Goal: Contribute content: Contribute content

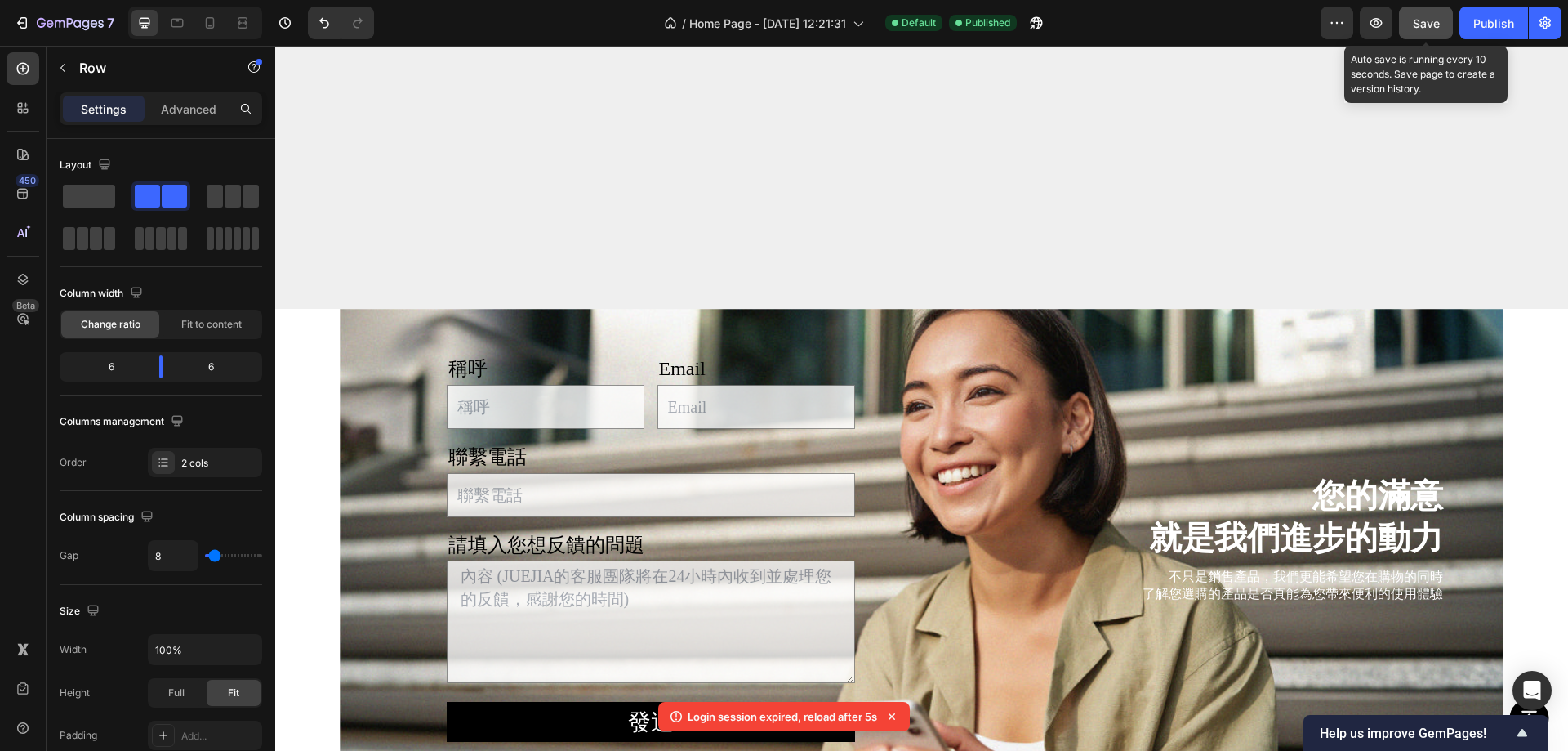
click at [1434, 22] on span "Save" at bounding box center [1426, 23] width 27 height 14
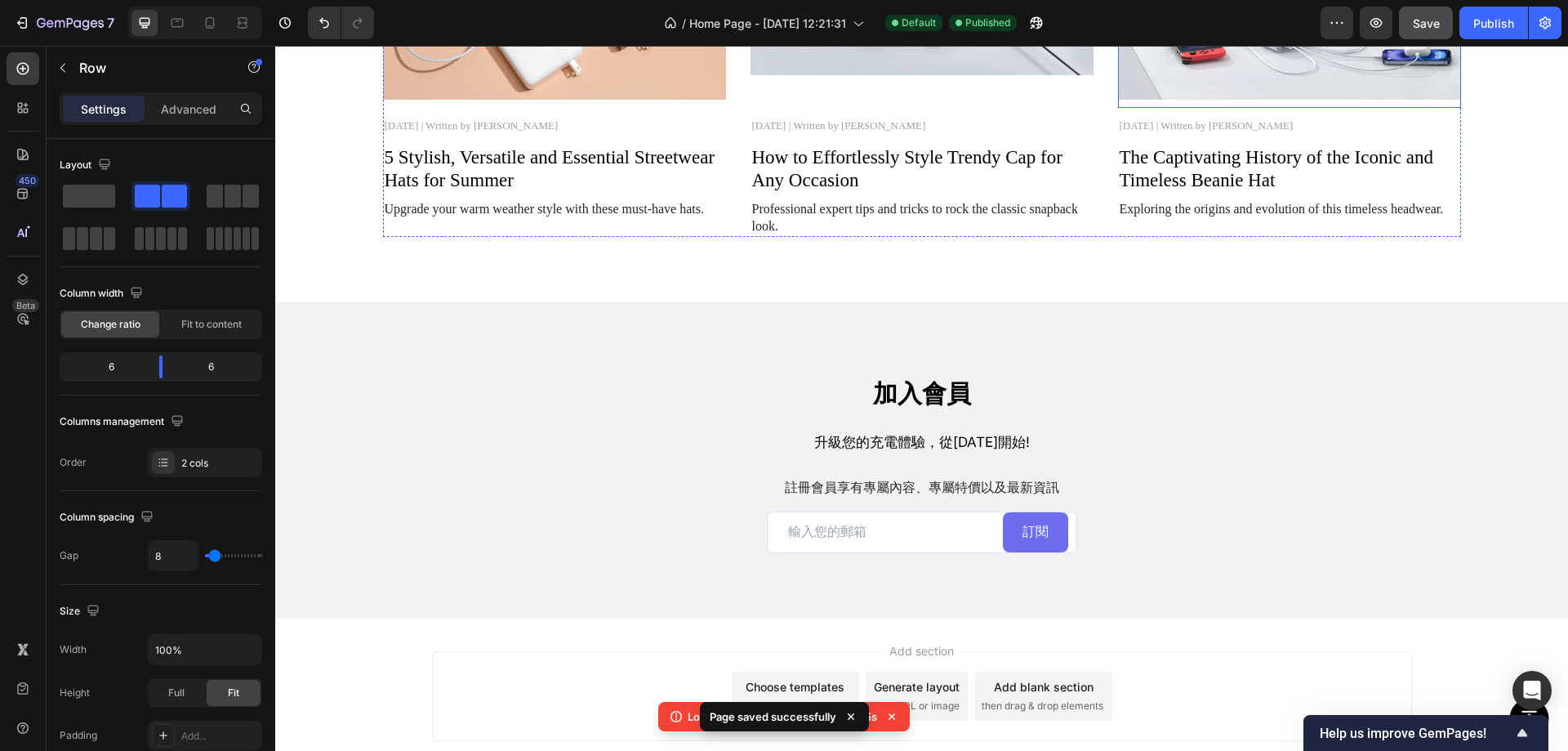
scroll to position [3852, 0]
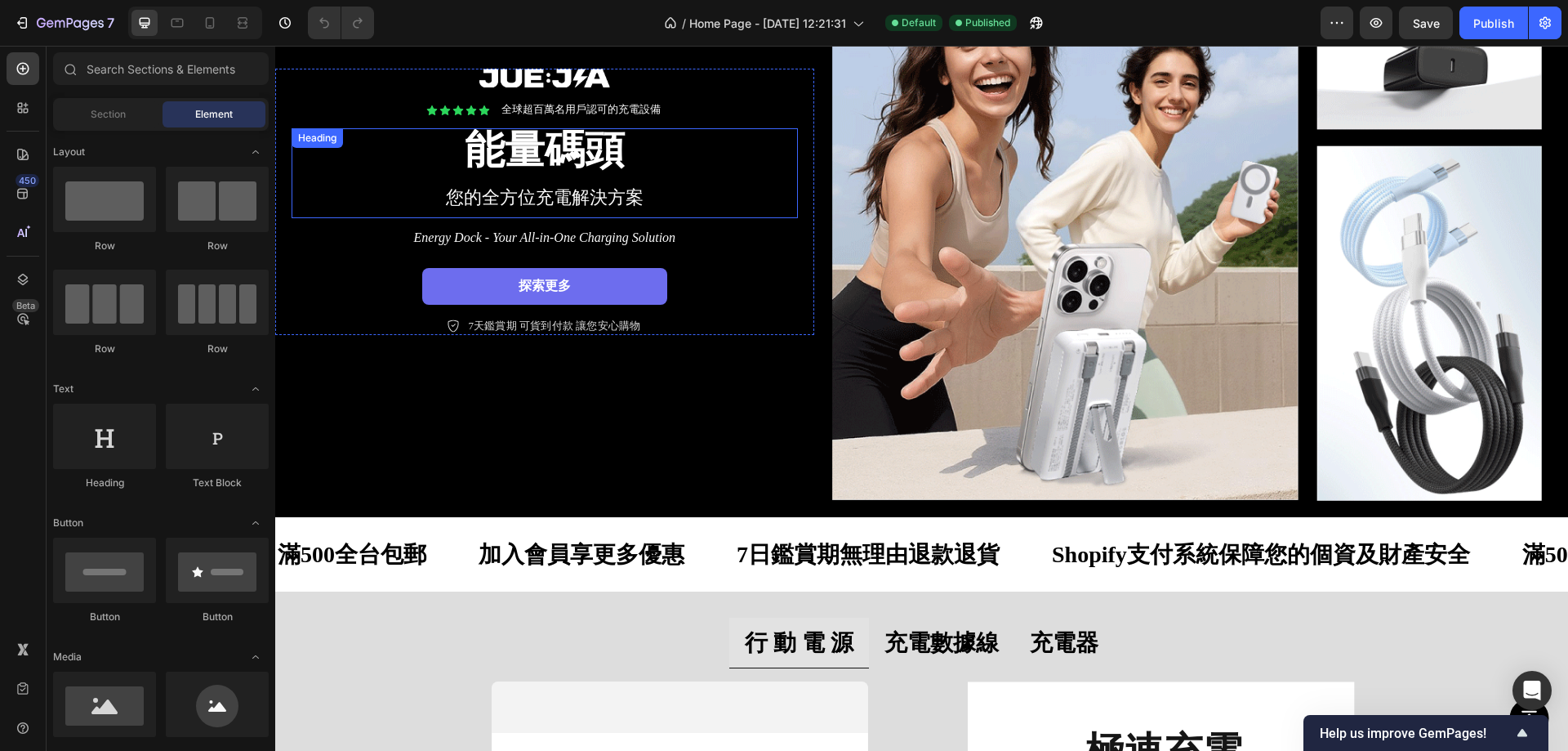
scroll to position [163, 0]
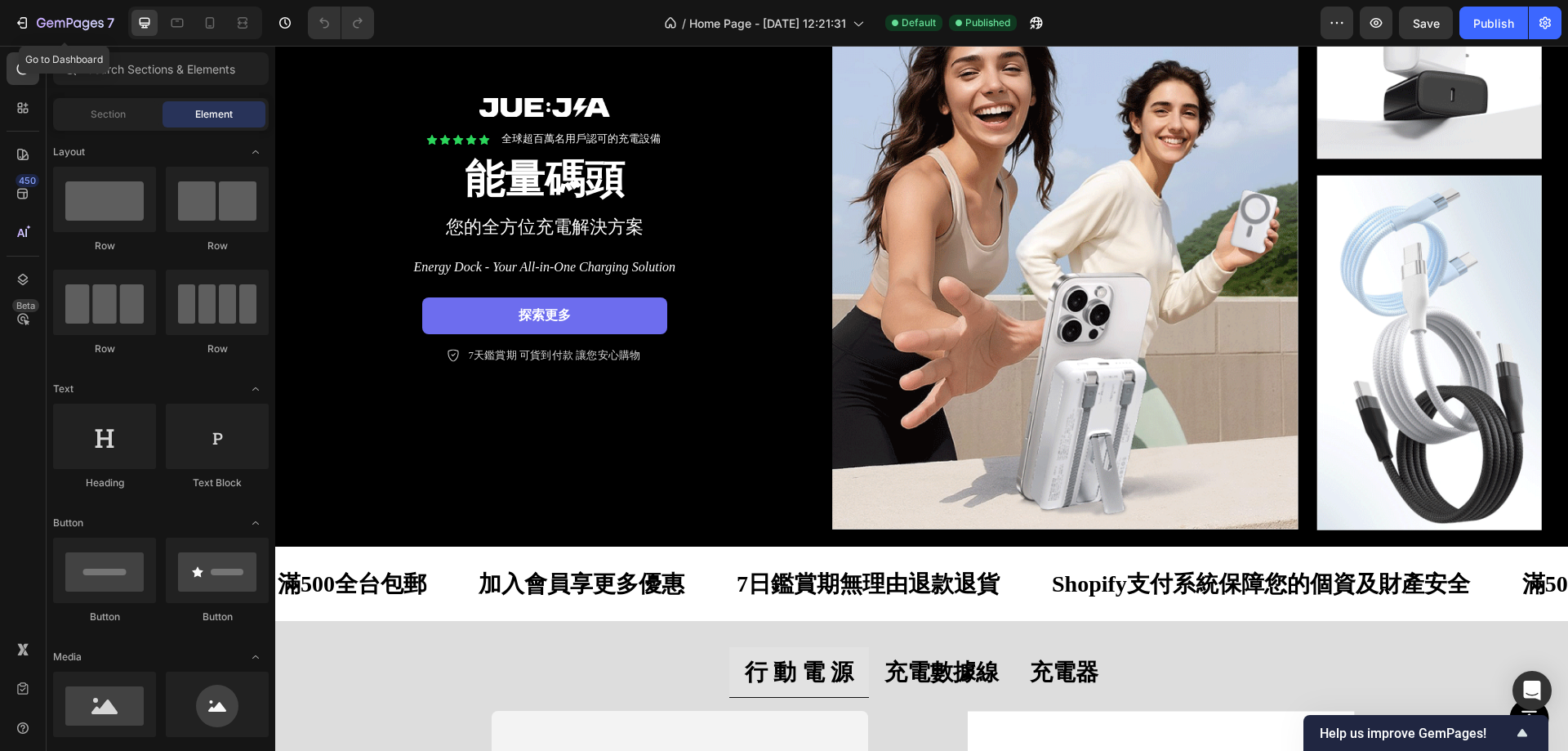
click at [1, 23] on div "7 Go to Dashboard" at bounding box center [61, 22] width 122 height 32
click at [38, 22] on icon "button" at bounding box center [42, 22] width 9 height 10
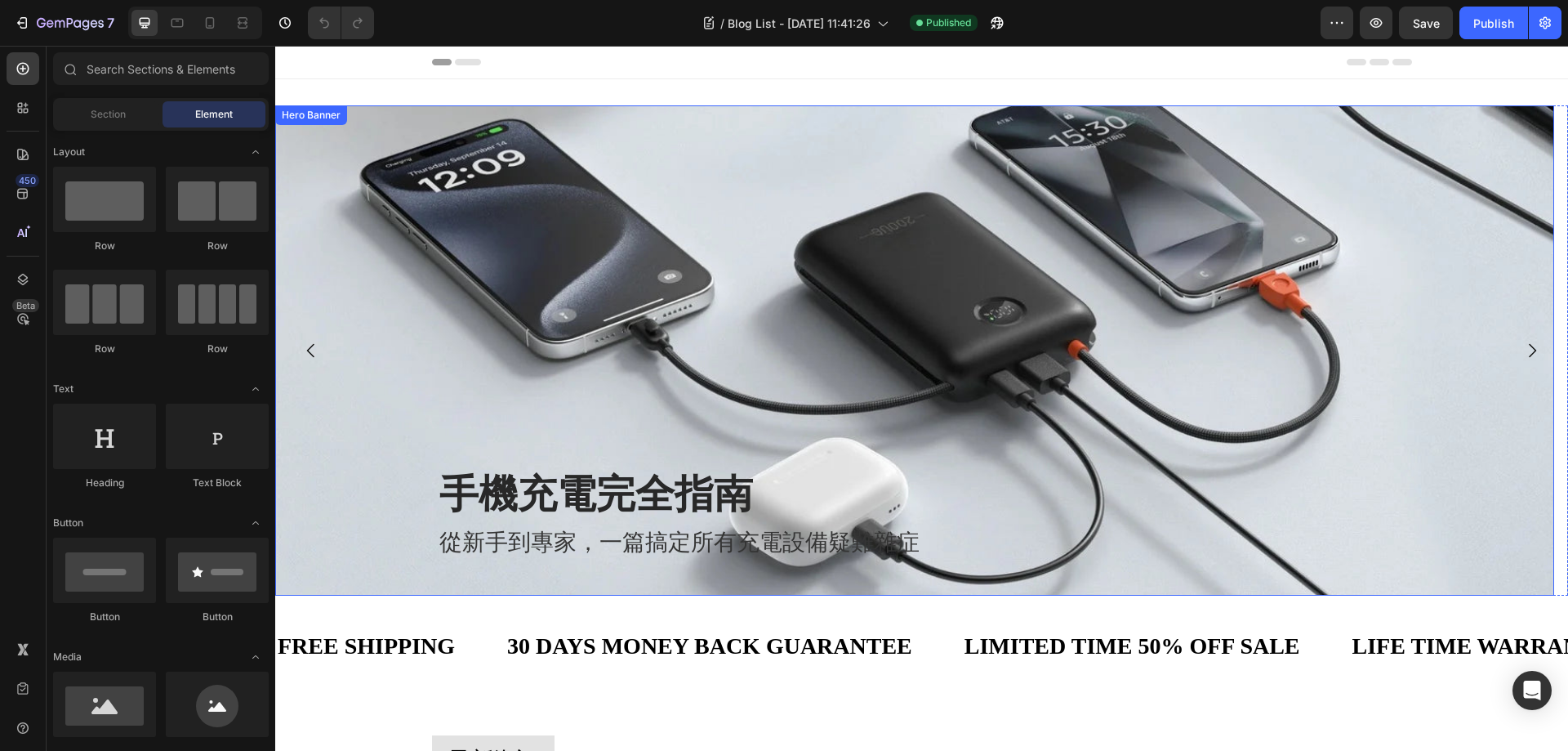
click at [1035, 294] on div "Background Image" at bounding box center [914, 350] width 1279 height 490
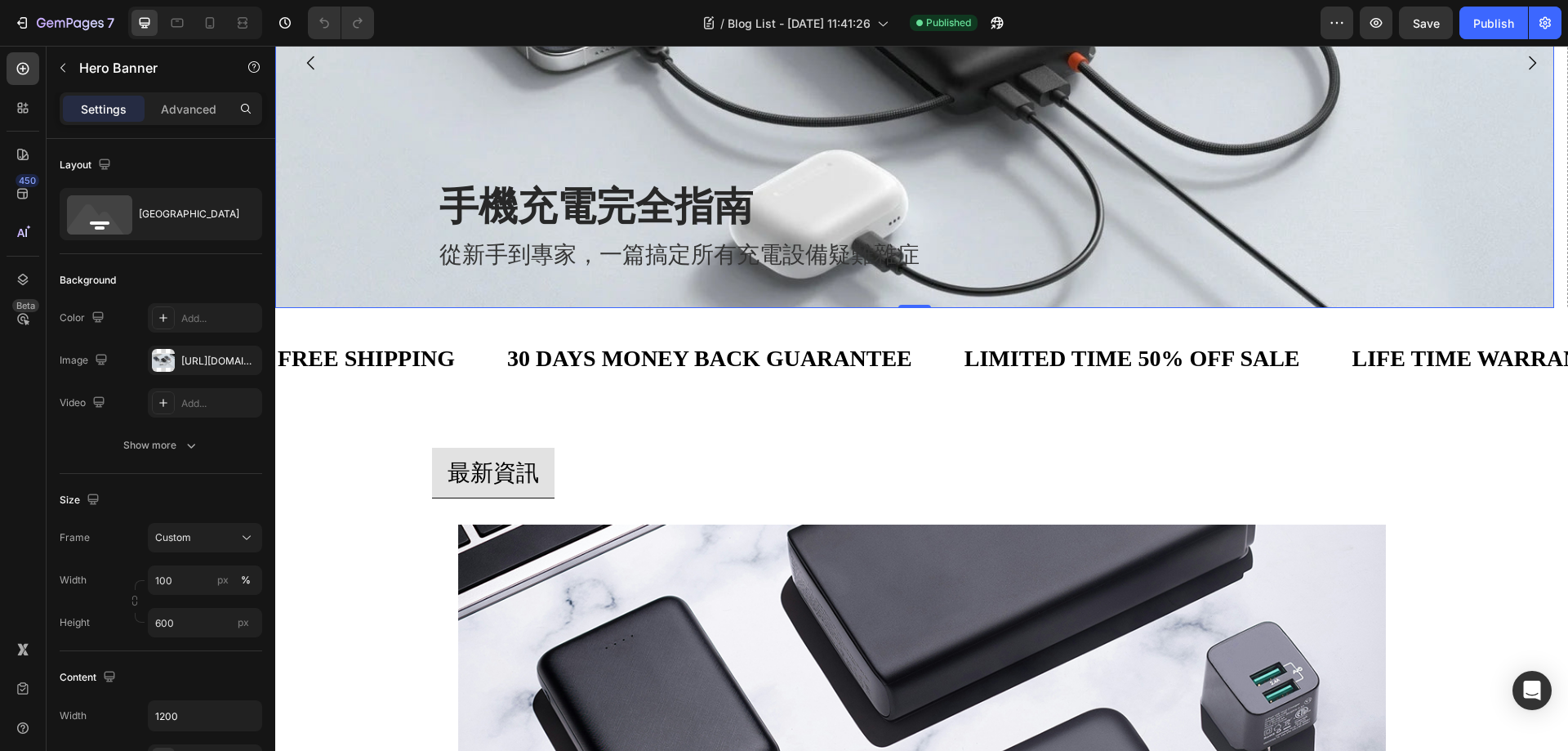
scroll to position [653, 0]
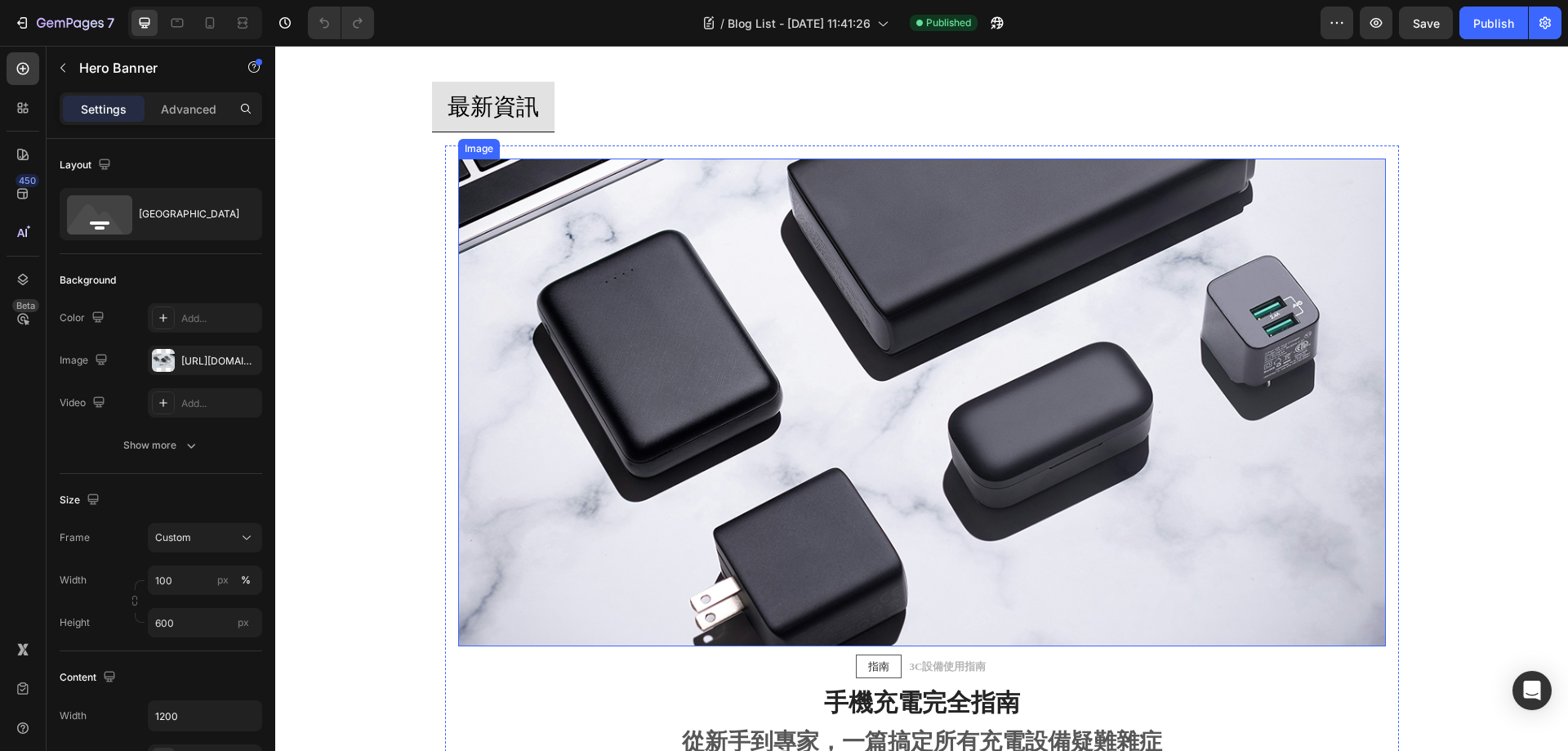
click at [924, 380] on img at bounding box center [922, 402] width 928 height 487
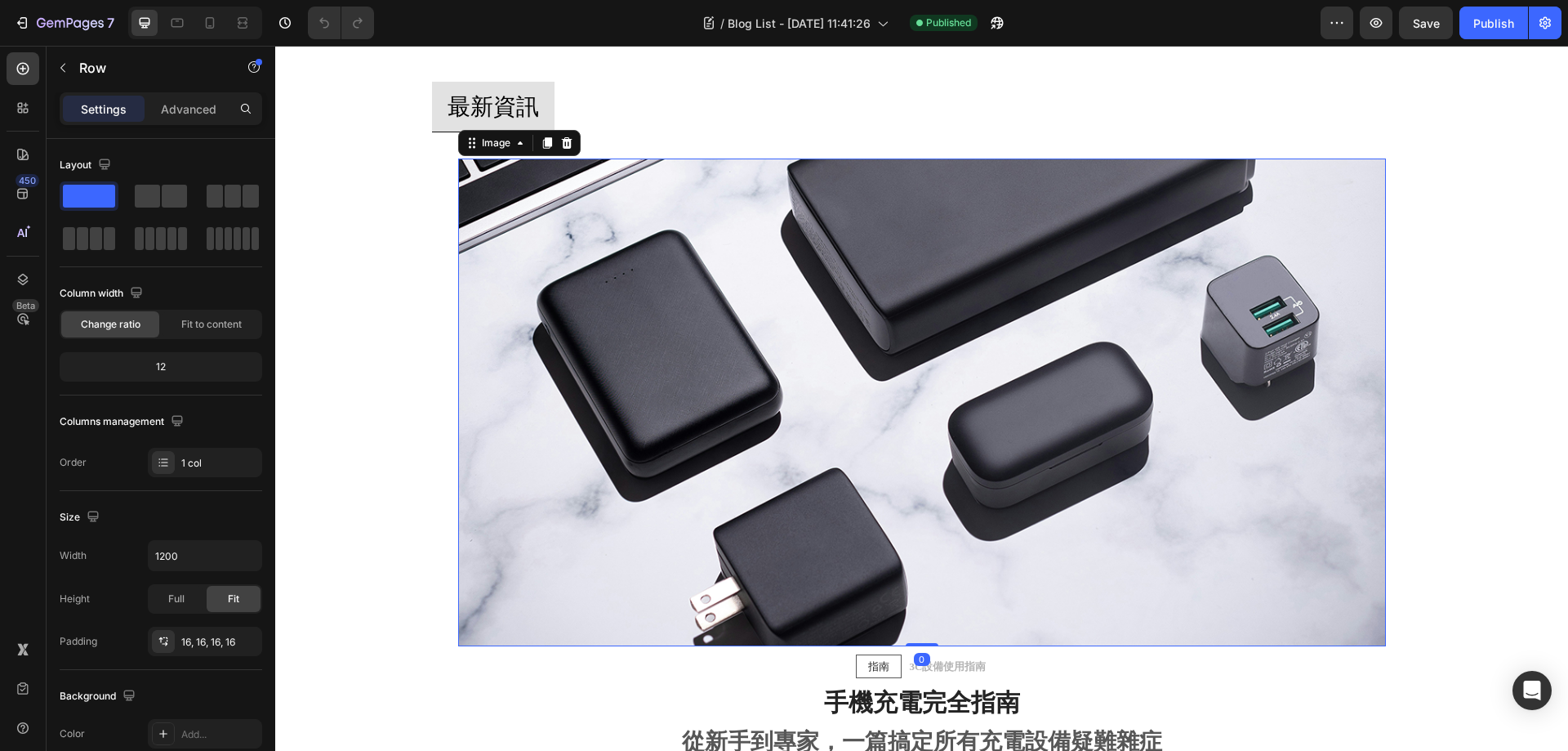
click at [761, 154] on div "Image 0 指南 Text block Row 3C設備使用指南 Text block Row 手機充電完全指南 Heading 從新手到專家，一篇搞定所…" at bounding box center [922, 457] width 954 height 623
click at [725, 311] on img at bounding box center [922, 402] width 928 height 487
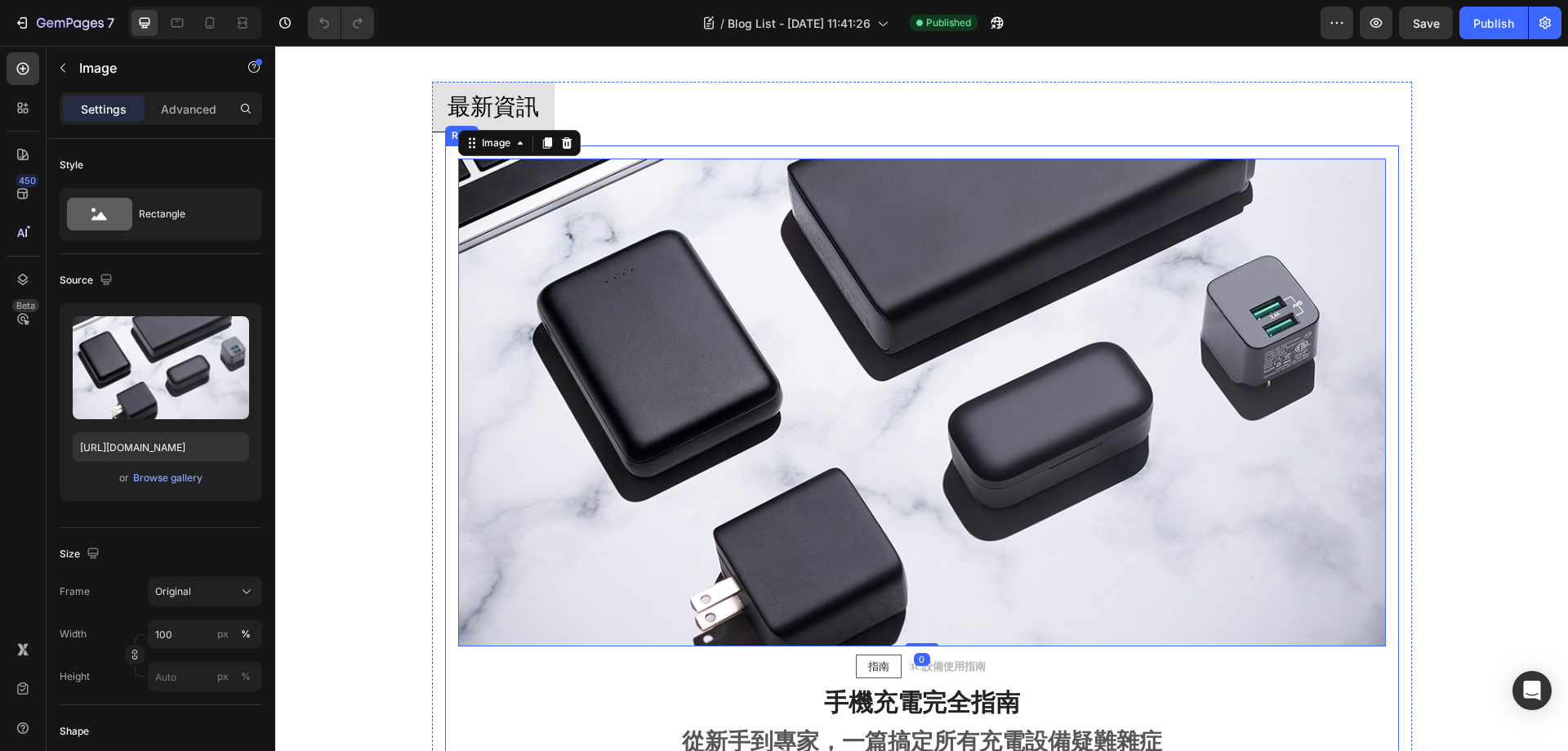
click at [878, 149] on div "Image 0 指南 Text block Row 3C設備使用指南 Text block Row 手機充電完全指南 Heading 從新手到專家，一篇搞定所…" at bounding box center [922, 457] width 954 height 623
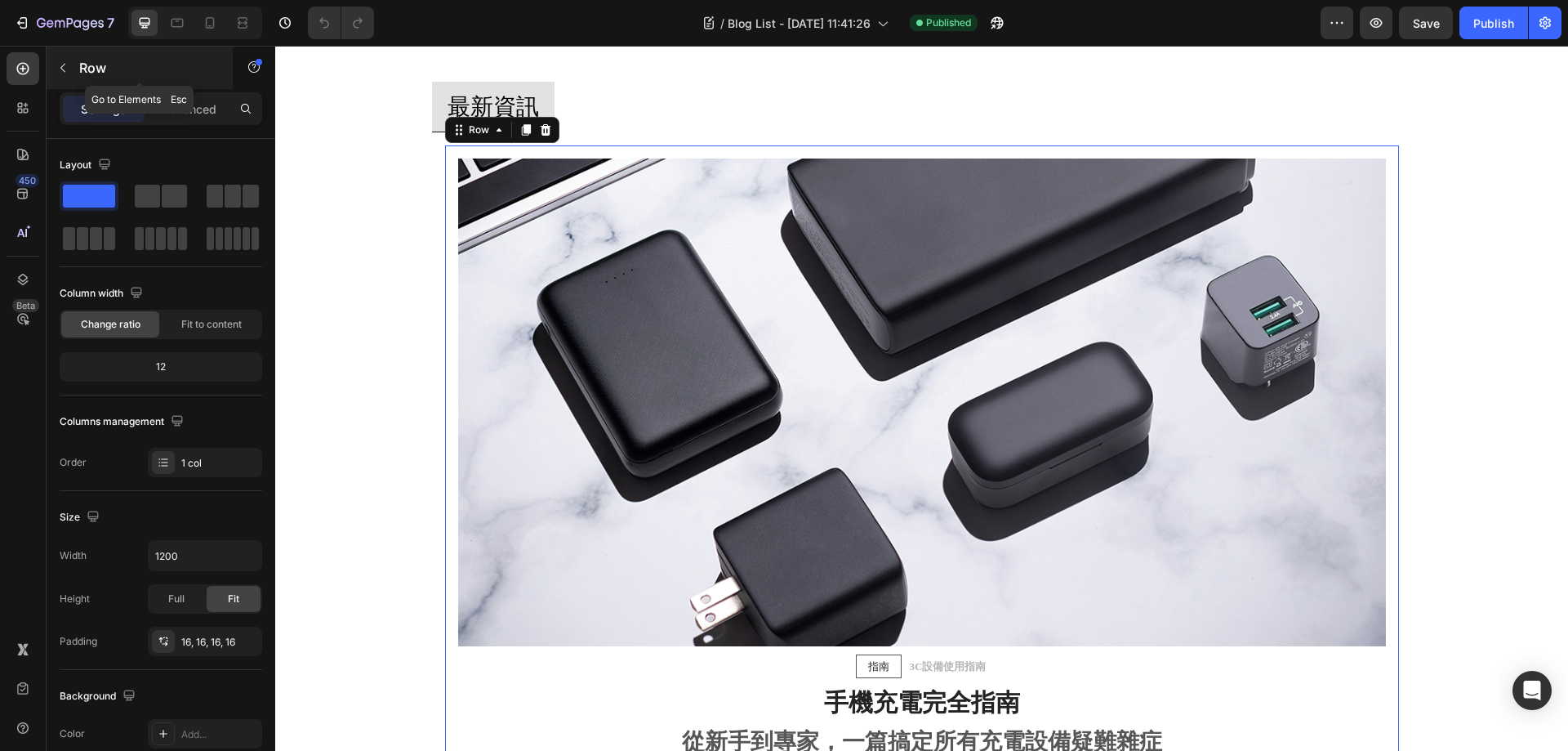
click at [68, 63] on icon "button" at bounding box center [63, 67] width 13 height 13
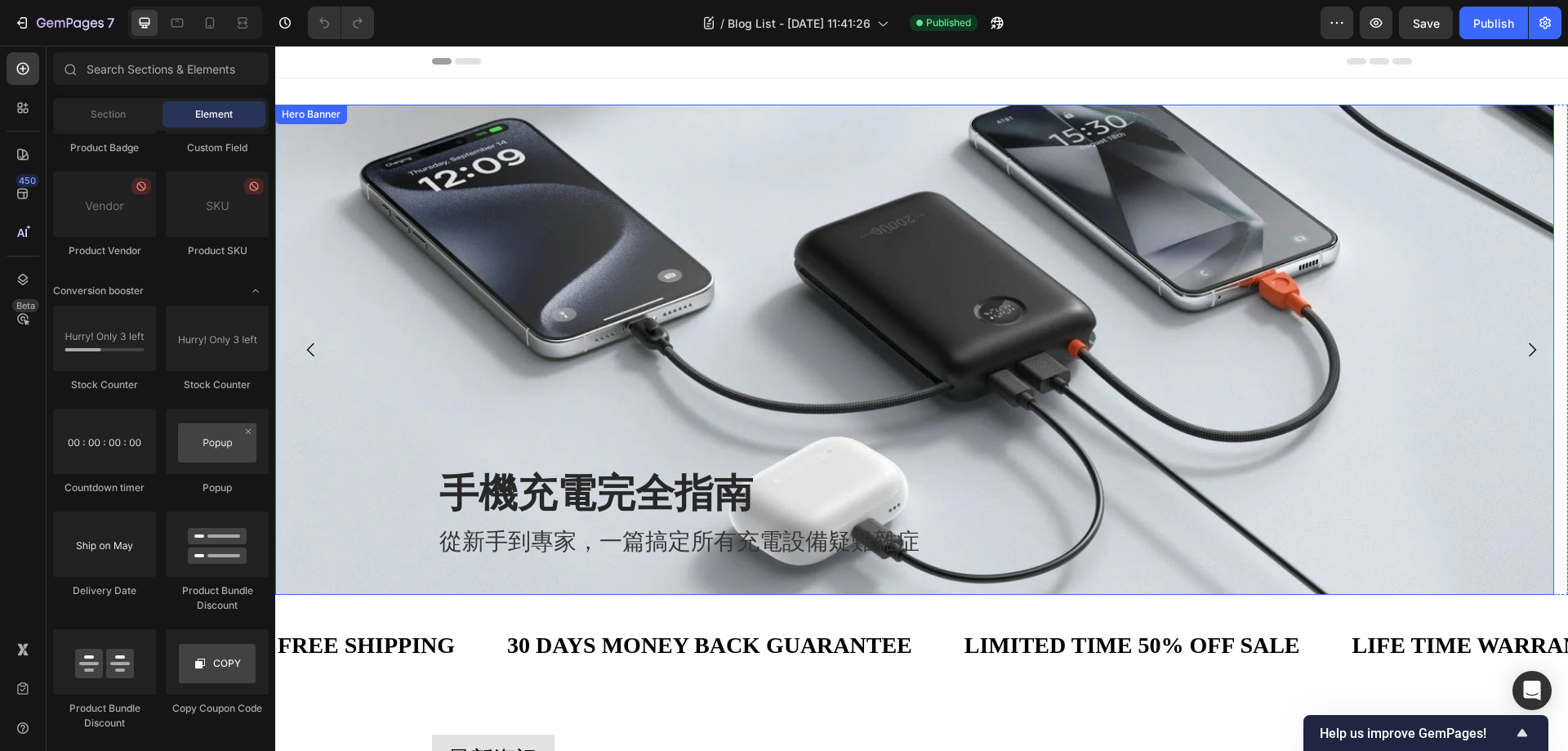
scroll to position [0, 0]
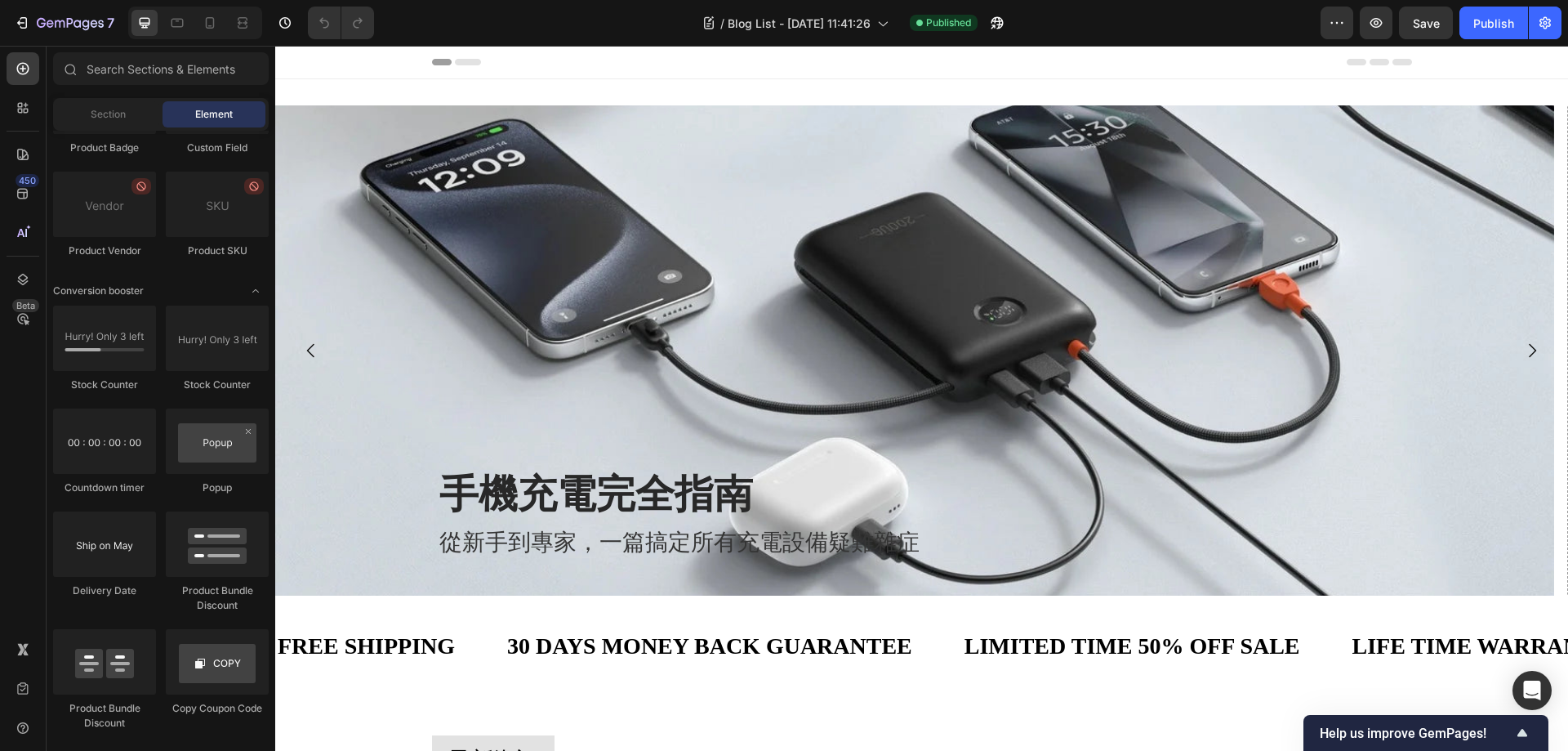
click at [615, 40] on div "7 Version history / Blog List - Sep 22, 11:41:26 Published Preview Save Publish" at bounding box center [784, 23] width 1568 height 46
click at [647, 611] on div "FREE SHIPPING Text Block 30 DAYS MONEY BACK GUARANTEE Text Block LIMITED TIME 5…" at bounding box center [921, 646] width 1293 height 75
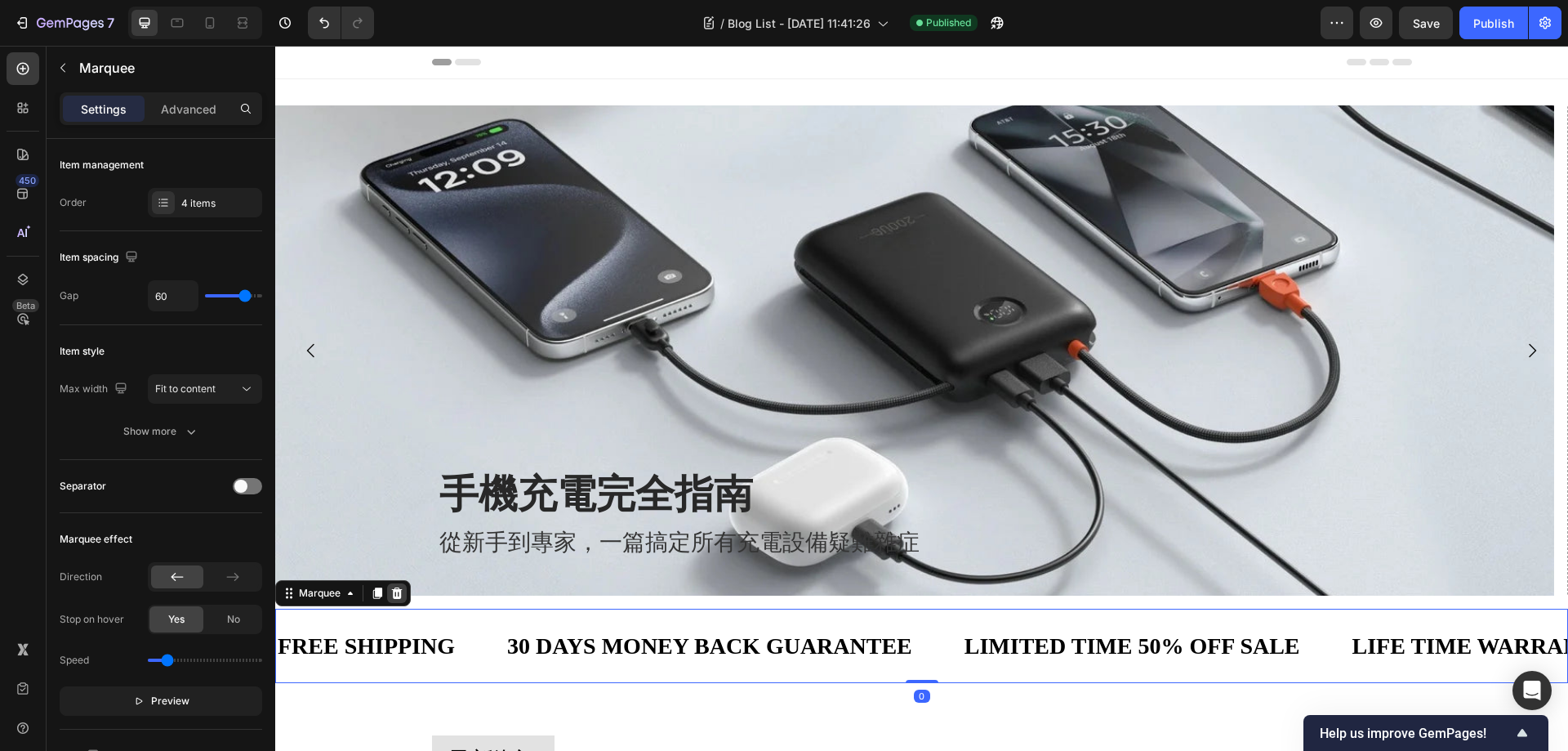
click at [398, 598] on icon at bounding box center [398, 593] width 11 height 11
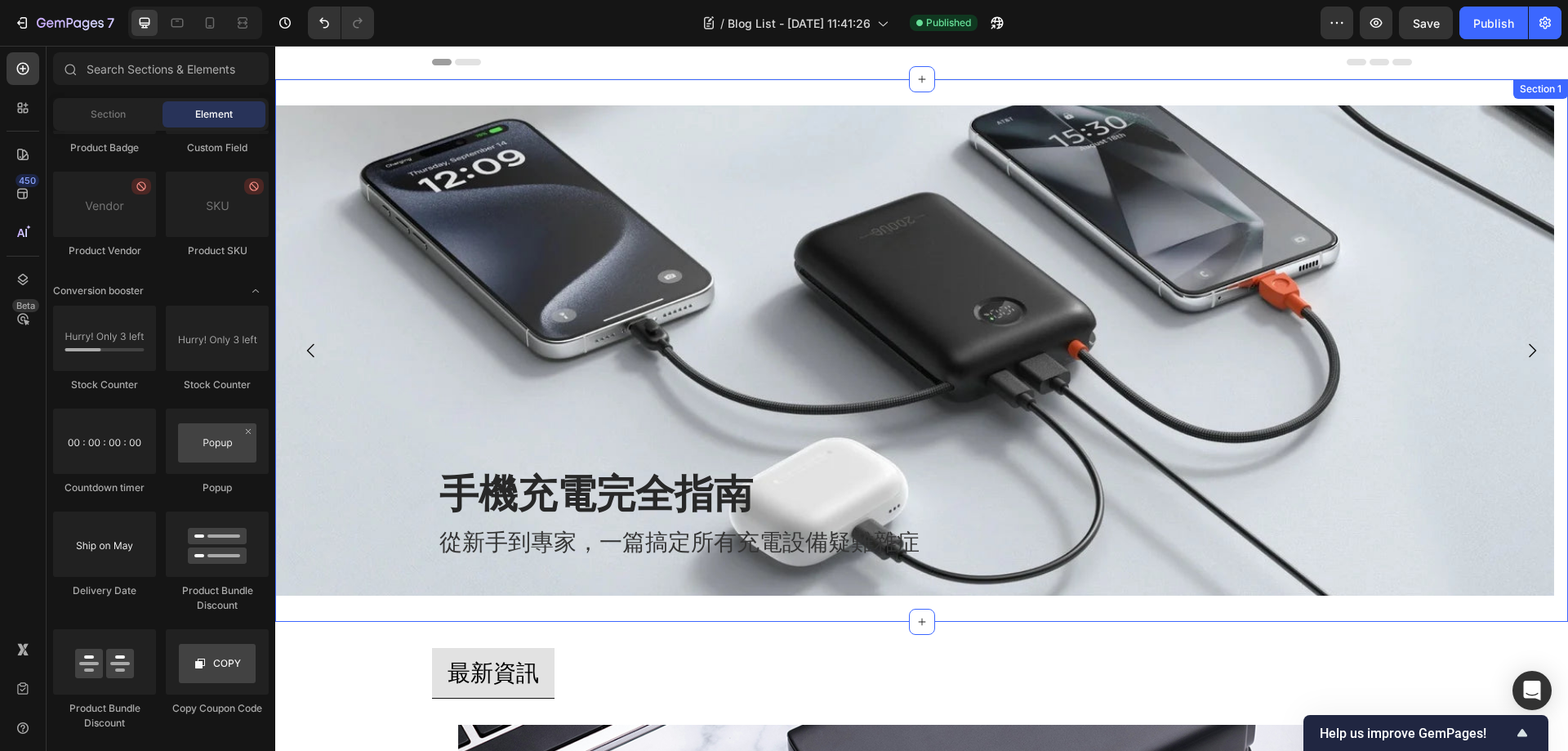
click at [403, 611] on div "手機充電完全指南 Heading 從新手到專家，一篇搞定所有充電設備疑難雜症 Text Block Hero Banner Drop element here…" at bounding box center [921, 351] width 1293 height 542
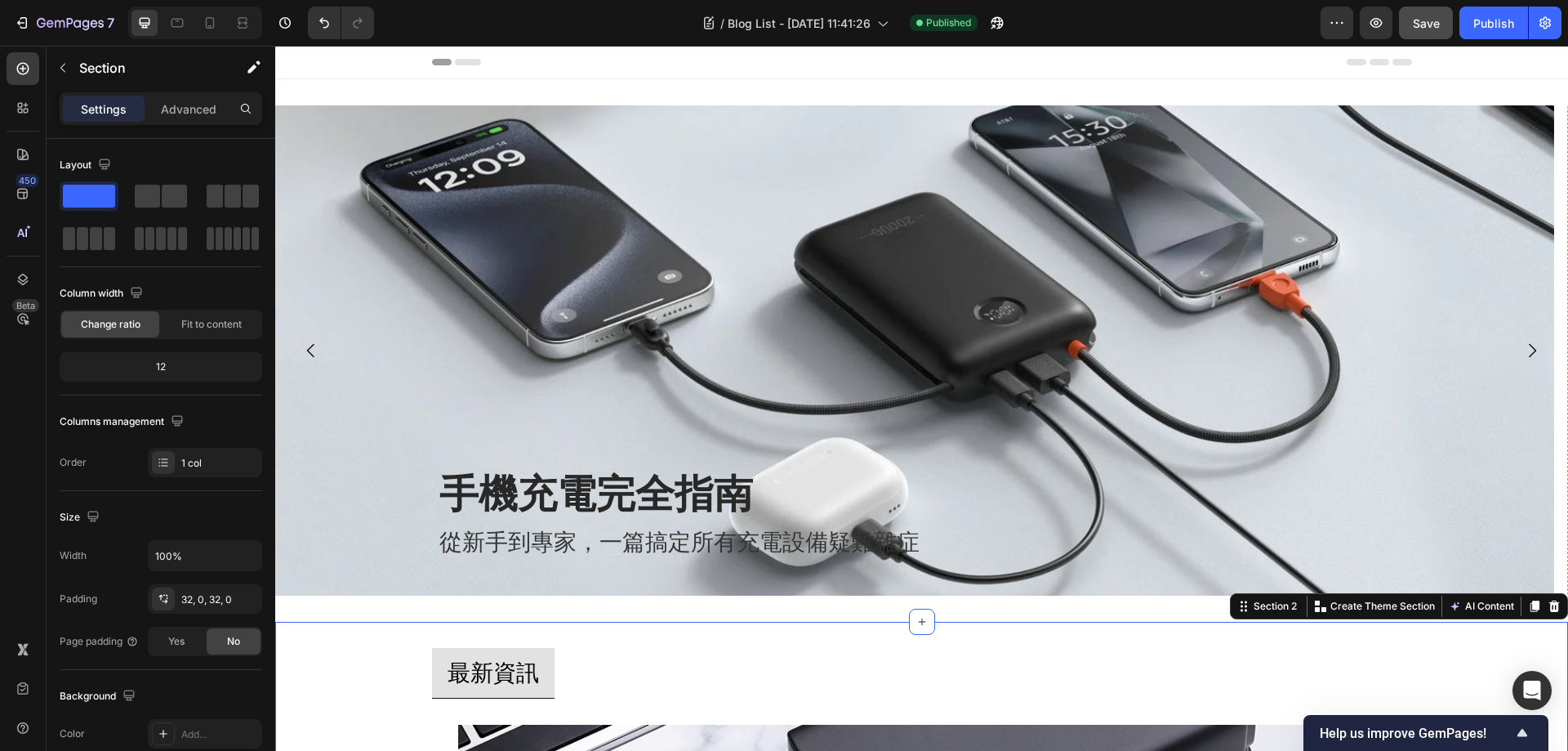
click at [1424, 28] on span "Save" at bounding box center [1426, 23] width 27 height 14
click at [1507, 18] on div "Publish" at bounding box center [1494, 23] width 41 height 18
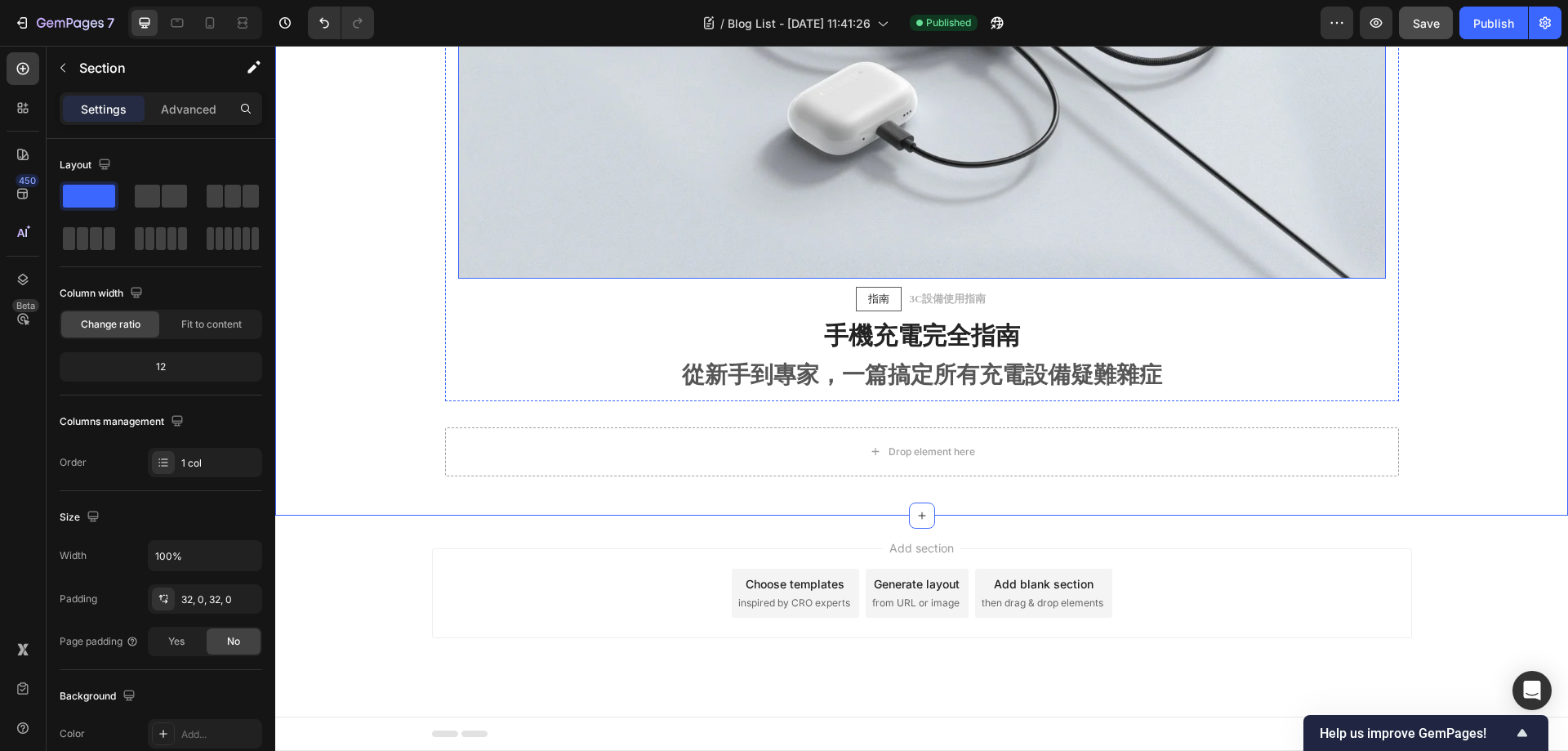
scroll to position [2288, 0]
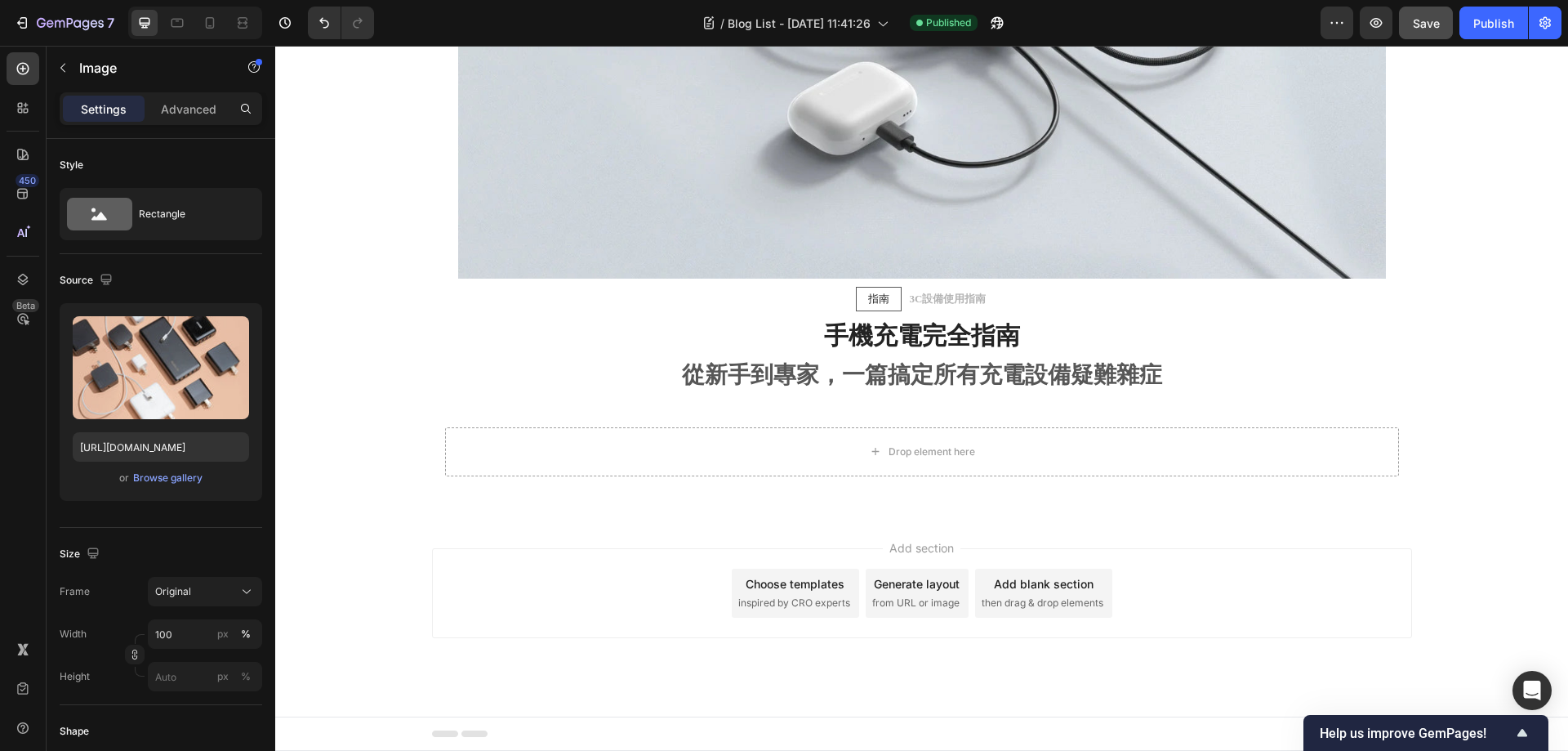
scroll to position [2125, 0]
click at [177, 447] on input "[URL][DOMAIN_NAME]" at bounding box center [160, 447] width 176 height 30
click at [172, 480] on div "Browse gallery" at bounding box center [167, 478] width 69 height 15
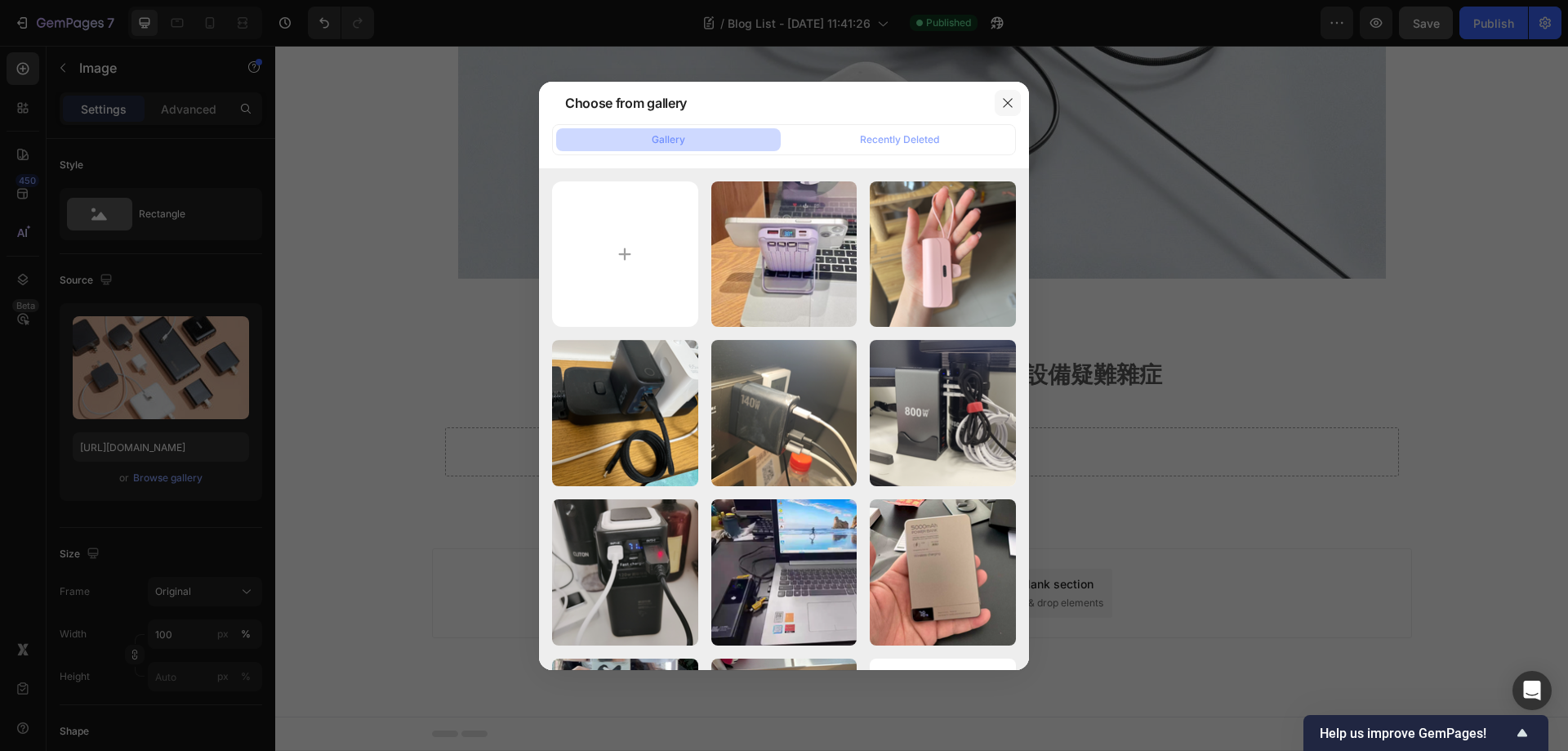
click at [1009, 106] on icon "button" at bounding box center [1008, 102] width 13 height 13
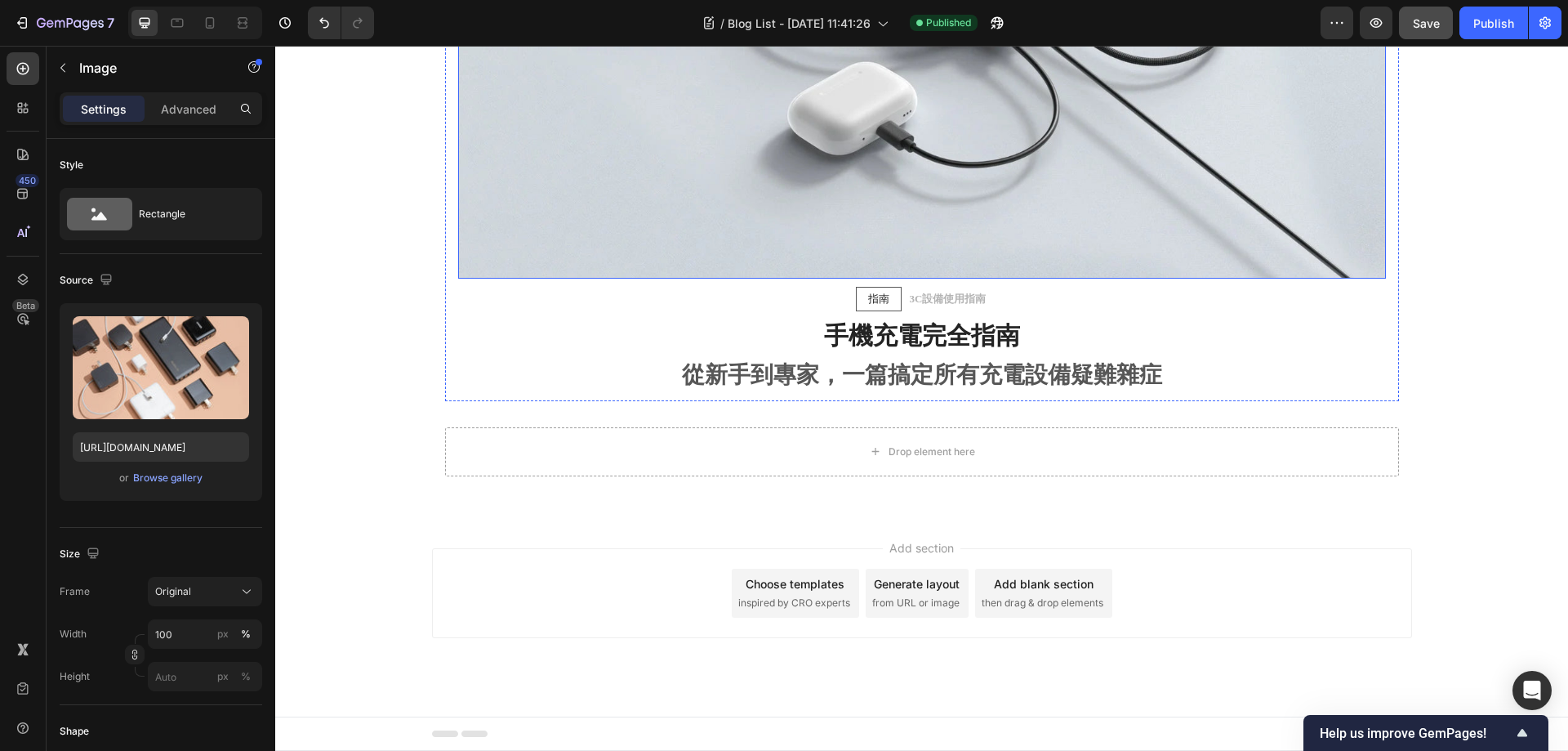
scroll to position [3187, 0]
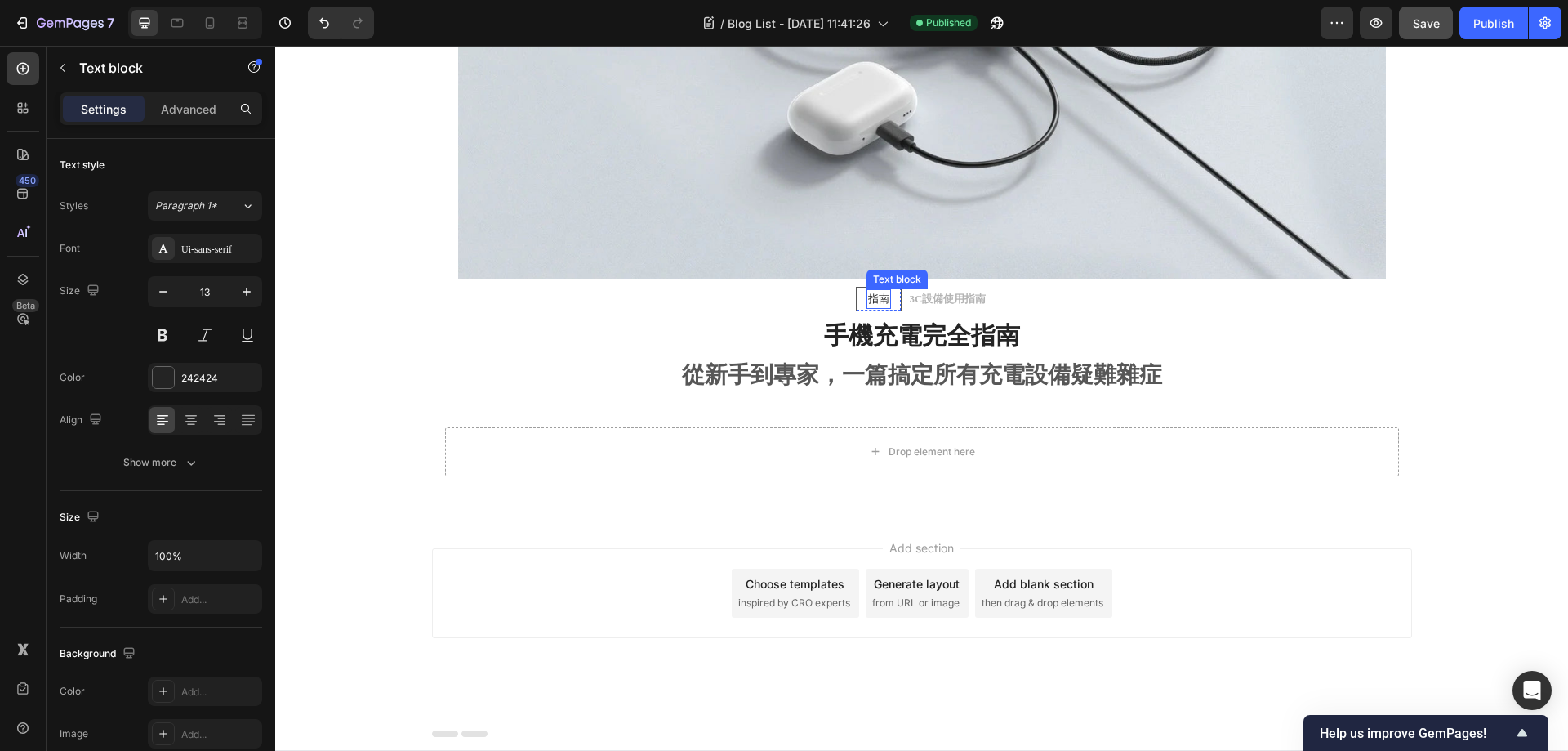
click at [874, 309] on div "指南 Text block" at bounding box center [879, 298] width 25 height 19
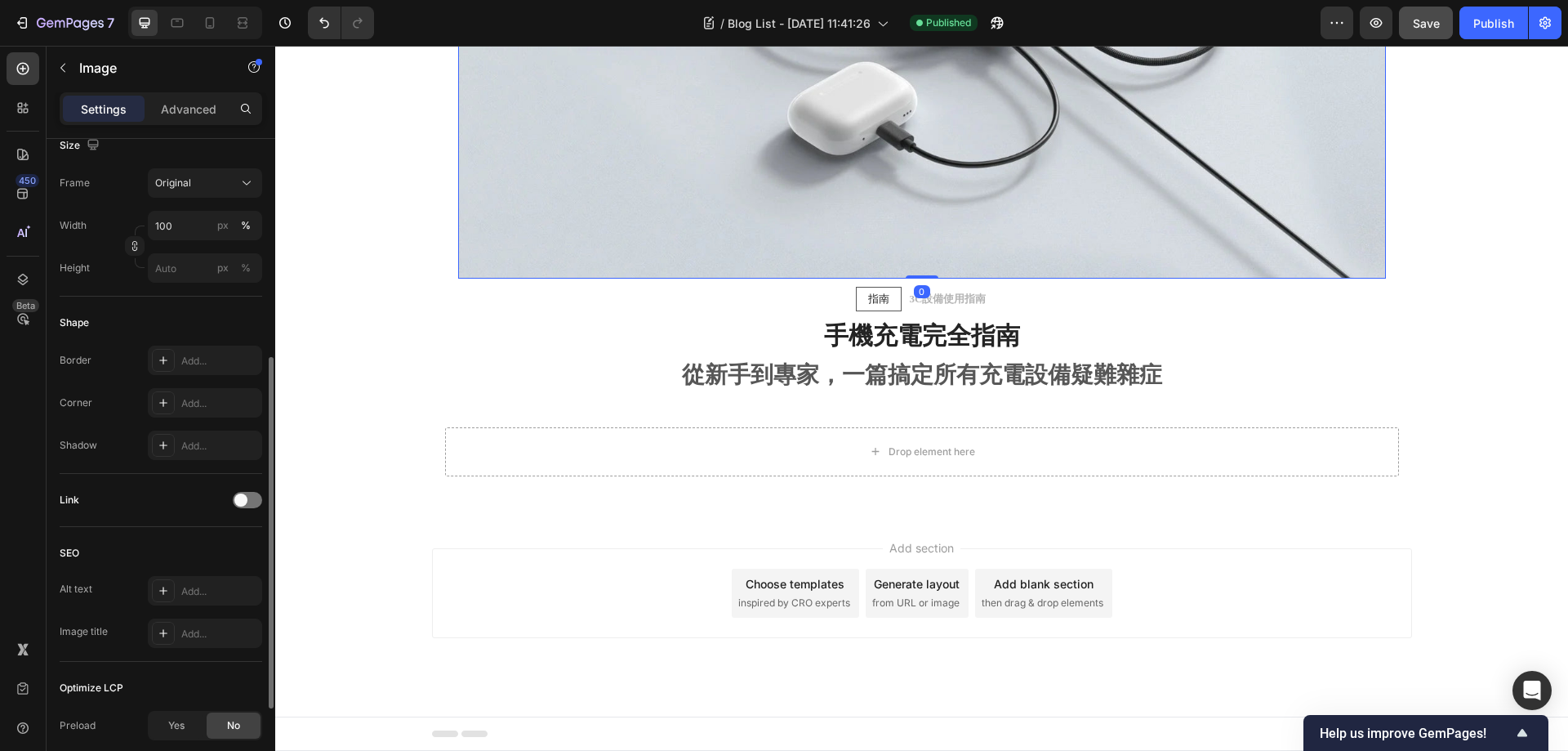
scroll to position [575, 0]
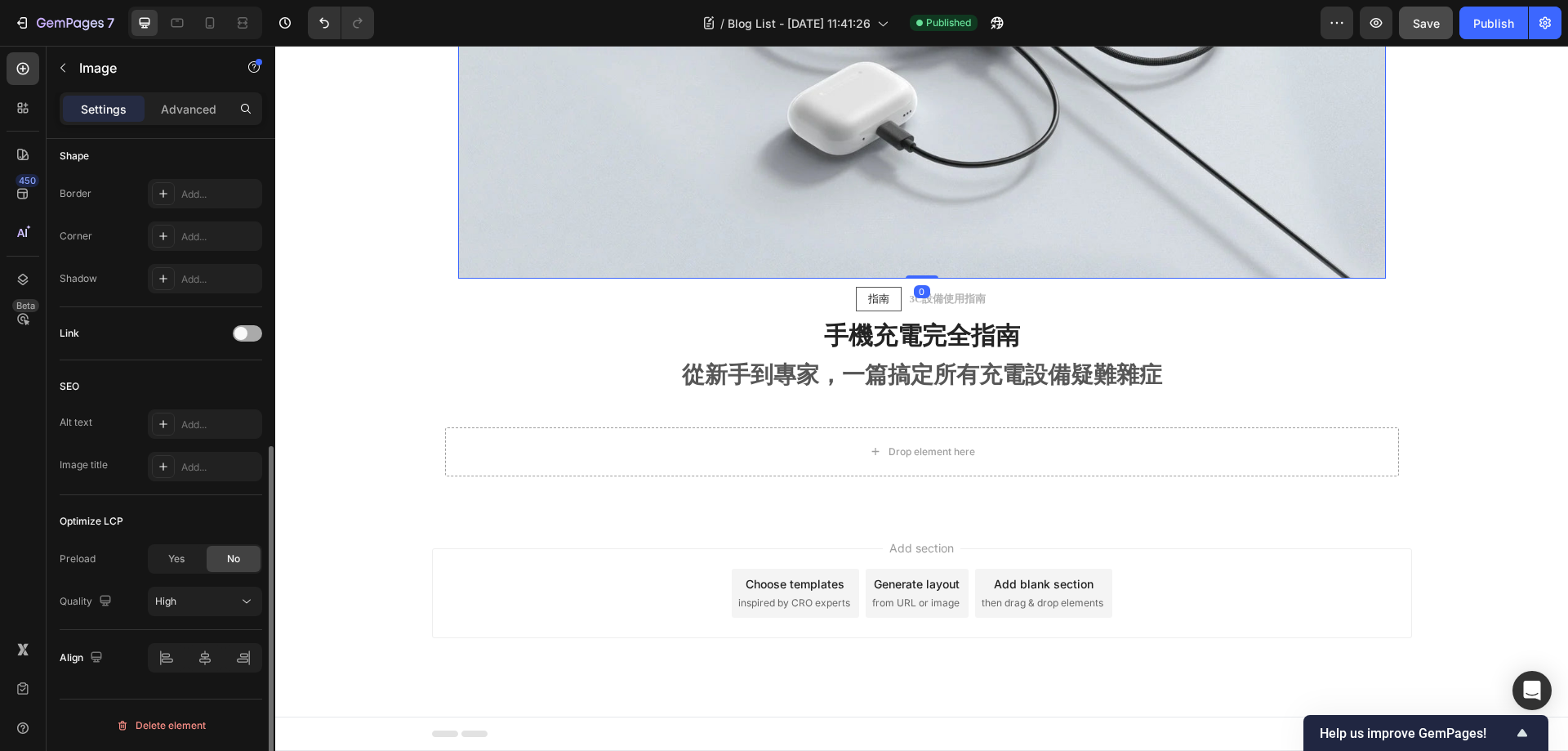
click at [244, 334] on span at bounding box center [241, 333] width 13 height 13
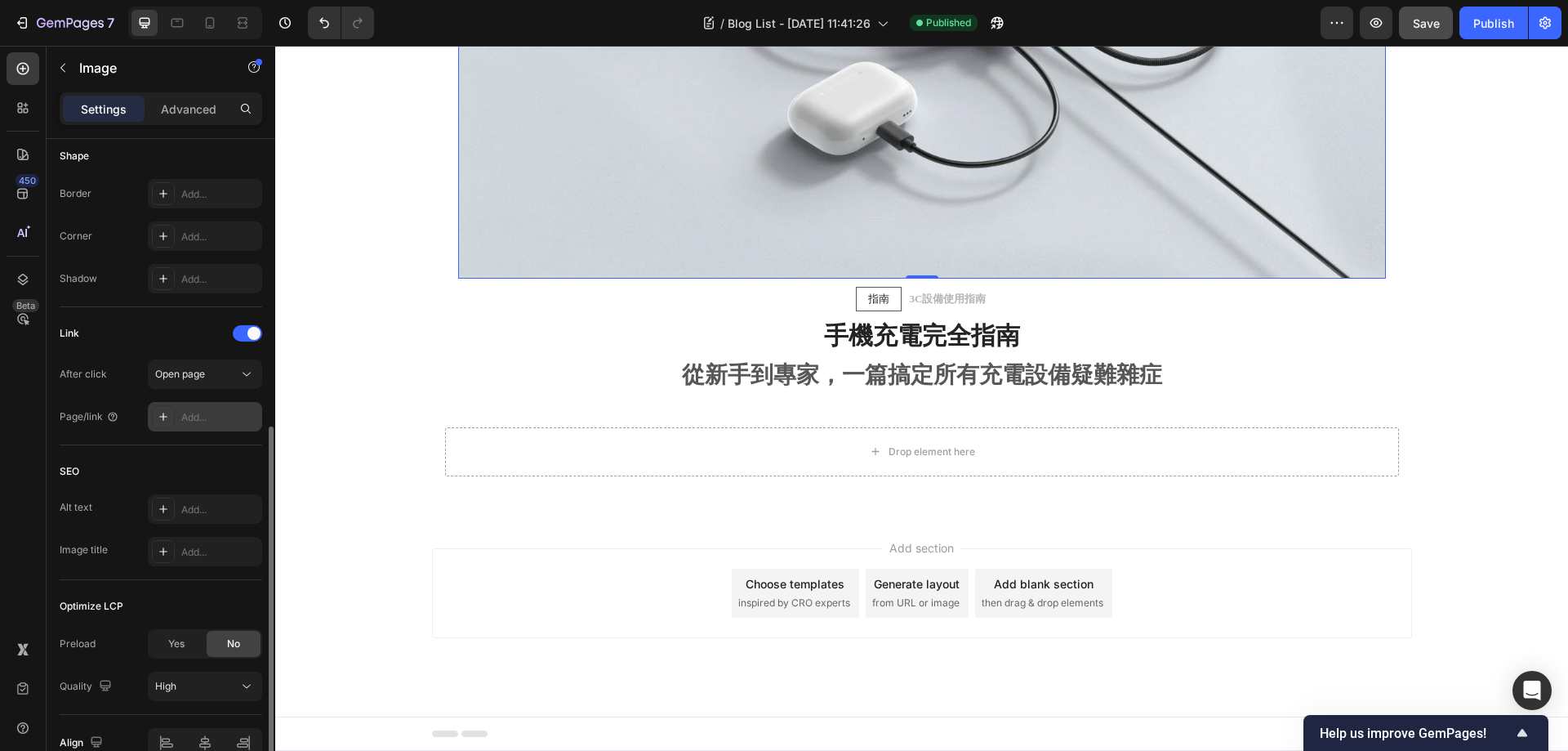
click at [182, 425] on div "Add..." at bounding box center [205, 417] width 114 height 30
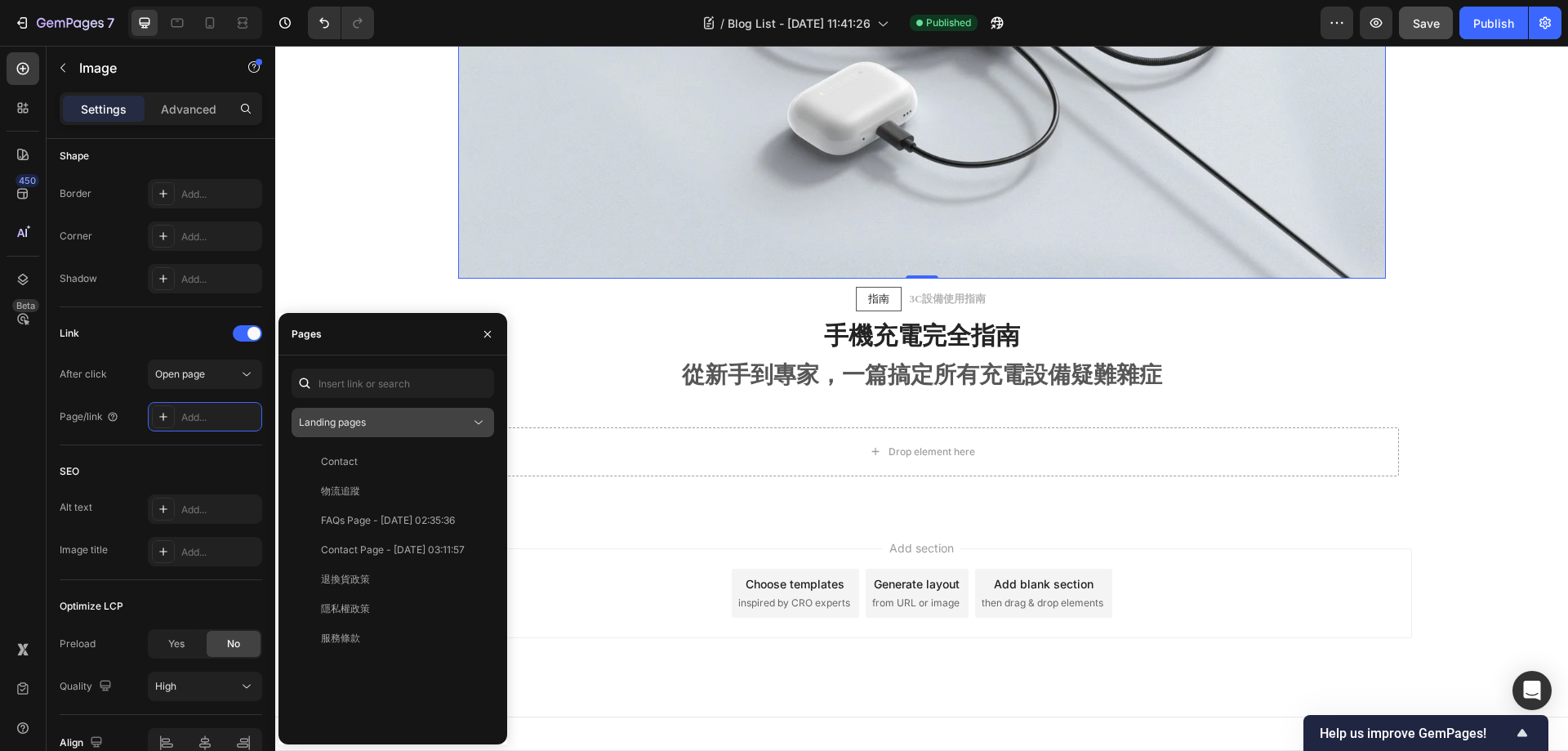
click at [398, 425] on div "Landing pages" at bounding box center [385, 423] width 172 height 15
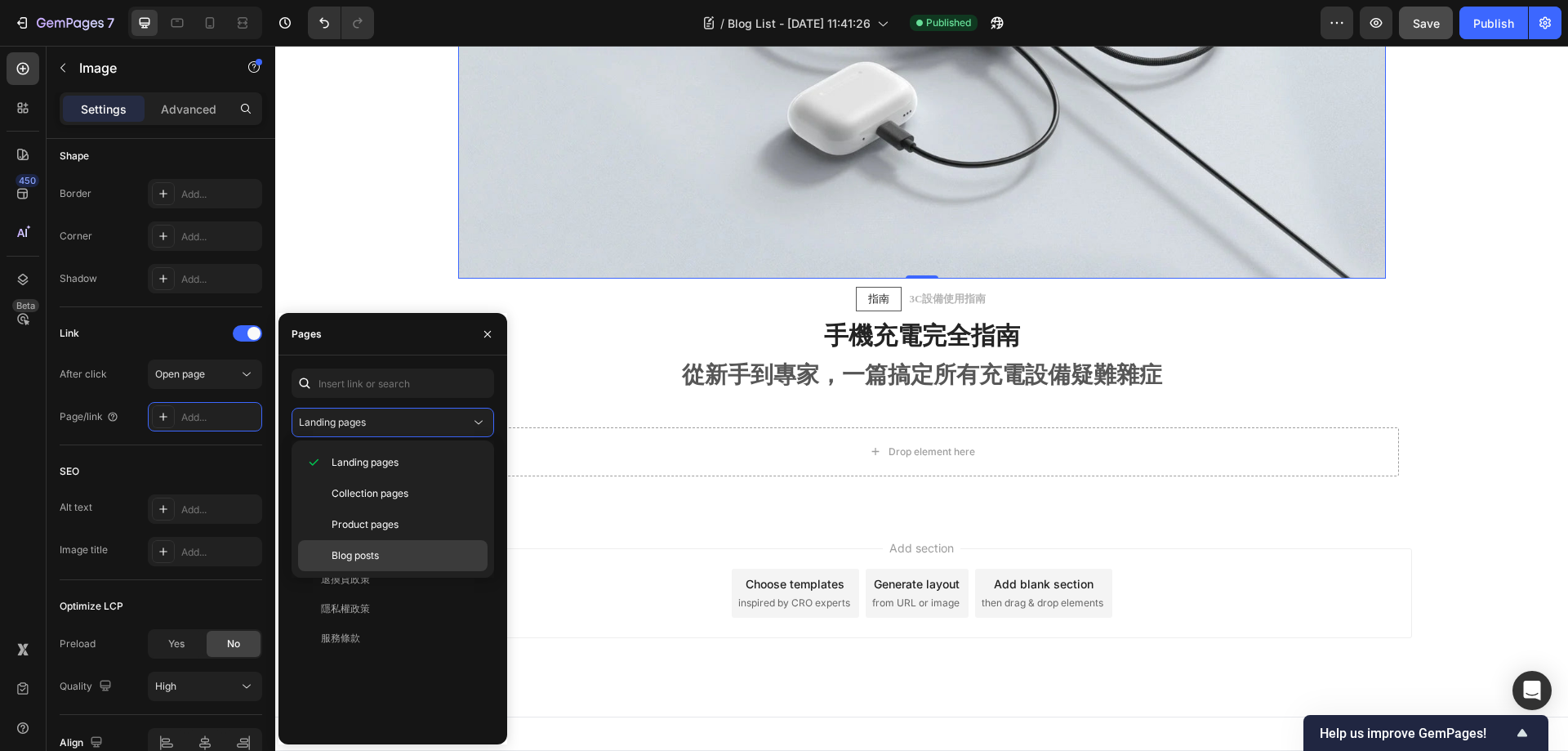
click at [401, 560] on p "Blog posts" at bounding box center [406, 555] width 148 height 15
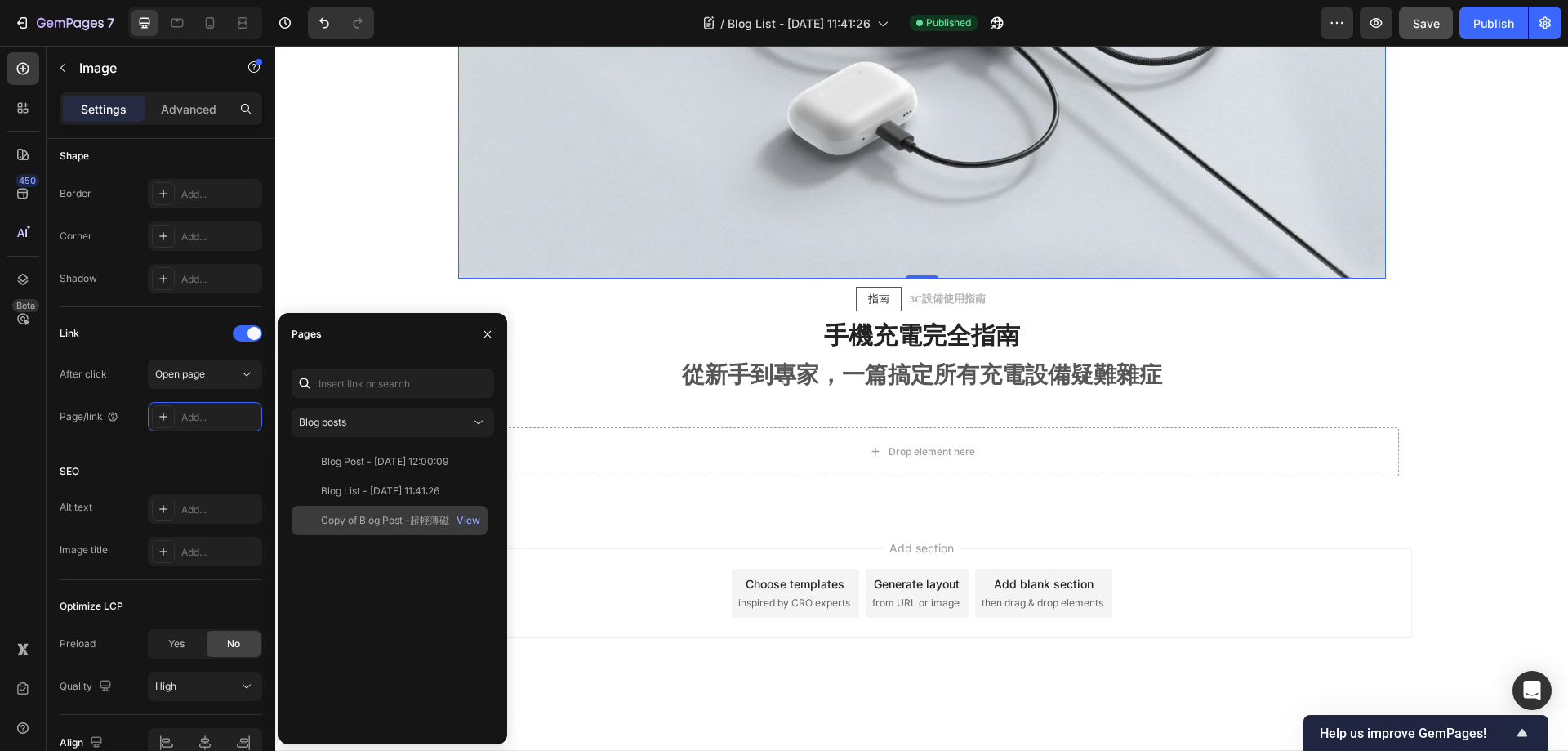
click at [399, 521] on div "Copy of Blog Post -超輕薄磁吸行動電源" at bounding box center [399, 520] width 157 height 15
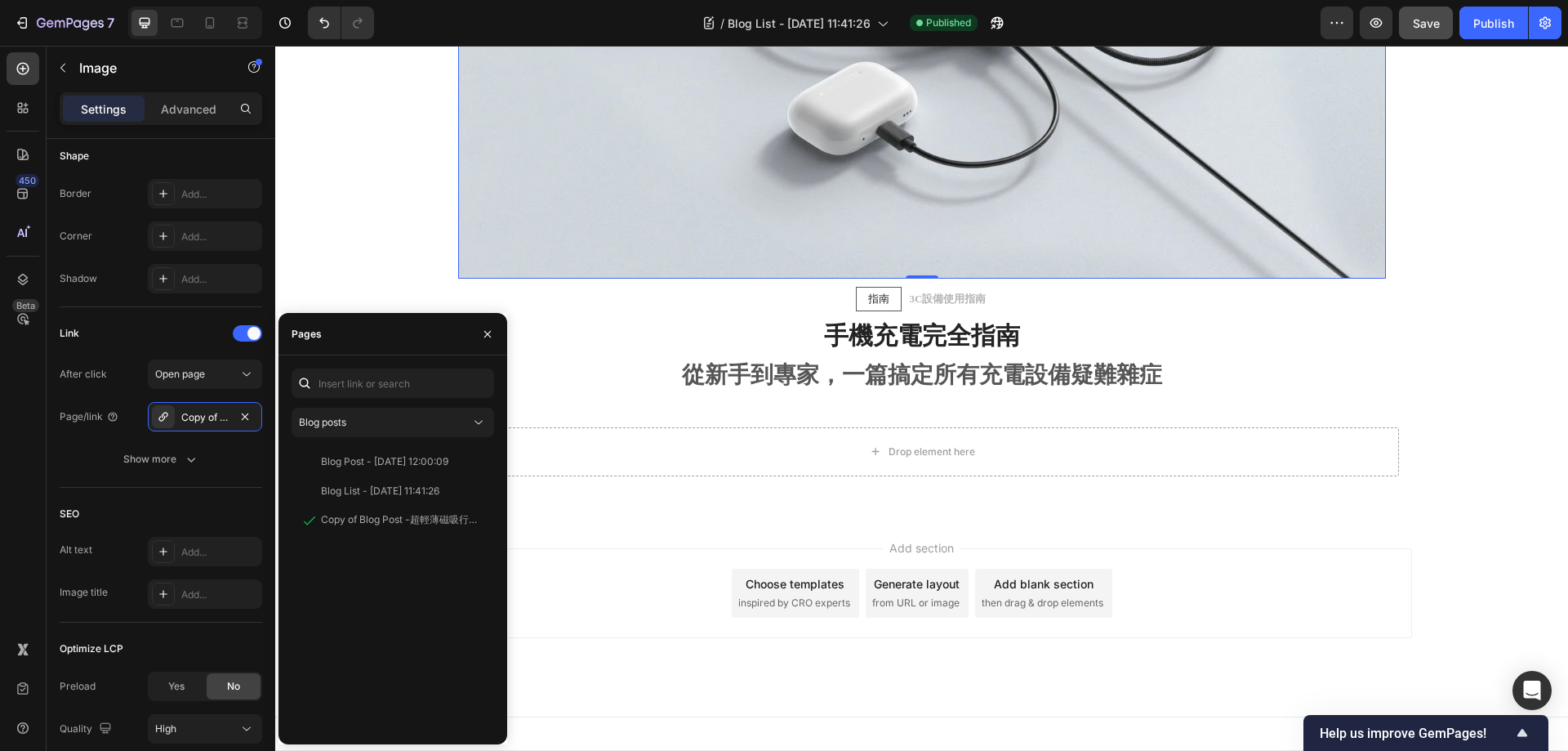
scroll to position [2369, 0]
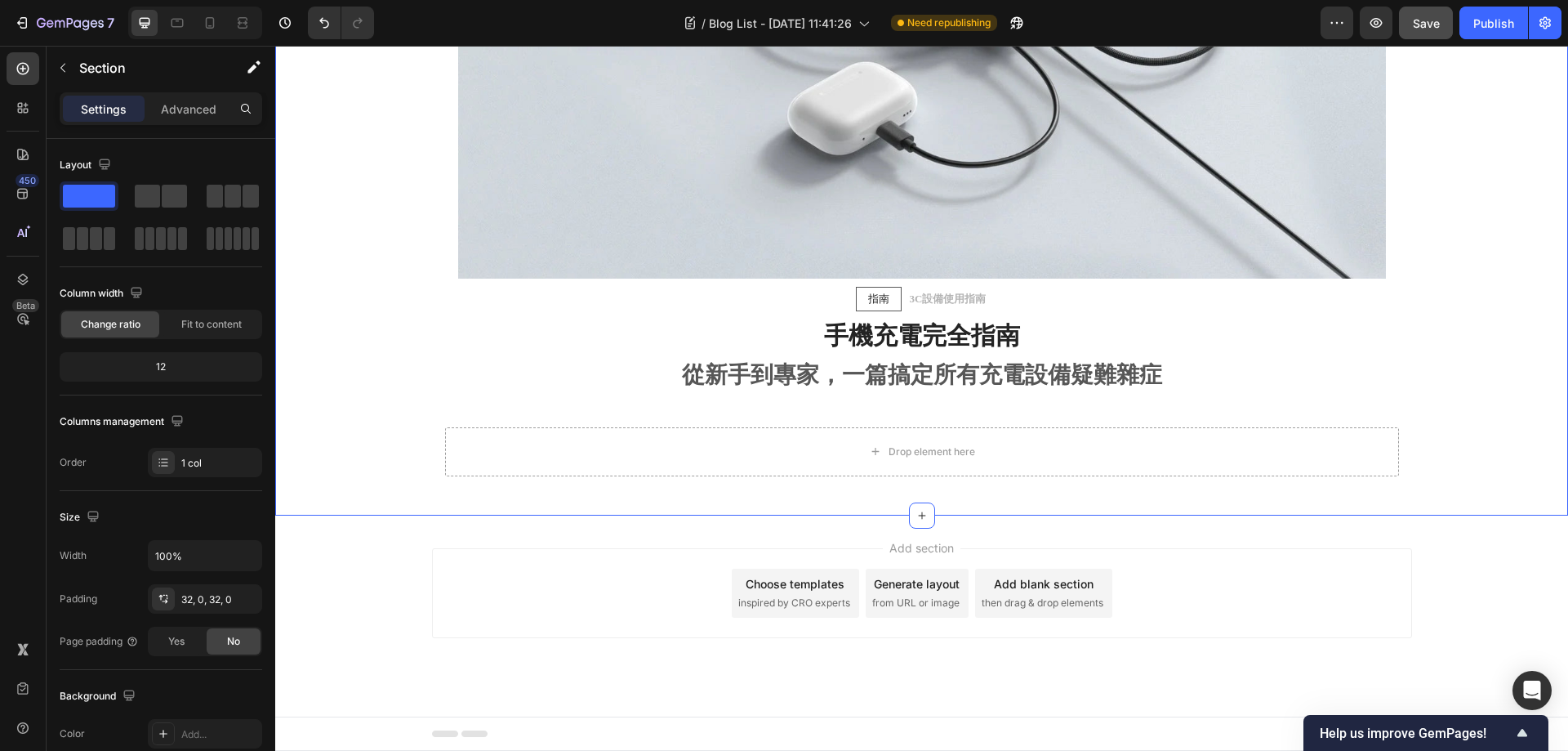
click at [0, 16] on div "7" at bounding box center [61, 22] width 122 height 32
click at [21, 18] on icon "button" at bounding box center [22, 23] width 17 height 17
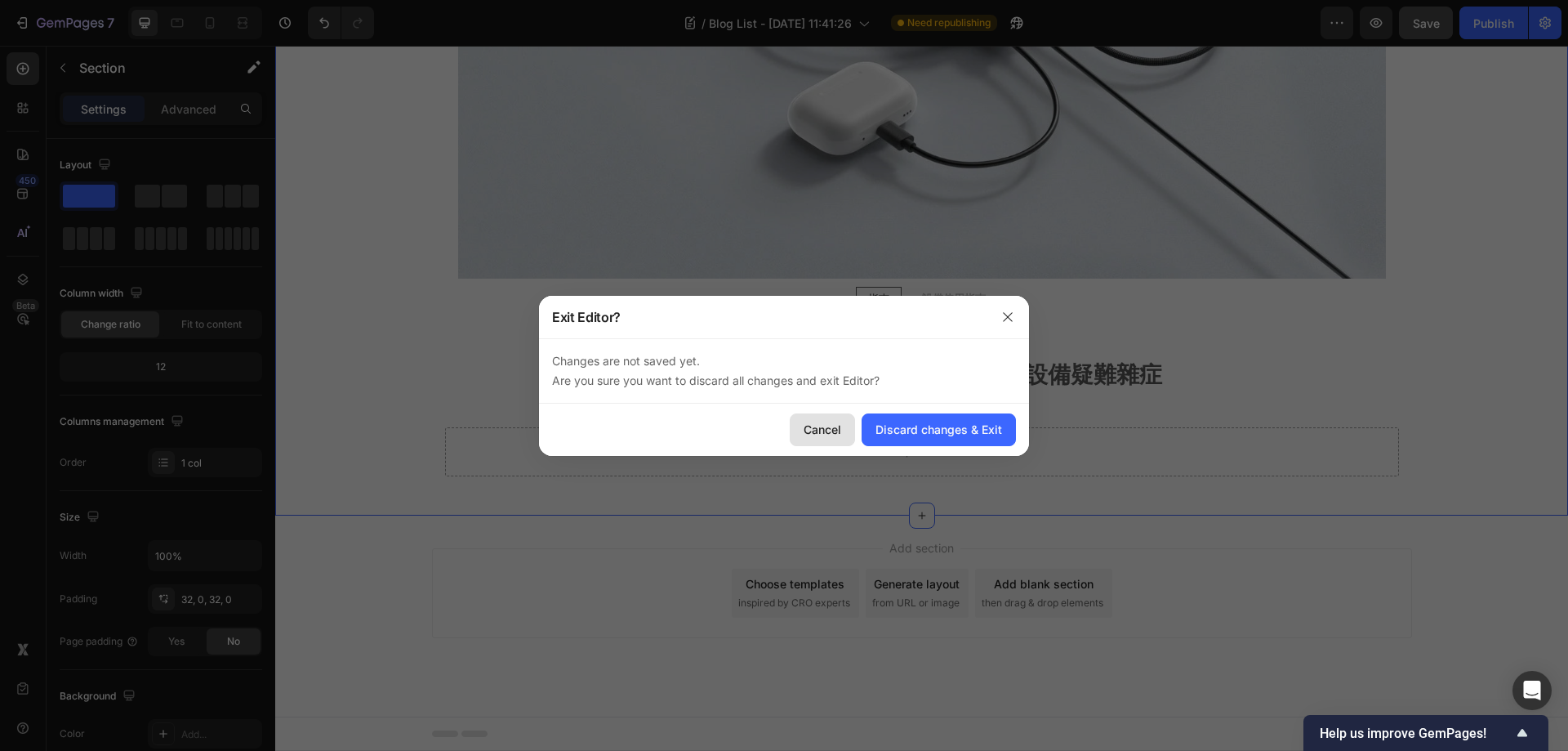
click at [812, 427] on div "Cancel" at bounding box center [822, 429] width 38 height 18
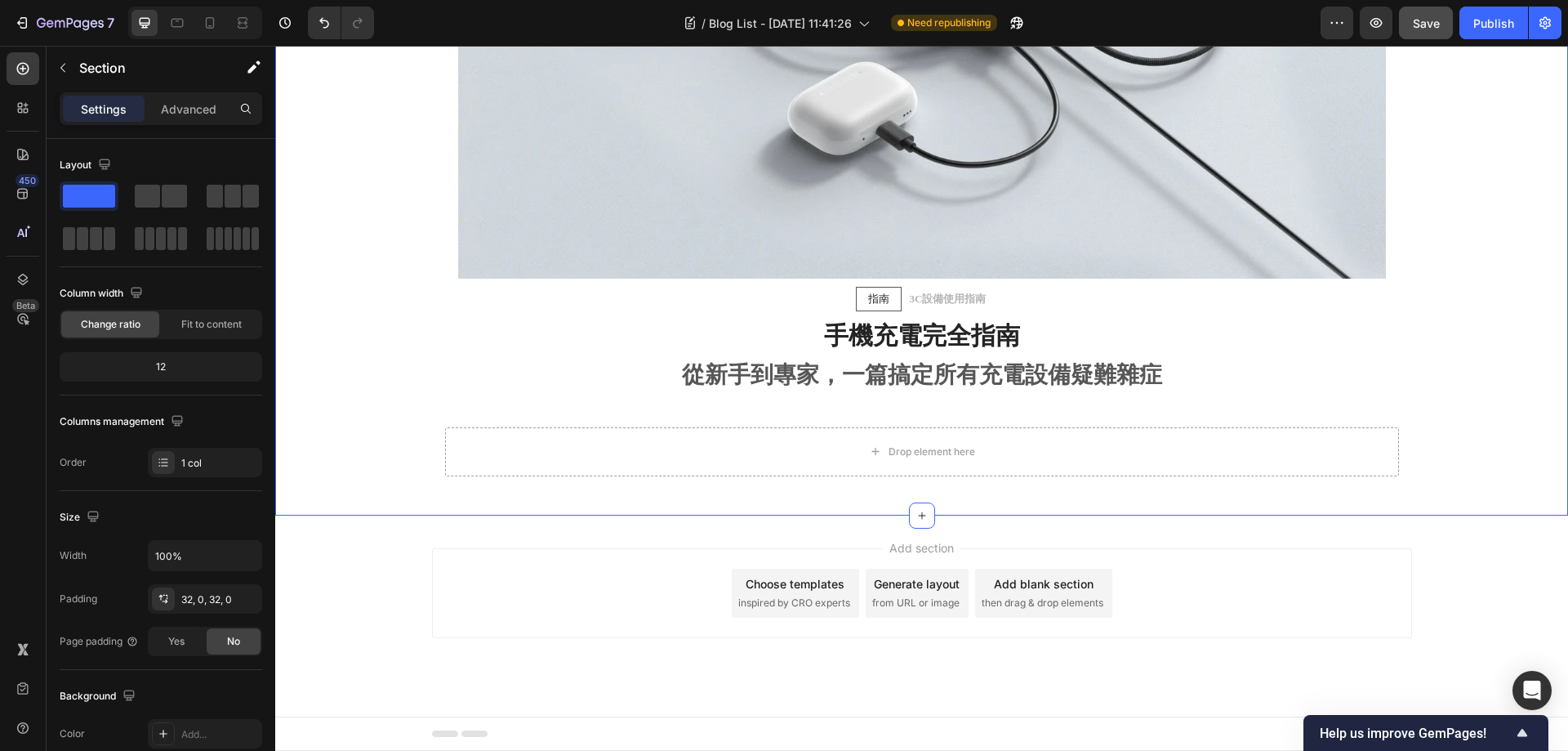
scroll to position [3291, 0]
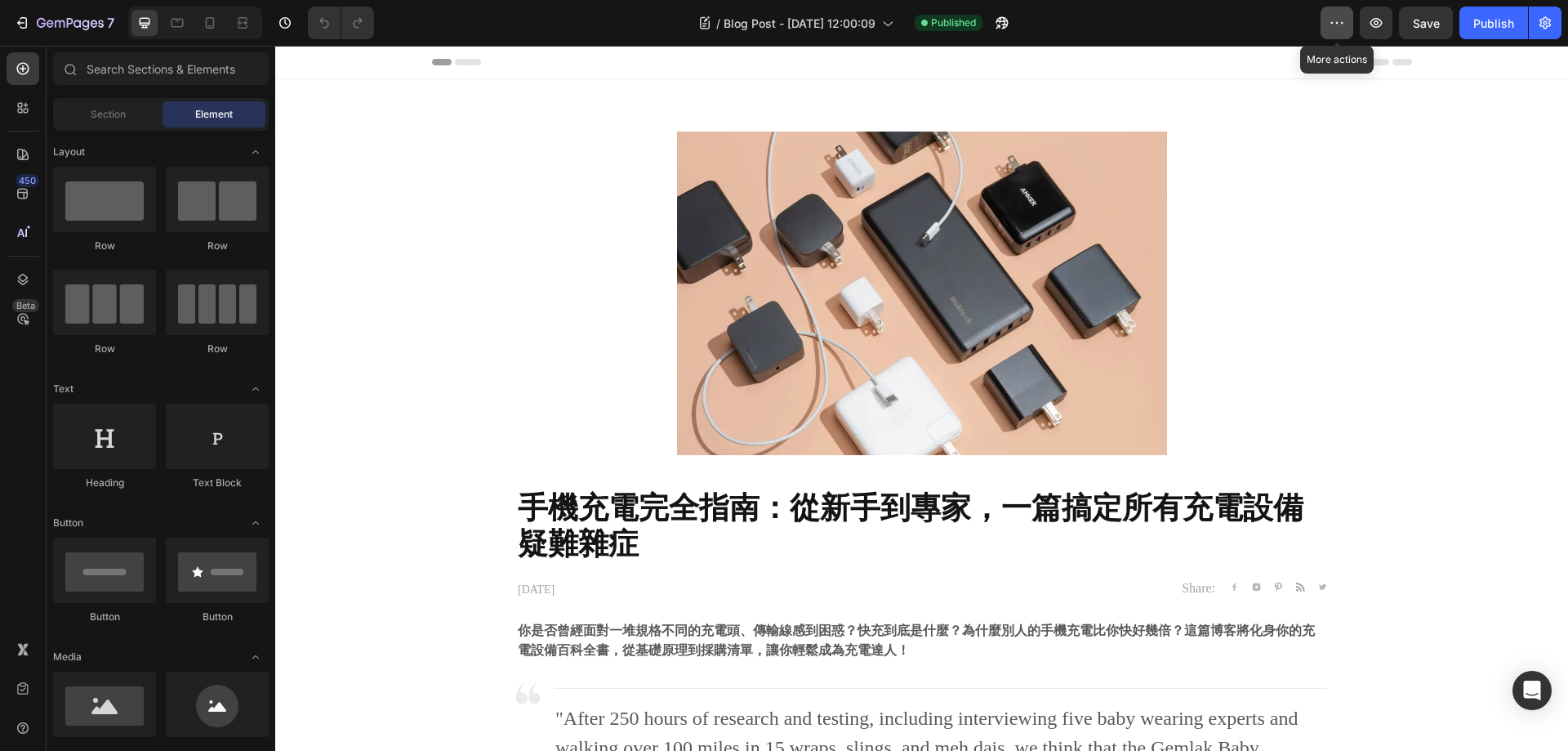
click at [1340, 29] on icon "button" at bounding box center [1337, 23] width 17 height 17
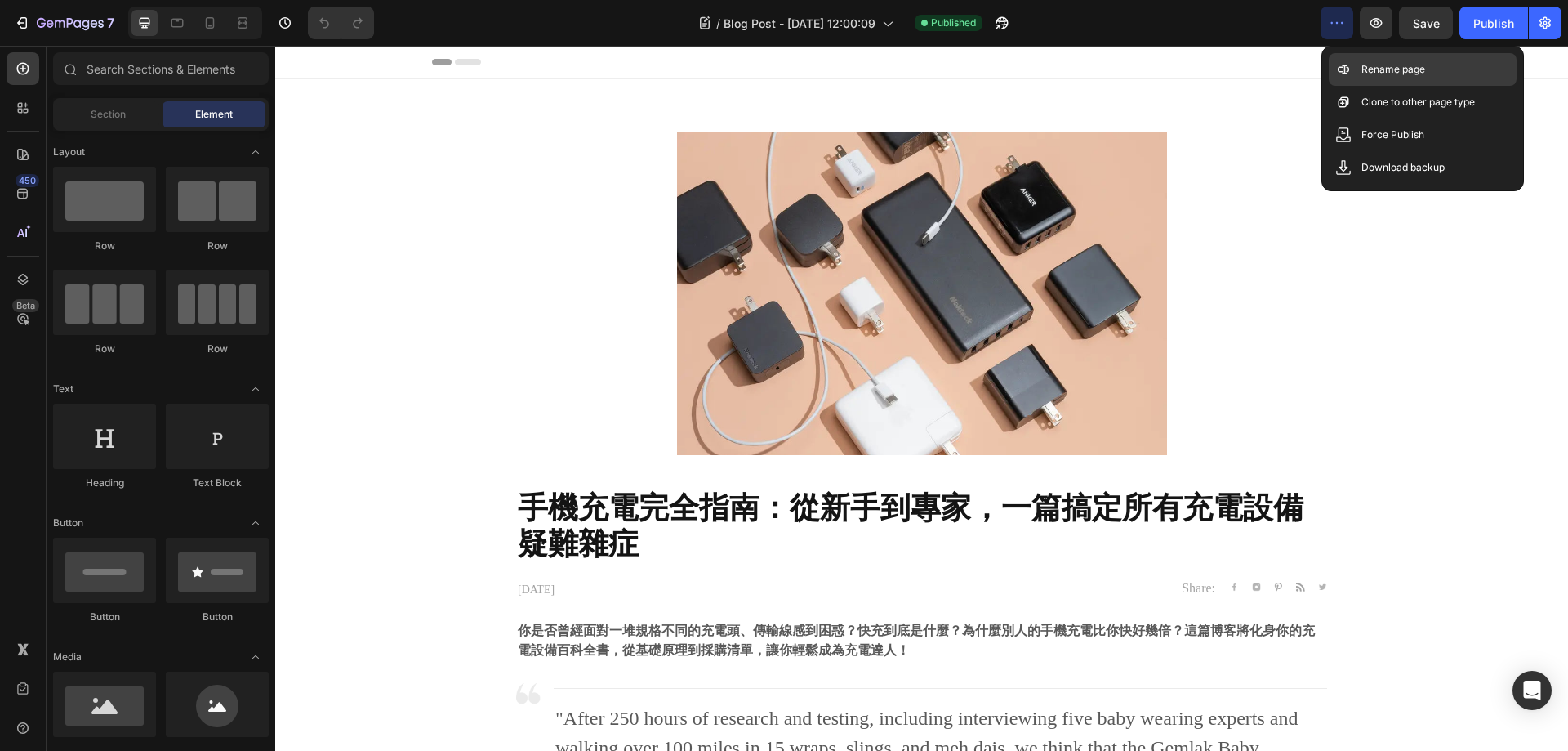
click at [1377, 66] on p "Rename page" at bounding box center [1393, 69] width 64 height 17
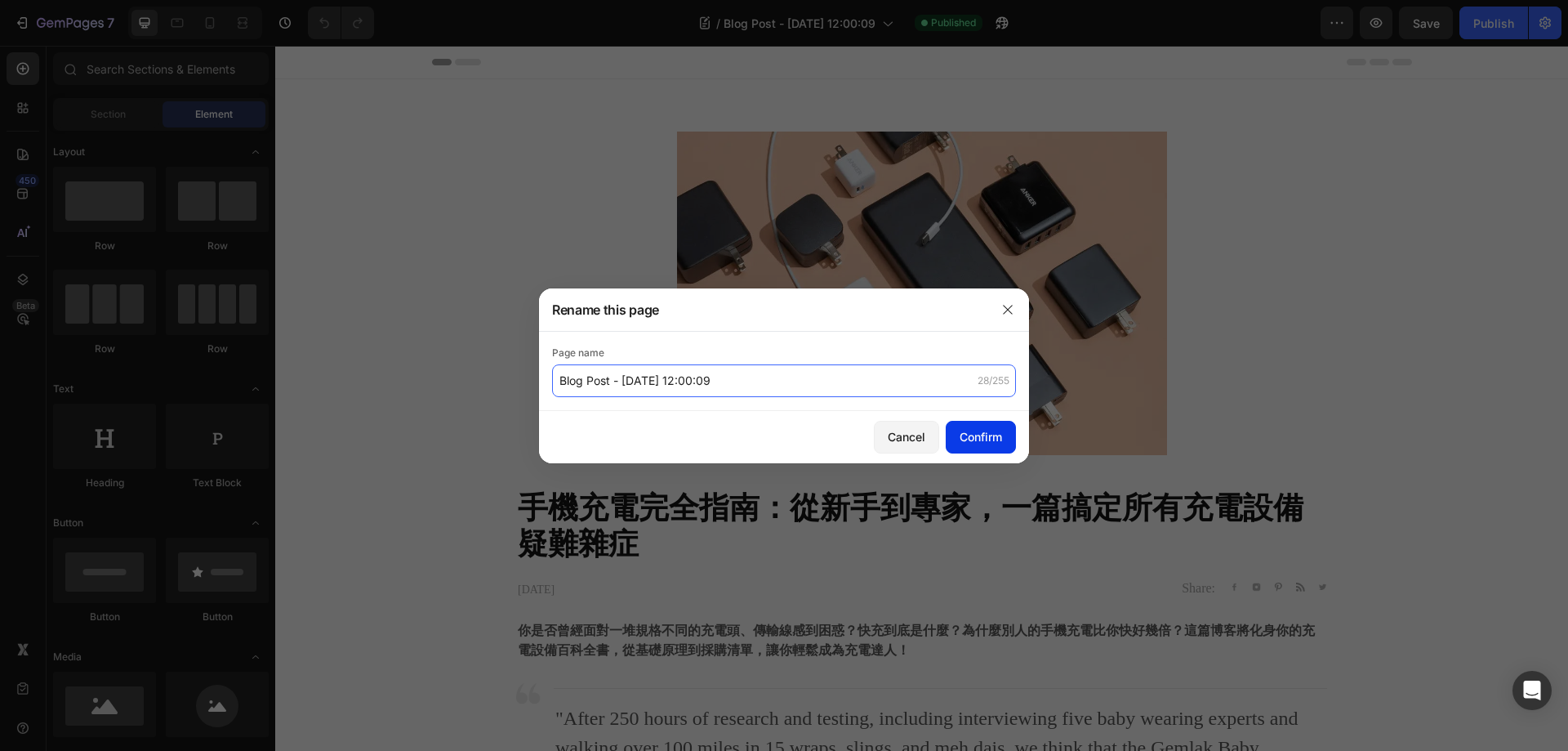
drag, startPoint x: 622, startPoint y: 375, endPoint x: 995, endPoint y: 420, distance: 375.7
click at [960, 434] on div "Rename this page Page name Blog Post - Sep 22, 12:00:09 28/255 Cancel Confirm" at bounding box center [783, 376] width 490 height 175
type input "Blog Post -手機充電指南"
click at [989, 436] on div "Confirm" at bounding box center [981, 436] width 42 height 18
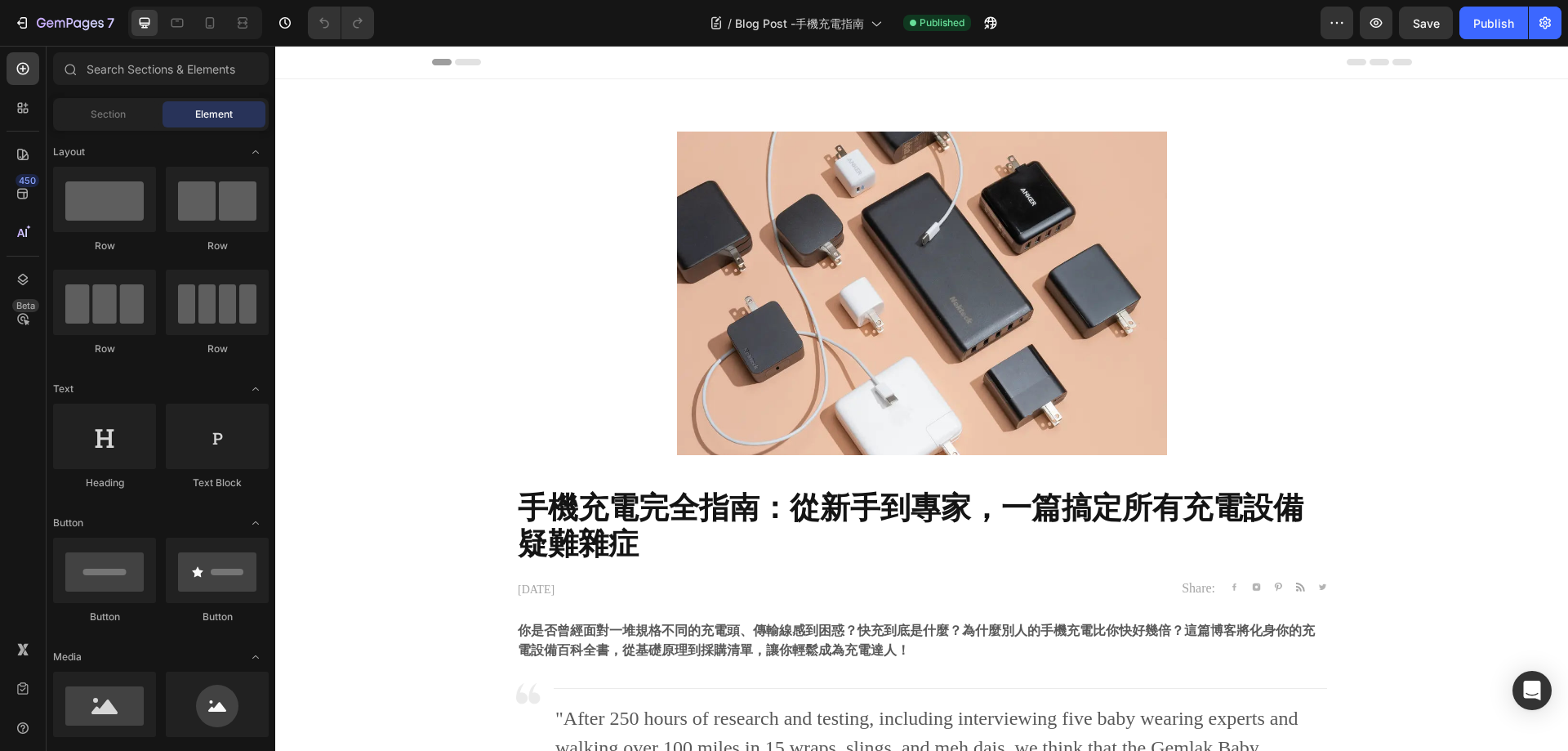
click at [1313, 23] on div "/ Blog Post -手機充電指南 Published" at bounding box center [854, 22] width 933 height 32
click at [1340, 23] on icon "button" at bounding box center [1337, 23] width 17 height 17
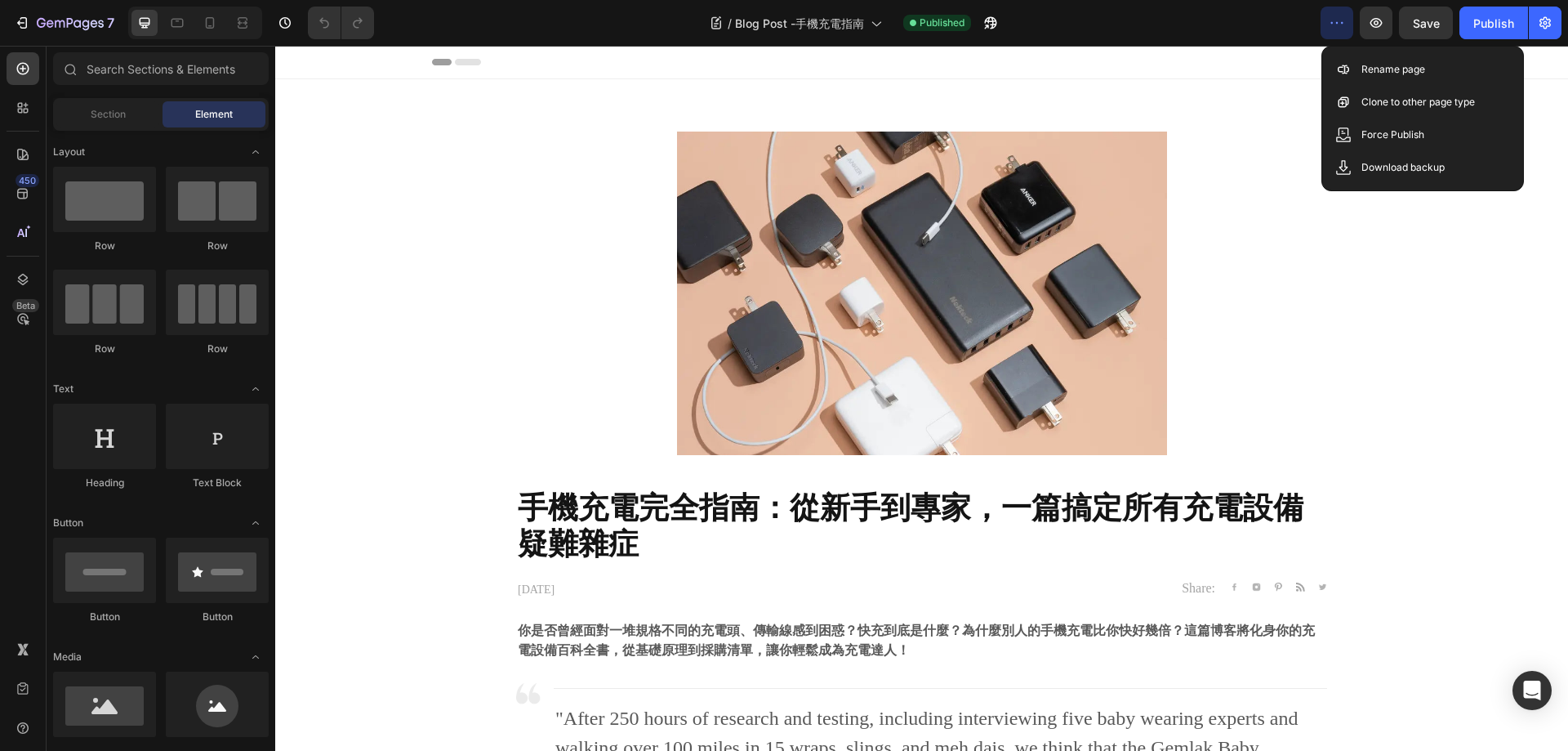
click at [1140, 43] on div "7 Version history / Blog Post -手機充電指南 Published Preview Save Publish" at bounding box center [784, 23] width 1568 height 46
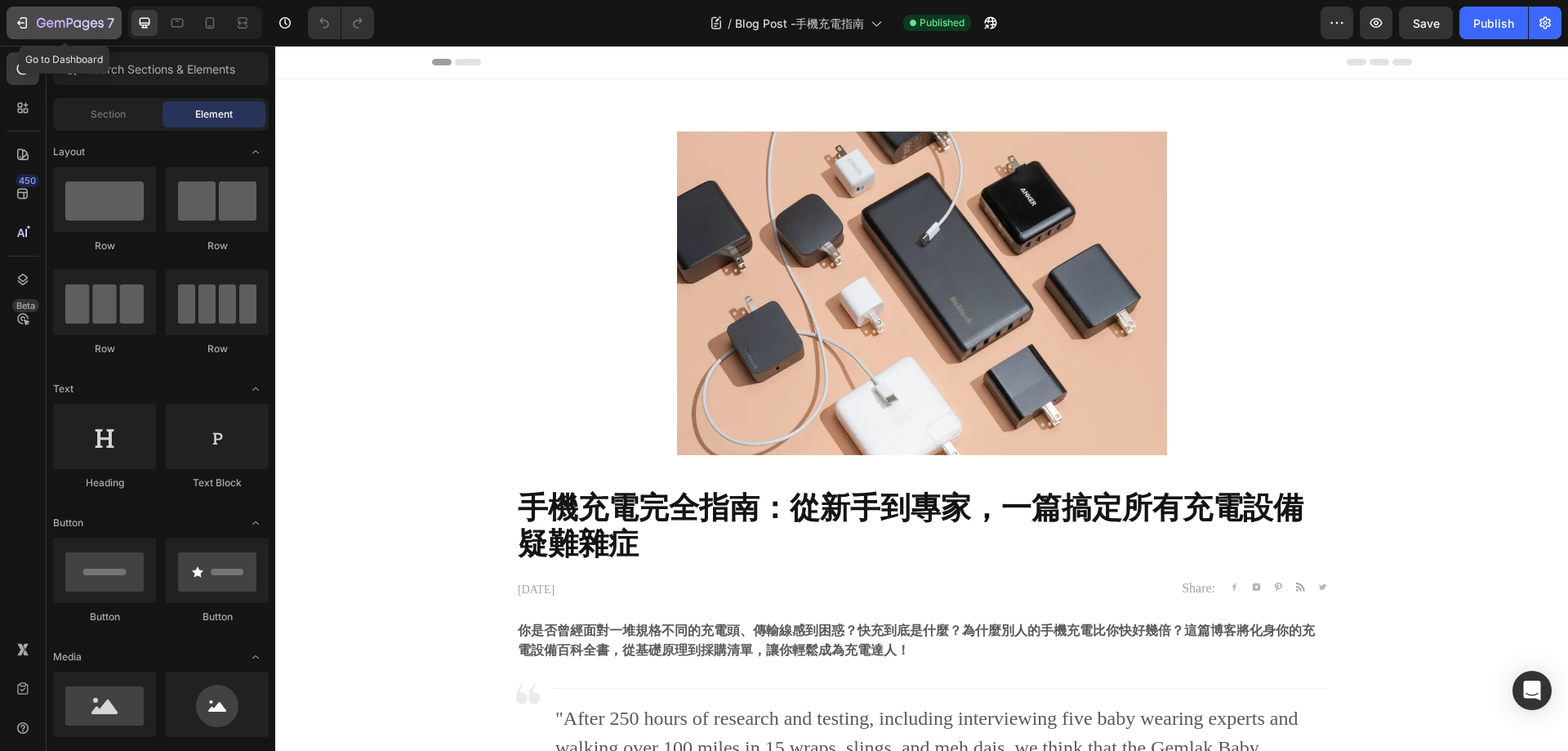
click at [27, 25] on icon "button" at bounding box center [24, 23] width 7 height 11
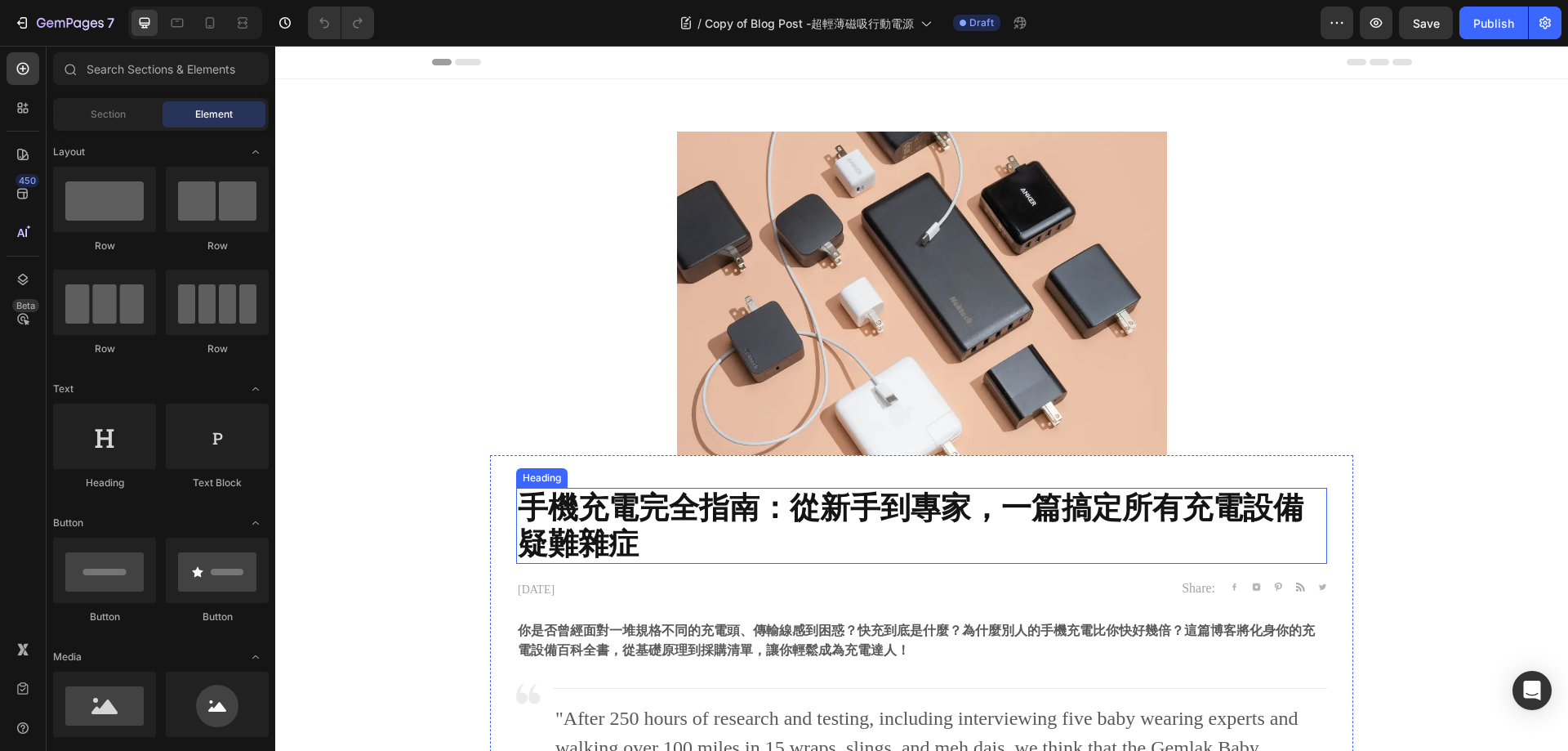
click at [914, 507] on strong "手機充電完全指南：從新手到專家，一篇搞定所有充電設備疑難雜症" at bounding box center [910, 525] width 786 height 73
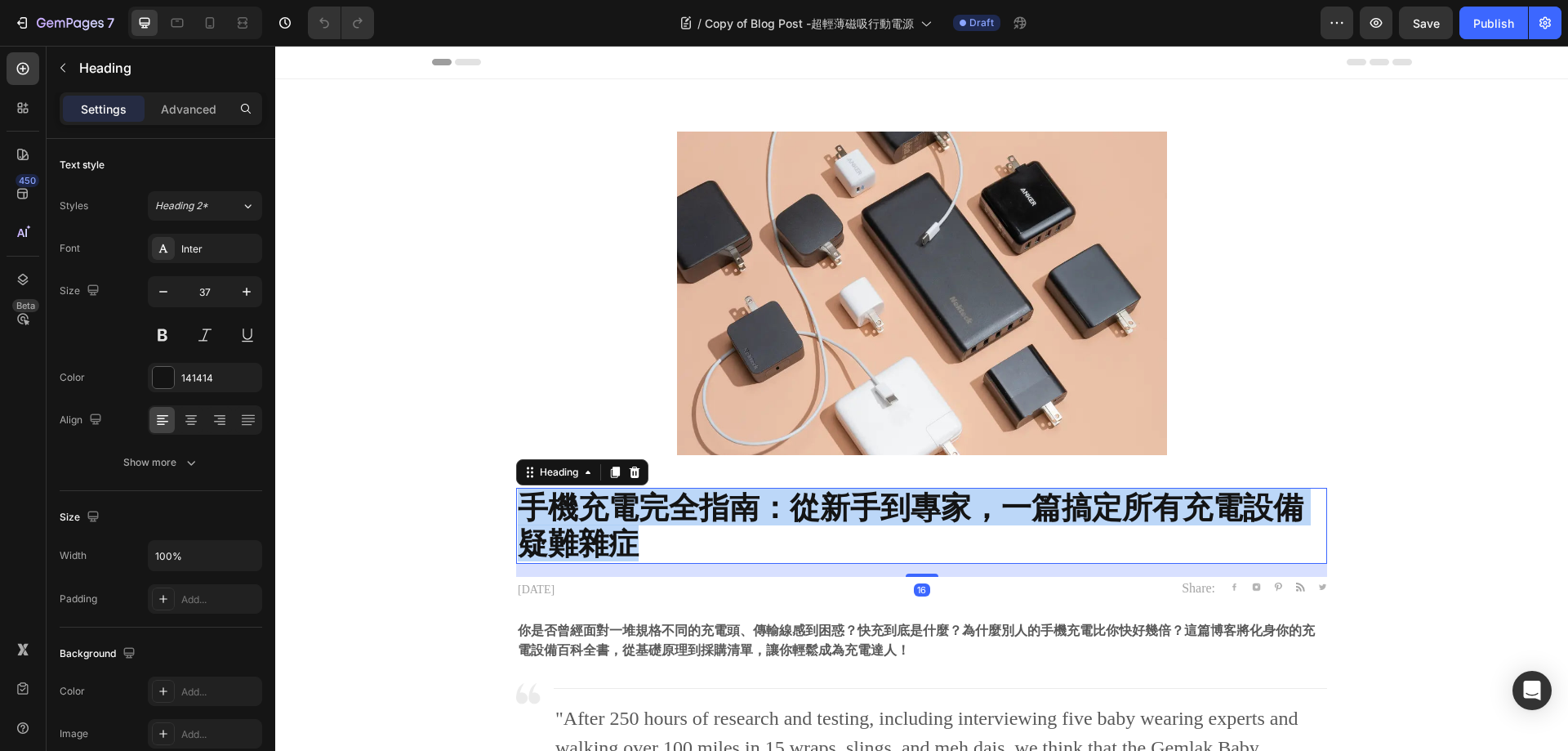
click at [914, 507] on strong "手機充電完全指南：從新手到專家，一篇搞定所有充電設備疑難雜症" at bounding box center [910, 525] width 786 height 73
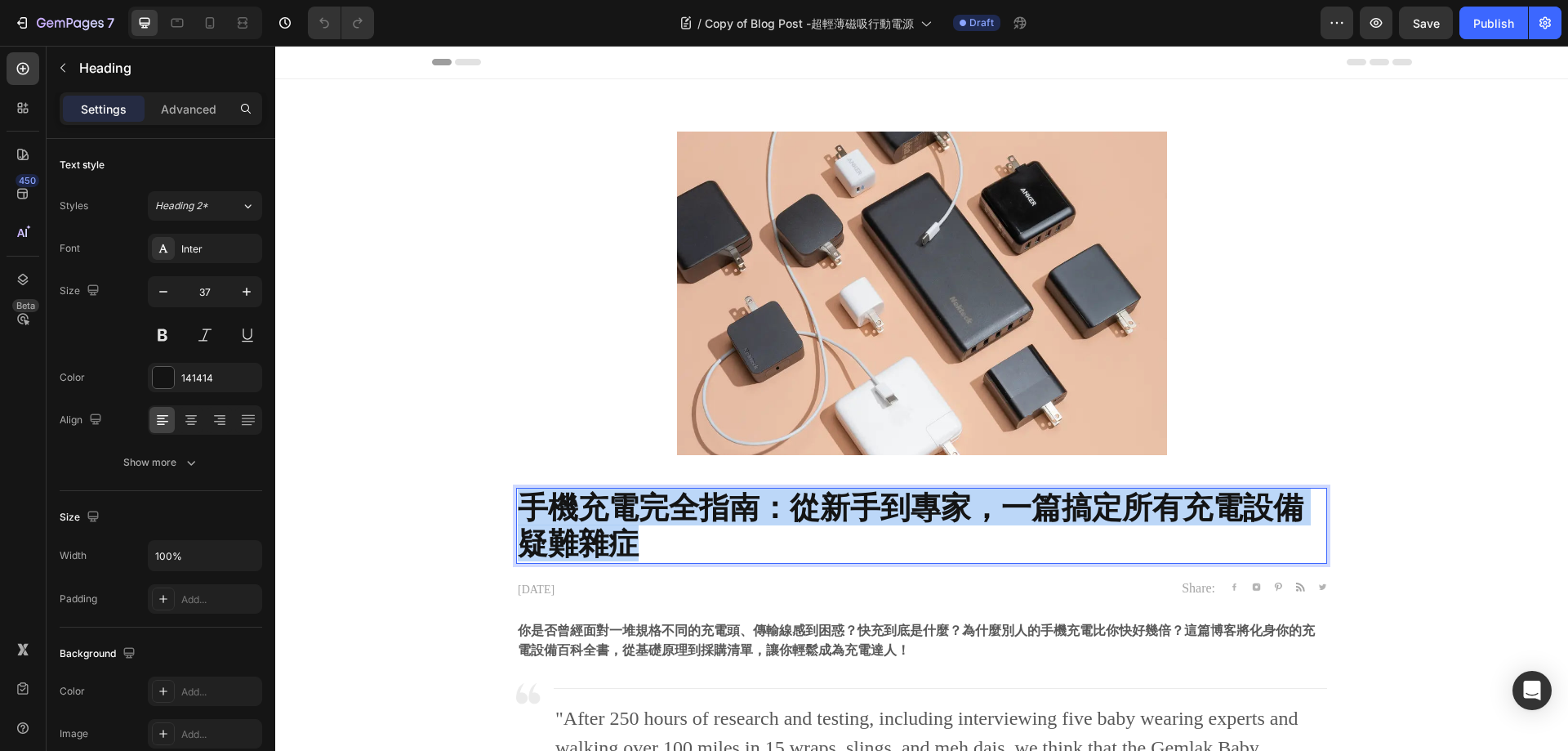
click at [914, 507] on strong "手機充電完全指南：從新手到專家，一篇搞定所有充電設備疑難雜症" at bounding box center [910, 525] width 786 height 73
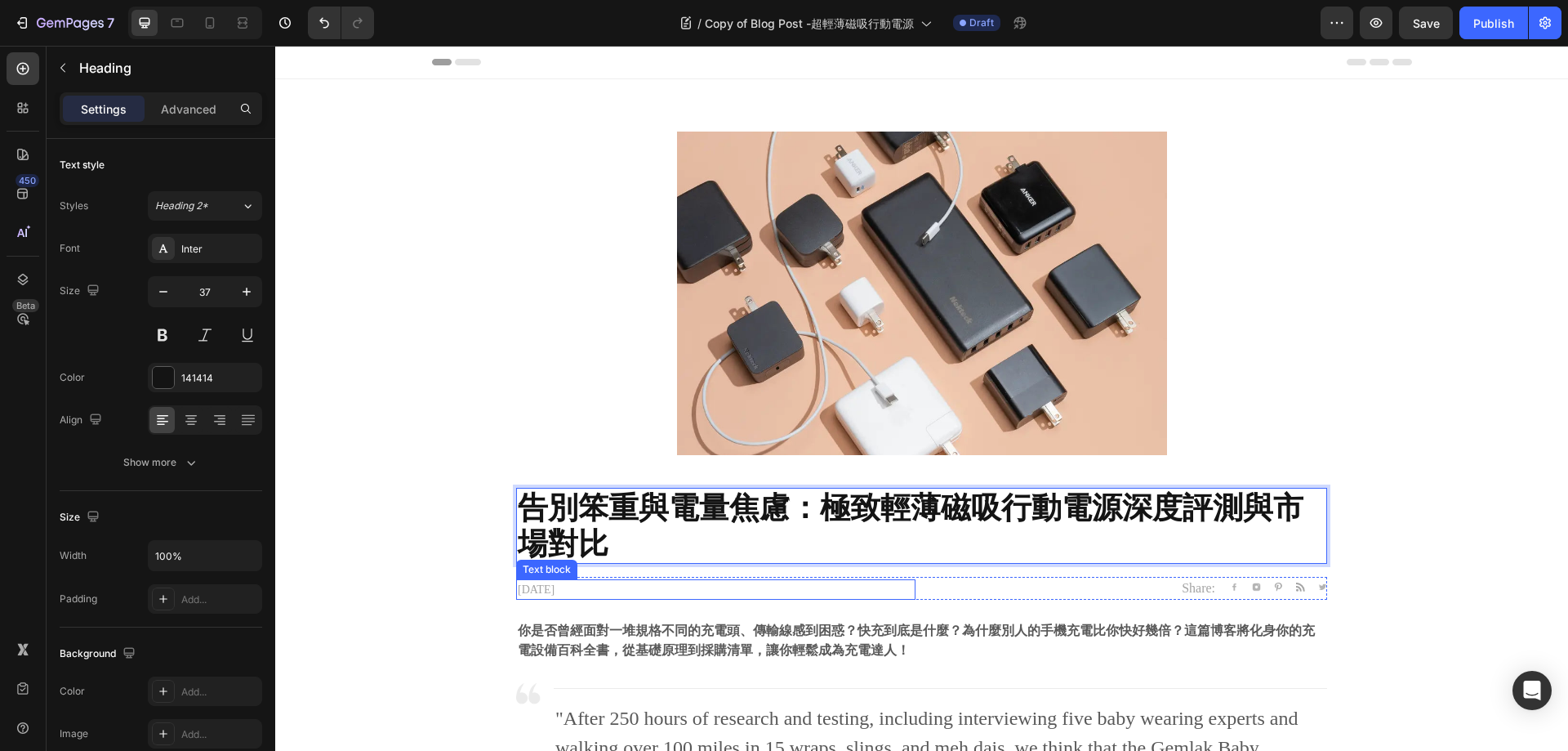
click at [803, 591] on p "[DATE]" at bounding box center [716, 590] width 397 height 18
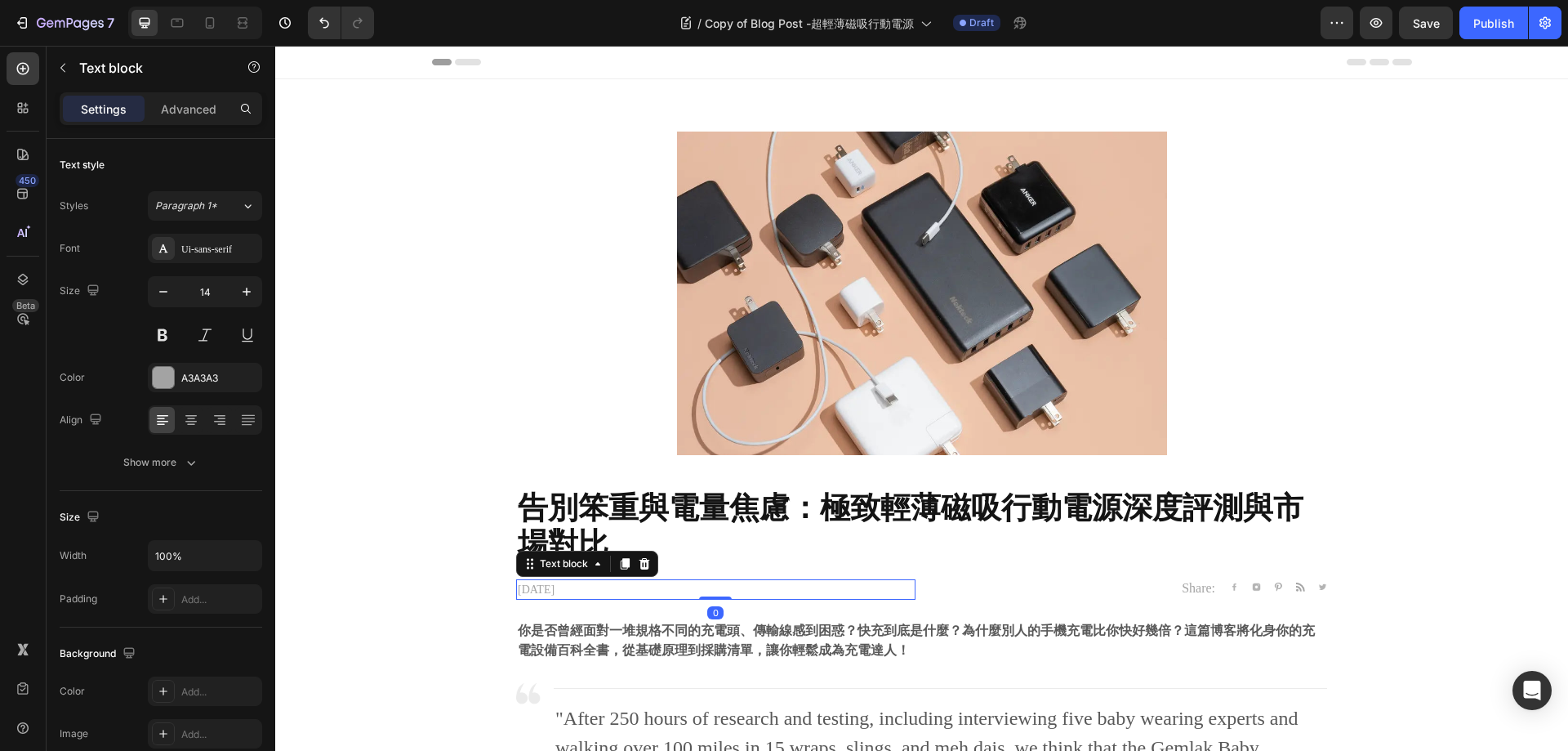
click at [883, 518] on strong "告別笨重與電量焦慮：極致輕薄磁吸行動電源深度評測與市場對比" at bounding box center [910, 525] width 786 height 73
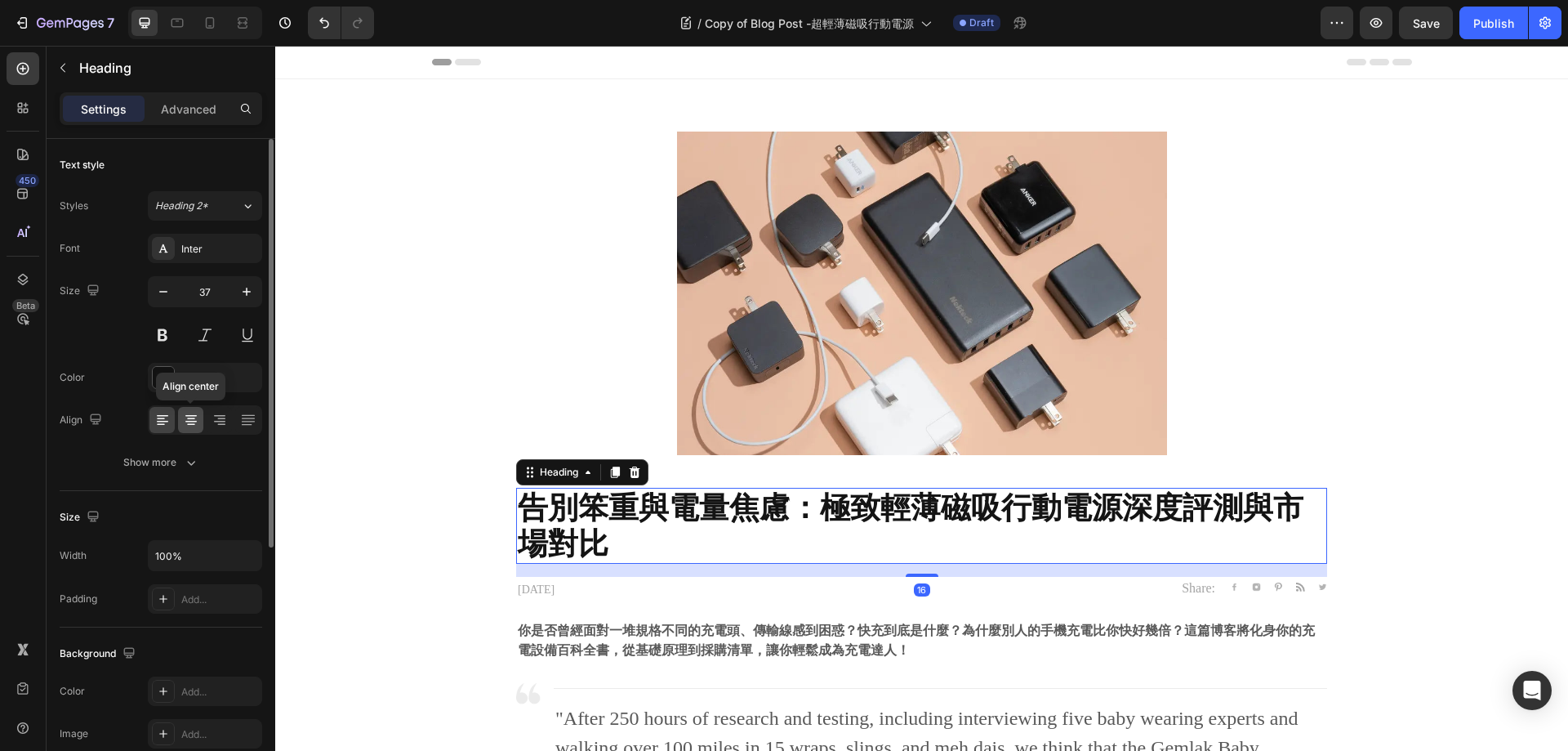
click at [196, 419] on icon at bounding box center [191, 420] width 17 height 17
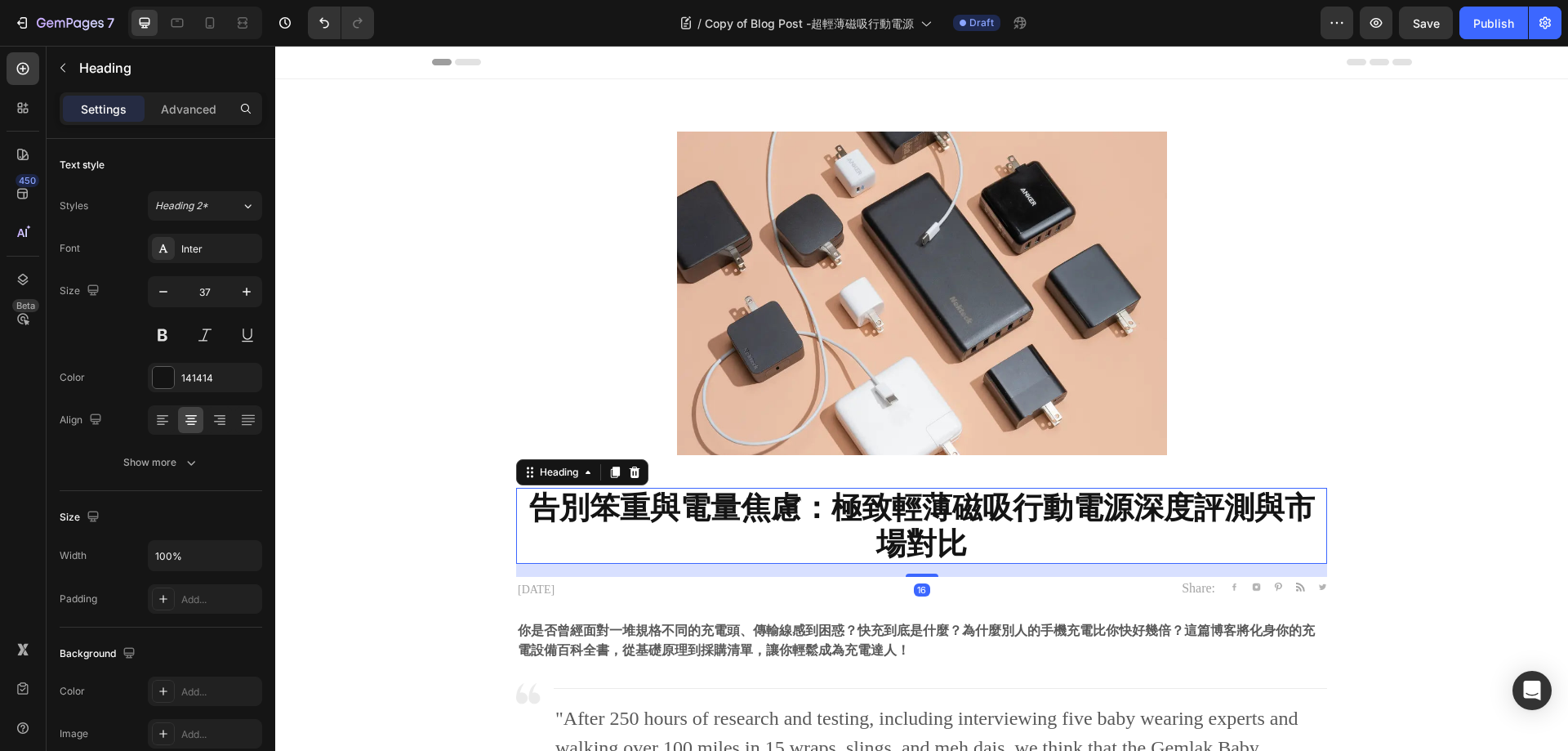
click at [1402, 418] on div at bounding box center [921, 316] width 1293 height 368
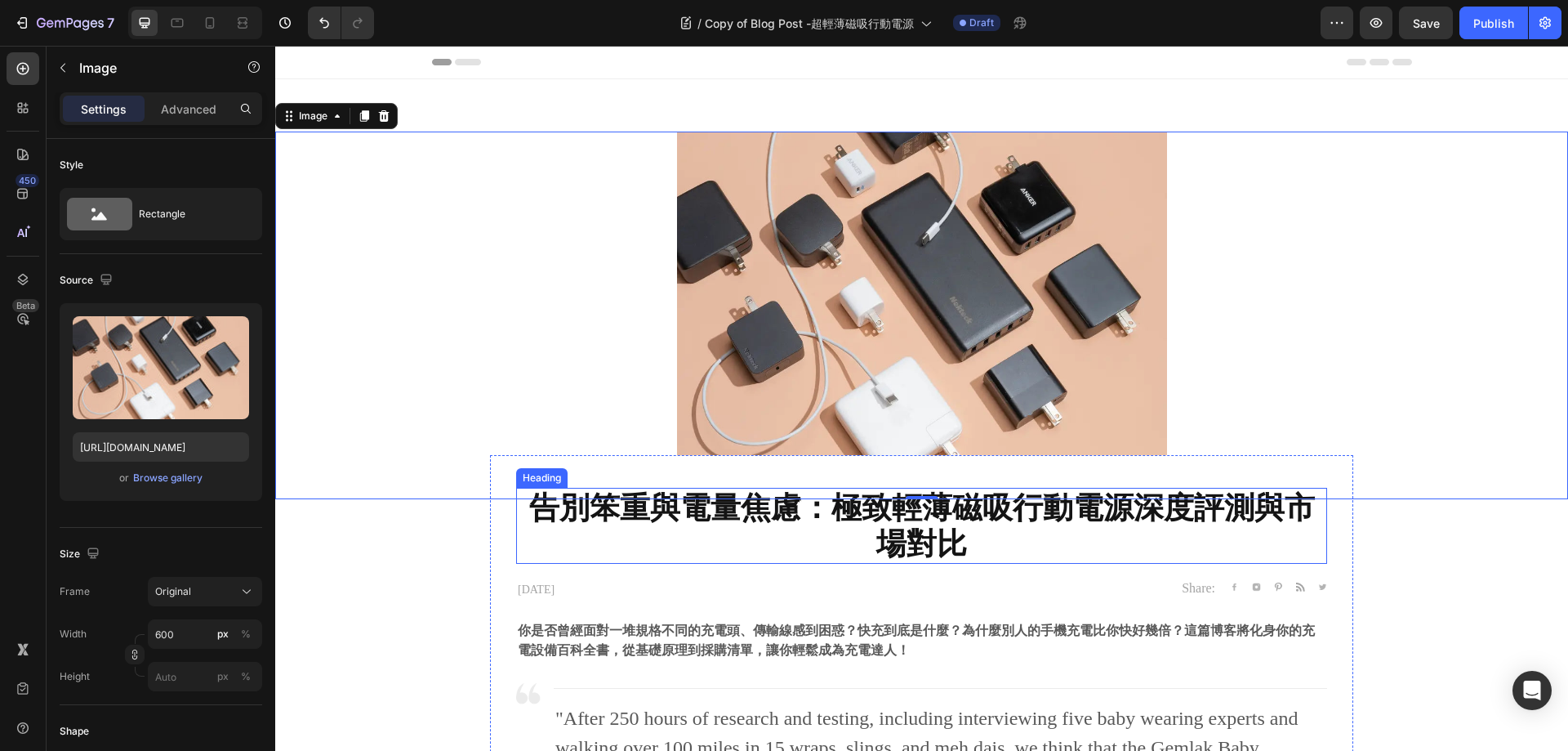
click at [1124, 493] on strong "告別笨重與電量焦慮：極致輕薄磁吸行動電源深度評測與市場對比" at bounding box center [922, 525] width 786 height 73
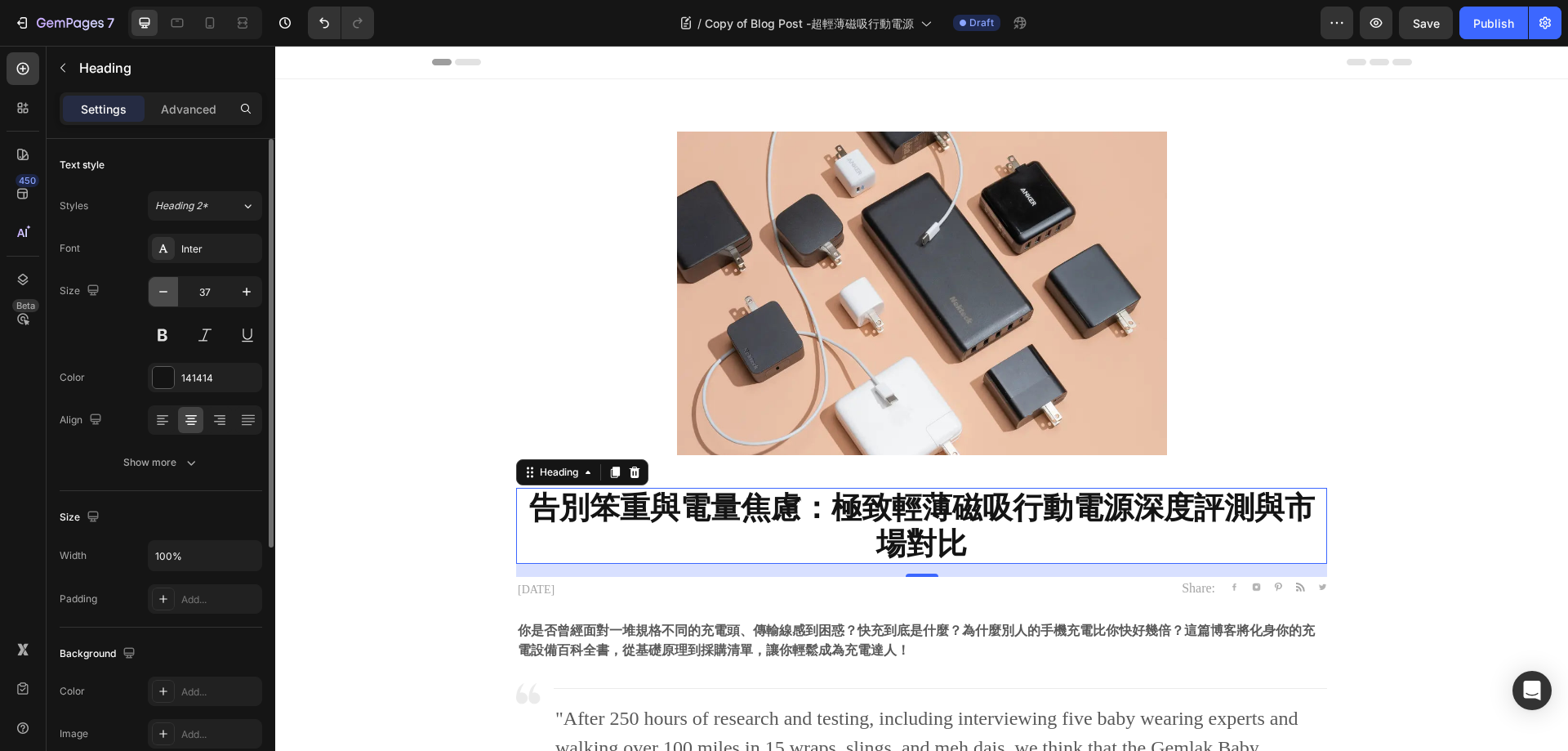
click at [163, 289] on icon "button" at bounding box center [163, 292] width 17 height 17
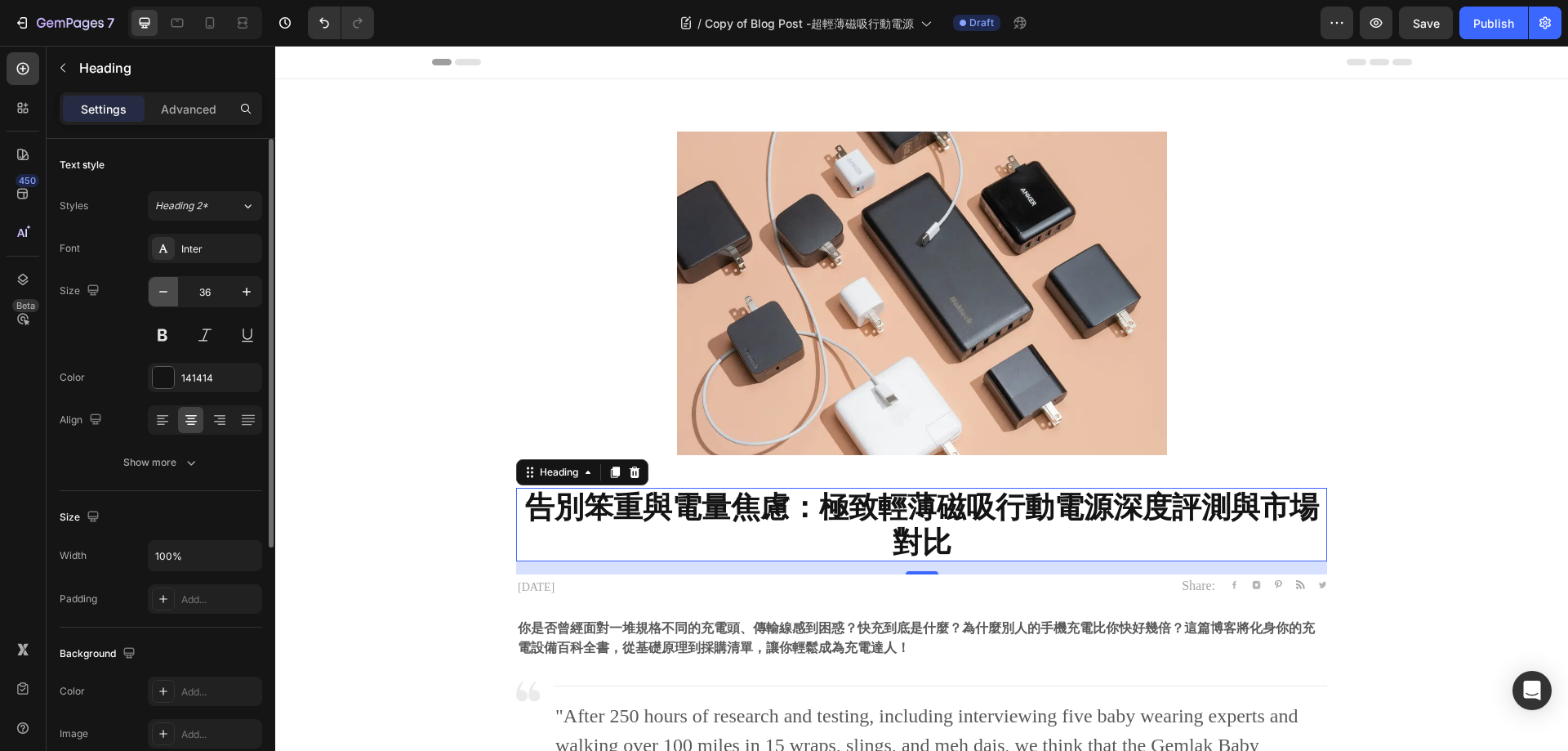
click at [163, 289] on icon "button" at bounding box center [163, 292] width 17 height 17
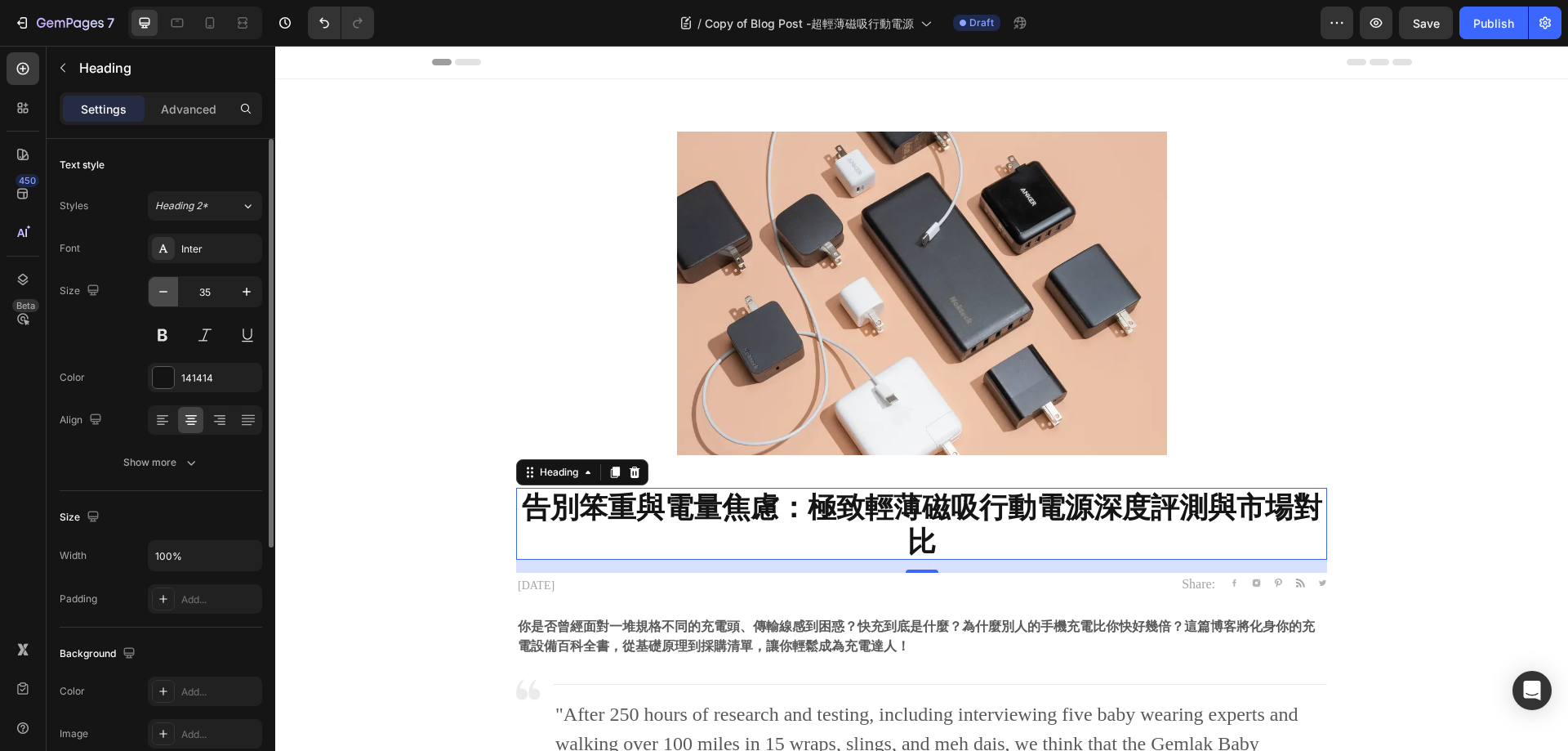
click at [163, 289] on icon "button" at bounding box center [163, 292] width 17 height 17
type input "34"
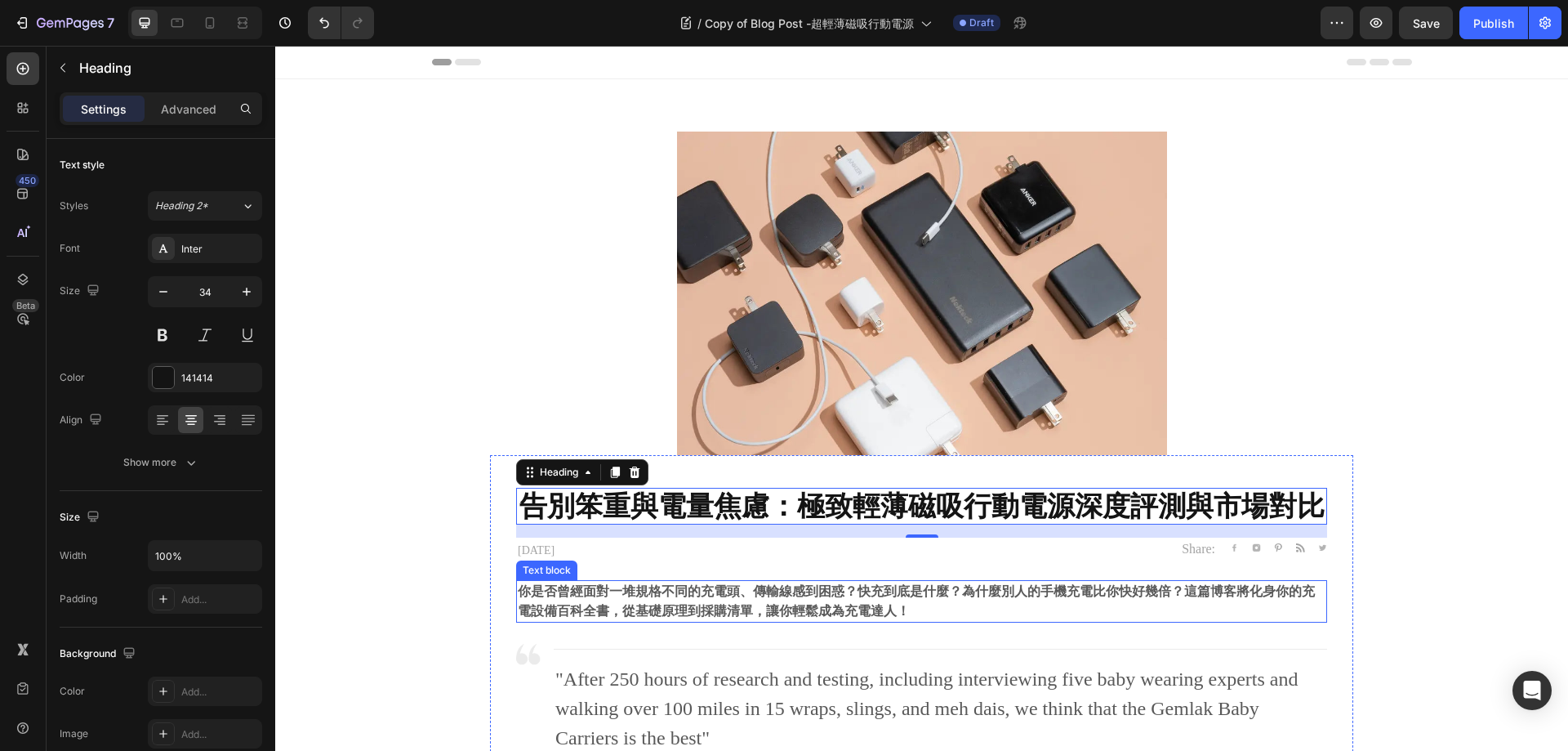
click at [962, 599] on strong "你是否曾經面對一堆規格不同的充電頭、傳輸線感到困惑？快充到底是什麼？為什麼別人的手機充電比你快好幾倍？這篇博客將化身你的充電設備百科全書，從基礎原理到採購清單…" at bounding box center [916, 601] width 797 height 33
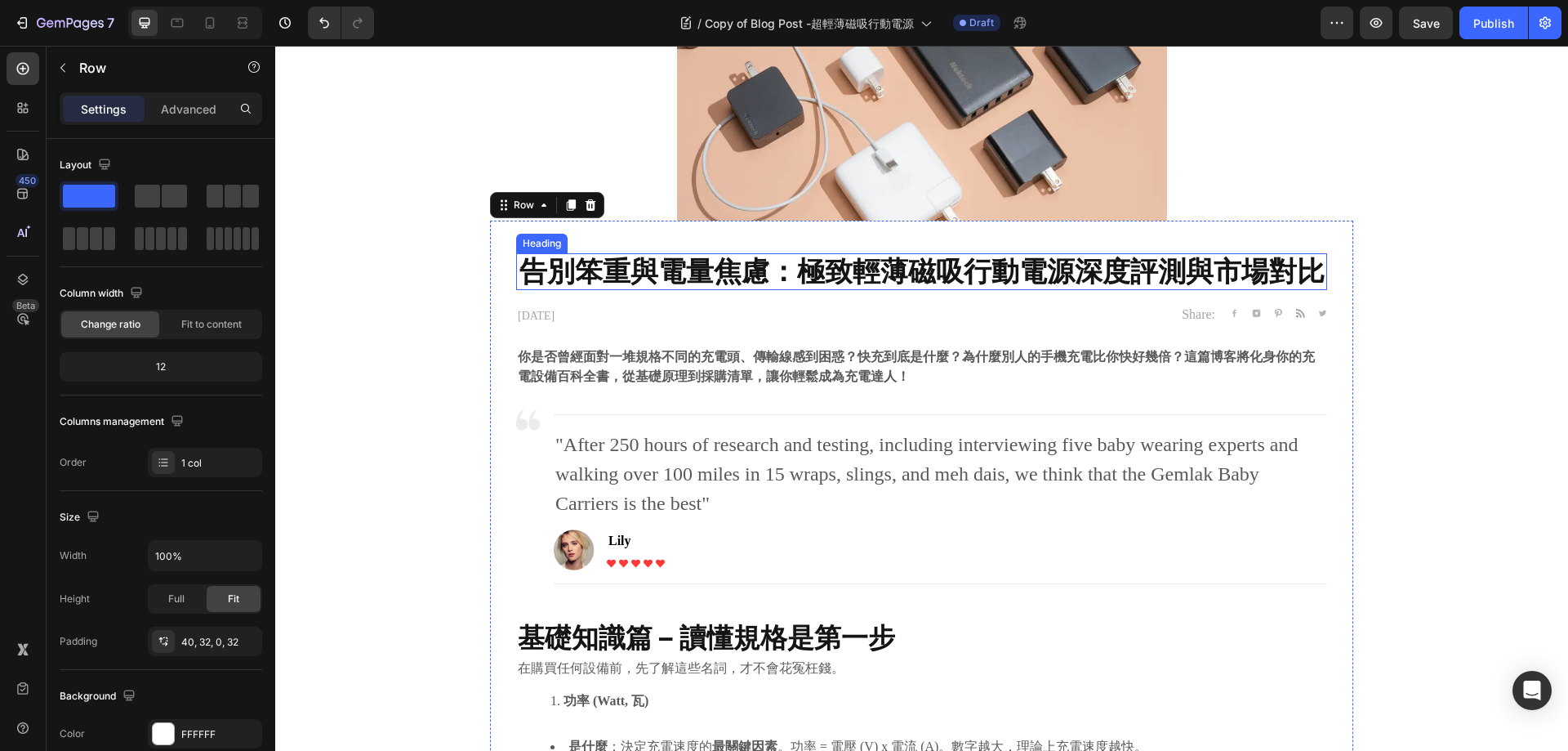
scroll to position [245, 0]
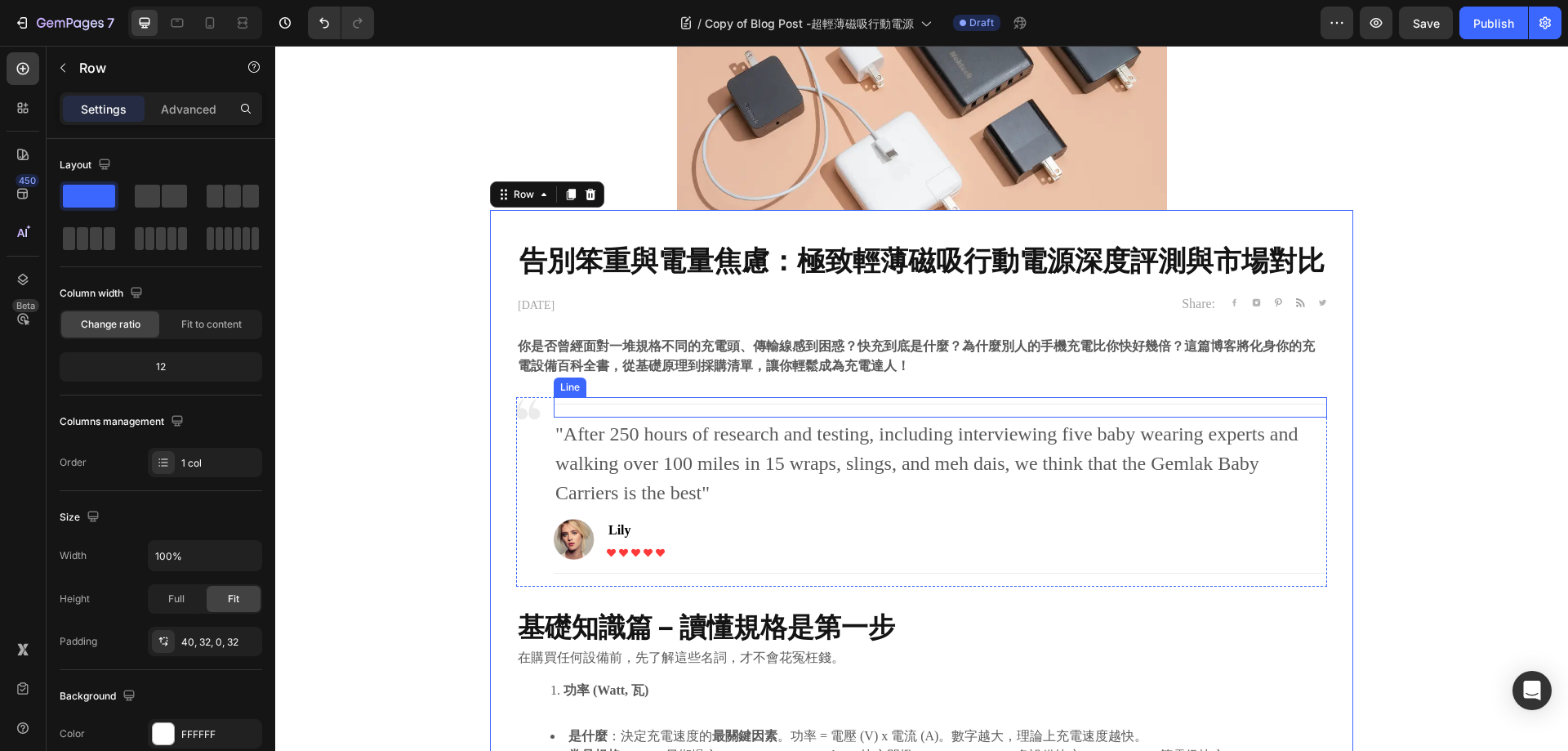
click at [843, 271] on strong "告別笨重與電量焦慮：極致輕薄磁吸行動電源深度評測與市場對比" at bounding box center [921, 260] width 805 height 33
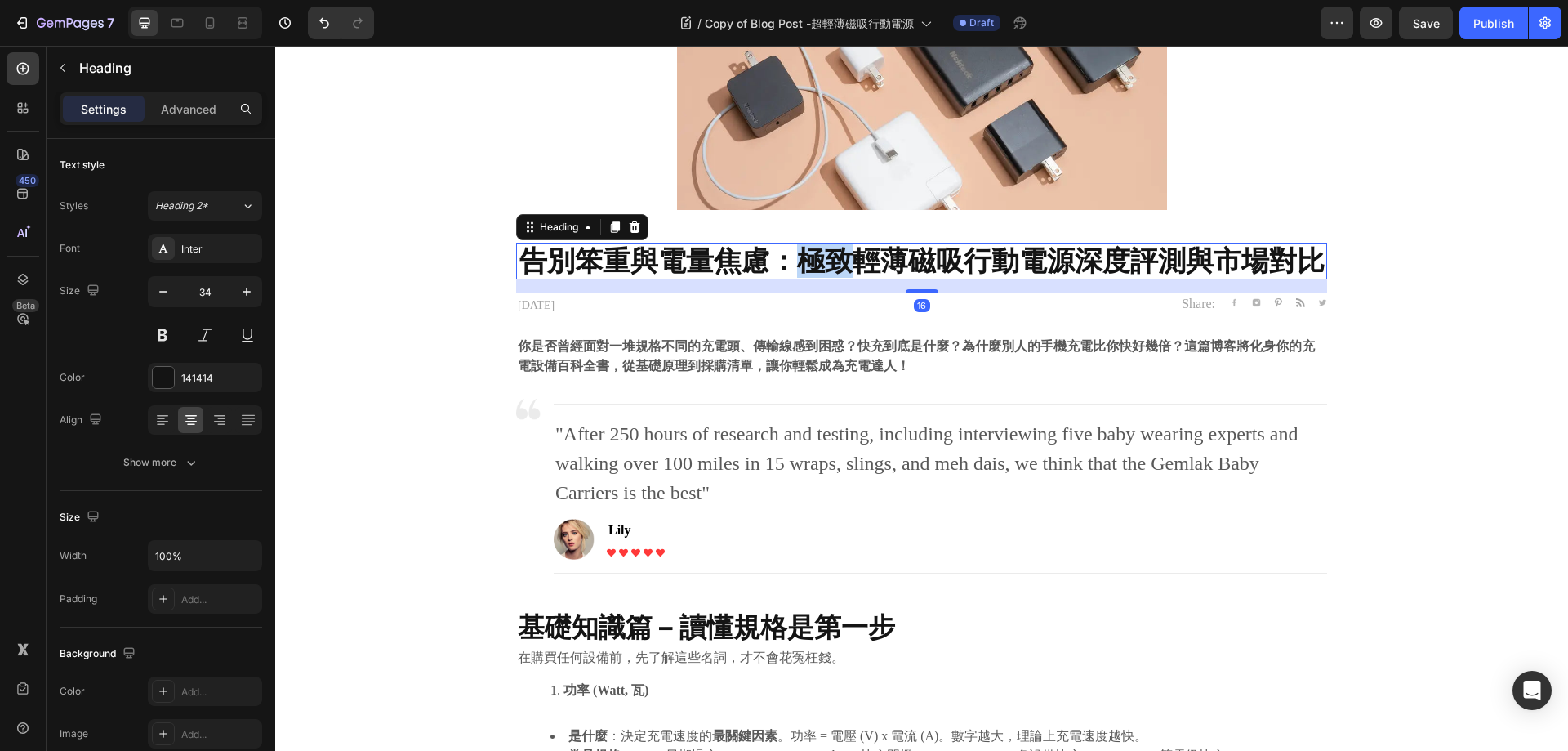
click at [830, 266] on strong "告別笨重與電量焦慮：極致輕薄磁吸行動電源深度評測與市場對比" at bounding box center [921, 260] width 805 height 33
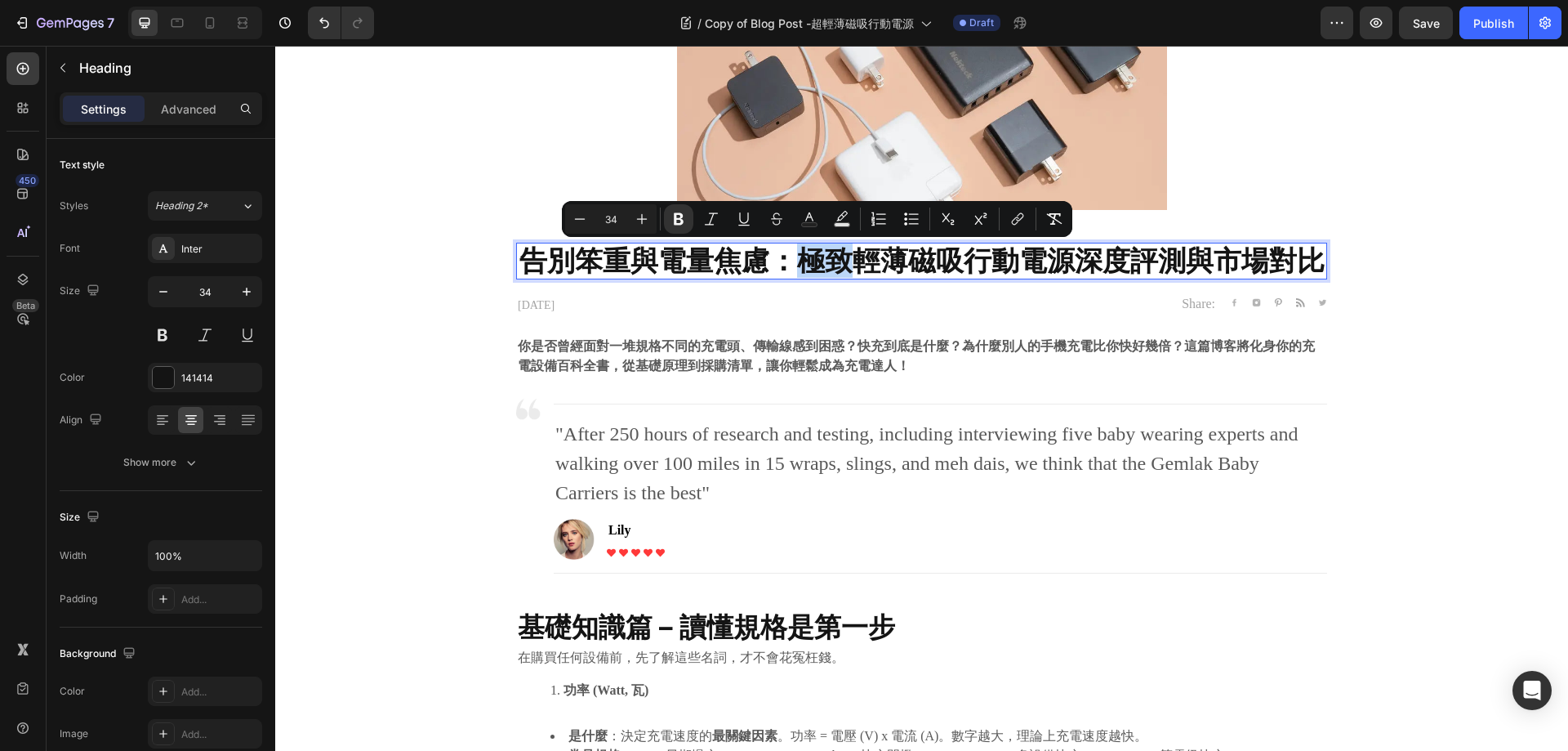
click at [799, 256] on strong "告別笨重與電量焦慮：極致輕薄磁吸行動電源深度評測與市場對比" at bounding box center [921, 260] width 805 height 33
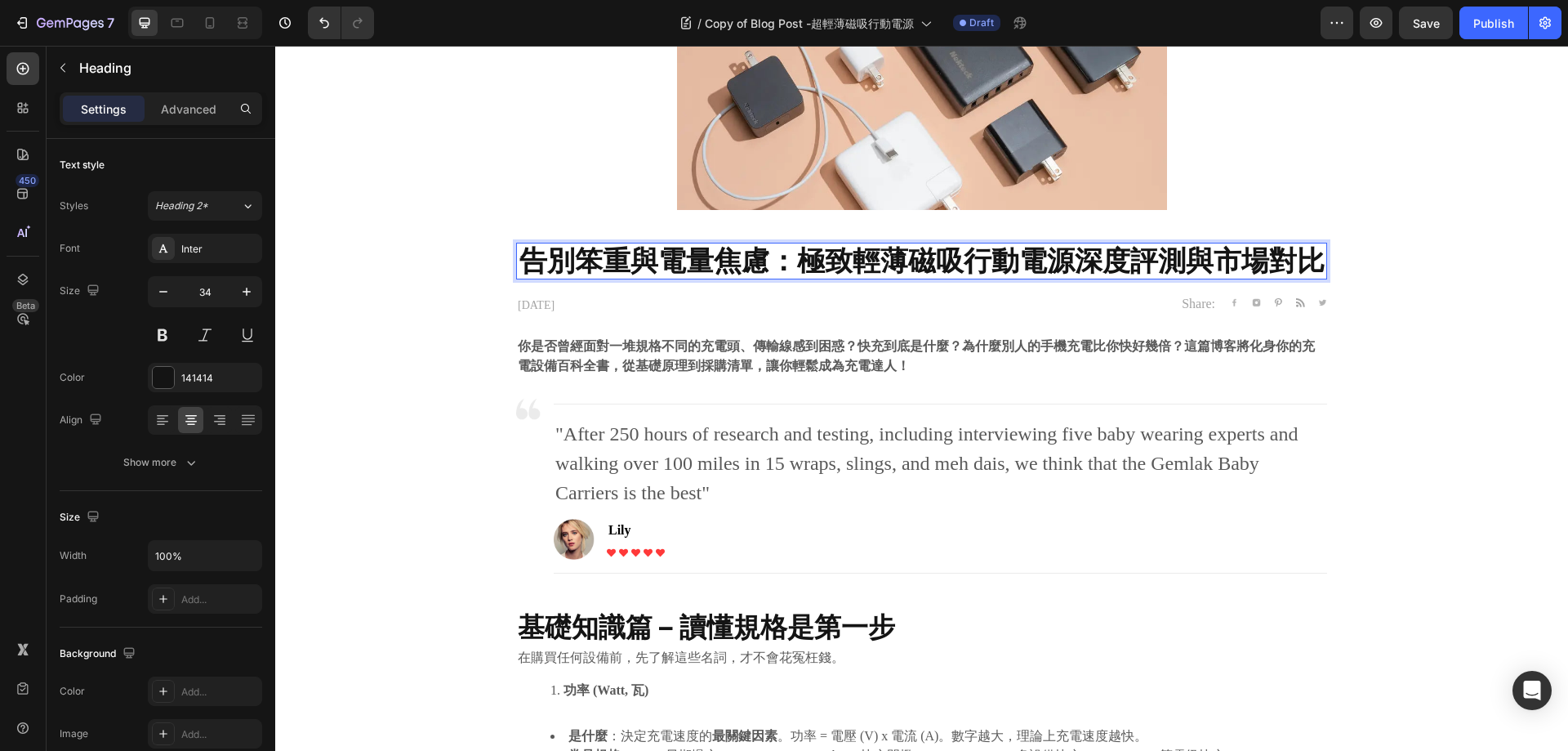
click at [793, 254] on strong "告別笨重與電量焦慮：極致輕薄磁吸行動電源深度評測與市場對比" at bounding box center [921, 260] width 805 height 33
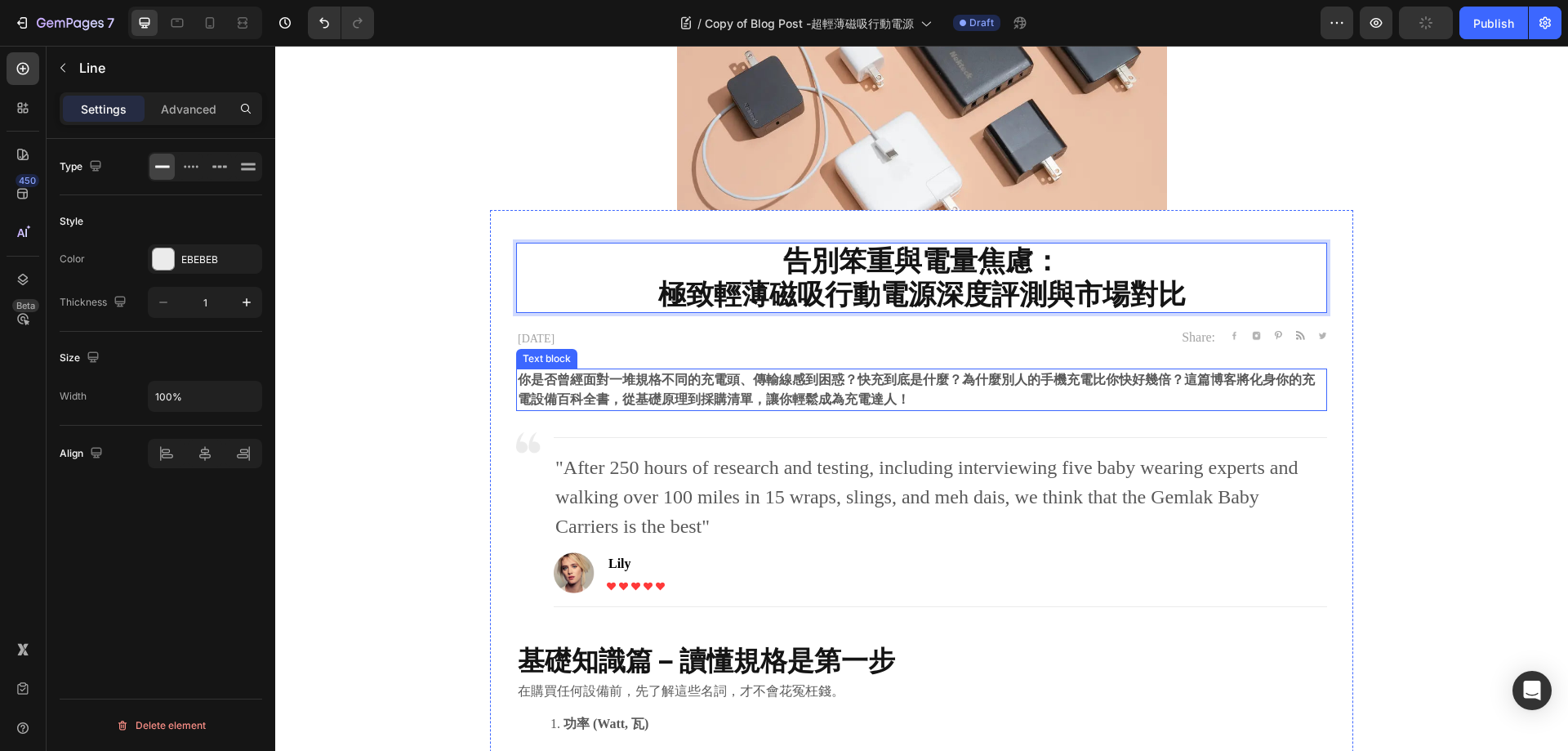
click at [897, 435] on div "Title Line" at bounding box center [940, 441] width 774 height 20
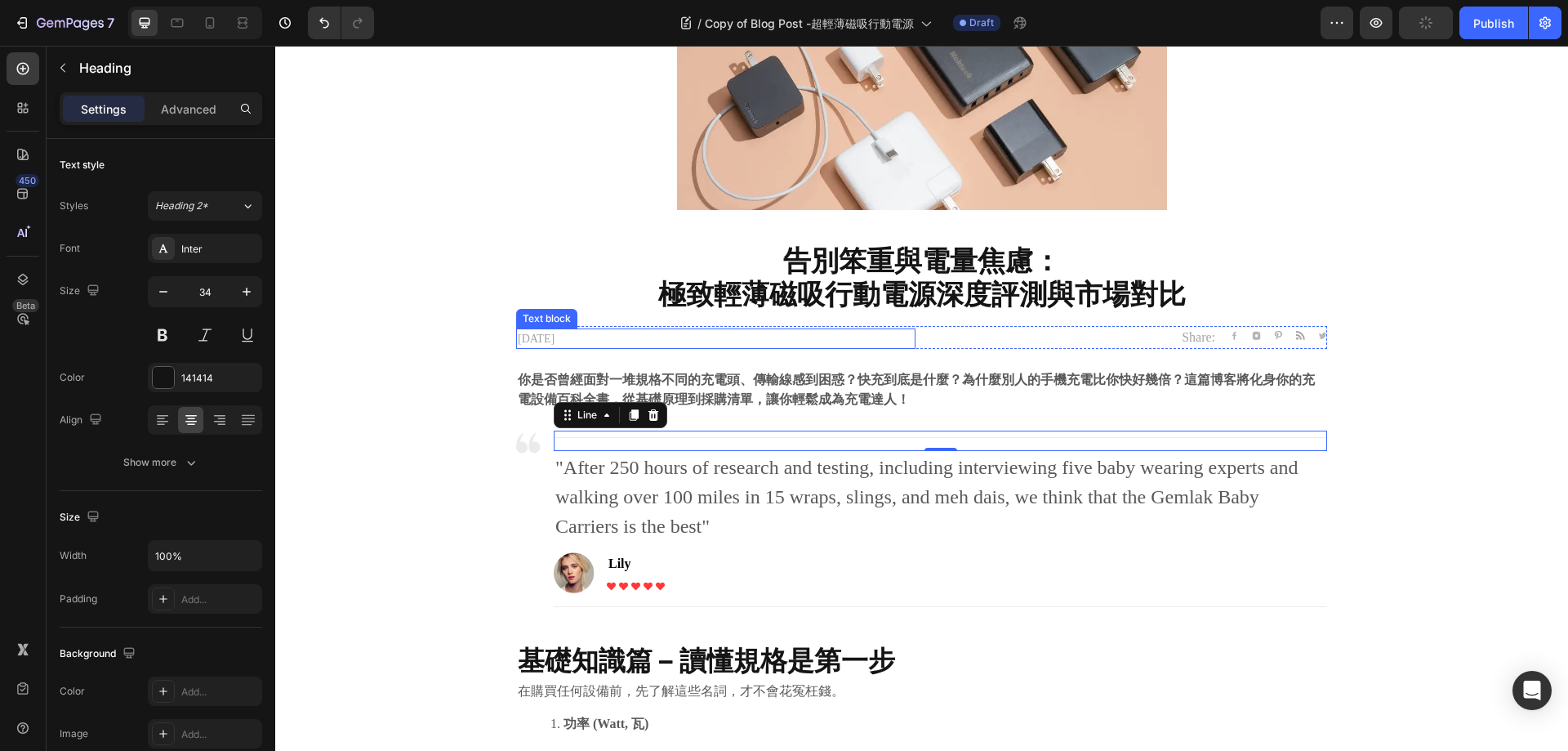
click at [885, 264] on strong "告別笨重與電量焦慮：" at bounding box center [921, 260] width 278 height 33
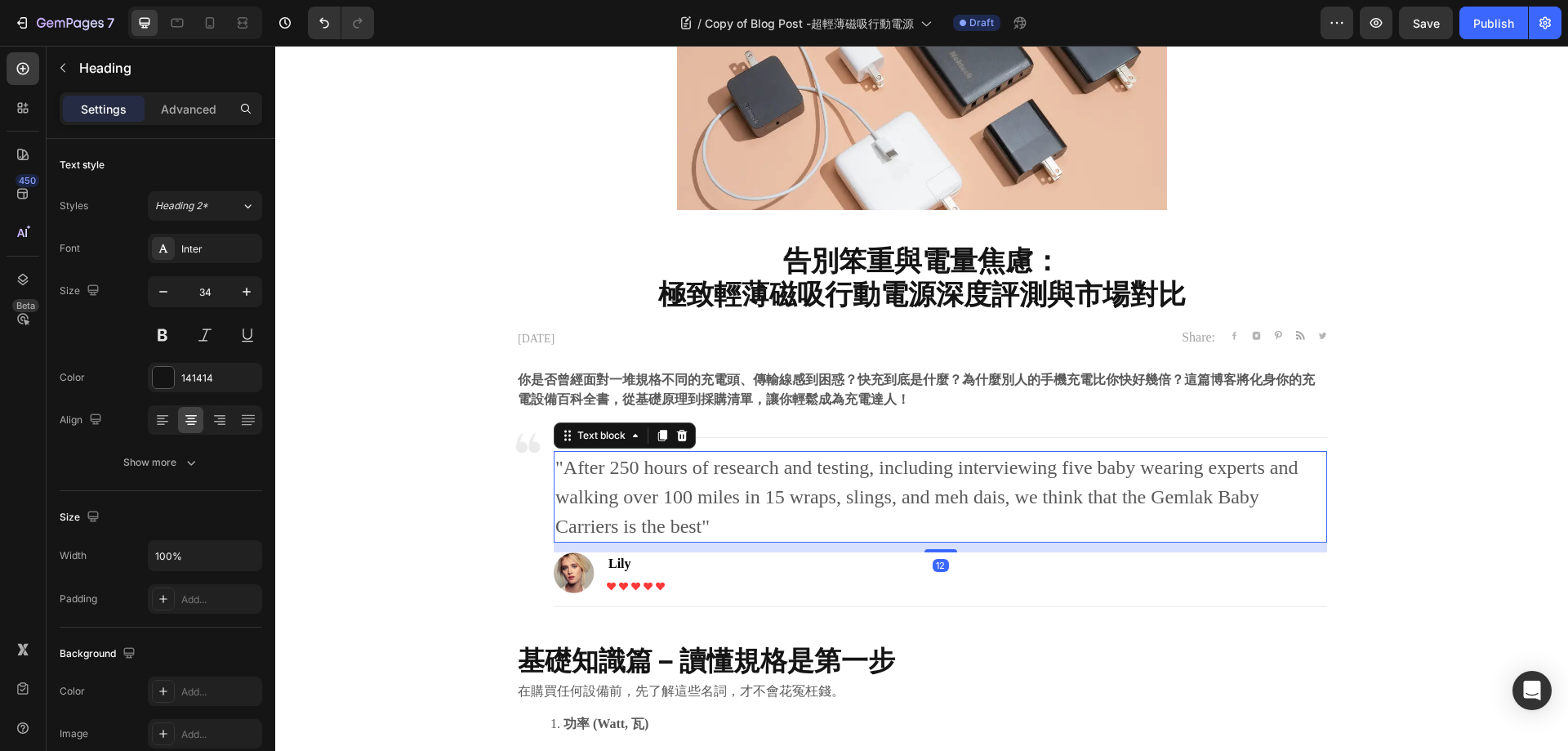
click at [814, 471] on p ""After 250 hours of research and testing, including interviewing five baby wear…" at bounding box center [940, 497] width 770 height 89
click at [837, 399] on strong "你是否曾經面對一堆規格不同的充電頭、傳輸線感到困惑？快充到底是什麼？為什麼別人的手機充電比你快好幾倍？這篇博客將化身你的充電設備百科全書，從基礎原理到採購清單…" at bounding box center [916, 389] width 797 height 33
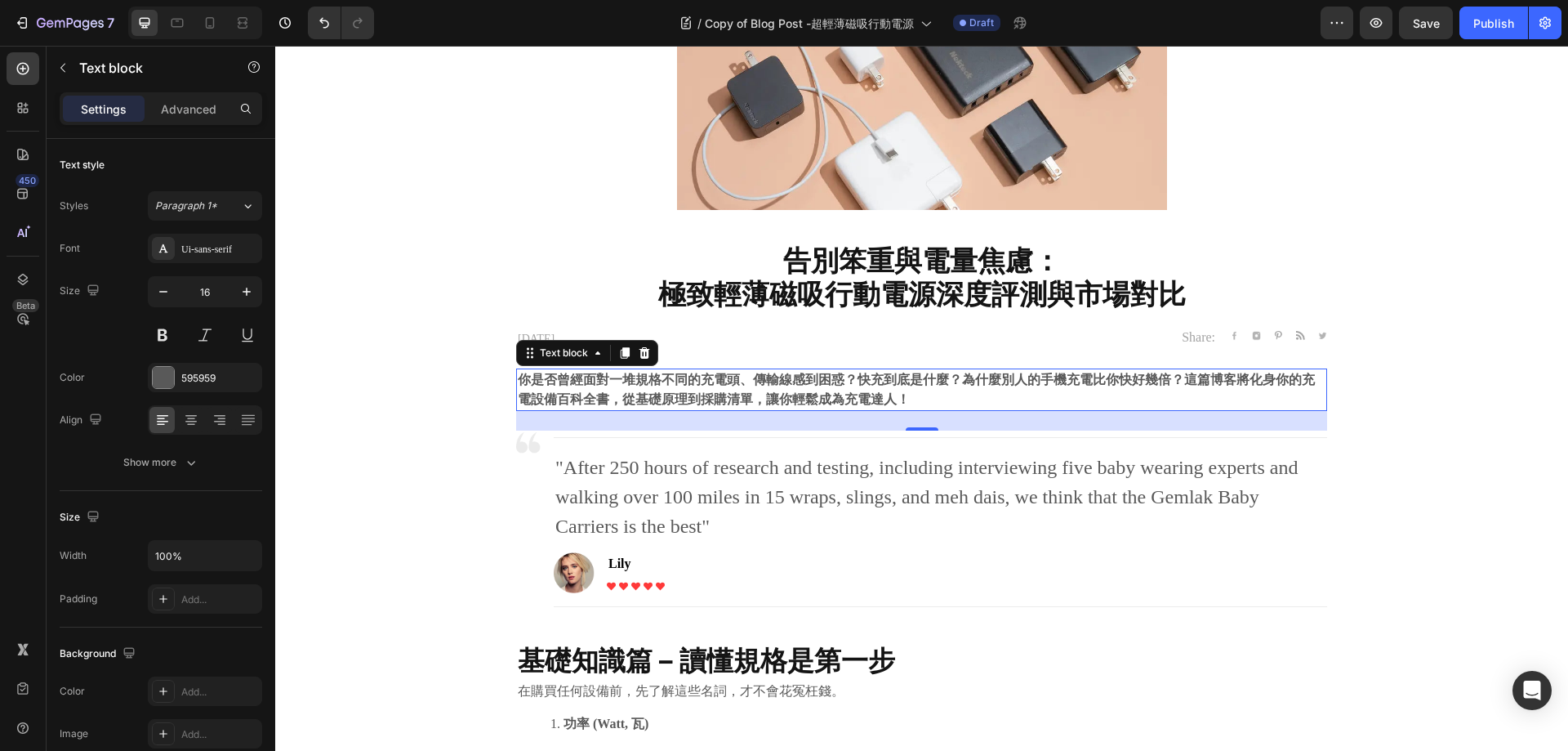
click at [739, 385] on strong "你是否曾經面對一堆規格不同的充電頭、傳輸線感到困惑？快充到底是什麼？為什麼別人的手機充電比你快好幾倍？這篇博客將化身你的充電設備百科全書，從基礎原理到採購清單…" at bounding box center [916, 389] width 797 height 33
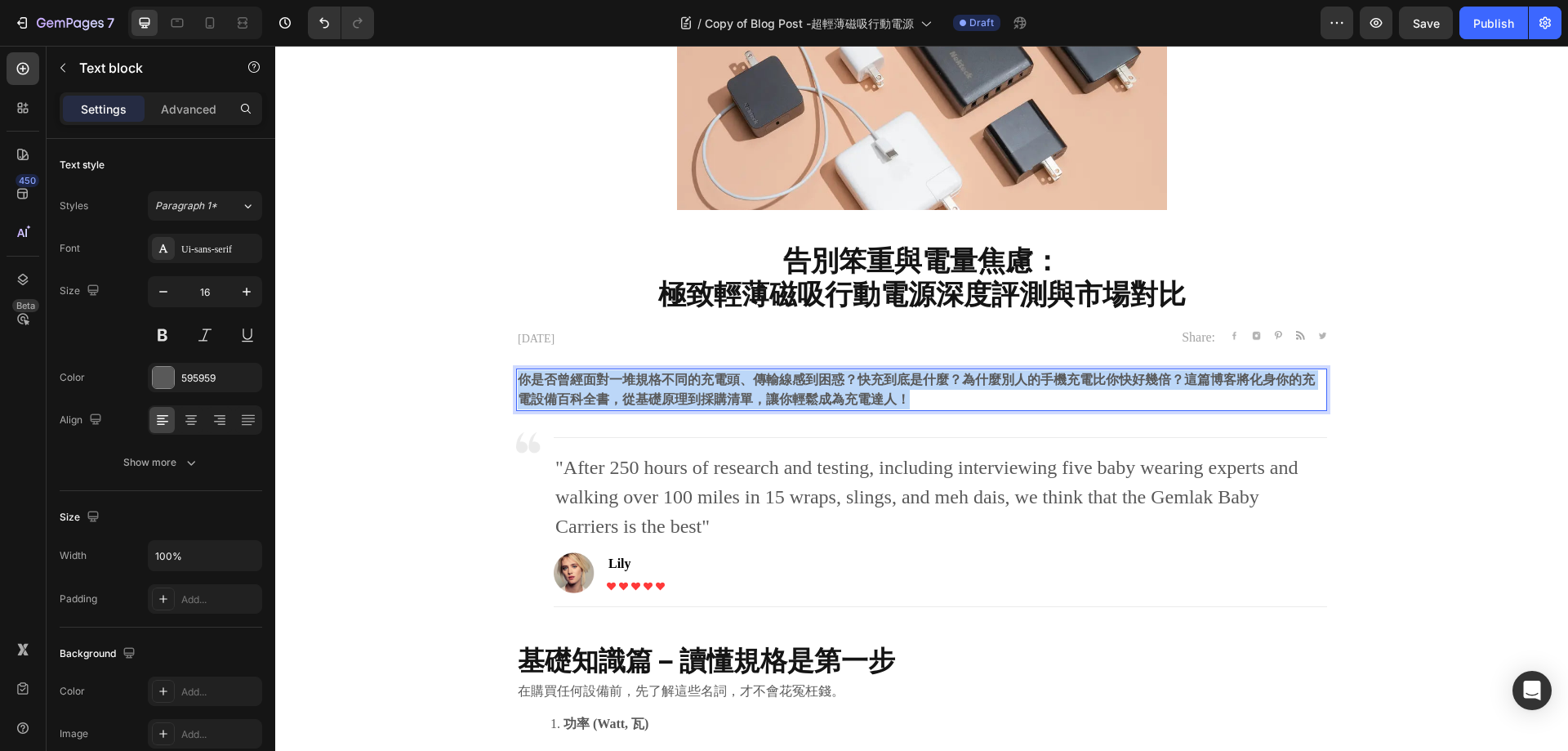
click at [739, 385] on strong "你是否曾經面對一堆規格不同的充電頭、傳輸線感到困惑？快充到底是什麼？為什麼別人的手機充電比你快好幾倍？這篇博客將化身你的充電設備百科全書，從基礎原理到採購清單…" at bounding box center [916, 389] width 797 height 33
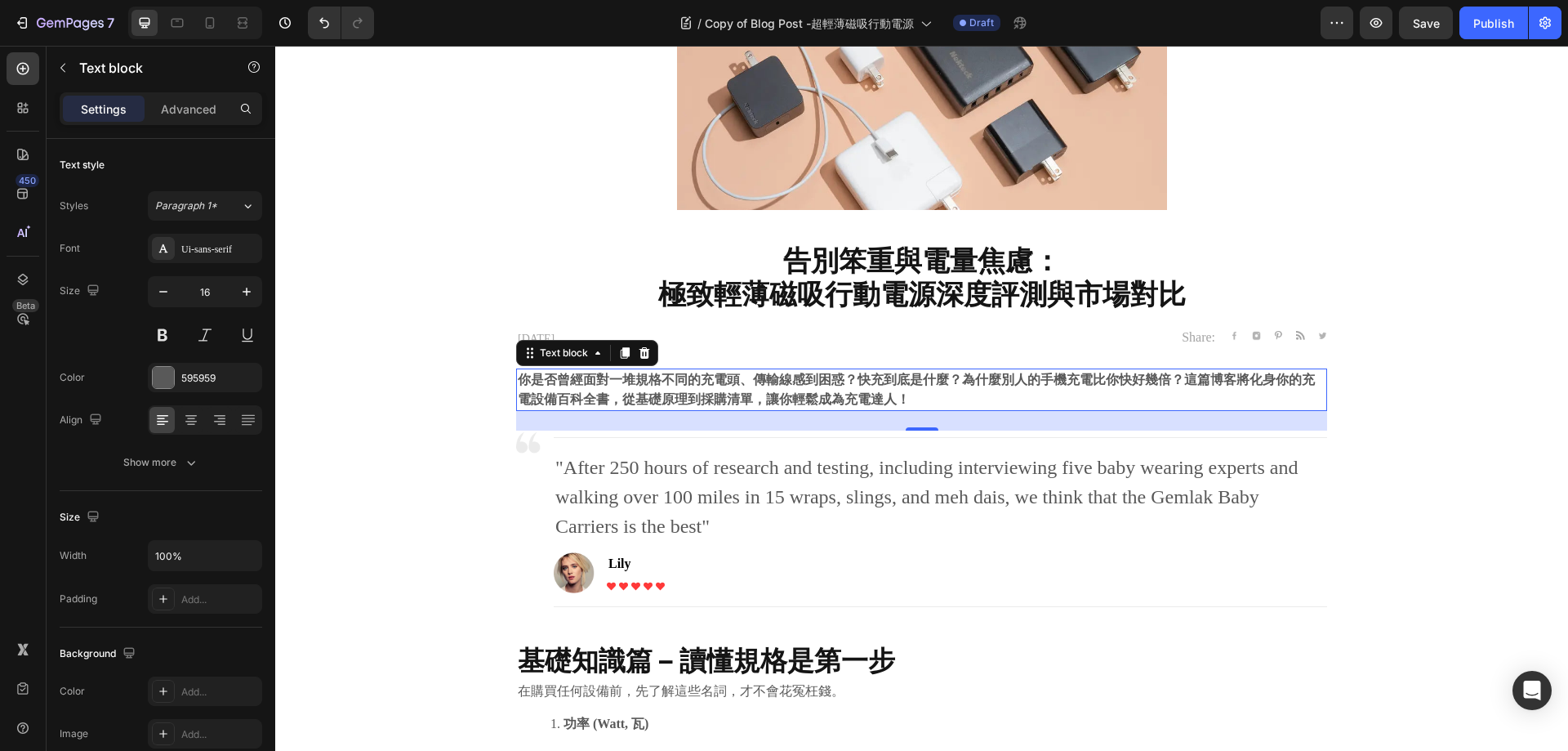
click at [800, 381] on strong "你是否曾經面對一堆規格不同的充電頭、傳輸線感到困惑？快充到底是什麼？為什麼別人的手機充電比你快好幾倍？這篇博客將化身你的充電設備百科全書，從基礎原理到採購清單…" at bounding box center [916, 389] width 797 height 33
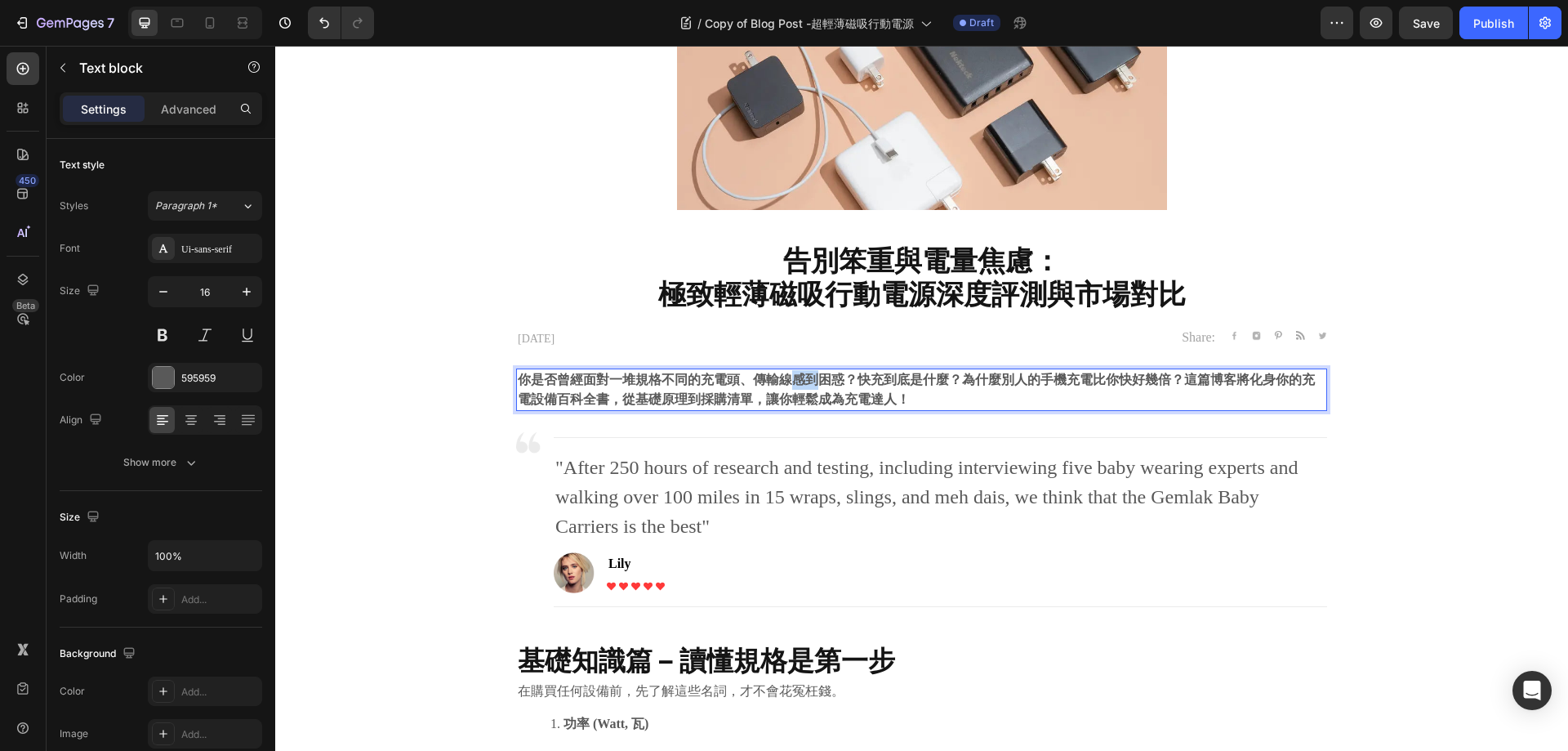
click at [800, 381] on strong "你是否曾經面對一堆規格不同的充電頭、傳輸線感到困惑？快充到底是什麼？為什麼別人的手機充電比你快好幾倍？這篇博客將化身你的充電設備百科全書，從基礎原理到採購清單…" at bounding box center [916, 389] width 797 height 33
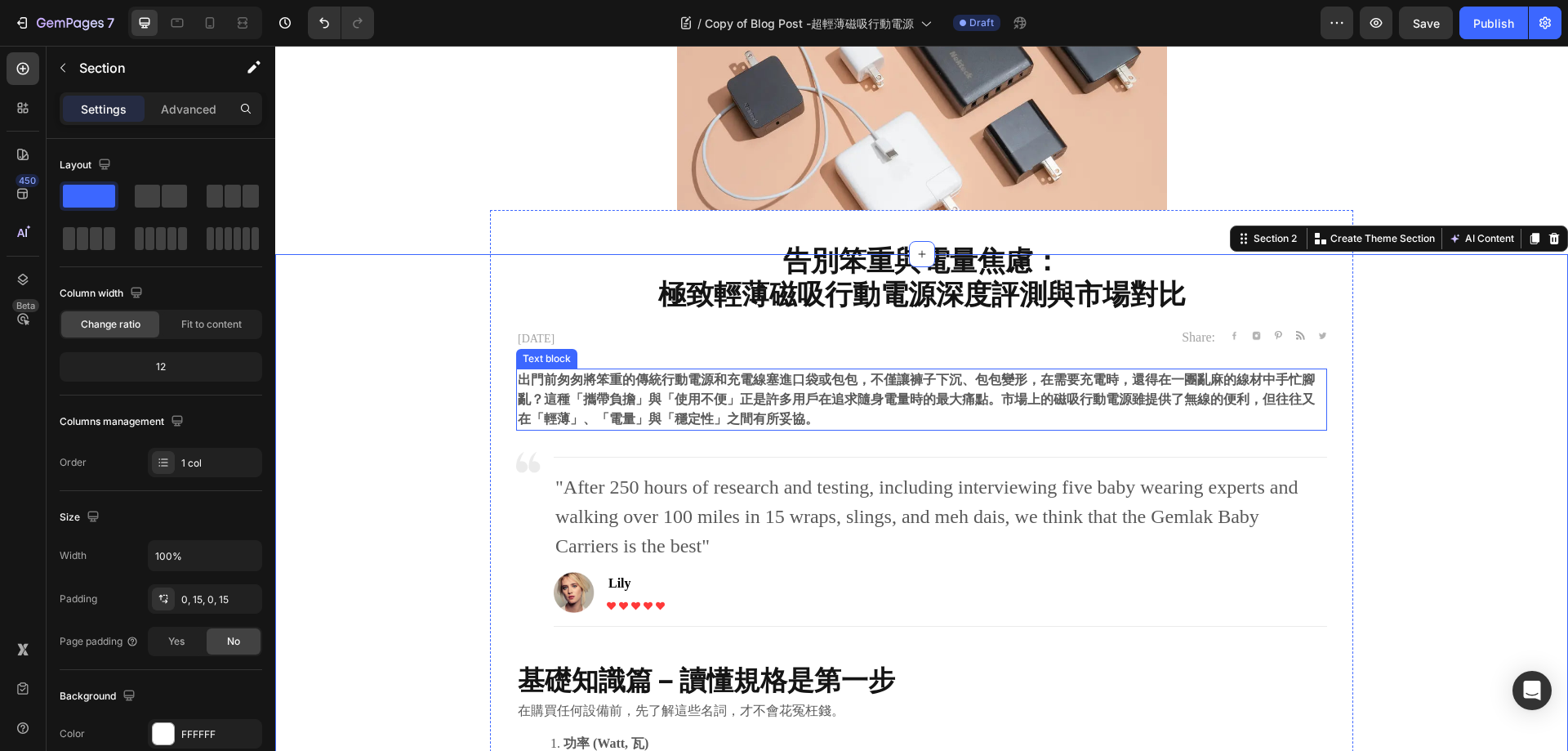
click at [839, 399] on strong "出門前匆匆將笨重的傳統行動電源和充電線塞進口袋或包包，不僅讓褲子下沉、包包變形，在需要充電時，還得在一團亂麻的線材中手忙腳亂？這種「攜帶負擔」與「使用不便」正…" at bounding box center [916, 399] width 797 height 54
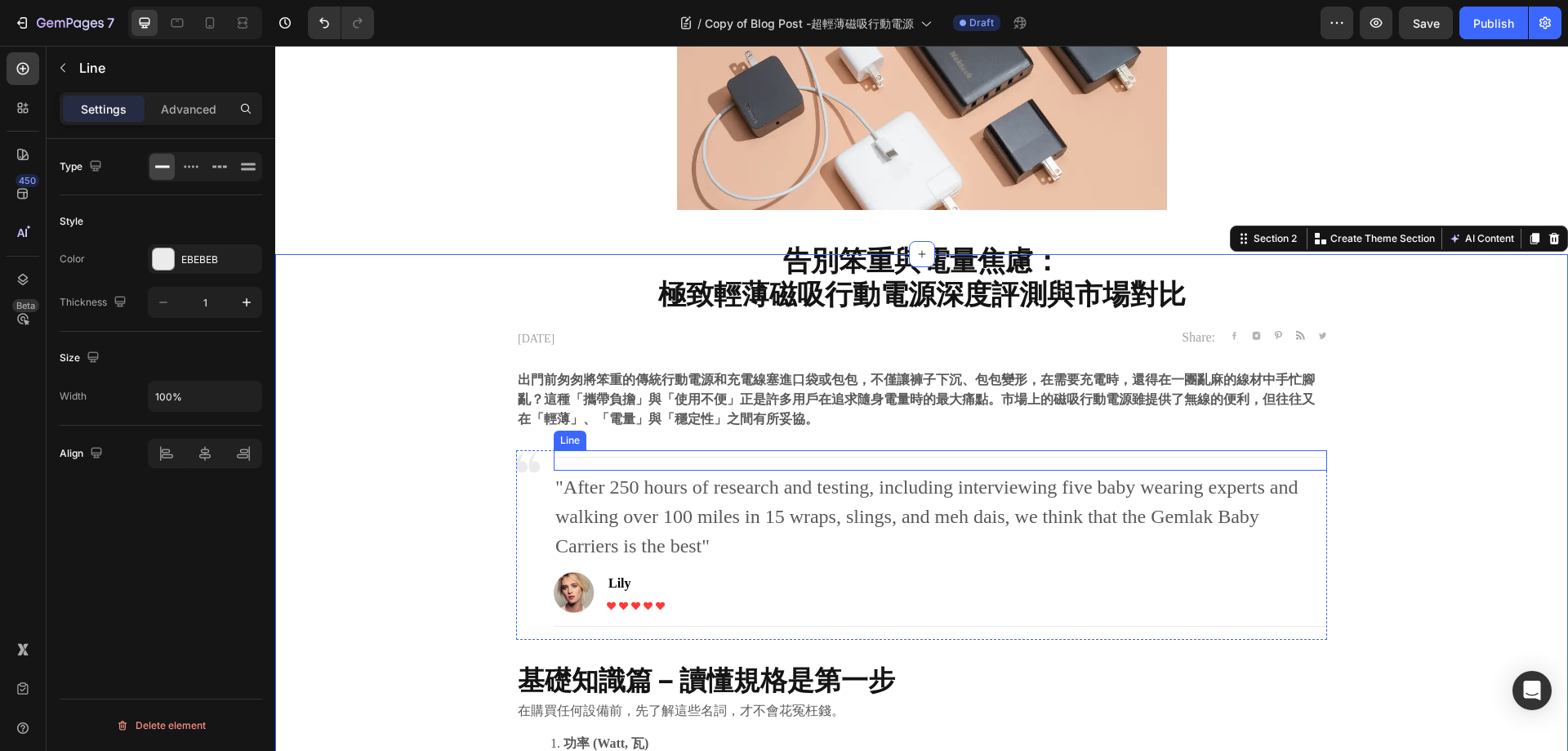
click at [1297, 466] on div "Title Line" at bounding box center [940, 460] width 774 height 20
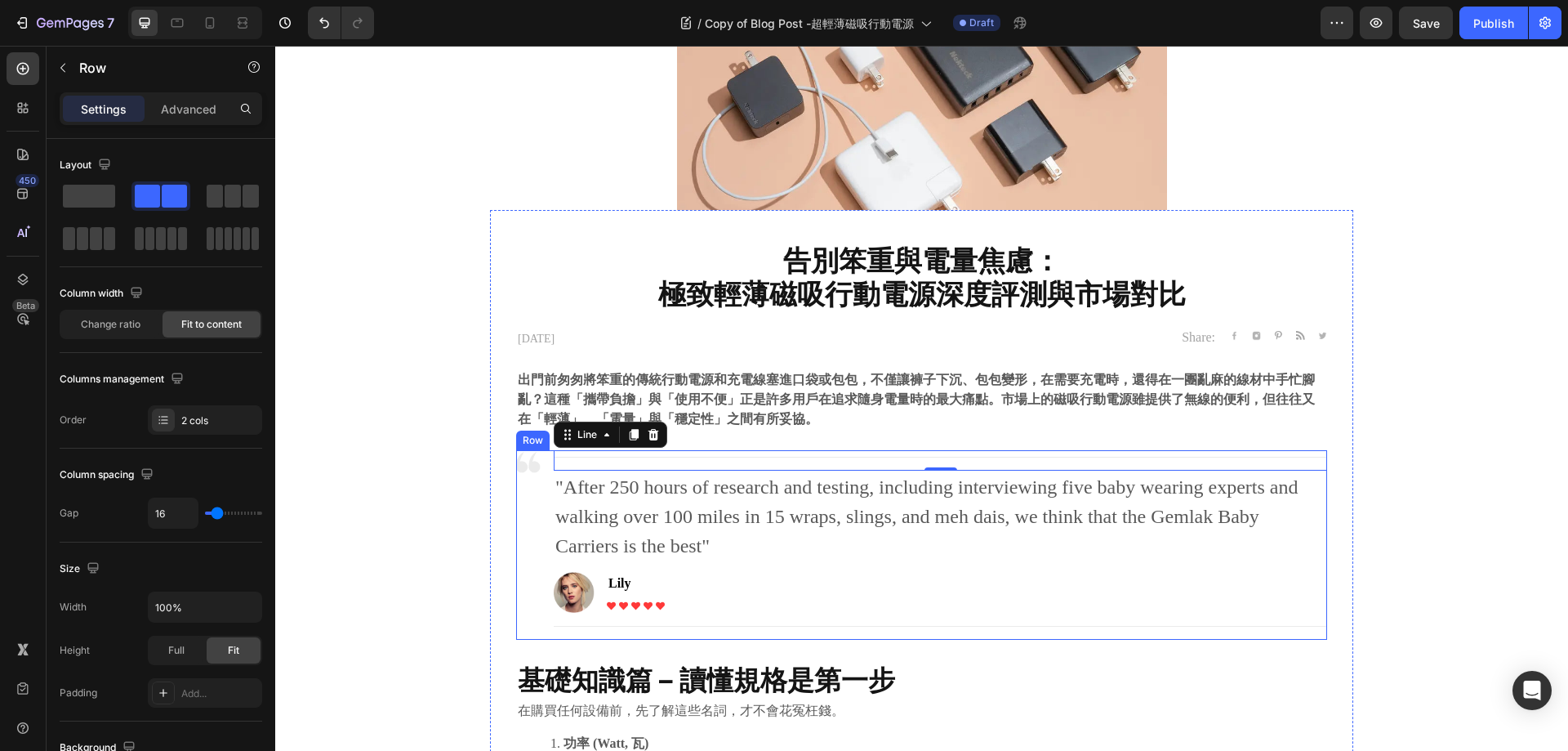
click at [517, 488] on div "Image" at bounding box center [529, 544] width 25 height 189
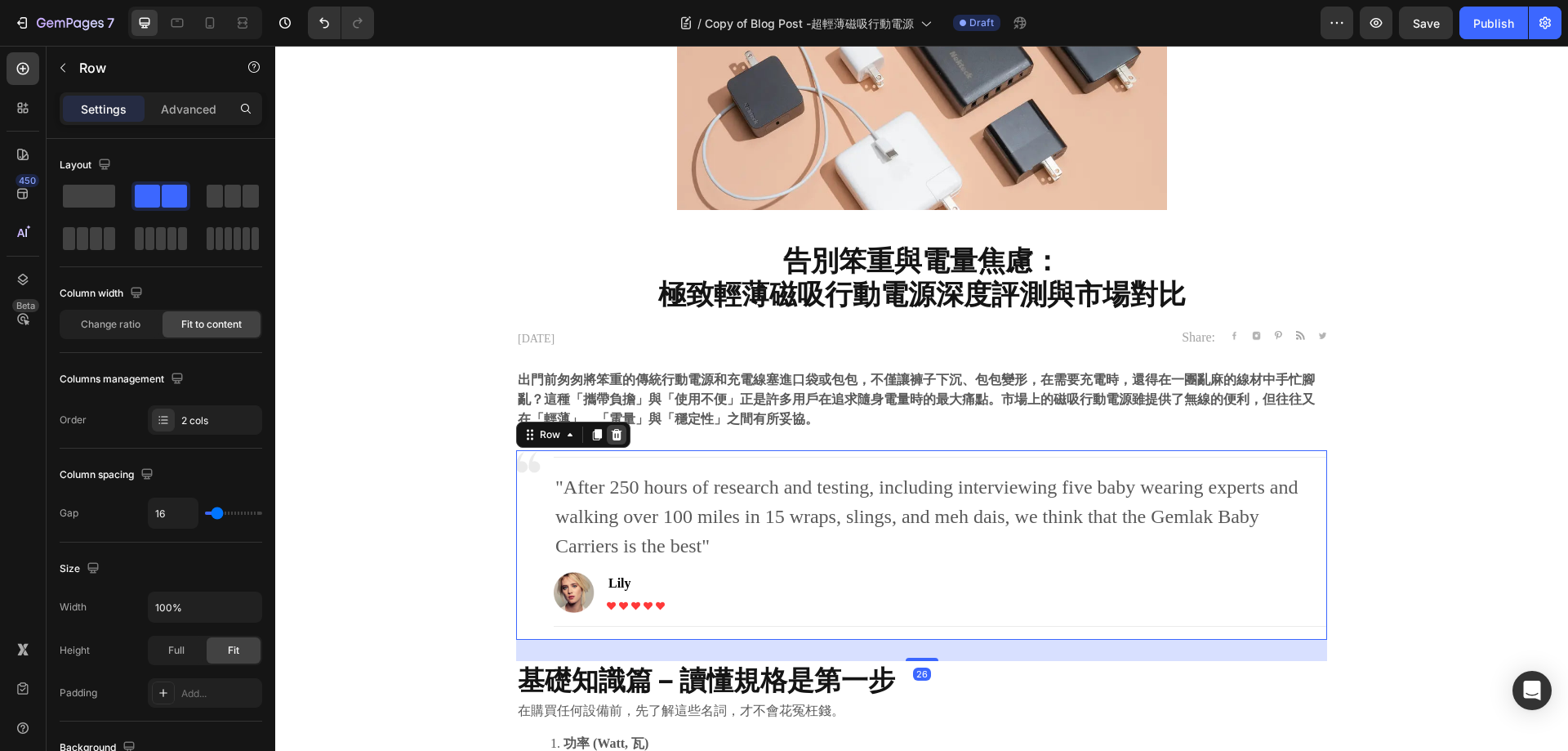
click at [613, 435] on icon at bounding box center [617, 434] width 11 height 11
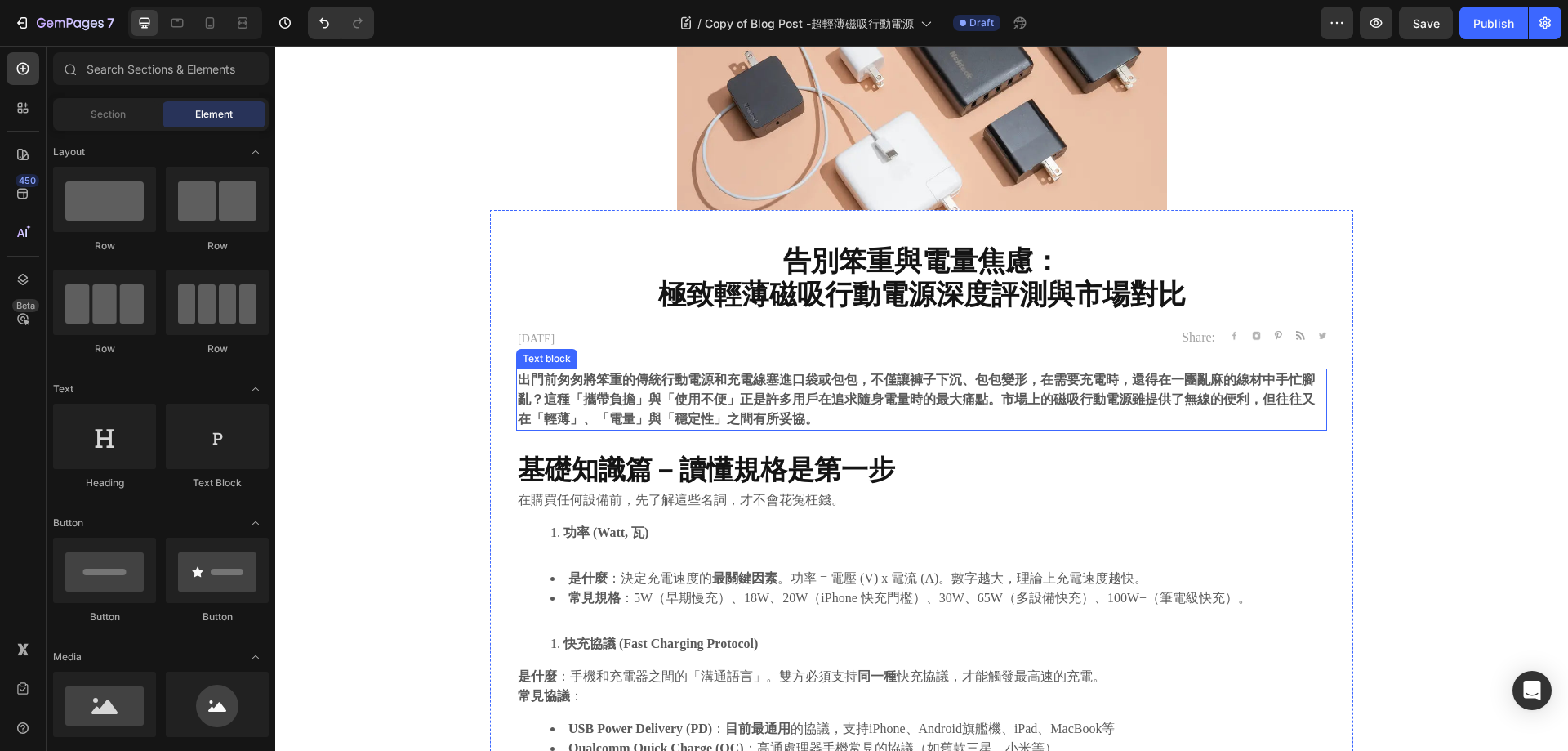
click at [807, 418] on p "出門前匆匆將笨重的傳統行動電源和充電線塞進口袋或包包，不僅讓褲子下沉、包包變形，在需要充電時，還得在一團亂麻的線材中手忙腳亂？這種「攜帶負擔」與「使用不便」正…" at bounding box center [921, 399] width 808 height 59
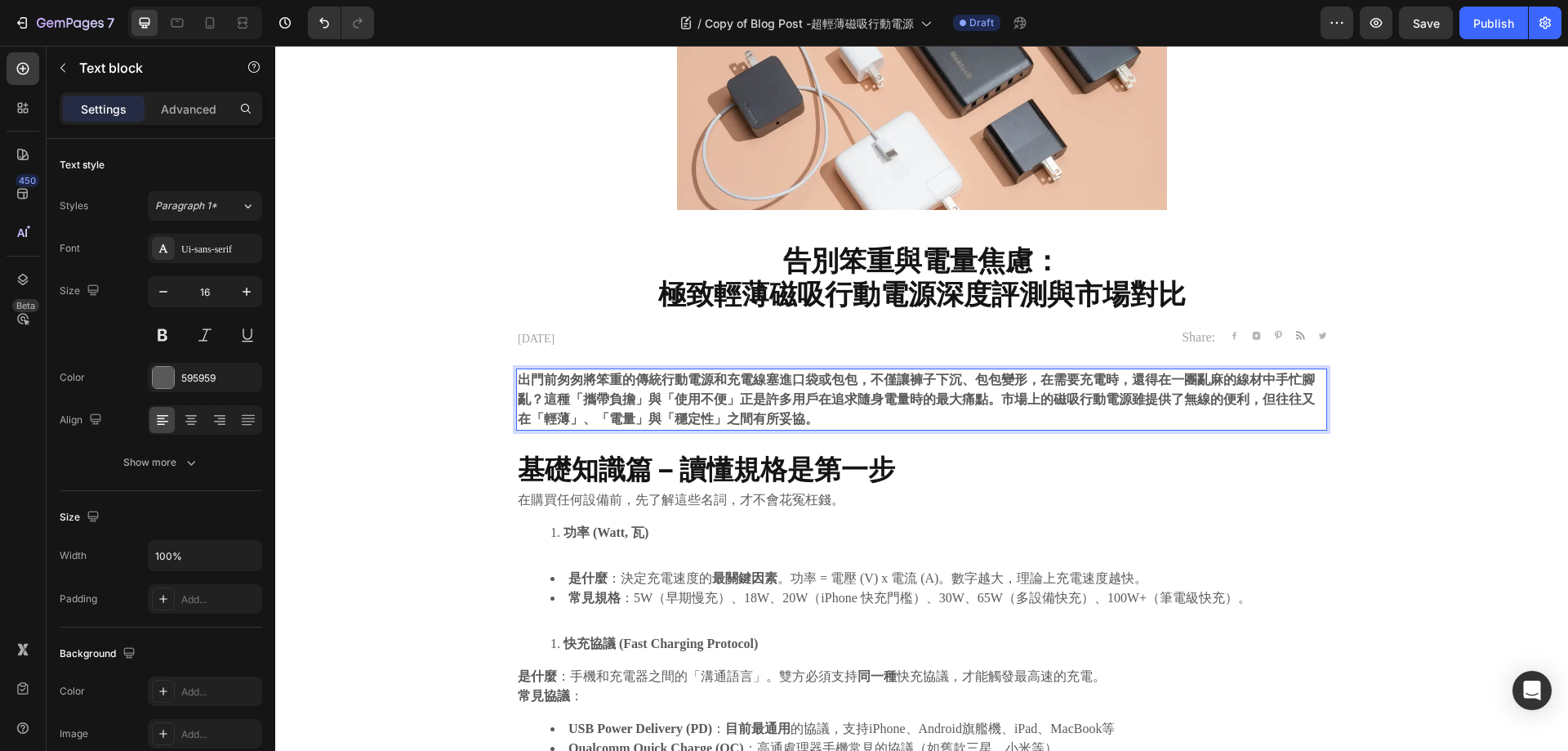
click at [815, 418] on p "出門前匆匆將笨重的傳統行動電源和充電線塞進口袋或包包，不僅讓褲子下沉、包包變形，在需要充電時，還得在一團亂麻的線材中手忙腳亂？這種「攜帶負擔」與「使用不便」正…" at bounding box center [921, 399] width 808 height 59
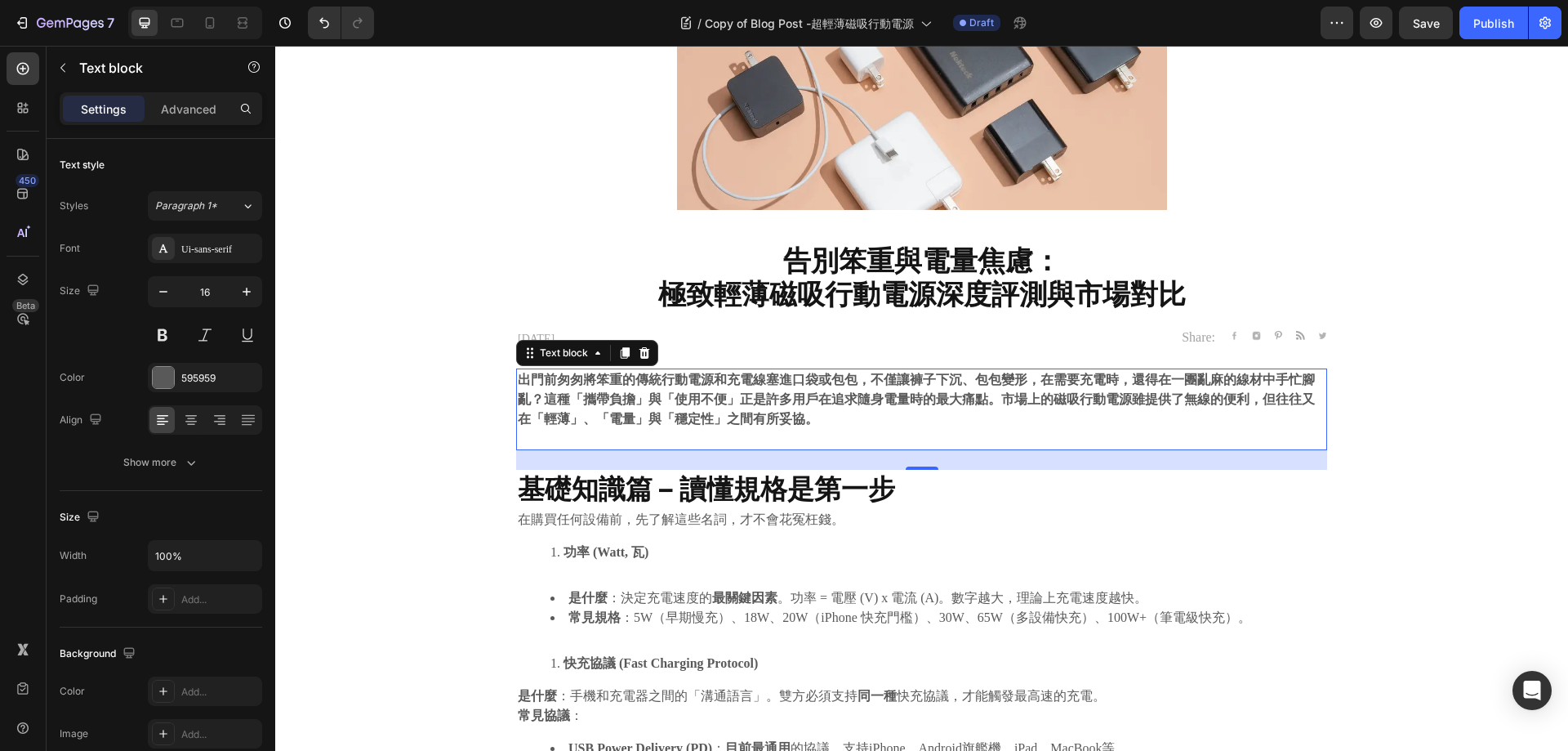
click at [823, 435] on p "Rich Text Editor. Editing area: main" at bounding box center [921, 438] width 808 height 19
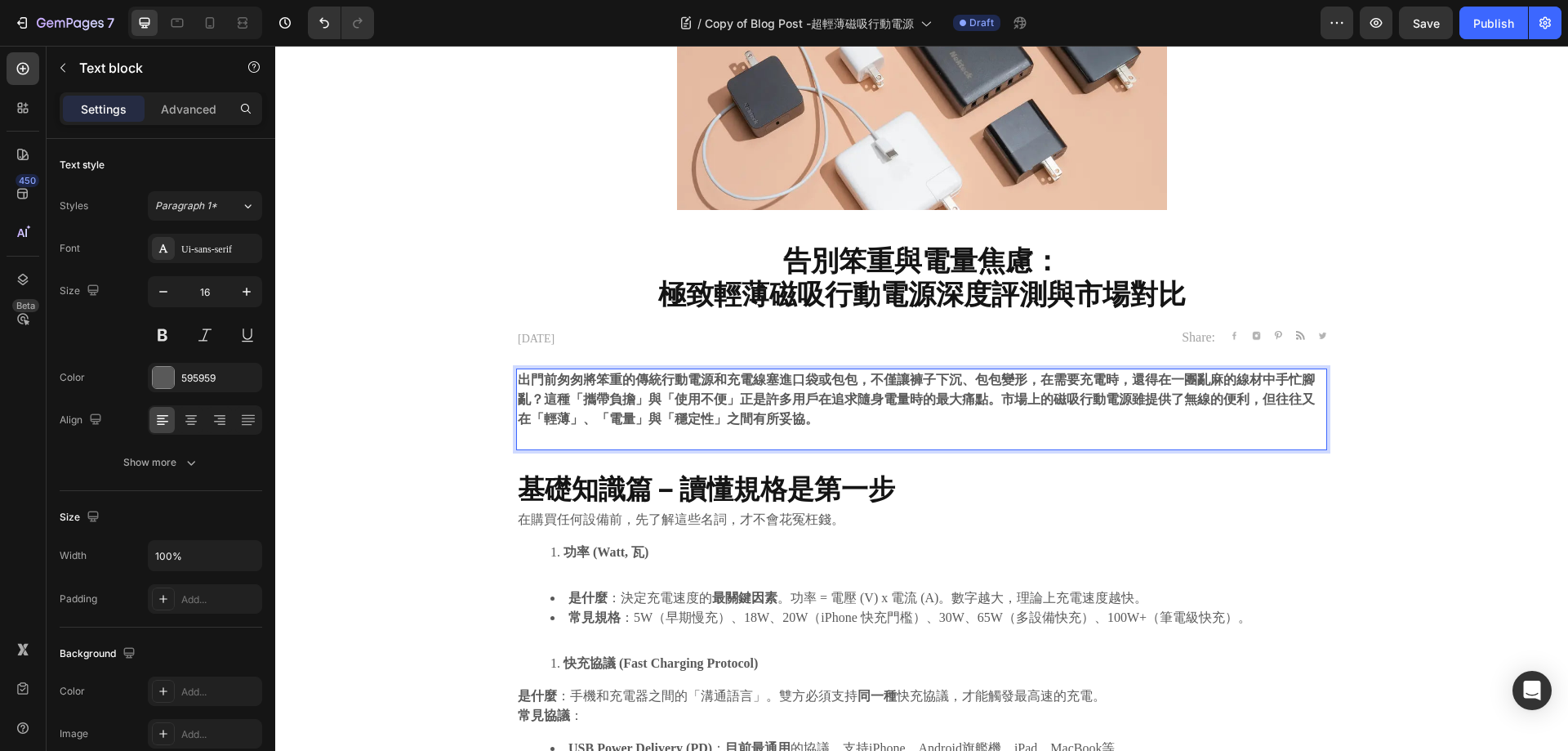
click at [823, 435] on p "Rich Text Editor. Editing area: main" at bounding box center [921, 438] width 808 height 19
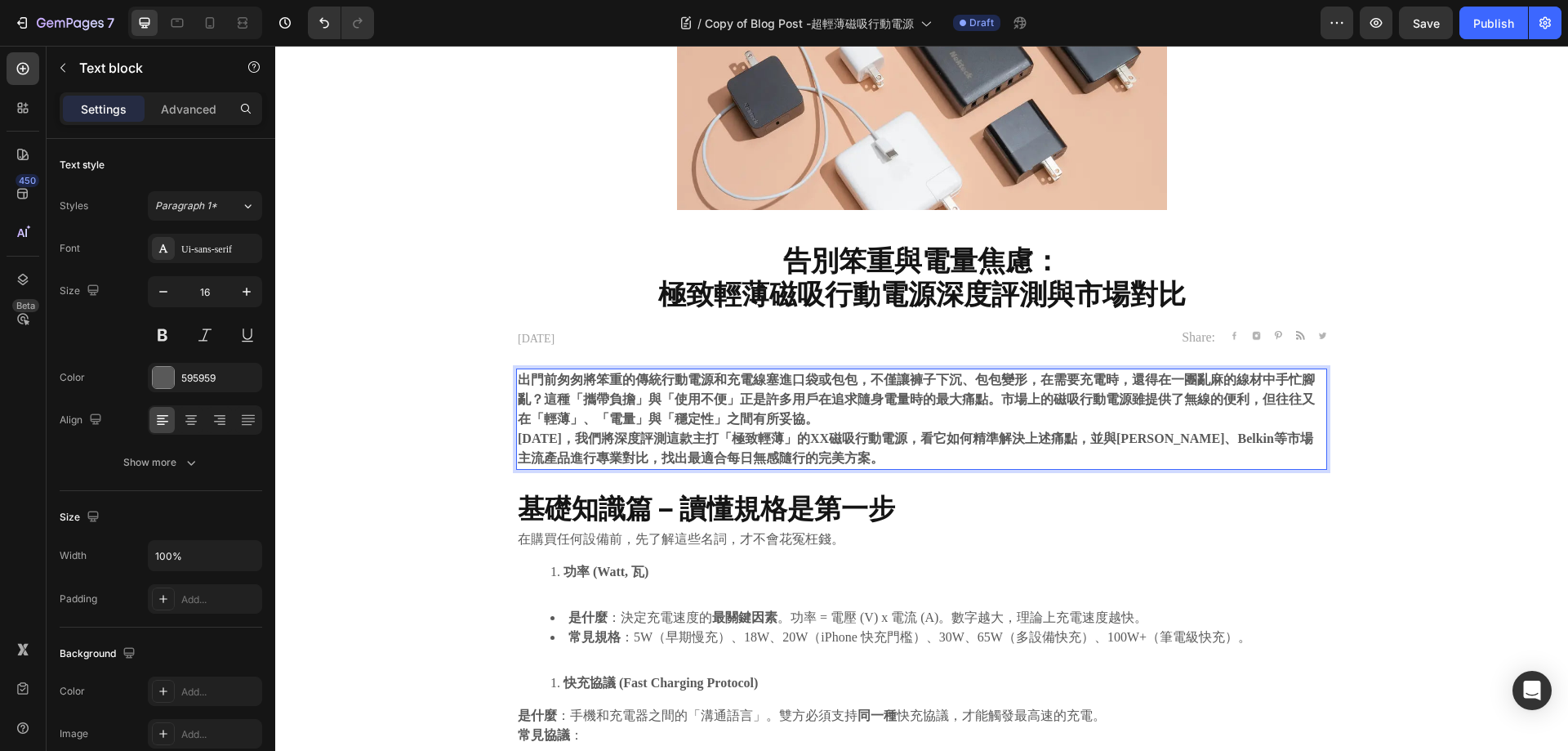
click at [816, 414] on p "出門前匆匆將笨重的傳統行動電源和充電線塞進口袋或包包，不僅讓褲子下沉、包包變形，在需要充電時，還得在一團亂麻的線材中手忙腳亂？這種「攜帶負擔」與「使用不便」正…" at bounding box center [921, 399] width 808 height 59
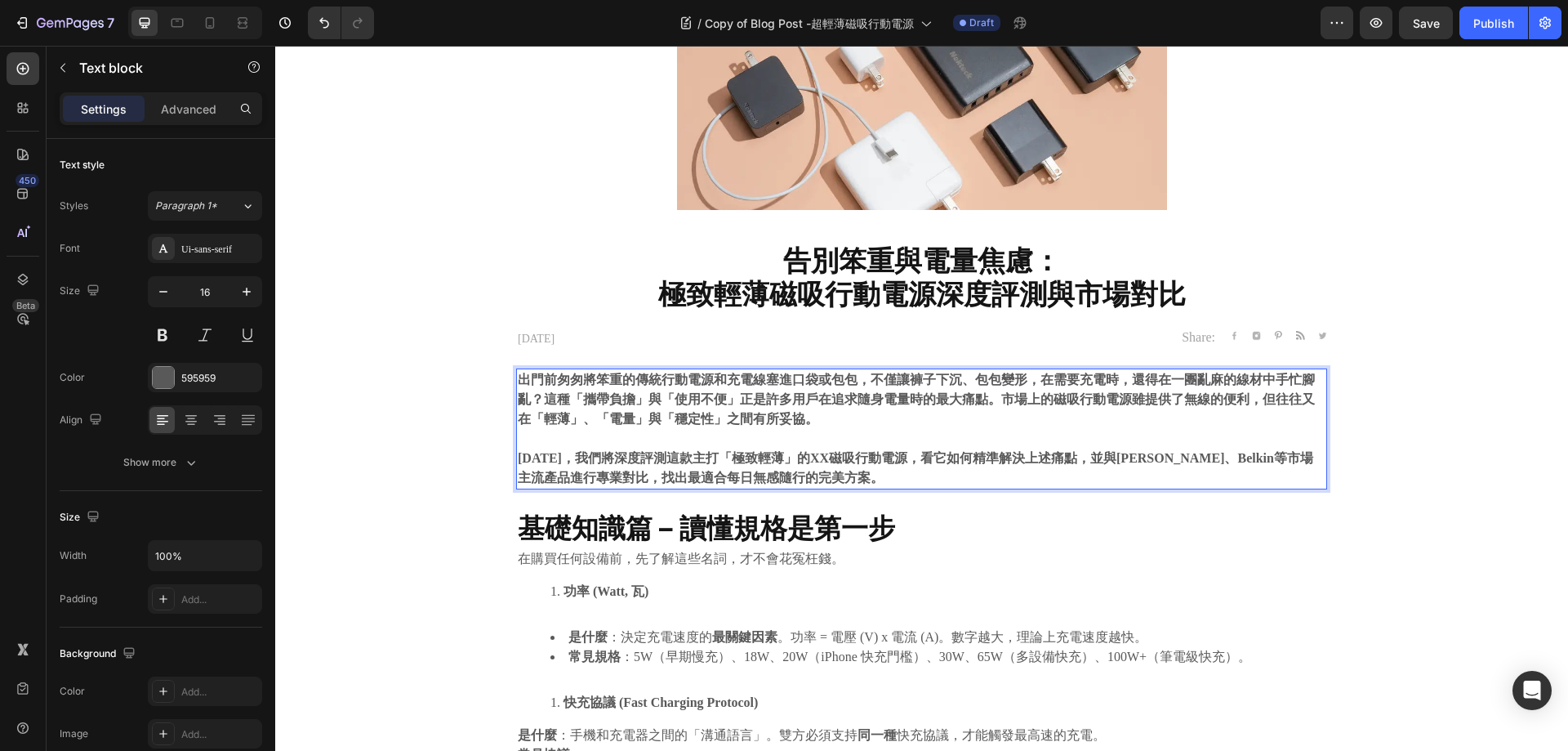
drag, startPoint x: 798, startPoint y: 456, endPoint x: 831, endPoint y: 454, distance: 33.1
click at [798, 455] on strong "今天，我們將深度評測這款主打「極致輕薄」的XX磁吸行動電源，看它如何精準解決上述痛點，並與Anker、Belkin等市場主流產品進行專業對比，找出最適合每日無…" at bounding box center [915, 468] width 796 height 33
click at [850, 484] on p "今天，我們將深度評測這款主打「極致輕薄」的JUEJIA磁吸行動電源，看它如何精準解決上述痛點，並與Anker、Belkin等市場主流產品進行專業對比，找出最適…" at bounding box center [921, 468] width 808 height 40
click at [940, 418] on p "出門前匆匆將笨重的傳統行動電源和充電線塞進口袋或包包，不僅讓褲子下沉、包包變形，在需要充電時，還得在一團亂麻的線材中手忙腳亂？這種「攜帶負擔」與「使用不便」正…" at bounding box center [921, 399] width 808 height 59
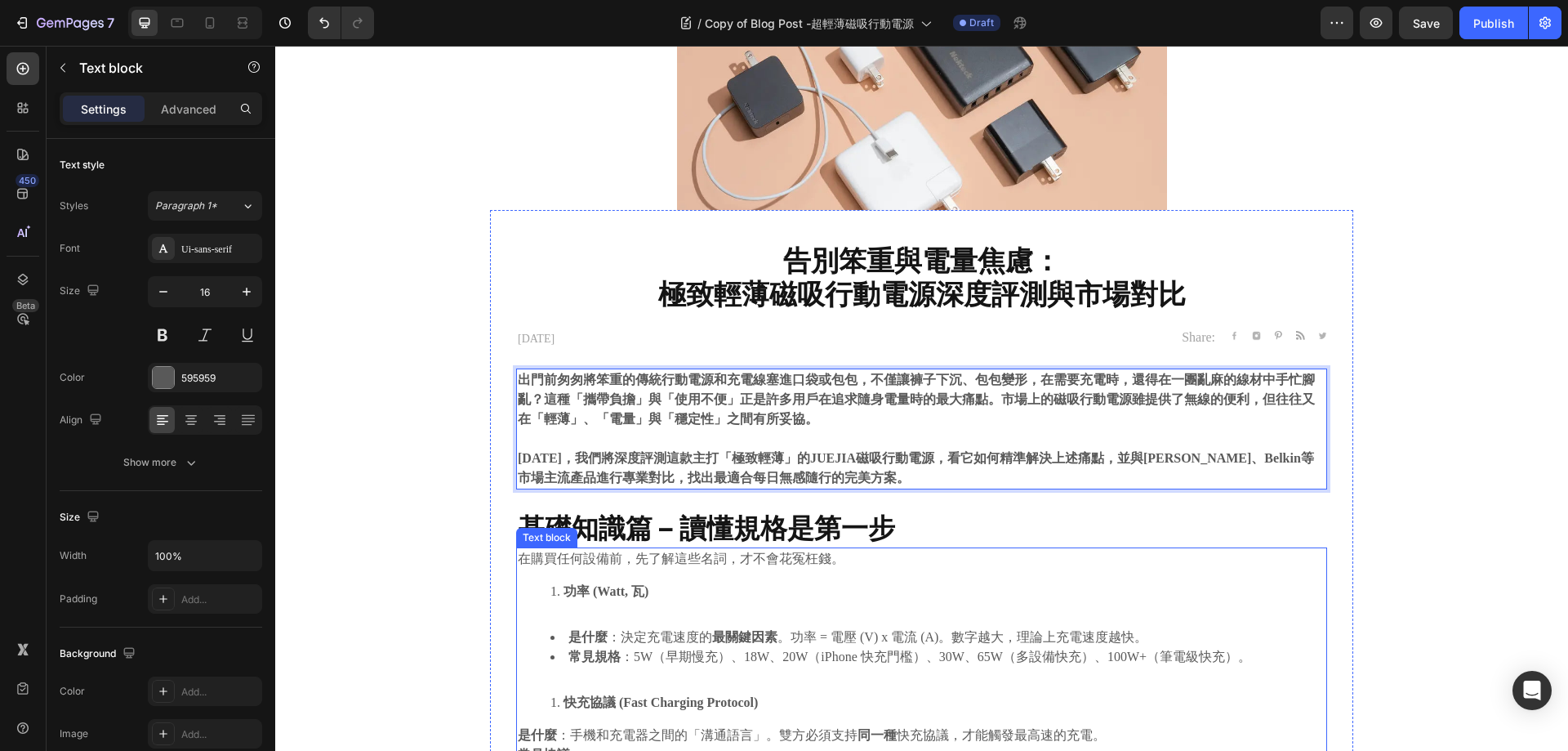
click at [838, 595] on li "功率 (Watt, 瓦)" at bounding box center [938, 591] width 775 height 19
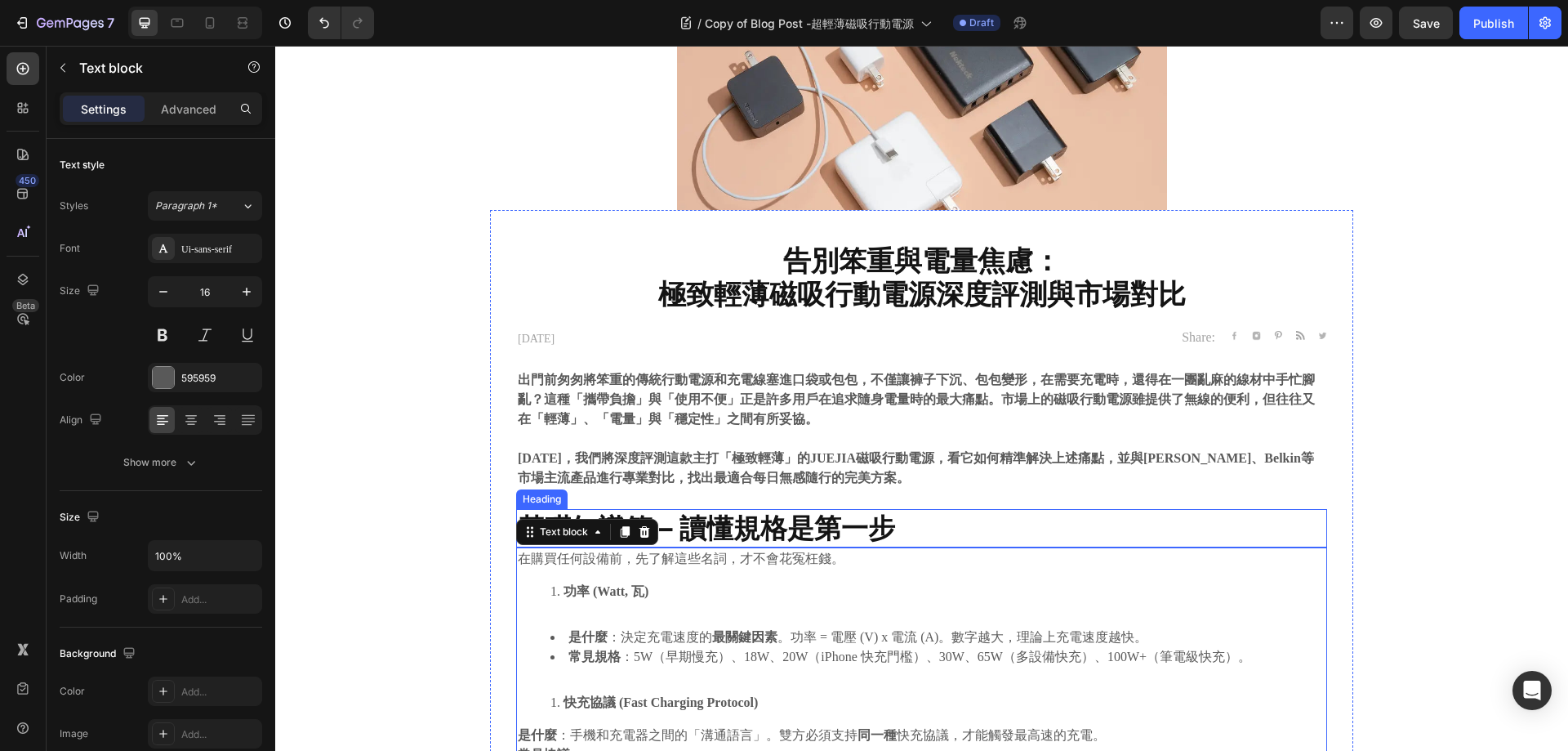
click at [788, 516] on strong "基礎知識篇 – 讀懂規格是第一步" at bounding box center [706, 527] width 377 height 32
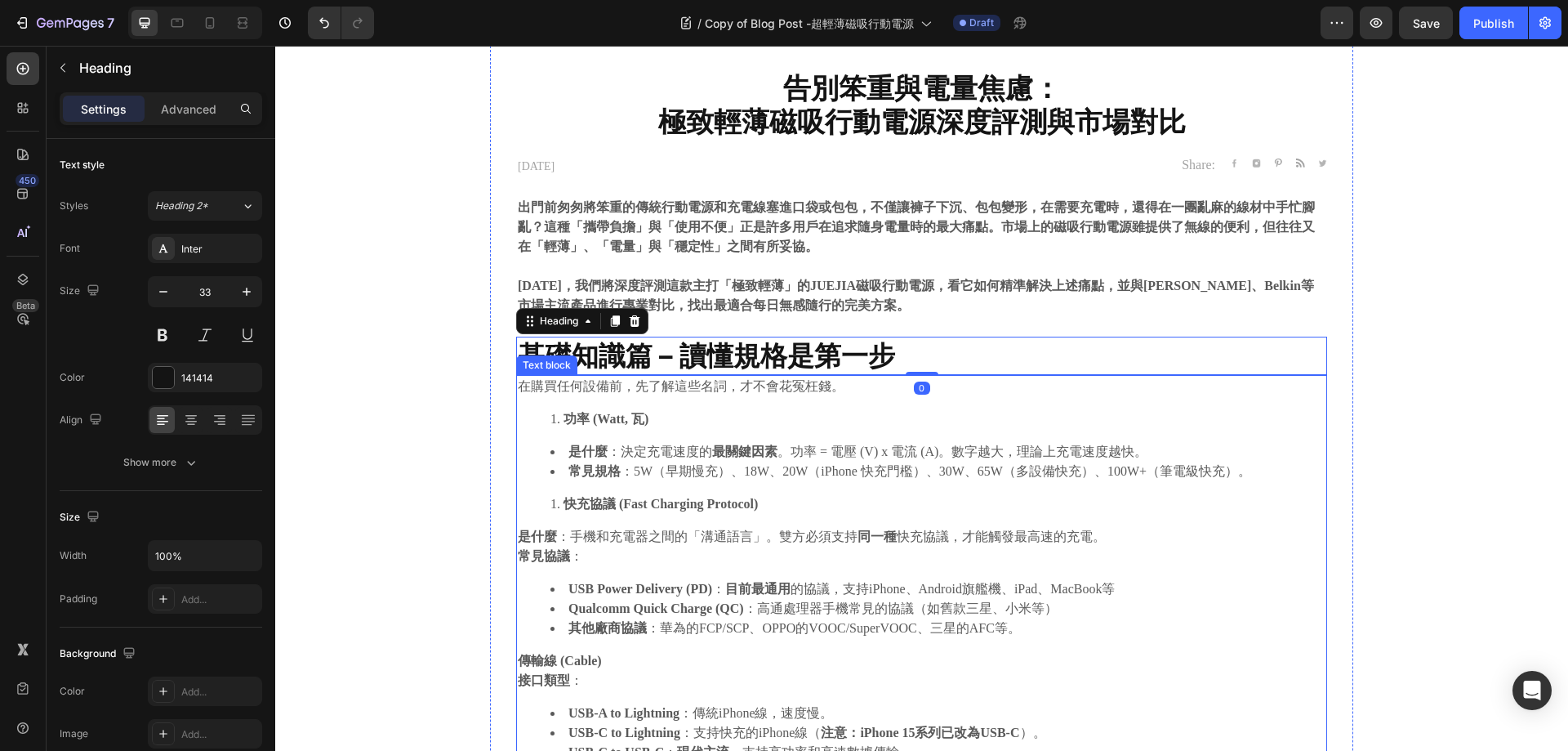
scroll to position [490, 0]
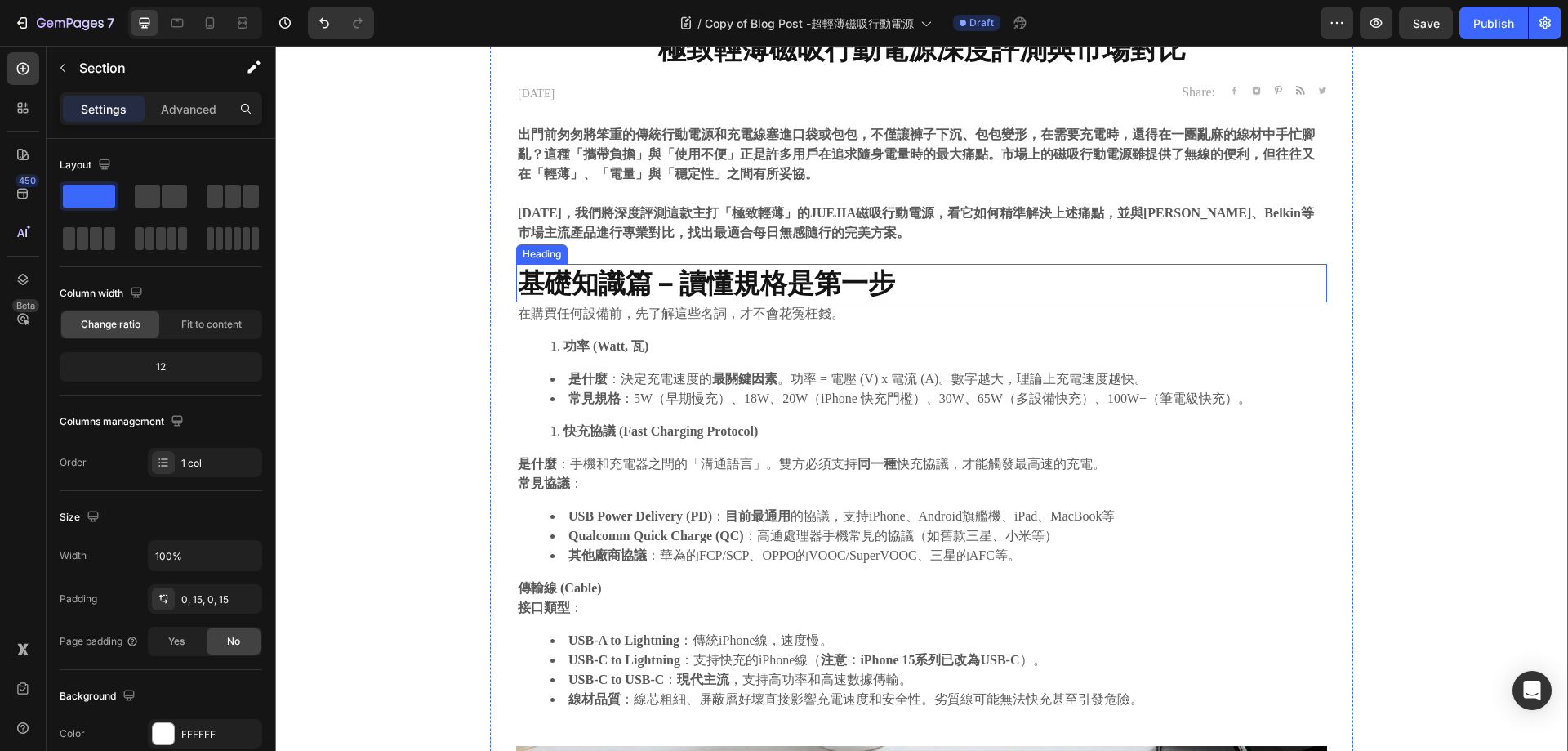
click at [875, 286] on strong "基礎知識篇 – 讀懂規格是第一步" at bounding box center [706, 282] width 377 height 32
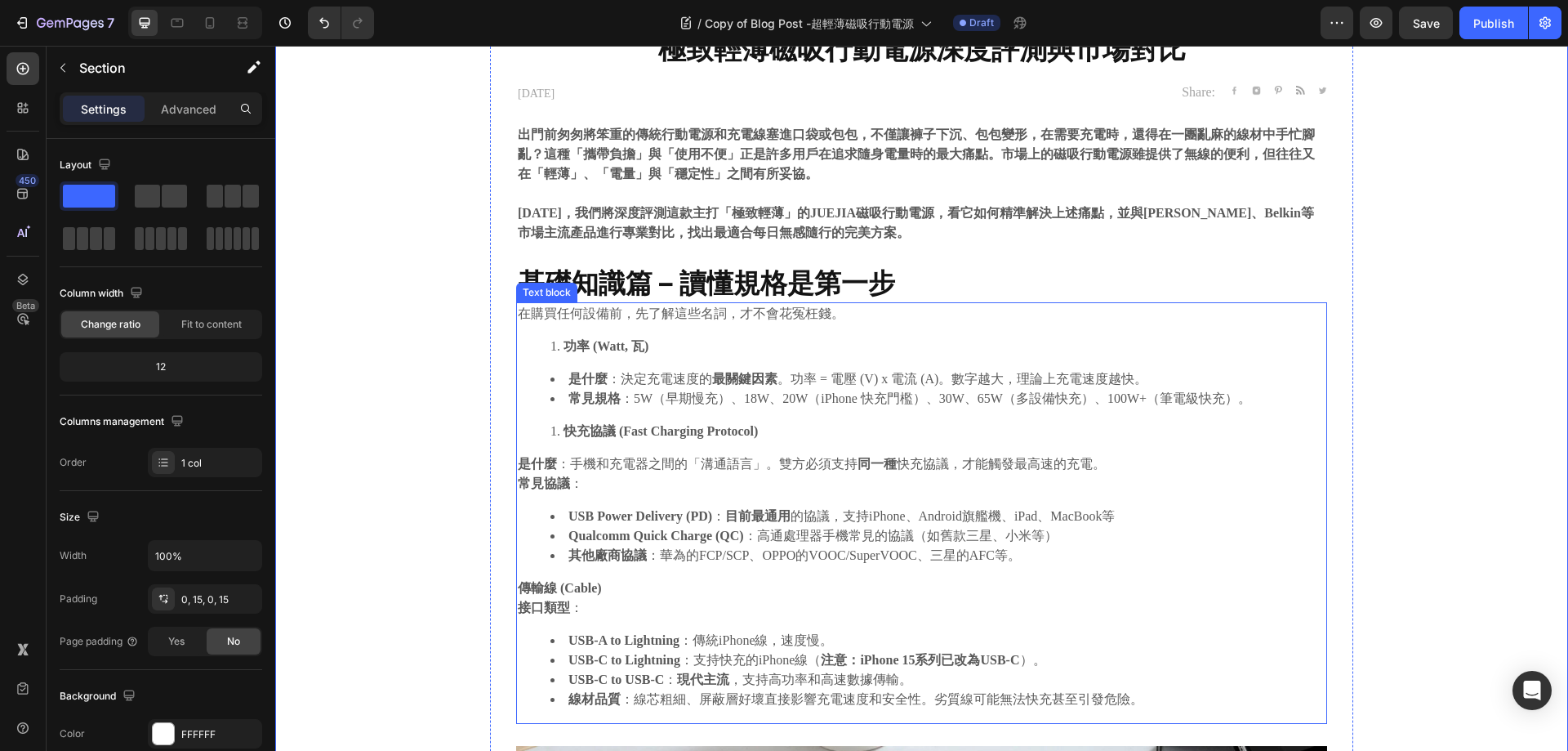
click at [818, 429] on li "快充協議 (Fast Charging Protocol)" at bounding box center [938, 431] width 775 height 19
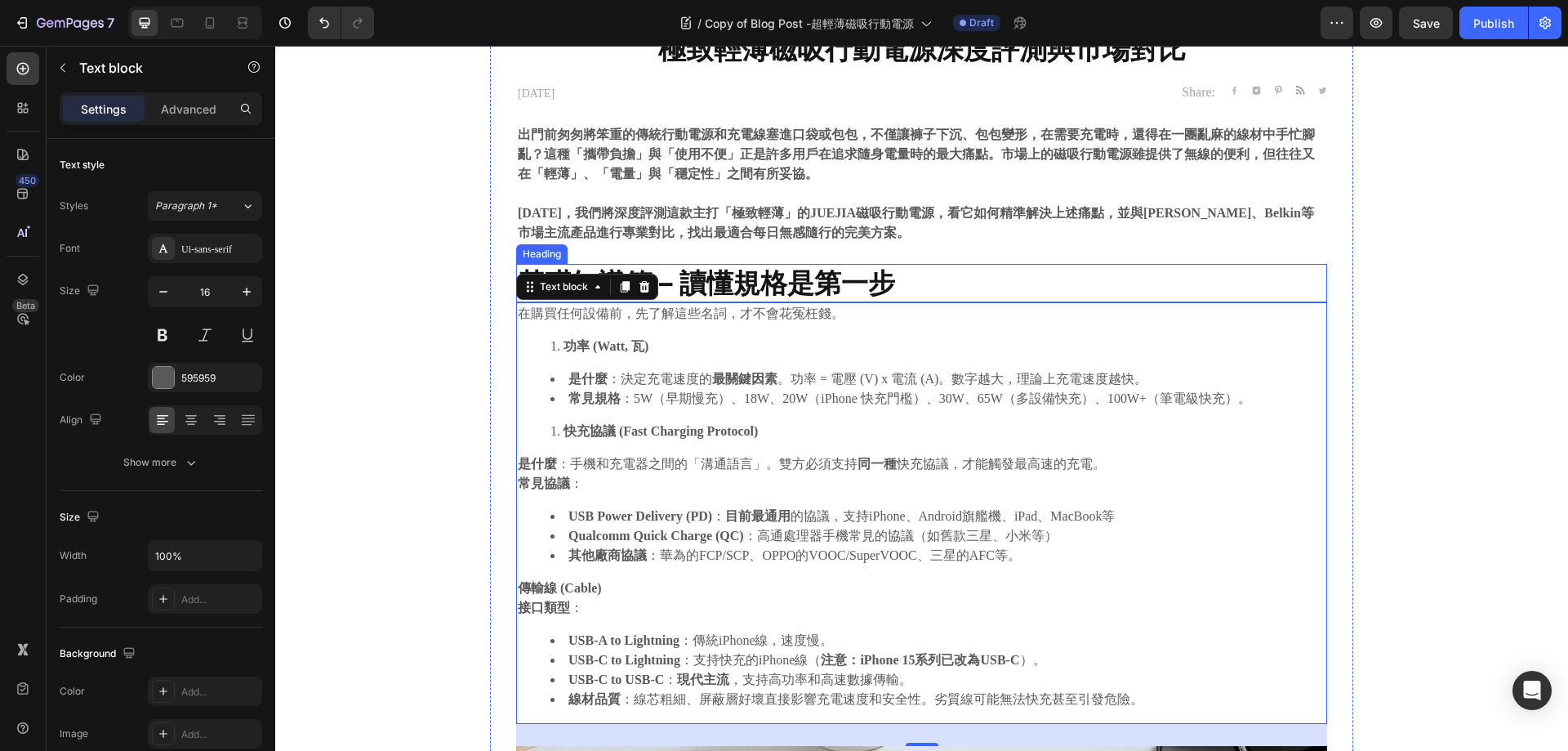
click at [775, 294] on strong "基礎知識篇 – 讀懂規格是第一步" at bounding box center [706, 282] width 377 height 32
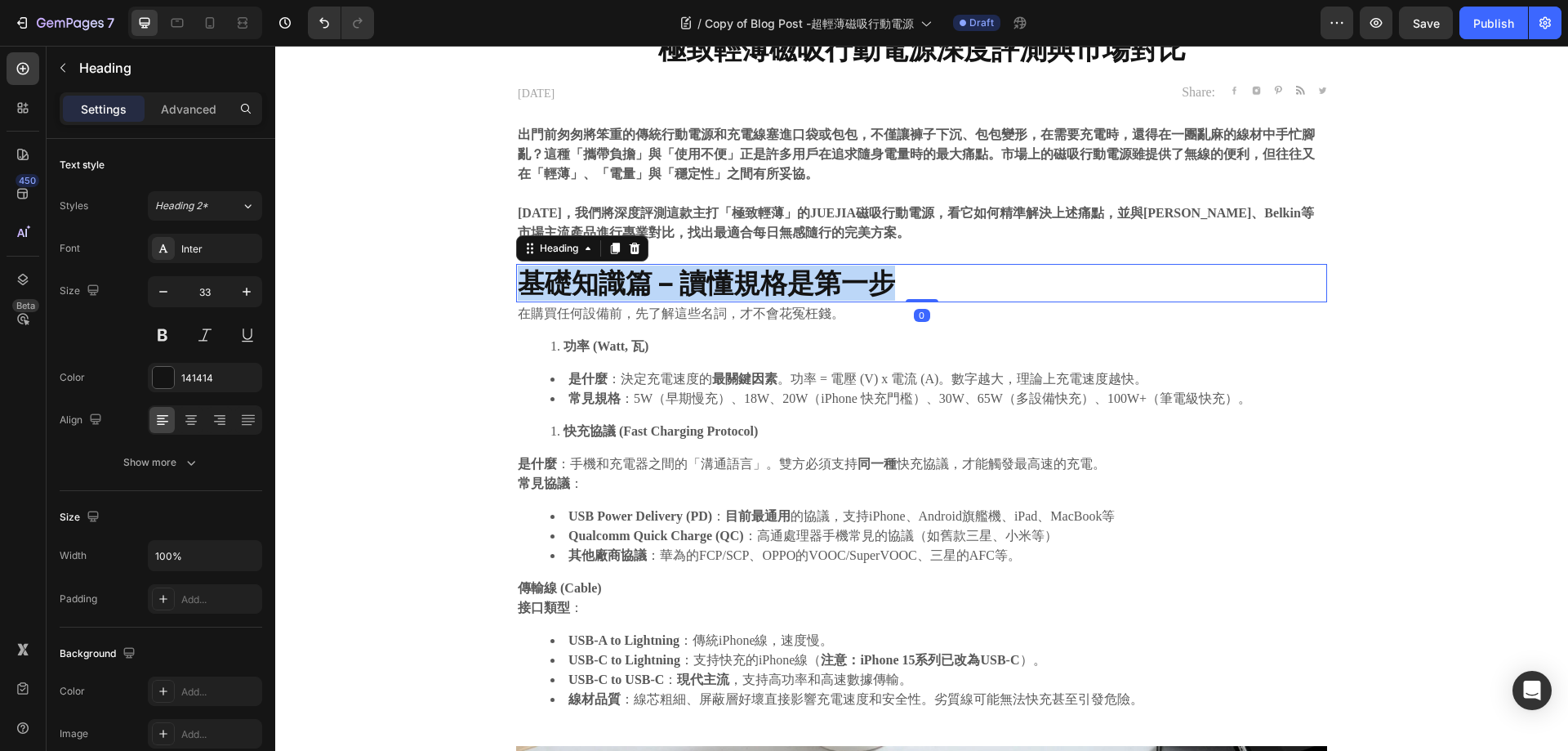
click at [775, 294] on strong "基礎知識篇 – 讀懂規格是第一步" at bounding box center [706, 282] width 377 height 32
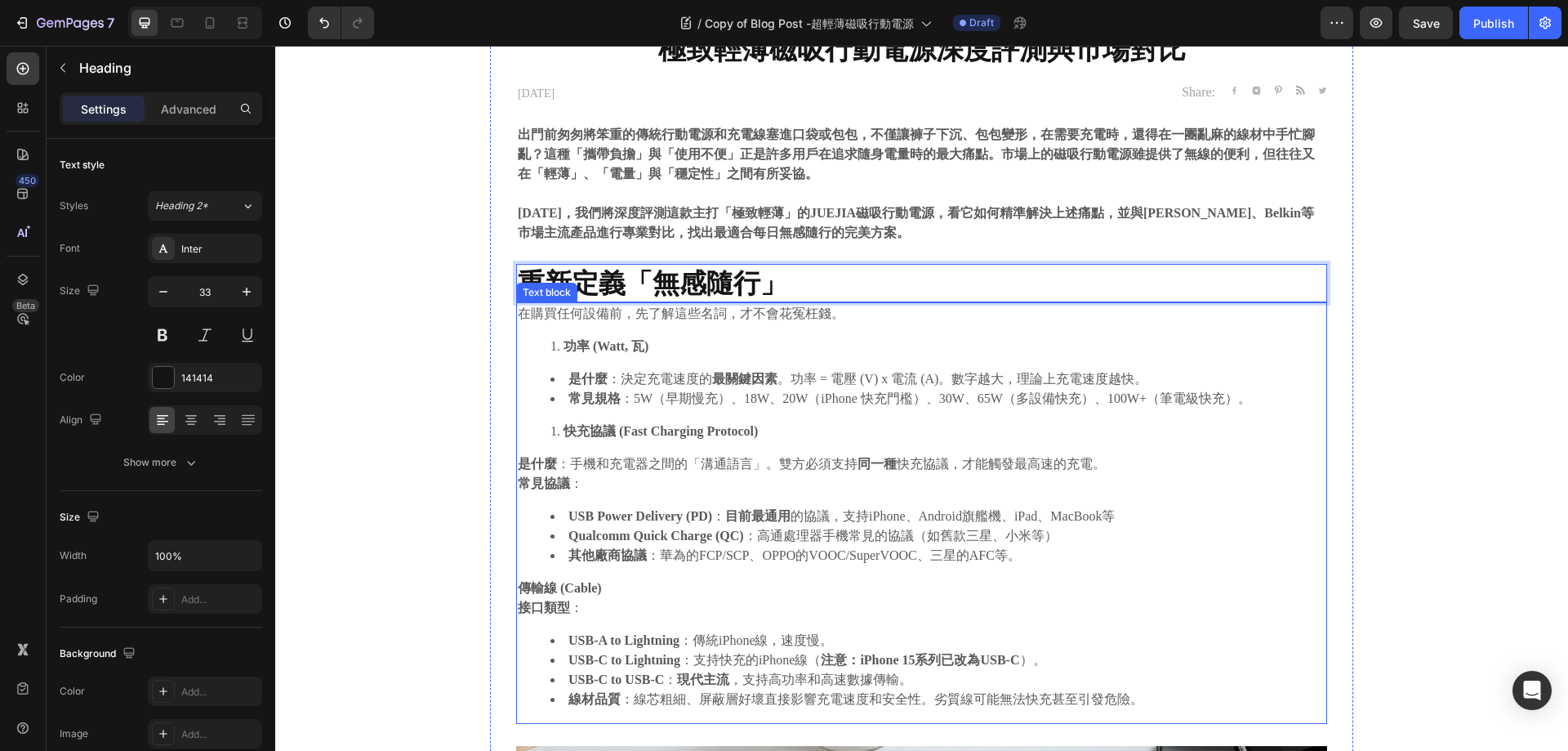
click at [725, 362] on div "在購買任何設備前，先了解這些名詞，才不會花冤枉錢。 功率 (Watt, 瓦) 是什麼 ：決定充電速度的 最關鍵因素 。功率 = 電壓 (V) x 電流 (A)…" at bounding box center [921, 513] width 811 height 422
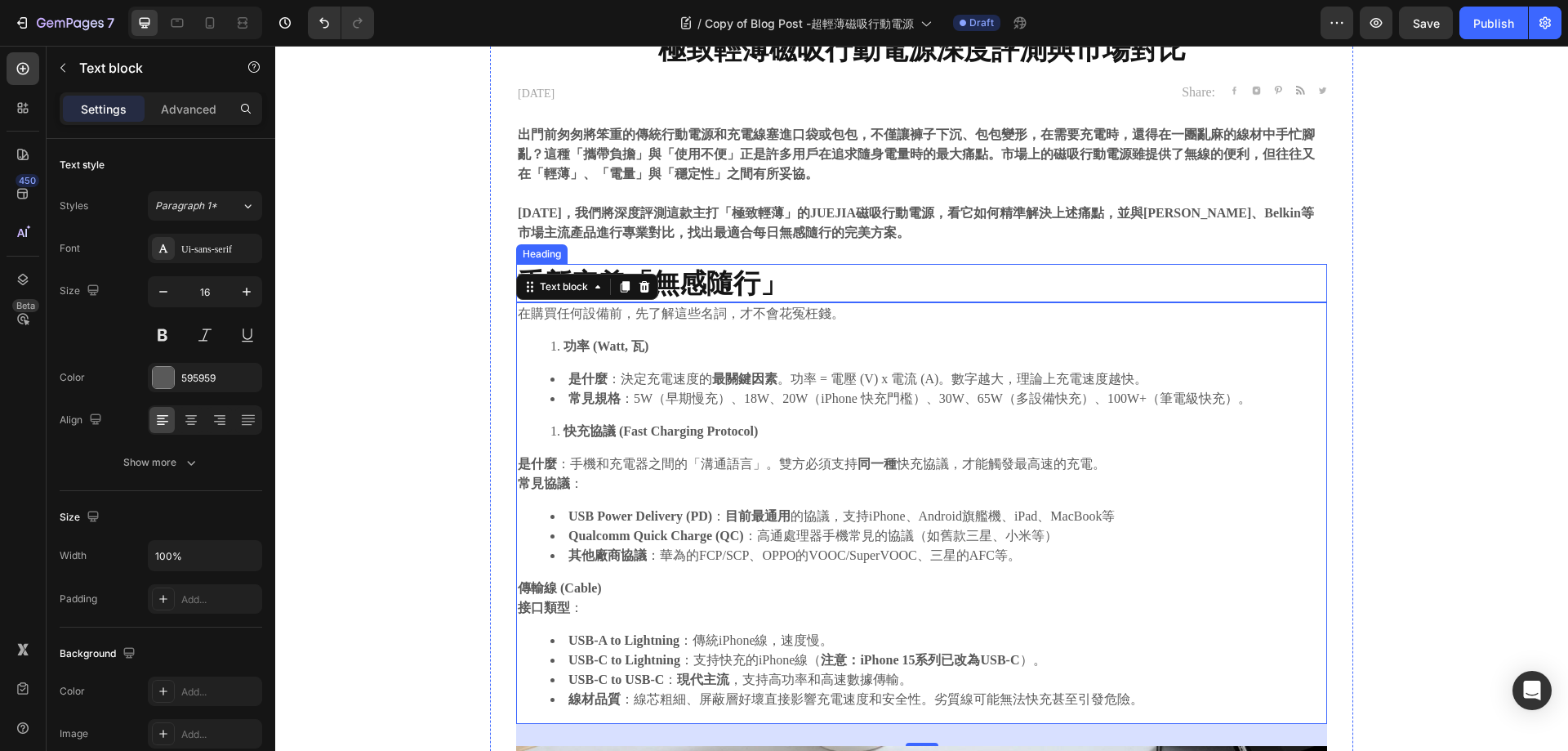
click at [898, 397] on li "常見規格 ：5W（早期慢充）、18W、20W（iPhone 快充門檻）、30W、65W（多設備快充）、100W+（筆電級快充）。" at bounding box center [938, 399] width 775 height 19
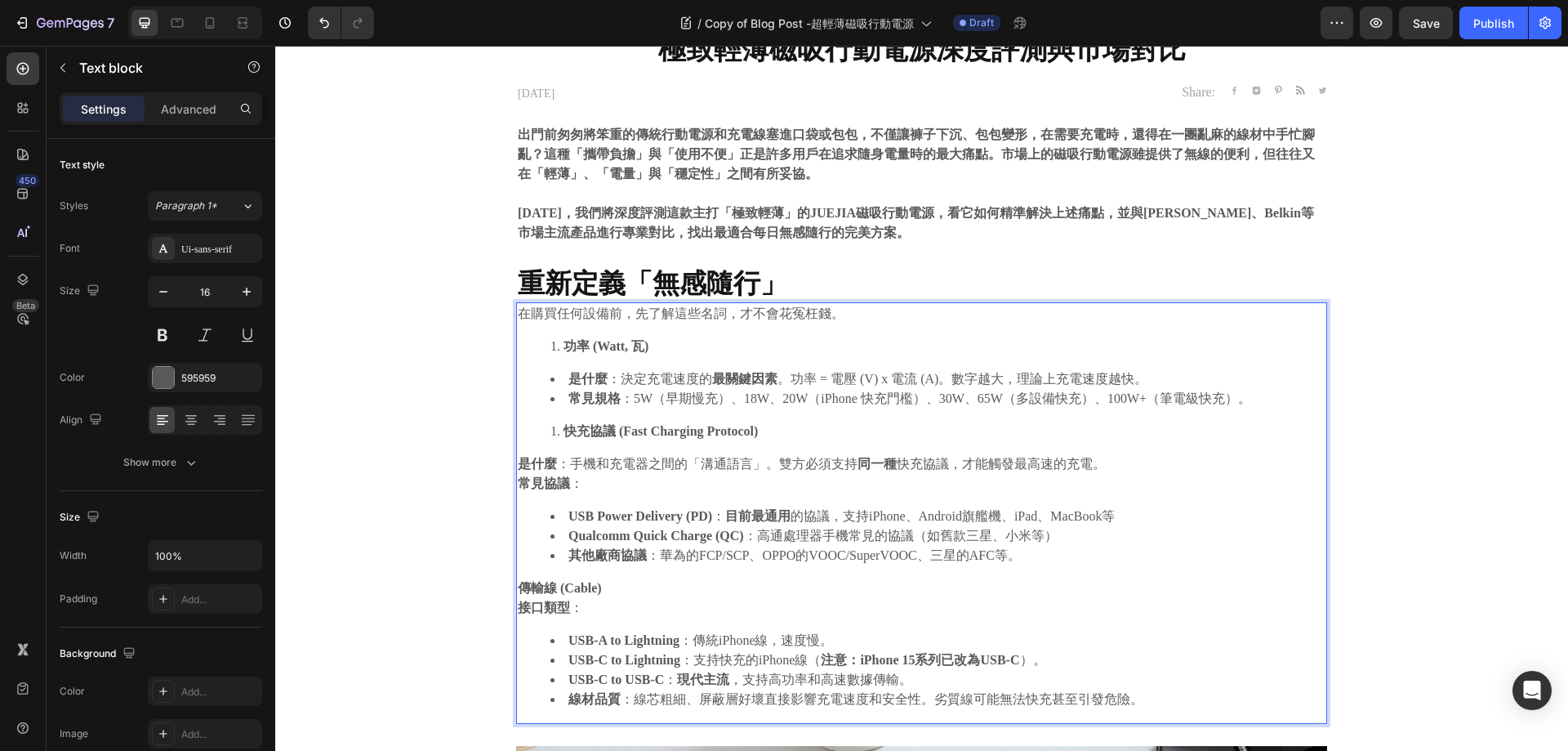
click at [739, 319] on p "在購買任何設備前，先了解這些名詞，才不會花冤枉錢。" at bounding box center [921, 313] width 808 height 19
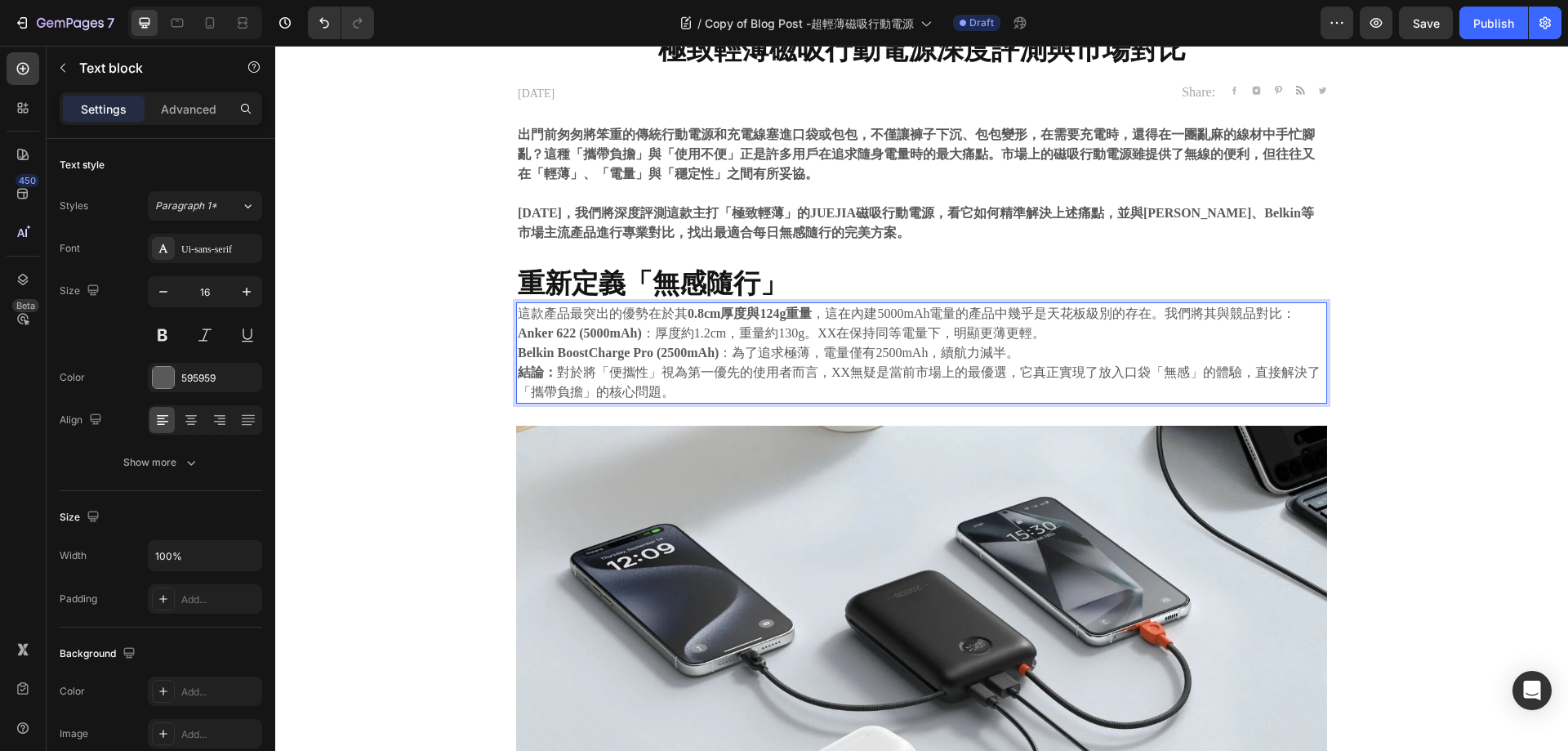
click at [1070, 352] on p "Belkin BoostCharge Pro (2500mAh) ：為了追求極薄，電量僅有2500mAh，續航力減半。" at bounding box center [921, 352] width 808 height 19
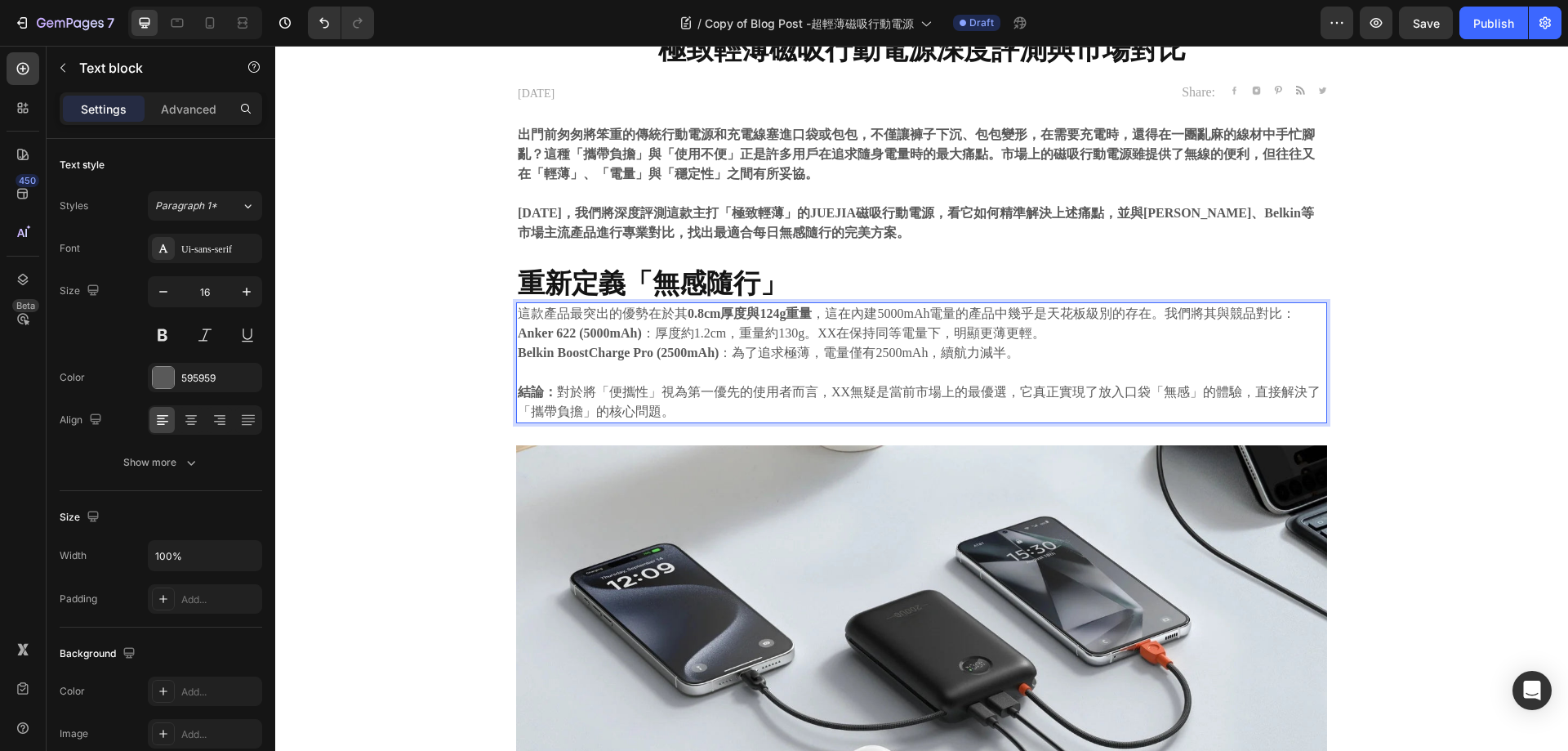
click at [1301, 309] on p "這款產品最突出的優勢在於其 0.8cm厚度與124g重量 ，這在內建5000mAh電量的產品中幾乎是天花板級別的存在。我們將其與競品對比：" at bounding box center [921, 313] width 808 height 19
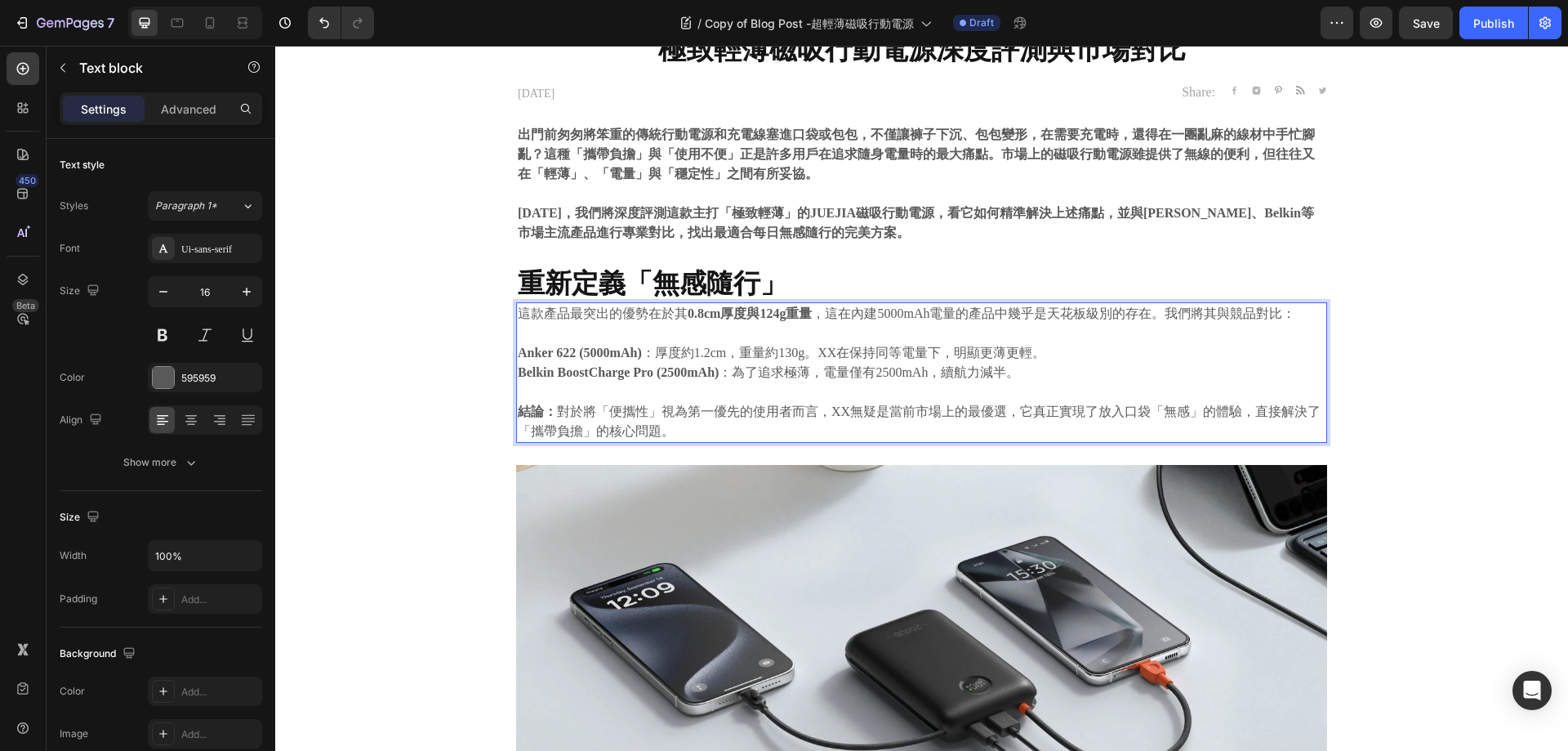
click at [1072, 353] on p "Anker 622 (5000mAh) ：厚度約1.2cm，重量約130g。XX在保持同等電量下，明顯更薄更輕。" at bounding box center [921, 352] width 808 height 19
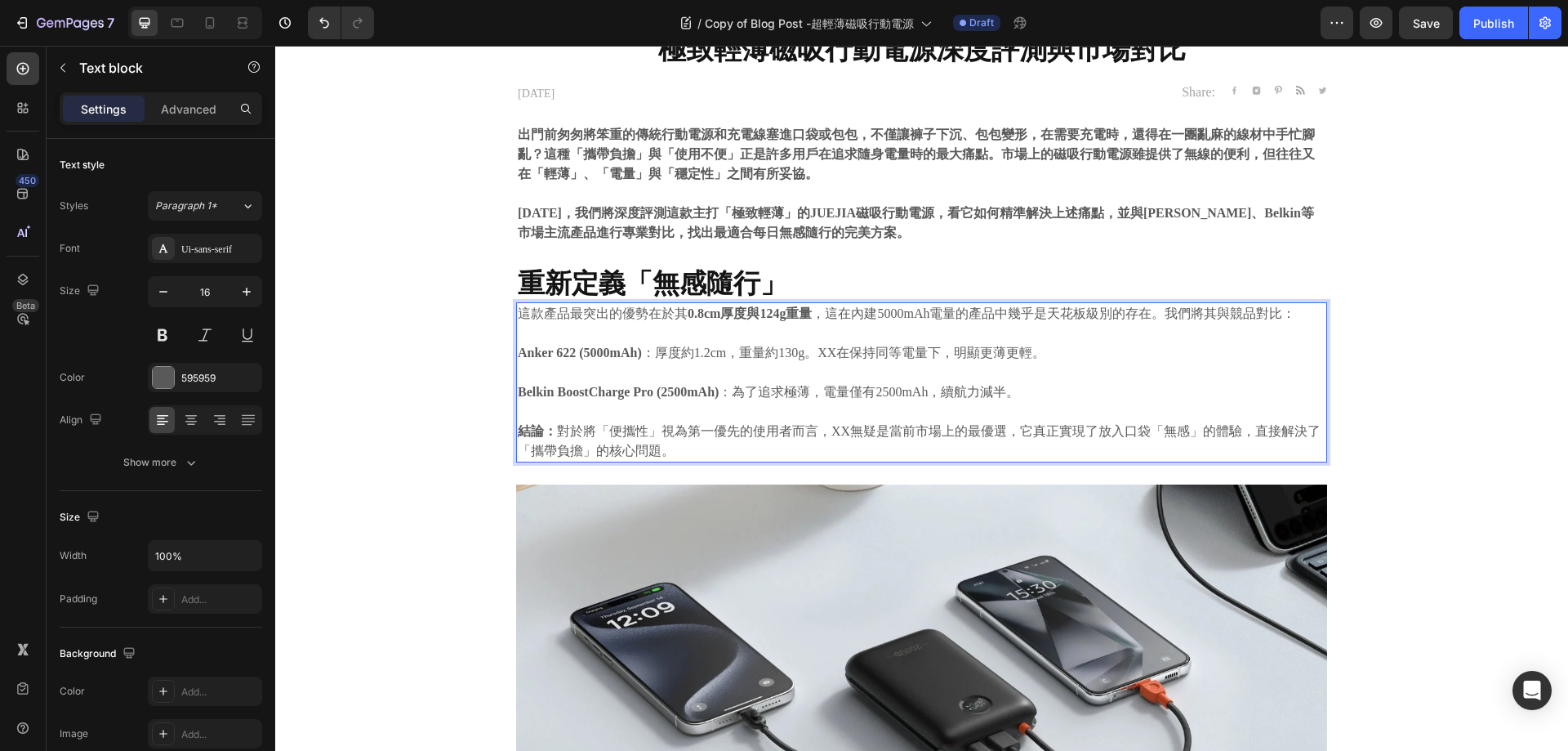
click at [585, 425] on p "結論： 對於將「便攜性」視為第一優先的使用者而言，XX無疑是當前市場上的最優選，它真正實現了放入口袋「無感」的體驗，直接解決了「攜帶負擔」的核心問題。" at bounding box center [921, 441] width 808 height 40
click at [751, 447] on p "結論： 對於將「便攜性」視為第一優先的使用者而言，XX無疑是當前市場上的最優選，它真正實現了放入口袋「無感」的體驗，直接解決了「攜帶負擔」的核心問題。" at bounding box center [921, 441] width 808 height 40
drag, startPoint x: 794, startPoint y: 317, endPoint x: 740, endPoint y: 328, distance: 55.1
click at [793, 317] on strong "0.8cm厚度與124g重量" at bounding box center [750, 313] width 125 height 14
click at [796, 289] on p "⁠⁠⁠⁠⁠⁠⁠ 重新定義「無感隨行」" at bounding box center [921, 283] width 808 height 35
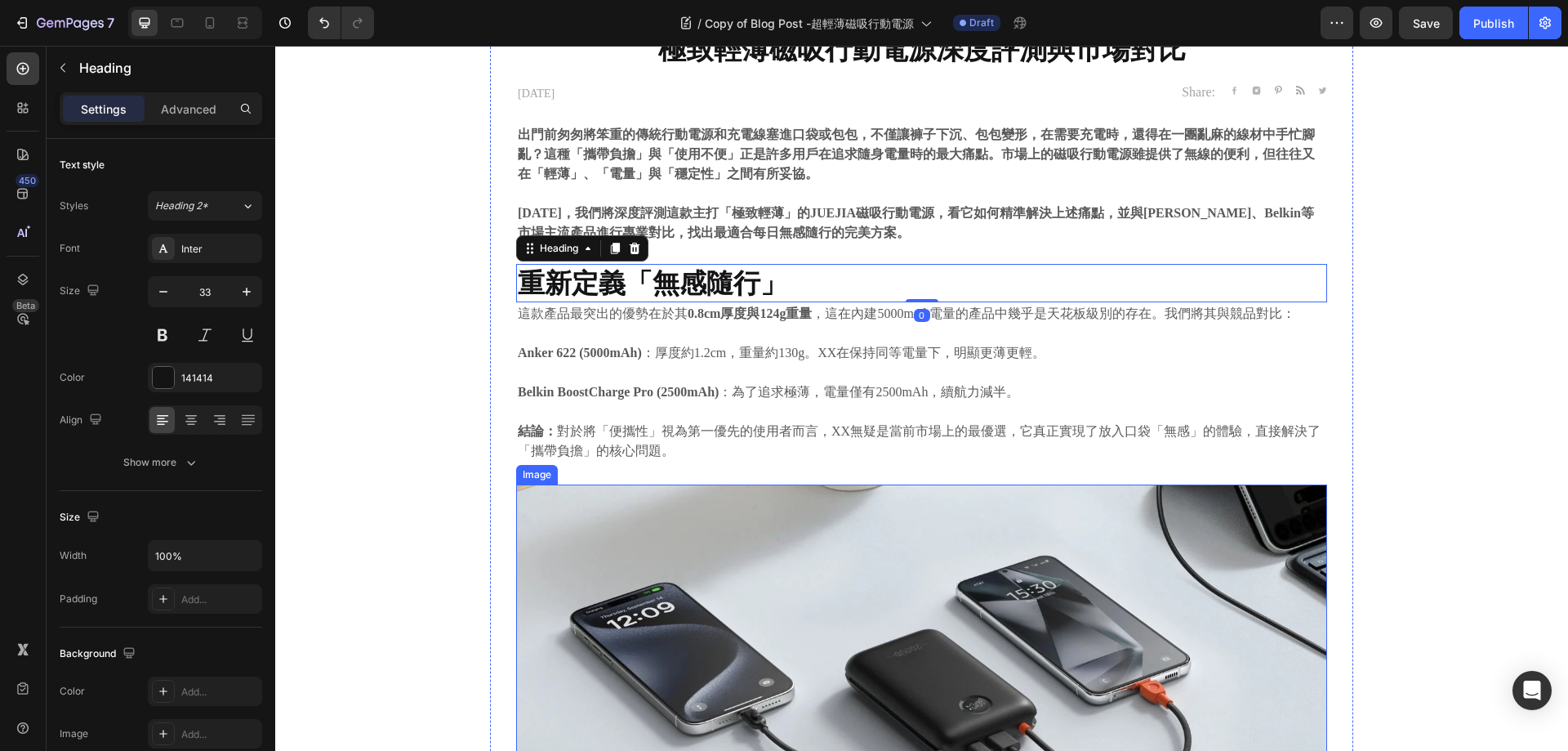
click at [1020, 632] on img at bounding box center [921, 729] width 811 height 489
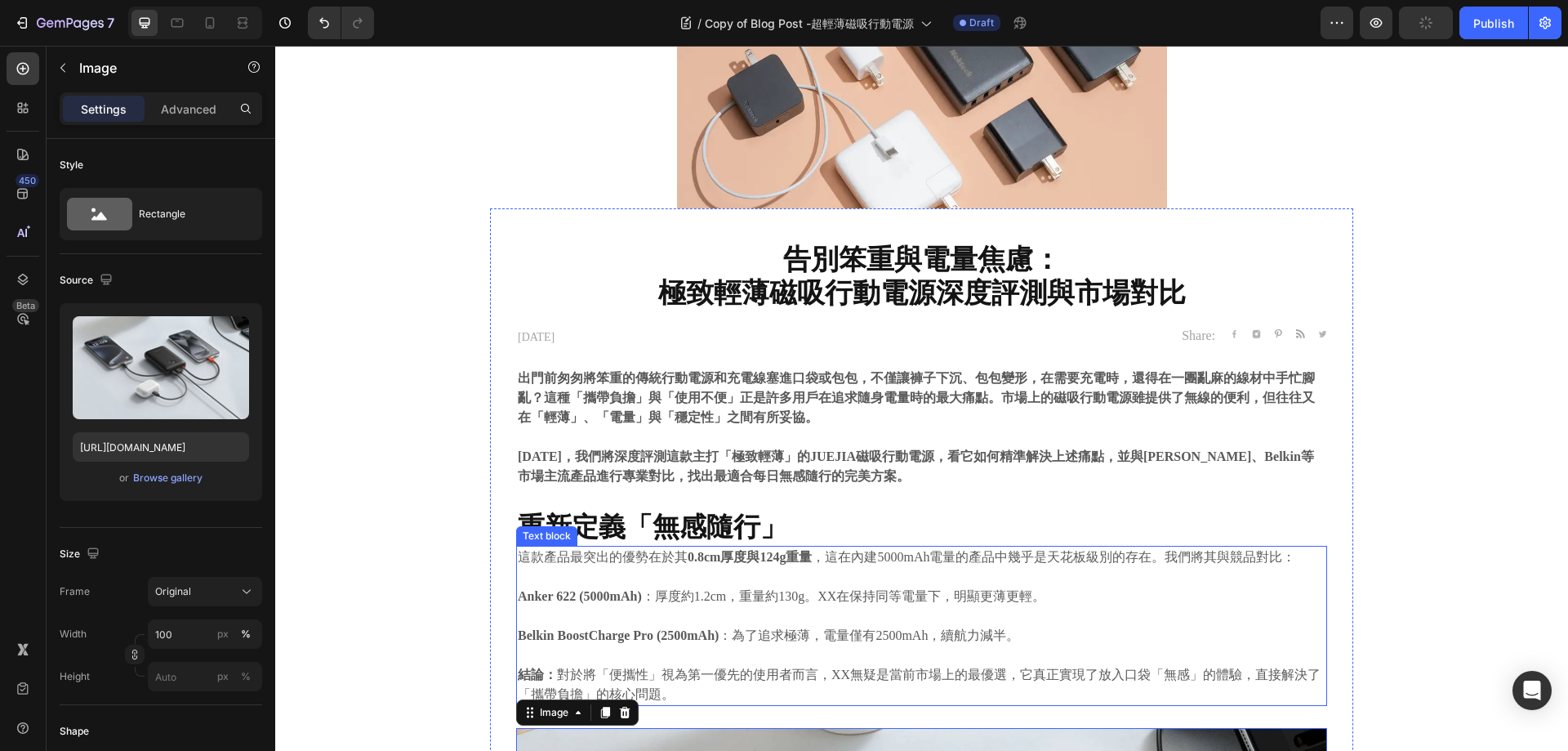
scroll to position [245, 0]
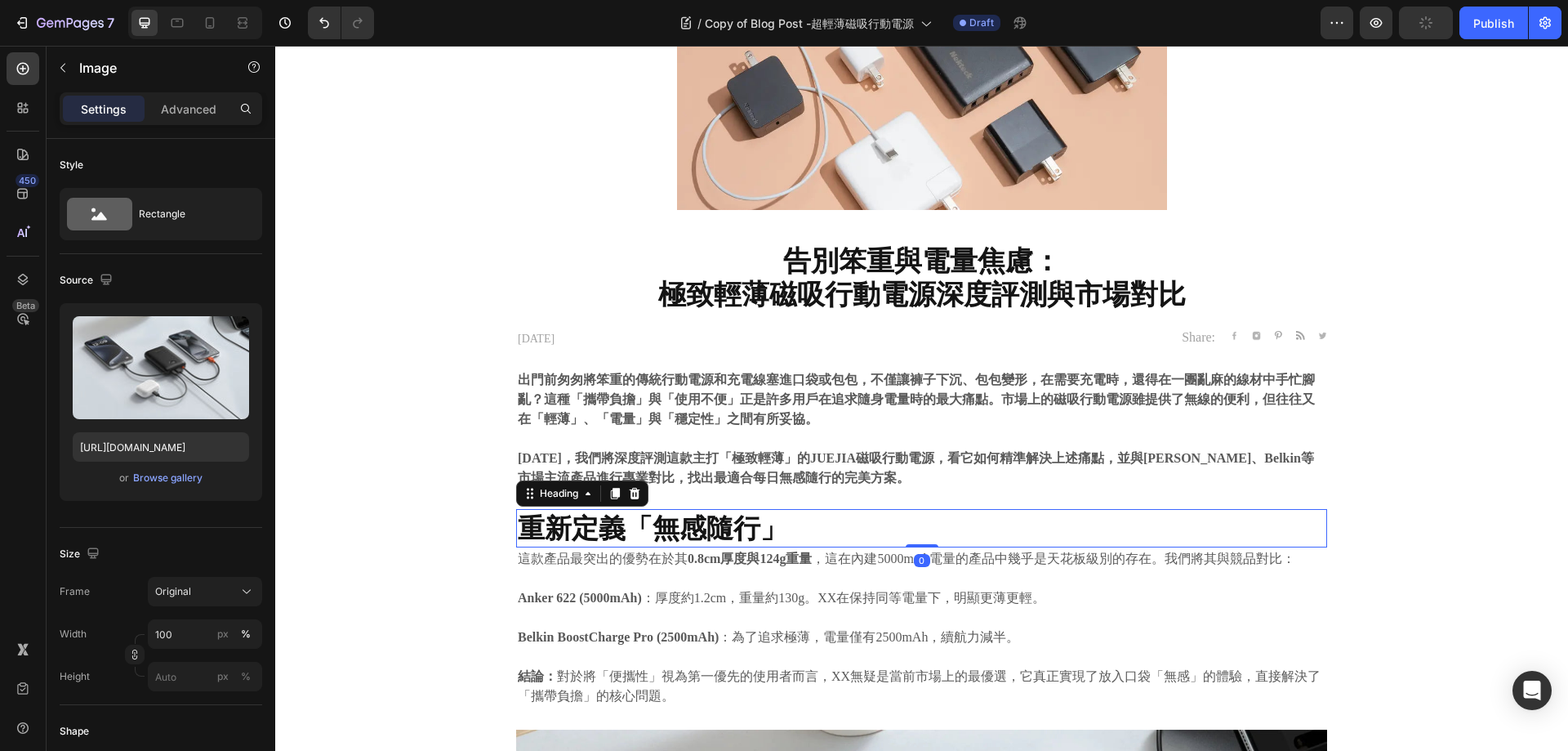
click at [858, 540] on p "⁠⁠⁠⁠⁠⁠⁠ 重新定義「無感隨行」" at bounding box center [921, 528] width 808 height 35
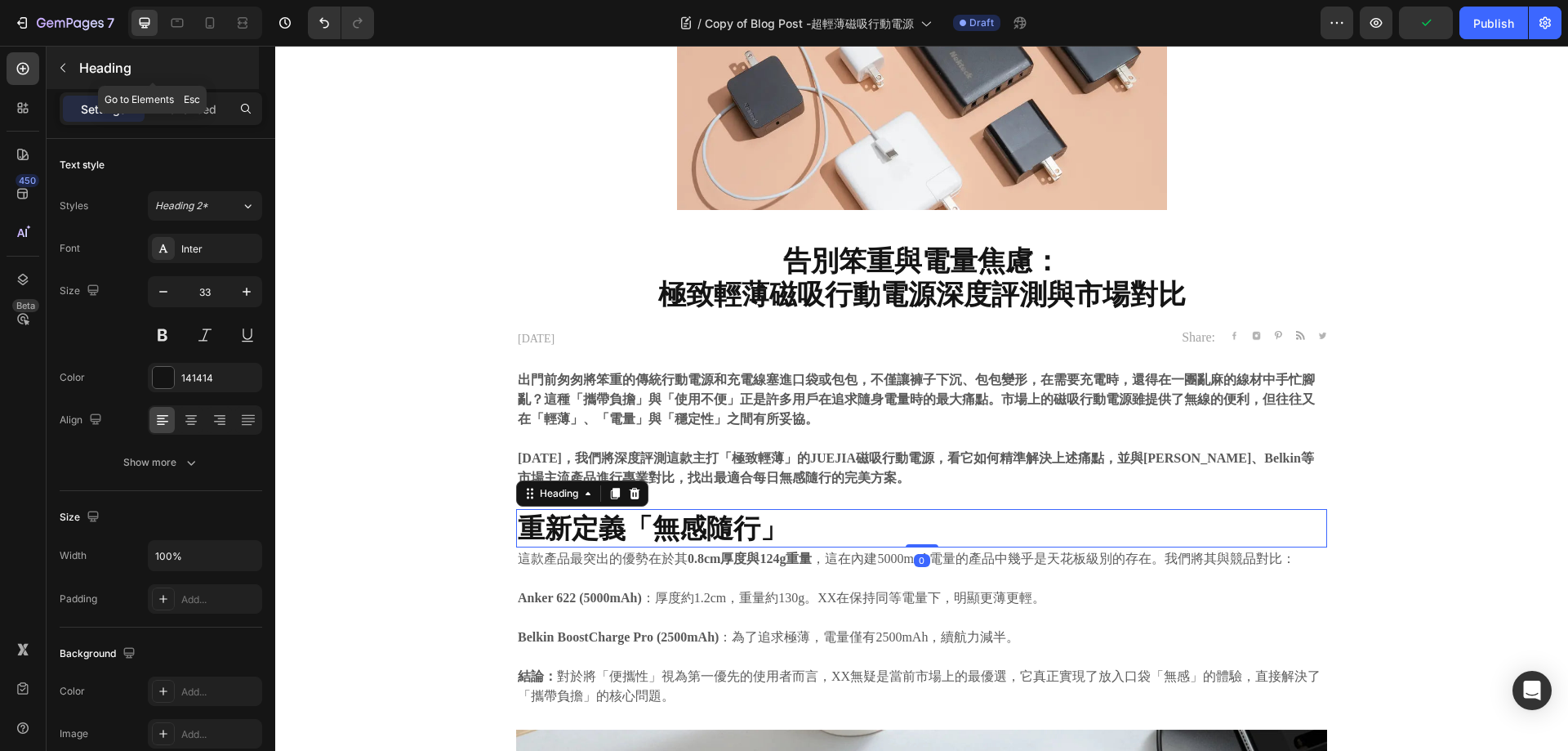
click at [55, 55] on button "button" at bounding box center [63, 67] width 26 height 26
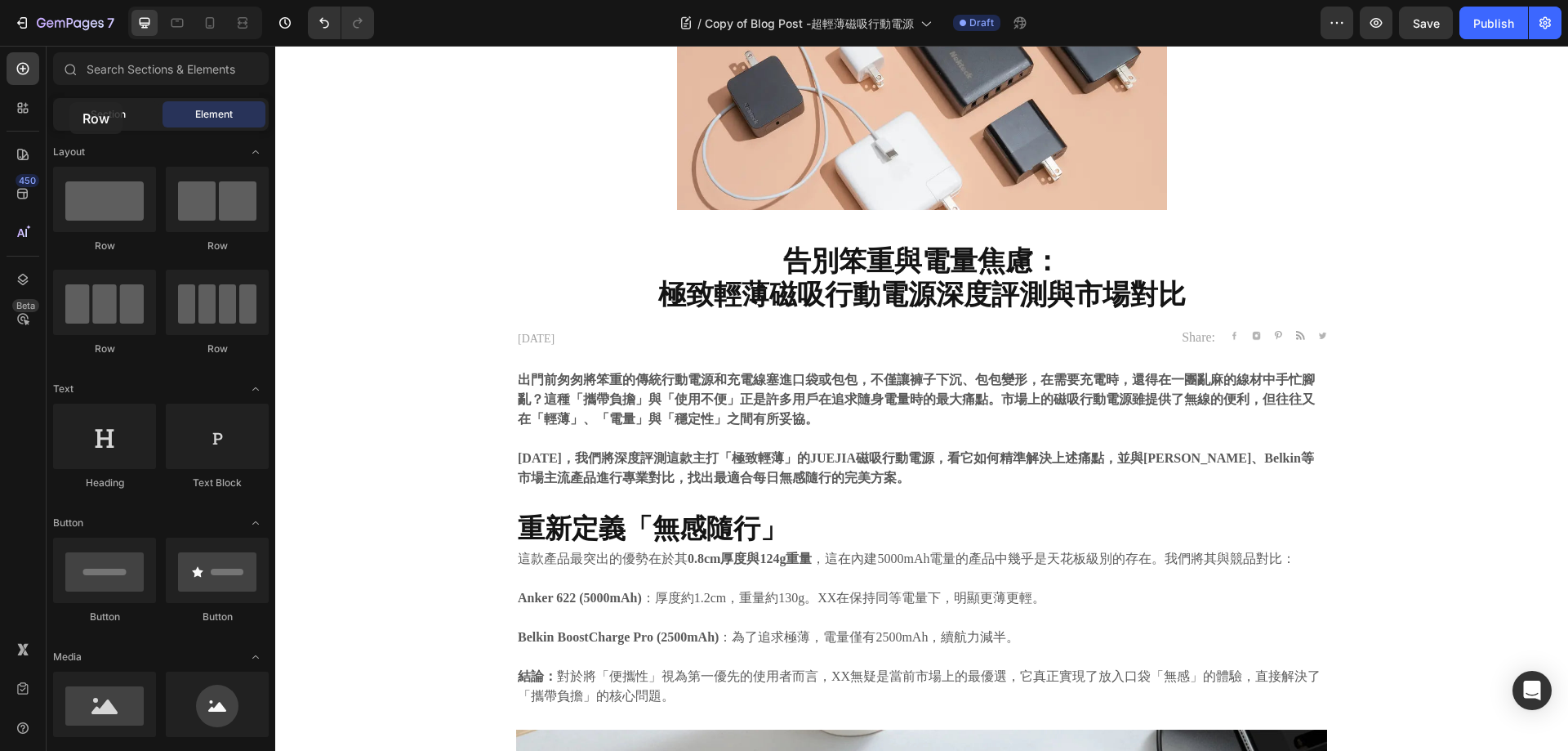
drag, startPoint x: 240, startPoint y: 278, endPoint x: 69, endPoint y: 102, distance: 245.4
click at [69, 102] on div "Sections(18) Elements(83) Section Element Hero Section Product Detail Brands Tr…" at bounding box center [160, 399] width 229 height 695
click at [96, 709] on div at bounding box center [105, 704] width 103 height 66
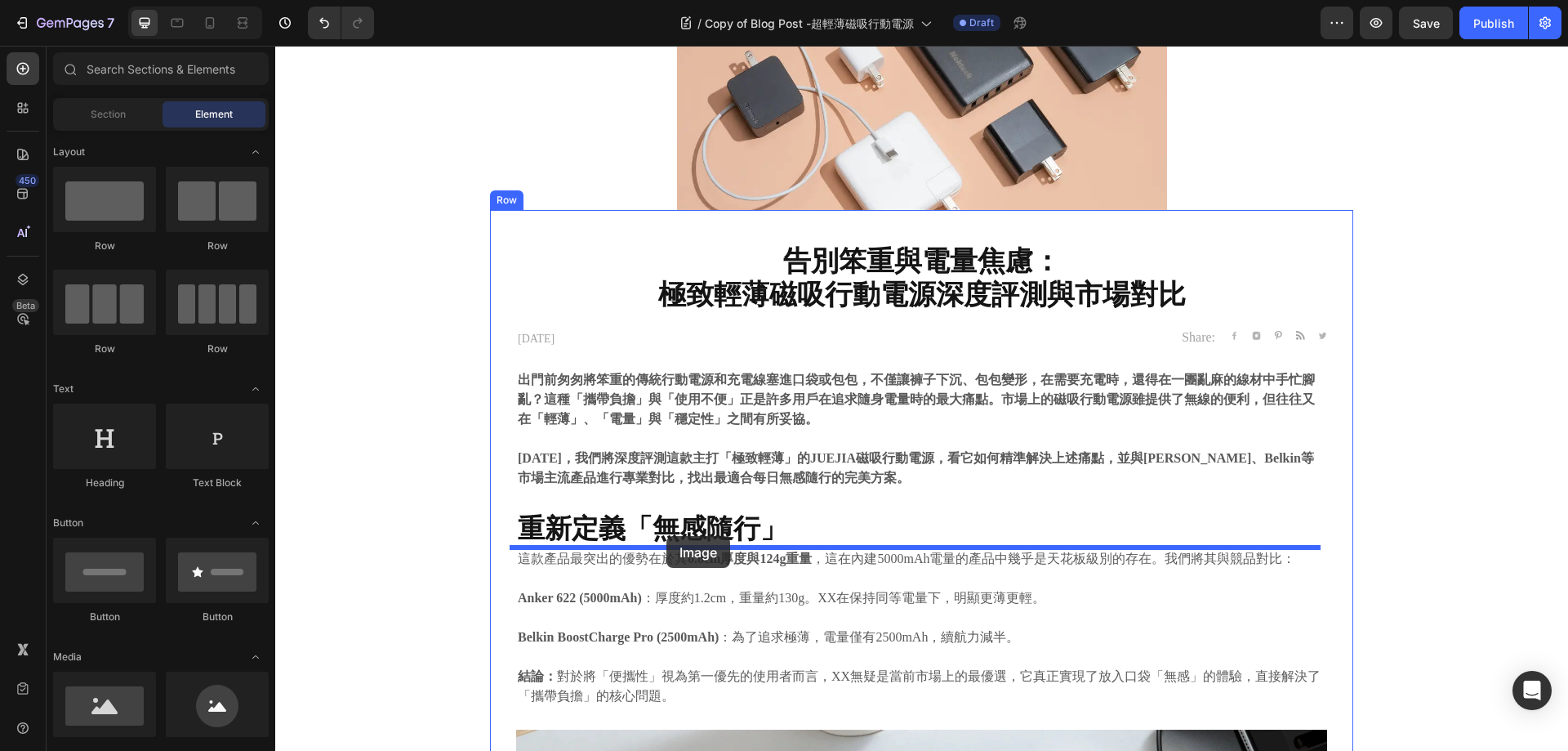
drag, startPoint x: 388, startPoint y: 753, endPoint x: 667, endPoint y: 536, distance: 353.5
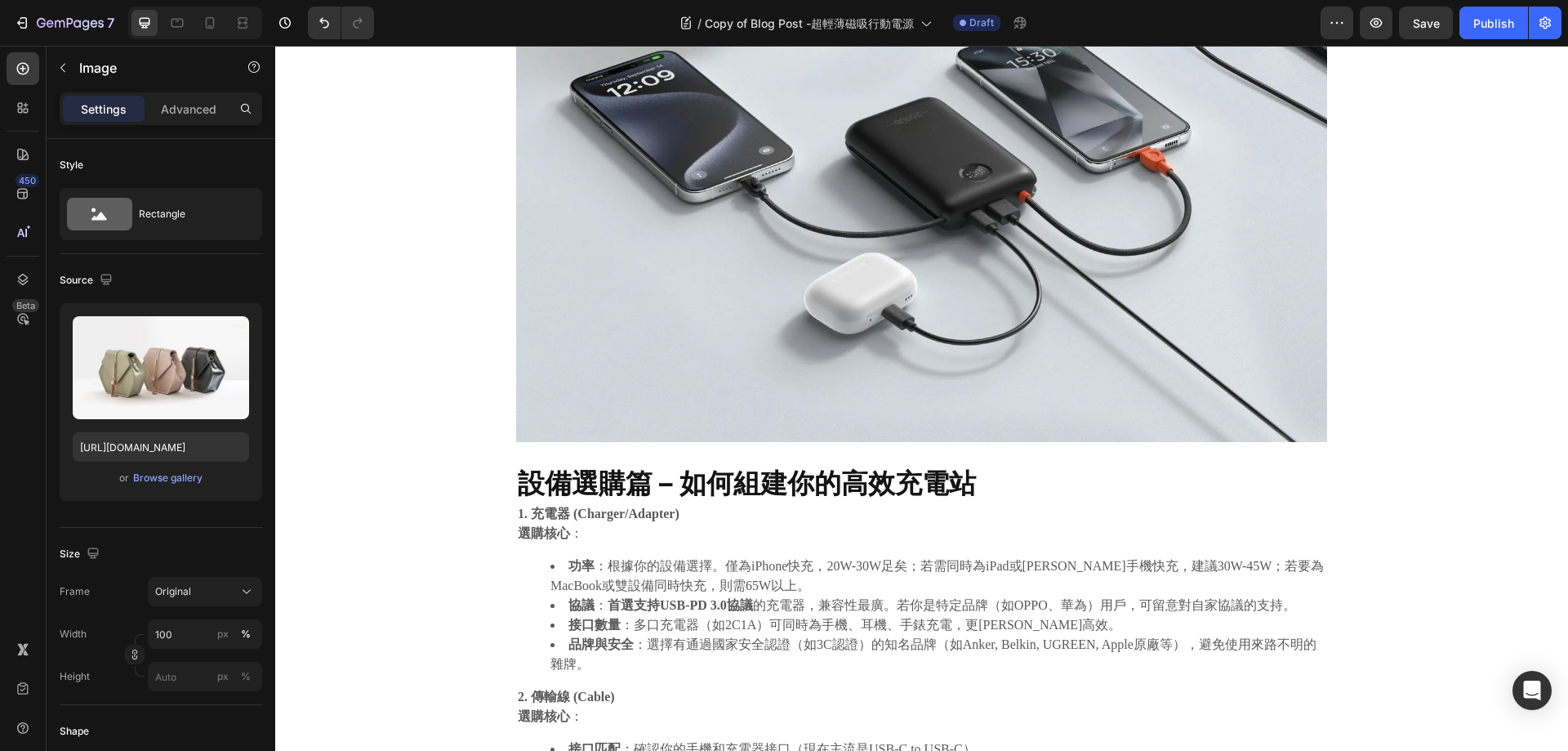
scroll to position [817, 0]
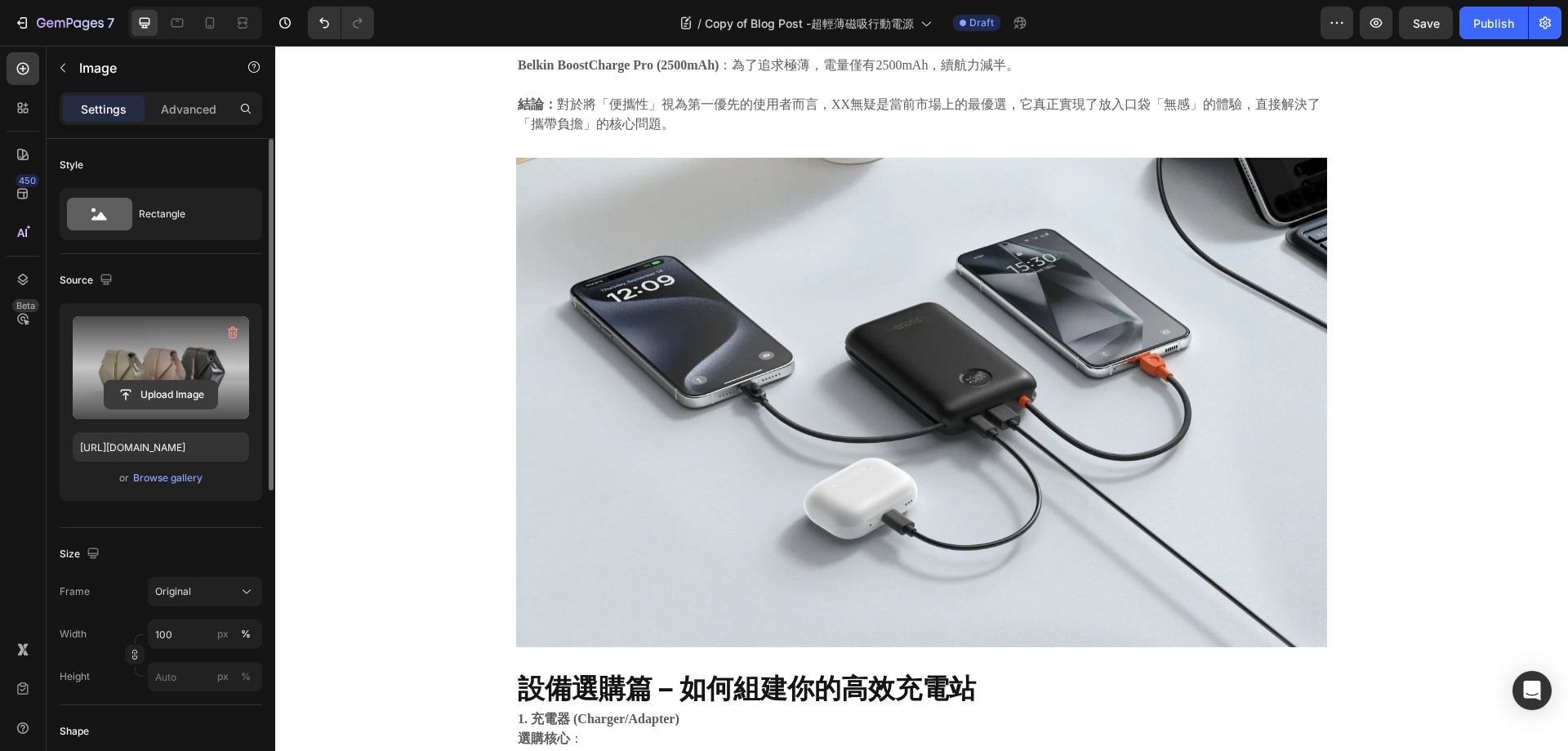
click at [168, 394] on input "file" at bounding box center [160, 395] width 113 height 28
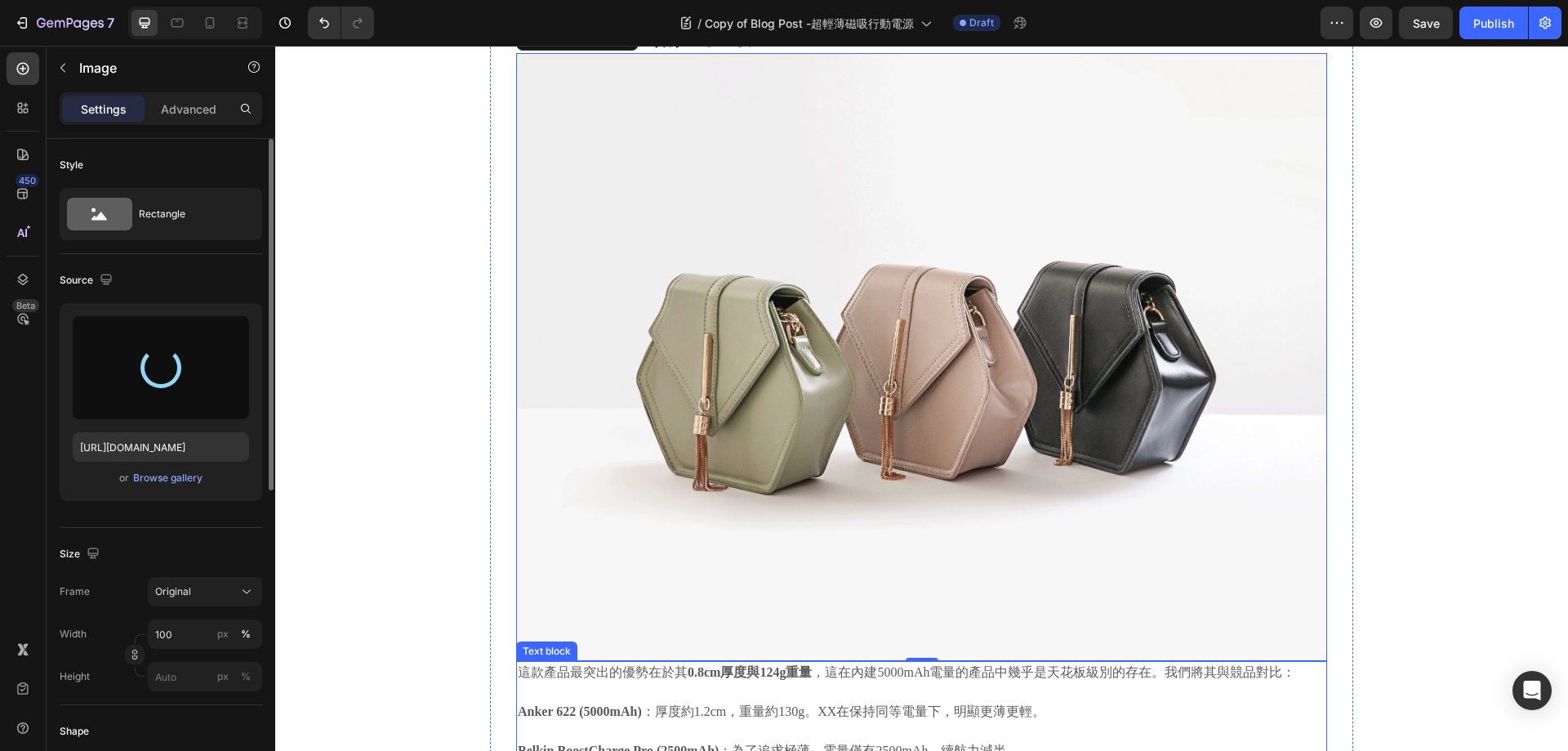
scroll to position [735, 0]
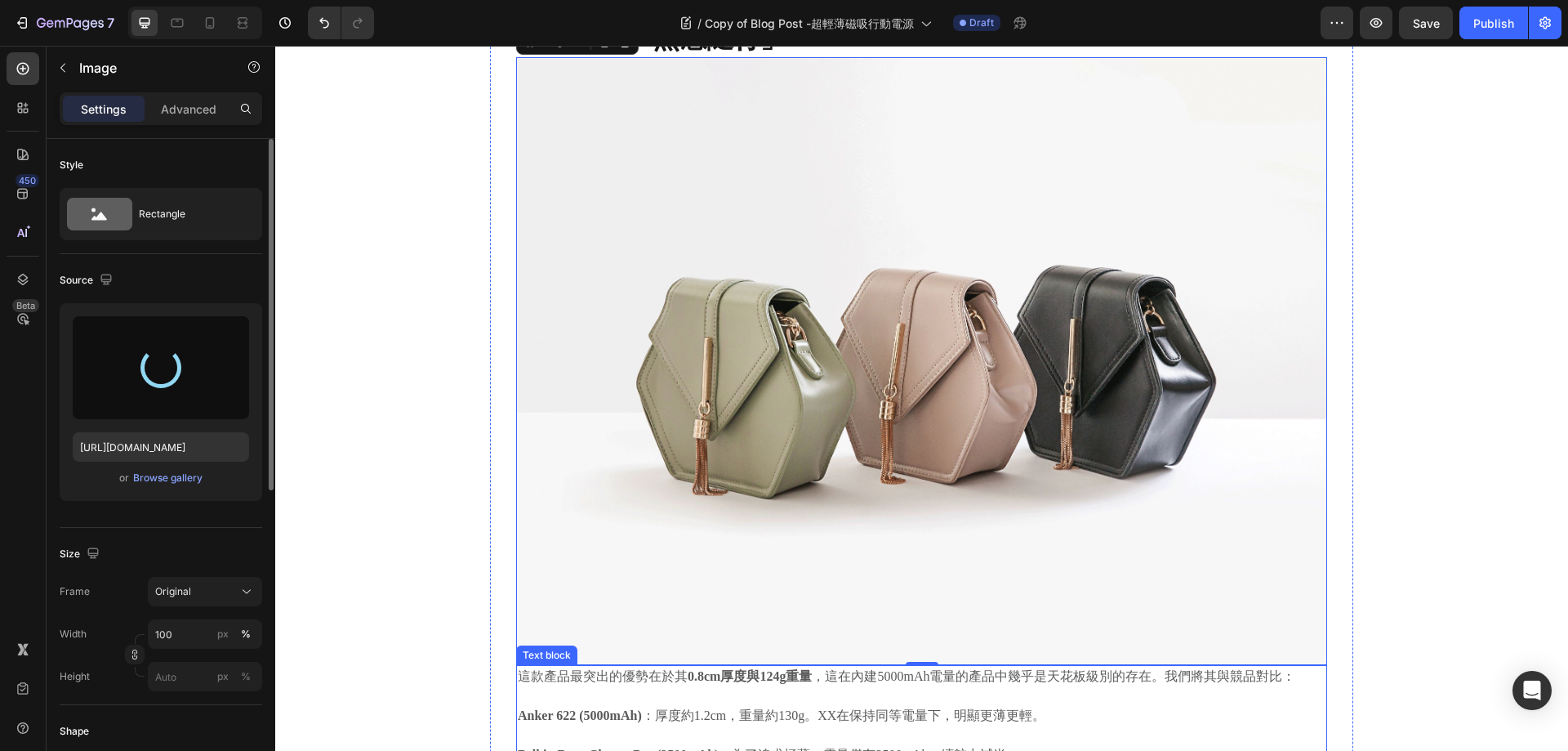
type input "https://cdn.shopify.com/s/files/1/0772/4485/8597/files/gempages_584237370715407…"
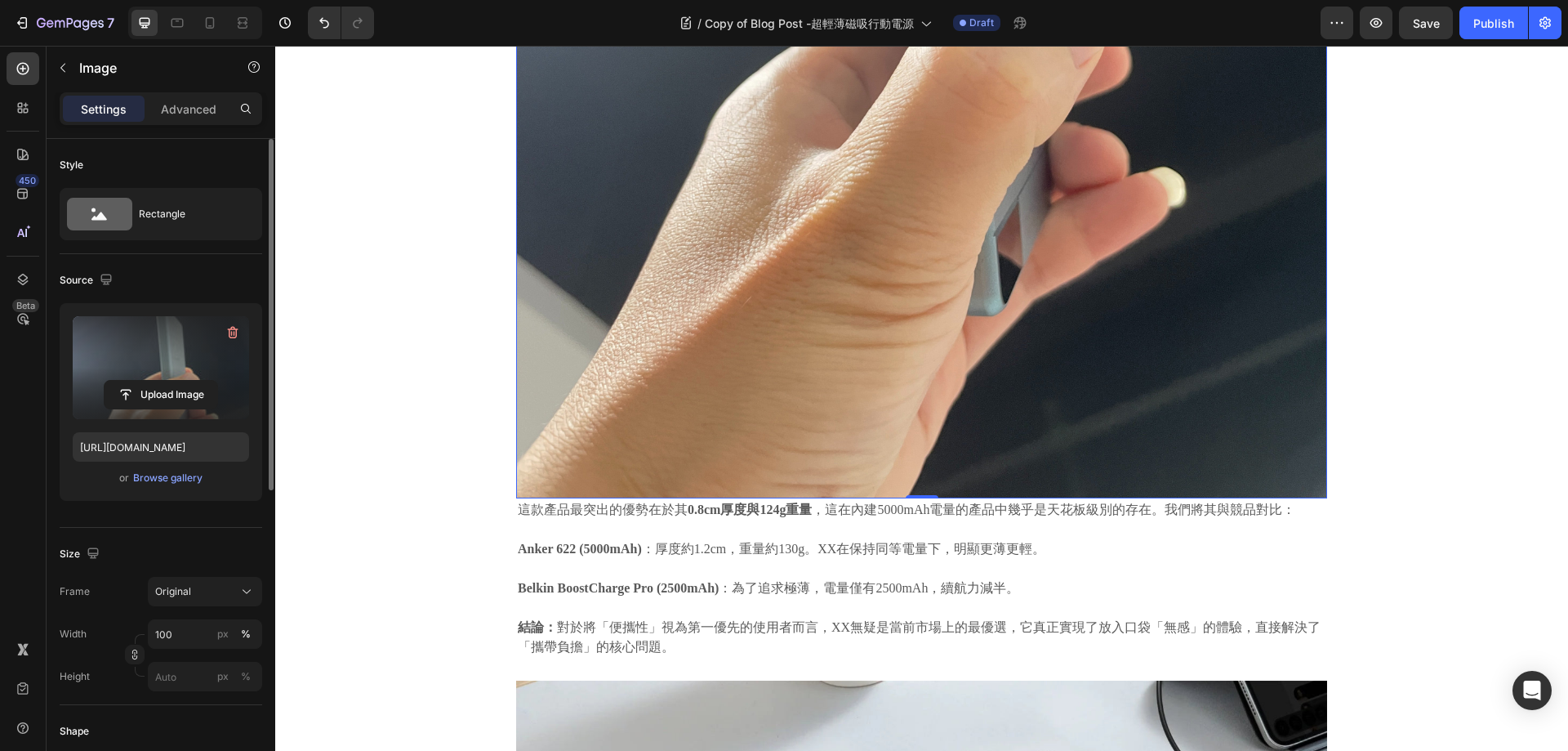
scroll to position [1389, 0]
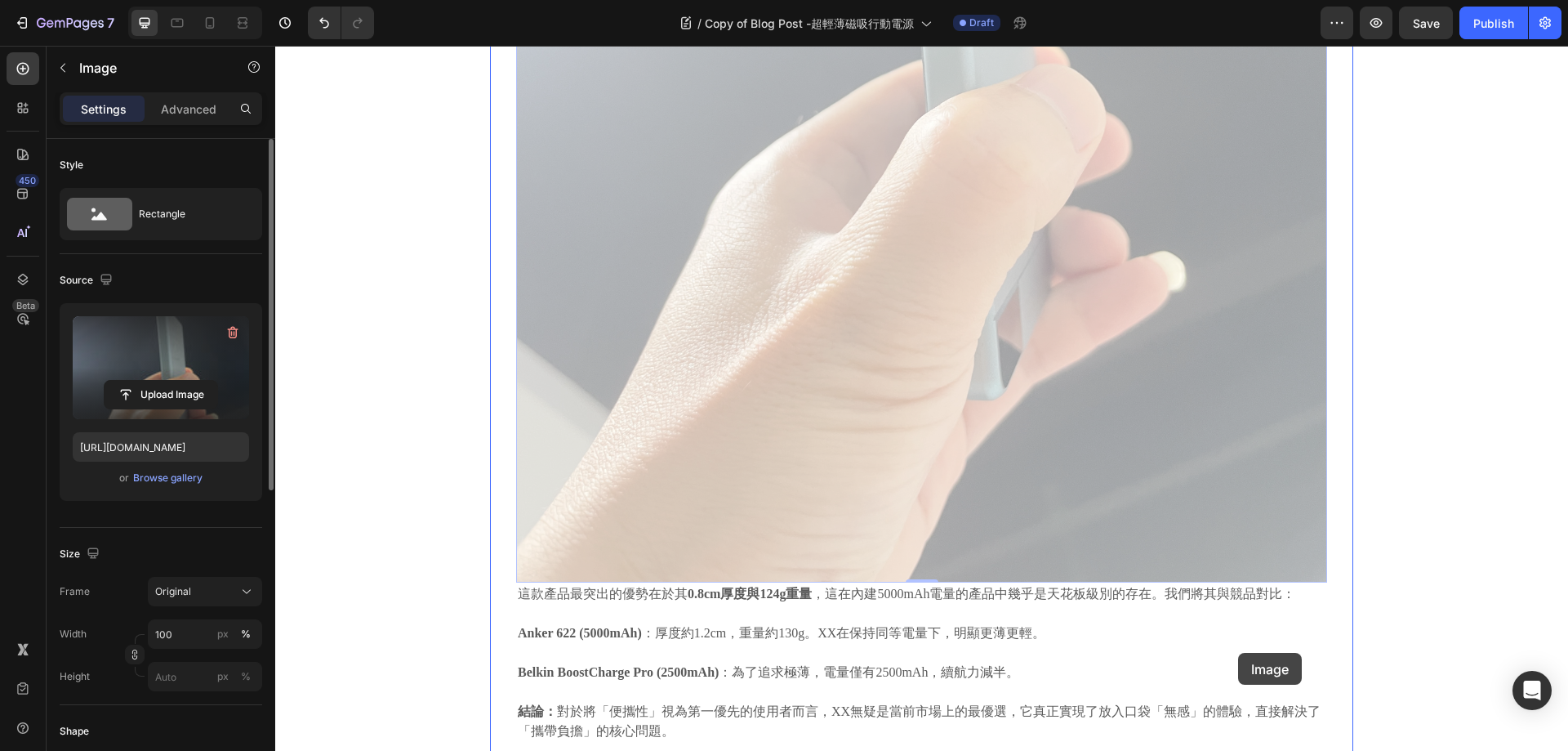
scroll to position [1471, 0]
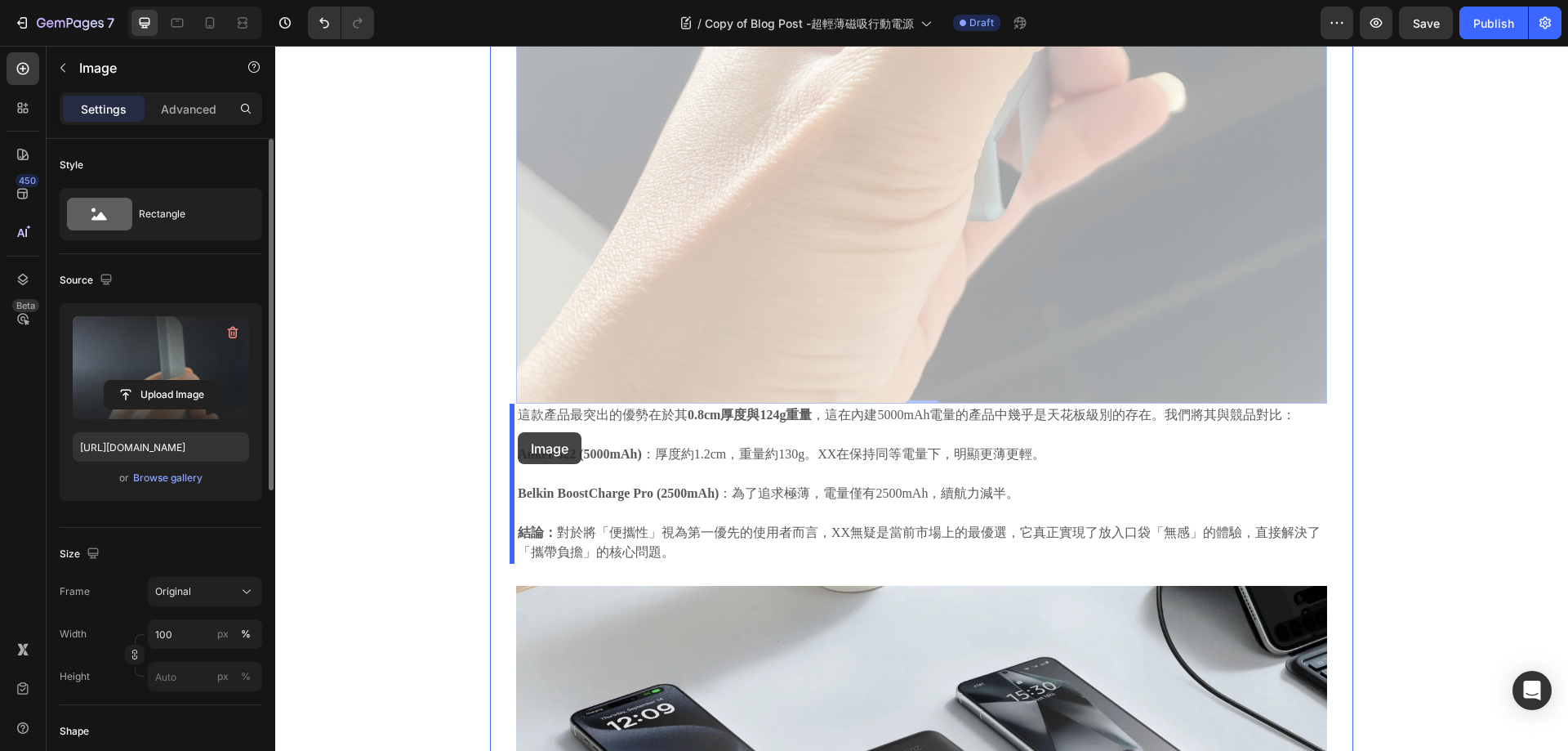
drag, startPoint x: 526, startPoint y: 158, endPoint x: 517, endPoint y: 433, distance: 275.1
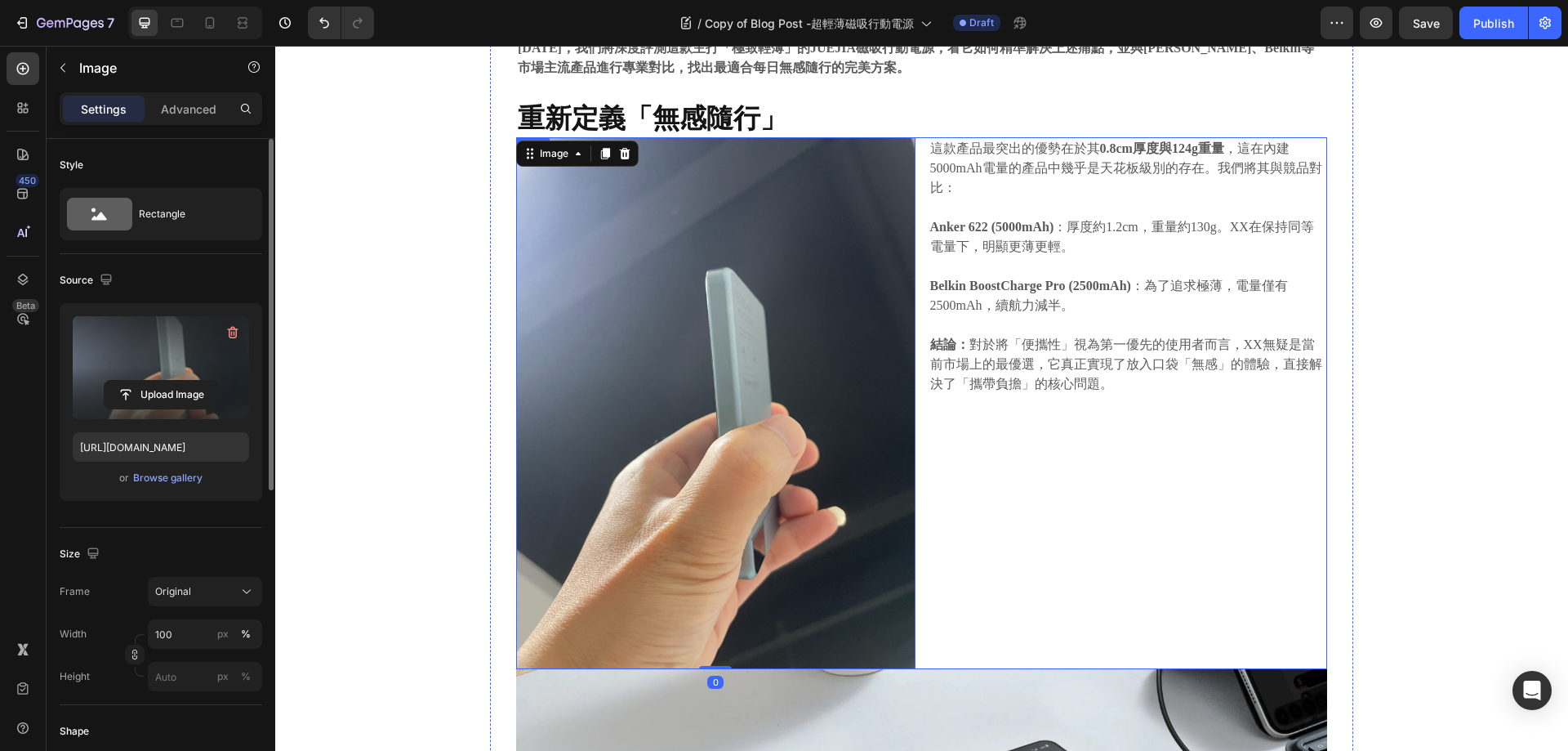
scroll to position [575, 0]
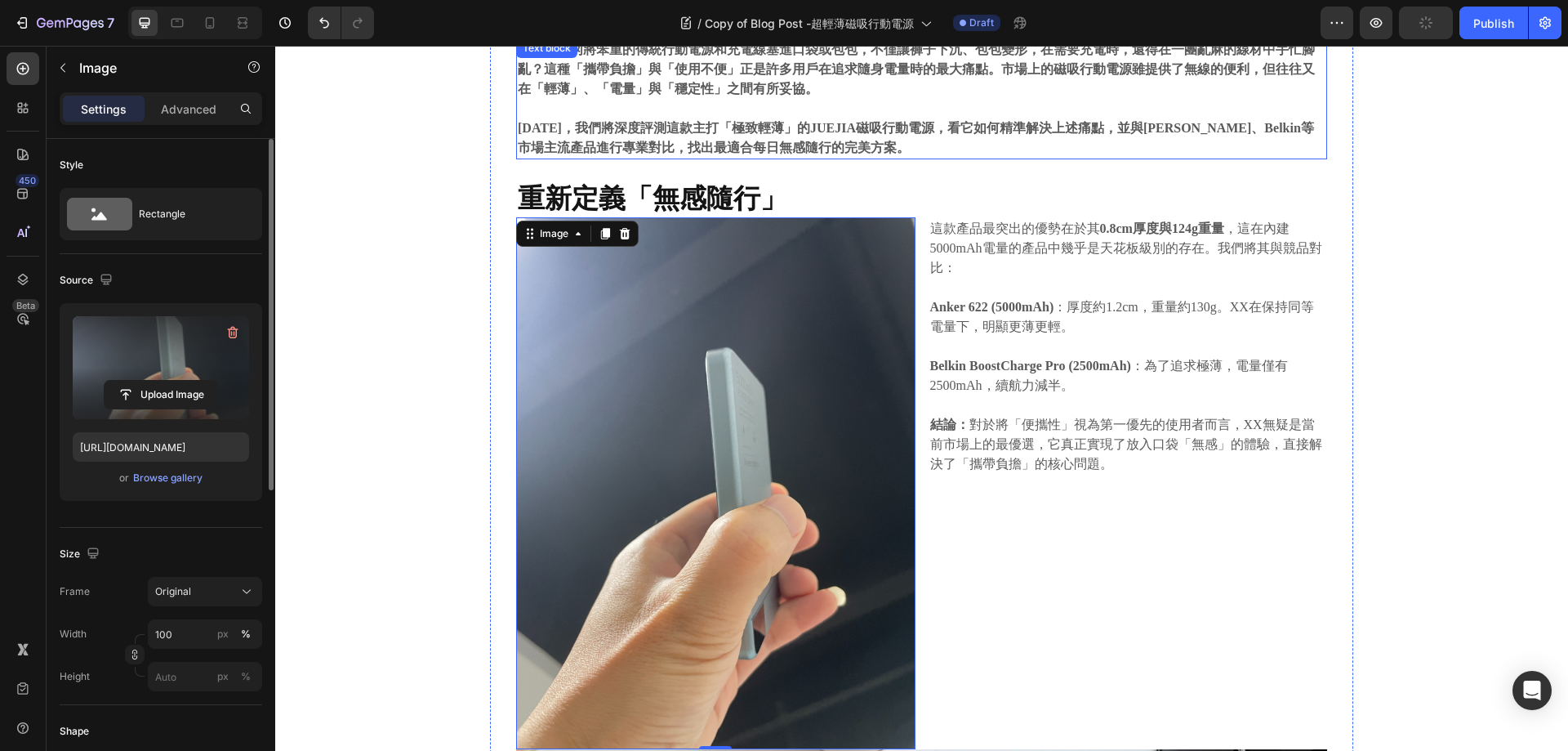
click at [1074, 125] on strong "今天，我們將深度評測這款主打「極致輕薄」的JUEJIA磁吸行動電源，看它如何精準解決上述痛點，並與Anker、Belkin等市場主流產品進行專業對比，找出最適…" at bounding box center [915, 137] width 796 height 33
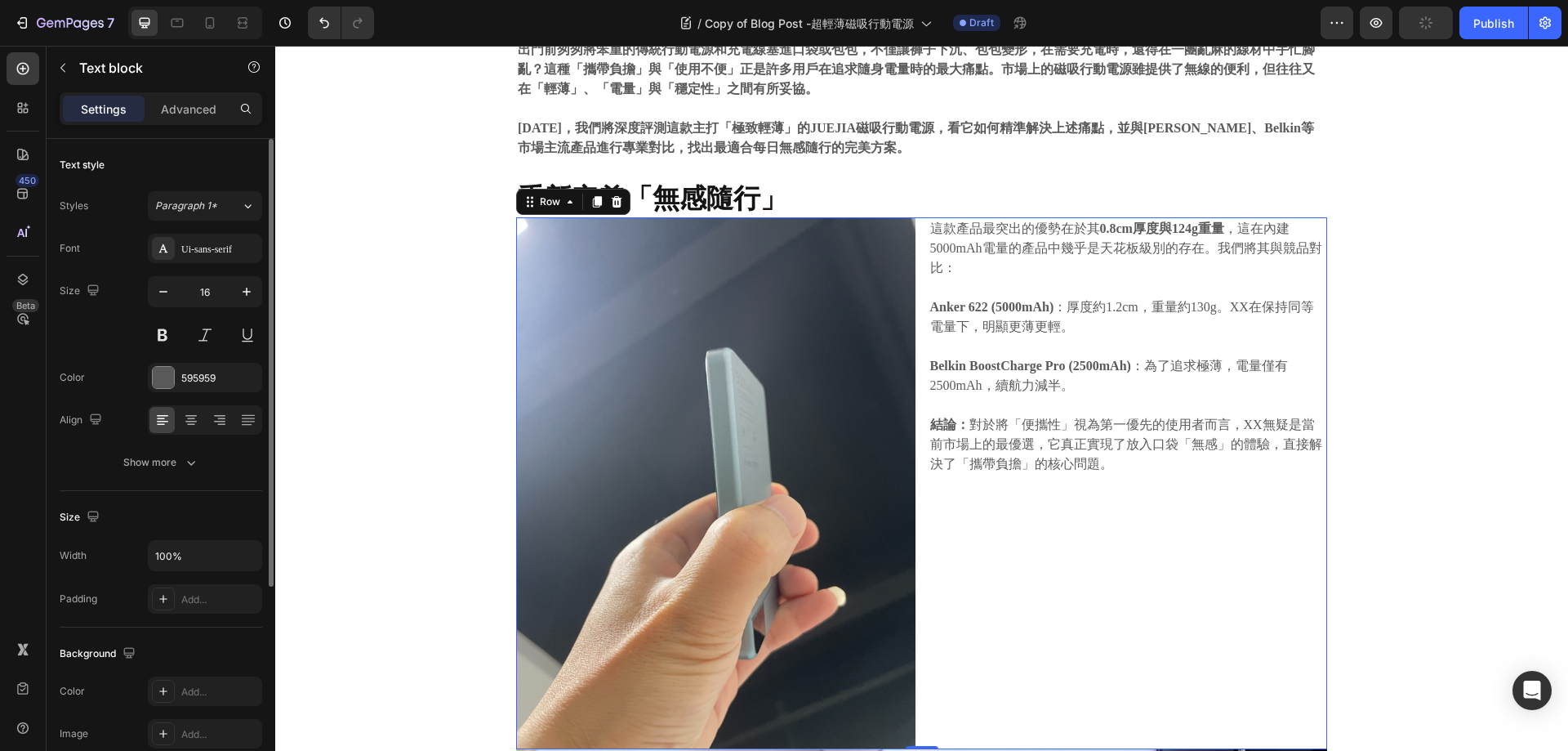
click at [1039, 529] on div "這款產品最突出的優勢在於其 0.8cm厚度與124g重量 ，這在內建5000mAh電量的產品中幾乎是天花板級別的存在。我們將其與競品對比： Anker 622…" at bounding box center [1128, 483] width 399 height 532
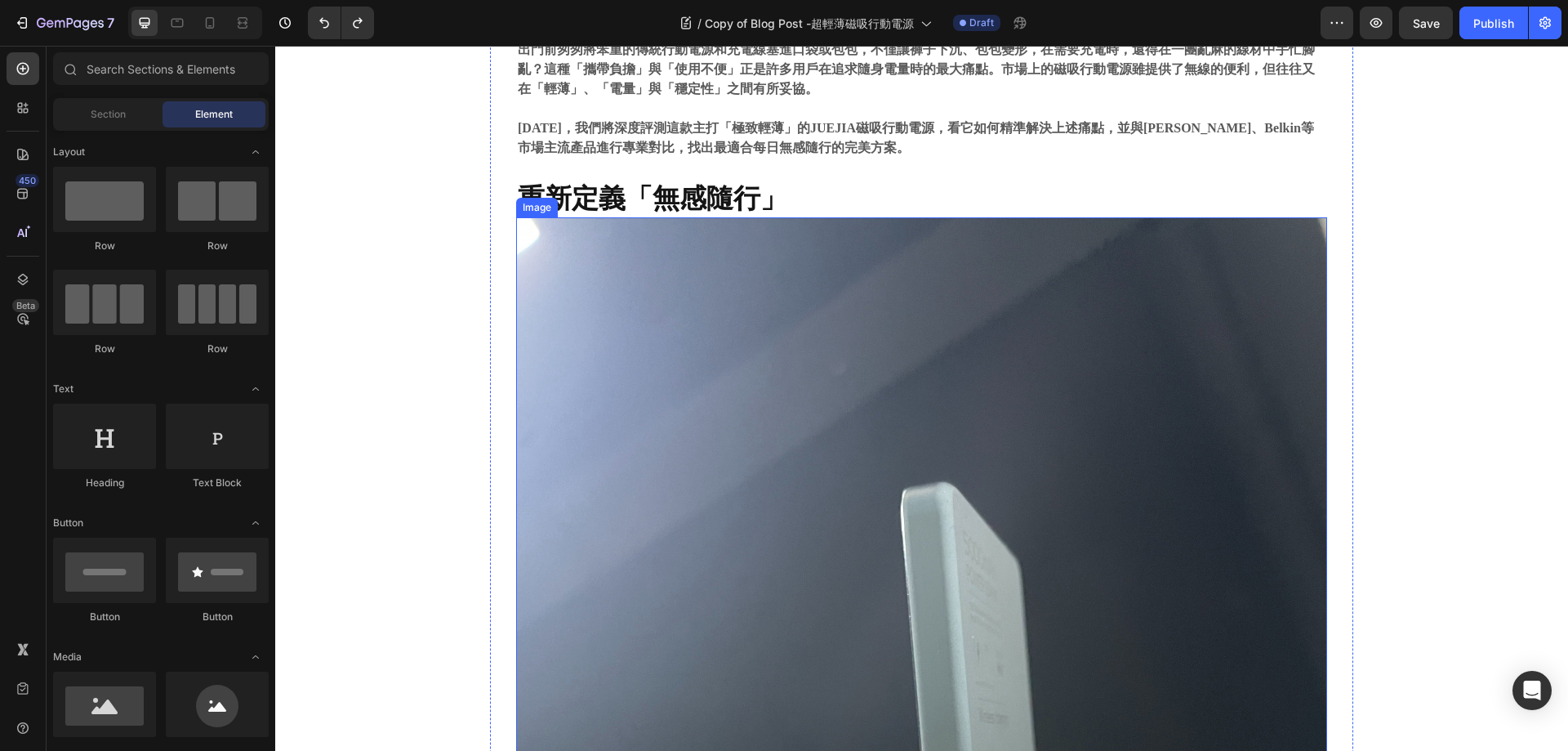
click at [777, 300] on img at bounding box center [921, 758] width 811 height 1082
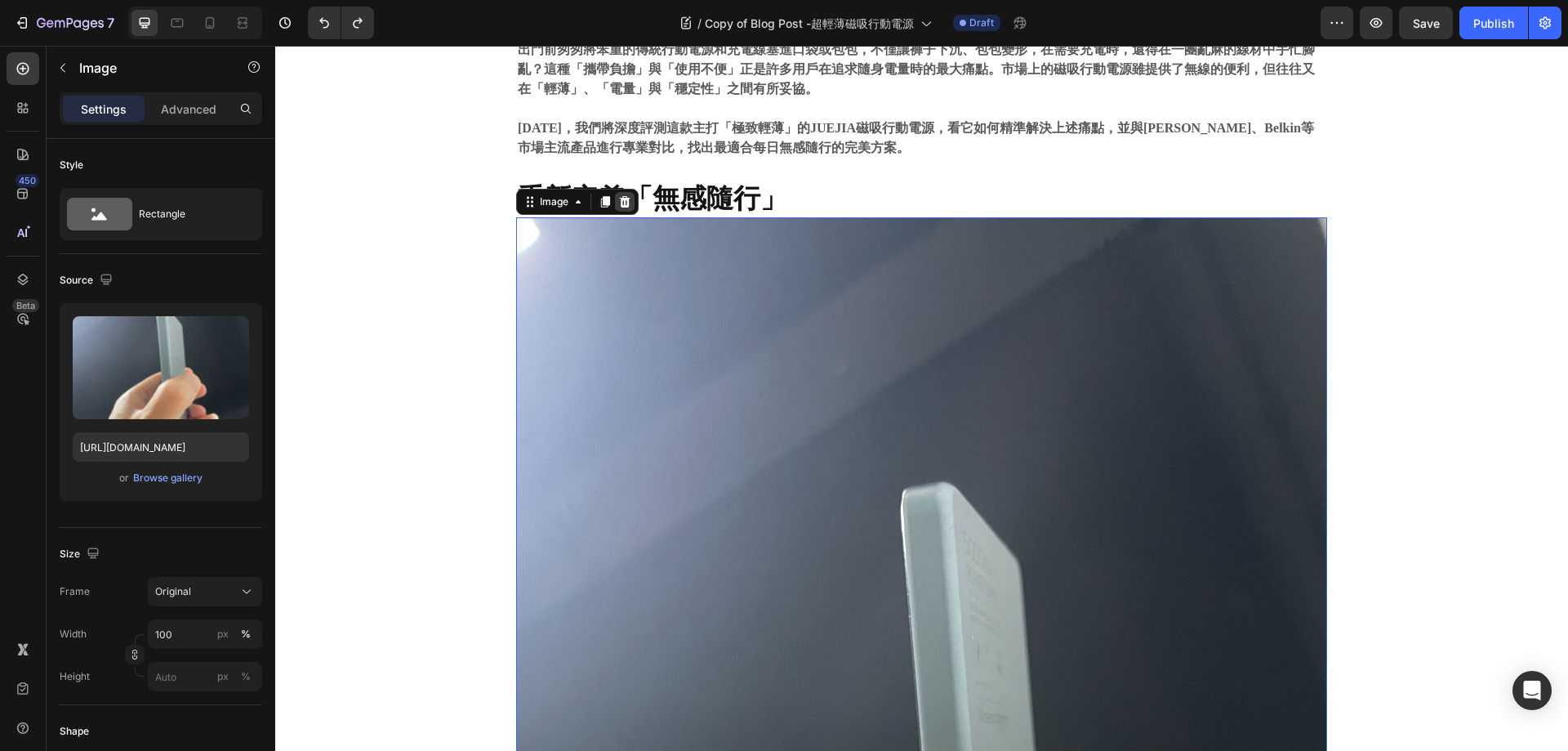
click at [620, 196] on icon at bounding box center [624, 202] width 13 height 13
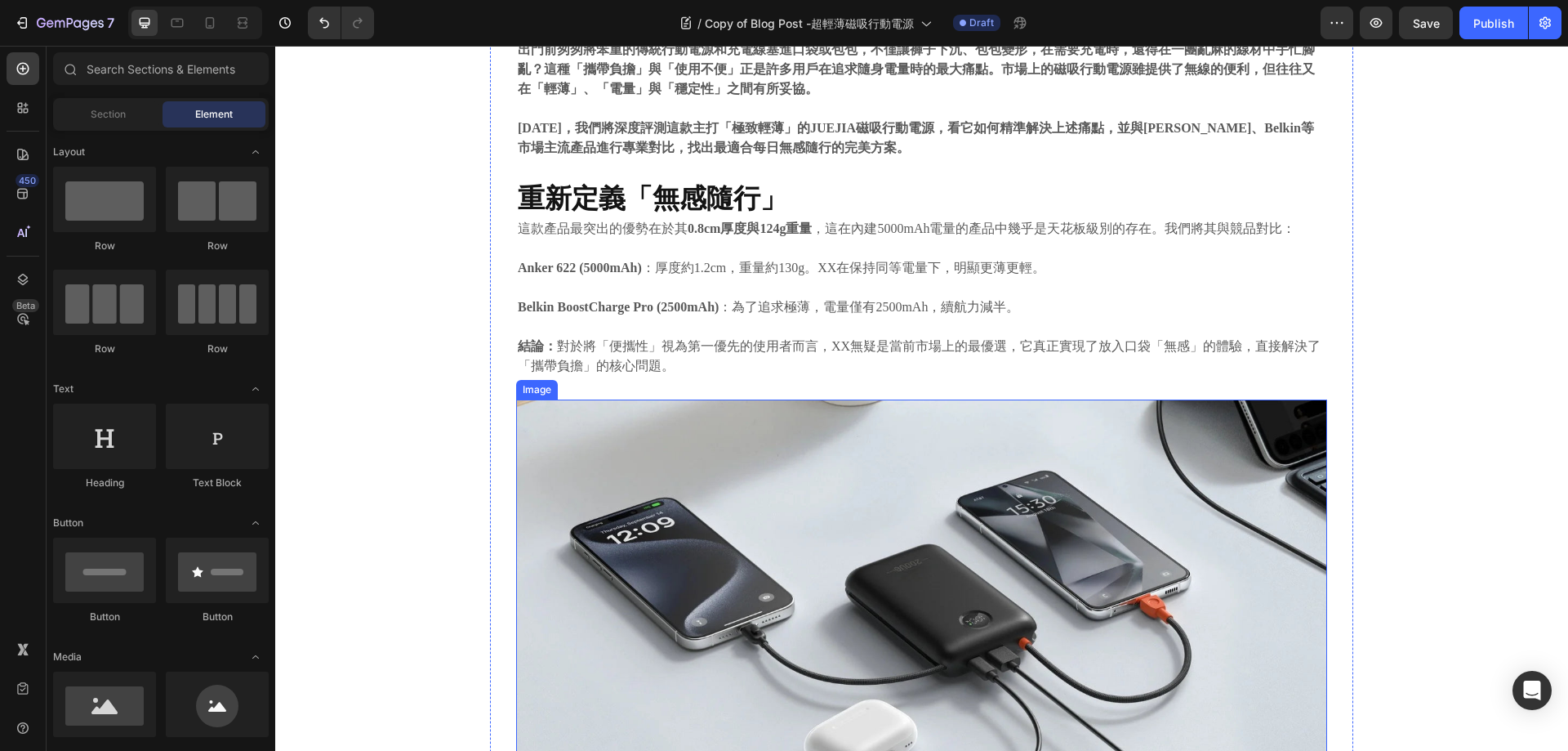
click at [920, 403] on img at bounding box center [921, 644] width 811 height 489
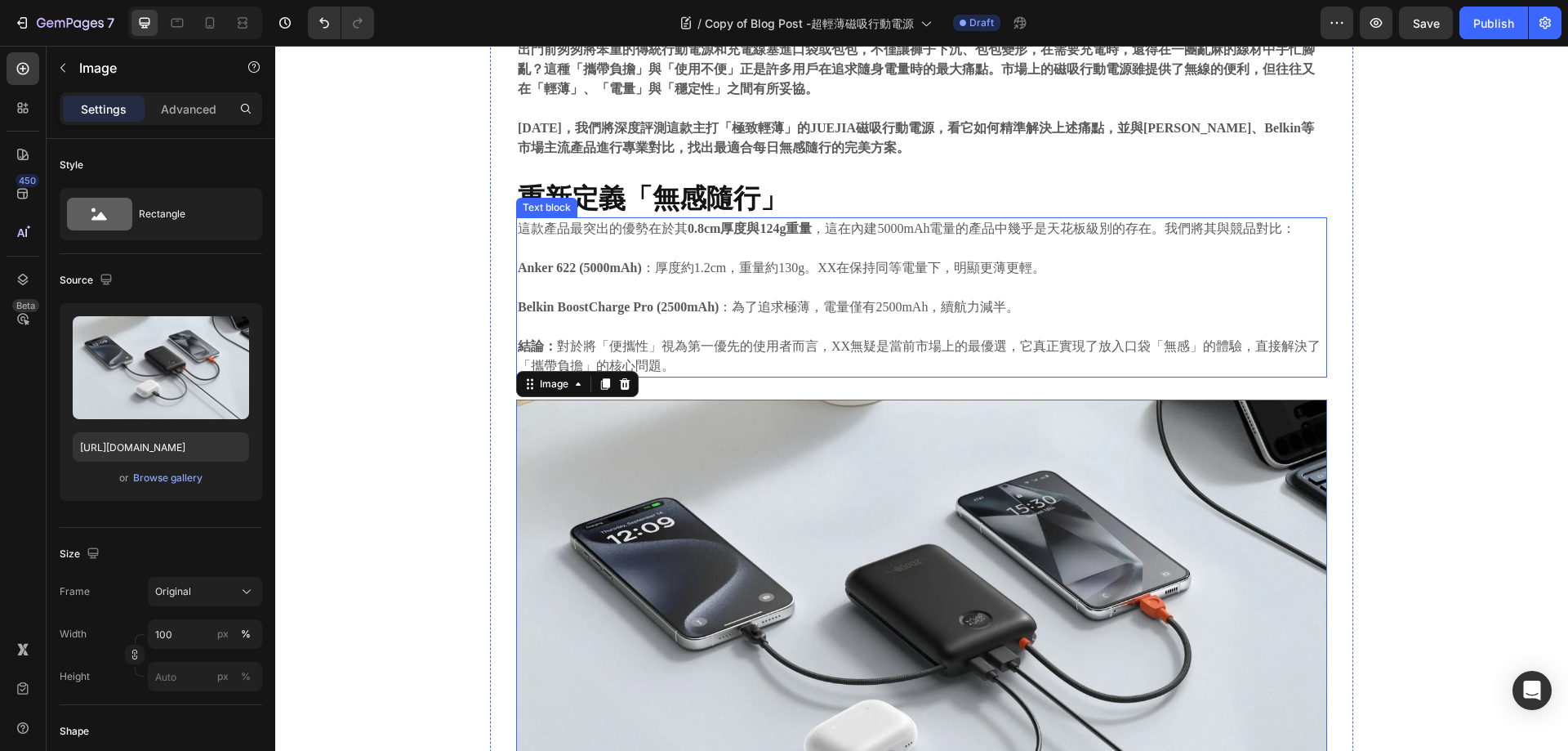
click at [882, 219] on p "這款產品最突出的優勢在於其 0.8cm厚度與124g重量 ，這在內建5000mAh電量的產品中幾乎是天花板級別的存在。我們將其與競品對比：" at bounding box center [921, 228] width 808 height 19
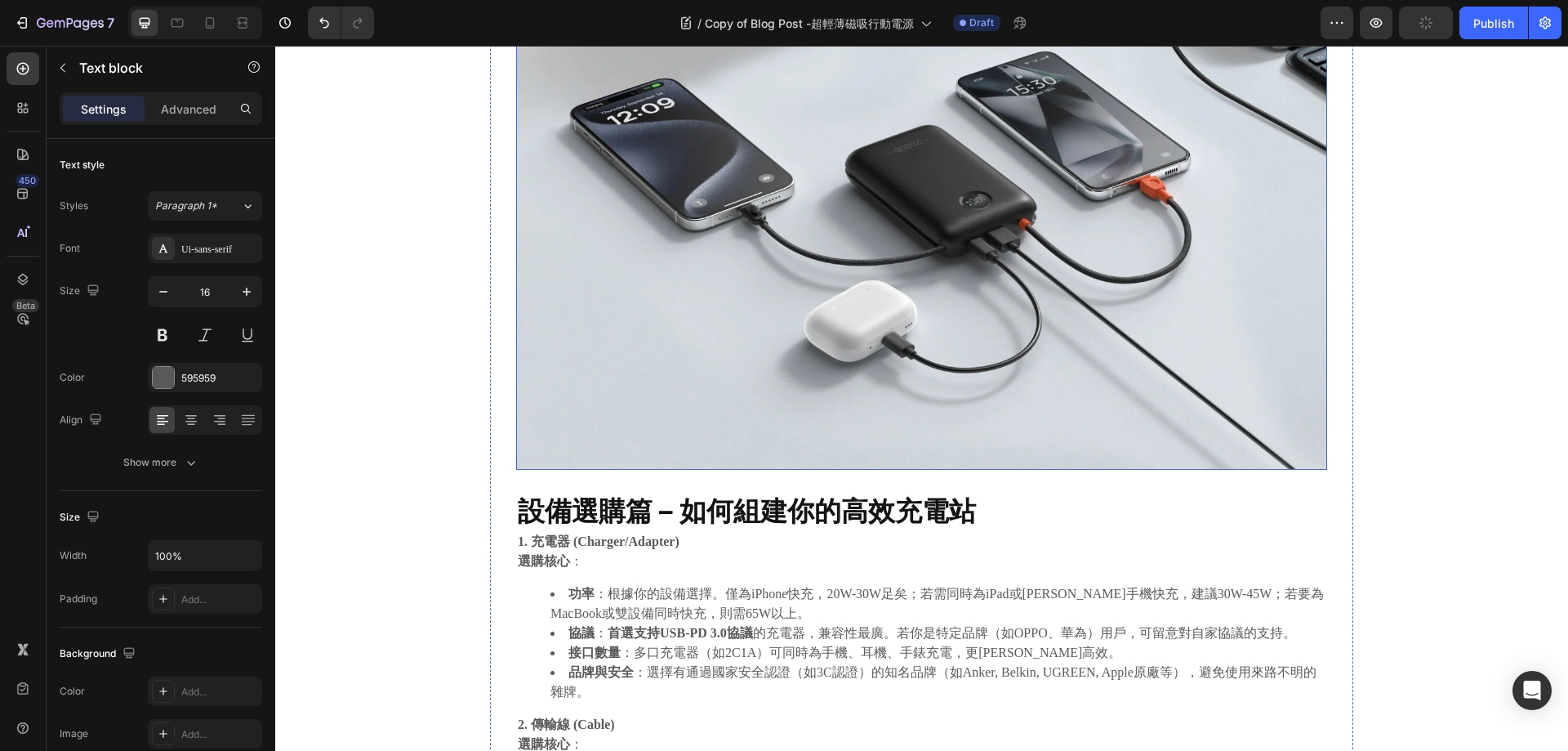
scroll to position [1147, 0]
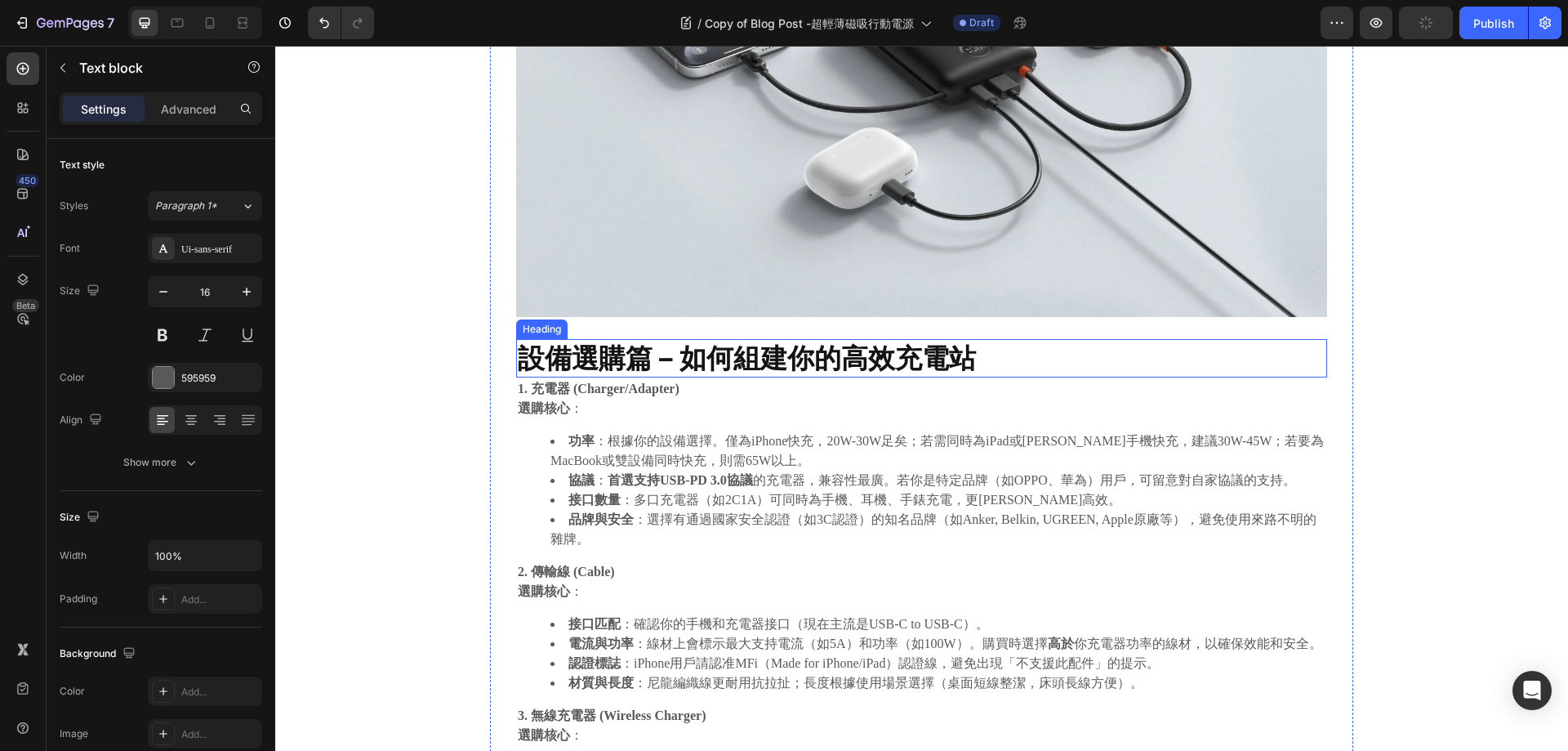
click at [798, 353] on strong "設備選購篇 – 如何組建你的高效充電站" at bounding box center [746, 357] width 458 height 32
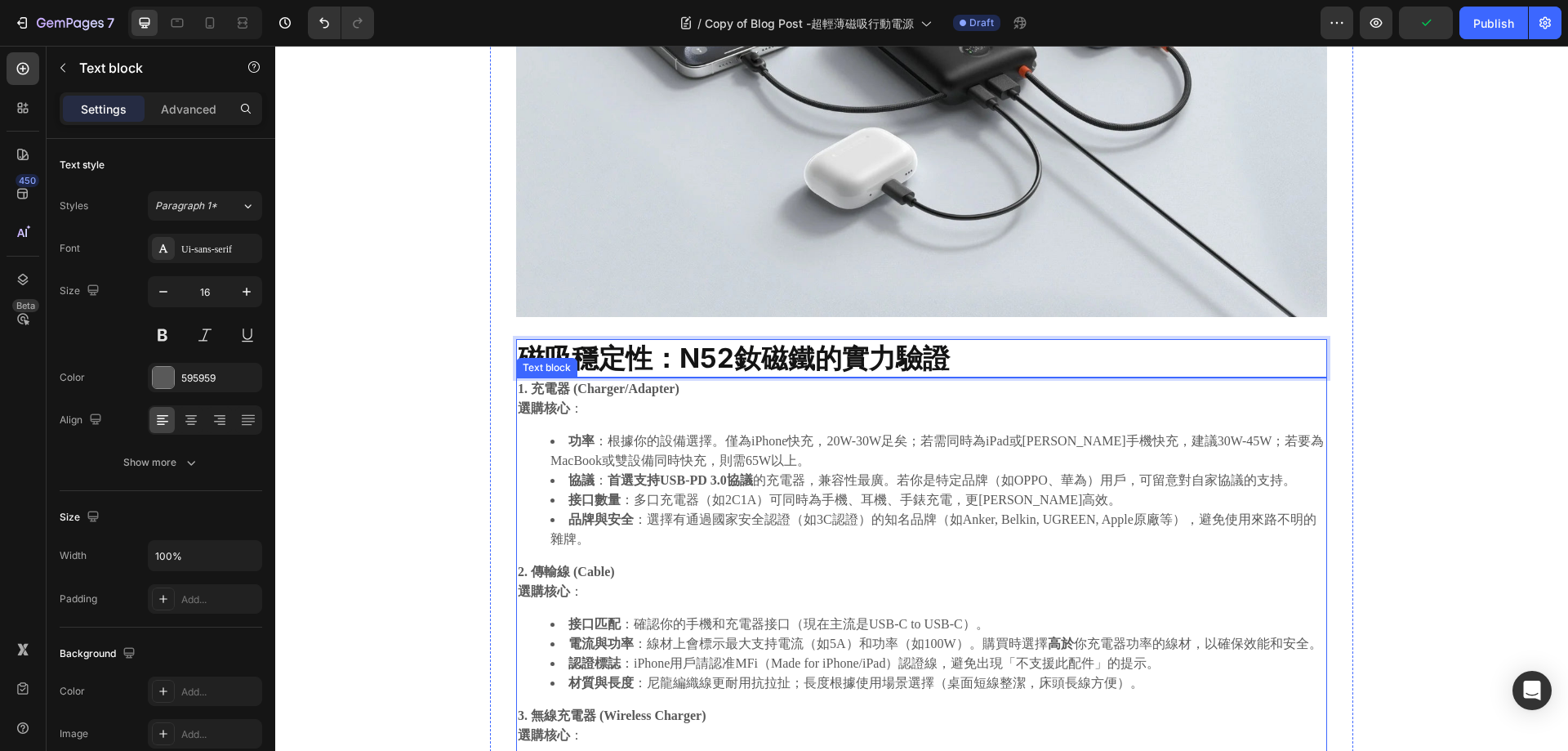
click at [838, 418] on div "1. 充電器 (Charger/Adapter) 選購核心 ： 功率 ：根據你的設備選擇。僅為iPhone快充，20W-30W足矣；若需同時為iPad或安卓手…" at bounding box center [921, 647] width 811 height 539
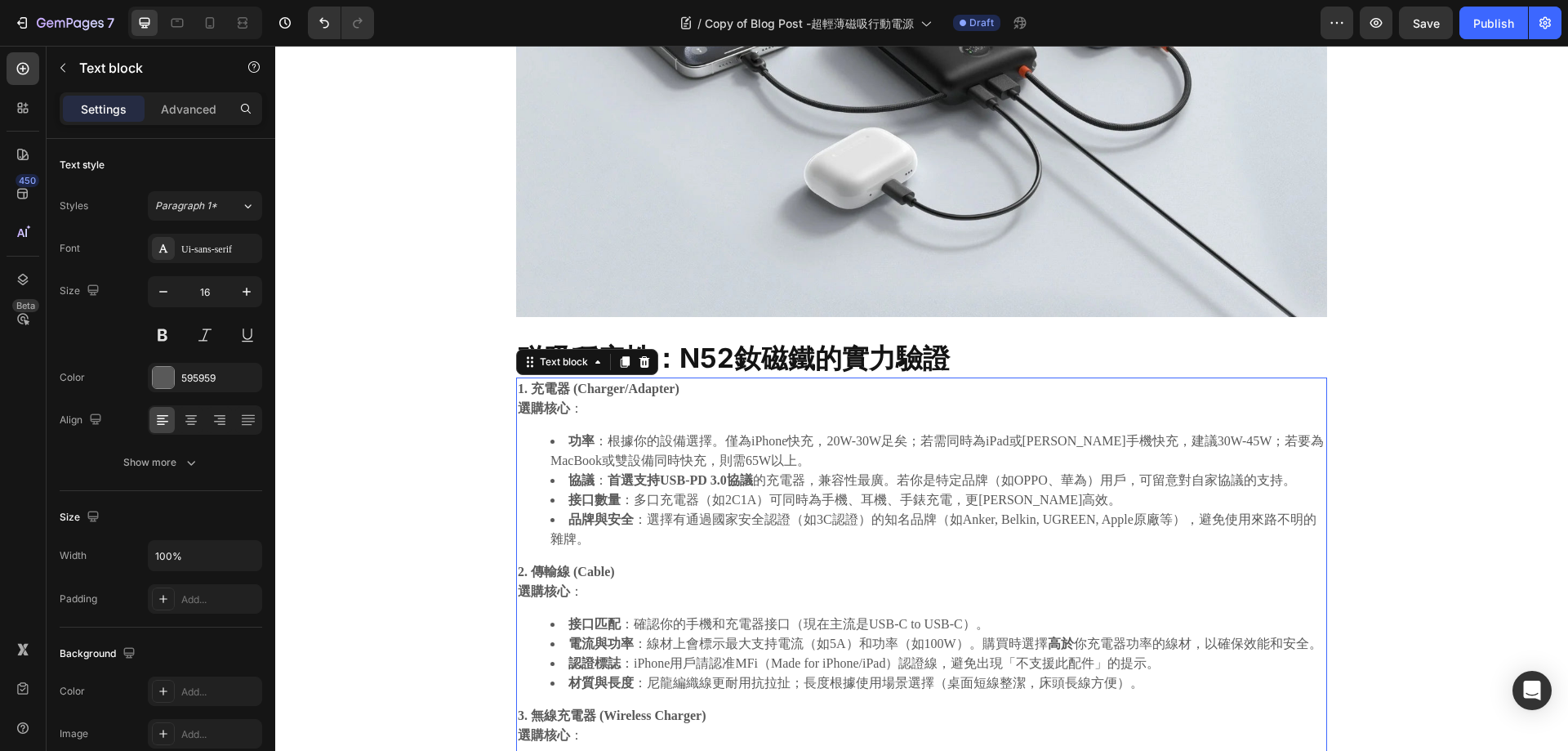
click at [686, 430] on div "1. 充電器 (Charger/Adapter) 選購核心 ： 功率 ：根據你的設備選擇。僅為iPhone快充，20W-30W足矣；若需同時為iPad或安卓手…" at bounding box center [921, 647] width 811 height 539
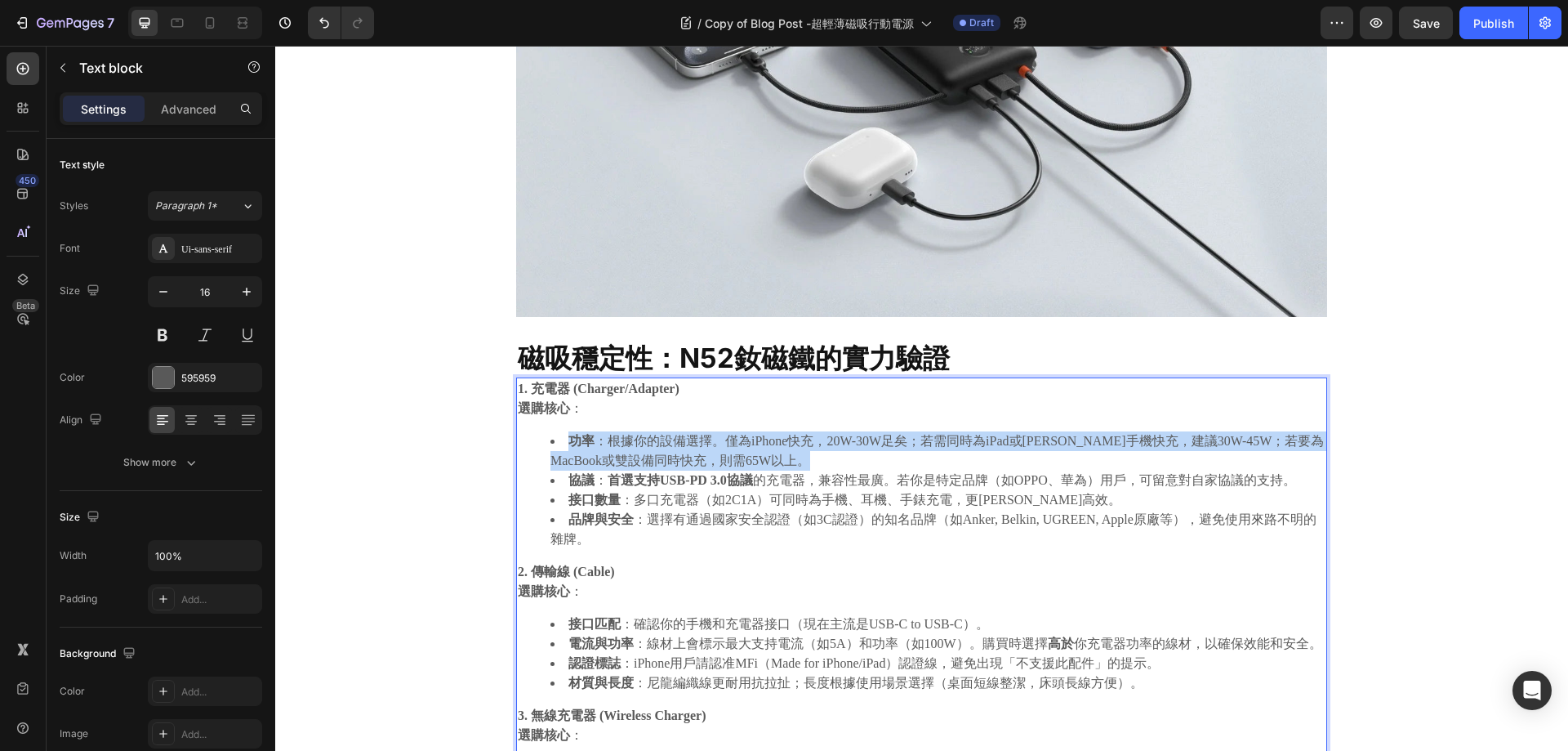
click at [686, 430] on div "1. 充電器 (Charger/Adapter) 選購核心 ： 功率 ：根據你的設備選擇。僅為iPhone快充，20W-30W足矣；若需同時為iPad或安卓手…" at bounding box center [921, 647] width 811 height 539
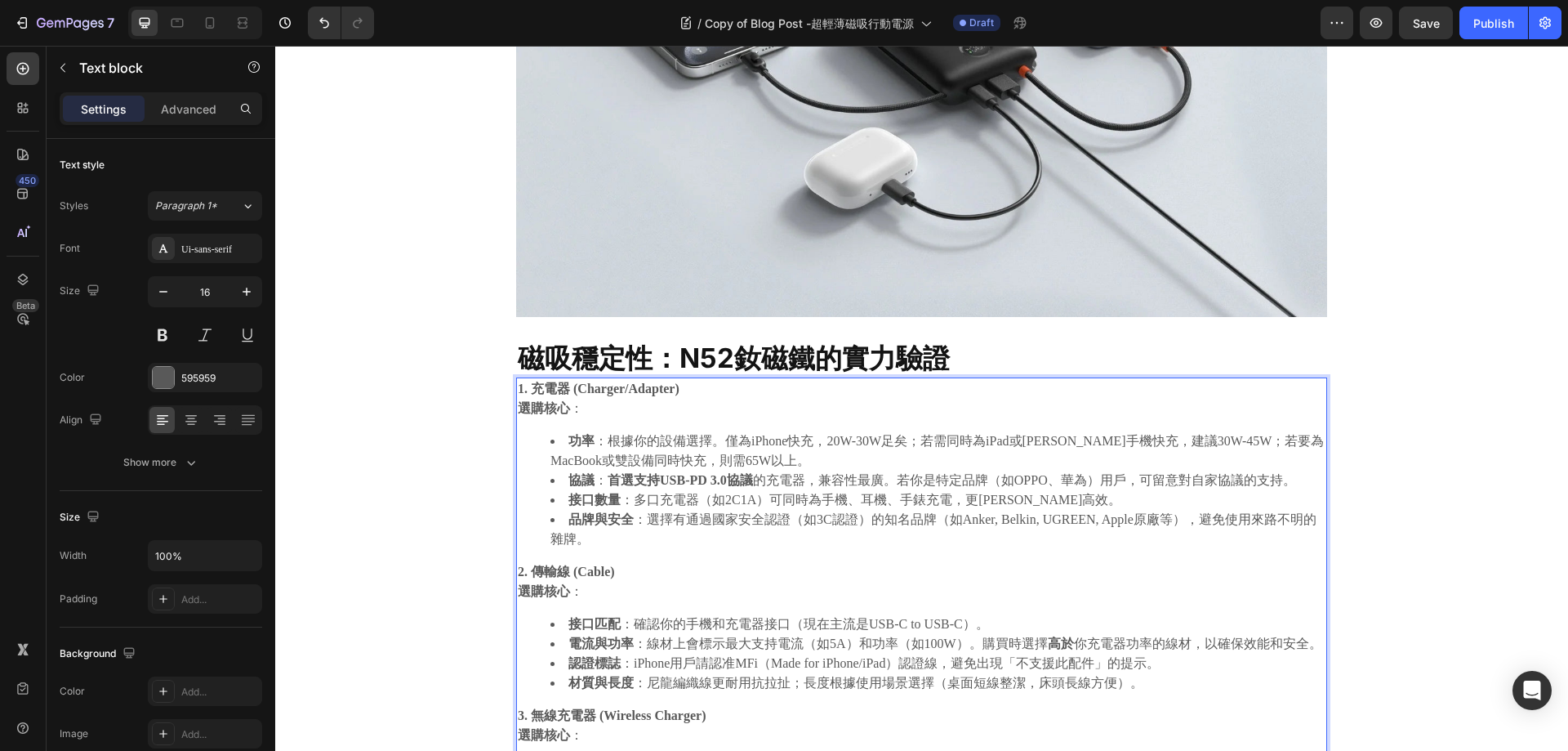
click at [608, 442] on li "功率 ：根據你的設備選擇。僅為iPhone快充，20W-30W足矣；若需同時為iPad或安卓手機快充，建議30W-45W；若要為MacBook或雙設備同時快充…" at bounding box center [938, 451] width 775 height 40
click at [672, 447] on li "功率 ：根據你的設備選擇。僅為iPhone快充，20W-30W足矣；若需同時為iPad或安卓手機快充，建議30W-45W；若要為MacBook或雙設備同時快充…" at bounding box center [938, 451] width 775 height 40
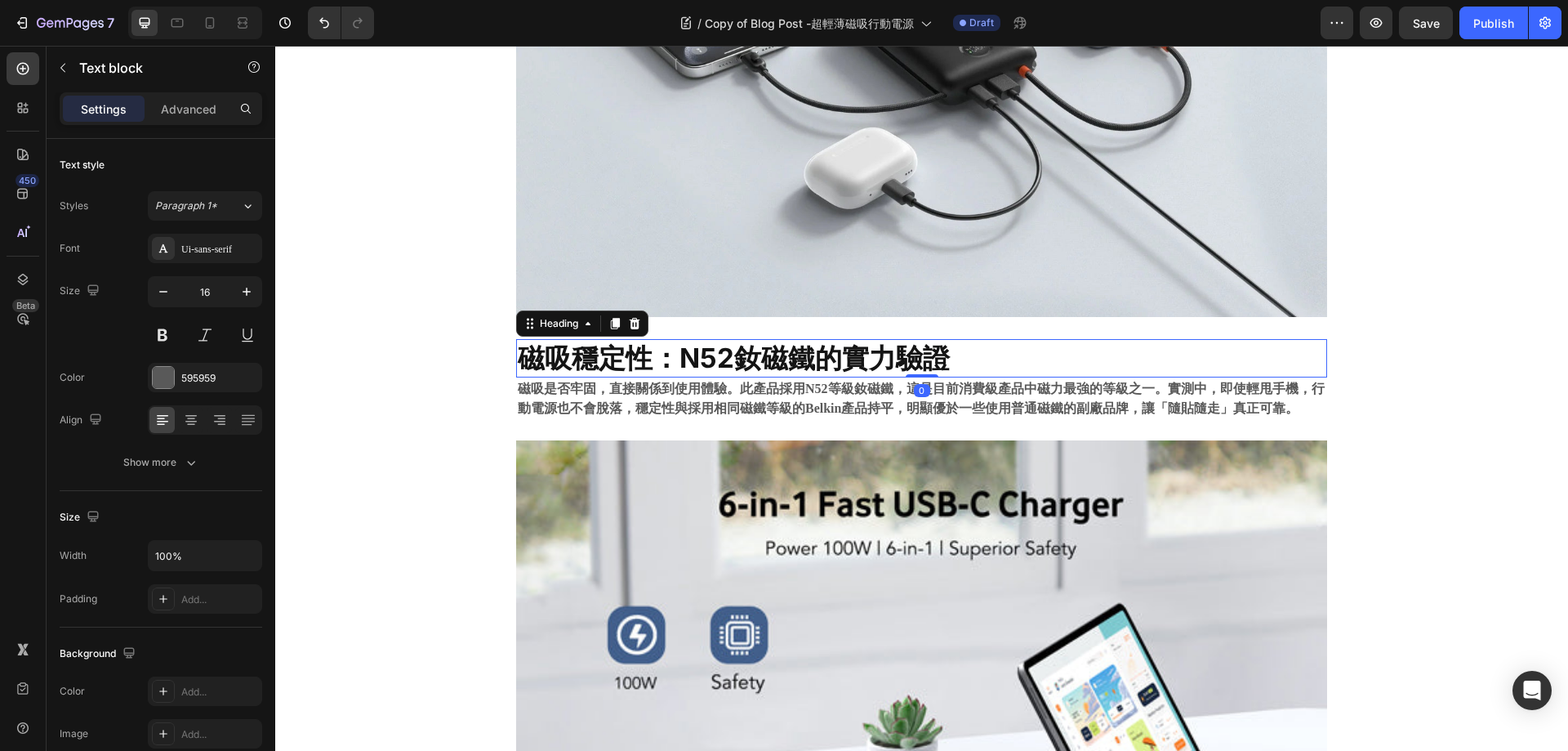
click at [1157, 353] on p "⁠⁠⁠⁠⁠⁠⁠ 磁吸穩定性：N52釹磁鐵的實力驗證" at bounding box center [921, 358] width 808 height 35
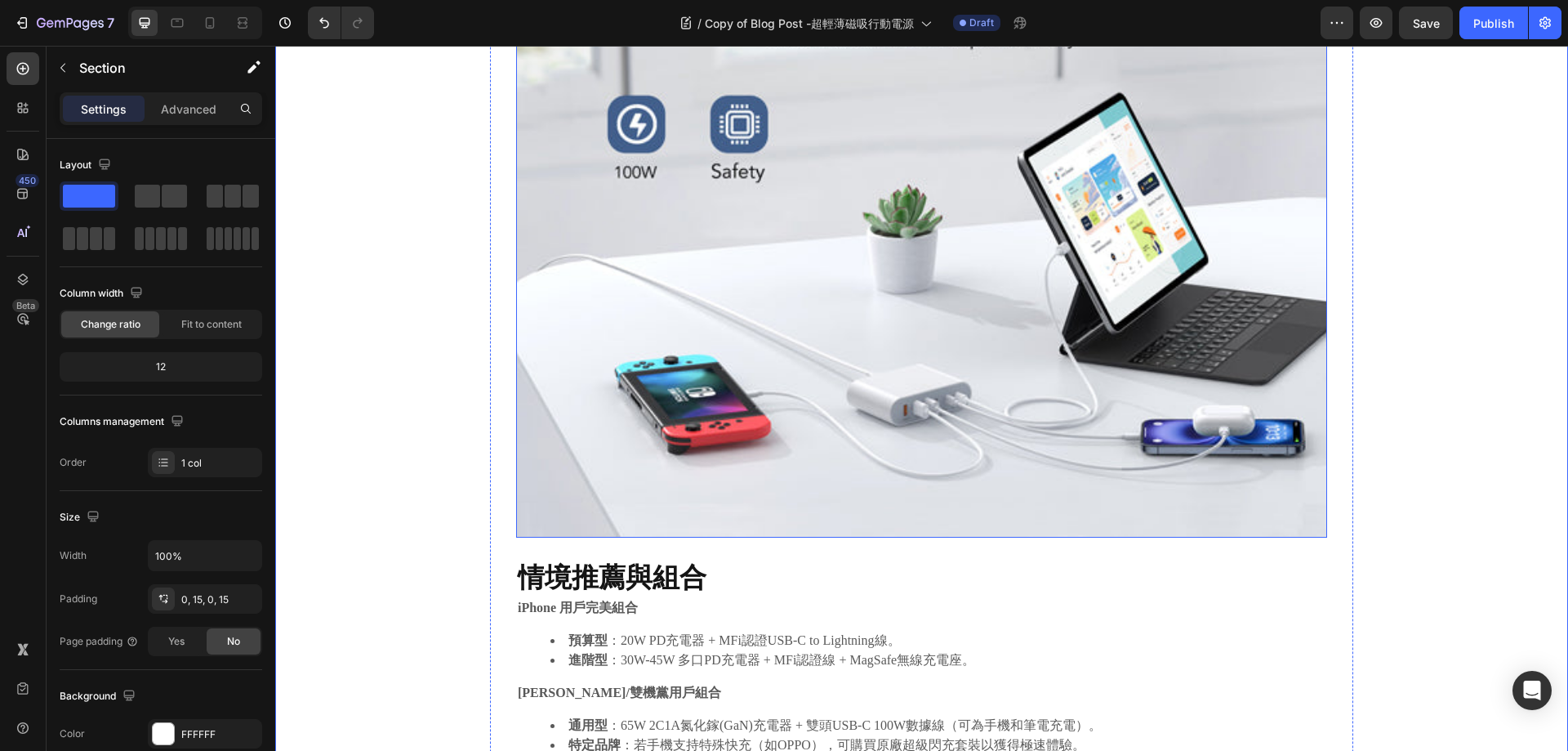
scroll to position [1882, 0]
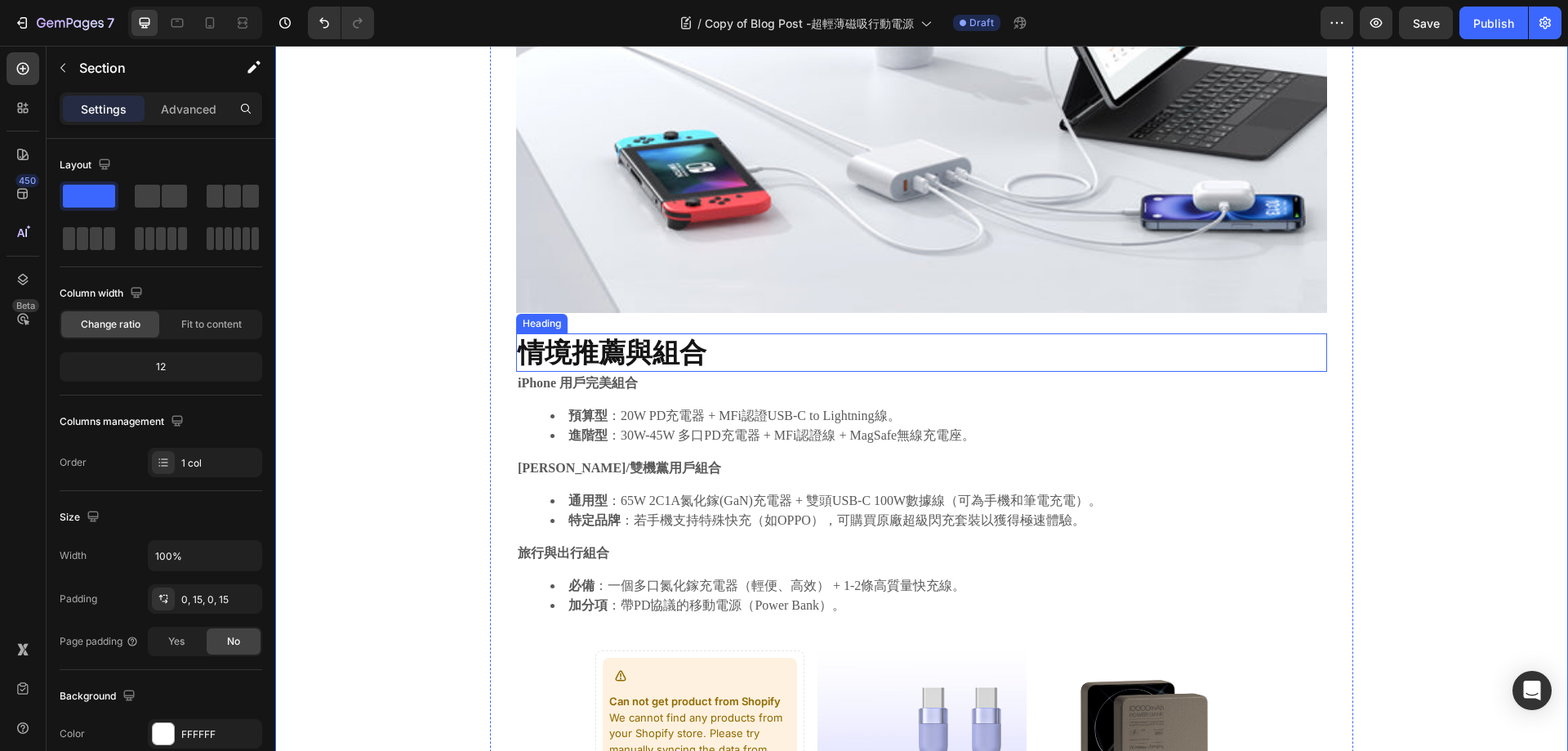
click at [636, 334] on h2 "情境推薦與組合" at bounding box center [921, 352] width 811 height 39
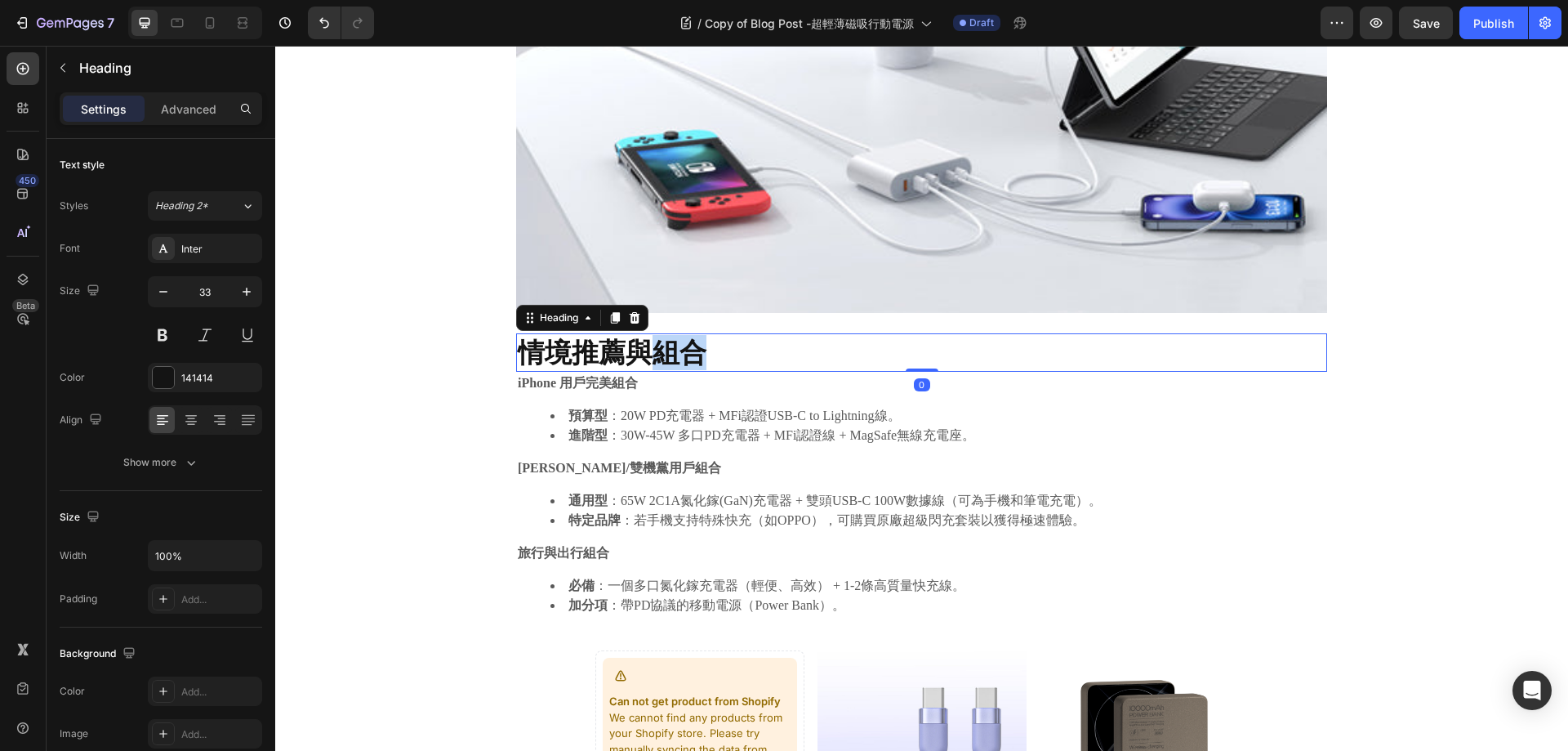
click at [633, 340] on strong "情境推薦與組合" at bounding box center [612, 352] width 189 height 32
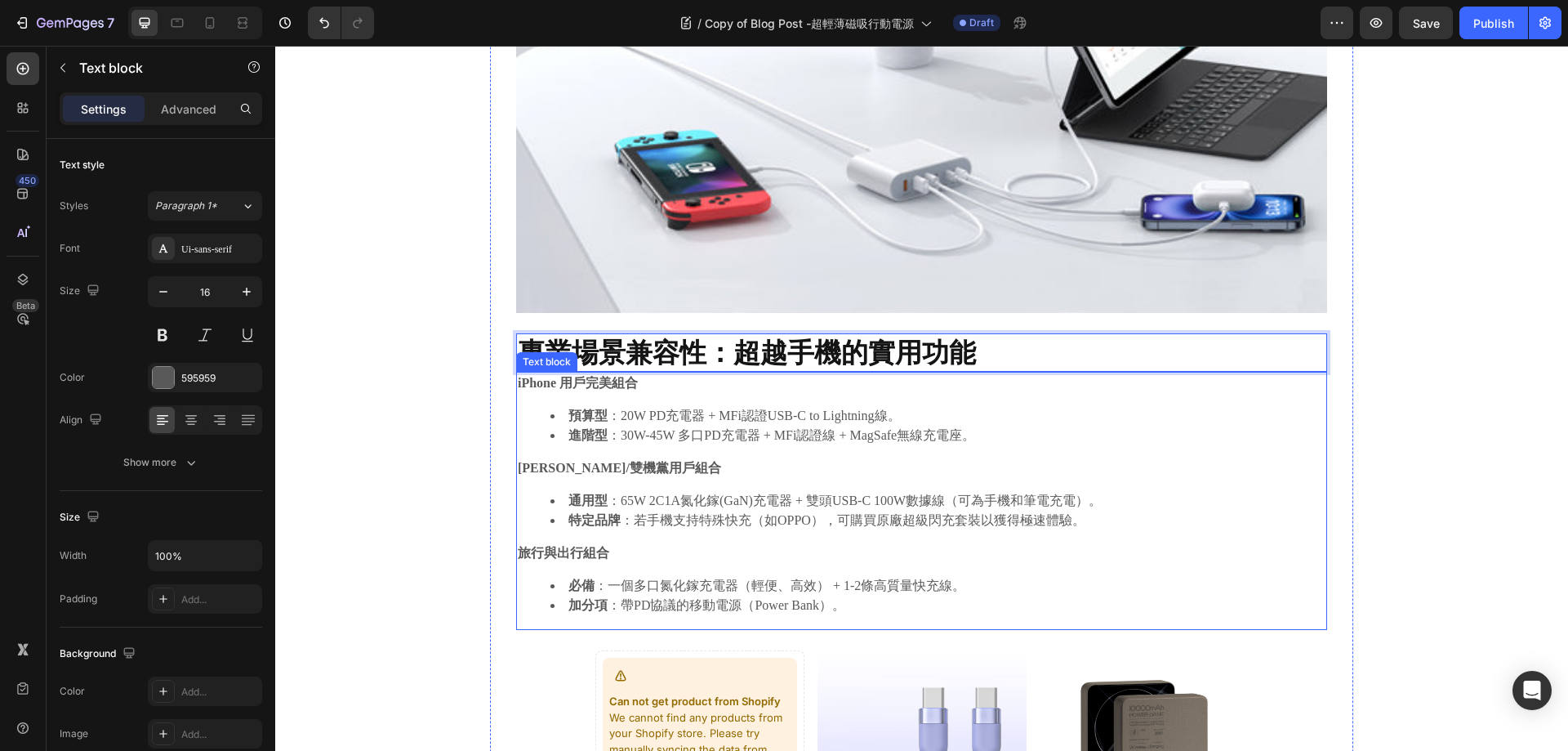
click at [814, 439] on li "進階型 ：30W-45W 多口PD充電器 + MFi認證線 + MagSafe無線充電座。" at bounding box center [938, 435] width 775 height 19
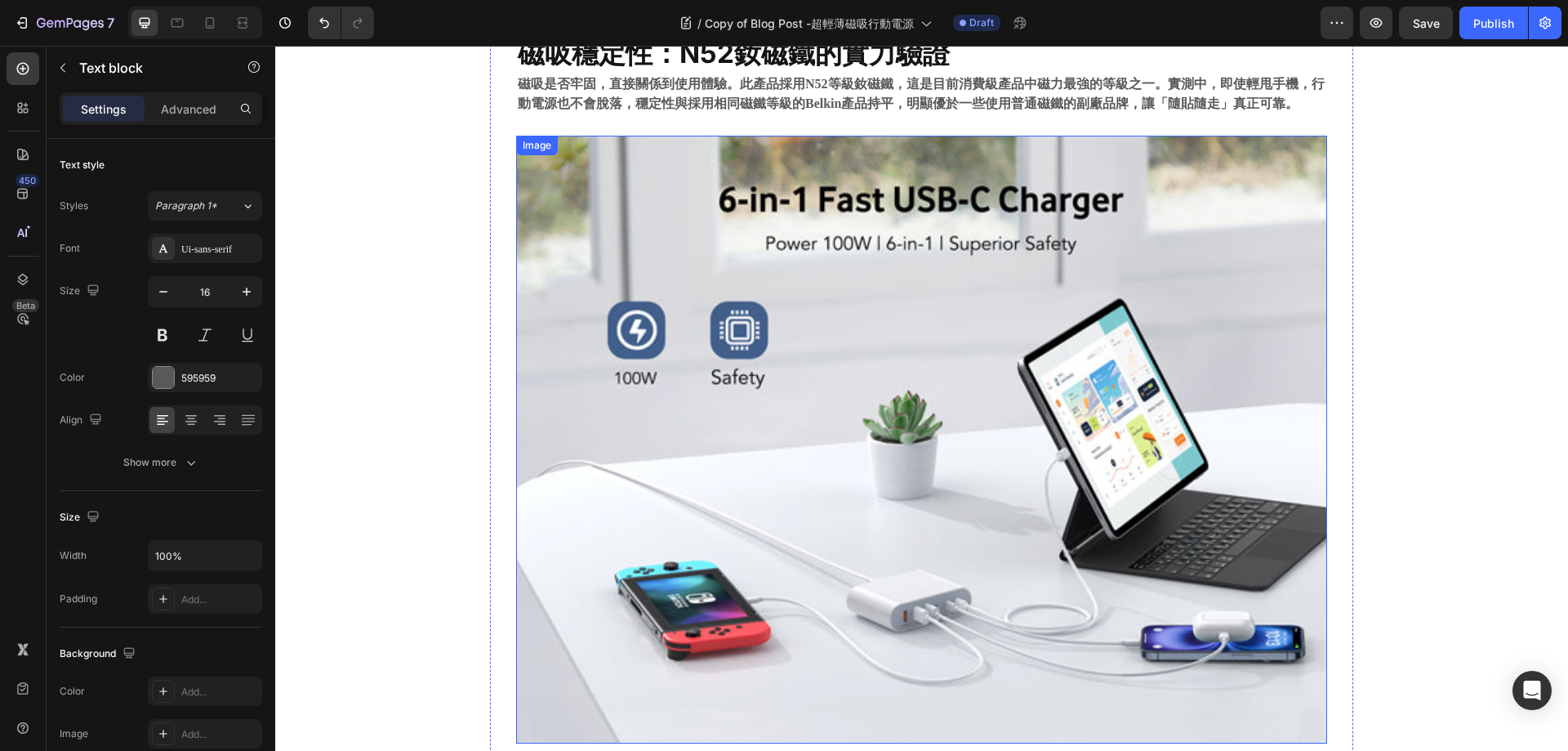
scroll to position [1801, 0]
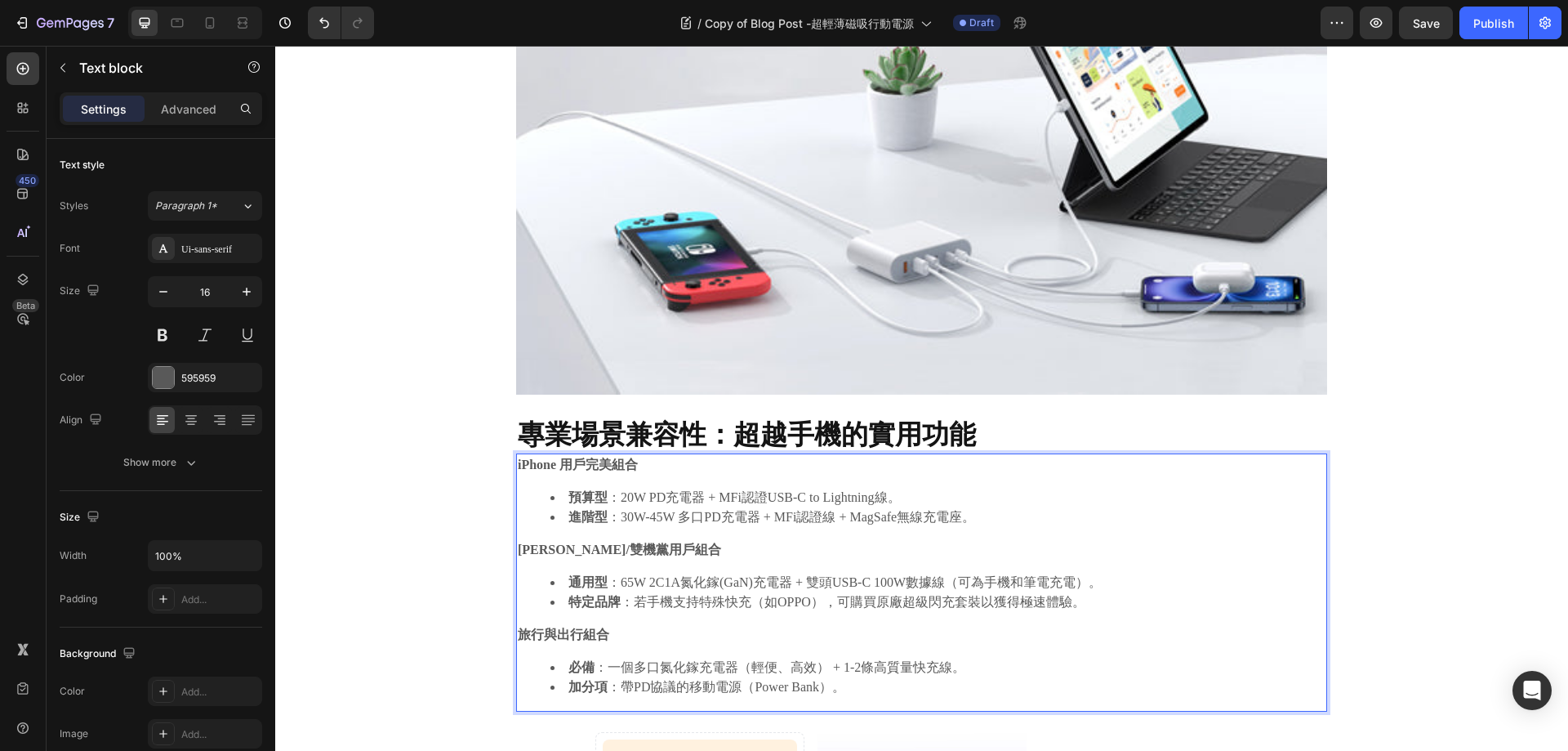
click at [834, 525] on li "進階型 ：30W-45W 多口PD充電器 + MFi認證線 + MagSafe無線充電座。" at bounding box center [938, 517] width 775 height 19
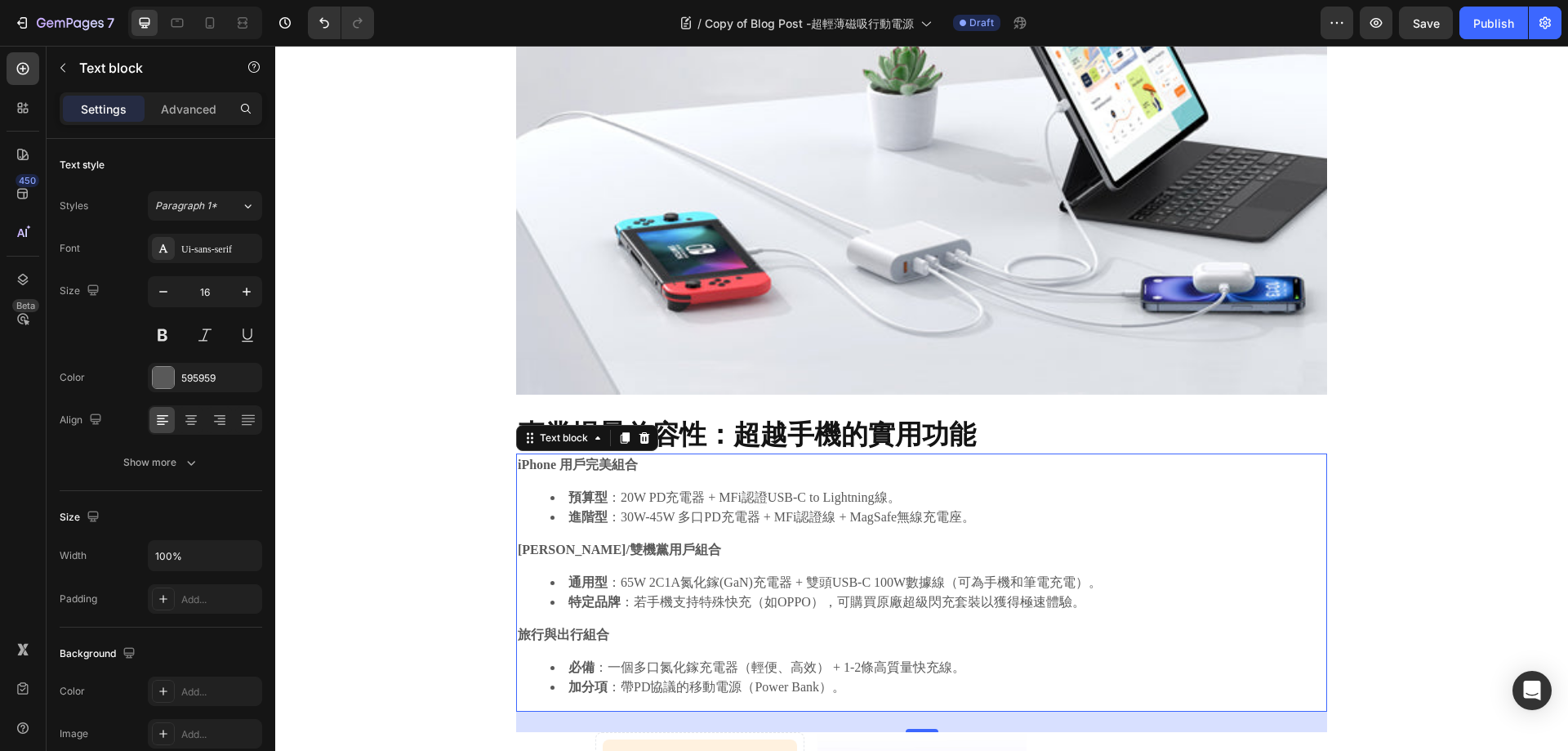
click at [711, 517] on li "進階型 ：30W-45W 多口PD充電器 + MFi認證線 + MagSafe無線充電座。" at bounding box center [938, 517] width 775 height 19
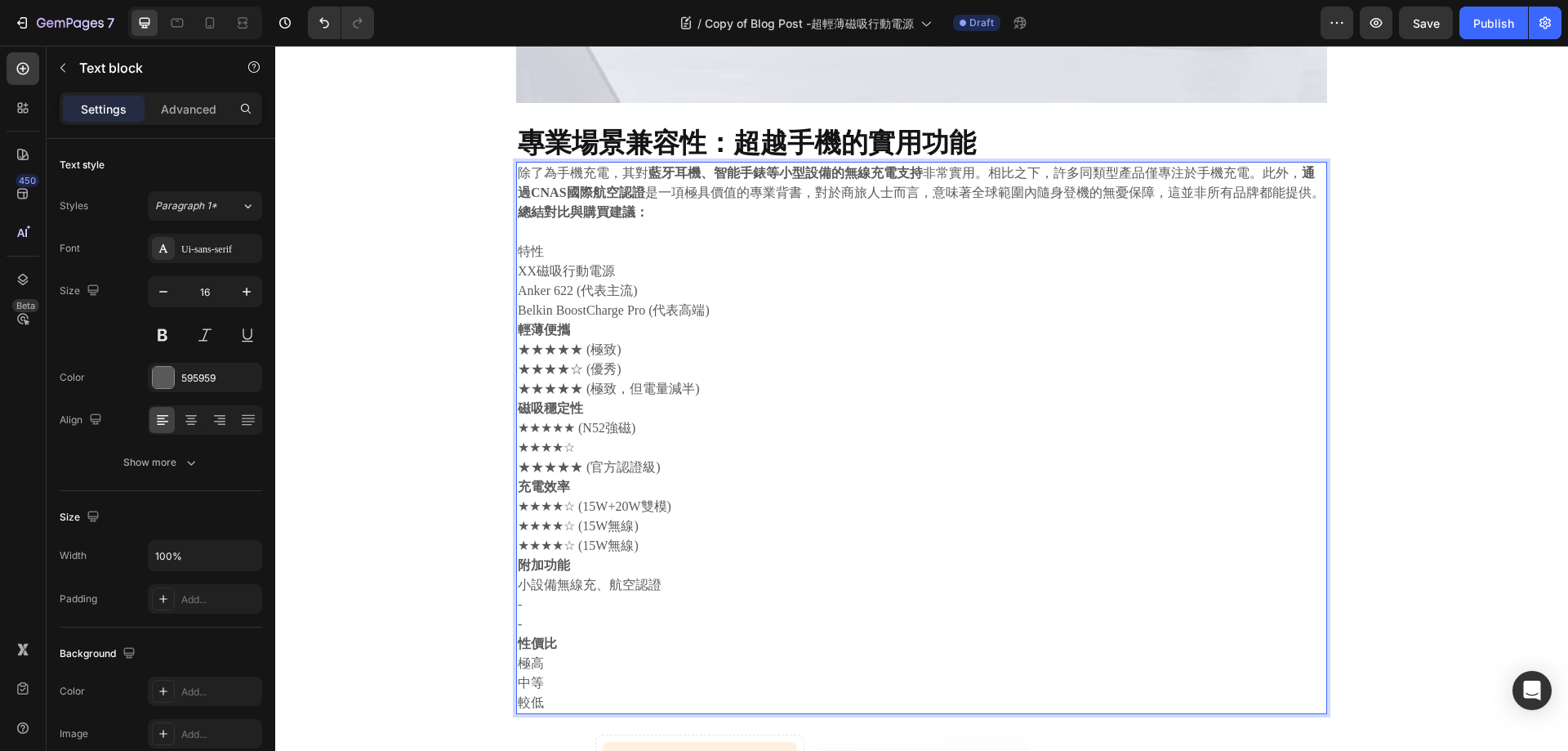
scroll to position [2070, 0]
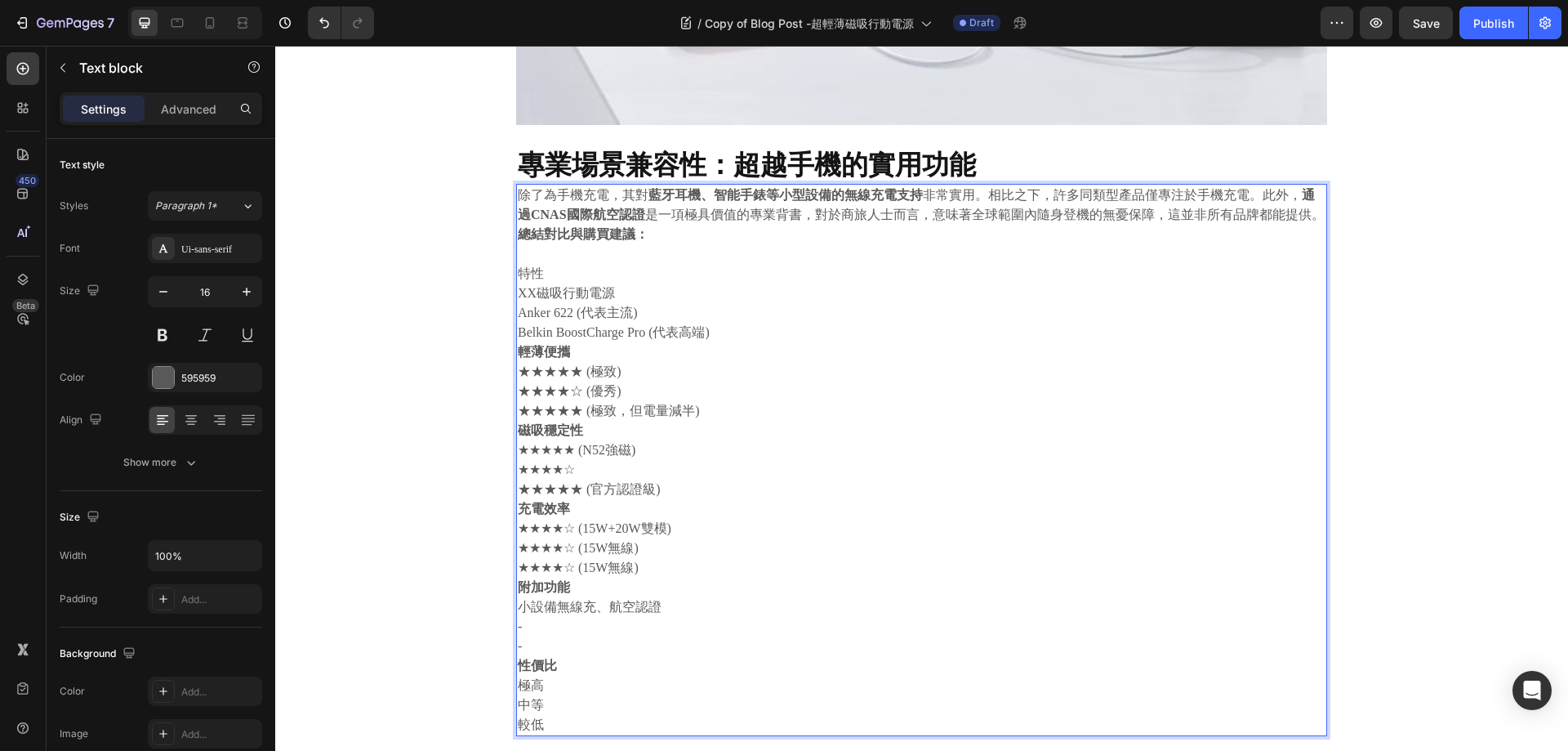
click at [811, 471] on p "★★★★☆" at bounding box center [921, 470] width 808 height 19
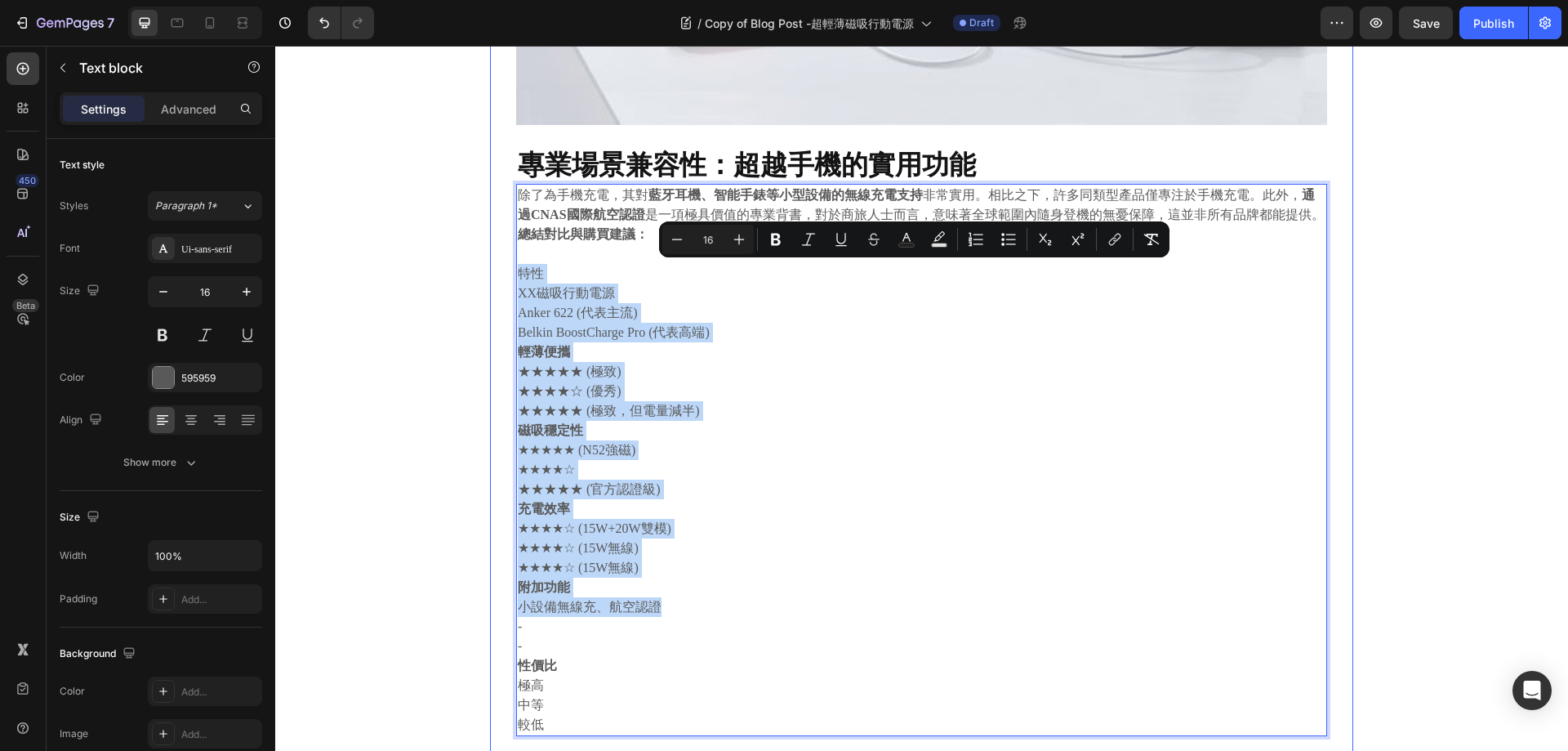
drag, startPoint x: 754, startPoint y: 612, endPoint x: 504, endPoint y: 273, distance: 421.2
click at [504, 273] on div "⁠⁠⁠⁠⁠⁠⁠ 告別笨重與電量焦慮： 極致輕薄磁吸行動電源深度評測與市場對比 Heading 2025.09.22 Text block Share: Tex…" at bounding box center [921, 122] width 863 height 3475
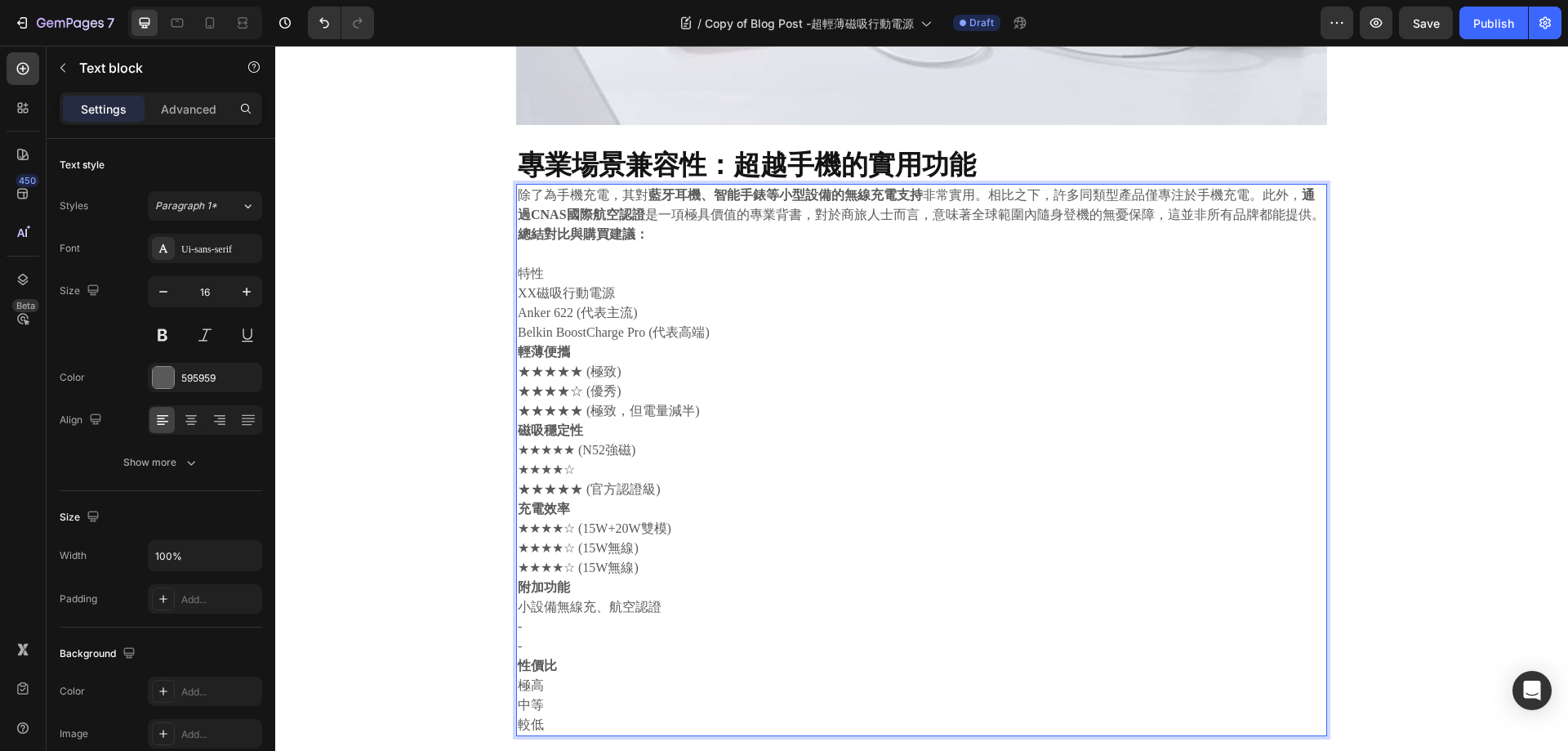
click at [583, 680] on p "極高" at bounding box center [921, 685] width 808 height 19
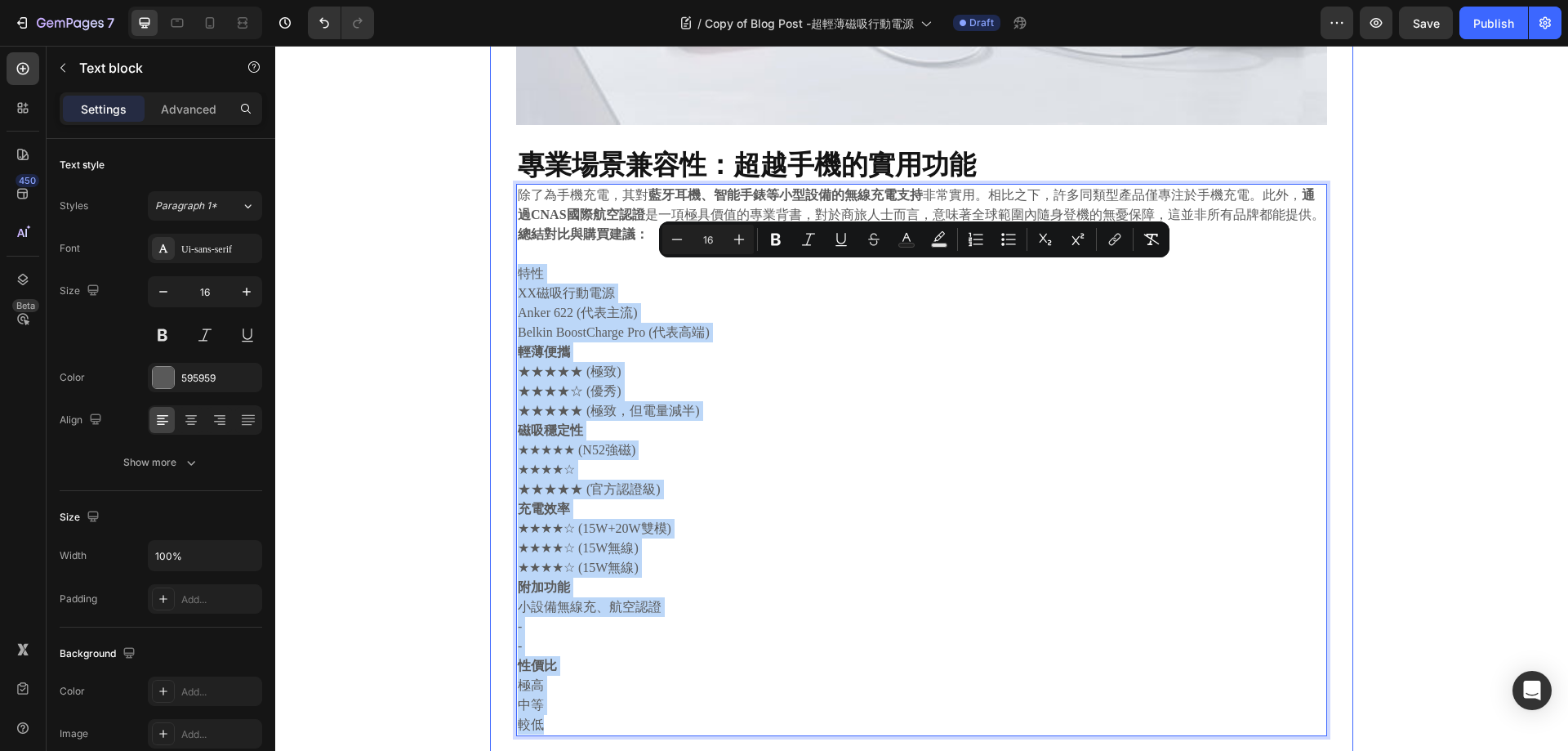
drag, startPoint x: 590, startPoint y: 729, endPoint x: 504, endPoint y: 279, distance: 458.1
click at [504, 279] on div "⁠⁠⁠⁠⁠⁠⁠ 告別笨重與電量焦慮： 極致輕薄磁吸行動電源深度評測與市場對比 Heading 2025.09.22 Text block Share: Tex…" at bounding box center [921, 122] width 863 height 3475
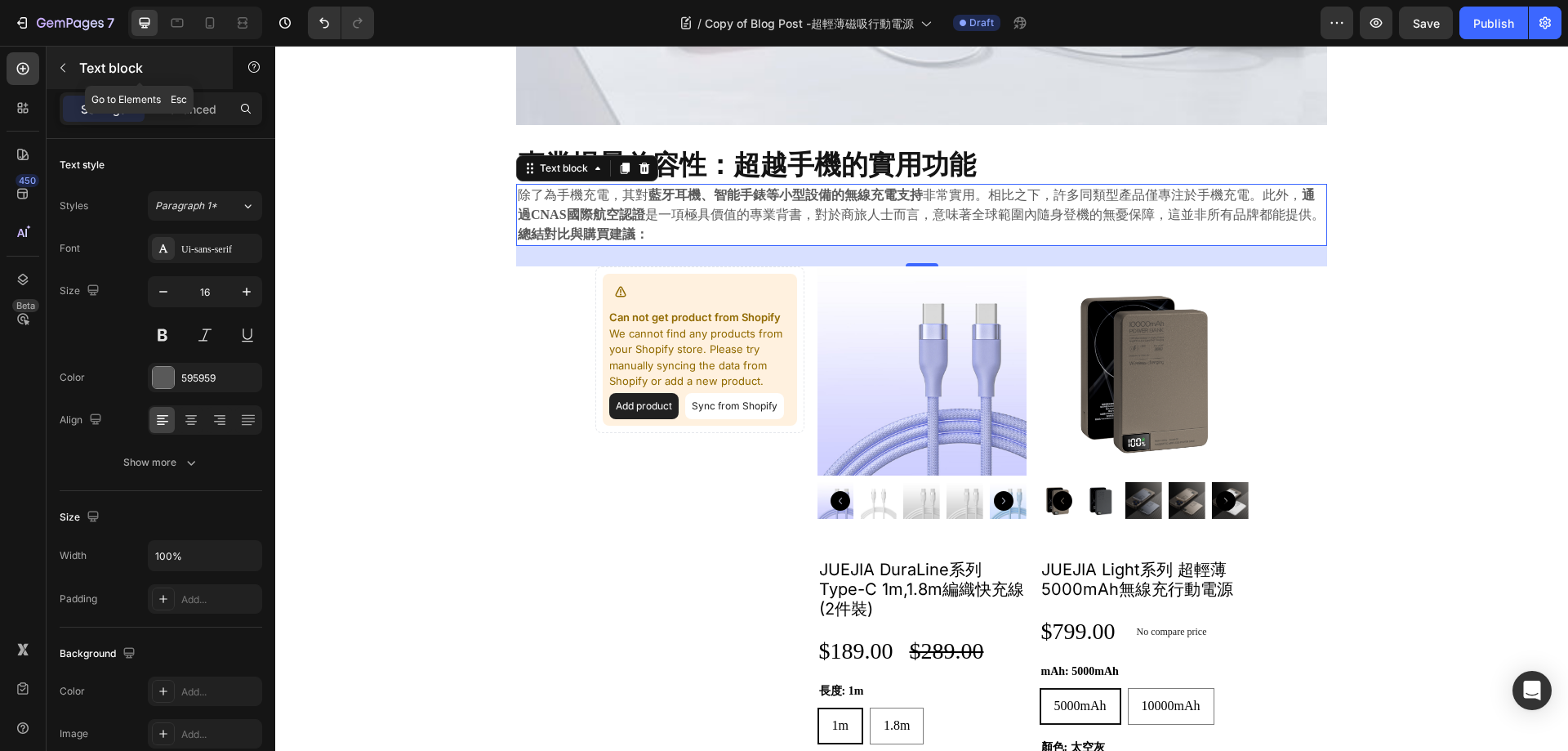
click at [71, 65] on button "button" at bounding box center [63, 67] width 26 height 26
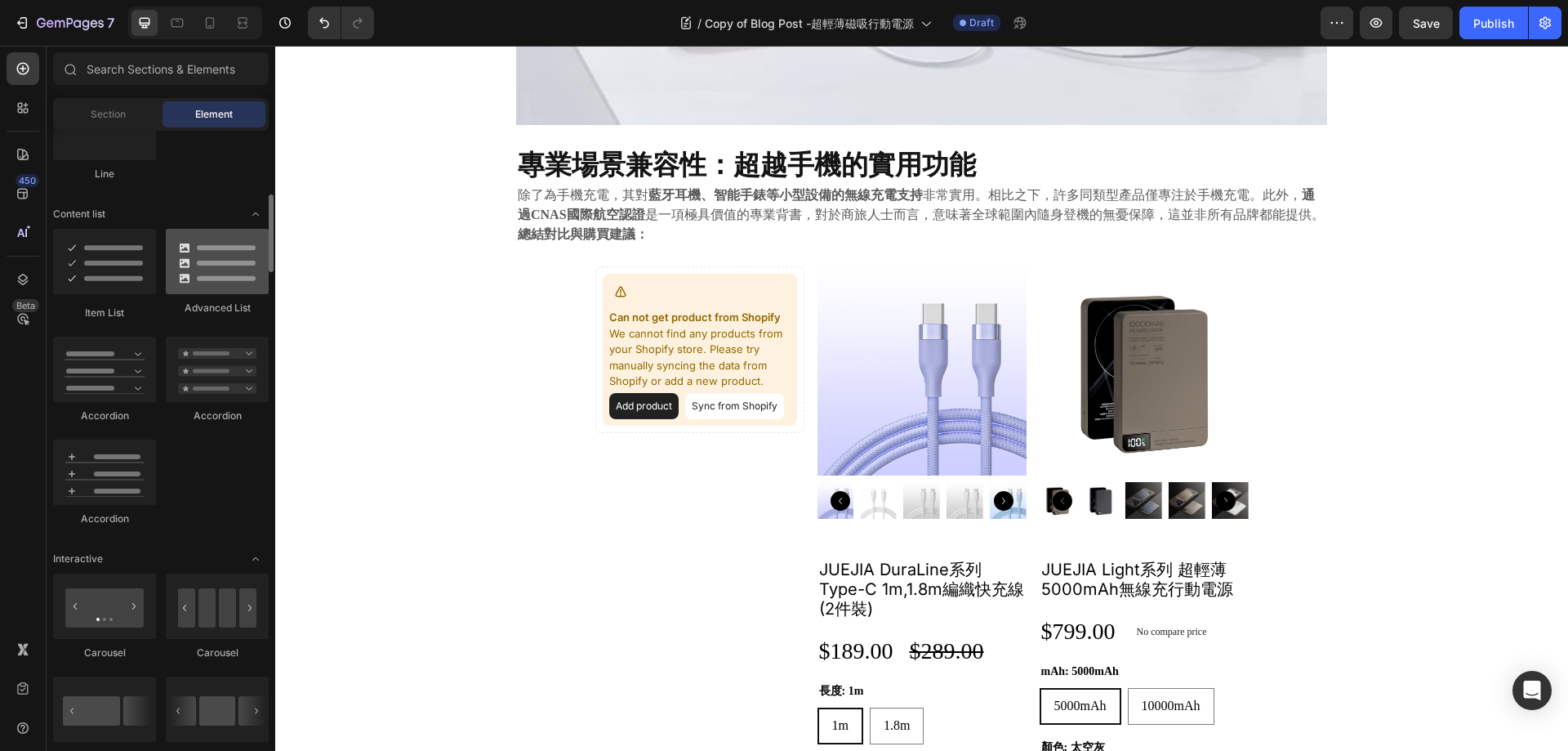
scroll to position [1144, 0]
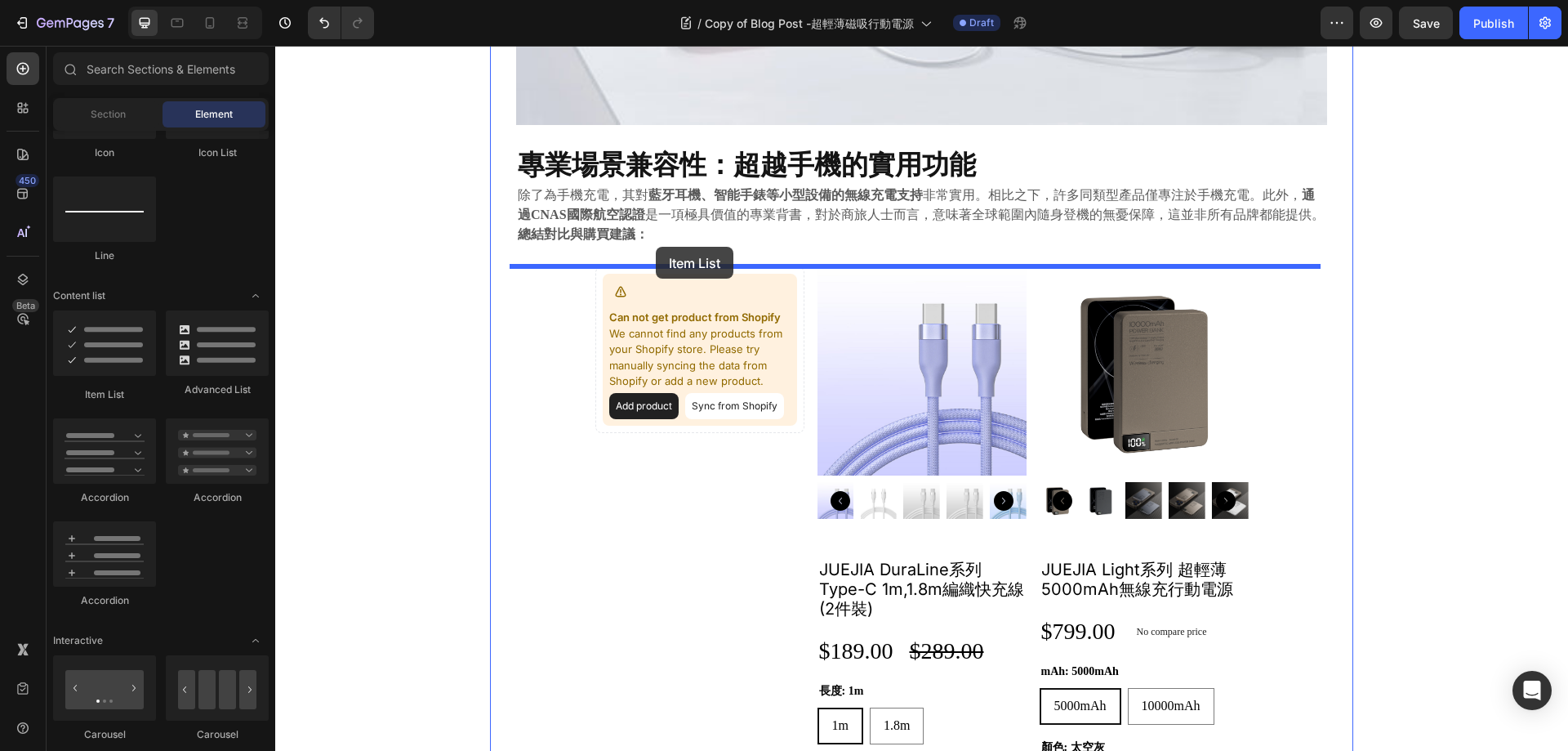
drag, startPoint x: 368, startPoint y: 389, endPoint x: 656, endPoint y: 247, distance: 321.1
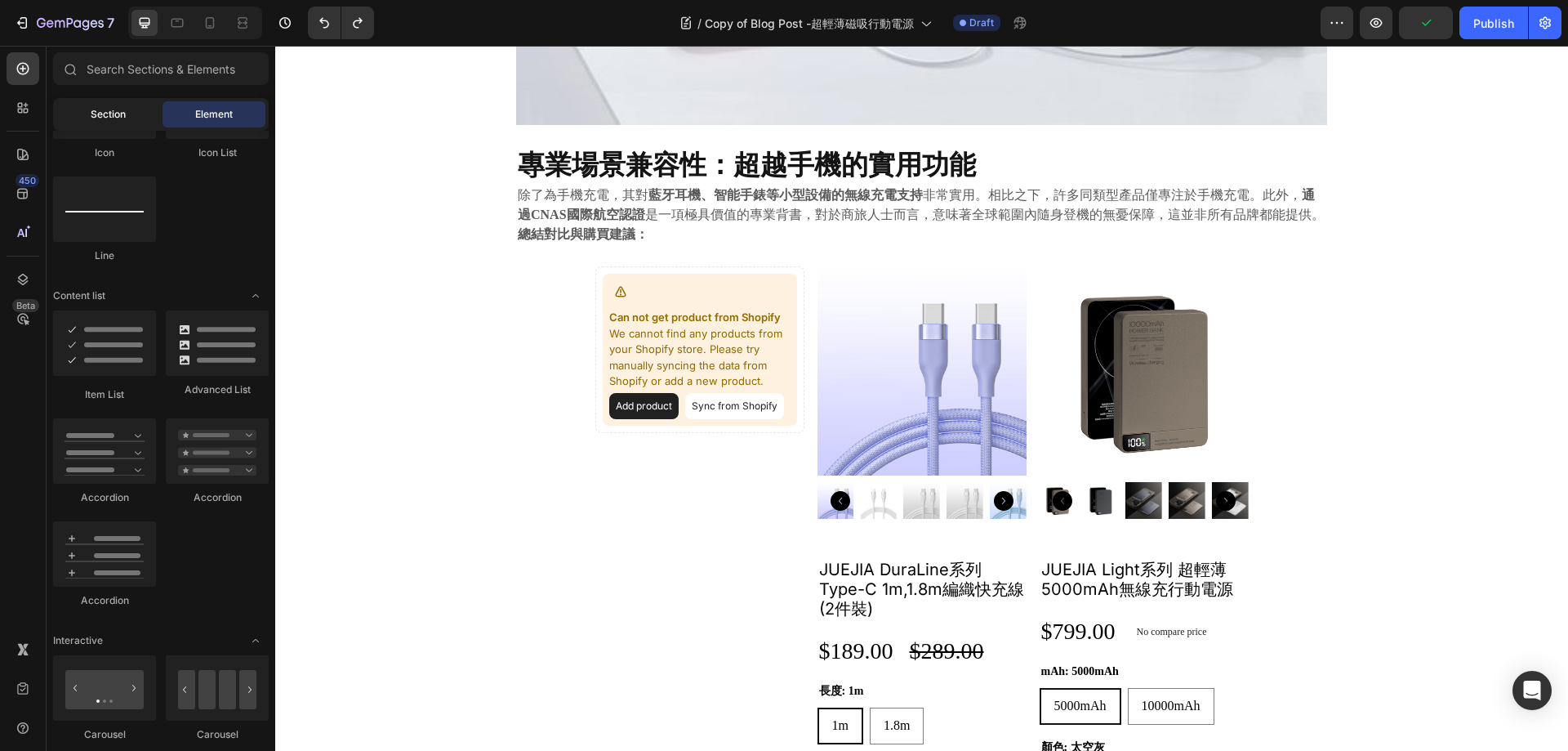
click at [102, 108] on span "Section" at bounding box center [108, 114] width 35 height 15
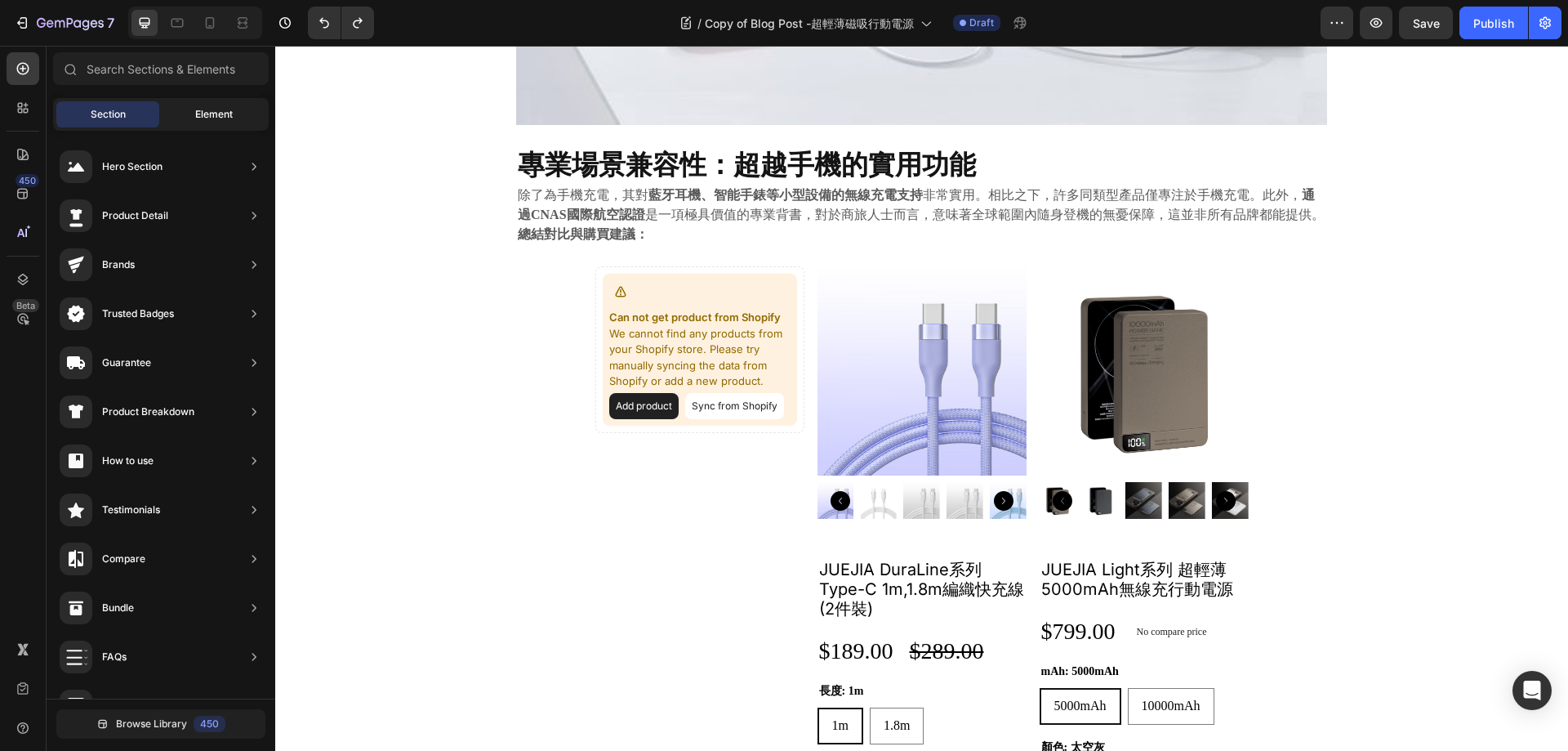
click at [209, 109] on span "Element" at bounding box center [214, 114] width 38 height 15
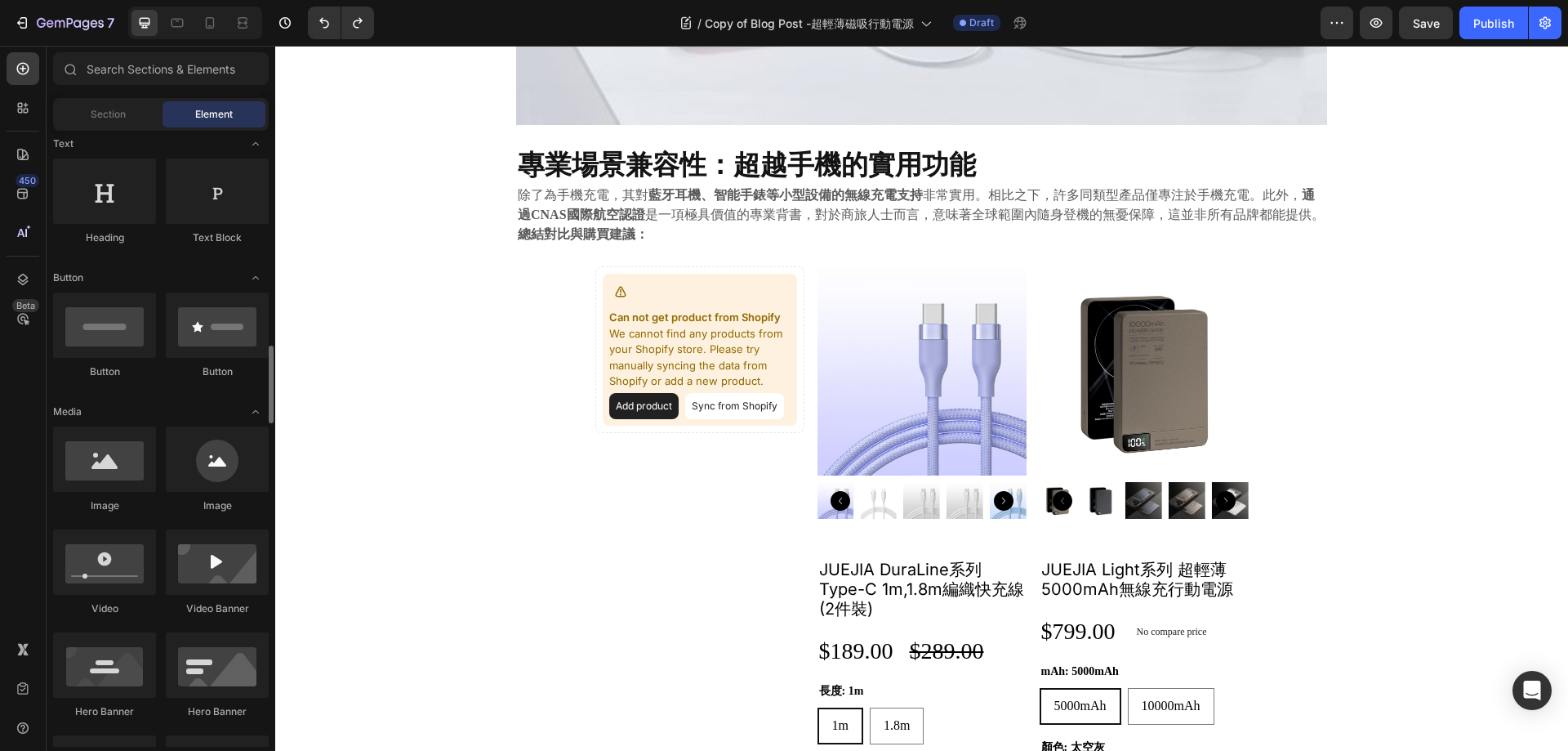
scroll to position [0, 0]
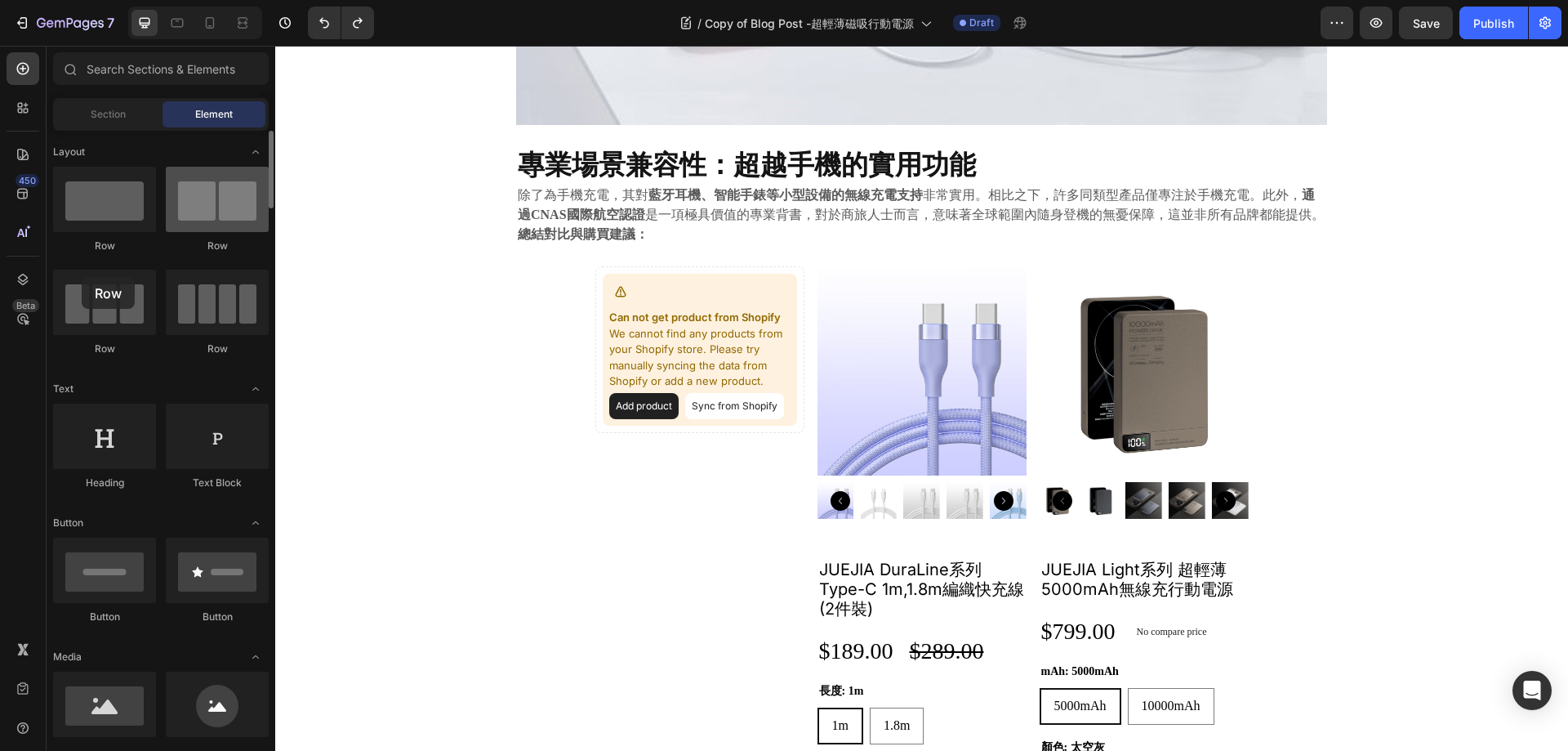
drag, startPoint x: 228, startPoint y: 280, endPoint x: 227, endPoint y: 222, distance: 58.0
click at [82, 277] on div at bounding box center [105, 302] width 103 height 66
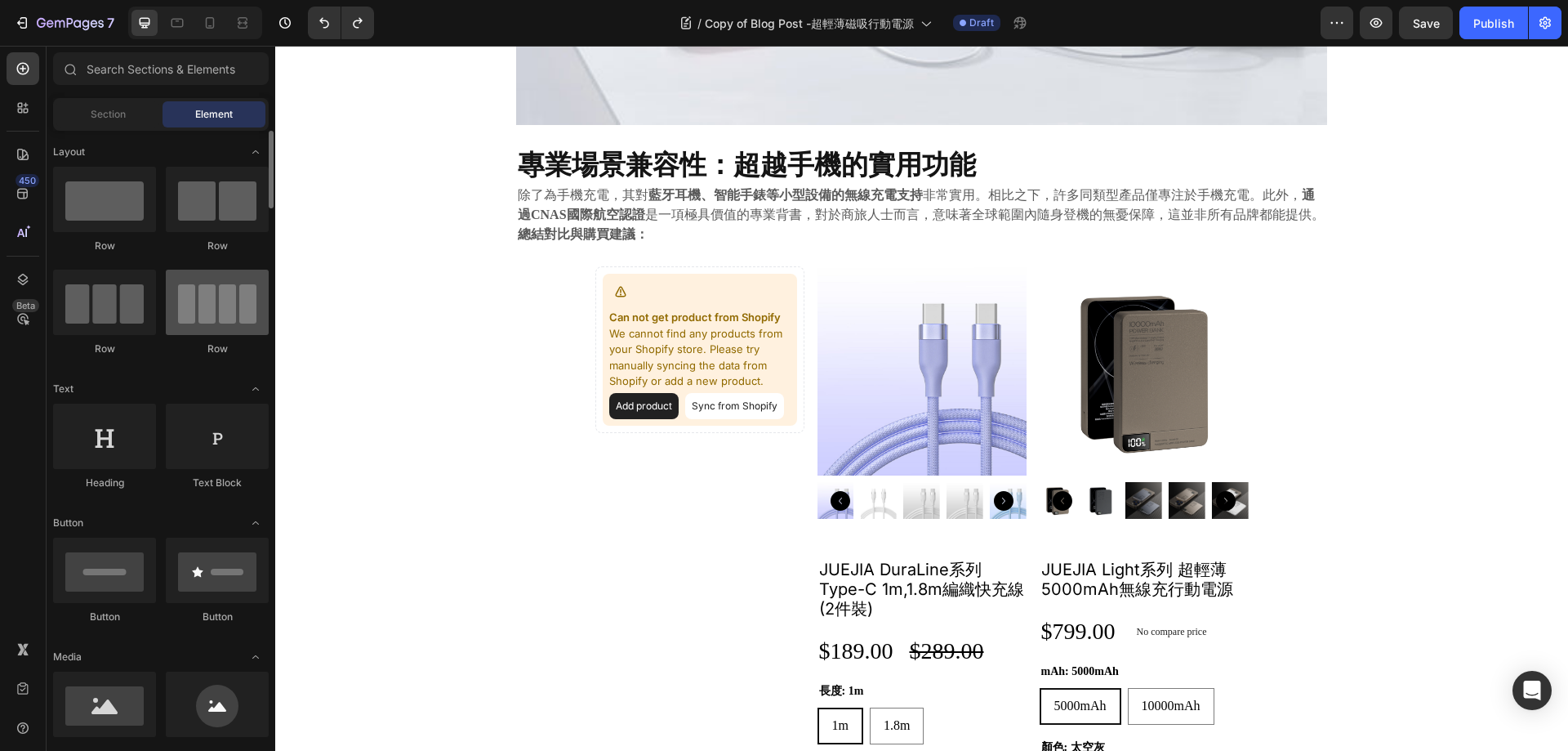
drag, startPoint x: 225, startPoint y: 283, endPoint x: 215, endPoint y: 322, distance: 40.3
click at [225, 282] on div at bounding box center [218, 302] width 103 height 66
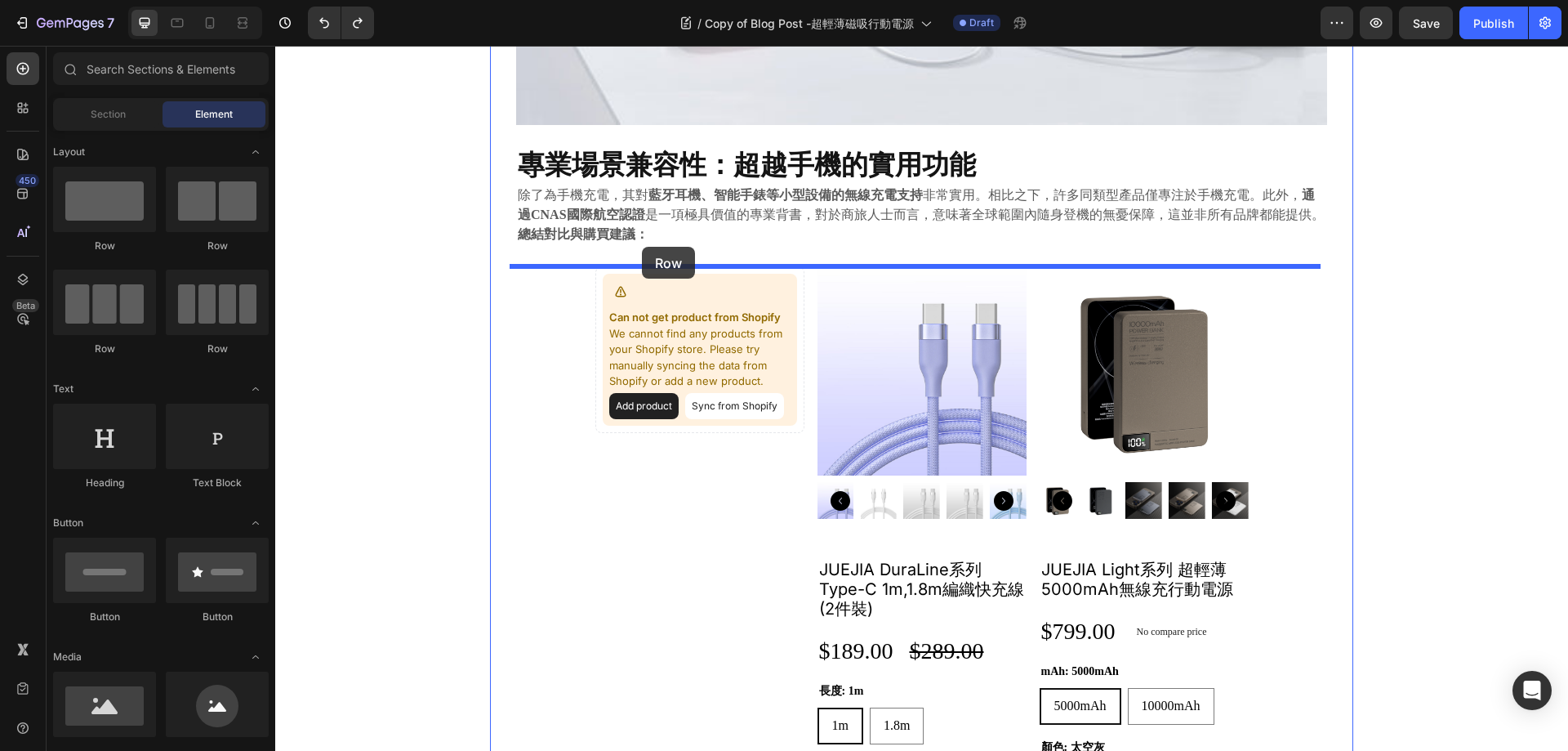
drag, startPoint x: 507, startPoint y: 361, endPoint x: 642, endPoint y: 246, distance: 177.3
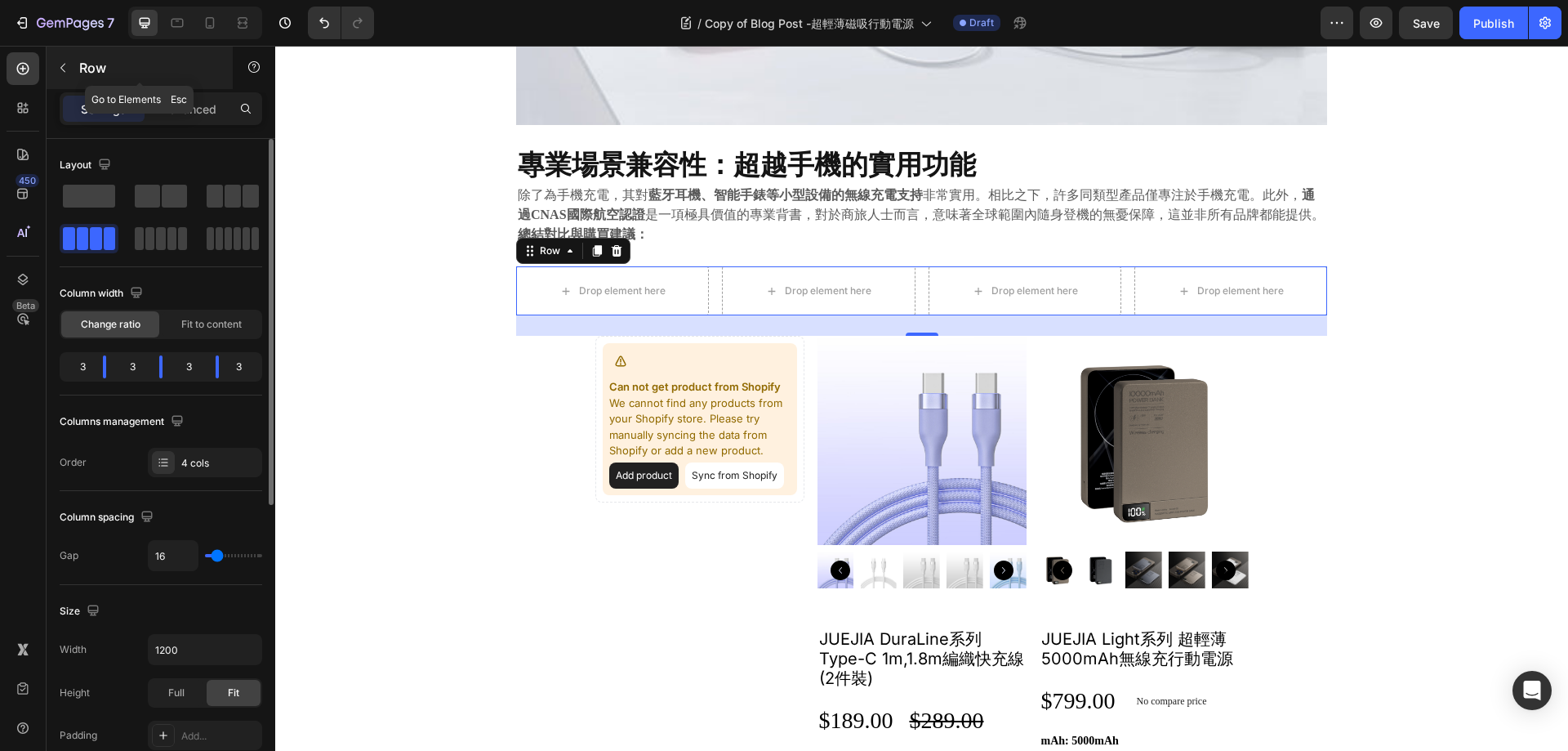
click at [64, 73] on icon "button" at bounding box center [63, 67] width 13 height 13
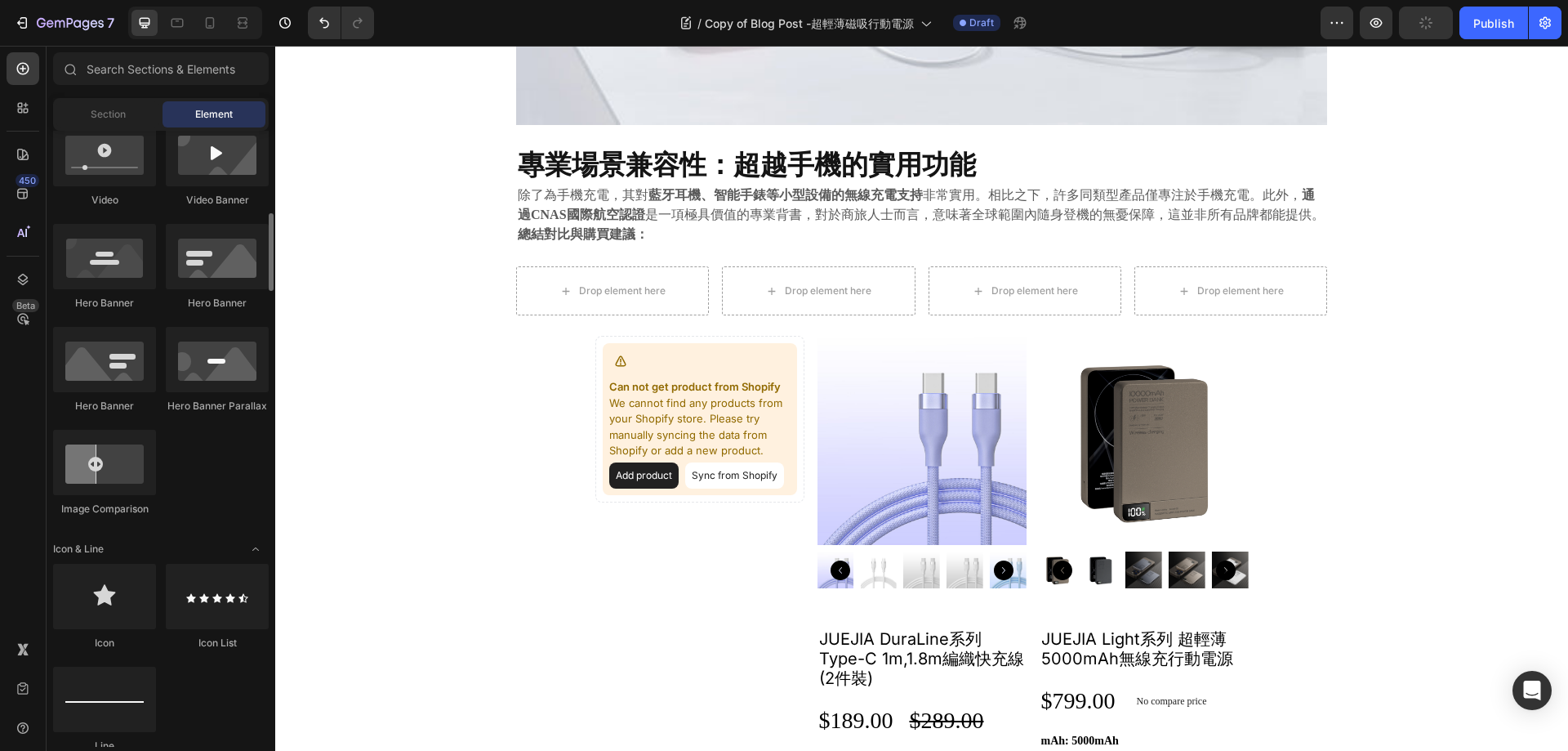
scroll to position [1144, 0]
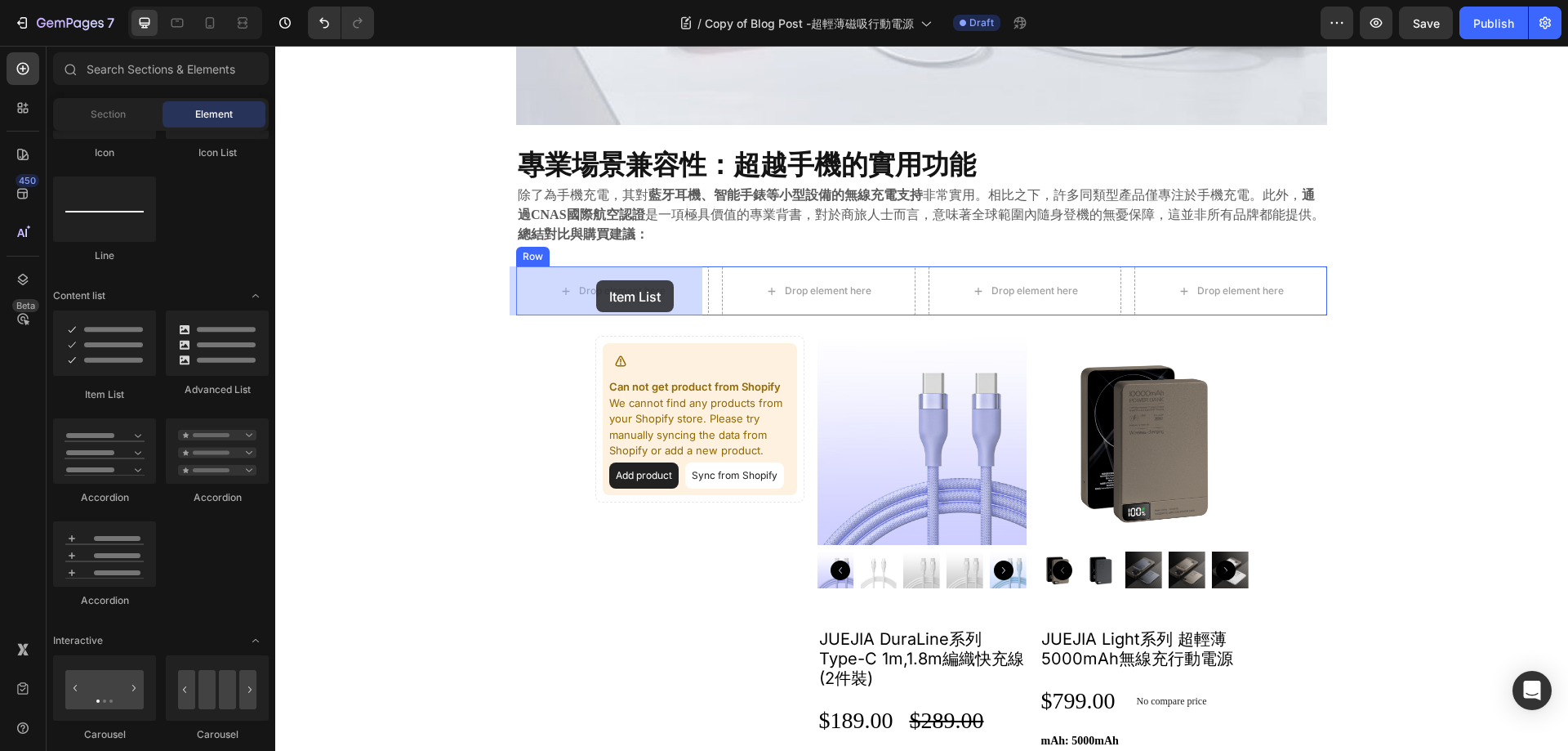
drag, startPoint x: 363, startPoint y: 396, endPoint x: 596, endPoint y: 280, distance: 260.3
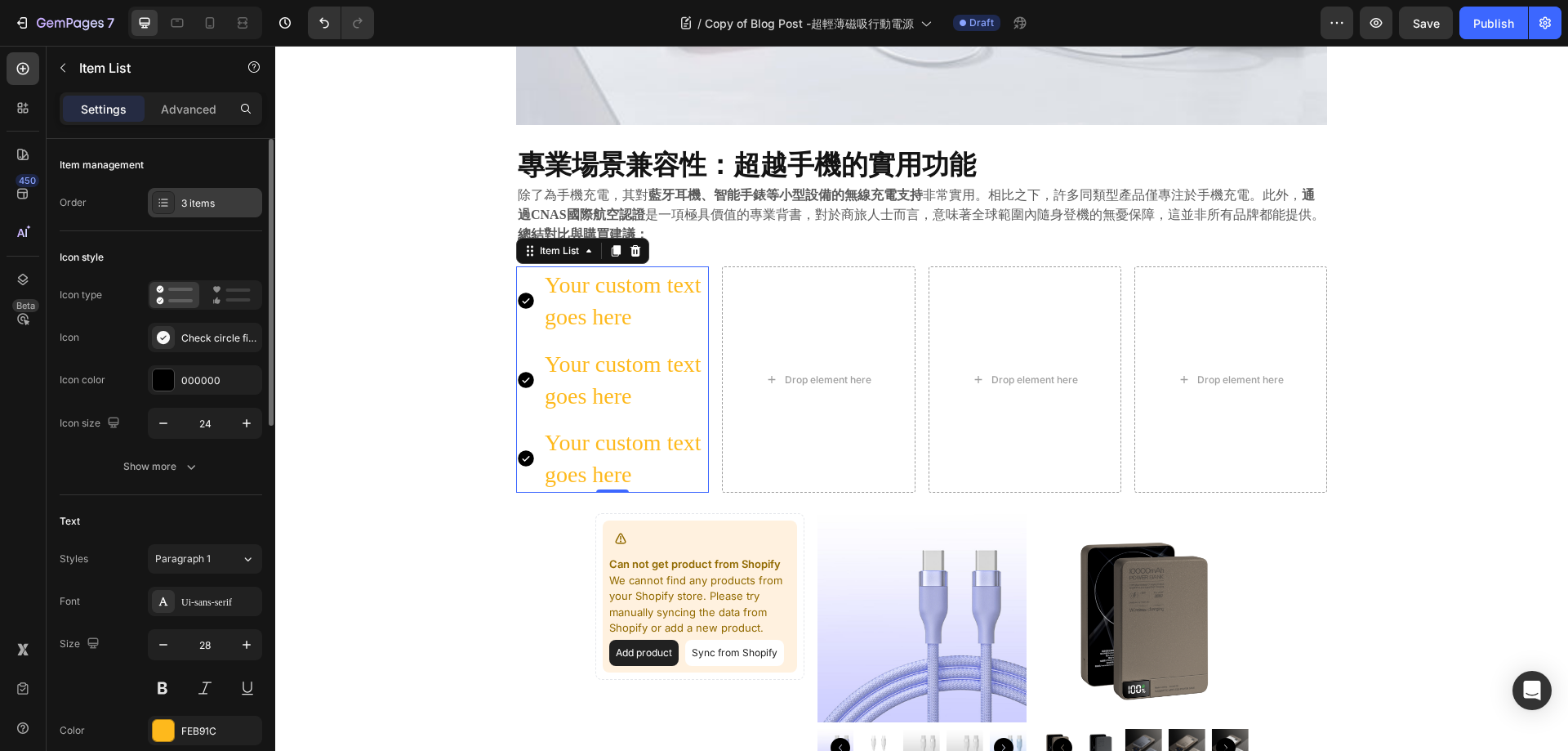
click at [196, 197] on div "3 items" at bounding box center [220, 204] width 77 height 15
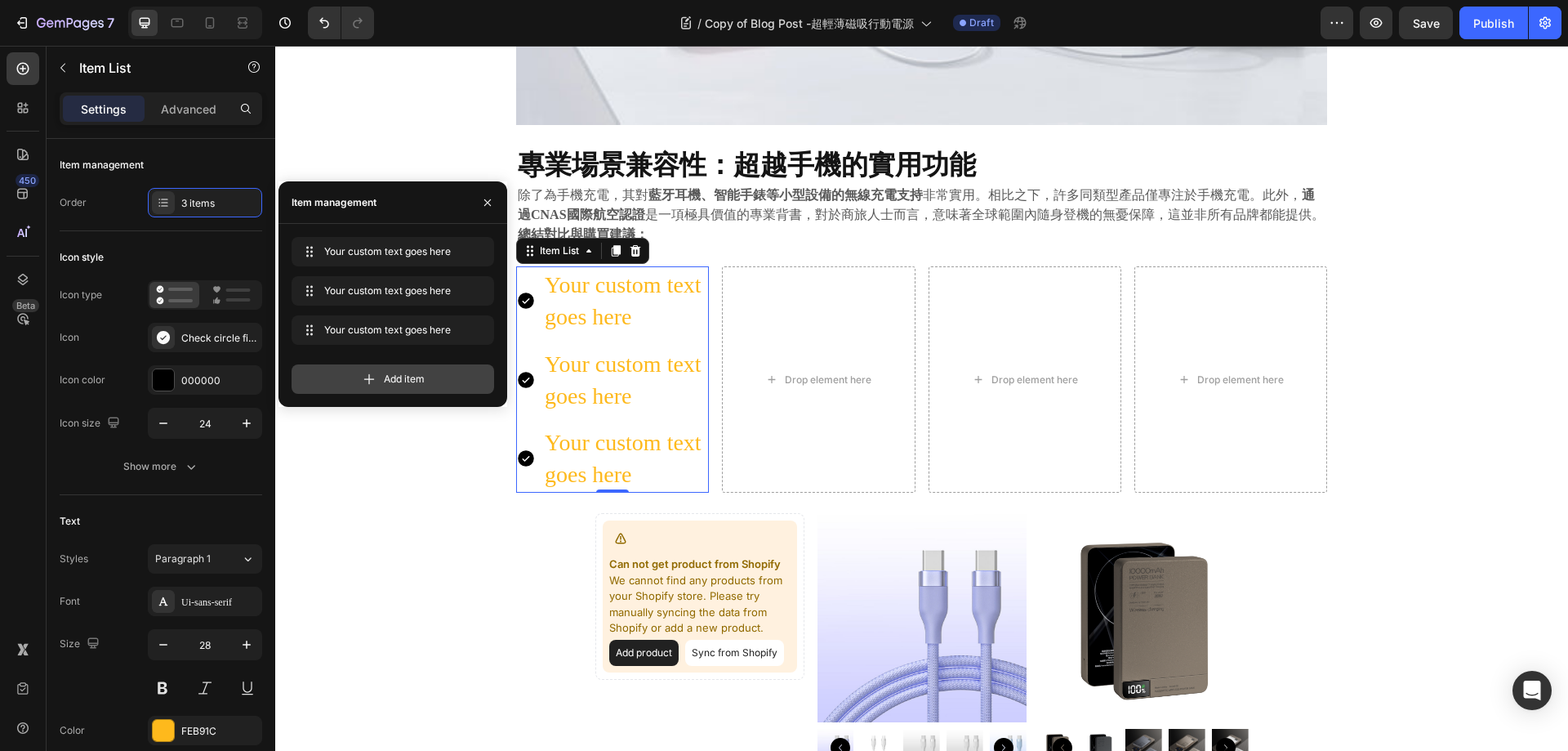
click at [404, 375] on span "Add item" at bounding box center [404, 379] width 41 height 15
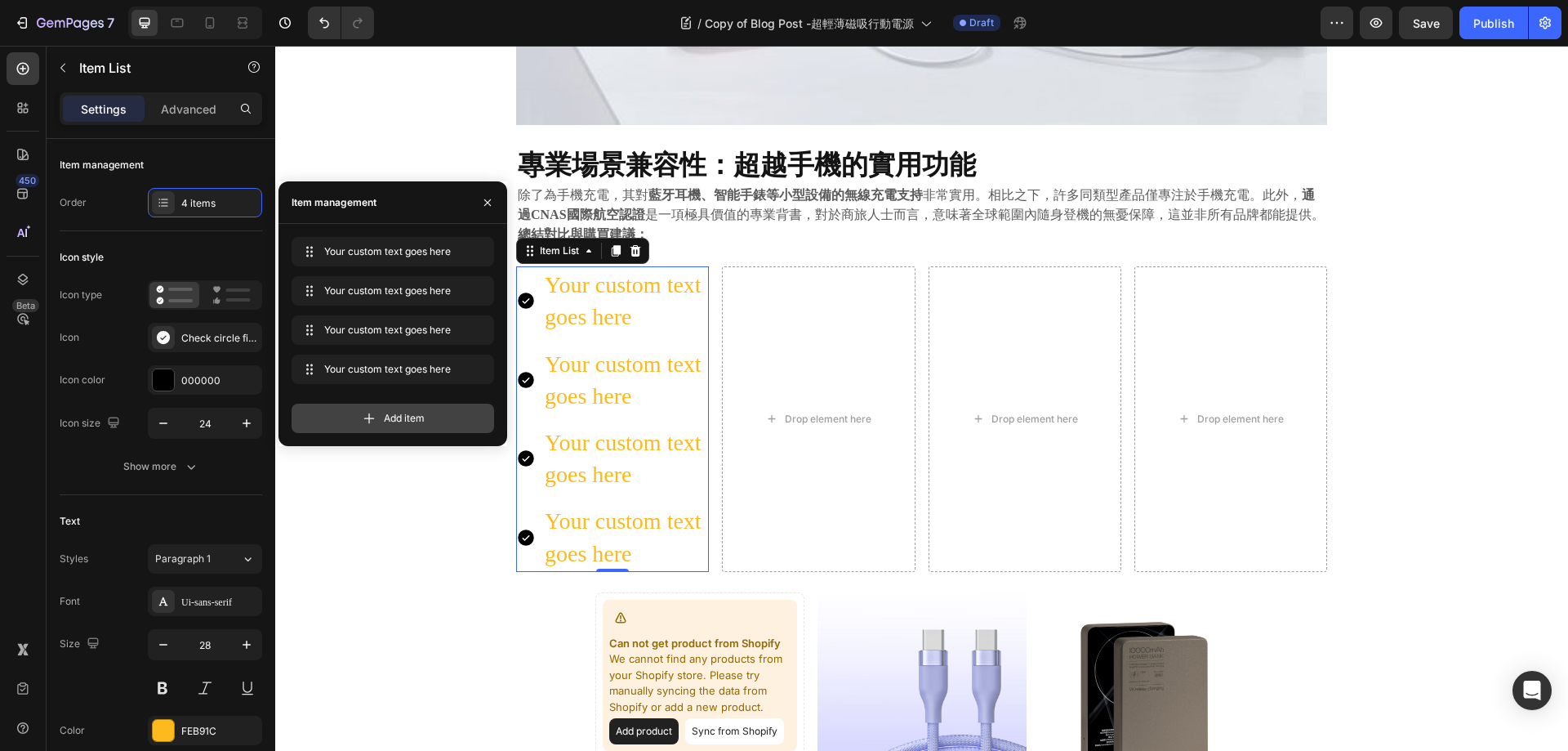
click at [391, 432] on div "Add item" at bounding box center [393, 418] width 203 height 30
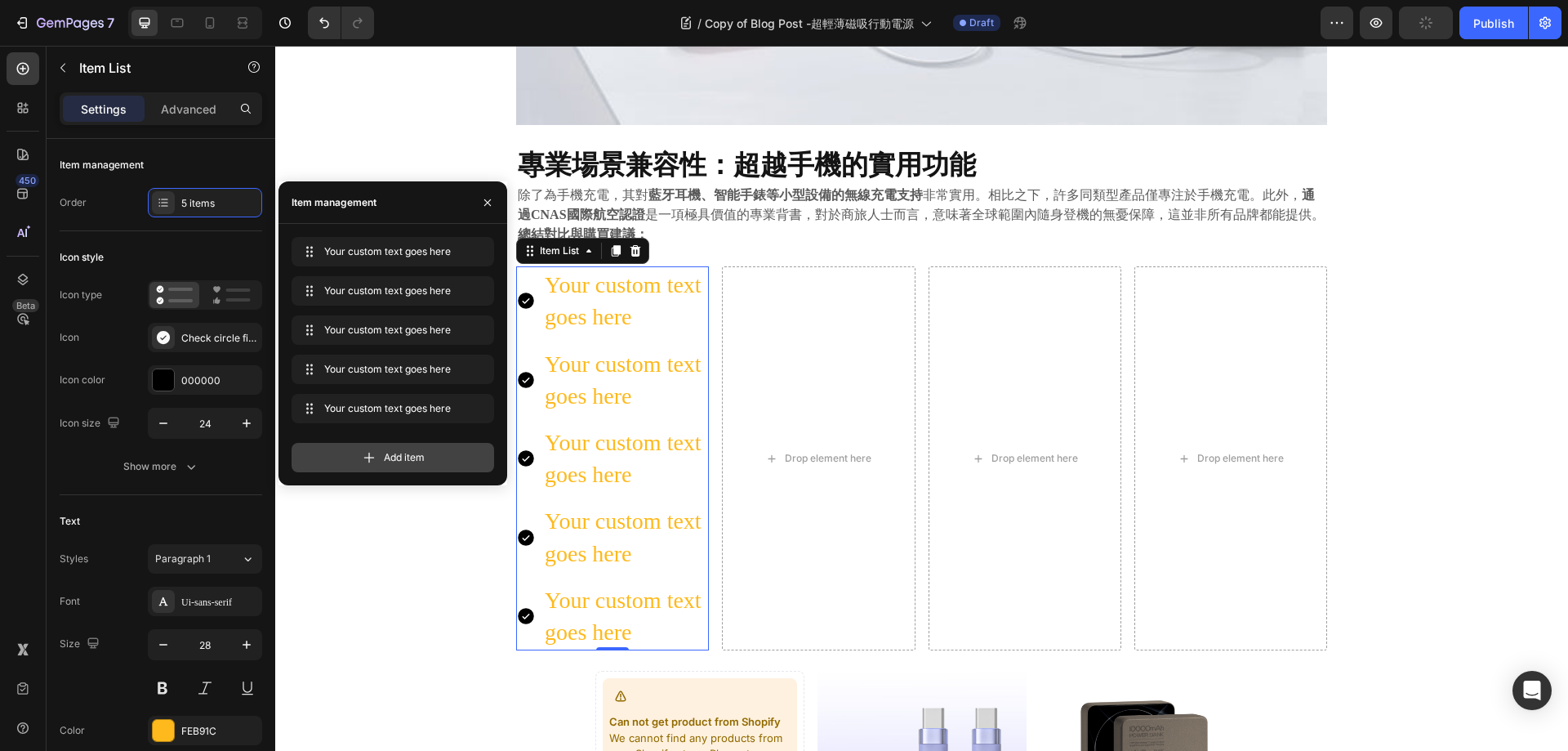
click at [373, 461] on icon at bounding box center [369, 458] width 17 height 17
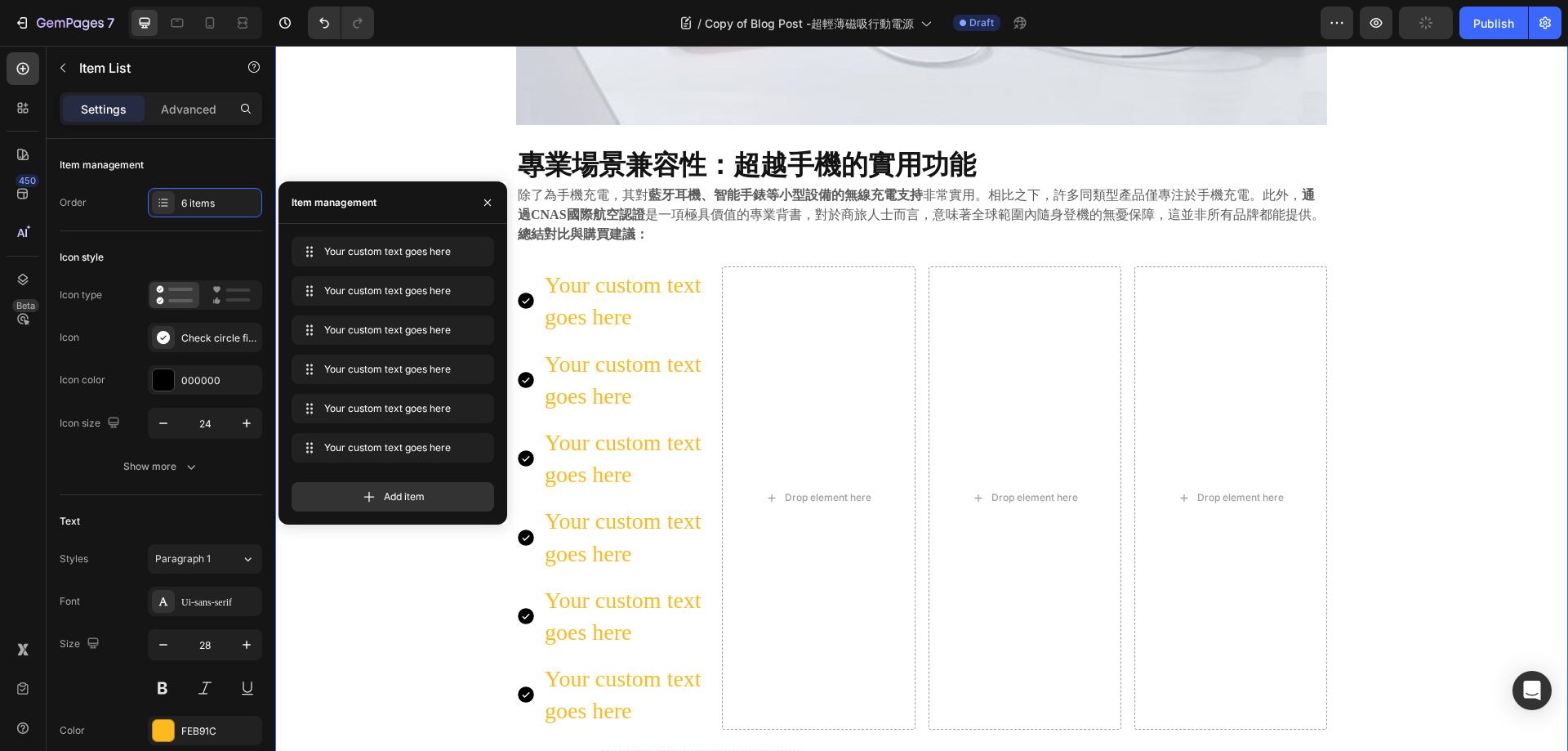
click at [387, 624] on div "⁠⁠⁠⁠⁠⁠⁠ 告別笨重與電量焦慮： 極致輕薄磁吸行動電源深度評測與市場對比 Heading 2025.09.22 Text block Share: Tex…" at bounding box center [921, 140] width 1268 height 3424
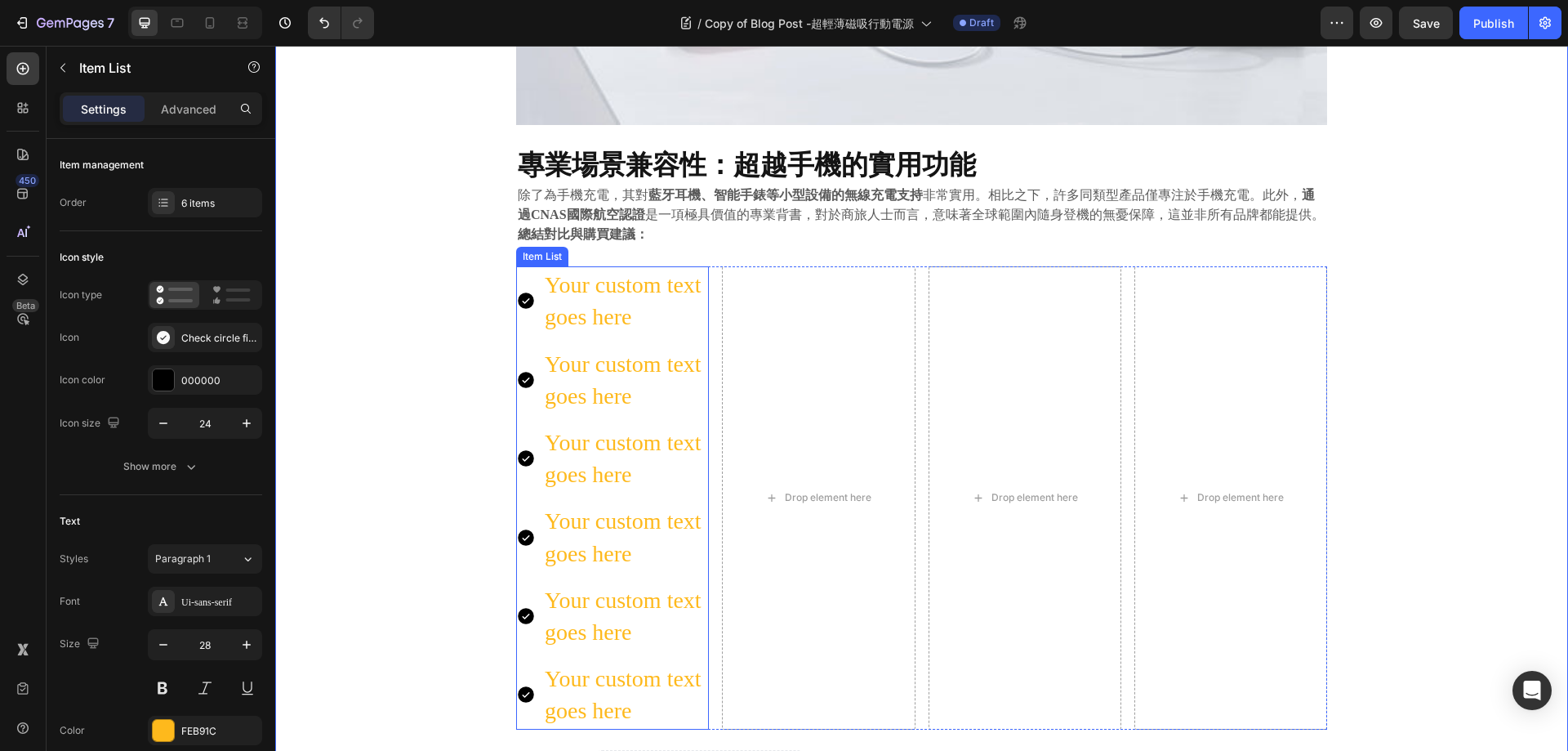
click at [523, 300] on icon at bounding box center [526, 302] width 17 height 17
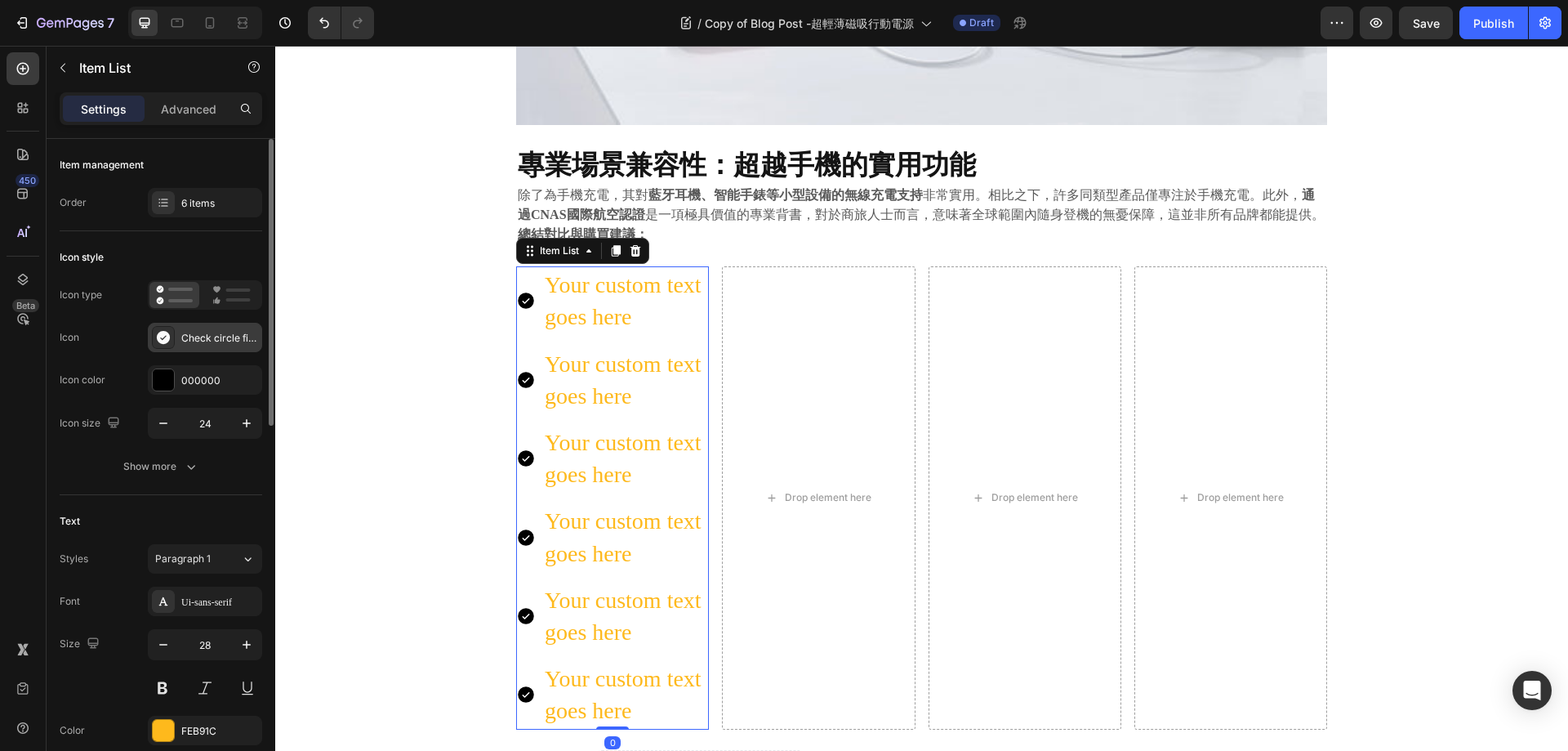
click at [167, 340] on icon at bounding box center [163, 338] width 13 height 13
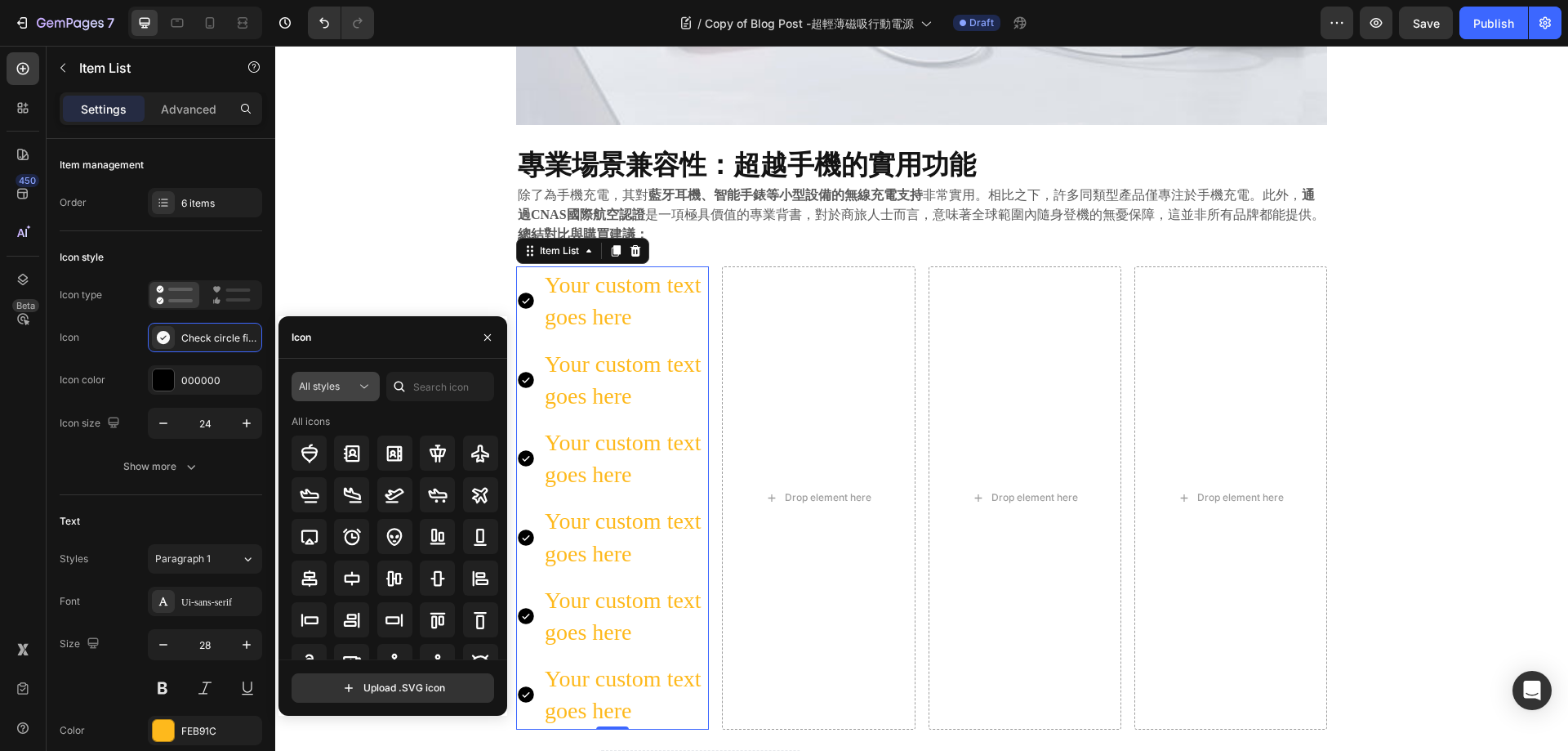
click at [361, 384] on icon at bounding box center [364, 387] width 17 height 17
click at [325, 545] on p "Filled" at bounding box center [319, 551] width 93 height 17
click at [356, 396] on button "Filled" at bounding box center [336, 387] width 89 height 30
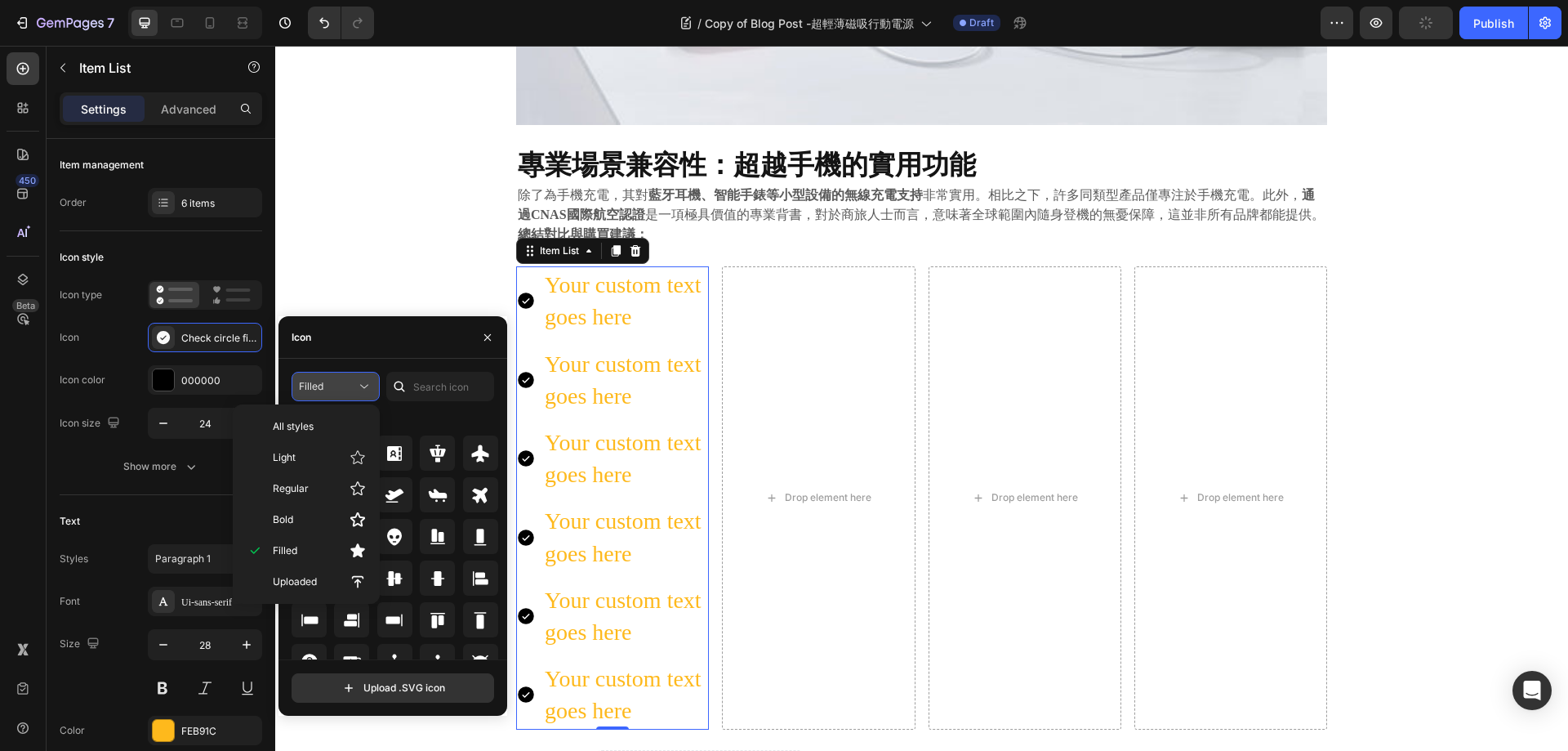
click at [360, 383] on icon at bounding box center [364, 387] width 17 height 17
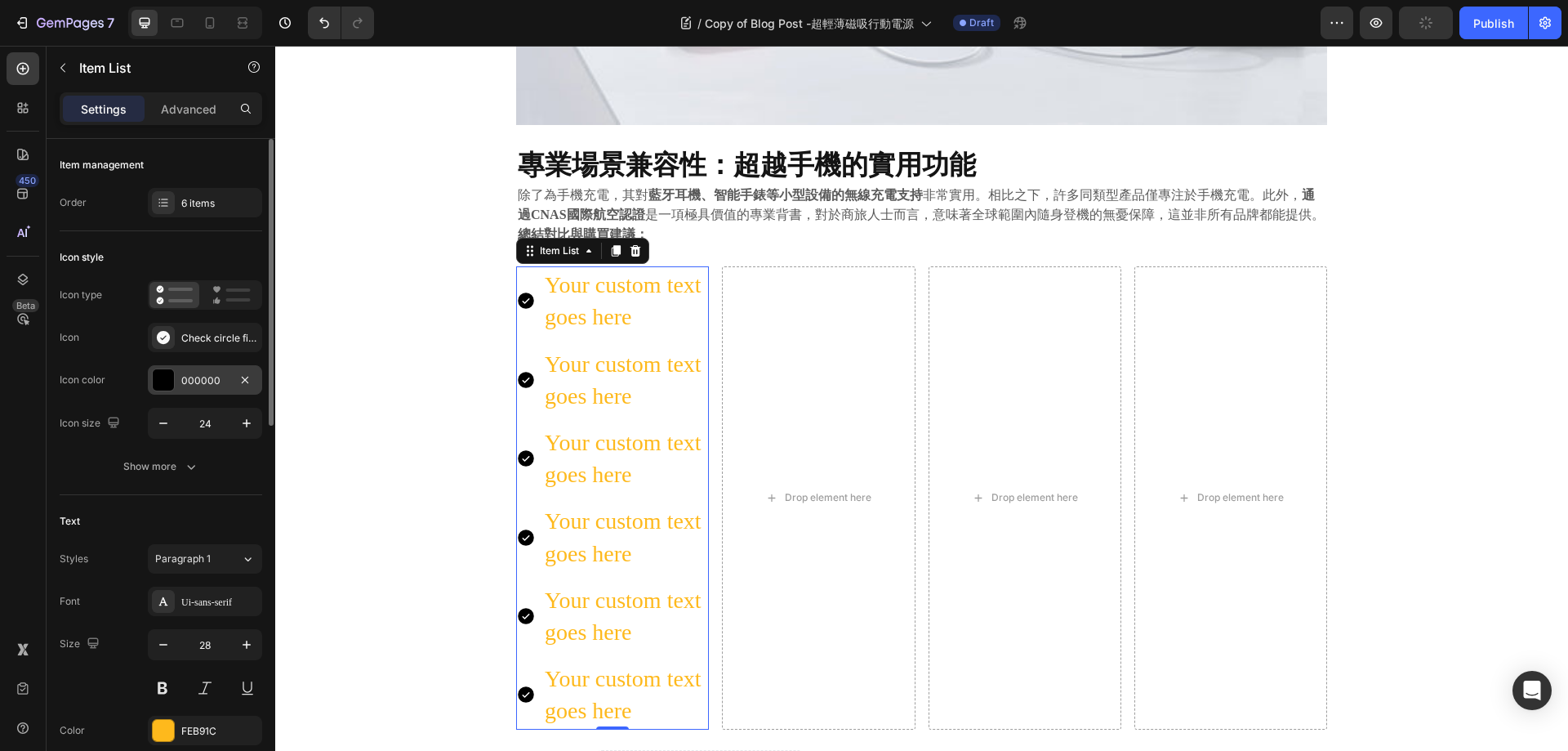
click at [165, 377] on div at bounding box center [163, 379] width 21 height 21
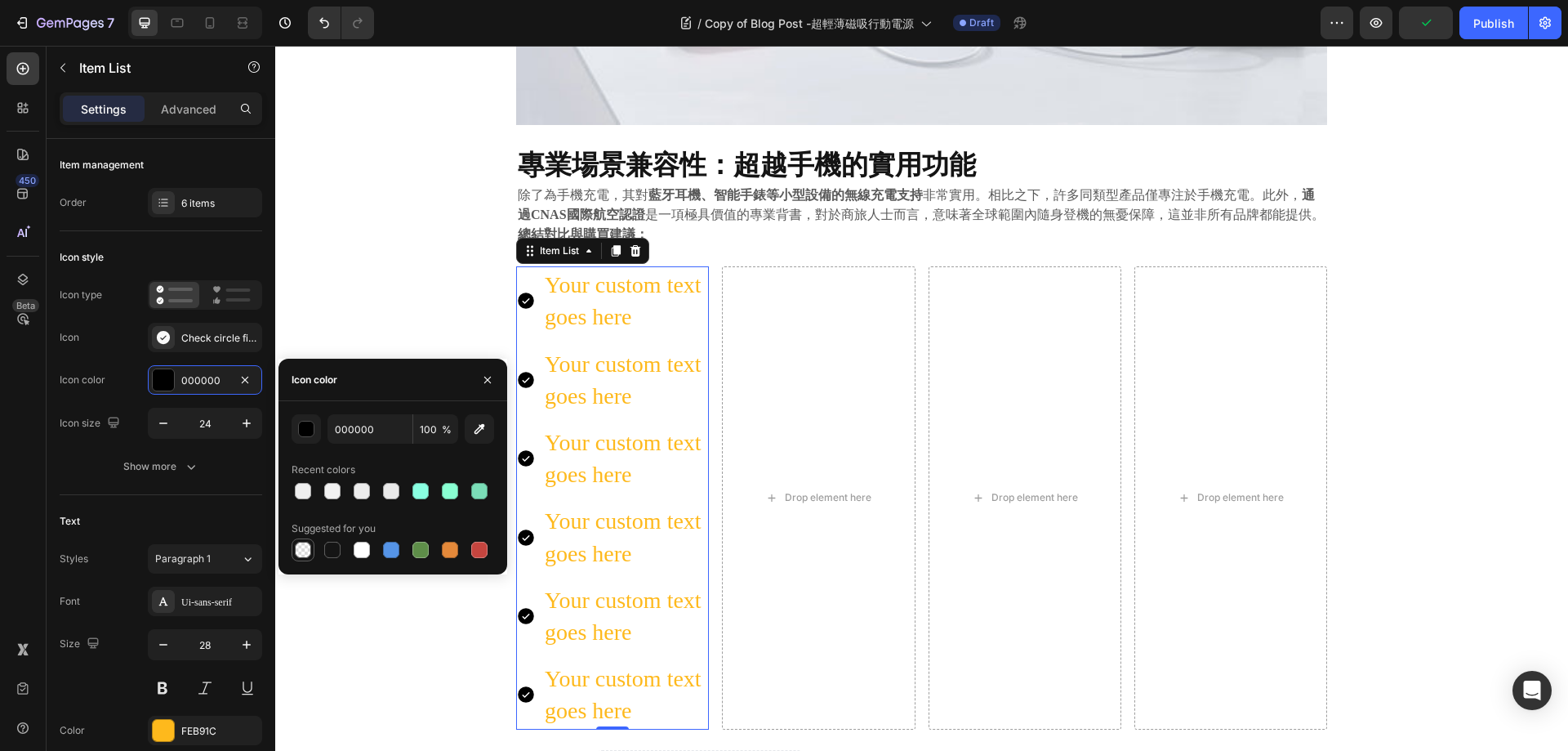
click at [296, 549] on div at bounding box center [303, 550] width 17 height 17
type input "0"
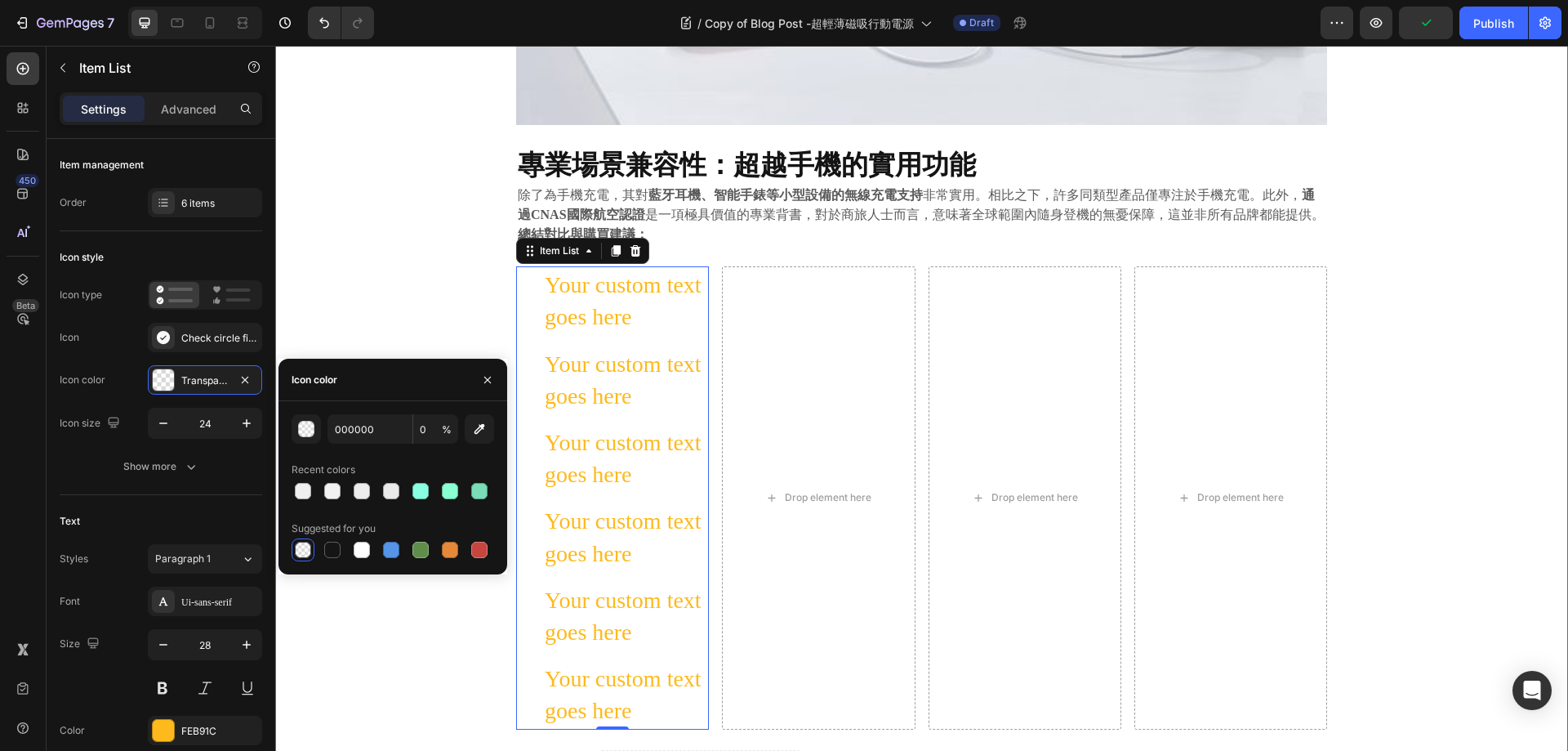
click at [356, 211] on div "⁠⁠⁠⁠⁠⁠⁠ 告別笨重與電量焦慮： 極致輕薄磁吸行動電源深度評測與市場對比 Heading 2025.09.22 Text block Share: Tex…" at bounding box center [921, 140] width 1268 height 3424
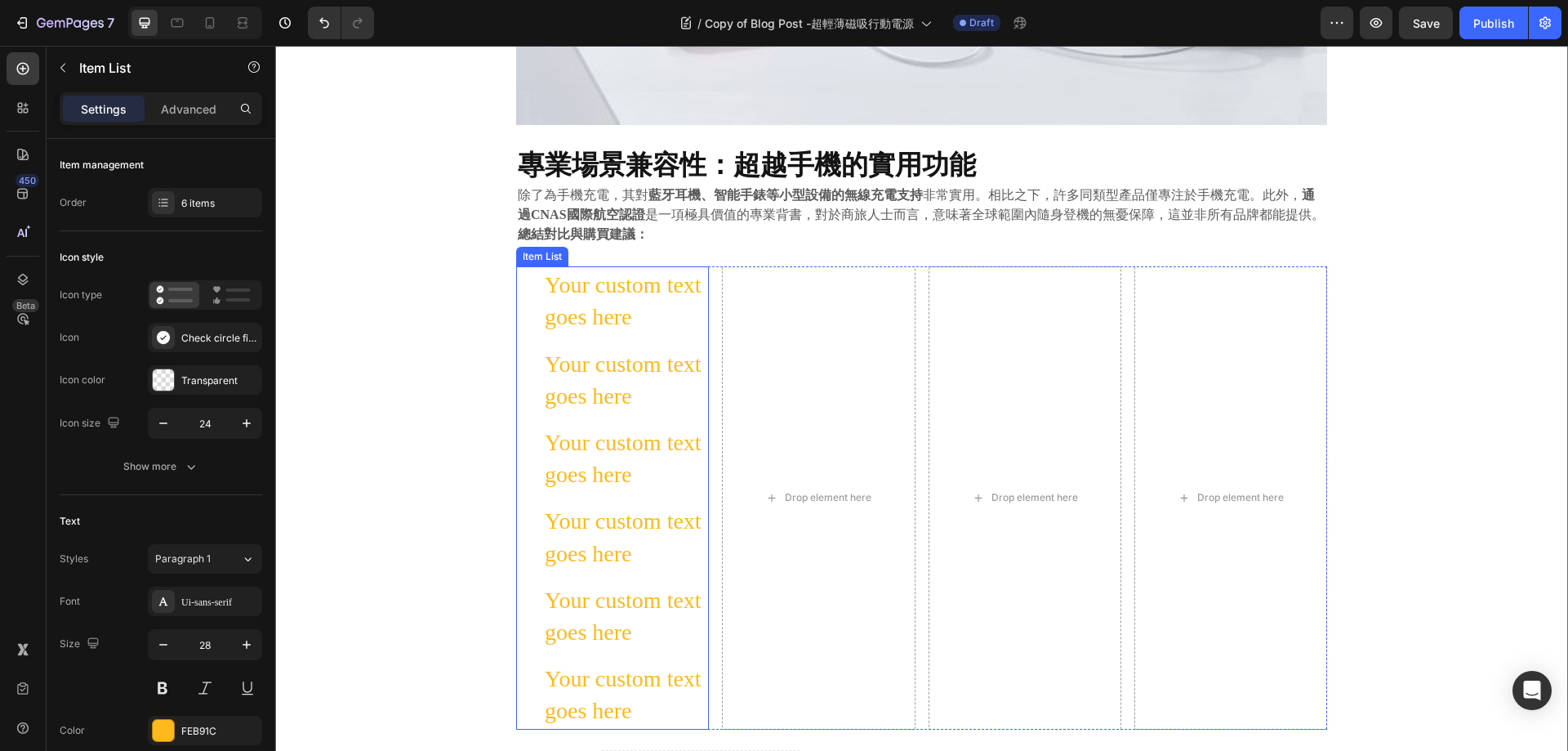
click at [582, 307] on div "Your custom text goes here" at bounding box center [625, 301] width 167 height 68
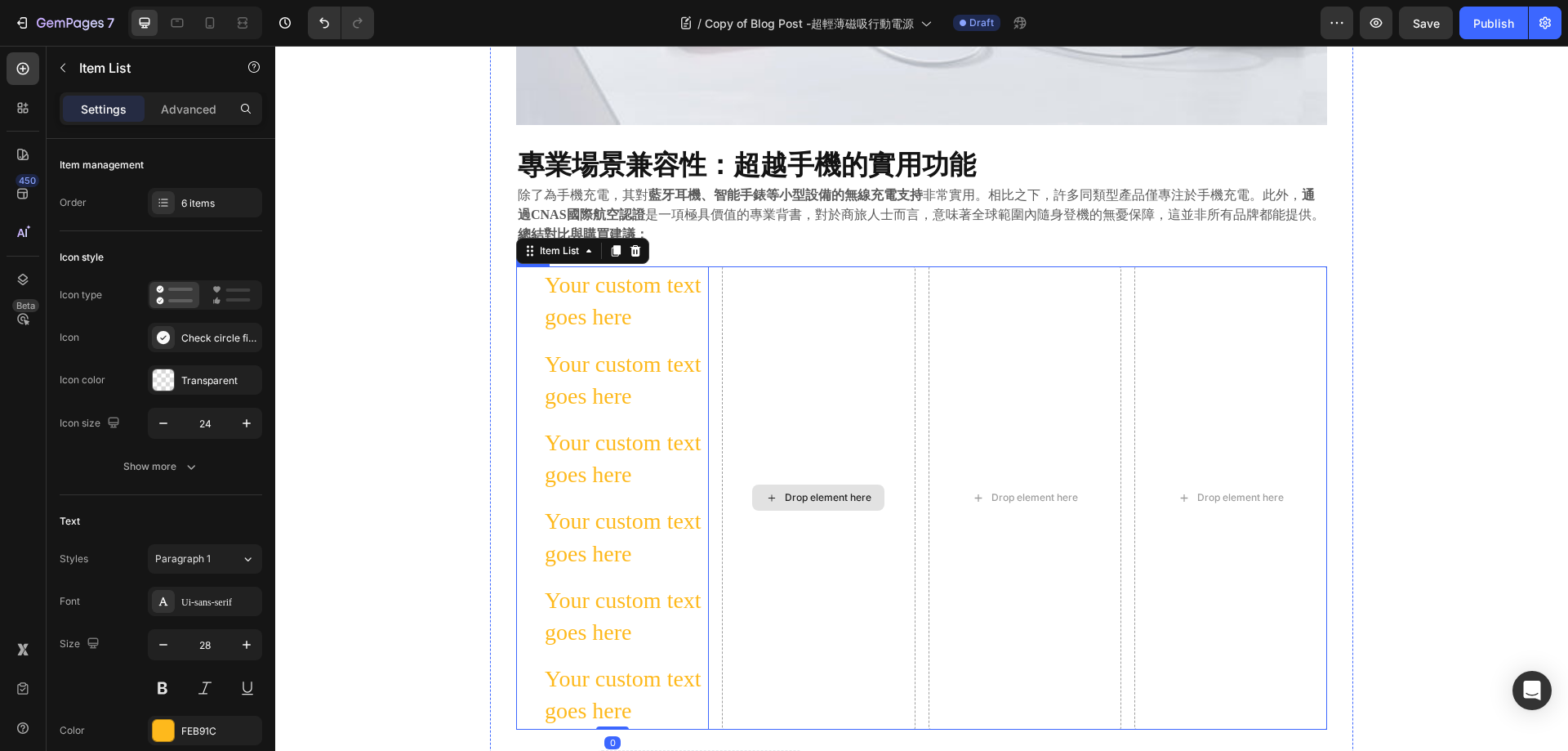
click at [772, 296] on div "Drop element here" at bounding box center [818, 497] width 193 height 462
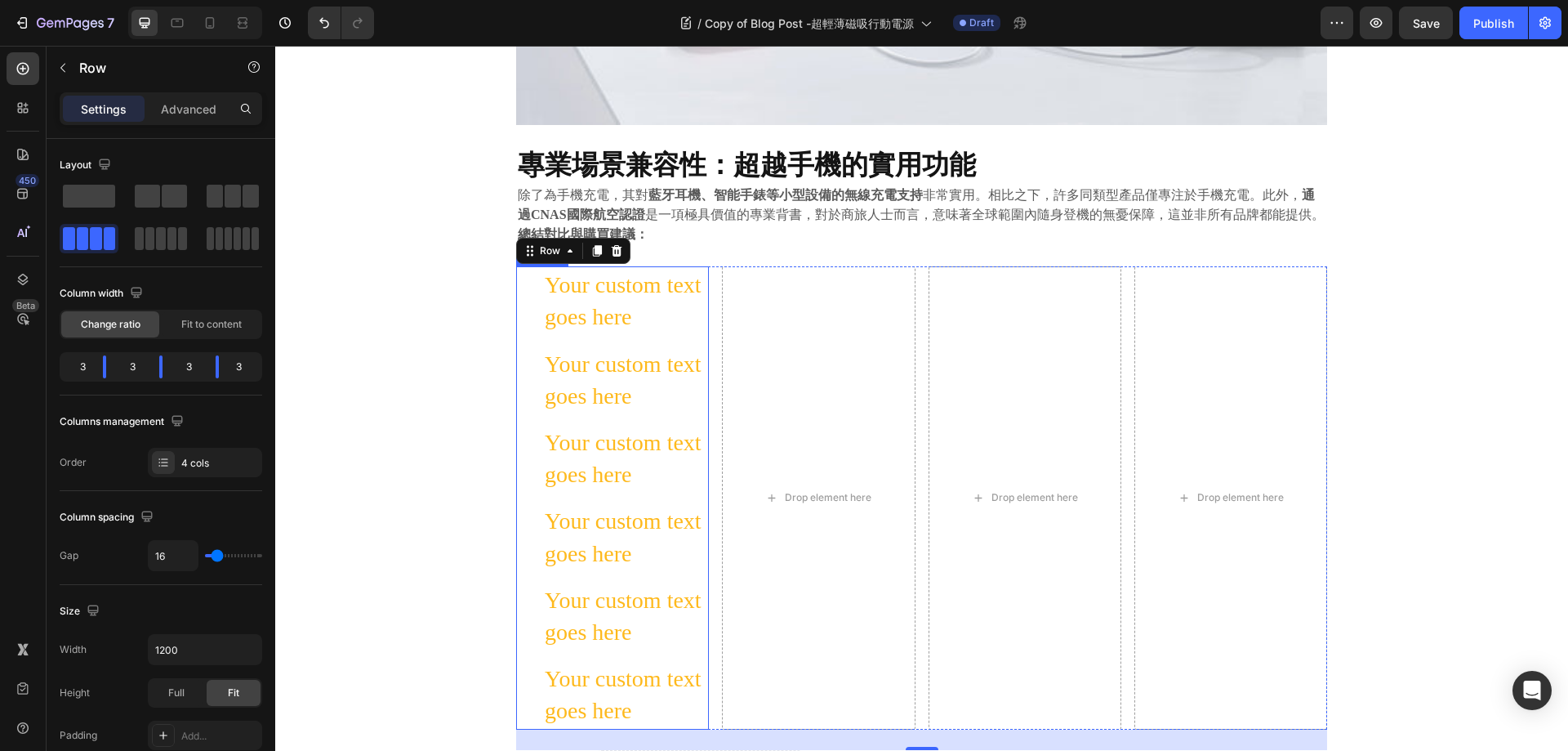
click at [627, 296] on div "Your custom text goes here" at bounding box center [625, 301] width 167 height 68
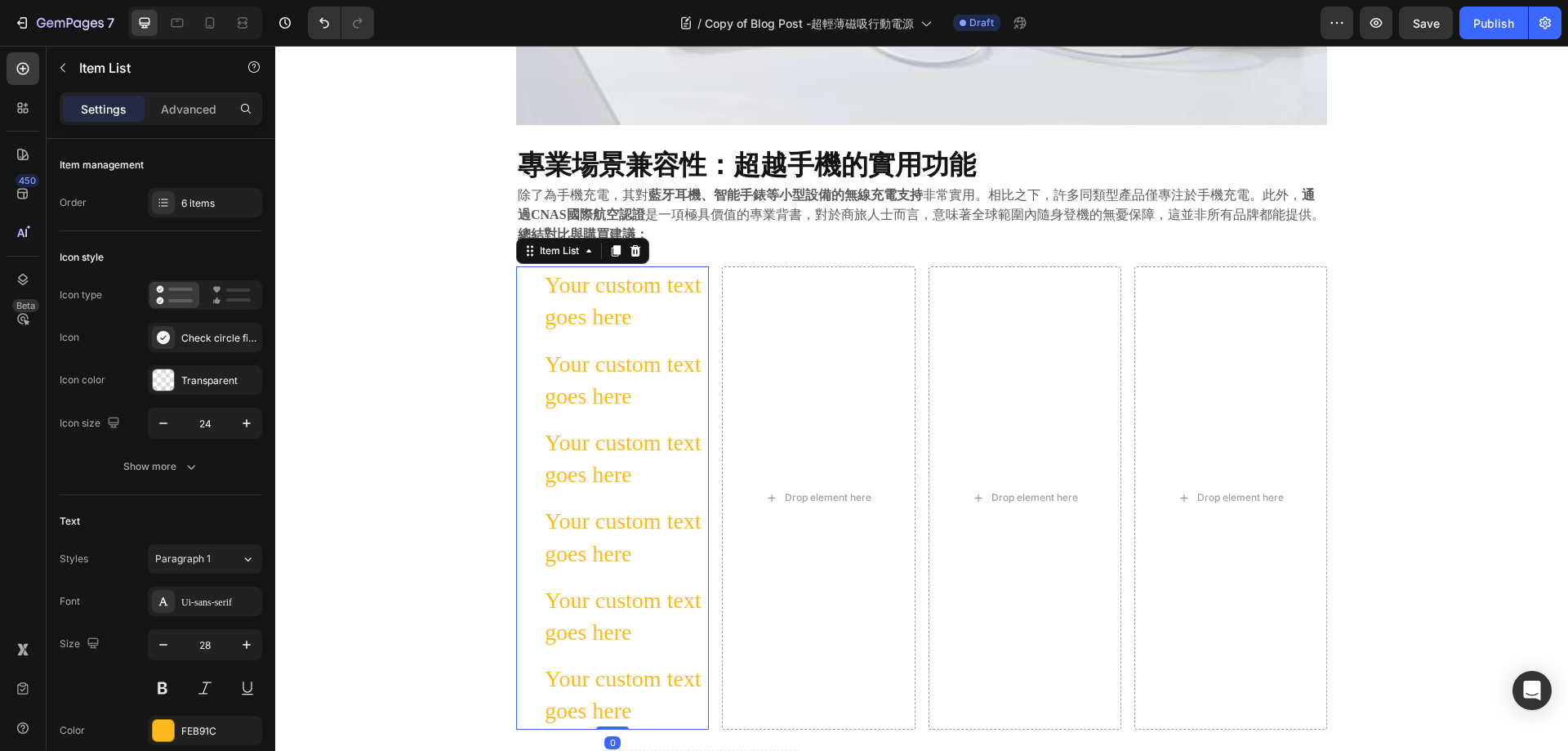
click at [525, 279] on div "Your custom text goes here" at bounding box center [612, 301] width 193 height 68
drag, startPoint x: 525, startPoint y: 278, endPoint x: 565, endPoint y: 323, distance: 60.2
click at [525, 277] on div "Your custom text goes here" at bounding box center [612, 301] width 193 height 68
click at [567, 324] on div "Your custom text goes here" at bounding box center [625, 301] width 167 height 68
click at [534, 356] on div "Your custom text goes here" at bounding box center [612, 380] width 193 height 68
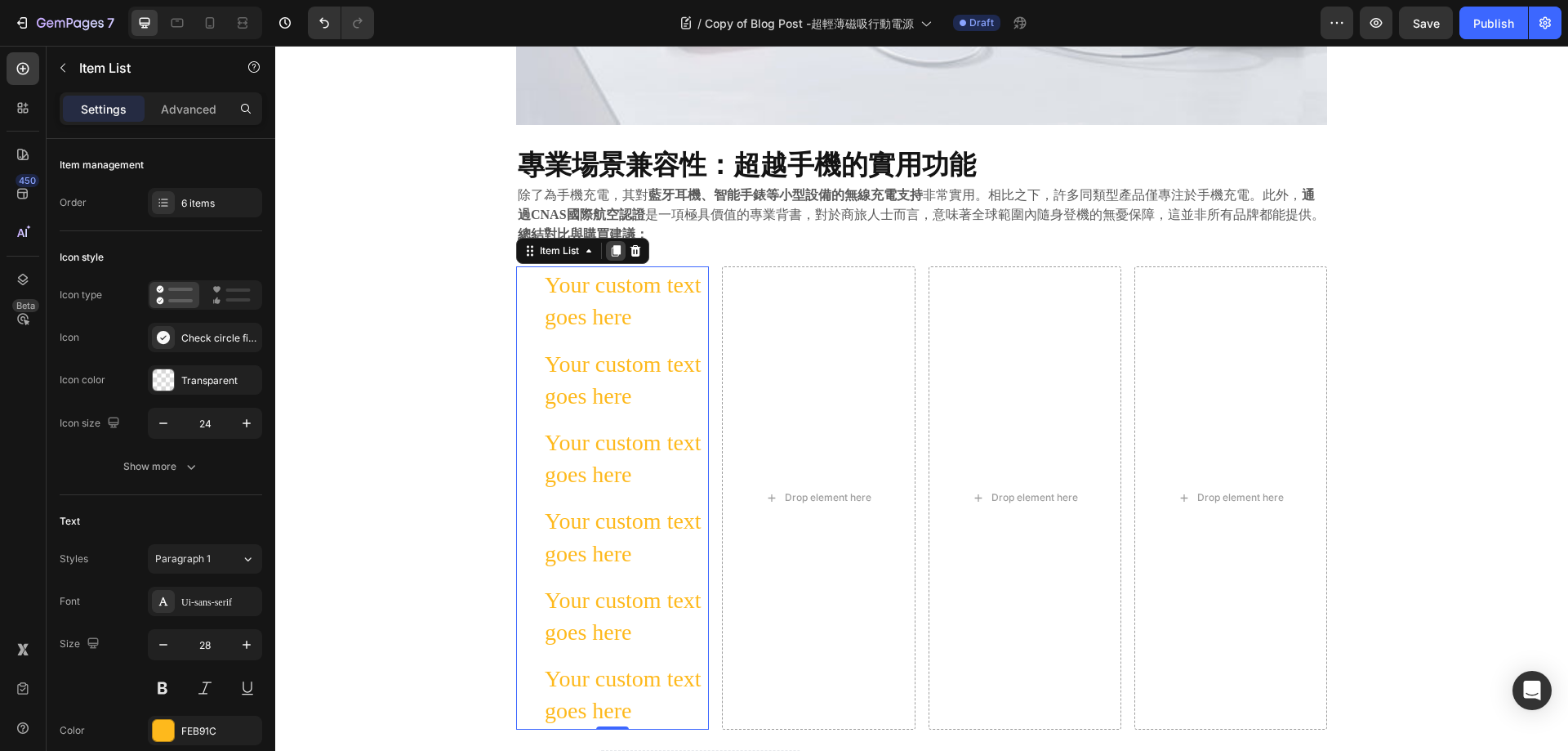
click at [612, 248] on icon at bounding box center [616, 251] width 9 height 11
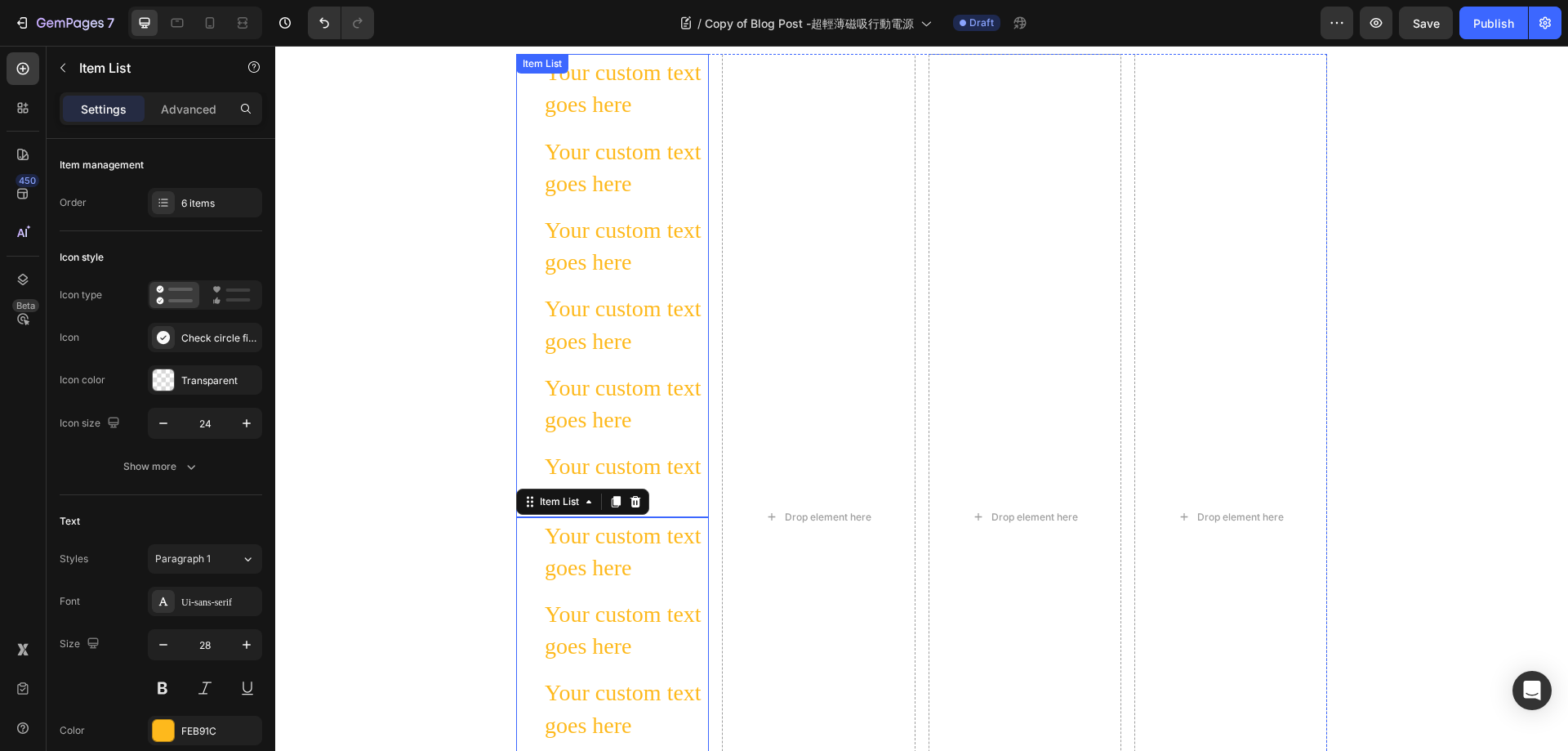
scroll to position [2206, 0]
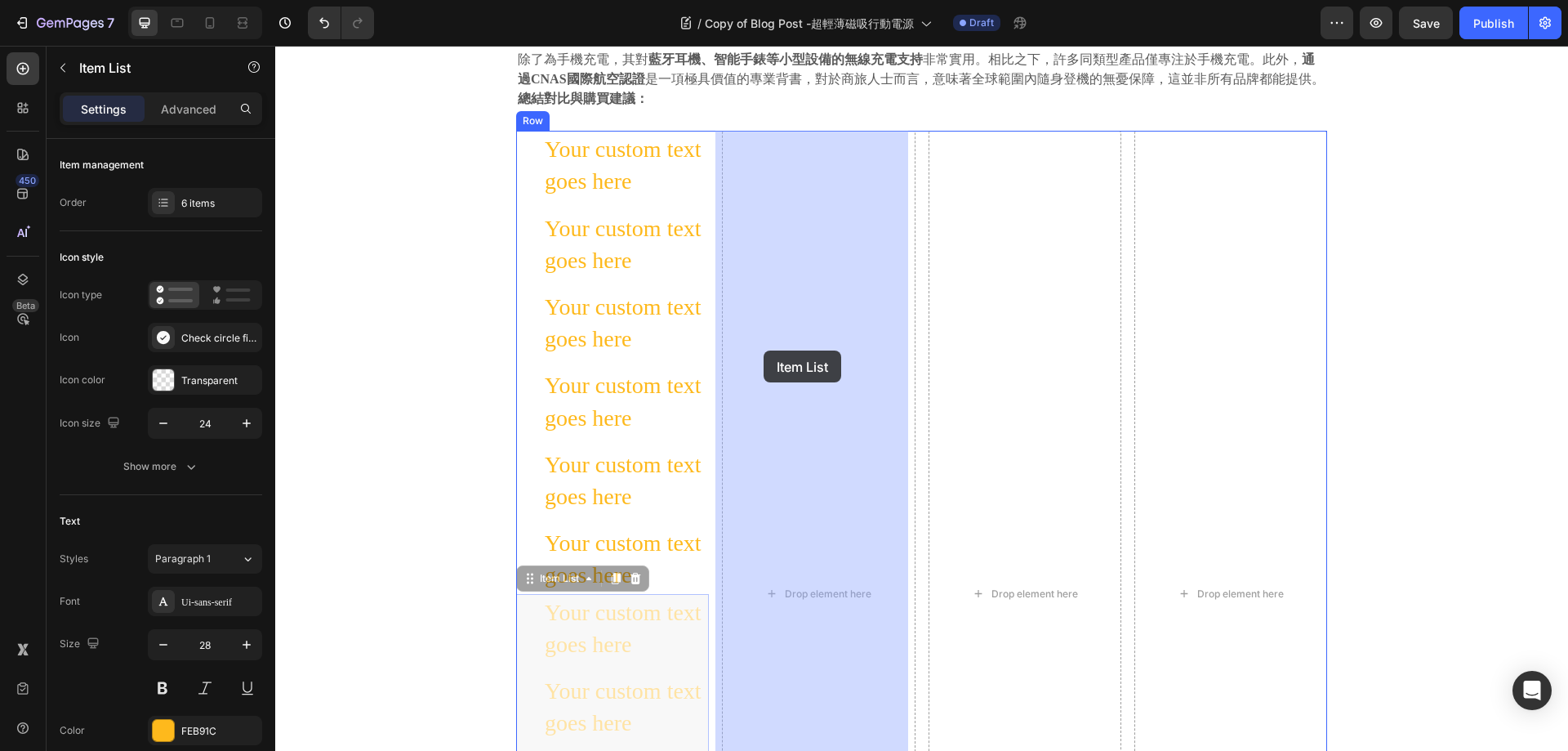
drag, startPoint x: 525, startPoint y: 578, endPoint x: 764, endPoint y: 351, distance: 329.6
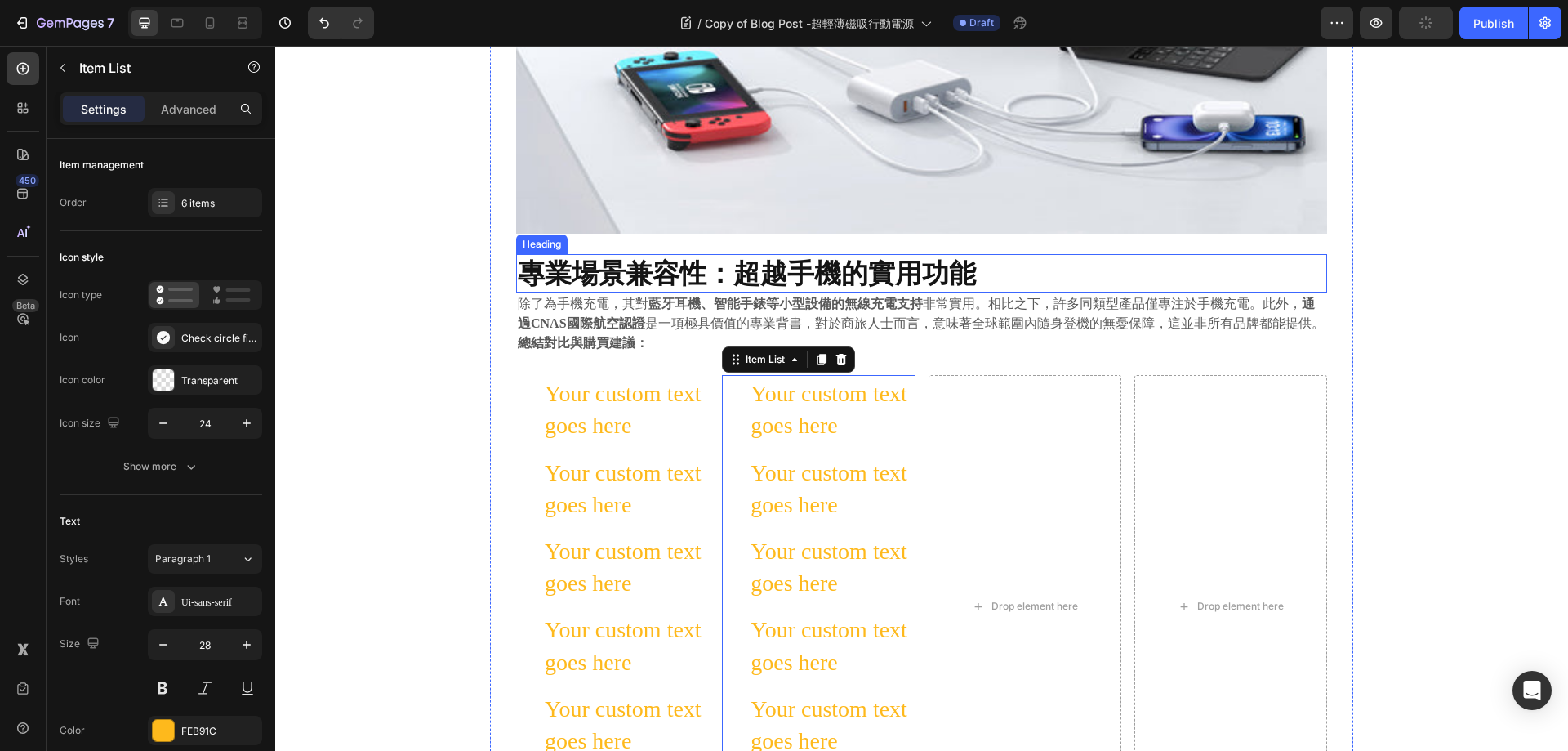
scroll to position [1961, 0]
click at [837, 361] on icon at bounding box center [842, 360] width 11 height 11
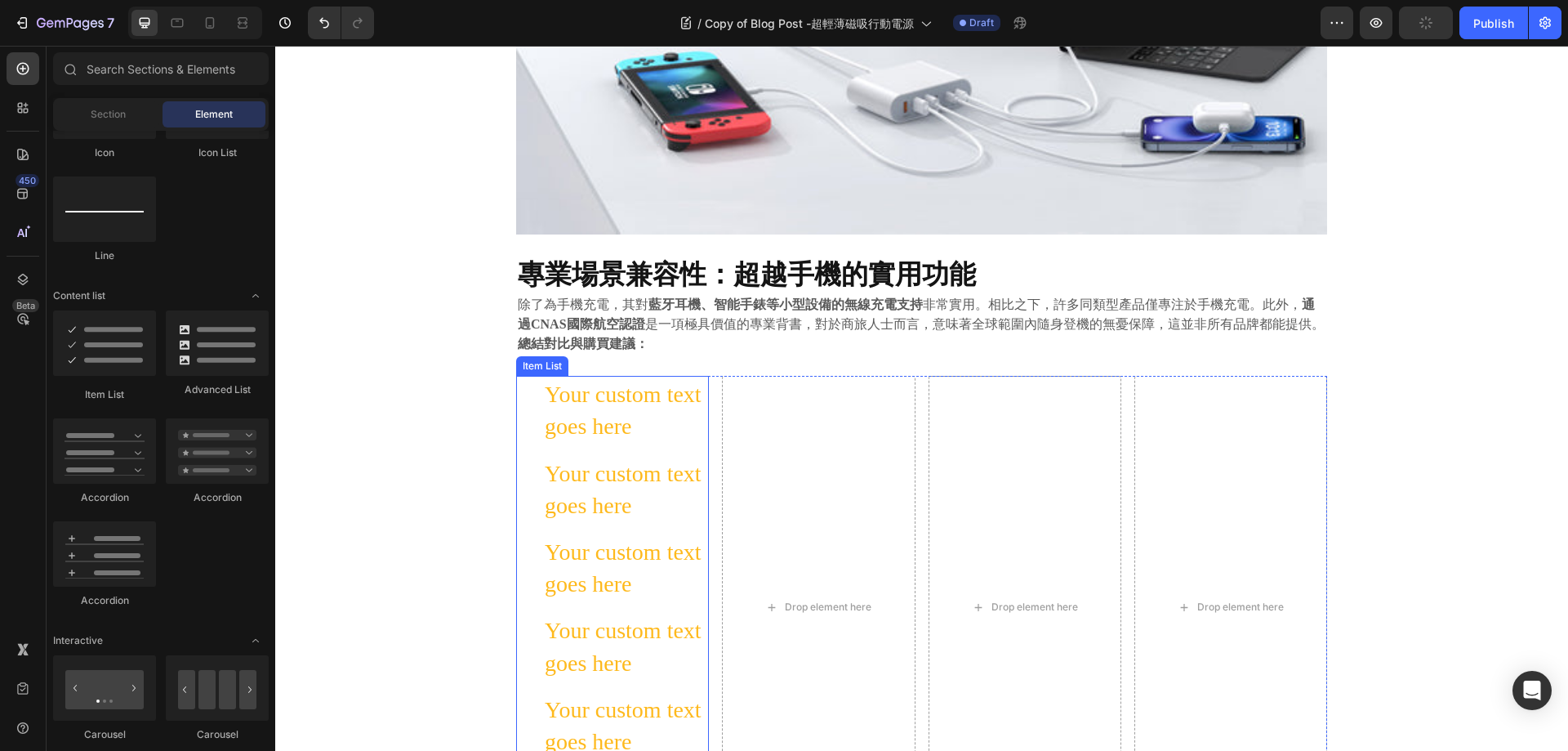
click at [615, 397] on p "Your custom text goes here" at bounding box center [625, 410] width 161 height 64
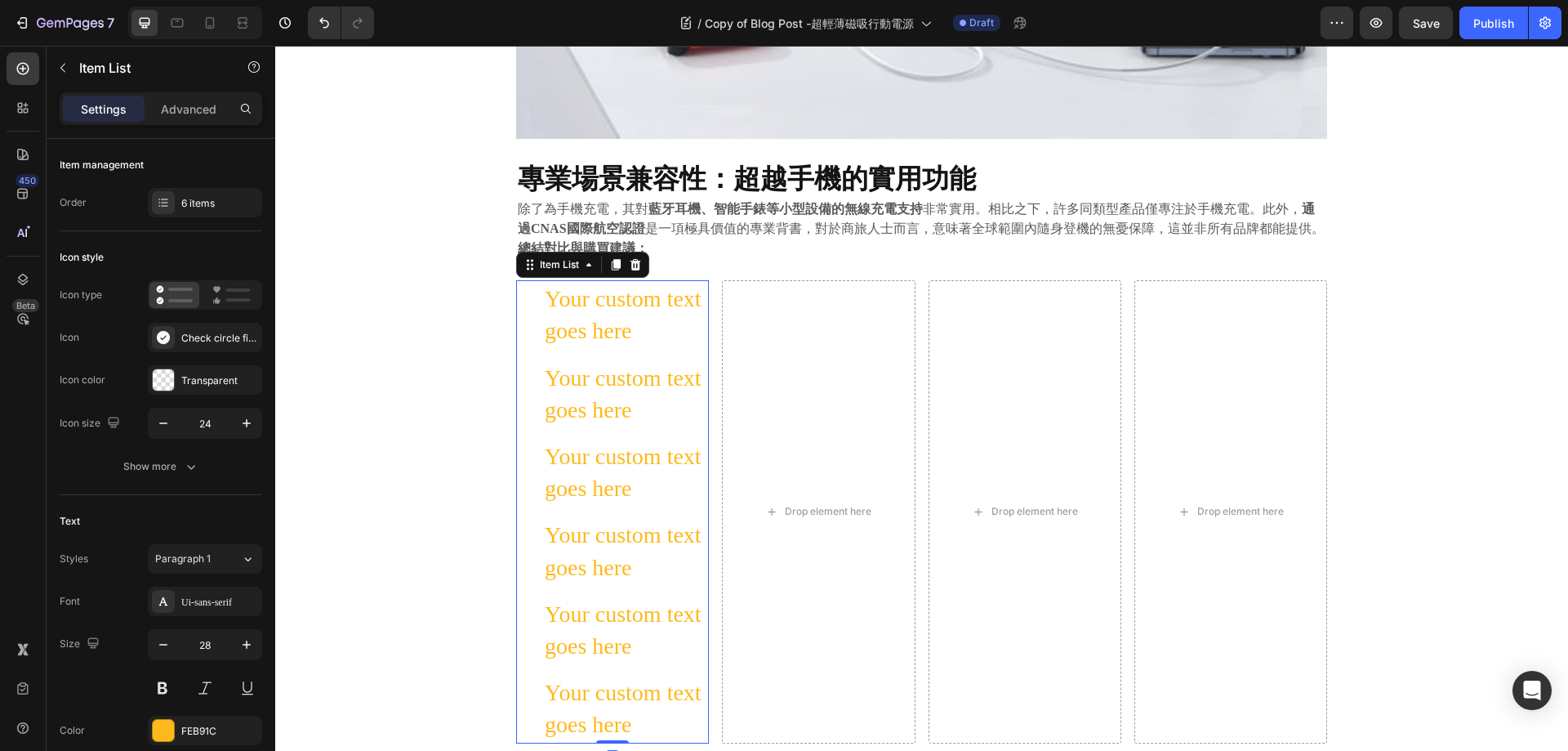
scroll to position [2206, 0]
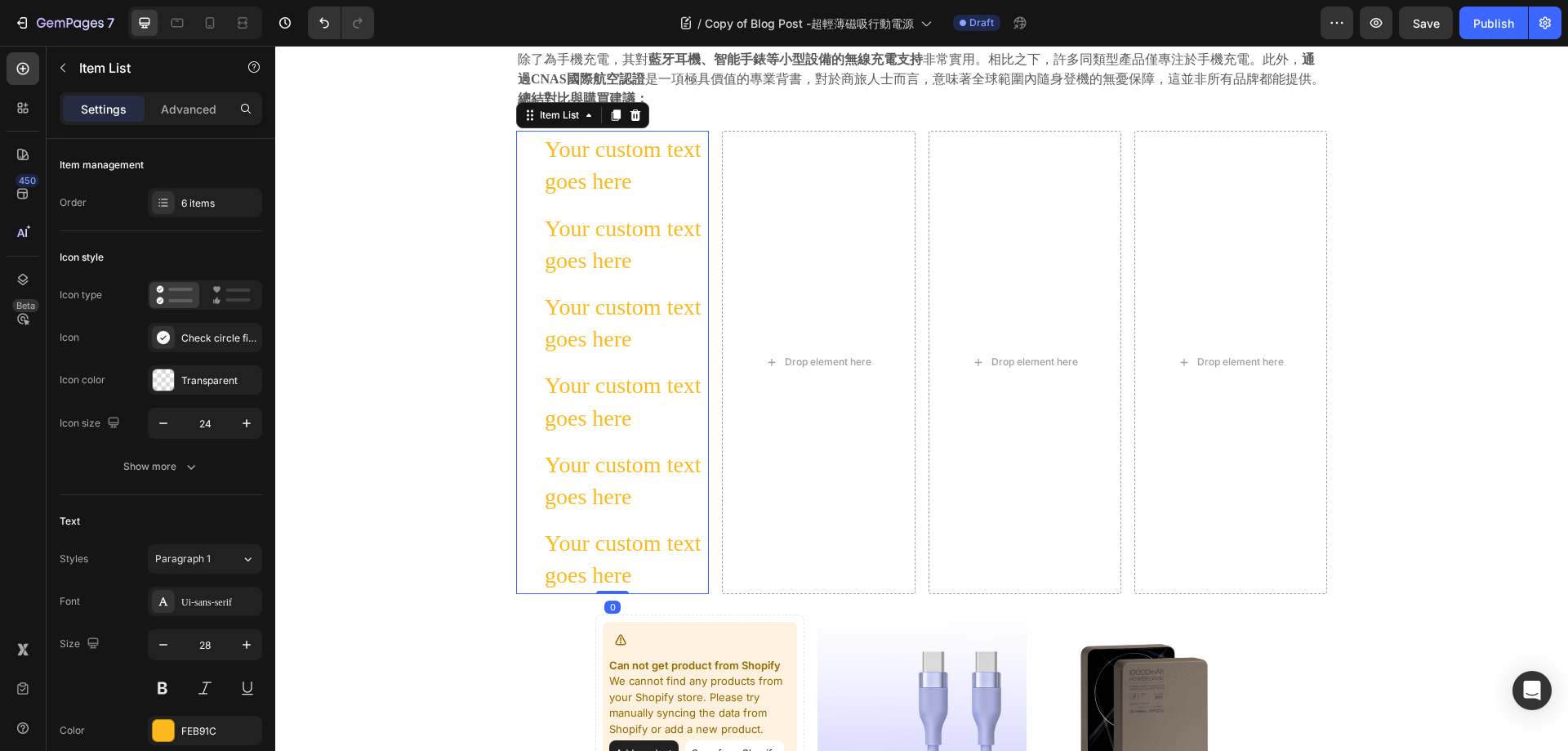
click at [518, 149] on div "Your custom text goes here" at bounding box center [612, 165] width 193 height 68
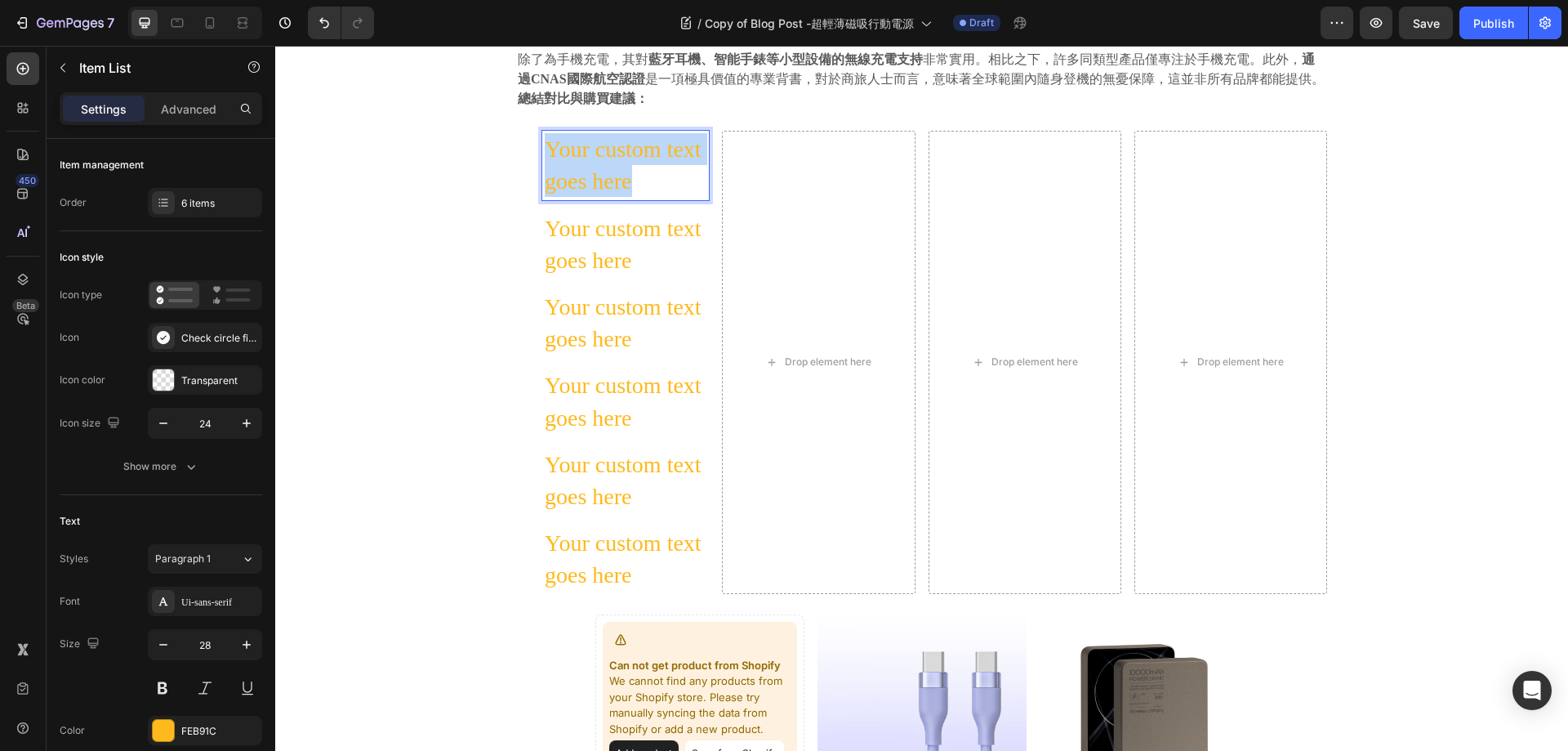
click at [588, 261] on p "Your custom text goes here" at bounding box center [625, 244] width 161 height 64
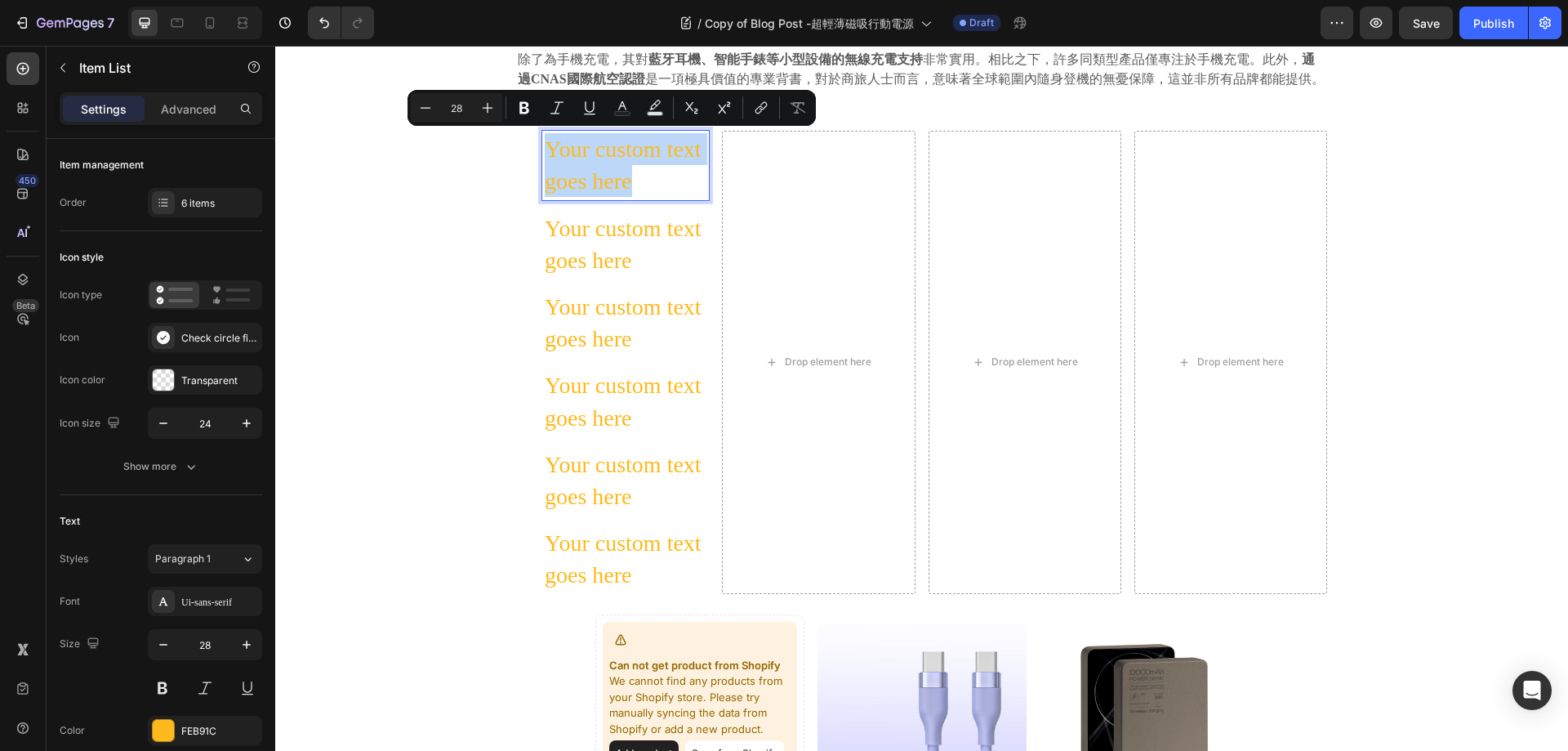
click at [587, 334] on p "Your custom text goes here" at bounding box center [625, 322] width 161 height 64
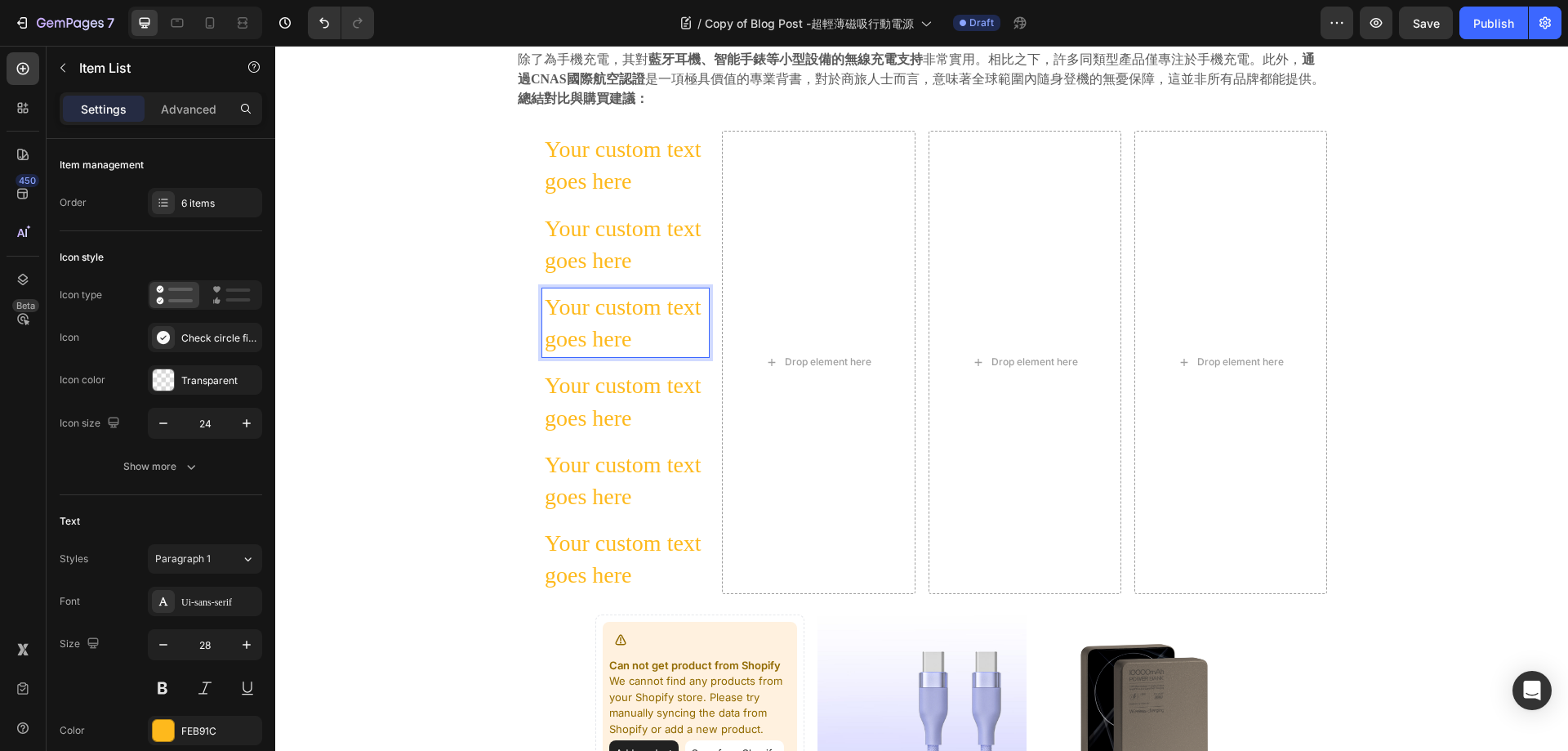
click at [599, 187] on p "Your custom text goes here" at bounding box center [625, 164] width 161 height 64
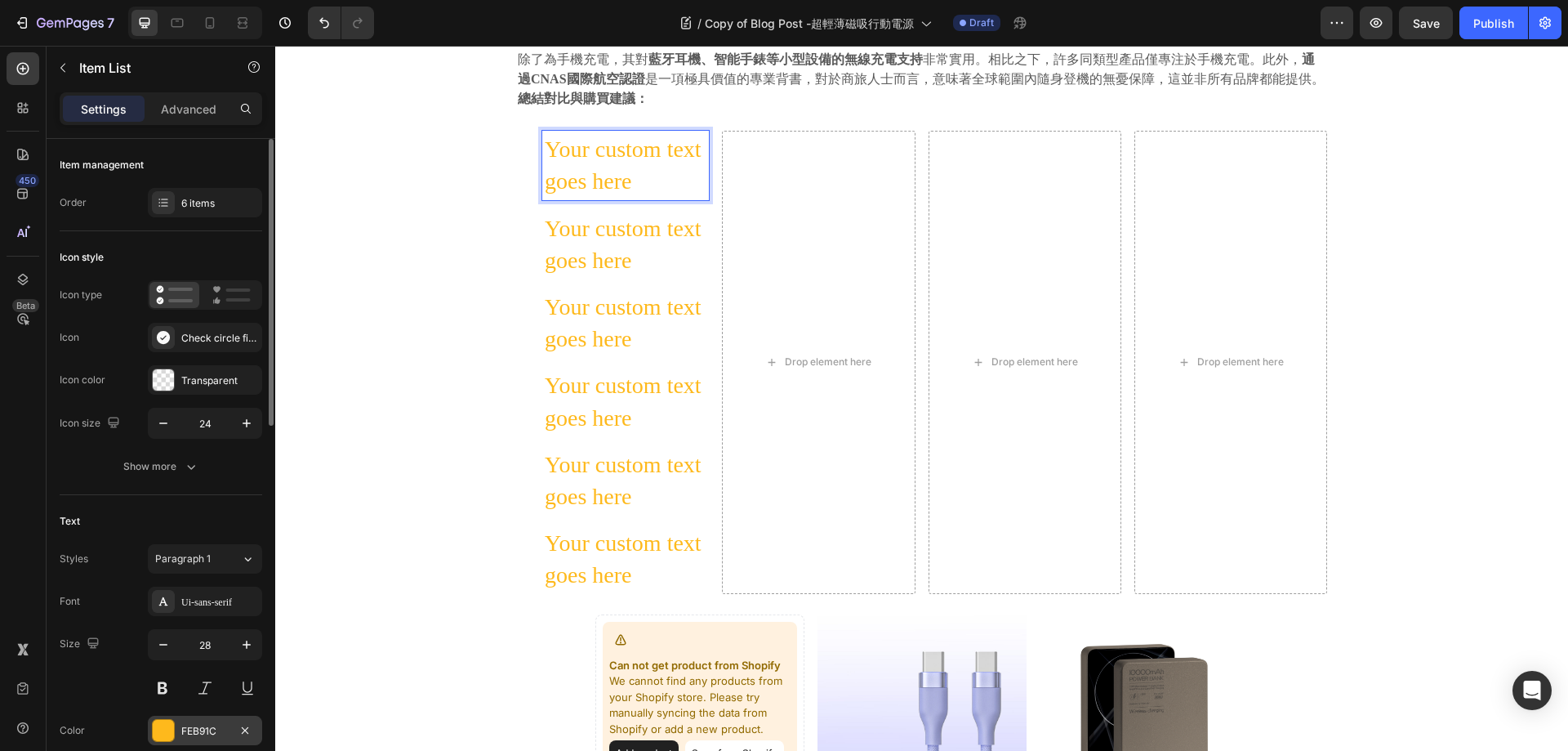
click at [167, 724] on div at bounding box center [163, 730] width 21 height 21
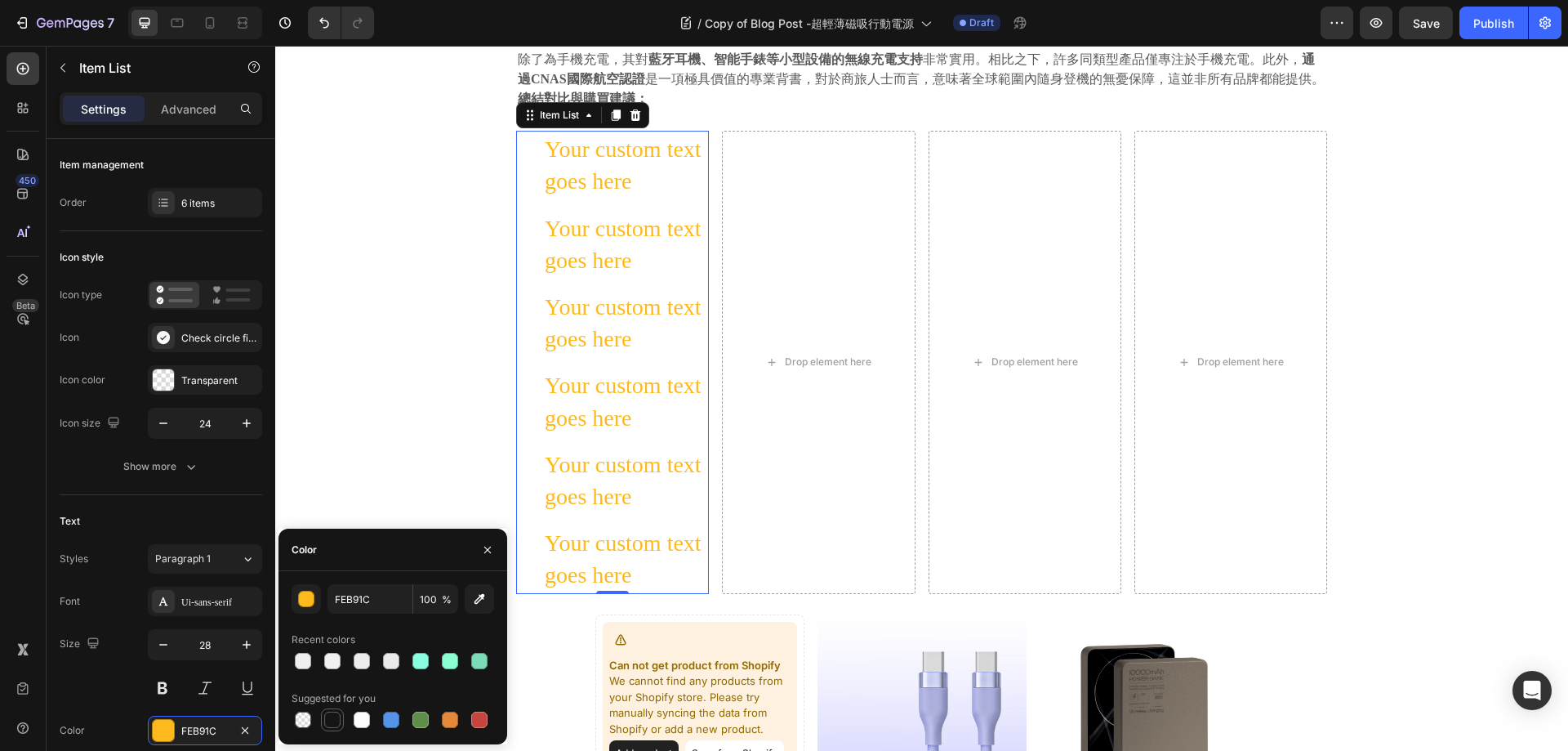
click at [339, 720] on div at bounding box center [333, 720] width 17 height 17
type input "151515"
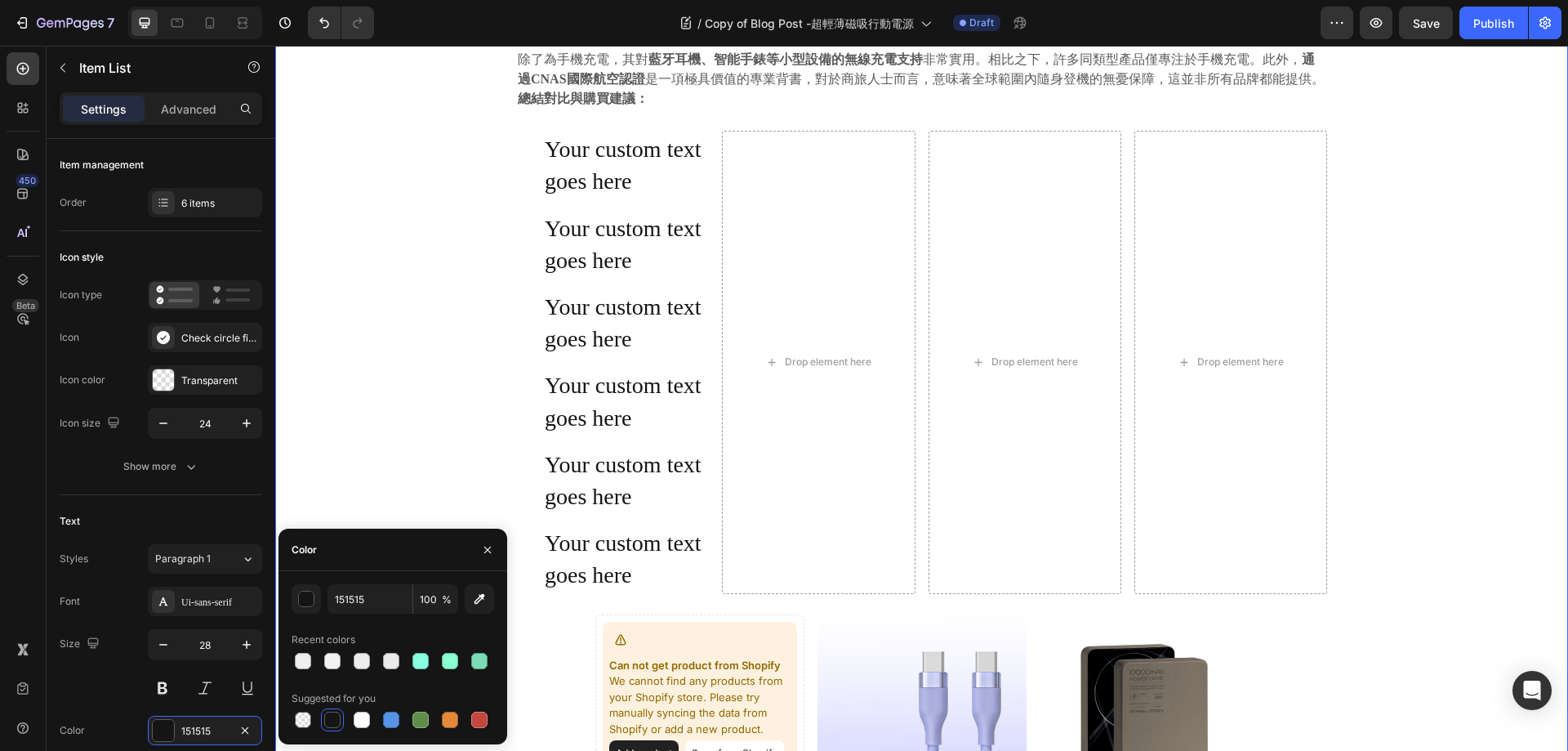
click at [383, 210] on div "⁠⁠⁠⁠⁠⁠⁠ 告別笨重與電量焦慮： 極致輕薄磁吸行動電源深度評測與市場對比 Heading 2025.09.22 Text block Share: Tex…" at bounding box center [921, 5] width 1268 height 3424
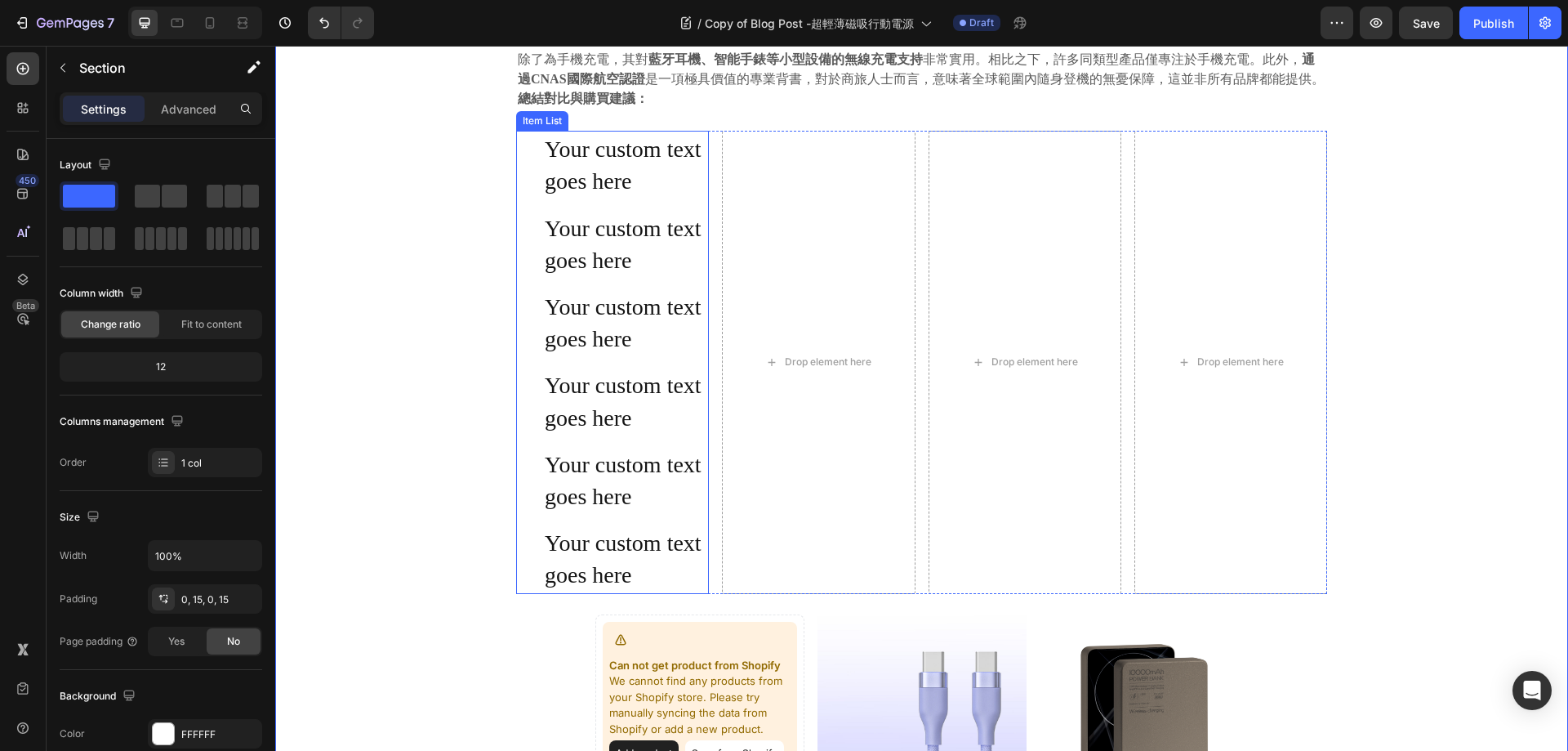
click at [639, 263] on p "Your custom text goes here" at bounding box center [625, 244] width 161 height 64
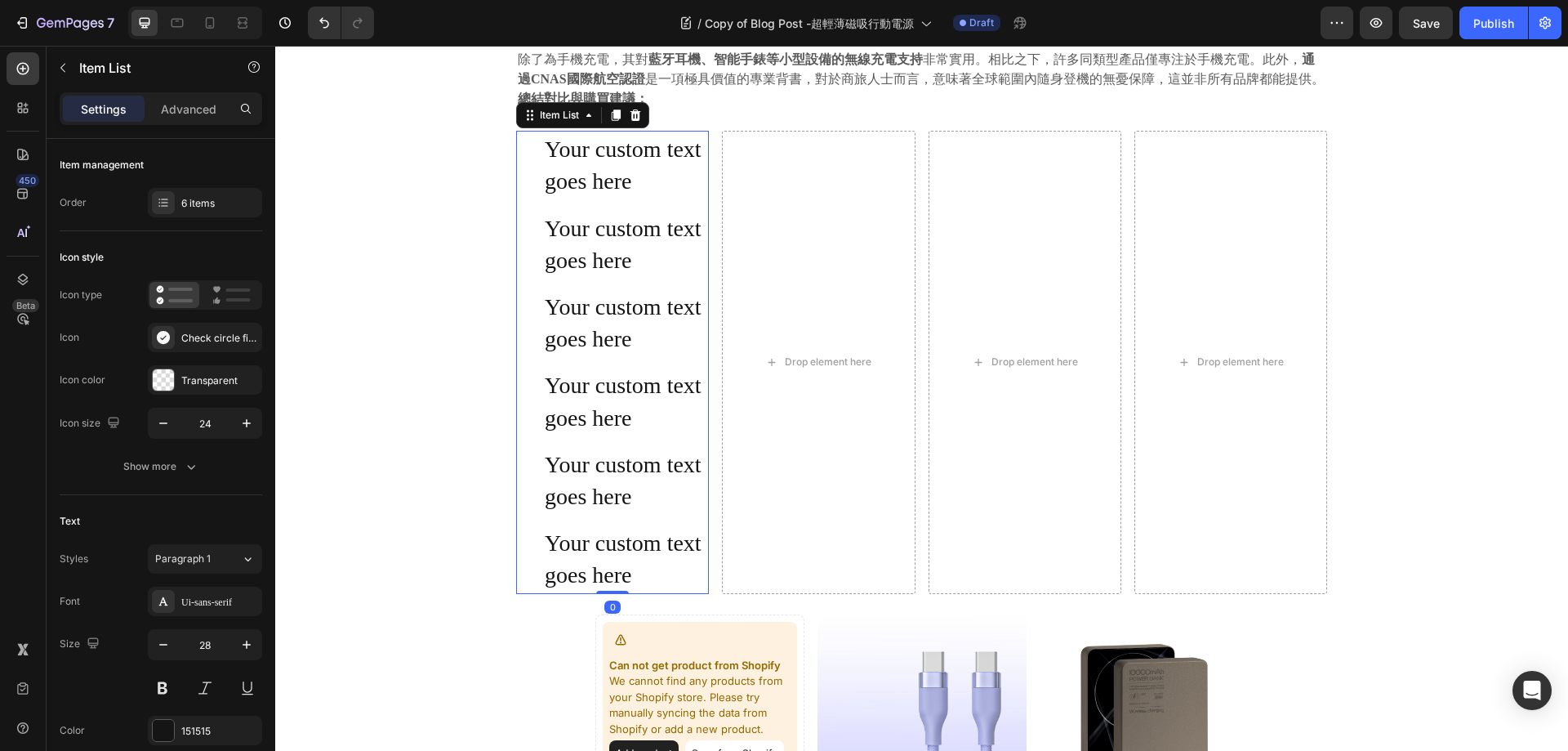
scroll to position [2125, 0]
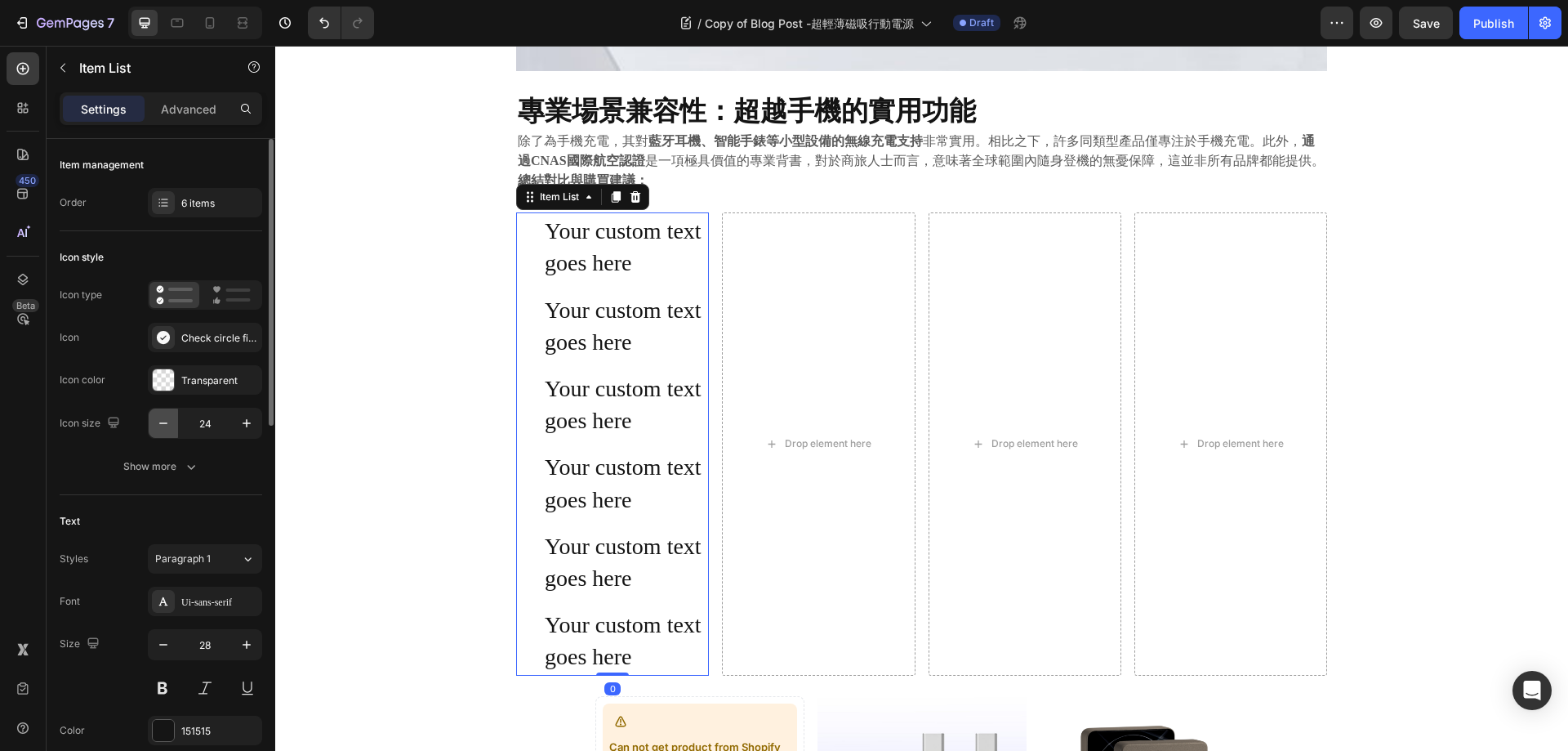
click at [168, 425] on icon "button" at bounding box center [163, 423] width 17 height 17
click at [164, 425] on icon "button" at bounding box center [163, 423] width 17 height 17
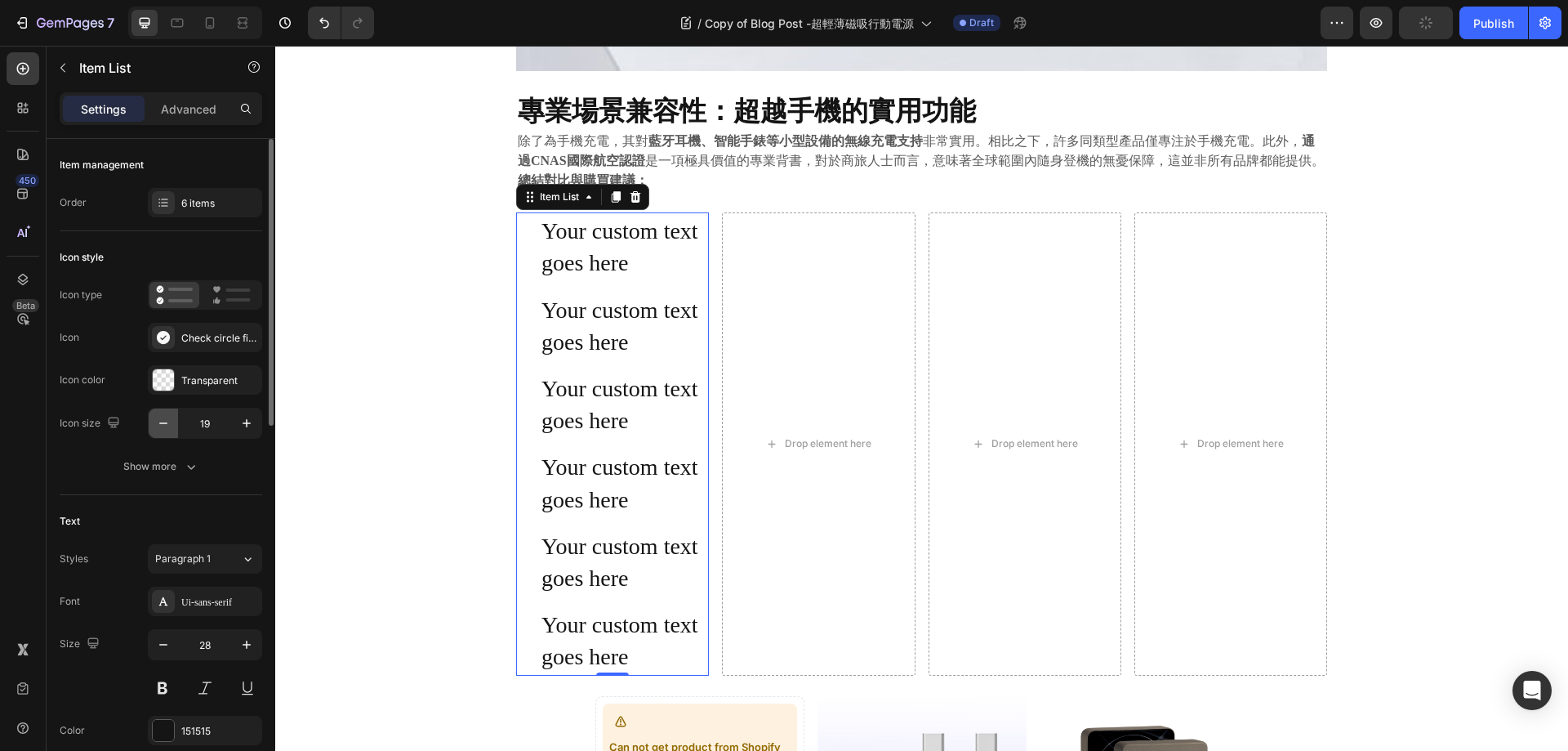
click at [164, 425] on icon "button" at bounding box center [163, 423] width 17 height 17
click at [254, 425] on icon "button" at bounding box center [247, 423] width 17 height 17
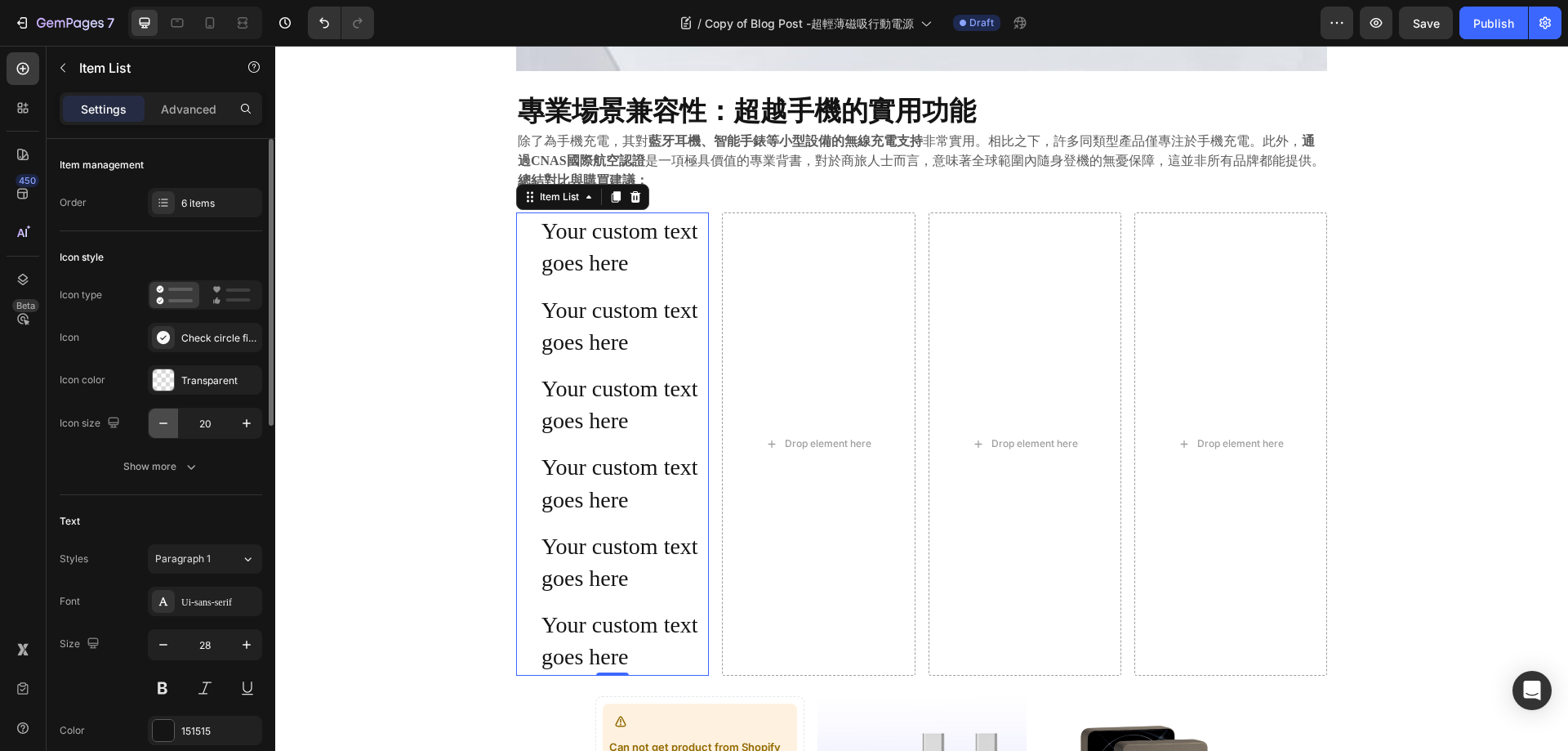
click at [162, 425] on icon "button" at bounding box center [163, 423] width 17 height 17
type input "19"
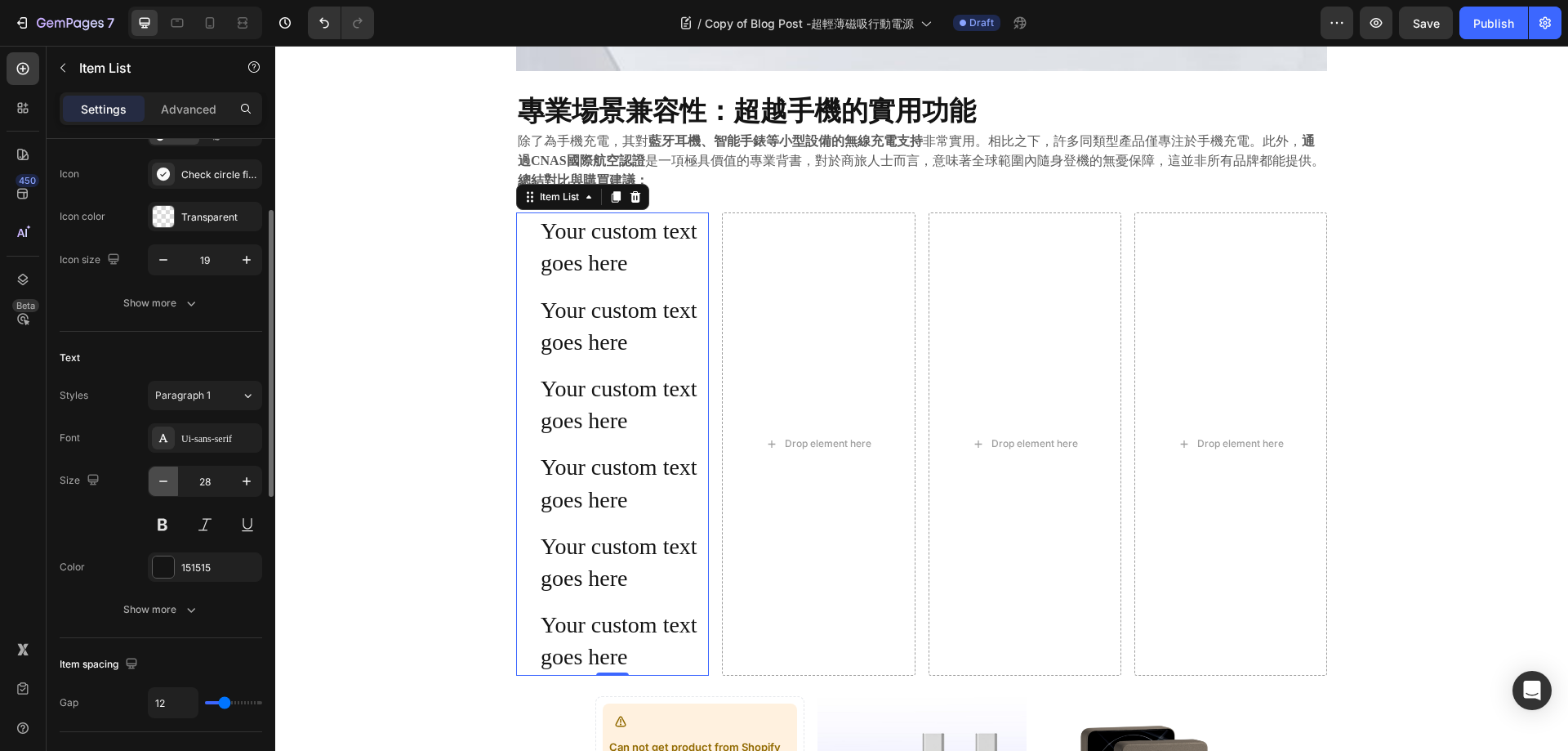
click at [170, 472] on button "button" at bounding box center [163, 482] width 30 height 30
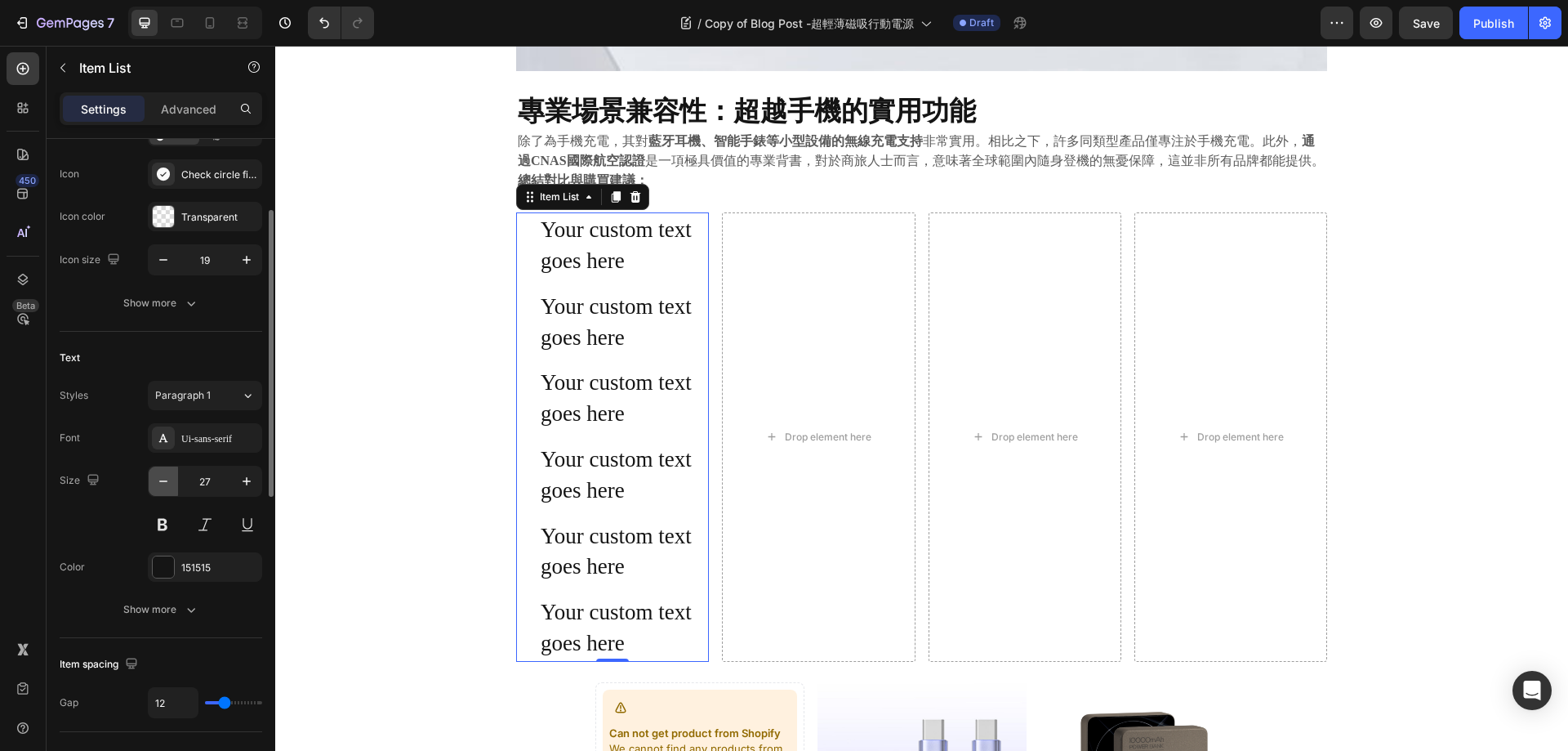
click at [170, 472] on button "button" at bounding box center [163, 482] width 30 height 30
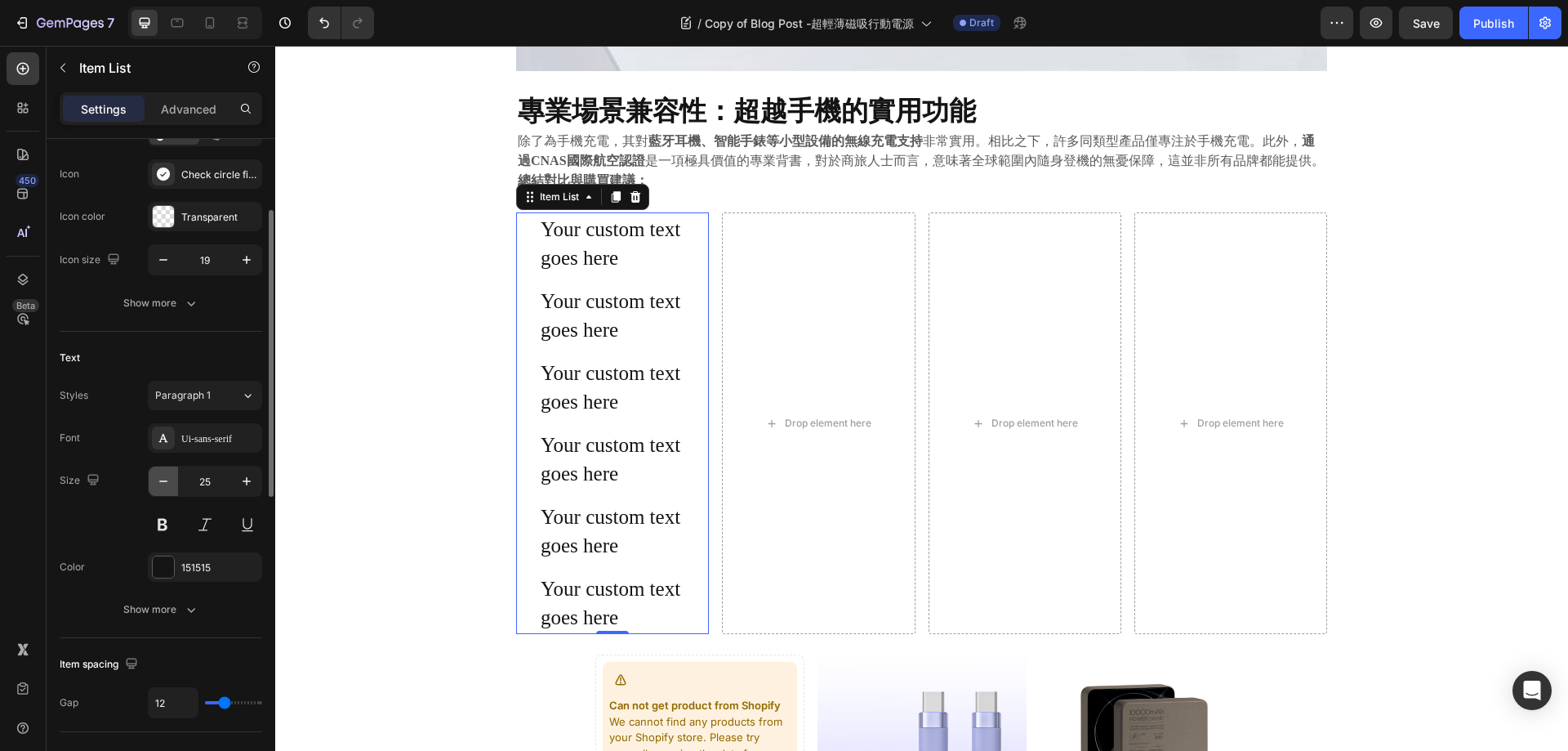
click at [168, 472] on button "button" at bounding box center [163, 482] width 30 height 30
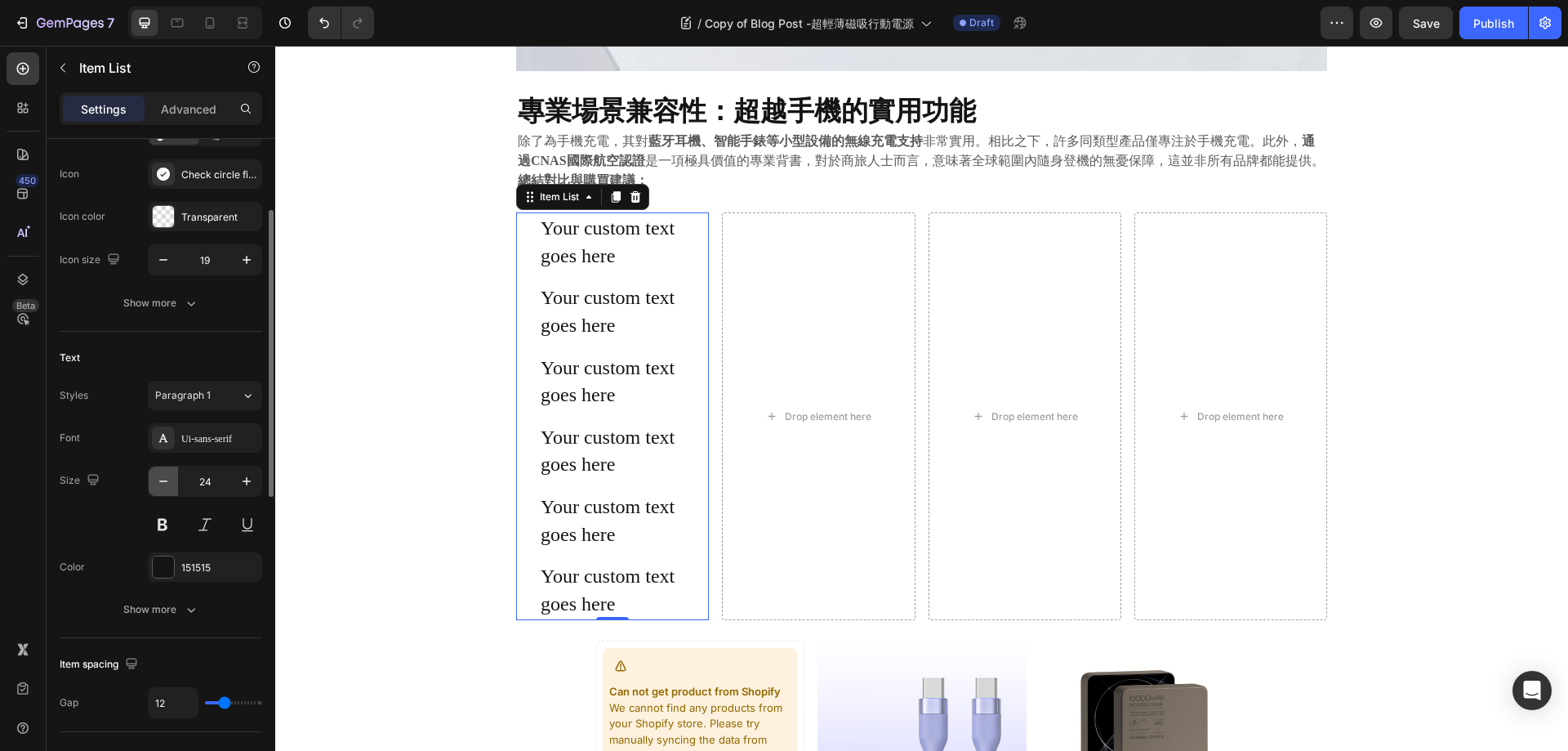
click at [168, 472] on button "button" at bounding box center [163, 482] width 30 height 30
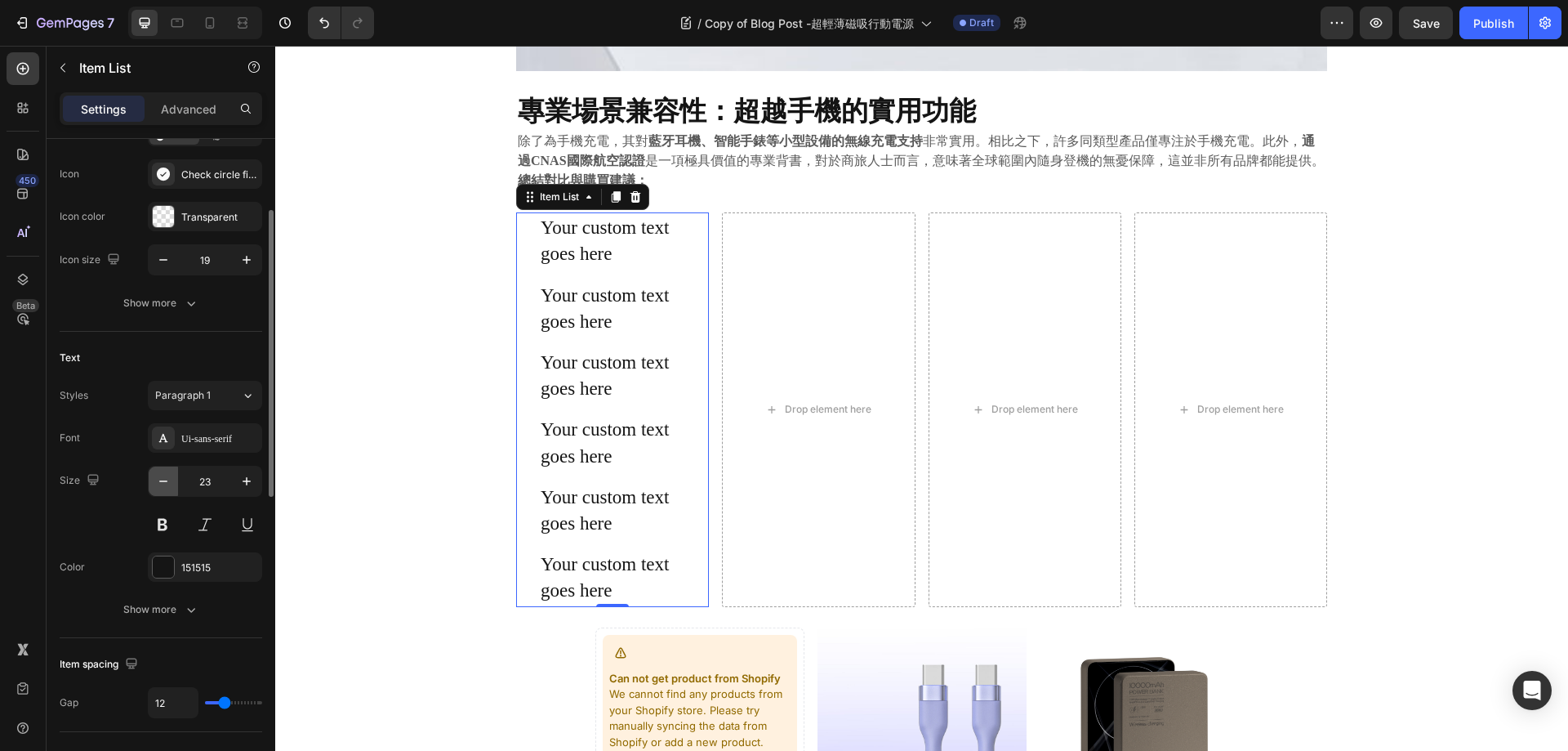
click at [168, 472] on button "button" at bounding box center [163, 482] width 30 height 30
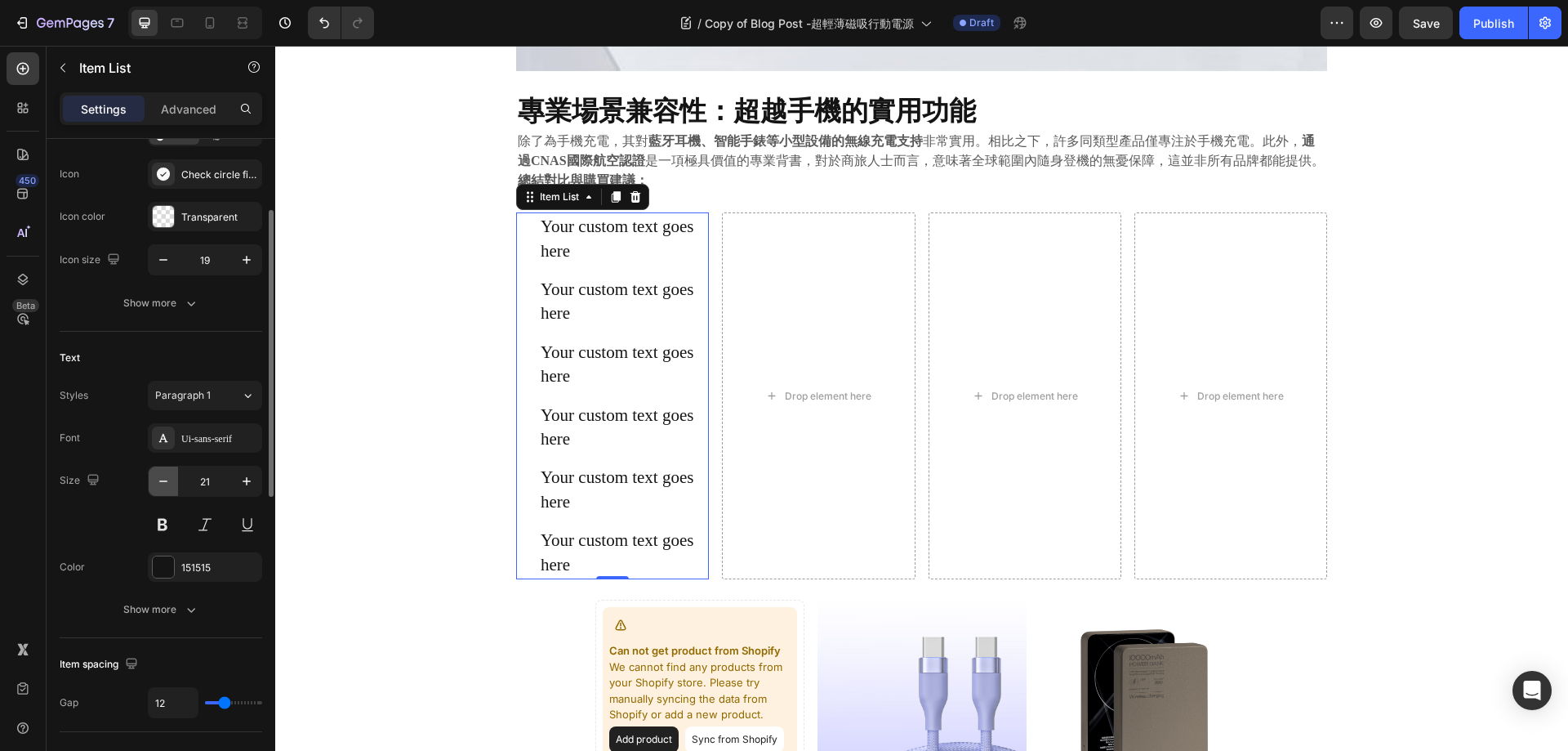
click at [168, 472] on button "button" at bounding box center [163, 482] width 30 height 30
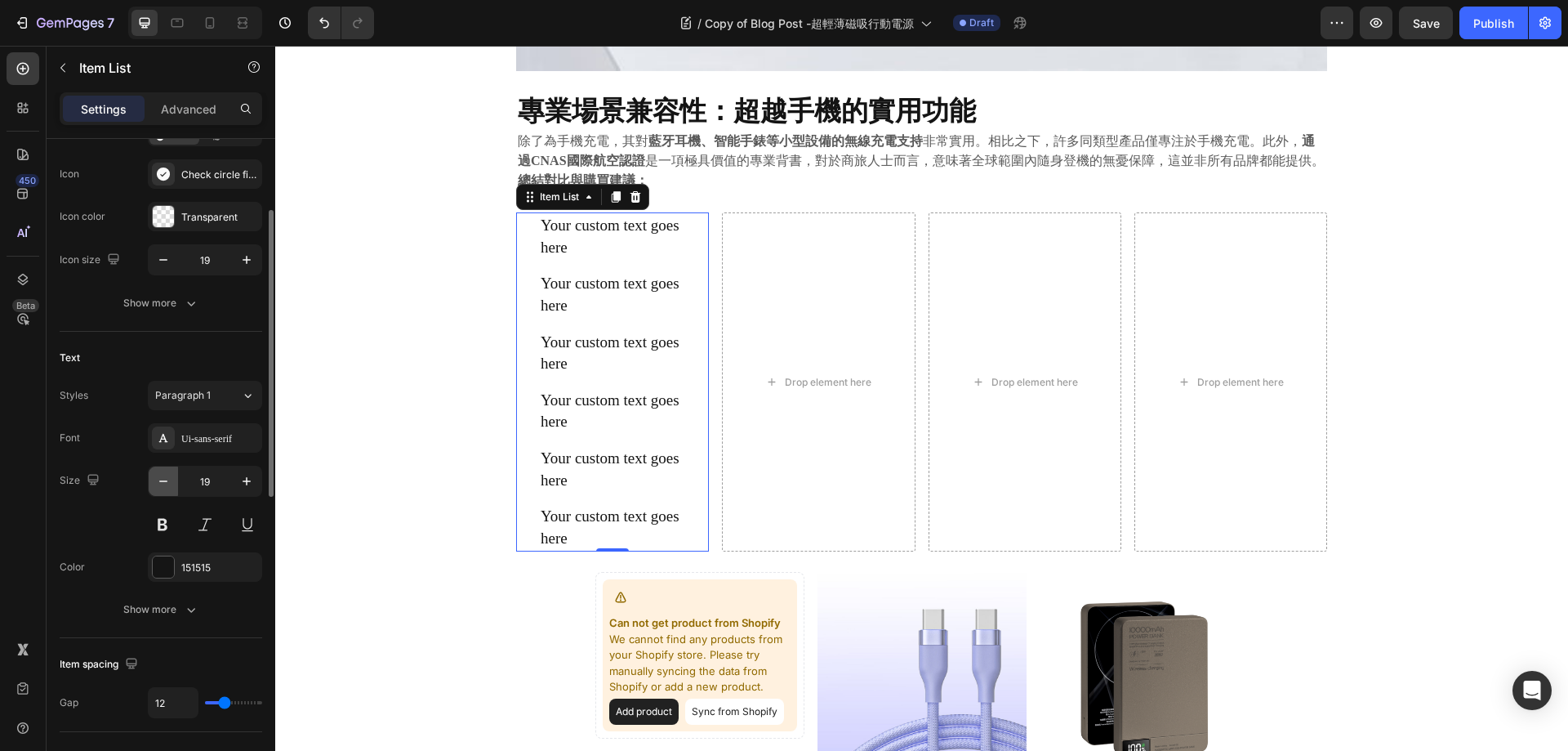
click at [168, 472] on button "button" at bounding box center [163, 482] width 30 height 30
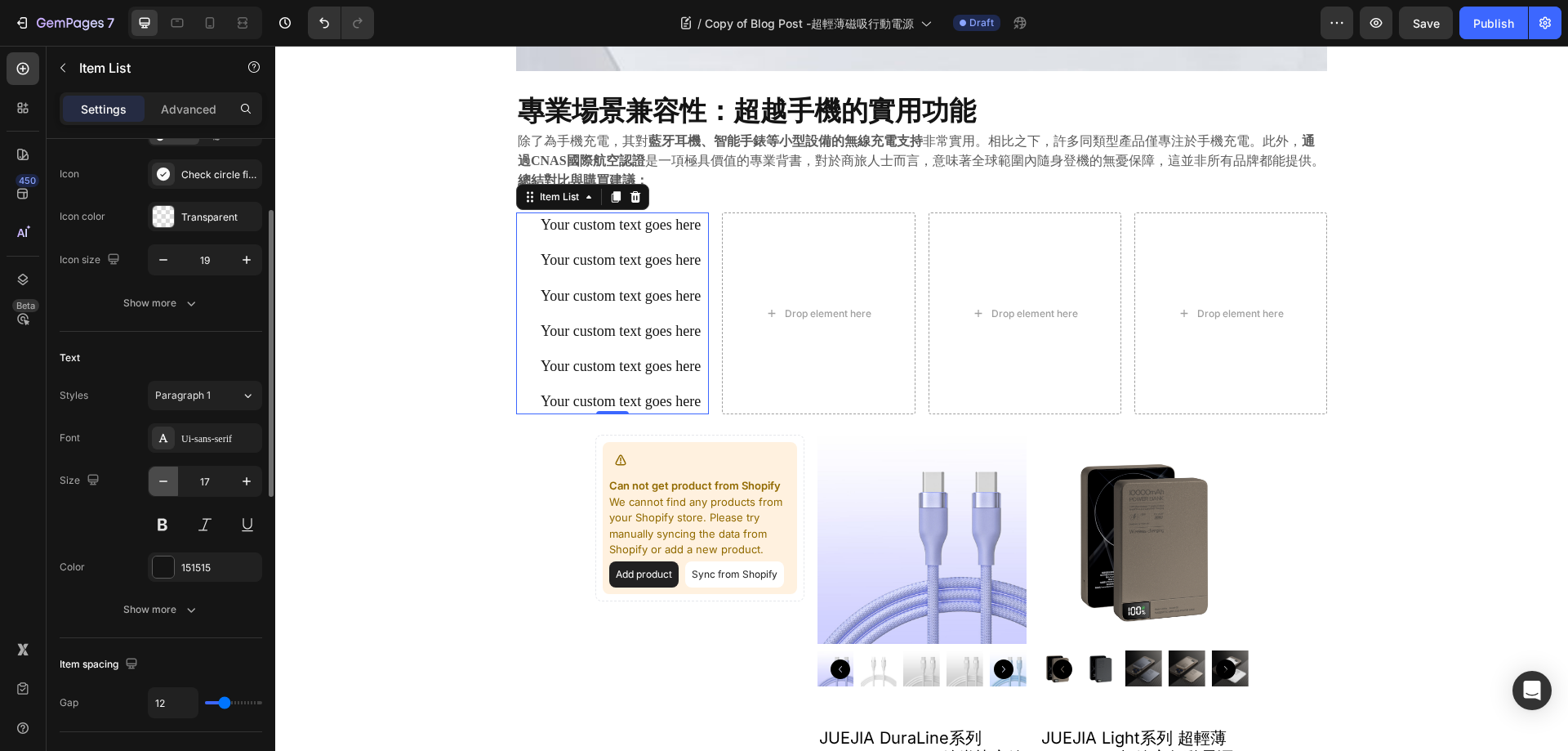
click at [168, 472] on button "button" at bounding box center [163, 482] width 30 height 30
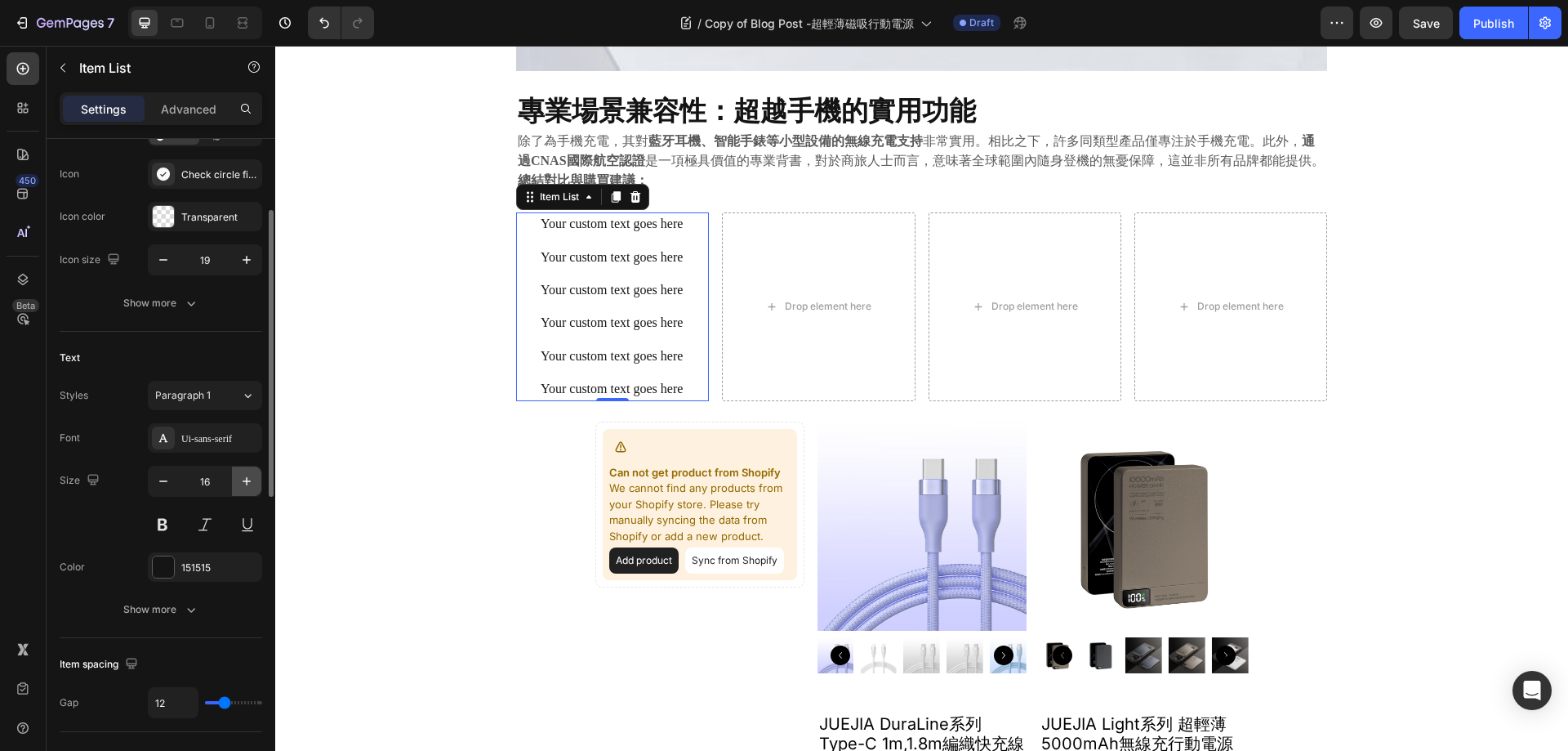
click at [247, 486] on icon "button" at bounding box center [247, 482] width 17 height 17
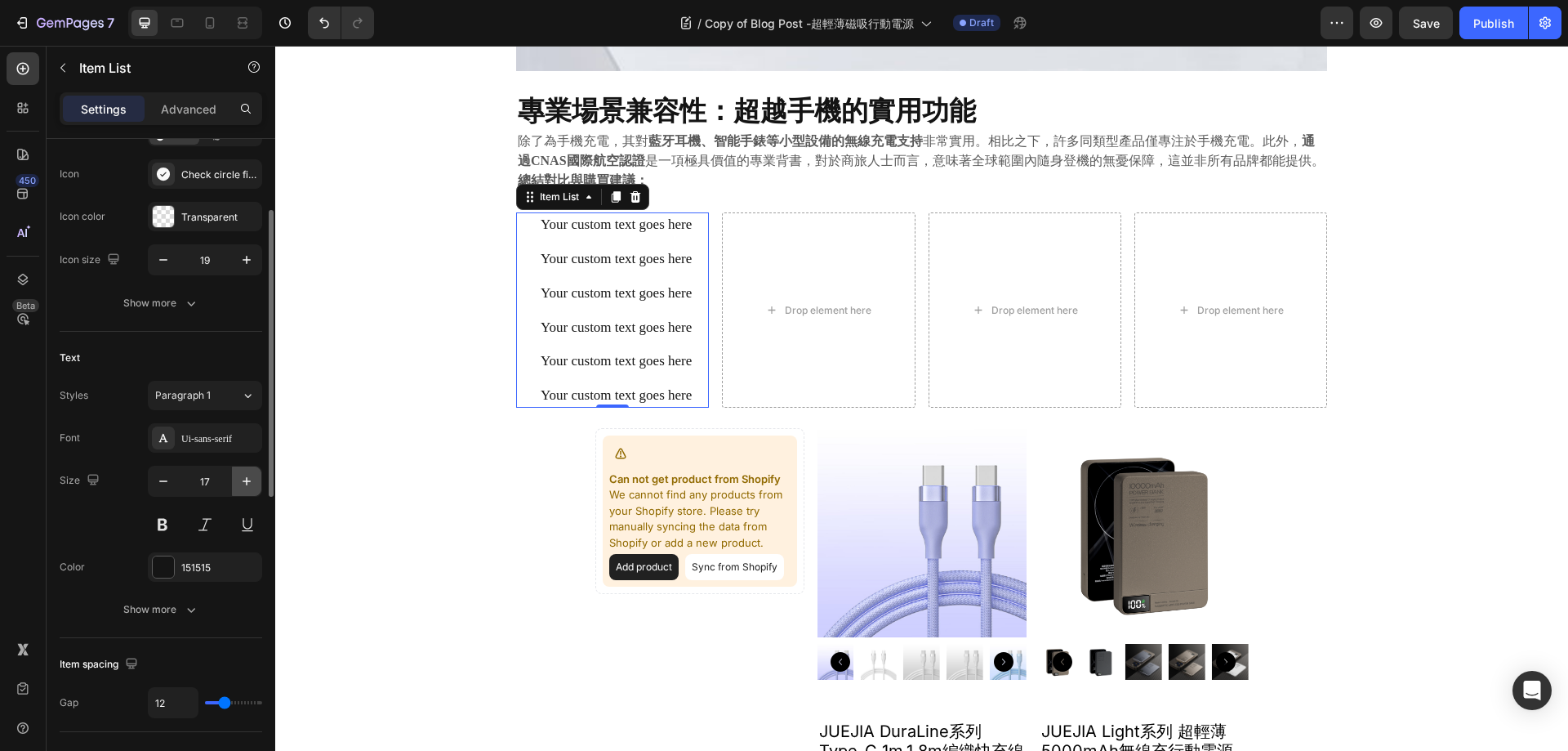
type input "18"
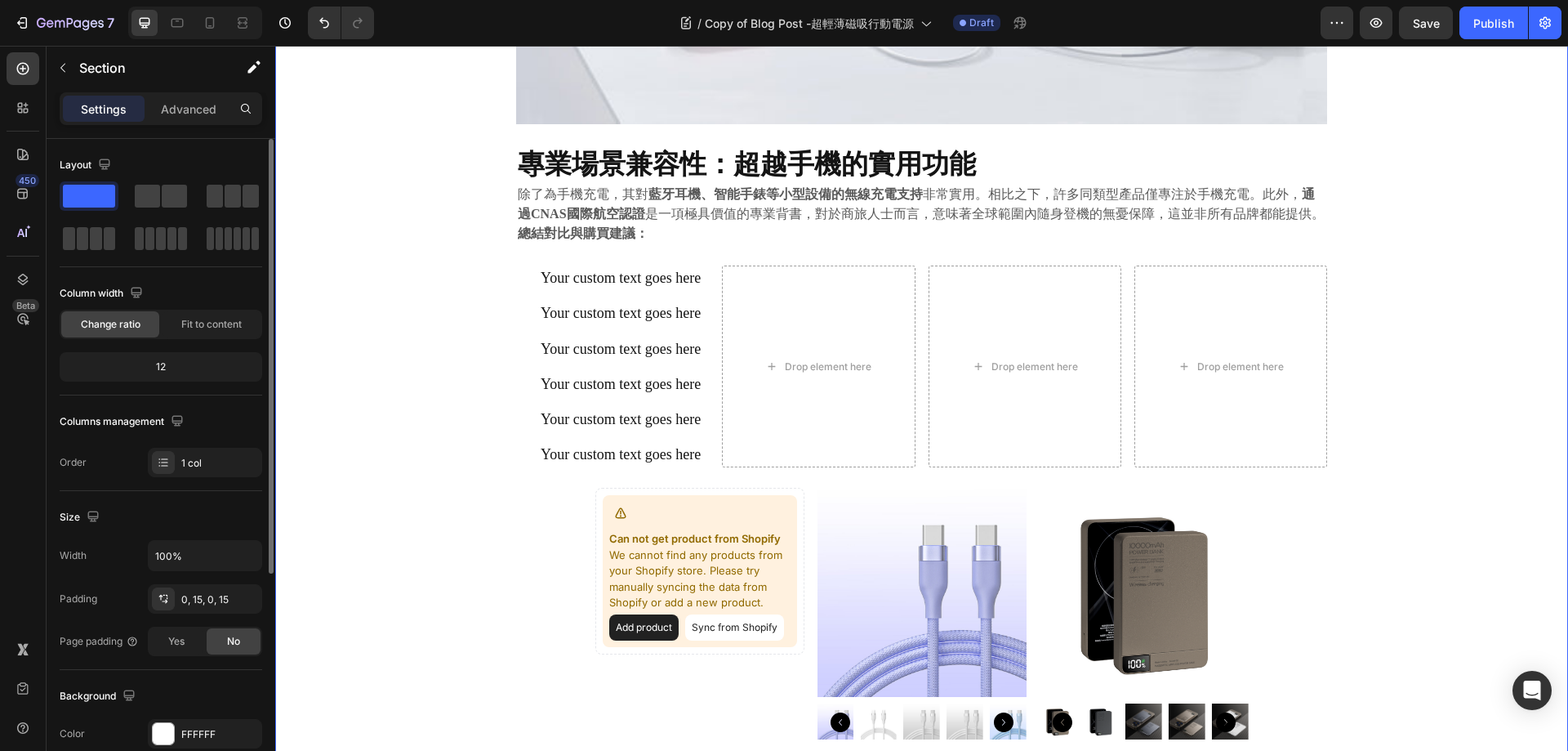
scroll to position [2043, 0]
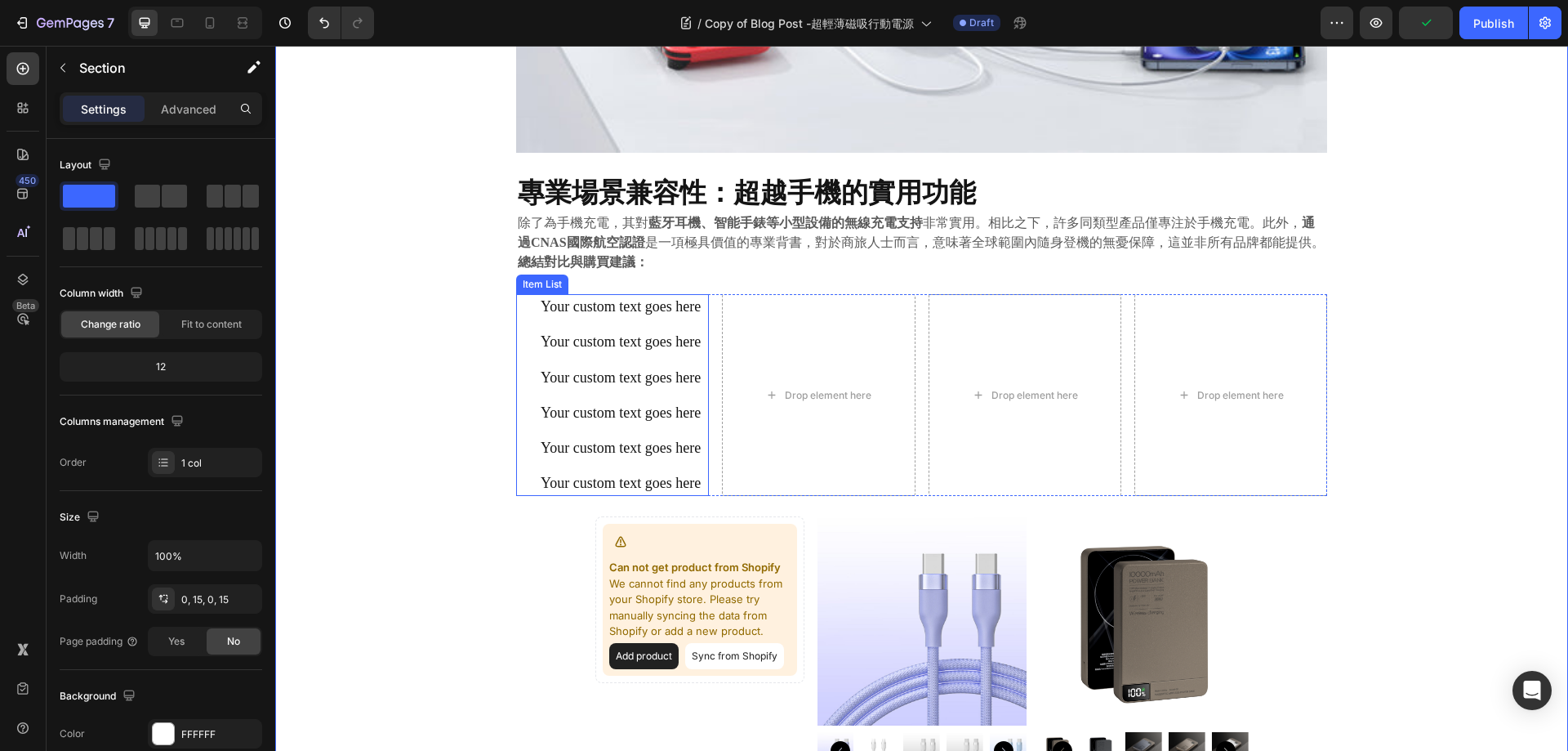
click at [605, 317] on p "Your custom text goes here" at bounding box center [621, 306] width 160 height 20
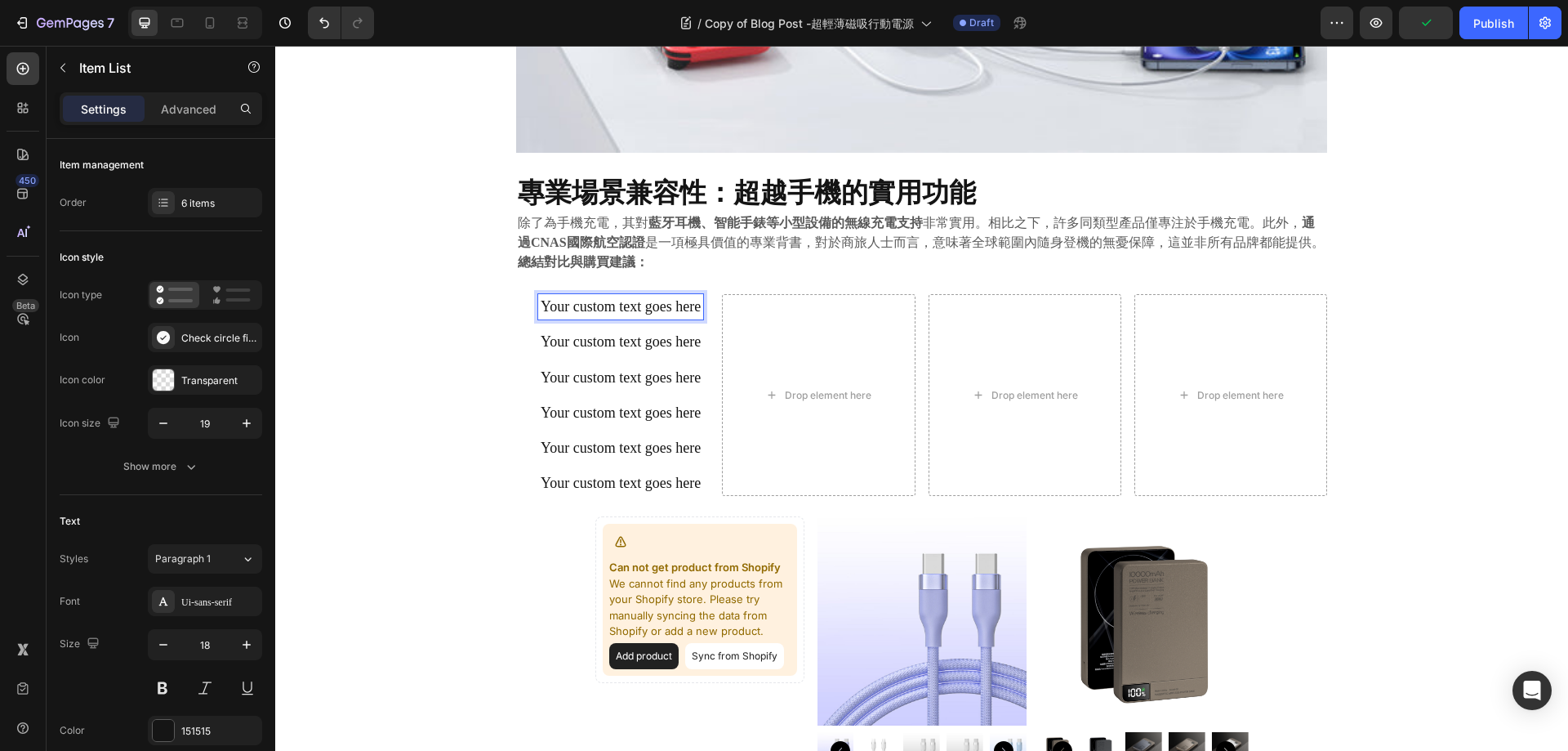
click at [599, 309] on p "Your custom text goes here" at bounding box center [621, 306] width 160 height 20
click at [412, 316] on div "⁠⁠⁠⁠⁠⁠⁠ 告別笨重與電量焦慮： 極致輕薄磁吸行動電源深度評測與市場對比 Heading 2025.09.22 Text block Share: Tex…" at bounding box center [921, 37] width 1268 height 3162
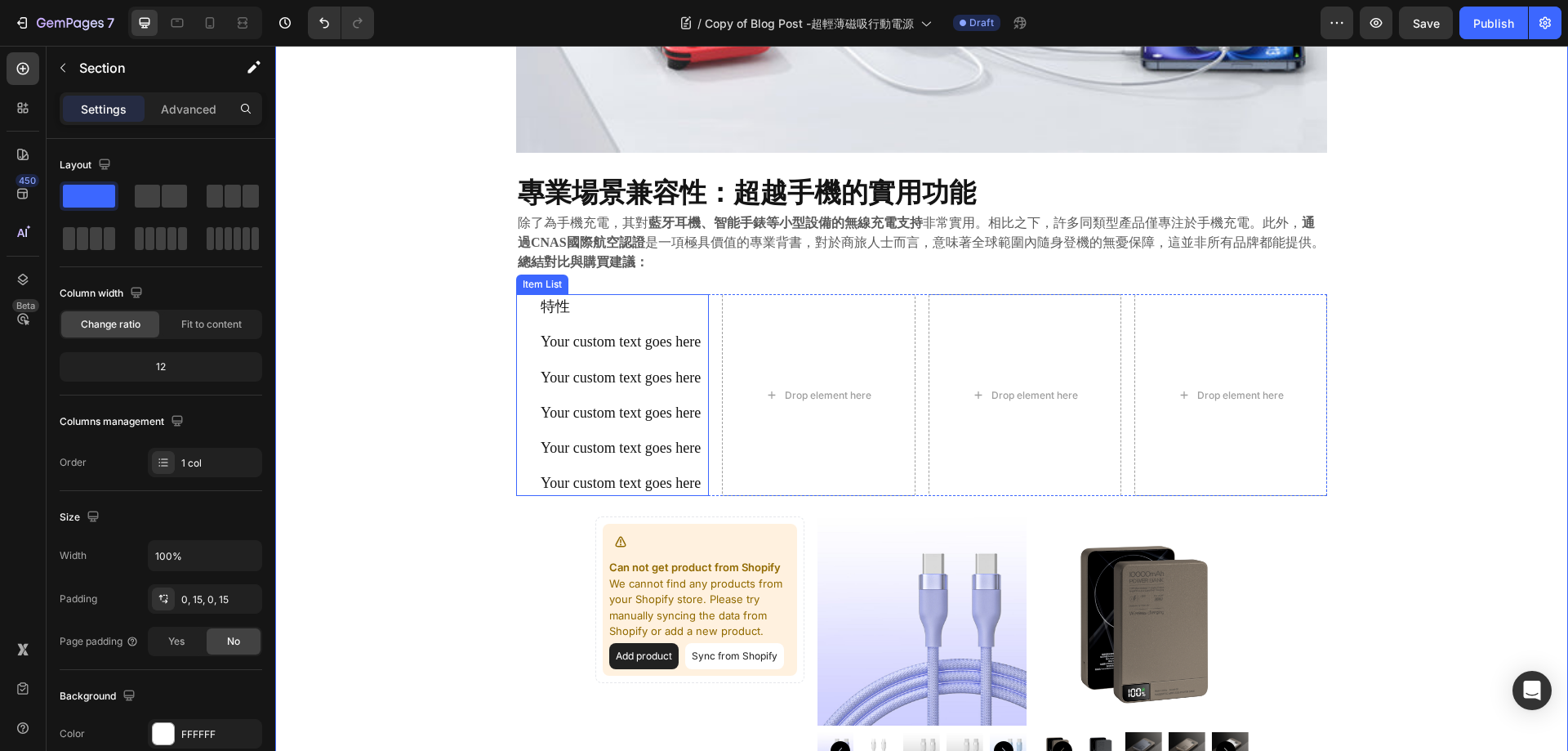
click at [579, 347] on p "Your custom text goes here" at bounding box center [621, 342] width 160 height 20
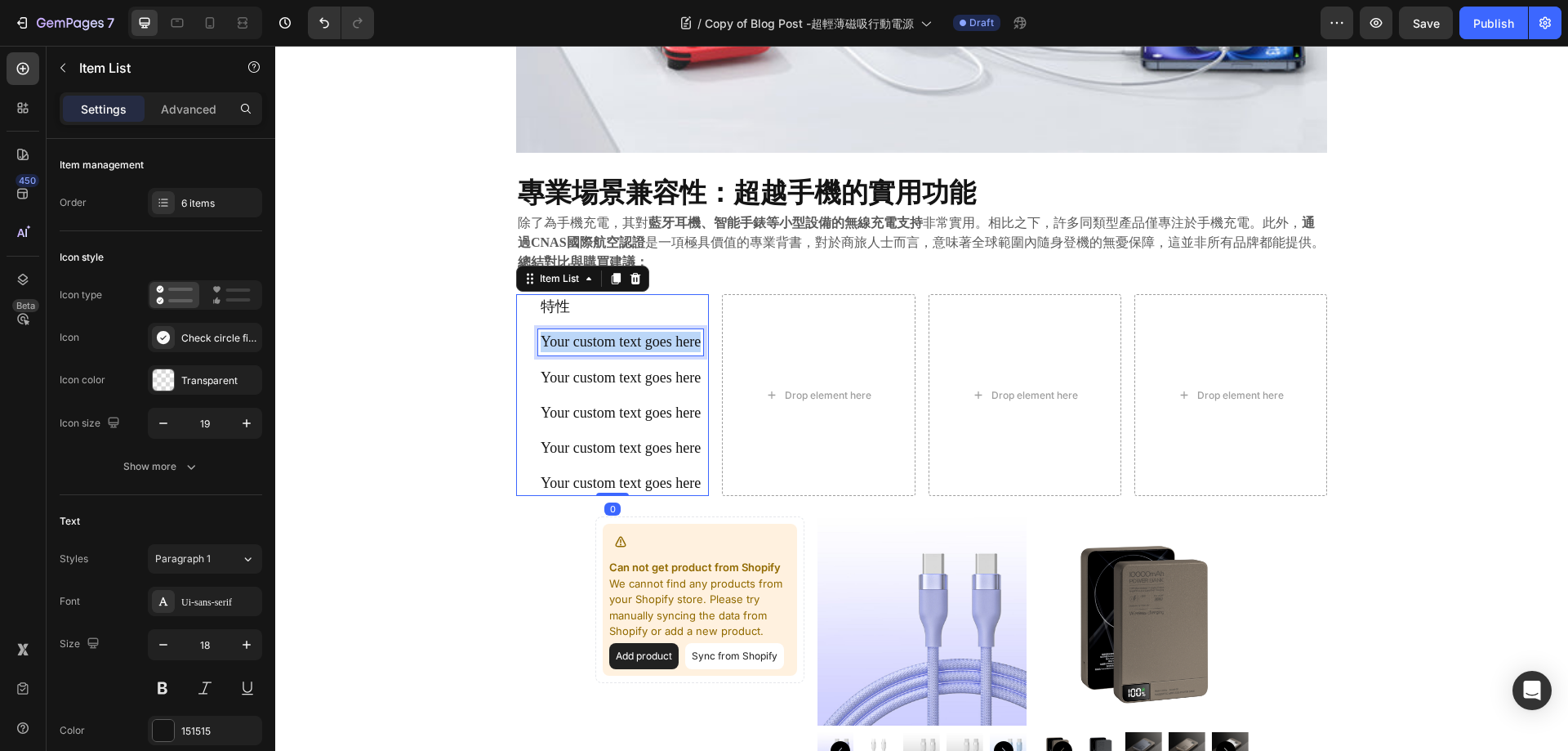
click at [582, 347] on p "Your custom text goes here" at bounding box center [621, 342] width 160 height 20
click at [579, 373] on p "Your custom text goes here" at bounding box center [621, 378] width 160 height 20
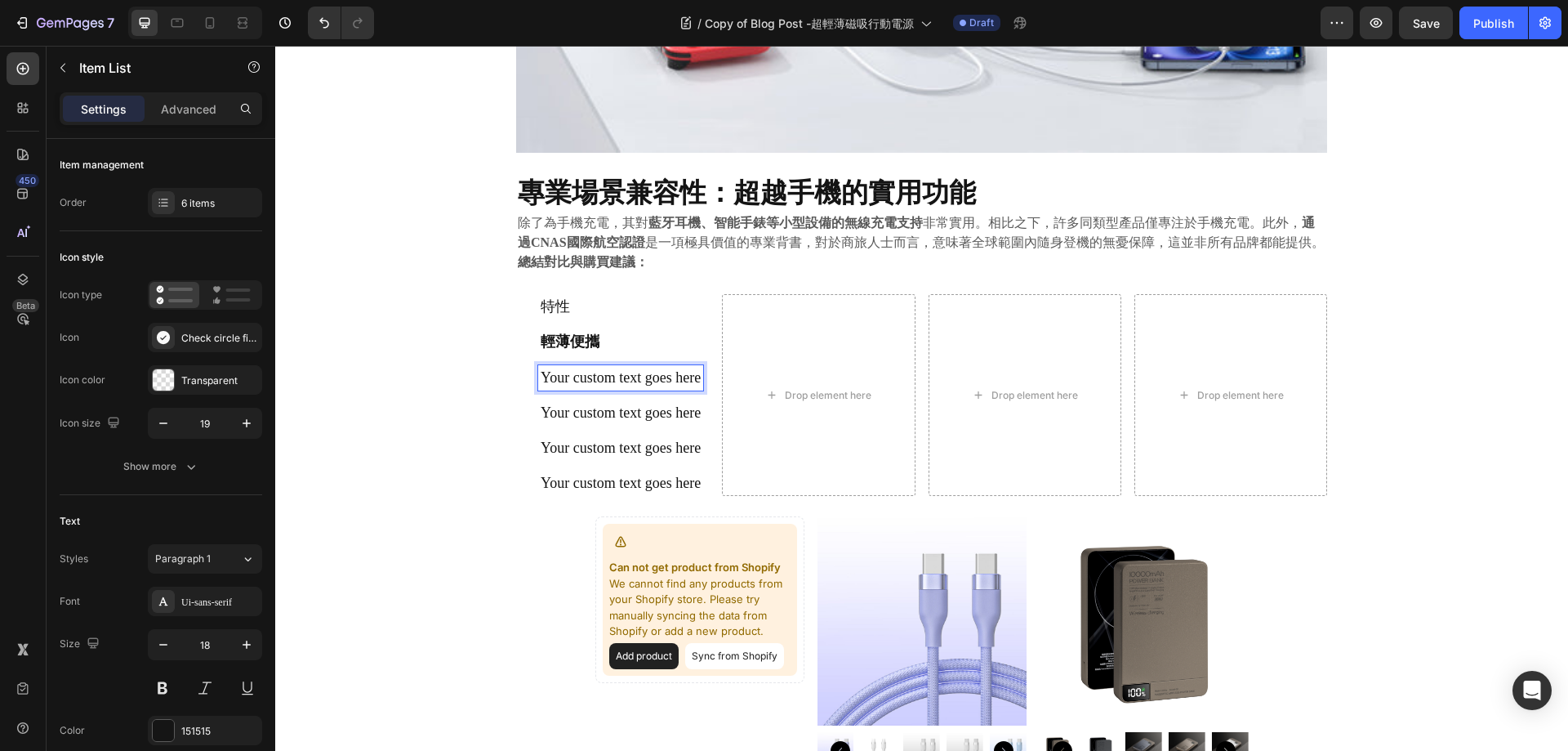
click at [549, 302] on p "特性" at bounding box center [621, 306] width 160 height 20
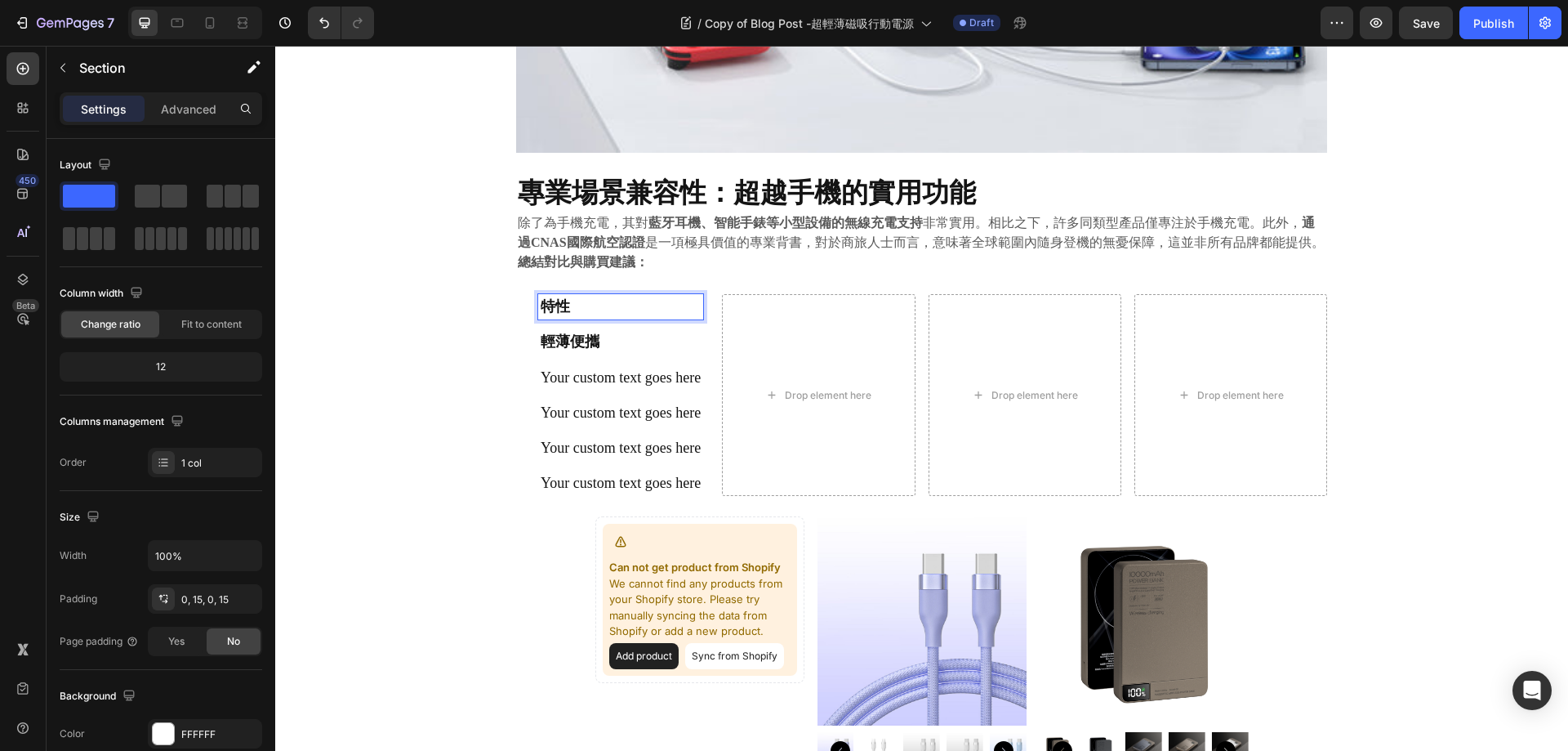
click at [479, 343] on div "⁠⁠⁠⁠⁠⁠⁠ 告別笨重與電量焦慮： 極致輕薄磁吸行動電源深度評測與市場對比 Heading 2025.09.22 Text block Share: Tex…" at bounding box center [921, 37] width 1268 height 3162
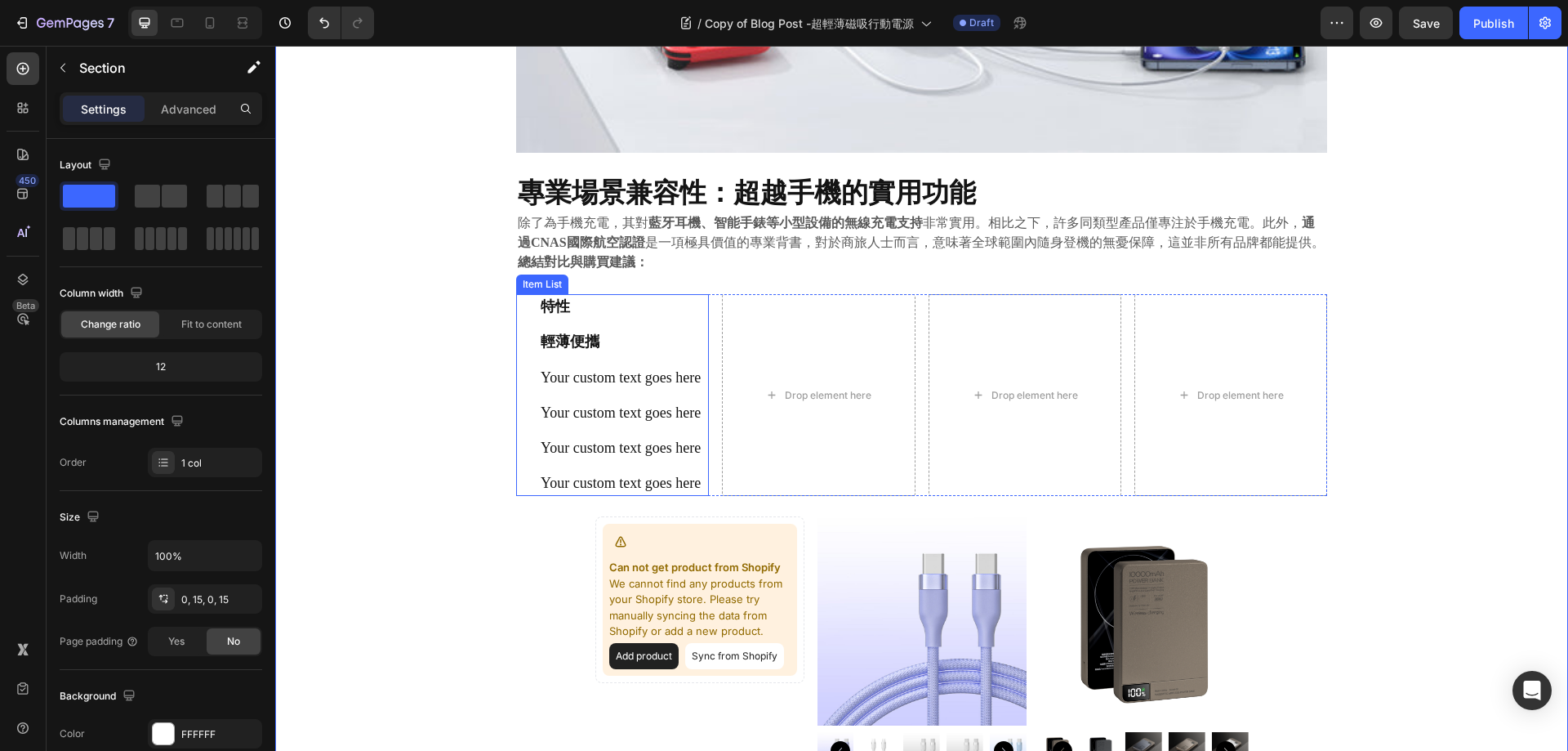
click at [602, 381] on p "Your custom text goes here" at bounding box center [621, 378] width 160 height 20
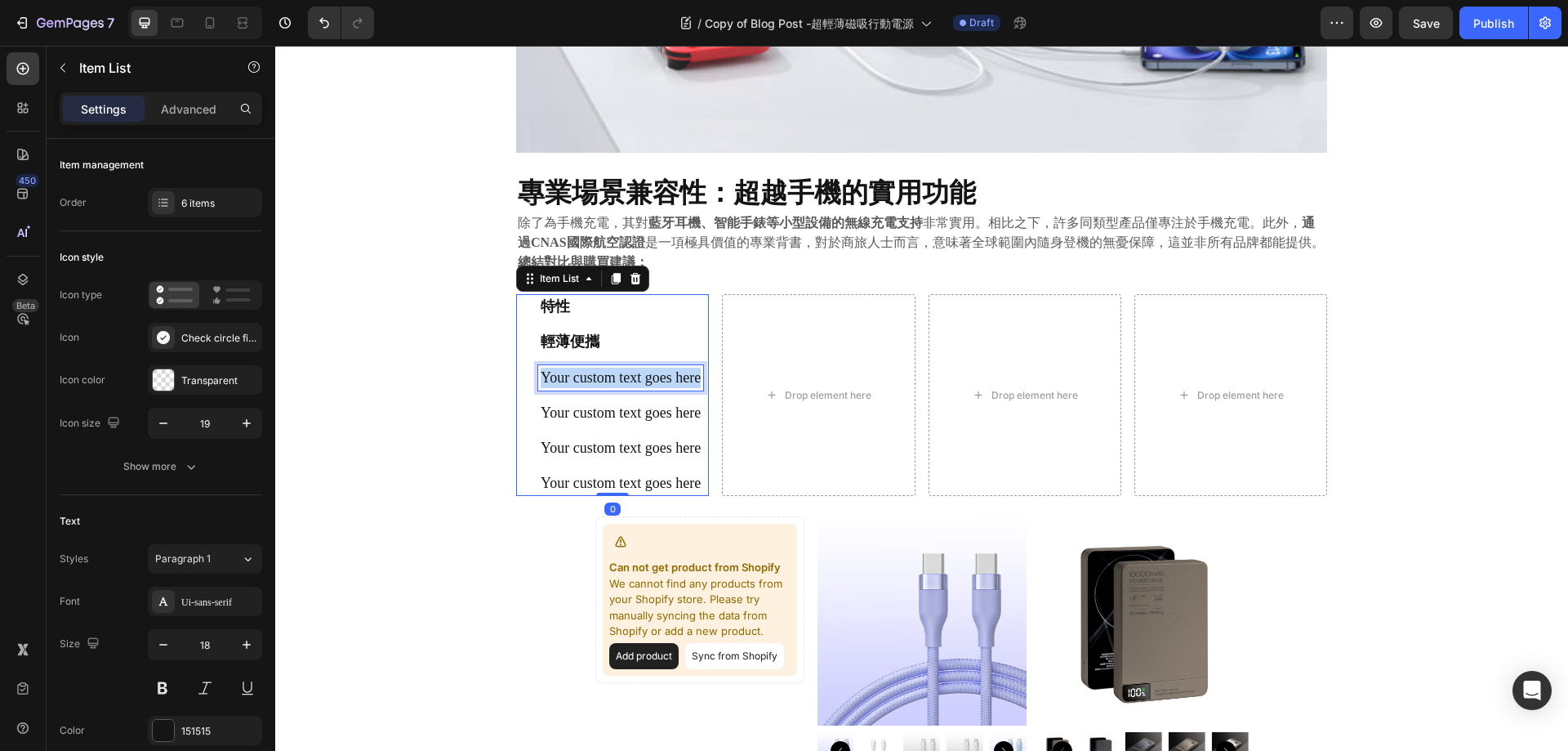
click at [602, 381] on p "Your custom text goes here" at bounding box center [621, 378] width 160 height 20
click at [692, 416] on p "Your custom text goes here" at bounding box center [621, 413] width 160 height 20
click at [599, 419] on p "Your custom text goes here" at bounding box center [621, 413] width 160 height 20
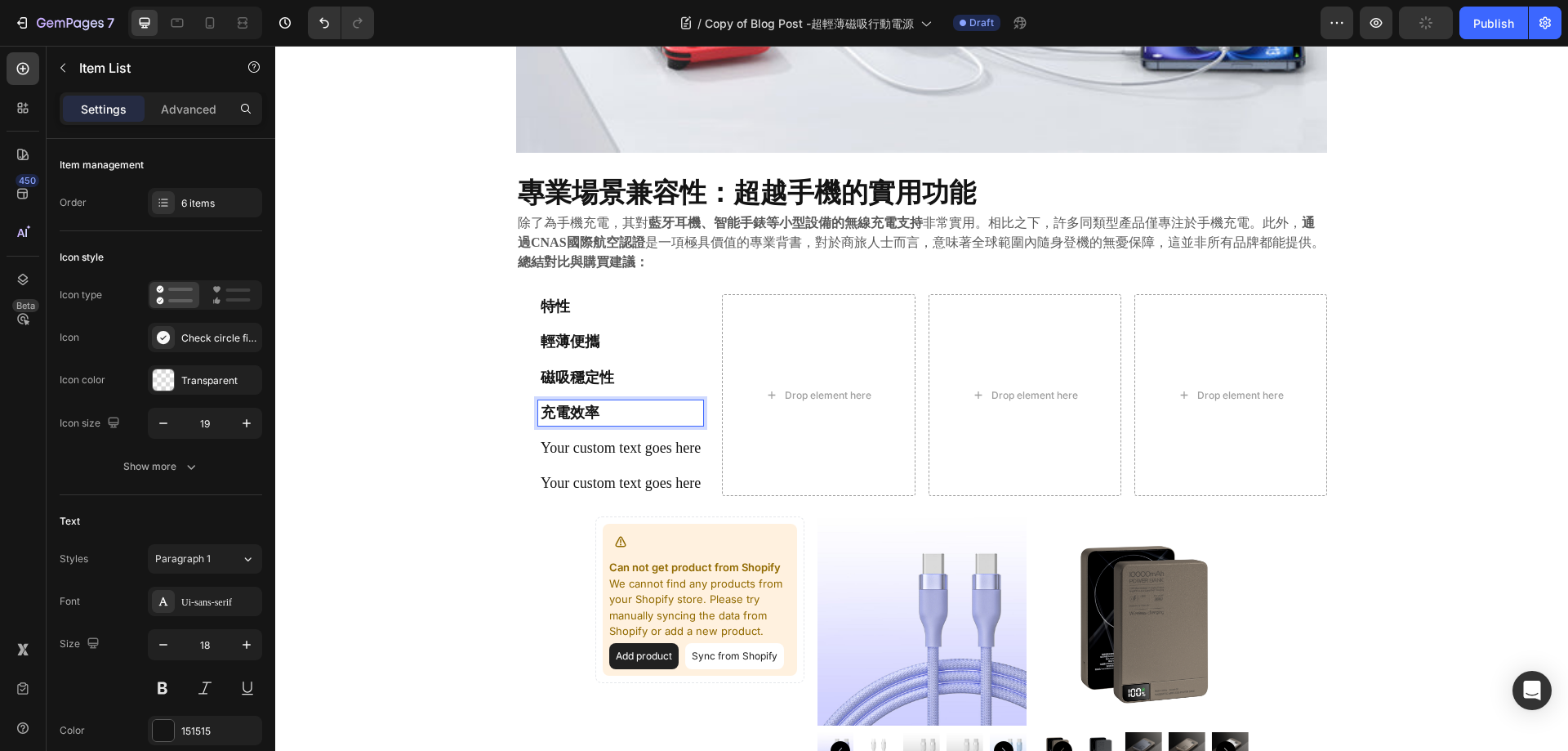
click at [567, 441] on p "Your custom text goes here" at bounding box center [621, 448] width 160 height 20
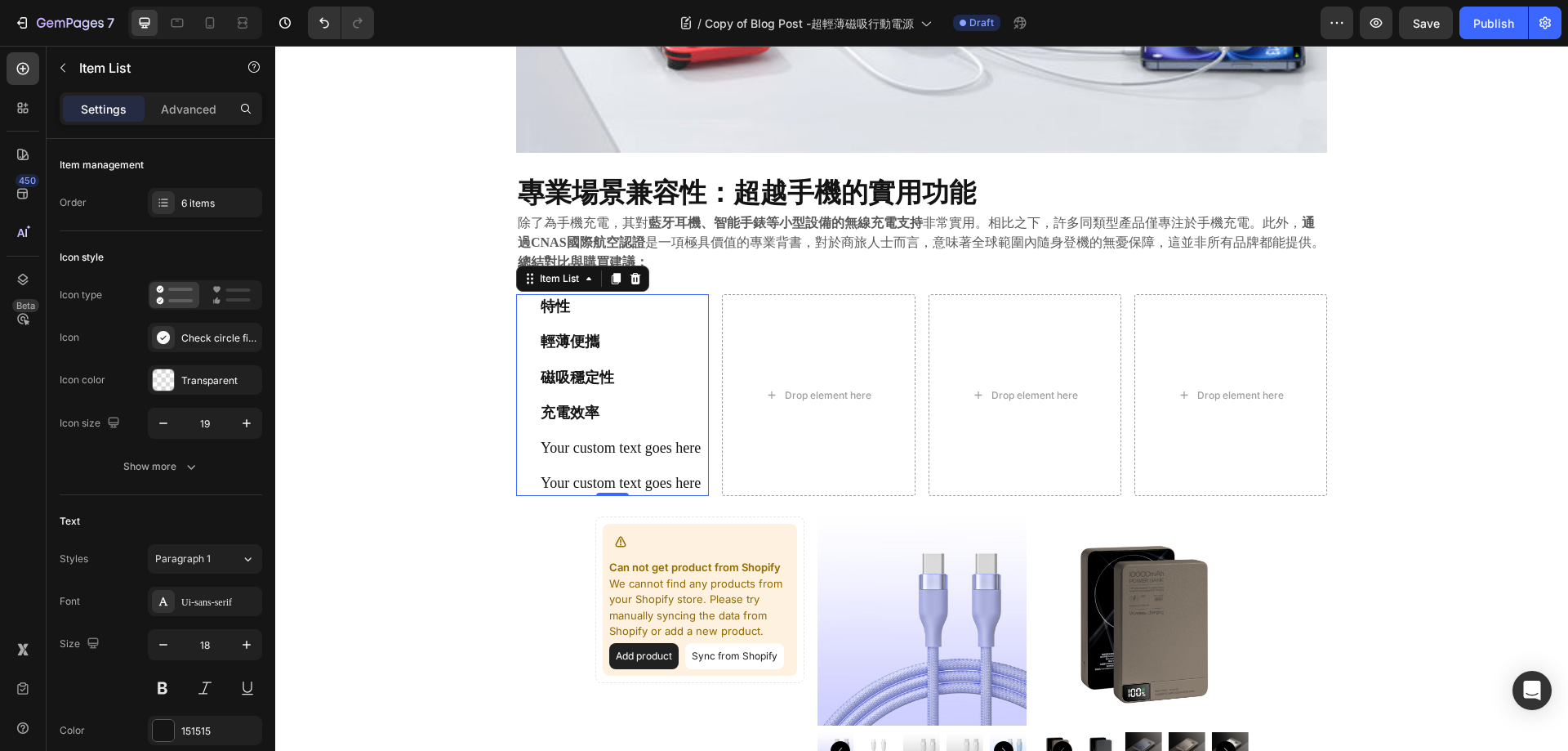
click at [584, 451] on p "Your custom text goes here" at bounding box center [621, 448] width 160 height 20
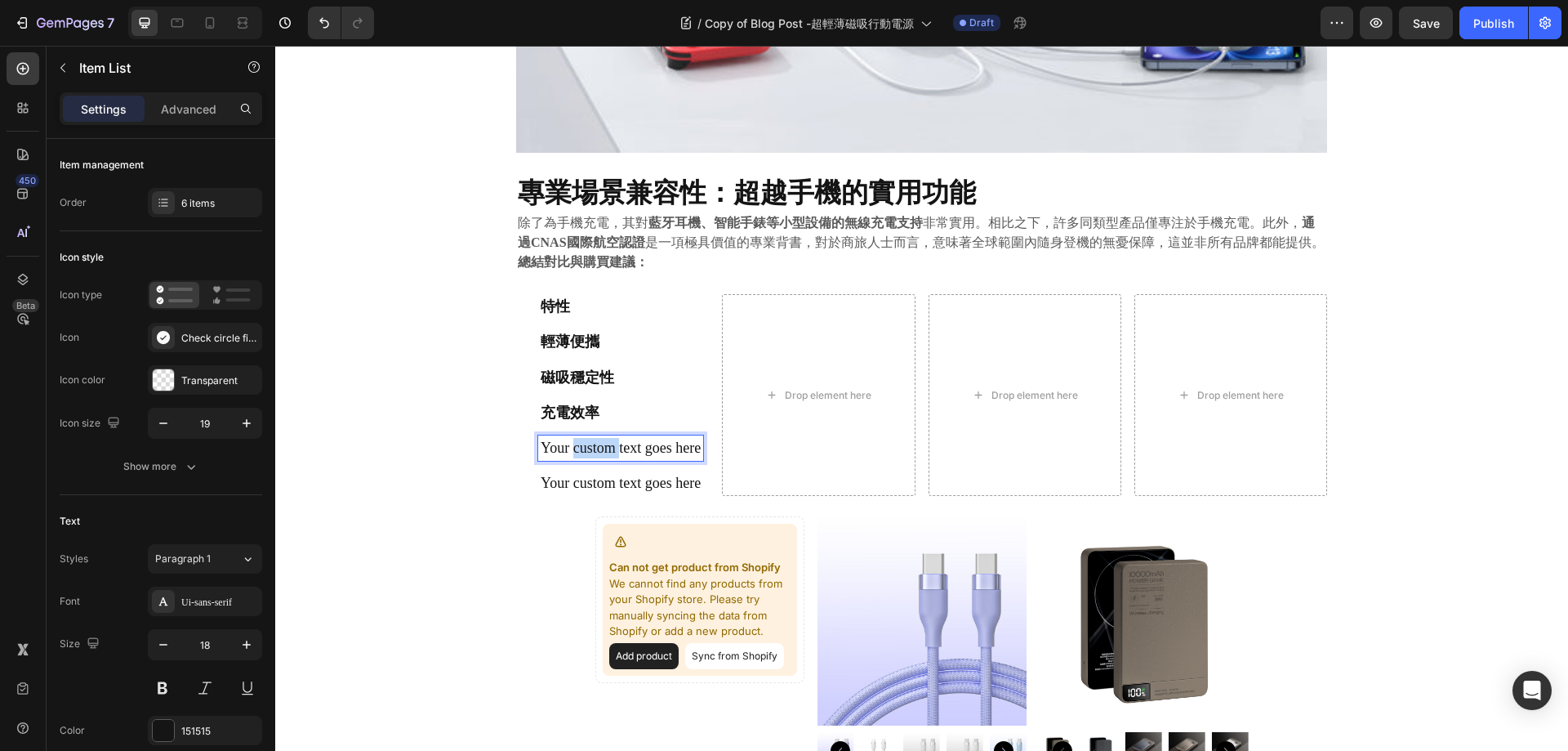
click at [584, 451] on p "Your custom text goes here" at bounding box center [621, 448] width 160 height 20
click at [559, 494] on p "Your custom text goes here" at bounding box center [621, 483] width 160 height 20
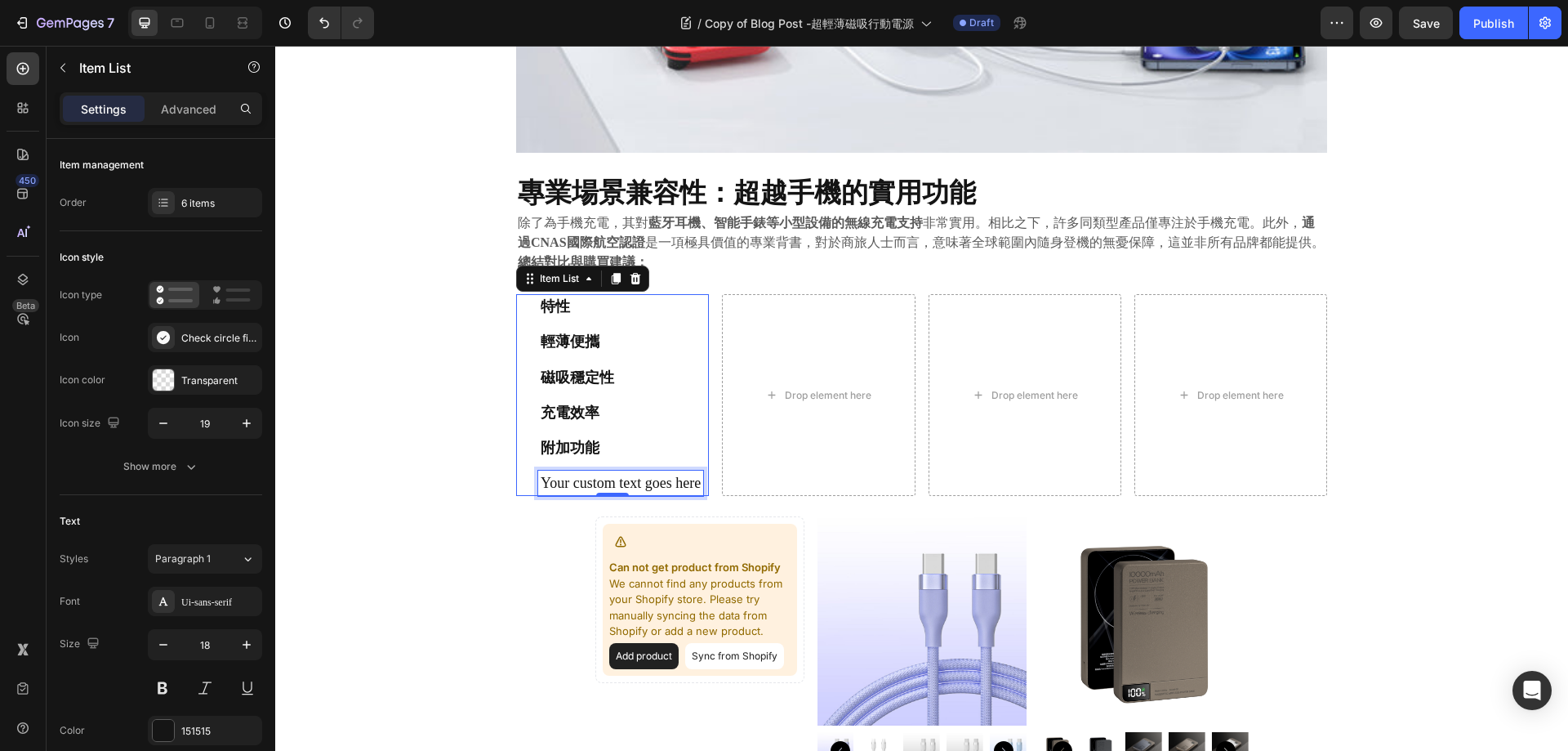
drag, startPoint x: 589, startPoint y: 475, endPoint x: 591, endPoint y: 495, distance: 20.1
click at [589, 475] on p "Your custom text goes here" at bounding box center [621, 483] width 160 height 20
click at [591, 494] on p "Your custom text goes here" at bounding box center [621, 483] width 160 height 20
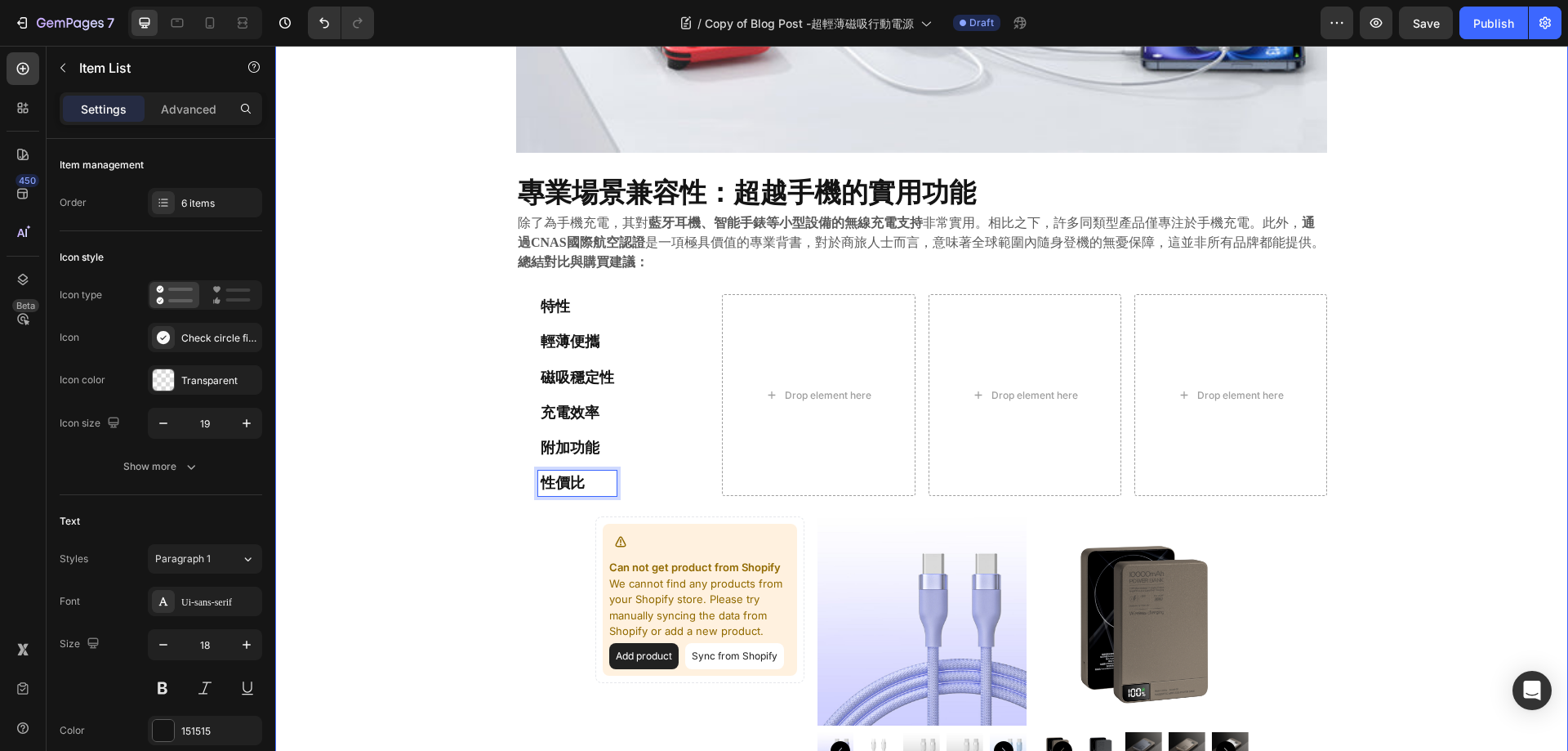
click at [442, 517] on div "⁠⁠⁠⁠⁠⁠⁠ 告別笨重與電量焦慮： 極致輕薄磁吸行動電源深度評測與市場對比 Heading 2025.09.22 Text block Share: Tex…" at bounding box center [921, 37] width 1268 height 3162
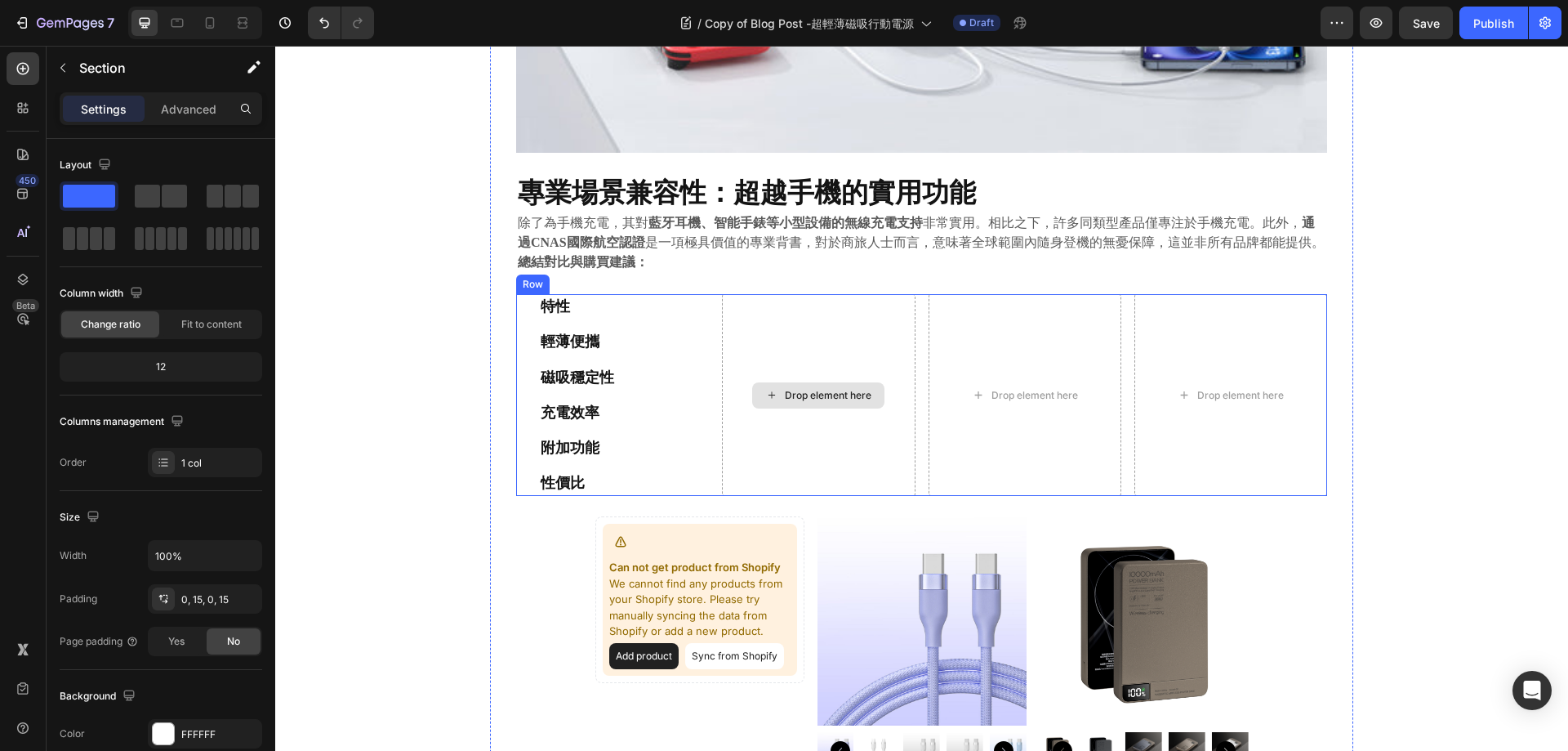
click at [850, 390] on div "Drop element here" at bounding box center [828, 396] width 87 height 13
click at [419, 309] on div "⁠⁠⁠⁠⁠⁠⁠ 告別笨重與電量焦慮： 極致輕薄磁吸行動電源深度評測與市場對比 Heading 2025.09.22 Text block Share: Tex…" at bounding box center [921, 37] width 1268 height 3162
click at [525, 296] on div "特性" at bounding box center [566, 306] width 101 height 25
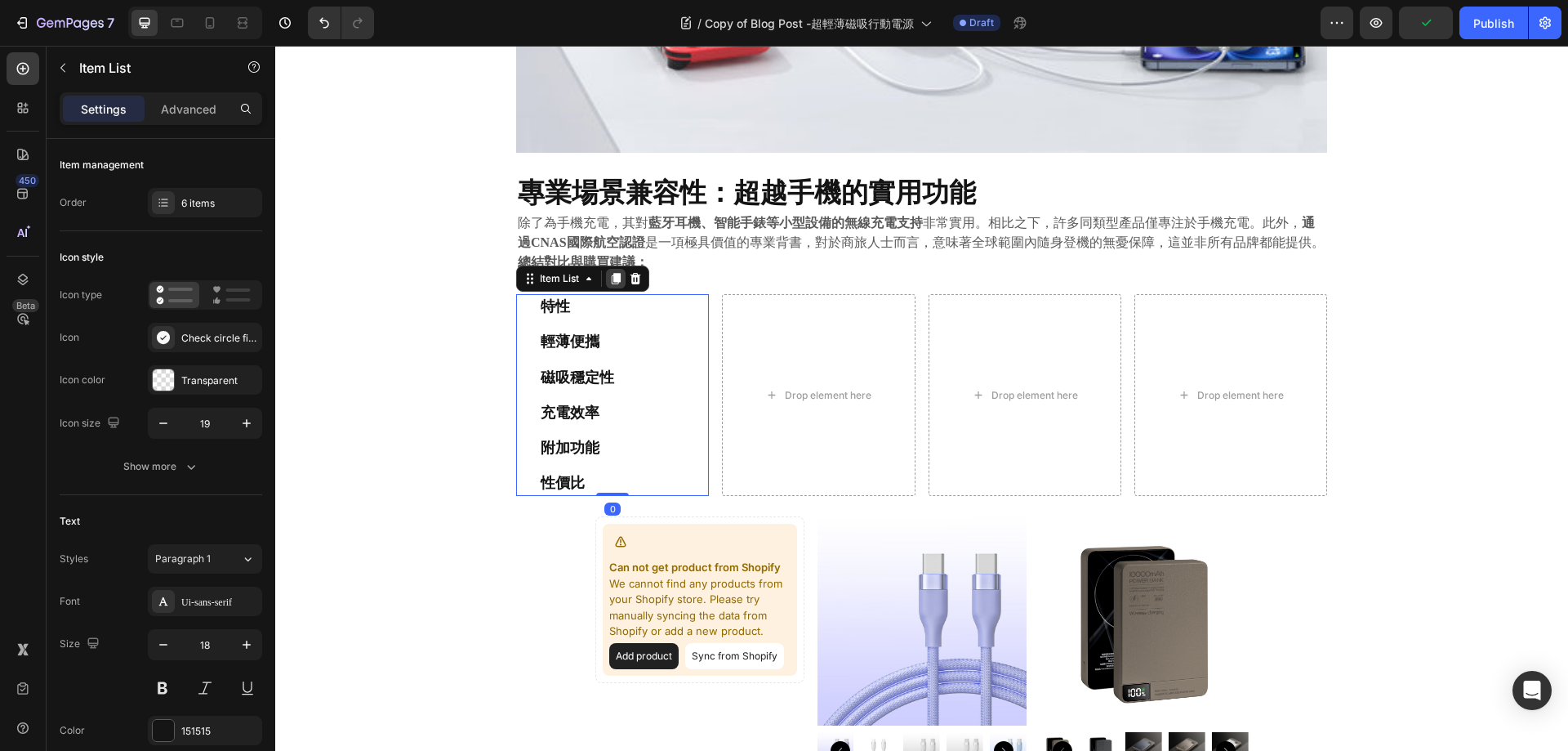
click at [612, 282] on icon at bounding box center [616, 279] width 9 height 11
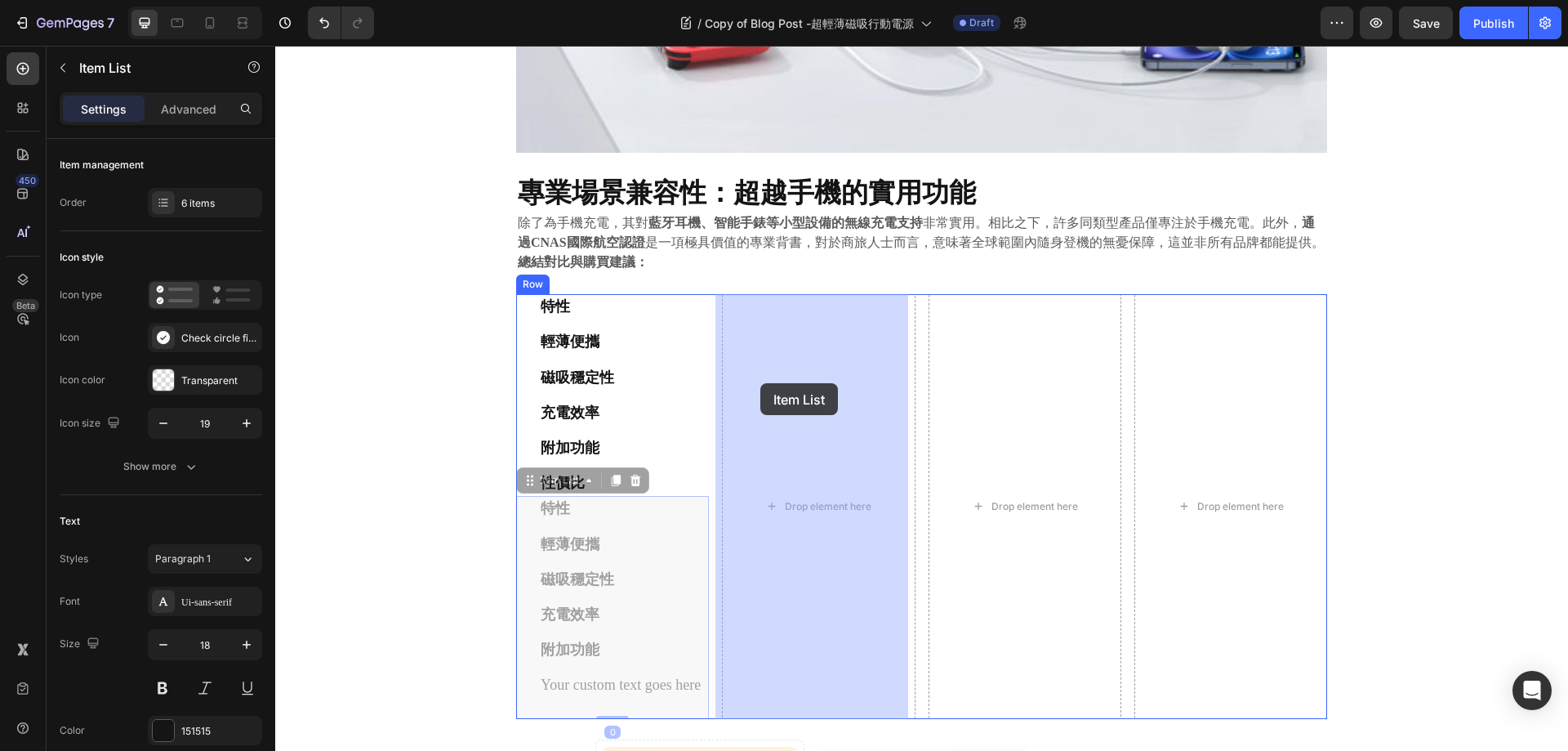
drag, startPoint x: 526, startPoint y: 483, endPoint x: 760, endPoint y: 383, distance: 254.5
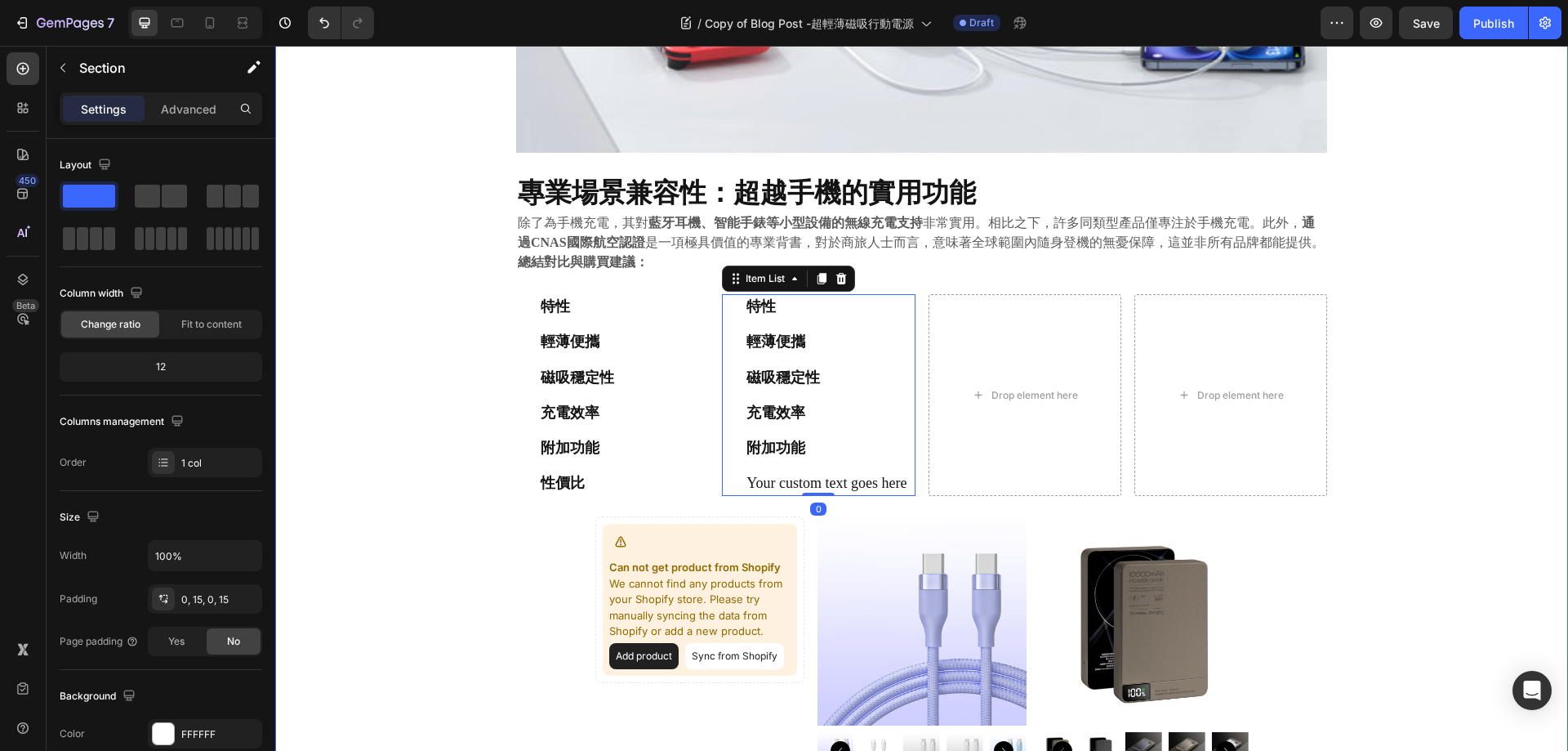
click at [410, 390] on div "⁠⁠⁠⁠⁠⁠⁠ 告別笨重與電量焦慮： 極致輕薄磁吸行動電源深度評測與市場對比 Heading 2025.09.22 Text block Share: Tex…" at bounding box center [921, 37] width 1268 height 3162
click at [658, 305] on div "特性 輕薄便攜 磁吸穩定性 充電效率 附加功能 性價比" at bounding box center [612, 395] width 193 height 202
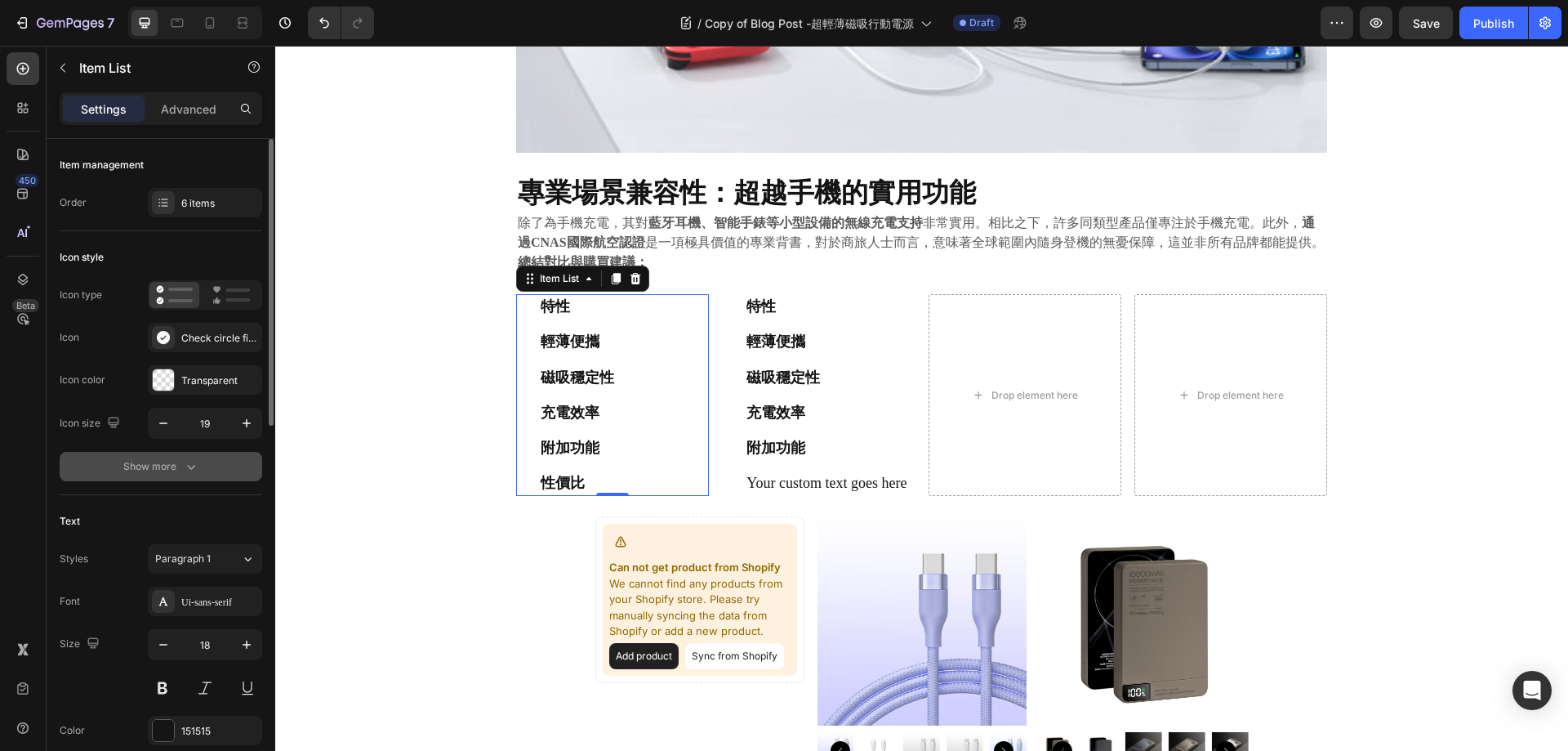
click at [148, 471] on div "Show more" at bounding box center [161, 467] width 76 height 17
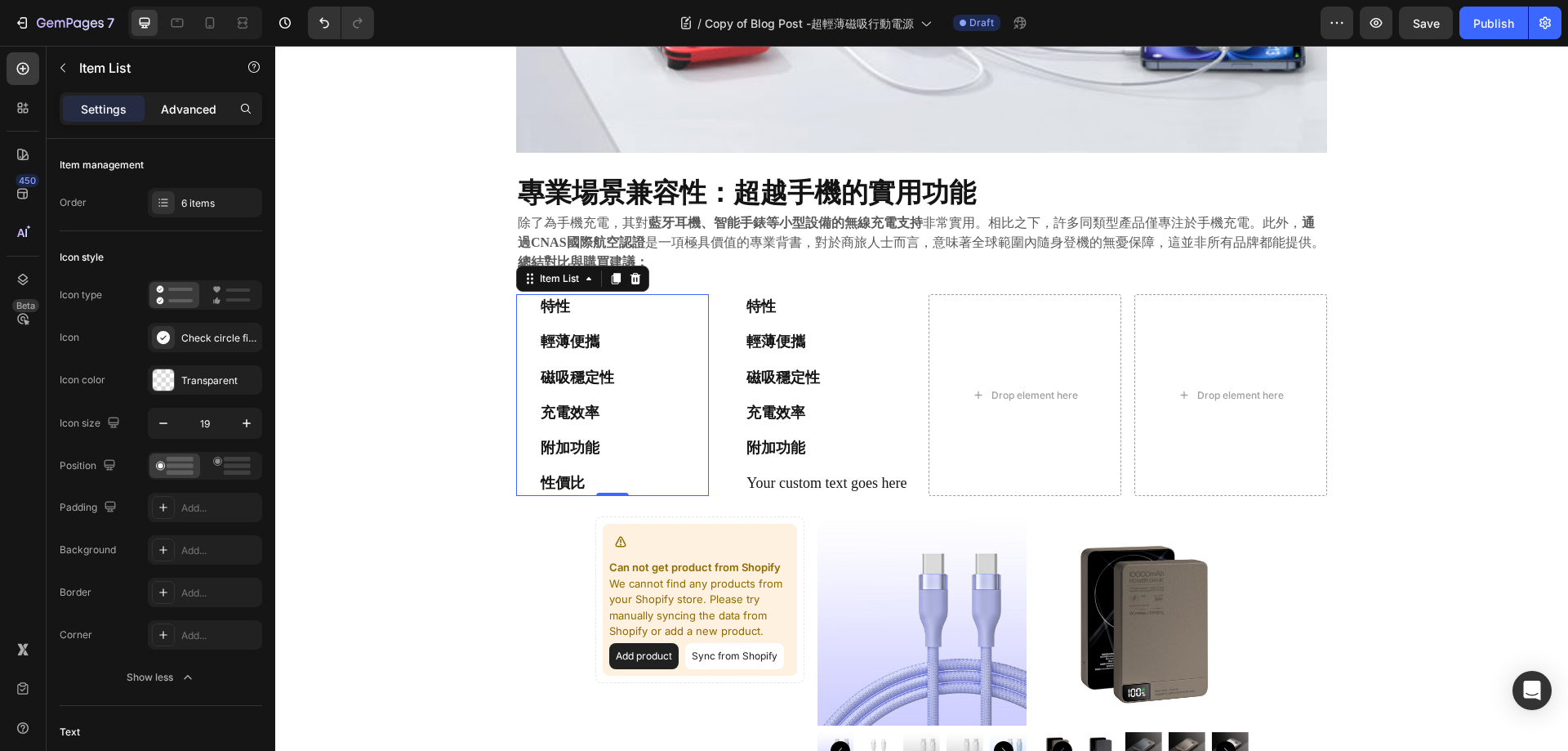
click at [215, 115] on p "Advanced" at bounding box center [188, 109] width 55 height 18
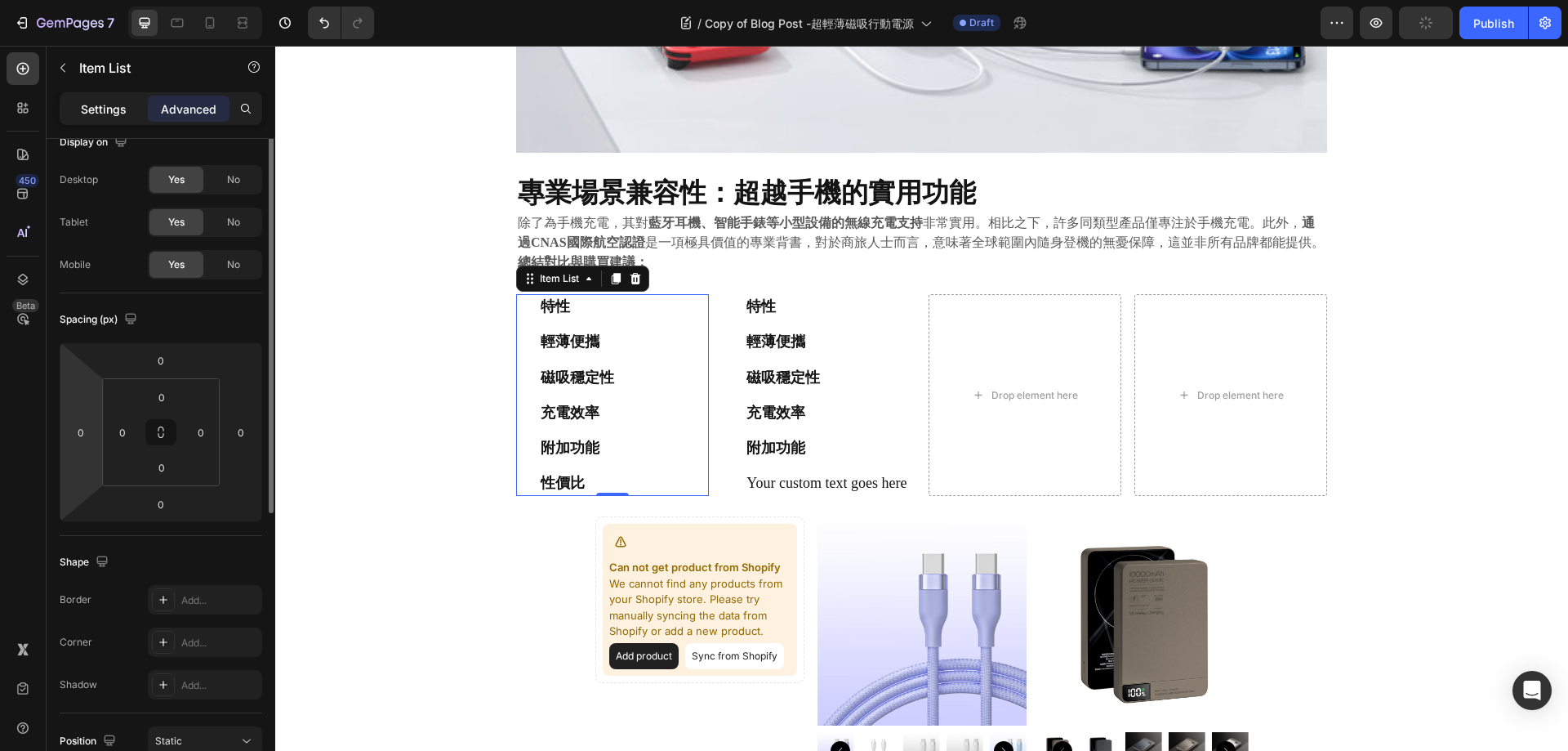
scroll to position [0, 0]
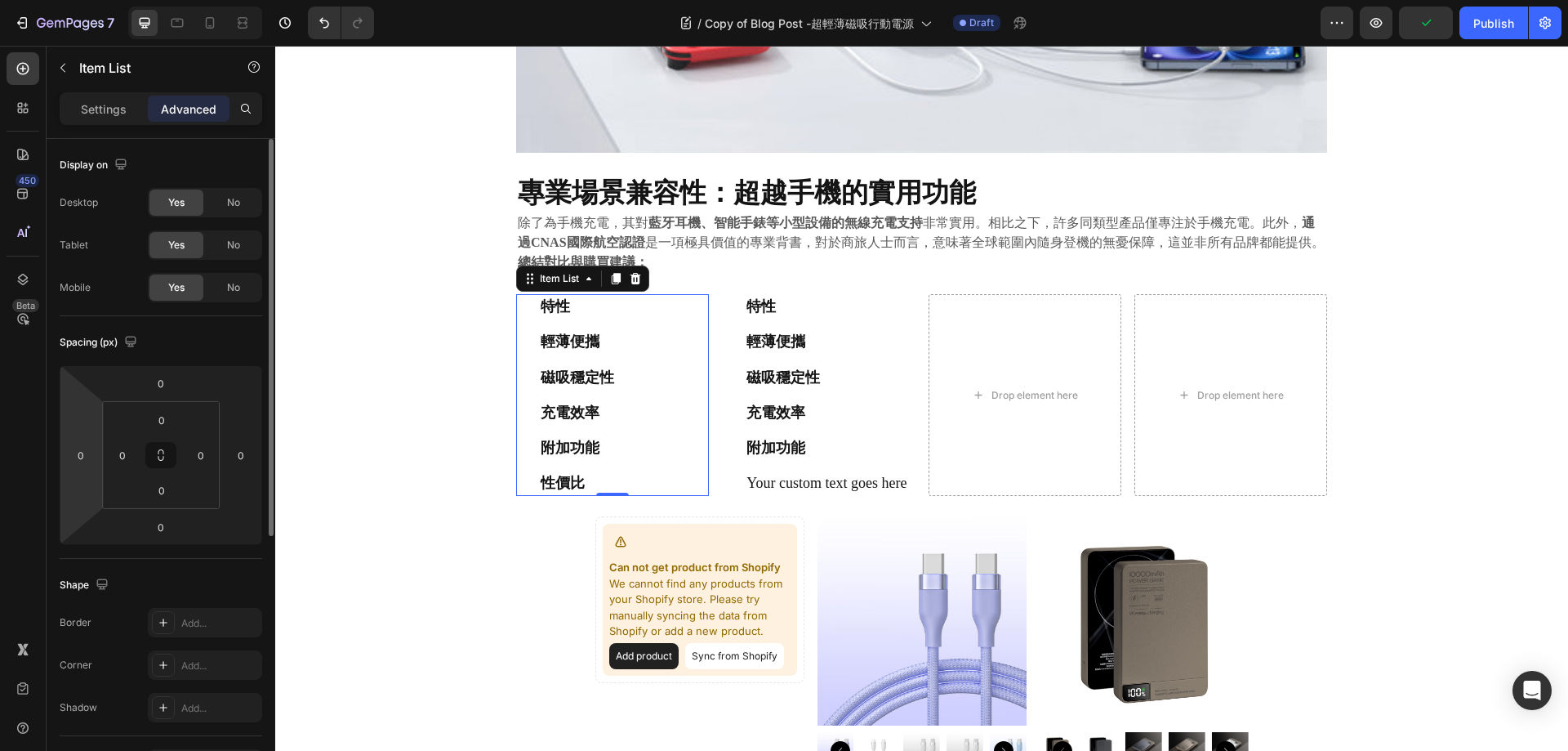
click at [102, 112] on p "Settings" at bounding box center [104, 109] width 46 height 18
type input "8"
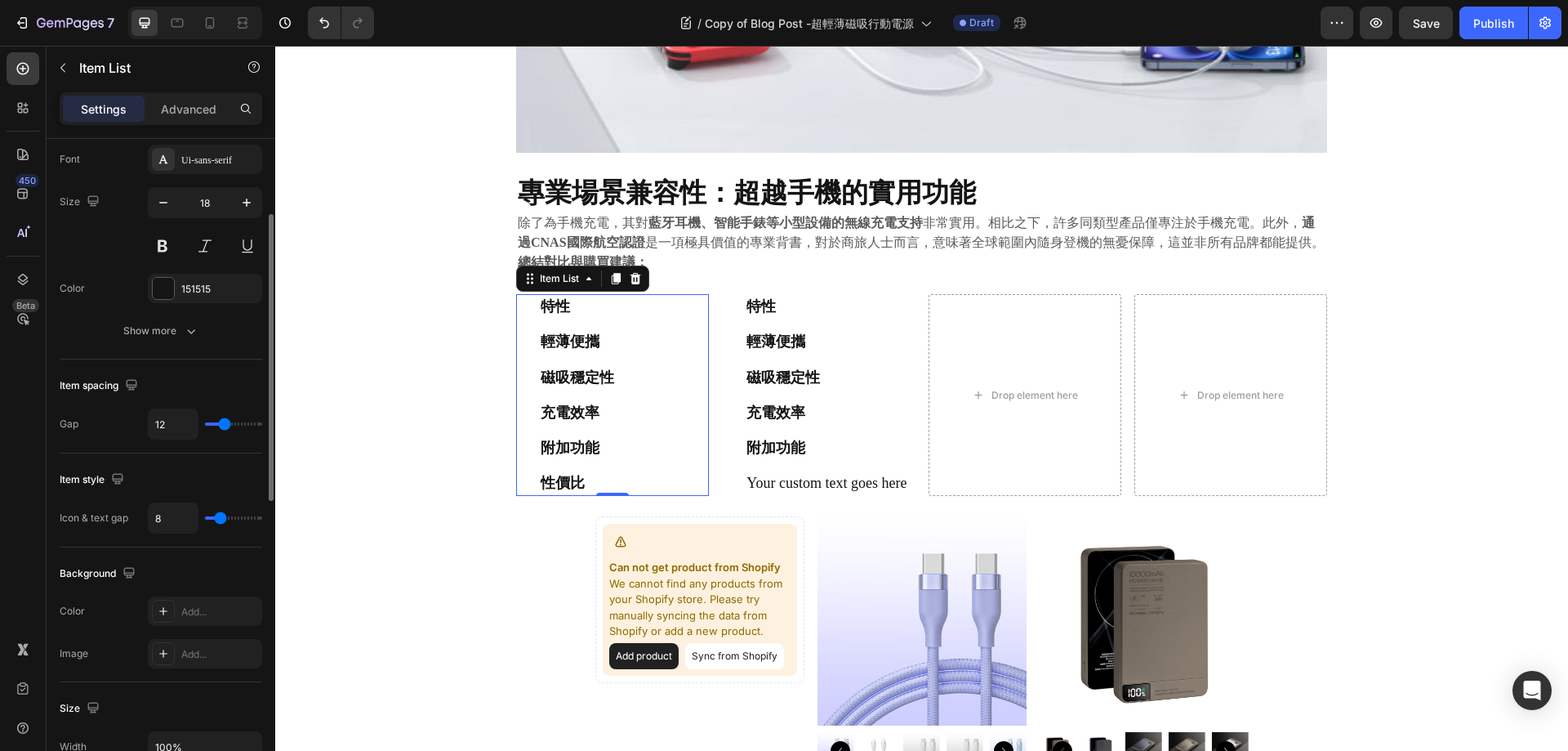
scroll to position [361, 0]
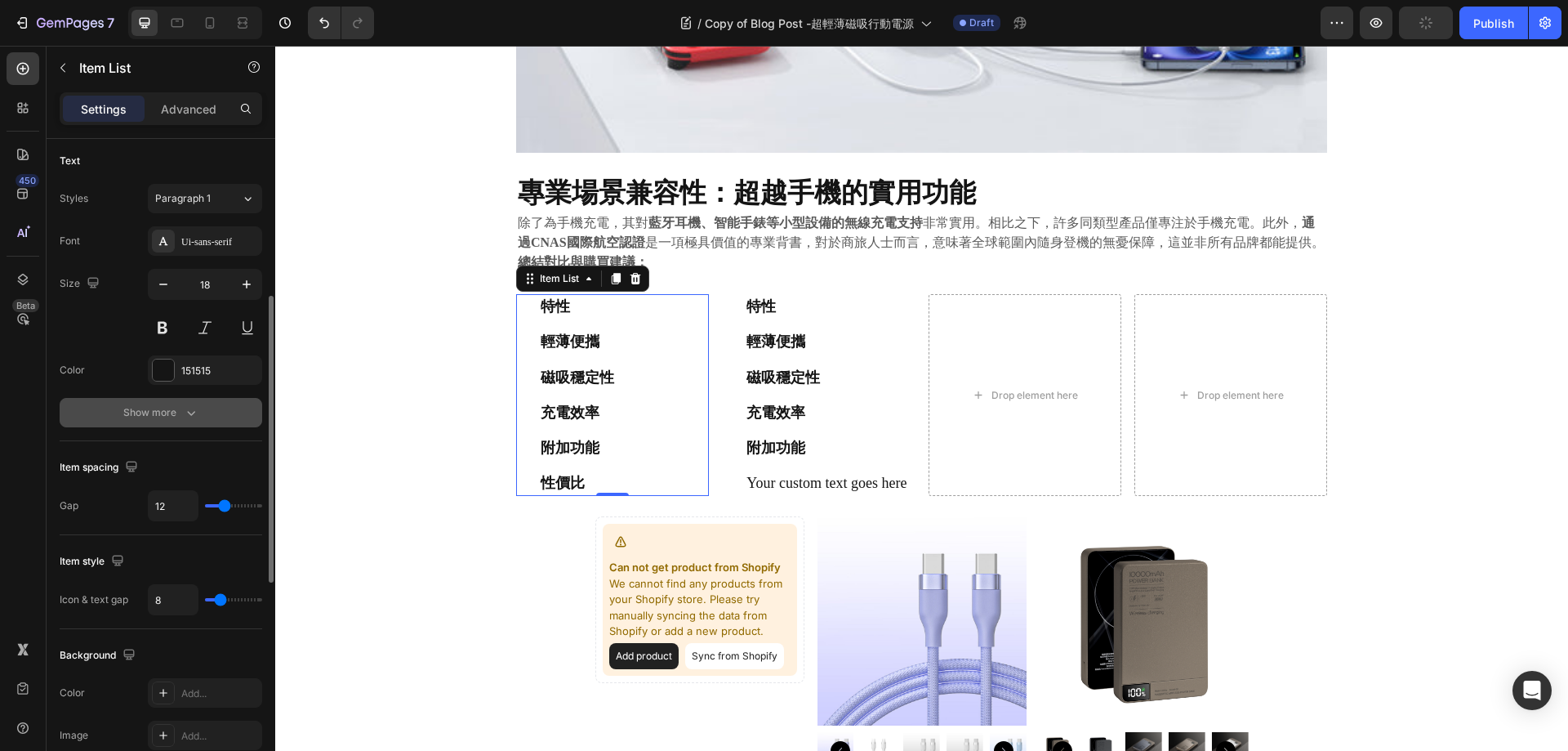
click at [122, 408] on button "Show more" at bounding box center [161, 412] width 203 height 30
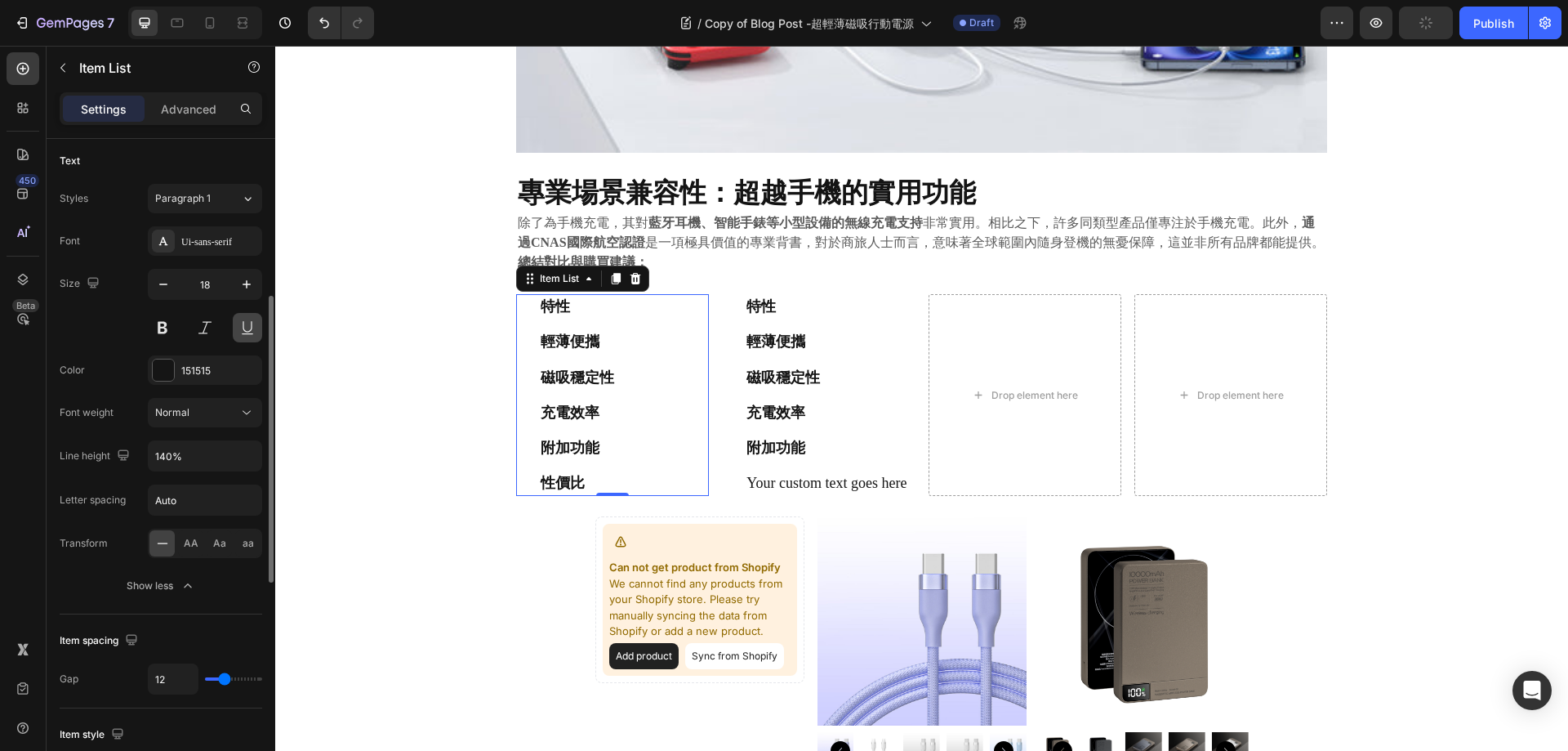
click at [260, 316] on button at bounding box center [247, 328] width 30 height 30
click at [244, 321] on button at bounding box center [247, 328] width 30 height 30
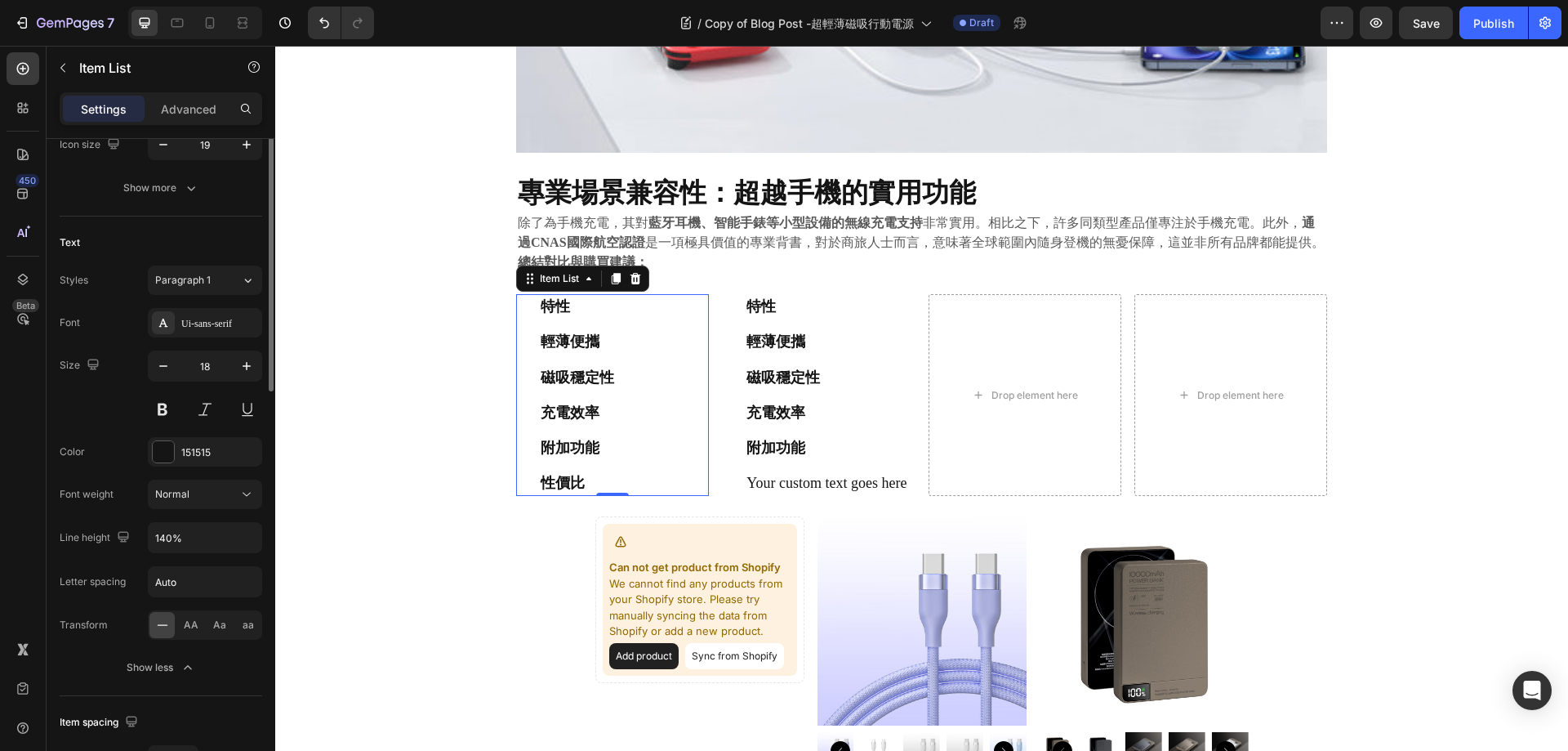
scroll to position [197, 0]
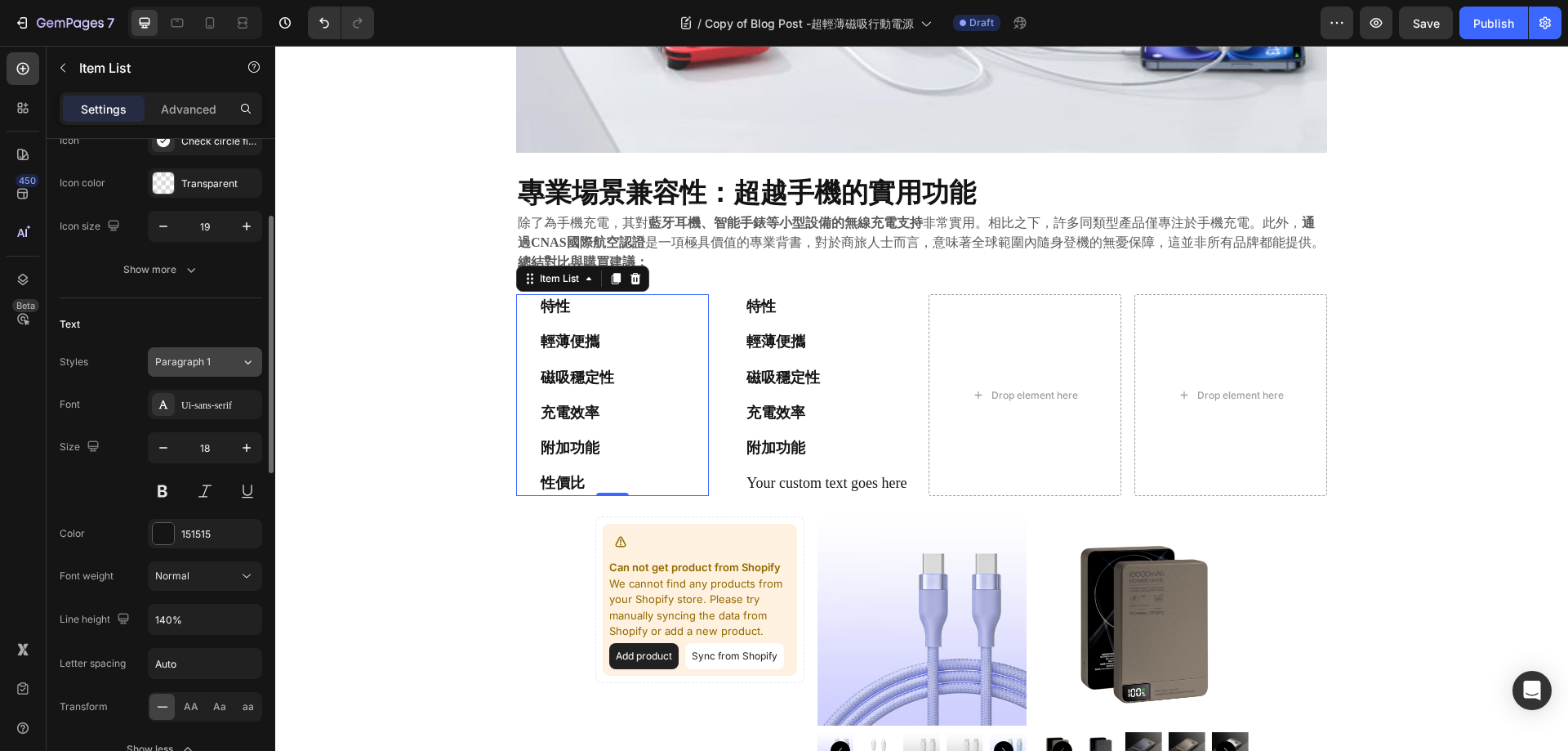
click at [232, 354] on div "Paragraph 1" at bounding box center [197, 362] width 86 height 15
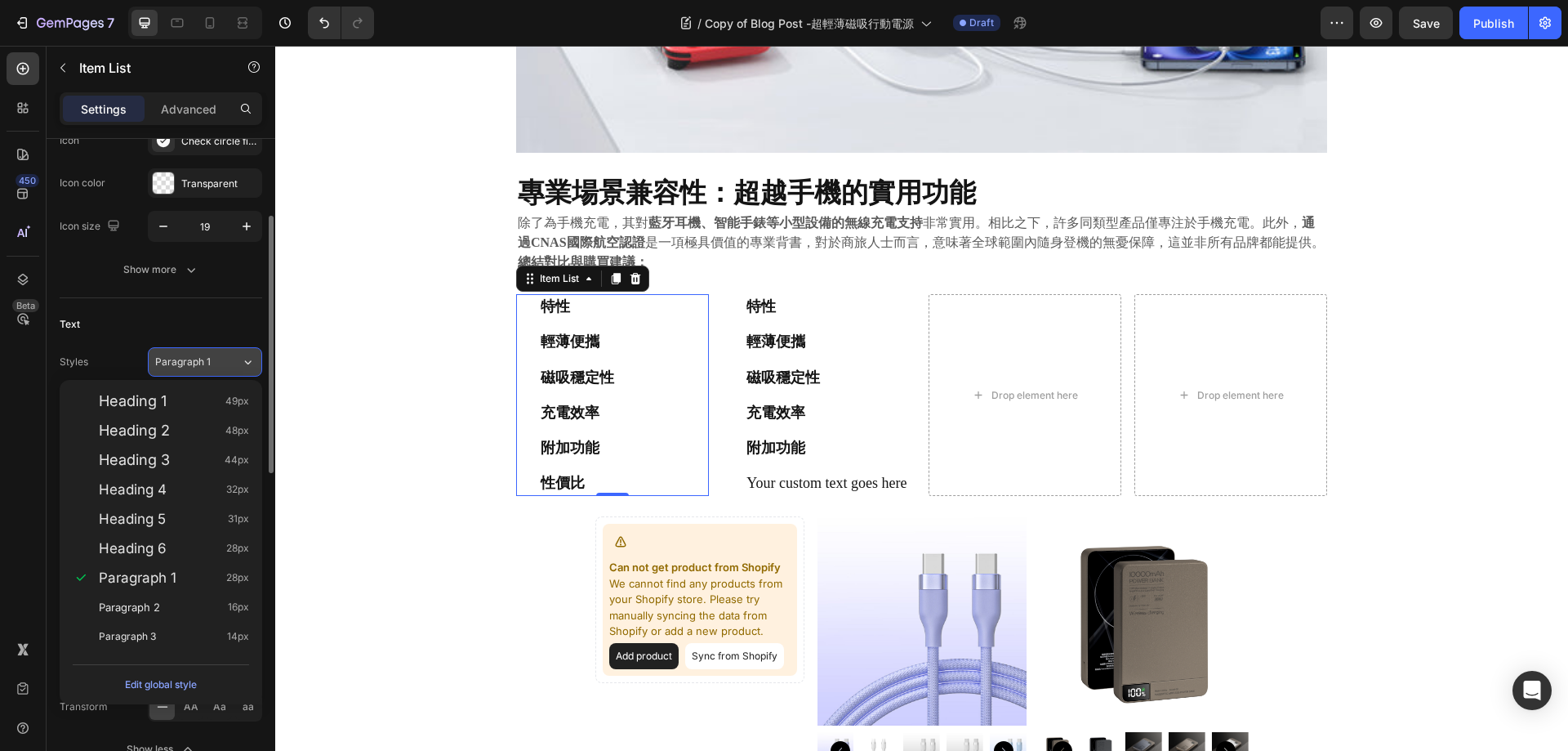
click at [241, 353] on icon at bounding box center [247, 362] width 14 height 17
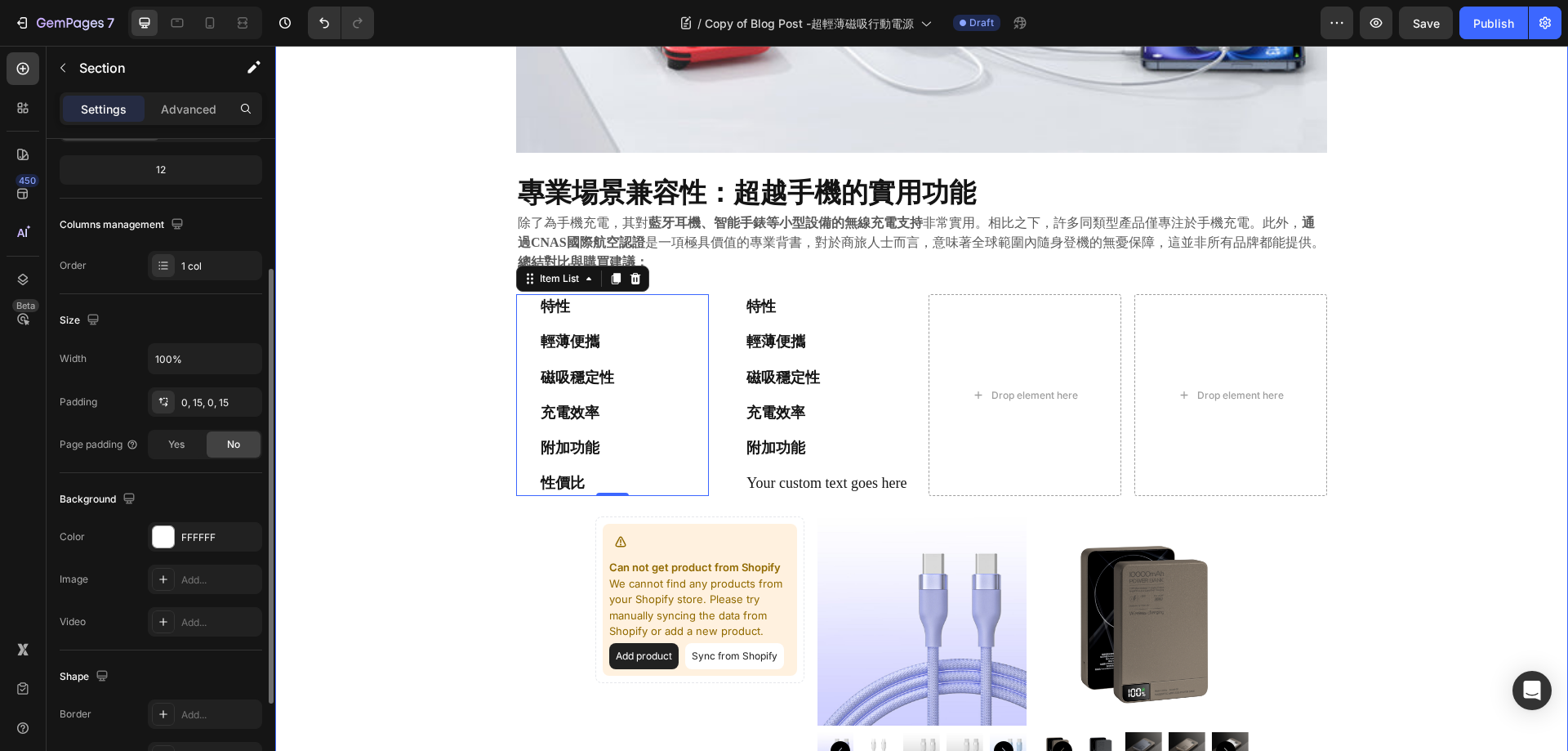
click at [367, 254] on div "⁠⁠⁠⁠⁠⁠⁠ 告別笨重與電量焦慮： 極致輕薄磁吸行動電源深度評測與市場對比 Heading 2025.09.22 Text block Share: Tex…" at bounding box center [921, 37] width 1268 height 3162
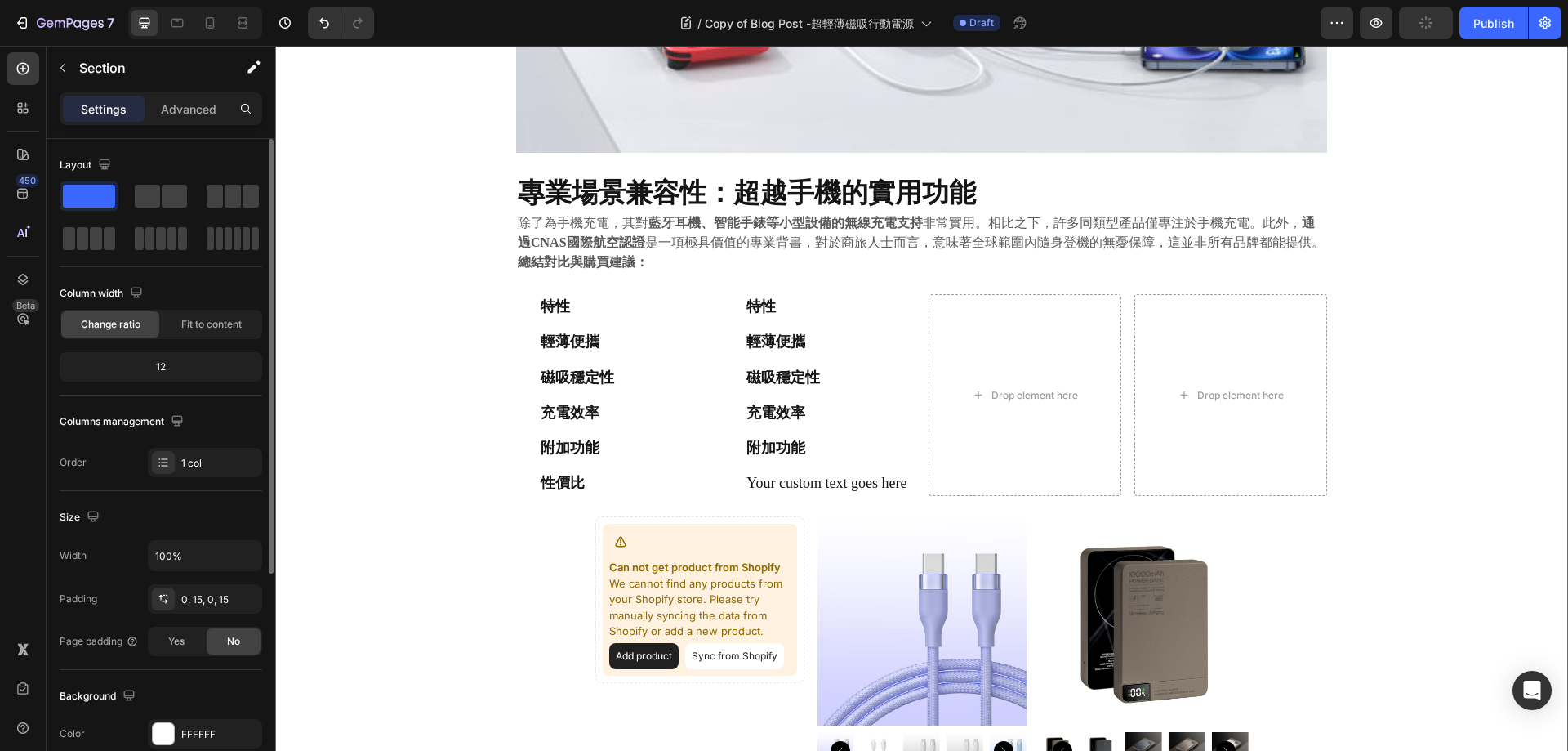
click at [404, 322] on div "⁠⁠⁠⁠⁠⁠⁠ 告別笨重與電量焦慮： 極致輕薄磁吸行動電源深度評測與市場對比 Heading 2025.09.22 Text block Share: Tex…" at bounding box center [921, 37] width 1268 height 3162
click at [672, 321] on div "特性 輕薄便攜 磁吸穩定性 充電效率 附加功能 性價比" at bounding box center [612, 395] width 193 height 202
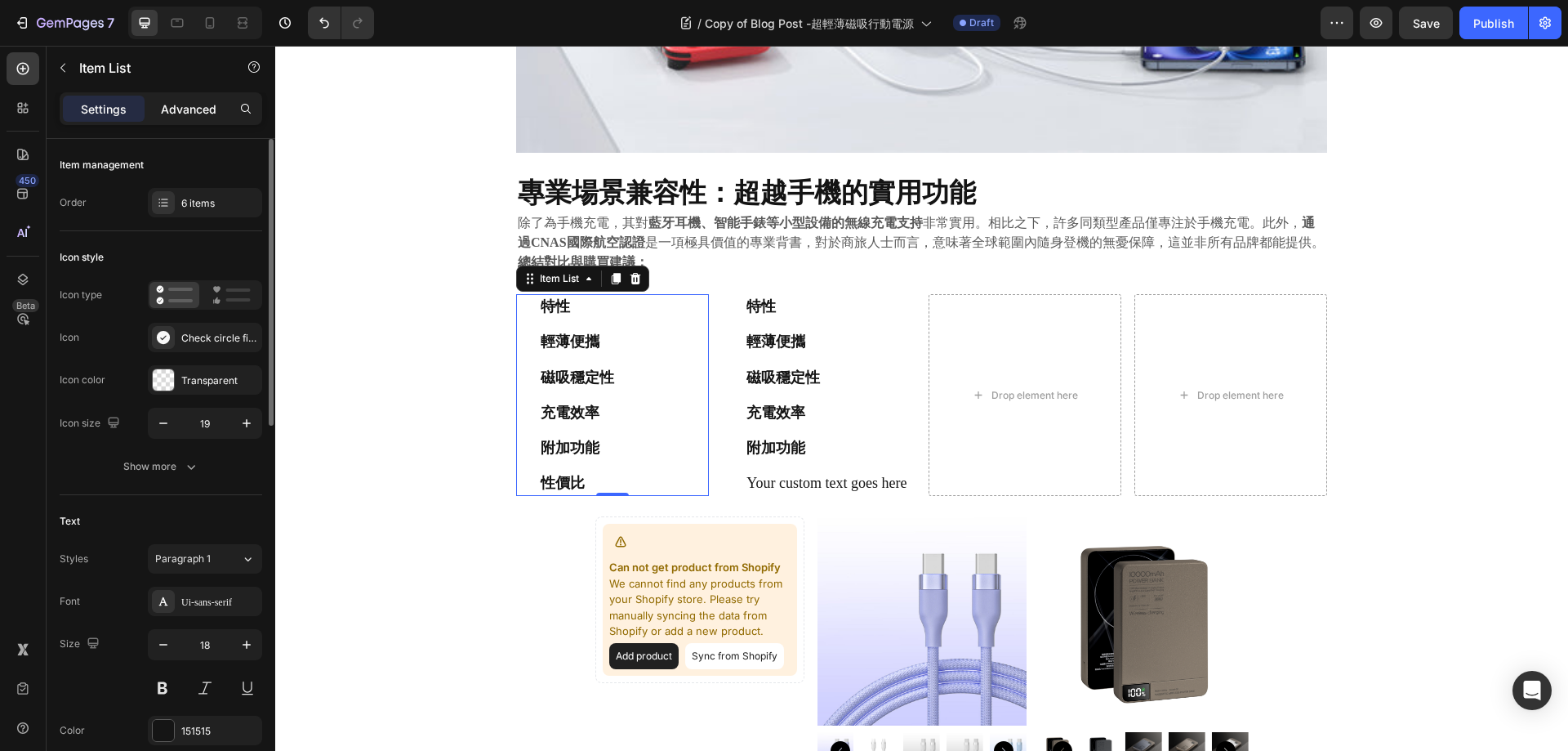
click at [206, 111] on p "Advanced" at bounding box center [188, 109] width 55 height 18
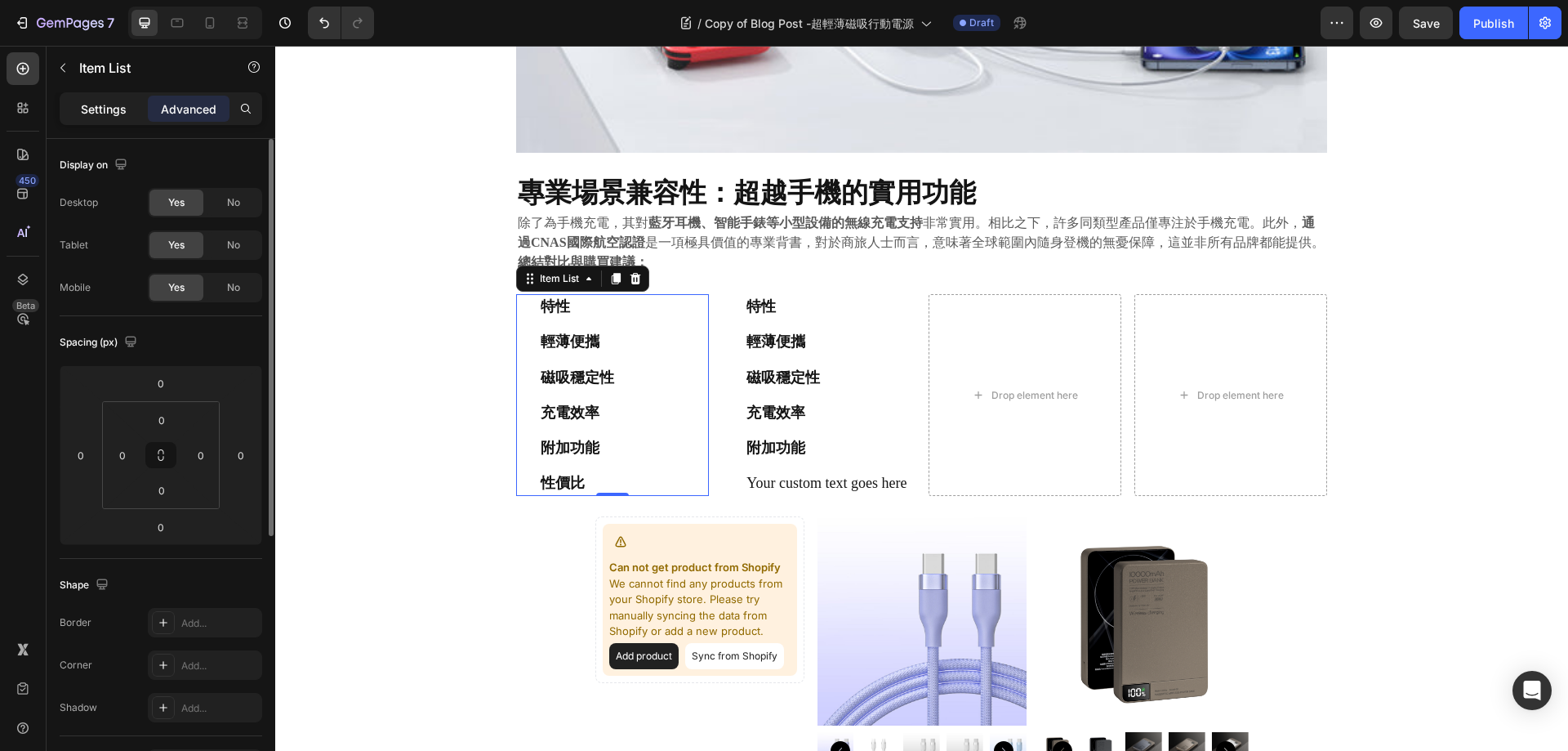
click at [68, 111] on div "Settings" at bounding box center [103, 109] width 82 height 26
type input "8"
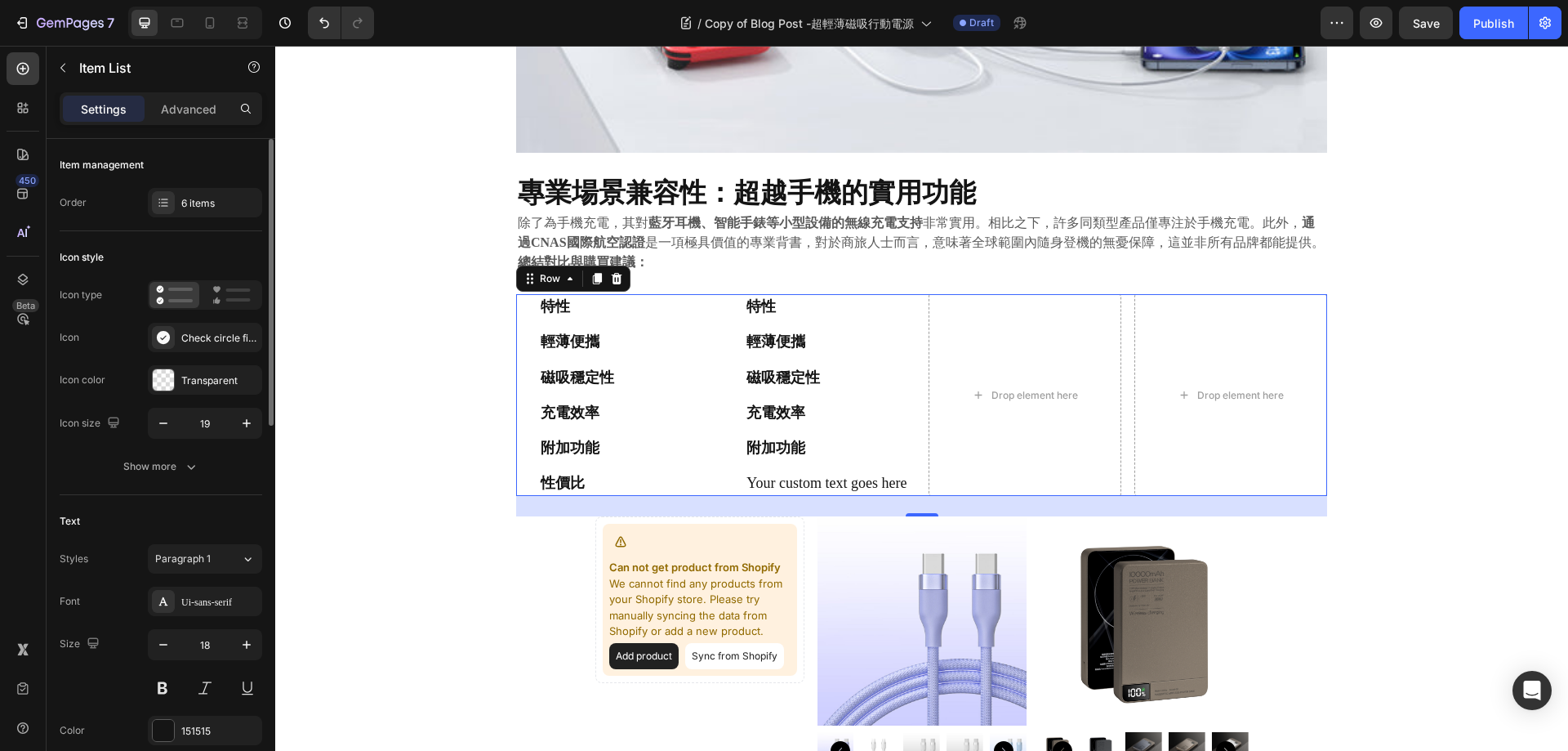
click at [706, 401] on div "特性 輕薄便攜 磁吸穩定性 充電效率 附加功能 性價比 Item List 特性 輕薄便攜 磁吸穩定性 充電效率 附加功能 Your custom text …" at bounding box center [921, 395] width 811 height 202
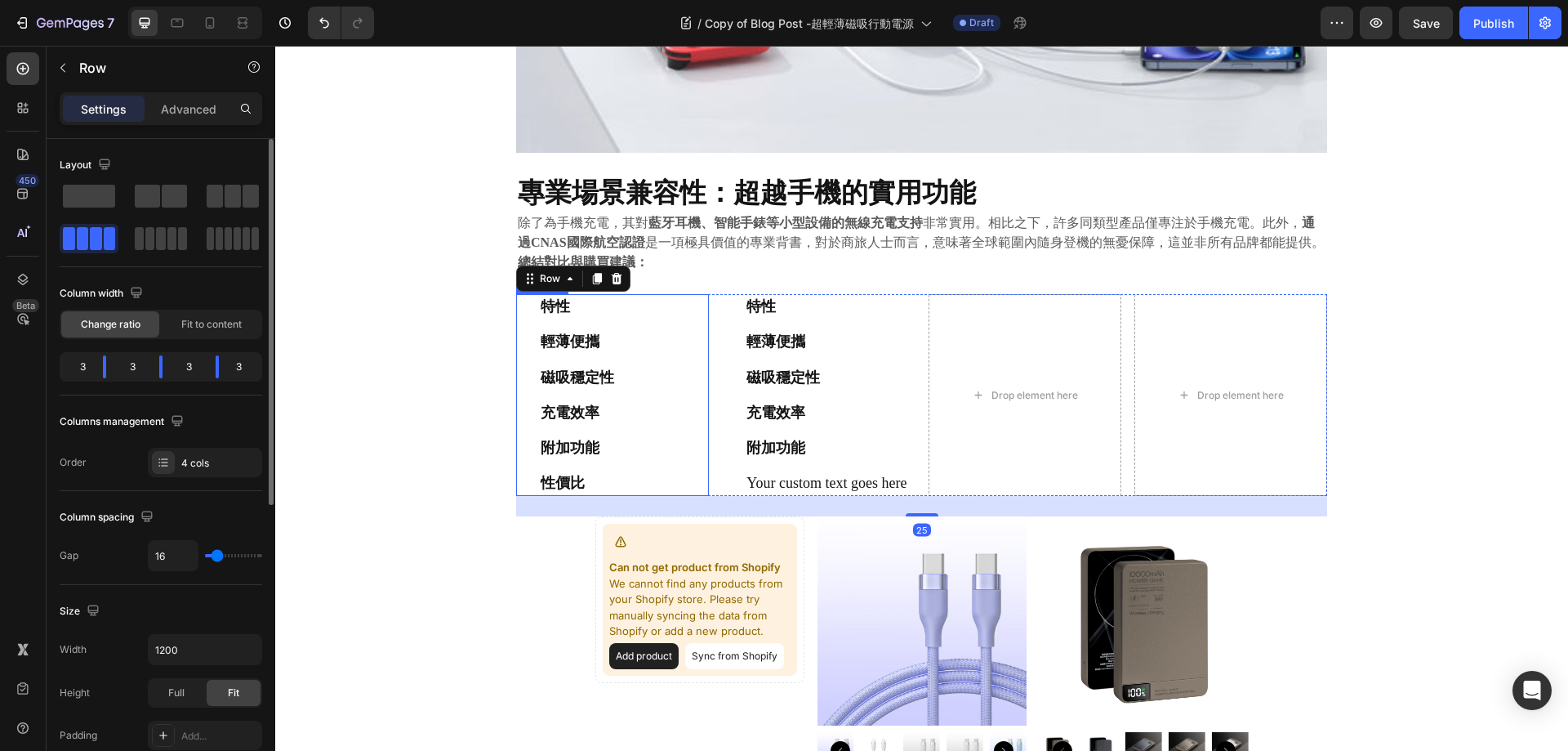
click at [654, 338] on div "特性 輕薄便攜 磁吸穩定性 充電效率 附加功能 性價比" at bounding box center [612, 395] width 193 height 202
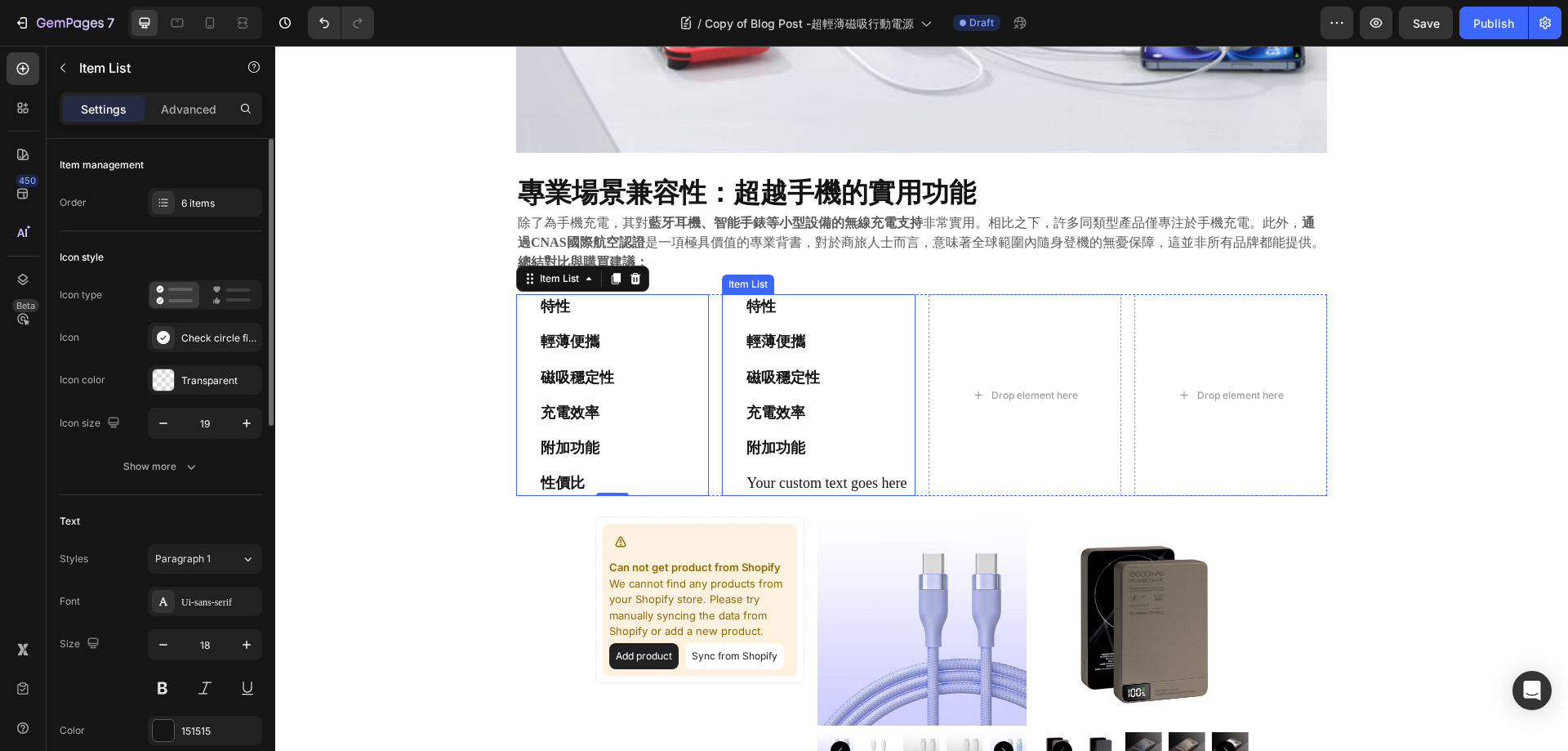
click at [818, 317] on p "特性" at bounding box center [826, 306] width 160 height 20
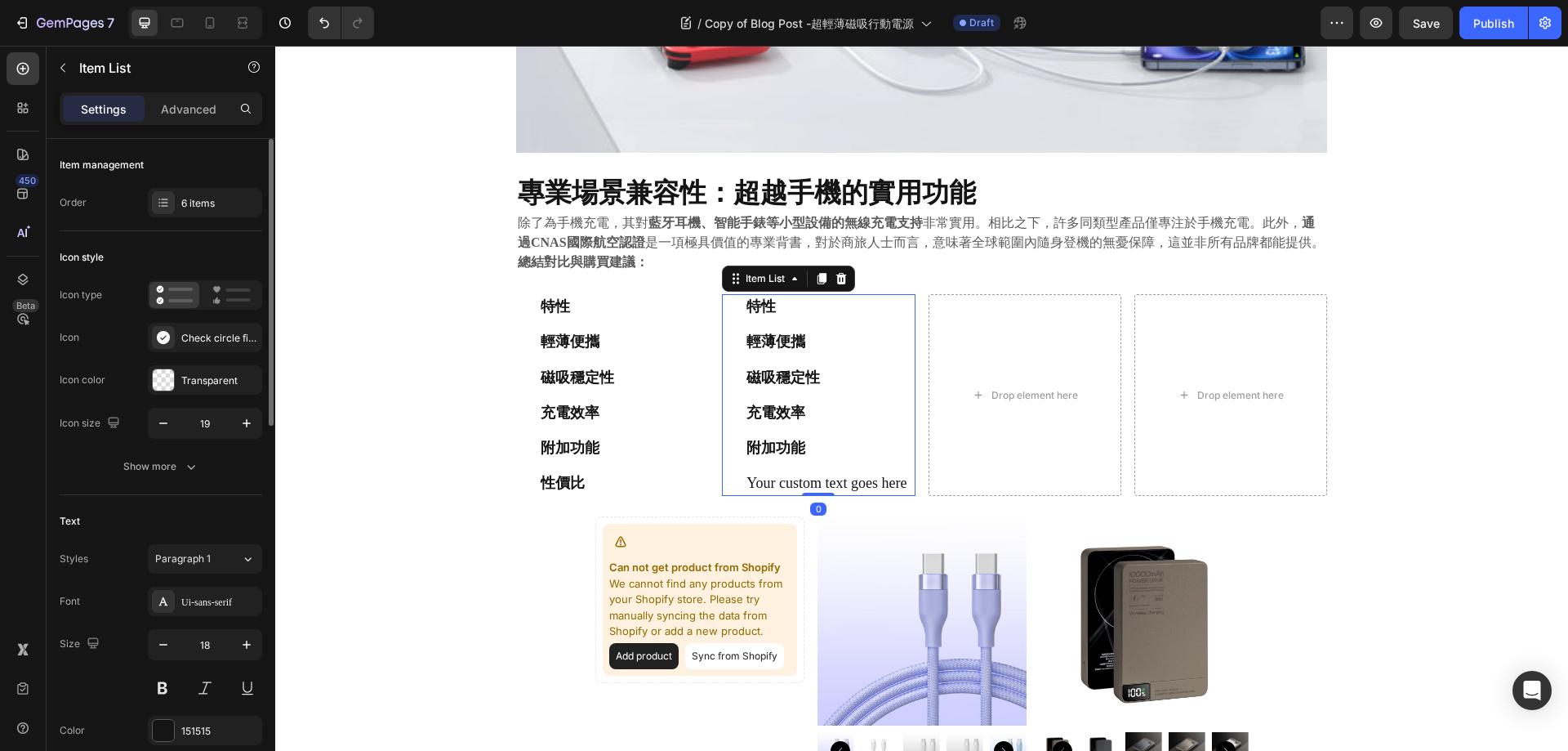
click at [772, 305] on p "特性" at bounding box center [826, 306] width 160 height 20
click at [756, 311] on strong "特性" at bounding box center [761, 306] width 30 height 17
click at [821, 309] on p "JUEJIA" at bounding box center [826, 306] width 160 height 20
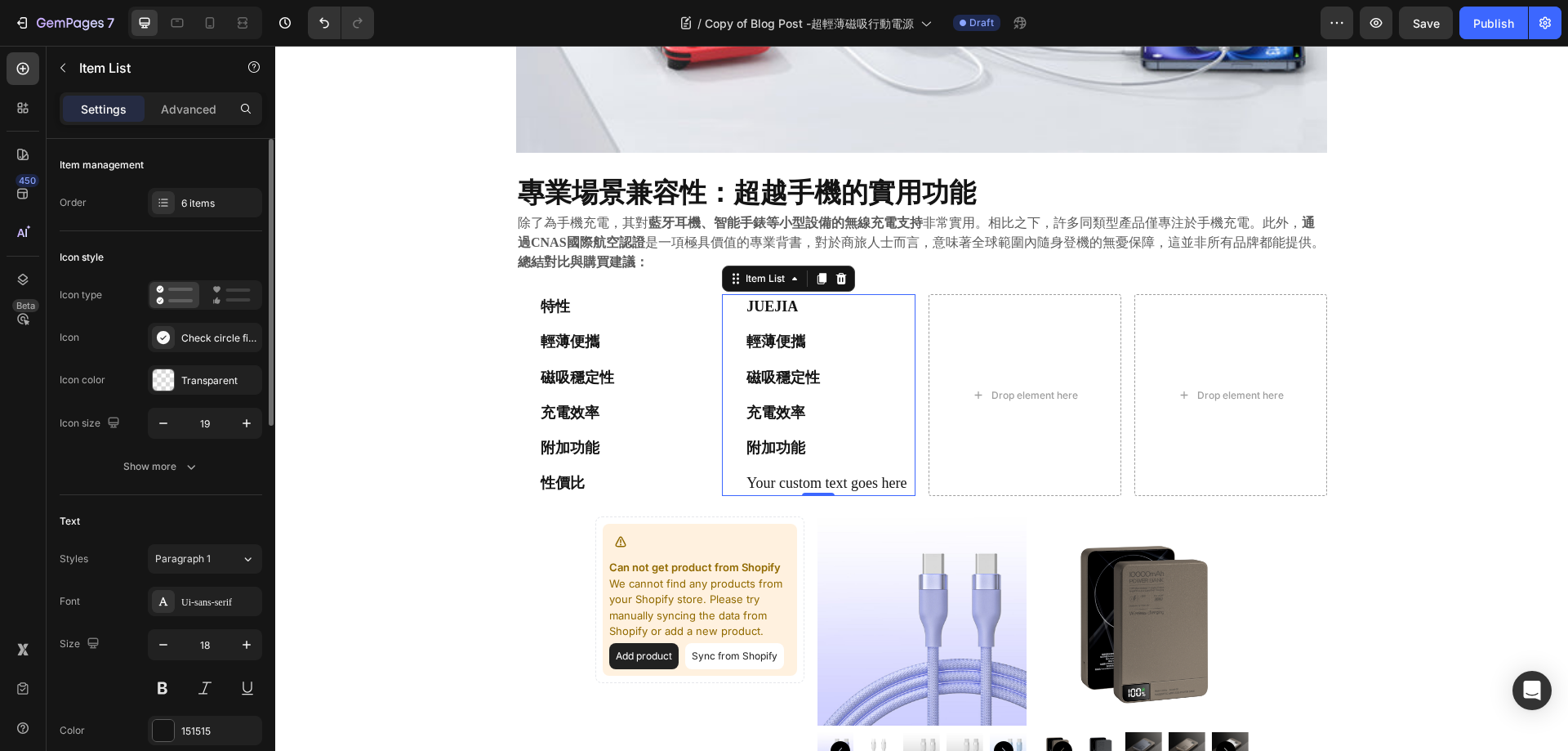
click at [821, 309] on p "JUEJIA" at bounding box center [826, 306] width 160 height 20
click at [804, 376] on strong "磁吸穩定性" at bounding box center [783, 377] width 74 height 17
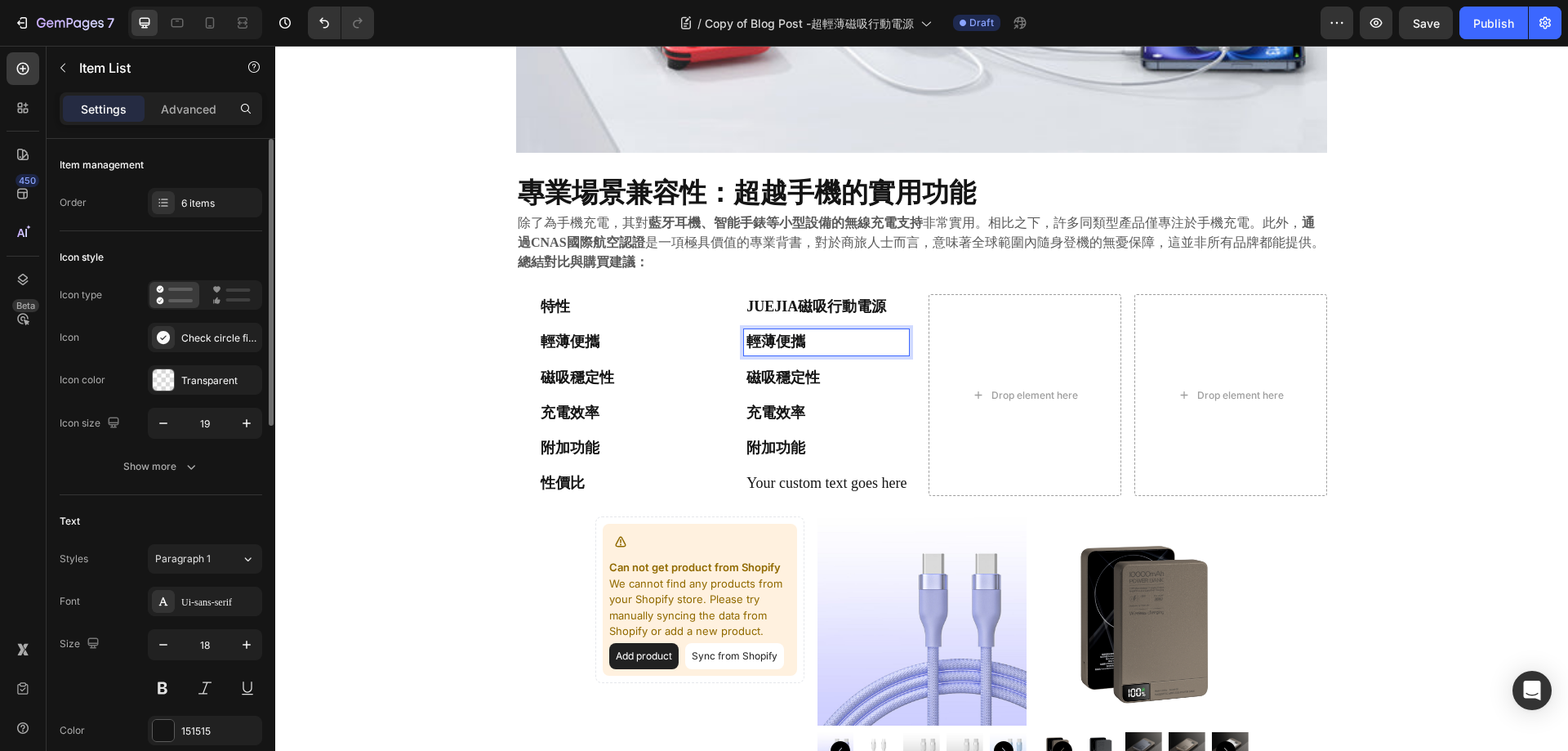
click at [836, 334] on p "輕薄便攜" at bounding box center [826, 342] width 160 height 20
click at [820, 304] on strong "JUEJIA磁吸行動電源" at bounding box center [815, 306] width 139 height 17
click at [821, 304] on strong "JUEJIA磁吸行動電源" at bounding box center [815, 306] width 139 height 17
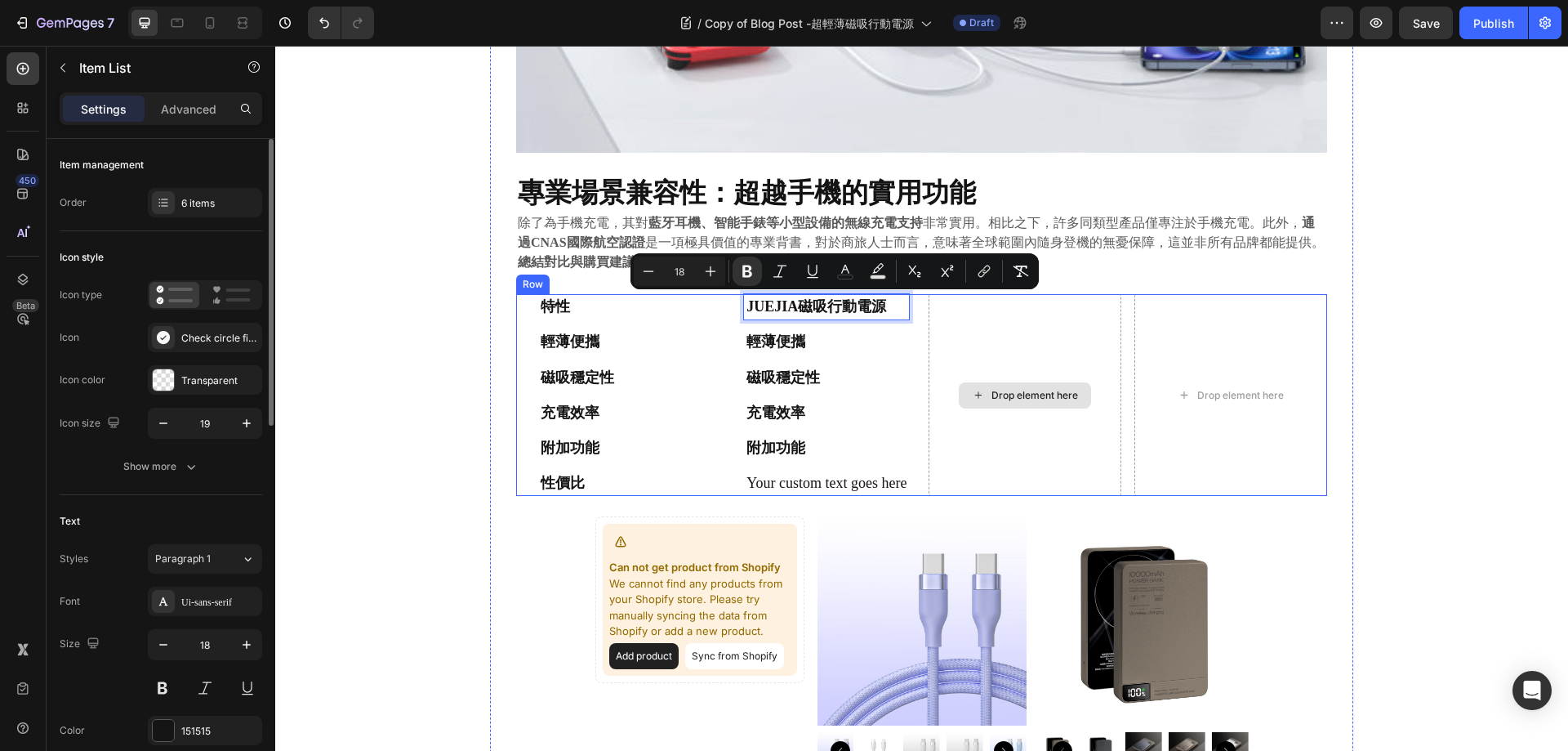
click at [796, 346] on strong "輕薄便攜" at bounding box center [776, 341] width 59 height 17
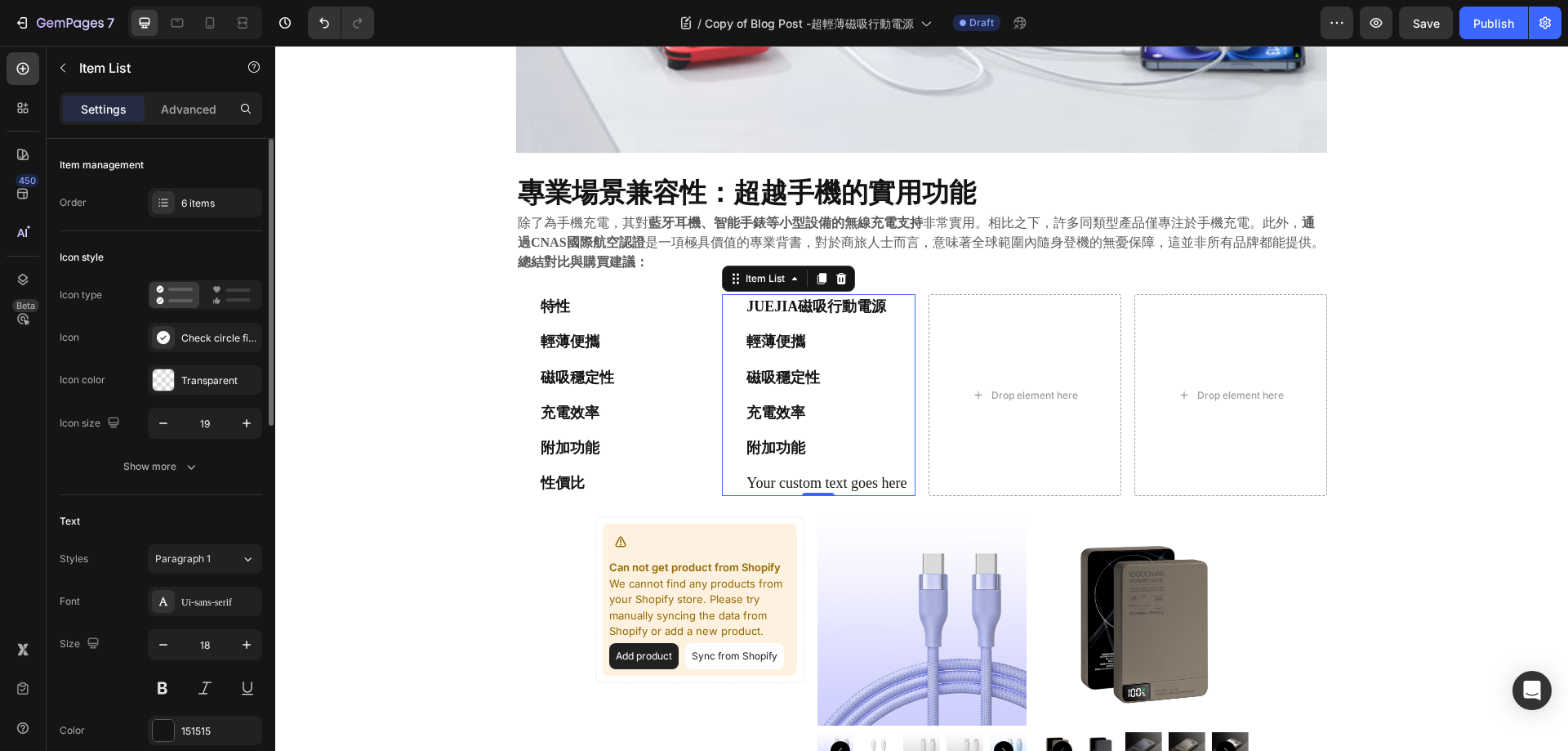
click at [728, 305] on icon at bounding box center [730, 306] width 12 height 12
click at [815, 282] on icon at bounding box center [822, 279] width 13 height 13
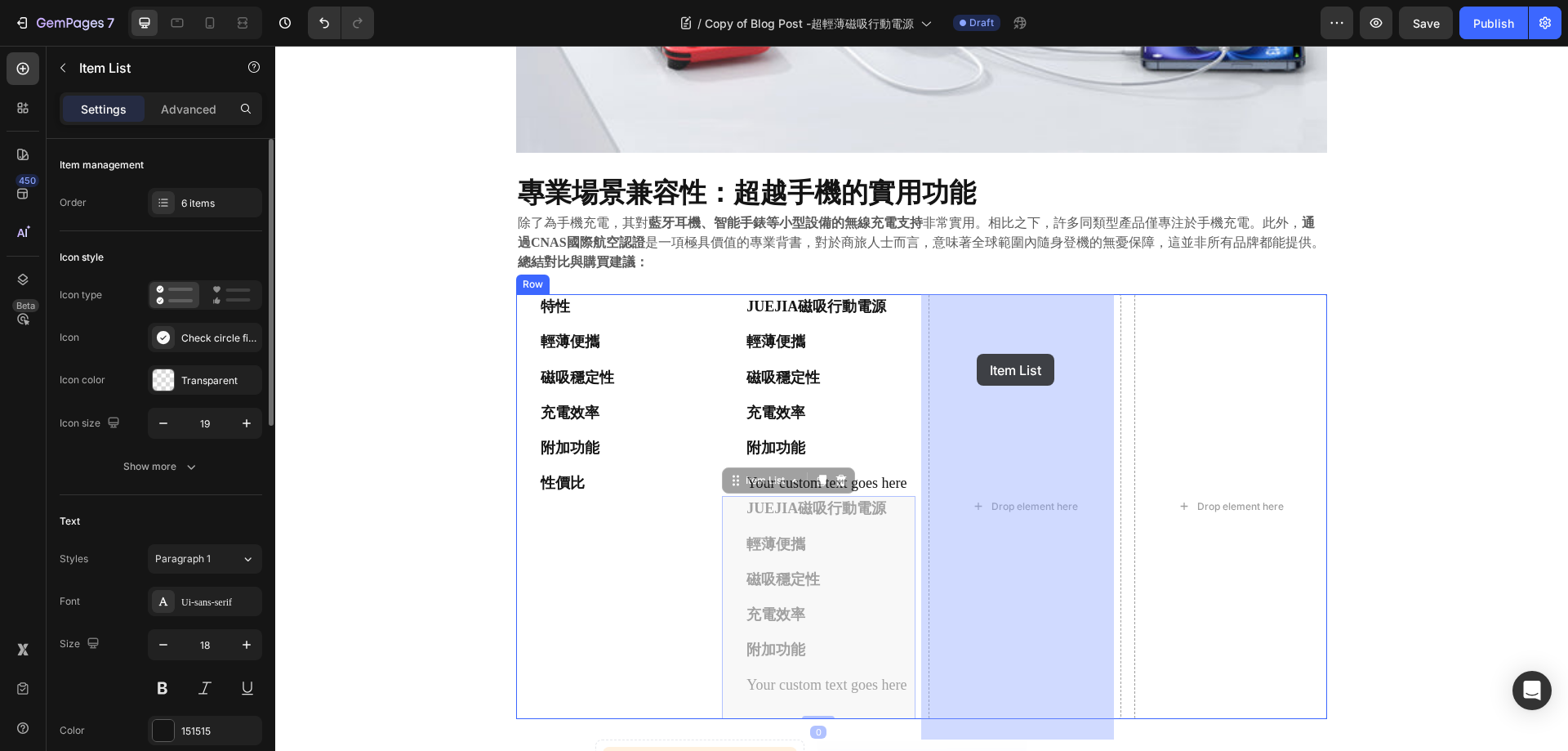
drag, startPoint x: 731, startPoint y: 505, endPoint x: 977, endPoint y: 353, distance: 289.2
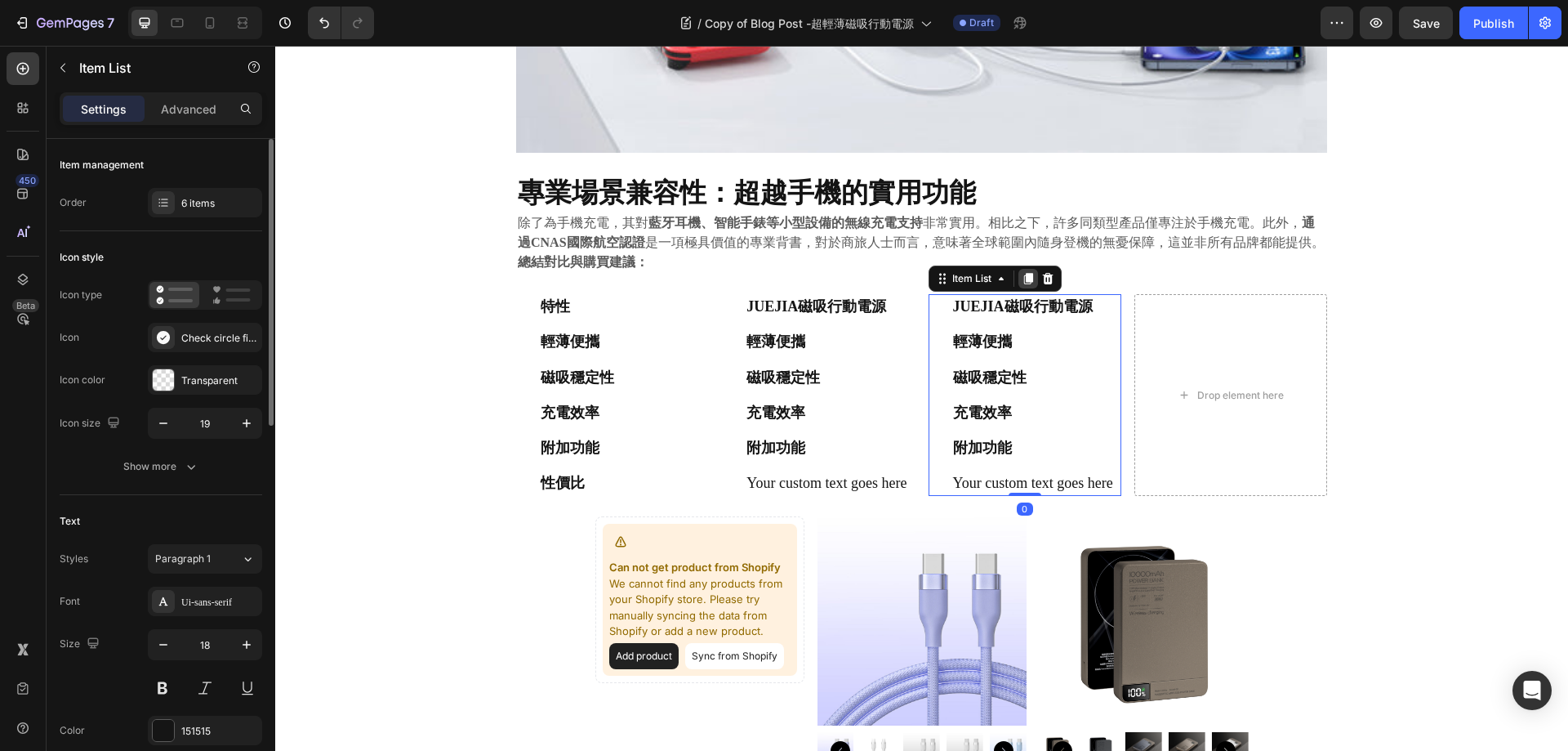
click at [1024, 278] on icon at bounding box center [1028, 279] width 9 height 11
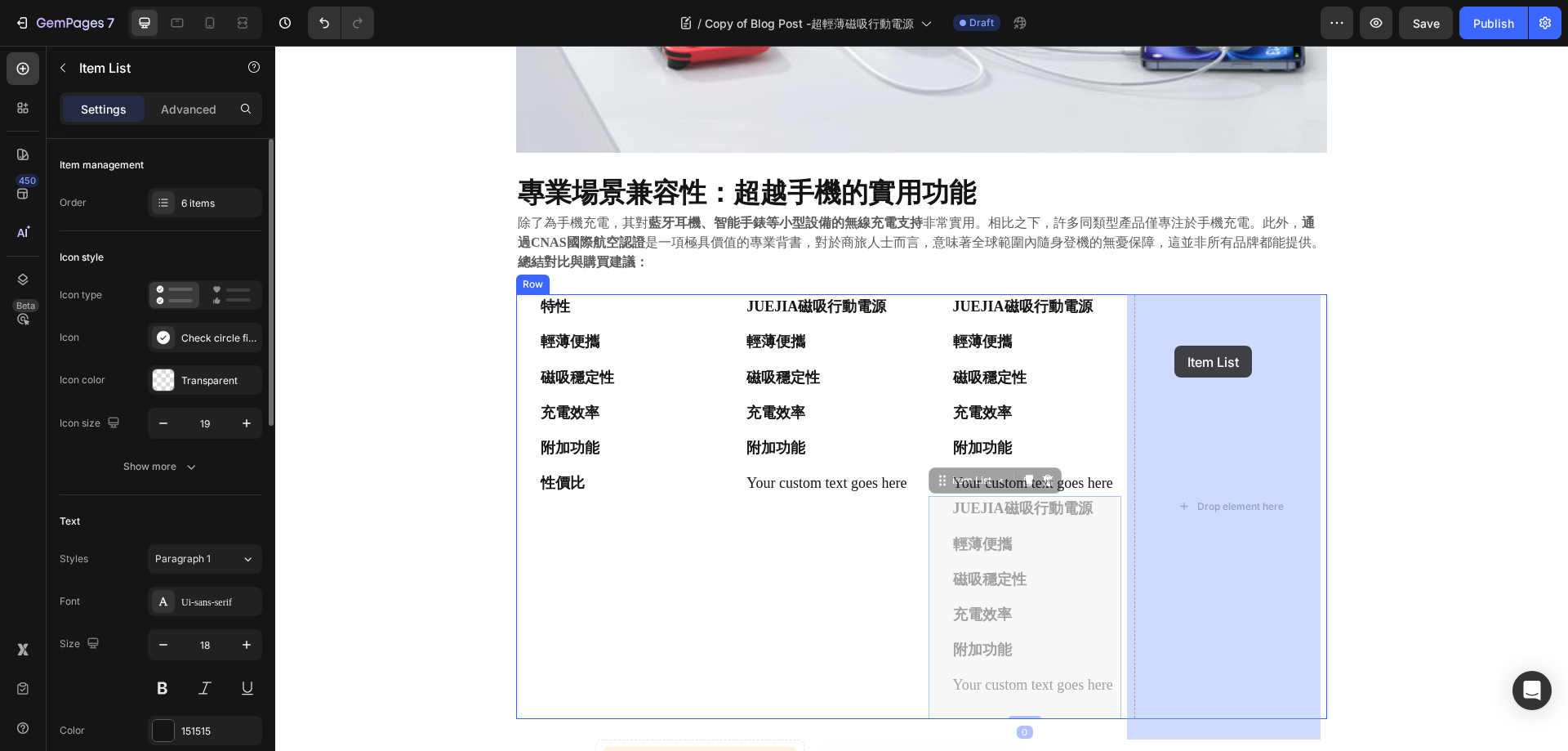
drag, startPoint x: 935, startPoint y: 503, endPoint x: 1174, endPoint y: 346, distance: 286.0
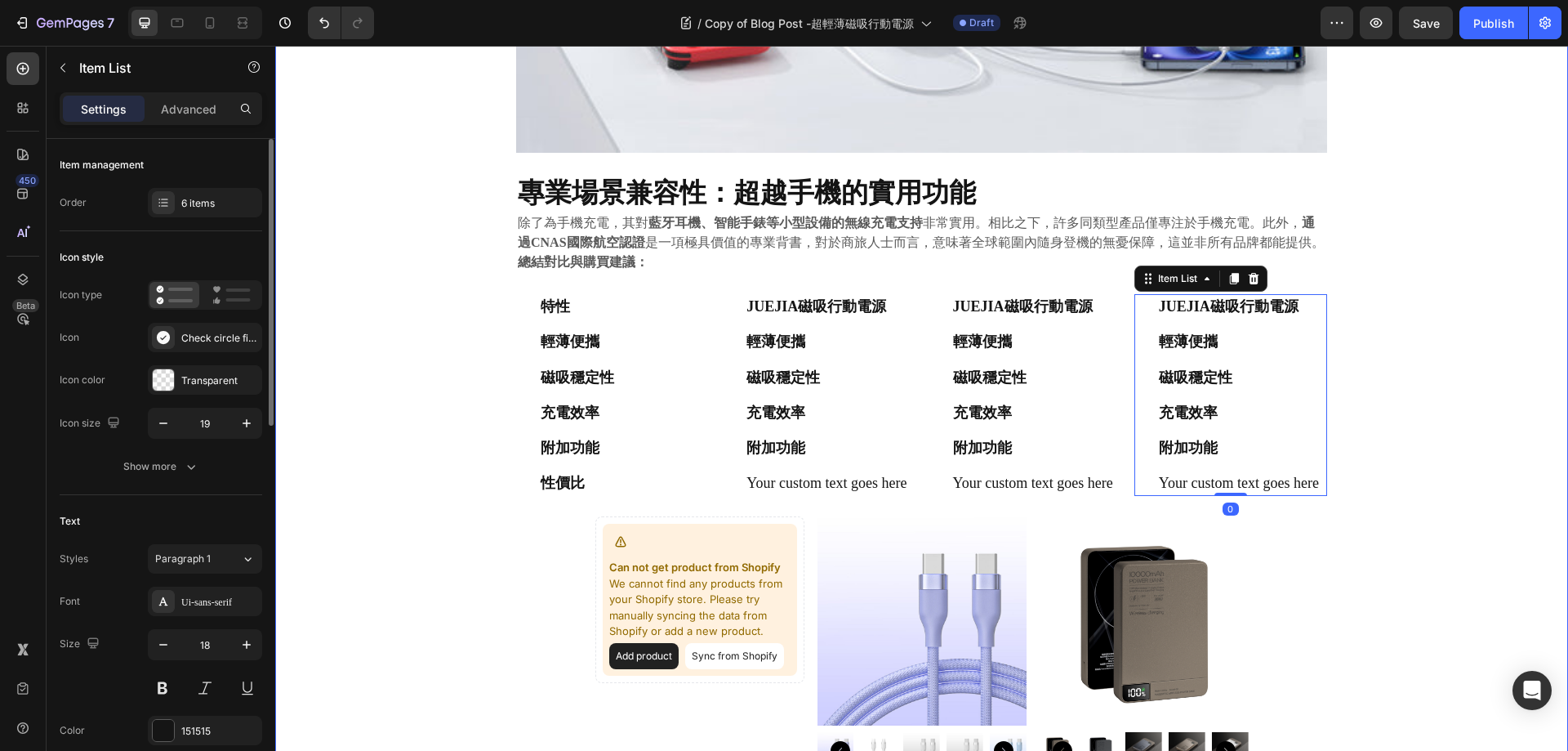
click at [1462, 283] on div "⁠⁠⁠⁠⁠⁠⁠ 告別笨重與電量焦慮： 極致輕薄磁吸行動電源深度評測與市場對比 Heading 2025.09.22 Text block Share: Tex…" at bounding box center [921, 37] width 1268 height 3162
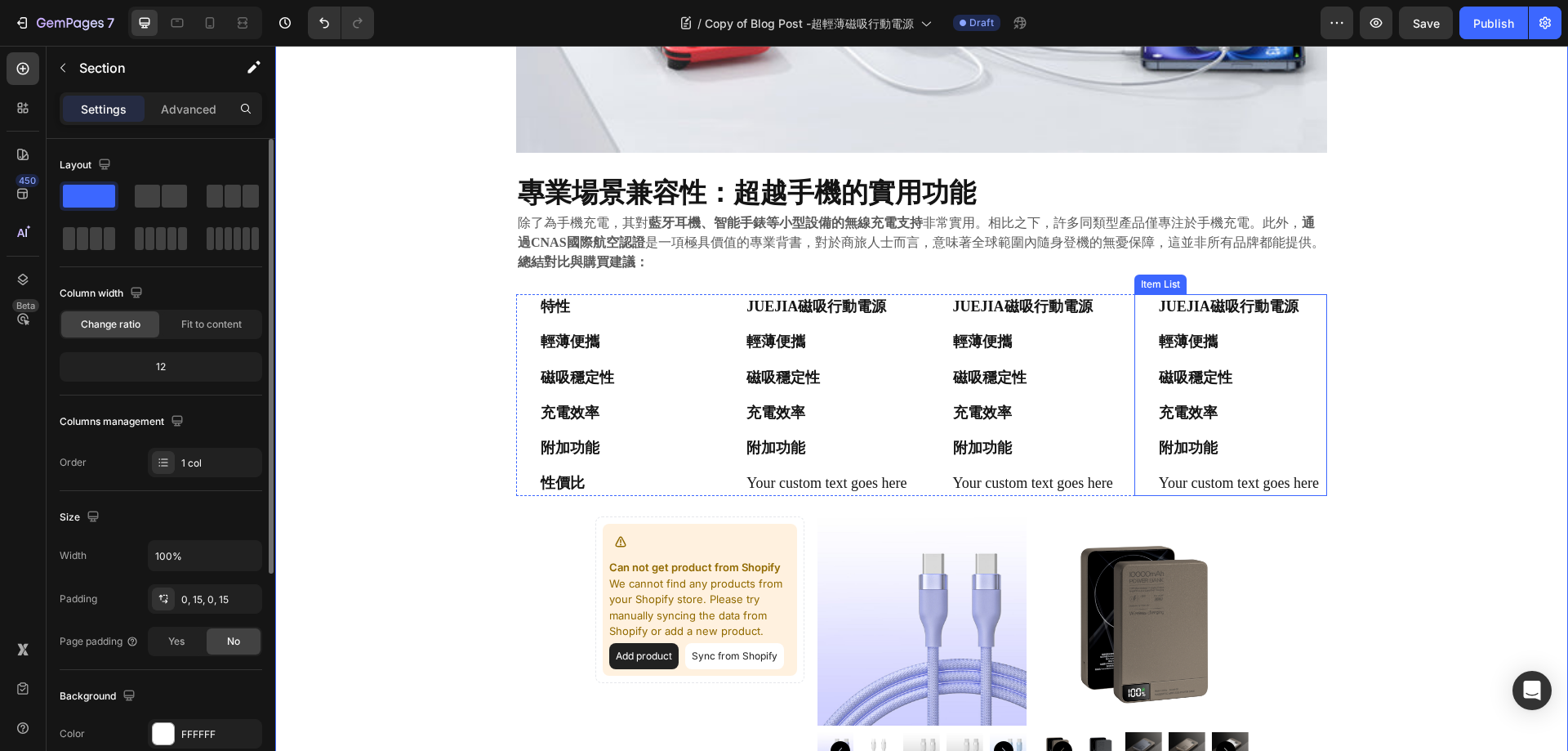
click at [997, 298] on strong "JUEJIA磁吸行動電源" at bounding box center [1022, 306] width 139 height 17
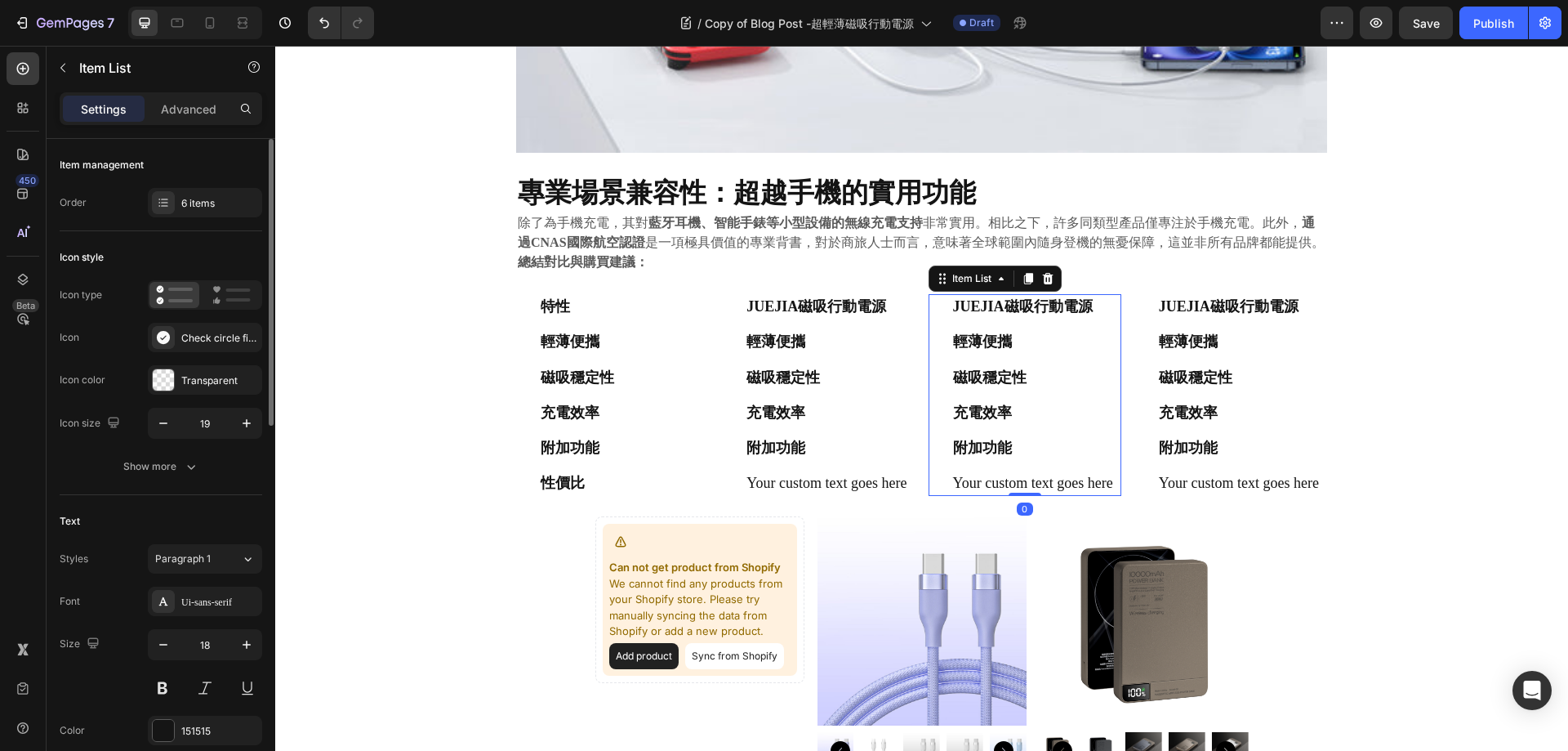
click at [997, 298] on strong "JUEJIA磁吸行動電源" at bounding box center [1022, 306] width 139 height 17
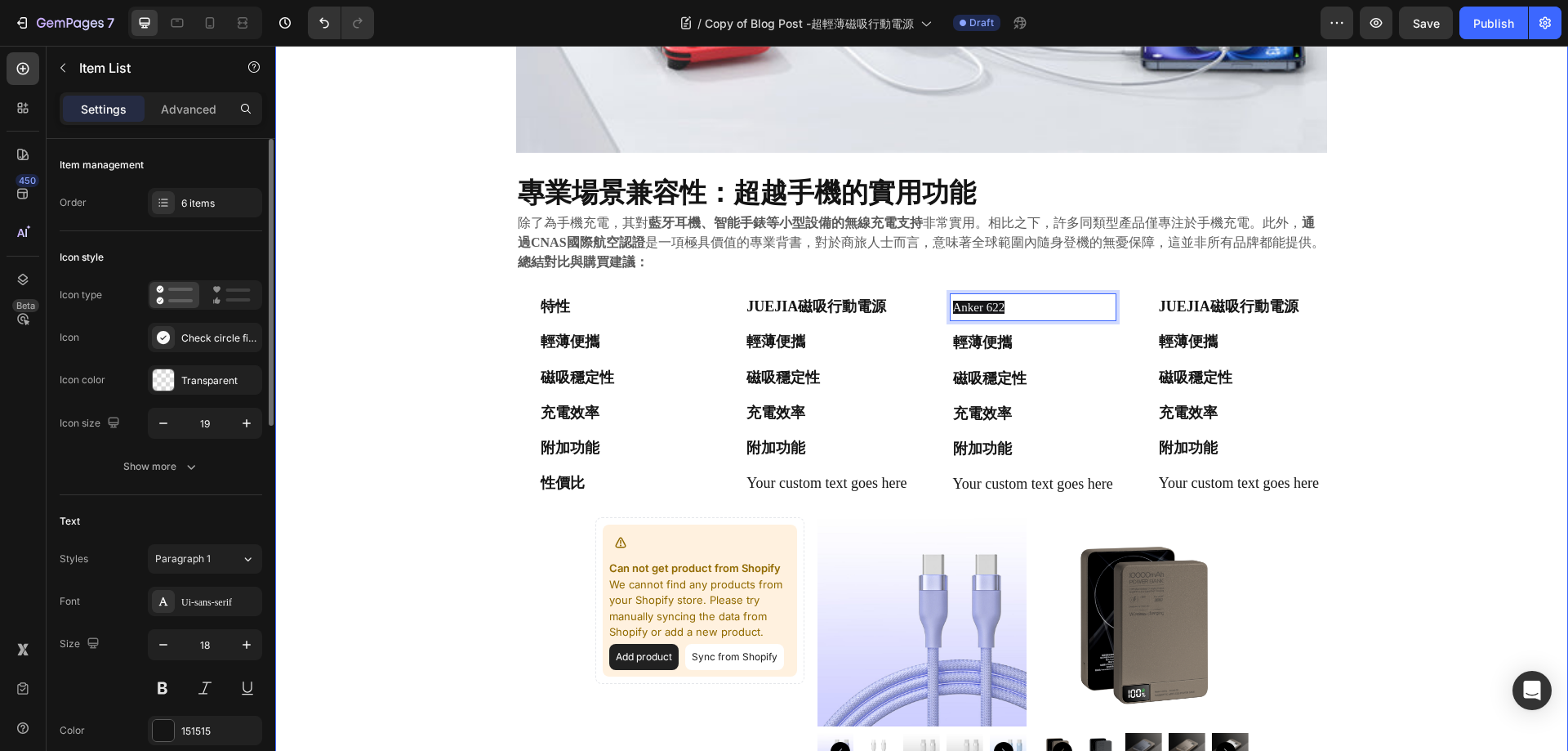
click at [1423, 266] on div "⁠⁠⁠⁠⁠⁠⁠ 告別笨重與電量焦慮： 極致輕薄磁吸行動電源深度評測與市場對比 Heading 2025.09.22 Text block Share: Tex…" at bounding box center [921, 38] width 1268 height 3163
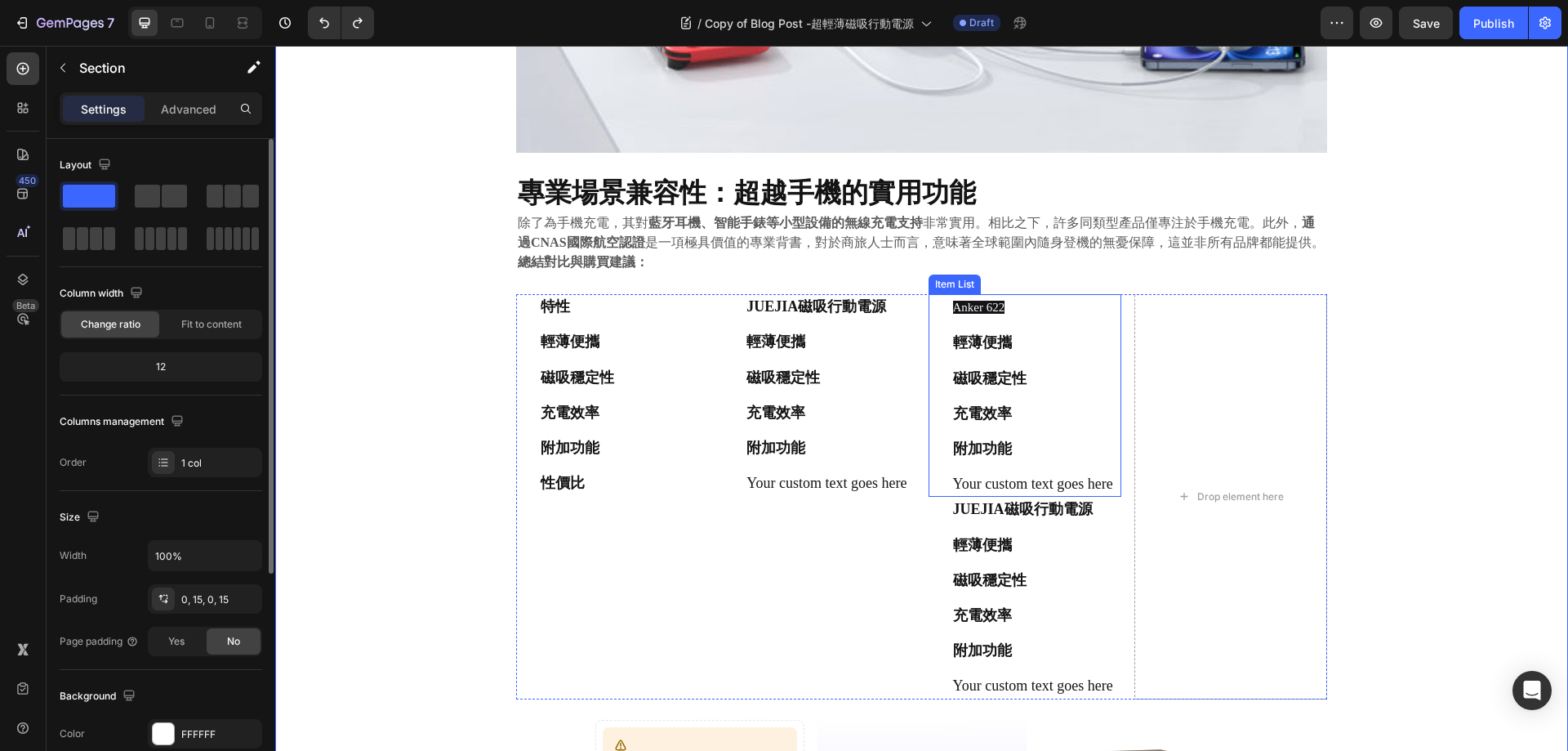
click at [1022, 495] on p "Your custom text goes here" at bounding box center [1033, 484] width 160 height 20
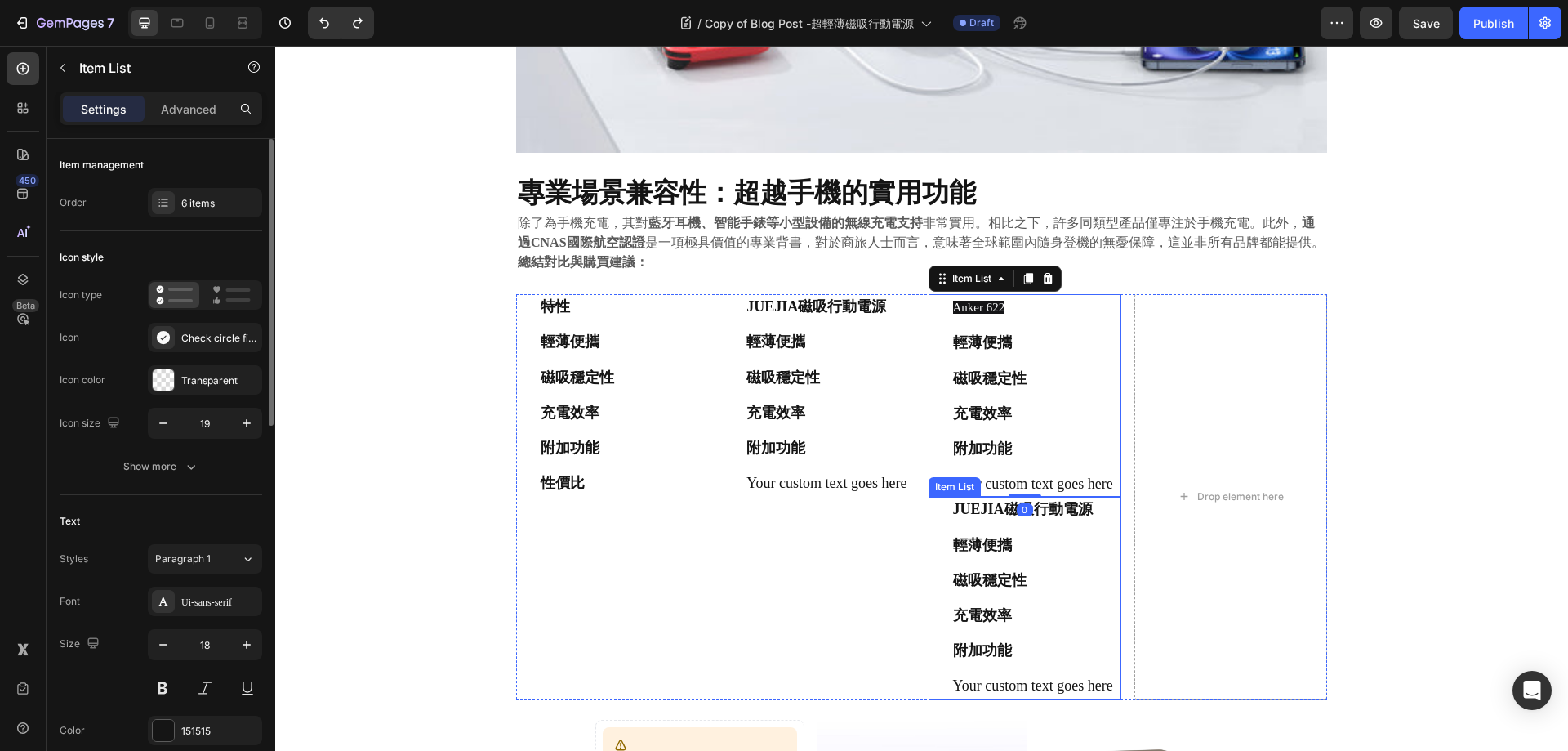
click at [959, 554] on strong "輕薄便攜" at bounding box center [982, 545] width 59 height 17
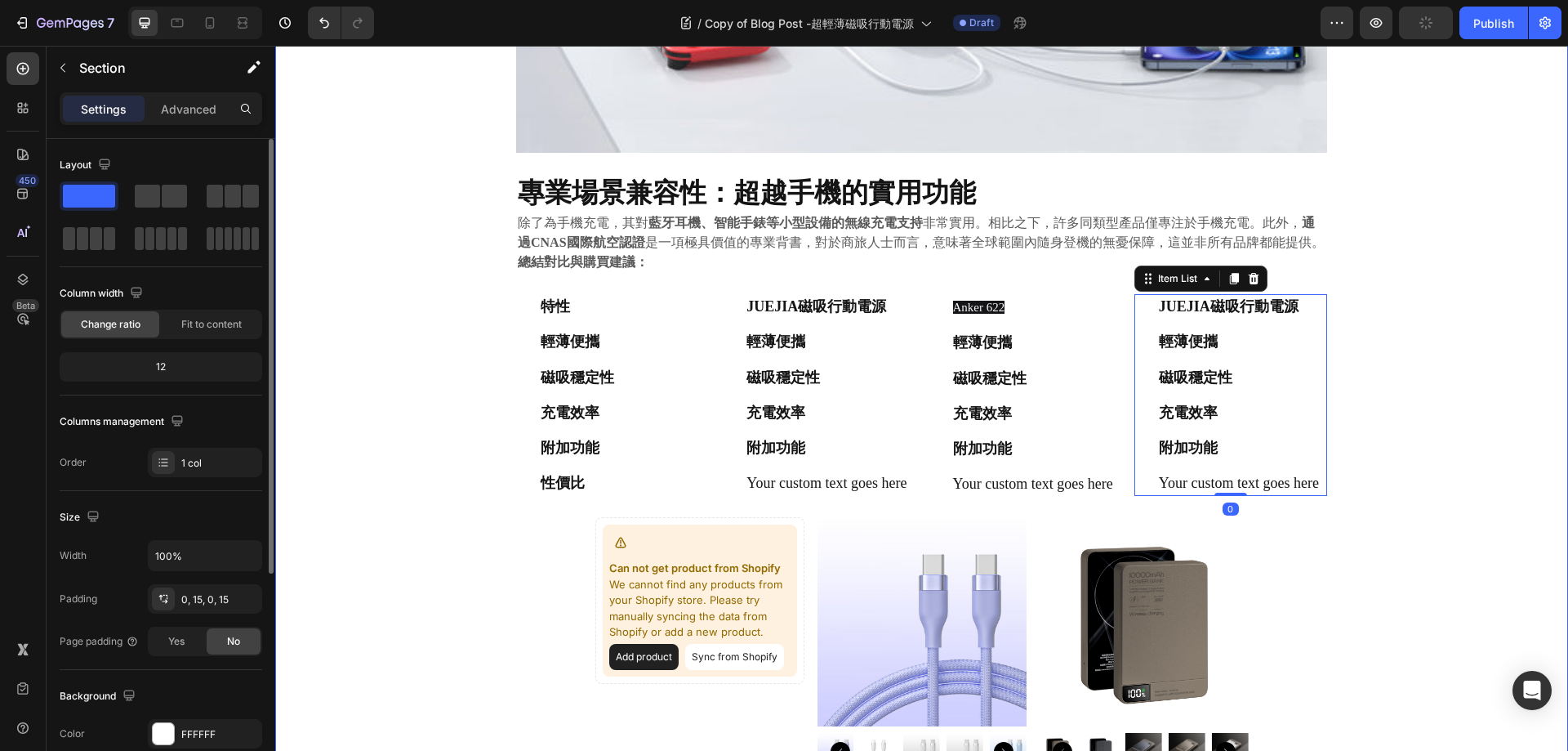
click at [1442, 332] on div "⁠⁠⁠⁠⁠⁠⁠ 告別笨重與電量焦慮： 極致輕薄磁吸行動電源深度評測與市場對比 Heading 2025.09.22 Text block Share: Tex…" at bounding box center [921, 38] width 1268 height 3163
drag, startPoint x: 932, startPoint y: 306, endPoint x: 982, endPoint y: 311, distance: 50.2
click at [932, 306] on icon at bounding box center [935, 307] width 12 height 12
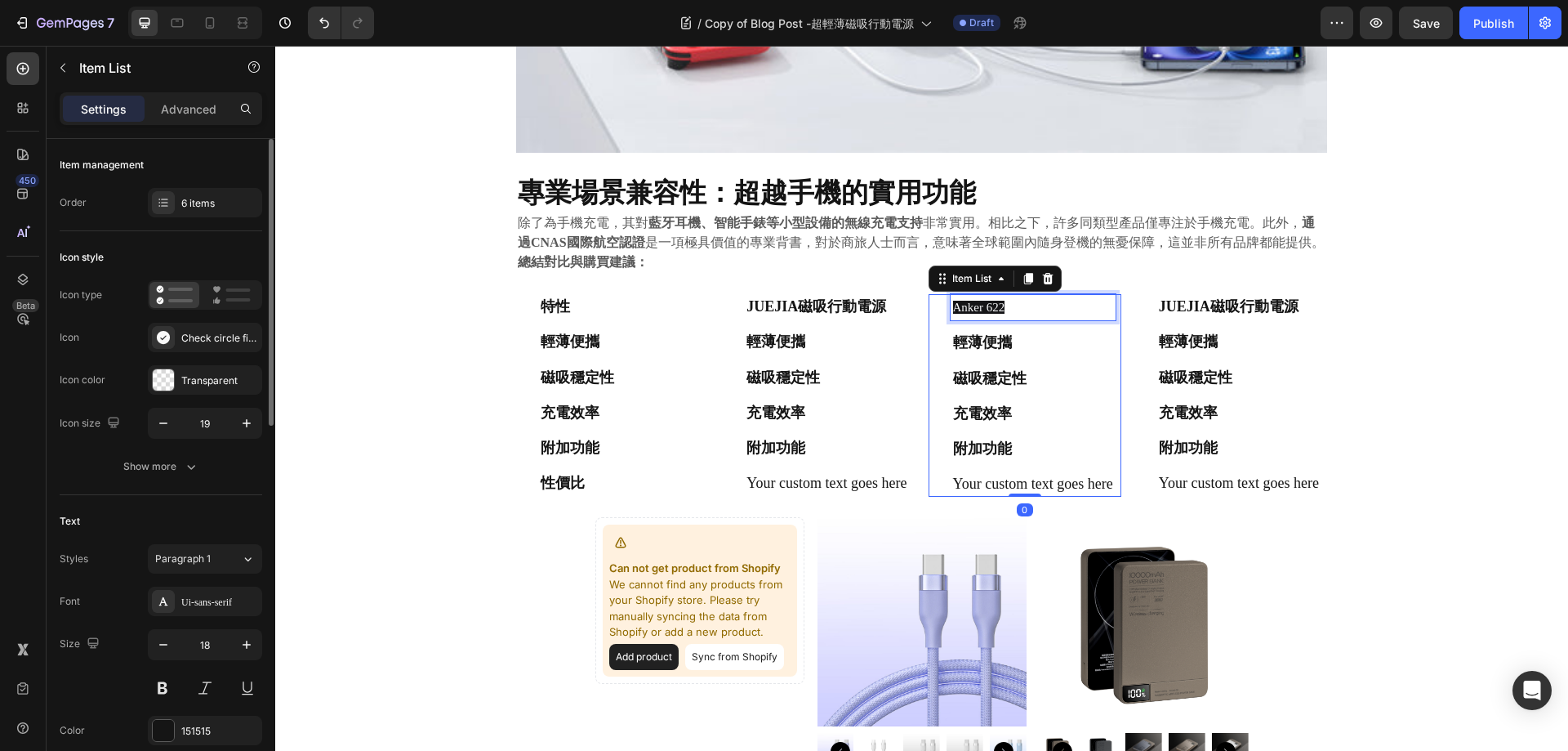
click at [982, 311] on span "Anker 622" at bounding box center [979, 307] width 53 height 13
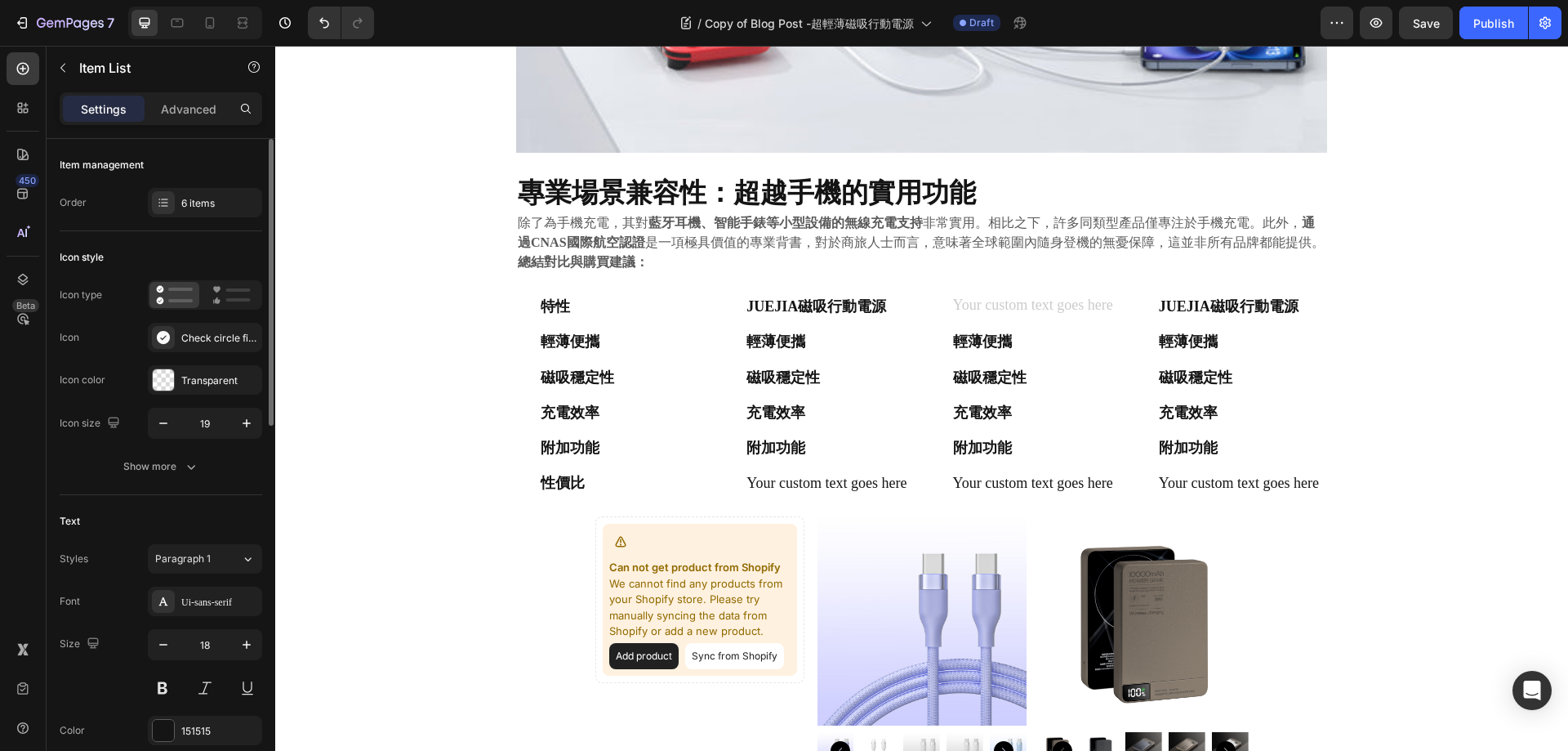
scroll to position [2037, 0]
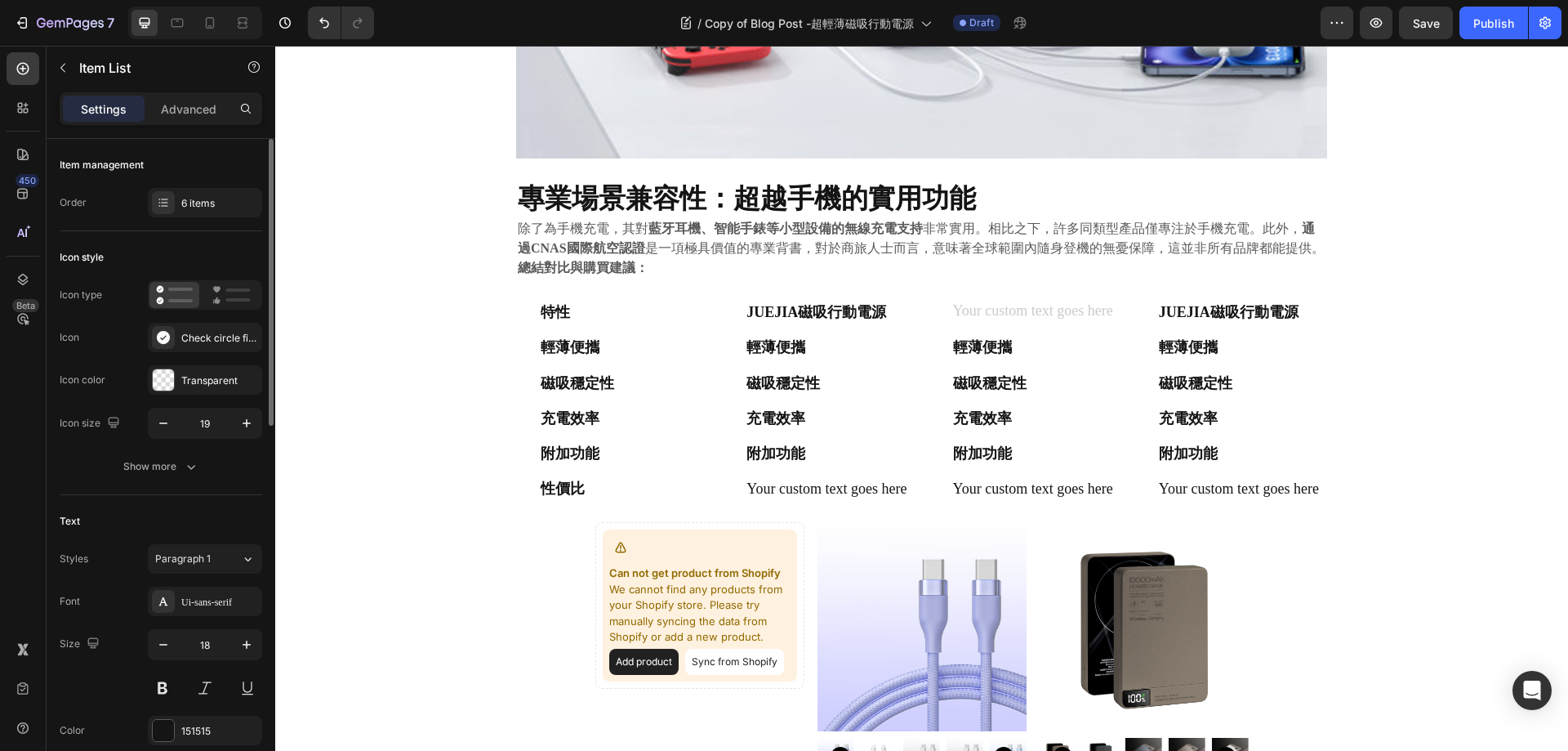
click at [940, 356] on div "輕薄便攜" at bounding box center [1022, 347] width 187 height 25
click at [975, 344] on strong "輕薄便攜" at bounding box center [982, 348] width 59 height 17
click at [921, 384] on div "特性 輕薄便攜 磁吸穩定性 充電效率 附加功能 性價比 Item List JUEJIA磁吸行動電源 輕薄便攜 磁吸穩定性 充電效率 附加功能 Your cu…" at bounding box center [921, 400] width 811 height 202
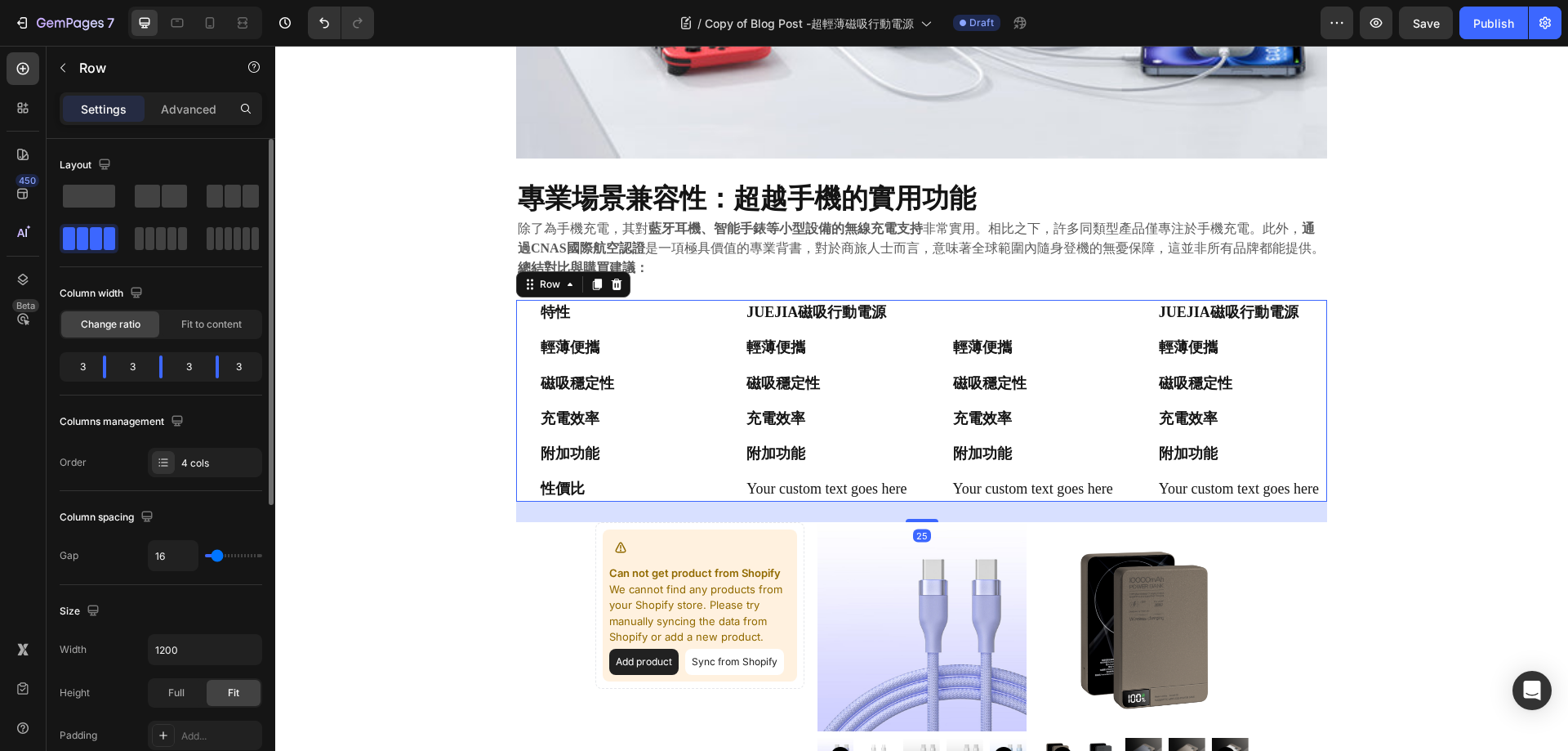
click at [967, 345] on strong "輕薄便攜" at bounding box center [982, 348] width 59 height 17
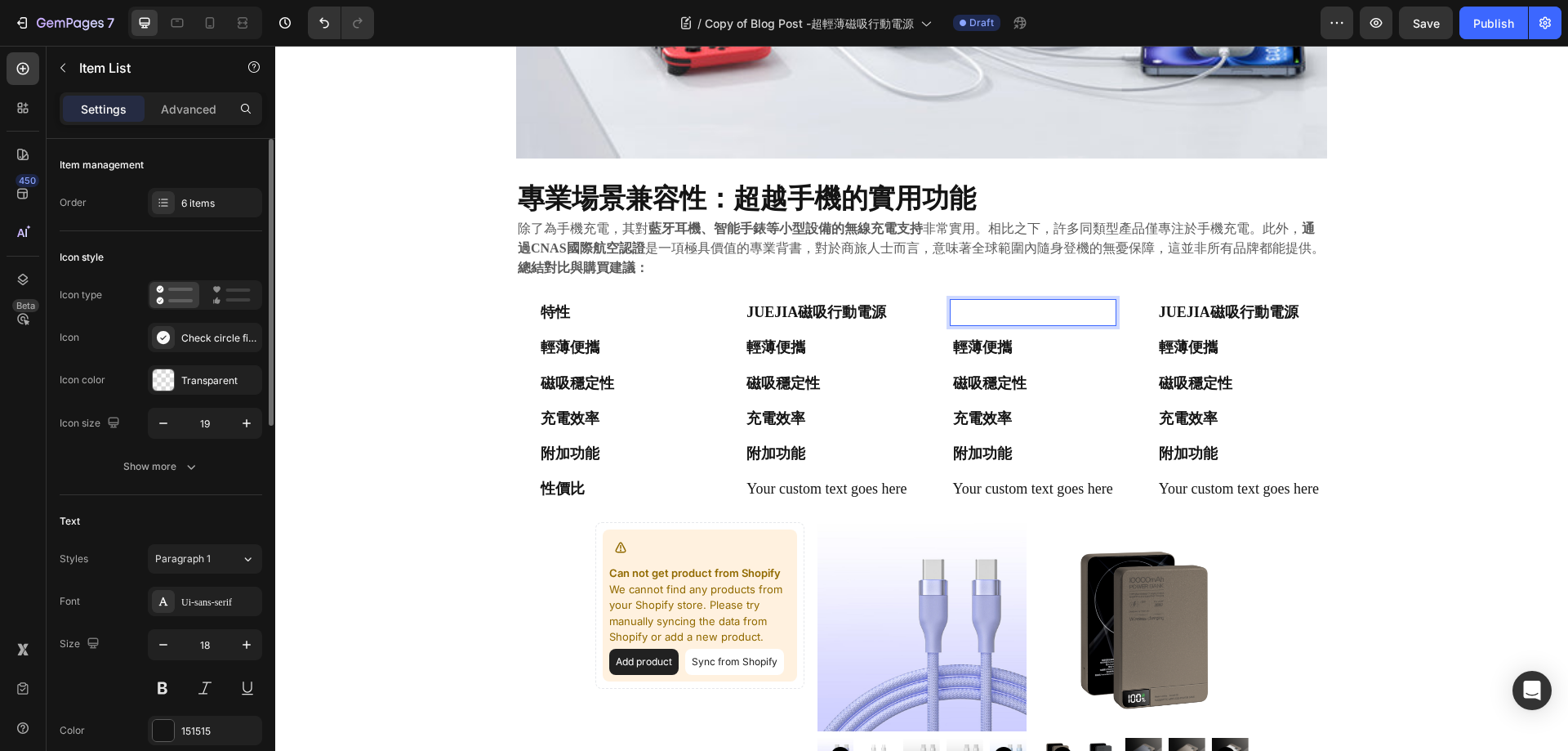
click at [1013, 312] on p "Rich Text Editor. Editing area: main" at bounding box center [1033, 313] width 160 height 20
click at [968, 315] on p "Rich Text Editor. Editing area: main" at bounding box center [1033, 313] width 160 height 20
click at [899, 353] on p "輕薄便攜" at bounding box center [826, 348] width 160 height 20
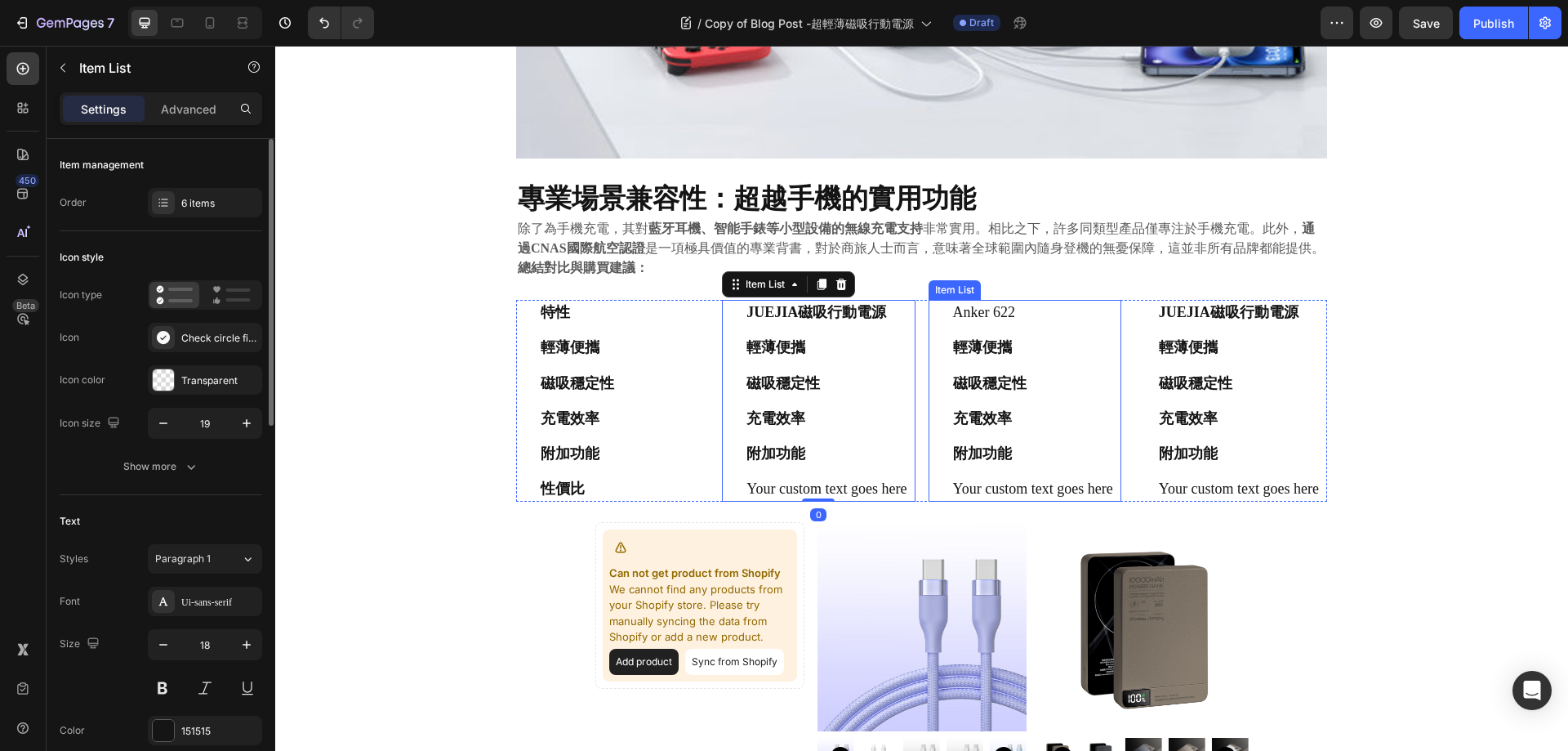
click at [1016, 317] on p "Anker 622" at bounding box center [1033, 313] width 160 height 20
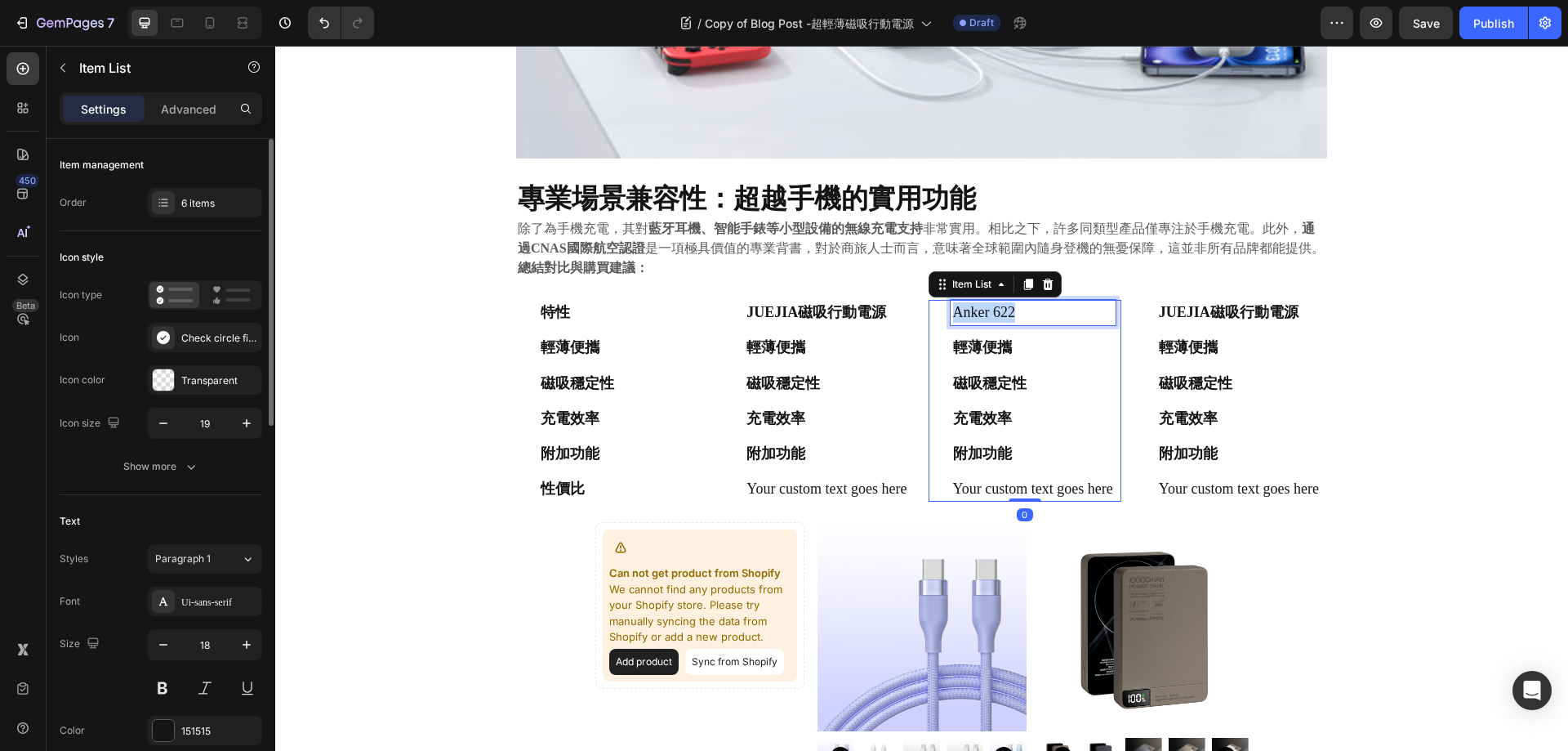
click at [1016, 317] on p "Anker 622" at bounding box center [1033, 313] width 160 height 20
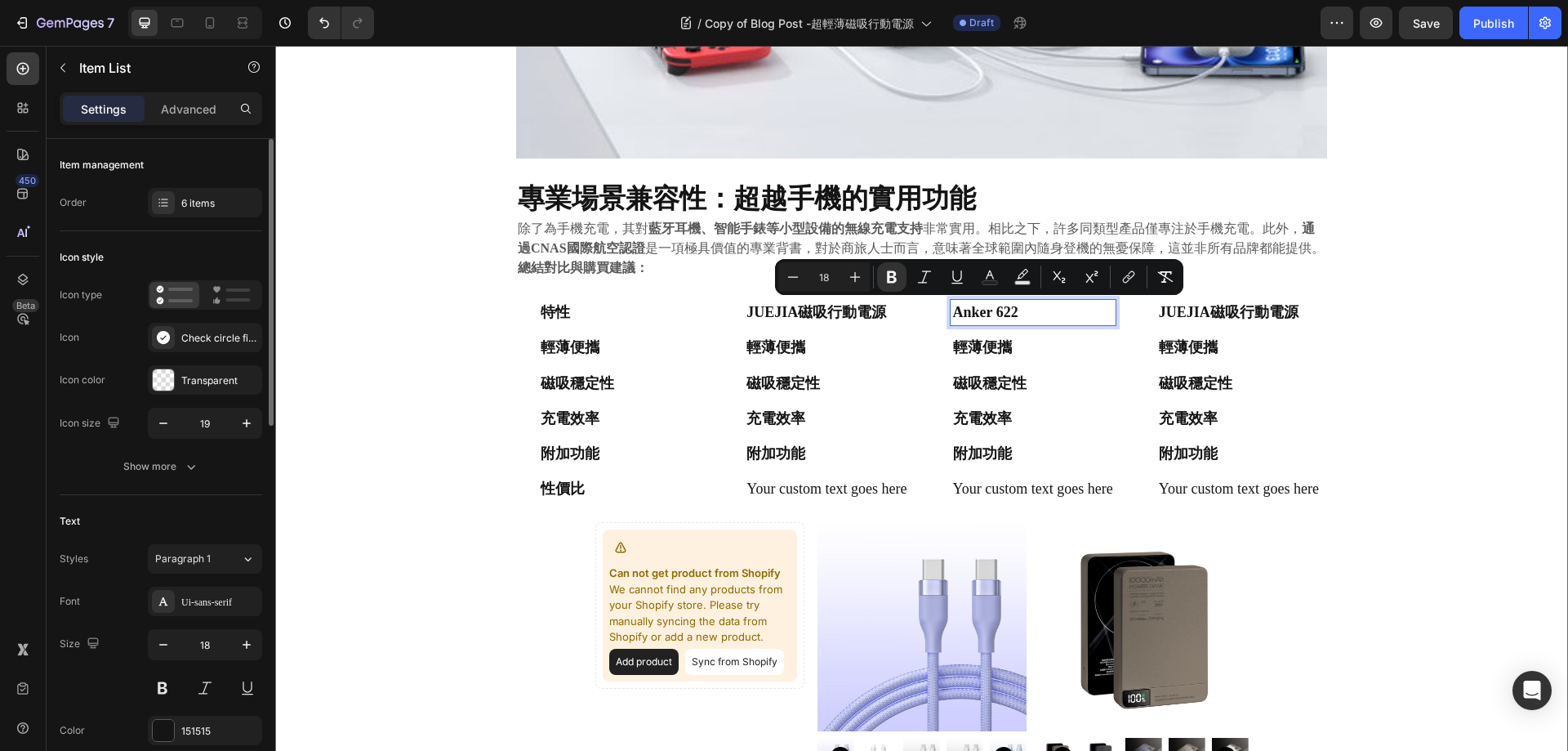
click at [1413, 360] on div "⁠⁠⁠⁠⁠⁠⁠ 告別笨重與電量焦慮： 極致輕薄磁吸行動電源深度評測與市場對比 Heading 2025.09.22 Text block Share: Tex…" at bounding box center [921, 42] width 1268 height 3162
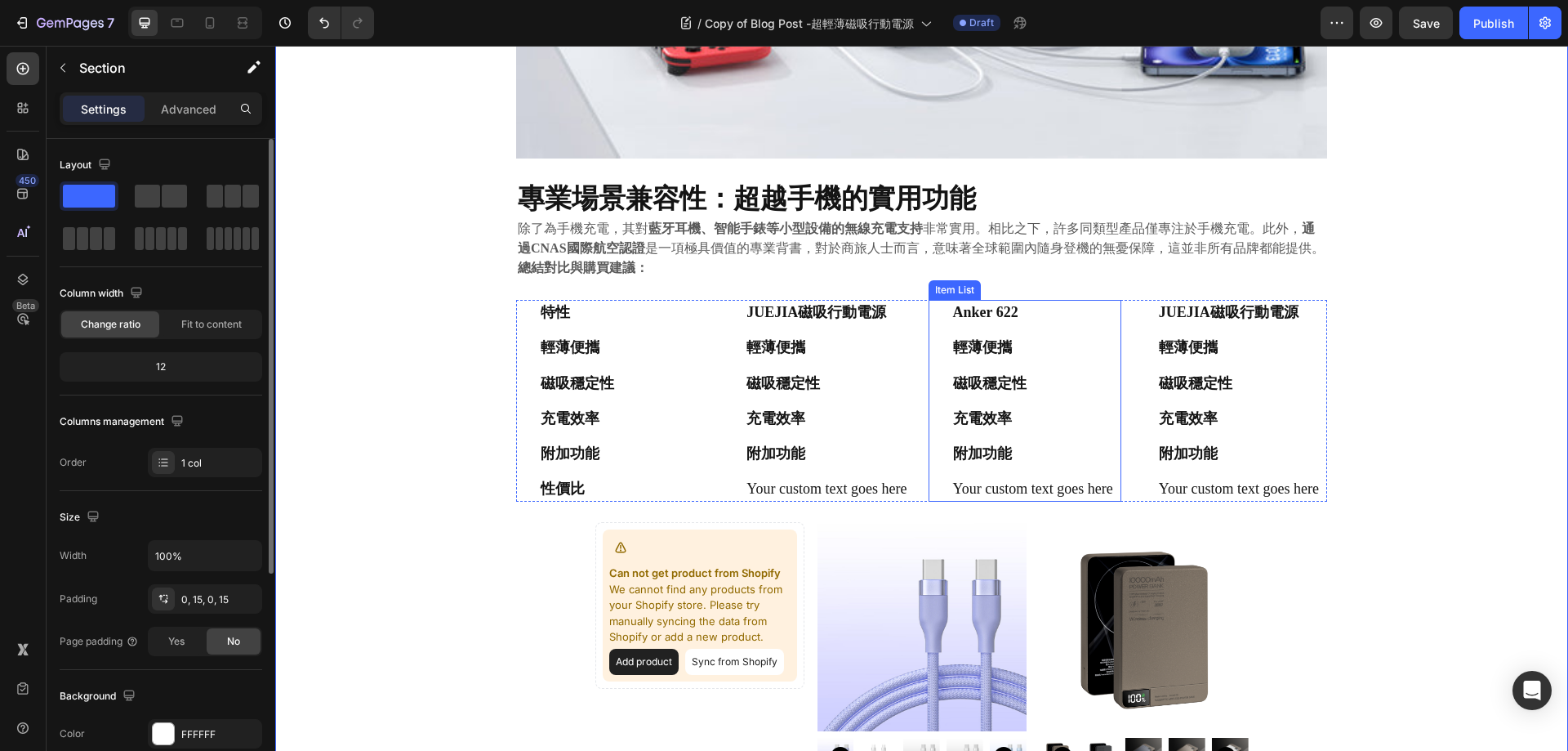
click at [981, 342] on strong "輕薄便攜" at bounding box center [982, 348] width 59 height 17
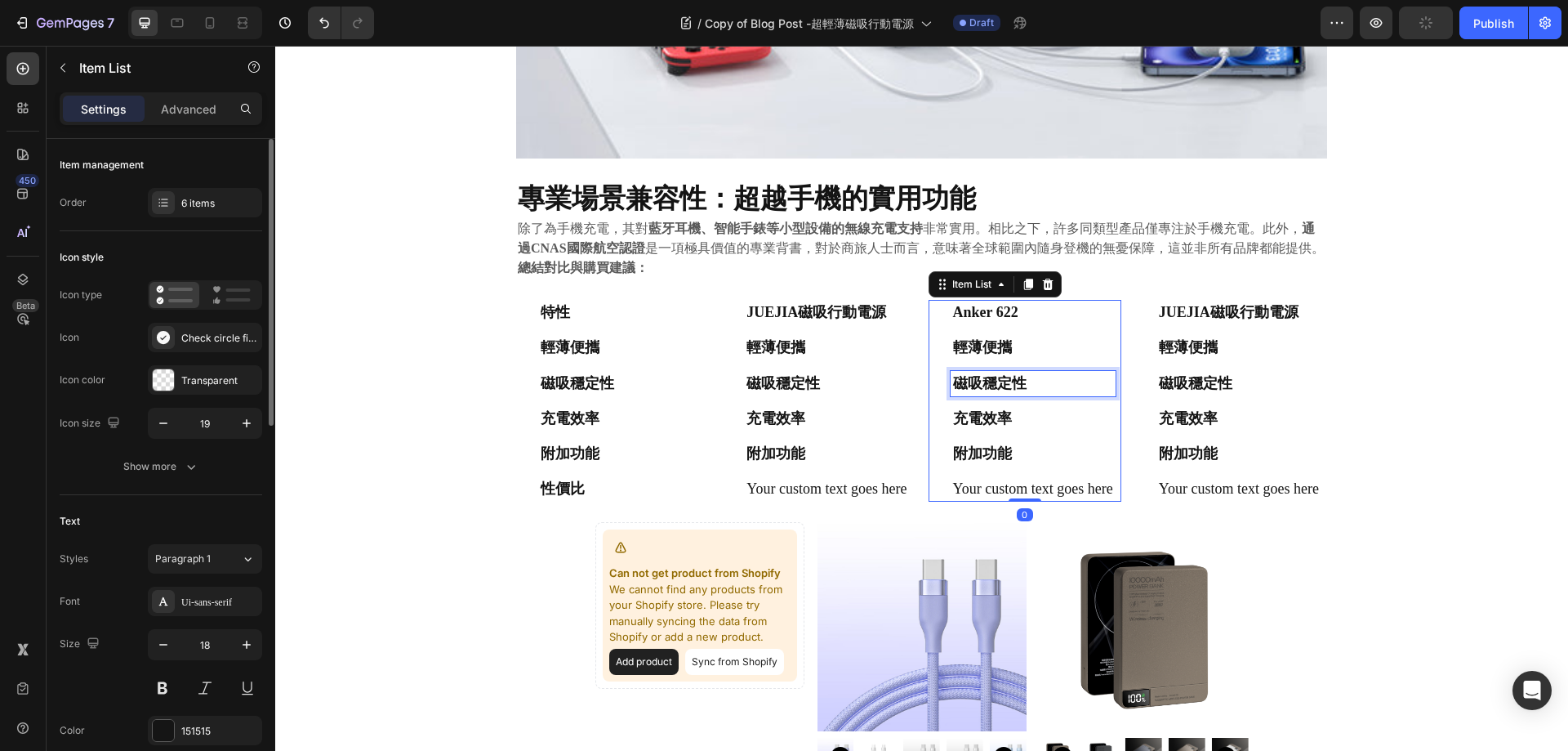
click at [1004, 346] on strong "輕薄便攜" at bounding box center [982, 348] width 59 height 17
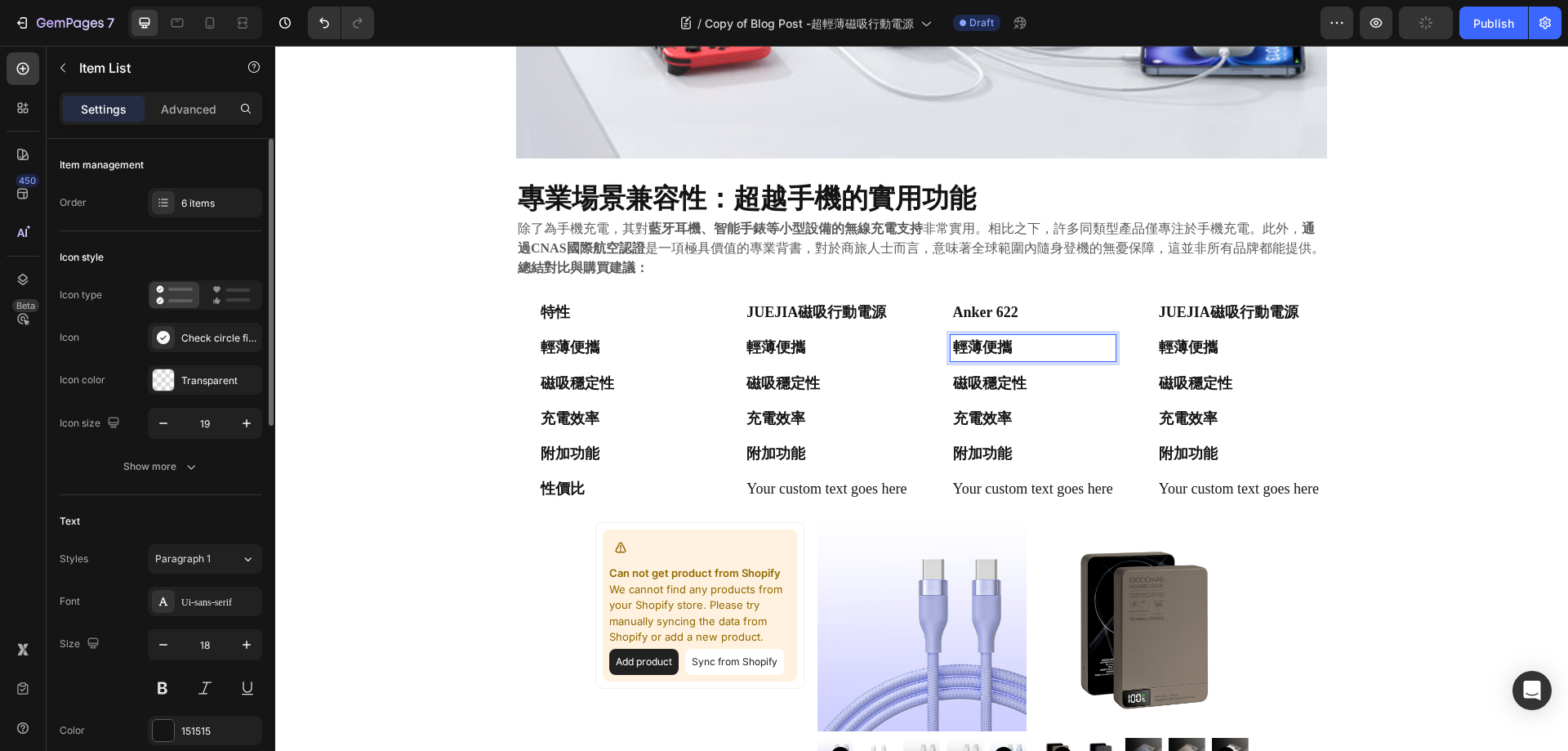
click at [1004, 346] on strong "輕薄便攜" at bounding box center [982, 348] width 59 height 17
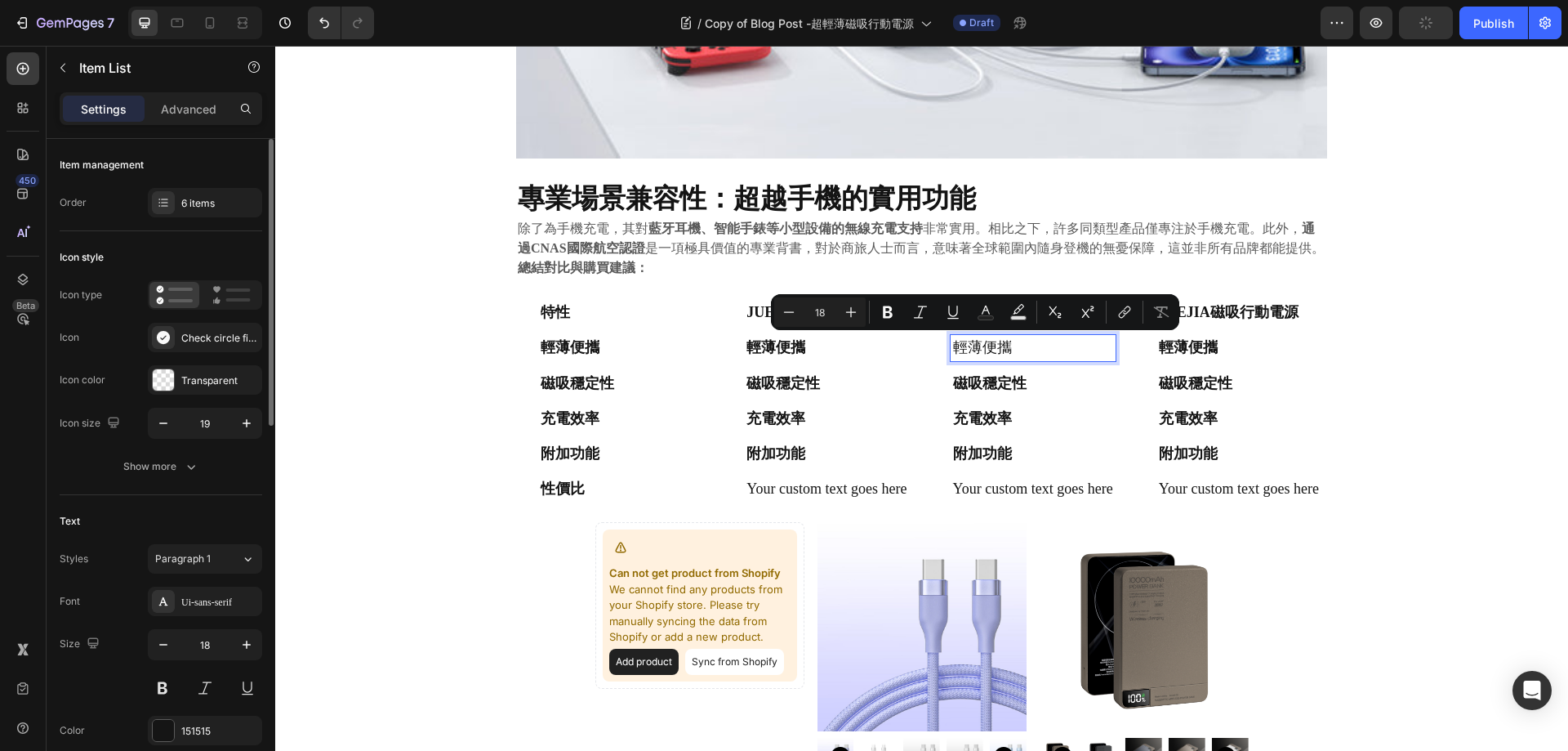
click at [989, 389] on strong "磁吸穩定性" at bounding box center [990, 383] width 74 height 17
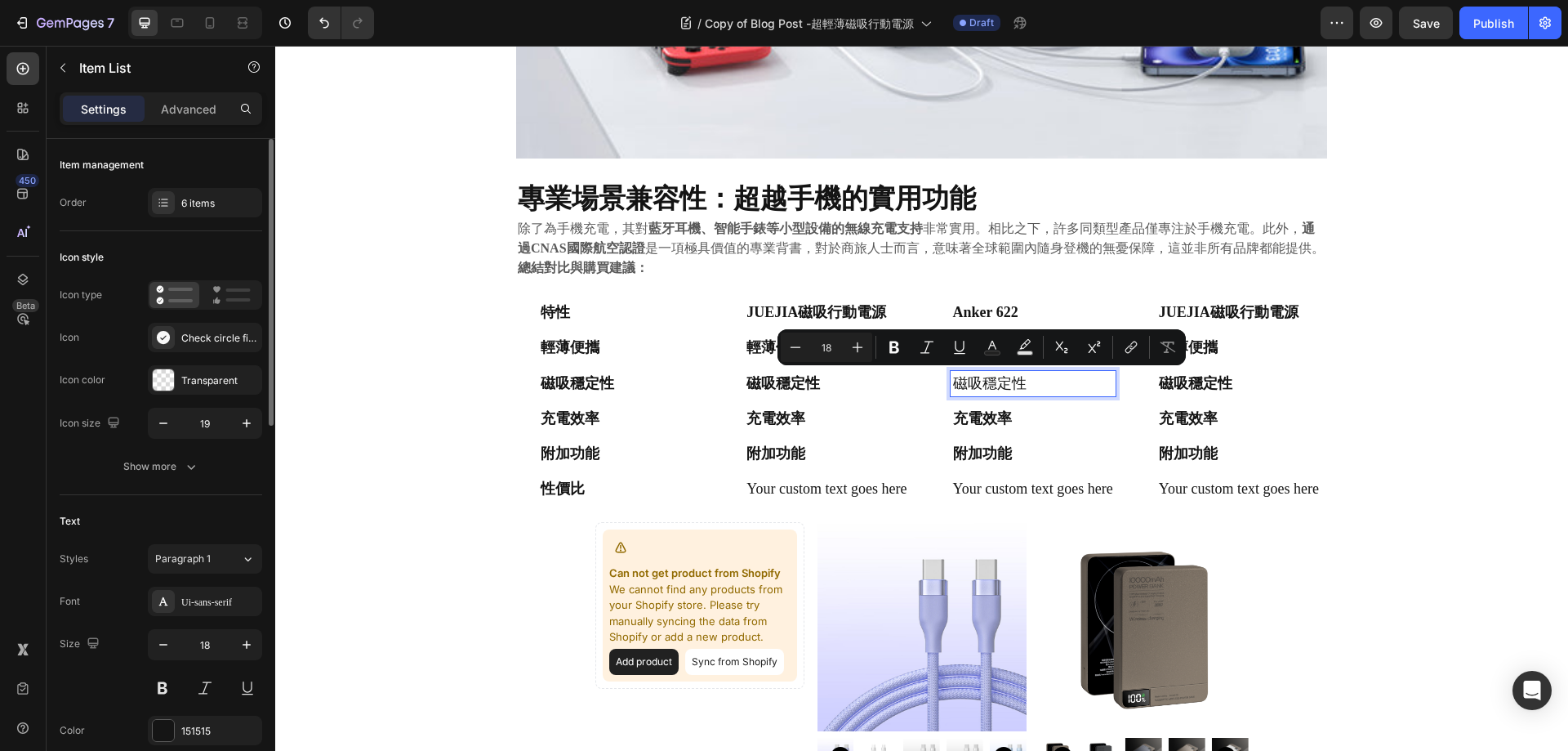
click at [989, 417] on strong "充電效率" at bounding box center [982, 419] width 59 height 17
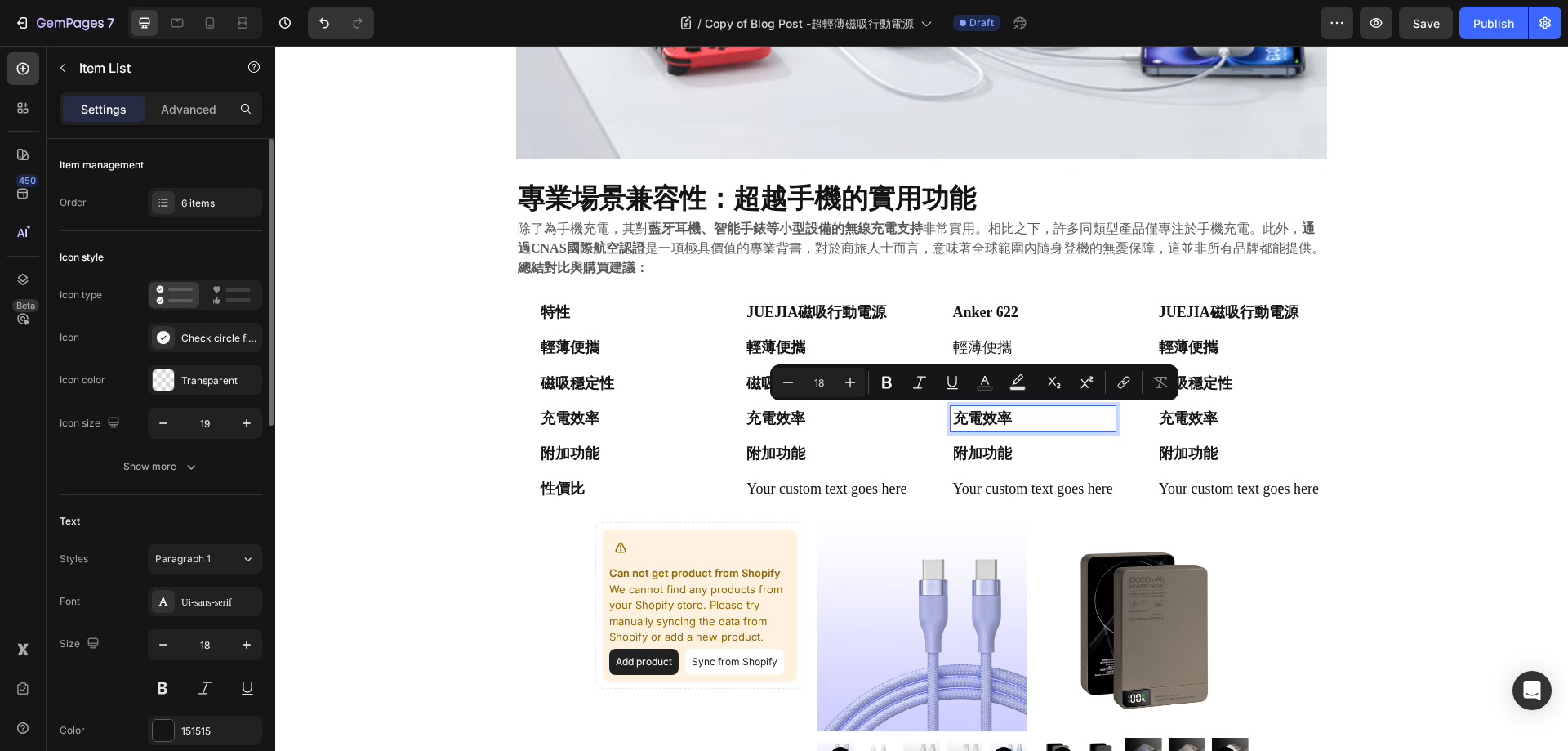
click at [979, 450] on strong "附加功能" at bounding box center [982, 454] width 59 height 17
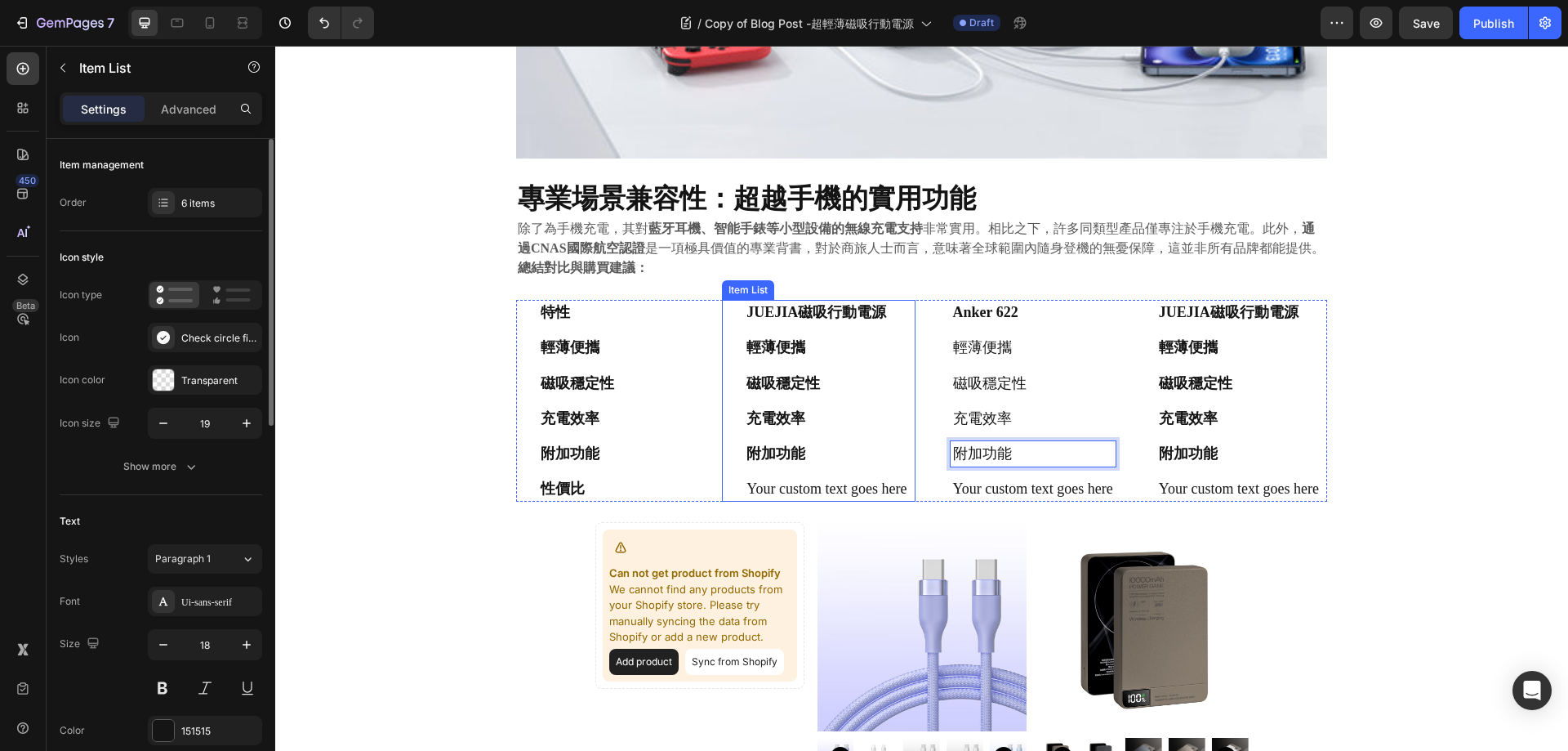
click at [790, 454] on strong "附加功能" at bounding box center [776, 454] width 59 height 17
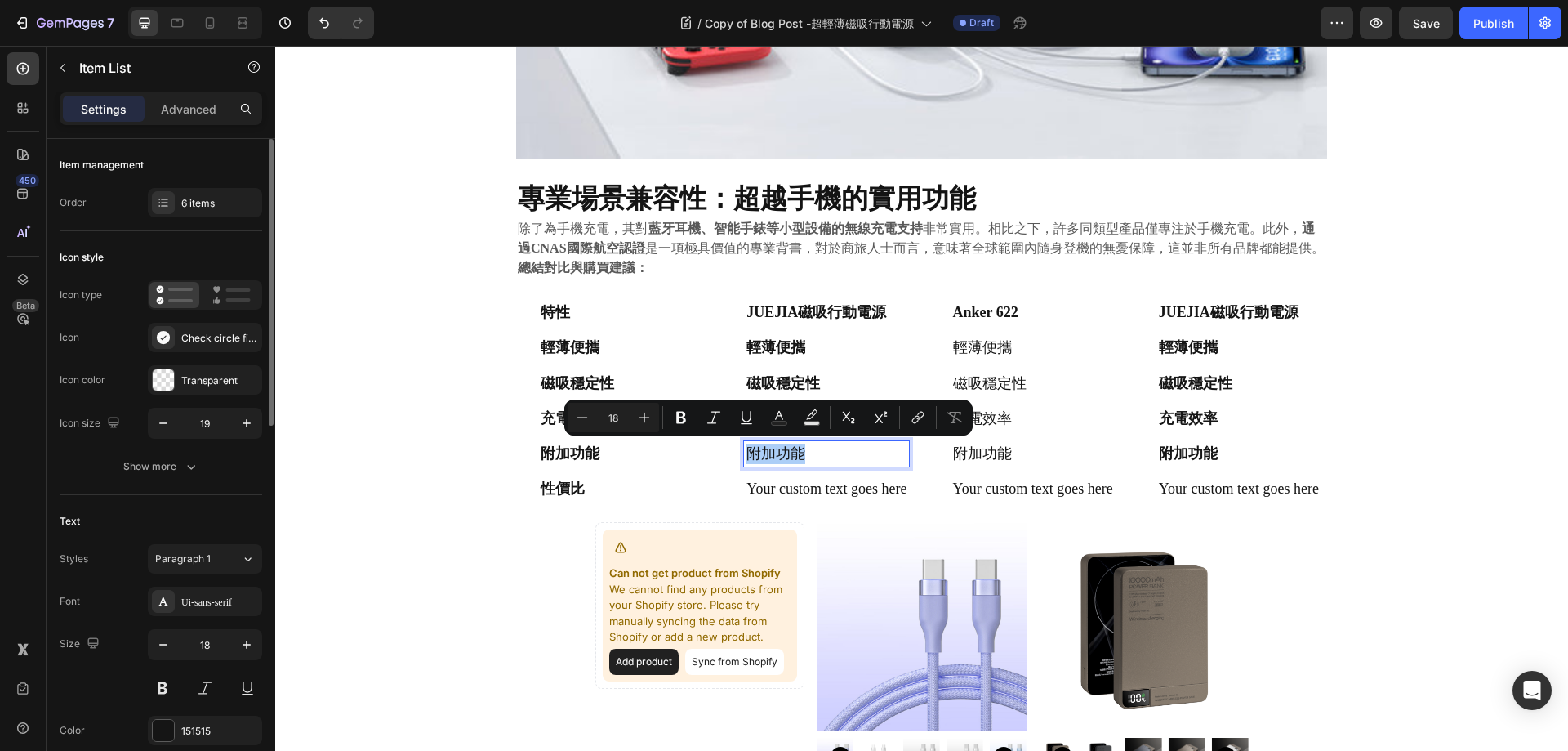
click at [767, 412] on button "Text Color" at bounding box center [779, 418] width 30 height 30
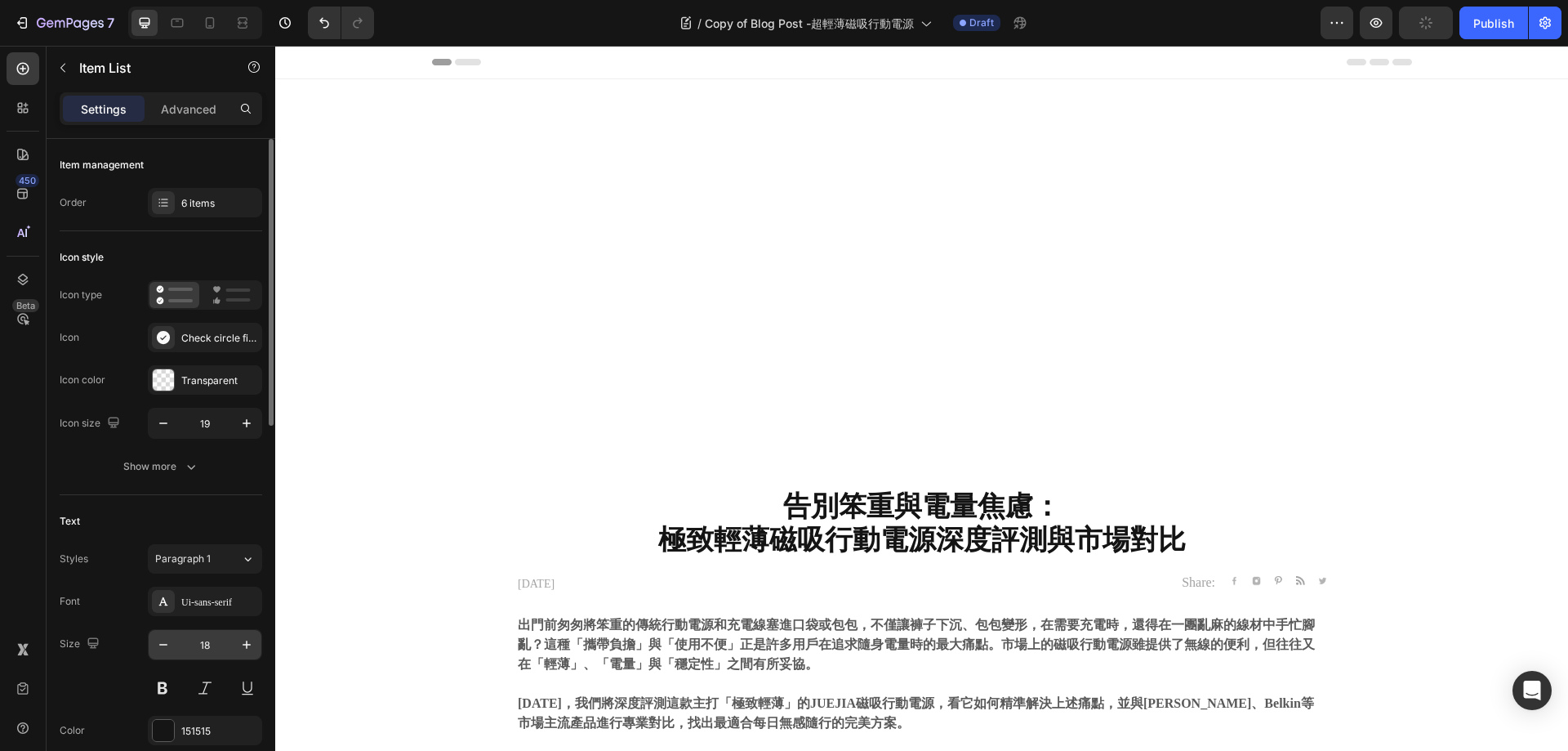
scroll to position [2037, 0]
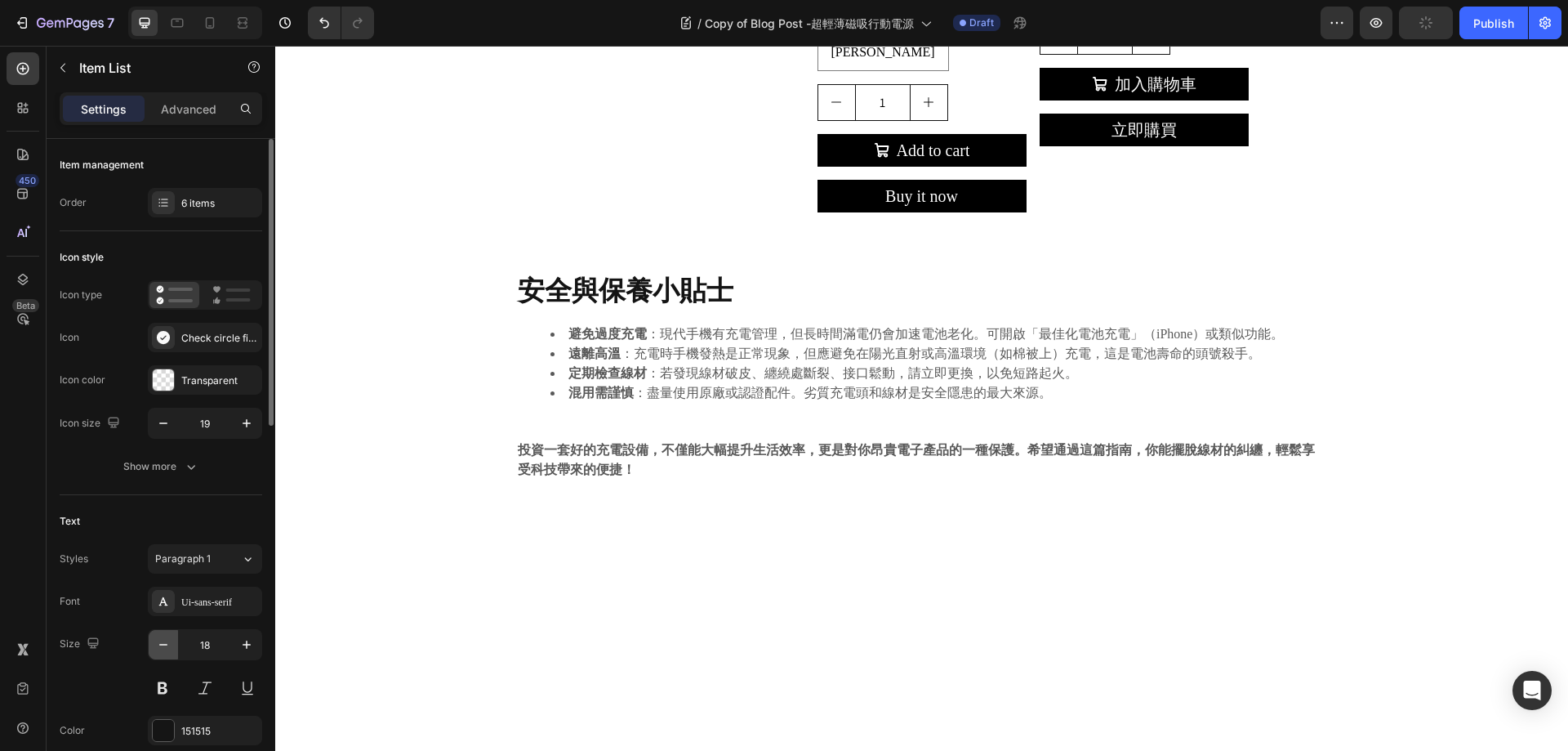
click at [164, 646] on icon "button" at bounding box center [163, 645] width 17 height 17
click at [165, 646] on icon "button" at bounding box center [163, 645] width 17 height 17
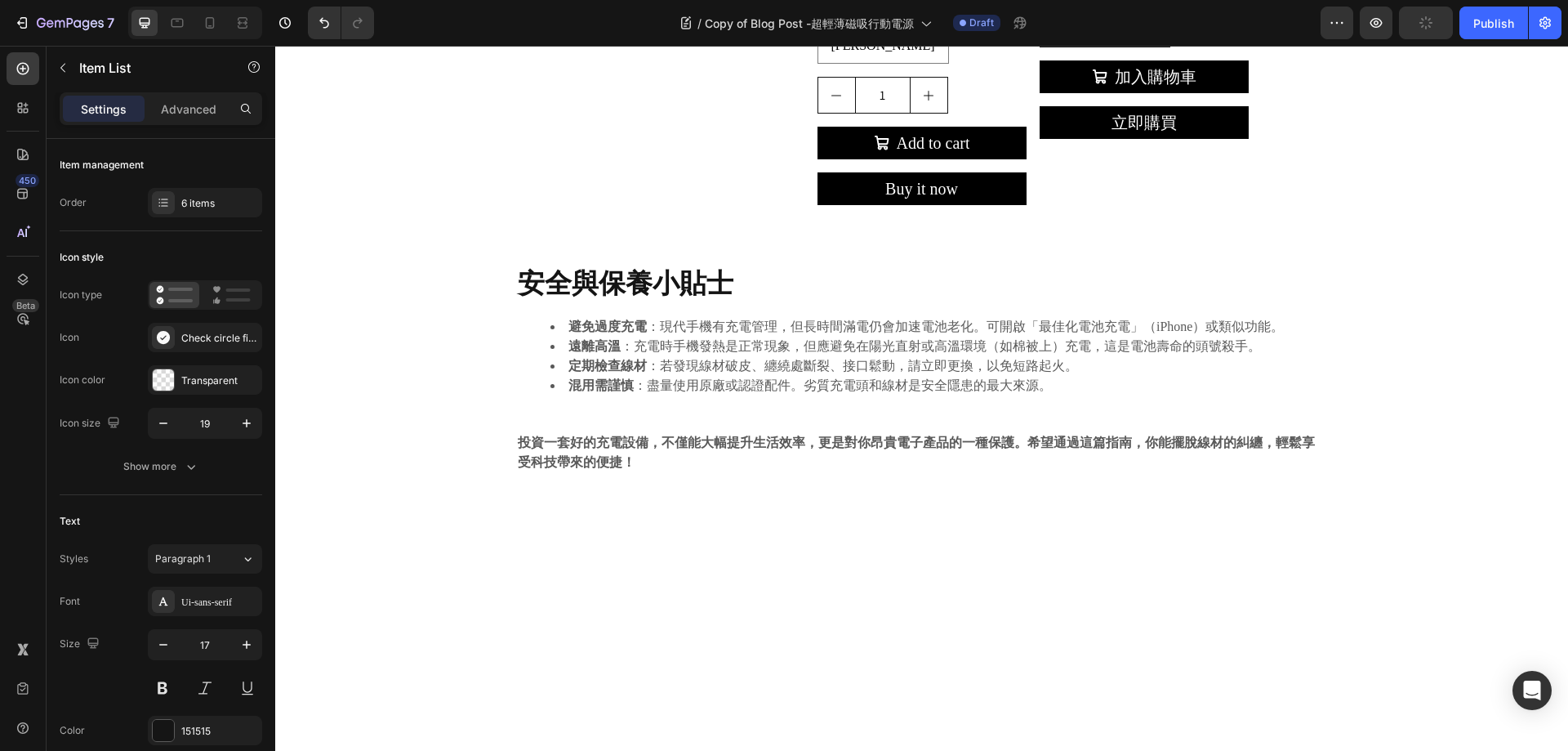
type input "16"
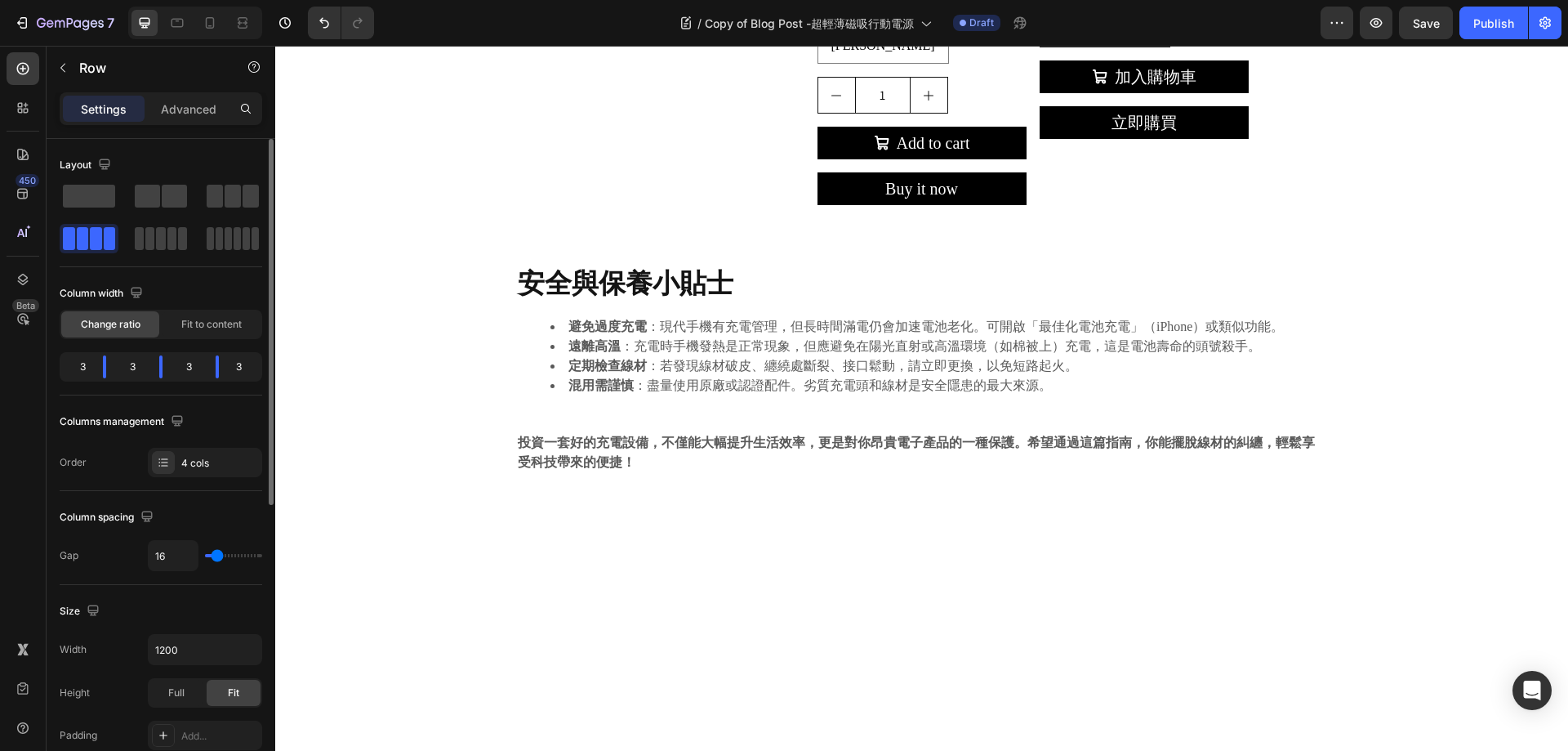
click at [88, 363] on div "3" at bounding box center [76, 366] width 27 height 23
click at [75, 365] on div "3" at bounding box center [76, 366] width 27 height 23
click at [82, 366] on div "3" at bounding box center [76, 366] width 27 height 23
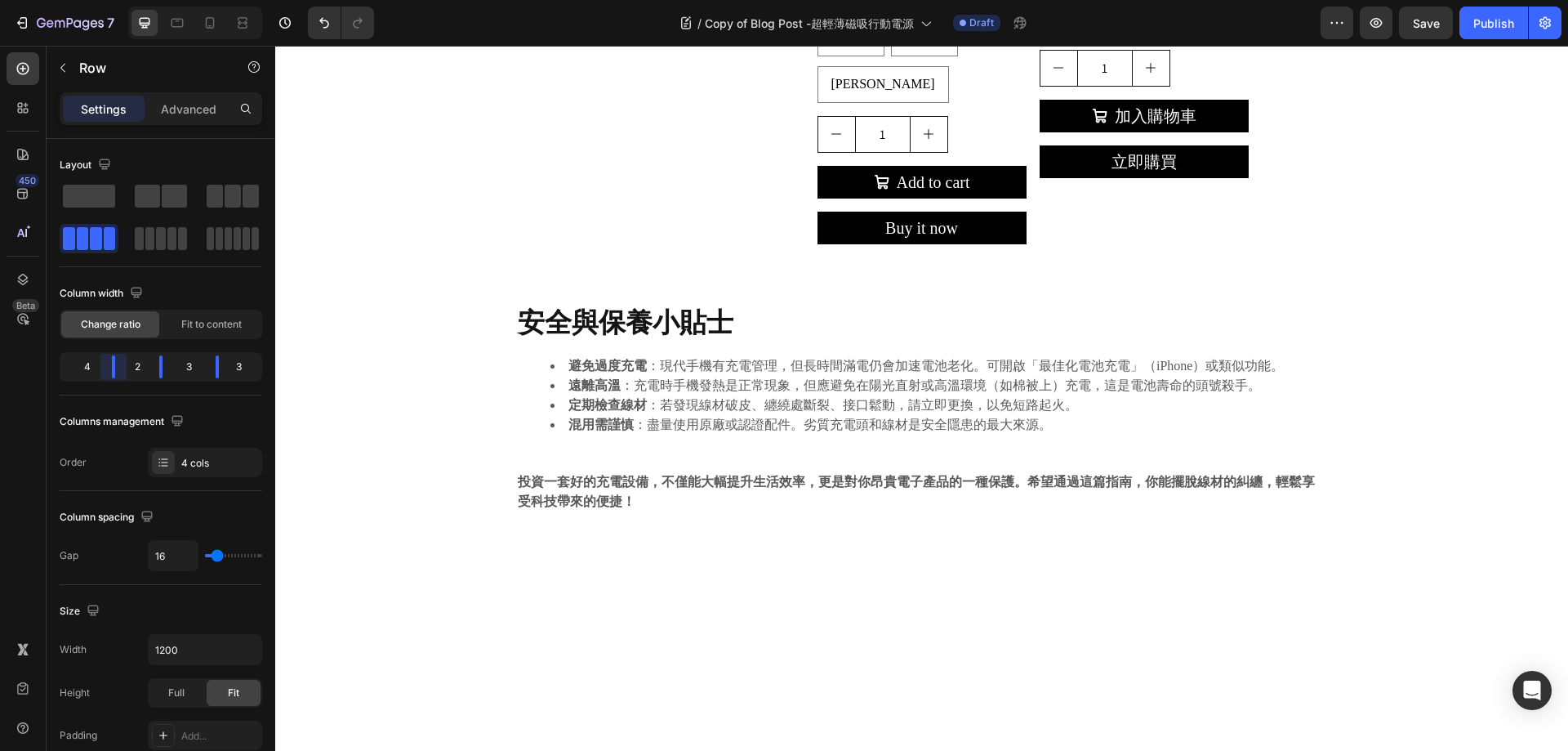
drag, startPoint x: 102, startPoint y: 370, endPoint x: 130, endPoint y: 371, distance: 28.0
click at [130, 0] on body "7 Version history / Copy of Blog Post -超輕薄磁吸行動電源 Draft Preview Save Publish 450…" at bounding box center [784, 0] width 1568 height 0
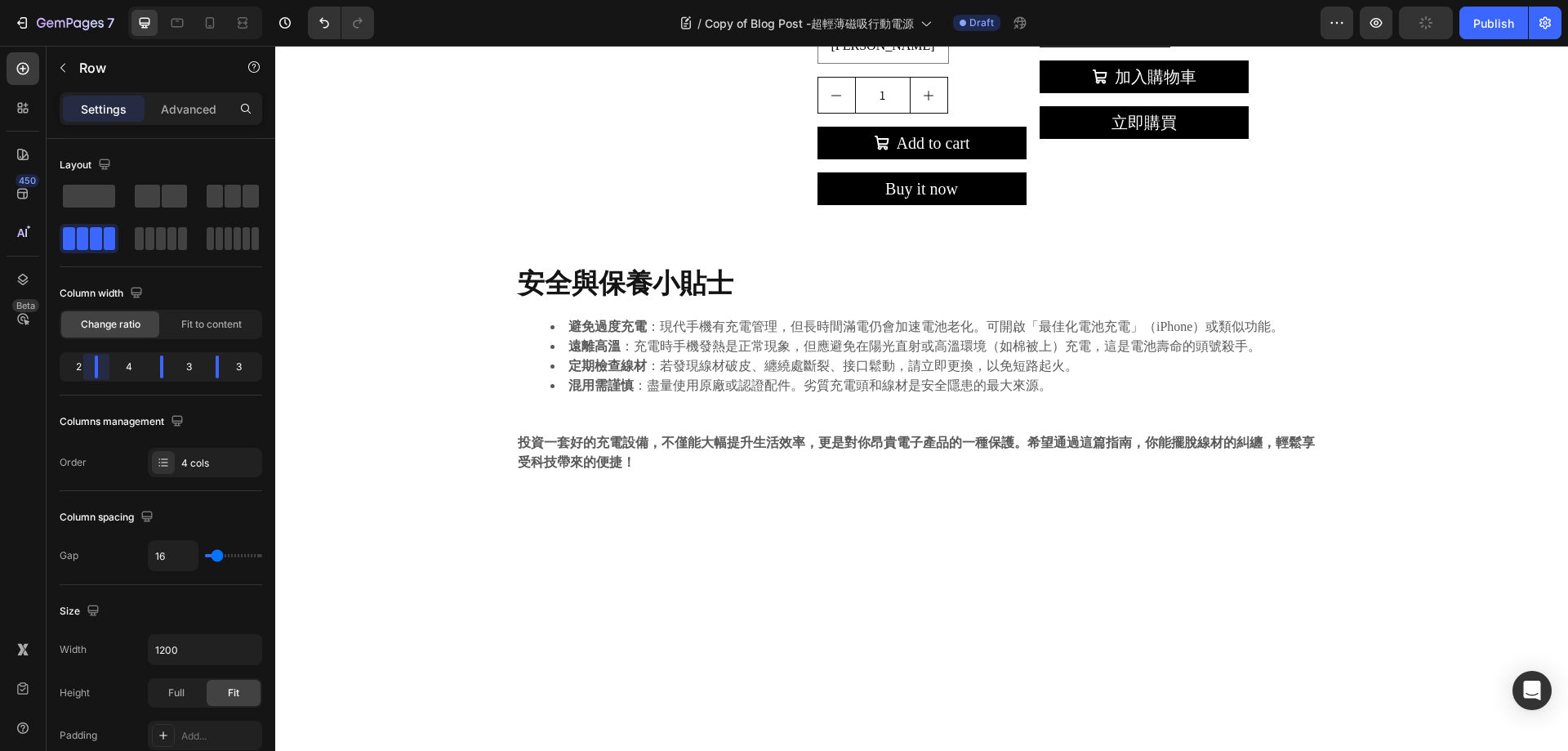
drag, startPoint x: 117, startPoint y: 369, endPoint x: 89, endPoint y: 368, distance: 28.0
click at [89, 0] on body "7 Version history / Copy of Blog Post -超輕薄磁吸行動電源 Draft Preview Publish 450 Beta…" at bounding box center [784, 0] width 1568 height 0
click at [160, 0] on body "7 Version history / Copy of Blog Post -超輕薄磁吸行動電源 Draft Preview Save Publish 450…" at bounding box center [784, 0] width 1568 height 0
click at [102, 0] on body "7 Version history / Copy of Blog Post -超輕薄磁吸行動電源 Draft Preview Save Publish 450…" at bounding box center [784, 0] width 1568 height 0
type input "13"
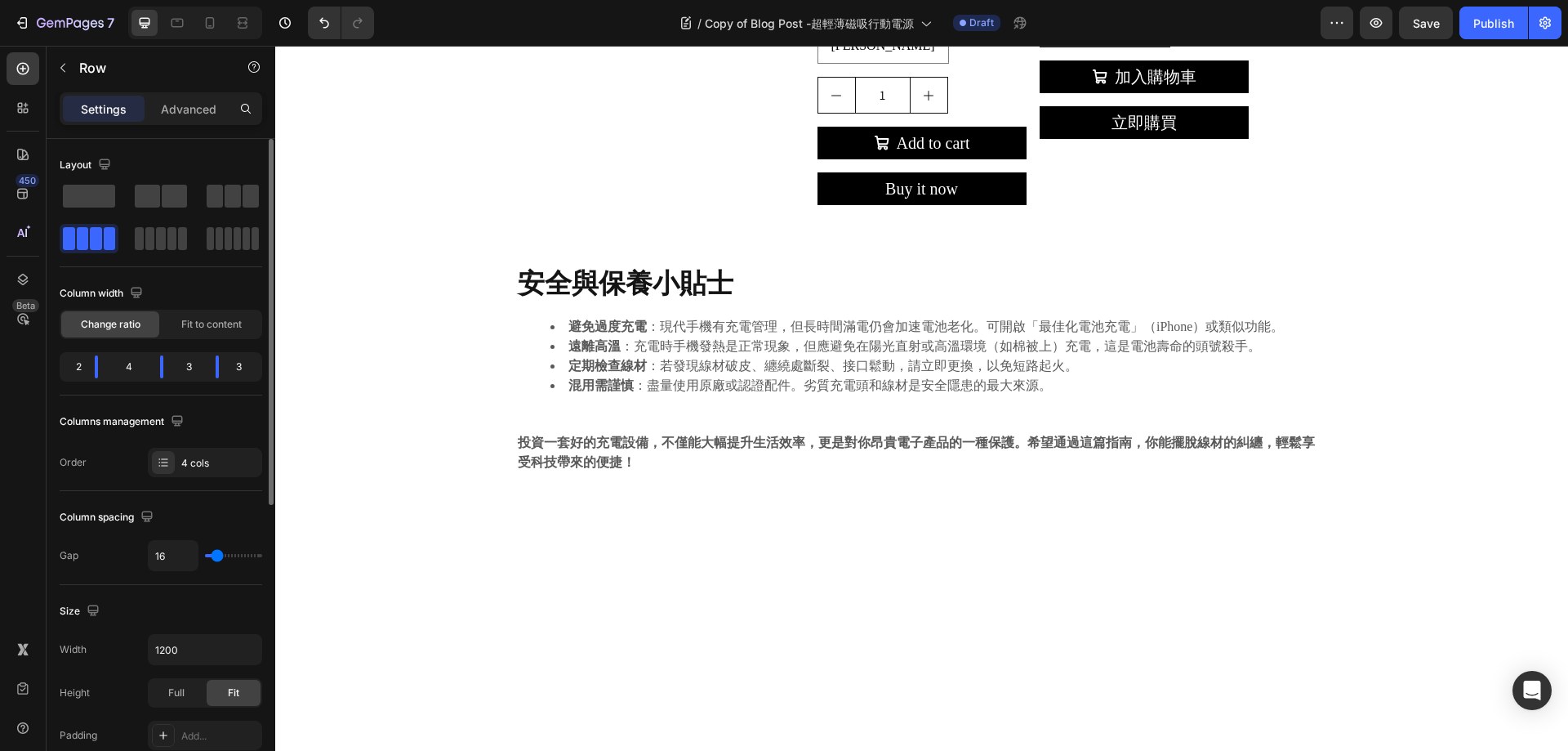
type input "13"
type input "0"
drag, startPoint x: 210, startPoint y: 554, endPoint x: 202, endPoint y: 554, distance: 8.0
type input "0"
click at [205, 554] on input "range" at bounding box center [233, 555] width 57 height 4
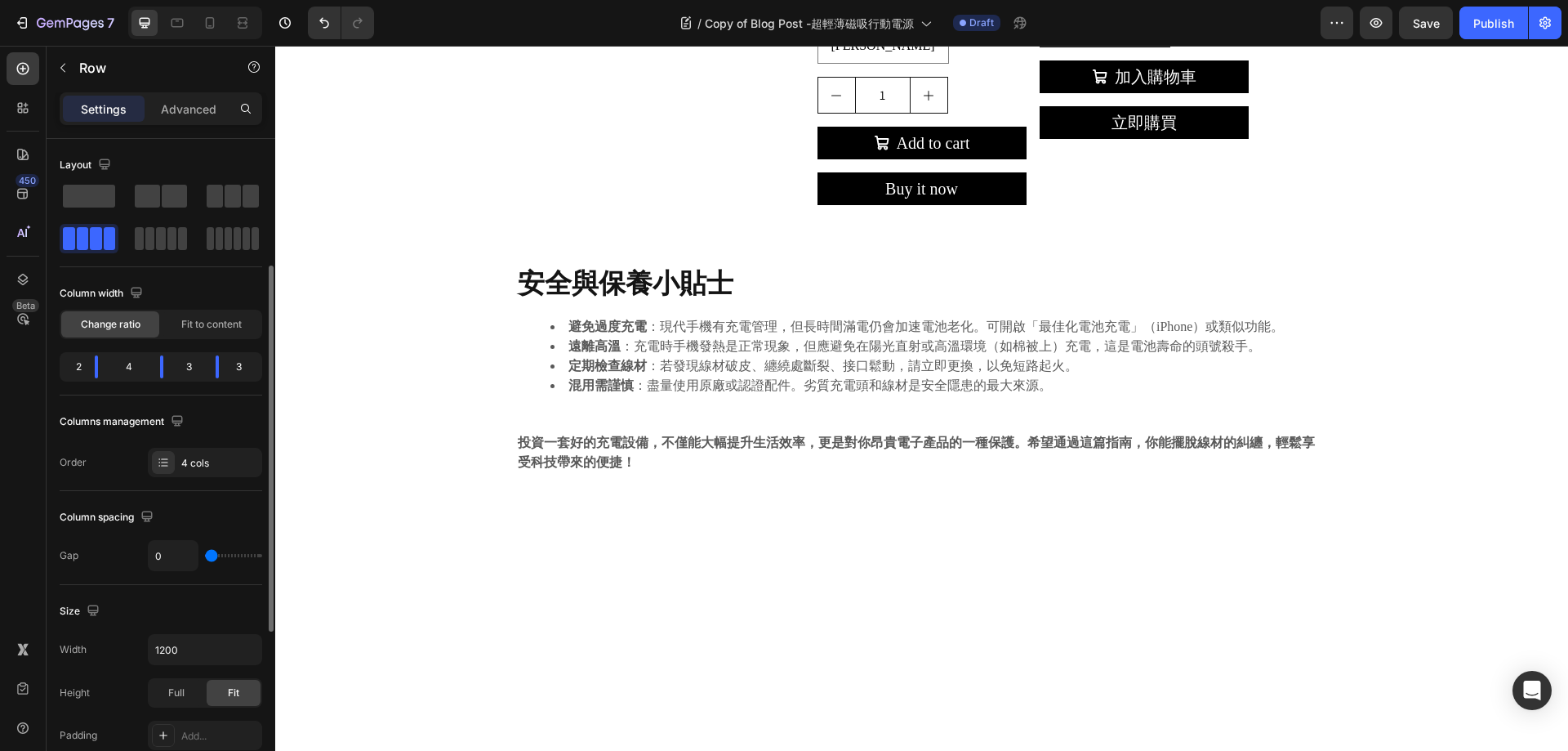
scroll to position [82, 0]
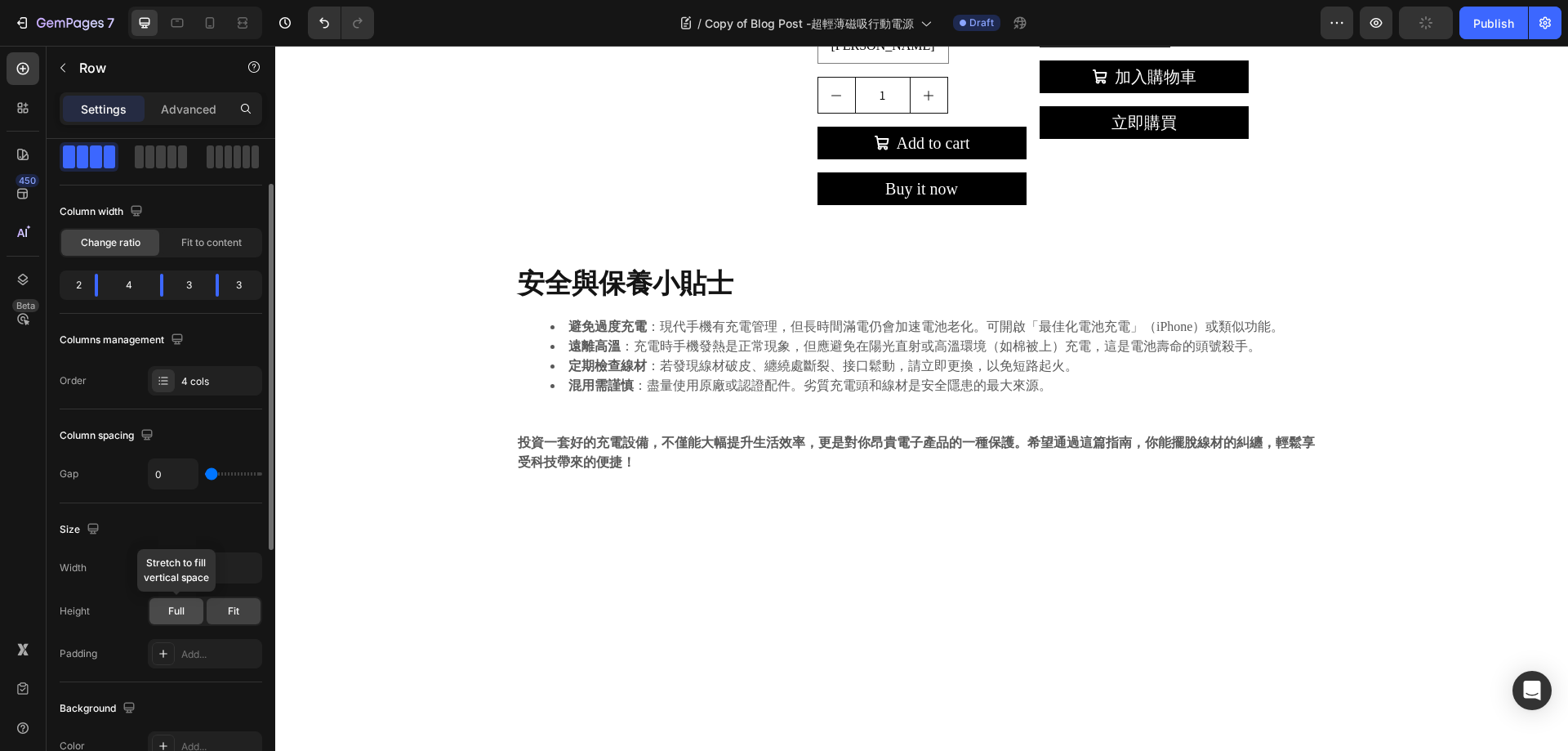
click at [160, 617] on div "Full" at bounding box center [176, 611] width 53 height 26
click at [232, 605] on span "Fit" at bounding box center [233, 611] width 11 height 15
click at [245, 566] on icon "button" at bounding box center [247, 568] width 17 height 17
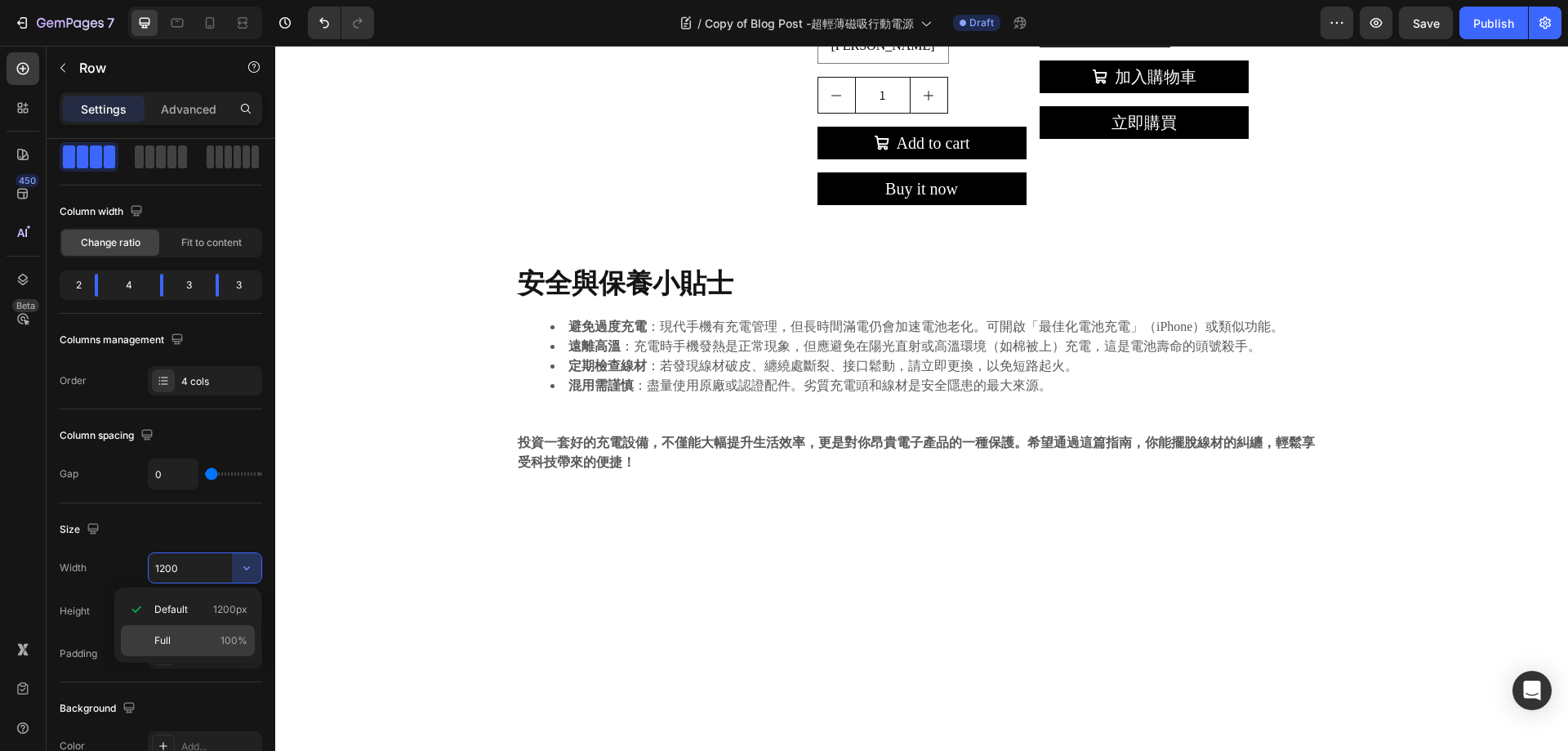
click at [182, 650] on div "Full 100%" at bounding box center [187, 640] width 134 height 31
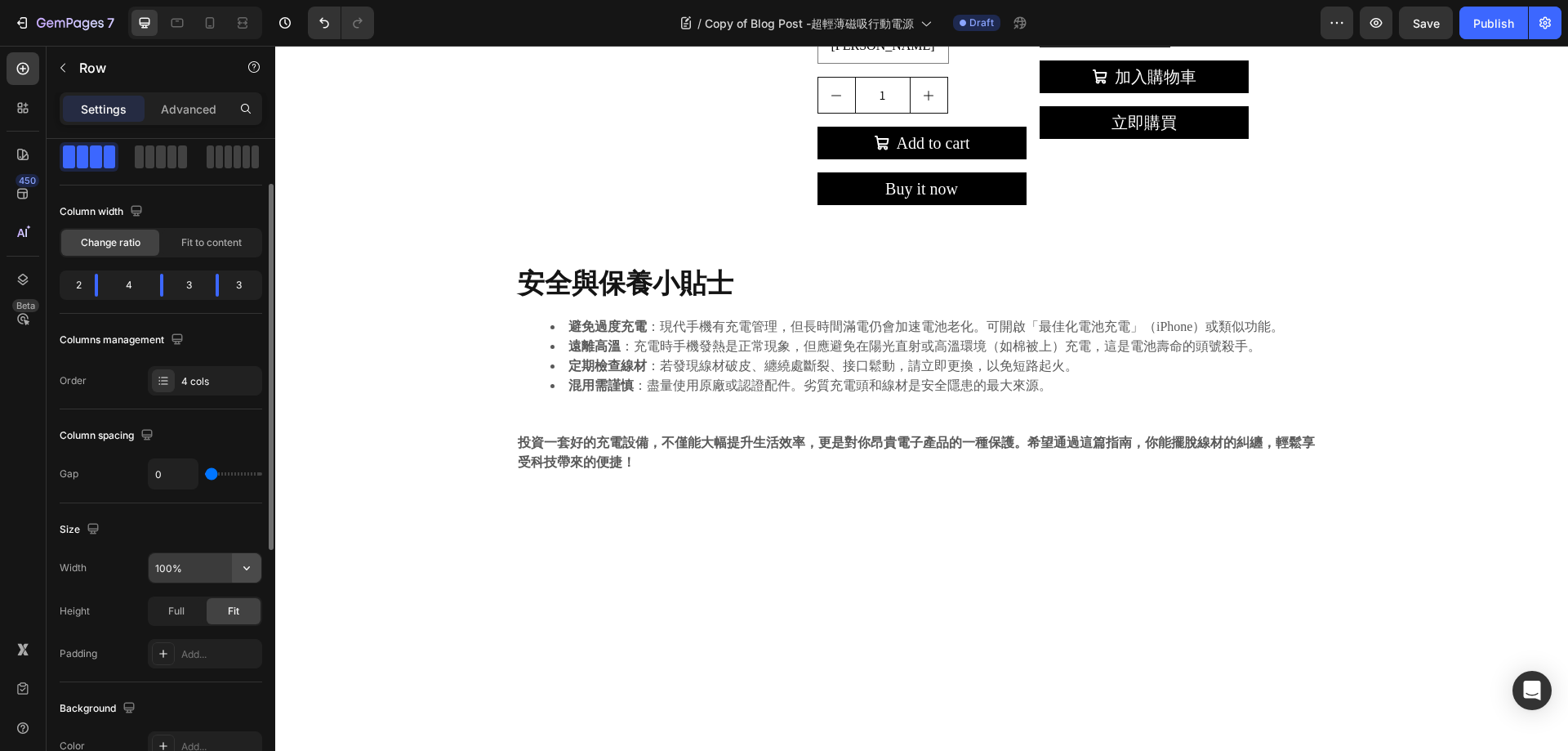
click at [239, 568] on icon "button" at bounding box center [247, 568] width 17 height 17
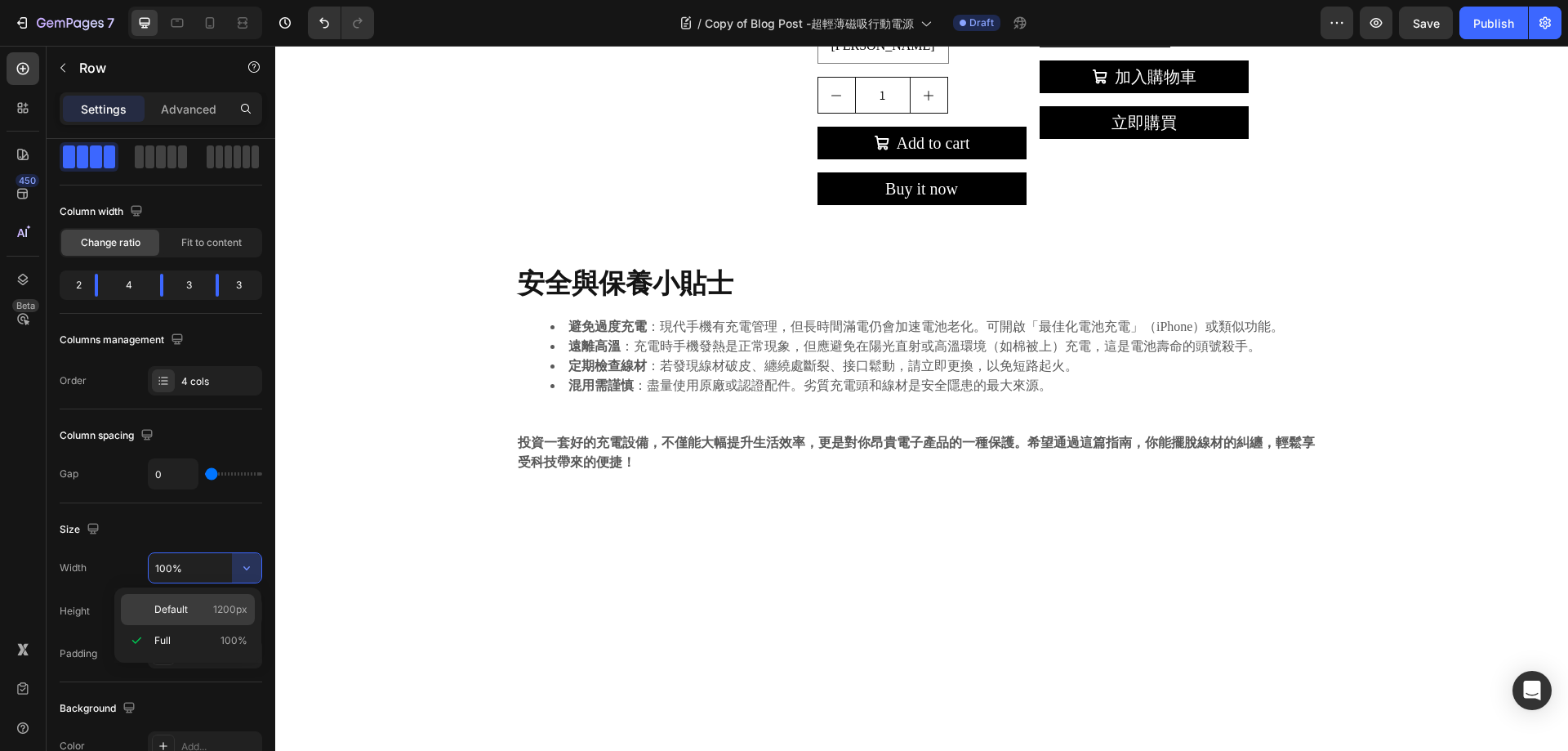
click at [196, 609] on p "Default 1200px" at bounding box center [200, 610] width 93 height 15
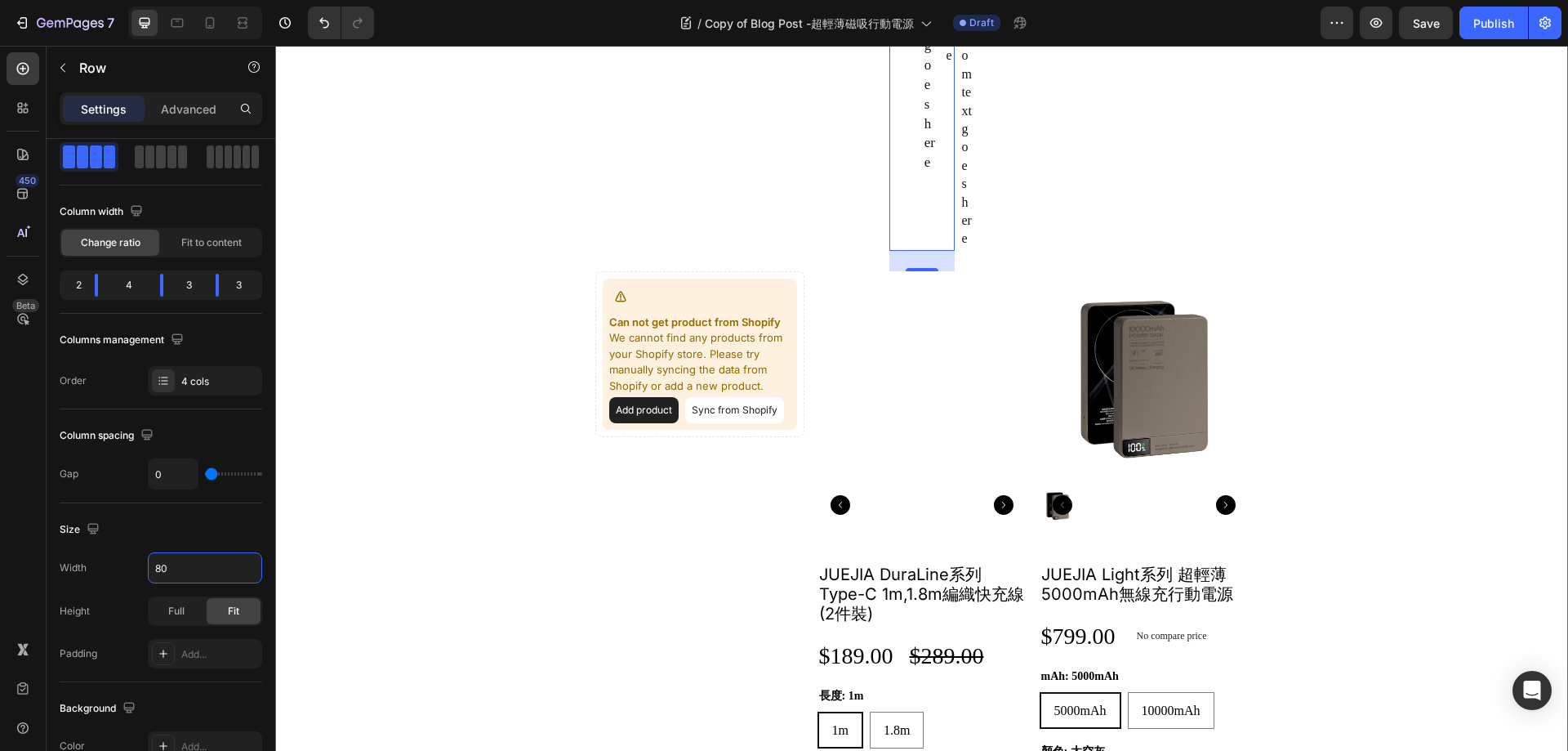
type input "800"
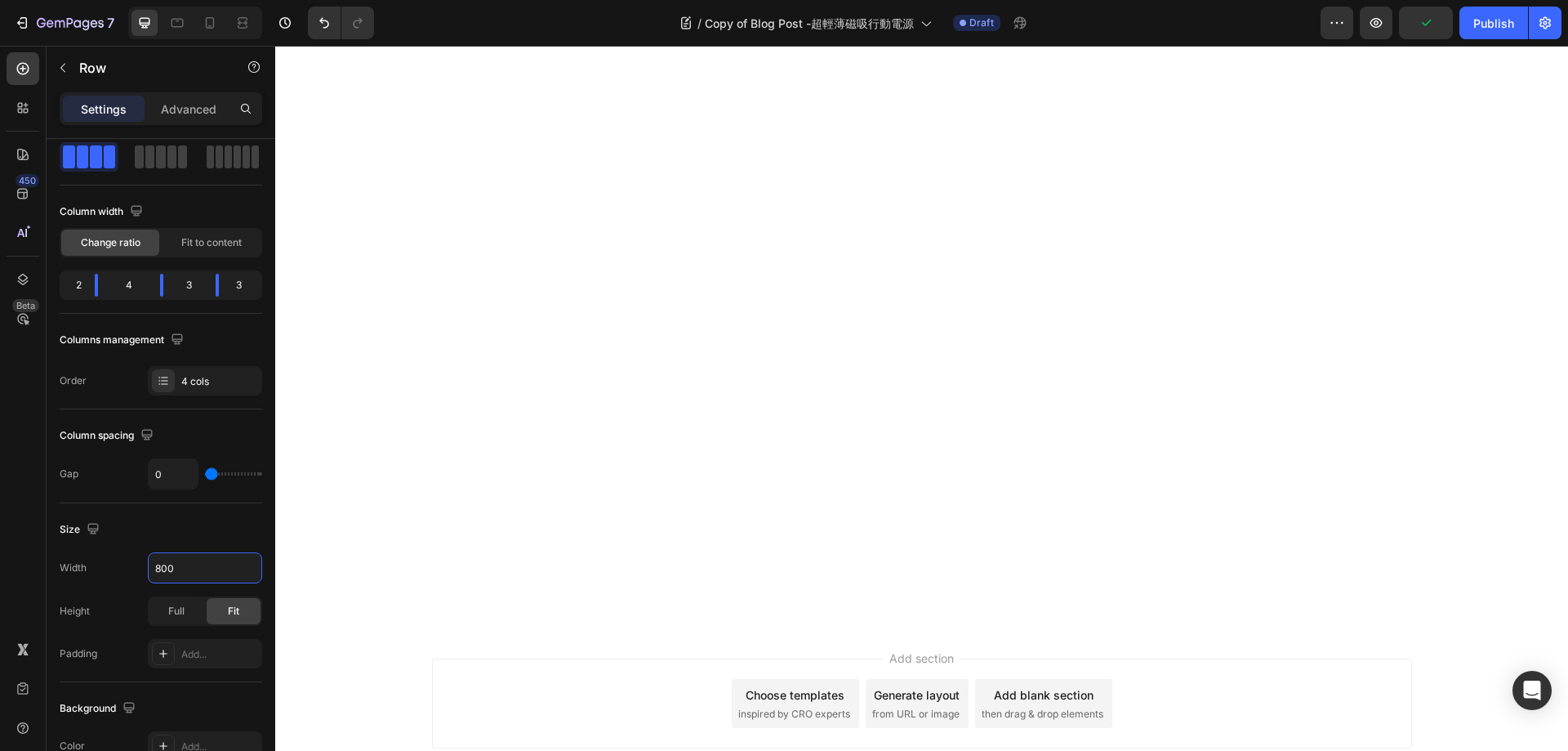
scroll to position [2446, 0]
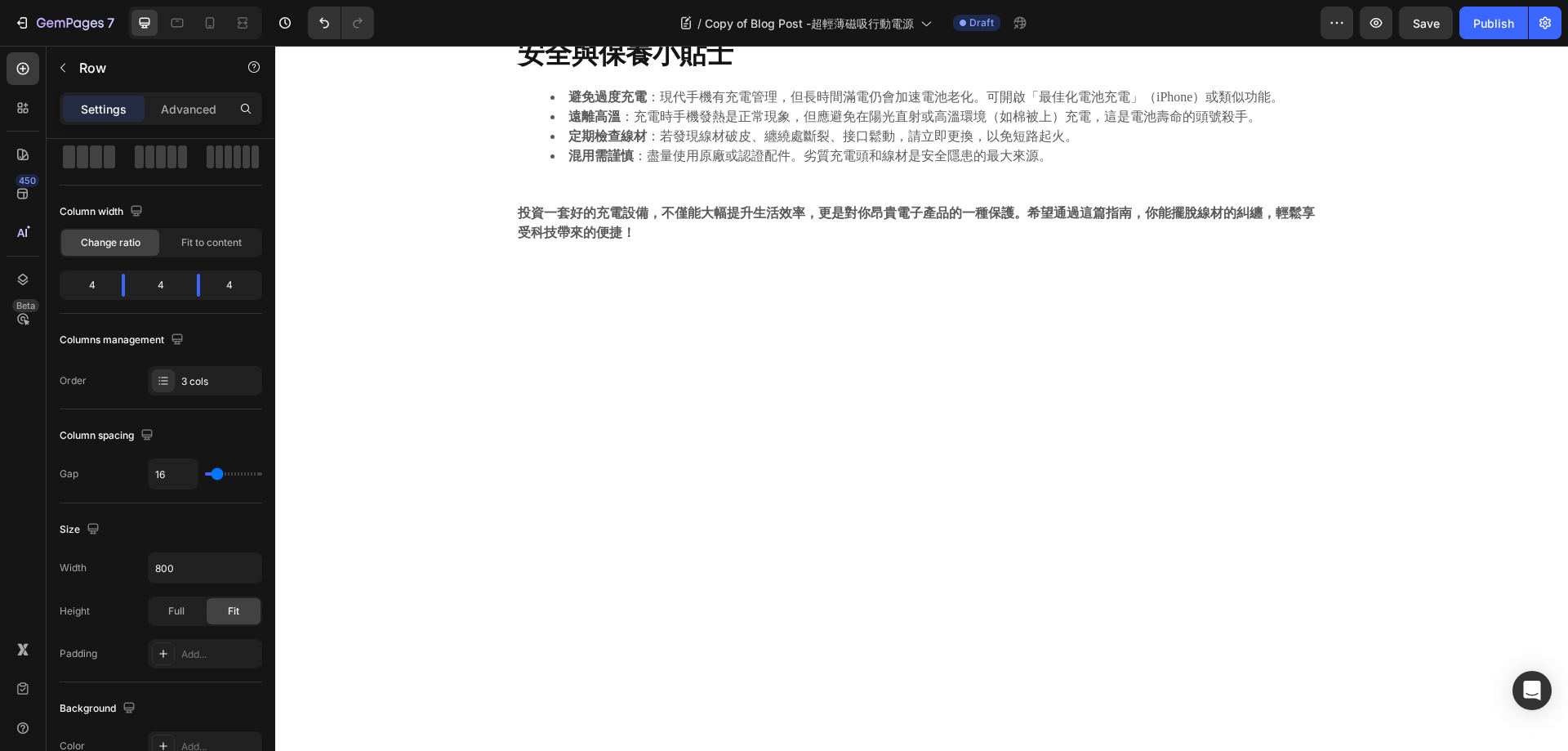
scroll to position [2037, 0]
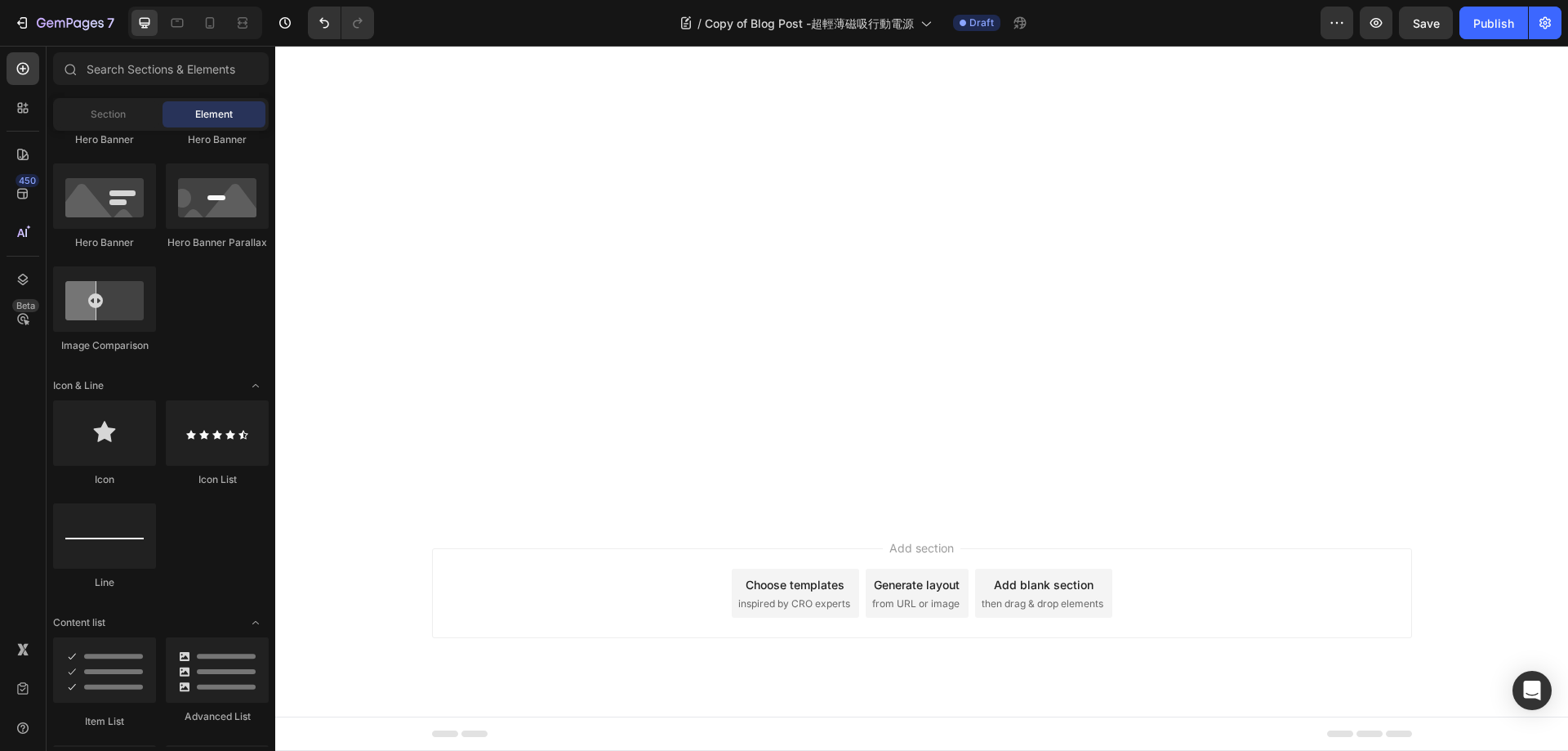
scroll to position [490, 0]
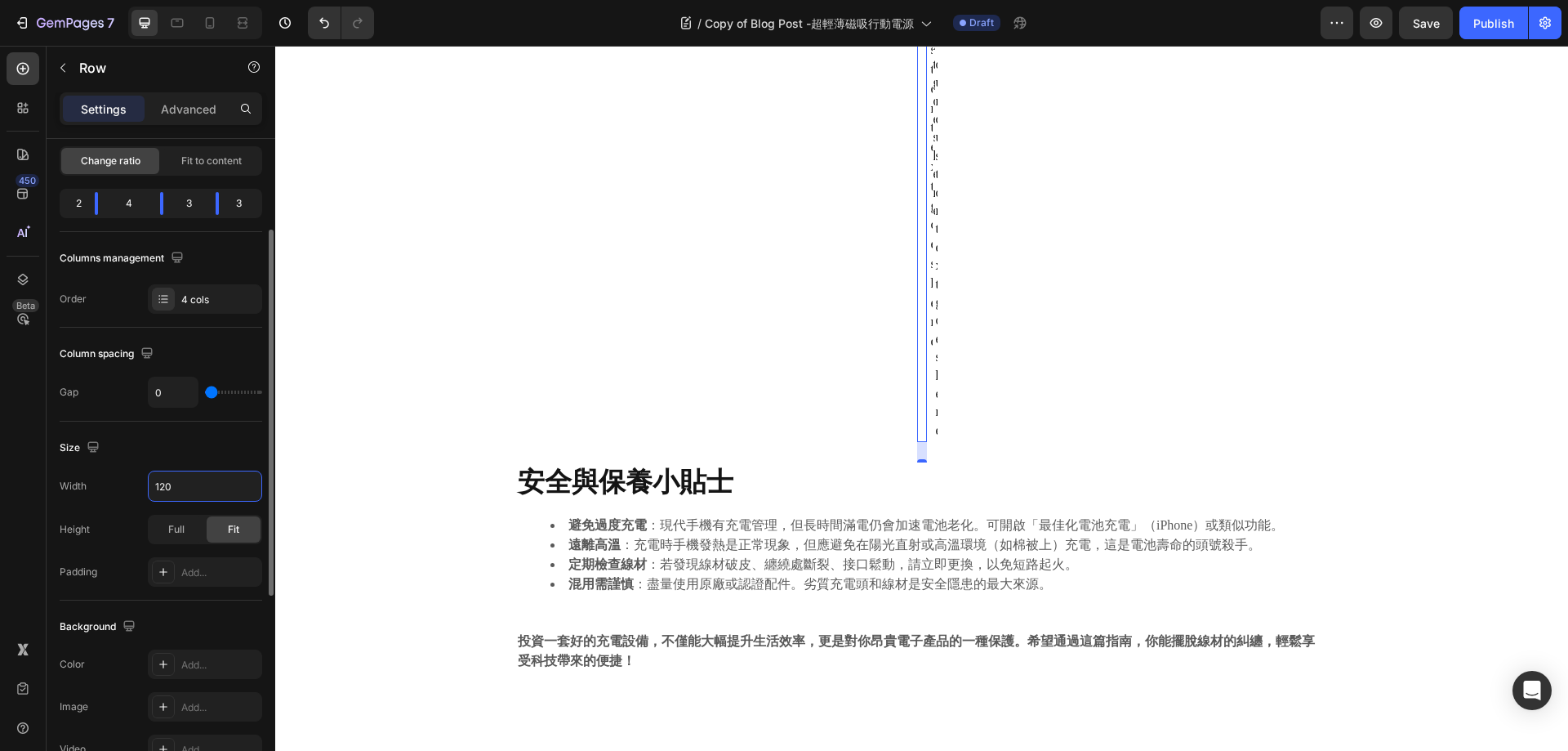
type input "1200"
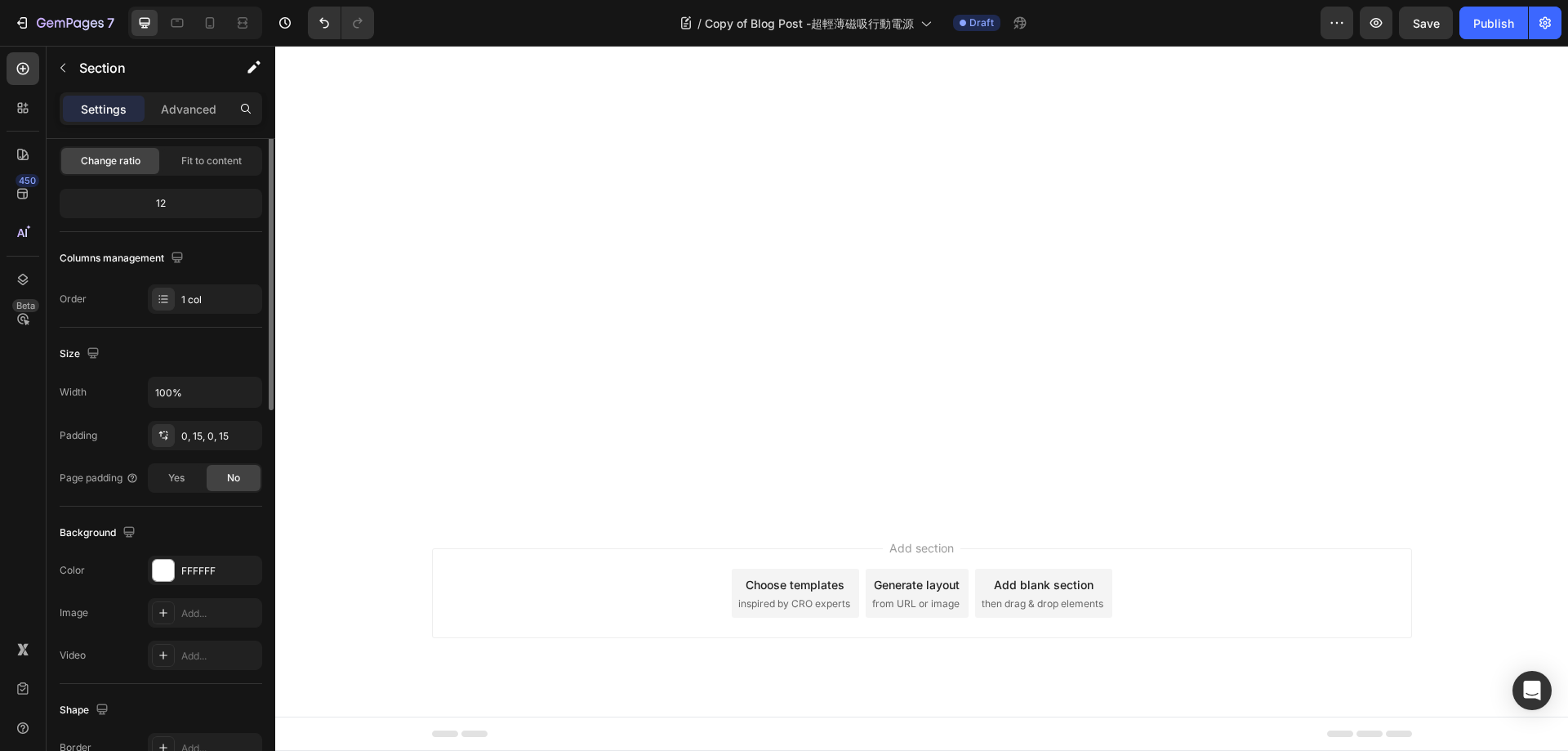
scroll to position [0, 0]
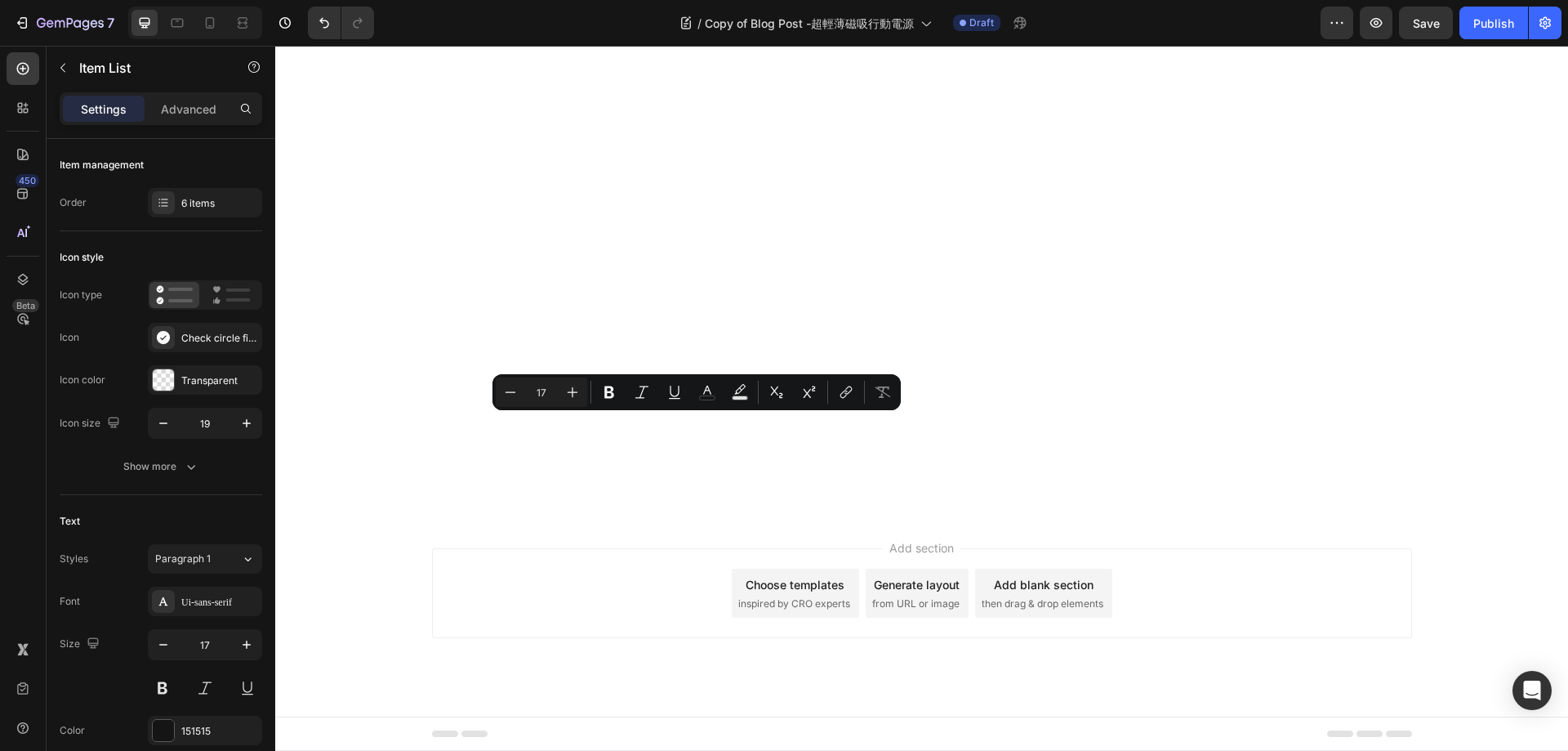
type input "16"
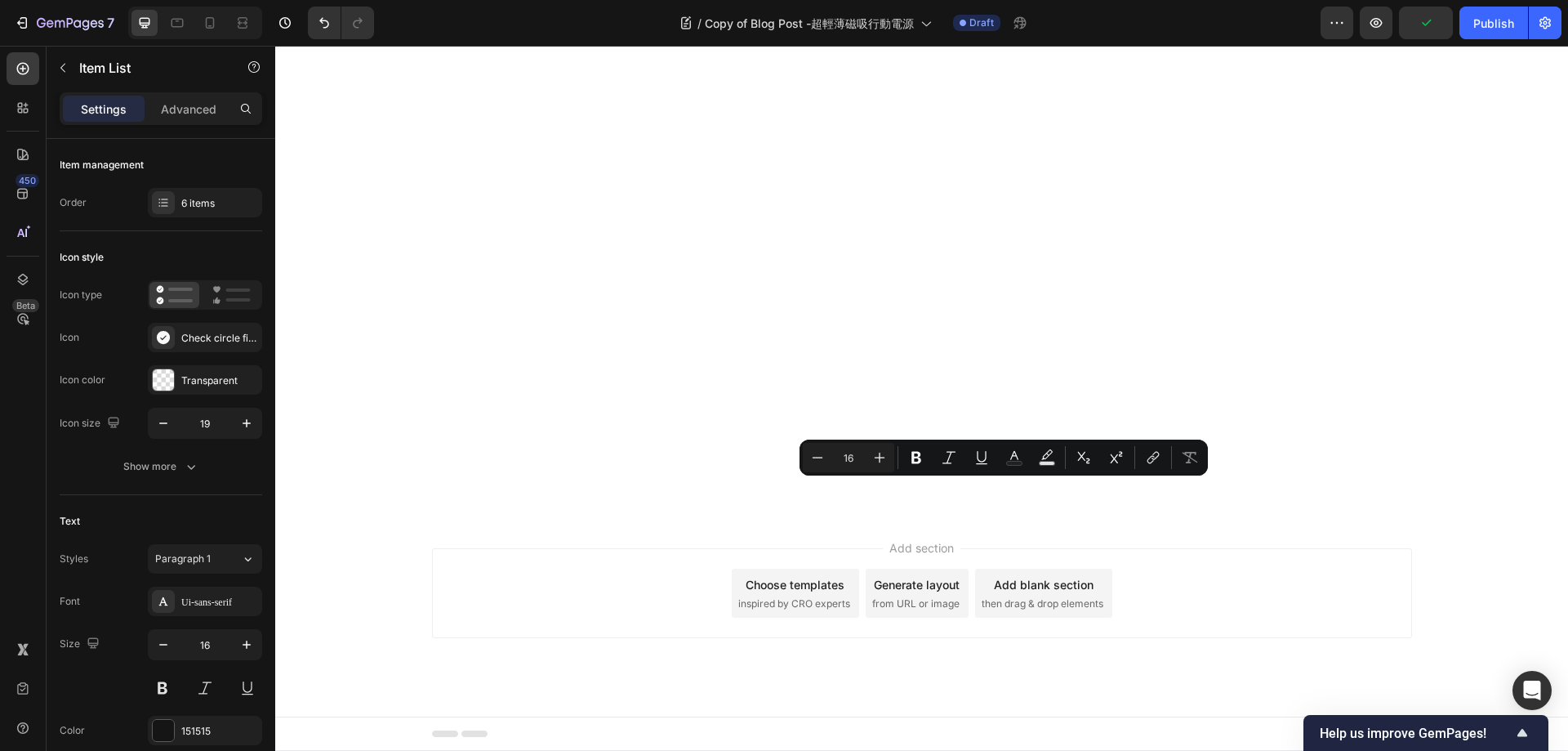
copy p "★★★★☆ (15W無線)"
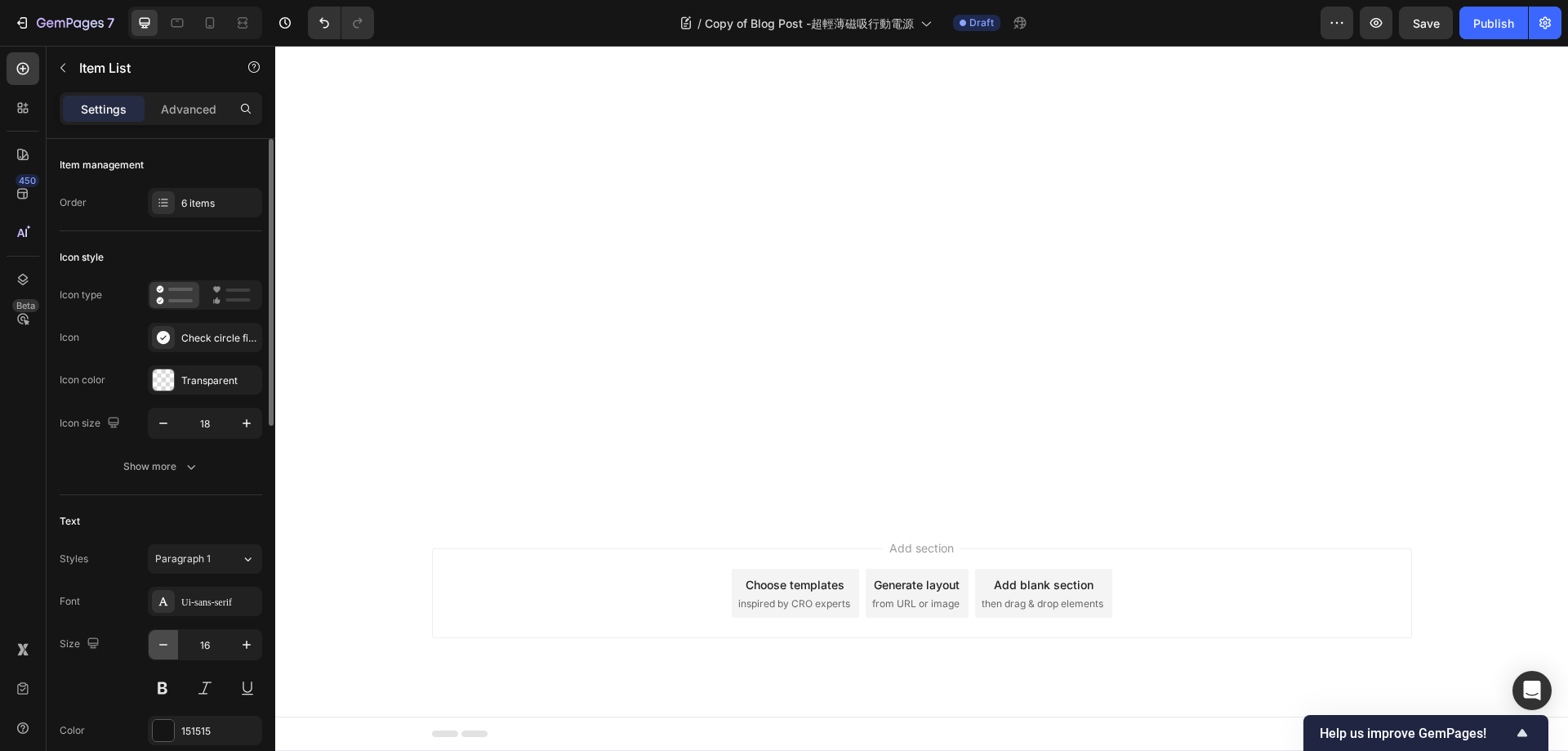
click at [158, 647] on icon "button" at bounding box center [163, 645] width 17 height 17
type input "15"
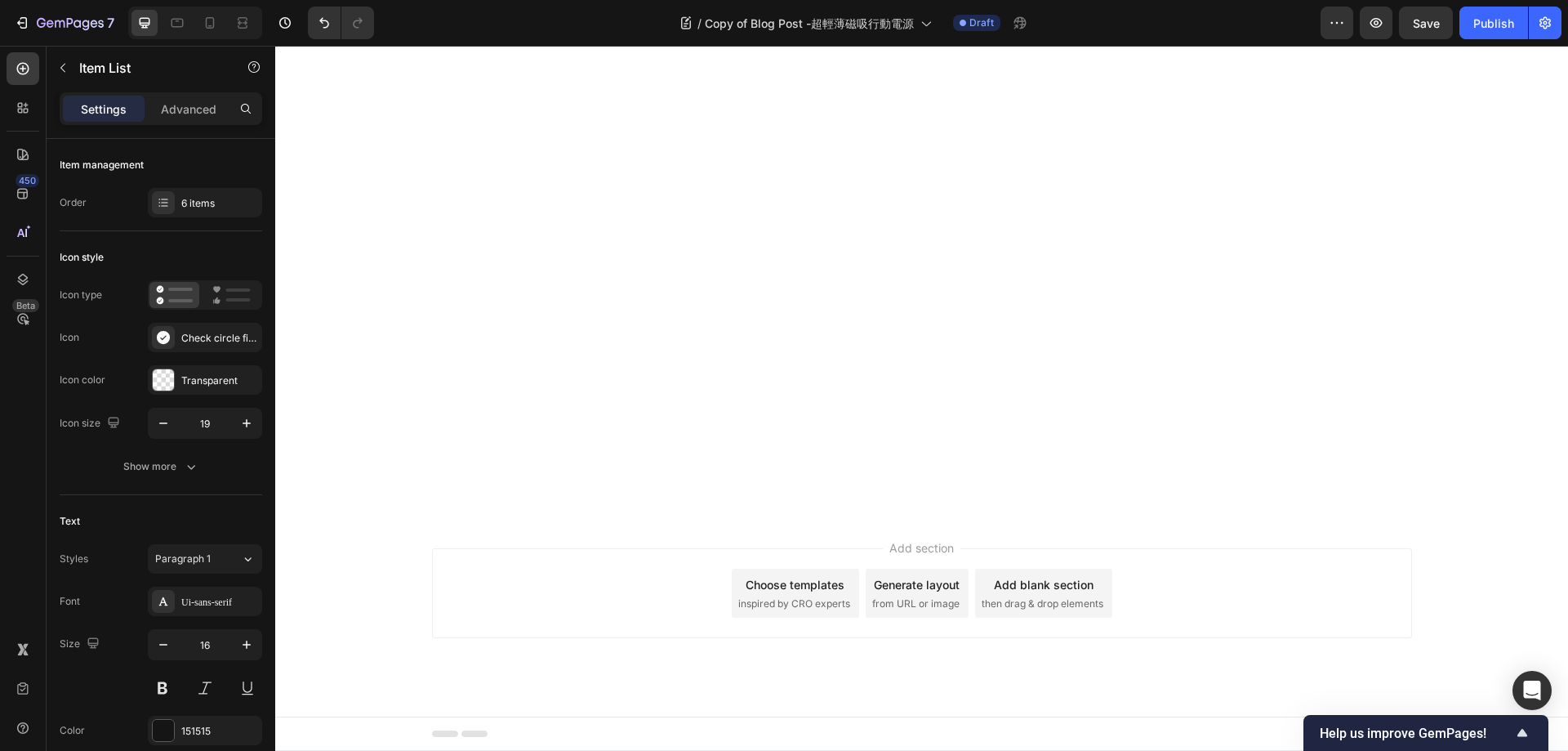
click at [162, 643] on icon "button" at bounding box center [163, 645] width 17 height 17
type input "15"
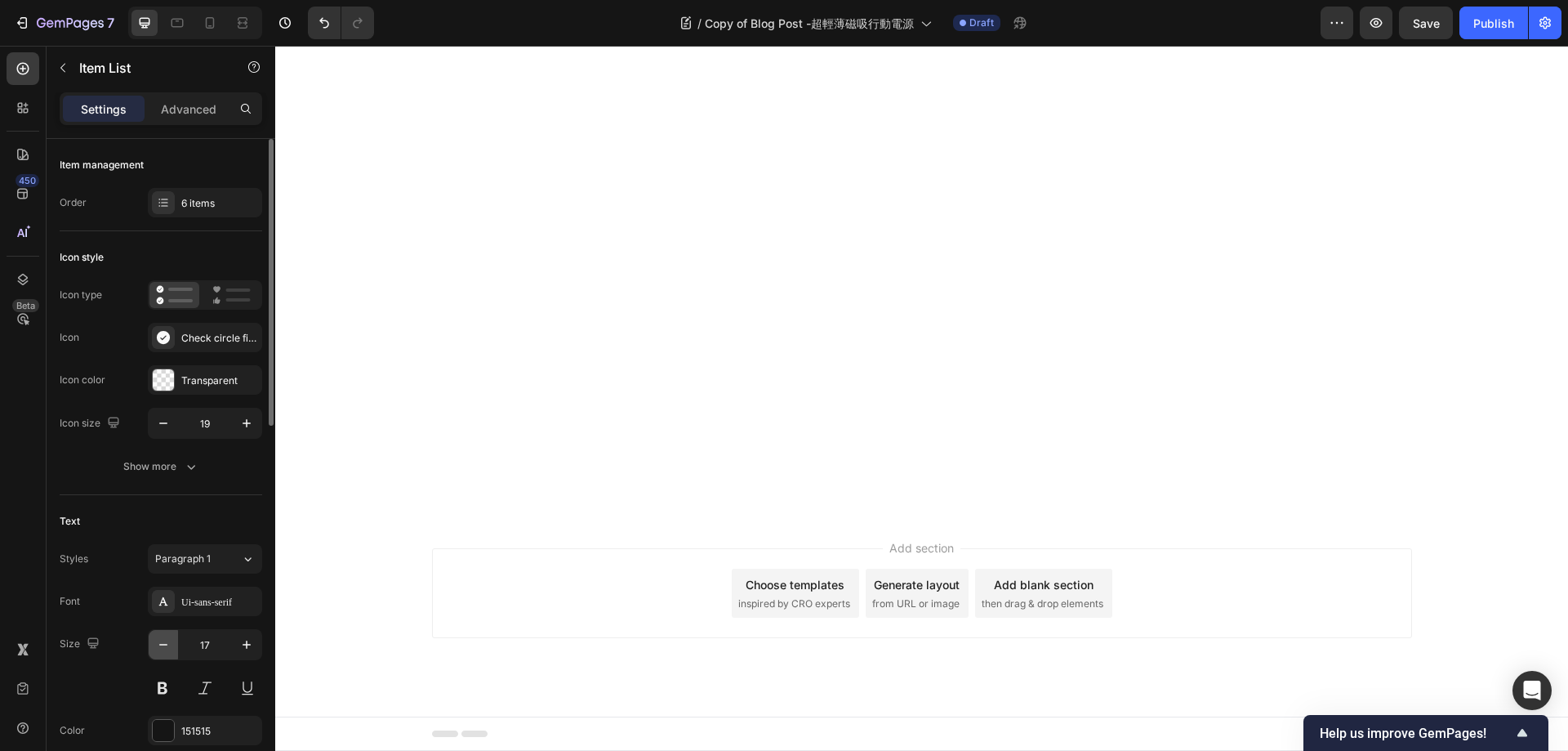
click at [160, 649] on icon "button" at bounding box center [163, 645] width 17 height 17
type input "15"
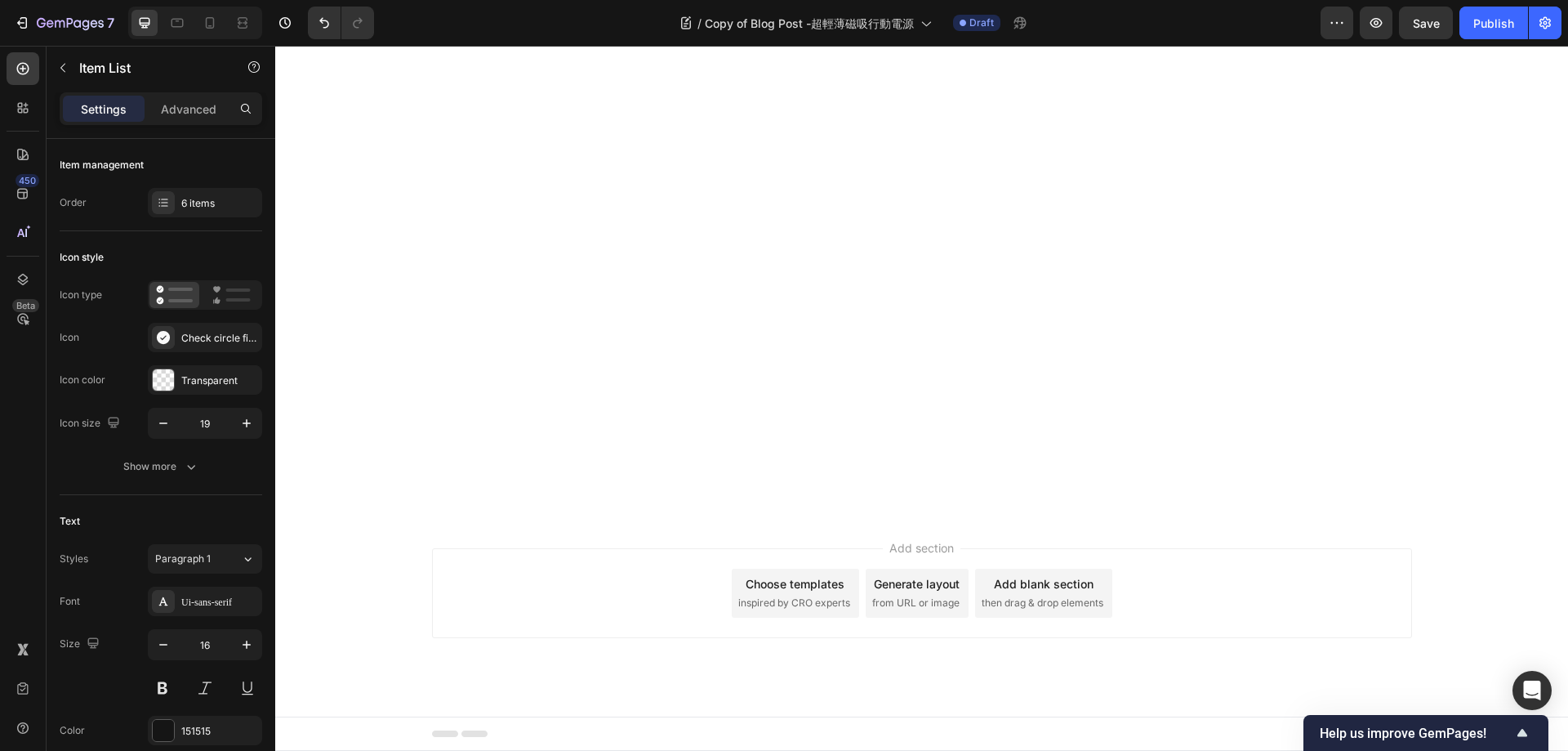
click at [156, 638] on icon "button" at bounding box center [163, 645] width 17 height 17
click at [242, 645] on icon "button" at bounding box center [247, 645] width 17 height 17
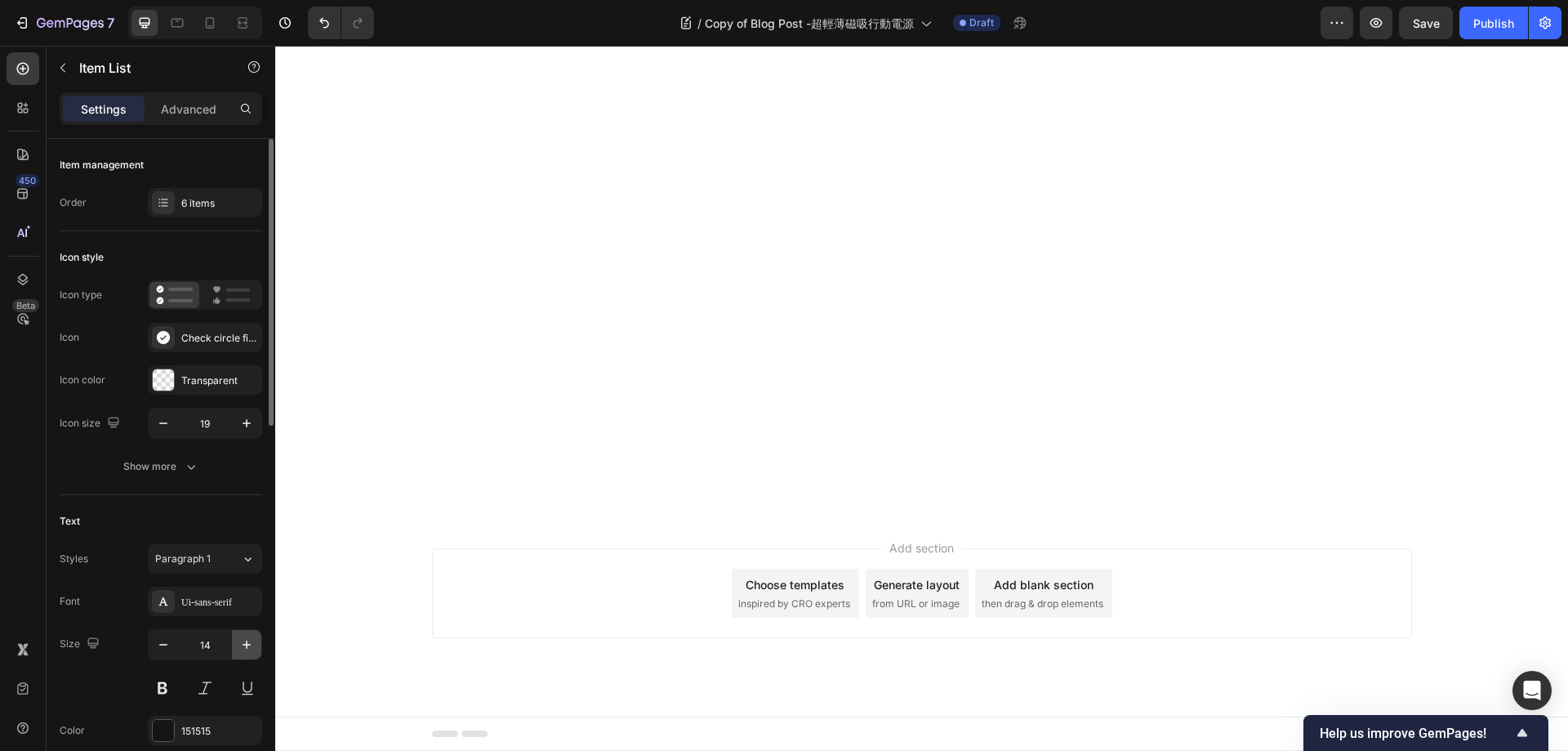
click at [239, 647] on icon "button" at bounding box center [247, 645] width 17 height 17
type input "15"
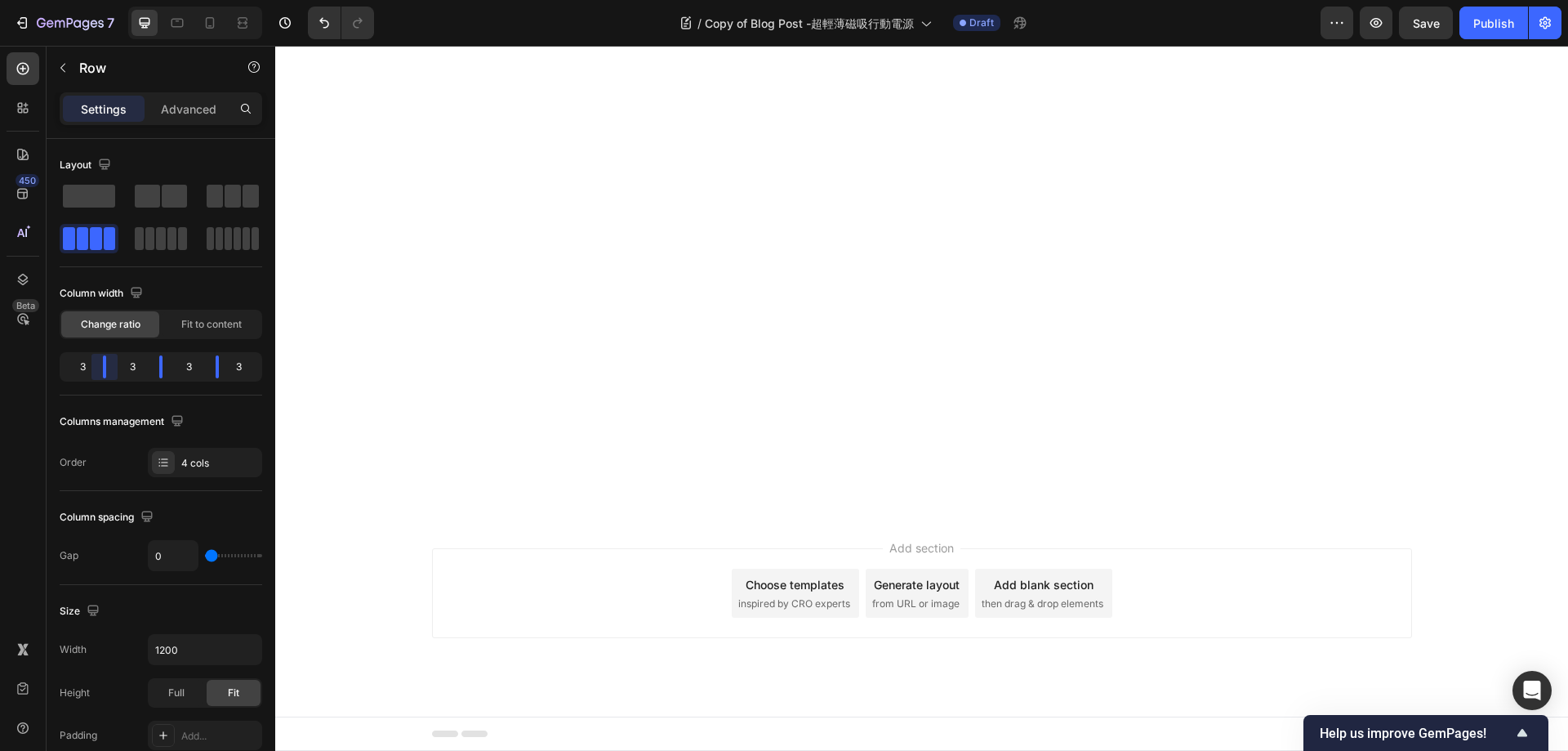
drag, startPoint x: 98, startPoint y: 363, endPoint x: 107, endPoint y: 364, distance: 9.1
click at [107, 0] on body "7 Version history / Copy of Blog Post -超輕薄磁吸行動電源 Draft Preview Save Publish 450…" at bounding box center [784, 0] width 1568 height 0
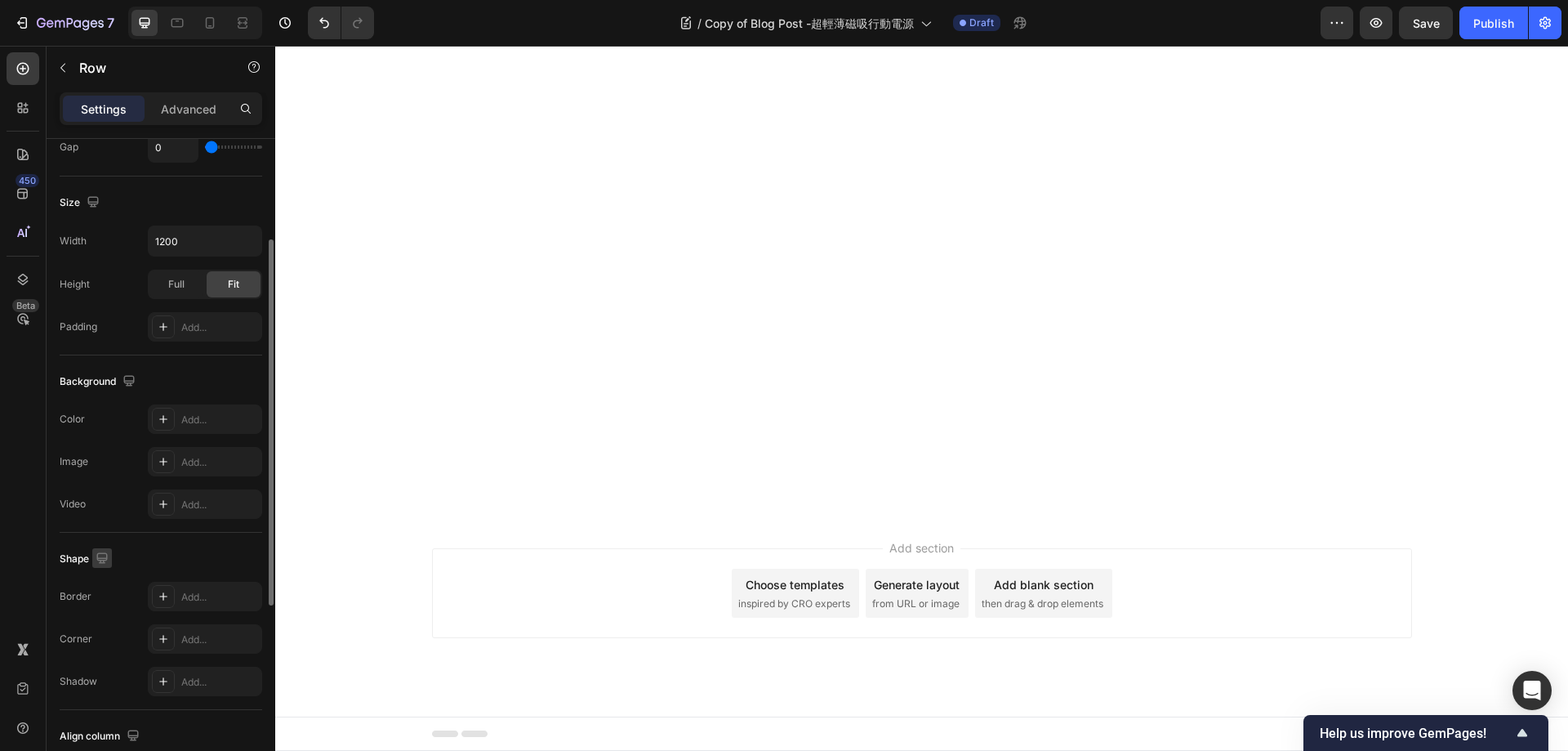
scroll to position [525, 0]
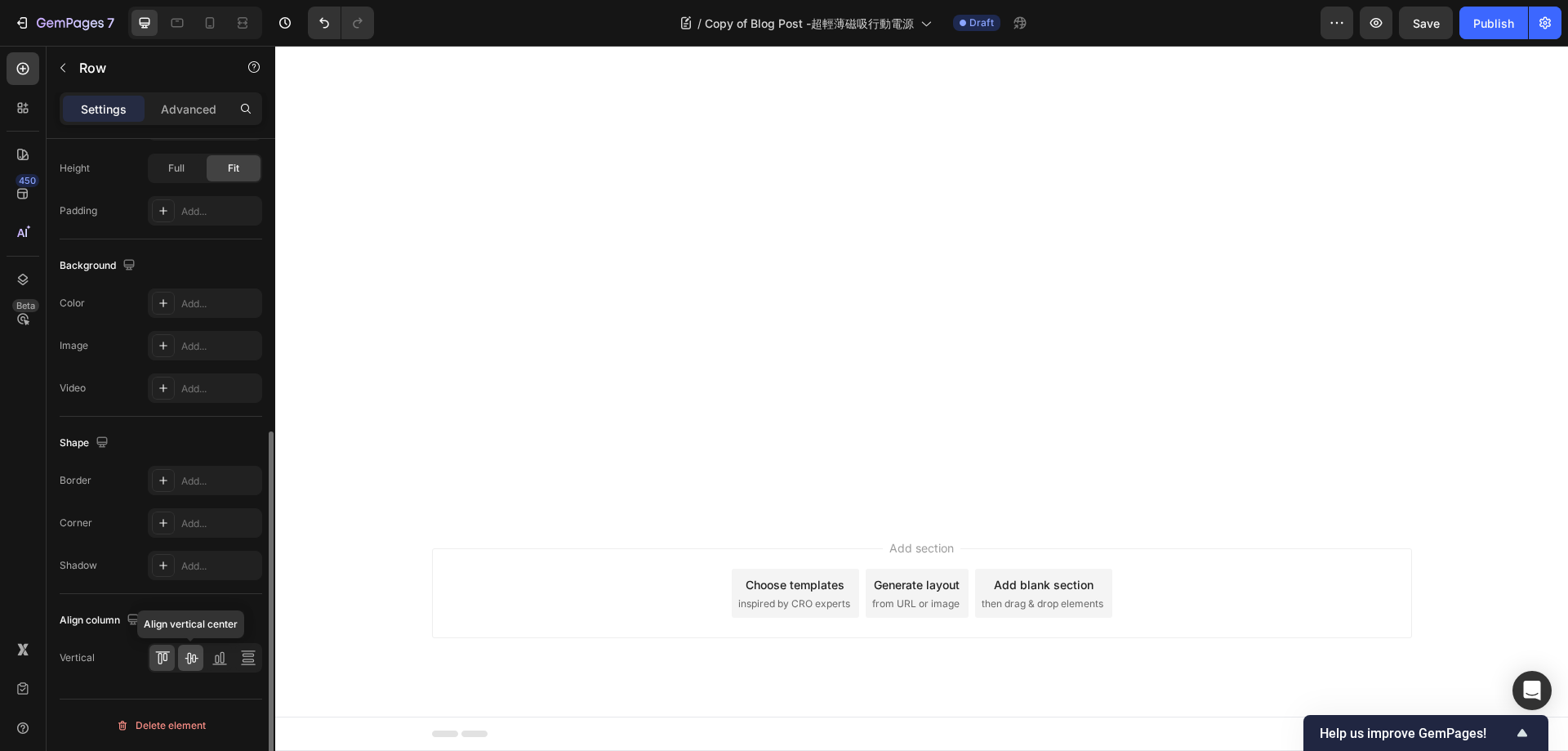
click at [196, 662] on icon at bounding box center [191, 658] width 17 height 17
click at [238, 661] on div at bounding box center [247, 658] width 25 height 26
click at [217, 658] on icon at bounding box center [220, 658] width 17 height 17
click at [186, 660] on icon at bounding box center [191, 658] width 17 height 17
click at [162, 660] on icon at bounding box center [162, 658] width 17 height 17
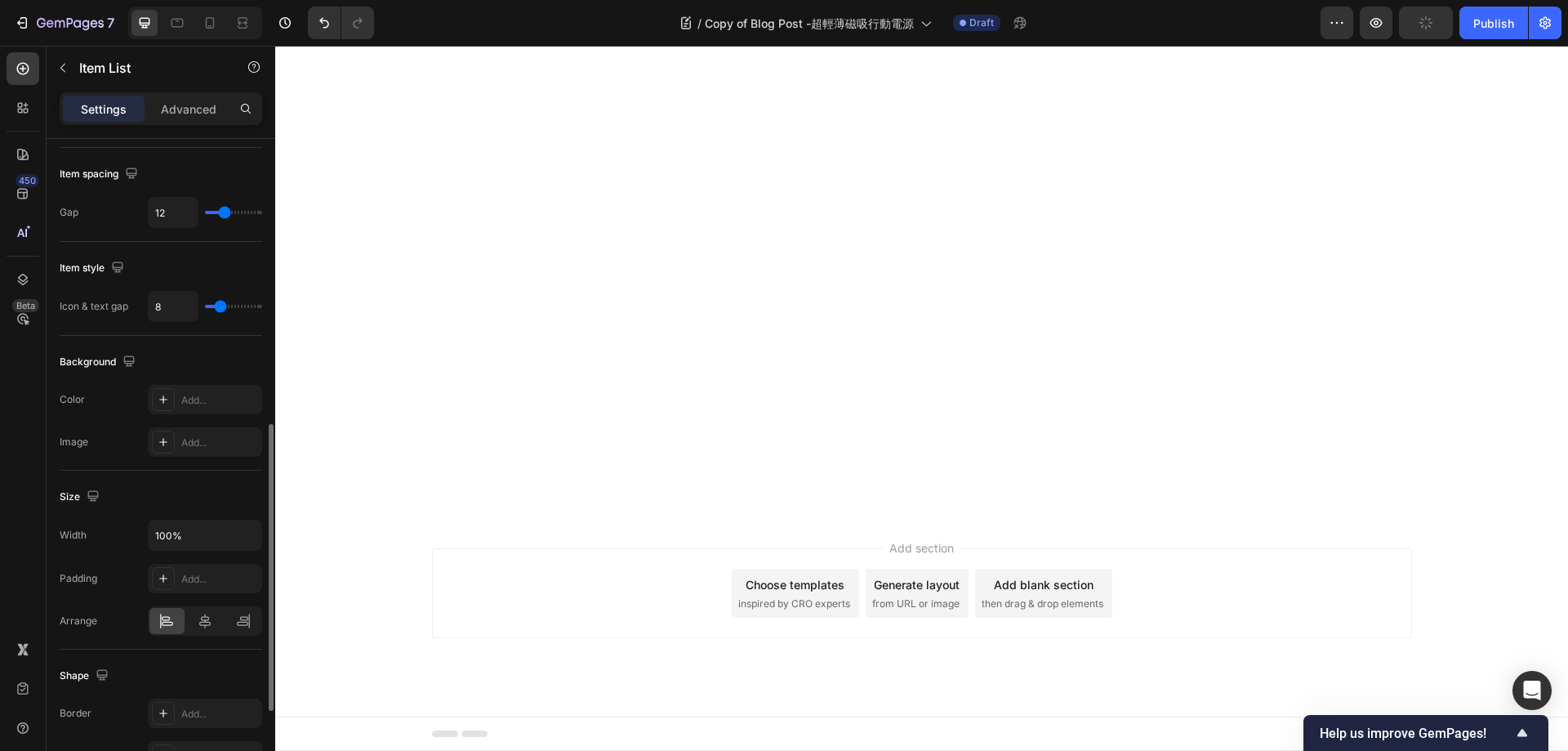
scroll to position [851, 0]
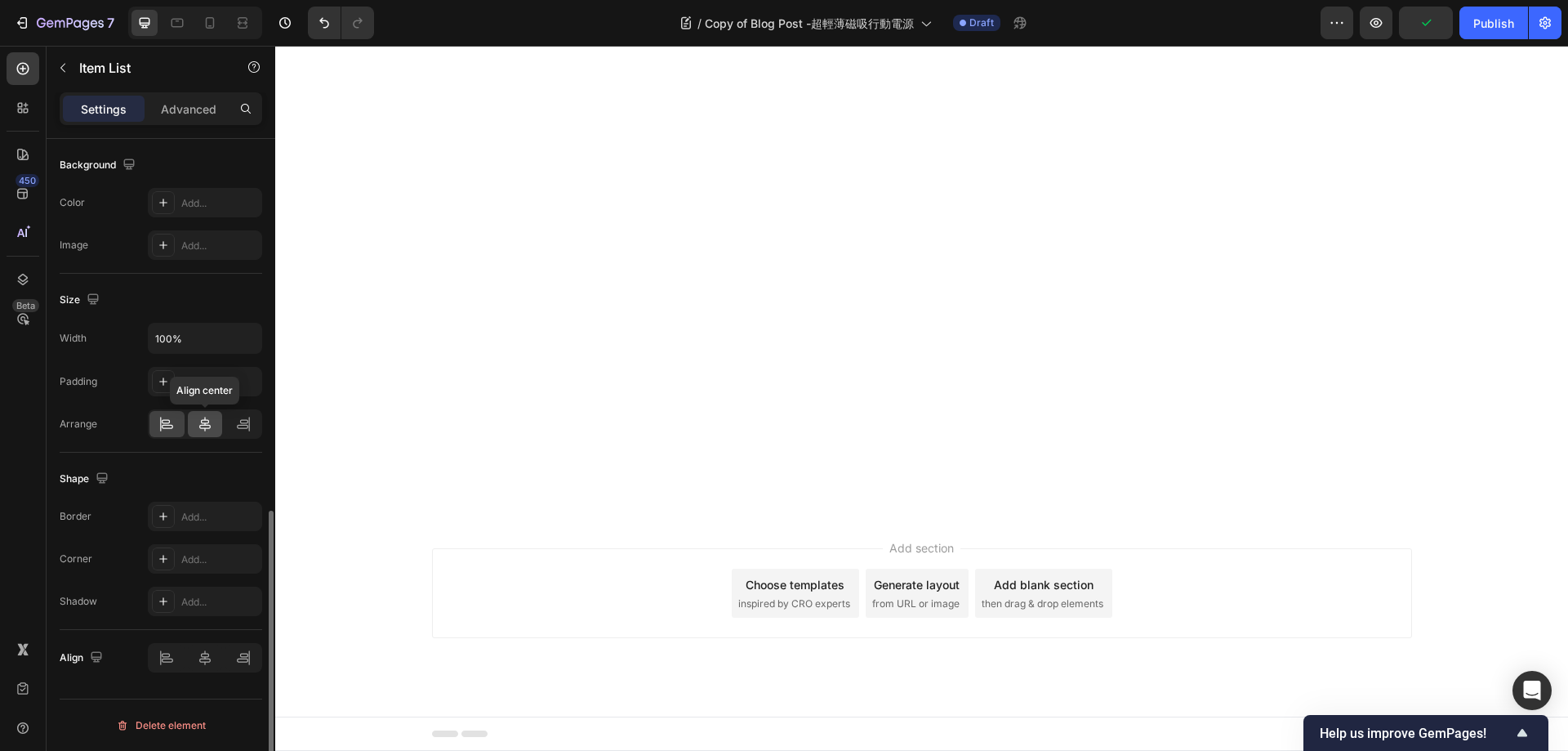
click at [194, 424] on div at bounding box center [206, 423] width 35 height 26
click at [244, 424] on icon at bounding box center [244, 424] width 17 height 17
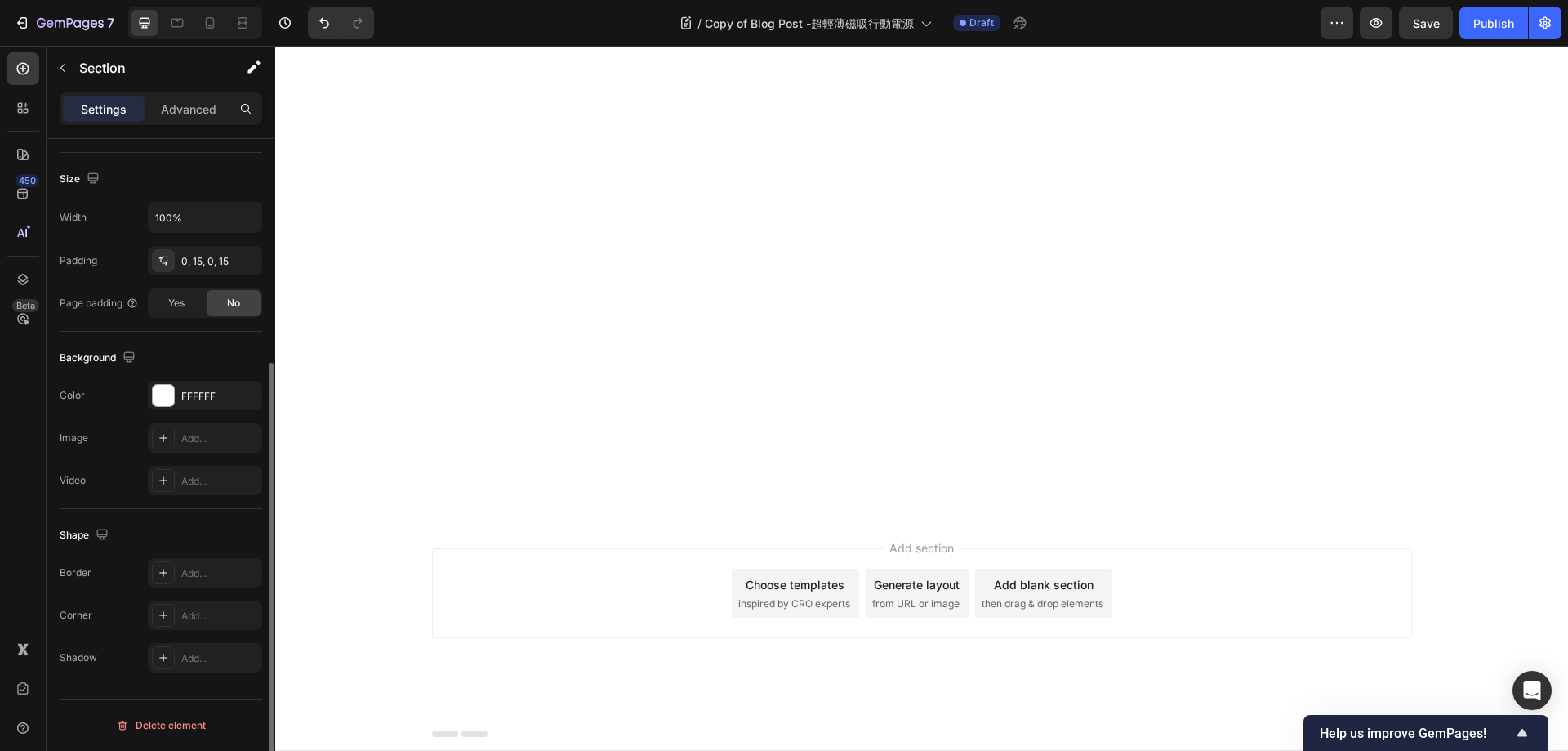
scroll to position [0, 0]
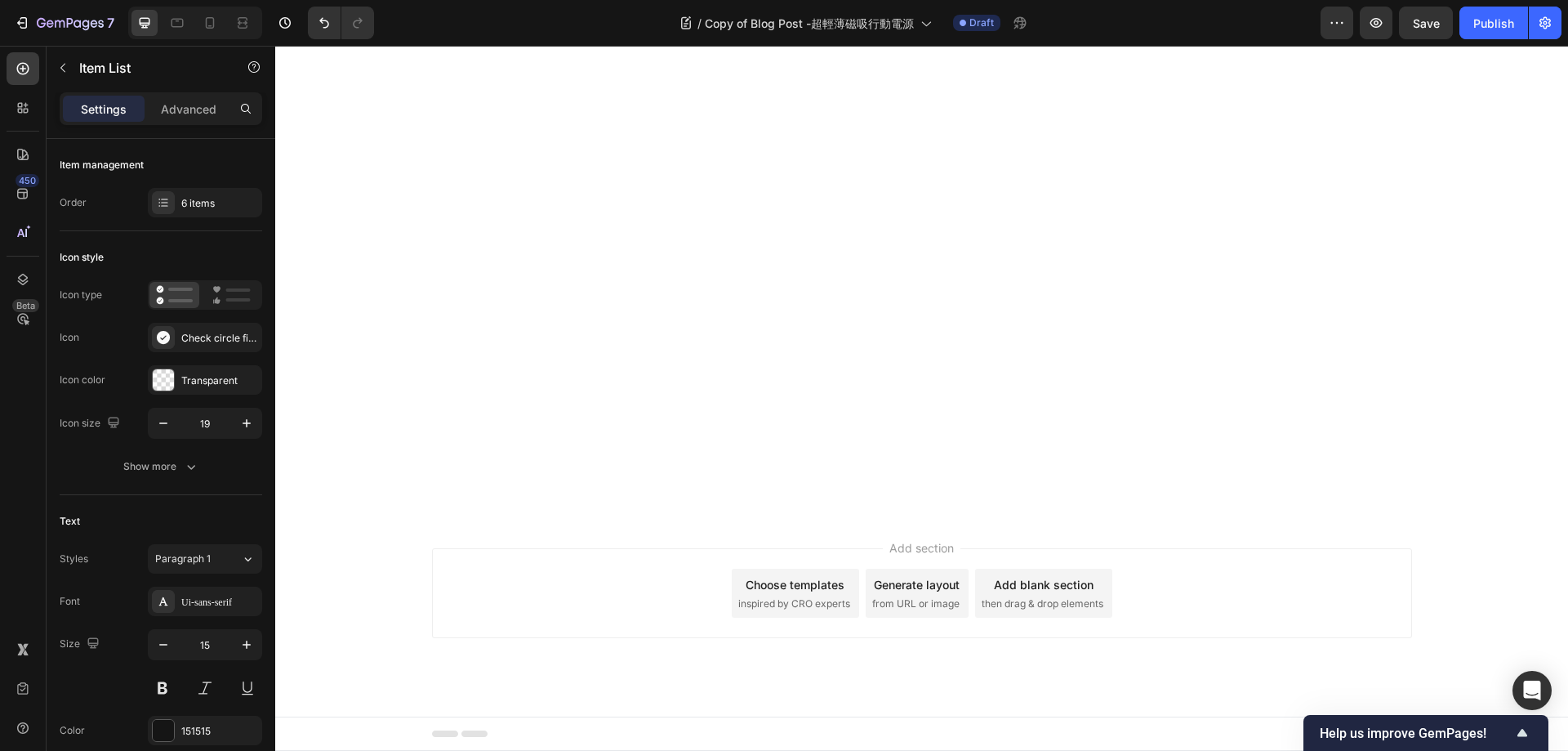
drag, startPoint x: 589, startPoint y: 465, endPoint x: 529, endPoint y: 464, distance: 60.0
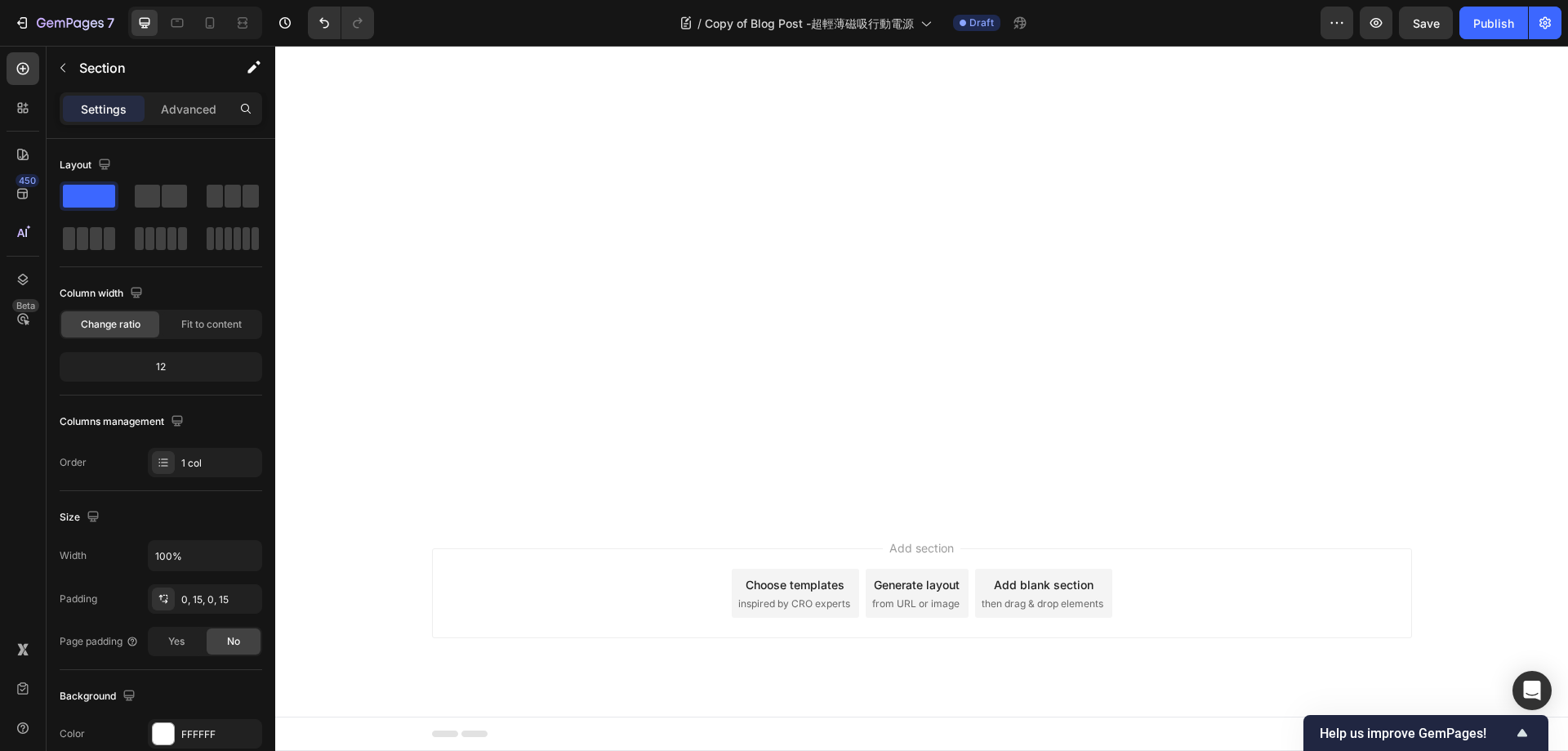
scroll to position [1874, 0]
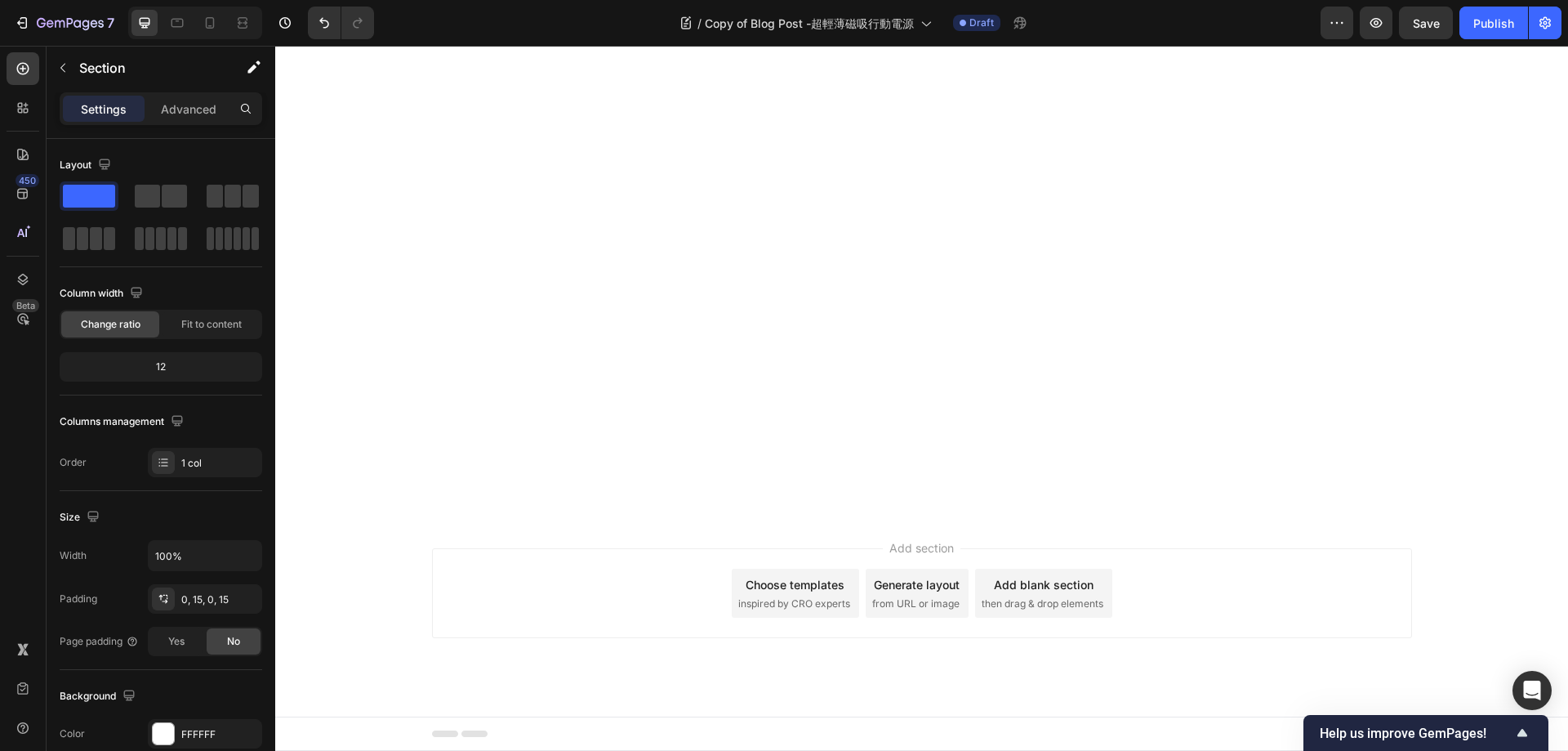
scroll to position [2118, 0]
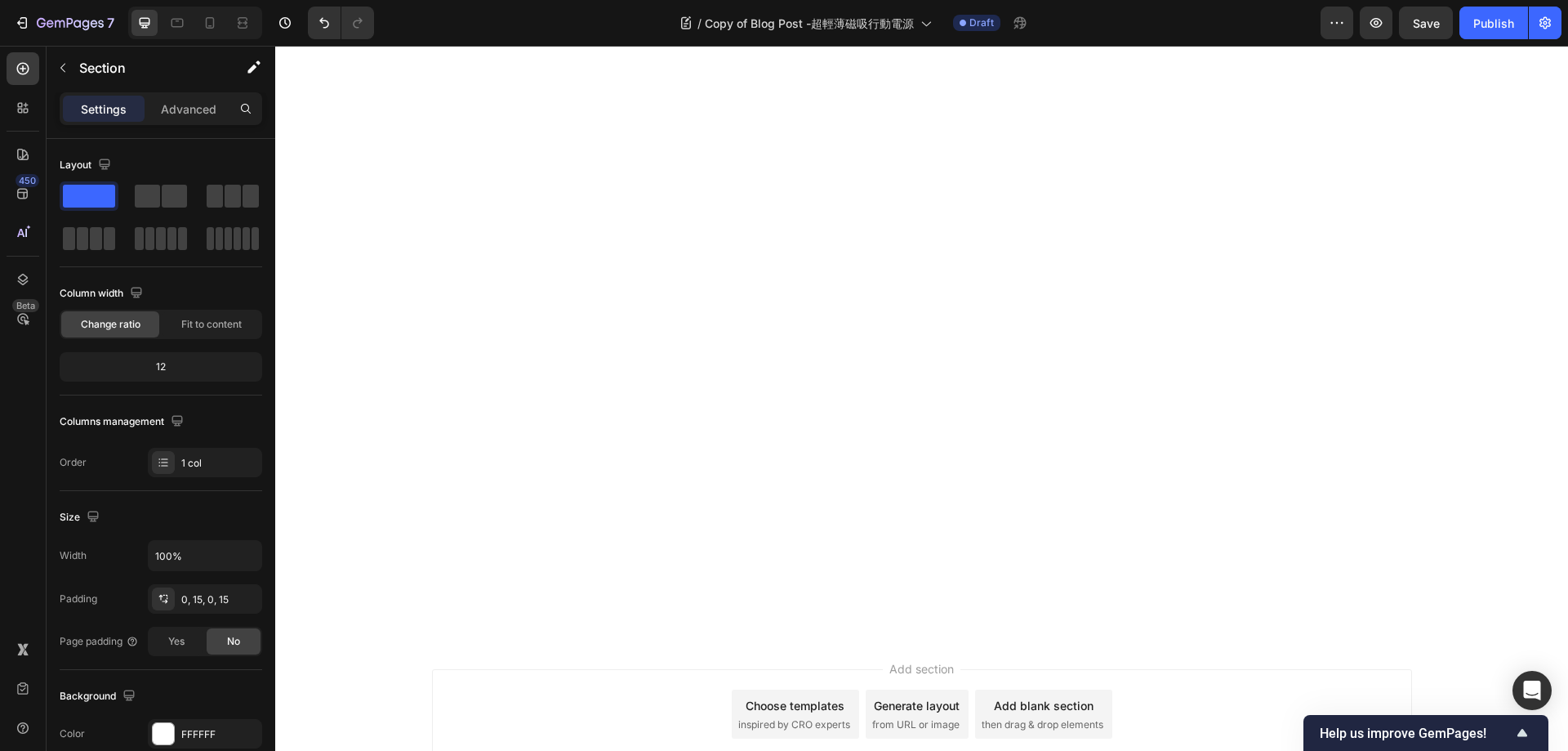
scroll to position [1864, 0]
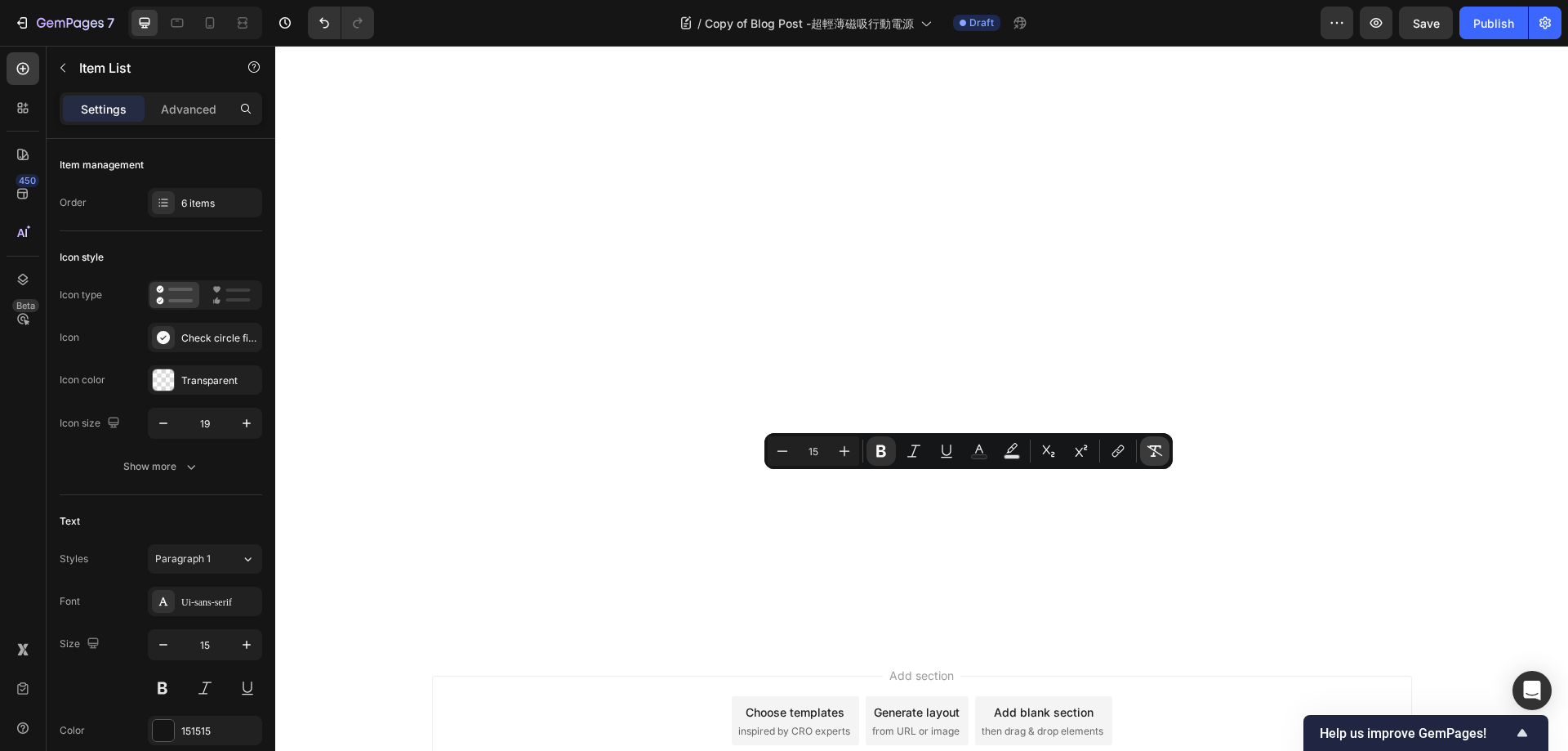
copy strong "Anker 622"
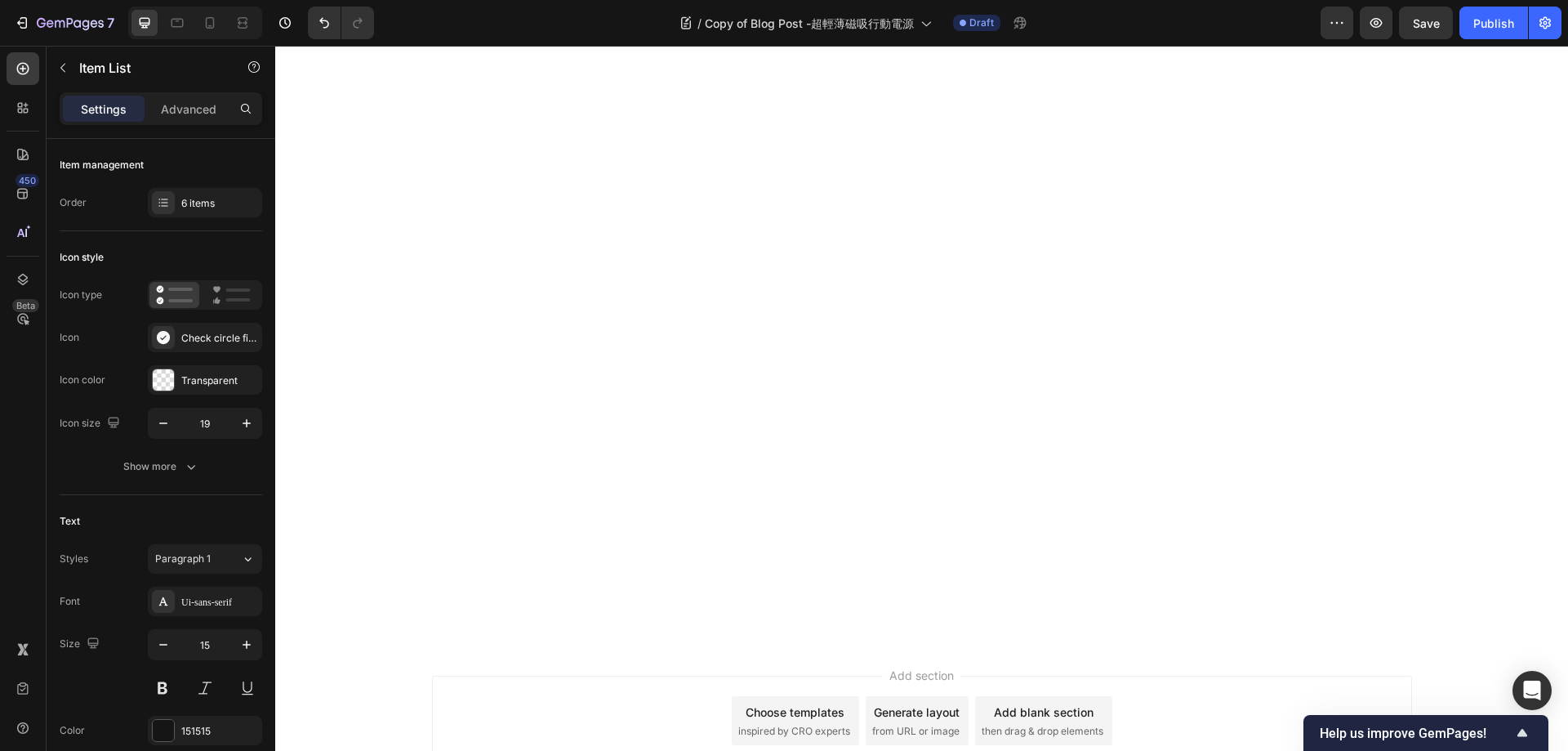
scroll to position [1858, 0]
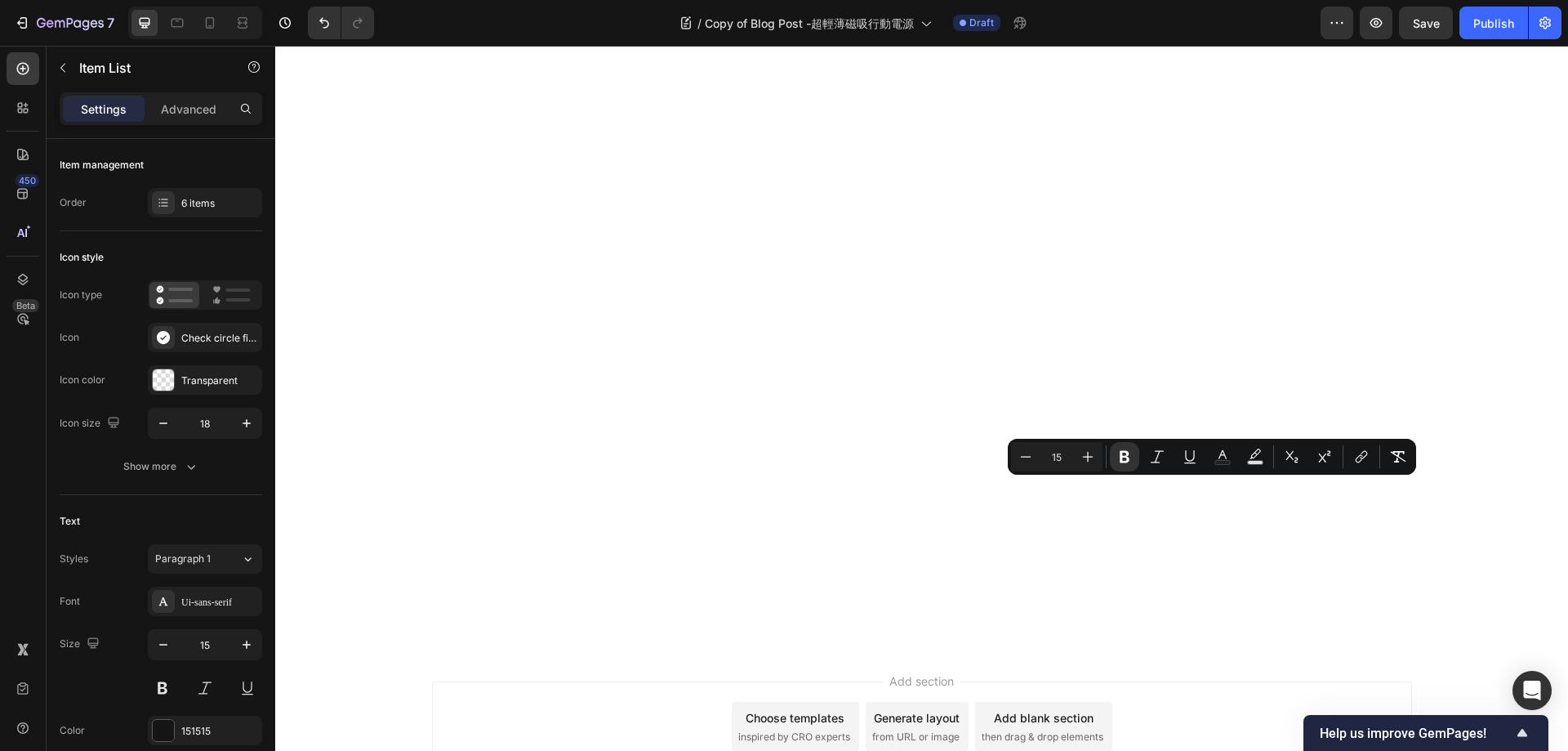
copy strong "Belkin BoostCharge Pro"
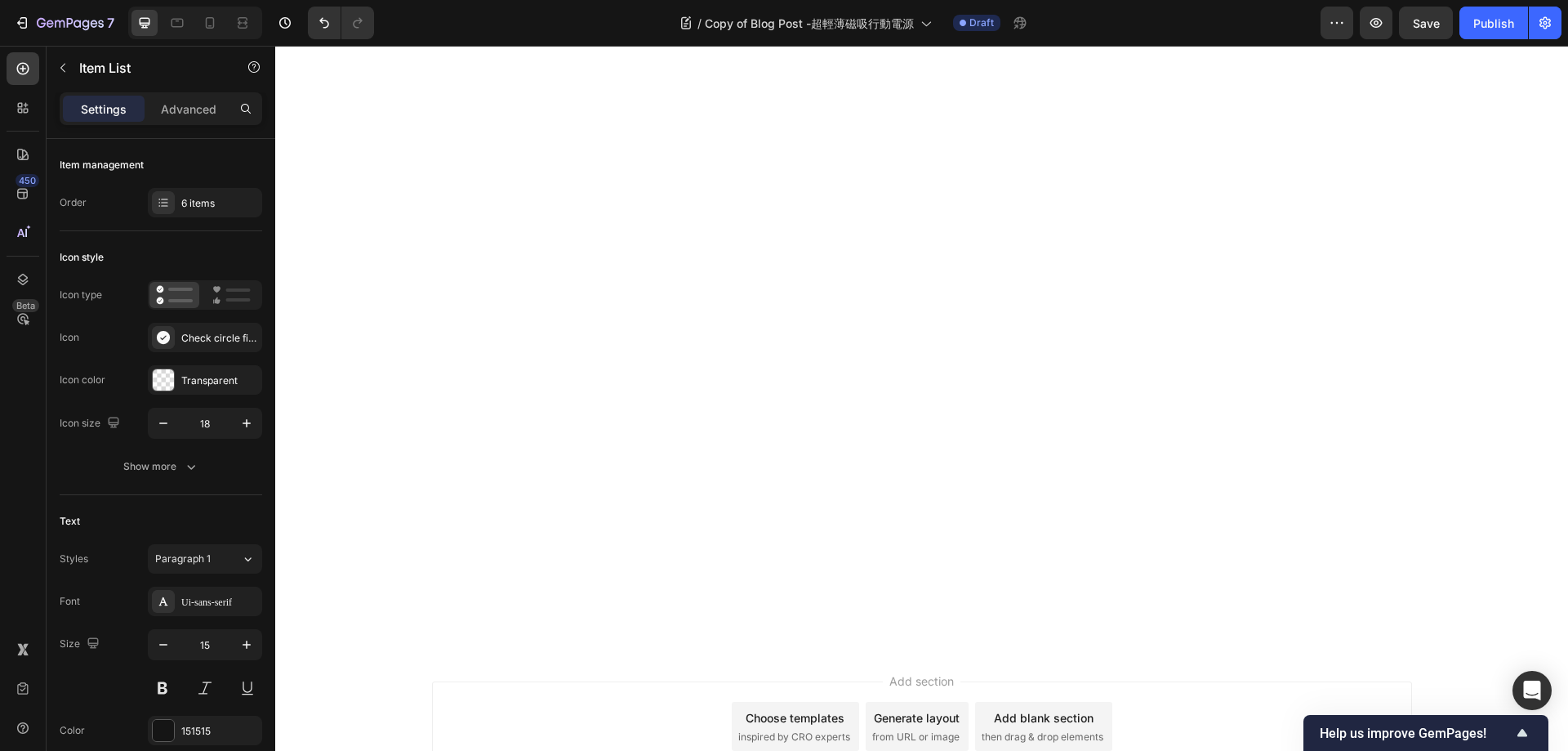
scroll to position [1854, 0]
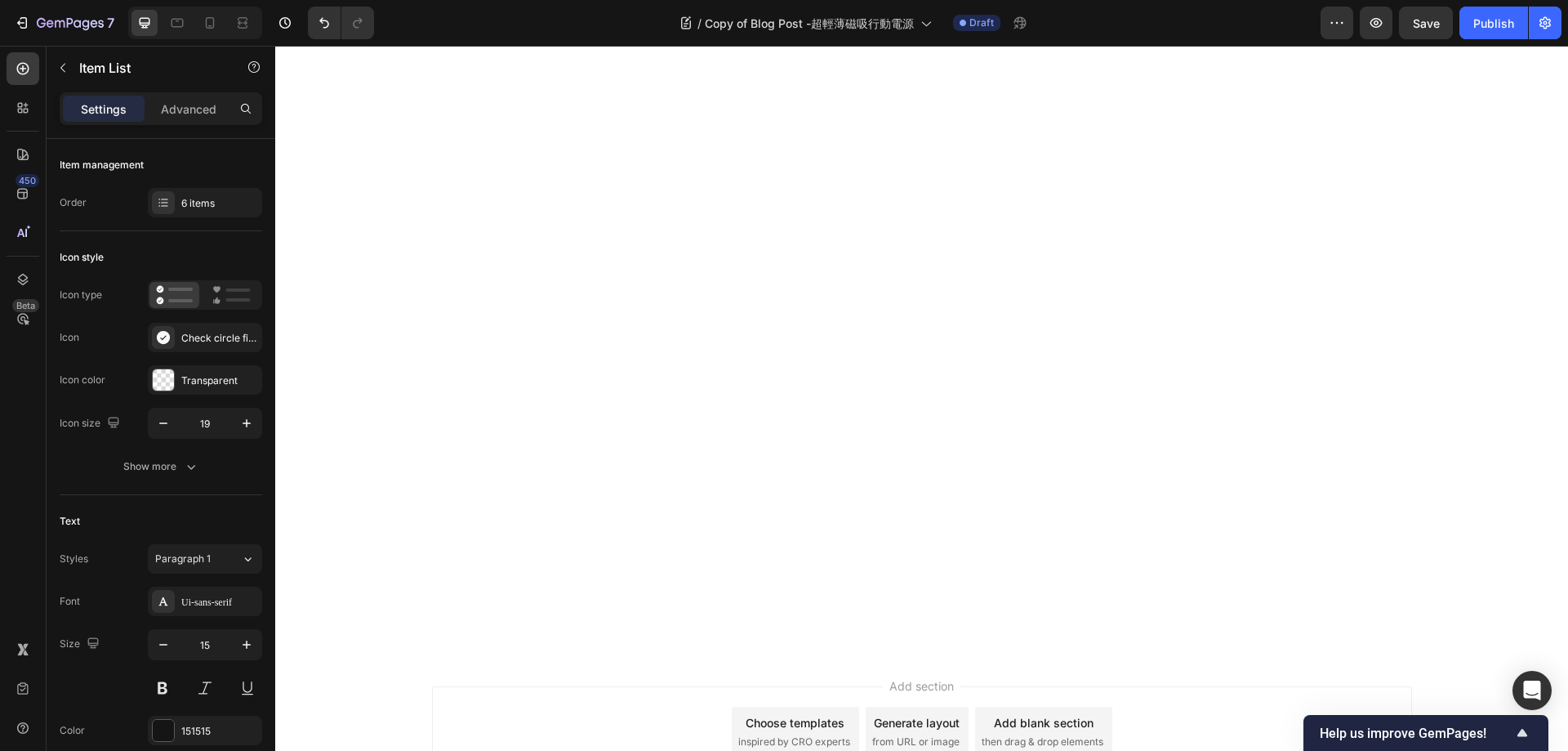
drag, startPoint x: 823, startPoint y: 623, endPoint x: 867, endPoint y: 625, distance: 44.0
copy p "航空認證"
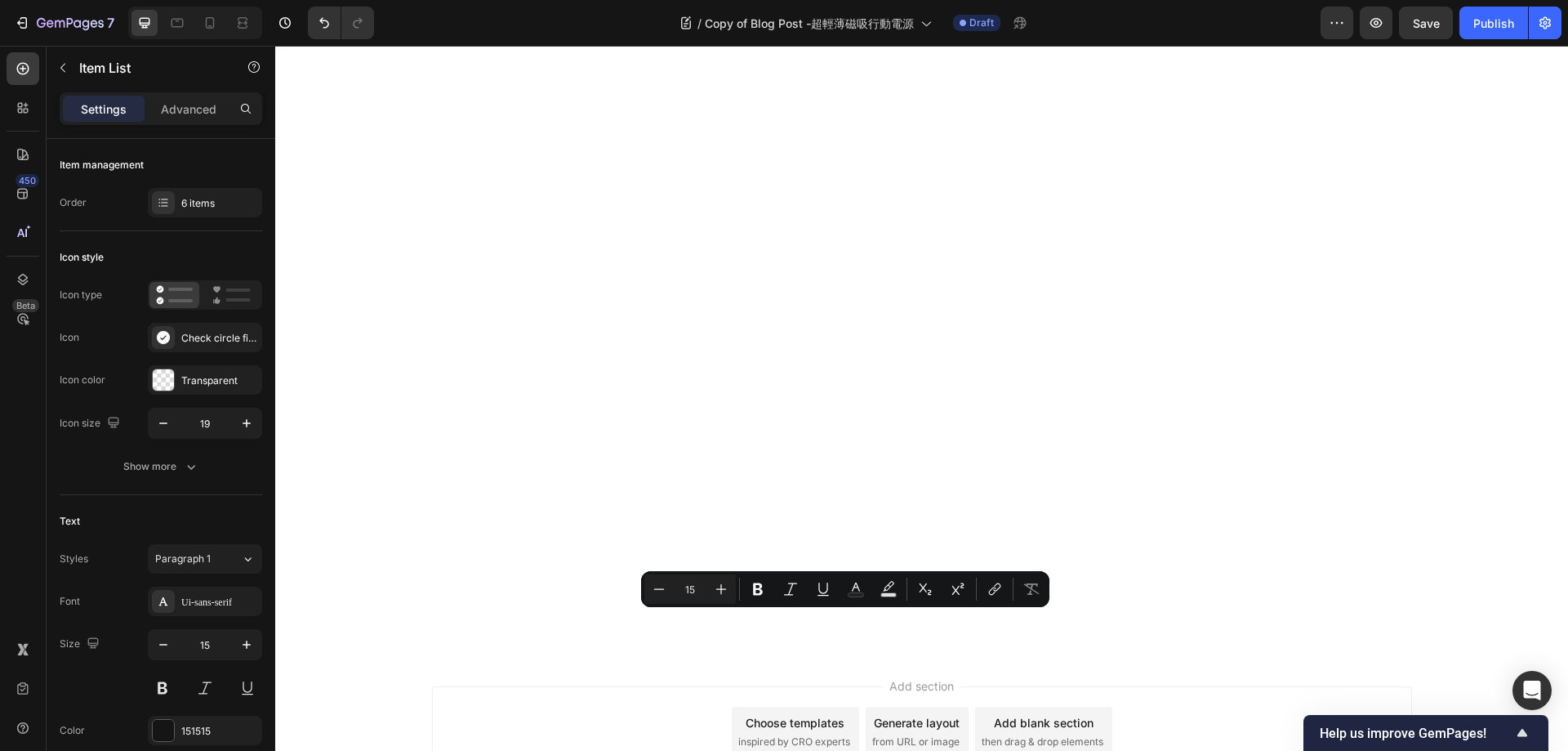
drag, startPoint x: 811, startPoint y: 621, endPoint x: 909, endPoint y: 622, distance: 98.0
copy p "、航空認證"
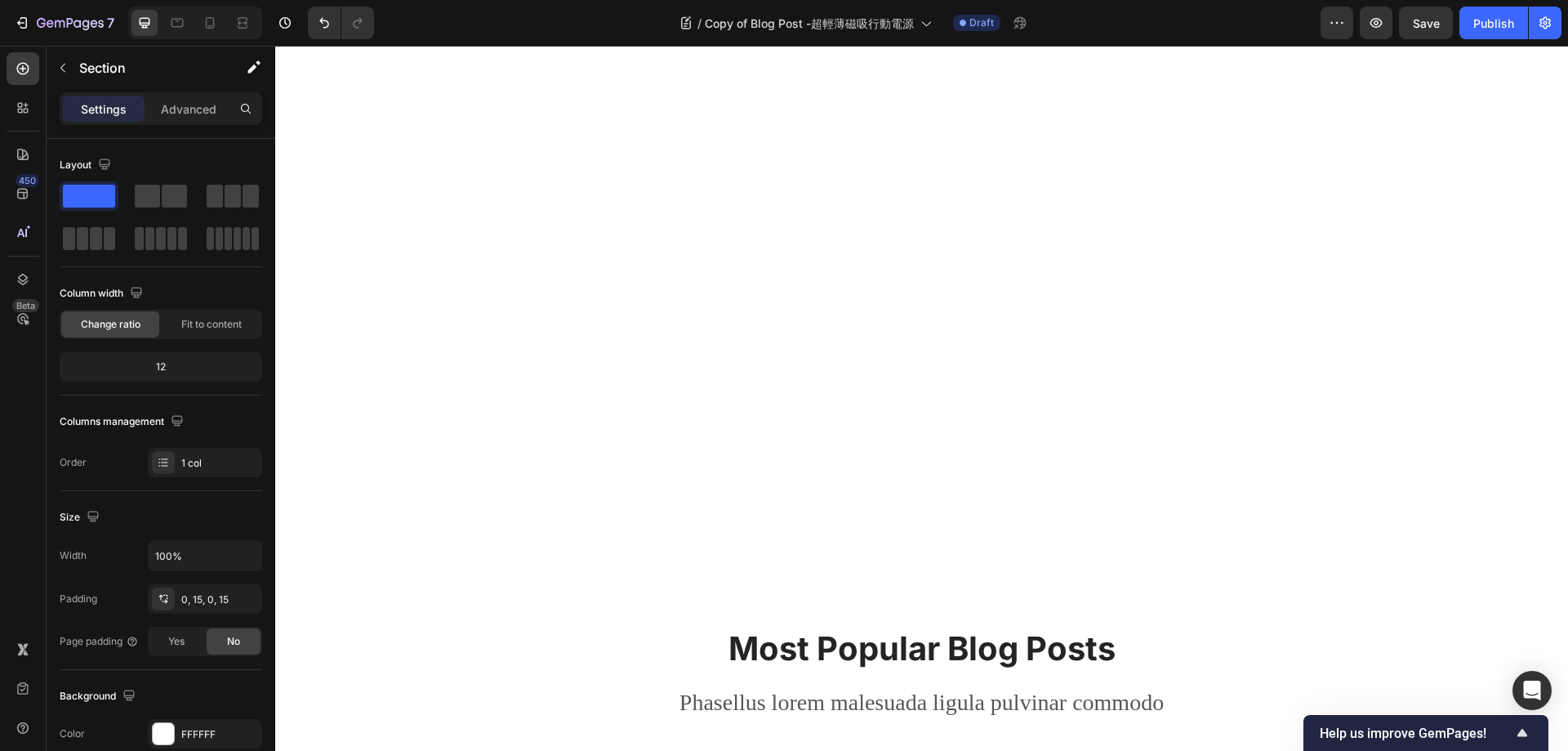
scroll to position [2098, 0]
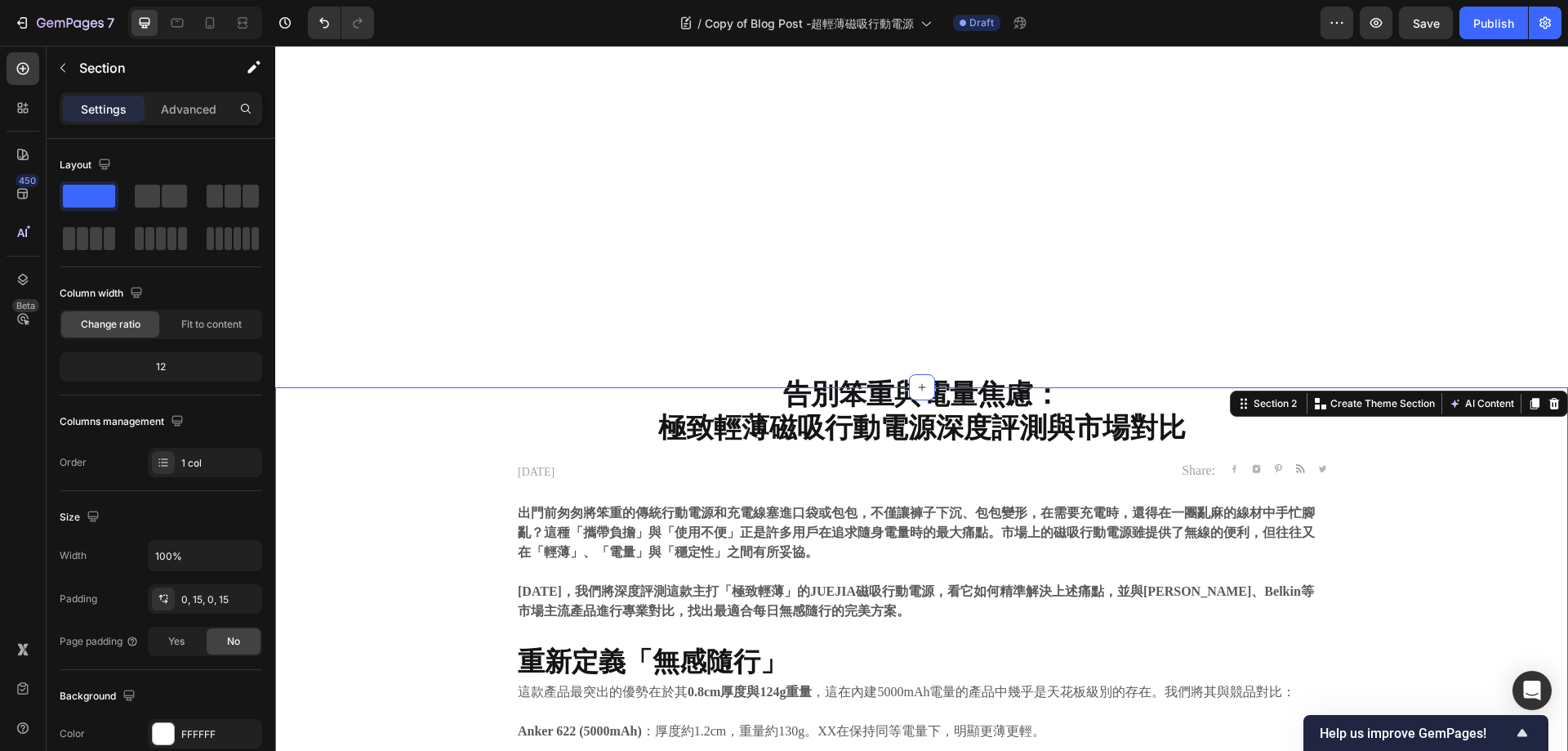
scroll to position [0, 0]
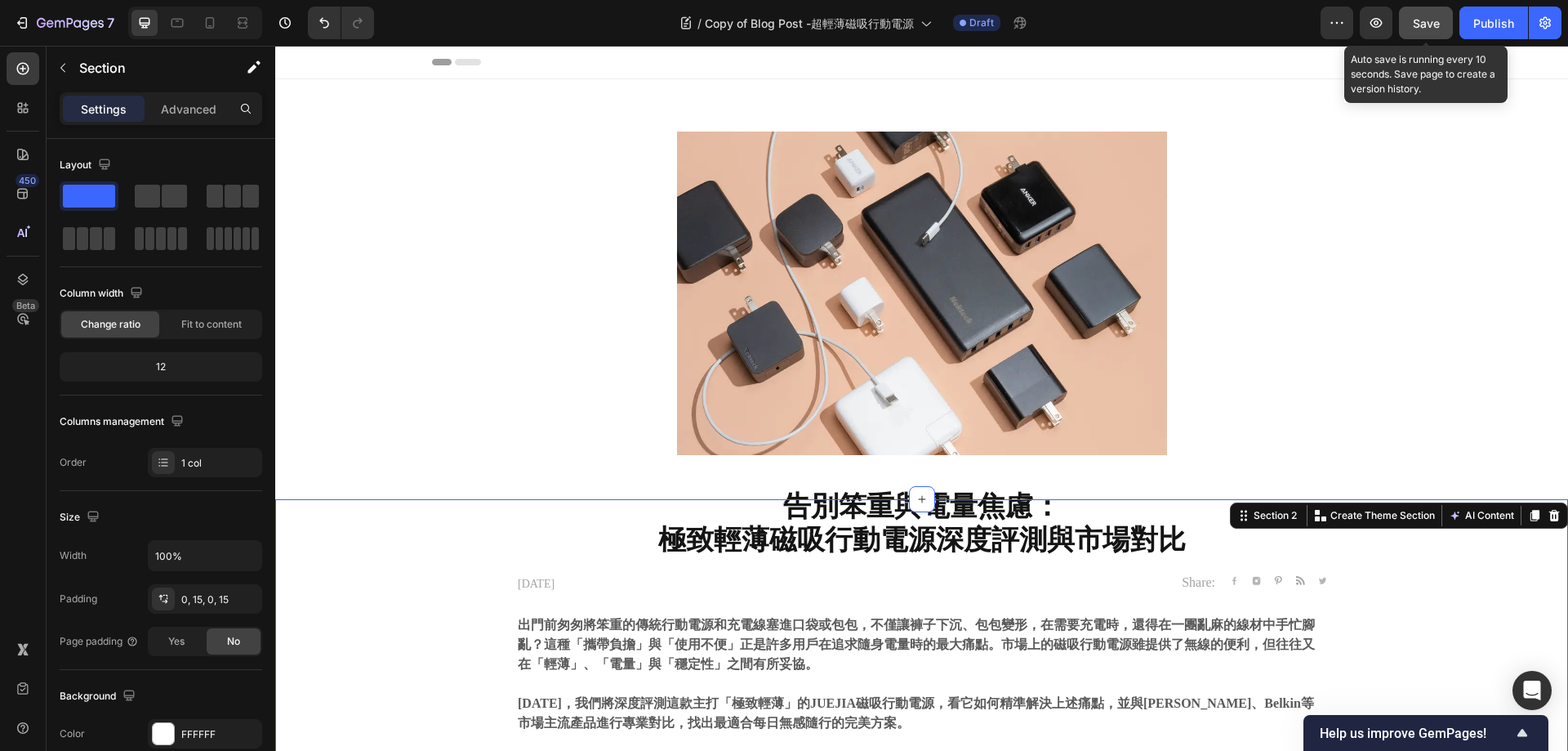
click at [1432, 19] on span "Save" at bounding box center [1426, 23] width 27 height 14
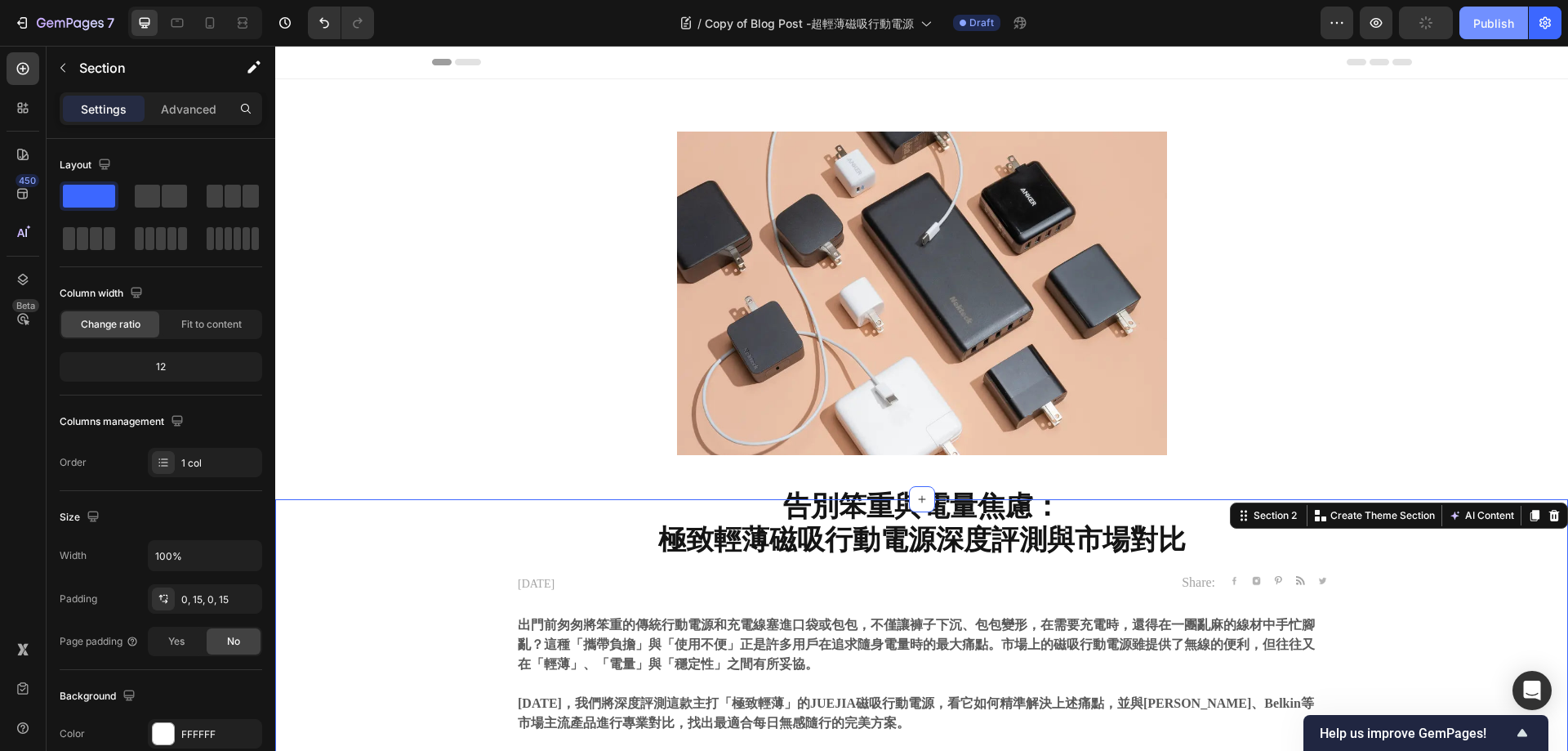
click at [1484, 19] on div "Publish" at bounding box center [1494, 23] width 41 height 18
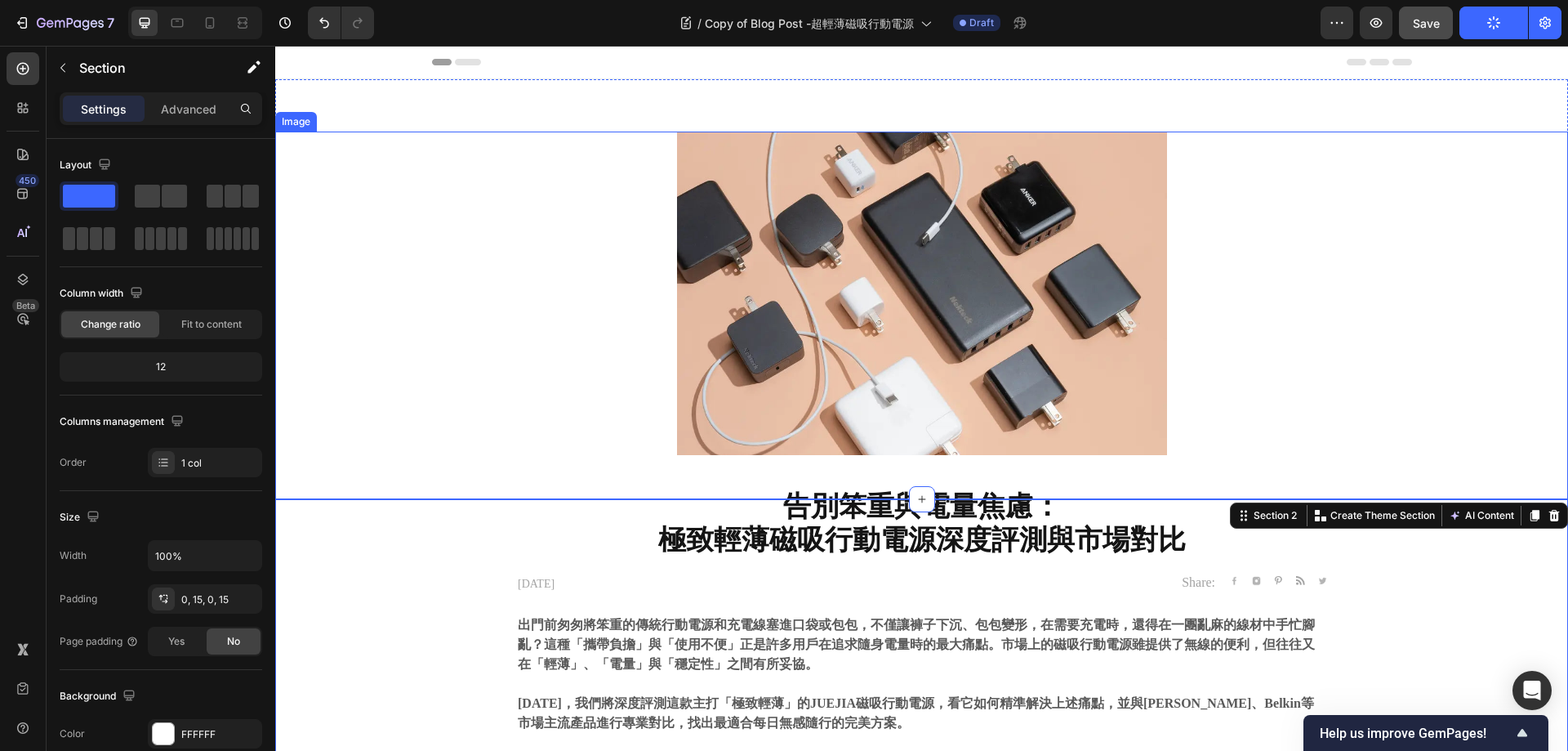
click at [1374, 239] on div at bounding box center [921, 316] width 1293 height 368
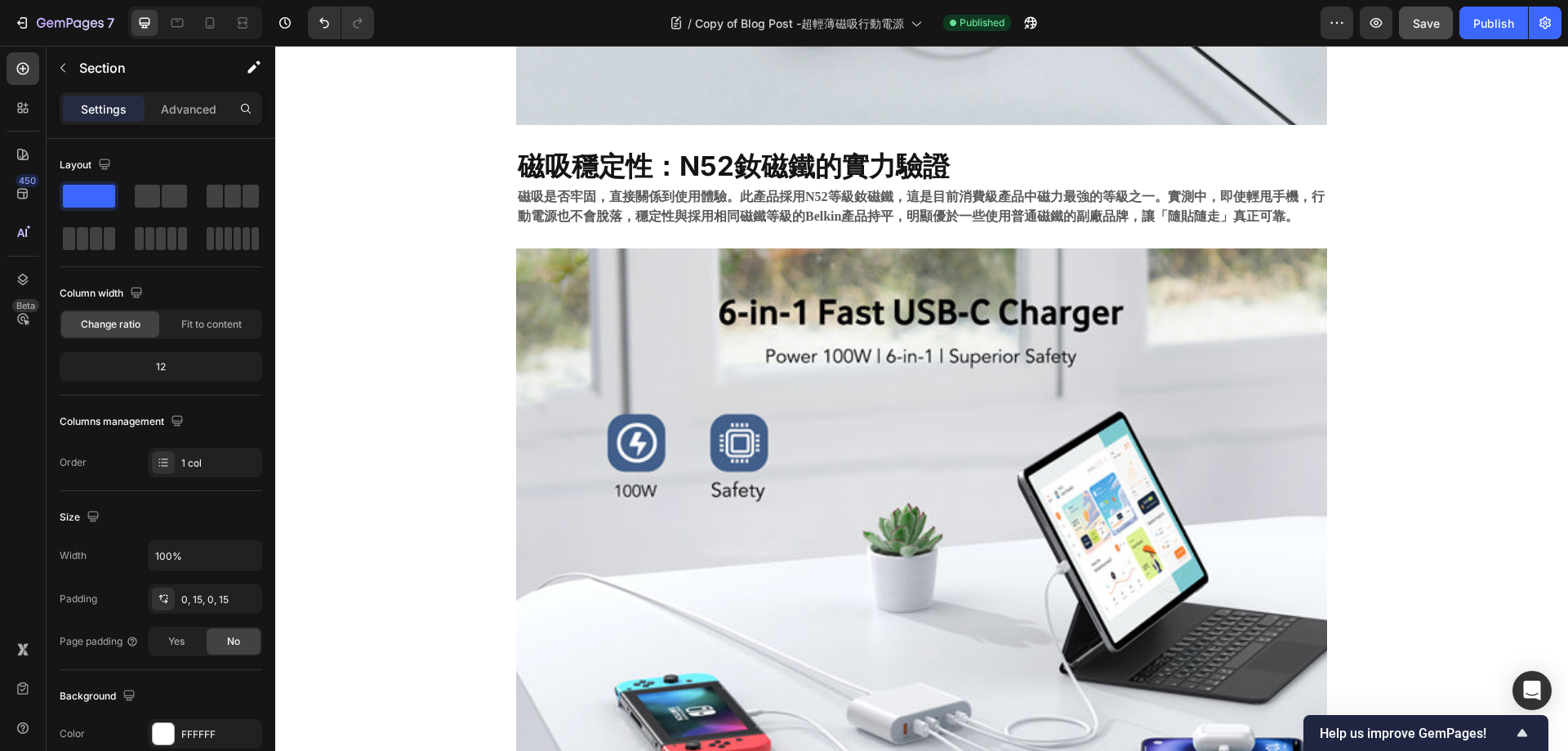
scroll to position [1225, 0]
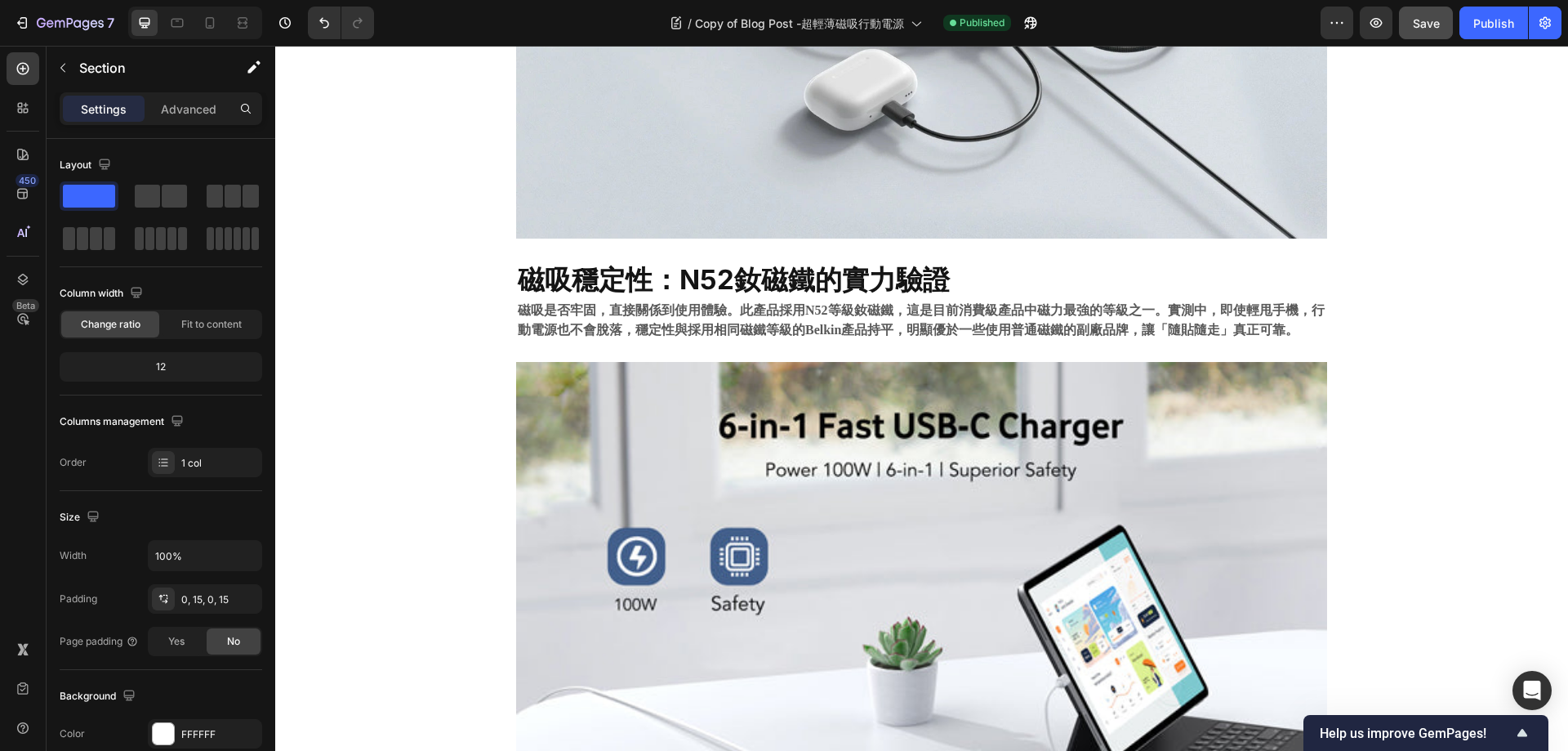
click at [374, 229] on div "告別笨重與電量焦慮： 極致輕薄磁吸行動電源深度評測與市場對比 Heading 2025.09.22 Text block Share: Text block …" at bounding box center [921, 364] width 1268 height 2181
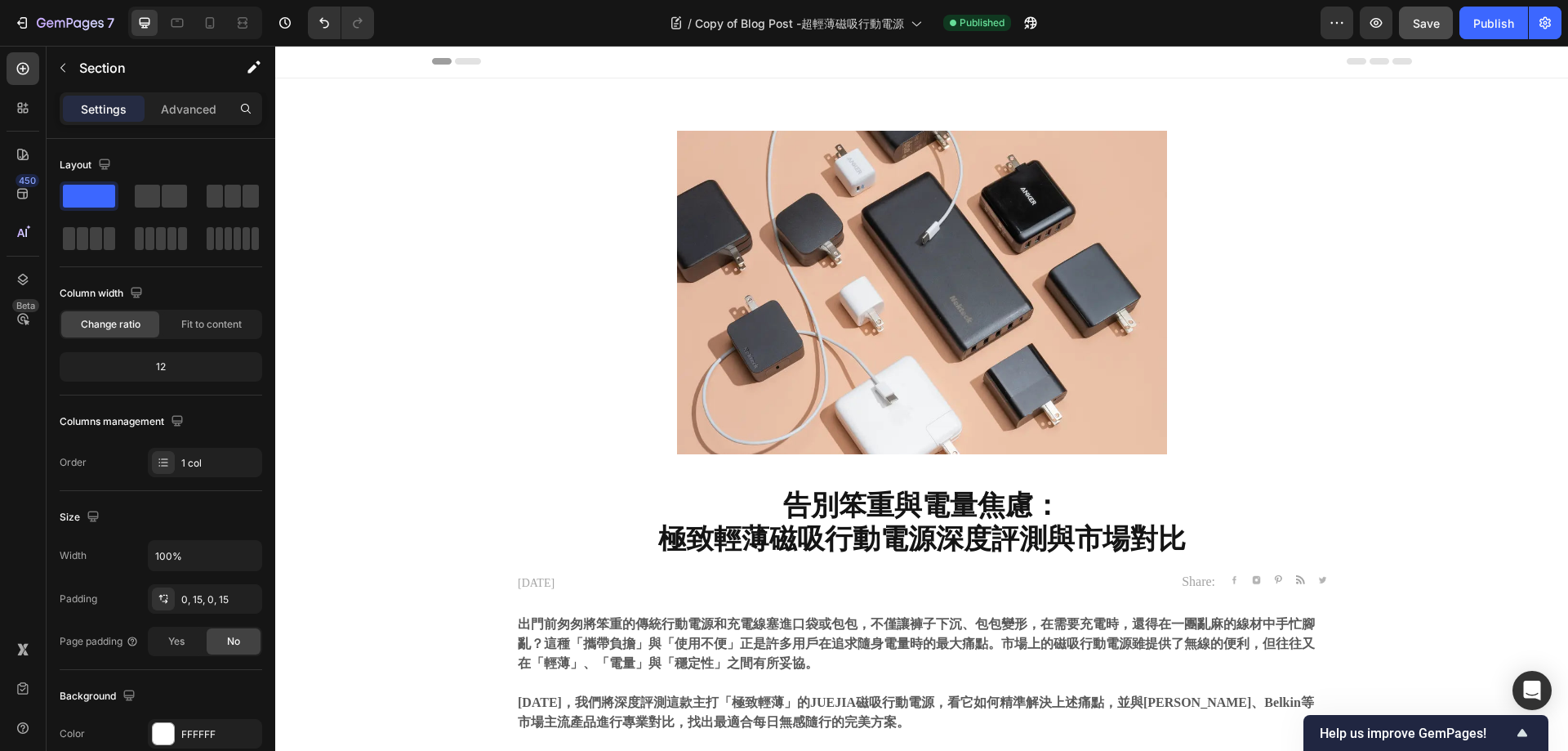
scroll to position [0, 0]
click at [19, 18] on icon "button" at bounding box center [22, 23] width 17 height 17
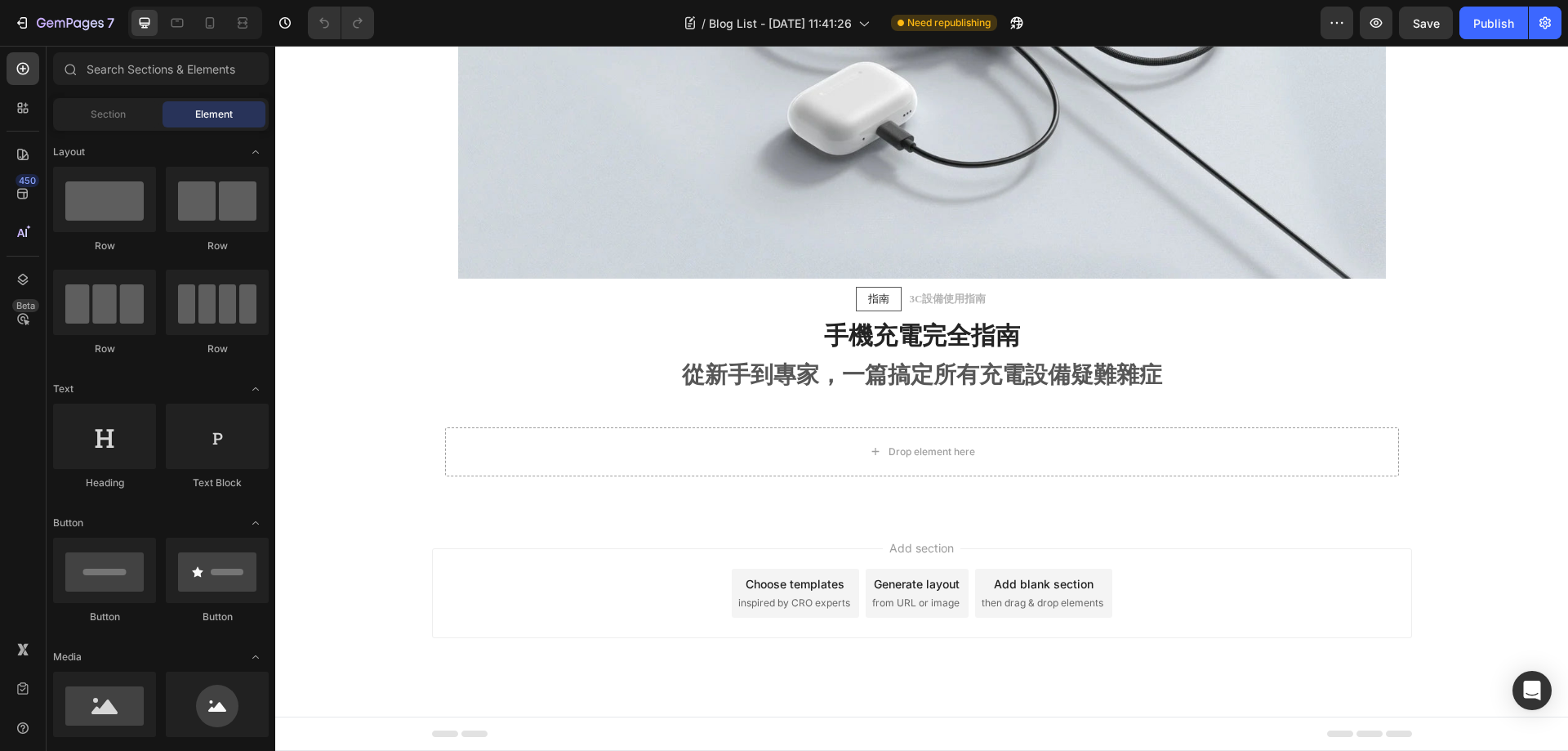
scroll to position [1167, 0]
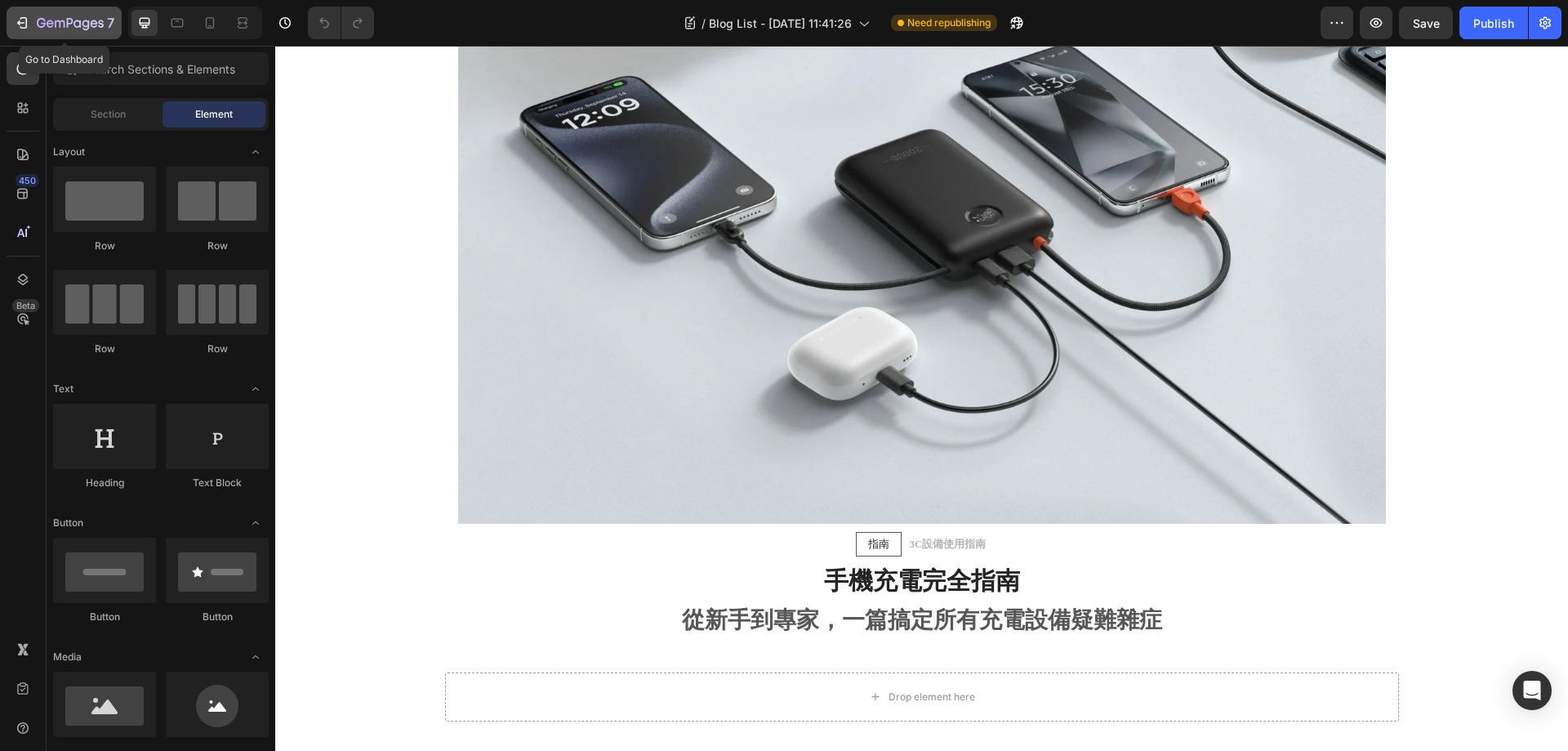
click at [25, 18] on icon "button" at bounding box center [24, 23] width 7 height 11
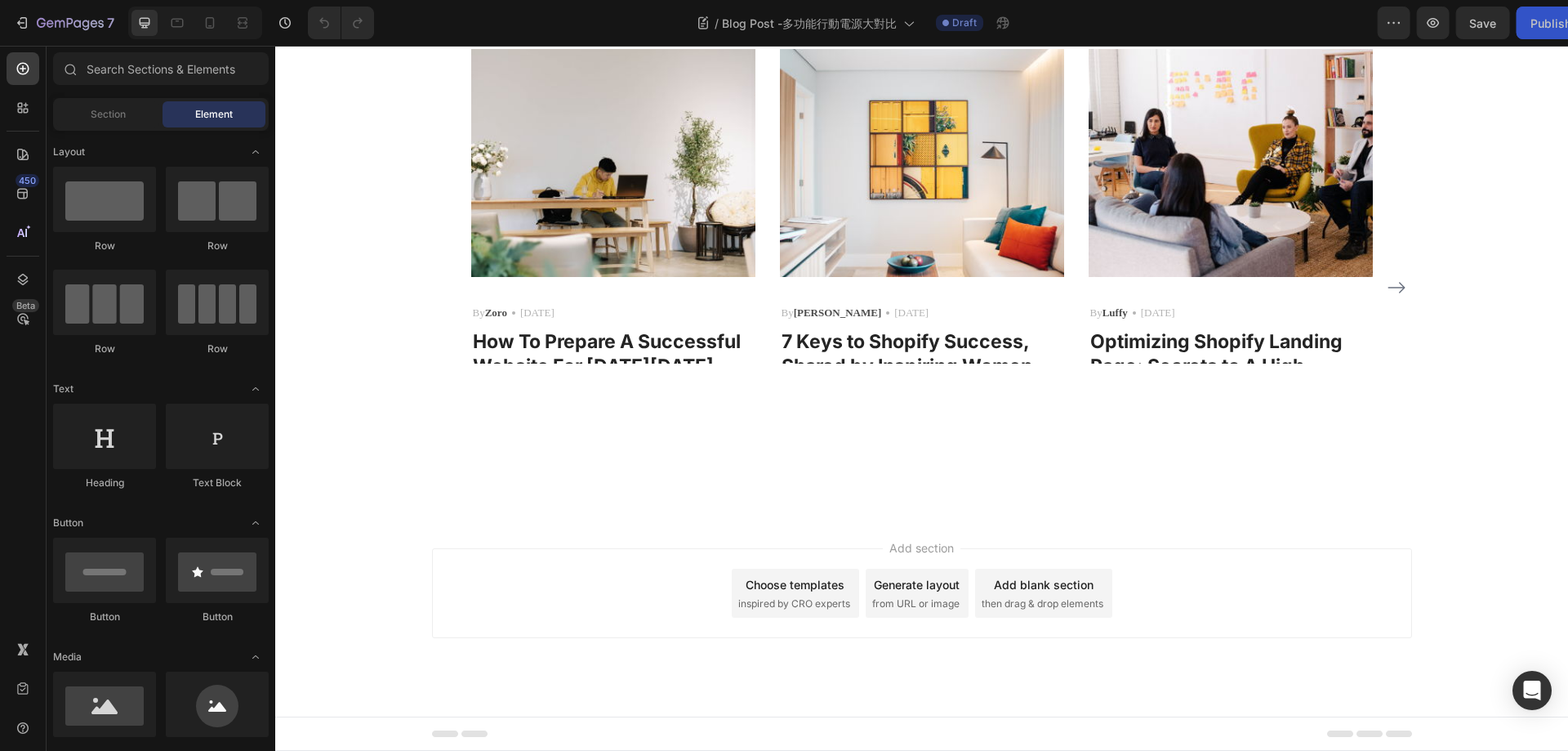
scroll to position [2206, 0]
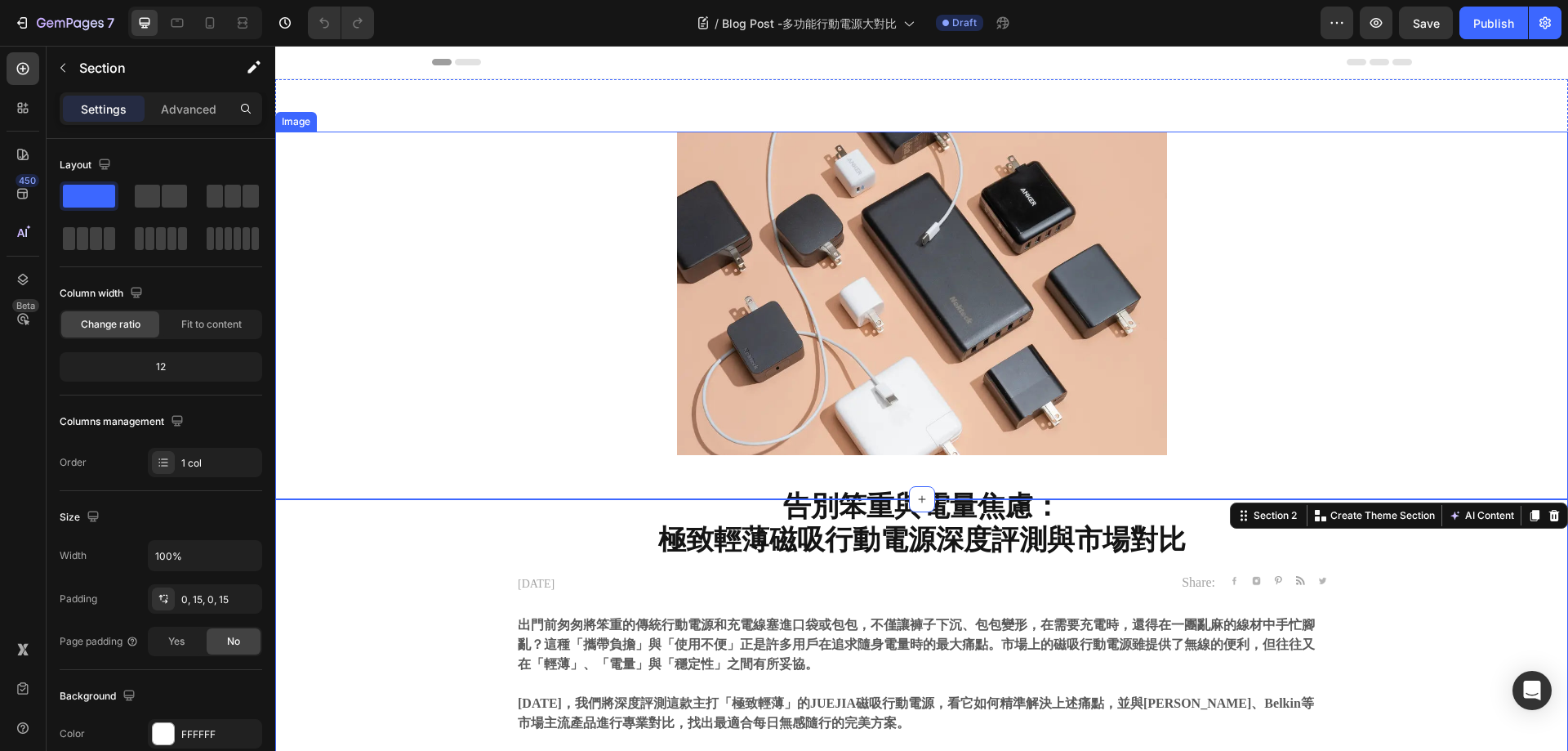
scroll to position [82, 0]
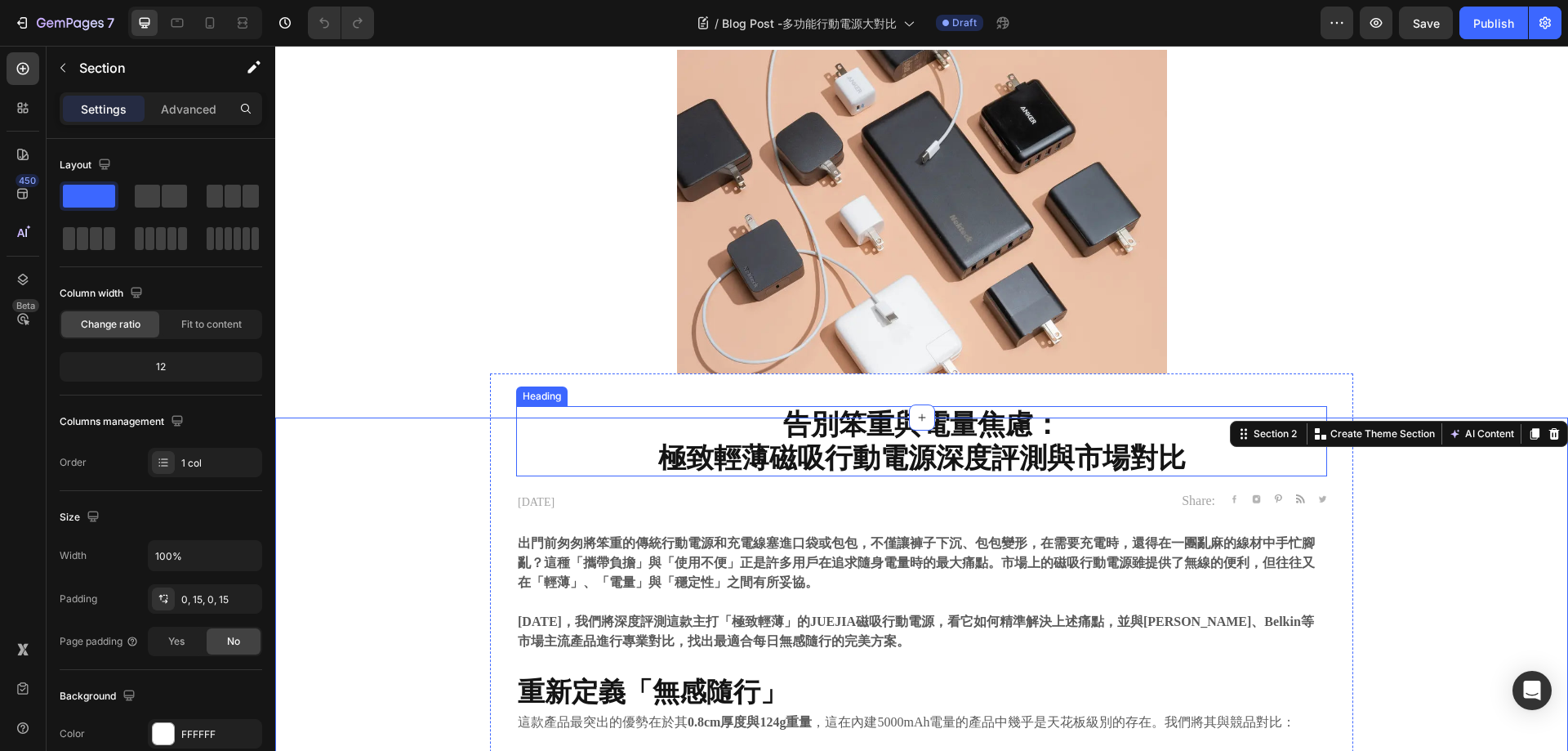
click at [976, 441] on strong "極致輕薄磁吸行動電源深度評測與市場對比" at bounding box center [922, 457] width 528 height 33
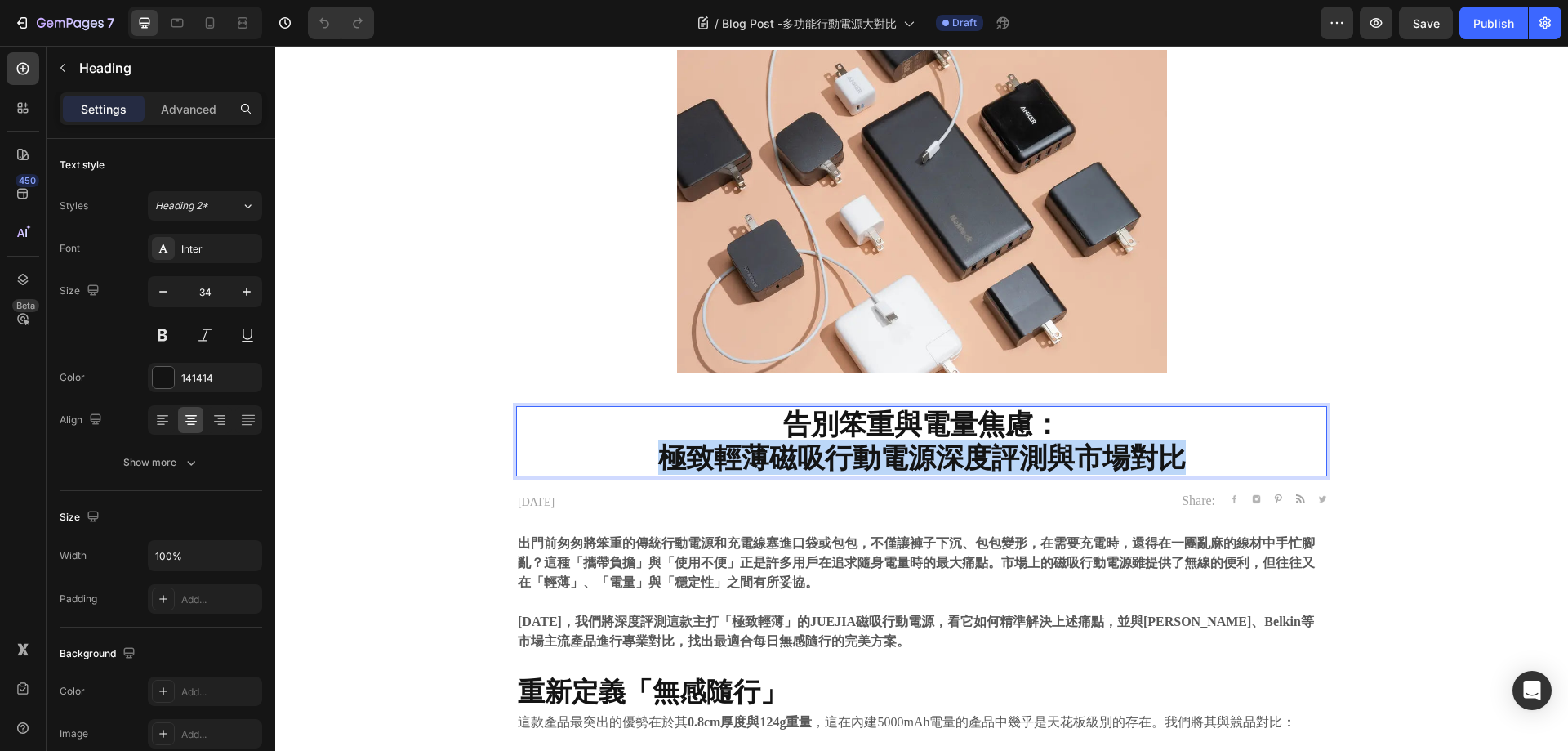
click at [976, 441] on strong "極致輕薄磁吸行動電源深度評測與市場對比" at bounding box center [922, 457] width 528 height 33
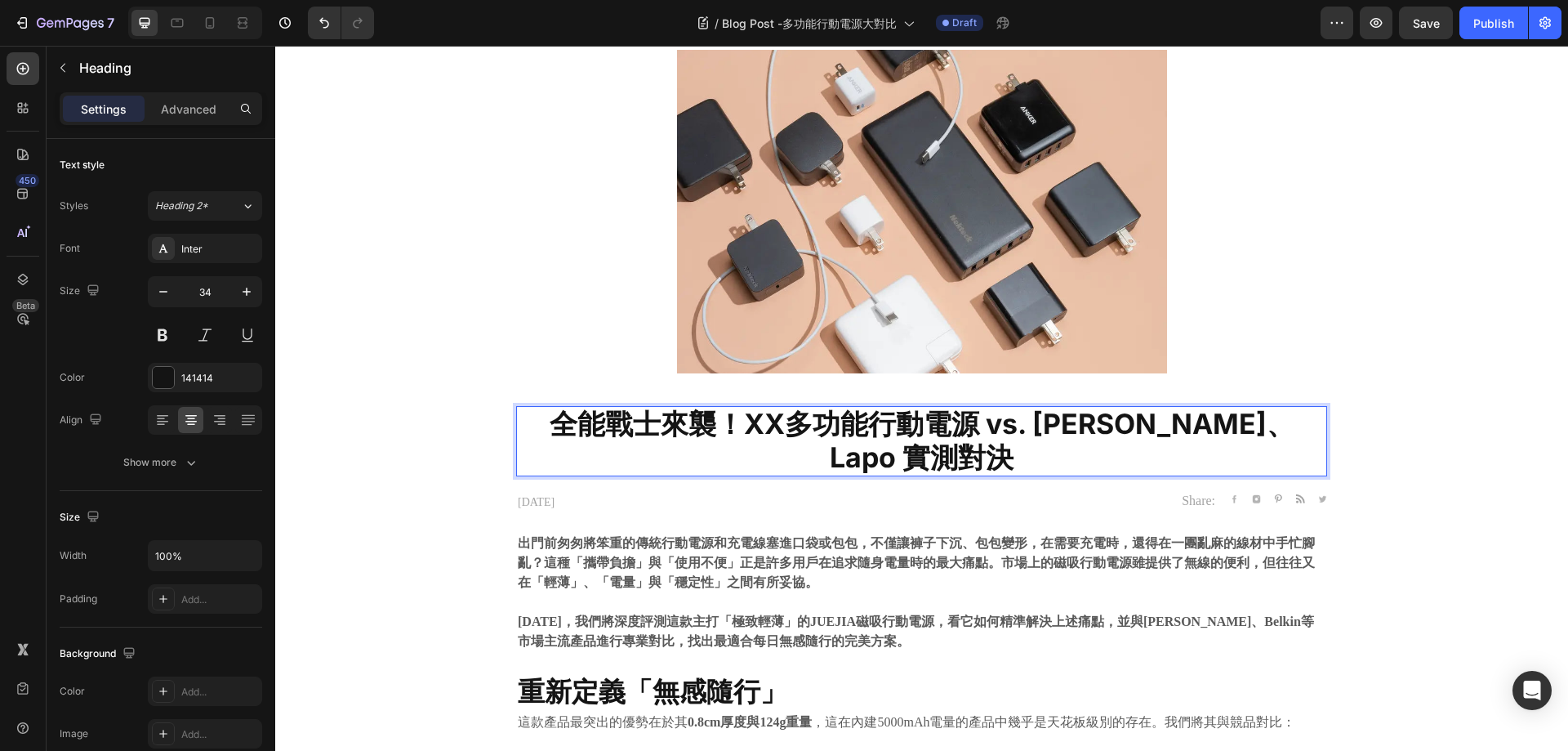
click at [728, 424] on strong "全能戰士來襲！XX多功能行動電源 vs. Anker、Lapo 實測對決" at bounding box center [922, 440] width 745 height 67
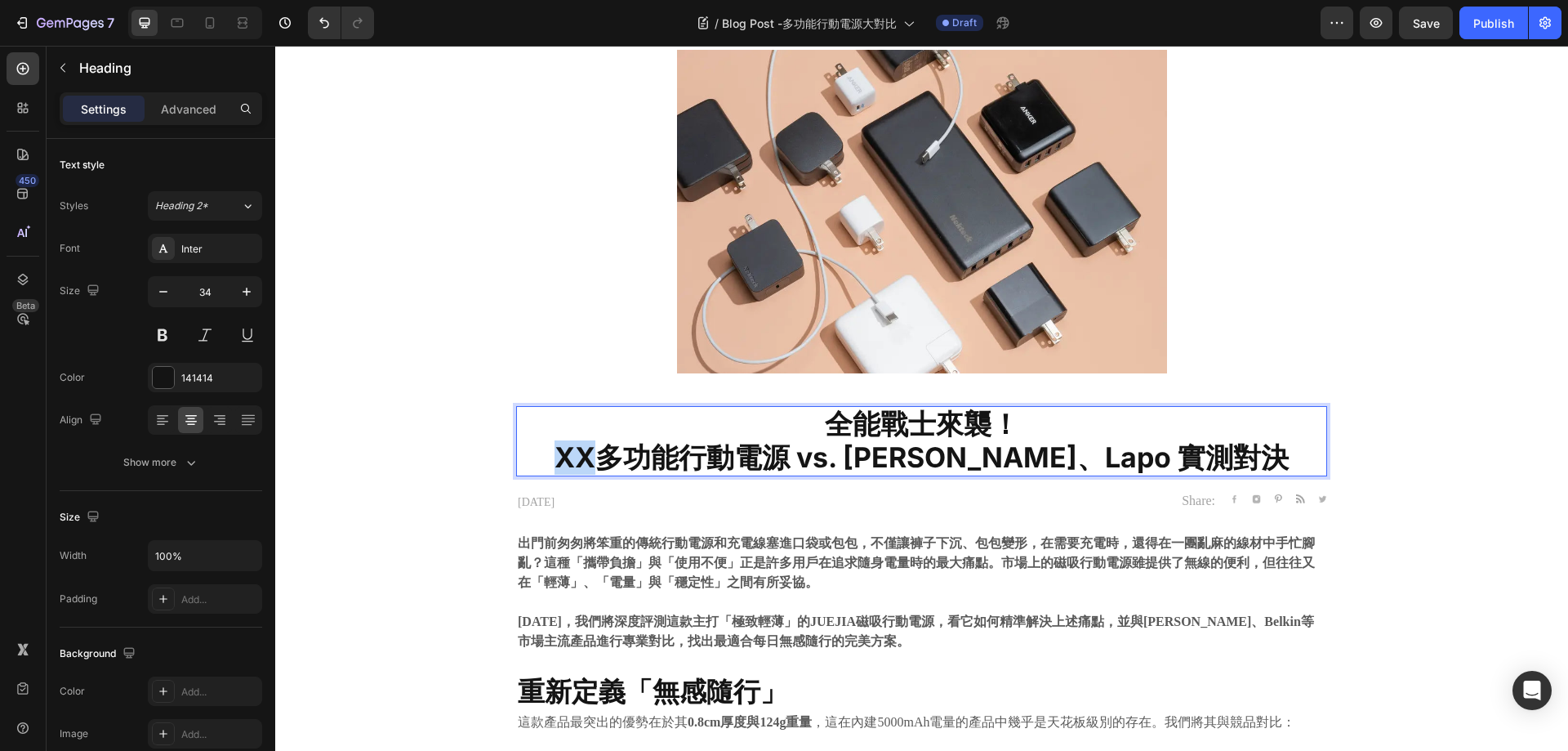
drag, startPoint x: 661, startPoint y: 449, endPoint x: 614, endPoint y: 445, distance: 47.2
click at [614, 445] on p "全能戰士來襲！ XX多功能行動電源 vs. Anker、Lapo 實測對決" at bounding box center [921, 441] width 808 height 67
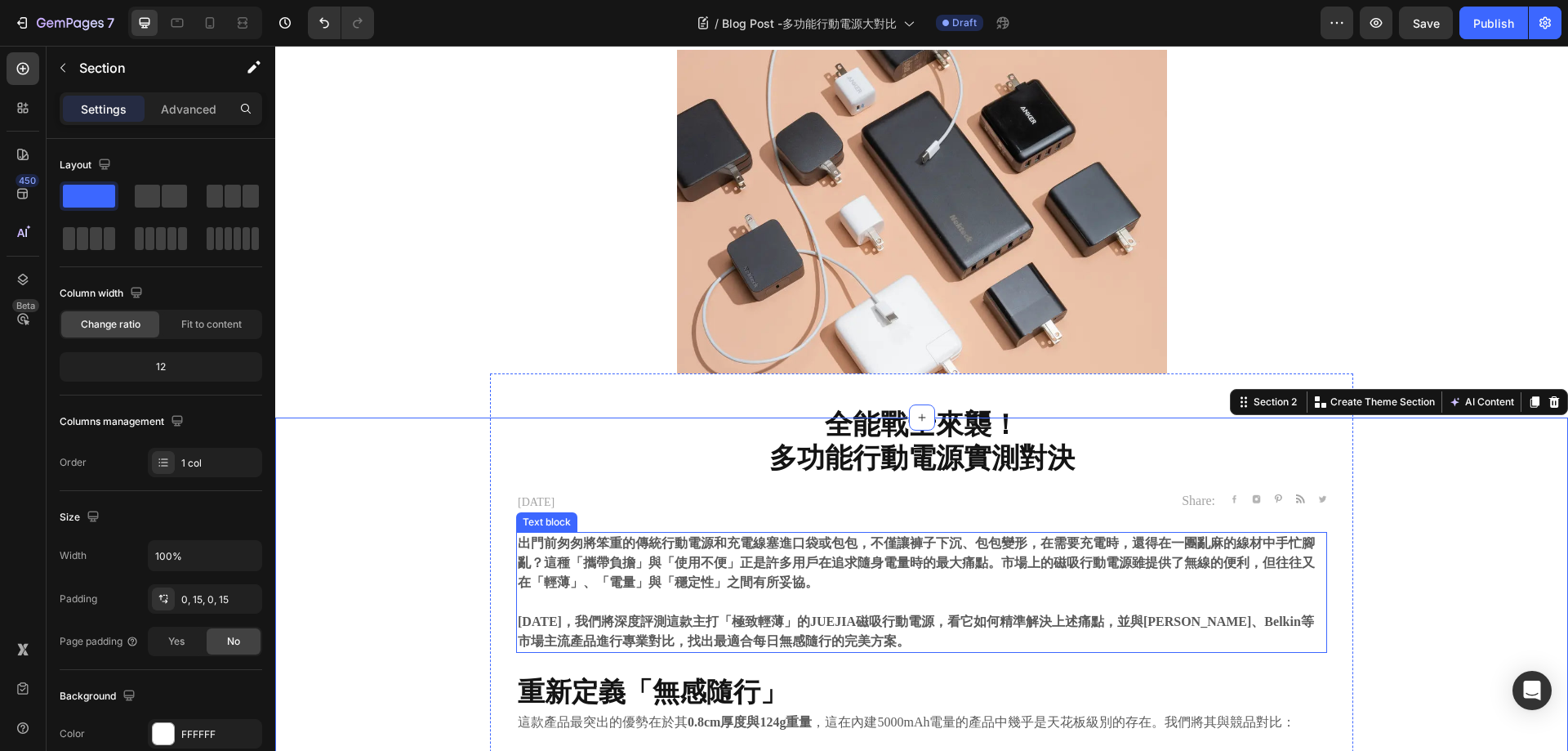
click at [927, 594] on p at bounding box center [921, 602] width 808 height 19
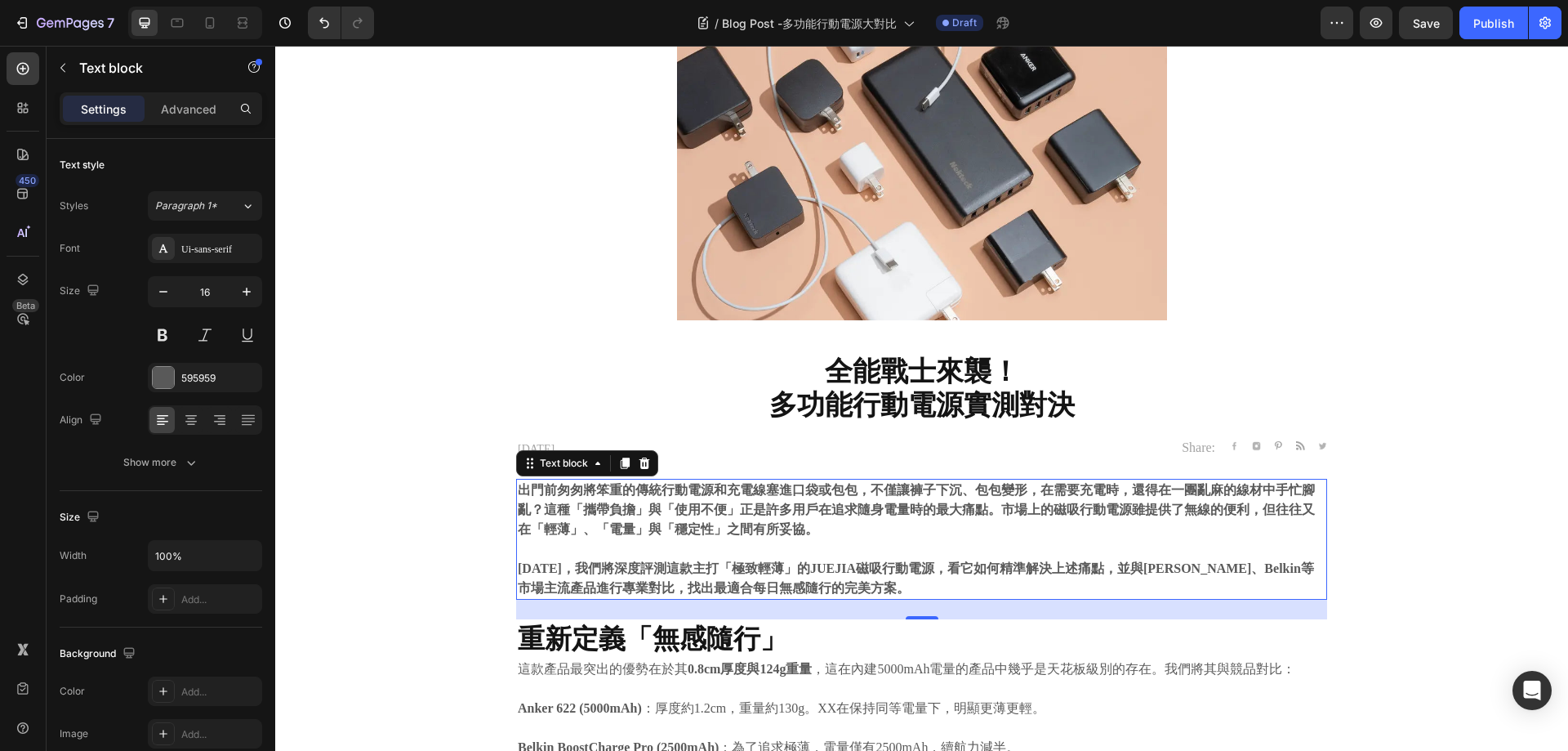
scroll to position [163, 0]
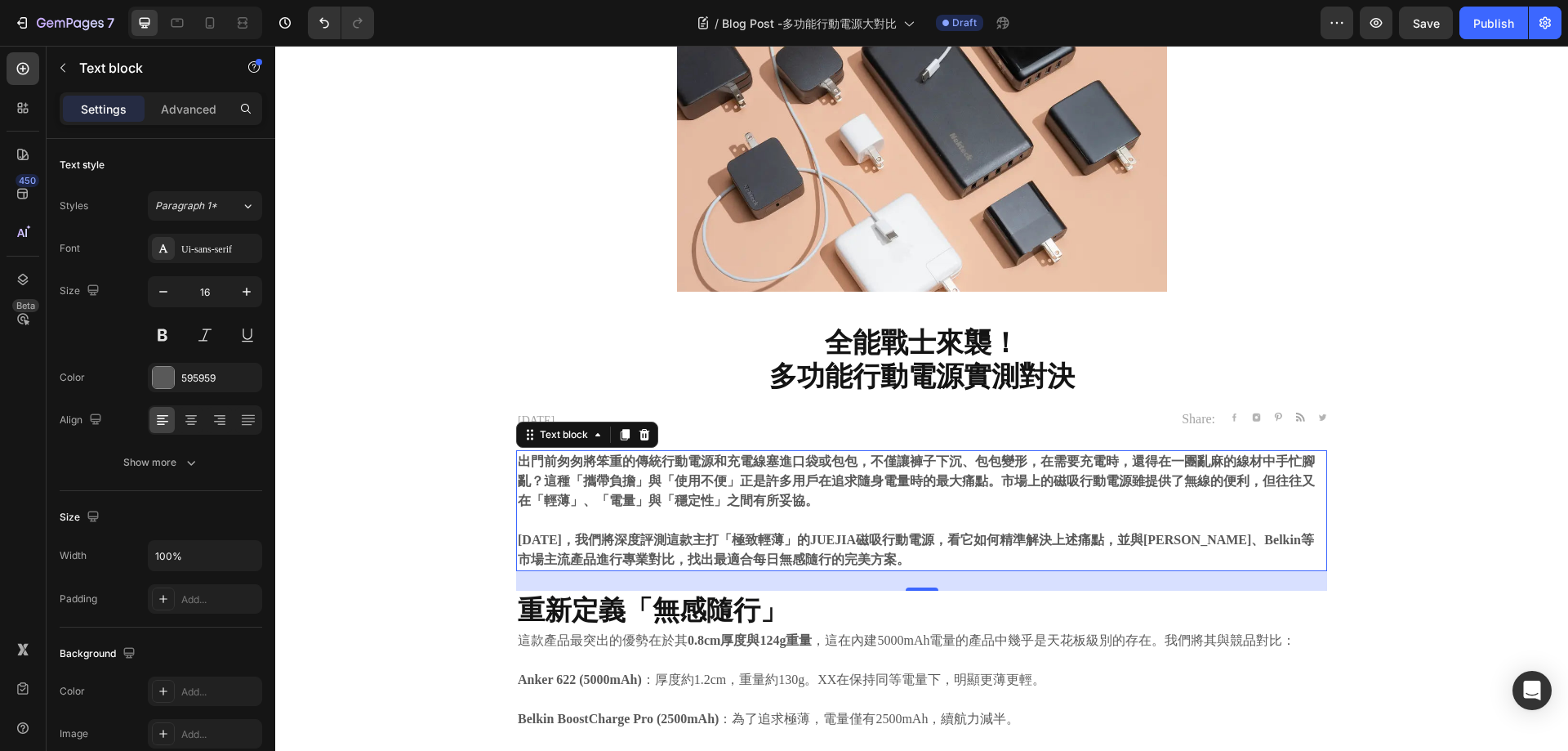
click at [839, 472] on strong "出門前匆匆將笨重的傳統行動電源和充電線塞進口袋或包包，不僅讓褲子下沉、包包變形，在需要充電時，還得在一團亂麻的線材中手忙腳亂？這種「攜帶負擔」與「使用不便」正…" at bounding box center [916, 481] width 797 height 54
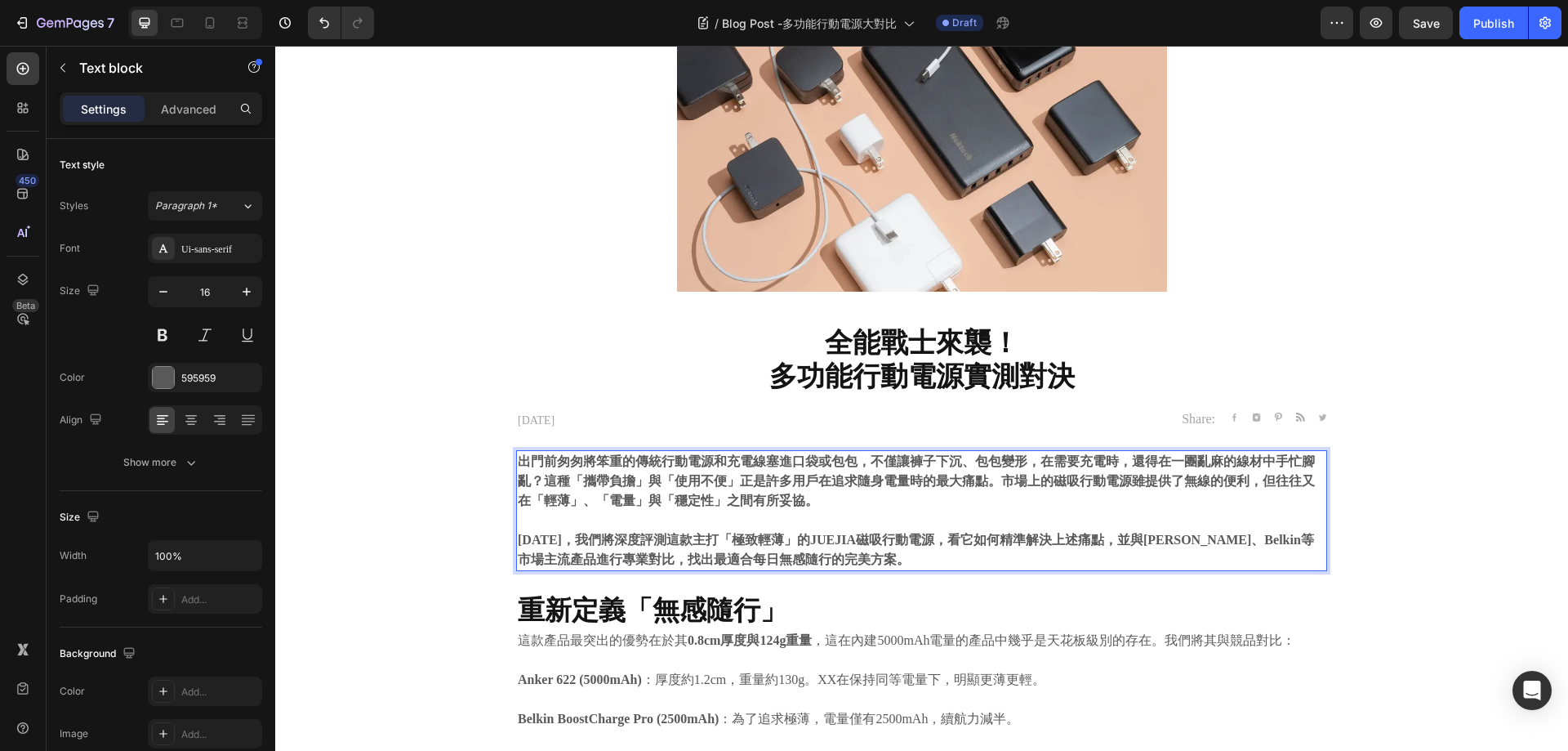
click at [604, 469] on strong "出門前匆匆將笨重的傳統行動電源和充電線塞進口袋或包包，不僅讓褲子下沉、包包變形，在需要充電時，還得在一團亂麻的線材中手忙腳亂？這種「攜帶負擔」與「使用不便」正…" at bounding box center [916, 481] width 797 height 54
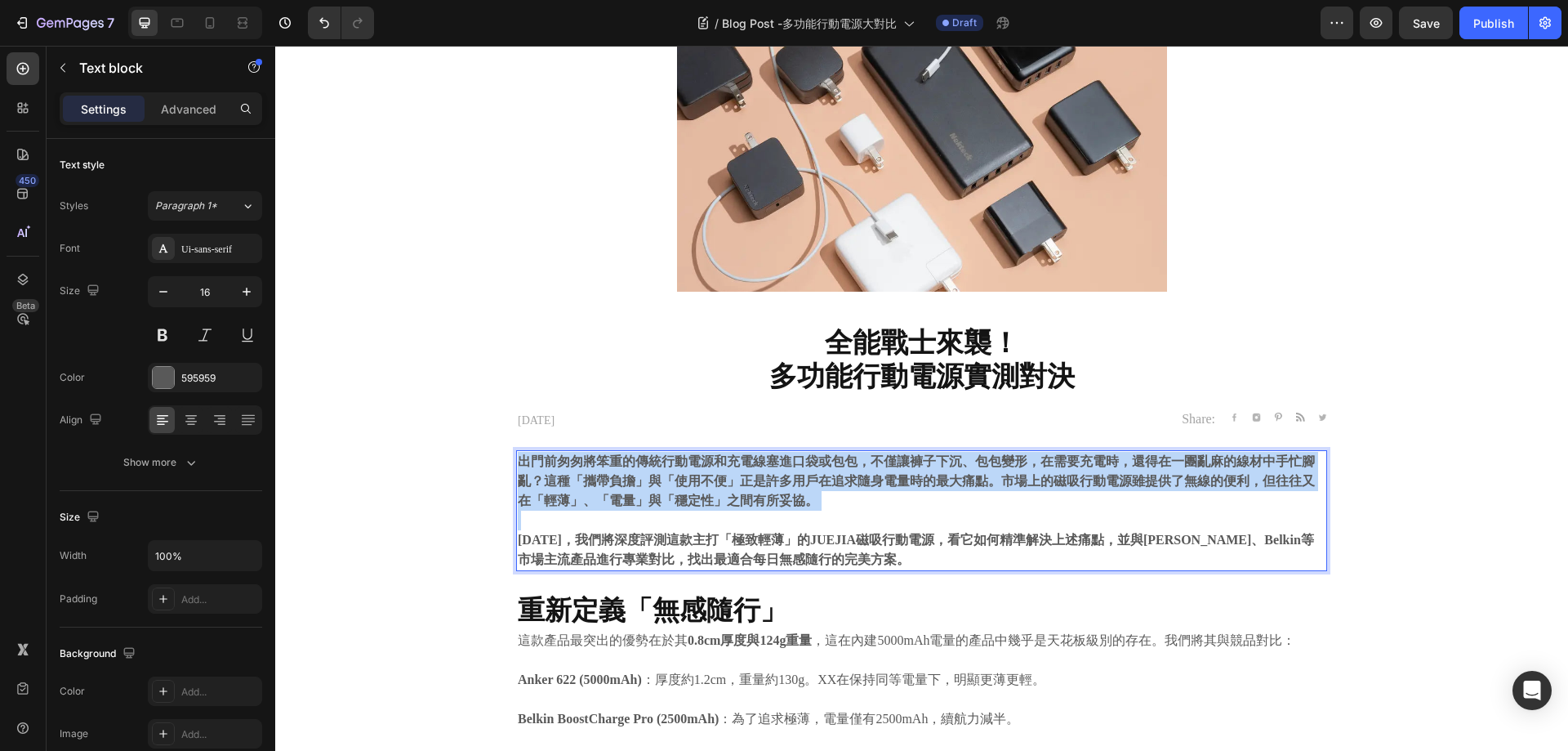
click at [605, 469] on strong "出門前匆匆將笨重的傳統行動電源和充電線塞進口袋或包包，不僅讓褲子下沉、包包變形，在需要充電時，還得在一團亂麻的線材中手忙腳亂？這種「攜帶負擔」與「使用不便」正…" at bounding box center [916, 481] width 797 height 54
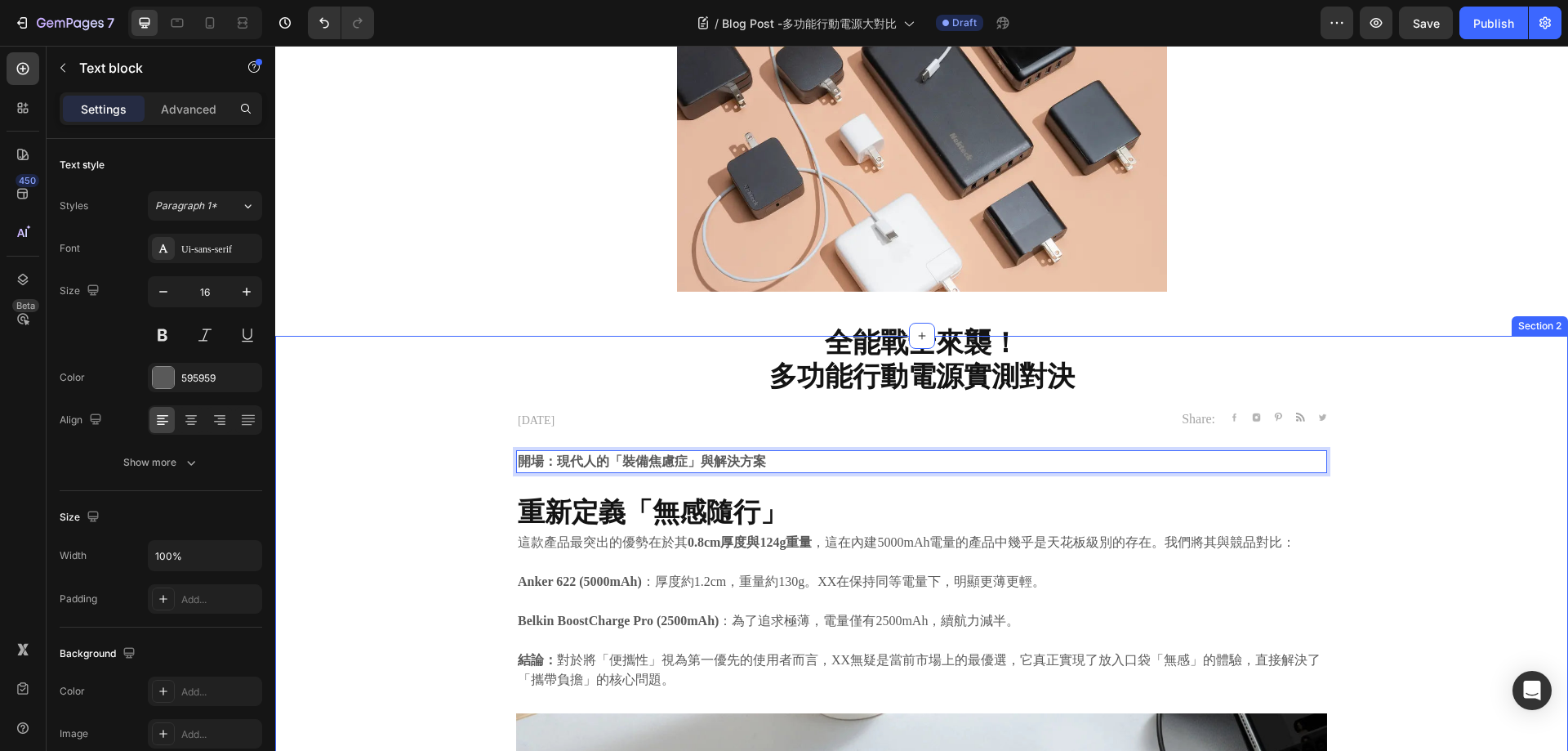
drag, startPoint x: 478, startPoint y: 447, endPoint x: 635, endPoint y: 404, distance: 162.8
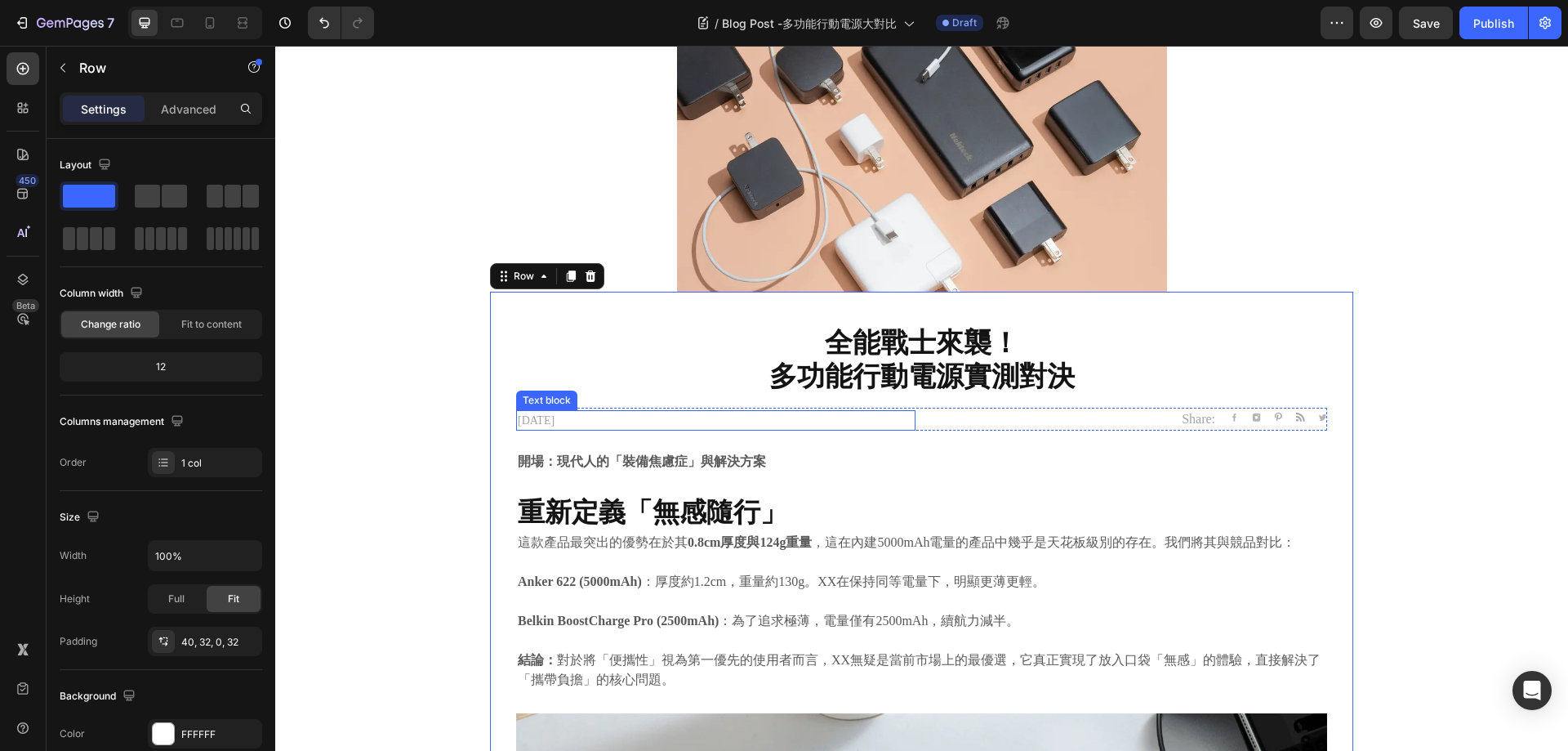
click at [613, 416] on p "[DATE]" at bounding box center [716, 420] width 397 height 18
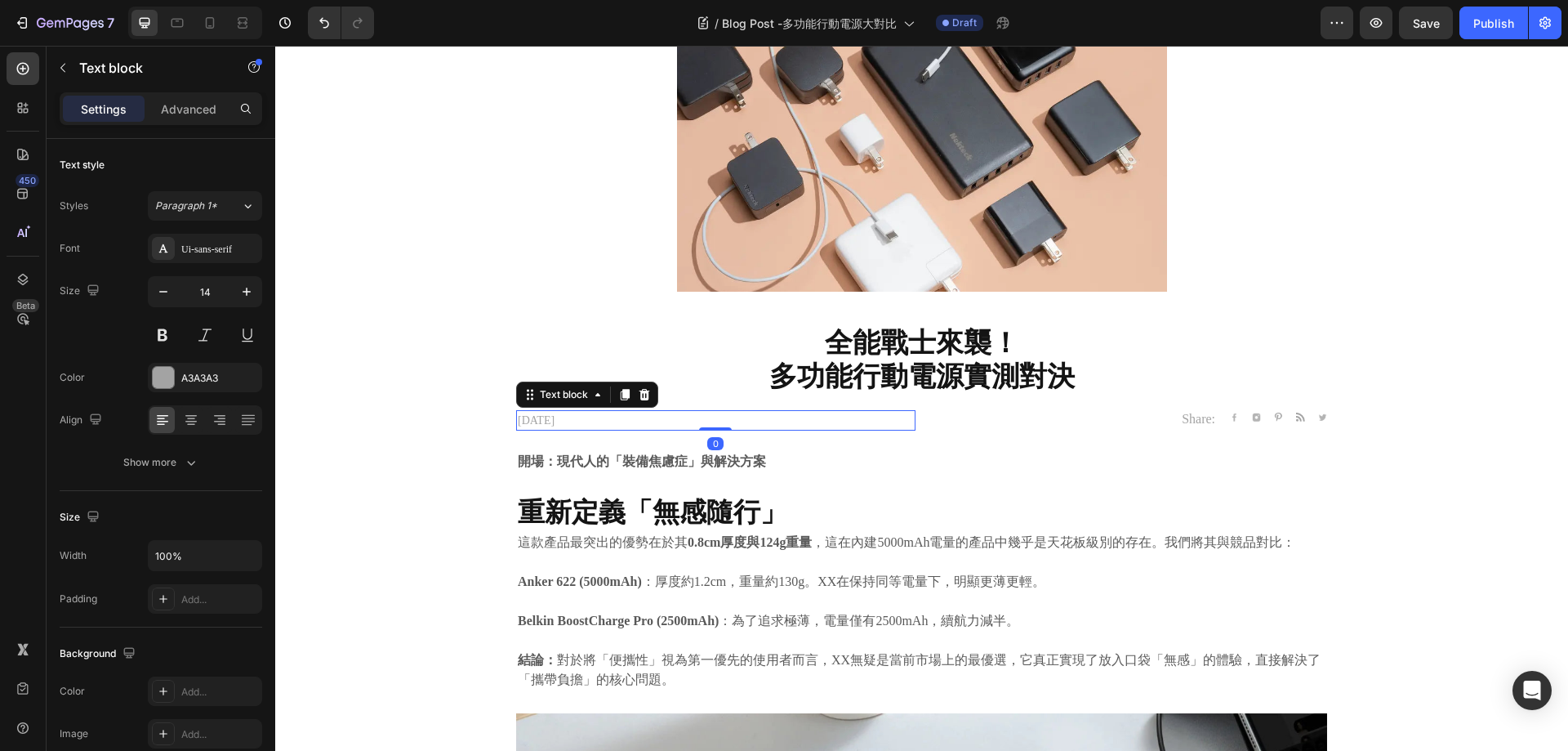
click at [639, 398] on icon at bounding box center [645, 394] width 11 height 11
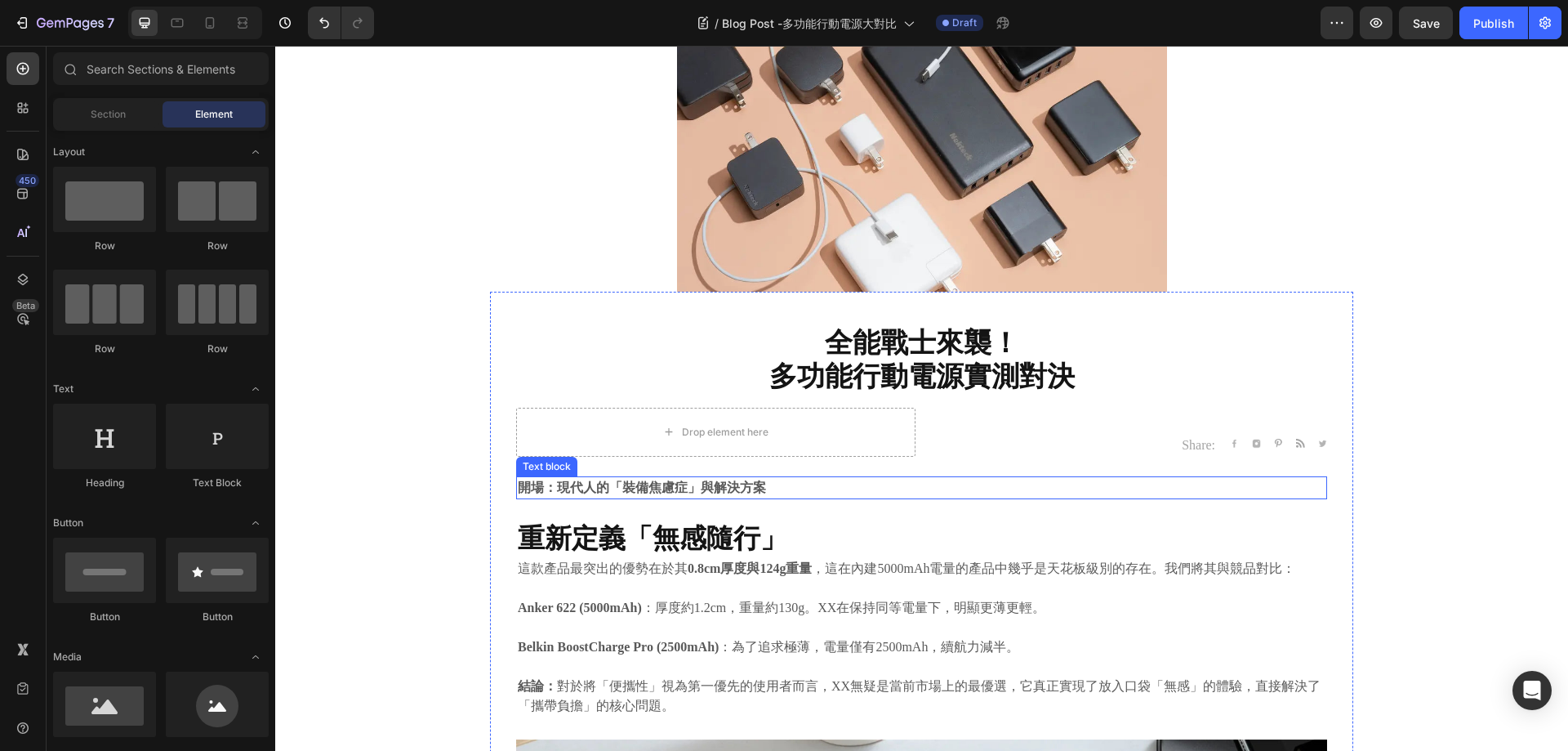
click at [1042, 498] on div "開場：現代人的「裝備焦慮症」與解決方案 Text block" at bounding box center [921, 487] width 811 height 23
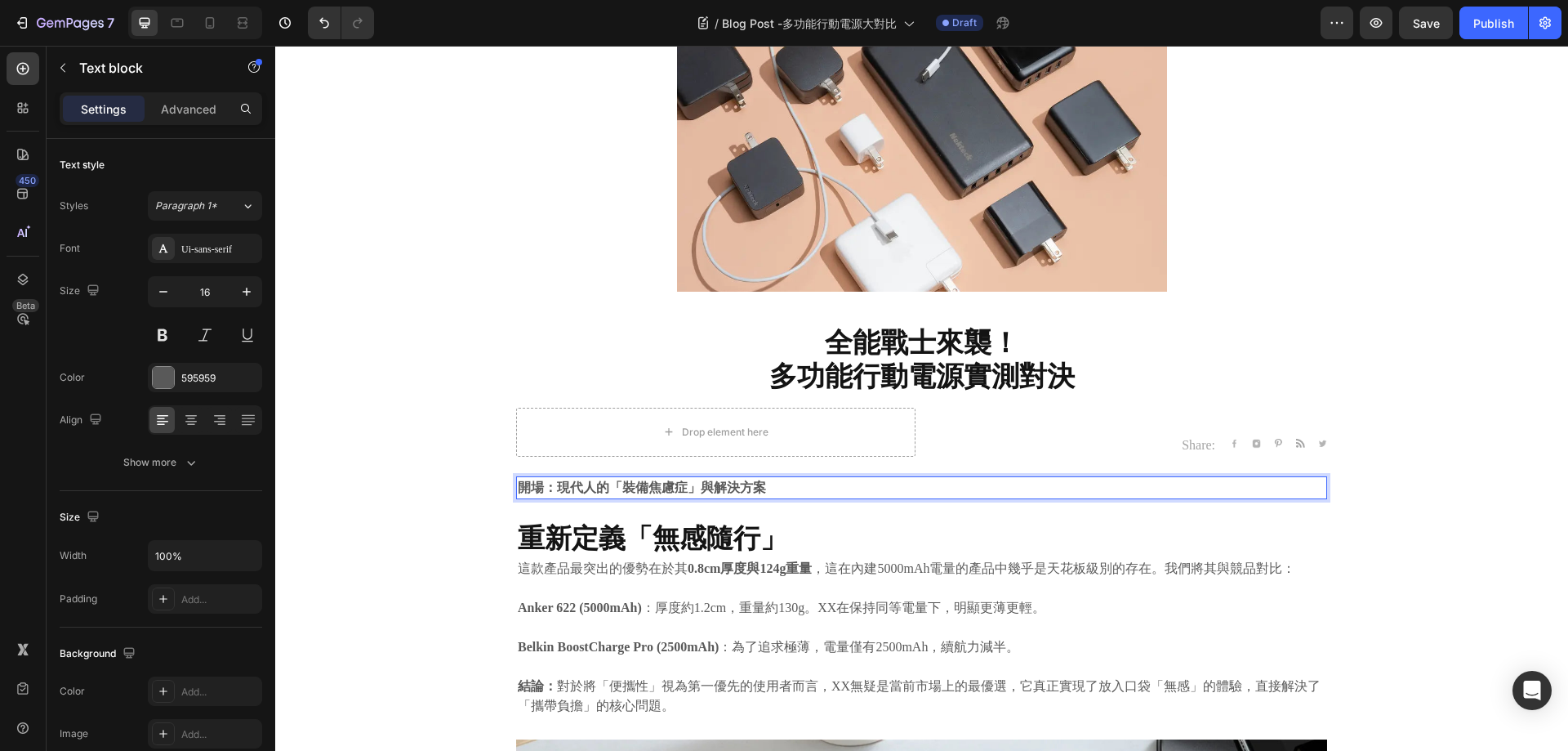
click at [792, 485] on p "開場：現代人的「裝備焦慮症」與解決方案" at bounding box center [921, 487] width 808 height 19
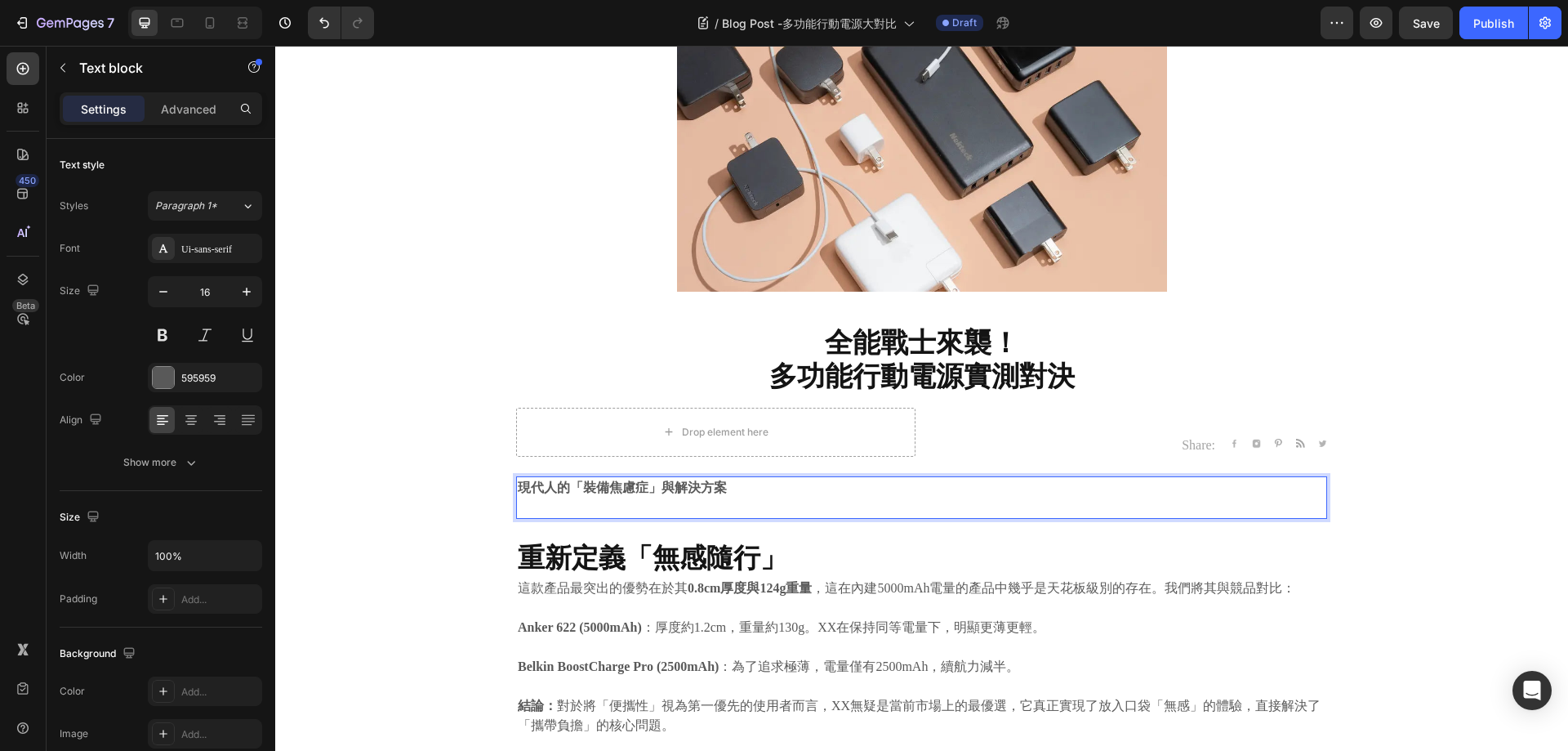
click at [820, 493] on p "現代人的「裝備焦慮症」與解決方案" at bounding box center [921, 487] width 808 height 19
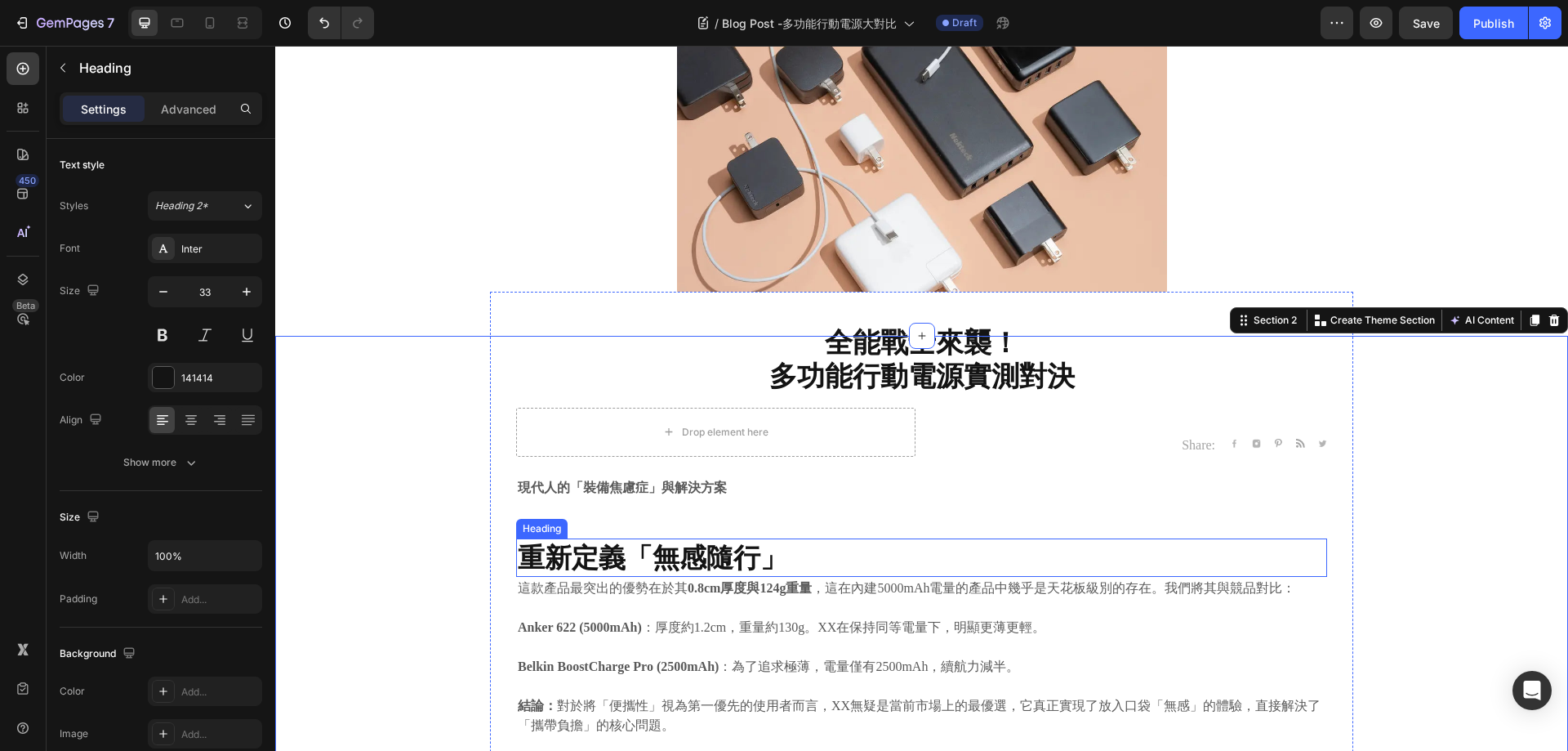
click at [680, 541] on strong "重新定義「無感隨行」" at bounding box center [652, 556] width 269 height 32
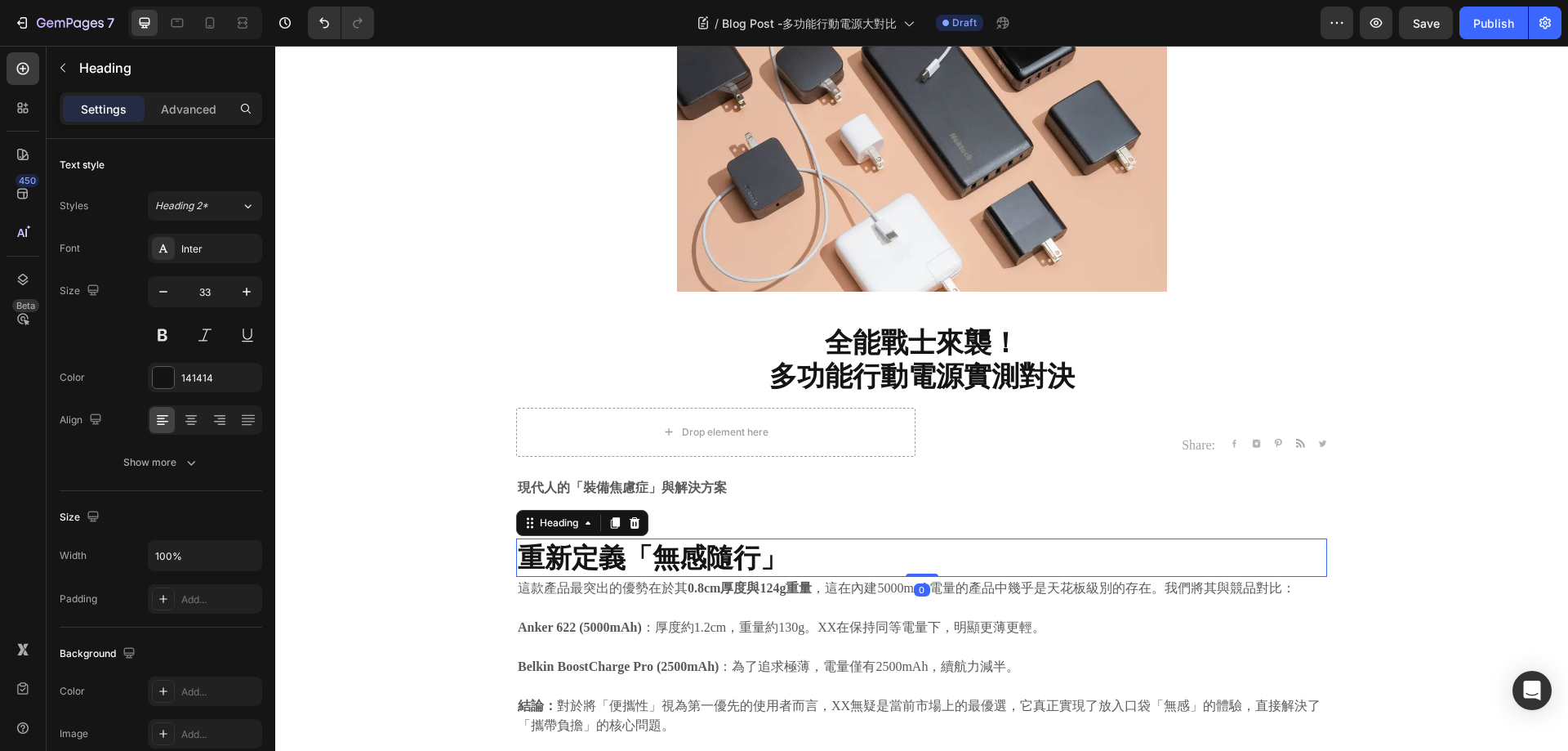
click at [609, 521] on icon at bounding box center [615, 523] width 13 height 13
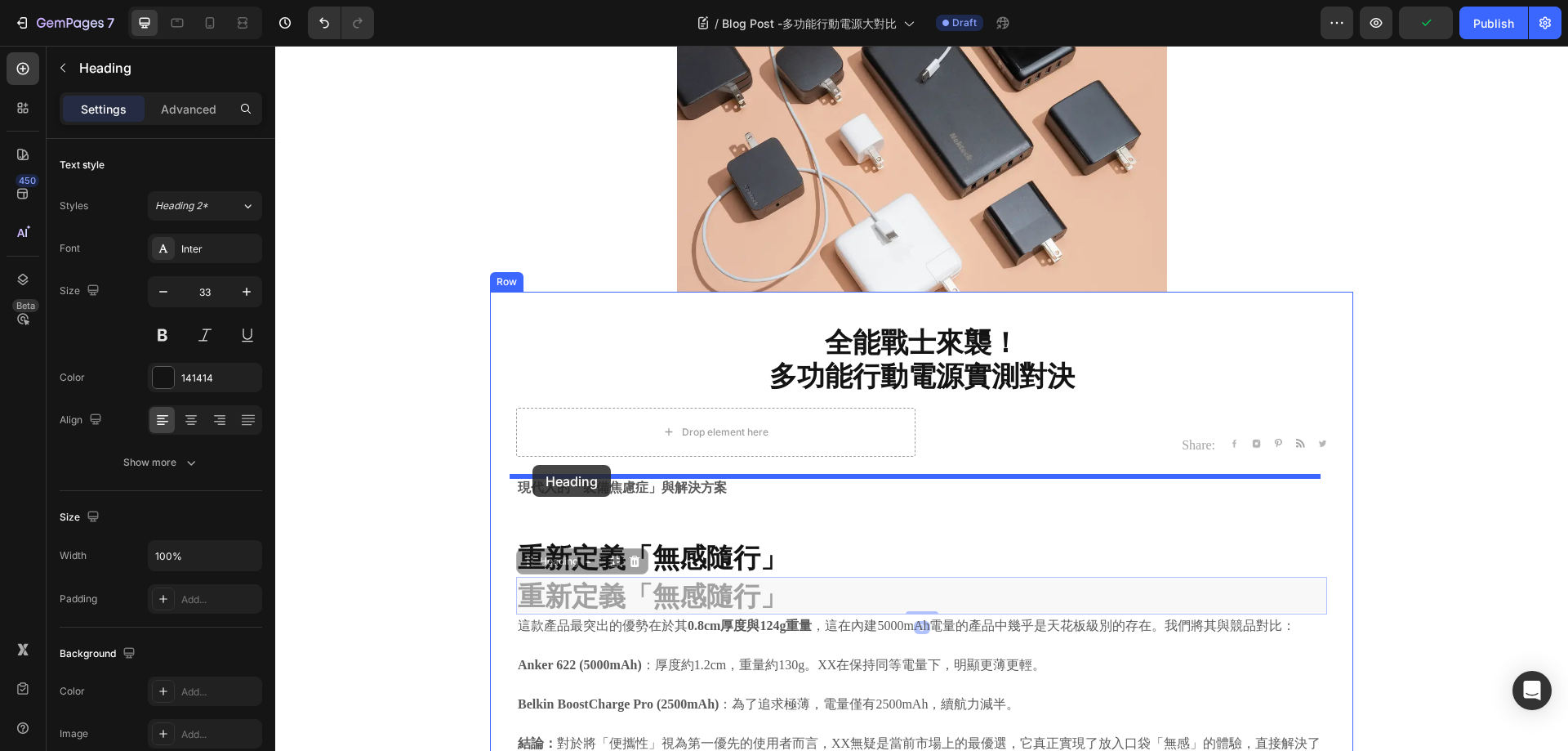
drag, startPoint x: 523, startPoint y: 565, endPoint x: 532, endPoint y: 465, distance: 100.4
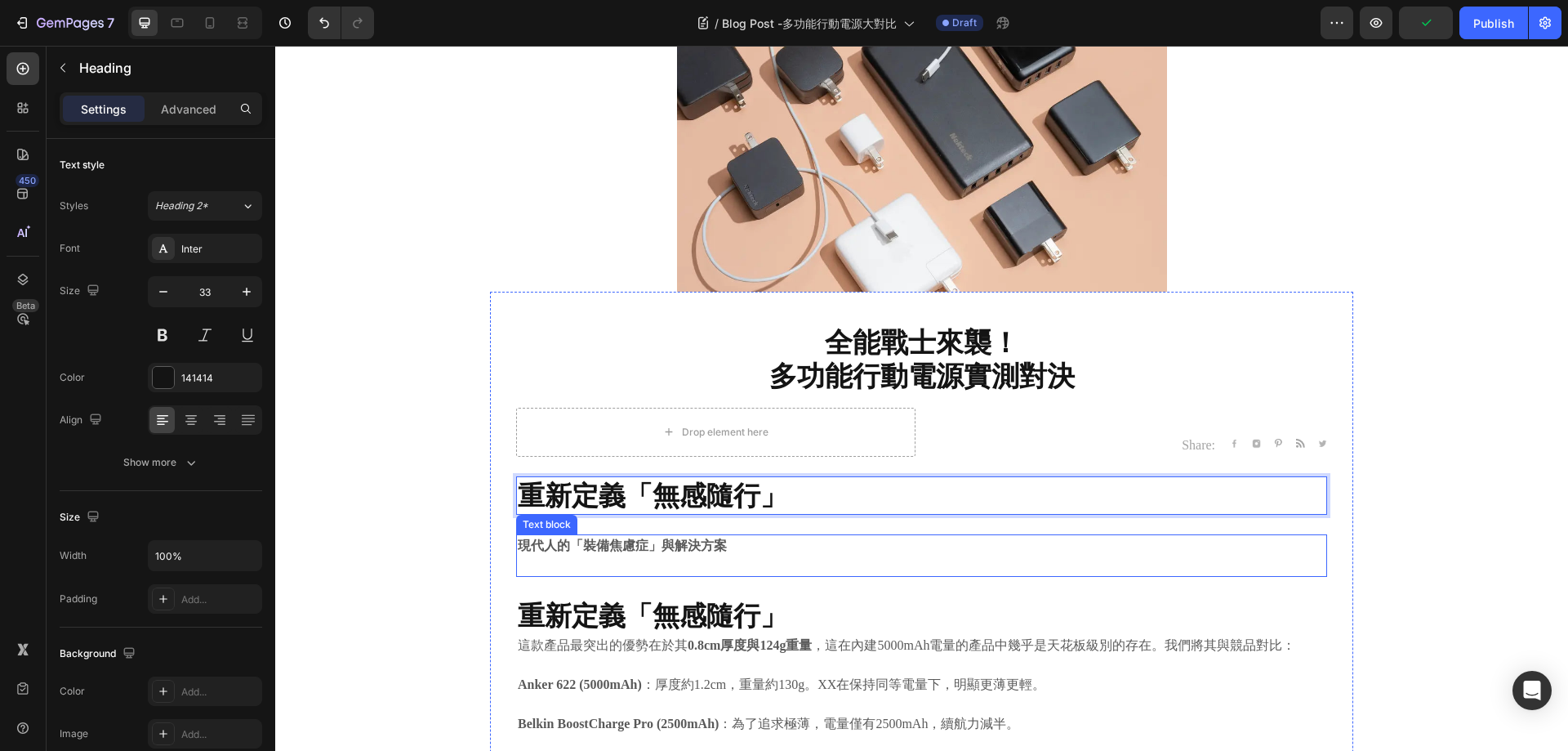
click at [681, 546] on strong "現代人的「裝備焦慮症」與解決方案" at bounding box center [622, 545] width 209 height 14
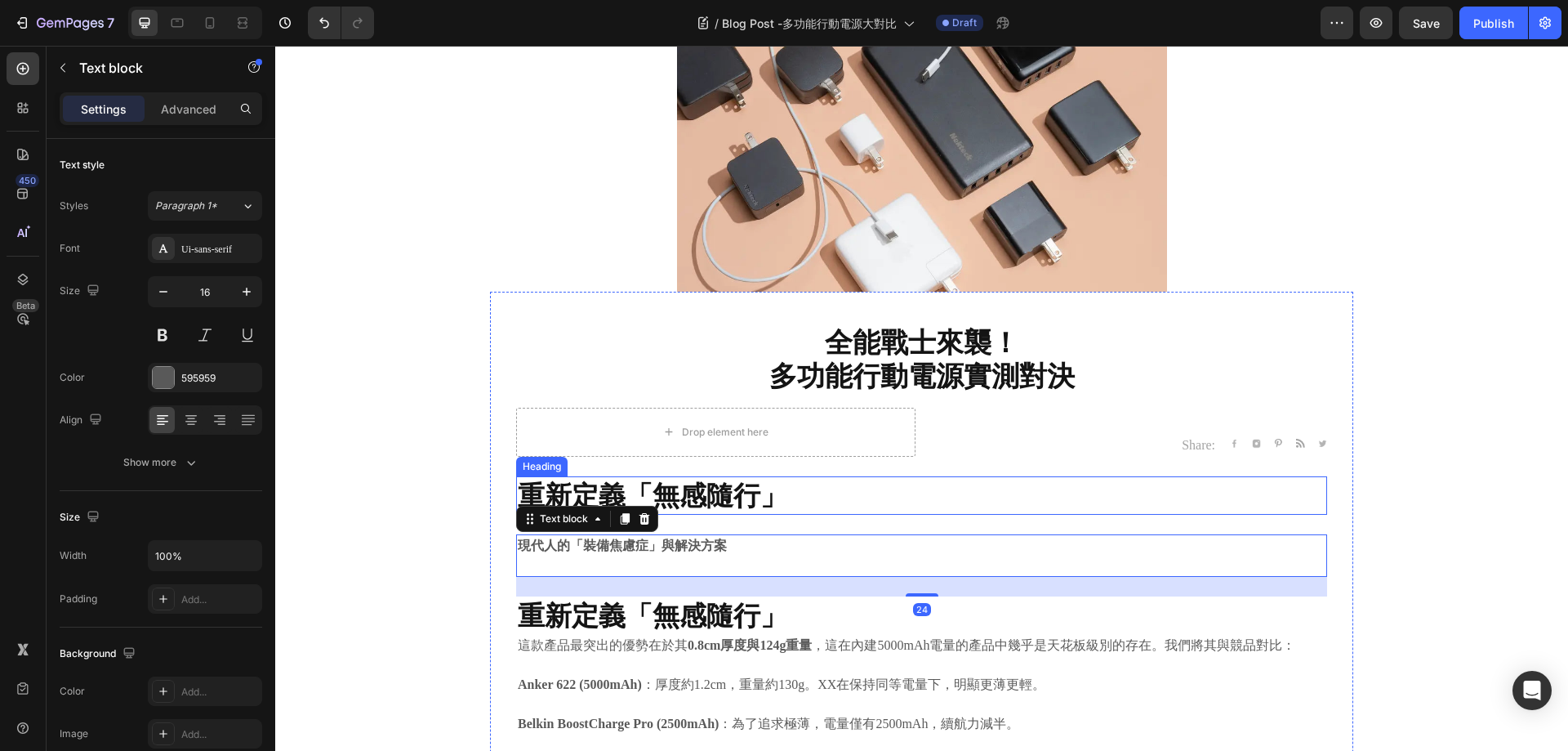
click at [700, 489] on strong "重新定義「無感隨行」" at bounding box center [652, 495] width 269 height 32
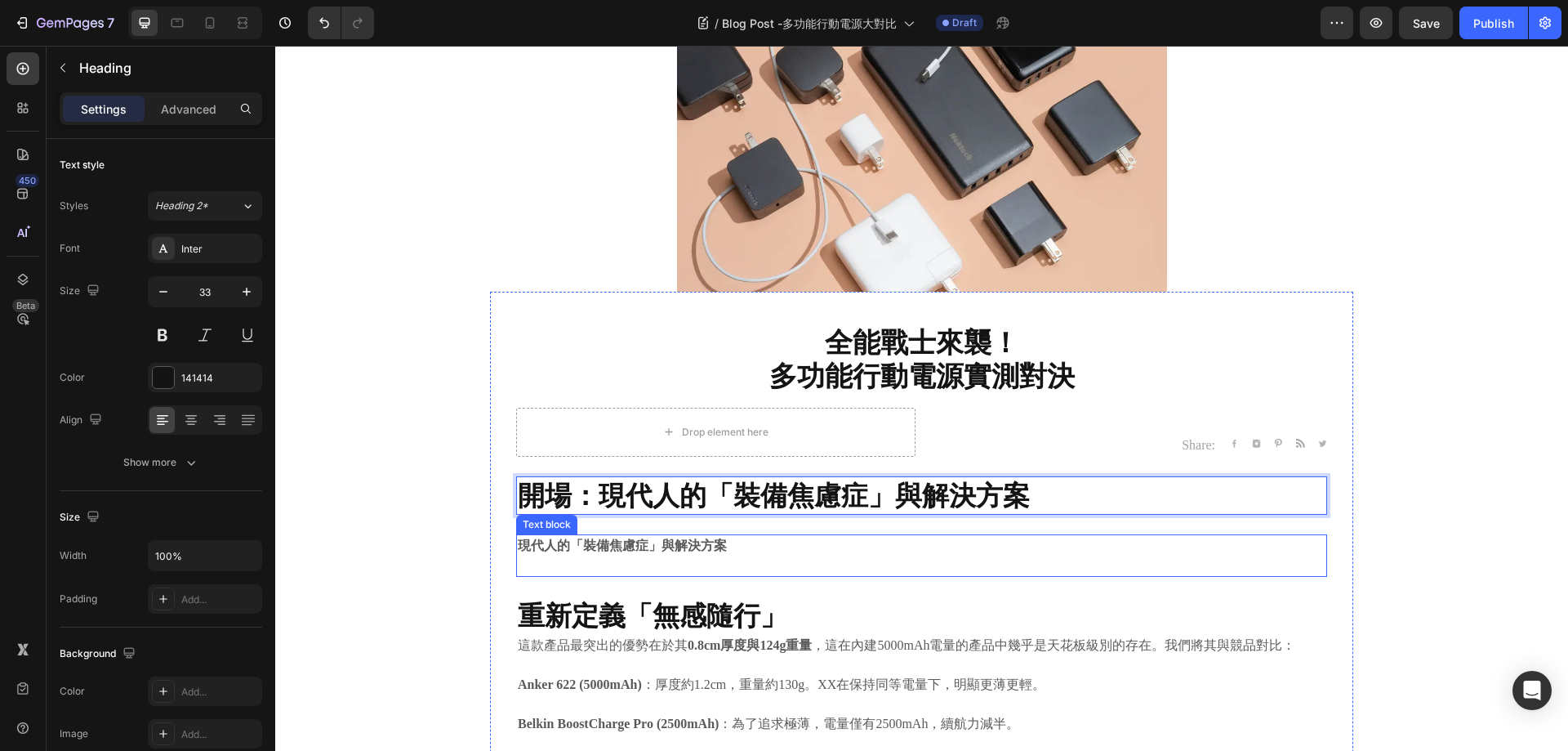
click at [664, 539] on strong "現代人的「裝備焦慮症」與解決方案" at bounding box center [622, 545] width 209 height 14
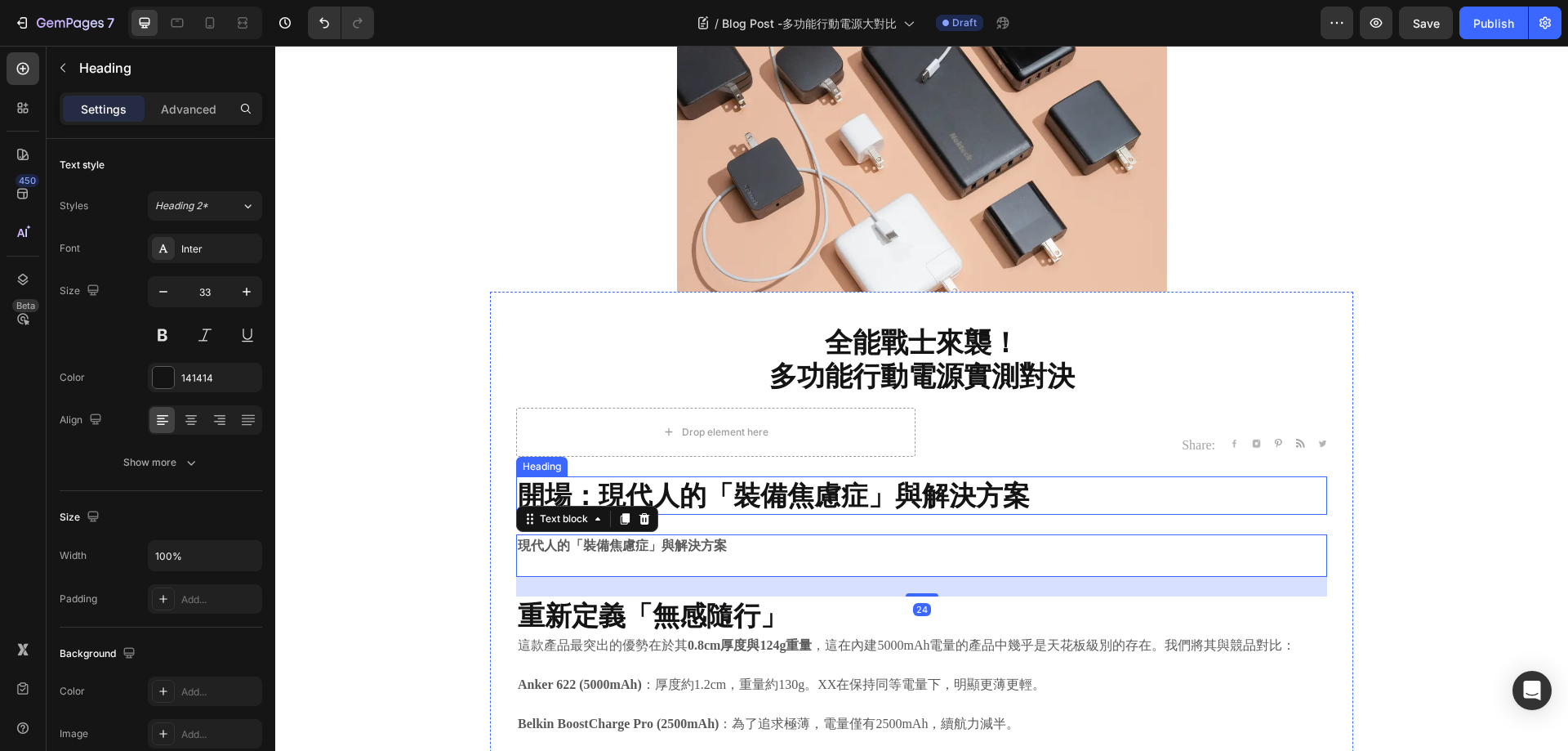
click at [611, 493] on strong "開場：現代人的「裝備焦慮症」與解決方案" at bounding box center [773, 495] width 512 height 32
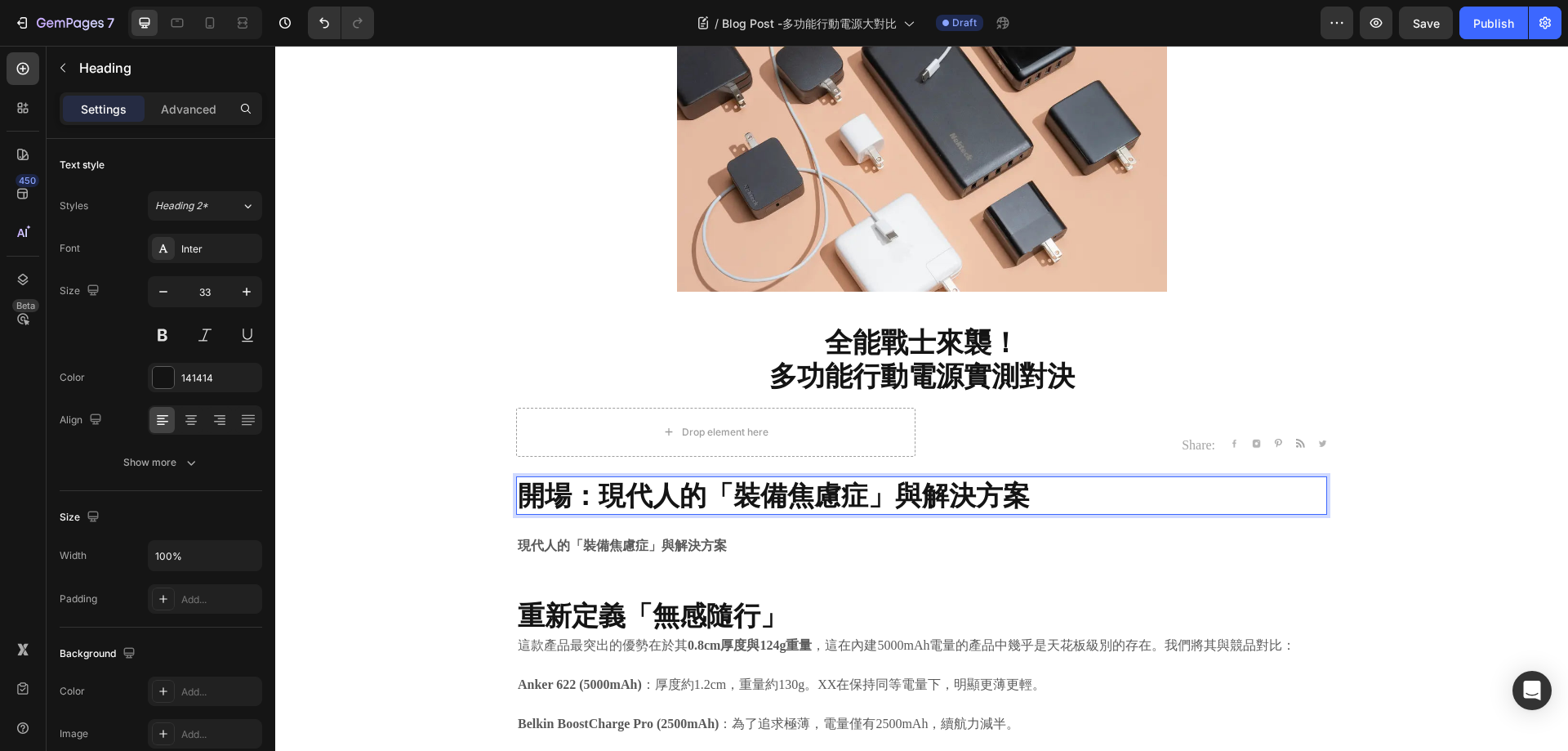
click at [589, 487] on strong "開場：現代人的「裝備焦慮症」與解決方案" at bounding box center [773, 495] width 512 height 32
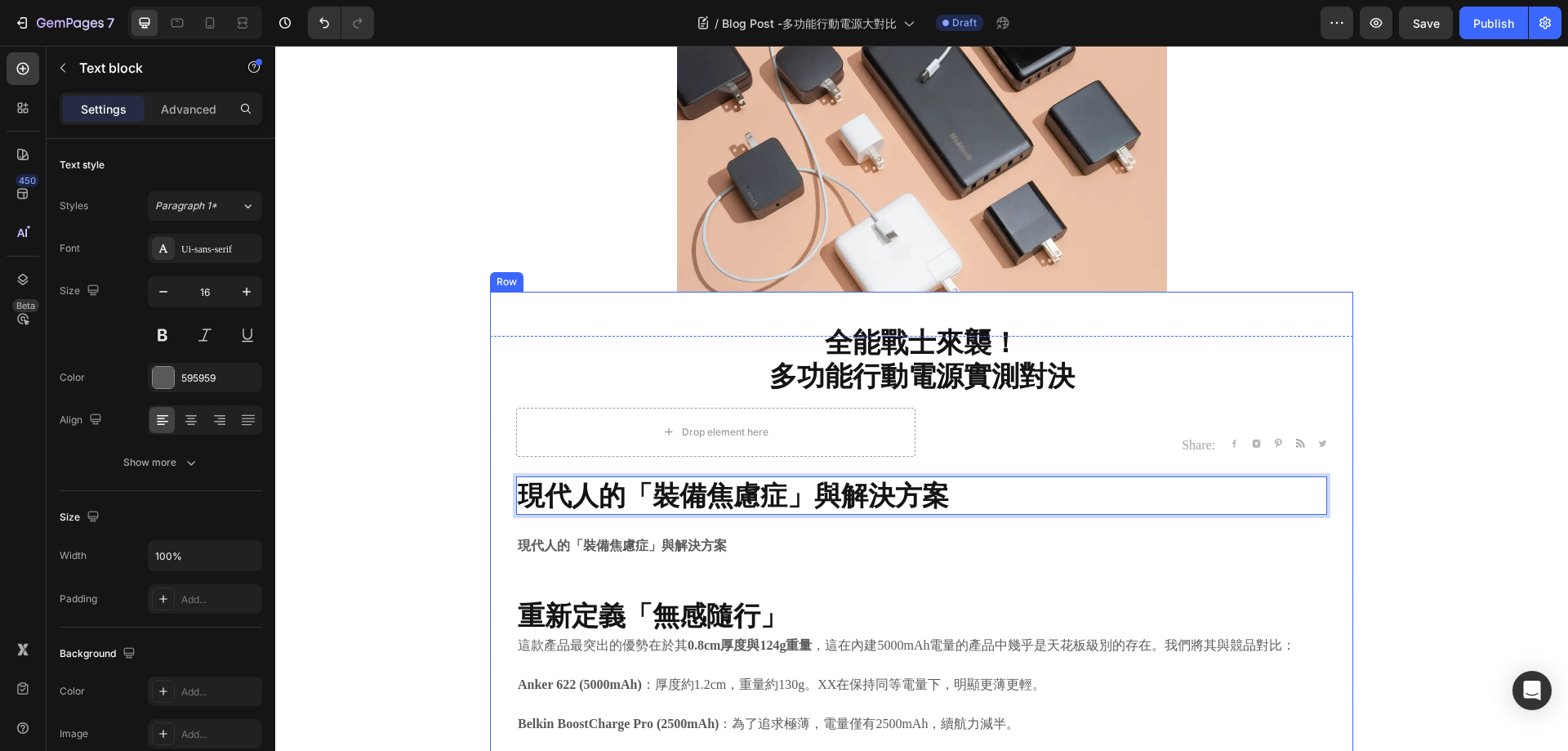
click at [971, 545] on p "現代人的「裝備焦慮症」與解決方案" at bounding box center [921, 545] width 808 height 19
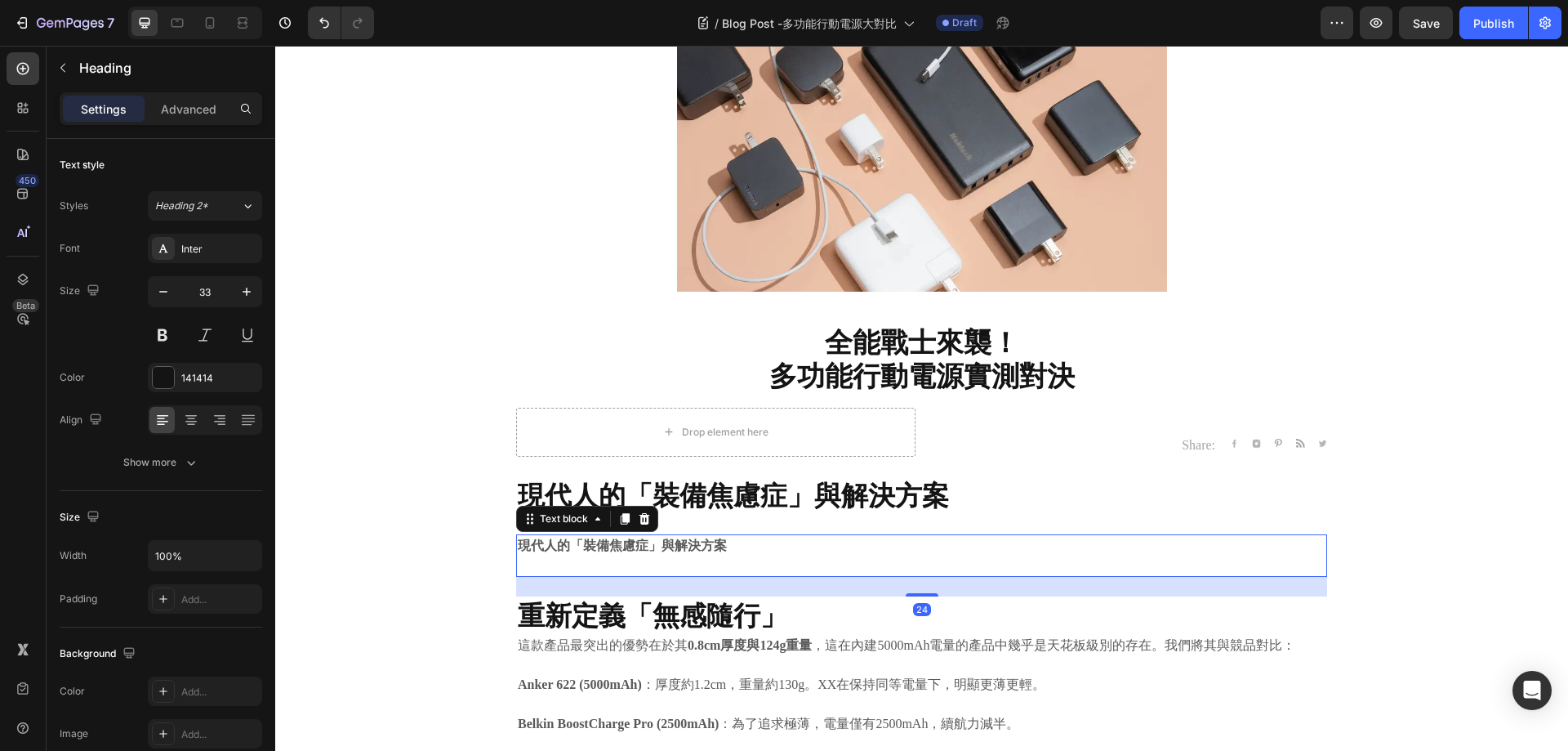
click at [872, 489] on strong "現代人的「裝備焦慮症」與解決方案" at bounding box center [733, 495] width 432 height 32
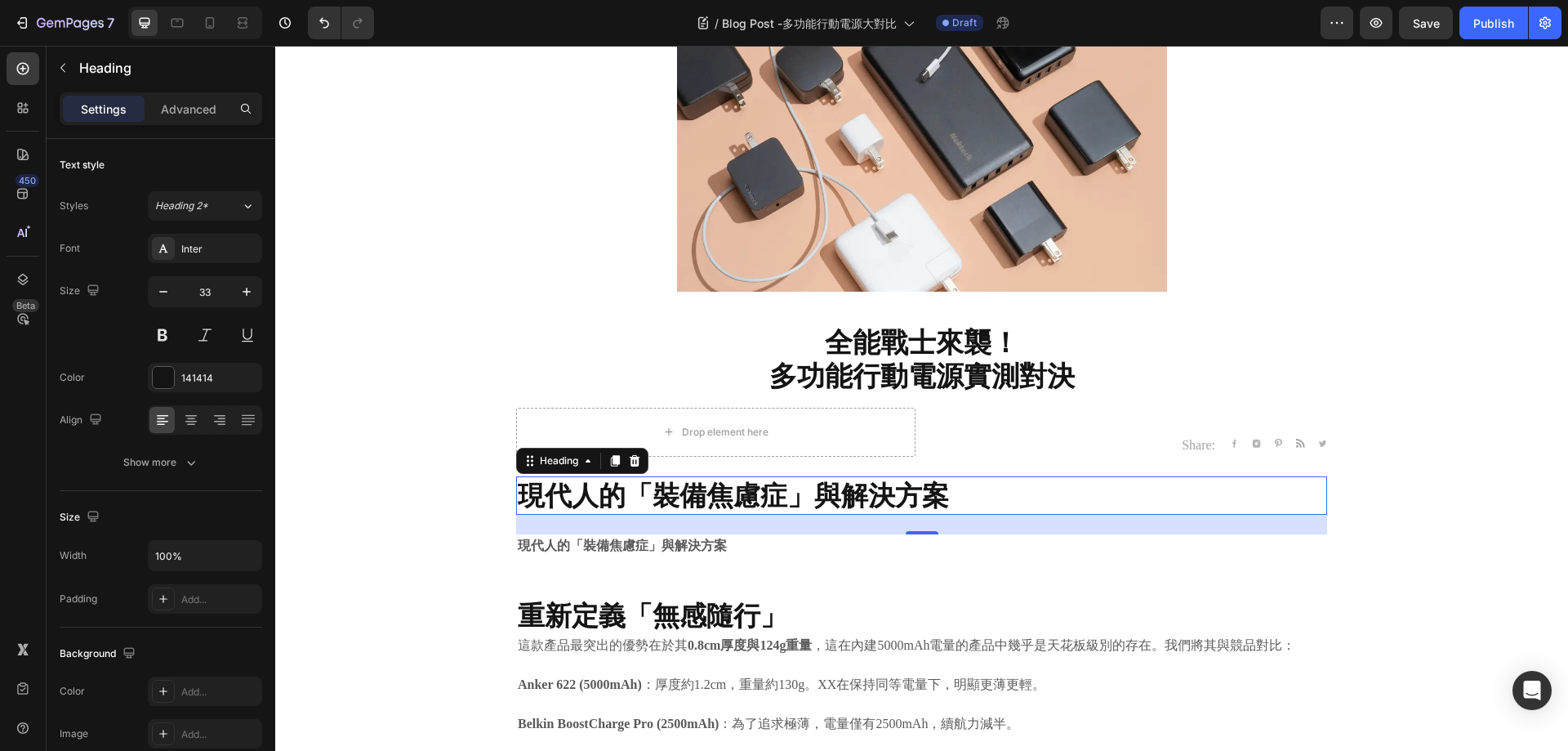
drag, startPoint x: 696, startPoint y: 531, endPoint x: 674, endPoint y: 556, distance: 33.3
click at [696, 531] on div "24" at bounding box center [921, 524] width 811 height 19
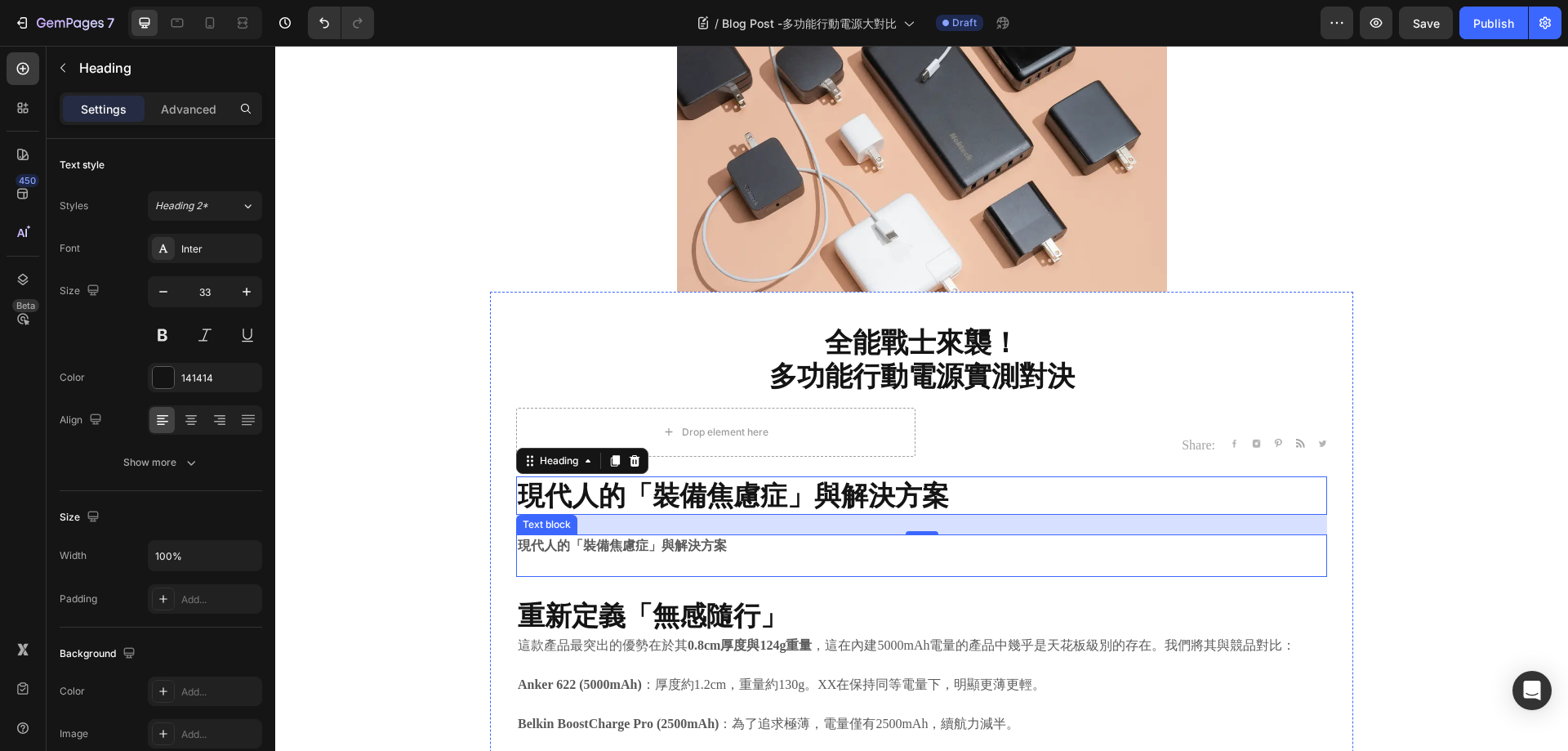
click at [683, 546] on strong "現代人的「裝備焦慮症」與解決方案" at bounding box center [622, 545] width 209 height 14
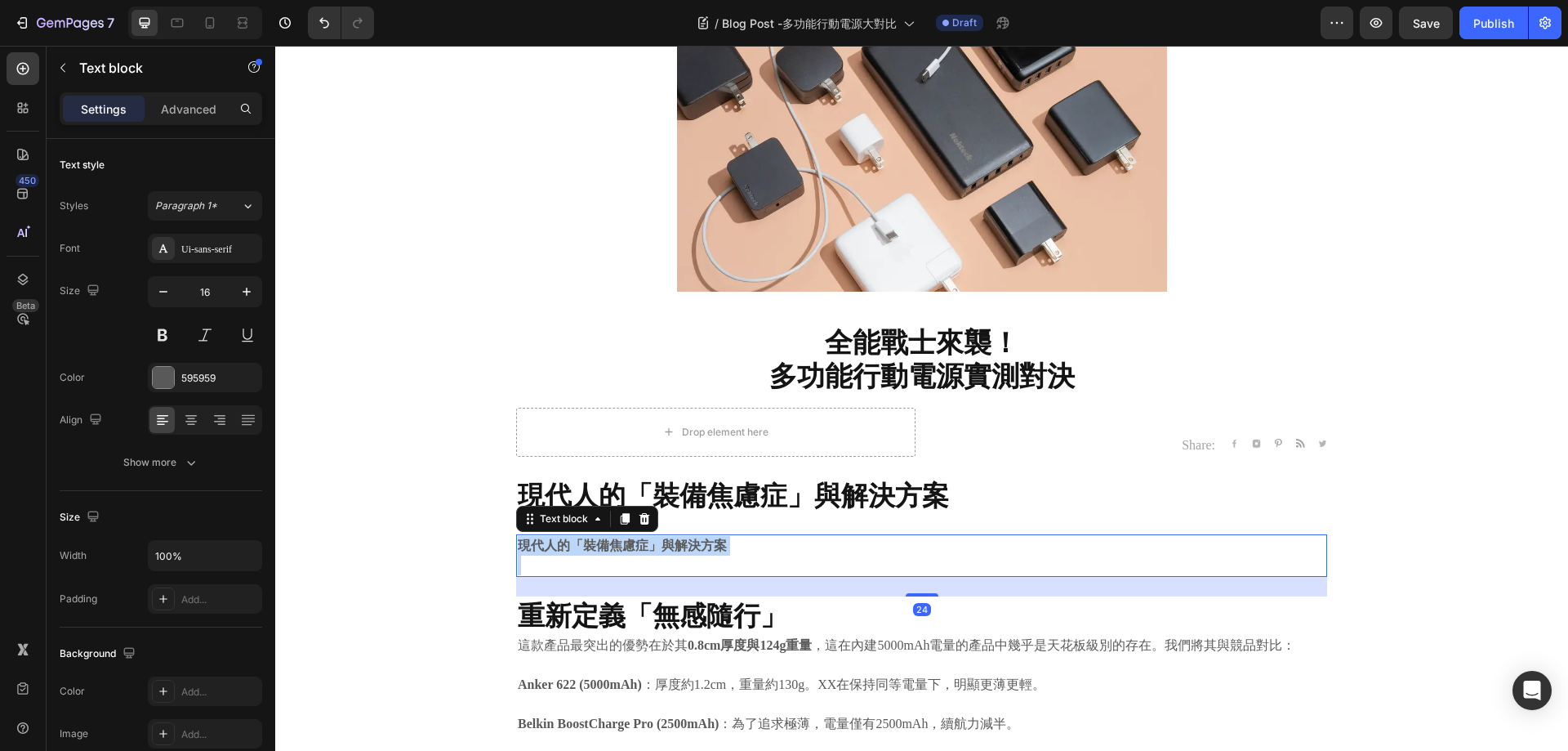
click at [684, 547] on strong "現代人的「裝備焦慮症」與解決方案" at bounding box center [622, 545] width 209 height 14
click at [636, 545] on strong "現代人的「裝備焦慮症」與解決方案" at bounding box center [622, 545] width 209 height 14
click at [636, 545] on strong "現代人的「裝備焦慮症」與解決方案" at bounding box center [622, 545] width 209 height 14
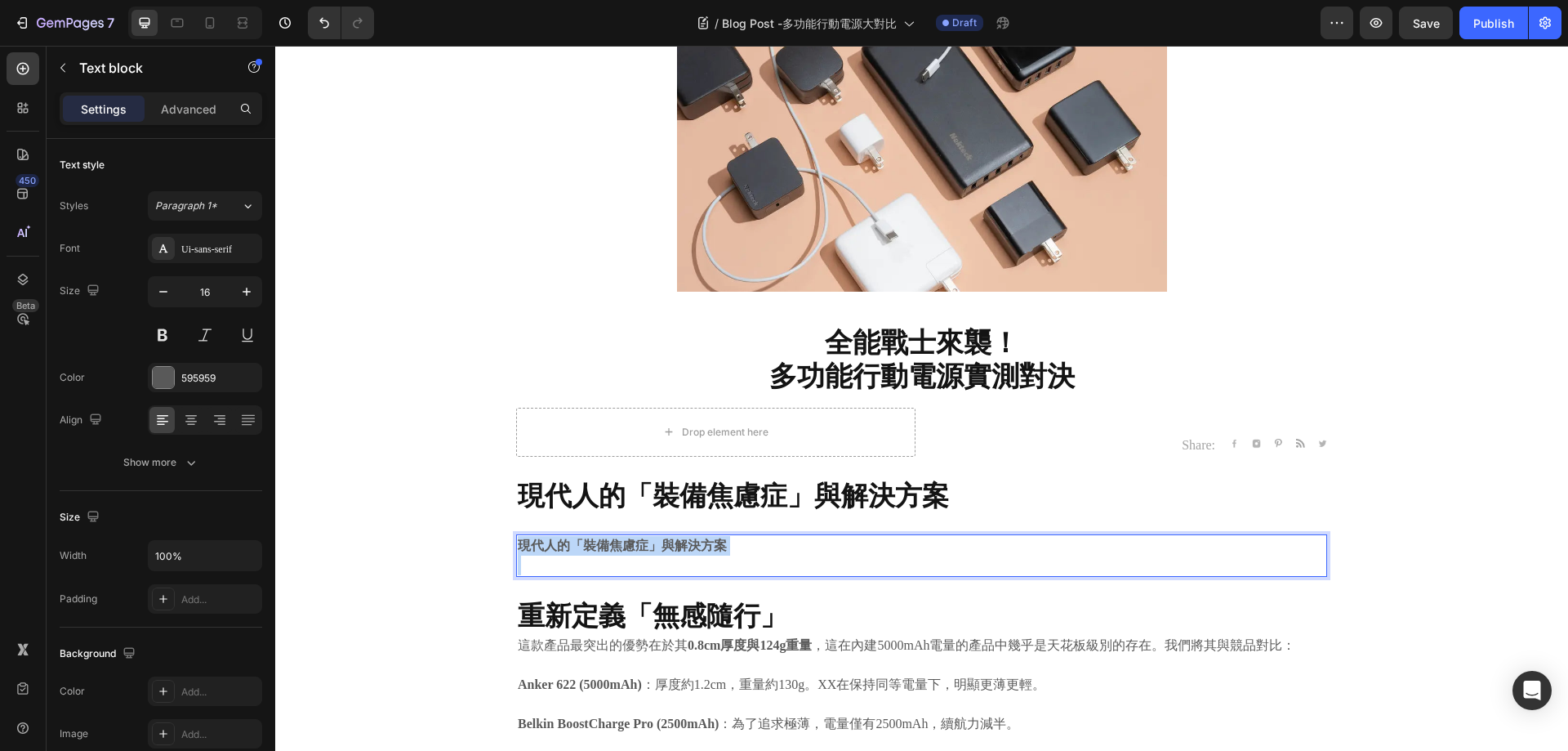
click at [636, 545] on strong "現代人的「裝備焦慮症」與解決方案" at bounding box center [622, 545] width 209 height 14
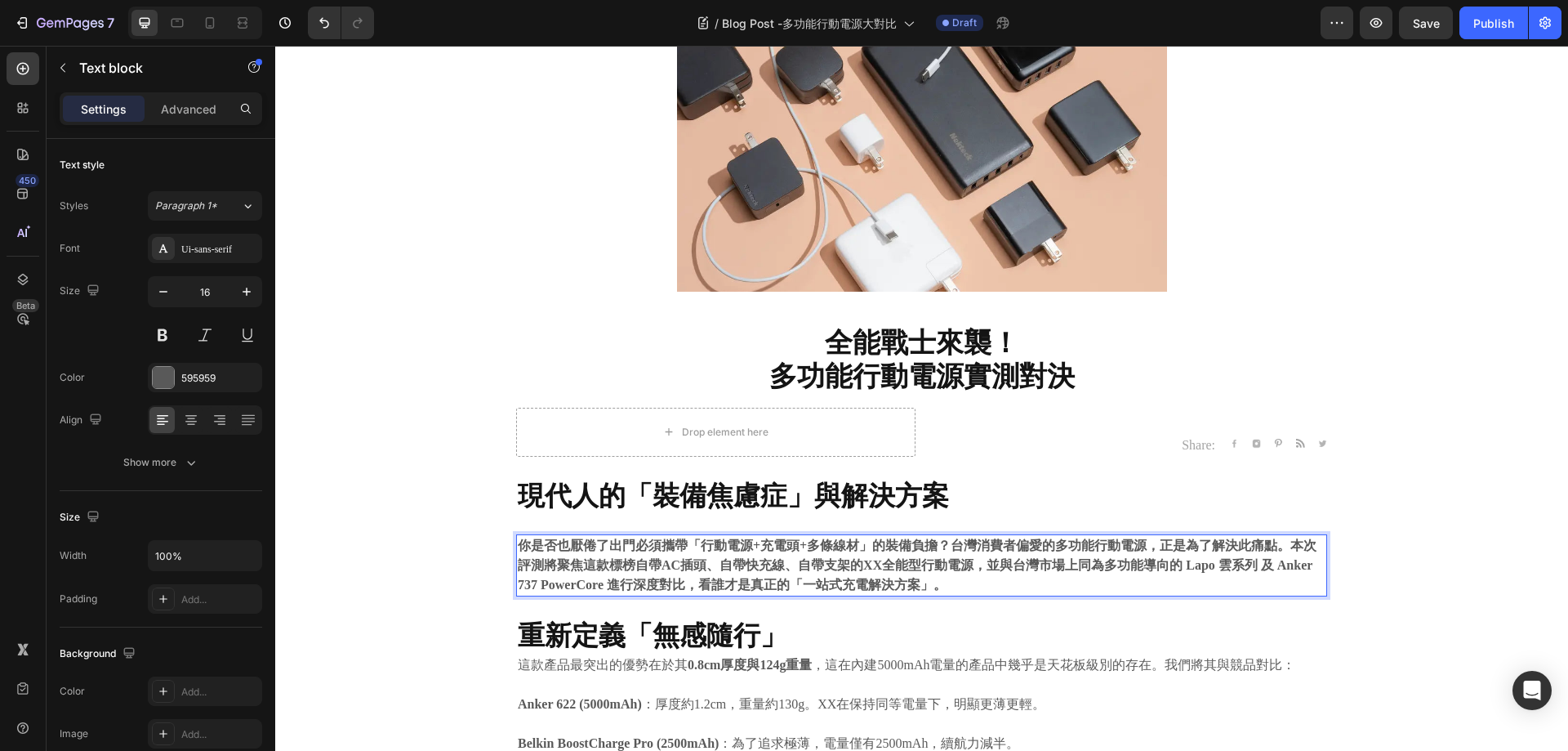
click at [1075, 575] on p "你是否也厭倦了出門必須攜帶「行動電源+充電頭+多條線材」的裝備負擔？台灣消費者偏愛的多功能行動電源，正是為了解決此痛點。本次評測將聚焦這款標榜自帶AC插頭、自…" at bounding box center [921, 566] width 808 height 59
click at [1034, 566] on strong "你是否也厭倦了出門必須攜帶「行動電源+充電頭+多條線材」的裝備負擔？台灣消費者偏愛的多功能行動電源，正是為了解決此痛點。本次評測將聚焦這款標榜自帶AC插頭、自…" at bounding box center [917, 566] width 799 height 54
click at [1232, 562] on strong "你是否也厭倦了出門必須攜帶「行動電源+充電頭+多條線材」的裝備負擔？大眾偏愛的多功能行動電源，正是為了解決此痛點。本次評測將聚焦這款標榜自帶AC插頭、自帶快充…" at bounding box center [917, 566] width 799 height 54
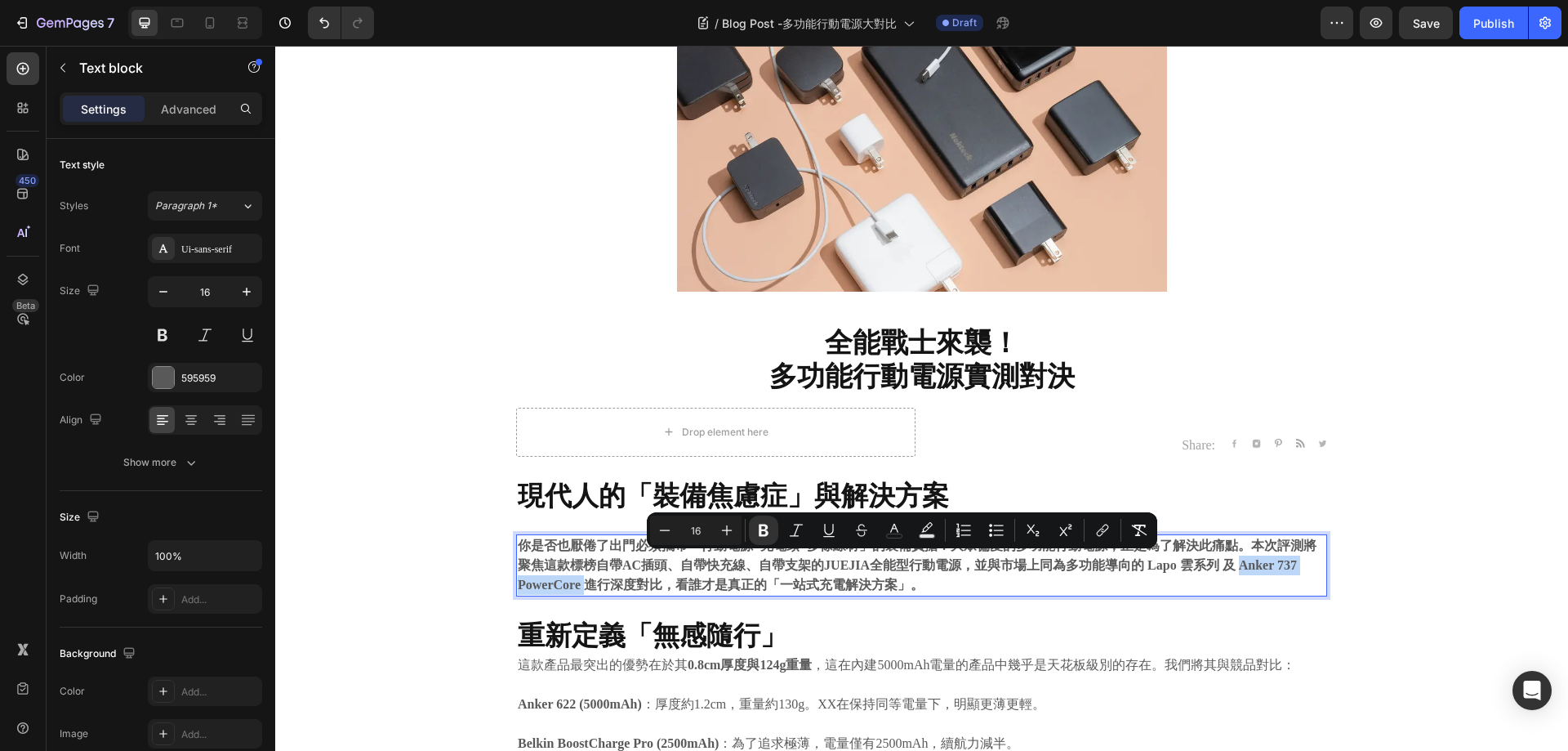
drag, startPoint x: 1233, startPoint y: 567, endPoint x: 584, endPoint y: 587, distance: 649.3
click at [584, 587] on strong "你是否也厭倦了出門必須攜帶「行動電源+充電頭+多條線材」的裝備負擔？大眾偏愛的多功能行動電源，正是為了解決此痛點。本次評測將聚焦這款標榜自帶AC插頭、自帶快充…" at bounding box center [917, 566] width 799 height 54
copy strong "Anker 737 PowerCore"
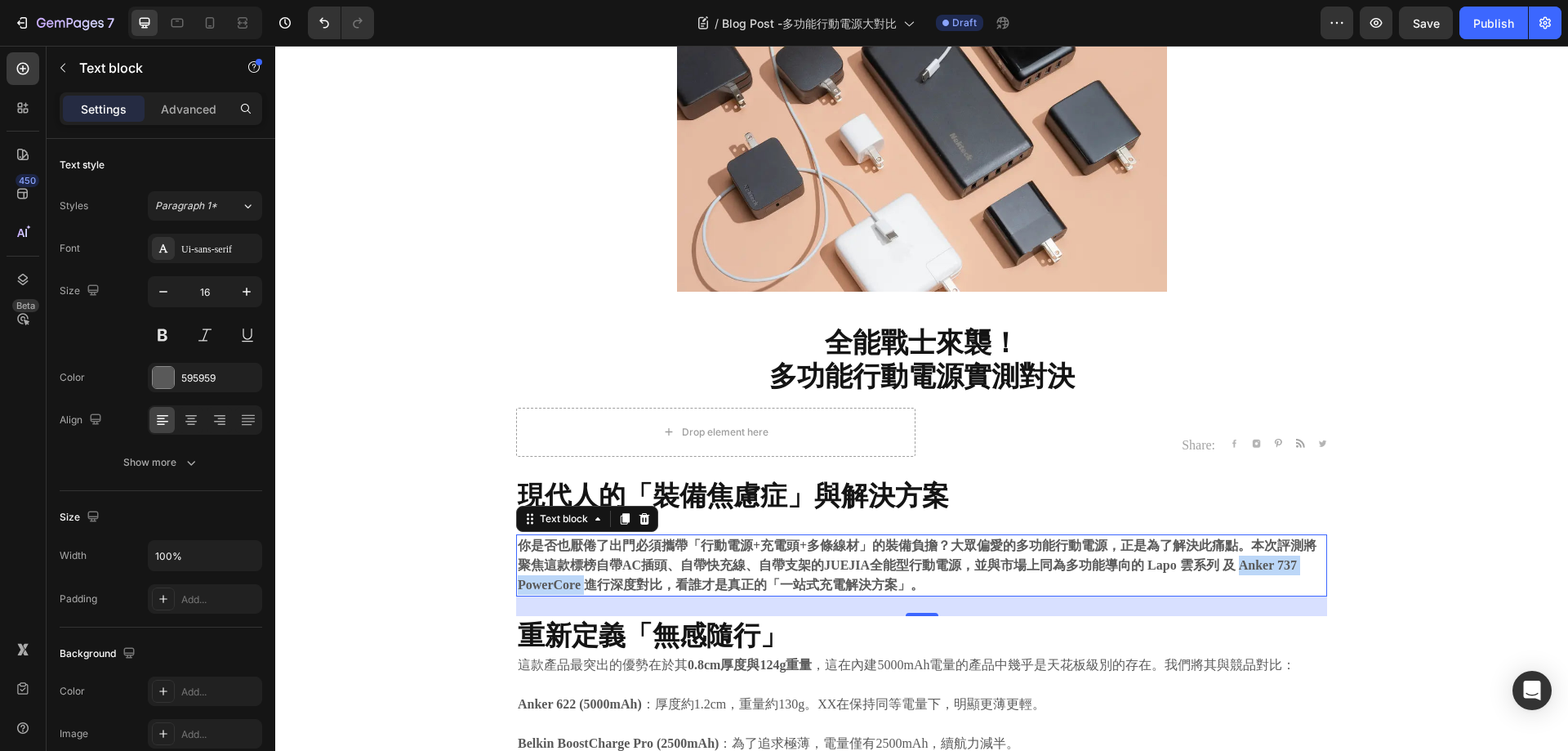
click at [1253, 563] on strong "你是否也厭倦了出門必須攜帶「行動電源+充電頭+多條線材」的裝備負擔？大眾偏愛的多功能行動電源，正是為了解決此痛點。本次評測將聚焦這款標榜自帶AC插頭、自帶快充…" at bounding box center [917, 566] width 799 height 54
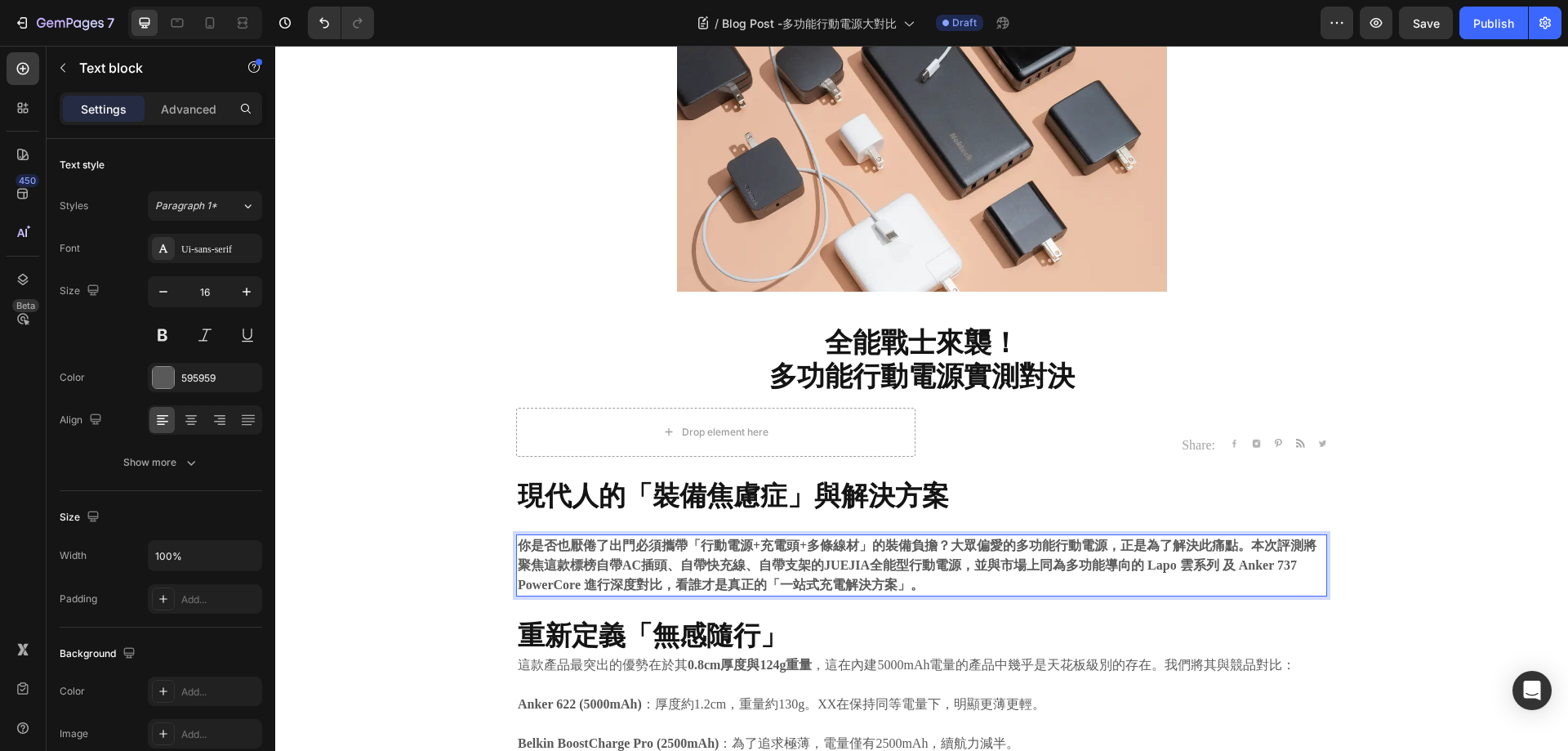
click at [1182, 563] on strong "你是否也厭倦了出門必須攜帶「行動電源+充電頭+多條線材」的裝備負擔？大眾偏愛的多功能行動電源，正是為了解決此痛點。本次評測將聚焦這款標榜自帶AC插頭、自帶快充…" at bounding box center [917, 566] width 799 height 54
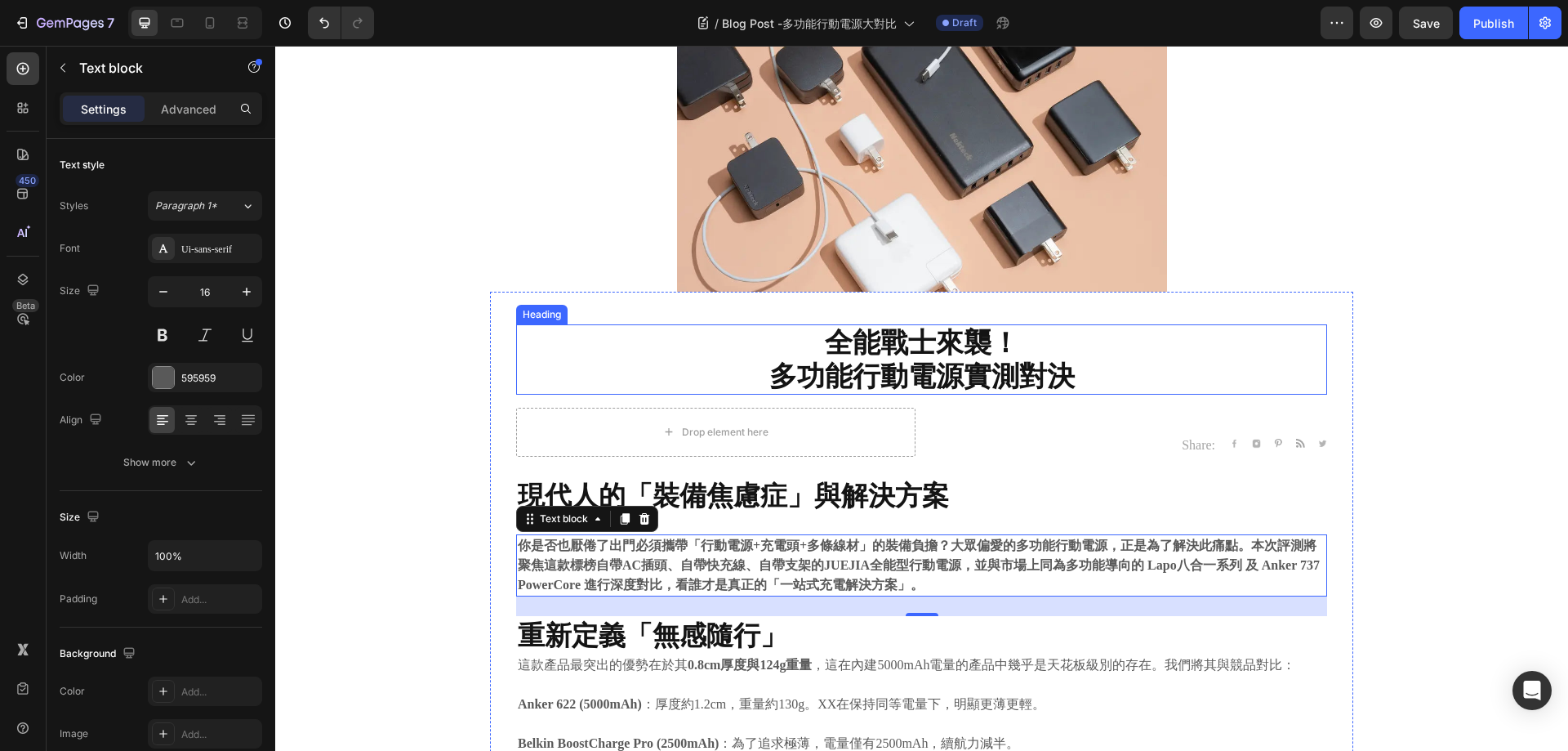
click at [1004, 356] on strong "全能戰士來襲！" at bounding box center [921, 341] width 195 height 33
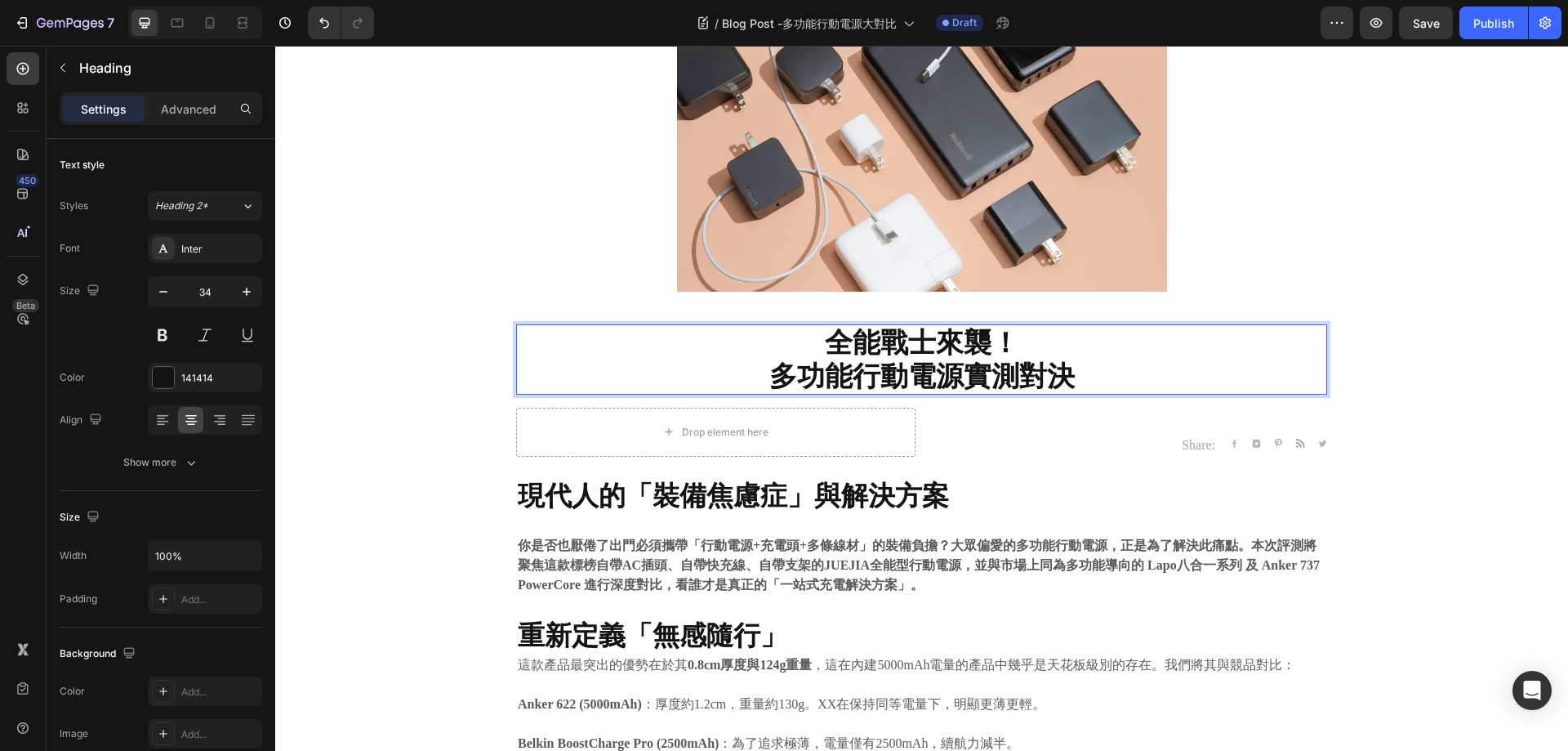
click at [872, 364] on strong "多功能行動電源實測對決" at bounding box center [921, 376] width 305 height 33
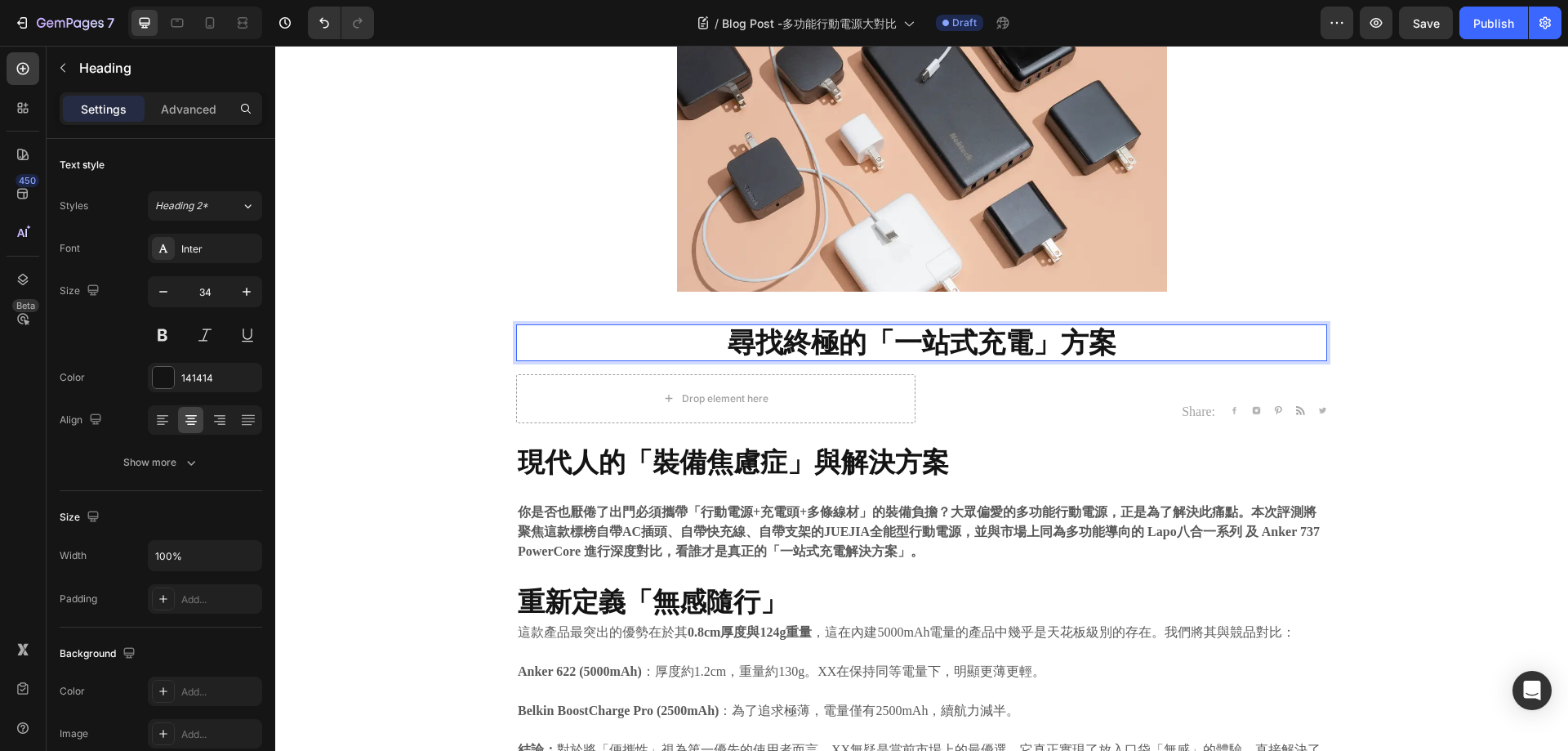
click at [1225, 333] on p "尋找終極的「一站式充電」方案" at bounding box center [921, 342] width 808 height 33
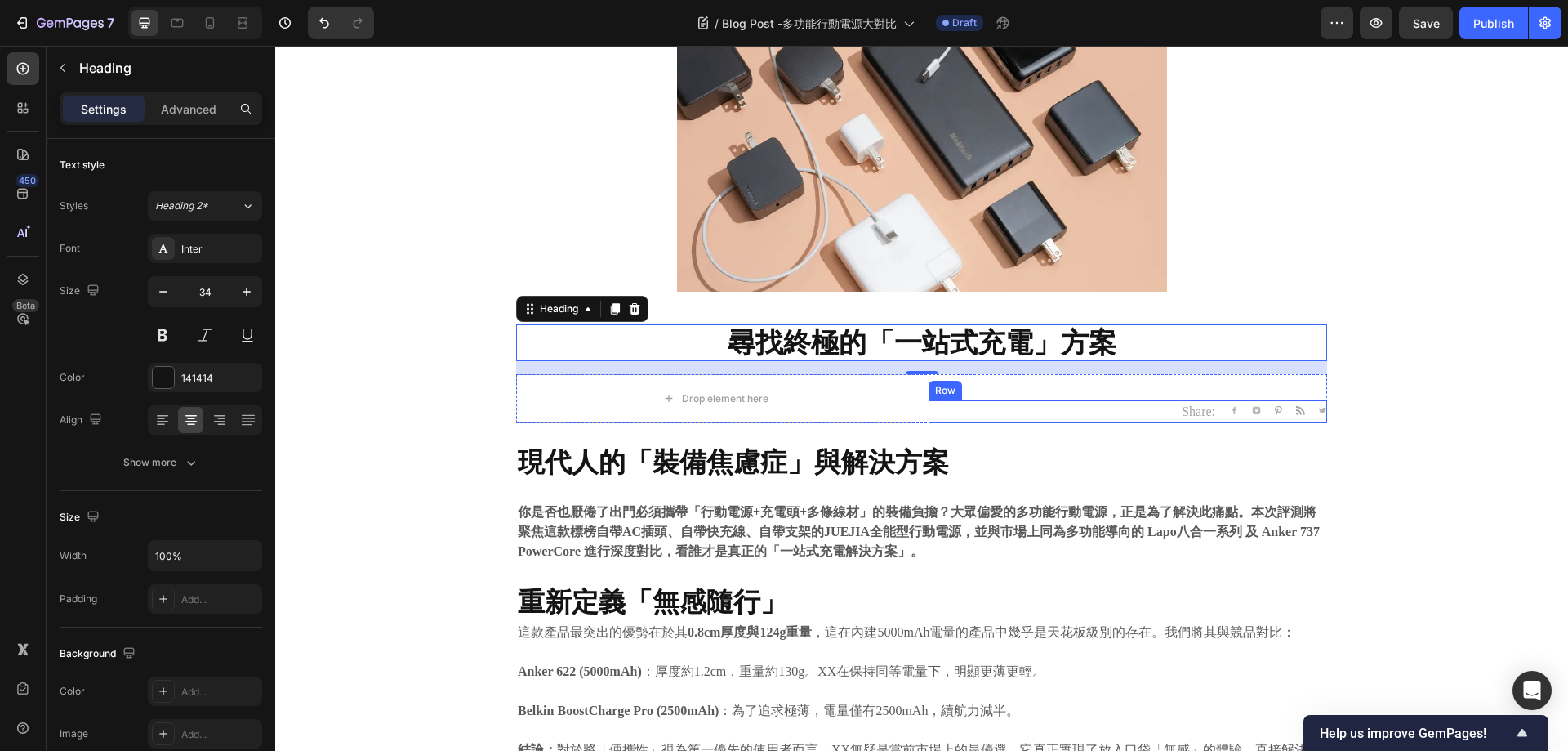
drag, startPoint x: 1143, startPoint y: 410, endPoint x: 1379, endPoint y: 346, distance: 244.5
click at [1143, 410] on div "Share: Text block Image Image Image Image Image Icon List Hoz Row" at bounding box center [1128, 411] width 399 height 23
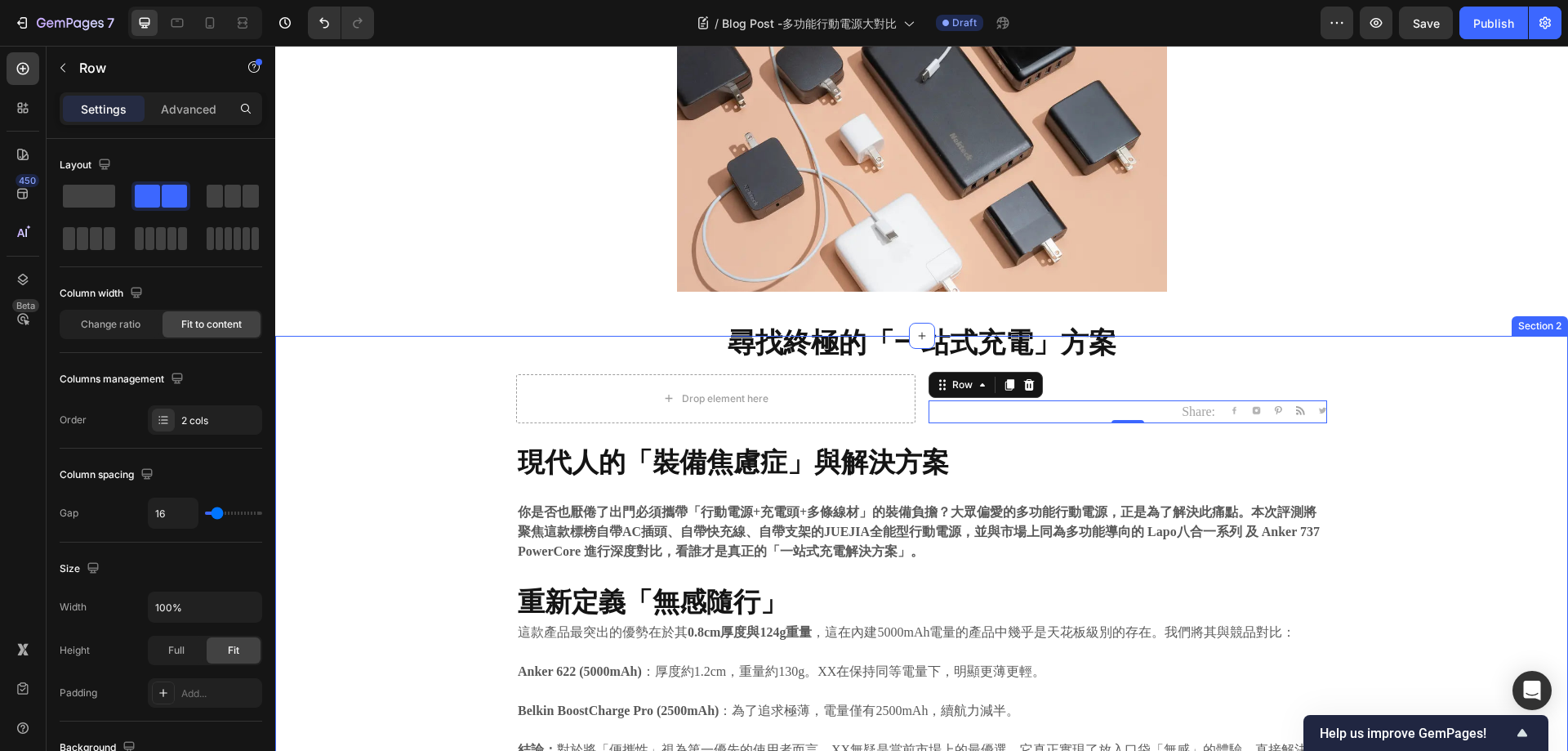
click at [1445, 322] on div at bounding box center [921, 151] width 1293 height 368
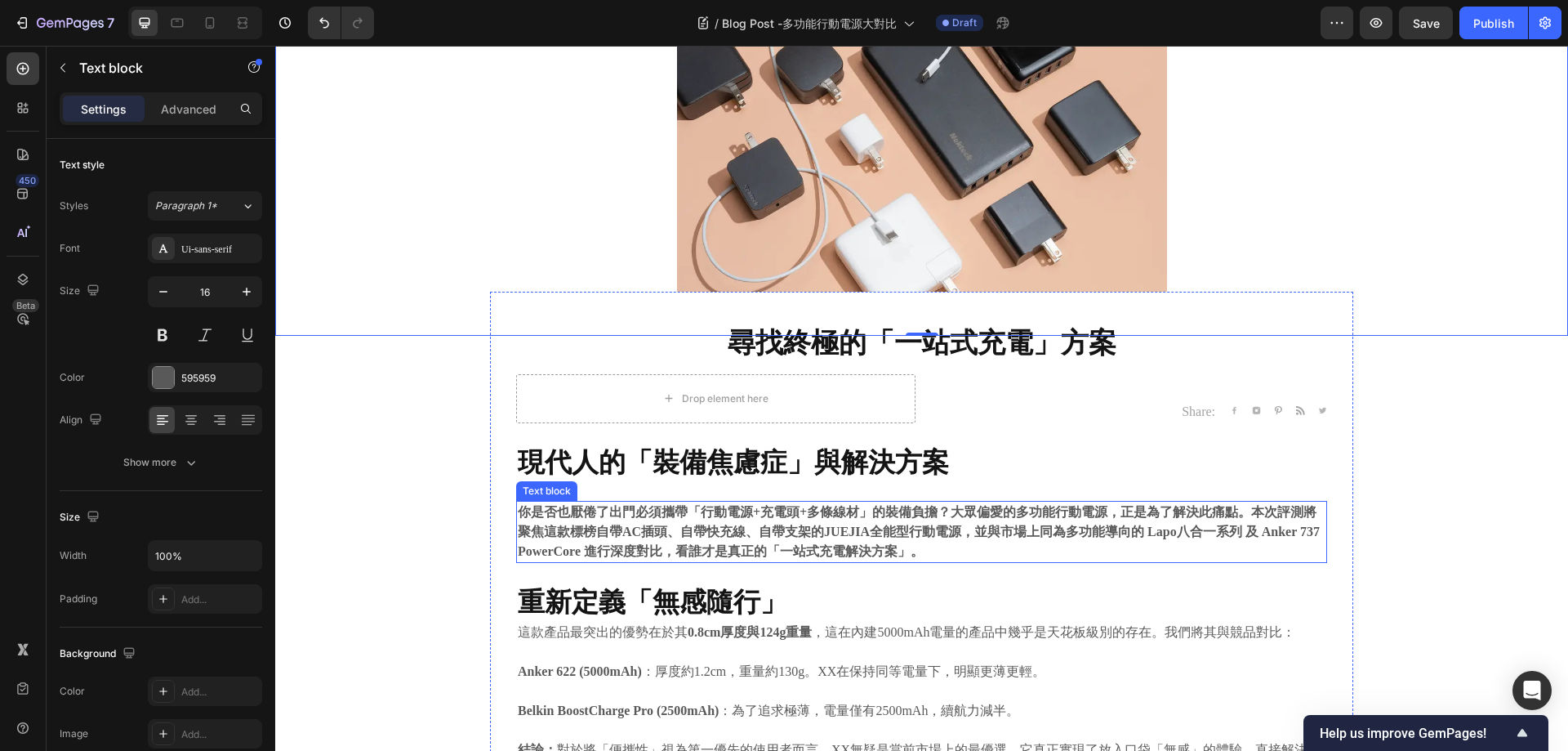
click at [618, 514] on strong "你是否也厭倦了出門必須攜帶「行動電源+充電頭+多條線材」的裝備負擔？大眾偏愛的多功能行動電源，正是為了解決此痛點。本次評測將聚焦這款標榜自帶AC插頭、自帶快充…" at bounding box center [919, 531] width 802 height 54
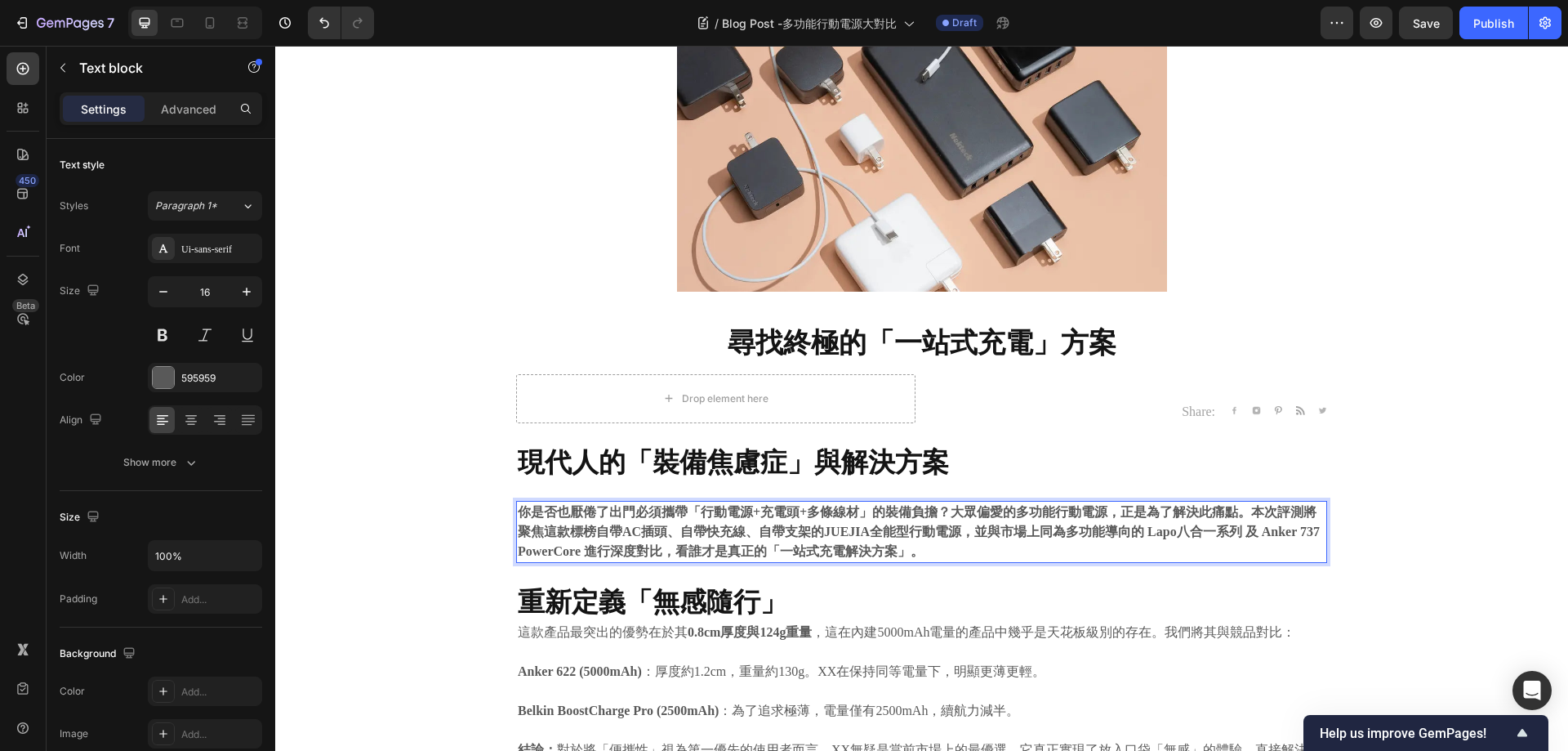
click at [618, 513] on strong "你是否也厭倦了出門必須攜帶「行動電源+充電頭+多條線材」的裝備負擔？大眾偏愛的多功能行動電源，正是為了解決此痛點。本次評測將聚焦這款標榜自帶AC插頭、自帶快充…" at bounding box center [919, 531] width 802 height 54
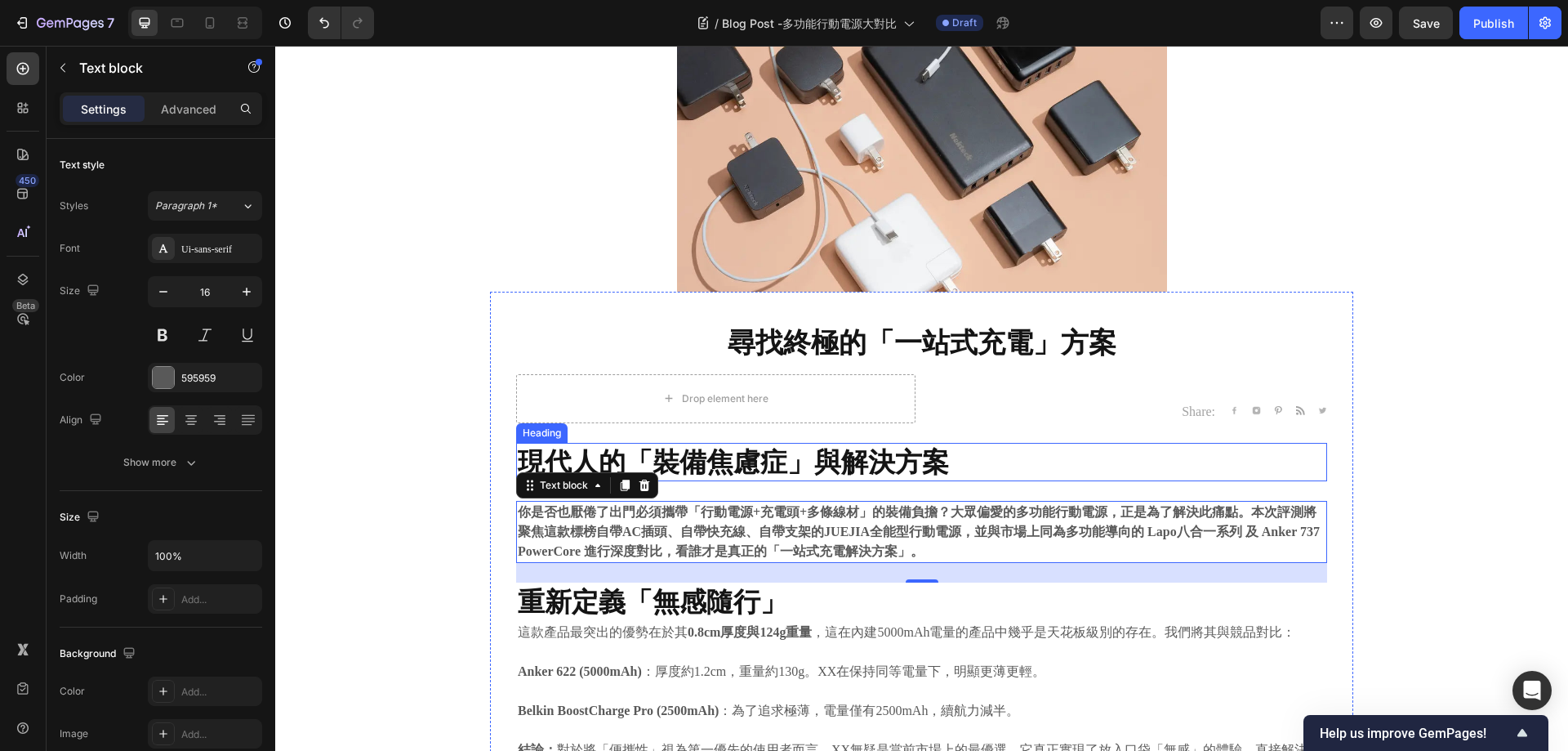
click at [754, 447] on strong "現代人的「裝備焦慮症」與解決方案" at bounding box center [733, 461] width 432 height 32
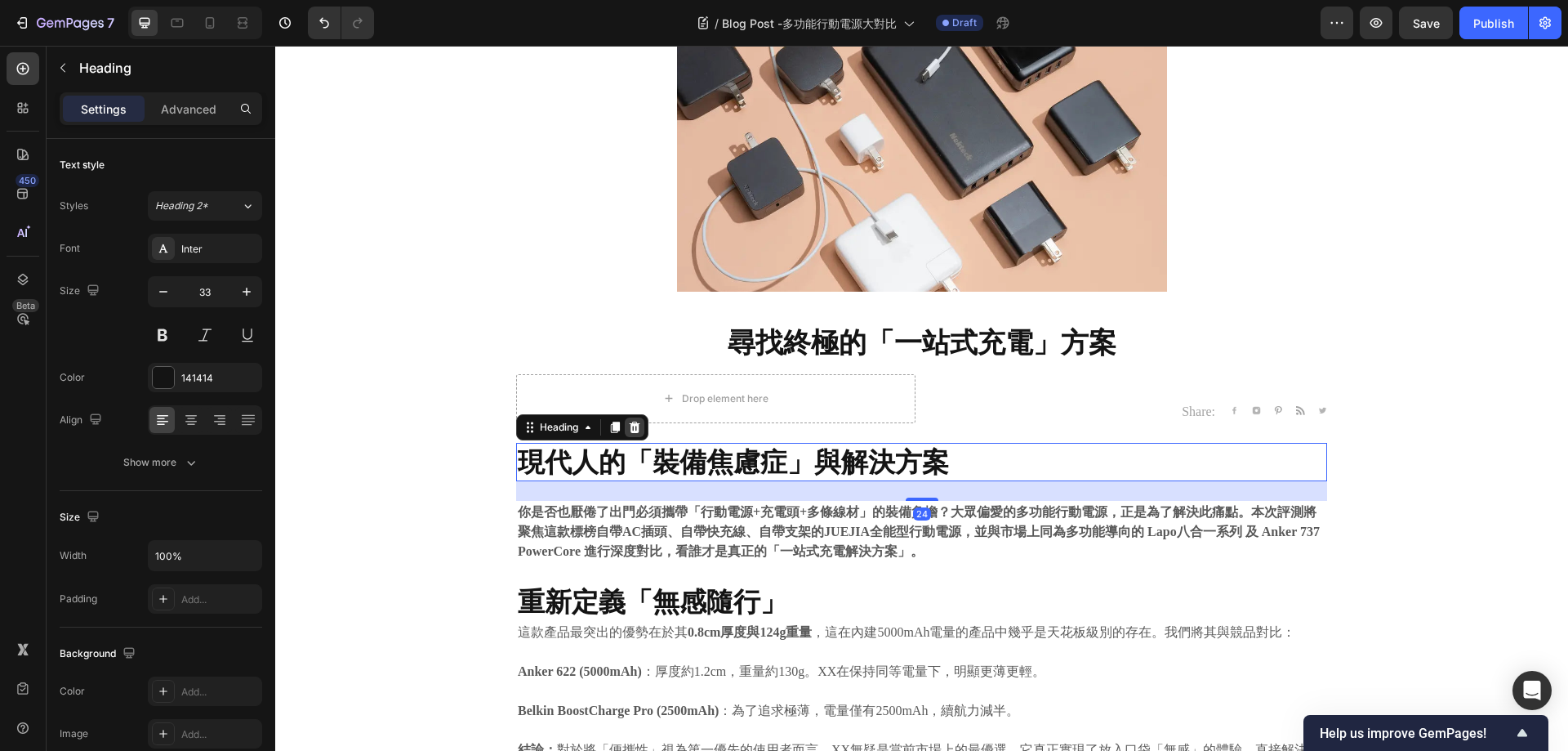
click at [630, 425] on icon at bounding box center [636, 427] width 11 height 11
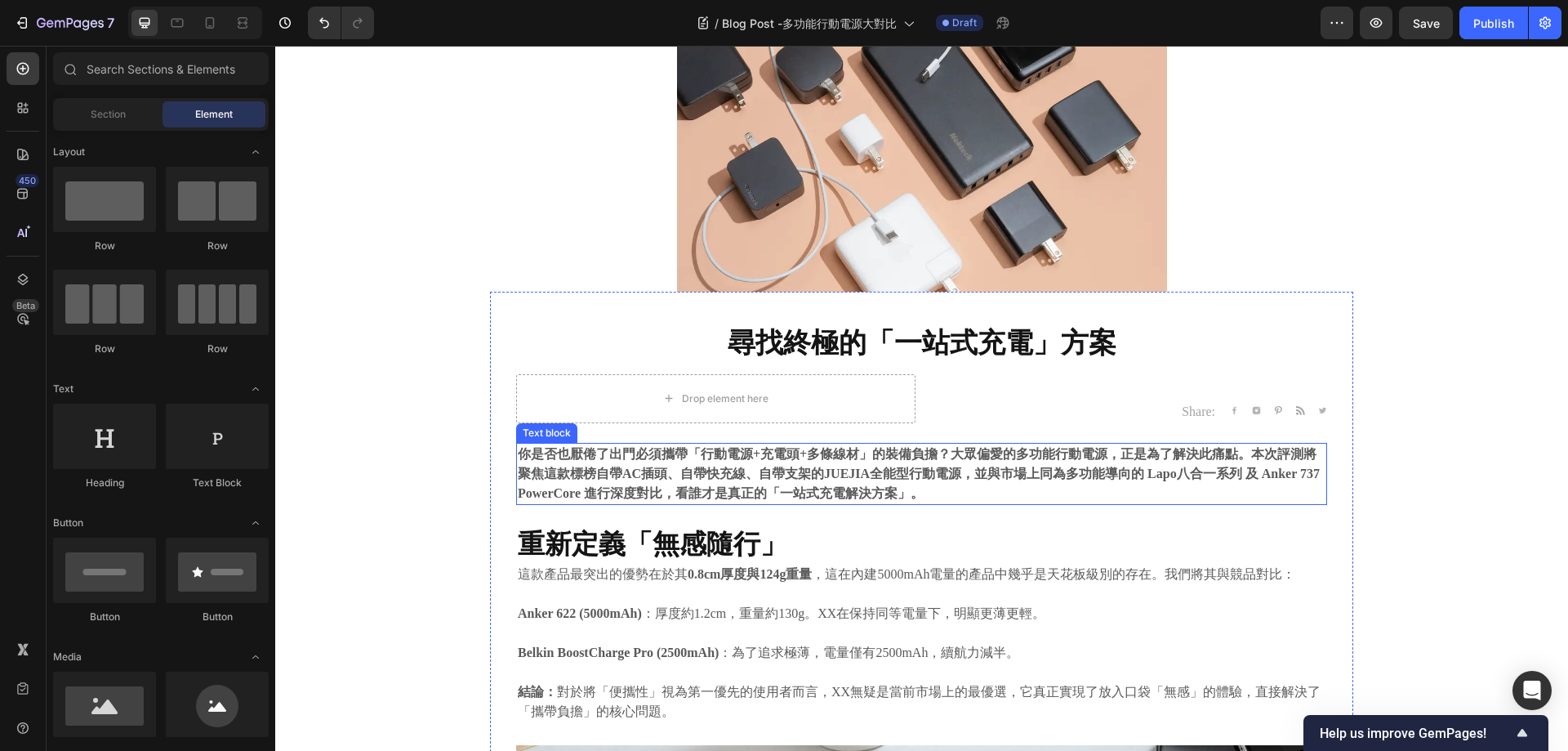
click at [630, 463] on strong "你是否也厭倦了出門必須攜帶「行動電源+充電頭+多條線材」的裝備負擔？大眾偏愛的多功能行動電源，正是為了解決此痛點。本次評測將聚焦這款標榜自帶AC插頭、自帶快充…" at bounding box center [919, 473] width 802 height 54
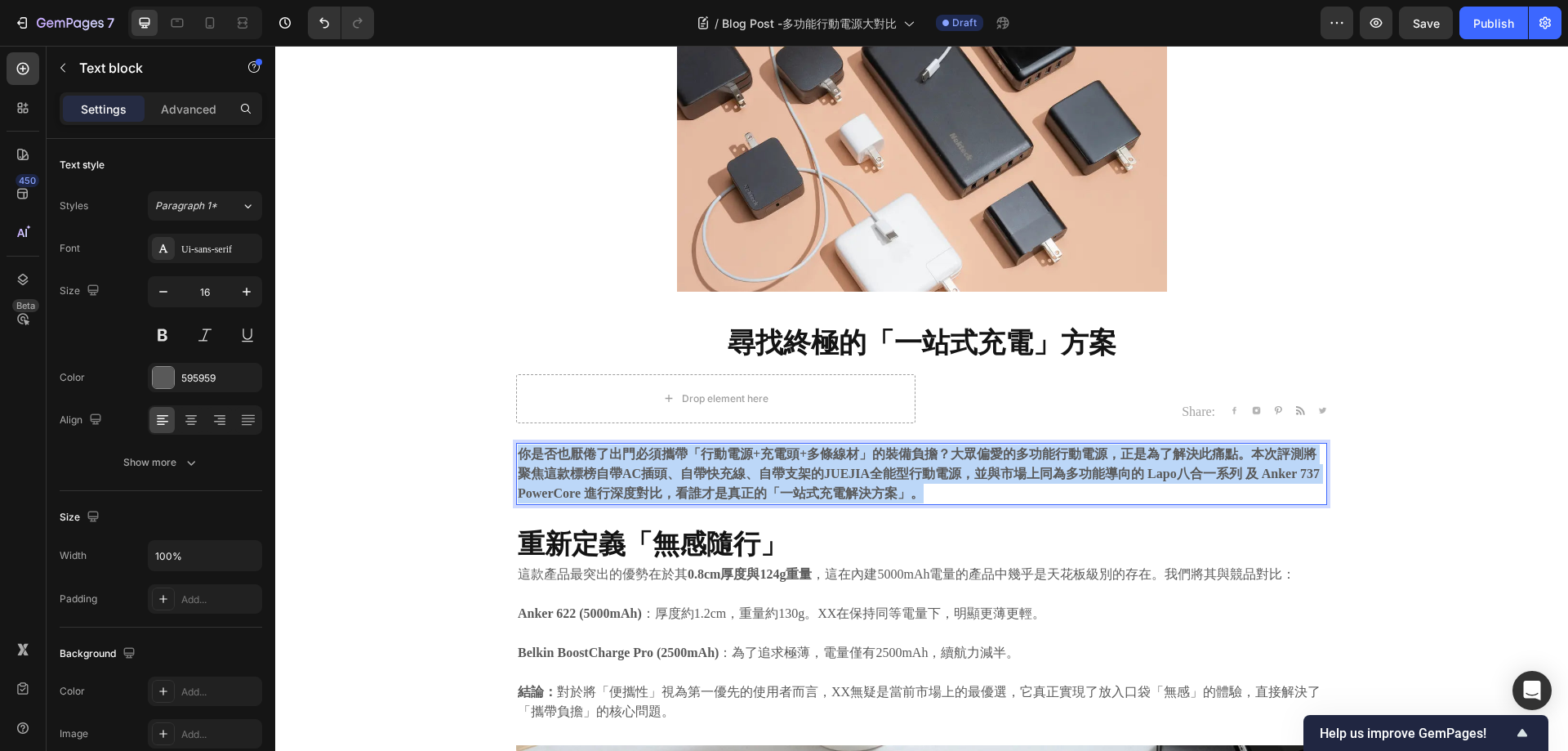
click at [630, 463] on strong "你是否也厭倦了出門必須攜帶「行動電源+充電頭+多條線材」的裝備負擔？大眾偏愛的多功能行動電源，正是為了解決此痛點。本次評測將聚焦這款標榜自帶AC插頭、自帶快充…" at bounding box center [919, 473] width 802 height 54
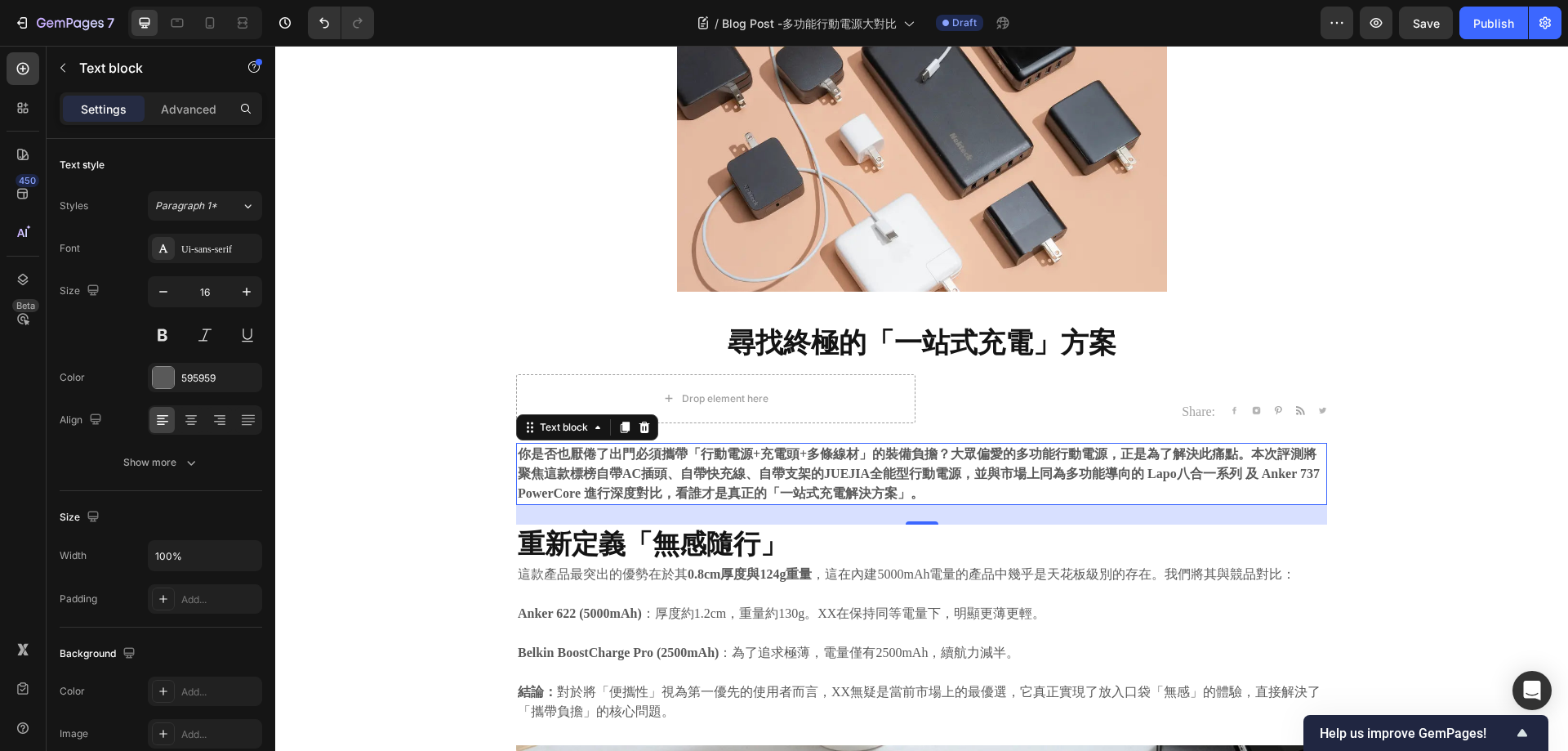
drag, startPoint x: 790, startPoint y: 443, endPoint x: 787, endPoint y: 475, distance: 32.1
click at [790, 443] on div "你是否也厭倦了出門必須攜帶「行動電源+充電頭+多條線材」的裝備負擔？大眾偏愛的多功能行動電源，正是為了解決此痛點。本次評測將聚焦這款標榜自帶AC插頭、自帶快充…" at bounding box center [921, 473] width 811 height 62
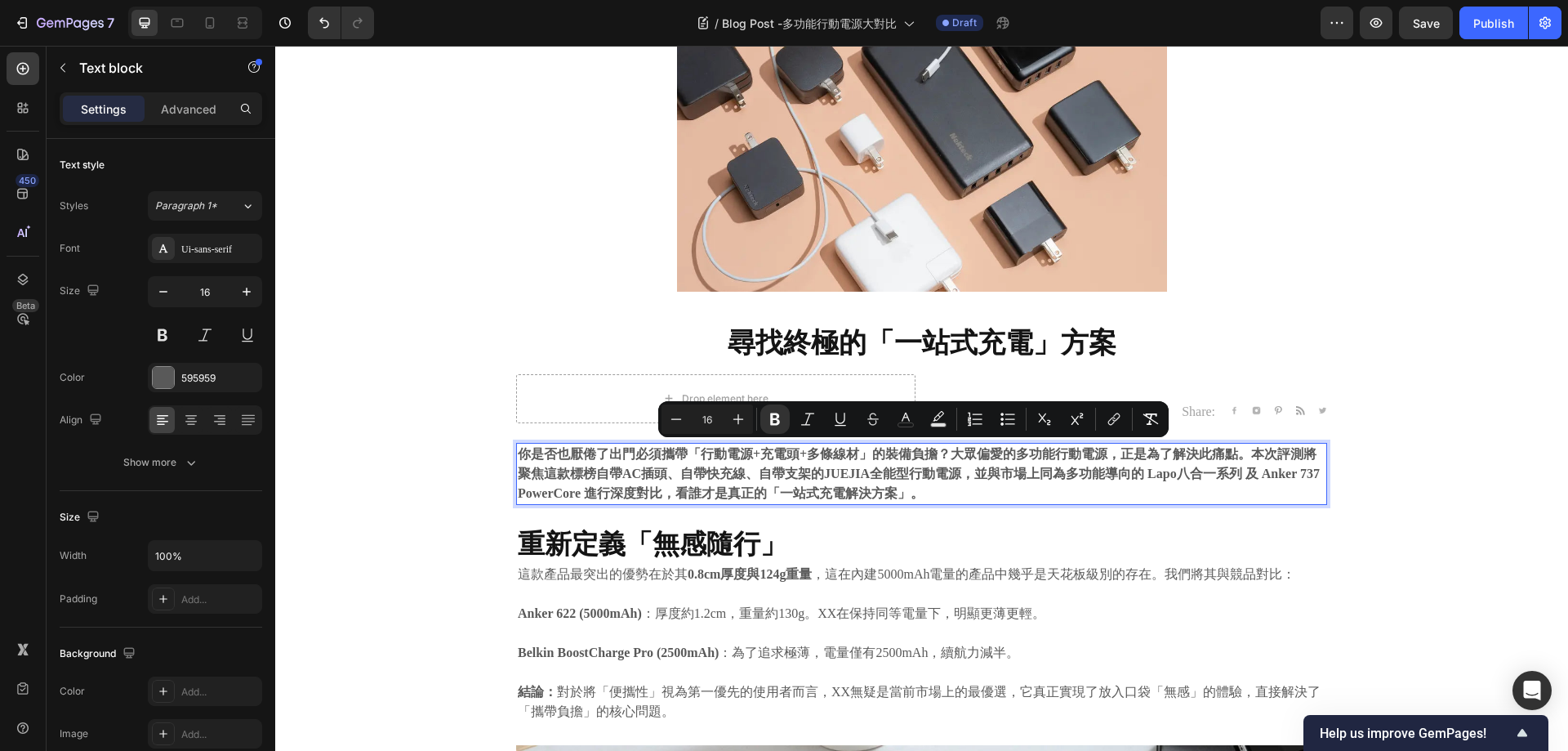
click at [787, 474] on strong "你是否也厭倦了出門必須攜帶「行動電源+充電頭+多條線材」的裝備負擔？大眾偏愛的多功能行動電源，正是為了解決此痛點。本次評測將聚焦這款標榜自帶AC插頭、自帶快充…" at bounding box center [919, 473] width 802 height 54
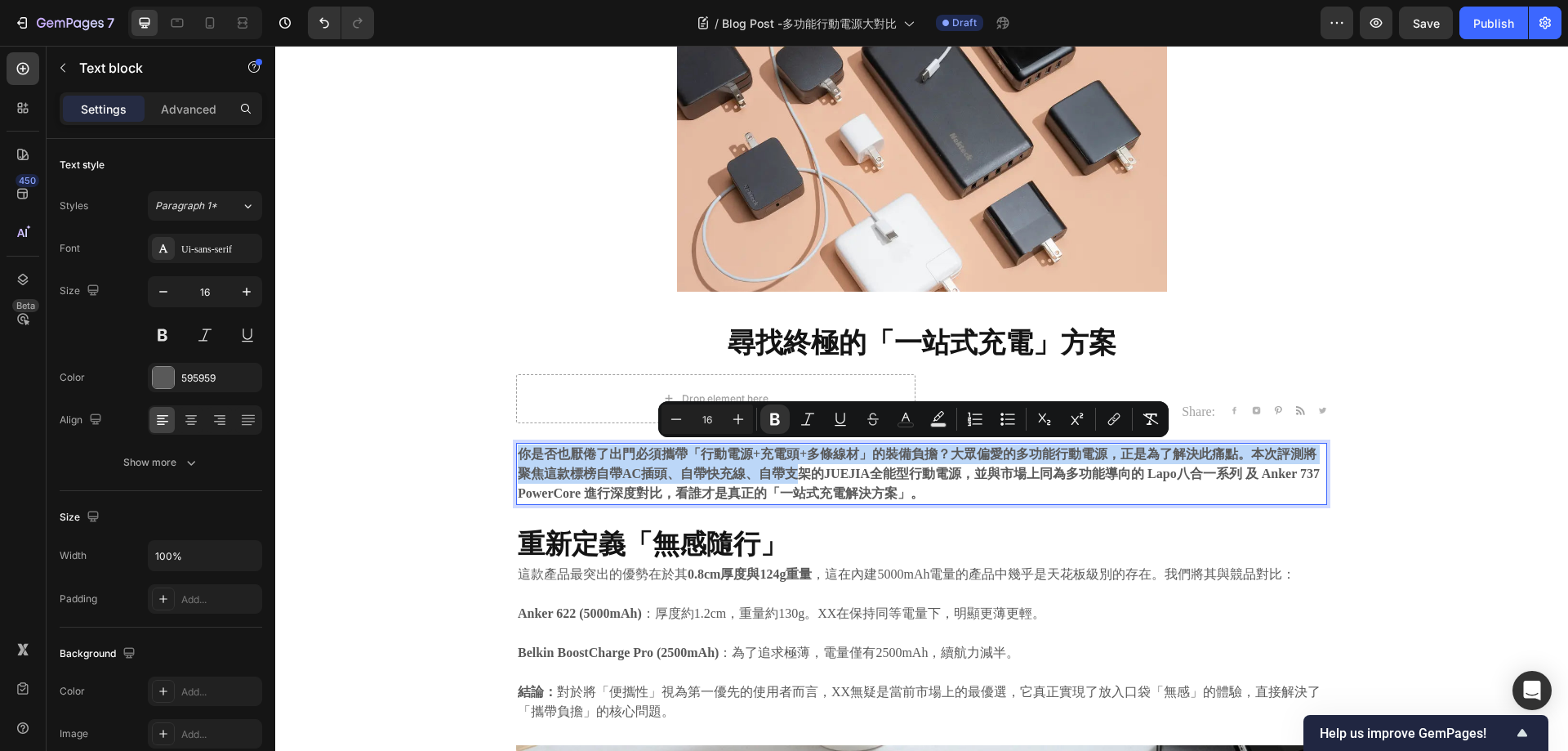
click at [787, 474] on strong "你是否也厭倦了出門必須攜帶「行動電源+充電頭+多條線材」的裝備負擔？大眾偏愛的多功能行動電源，正是為了解決此痛點。本次評測將聚焦這款標榜自帶AC插頭、自帶快充…" at bounding box center [919, 473] width 802 height 54
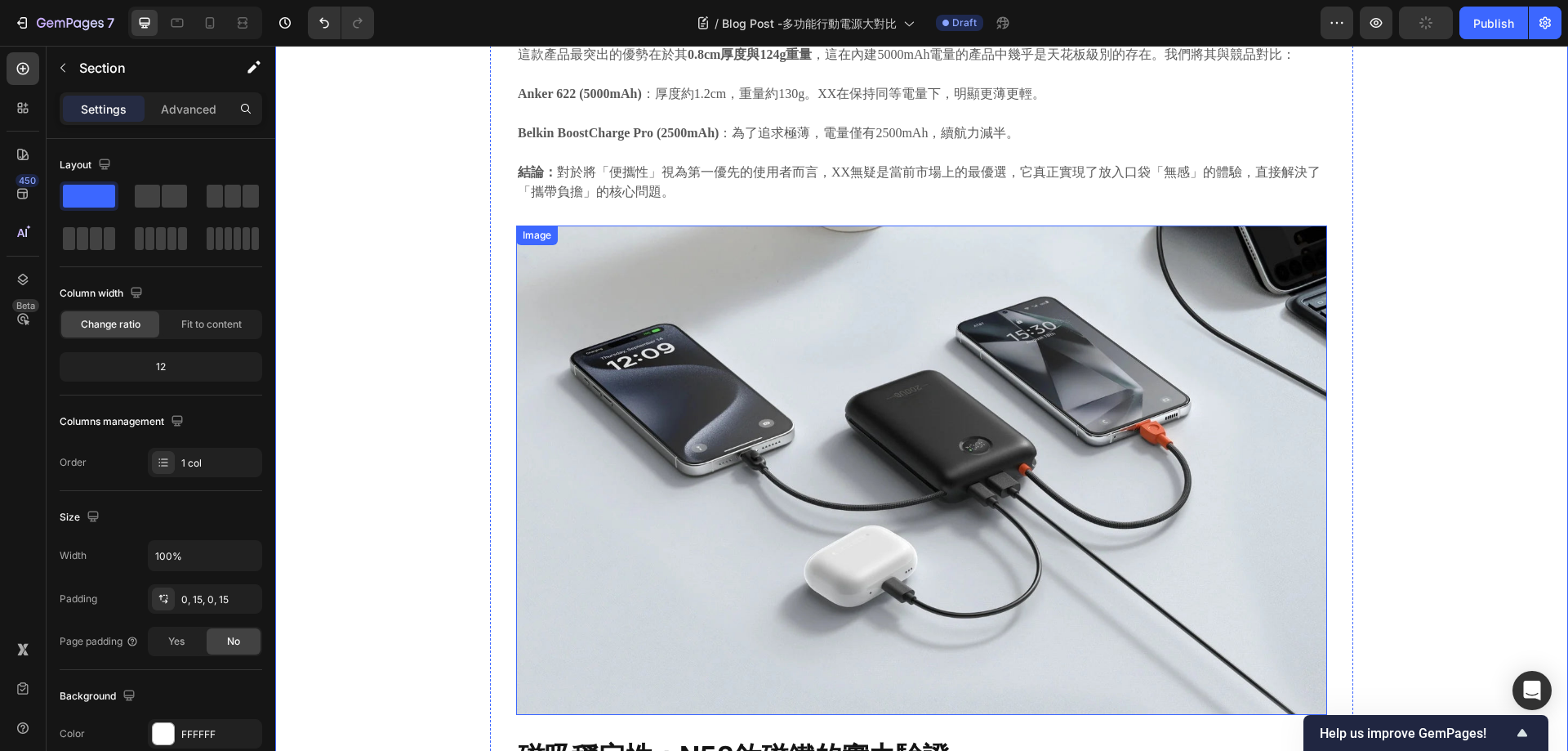
scroll to position [490, 0]
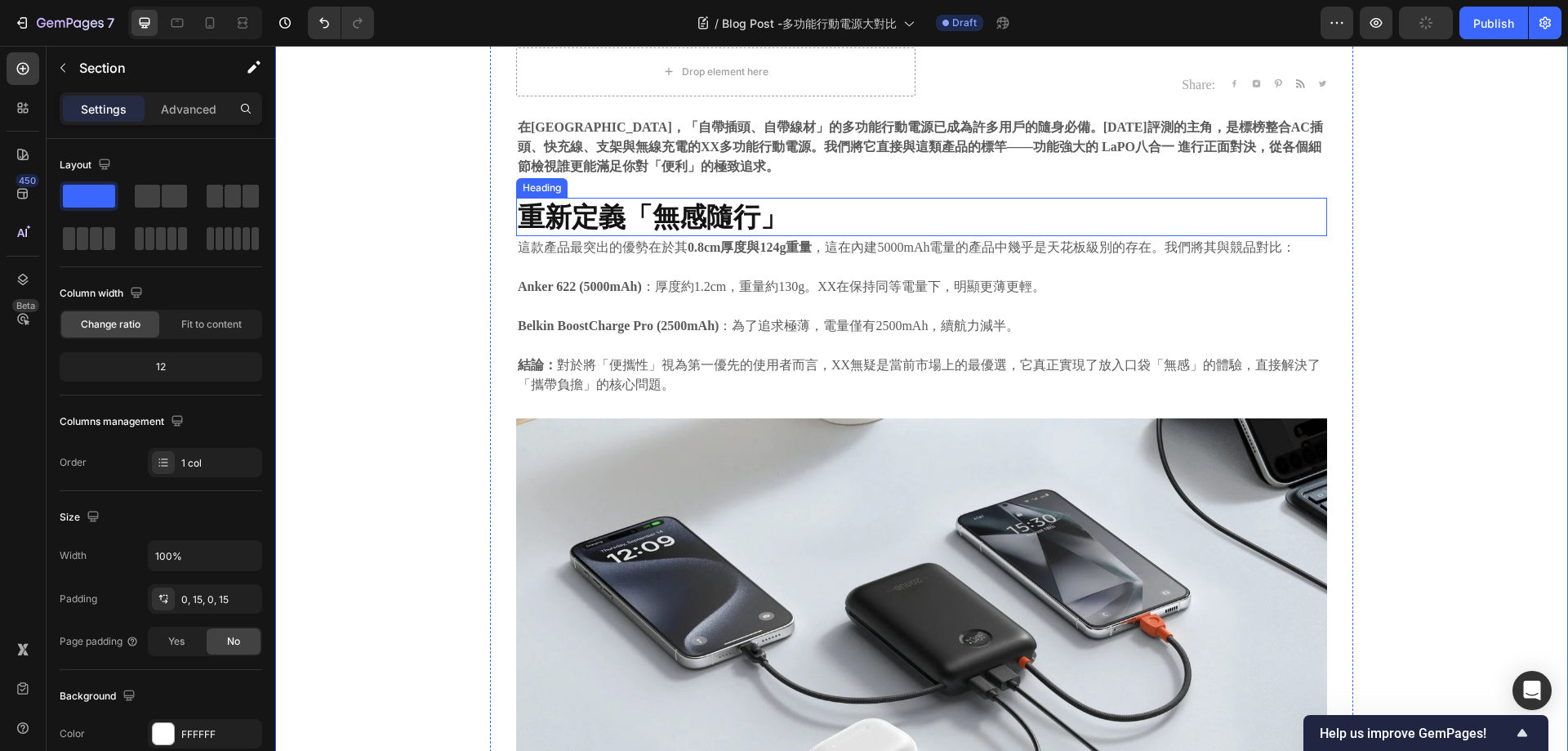
click at [763, 197] on h2 "重新定義「無感隨行」" at bounding box center [921, 217] width 811 height 39
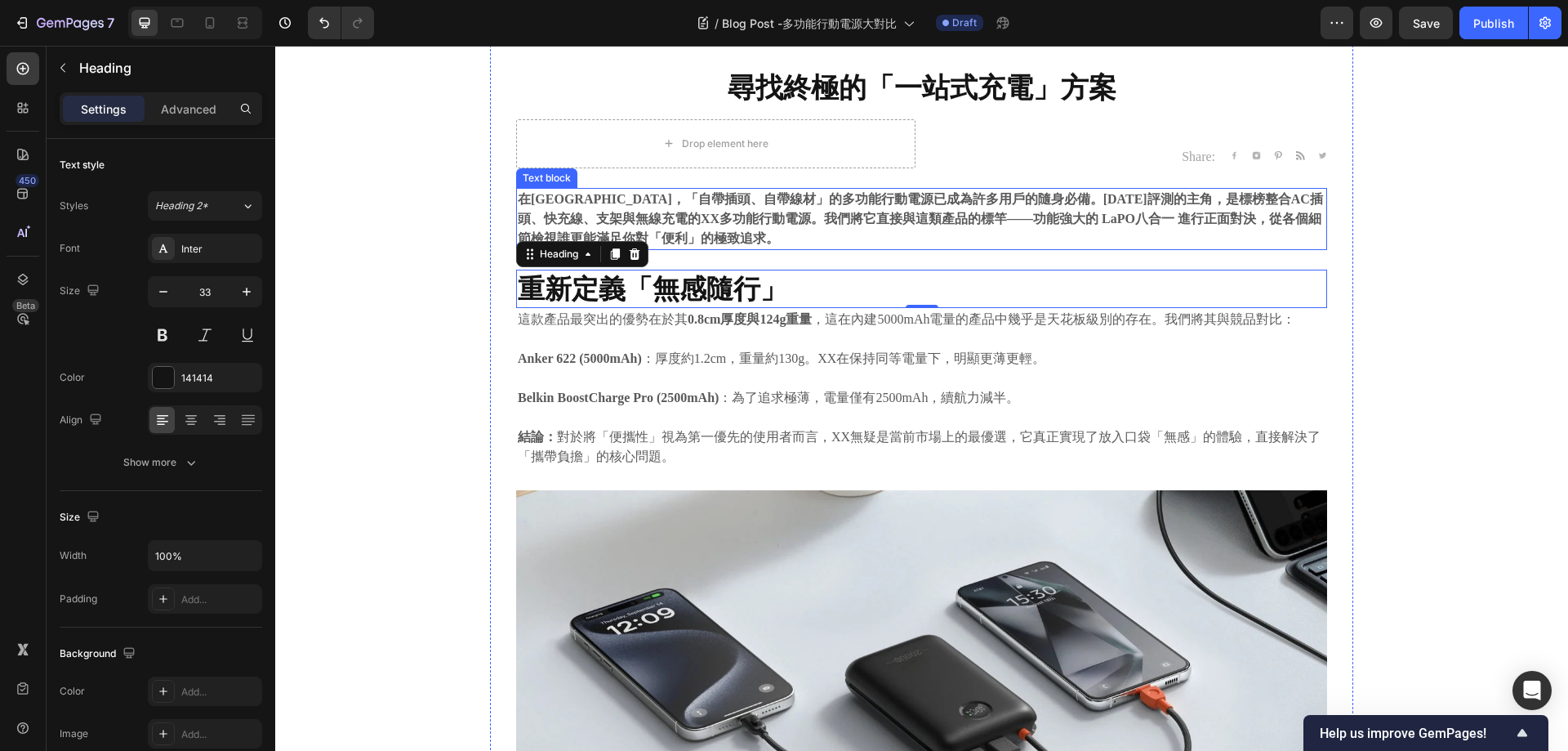
scroll to position [327, 0]
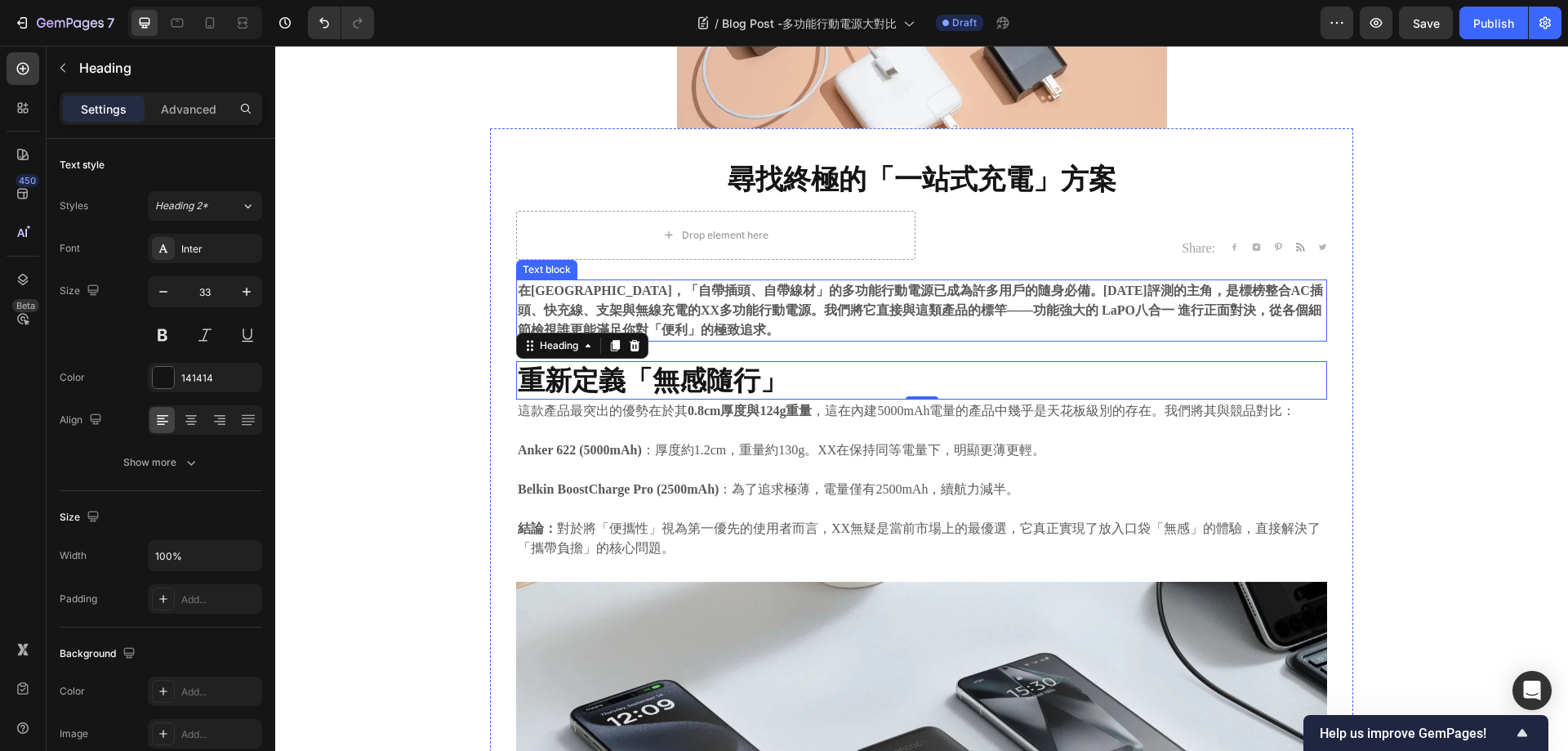
click at [816, 309] on strong "在台灣市場，「自帶插頭、自帶線材」的多功能行動電源已成為許多用戶的隨身必備。今天評測的主角，是標榜整合AC插頭、快充線、支架與無線充電的XX多功能行動電源。我…" at bounding box center [920, 310] width 805 height 54
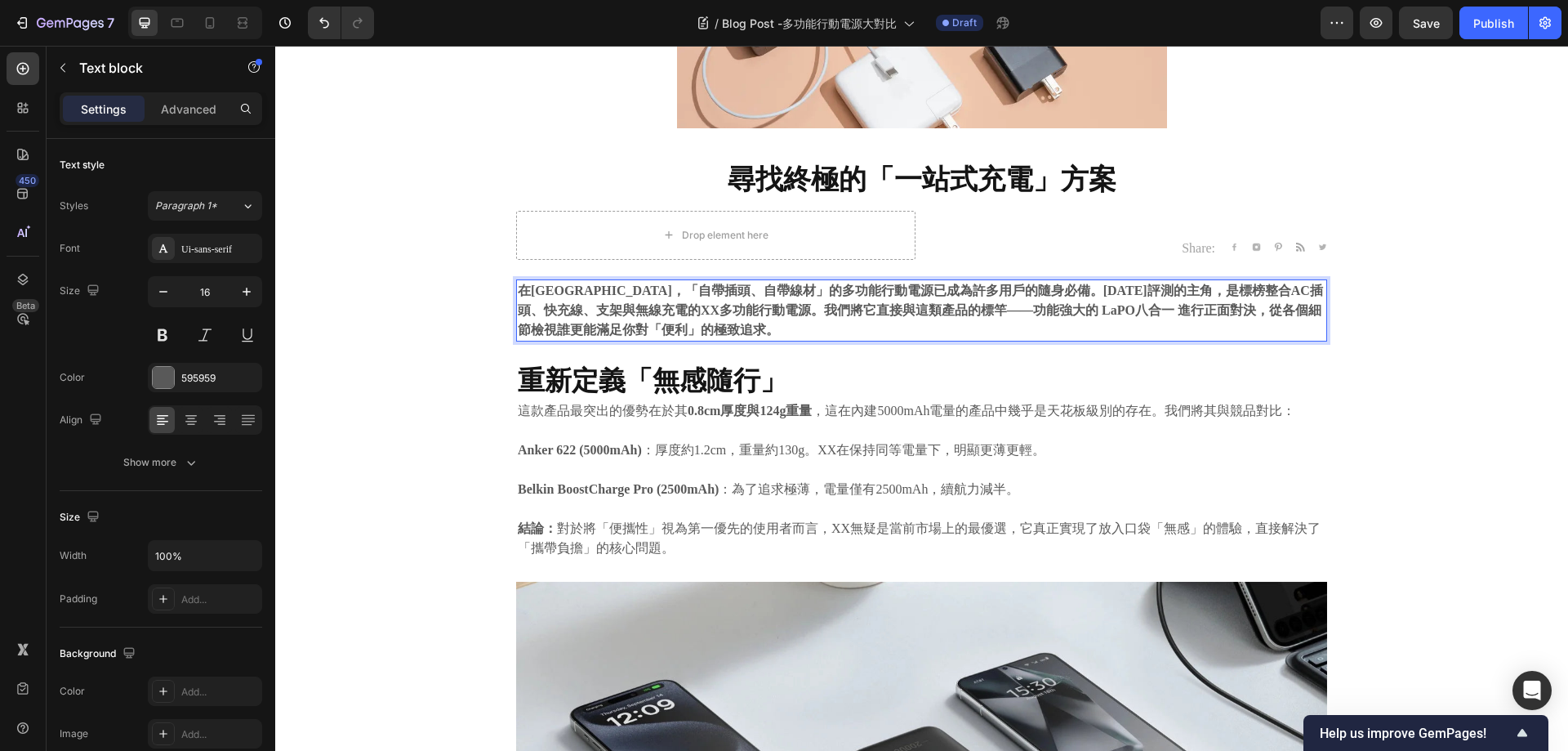
click at [615, 316] on strong "在台灣市場，「自帶插頭、自帶線材」的多功能行動電源已成為許多用戶的隨身必備。今天評測的主角，是標榜整合AC插頭、快充線、支架與無線充電的XX多功能行動電源。我…" at bounding box center [920, 310] width 805 height 54
click at [594, 311] on strong "在台灣市場，「自帶插頭、自帶線材」的多功能行動電源已成為許多用戶的隨身必備。今天評測的主角，是標榜整合AC插頭、快充線、支架與無線充電的XX多功能行動電源。我…" at bounding box center [920, 310] width 805 height 54
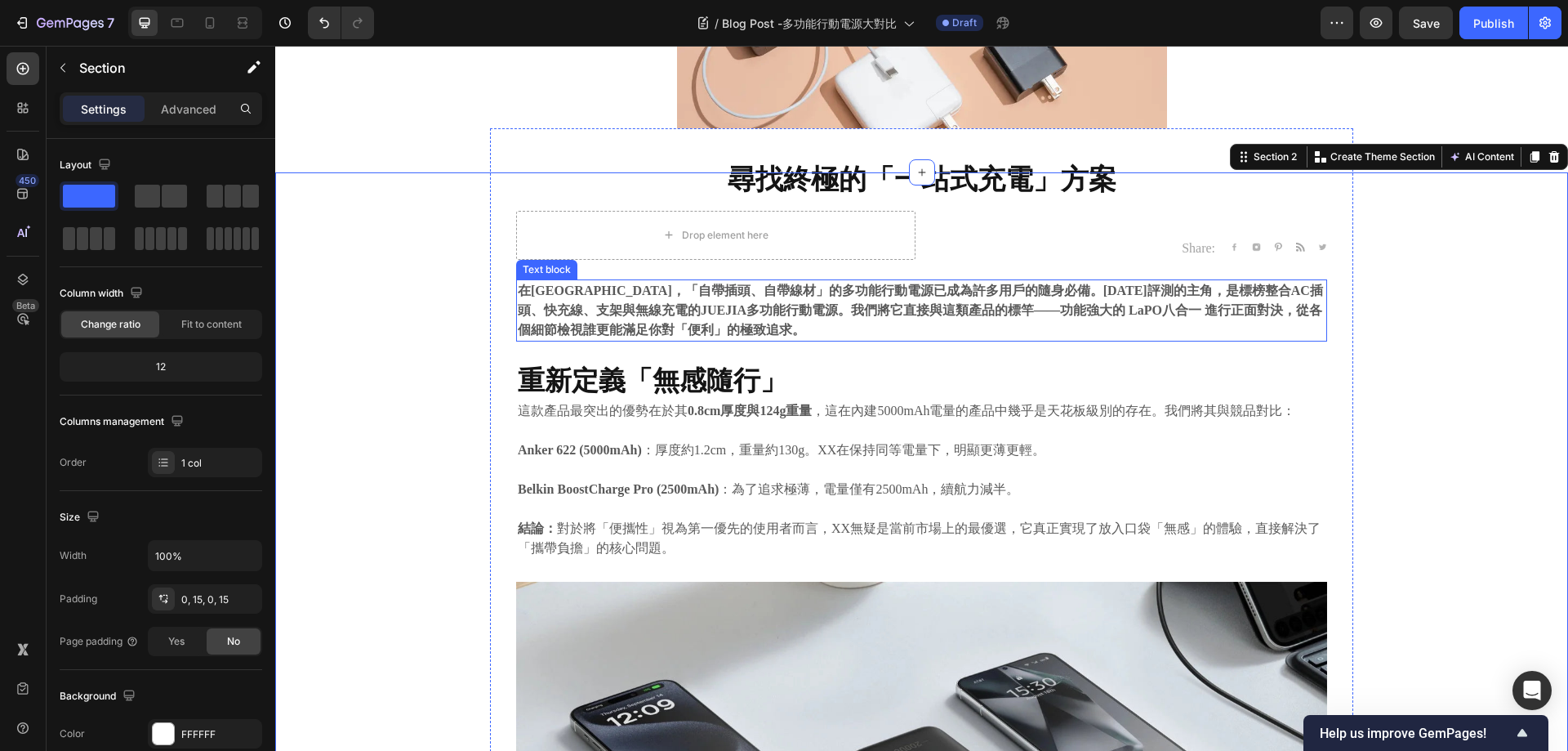
click at [910, 327] on p "在[GEOGRAPHIC_DATA]，「自帶插頭、自帶線材」的多功能行動電源已成為許多用戶的隨身必備。[DATE]評測的主角，是標榜整合AC插頭、快充線、支架…" at bounding box center [921, 311] width 808 height 59
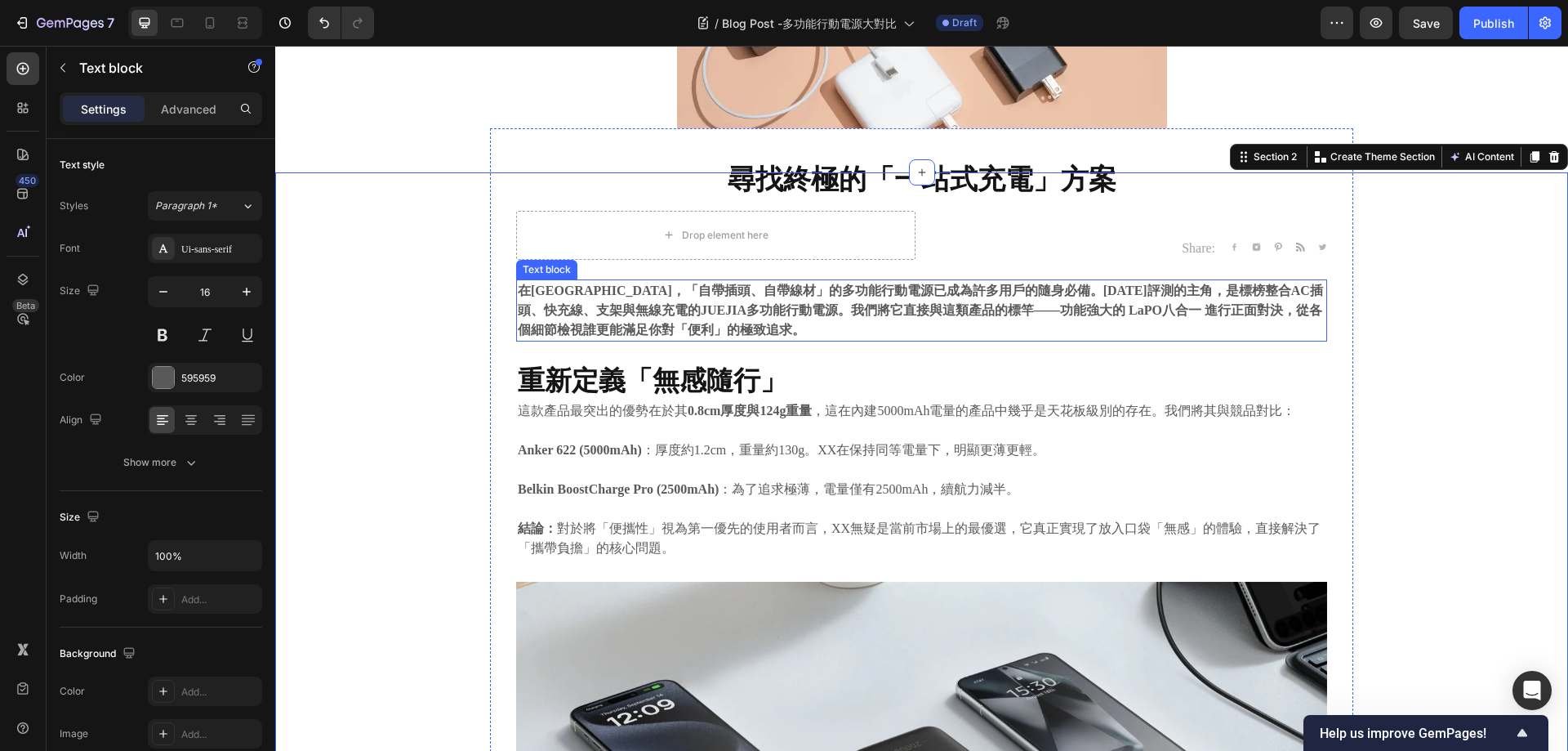
click at [1100, 304] on strong "在[GEOGRAPHIC_DATA]，「自帶插頭、自帶線材」的多功能行動電源已成為許多用戶的隨身必備。[DATE]評測的主角，是標榜整合AC插頭、快充線、支架…" at bounding box center [920, 310] width 805 height 54
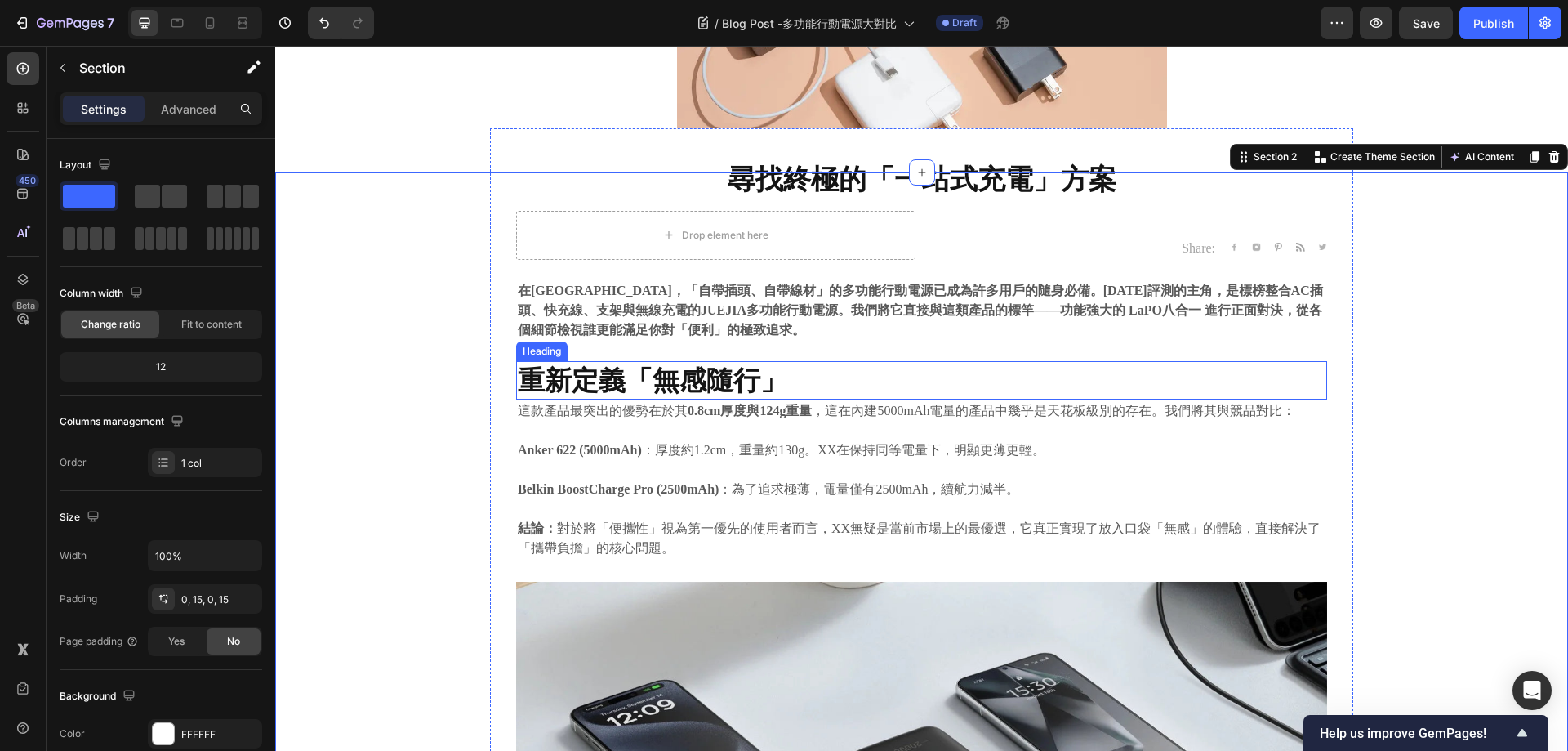
click at [665, 371] on strong "重新定義「無感隨行」" at bounding box center [652, 379] width 269 height 32
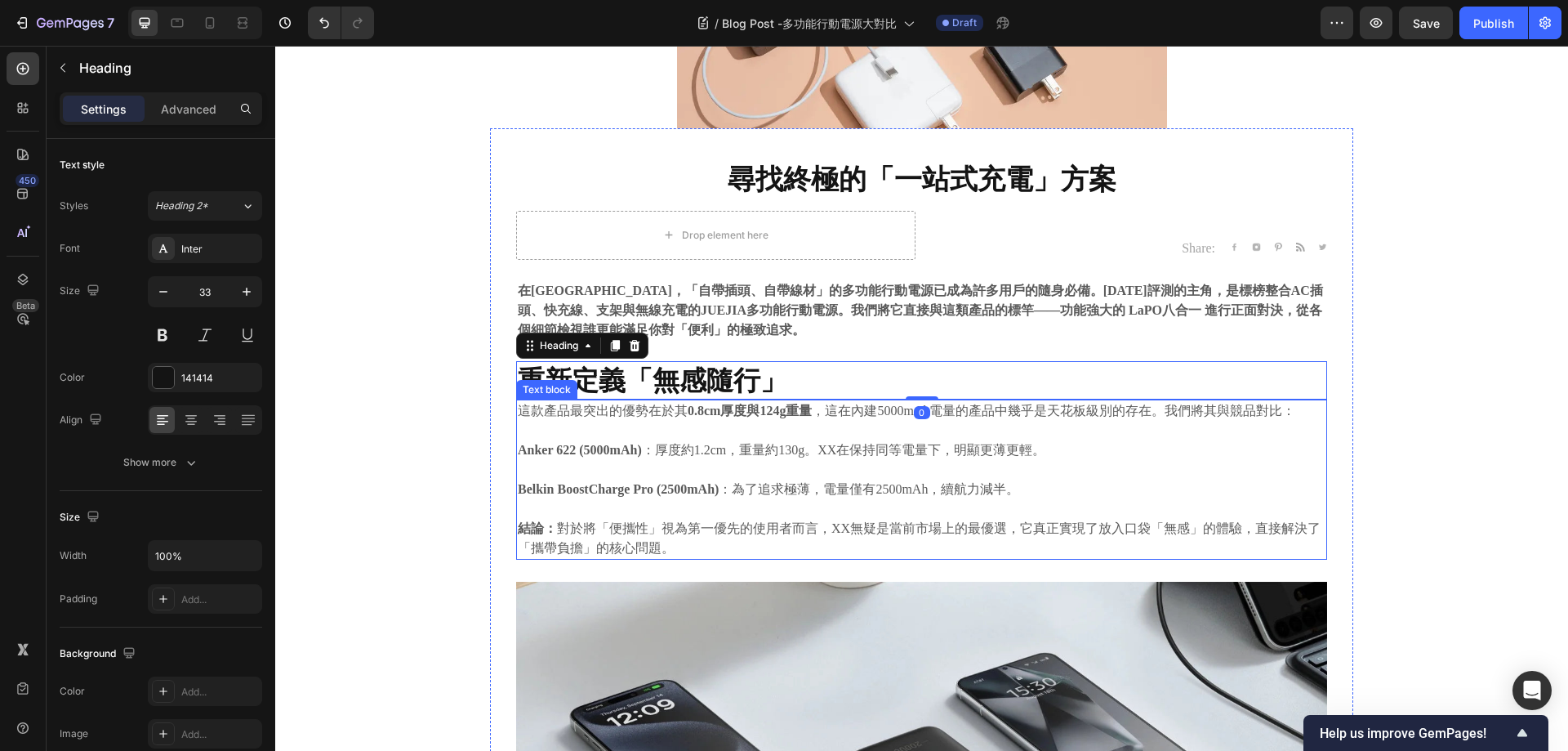
click at [902, 444] on p "Anker 622 (5000mAh) ：厚度約1.2cm，重量約130g。XX在保持同等電量下，明顯更薄更輕。" at bounding box center [921, 449] width 808 height 19
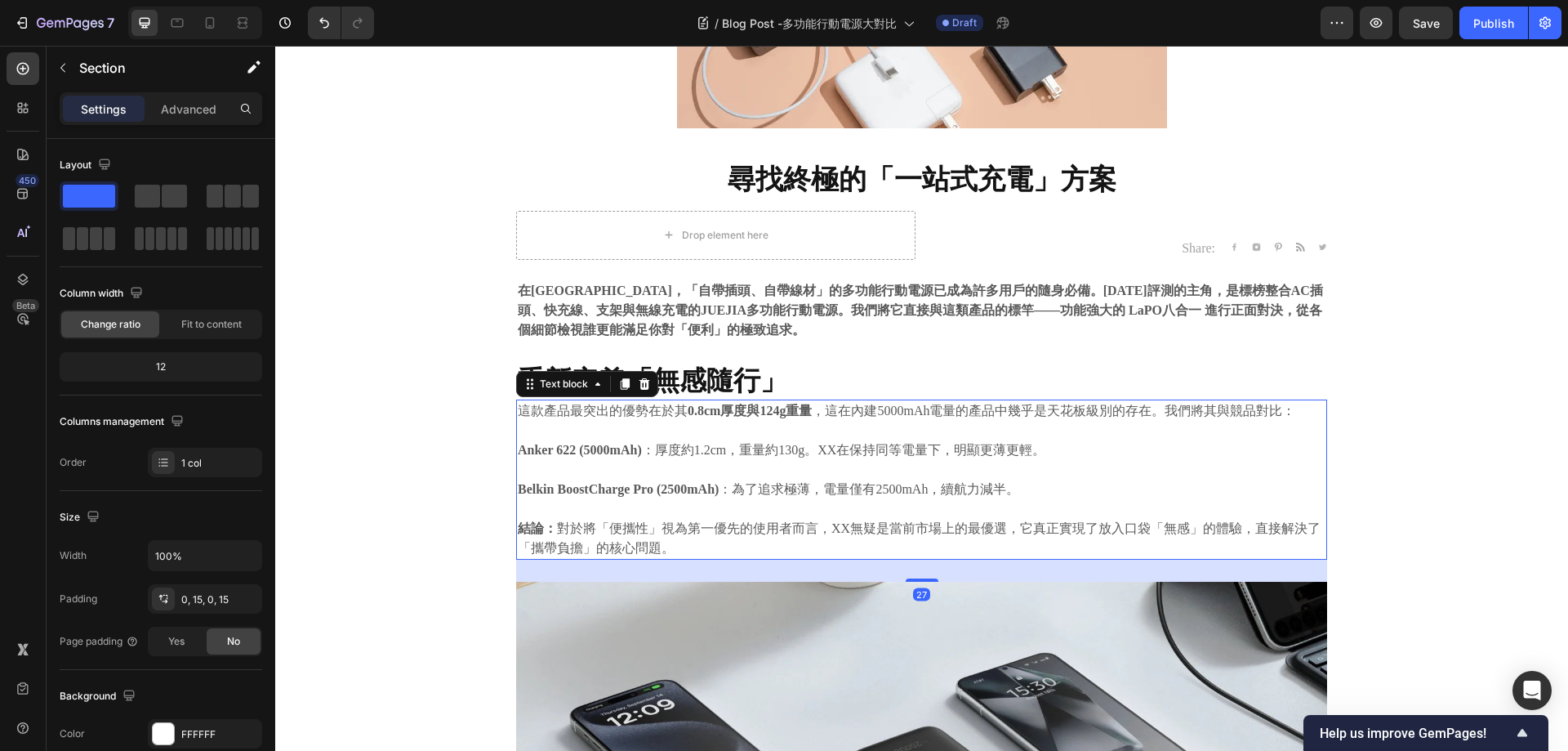
click at [803, 475] on p at bounding box center [921, 470] width 808 height 19
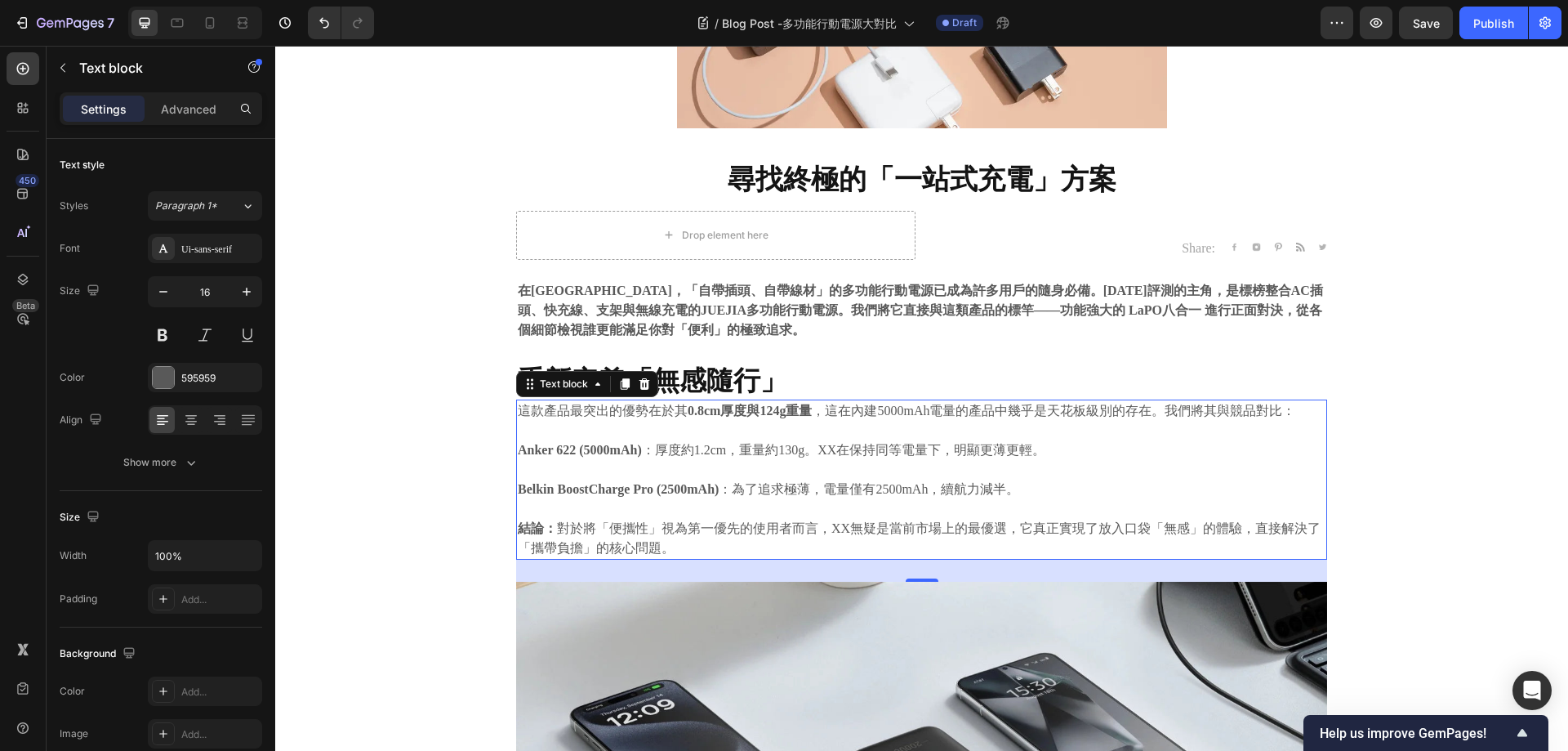
click at [1048, 418] on p "這款產品最突出的優勢在於其 0.8cm厚度與124g重量 ，這在內建5000mAh電量的產品中幾乎是天花板級別的存在。我們將其與競品對比：" at bounding box center [921, 411] width 808 height 19
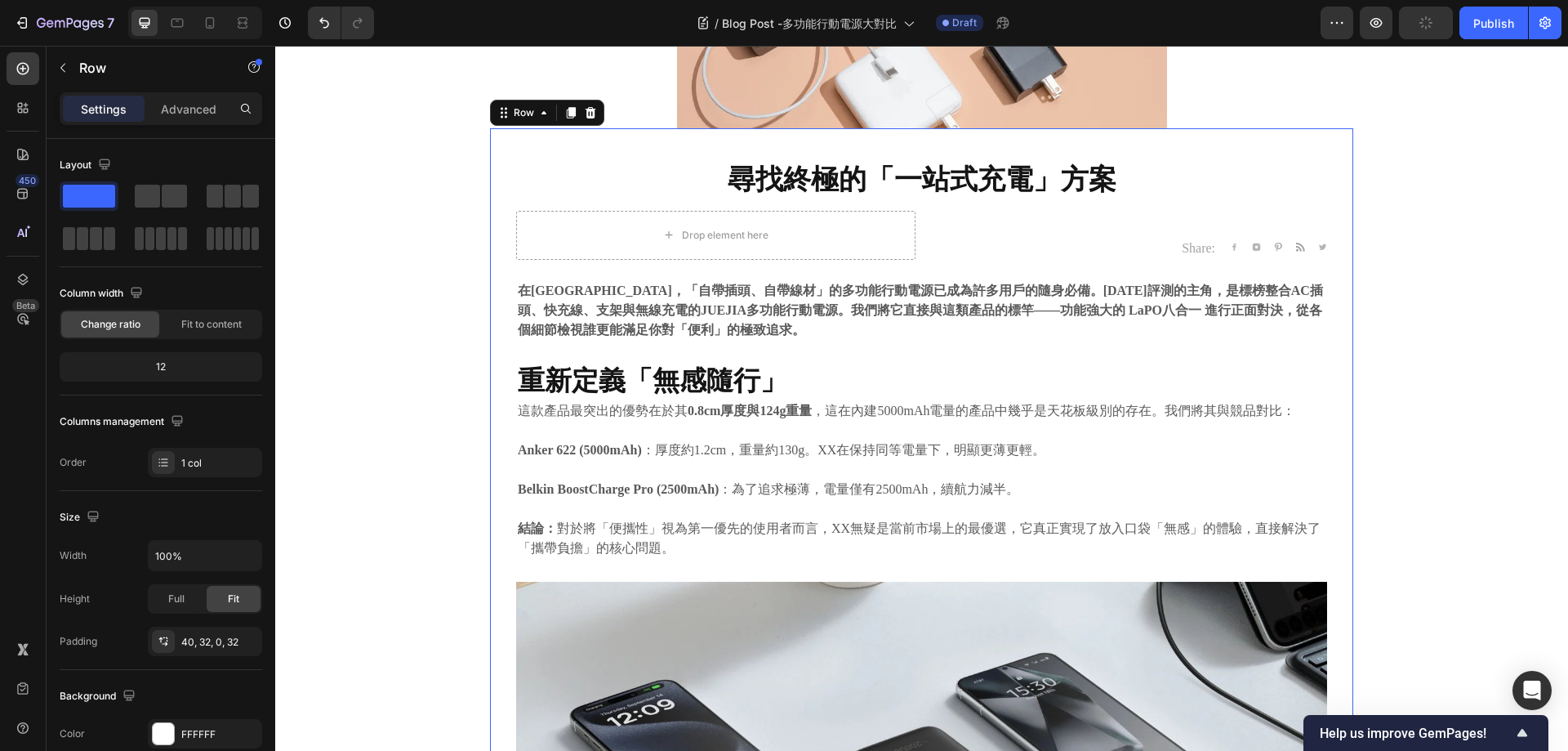
click at [1009, 368] on h2 "重新定義「無感隨行」" at bounding box center [921, 380] width 811 height 39
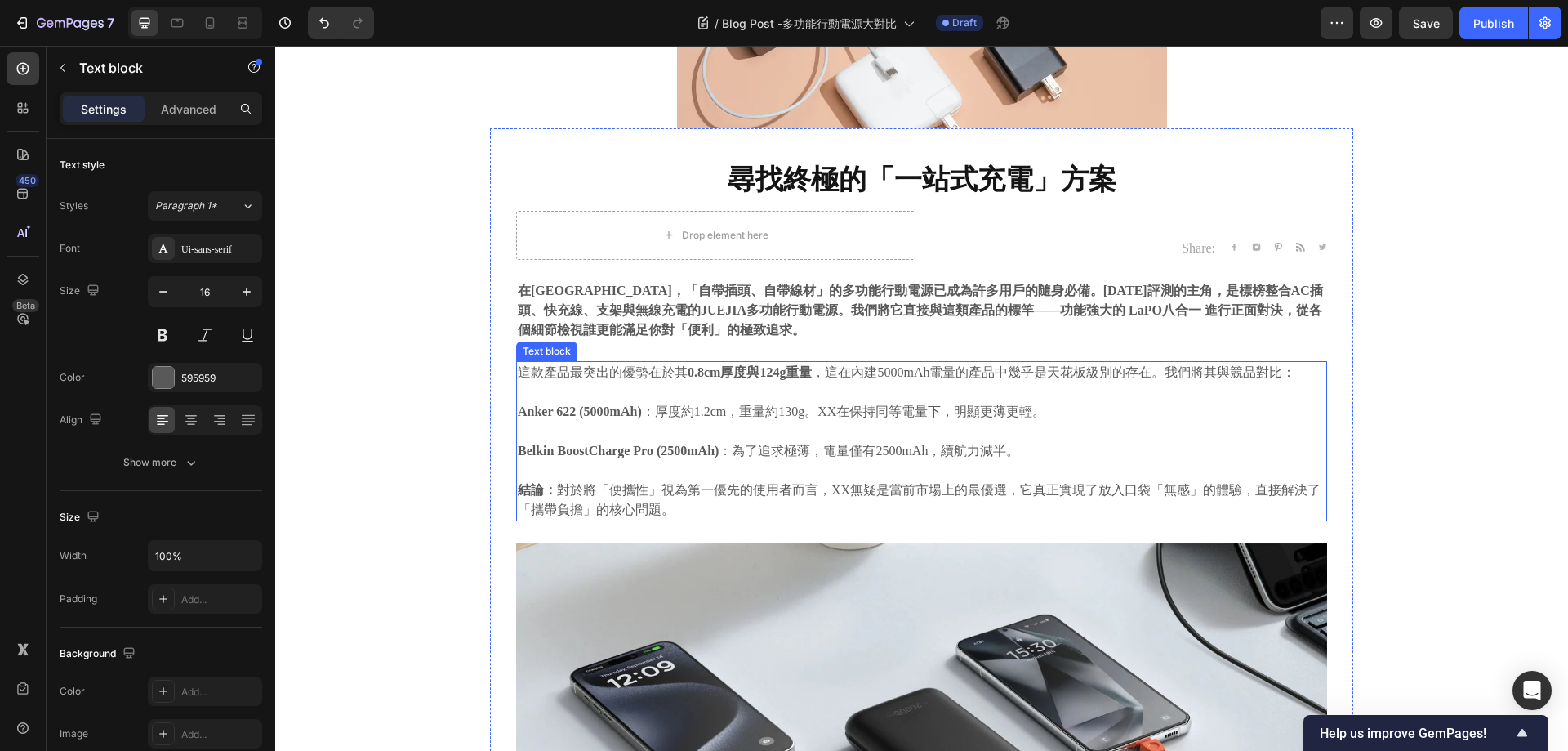
click at [939, 368] on p "這款產品最突出的優勢在於其 0.8cm厚度與124g重量 ，這在內建5000mAh電量的產品中幾乎是天花板級別的存在。我們將其與競品對比：" at bounding box center [921, 372] width 808 height 19
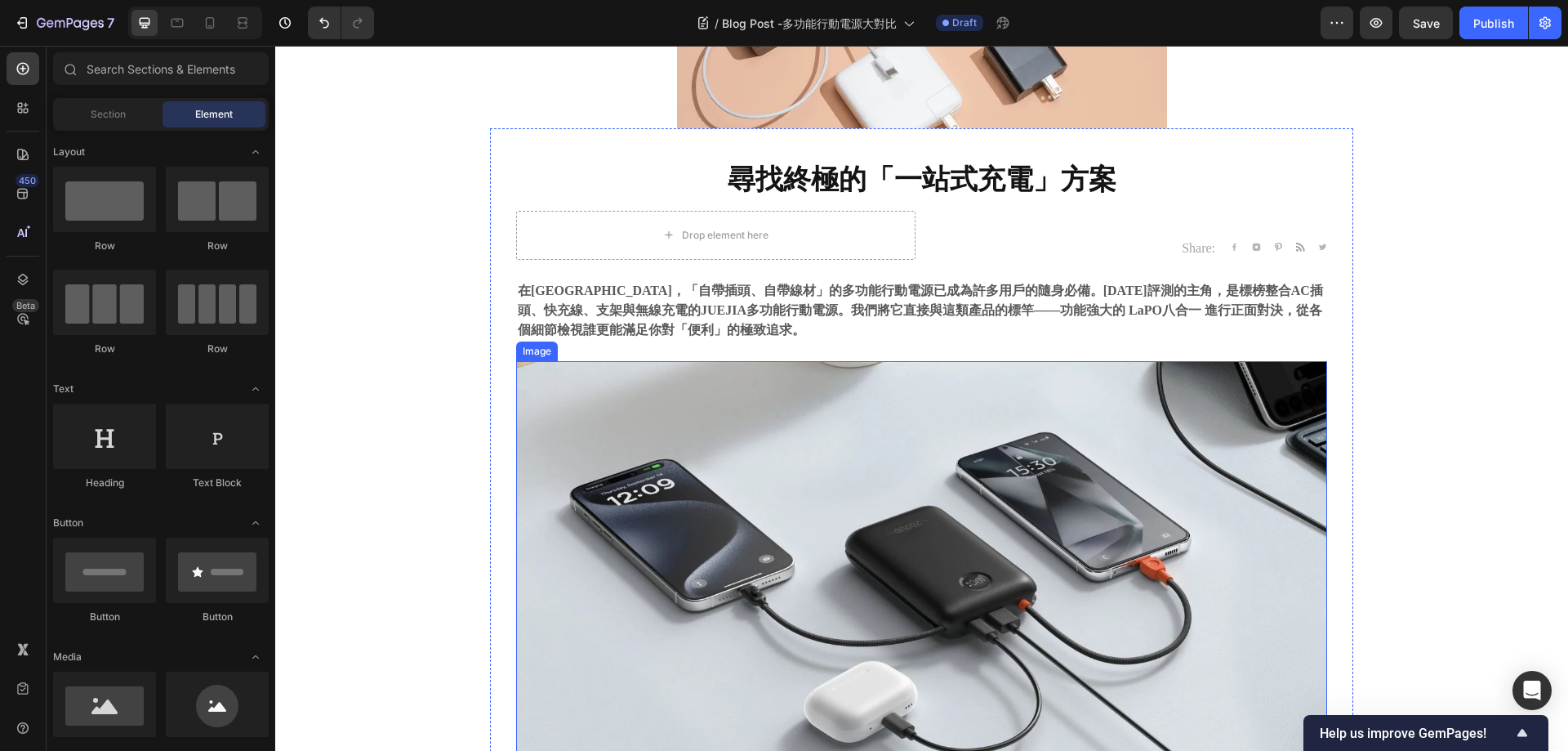
click at [862, 423] on img at bounding box center [921, 605] width 811 height 489
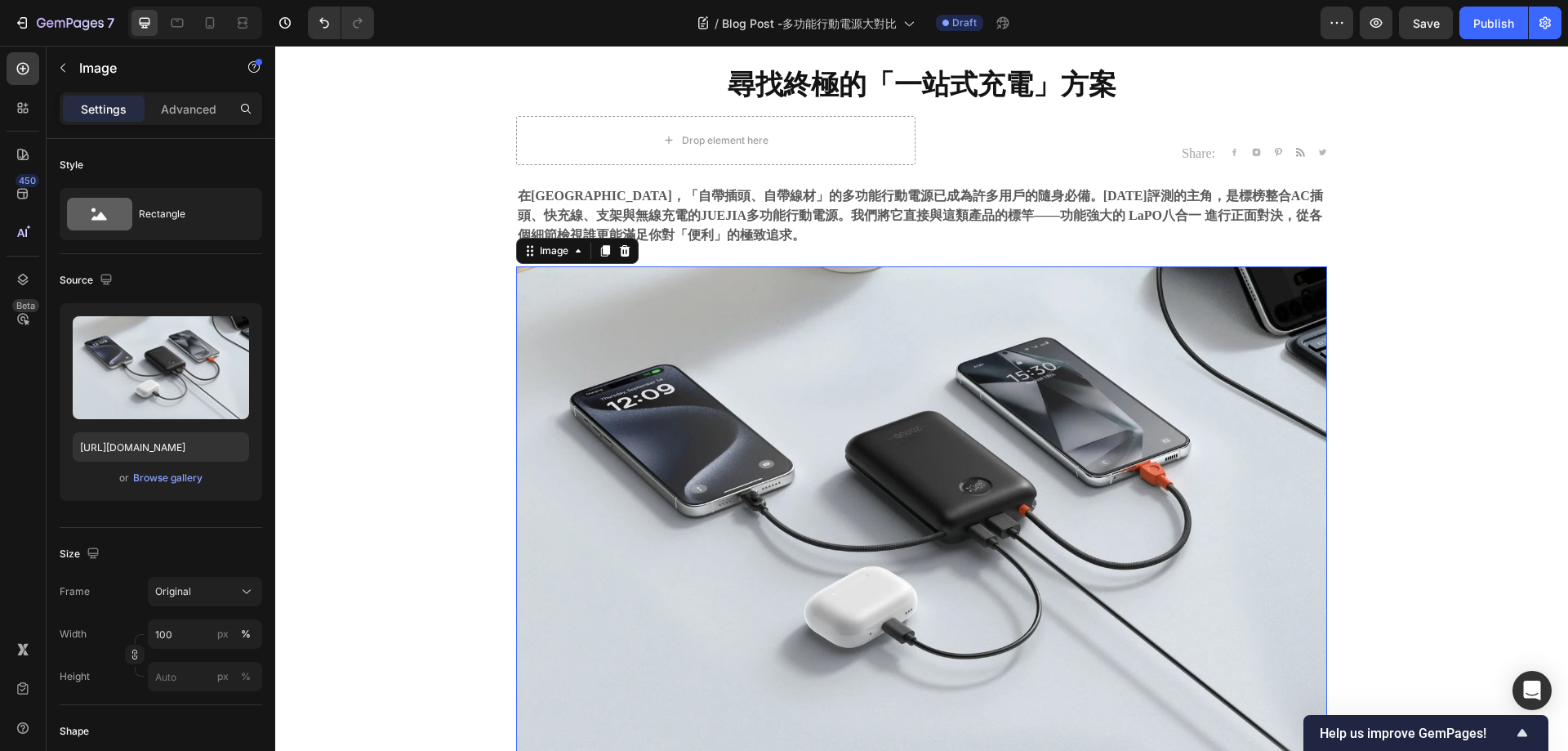
scroll to position [409, 0]
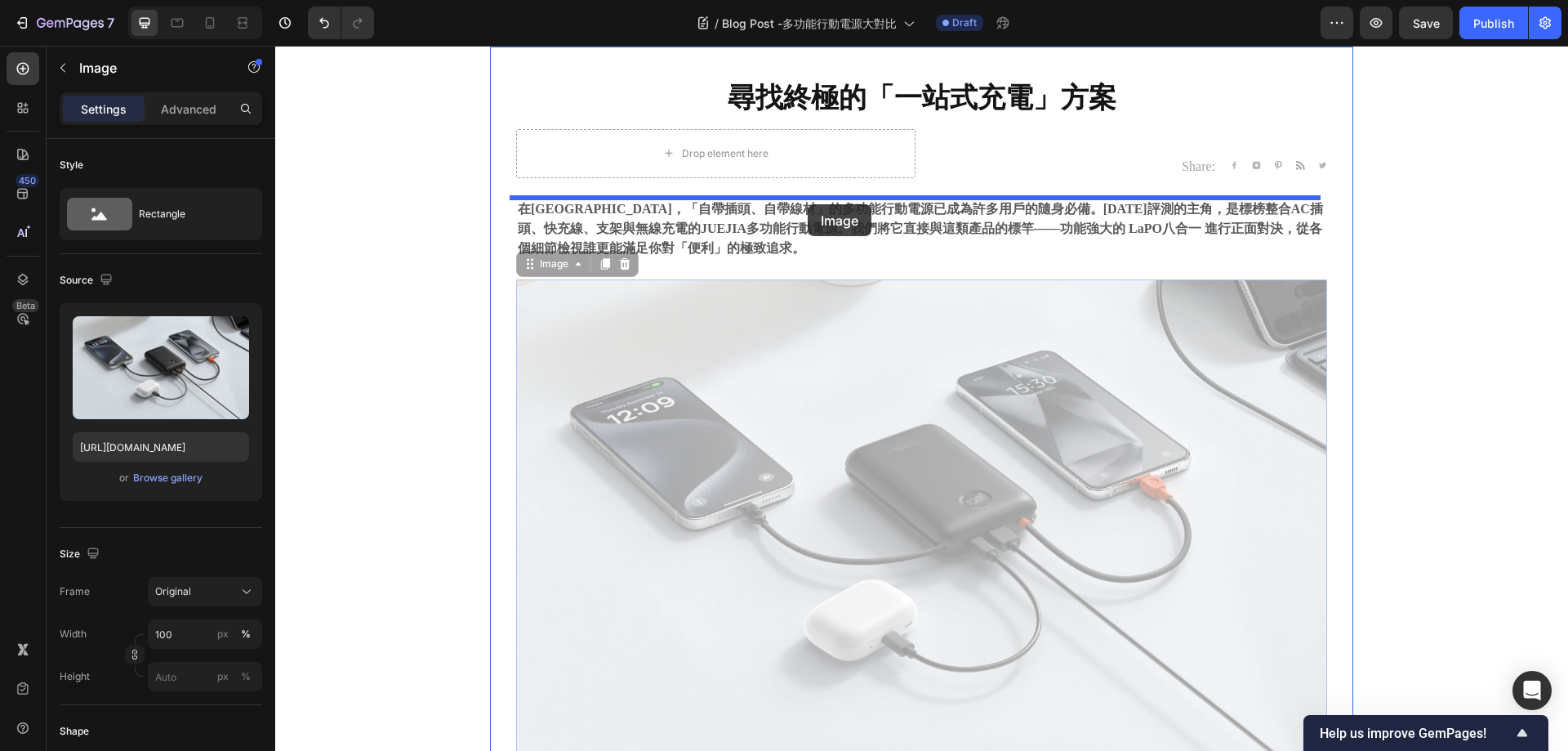
drag, startPoint x: 803, startPoint y: 360, endPoint x: 808, endPoint y: 204, distance: 156.1
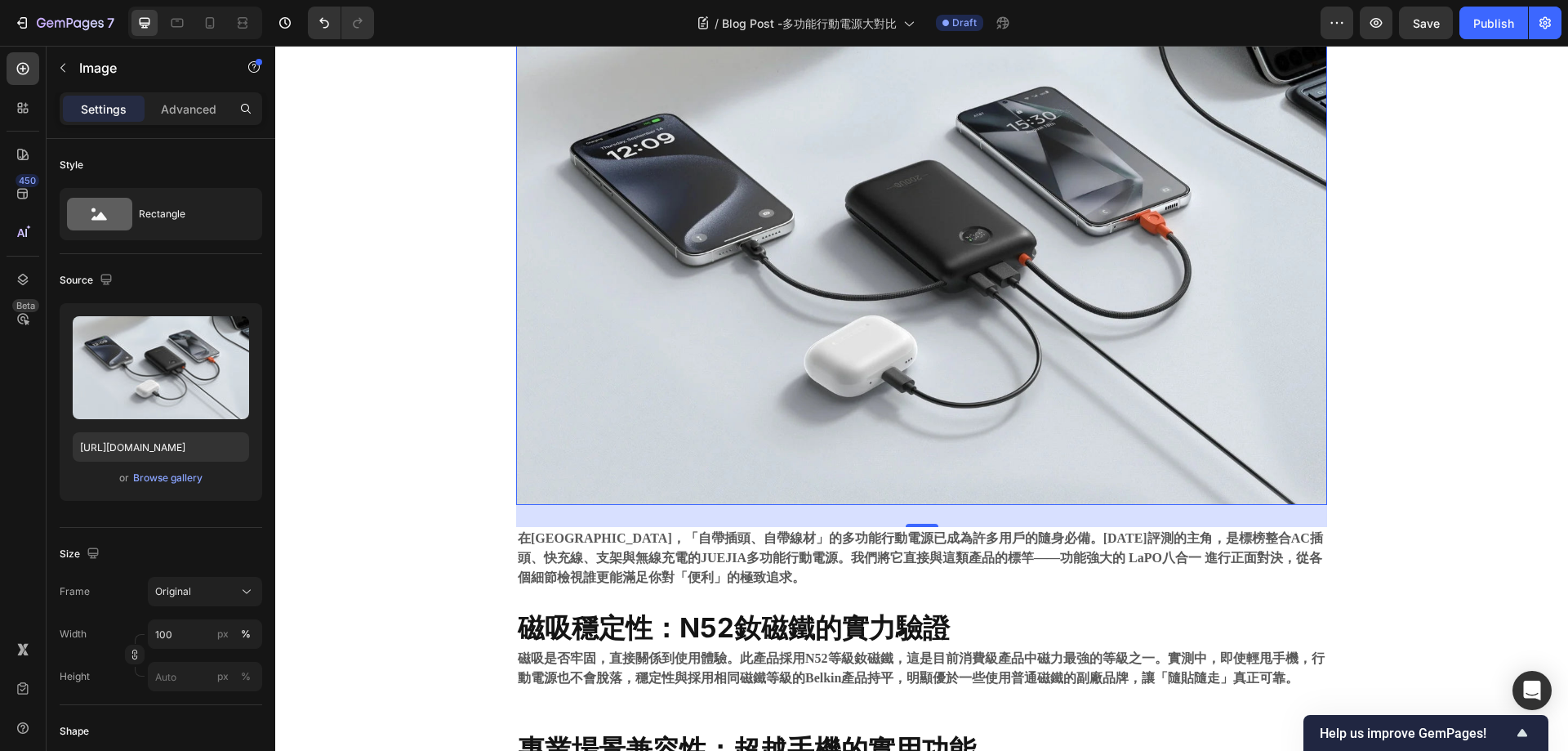
scroll to position [735, 0]
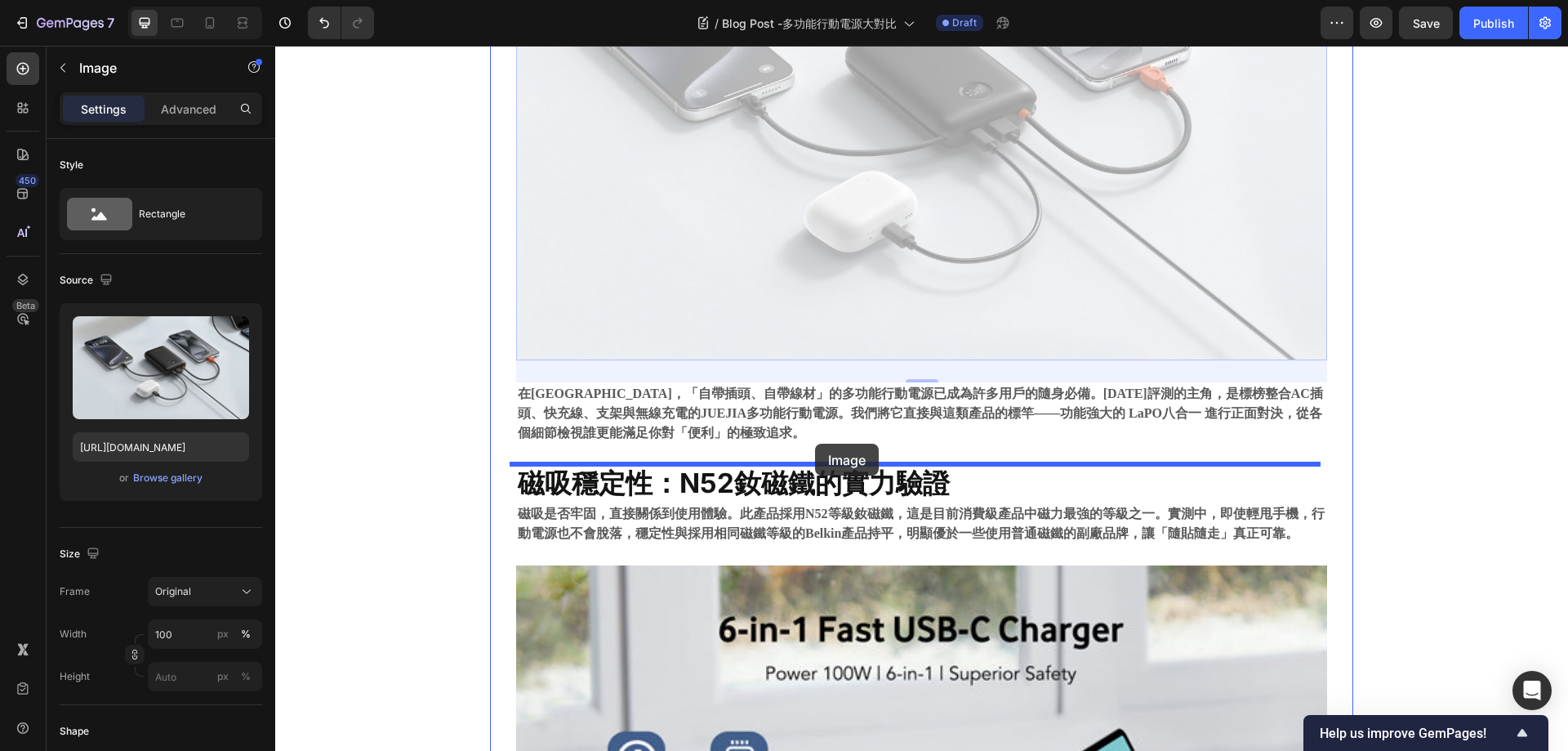
drag, startPoint x: 820, startPoint y: 286, endPoint x: 813, endPoint y: 436, distance: 150.2
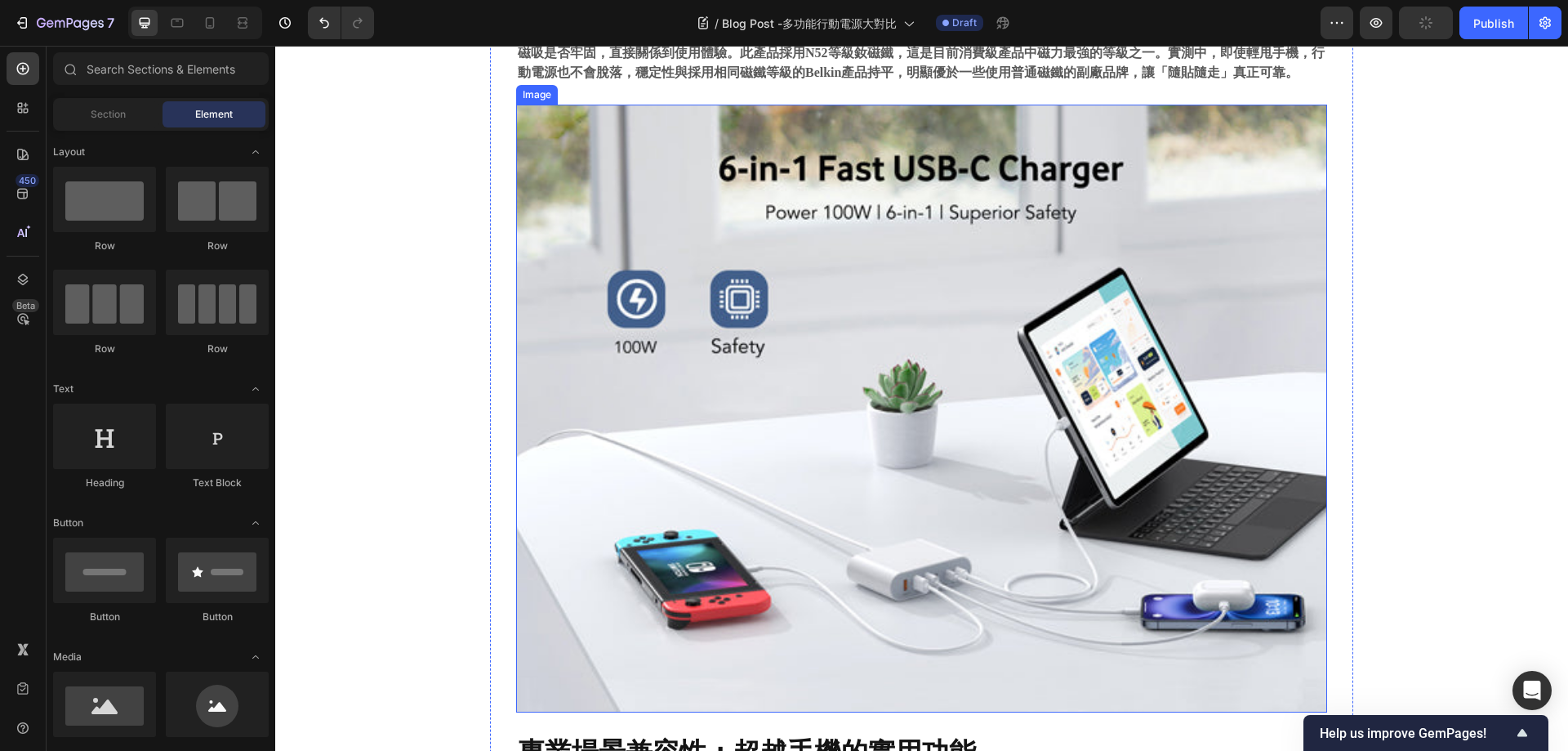
scroll to position [693, 0]
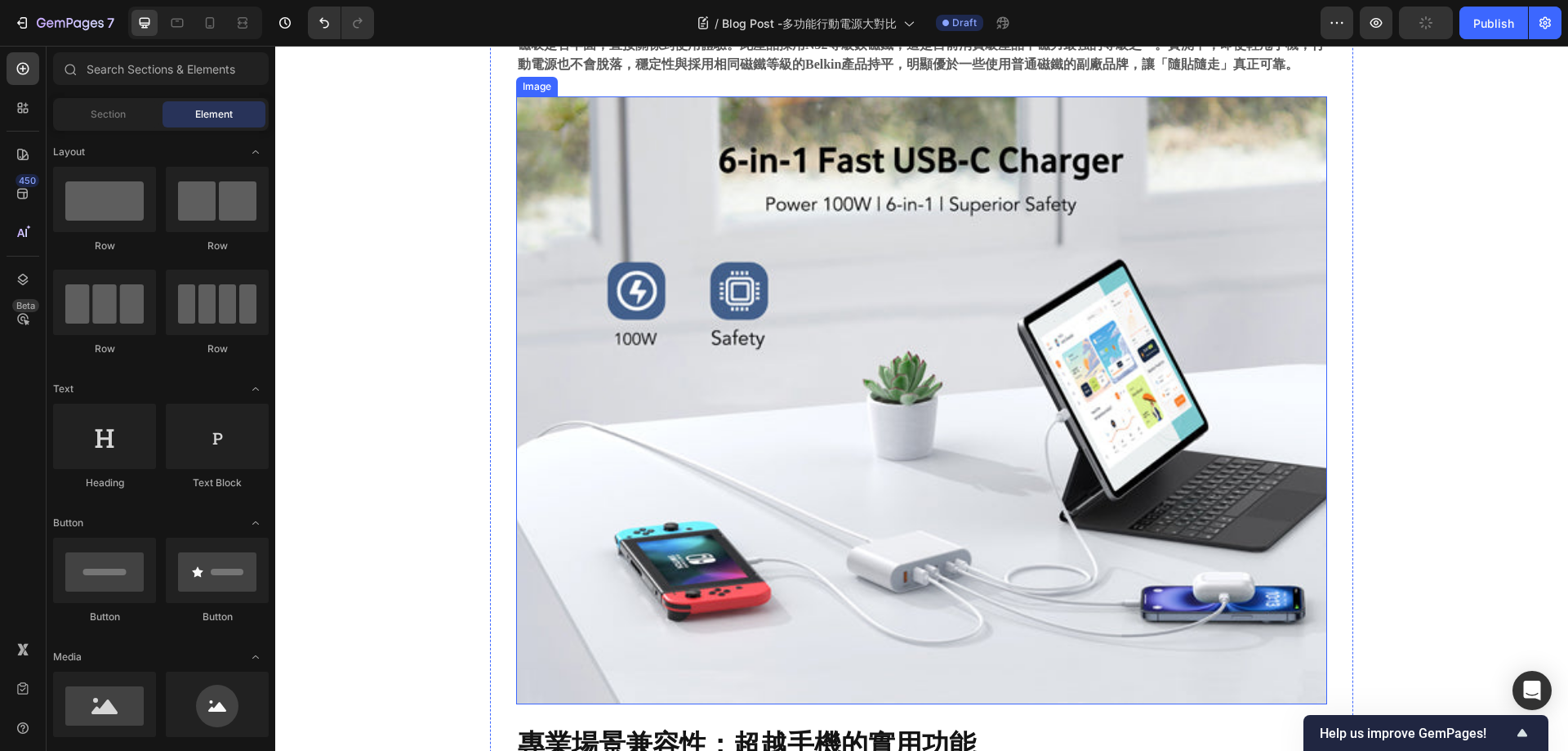
click at [835, 293] on img at bounding box center [921, 400] width 811 height 609
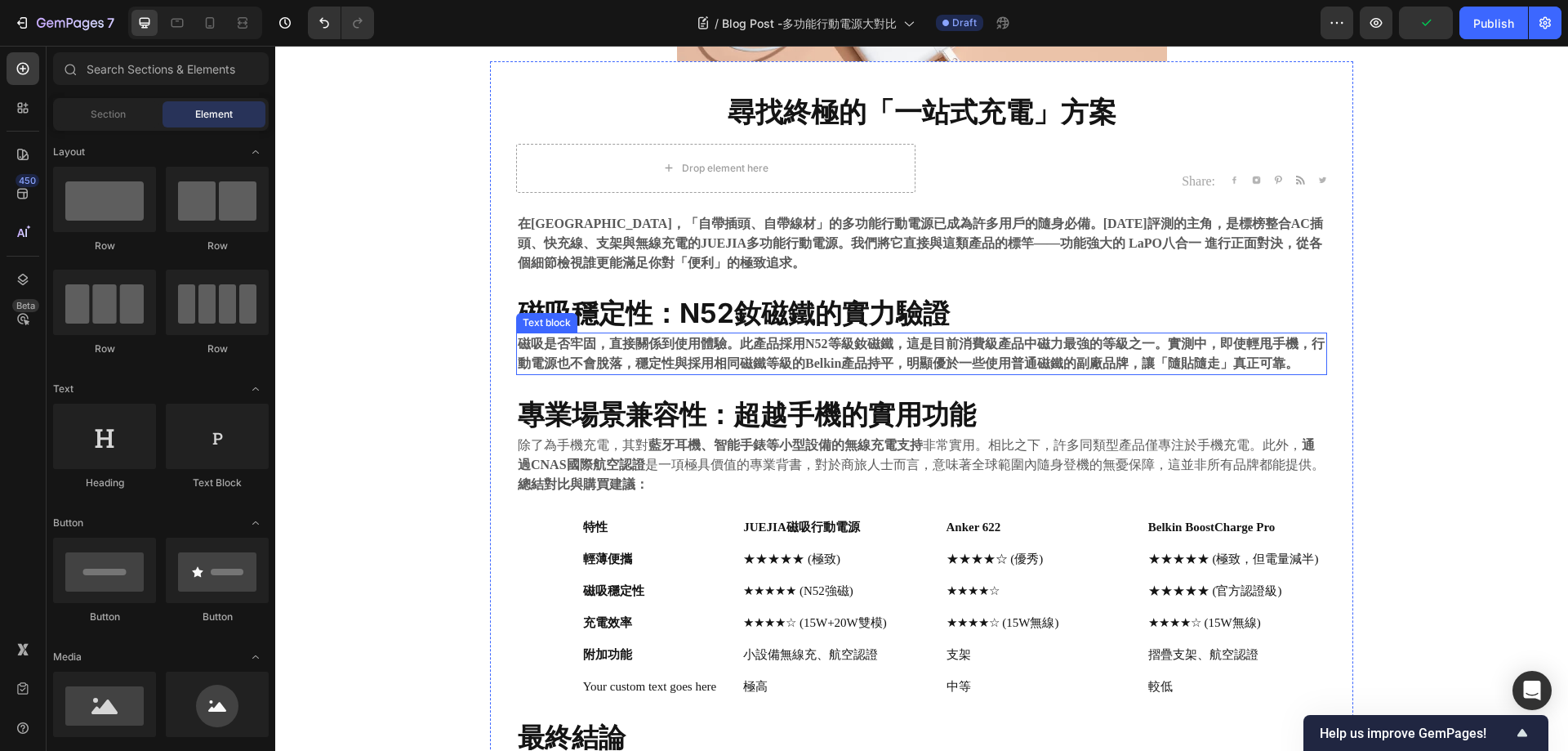
scroll to position [366, 0]
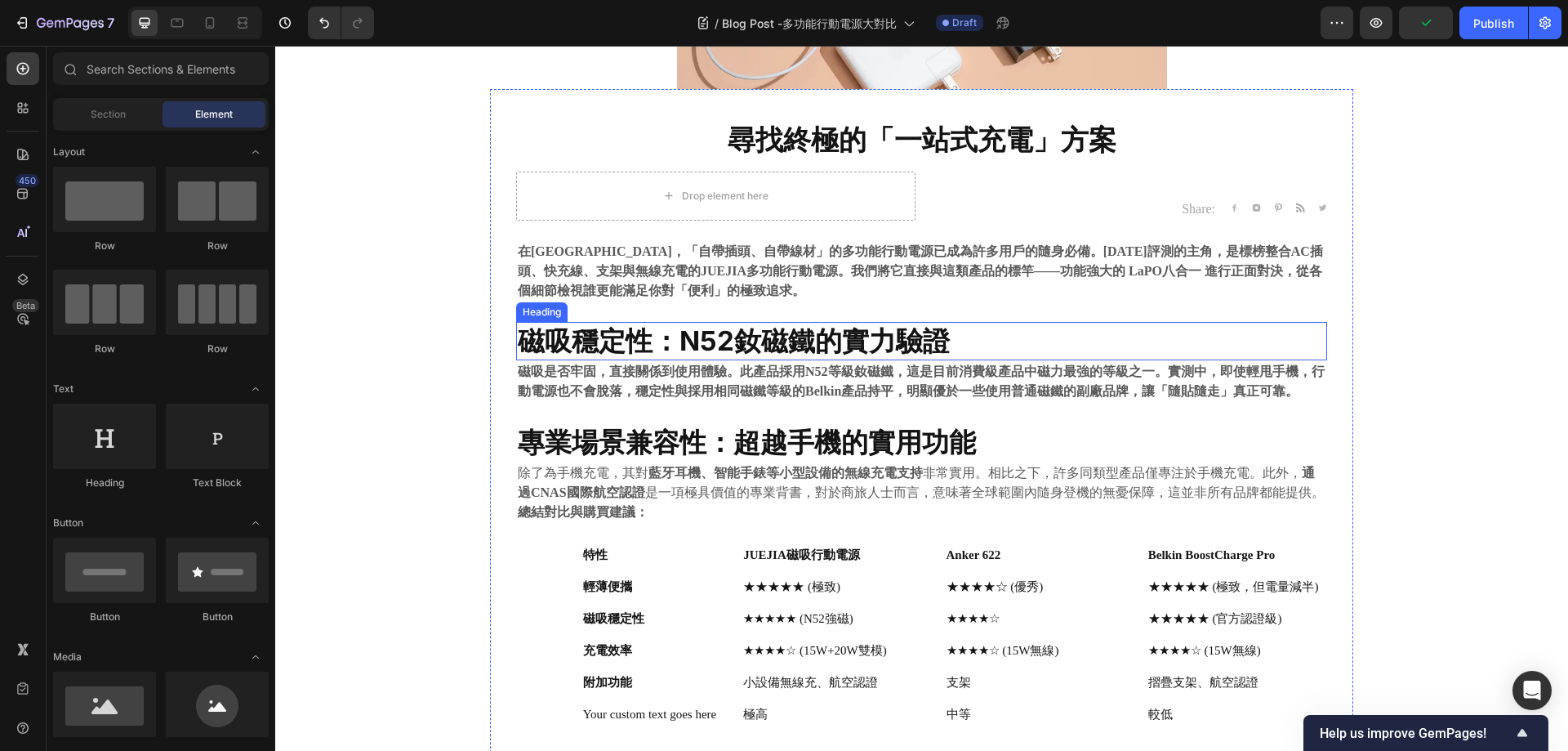
click at [674, 345] on strong "磁吸穩定性：N52釹磁鐵的實力驗證" at bounding box center [733, 340] width 432 height 32
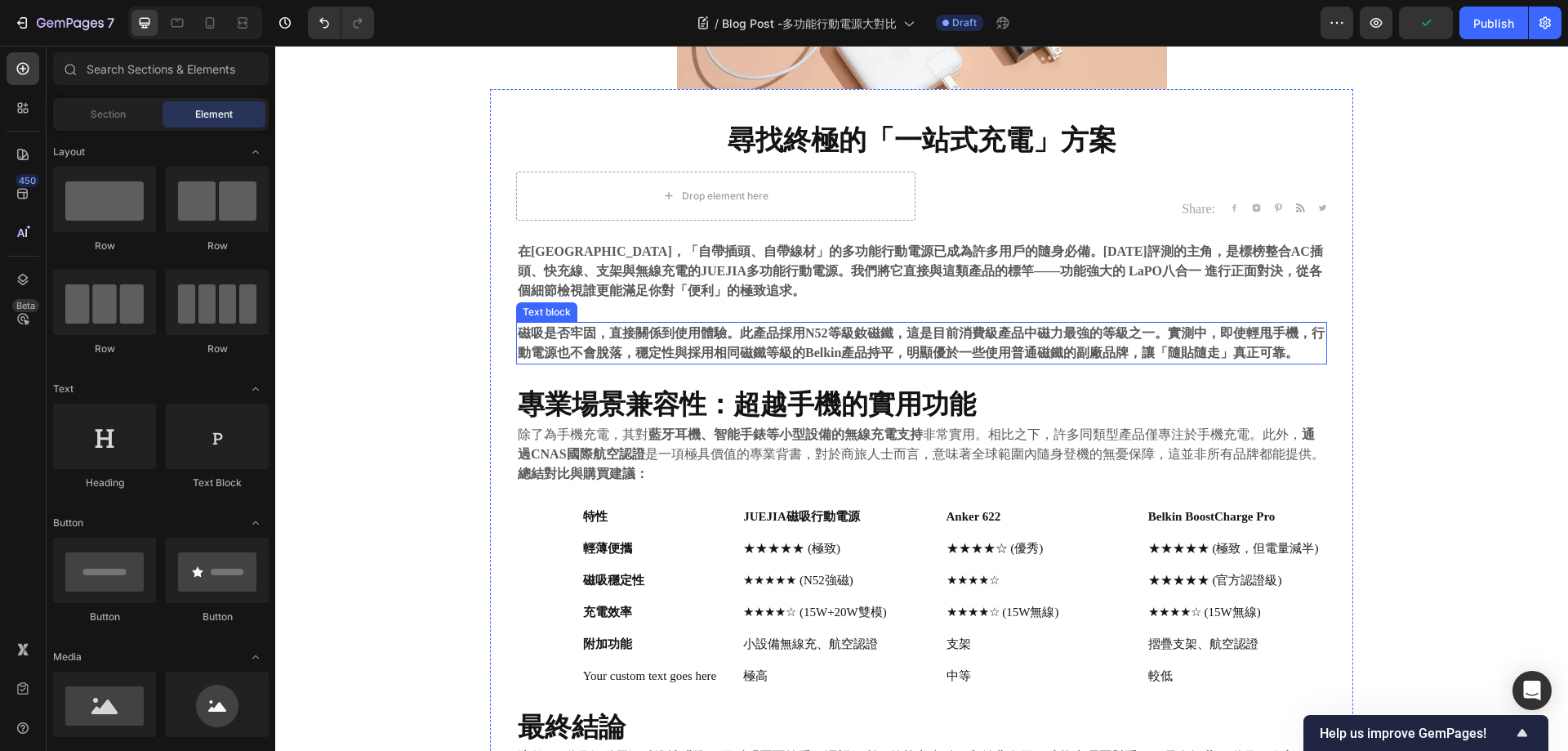
click at [769, 344] on strong "磁吸是否牢固，直接關係到使用體驗。此產品採用N52等級釹磁鐵，這是目前消費級產品中磁力最強的等級之一。實測中，即使輕甩手機，行動電源也不會脫落，穩定性與採用相…" at bounding box center [921, 342] width 807 height 33
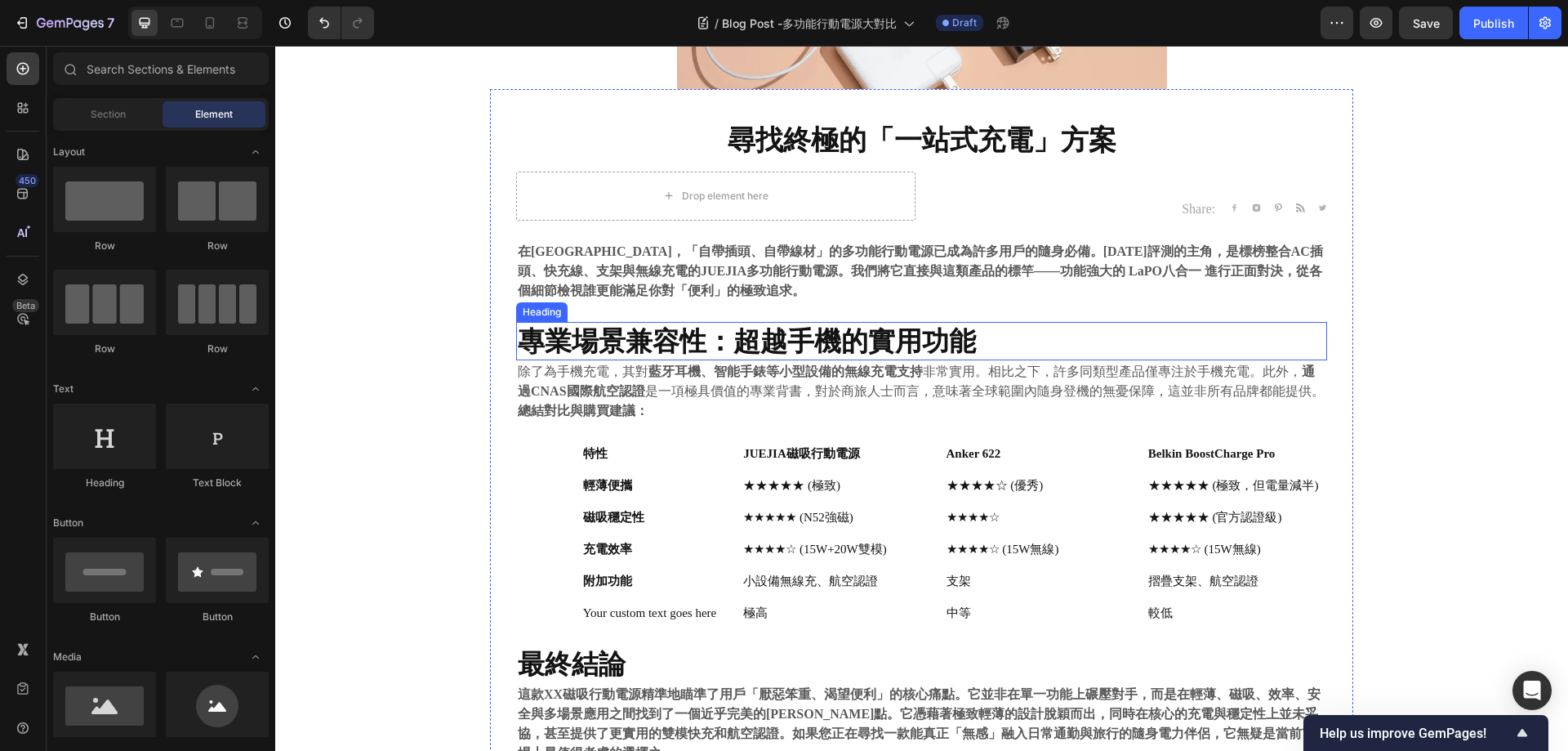
click at [804, 340] on strong "專業場景兼容性：超越手機的實用功能" at bounding box center [746, 340] width 458 height 32
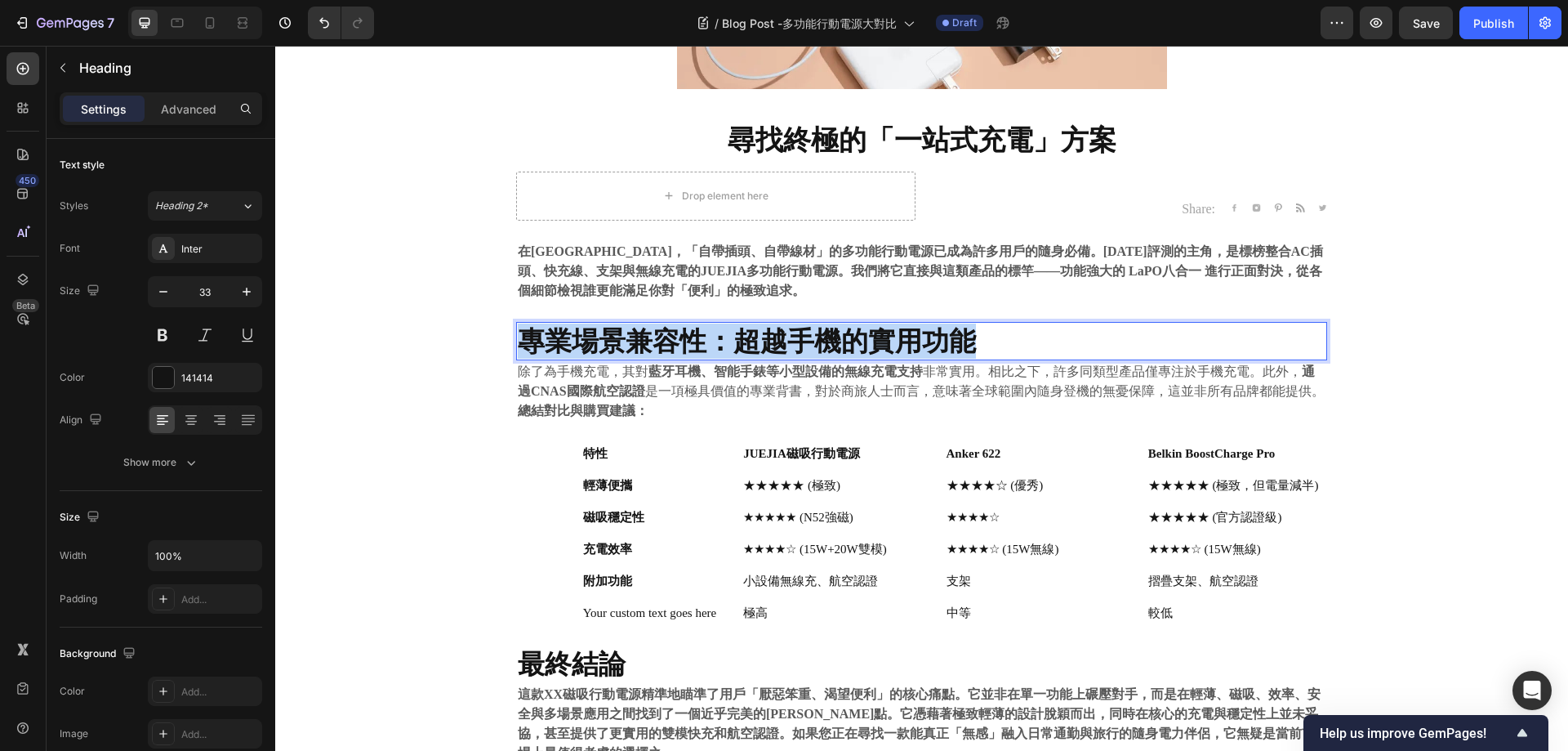
click at [782, 332] on strong "專業場景兼容性：超越手機的實用功能" at bounding box center [746, 340] width 458 height 32
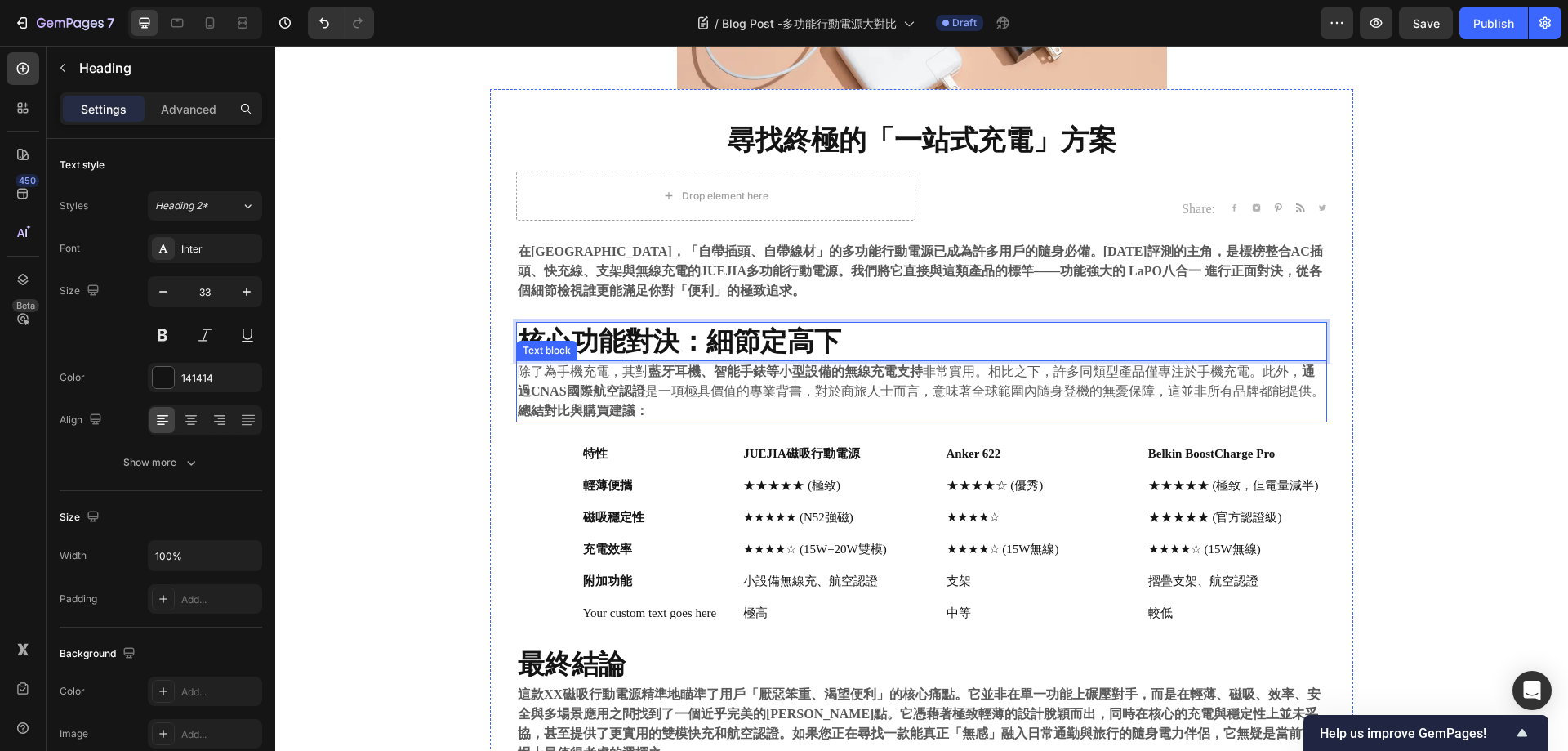
click at [778, 378] on strong "藍牙耳機、智能手錶等小型設備的無線充電支持" at bounding box center [786, 371] width 275 height 14
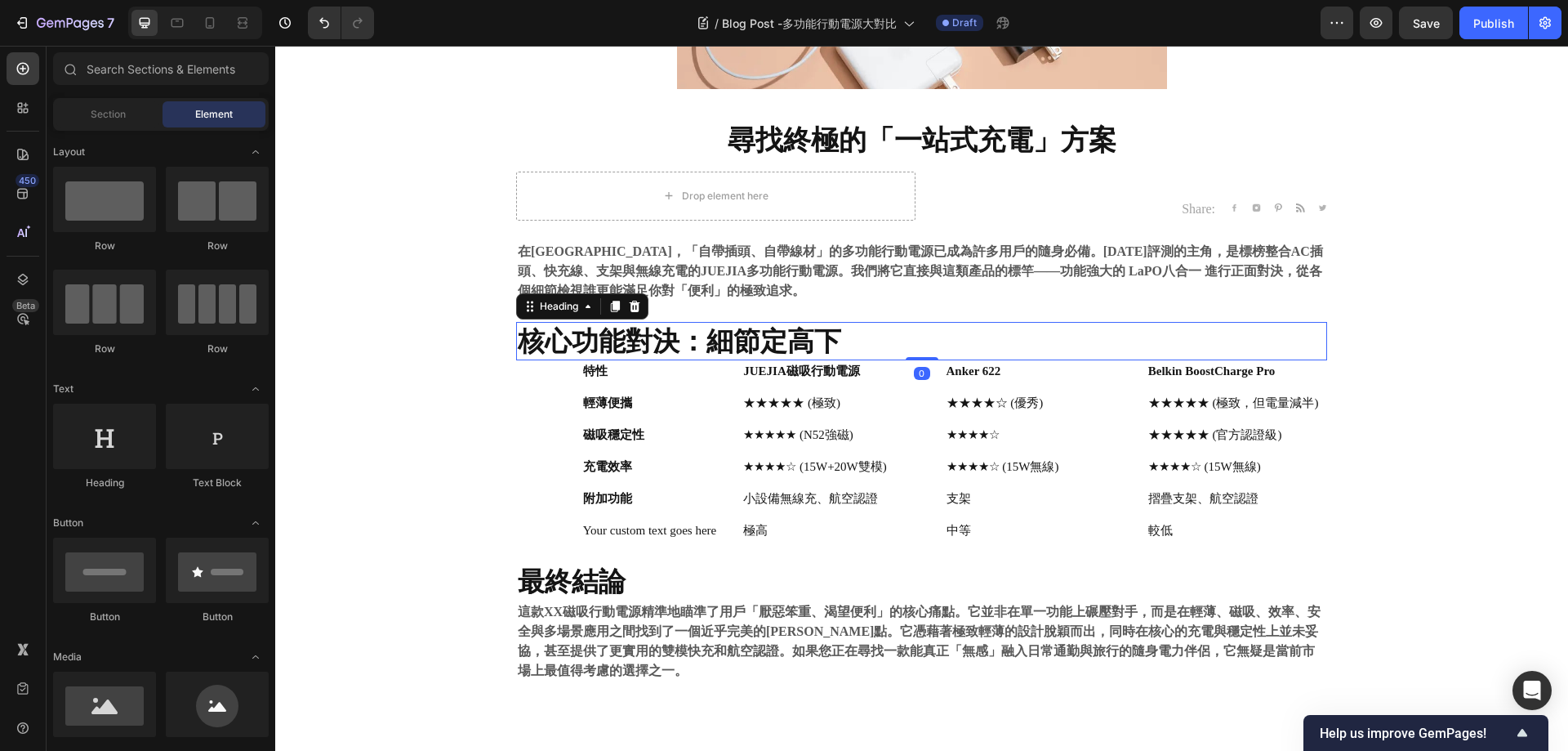
click at [1003, 334] on p "⁠⁠⁠⁠⁠⁠⁠ 核心功能對決：細節定高下" at bounding box center [921, 341] width 808 height 35
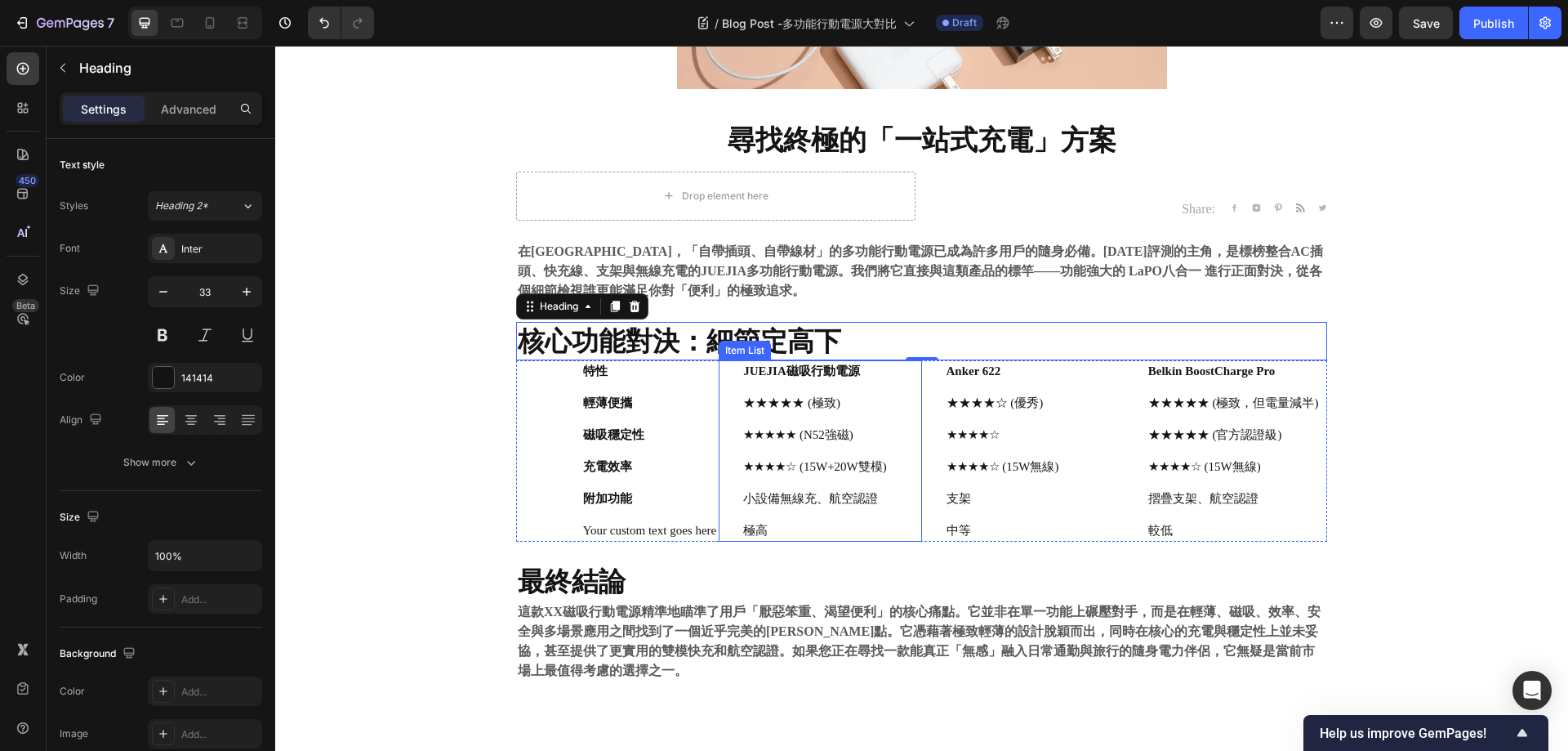
click at [777, 371] on strong "JUEJIA磁吸行動電源" at bounding box center [802, 371] width 117 height 13
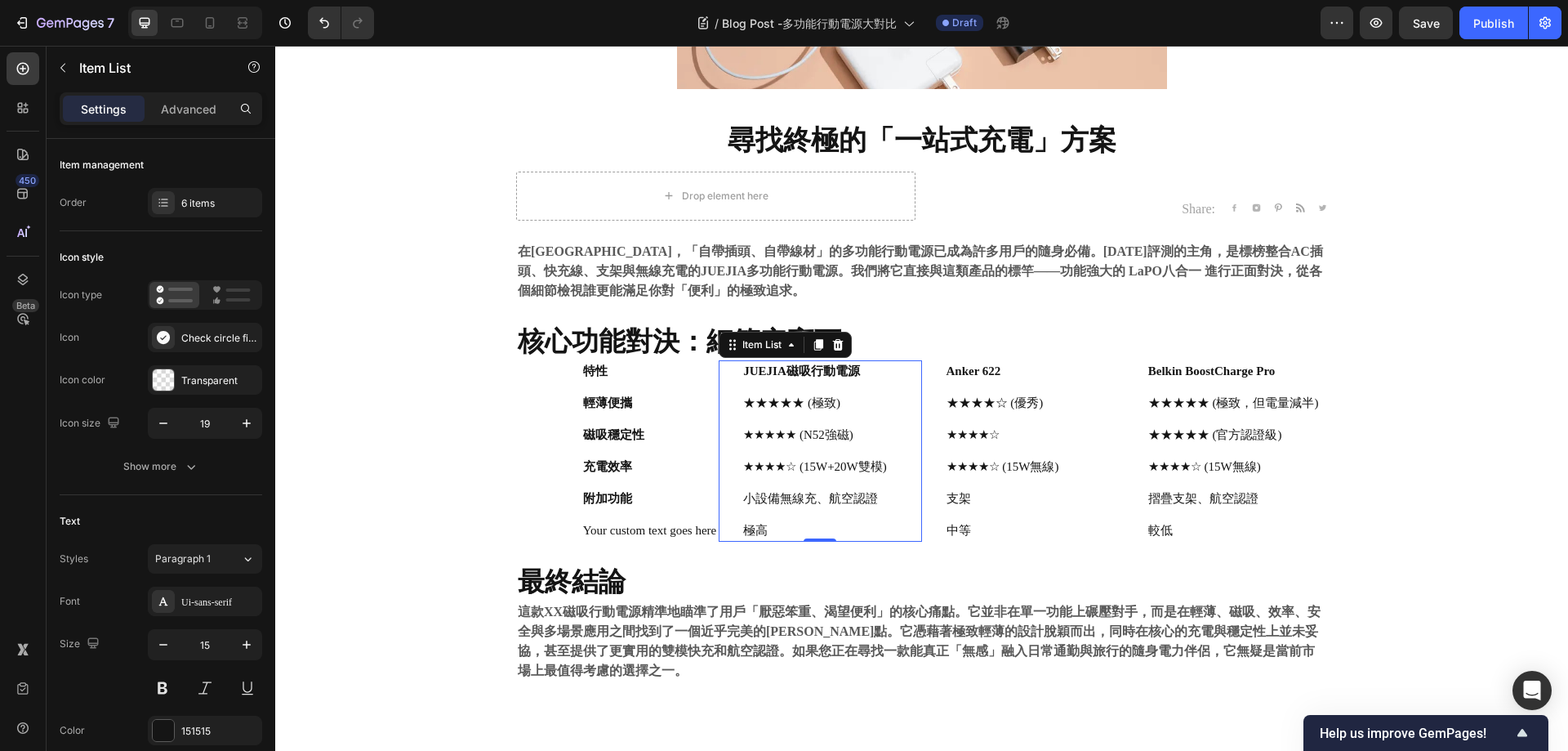
click at [799, 377] on strong "JUEJIA磁吸行動電源" at bounding box center [802, 371] width 117 height 13
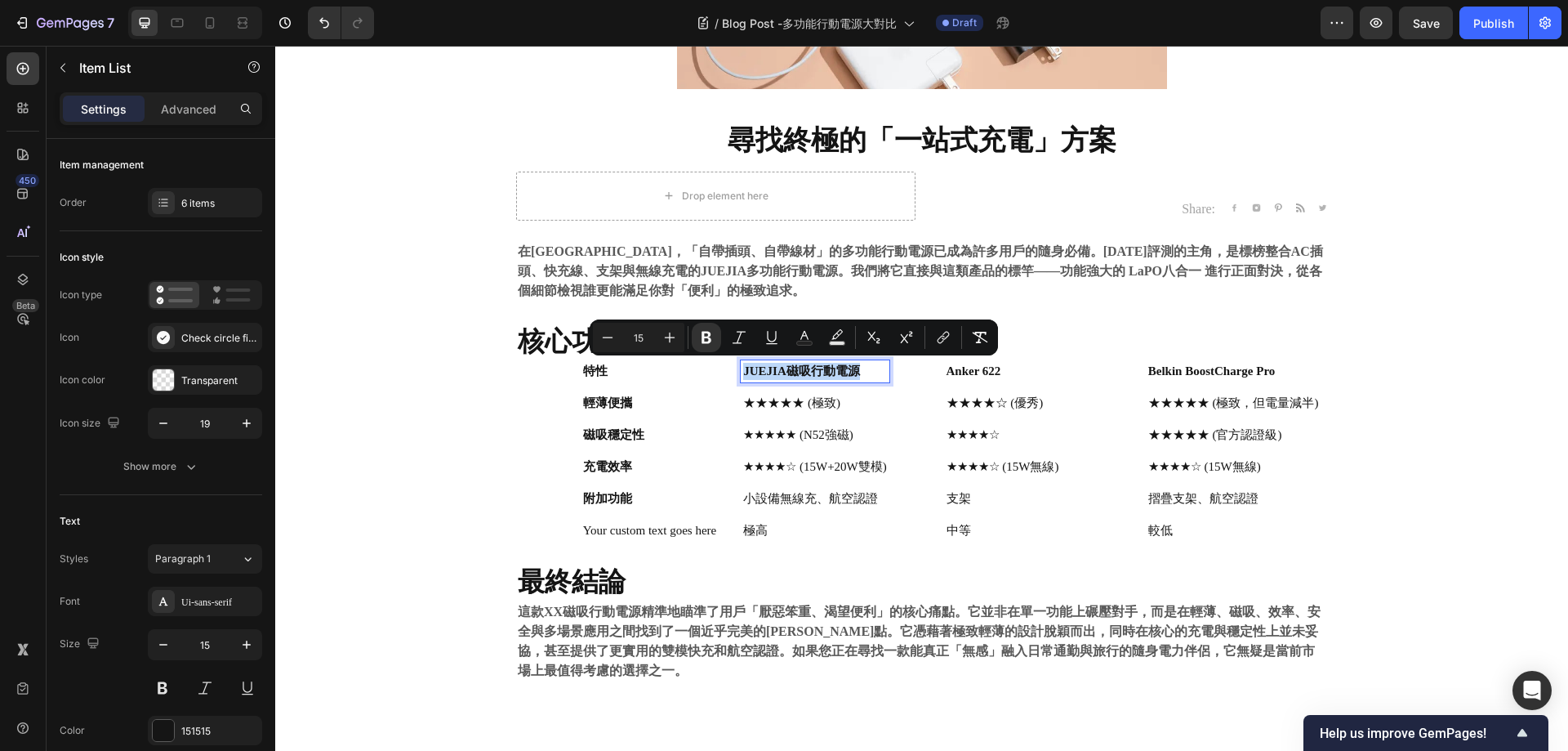
click at [791, 372] on strong "JUEJIA磁吸行動電源" at bounding box center [802, 371] width 117 height 13
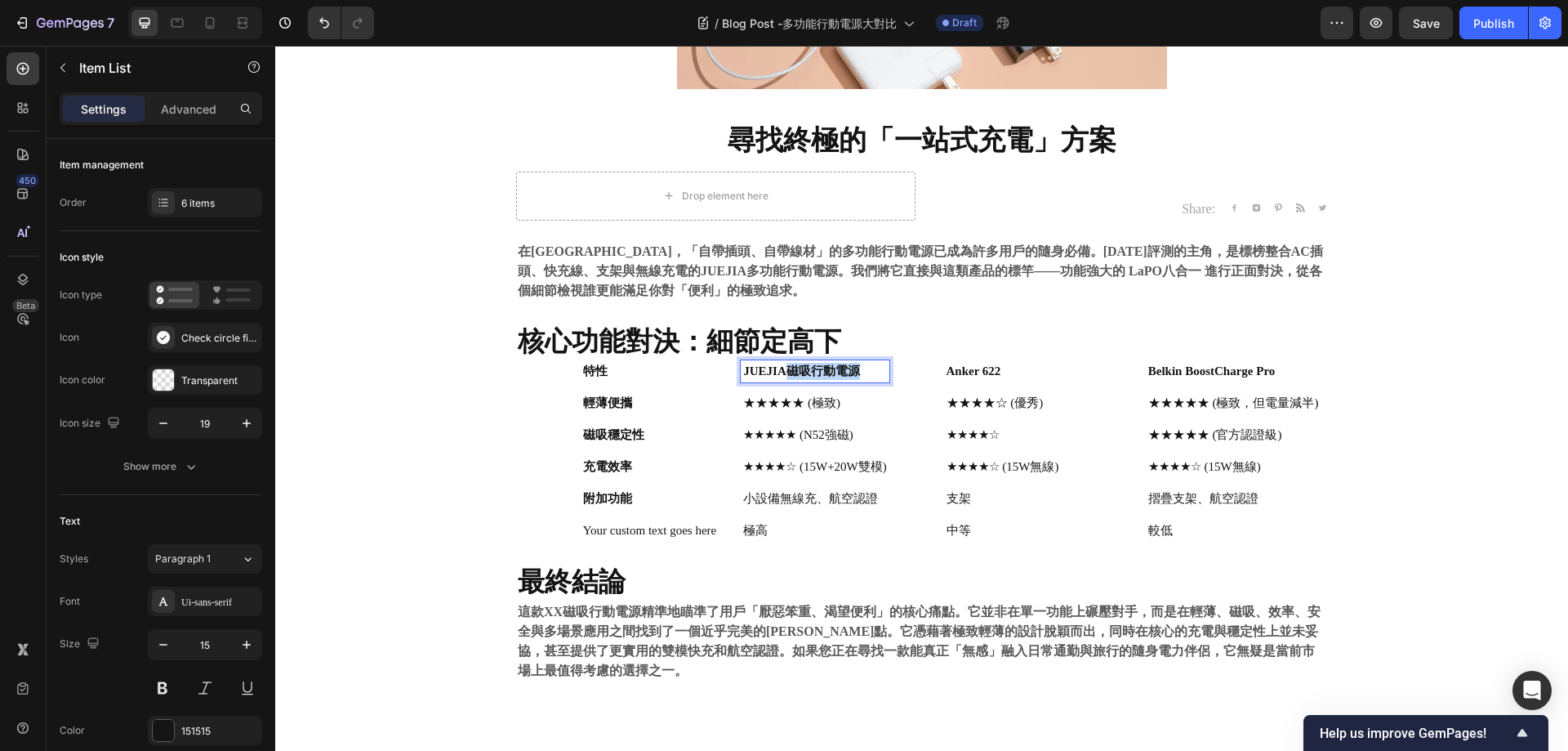
drag, startPoint x: 778, startPoint y: 372, endPoint x: 885, endPoint y: 372, distance: 107.0
click at [885, 372] on p "JUEJIA磁吸行動電源" at bounding box center [815, 371] width 144 height 18
click at [803, 368] on strong "JUEJIA磁吸行動電源" at bounding box center [802, 371] width 117 height 13
drag, startPoint x: 780, startPoint y: 366, endPoint x: 885, endPoint y: 378, distance: 105.7
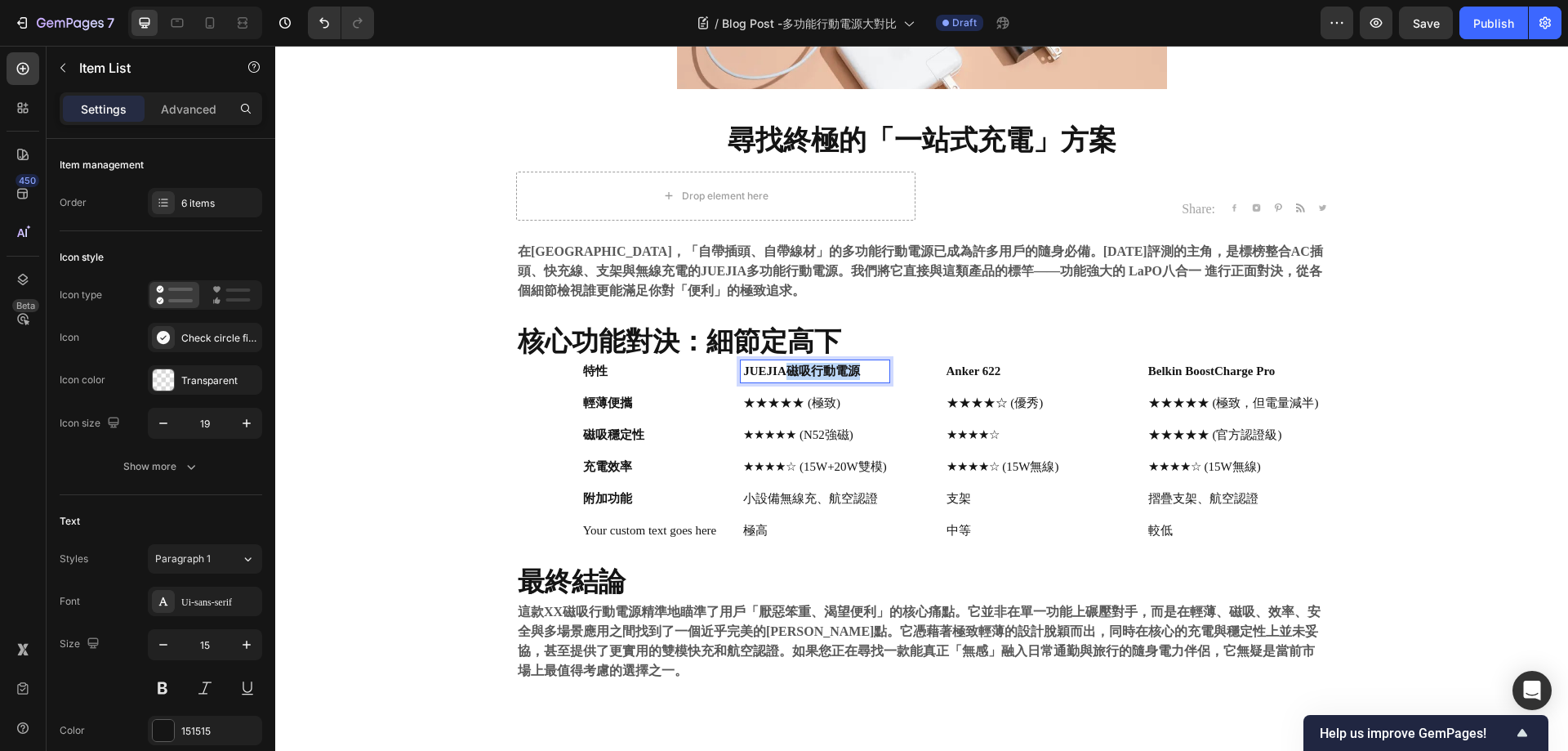
click at [885, 378] on p "JUEJIA磁吸行動電源" at bounding box center [815, 371] width 144 height 18
click at [960, 369] on strong "Anker 622" at bounding box center [973, 371] width 54 height 13
click at [955, 364] on strong "Anker 622" at bounding box center [973, 371] width 54 height 13
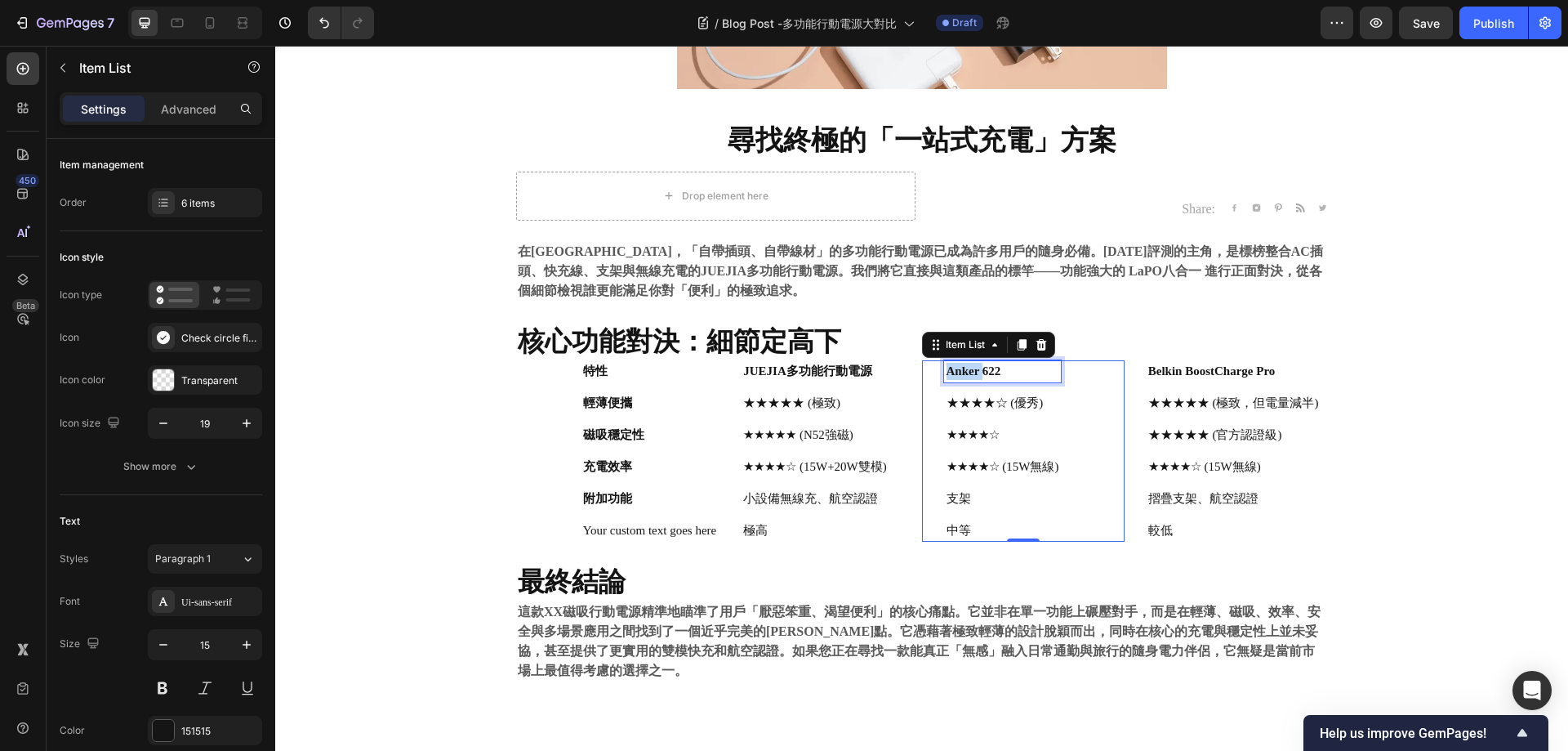
click at [955, 364] on strong "Anker 622" at bounding box center [973, 371] width 54 height 13
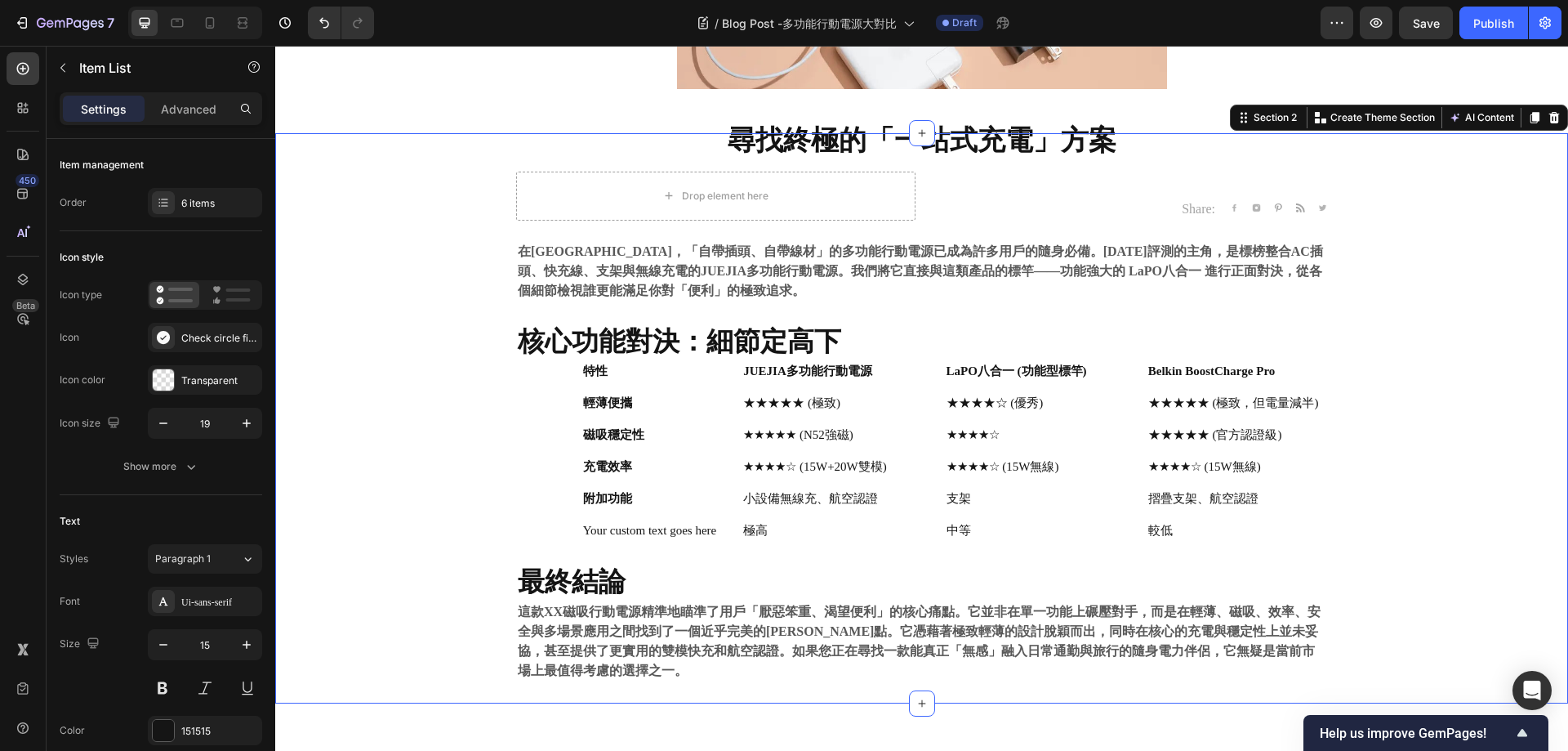
click at [1474, 353] on div "⁠⁠⁠⁠⁠⁠⁠ 尋找終極的「一站式充電」方案 Heading Drop element here Share: Text block Image Image …" at bounding box center [921, 418] width 1268 height 570
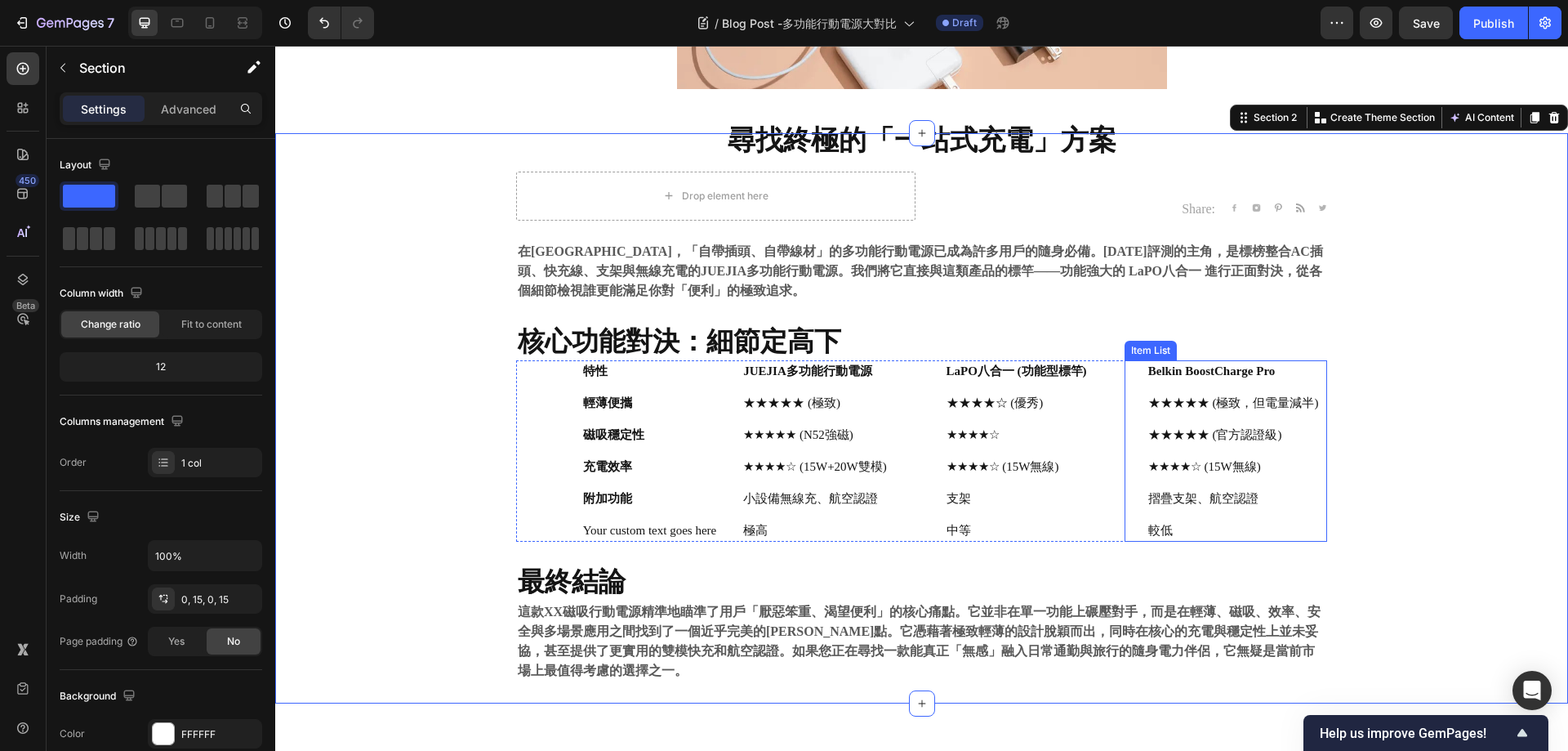
click at [1227, 381] on div "Belkin BoostCharge Pro" at bounding box center [1233, 372] width 175 height 22
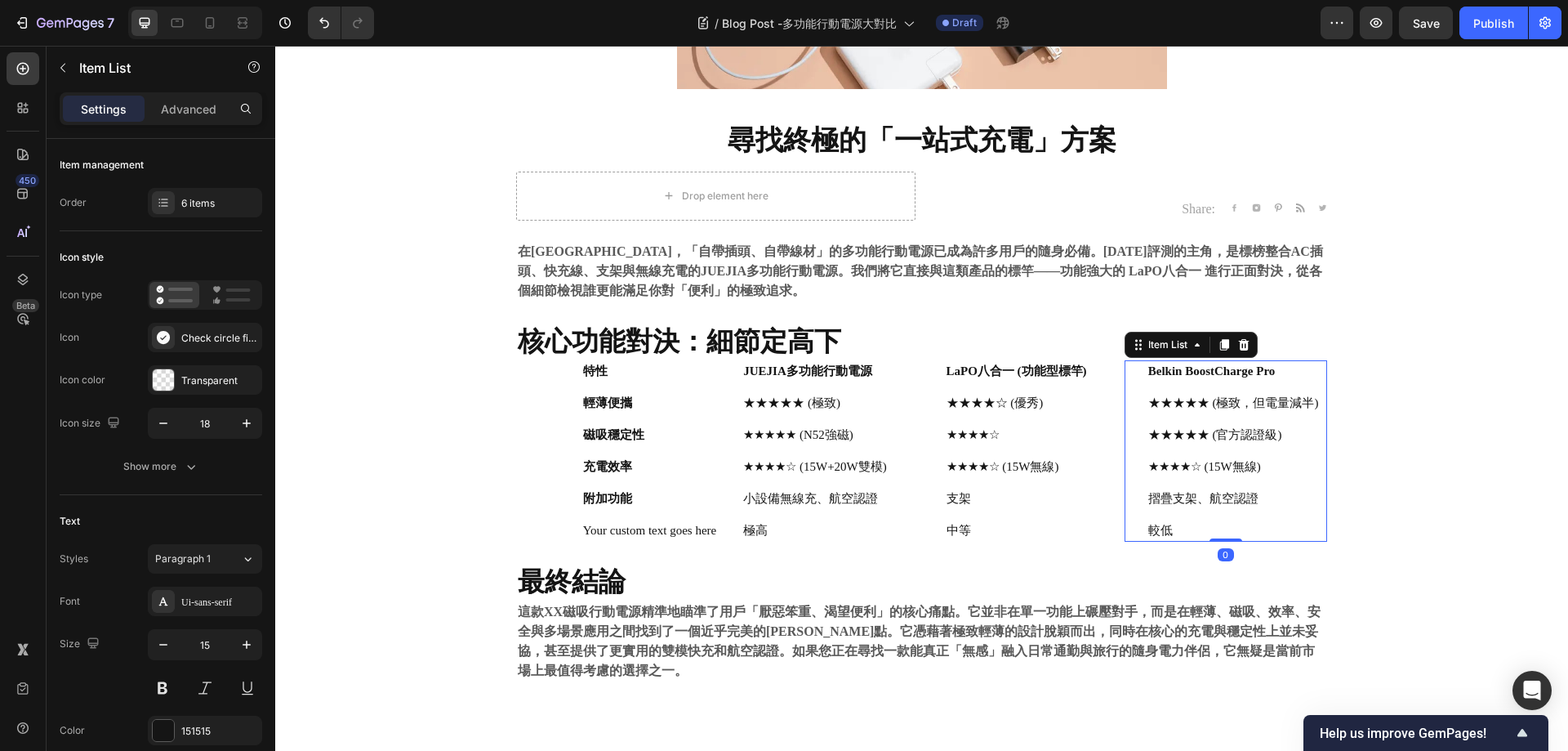
click at [1220, 373] on strong "Belkin BoostCharge Pro" at bounding box center [1212, 371] width 127 height 13
click at [1498, 381] on div "⁠⁠⁠⁠⁠⁠⁠ 尋找終極的「一站式充電」方案 Heading Drop element here Share: Text block Image Image …" at bounding box center [921, 418] width 1268 height 570
click at [1241, 399] on p "★★★★★ (極致，但電量減半)" at bounding box center [1233, 403] width 171 height 18
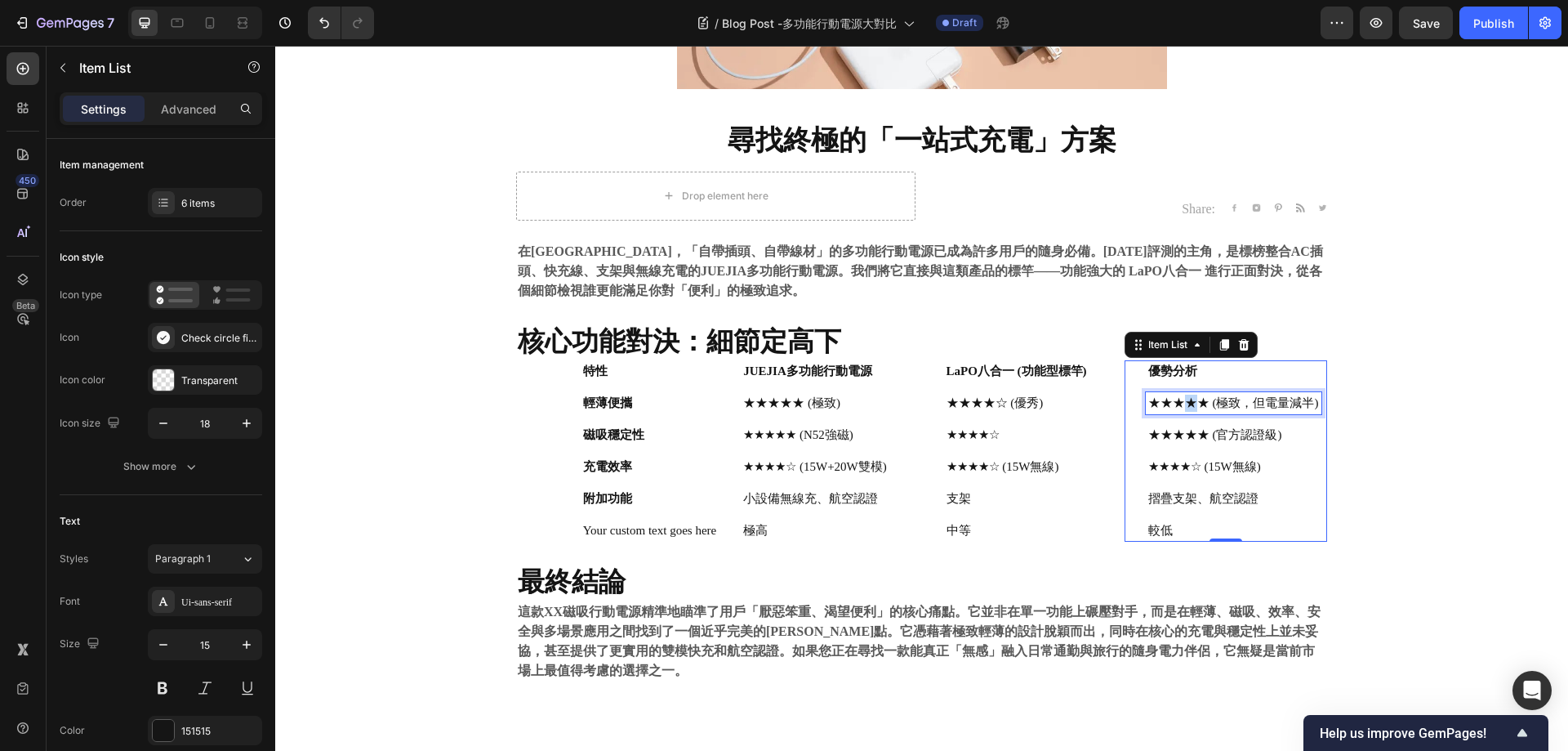
click at [1182, 397] on p "★★★★★ (極致，但電量減半)" at bounding box center [1233, 403] width 171 height 18
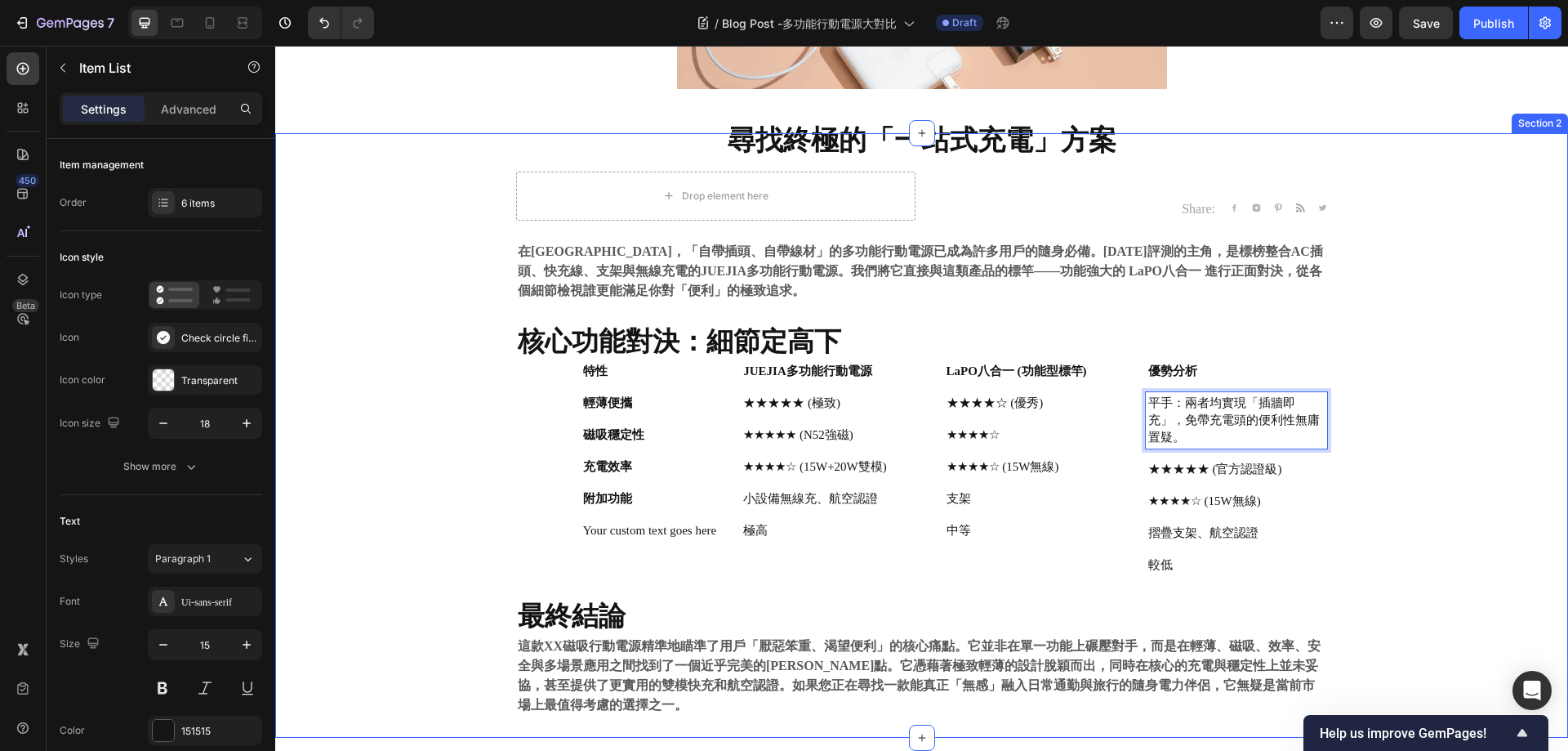
click at [1453, 407] on div "⁠⁠⁠⁠⁠⁠⁠ 尋找終極的「一站式充電」方案 Heading Drop element here Share: Text block Image Image …" at bounding box center [921, 435] width 1268 height 604
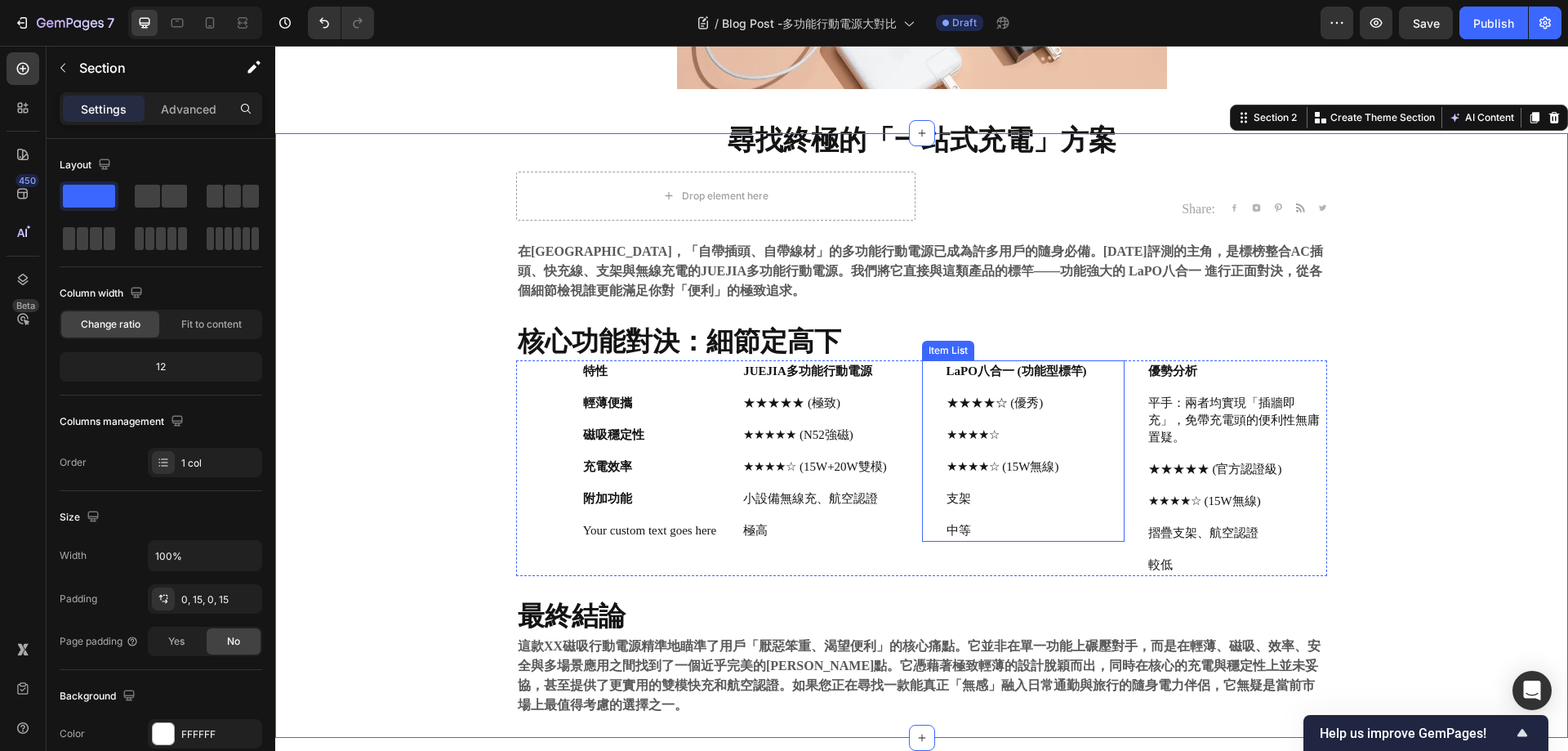
drag, startPoint x: 1004, startPoint y: 408, endPoint x: 1173, endPoint y: 403, distance: 169.1
click at [1004, 408] on p "★★★★☆ (優秀)" at bounding box center [1016, 403] width 140 height 18
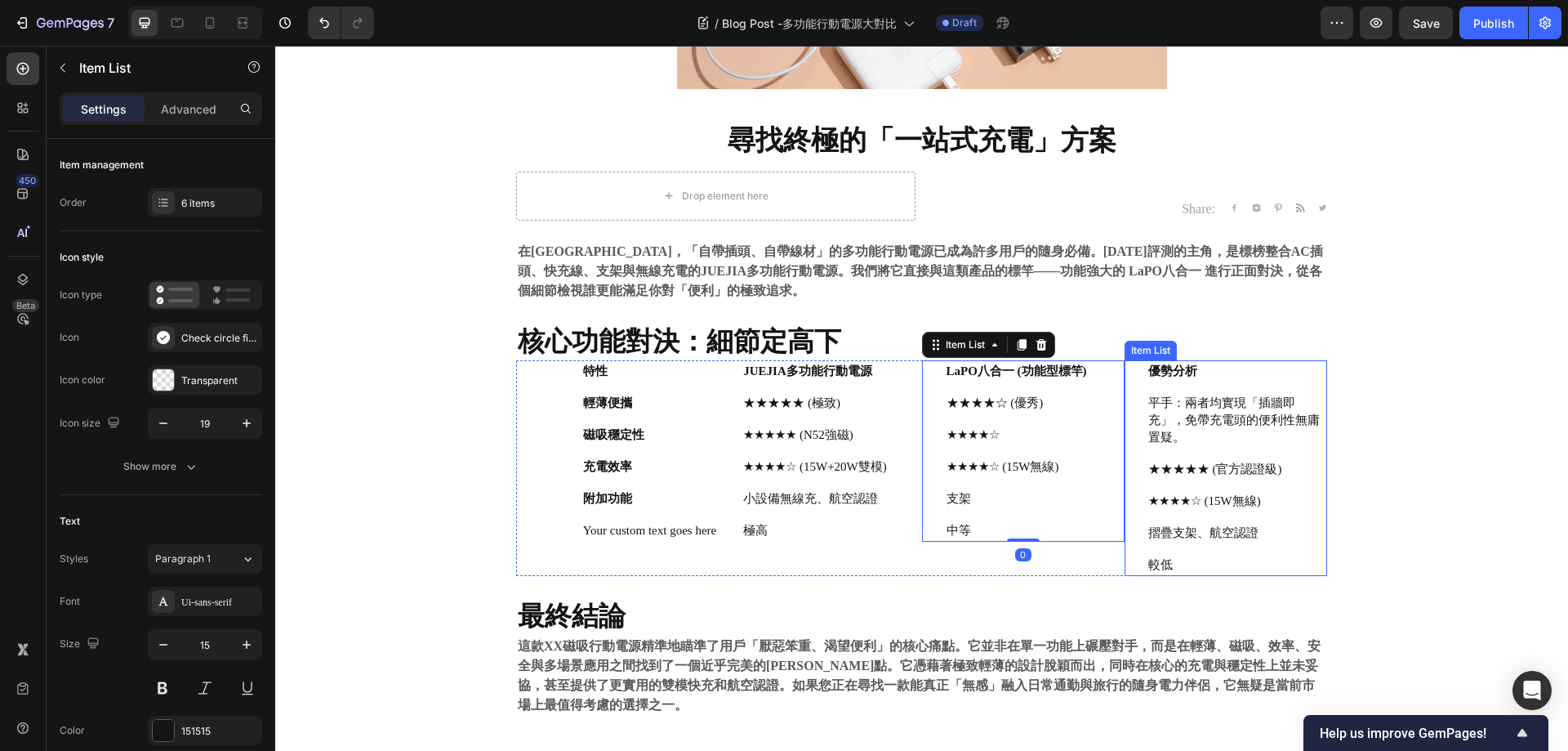
click at [1213, 404] on p "平手：兩者均實現「插牆即充」，免帶充電頭的便利性無庸置疑。" at bounding box center [1236, 421] width 176 height 52
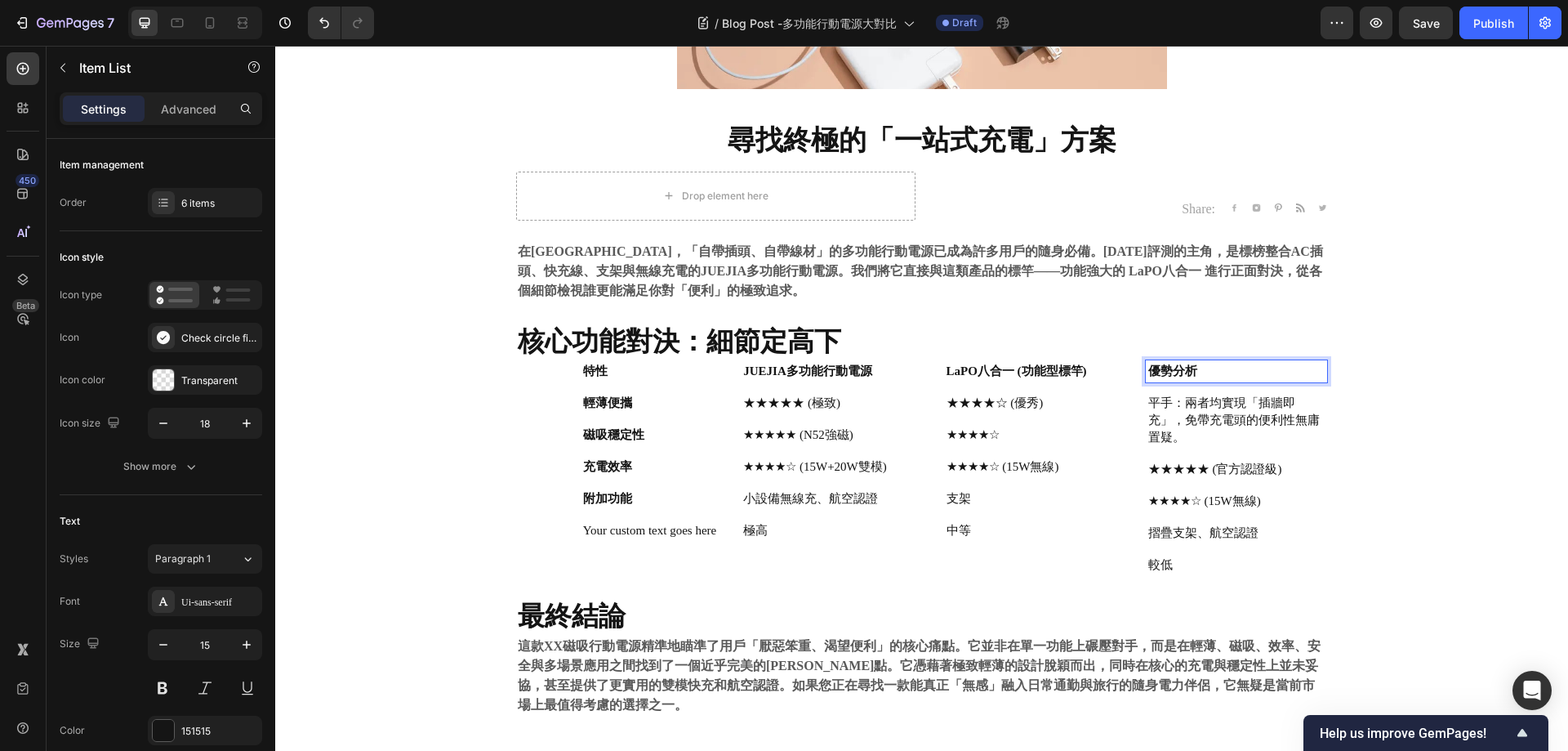
click at [1199, 411] on p "平手：兩者均實現「插牆即充」，免帶充電頭的便利性無庸置疑。" at bounding box center [1236, 421] width 176 height 52
click at [1228, 416] on p "平手：兩者均實現「插牆即充」，免帶充電頭的便利性無庸置疑。" at bounding box center [1236, 421] width 176 height 52
click at [1184, 423] on p "平手：兩者均實現「插牆即充」，免帶充電頭的便利性無庸置疑。" at bounding box center [1236, 421] width 176 height 52
click at [1240, 468] on p "★★★★★ (官方認證級)" at bounding box center [1236, 469] width 176 height 18
click at [1285, 474] on p "★★★★★ (官方認證級)" at bounding box center [1236, 469] width 176 height 18
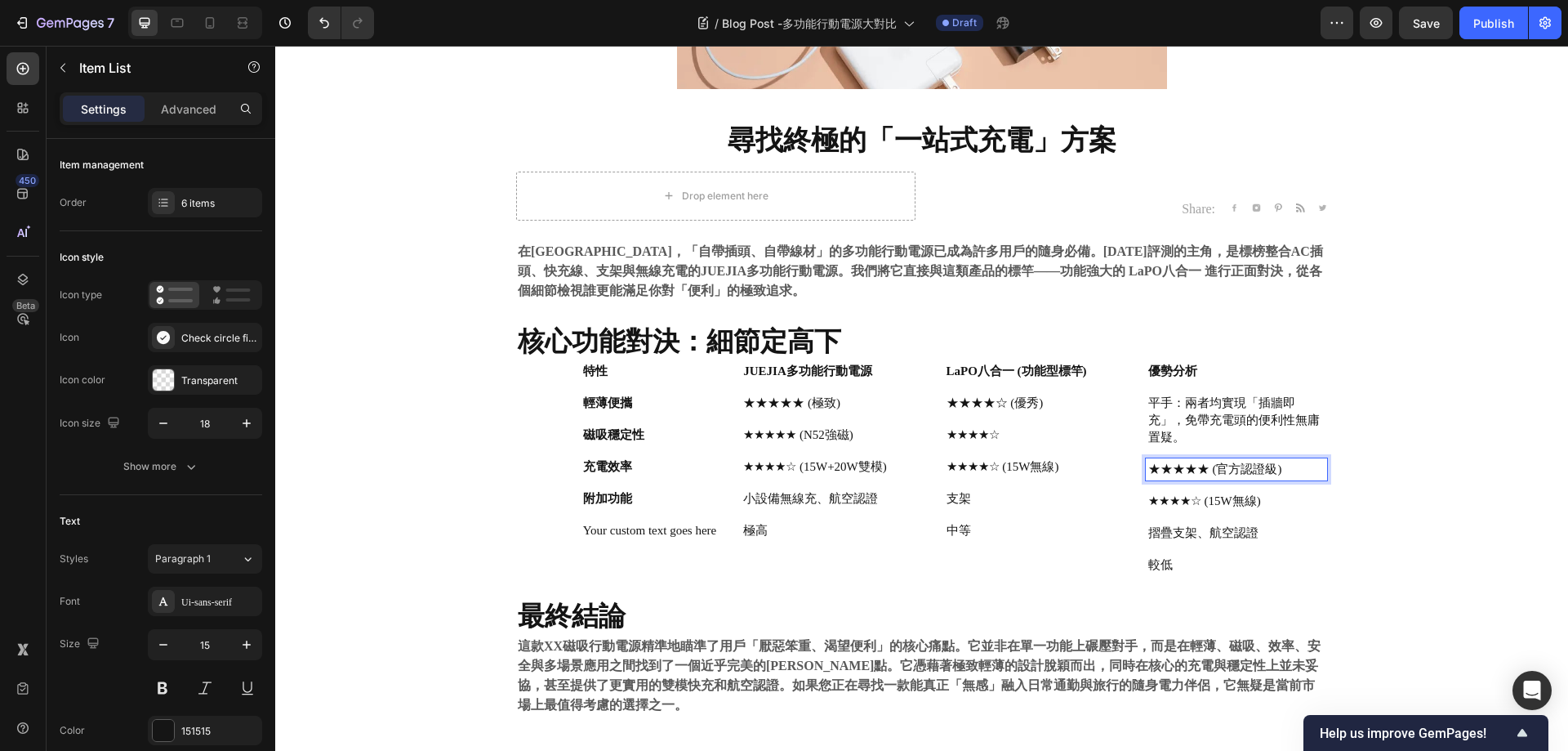
click at [1285, 474] on p "★★★★★ (官方認證級)" at bounding box center [1236, 469] width 176 height 18
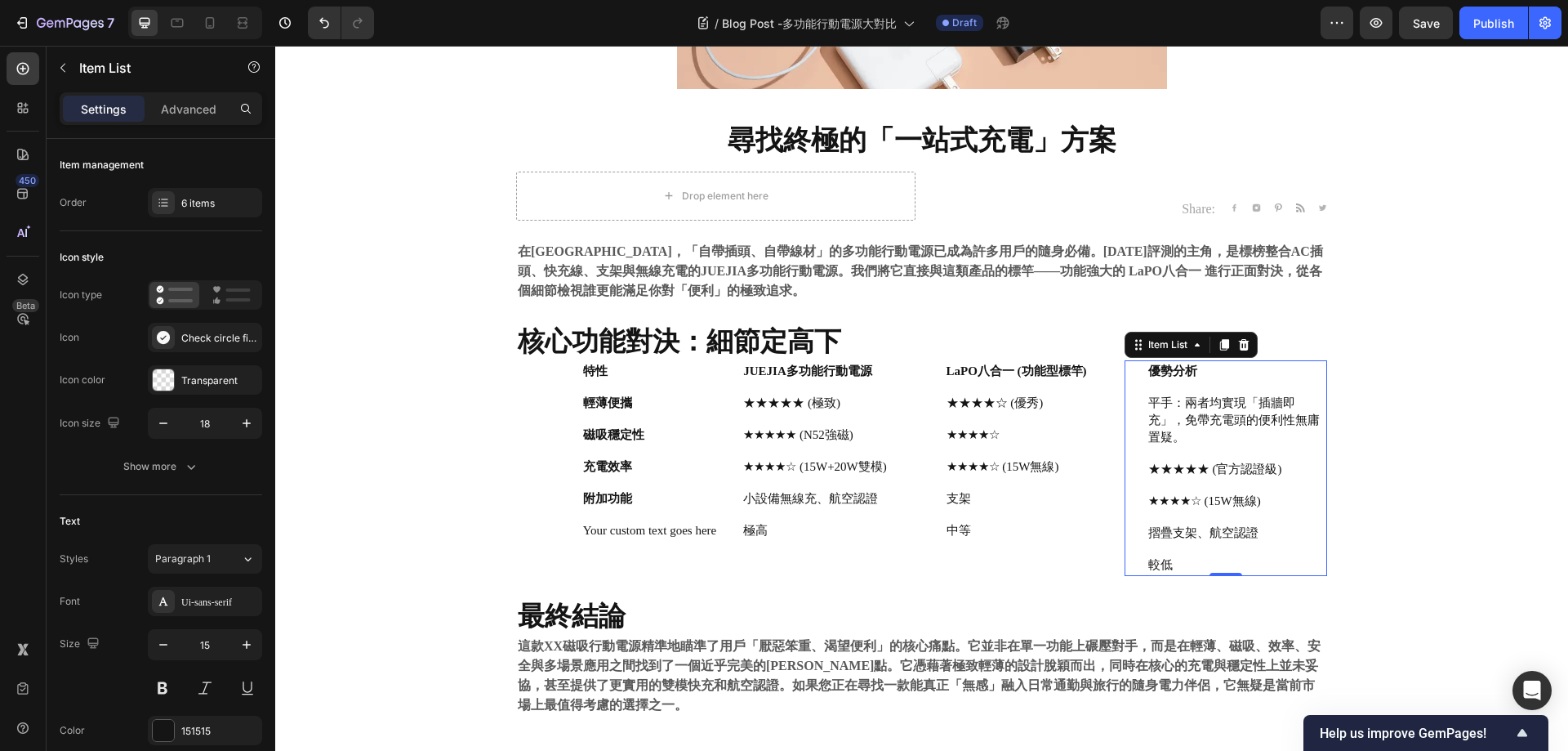
click at [1205, 465] on p "★★★★★ (官方認證級)" at bounding box center [1236, 469] width 176 height 18
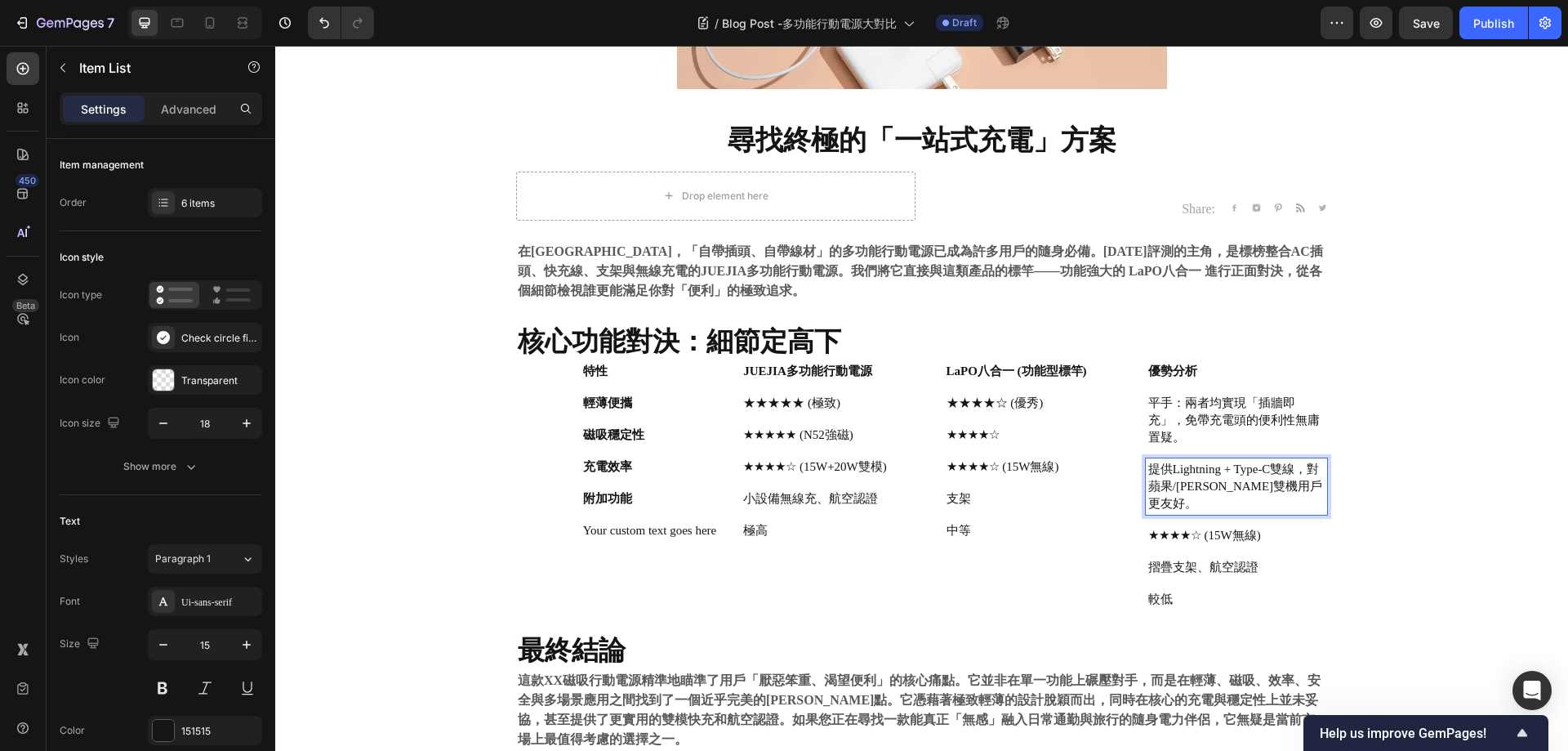
click at [1192, 425] on p "平手：兩者均實現「插牆即充」，免帶充電頭的便利性無庸置疑。" at bounding box center [1236, 421] width 176 height 52
click at [1162, 400] on p "平手：兩者均實現「插牆即充」，免帶充電頭的便利性無庸置疑。" at bounding box center [1236, 421] width 176 height 52
drag, startPoint x: 1214, startPoint y: 400, endPoint x: 1128, endPoint y: 397, distance: 86.1
click at [1128, 397] on div "平手：兩者均實現「插牆即充」，免帶充電頭的便利性無庸置疑。" at bounding box center [1226, 420] width 203 height 56
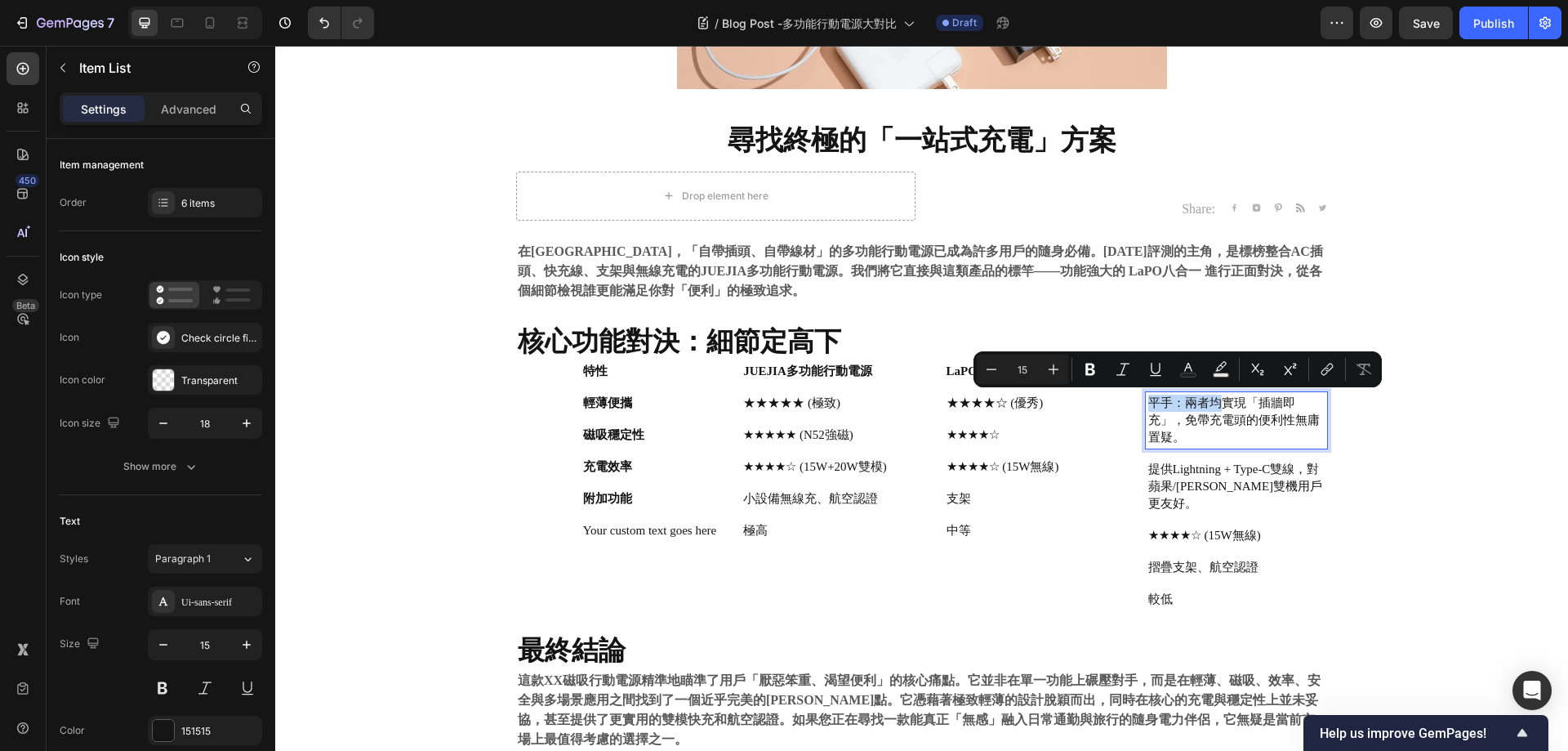
copy p "平手：兩者均"
click at [1164, 480] on p "提供Lightning + Type-C雙線，對蘋果/安卓雙機用戶更友好。" at bounding box center [1236, 486] width 176 height 52
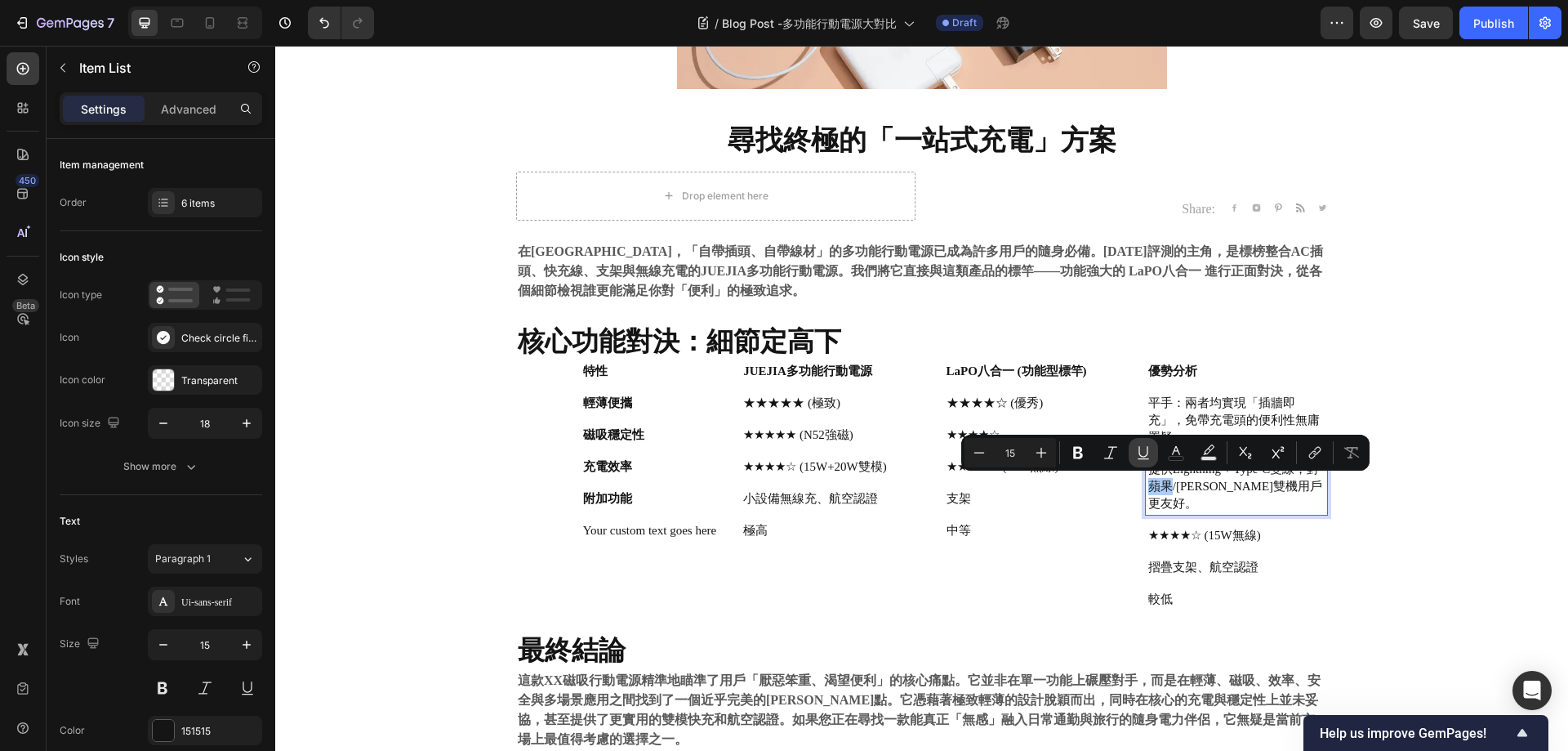
click at [1145, 464] on button "Underline" at bounding box center [1144, 453] width 30 height 30
click at [1164, 480] on u "蘋果" at bounding box center [1160, 486] width 25 height 13
click at [1150, 464] on button "Underline" at bounding box center [1144, 453] width 30 height 30
click at [1161, 486] on p "提供Lightning + Type-C雙線，對蘋果/安卓雙機用戶更友好。" at bounding box center [1236, 486] width 176 height 52
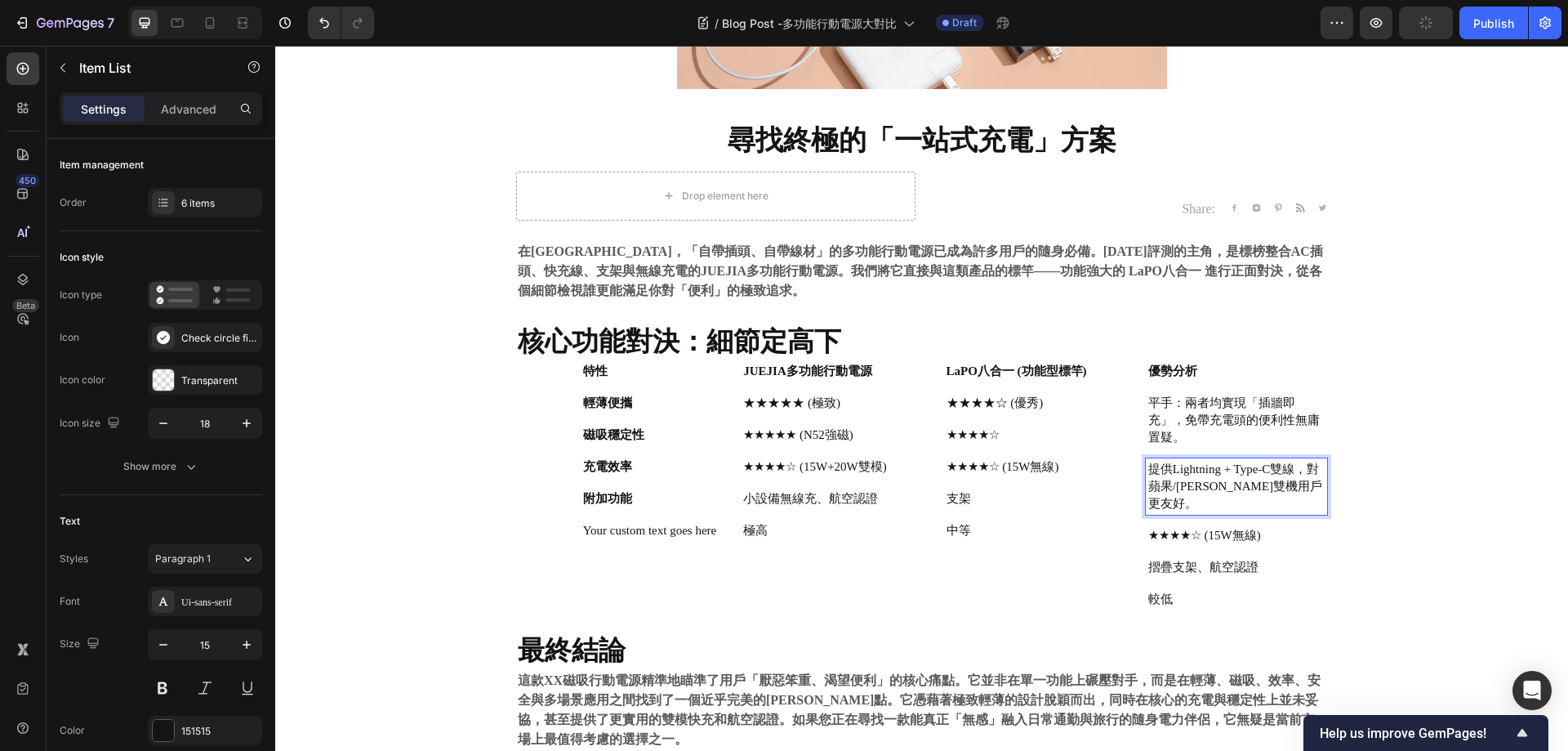
click at [1148, 469] on p "提供Lightning + Type-C雙線，對蘋果/安卓雙機用戶更友好。" at bounding box center [1236, 486] width 176 height 52
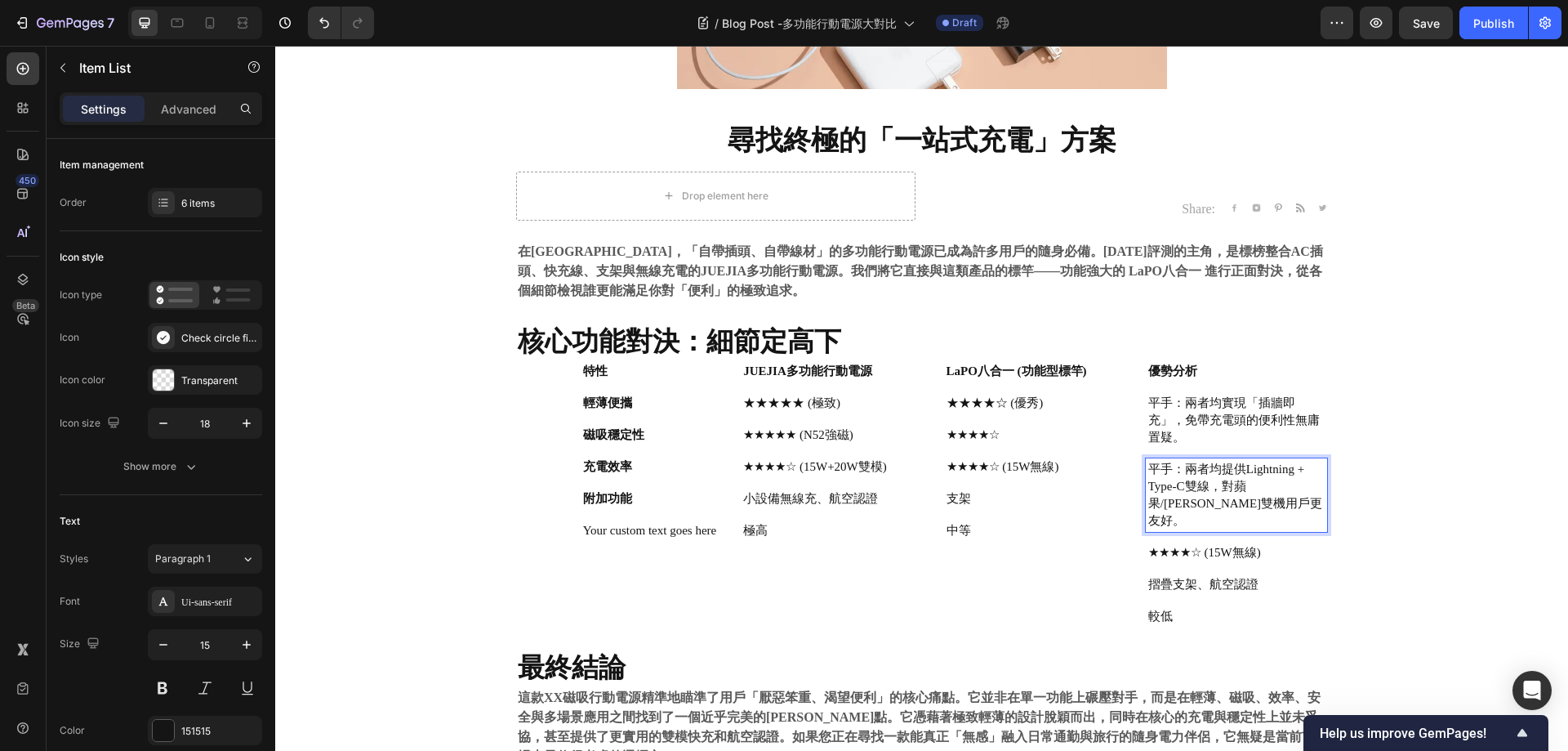
click at [1230, 510] on p "平手：兩者均提供Lightning + Type-C雙線，對蘋果/安卓雙機用戶更友好。" at bounding box center [1236, 495] width 176 height 68
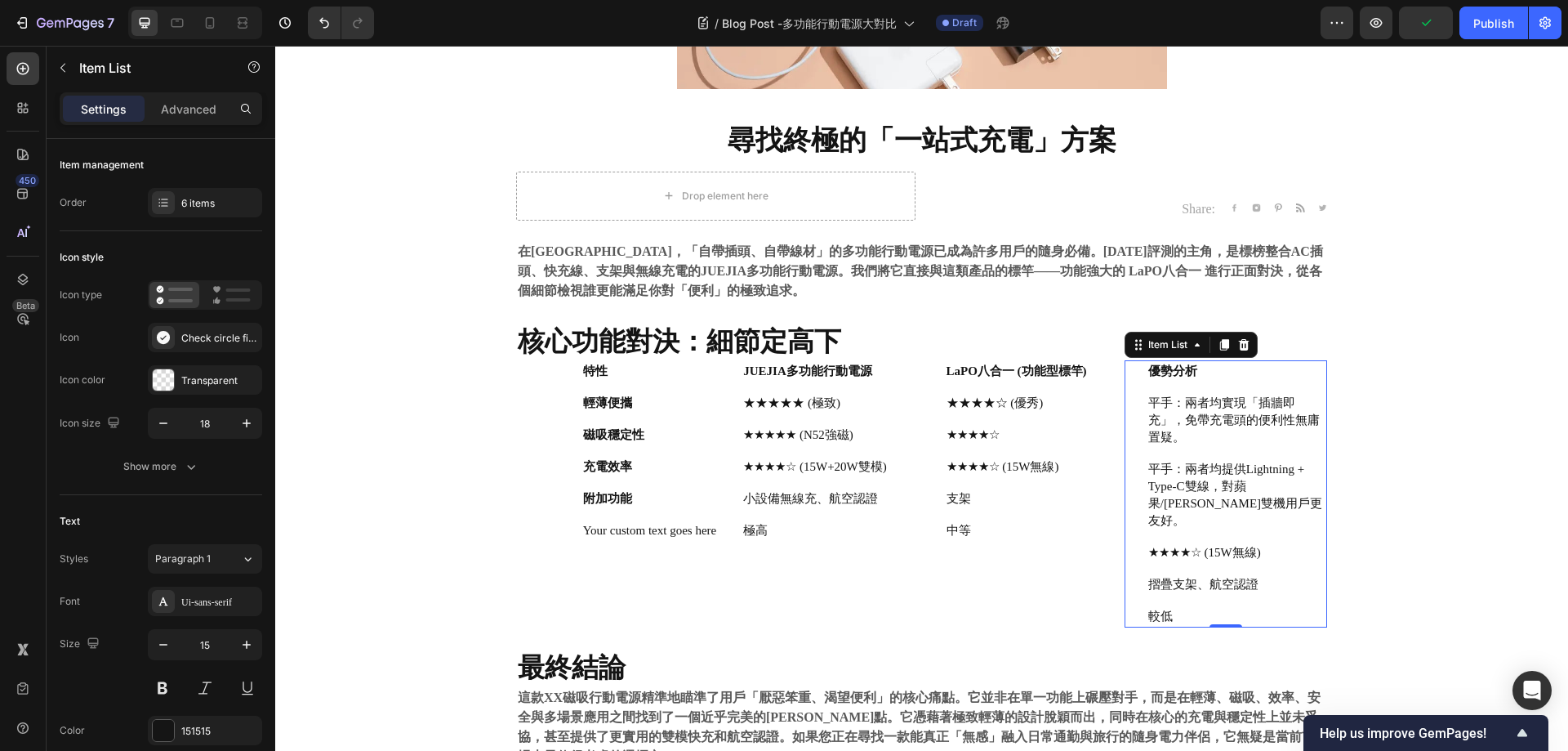
click at [1209, 544] on p "★★★★☆ (15W無線)" at bounding box center [1236, 553] width 176 height 18
click at [1195, 544] on p "★★★★☆ (15W無線)" at bounding box center [1236, 553] width 176 height 18
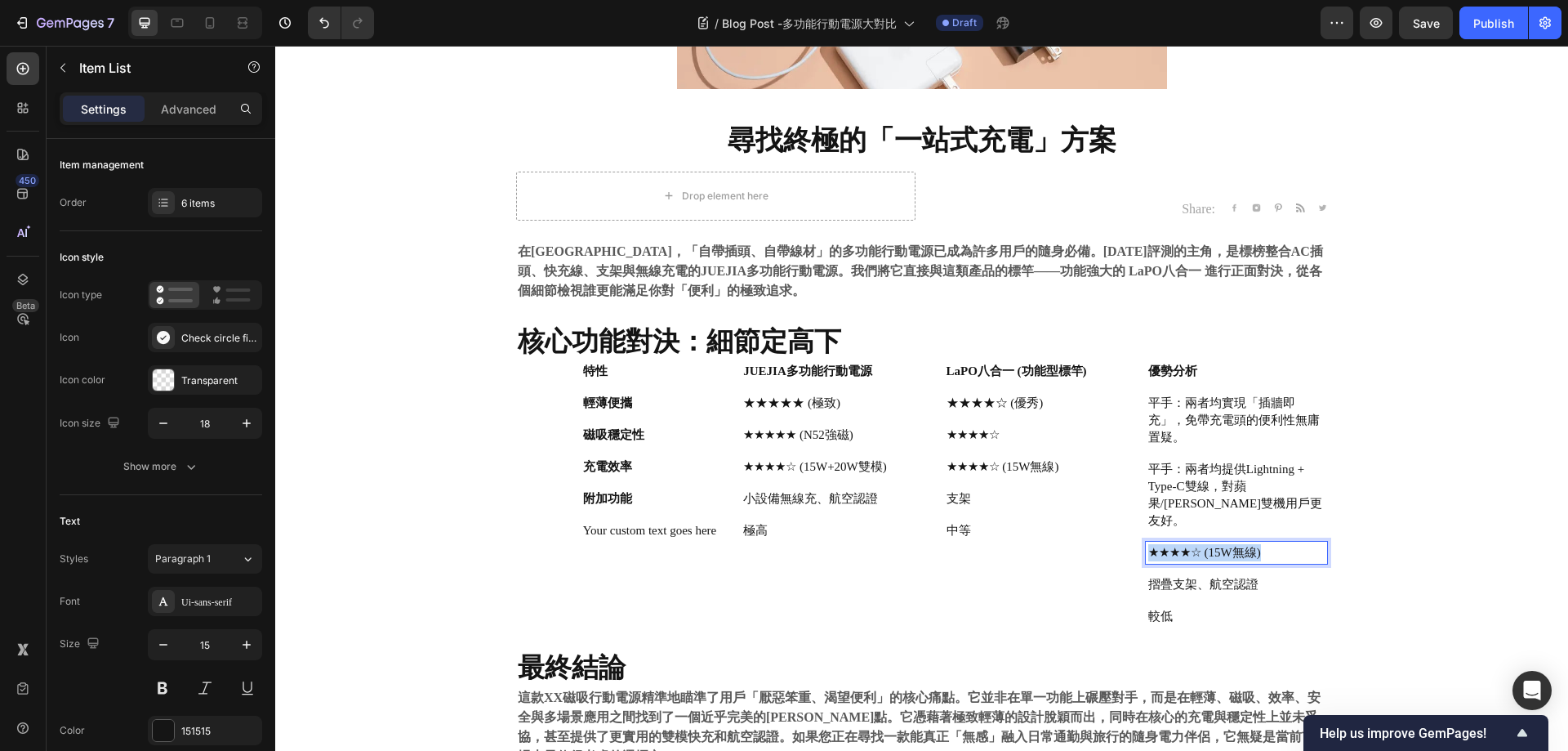
click at [1195, 544] on p "★★★★☆ (15W無線)" at bounding box center [1236, 553] width 176 height 18
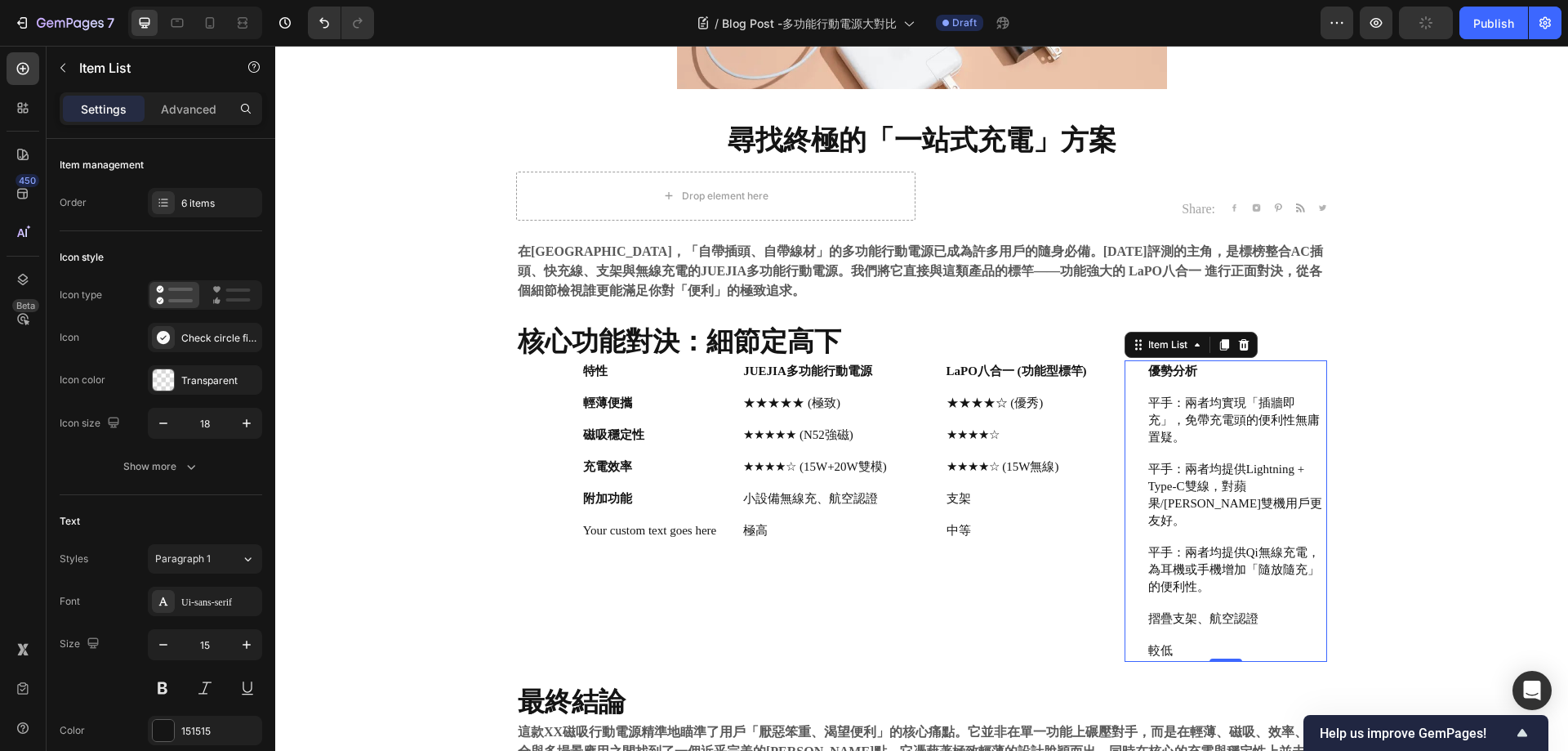
click at [1154, 611] on p "摺疊支架、航空認證" at bounding box center [1236, 619] width 176 height 18
click at [1185, 611] on p "摺疊支架、航空認證" at bounding box center [1236, 619] width 176 height 18
click at [1186, 611] on p "摺疊支架、航空認證" at bounding box center [1236, 619] width 176 height 18
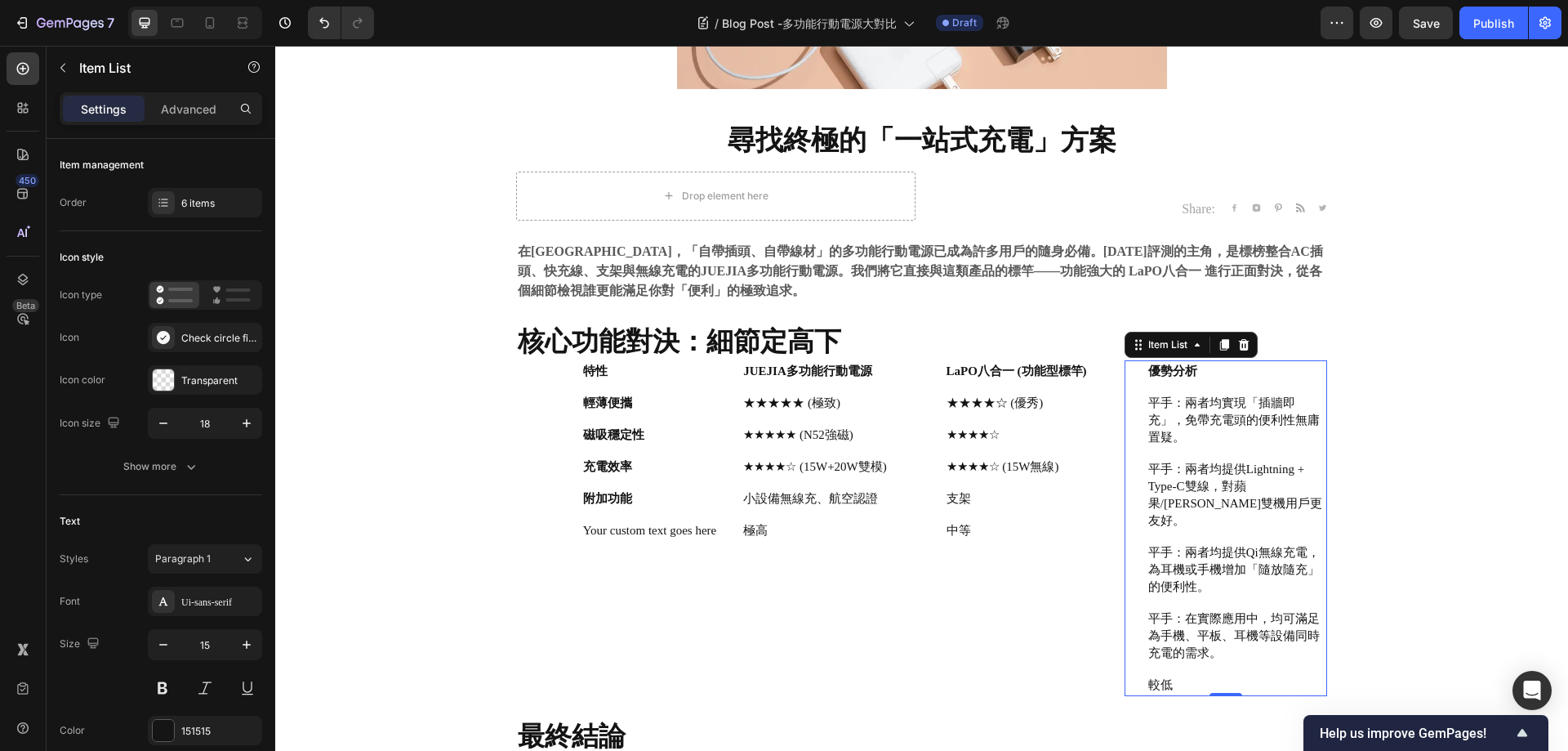
click at [1171, 676] on p "較低" at bounding box center [1236, 685] width 176 height 18
click at [1172, 676] on p "較低" at bounding box center [1236, 685] width 176 height 18
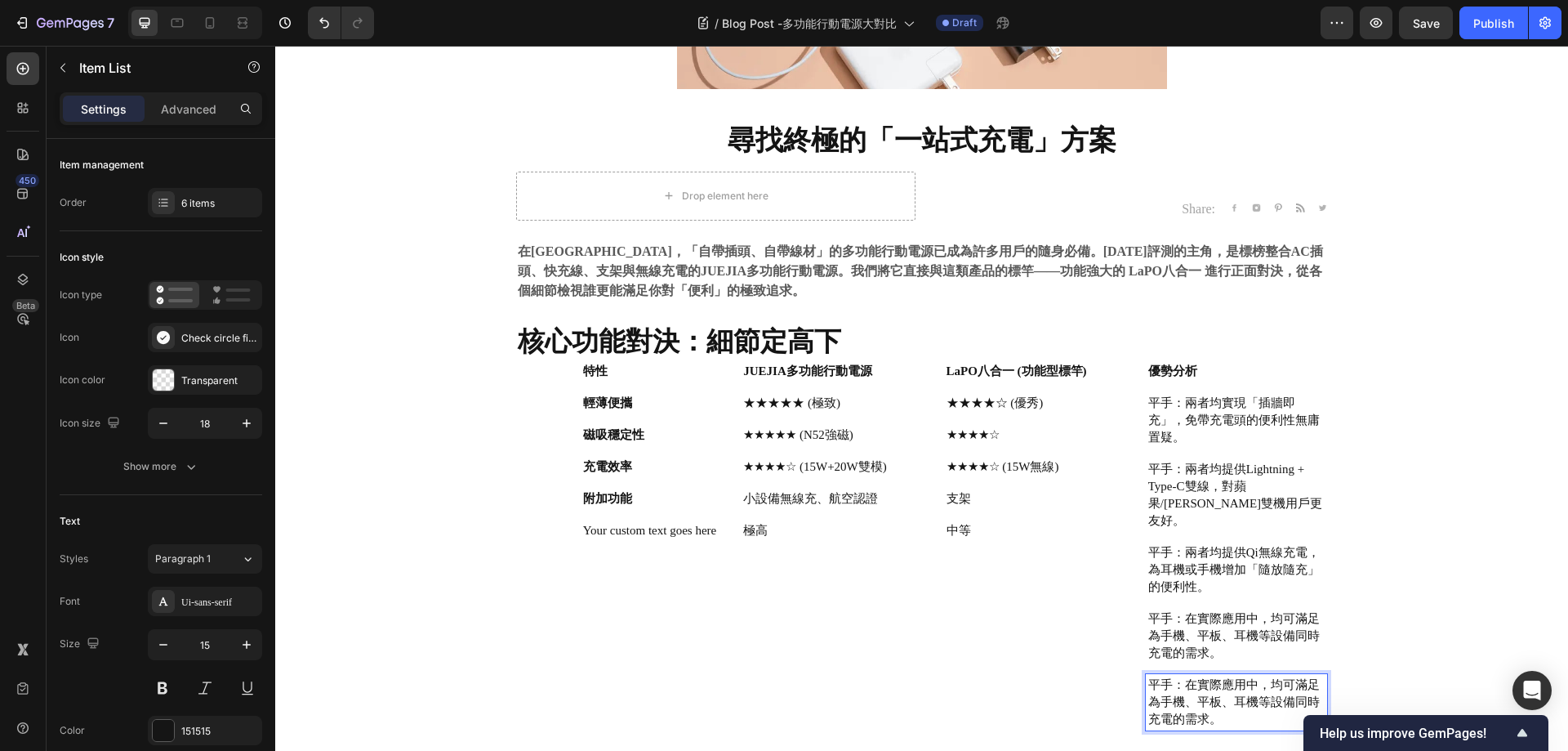
click at [1239, 546] on p "平手：兩者均提供Qi無線充電，為耳機或手機增加「隨放隨充」的便利性。" at bounding box center [1236, 570] width 176 height 52
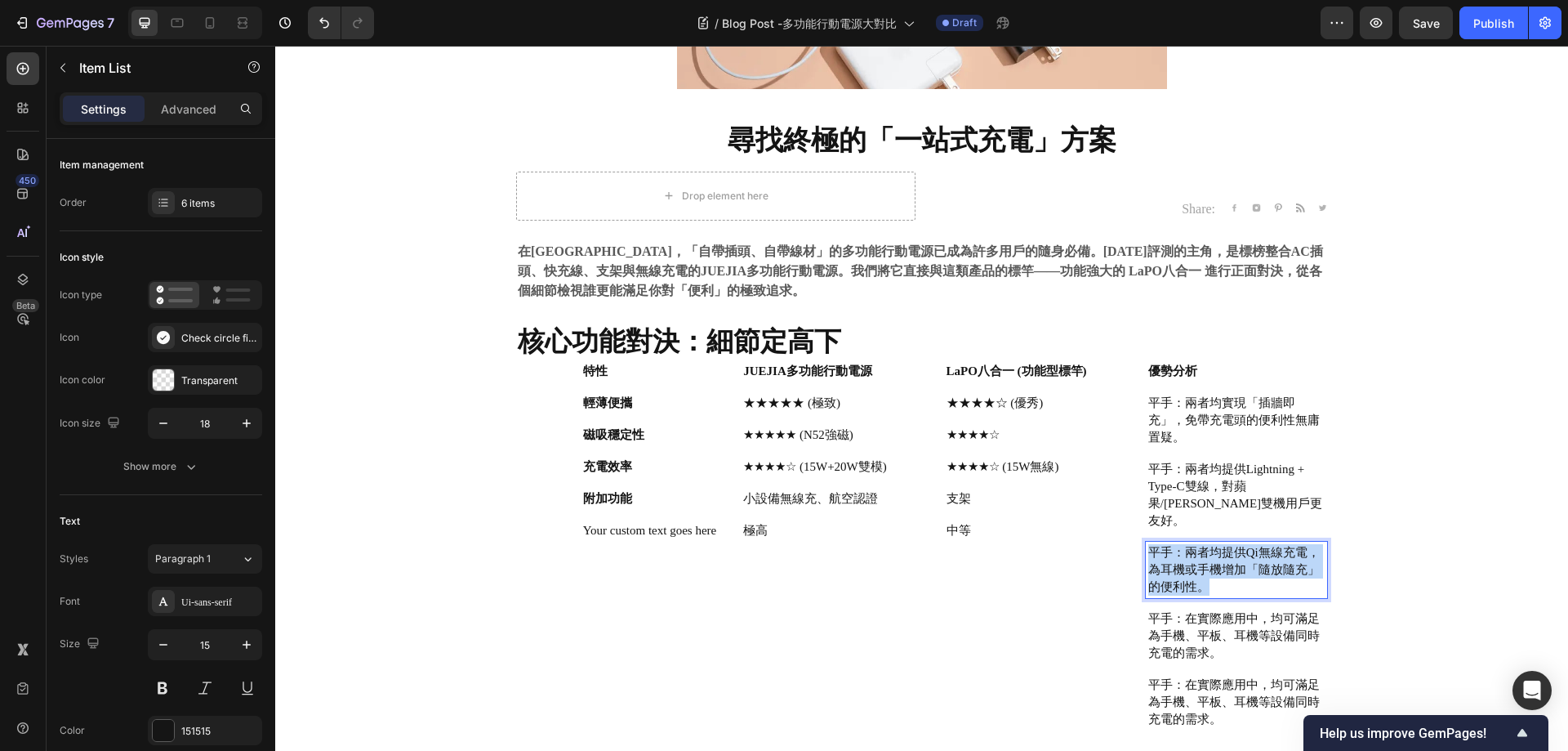
copy p "平手：兩者均提供Qi無線充電，為耳機或手機增加「隨放隨充」的便利性。"
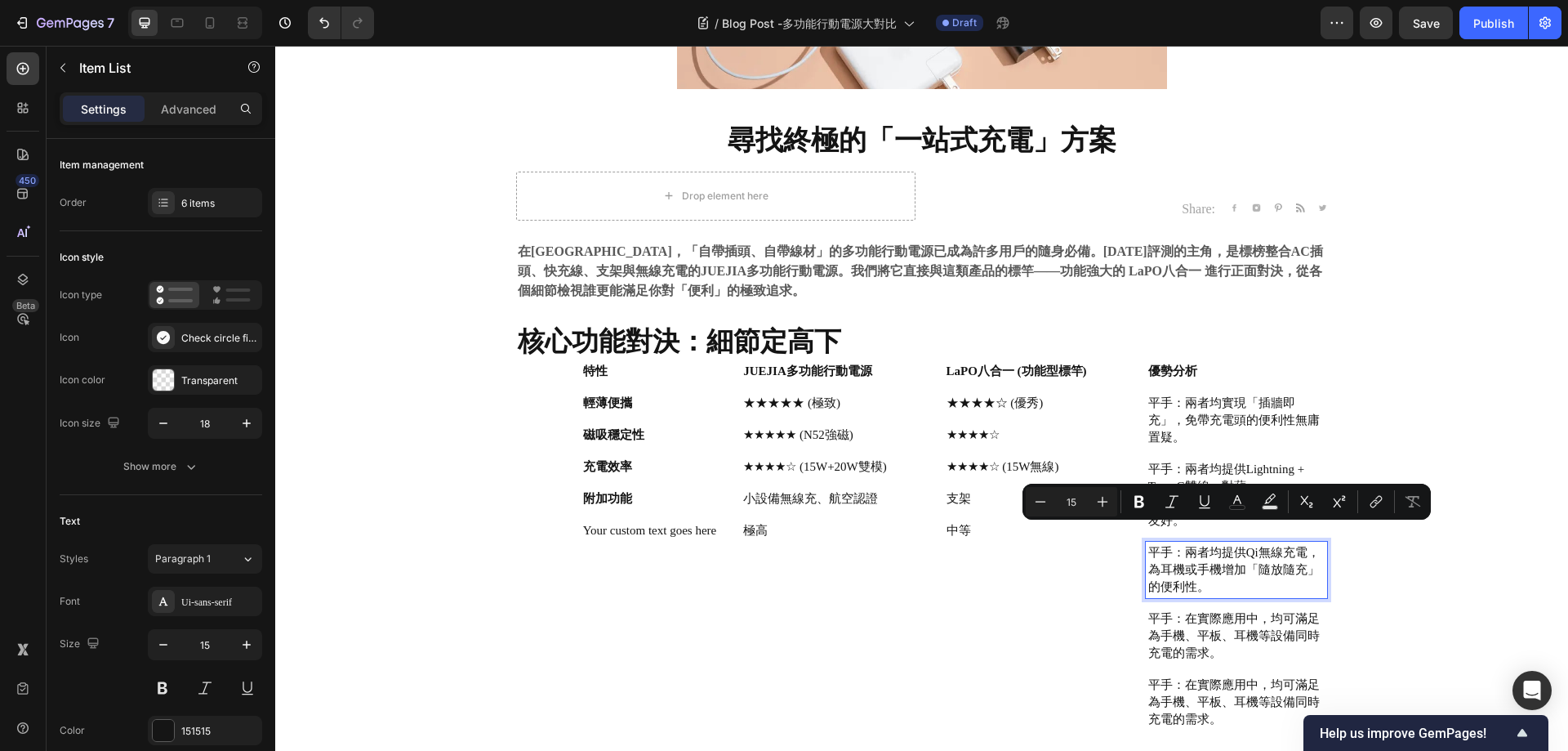
click at [1203, 617] on p "平手：在實際應用中，均可滿足為手機、平板、耳機等設備同時充電的需求。" at bounding box center [1236, 637] width 176 height 52
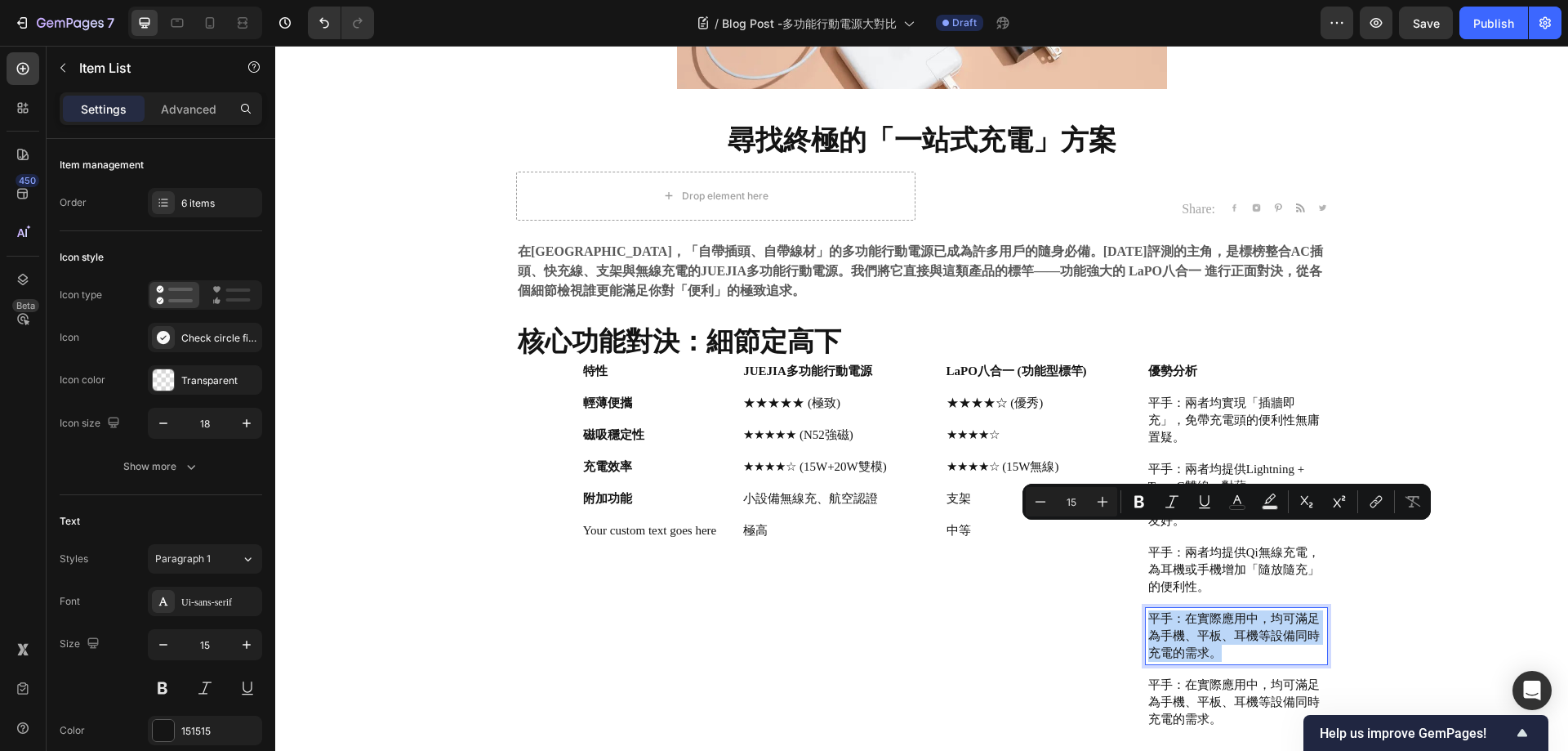
click at [1203, 617] on p "平手：在實際應用中，均可滿足為手機、平板、耳機等設備同時充電的需求。" at bounding box center [1236, 637] width 176 height 52
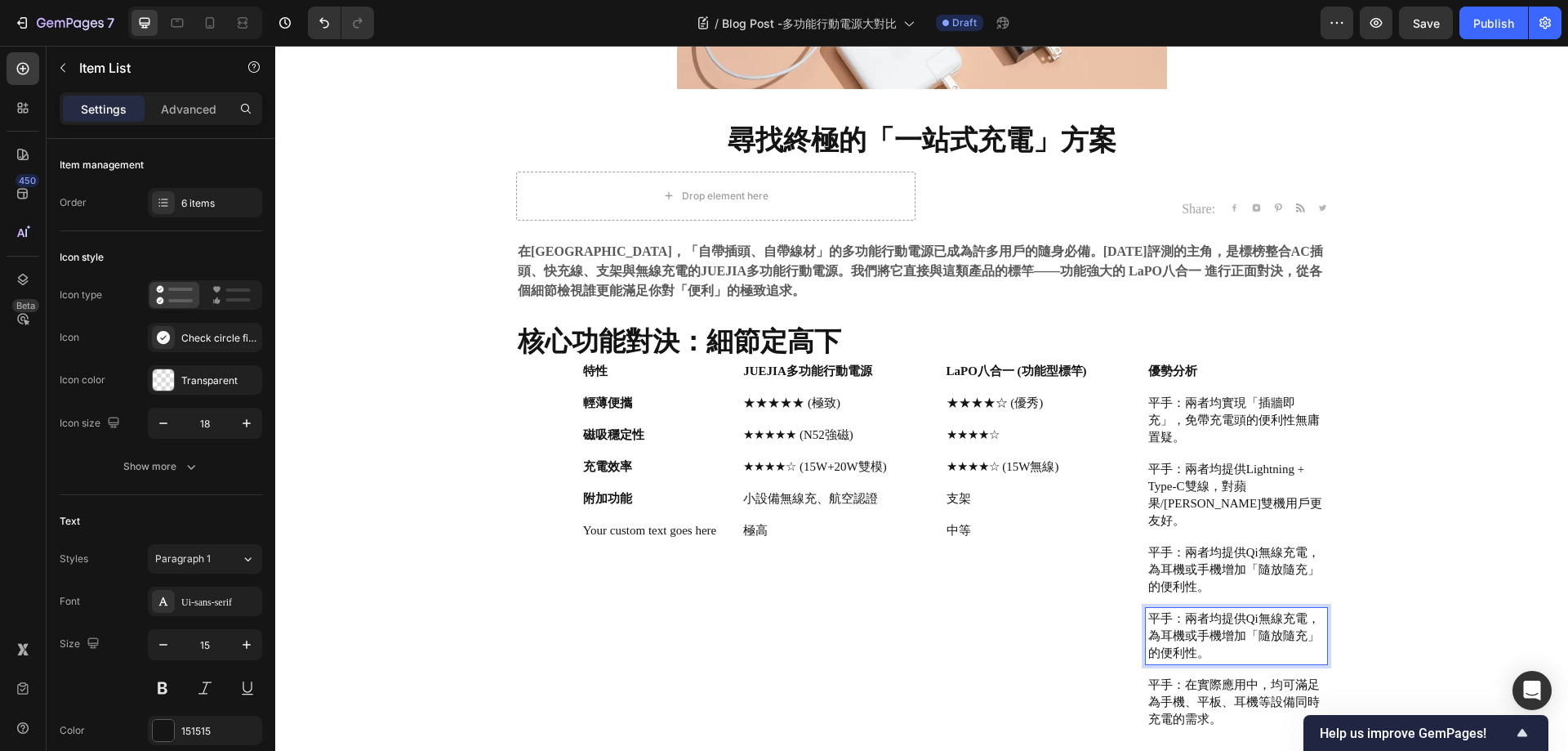
click at [1209, 544] on p "平手：兩者均提供Qi無線充電，為耳機或手機增加「隨放隨充」的便利性。" at bounding box center [1236, 570] width 176 height 52
click at [1201, 563] on p "平手：兩者均提供Qi無線充電，為耳機或手機增加「隨放隨充」的便利性。" at bounding box center [1236, 570] width 176 height 52
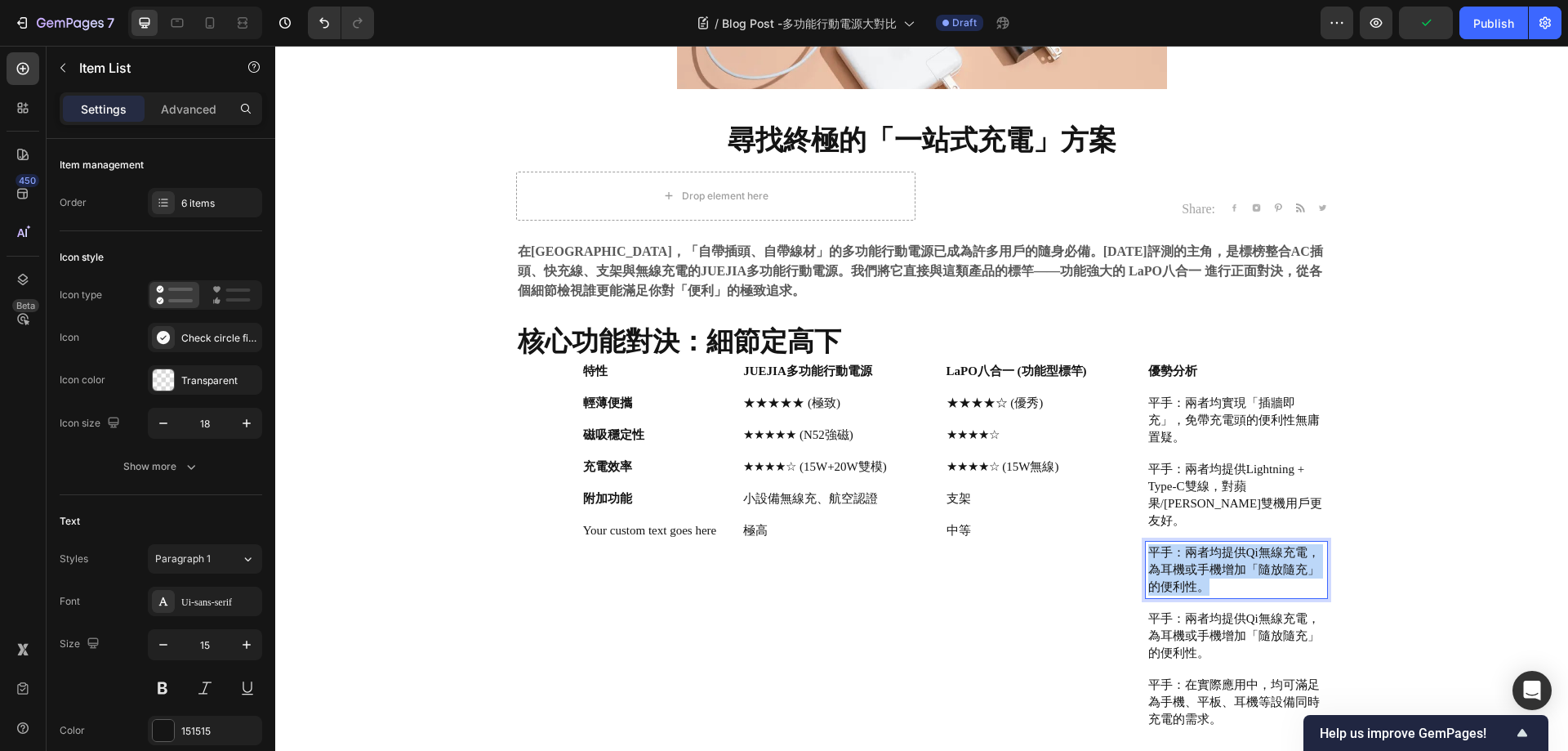
click at [1201, 563] on p "平手：兩者均提供Qi無線充電，為耳機或手機增加「隨放隨充」的便利性。" at bounding box center [1236, 570] width 176 height 52
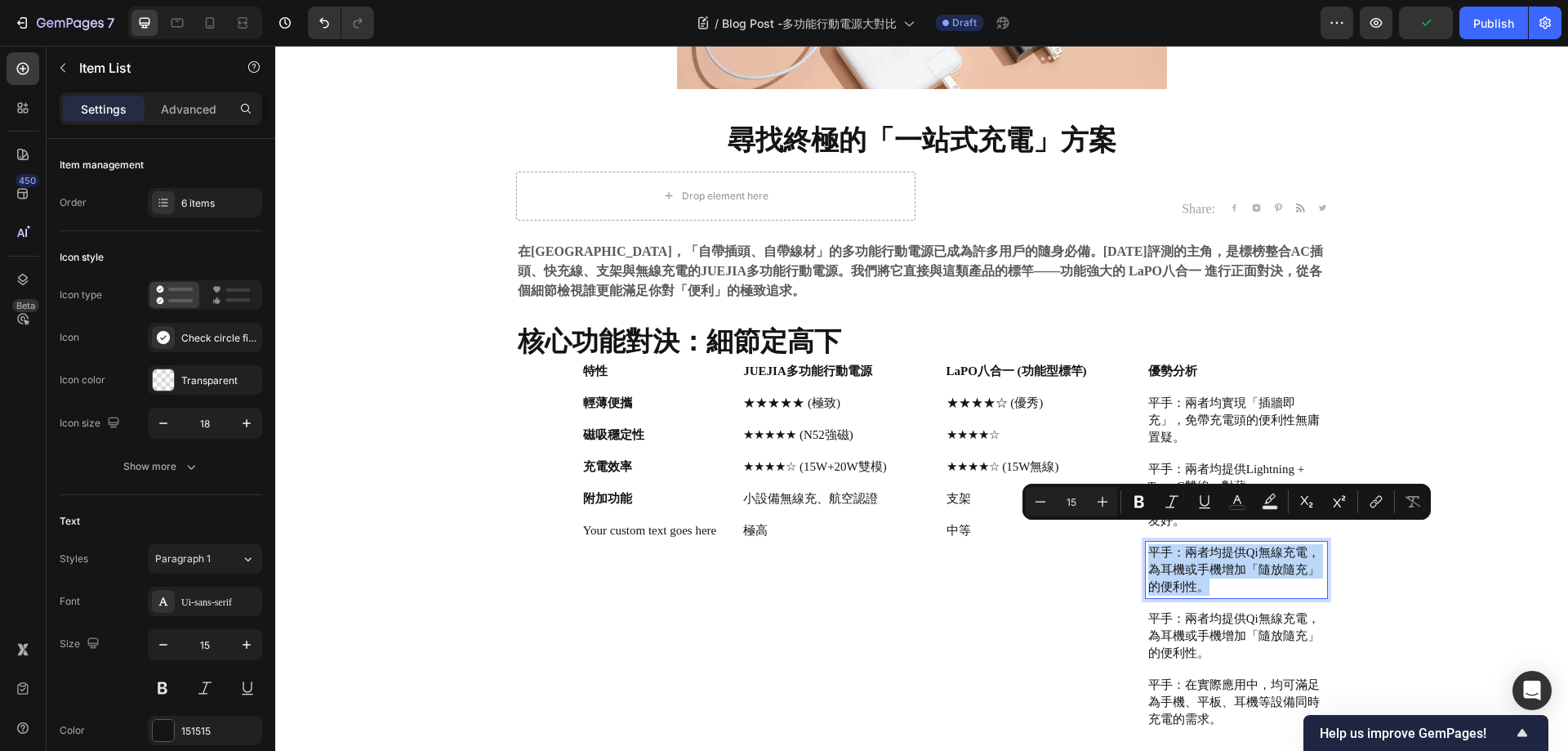
click at [1222, 562] on p "平手：兩者均提供Qi無線充電，為耳機或手機增加「隨放隨充」的便利性。" at bounding box center [1236, 570] width 176 height 52
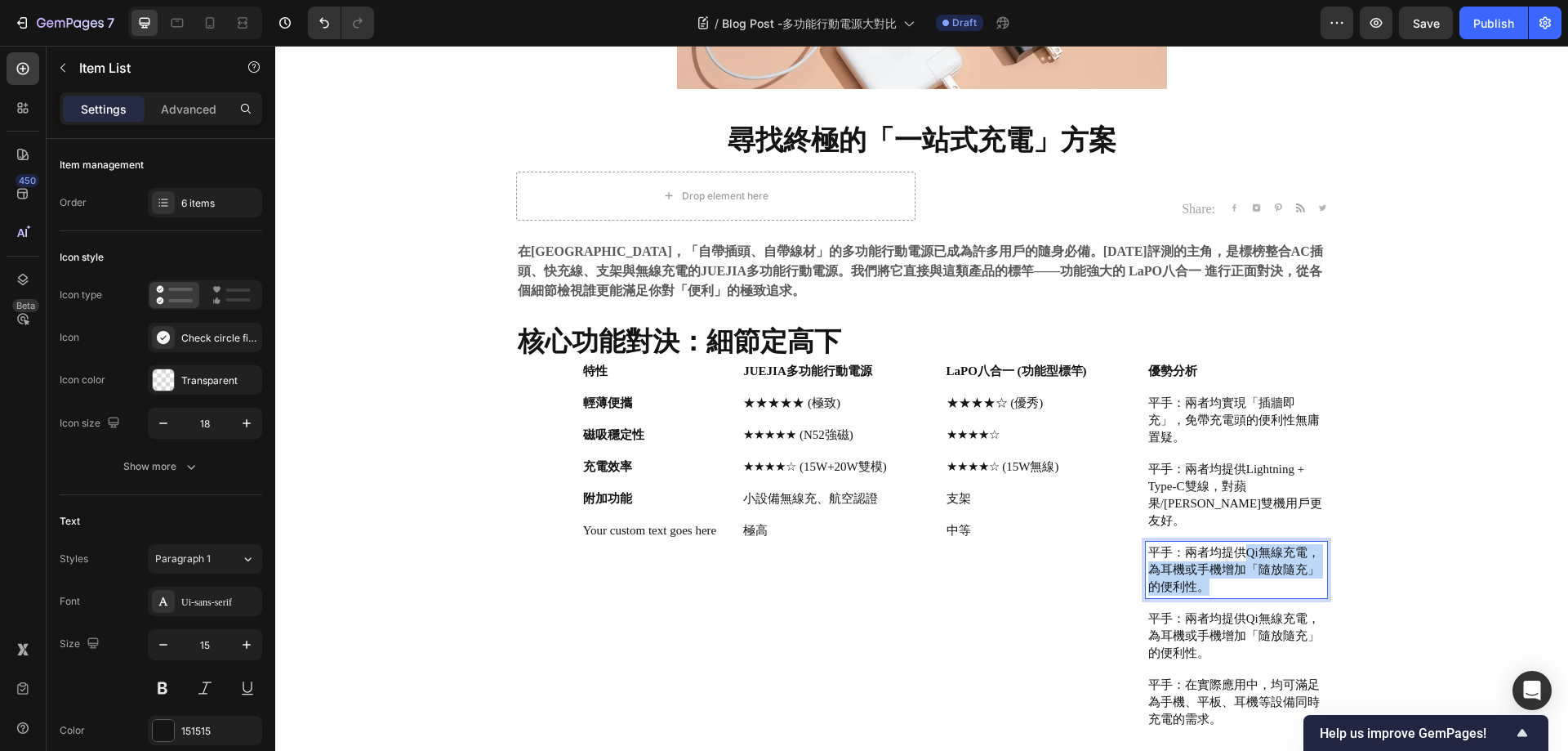
drag, startPoint x: 1215, startPoint y: 570, endPoint x: 1237, endPoint y: 535, distance: 41.3
click at [1237, 544] on p "平手：兩者均提供Qi無線充電，為耳機或手機增加「隨放隨充」的便利性。" at bounding box center [1236, 570] width 176 height 52
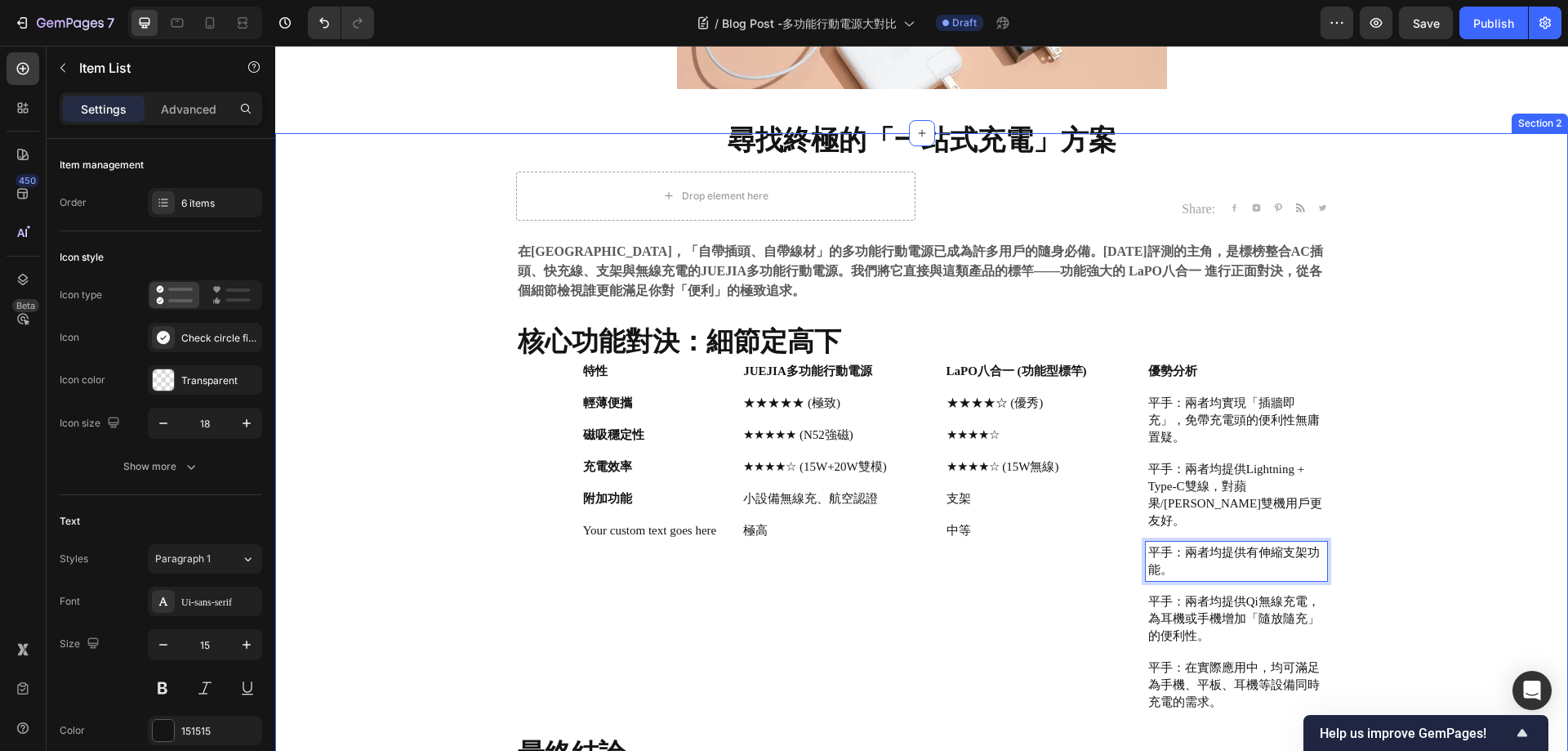
click at [1517, 449] on div "⁠⁠⁠⁠⁠⁠⁠ 尋找終極的「一站式充電」方案 Heading Drop element here Share: Text block Image Image …" at bounding box center [921, 504] width 1268 height 742
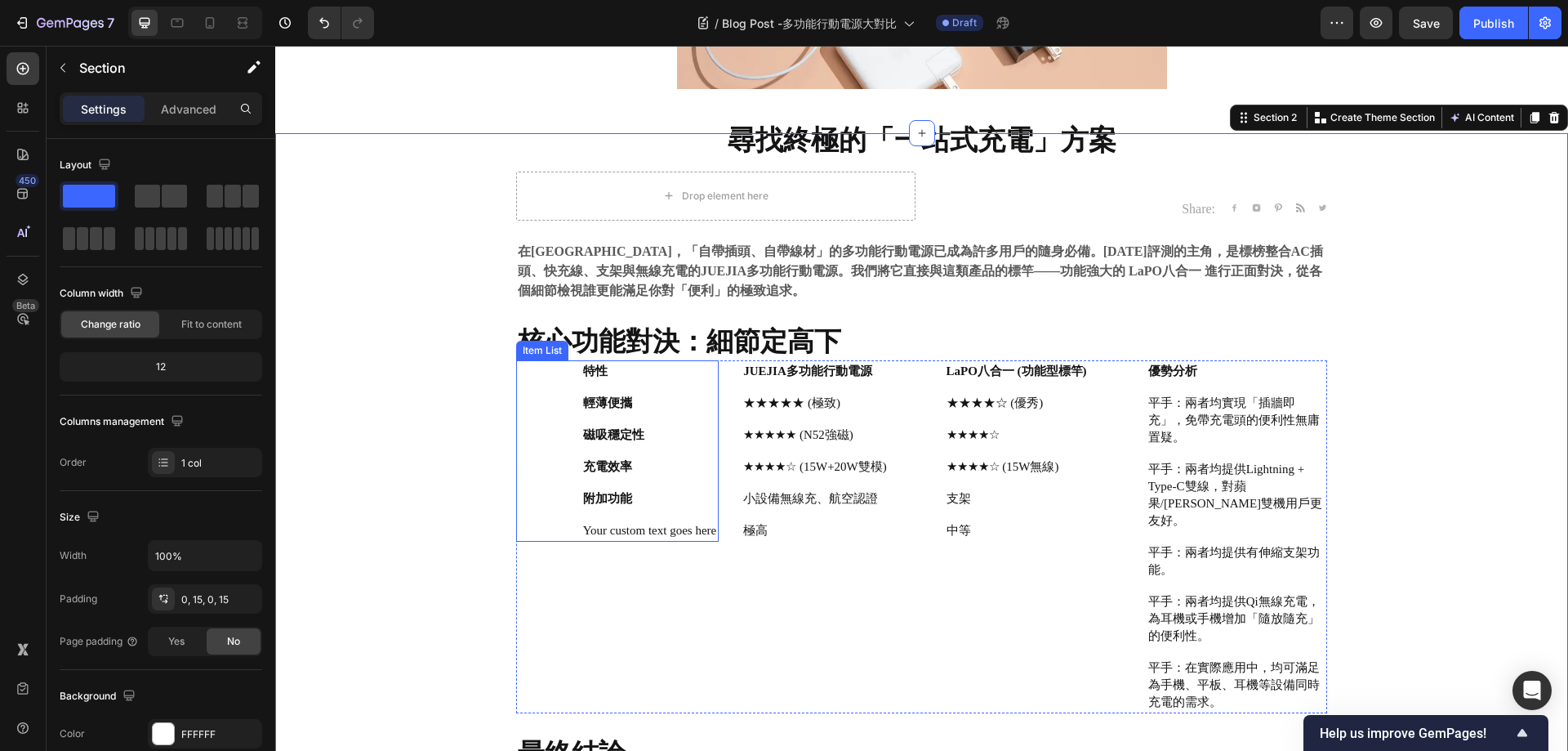
click at [583, 402] on strong "輕薄便攜" at bounding box center [607, 403] width 49 height 13
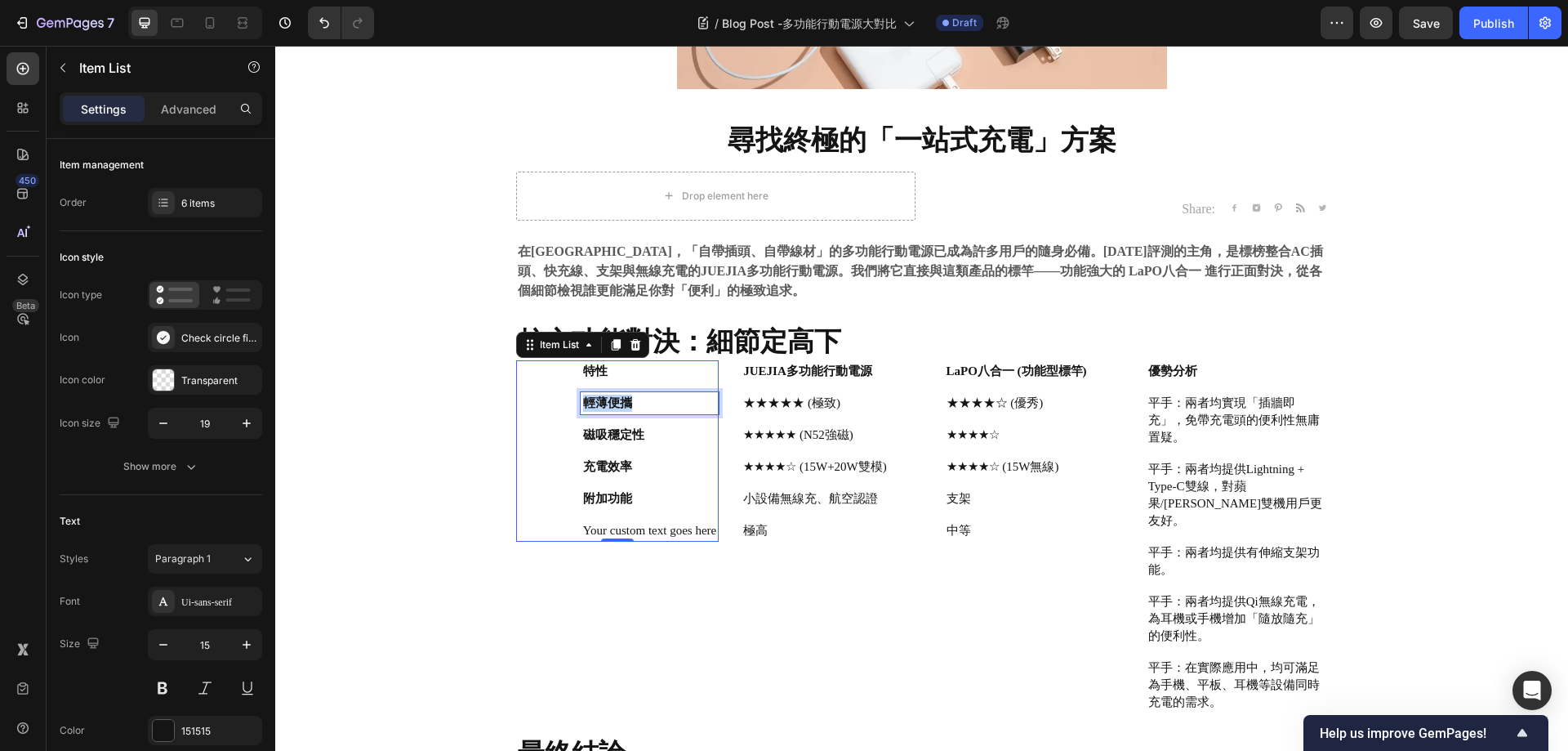
click at [583, 402] on strong "輕薄便攜" at bounding box center [607, 403] width 49 height 13
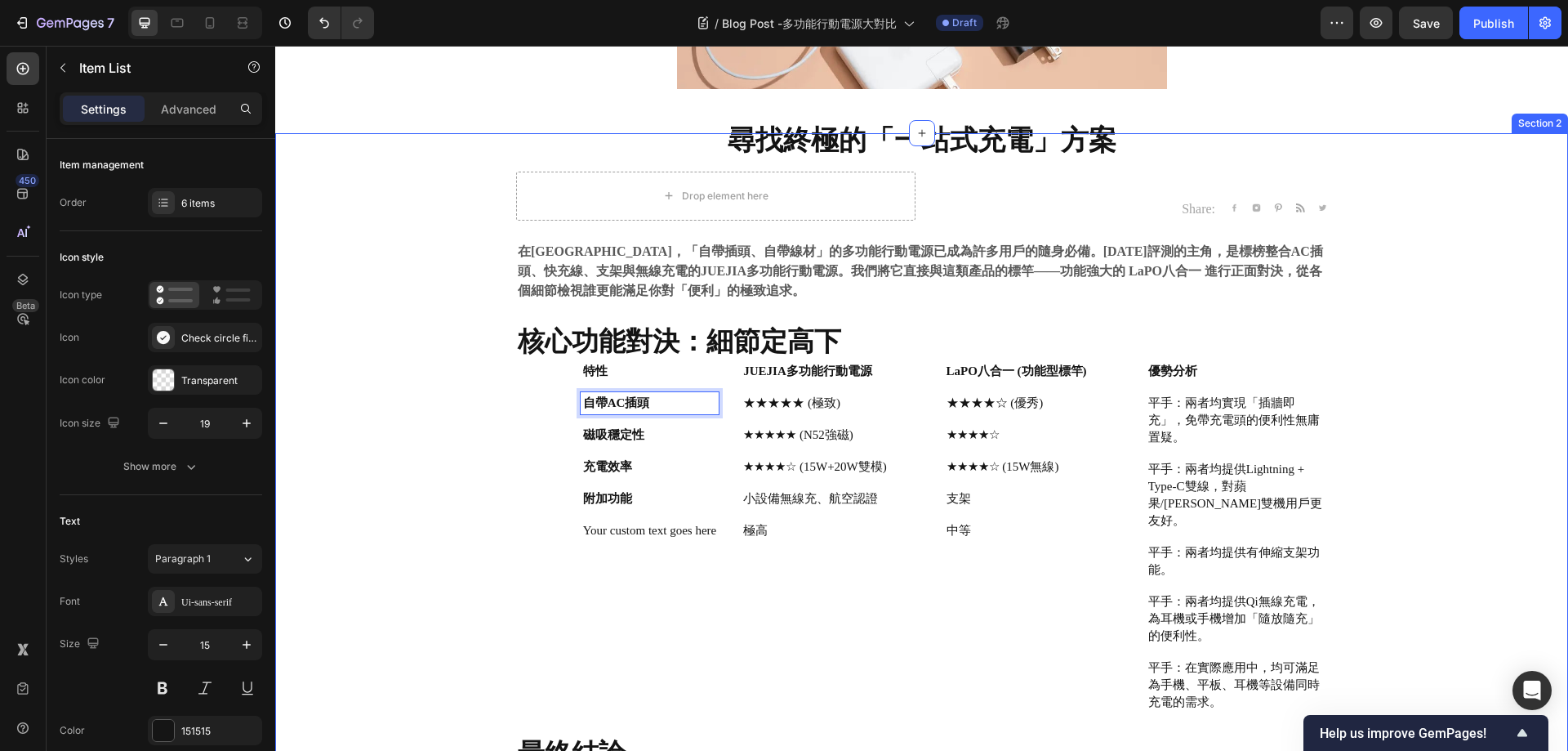
drag, startPoint x: 409, startPoint y: 392, endPoint x: 1180, endPoint y: 406, distance: 771.1
click at [408, 392] on div "⁠⁠⁠⁠⁠⁠⁠ 尋找終極的「一站式充電」方案 Heading Drop element here Share: Text block Image Image …" at bounding box center [921, 504] width 1268 height 742
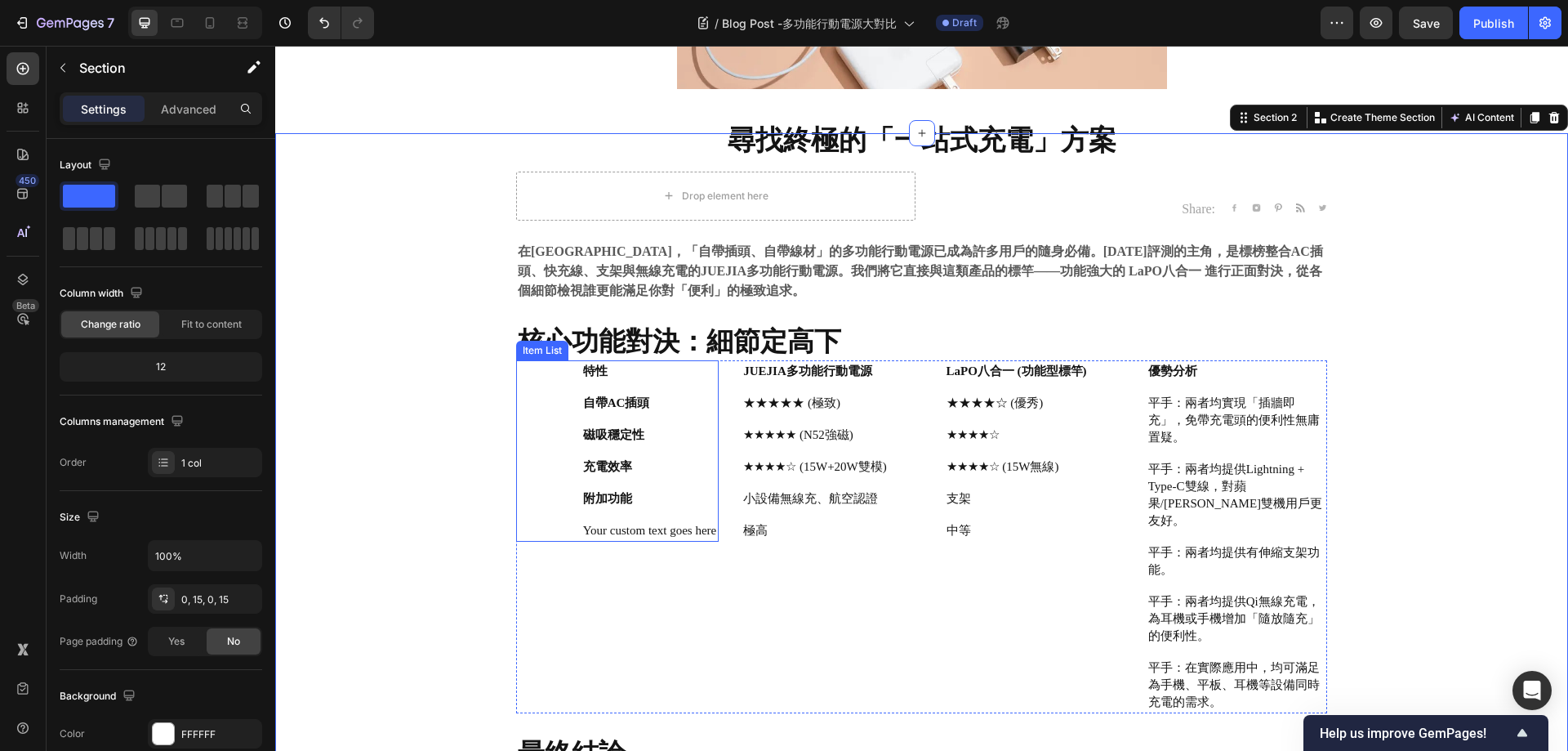
click at [598, 404] on strong "自帶AC插頭" at bounding box center [616, 403] width 67 height 13
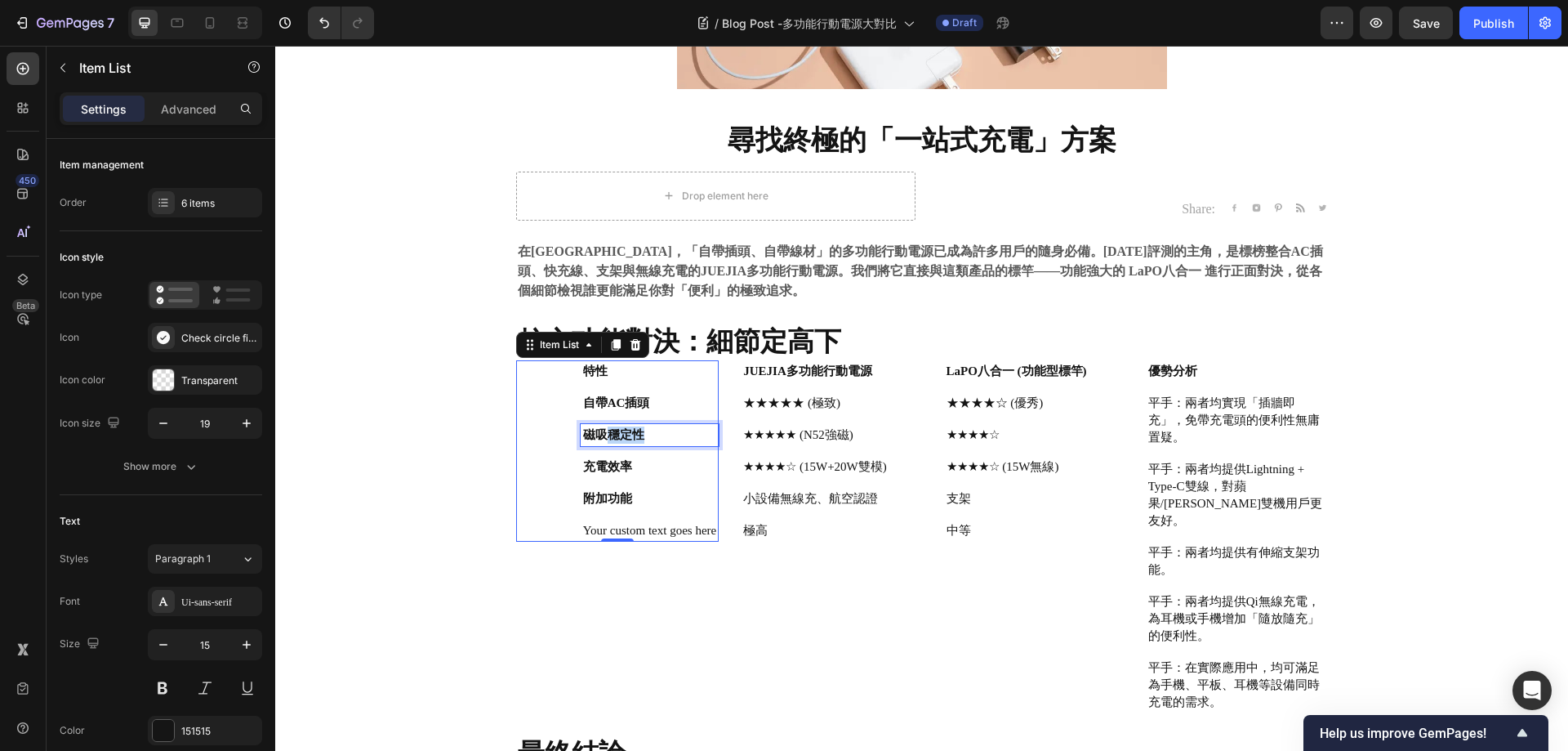
click at [597, 435] on strong "磁吸穩定性" at bounding box center [613, 435] width 61 height 13
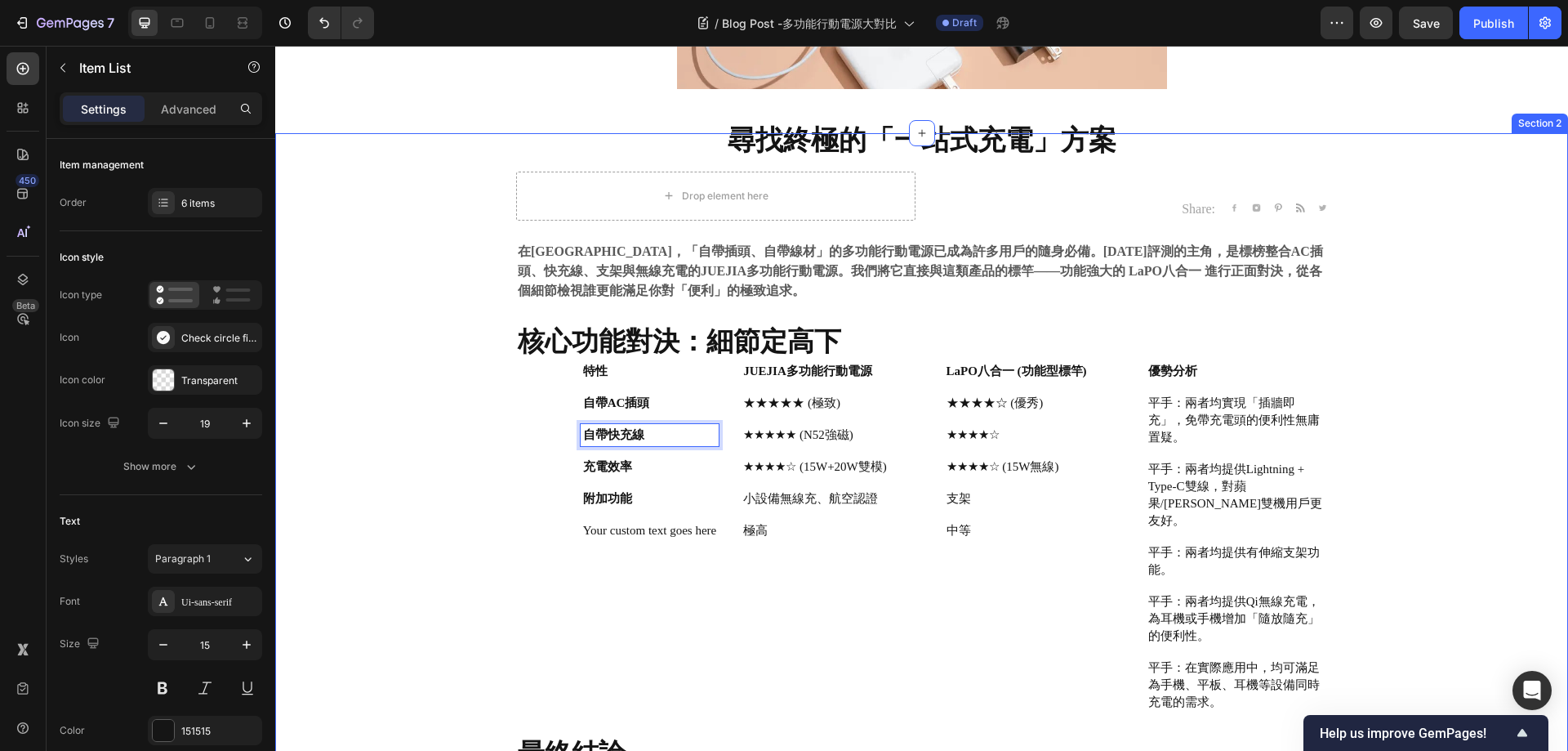
click at [415, 396] on div "⁠⁠⁠⁠⁠⁠⁠ 尋找終極的「一站式充電」方案 Heading Drop element here Share: Text block Image Image …" at bounding box center [921, 504] width 1268 height 742
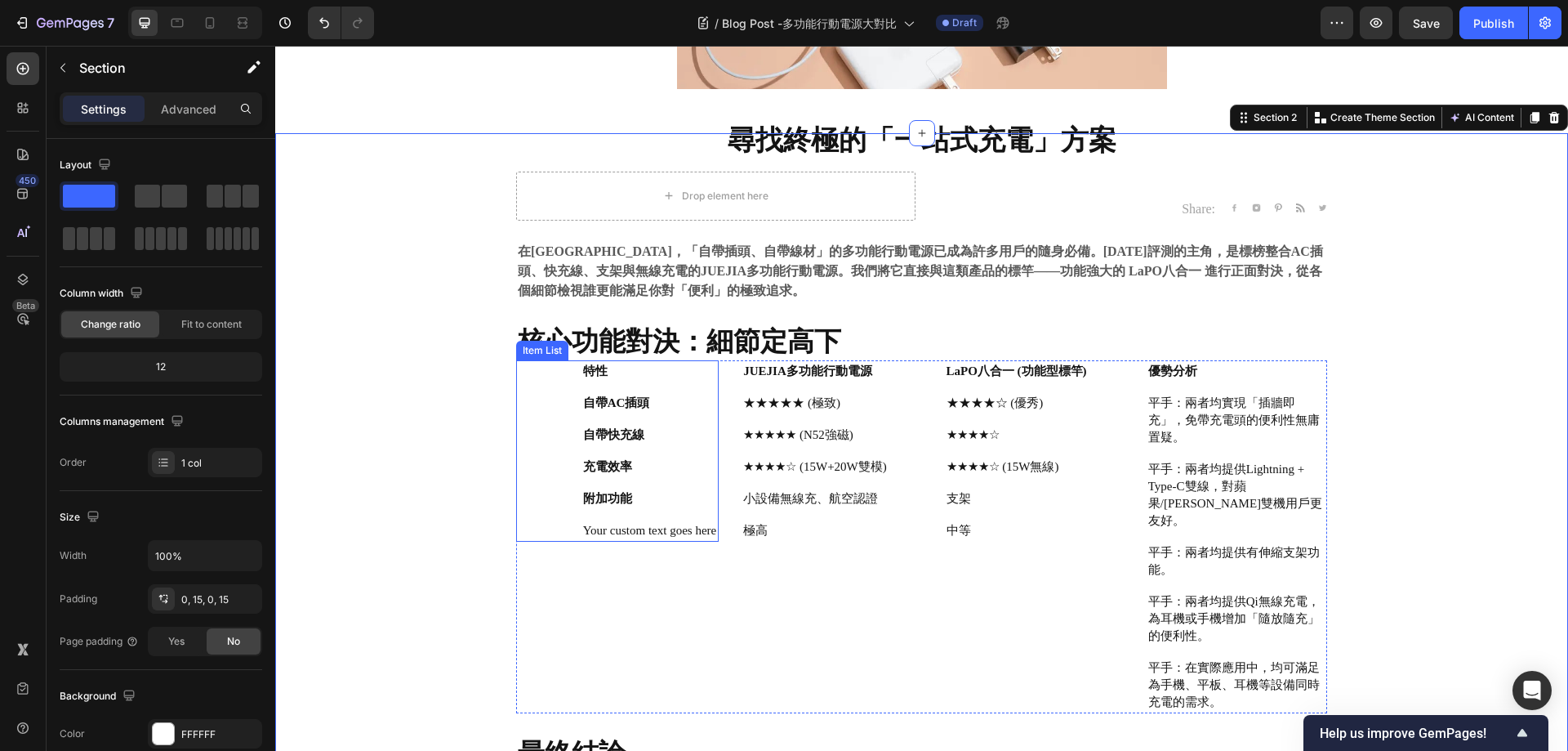
click at [501, 448] on div "⁠⁠⁠⁠⁠⁠⁠ 尋找終極的「一站式充電」方案 Heading Drop element here Share: Text block Image Image …" at bounding box center [921, 483] width 863 height 786
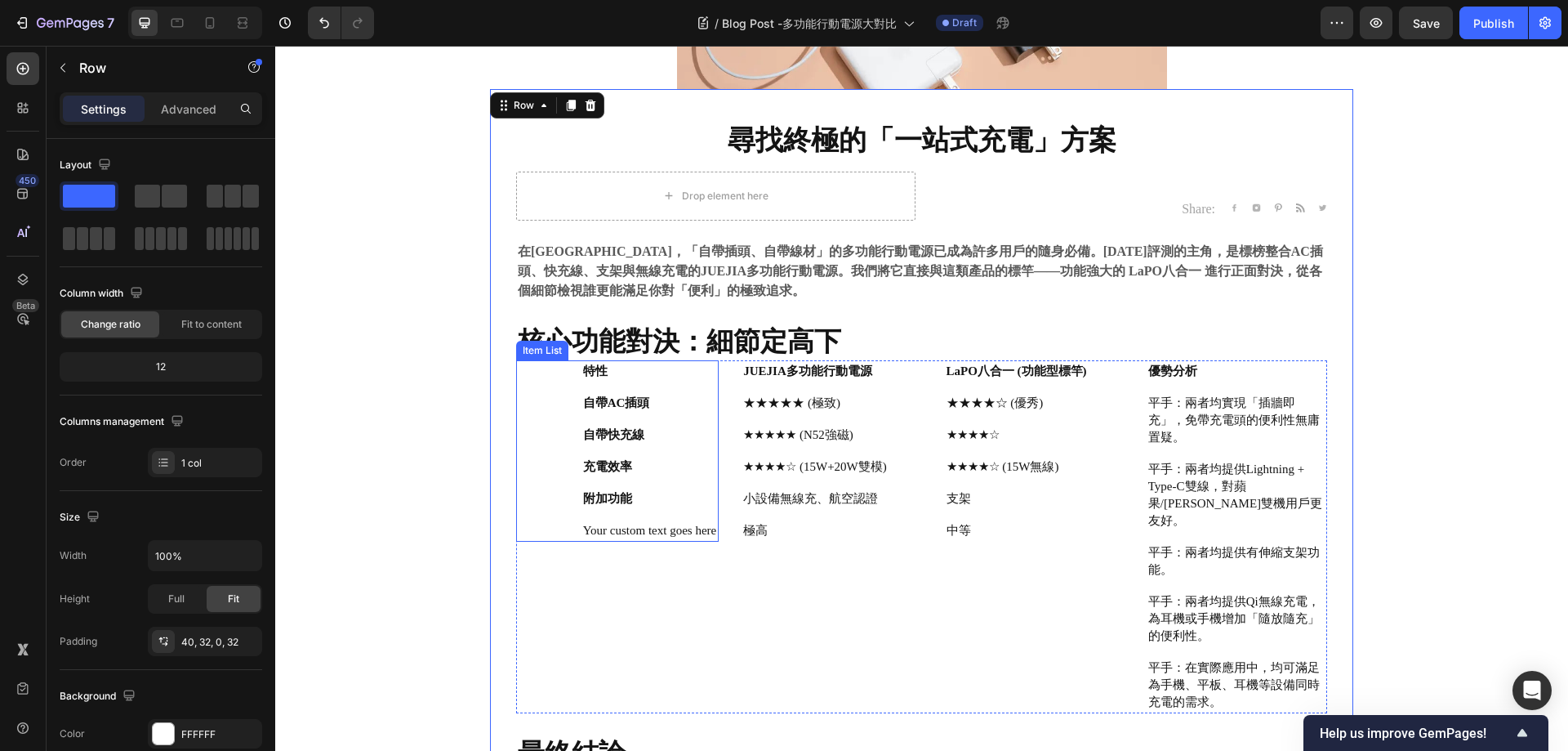
click at [599, 432] on strong "自帶快充線" at bounding box center [613, 435] width 61 height 13
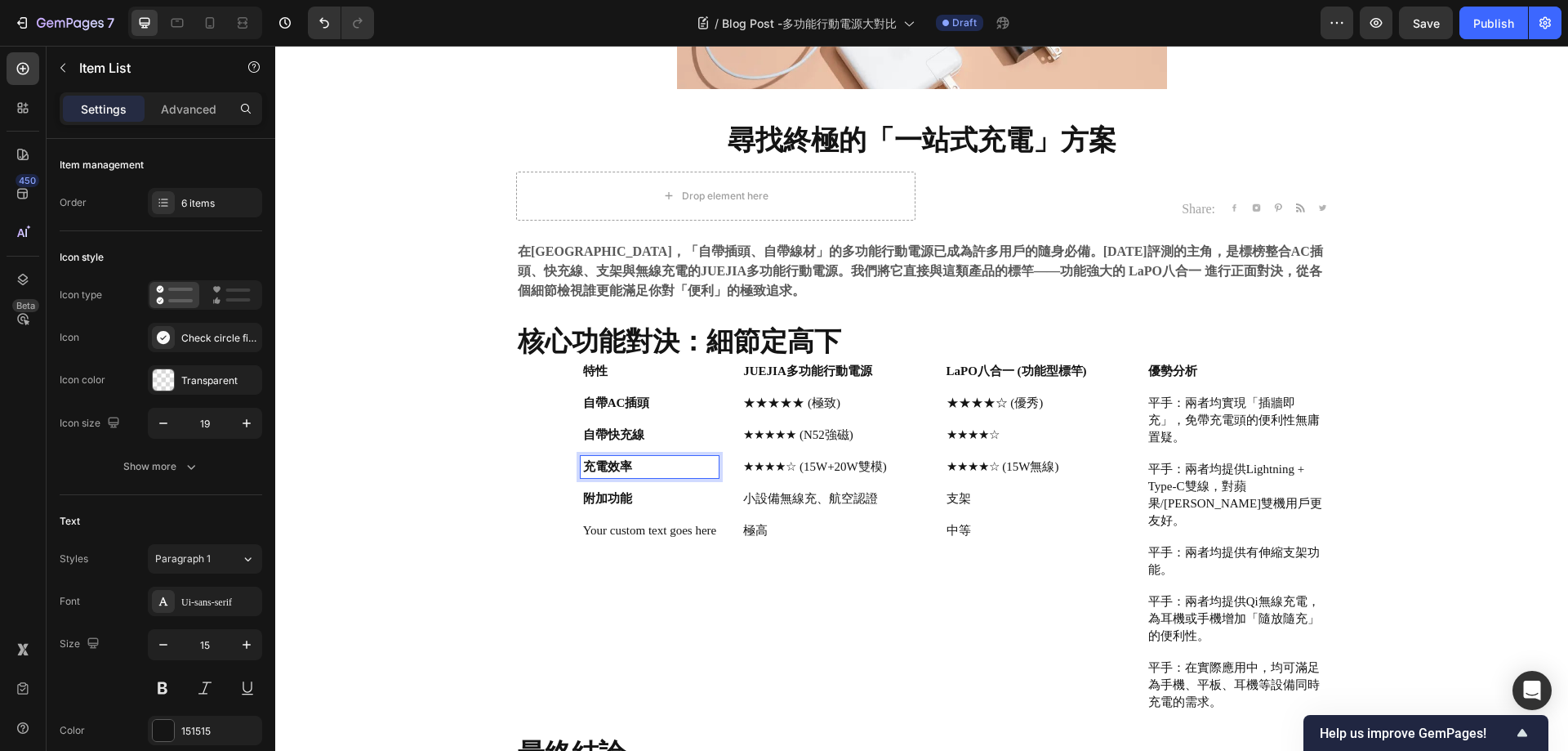
click at [585, 466] on strong "充電效率" at bounding box center [607, 467] width 49 height 13
click at [586, 466] on strong "充電效率" at bounding box center [607, 467] width 49 height 13
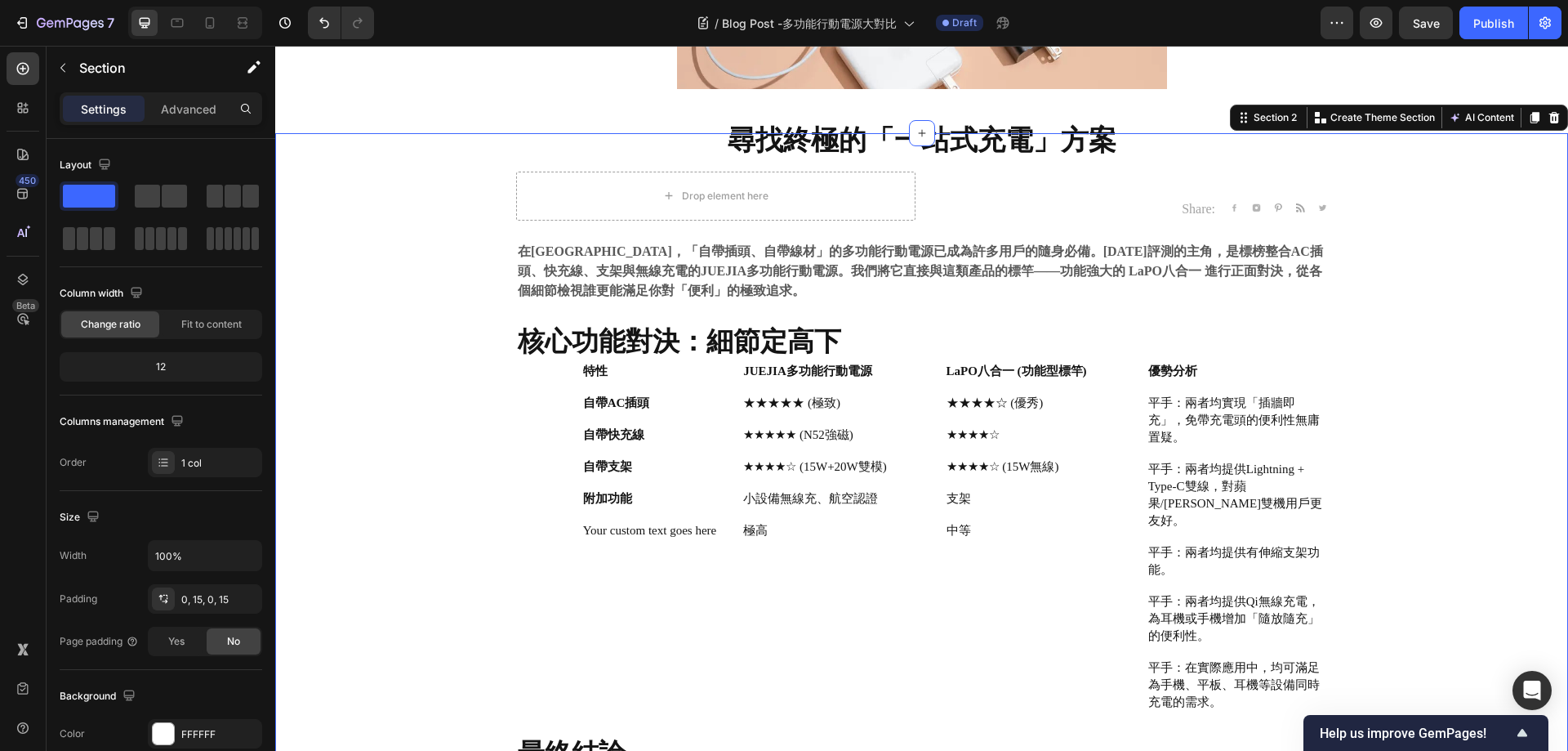
click at [456, 453] on div "⁠⁠⁠⁠⁠⁠⁠ 尋找終極的「一站式充電」方案 Heading Drop element here Share: Text block Image Image …" at bounding box center [921, 504] width 1268 height 742
click at [1263, 474] on p "平手：兩者均提供Lightning + Type-C雙線，對蘋果/安卓雙機用戶更友好。" at bounding box center [1236, 495] width 176 height 68
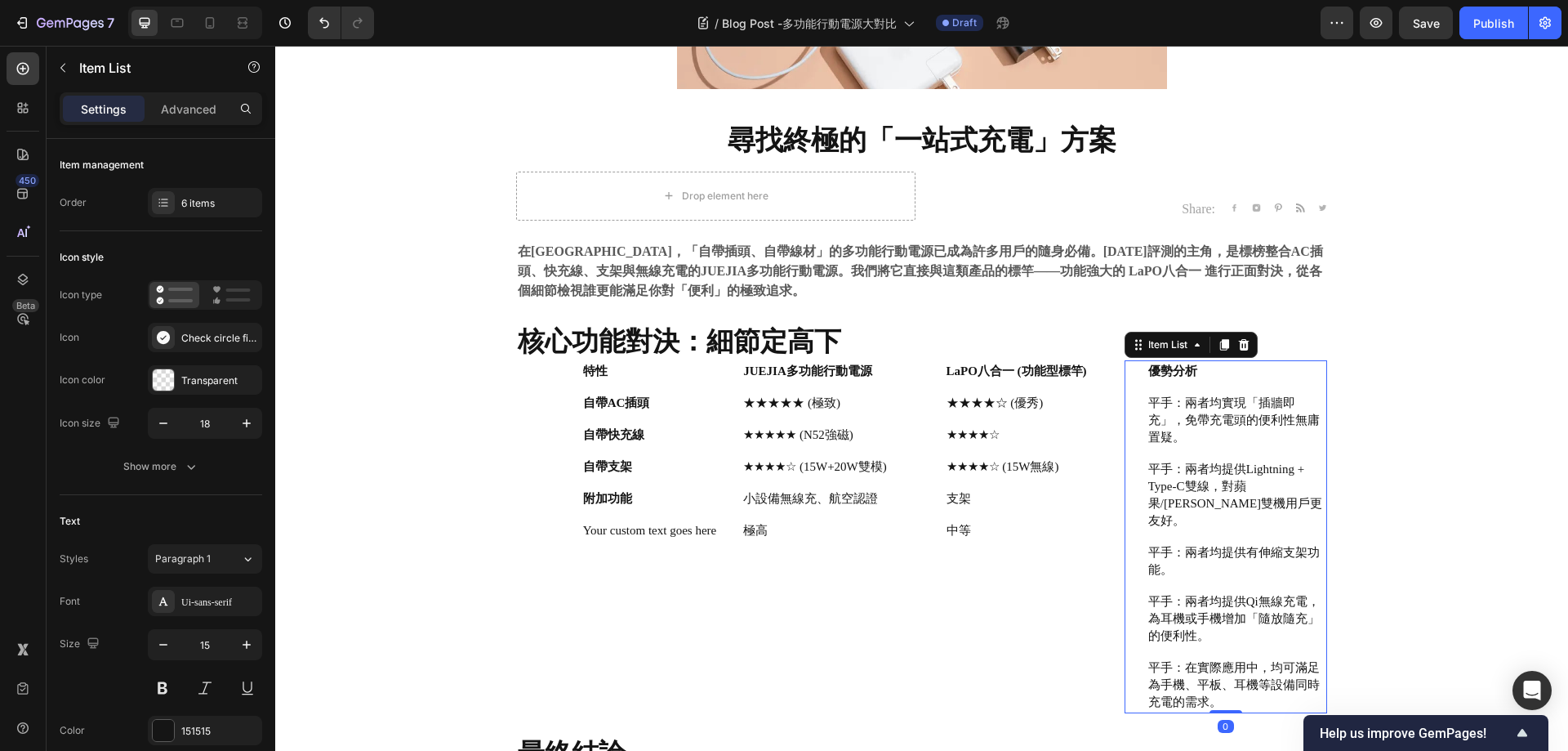
click at [1241, 561] on div "平手：兩者均提供有伸縮支架功能。" at bounding box center [1236, 561] width 182 height 40
drag, startPoint x: 1208, startPoint y: 487, endPoint x: 1218, endPoint y: 503, distance: 18.9
click at [1208, 487] on p "平手：兩者均提供Lightning + Type-C雙線，對蘋果/安卓雙機用戶更友好。" at bounding box center [1236, 495] width 176 height 68
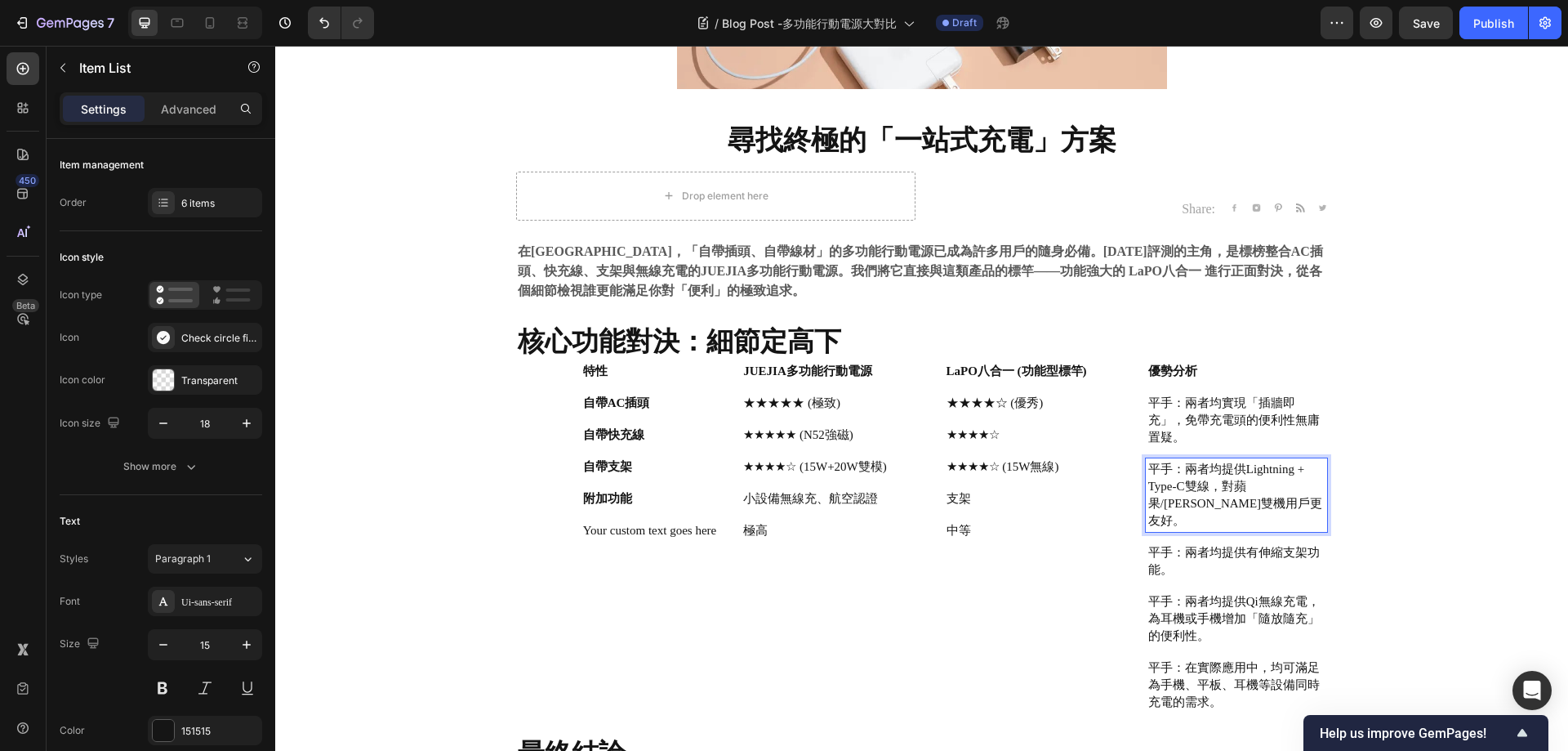
click at [1243, 544] on p "平手：兩者均提供有伸縮支架功能。" at bounding box center [1236, 561] width 176 height 34
click at [1205, 544] on p "平手：兩者均提供有伸縮支架功能。" at bounding box center [1236, 561] width 176 height 34
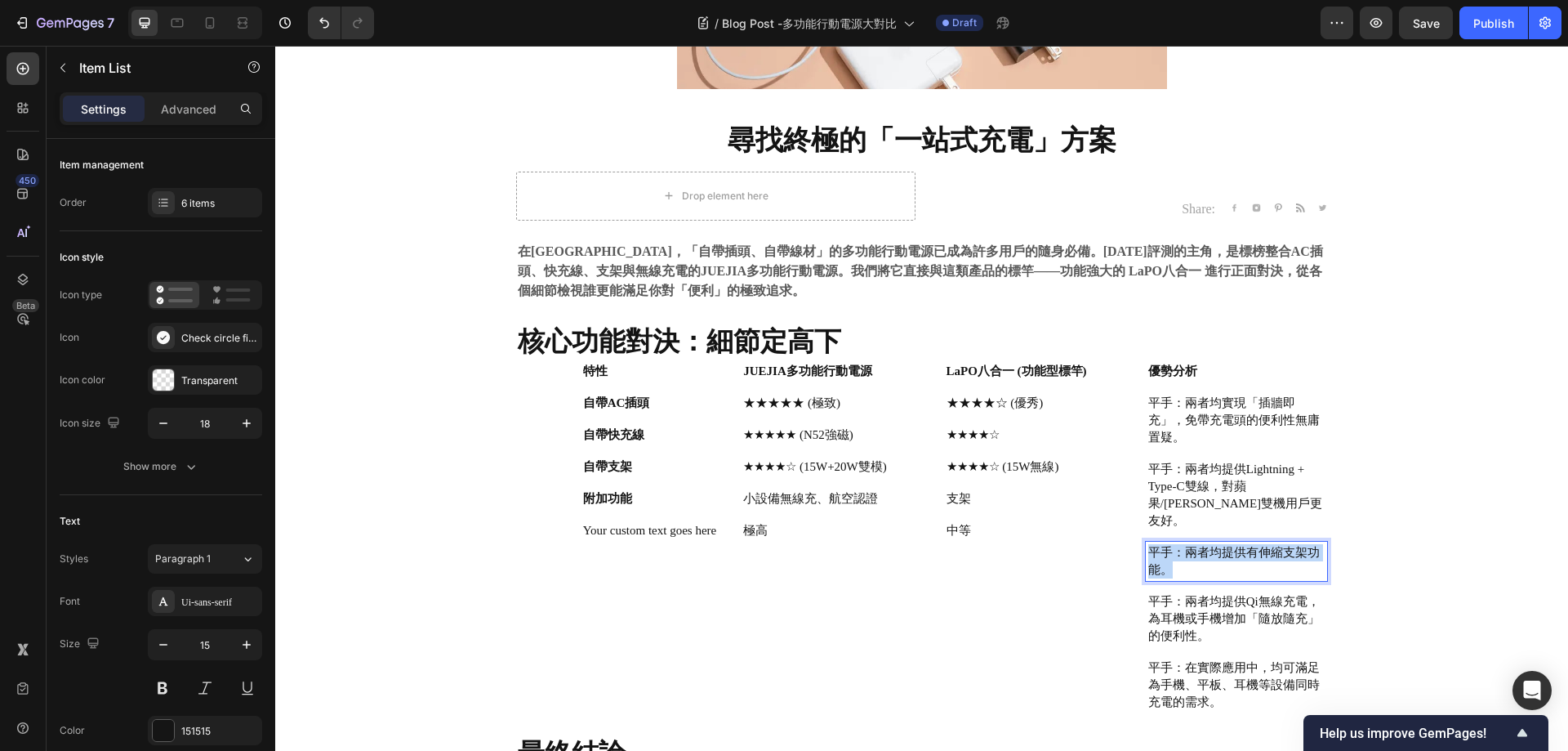
click at [1205, 544] on p "平手：兩者均提供有伸縮支架功能。" at bounding box center [1236, 561] width 176 height 34
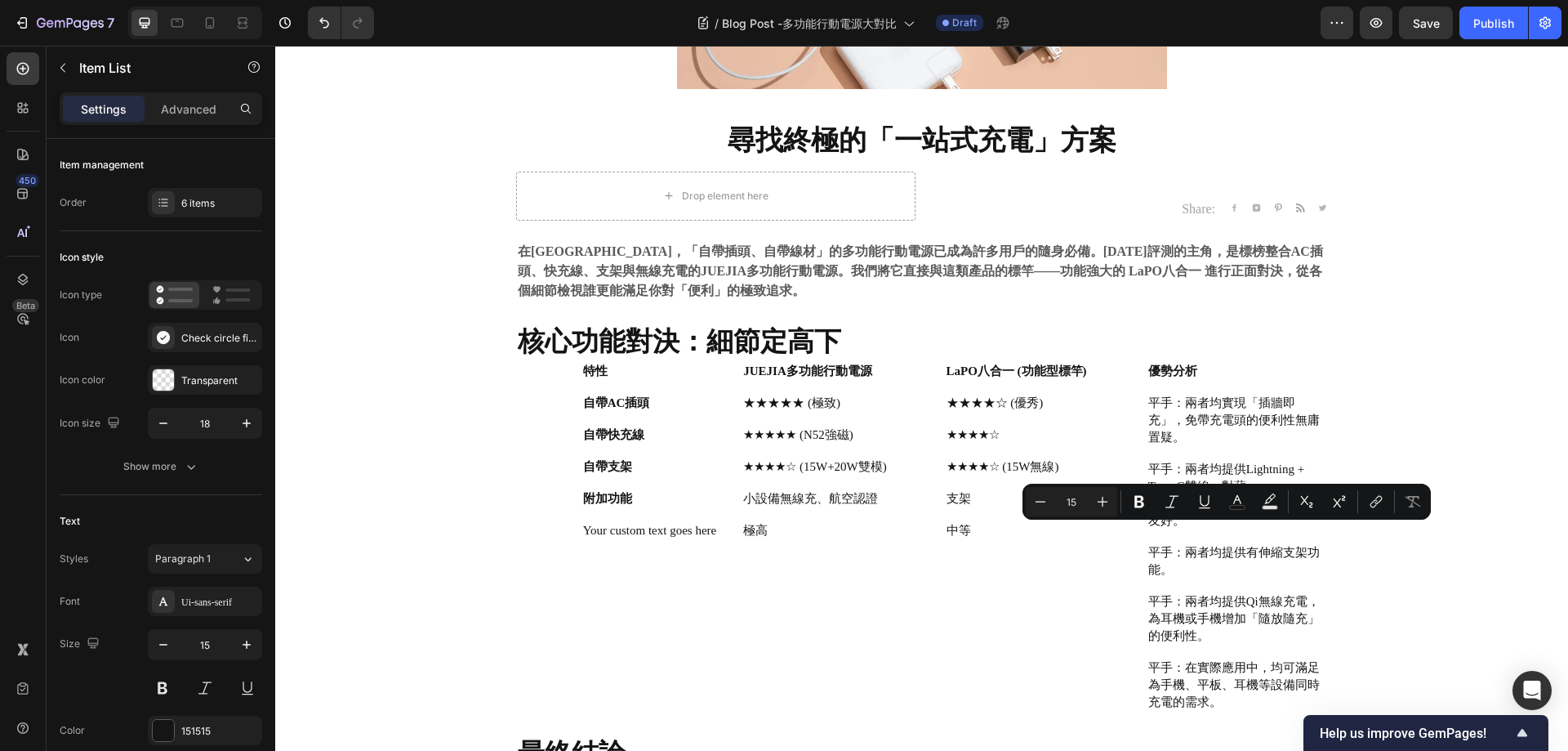
type input "16"
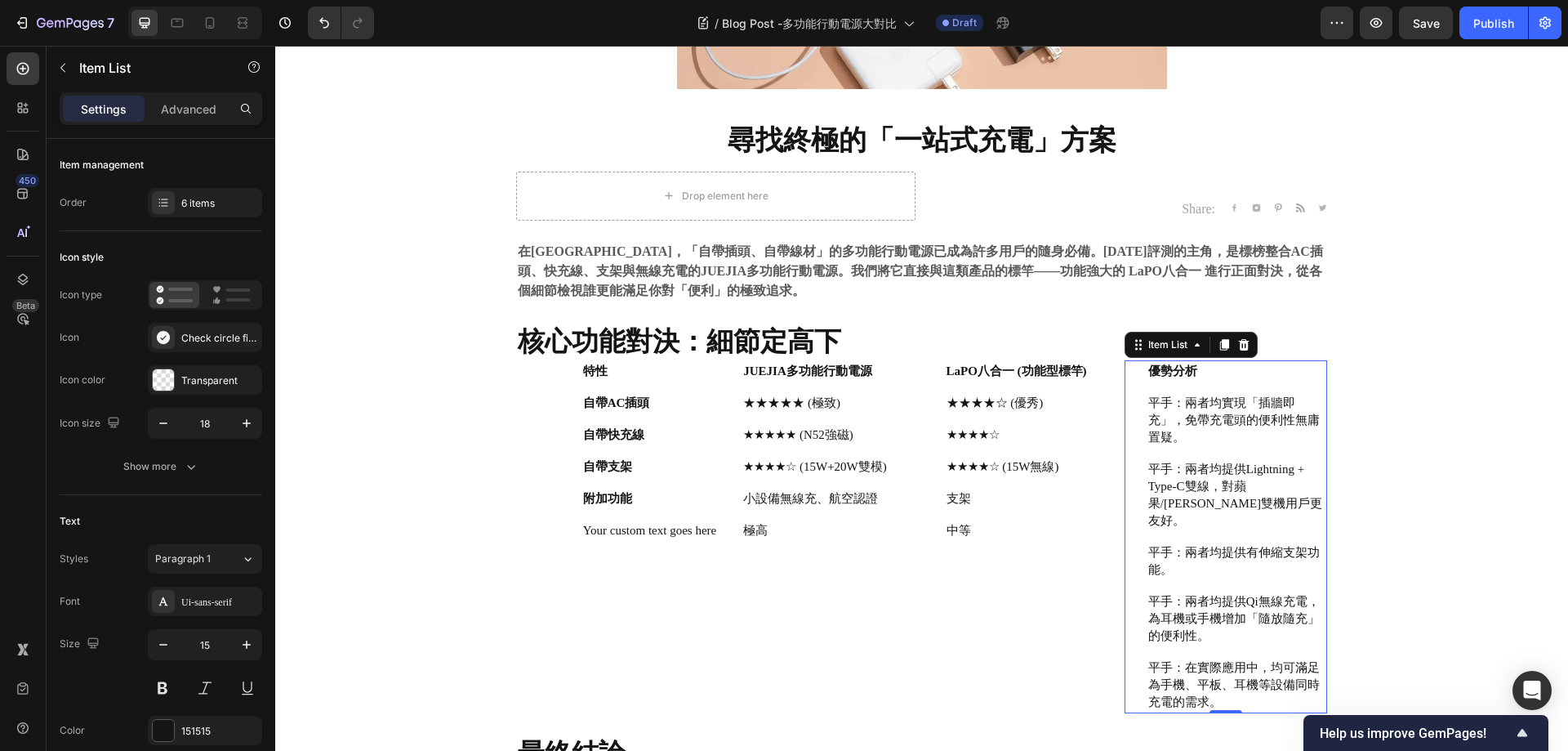
click at [1191, 544] on p "平手：兩者均提供有伸縮支架功能。" at bounding box center [1236, 561] width 176 height 34
click at [1226, 544] on p "平手：兩者均提供有伸縮支架功能。" at bounding box center [1236, 561] width 176 height 34
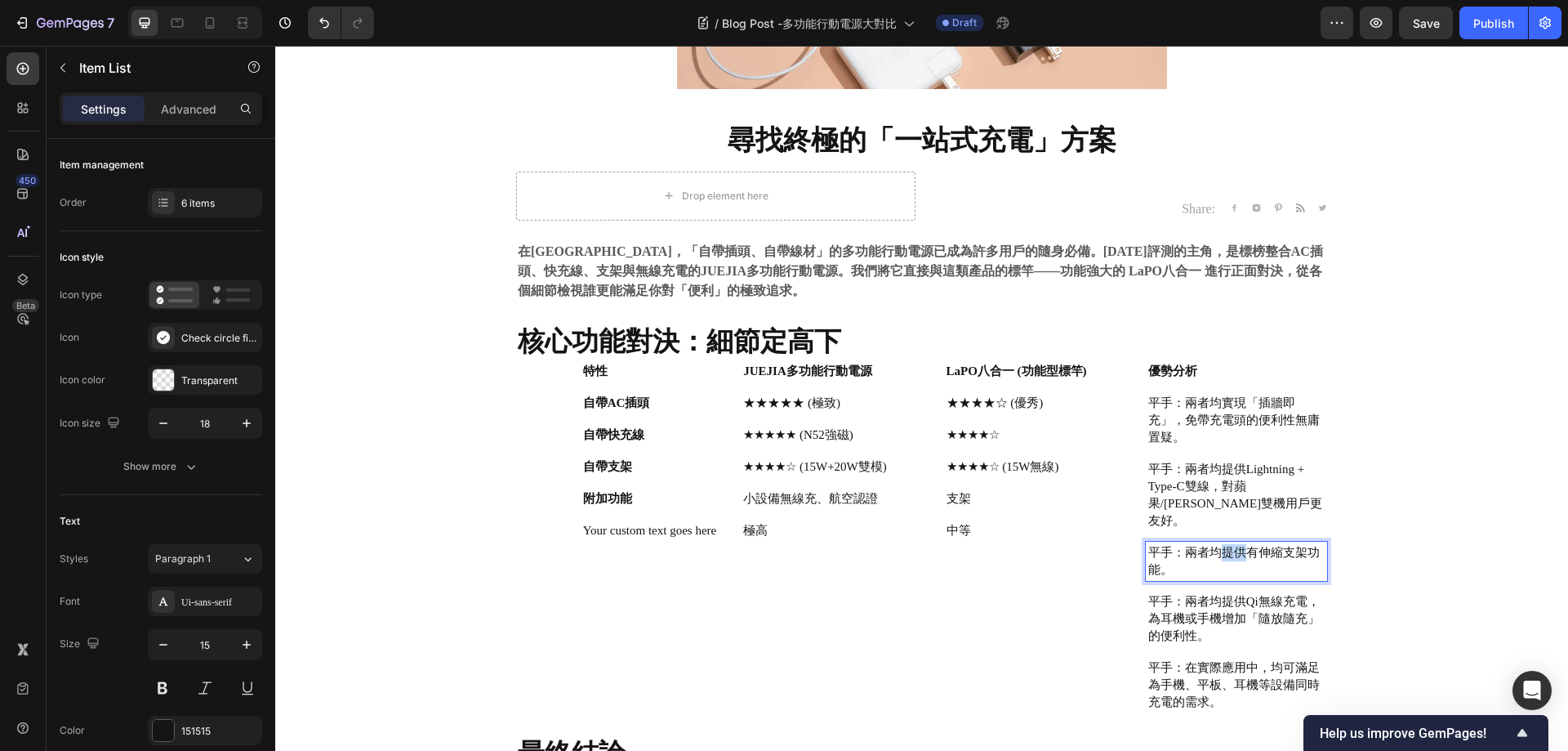
click at [1226, 544] on p "平手：兩者均提供有伸縮支架功能。" at bounding box center [1236, 561] width 176 height 34
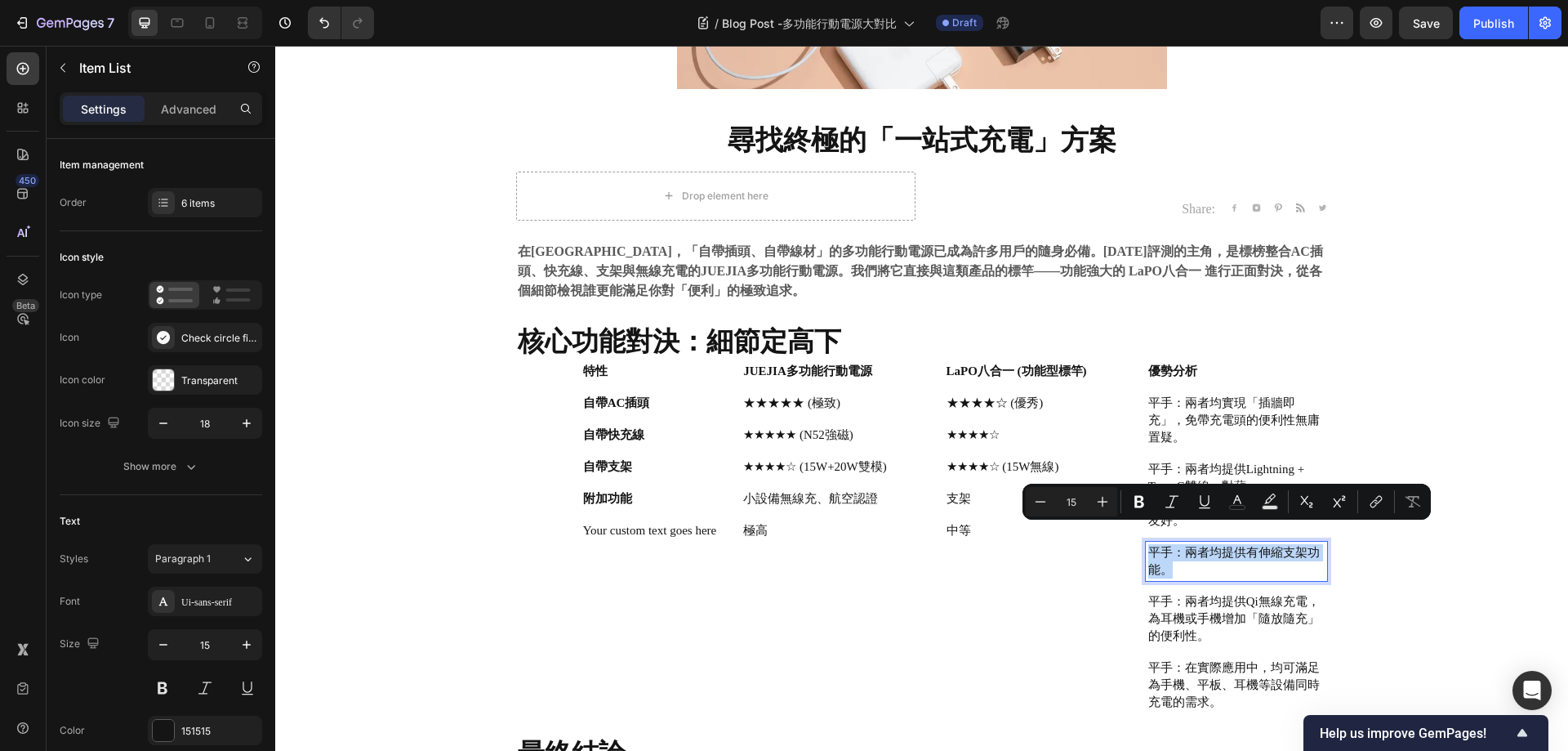
click at [1226, 544] on p "平手：兩者均提供有伸縮支架功能。" at bounding box center [1236, 561] width 176 height 34
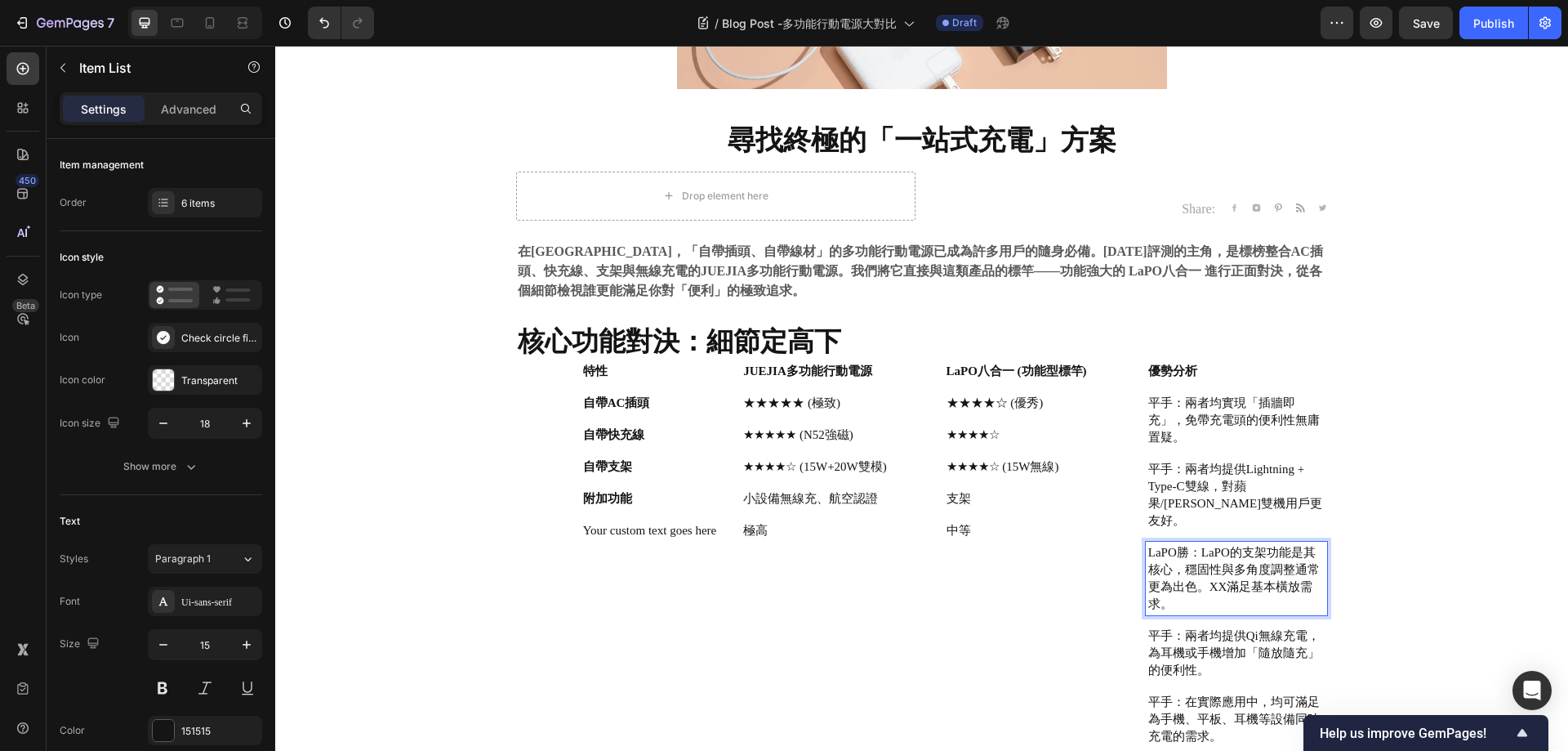
click at [1219, 571] on p "LaPO勝：LaPO的支架功能是其核心，穩固性與多角度調整通常更為出色。XX滿足基本橫放需求。" at bounding box center [1236, 578] width 176 height 68
click at [1201, 587] on p "LaPO勝：LaPO的支架功能是其核心，穩固性與多角度調整通常更為出色。XX滿足基本橫放需求。" at bounding box center [1236, 578] width 176 height 68
click at [1174, 544] on p "LaPO勝：LaPO的支架功能是其核心，穩固性與多角度調整通常更為出色。XX滿足基本橫放需求。" at bounding box center [1236, 578] width 176 height 68
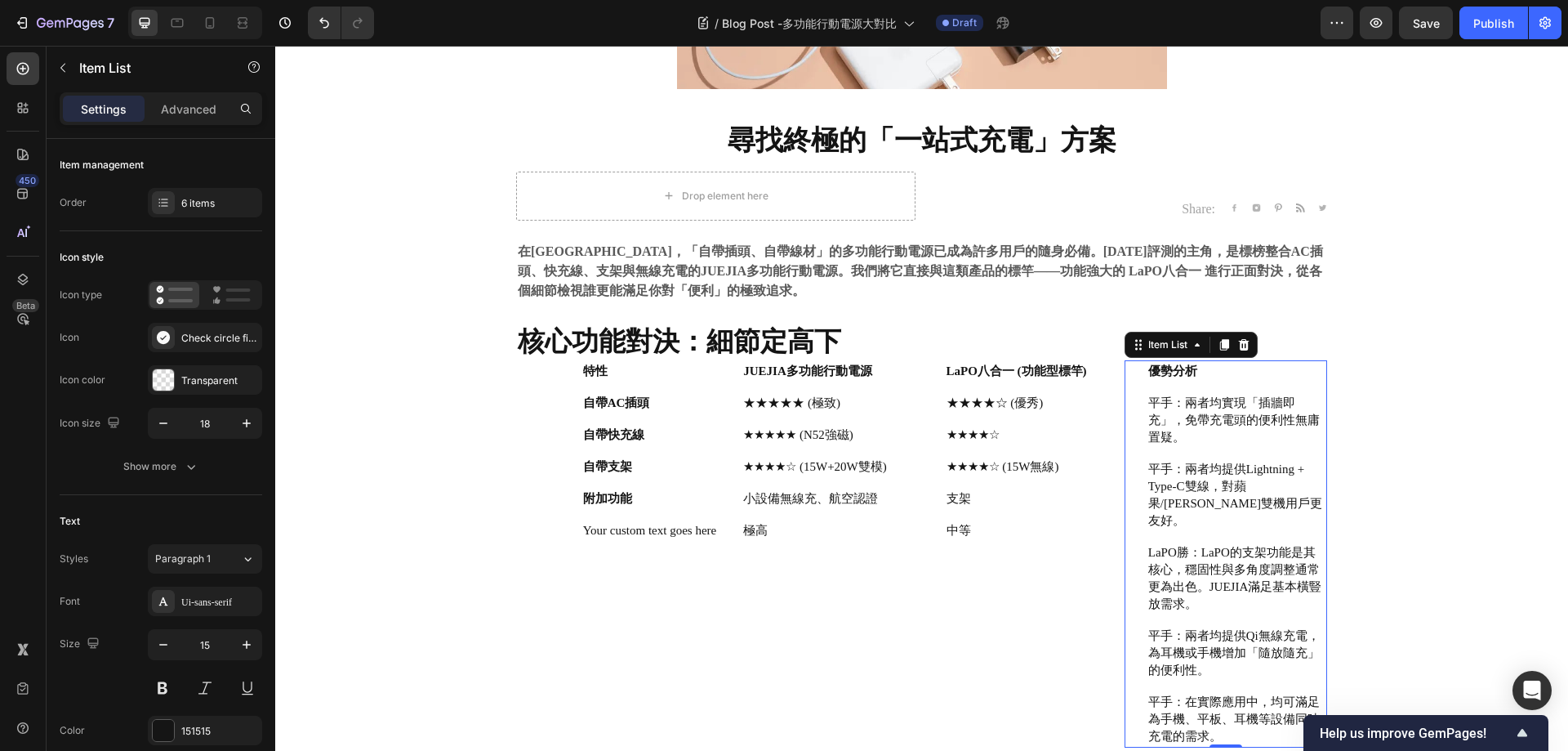
click at [1253, 566] on p "LaPO勝：LaPO的支架功能是其核心，穩固性與多角度調整通常更為出色。JUEJIA滿足基本橫豎放需求。" at bounding box center [1236, 578] width 176 height 68
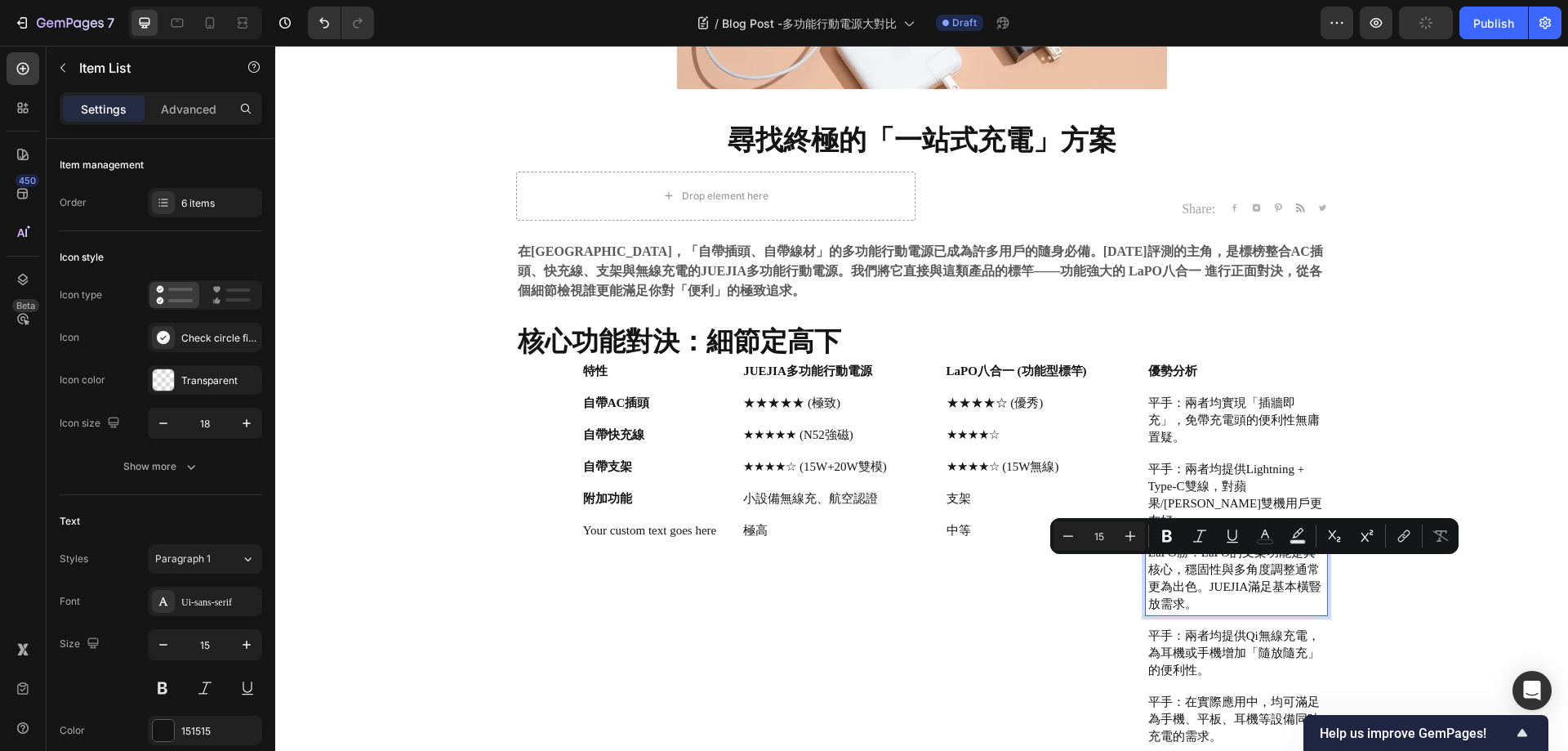
click at [1289, 570] on p "LaPO勝：LaPO的支架功能是其核心，穩固性與多角度調整通常更為出色。JUEJIA滿足基本橫豎放需求。" at bounding box center [1236, 578] width 176 height 68
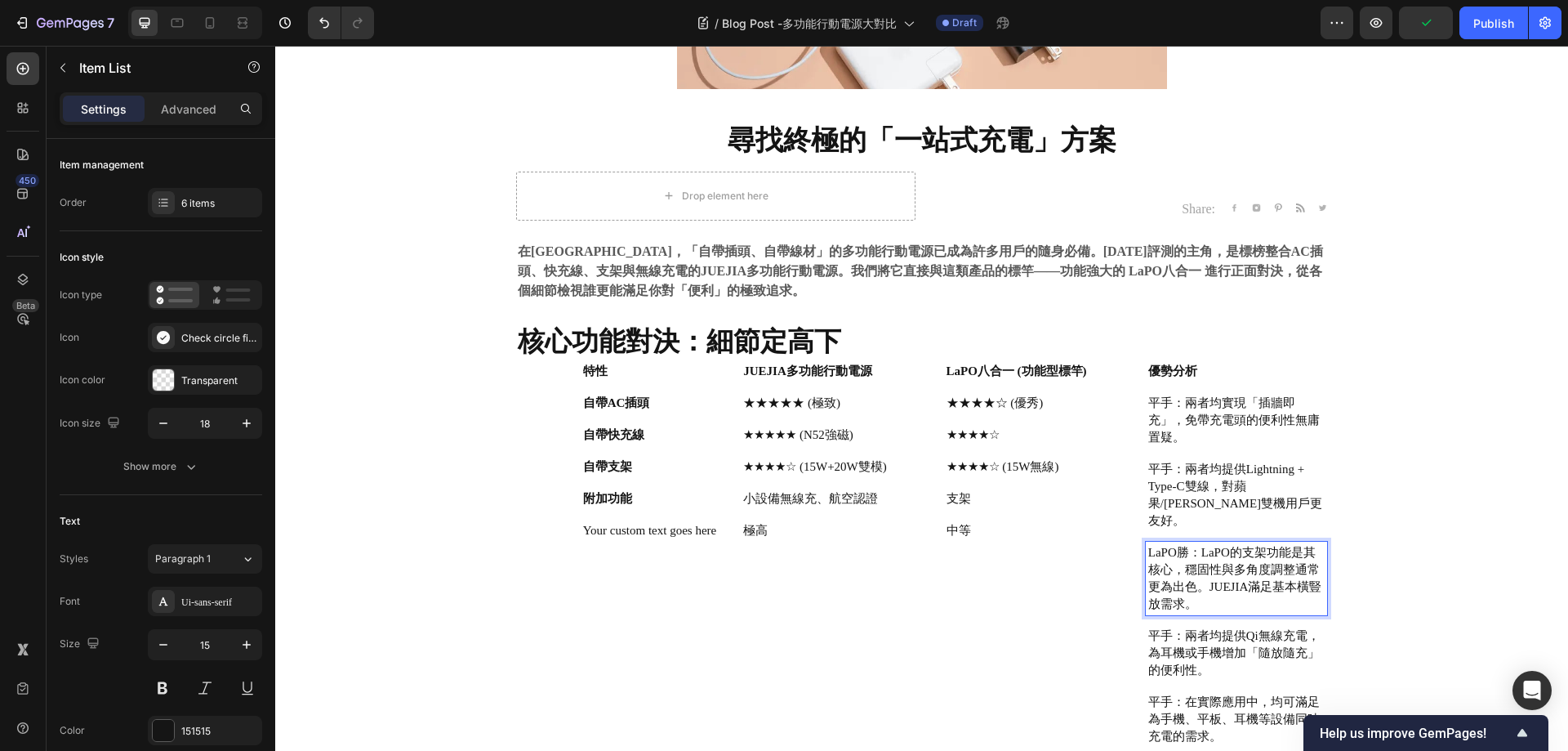
click at [1256, 593] on p "LaPO勝：LaPO的支架功能是其核心，穩固性與多角度調整通常更為出色。JUEJIA滿足基本橫豎放需求。" at bounding box center [1236, 578] width 176 height 68
drag, startPoint x: 1537, startPoint y: 543, endPoint x: 1248, endPoint y: 546, distance: 289.0
click at [1537, 542] on div "⁠⁠⁠⁠⁠⁠⁠ 尋找終極的「一站式充電」方案 Heading Drop element here Share: Text block Image Image …" at bounding box center [921, 520] width 1268 height 776
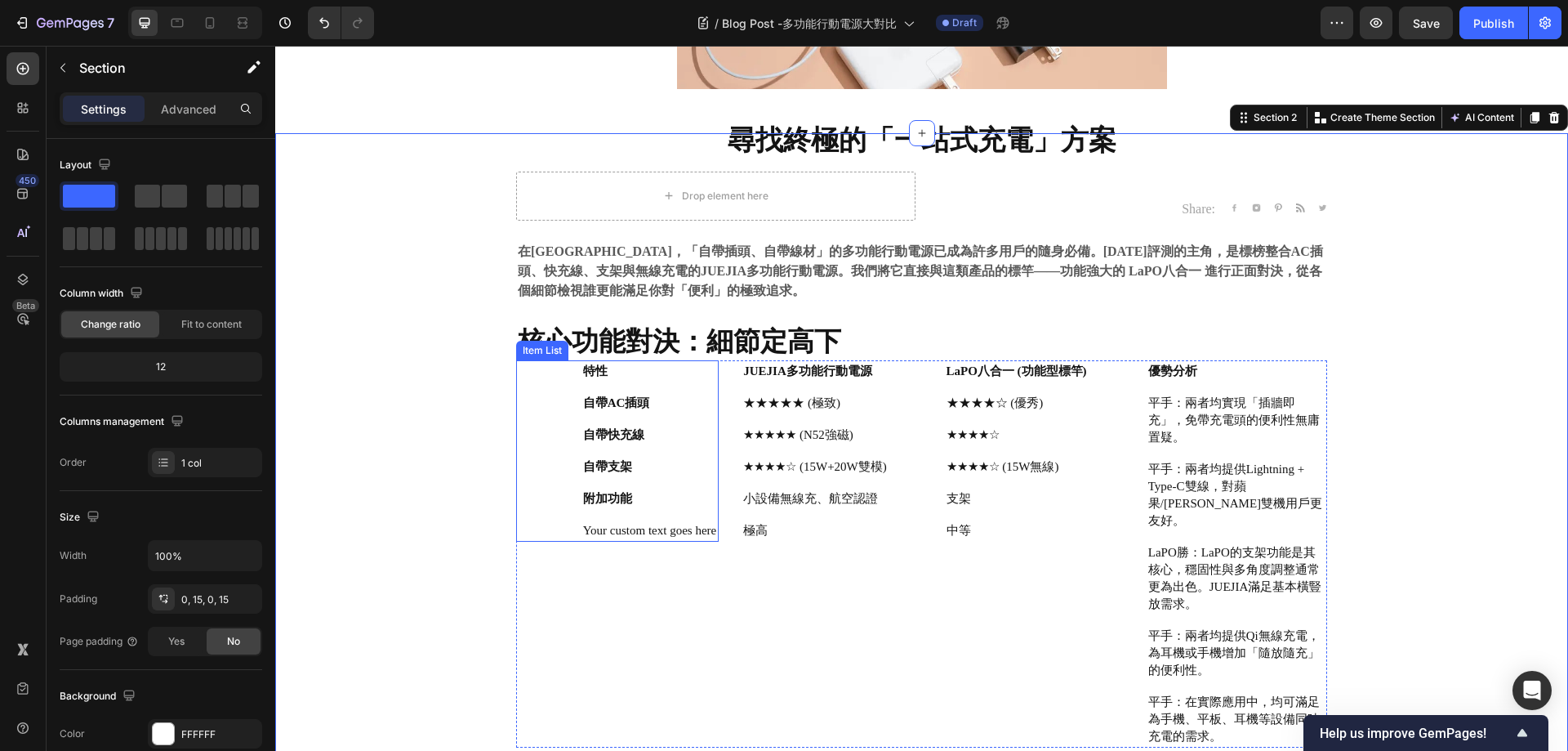
click at [594, 499] on strong "附加功能" at bounding box center [607, 498] width 49 height 13
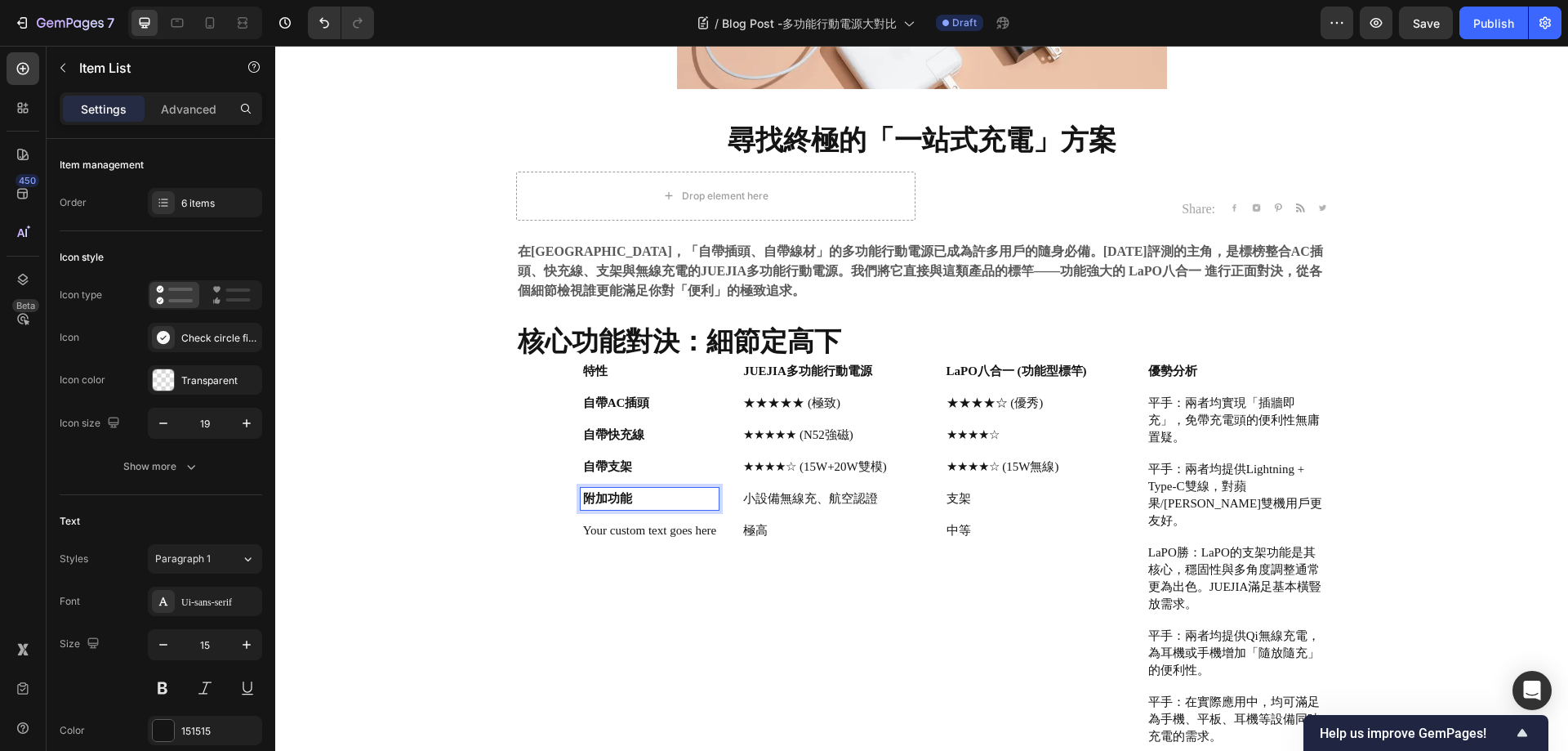
click at [593, 499] on strong "附加功能" at bounding box center [607, 498] width 49 height 13
click at [583, 500] on strong "附加功能" at bounding box center [607, 498] width 49 height 13
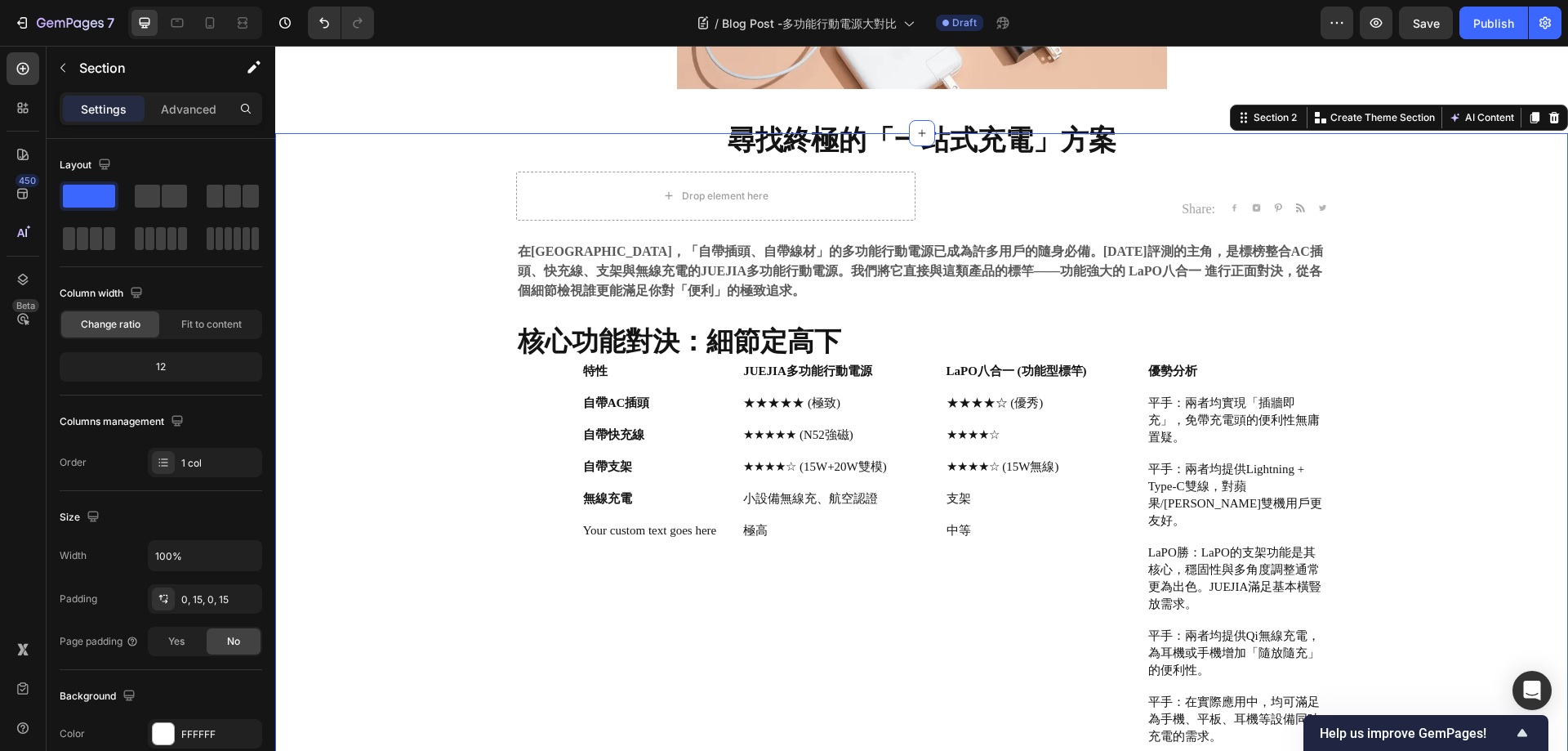
click at [477, 509] on div "⁠⁠⁠⁠⁠⁠⁠ 尋找終極的「一站式充電」方案 Heading Drop element here Share: Text block Image Image …" at bounding box center [921, 520] width 1268 height 776
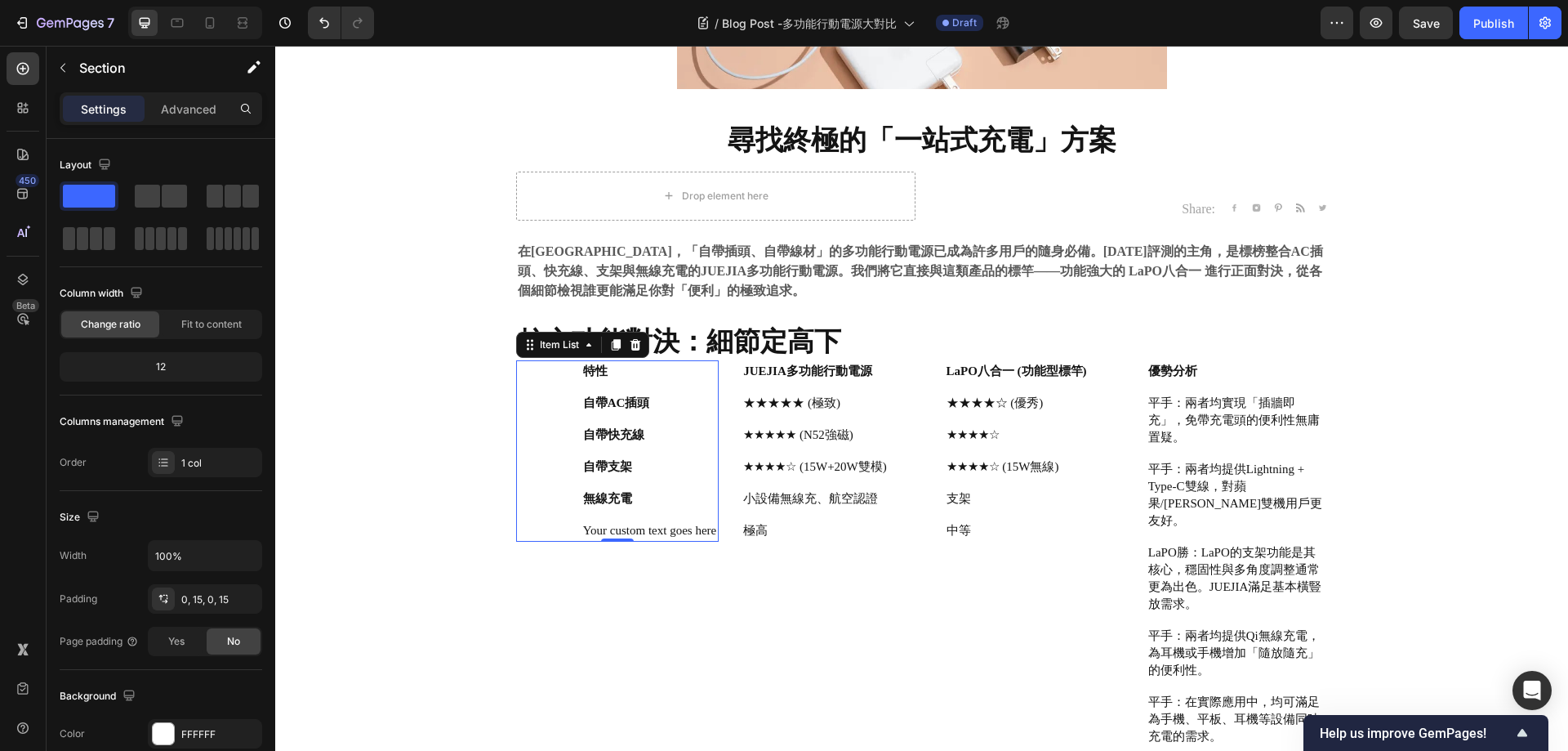
click at [630, 534] on p "Your custom text goes here" at bounding box center [649, 530] width 133 height 18
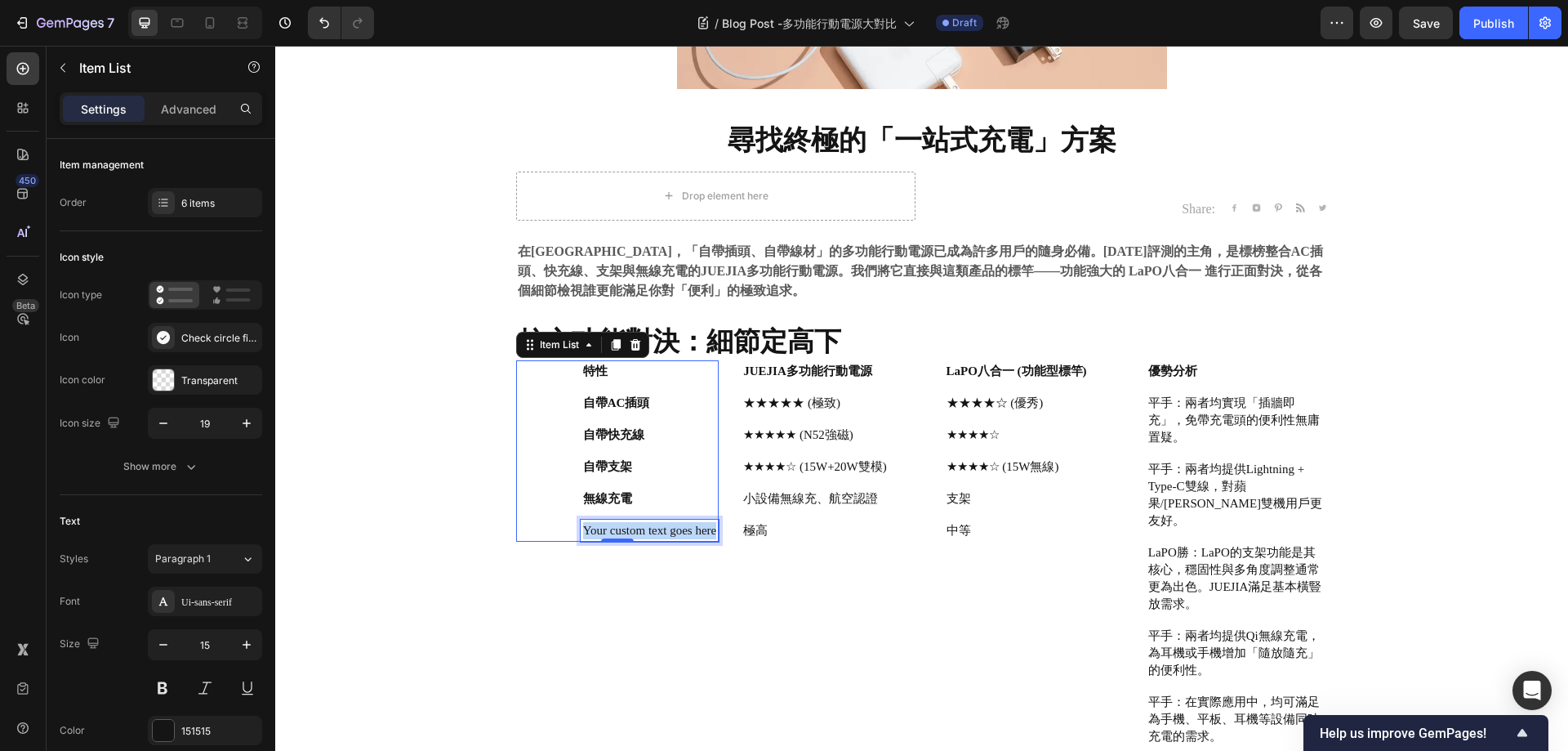
click at [583, 529] on p "Your custom text goes here" at bounding box center [649, 530] width 133 height 18
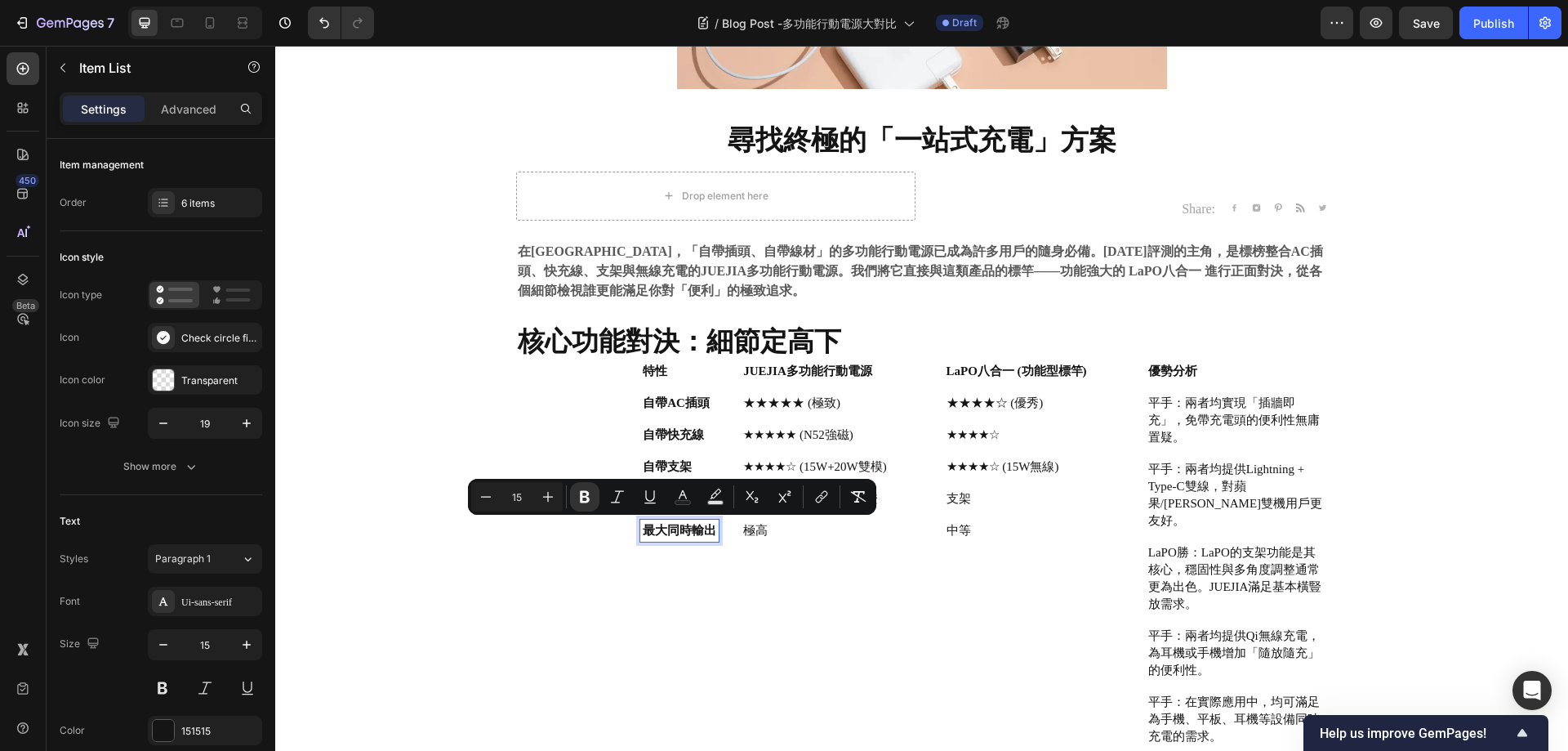
click at [496, 515] on div "⁠⁠⁠⁠⁠⁠⁠ 尋找終極的「一站式充電」方案 Heading Drop element here Share: Text block Image Image …" at bounding box center [921, 499] width 863 height 820
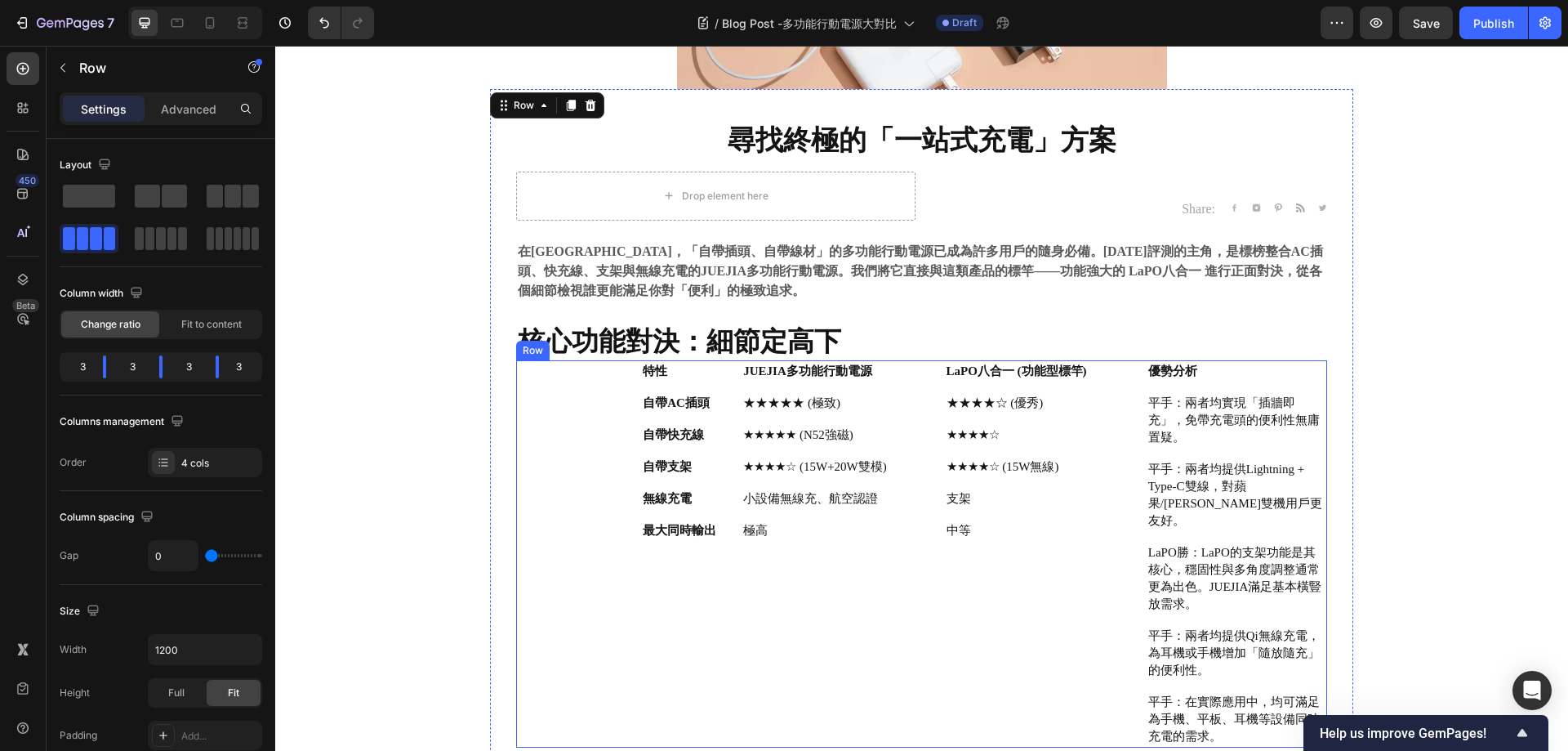
click at [589, 587] on div "特性 自帶AC插頭 自帶快充線 自帶支架 無線充電 最大同時輸出 Item List" at bounding box center [618, 554] width 203 height 387
click at [750, 530] on p "極高" at bounding box center [815, 530] width 144 height 18
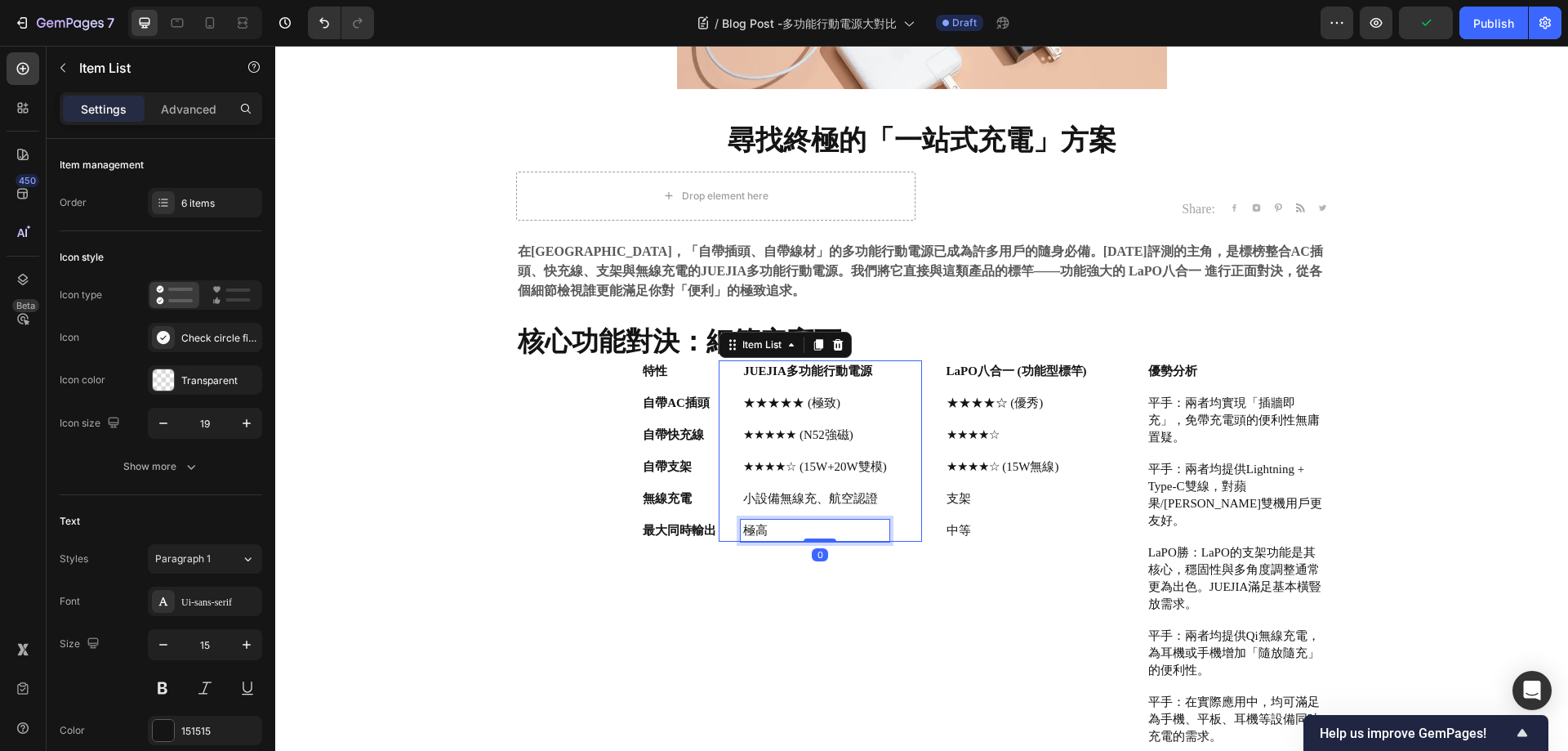
click at [750, 530] on p "極高" at bounding box center [815, 530] width 144 height 18
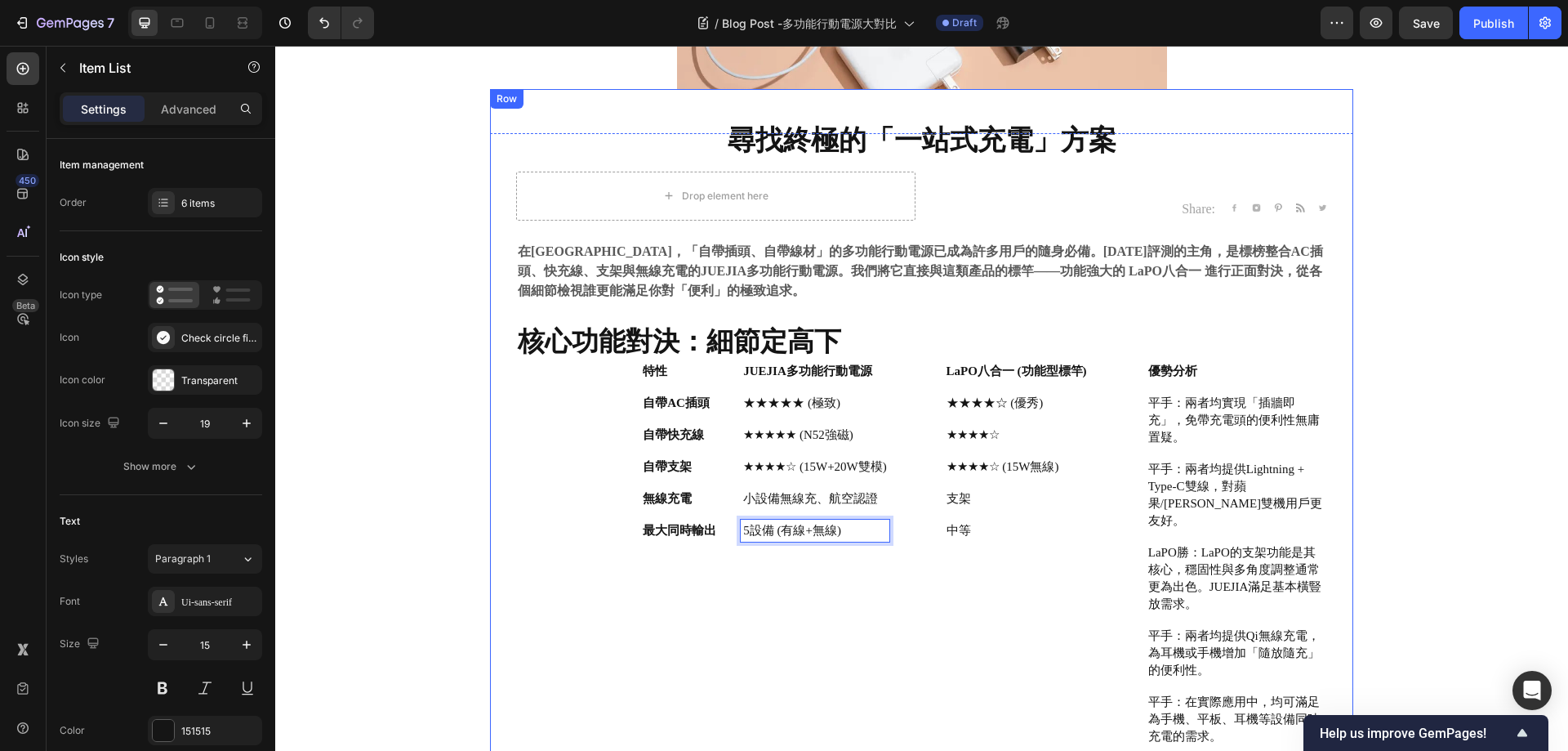
drag, startPoint x: 487, startPoint y: 511, endPoint x: 567, endPoint y: 507, distance: 80.1
click at [481, 511] on div "⁠⁠⁠⁠⁠⁠⁠ 尋找終極的「一站式充電」方案 Heading Drop element here Share: Text block Image Image …" at bounding box center [921, 520] width 1268 height 776
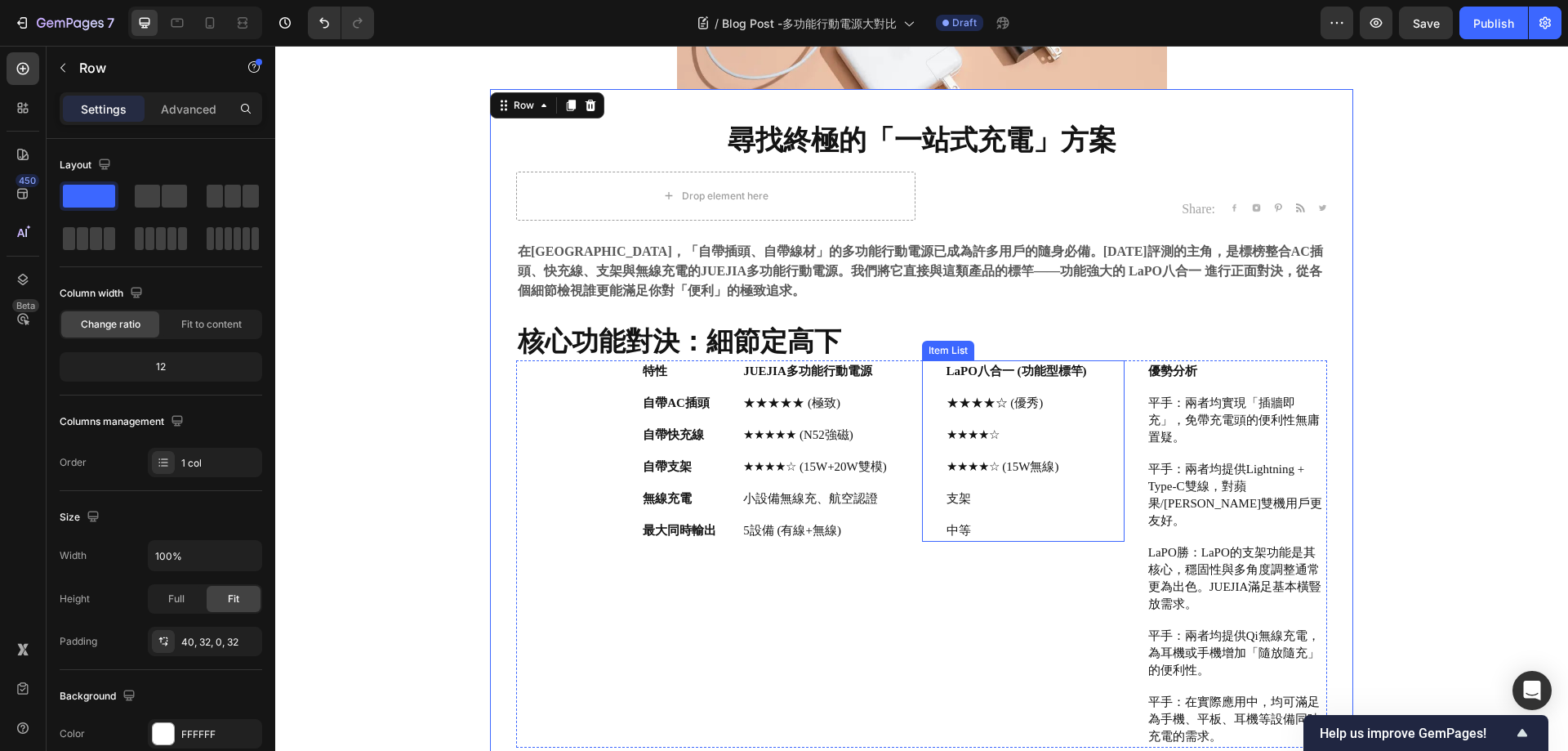
click at [973, 531] on p "中等" at bounding box center [1016, 530] width 140 height 18
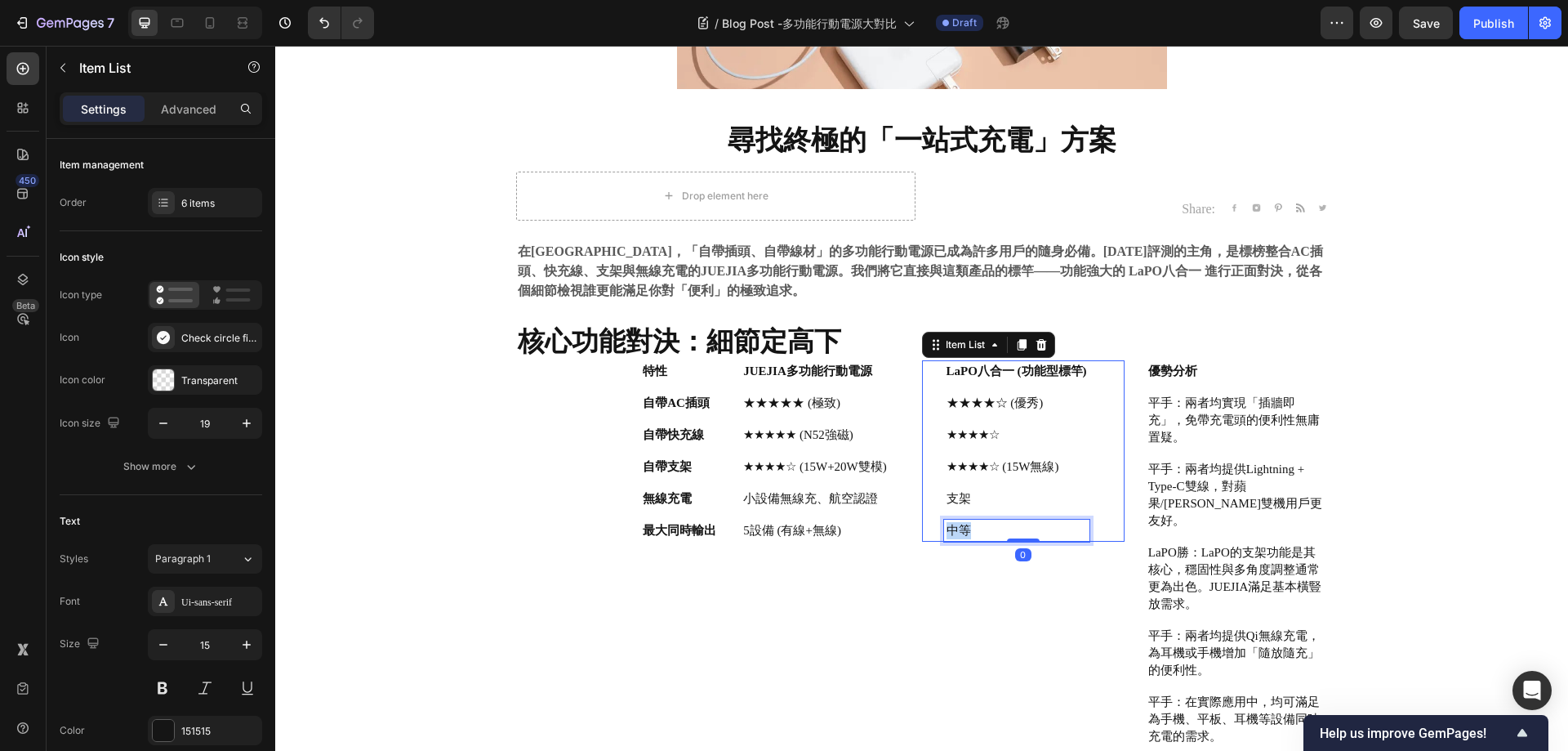
click at [973, 531] on p "中等" at bounding box center [1016, 530] width 140 height 18
click at [1203, 403] on p "平手：兩者均實現「插牆即充」，免帶充電頭的便利性無庸置疑。" at bounding box center [1236, 421] width 176 height 52
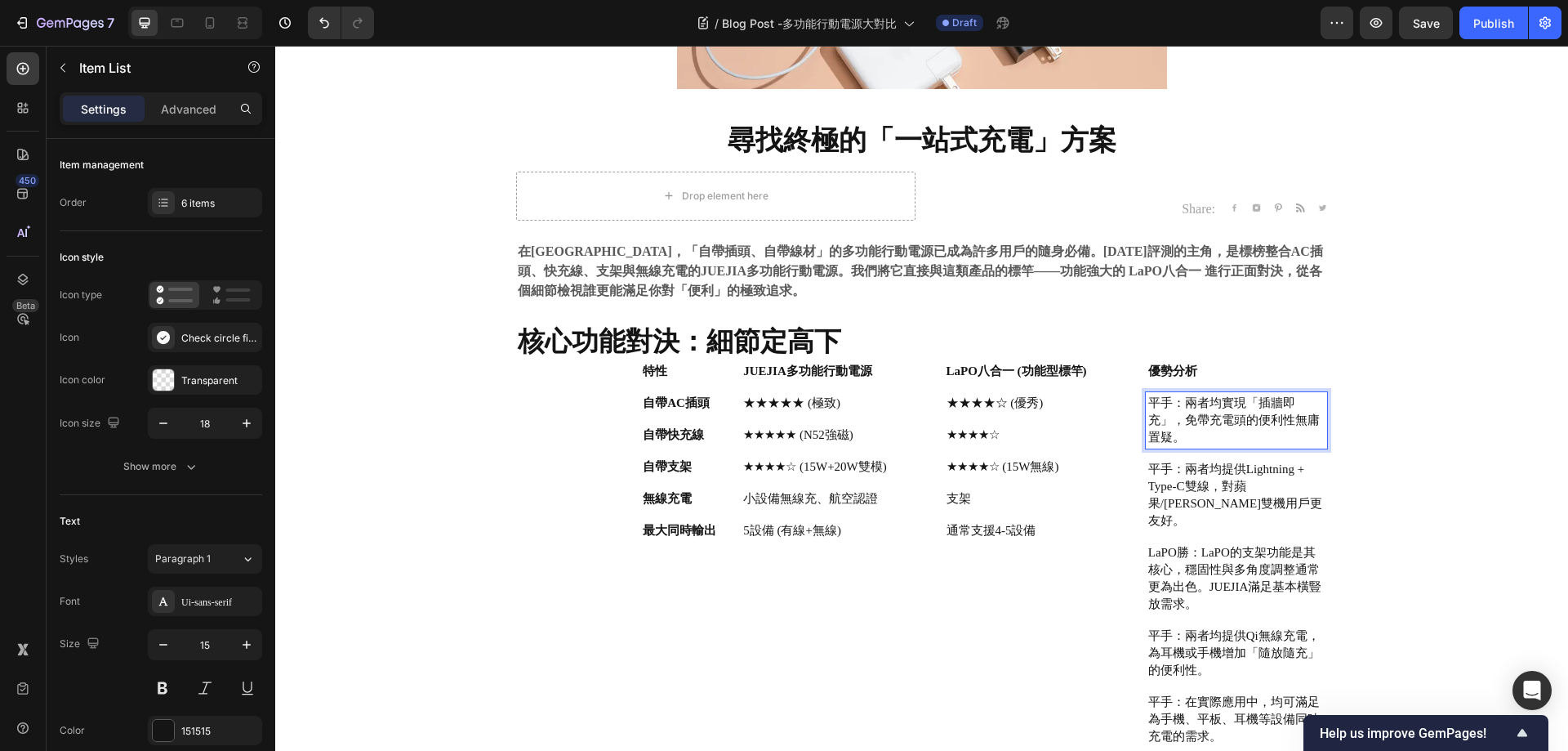
click at [1247, 417] on p "平手：兩者均實現「插牆即充」，免帶充電頭的便利性無庸置疑。" at bounding box center [1236, 421] width 176 height 52
click at [975, 397] on p "★★★★☆ (優秀)" at bounding box center [1016, 403] width 140 height 18
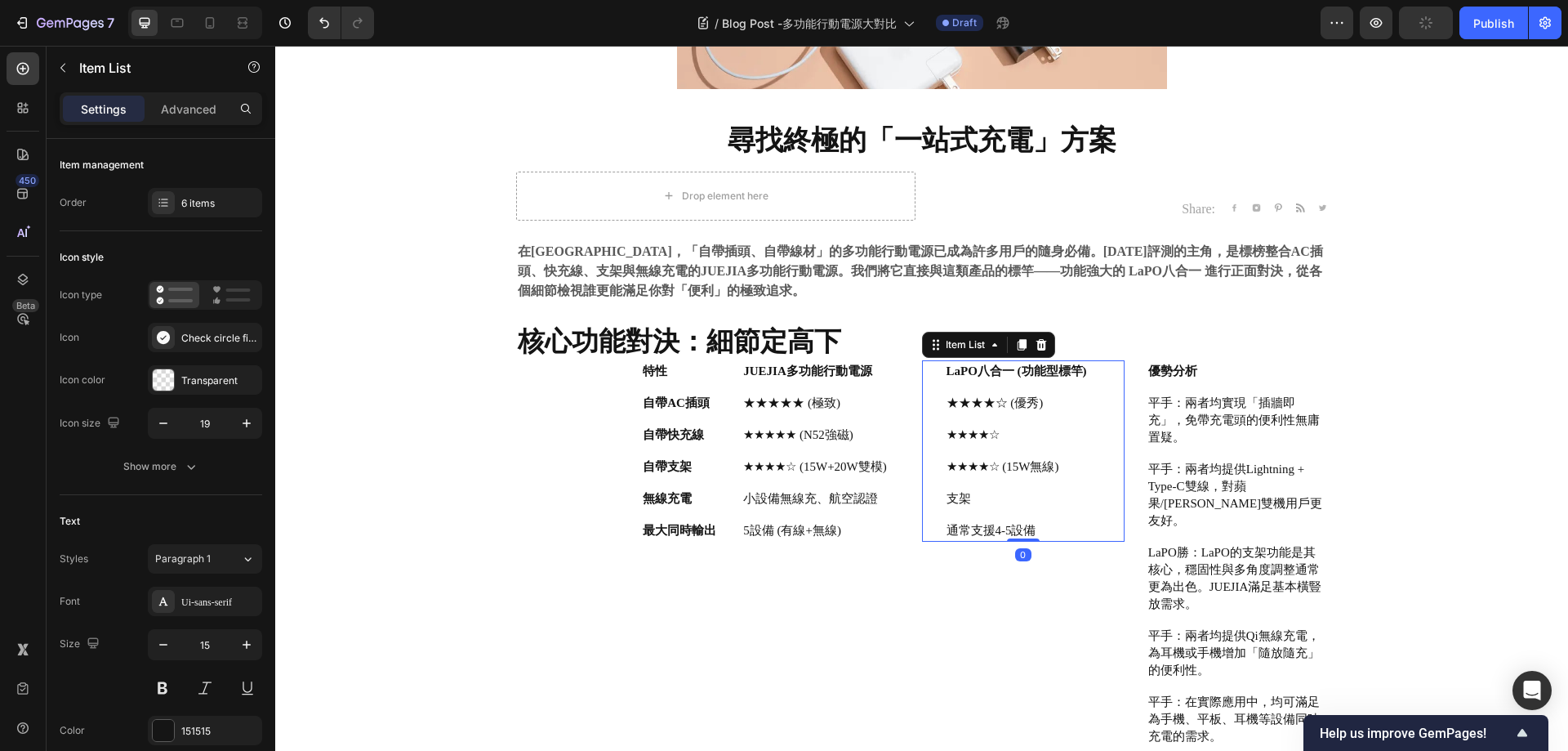
click at [1032, 444] on div "★★★★☆" at bounding box center [1017, 435] width 146 height 22
click at [1087, 394] on div "LaPO八合一 (功能型標竿) ★★★★☆ (優秀) ★★★★☆ ★★★★☆ (15W無線) 支架 通常支援4-5設備" at bounding box center [1024, 451] width 203 height 182
click at [1015, 403] on p "★★★★☆ (優秀)" at bounding box center [1016, 403] width 140 height 18
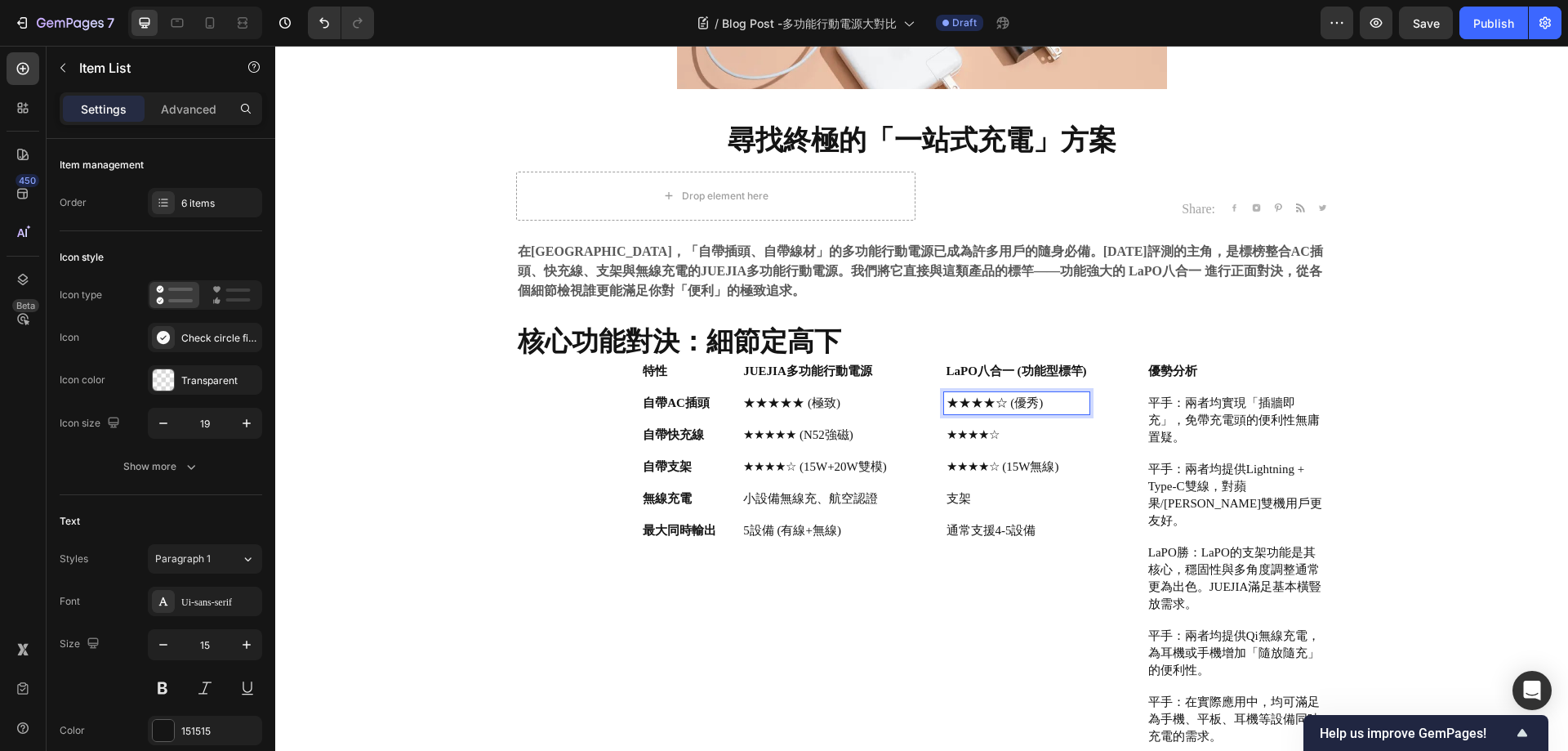
click at [1063, 399] on p "★★★★☆ (優秀)" at bounding box center [1016, 403] width 140 height 18
click at [1044, 473] on p "★★★★☆" at bounding box center [1016, 469] width 140 height 18
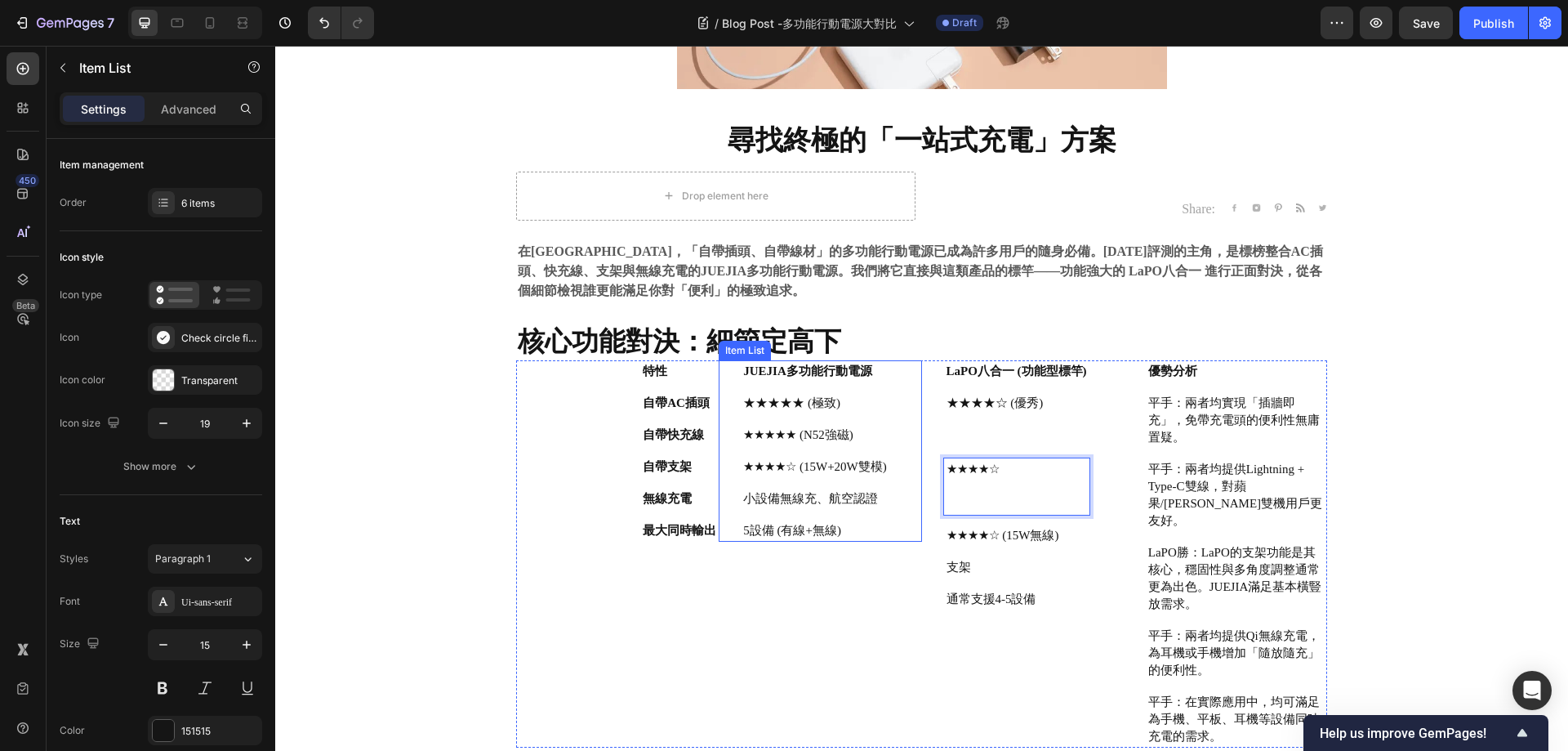
click at [861, 400] on p "★★★★★ (極致)" at bounding box center [815, 403] width 144 height 18
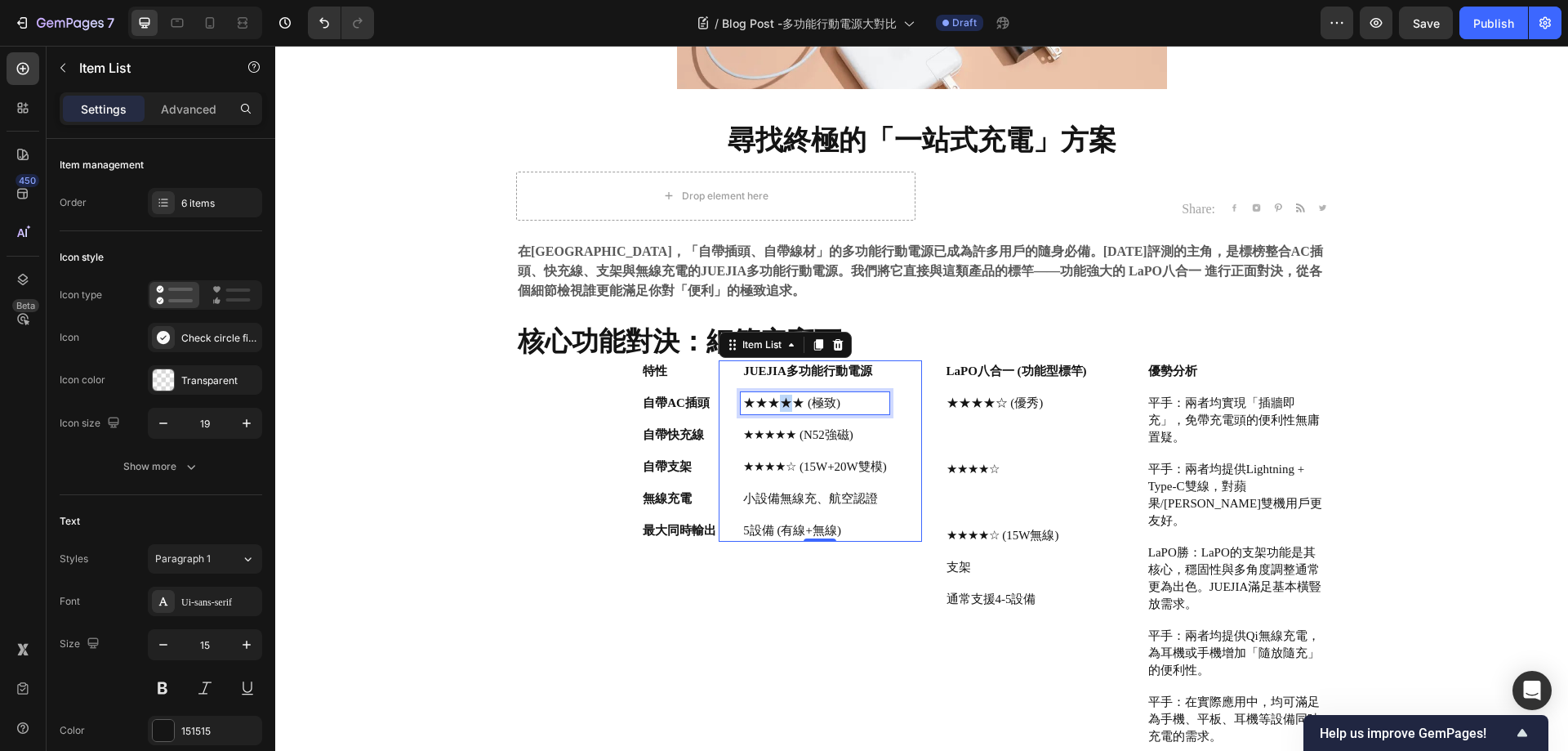
click at [770, 403] on p "★★★★★ (極致)" at bounding box center [815, 403] width 144 height 18
click at [814, 430] on p "★★★★★ (N52強磁)" at bounding box center [815, 435] width 144 height 18
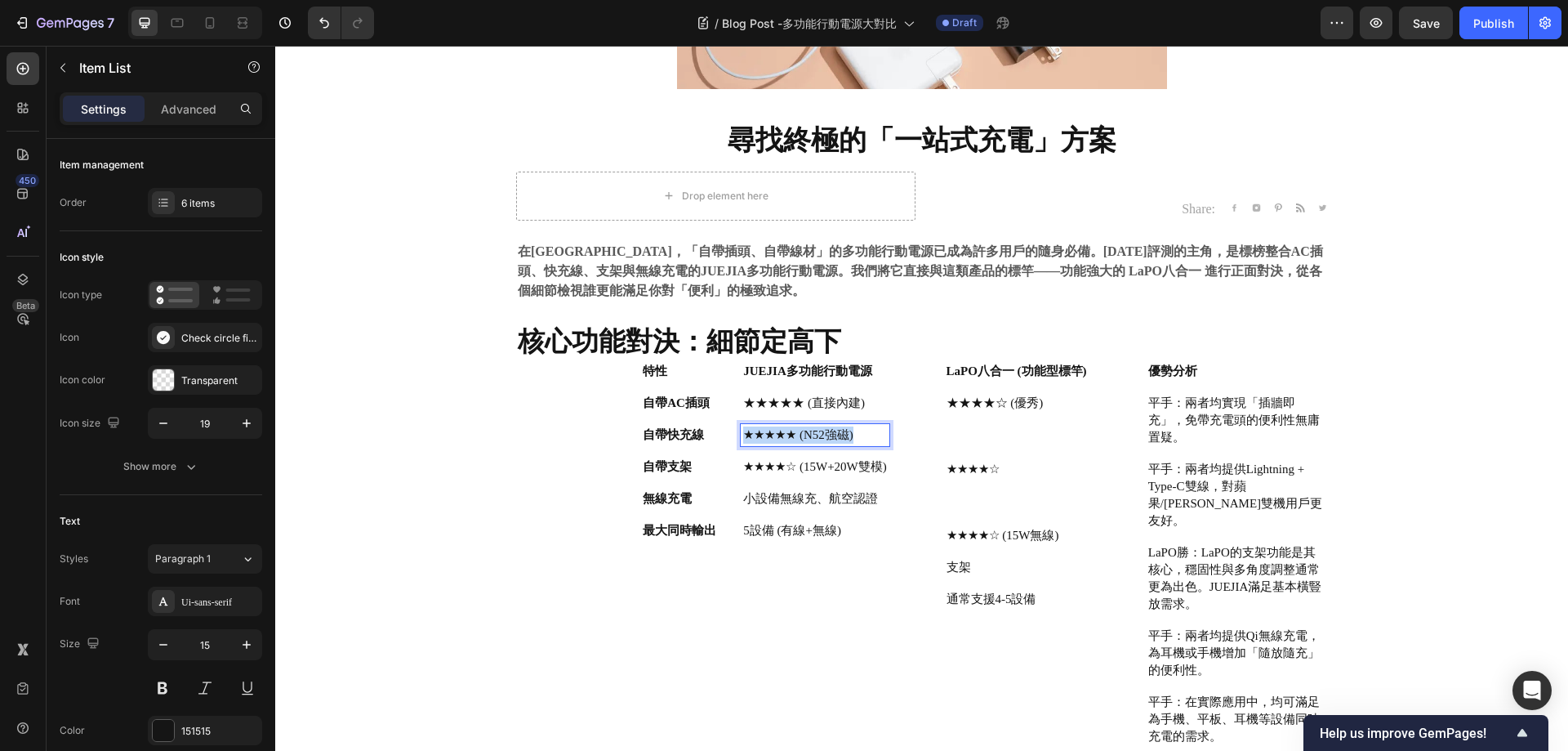
click at [814, 430] on p "★★★★★ (N52強磁)" at bounding box center [815, 435] width 144 height 18
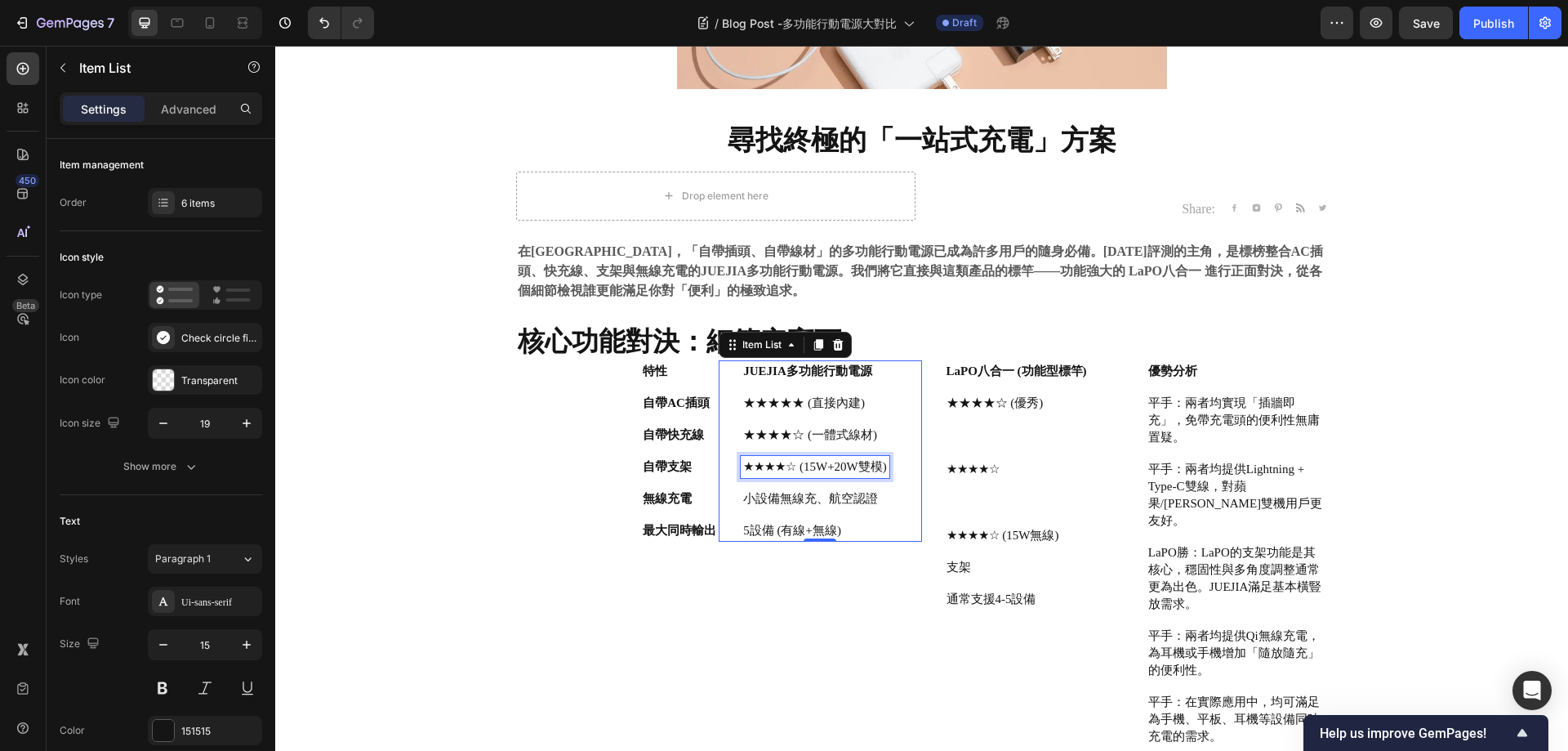
click at [795, 465] on p "★★★★☆ (15W+20W雙模)" at bounding box center [815, 467] width 144 height 18
click at [827, 470] on p "★★★★☆ (整合式設計)" at bounding box center [811, 467] width 135 height 18
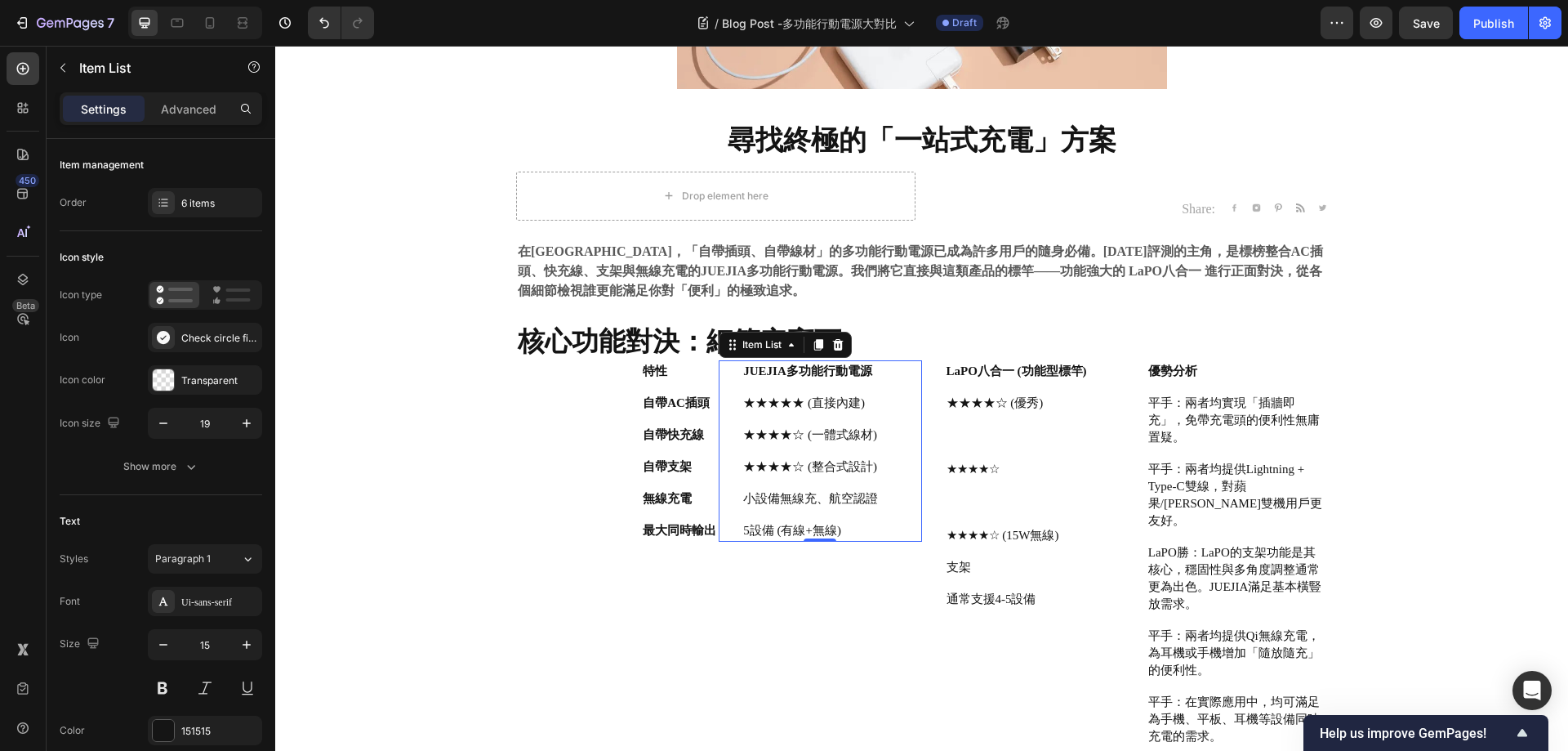
click at [818, 496] on p "小設備無線充、航空認證" at bounding box center [811, 498] width 135 height 18
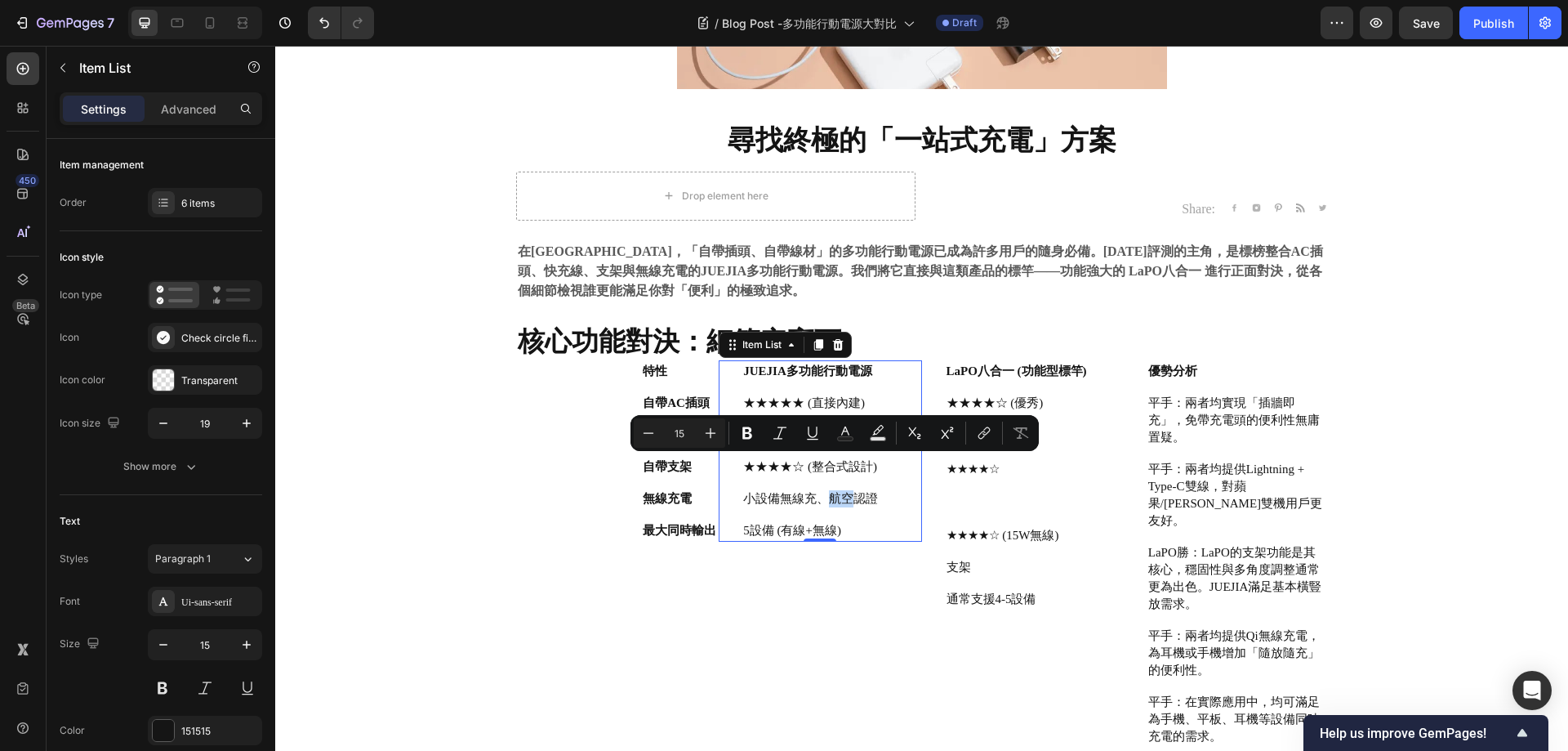
click at [818, 496] on p "小設備無線充、航空認證" at bounding box center [811, 498] width 135 height 18
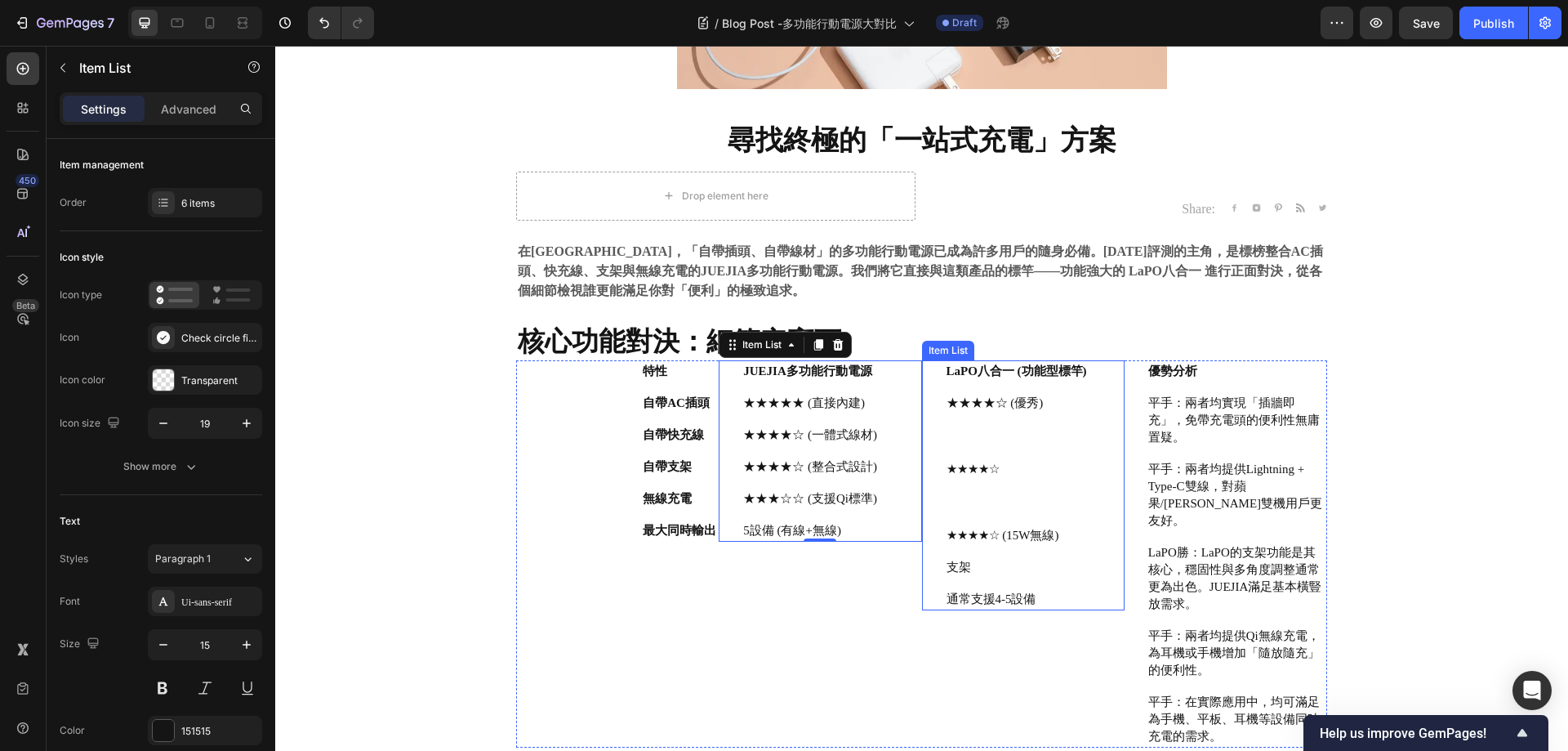
click at [972, 411] on p "Rich Text Editor. Editing area: main" at bounding box center [1016, 420] width 140 height 18
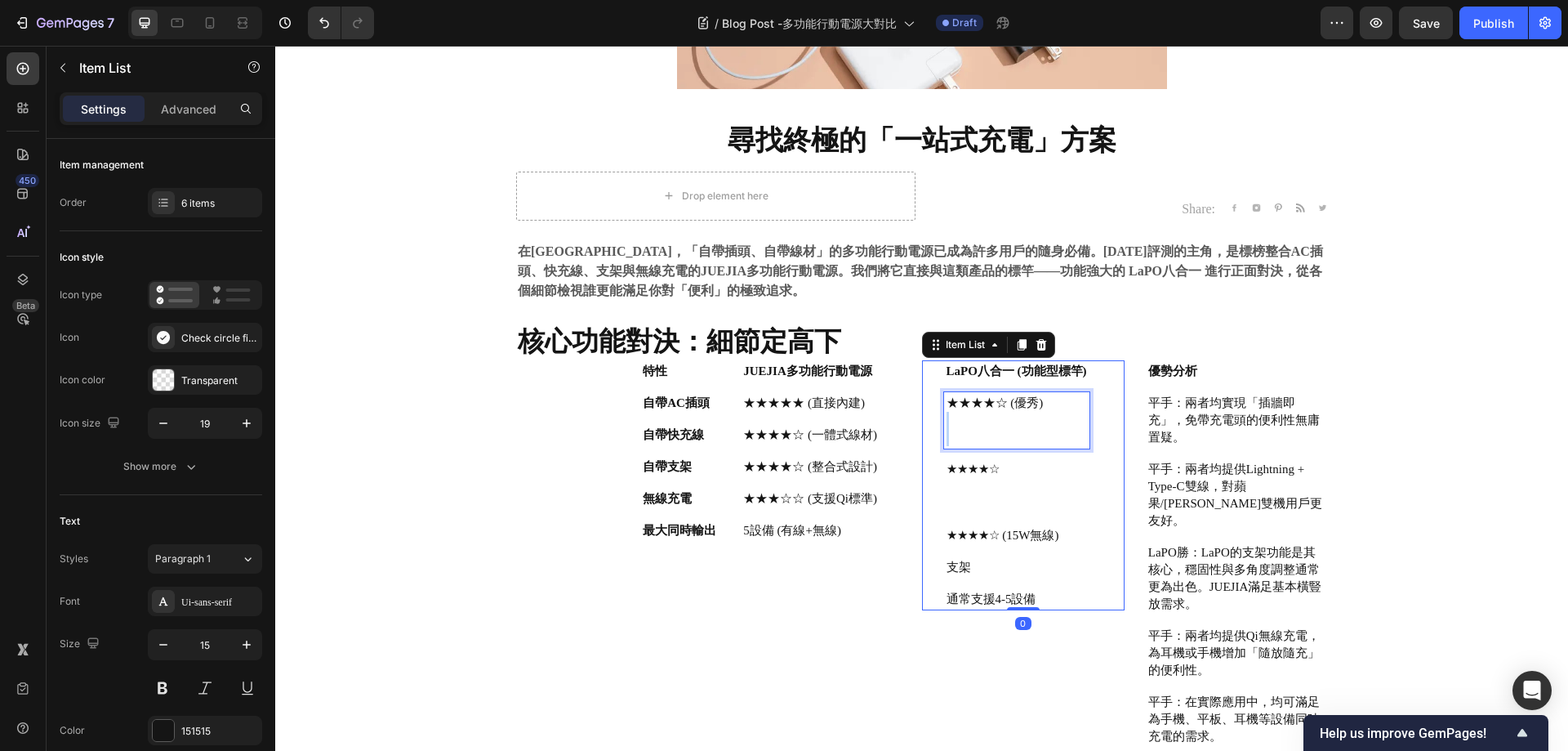
click at [972, 411] on p "Rich Text Editor. Editing area: main" at bounding box center [1016, 420] width 140 height 18
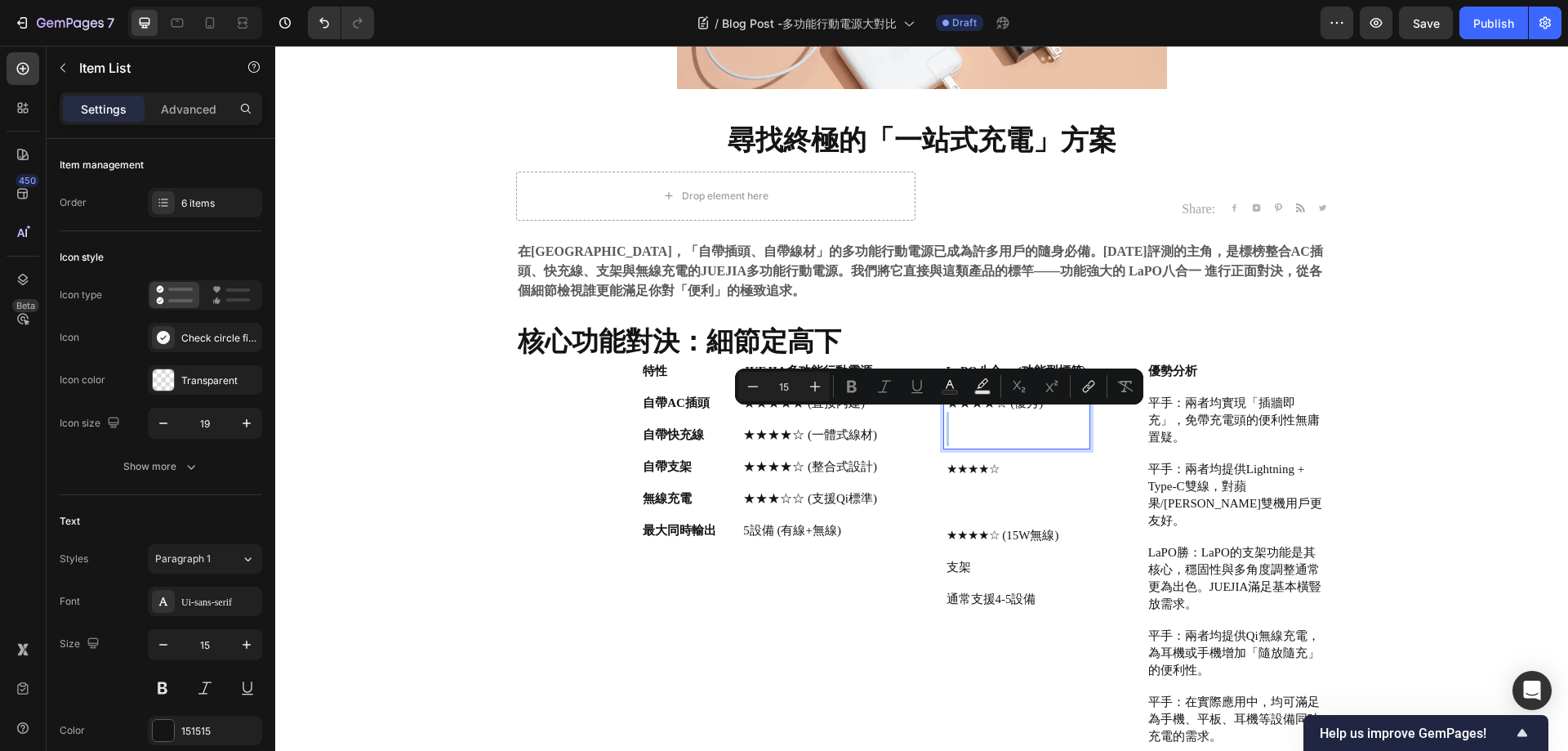
click at [989, 400] on button "Text Background Color" at bounding box center [982, 387] width 30 height 30
type input "000000"
type input "77"
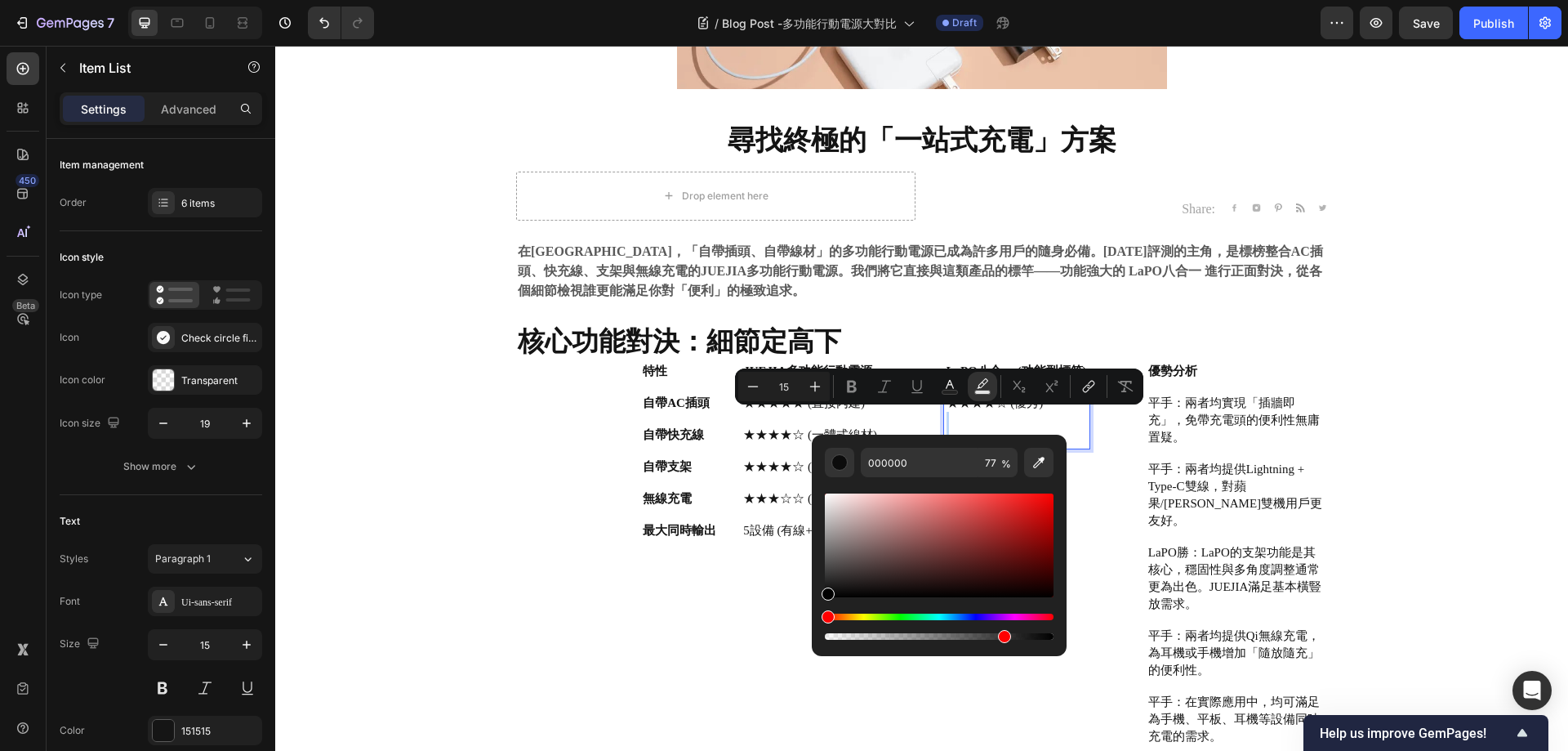
click at [1055, 425] on p "Rich Text Editor. Editing area: main" at bounding box center [1016, 420] width 140 height 18
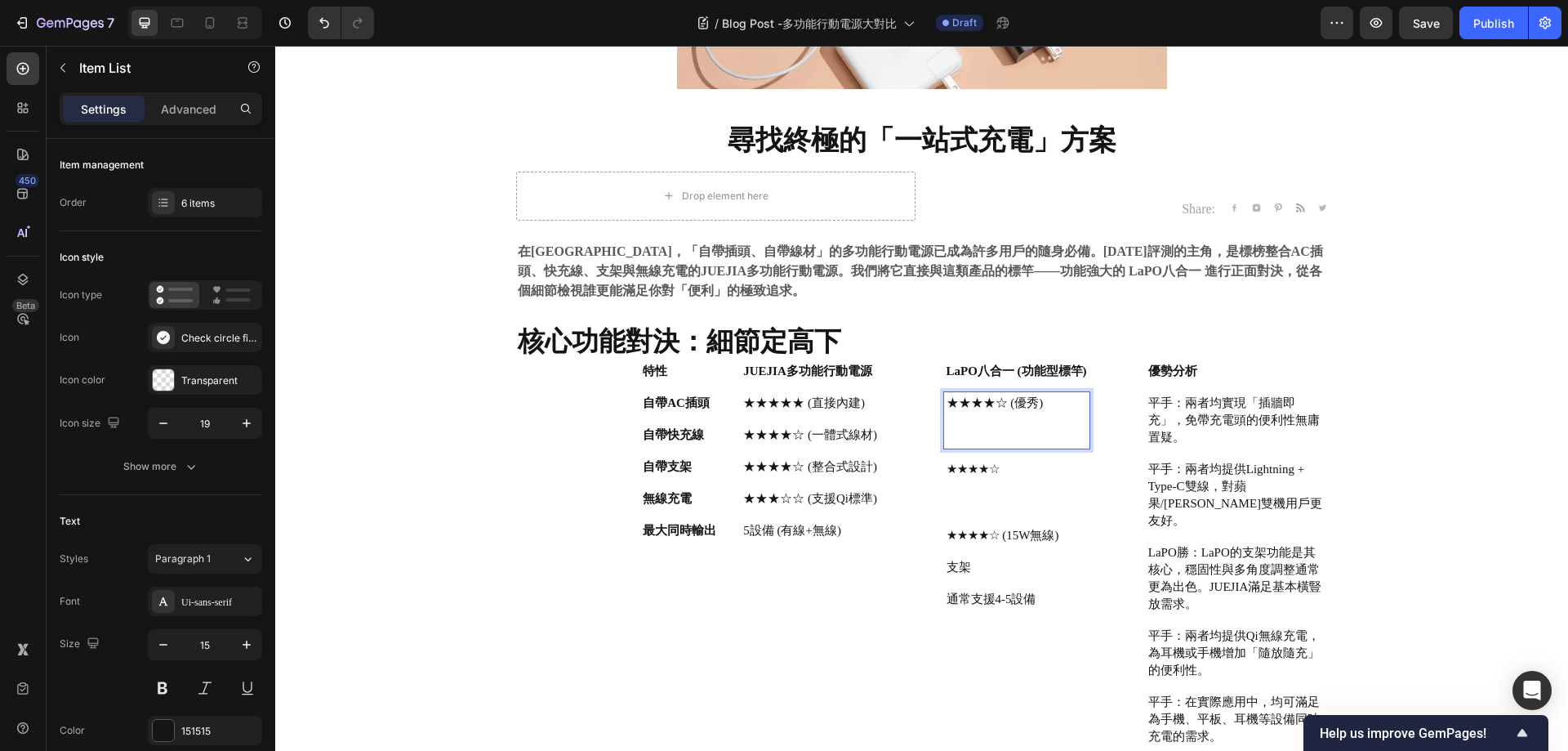
click at [1023, 411] on p "★★★★☆ (優秀)" at bounding box center [1016, 403] width 140 height 18
click at [1022, 404] on p "★★★★☆ (優秀)" at bounding box center [1016, 403] width 140 height 18
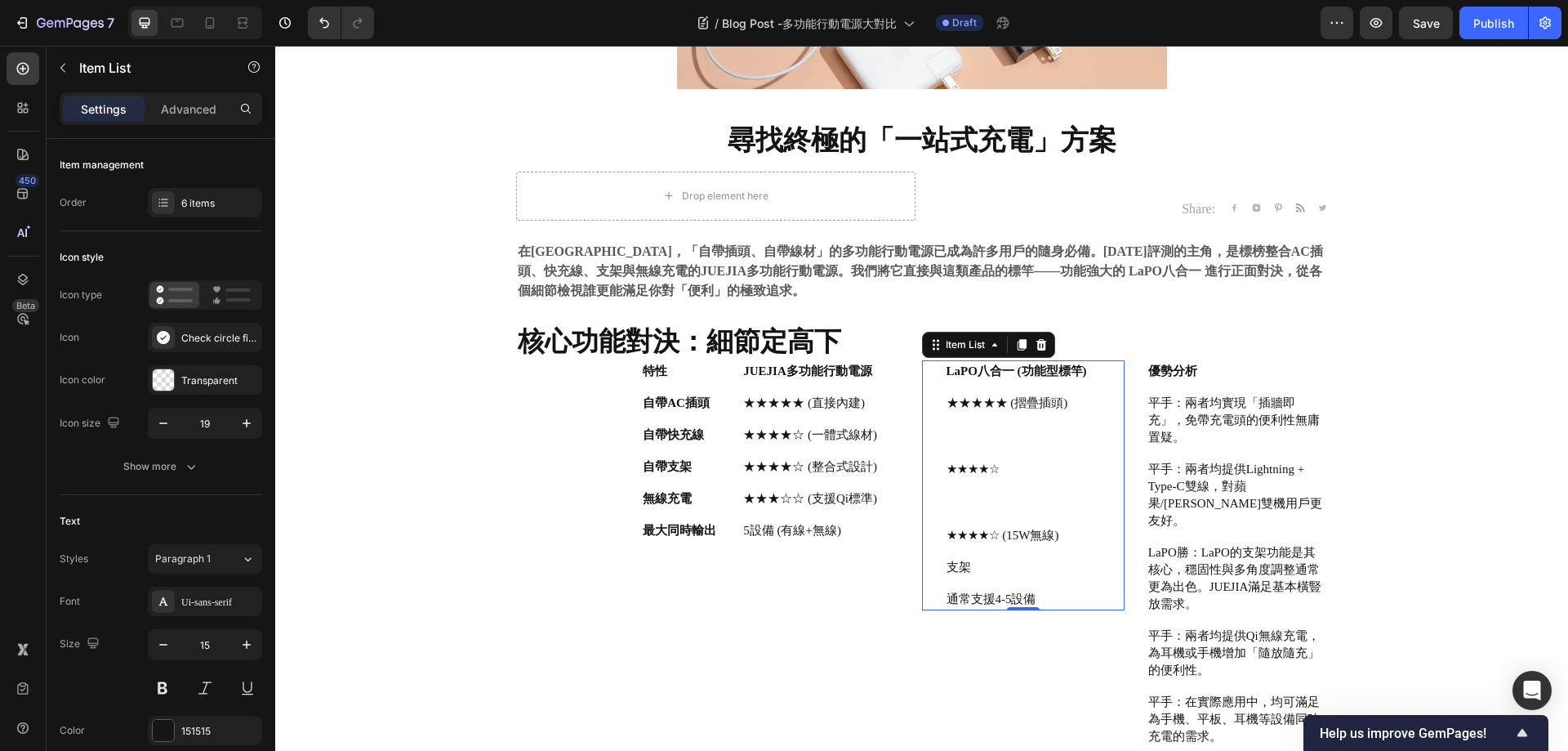
click at [988, 482] on p "Rich Text Editor. Editing area: main" at bounding box center [1016, 486] width 140 height 18
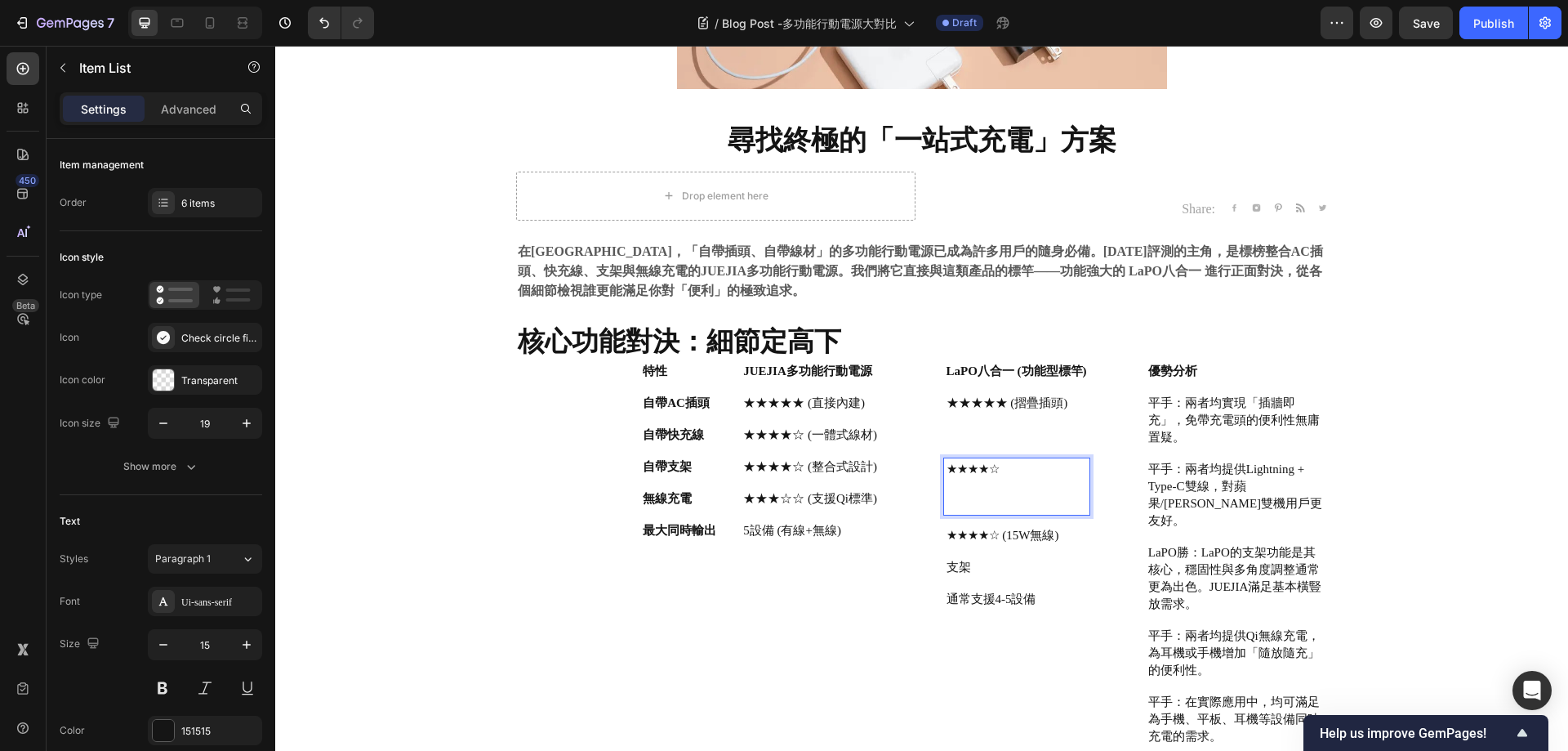
click at [980, 470] on p "★★★★☆" at bounding box center [1016, 469] width 140 height 18
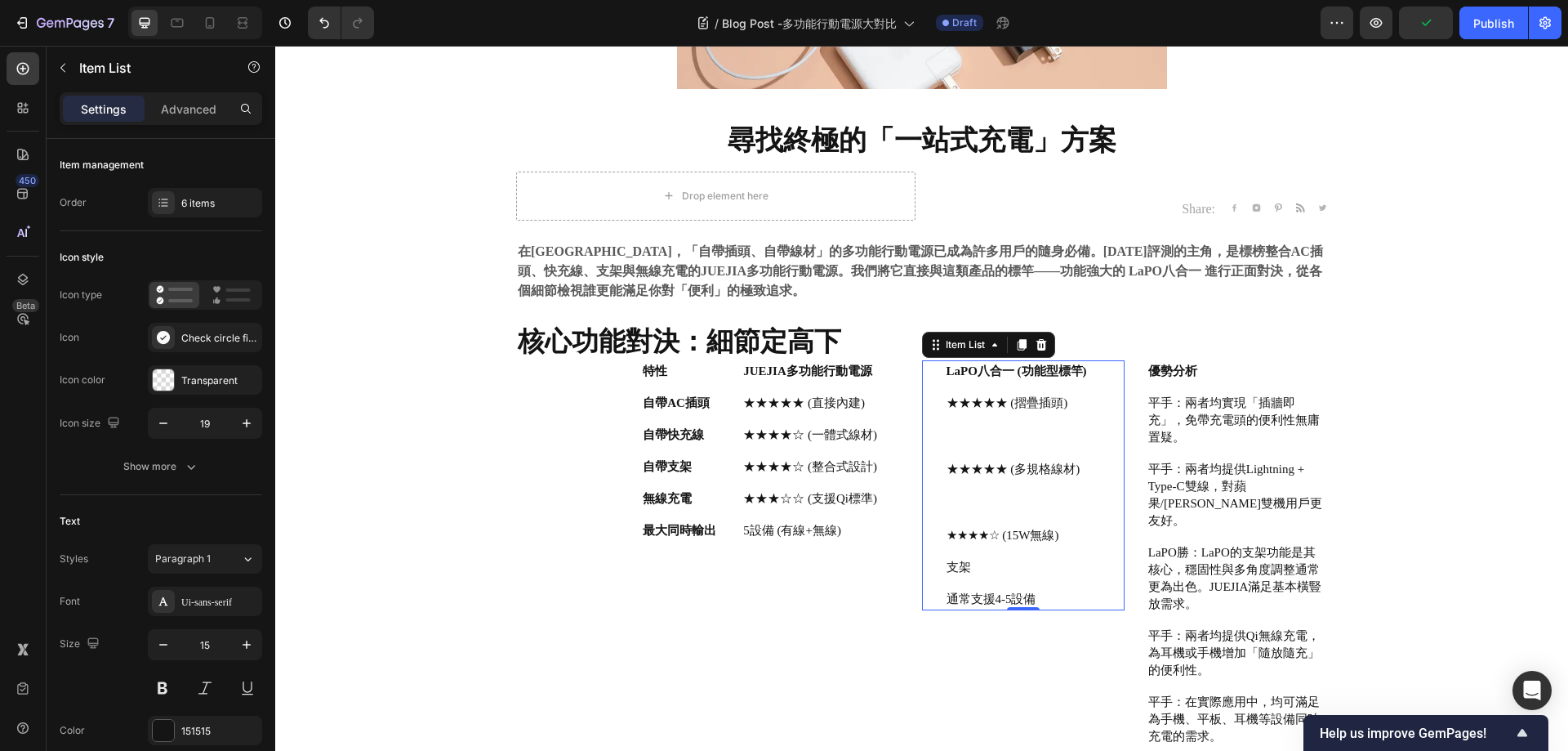
click at [1039, 534] on p "★★★★☆ (15W無線)" at bounding box center [1016, 535] width 140 height 18
click at [1040, 534] on p "★★★★☆ (15W無線)" at bounding box center [1016, 535] width 140 height 18
click at [1031, 530] on p "★★★★★ (專利支架結構)" at bounding box center [1019, 535] width 147 height 18
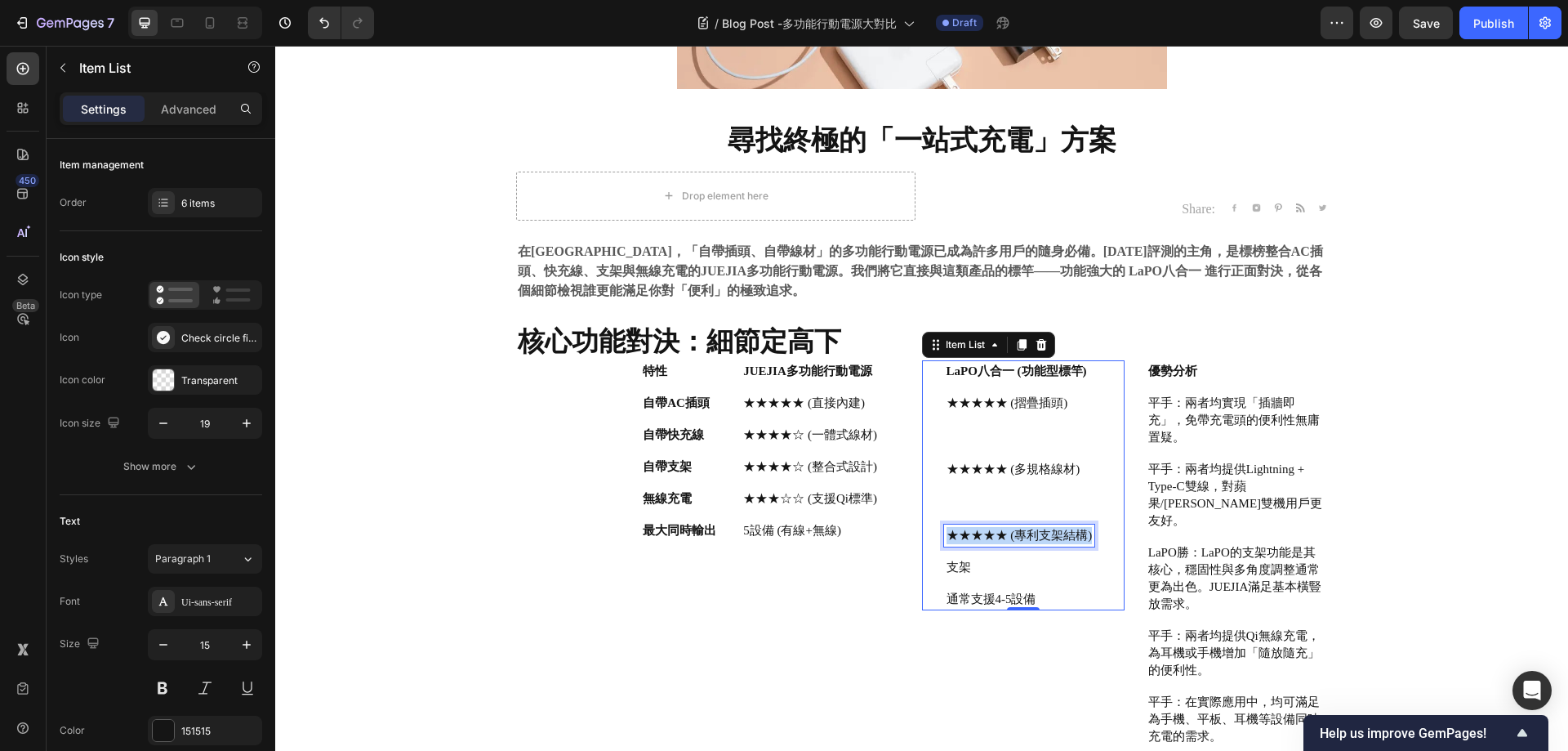
click at [1031, 530] on p "★★★★★ (專利支架結構)" at bounding box center [1019, 535] width 147 height 18
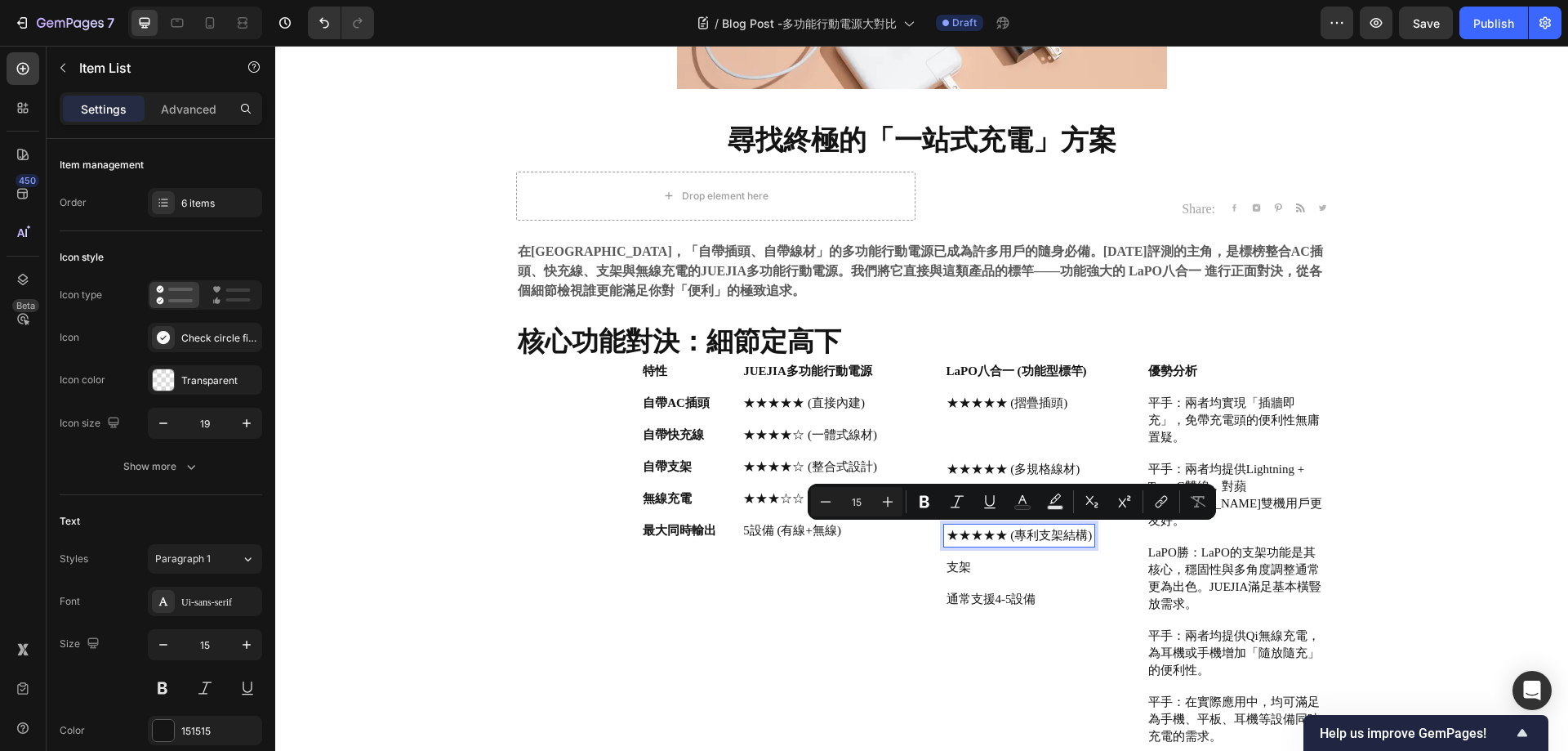
click at [972, 562] on p "支架" at bounding box center [1019, 567] width 147 height 18
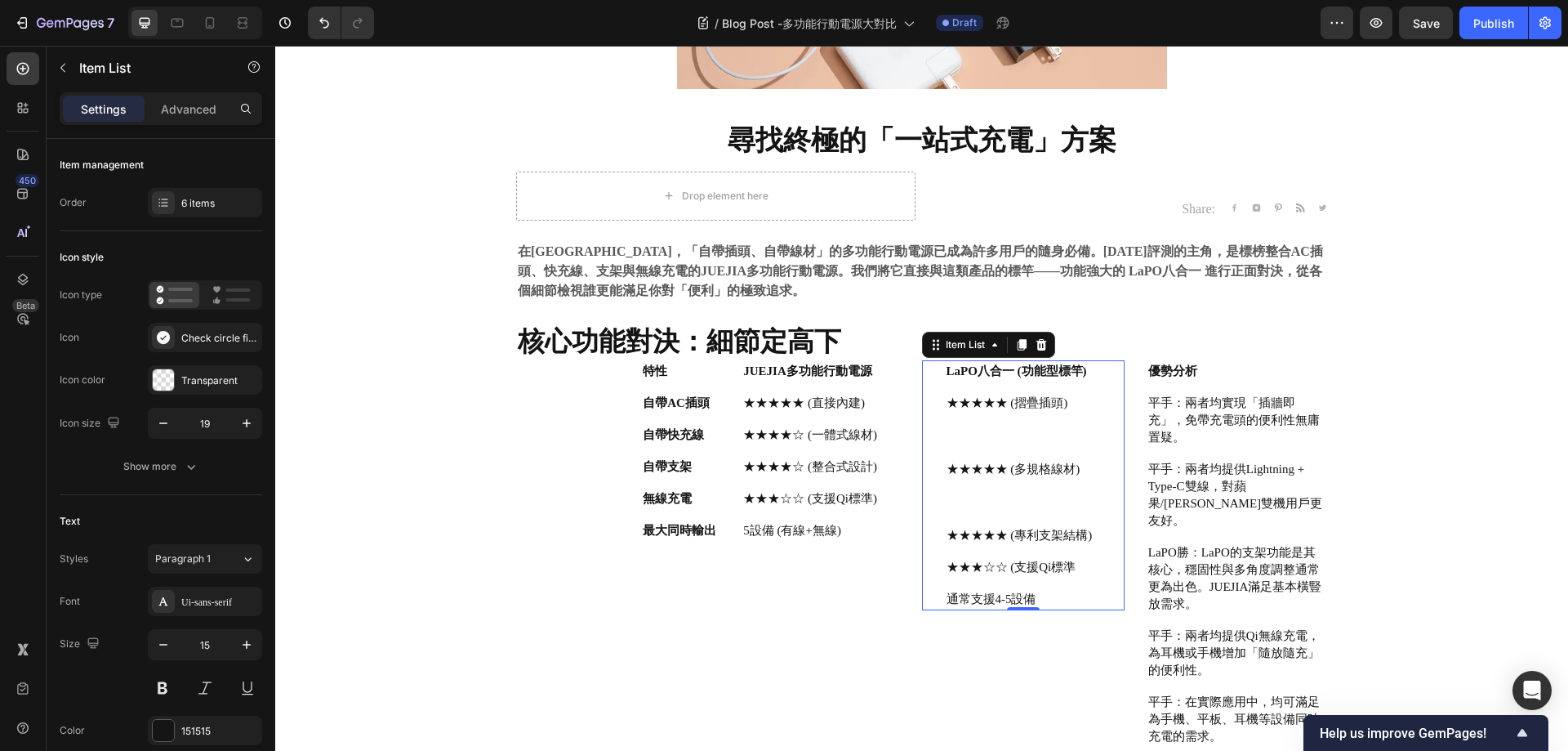
click at [955, 596] on p "通常支援4-5設備" at bounding box center [1019, 599] width 147 height 18
click at [1044, 470] on p "★★★★★ (多規格線材)" at bounding box center [1019, 469] width 147 height 18
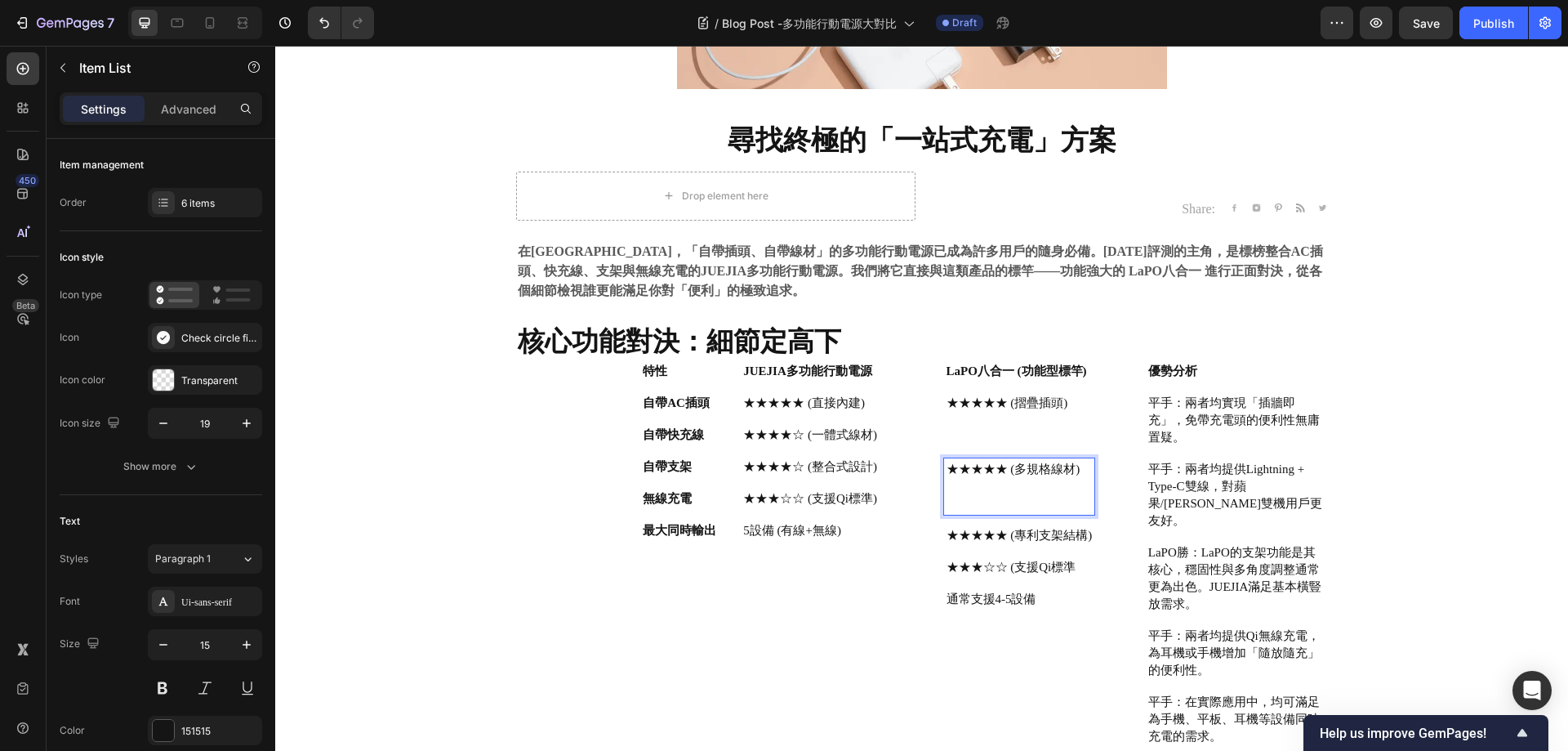
click at [1046, 525] on div "★★★★★ (專利支架結構)" at bounding box center [1020, 536] width 151 height 22
click at [1086, 535] on div "★★★★★ (專利支架結構)" at bounding box center [1020, 536] width 151 height 22
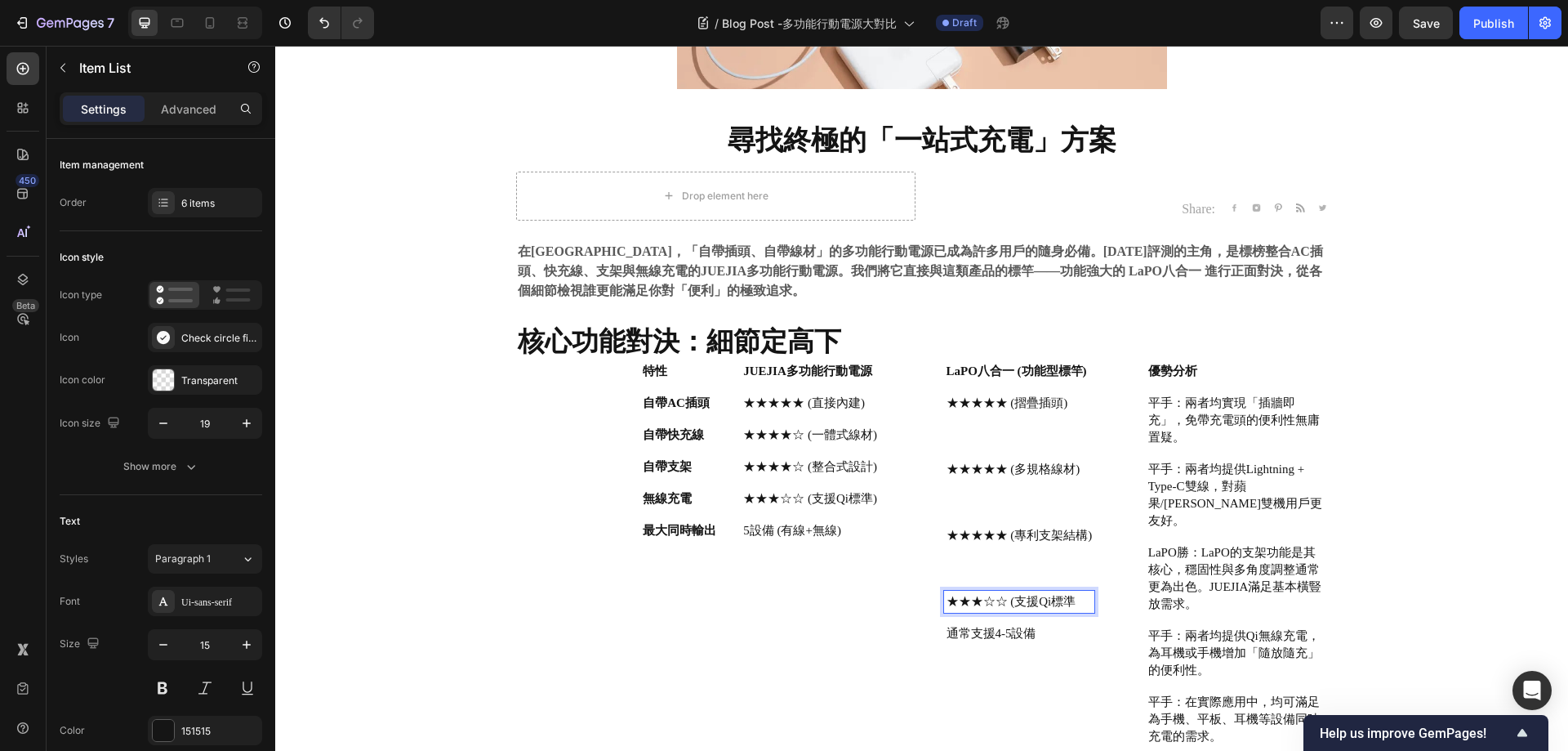
click at [1063, 591] on div "★★★☆☆ (支援Qi標準" at bounding box center [1020, 602] width 151 height 22
click at [1079, 549] on p "Rich Text Editor. Editing area: main" at bounding box center [1019, 553] width 147 height 18
click at [1075, 613] on p "★★★☆☆ (支援Qi標準" at bounding box center [1019, 619] width 147 height 18
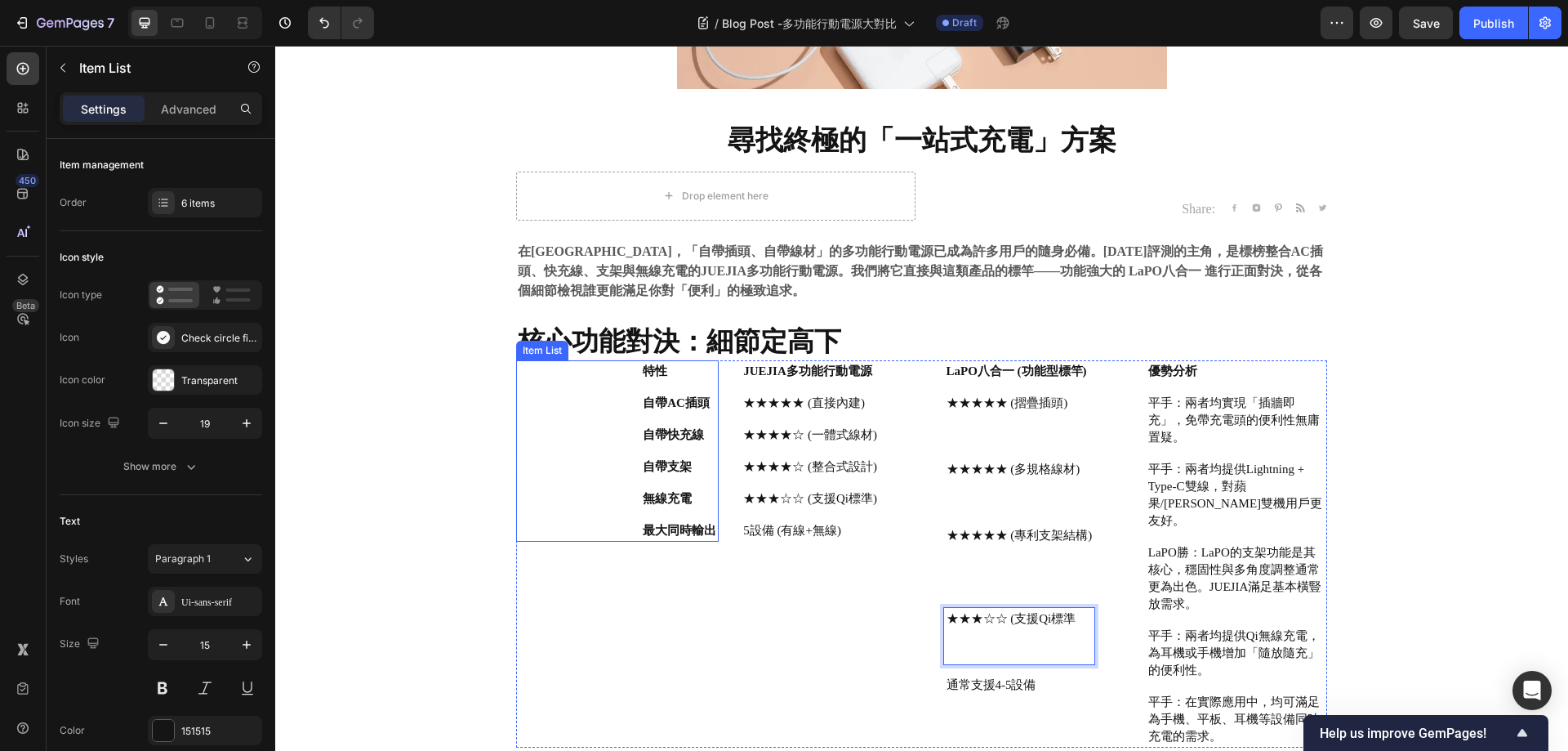
click at [700, 401] on strong "自帶AC插頭" at bounding box center [676, 403] width 67 height 13
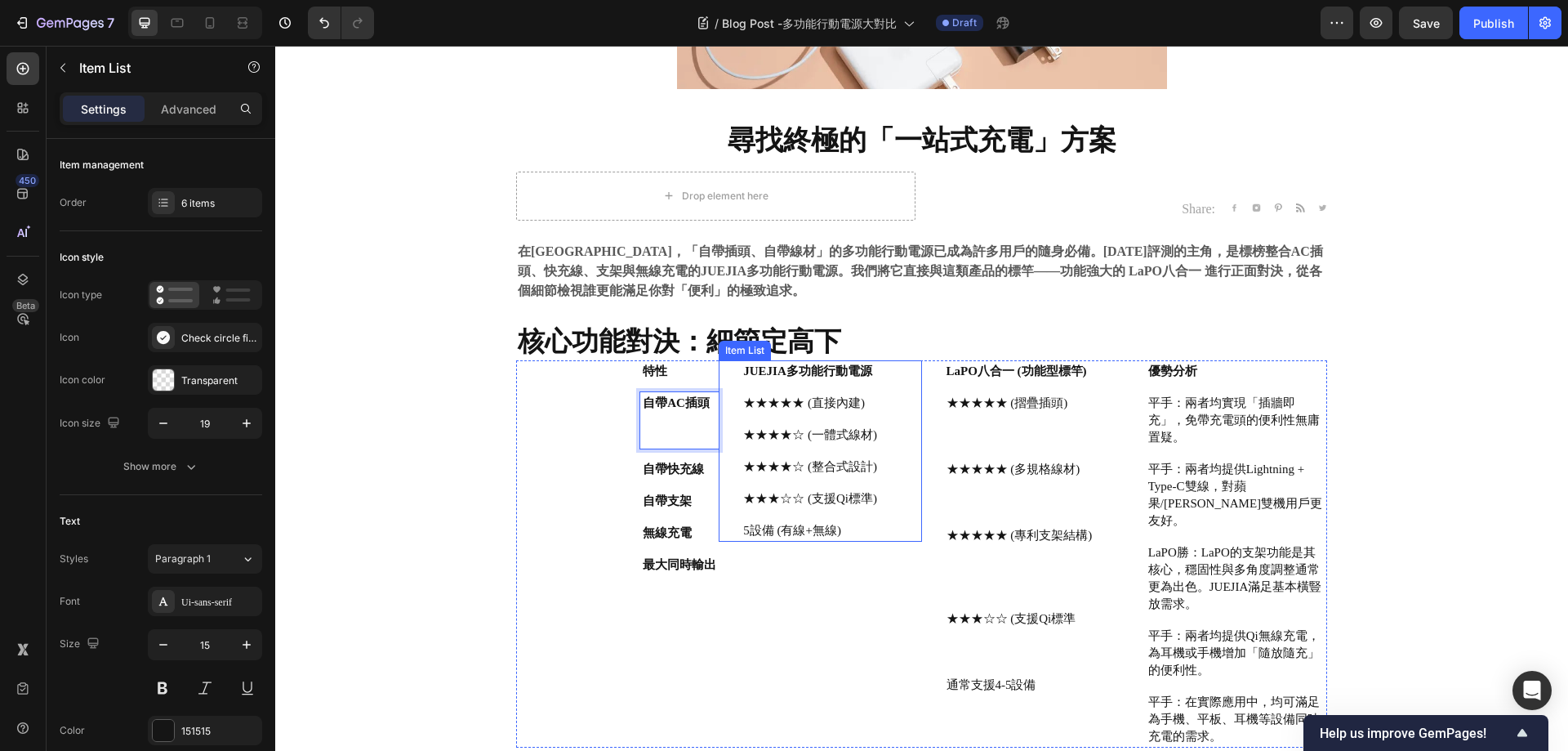
click at [872, 399] on div "★★★★★ (直接內建)" at bounding box center [810, 403] width 139 height 22
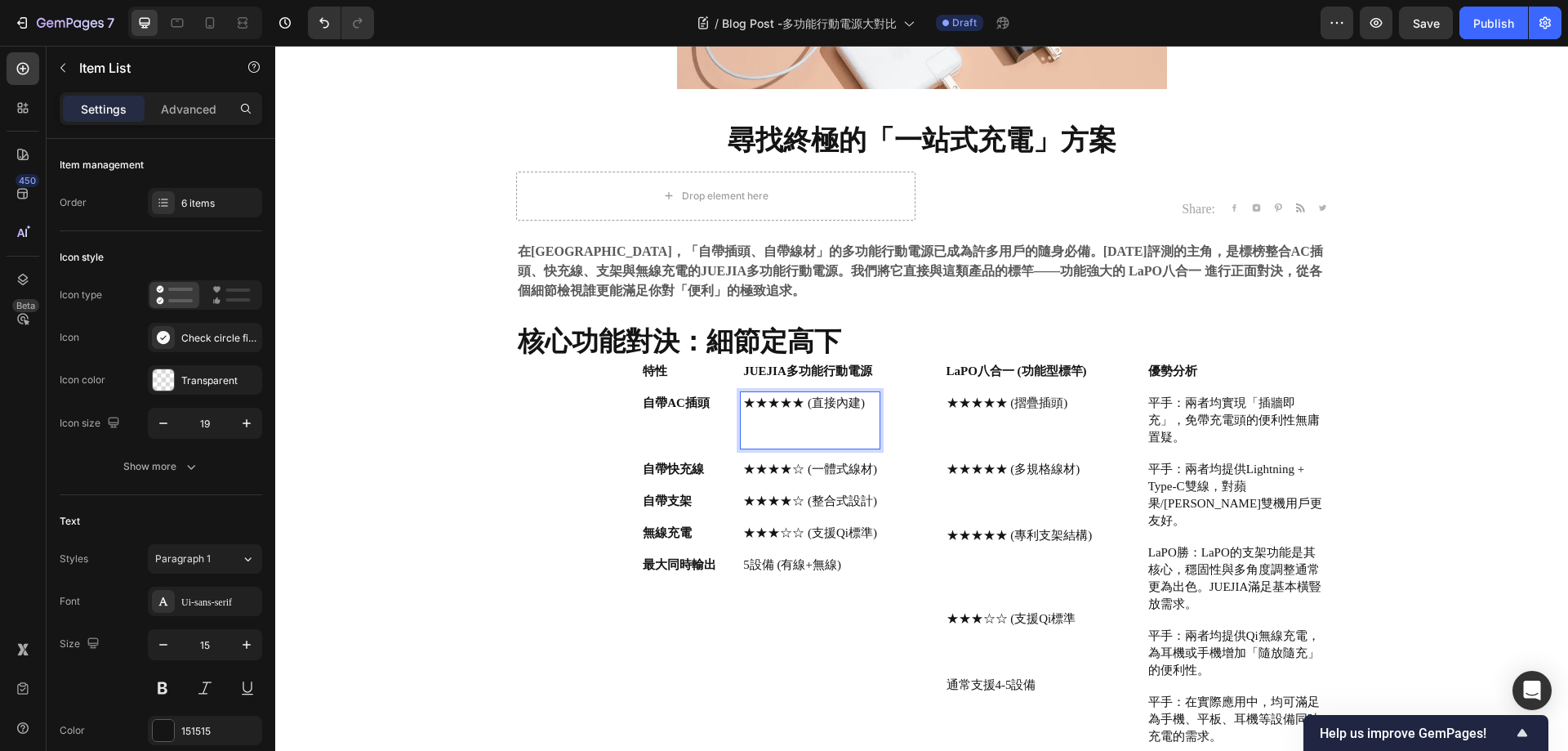
click at [872, 469] on div "★★★★☆ (一體式線材)" at bounding box center [810, 470] width 139 height 22
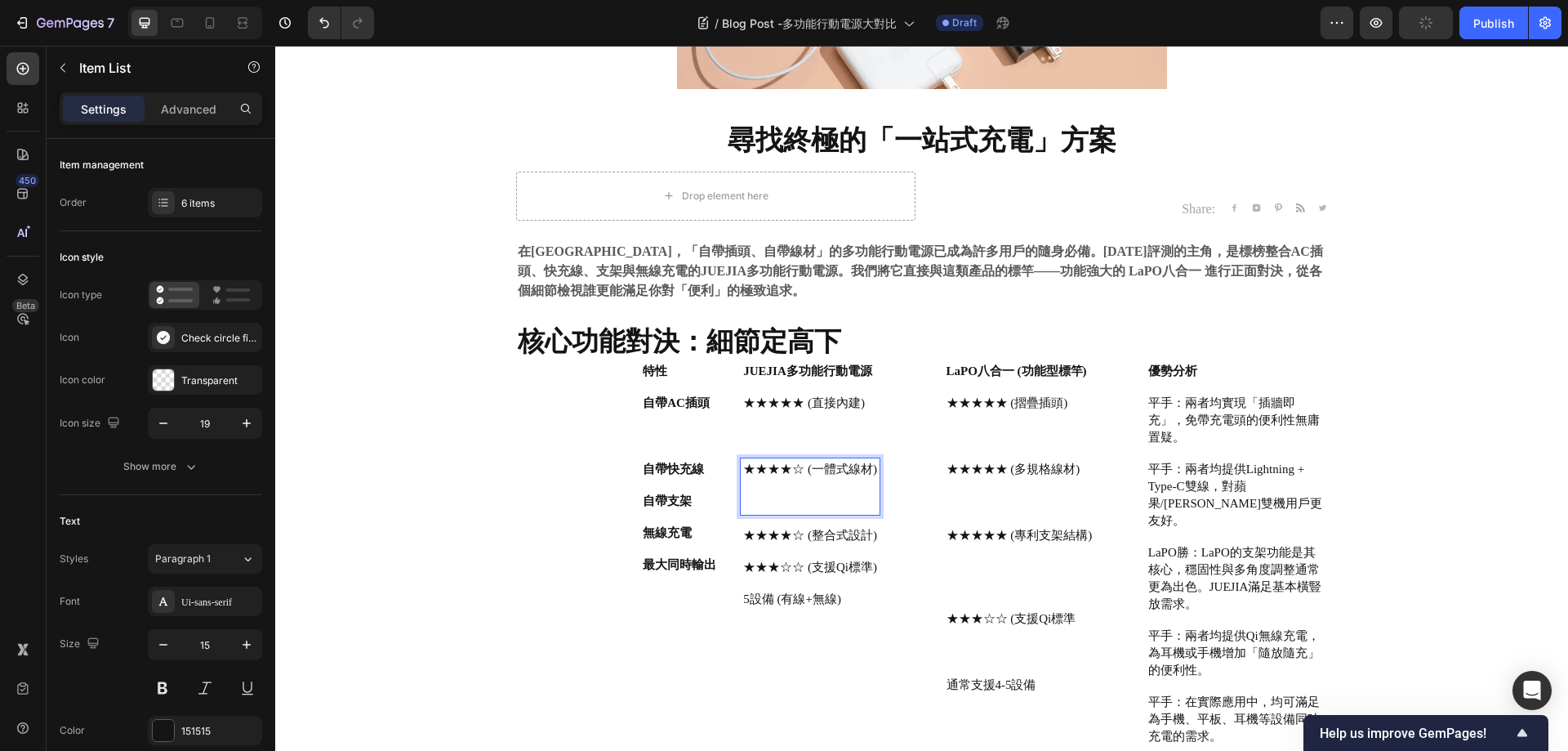
click at [867, 540] on p "★★★★☆ (整合式設計)" at bounding box center [810, 535] width 134 height 18
click at [871, 533] on div "★★★★☆ (整合式設計)" at bounding box center [810, 536] width 139 height 22
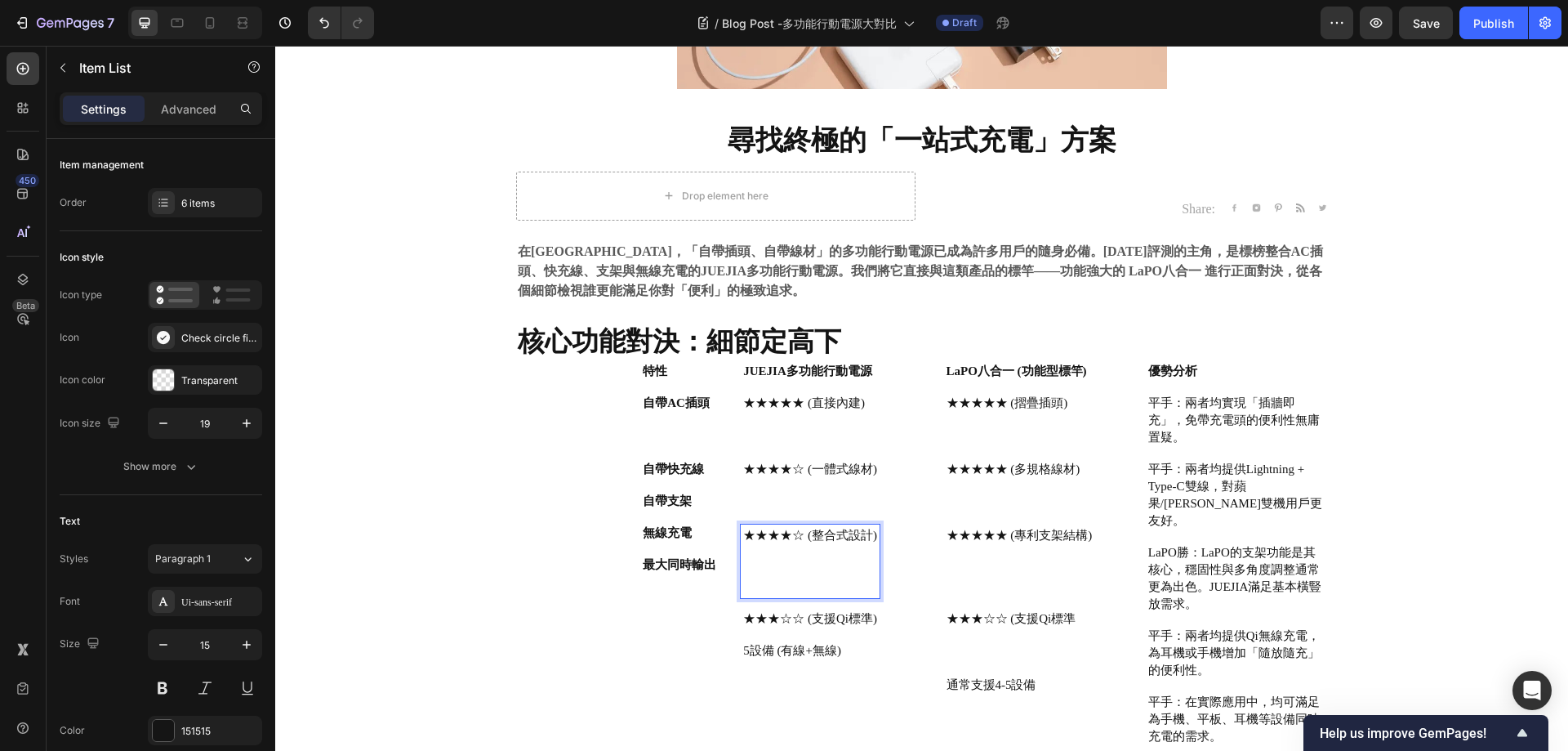
click at [873, 614] on div "★★★☆☆ (支援Qi標準)" at bounding box center [810, 619] width 139 height 22
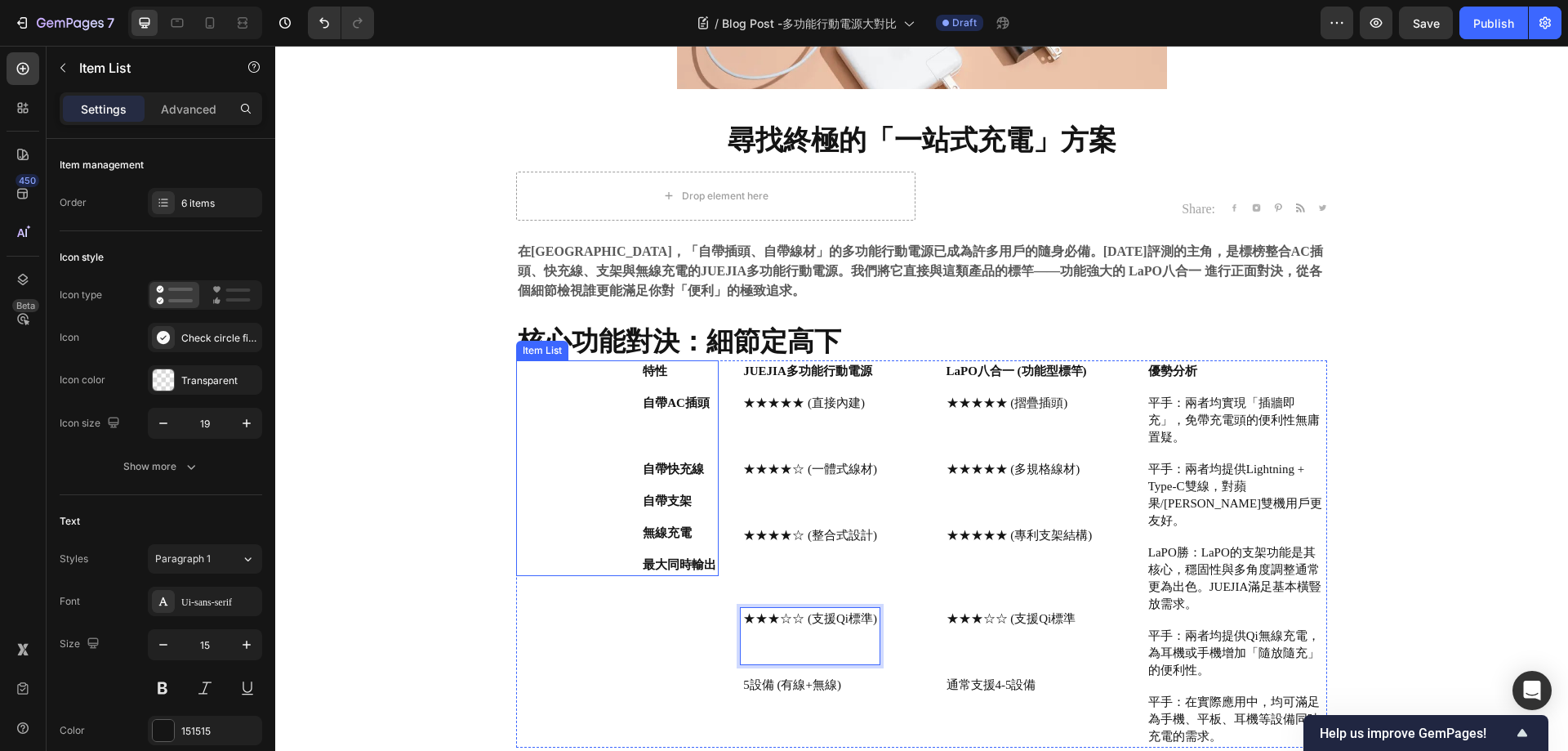
click at [695, 467] on strong "自帶快充線" at bounding box center [673, 469] width 61 height 13
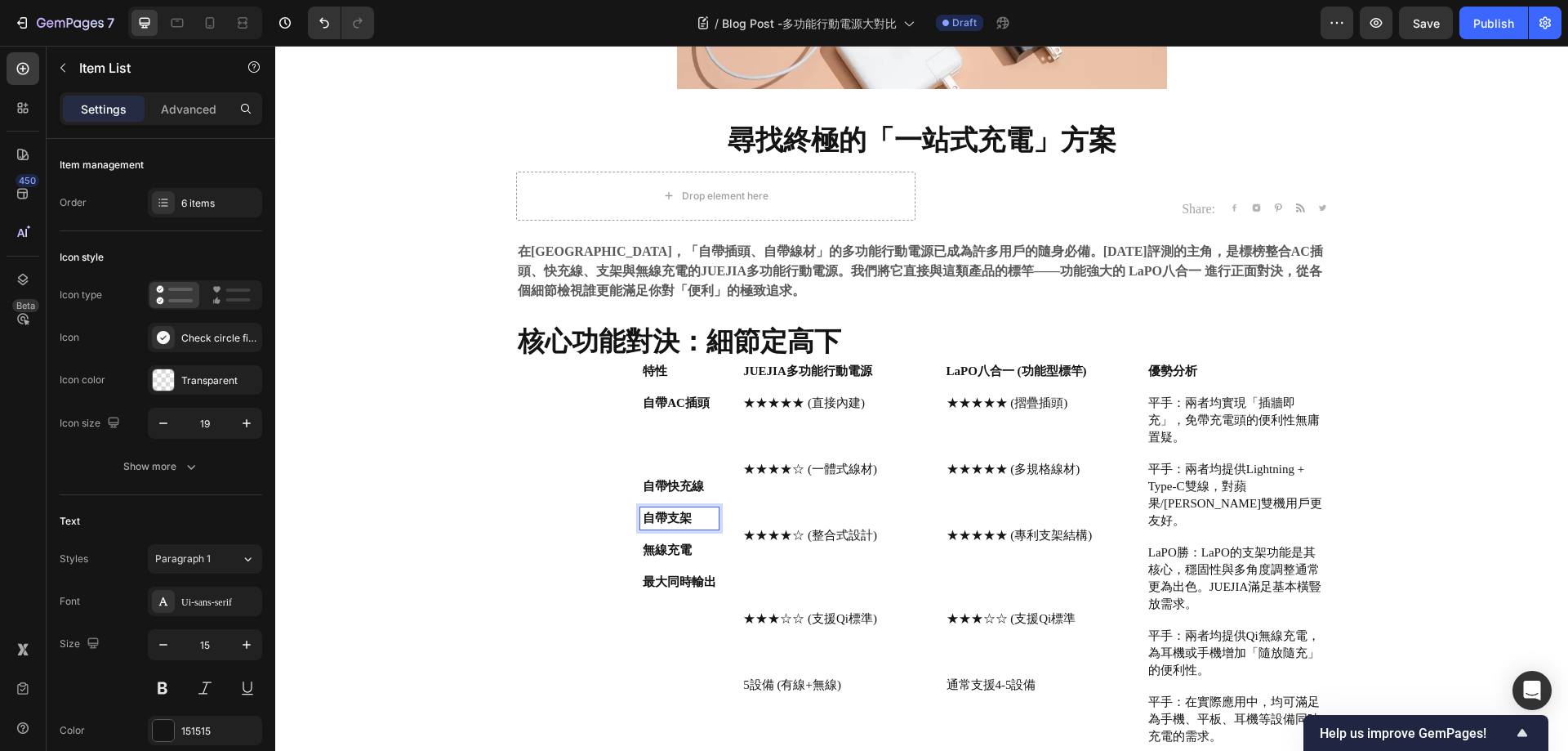
click at [702, 468] on div "特性 自帶AC插頭 自帶快充線 自帶支架 無線充電 最大同時輸出" at bounding box center [668, 477] width 101 height 232
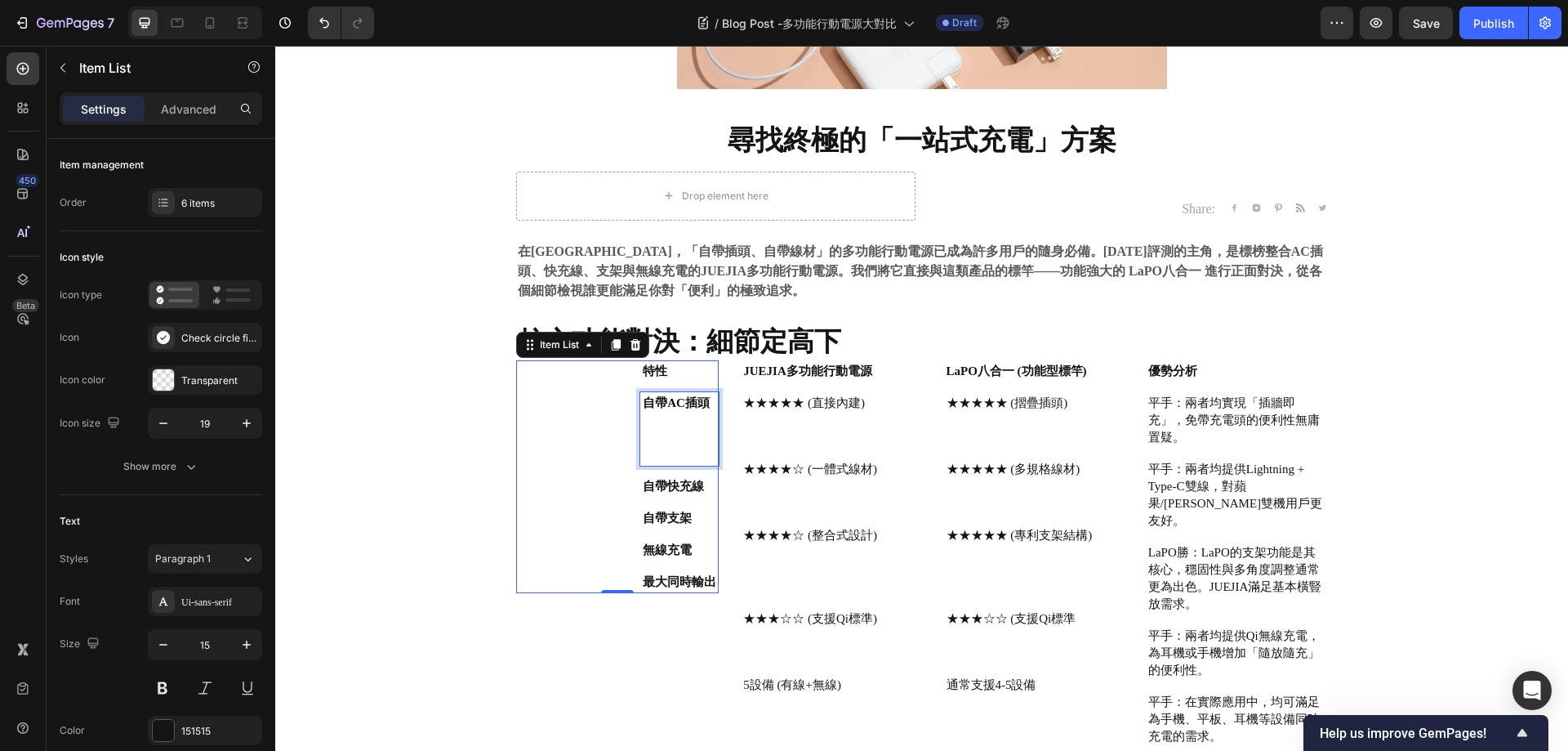
click at [654, 456] on p "Rich Text Editor. Editing area: main" at bounding box center [680, 446] width 74 height 34
click at [679, 449] on p "Rich Text Editor. Editing area: main" at bounding box center [680, 446] width 74 height 34
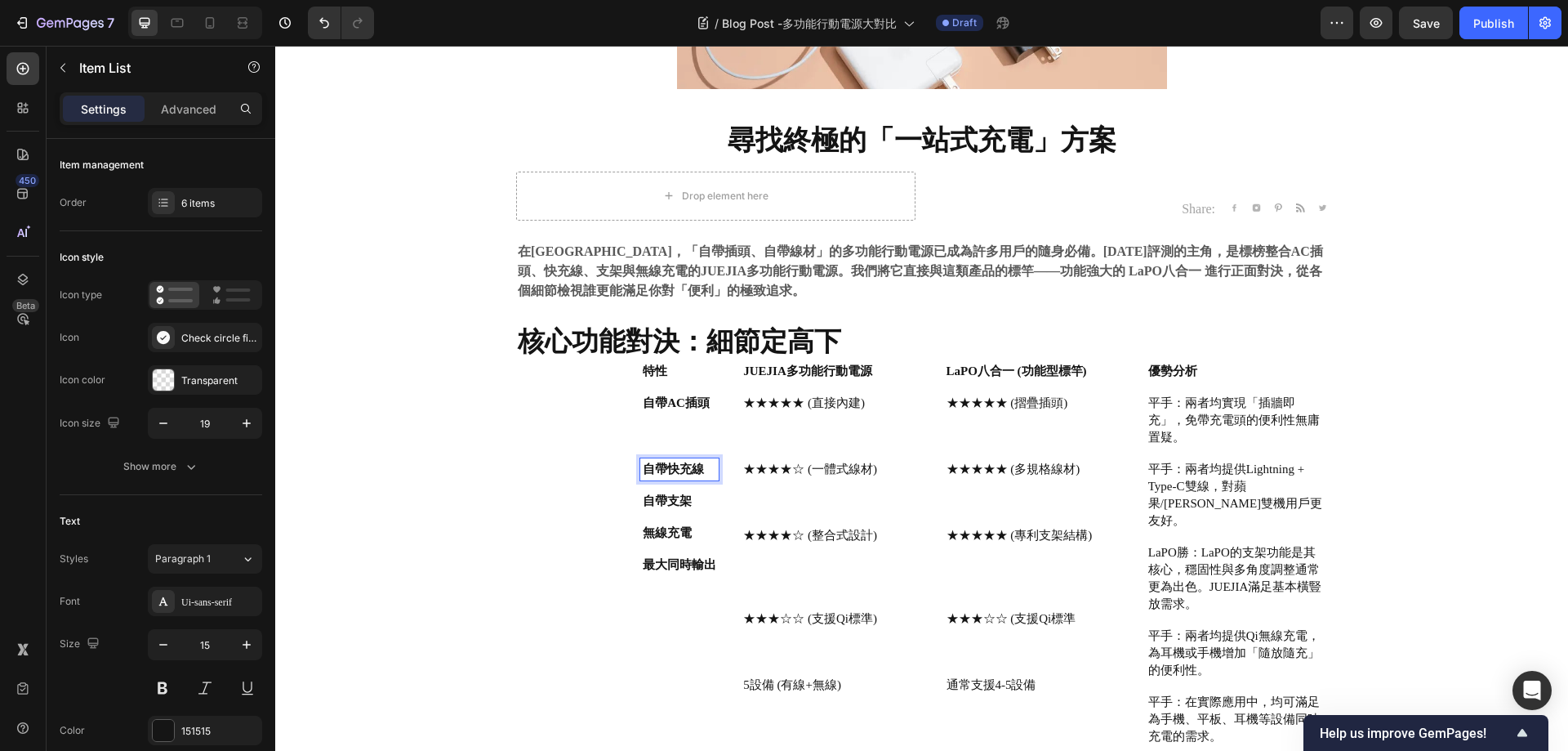
click at [710, 459] on div "自帶快充線" at bounding box center [679, 470] width 78 height 22
click at [702, 536] on p "自帶支架" at bounding box center [680, 535] width 74 height 18
click at [698, 614] on p "無線充電" at bounding box center [680, 619] width 74 height 18
click at [549, 548] on div "特性 自帶AC插頭 自帶快充線 自帶支架 無線充電 最大同時輸出" at bounding box center [618, 529] width 203 height 336
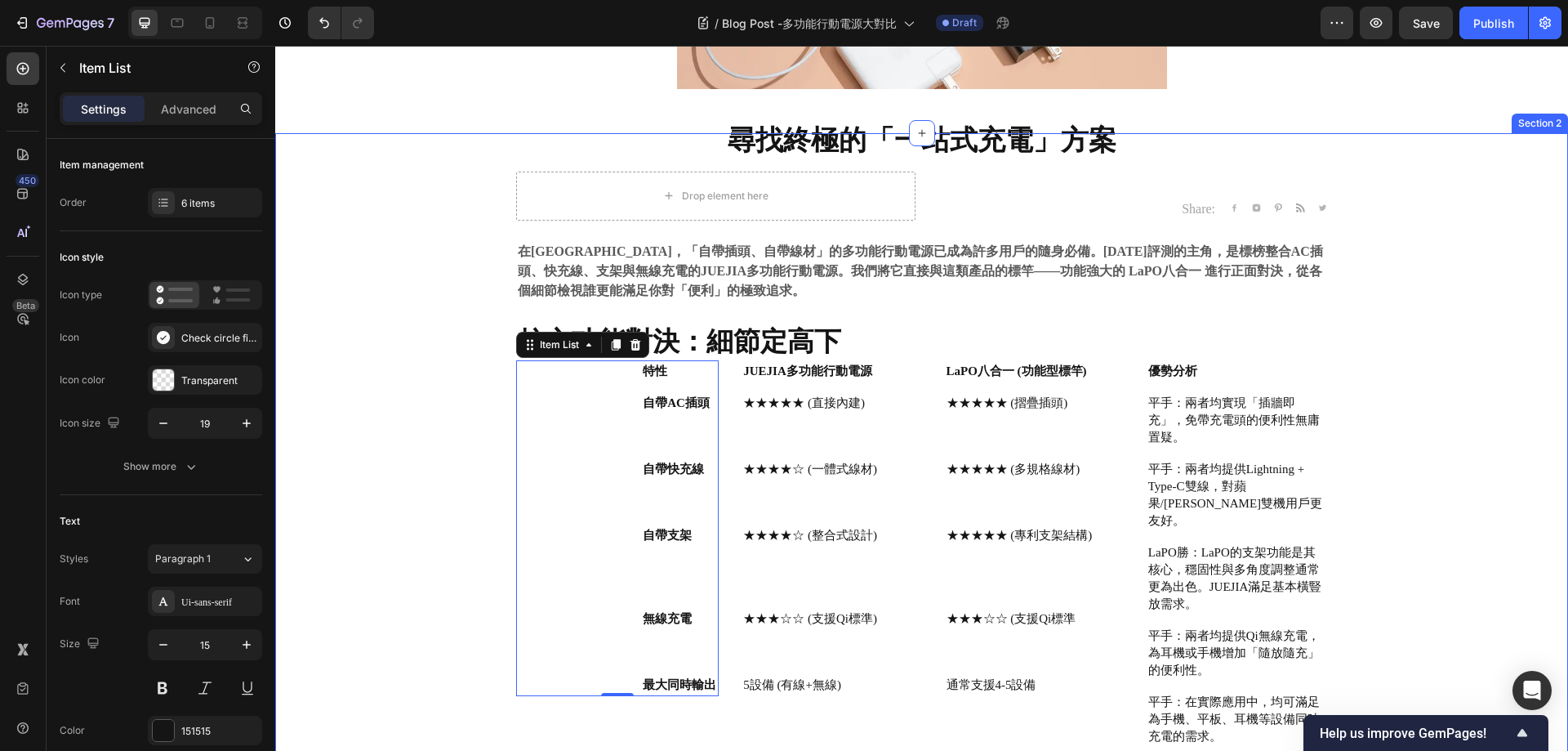
click at [1489, 450] on div "⁠⁠⁠⁠⁠⁠⁠ 尋找終極的「一站式充電」方案 Heading Drop element here Share: Text block Image Image …" at bounding box center [921, 520] width 1268 height 776
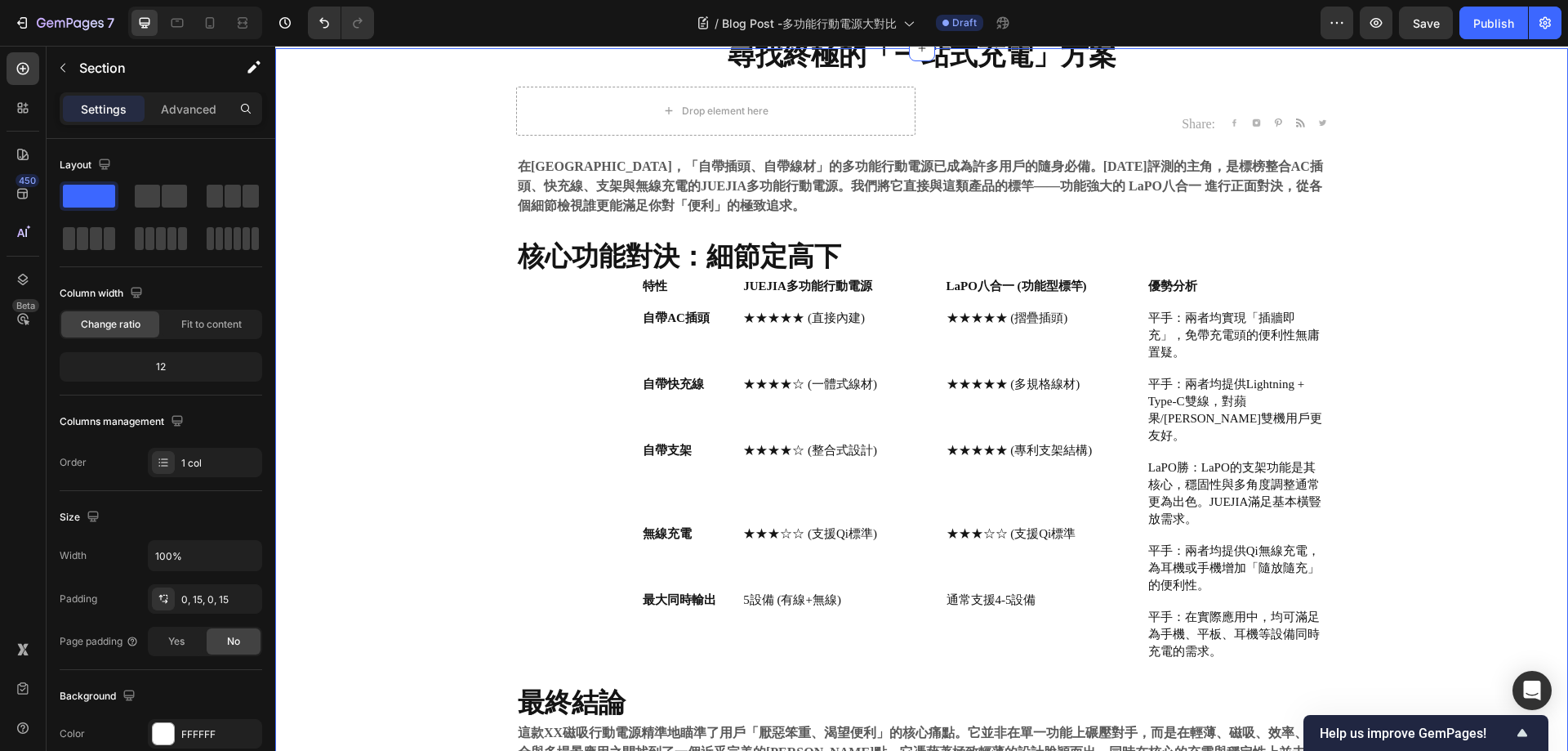
scroll to position [447, 0]
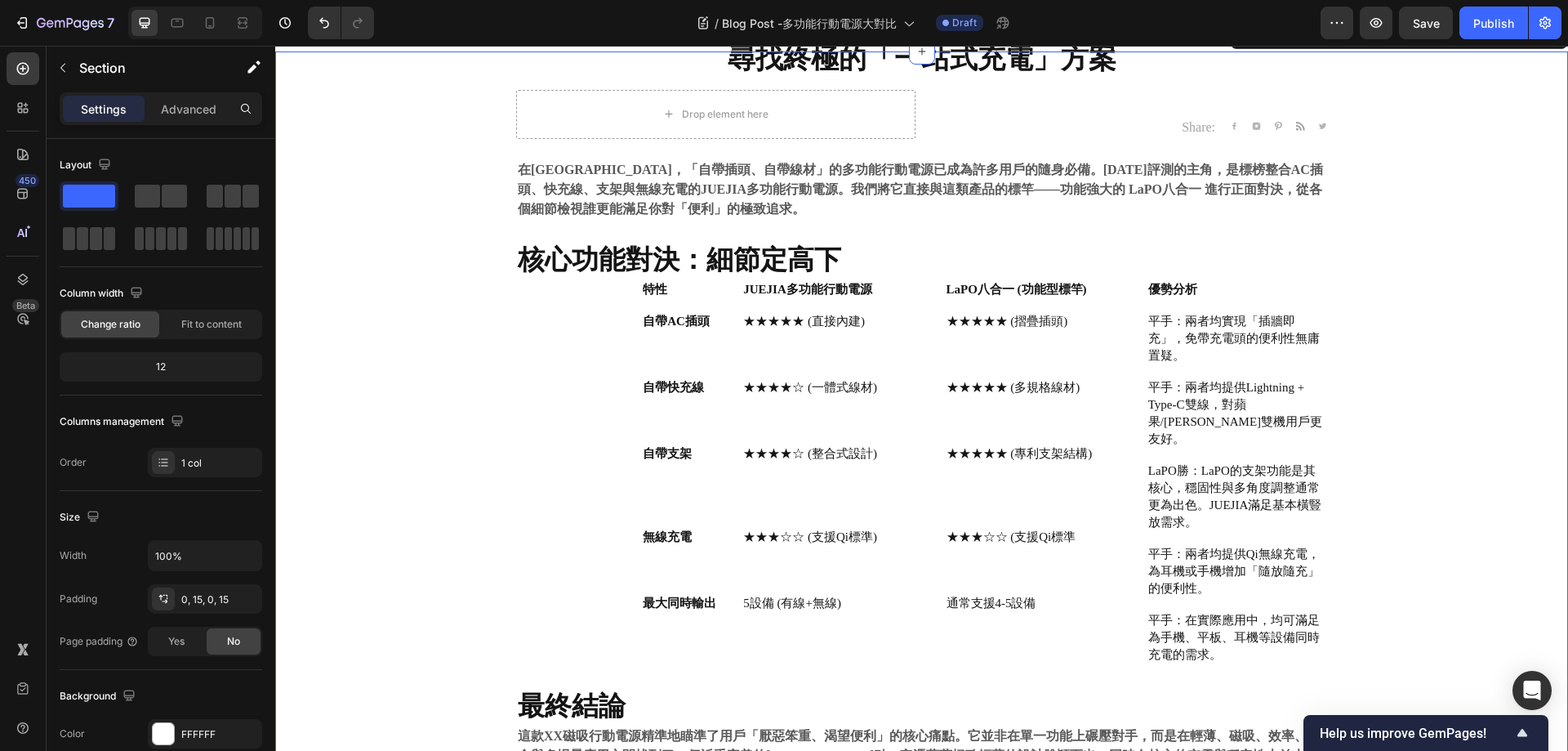
click at [1447, 368] on div "⁠⁠⁠⁠⁠⁠⁠ 尋找終極的「一站式充電」方案 Heading Drop element here Share: Text block Image Image …" at bounding box center [921, 439] width 1268 height 776
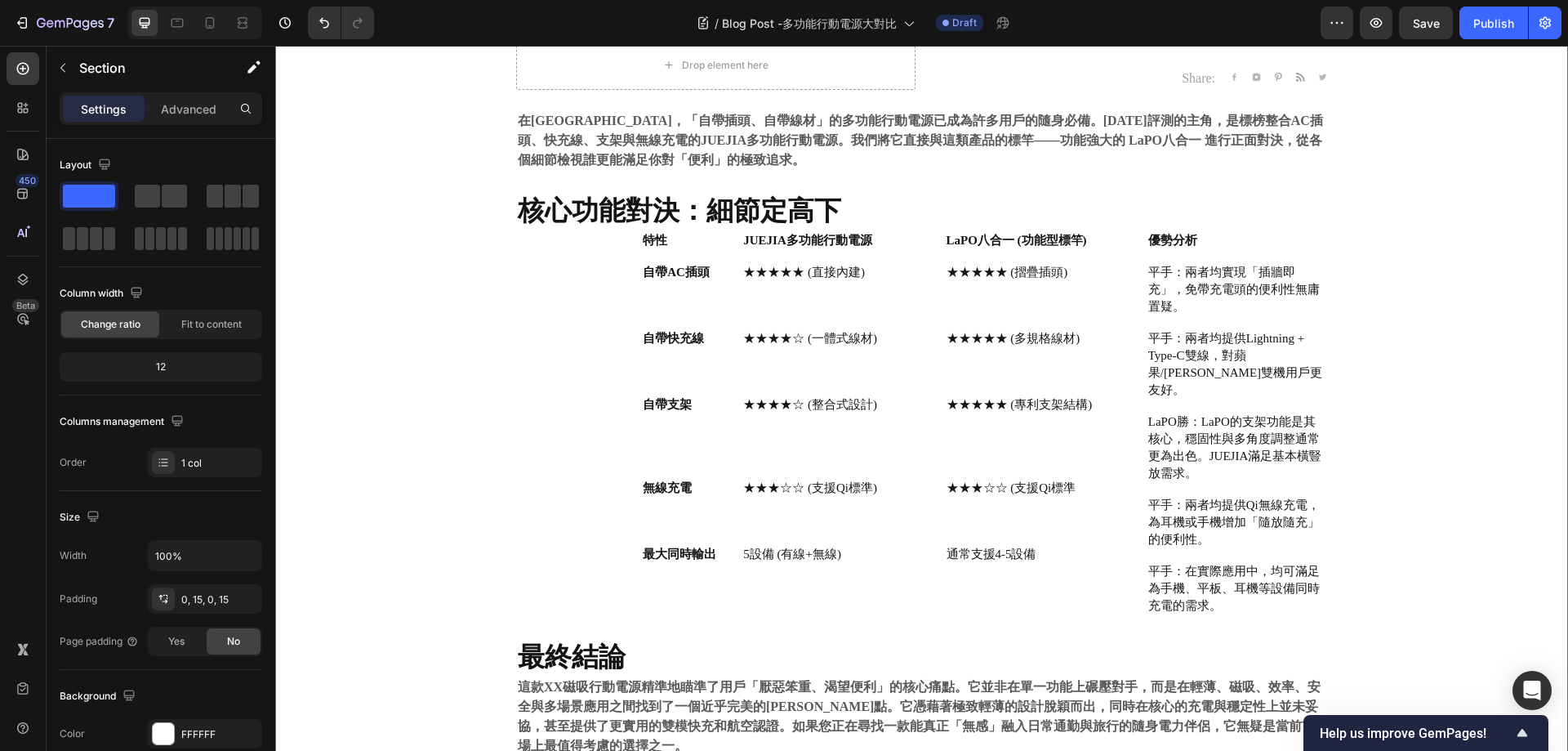
scroll to position [611, 0]
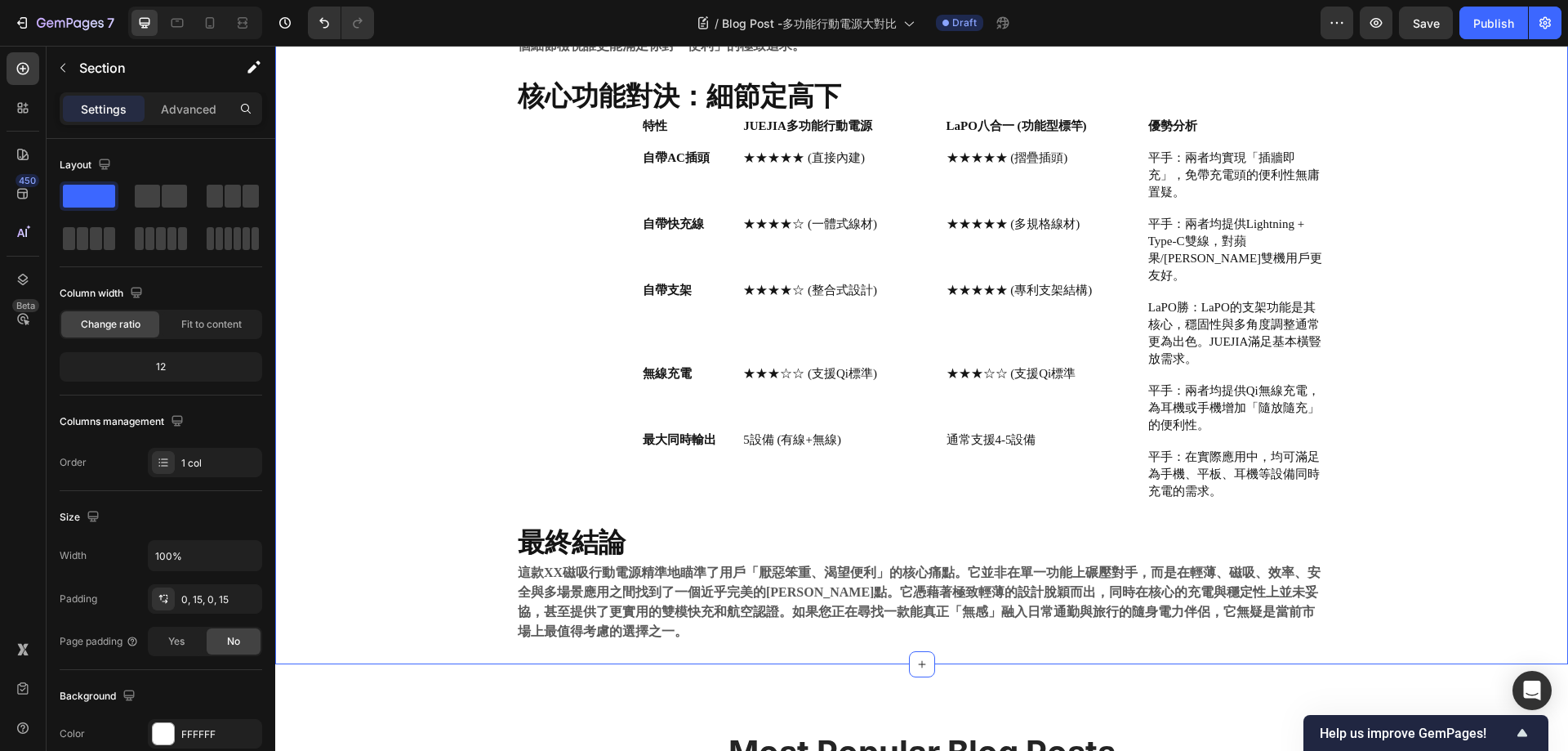
click at [1439, 364] on div "⁠⁠⁠⁠⁠⁠⁠ 尋找終極的「一站式充電」方案 Heading Drop element here Share: Text block Image Image …" at bounding box center [921, 276] width 1268 height 776
click at [550, 525] on strong "最終結論" at bounding box center [571, 541] width 108 height 32
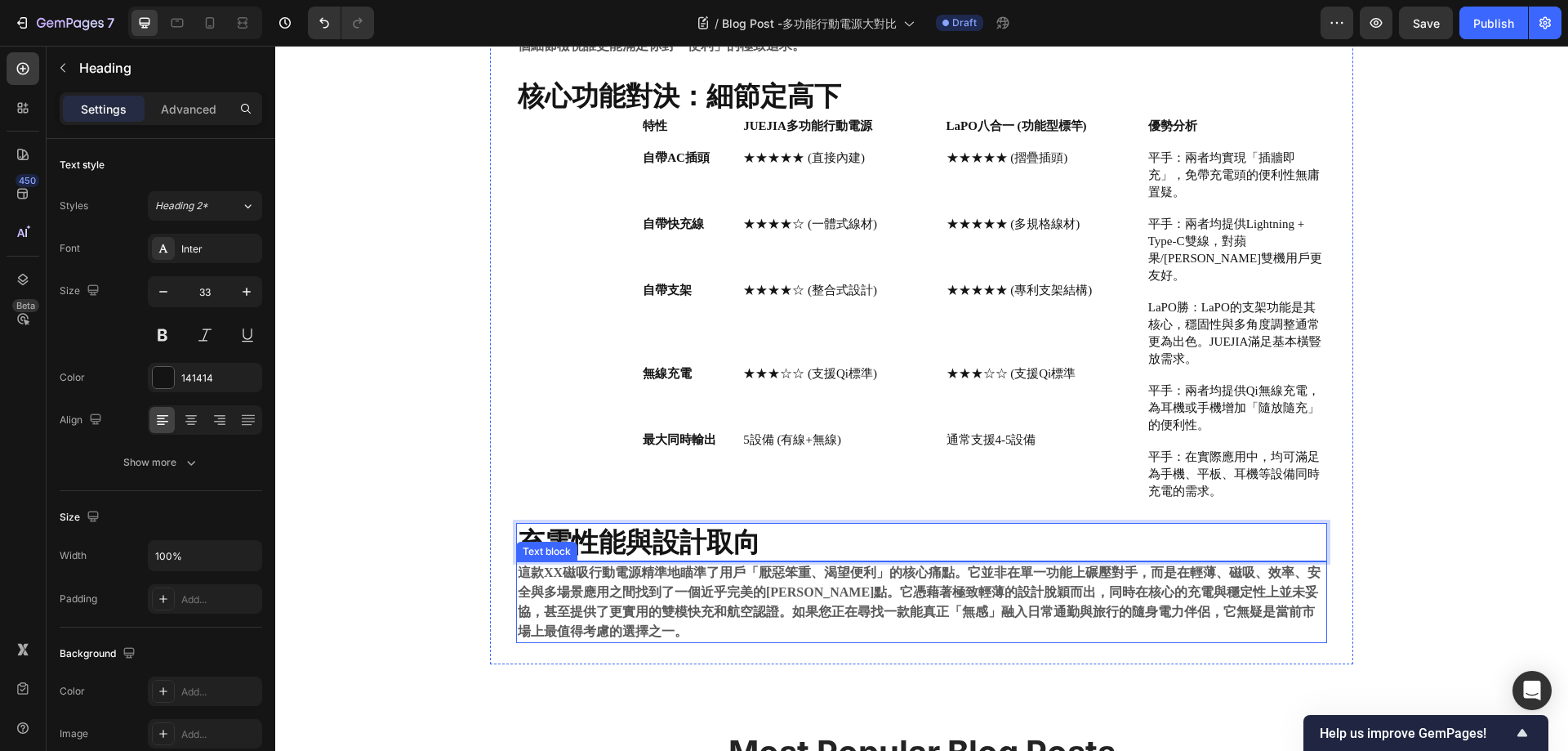
click at [661, 570] on strong "這款XX磁吸行動電源精準地瞄準了用戶「厭惡笨重、渴望便利」的核心痛點。它並非在單一功能上碾壓對手，而是在輕薄、磁吸、效率、安全與多場景應用之間找到了一個近乎完…" at bounding box center [919, 602] width 803 height 73
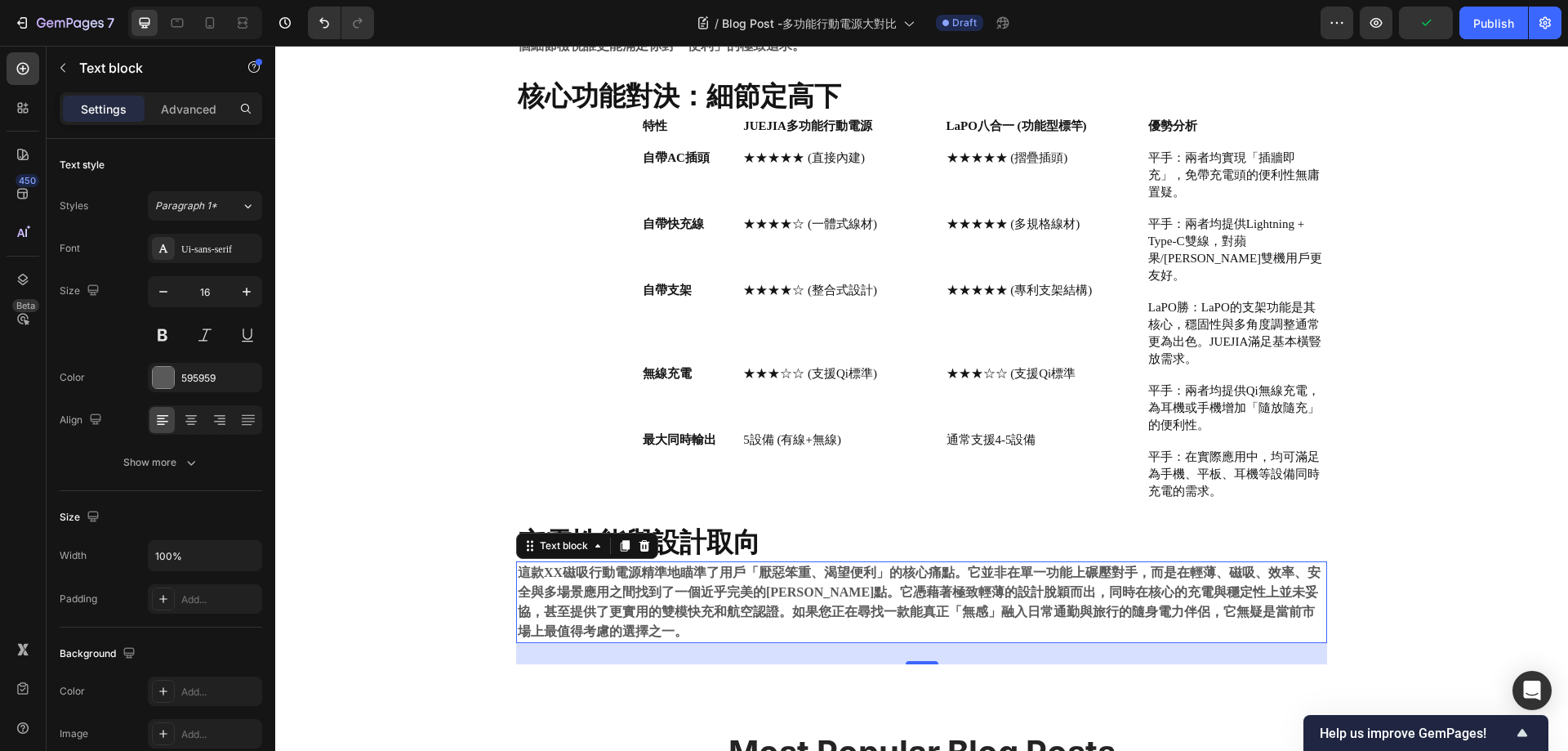
click at [834, 569] on strong "這款XX磁吸行動電源精準地瞄準了用戶「厭惡笨重、渴望便利」的核心痛點。它並非在單一功能上碾壓對手，而是在輕薄、磁吸、效率、安全與多場景應用之間找到了一個近乎完…" at bounding box center [919, 602] width 803 height 73
click at [822, 580] on strong "這款XX磁吸行動電源精準地瞄準了用戶「厭惡笨重、渴望便利」的核心痛點。它並非在單一功能上碾壓對手，而是在輕薄、磁吸、效率、安全與多場景應用之間找到了一個近乎完…" at bounding box center [919, 602] width 803 height 73
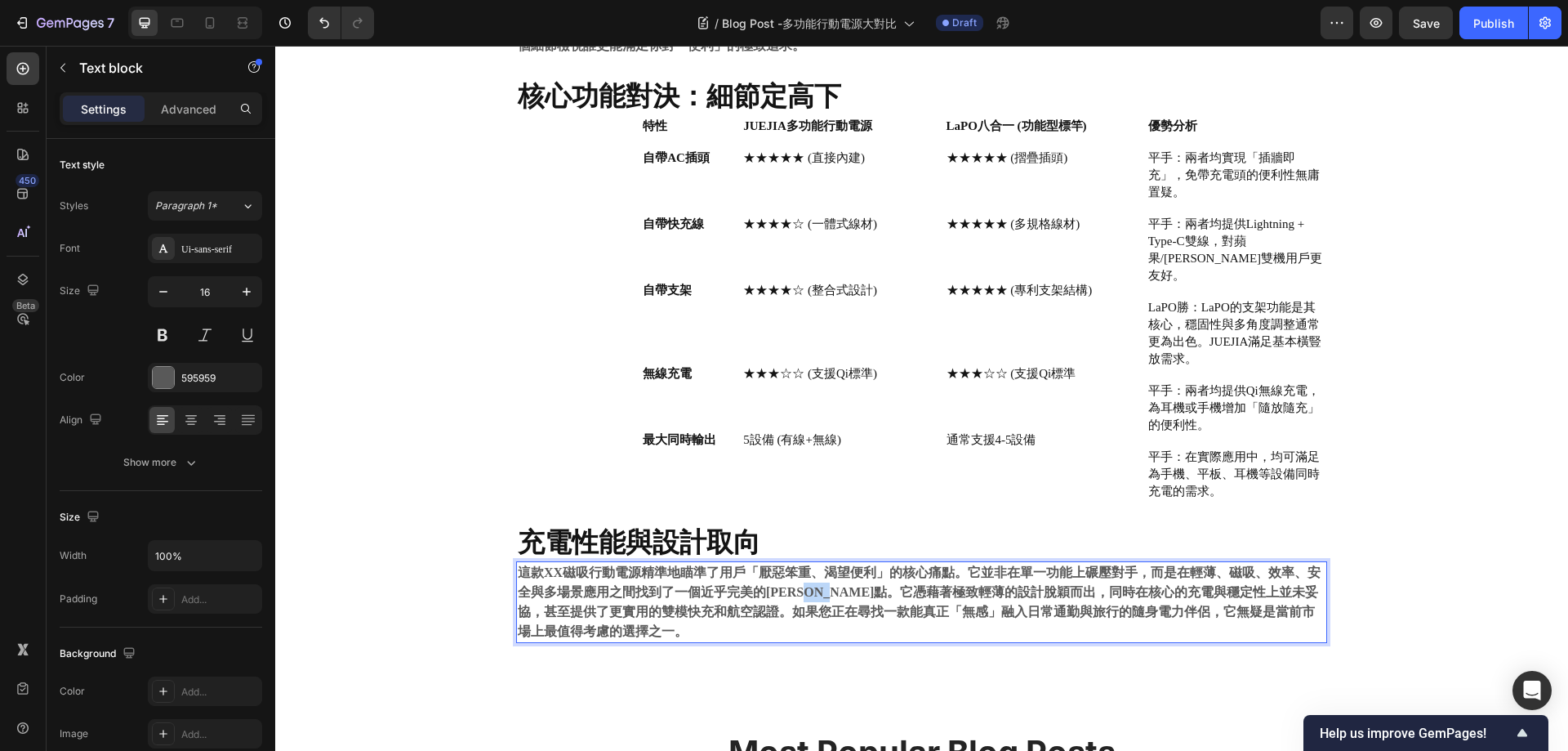
click at [822, 579] on strong "這款XX磁吸行動電源精準地瞄準了用戶「厭惡笨重、渴望便利」的核心痛點。它並非在單一功能上碾壓對手，而是在輕薄、磁吸、效率、安全與多場景應用之間找到了一個近乎完…" at bounding box center [919, 602] width 803 height 73
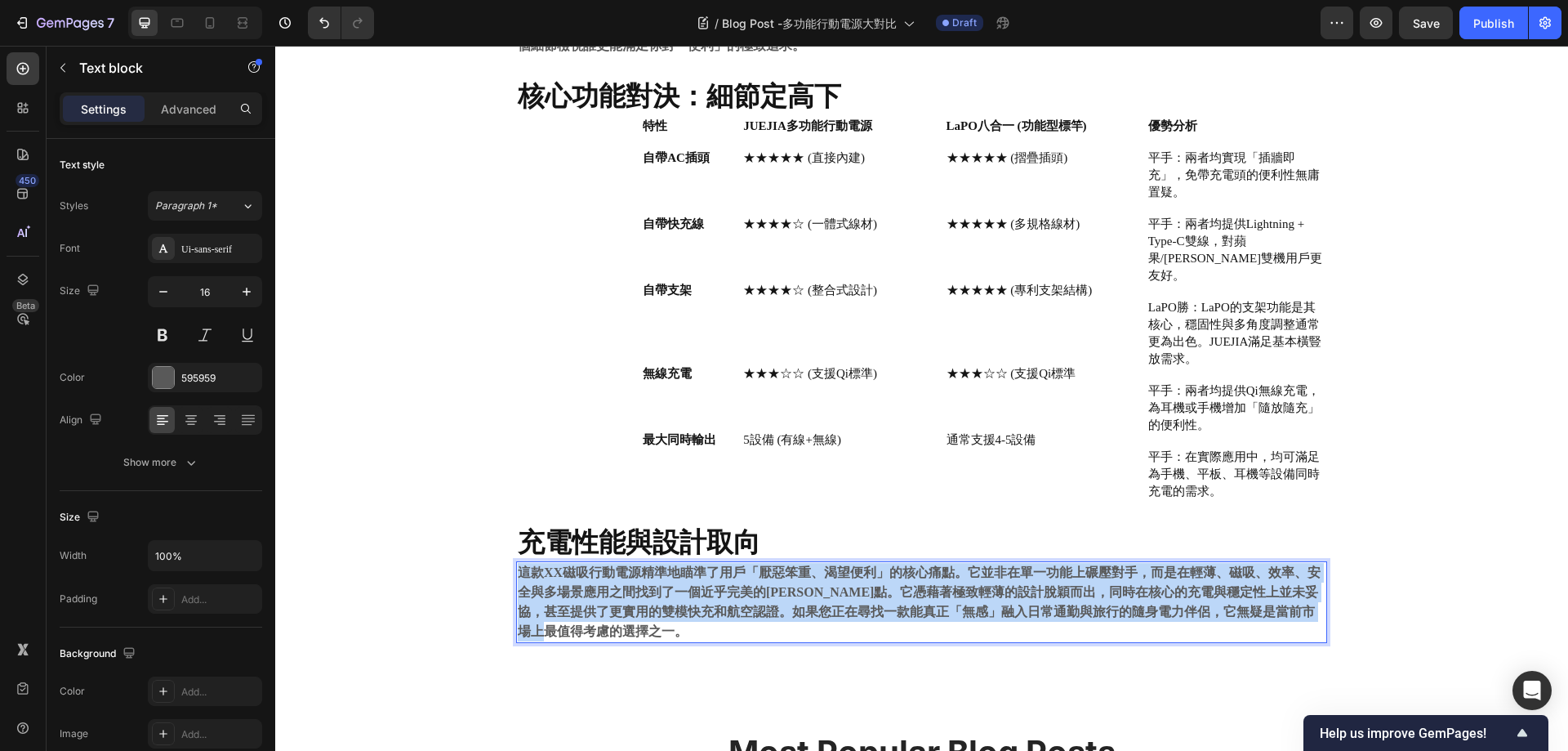
click at [822, 579] on strong "這款XX磁吸行動電源精準地瞄準了用戶「厭惡笨重、渴望便利」的核心痛點。它並非在單一功能上碾壓對手，而是在輕薄、磁吸、效率、安全與多場景應用之間找到了一個近乎完…" at bounding box center [919, 602] width 803 height 73
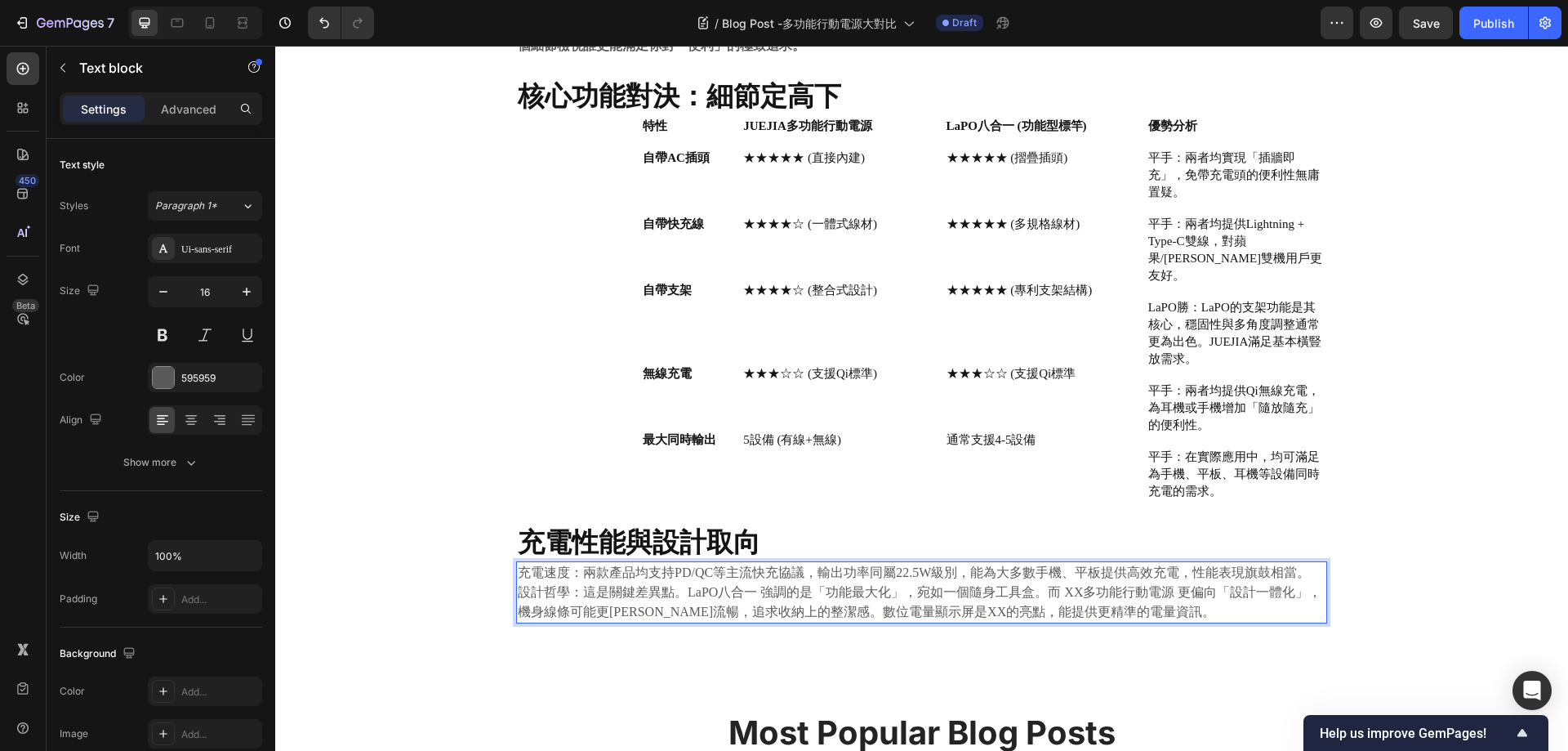
click at [1225, 583] on p "設計哲學：這是關鍵差異點。LaPO八合一 強調的是「功能最大化」，宛如一個隨身工具盒。而 XX多功能行動電源 更偏向「設計一體化」，機身線條可能更簡潔流暢，追…" at bounding box center [921, 602] width 808 height 40
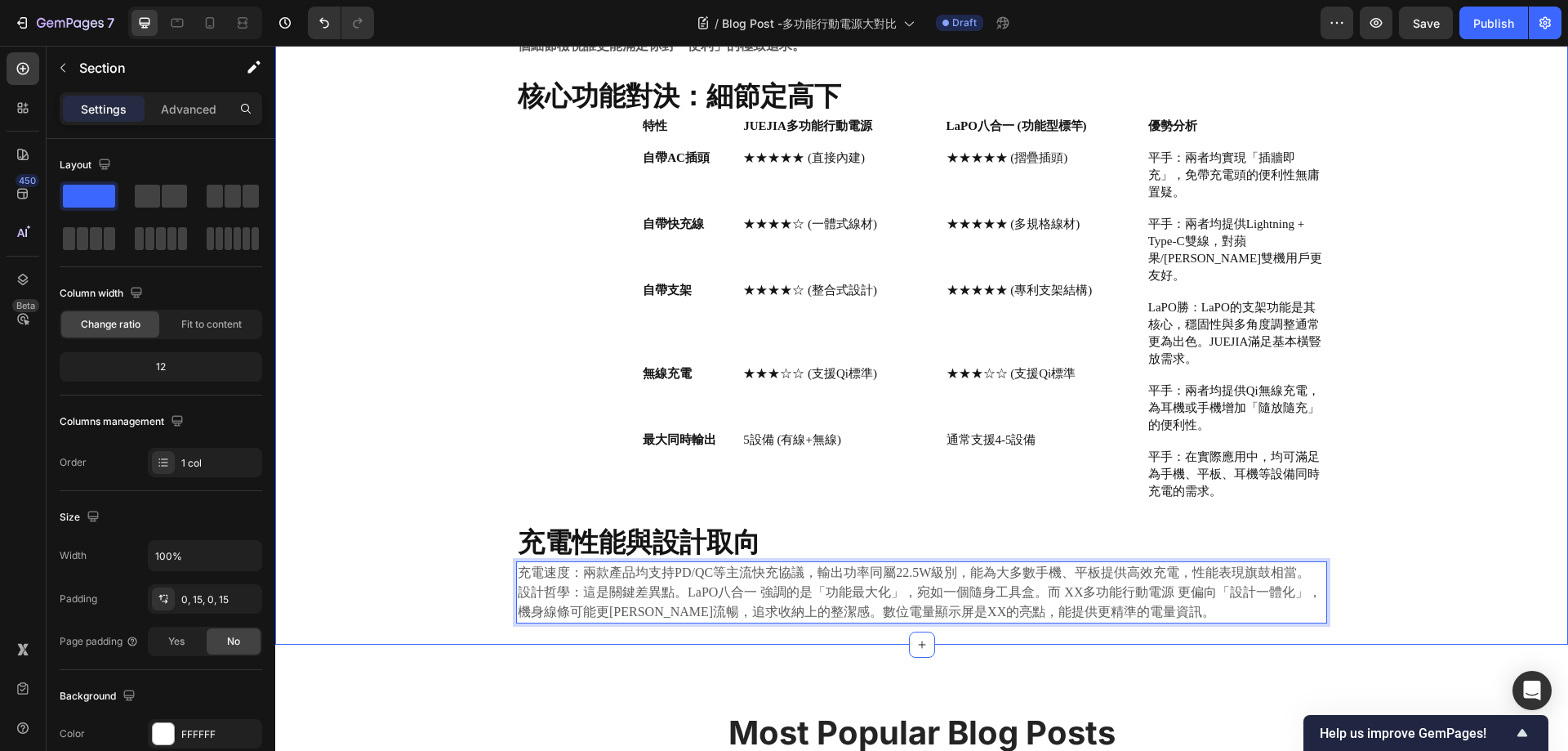
click at [1451, 520] on div "⁠⁠⁠⁠⁠⁠⁠ 尋找終極的「一站式充電」方案 Heading Drop element here Share: Text block Image Image …" at bounding box center [921, 267] width 1268 height 757
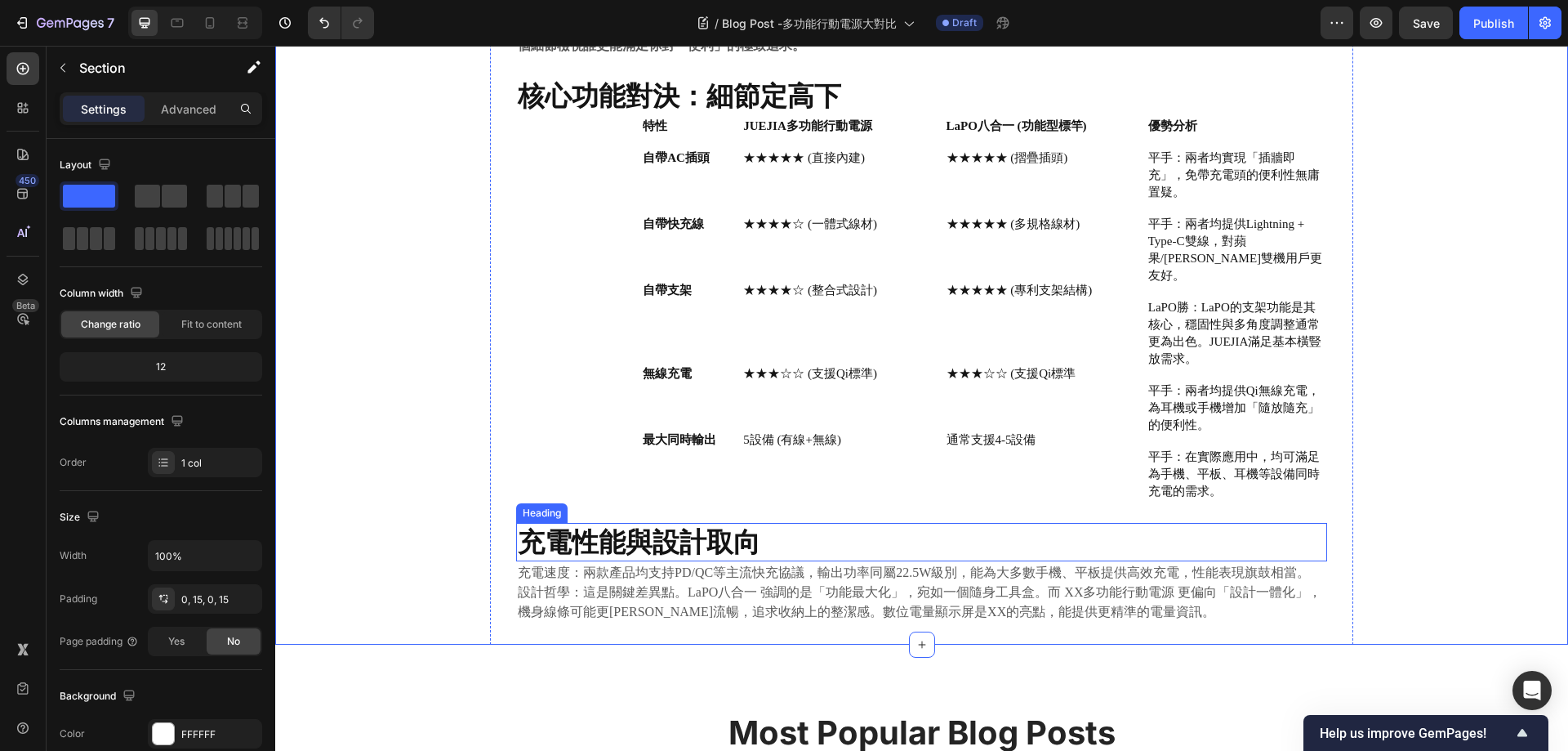
drag, startPoint x: 671, startPoint y: 525, endPoint x: 863, endPoint y: 507, distance: 192.8
click at [671, 525] on strong "充電性能與設計取向" at bounding box center [638, 541] width 243 height 32
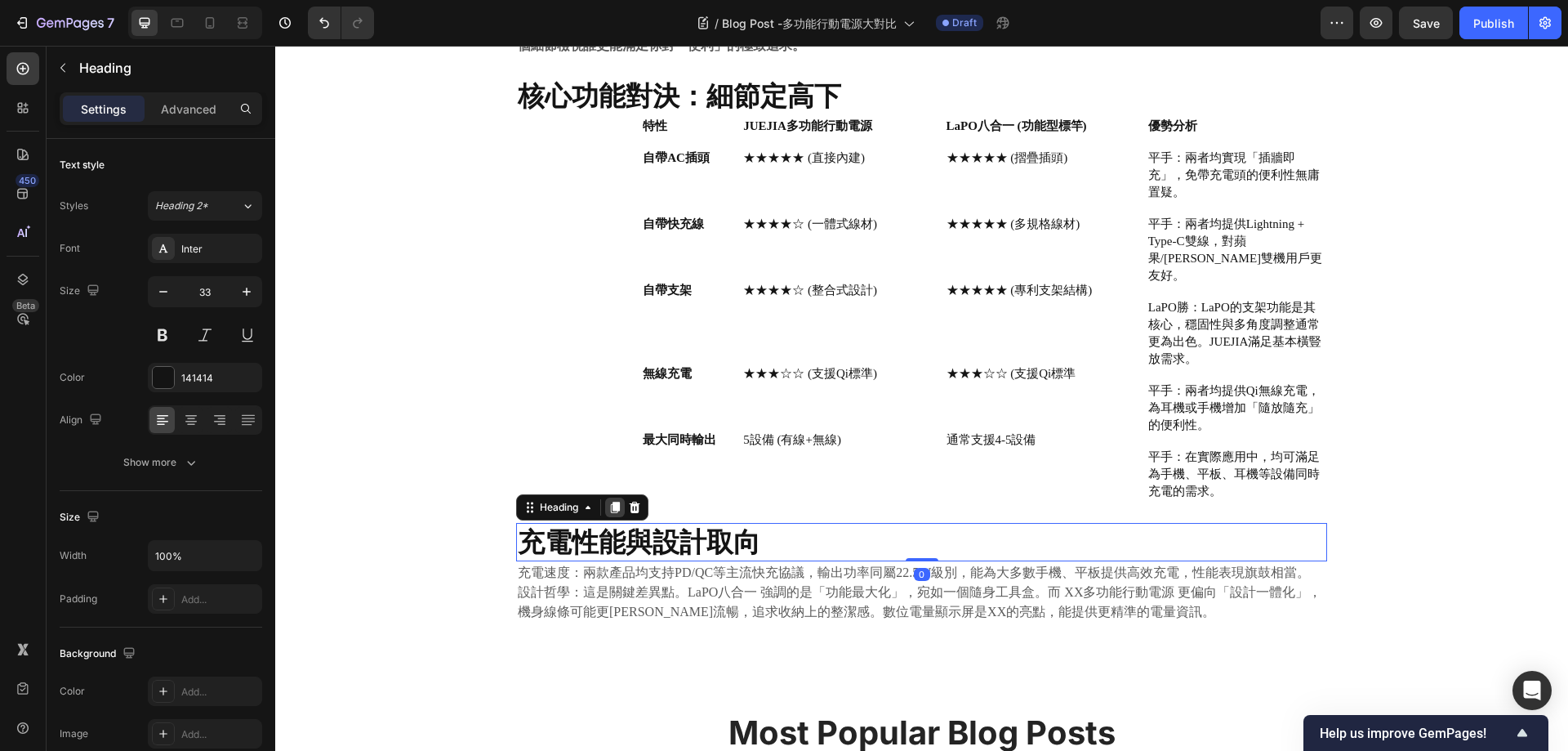
click at [609, 501] on icon at bounding box center [615, 507] width 13 height 13
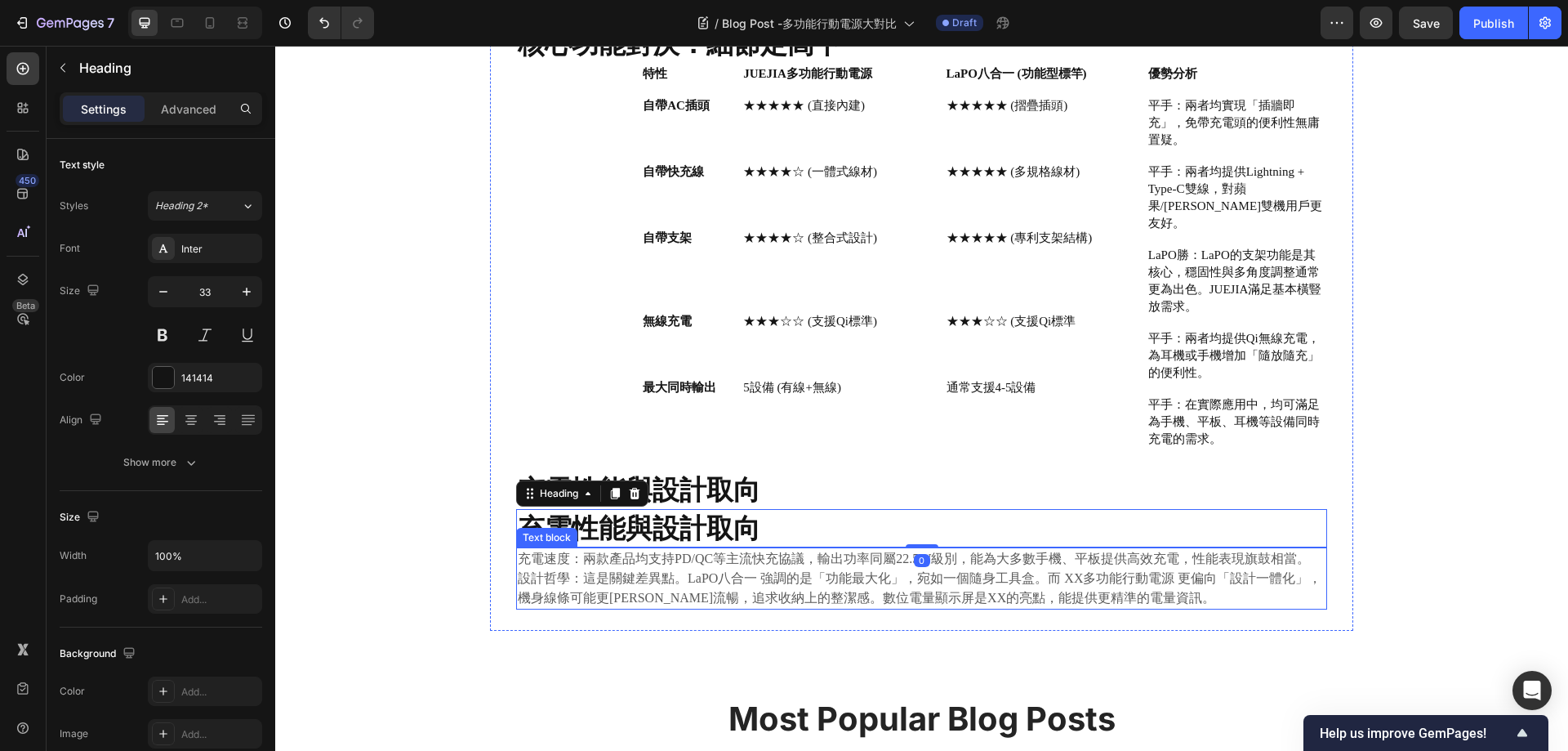
scroll to position [693, 0]
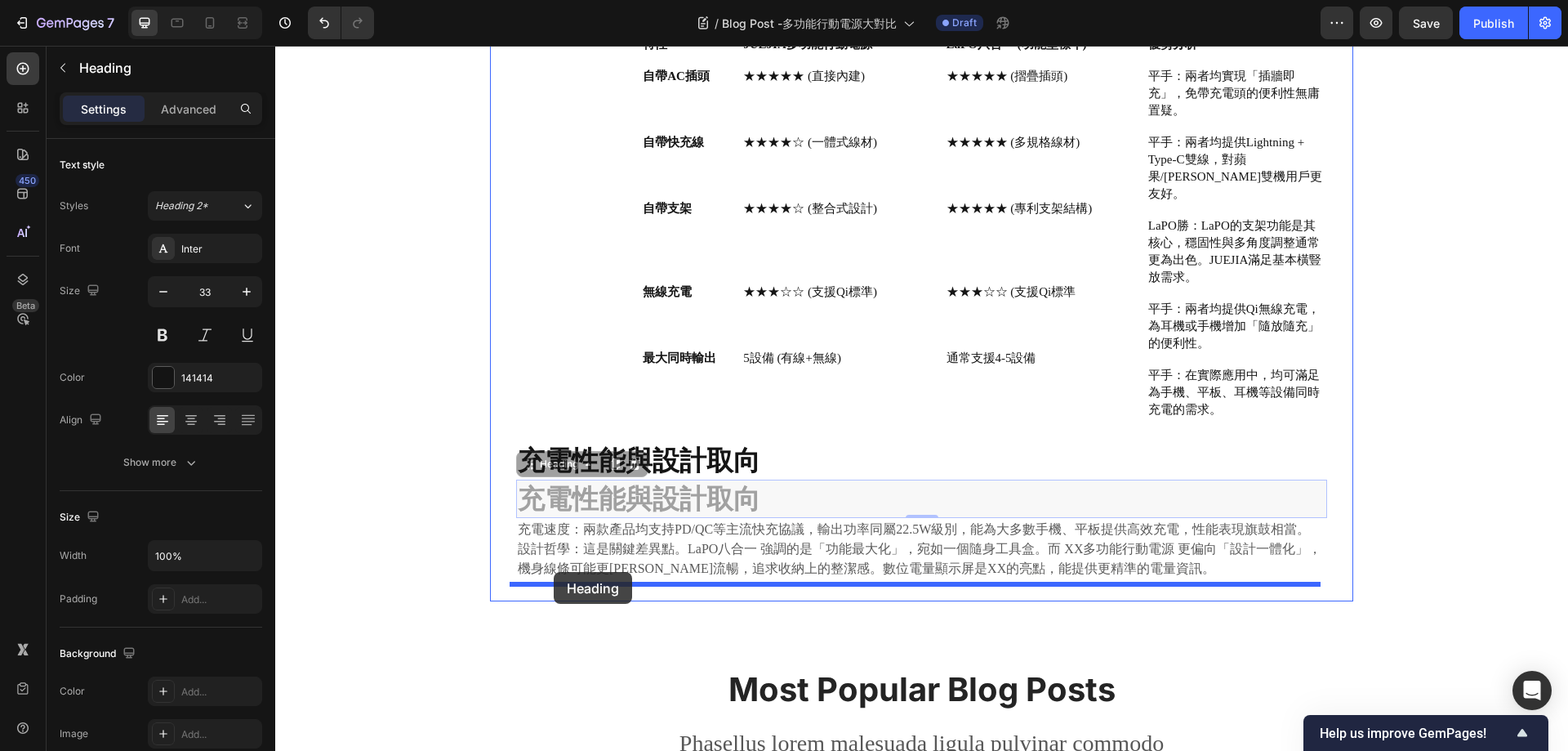
drag, startPoint x: 525, startPoint y: 447, endPoint x: 553, endPoint y: 572, distance: 128.1
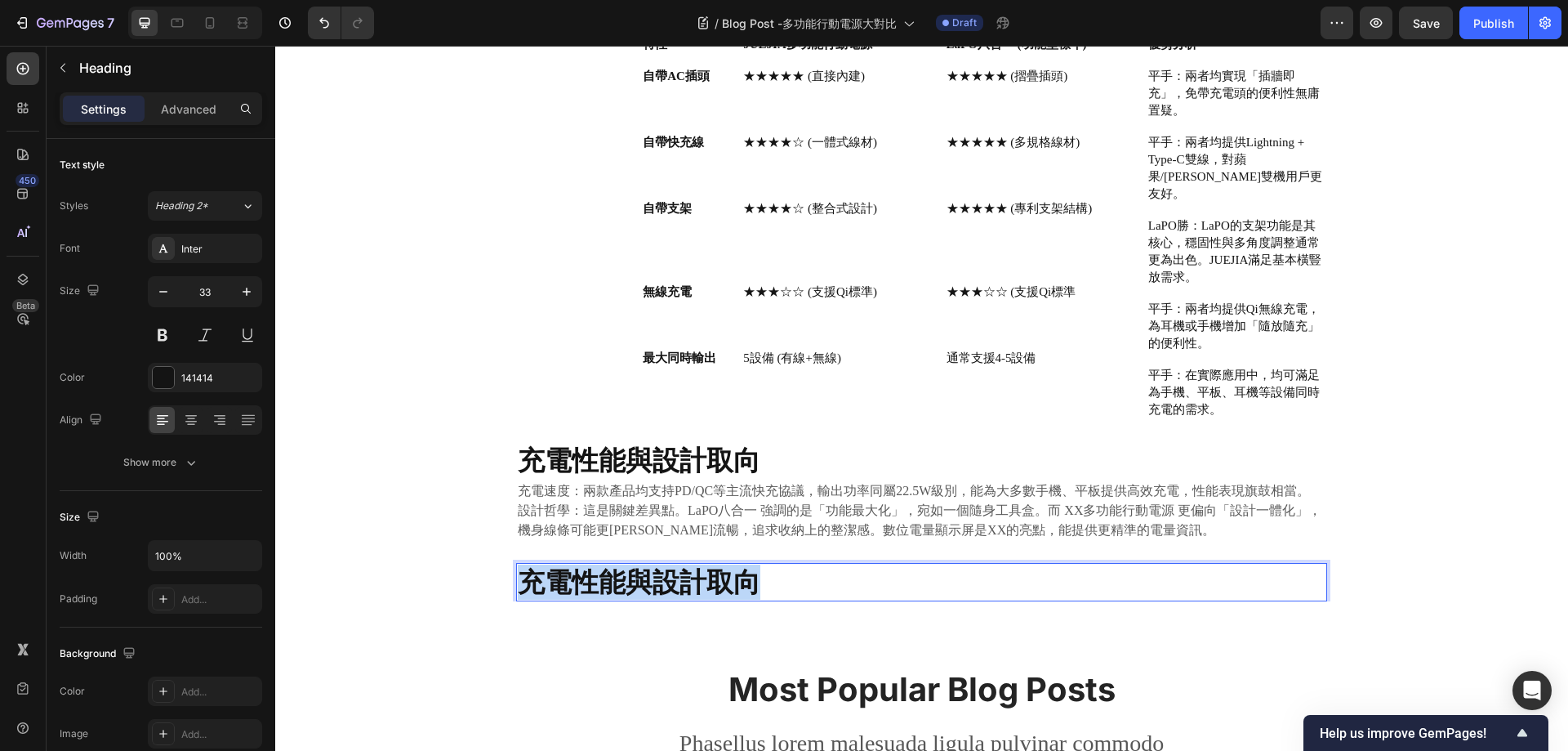
click at [617, 569] on strong "充電性能與設計取向" at bounding box center [638, 581] width 243 height 32
drag, startPoint x: 634, startPoint y: 571, endPoint x: 675, endPoint y: 572, distance: 41.0
click at [643, 571] on strong "總結與購買建議：" at bounding box center [625, 581] width 216 height 32
click at [656, 501] on p "設計哲學：這是關鍵差異點。LaPO八合一 強調的是「功能最大化」，宛如一個隨身工具盒。而 XX多功能行動電源 更偏向「設計一體化」，機身線條可能更簡潔流暢，追…" at bounding box center [921, 520] width 808 height 40
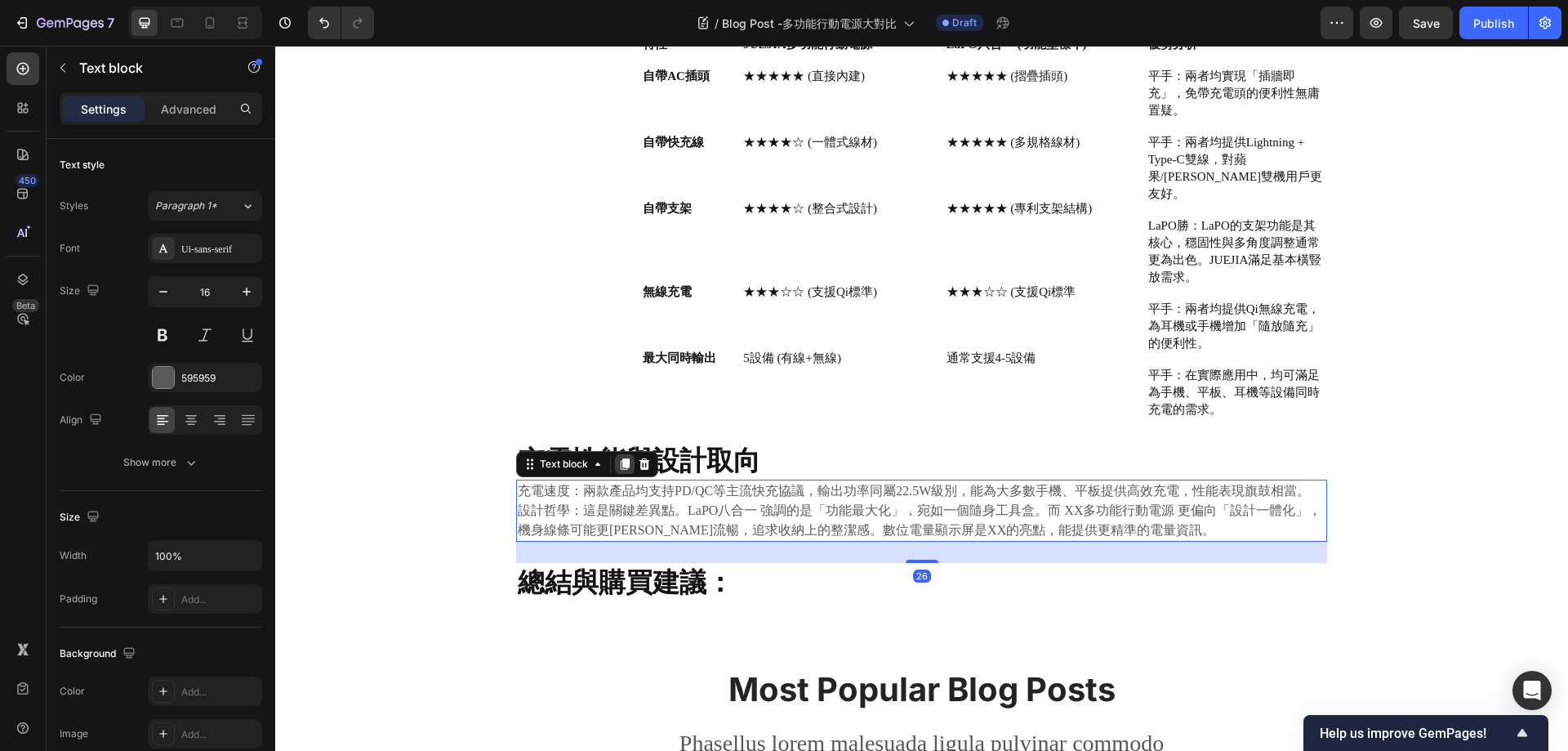
click at [621, 459] on icon at bounding box center [625, 464] width 9 height 11
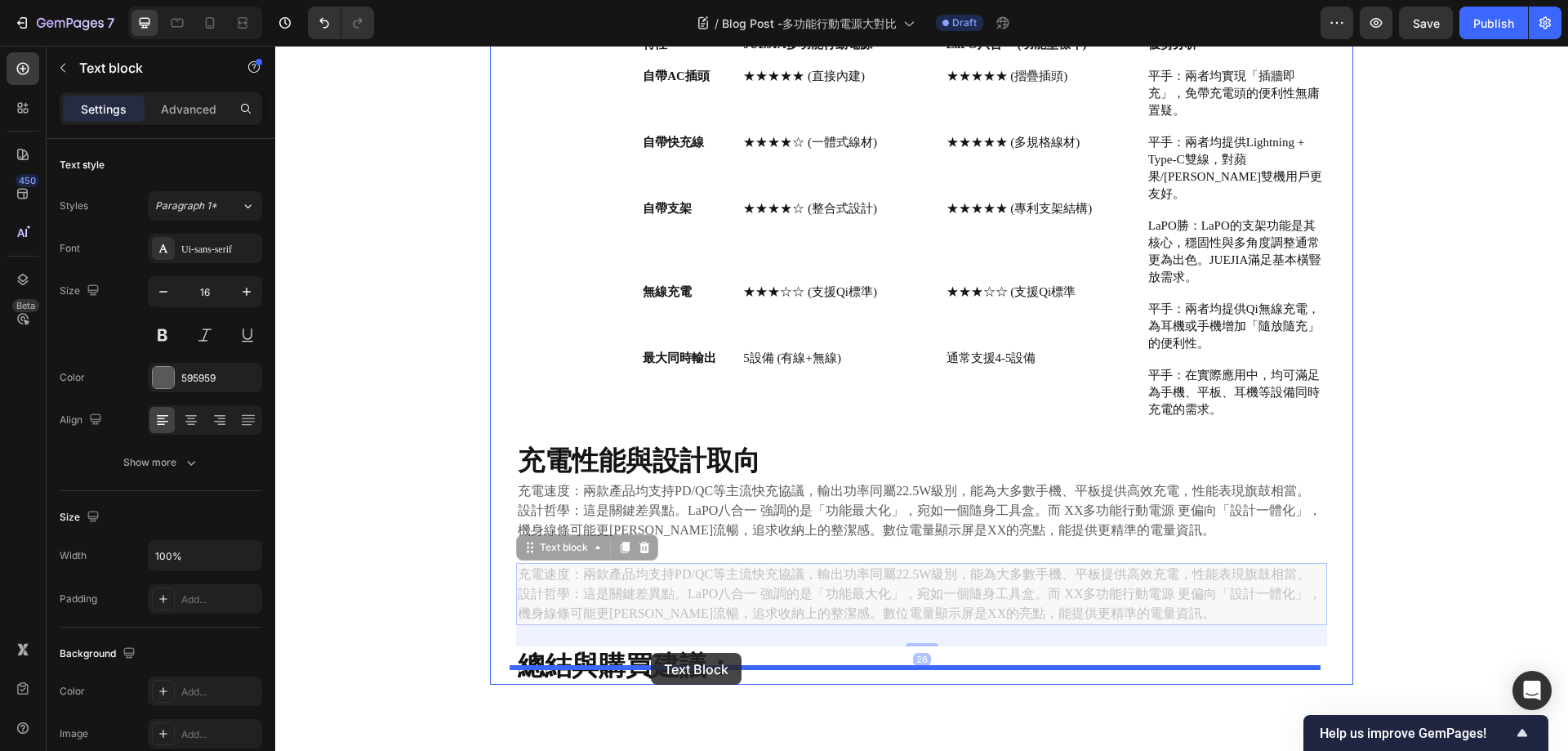
drag, startPoint x: 517, startPoint y: 531, endPoint x: 651, endPoint y: 653, distance: 181.2
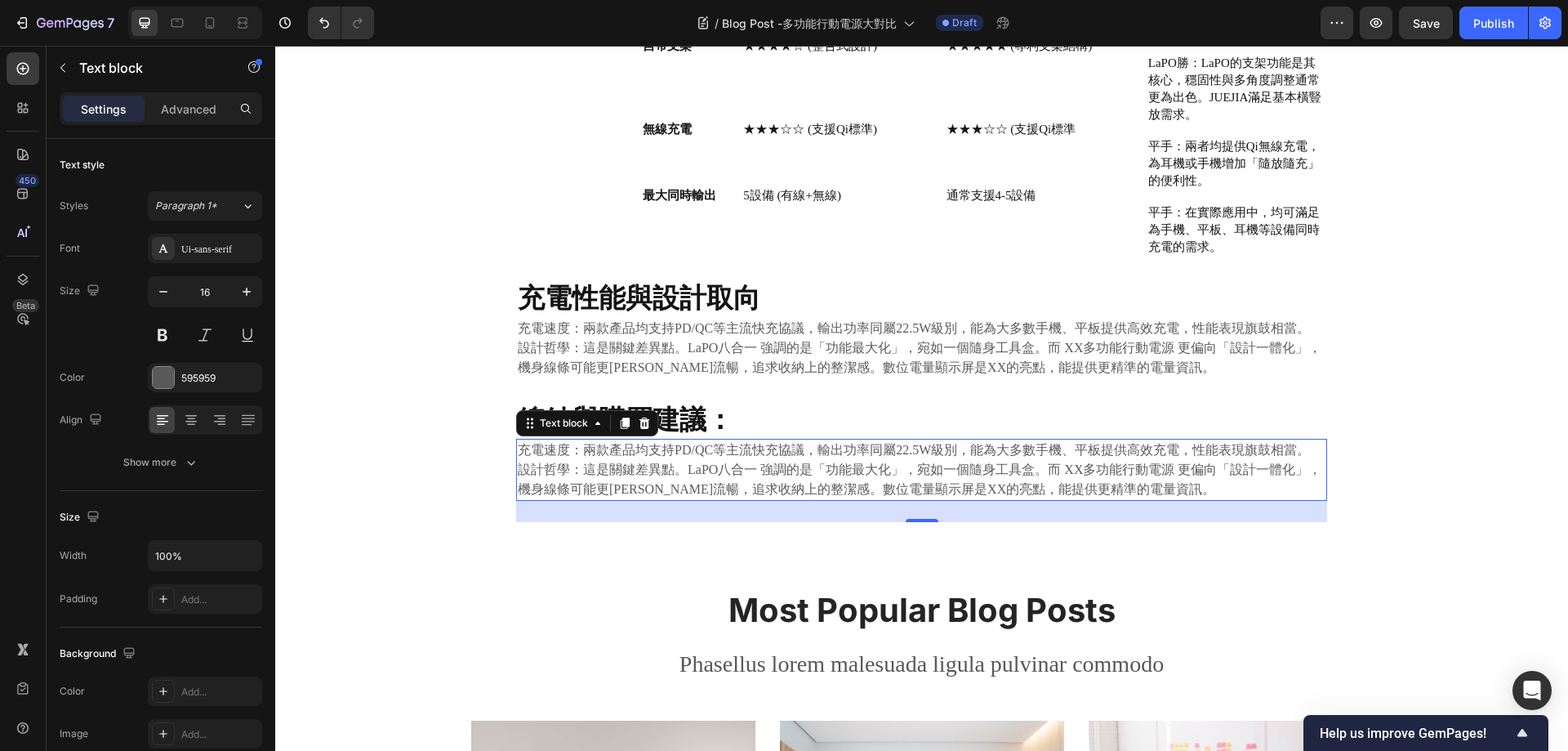
scroll to position [856, 0]
click at [732, 459] on p "設計哲學：這是關鍵差異點。LaPO八合一 強調的是「功能最大化」，宛如一個隨身工具盒。而 XX多功能行動電源 更偏向「設計一體化」，機身線條可能更簡潔流暢，追…" at bounding box center [921, 479] width 808 height 40
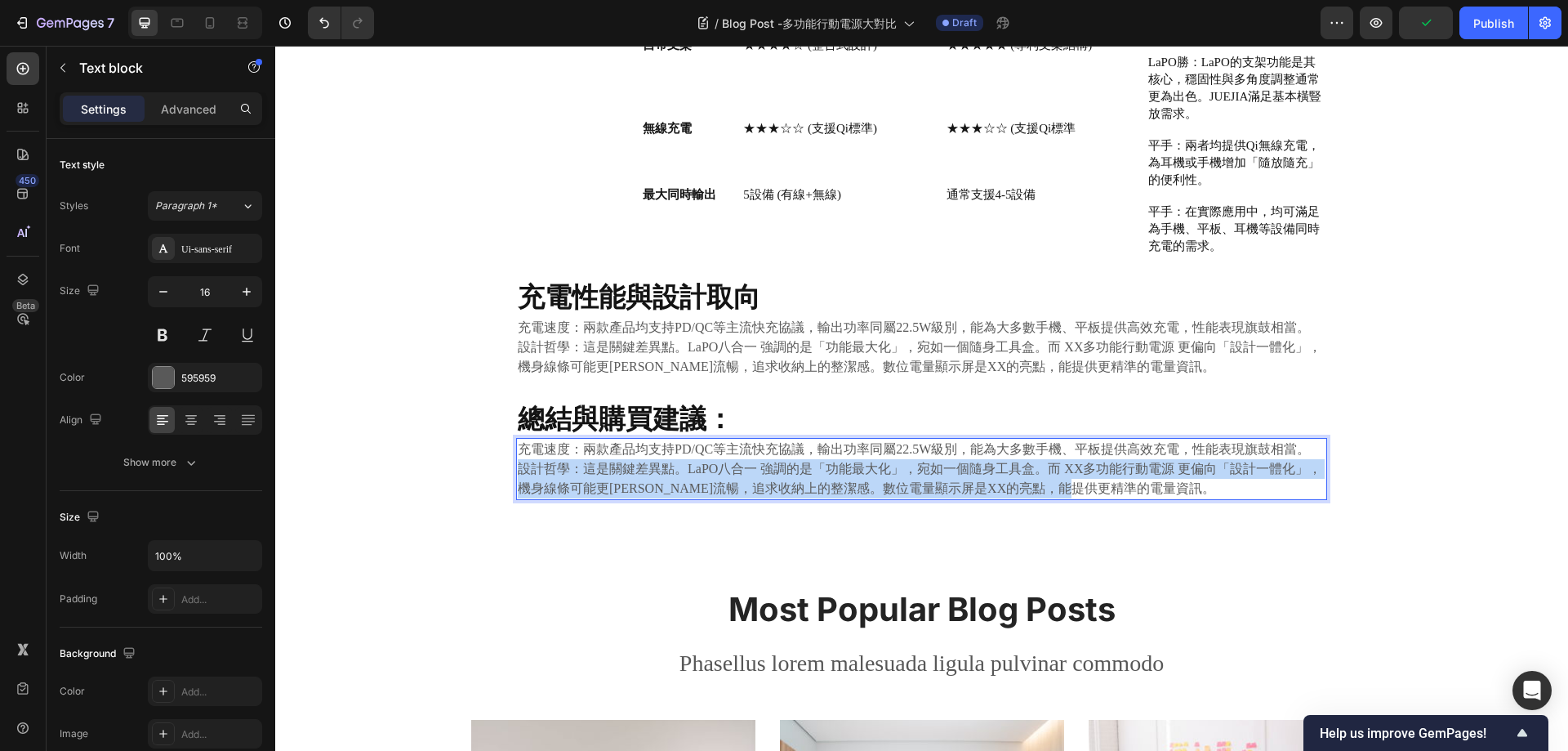
click at [732, 459] on p "設計哲學：這是關鍵差異點。LaPO八合一 強調的是「功能最大化」，宛如一個隨身工具盒。而 XX多功能行動電源 更偏向「設計一體化」，機身線條可能更簡潔流暢，追…" at bounding box center [921, 479] width 808 height 40
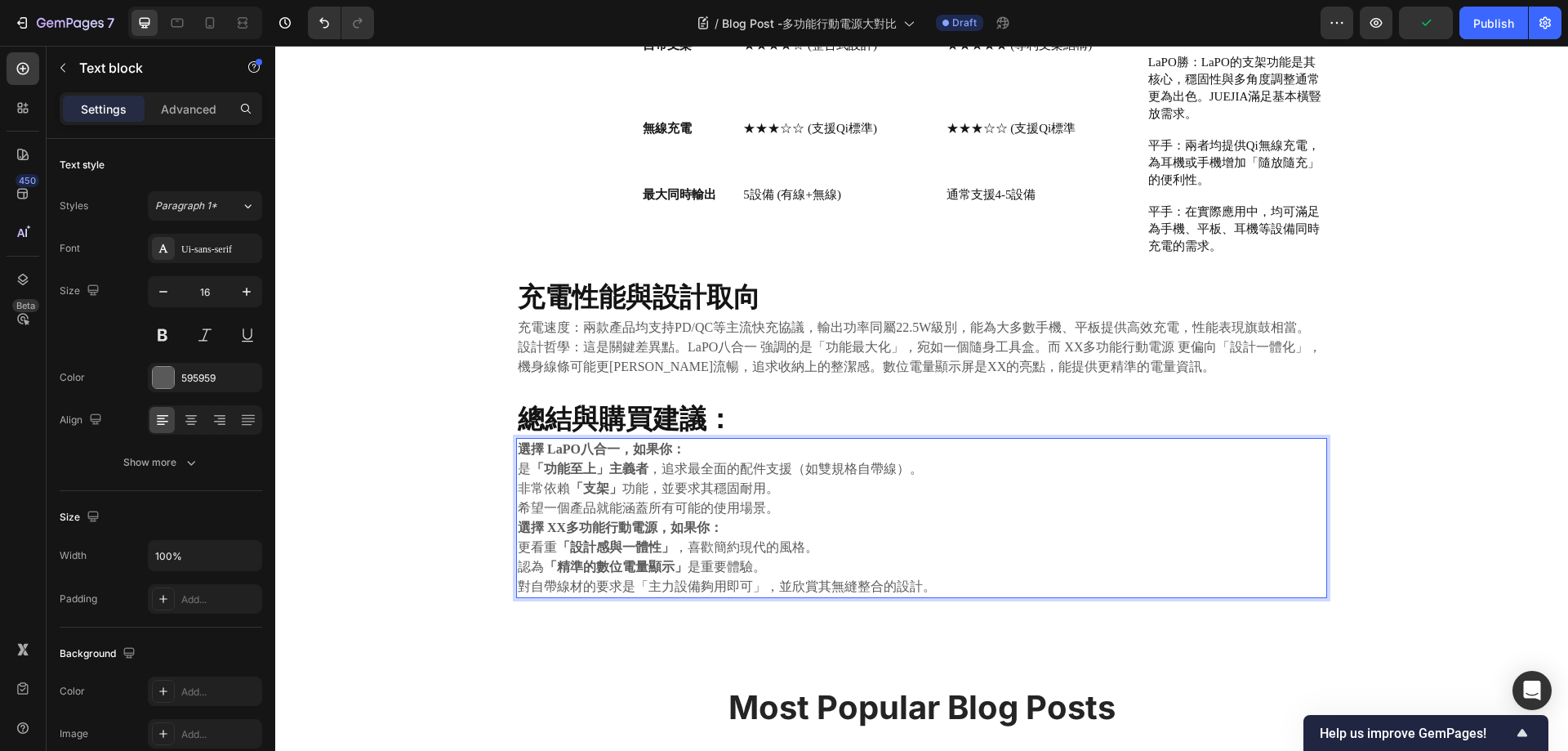
click at [1105, 498] on p "希望一個產品就能涵蓋所有可能的使用場景。" at bounding box center [921, 507] width 808 height 19
click at [540, 442] on strong "選擇 LaPO八合一，如果你：" at bounding box center [601, 448] width 168 height 14
drag, startPoint x: 824, startPoint y: 456, endPoint x: 813, endPoint y: 456, distance: 11.0
click at [823, 459] on p "是 「功能至上」主義者 ，追求最全面的配件支援（如雙規格自帶線）。" at bounding box center [921, 469] width 808 height 19
click at [517, 459] on p "是 「功能至上」主義者 ，追求最全面的配件支援（如雙規格自帶線）。" at bounding box center [921, 469] width 808 height 19
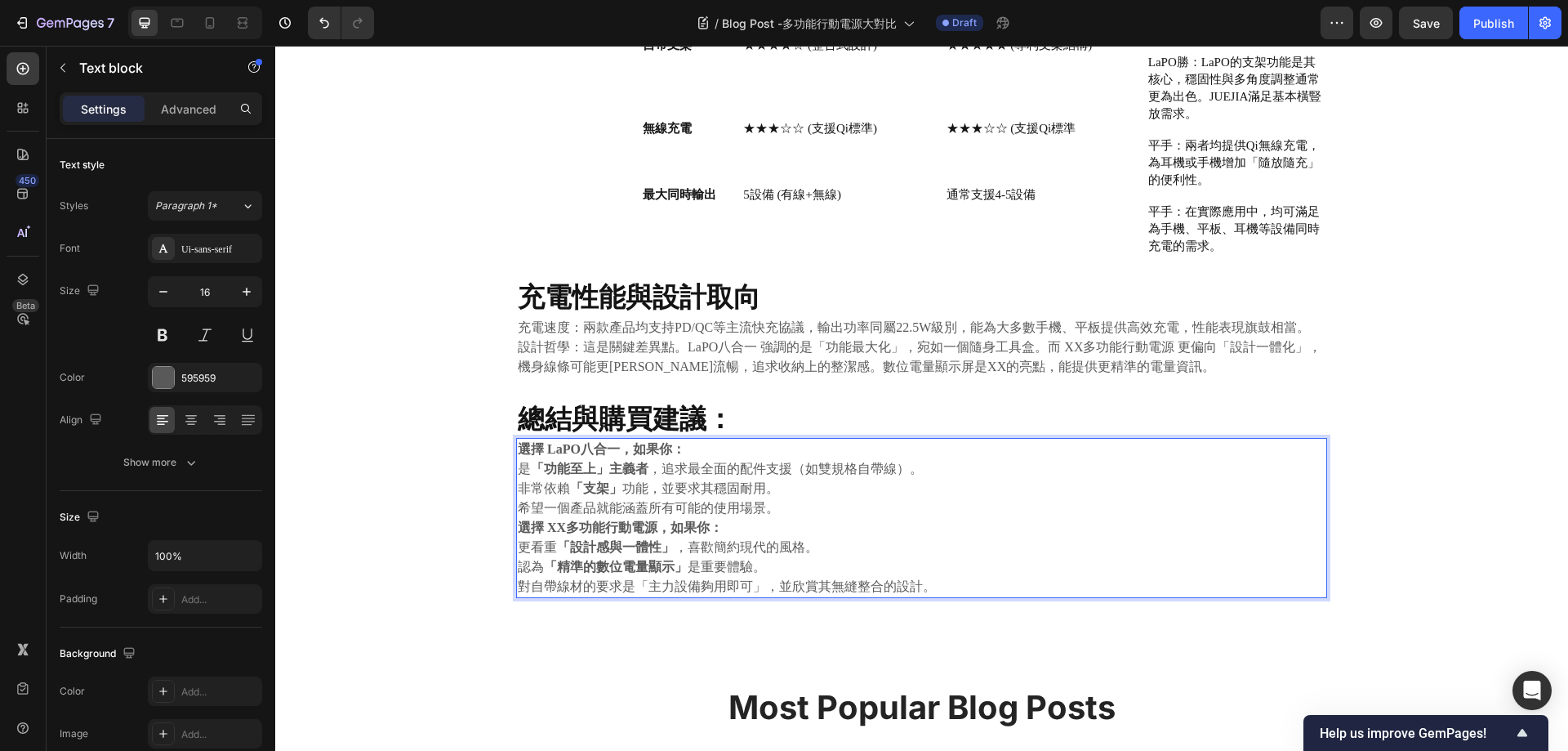
click at [825, 479] on p "非常依賴 「支架」 功能，並要求其穩固耐用。" at bounding box center [921, 488] width 808 height 19
click at [517, 479] on p "非常依賴 「支架」 功能，並要求其穩固耐用。" at bounding box center [921, 488] width 808 height 19
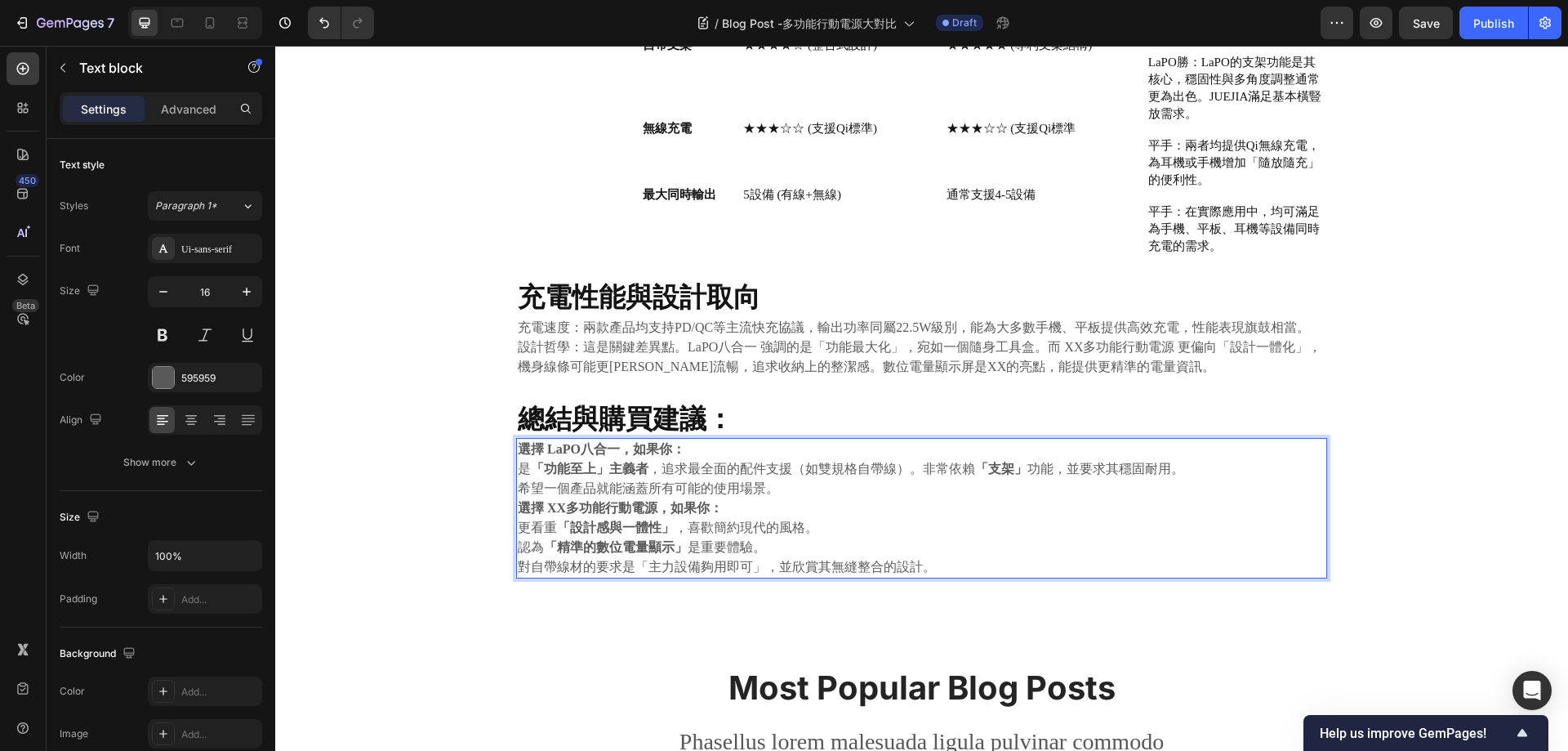
click at [517, 479] on p "希望一個產品就能涵蓋所有可能的使用場景。" at bounding box center [921, 488] width 808 height 19
click at [696, 475] on p "是 「功能至上」主義者 ，追求最全面的配件支援（如雙規格自帶線）。非常依賴 「支架」 功能，並要求其穩固耐用。希望一個產品就能涵蓋所有可能的使用場景。" at bounding box center [921, 479] width 808 height 40
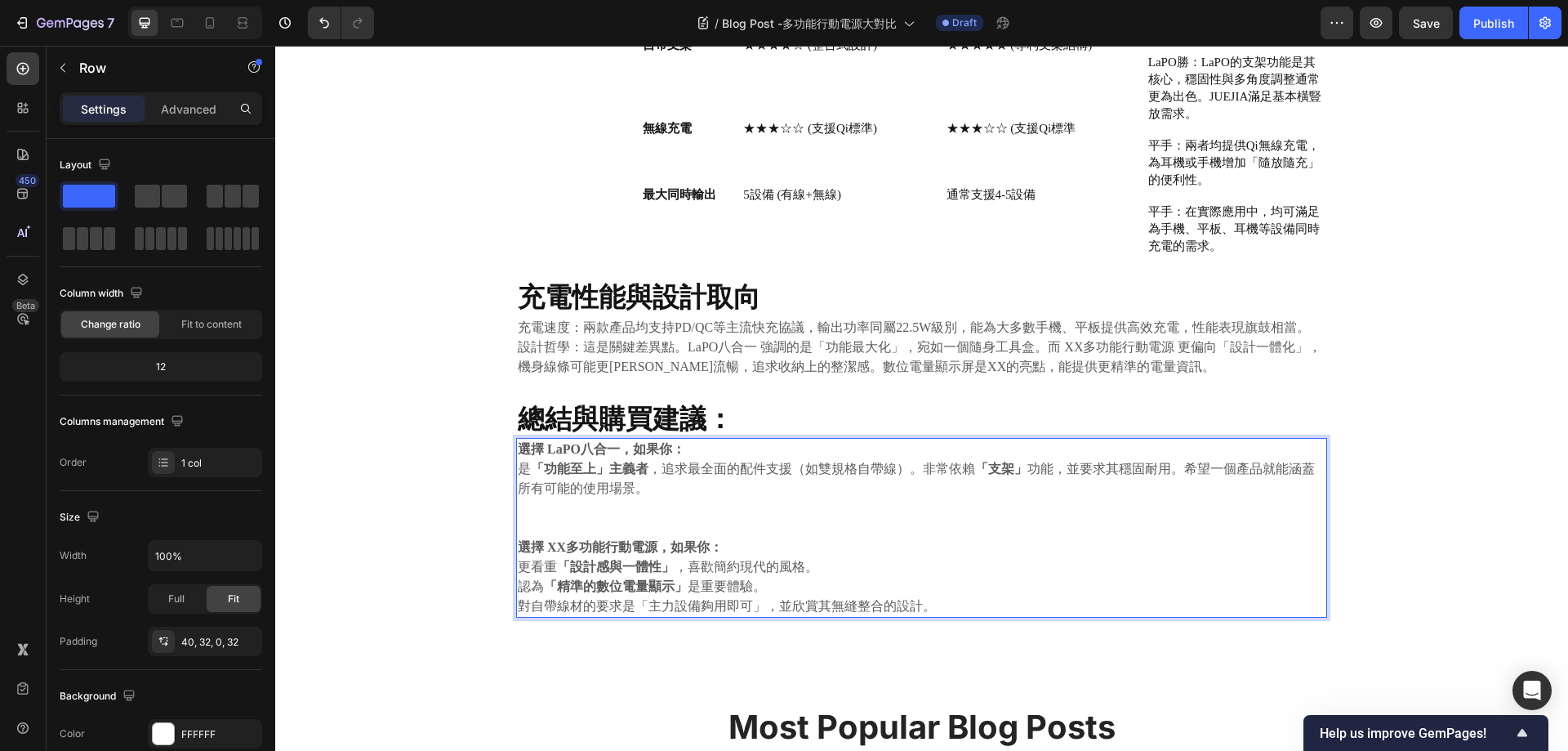
click at [507, 553] on div "⁠⁠⁠⁠⁠⁠⁠ 尋找終極的「一站式充電」方案 Heading Drop element here Share: Text block Image Image …" at bounding box center [921, 118] width 863 height 1040
click at [536, 518] on p "Rich Text Editor. Editing area: main" at bounding box center [921, 527] width 808 height 19
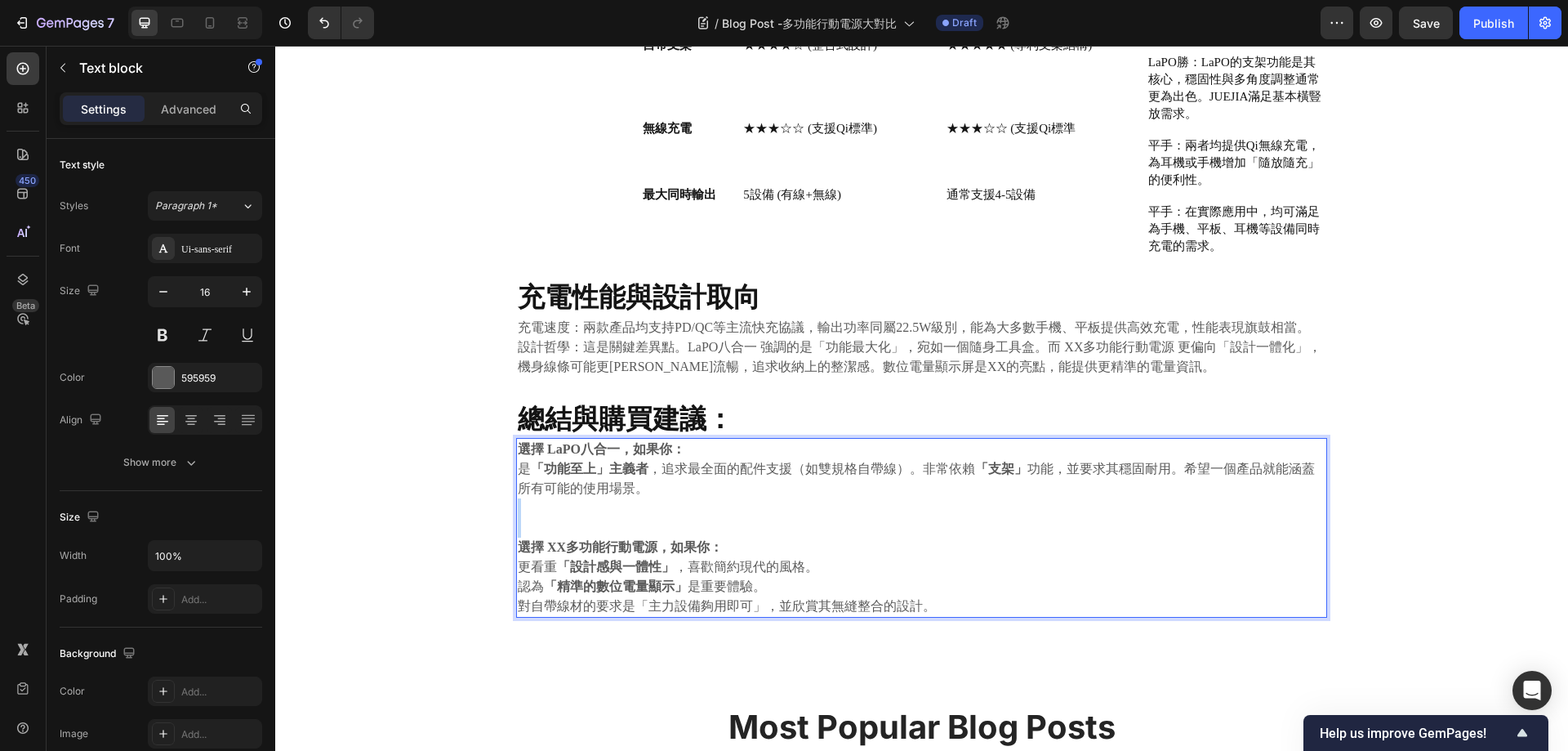
click at [578, 499] on p "Rich Text Editor. Editing area: main" at bounding box center [921, 507] width 808 height 19
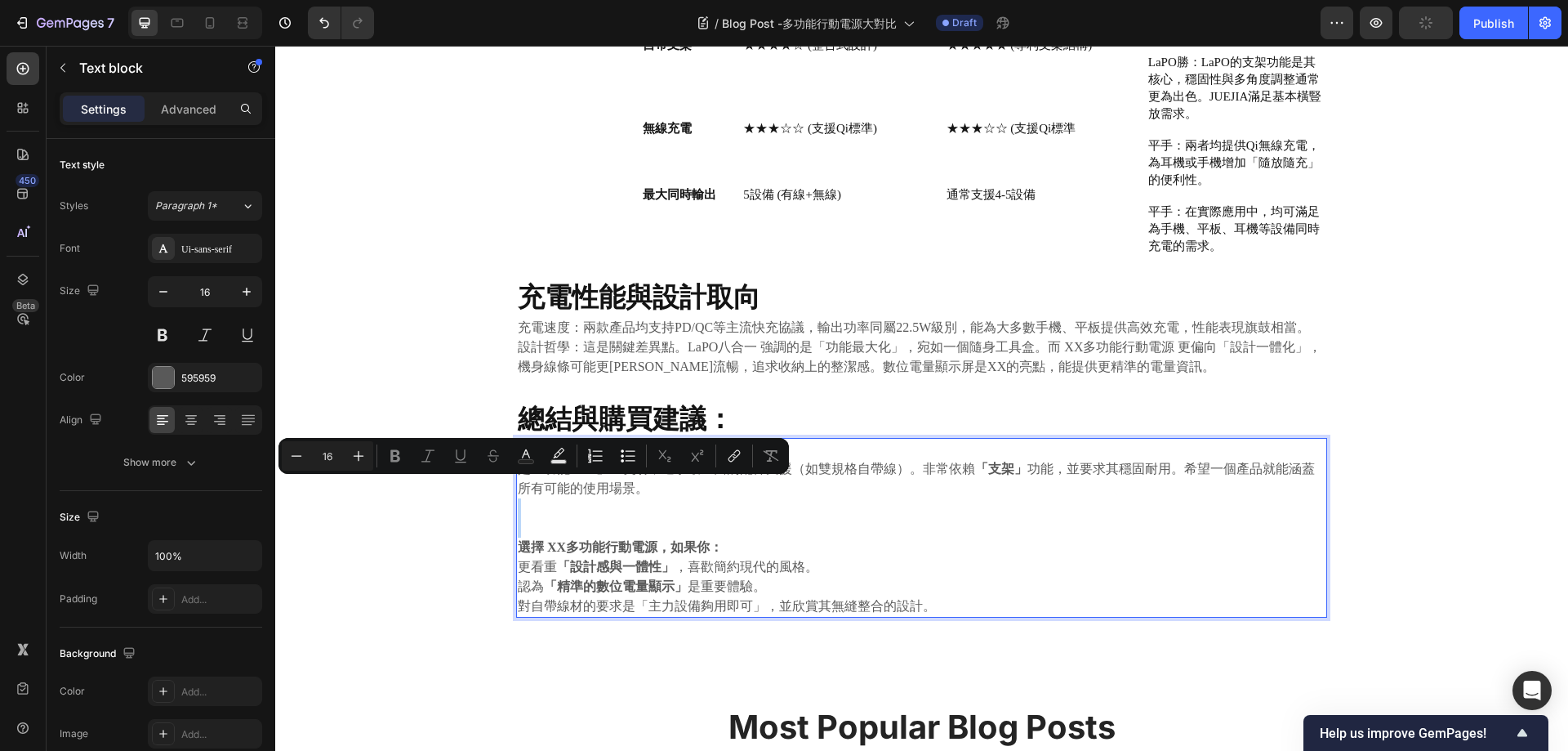
click at [554, 518] on p "Rich Text Editor. Editing area: main" at bounding box center [921, 527] width 808 height 19
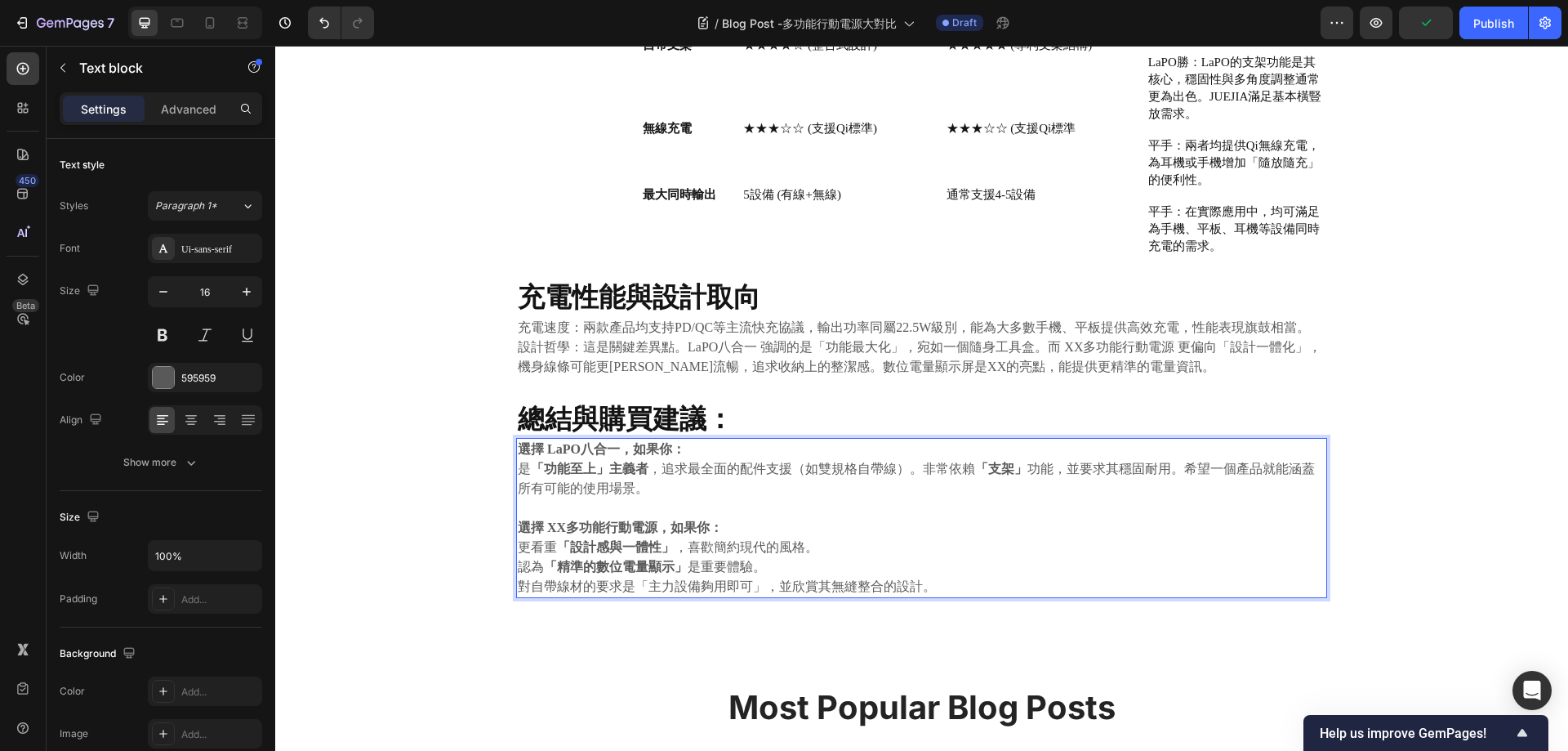
click at [522, 538] on p "更看重 「設計感與一體性」 ，喜歡簡約現代的風格。" at bounding box center [921, 547] width 808 height 19
click at [517, 557] on p "認為 「精準的數位電量顯示」 是重要體驗。" at bounding box center [921, 566] width 808 height 19
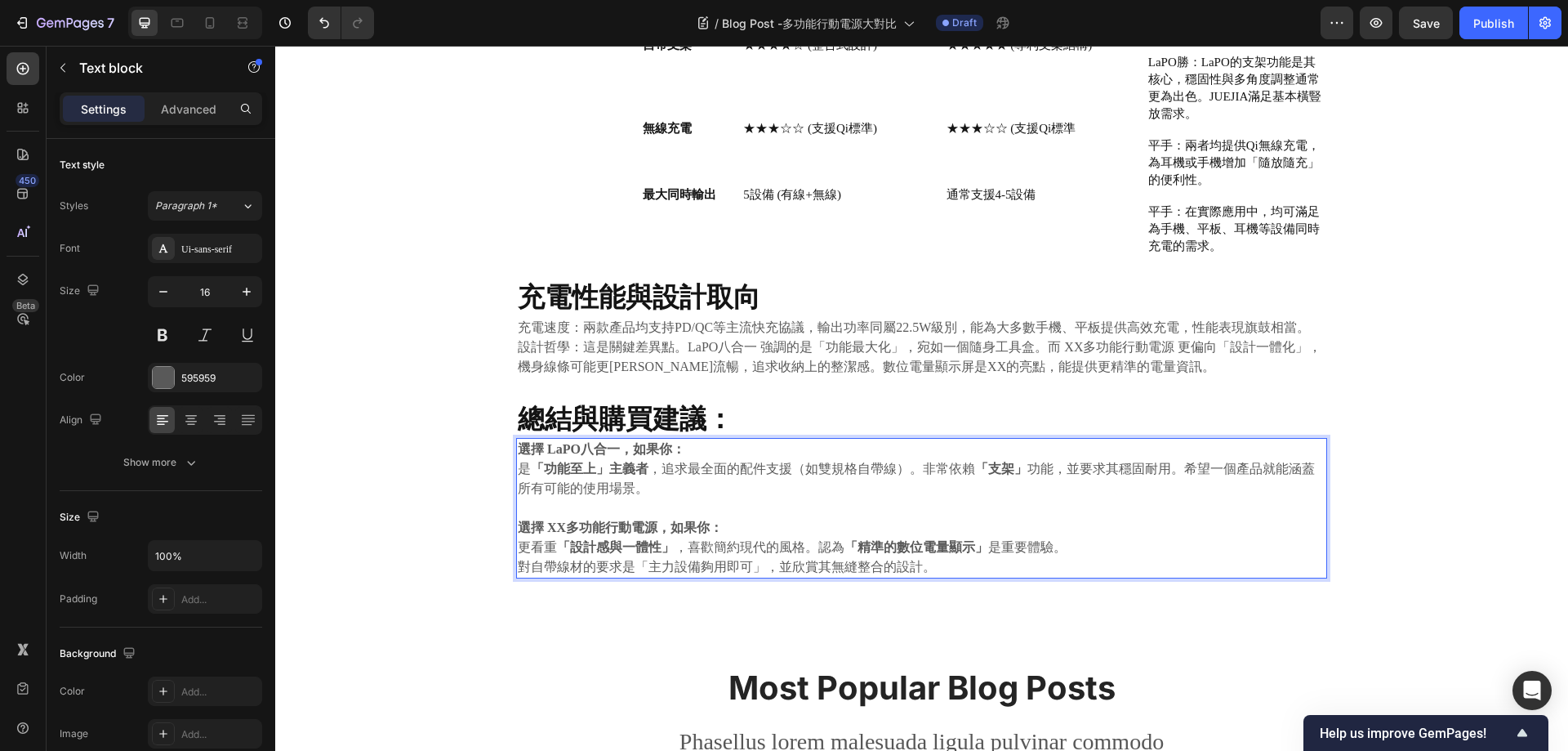
click at [517, 557] on p "對自帶線材的要求是「主力設備夠用即可」，並欣賞其無縫整合的設計。" at bounding box center [921, 566] width 808 height 19
click at [557, 520] on strong "選擇 XX多功能行動電源，如果你：" at bounding box center [620, 527] width 205 height 14
click at [795, 475] on p "是 「功能至上」主義者 ，追求最全面的配件支援（如雙規格自帶線）。非常依賴 「支架」 功能，並要求其穩固耐用。希望一個產品就能涵蓋所有可能的使用場景。" at bounding box center [921, 479] width 808 height 40
click at [746, 544] on p "更看重 「設計感與一體性」 ，喜歡簡約現代的風格。認為 「精準的數位電量顯示」 是重要體驗。對自帶線材的要求是「主力設備夠用即可」，並欣賞其無縫整合的設計。" at bounding box center [921, 557] width 808 height 40
click at [792, 479] on p "是 「功能至上」主義者 ，追求最全面的配件支援（如雙規格自帶線）。非常依賴 「支架」 功能，並要求其穩固耐用。希望一個產品就能涵蓋所有可能的使用場景。" at bounding box center [921, 479] width 808 height 40
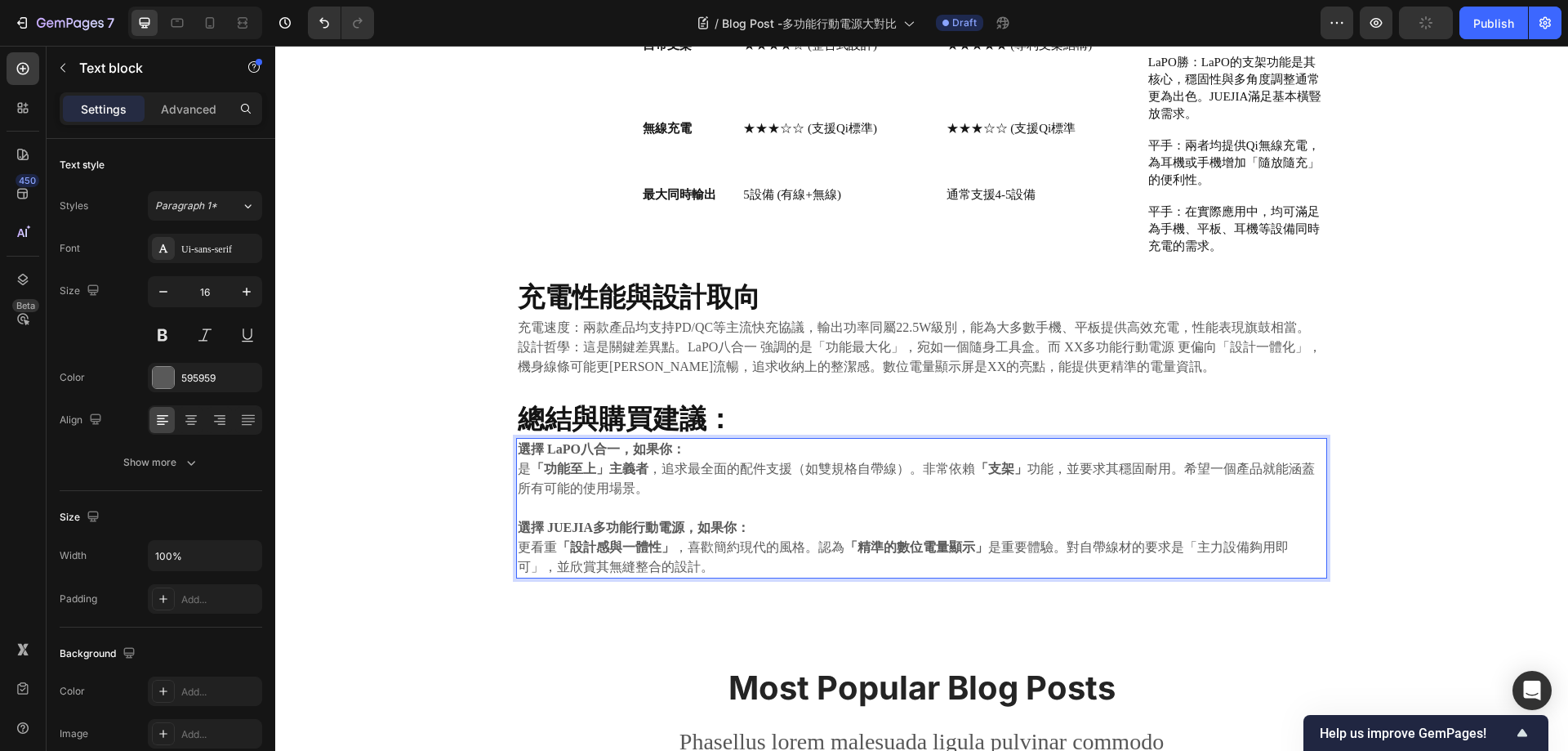
click at [868, 552] on p "更看重 「設計感與一體性」 ，喜歡簡約現代的風格。認為 「精準的數位電量顯示」 是重要體驗。對自帶線材的要求是「主力設備夠用即可」，並欣賞其無縫整合的設計。" at bounding box center [921, 557] width 808 height 40
click at [811, 402] on p "⁠⁠⁠⁠⁠⁠⁠ 總結與購買建議：" at bounding box center [921, 419] width 808 height 35
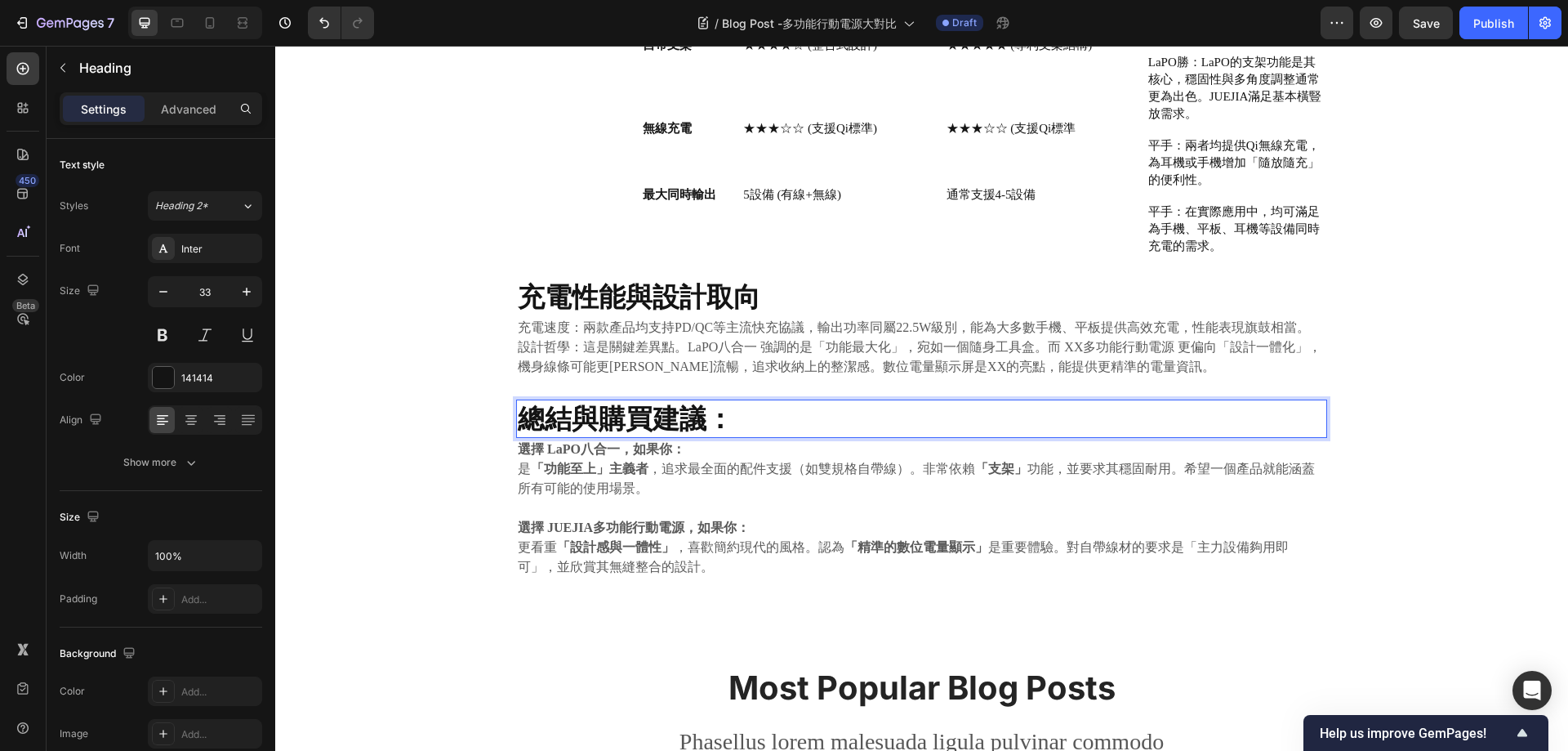
click at [671, 402] on strong "總結與購買建議：" at bounding box center [625, 418] width 216 height 32
click at [582, 402] on strong "總結與購買建議：" at bounding box center [625, 418] width 216 height 32
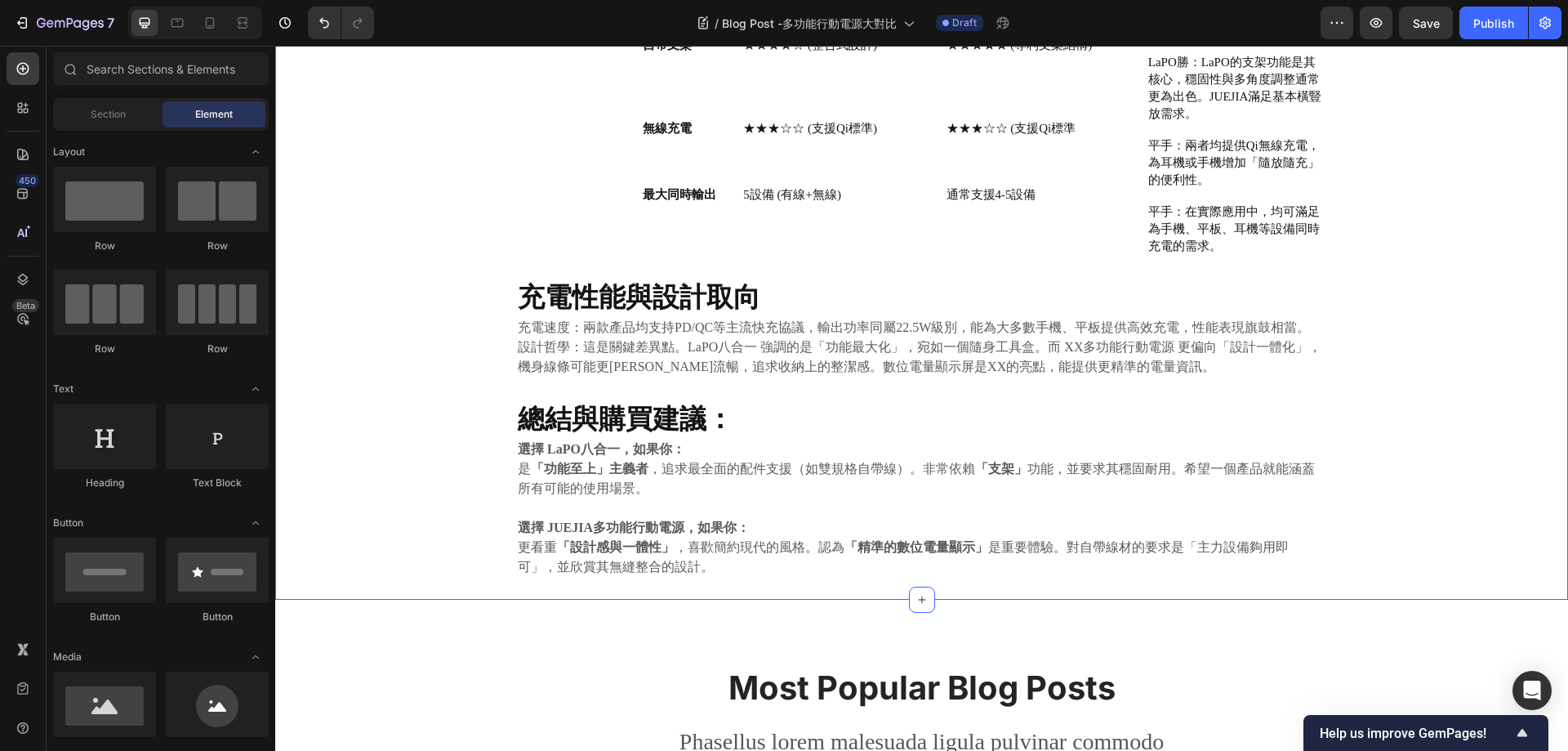
click at [1240, 401] on p "⁠⁠⁠⁠⁠⁠⁠ 總結與購買建議：" at bounding box center [921, 419] width 808 height 35
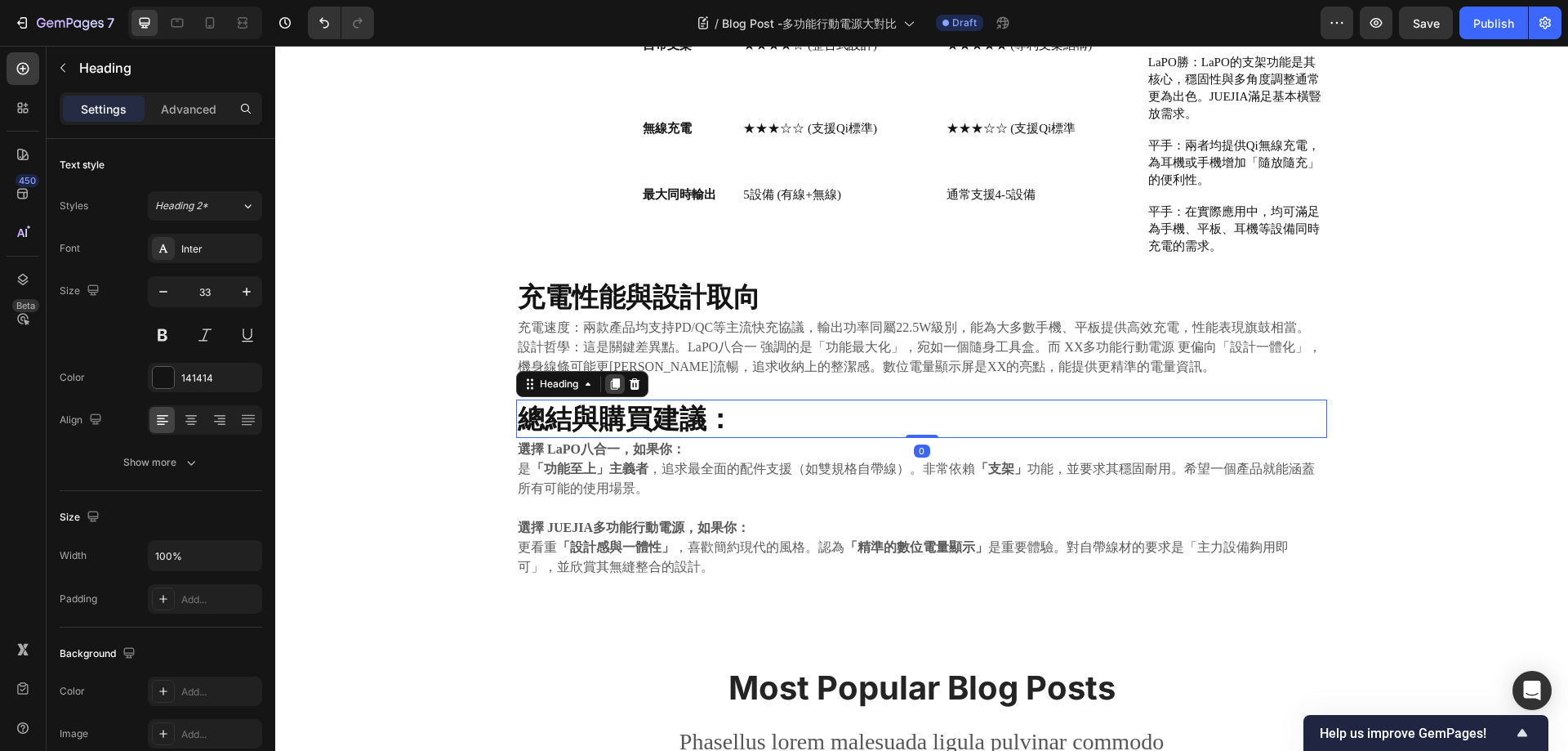
click at [612, 378] on icon at bounding box center [615, 384] width 9 height 11
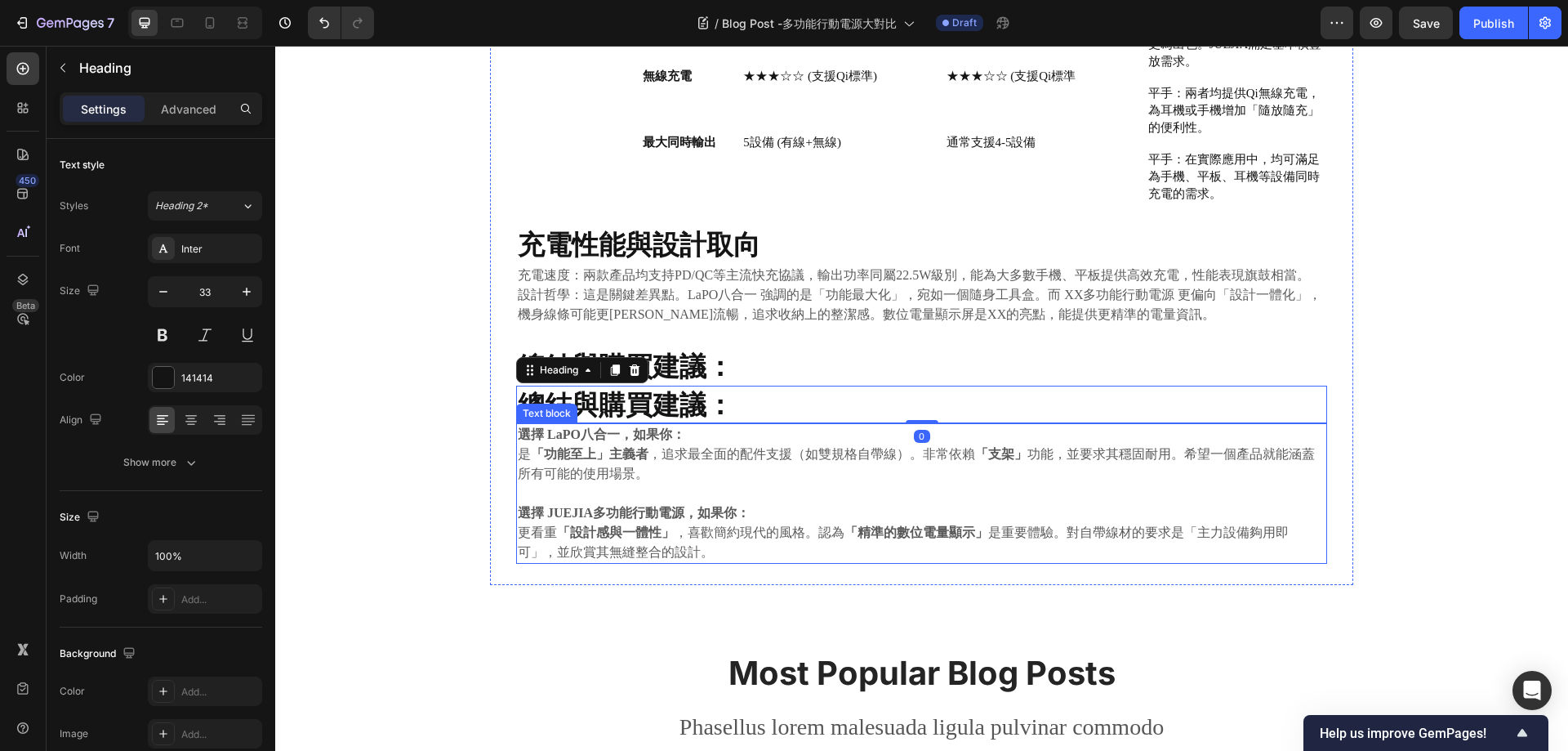
scroll to position [938, 0]
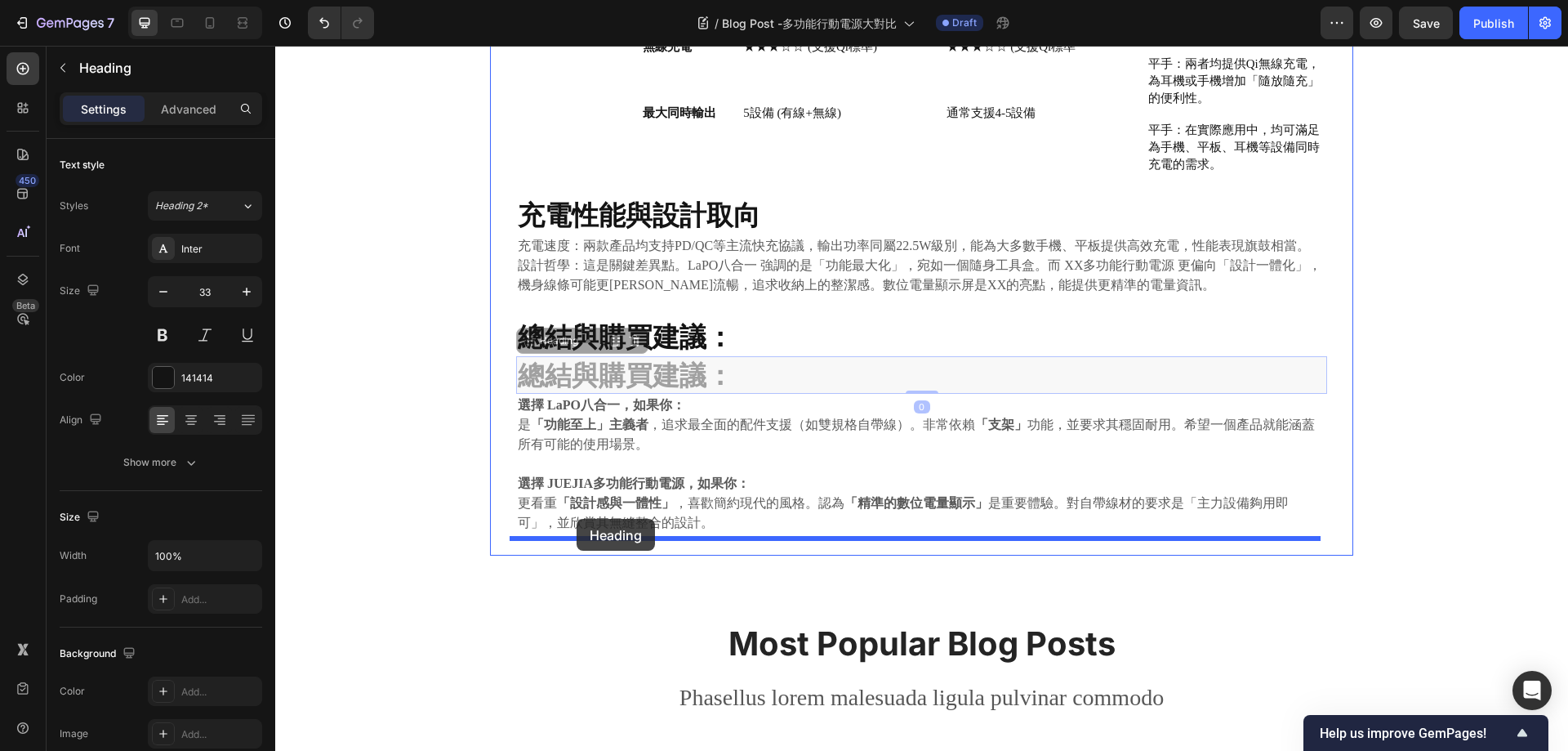
drag, startPoint x: 523, startPoint y: 328, endPoint x: 576, endPoint y: 519, distance: 198.2
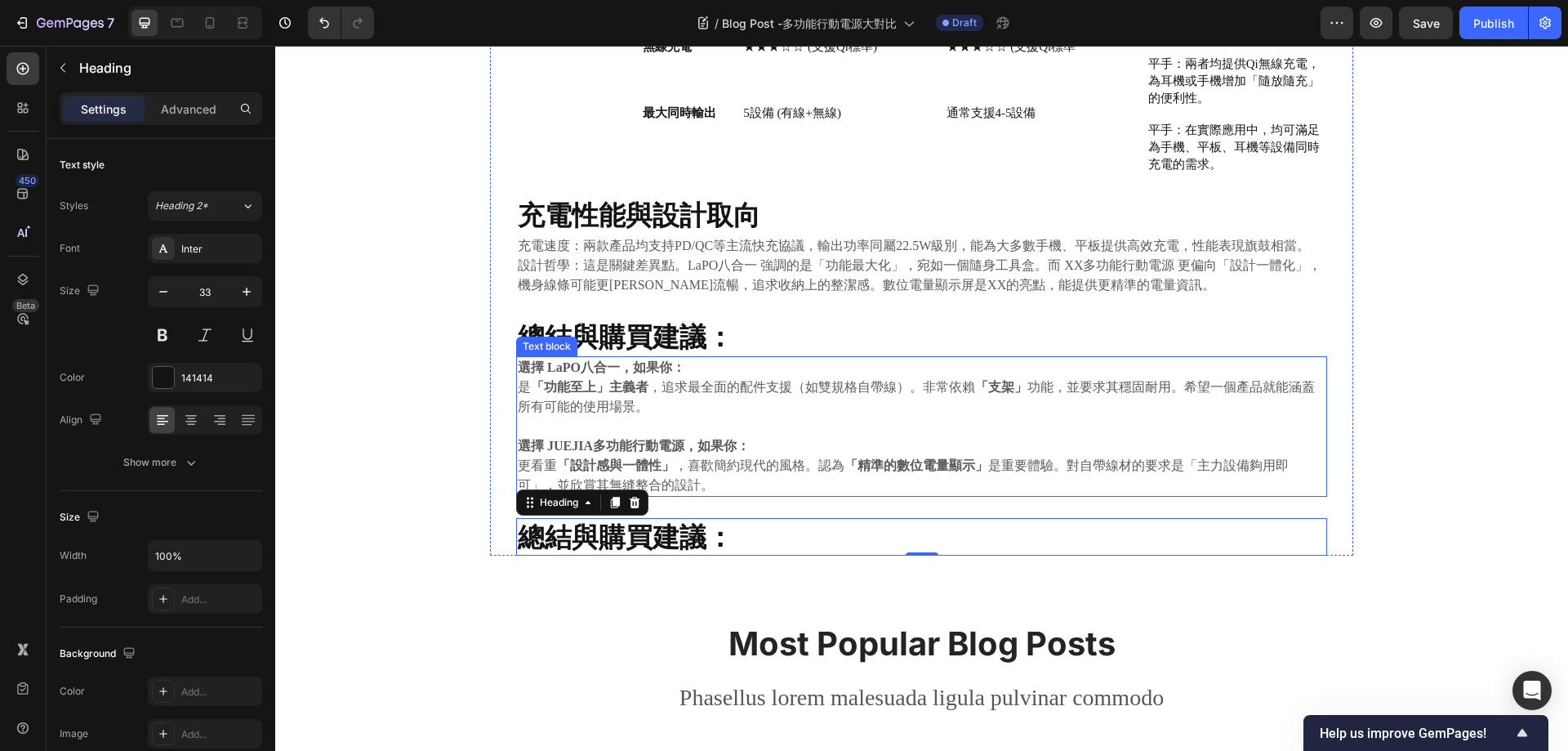
click at [796, 358] on p "選擇 LaPO八合一，如果你：" at bounding box center [921, 367] width 808 height 19
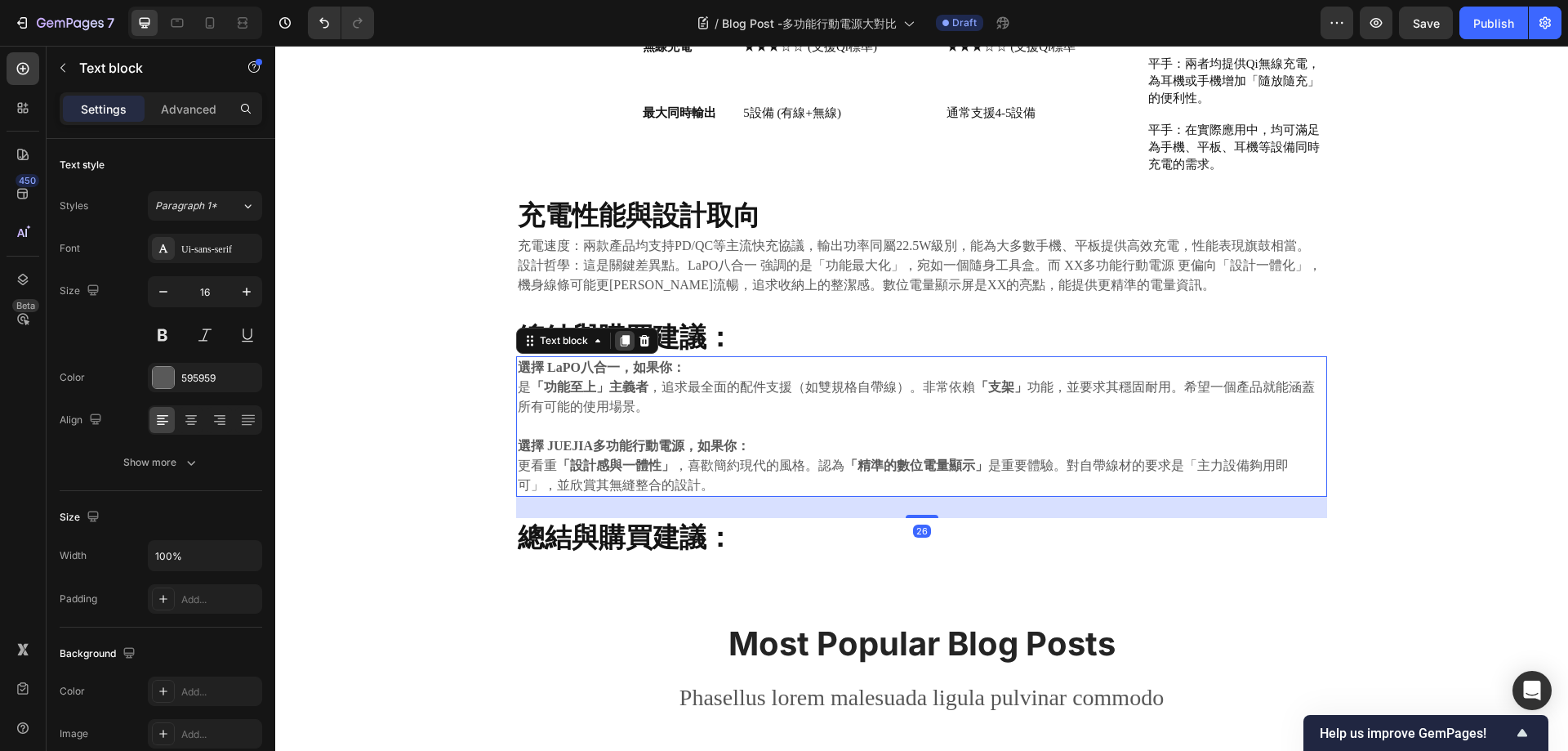
click at [621, 335] on icon at bounding box center [625, 340] width 9 height 11
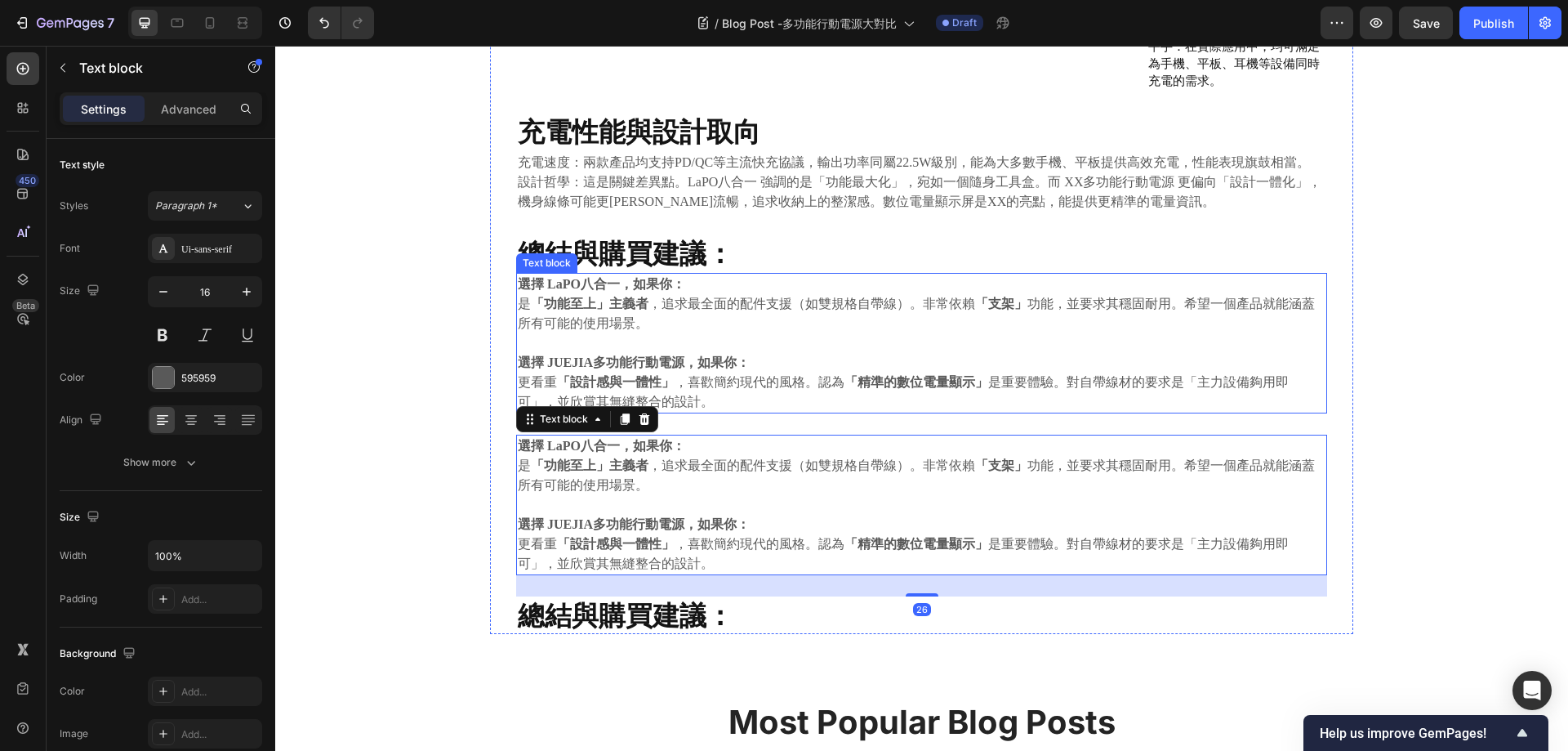
scroll to position [1102, 0]
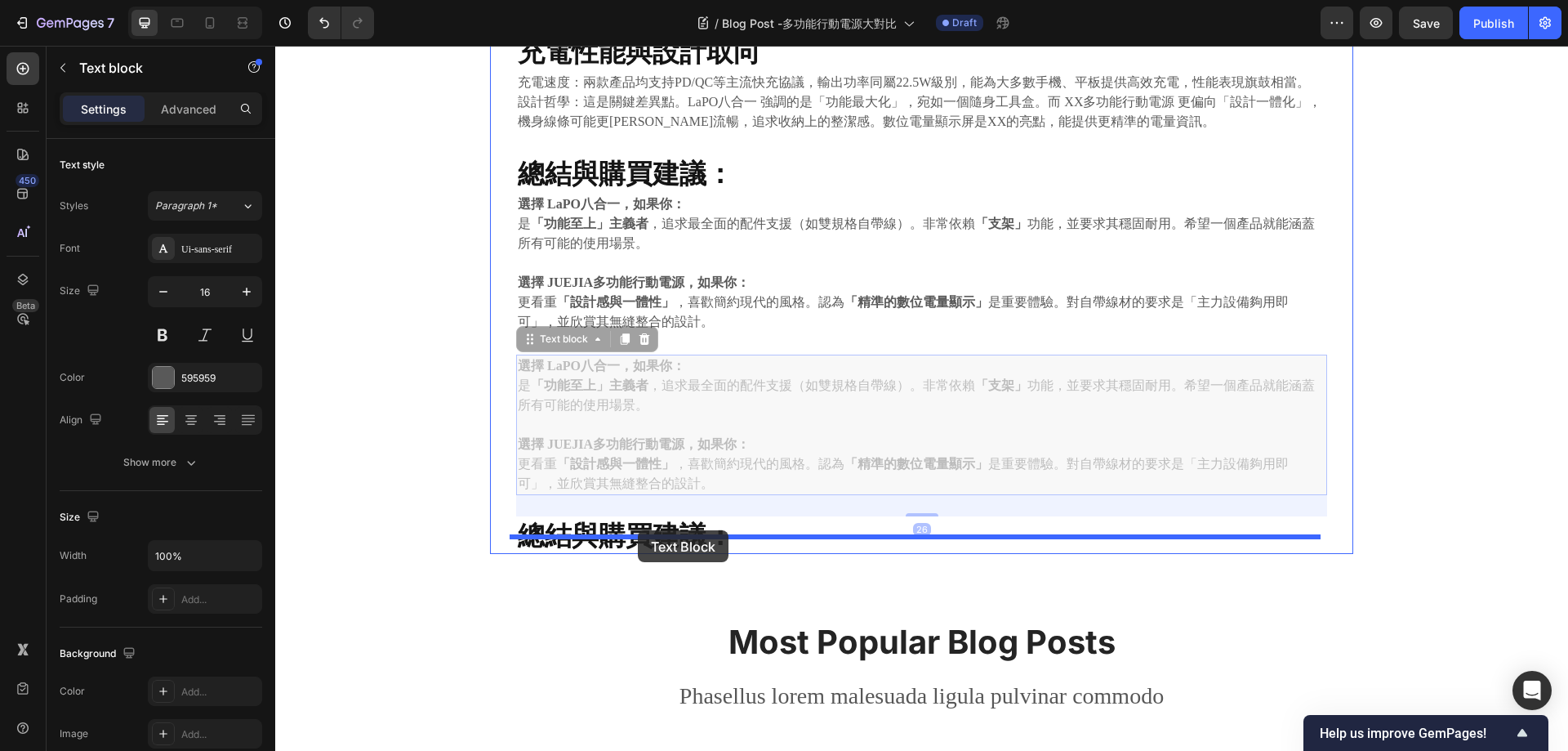
drag, startPoint x: 522, startPoint y: 326, endPoint x: 639, endPoint y: 532, distance: 236.9
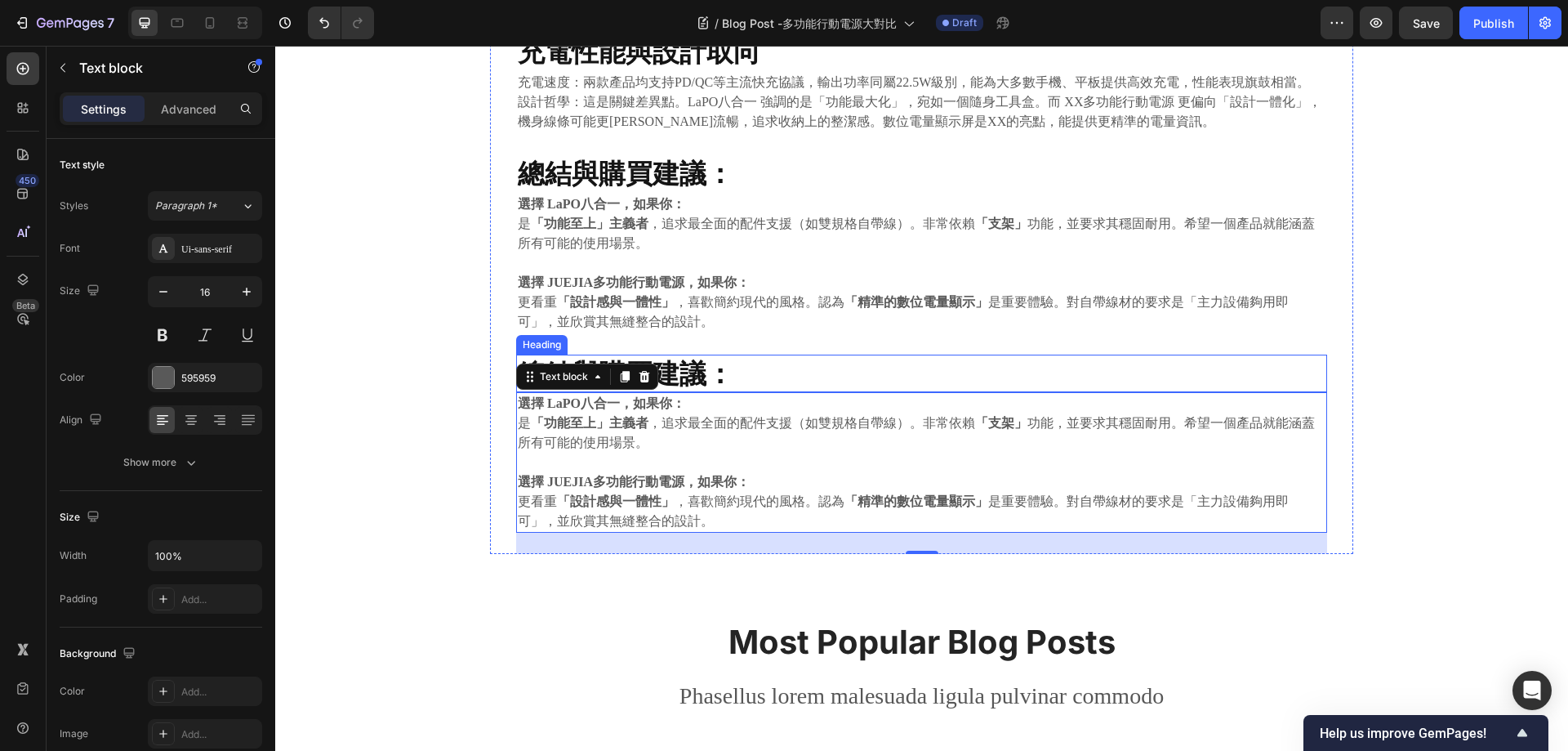
click at [839, 354] on h2 "總結與購買建議：" at bounding box center [921, 374] width 811 height 39
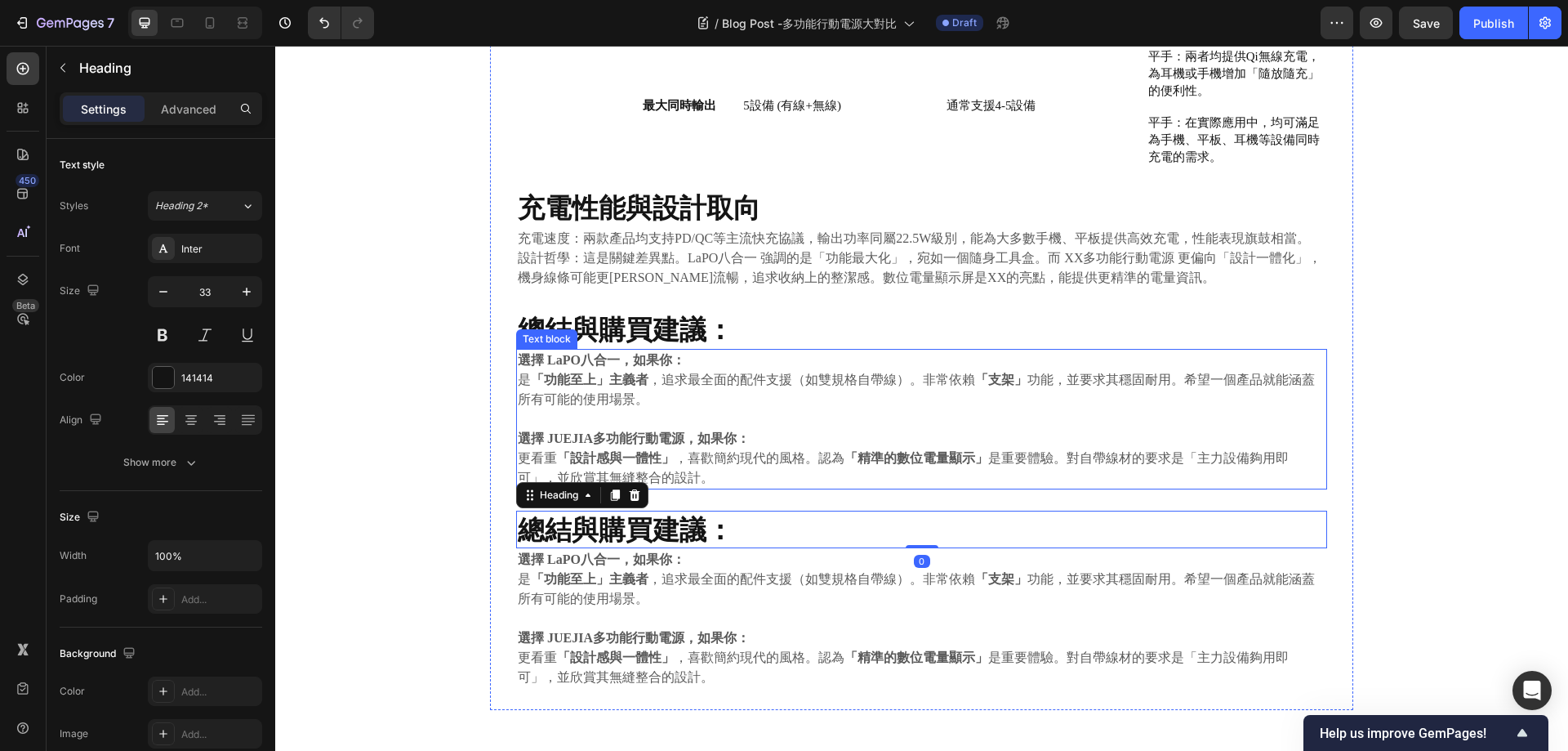
scroll to position [938, 0]
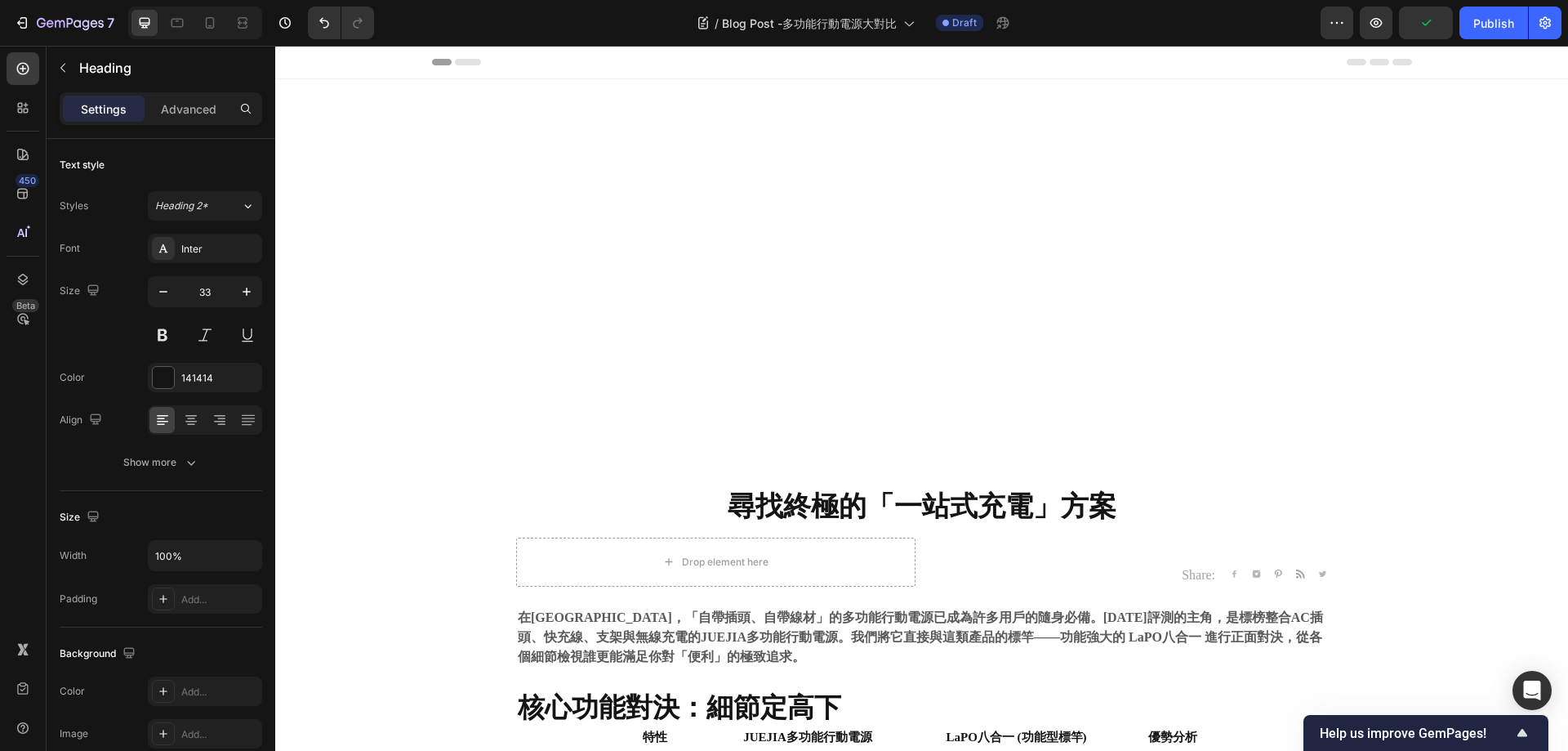
scroll to position [938, 0]
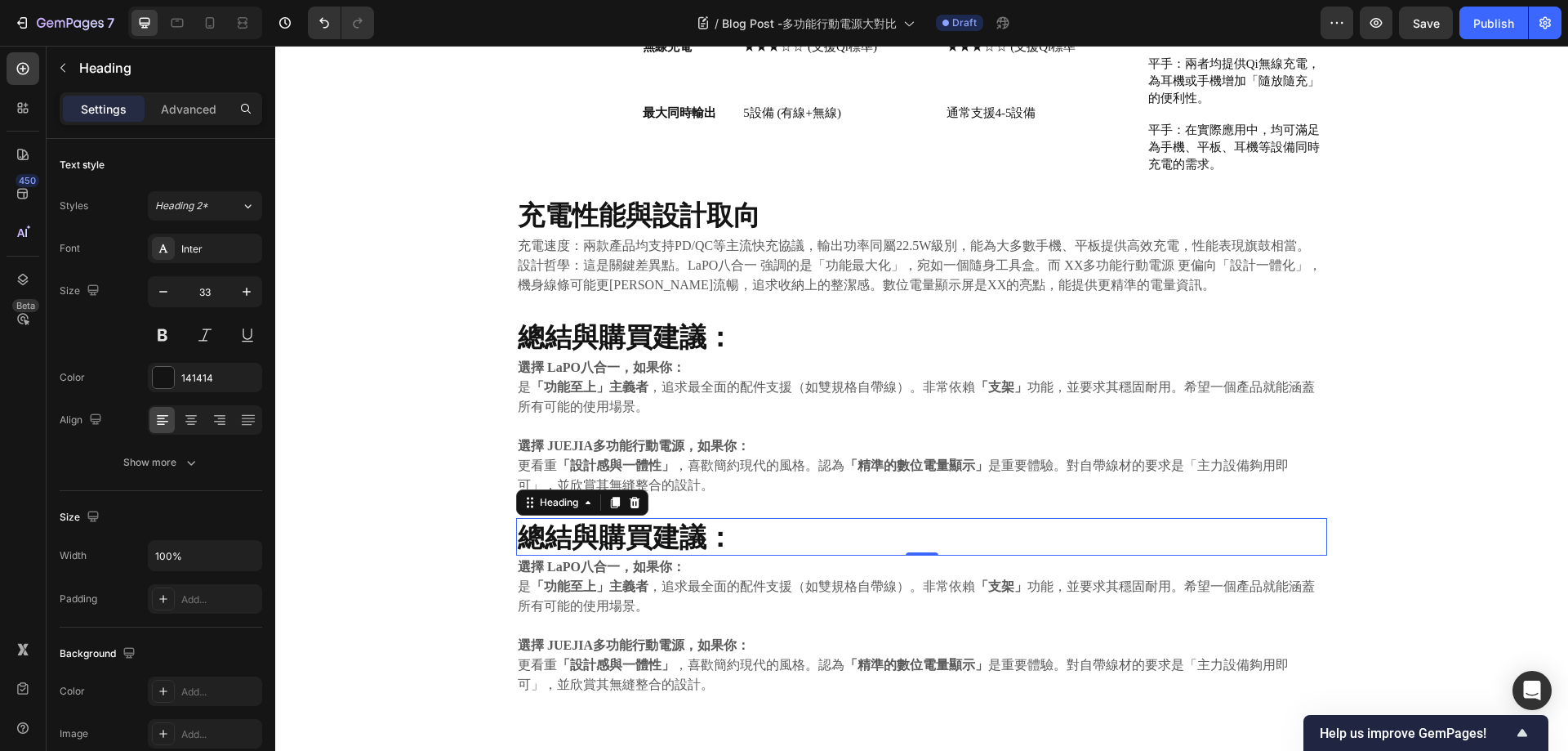
click at [646, 522] on strong "總結與購買建議：" at bounding box center [625, 536] width 216 height 32
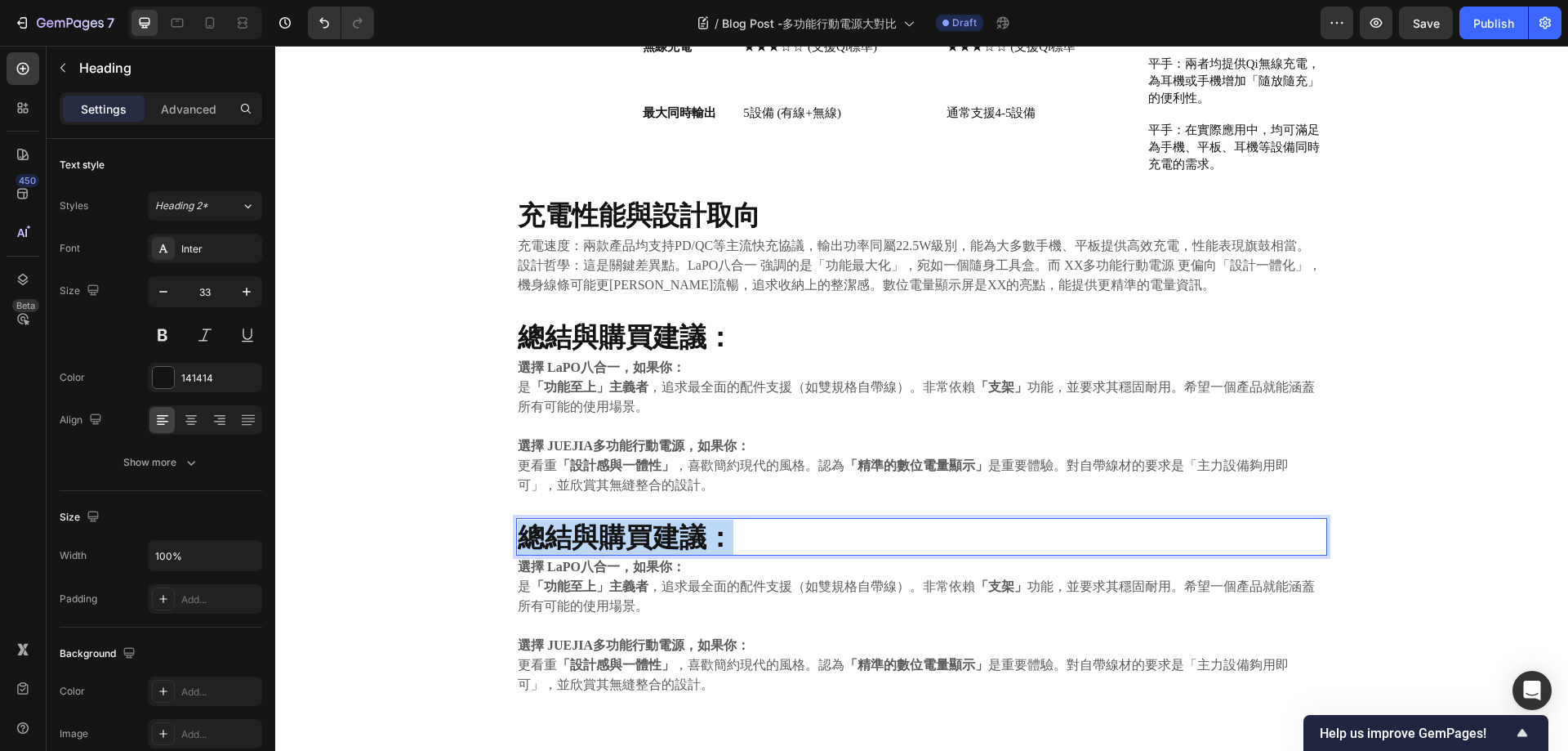
click at [646, 522] on strong "總結與購買建議：" at bounding box center [625, 536] width 216 height 32
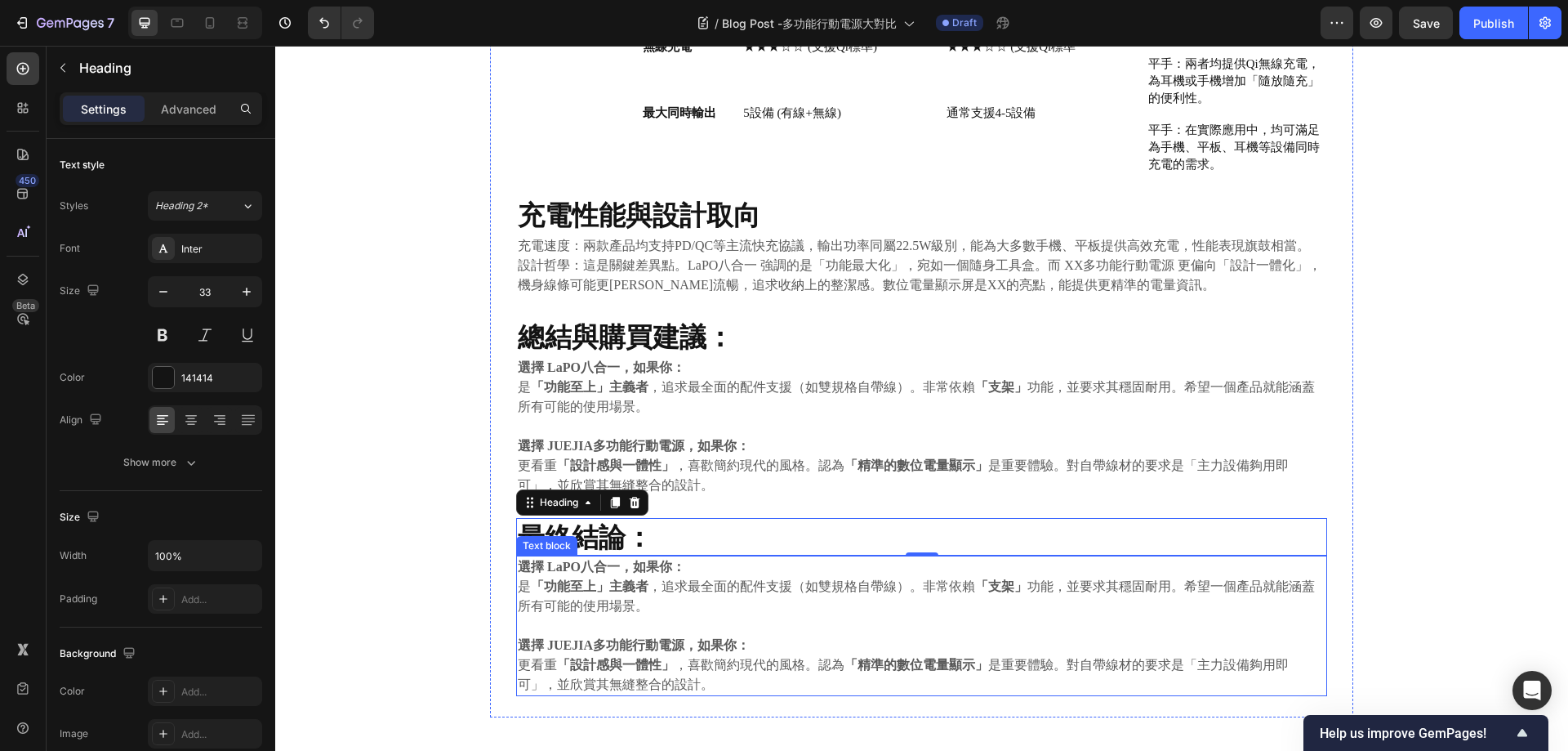
click at [601, 585] on p "是 「功能至上」主義者 ，追求最全面的配件支援（如雙規格自帶線）。非常依賴 「支架」 功能，並要求其穩固耐用。希望一個產品就能涵蓋所有可能的使用場景。" at bounding box center [921, 596] width 808 height 40
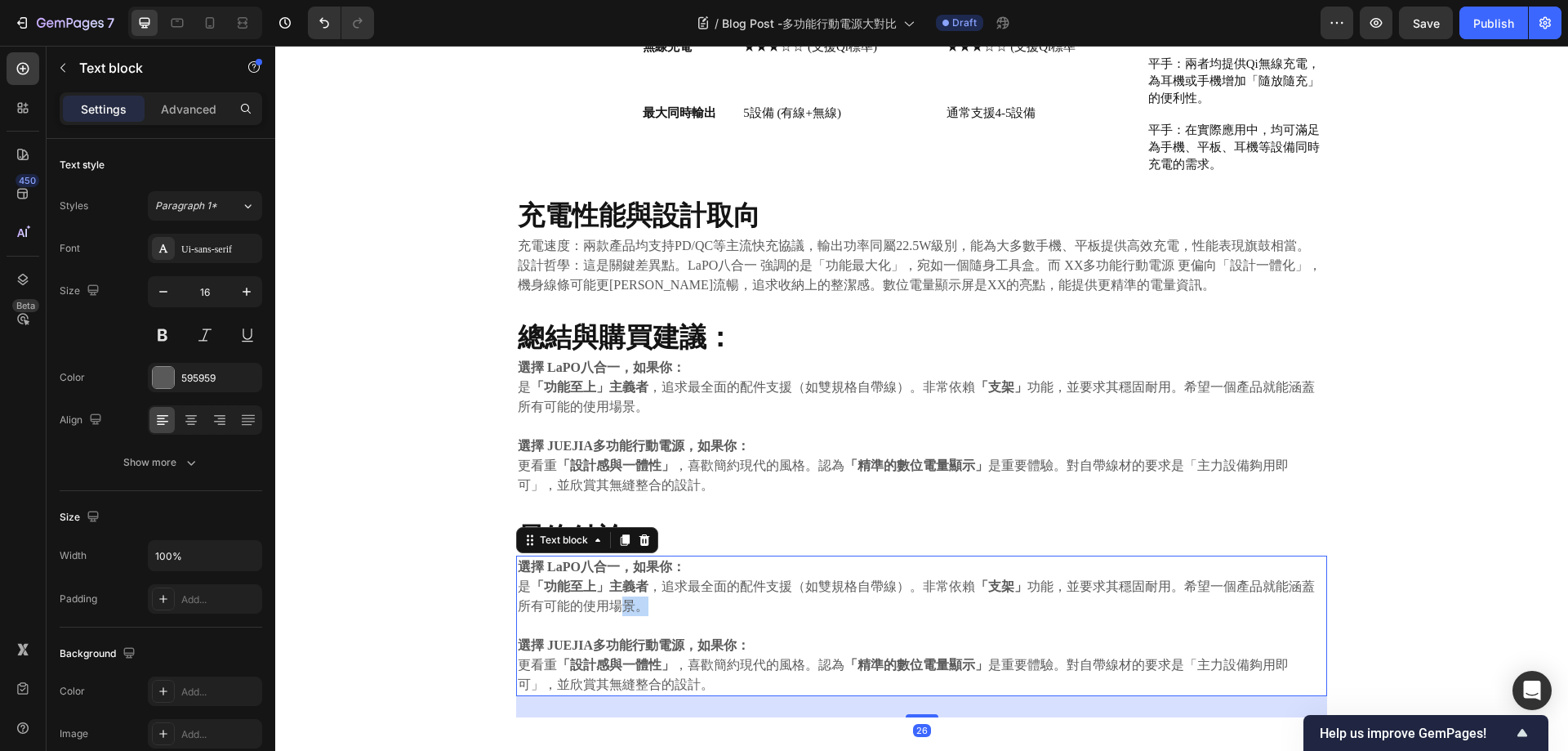
click at [601, 585] on p "是 「功能至上」主義者 ，追求最全面的配件支援（如雙規格自帶線）。非常依賴 「支架」 功能，並要求其穩固耐用。希望一個產品就能涵蓋所有可能的使用場景。" at bounding box center [921, 596] width 808 height 40
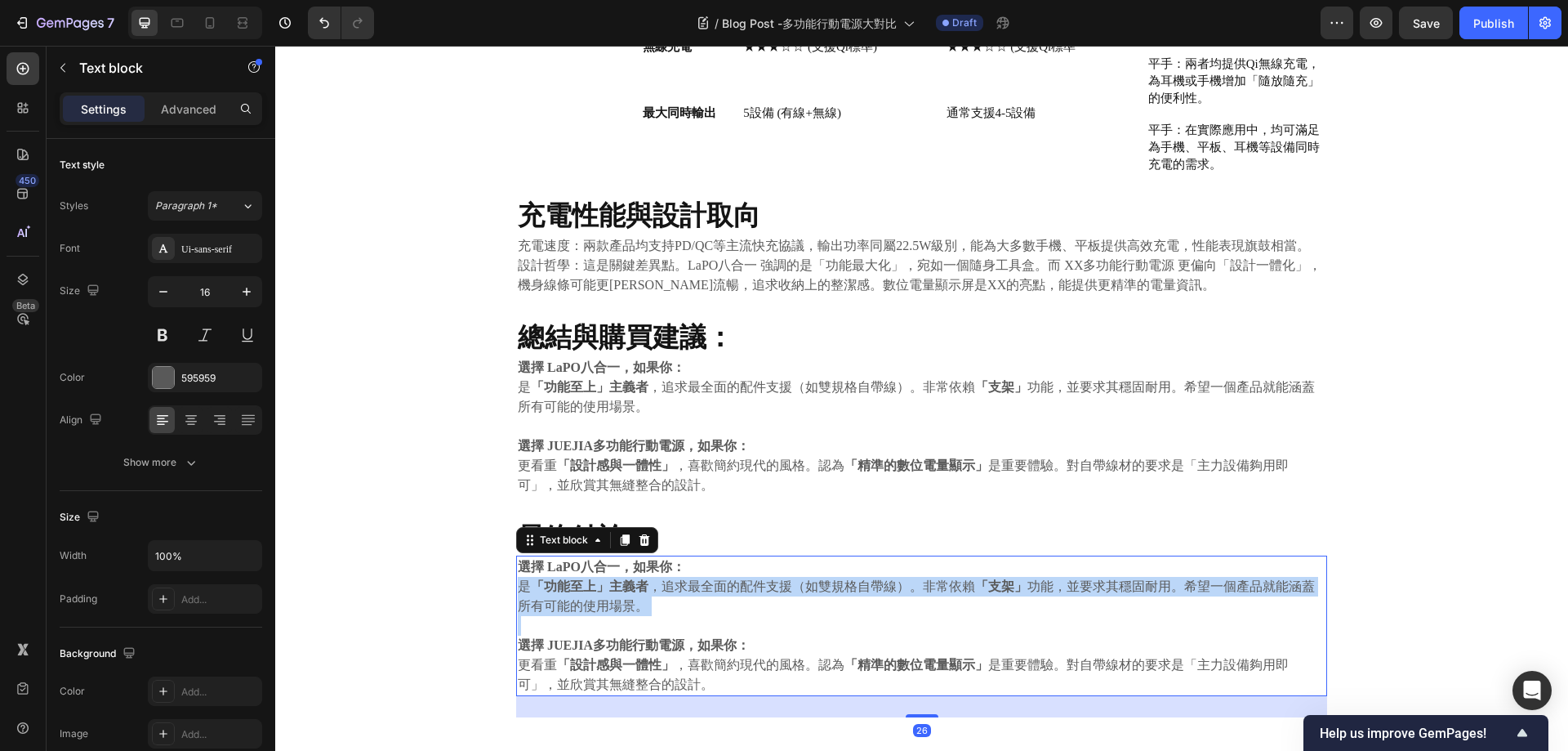
click at [602, 585] on p "是 「功能至上」主義者 ，追求最全面的配件支援（如雙規格自帶線）。非常依賴 「支架」 功能，並要求其穩固耐用。希望一個產品就能涵蓋所有可能的使用場景。" at bounding box center [921, 596] width 808 height 40
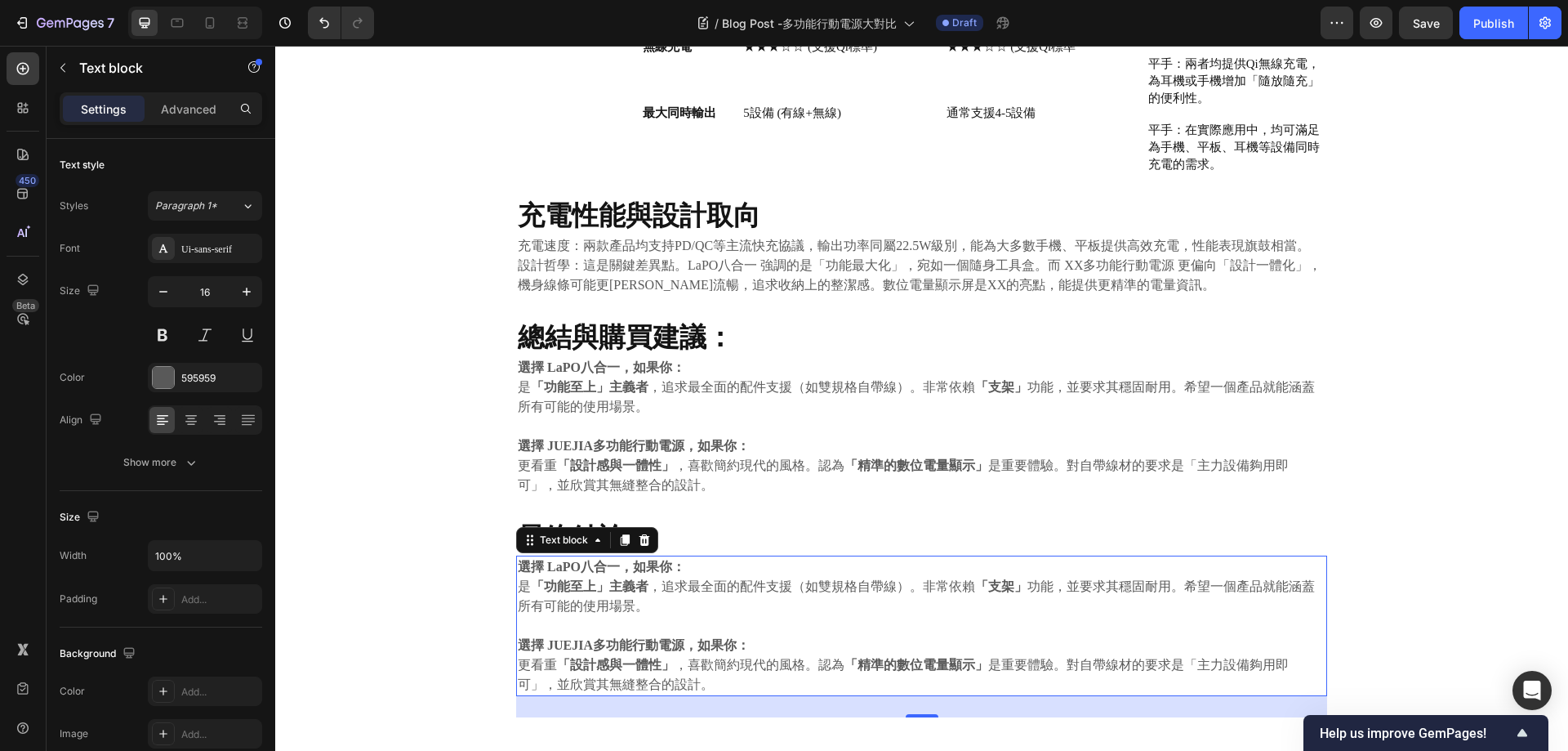
click at [624, 590] on p "是 「功能至上」主義者 ，追求最全面的配件支援（如雙規格自帶線）。非常依賴 「支架」 功能，並要求其穩固耐用。希望一個產品就能涵蓋所有可能的使用場景。" at bounding box center [921, 596] width 808 height 40
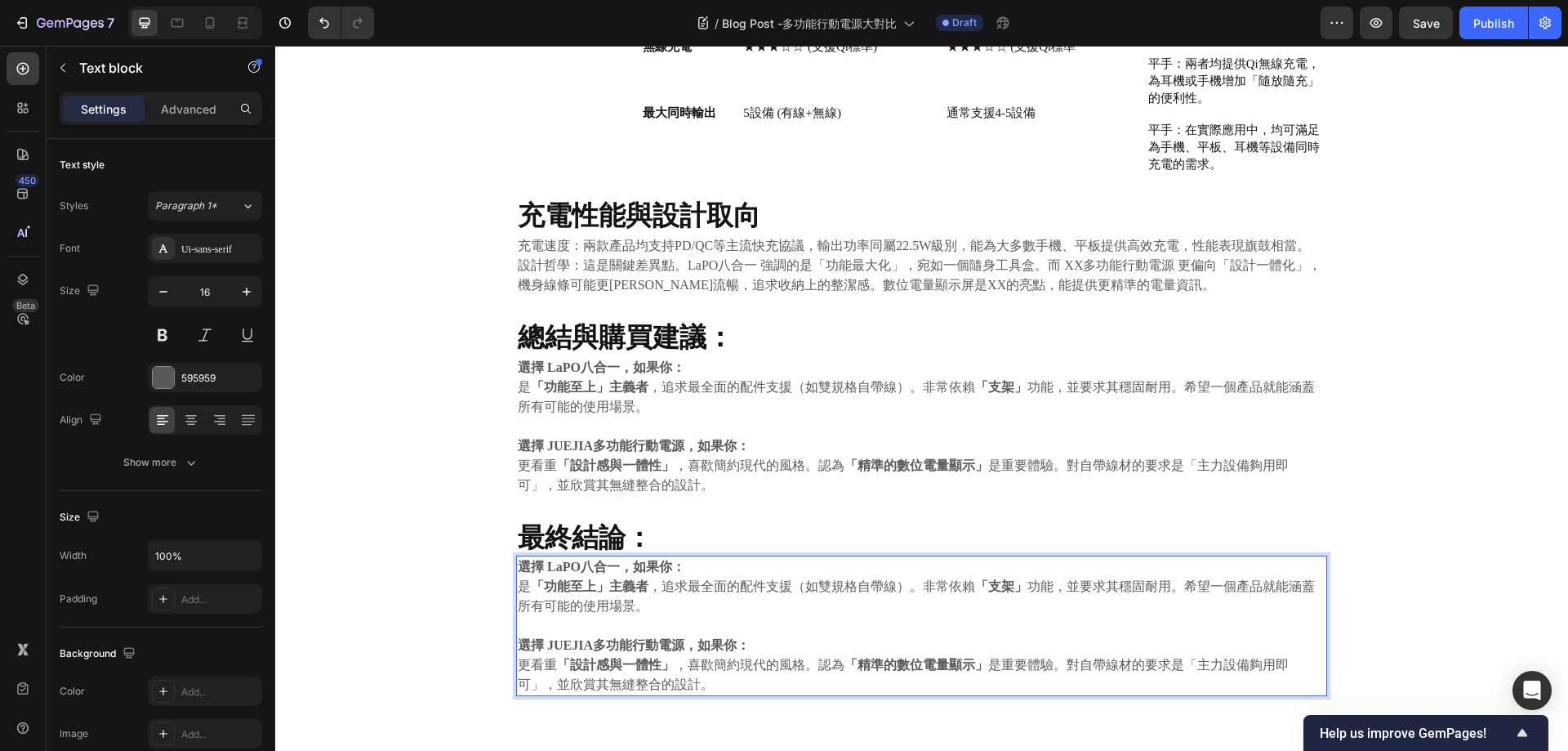
click at [624, 590] on p "是 「功能至上」主義者 ，追求最全面的配件支援（如雙規格自帶線）。非常依賴 「支架」 功能，並要求其穩固耐用。希望一個產品就能涵蓋所有可能的使用場景。" at bounding box center [921, 596] width 808 height 40
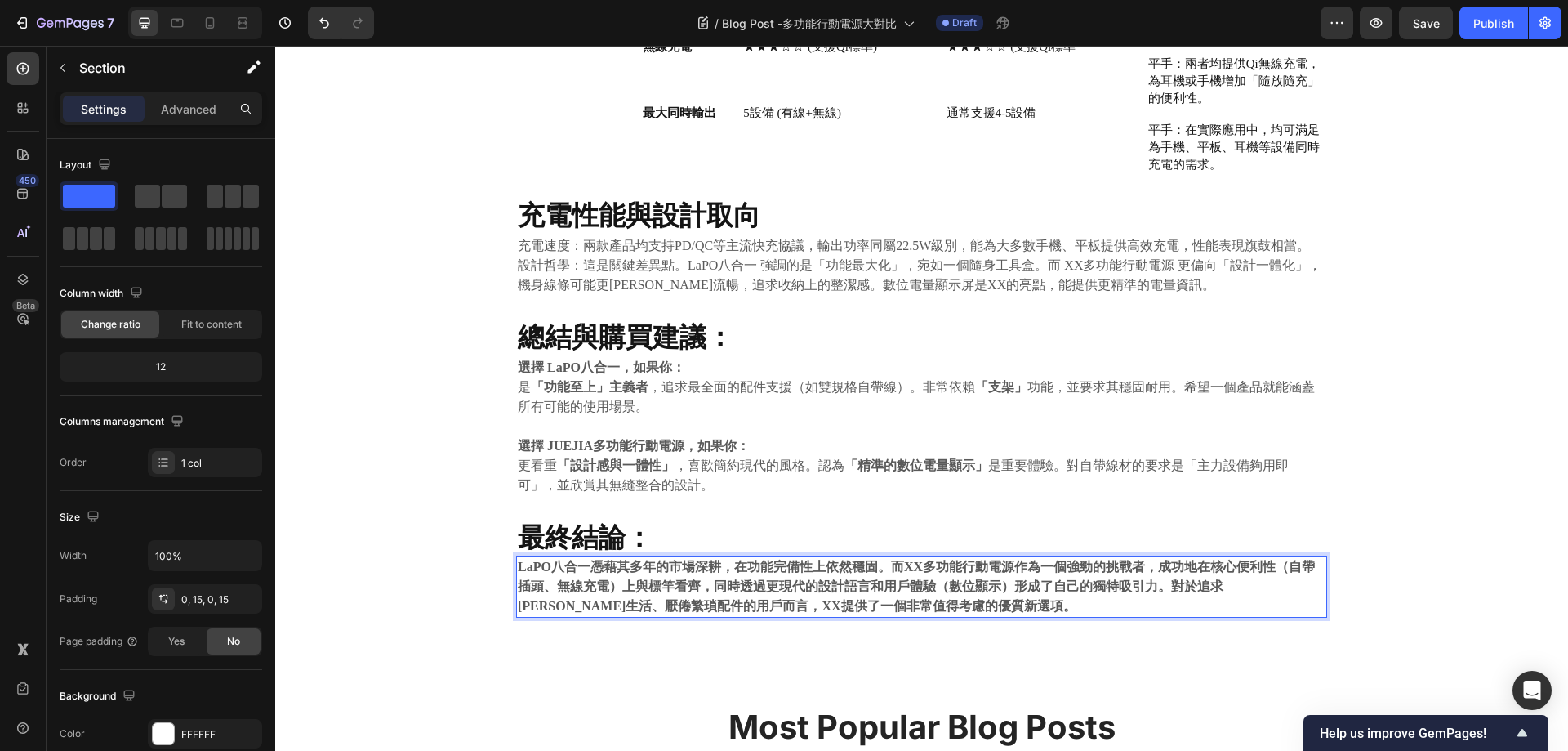
click at [1544, 485] on div "⁠⁠⁠⁠⁠⁠⁠ 尋找終極的「一站式充電」方案 Heading Drop element here Share: Text block Image Image …" at bounding box center [921, 100] width 1293 height 1078
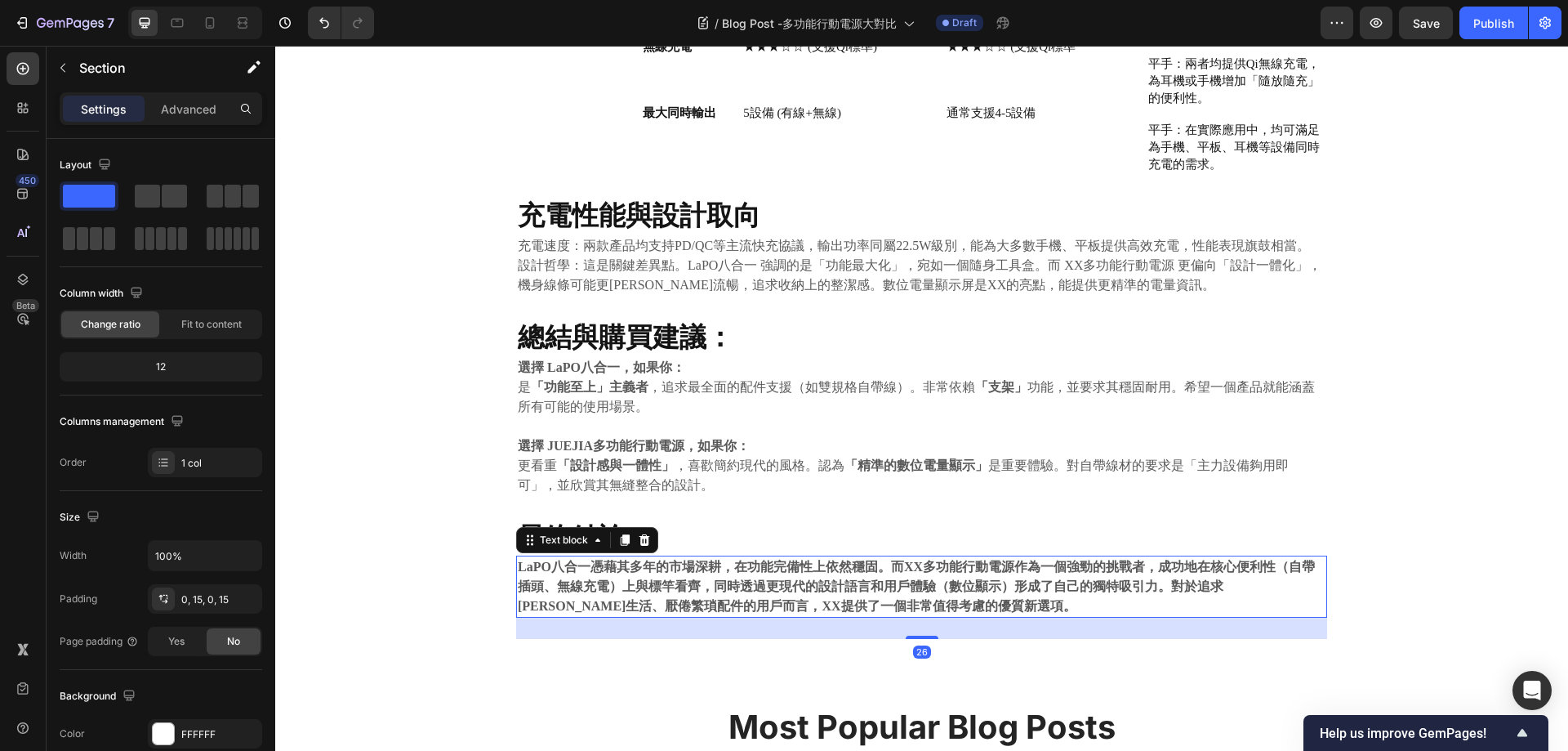
click at [908, 577] on strong "LaPO八合一憑藉其多年的市場深耕，在功能完備性上依然穩固。而XX多功能行動電源作為一個強勁的挑戰者，成功地在核心便利性（自帶插頭、無線充電）上與標竿看齊，同…" at bounding box center [916, 587] width 797 height 54
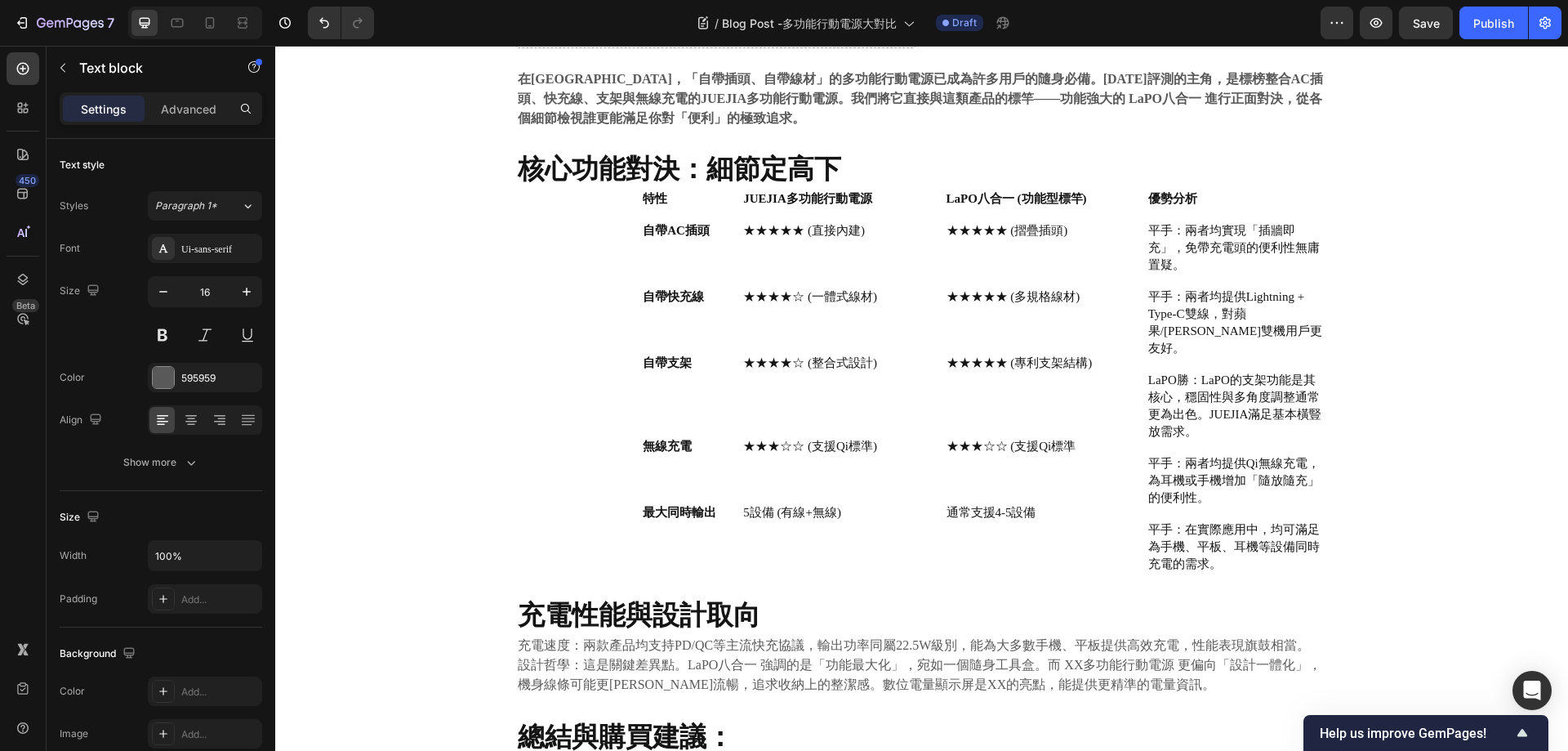
scroll to position [0, 0]
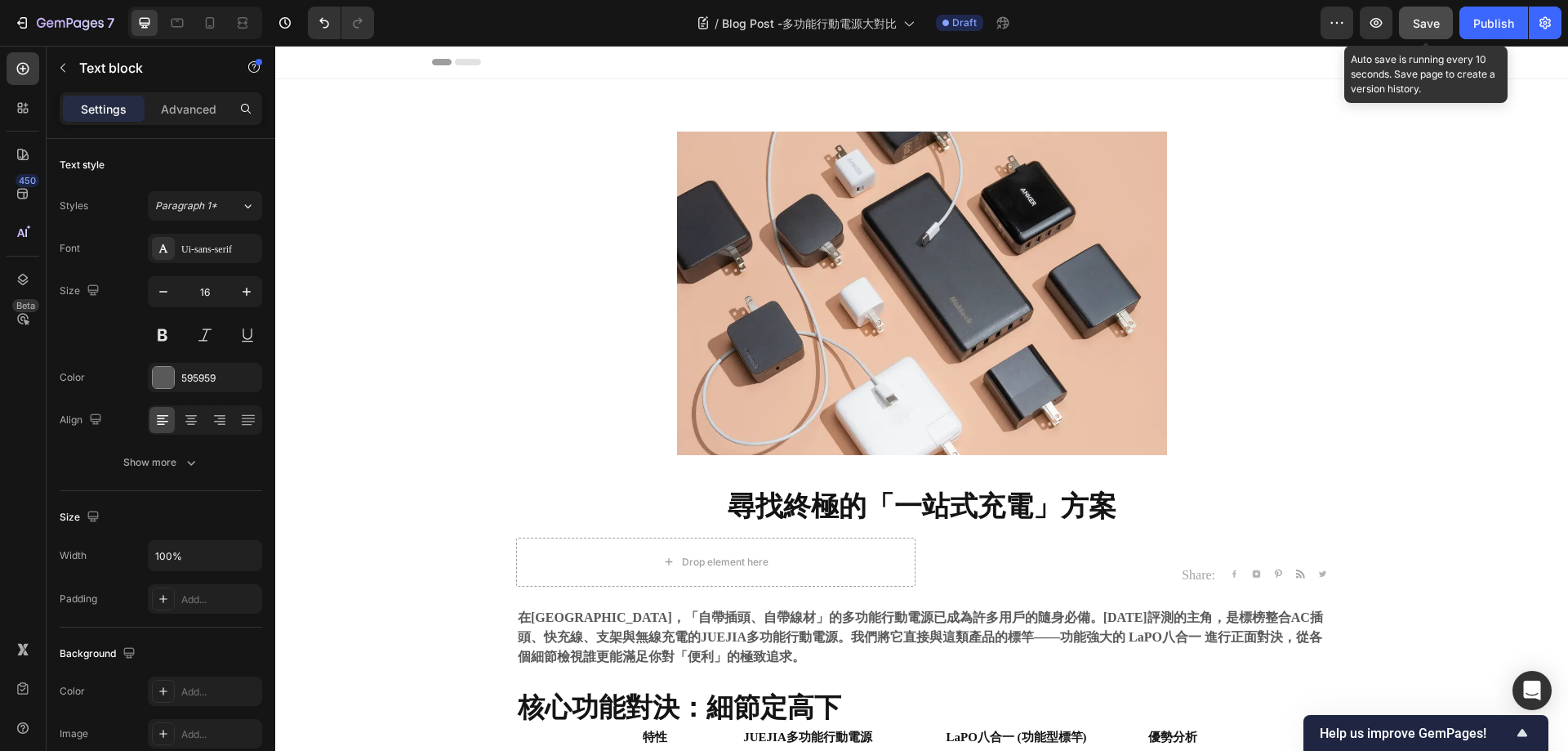
click at [1420, 17] on span "Save" at bounding box center [1426, 23] width 27 height 14
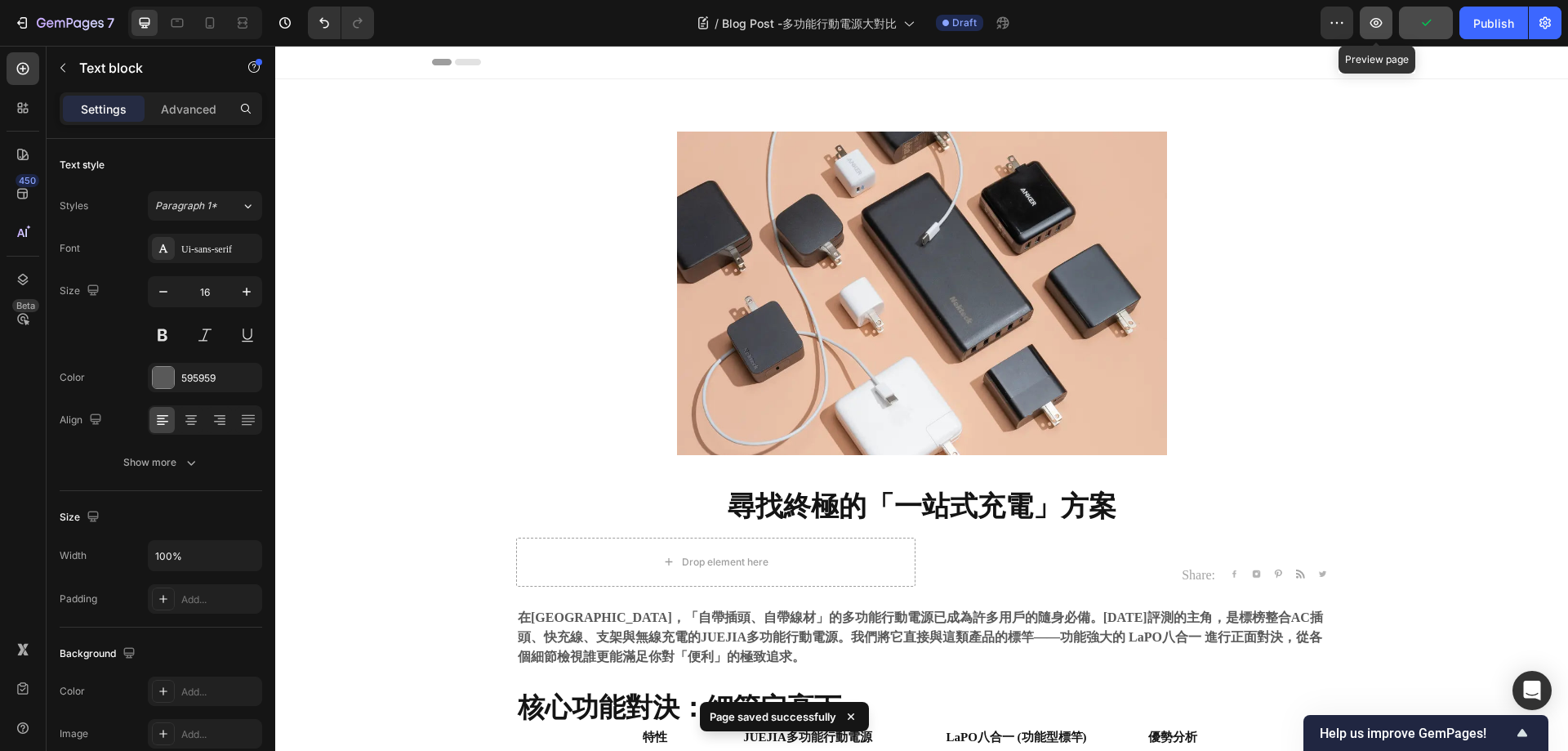
click at [1384, 18] on icon "button" at bounding box center [1376, 23] width 17 height 17
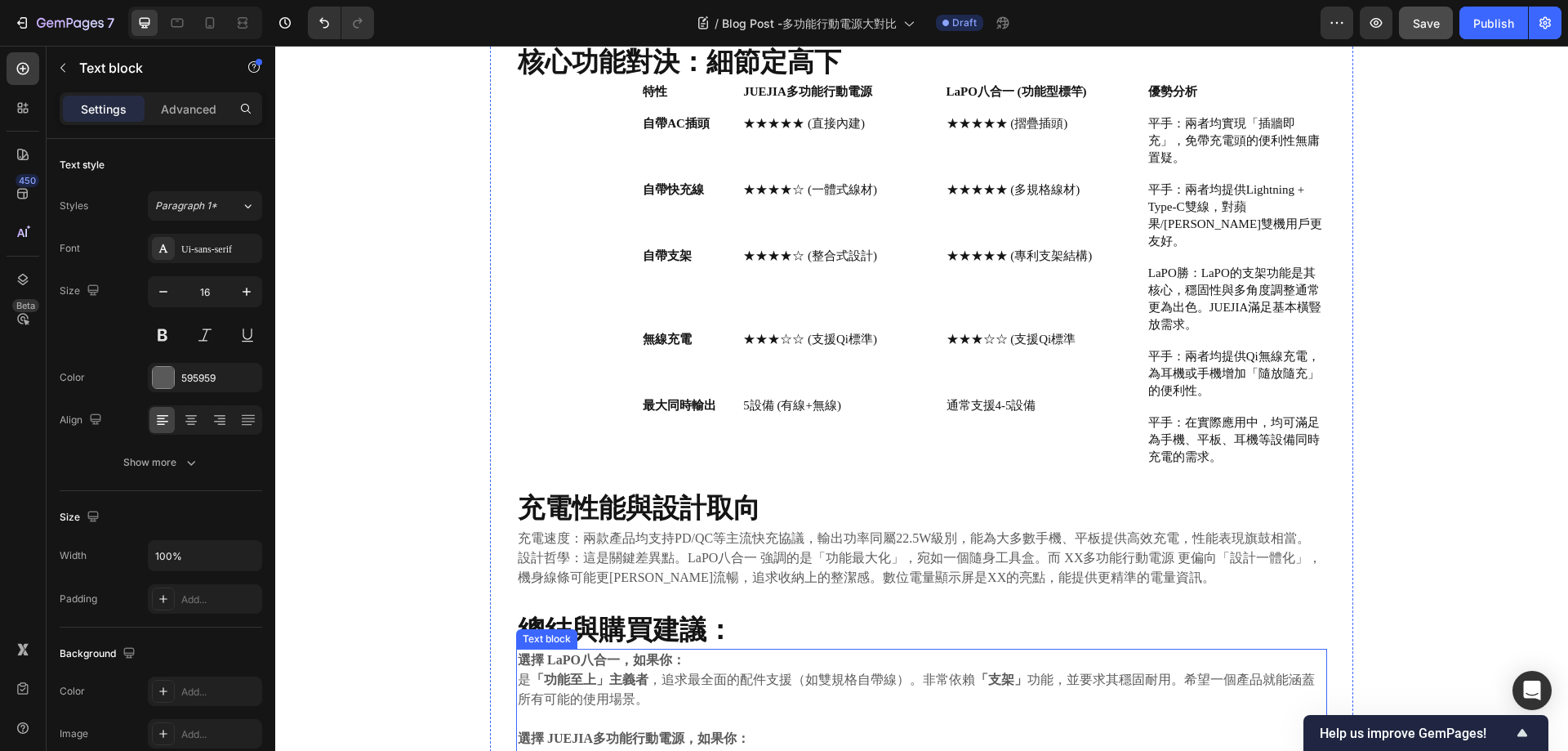
scroll to position [409, 0]
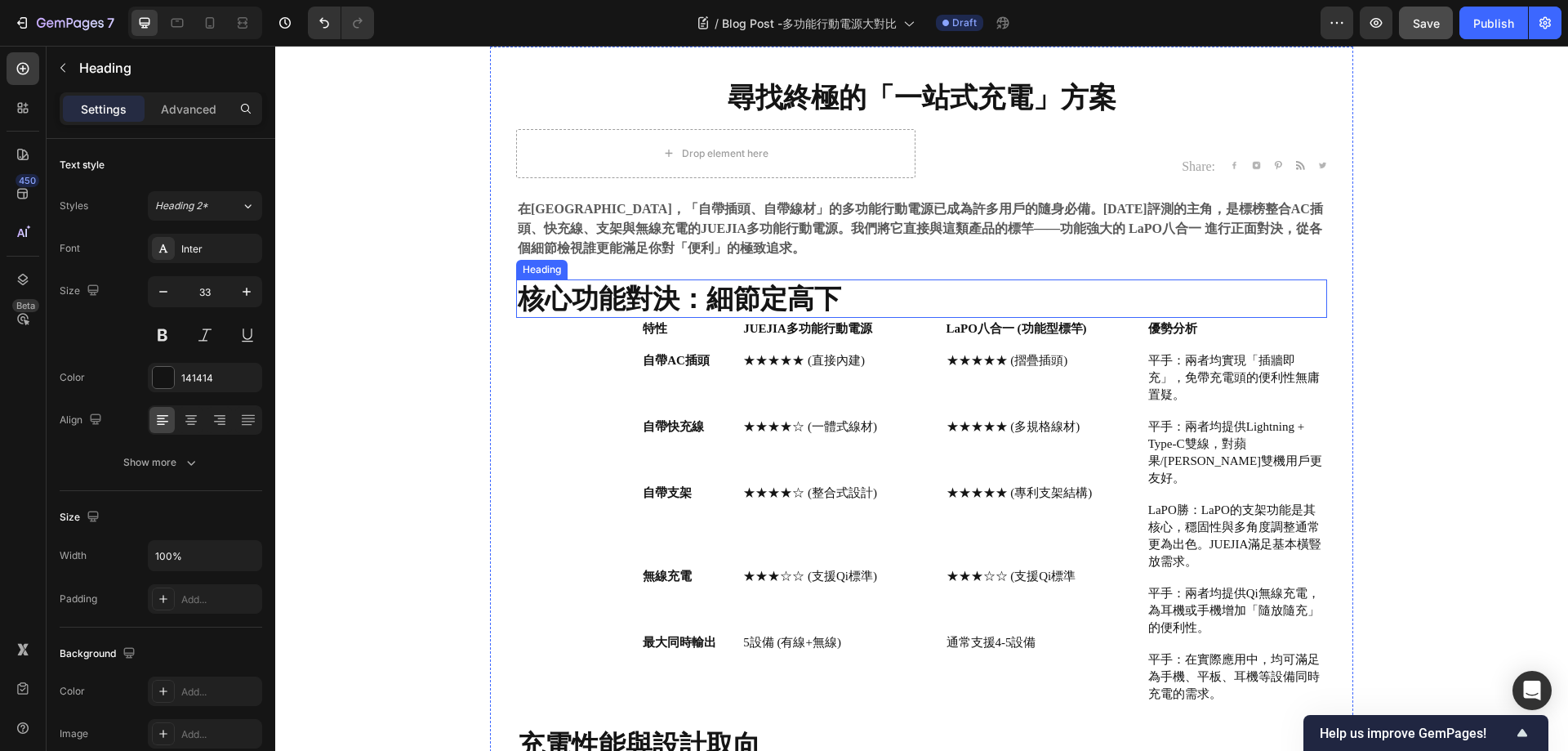
click at [871, 301] on h2 "核心功能對決：細節定高下" at bounding box center [921, 299] width 811 height 39
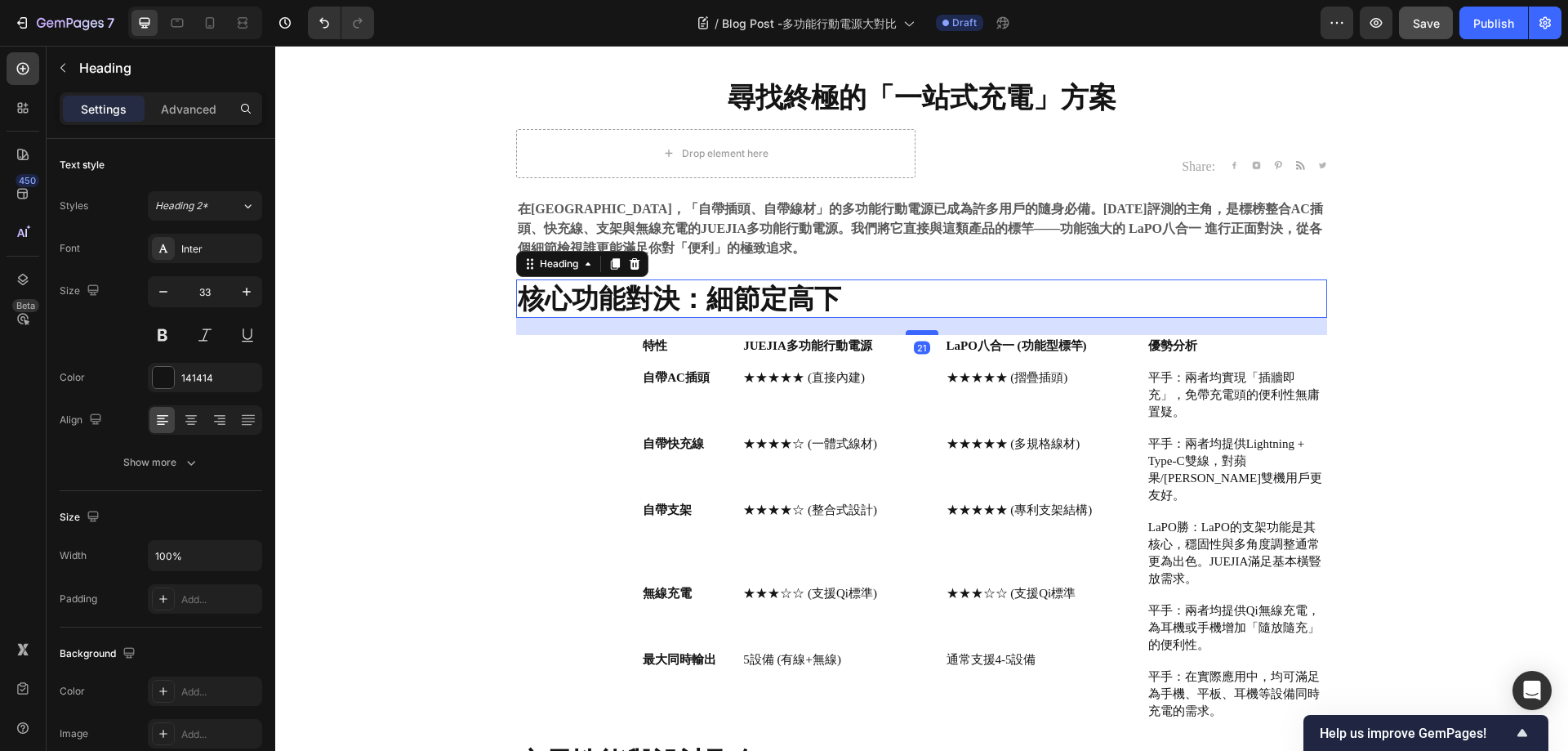
drag, startPoint x: 908, startPoint y: 315, endPoint x: 909, endPoint y: 332, distance: 17.0
click at [909, 332] on div at bounding box center [921, 332] width 32 height 5
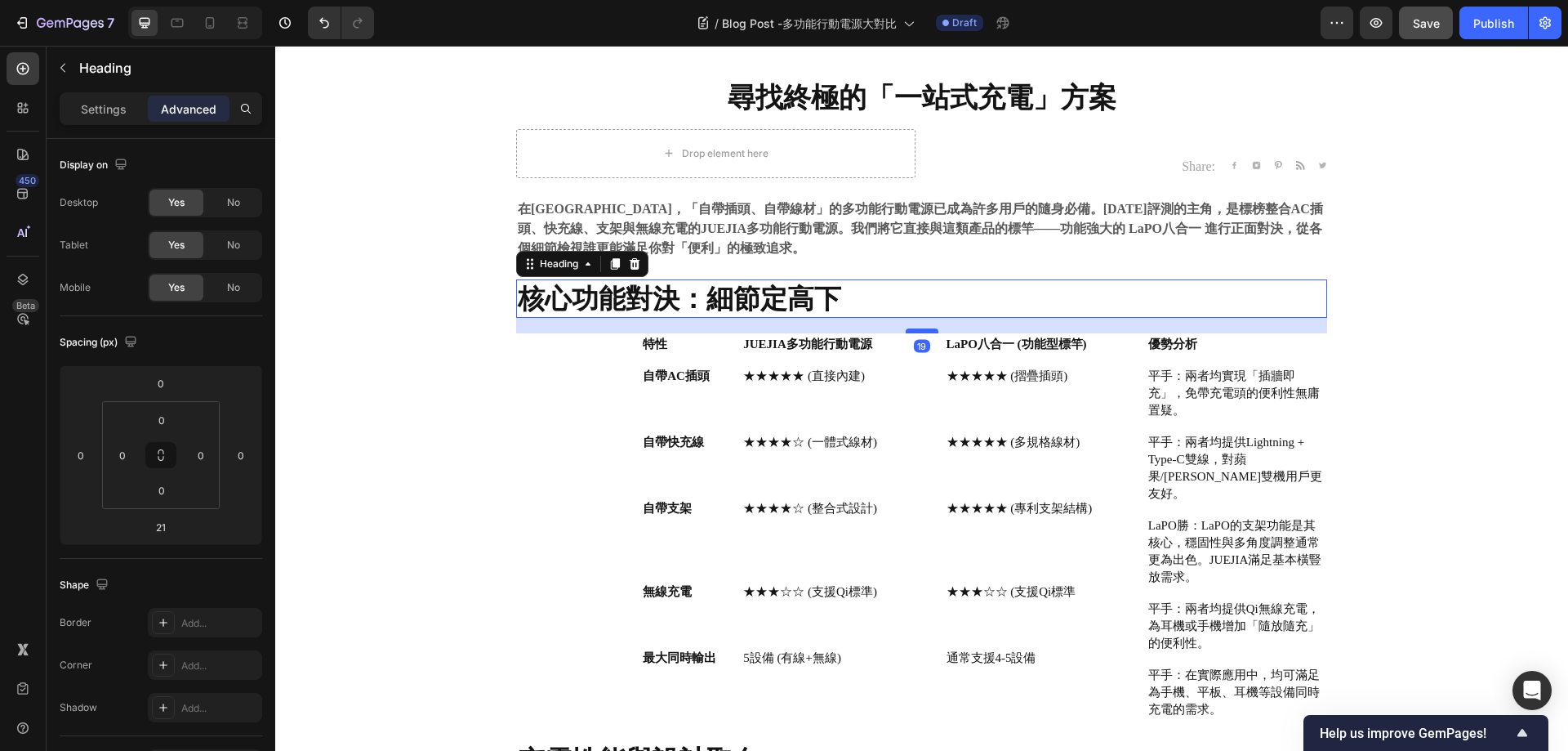
click at [911, 332] on div at bounding box center [921, 330] width 32 height 5
type input "19"
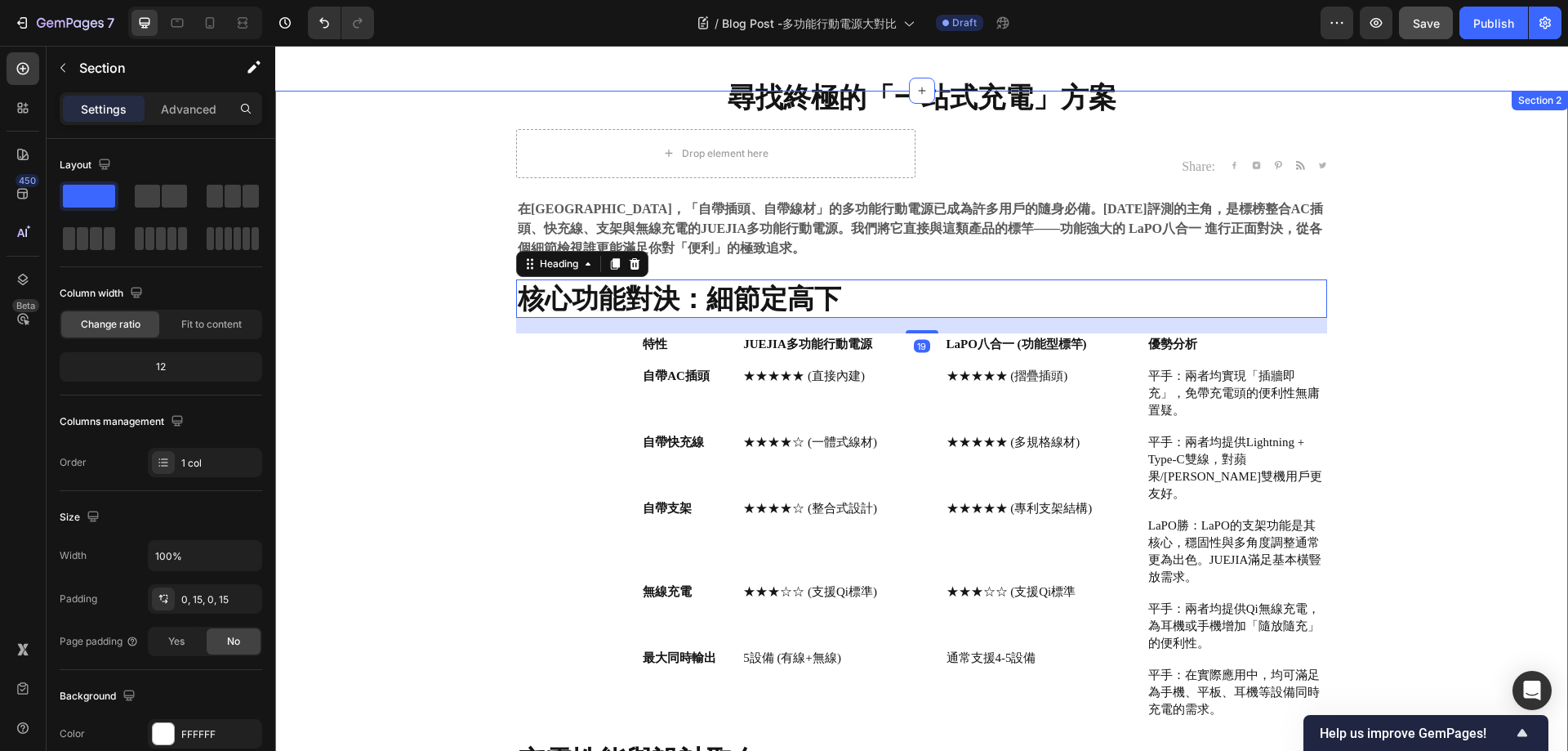
click at [416, 276] on div "尋找終極的「一站式充電」方案 Heading Drop element here Share: Text block Image Image Image Im…" at bounding box center [921, 637] width 1268 height 1093
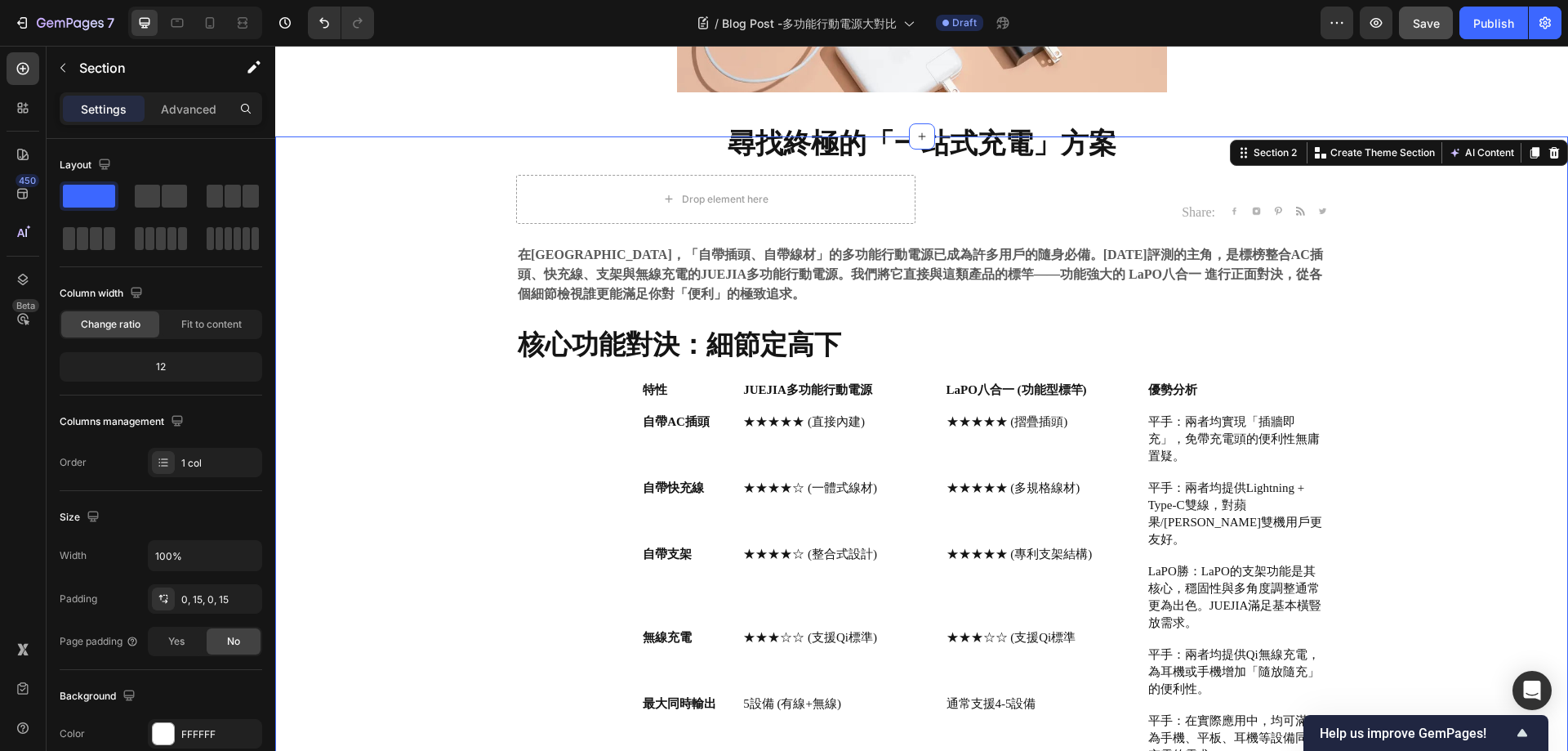
scroll to position [327, 0]
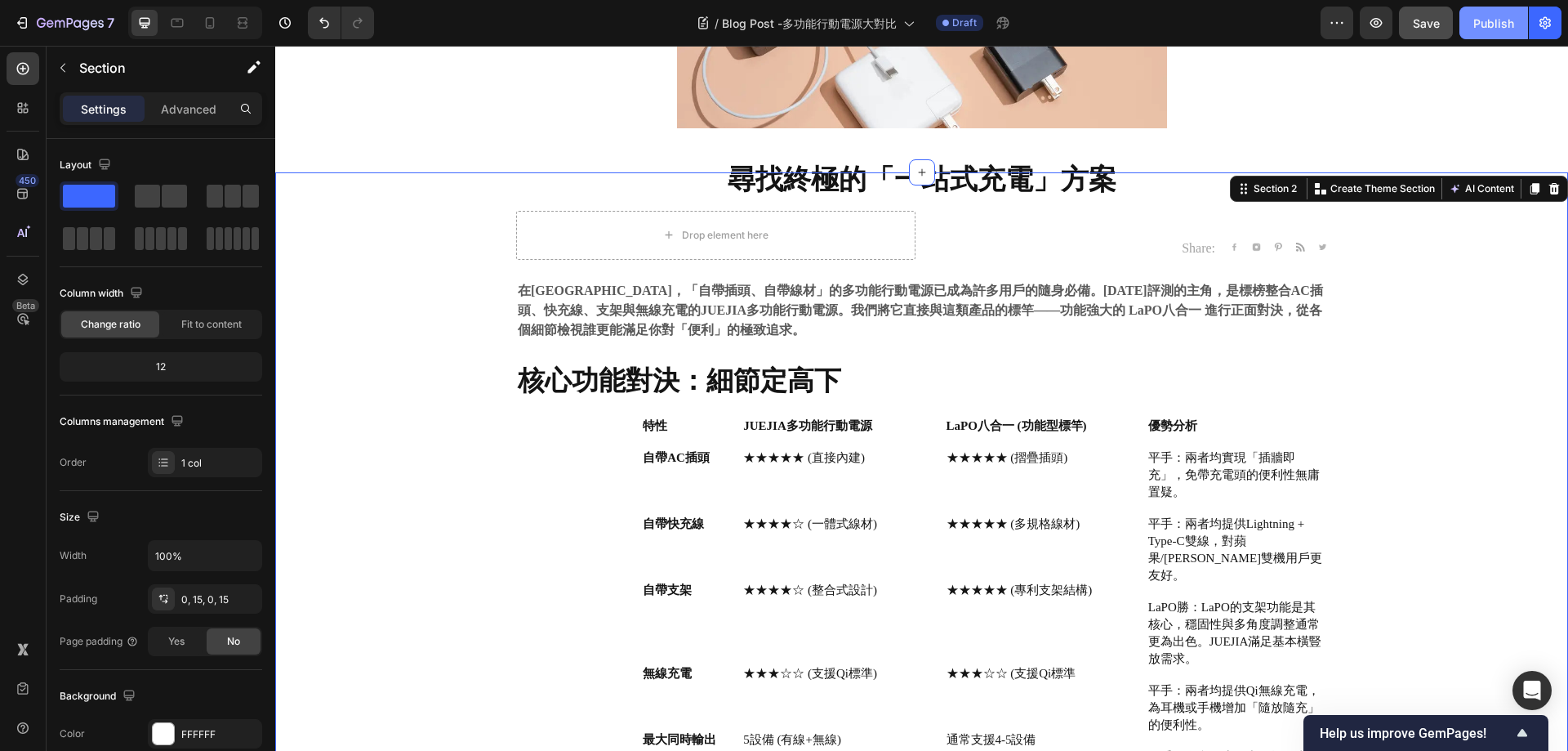
click at [1485, 22] on div "Publish" at bounding box center [1494, 23] width 41 height 18
click at [395, 291] on div "尋找終極的「一站式充電」方案 Heading Drop element here Share: Text block Image Image Image Im…" at bounding box center [921, 719] width 1268 height 1093
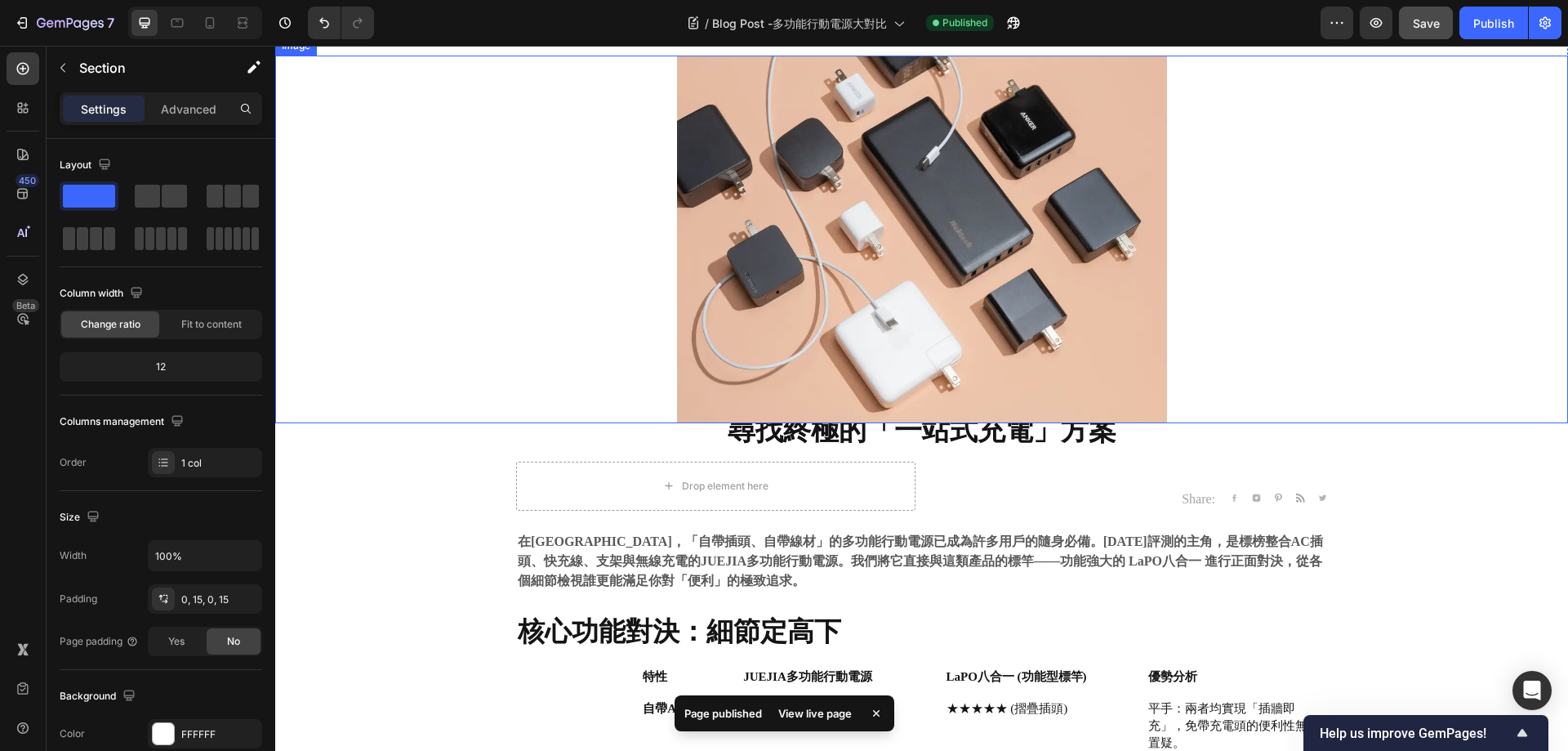
scroll to position [0, 0]
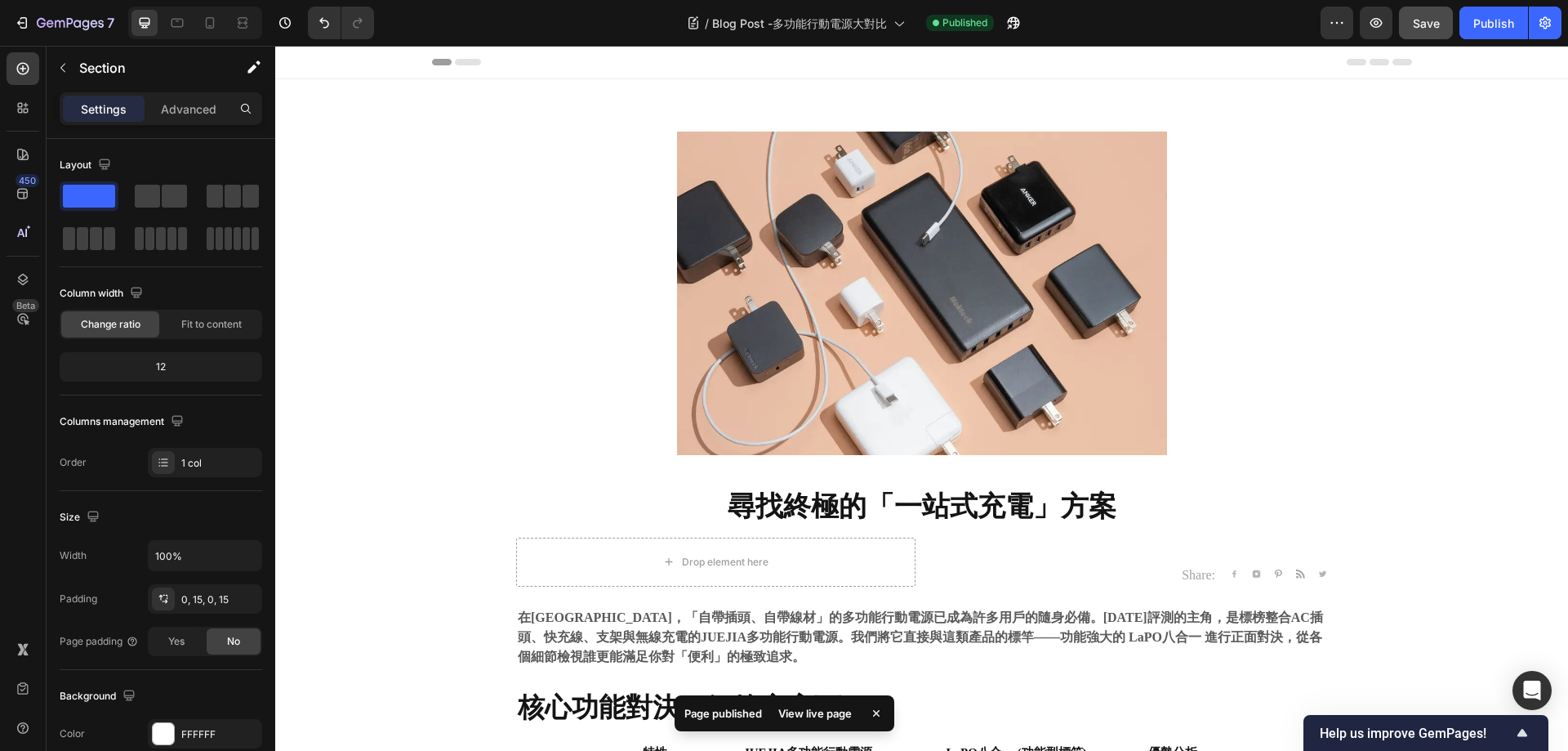
click at [809, 718] on div "View live page" at bounding box center [814, 713] width 93 height 23
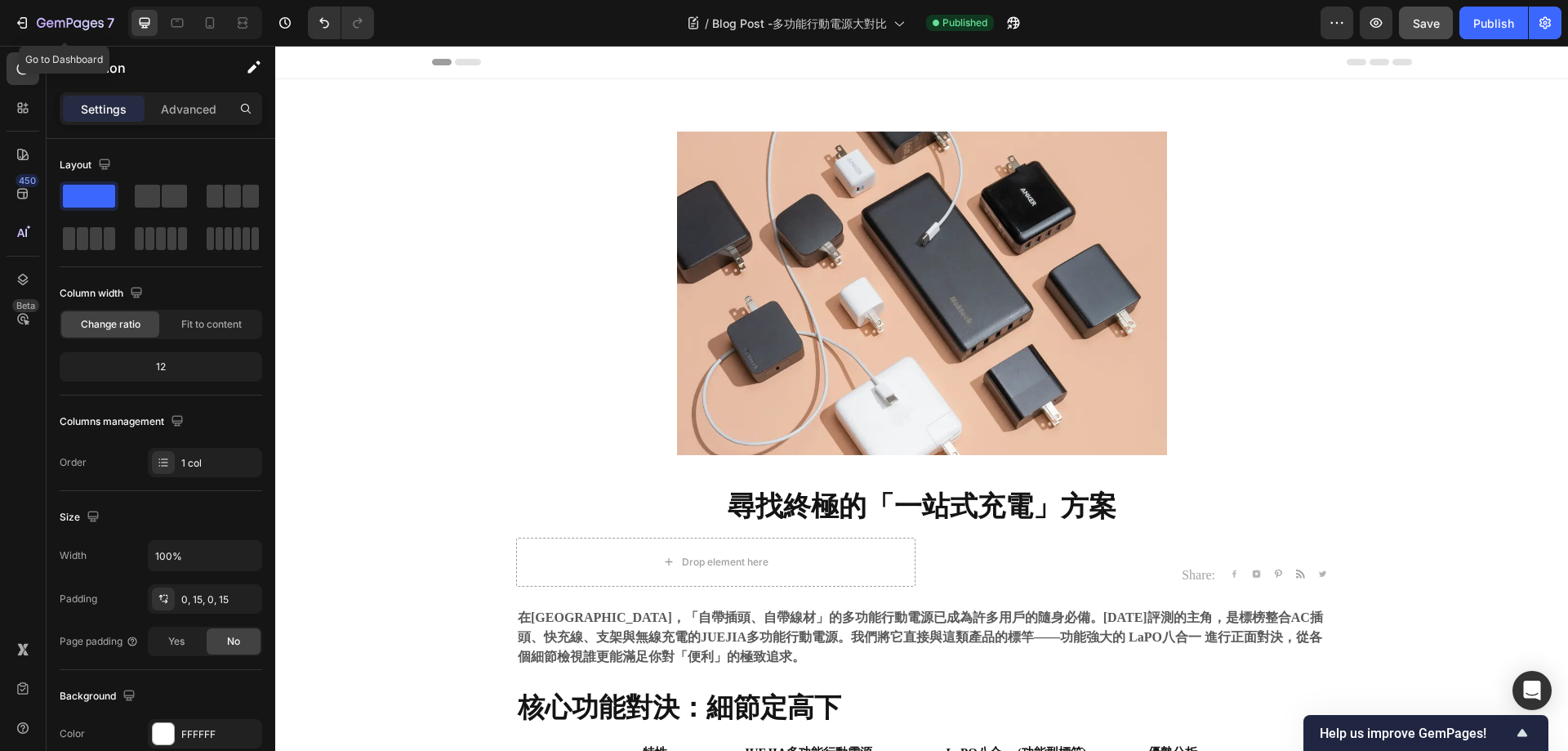
drag, startPoint x: 21, startPoint y: 25, endPoint x: 139, endPoint y: 13, distance: 118.6
click at [21, 25] on icon "button" at bounding box center [22, 23] width 17 height 17
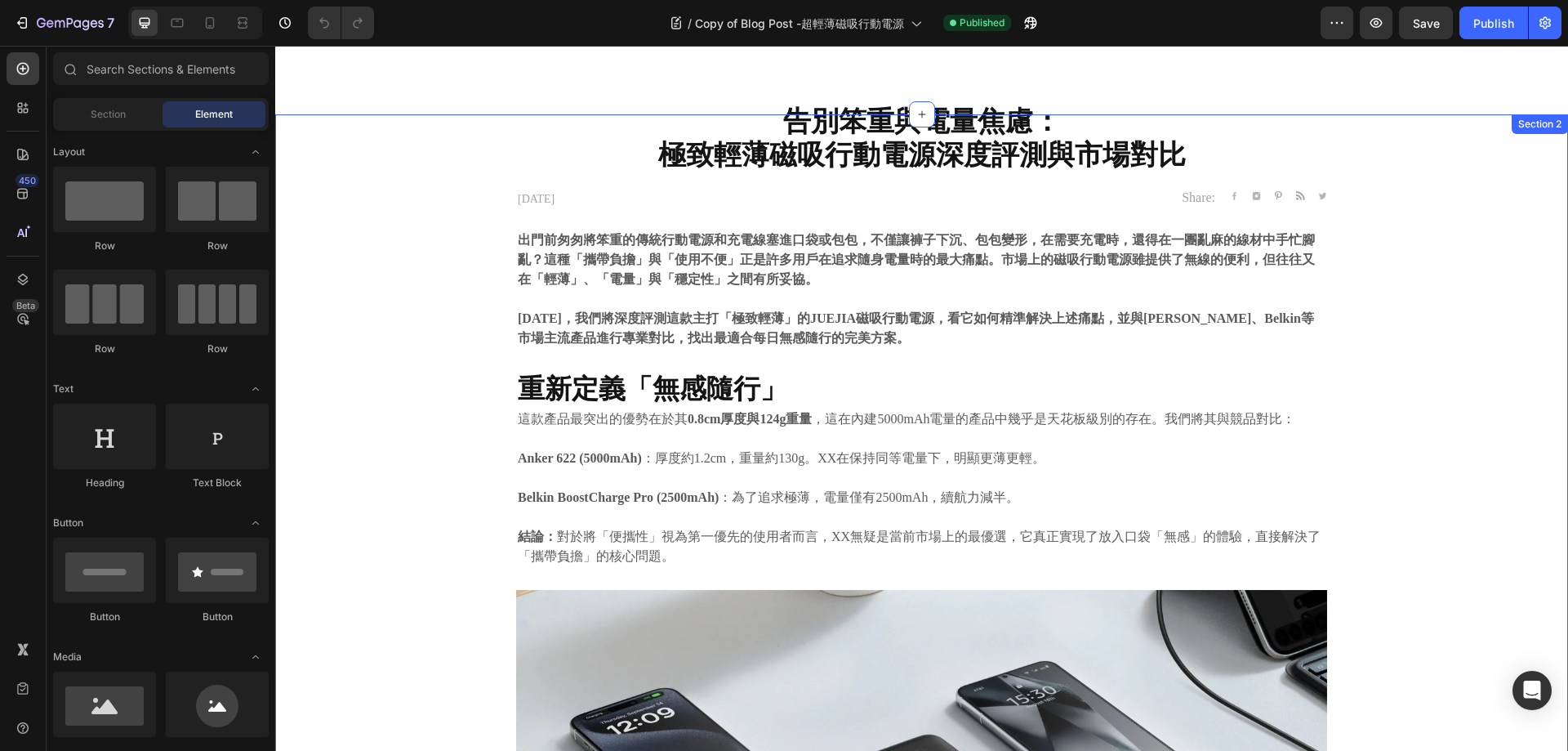
scroll to position [302, 0]
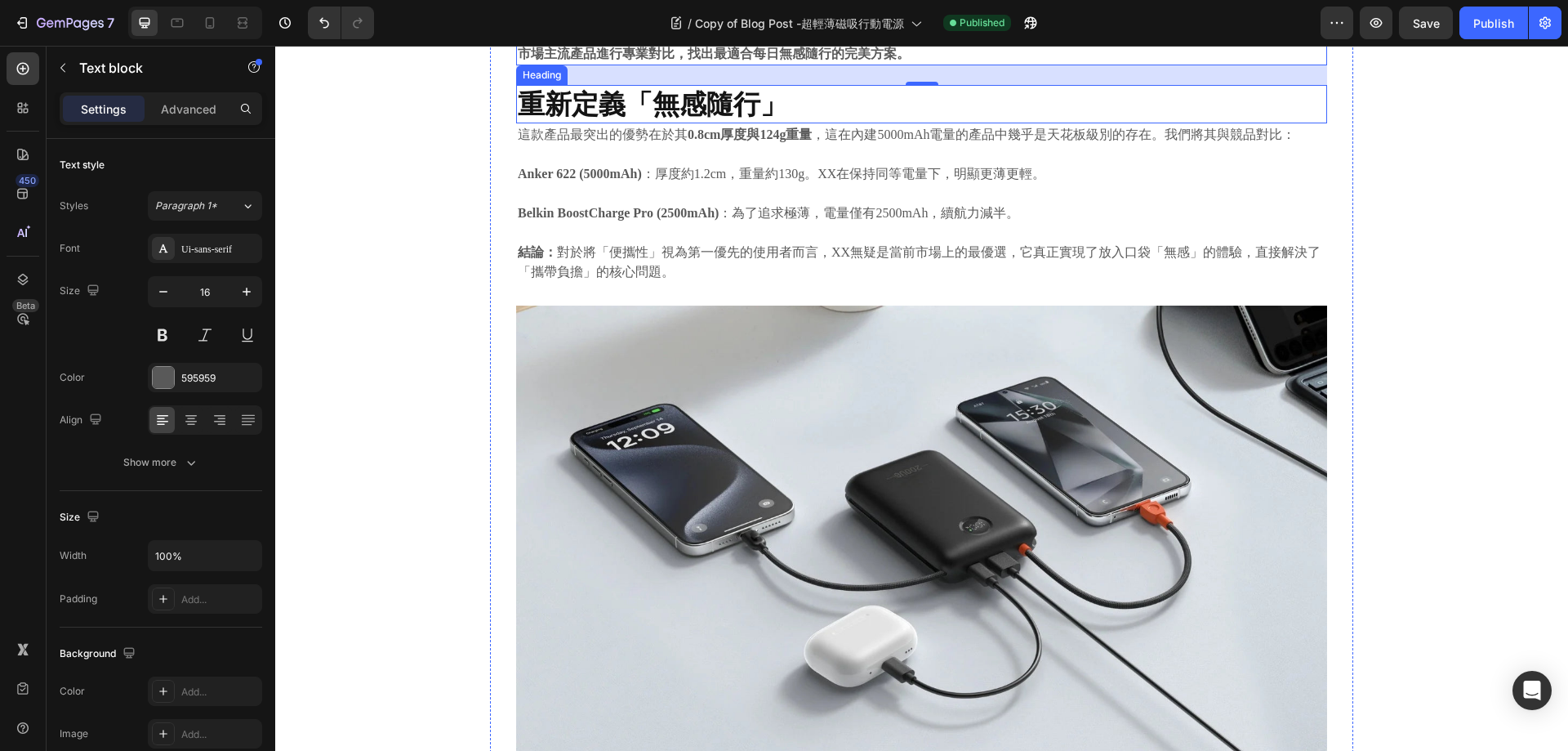
click at [658, 120] on strong "重新定義「無感隨行」" at bounding box center [652, 103] width 269 height 32
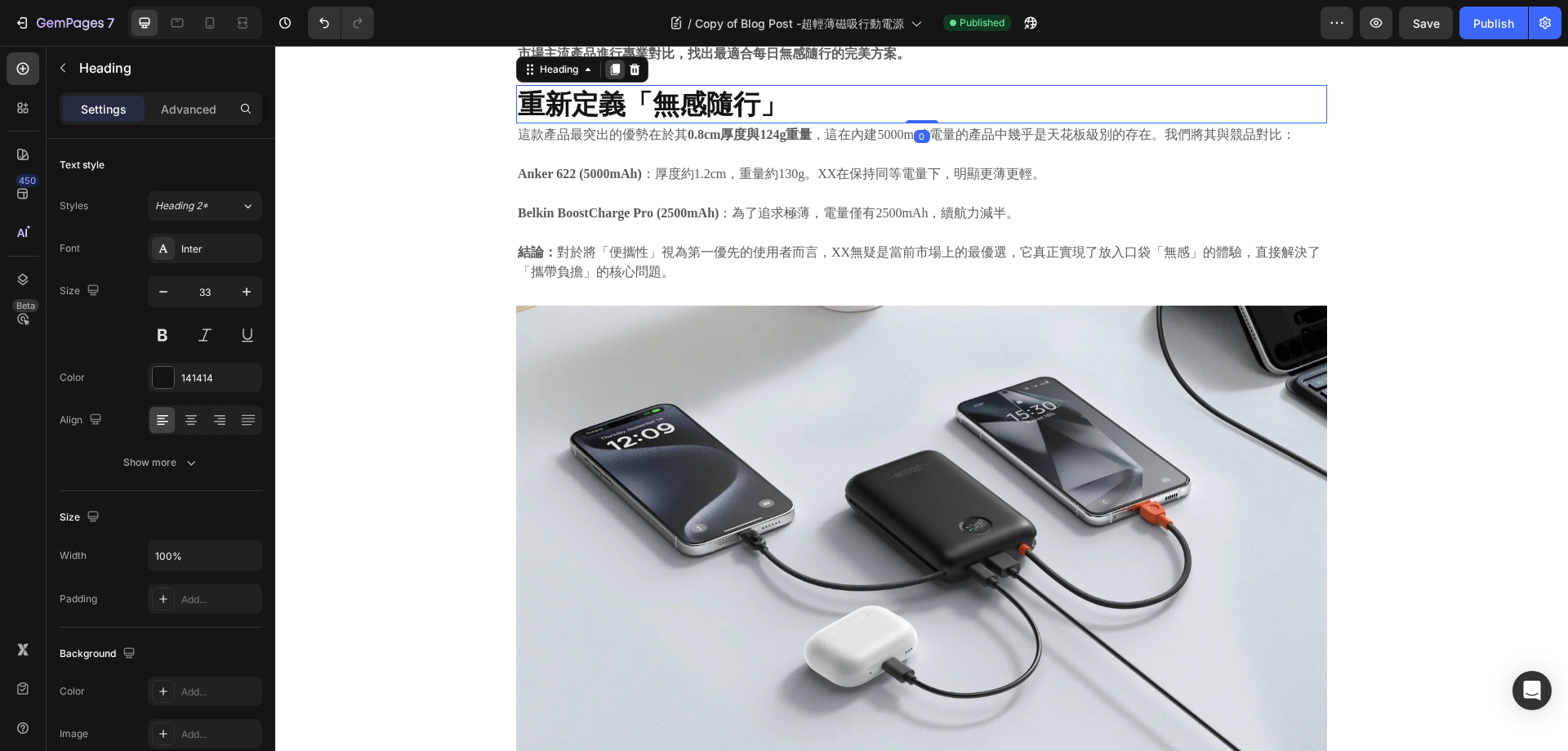
click at [612, 75] on icon at bounding box center [615, 69] width 9 height 11
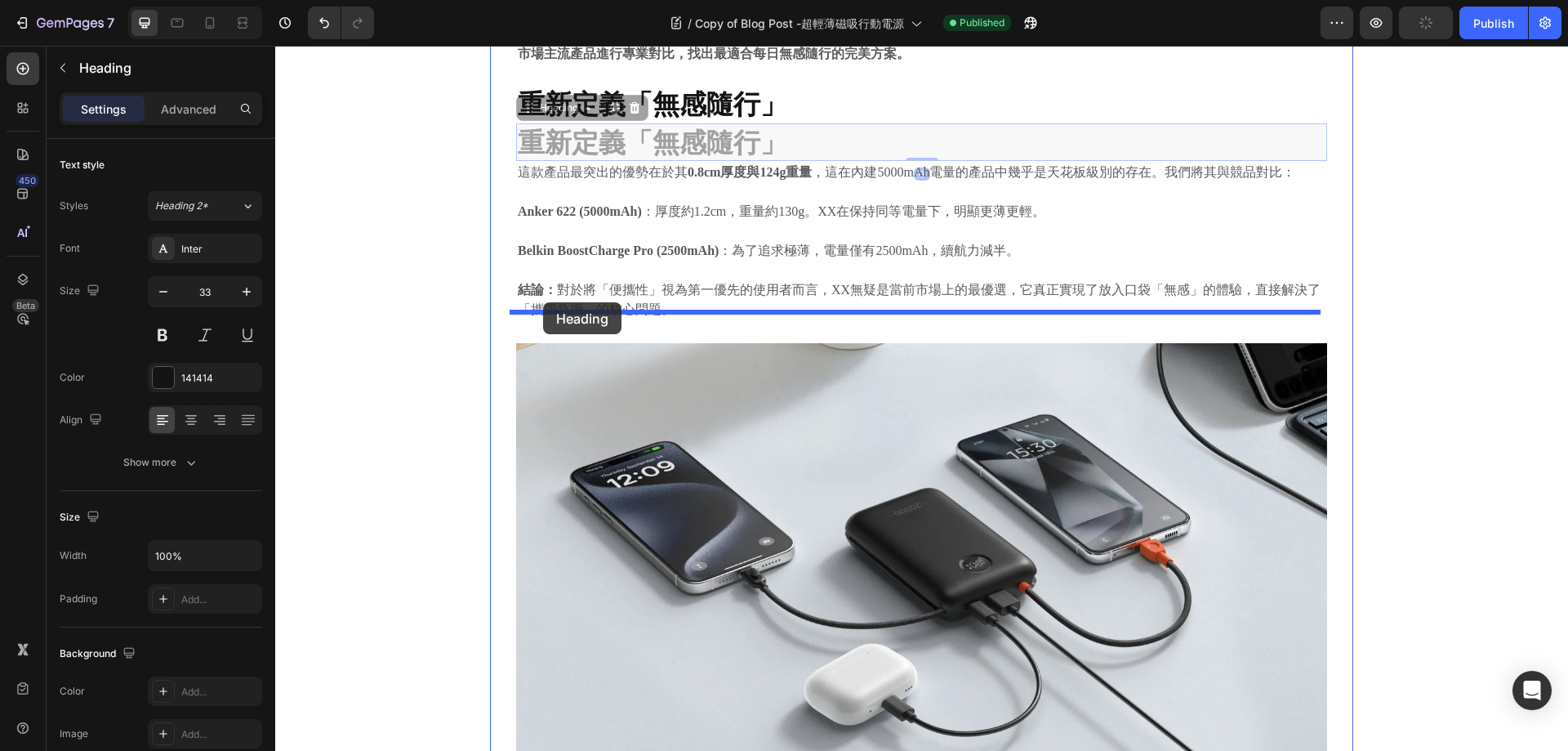
drag, startPoint x: 528, startPoint y: 476, endPoint x: 543, endPoint y: 303, distance: 173.6
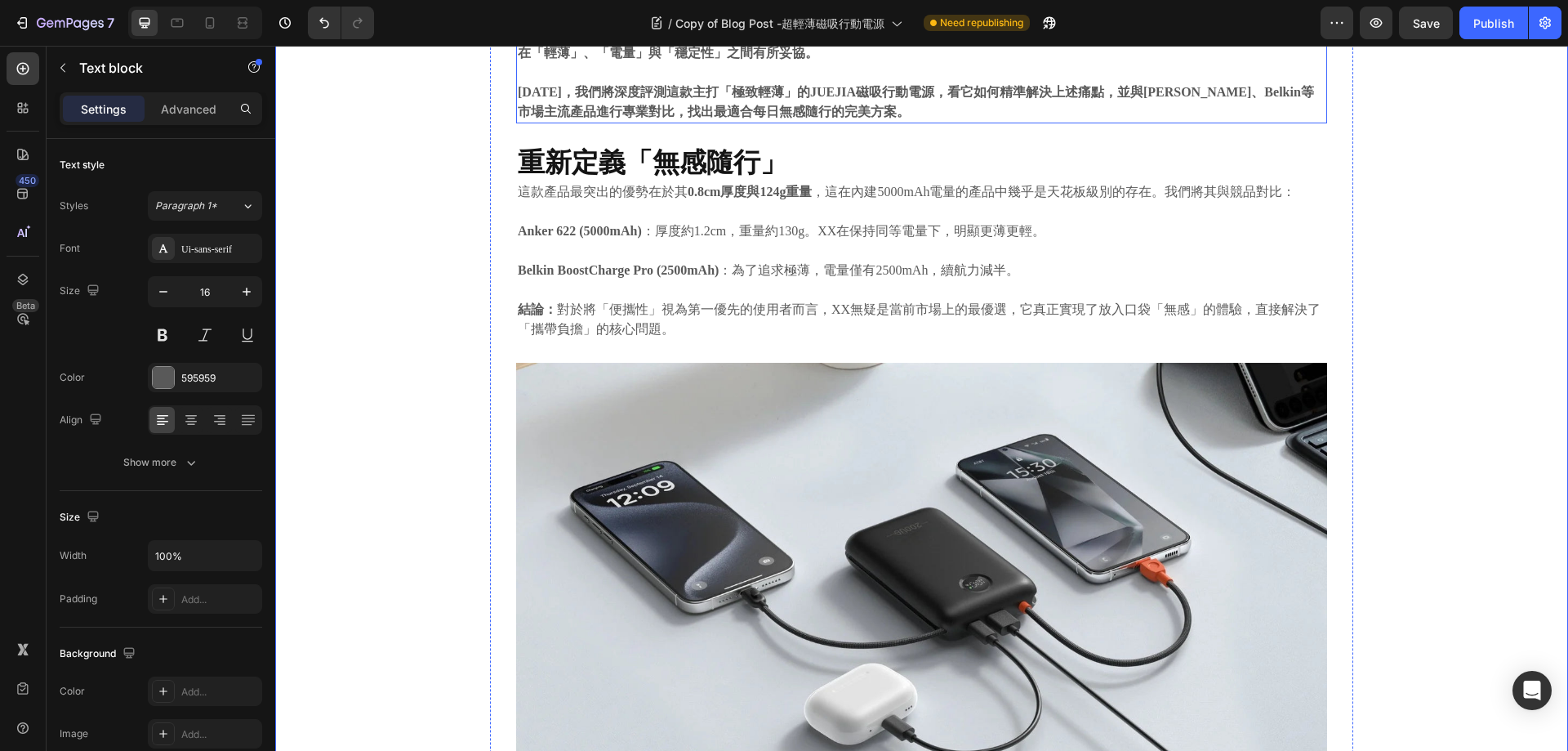
click at [813, 60] on strong "出門前匆匆將笨重的傳統行動電源和充電線塞進口袋或包包，不僅讓褲子下沉、包包變形，在需要充電時，還得在一團亂麻的線材中手忙腳亂？這種「攜帶負擔」與「使用不便」正…" at bounding box center [916, 33] width 797 height 54
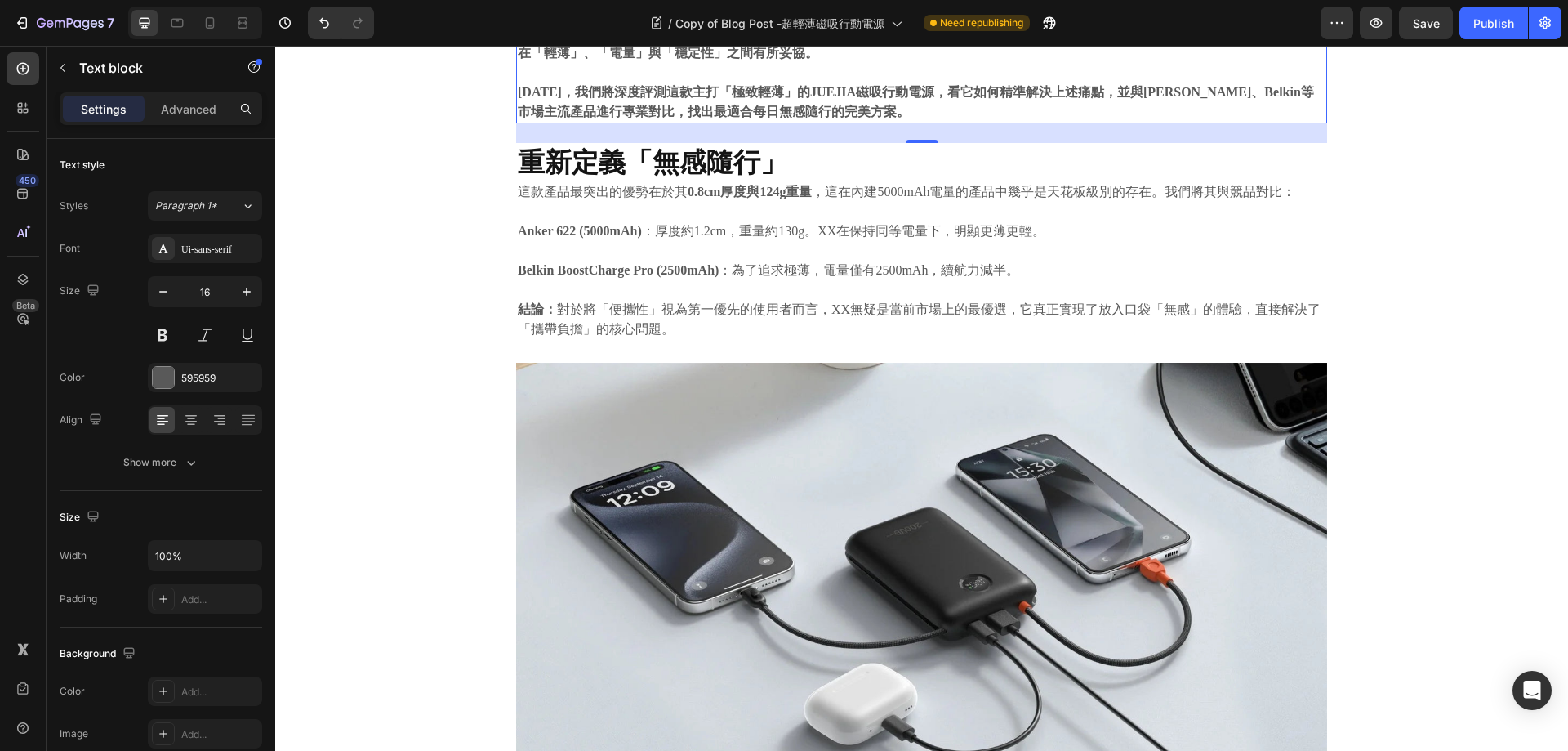
click at [845, 60] on strong "出門前匆匆將笨重的傳統行動電源和充電線塞進口袋或包包，不僅讓褲子下沉、包包變形，在需要充電時，還得在一團亂麻的線材中手忙腳亂？這種「攜帶負擔」與「使用不便」正…" at bounding box center [916, 33] width 797 height 54
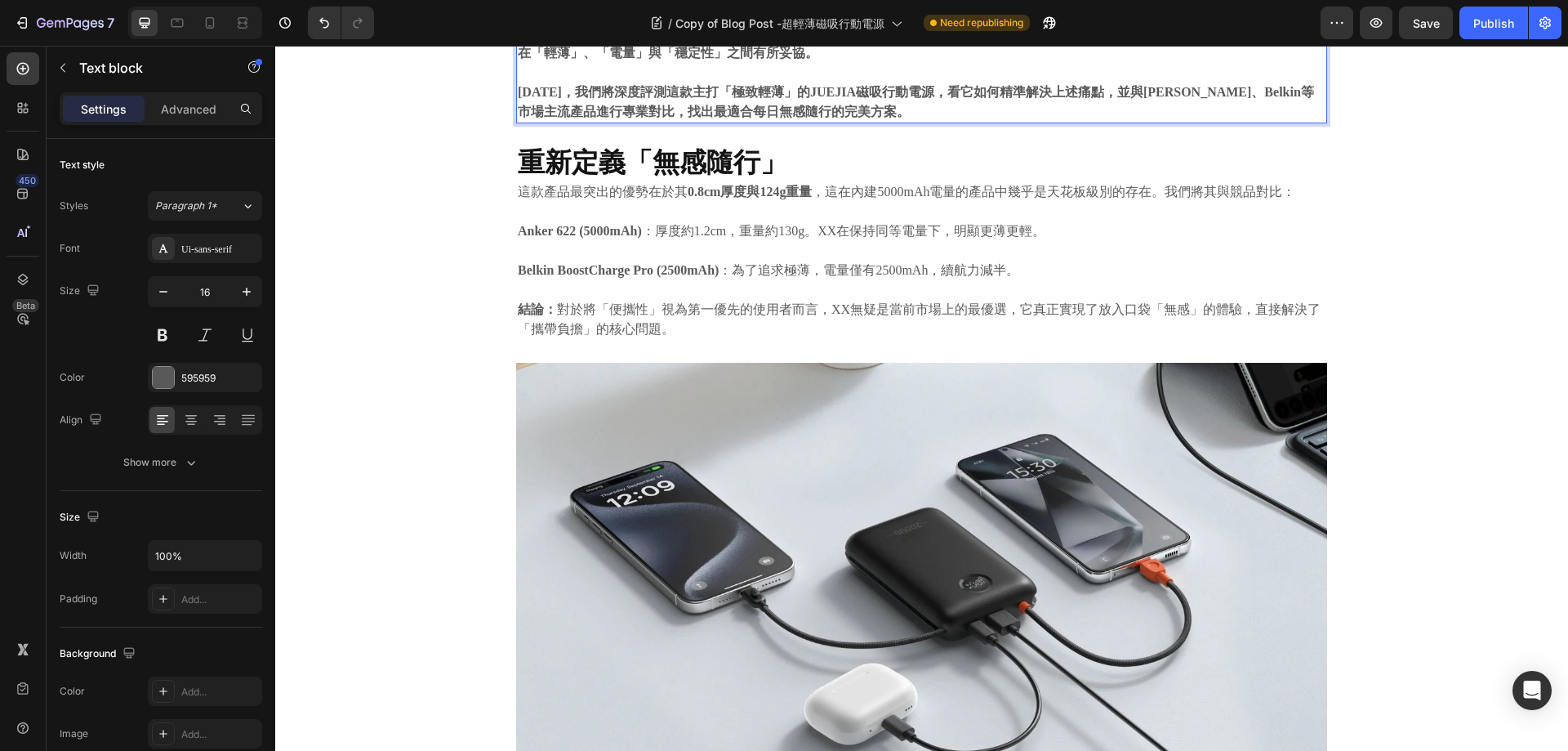
click at [846, 60] on strong "出門前匆匆將笨重的傳統行動電源和充電線塞進口袋或包包，不僅讓褲子下沉、包包變形，在需要充電時，還得在一團亂麻的線材中手忙腳亂？這種「攜帶負擔」與「使用不便」正…" at bounding box center [916, 33] width 797 height 54
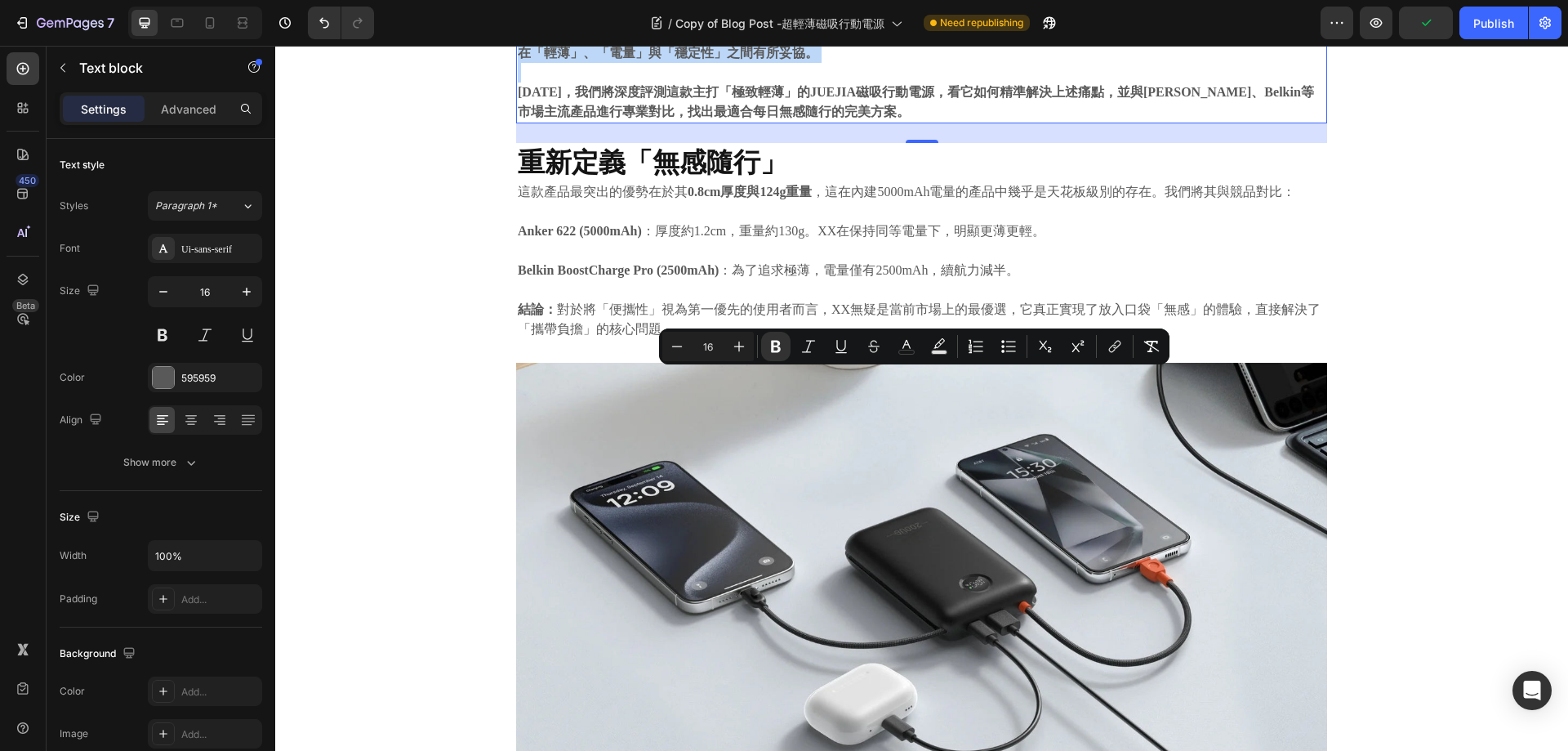
click at [797, 60] on strong "出門前匆匆將笨重的傳統行動電源和充電線塞進口袋或包包，不僅讓褲子下沉、包包變形，在需要充電時，還得在一團亂麻的線材中手忙腳亂？這種「攜帶負擔」與「使用不便」正…" at bounding box center [916, 33] width 797 height 54
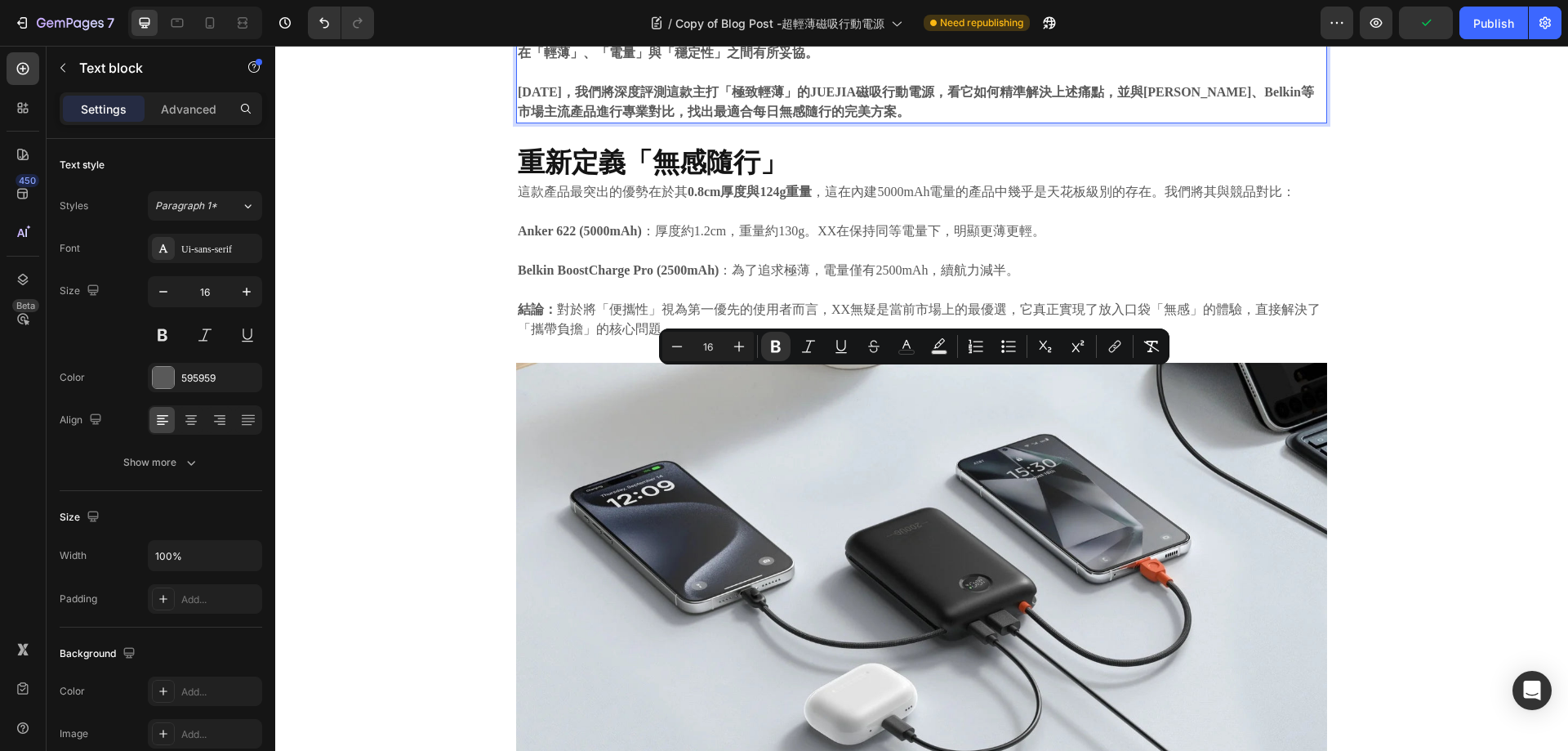
click at [797, 60] on strong "出門前匆匆將笨重的傳統行動電源和充電線塞進口袋或包包，不僅讓褲子下沉、包包變形，在需要充電時，還得在一團亂麻的線材中手忙腳亂？這種「攜帶負擔」與「使用不便」正…" at bounding box center [916, 33] width 797 height 54
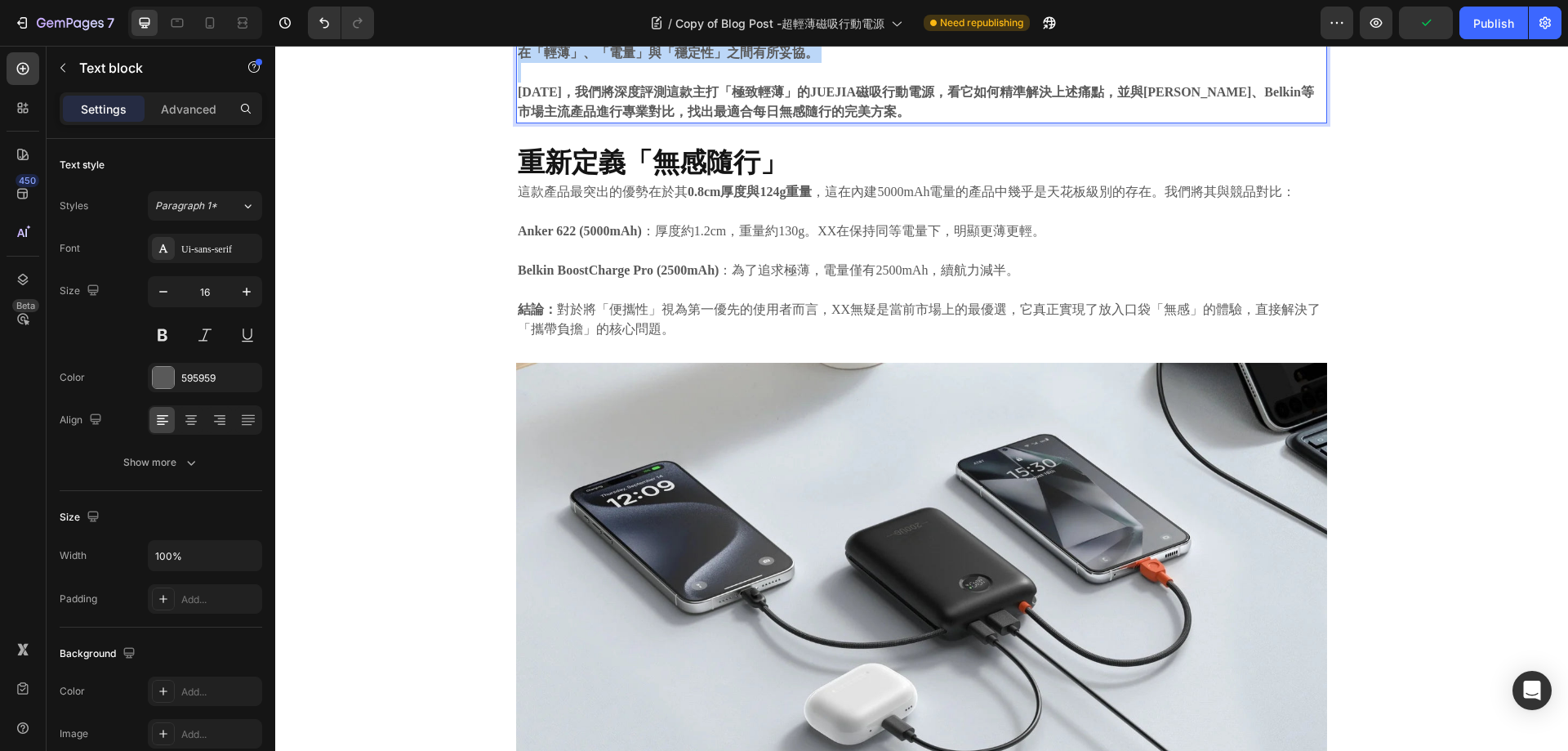
click at [797, 60] on strong "出門前匆匆將笨重的傳統行動電源和充電線塞進口袋或包包，不僅讓褲子下沉、包包變形，在需要充電時，還得在一團亂麻的線材中手忙腳亂？這種「攜帶負擔」與「使用不便」正…" at bounding box center [916, 33] width 797 height 54
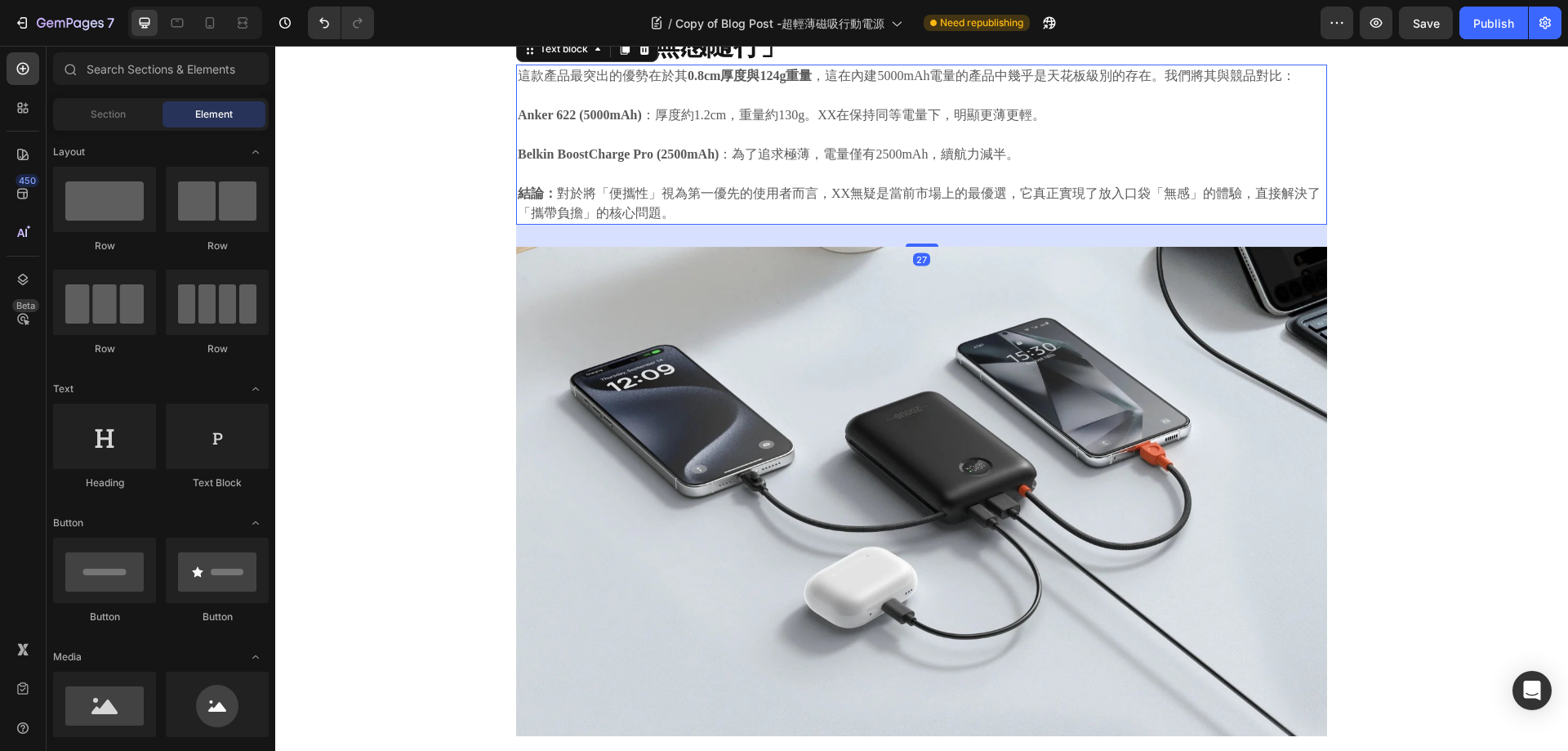
click at [1005, 86] on p "這款產品最突出的優勢在於其 0.8cm厚度與124g重量 ，這在內建5000mAh電量的產品中幾乎是天花板級別的存在。我們將其與競品對比：" at bounding box center [921, 76] width 808 height 19
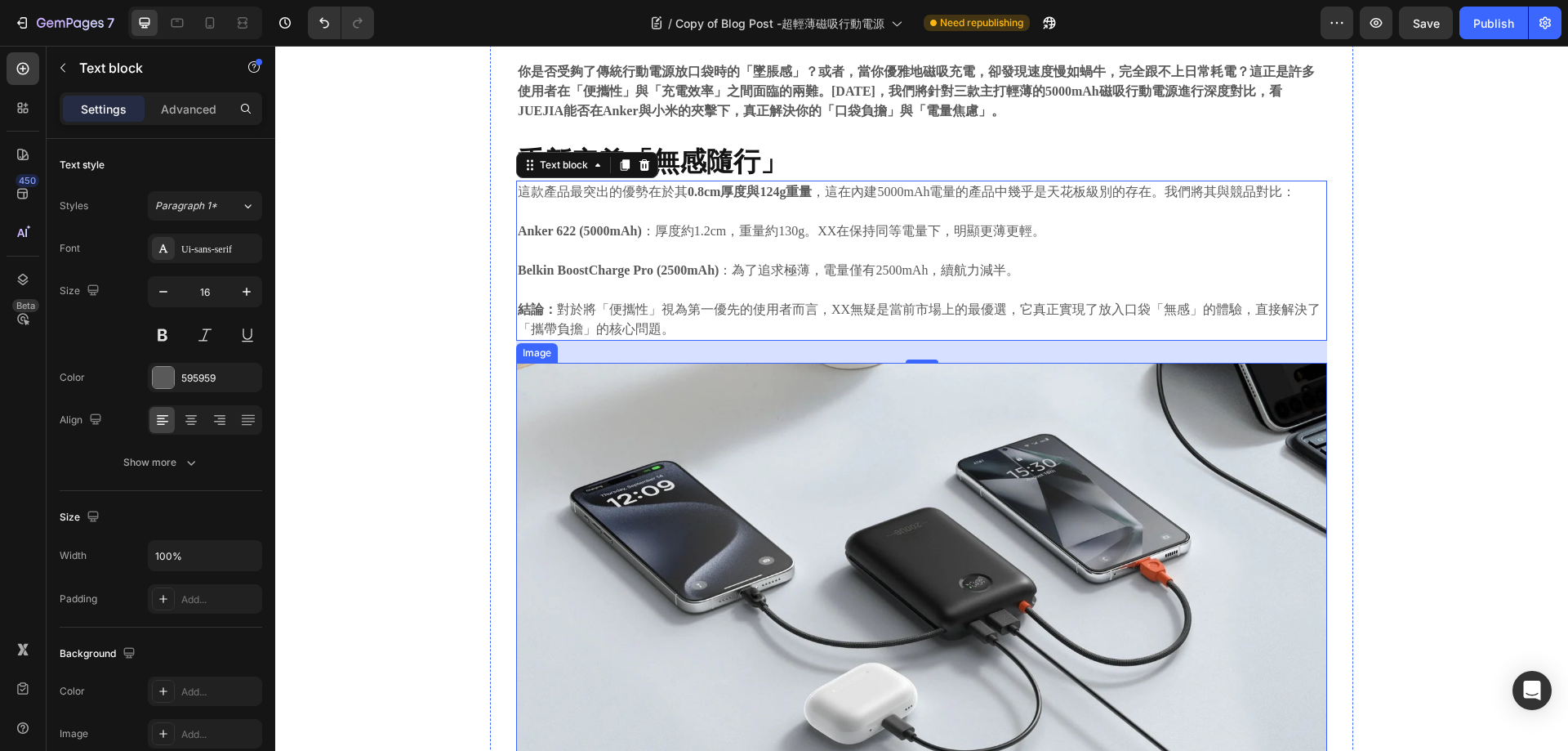
scroll to position [465, 0]
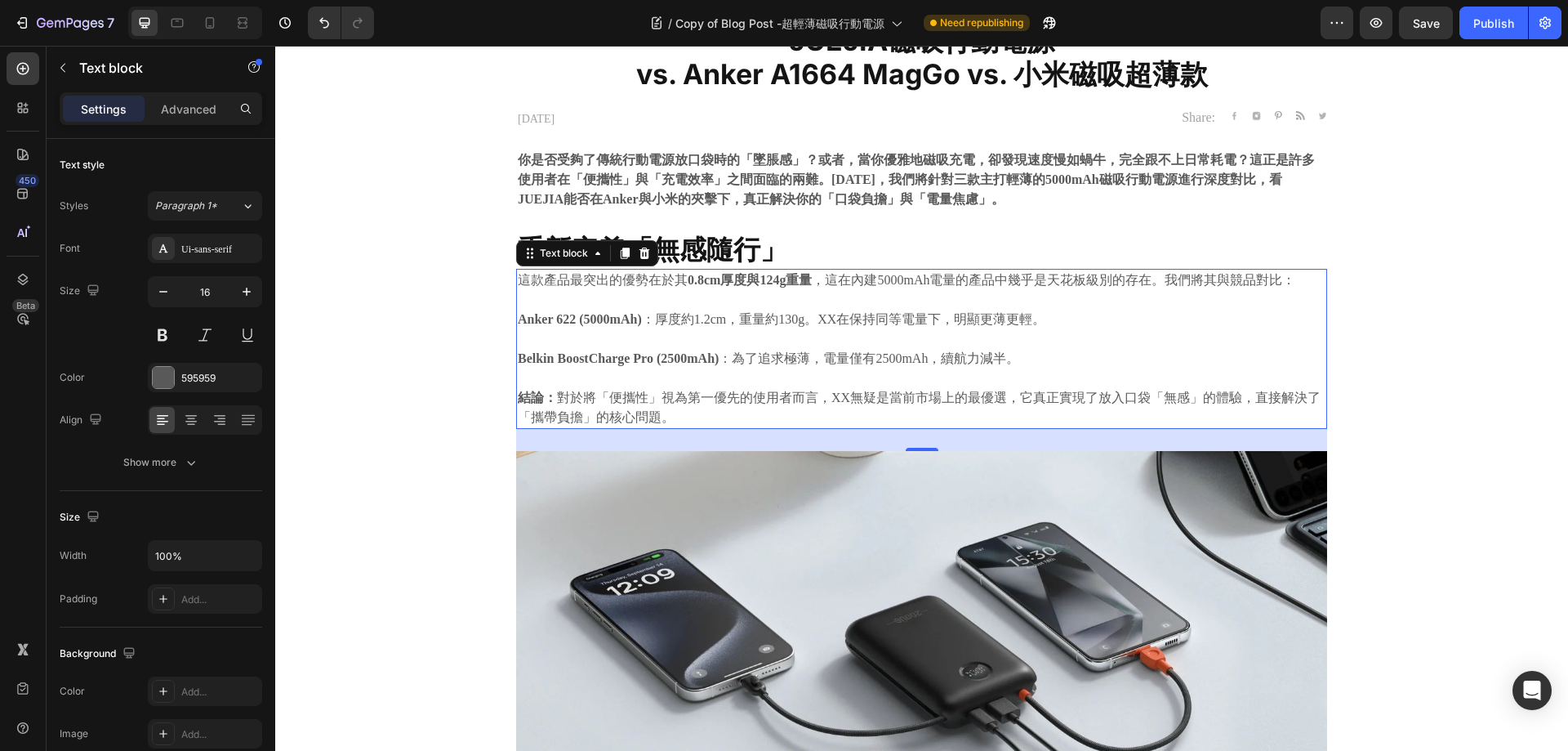
drag, startPoint x: 838, startPoint y: 434, endPoint x: 788, endPoint y: 346, distance: 101.2
click at [838, 433] on div "27" at bounding box center [921, 440] width 811 height 22
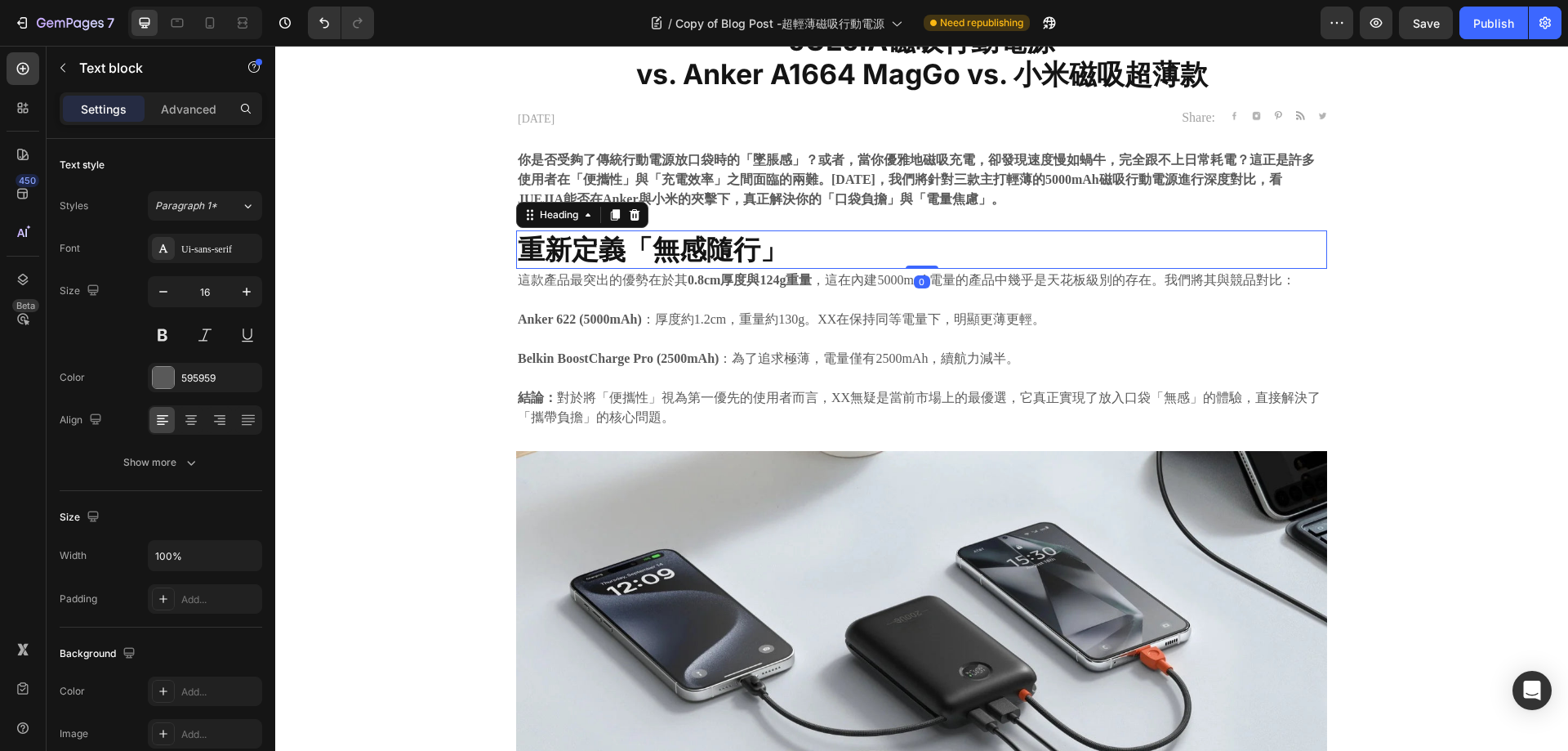
click at [731, 250] on strong "重新定義「無感隨行」" at bounding box center [652, 248] width 269 height 32
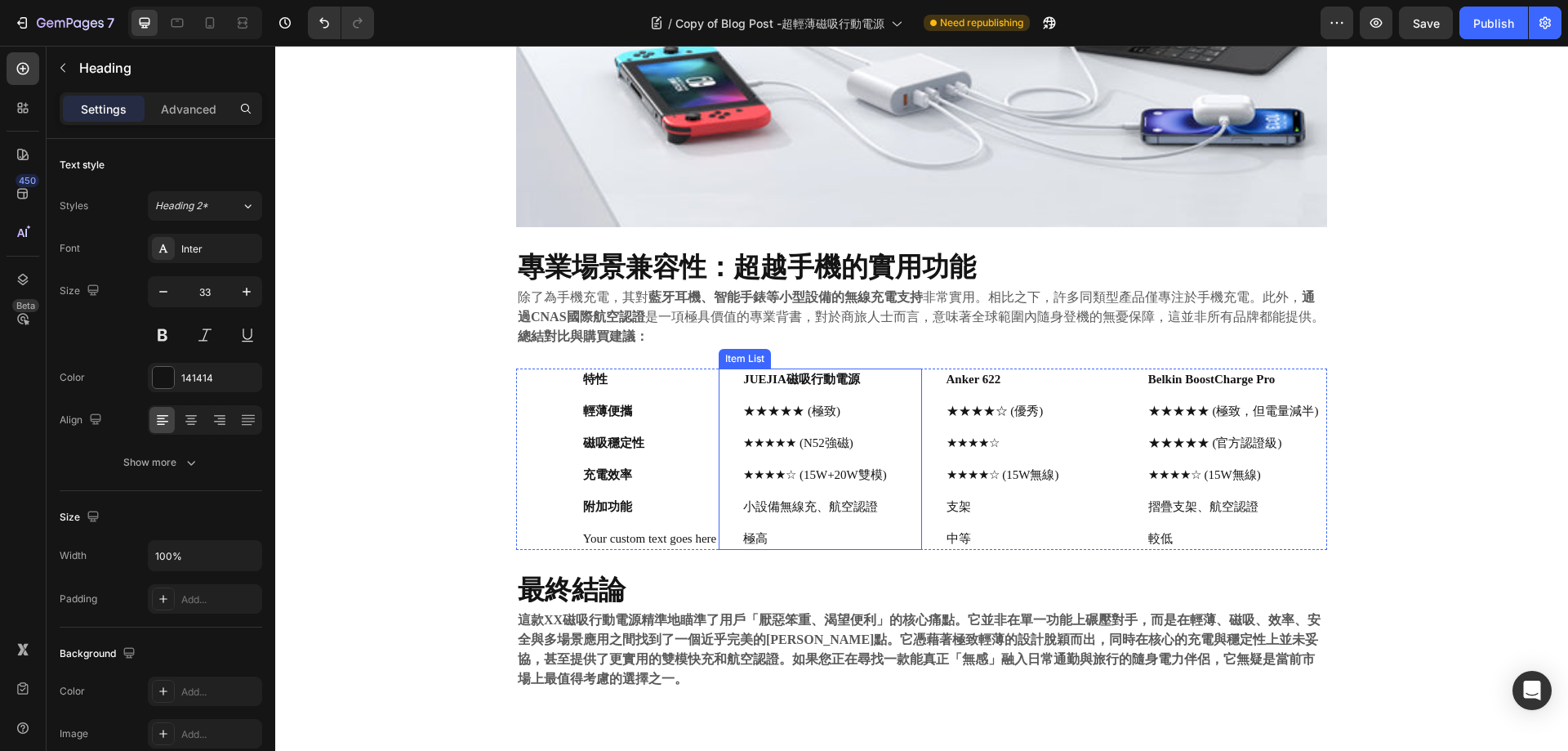
scroll to position [1854, 0]
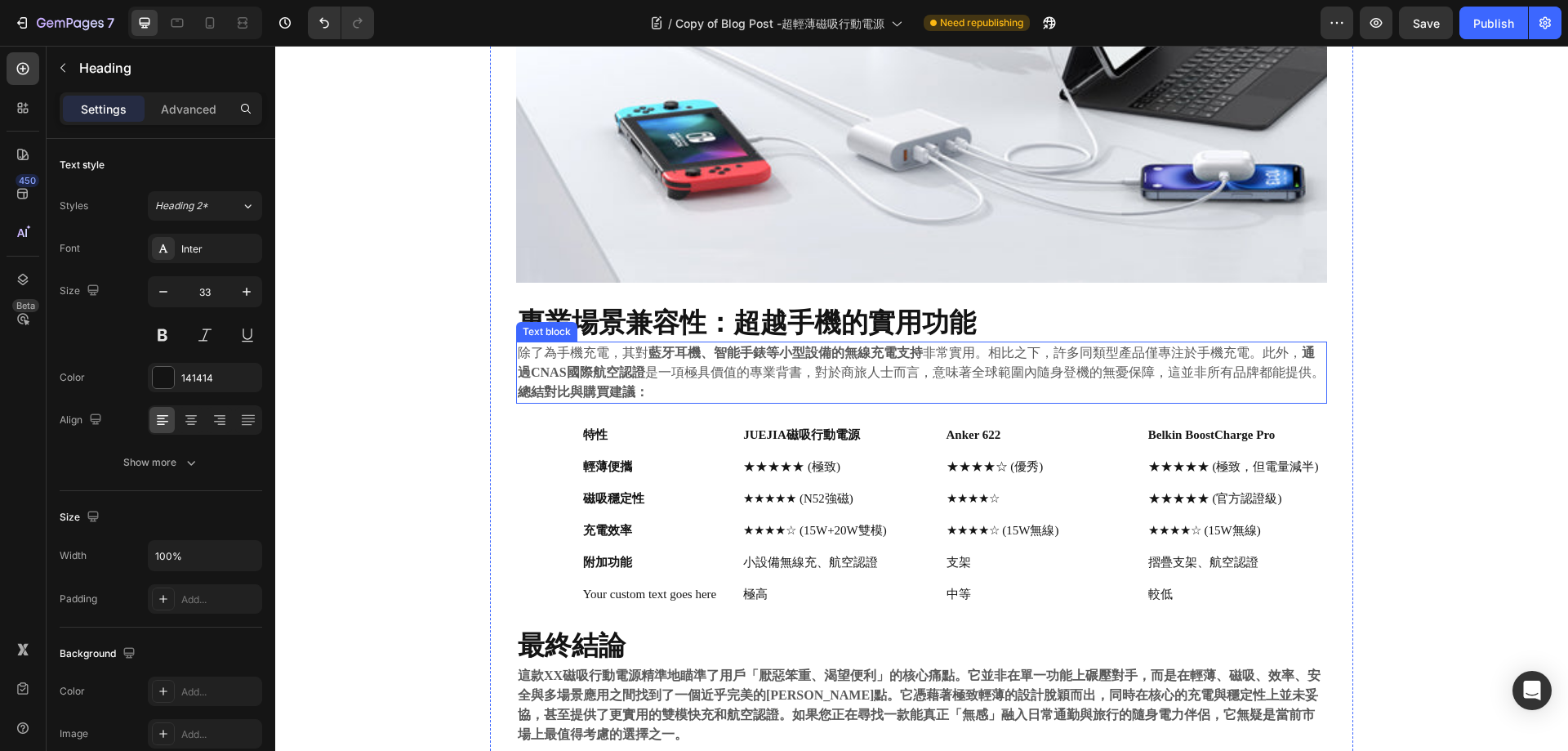
click at [707, 366] on p "除了為手機充電，其對 藍牙耳機、智能手錶等小型設備的無線充電支持 非常實用。相比之下，許多同類型產品僅專注於手機充電。此外， 通過CNAS國際航空認證 是一項…" at bounding box center [921, 363] width 808 height 40
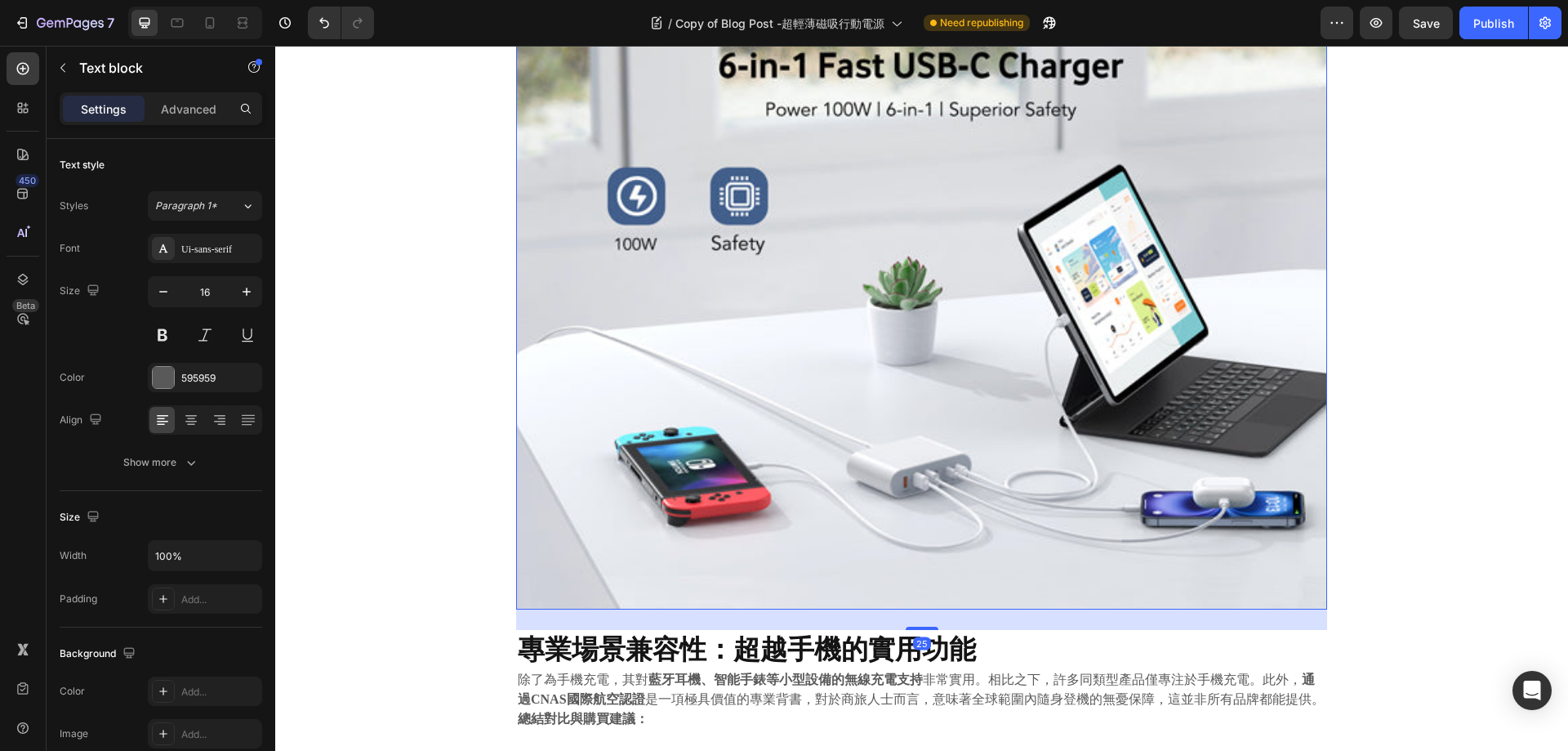
click at [789, 330] on img at bounding box center [921, 306] width 811 height 609
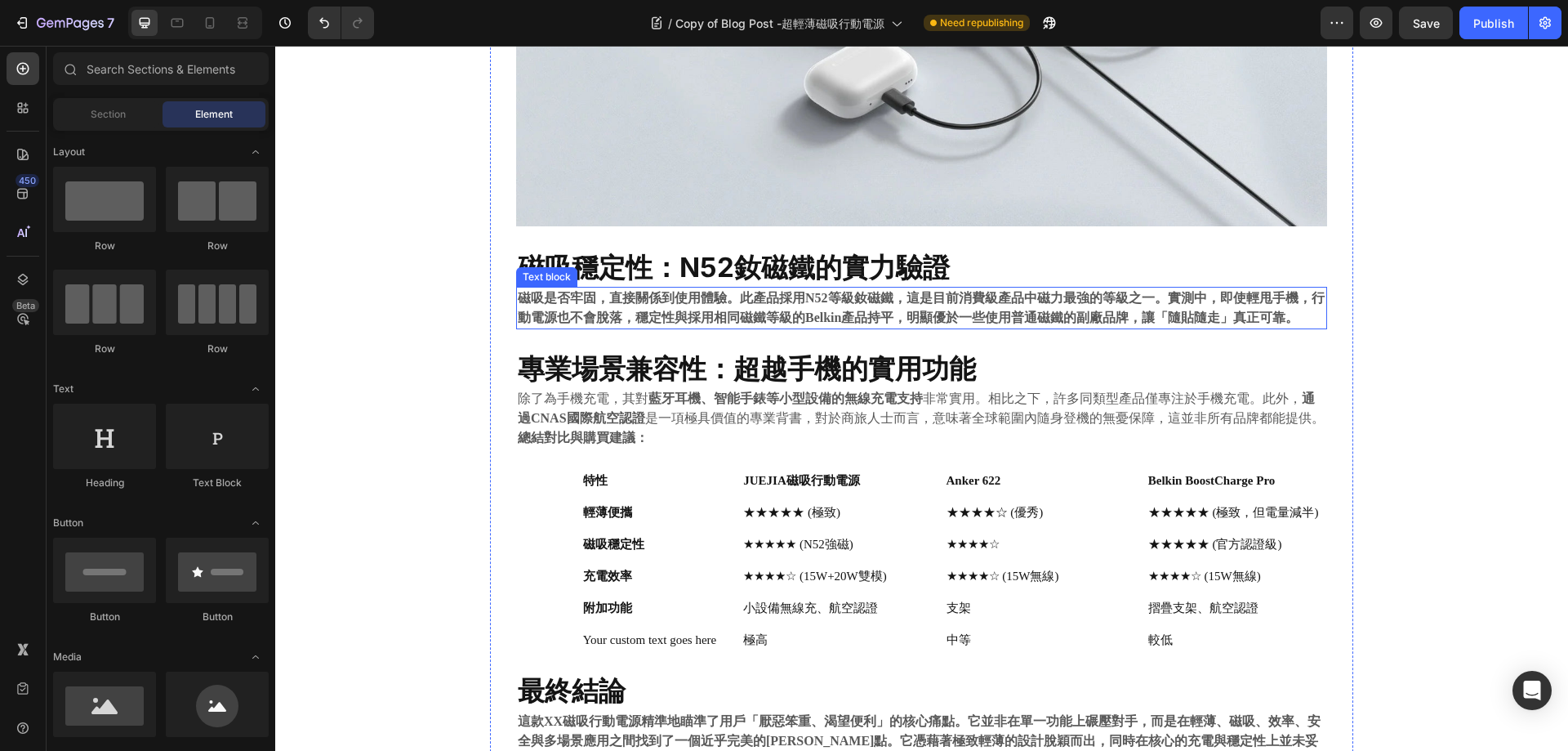
scroll to position [1281, 0]
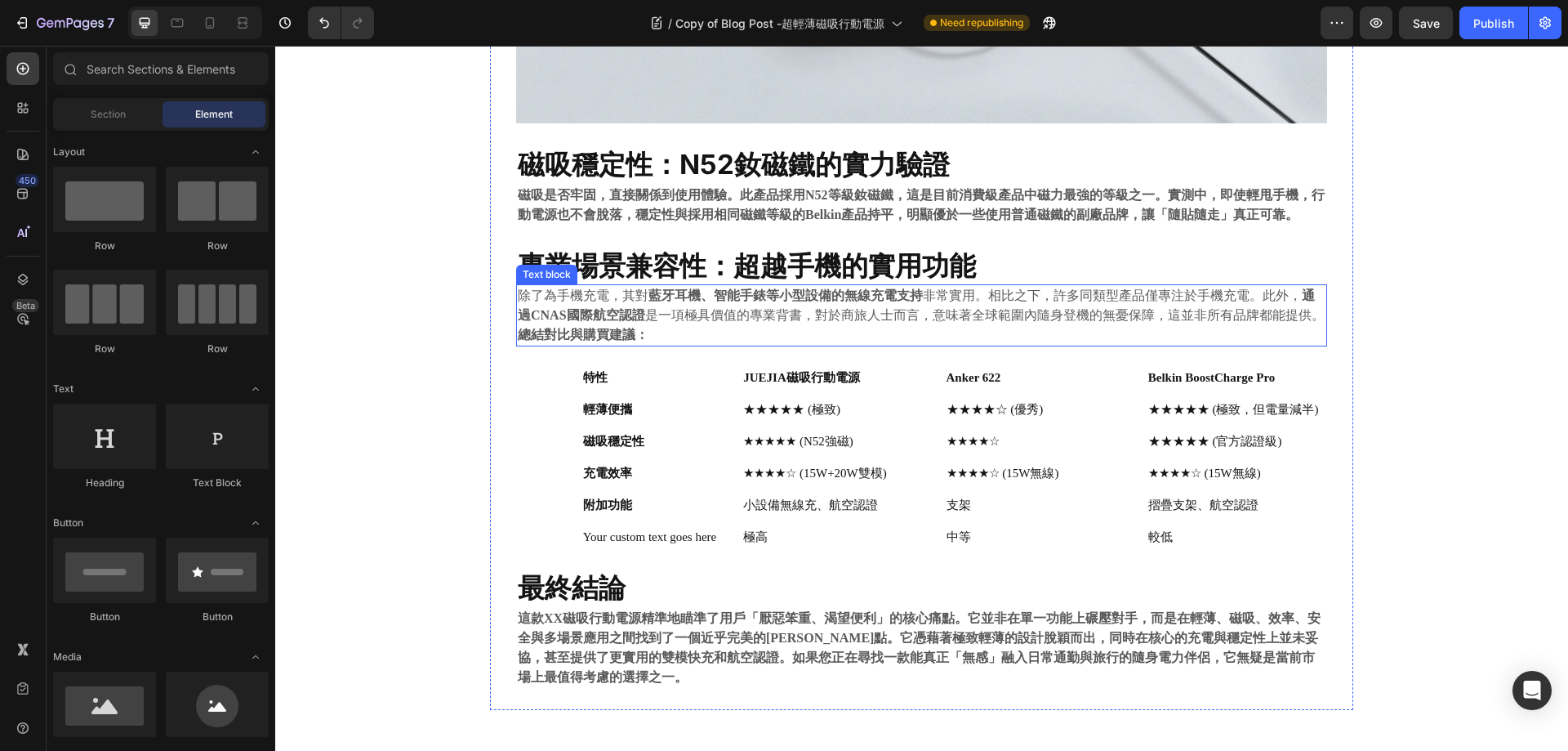
drag, startPoint x: 635, startPoint y: 291, endPoint x: 643, endPoint y: 289, distance: 8.2
click at [635, 290] on p "除了為手機充電，其對 藍牙耳機、智能手錶等小型設備的無線充電支持 非常實用。相比之下，許多同類型產品僅專注於手機充電。此外， 通過CNAS國際航空認證 是一項…" at bounding box center [921, 305] width 808 height 40
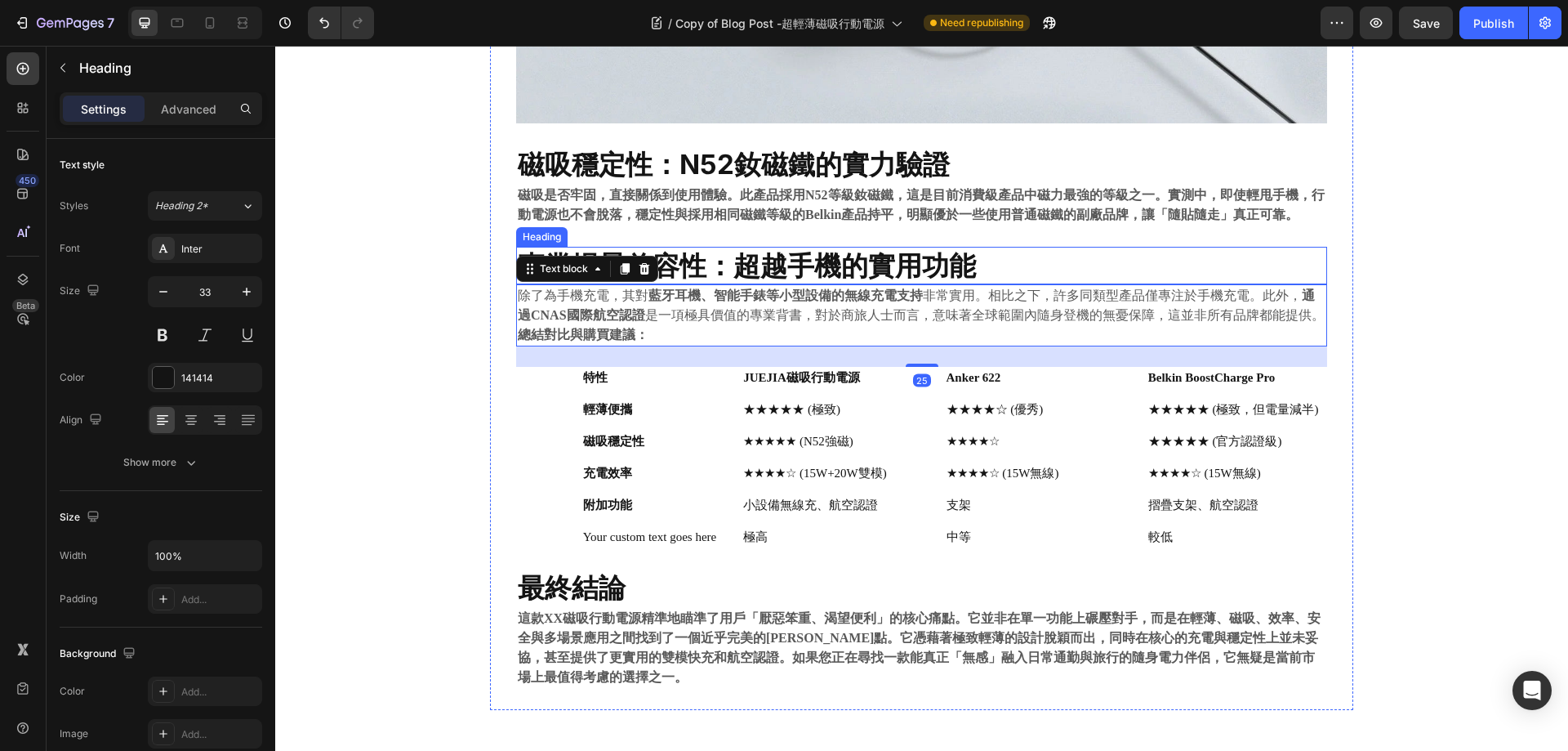
click at [813, 271] on strong "專業場景兼容性：超越手機的實用功能" at bounding box center [746, 265] width 458 height 32
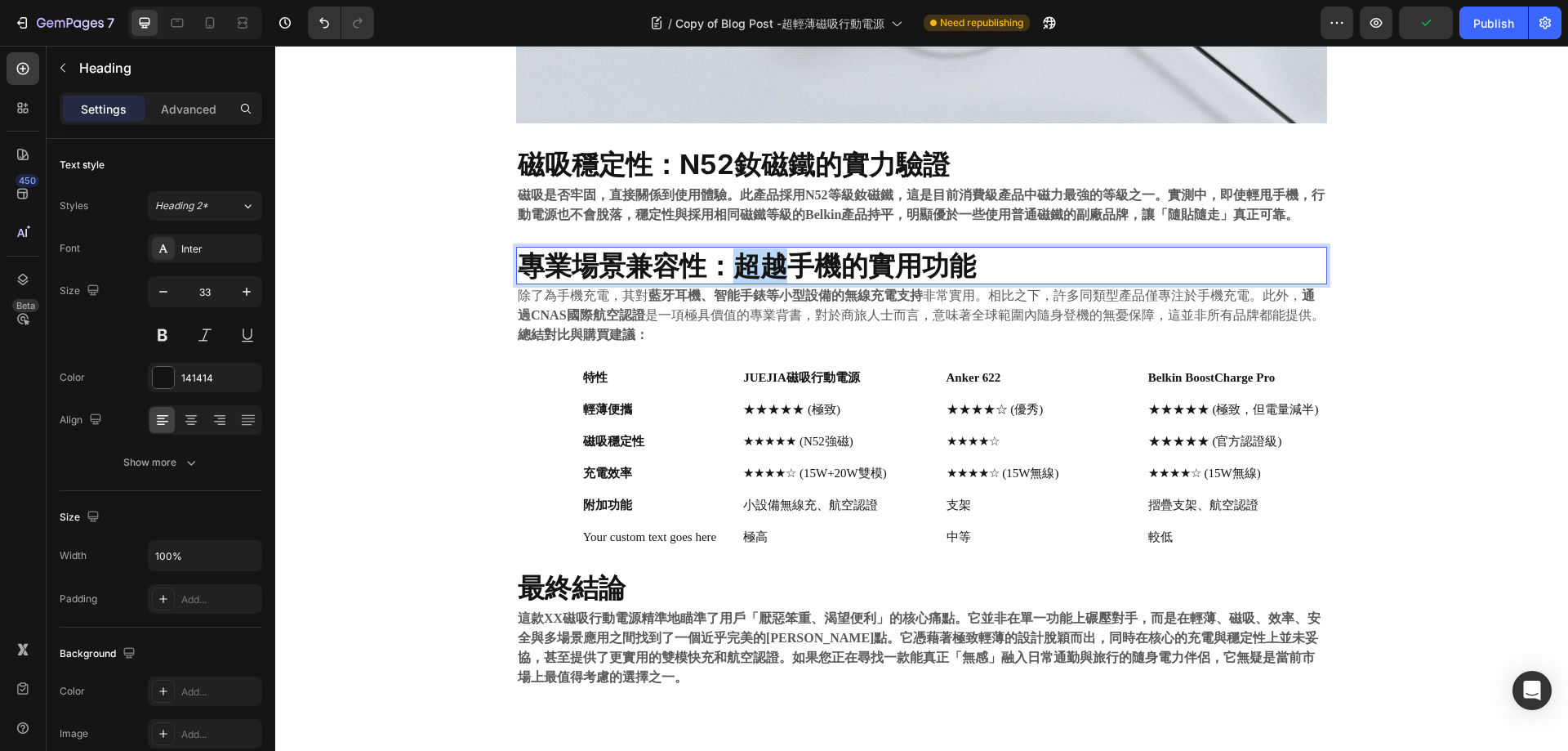
click at [752, 263] on strong "專業場景兼容性：超越手機的實用功能" at bounding box center [746, 265] width 458 height 32
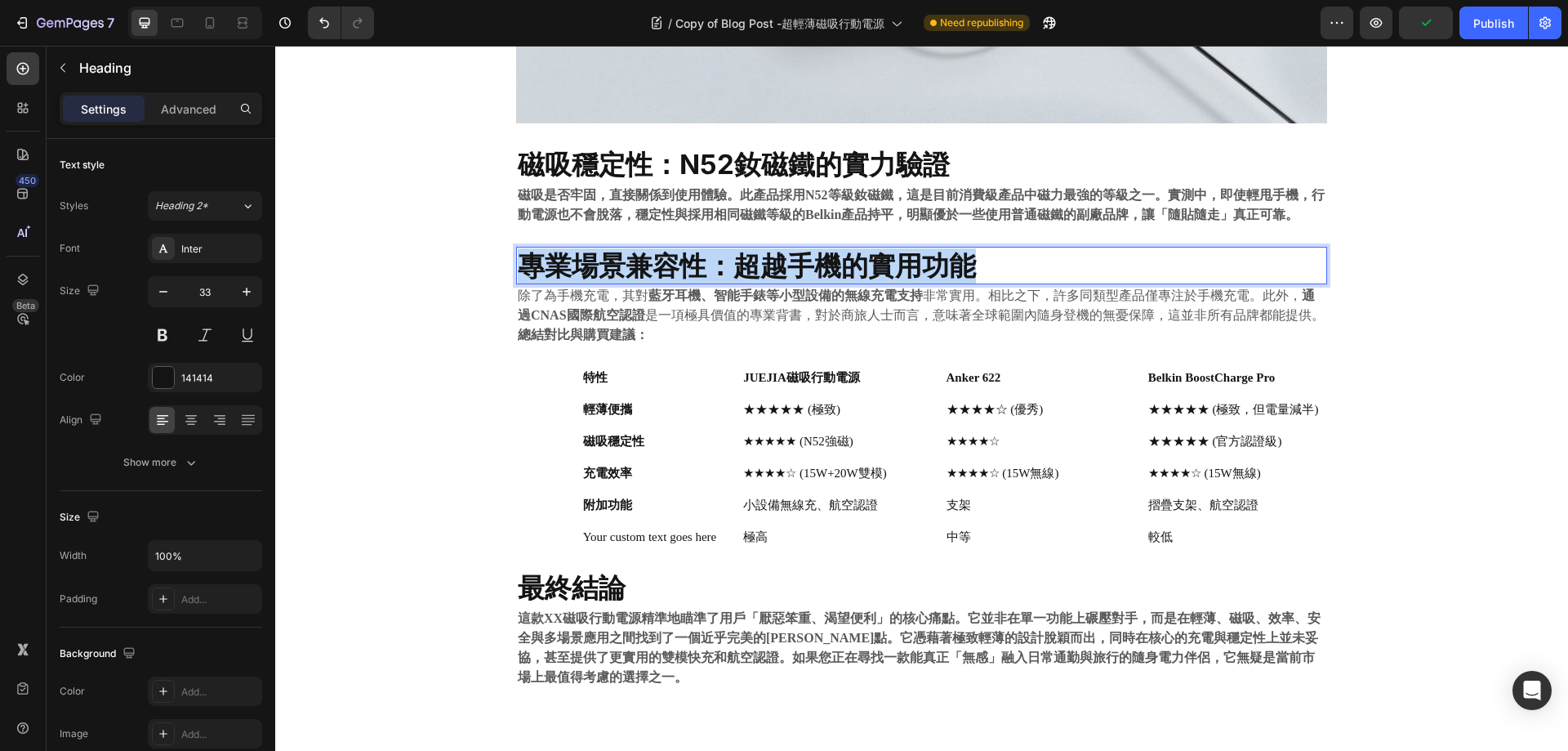
click at [751, 263] on strong "專業場景兼容性：超越手機的實用功能" at bounding box center [746, 265] width 458 height 32
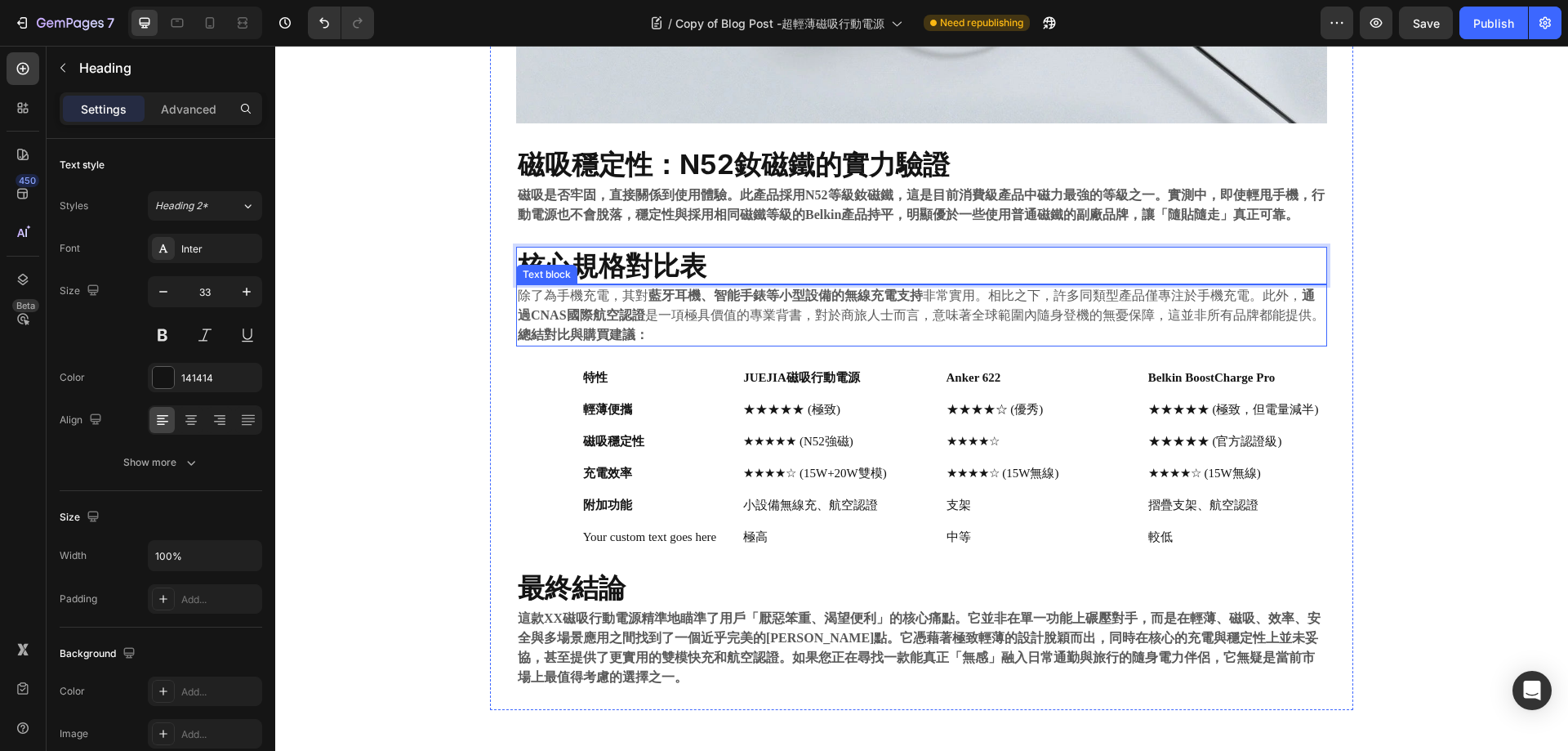
click at [650, 296] on strong "藍牙耳機、智能手錶等小型設備的無線充電支持" at bounding box center [786, 295] width 275 height 14
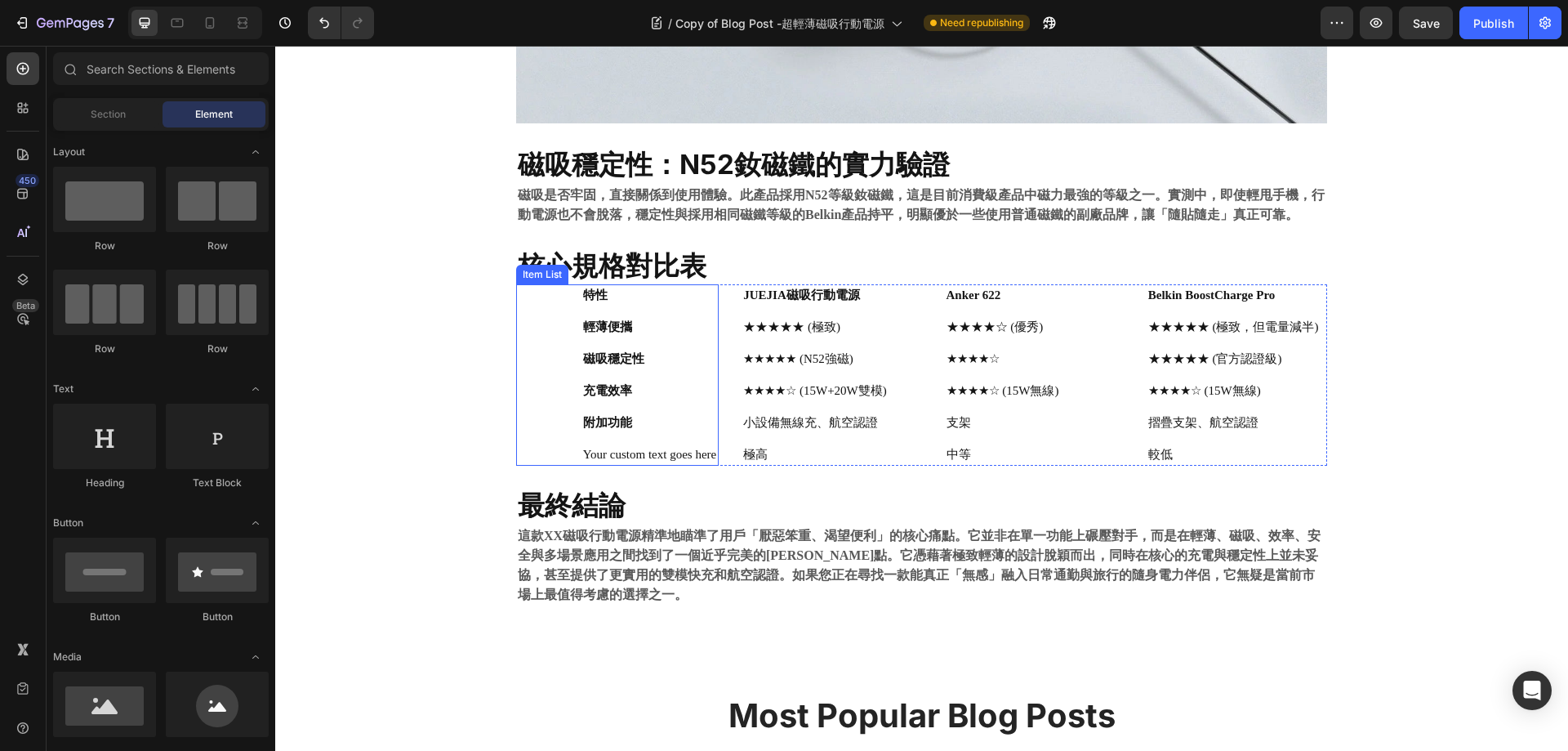
click at [583, 292] on strong "特性" at bounding box center [595, 295] width 25 height 13
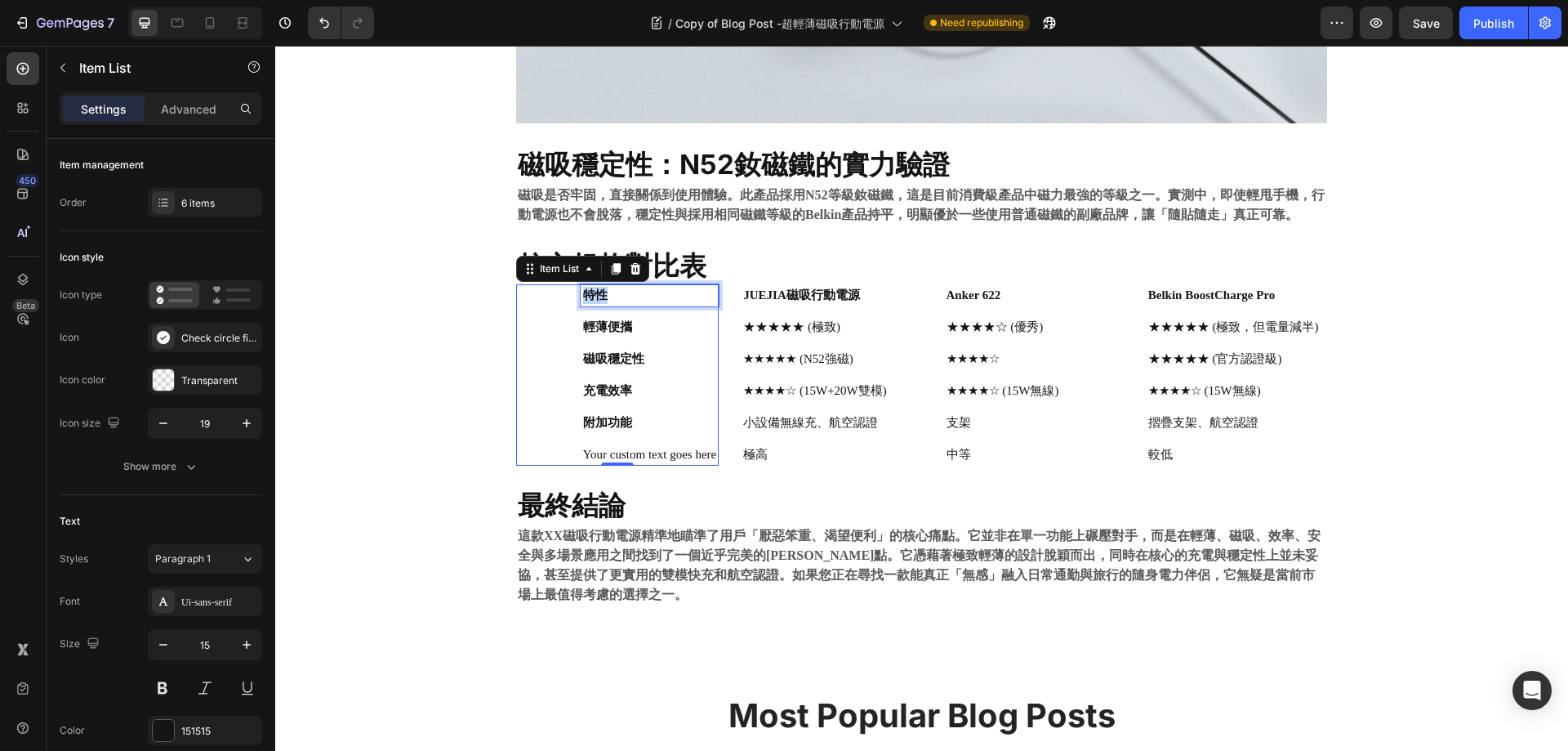
click at [583, 292] on strong "特性" at bounding box center [595, 295] width 25 height 13
click at [583, 292] on strong "特性" at bounding box center [595, 295] width 25 height 13
click at [559, 332] on div "輕薄便攜" at bounding box center [639, 328] width 160 height 22
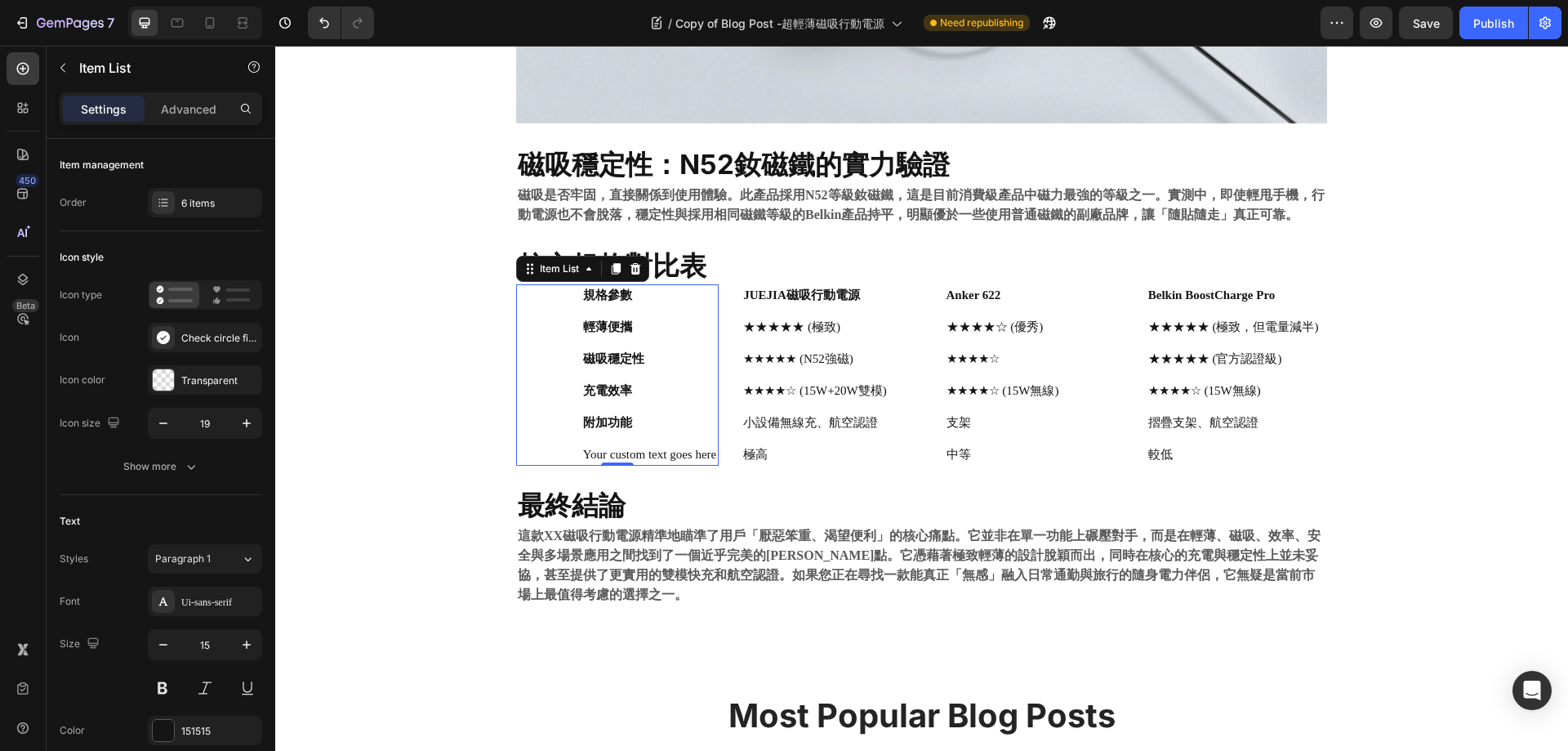
click at [605, 329] on strong "輕薄便攜" at bounding box center [607, 327] width 49 height 13
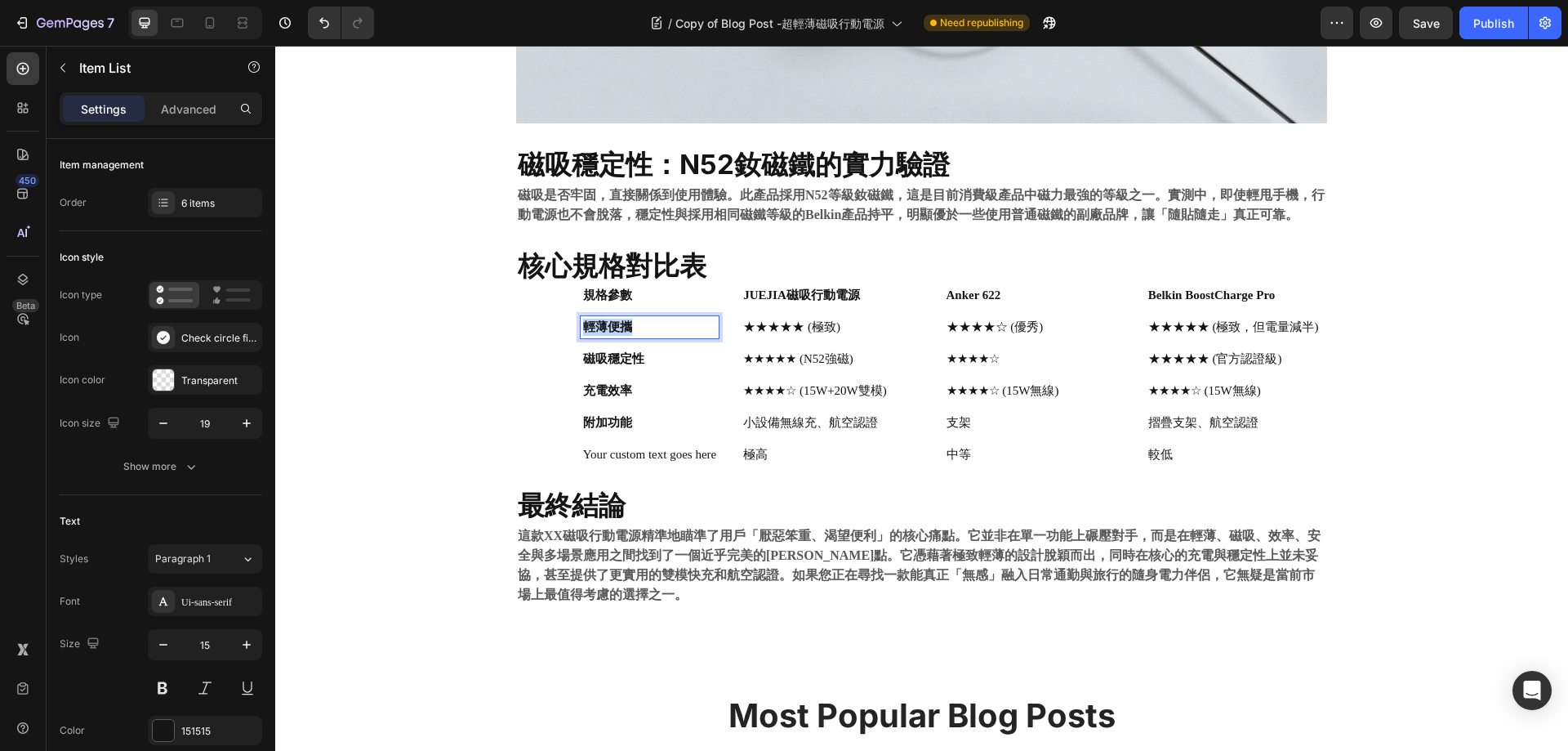
click at [605, 329] on strong "輕薄便攜" at bounding box center [607, 327] width 49 height 13
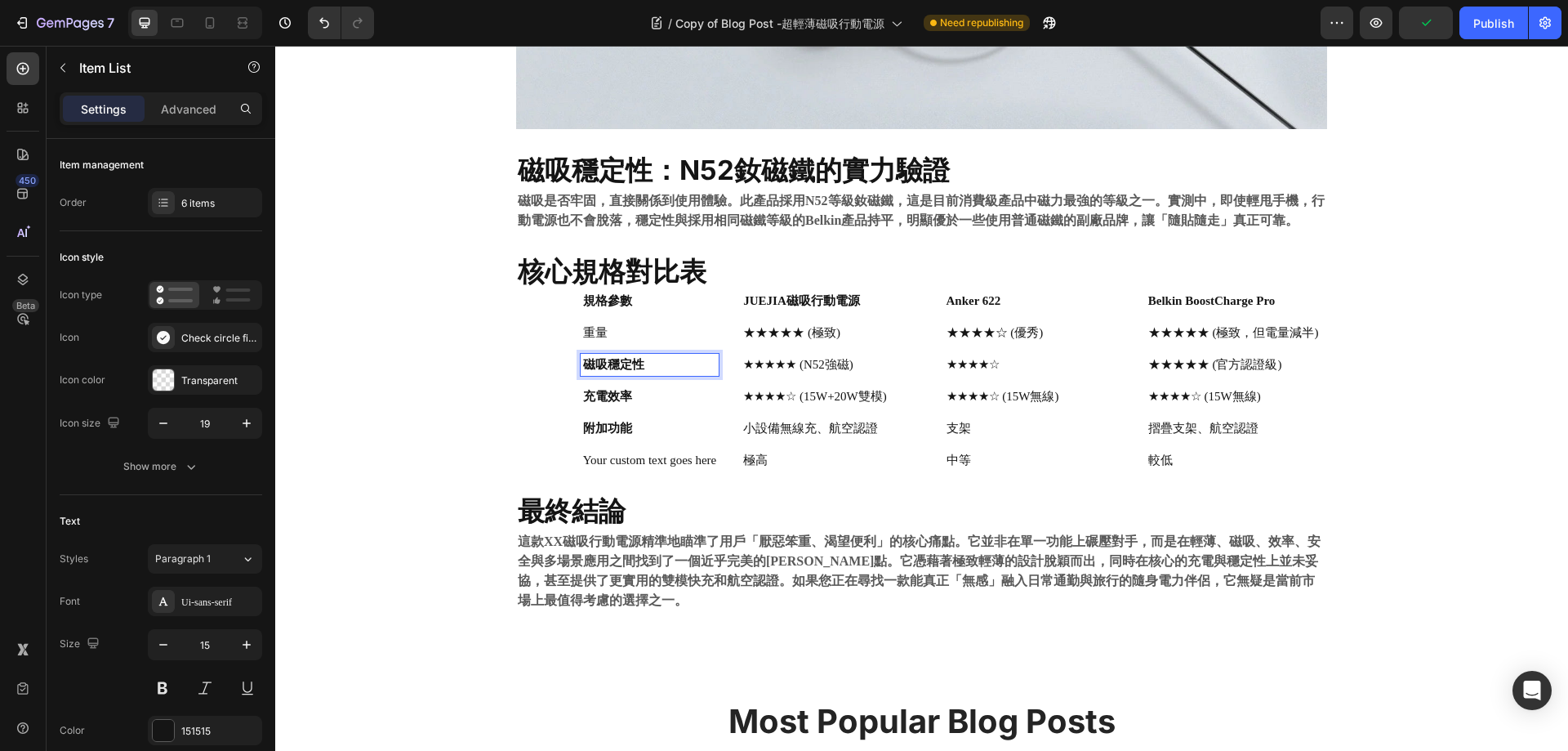
click at [601, 359] on strong "磁吸穩定性" at bounding box center [613, 364] width 61 height 13
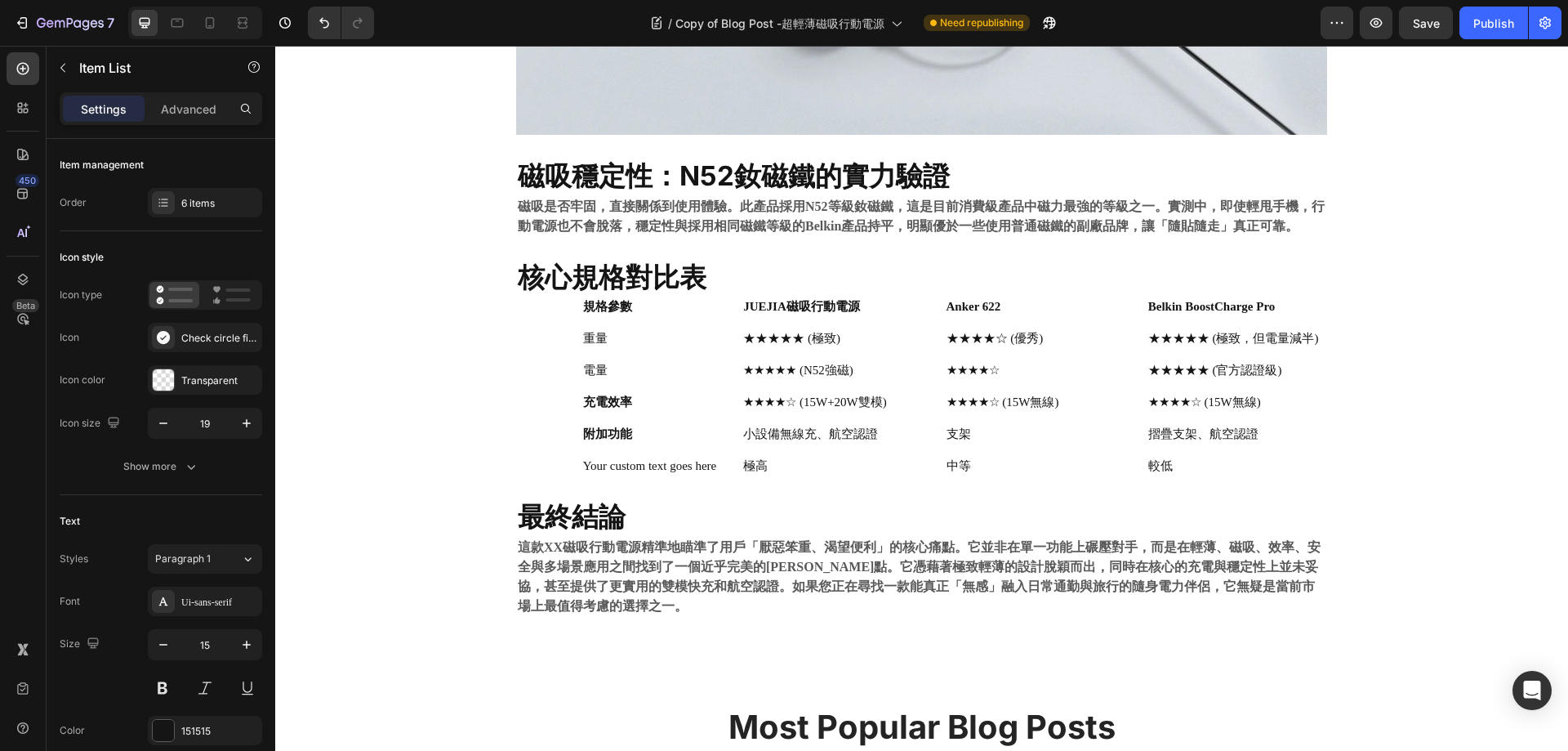
click at [606, 404] on p "充電效率" at bounding box center [649, 402] width 133 height 18
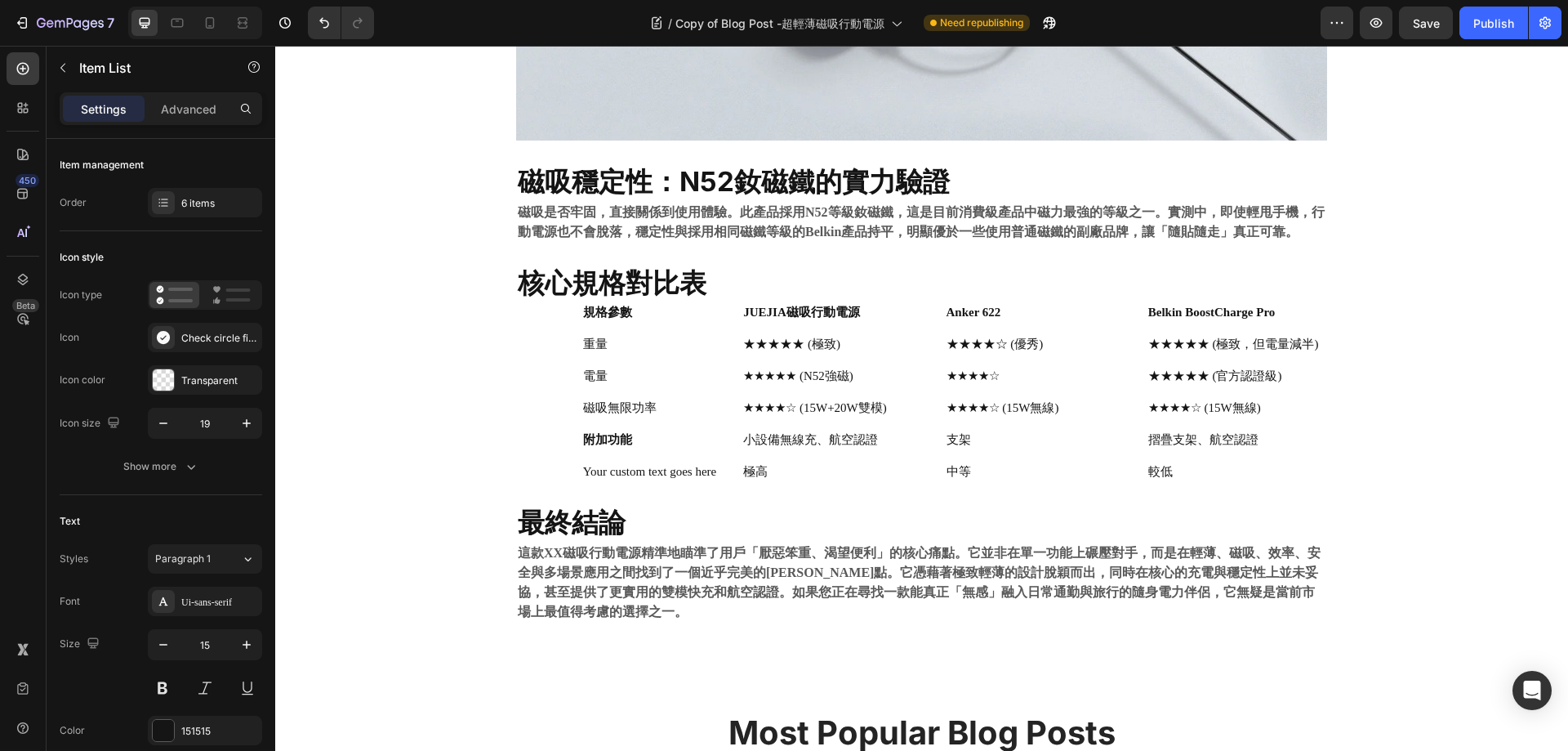
click at [595, 446] on strong "附加功能" at bounding box center [607, 439] width 49 height 13
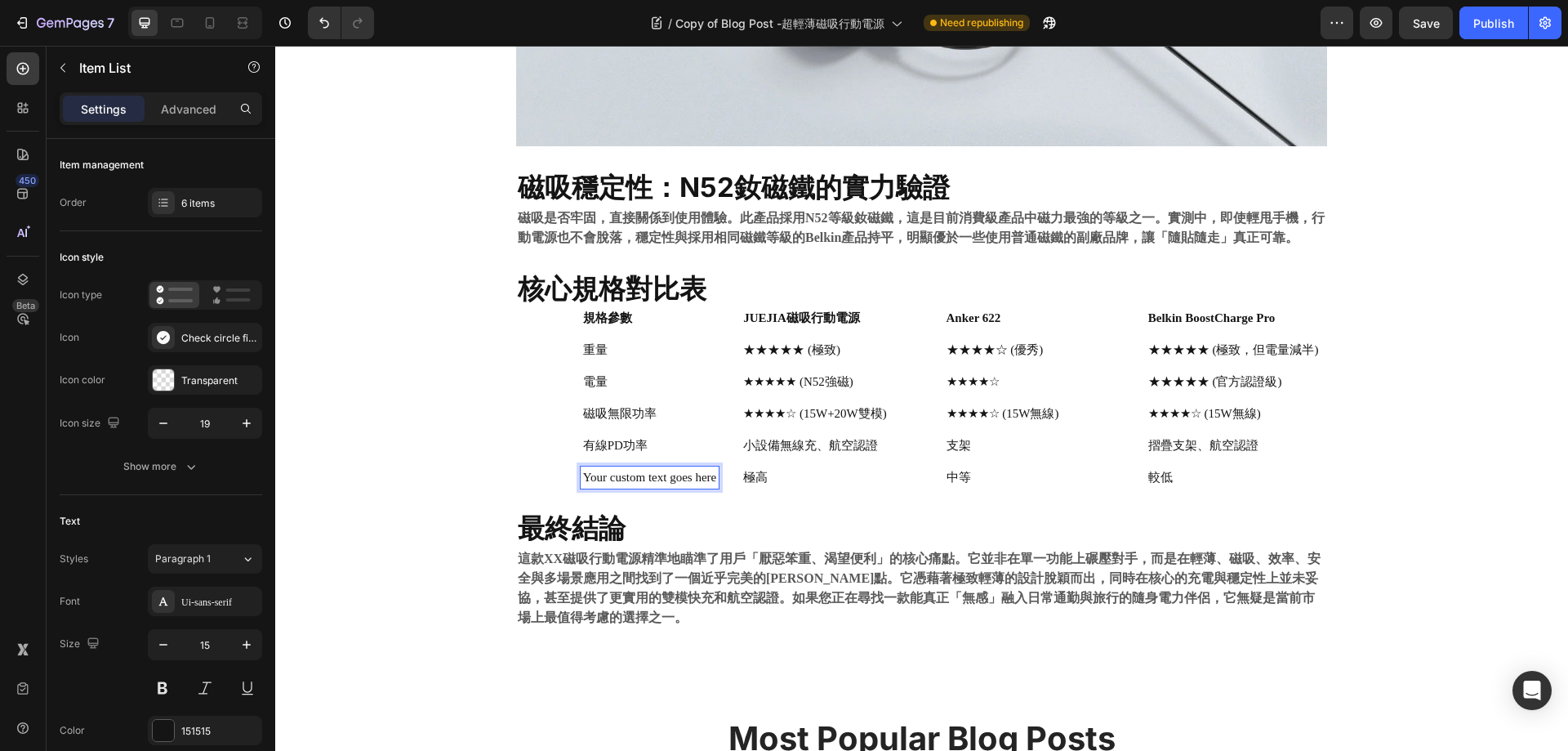
click at [638, 485] on p "Your custom text goes here" at bounding box center [649, 477] width 133 height 18
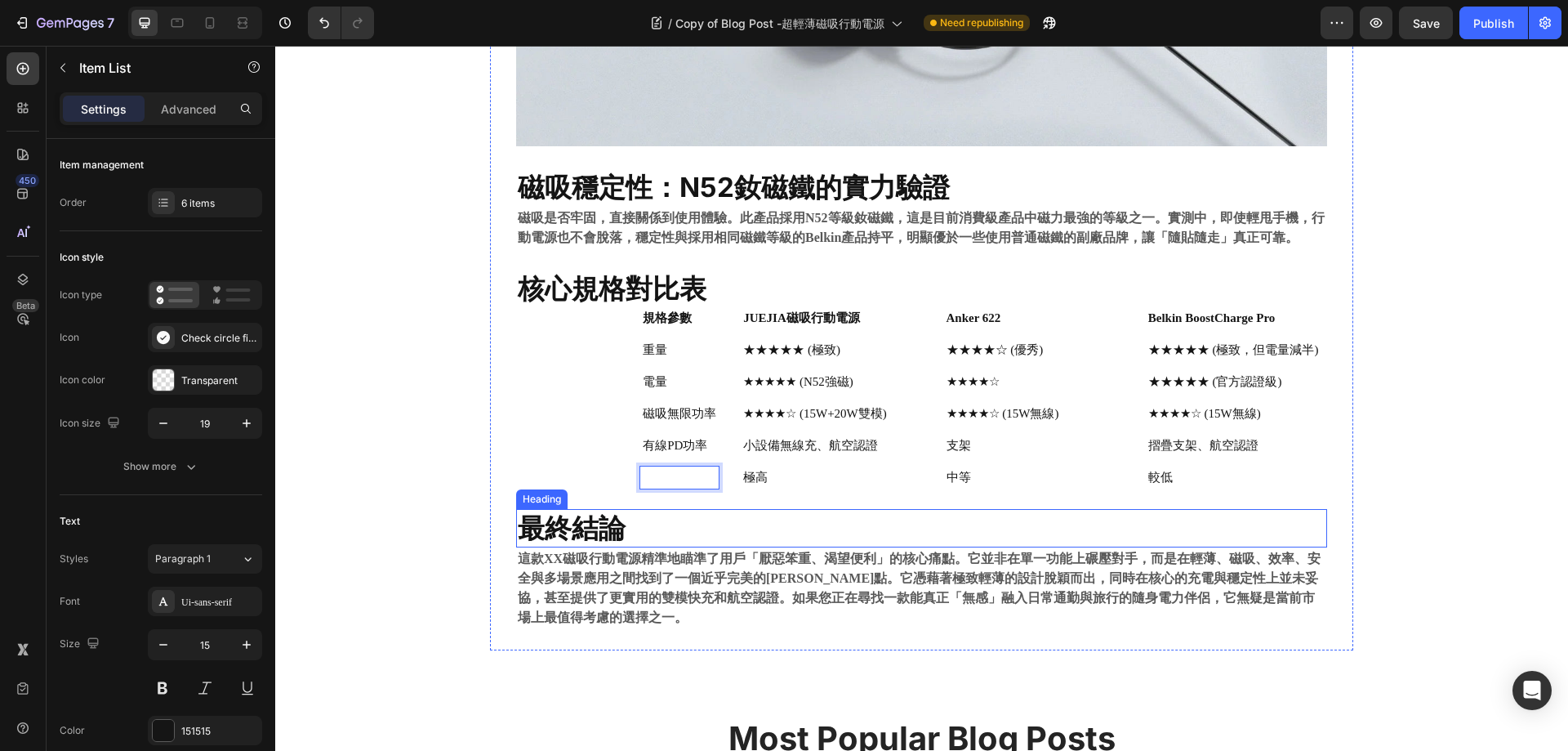
scroll to position [1253, 0]
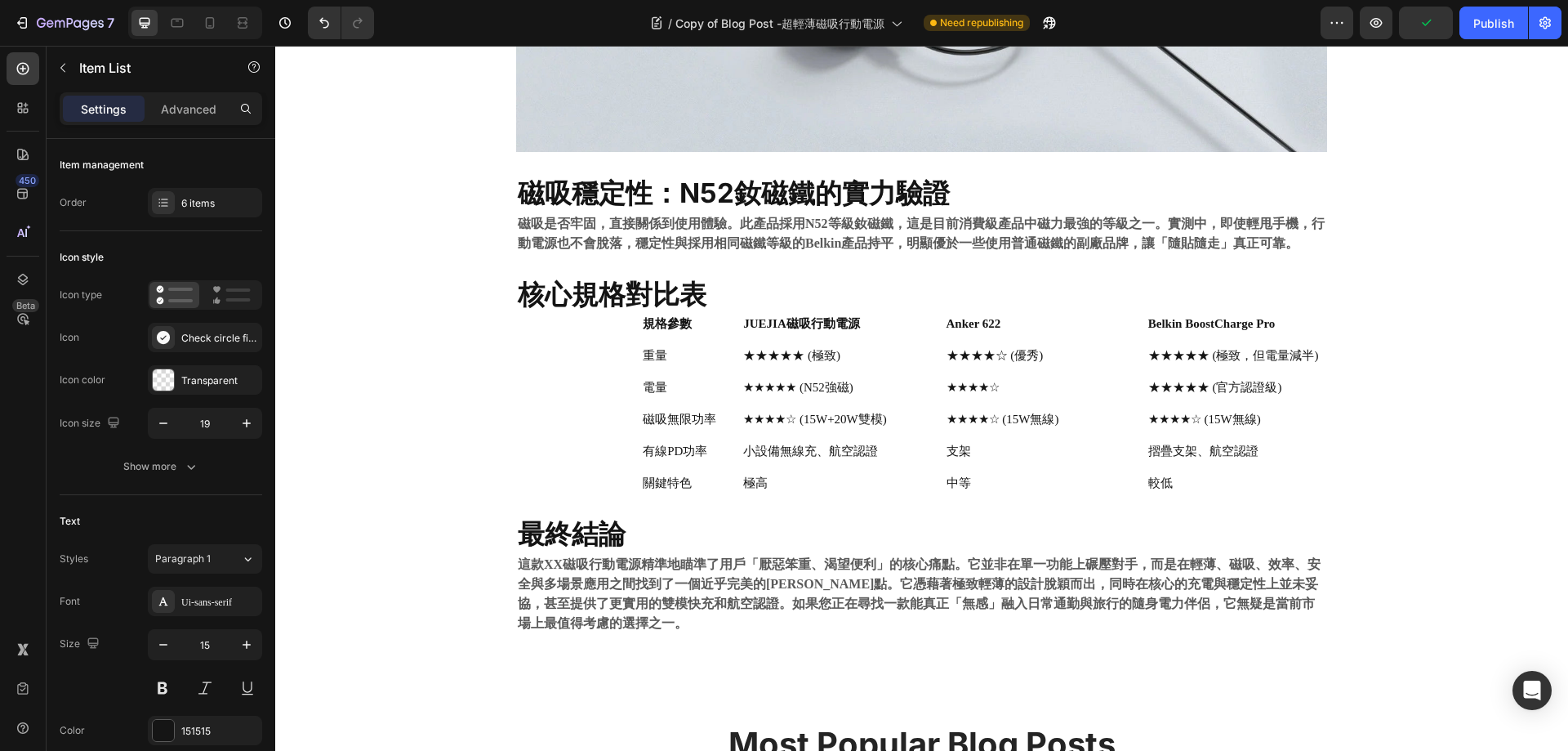
click at [518, 368] on div "規格參數 重量 電量 磁吸無限功率 有線PD功率 關鍵特色" at bounding box center [618, 403] width 203 height 182
click at [620, 382] on icon at bounding box center [625, 387] width 12 height 12
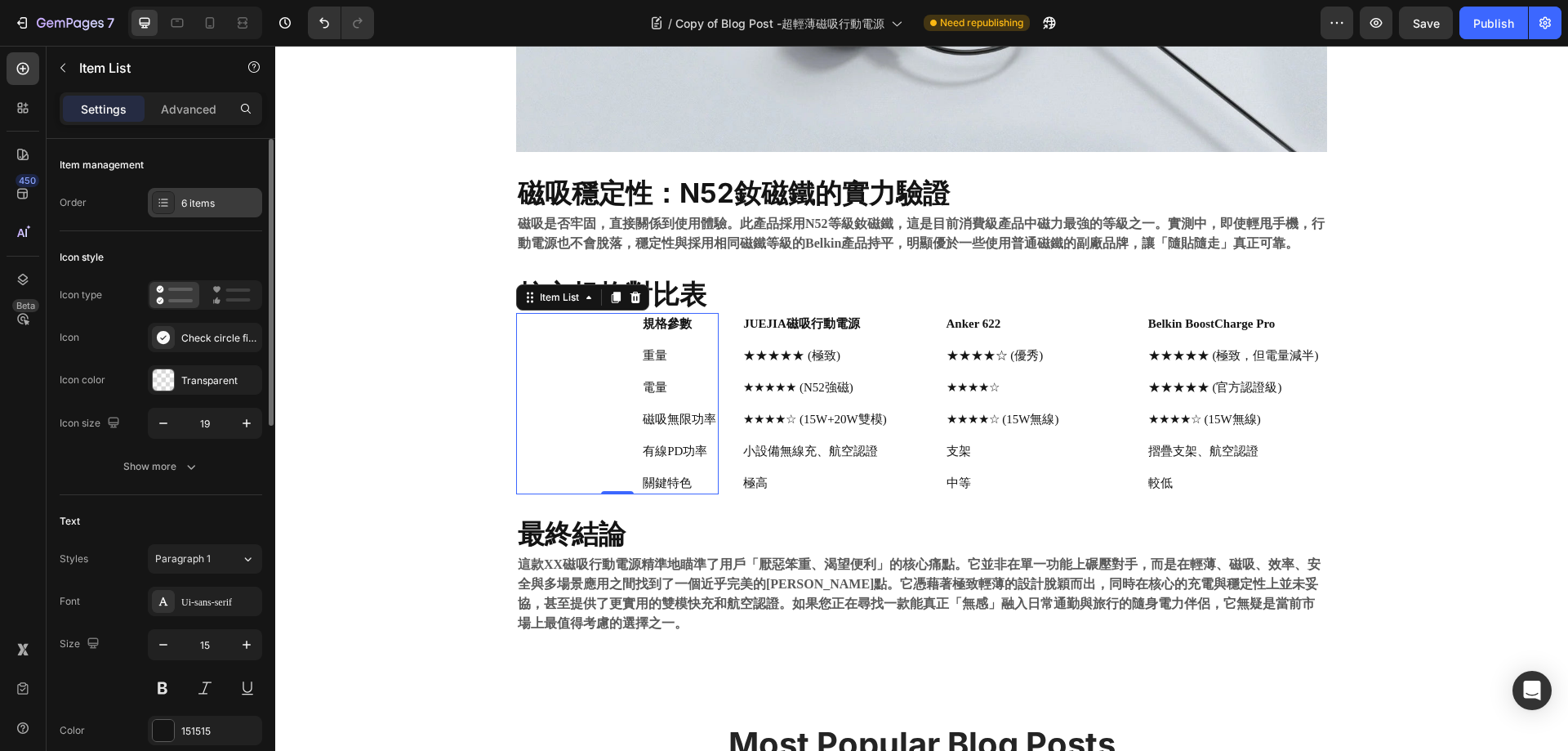
click at [169, 205] on icon at bounding box center [163, 203] width 13 height 13
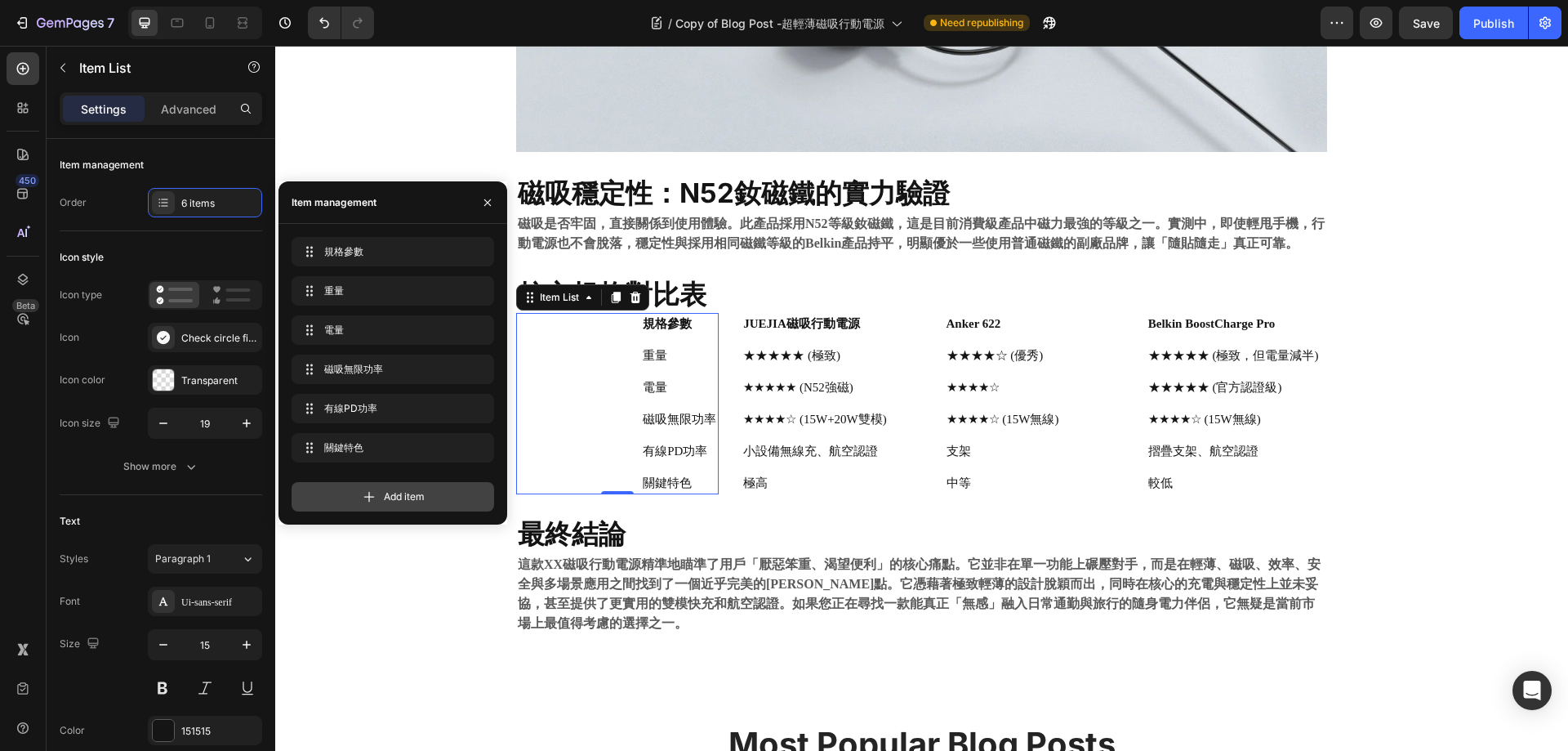
click at [397, 495] on span "Add item" at bounding box center [404, 496] width 41 height 15
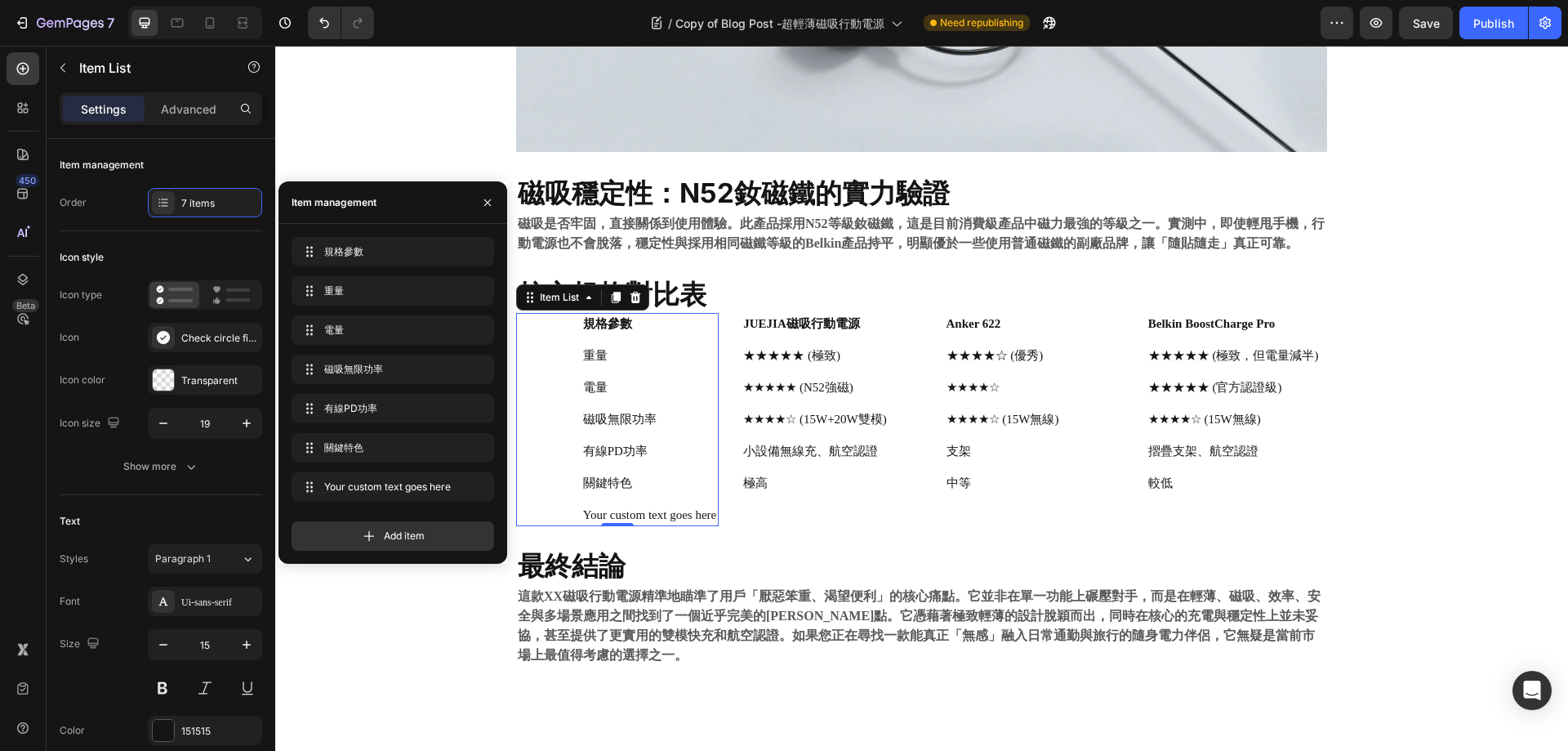
click at [636, 508] on div "Your custom text goes here" at bounding box center [650, 515] width 138 height 22
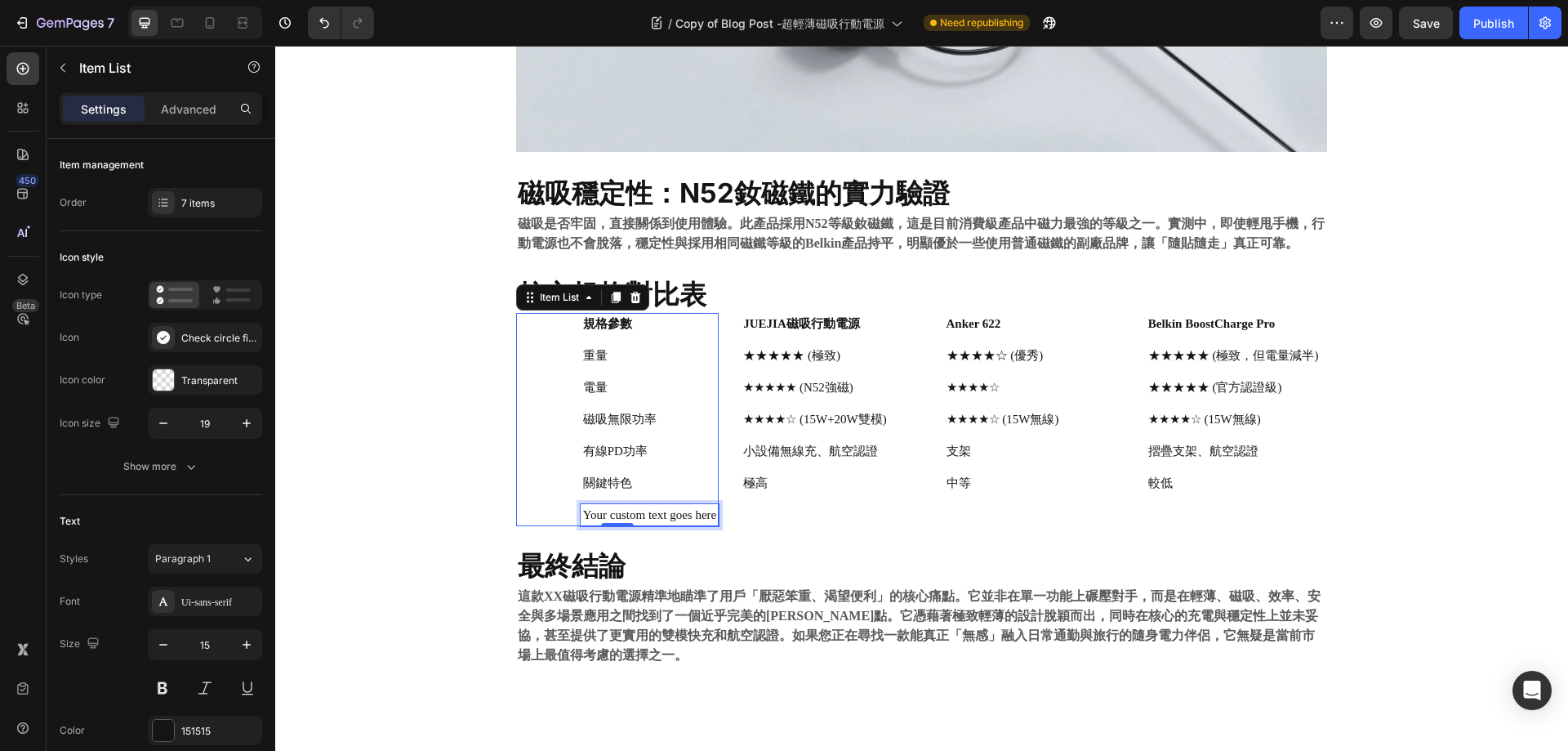
click at [636, 508] on p "Your custom text goes here" at bounding box center [649, 515] width 133 height 18
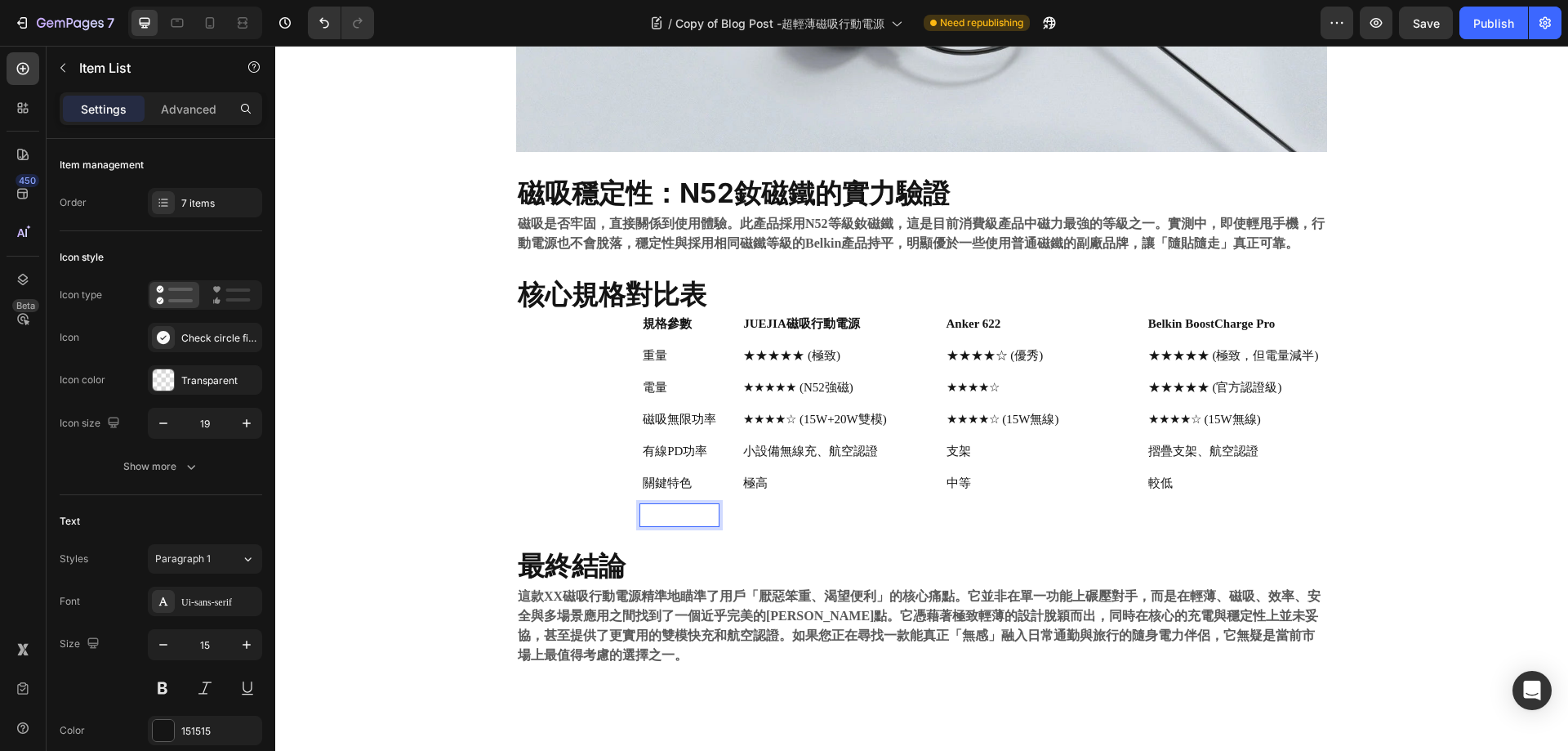
scroll to position [1247, 0]
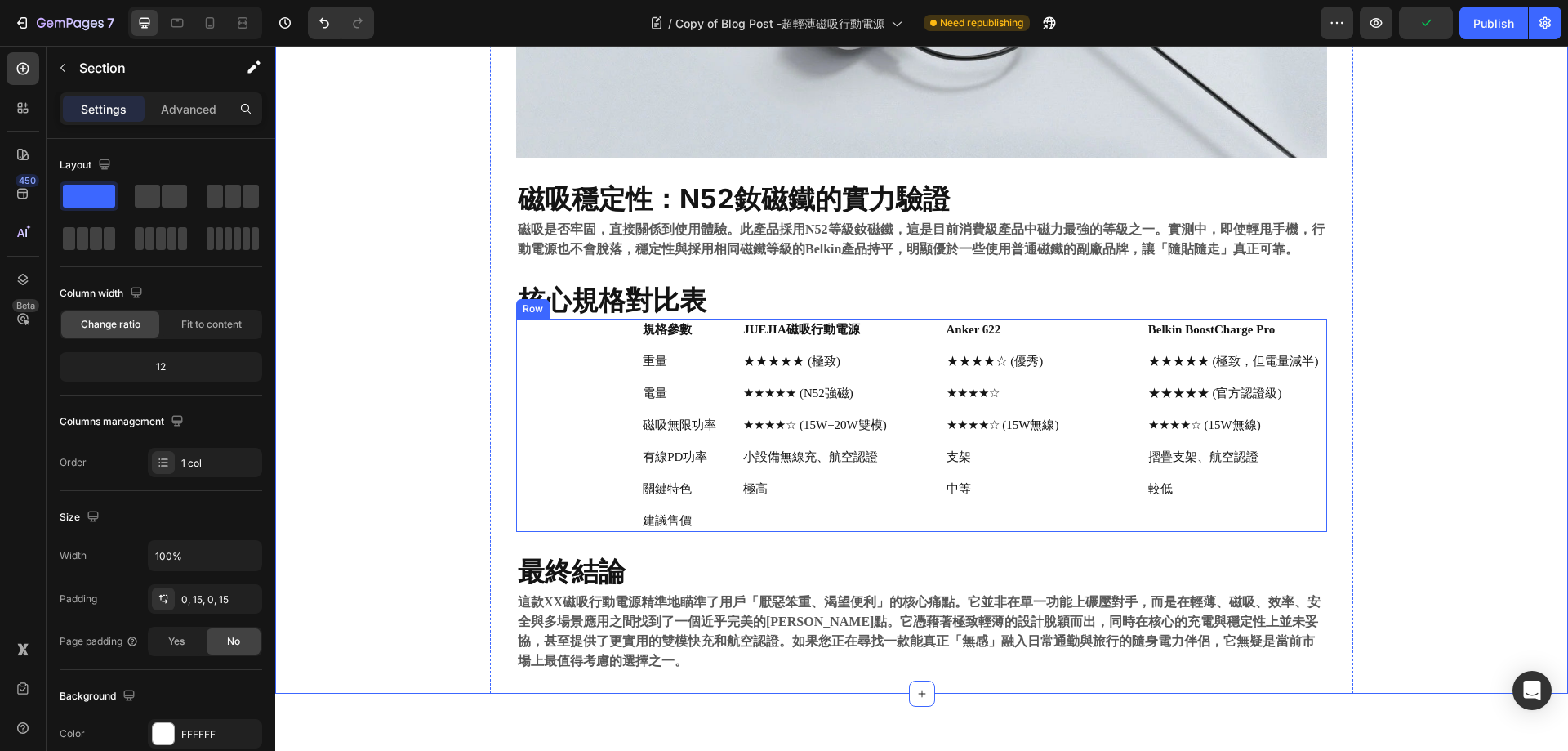
click at [867, 514] on div "JUEJIA磁吸行動電源 ★★★★★ (極致) ★★★★★ (N52強磁) ★★★★☆ (15W+20W雙模) 小設備無線充、航空認證 極高 Item List" at bounding box center [820, 424] width 203 height 213
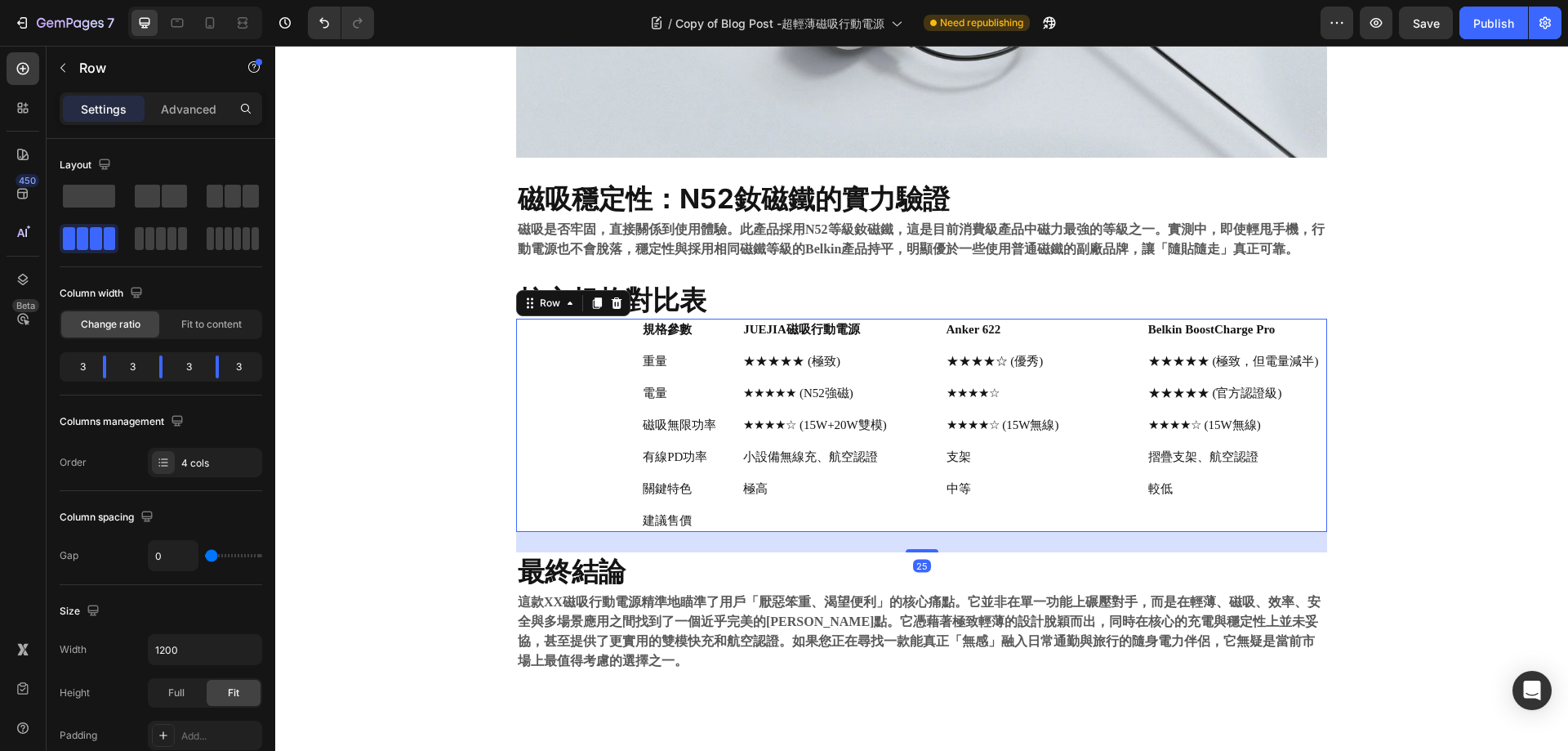
click at [777, 519] on div "JUEJIA磁吸行動電源 ★★★★★ (極致) ★★★★★ (N52強磁) ★★★★☆ (15W+20W雙模) 小設備無線充、航空認證 極高 Item List" at bounding box center [820, 424] width 203 height 213
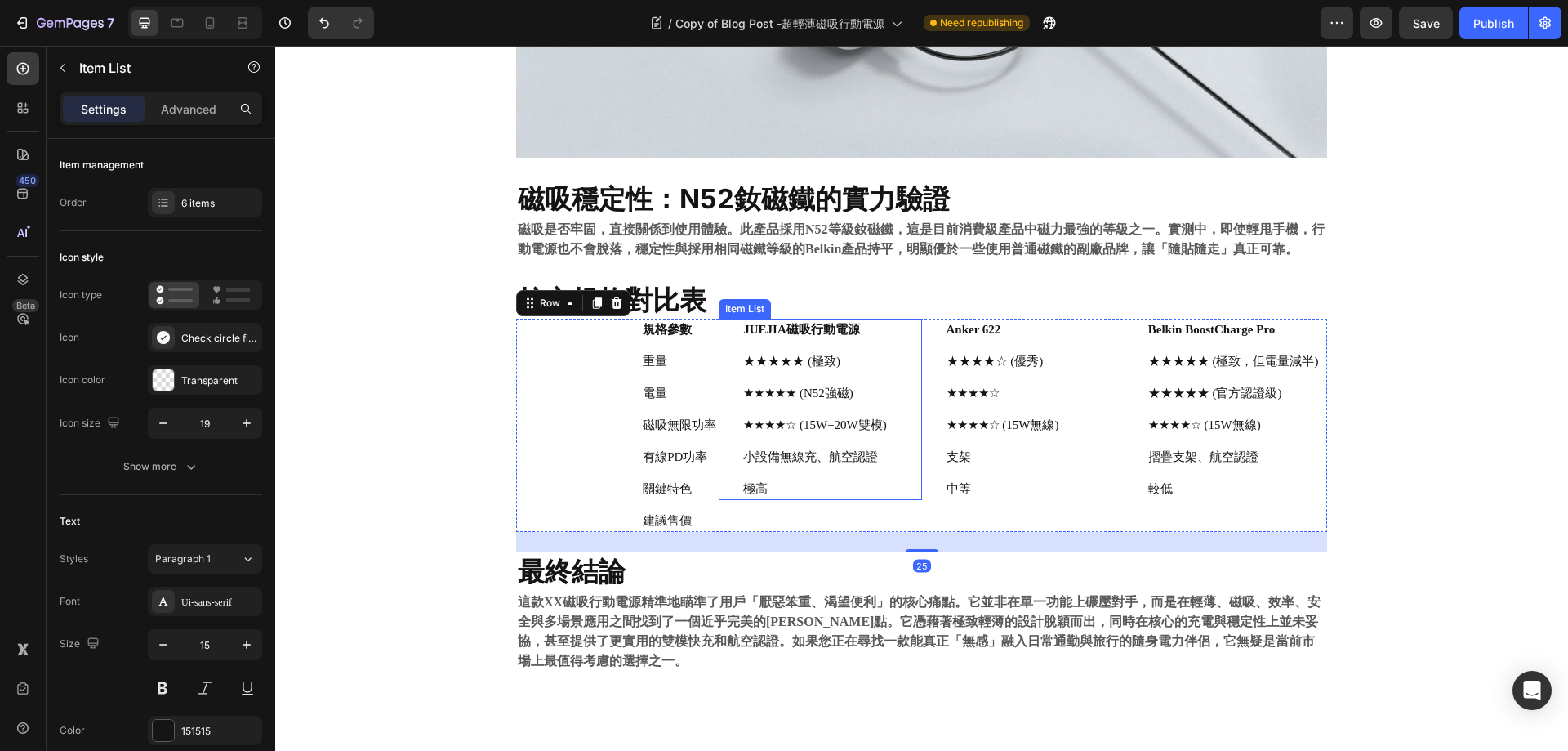
click at [815, 458] on p "小設備無線充、航空認證" at bounding box center [815, 457] width 144 height 18
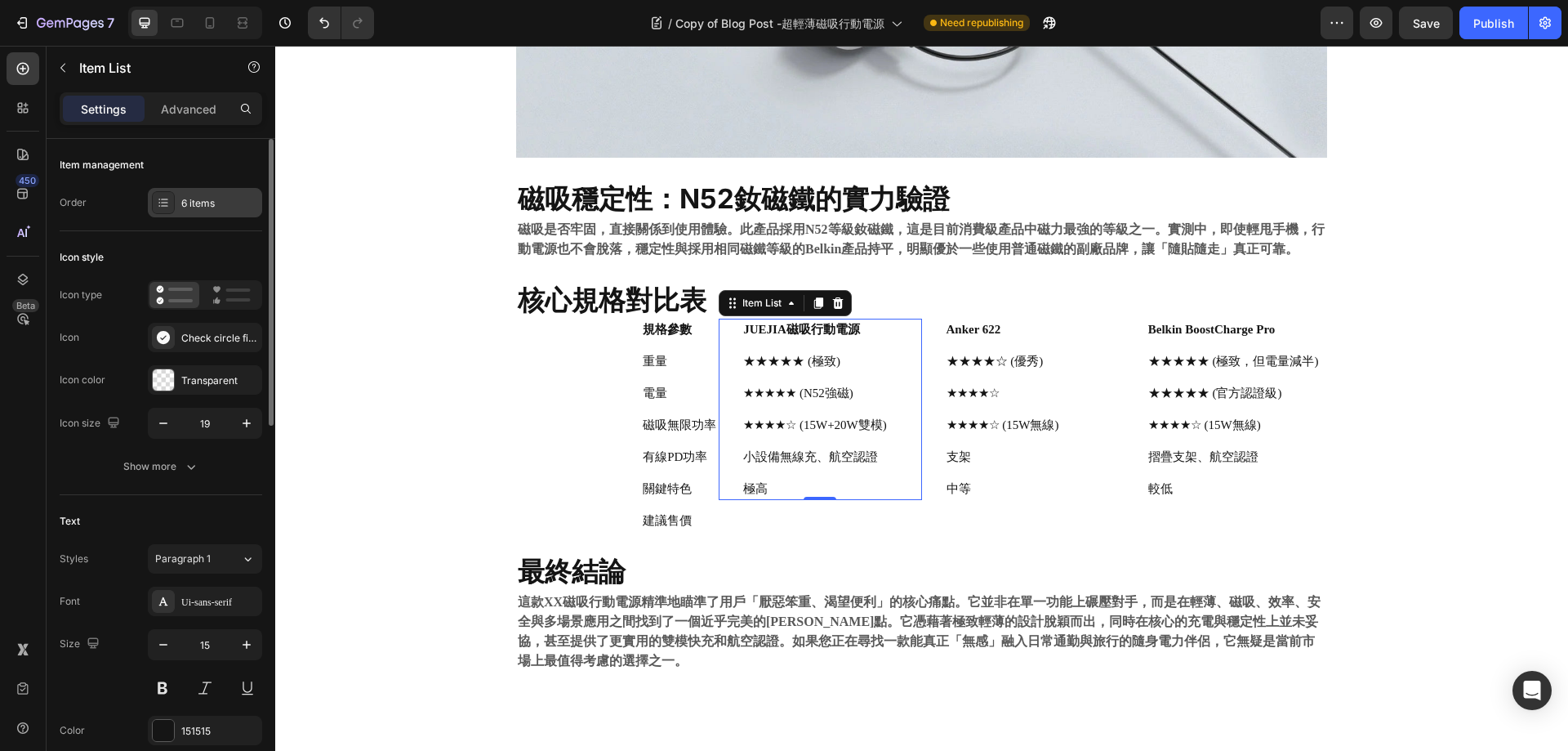
click at [216, 205] on div "6 items" at bounding box center [220, 204] width 77 height 15
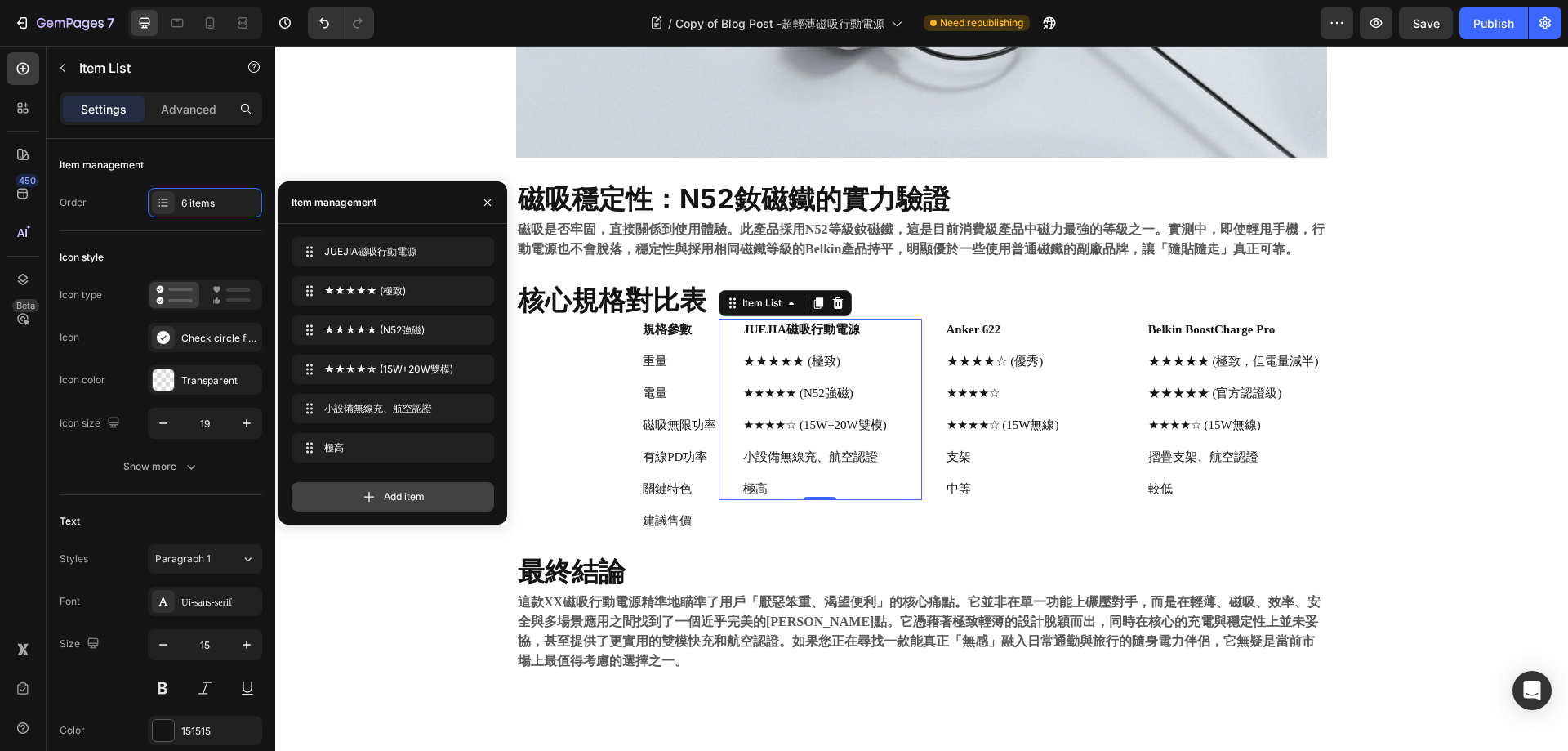
click at [384, 507] on div "Add item" at bounding box center [393, 496] width 203 height 30
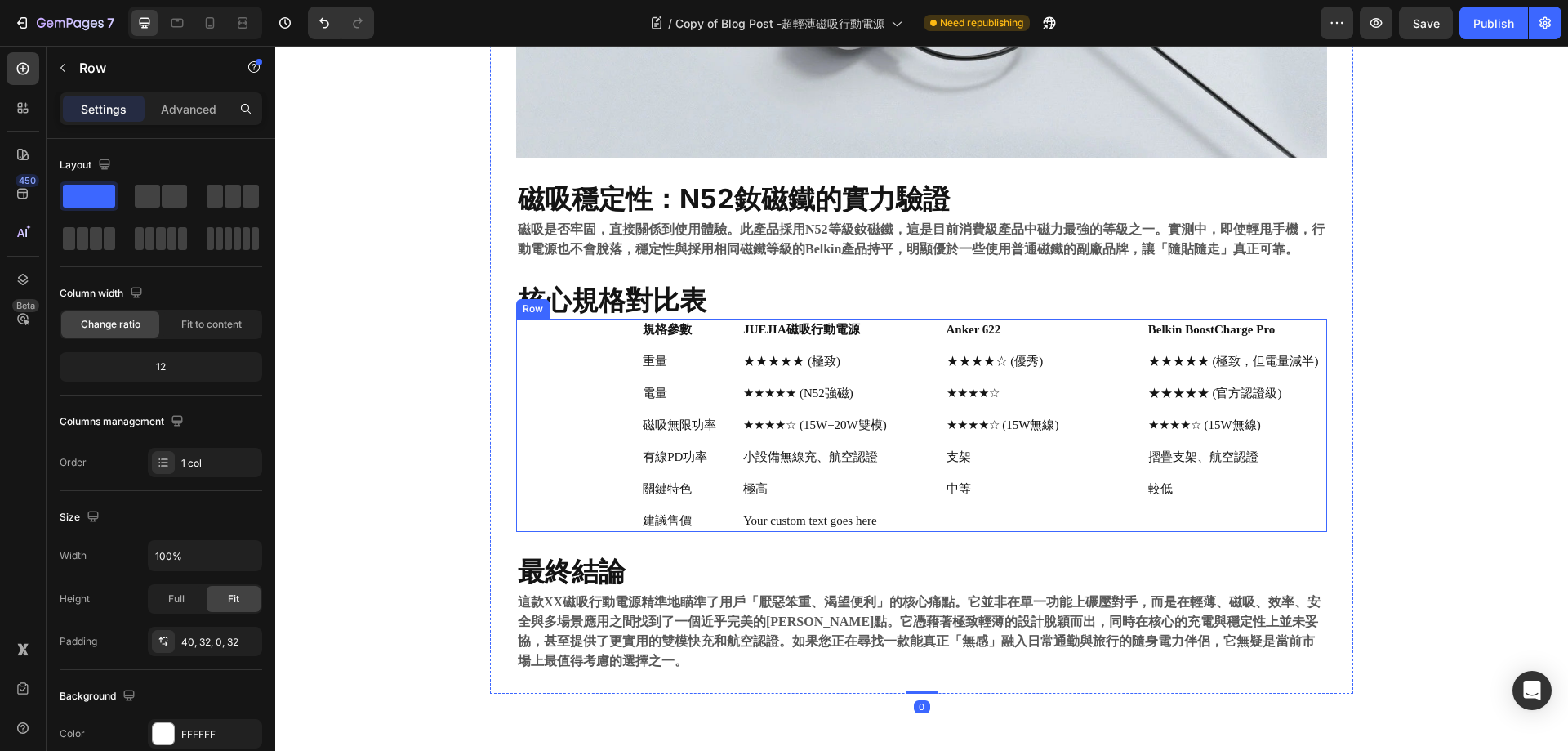
click at [1038, 487] on p "中等" at bounding box center [1003, 489] width 113 height 18
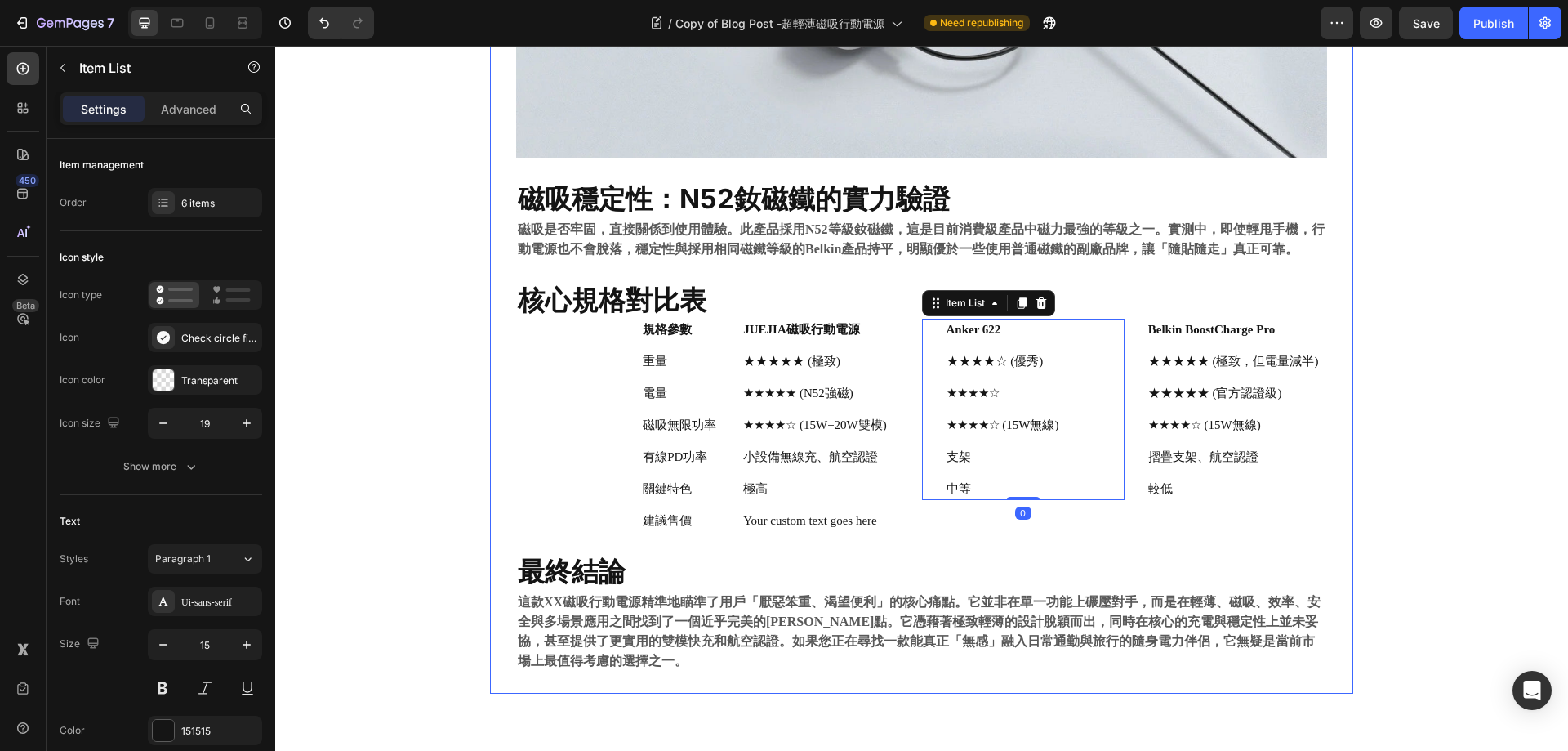
click at [1060, 525] on div "Anker 622 ★★★★☆ (優秀) ★★★★☆ ★★★★☆ (15W無線) 支架 中等 Item List 0" at bounding box center [1024, 424] width 203 height 213
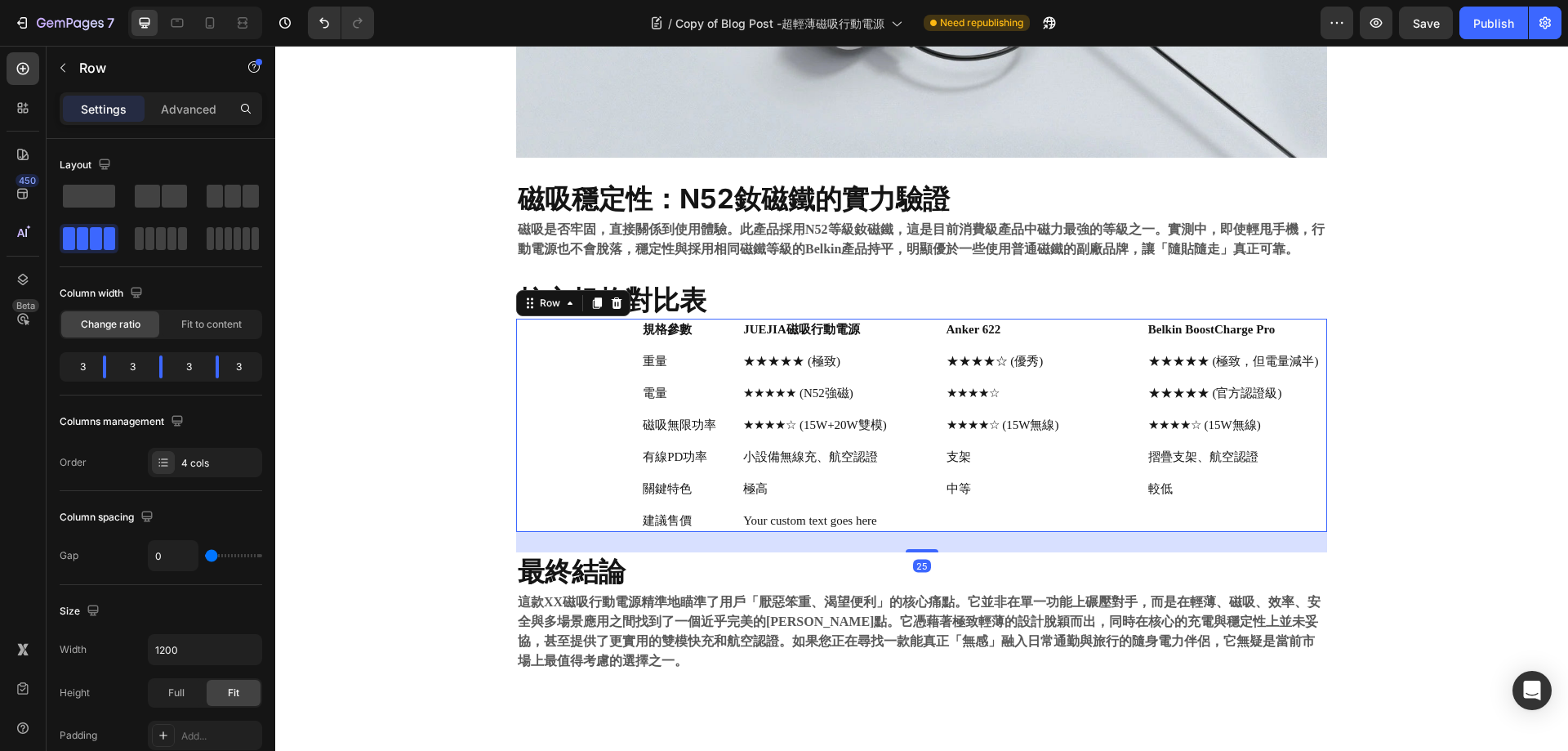
click at [1081, 469] on div "Anker 622 ★★★★☆ (優秀) ★★★★☆ ★★★★☆ (15W無線) 支架 中等" at bounding box center [1024, 409] width 203 height 182
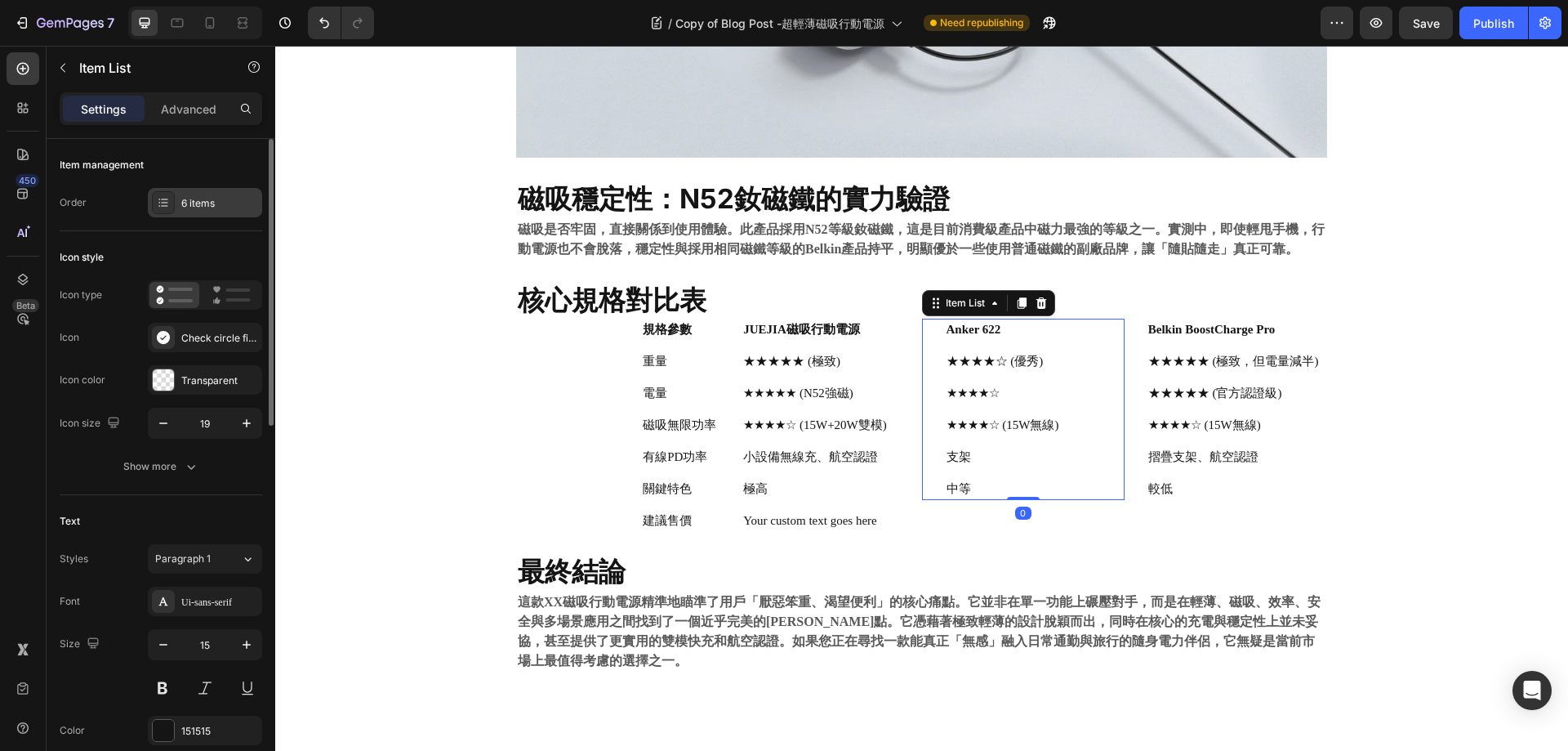
click at [205, 200] on div "6 items" at bounding box center [220, 204] width 77 height 15
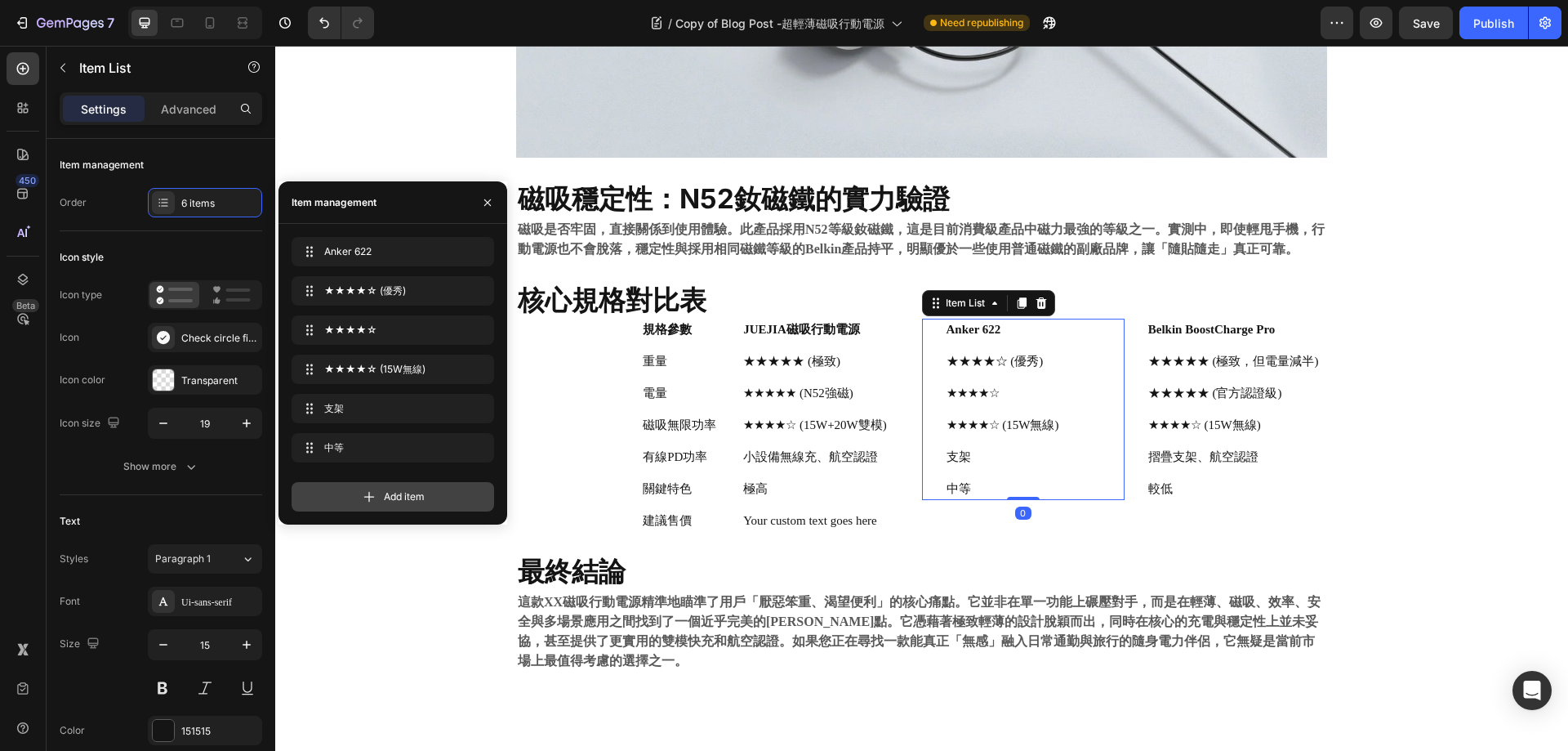
click at [384, 501] on span "Add item" at bounding box center [404, 496] width 41 height 15
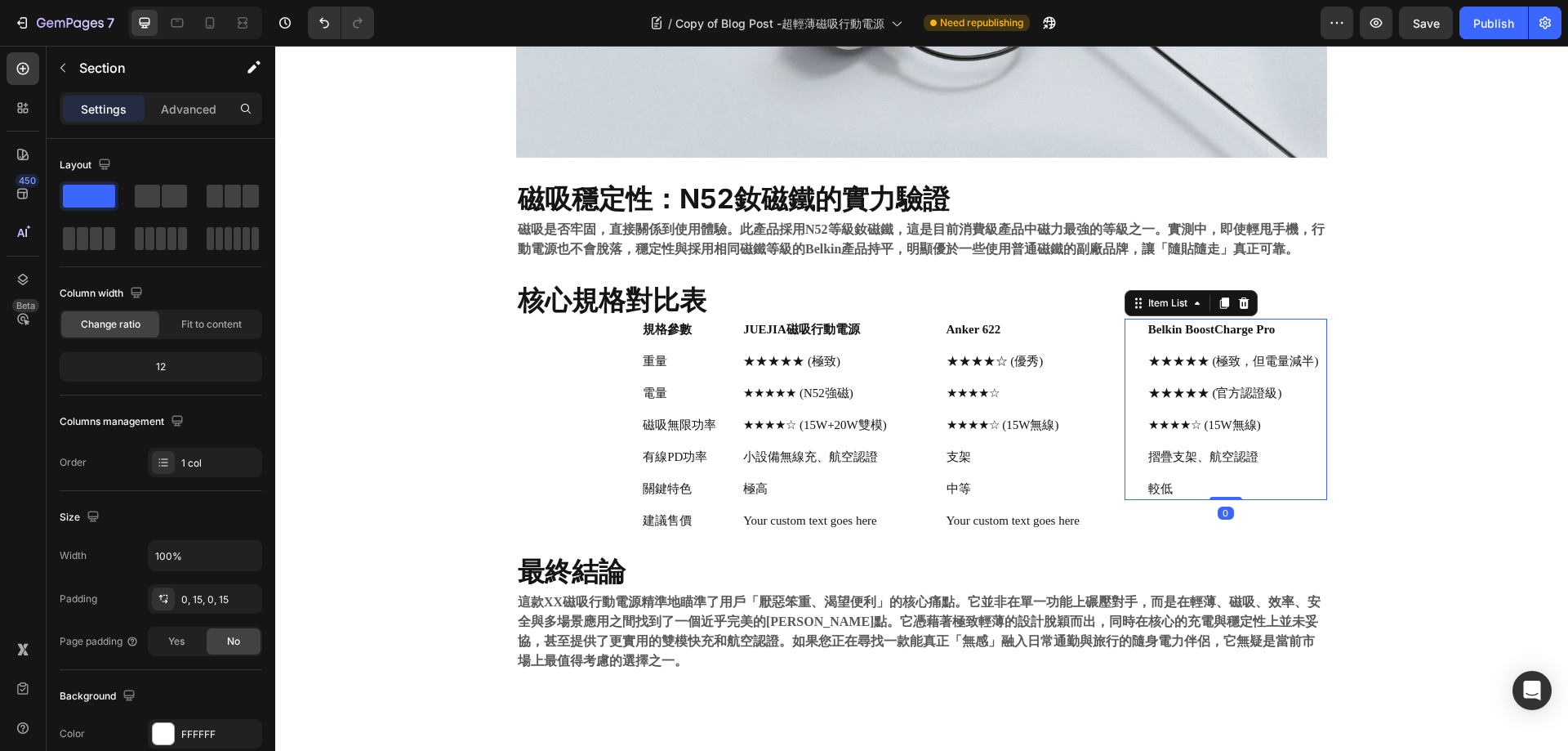
click at [1290, 483] on p "較低" at bounding box center [1233, 489] width 171 height 18
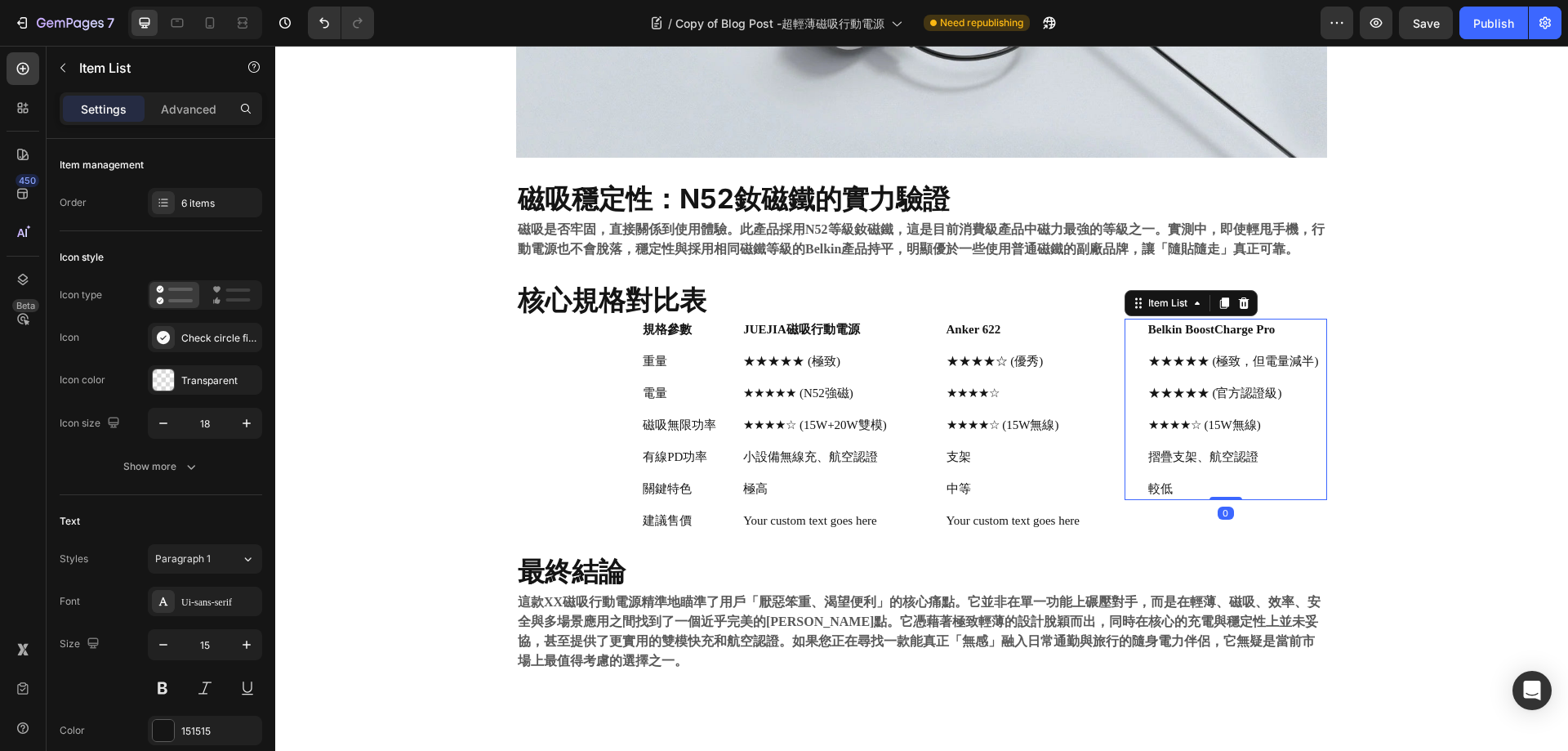
click at [1310, 411] on div "Belkin BoostCharge Pro ★★★★★ (極致，但電量減半) ★★★★★ (官方認證級) ★★★★☆ (15W無線) 摺疊支架、航空認證 較低" at bounding box center [1222, 409] width 196 height 182
click at [182, 194] on div "6 items" at bounding box center [205, 203] width 114 height 30
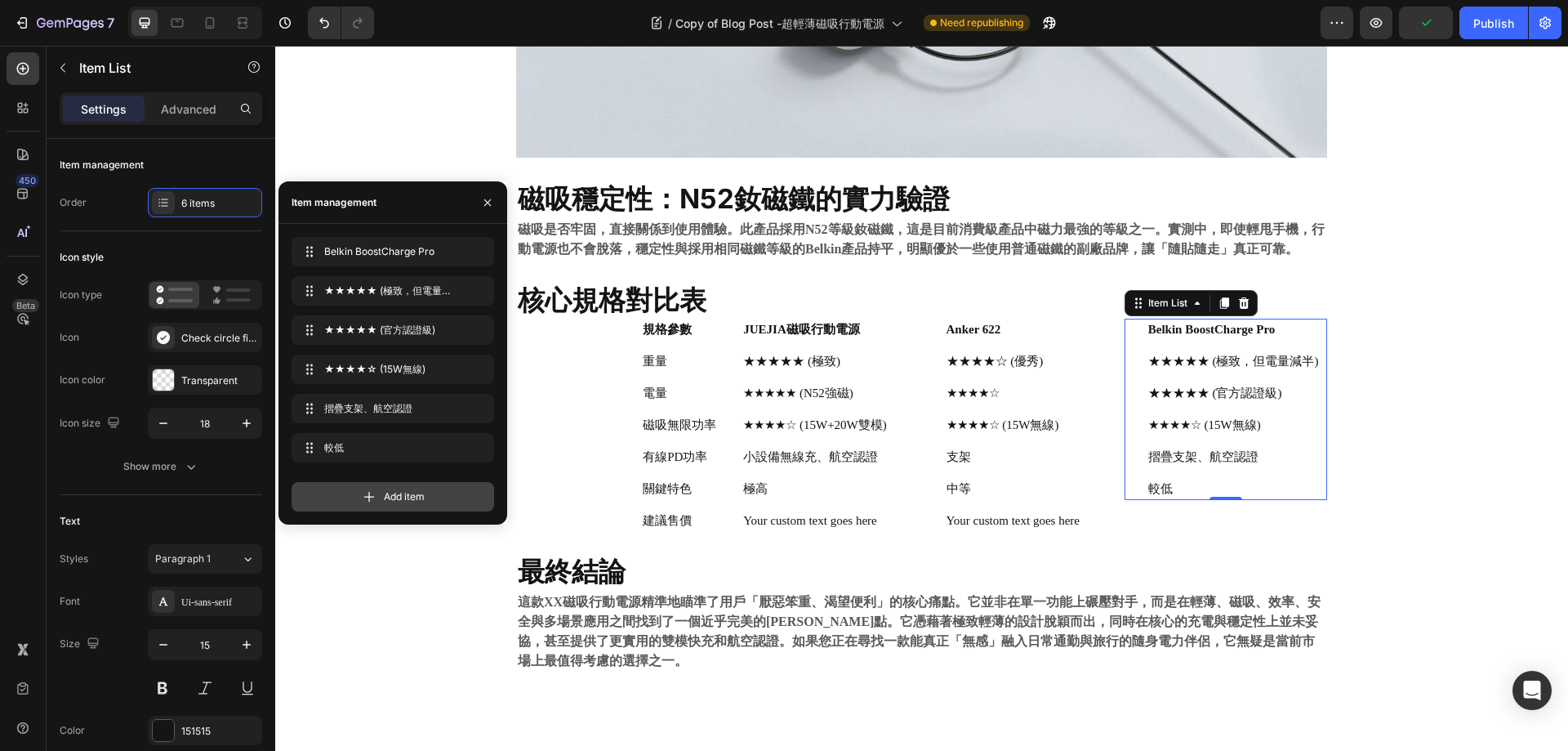
click at [386, 489] on div "Add item" at bounding box center [393, 496] width 203 height 30
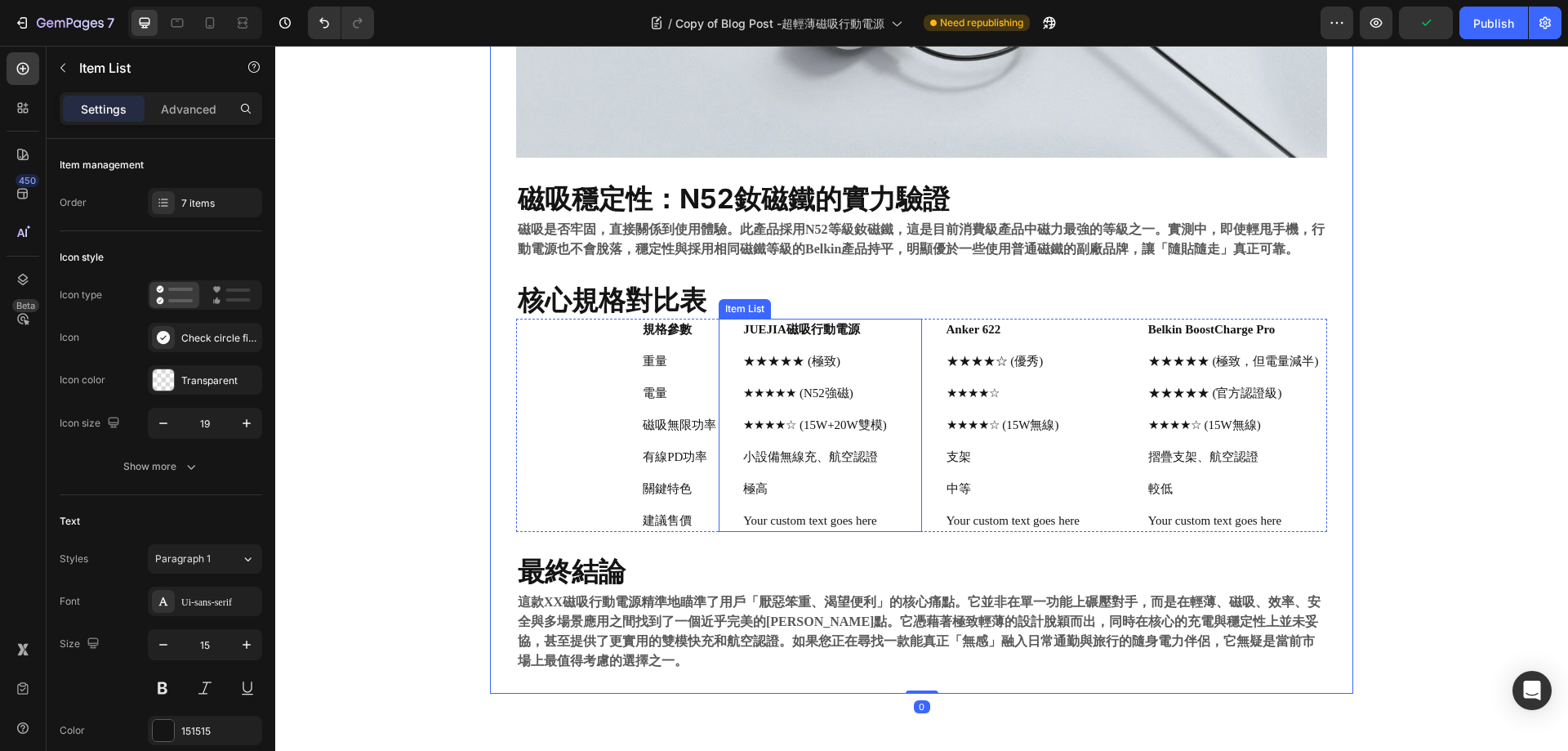
click at [790, 525] on div "Your custom text goes here" at bounding box center [814, 521] width 148 height 22
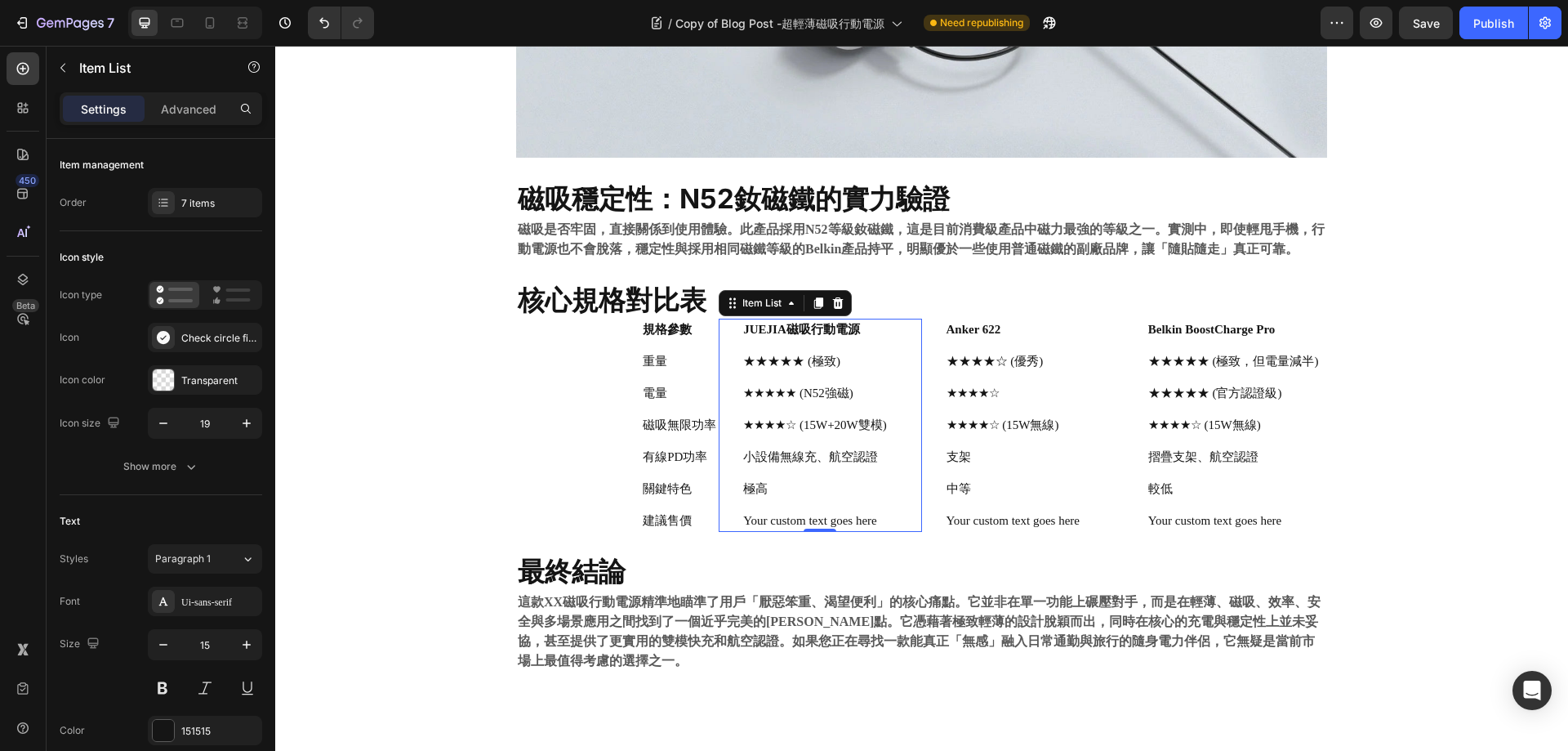
click at [772, 365] on p "★★★★★ (極致)" at bounding box center [815, 362] width 144 height 18
click at [754, 368] on p "★★★★★ (極致)" at bounding box center [815, 362] width 144 height 18
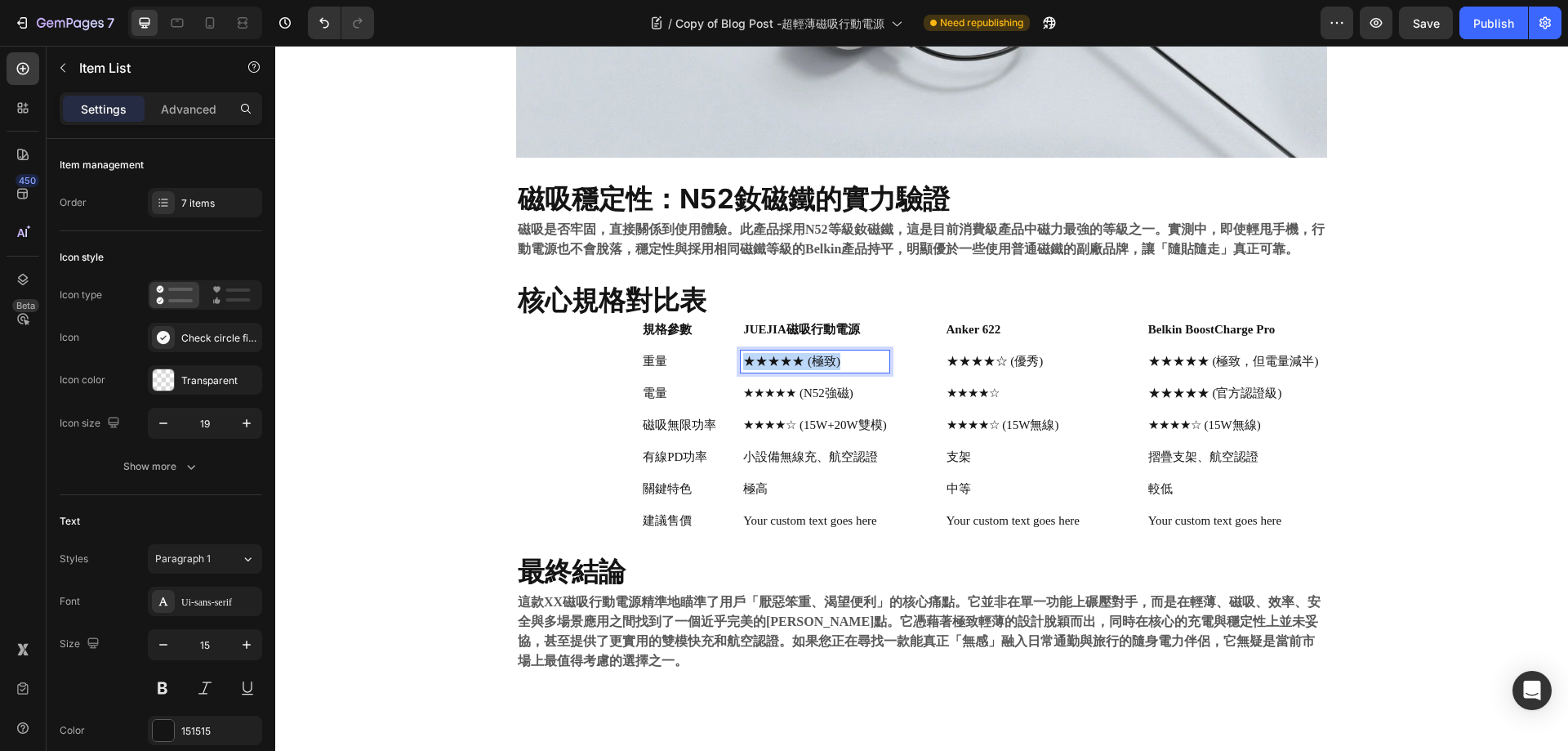
click at [754, 368] on p "★★★★★ (極致)" at bounding box center [815, 362] width 144 height 18
click at [1025, 352] on div "★★★★☆ (優秀)" at bounding box center [1014, 362] width 138 height 22
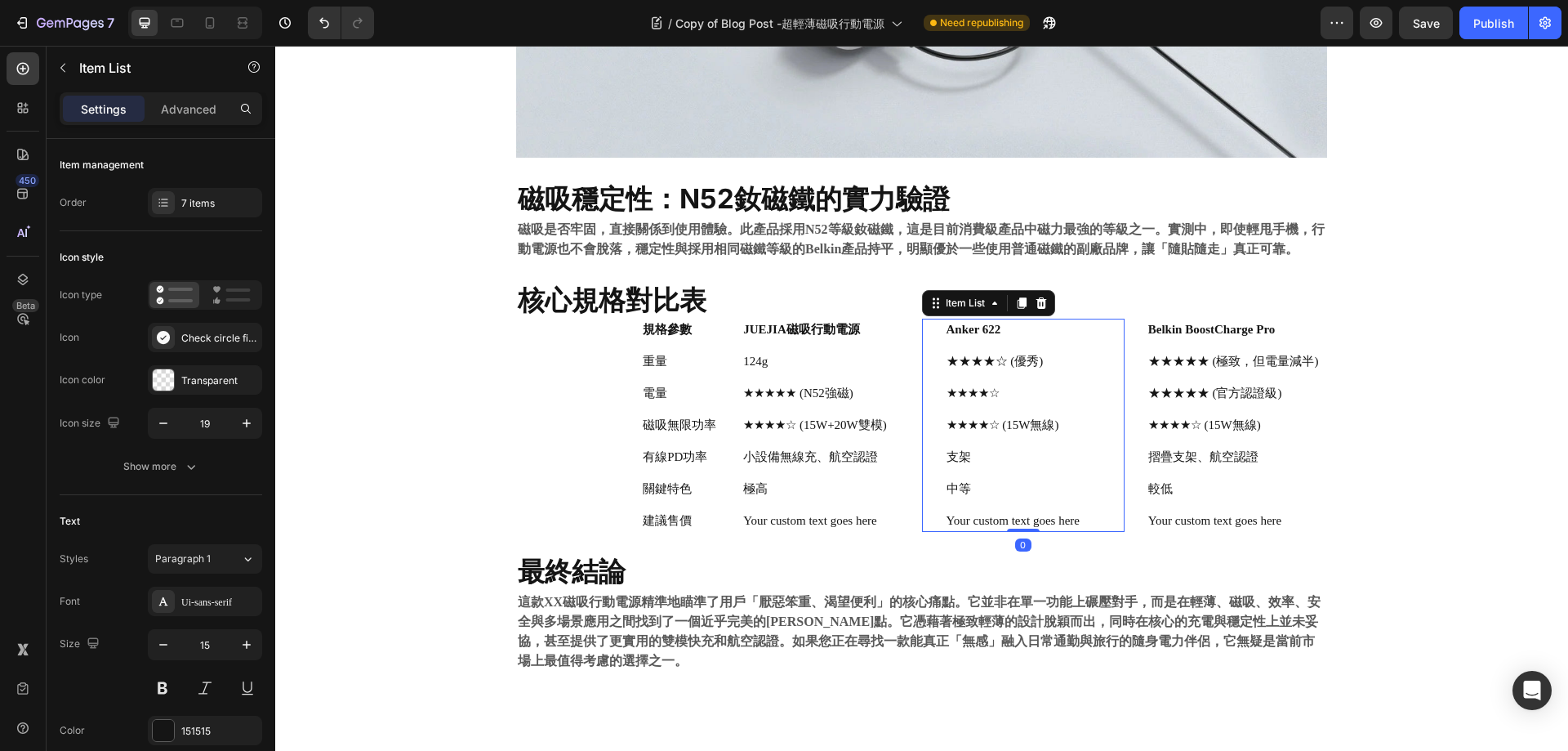
click at [1007, 363] on p "★★★★☆ (優秀)" at bounding box center [1013, 362] width 133 height 18
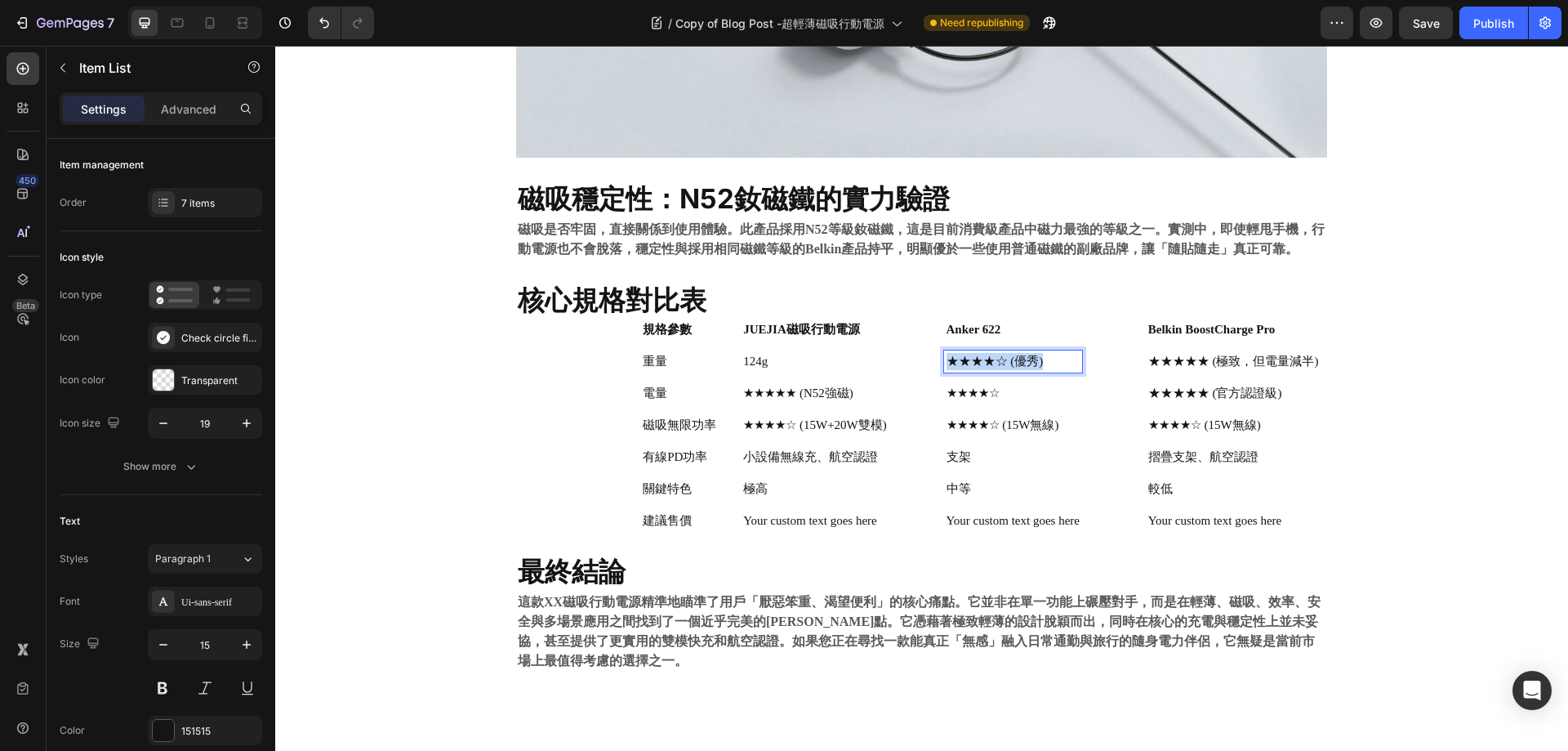
click at [1007, 363] on p "★★★★☆ (優秀)" at bounding box center [1013, 362] width 133 height 18
click at [1004, 328] on p "Anker 622" at bounding box center [1013, 329] width 133 height 18
click at [1004, 327] on p "Anker 622" at bounding box center [1013, 329] width 133 height 18
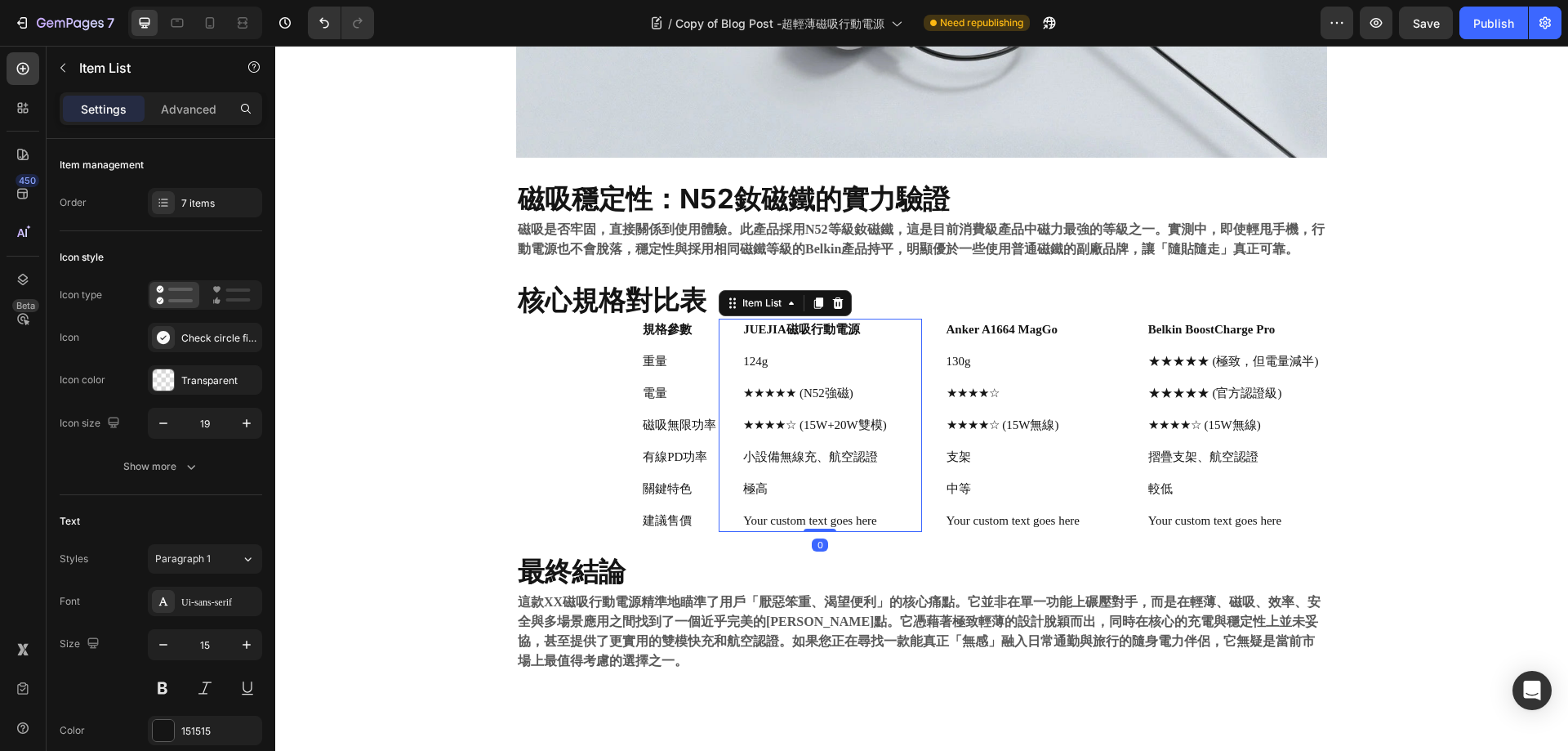
click at [832, 340] on div "JUEJIA磁吸行動電源" at bounding box center [814, 329] width 148 height 22
click at [799, 328] on strong "JUEJIA磁吸行動電源" at bounding box center [802, 329] width 117 height 13
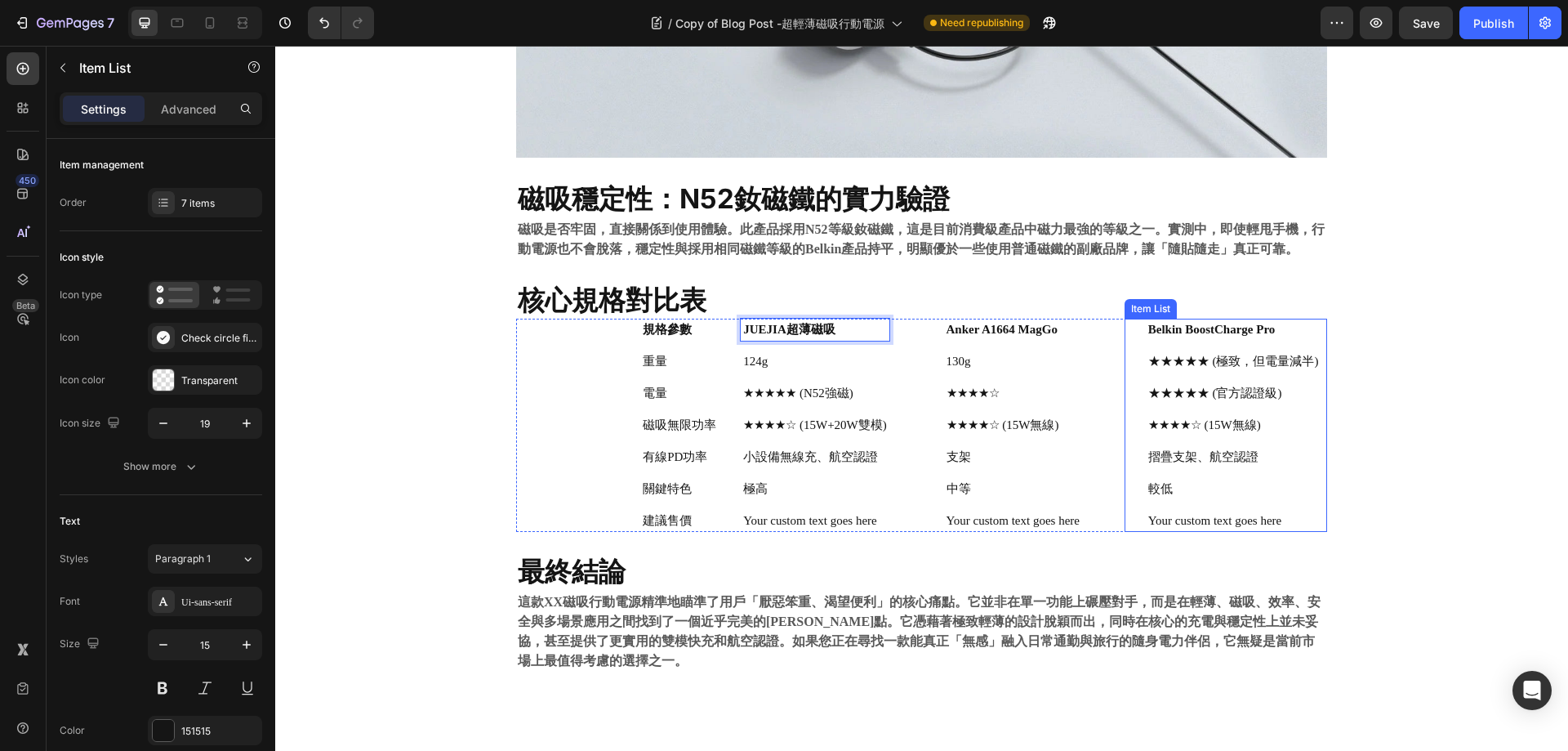
click at [1169, 332] on strong "Belkin BoostCharge Pro" at bounding box center [1212, 329] width 127 height 13
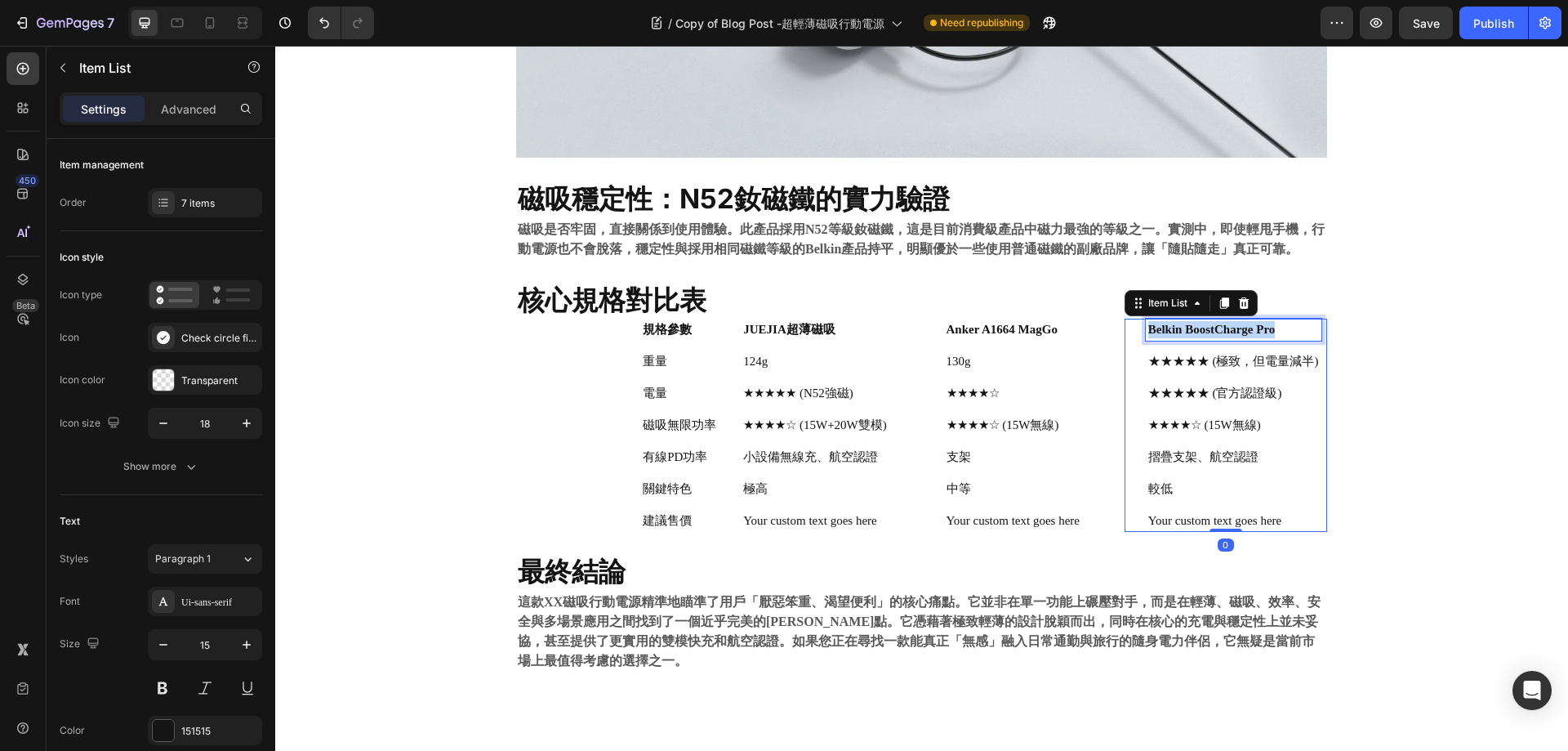
click at [1169, 332] on strong "Belkin BoostCharge Pro" at bounding box center [1212, 329] width 127 height 13
click at [1181, 367] on p "★★★★★ (極致，但電量減半)" at bounding box center [1233, 362] width 171 height 18
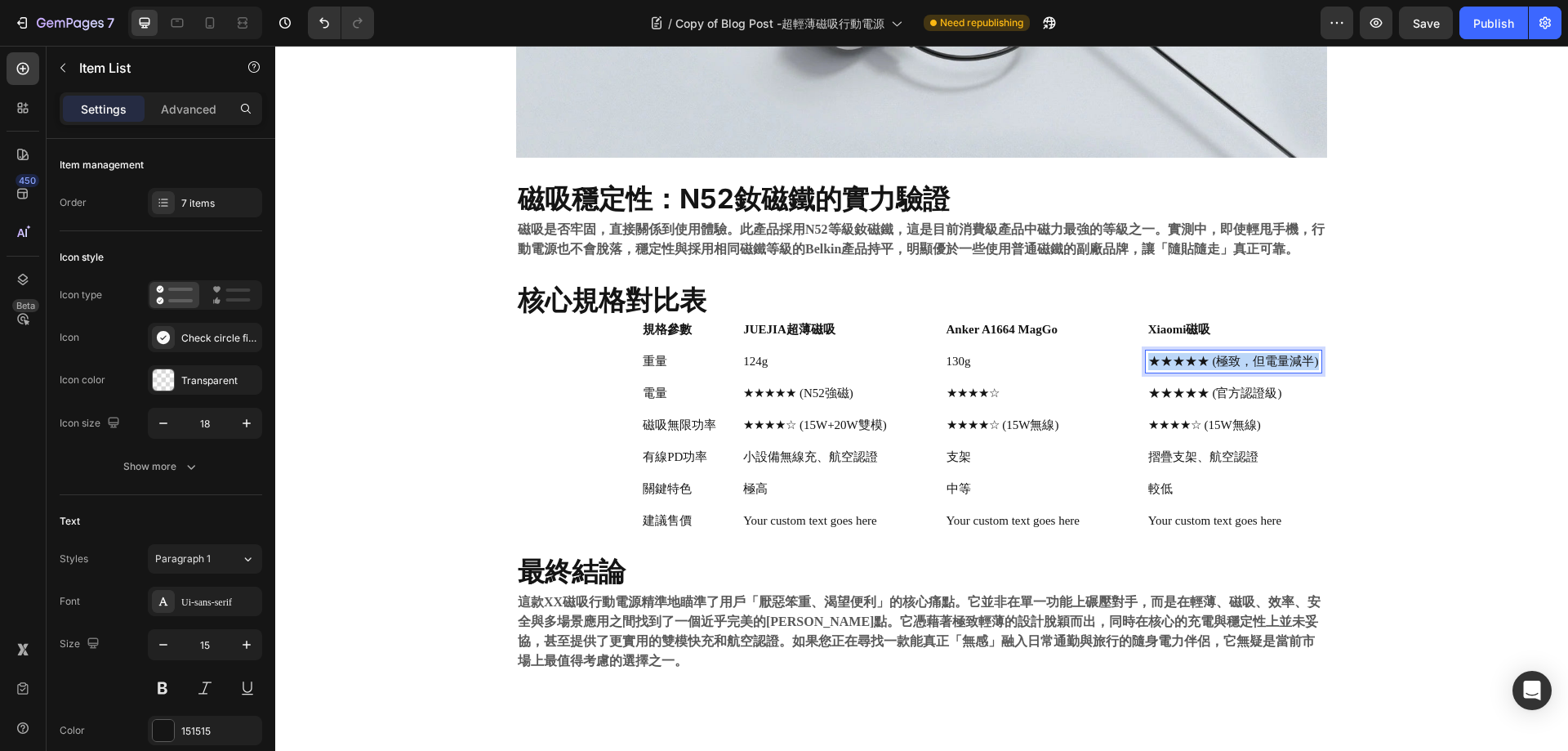
click at [1181, 367] on p "★★★★★ (極致，但電量減半)" at bounding box center [1233, 362] width 171 height 18
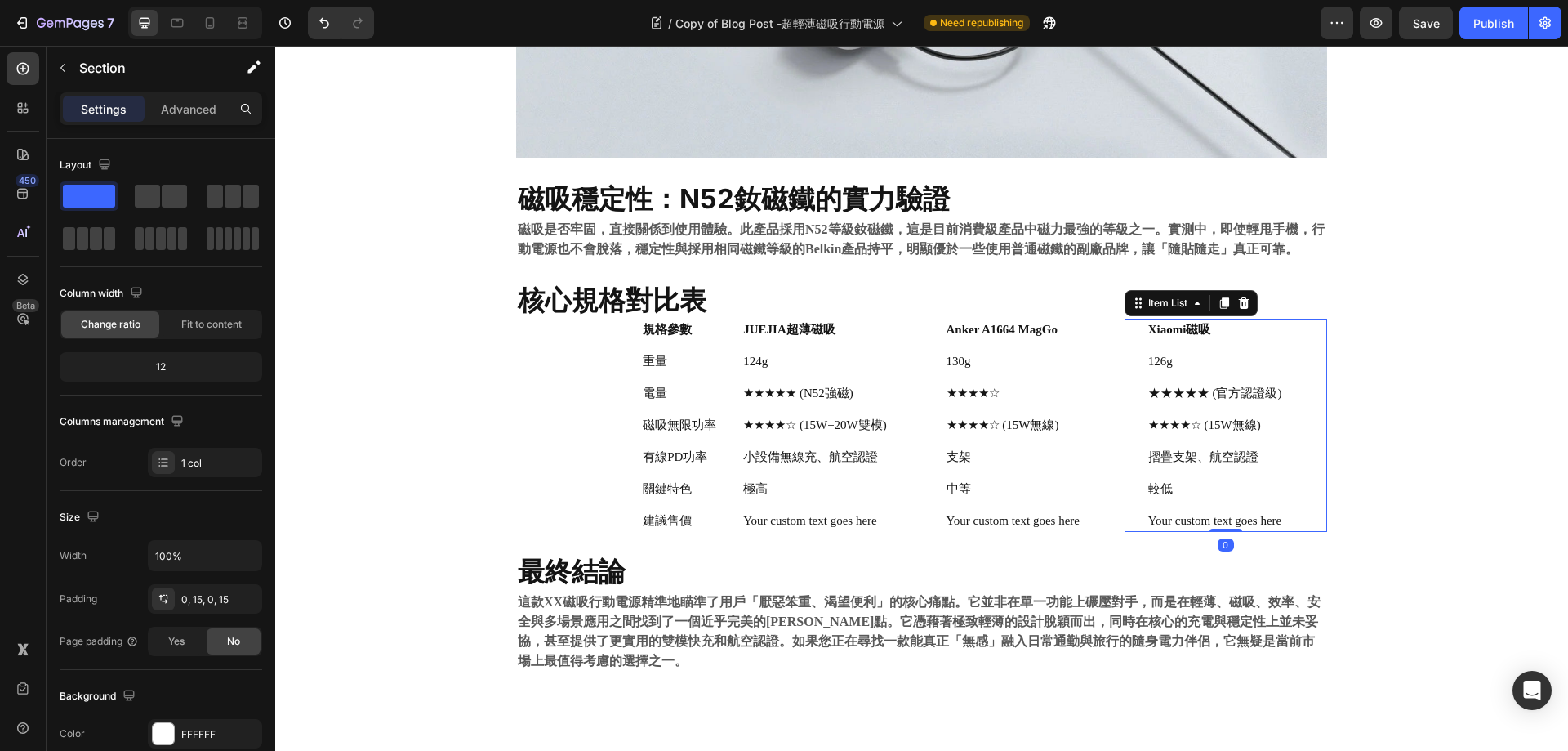
click at [1218, 390] on p "★★★★★ (官方認證級)" at bounding box center [1215, 393] width 134 height 18
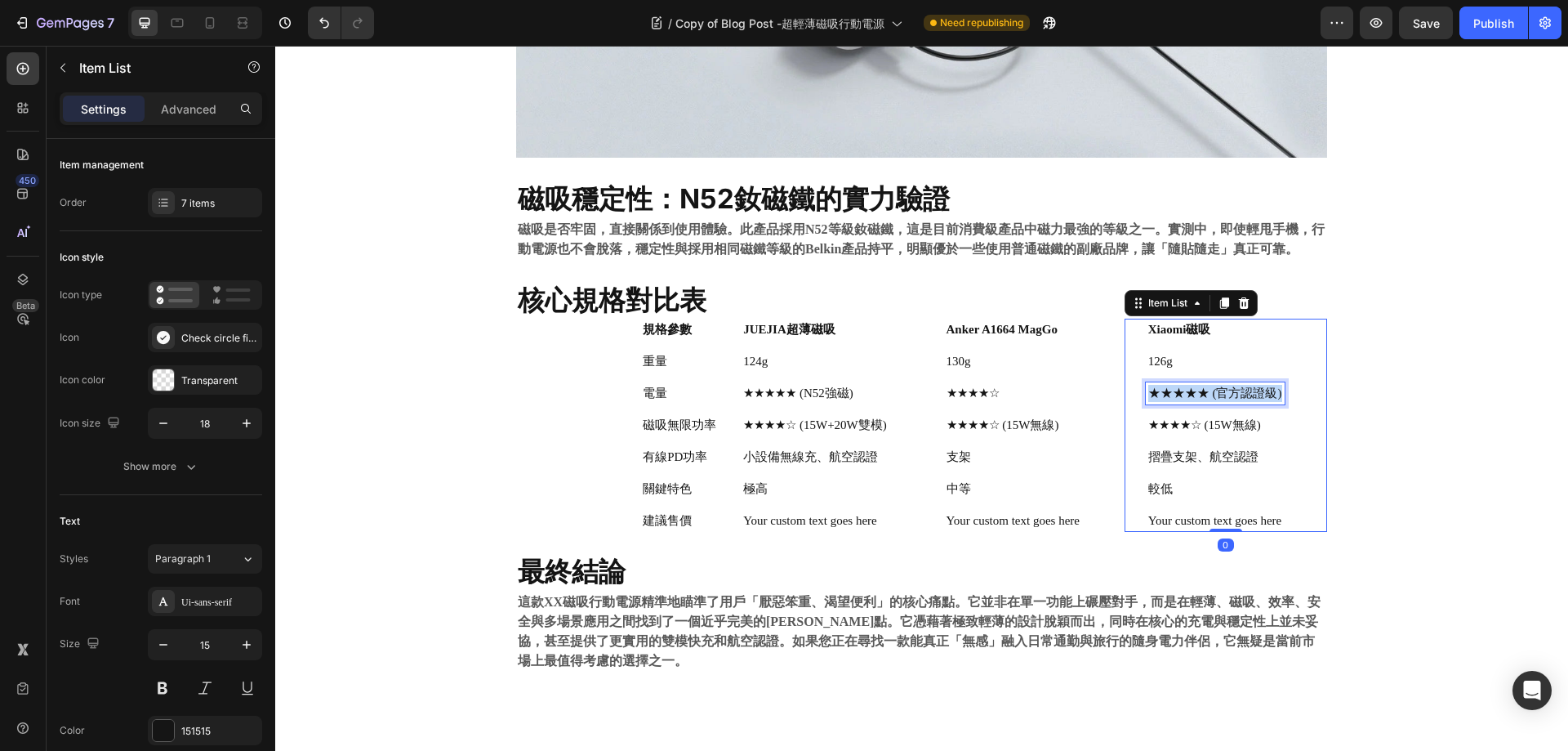
click at [1218, 390] on p "★★★★★ (官方認證級)" at bounding box center [1215, 393] width 134 height 18
copy p "1.2cm"
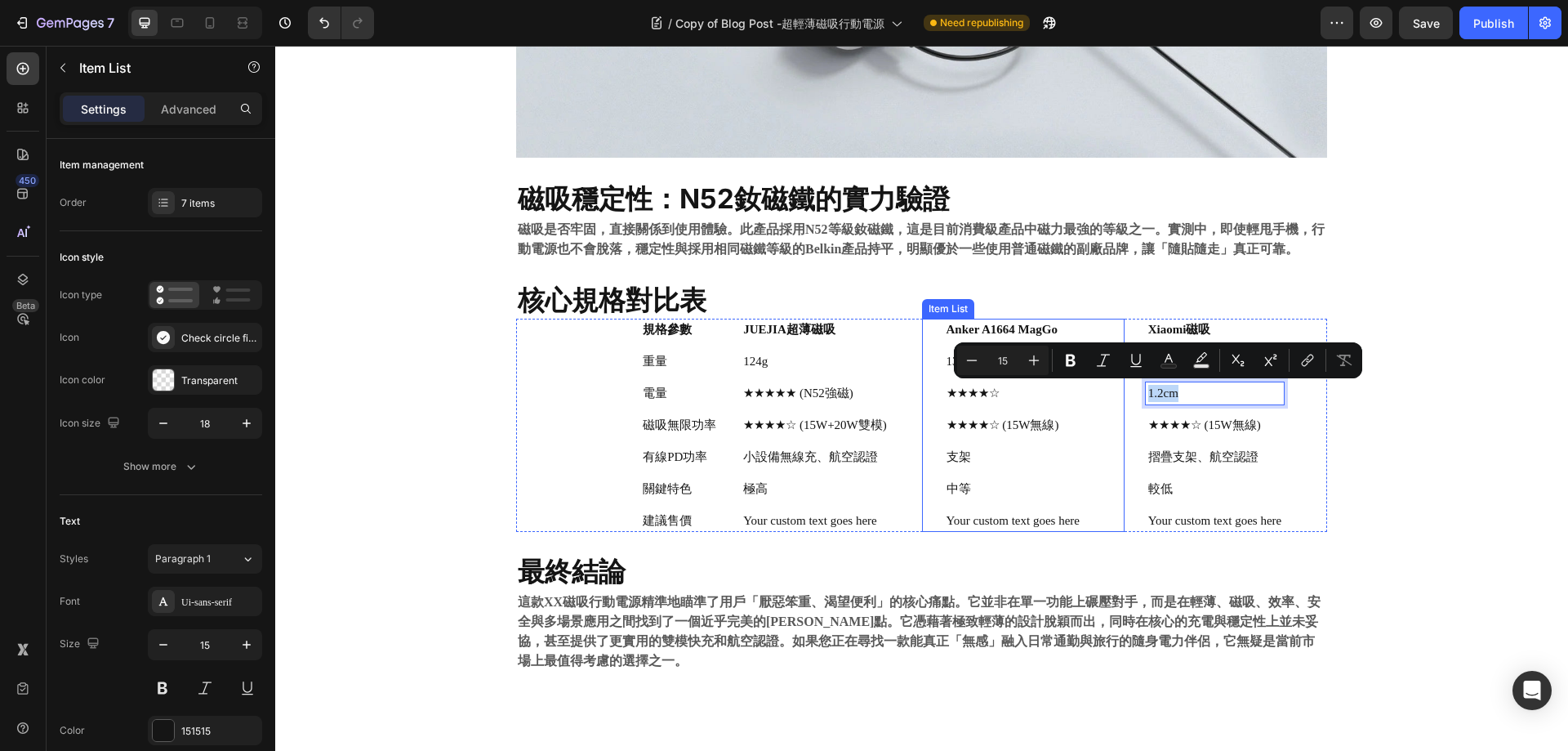
click at [970, 403] on div "★★★★☆" at bounding box center [1014, 393] width 138 height 22
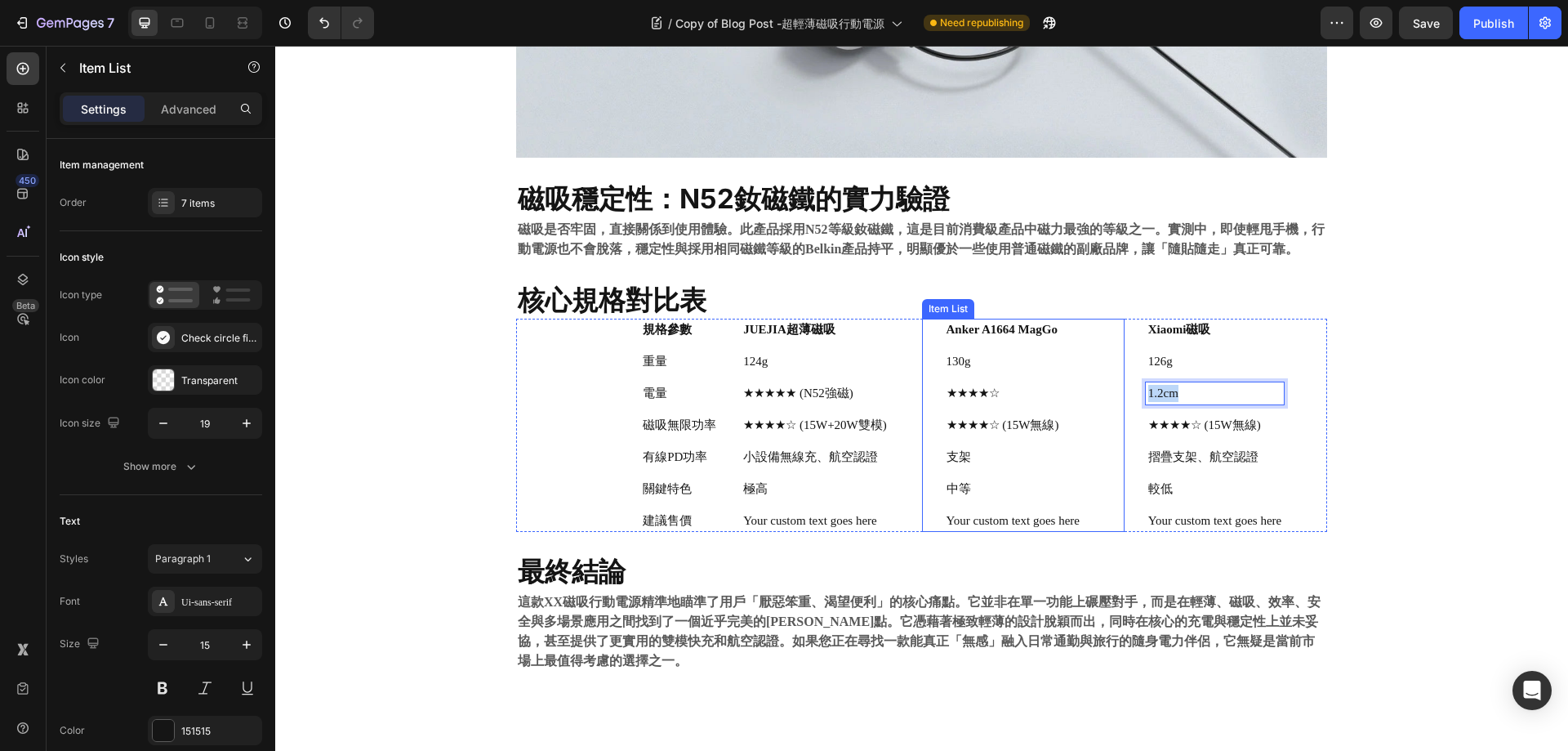
click at [970, 403] on div "★★★★☆" at bounding box center [1014, 393] width 138 height 22
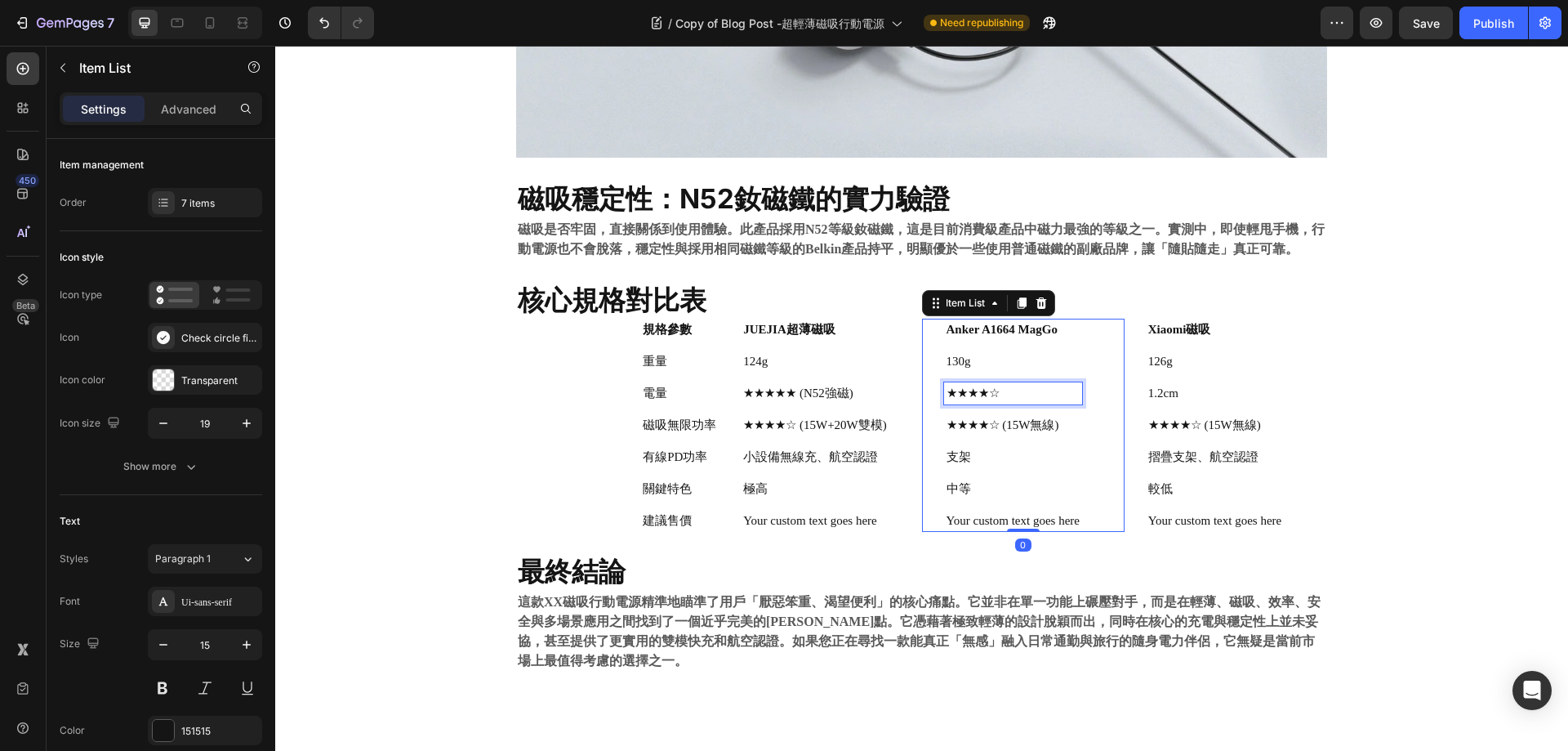
click at [970, 403] on div "★★★★☆" at bounding box center [1014, 393] width 138 height 22
click at [806, 403] on div "★★★★★ (N52強磁)" at bounding box center [814, 393] width 148 height 22
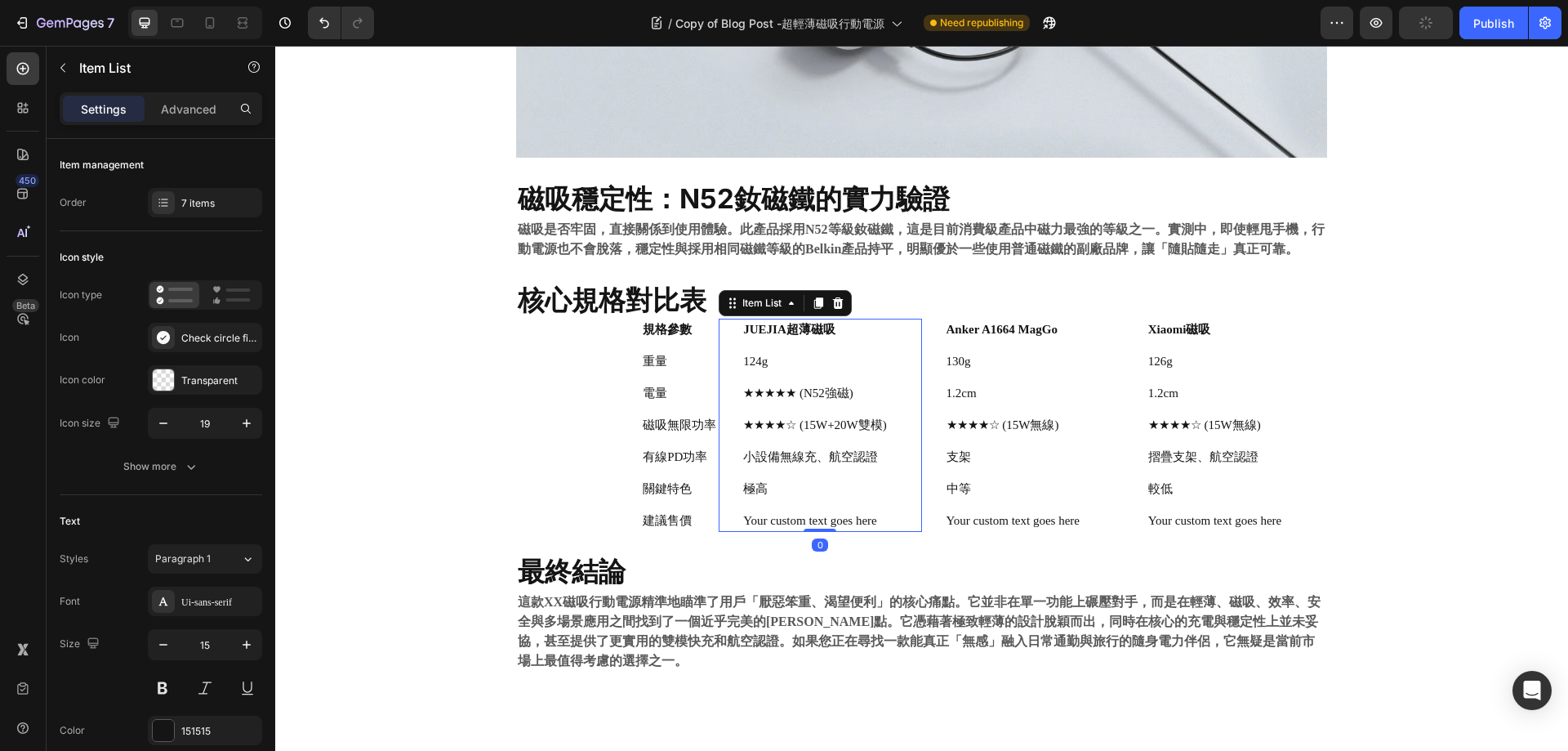
click at [806, 402] on div "★★★★★ (N52強磁)" at bounding box center [814, 393] width 148 height 22
click at [806, 402] on p "★★★★★ (N52強磁)" at bounding box center [815, 393] width 144 height 18
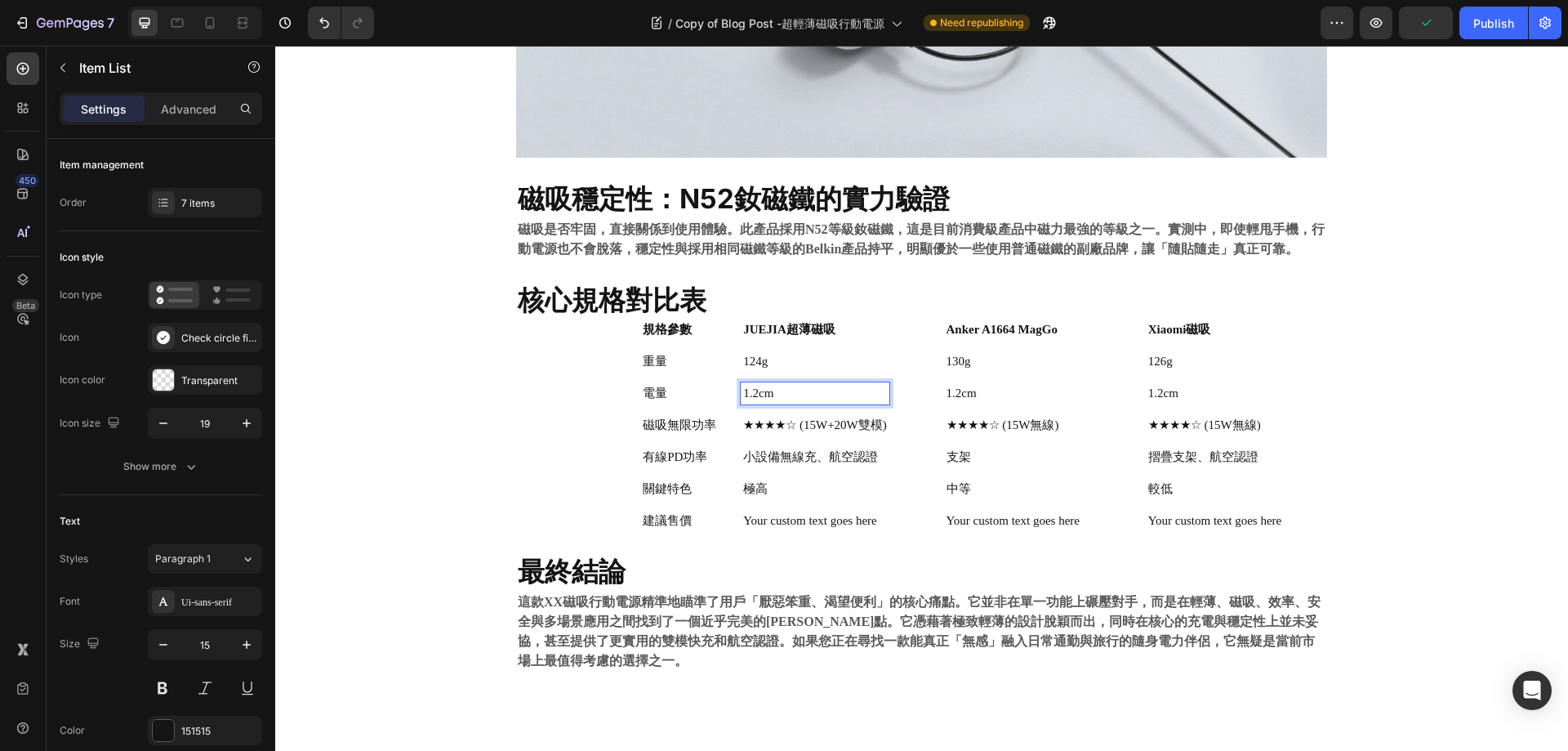
click at [754, 397] on p "1.2cm" at bounding box center [815, 393] width 144 height 18
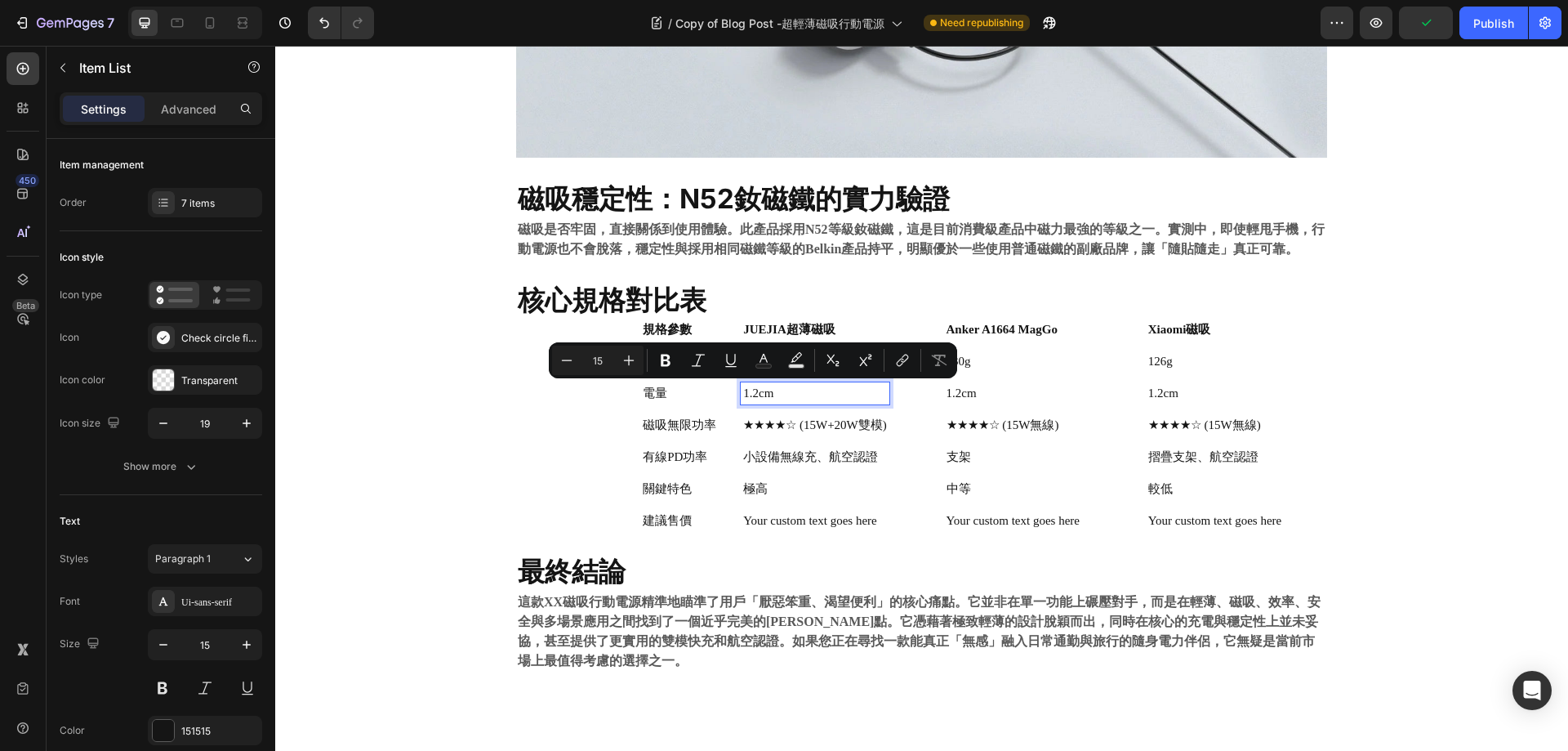
click at [754, 397] on p "1.2cm" at bounding box center [815, 393] width 144 height 18
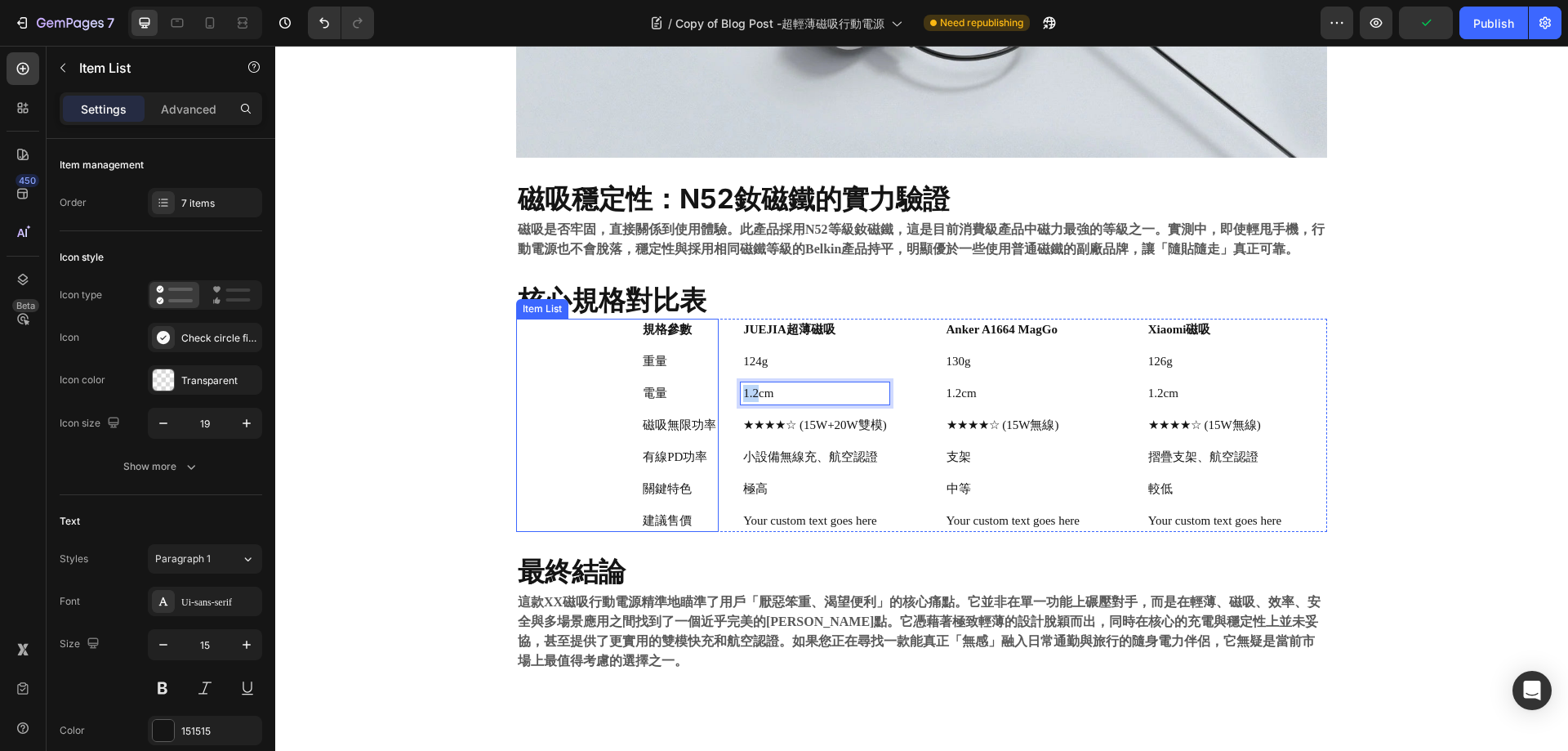
drag, startPoint x: 754, startPoint y: 395, endPoint x: 682, endPoint y: 386, distance: 72.6
click at [682, 386] on div "規格參數 重量 電量 磁吸無限功率 有線PD功率 關鍵特色 建議售價 Item List JUEJIA超薄磁吸 124g 1.2cm ★★★★☆ (15W+2…" at bounding box center [921, 424] width 811 height 213
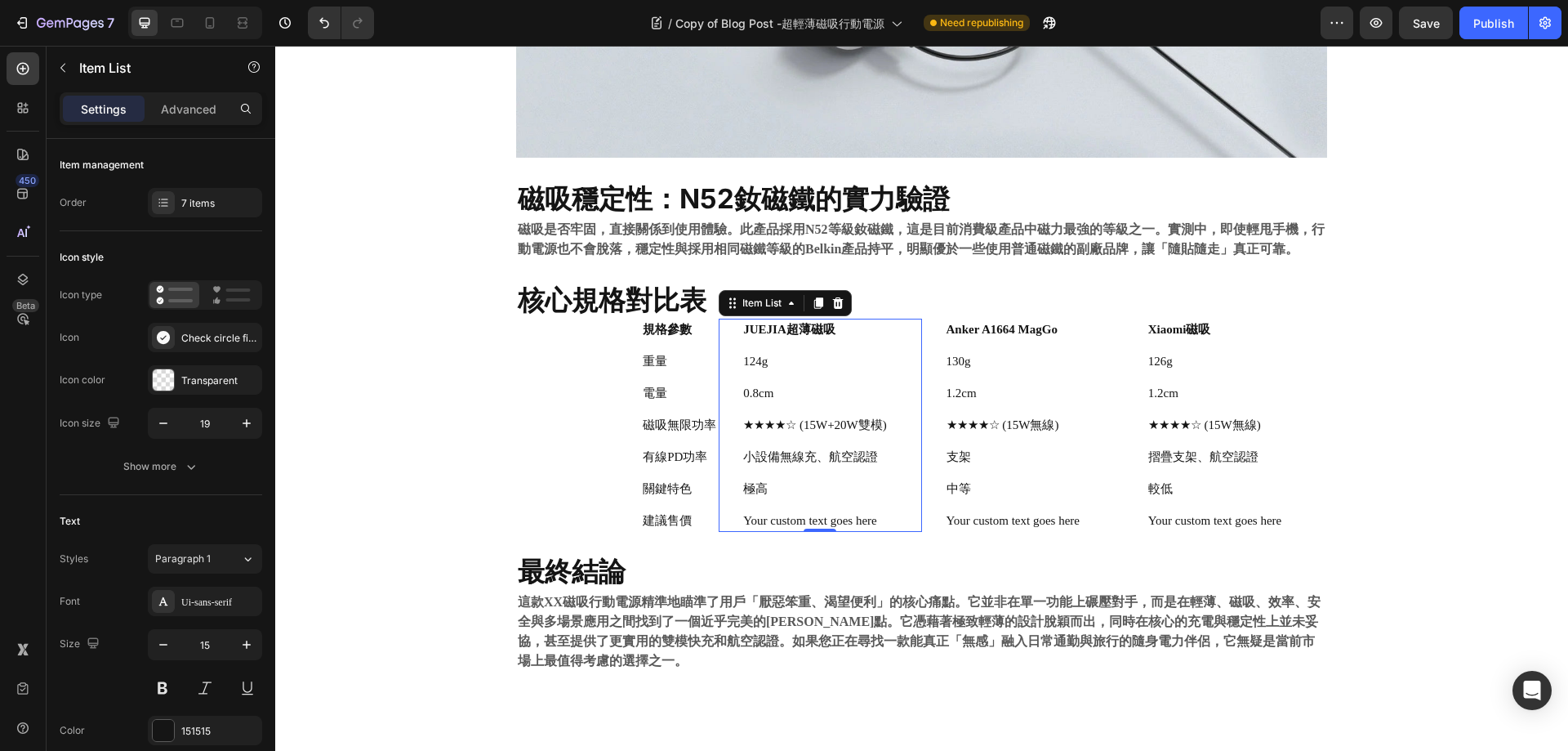
click at [767, 389] on p "0.8cm" at bounding box center [815, 393] width 144 height 18
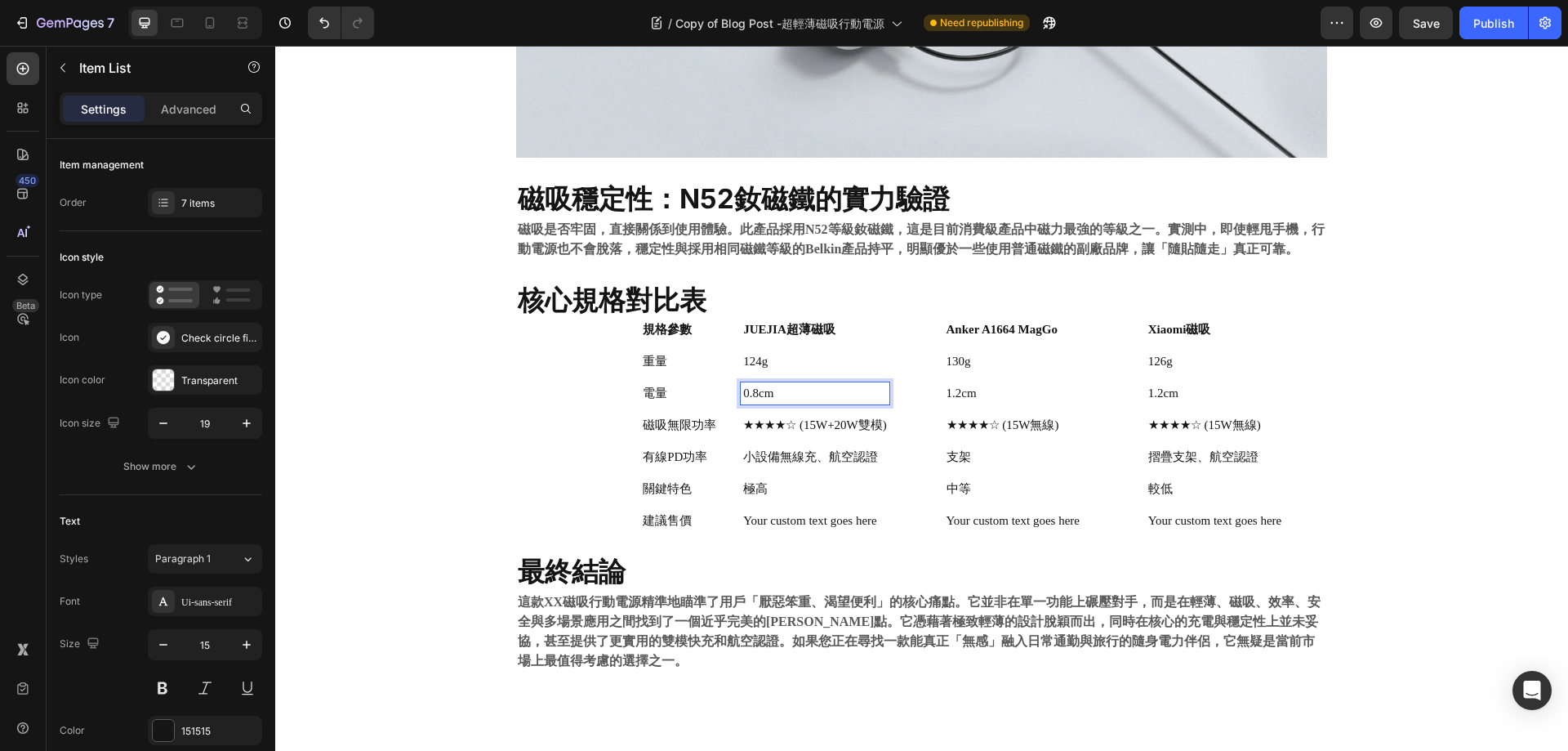
click at [782, 423] on p "★★★★☆ (15W+20W雙模)" at bounding box center [815, 425] width 144 height 18
click at [781, 423] on p "★★★★☆ (15W+20W雙模)" at bounding box center [815, 425] width 144 height 18
click at [1073, 412] on div "Anker A1664 MagGo 130g 1.2cm ★★★★☆ (15W無線) 支架 中等 Your custom text goes here" at bounding box center [1003, 424] width 160 height 213
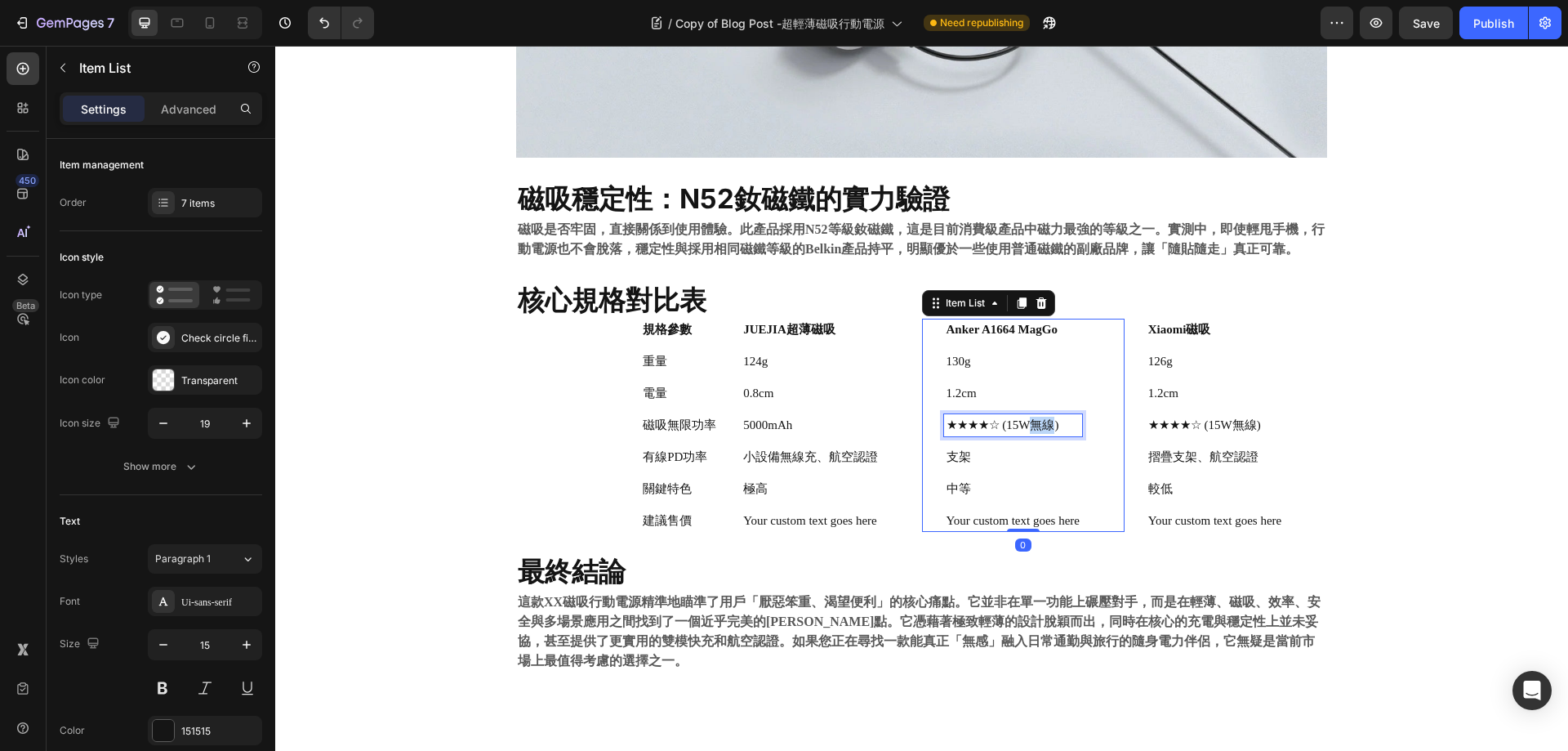
click at [1031, 424] on p "★★★★☆ (15W無線)" at bounding box center [1013, 425] width 133 height 18
click at [800, 420] on p "5000mAh" at bounding box center [811, 425] width 135 height 18
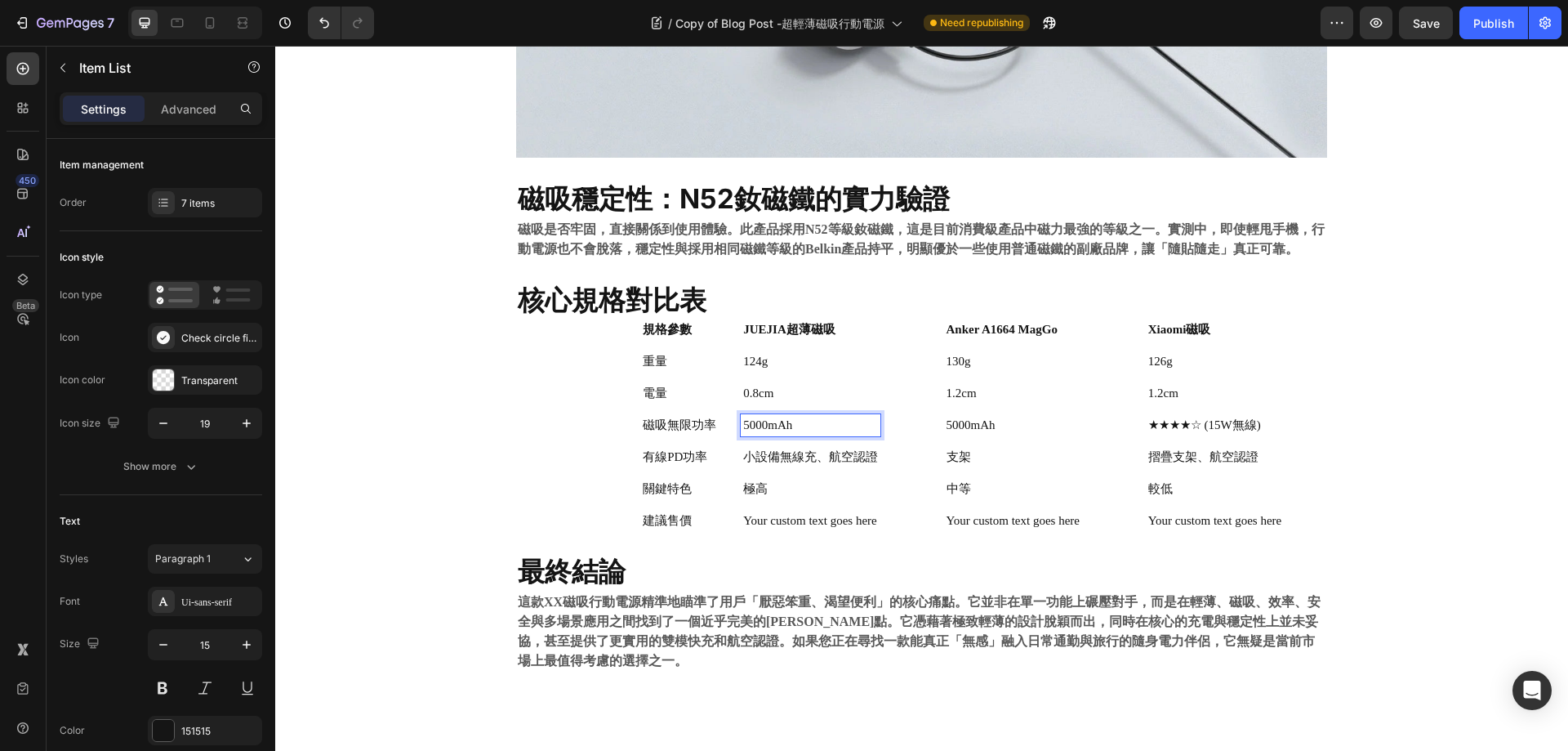
click at [831, 418] on p "5000mAh" at bounding box center [811, 425] width 135 height 18
click at [1268, 429] on p "★★★★☆ (15W無線)" at bounding box center [1215, 425] width 133 height 18
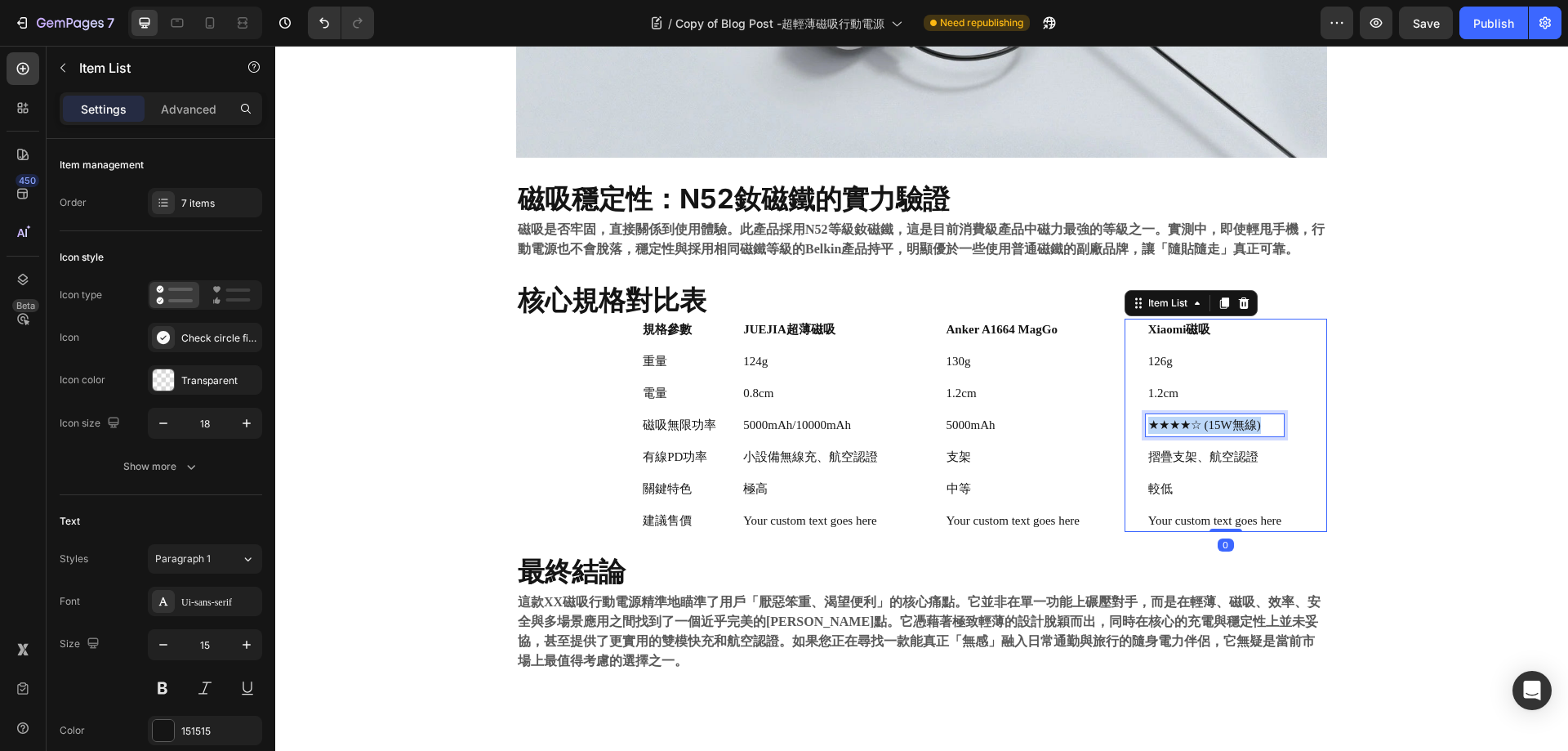
click at [1268, 429] on p "★★★★☆ (15W無線)" at bounding box center [1215, 425] width 133 height 18
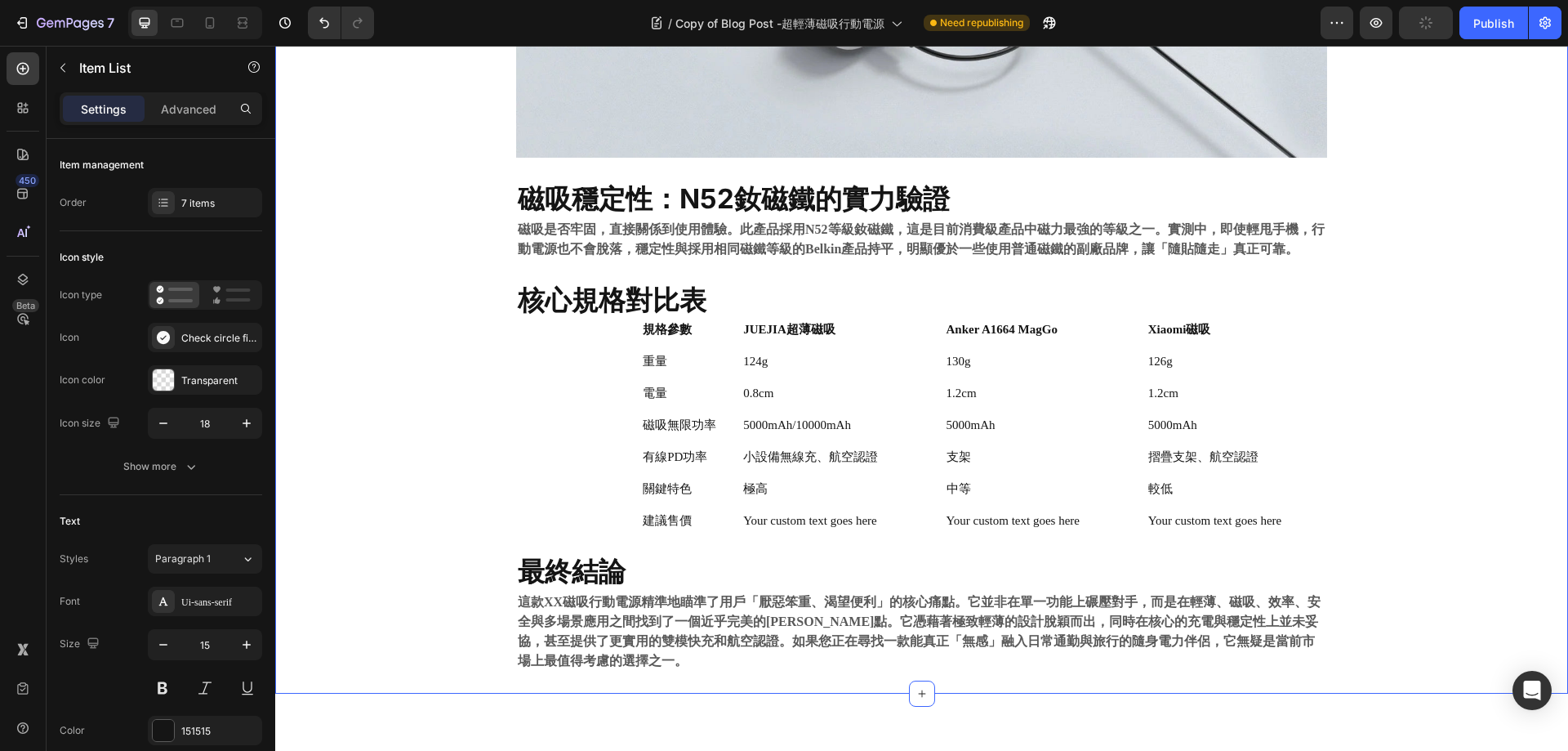
click at [755, 459] on p "小設備無線充、航空認證" at bounding box center [811, 457] width 135 height 18
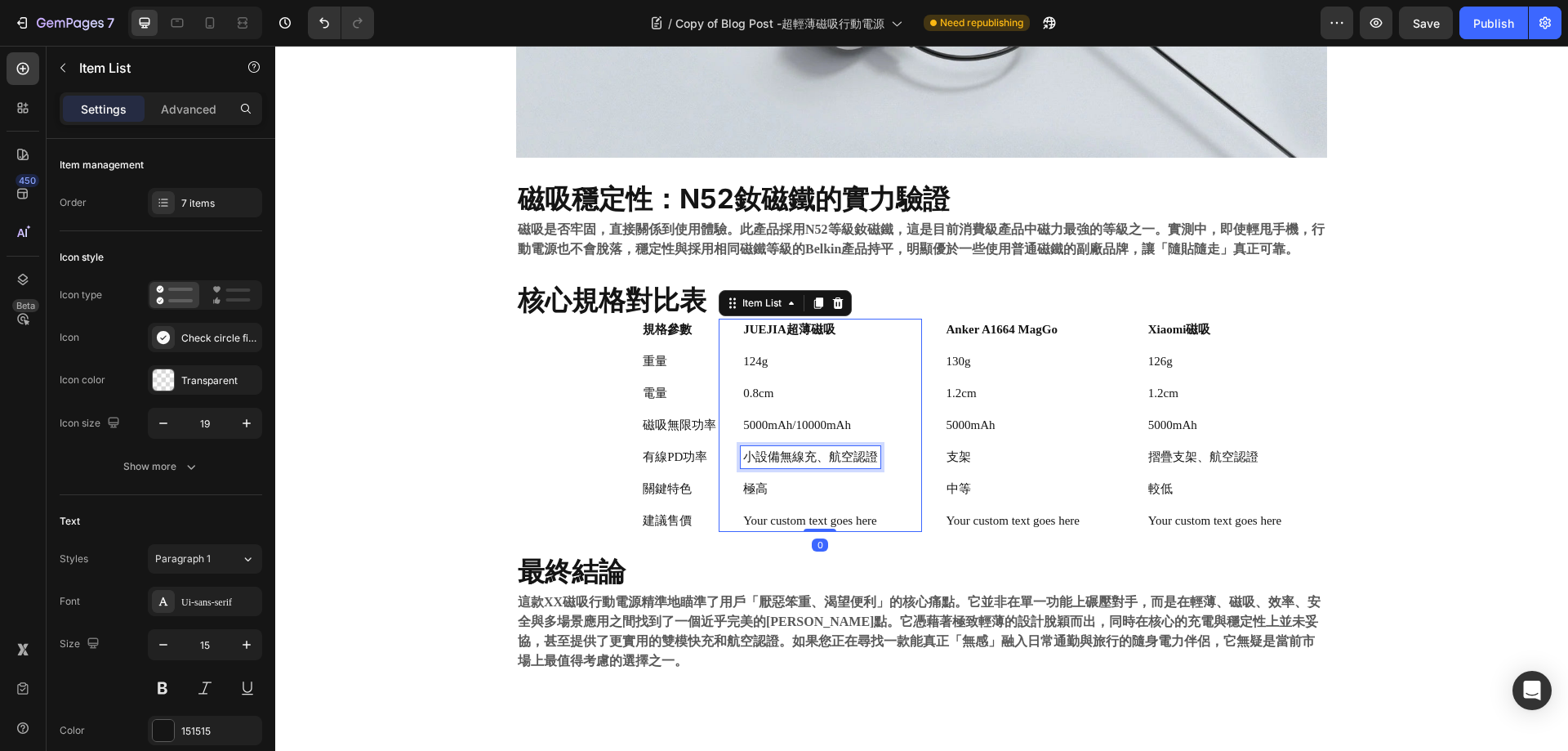
click at [755, 459] on p "小設備無線充、航空認證" at bounding box center [811, 457] width 135 height 18
click at [968, 467] on div "支架" at bounding box center [1014, 458] width 138 height 22
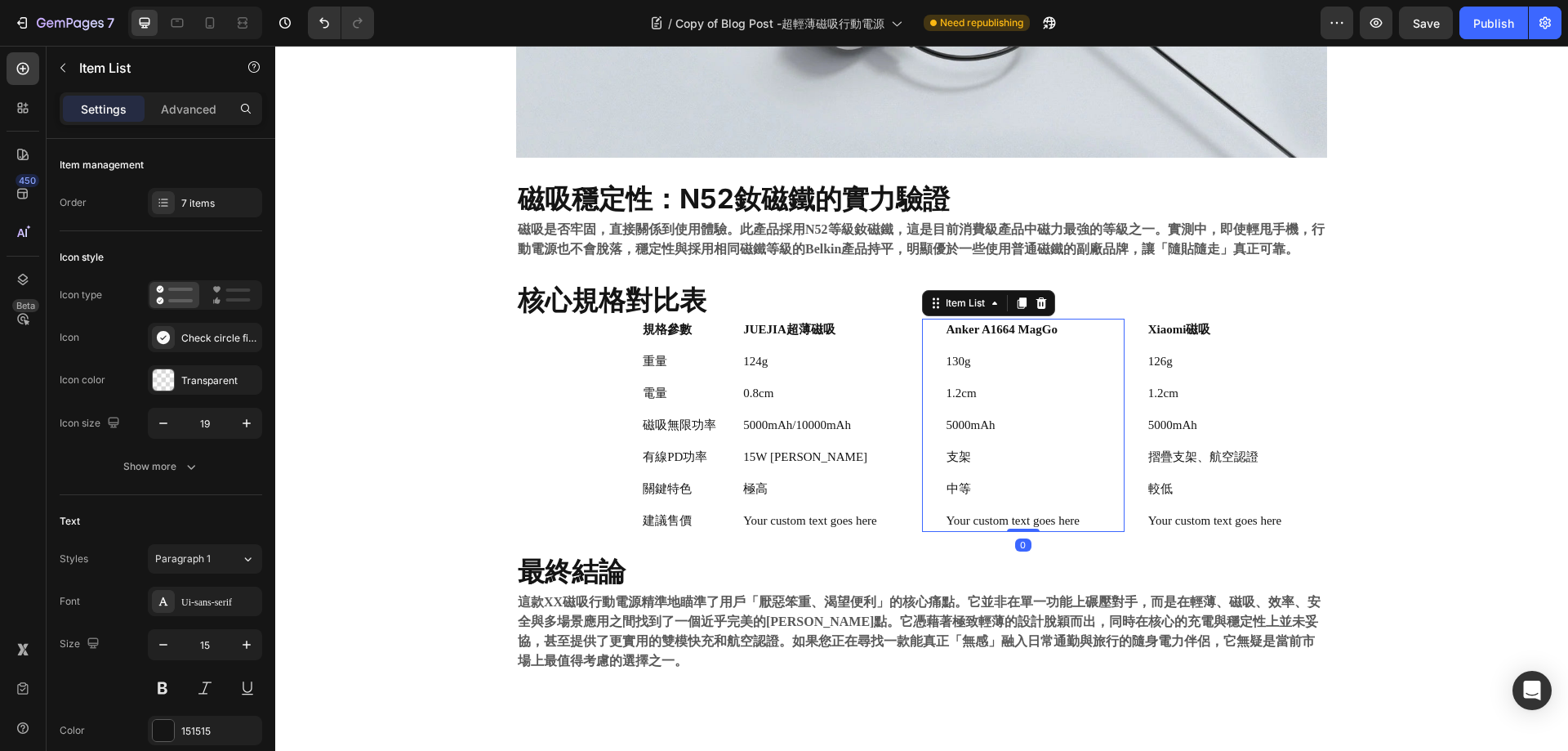
click at [968, 467] on div "支架" at bounding box center [1014, 458] width 138 height 22
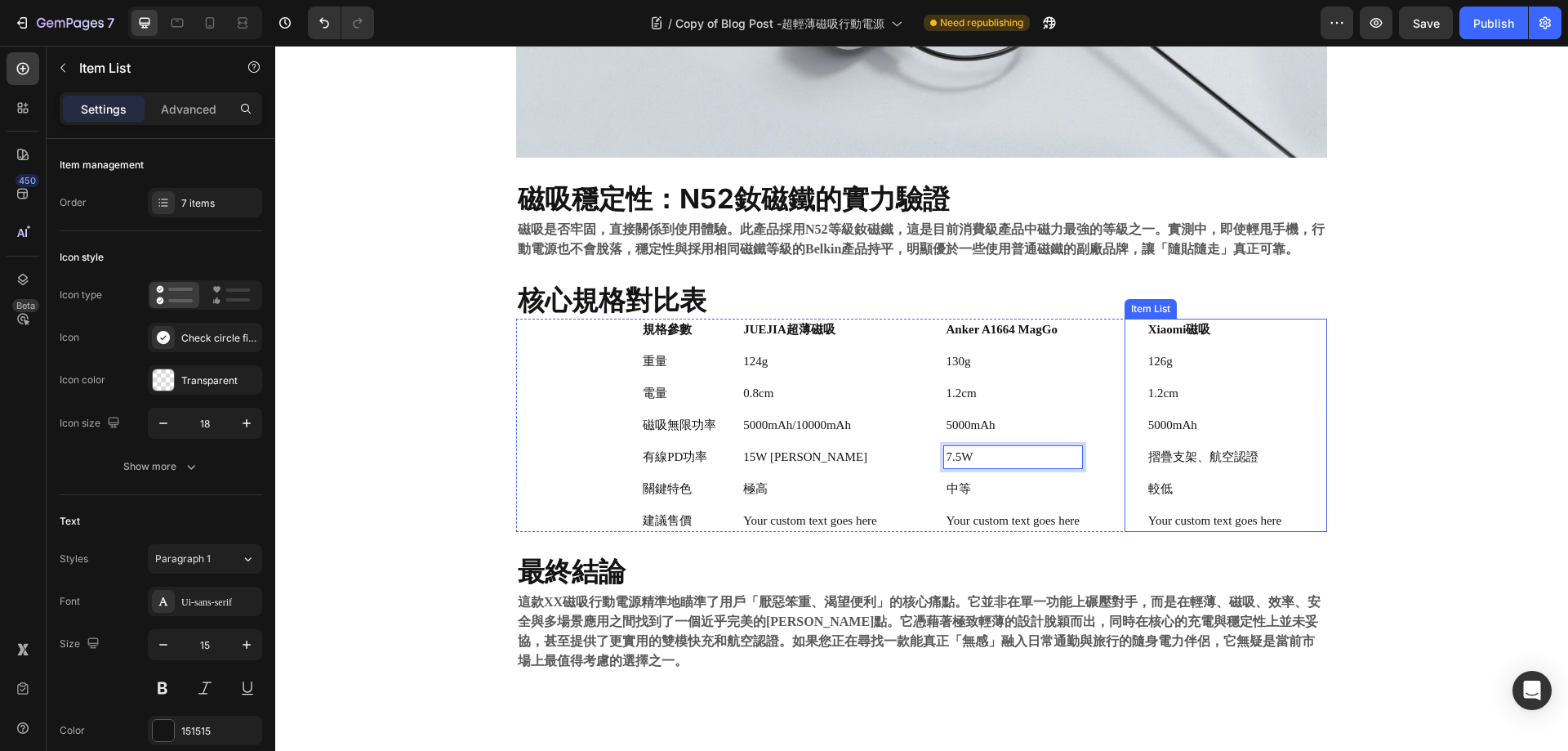
click at [1235, 452] on p "摺疊支架、航空認證" at bounding box center [1215, 457] width 133 height 18
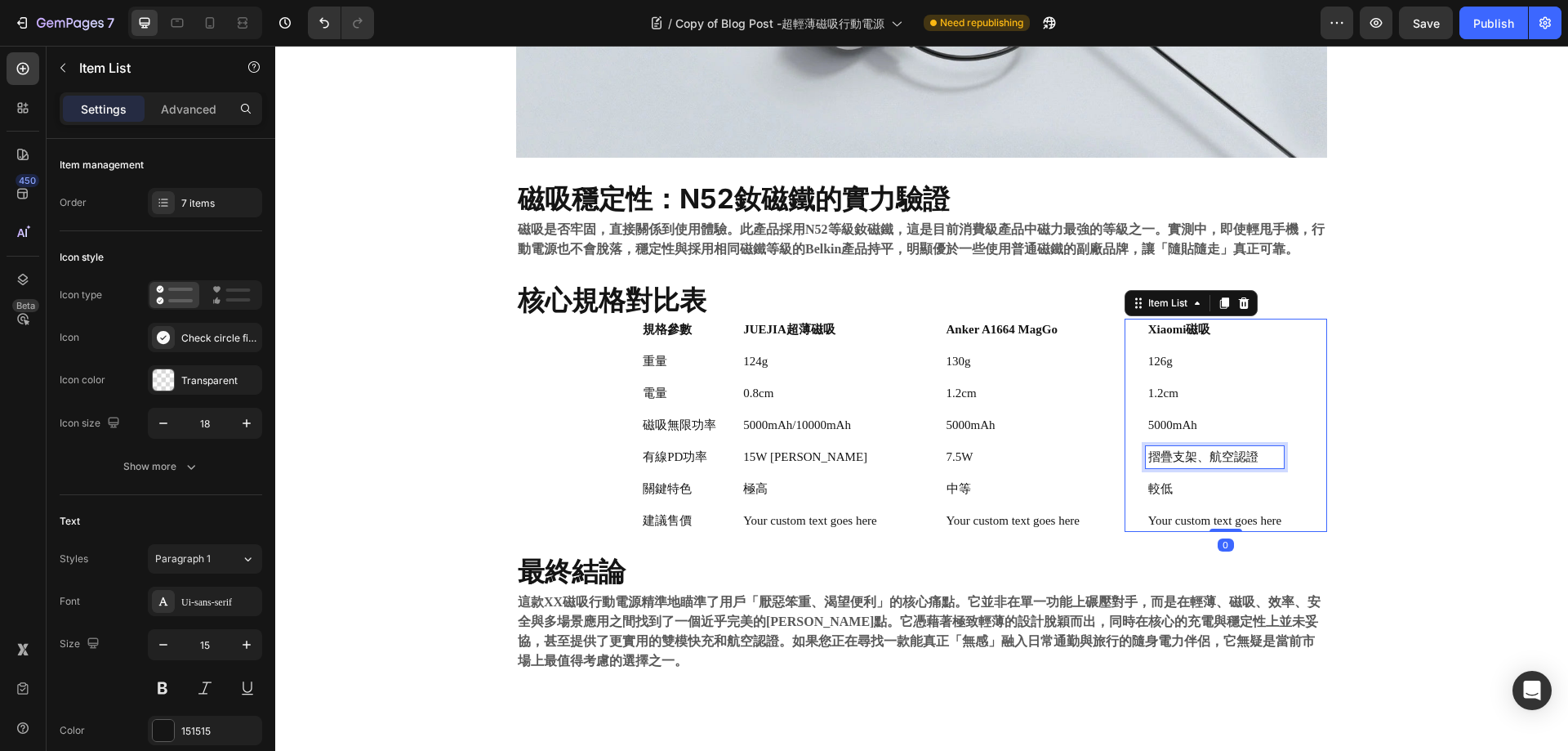
click at [1235, 452] on p "摺疊支架、航空認證" at bounding box center [1215, 457] width 133 height 18
drag, startPoint x: 1466, startPoint y: 458, endPoint x: 1397, endPoint y: 460, distance: 69.0
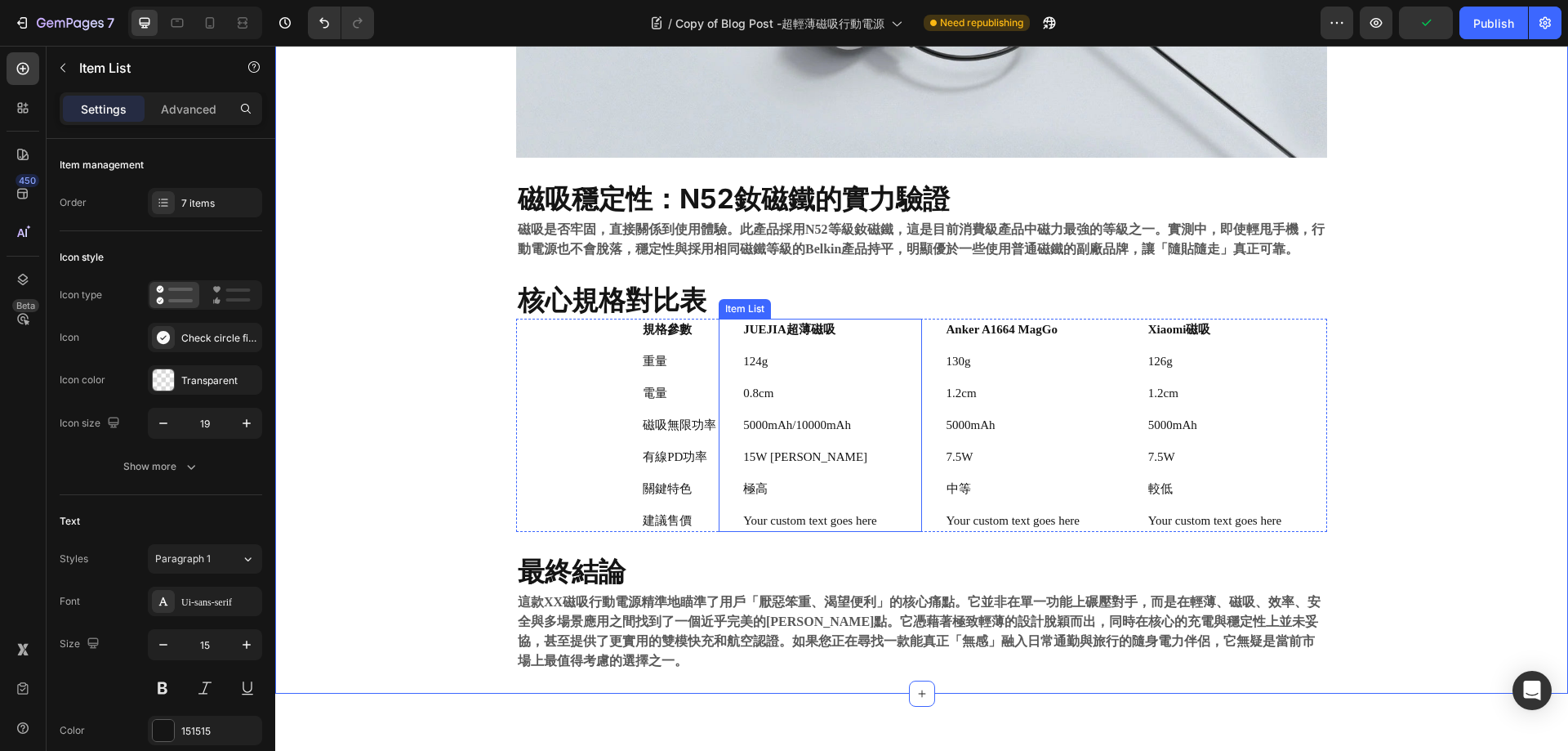
click at [754, 486] on p "極高" at bounding box center [810, 489] width 133 height 18
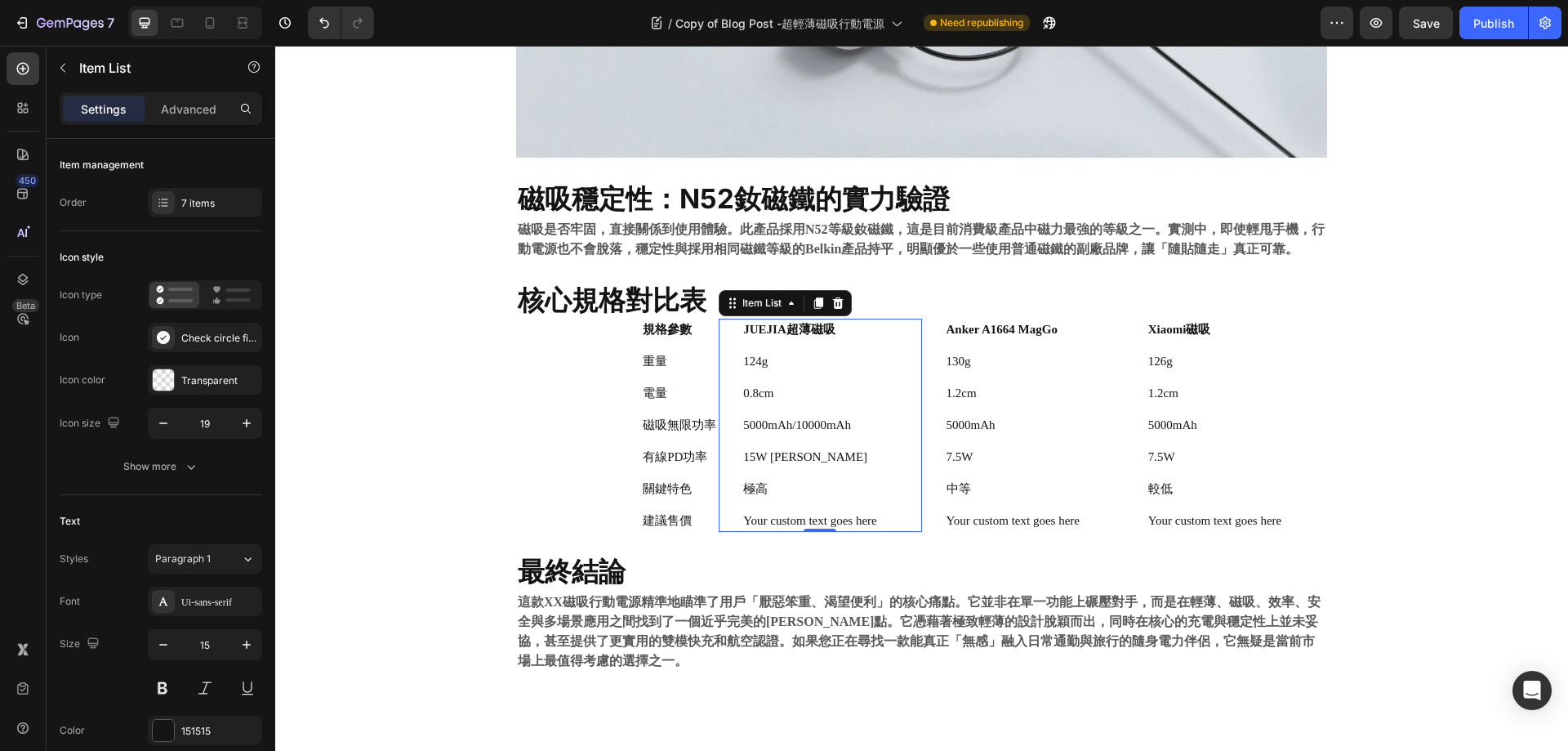
click at [754, 491] on p "極高" at bounding box center [810, 489] width 133 height 18
click at [754, 490] on p "極高" at bounding box center [810, 489] width 133 height 18
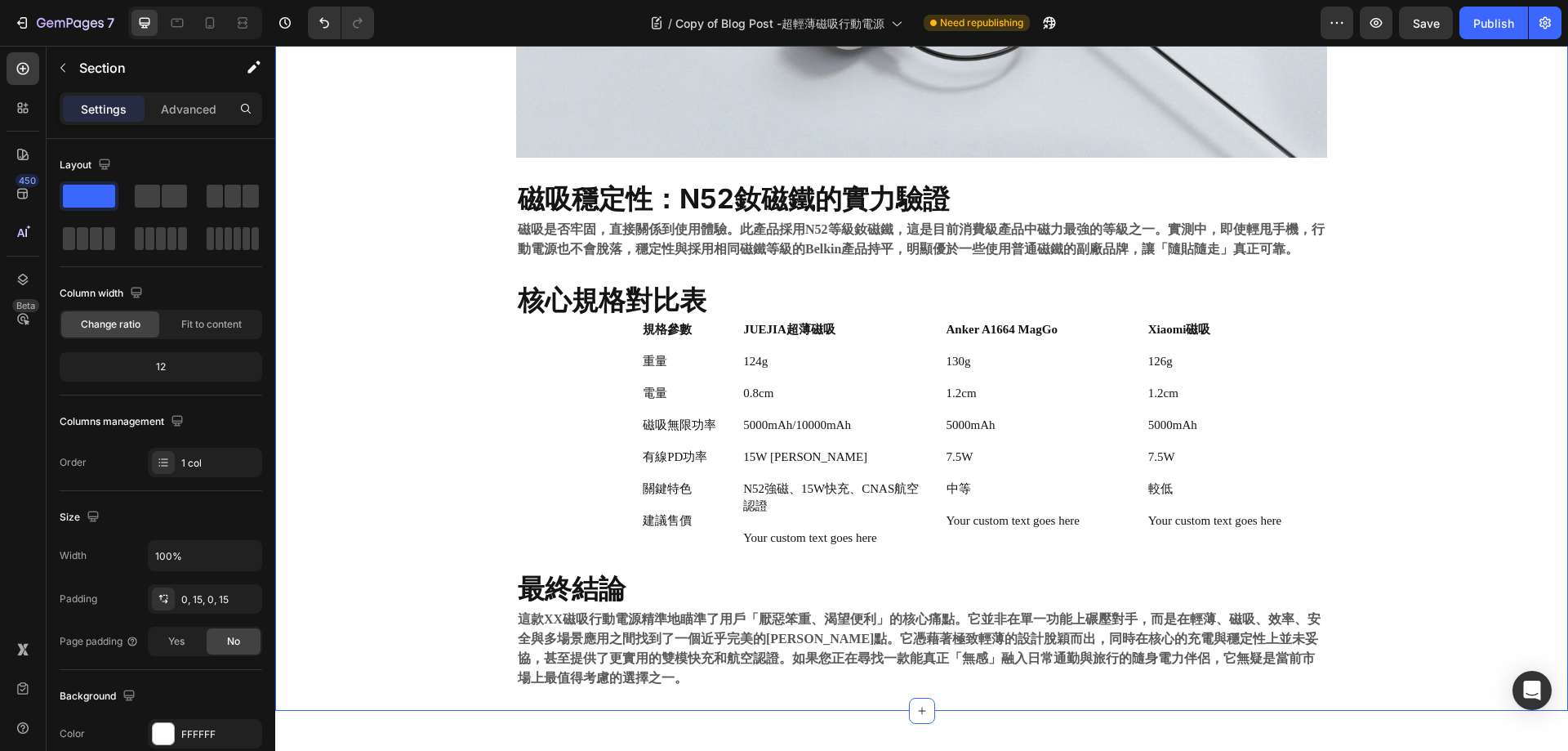
click at [981, 484] on p "中等" at bounding box center [1013, 489] width 133 height 18
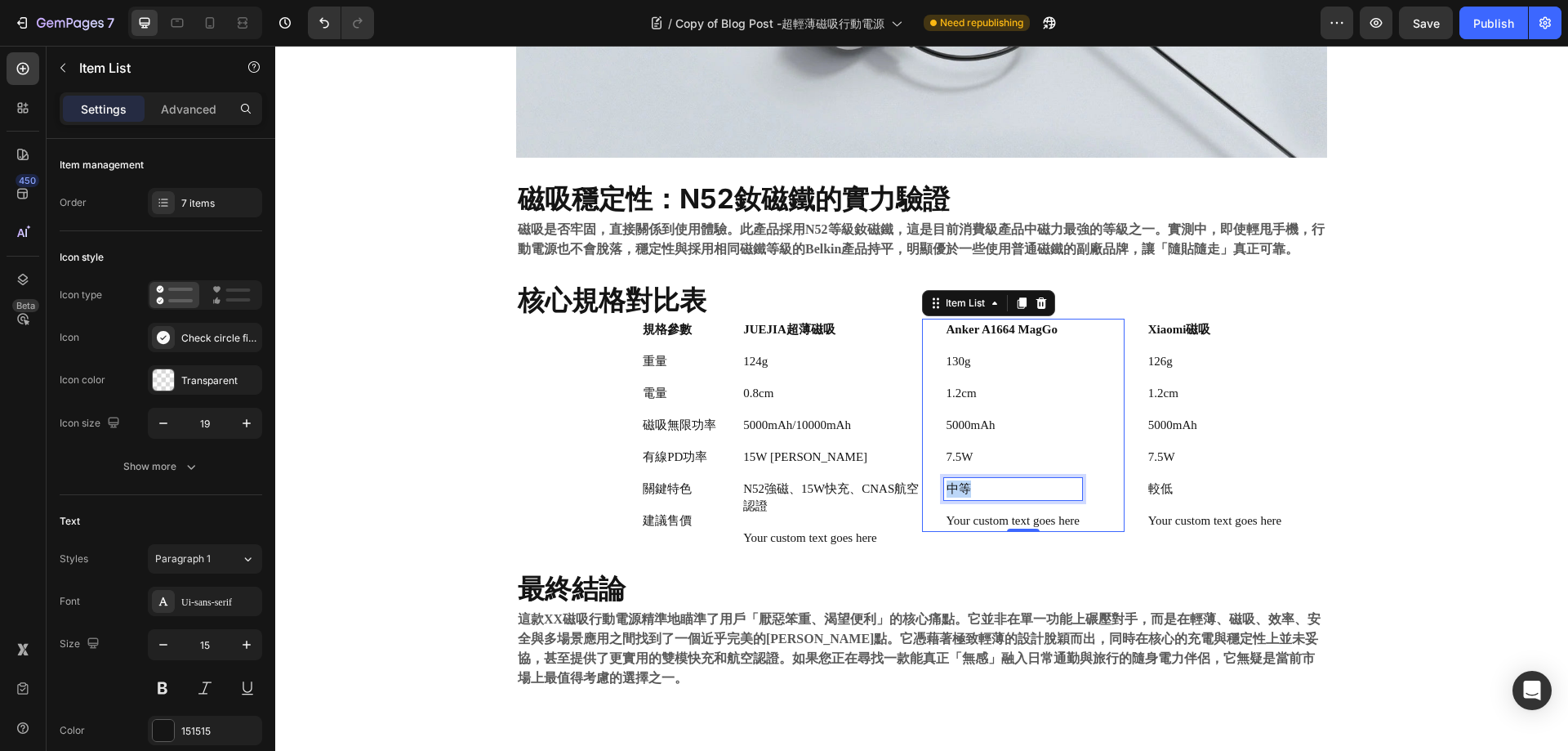
click at [956, 489] on p "中等" at bounding box center [1013, 489] width 133 height 18
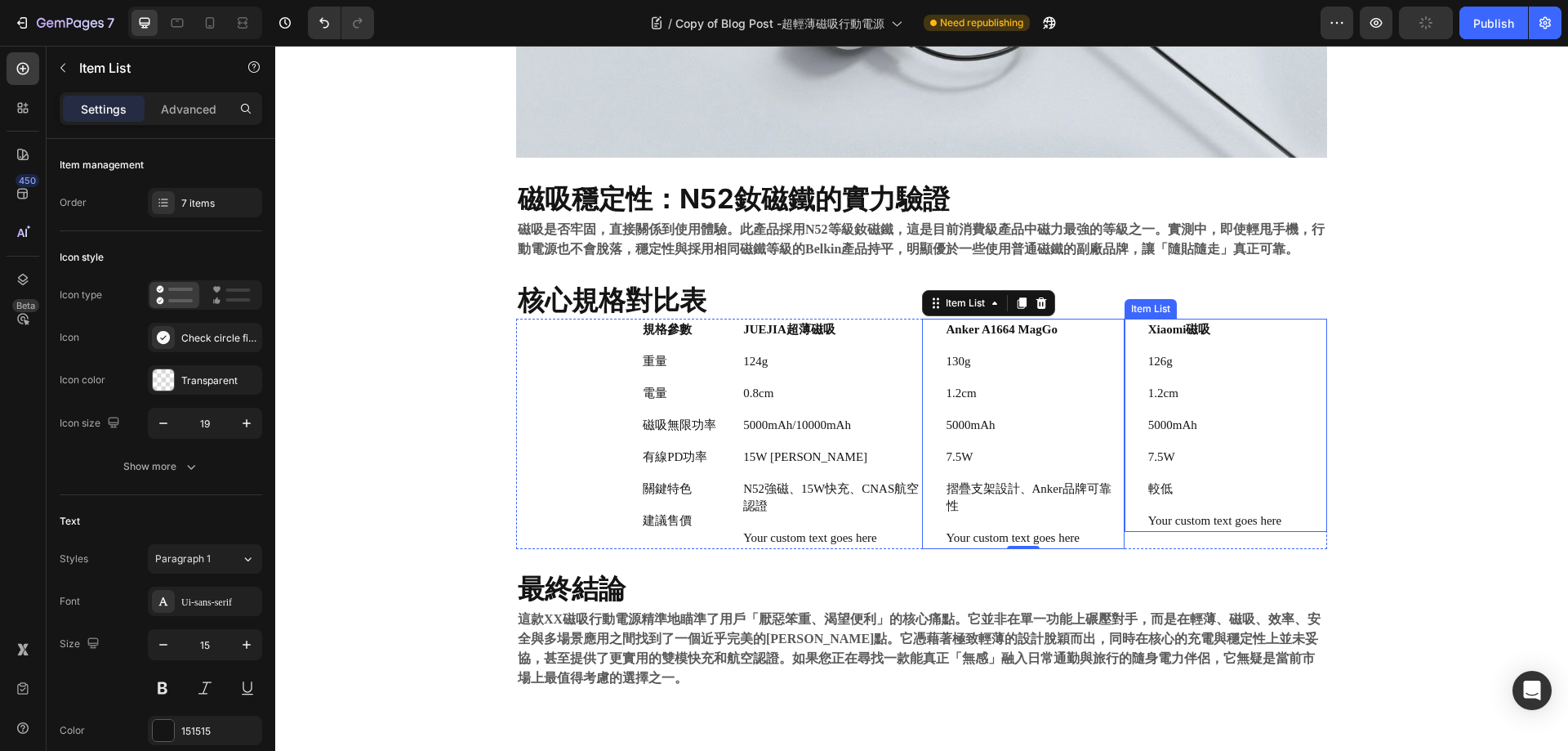
click at [1167, 482] on p "較低" at bounding box center [1215, 489] width 133 height 18
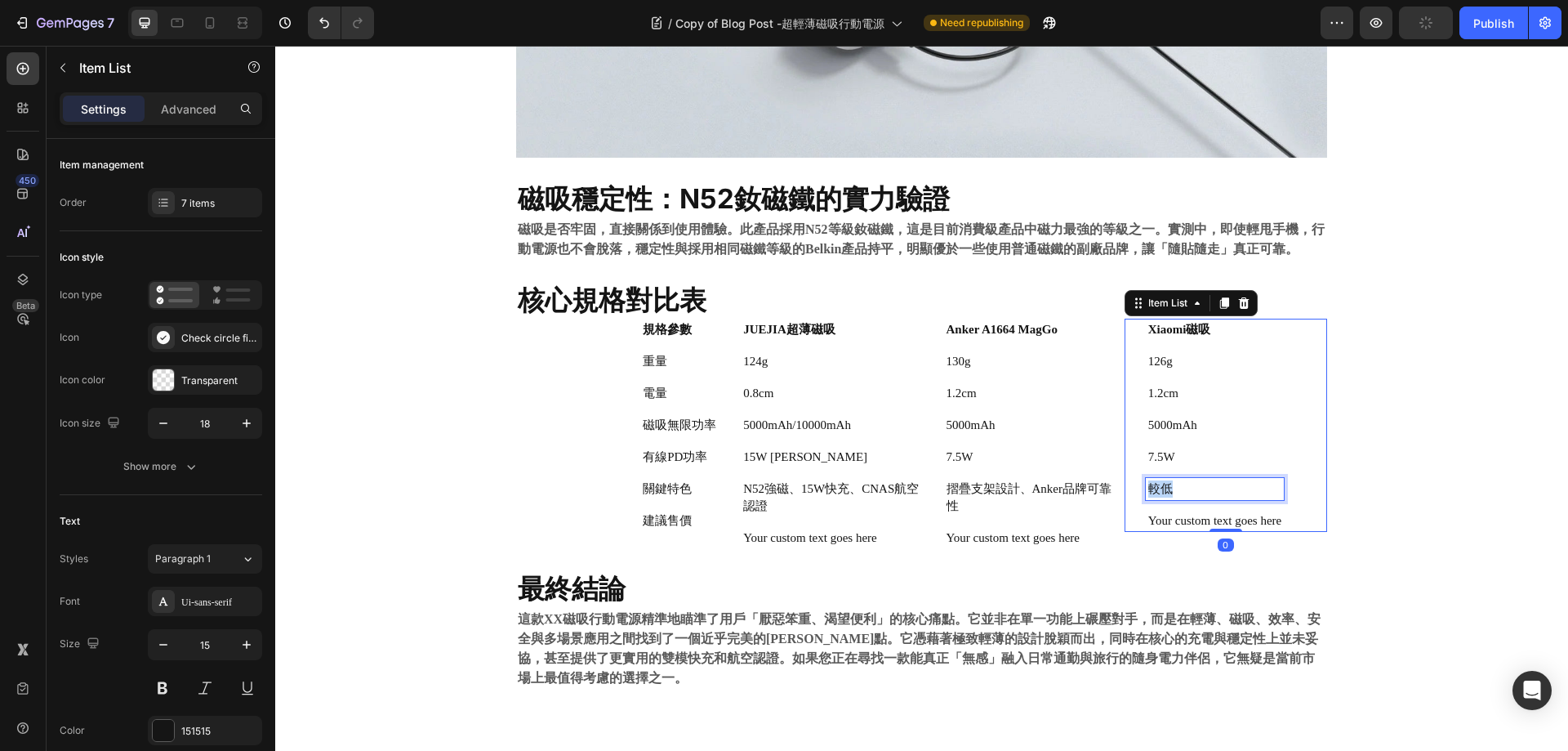
click at [1167, 482] on p "較低" at bounding box center [1215, 489] width 133 height 18
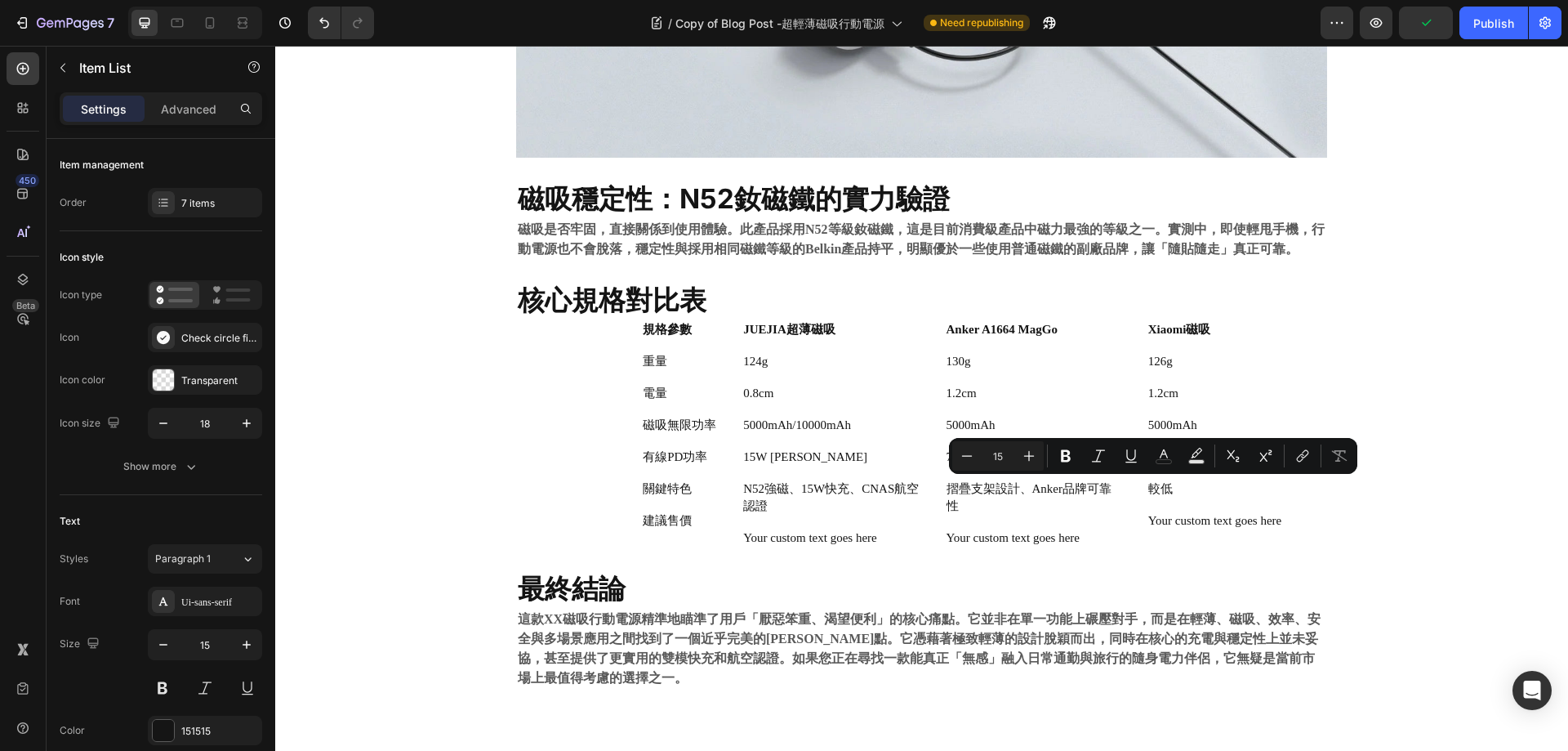
type input "16"
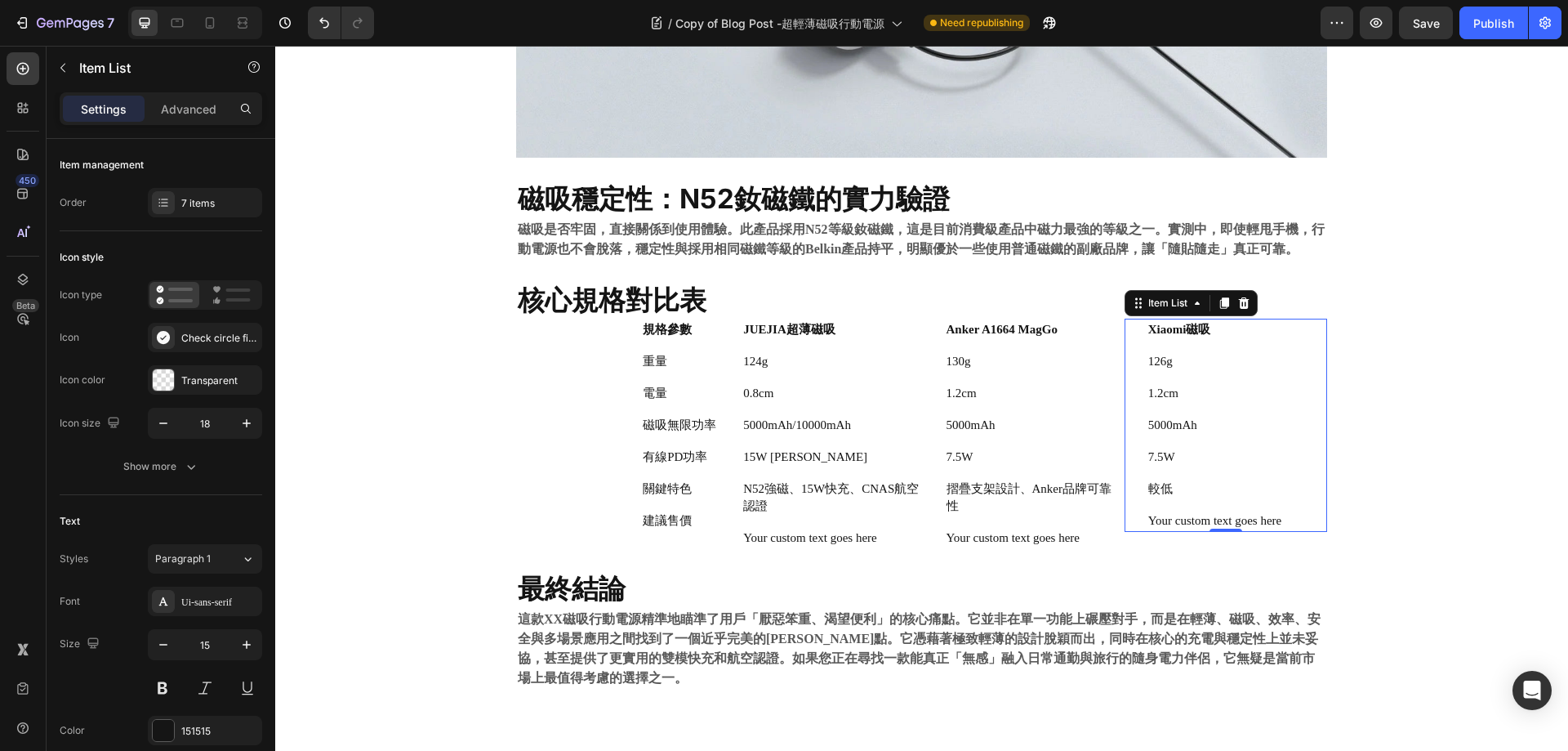
click at [1164, 492] on p "較低" at bounding box center [1215, 489] width 133 height 18
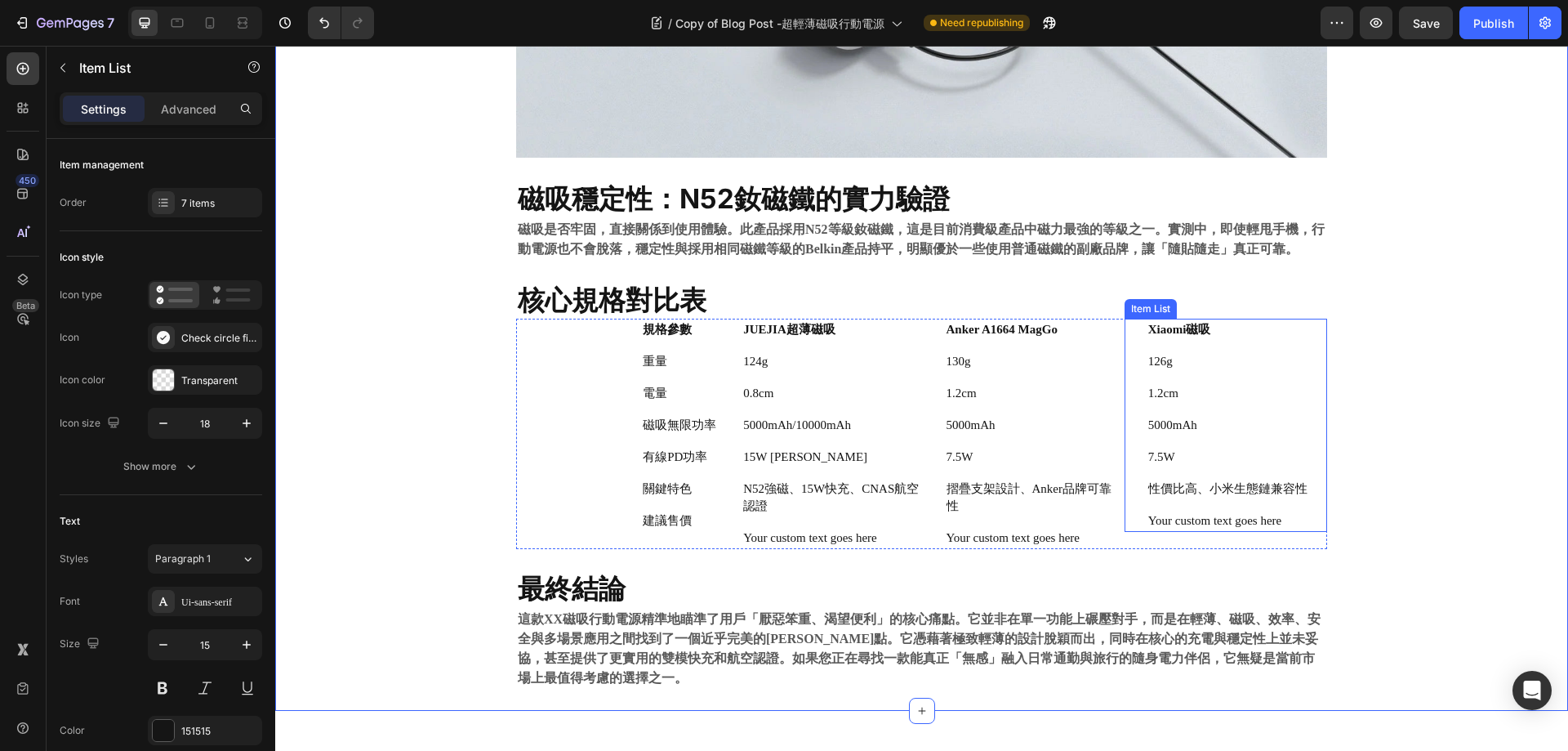
click at [1157, 518] on p "Your custom text goes here" at bounding box center [1228, 520] width 160 height 18
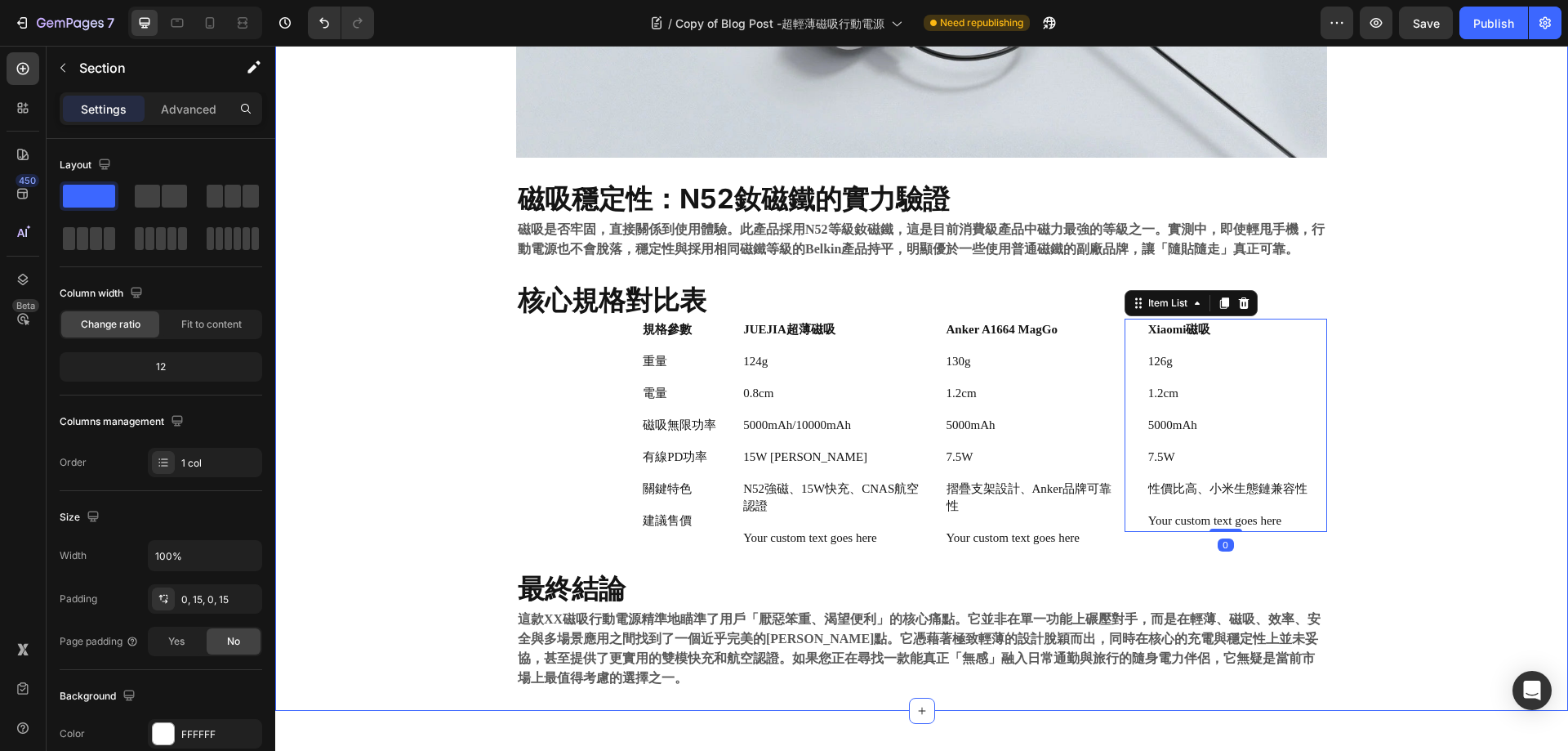
click at [1185, 479] on div "性價比高、小米生態鏈兼容性" at bounding box center [1228, 489] width 164 height 22
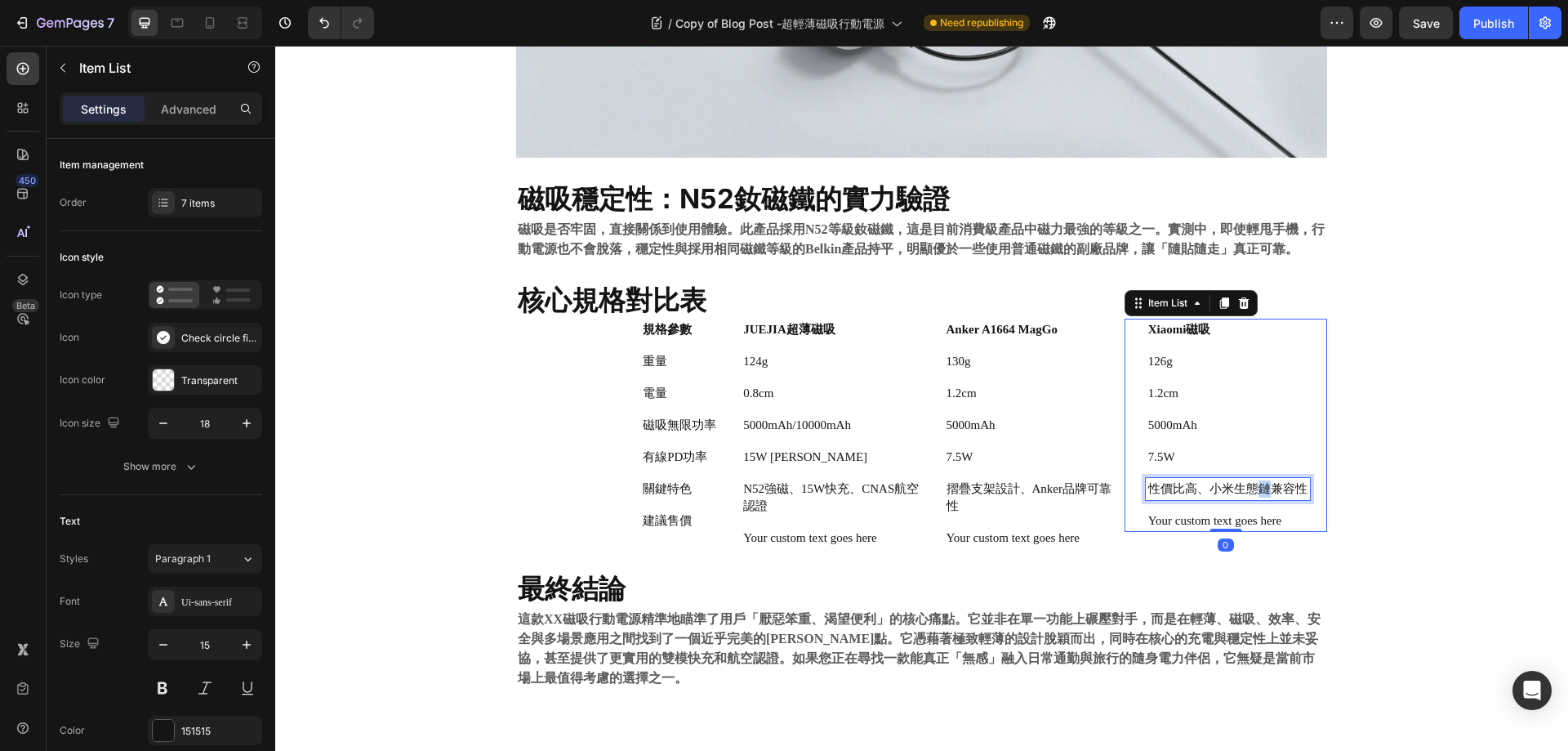
click at [1250, 491] on p "性價比高、小米生態鏈兼容性" at bounding box center [1228, 489] width 160 height 18
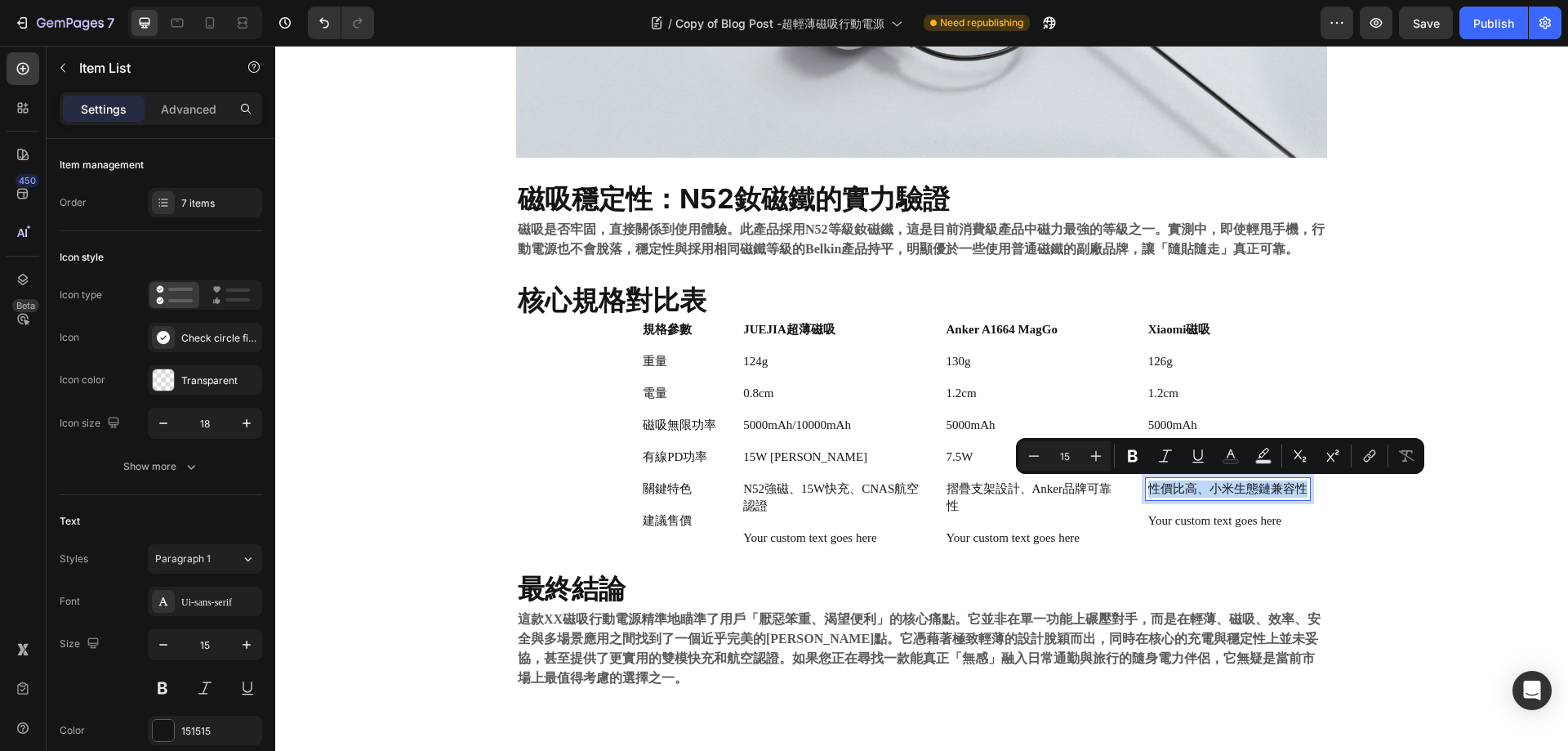
click at [1283, 489] on p "性價比高、小米生態鏈兼容性" at bounding box center [1228, 489] width 160 height 18
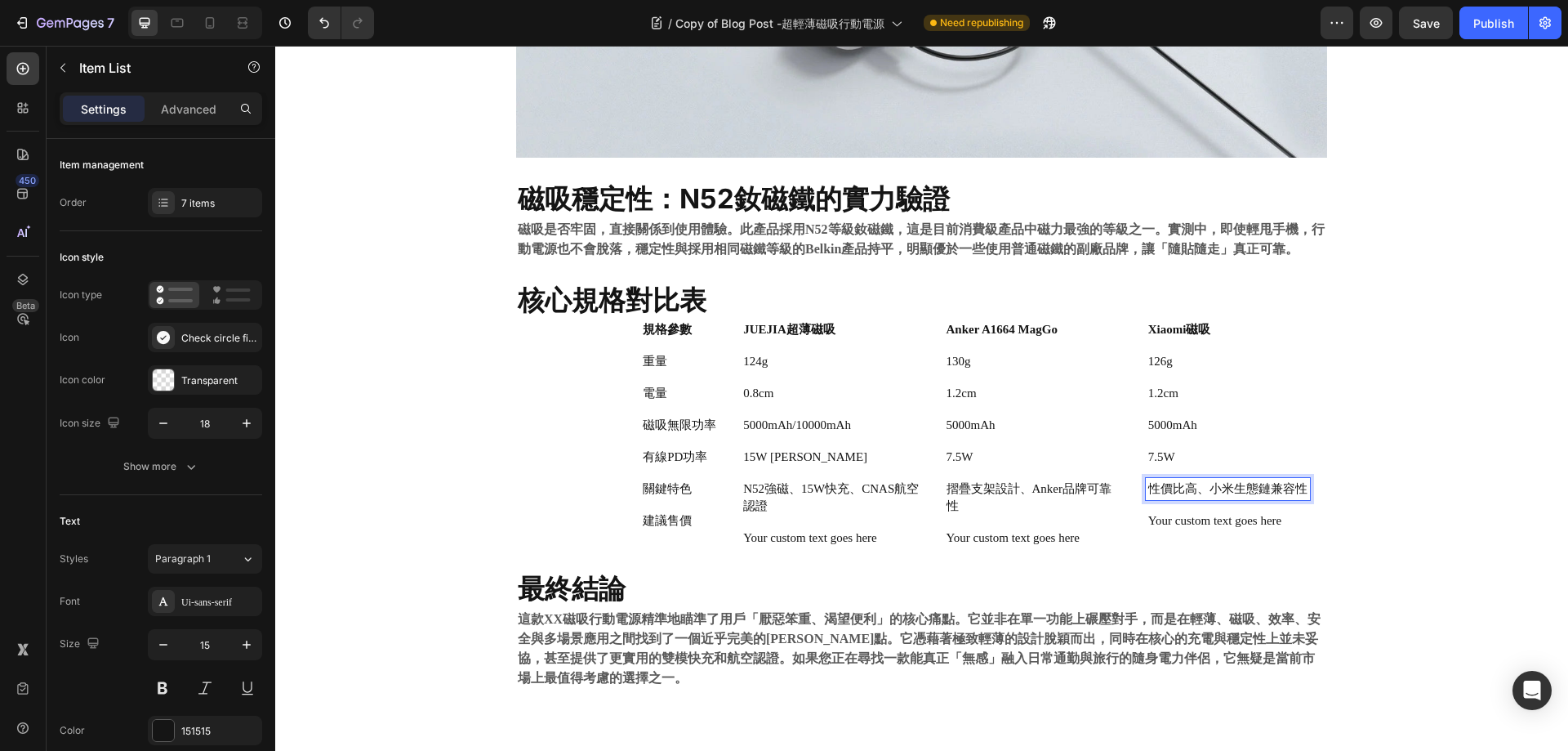
click at [1298, 488] on p "性價比高、小米生態鏈兼容性" at bounding box center [1228, 489] width 160 height 18
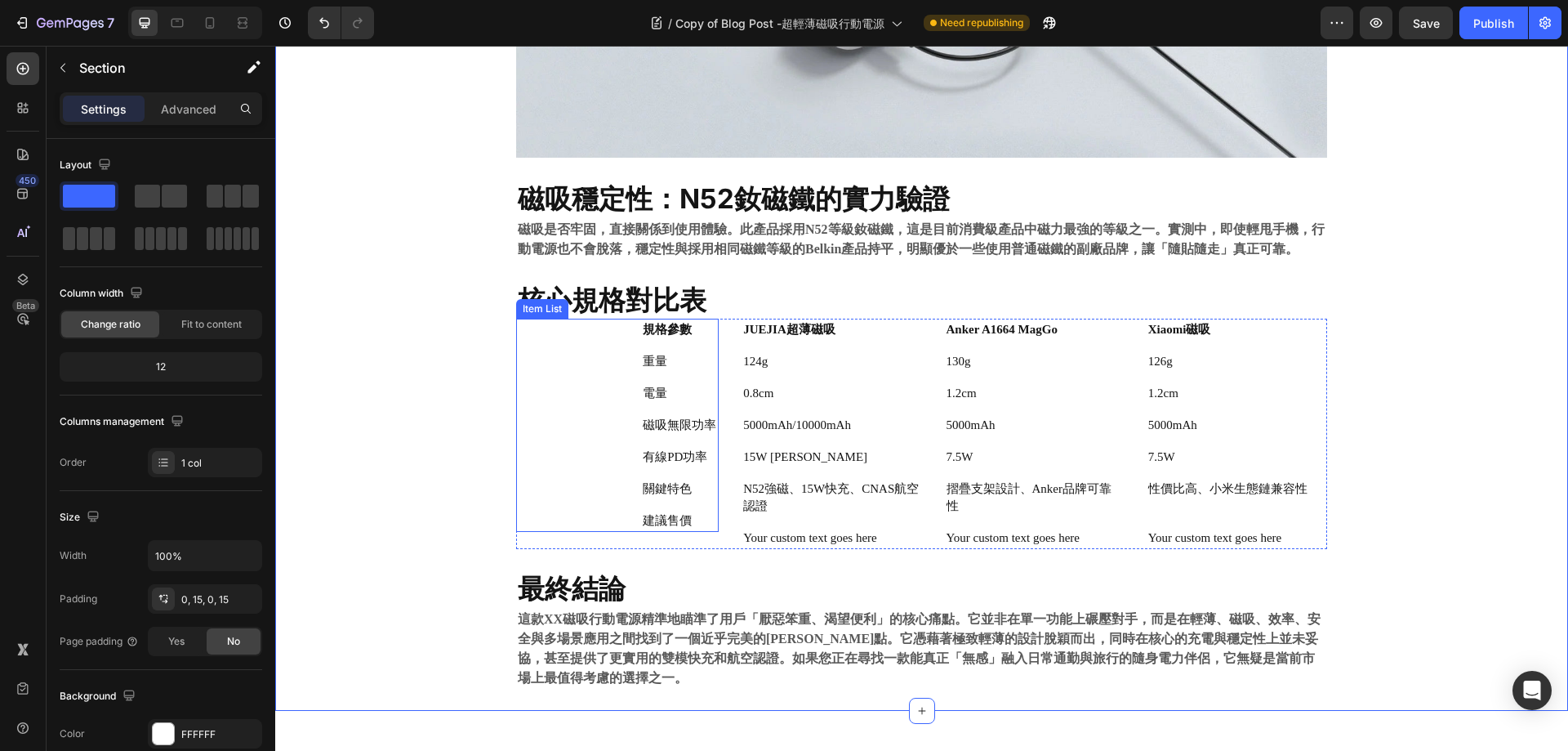
click at [670, 492] on p "關鍵特色" at bounding box center [680, 489] width 74 height 18
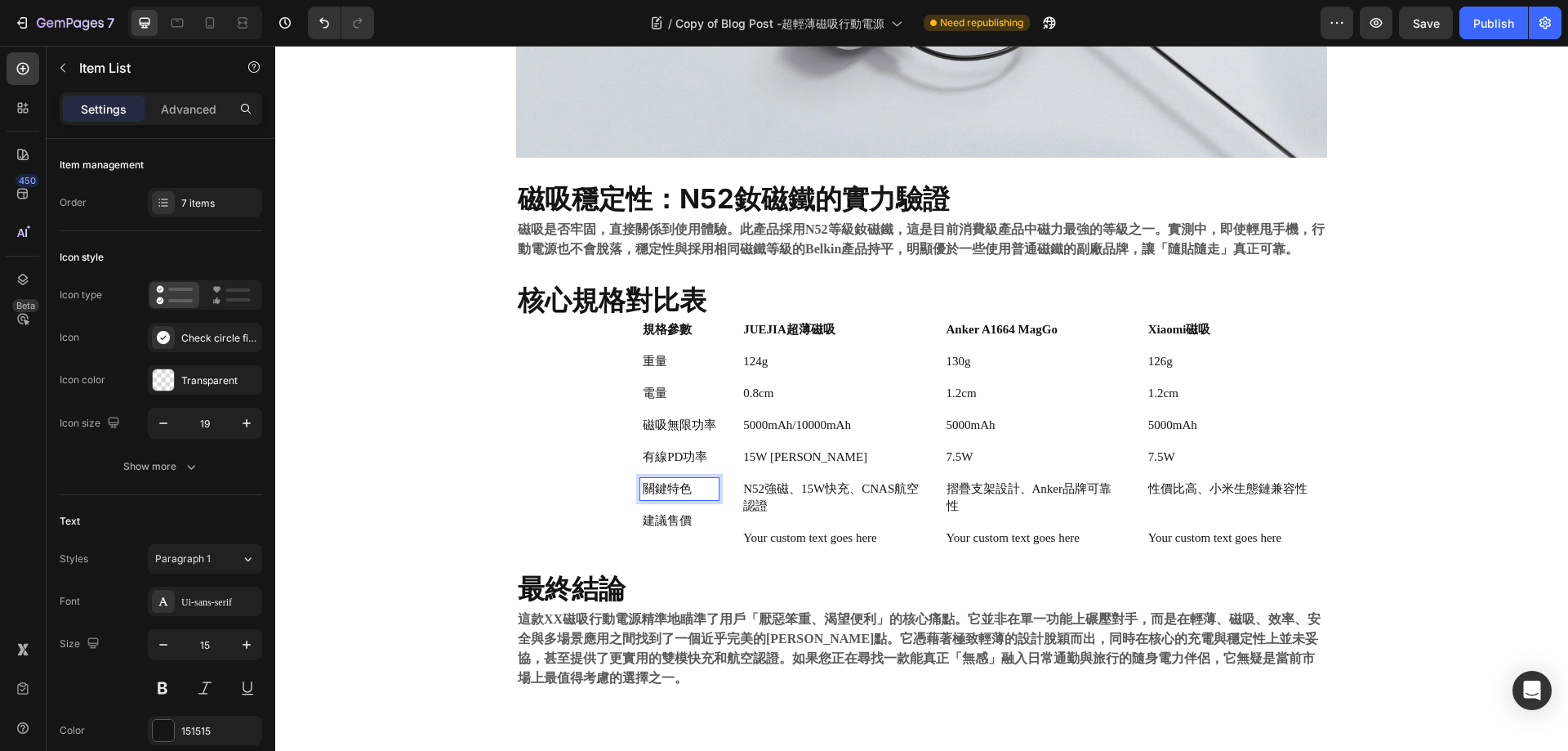
click at [688, 488] on p "關鍵特色" at bounding box center [680, 489] width 74 height 18
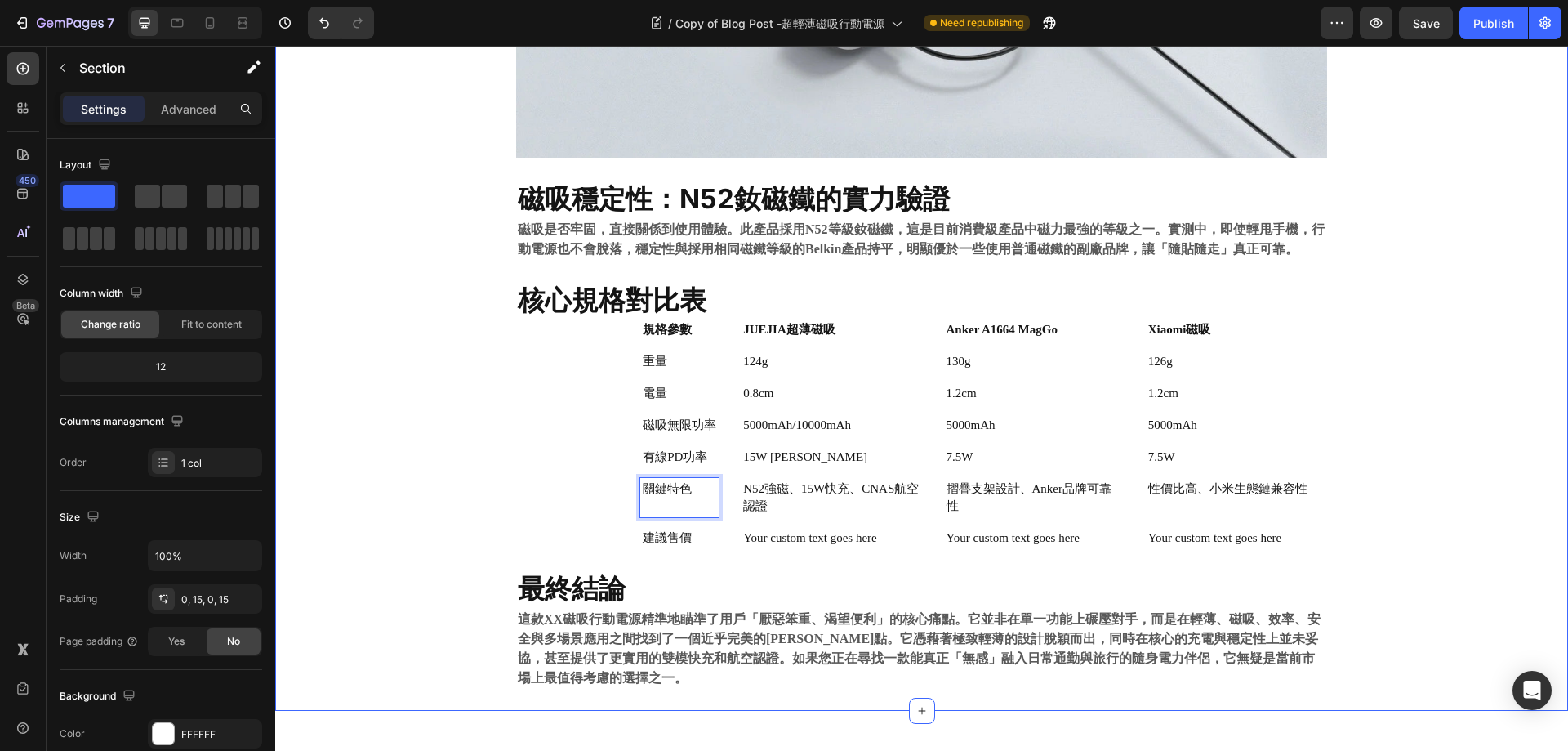
click at [834, 533] on p "Your custom text goes here" at bounding box center [831, 538] width 175 height 18
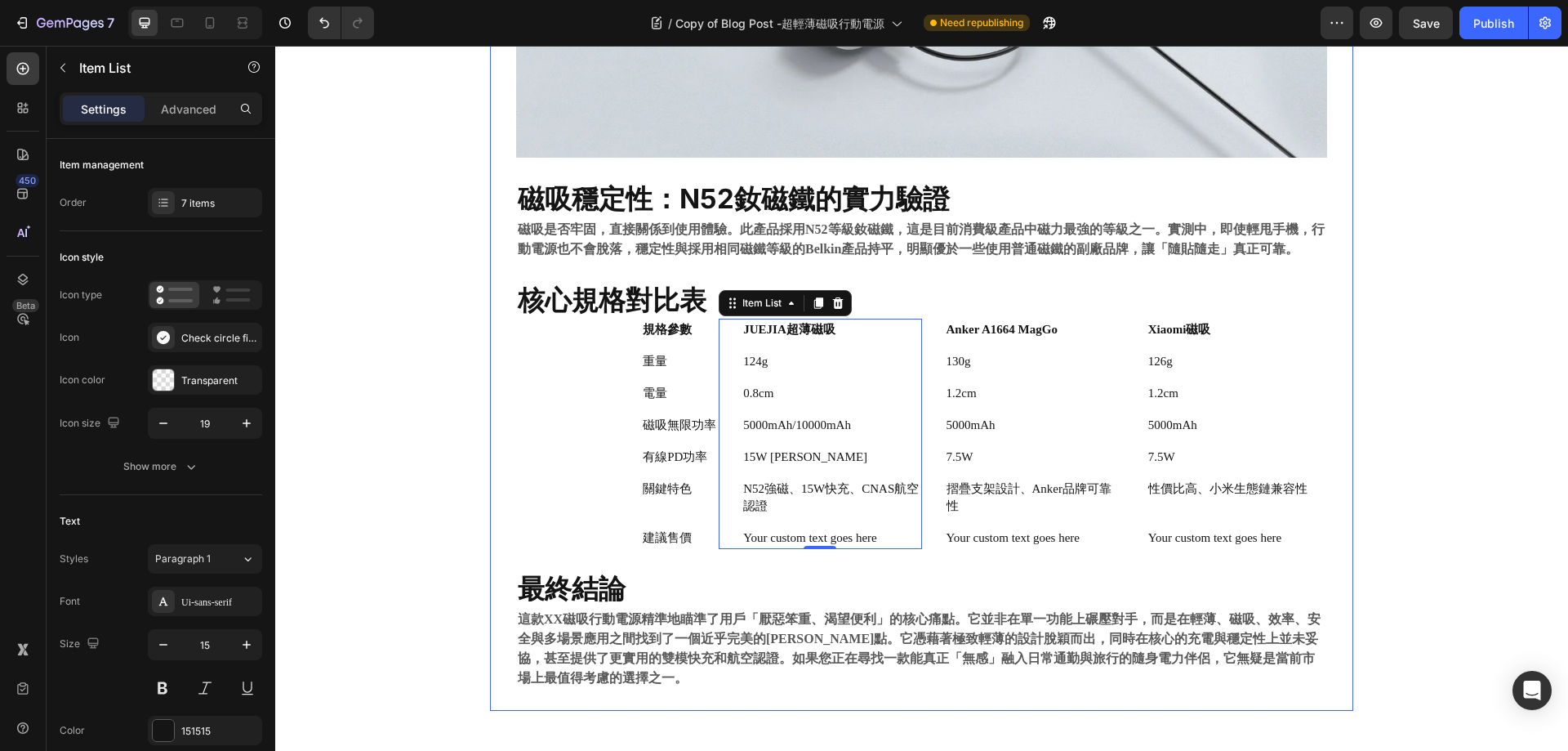
click at [975, 538] on p "Your custom text goes here" at bounding box center [1034, 538] width 175 height 18
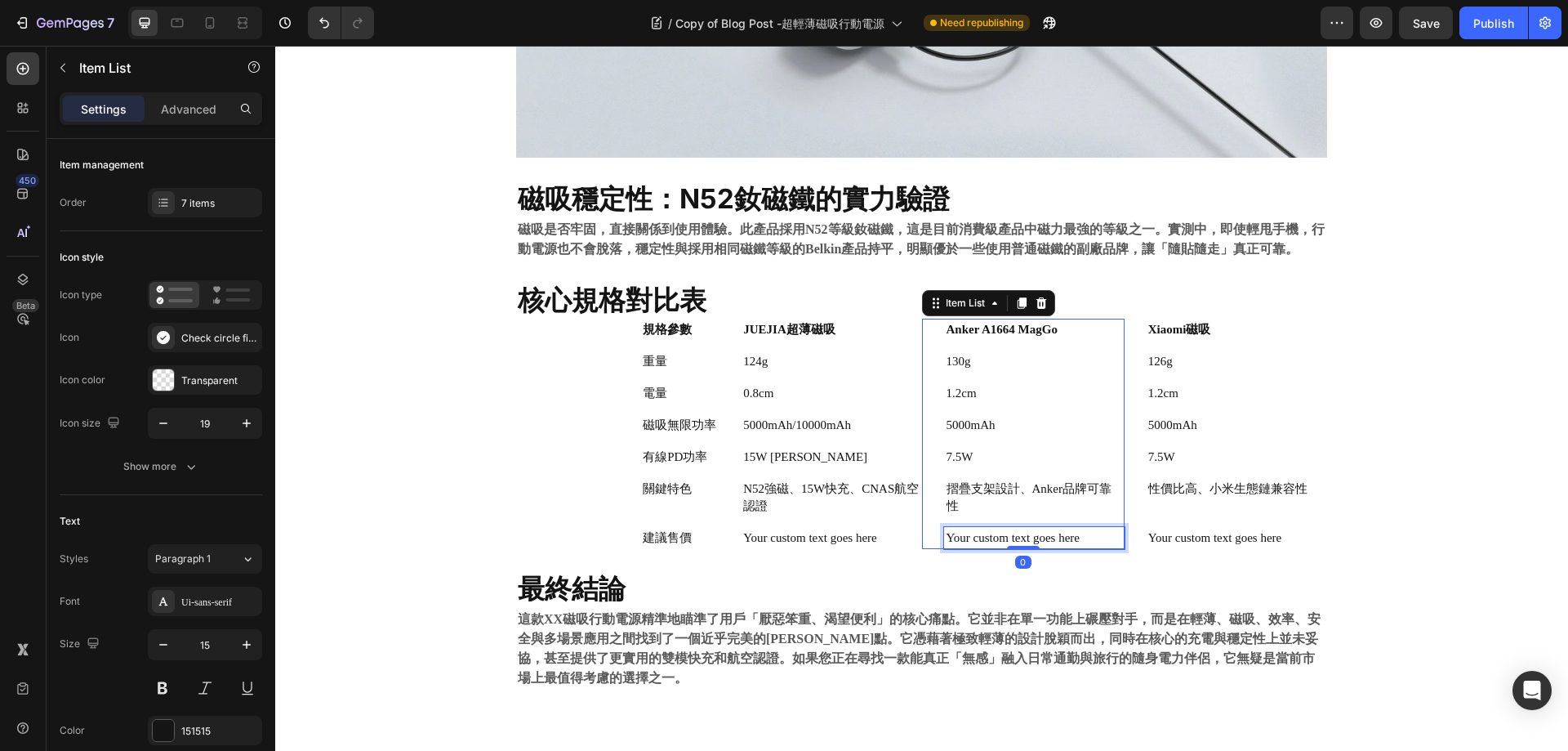
click at [975, 538] on p "Your custom text goes here" at bounding box center [1034, 538] width 175 height 18
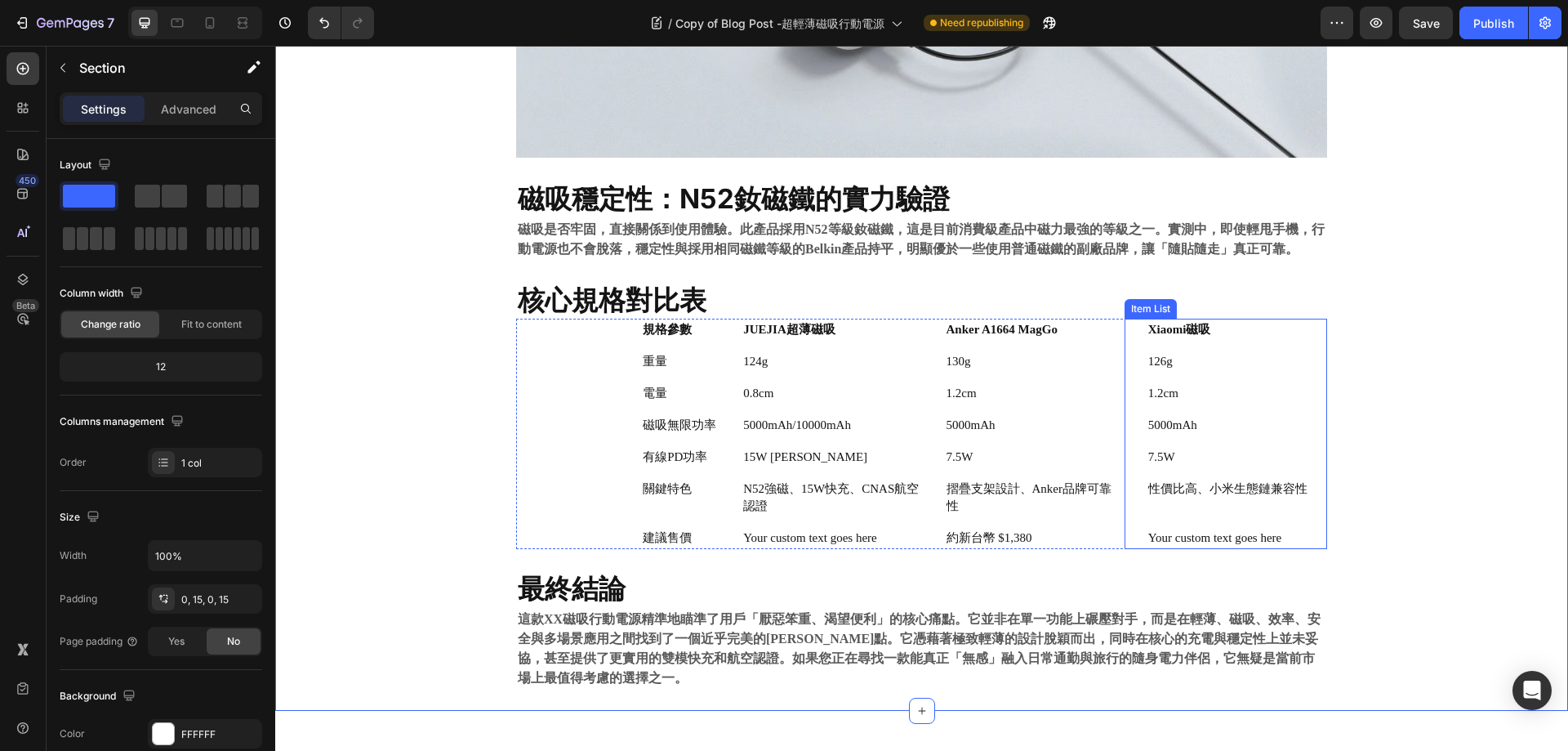
click at [1203, 534] on p "Your custom text goes here" at bounding box center [1228, 538] width 160 height 18
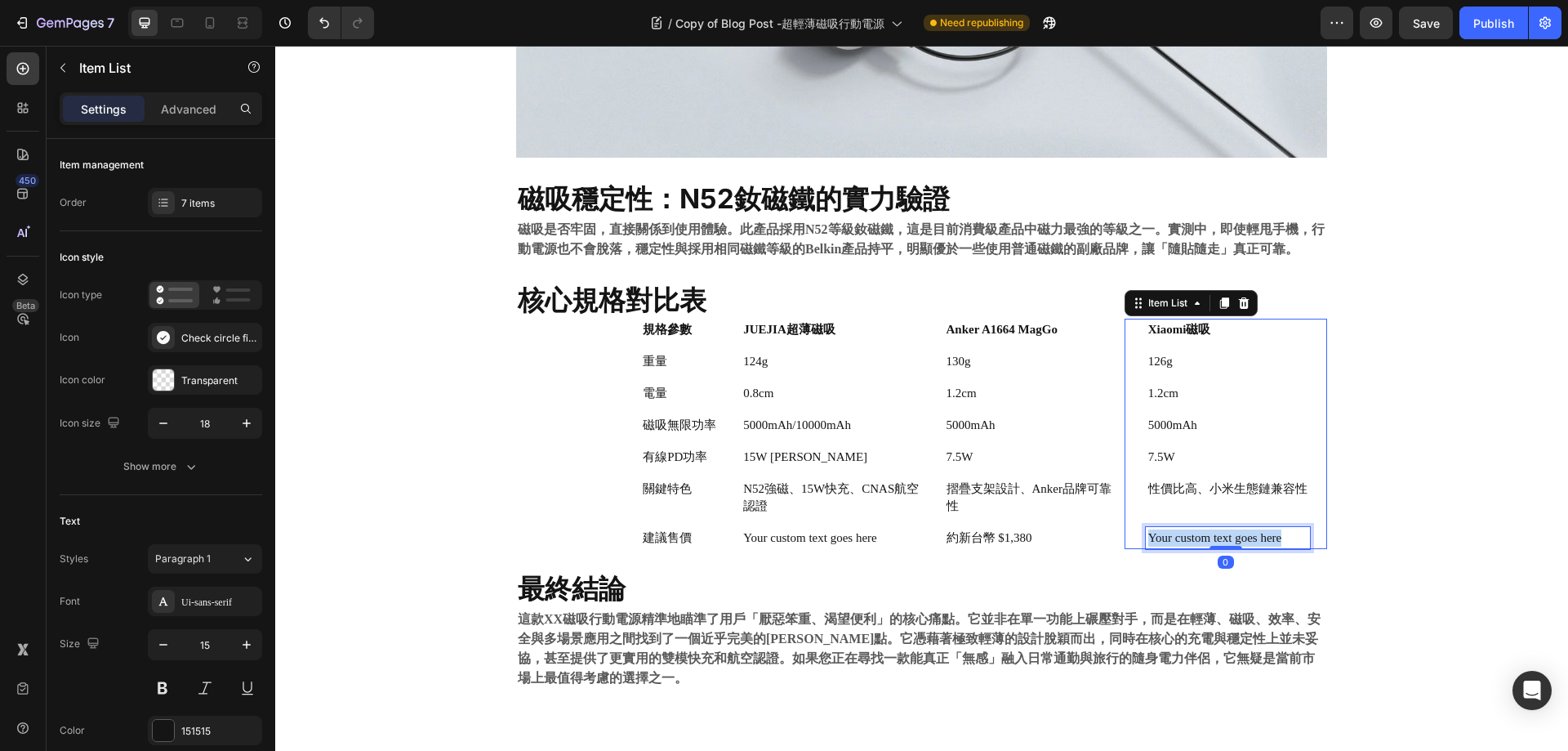
click at [1203, 534] on p "Your custom text goes here" at bounding box center [1228, 538] width 160 height 18
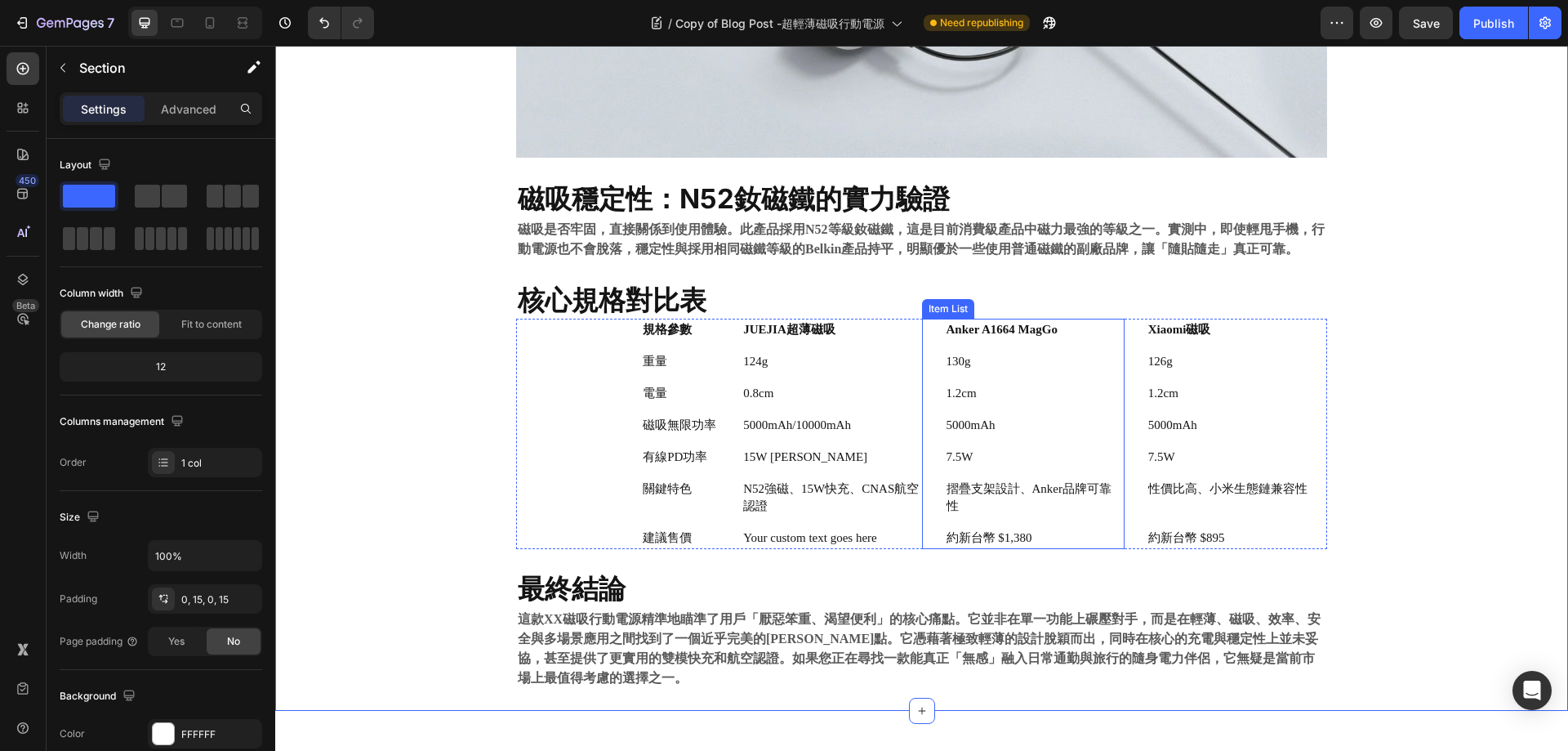
click at [1004, 541] on p "約新台幣 $1,380" at bounding box center [1034, 538] width 175 height 18
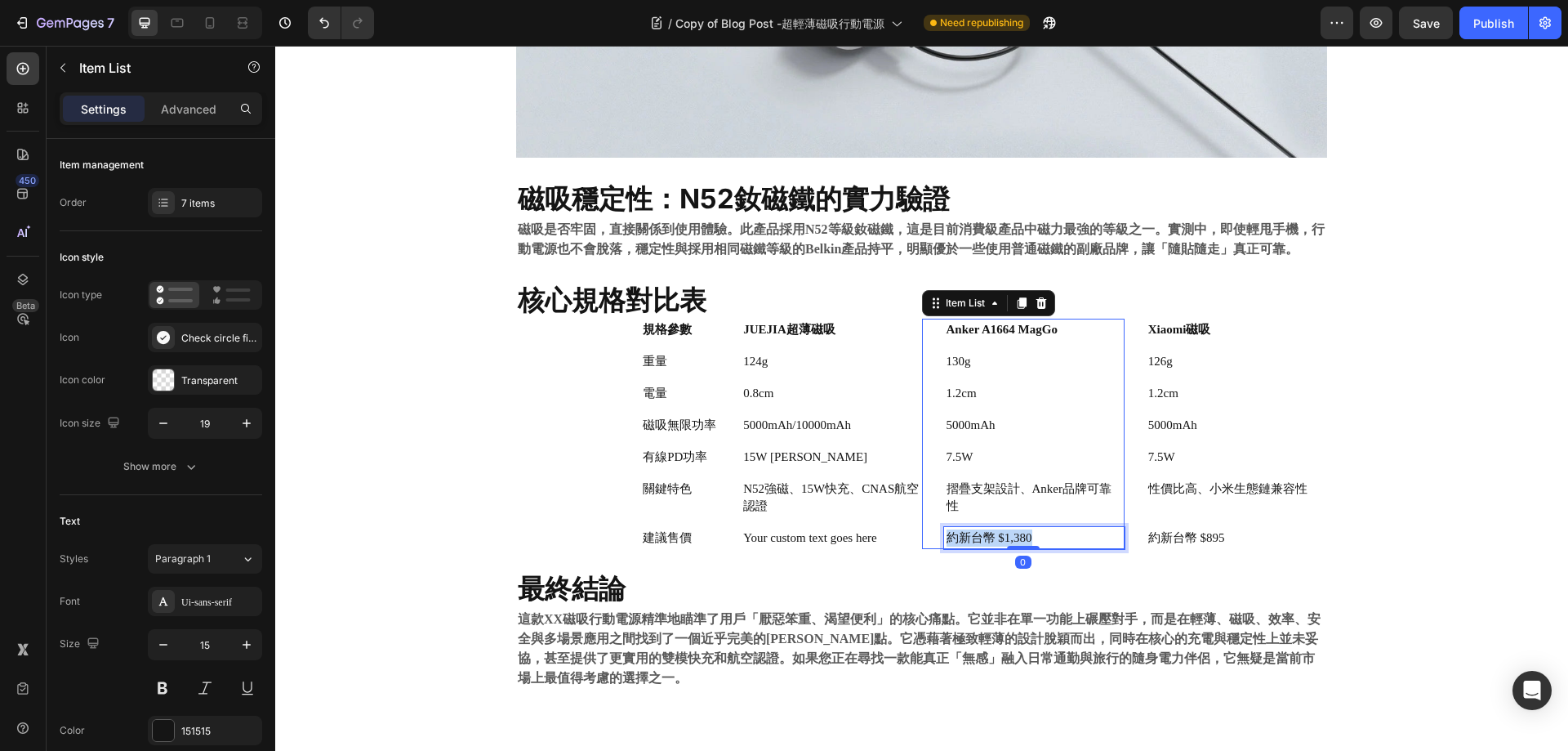
click at [1004, 541] on p "約新台幣 $1,380" at bounding box center [1034, 538] width 175 height 18
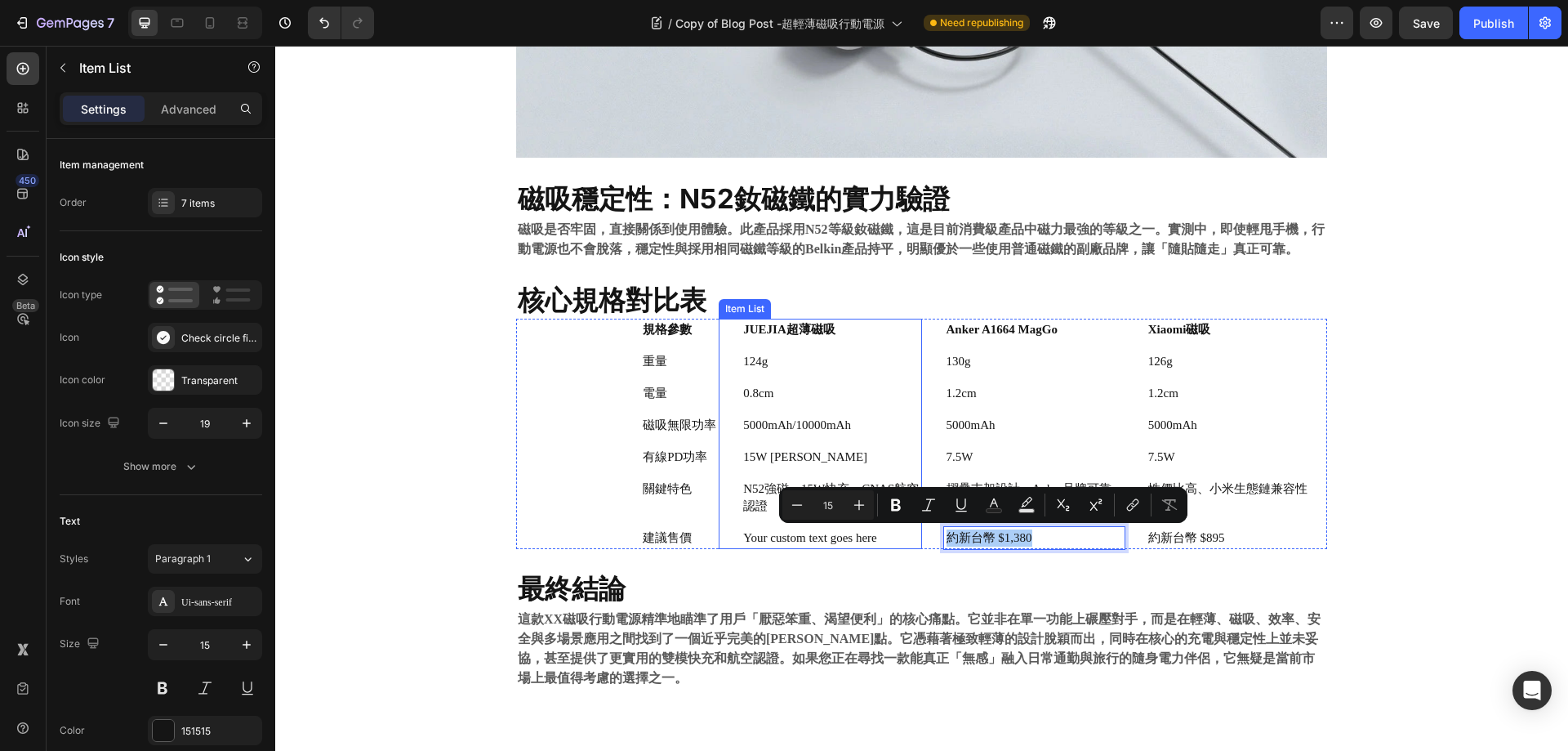
click at [789, 537] on p "Your custom text goes here" at bounding box center [831, 538] width 175 height 18
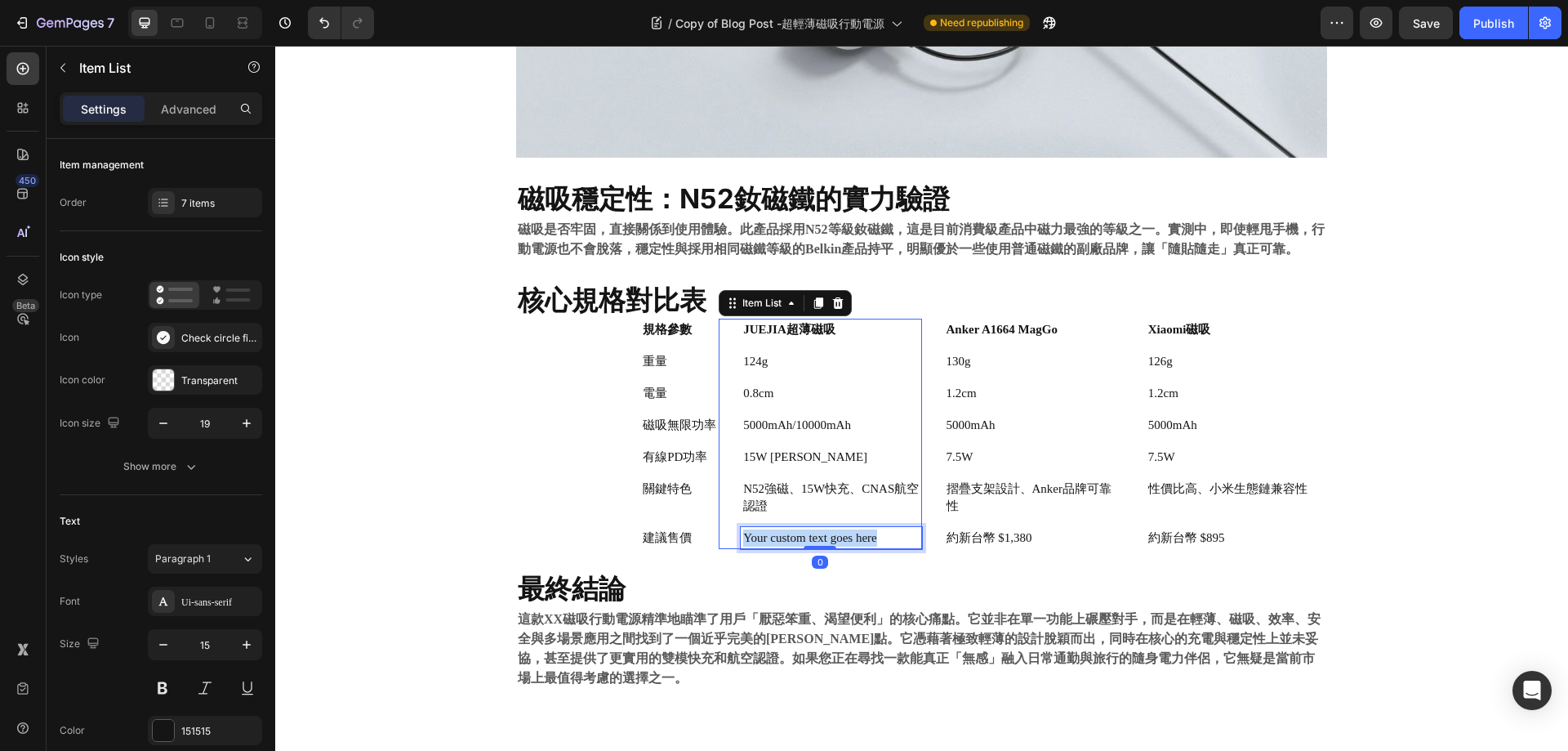
click at [789, 536] on p "Your custom text goes here" at bounding box center [831, 538] width 175 height 18
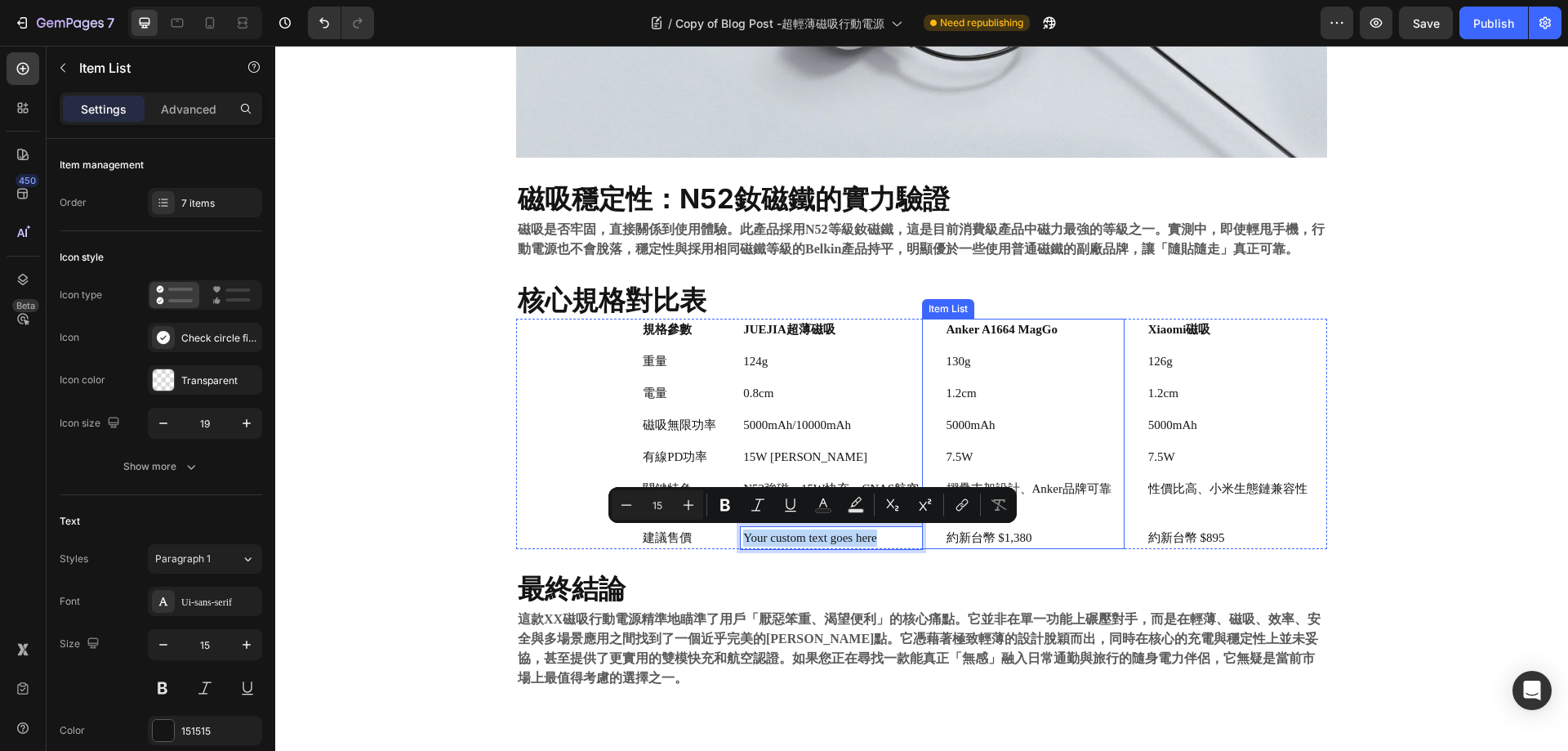
click at [1010, 533] on p "約新台幣 $1,380" at bounding box center [1034, 538] width 175 height 18
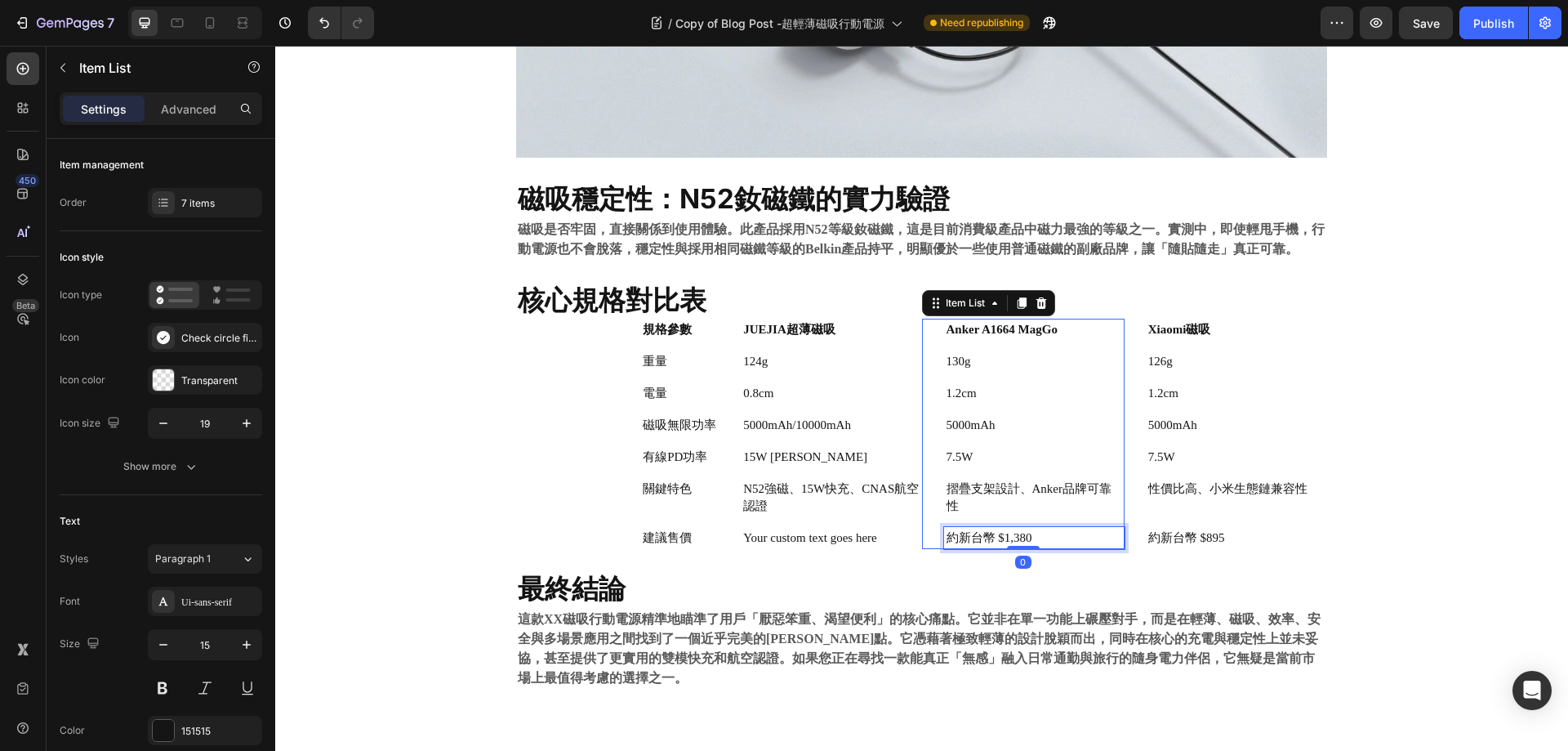
click at [1010, 532] on p "約新台幣 $1,380" at bounding box center [1034, 538] width 175 height 18
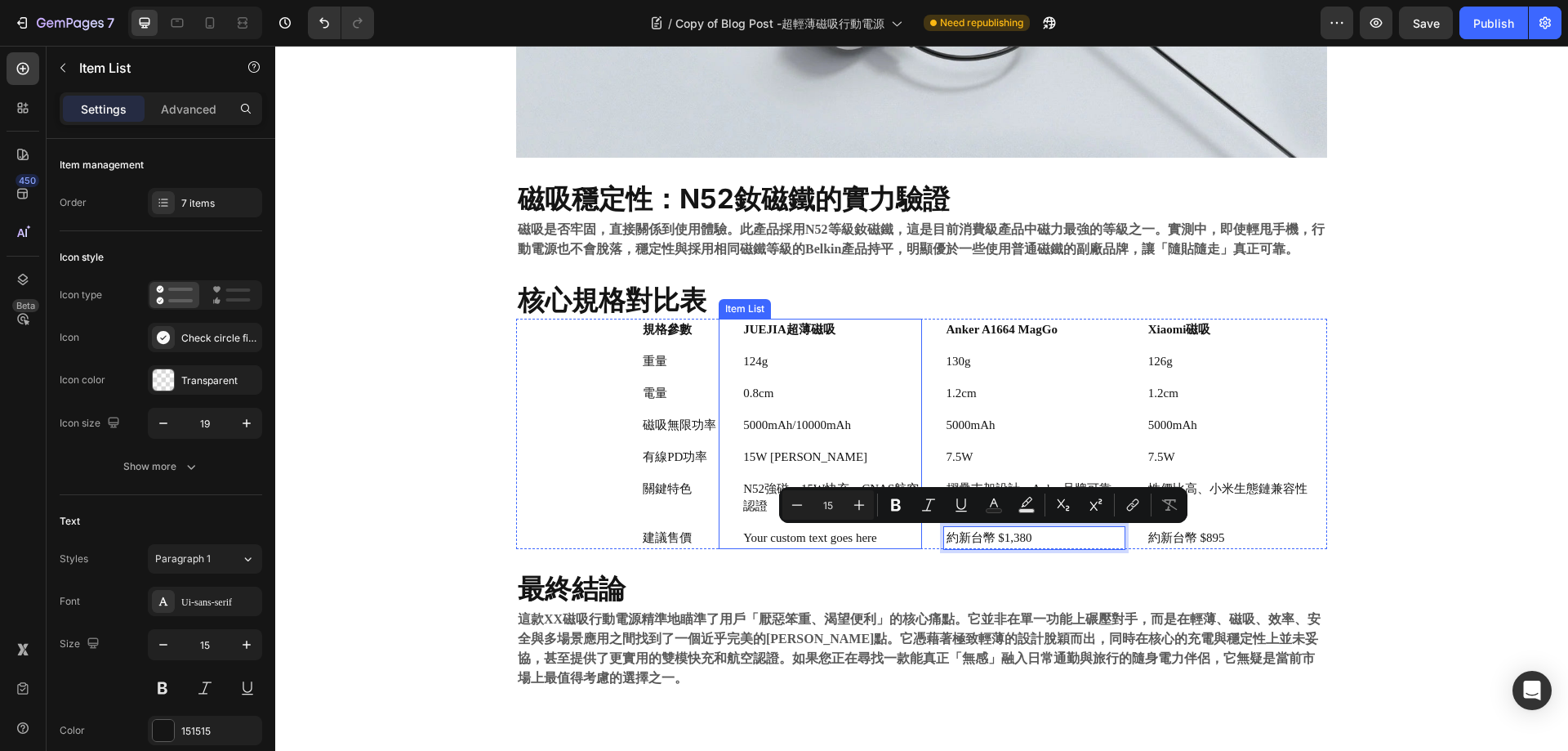
click at [807, 531] on p "Your custom text goes here" at bounding box center [831, 538] width 175 height 18
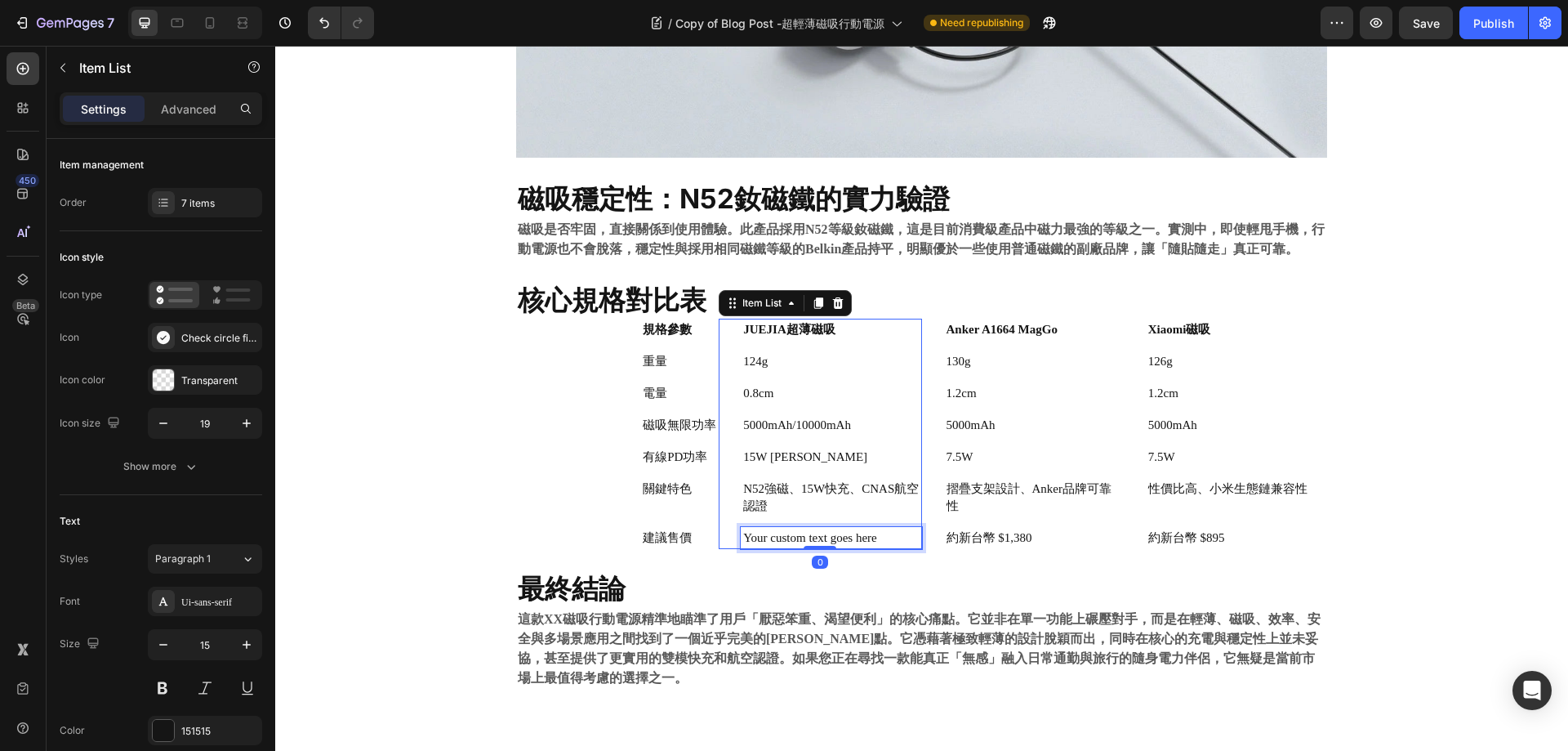
click at [807, 530] on p "Your custom text goes here" at bounding box center [831, 538] width 175 height 18
click at [749, 539] on p "約新台幣 $1,380" at bounding box center [831, 538] width 175 height 18
click at [852, 538] on p "新台幣 $1,380" at bounding box center [831, 538] width 175 height 18
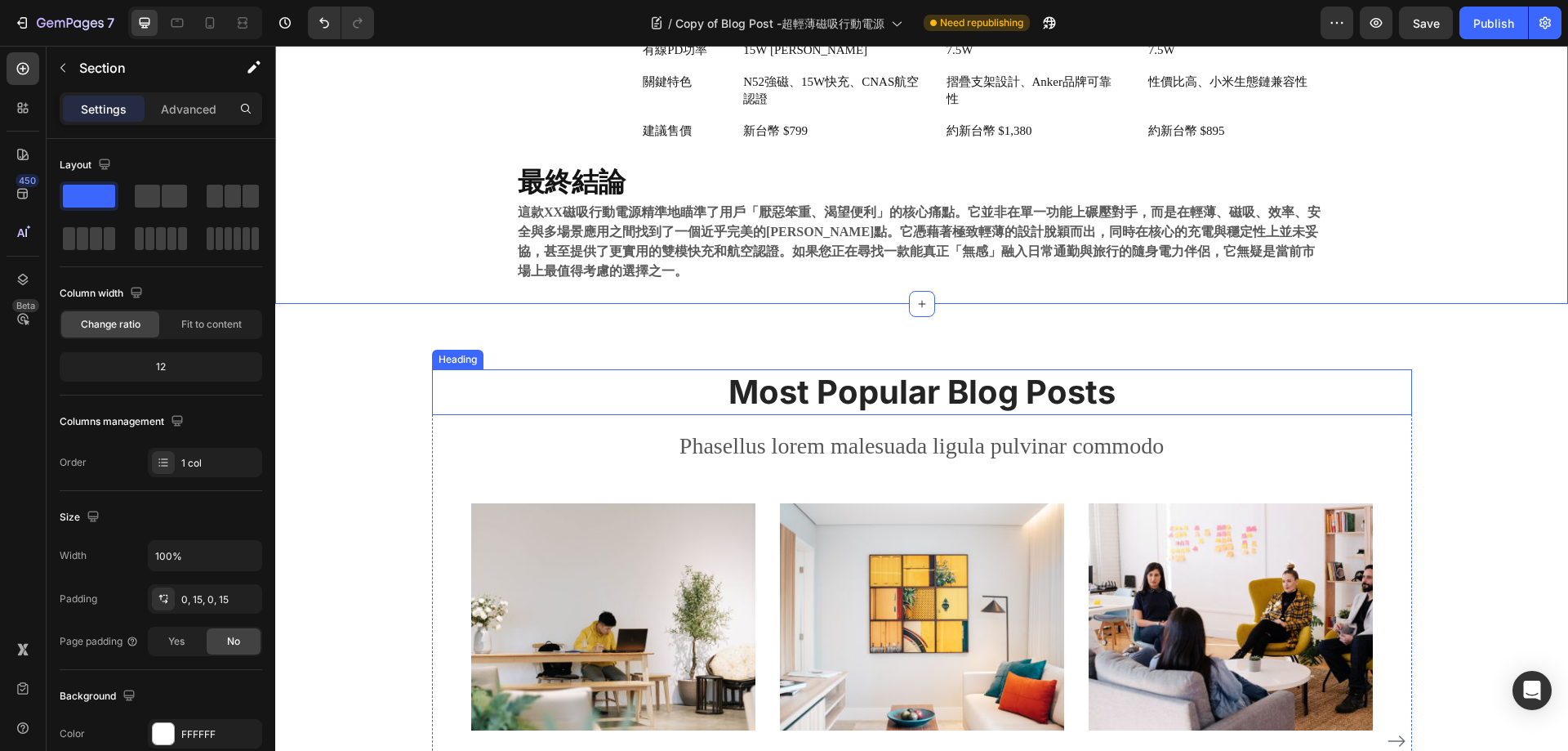
scroll to position [1656, 0]
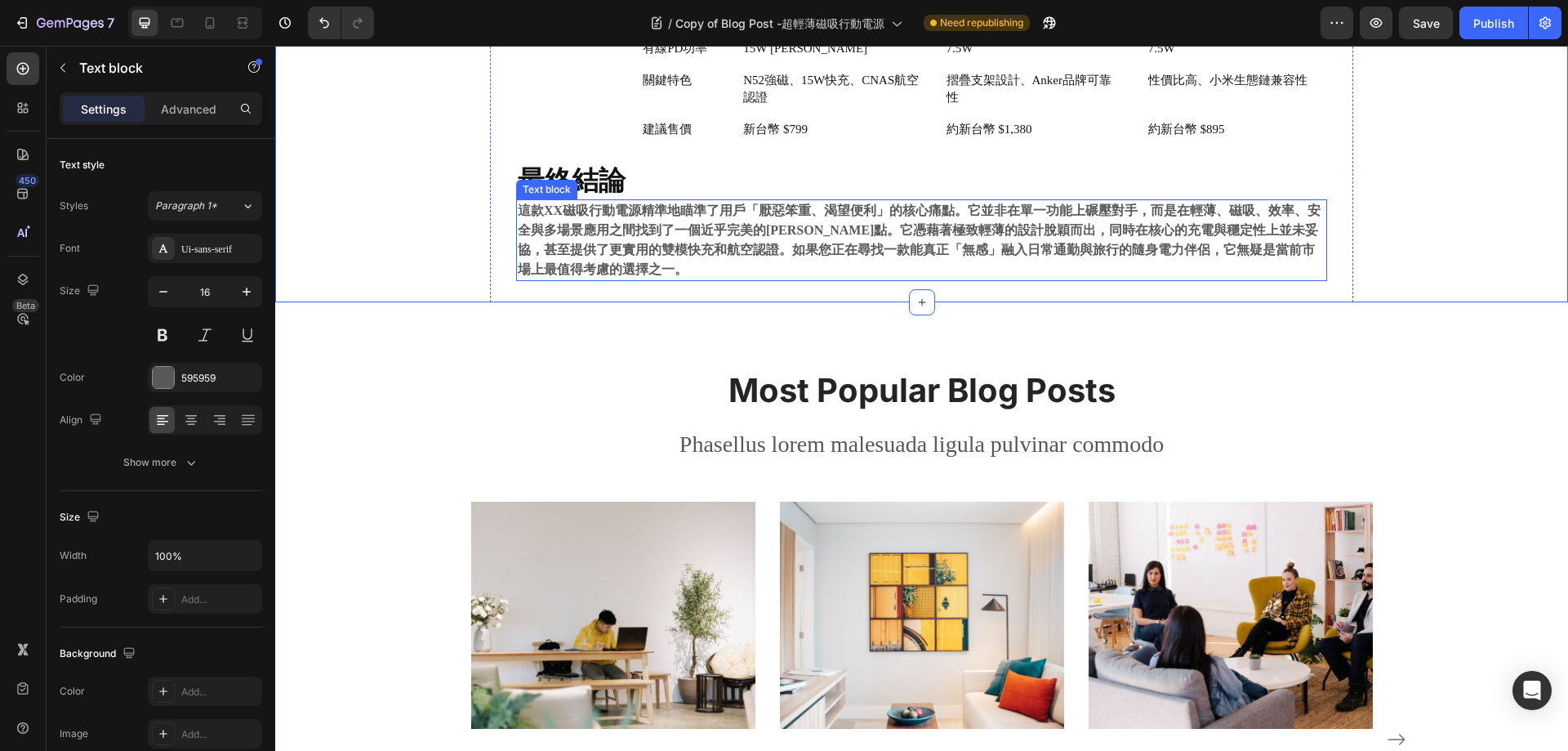
click at [748, 210] on strong "這款XX磁吸行動電源精準地瞄準了用戶「厭惡笨重、渴望便利」的核心痛點。它並非在單一功能上碾壓對手，而是在輕薄、磁吸、效率、安全與多場景應用之間找到了一個近乎完…" at bounding box center [919, 240] width 803 height 73
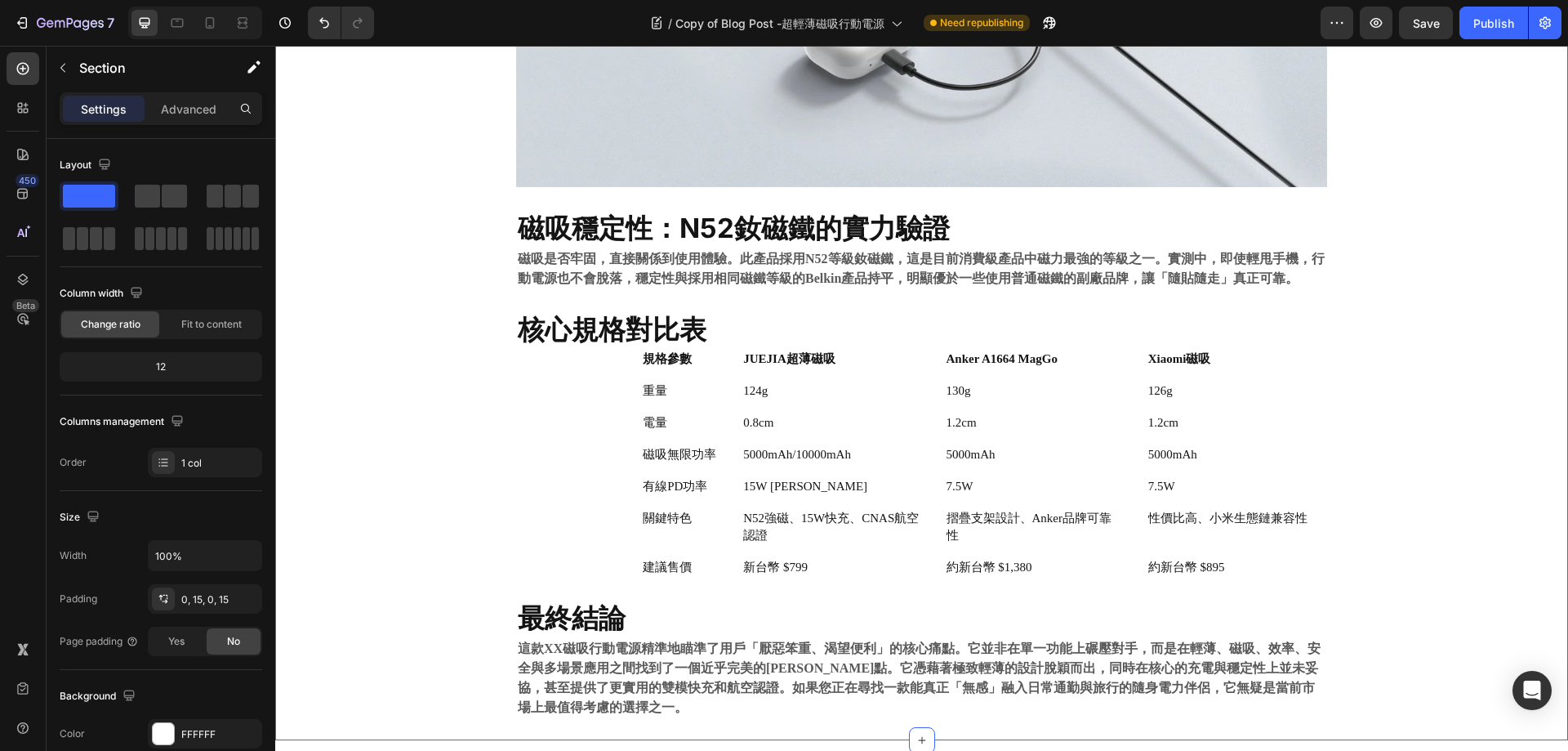
scroll to position [1247, 0]
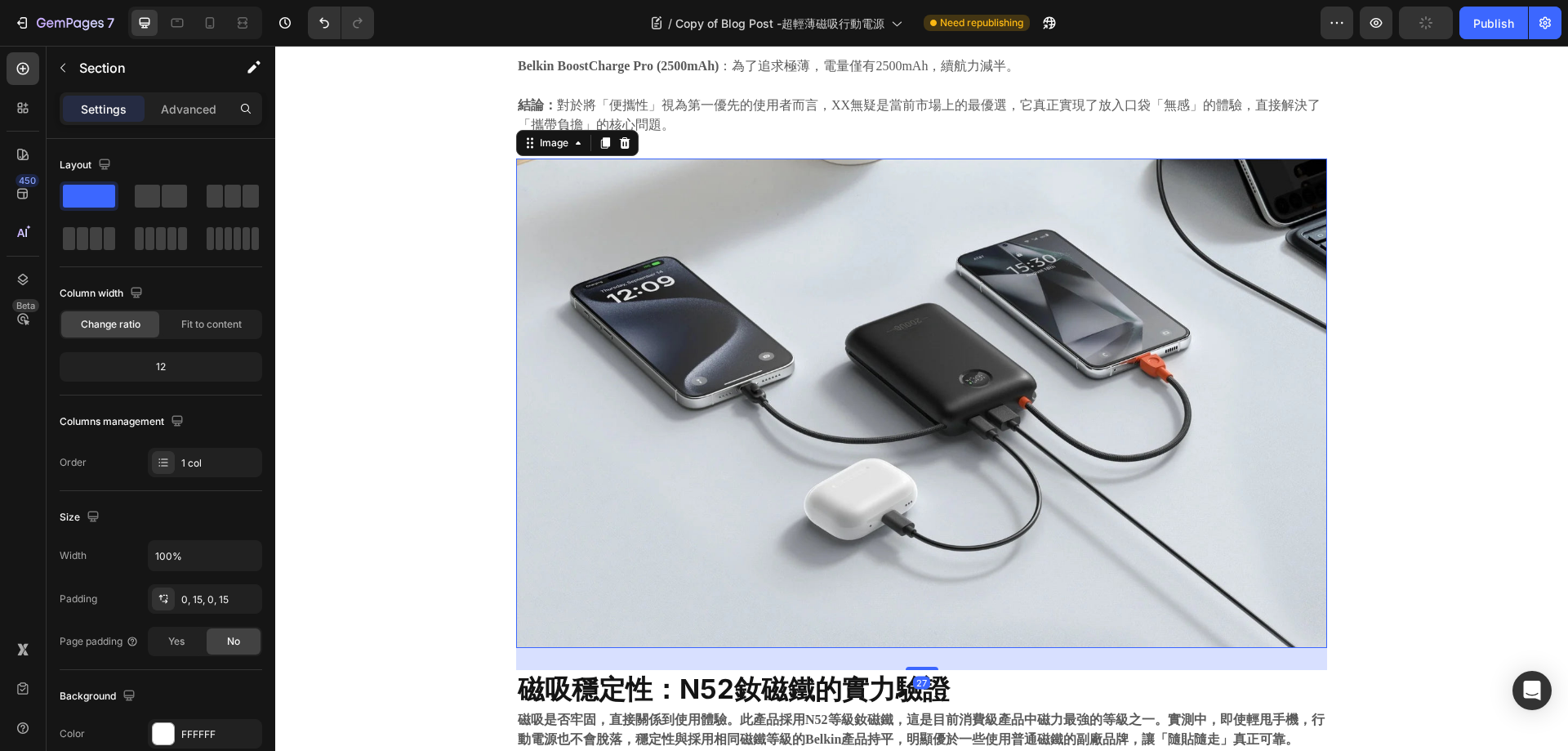
click at [919, 246] on img at bounding box center [921, 403] width 811 height 489
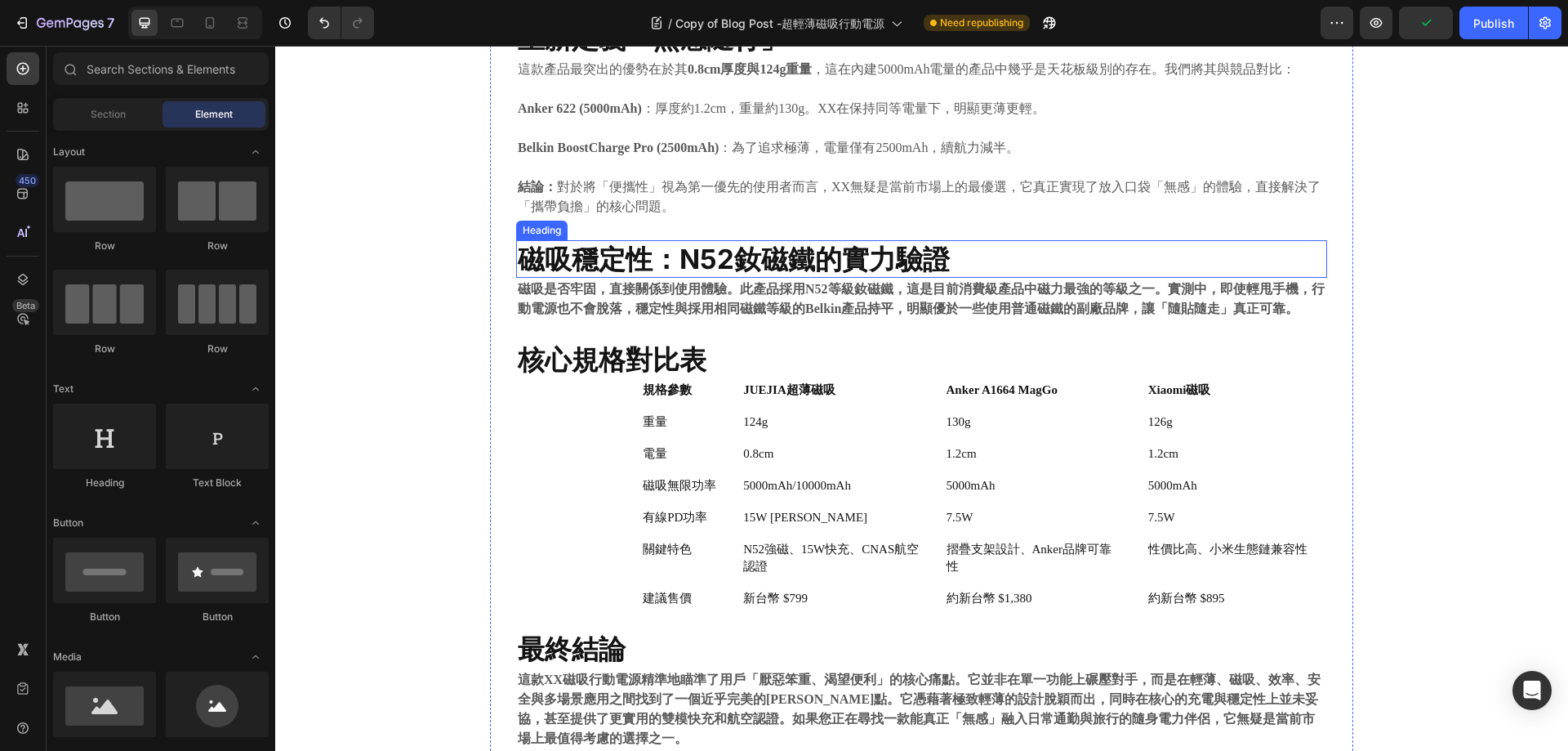
scroll to position [594, 0]
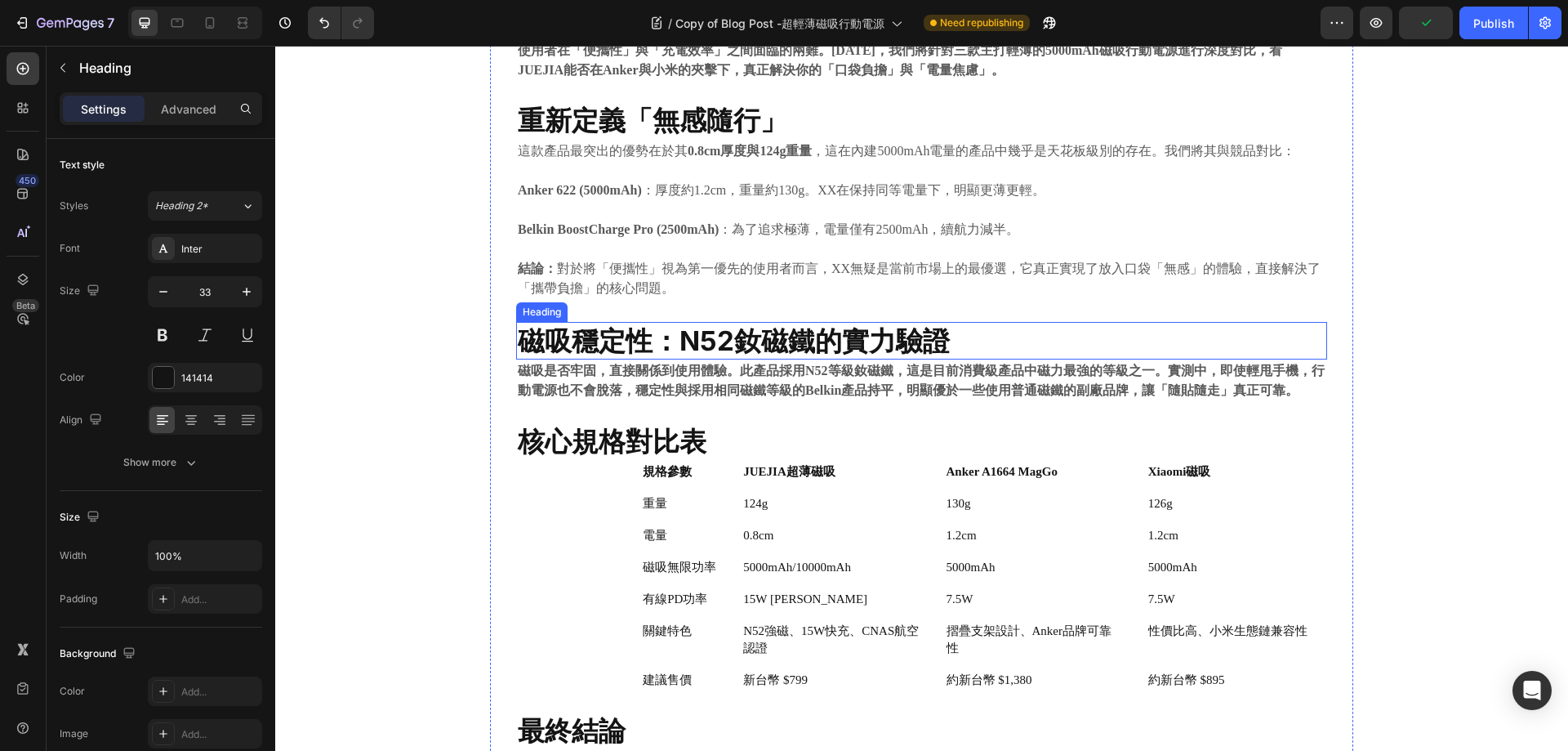
click at [861, 338] on strong "磁吸穩定性：N52釹磁鐵的實力驗證" at bounding box center [733, 340] width 432 height 32
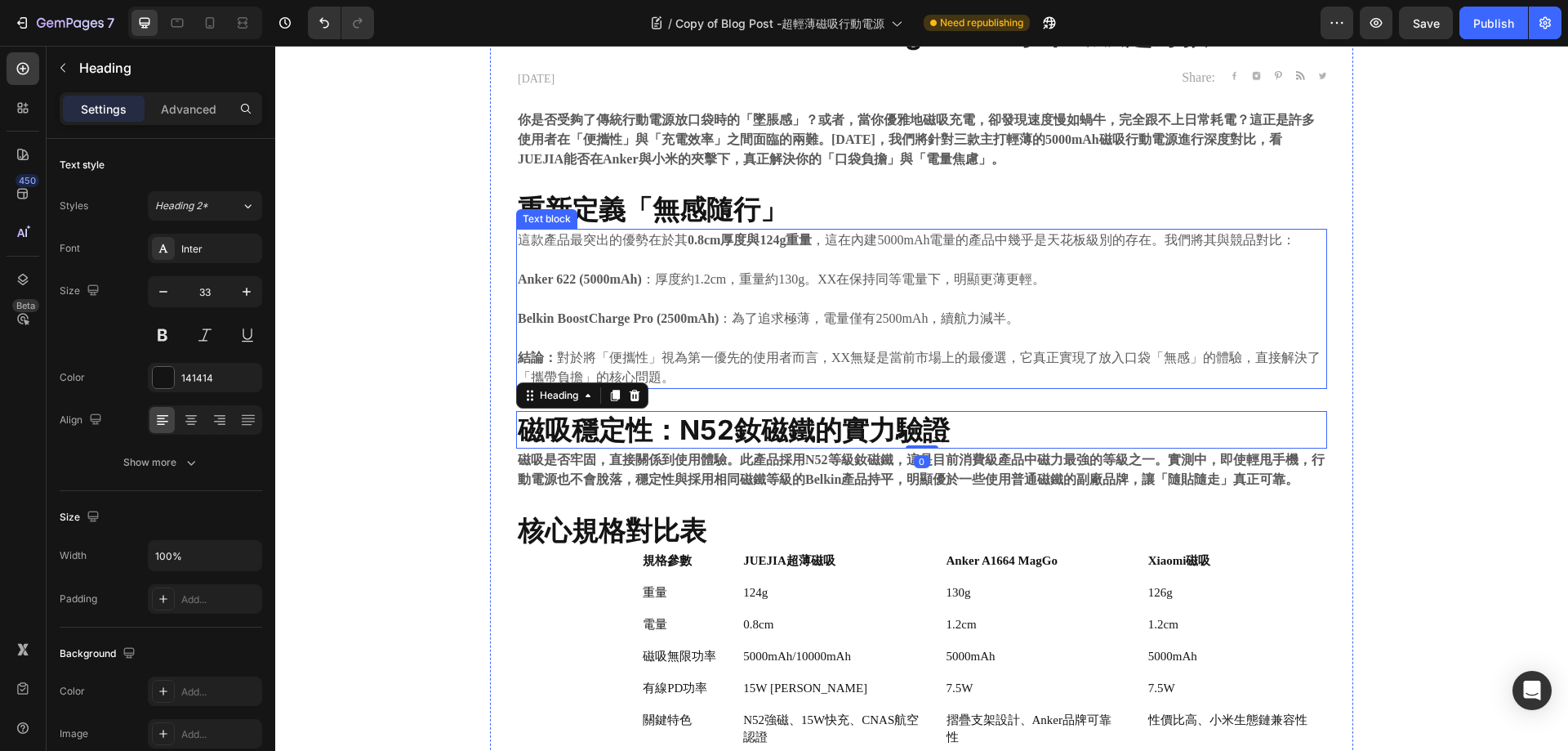
scroll to position [349, 0]
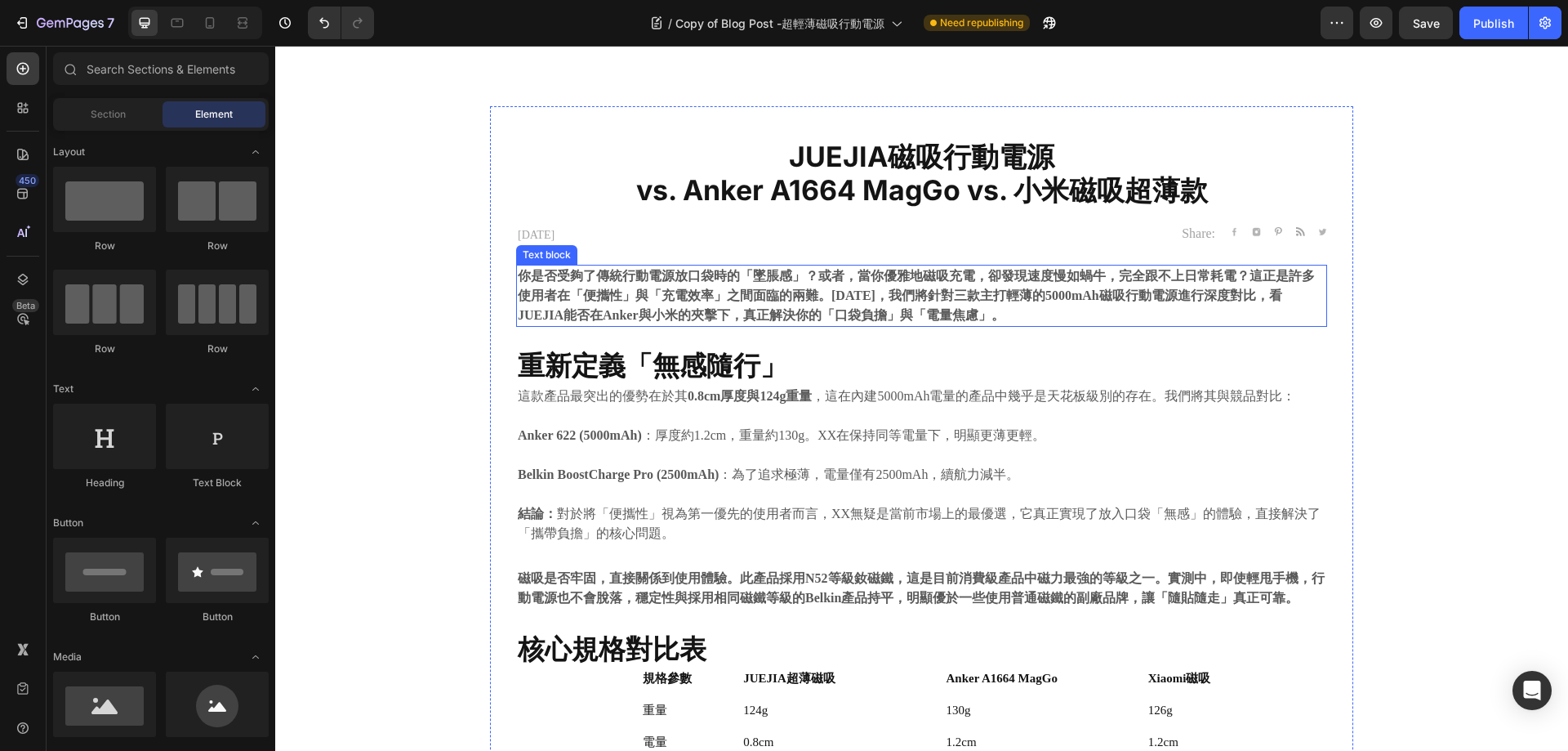
click at [639, 375] on strong "重新定義「無感隨行」" at bounding box center [652, 364] width 269 height 32
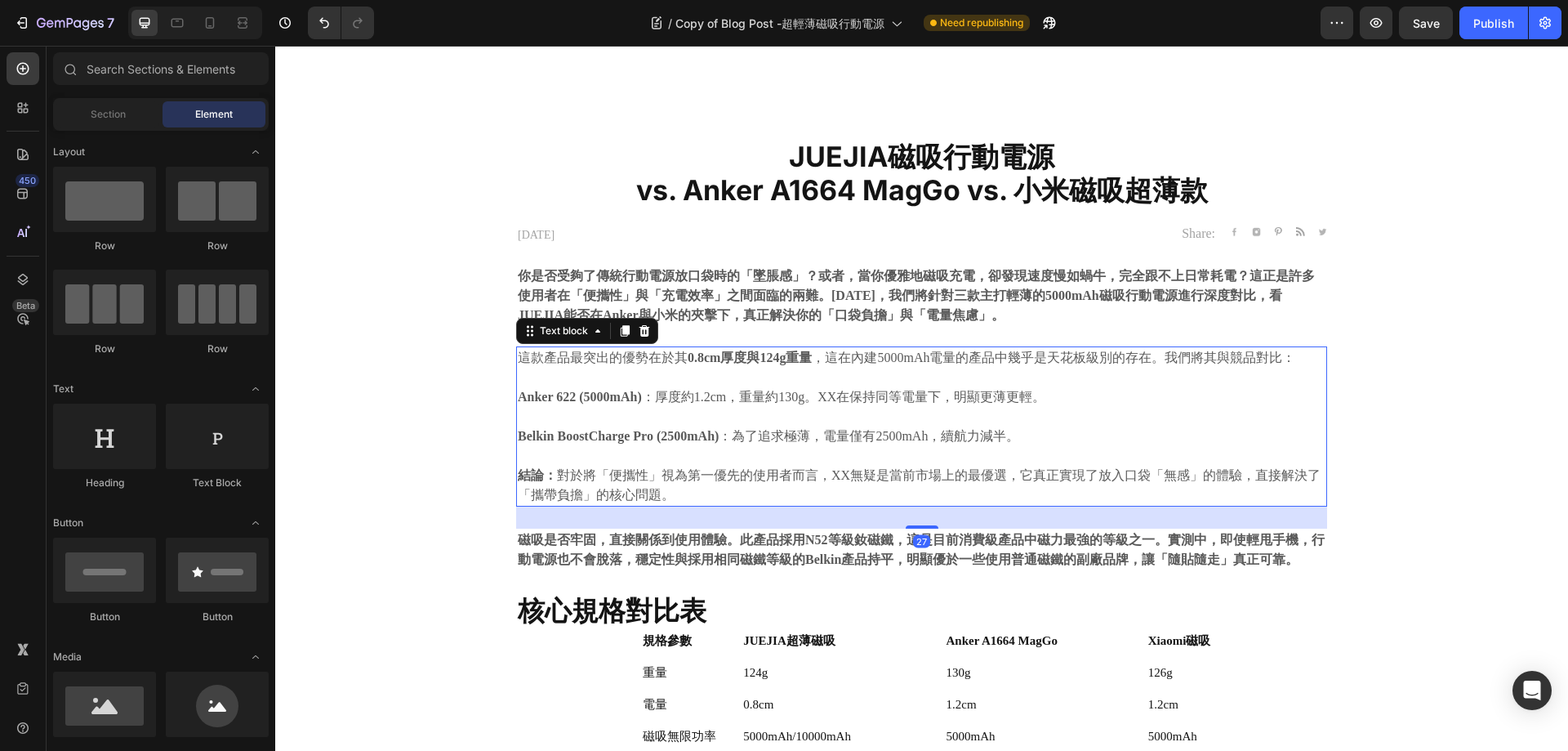
click at [695, 360] on strong "0.8cm厚度與124g重量" at bounding box center [750, 357] width 125 height 14
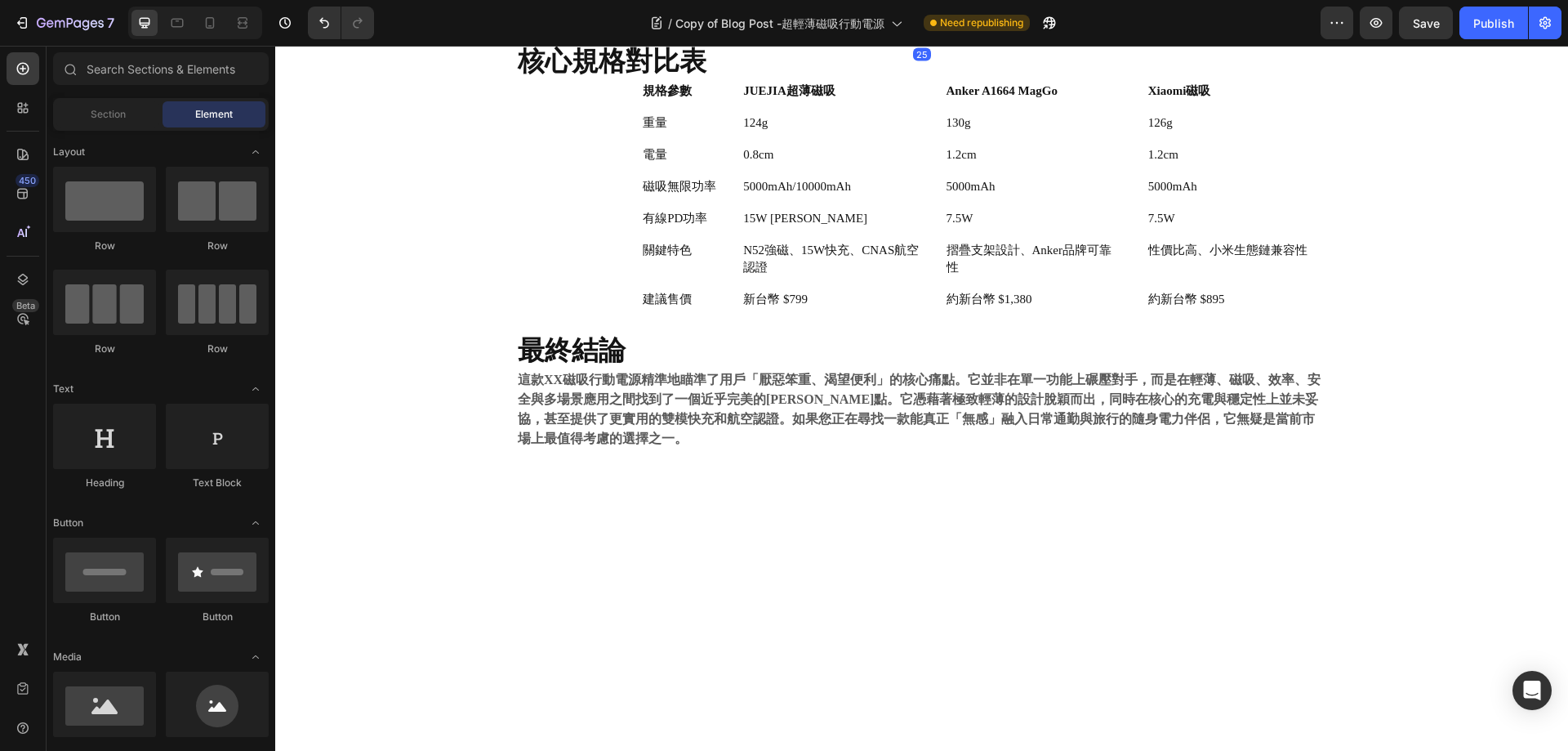
click at [725, 17] on strong "磁吸是否牢固，直接關係到使用體驗。此產品採用N52等級釹磁鐵，這是目前消費級產品中磁力最強的等級之一。實測中，即使輕甩手機，行動電源也不會脫落，穩定性與採用相…" at bounding box center [921, -1] width 807 height 33
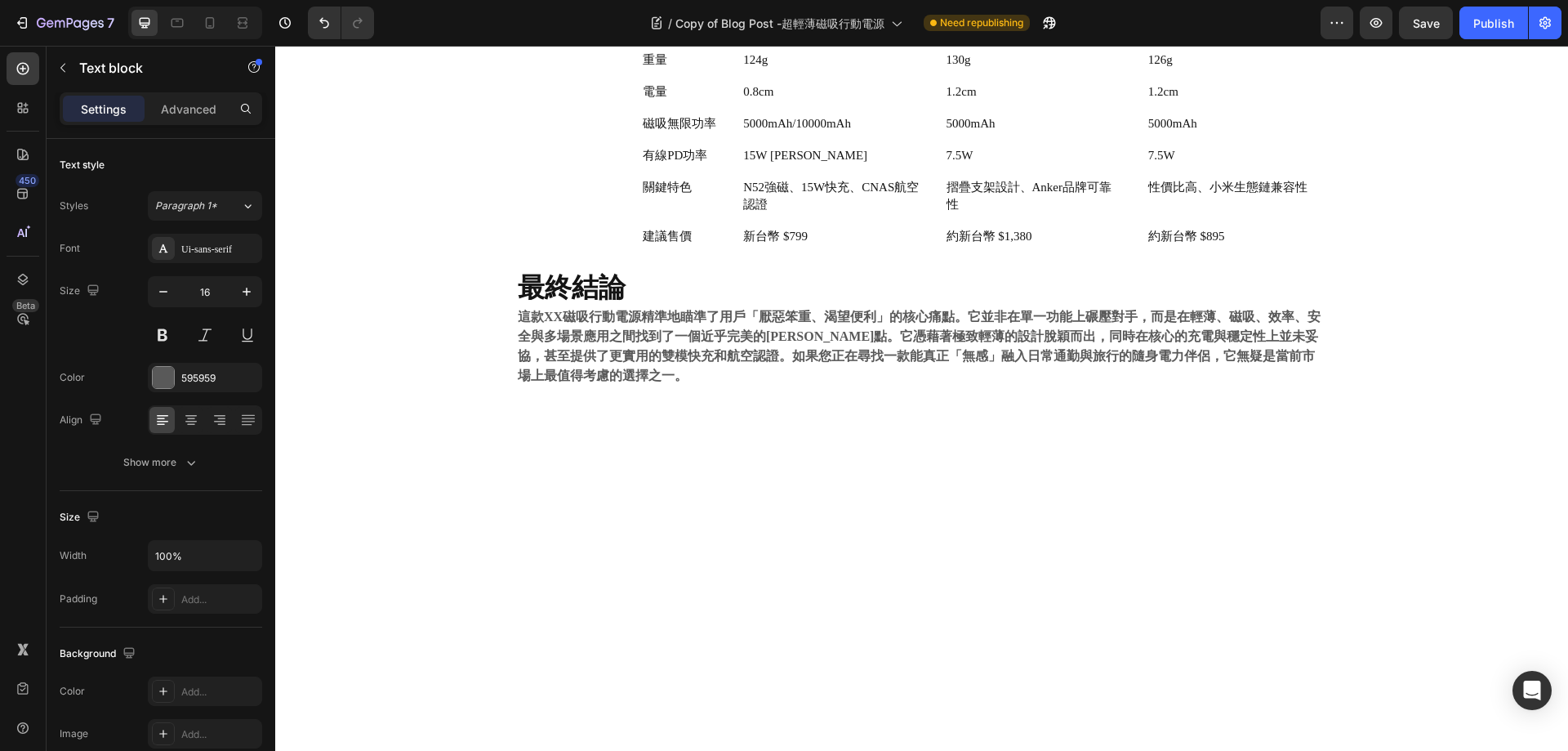
click at [381, 356] on div "⁠⁠⁠⁠⁠⁠⁠ JUEJIA磁吸行動電源 vs. Anker A1664 MagGo vs. 小米磁吸超薄款 Heading 2025.09.22 Text …" at bounding box center [921, 95] width 1268 height 626
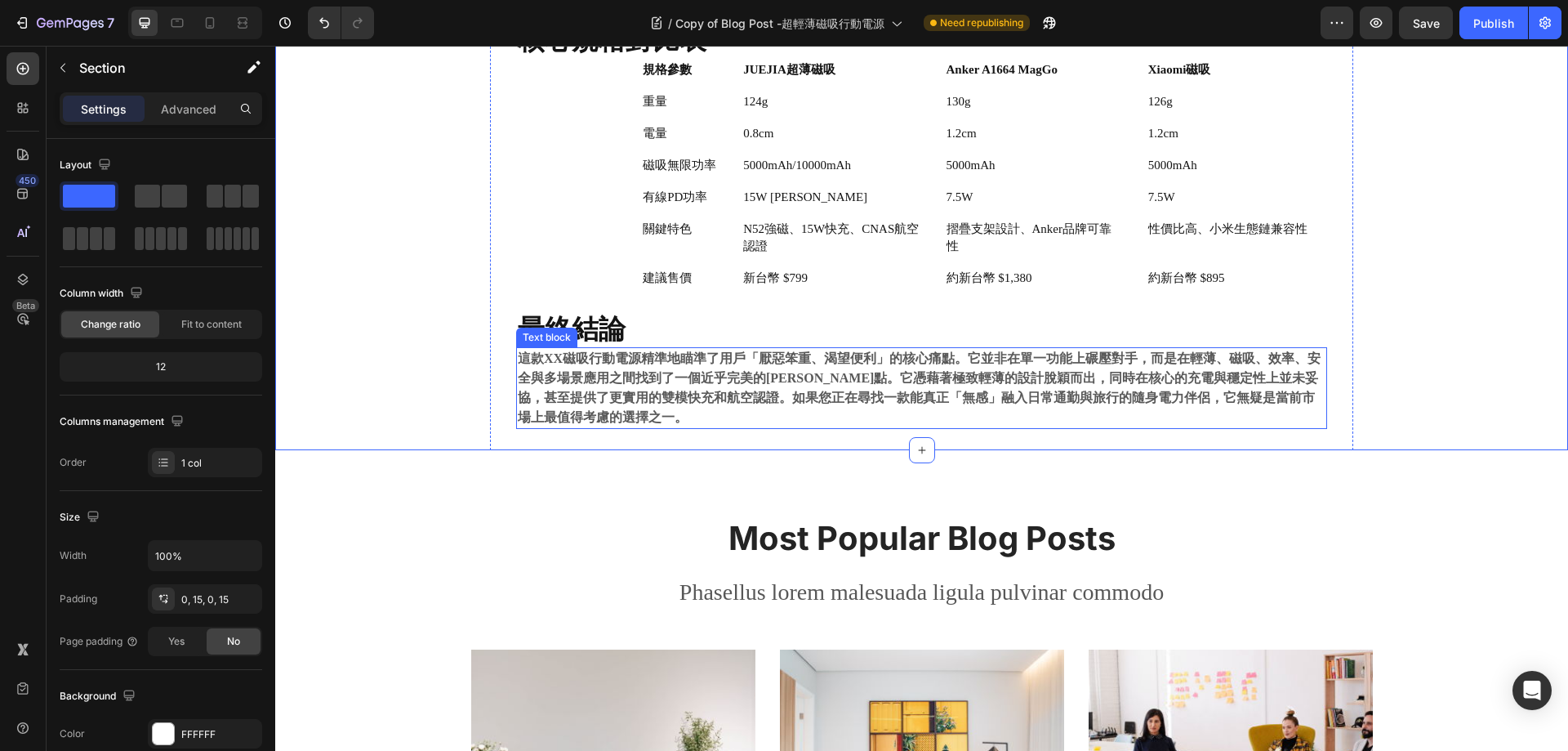
scroll to position [675, 0]
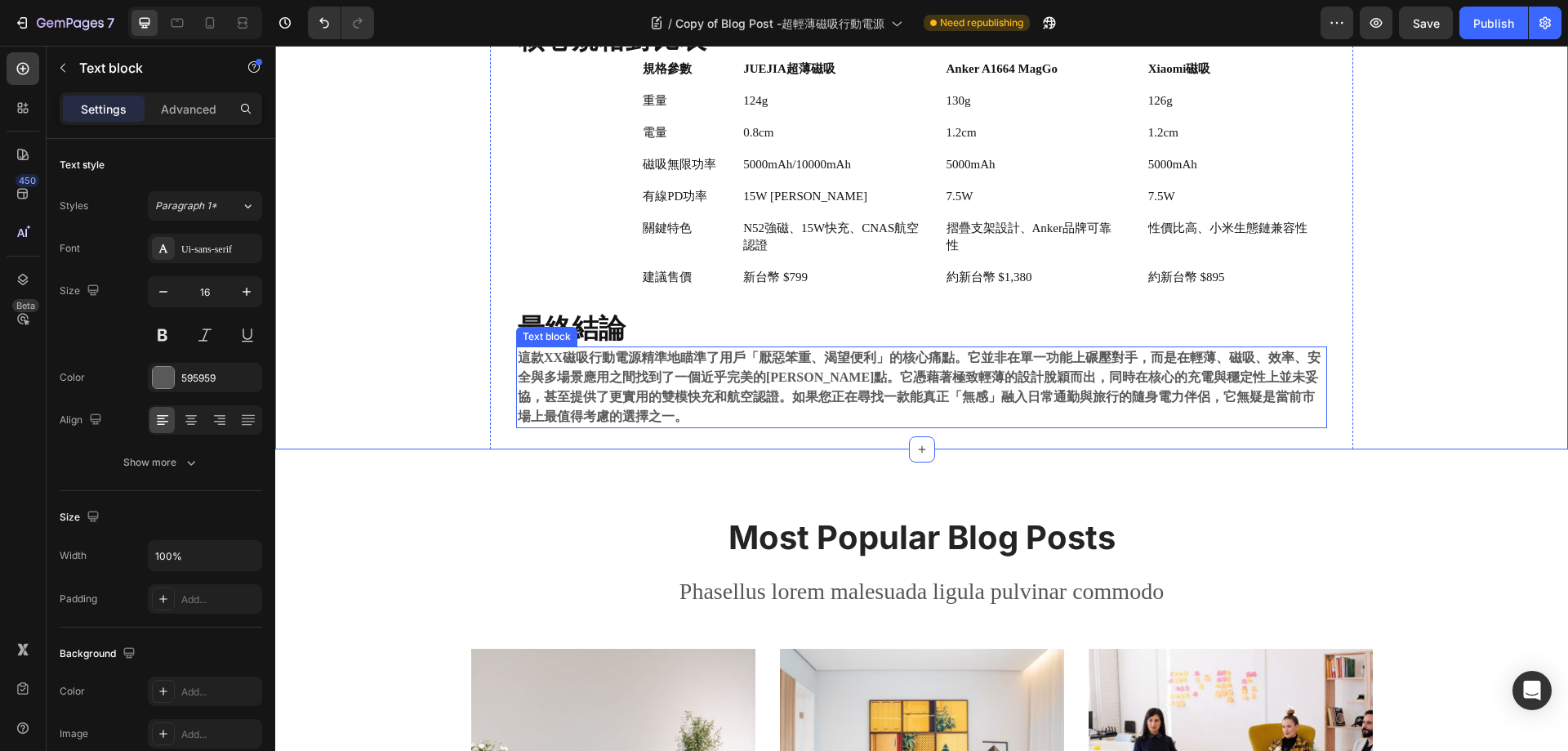
click at [708, 369] on strong "這款XX磁吸行動電源精準地瞄準了用戶「厭惡笨重、渴望便利」的核心痛點。它並非在單一功能上碾壓對手，而是在輕薄、磁吸、效率、安全與多場景應用之間找到了一個近乎完…" at bounding box center [919, 387] width 803 height 73
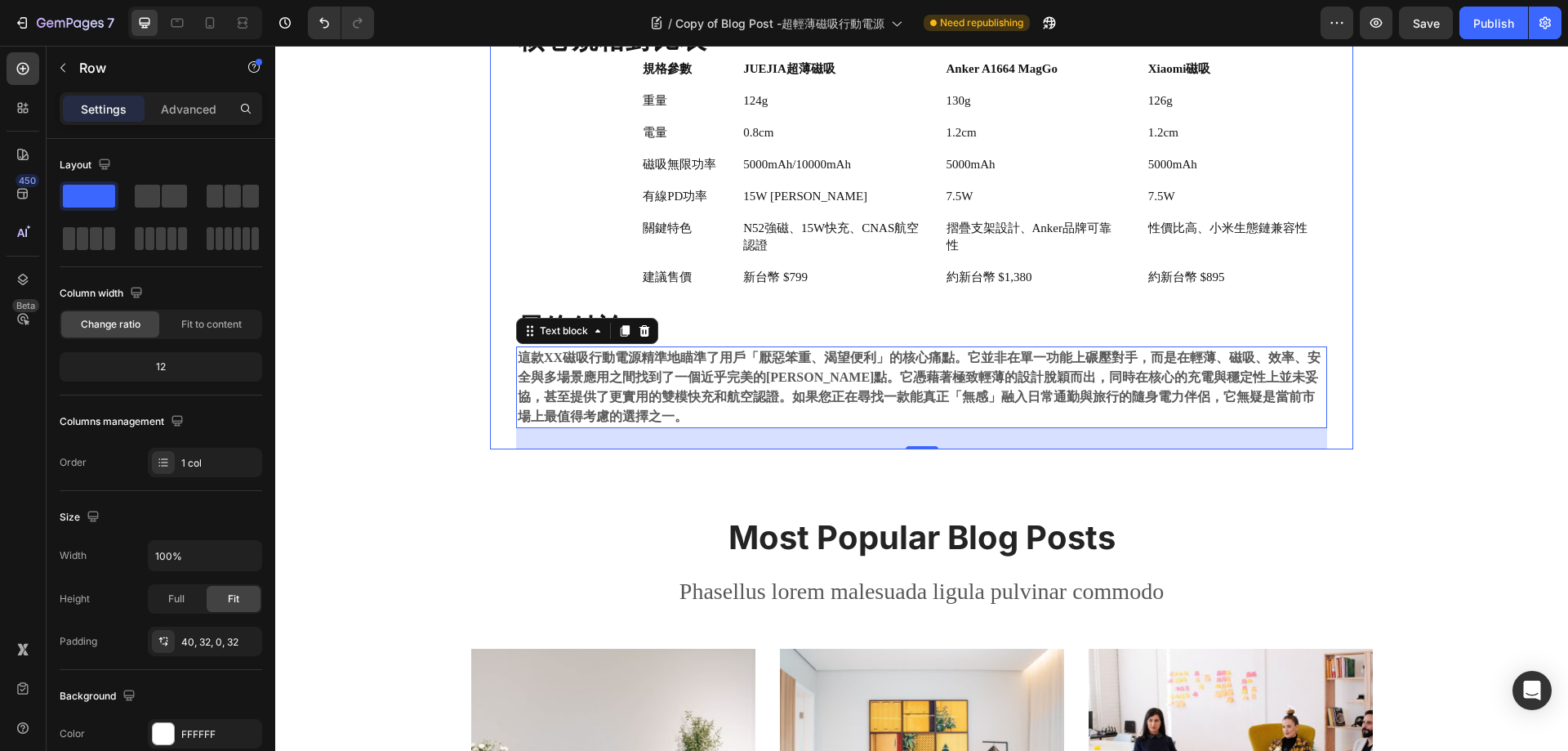
click at [864, 306] on div "⁠⁠⁠⁠⁠⁠⁠ JUEJIA磁吸行動電源 vs. Anker A1664 MagGo vs. 小米磁吸超薄款 Heading 2025.09.22 Text …" at bounding box center [921, 130] width 811 height 638
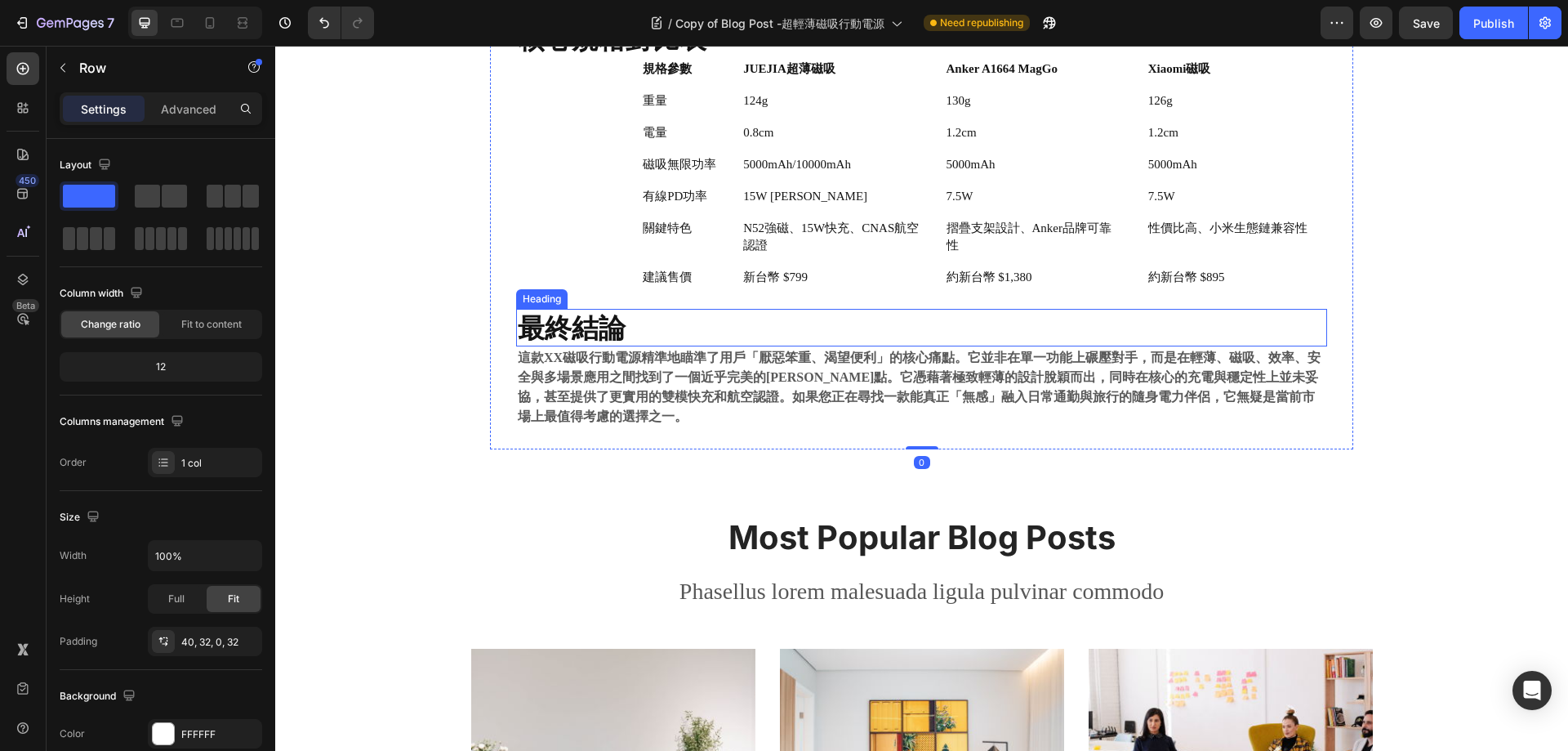
click at [552, 317] on strong "最終結論" at bounding box center [571, 327] width 108 height 32
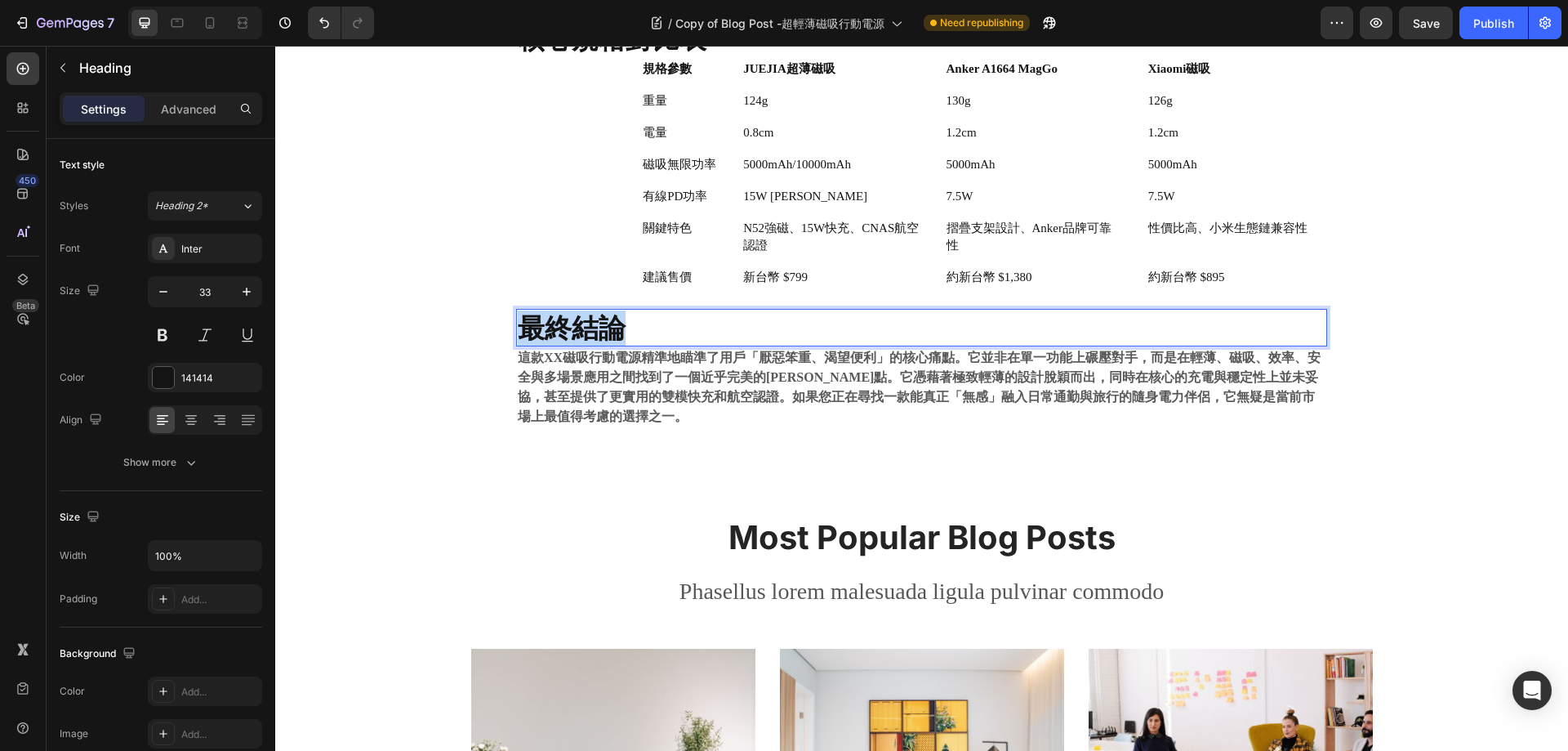
click at [552, 317] on strong "最終結論" at bounding box center [571, 327] width 108 height 32
click at [392, 353] on div "⁠⁠⁠⁠⁠⁠⁠ JUEJIA磁吸行動電源 vs. Anker A1664 MagGo vs. 小米磁吸超薄款 Heading 2025.09.22 Text …" at bounding box center [921, 137] width 1268 height 626
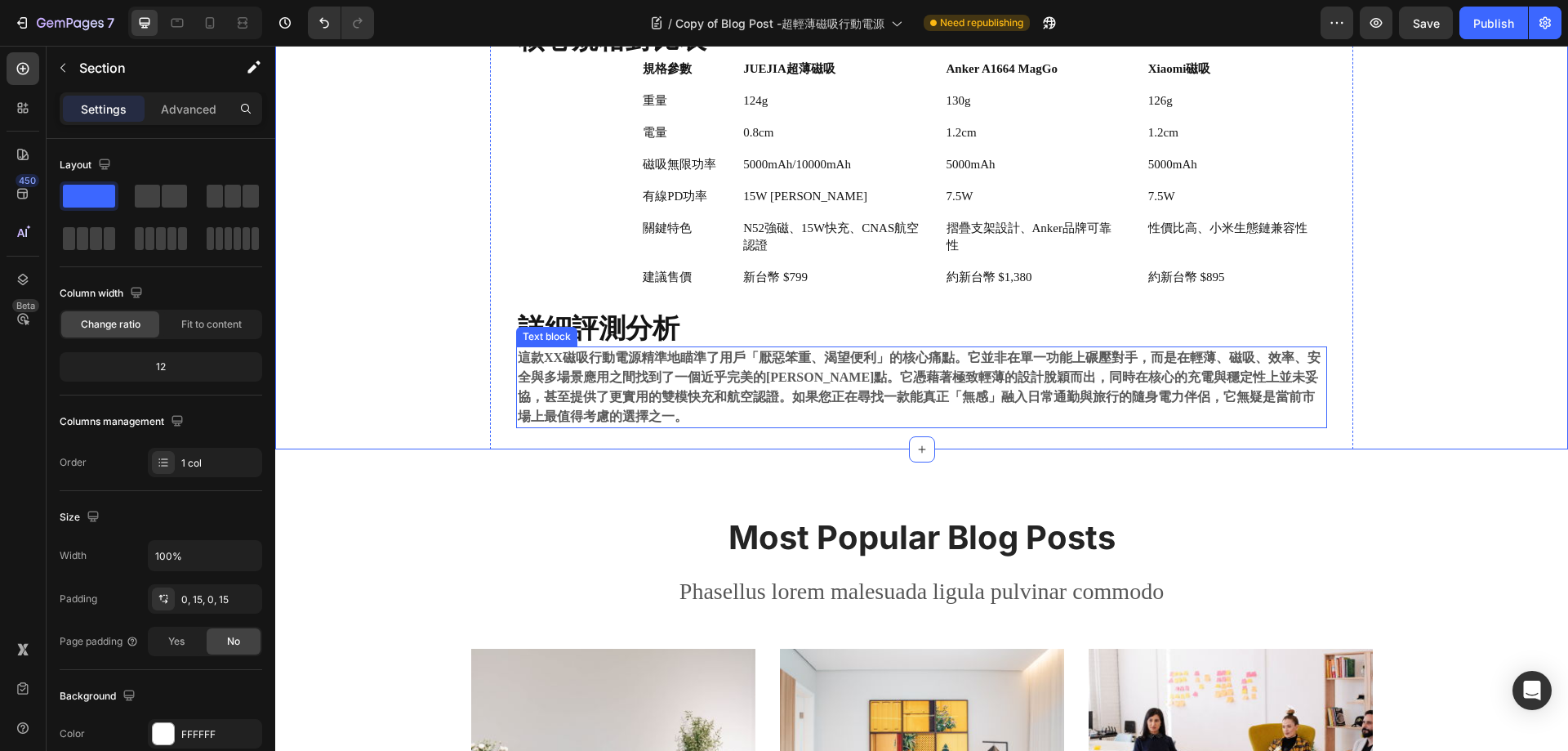
click at [683, 399] on strong "這款XX磁吸行動電源精準地瞄準了用戶「厭惡笨重、渴望便利」的核心痛點。它並非在單一功能上碾壓對手，而是在輕薄、磁吸、效率、安全與多場景應用之間找到了一個近乎完…" at bounding box center [919, 387] width 803 height 73
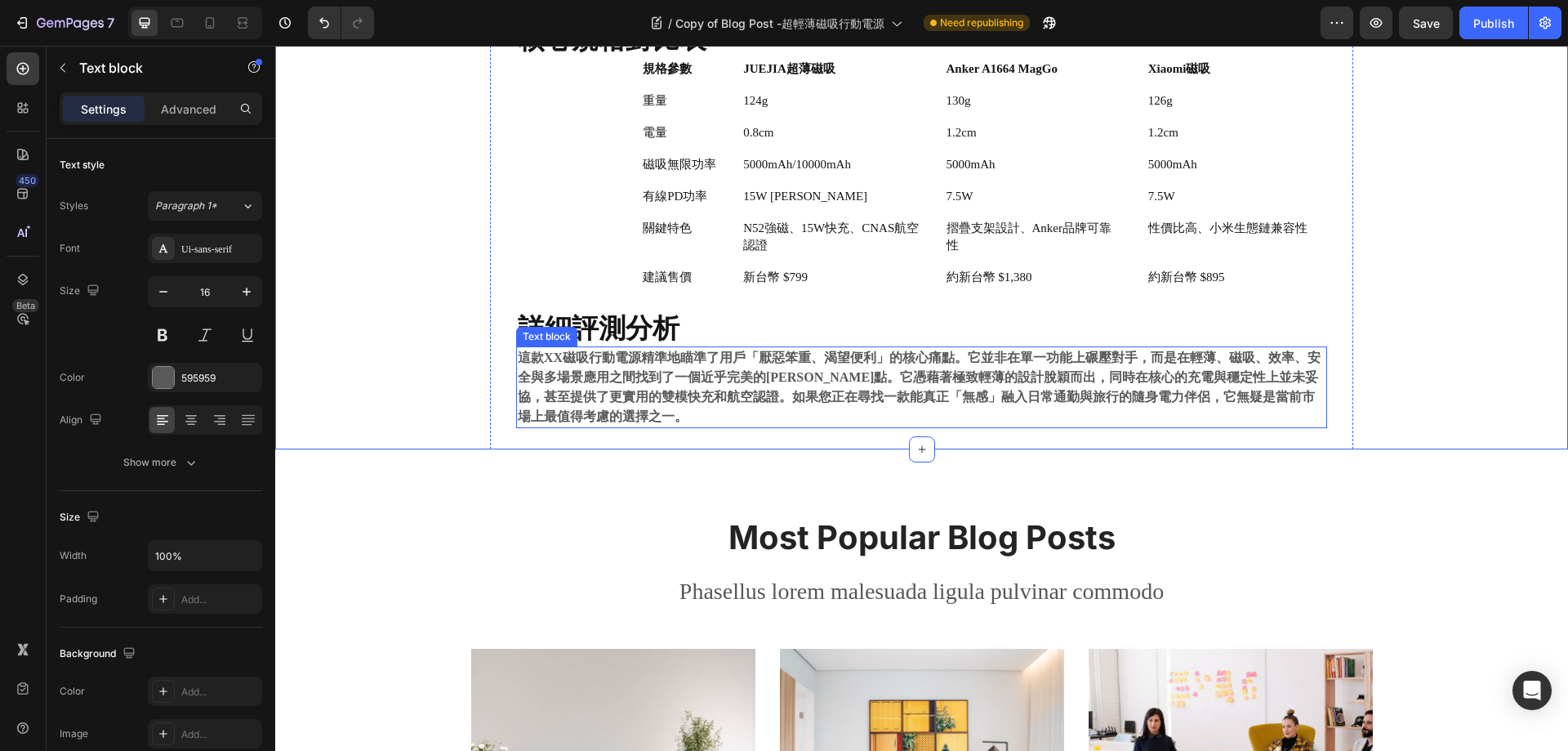
click at [683, 399] on strong "這款XX磁吸行動電源精準地瞄準了用戶「厭惡笨重、渴望便利」的核心痛點。它並非在單一功能上碾壓對手，而是在輕薄、磁吸、效率、安全與多場景應用之間找到了一個近乎完…" at bounding box center [919, 387] width 803 height 73
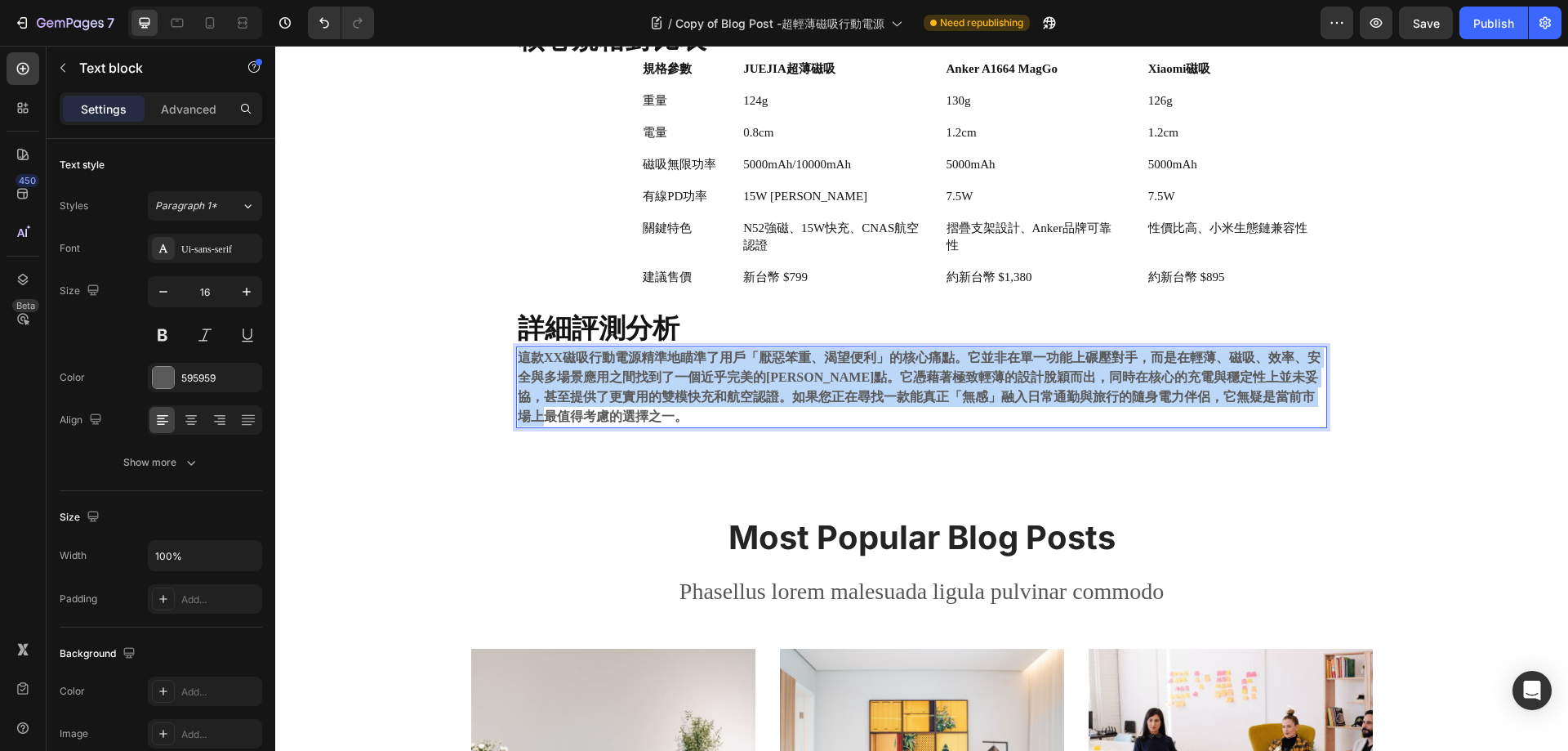
click at [683, 399] on strong "這款XX磁吸行動電源精準地瞄準了用戶「厭惡笨重、渴望便利」的核心痛點。它並非在單一功能上碾壓對手，而是在輕薄、磁吸、效率、安全與多場景應用之間找到了一個近乎完…" at bounding box center [919, 387] width 803 height 73
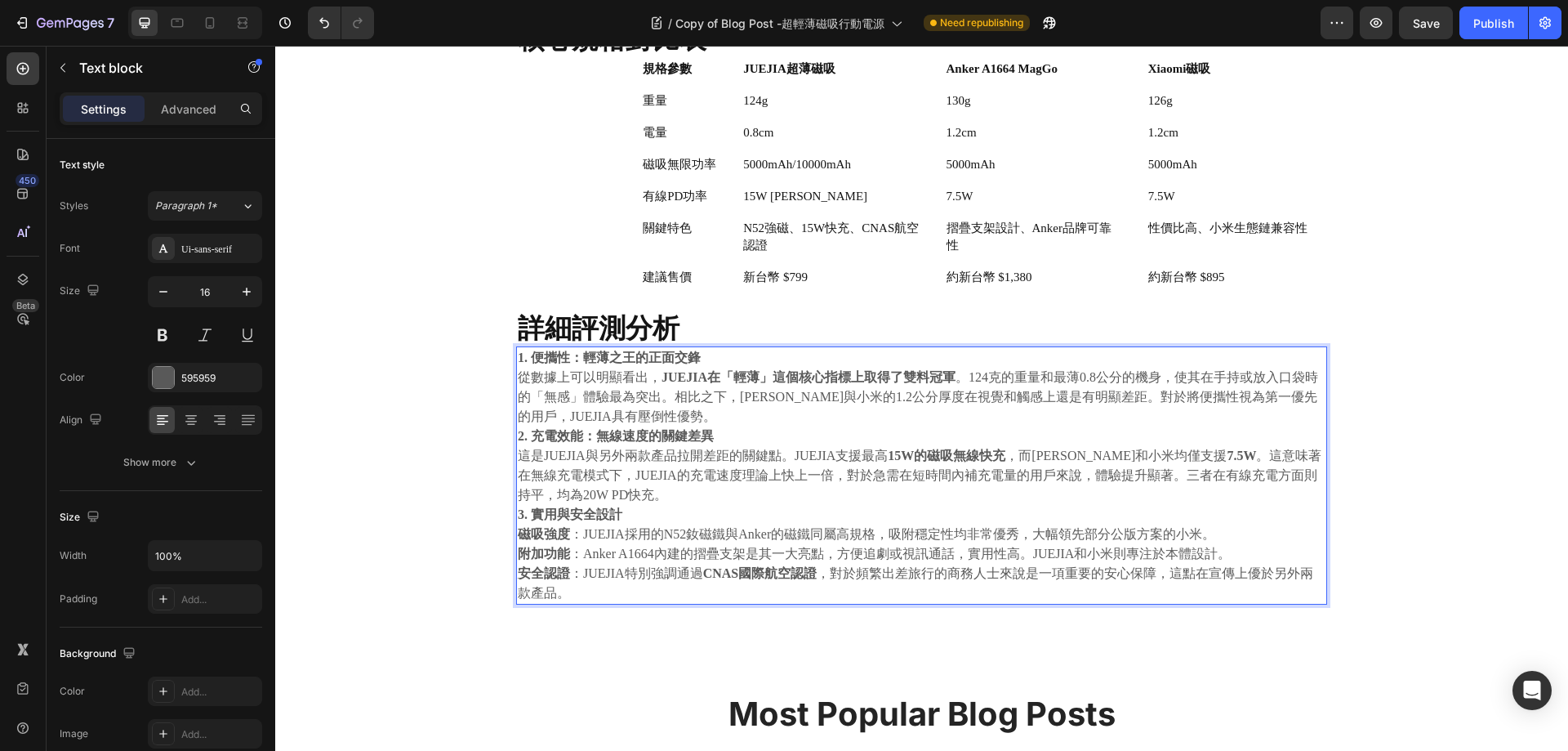
click at [805, 446] on p "2. 充電效能：無線速度的關鍵差異 這是JUEJIA與另外兩款產品拉開差距的關鍵點。JUEJIA支援最高 15W的磁吸無線快充 ，而Anker和小米均僅支援 …" at bounding box center [921, 465] width 808 height 78
click at [740, 359] on p "1. 便攜性：輕薄之王的正面交鋒 從數據上可以明顯看出， JUEJIA在「輕薄」這個核心指標上取得了雙料冠軍 。124克的重量和最薄0.8公分的機身，使其在手…" at bounding box center [921, 387] width 808 height 78
click at [742, 418] on p "1. 便攜性：輕薄之王的正面交鋒 從數據上可以明顯看出， JUEJIA在「輕薄」這個核心指標上取得了雙料冠軍 。124克的重量和最薄0.8公分的機身，使其在手…" at bounding box center [921, 387] width 808 height 78
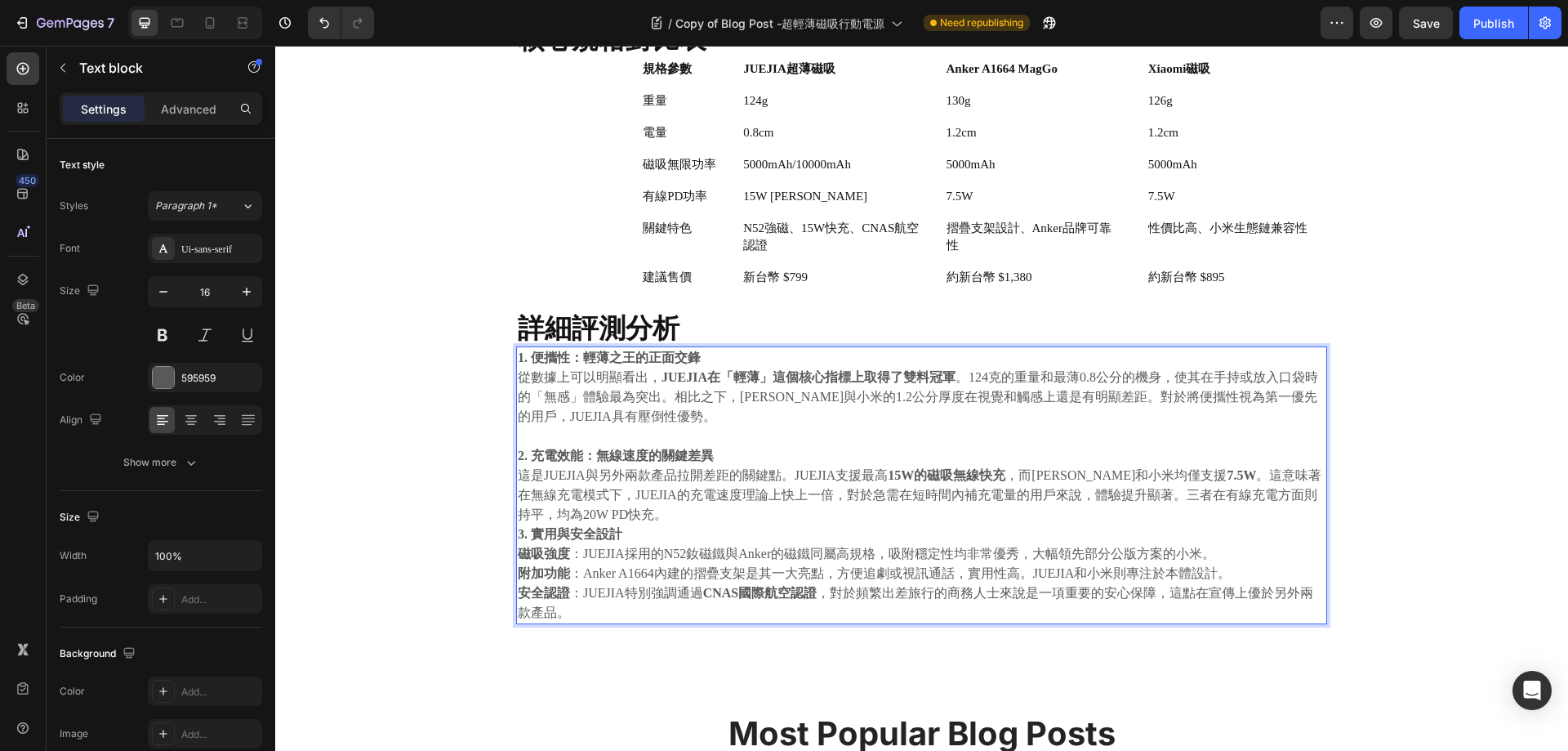
click at [722, 511] on p "2. 充電效能：無線速度的關鍵差異 這是JUEJIA與另外兩款產品拉開差距的關鍵點。JUEJIA支援最高 15W的磁吸無線快充 ，而Anker和小米均僅支援 …" at bounding box center [921, 485] width 808 height 78
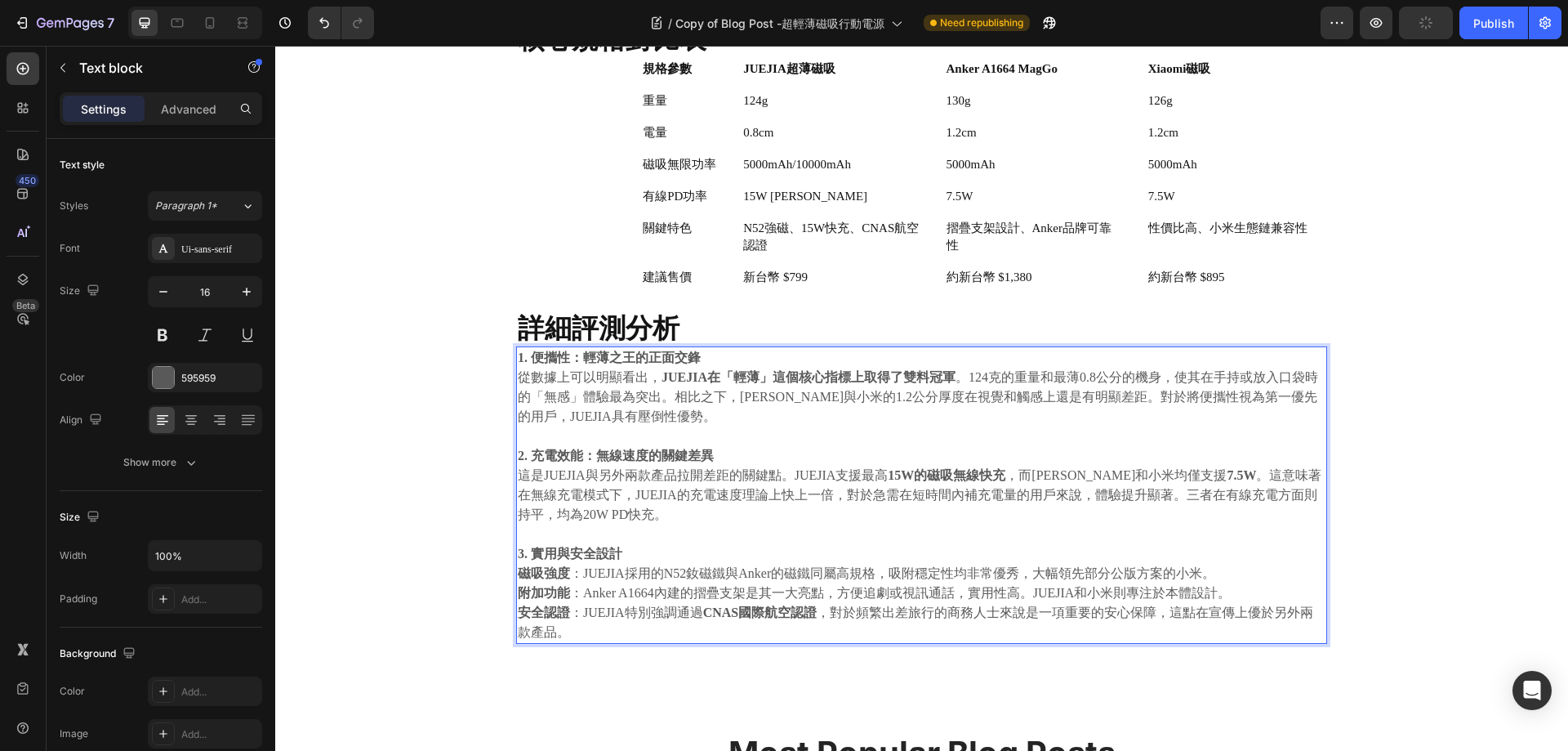
click at [727, 560] on p "3. 實用與安全設計" at bounding box center [921, 554] width 808 height 19
click at [357, 358] on div "⁠⁠⁠⁠⁠⁠⁠ JUEJIA磁吸行動電源 vs. Anker A1664 MagGo vs. 小米磁吸超薄款 Heading 2025.09.22 Text …" at bounding box center [921, 244] width 1268 height 841
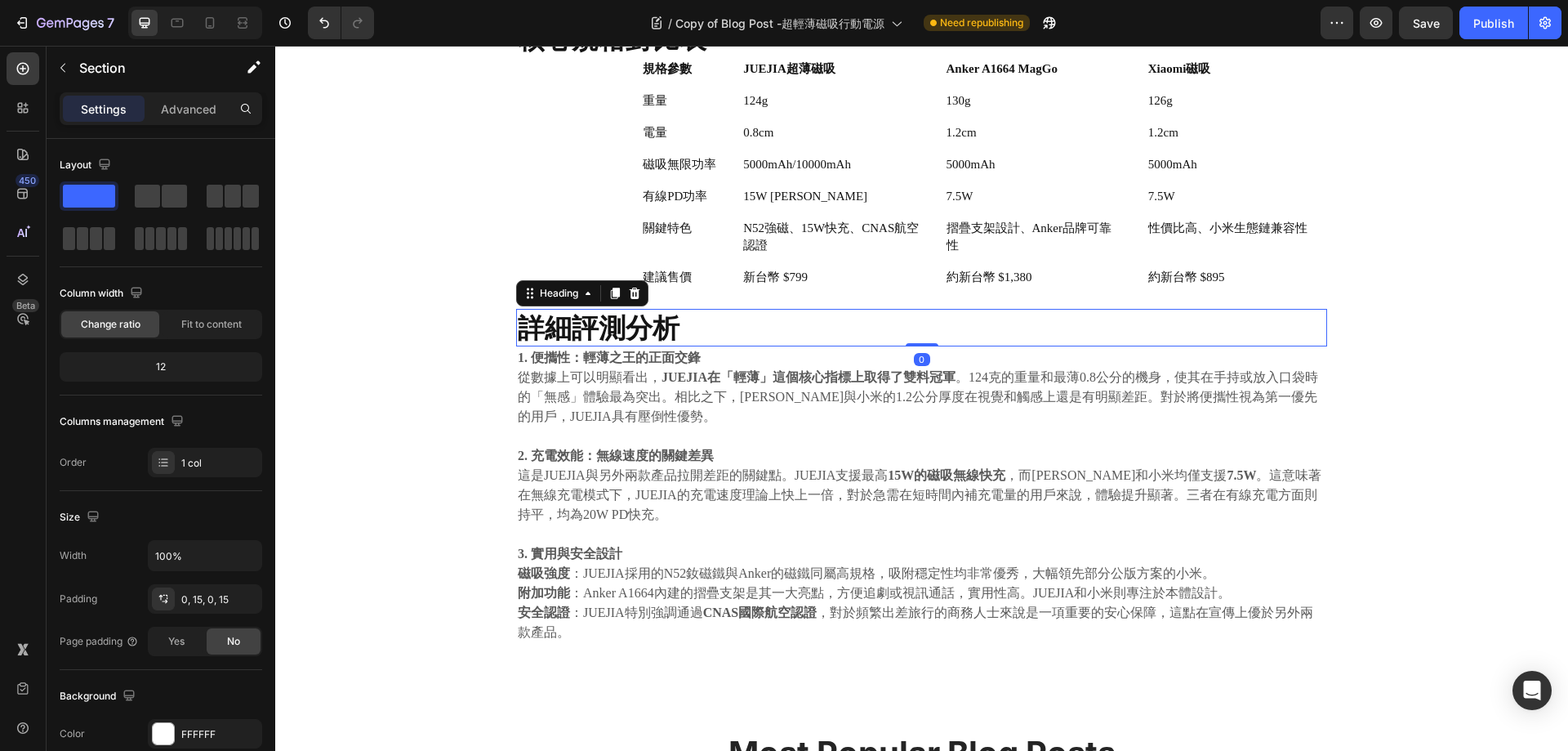
click at [625, 327] on strong "詳細評測分析" at bounding box center [598, 327] width 161 height 32
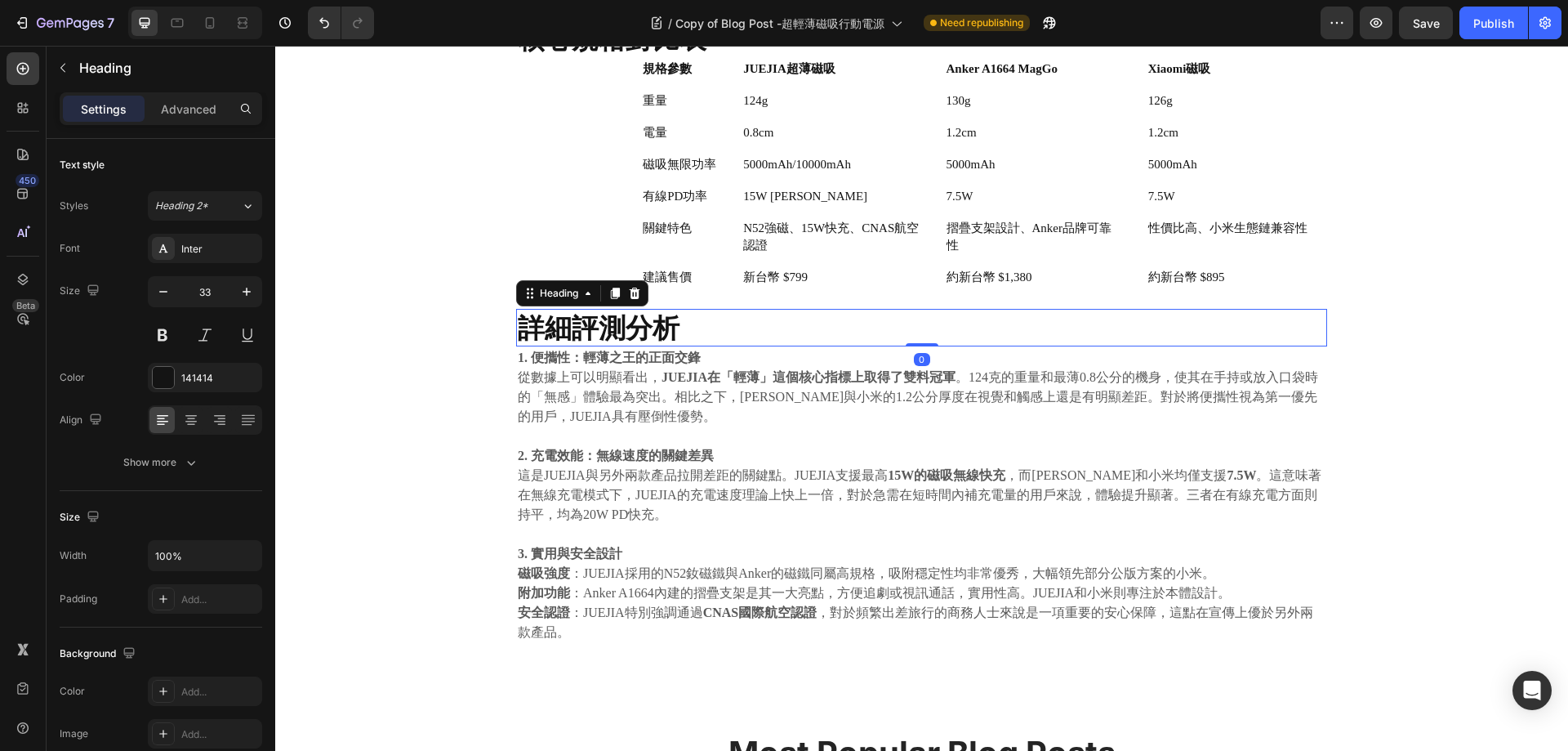
click at [611, 293] on icon at bounding box center [615, 293] width 9 height 11
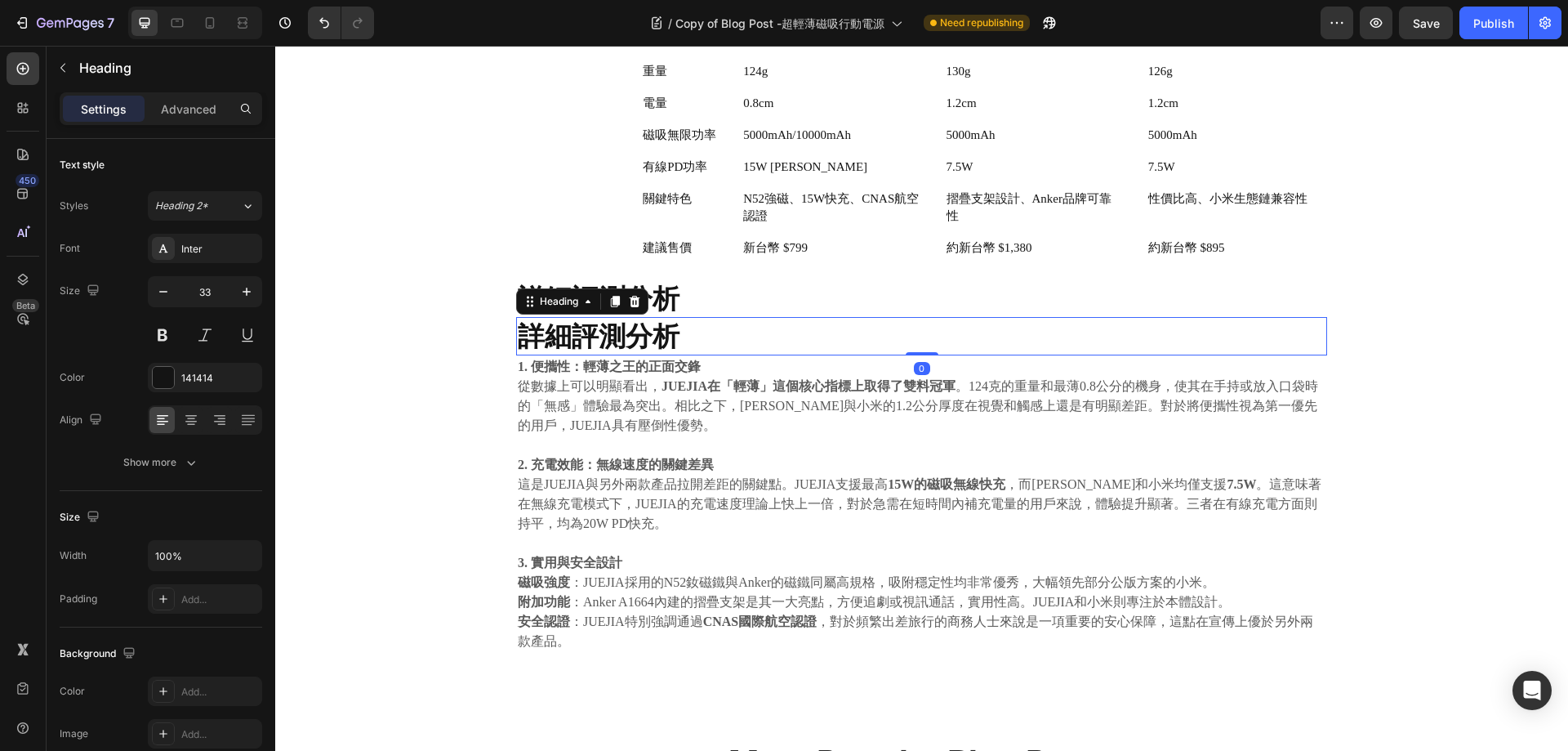
scroll to position [757, 0]
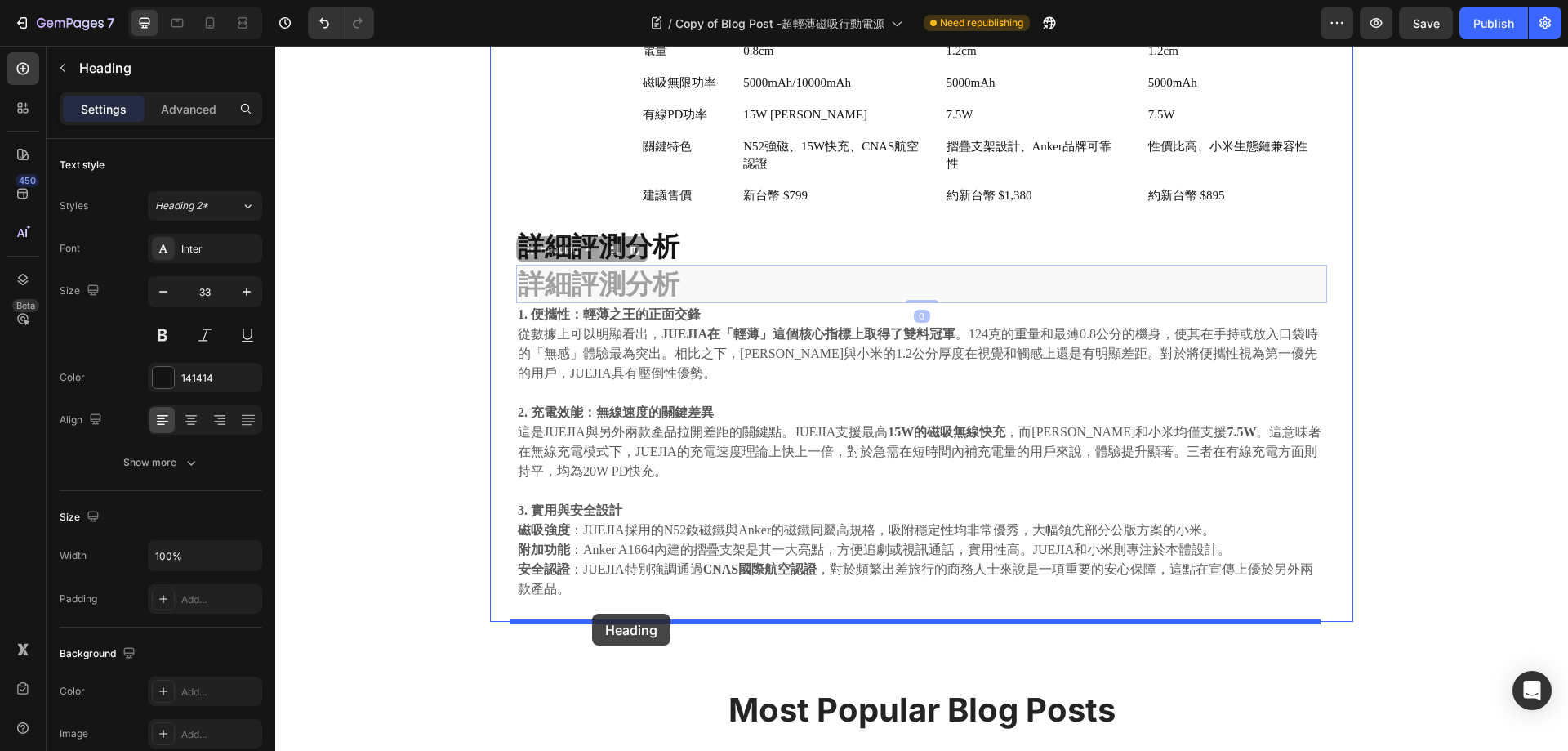
drag, startPoint x: 524, startPoint y: 246, endPoint x: 592, endPoint y: 614, distance: 374.2
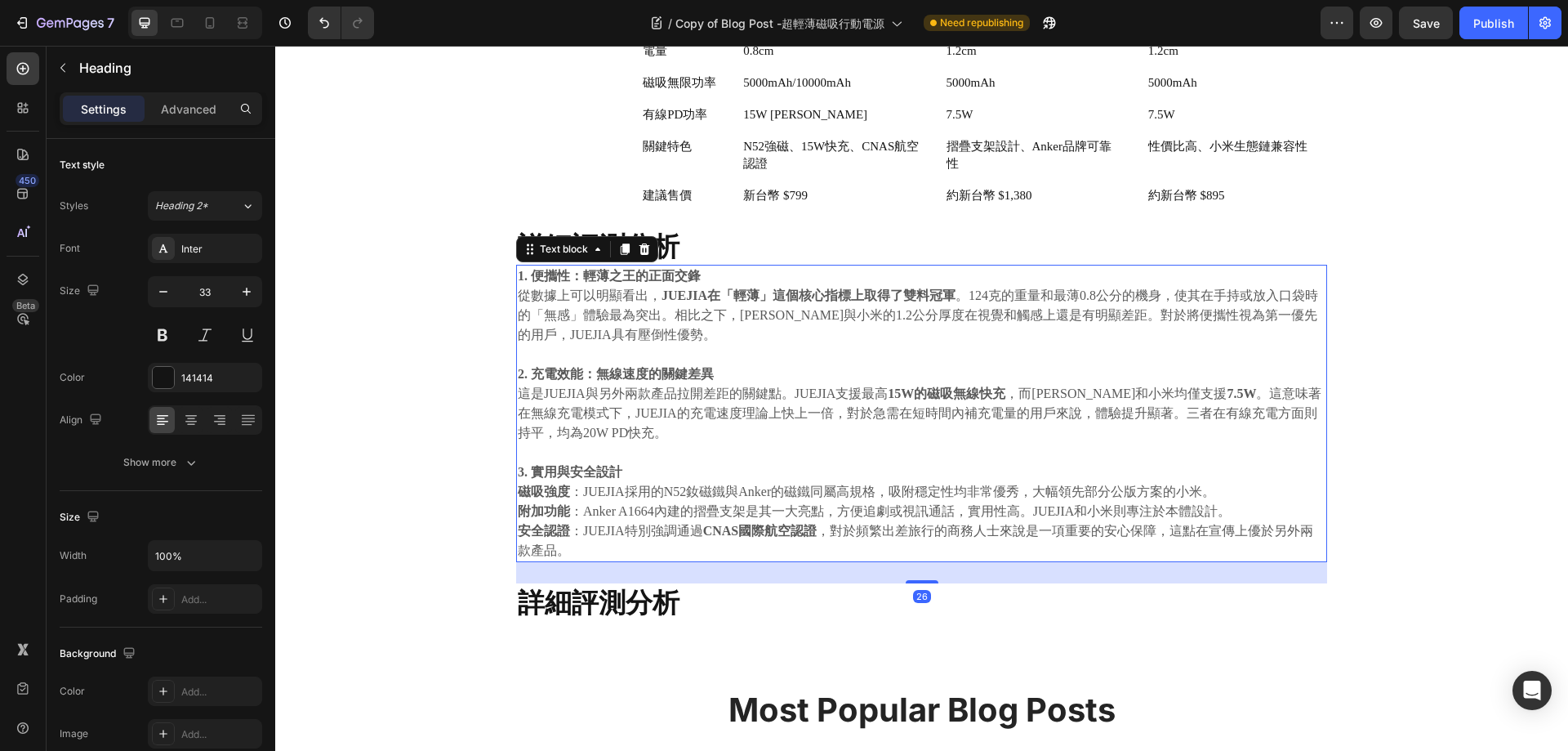
click at [735, 294] on strong "JUEJIA在「輕薄」這個核心指標上取得了雙料冠軍" at bounding box center [808, 295] width 294 height 14
click at [621, 246] on icon at bounding box center [625, 250] width 9 height 11
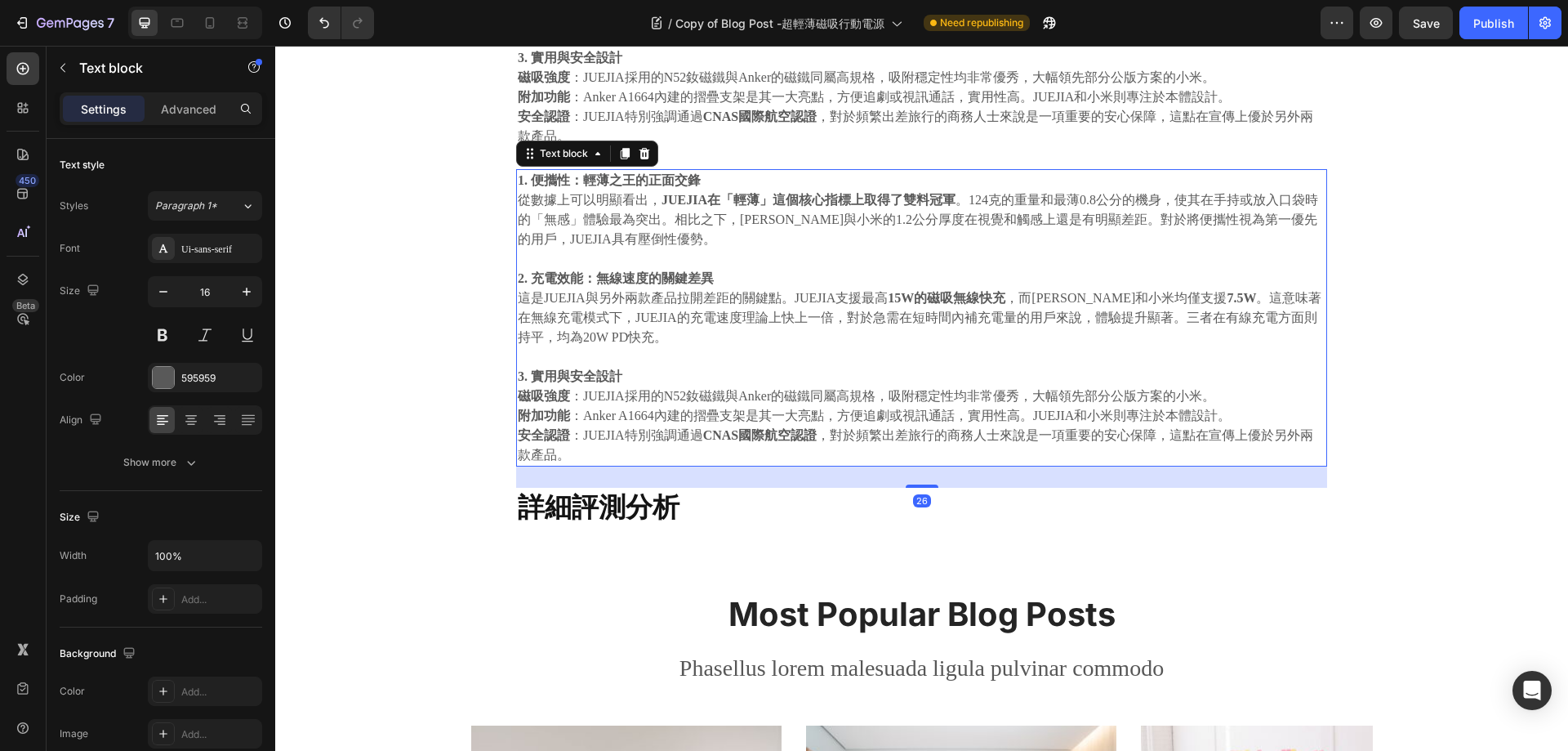
scroll to position [1238, 0]
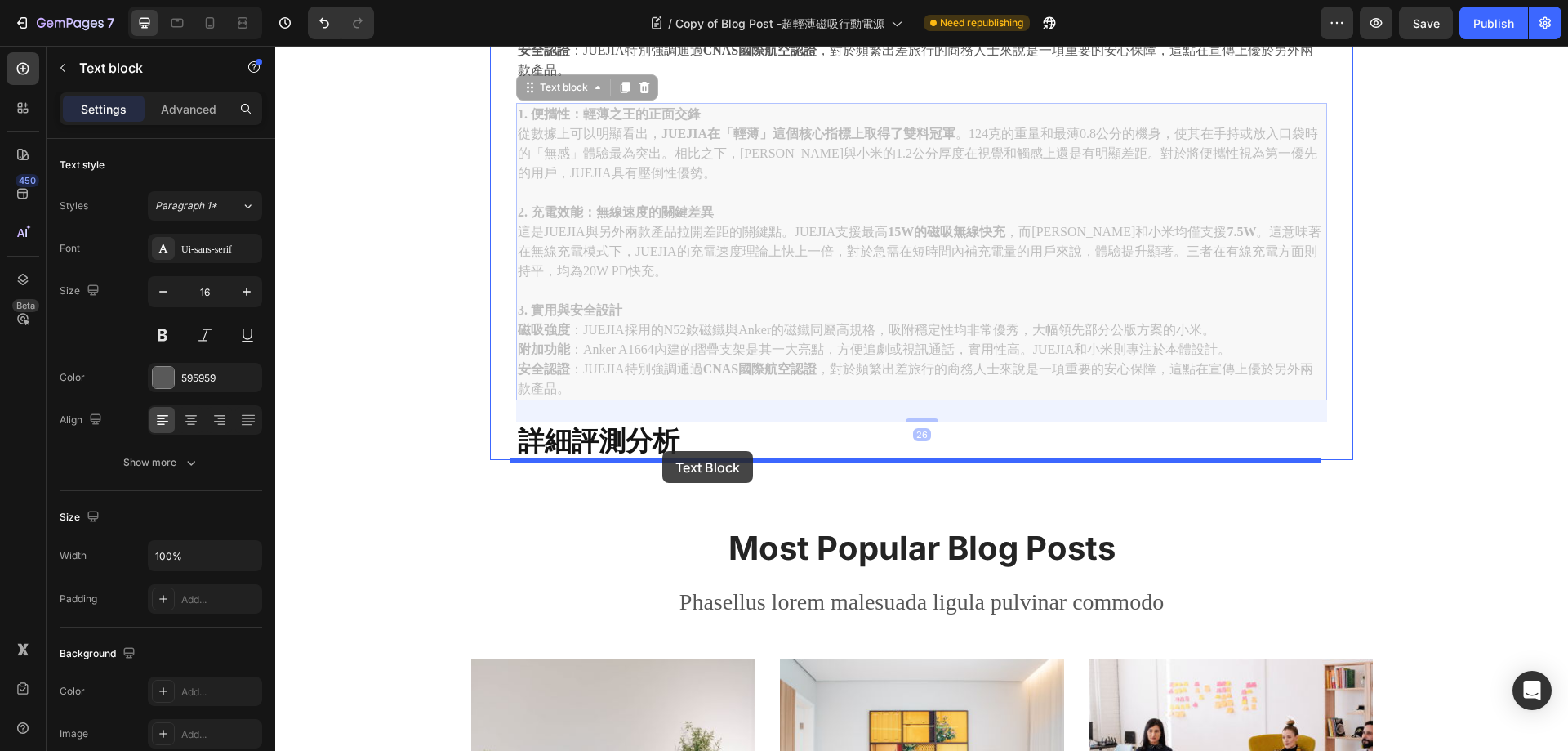
drag, startPoint x: 529, startPoint y: 88, endPoint x: 662, endPoint y: 451, distance: 386.6
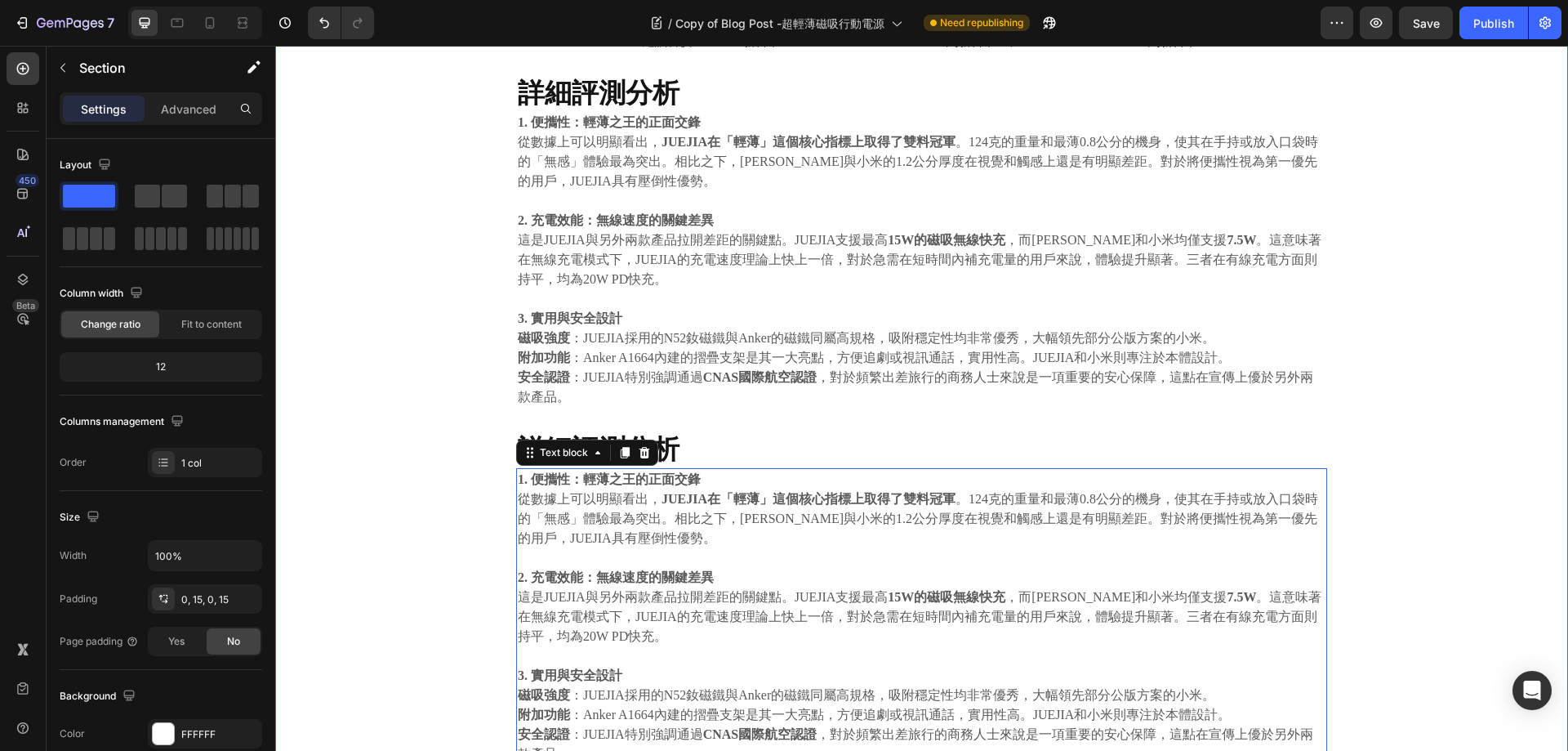
click at [411, 360] on div "⁠⁠⁠⁠⁠⁠⁠ JUEJIA磁吸行動電源 vs. Anker A1664 MagGo vs. 小米磁吸超薄款 Heading 2025.09.22 Text …" at bounding box center [921, 187] width 1268 height 1198
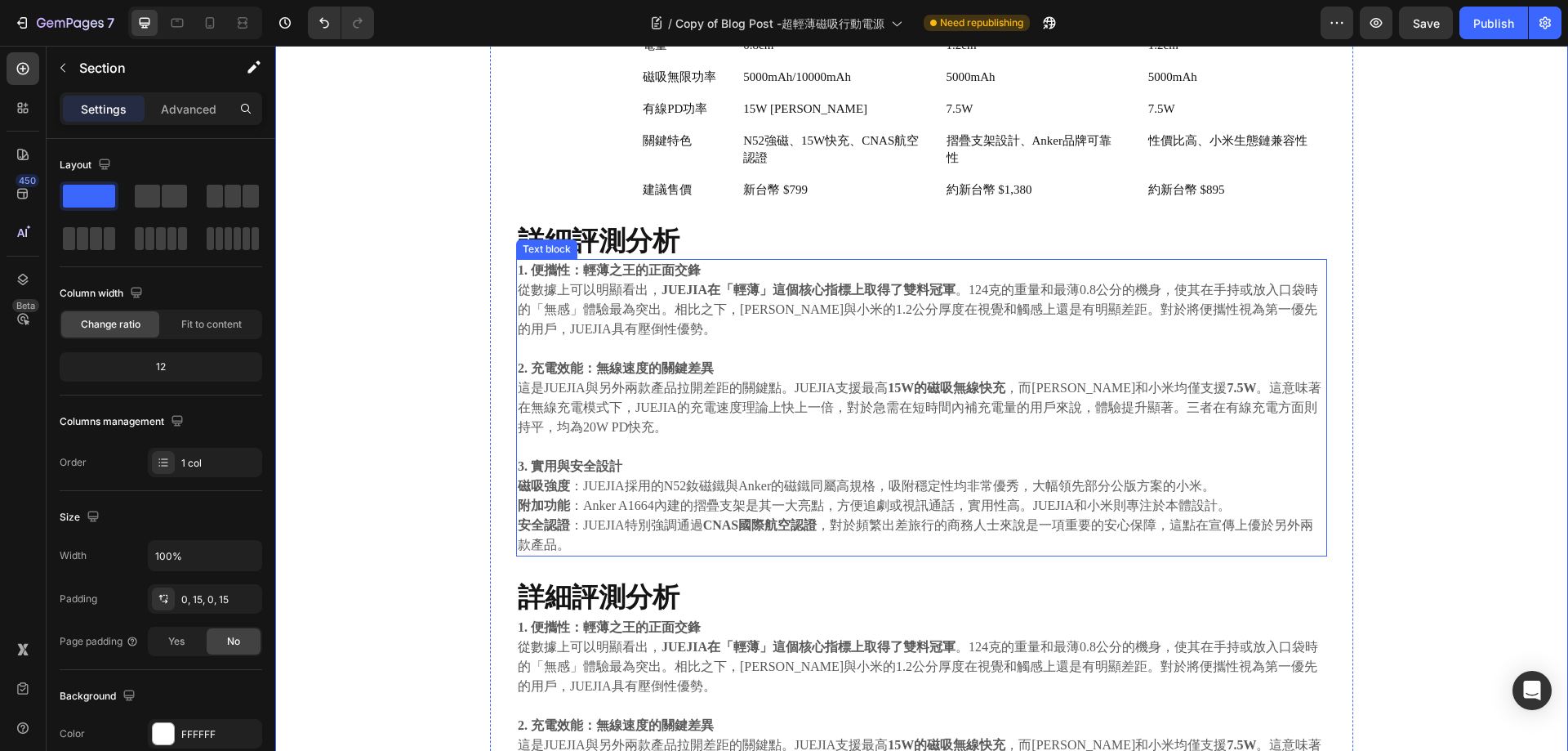
scroll to position [911, 0]
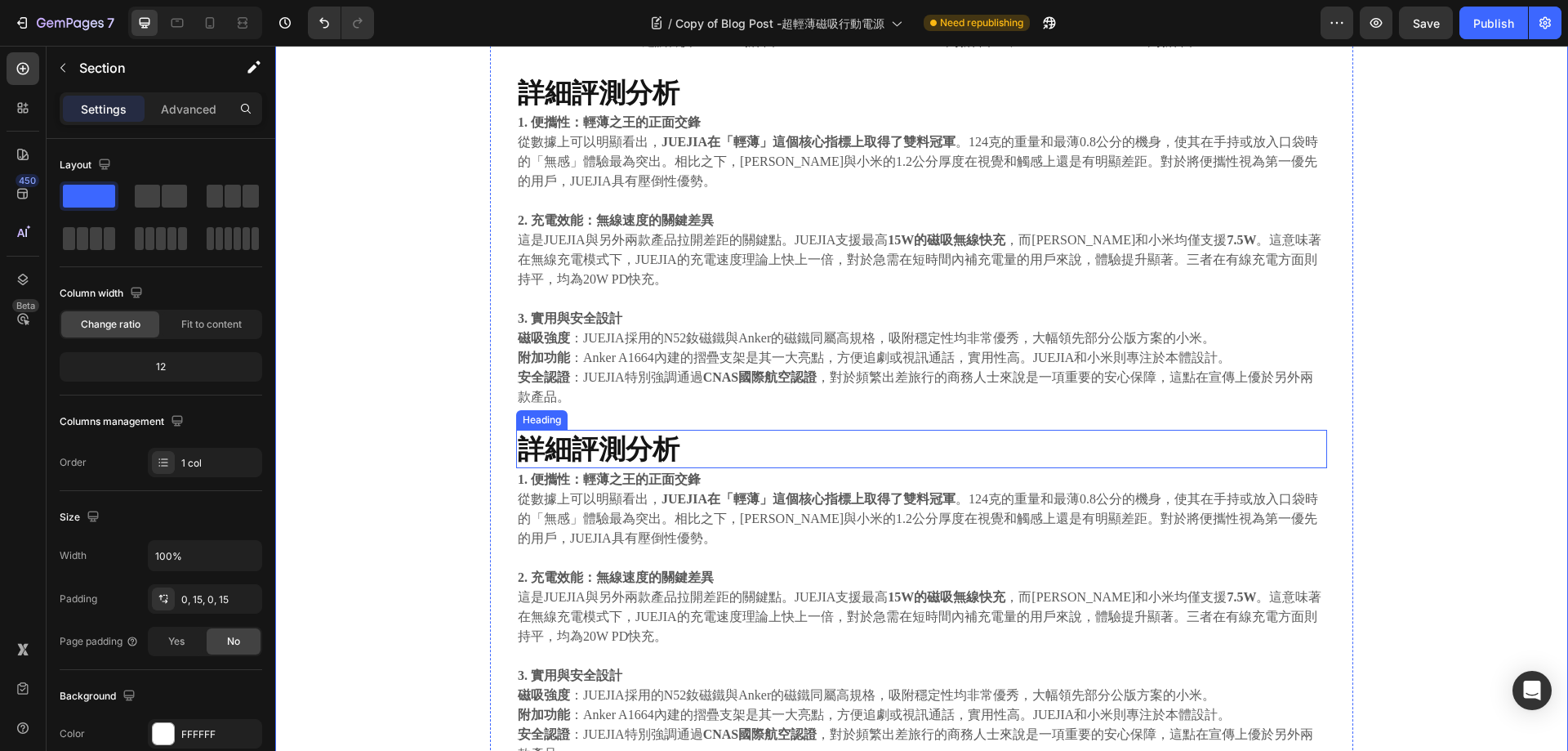
click at [617, 452] on strong "詳細評測分析" at bounding box center [598, 447] width 161 height 32
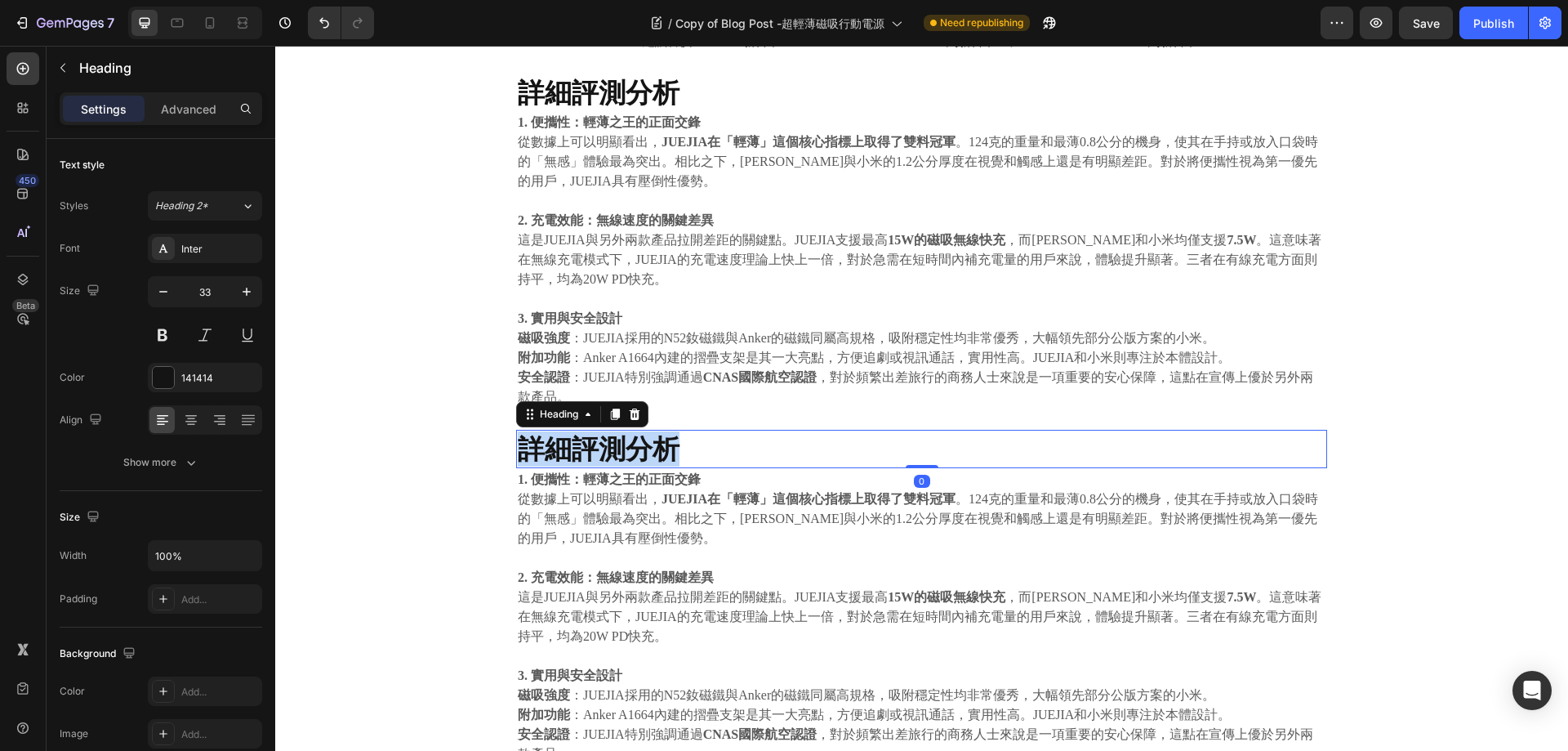
click at [618, 453] on strong "詳細評測分析" at bounding box center [598, 447] width 161 height 32
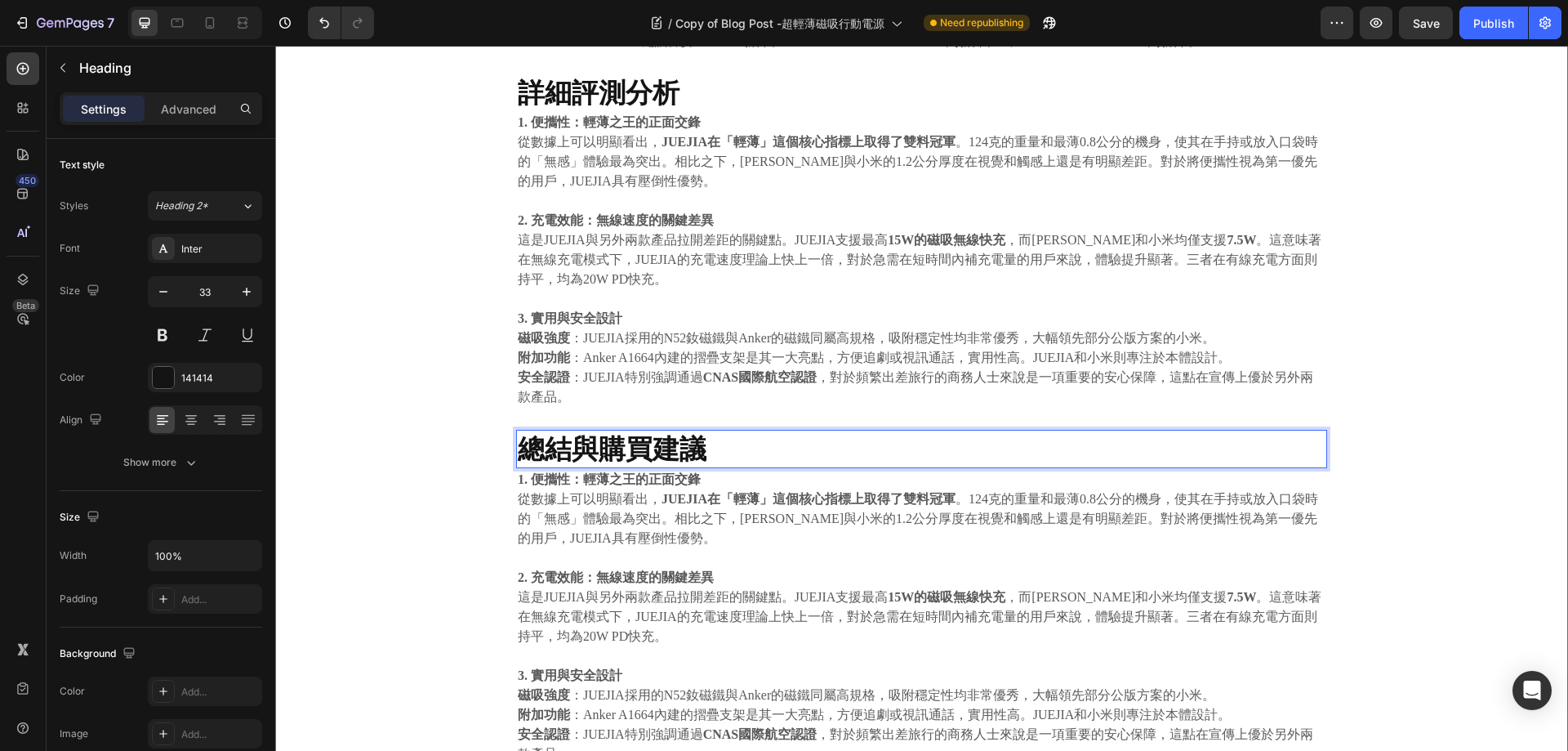
click at [414, 431] on div "⁠⁠⁠⁠⁠⁠⁠ JUEJIA磁吸行動電源 vs. Anker A1664 MagGo vs. 小米磁吸超薄款 Heading 2025.09.22 Text …" at bounding box center [921, 187] width 1268 height 1198
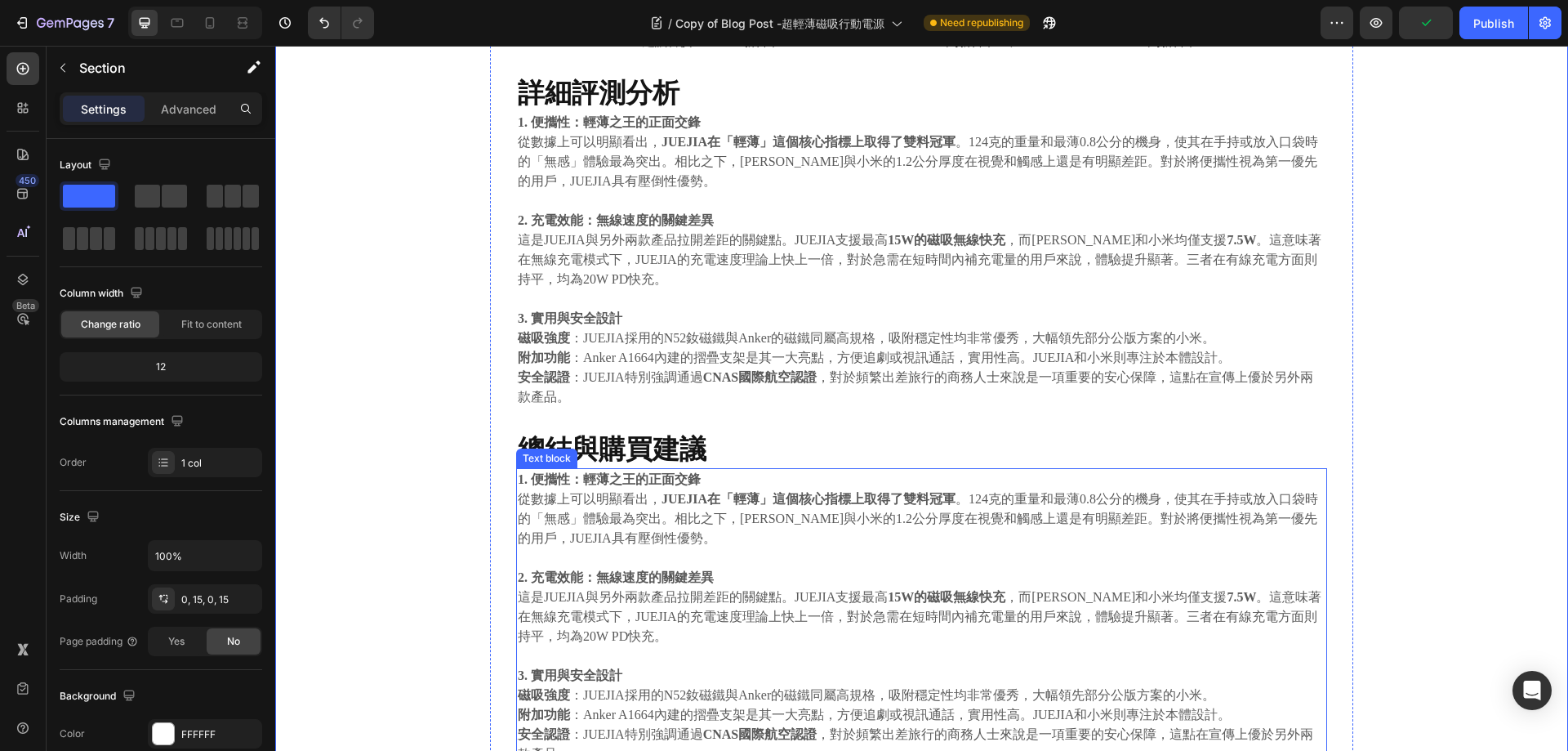
click at [649, 526] on p "1. 便攜性：輕薄之王的正面交鋒 從數據上可以明顯看出， JUEJIA在「輕薄」這個核心指標上取得了雙料冠軍 。124克的重量和最薄0.8公分的機身，使其在手…" at bounding box center [921, 508] width 808 height 78
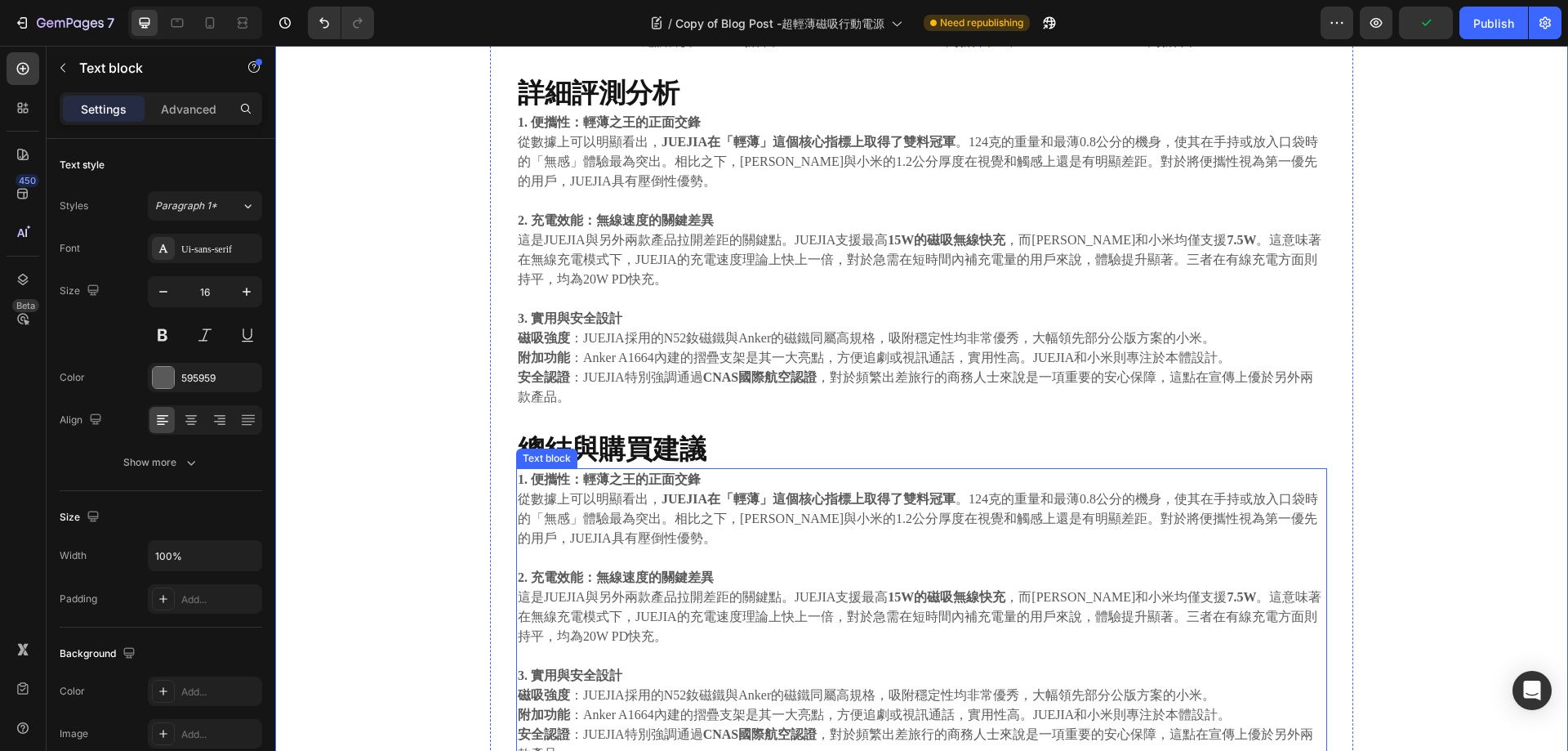
click at [649, 526] on p "1. 便攜性：輕薄之王的正面交鋒 從數據上可以明顯看出， JUEJIA在「輕薄」這個核心指標上取得了雙料冠軍 。124克的重量和最薄0.8公分的機身，使其在手…" at bounding box center [921, 508] width 808 height 78
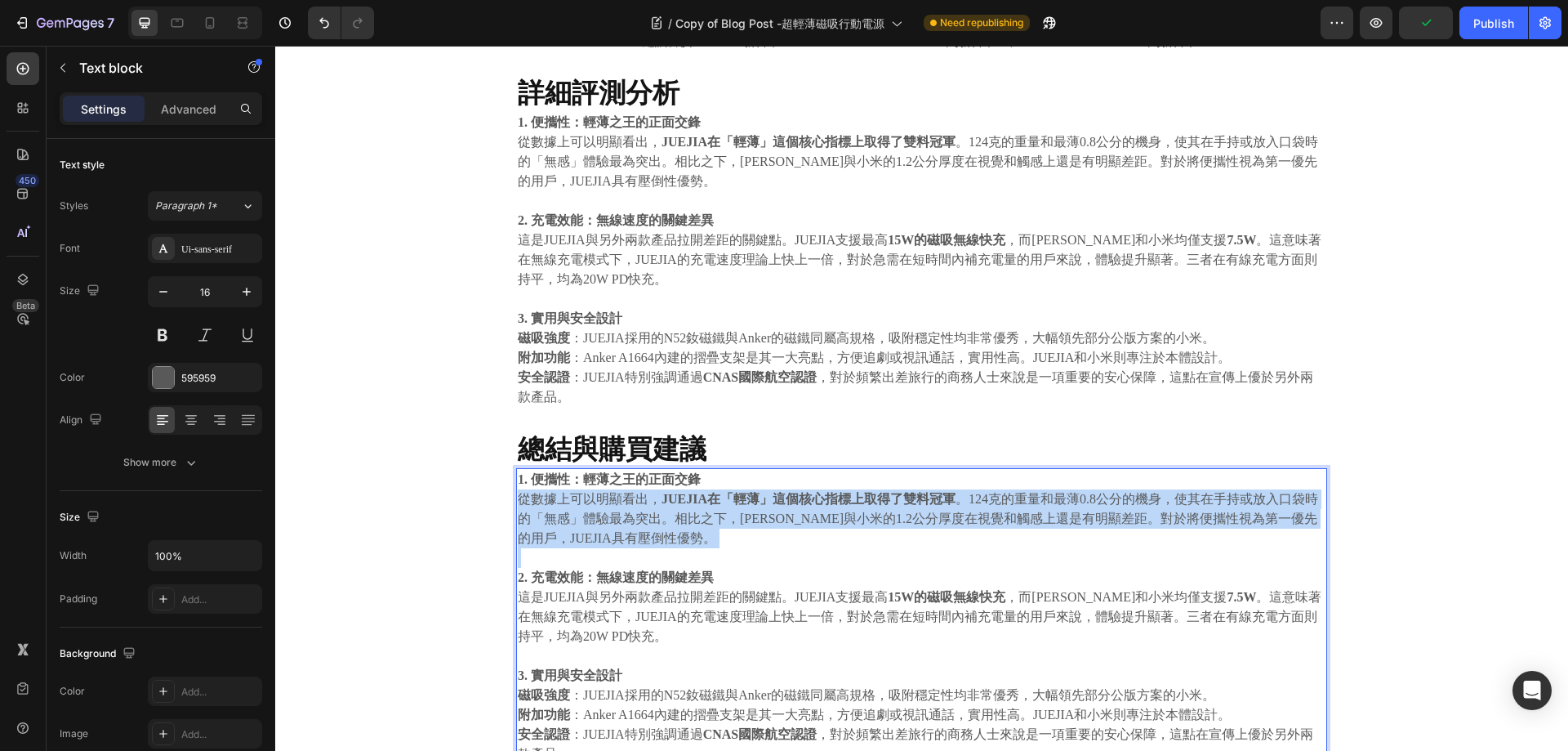
click at [649, 526] on p "1. 便攜性：輕薄之王的正面交鋒 從數據上可以明顯看出， JUEJIA在「輕薄」這個核心指標上取得了雙料冠軍 。124克的重量和最薄0.8公分的機身，使其在手…" at bounding box center [921, 508] width 808 height 78
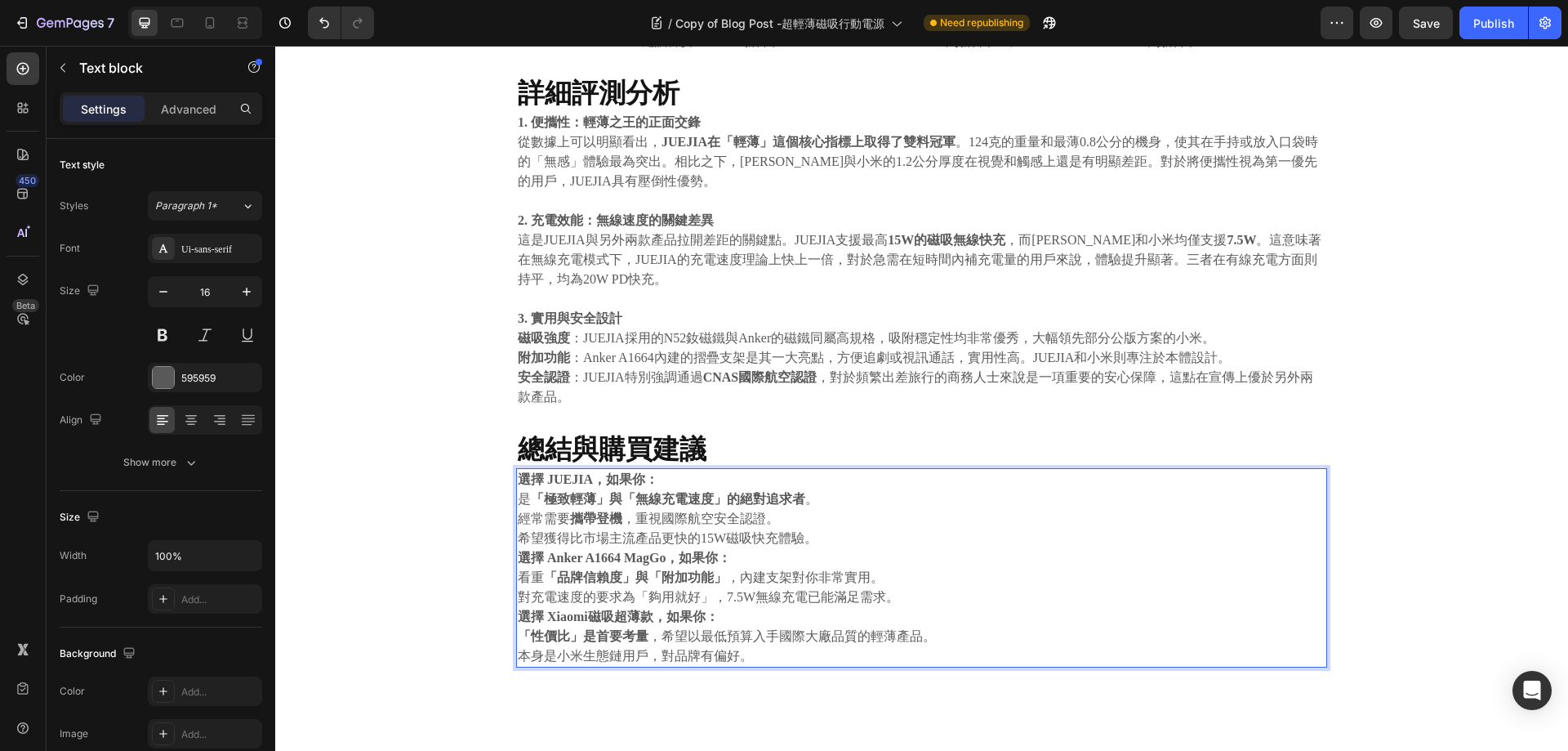
click at [816, 482] on p "選擇 JUEJIA，如果你：" at bounding box center [921, 479] width 808 height 19
click at [791, 554] on p "選擇 Anker A1664 MagGo，如果你：" at bounding box center [921, 557] width 808 height 19
click at [859, 536] on p "希望獲得比市場主流產品更快的15W磁吸快充體驗。" at bounding box center [921, 538] width 808 height 19
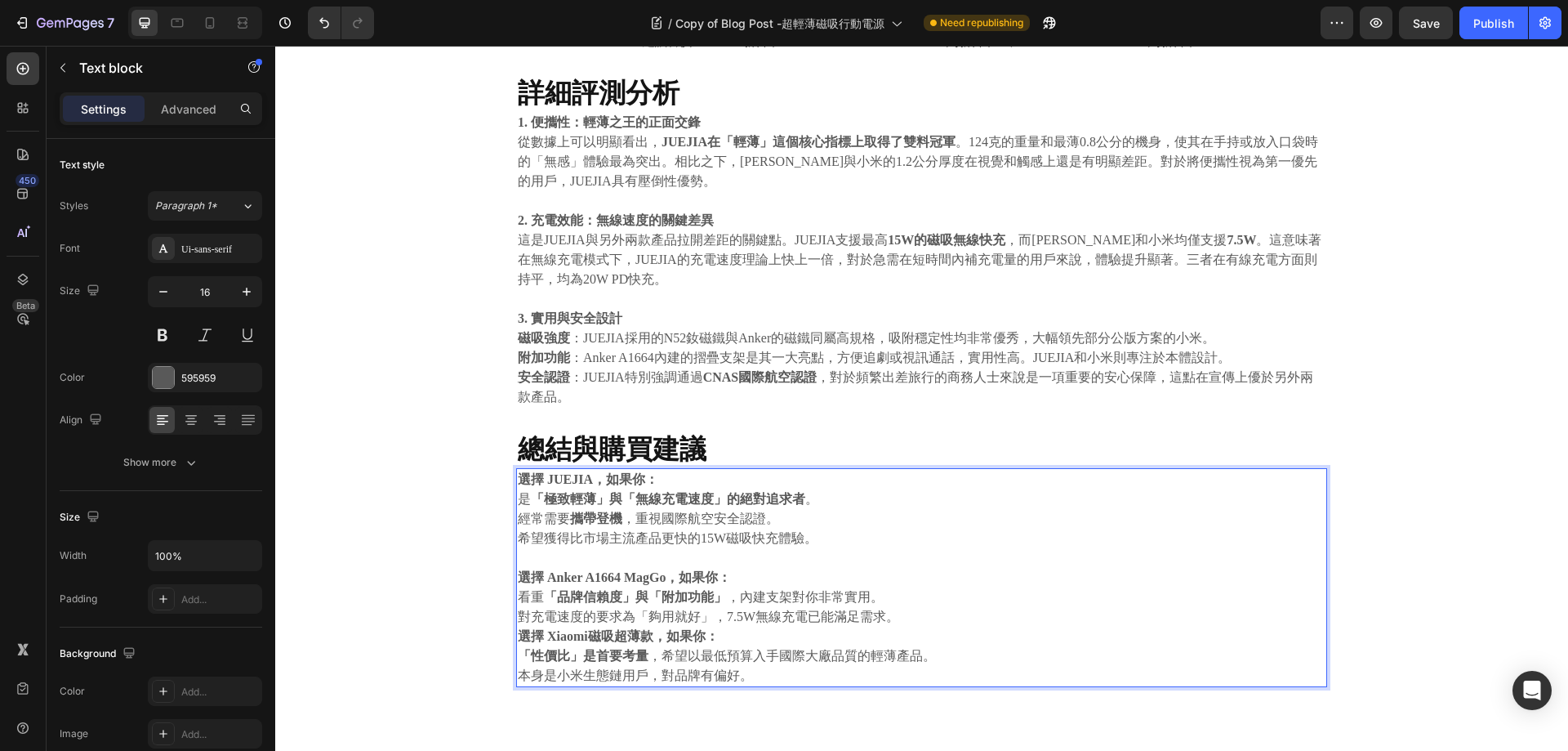
click at [880, 582] on p "選擇 Anker A1664 MagGo，如果你：" at bounding box center [921, 577] width 808 height 19
click at [924, 638] on p "選擇 Xiaomi磁吸超薄款，如果你：" at bounding box center [921, 636] width 808 height 19
click at [932, 623] on p "對充電速度的要求為「夠用就好」，7.5W無線充電已能滿足需求。" at bounding box center [921, 616] width 808 height 19
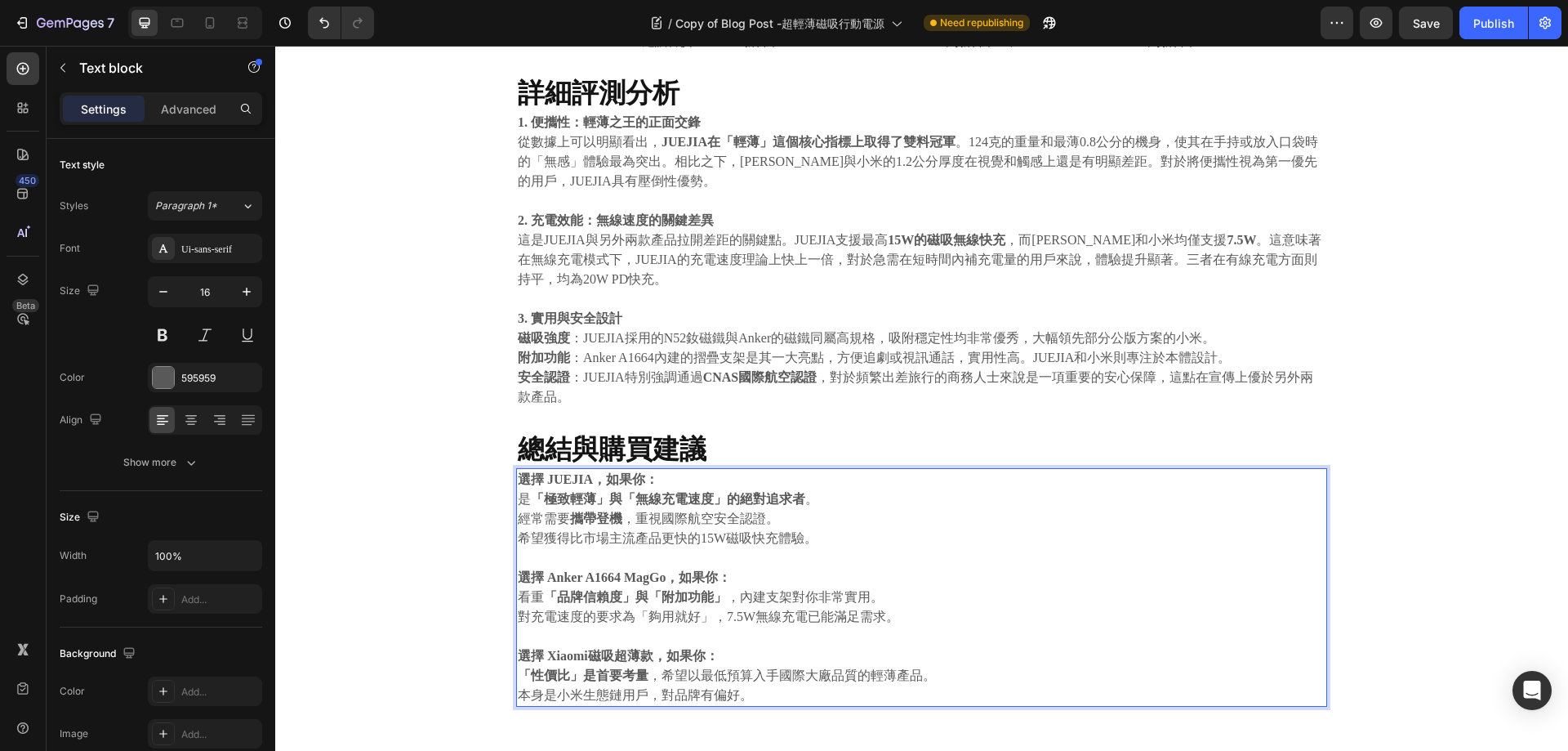
click at [507, 517] on div "⁠⁠⁠⁠⁠⁠⁠ JUEJIA磁吸行動電源 vs. Anker A1664 MagGo vs. 小米磁吸超薄款 Heading 2025.09.22 Text …" at bounding box center [921, 136] width 863 height 1184
click at [521, 521] on p "經常需要 攜帶登機 ，重視國際航空安全認證。" at bounding box center [921, 519] width 808 height 19
click at [517, 520] on p "經常需要 攜帶登機 ，重視國際航空安全認證。" at bounding box center [921, 519] width 808 height 19
click at [517, 519] on p "經常需要 攜帶登機 ，重視國際航空安全認證。" at bounding box center [921, 519] width 808 height 19
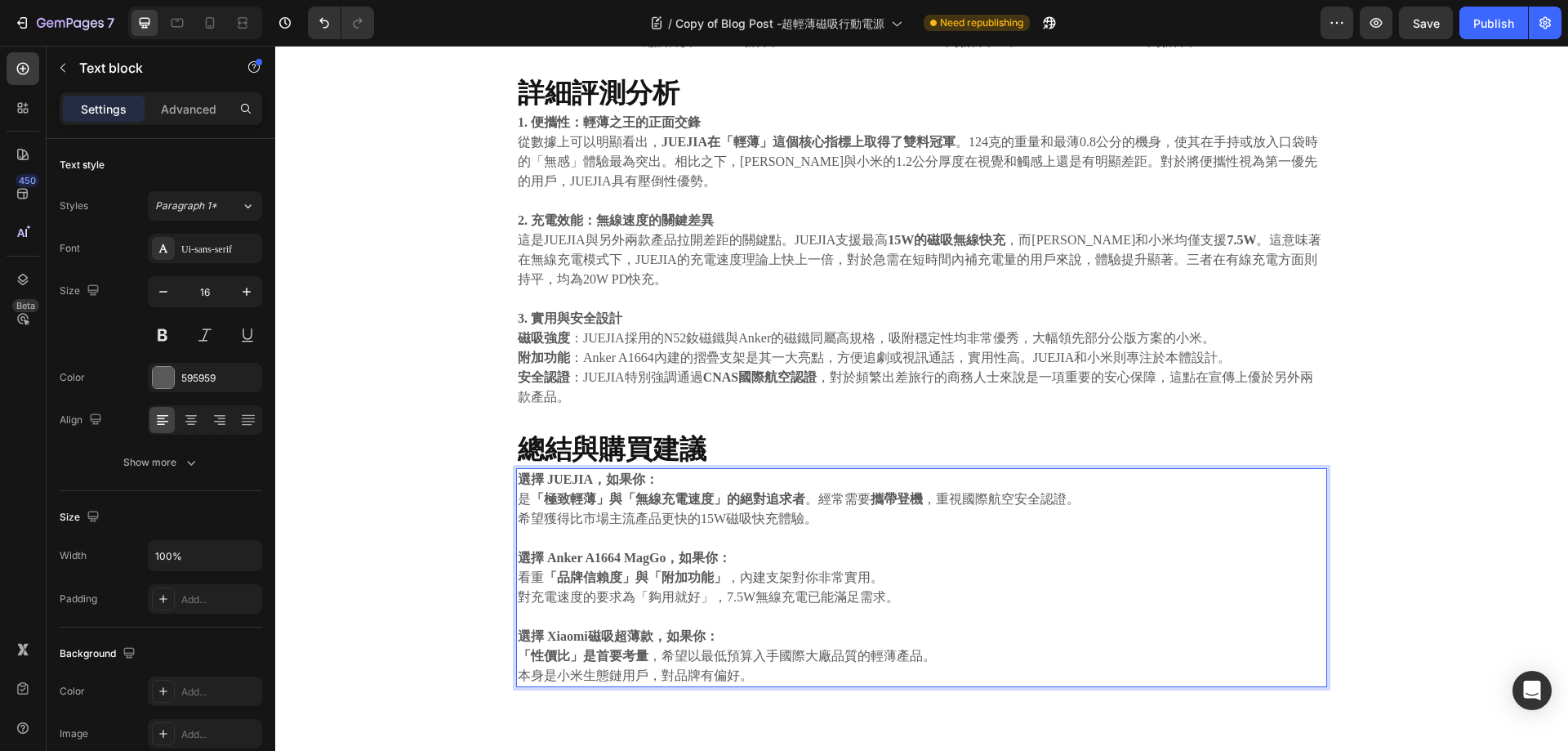
drag, startPoint x: 513, startPoint y: 519, endPoint x: 519, endPoint y: 528, distance: 10.8
click at [517, 519] on p "希望獲得比市場主流產品更快的15W磁吸快充體驗。" at bounding box center [921, 519] width 808 height 19
click at [1080, 536] on p "Rich Text Editor. Editing area: main" at bounding box center [921, 538] width 808 height 19
click at [968, 631] on p "選擇 Xiaomi磁吸超薄款，如果你：" at bounding box center [921, 636] width 808 height 19
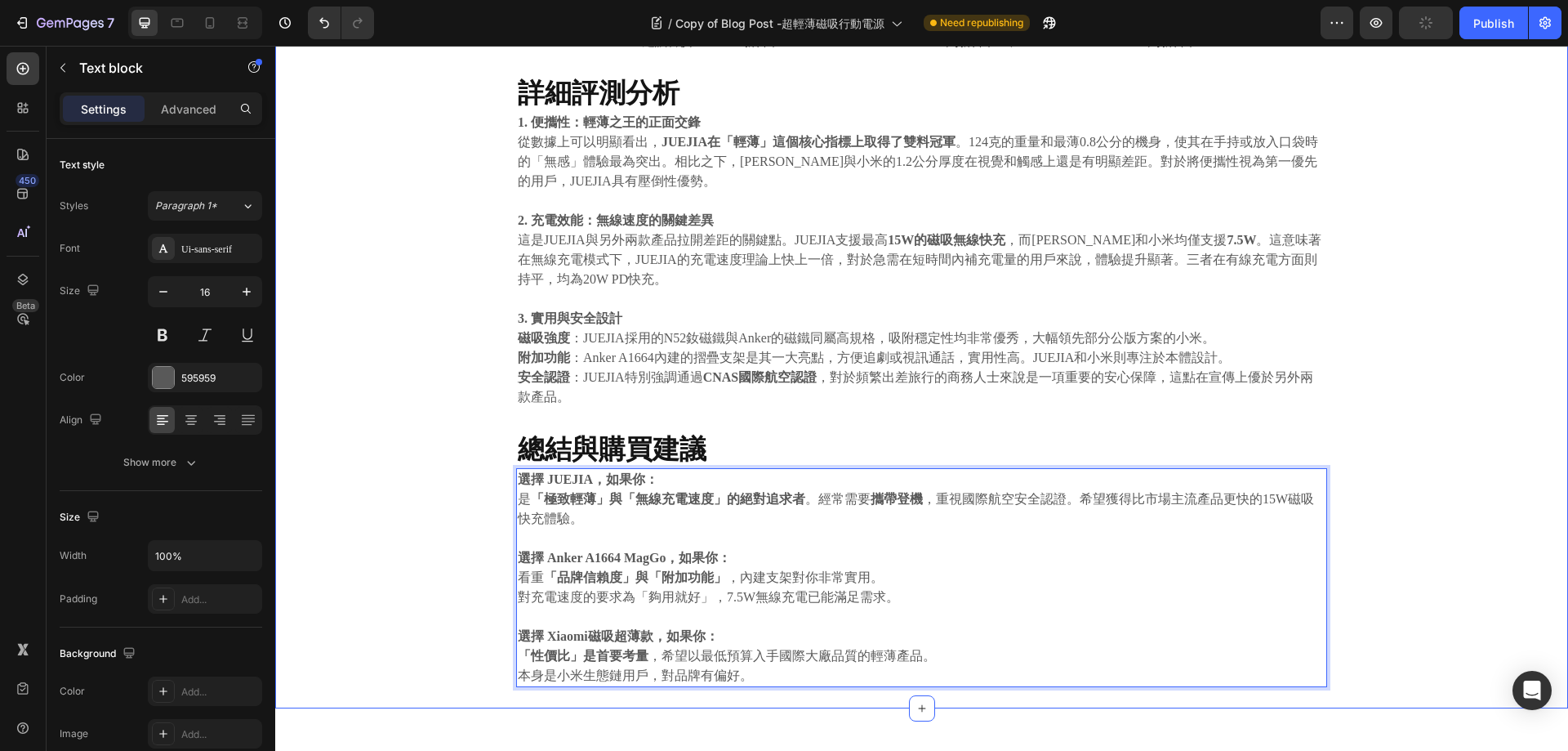
click at [1503, 493] on div "⁠⁠⁠⁠⁠⁠⁠ JUEJIA磁吸行動電源 vs. Anker A1664 MagGo vs. 小米磁吸超薄款 Heading 2025.09.22 Text …" at bounding box center [921, 149] width 1268 height 1120
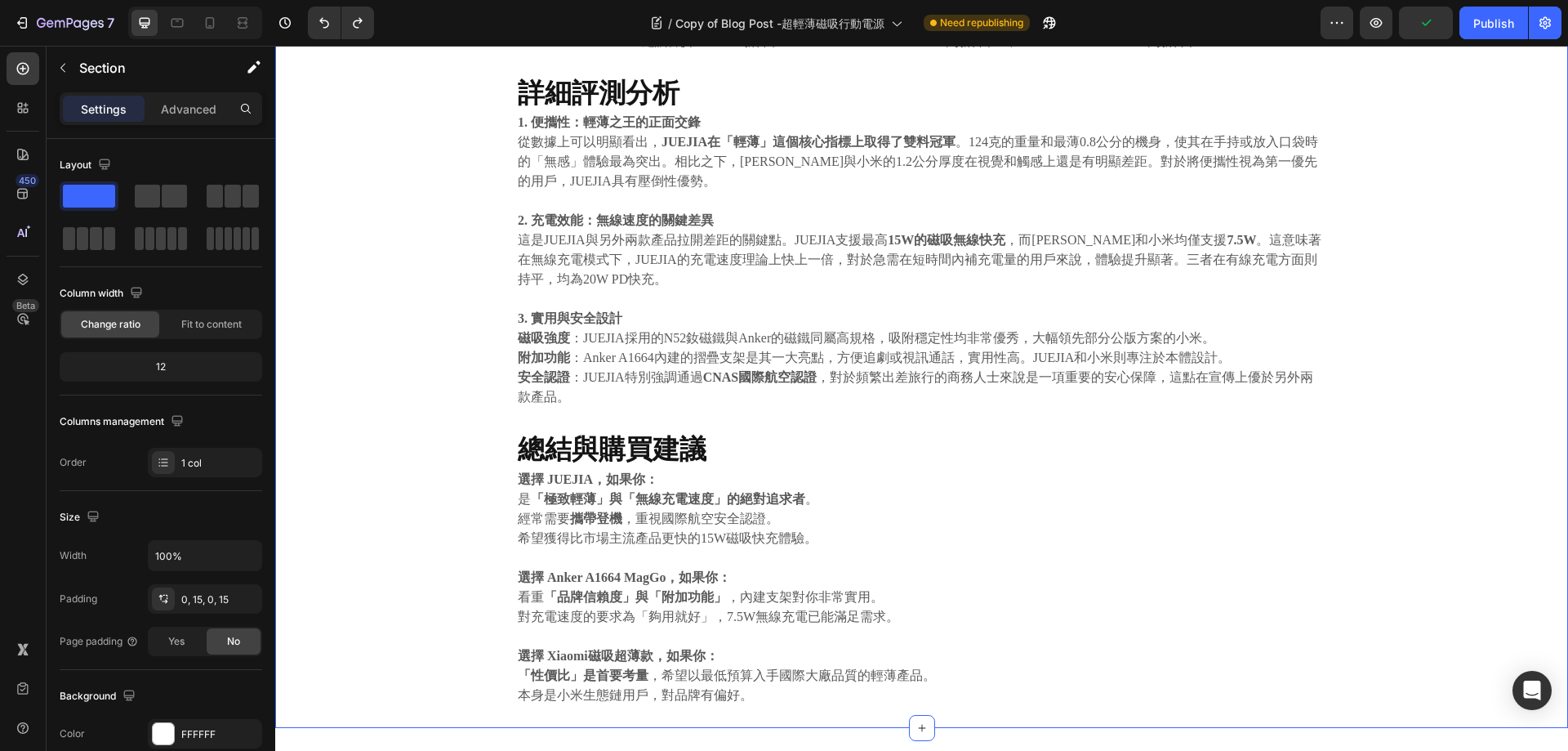
click at [1368, 419] on div "⁠⁠⁠⁠⁠⁠⁠ JUEJIA磁吸行動電源 vs. Anker A1664 MagGo vs. 小米磁吸超薄款 Heading 2025.09.22 Text …" at bounding box center [921, 158] width 1268 height 1139
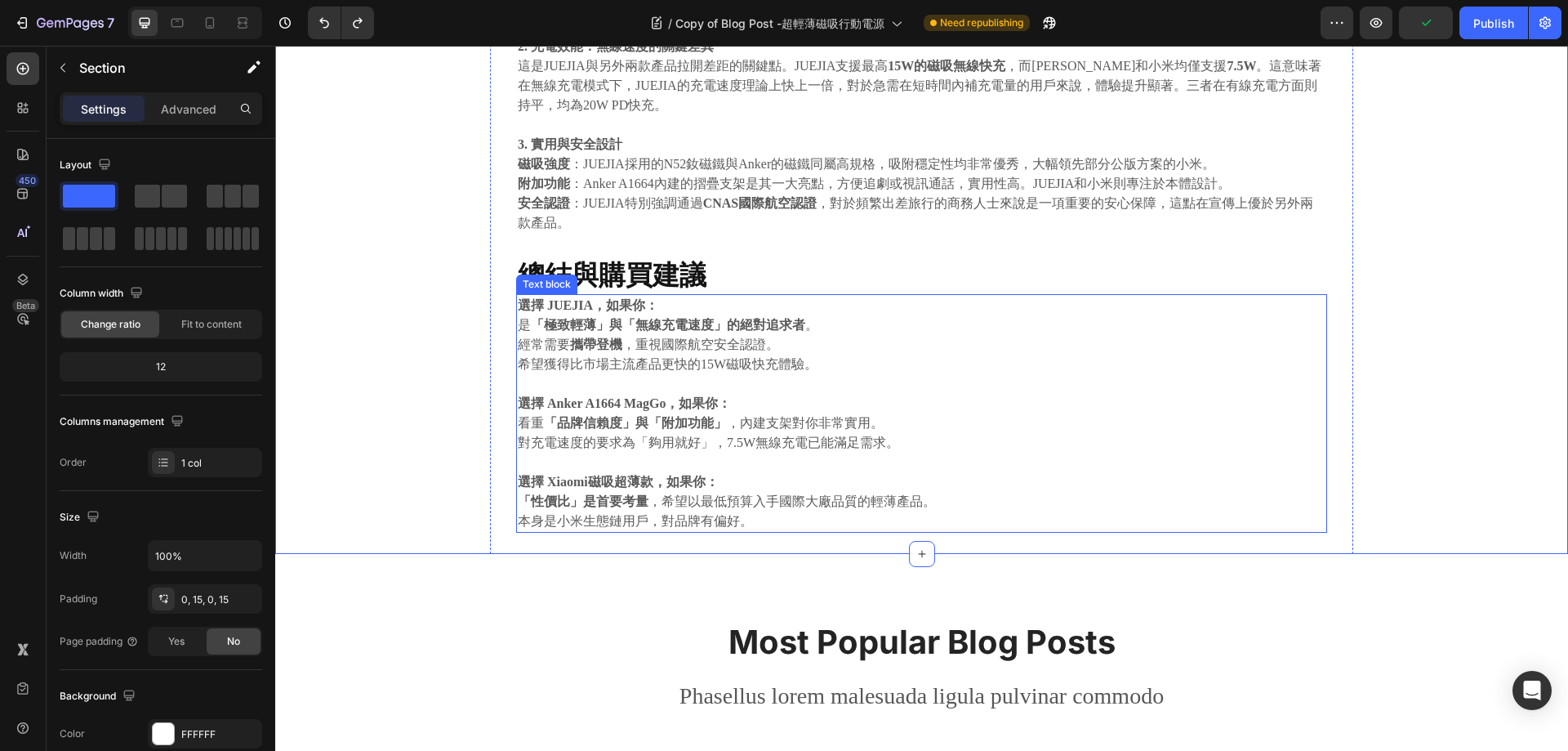
scroll to position [1156, 0]
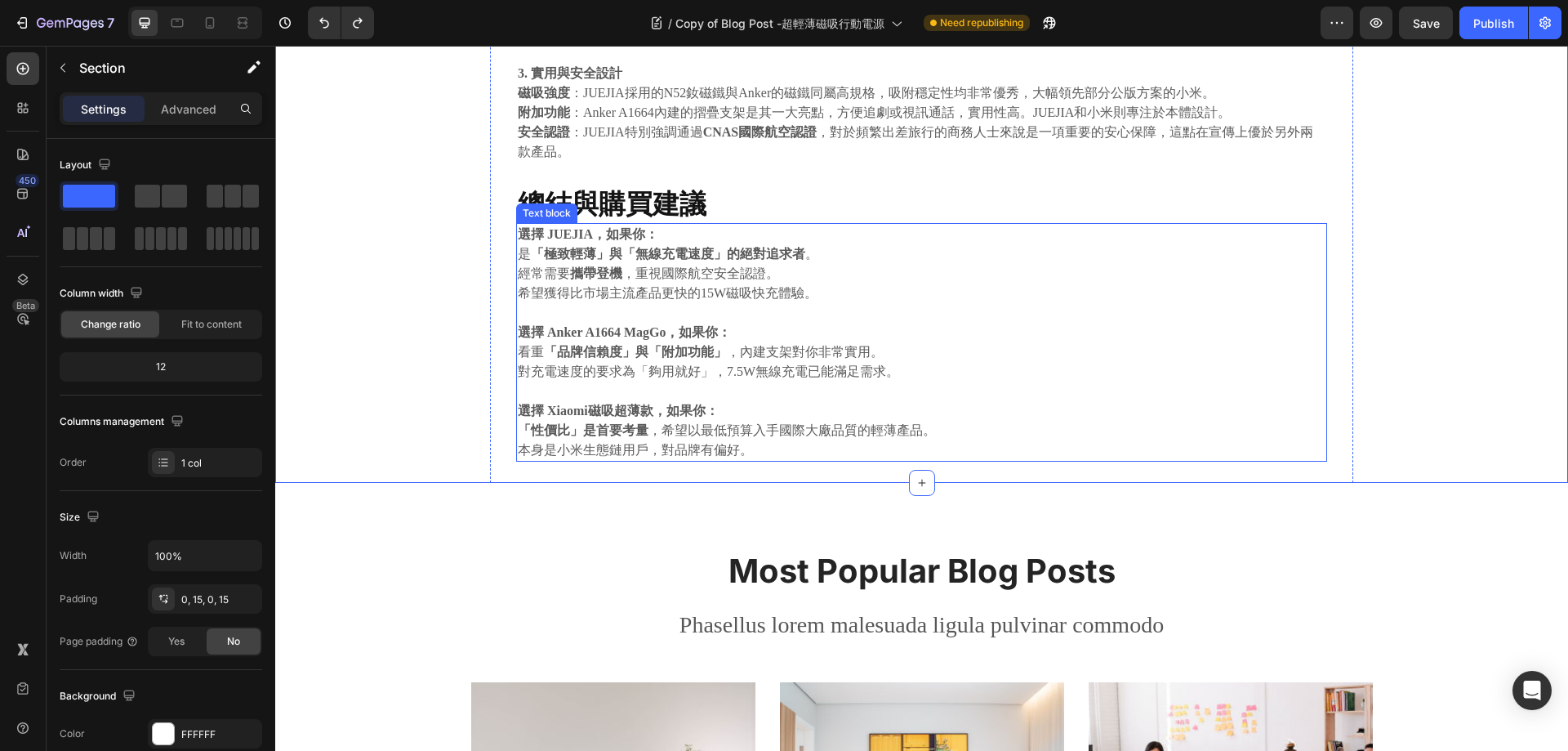
click at [1239, 284] on p "希望獲得比市場主流產品更快的15W磁吸快充體驗。" at bounding box center [921, 292] width 808 height 19
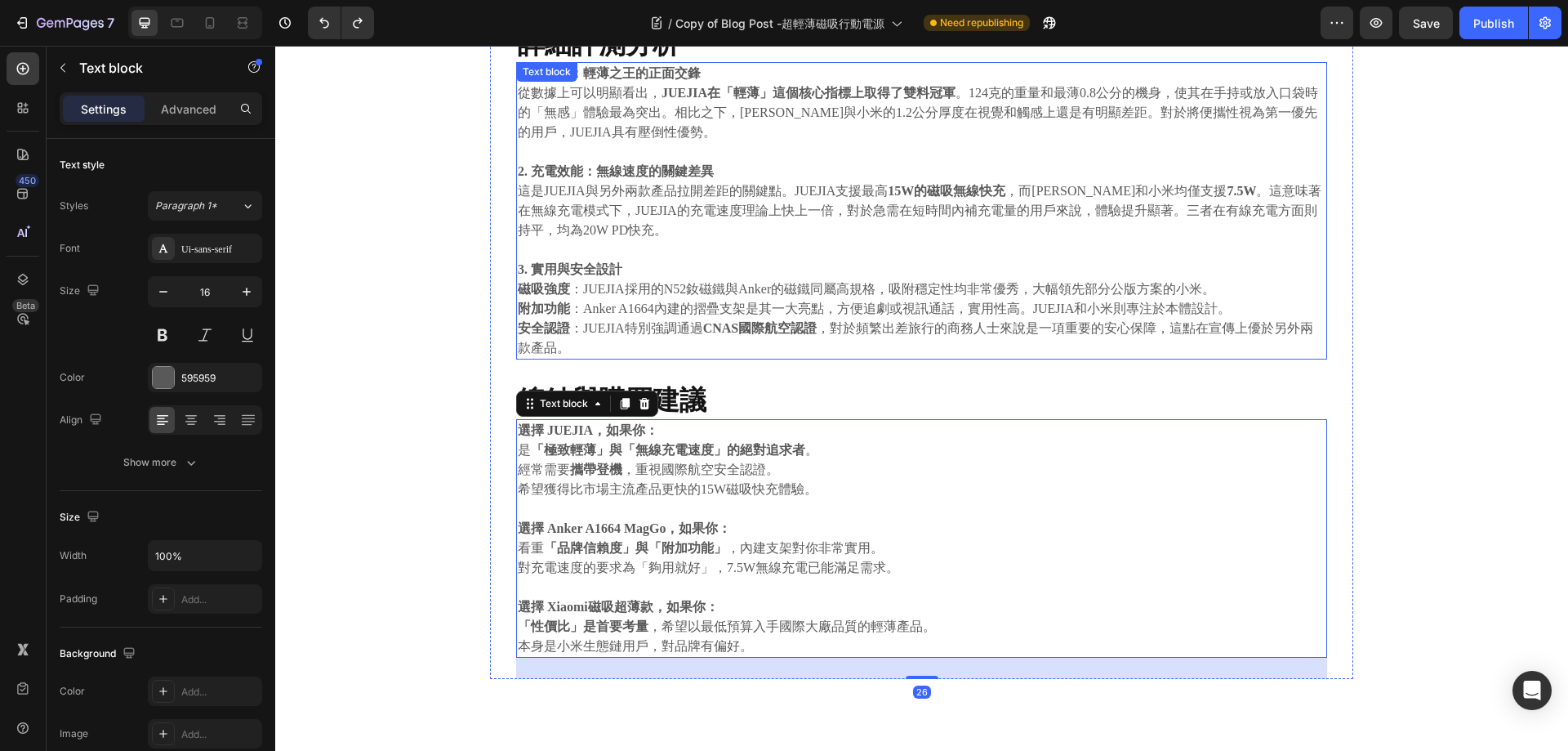
scroll to position [911, 0]
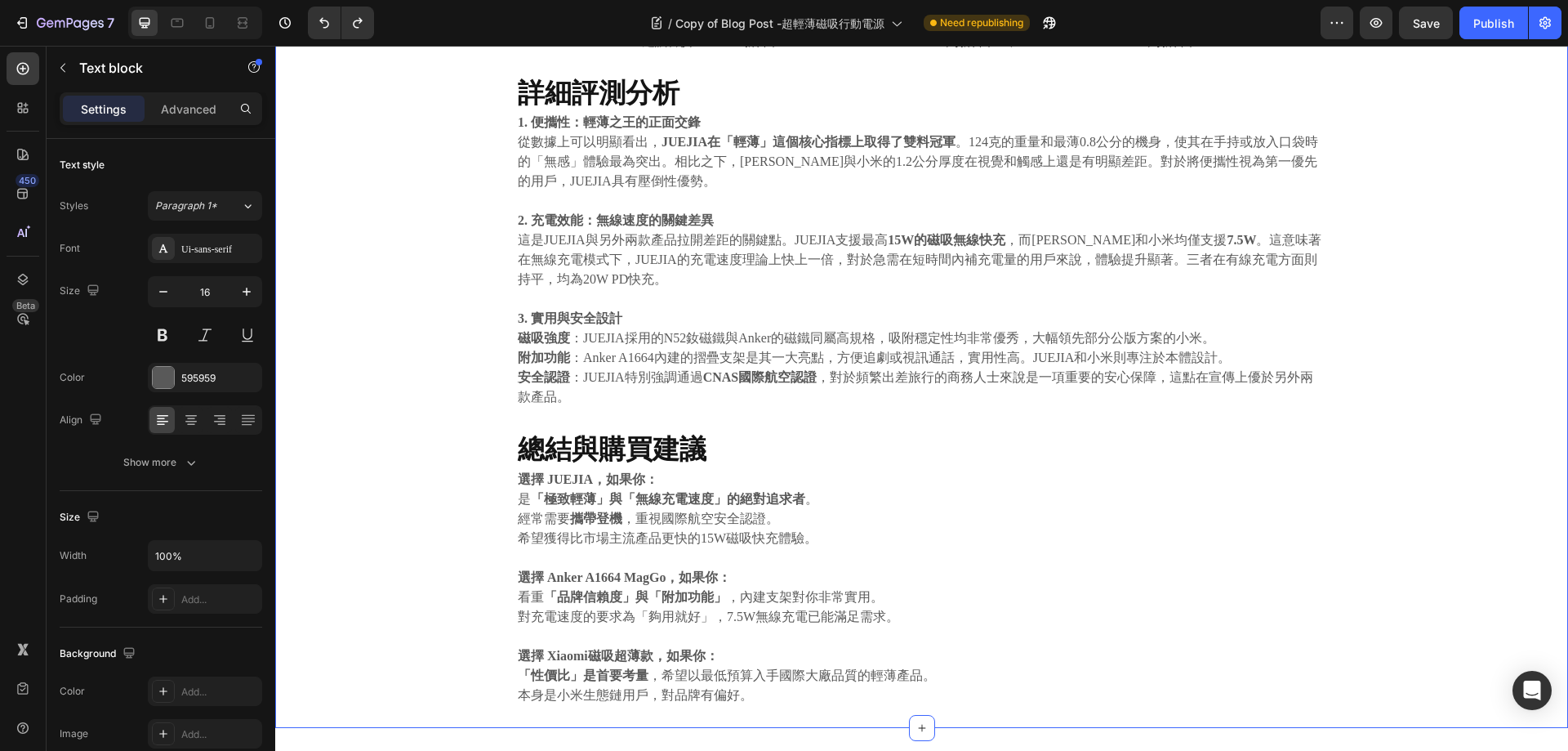
click at [1447, 352] on div "⁠⁠⁠⁠⁠⁠⁠ JUEJIA磁吸行動電源 vs. Anker A1664 MagGo vs. 小米磁吸超薄款 Heading 2025.09.22 Text …" at bounding box center [921, 158] width 1268 height 1139
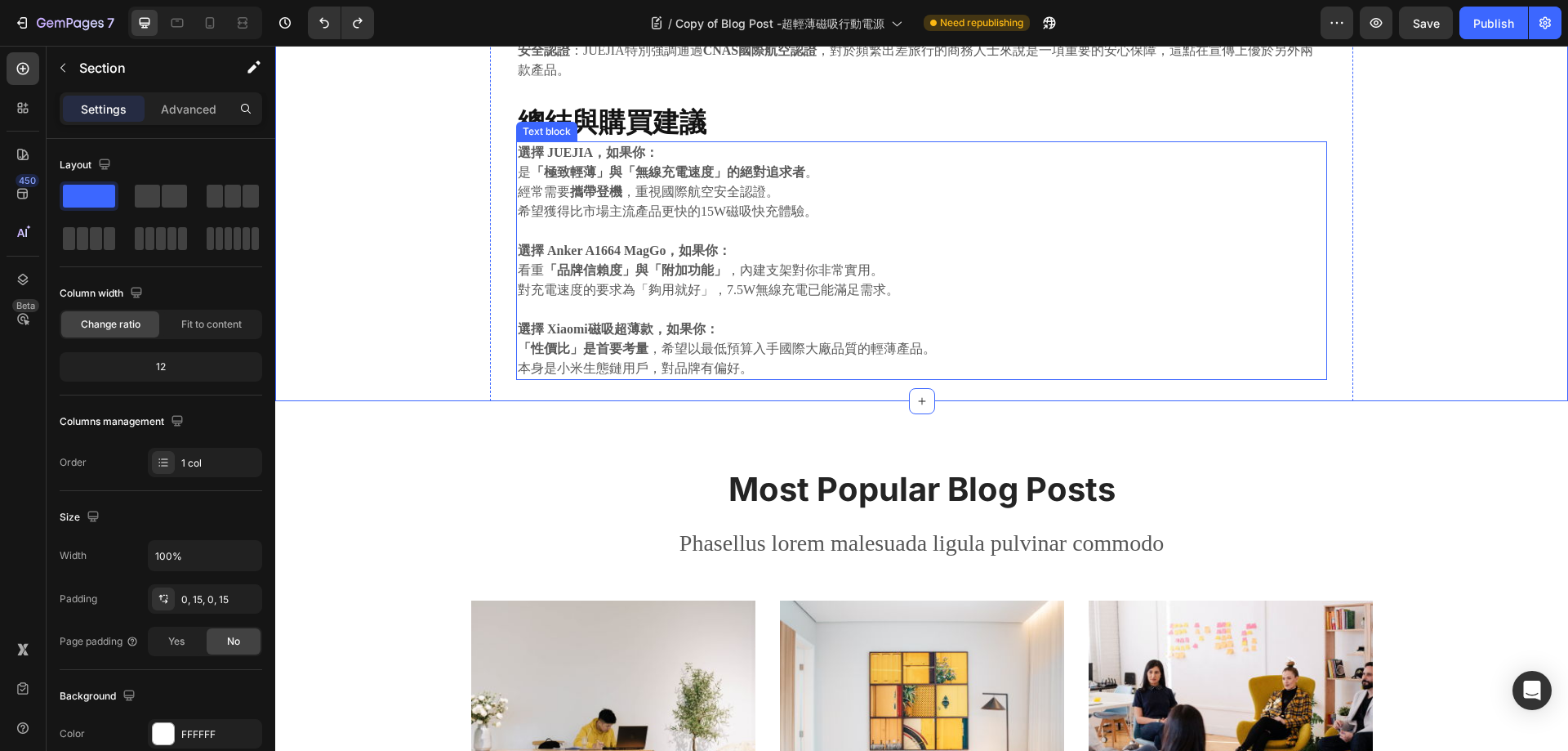
click at [1068, 308] on p "Rich Text Editor. Editing area: main" at bounding box center [921, 309] width 808 height 19
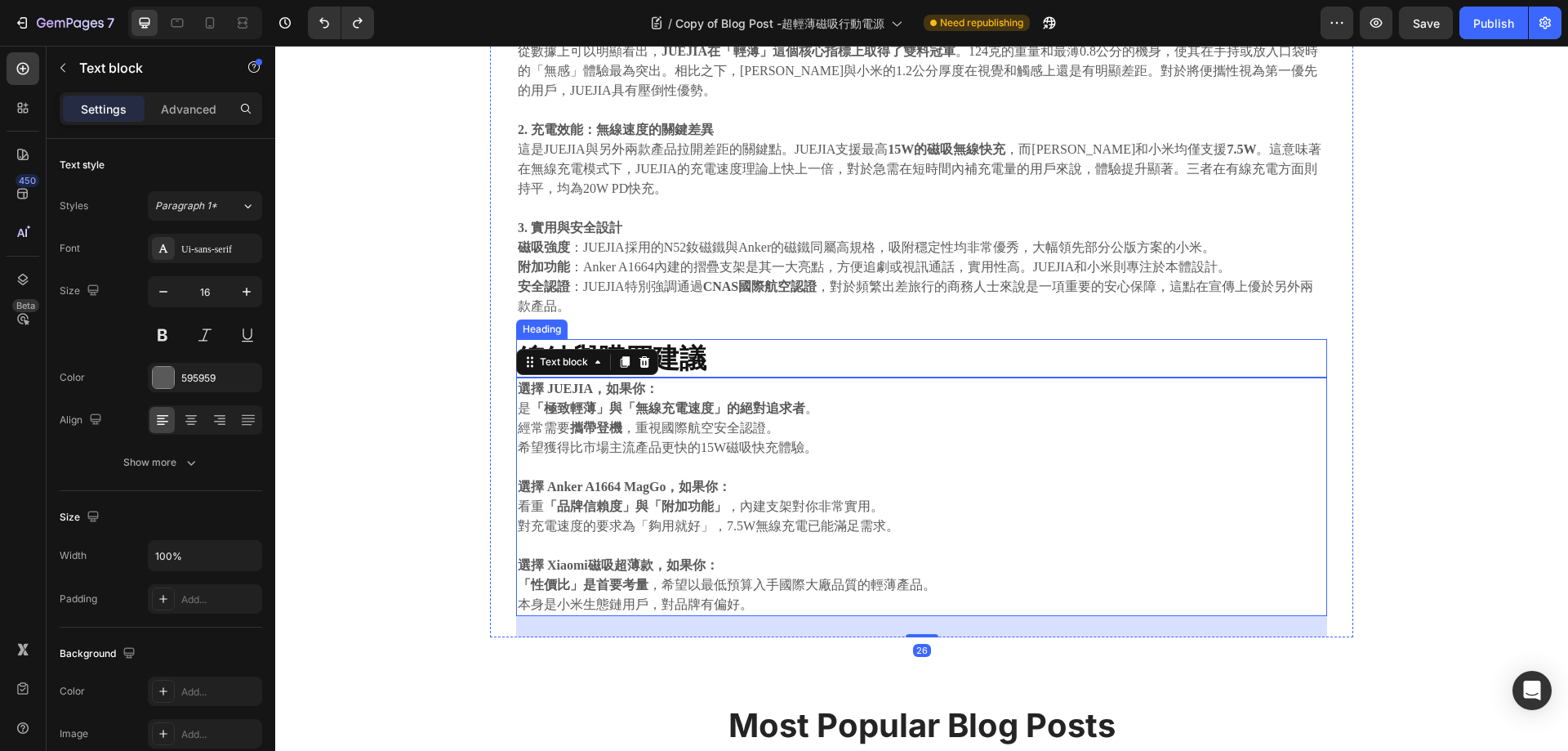
scroll to position [993, 0]
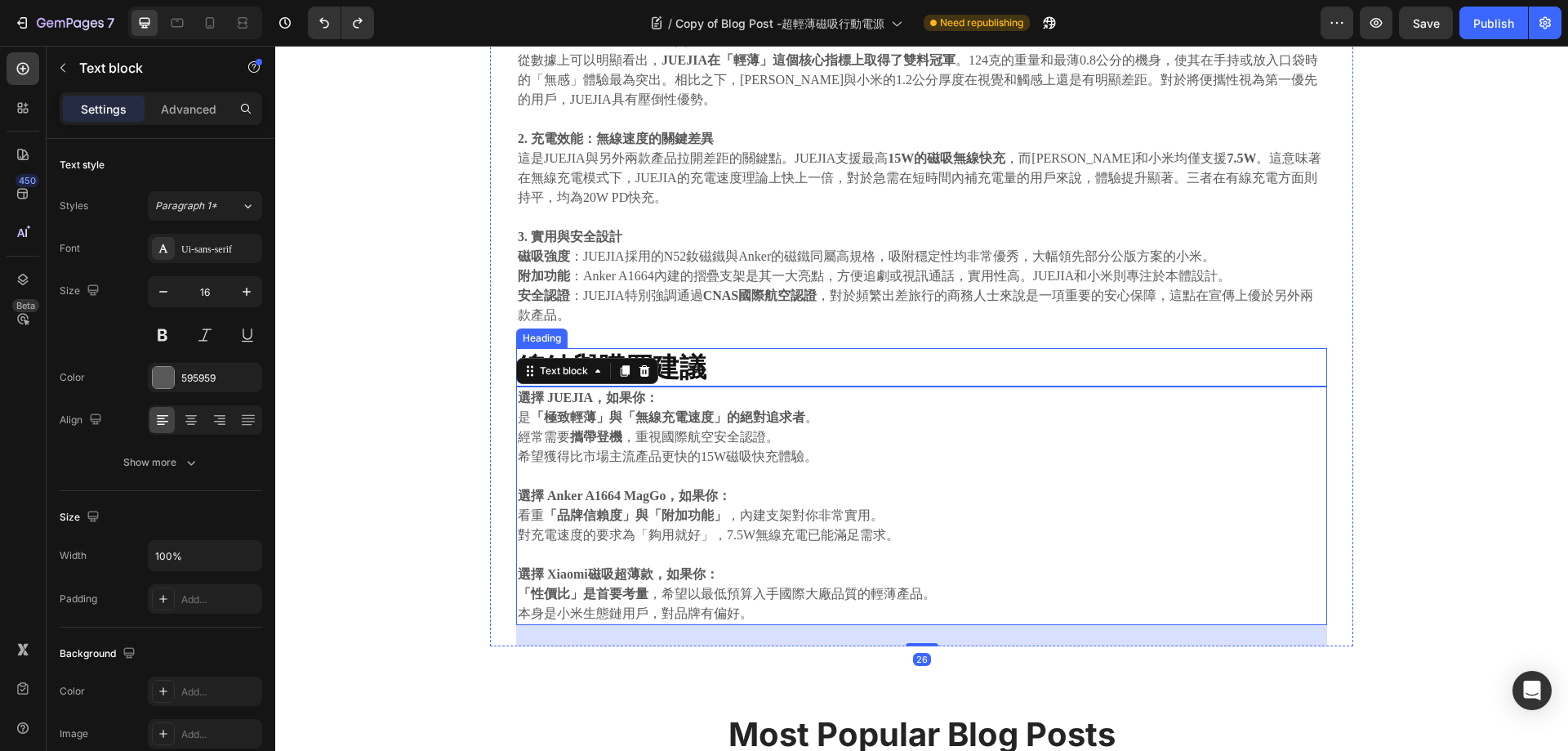
click at [766, 356] on p "⁠⁠⁠⁠⁠⁠⁠ 總結與購買建議" at bounding box center [921, 367] width 808 height 35
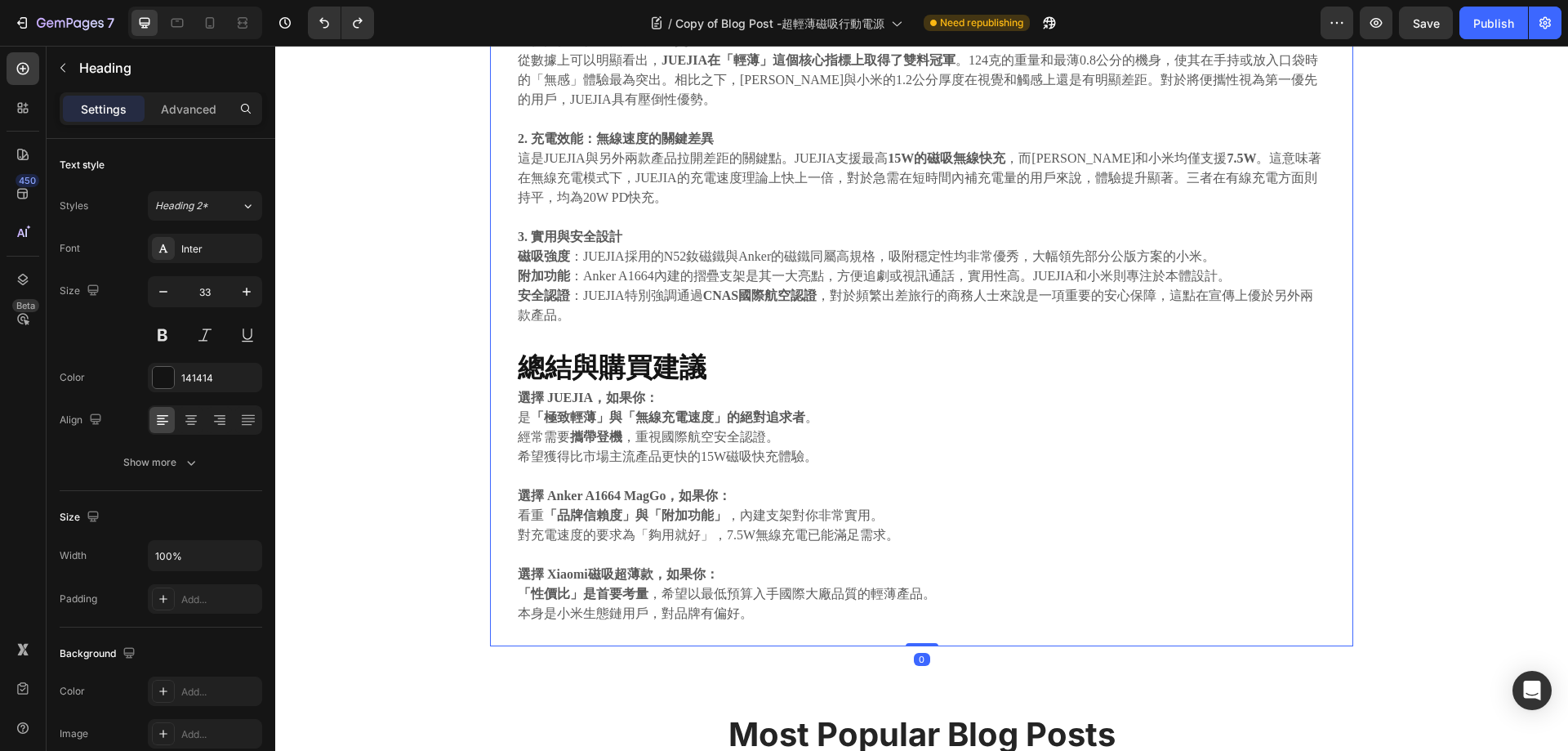
click at [760, 346] on div "⁠⁠⁠⁠⁠⁠⁠ JUEJIA磁吸行動電源 vs. Anker A1664 MagGo vs. 小米磁吸超薄款 Heading 2025.09.22 Text …" at bounding box center [921, 71] width 811 height 1151
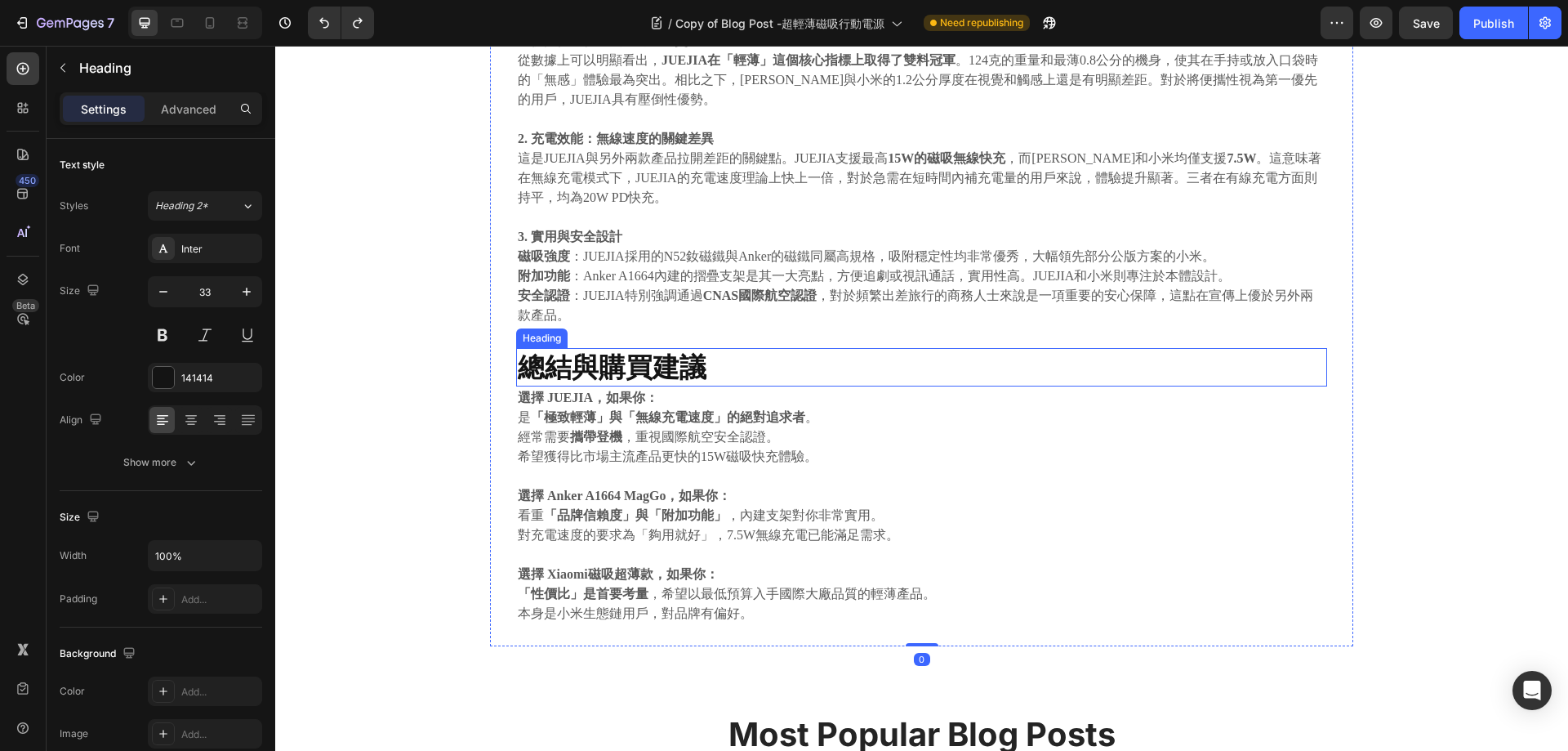
click at [762, 364] on p "⁠⁠⁠⁠⁠⁠⁠ 總結與購買建議" at bounding box center [921, 367] width 808 height 35
click at [612, 336] on icon at bounding box center [615, 333] width 9 height 11
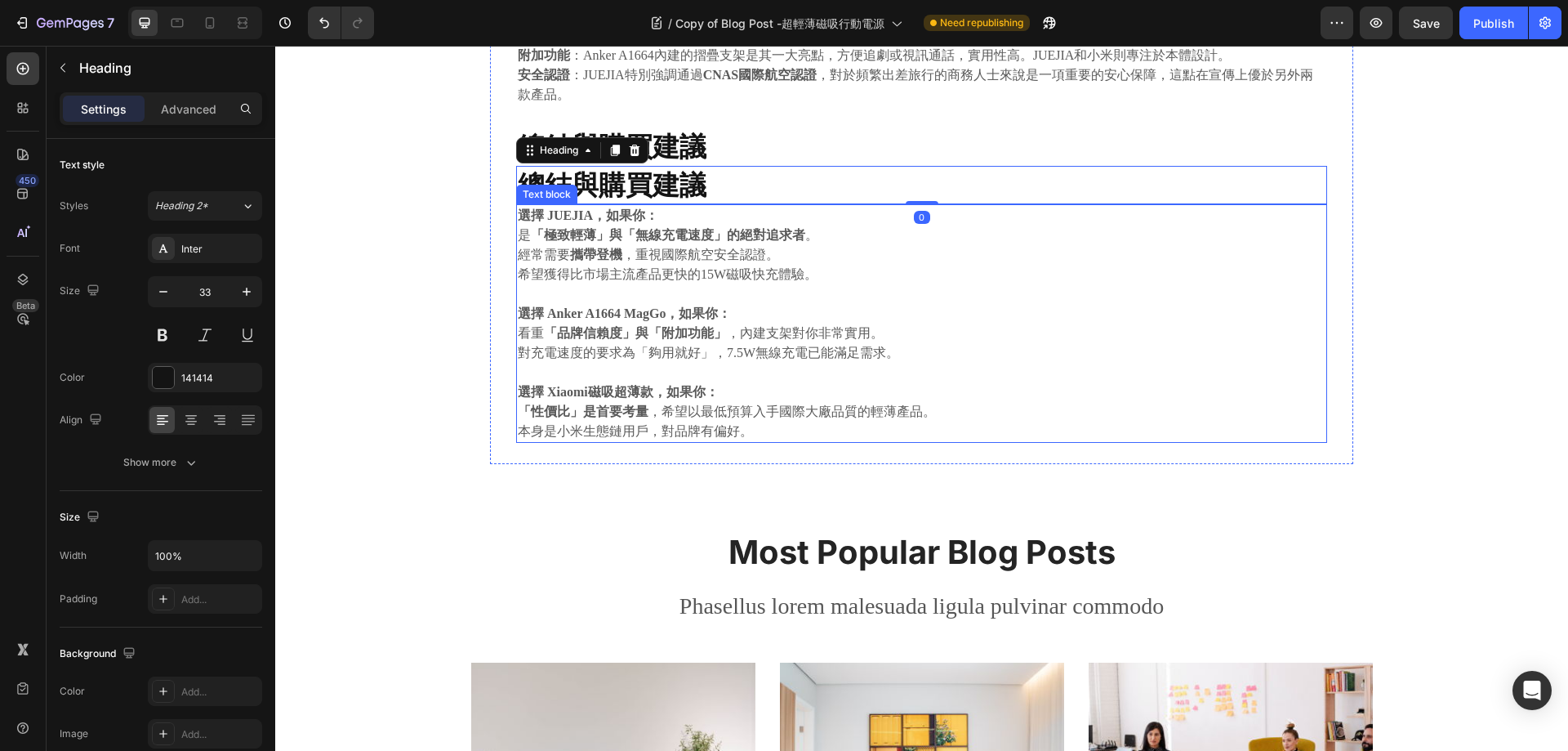
scroll to position [1238, 0]
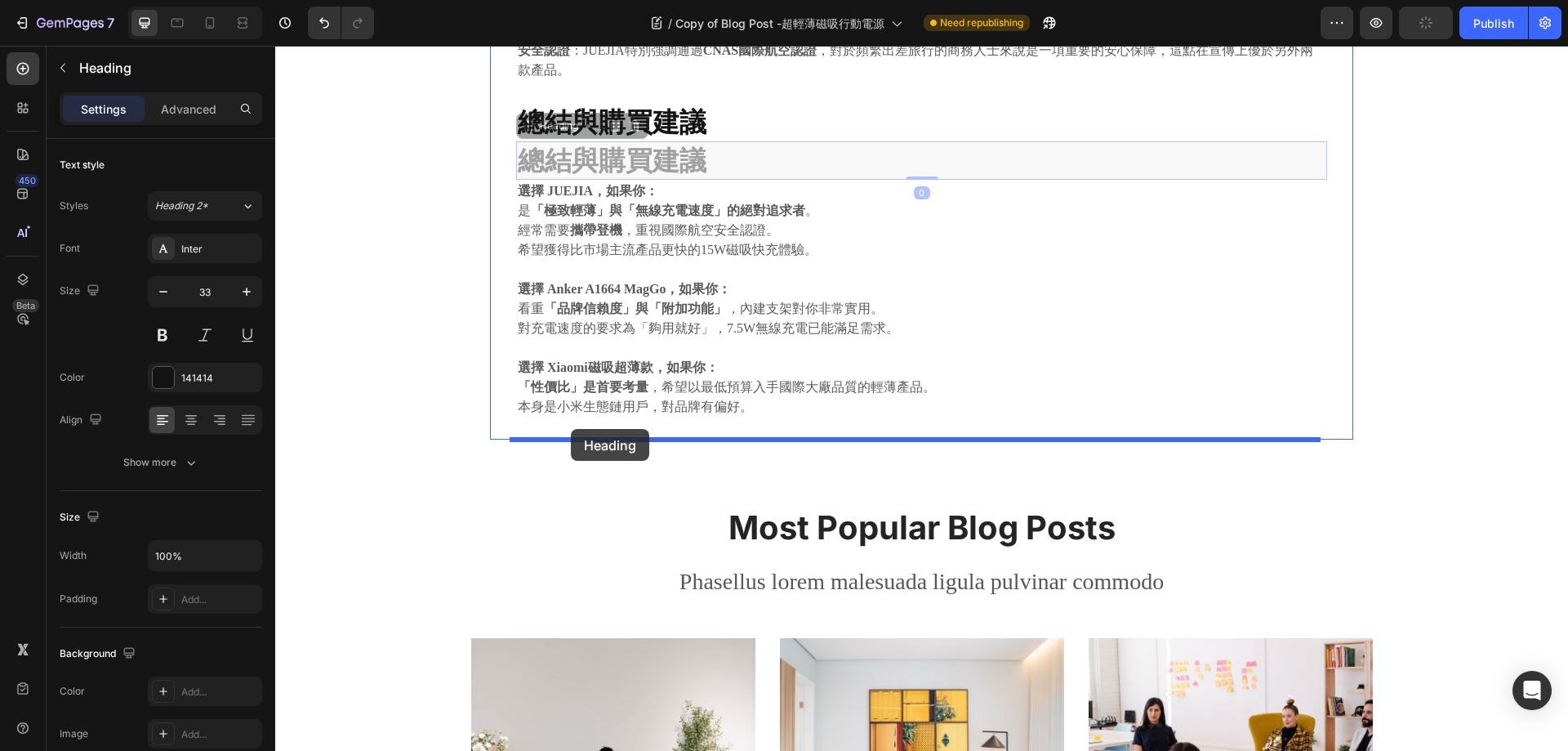
drag, startPoint x: 520, startPoint y: 120, endPoint x: 571, endPoint y: 429, distance: 313.2
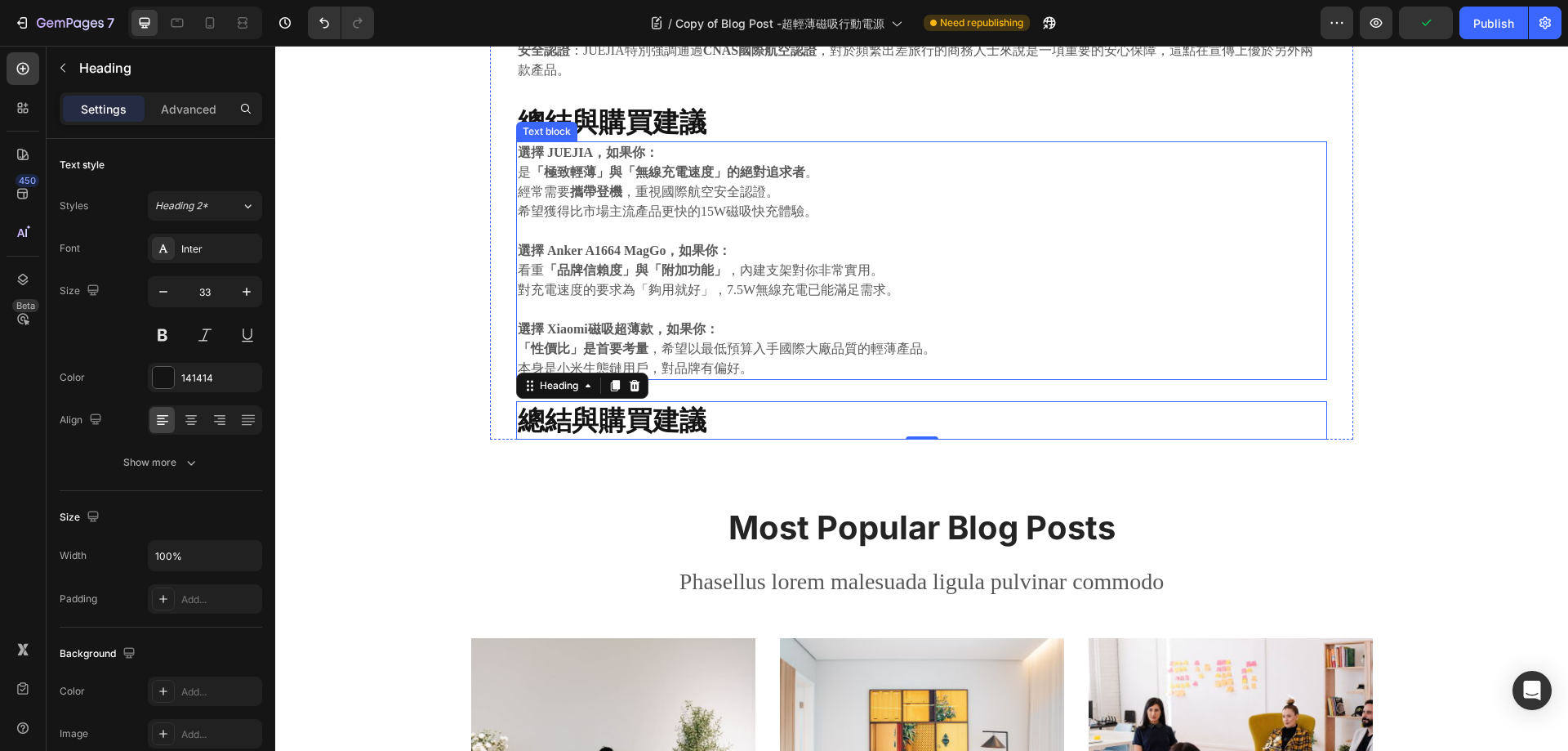
click at [861, 191] on p "經常需要 攜帶登機 ，重視國際航空安全認證。" at bounding box center [921, 191] width 808 height 19
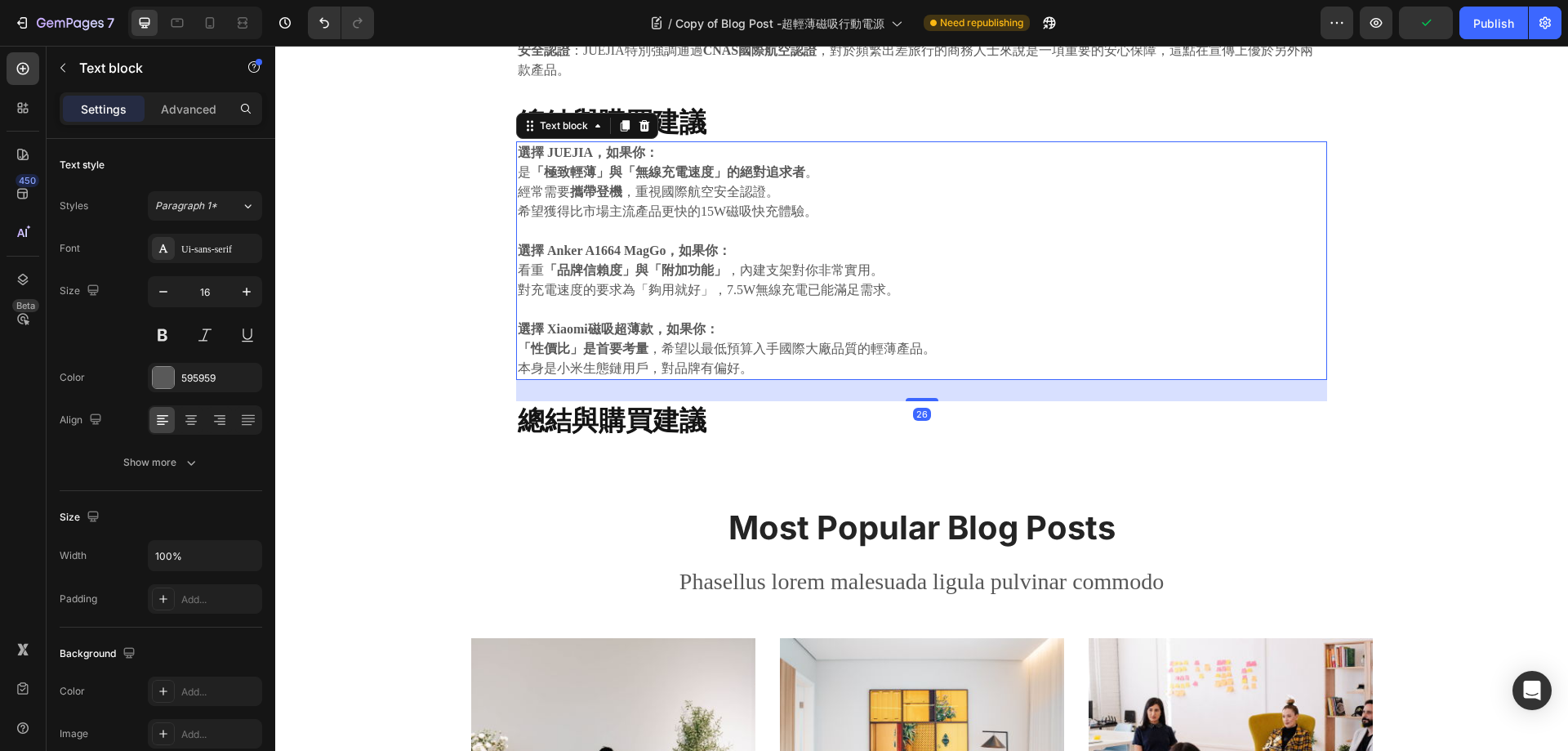
scroll to position [1075, 0]
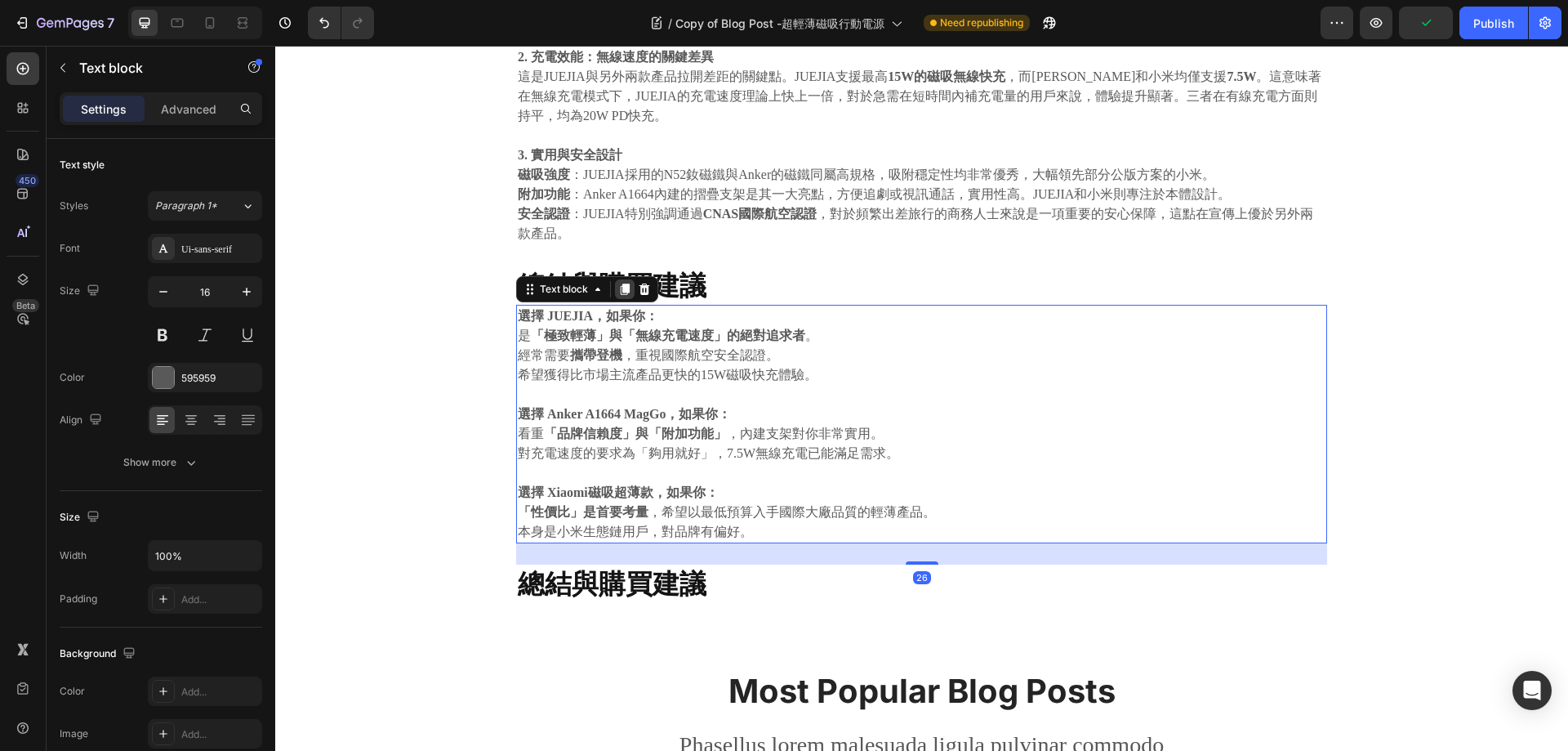
click at [621, 289] on icon at bounding box center [625, 290] width 9 height 11
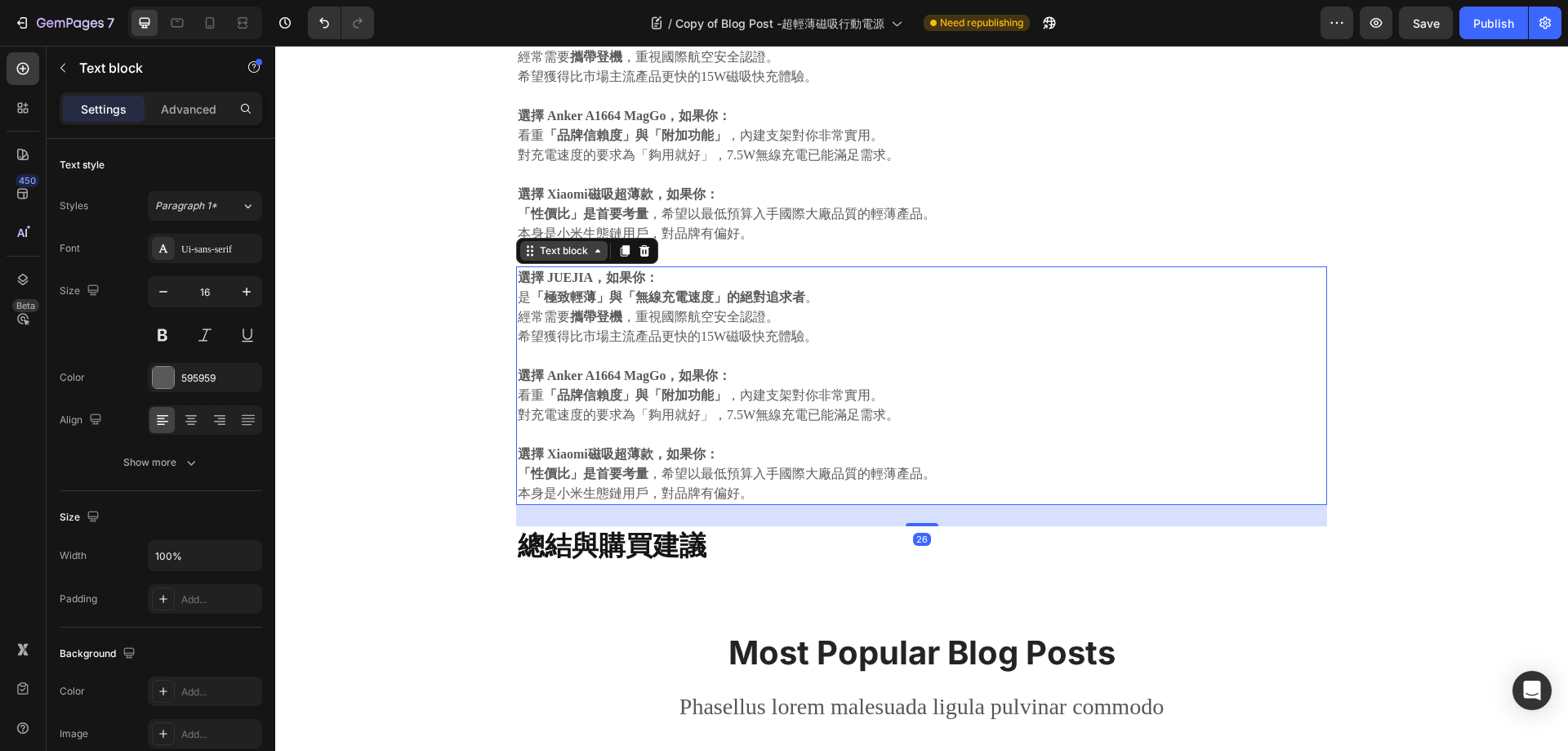
scroll to position [1401, 0]
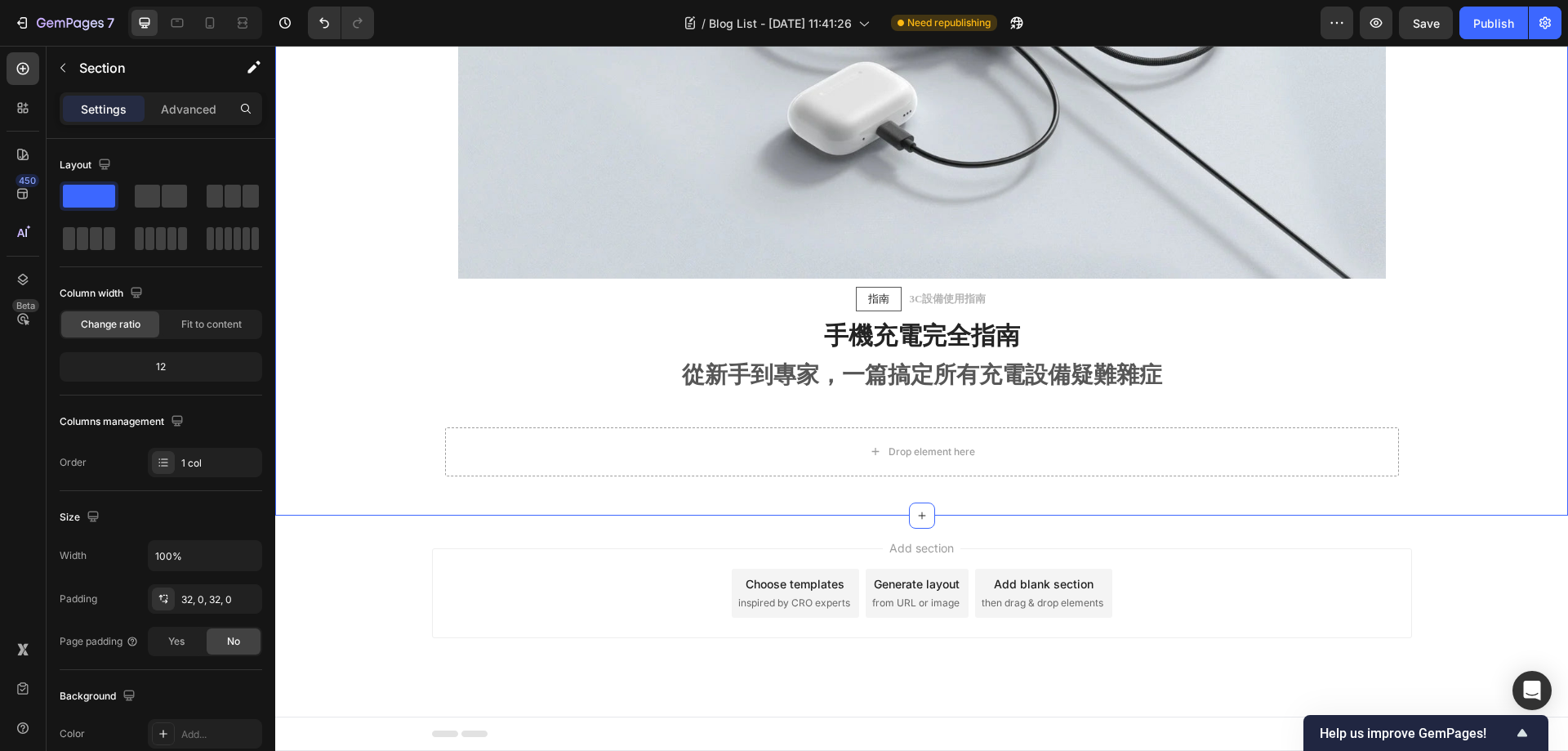
scroll to position [2638, 0]
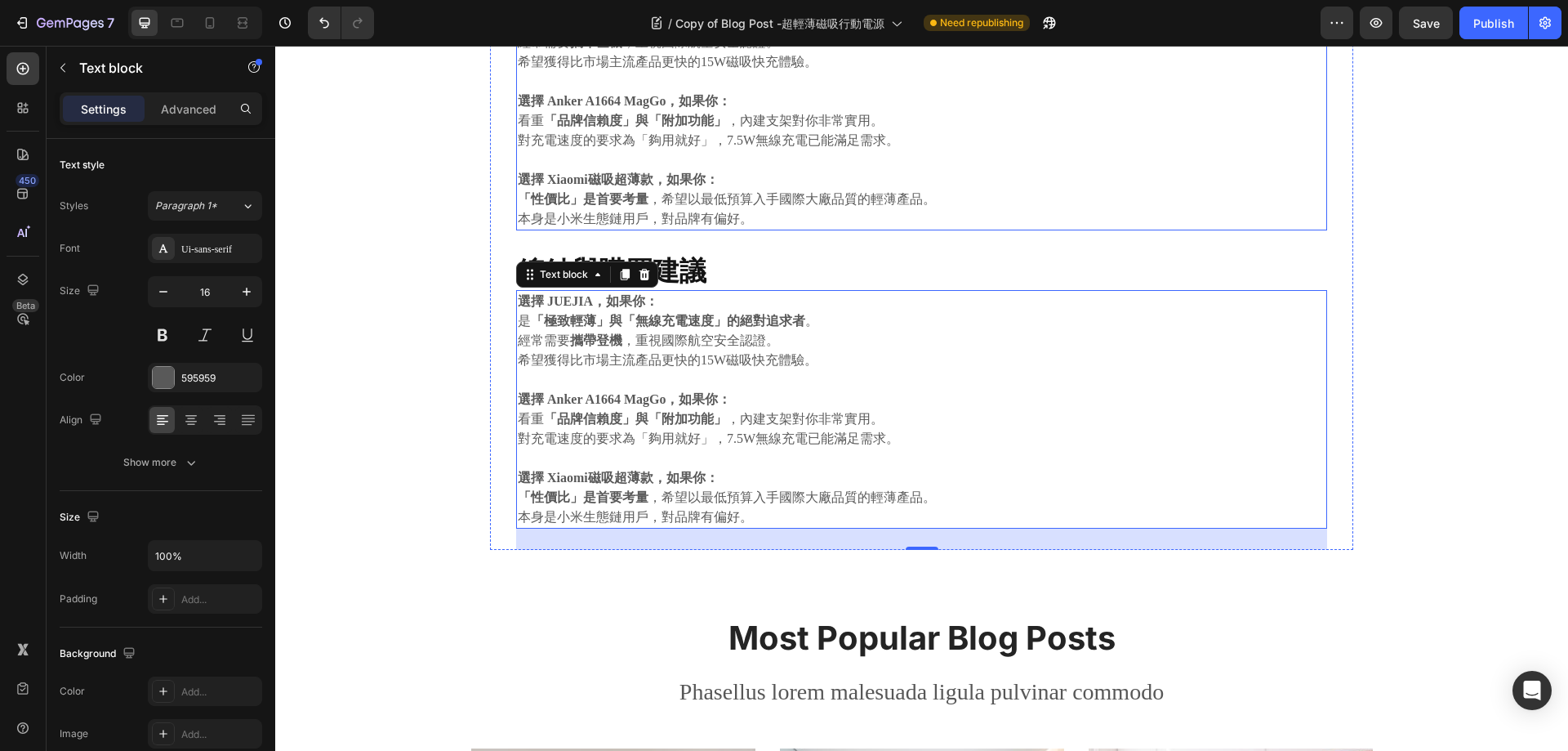
scroll to position [1238, 0]
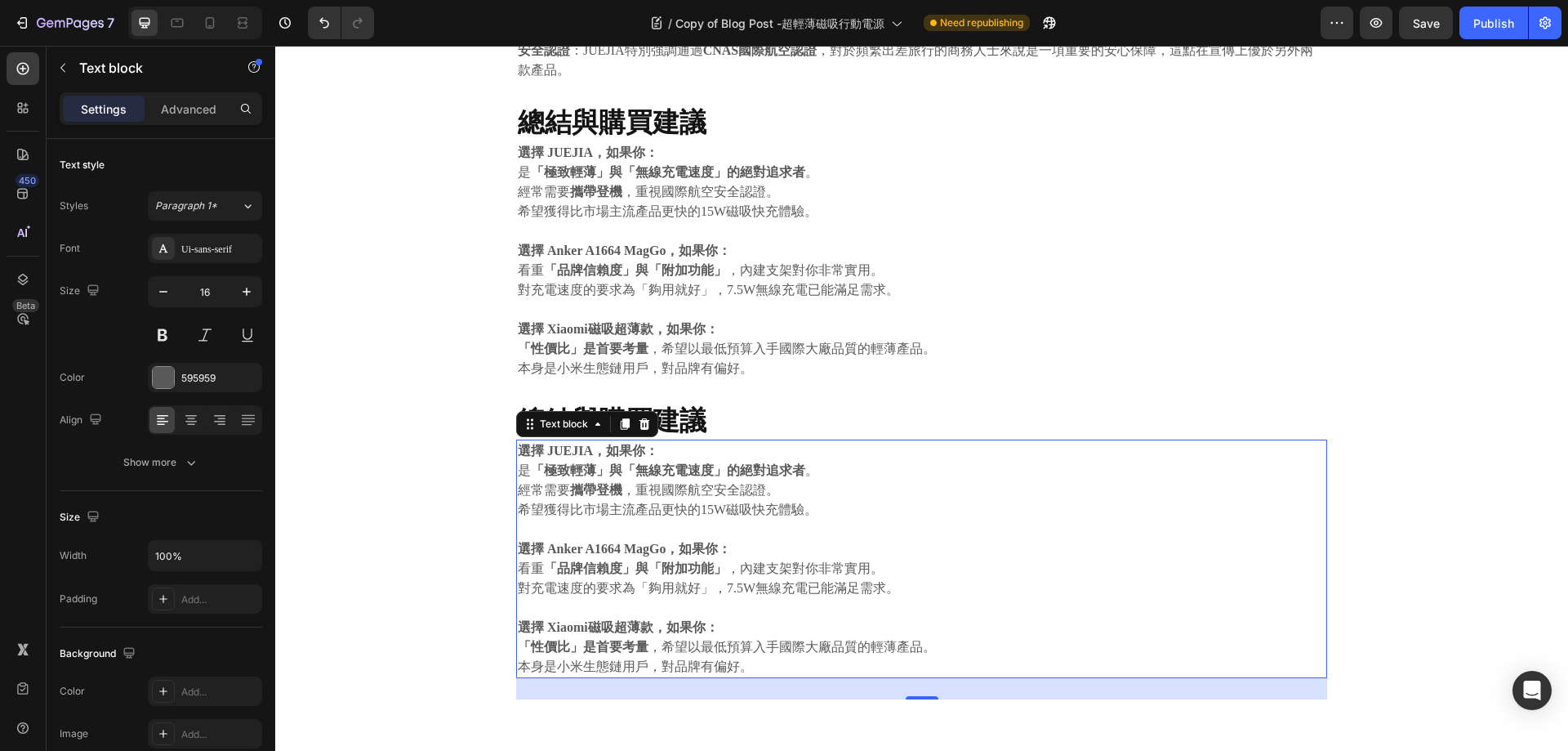
click at [802, 422] on h2 "總結與購買建議" at bounding box center [921, 421] width 811 height 39
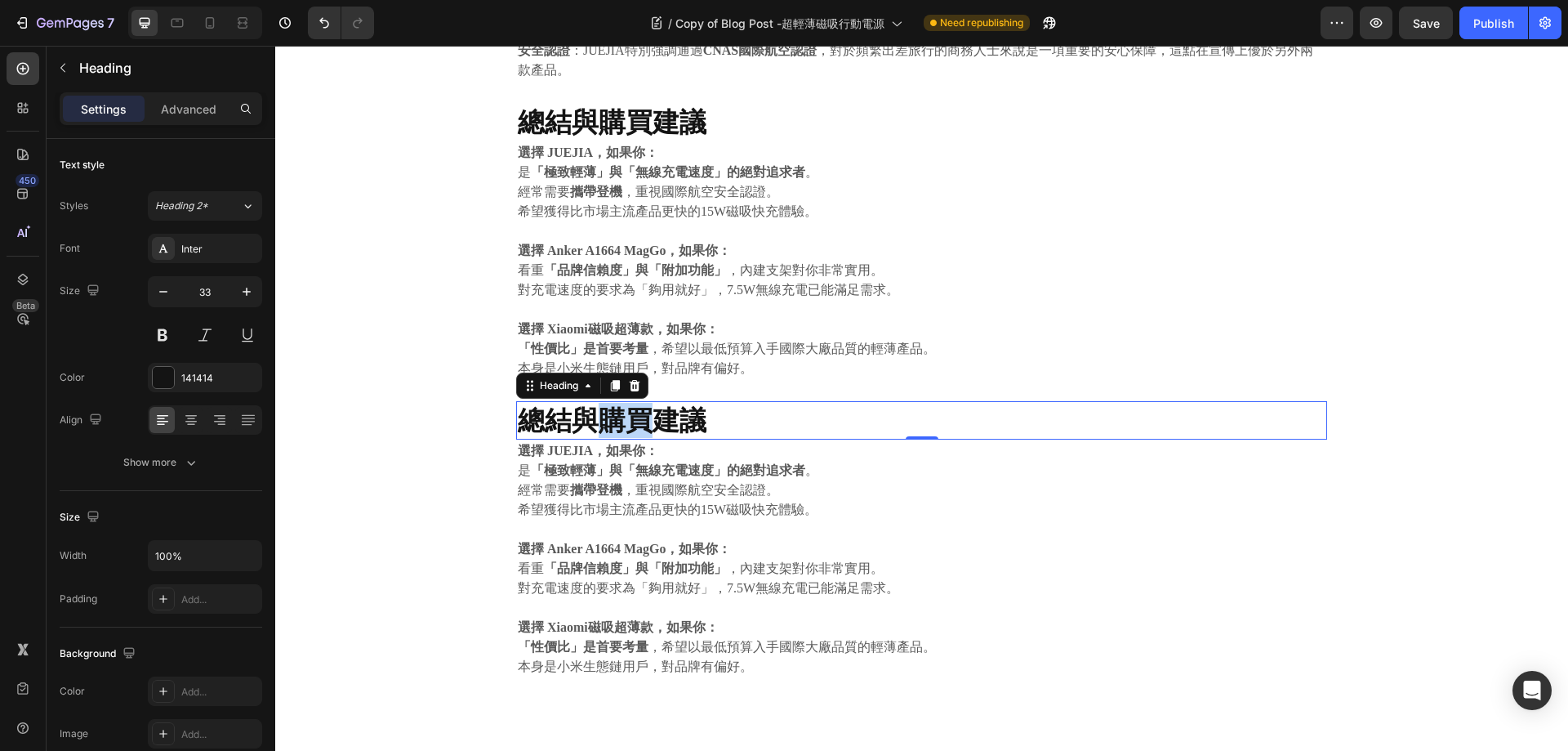
click at [609, 411] on strong "總結與購買建議" at bounding box center [612, 419] width 189 height 32
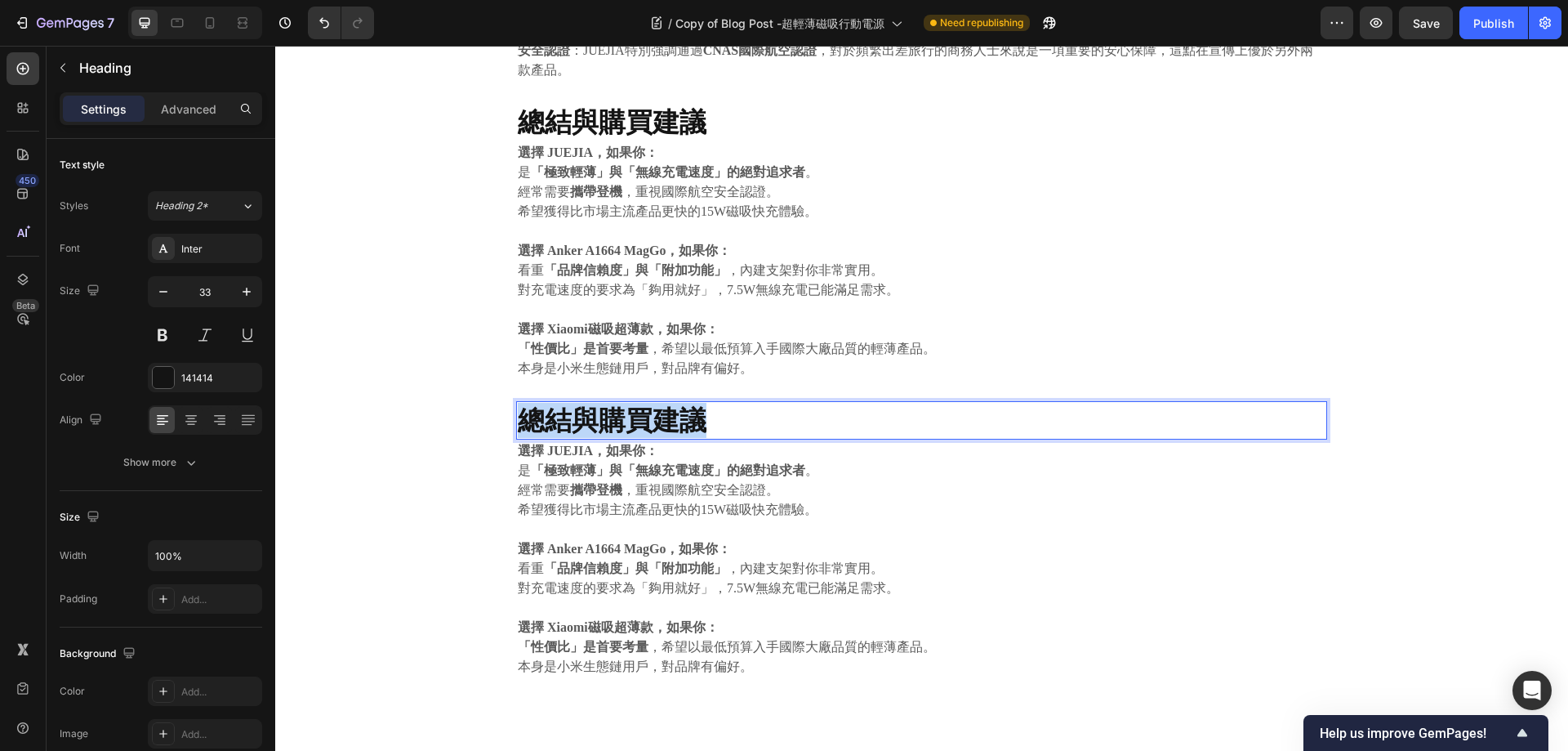
click at [610, 411] on strong "總結與購買建議" at bounding box center [612, 419] width 189 height 32
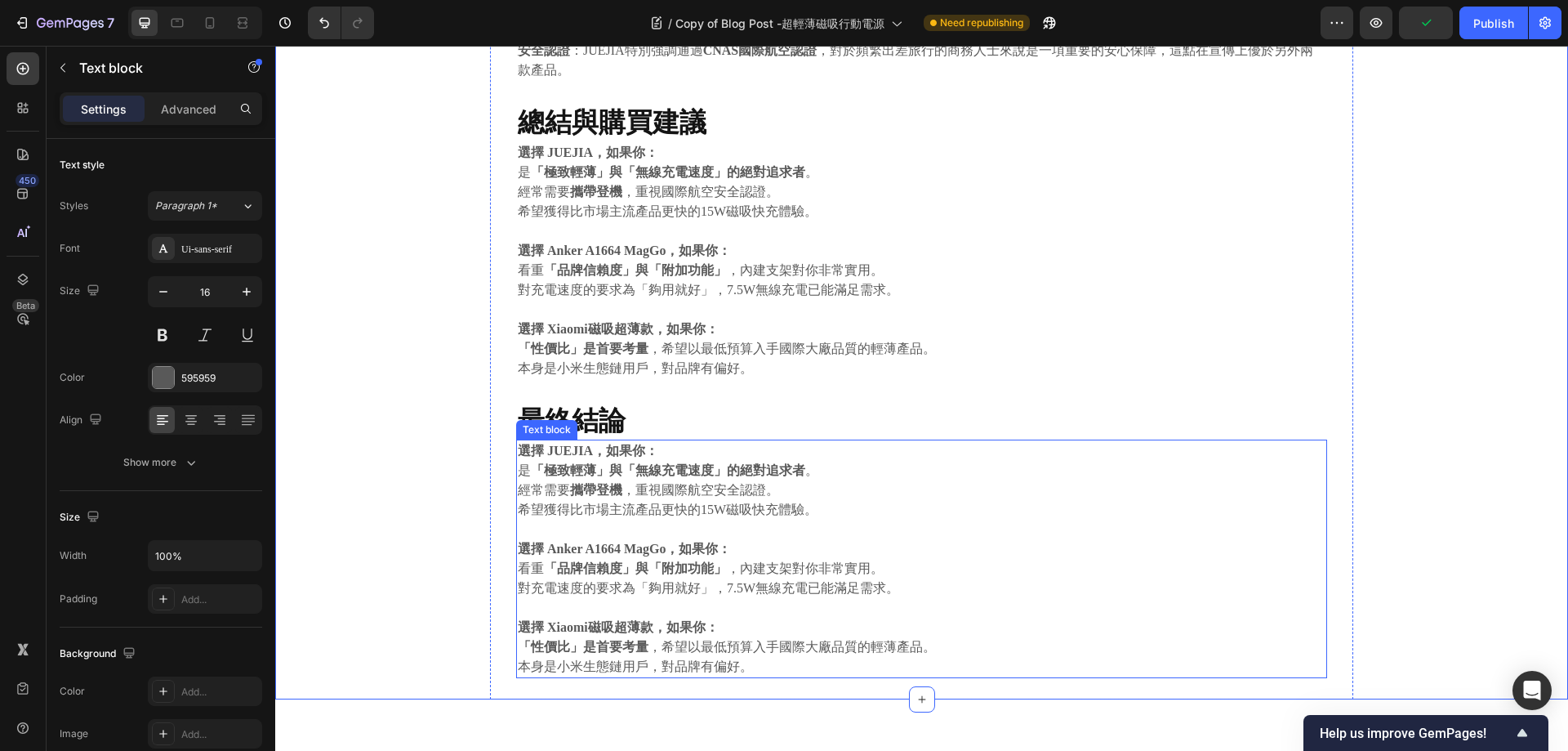
click at [677, 502] on p "希望獲得比市場主流產品更快的15W磁吸快充體驗。" at bounding box center [921, 509] width 808 height 19
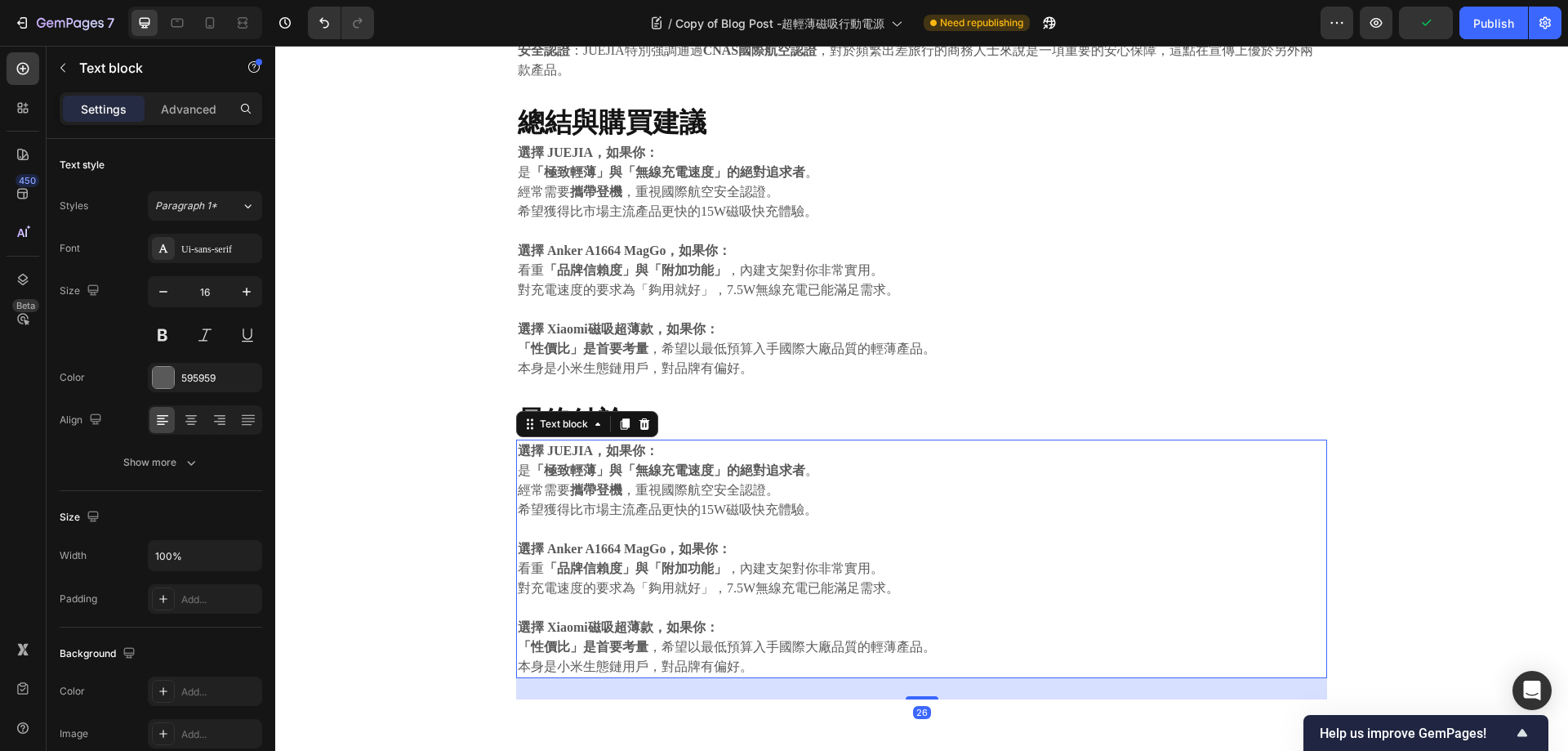
click at [677, 502] on p "希望獲得比市場主流產品更快的15W磁吸快充體驗。" at bounding box center [921, 509] width 808 height 19
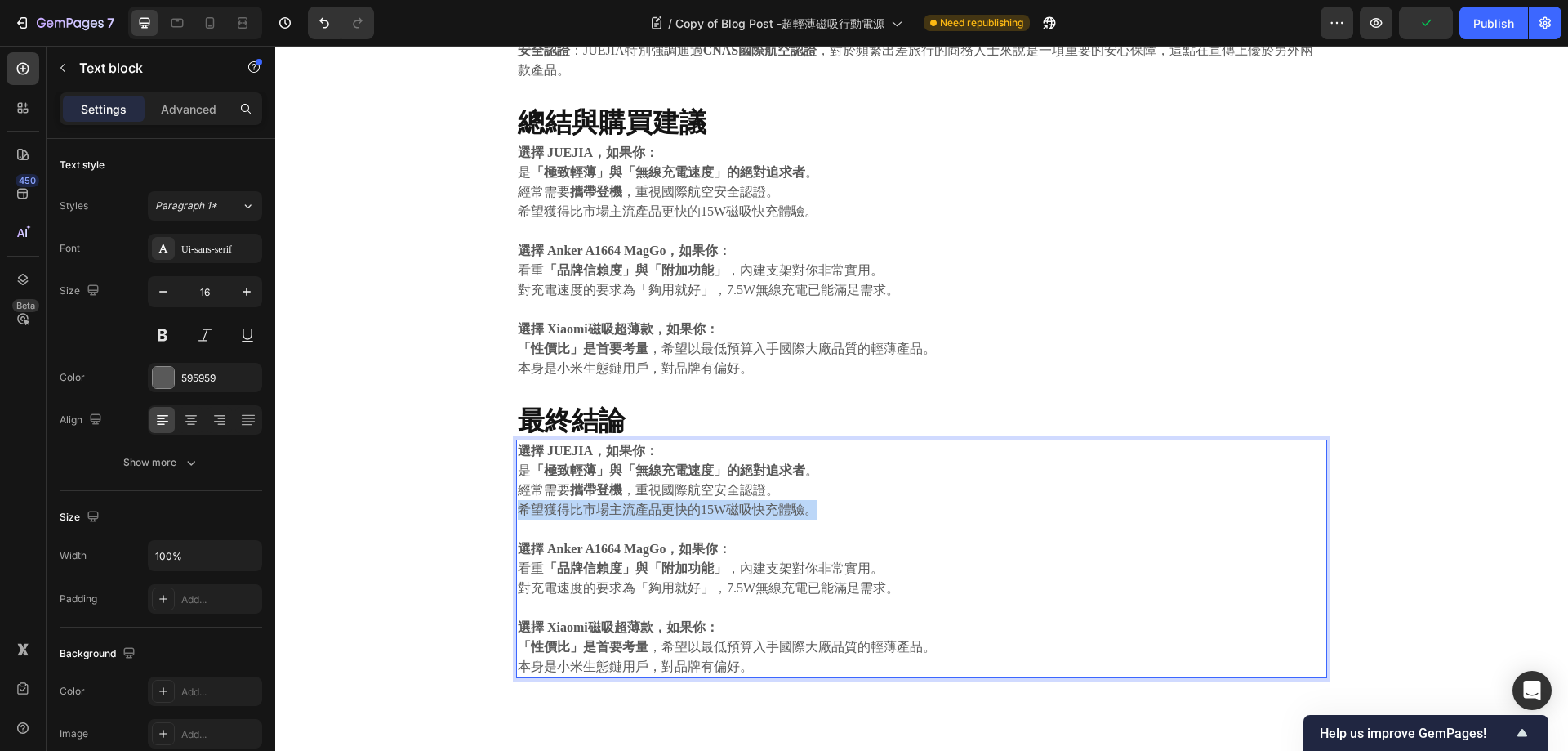
click at [677, 502] on p "希望獲得比市場主流產品更快的15W磁吸快充體驗。" at bounding box center [921, 509] width 808 height 19
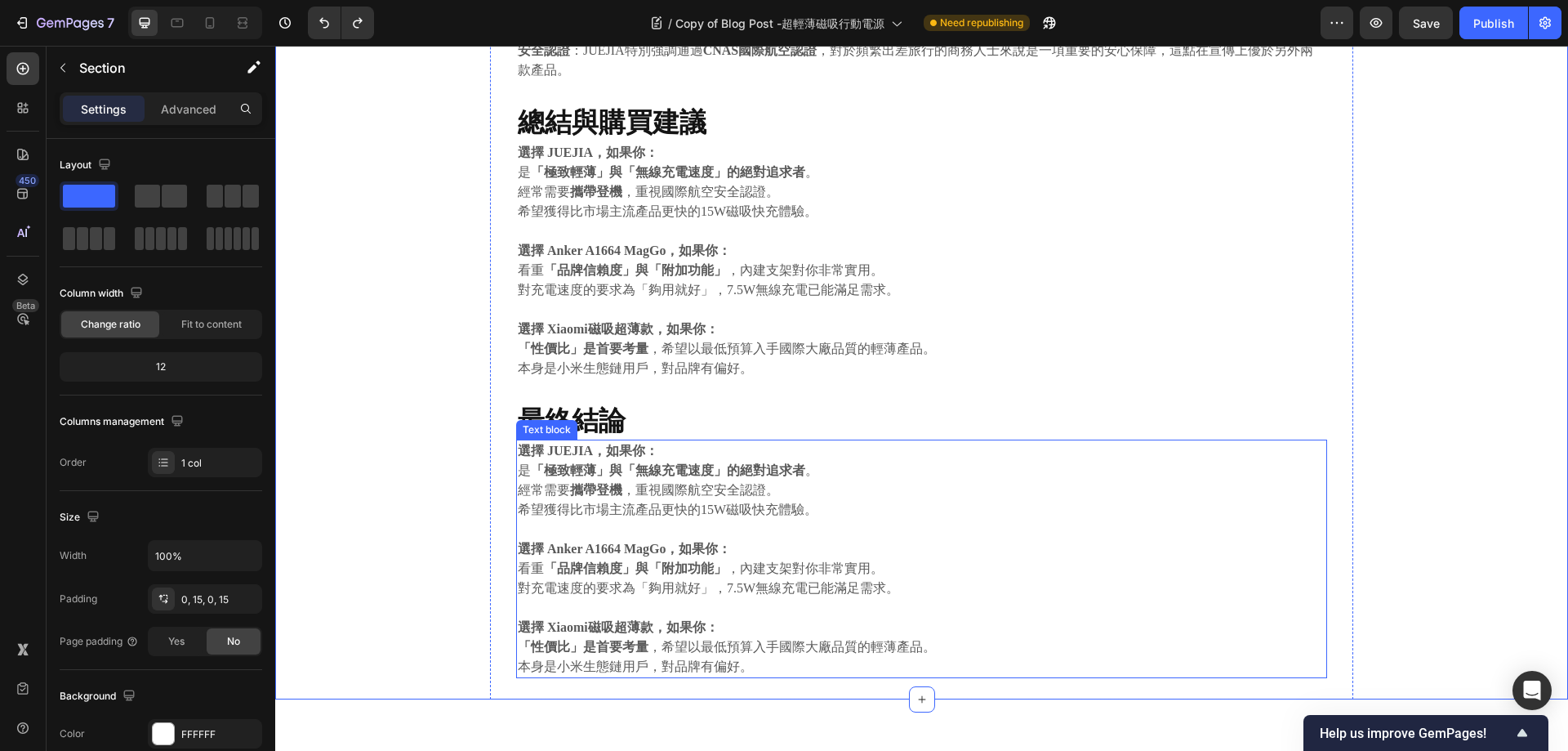
click at [711, 567] on strong "「品牌信賴度」與「附加功能」" at bounding box center [636, 567] width 183 height 14
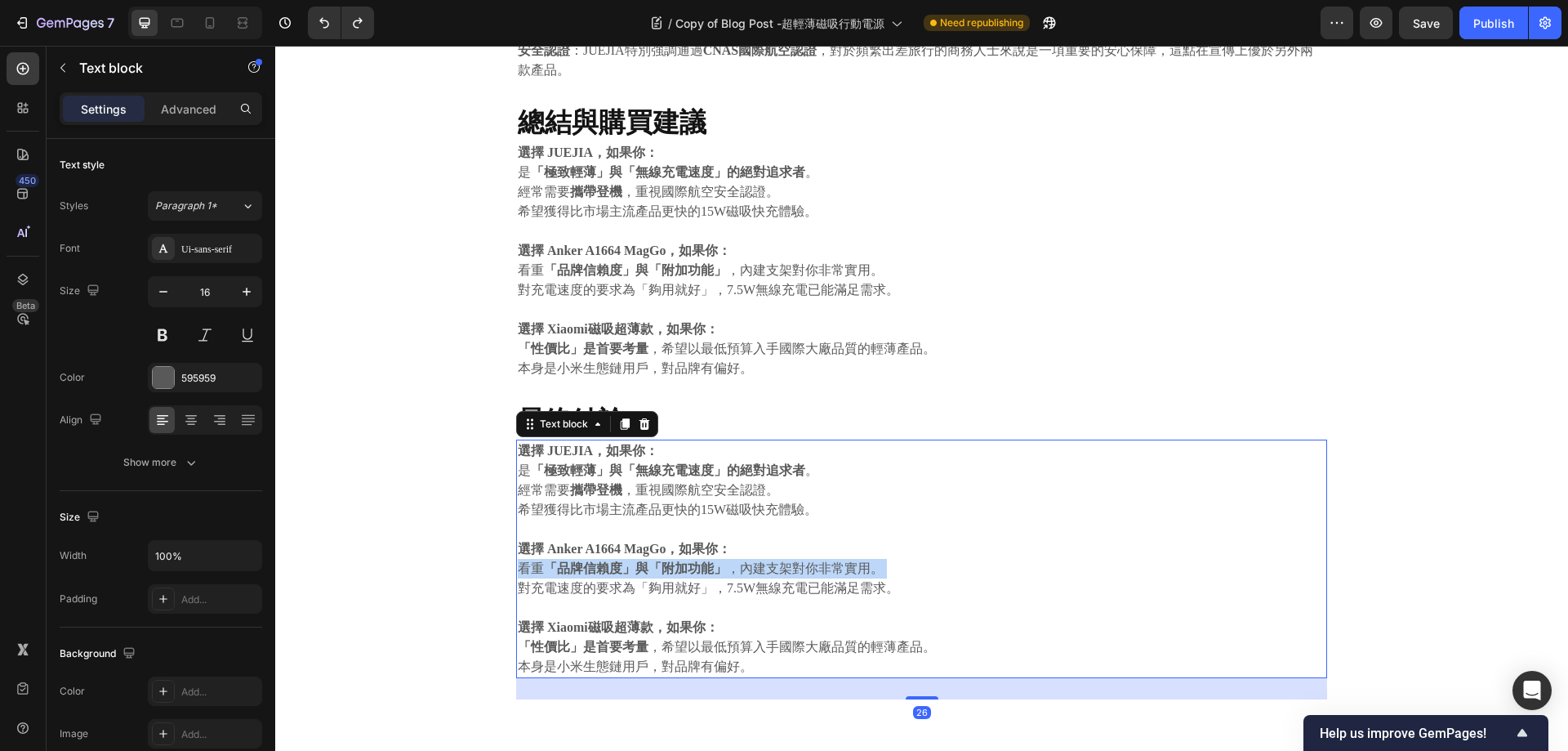
click at [711, 567] on strong "「品牌信賴度」與「附加功能」" at bounding box center [636, 567] width 183 height 14
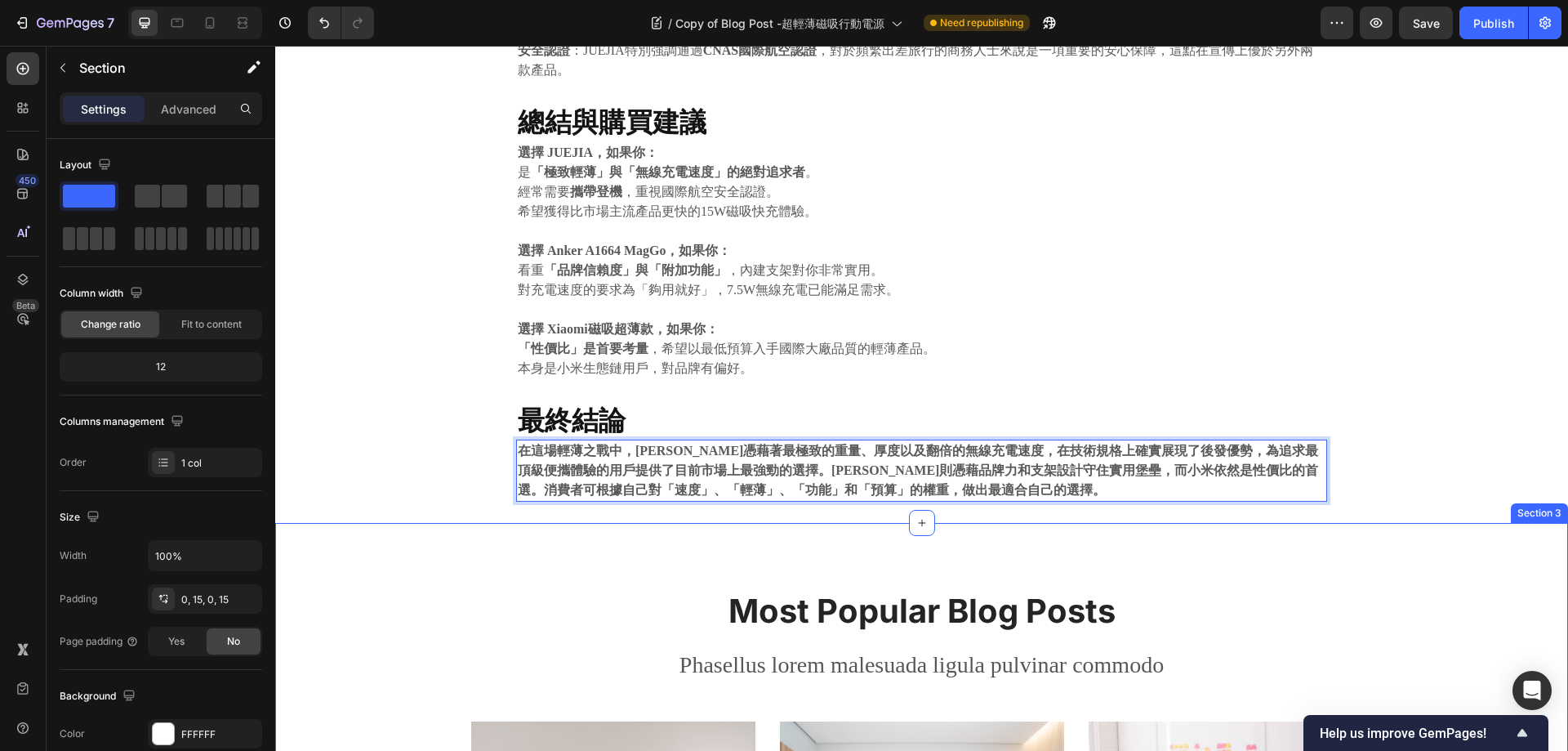
click at [1194, 376] on p "本身是小米生態鏈用戶，對品牌有偏好。" at bounding box center [921, 368] width 808 height 19
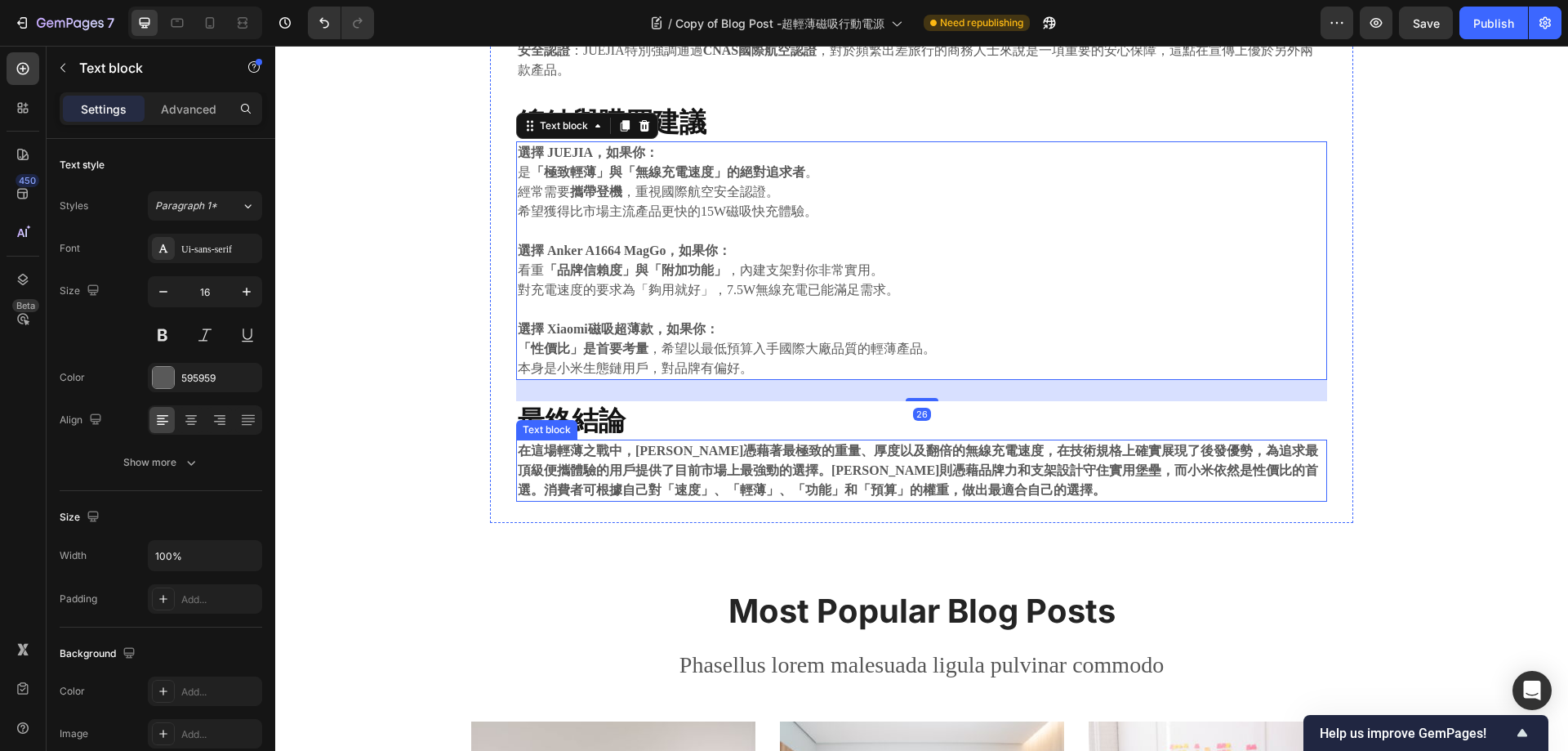
click at [1017, 463] on strong "在這場輕薄之戰中，[PERSON_NAME]憑藉著最極致的重量、厚度以及翻倍的無線充電速度，在技術規格上確實展現了後發優勢，為追求最頂級便攜體驗的用戶提供了目…" at bounding box center [918, 471] width 801 height 54
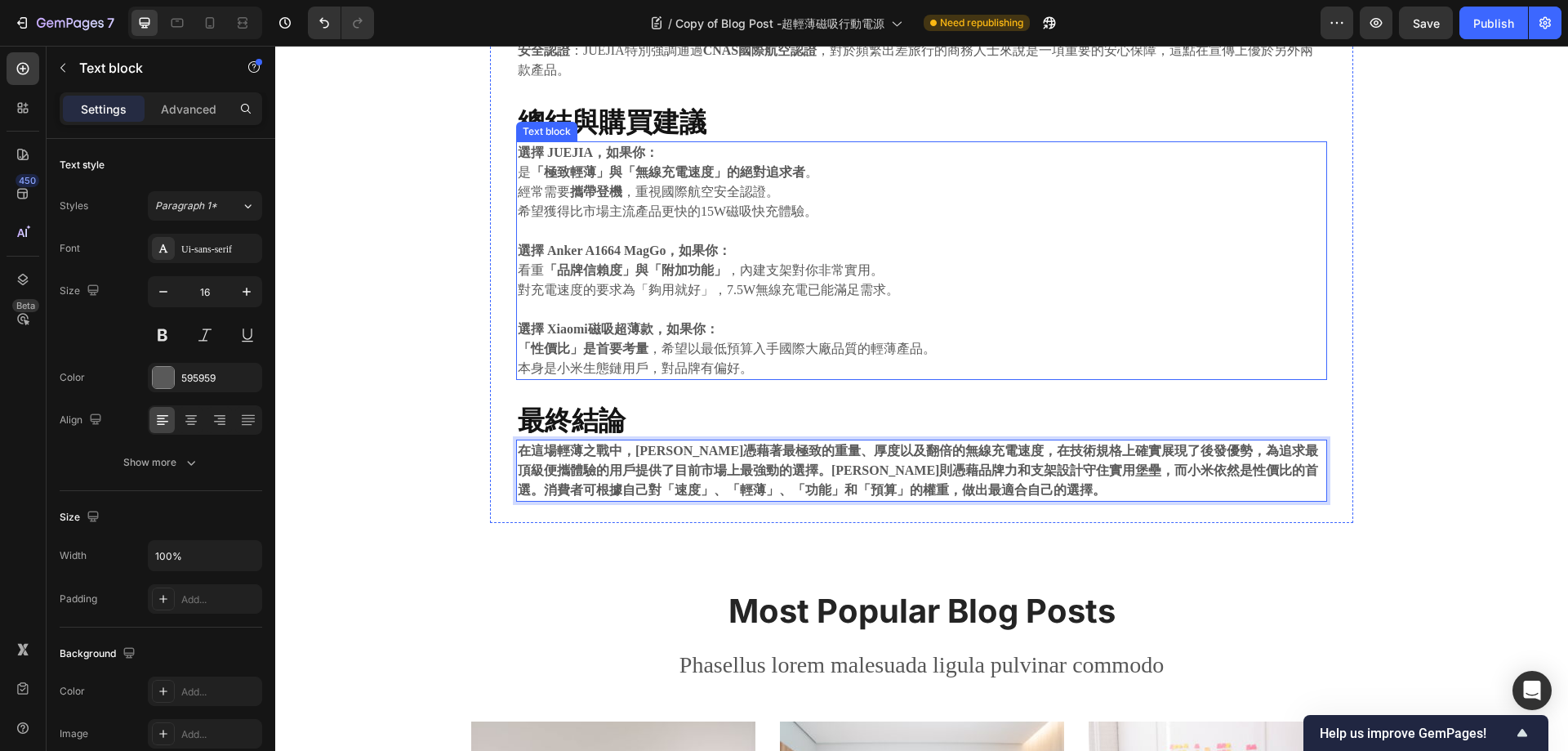
click at [1294, 287] on p "對充電速度的要求為「夠用就好」，7.5W無線充電已能滿足需求。" at bounding box center [921, 290] width 808 height 19
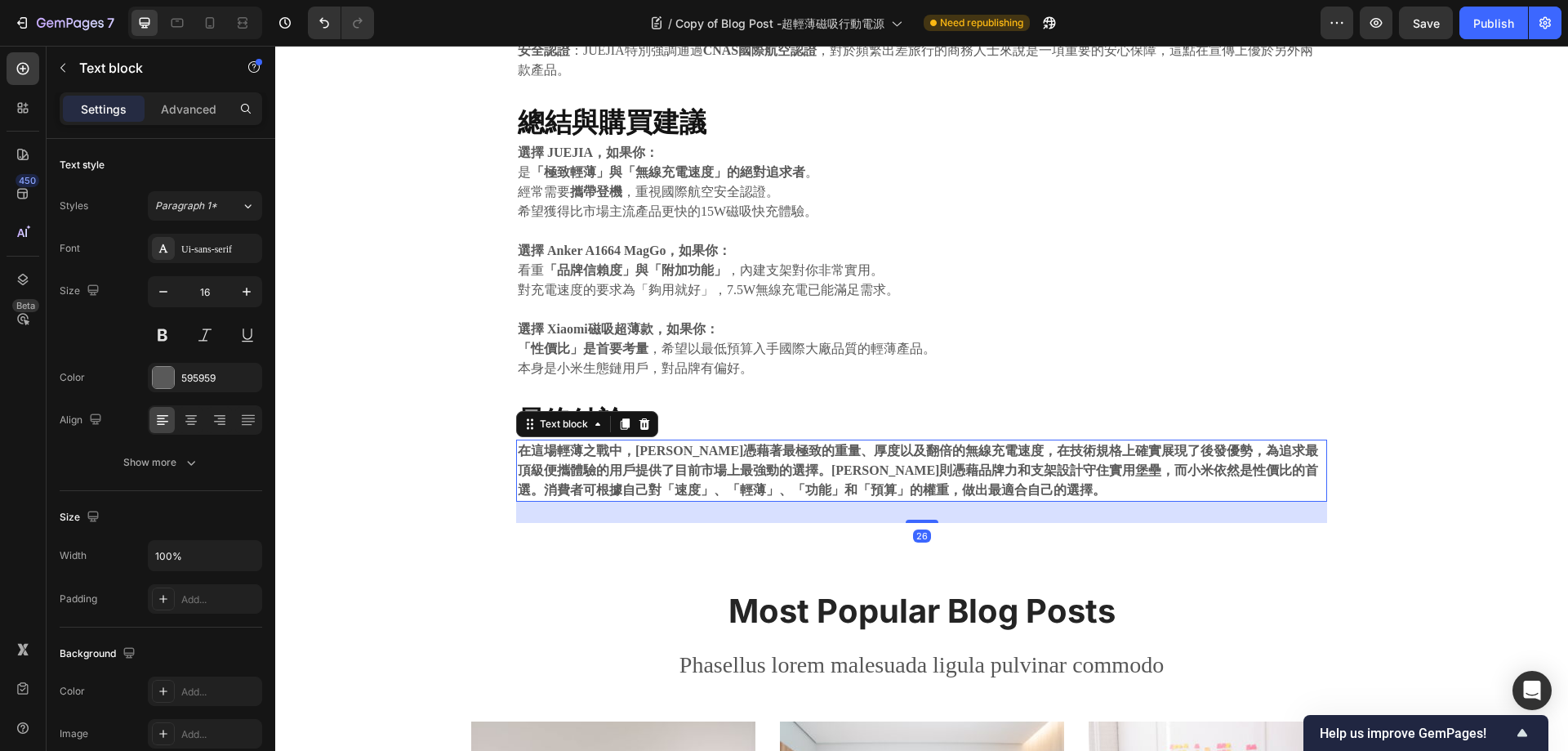
click at [815, 472] on strong "在這場輕薄之戰中，[PERSON_NAME]憑藉著最極致的重量、厚度以及翻倍的無線充電速度，在技術規格上確實展現了後發優勢，為追求最頂級便攜體驗的用戶提供了目…" at bounding box center [918, 471] width 801 height 54
click at [898, 483] on strong "在這場輕薄之戰中，[PERSON_NAME]憑藉著最極致的重量、厚度以及翻倍的無線充電速度，在技術規格上確實展現了後發優勢，為追求最頂級便攜體驗的用戶提供了目…" at bounding box center [918, 471] width 801 height 54
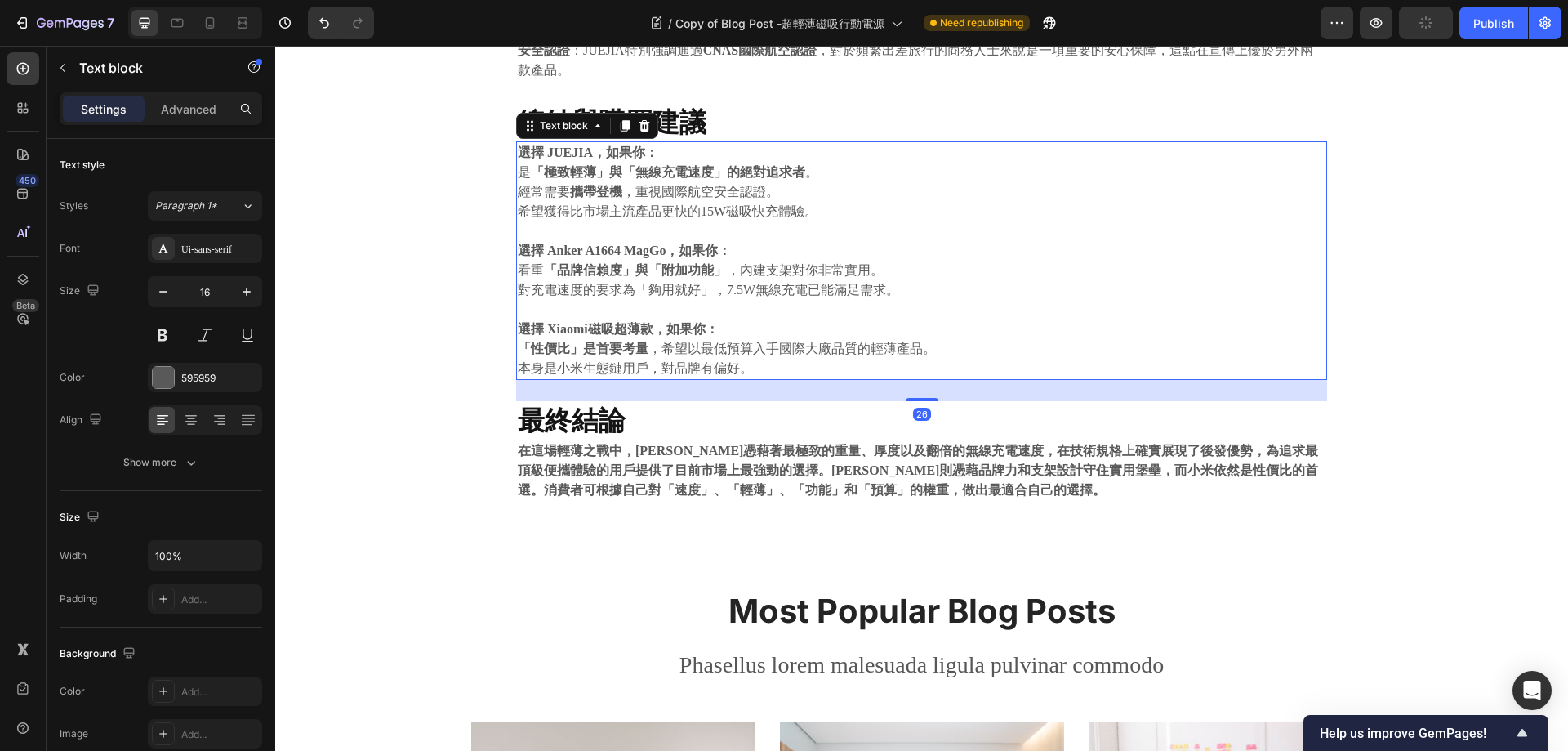
click at [1056, 343] on p "「性價比」是首要考量 ，希望以最低預算入手國際大廠品質的輕薄產品。" at bounding box center [921, 349] width 808 height 19
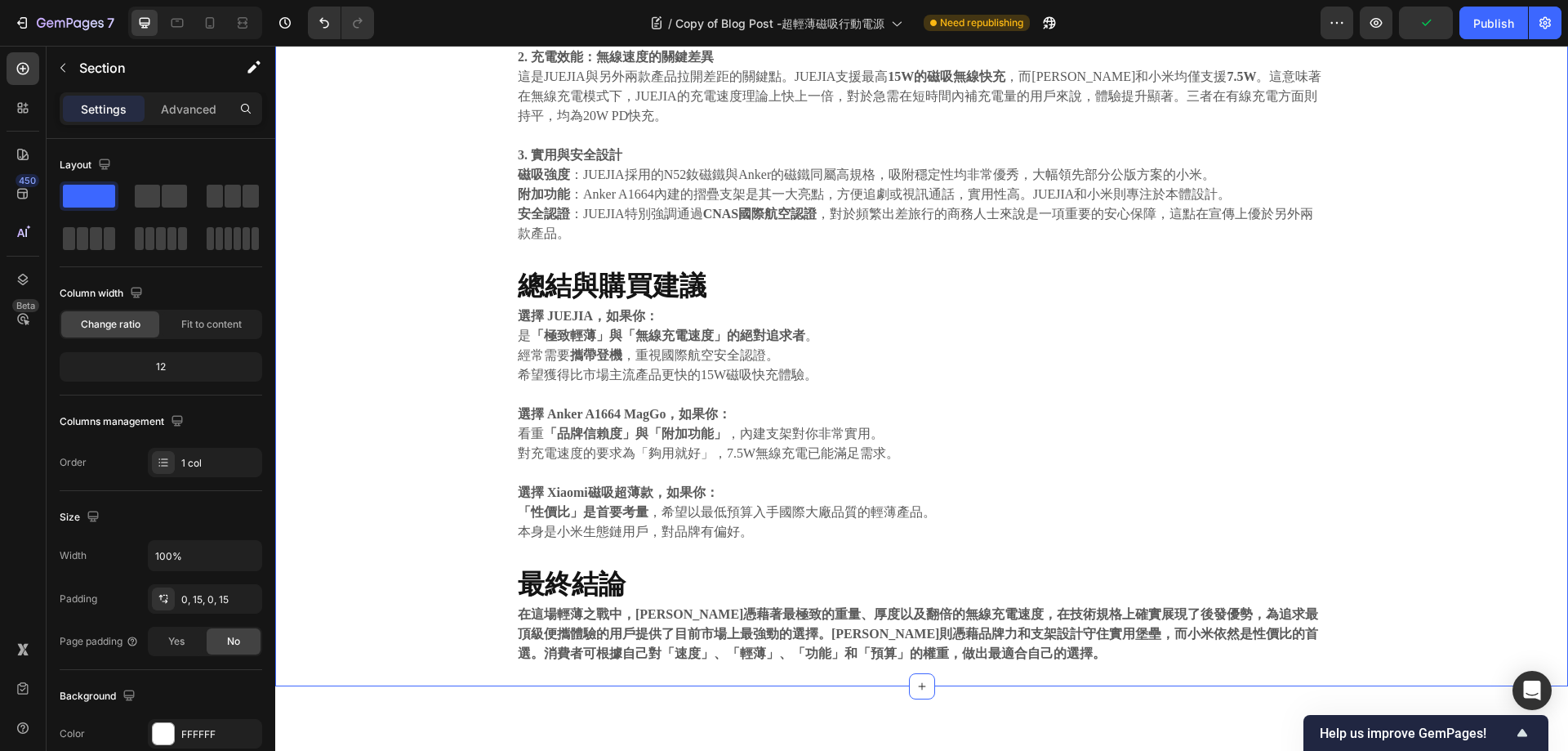
click at [376, 315] on div "⁠⁠⁠⁠⁠⁠⁠ JUEJIA磁吸行動電源 vs. Anker A1664 MagGo vs. 小米磁吸超薄款 Heading [DATE] Text bloc…" at bounding box center [921, 55] width 1268 height 1261
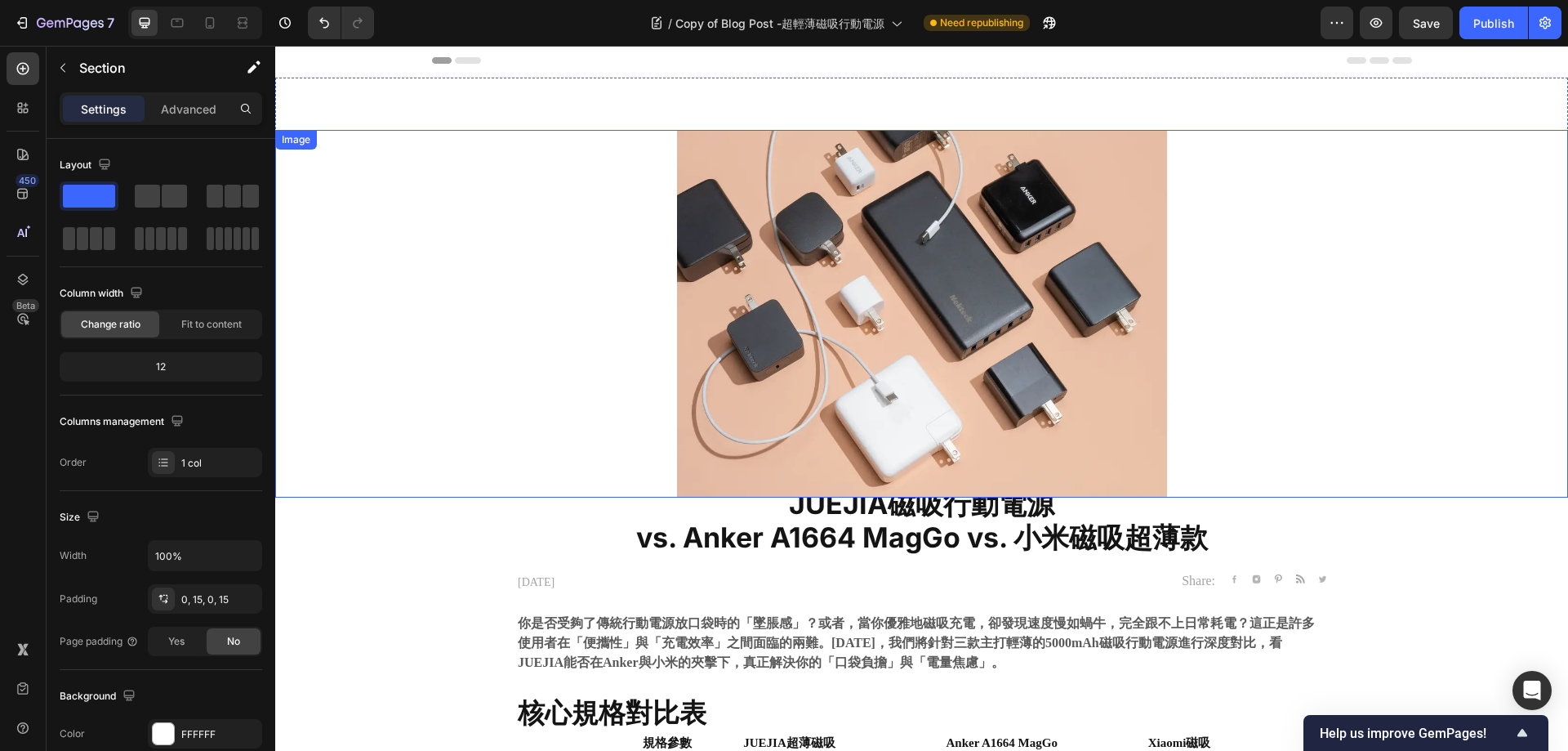
scroll to position [0, 0]
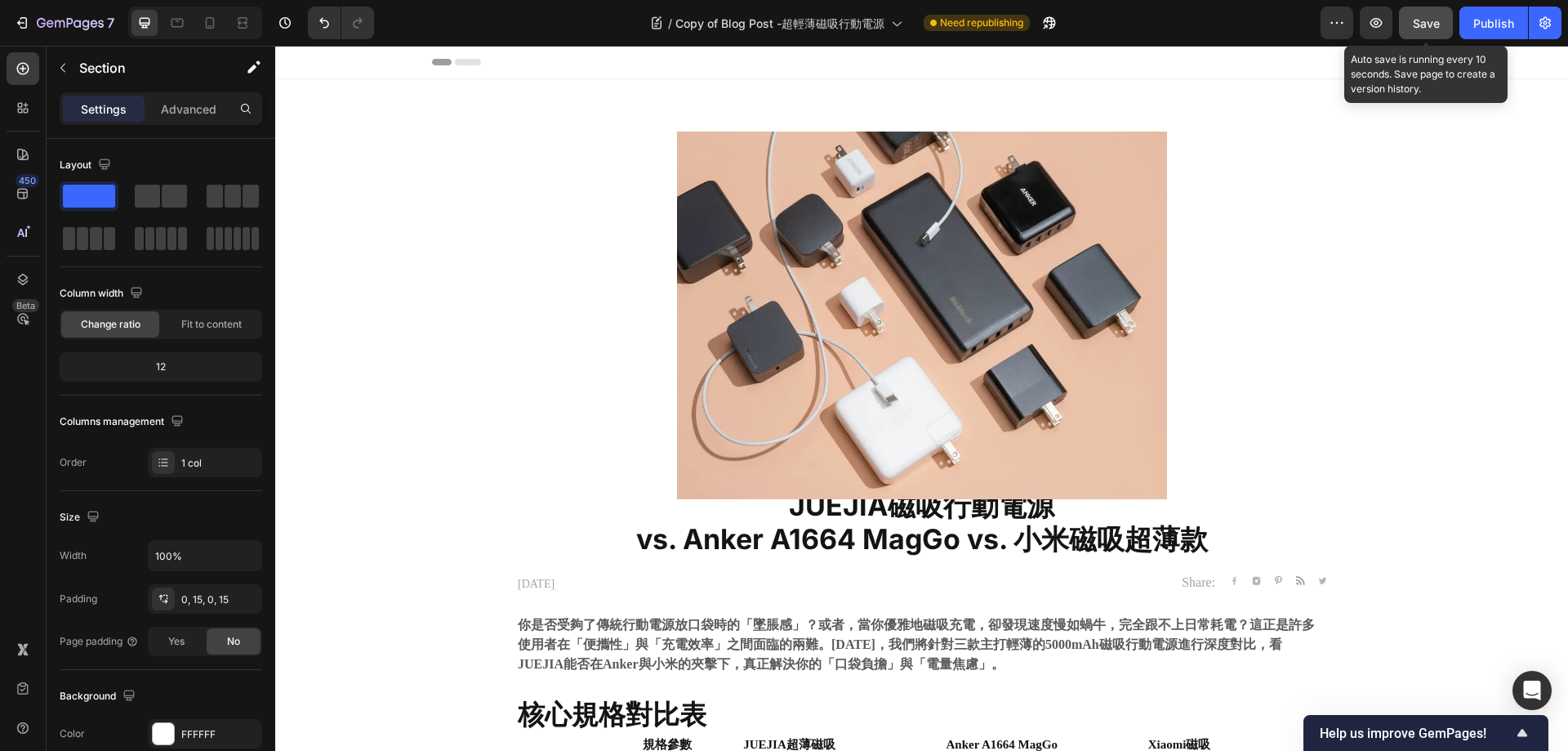
click at [1408, 20] on button "Save" at bounding box center [1426, 22] width 53 height 32
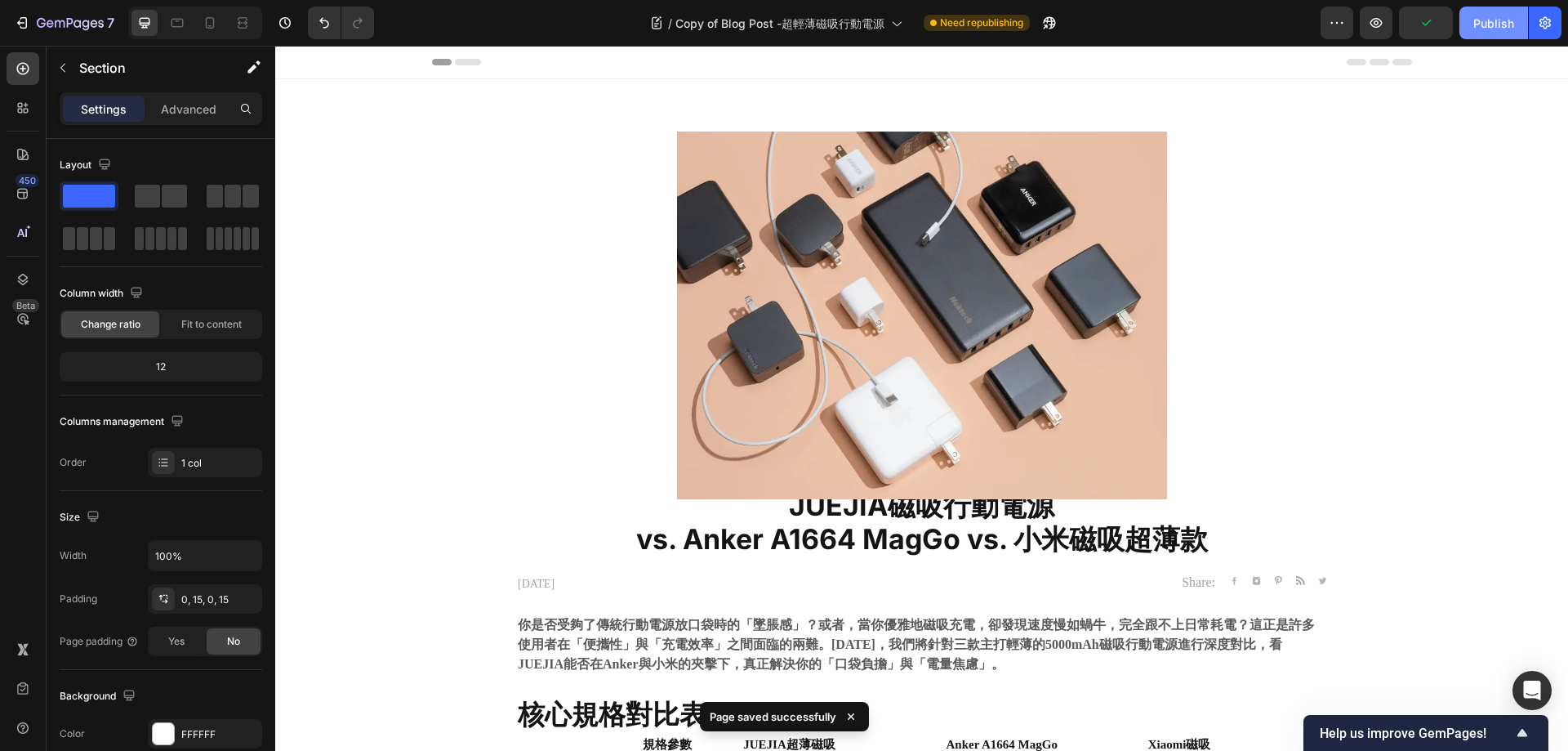
click at [1493, 21] on div "Publish" at bounding box center [1494, 23] width 41 height 18
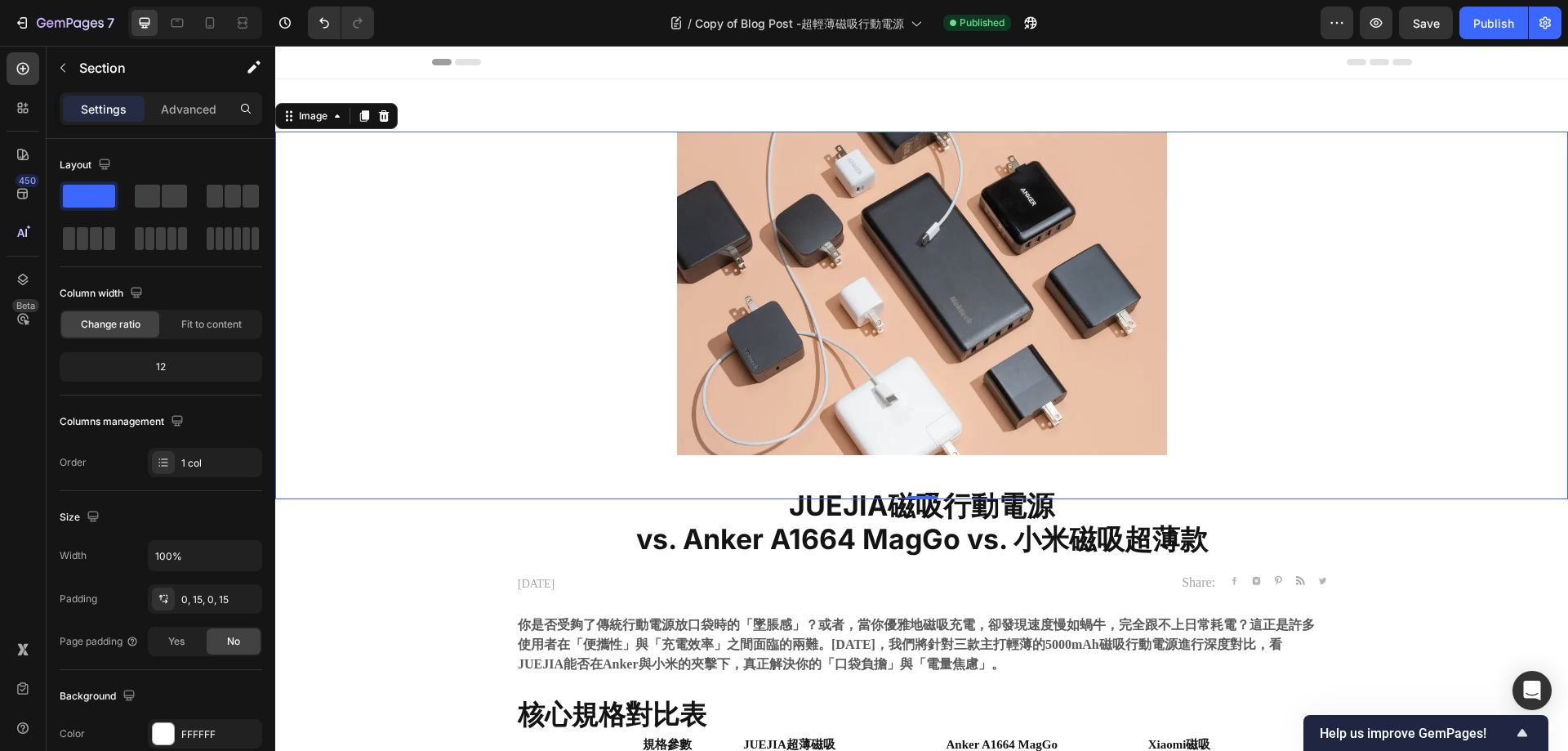
drag, startPoint x: 429, startPoint y: 172, endPoint x: 495, endPoint y: 53, distance: 136.1
click at [429, 172] on div at bounding box center [921, 316] width 1293 height 368
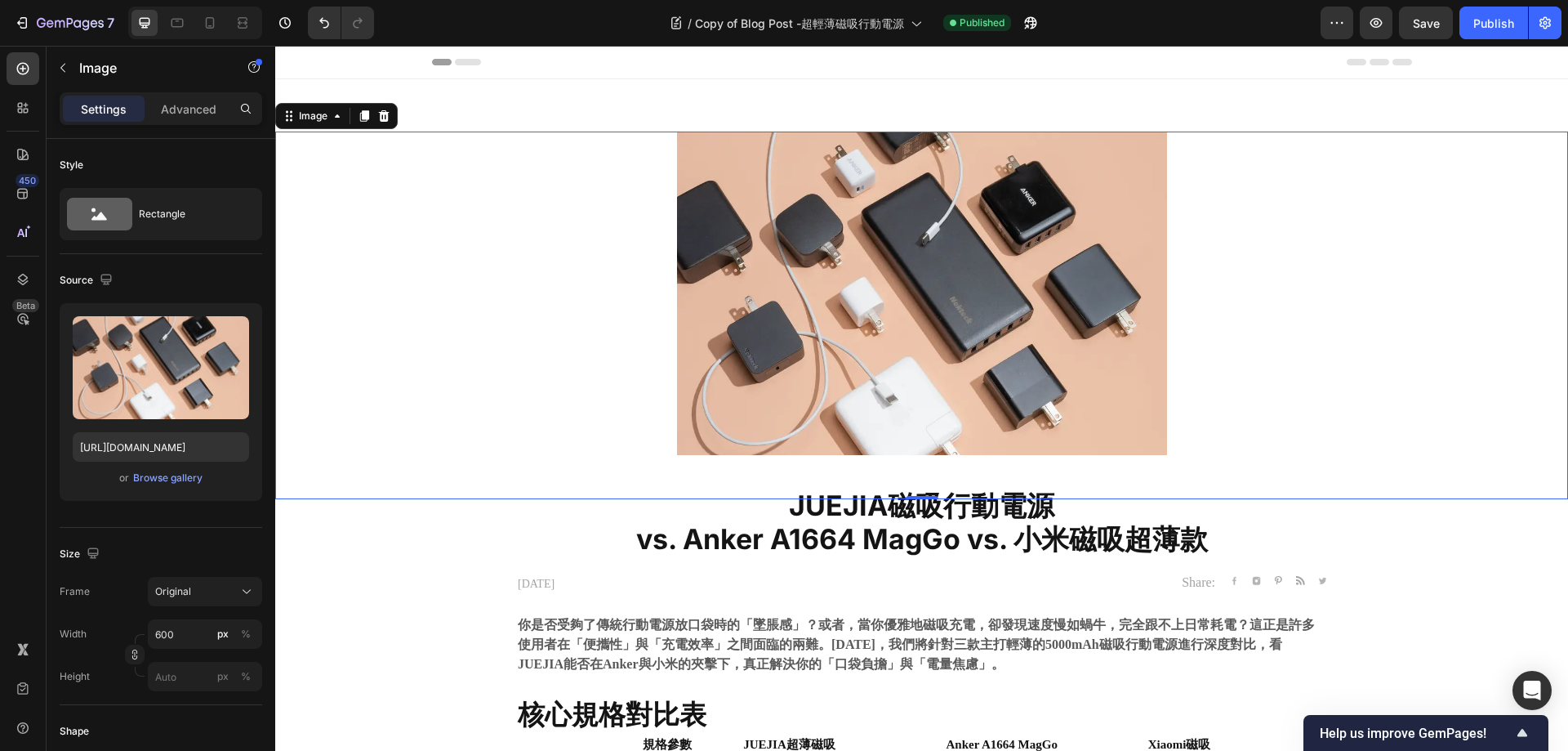
click at [548, 21] on div "/ Copy of Blog Post -超輕薄磁吸行動電源 Published" at bounding box center [854, 22] width 933 height 32
click at [20, 8] on button "7" at bounding box center [64, 22] width 115 height 32
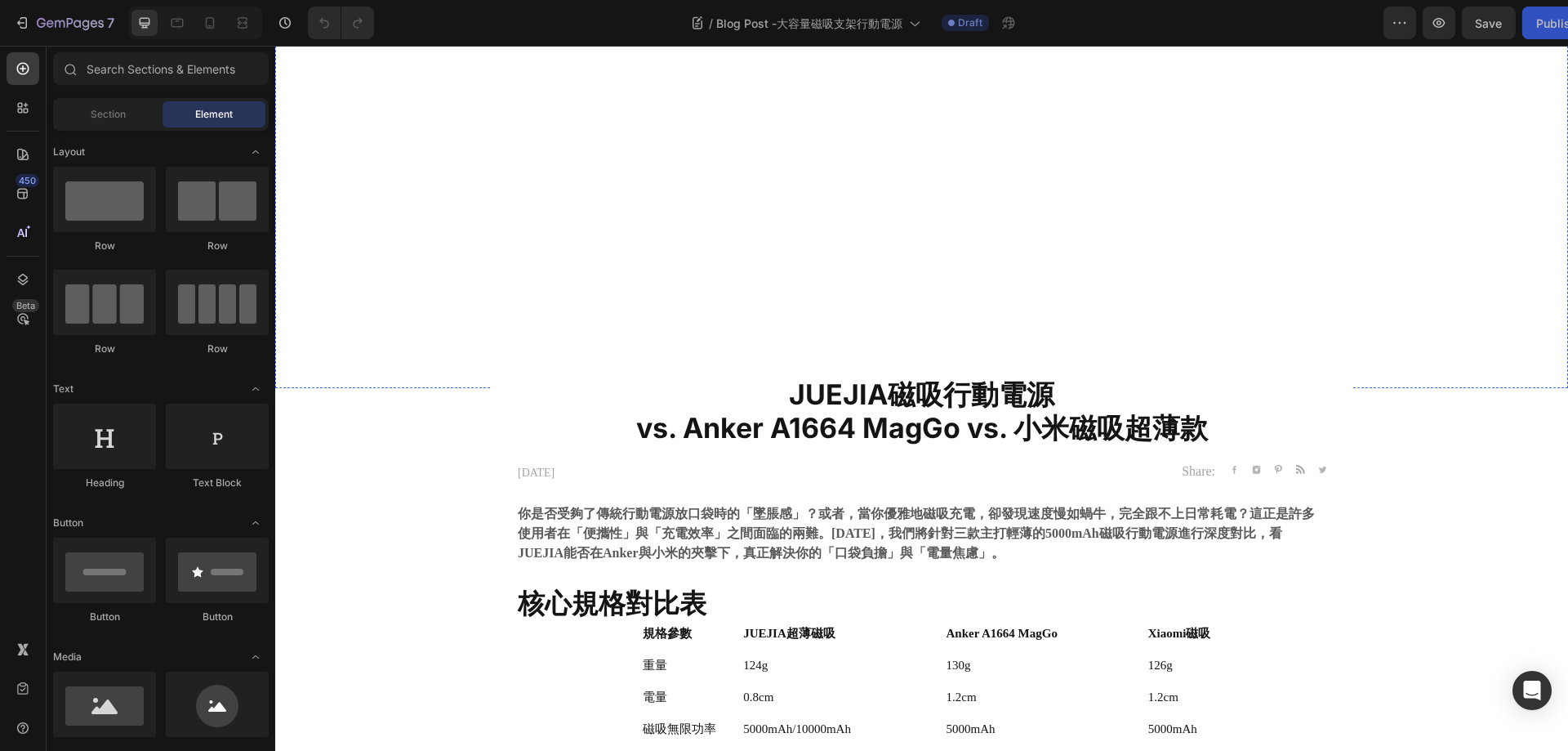
scroll to position [82, 0]
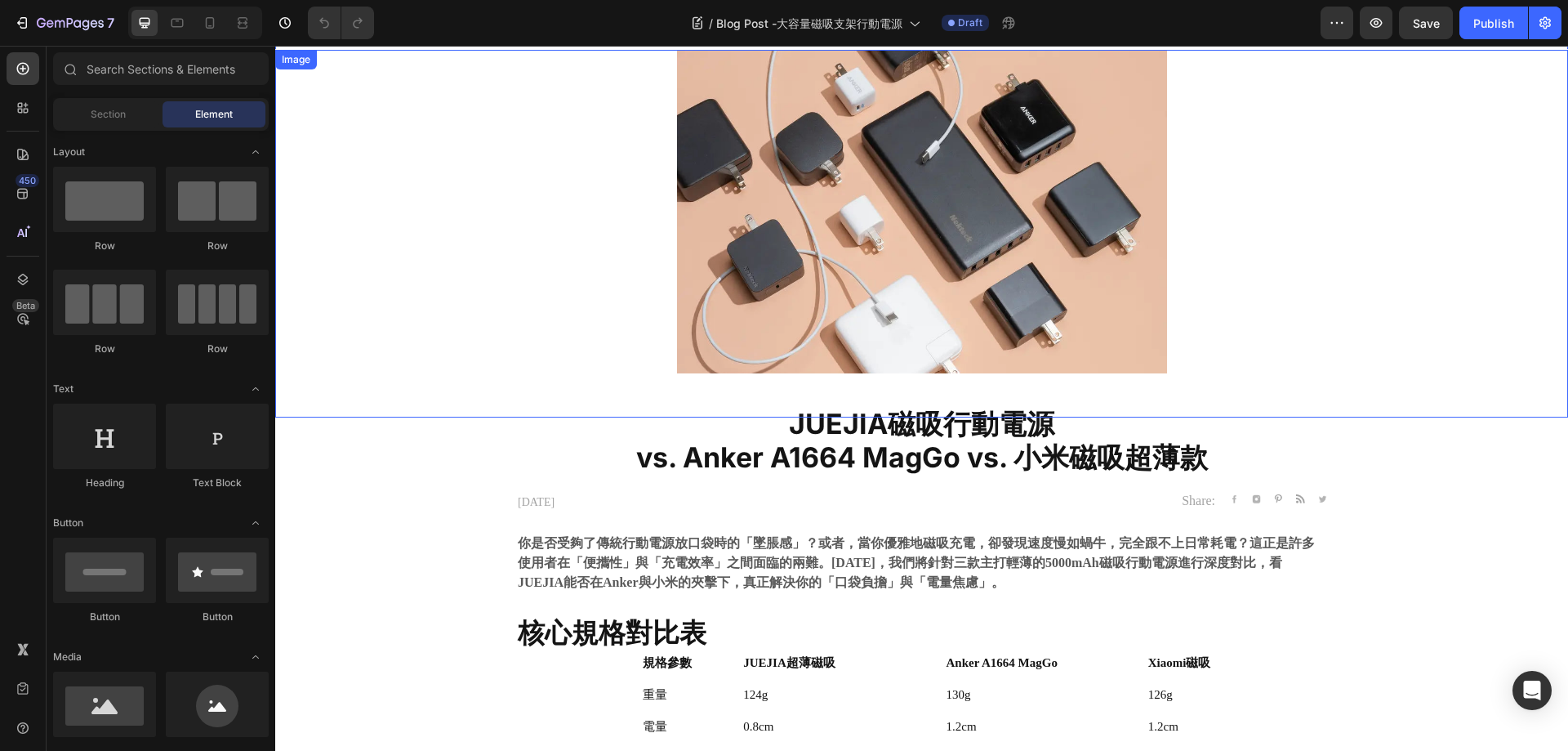
click at [1117, 219] on img at bounding box center [921, 233] width 490 height 368
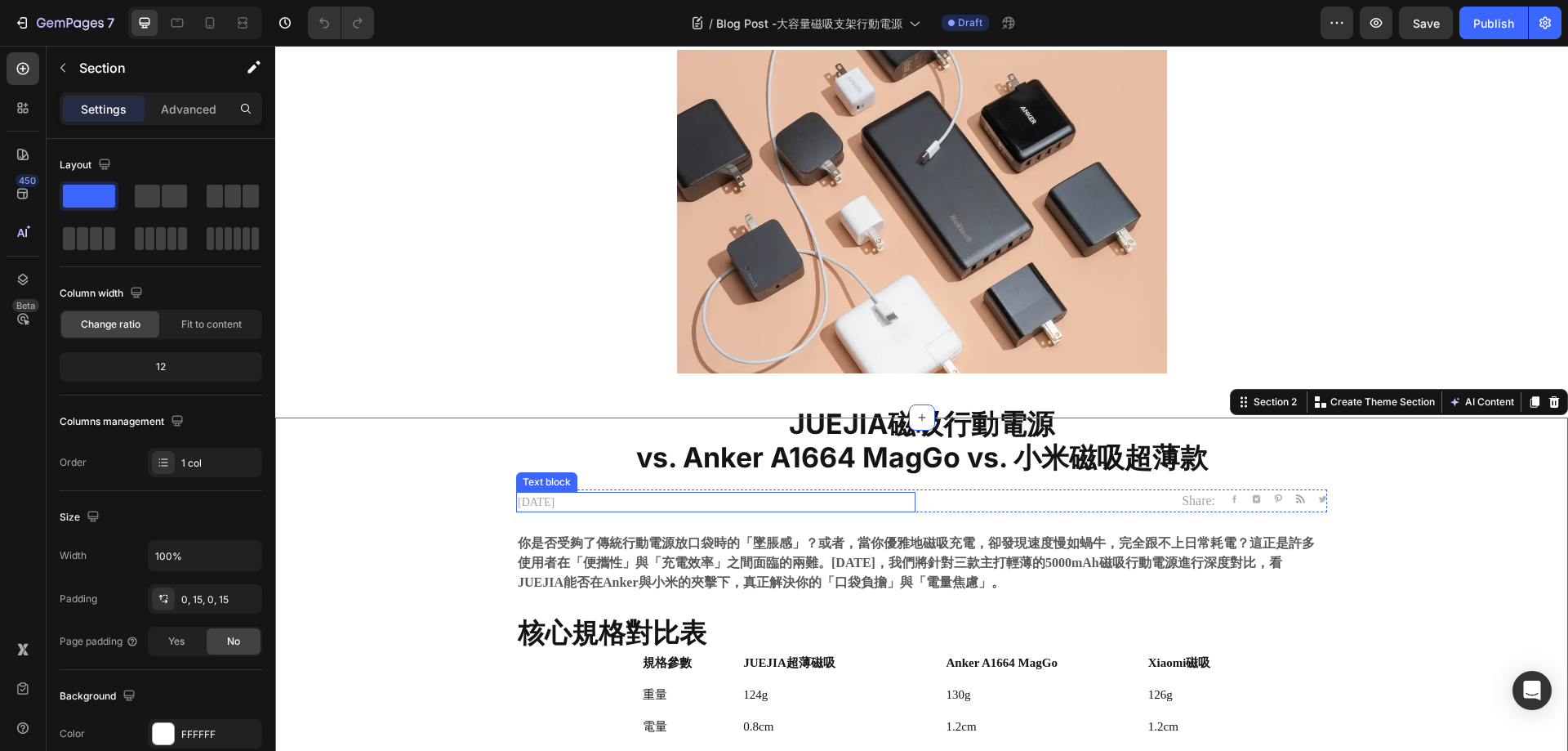
click at [1090, 443] on strong "vs. Anker A1664 MagGo vs. 小米磁吸超薄款" at bounding box center [922, 457] width 572 height 33
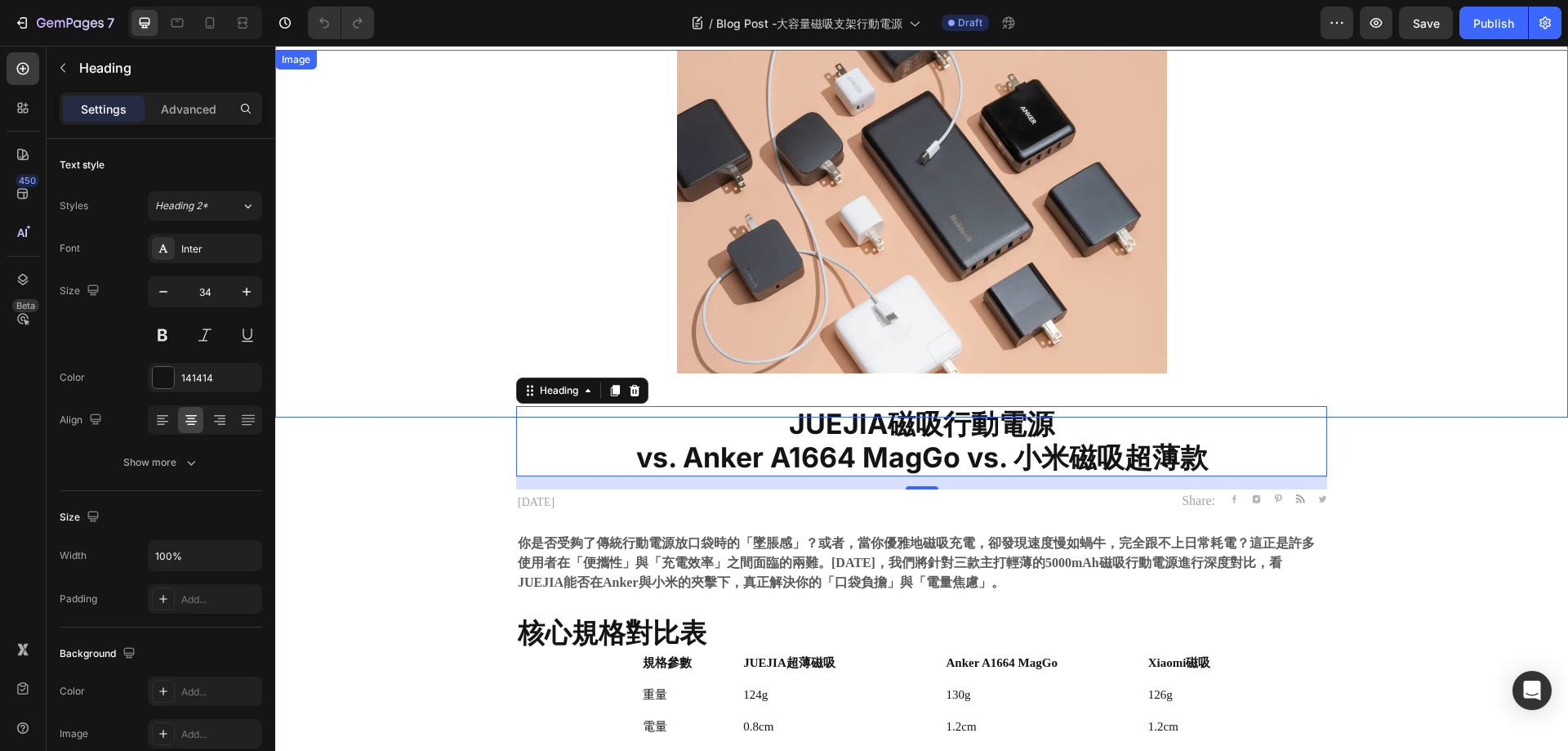
click at [939, 207] on img at bounding box center [921, 233] width 490 height 368
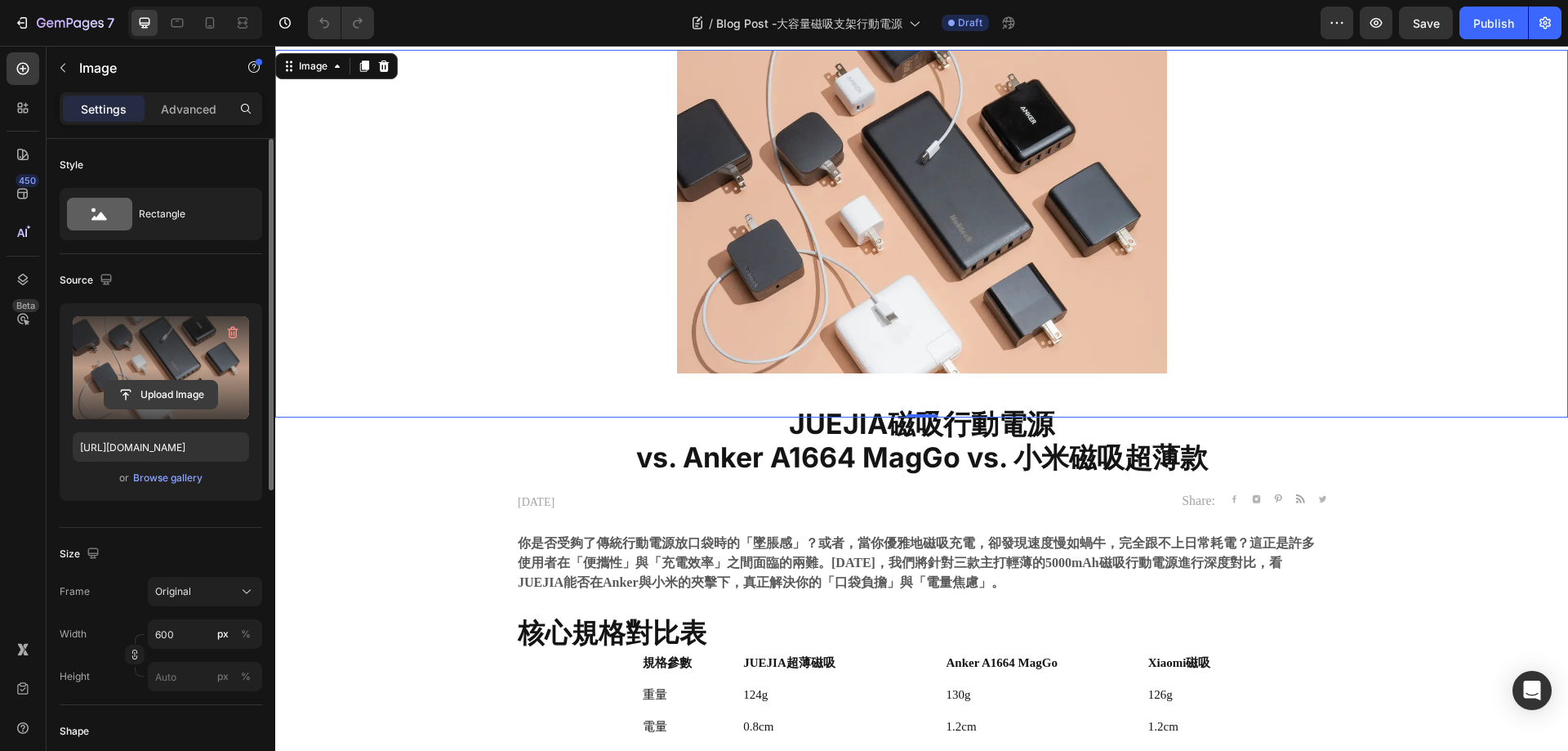
click at [160, 395] on input "file" at bounding box center [160, 395] width 113 height 28
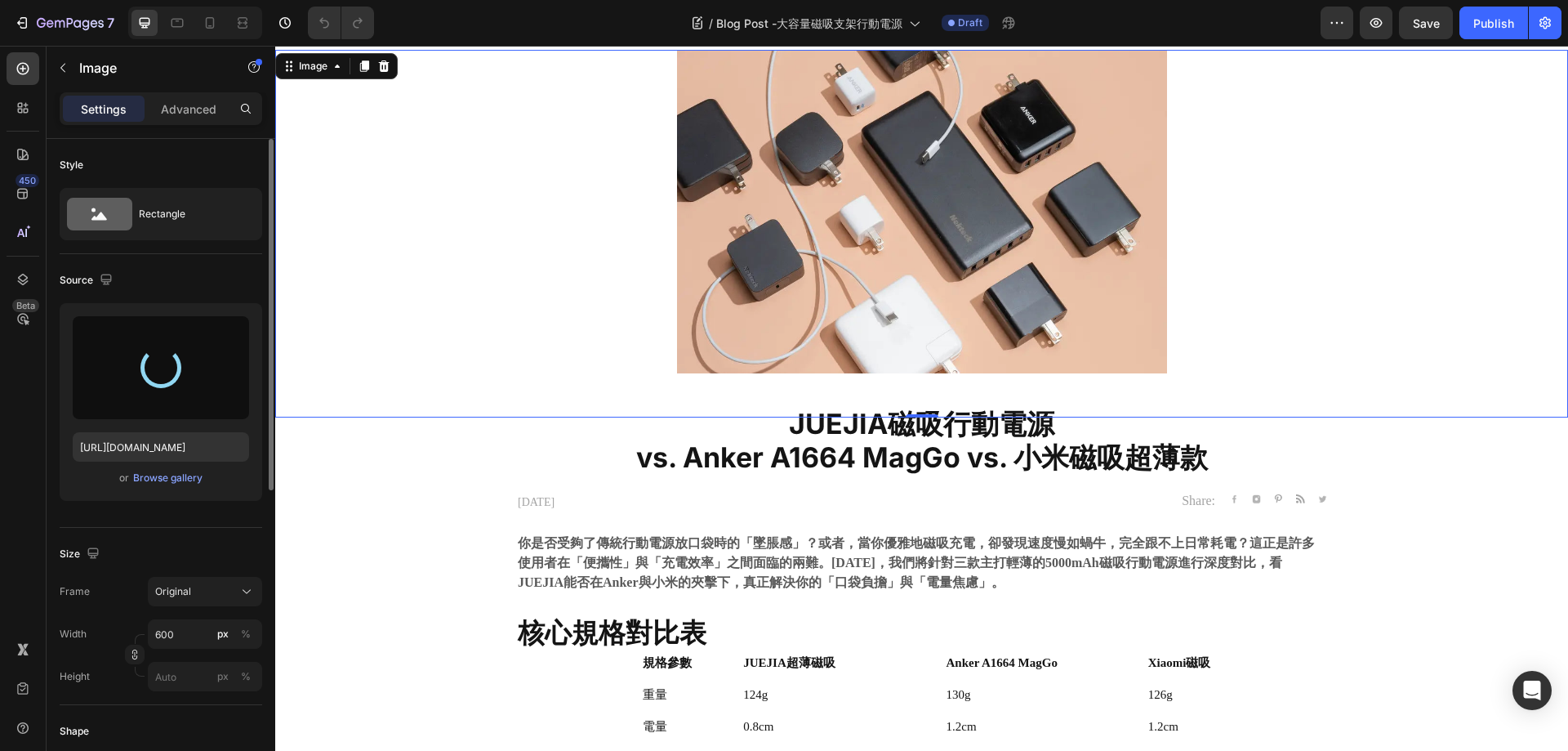
type input "[URL][DOMAIN_NAME]"
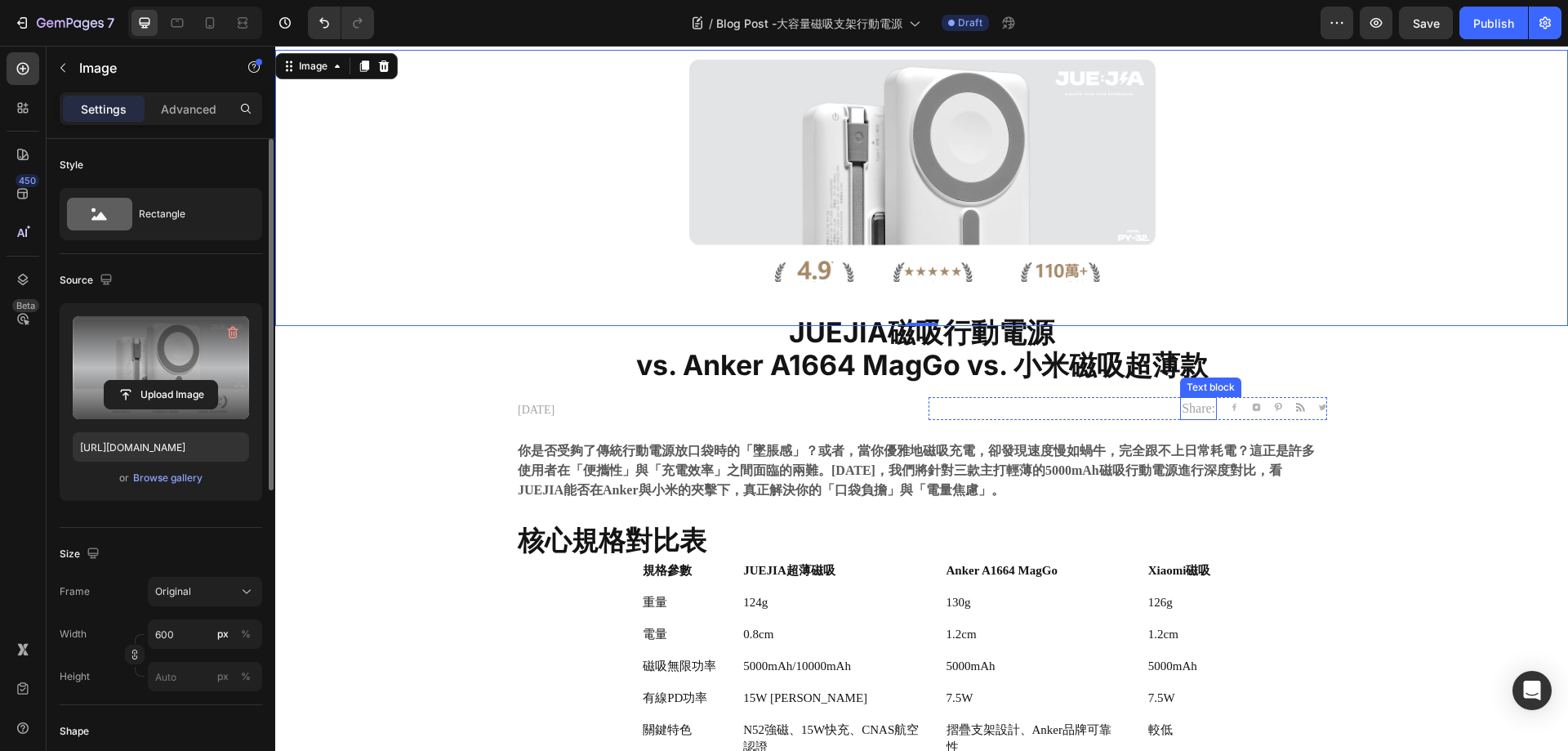
click at [935, 349] on strong "vs. Anker A1664 MagGo vs. 小米磁吸超薄款" at bounding box center [922, 364] width 572 height 33
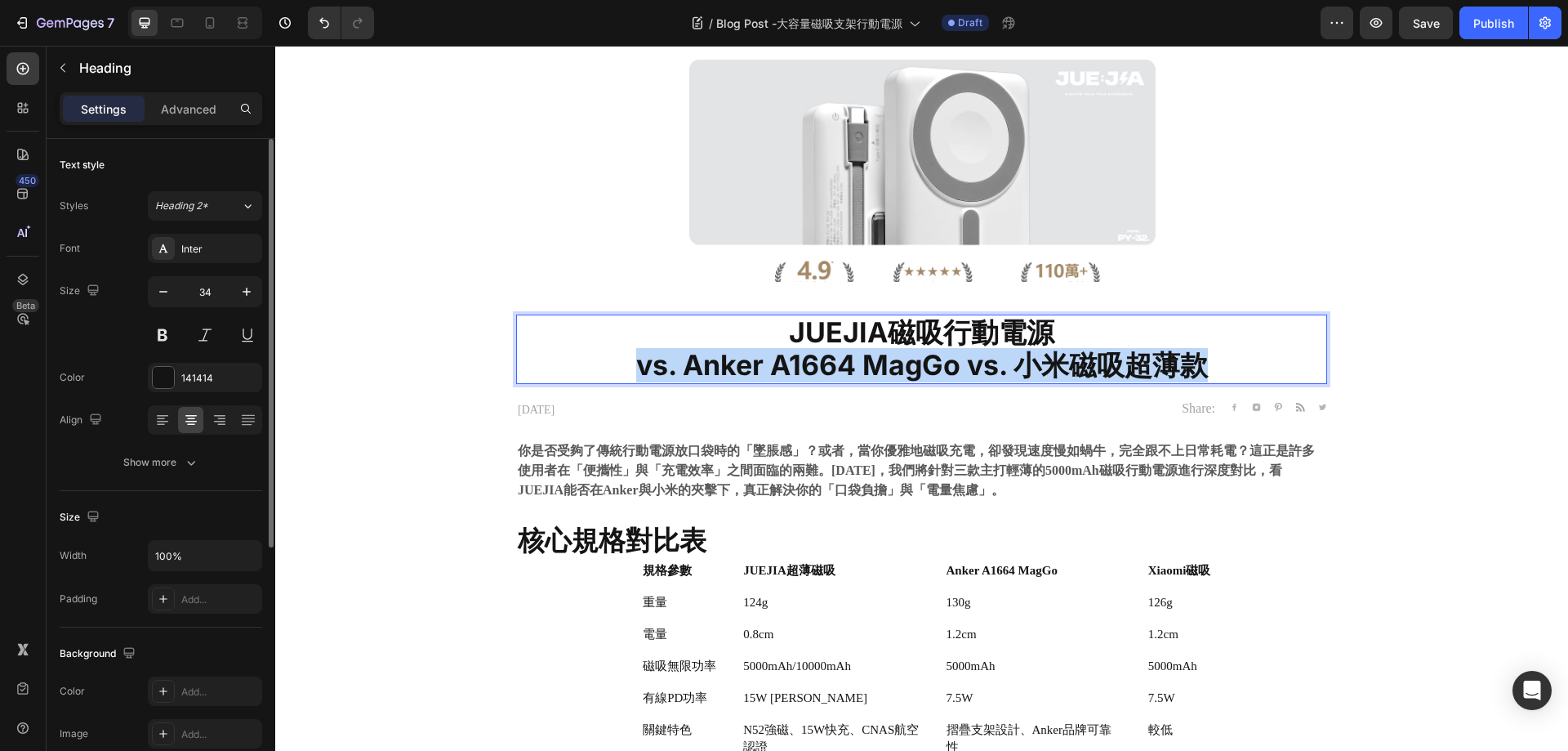
click at [958, 361] on strong "vs. Anker A1664 MagGo vs. 小米磁吸超薄款" at bounding box center [922, 364] width 572 height 33
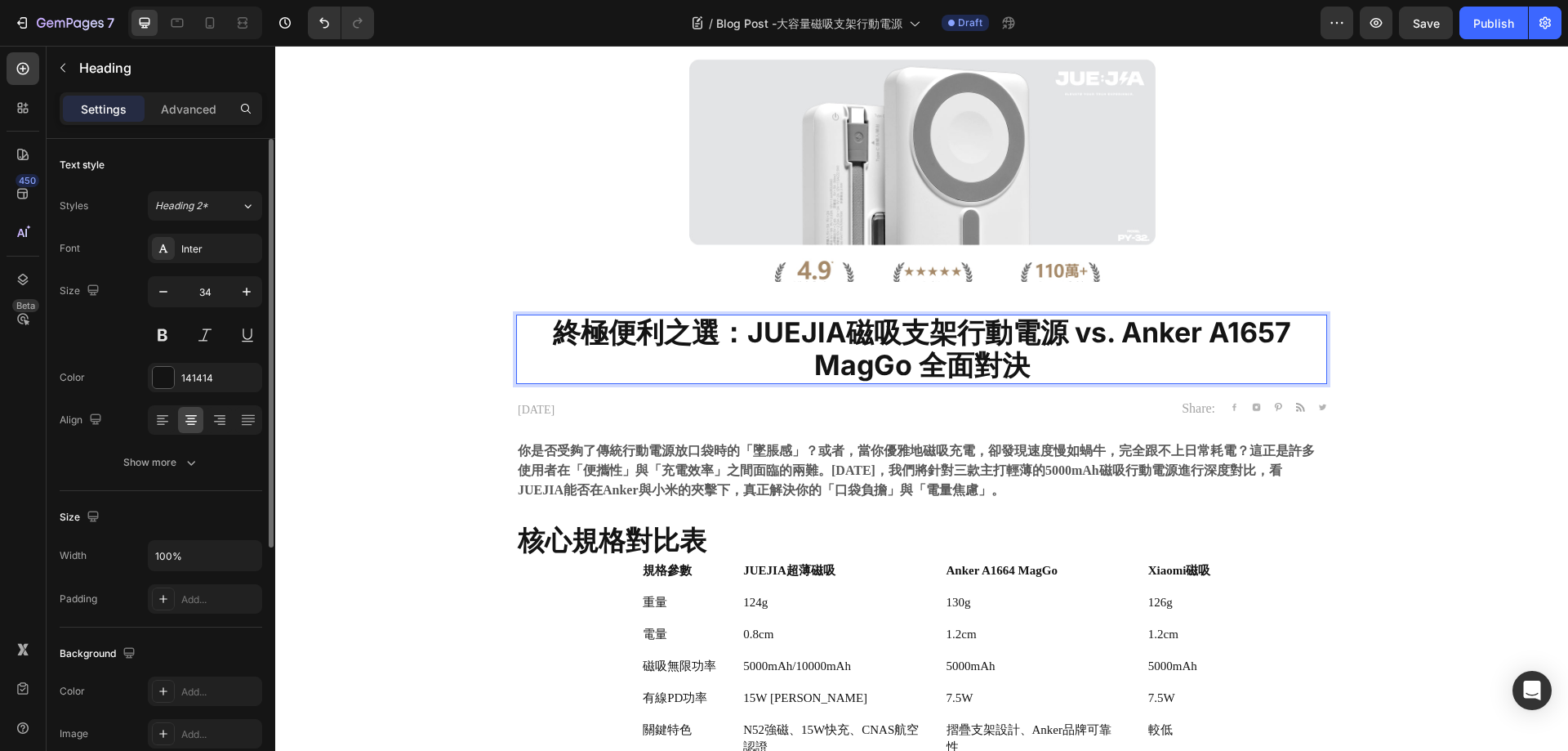
click at [1020, 357] on p "終極便利之選：JUEJIA磁吸支架行動電源 vs. Anker A1657 MagGo 全面對決" at bounding box center [921, 350] width 808 height 67
click at [750, 344] on strong "終極便利之選：JUEJIA磁吸支架行動電源 vs. Anker A1657 MagGo 全面對決" at bounding box center [922, 349] width 739 height 67
click at [739, 330] on strong "終極便利之選：JUEJIA磁吸支架行動電源 vs. Anker A1657 MagGo 全面對決" at bounding box center [922, 349] width 739 height 67
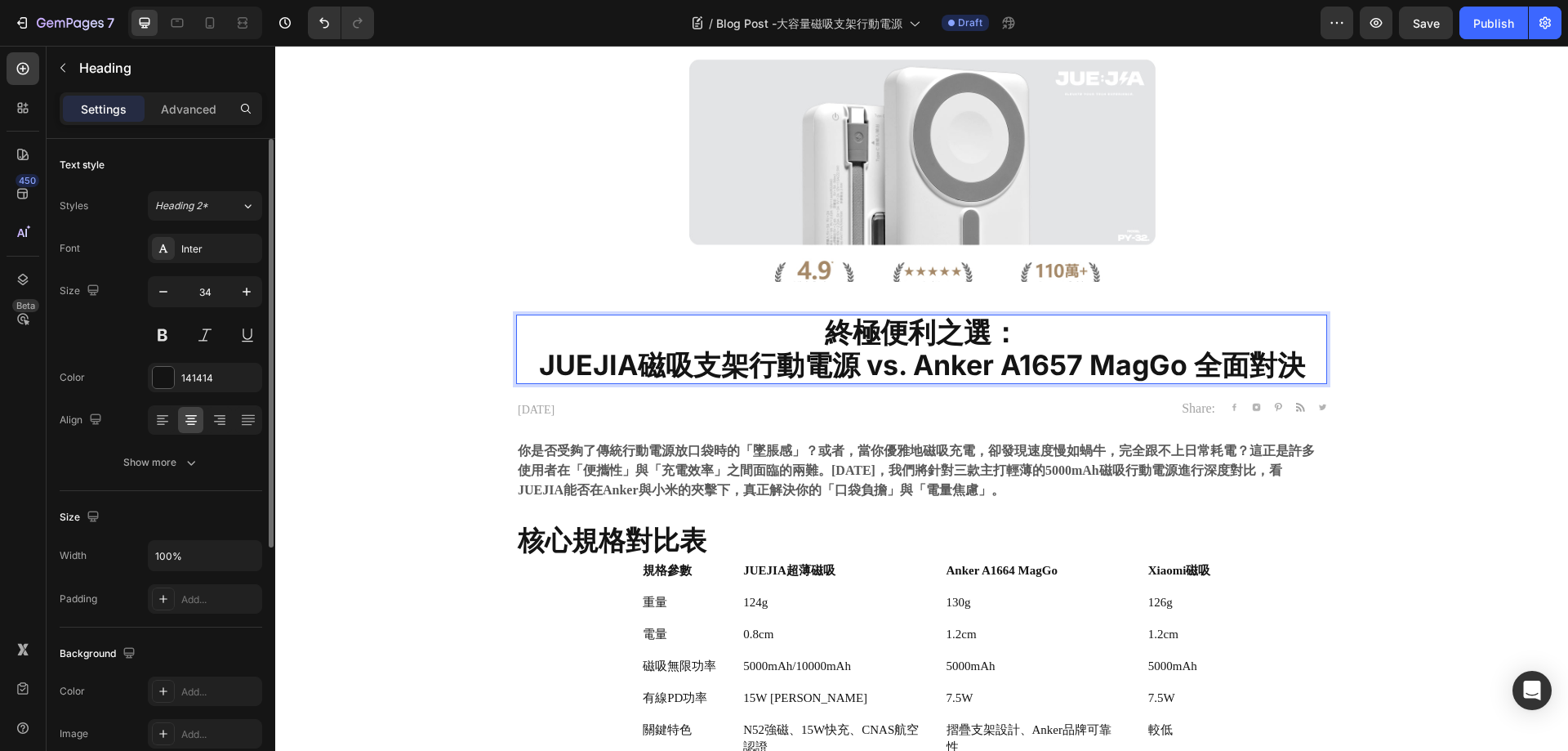
click at [997, 333] on strong "終極便利之選：" at bounding box center [921, 332] width 195 height 33
click at [1012, 336] on p "終極便利之選： JUEJIA磁吸支架行動電源 vs. Anker A1657 MagGo 全面對決" at bounding box center [921, 350] width 808 height 67
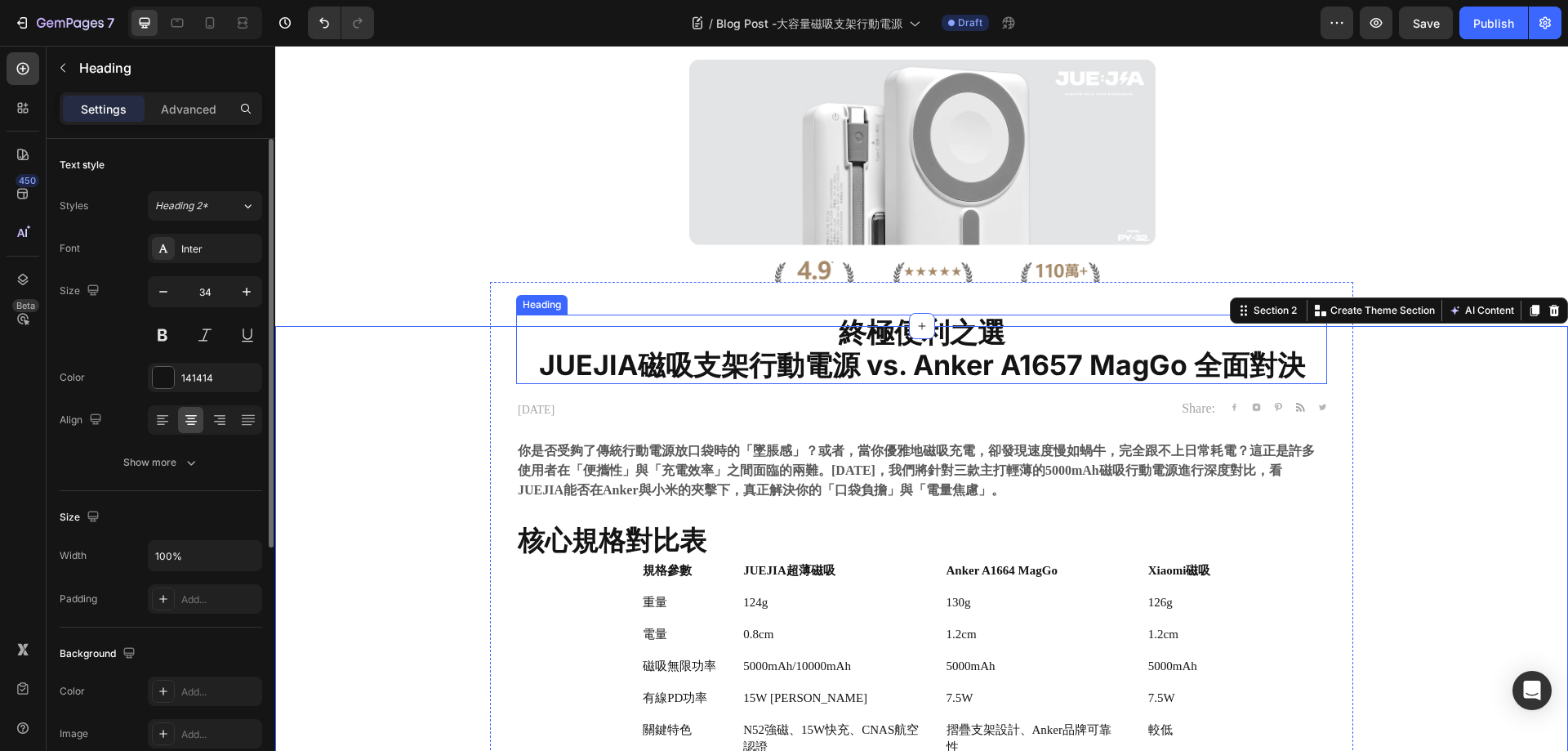
drag, startPoint x: 1119, startPoint y: 364, endPoint x: 1344, endPoint y: 361, distance: 225.0
click at [1118, 367] on strong "JUEJIA磁吸支架行動電源 vs. Anker A1657 MagGo 全面對決" at bounding box center [921, 364] width 766 height 33
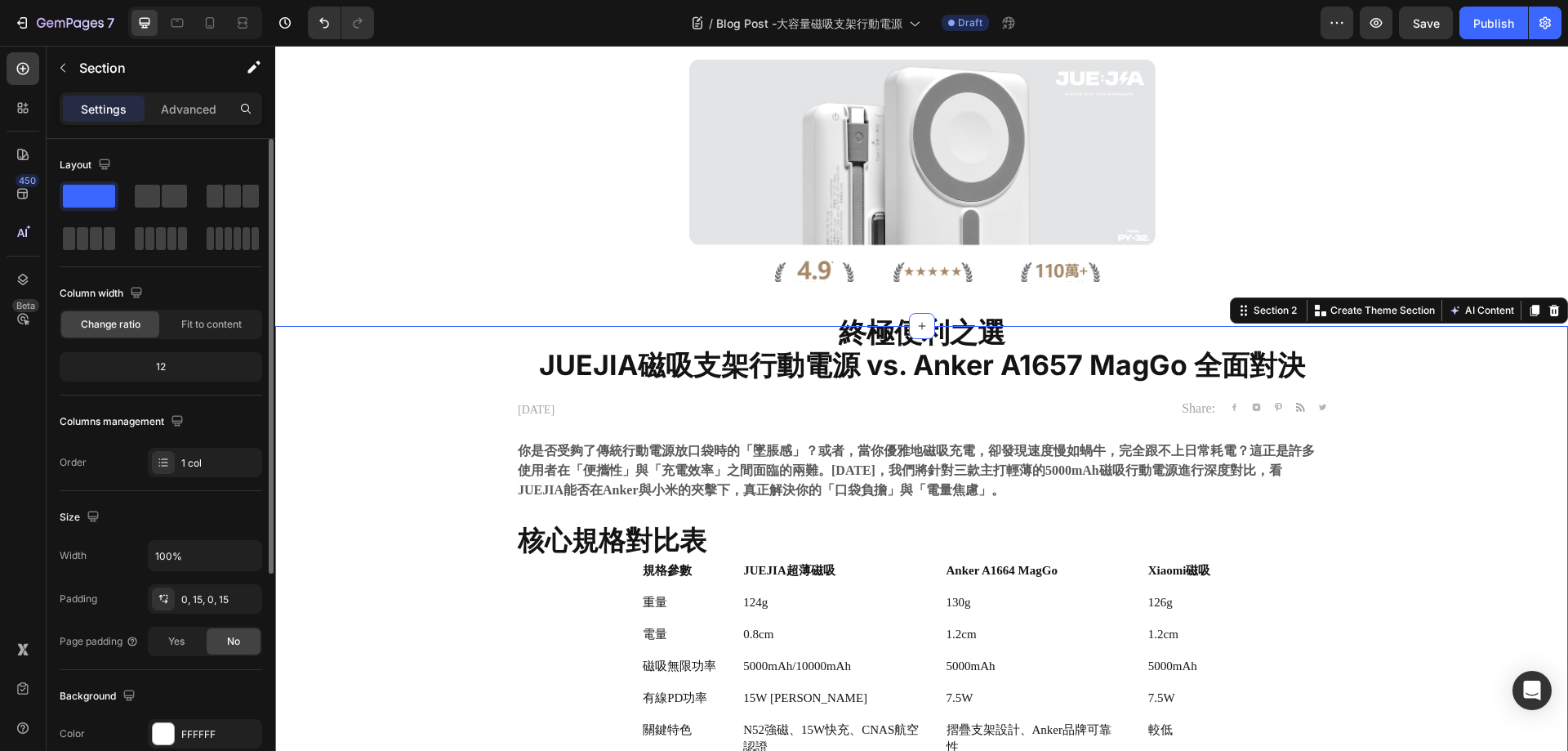
click at [646, 453] on strong "你是否受夠了傳統行動電源放口袋時的「墜脹感」？或者，當你優雅地磁吸充電，卻發現速度慢如蝸牛，完全跟不上日常耗電？這正是許多使用者在「便攜性」與「充電效率」之間…" at bounding box center [916, 471] width 797 height 54
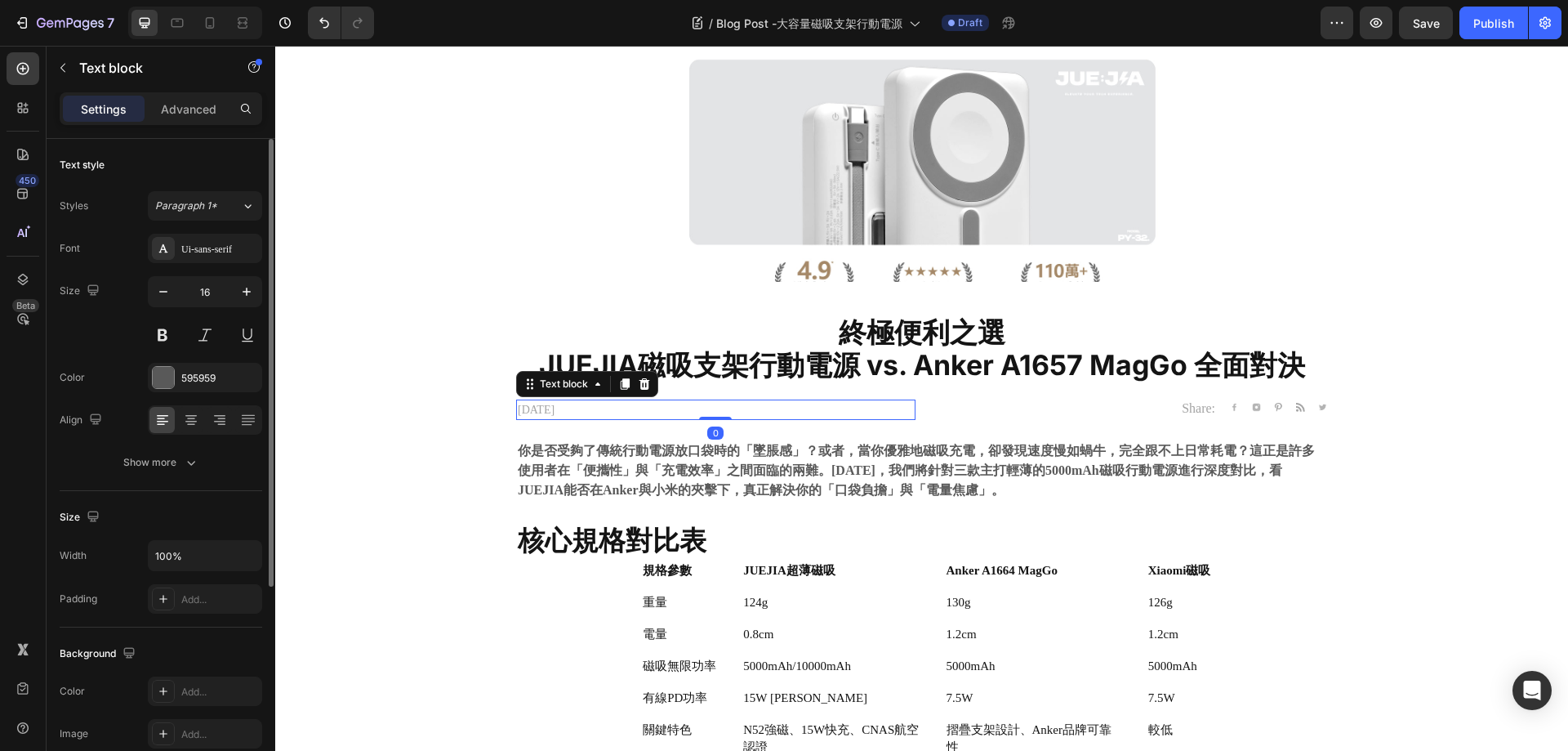
click at [572, 400] on div "[DATE]" at bounding box center [716, 410] width 399 height 20
click at [562, 410] on p "[DATE]" at bounding box center [716, 410] width 397 height 18
click at [582, 408] on p "[DATE]" at bounding box center [716, 410] width 397 height 18
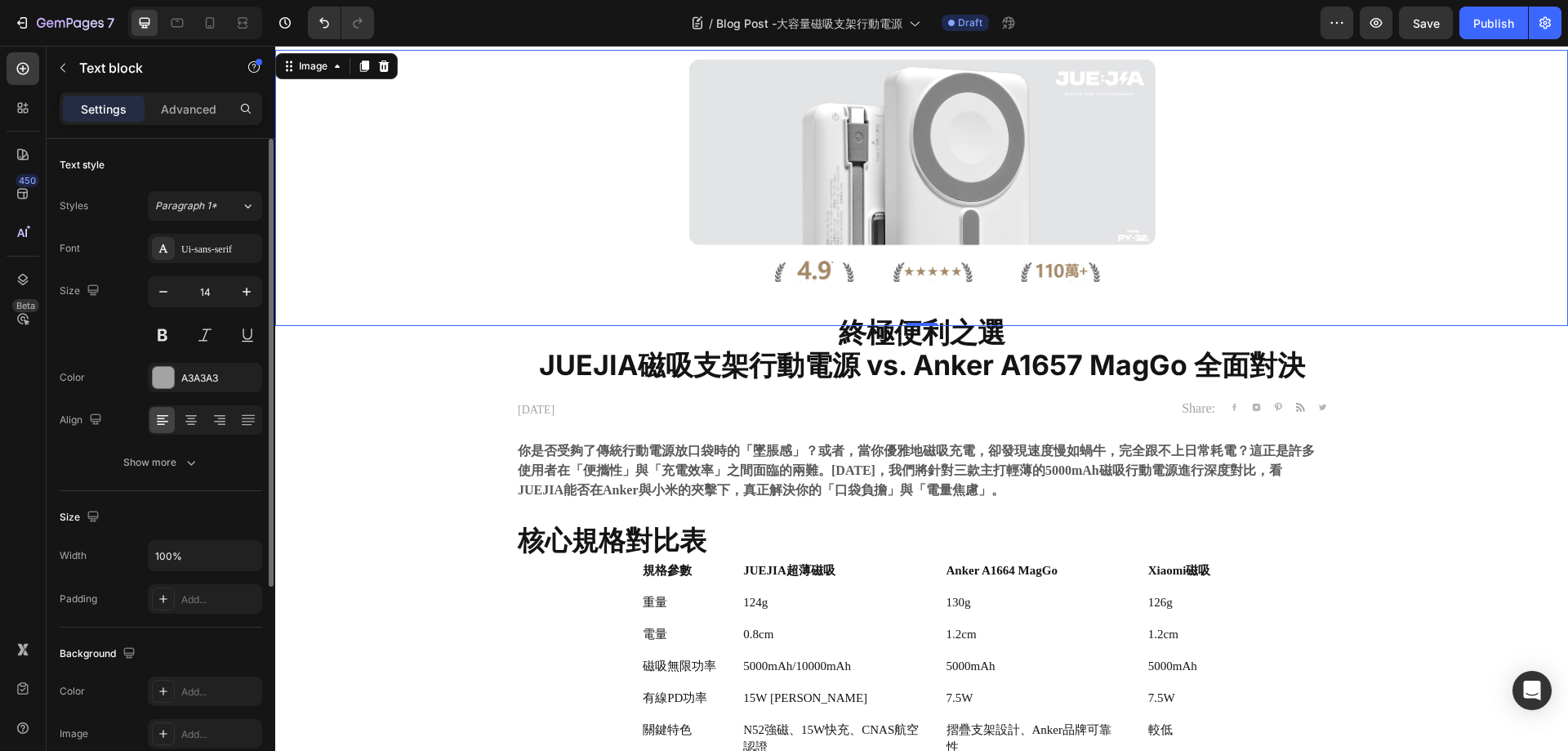
click at [398, 320] on div at bounding box center [921, 187] width 1293 height 276
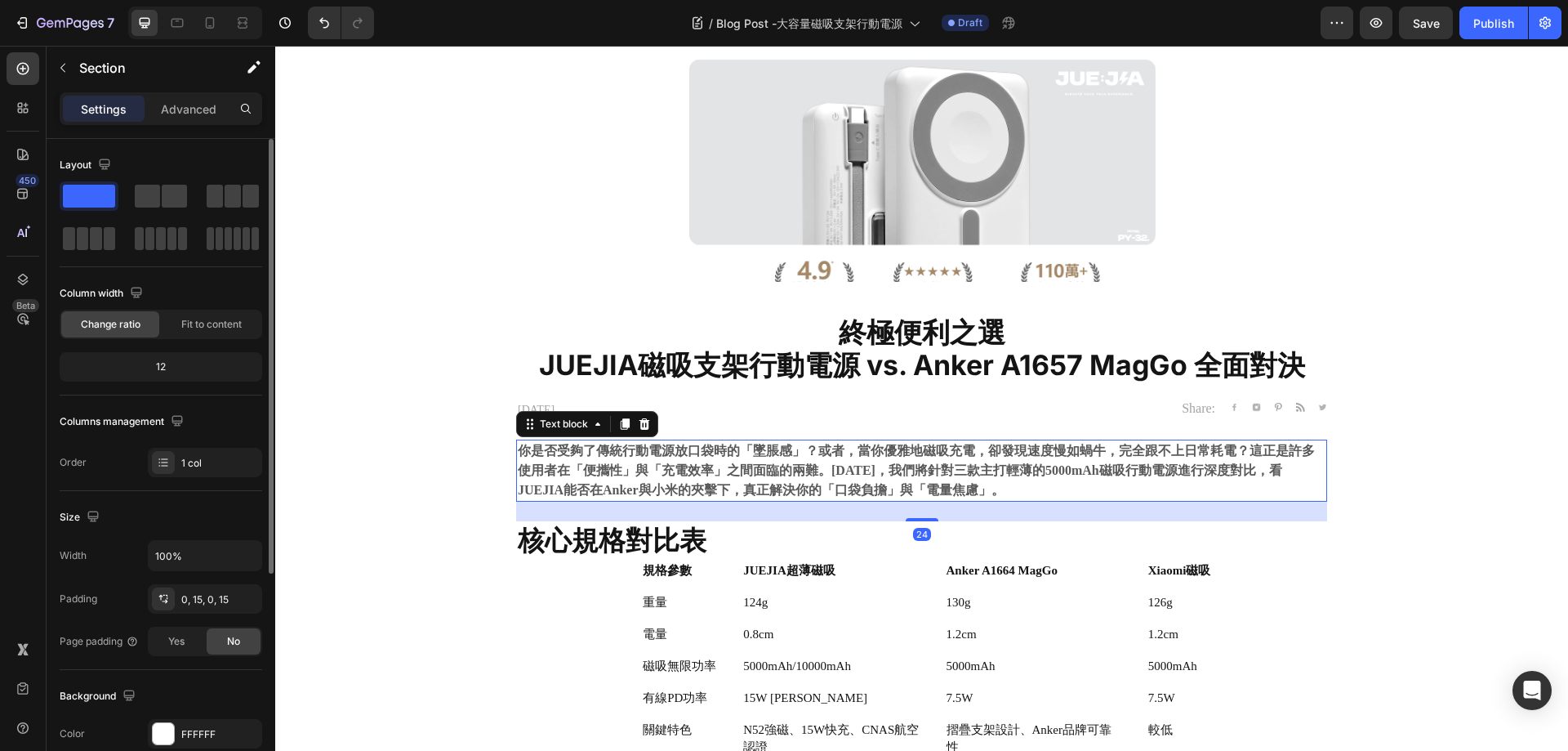
click at [944, 495] on strong "你是否受夠了傳統行動電源放口袋時的「墜脹感」？或者，當你優雅地磁吸充電，卻發現速度慢如蝸牛，完全跟不上日常耗電？這正是許多使用者在「便攜性」與「充電效率」之間…" at bounding box center [916, 471] width 797 height 54
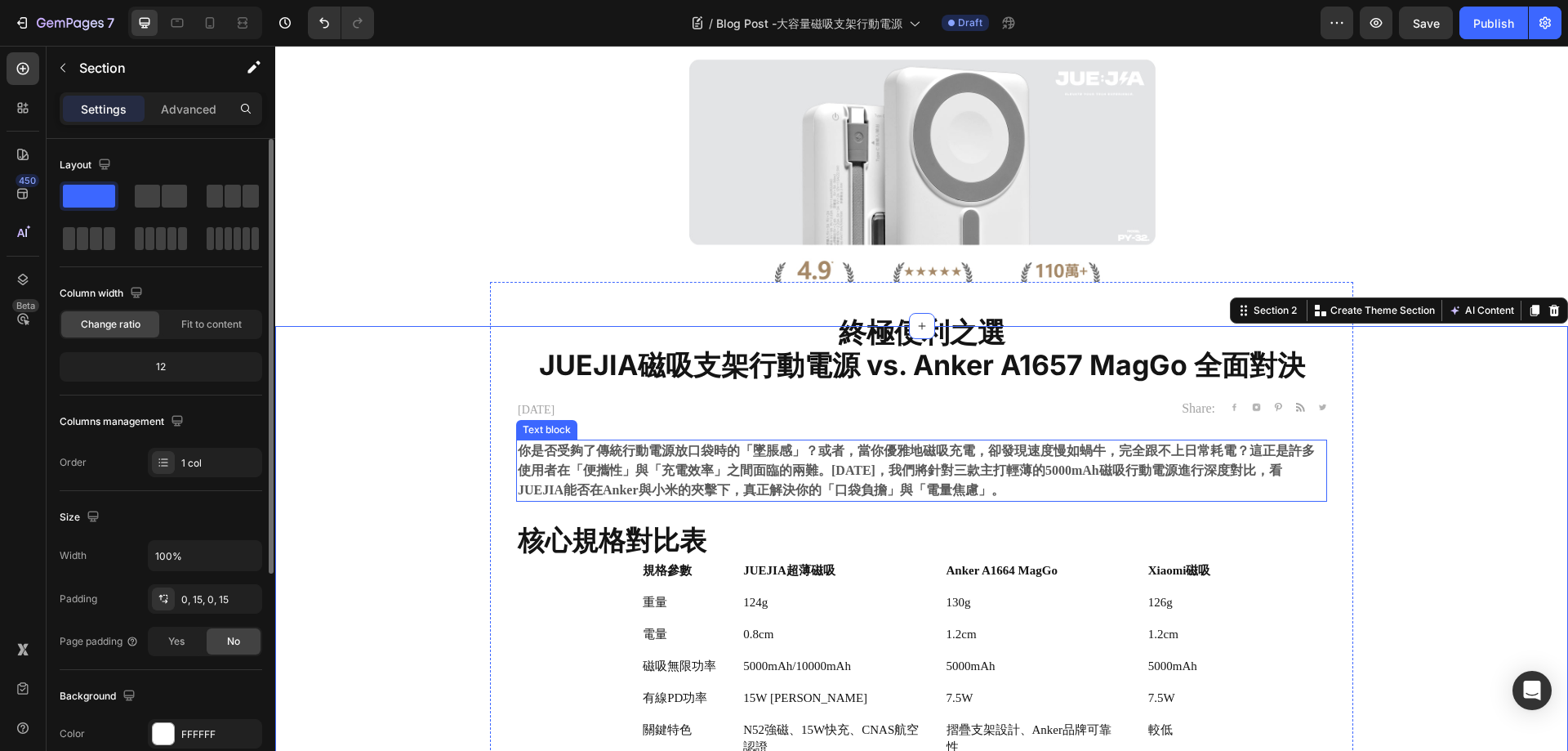
click at [624, 466] on strong "你是否受夠了傳統行動電源放口袋時的「墜脹感」？或者，當你優雅地磁吸充電，卻發現速度慢如蝸牛，完全跟不上日常耗電？這正是許多使用者在「便攜性」與「充電效率」之間…" at bounding box center [916, 471] width 797 height 54
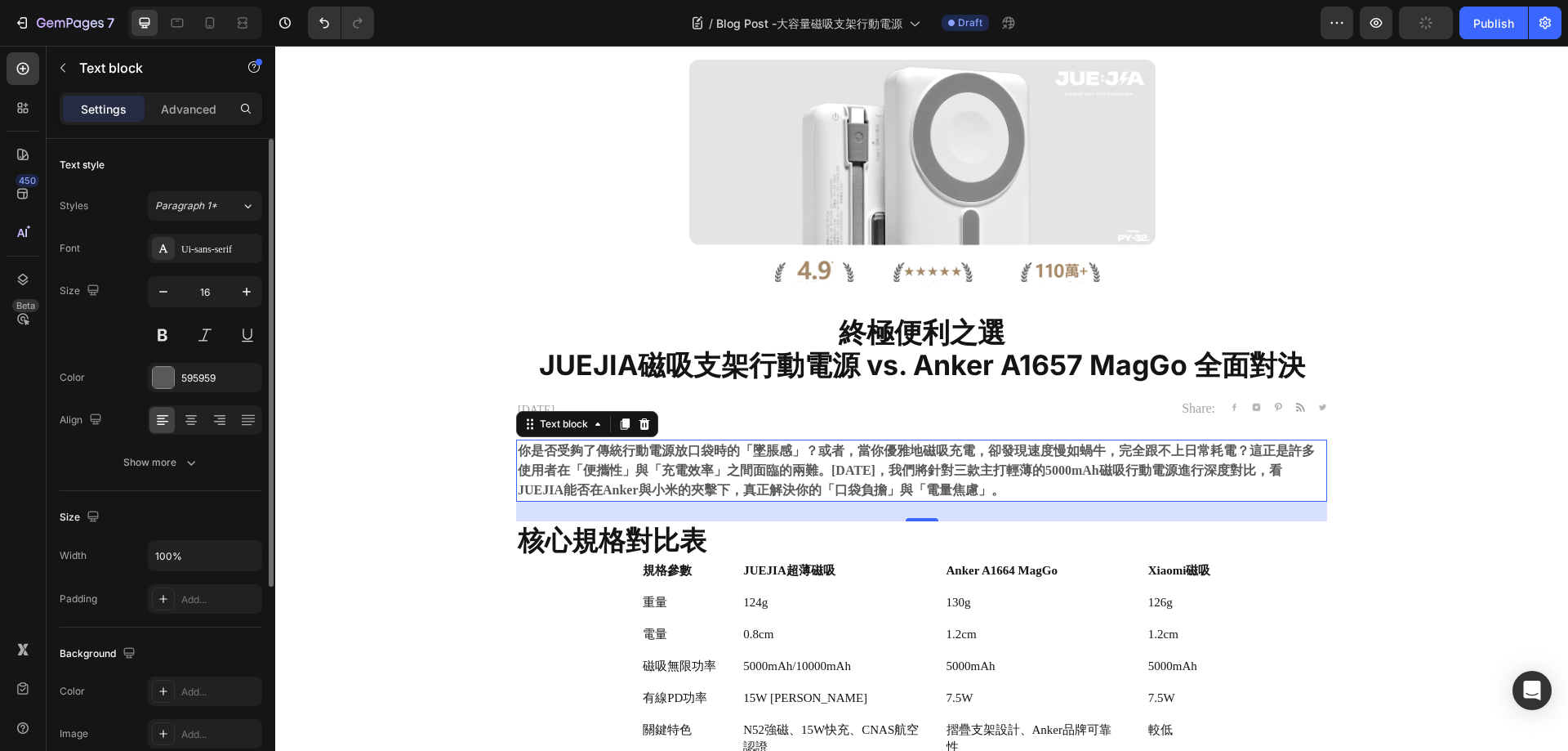
click at [790, 447] on strong "你是否受夠了傳統行動電源放口袋時的「墜脹感」？或者，當你優雅地磁吸充電，卻發現速度慢如蝸牛，完全跟不上日常耗電？這正是許多使用者在「便攜性」與「充電效率」之間…" at bounding box center [916, 471] width 797 height 54
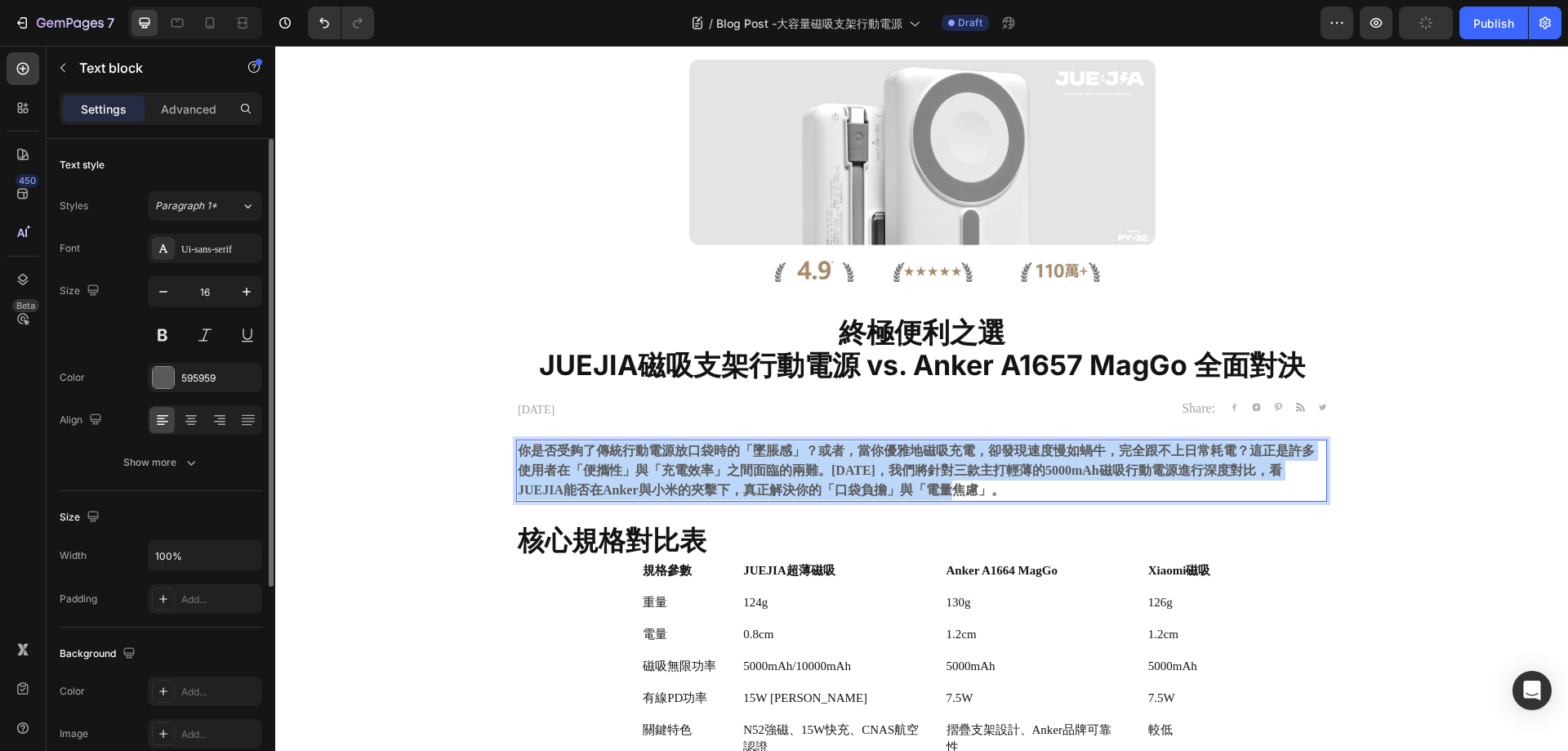
click at [790, 447] on strong "你是否受夠了傳統行動電源放口袋時的「墜脹感」？或者，當你優雅地磁吸充電，卻發現速度慢如蝸牛，完全跟不上日常耗電？這正是許多使用者在「便攜性」與「充電效率」之間…" at bounding box center [916, 471] width 797 height 54
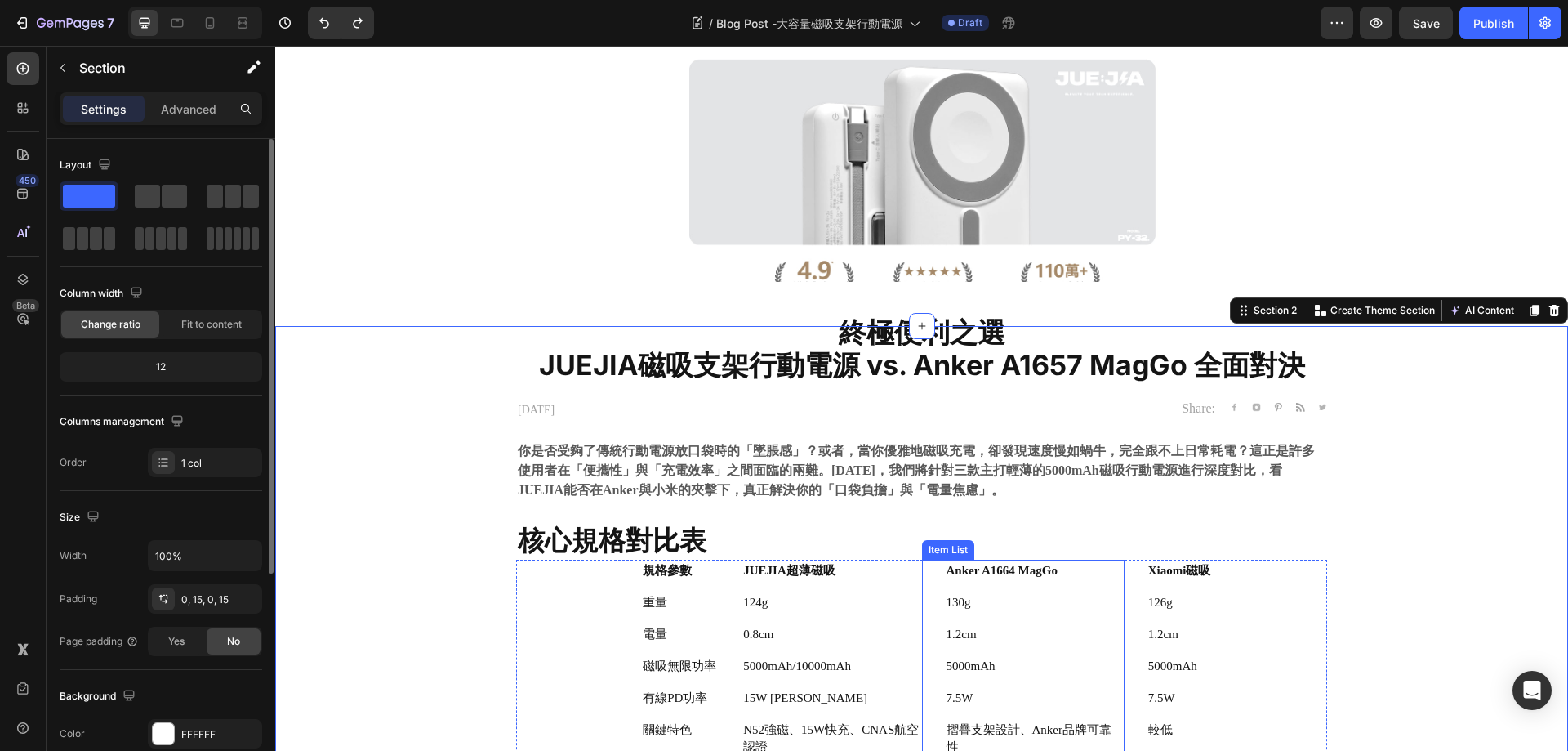
click at [768, 502] on div "你是否受夠了傳統行動電源放口袋時的「墜脹感」？或者，當你優雅地磁吸充電，卻發現速度慢如蝸牛，完全跟不上日常耗電？這正是許多使用者在「便攜性」與「充電效率」之間…" at bounding box center [921, 470] width 811 height 62
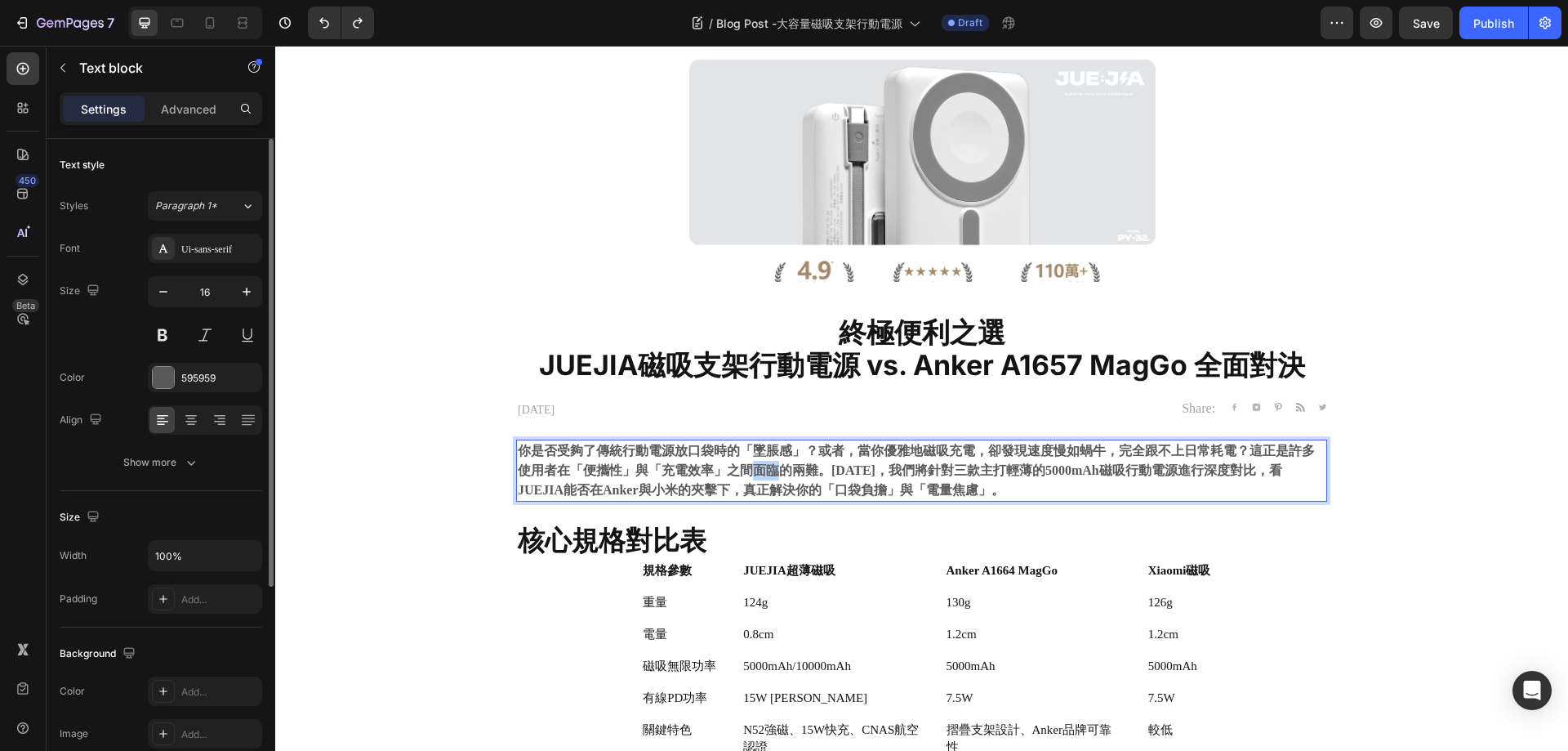
click at [759, 468] on strong "你是否受夠了傳統行動電源放口袋時的「墜脹感」？或者，當你優雅地磁吸充電，卻發現速度慢如蝸牛，完全跟不上日常耗電？這正是許多使用者在「便攜性」與「充電效率」之間…" at bounding box center [916, 471] width 797 height 54
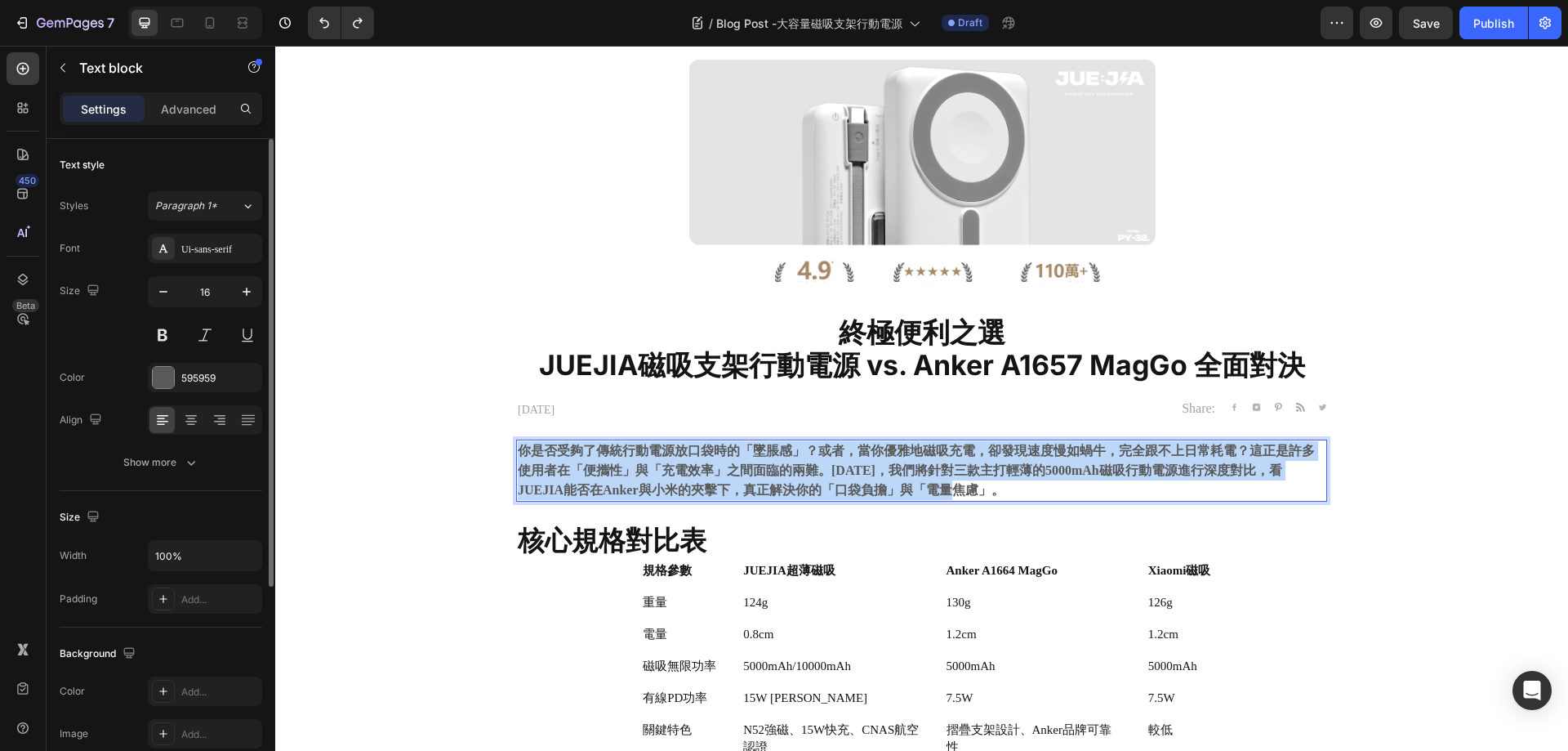
click at [759, 468] on strong "你是否受夠了傳統行動電源放口袋時的「墜脹感」？或者，當你優雅地磁吸充電，卻發現速度慢如蝸牛，完全跟不上日常耗電？這正是許多使用者在「便攜性」與「充電效率」之間…" at bounding box center [916, 471] width 797 height 54
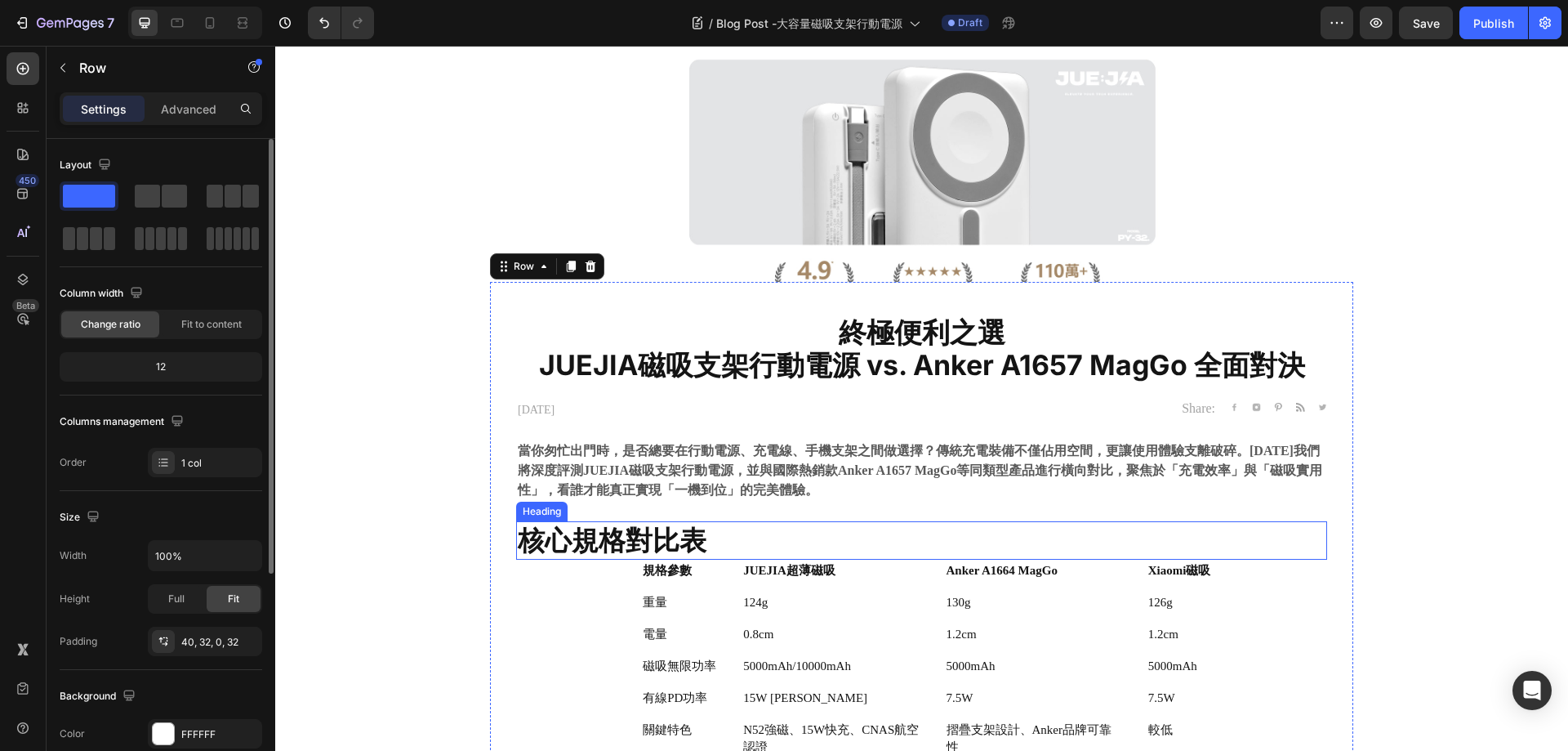
click at [653, 545] on strong "核心規格對比表" at bounding box center [612, 540] width 189 height 32
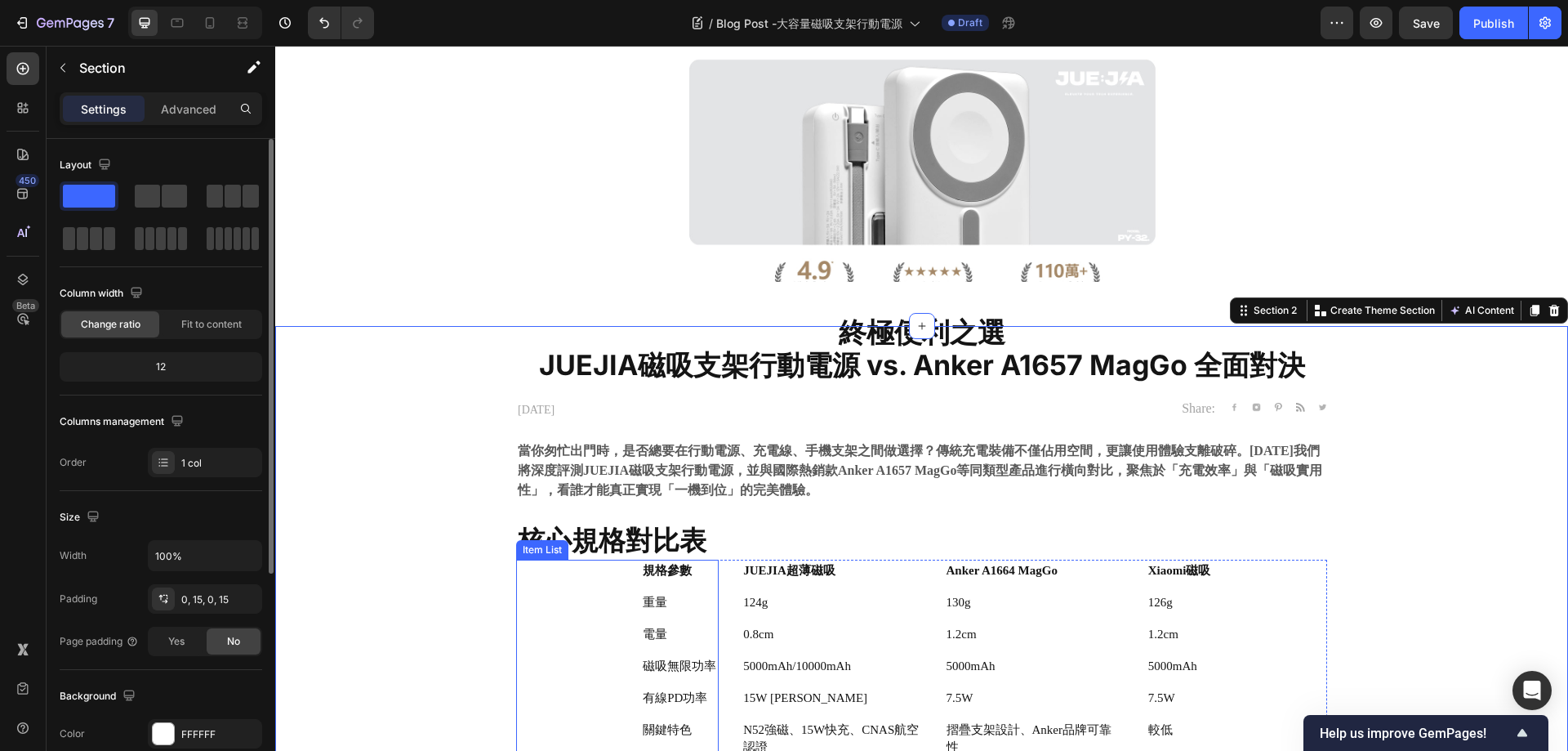
drag, startPoint x: 644, startPoint y: 572, endPoint x: 746, endPoint y: 552, distance: 103.9
click at [644, 572] on strong "規格參數" at bounding box center [667, 570] width 49 height 13
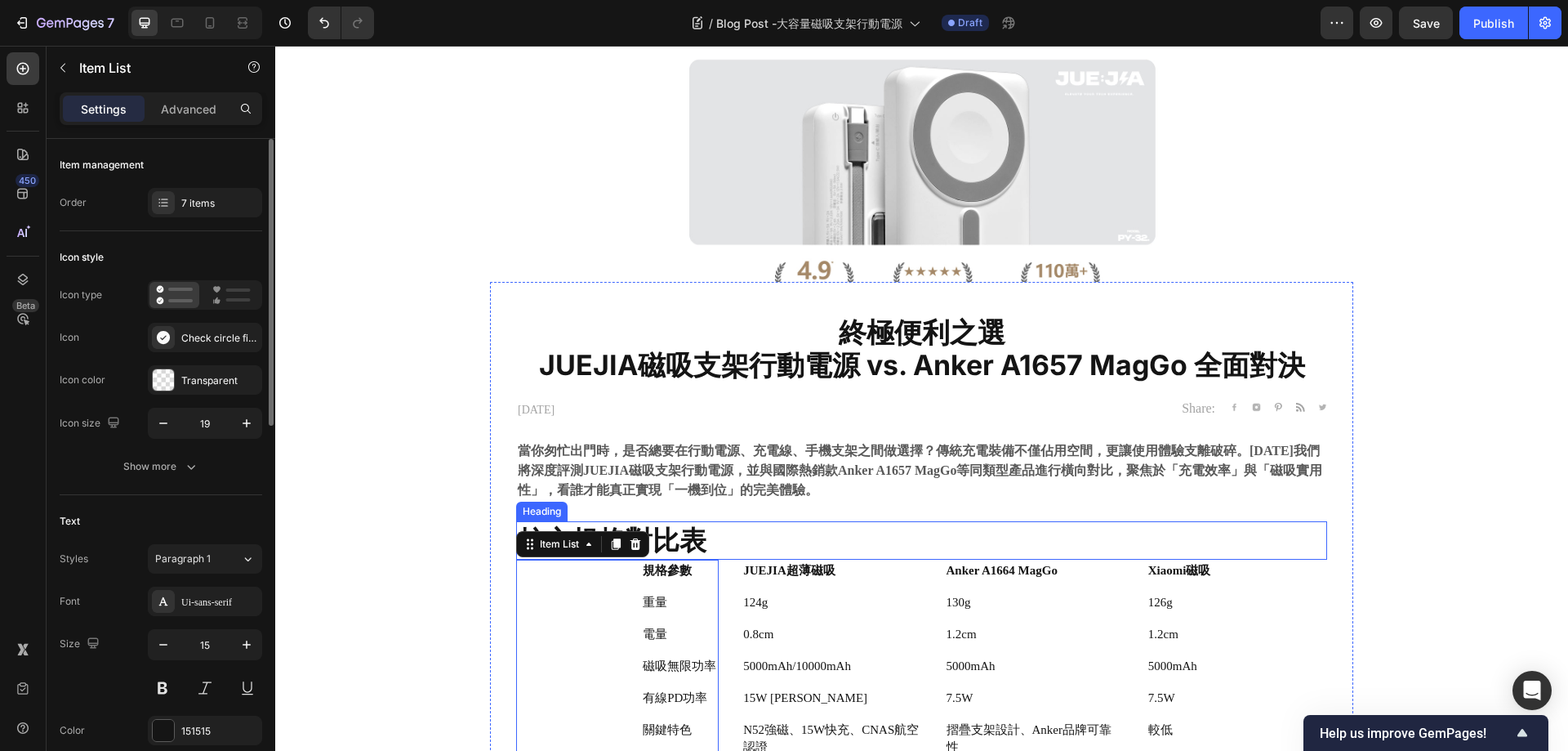
click at [1220, 555] on p "⁠⁠⁠⁠⁠⁠⁠ 核心規格對比表" at bounding box center [921, 541] width 808 height 35
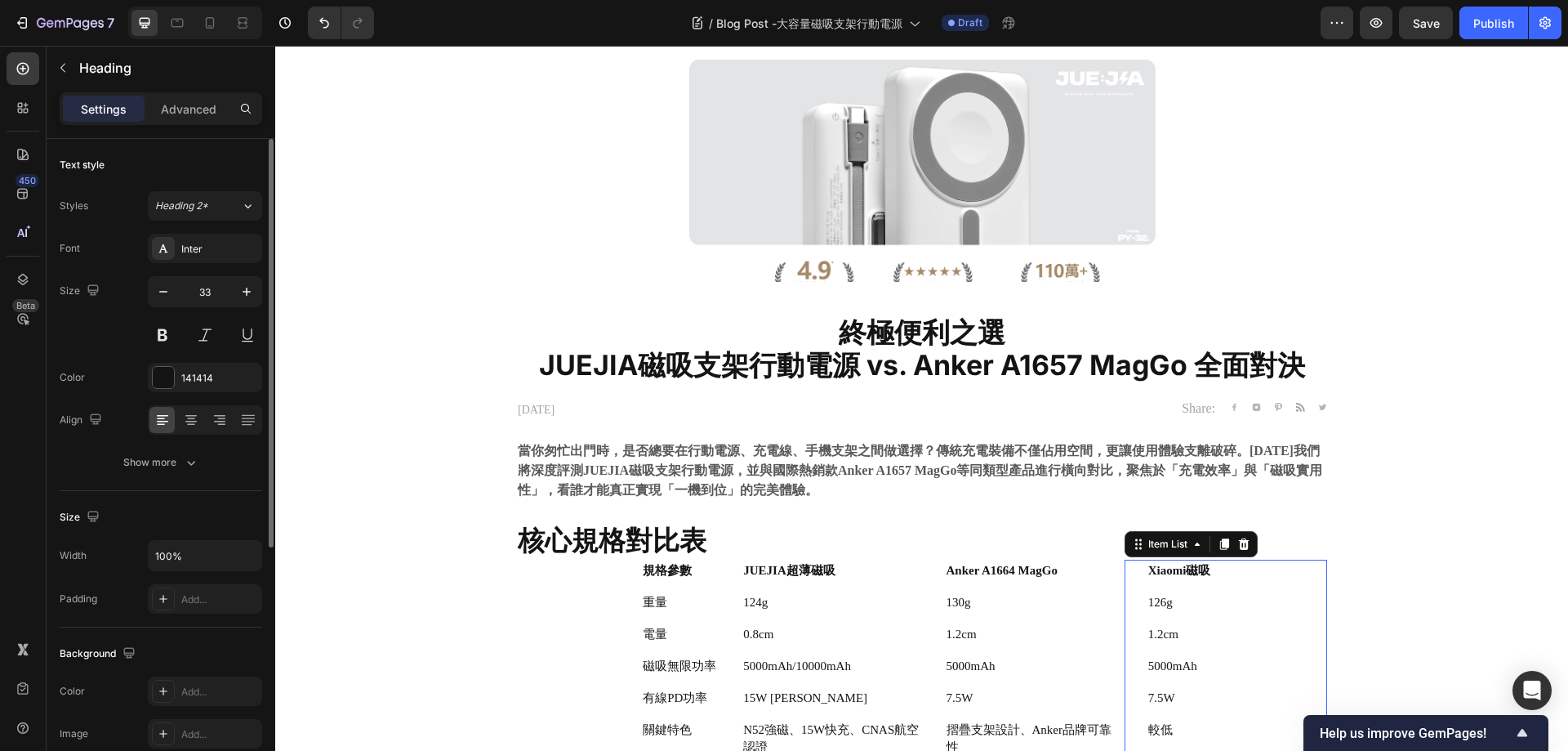
click at [1266, 598] on p "126g" at bounding box center [1215, 602] width 133 height 18
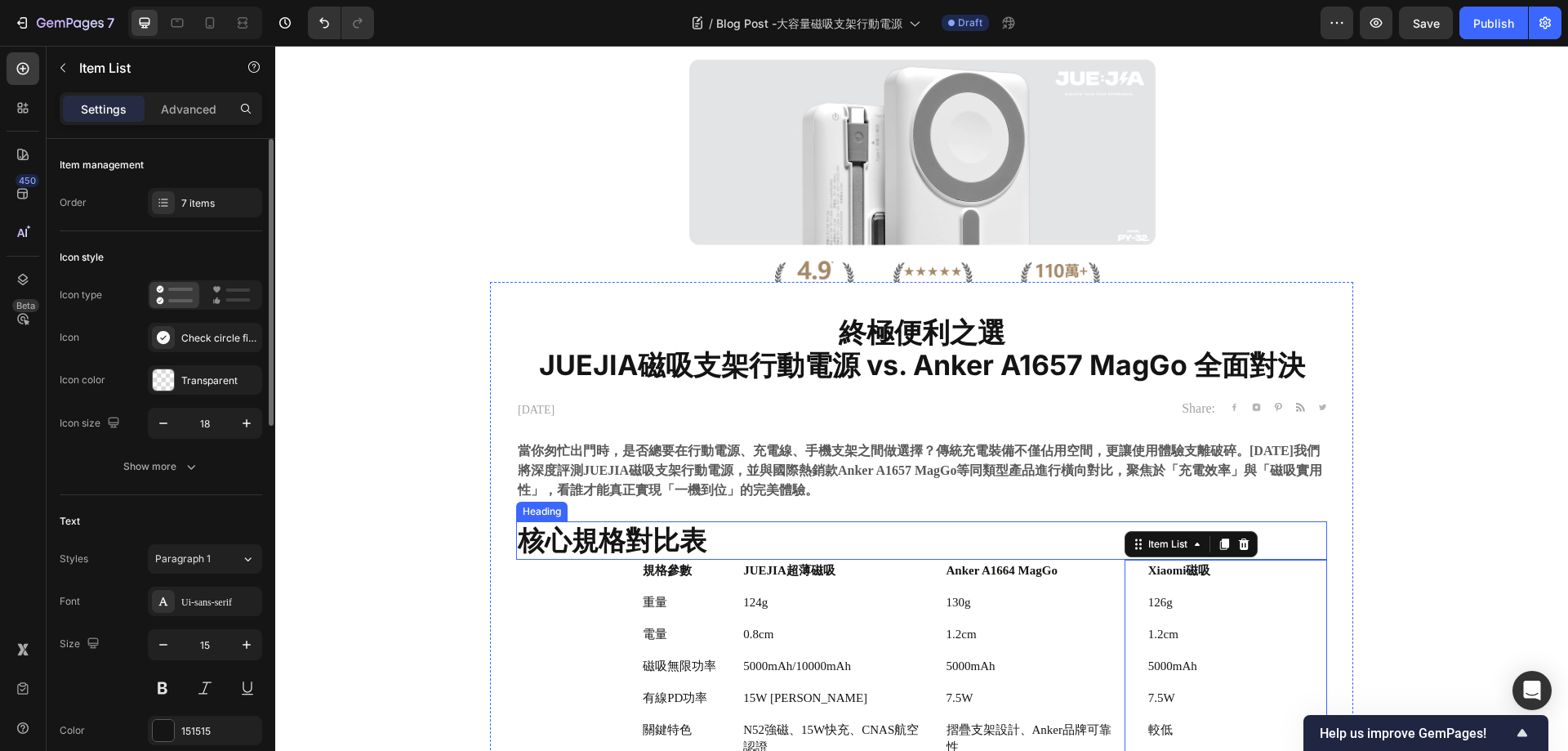
click at [1056, 550] on p "⁠⁠⁠⁠⁠⁠⁠ 核心規格對比表" at bounding box center [921, 541] width 808 height 35
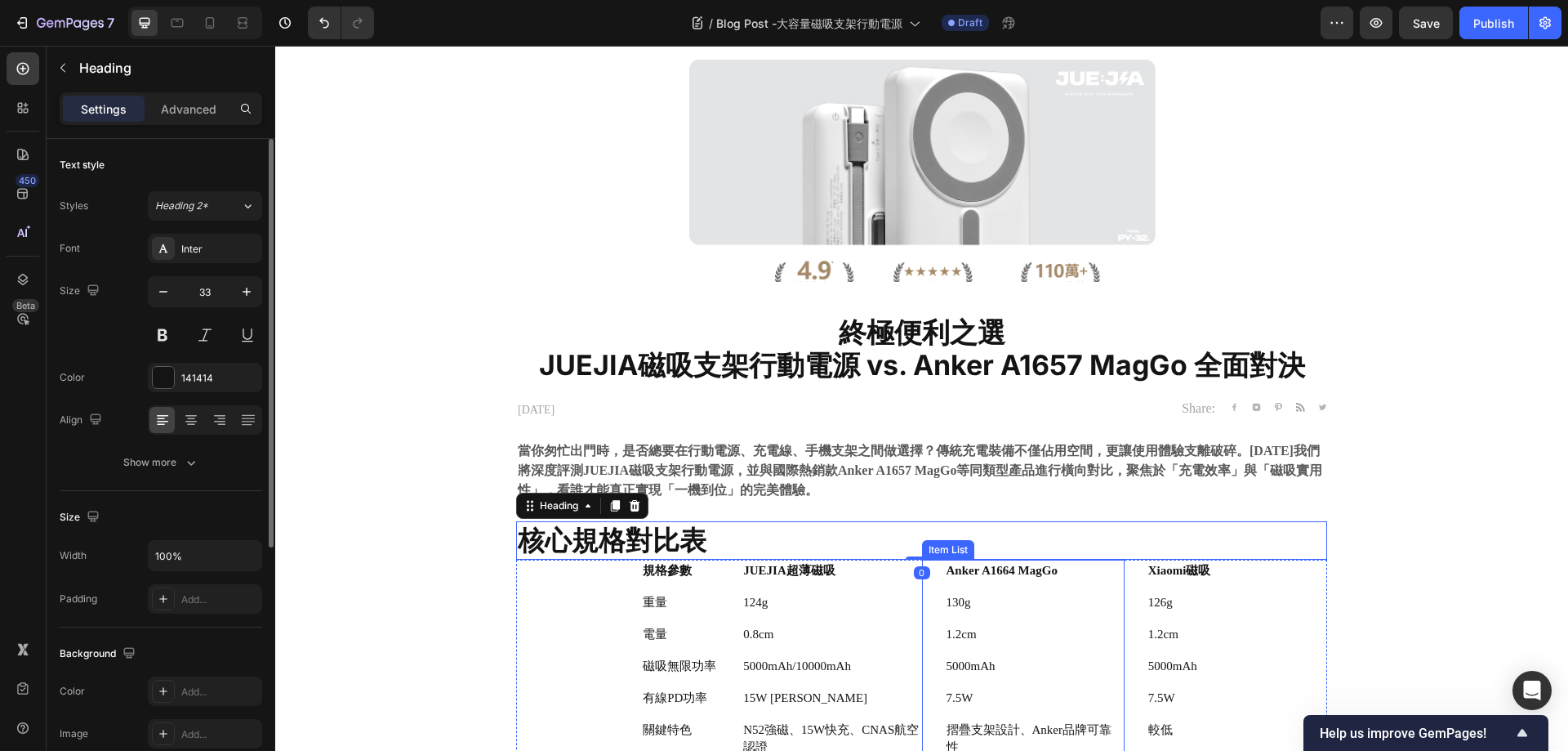
scroll to position [490, 0]
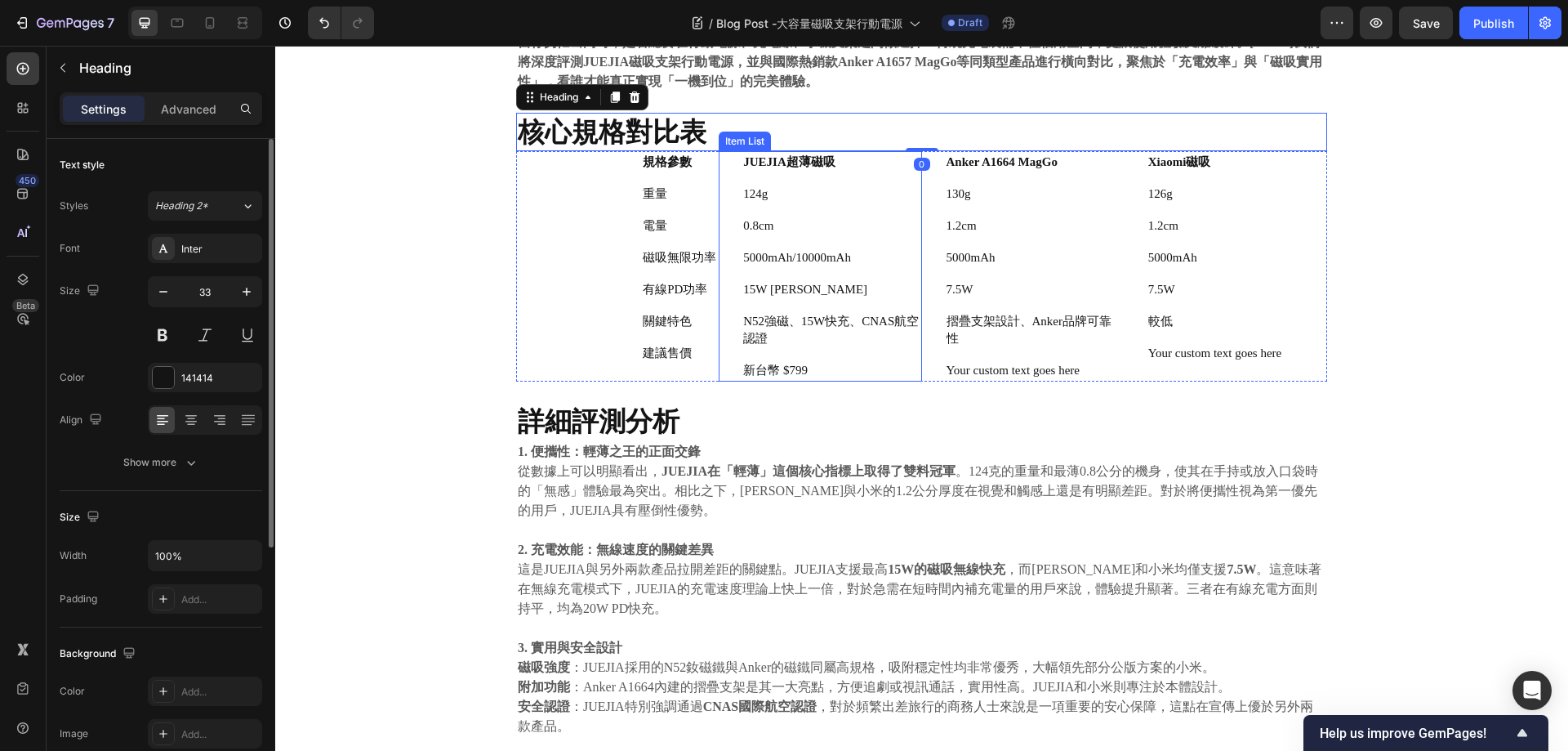
click at [910, 312] on div "N52強磁、15W快充、CNAS航空認證" at bounding box center [831, 330] width 181 height 40
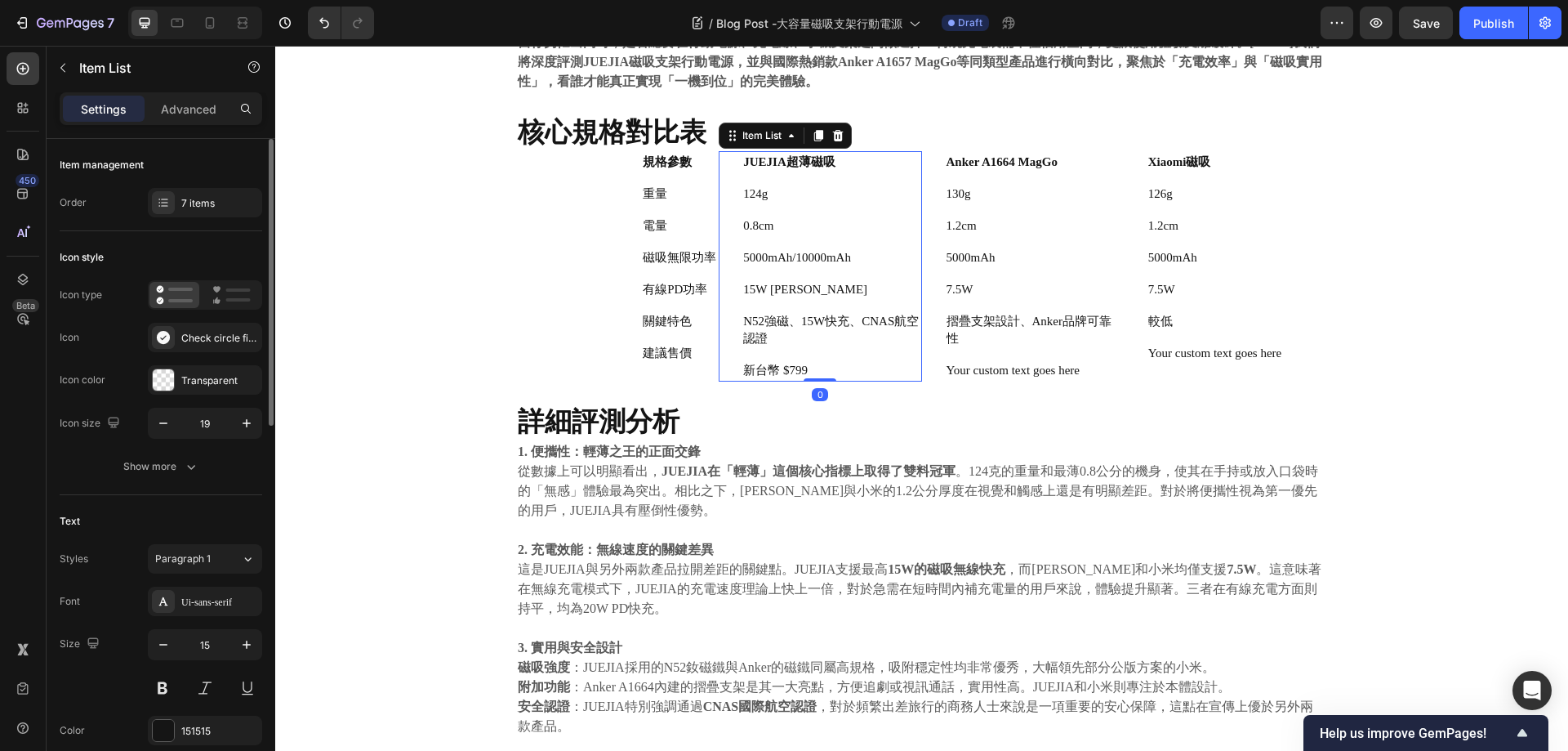
click at [884, 271] on div "JUEJIA超薄磁吸 124g 0.8cm 5000mAh/10000mAh 15W [PERSON_NAME] N52強磁、15W快充、CNAS航空認證 新…" at bounding box center [820, 267] width 203 height 231
click at [913, 423] on h2 "詳細評測分析" at bounding box center [921, 422] width 811 height 39
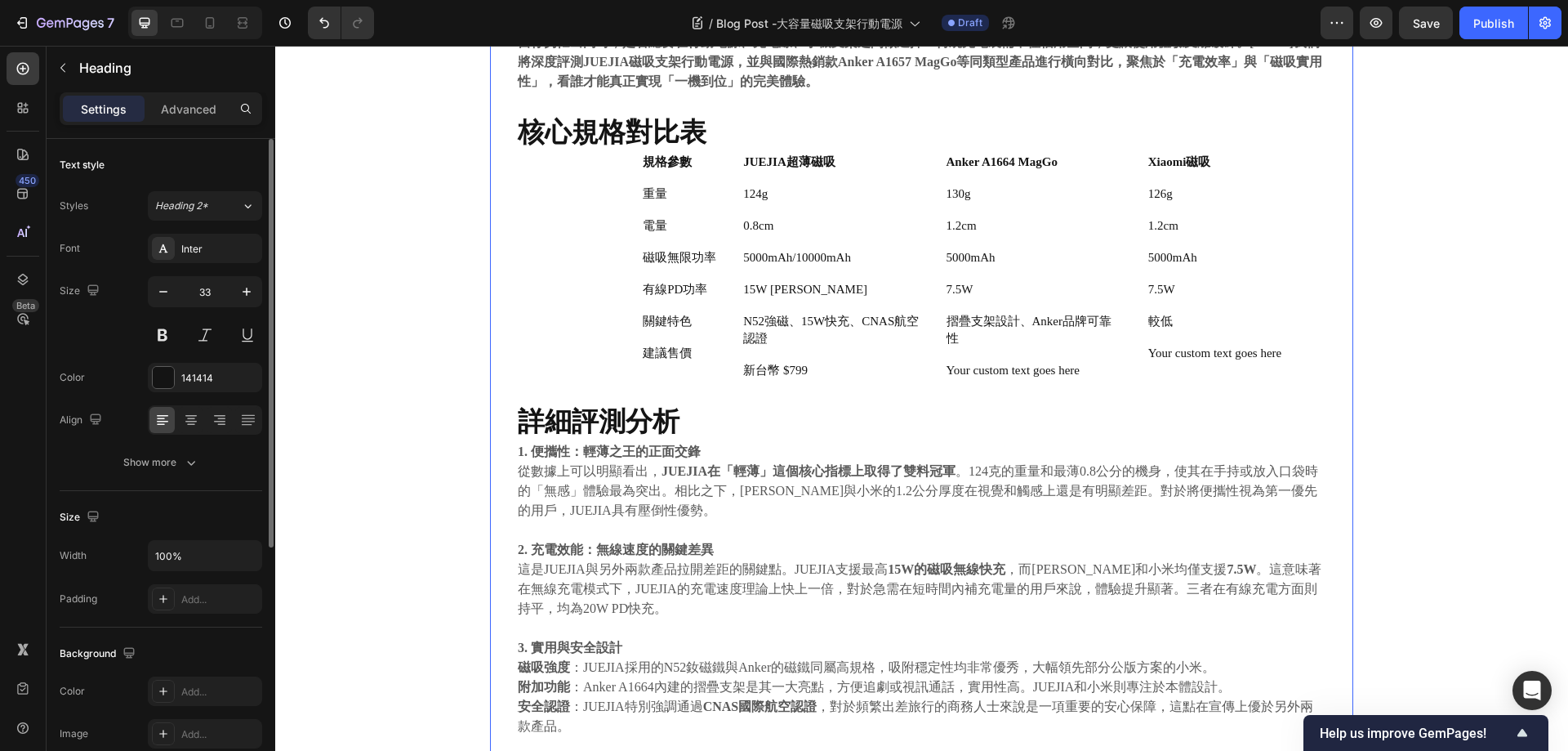
click at [870, 391] on div "⁠⁠⁠⁠⁠⁠⁠ 終極便利之選 JUEJIA磁吸支架行動電源 vs. Anker A1657 MagGo 全面對決 Heading [DATE] Text bl…" at bounding box center [921, 542] width 811 height 1273
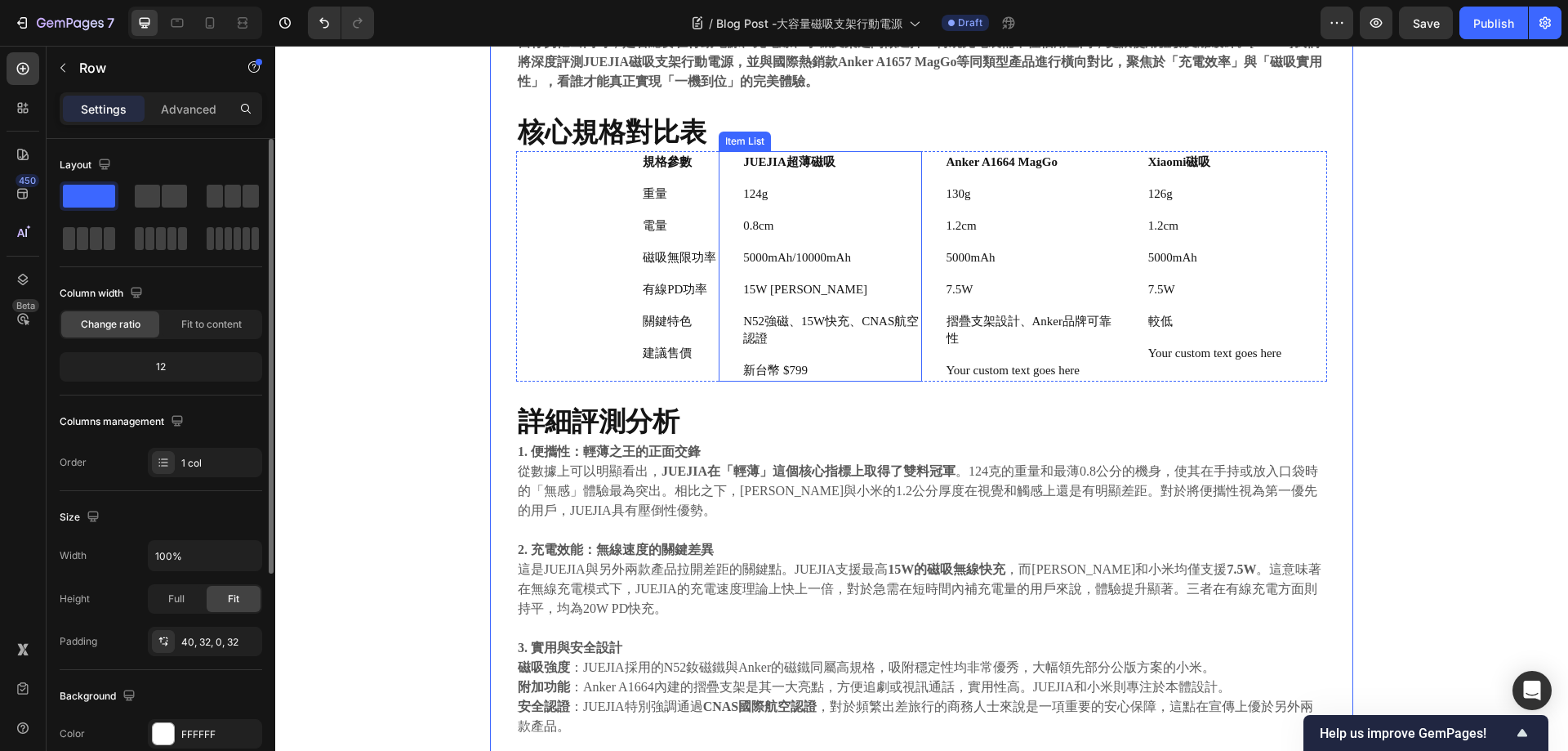
click at [886, 377] on p "新台幣 $799" at bounding box center [831, 370] width 175 height 18
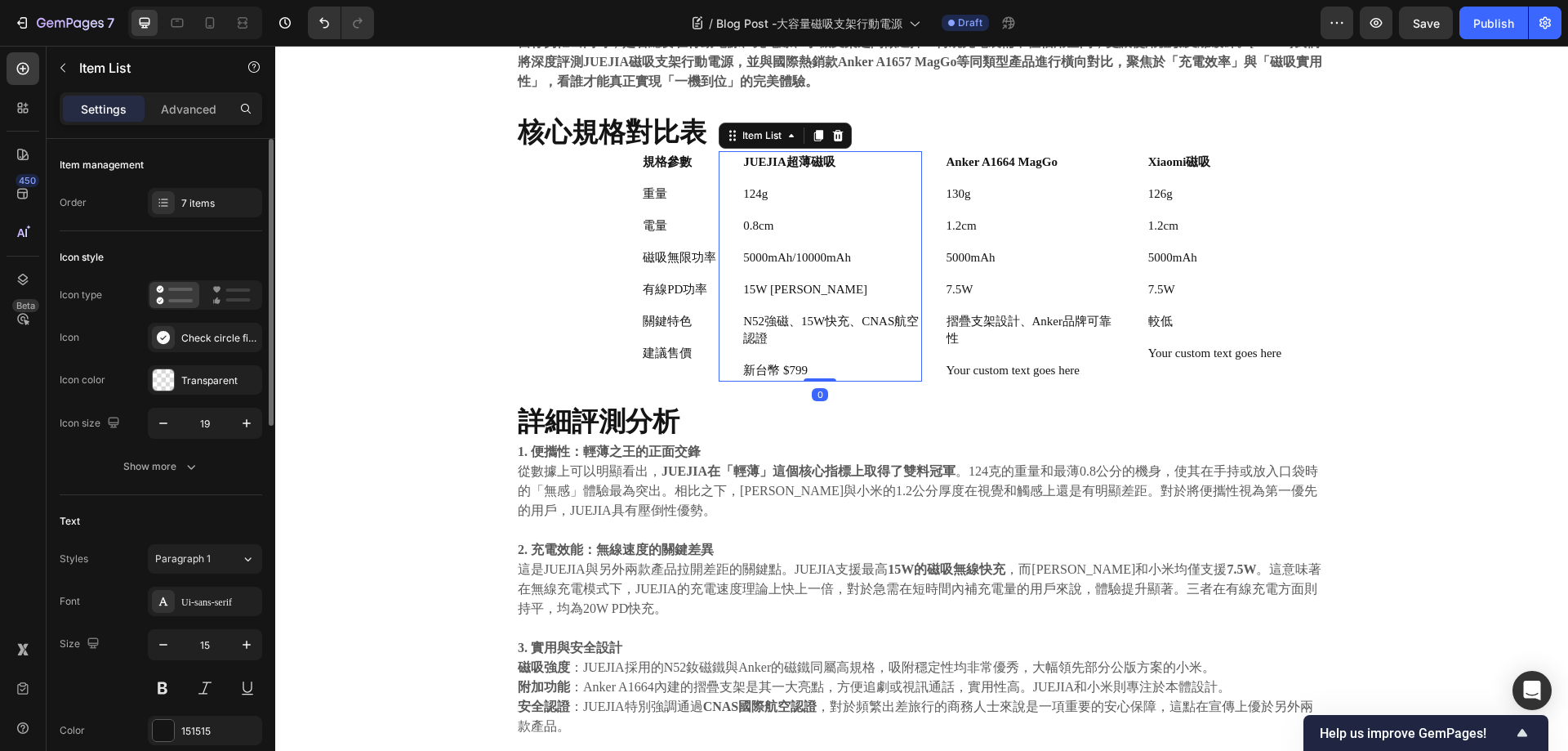
click at [584, 355] on div "規格參數 重量 電量 磁吸無限功率 有線PD功率 關鍵特色 建議售價" at bounding box center [618, 257] width 203 height 213
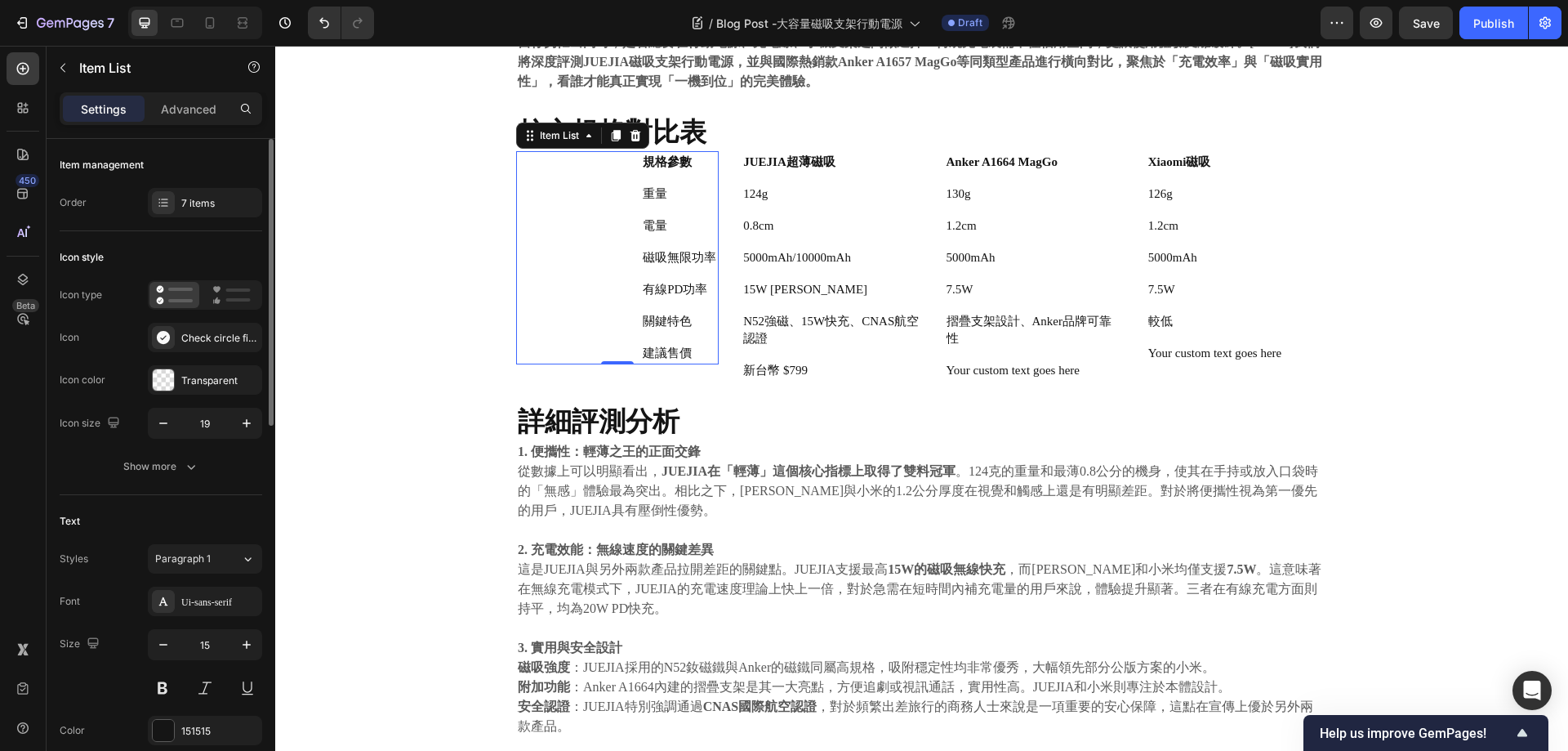
click at [564, 298] on div "規格參數 重量 電量 磁吸無限功率 有線PD功率 關鍵特色 建議售價" at bounding box center [618, 257] width 203 height 213
click at [725, 287] on icon at bounding box center [726, 289] width 12 height 12
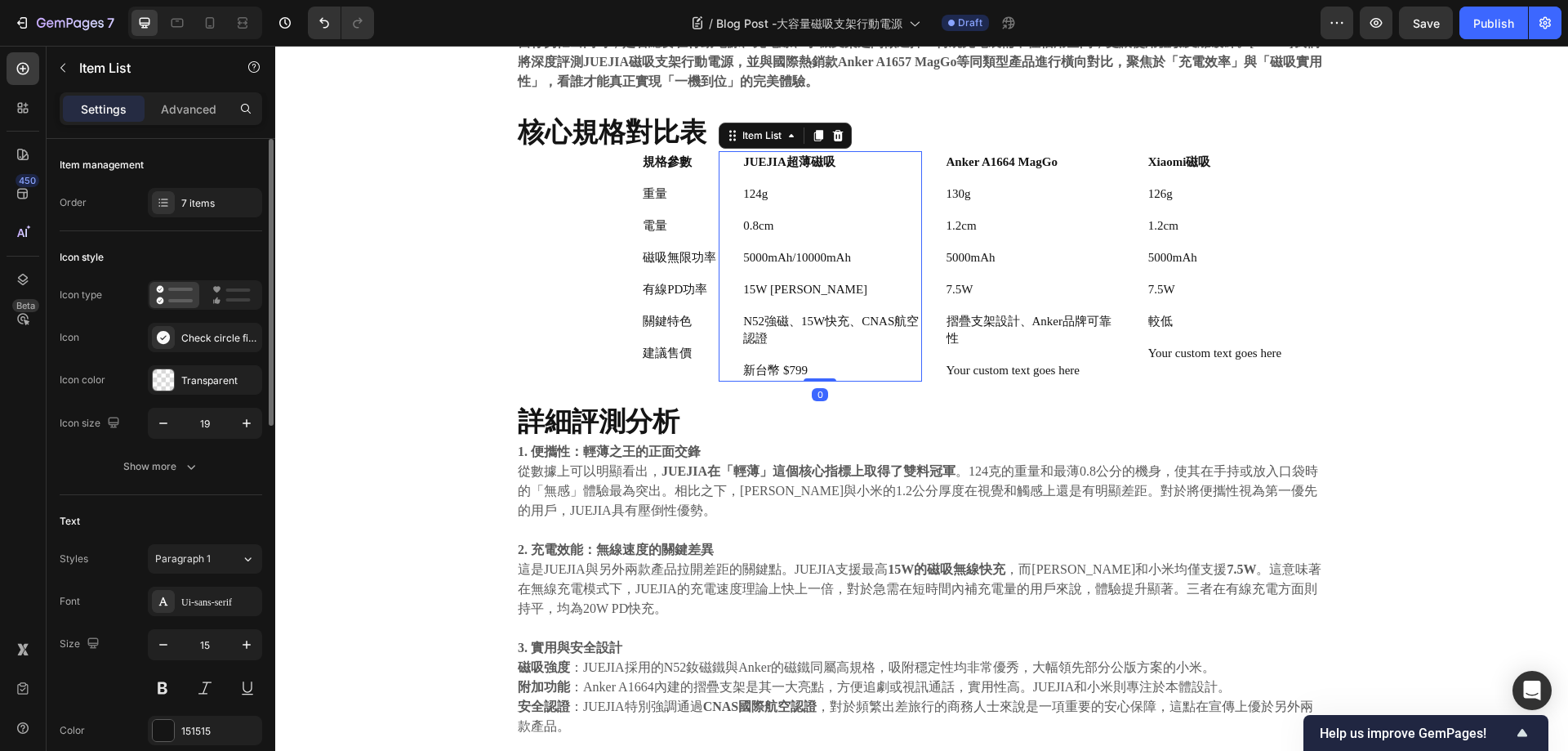
click at [719, 366] on icon at bounding box center [726, 370] width 16 height 16
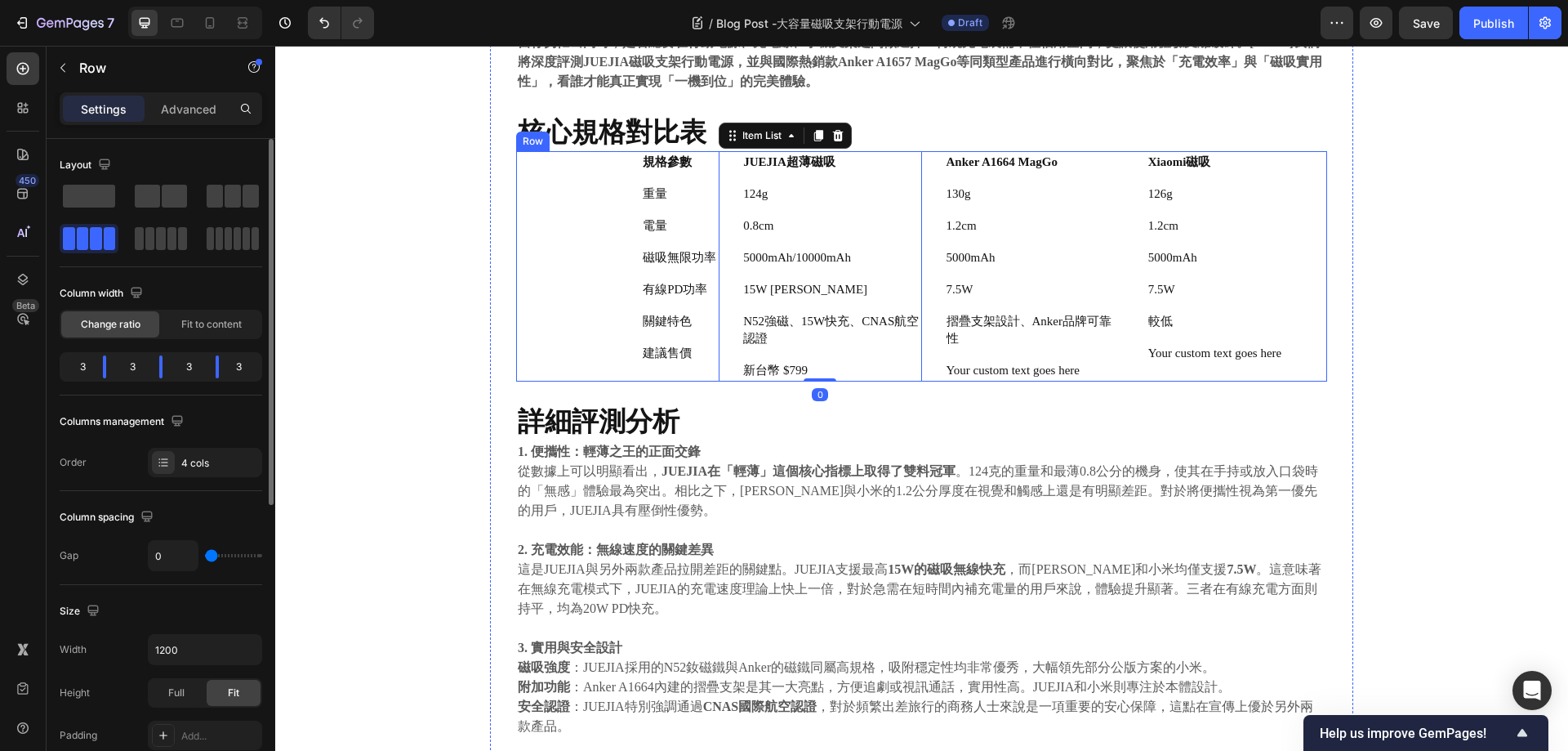
click at [699, 372] on div "規格參數 重量 電量 磁吸無限功率 有線PD功率 關鍵特色 建議售價 Item List" at bounding box center [618, 267] width 203 height 231
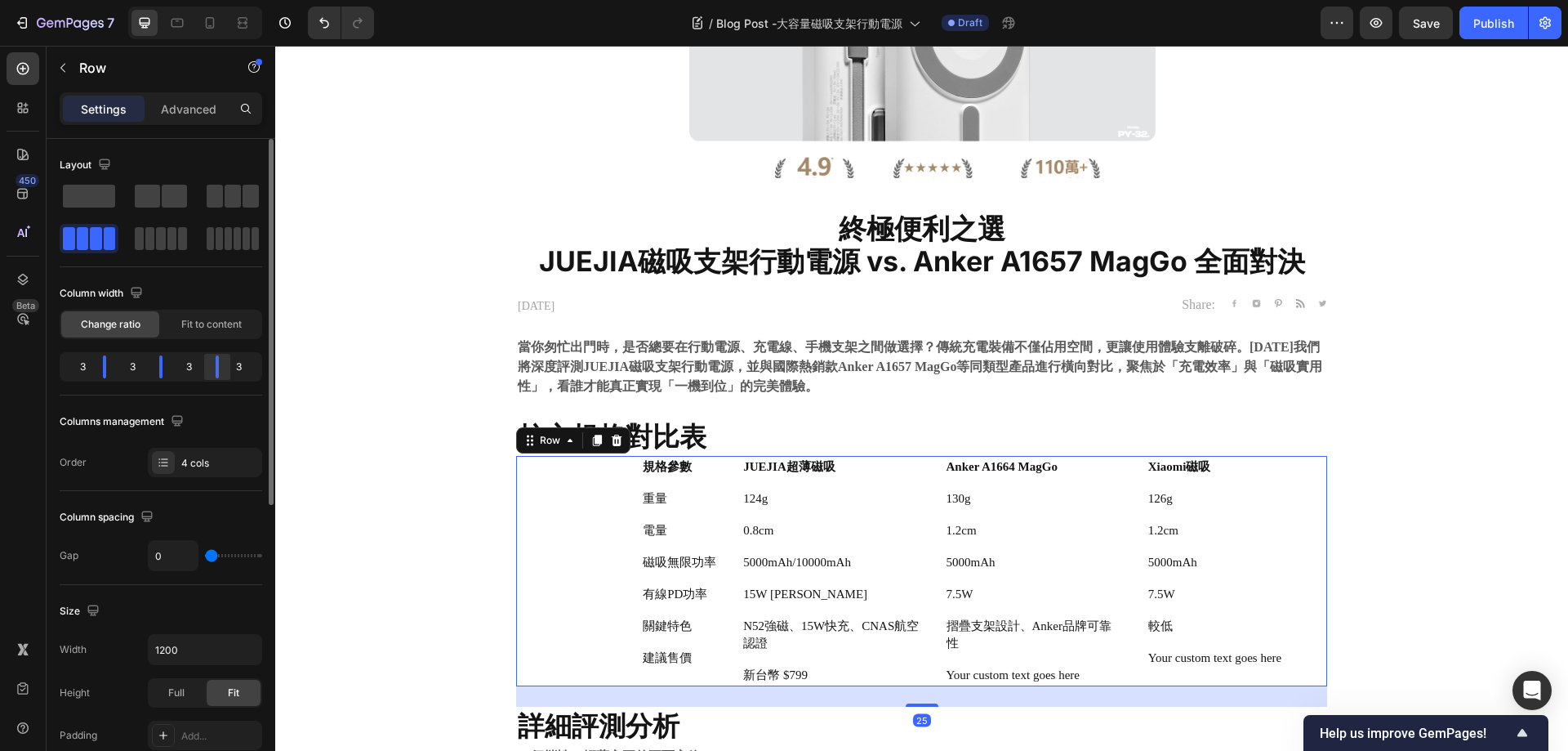
scroll to position [163, 0]
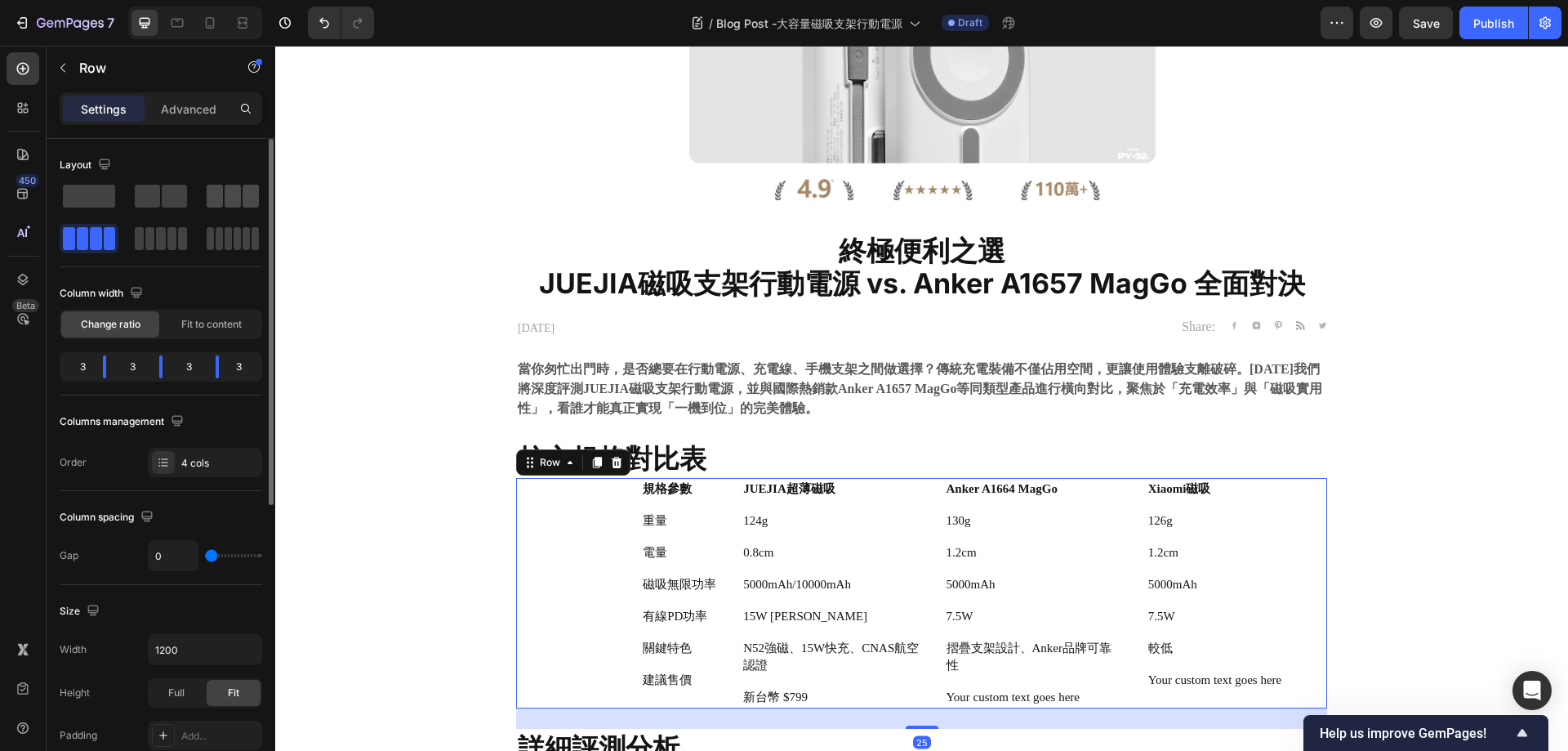
drag, startPoint x: 222, startPoint y: 191, endPoint x: 742, endPoint y: 325, distance: 537.0
click at [222, 191] on span at bounding box center [215, 196] width 17 height 23
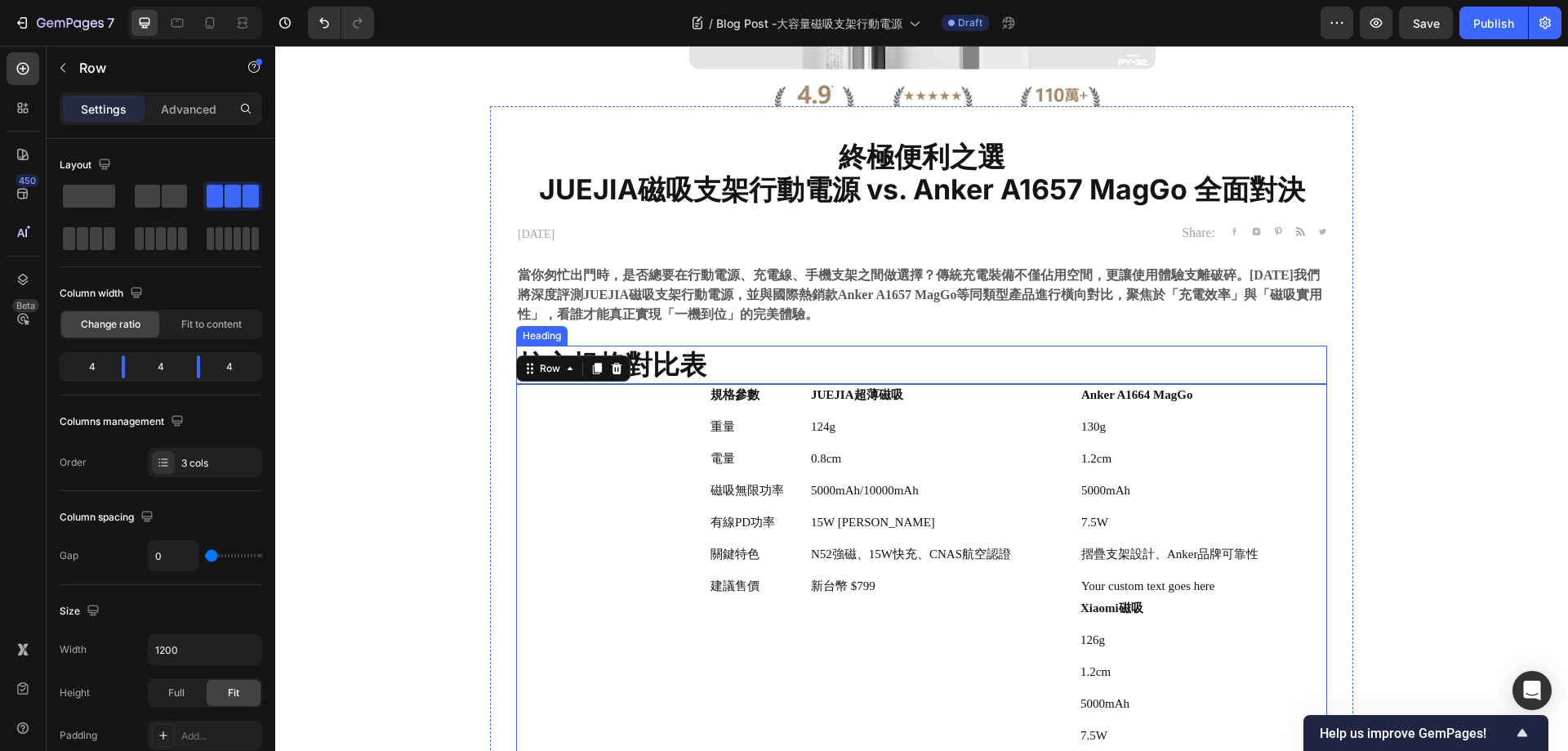
scroll to position [409, 0]
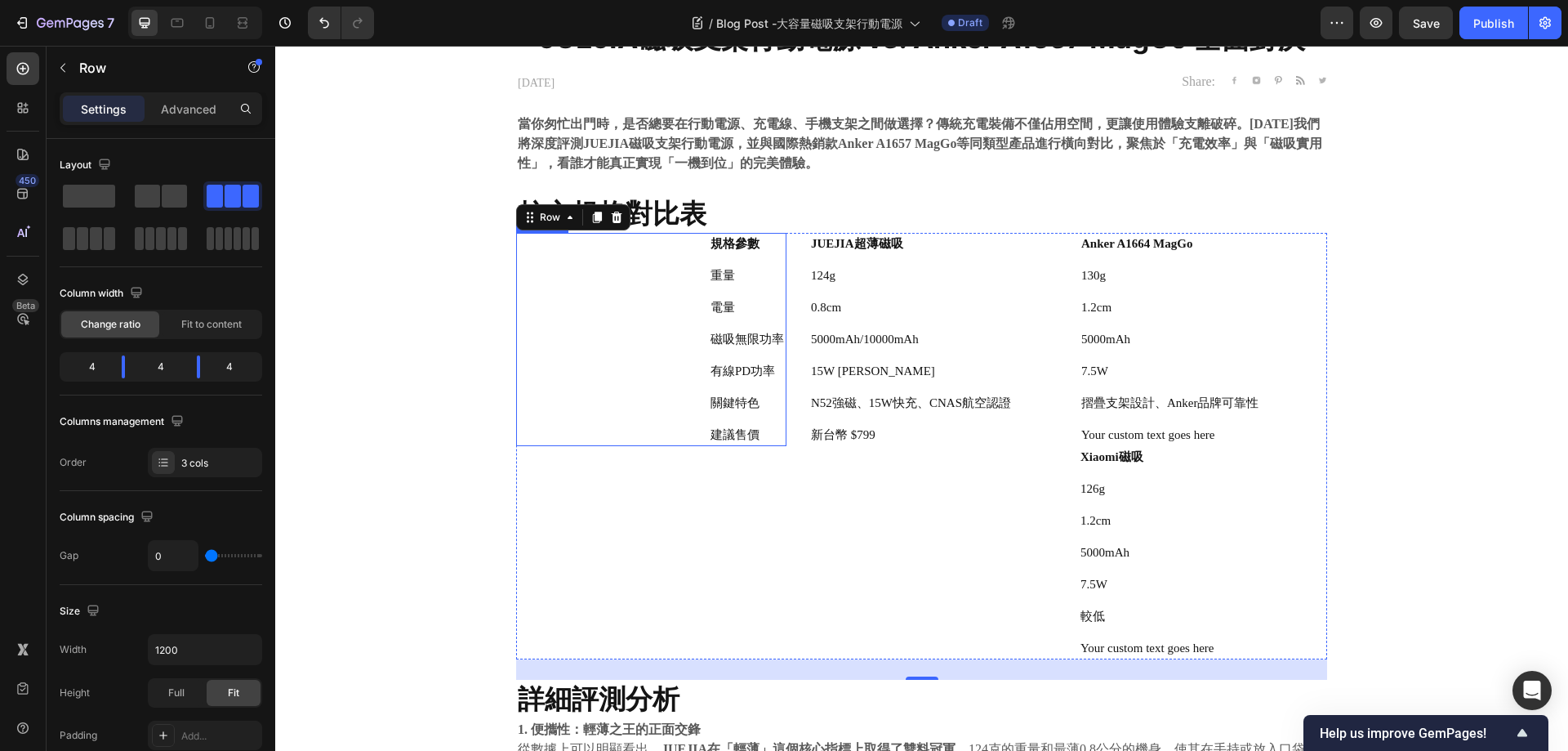
click at [738, 282] on p "重量" at bounding box center [747, 276] width 74 height 18
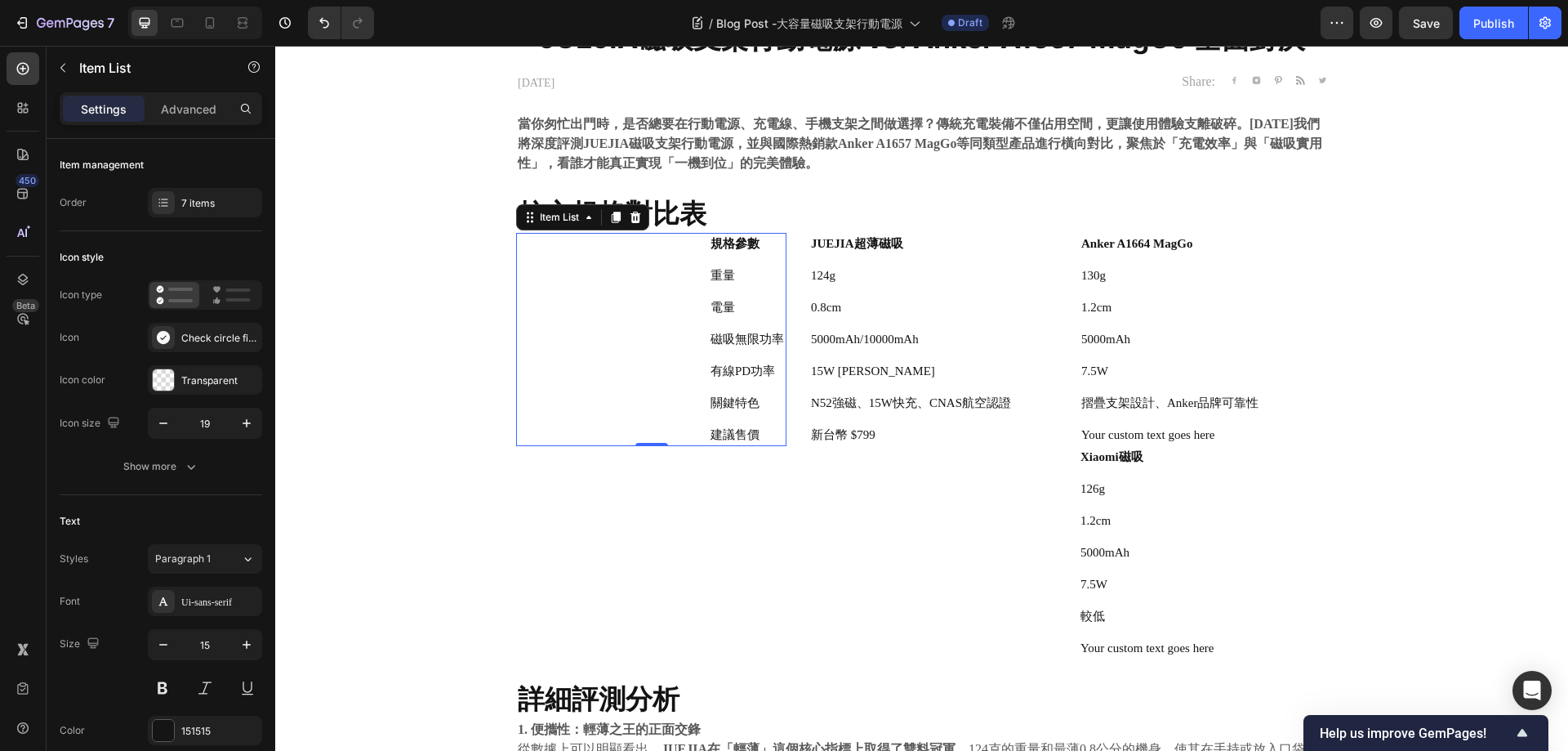
click at [710, 275] on p "重量" at bounding box center [747, 276] width 74 height 18
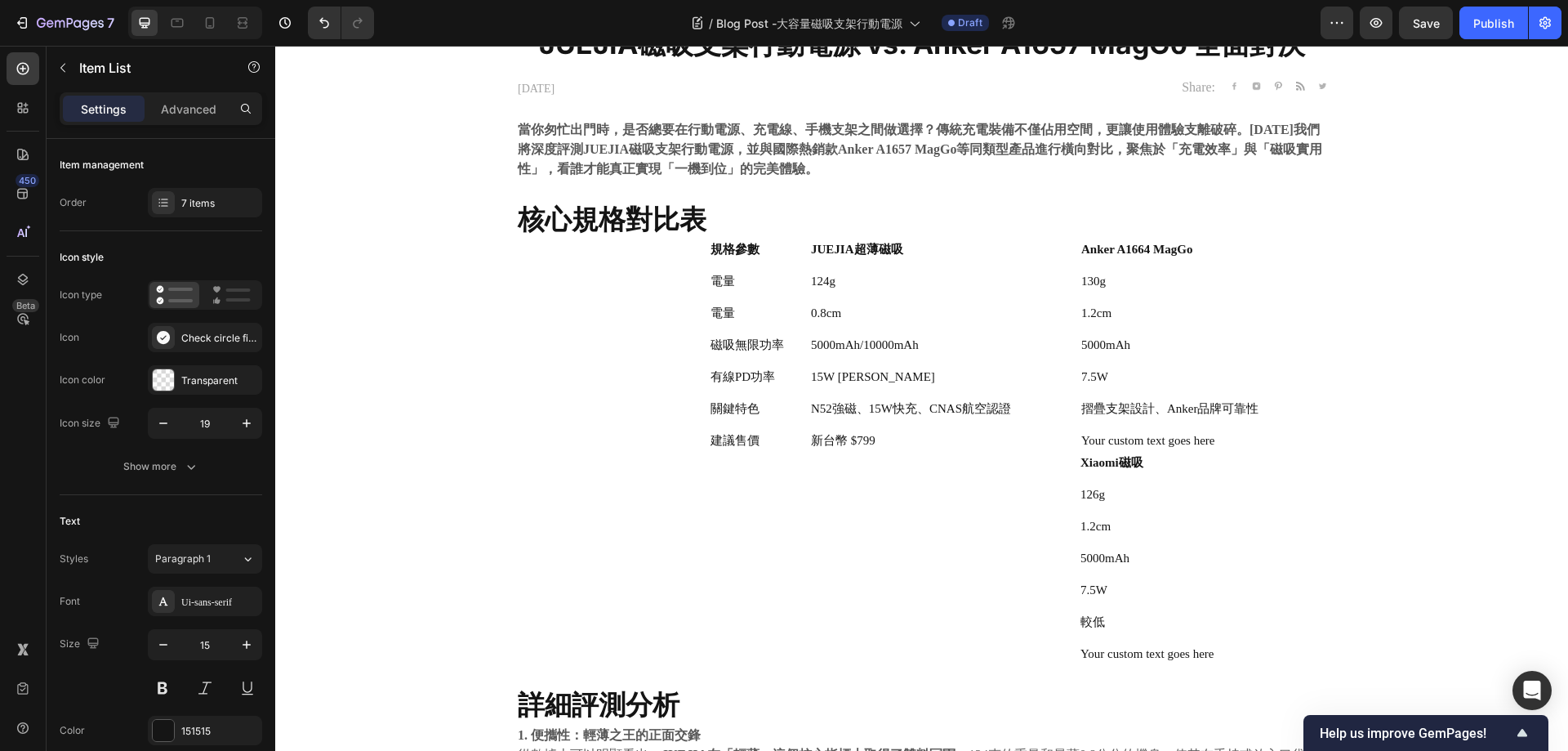
click at [743, 308] on p "電量" at bounding box center [747, 313] width 74 height 18
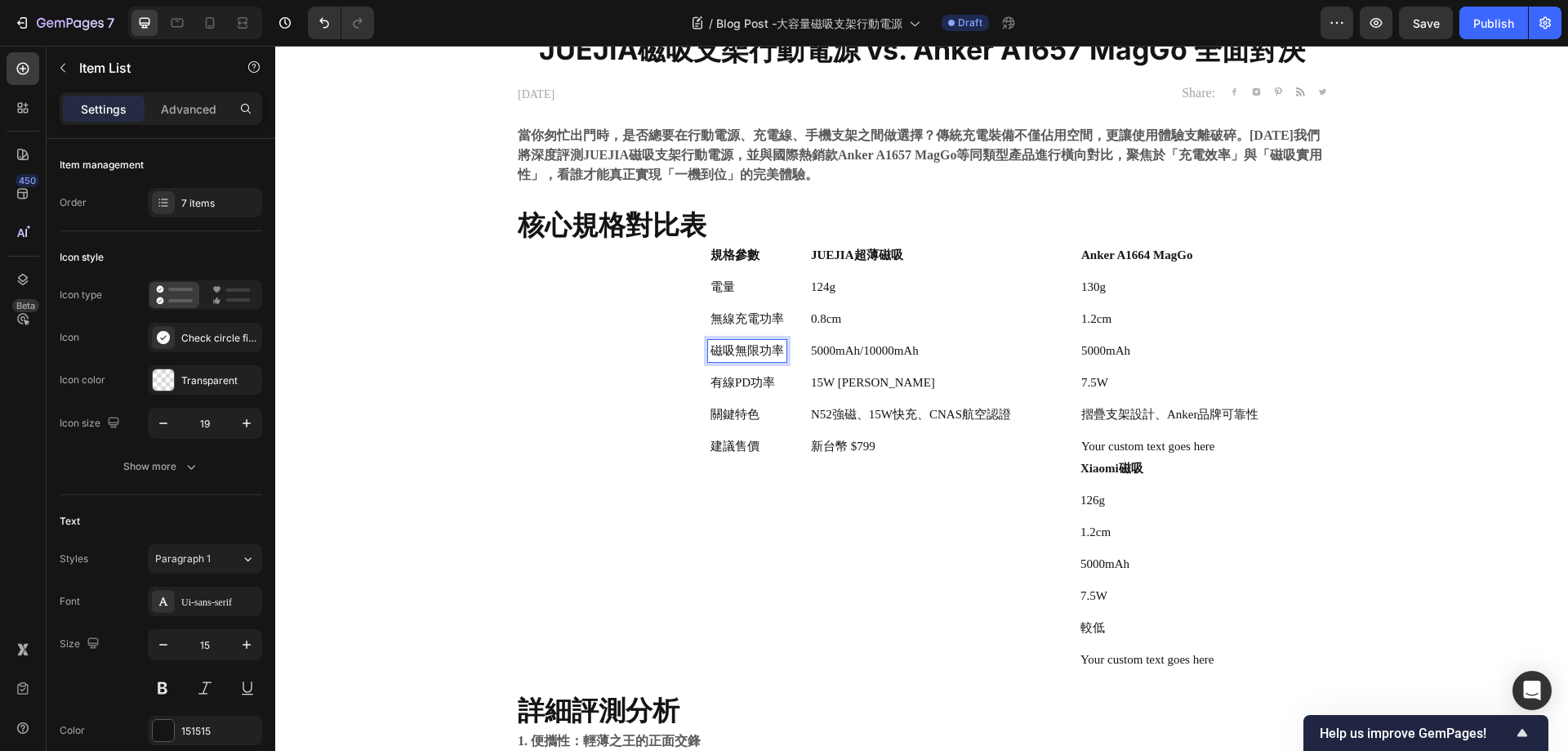
click at [728, 342] on p "磁吸無限功率" at bounding box center [747, 351] width 74 height 18
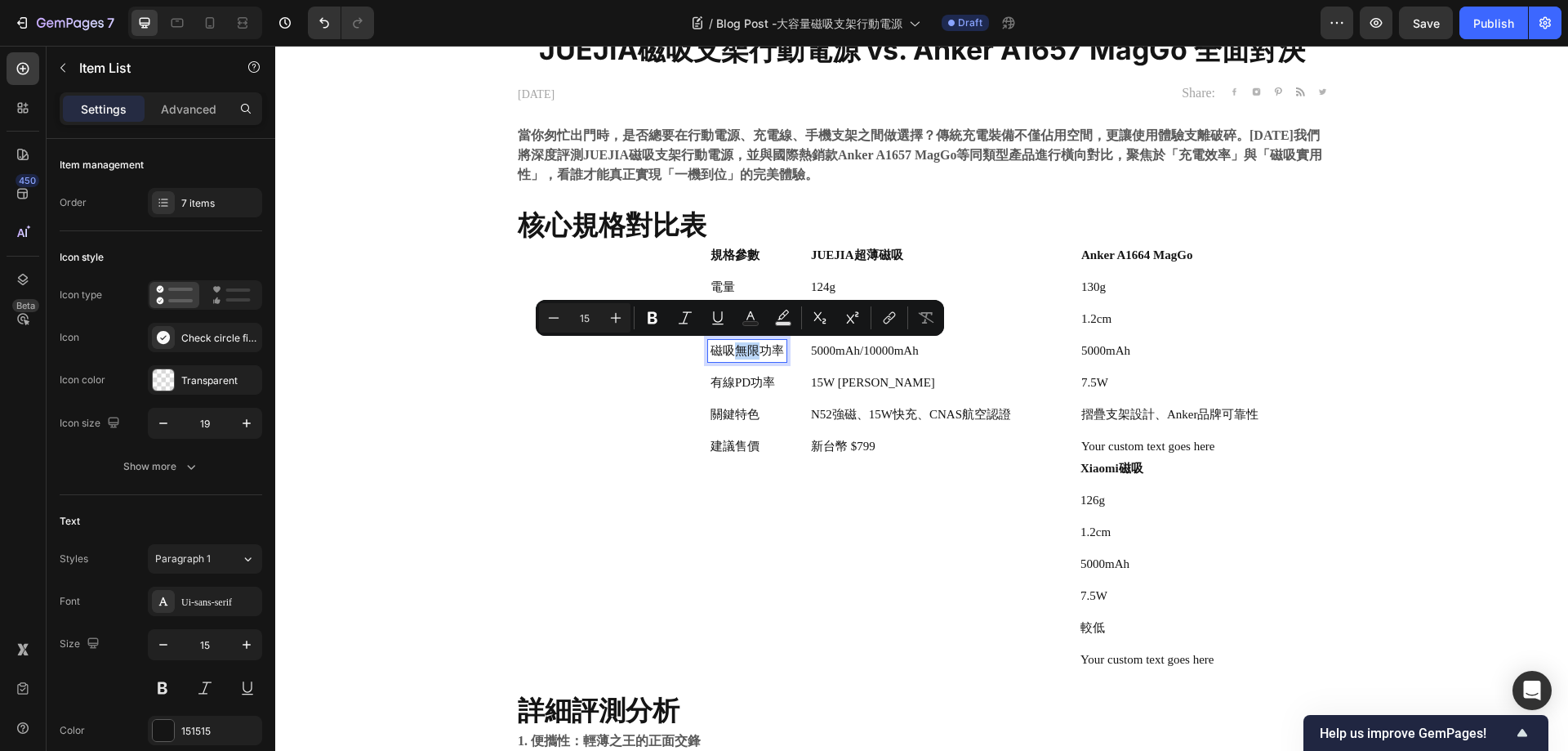
click at [731, 352] on p "磁吸無限功率" at bounding box center [747, 351] width 74 height 18
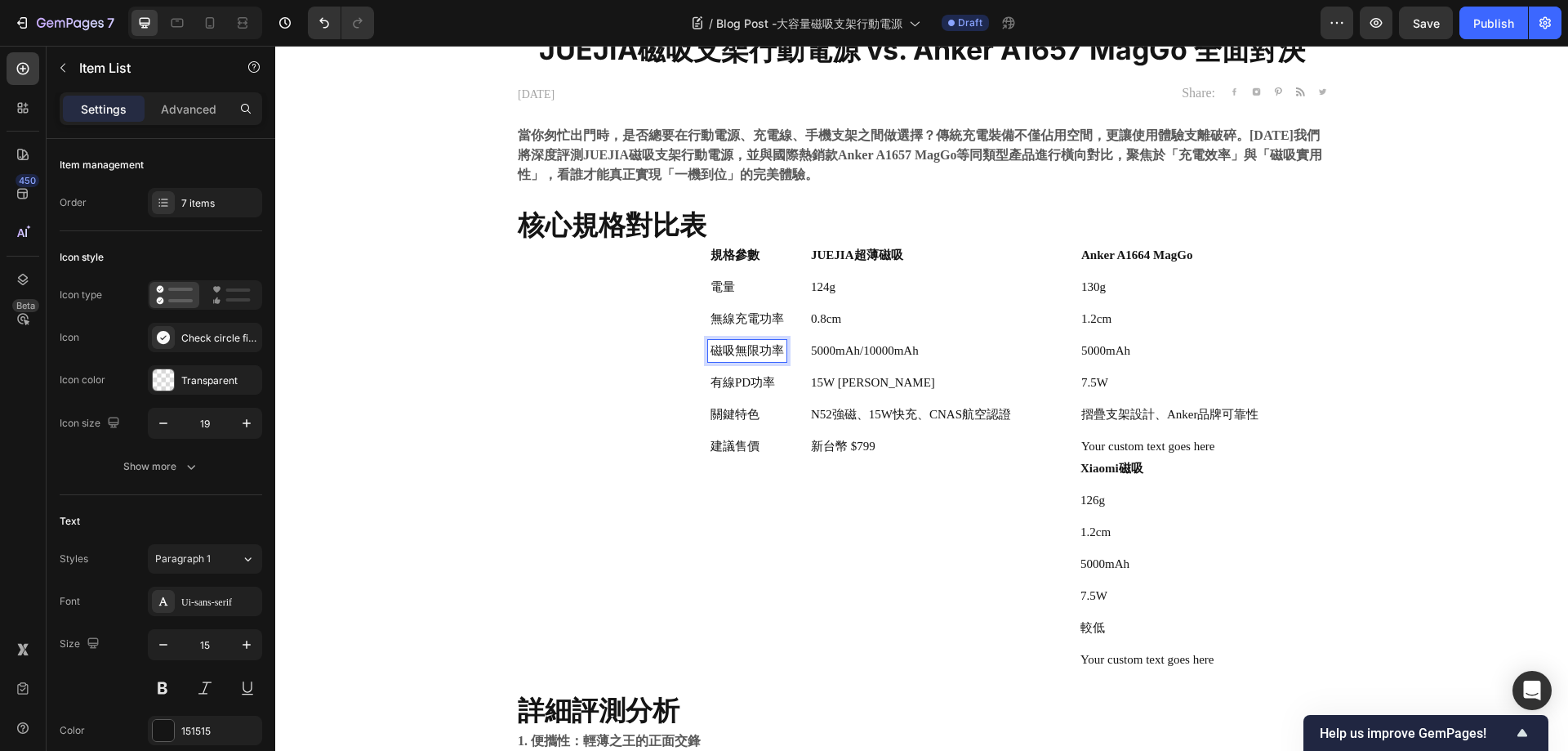
click at [748, 347] on p "磁吸無限功率" at bounding box center [747, 351] width 74 height 18
click at [726, 375] on p "有線PD功率" at bounding box center [741, 383] width 86 height 18
click at [746, 380] on p "有線PD功率" at bounding box center [741, 383] width 86 height 18
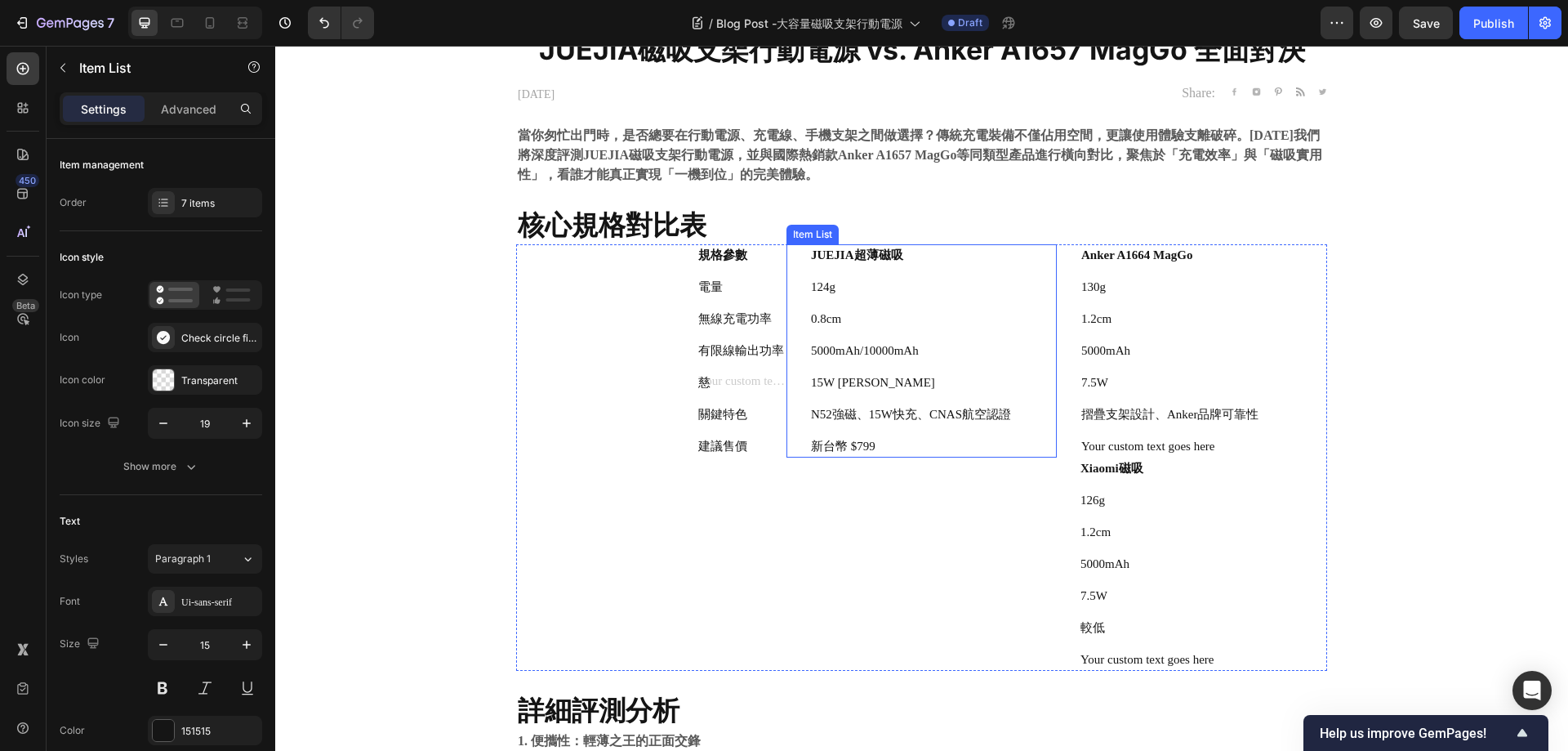
scroll to position [391, 0]
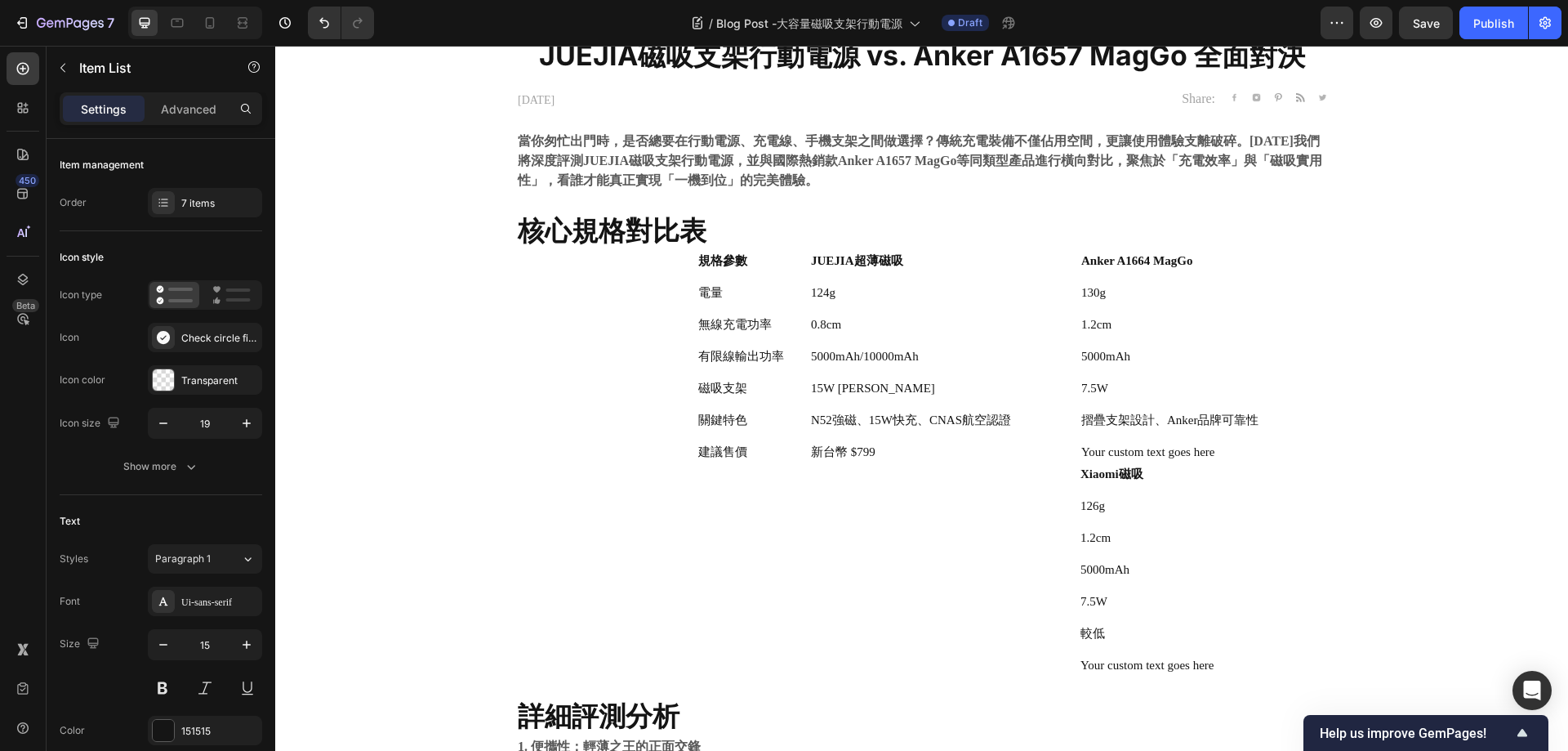
click at [720, 425] on p "關鍵特色" at bounding box center [741, 420] width 86 height 18
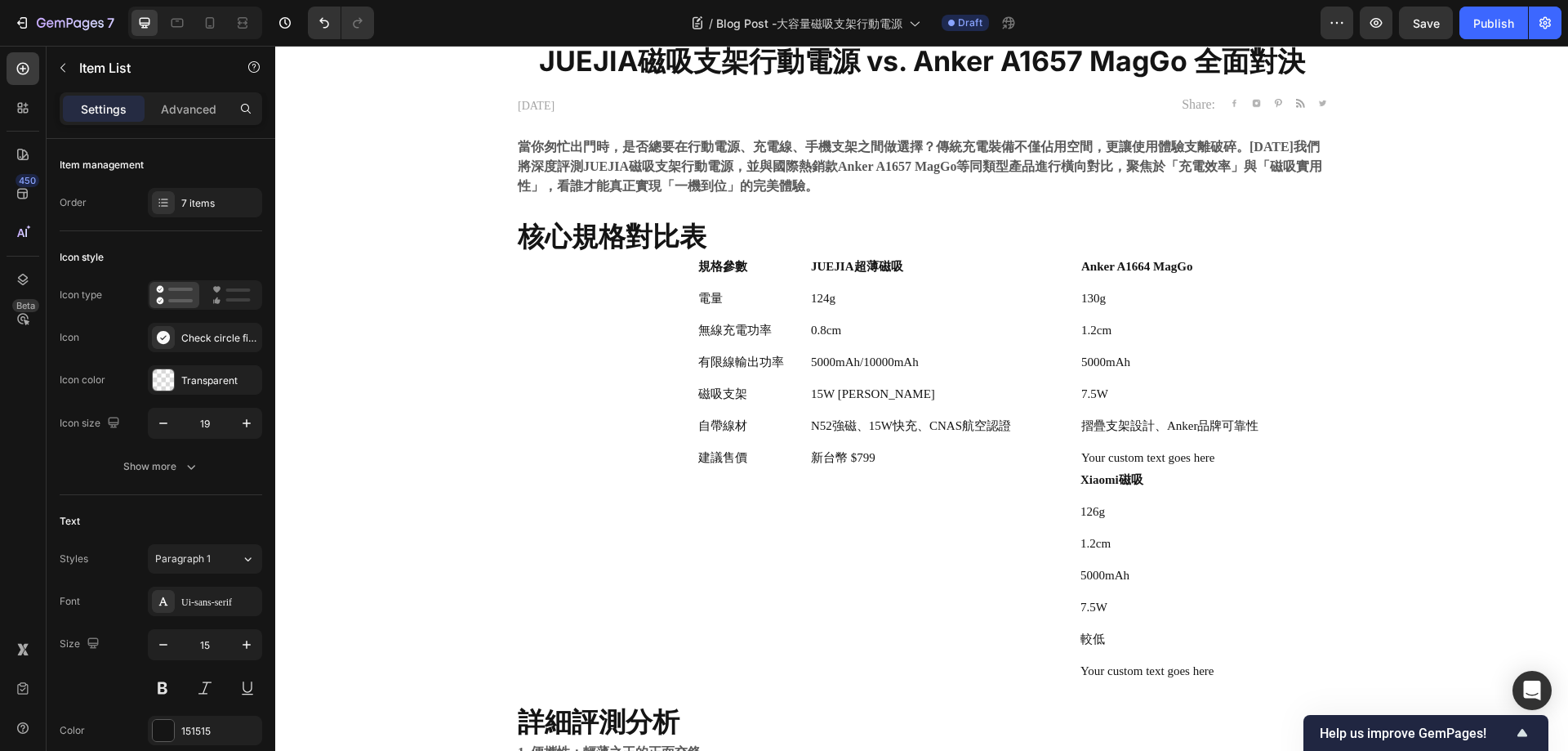
click at [596, 432] on div "規格參數 電量 無線充電功率 有限線輸出功率 磁吸支架 自帶線材 建議售價" at bounding box center [651, 362] width 270 height 213
drag, startPoint x: 724, startPoint y: 447, endPoint x: 718, endPoint y: 460, distance: 14.3
click at [724, 446] on div "規格參數 電量 無線充電功率 有限線輸出功率 磁吸支架 自帶線材 建議售價" at bounding box center [731, 362] width 113 height 213
click at [722, 460] on p "建議售價" at bounding box center [741, 458] width 86 height 18
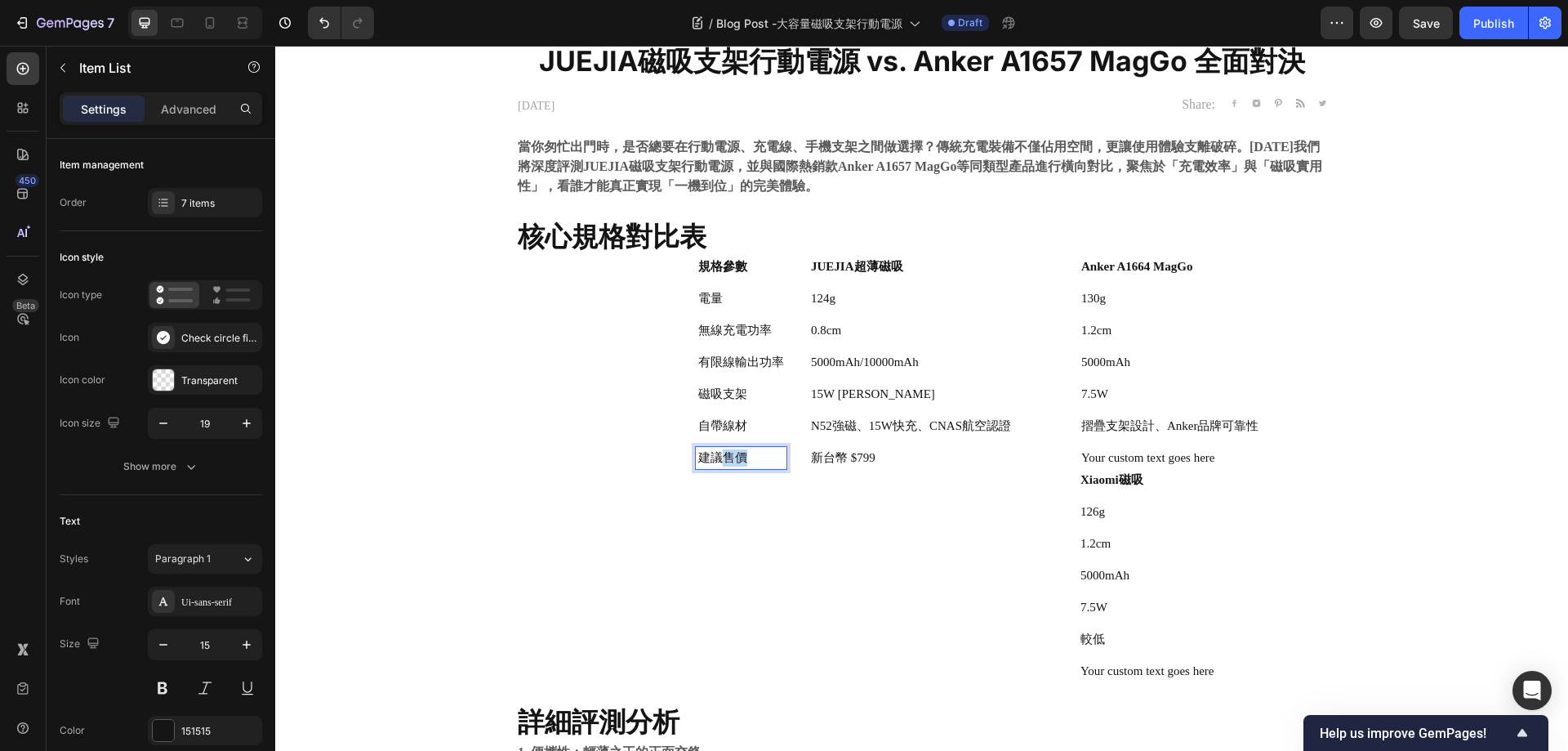
click at [722, 460] on p "建議售價" at bounding box center [741, 458] width 86 height 18
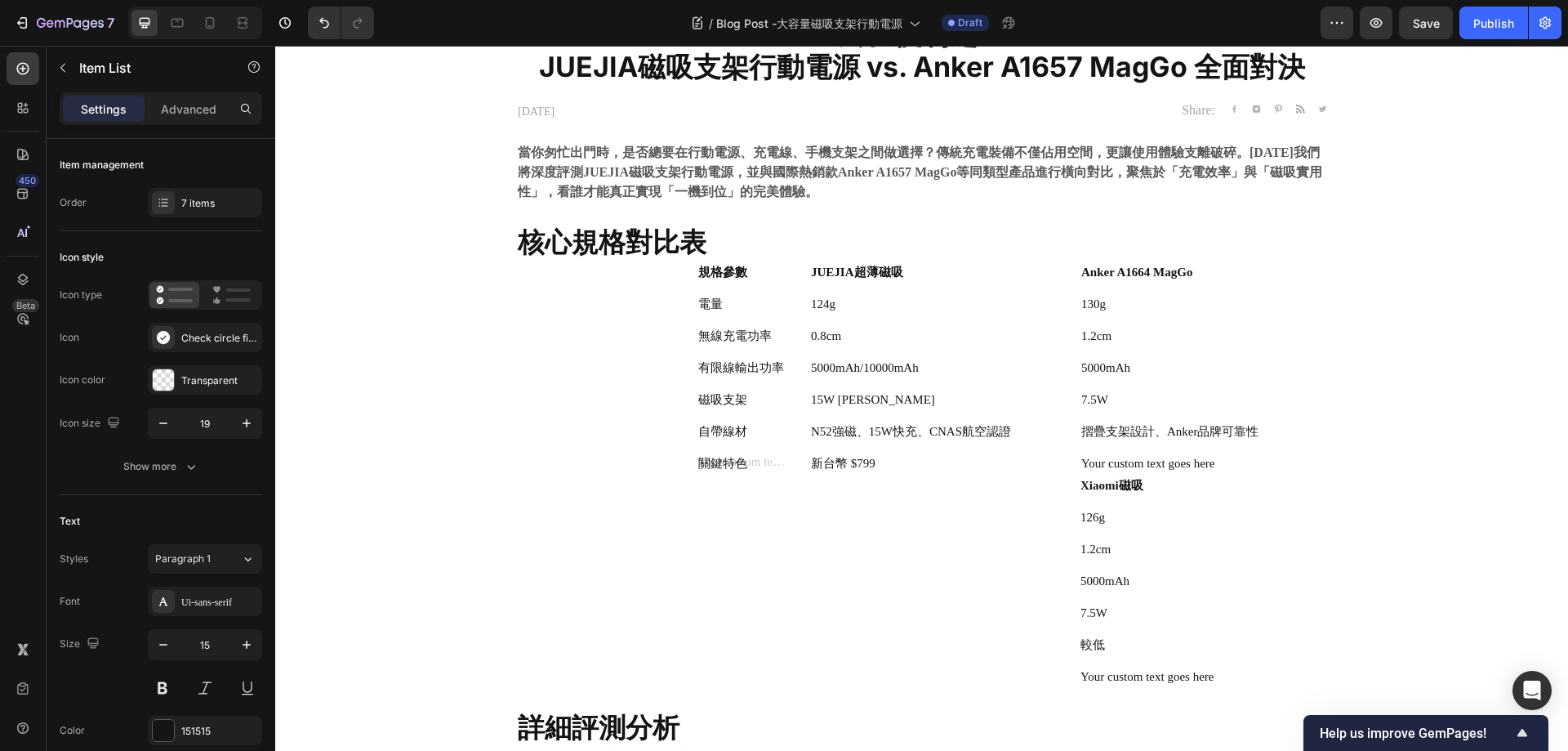
click at [674, 454] on div "關鍵特色" at bounding box center [731, 464] width 113 height 22
click at [620, 451] on div "規格參數 電量 無線充電功率 有限線輸出功率 磁吸支架 自帶線材 關鍵特色" at bounding box center [651, 367] width 270 height 213
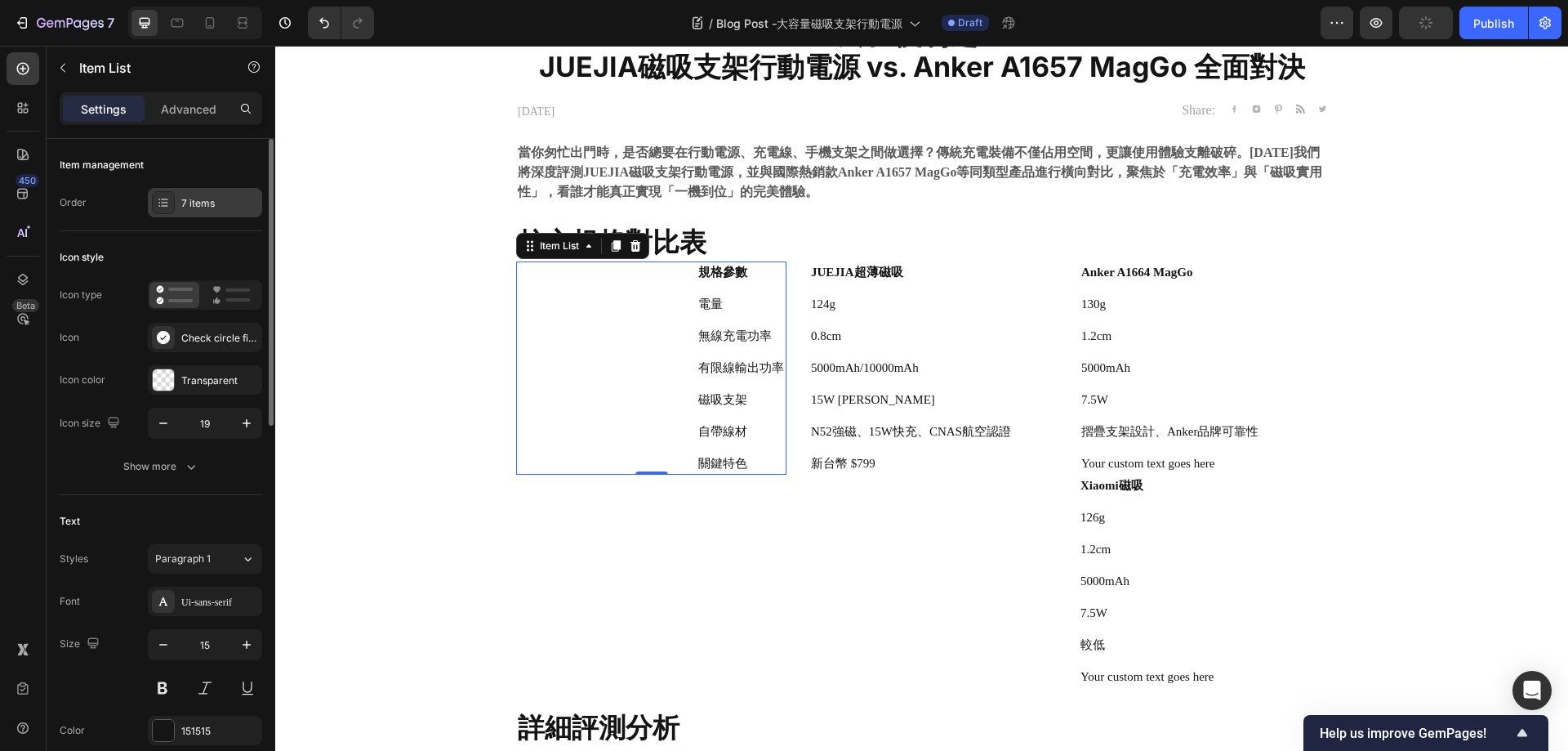
click at [196, 192] on div "7 items" at bounding box center [205, 203] width 114 height 30
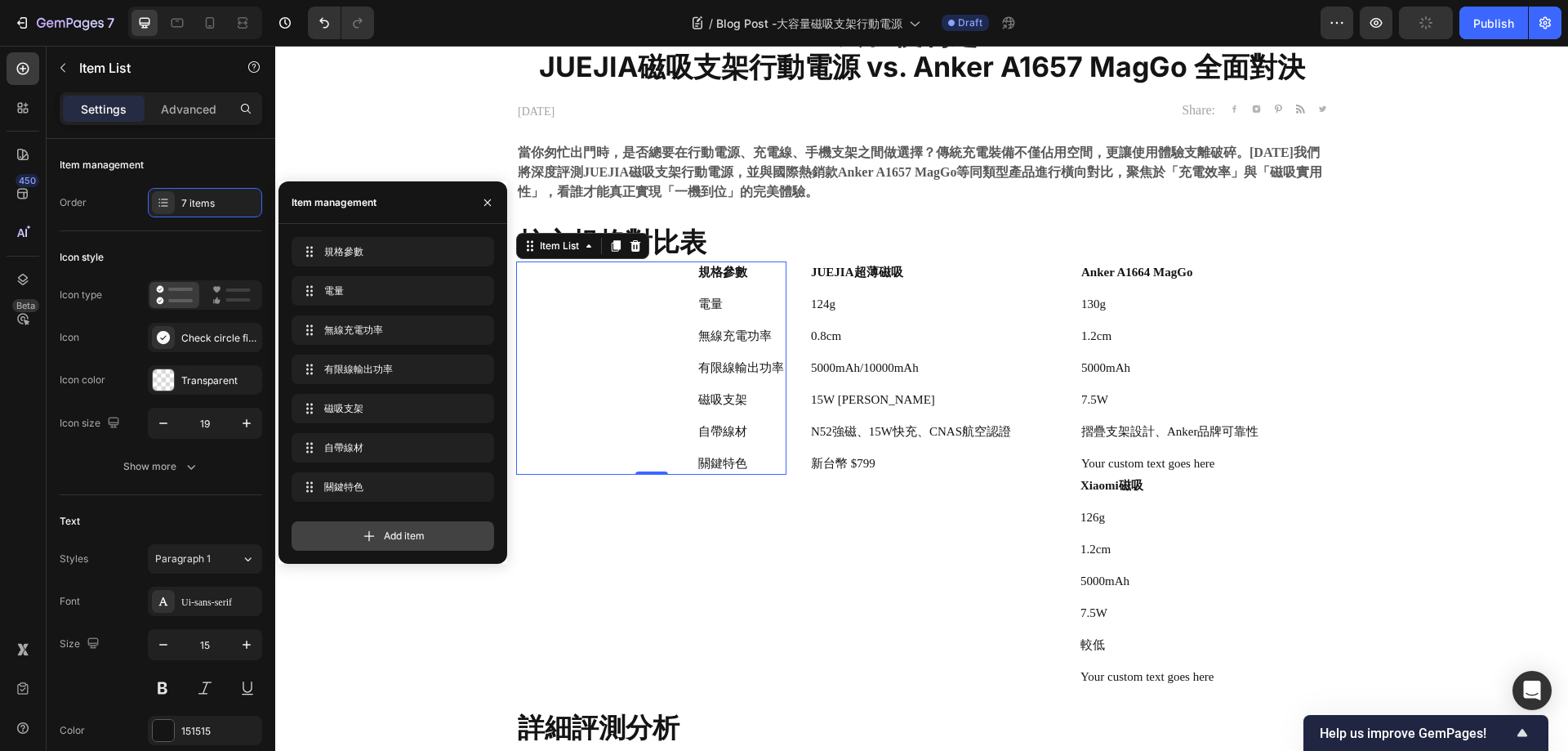
click at [374, 530] on icon at bounding box center [369, 536] width 17 height 17
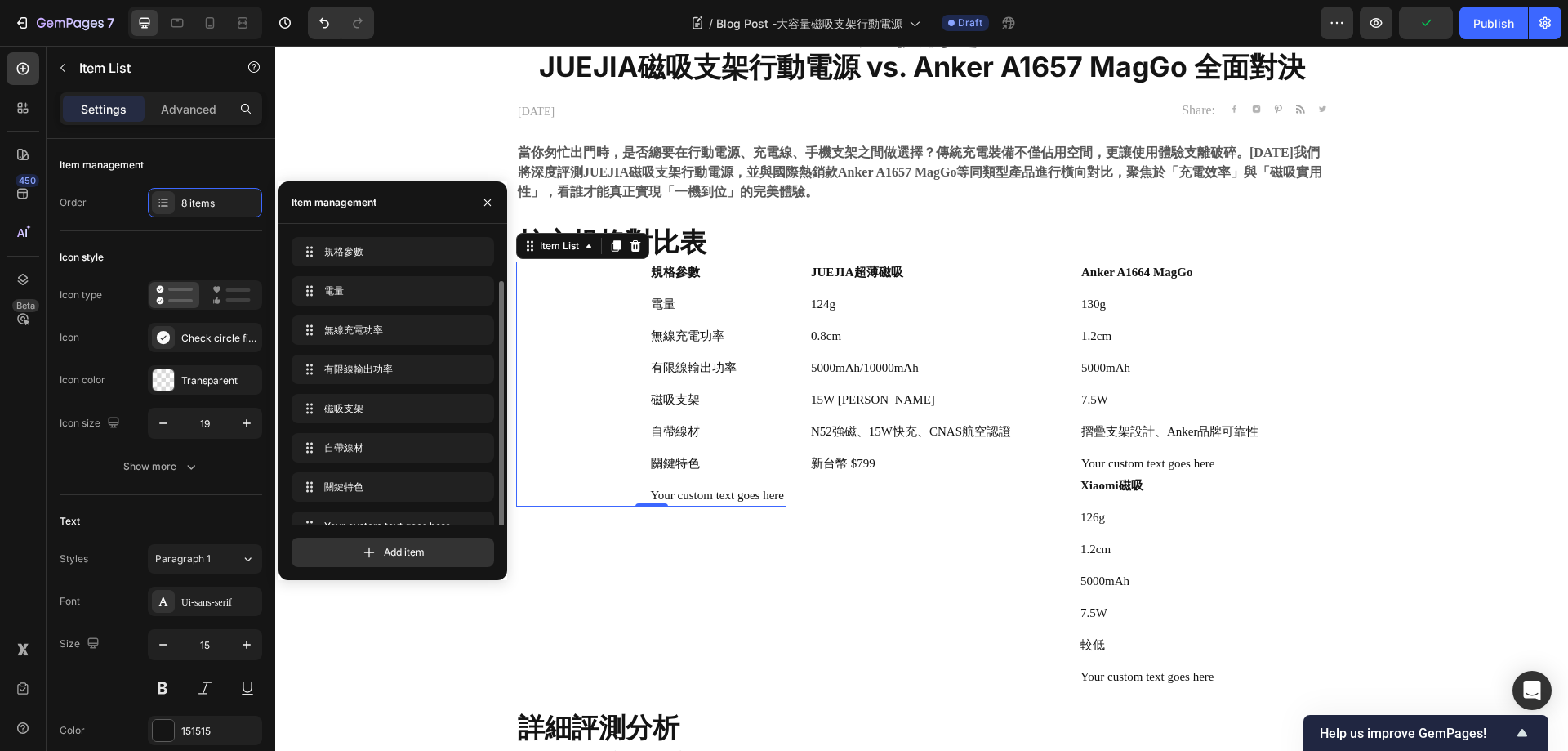
scroll to position [23, 0]
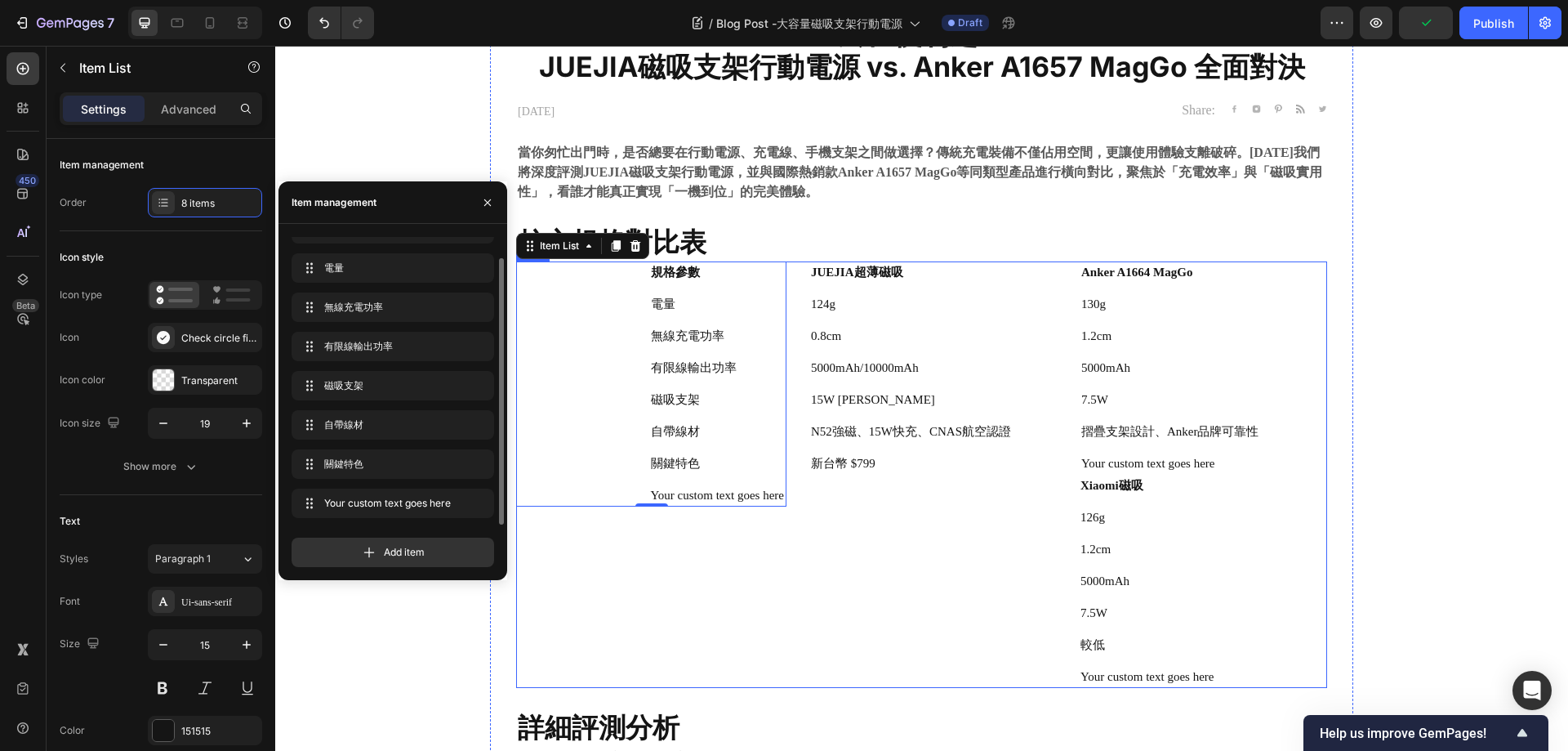
click at [739, 599] on div "規格參數 電量 無線充電功率 有限線輸出功率 磁吸支架 自帶線材 關鍵特色 Your custom text goes here Item List 0" at bounding box center [651, 474] width 270 height 426
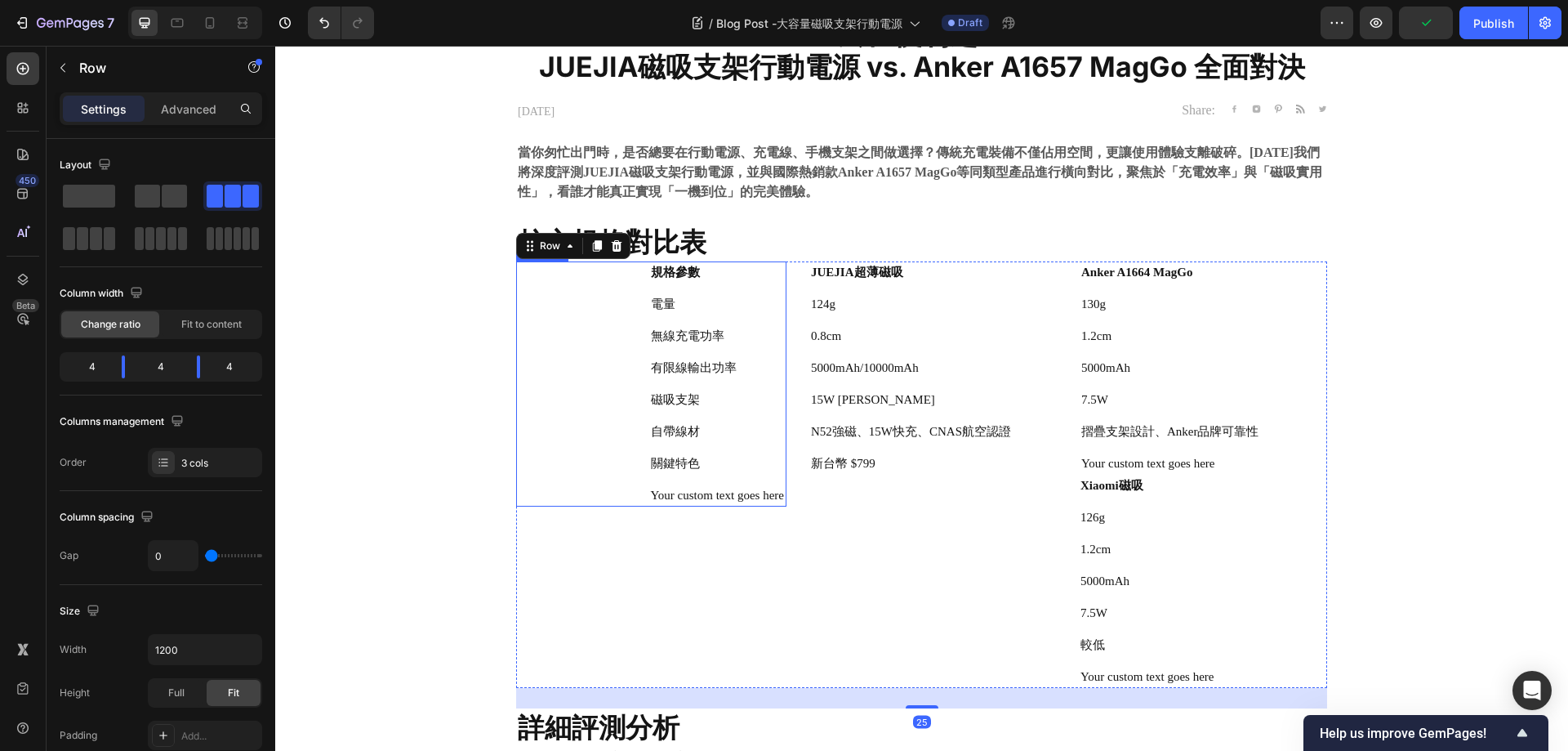
click at [683, 503] on div "Your custom text goes here" at bounding box center [718, 495] width 138 height 22
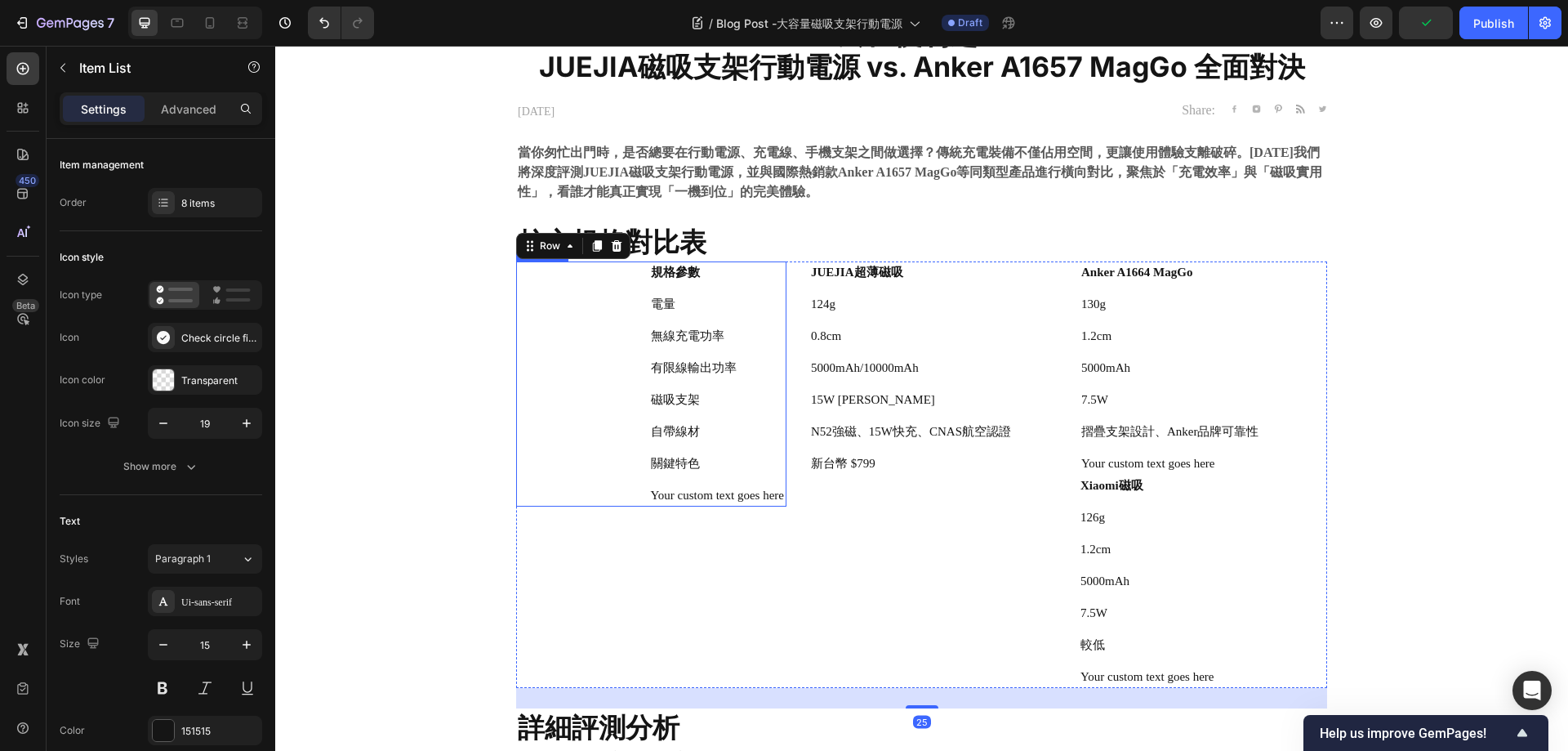
click at [683, 502] on div "Your custom text goes here" at bounding box center [718, 495] width 138 height 22
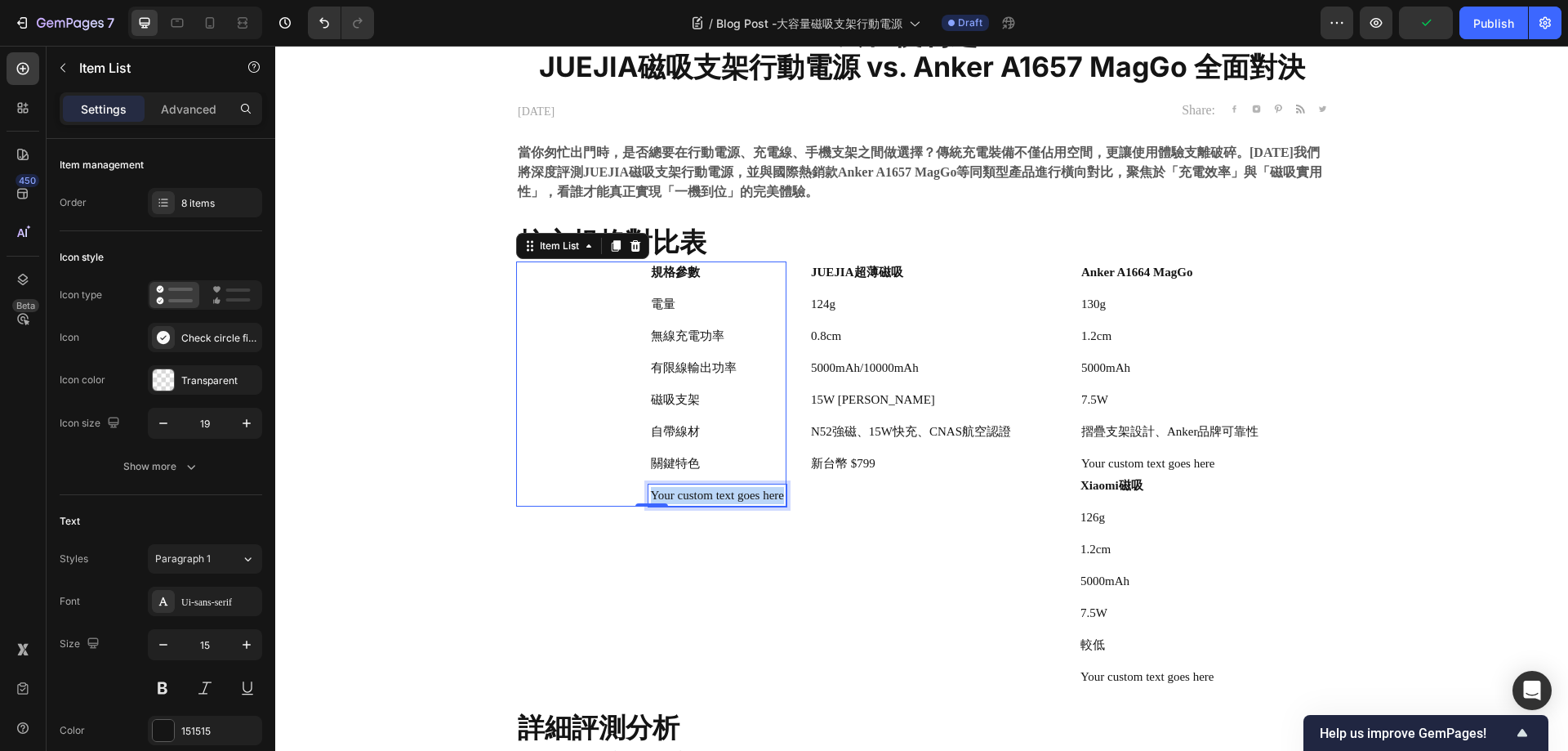
click at [683, 502] on p "Your custom text goes here" at bounding box center [718, 495] width 133 height 18
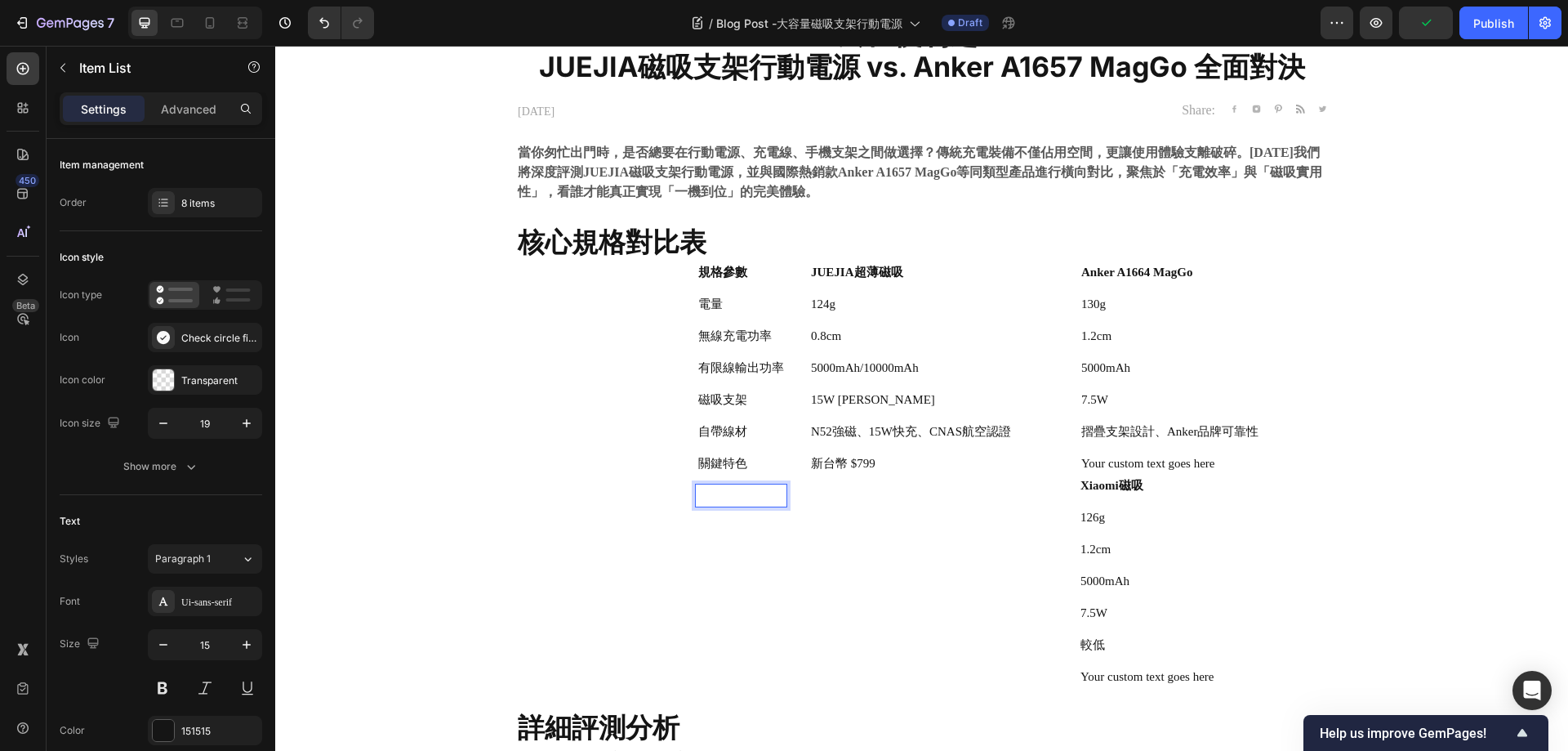
scroll to position [375, 0]
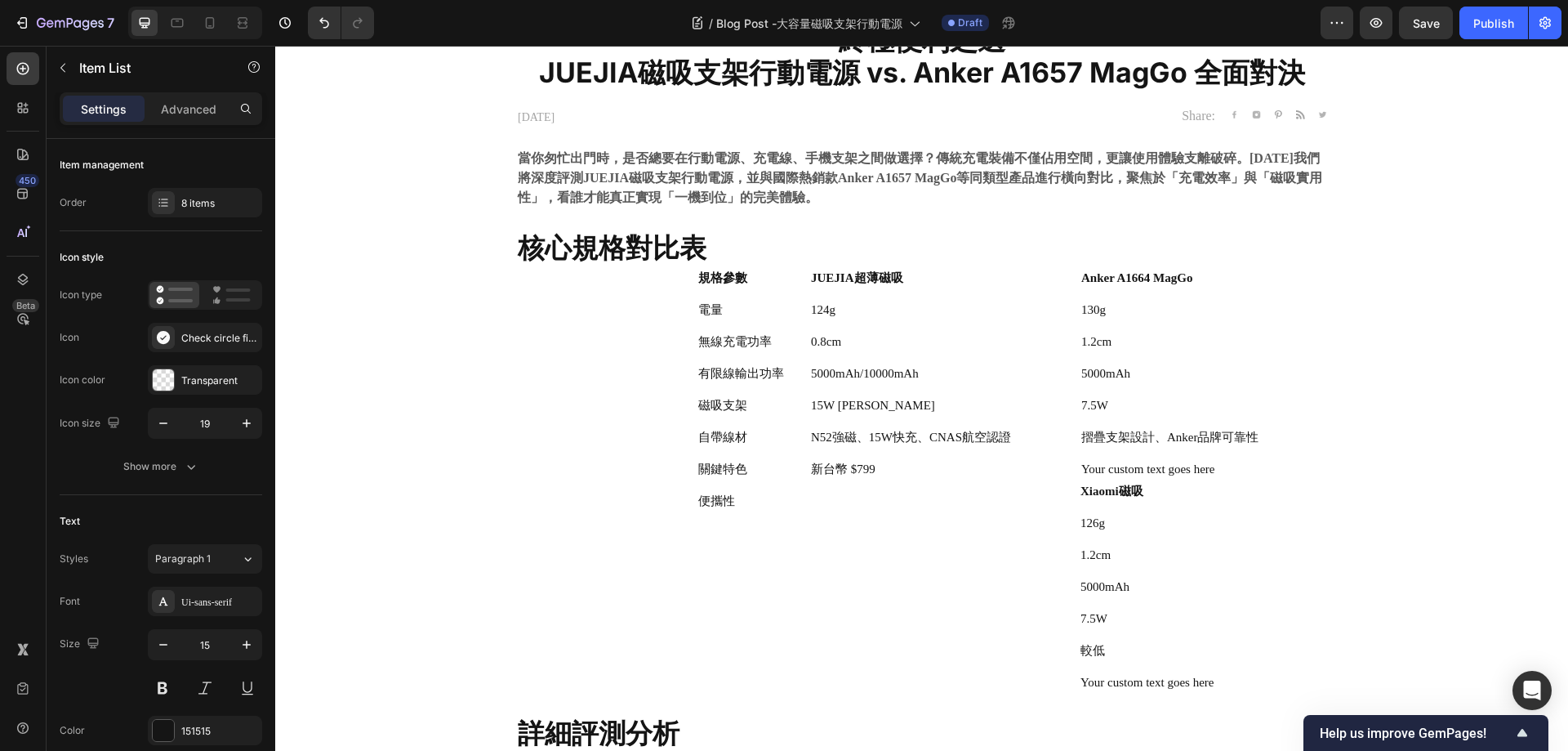
drag, startPoint x: 588, startPoint y: 510, endPoint x: 597, endPoint y: 504, distance: 10.8
click at [590, 508] on div "規格參數 電量 無線充電功率 有限線輸出功率 磁吸支架 自帶線材 關鍵特色 便攜性" at bounding box center [651, 390] width 270 height 245
click at [968, 459] on div "新台幣 $799" at bounding box center [911, 470] width 205 height 22
click at [1014, 461] on div "JUEJIA超薄磁吸 124g 0.8cm 5000mAh/10000mAh 15W [PERSON_NAME] N52強磁、15W快充、CNAS航空認證 新…" at bounding box center [921, 374] width 270 height 213
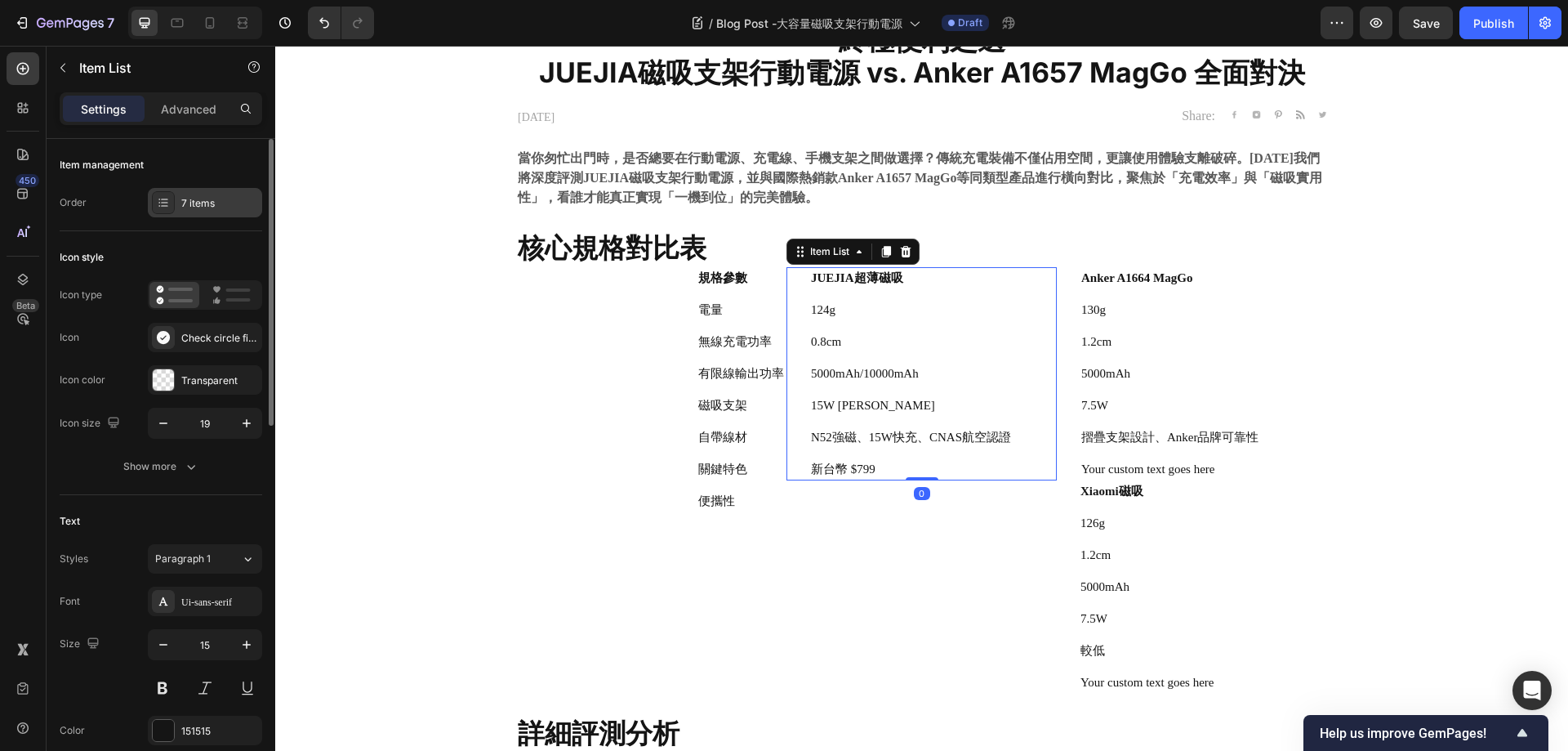
click at [176, 216] on div "7 items" at bounding box center [205, 203] width 114 height 30
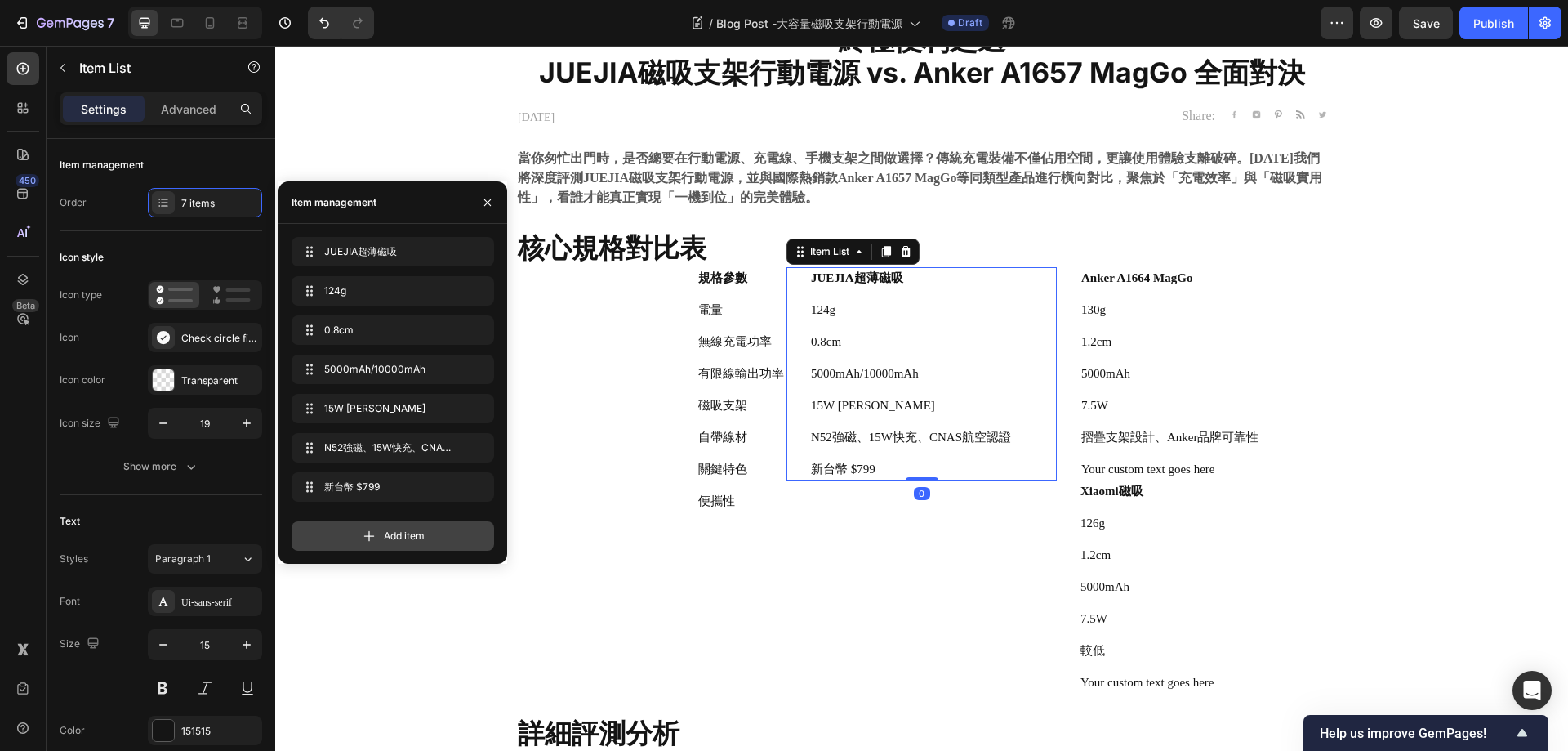
click at [353, 540] on div "Add item" at bounding box center [393, 536] width 203 height 30
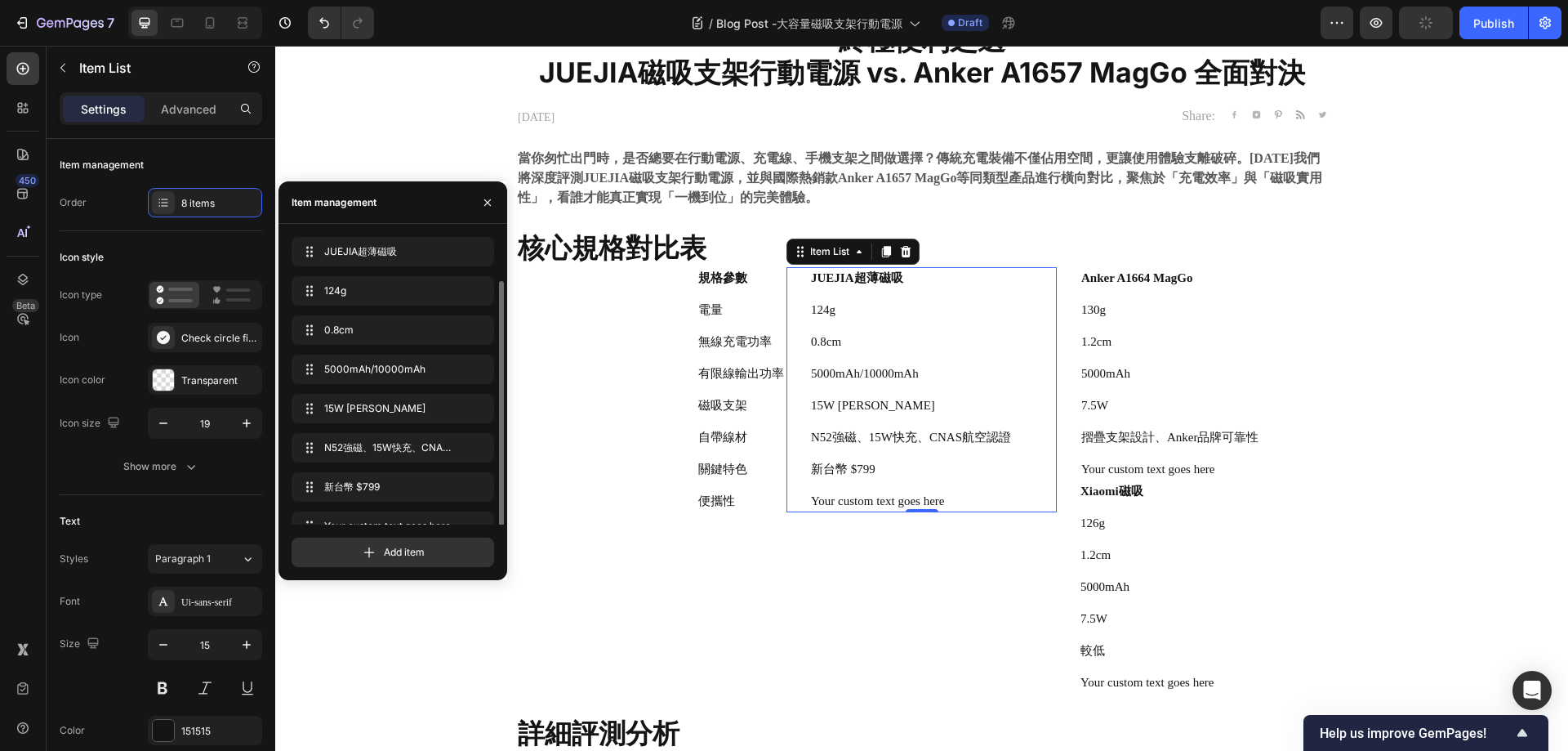
scroll to position [23, 0]
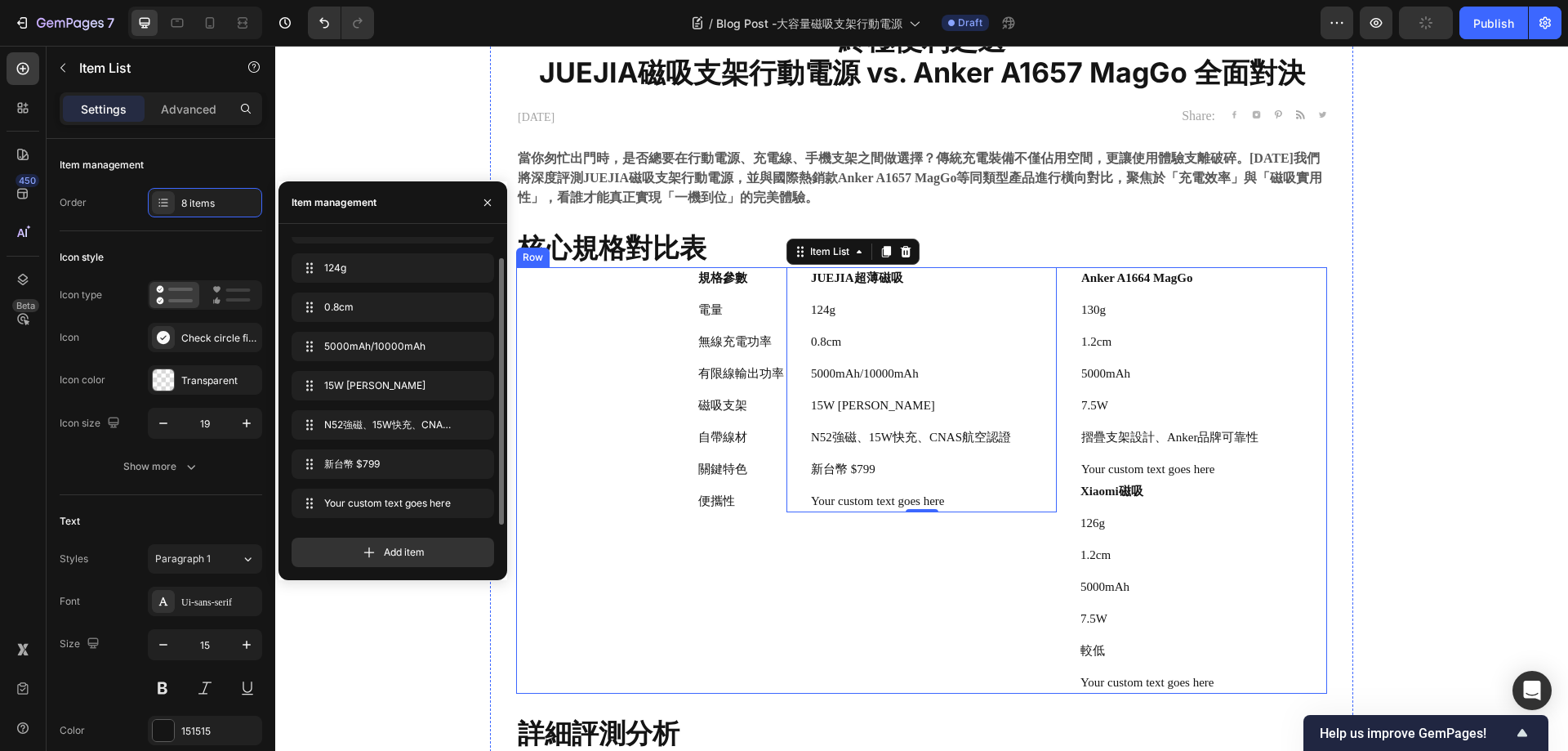
click at [817, 672] on div "JUEJIA超薄磁吸 124g 0.8cm 5000mAh/10000mAh 15W [PERSON_NAME] N52強磁、15W快充、CNAS航空認證 新…" at bounding box center [921, 481] width 270 height 426
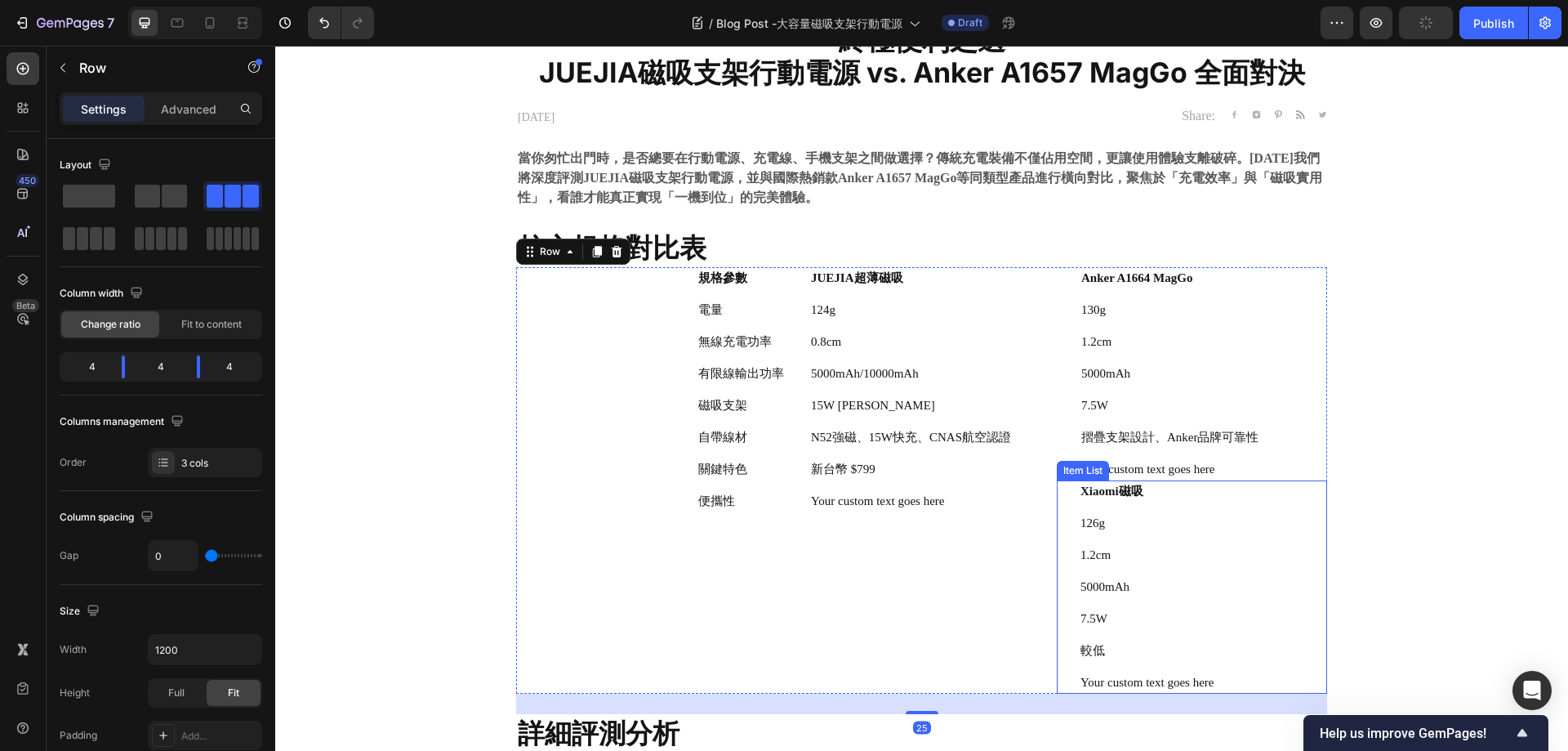
click at [1260, 509] on div "Xiaomi磁吸 126g 1.2cm 5000mAh 7.5W 較低 Your custom text goes here" at bounding box center [1192, 587] width 270 height 213
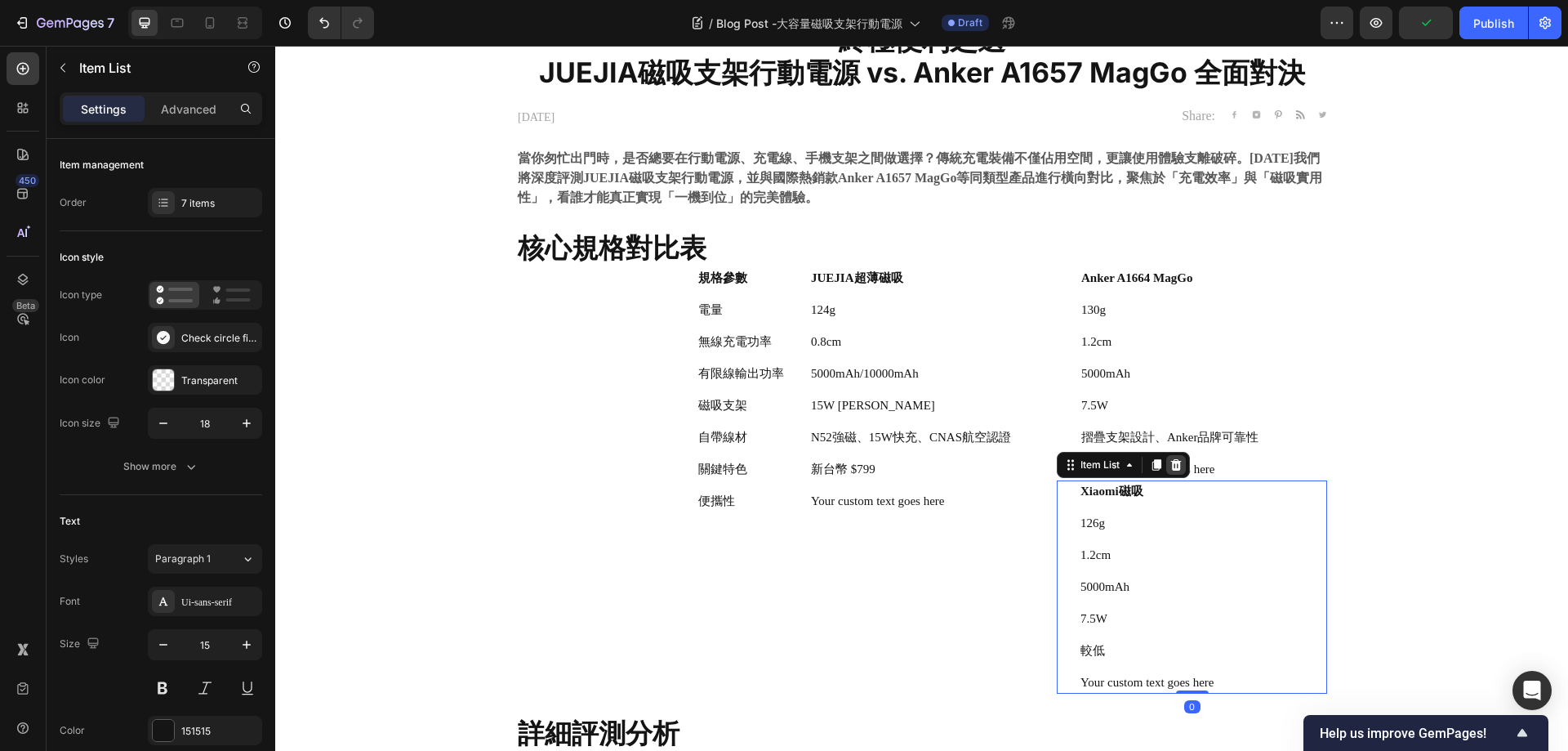
click at [1170, 467] on icon at bounding box center [1176, 465] width 13 height 13
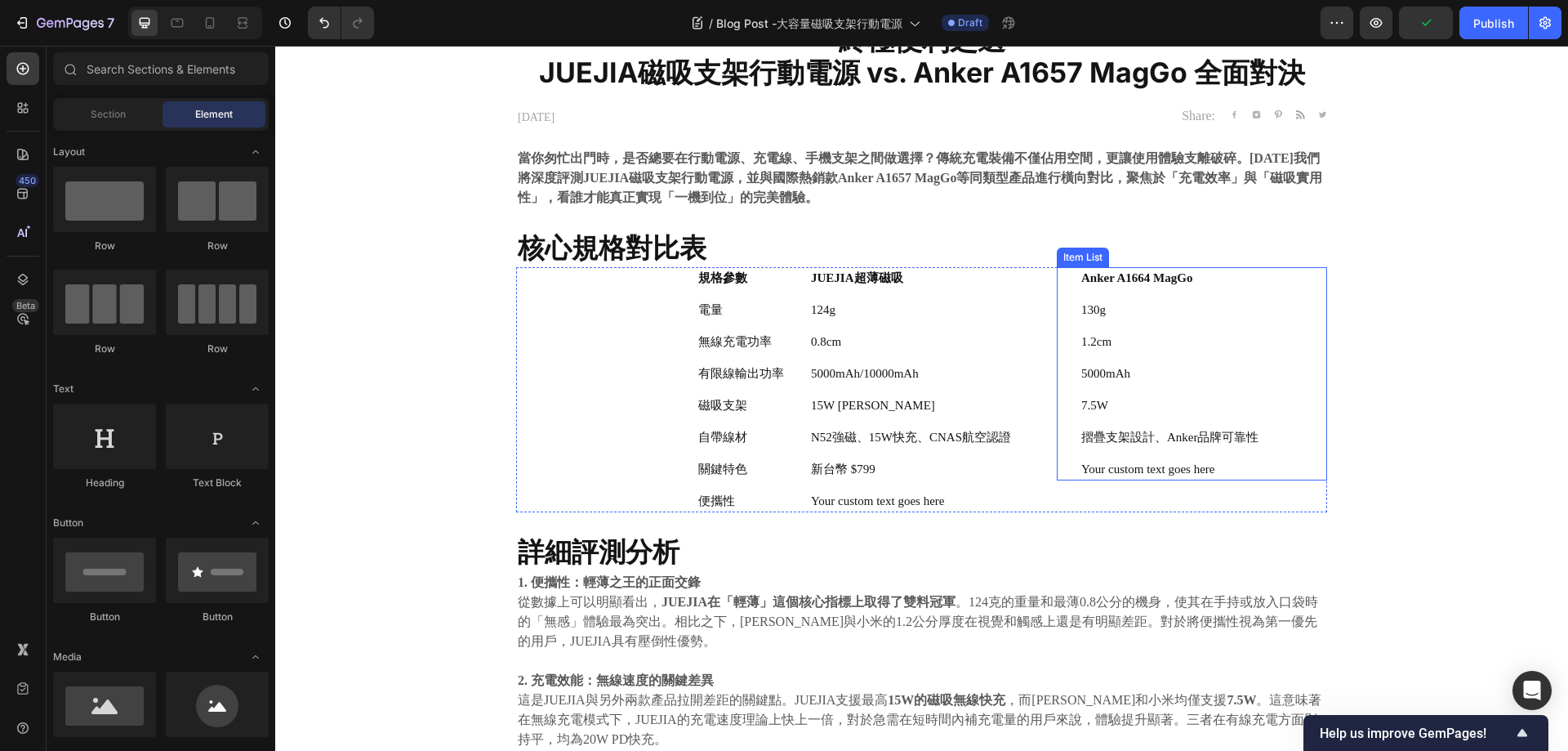
click at [1203, 350] on p "1.2cm" at bounding box center [1170, 341] width 178 height 18
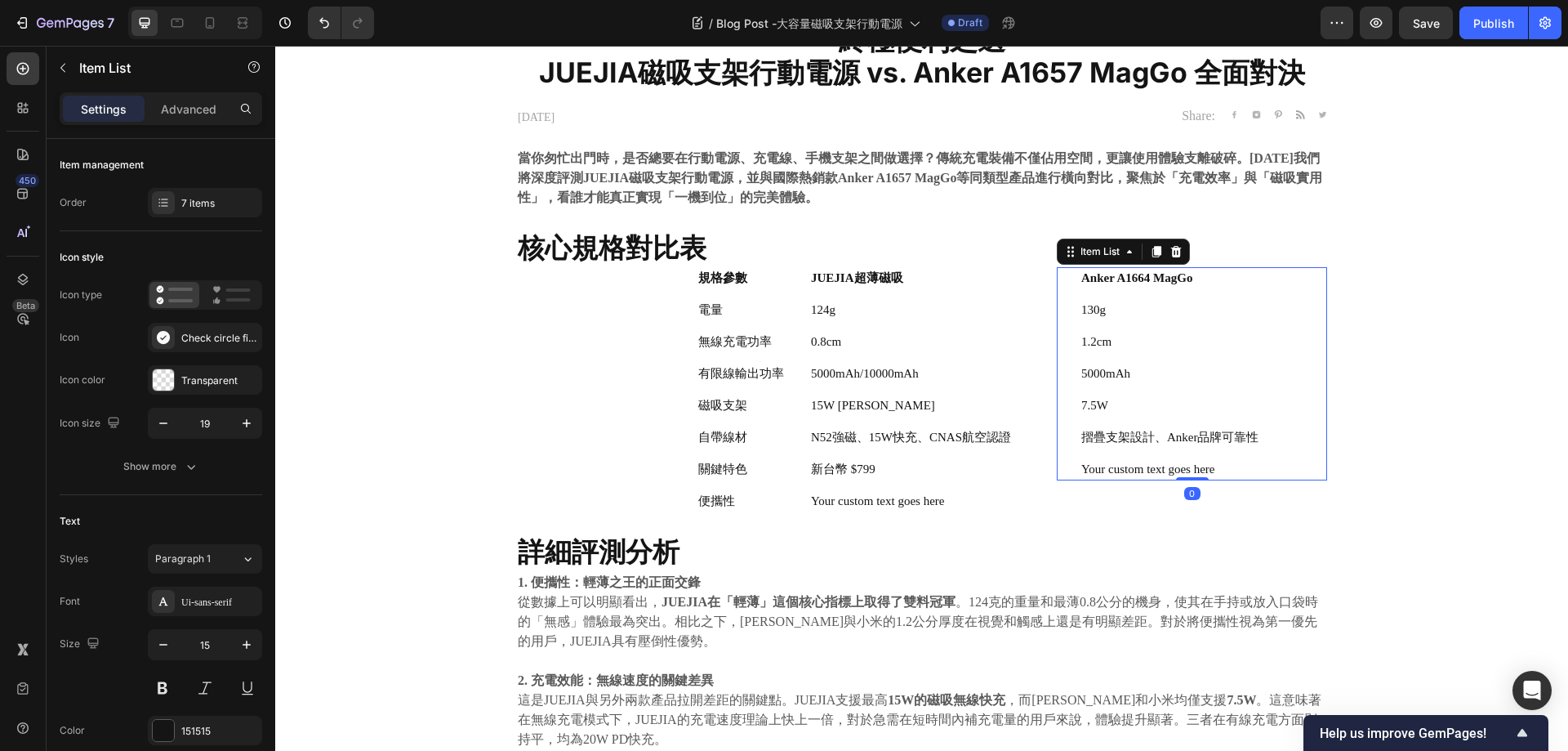
click at [1142, 471] on p "Your custom text goes here" at bounding box center [1170, 469] width 178 height 18
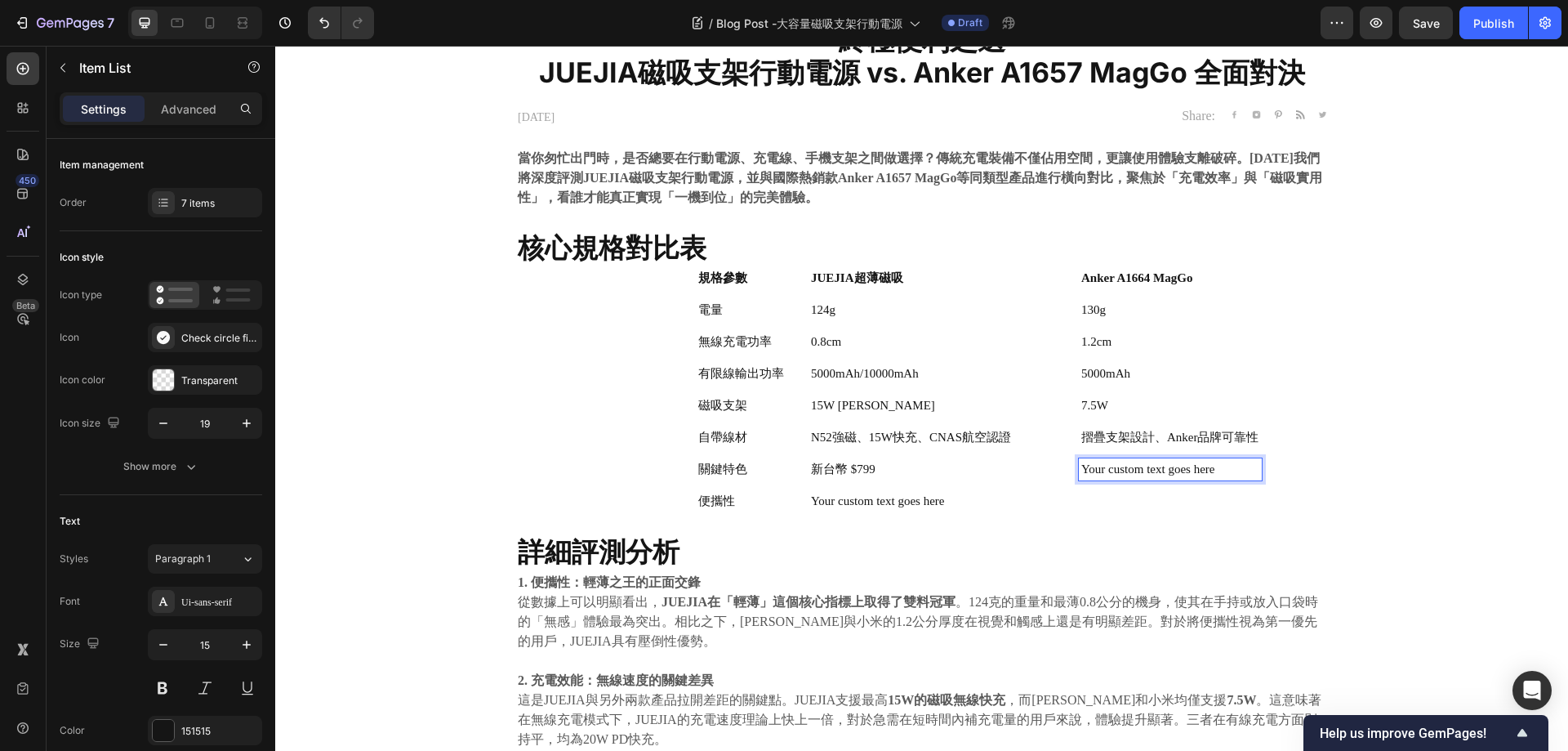
click at [1273, 365] on div "Anker A1664 MagGo 130g 1.2cm 5000mAh 7.5W 摺疊支架設計、Anker品牌可靠性 Your custom text go…" at bounding box center [1192, 374] width 270 height 213
click at [1289, 452] on div "Anker A1664 MagGo 130g 1.2cm 5000mAh 7.5W 摺疊支架設計、Anker品牌可靠性 Your custom text go…" at bounding box center [1192, 374] width 270 height 213
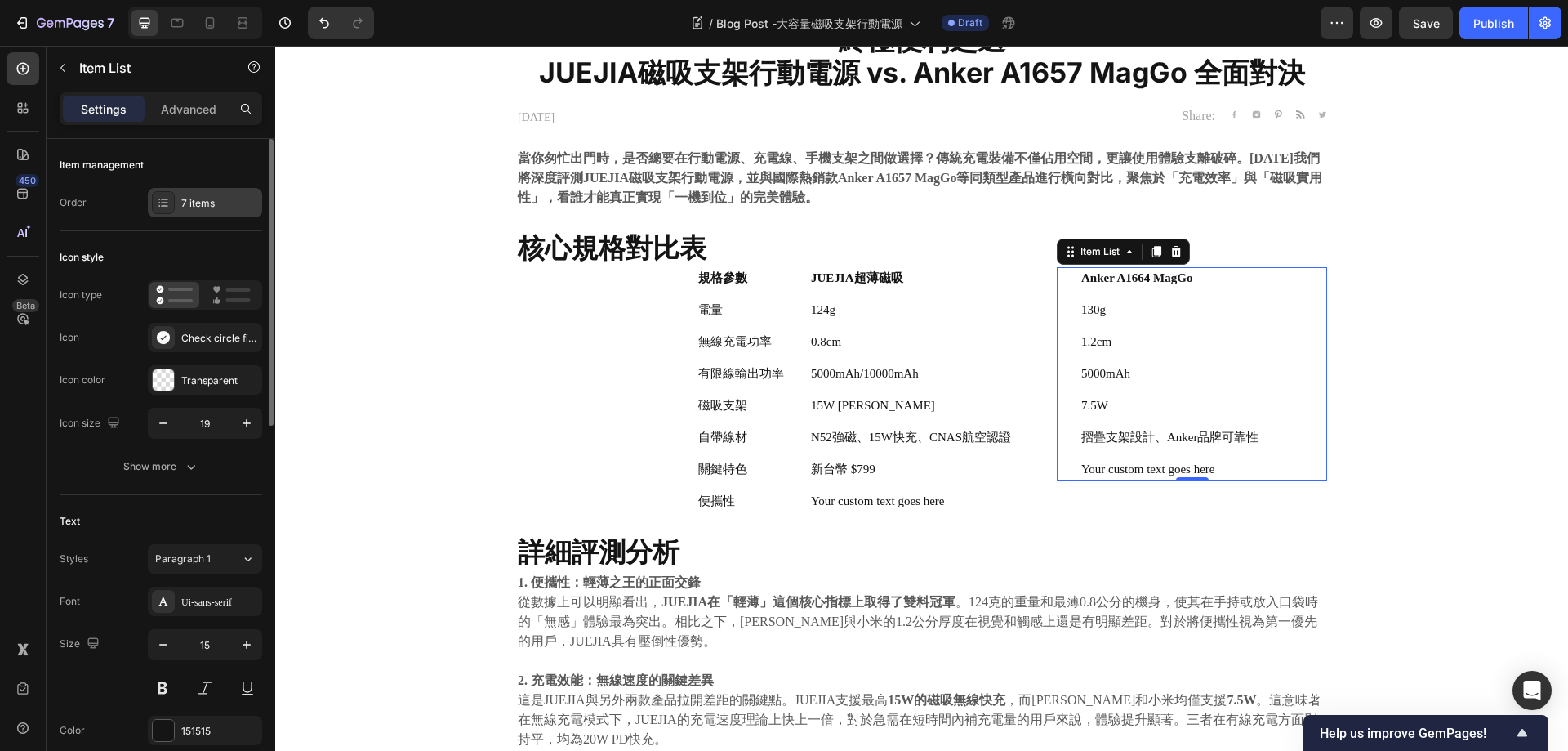
click at [176, 186] on div "Item management Order 7 items" at bounding box center [161, 185] width 203 height 92
click at [174, 204] on div at bounding box center [163, 202] width 23 height 23
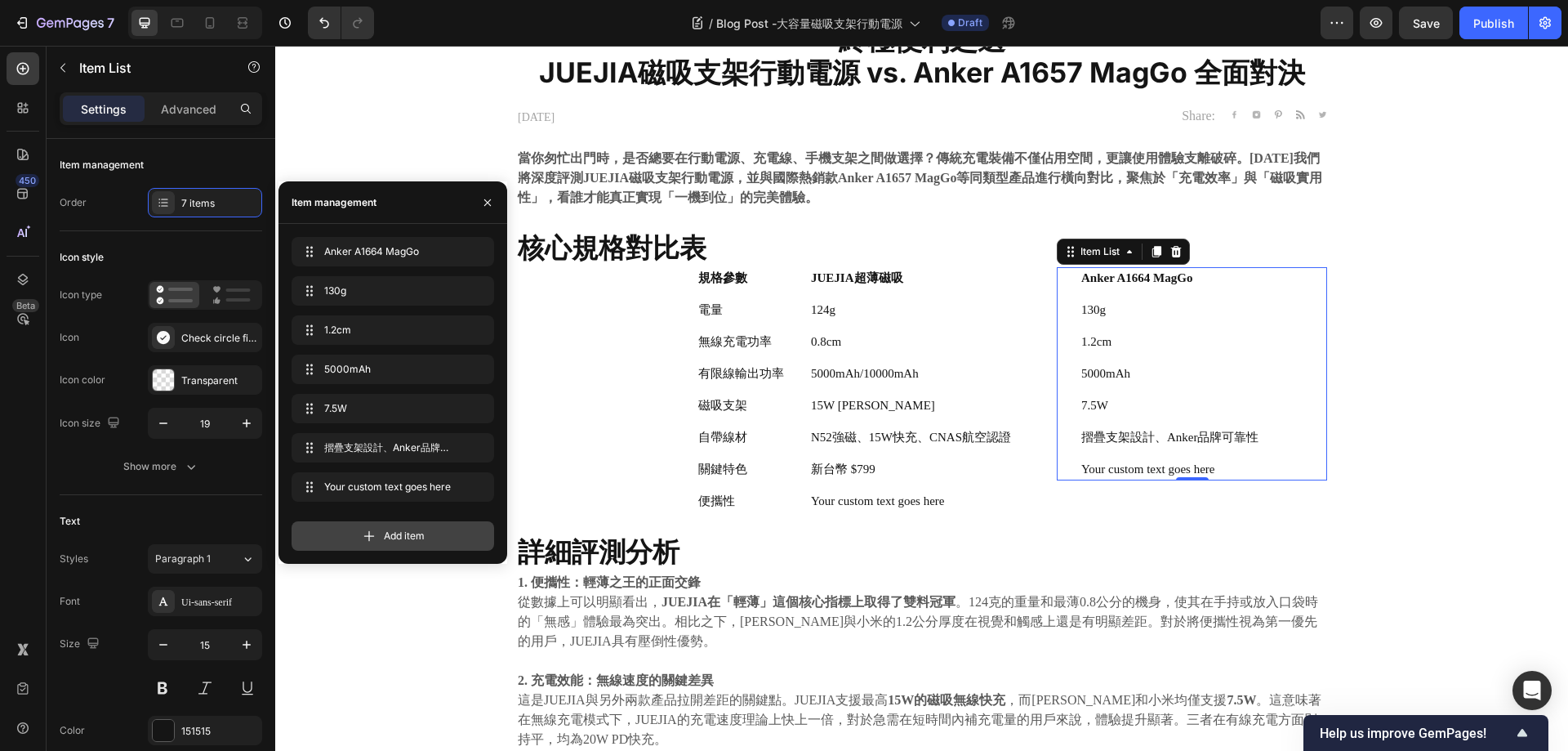
click at [396, 542] on span "Add item" at bounding box center [404, 536] width 41 height 15
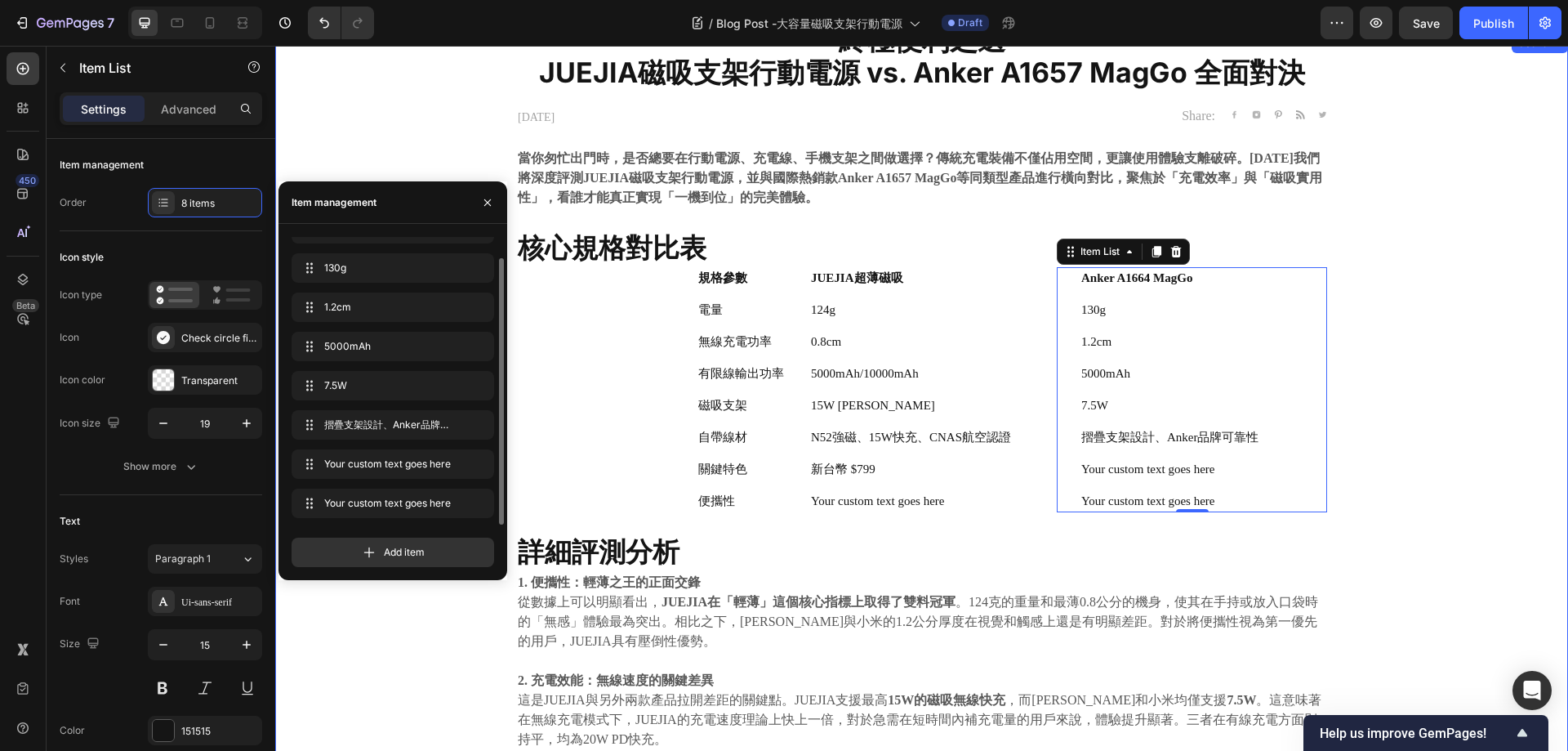
click at [1489, 463] on div "⁠⁠⁠⁠⁠⁠⁠ 終極便利之選 JUEJIA磁吸支架行動電源 vs. Anker A1657 MagGo 全面對決 Heading [DATE] Text bl…" at bounding box center [921, 671] width 1268 height 1276
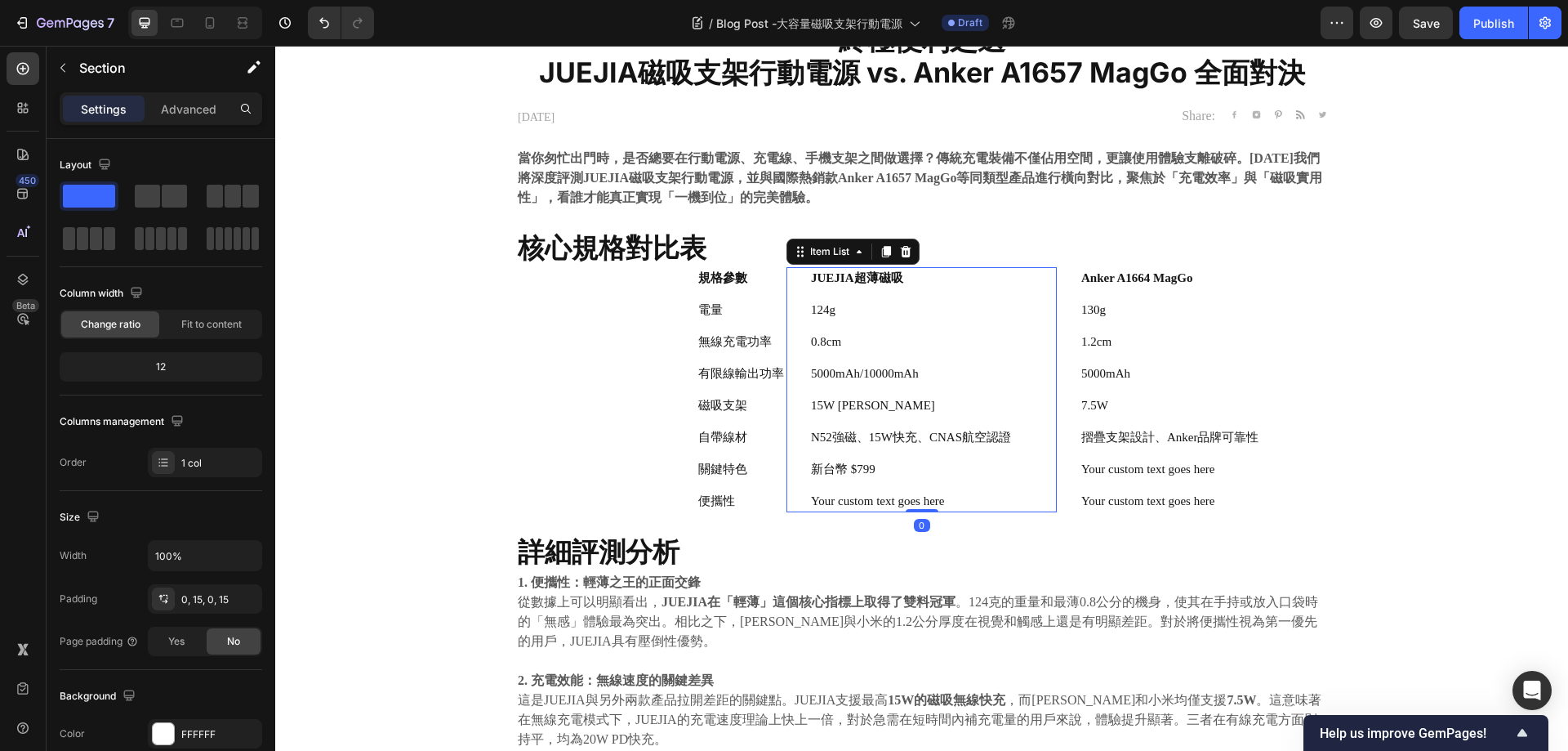
click at [917, 279] on p "JUEJIA超薄磁吸" at bounding box center [910, 278] width 200 height 18
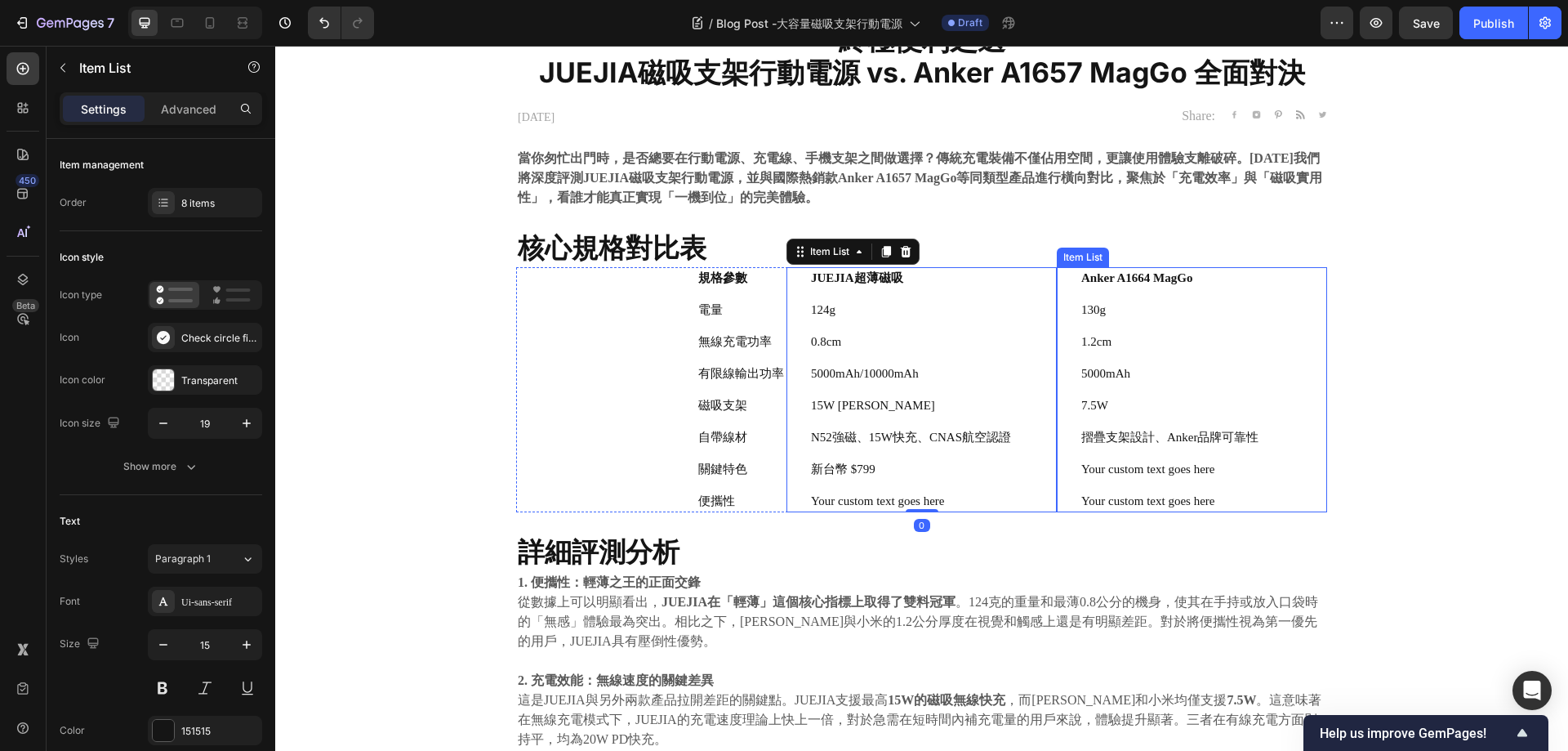
click at [1205, 288] on div "Anker A1664 MagGo" at bounding box center [1170, 279] width 183 height 22
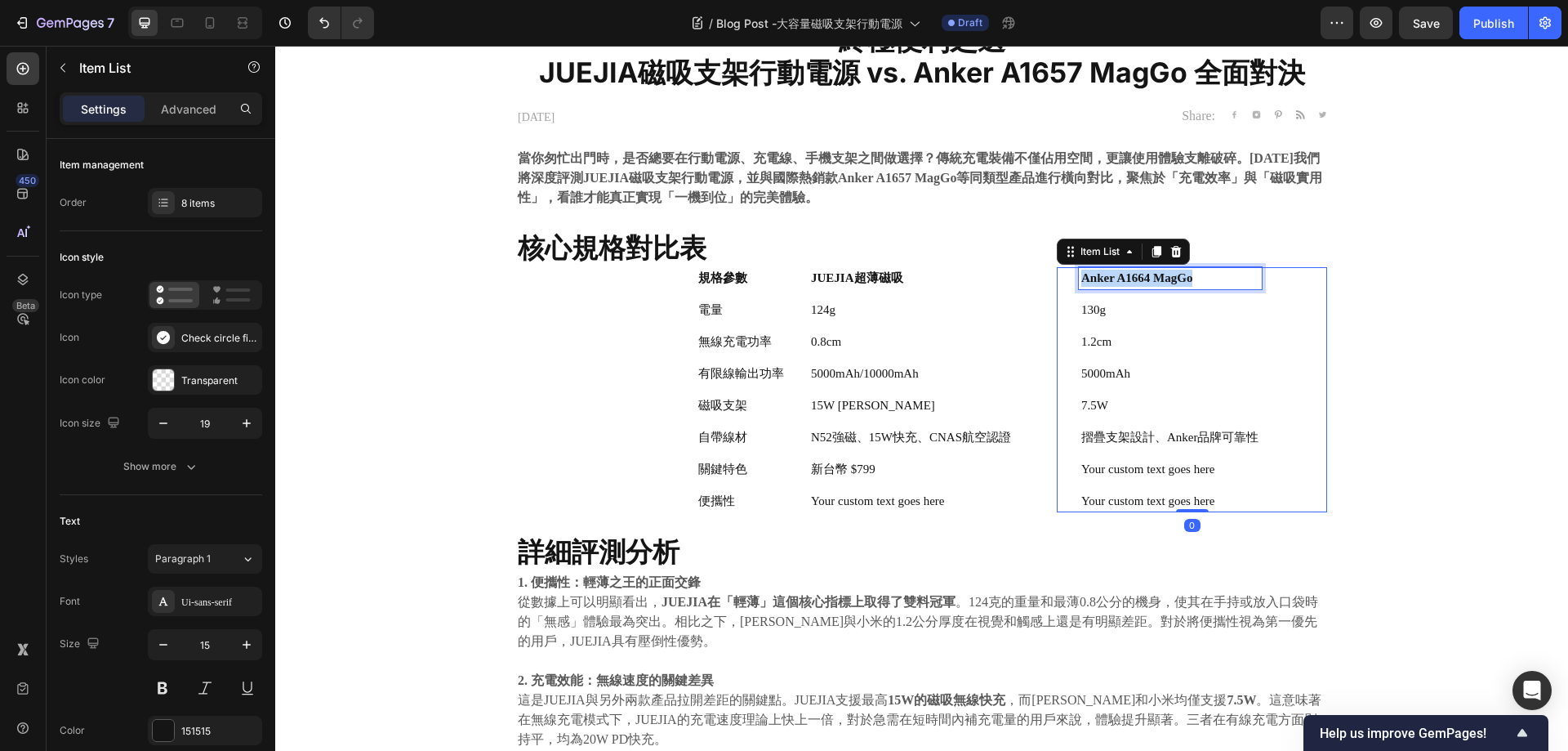
click at [1165, 275] on strong "Anker A1664 MagGo" at bounding box center [1137, 278] width 111 height 13
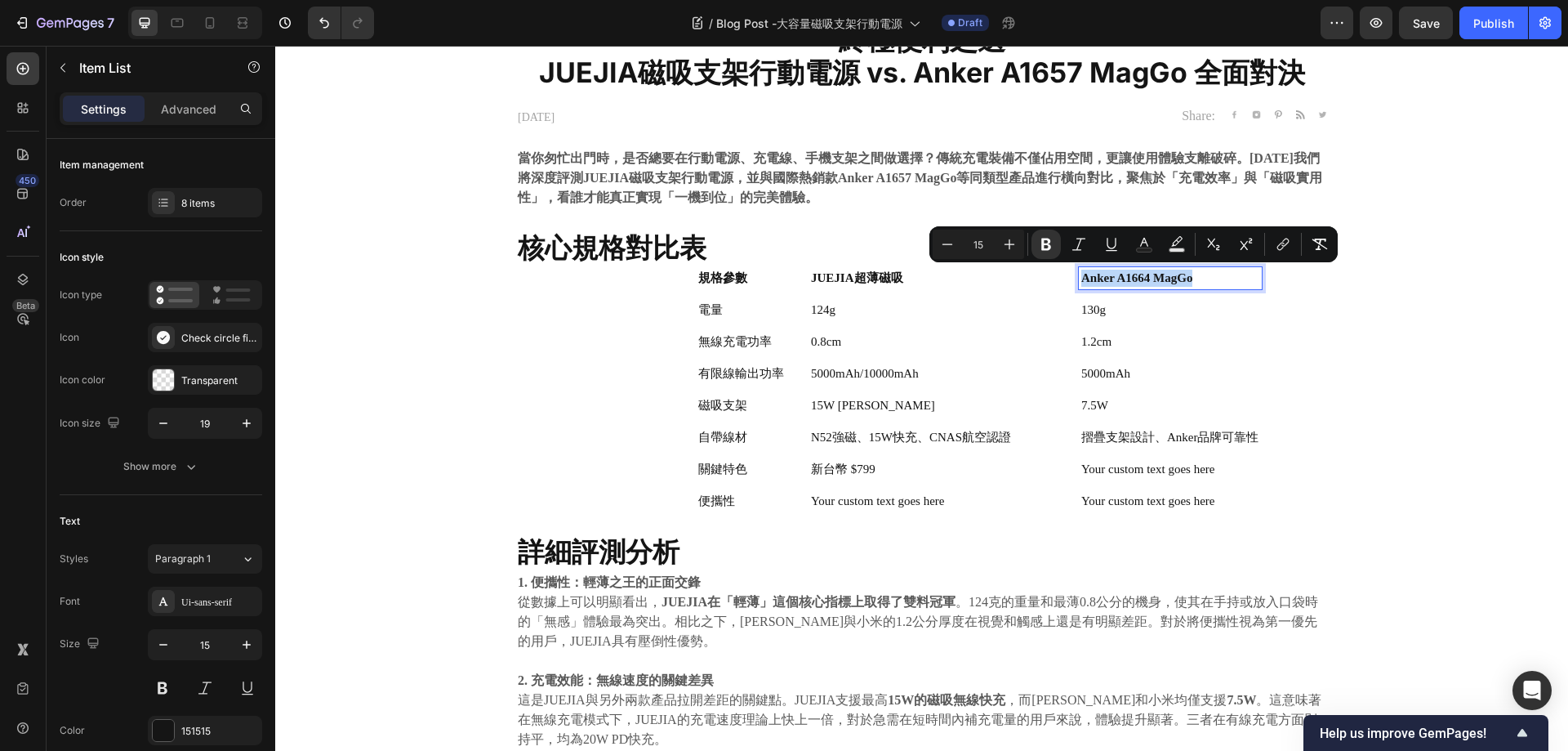
click at [1182, 275] on strong "Anker A1664 MagGo" at bounding box center [1137, 278] width 111 height 13
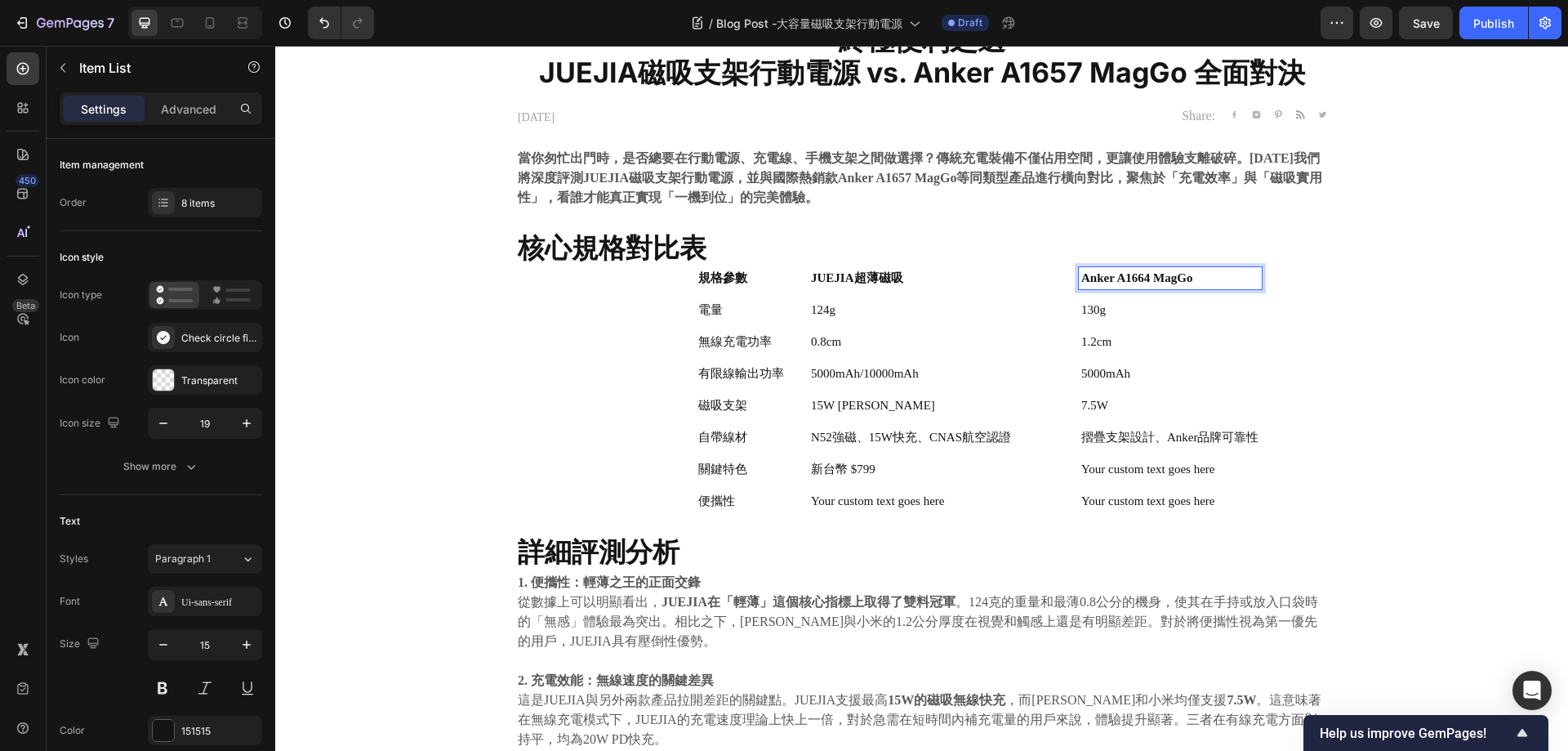
click at [1142, 273] on strong "Anker A1664 MagGo" at bounding box center [1137, 278] width 111 height 13
drag, startPoint x: 1491, startPoint y: 260, endPoint x: 1445, endPoint y: 254, distance: 46.4
click at [1489, 260] on div "⁠⁠⁠⁠⁠⁠⁠ 終極便利之選 JUEJIA磁吸支架行動電源 vs. Anker A1657 MagGo 全面對決 Heading [DATE] Text bl…" at bounding box center [921, 671] width 1268 height 1276
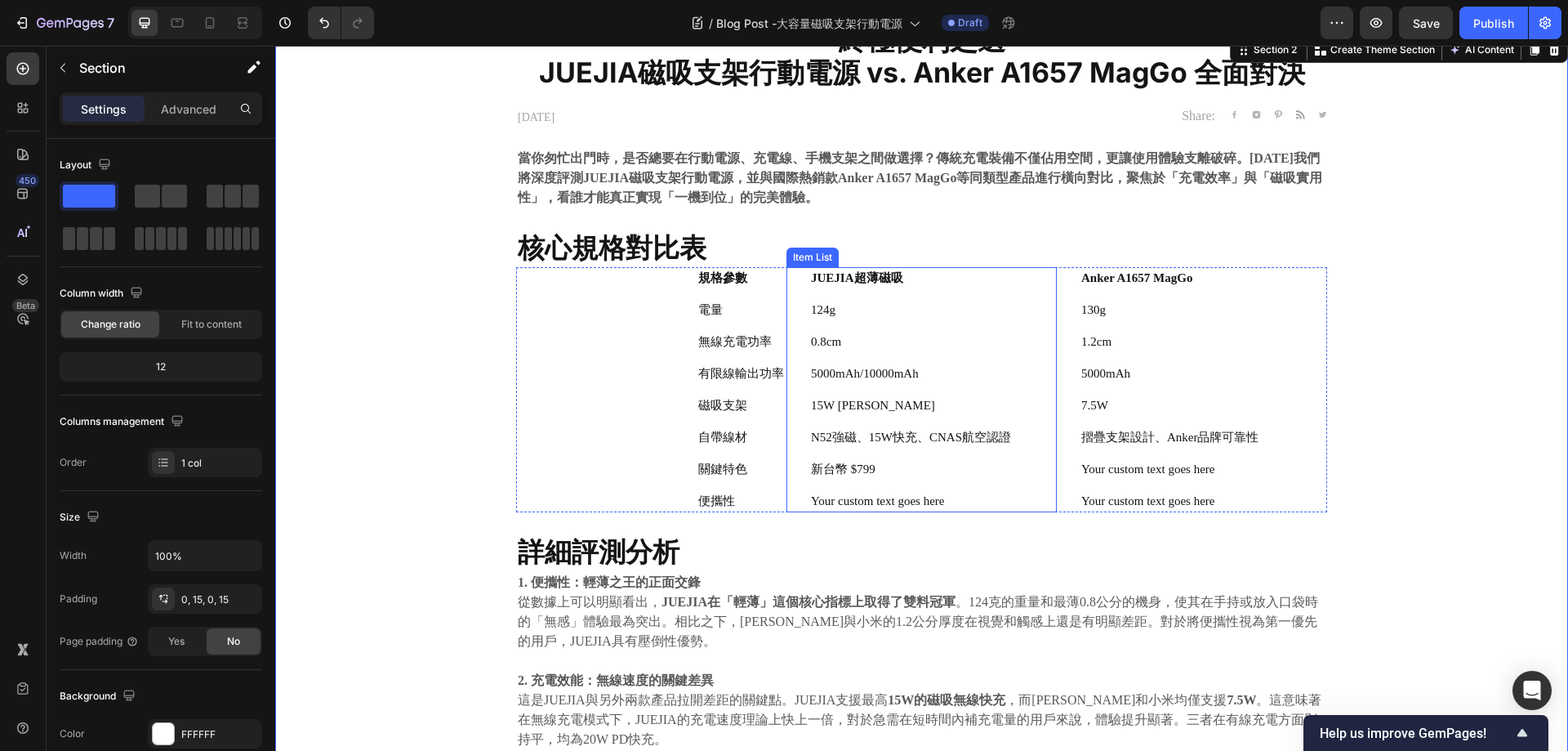
click at [899, 268] on div "JUEJIA超薄磁吸" at bounding box center [911, 279] width 205 height 22
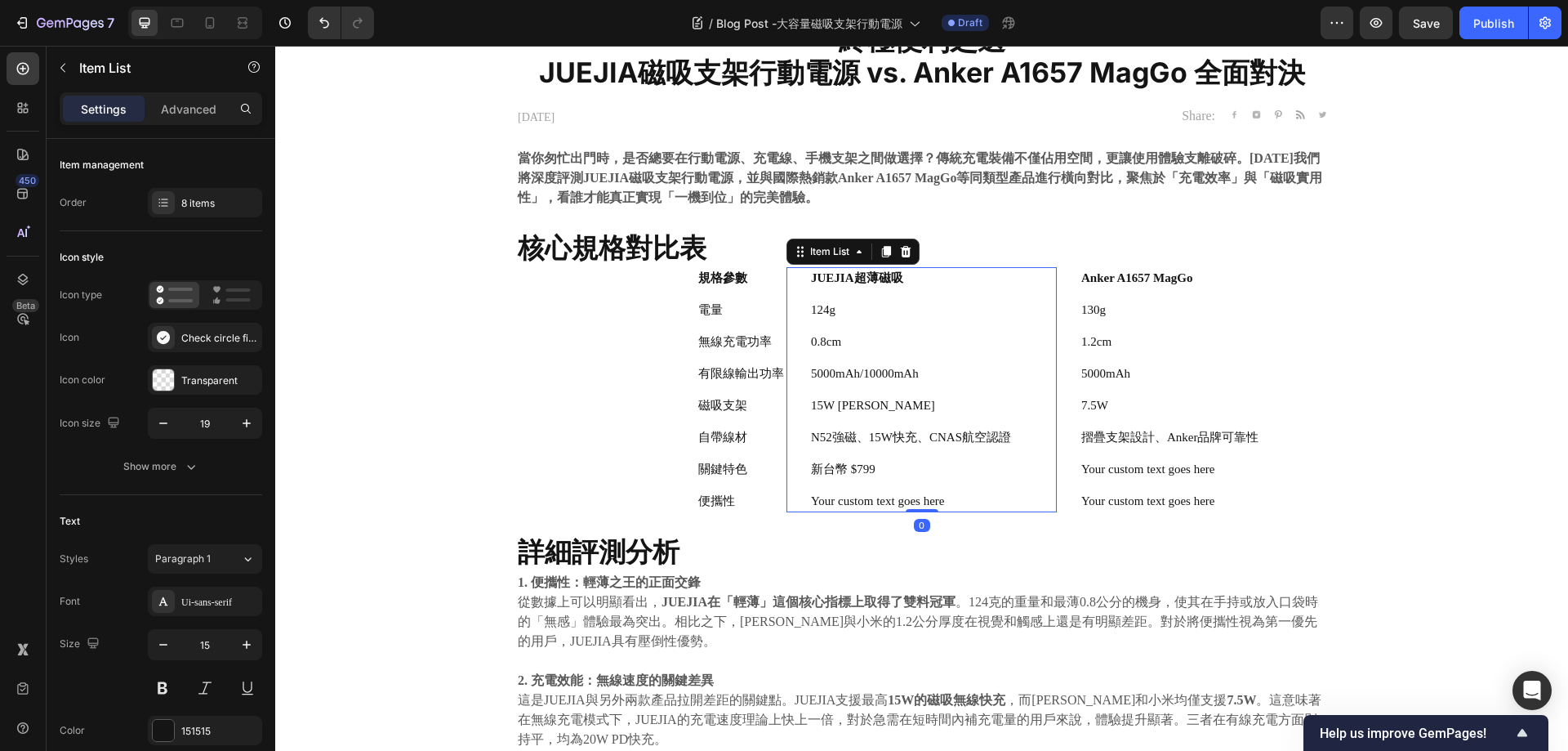
click at [902, 278] on p "JUEJIA超薄磁吸" at bounding box center [910, 278] width 200 height 18
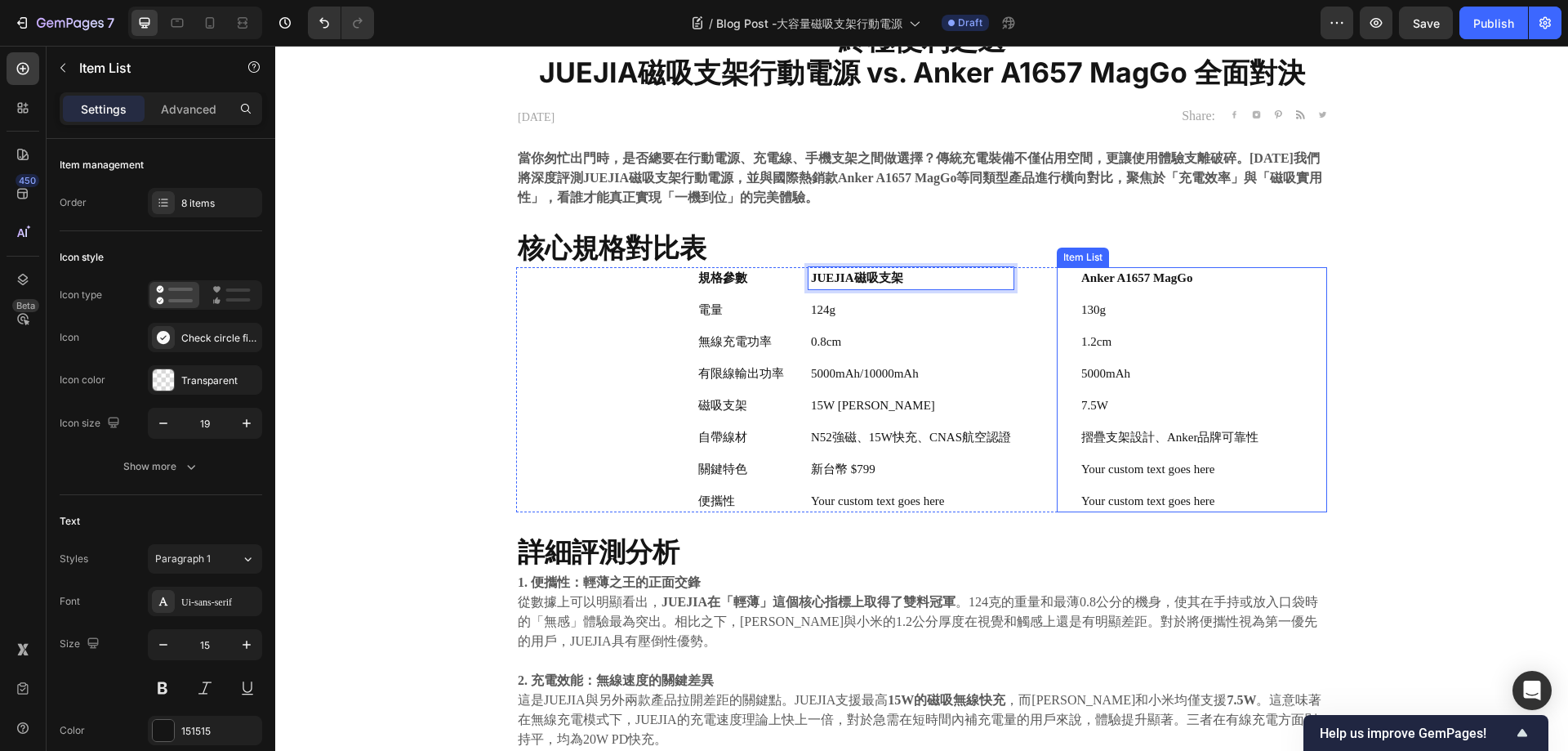
click at [1460, 322] on div "⁠⁠⁠⁠⁠⁠⁠ 終極便利之選 JUEJIA磁吸支架行動電源 vs. Anker A1657 MagGo 全面對決 Heading [DATE] Text bl…" at bounding box center [921, 671] width 1268 height 1276
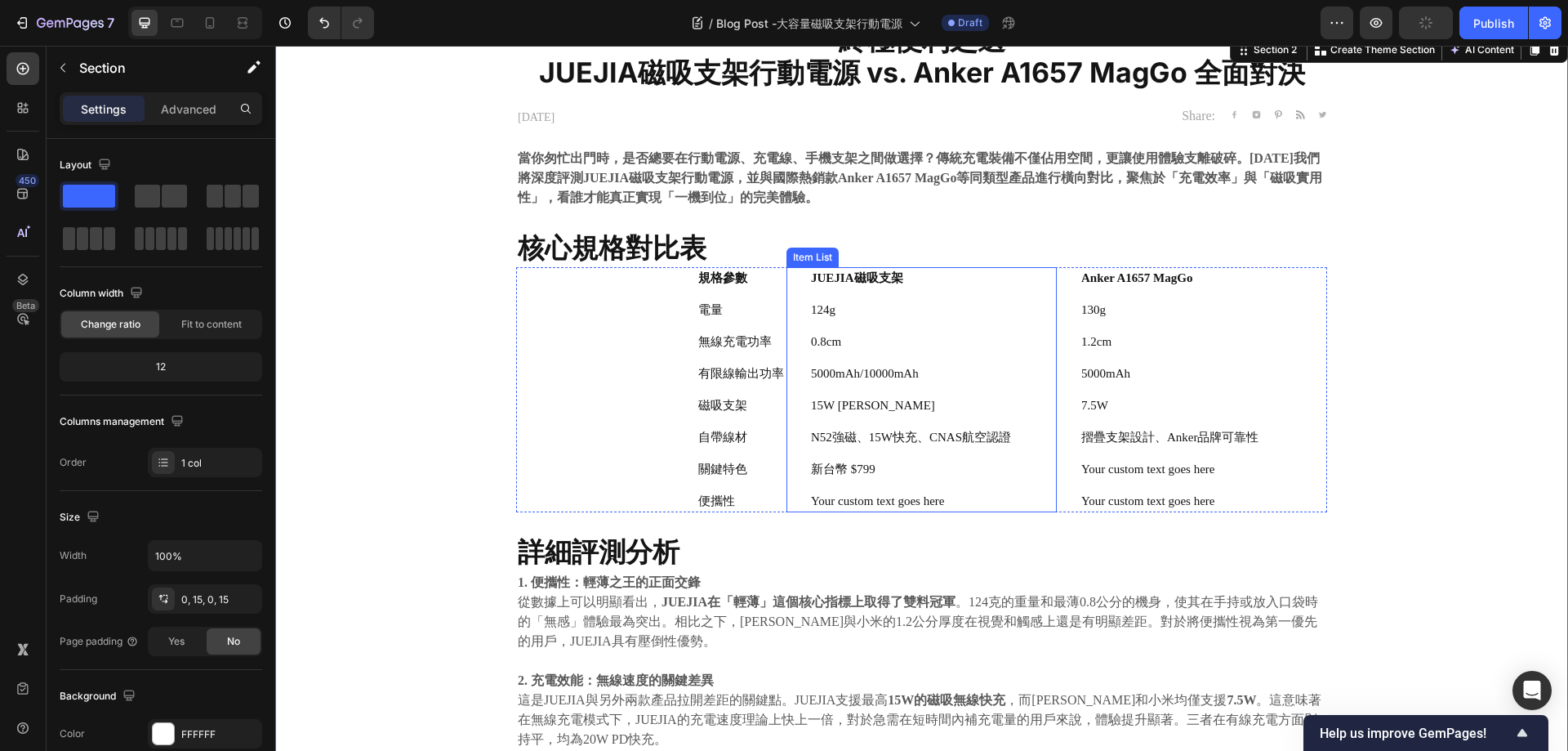
click at [932, 316] on p "124g" at bounding box center [910, 310] width 200 height 18
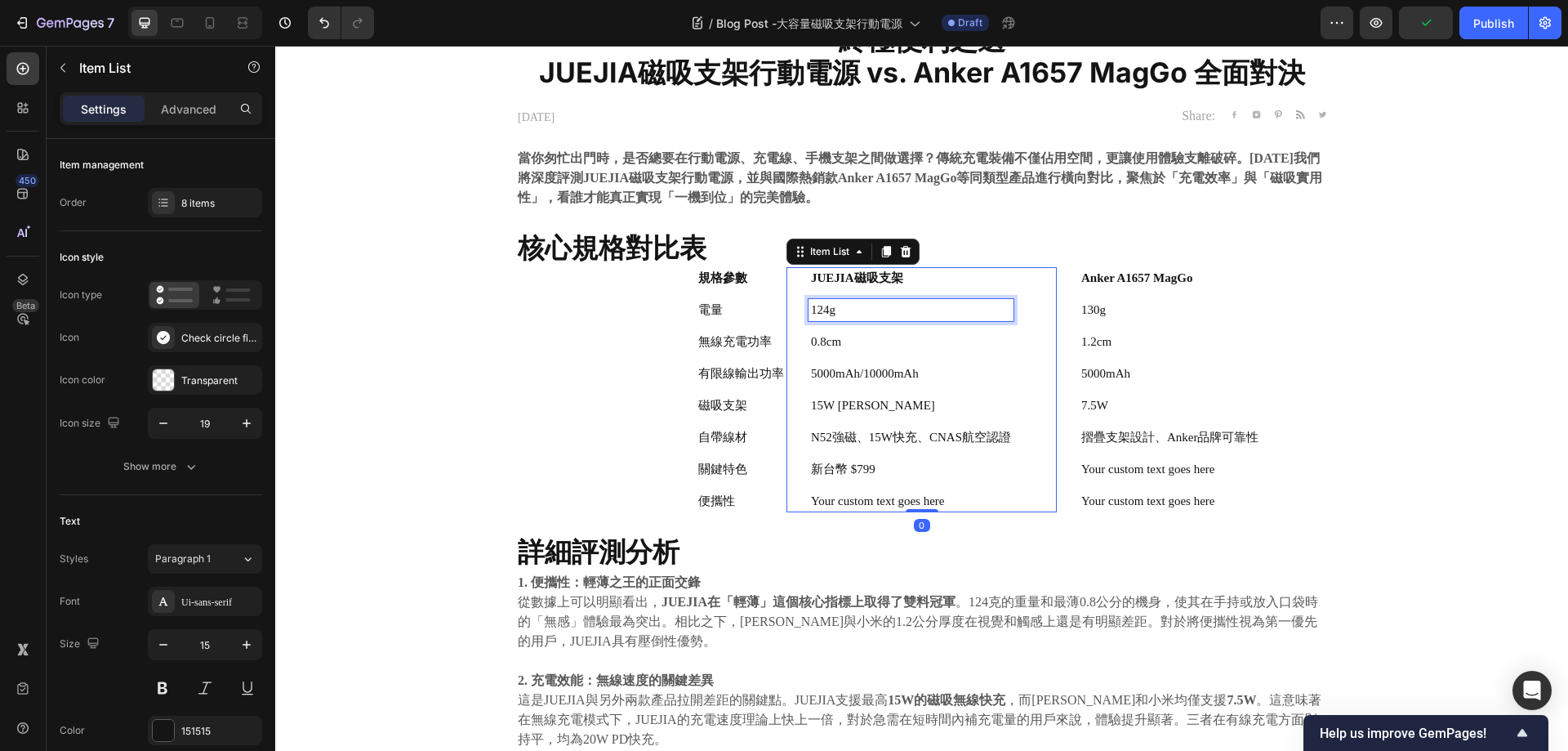
click at [857, 307] on p "124g" at bounding box center [910, 310] width 200 height 18
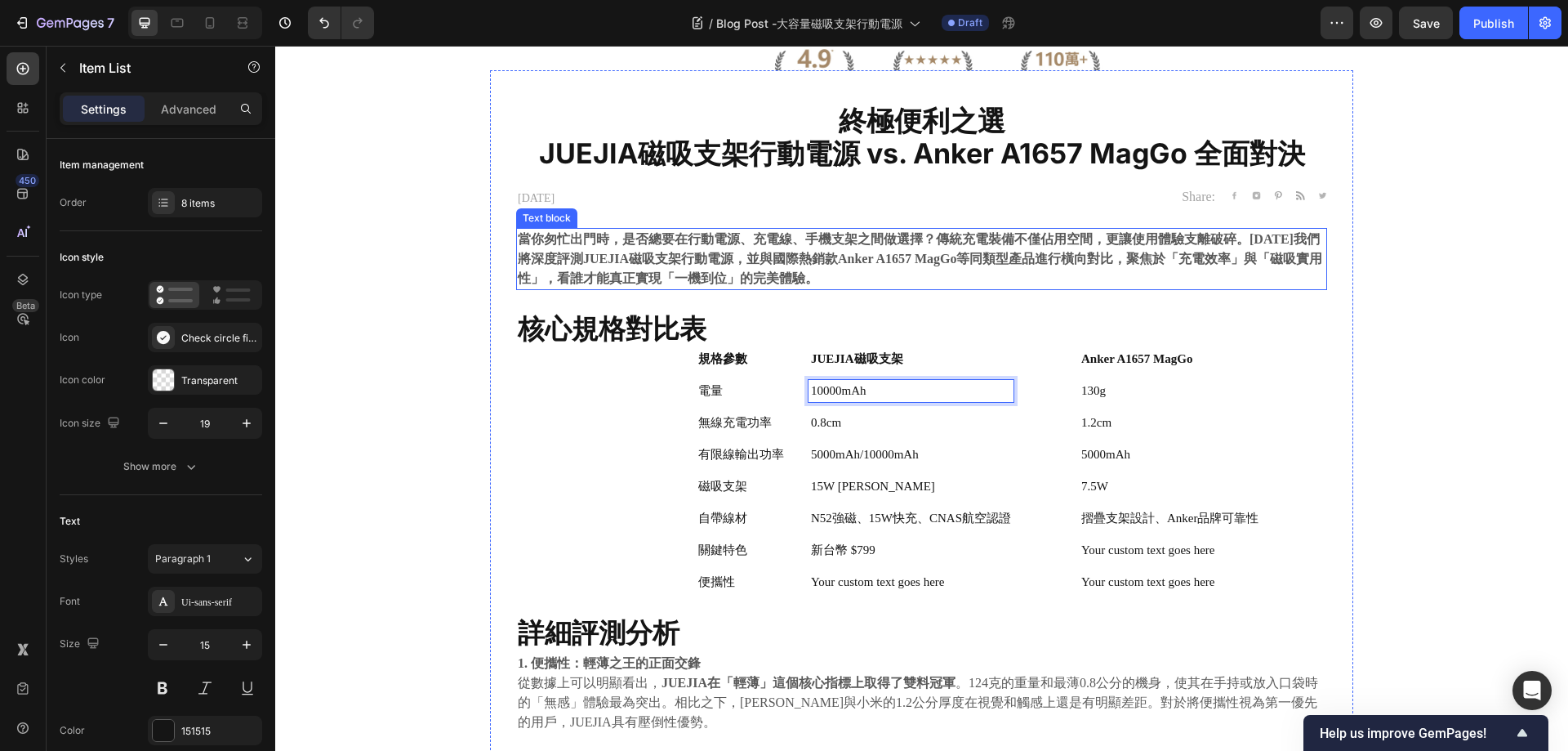
scroll to position [292, 0]
click at [1128, 392] on p "130g" at bounding box center [1170, 391] width 178 height 18
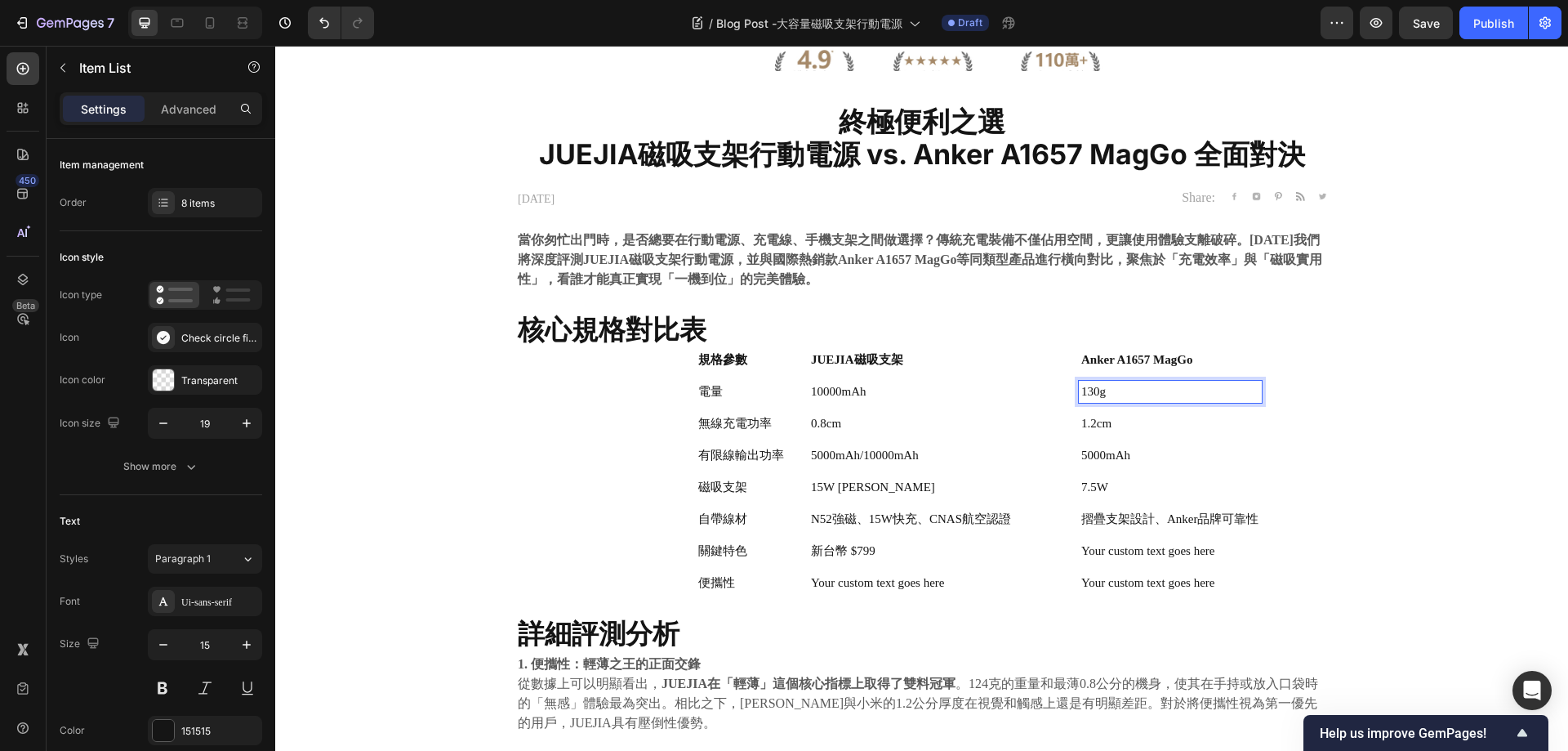
click at [1128, 392] on p "130g" at bounding box center [1170, 391] width 178 height 18
click at [830, 428] on p "0.8cm" at bounding box center [910, 423] width 200 height 18
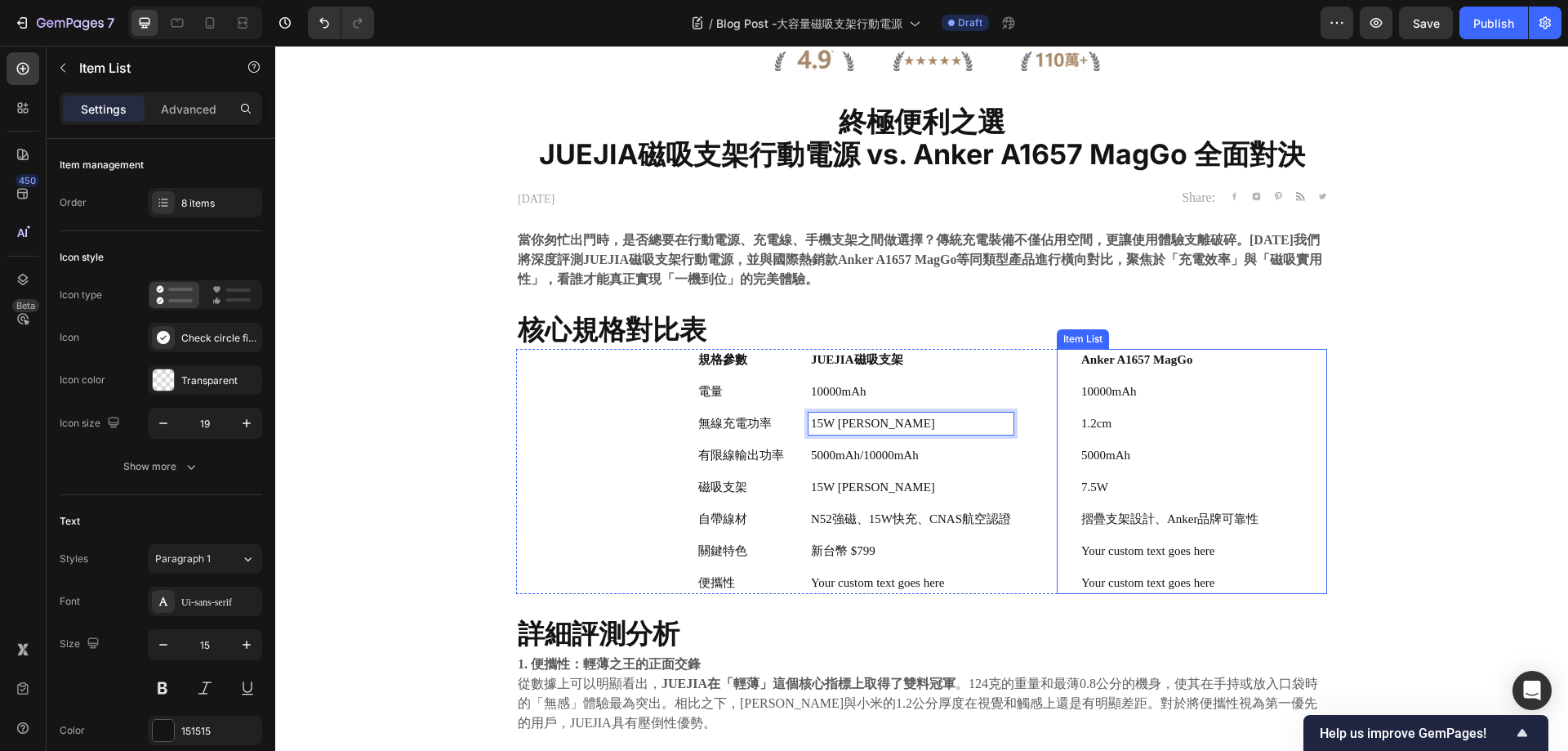
click at [1125, 433] on div "1.2cm" at bounding box center [1170, 423] width 183 height 22
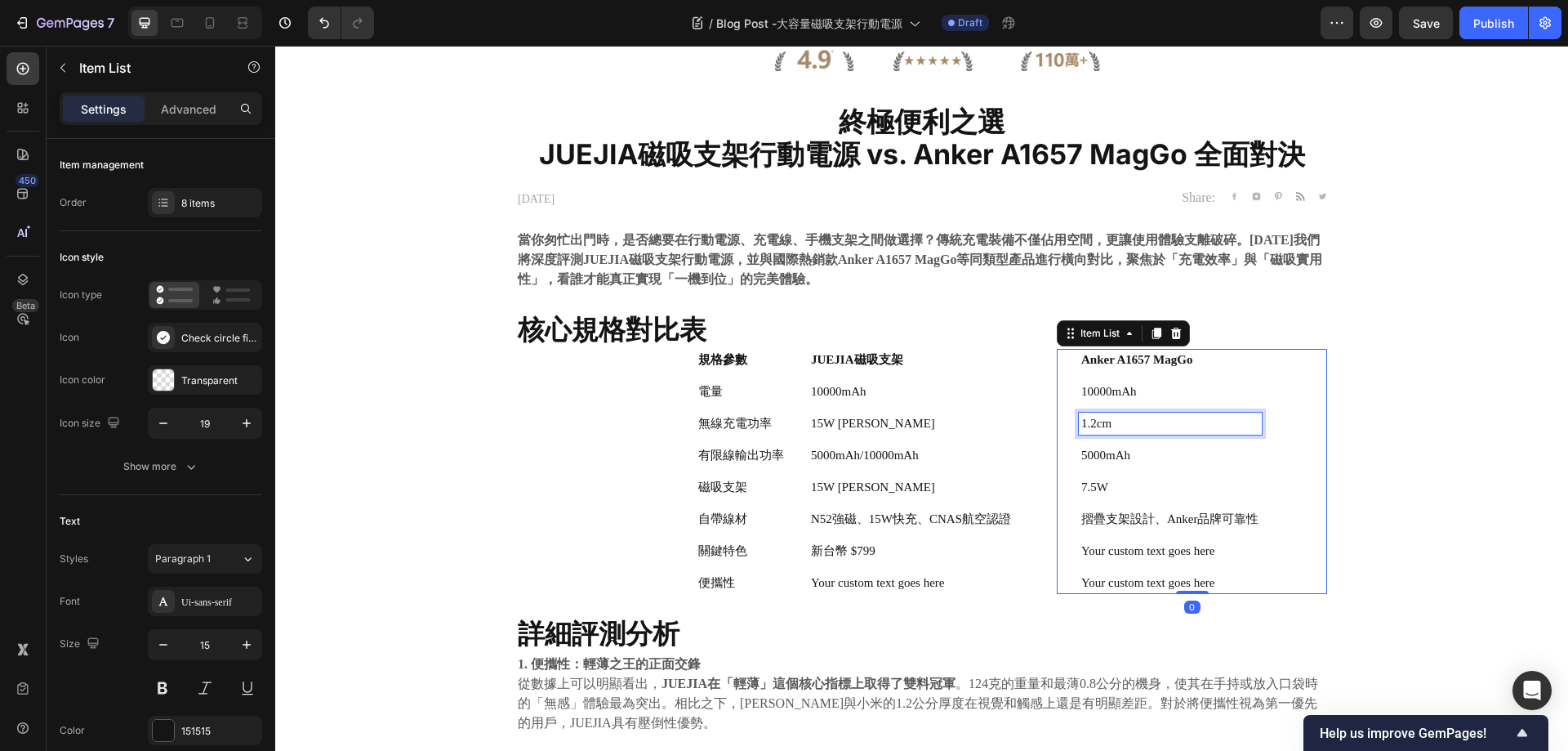
click at [1133, 421] on p "1.2cm" at bounding box center [1170, 423] width 178 height 18
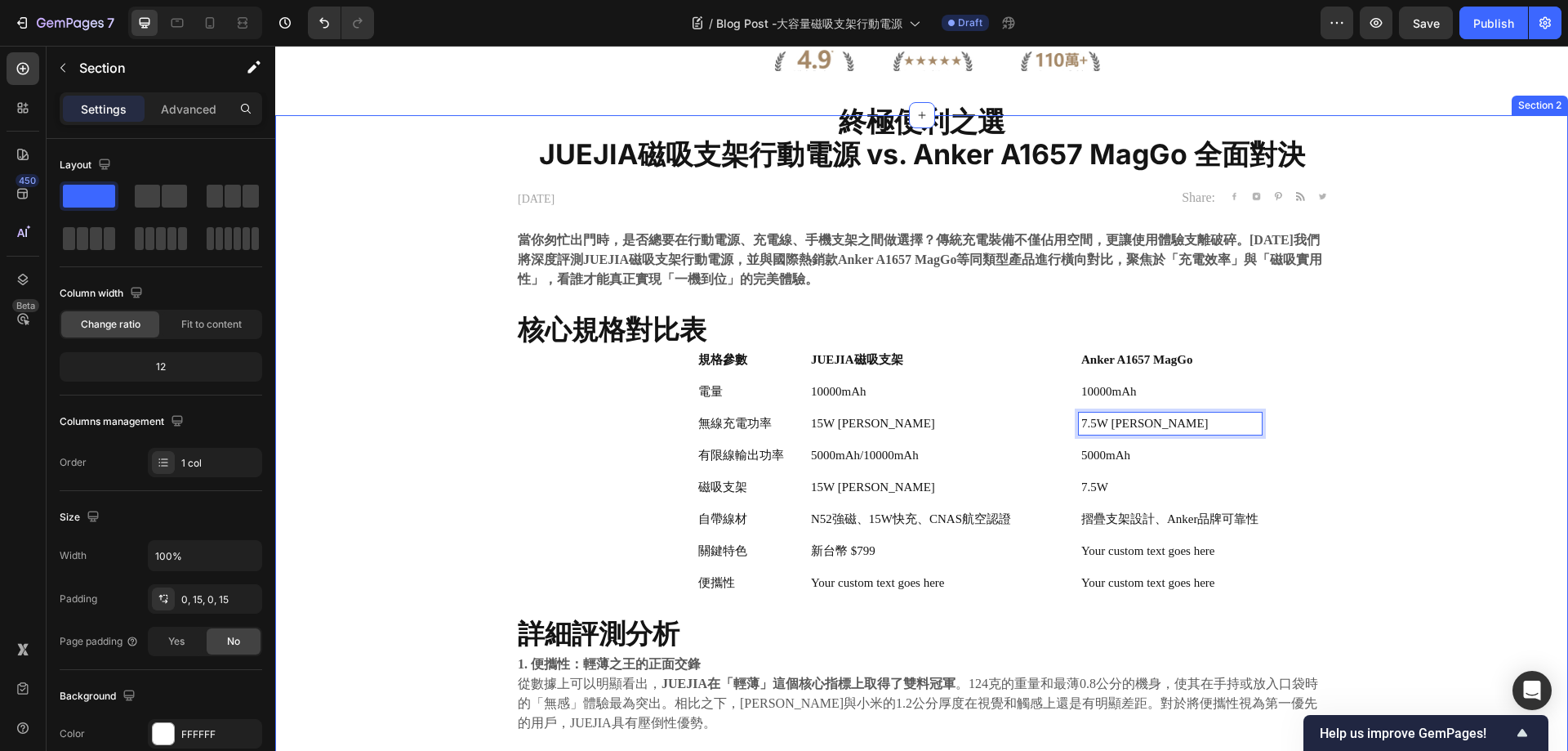
click at [1364, 328] on div "⁠⁠⁠⁠⁠⁠⁠ 終極便利之選 JUEJIA磁吸支架行動電源 vs. Anker A1657 MagGo 全面對決 Heading 2025.08.18 Tex…" at bounding box center [921, 753] width 1268 height 1276
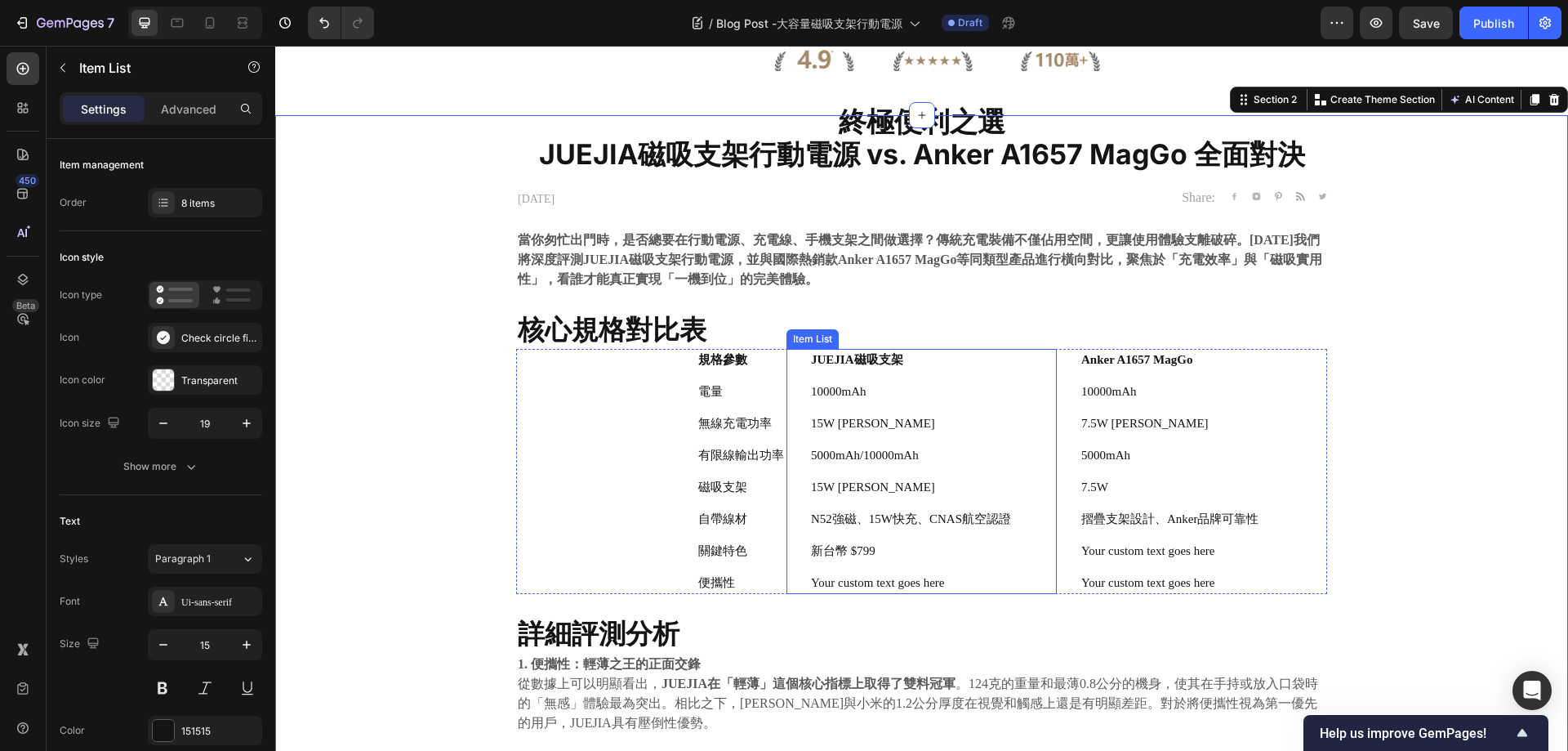
click at [916, 448] on p "5000mAh/10000mAh" at bounding box center [910, 455] width 200 height 18
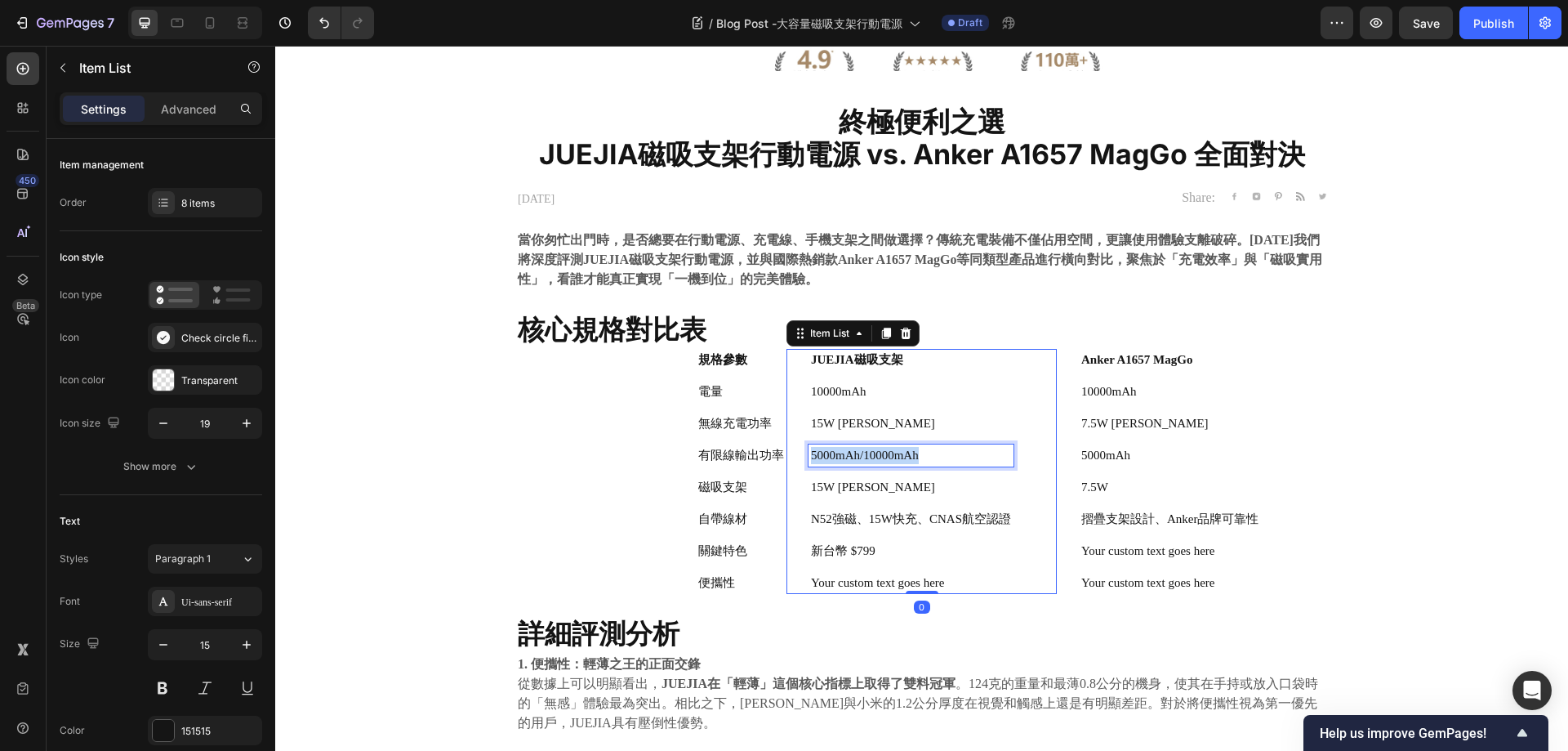
click at [916, 447] on p "5000mAh/10000mAh" at bounding box center [910, 455] width 200 height 18
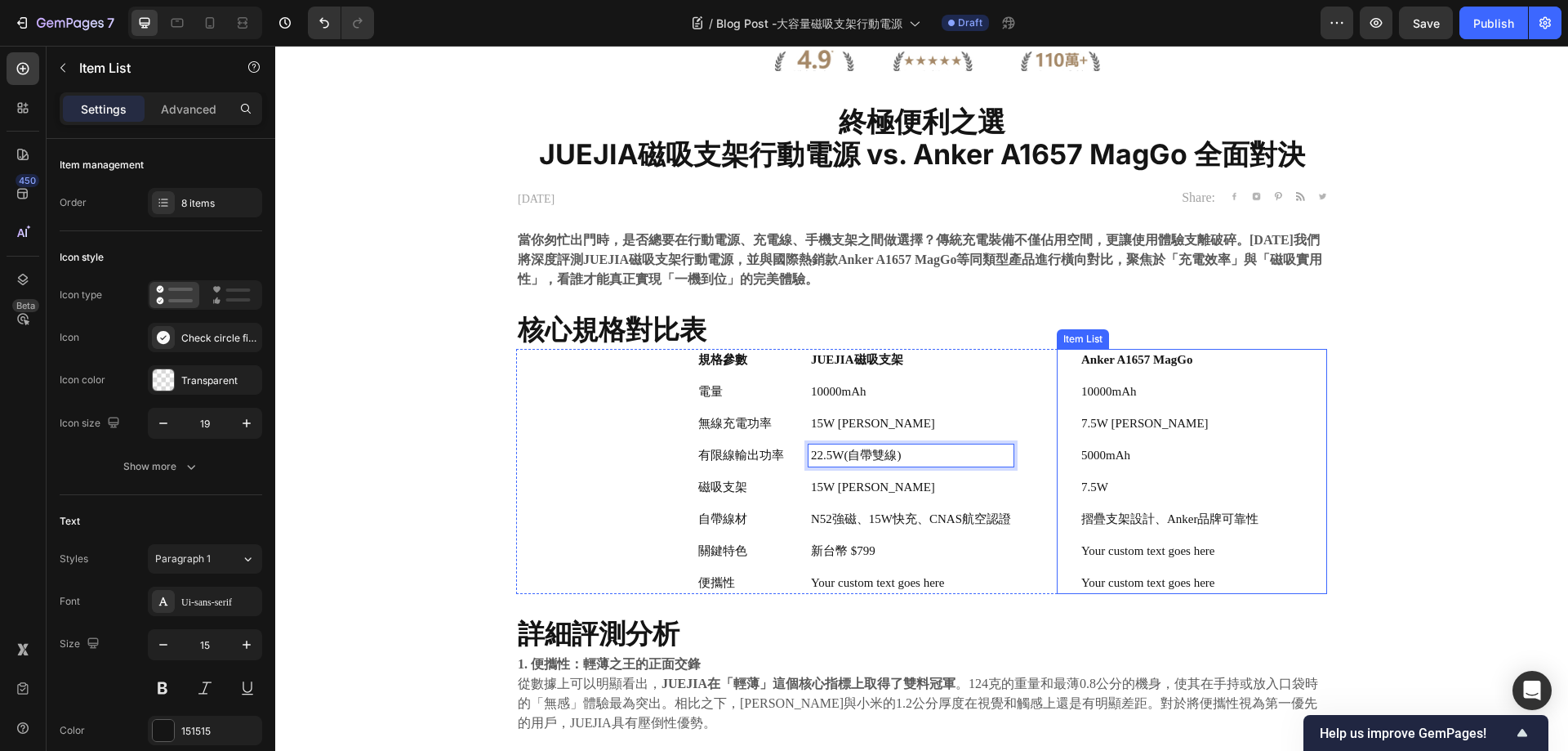
click at [1148, 449] on p "5000mAh" at bounding box center [1170, 455] width 178 height 18
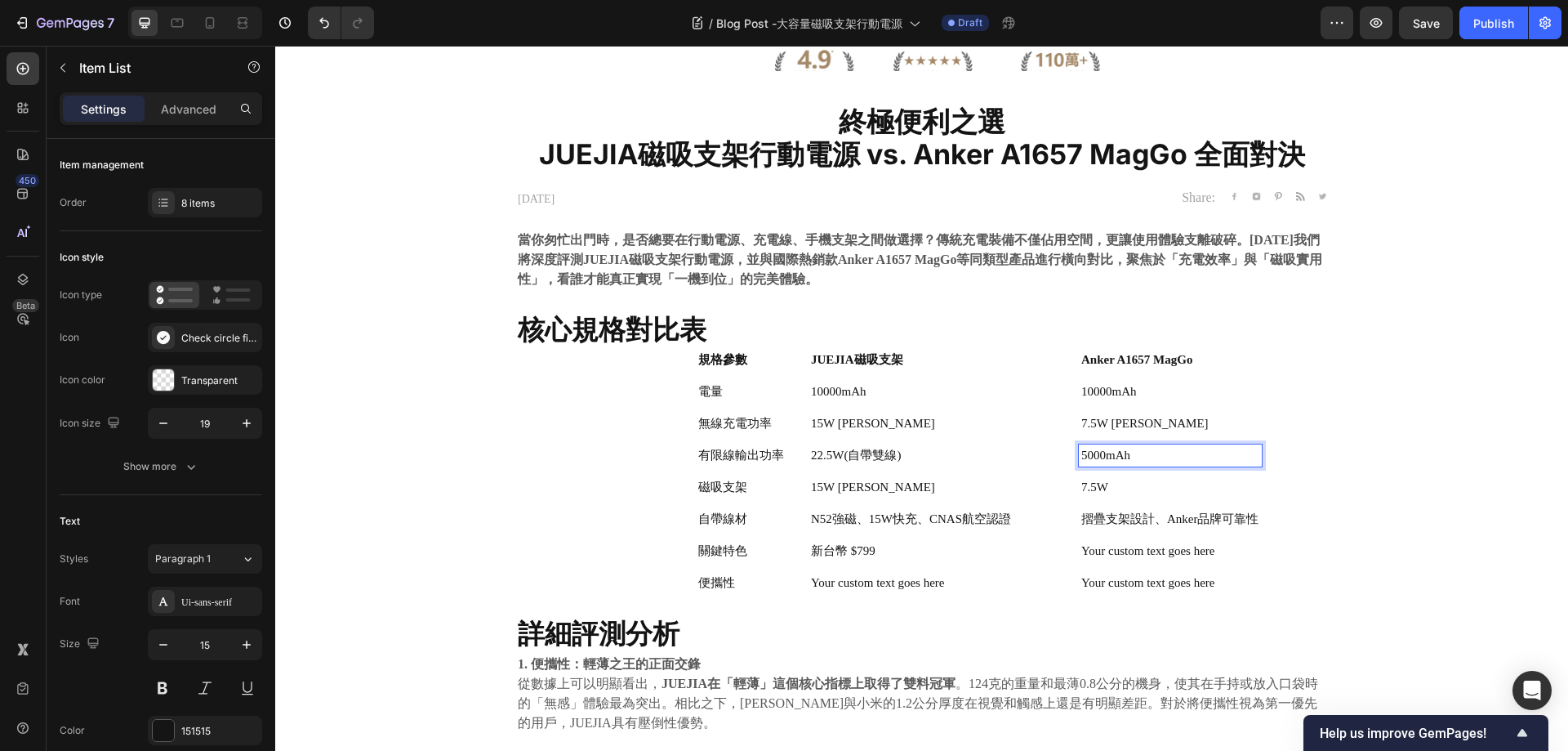
click at [1148, 449] on p "5000mAh" at bounding box center [1170, 455] width 178 height 18
click at [858, 496] on div "15W [PERSON_NAME]" at bounding box center [911, 487] width 205 height 22
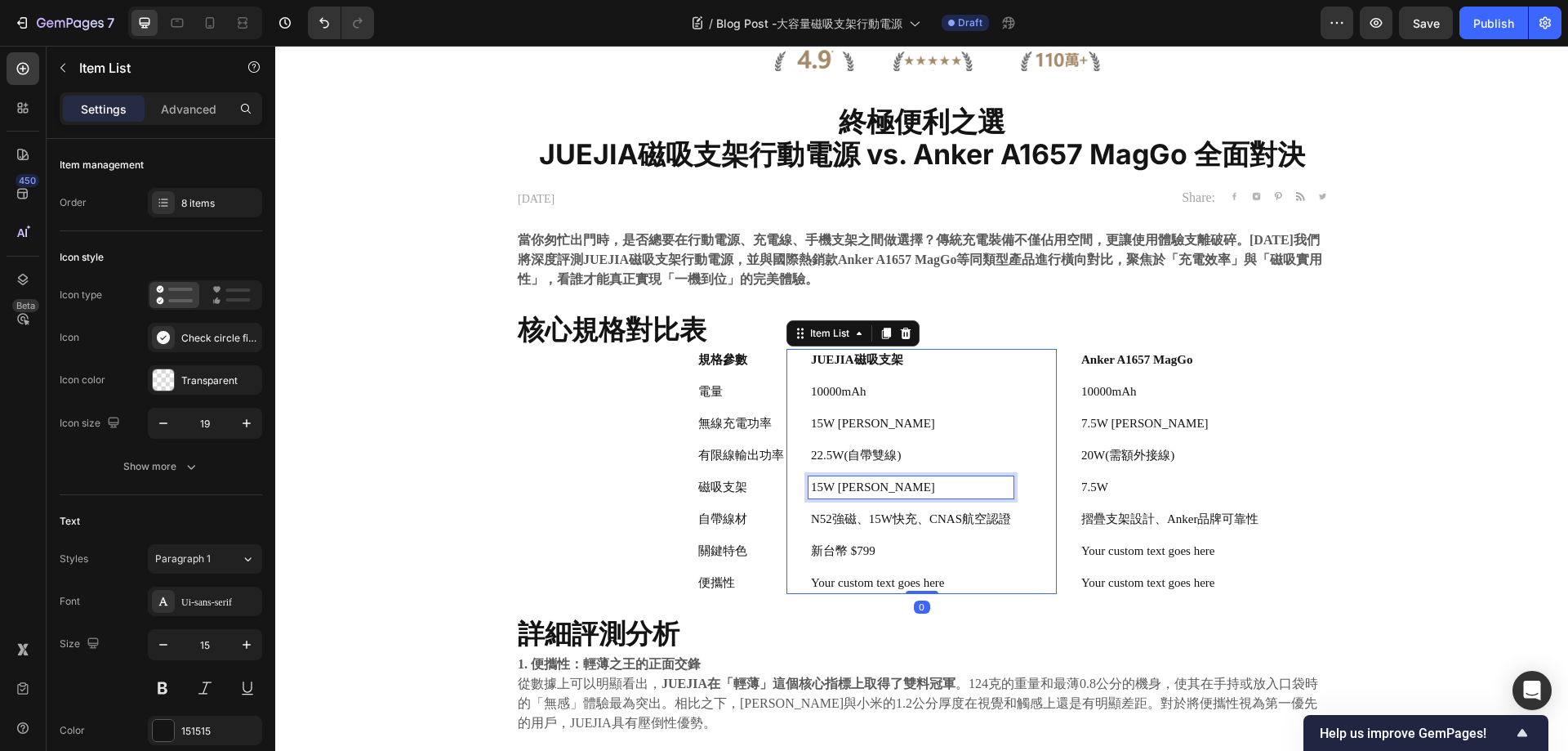
click at [864, 491] on p "15W [PERSON_NAME]" at bounding box center [910, 487] width 200 height 18
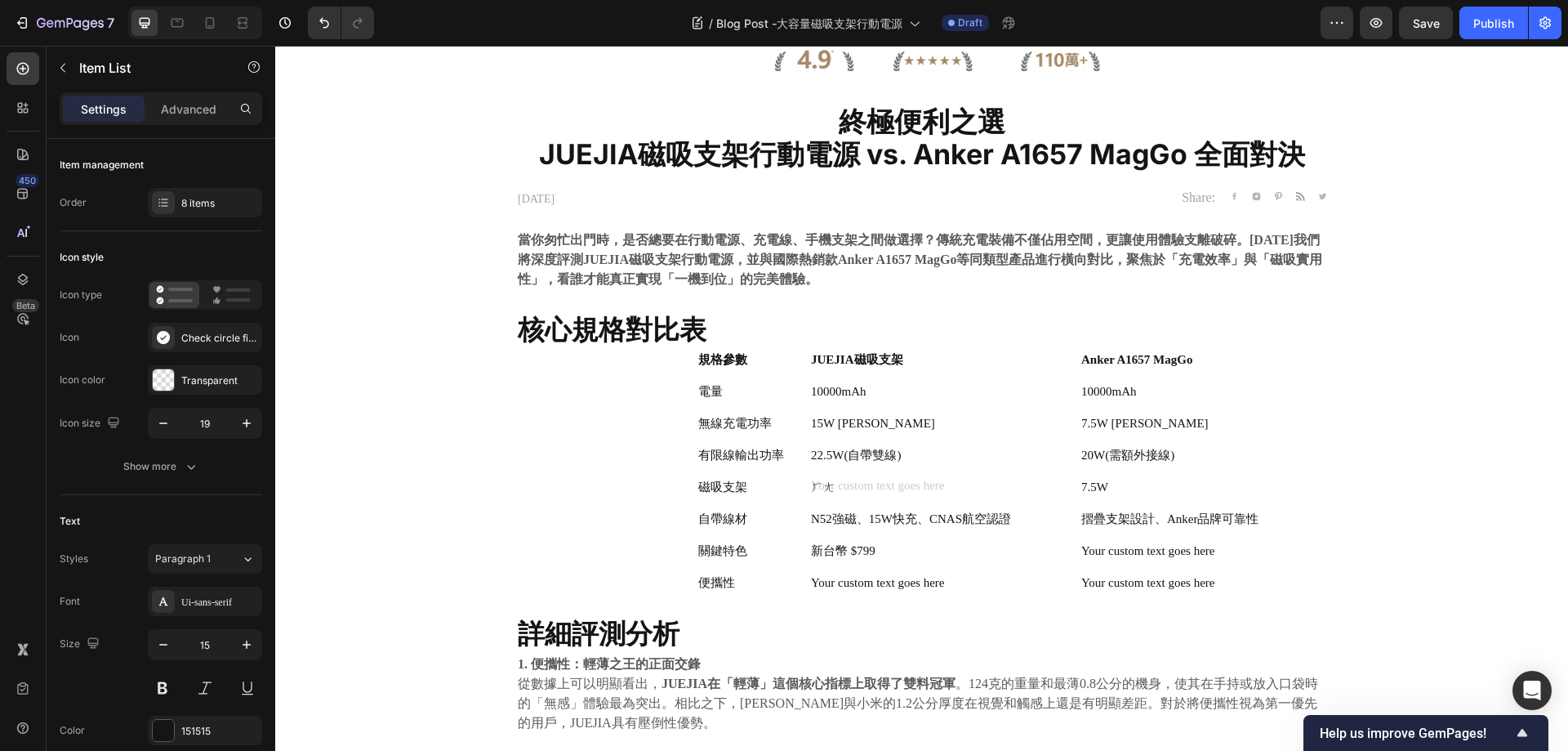
scroll to position [287, 0]
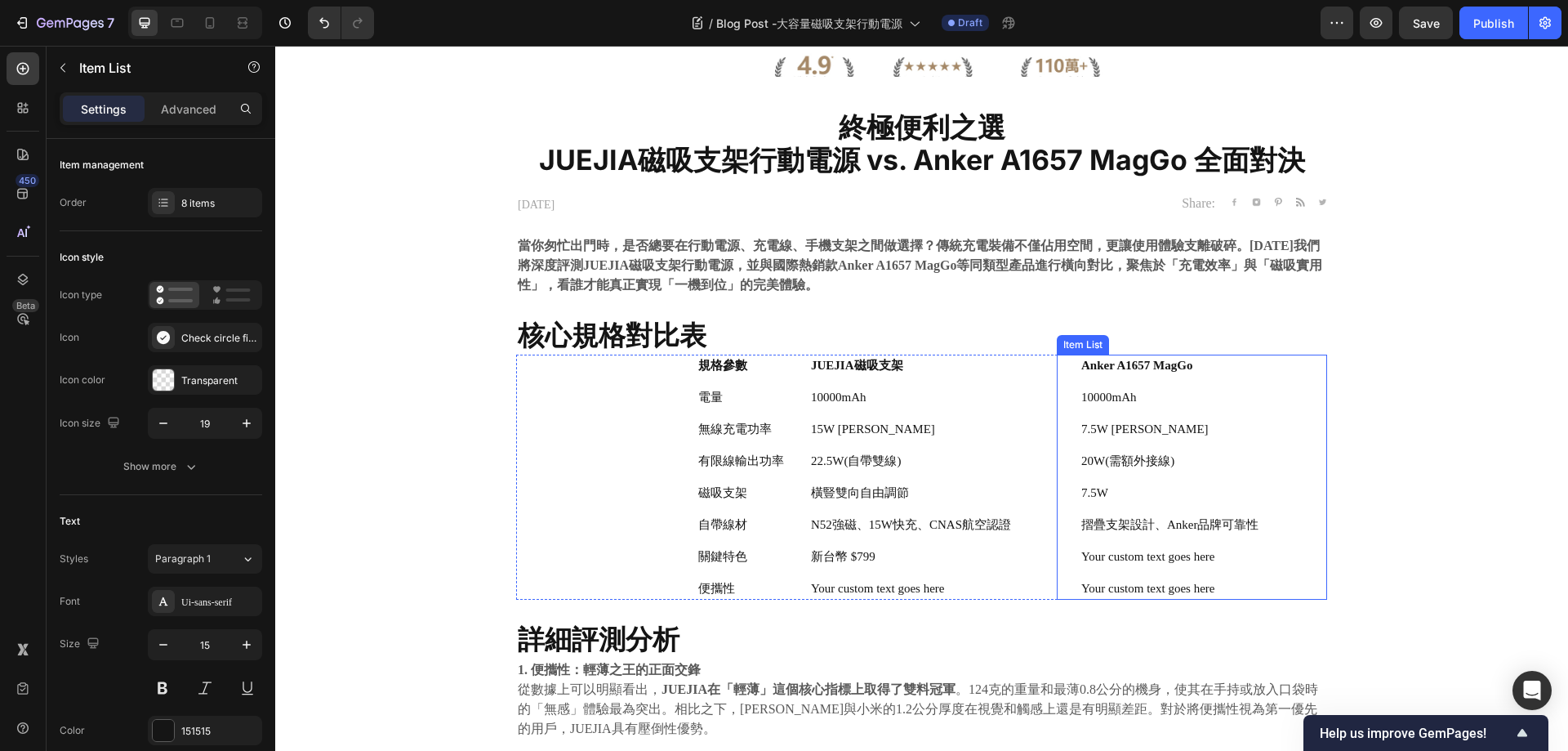
click at [1105, 487] on p "7.5W" at bounding box center [1170, 493] width 178 height 18
click at [1132, 487] on p "7.5W" at bounding box center [1170, 493] width 178 height 18
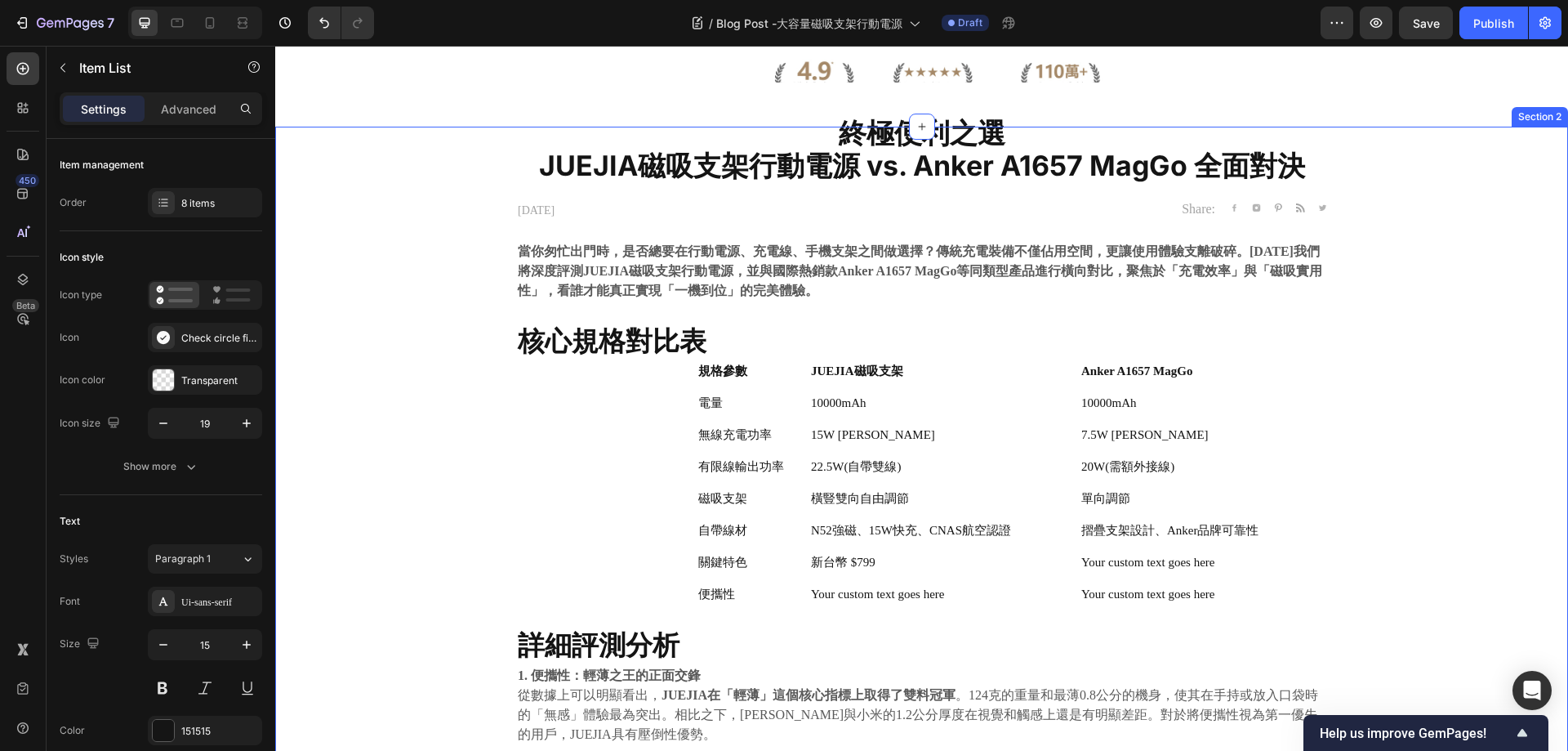
click at [1431, 439] on div "⁠⁠⁠⁠⁠⁠⁠ 終極便利之選 JUEJIA磁吸支架行動電源 vs. Anker A1657 MagGo 全面對決 Heading 2025.08.18 Tex…" at bounding box center [921, 764] width 1268 height 1276
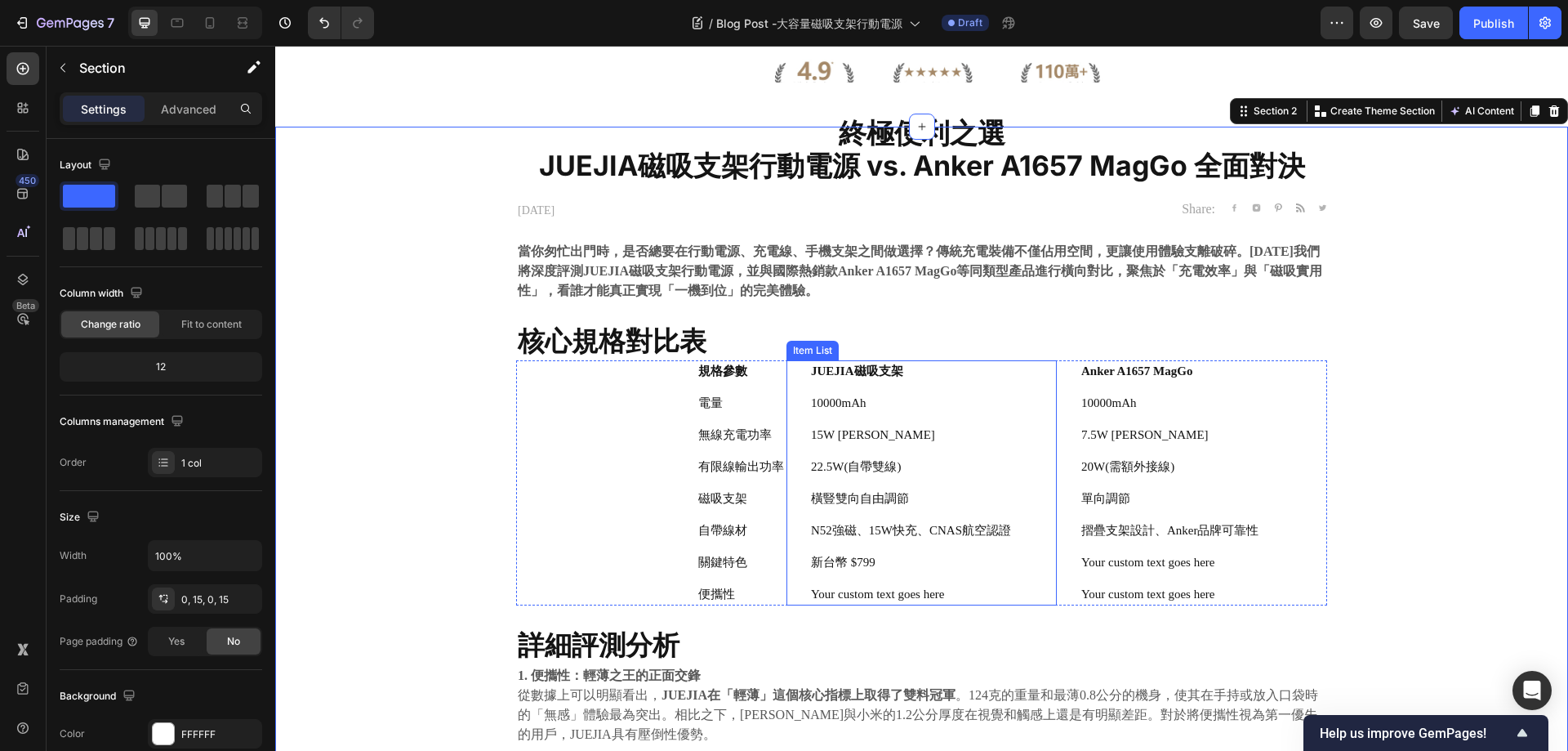
click at [881, 532] on p "N52強磁、15W快充、CNAS航空認證" at bounding box center [910, 530] width 200 height 18
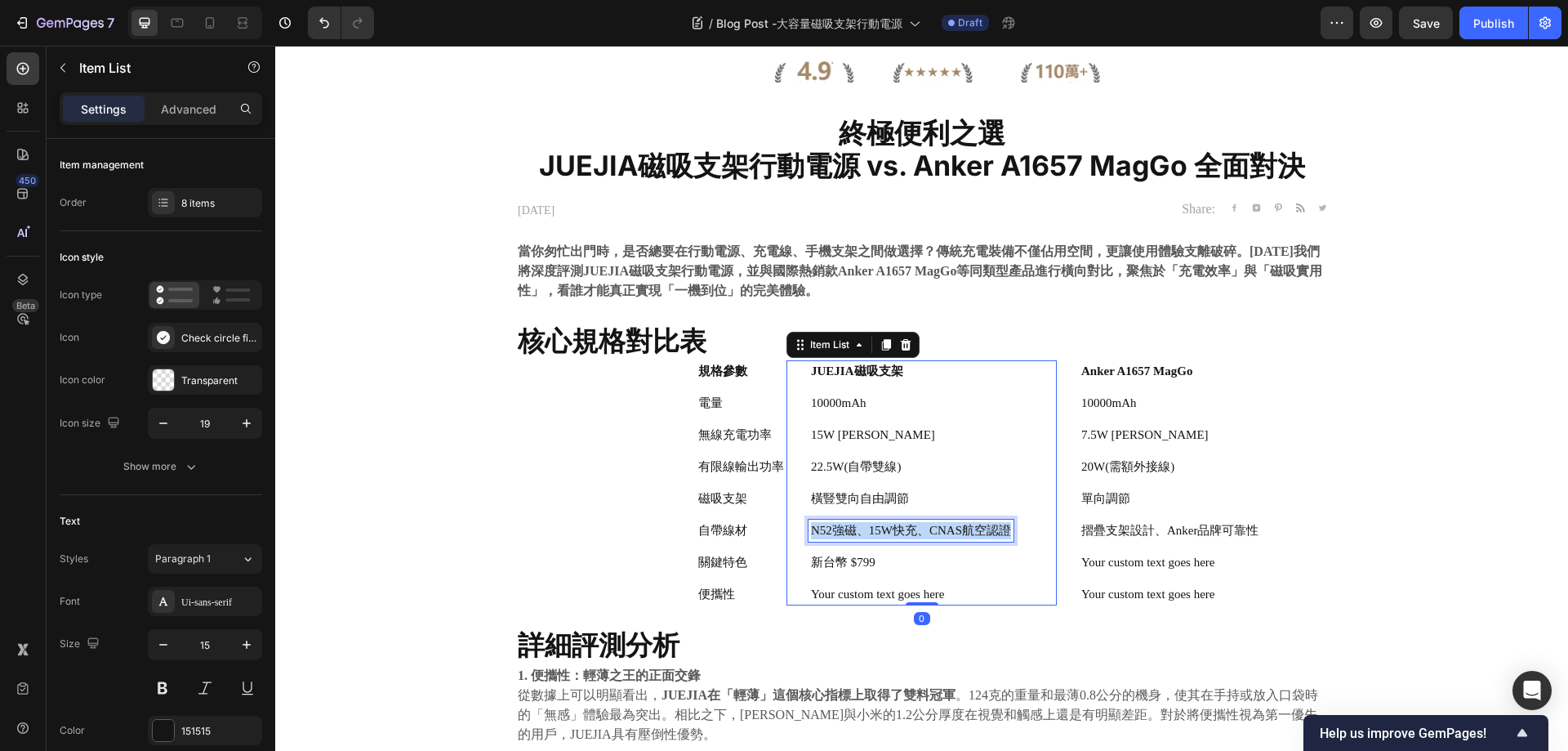
click at [881, 532] on p "N52強磁、15W快充、CNAS航空認證" at bounding box center [910, 530] width 200 height 18
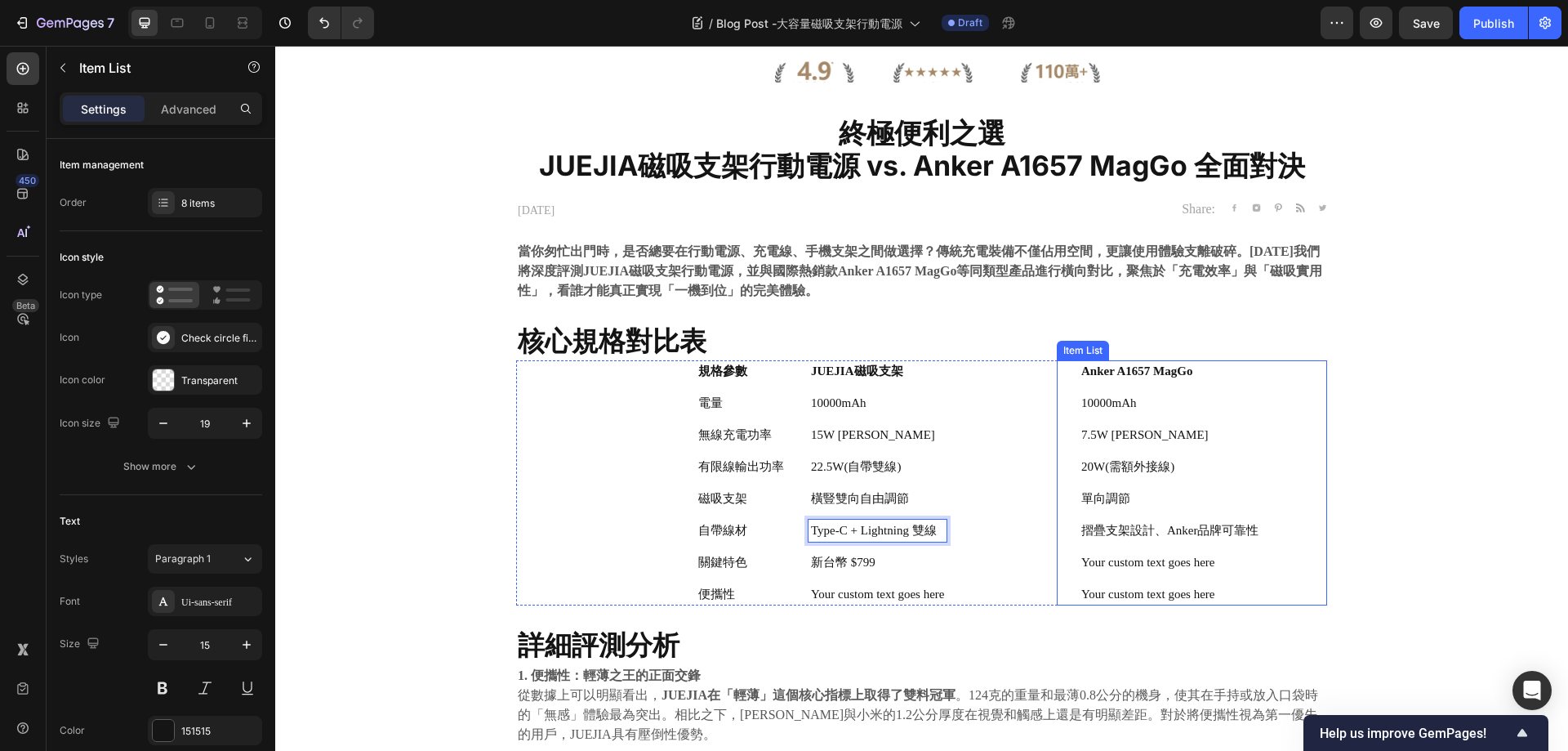
click at [1223, 521] on div "摺疊支架設計、Anker品牌可靠性" at bounding box center [1170, 530] width 183 height 22
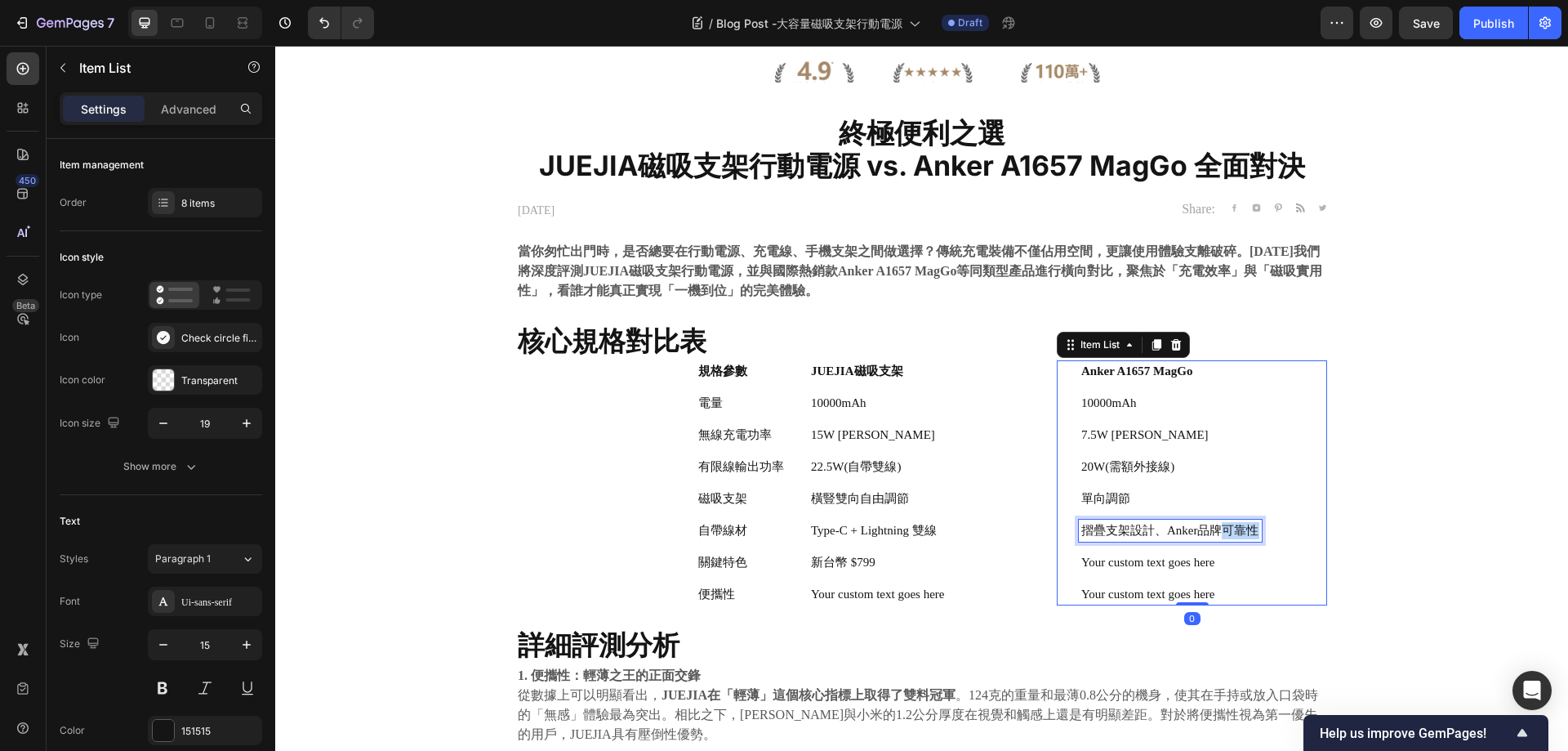
click at [1213, 525] on p "摺疊支架設計、Anker品牌可靠性" at bounding box center [1170, 530] width 178 height 18
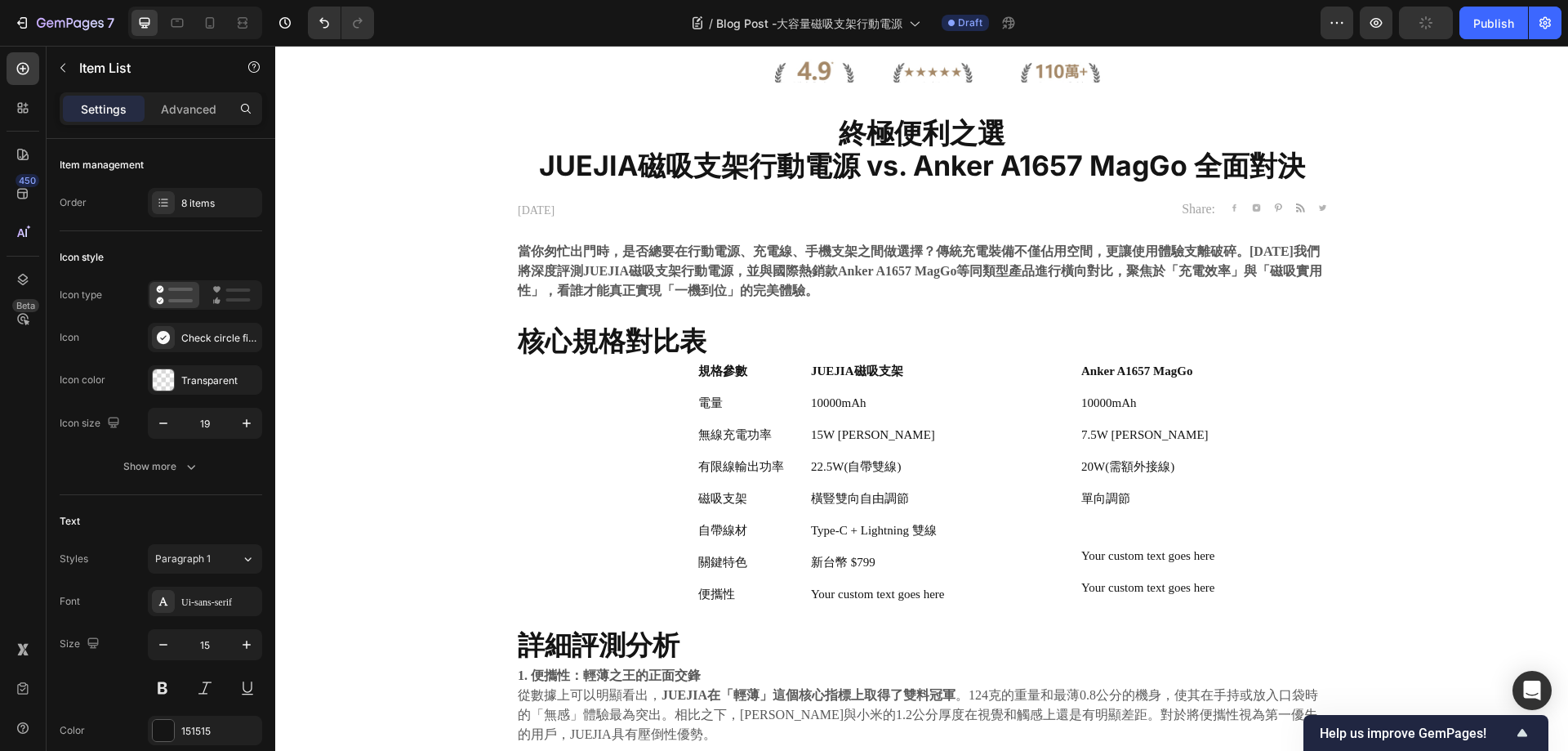
scroll to position [275, 0]
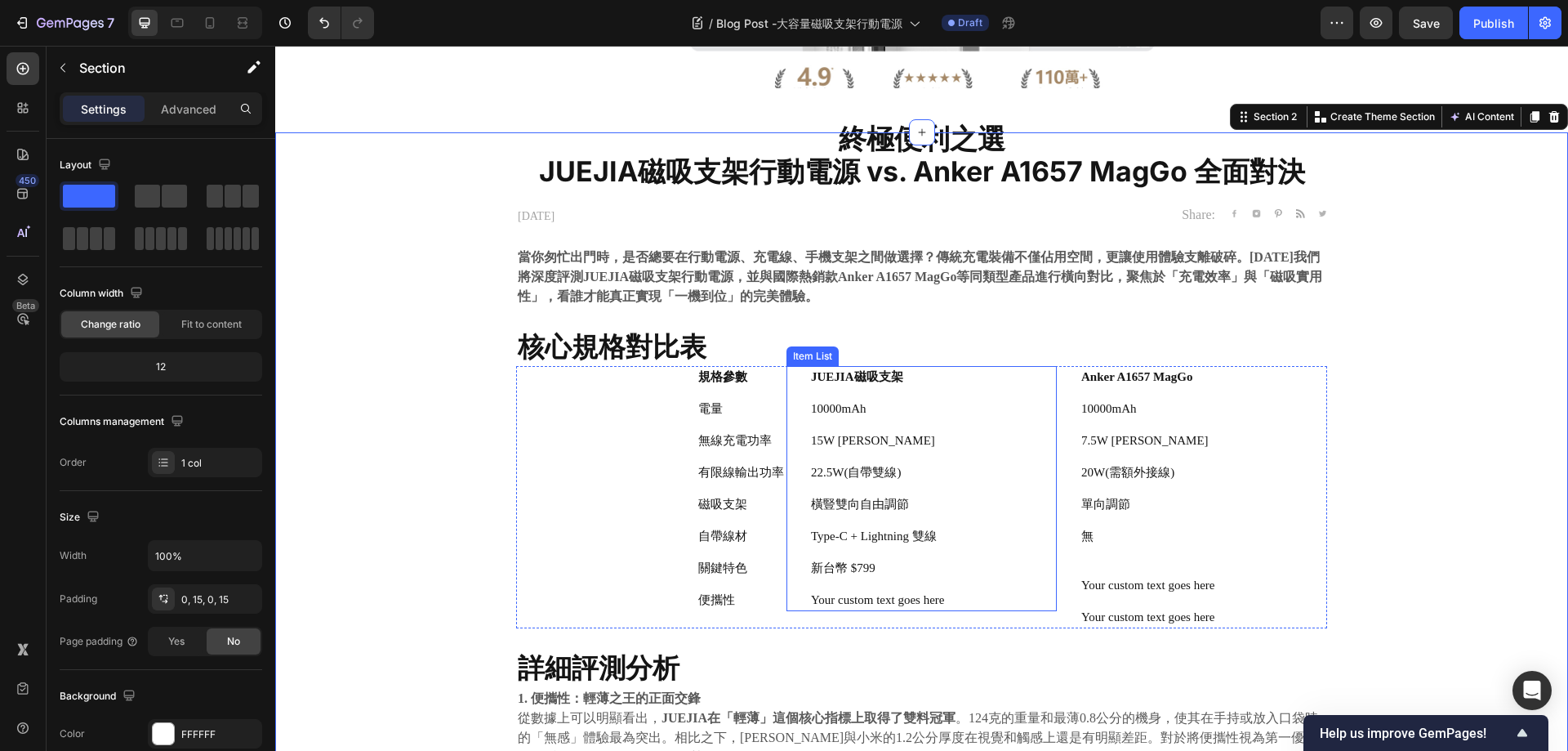
click at [1076, 566] on div "Anker A1657 MagGo 10000mAh 7.5W Max 20W(需額外接線) 單向調節 無 Your custom text goes her…" at bounding box center [1137, 497] width 160 height 262
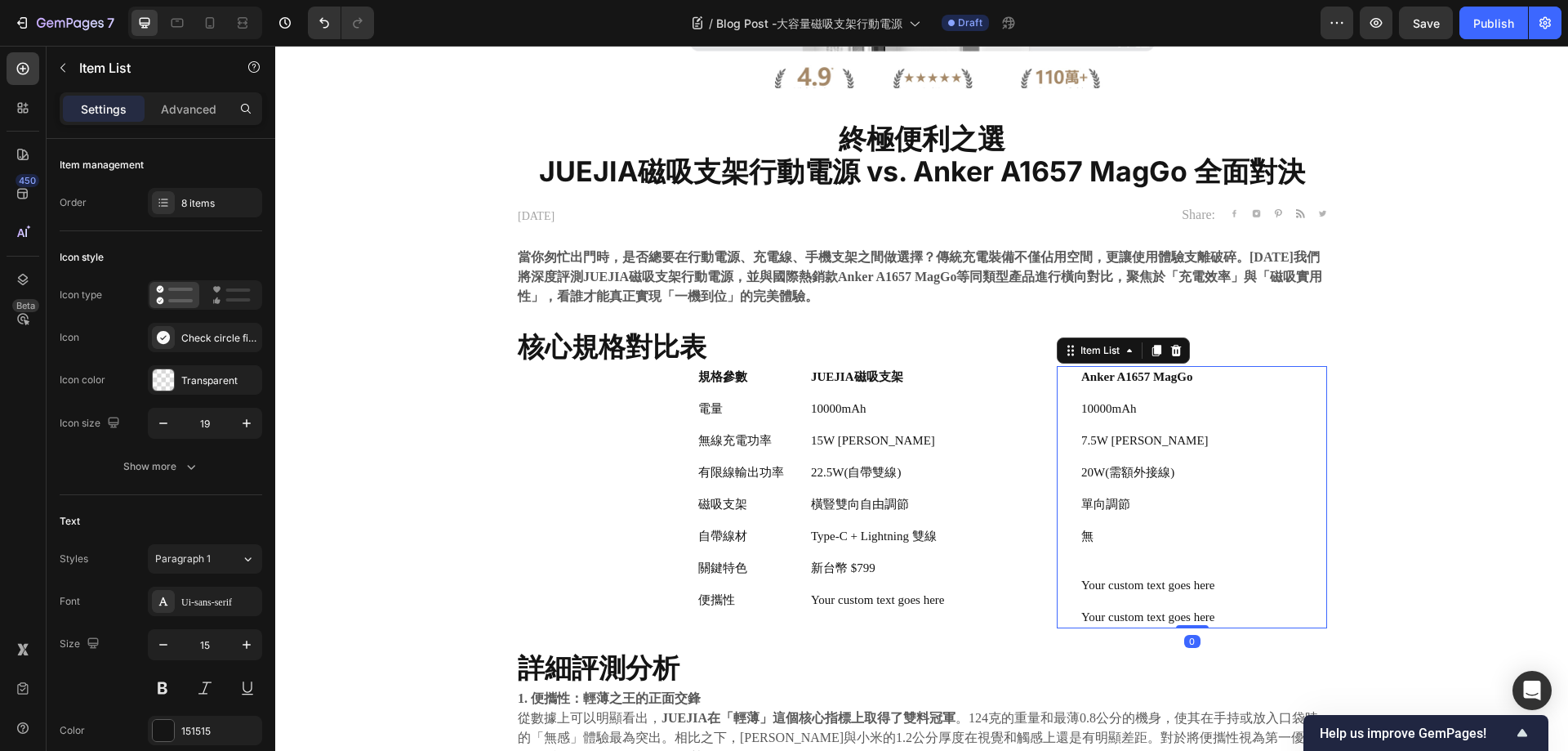
click at [1143, 523] on div "Anker A1657 MagGo 10000mAh 7.5W Max 20W(需額外接線) 單向調節 無 Your custom text goes her…" at bounding box center [1137, 497] width 160 height 262
click at [1139, 540] on p "無" at bounding box center [1148, 536] width 133 height 18
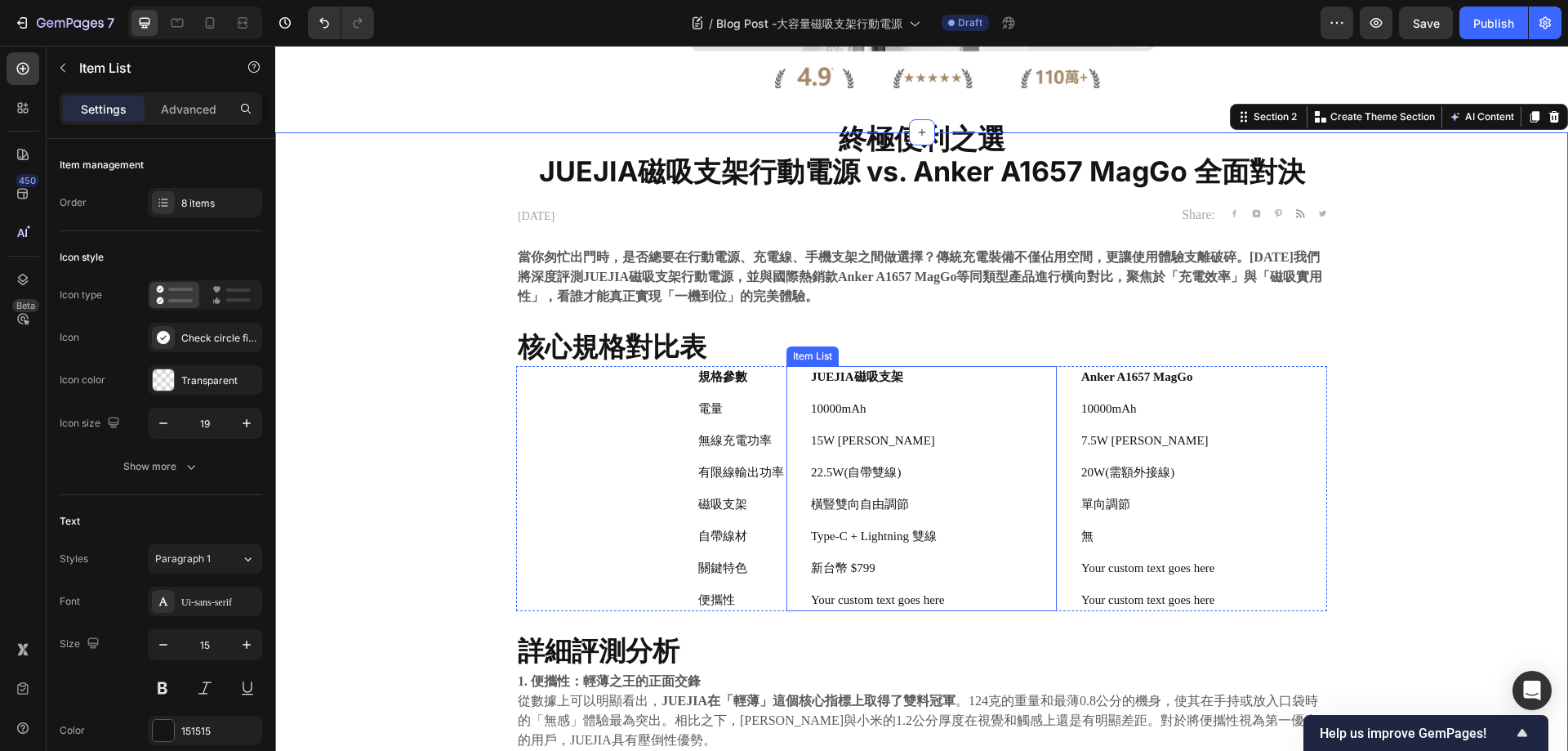
click at [850, 566] on p "新台幣 $799" at bounding box center [877, 568] width 133 height 18
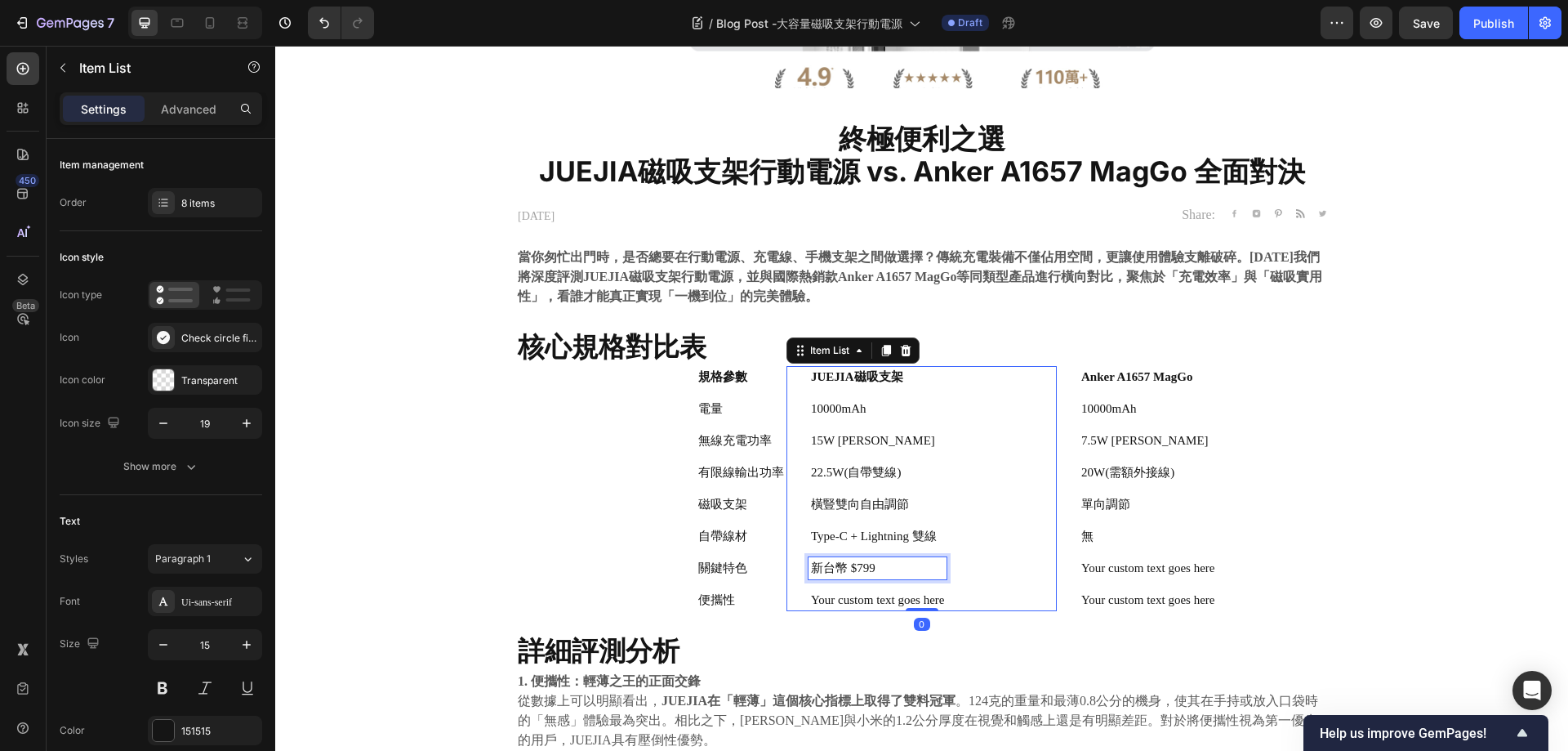
click at [897, 567] on p "新台幣 $799" at bounding box center [877, 568] width 133 height 18
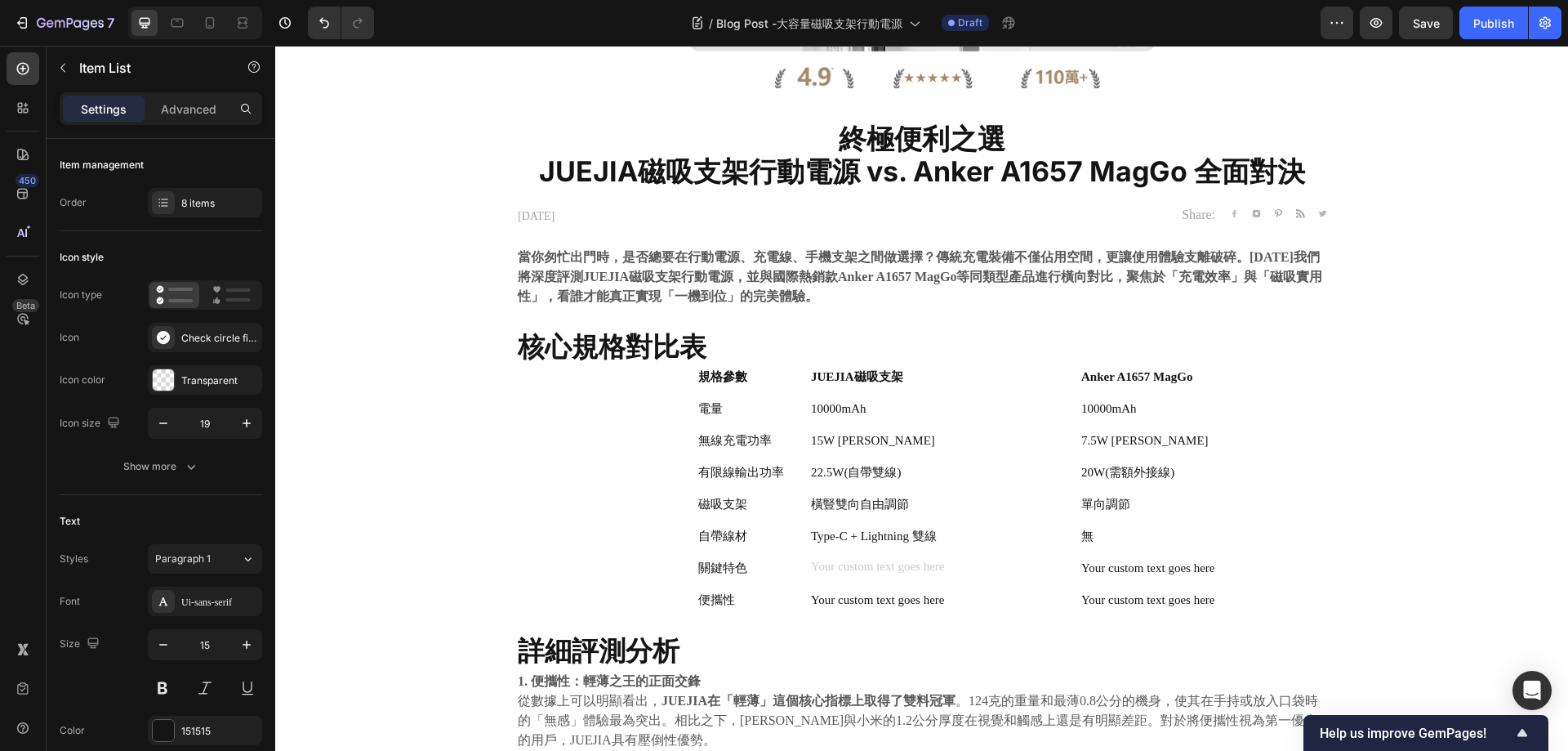
scroll to position [269, 0]
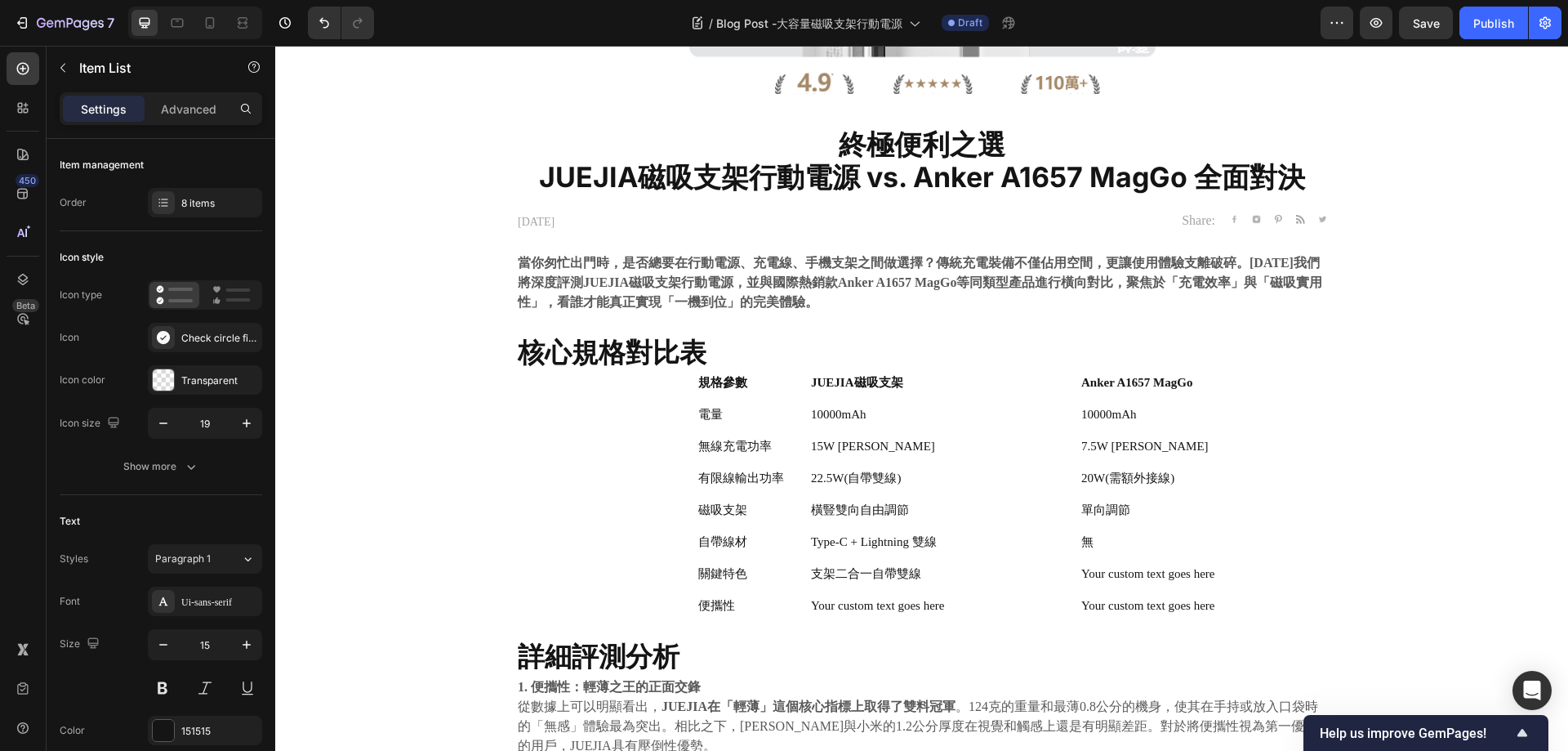
click at [864, 571] on p "支架二合一自帶雙線" at bounding box center [877, 574] width 133 height 18
click at [1186, 559] on div "Anker A1657 MagGo 10000mAh 7.5W Max 20W(需額外接線) 單向調節 無 Your custom text goes her…" at bounding box center [1137, 495] width 160 height 245
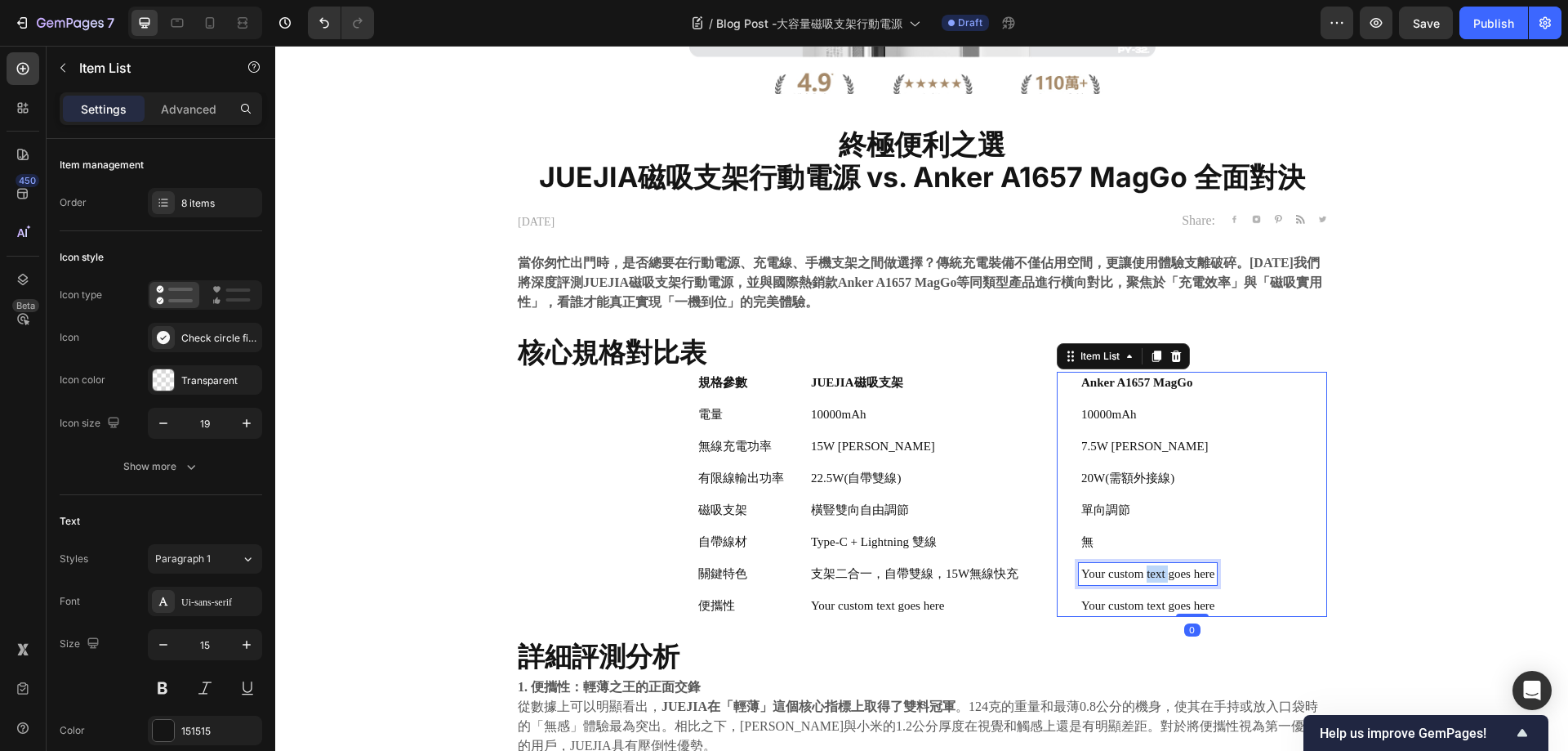
click at [1161, 573] on p "Your custom text goes here" at bounding box center [1148, 574] width 133 height 18
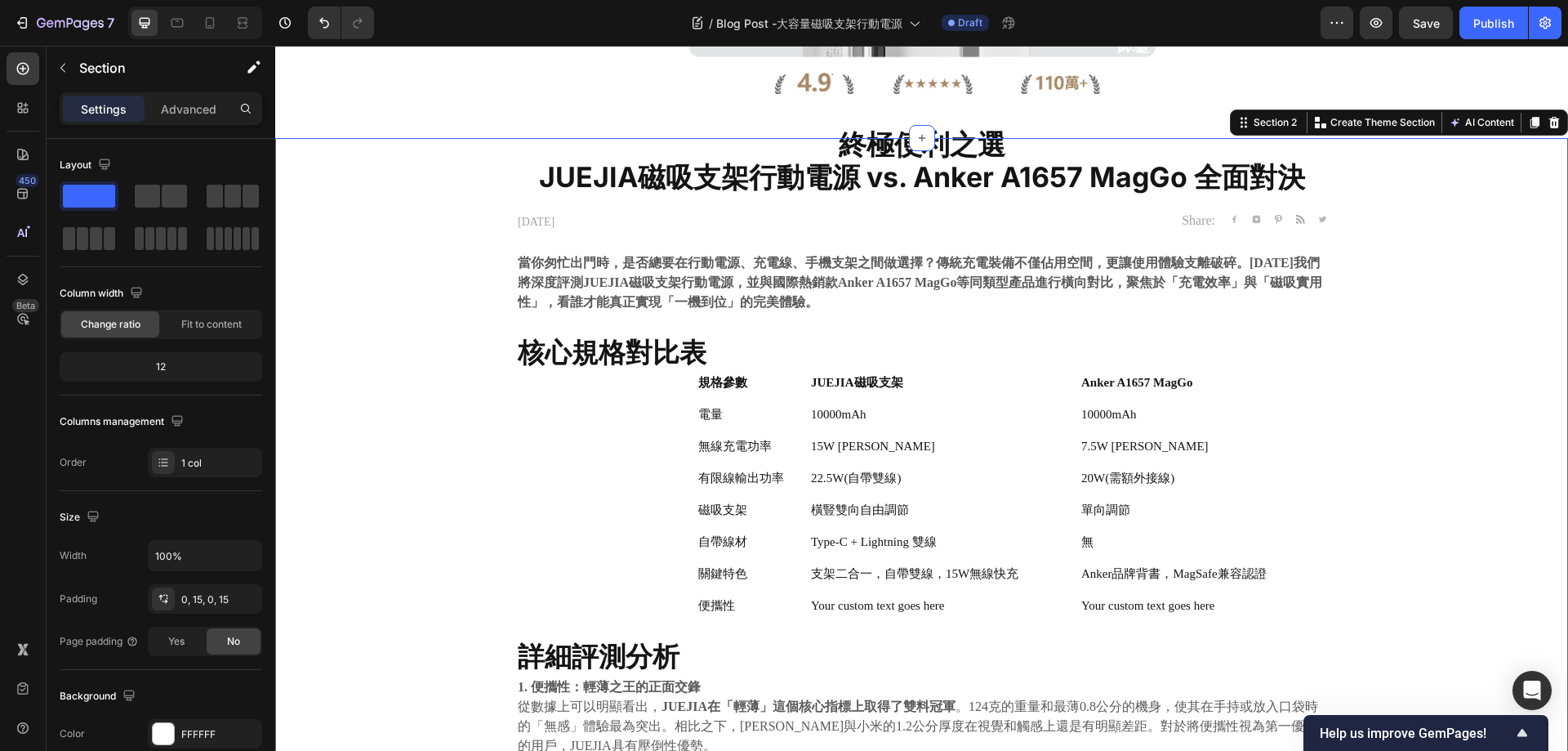
drag, startPoint x: 1504, startPoint y: 500, endPoint x: 1490, endPoint y: 506, distance: 15.2
click at [928, 605] on p "Your custom text goes here" at bounding box center [914, 605] width 208 height 18
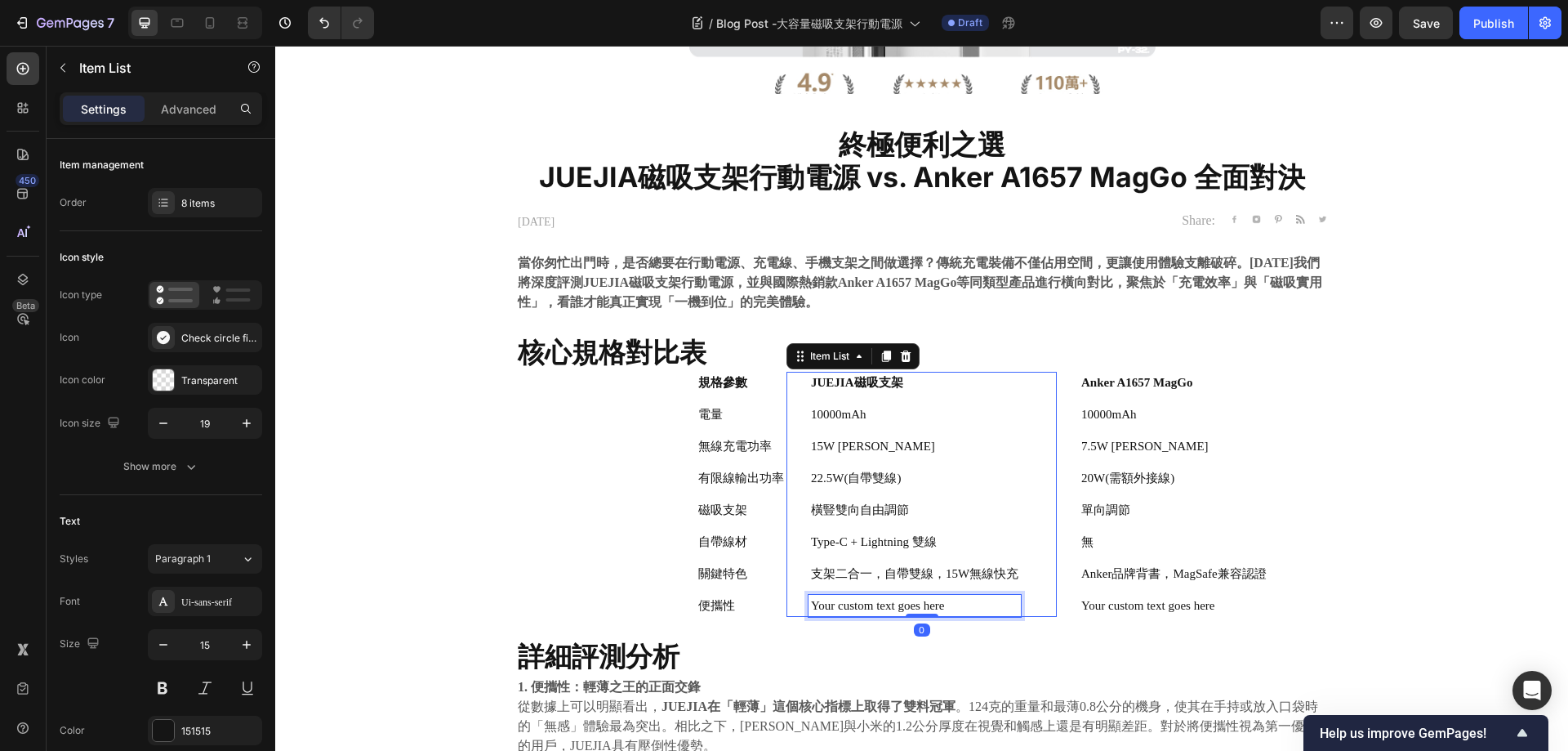
click at [928, 605] on p "Your custom text goes here" at bounding box center [914, 605] width 208 height 18
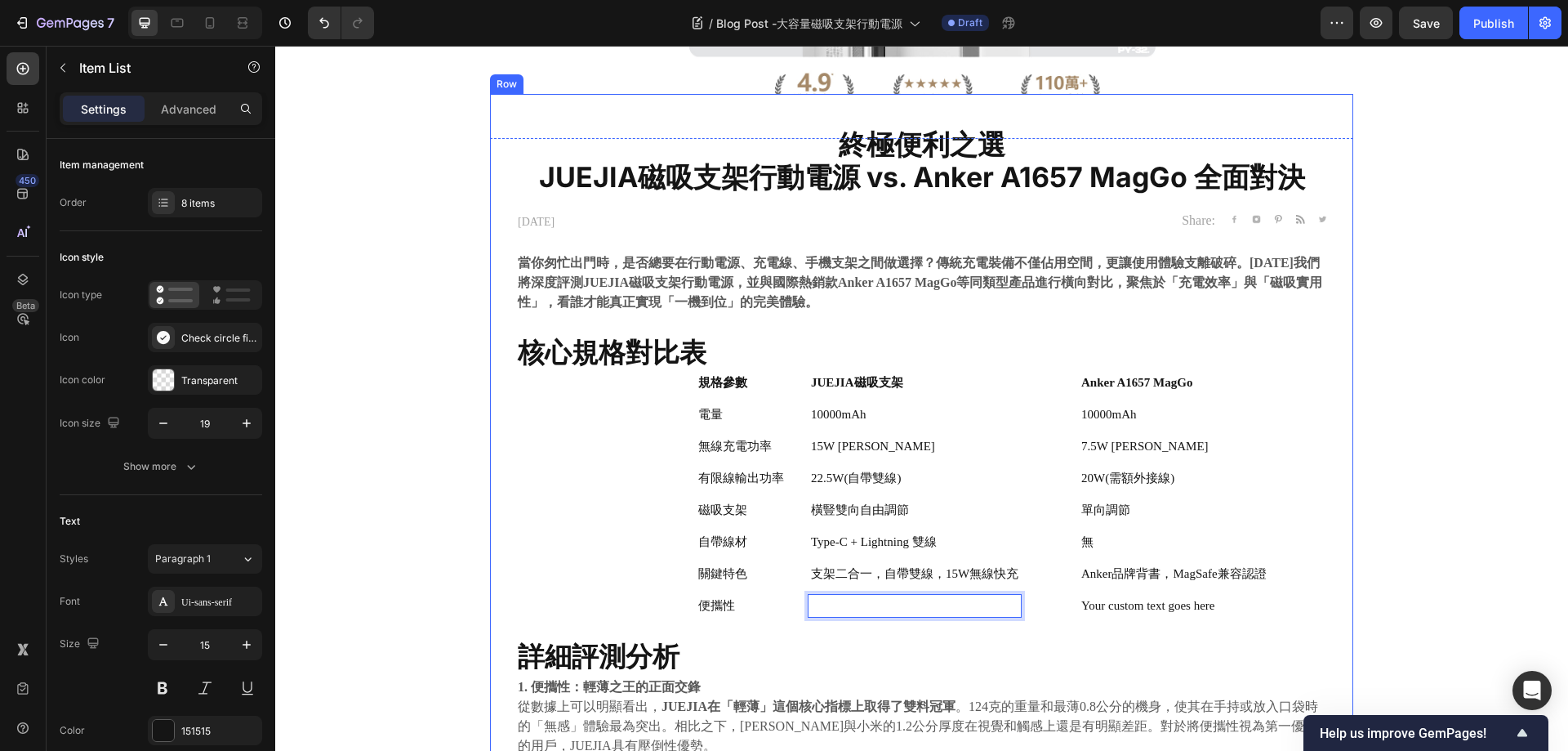
scroll to position [264, 0]
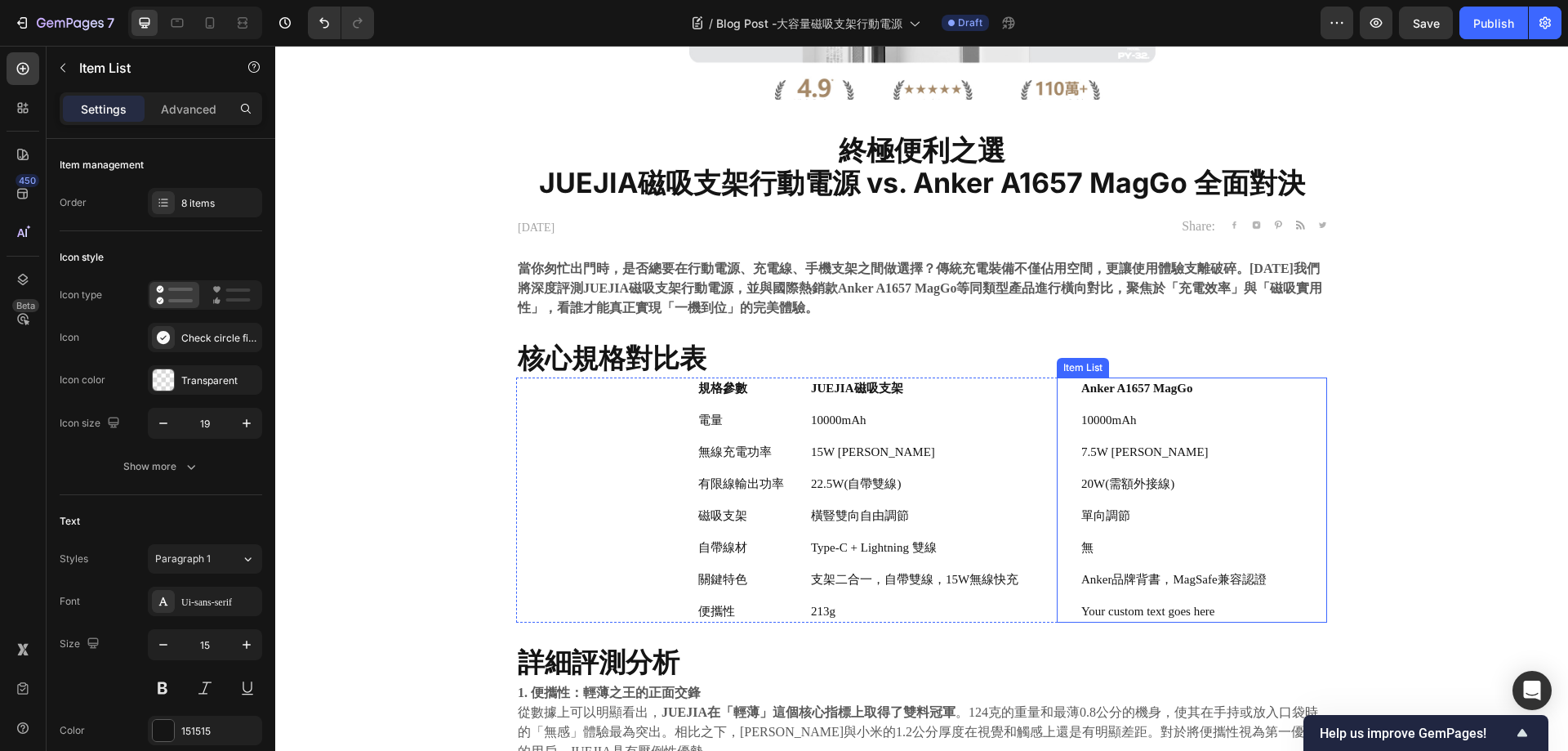
click at [1154, 609] on p "Your custom text goes here" at bounding box center [1174, 612] width 185 height 18
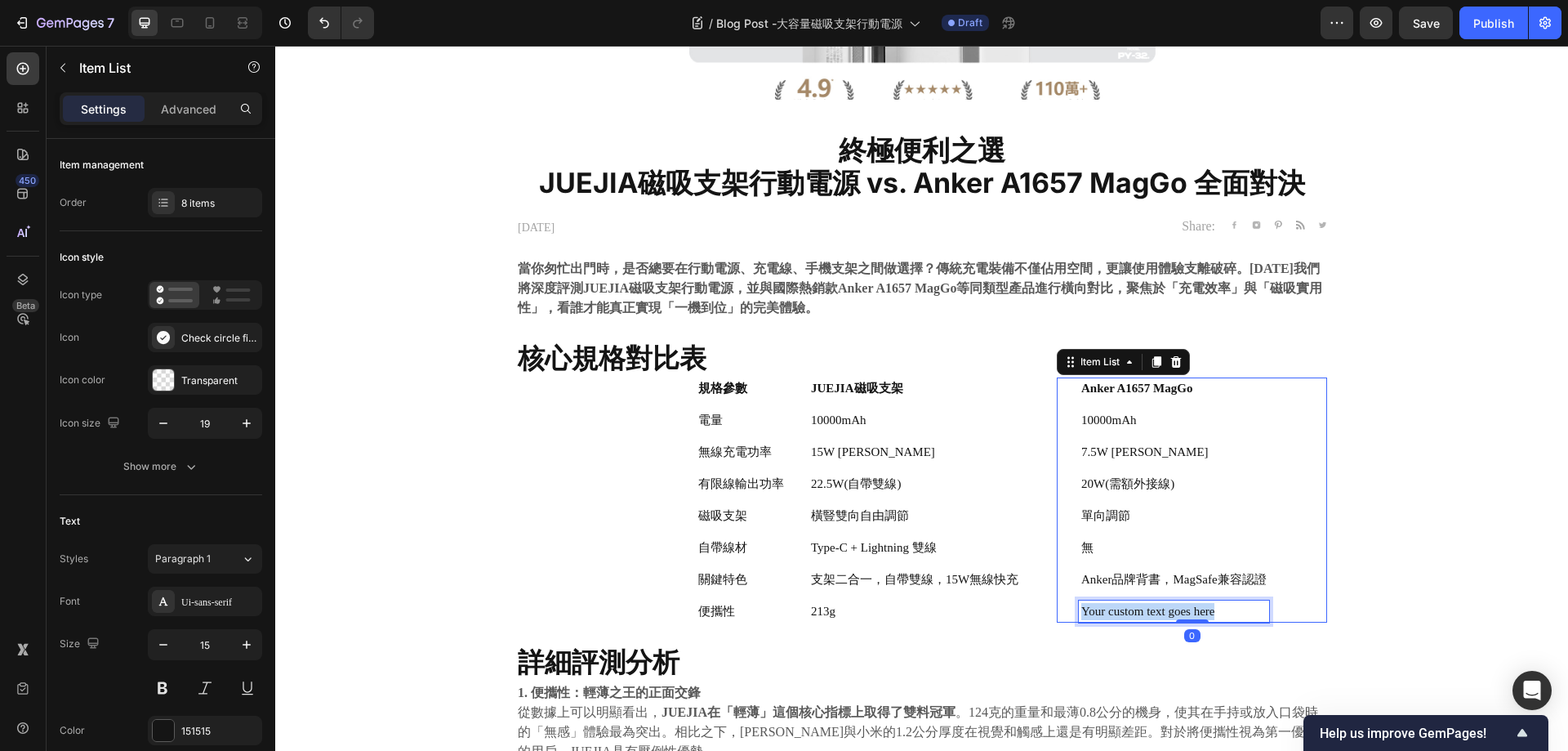
click at [1154, 609] on p "Your custom text goes here" at bounding box center [1174, 612] width 185 height 18
click at [1187, 617] on p "g210" at bounding box center [1174, 612] width 185 height 18
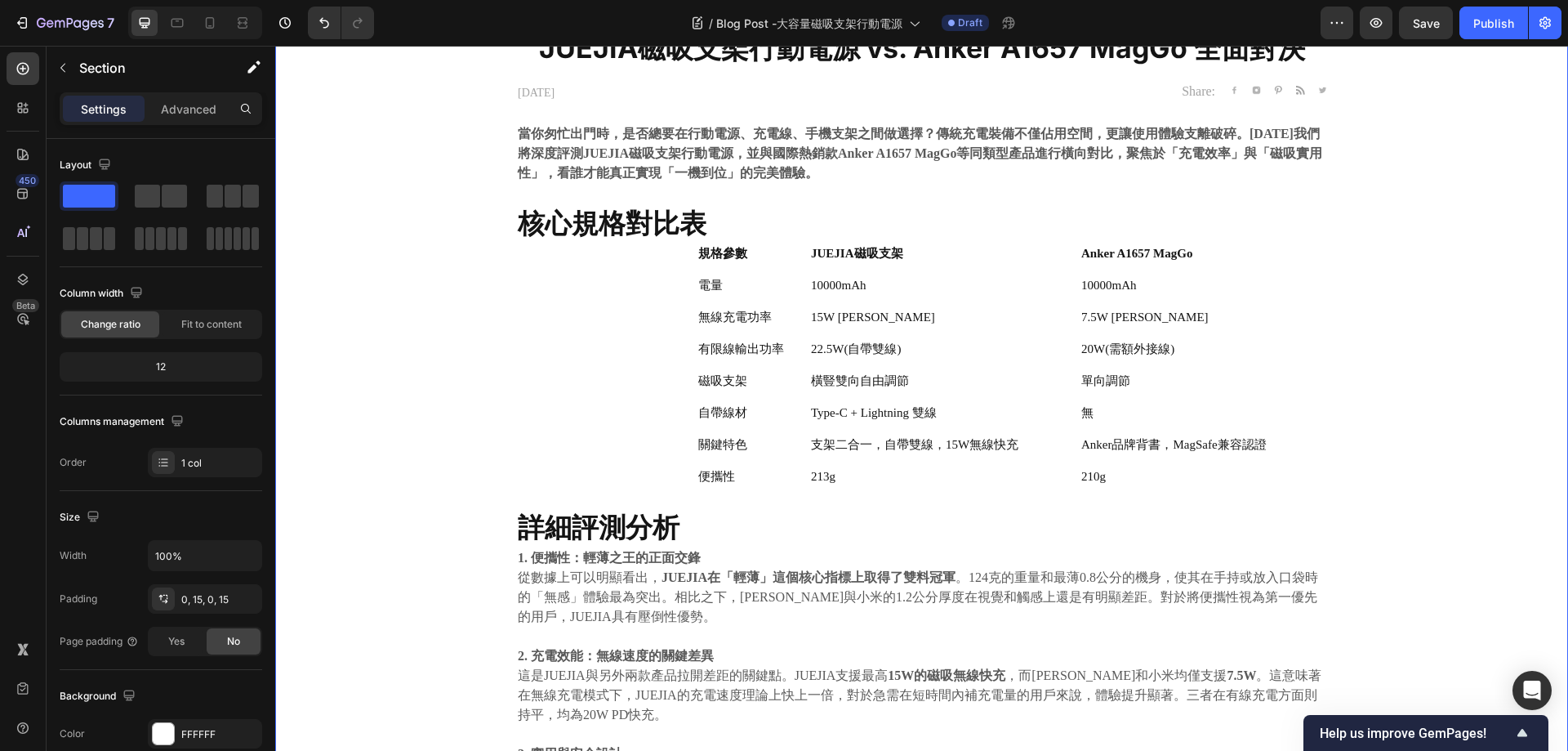
scroll to position [590, 0]
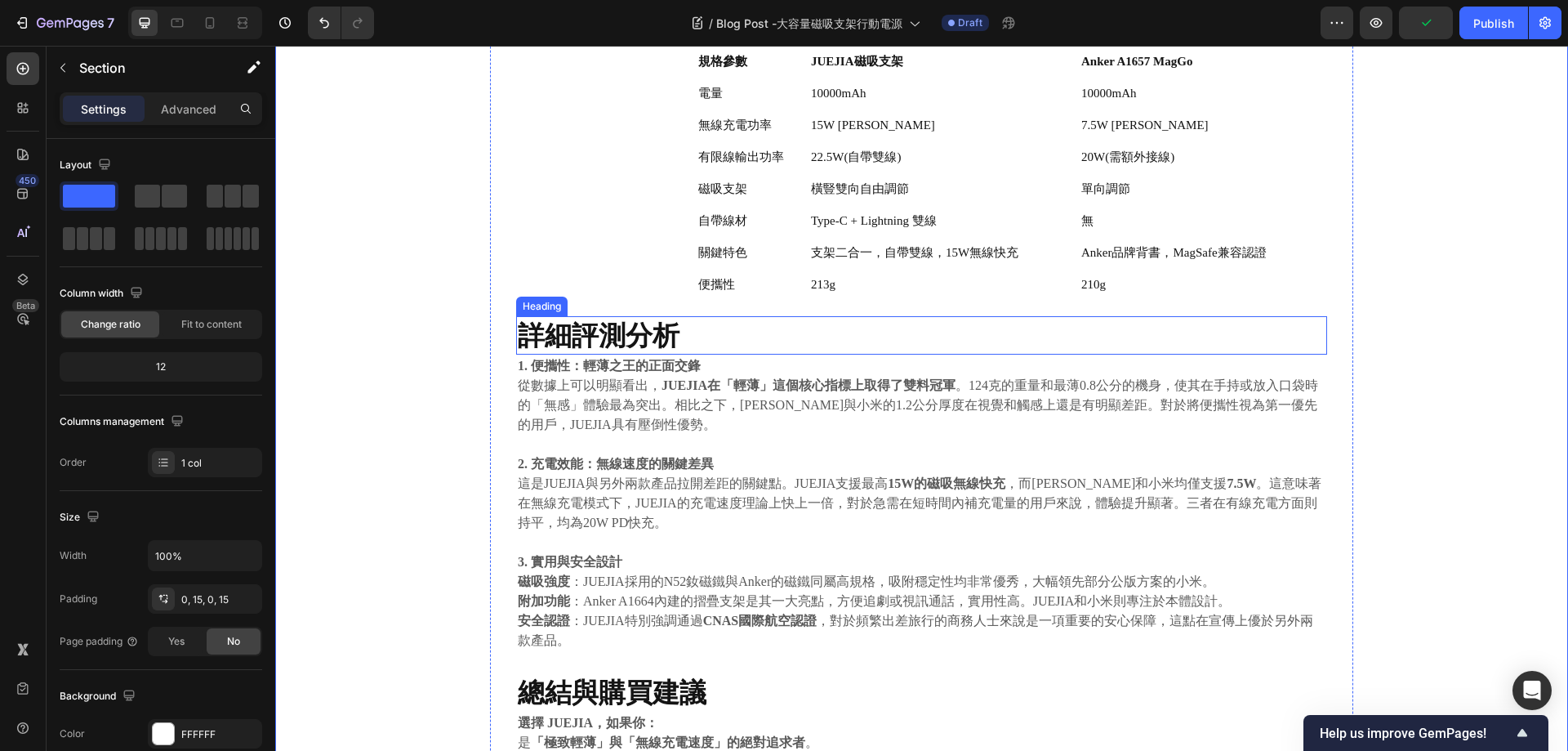
click at [624, 340] on strong "詳細評測分析" at bounding box center [598, 334] width 161 height 32
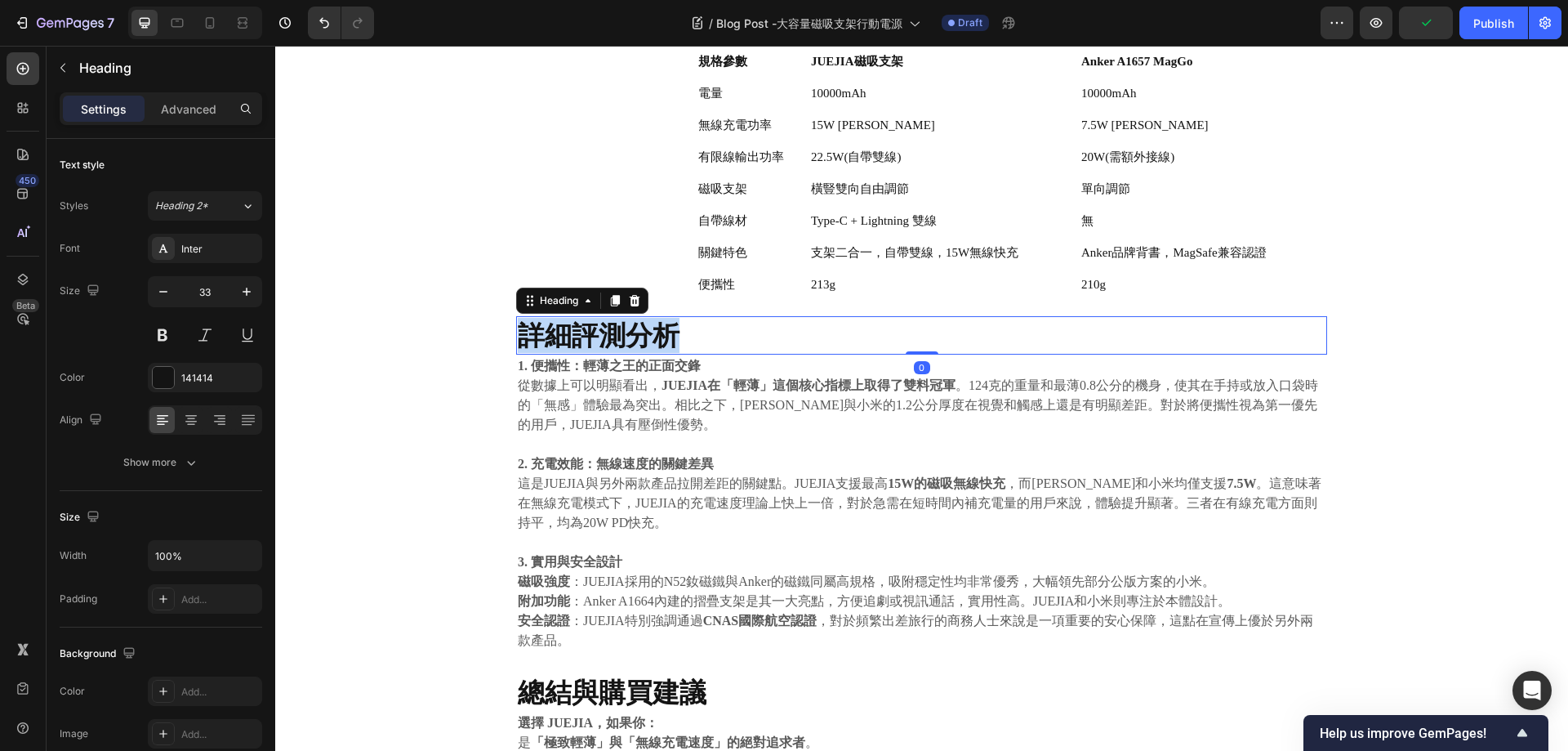
click at [624, 340] on strong "詳細評測分析" at bounding box center [598, 334] width 161 height 32
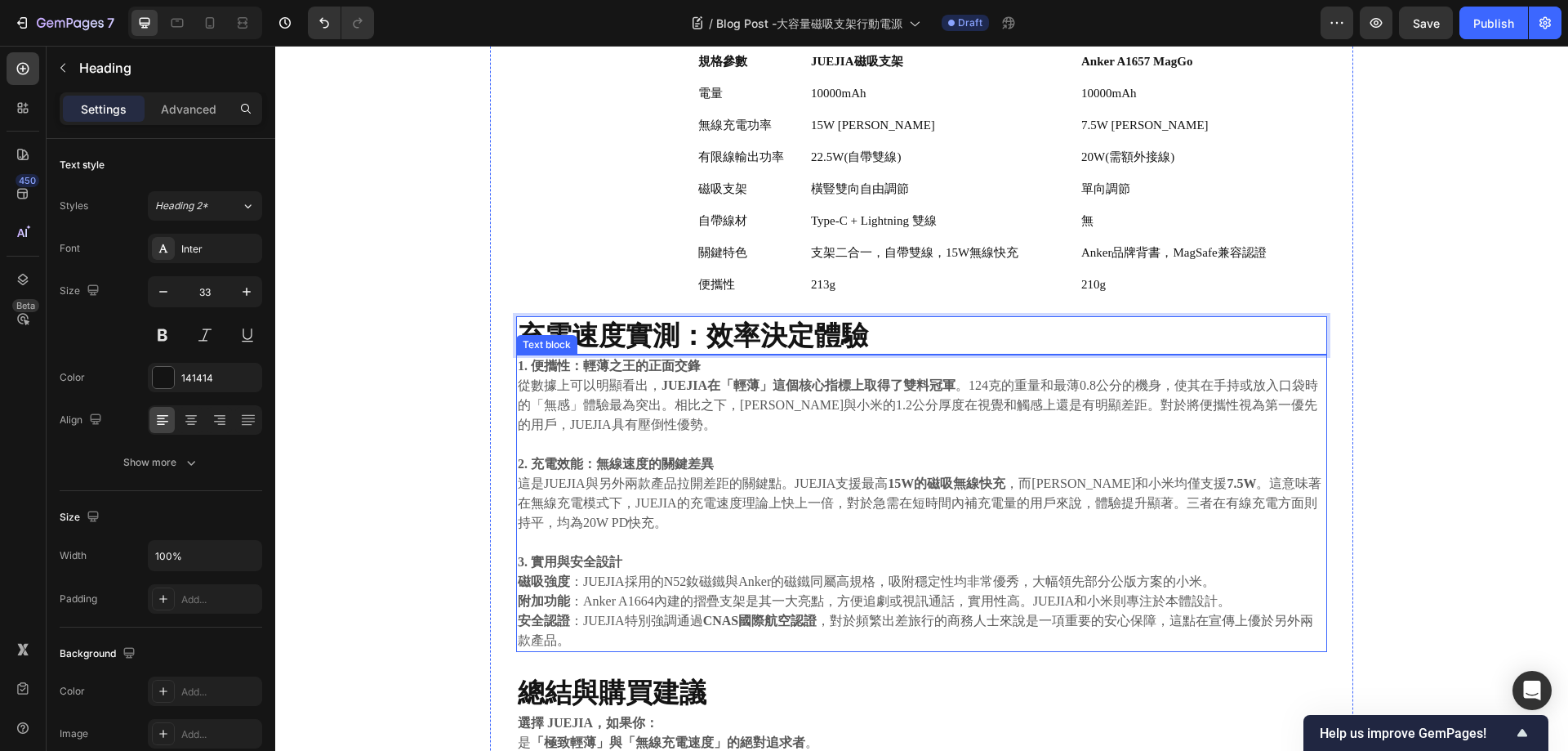
click at [727, 404] on p "1. 便攜性：輕薄之王的正面交鋒 從數據上可以明顯看出， JUEJIA在「輕薄」這個核心指標上取得了雙料冠軍 。124克的重量和最薄0.8公分的機身，使其在手…" at bounding box center [921, 395] width 808 height 78
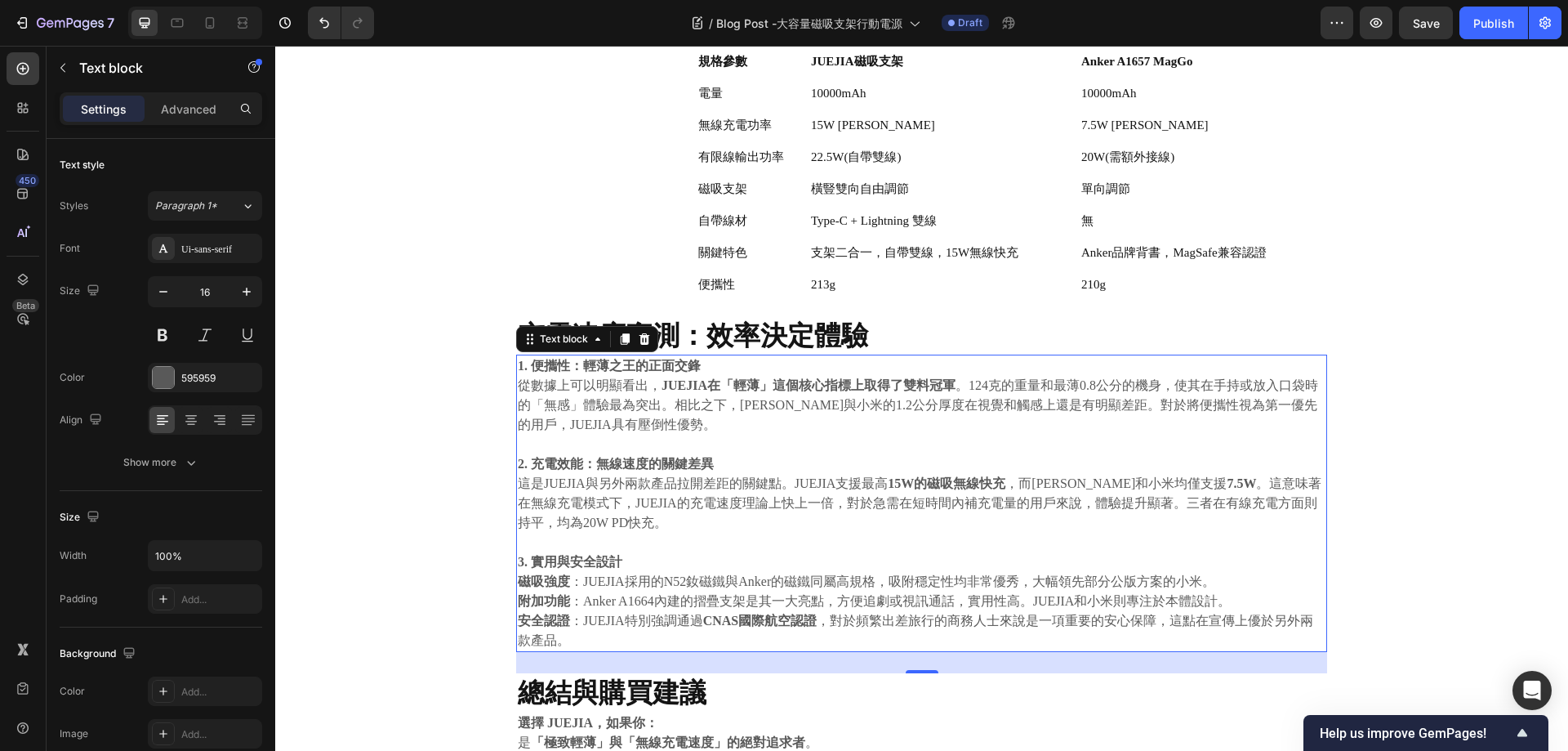
click at [779, 371] on p "1. 便攜性：輕薄之王的正面交鋒 從數據上可以明顯看出， JUEJIA在「輕薄」這個核心指標上取得了雙料冠軍 。124克的重量和最薄0.8公分的機身，使其在手…" at bounding box center [921, 395] width 808 height 78
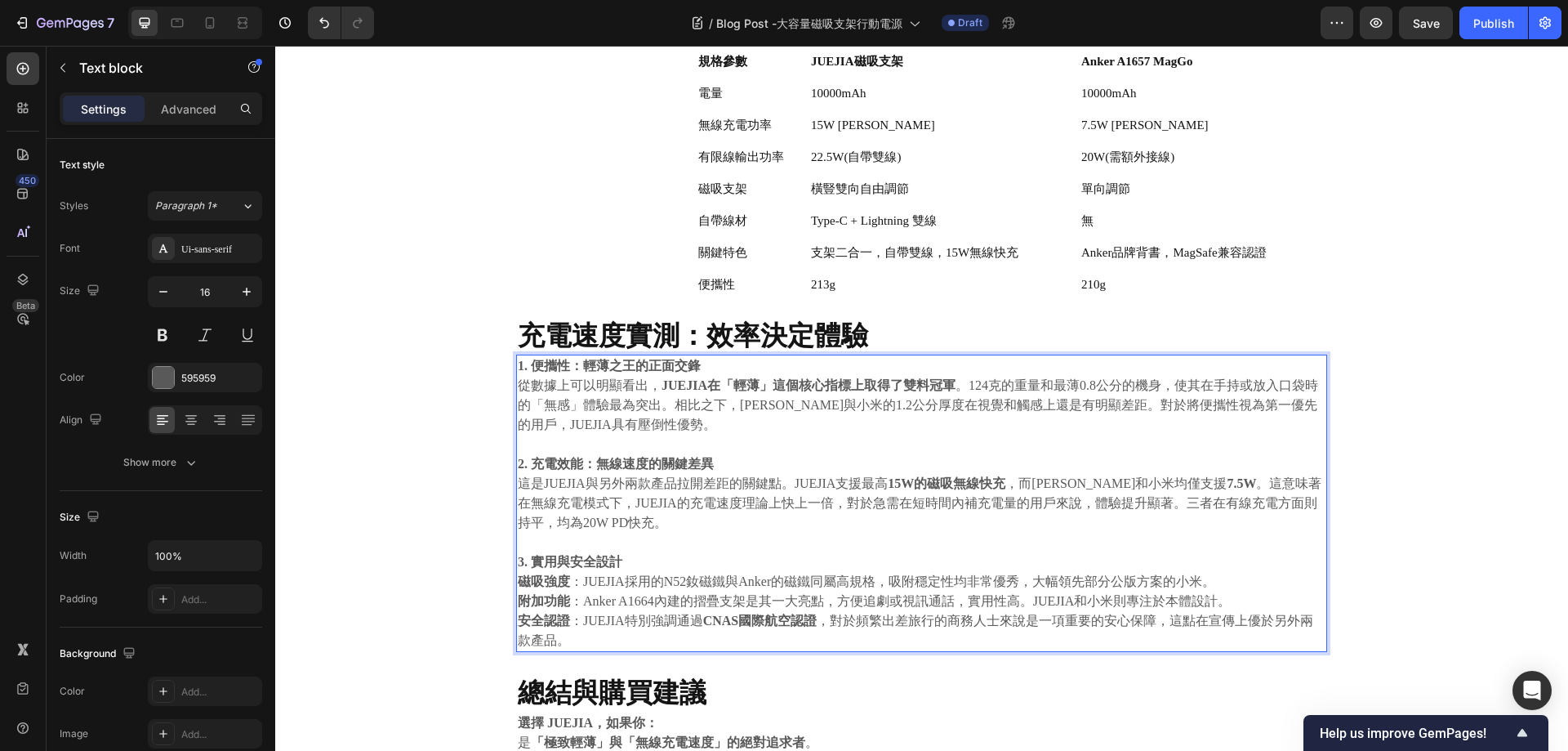
click at [744, 425] on p "1. 便攜性：輕薄之王的正面交鋒 從數據上可以明顯看出， JUEJIA在「輕薄」這個核心指標上取得了雙料冠軍 。124克的重量和最薄0.8公分的機身，使其在手…" at bounding box center [921, 395] width 808 height 78
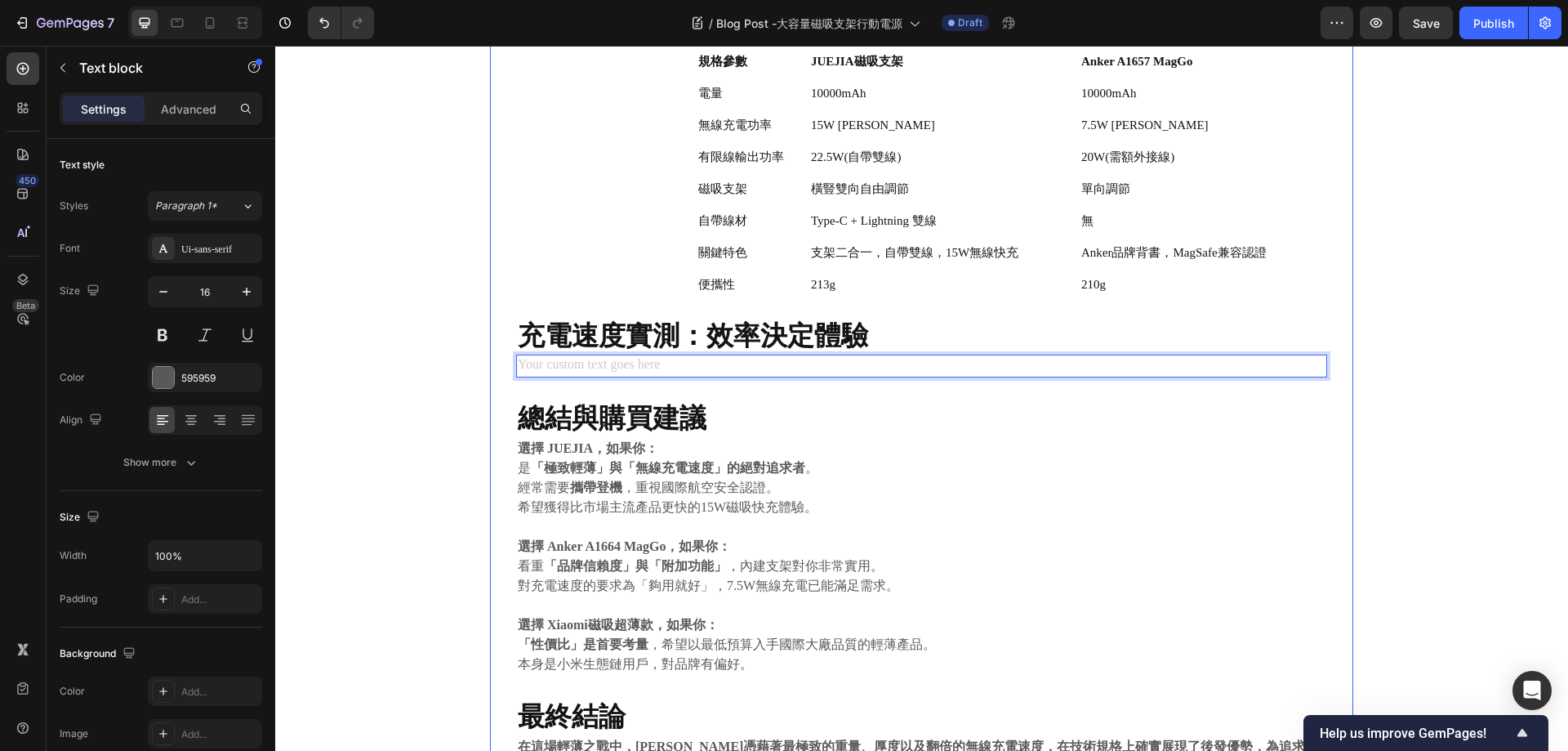
click at [789, 377] on div "⁠⁠⁠⁠⁠⁠⁠ 終極便利之選 JUEJIA磁吸支架行動電源 vs. Anker A1657 MagGo 全面對決 Heading 2025.08.18 Tex…" at bounding box center [921, 312] width 811 height 1013
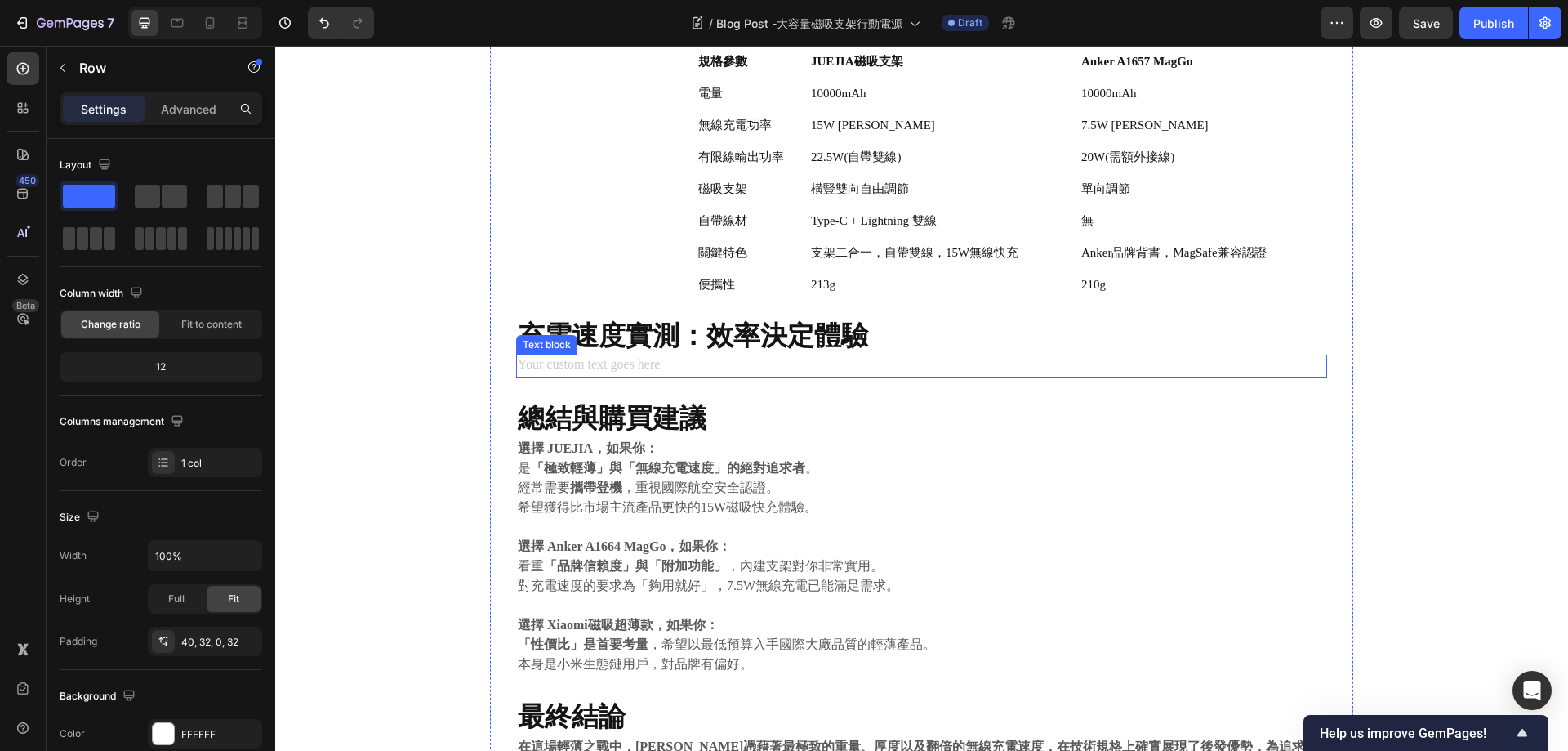
click at [793, 368] on div "Rich Text Editor. Editing area: main" at bounding box center [921, 365] width 811 height 23
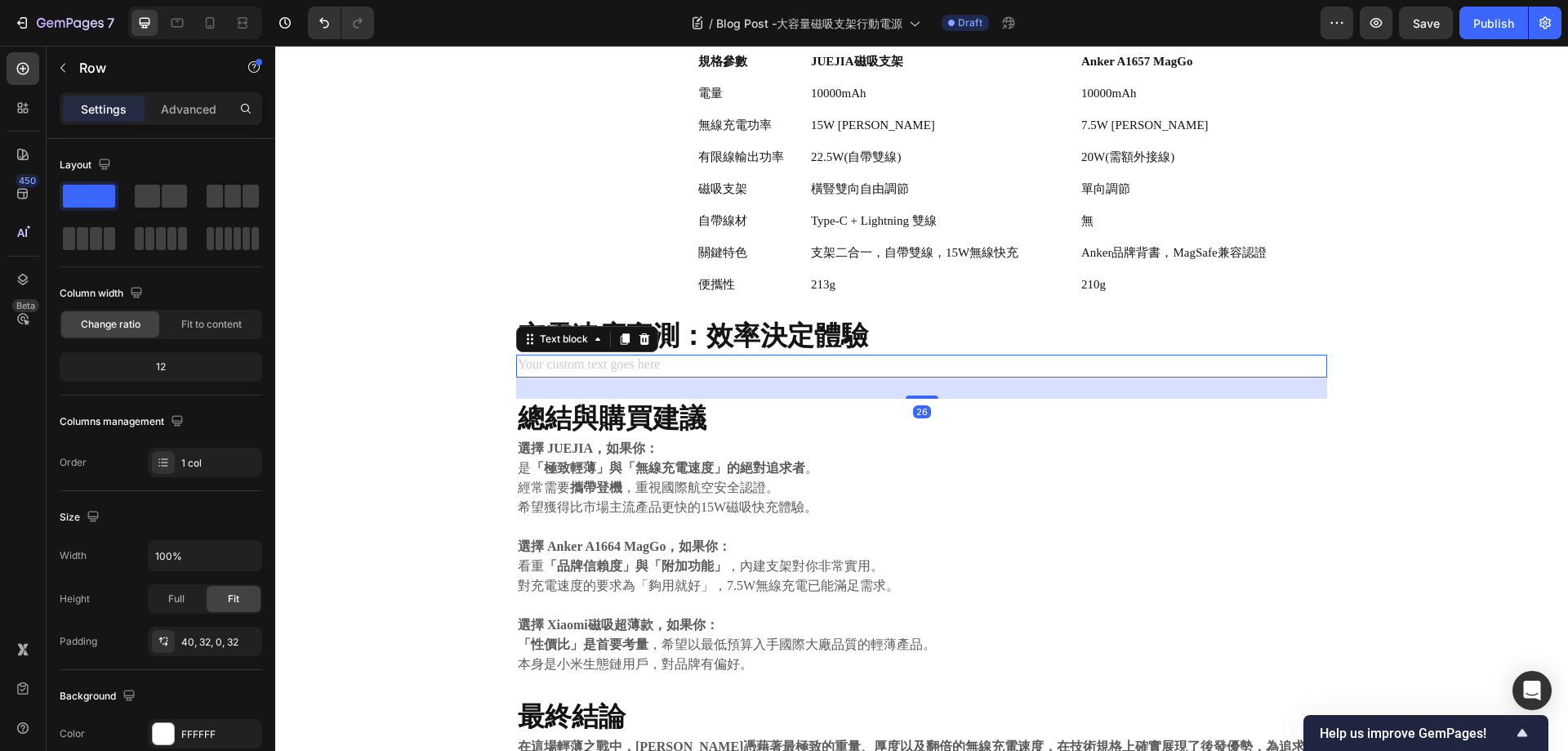
click at [793, 368] on div "Rich Text Editor. Editing area: main" at bounding box center [921, 365] width 811 height 23
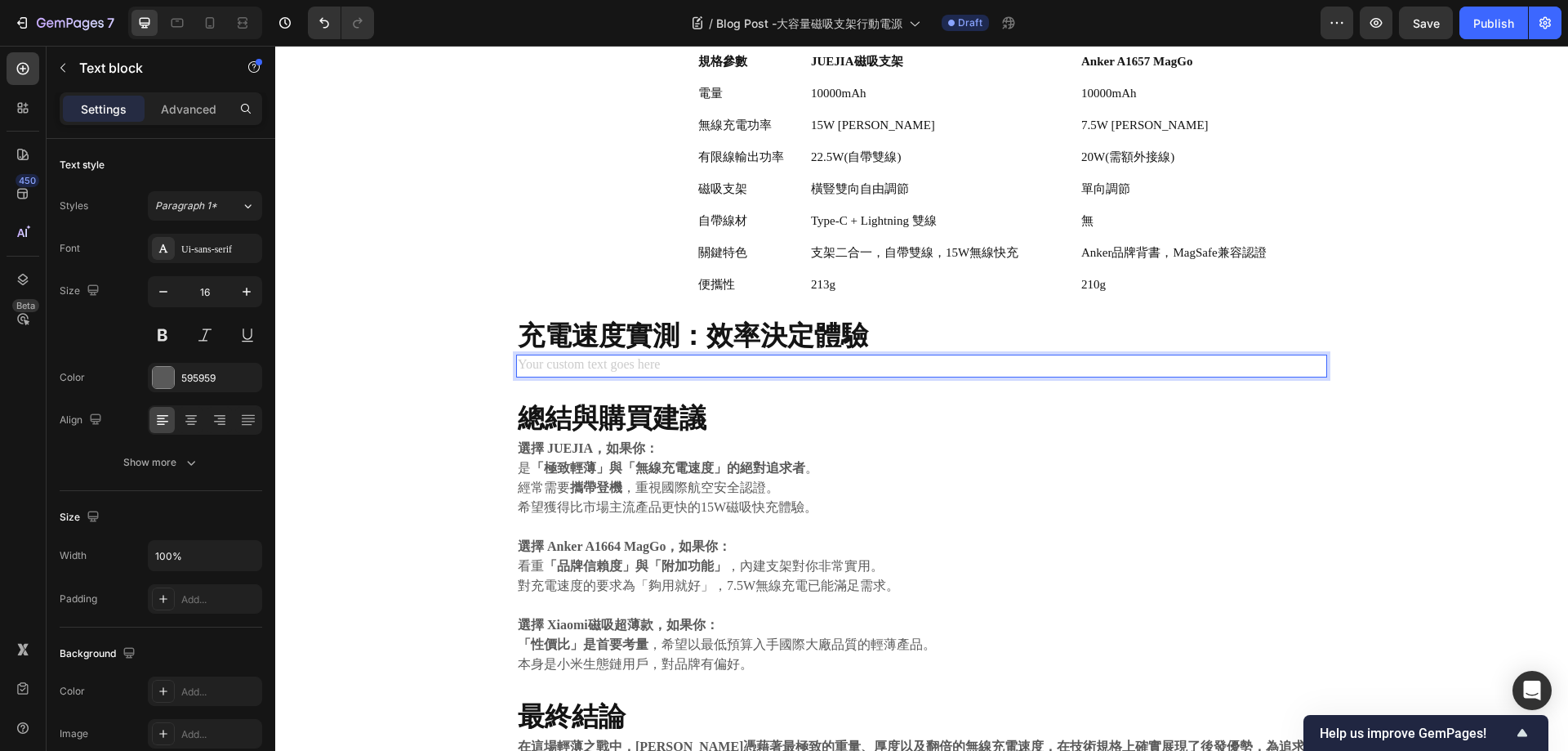
click at [840, 359] on div "Rich Text Editor. Editing area: main" at bounding box center [921, 365] width 811 height 23
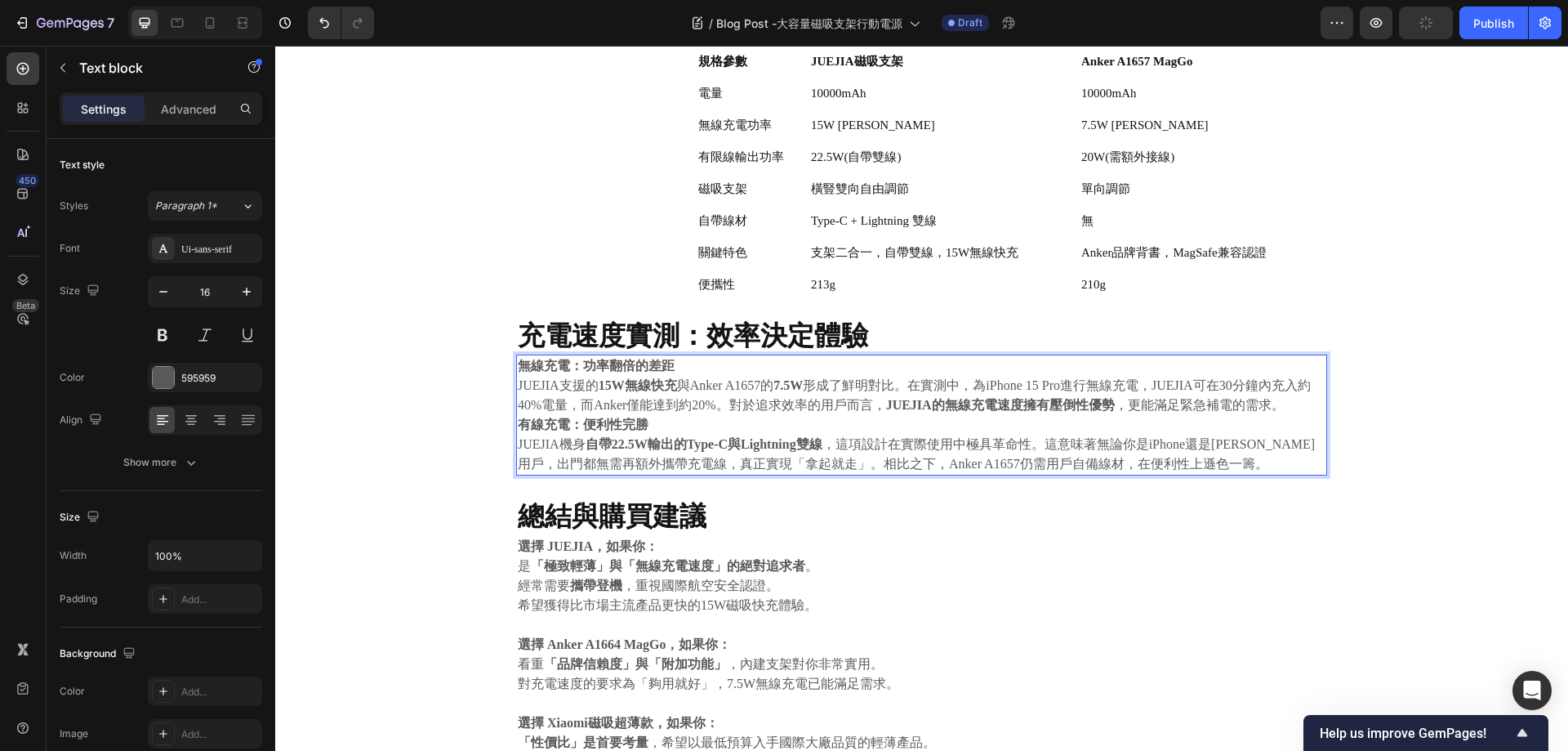
click at [710, 366] on p "無線充電：功率翻倍的差距 JUEJIA支援的 15W無線快充 與Anker A1657的 7.5W 形成了鮮明對比。在實測中，為iPhone 15 Pro進行…" at bounding box center [921, 386] width 808 height 59
click at [538, 368] on strong "無線充電：功率翻倍的差距" at bounding box center [596, 365] width 157 height 14
click at [517, 368] on strong "無線充電：功率翻倍的差距" at bounding box center [596, 365] width 157 height 14
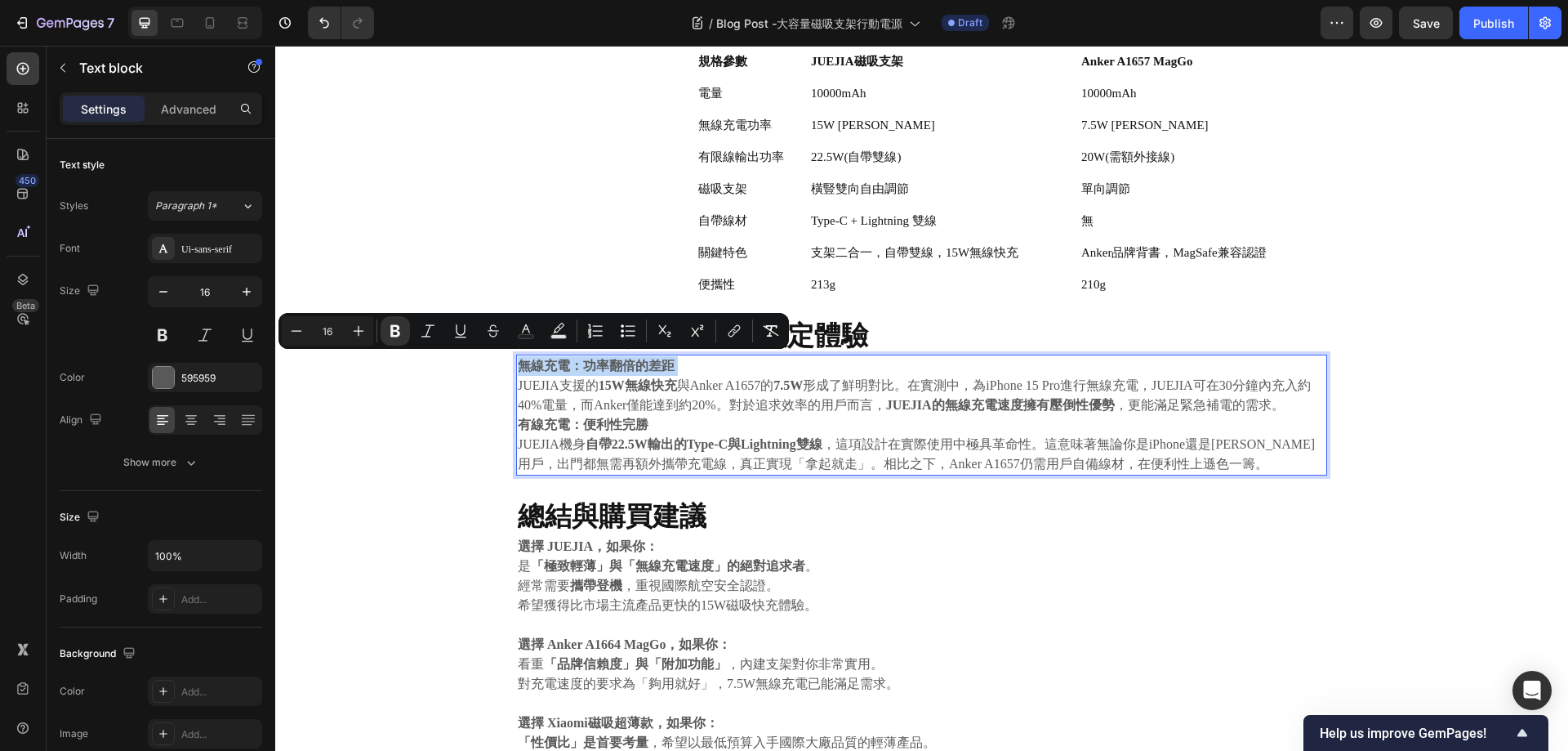
click at [517, 368] on div "無線充電：功率翻倍的差距 JUEJIA支援的 15W無線快充 與Anker A1657的 7.5W 形成了鮮明對比。在實測中，為iPhone 15 Pro進行…" at bounding box center [921, 414] width 811 height 121
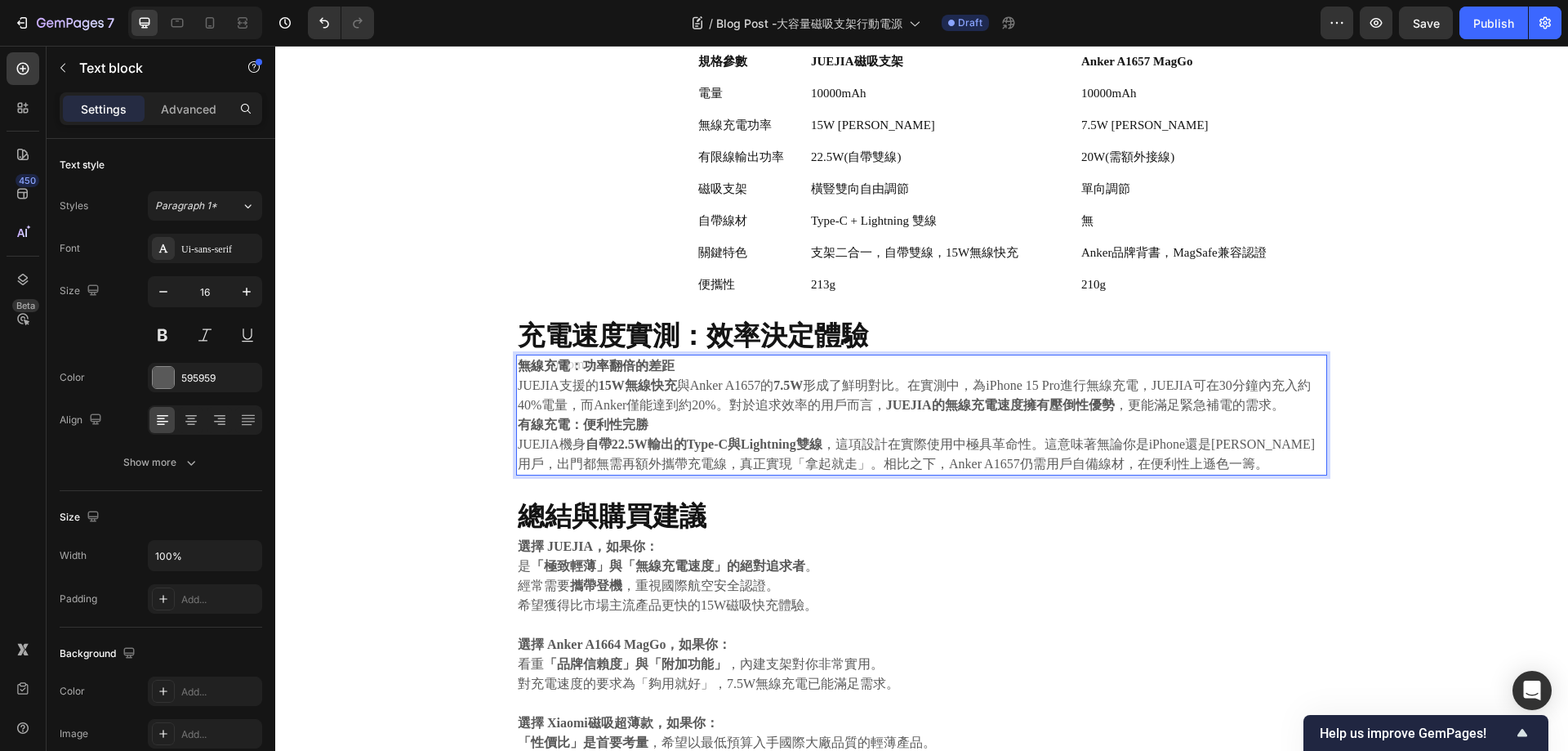
click at [524, 364] on div "無線充電：功率翻倍的差距 JUEJIA支援的 15W無線快充 與Anker A1657的 7.5W 形成了鮮明對比。在實測中，為iPhone 15 Pro進行…" at bounding box center [921, 414] width 811 height 121
click at [517, 368] on div "無線充電：功率翻倍的差距 JUEJIA支援的 15W無線快充 與Anker A1657的 7.5W 形成了鮮明對比。在實測中，為iPhone 15 Pro進行…" at bounding box center [921, 414] width 811 height 121
click at [517, 367] on div "無線充電：功率翻倍的差距 JUEJIA支援的 15W無線快充 與Anker A1657的 7.5W 形成了鮮明對比。在實測中，為iPhone 15 Pro進行…" at bounding box center [921, 414] width 811 height 121
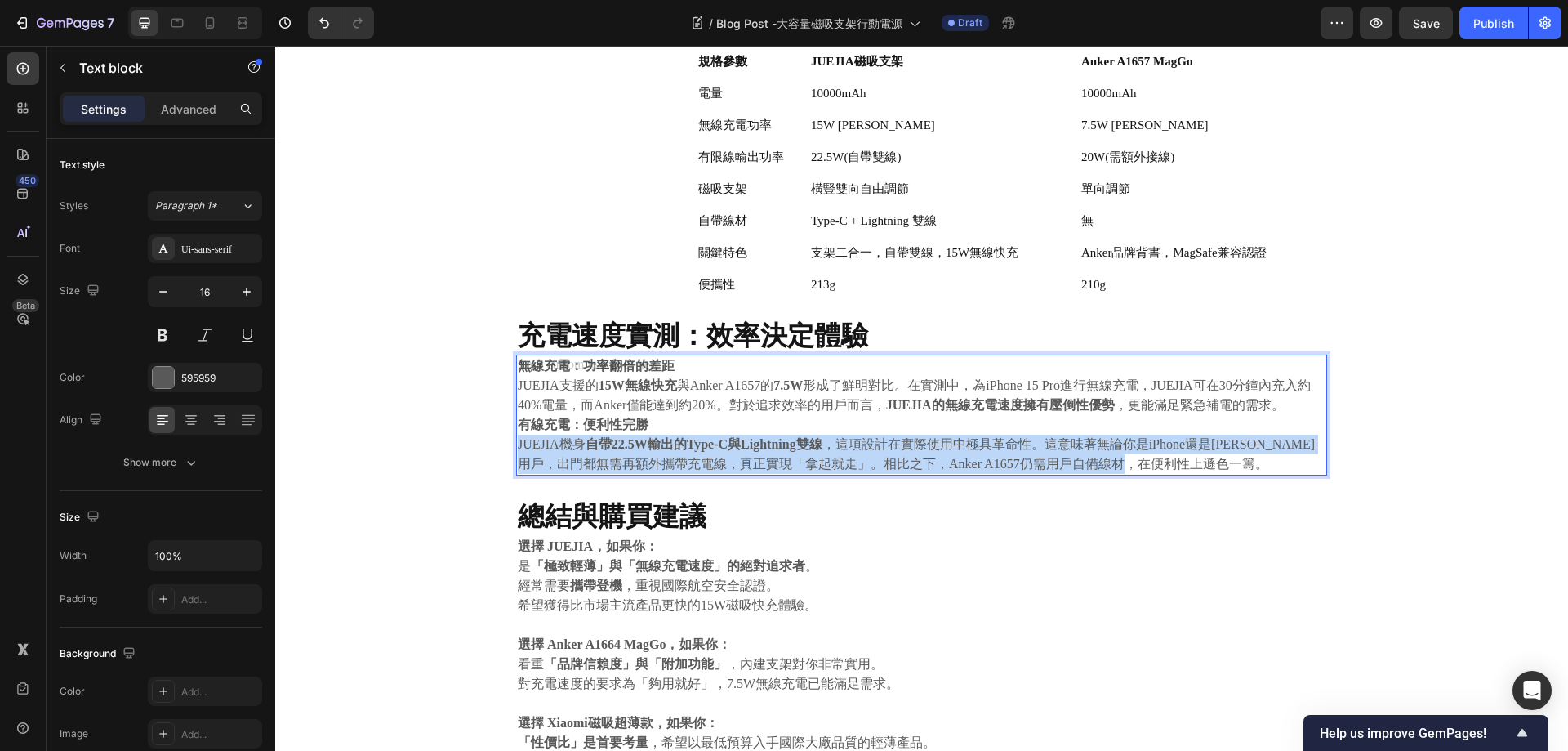
click at [517, 367] on div "無線充電：功率翻倍的差距 JUEJIA支援的 15W無線快充 與Anker A1657的 7.5W 形成了鮮明對比。在實測中，為iPhone 15 Pro進行…" at bounding box center [921, 414] width 811 height 121
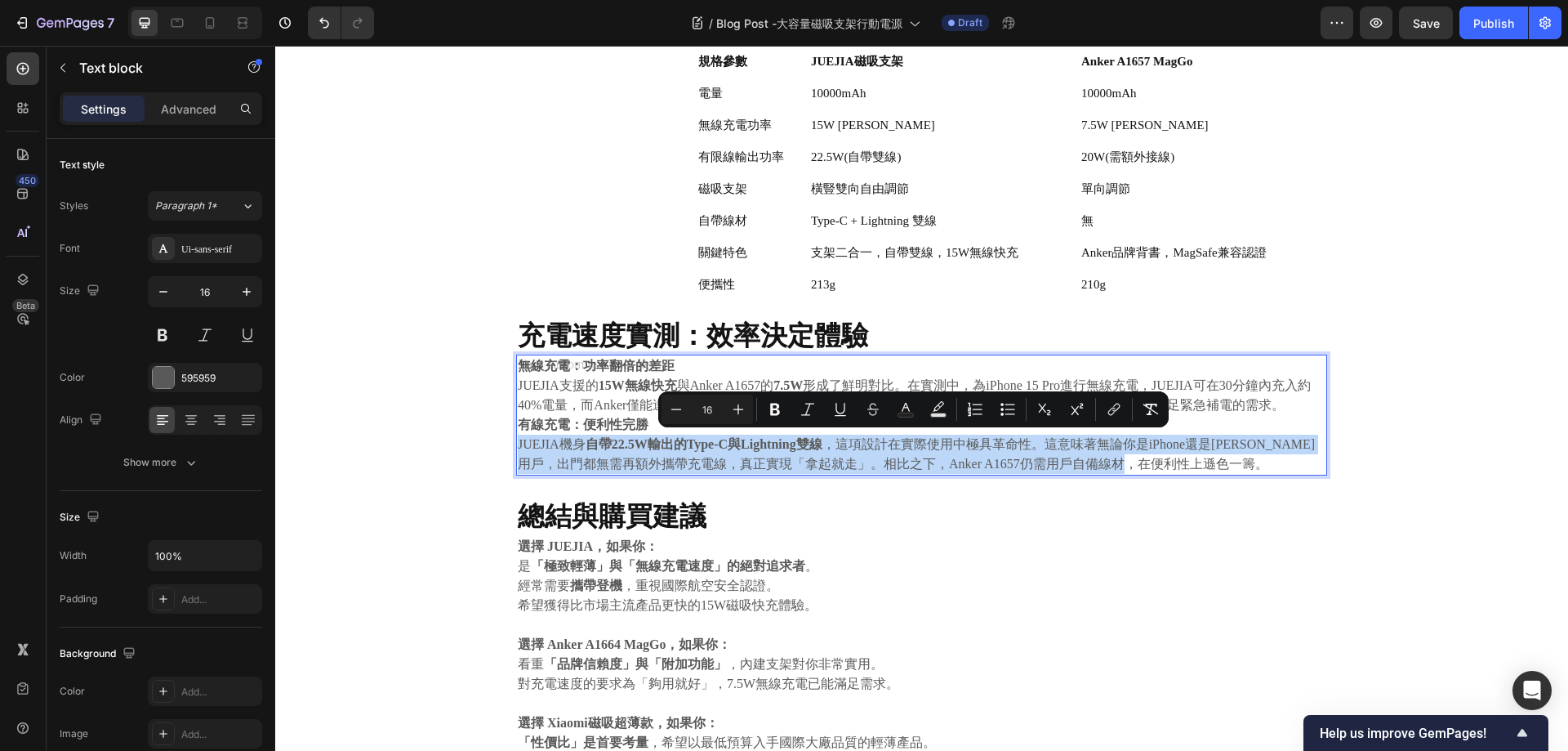
click at [517, 367] on div "無線充電：功率翻倍的差距 JUEJIA支援的 15W無線快充 與Anker A1657的 7.5W 形成了鮮明對比。在實測中，為iPhone 15 Pro進行…" at bounding box center [921, 414] width 811 height 121
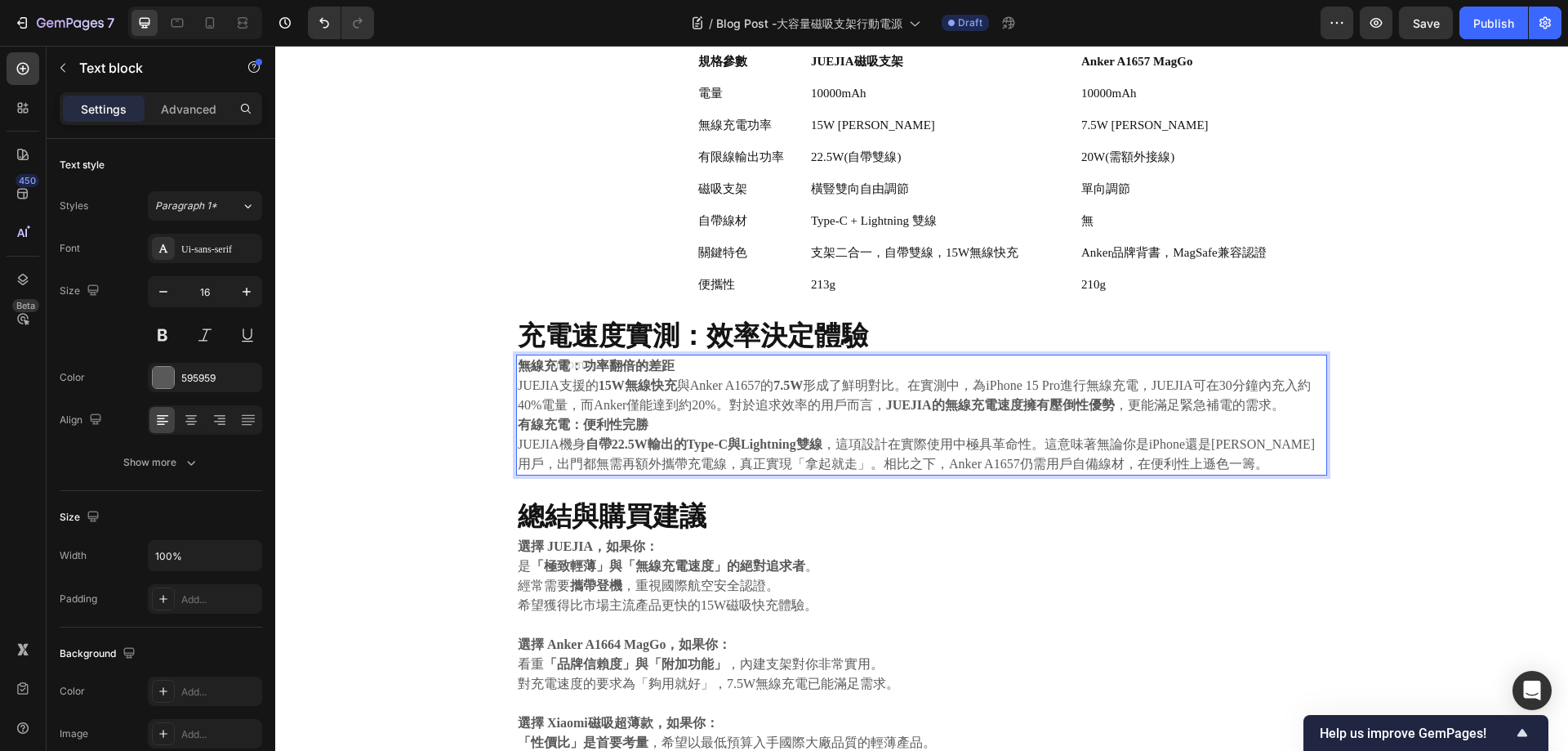
click at [562, 361] on div "無線充電：功率翻倍的差距 JUEJIA支援的 15W無線快充 與Anker A1657的 7.5W 形成了鮮明對比。在實測中，為iPhone 15 Pro進行…" at bounding box center [921, 414] width 811 height 121
click at [547, 363] on div "無線充電：功率翻倍的差距 JUEJIA支援的 15W無線快充 與Anker A1657的 7.5W 形成了鮮明對比。在實測中，為iPhone 15 Pro進行…" at bounding box center [921, 414] width 811 height 121
click at [747, 369] on div "無線充電：功率翻倍的差距 JUEJIA支援的 15W無線快充 與Anker A1657的 7.5W 形成了鮮明對比。在實測中，為iPhone 15 Pro進行…" at bounding box center [921, 414] width 811 height 121
drag, startPoint x: 747, startPoint y: 369, endPoint x: 681, endPoint y: 373, distance: 66.1
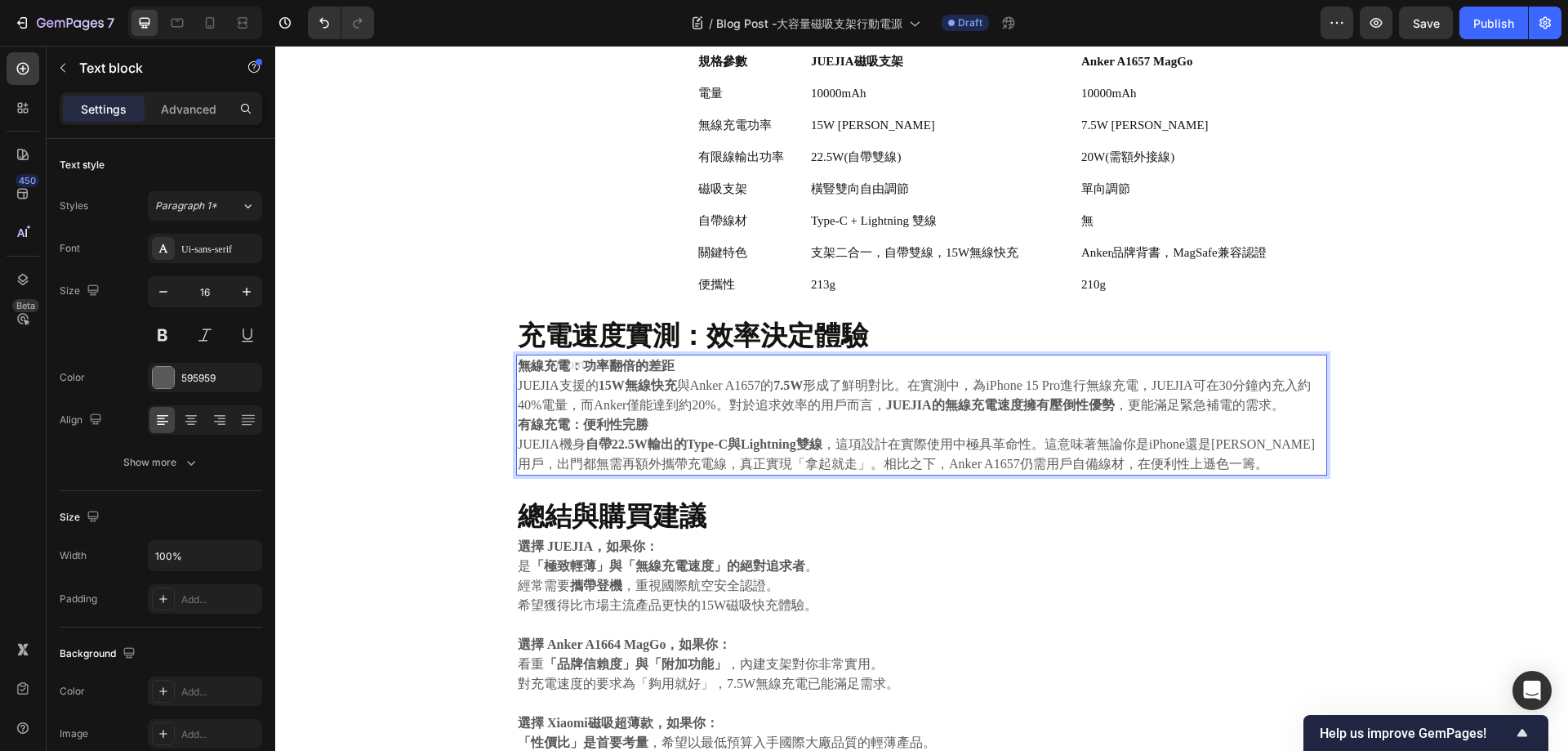
click at [746, 370] on div "無線充電：功率翻倍的差距 JUEJIA支援的 15W無線快充 與Anker A1657的 7.5W 形成了鮮明對比。在實測中，為iPhone 15 Pro進行…" at bounding box center [921, 414] width 811 height 121
click at [674, 371] on div "無線充電：功率翻倍的差距 JUEJIA支援的 15W無線快充 與Anker A1657的 7.5W 形成了鮮明對比。在實測中，為iPhone 15 Pro進行…" at bounding box center [921, 414] width 811 height 121
click at [677, 393] on p "無線充電：功率翻倍的差距 JUEJIA支援的 15W無線快充 與Anker A1657的 7.5W 形成了鮮明對比。在實測中，為iPhone 15 Pro進行…" at bounding box center [921, 386] width 808 height 59
drag, startPoint x: 680, startPoint y: 373, endPoint x: 547, endPoint y: 366, distance: 133.2
click at [547, 366] on div "無線充電：功率翻倍的差距 JUEJIA支援的 15W無線快充 與Anker A1657的 7.5W 形成了鮮明對比。在實測中，為iPhone 15 Pro進行…" at bounding box center [921, 414] width 811 height 121
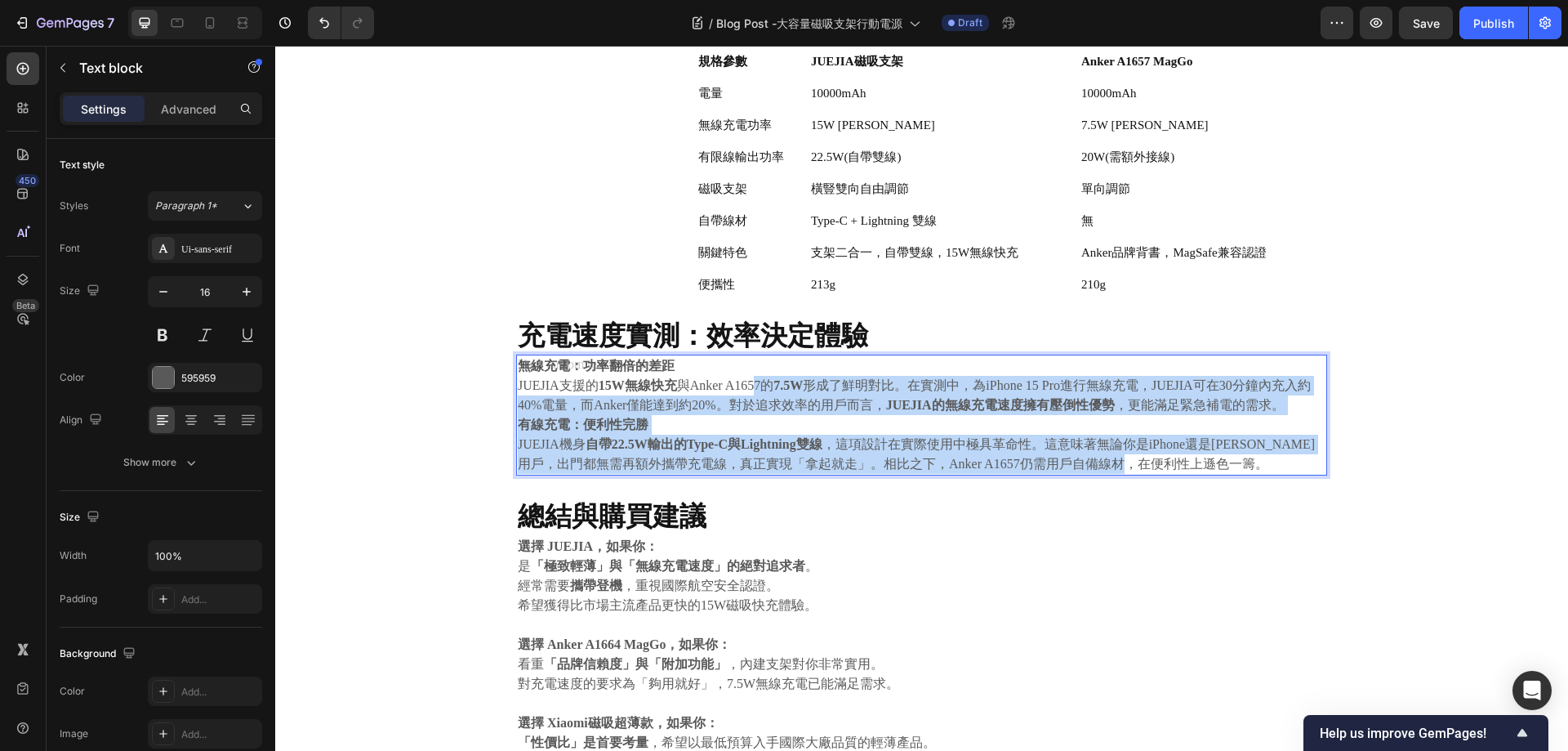
drag, startPoint x: 517, startPoint y: 364, endPoint x: 751, endPoint y: 376, distance: 234.3
click at [751, 376] on div "無線充電：功率翻倍的差距 JUEJIA支援的 15W無線快充 與Anker A1657的 7.5W 形成了鮮明對比。在實測中，為iPhone 15 Pro進行…" at bounding box center [921, 414] width 811 height 121
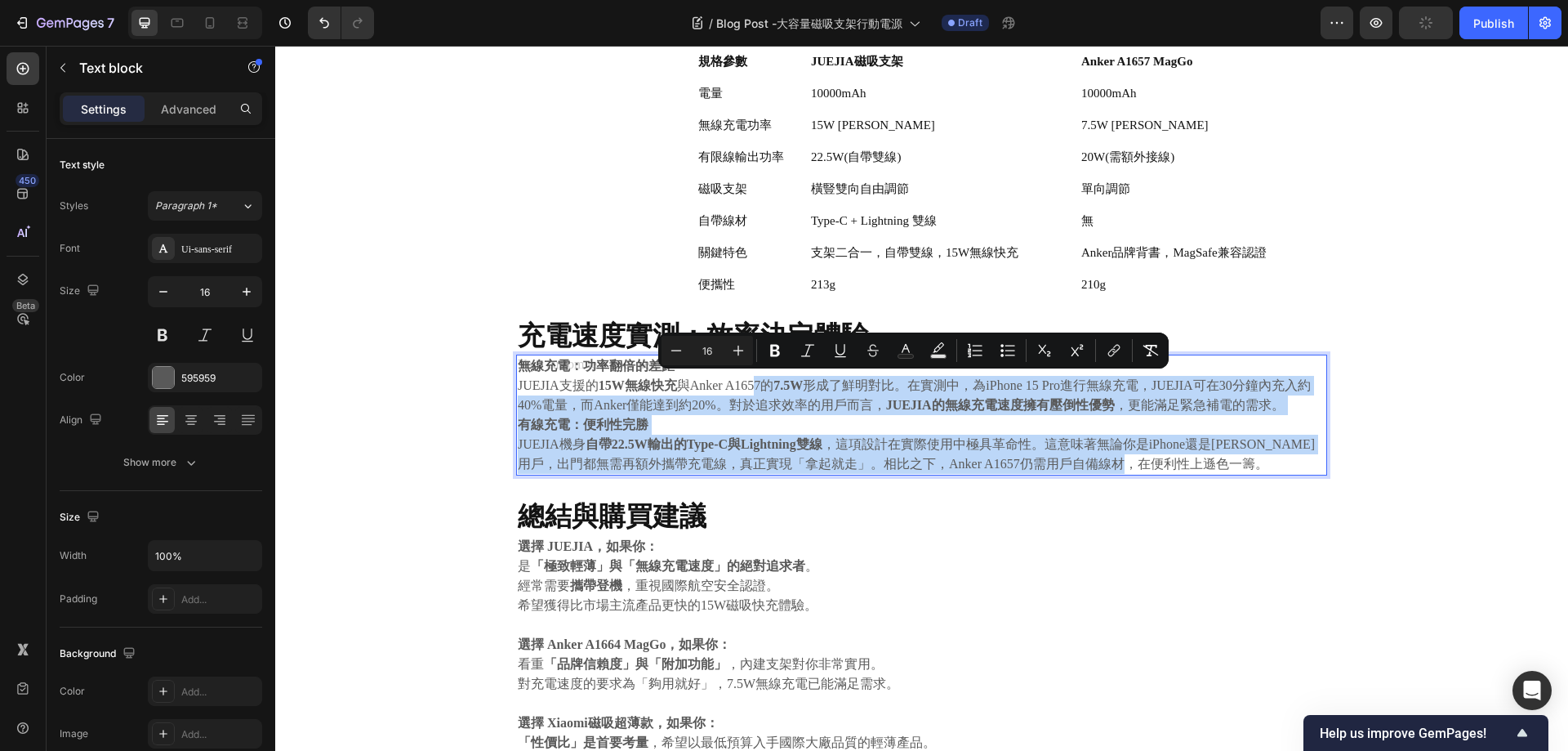
click at [683, 405] on p "無線充電：功率翻倍的差距 JUEJIA支援的 15W無線快充 與Anker A1657的 7.5W 形成了鮮明對比。在實測中，為iPhone 15 Pro進行…" at bounding box center [921, 386] width 808 height 59
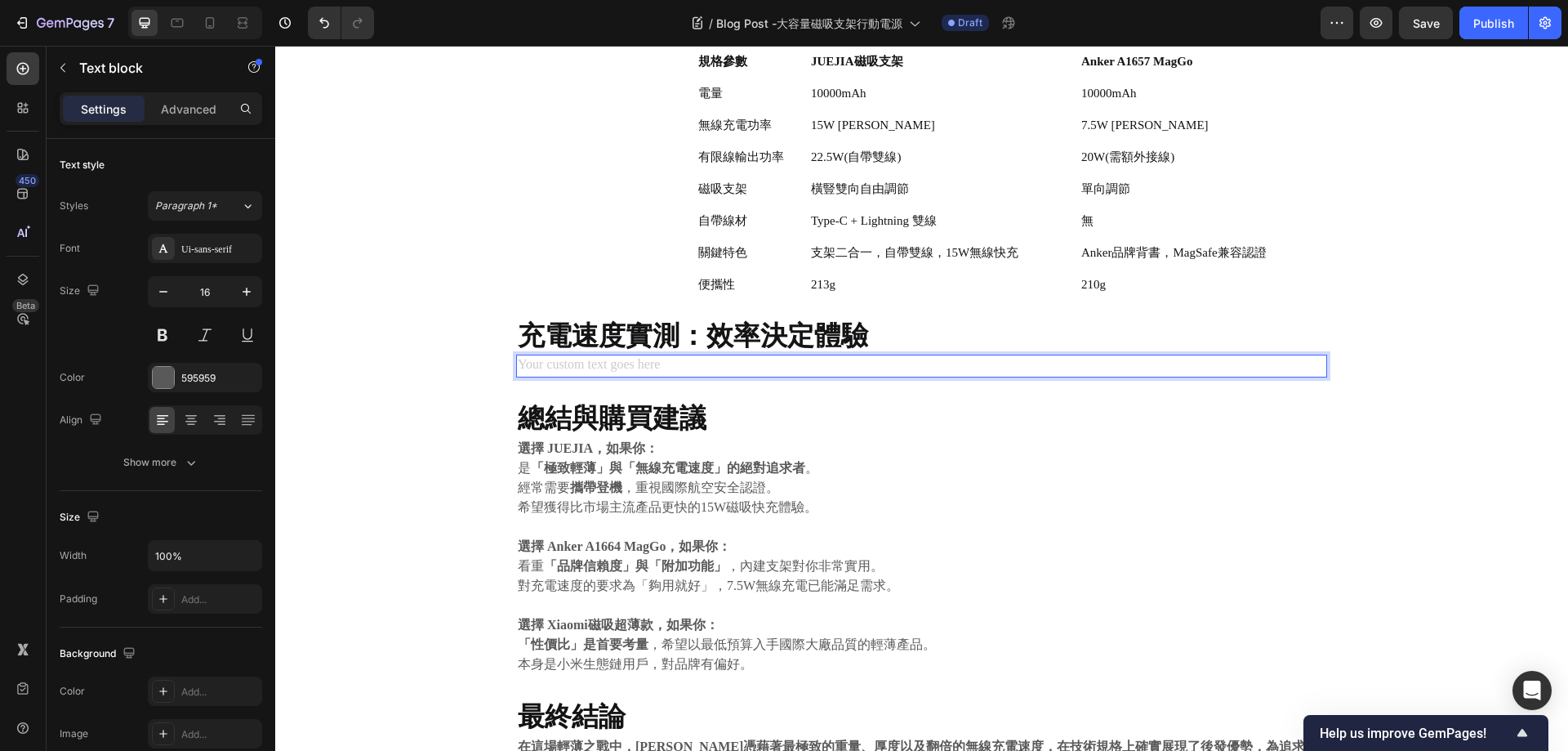
click at [593, 371] on div "Rich Text Editor. Editing area: main" at bounding box center [921, 365] width 811 height 23
click at [614, 361] on div "Rich Text Editor. Editing area: main" at bounding box center [921, 365] width 811 height 23
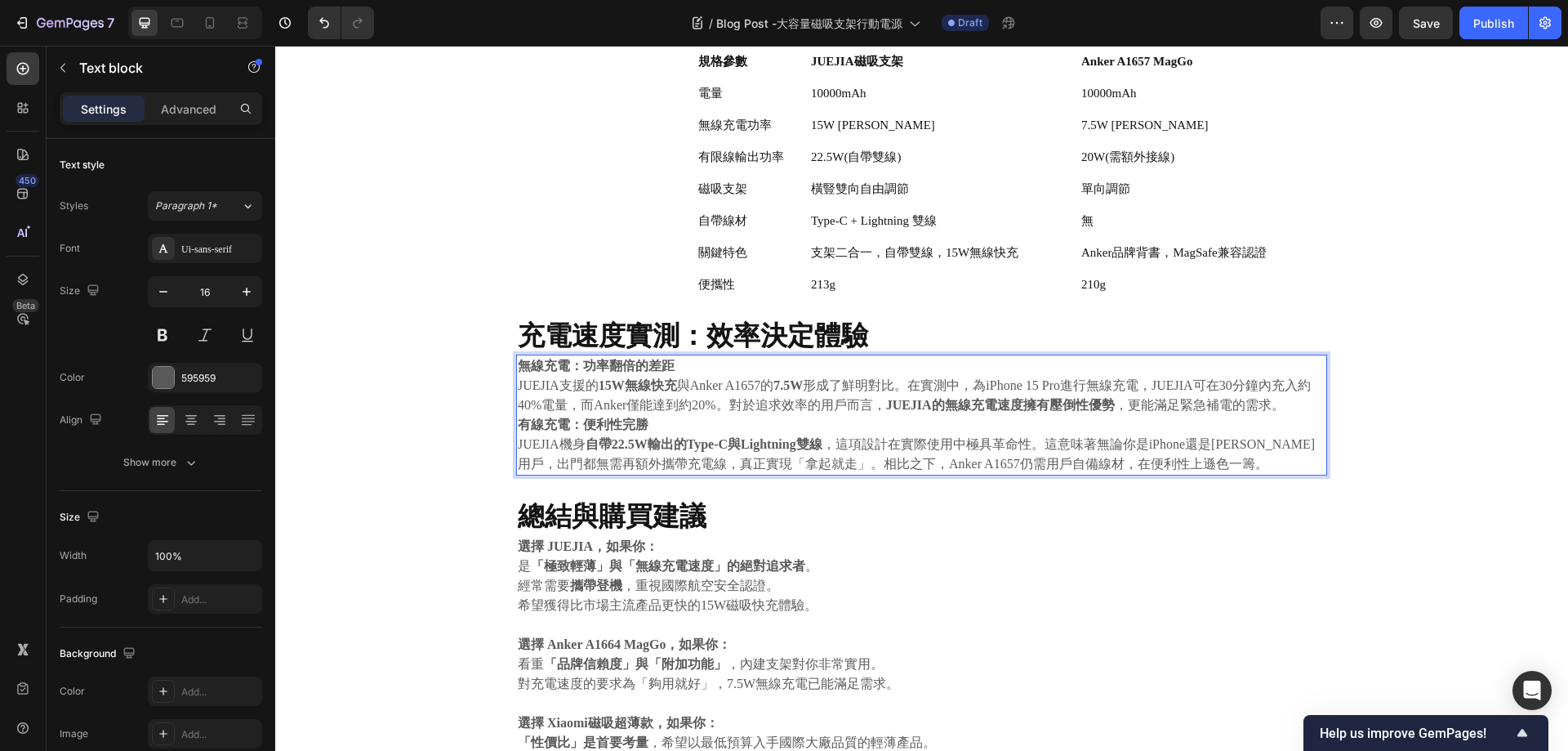
click at [681, 368] on p "無線充電：功率翻倍的差距 JUEJIA支援的 15W無線快充 與Anker A1657的 7.5W 形成了鮮明對比。在實測中，為iPhone 15 Pro進行…" at bounding box center [921, 386] width 808 height 59
click at [517, 367] on strong "無線充電：功率翻倍的差距" at bounding box center [596, 365] width 157 height 14
click at [517, 364] on div "無線充電：功率翻倍的差距 JUEJIA支援的 15W無線快充 與Anker A1657的 7.5W 形成了鮮明對比。在實測中，為iPhone 15 Pro進行…" at bounding box center [921, 414] width 811 height 121
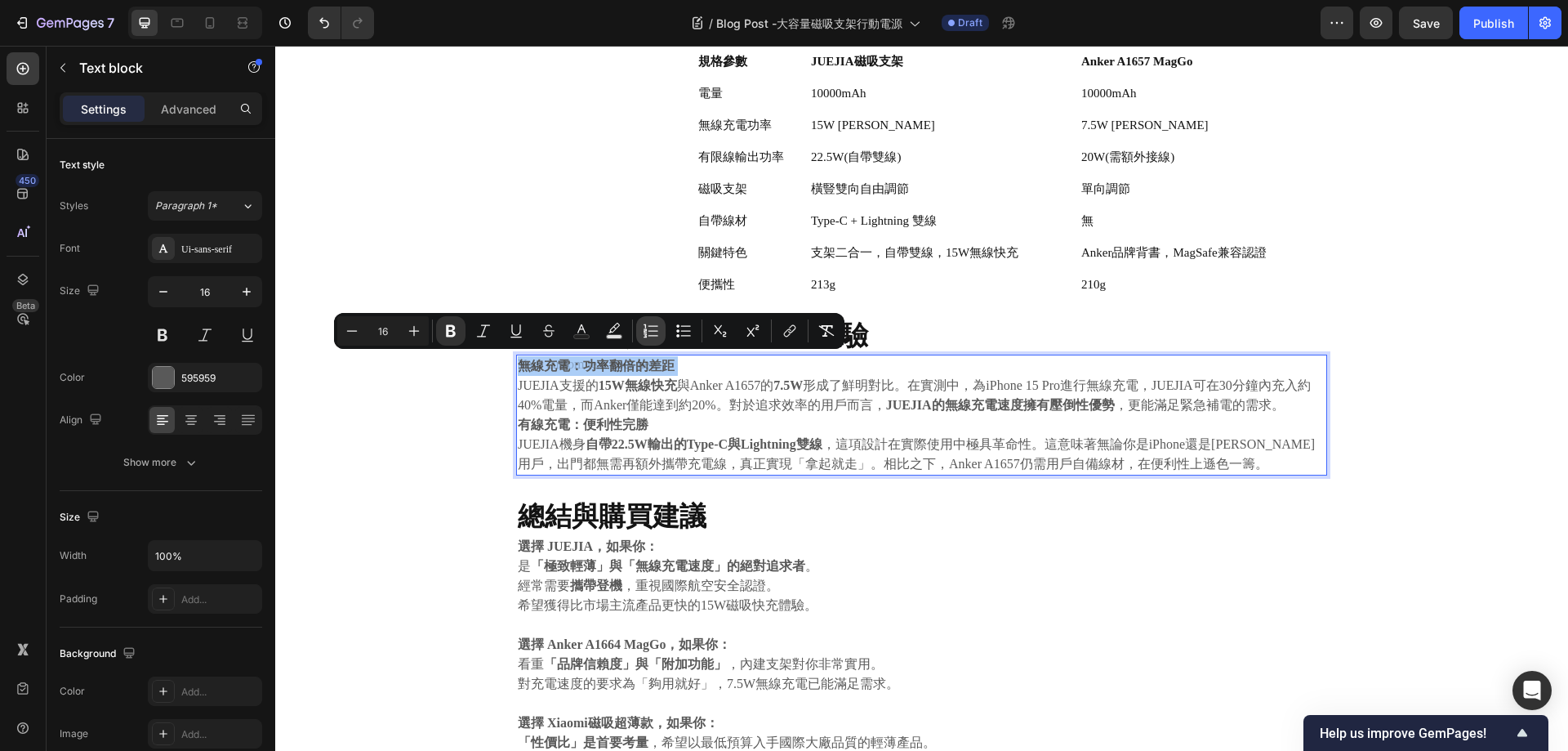
click at [653, 335] on icon "Editor contextual toolbar" at bounding box center [651, 331] width 17 height 17
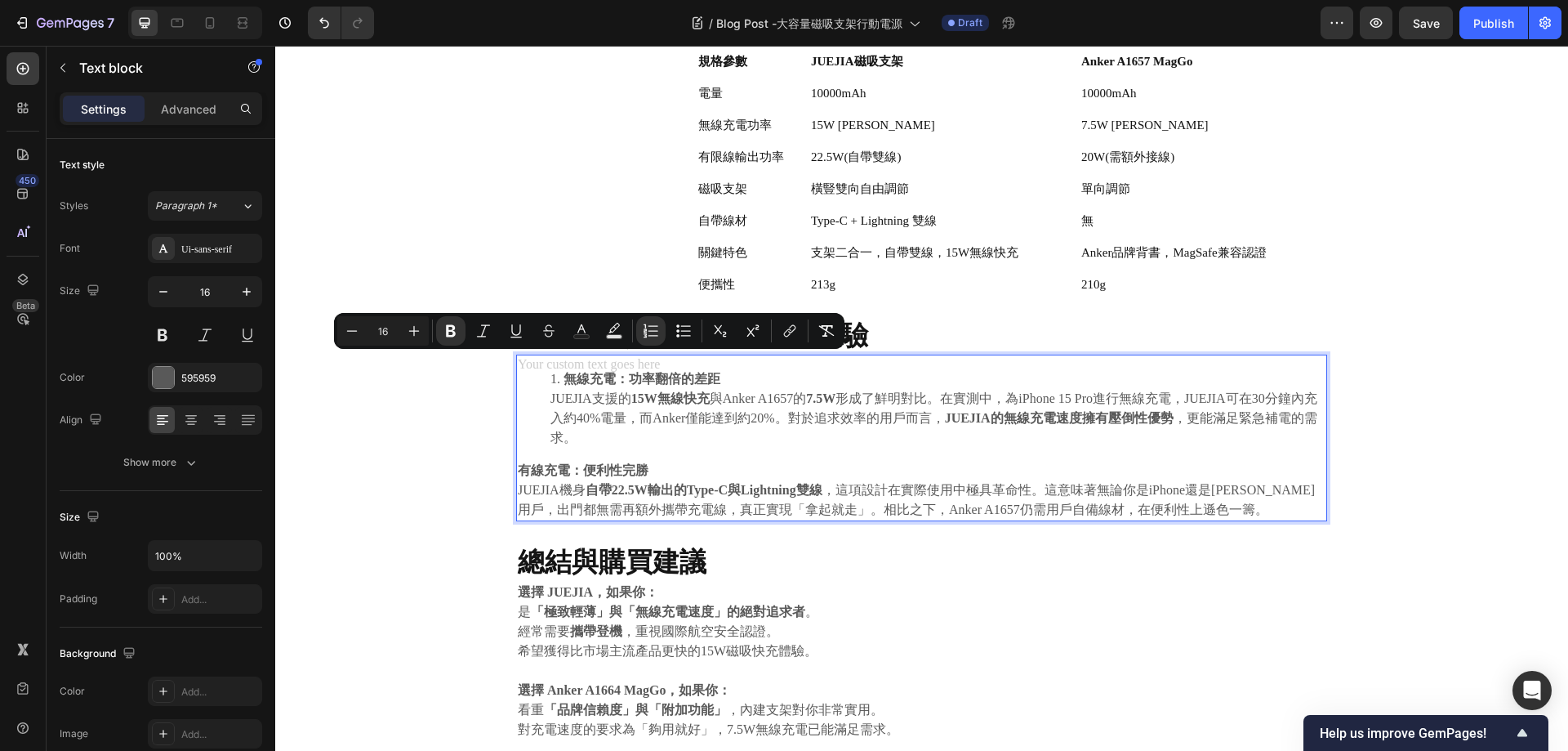
click at [716, 422] on li "無線充電：功率翻倍的差距 JUEJIA支援的 15W無線快充 與Anker A1657的 7.5W 形成了鮮明對比。在實測中，為iPhone 15 Pro進行…" at bounding box center [938, 408] width 775 height 78
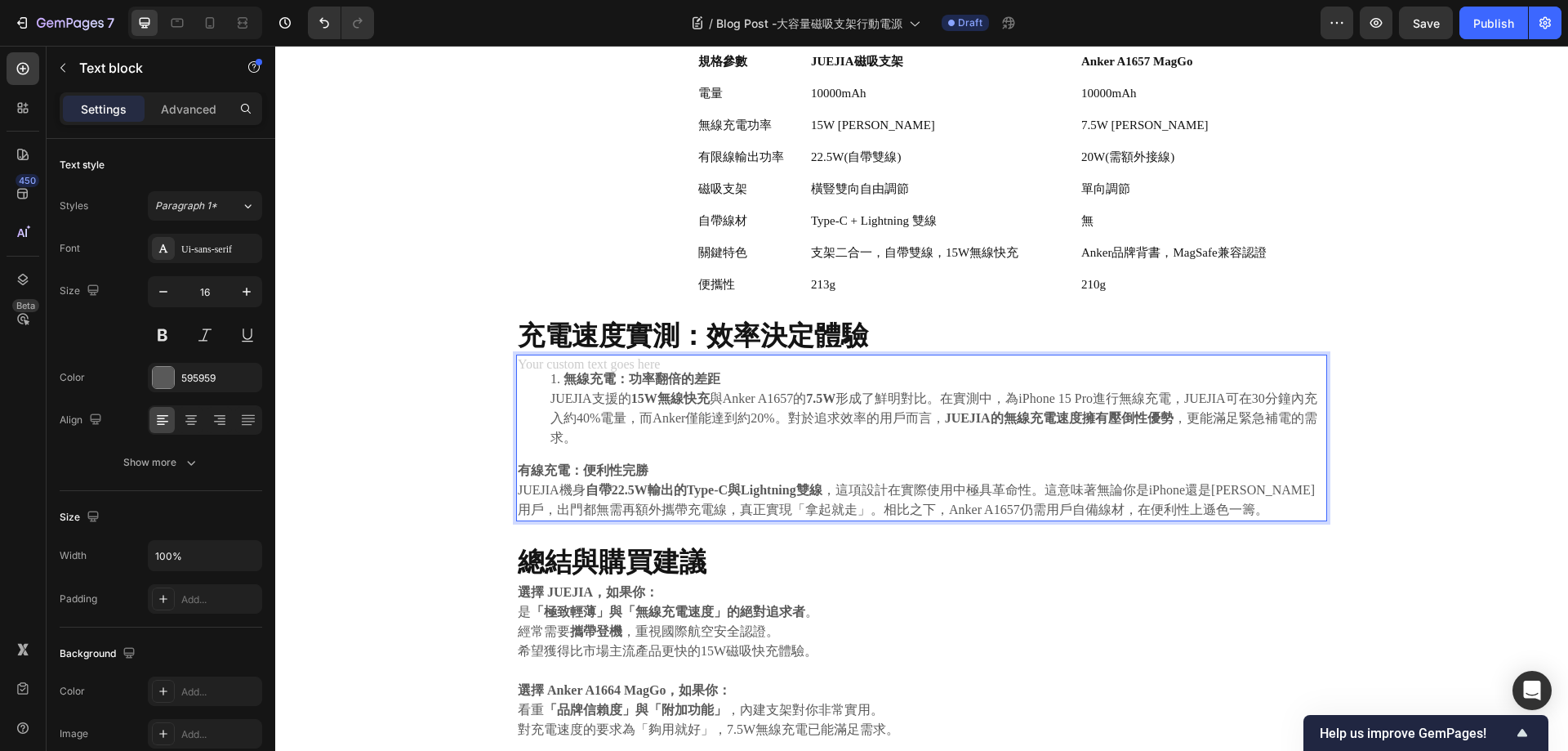
click at [517, 473] on strong "有線充電：便利性完勝" at bounding box center [583, 470] width 131 height 14
click at [517, 469] on strong "有線充電：便利性完勝" at bounding box center [583, 470] width 131 height 14
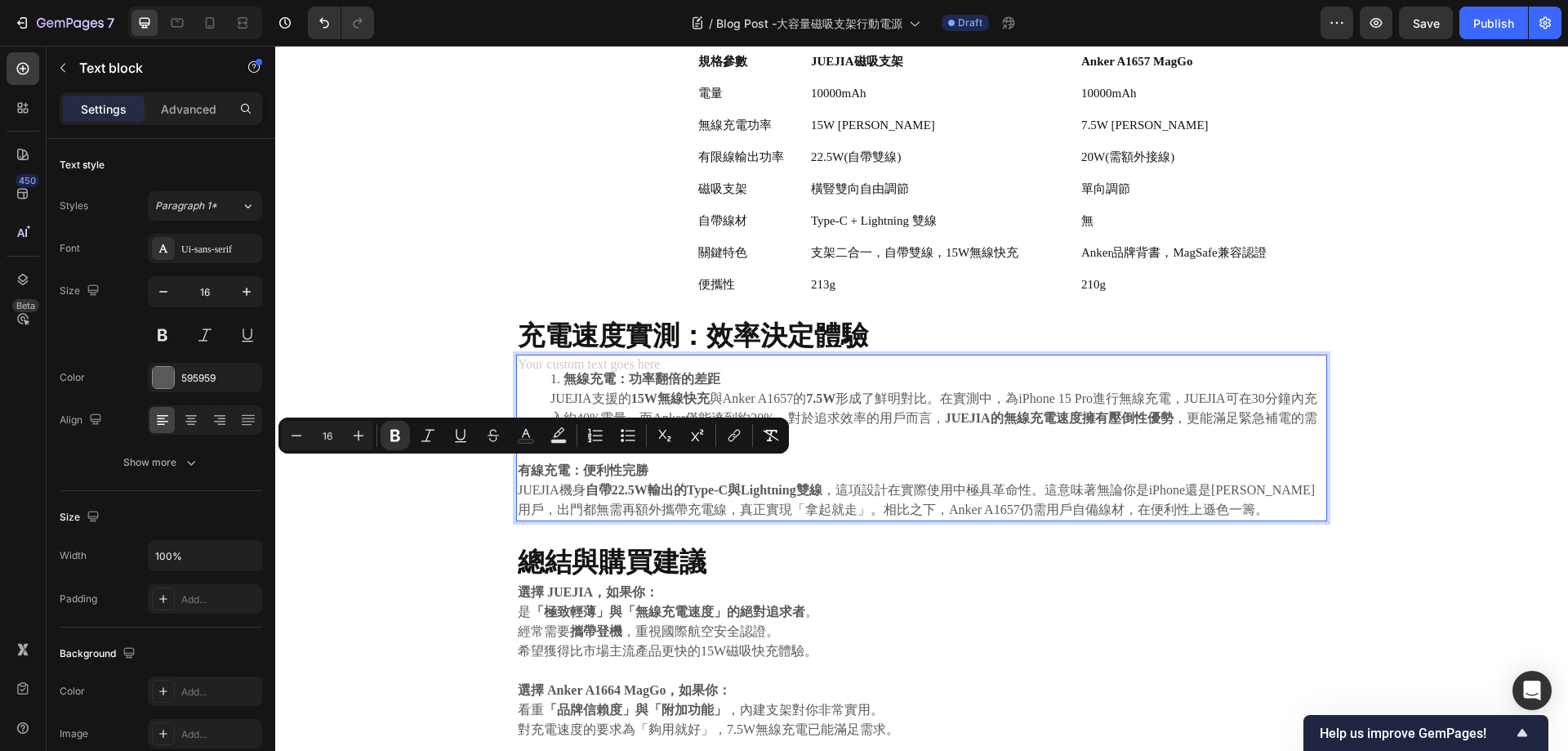
click at [551, 482] on p "有線充電：便利性完勝 JUEJIA機身 自帶22.5W輸出的Type-C與Lightning雙線 ，這項設計在實際使用中極具革命性。這意味著無論你是iPhon…" at bounding box center [921, 490] width 808 height 59
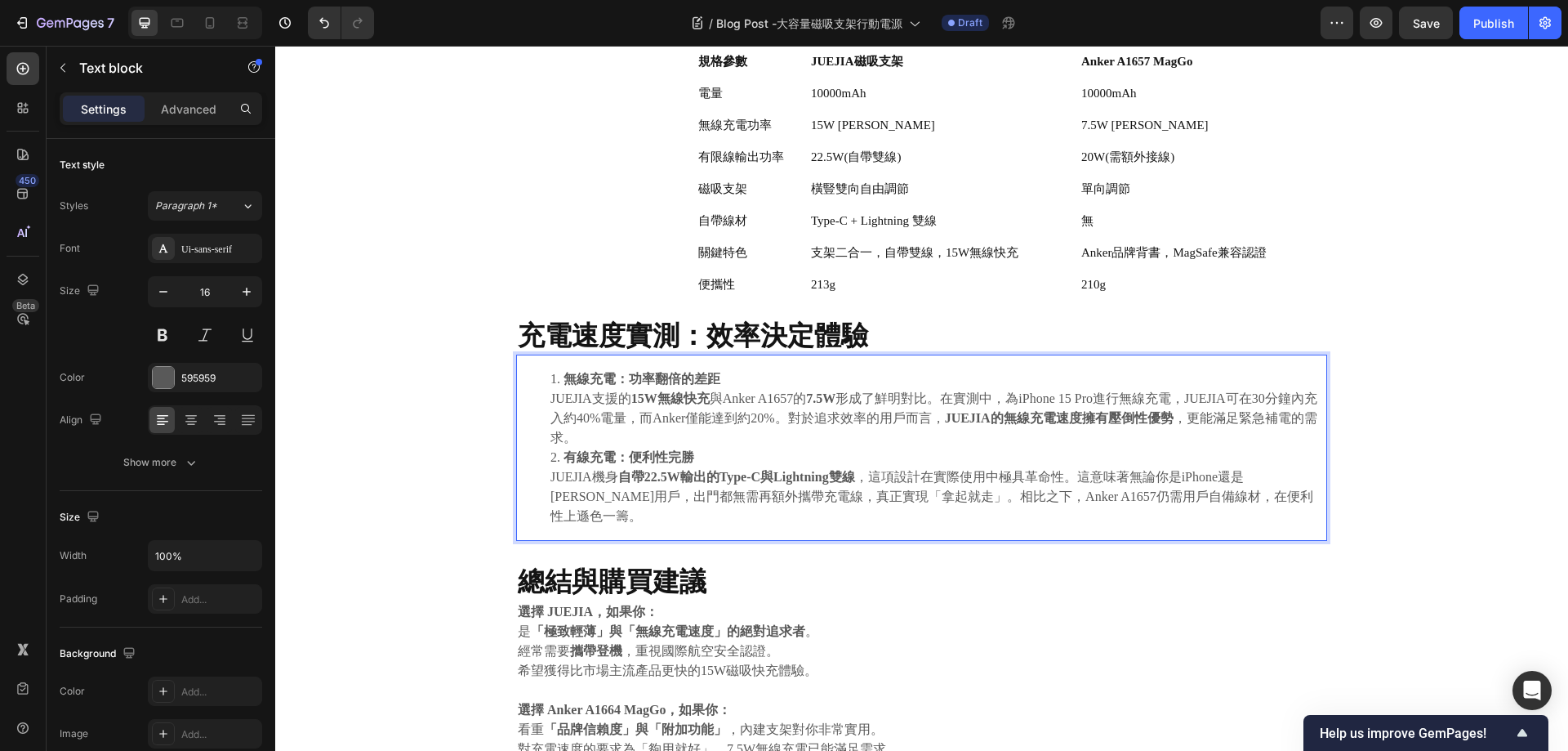
click at [694, 436] on li "無線充電：功率翻倍的差距 JUEJIA支援的 15W無線快充 與Anker A1657的 7.5W 形成了鮮明對比。在實測中，為iPhone 15 Pro進行…" at bounding box center [938, 408] width 775 height 78
click at [1508, 417] on div "⁠⁠⁠⁠⁠⁠⁠ 終極便利之選 JUEJIA磁吸支架行動電源 vs. Anker A1657 MagGo 全面對決 Heading 2025.08.18 Tex…" at bounding box center [921, 399] width 1268 height 1165
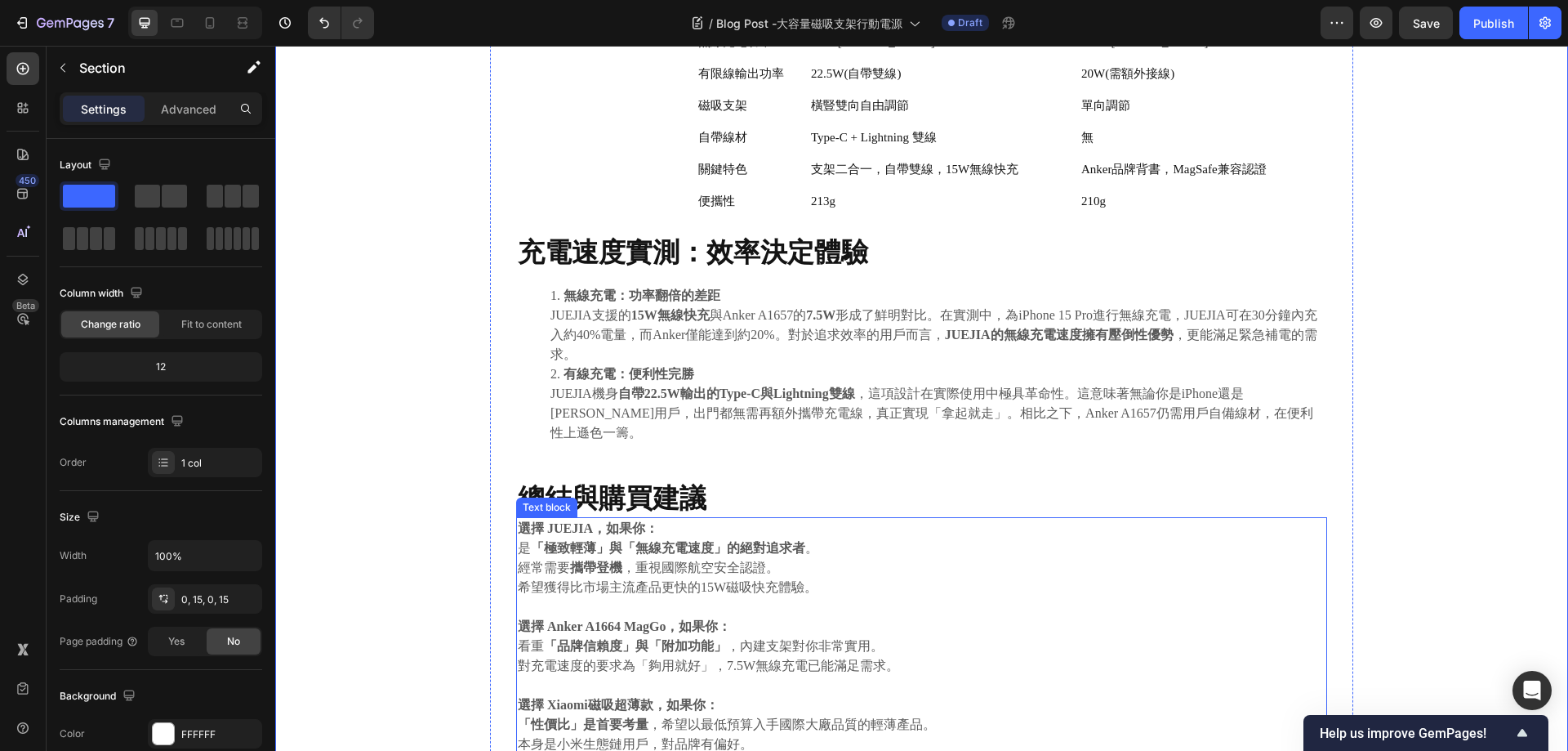
scroll to position [754, 0]
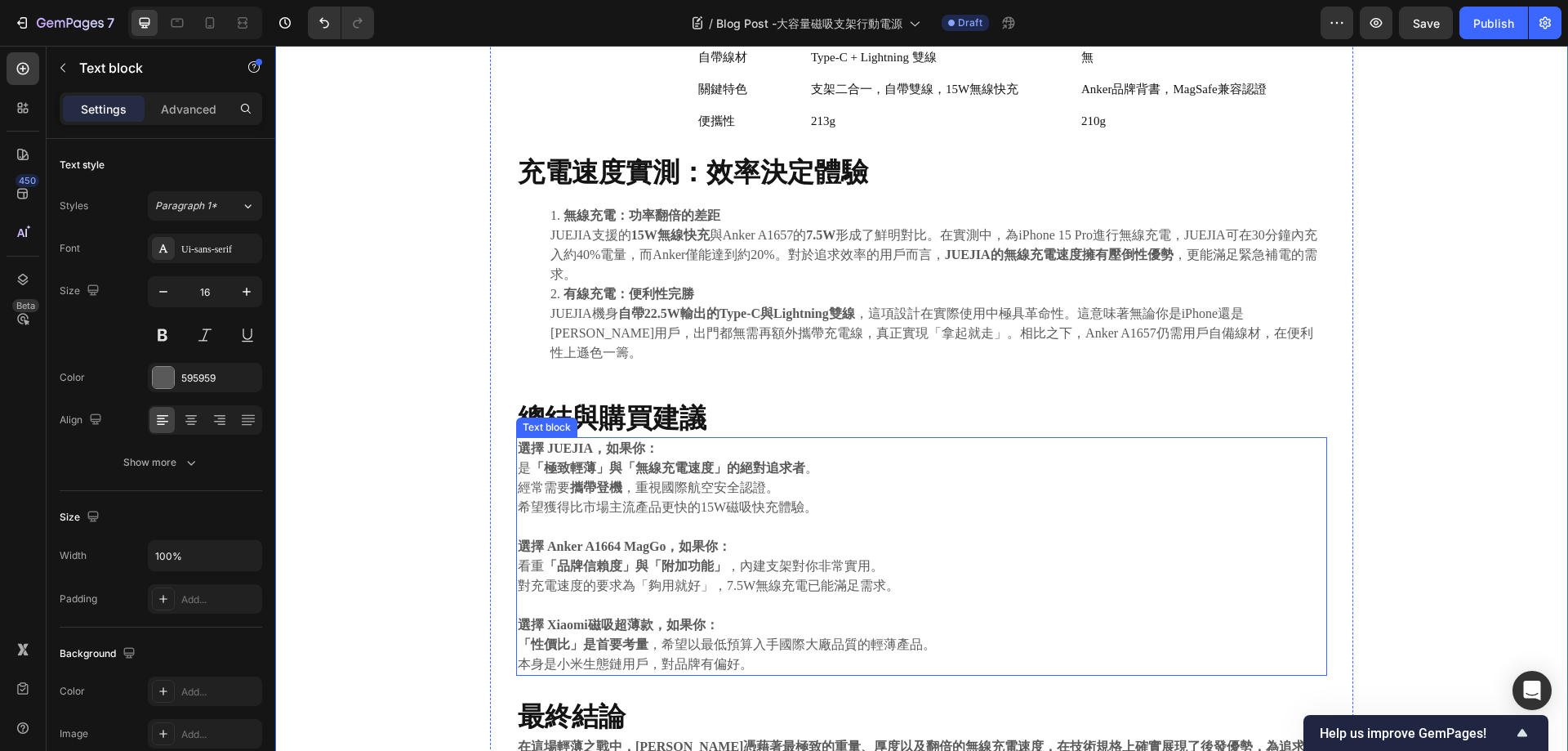
click at [845, 459] on p "是 「極致輕薄」與「無線充電速度」的絕對追求者 。" at bounding box center [921, 468] width 808 height 19
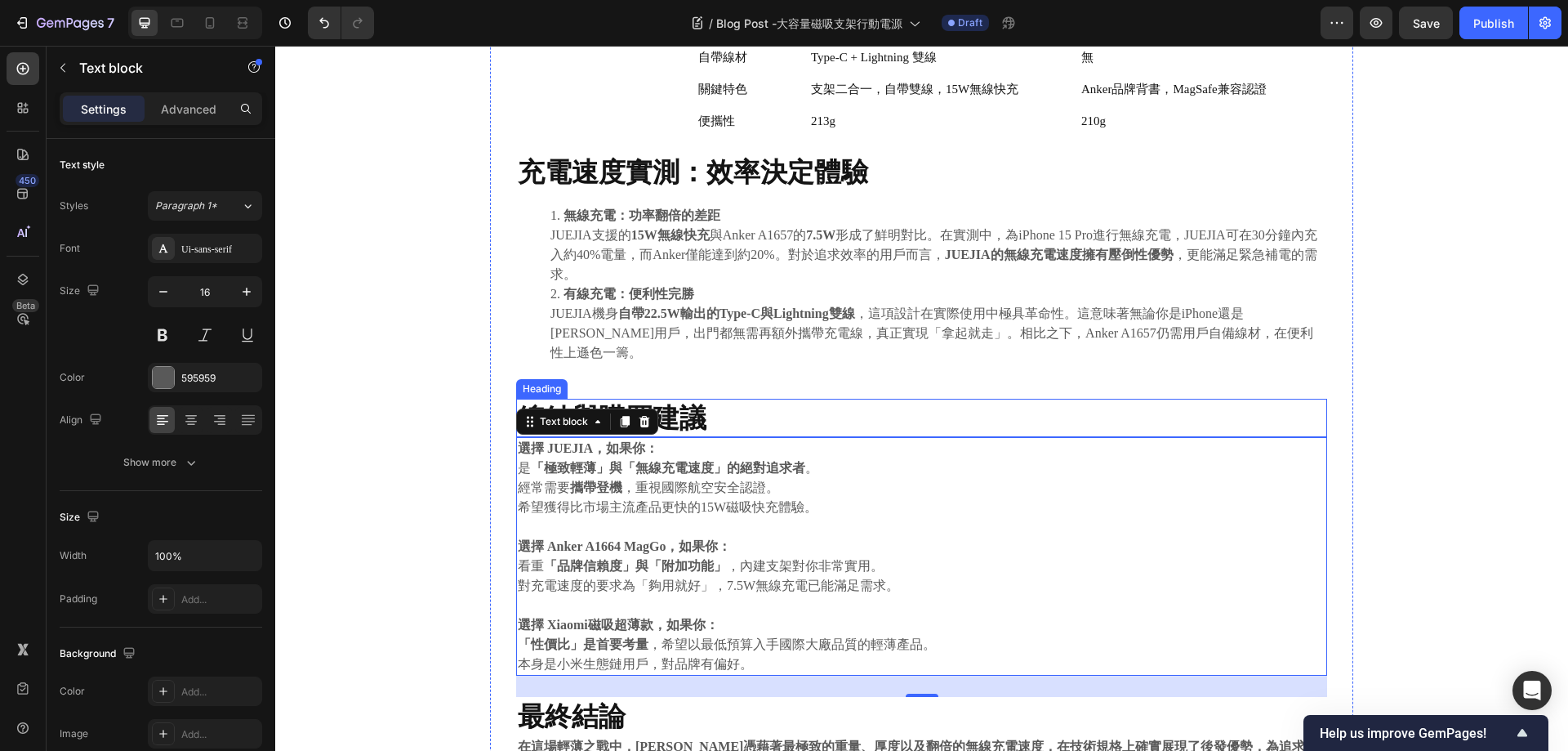
drag, startPoint x: 653, startPoint y: 388, endPoint x: 671, endPoint y: 389, distance: 18.0
click at [653, 401] on strong "總結與購買建議" at bounding box center [612, 417] width 189 height 32
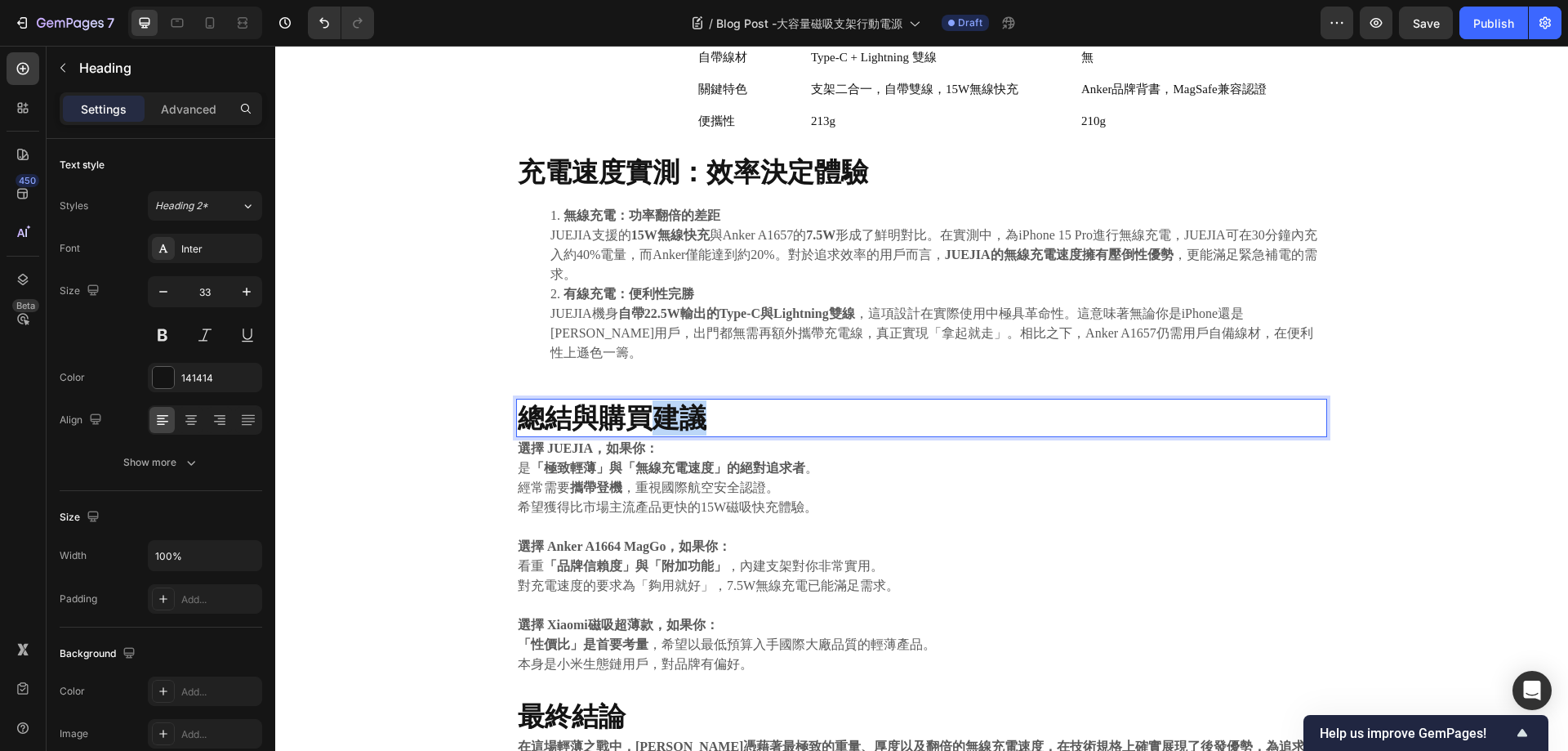
click at [685, 401] on strong "總結與購買建議" at bounding box center [612, 417] width 189 height 32
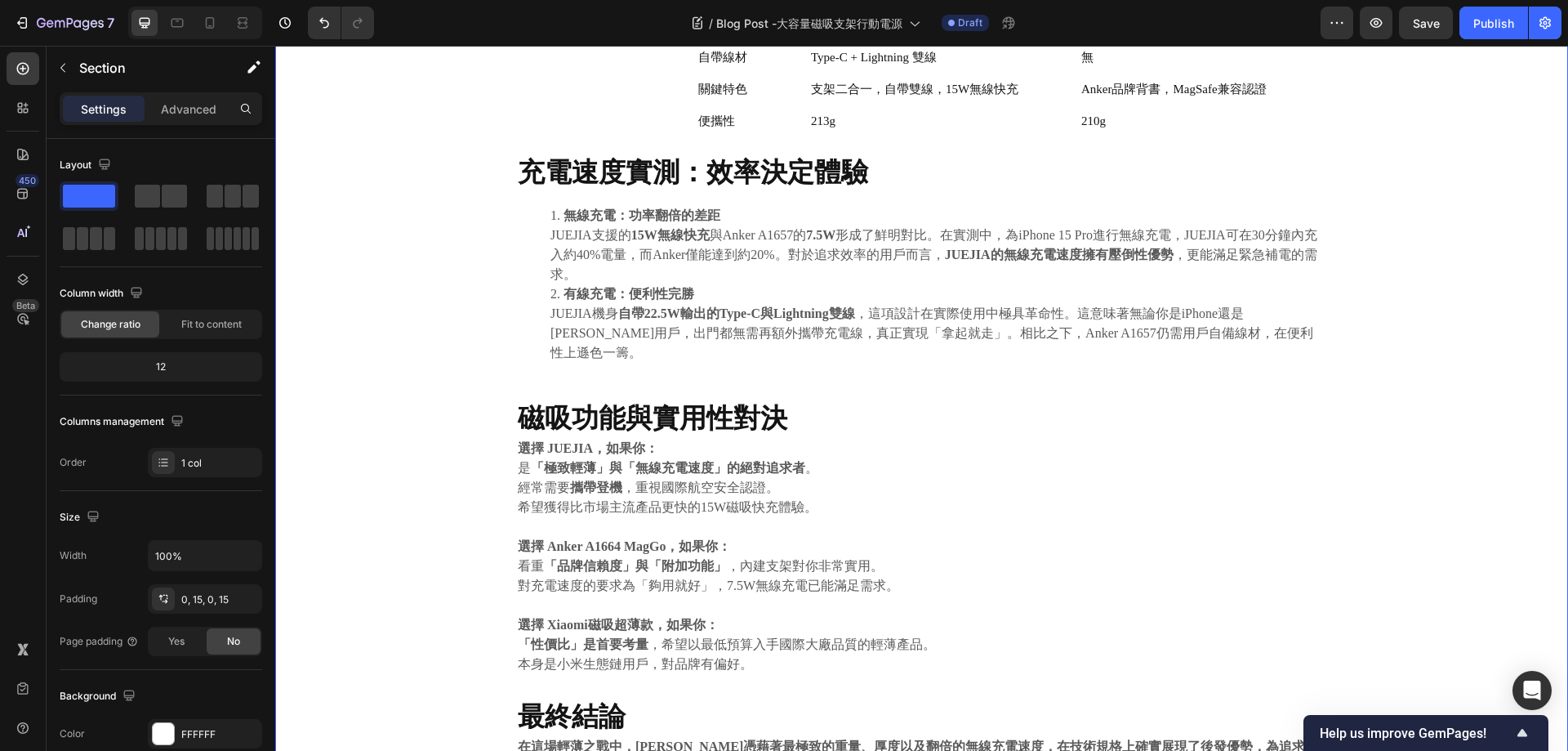
click at [425, 420] on div "⁠⁠⁠⁠⁠⁠⁠ 終極便利之選 JUEJIA磁吸支架行動電源 vs. Anker A1657 MagGo 全面對決 Heading 2025.08.18 Tex…" at bounding box center [921, 236] width 1268 height 1165
click at [813, 459] on p "是 「極致輕薄」與「無線充電速度」的絕對追求者 。" at bounding box center [921, 468] width 808 height 19
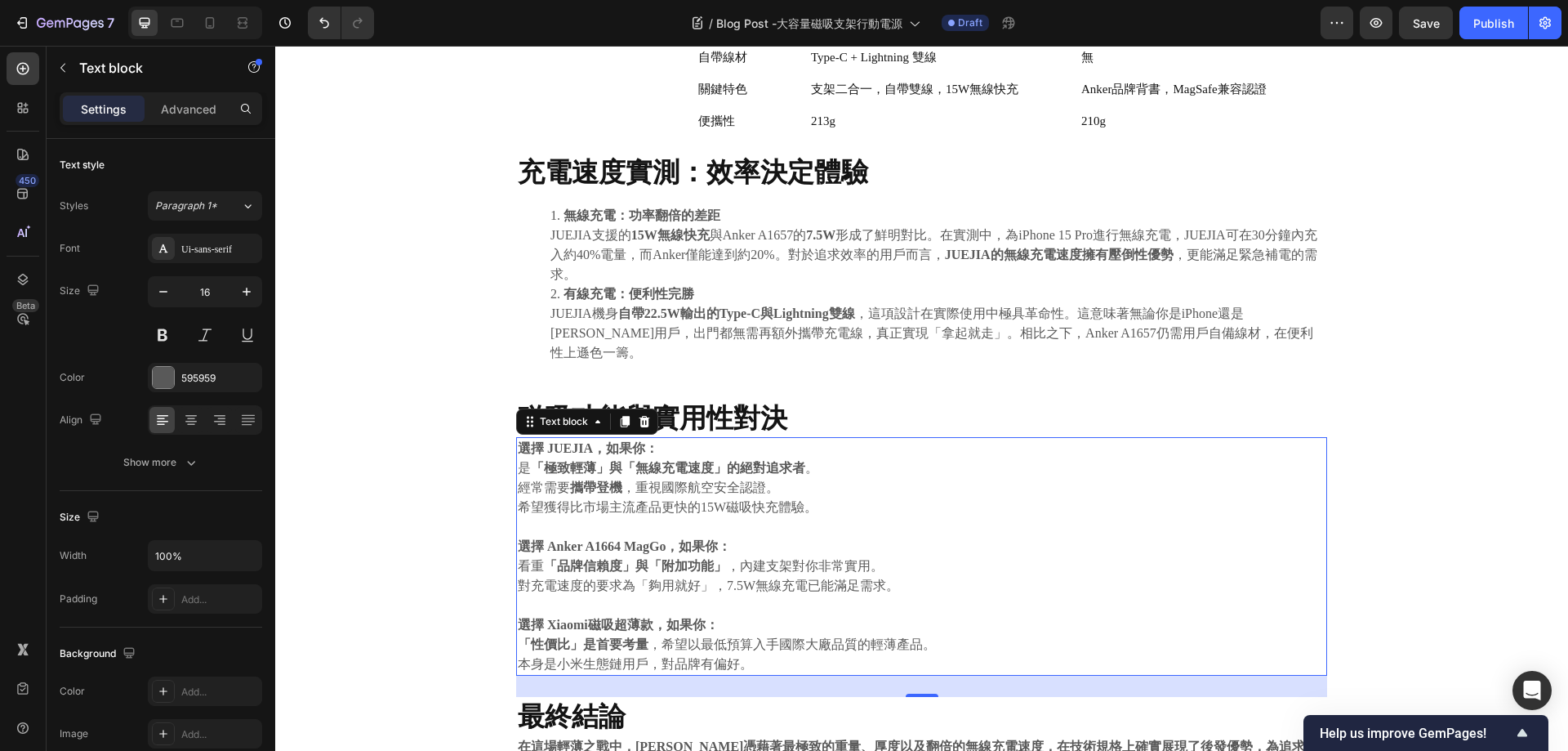
click at [691, 497] on p "希望獲得比市場主流產品更快的15W磁吸快充體驗。" at bounding box center [921, 507] width 808 height 19
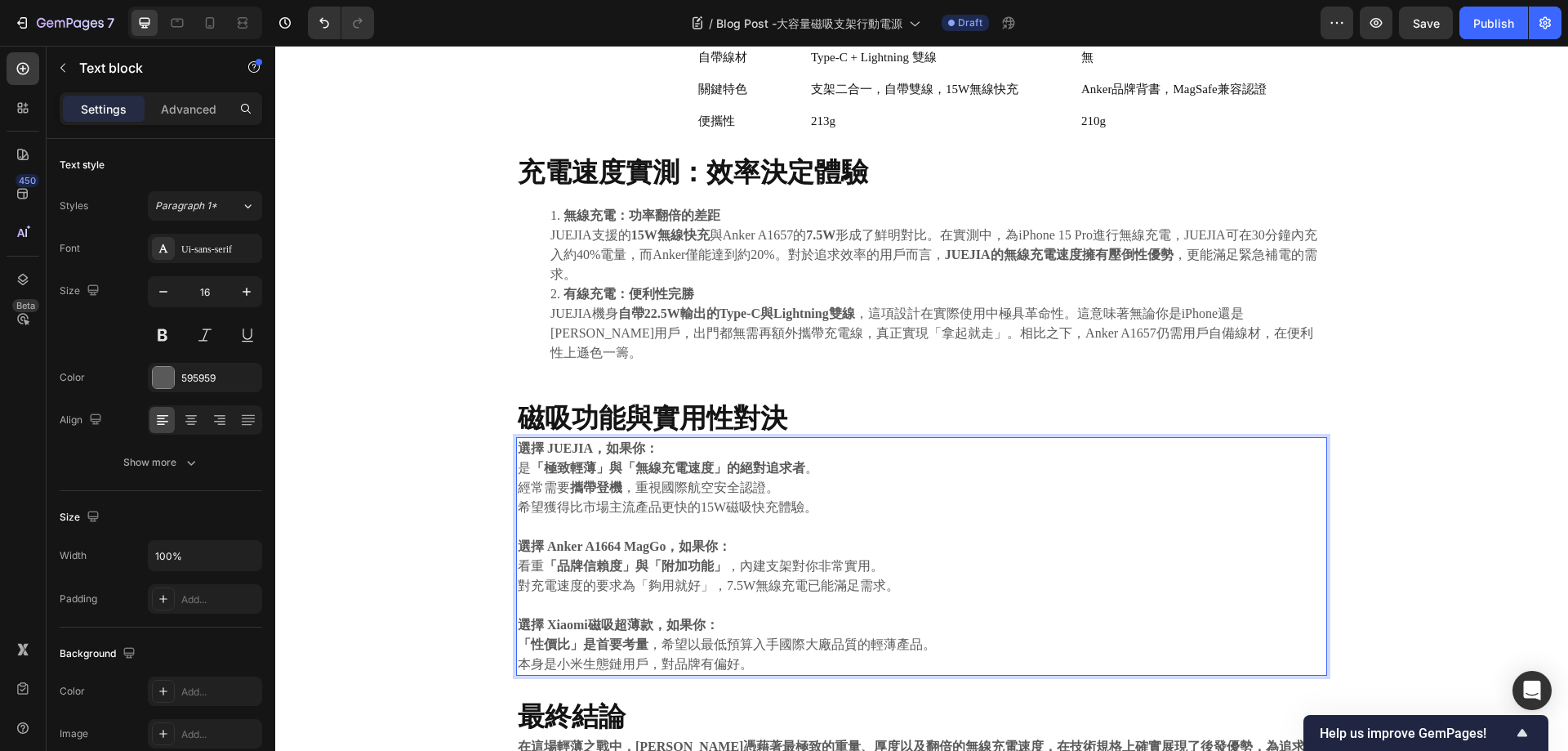
click at [851, 497] on p "希望獲得比市場主流產品更快的15W磁吸快充體驗。" at bounding box center [921, 507] width 808 height 19
click at [852, 497] on p "希望獲得比市場主流產品更快的15W磁吸快充體驗。" at bounding box center [921, 507] width 808 height 19
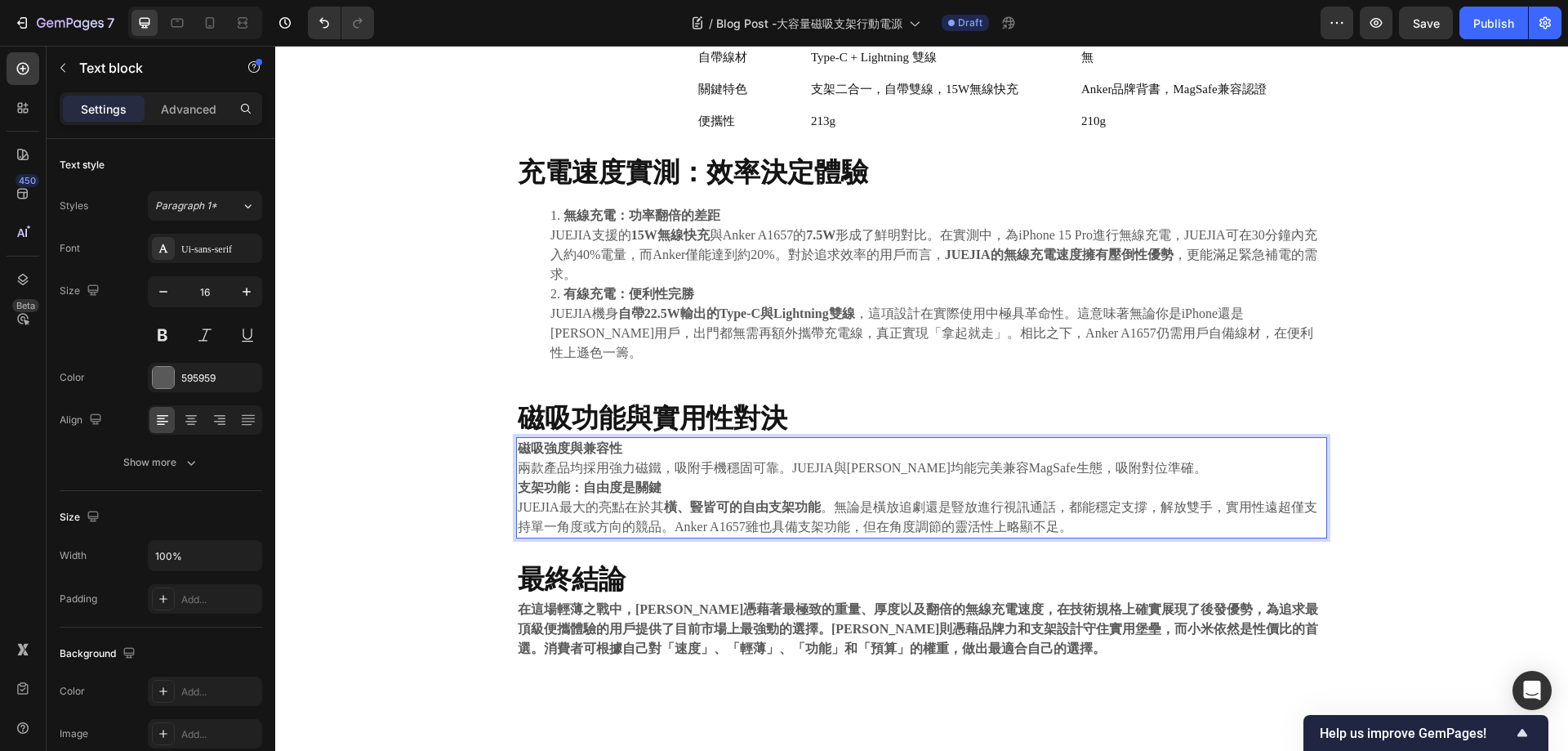
click at [624, 439] on p "磁吸強度與兼容性 兩款產品均採用強力磁鐵，吸附手機穩固可靠。JUEJIA與Anker均能完美兼容MagSafe生態，吸附對位準確。" at bounding box center [921, 459] width 808 height 40
drag, startPoint x: 626, startPoint y: 429, endPoint x: 500, endPoint y: 425, distance: 126.1
click at [500, 425] on div "⁠⁠⁠⁠⁠⁠⁠ 終極便利之選 JUEJIA磁吸支架行動電源 vs. Anker A1657 MagGo 全面對決 Heading 2025.08.18 Tex…" at bounding box center [921, 146] width 863 height 1072
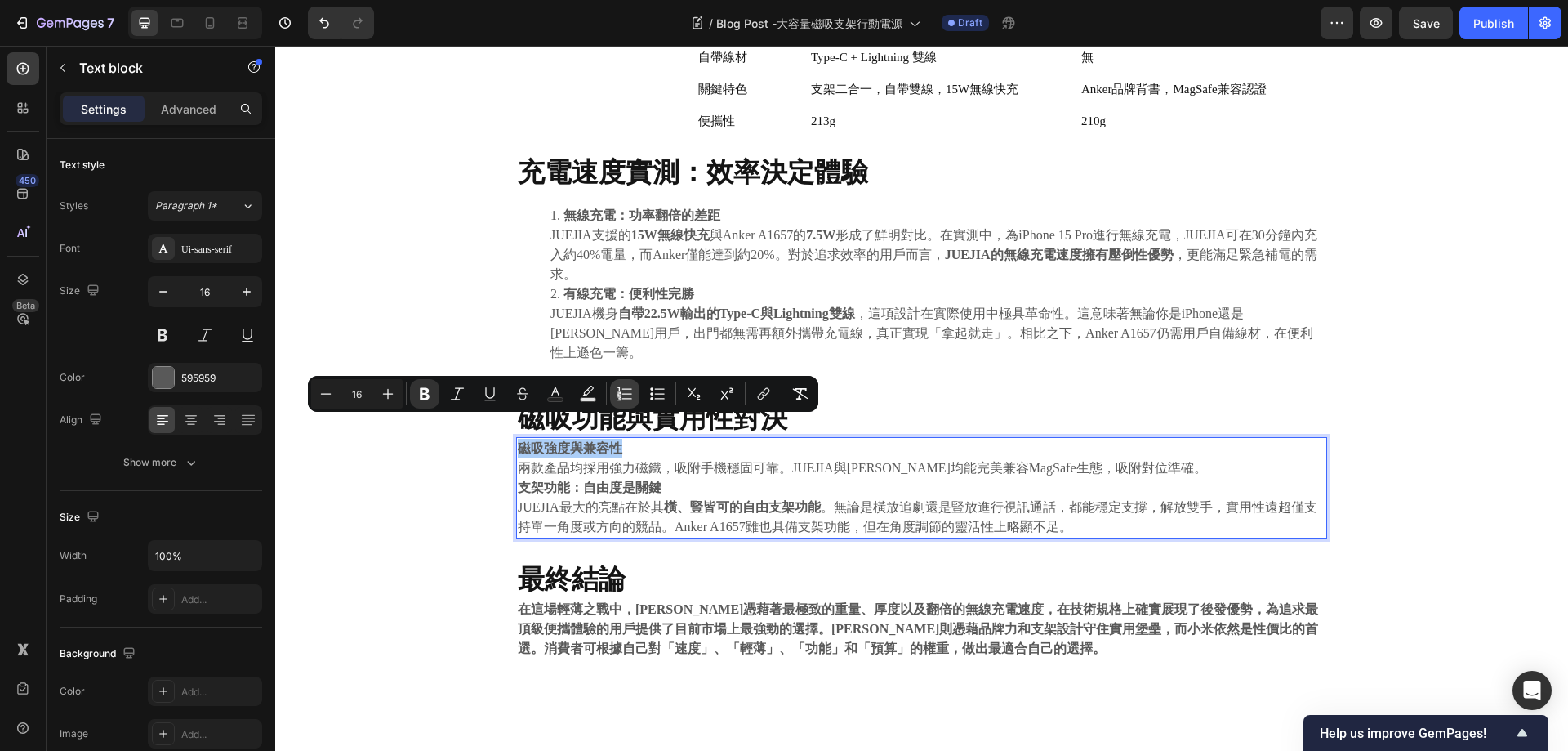
click at [620, 393] on icon "Editor contextual toolbar" at bounding box center [620, 393] width 4 height 4
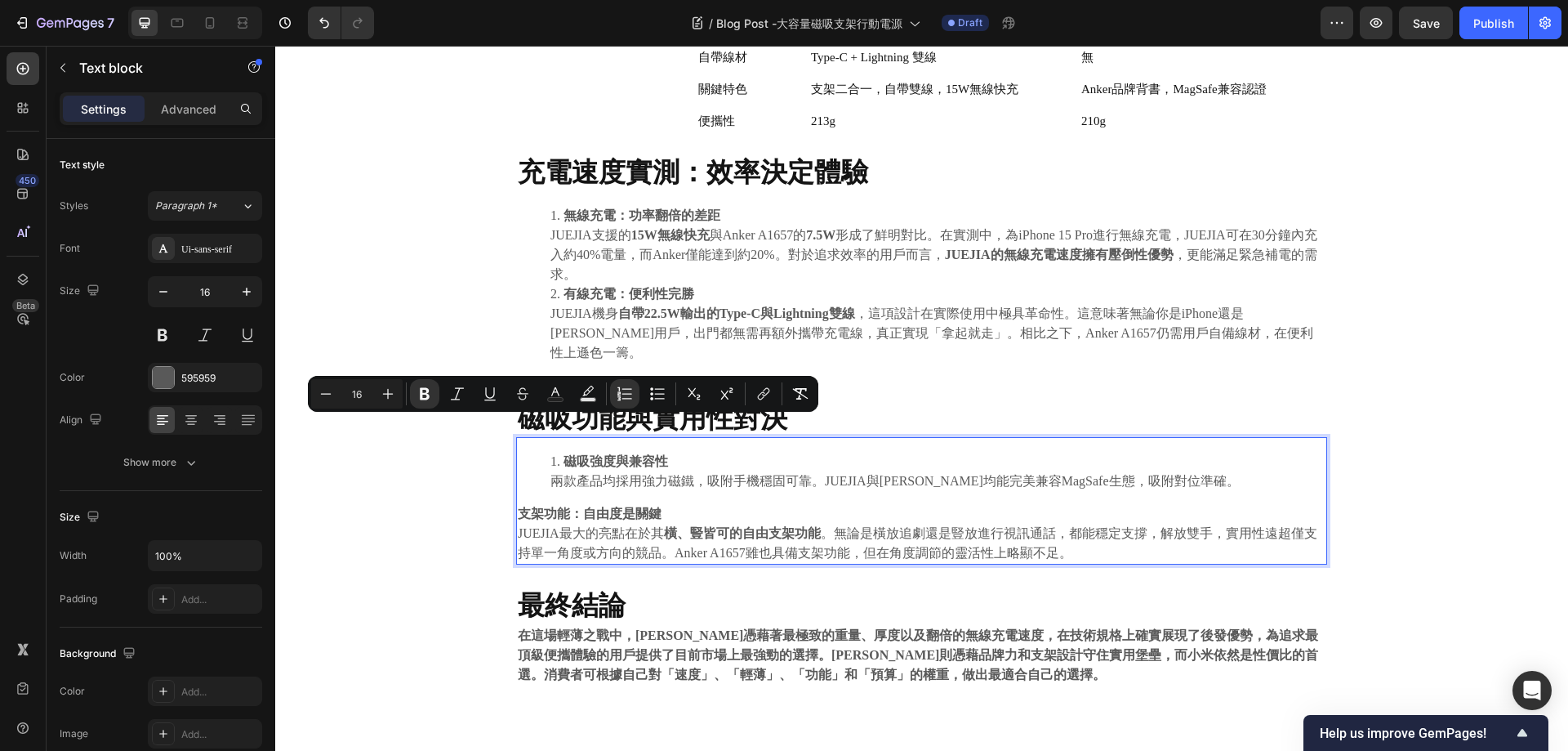
click at [710, 452] on li "磁吸強度與兼容性 兩款產品均採用強力磁鐵，吸附手機穩固可靠。JUEJIA與Anker均能完美兼容MagSafe生態，吸附對位準確。" at bounding box center [938, 471] width 775 height 40
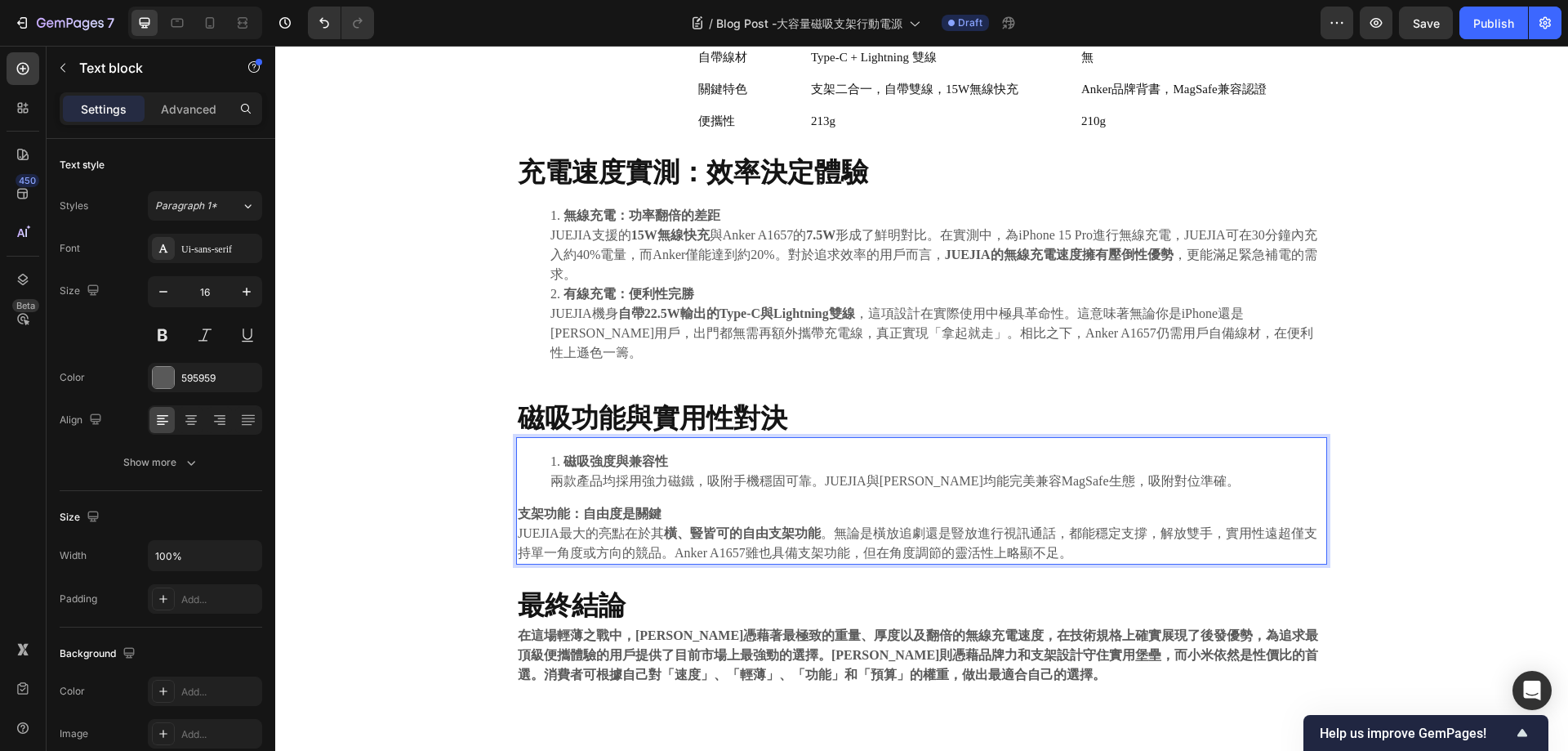
click at [517, 507] on strong "支架功能：自由度是關鍵" at bounding box center [589, 513] width 144 height 14
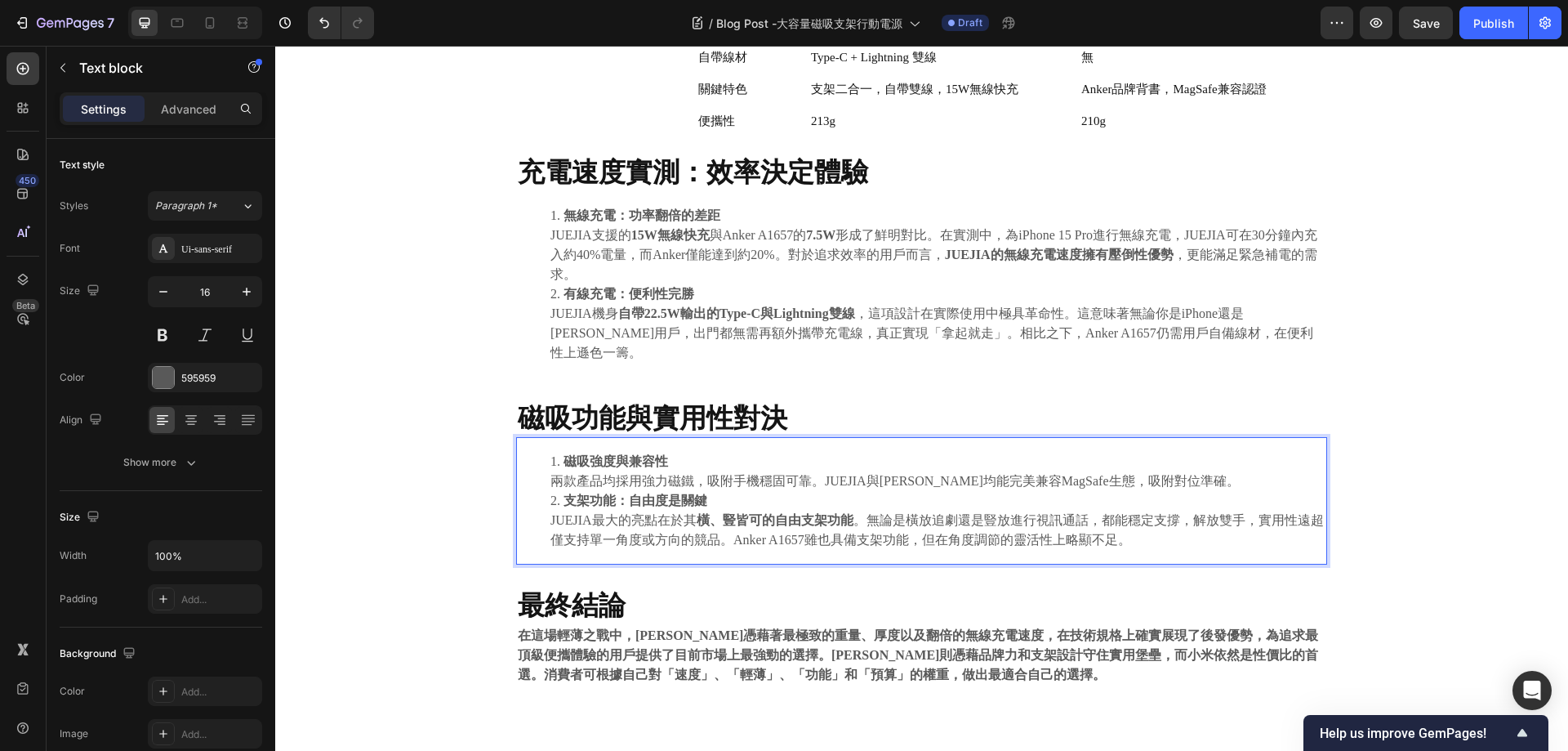
click at [800, 513] on strong "橫、豎皆可的自由支架功能" at bounding box center [775, 519] width 157 height 14
click at [1190, 454] on li "磁吸強度與兼容性 兩款產品均採用強力磁鐵，吸附手機穩固可靠。JUEJIA與Anker均能完美兼容MagSafe生態，吸附對位準確。" at bounding box center [938, 471] width 775 height 40
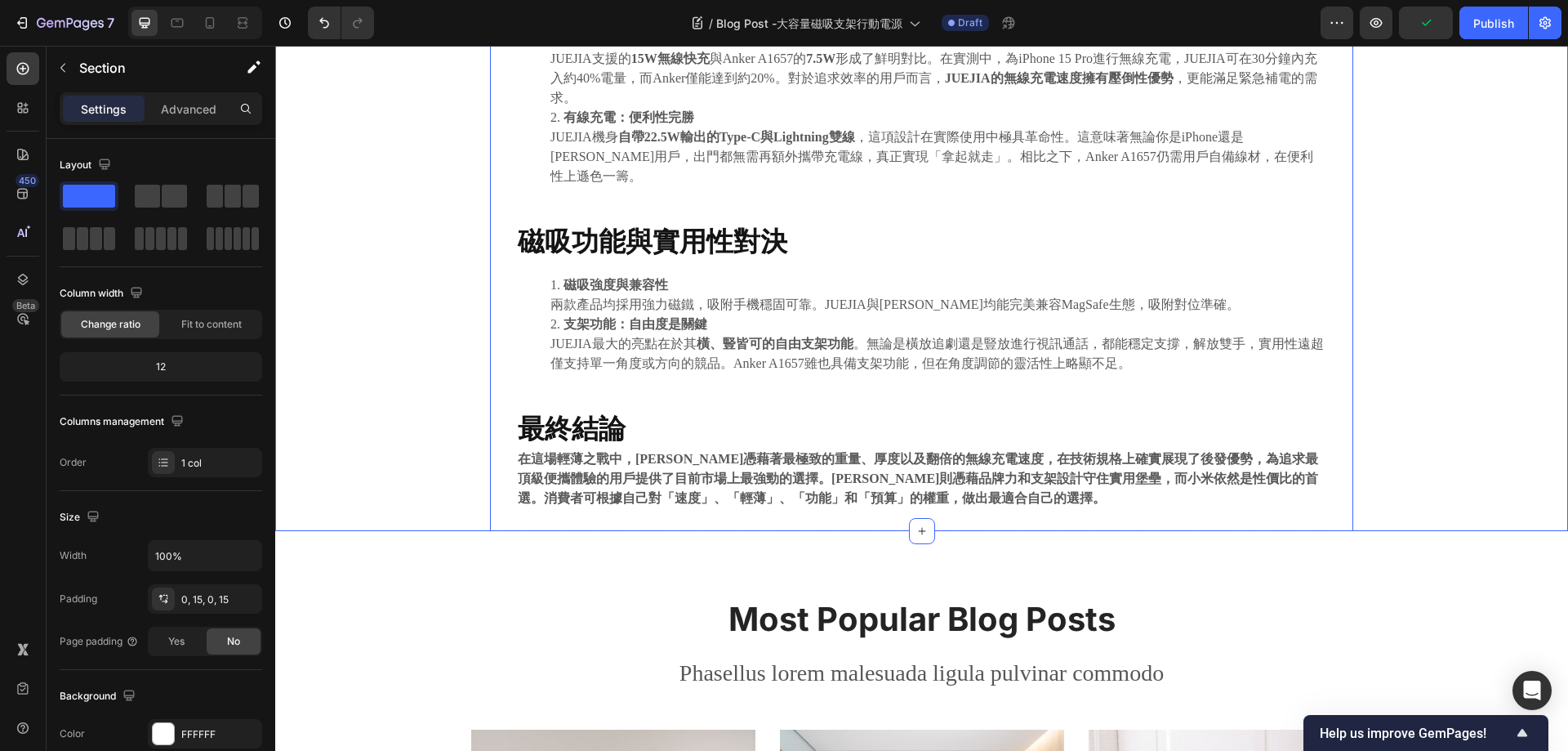
scroll to position [836, 0]
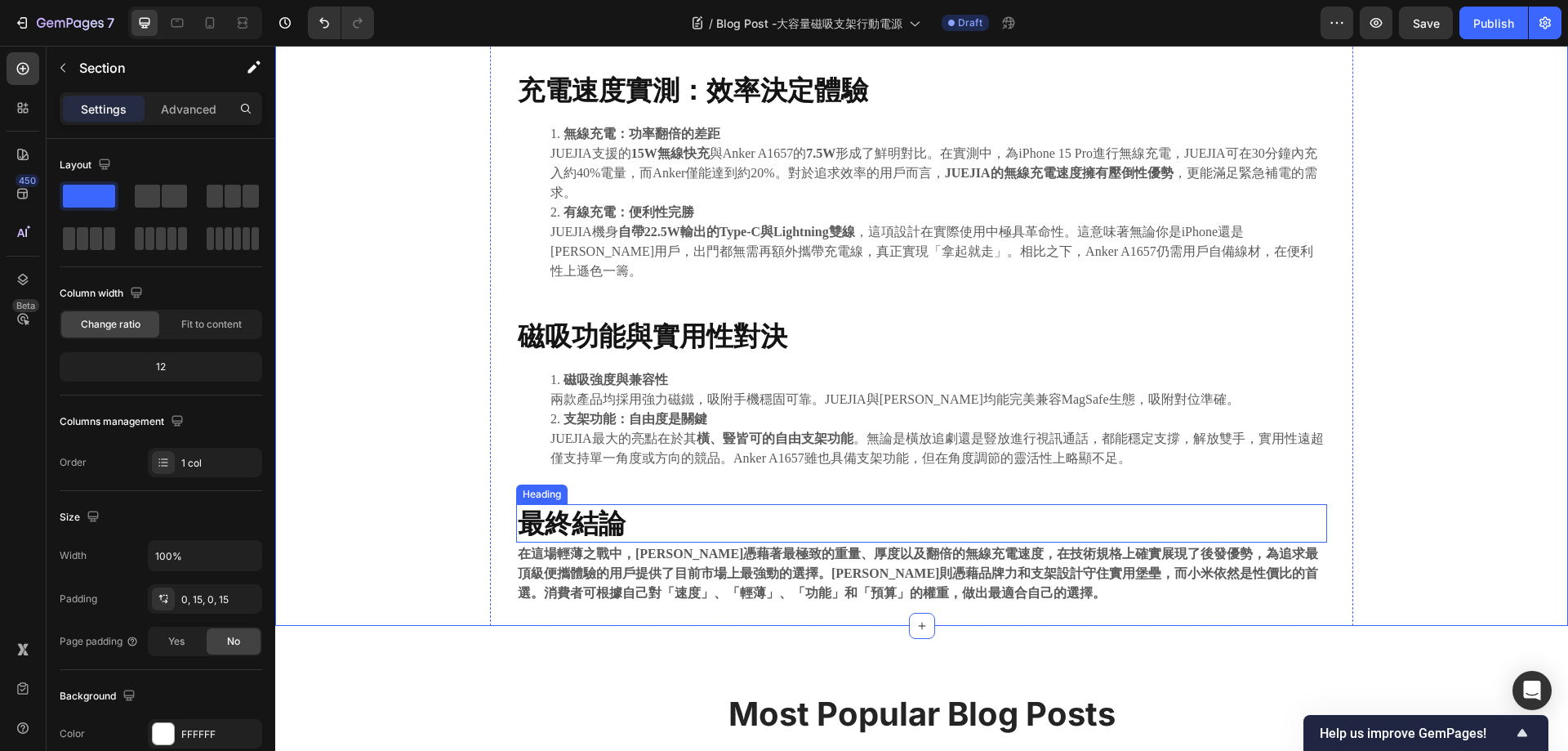
click at [582, 507] on strong "最終結論" at bounding box center [571, 522] width 108 height 32
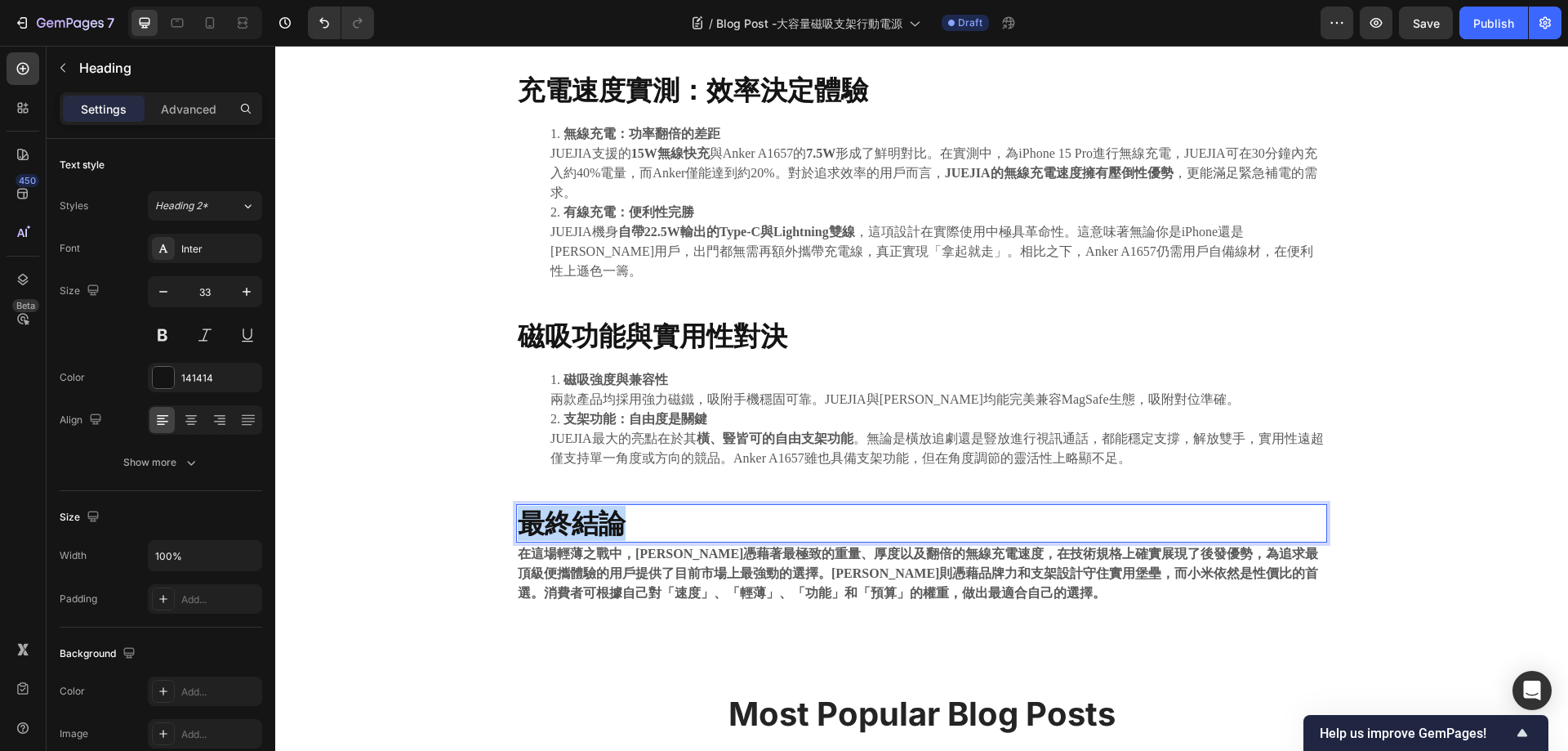
click at [582, 507] on strong "最終結論" at bounding box center [571, 522] width 108 height 32
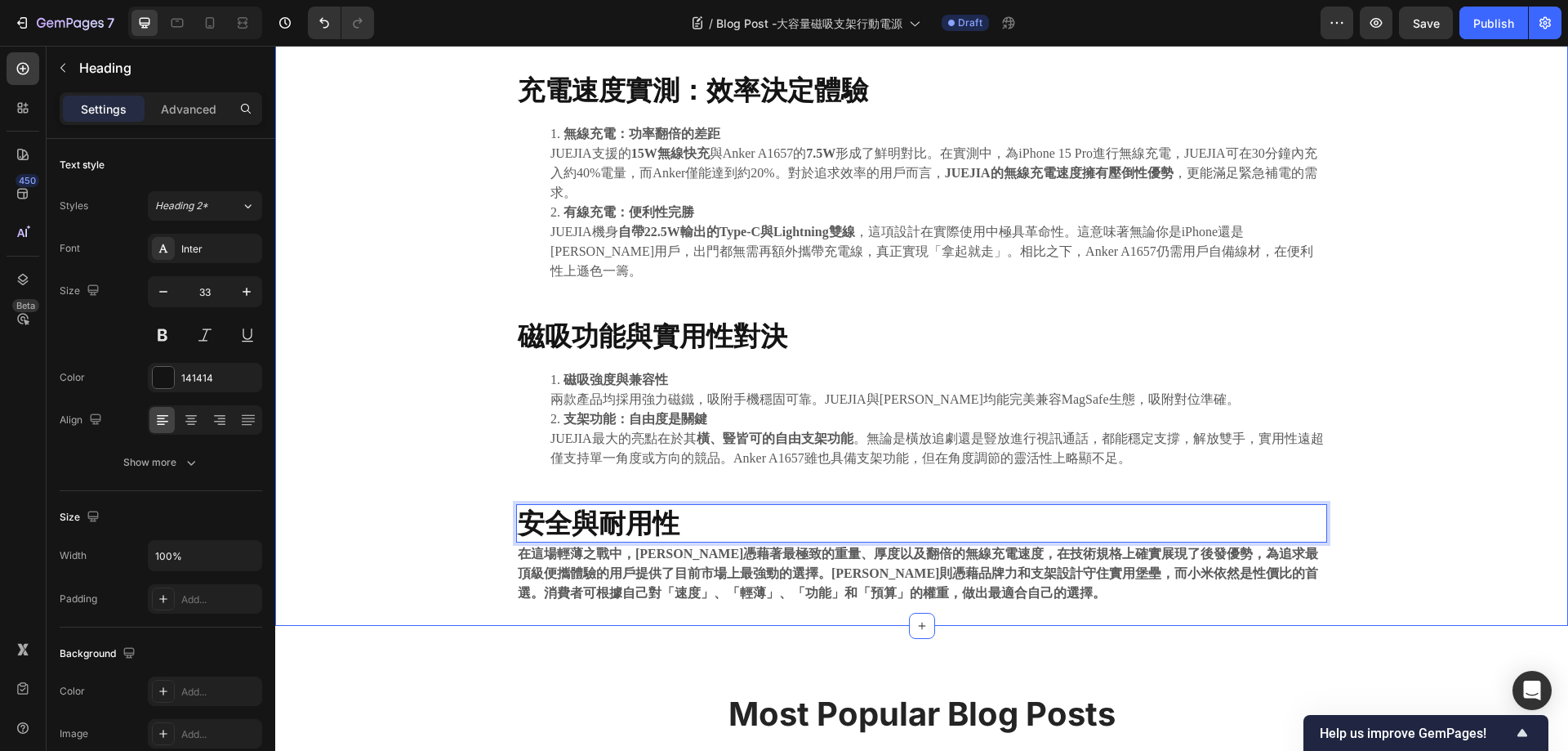
click at [395, 515] on div "⁠⁠⁠⁠⁠⁠⁠ 終極便利之選 JUEJIA磁吸支架行動電源 vs. Anker A1657 MagGo 全面對決 Heading 2025.08.18 Tex…" at bounding box center [921, 99] width 1268 height 1054
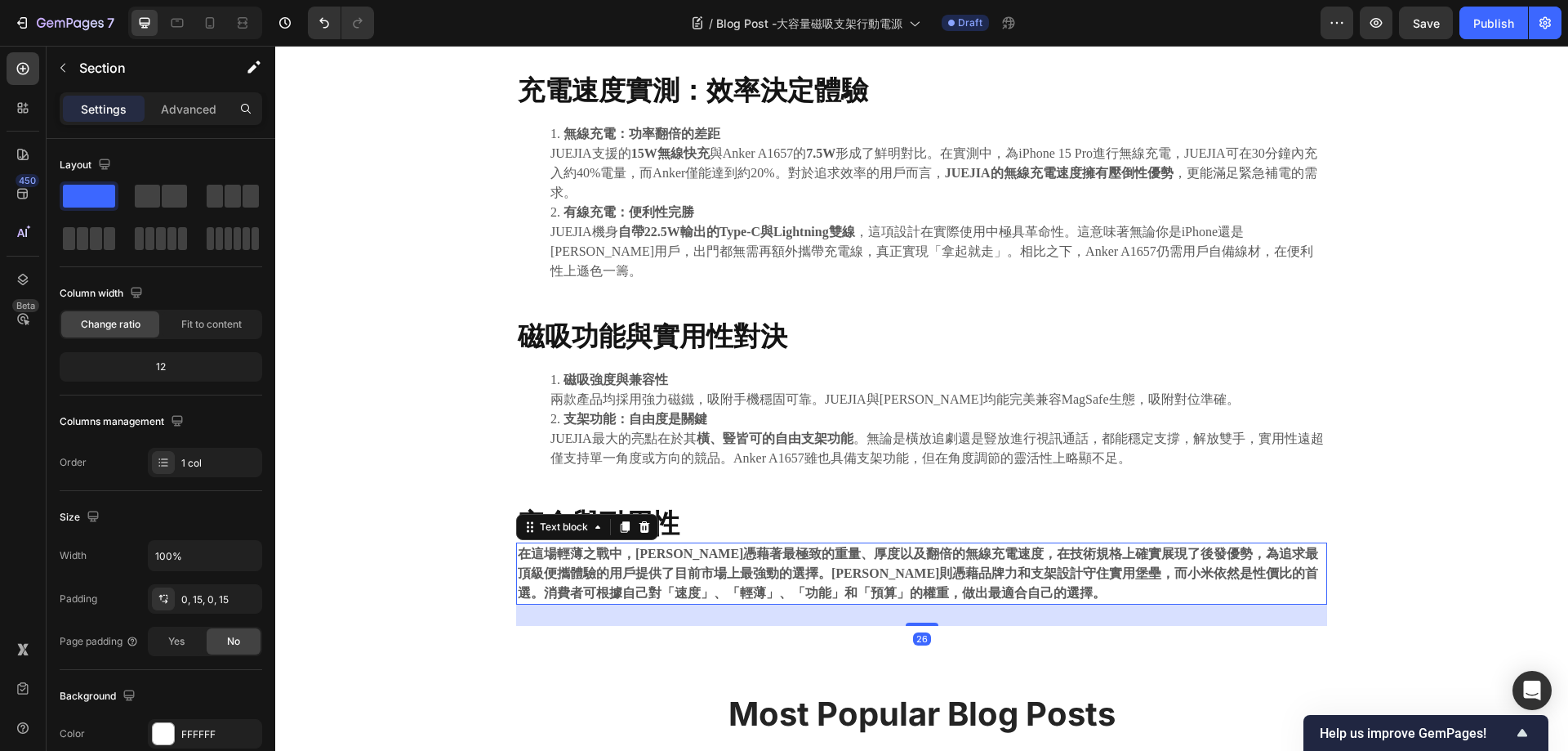
click at [951, 576] on p "在這場輕薄之戰中，JUEJIA憑藉著最極致的重量、厚度以及翻倍的無線充電速度，在技術規格上確實展現了後發優勢，為追求最頂級便攜體驗的用戶提供了目前市場上最強勁…" at bounding box center [921, 574] width 808 height 59
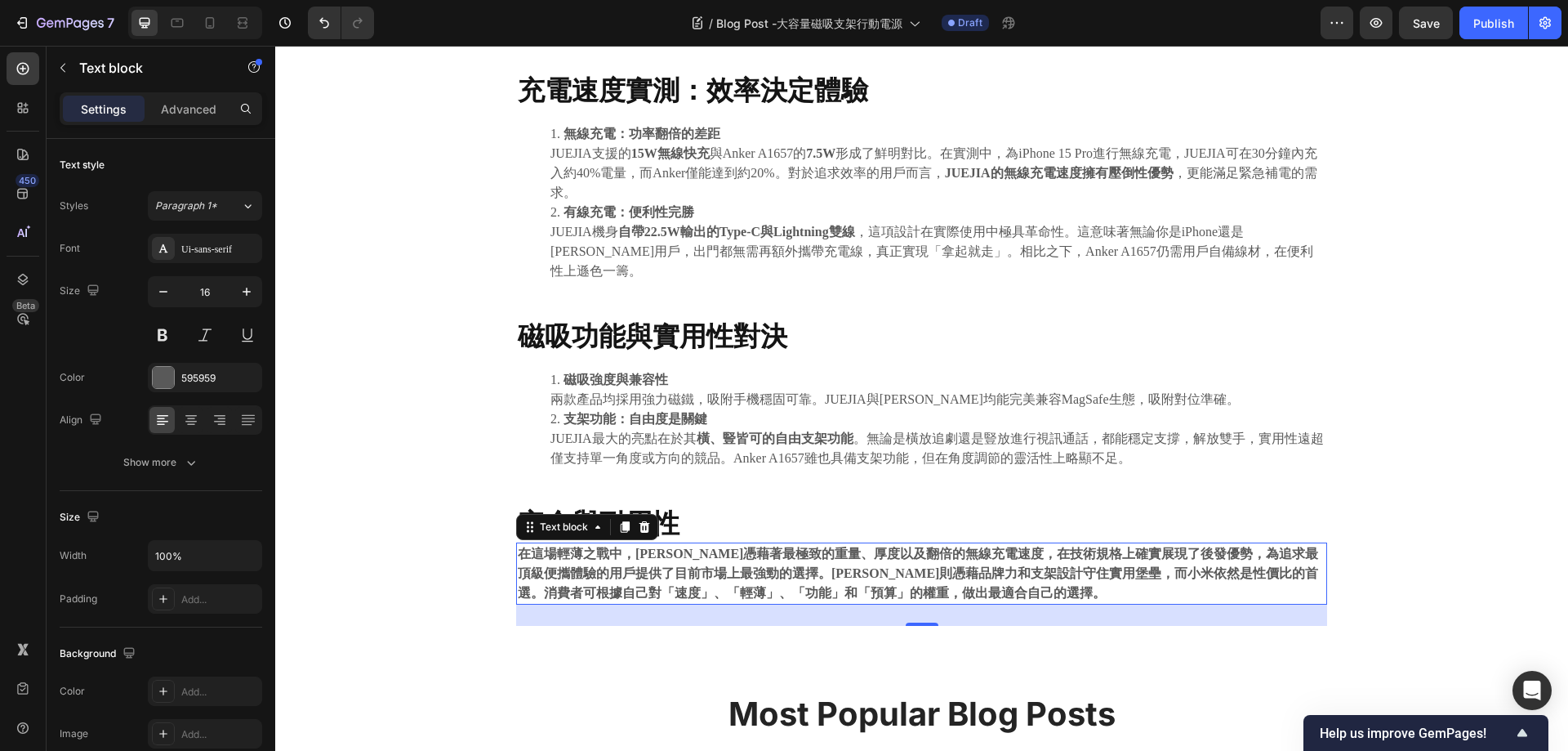
click at [726, 555] on strong "在這場輕薄之戰中，JUEJIA憑藉著最極致的重量、厚度以及翻倍的無線充電速度，在技術規格上確實展現了後發優勢，為追求最頂級便攜體驗的用戶提供了目前市場上最強勁…" at bounding box center [918, 573] width 801 height 54
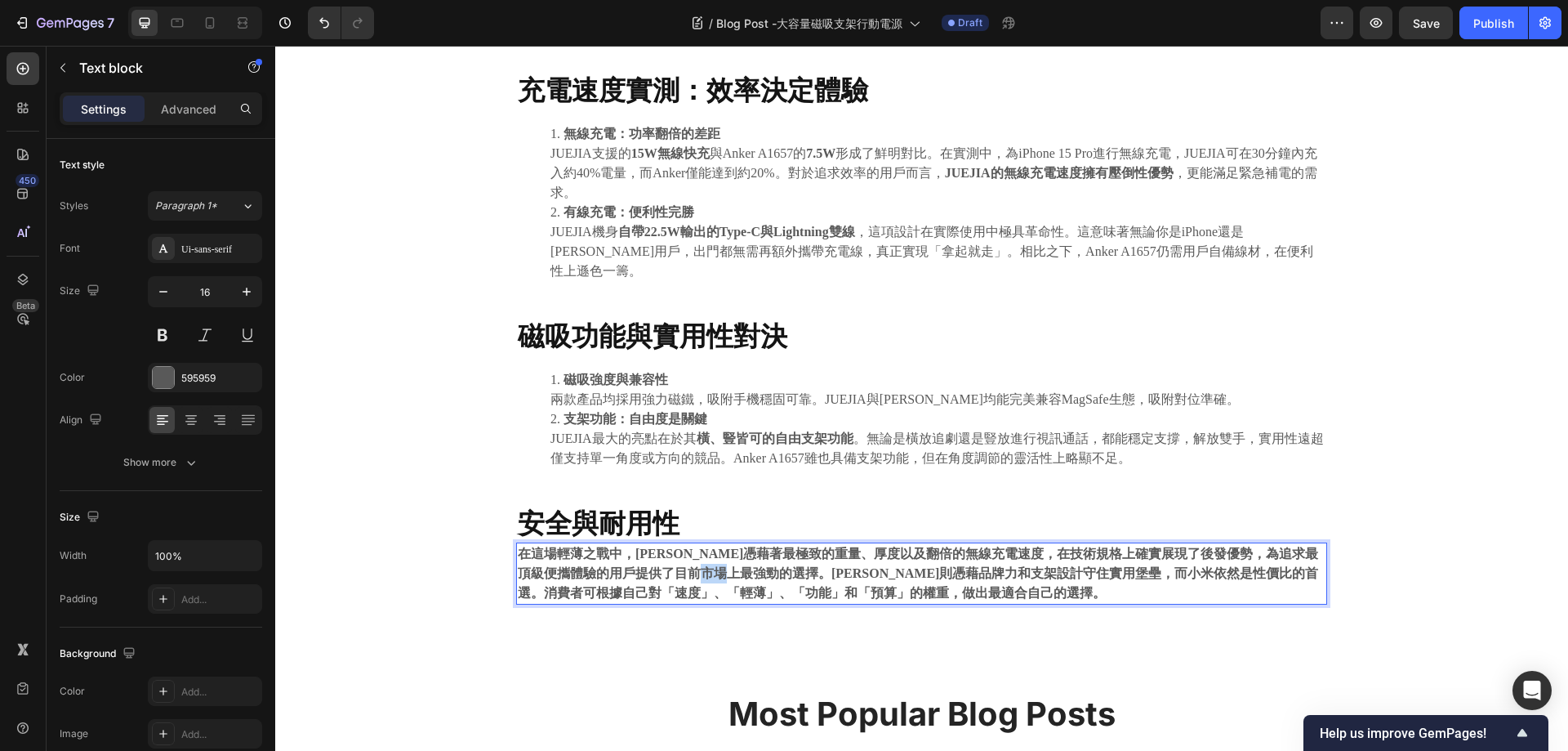
click at [726, 555] on strong "在這場輕薄之戰中，JUEJIA憑藉著最極致的重量、厚度以及翻倍的無線充電速度，在技術規格上確實展現了後發優勢，為追求最頂級便攜體驗的用戶提供了目前市場上最強勁…" at bounding box center [918, 573] width 801 height 54
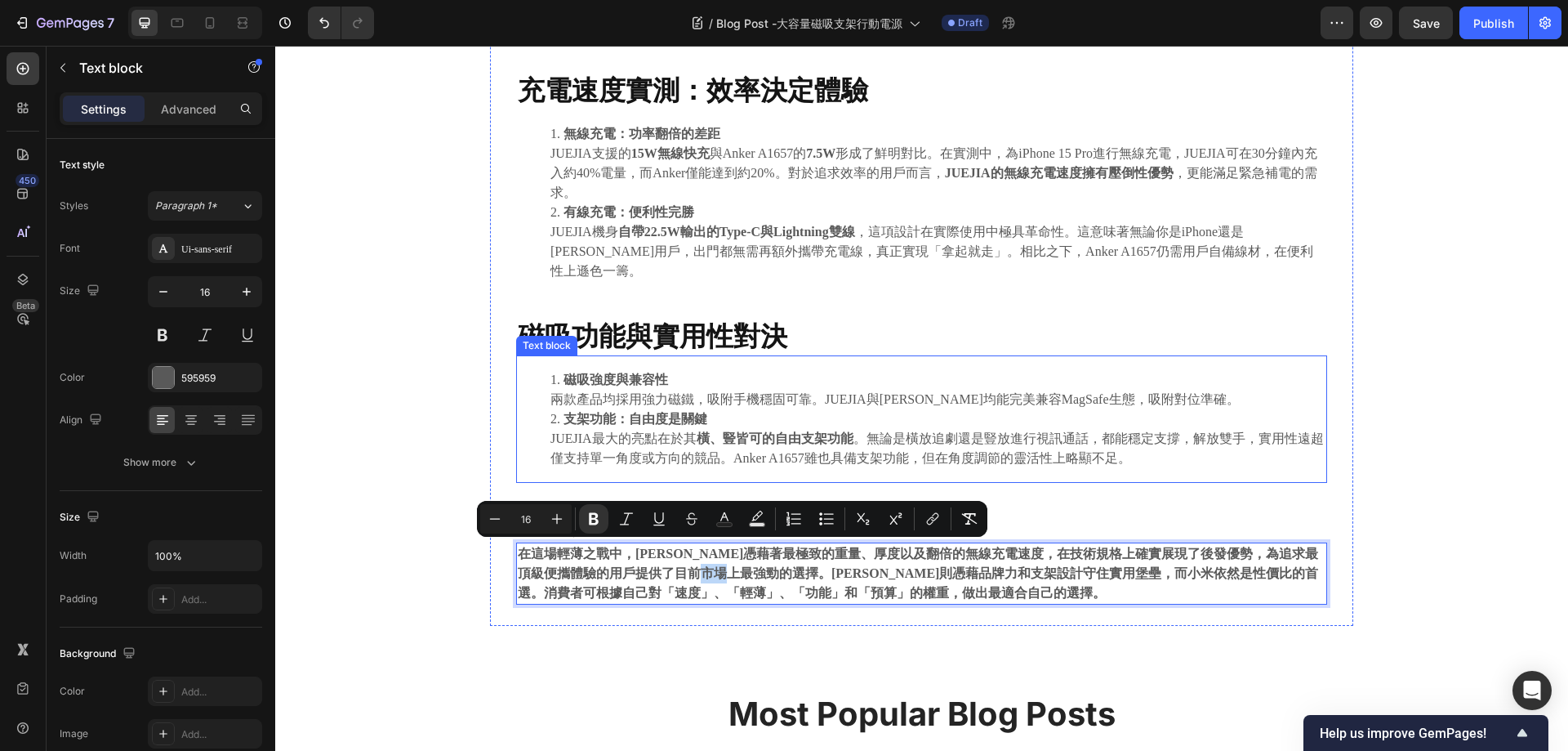
click at [646, 411] on li "支架功能：自由度是關鍵 JUEJIA最大的亮點在於其 橫、豎皆可的自由支架功能 。無論是橫放追劇還是豎放進行視訊通話，都能穩定支撐，解放雙手，實用性遠超僅支持…" at bounding box center [938, 439] width 775 height 59
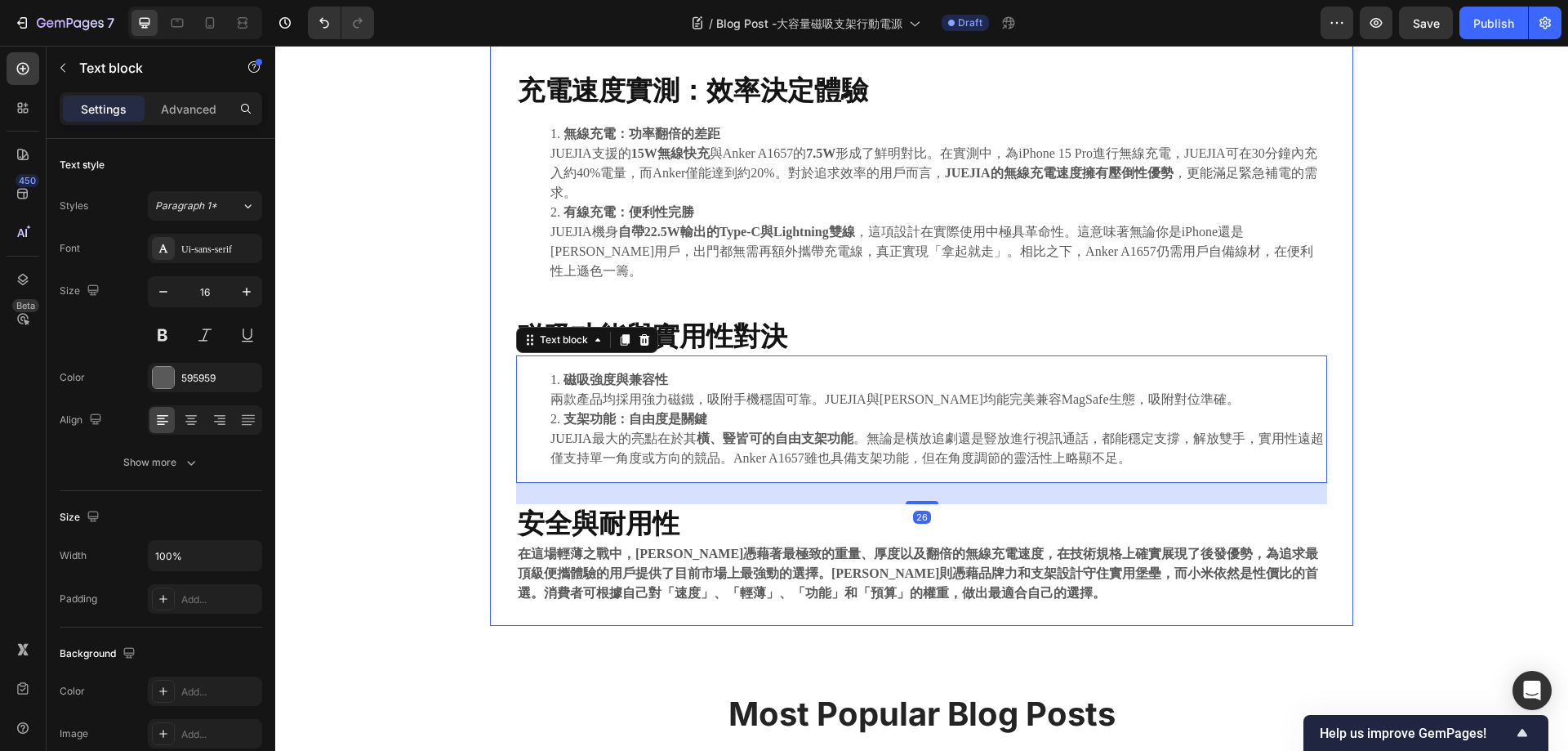
click at [719, 551] on strong "在這場輕薄之戰中，JUEJIA憑藉著最極致的重量、厚度以及翻倍的無線充電速度，在技術規格上確實展現了後發優勢，為追求最頂級便攜體驗的用戶提供了目前市場上最強勁…" at bounding box center [918, 573] width 801 height 54
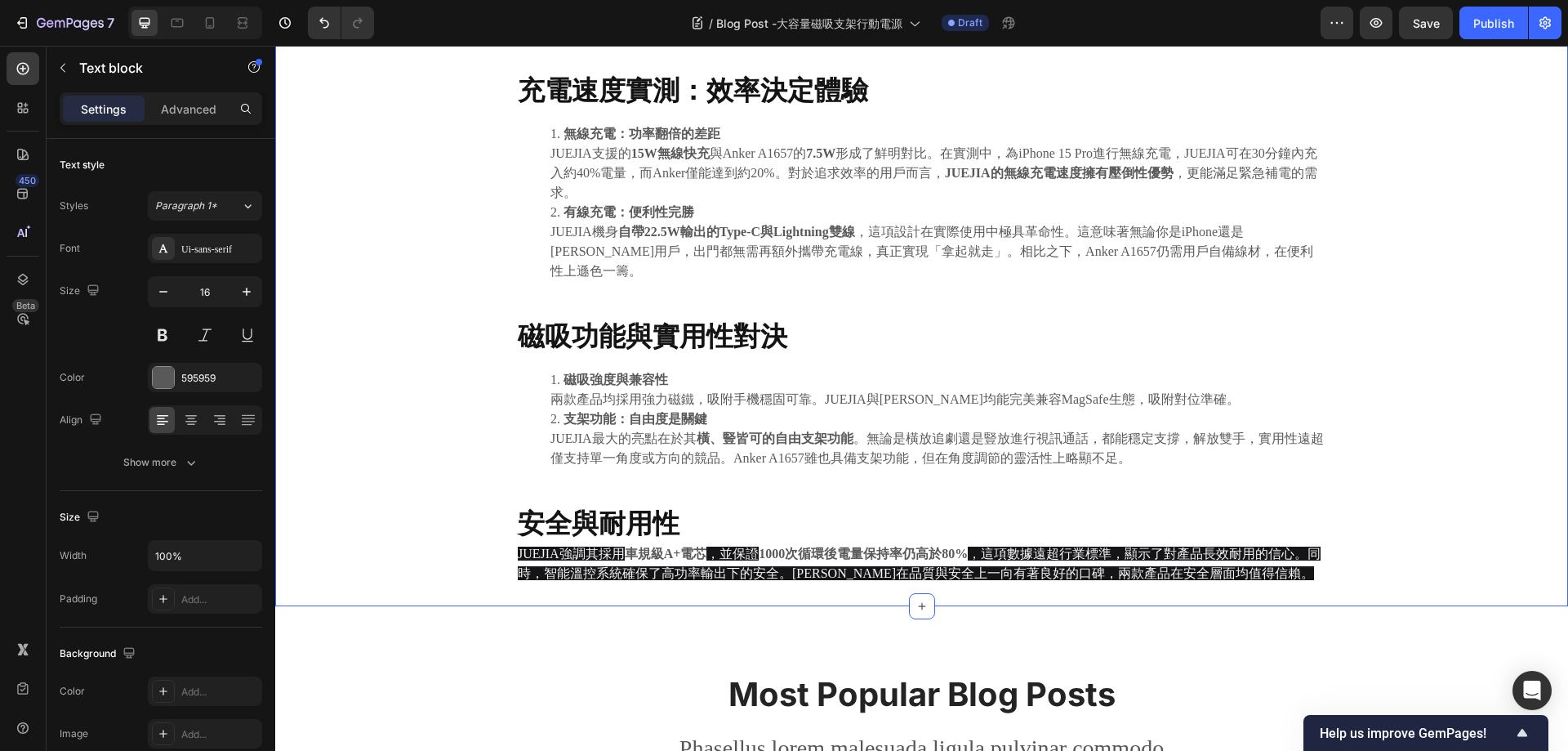
click at [403, 390] on div "⁠⁠⁠⁠⁠⁠⁠ 終極便利之選 JUEJIA磁吸支架行動電源 vs. Anker A1657 MagGo 全面對決 Heading 2025.08.18 Tex…" at bounding box center [921, 89] width 1268 height 1034
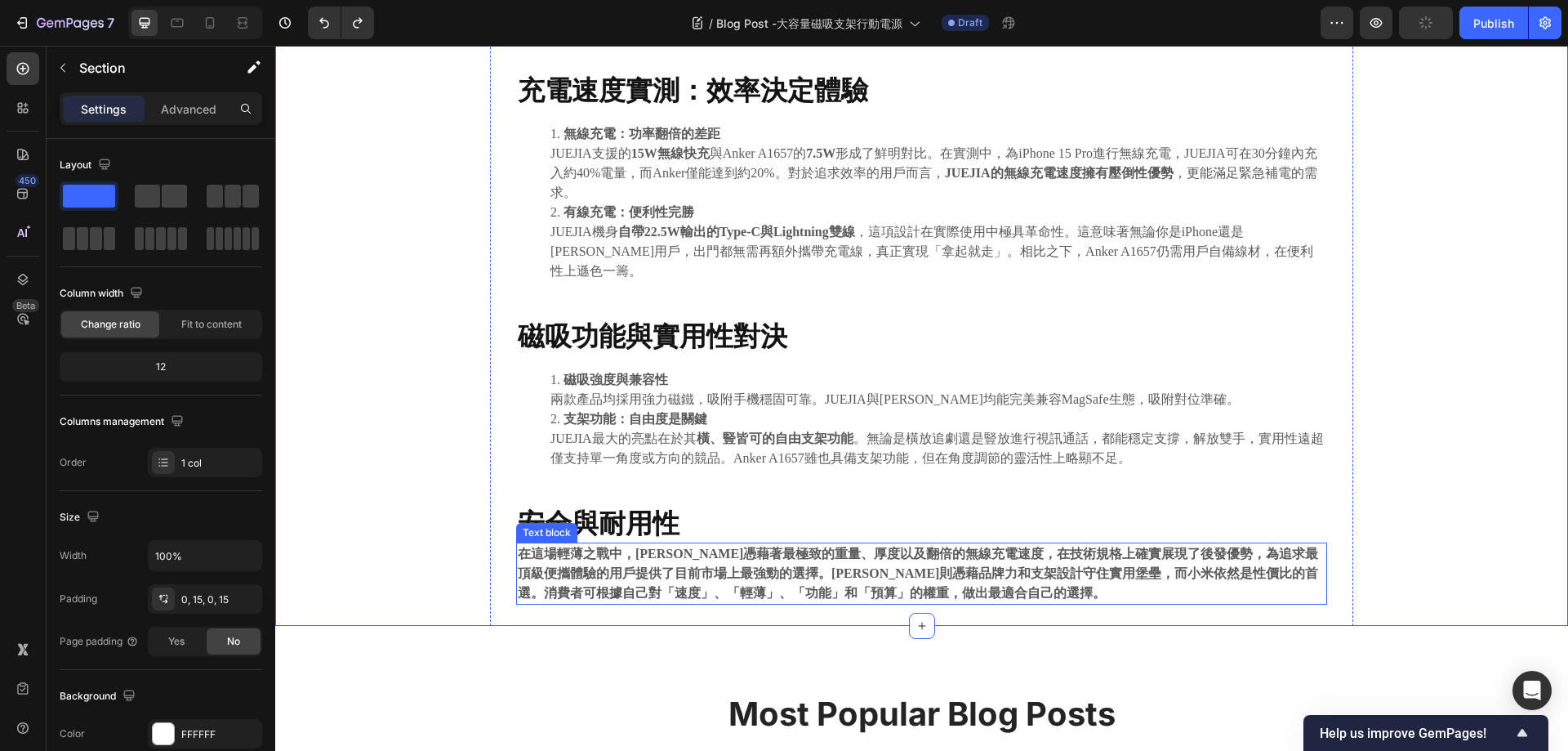
click at [642, 551] on strong "在這場輕薄之戰中，JUEJIA憑藉著最極致的重量、厚度以及翻倍的無線充電速度，在技術規格上確實展現了後發優勢，為追求最頂級便攜體驗的用戶提供了目前市場上最強勁…" at bounding box center [918, 573] width 801 height 54
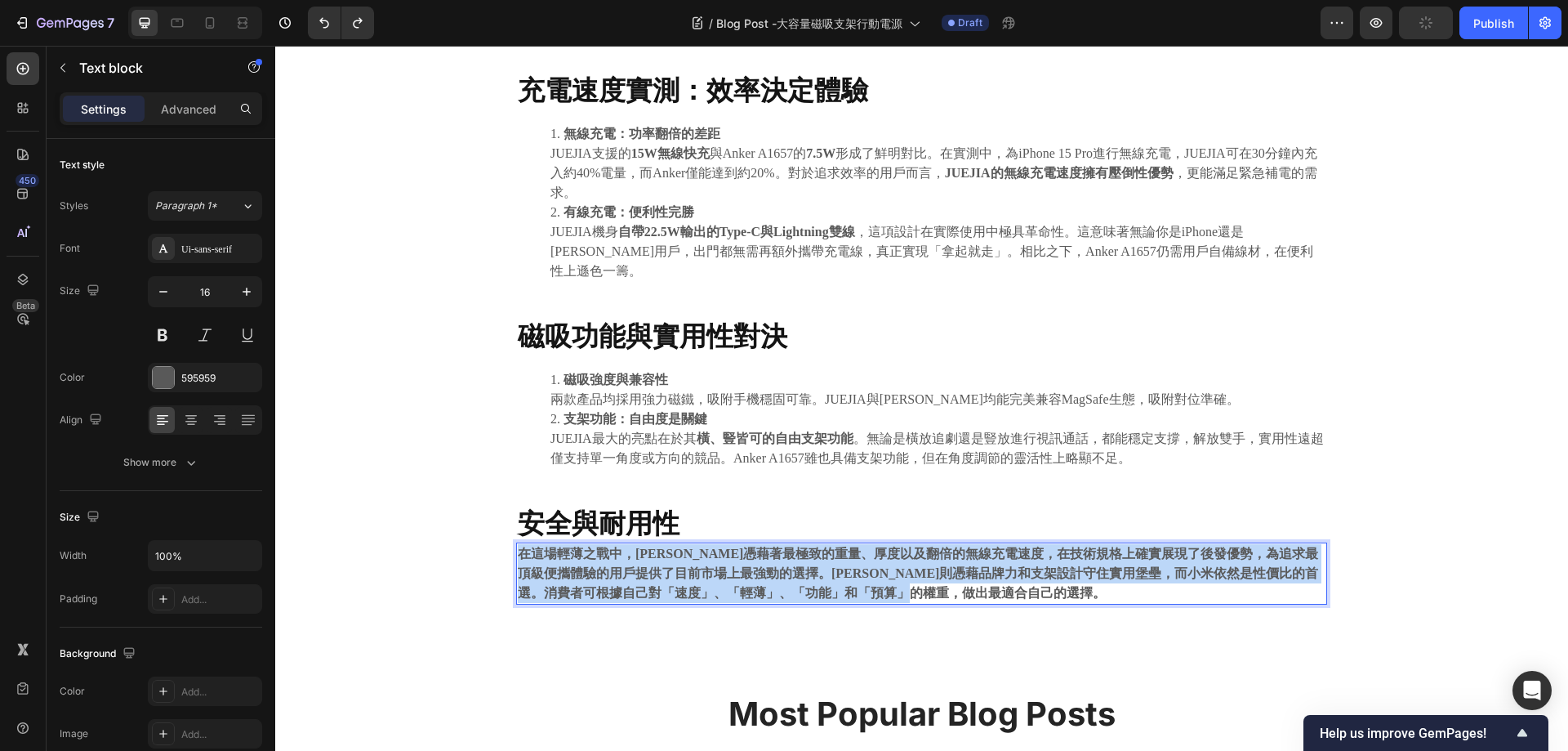
click at [642, 551] on strong "在這場輕薄之戰中，JUEJIA憑藉著最極致的重量、厚度以及翻倍的無線充電速度，在技術規格上確實展現了後發優勢，為追求最頂級便攜體驗的用戶提供了目前市場上最強勁…" at bounding box center [918, 573] width 801 height 54
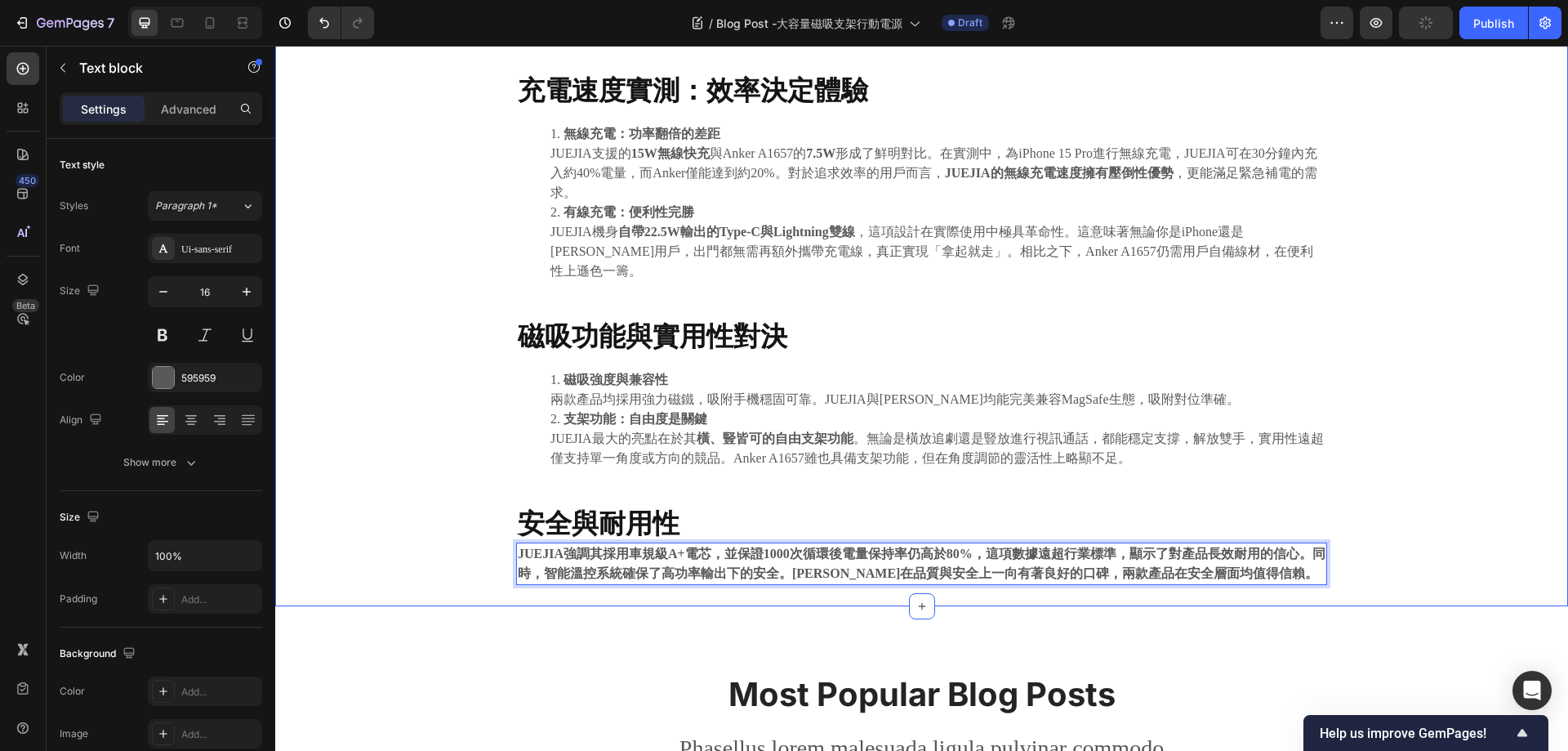
click at [418, 458] on div "⁠⁠⁠⁠⁠⁠⁠ 終極便利之選 JUEJIA磁吸支架行動電源 vs. Anker A1657 MagGo 全面對決 Heading 2025.08.18 Tex…" at bounding box center [921, 89] width 1268 height 1034
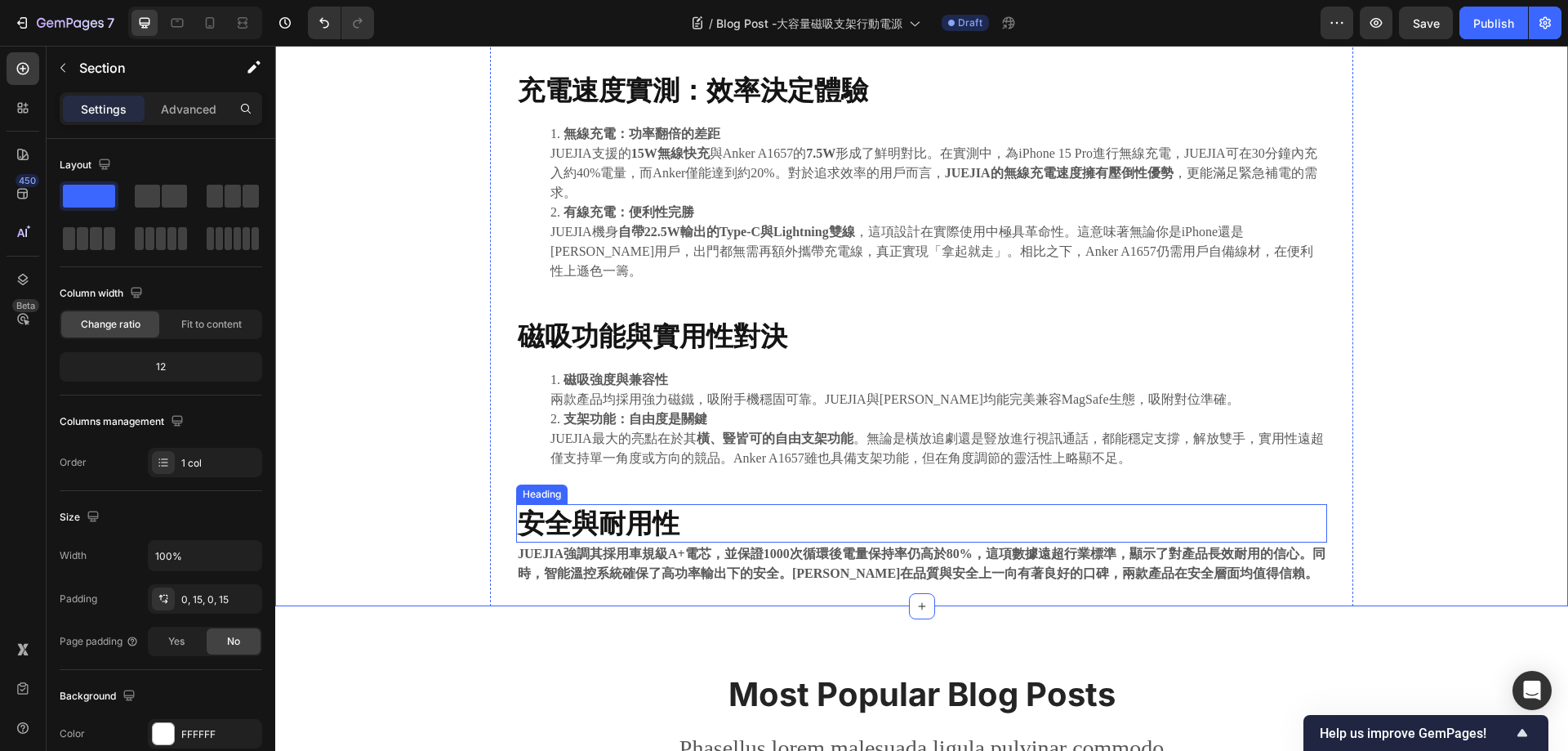
click at [708, 506] on p "⁠⁠⁠⁠⁠⁠⁠ 安全與耐用性" at bounding box center [921, 523] width 808 height 35
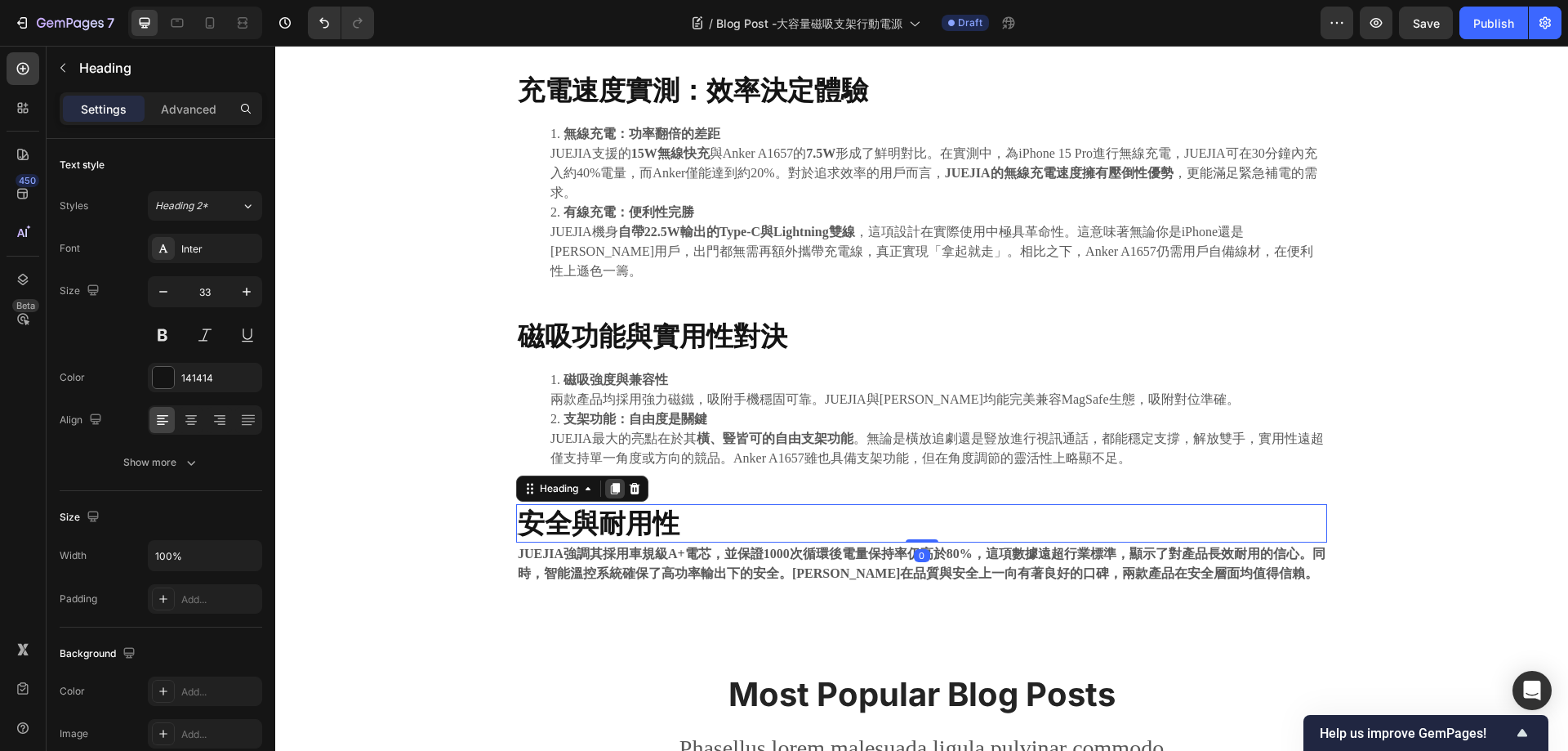
click at [609, 482] on icon at bounding box center [615, 488] width 13 height 13
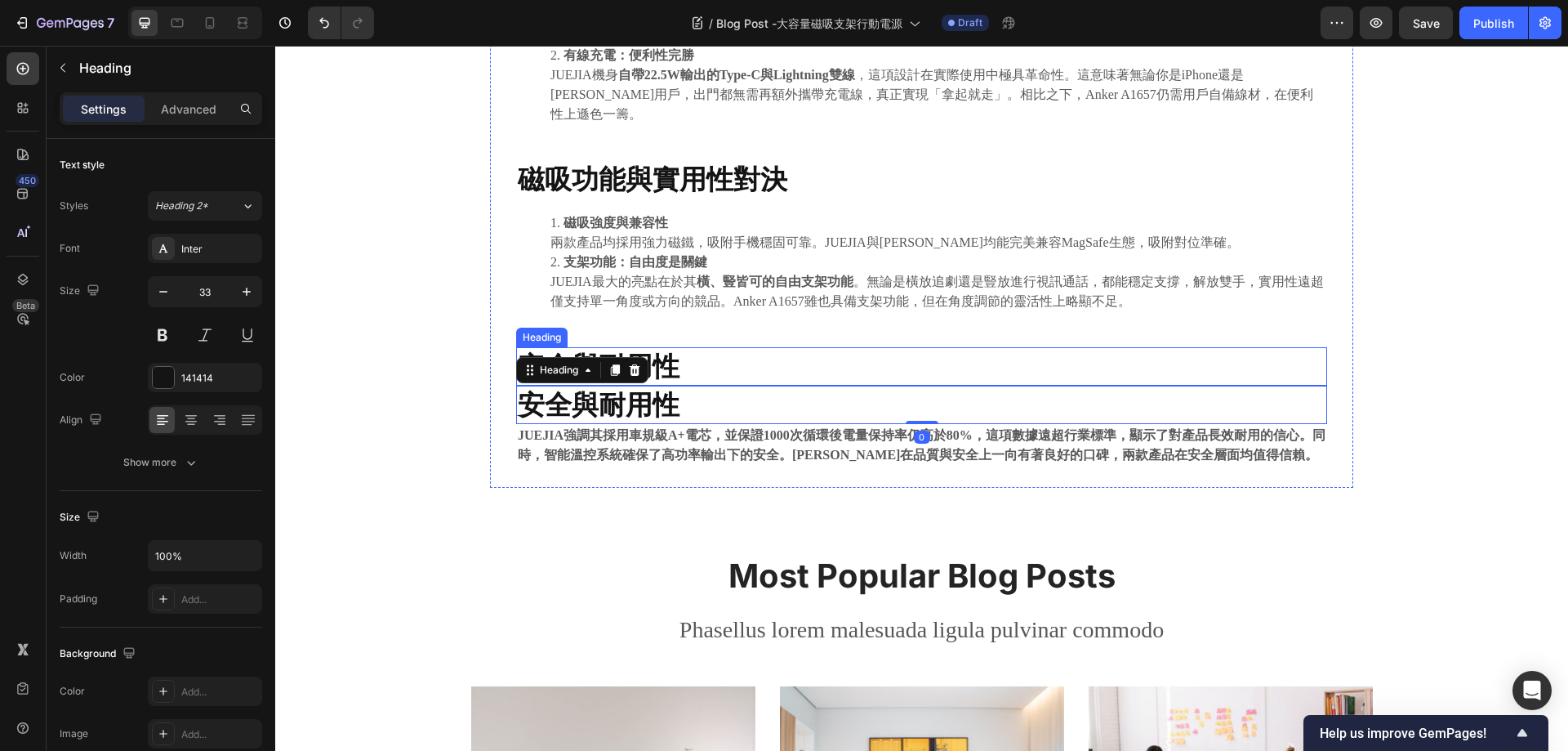
scroll to position [999, 0]
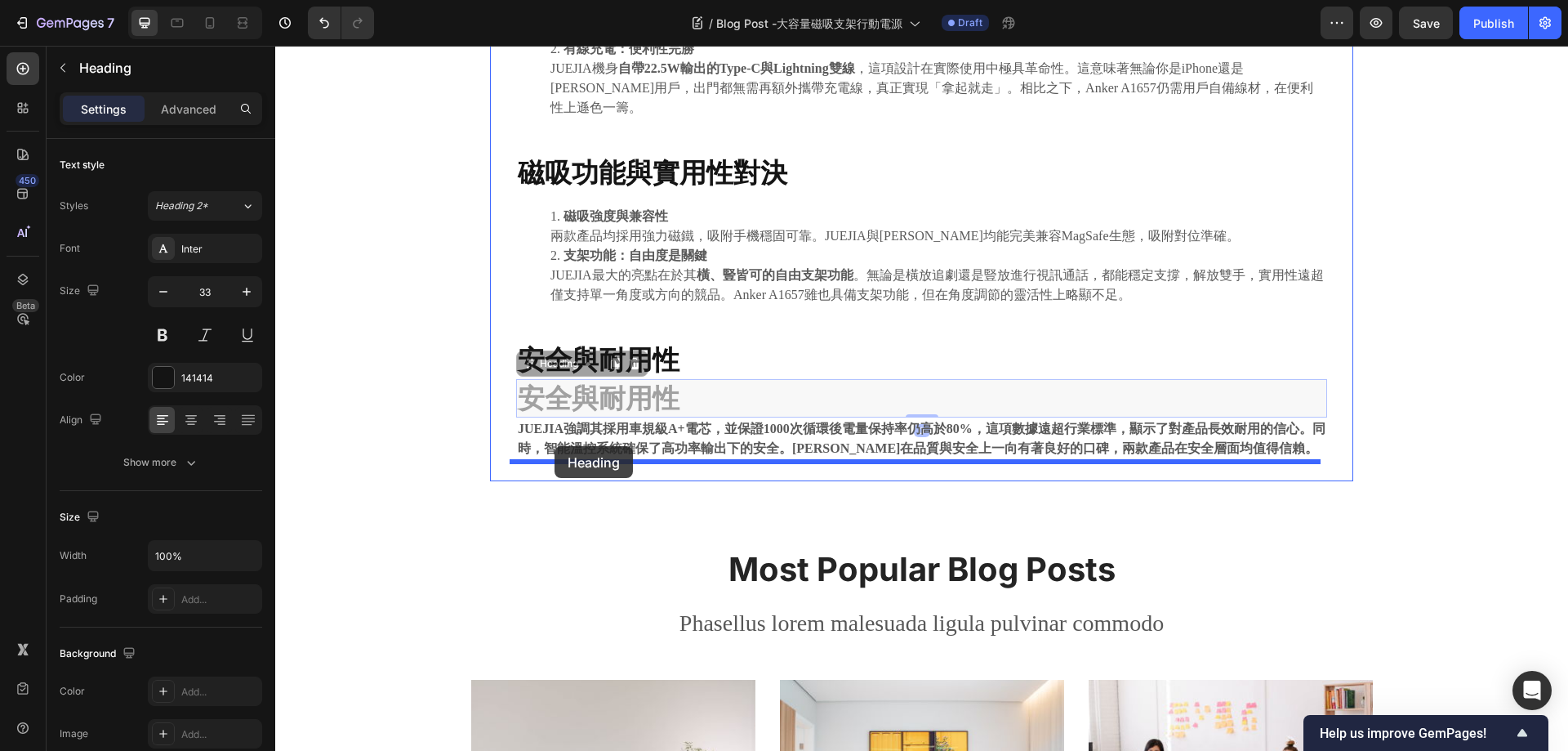
drag, startPoint x: 521, startPoint y: 342, endPoint x: 554, endPoint y: 447, distance: 110.1
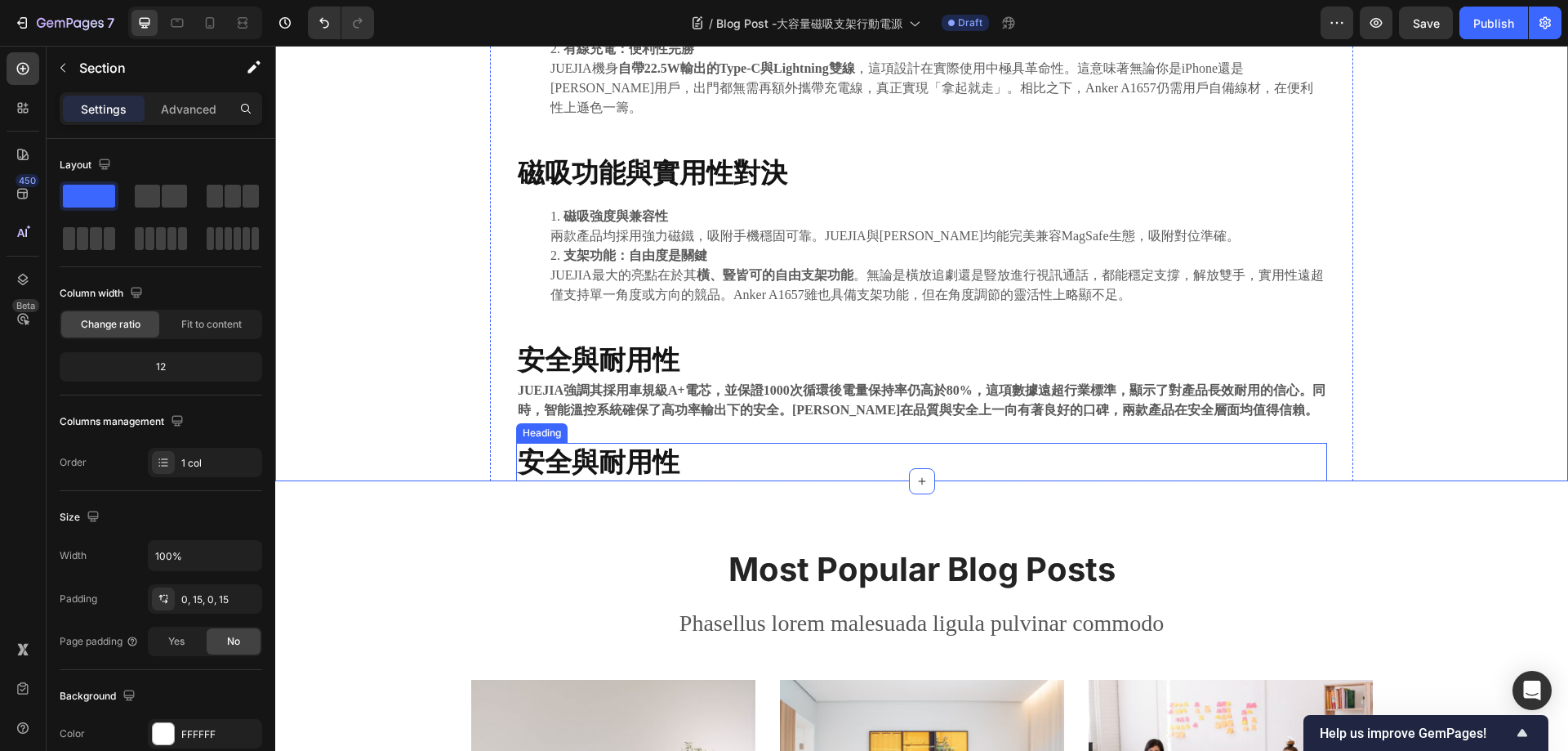
click at [648, 446] on strong "安全與耐用性" at bounding box center [598, 461] width 161 height 32
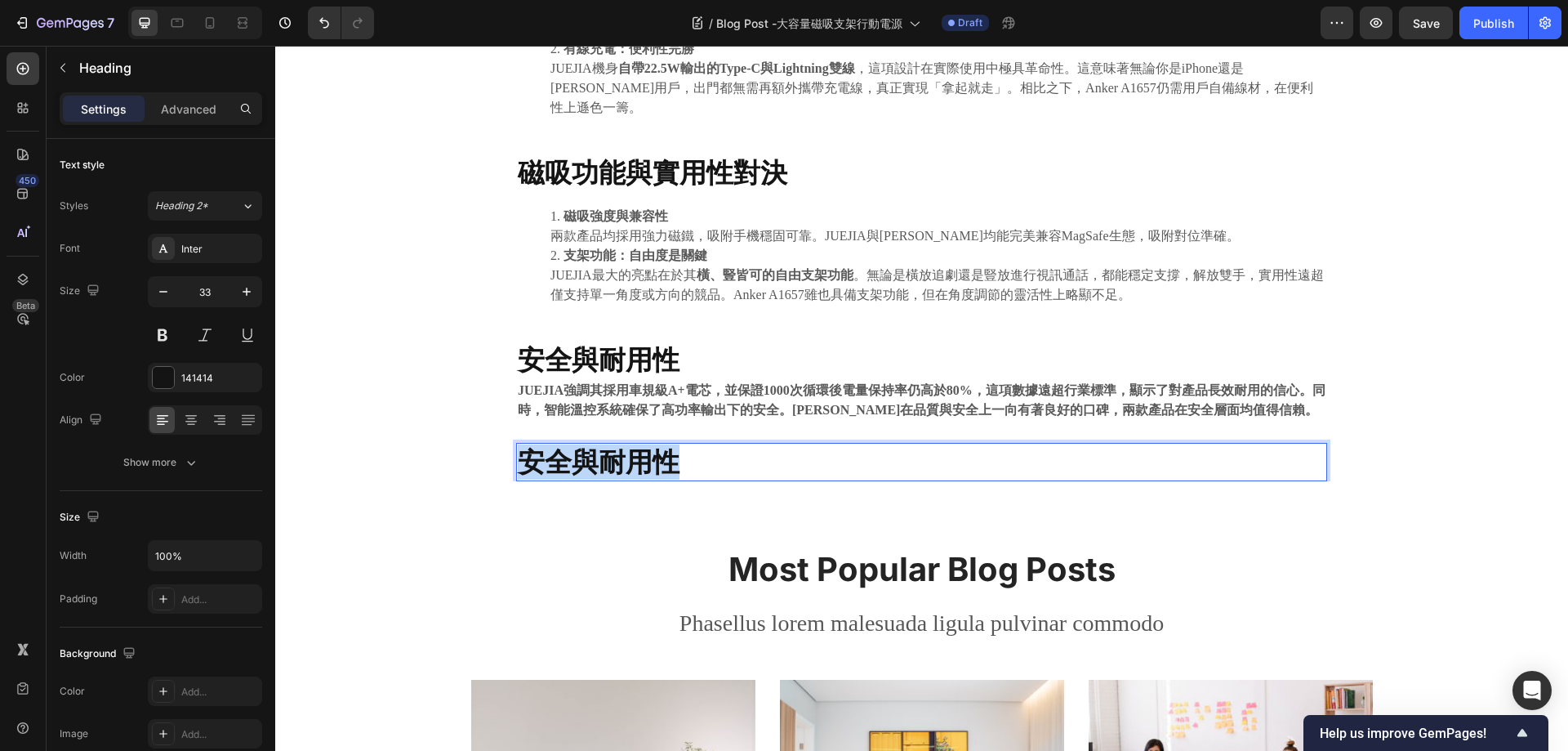
click at [648, 446] on strong "安全與耐用性" at bounding box center [598, 461] width 161 height 32
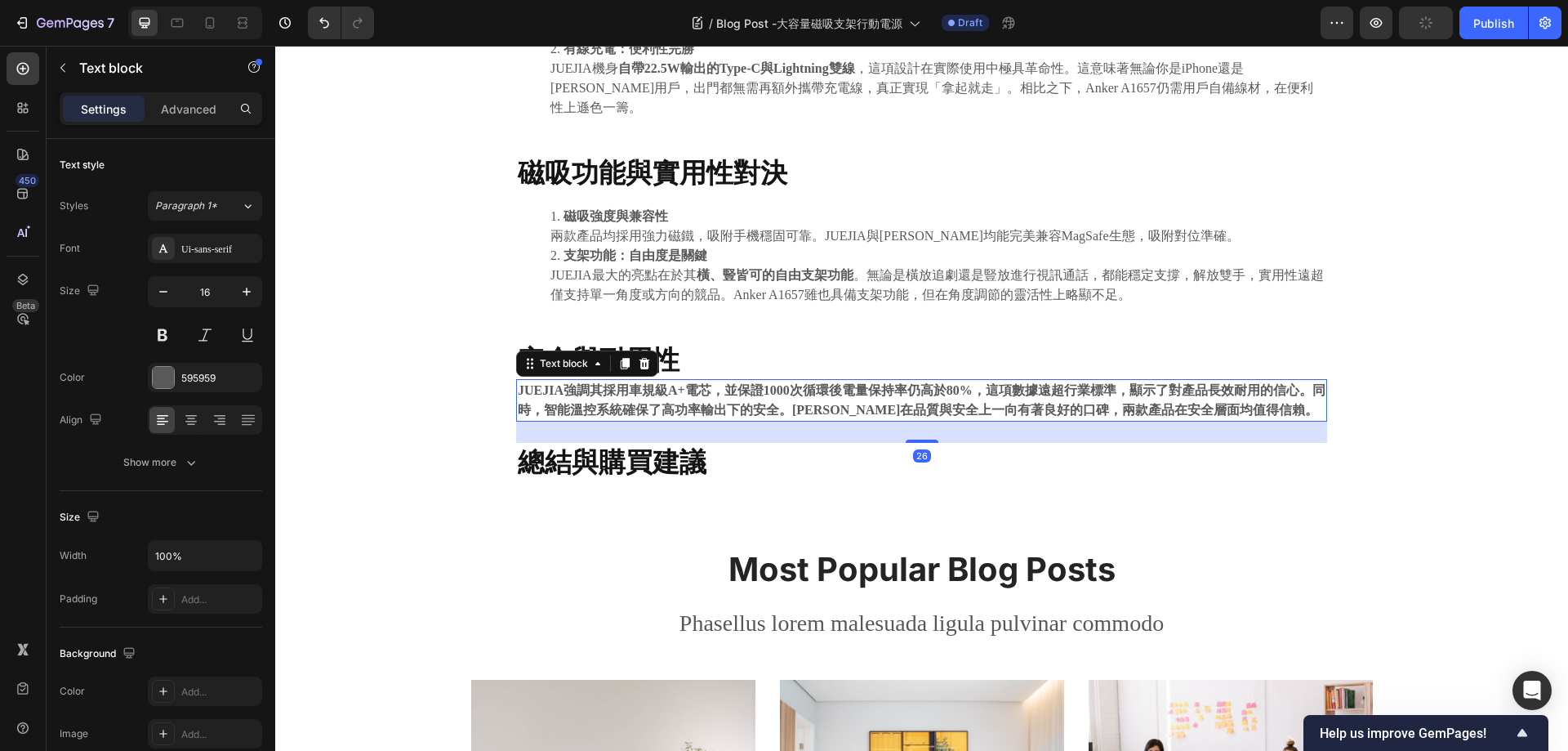
click at [763, 383] on strong "JUEJIA強調其採用車規級A+電芯，並保證1000次循環後電量保持率仍高於80%，這項數據遠超行業標準，顯示了對產品長效耐用的信心。同時，智能溫控系統確保了…" at bounding box center [921, 399] width 808 height 33
click at [621, 358] on icon at bounding box center [625, 364] width 9 height 11
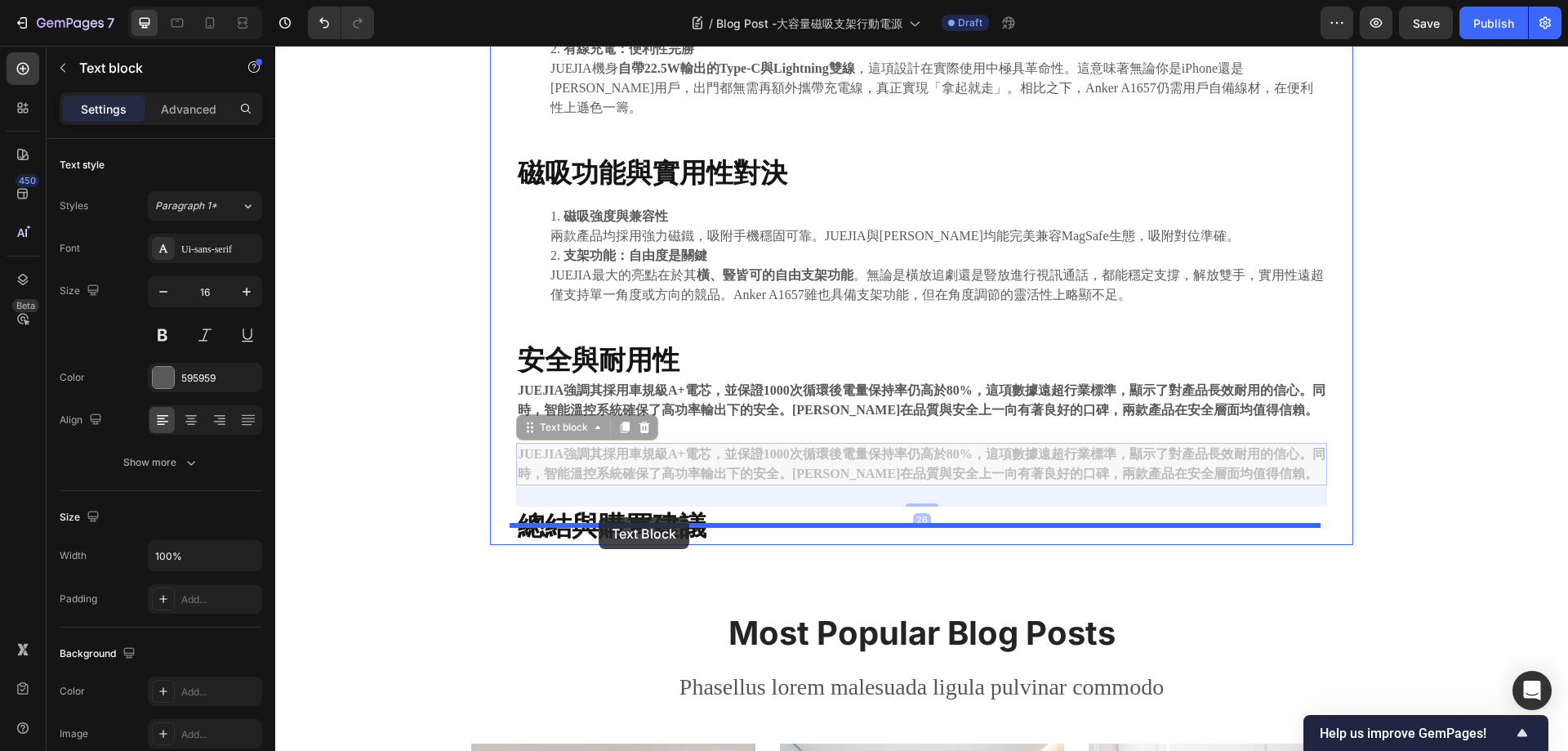
drag, startPoint x: 525, startPoint y: 409, endPoint x: 599, endPoint y: 518, distance: 131.7
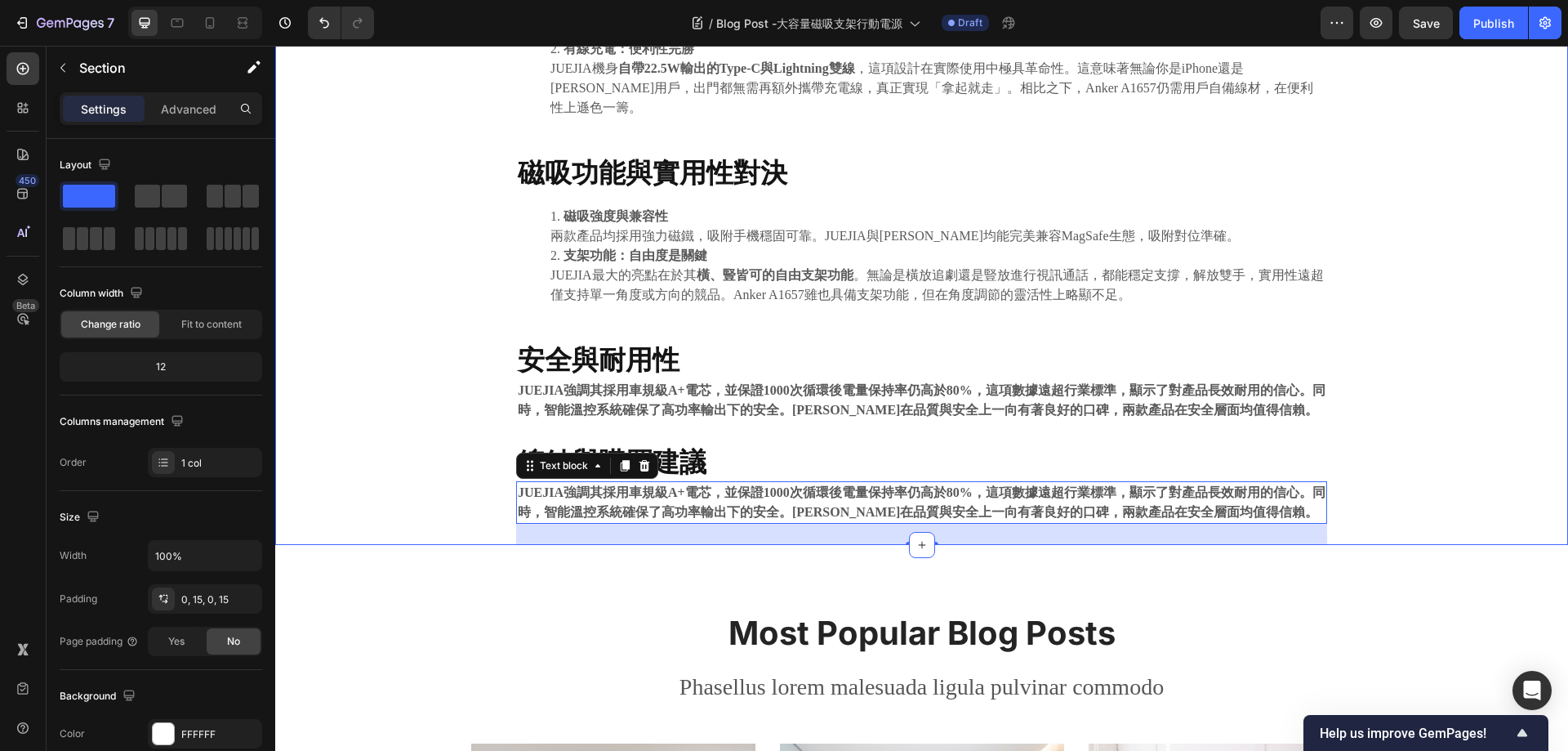
click at [925, 485] on strong "JUEJIA強調其採用車規級A+電芯，並保證1000次循環後電量保持率仍高於80%，這項數據遠超行業標準，顯示了對產品長效耐用的信心。同時，智能溫控系統確保了…" at bounding box center [921, 502] width 808 height 33
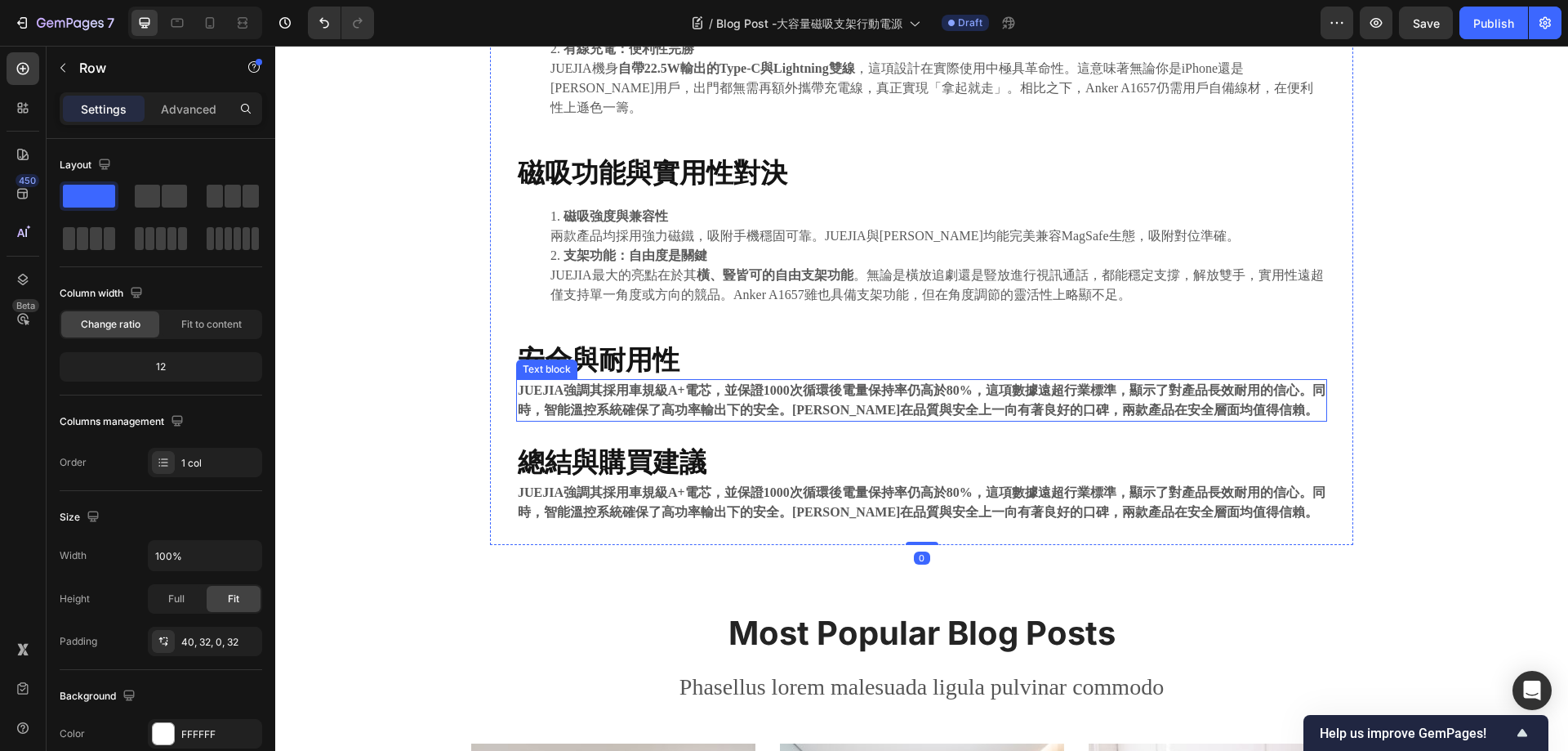
click at [682, 383] on strong "JUEJIA強調其採用車規級A+電芯，並保證1000次循環後電量保持率仍高於80%，這項數據遠超行業標準，顯示了對產品長效耐用的信心。同時，智能溫控系統確保了…" at bounding box center [921, 399] width 808 height 33
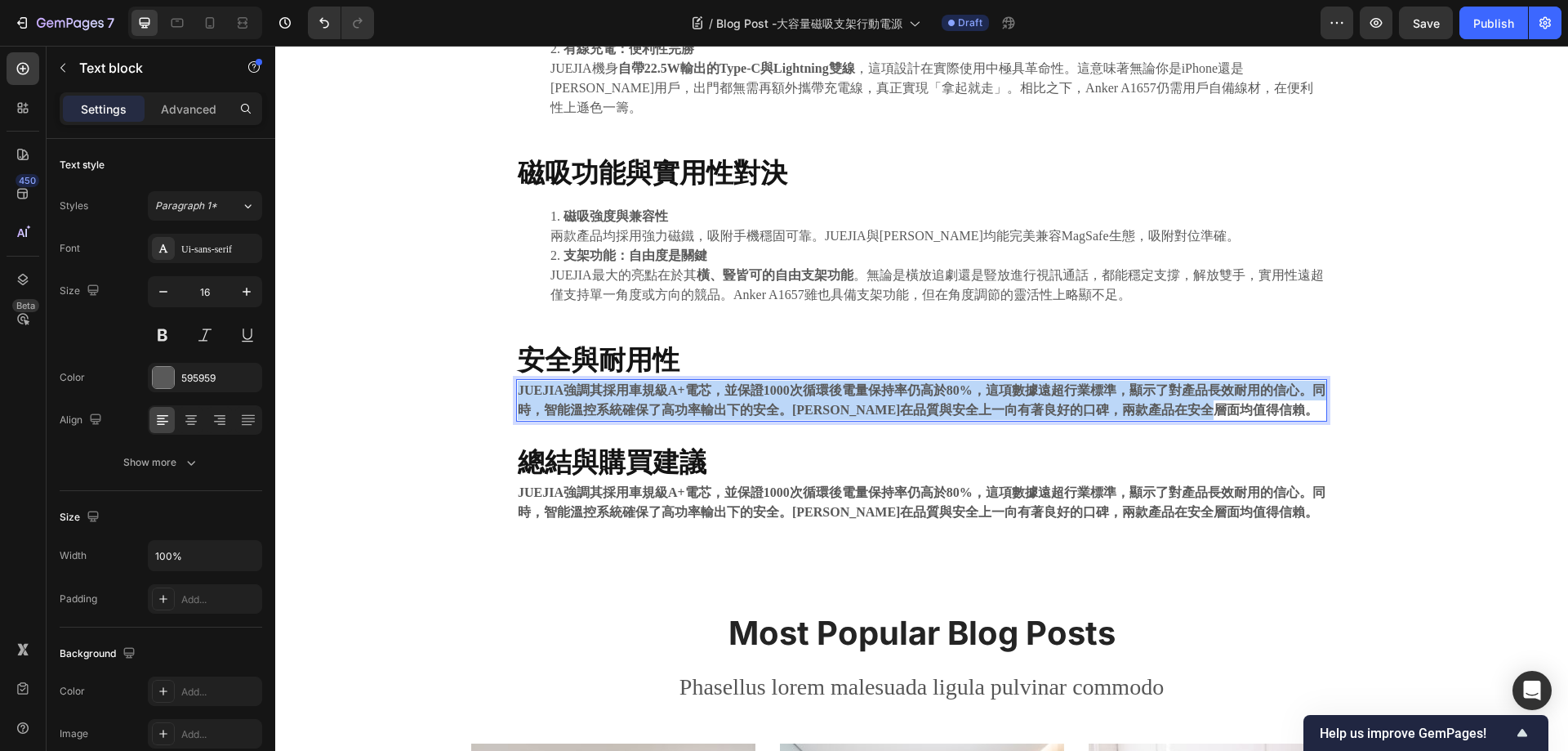
click at [682, 383] on strong "JUEJIA強調其採用車規級A+電芯，並保證1000次循環後電量保持率仍高於80%，這項數據遠超行業標準，顯示了對產品長效耐用的信心。同時，智能溫控系統確保了…" at bounding box center [921, 399] width 808 height 33
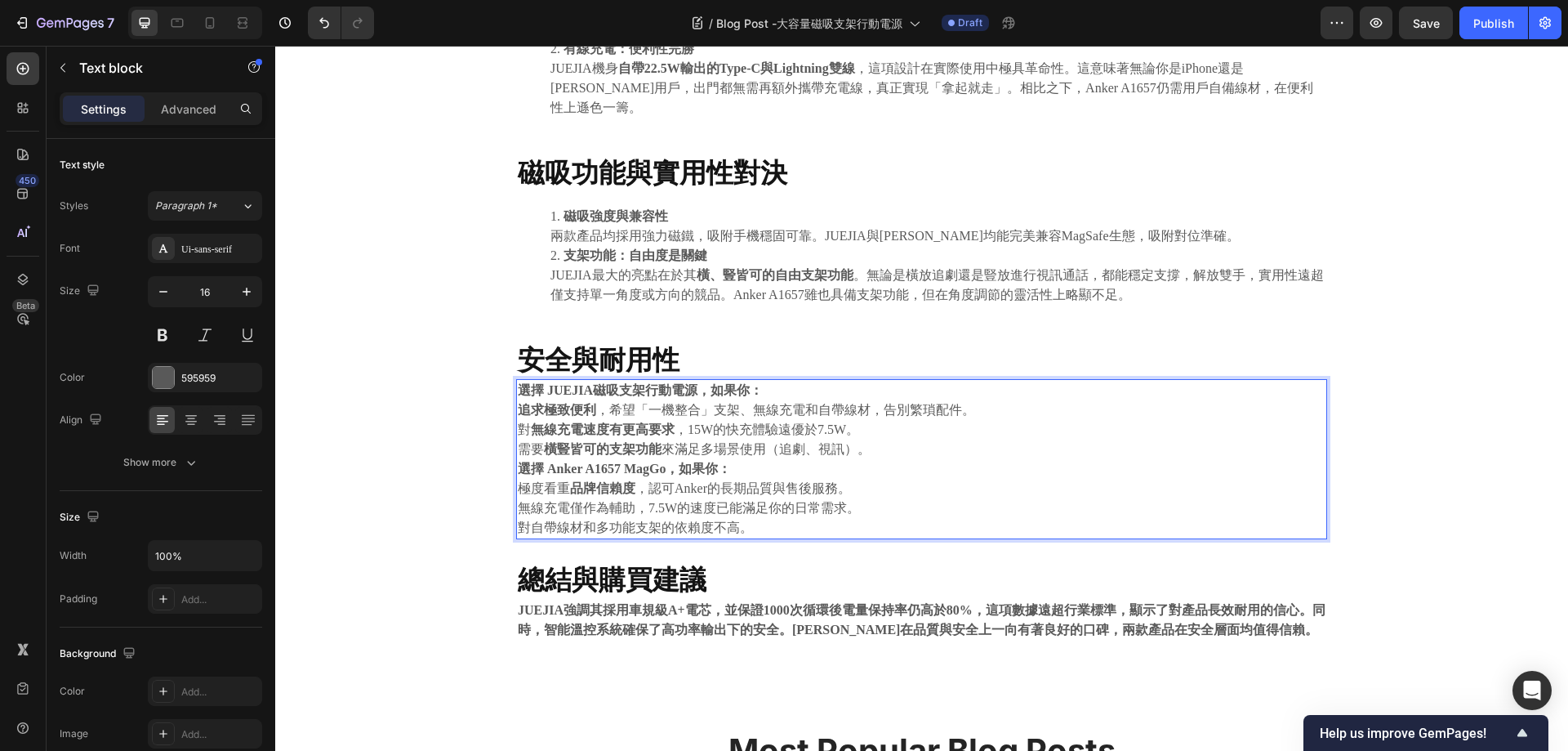
click at [519, 383] on strong "選擇 JUEJIA磁吸支架行動電源，如果你：" at bounding box center [640, 389] width 245 height 14
click at [517, 383] on strong "選擇 JUEJIA磁吸支架行動電源，如果你：" at bounding box center [640, 389] width 245 height 14
click at [683, 383] on strong "選擇 JUEJIA磁吸支架行動電源，如果你：" at bounding box center [640, 389] width 245 height 14
drag, startPoint x: 772, startPoint y: 369, endPoint x: 491, endPoint y: 372, distance: 281.0
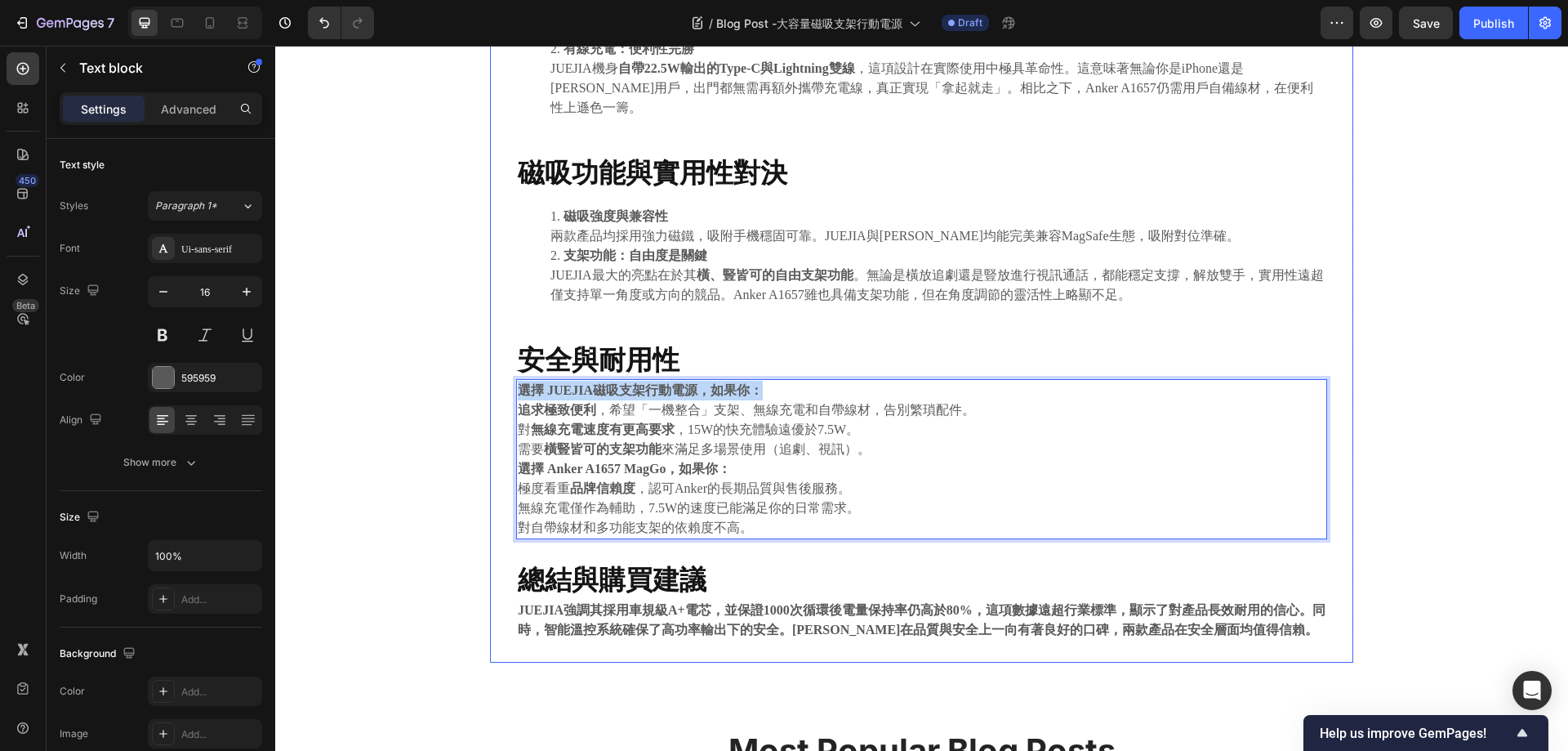
click at [491, 372] on div "⁠⁠⁠⁠⁠⁠⁠ 終極便利之選 JUEJIA磁吸支架行動電源 vs. Anker A1657 MagGo 全面對決 Heading 2025.08.18 Tex…" at bounding box center [921, 13] width 863 height 1298
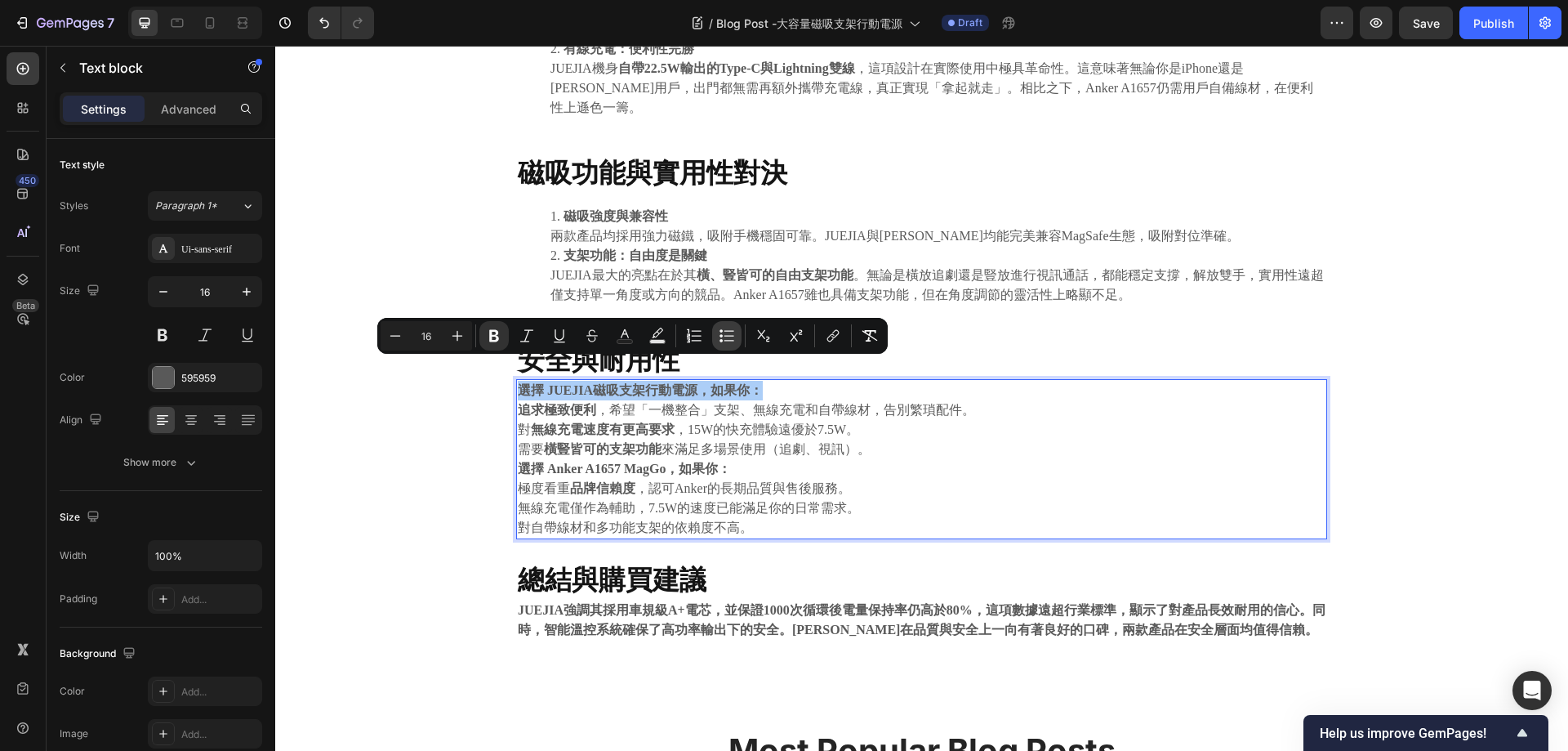
click at [731, 340] on icon "Editor contextual toolbar" at bounding box center [727, 336] width 17 height 17
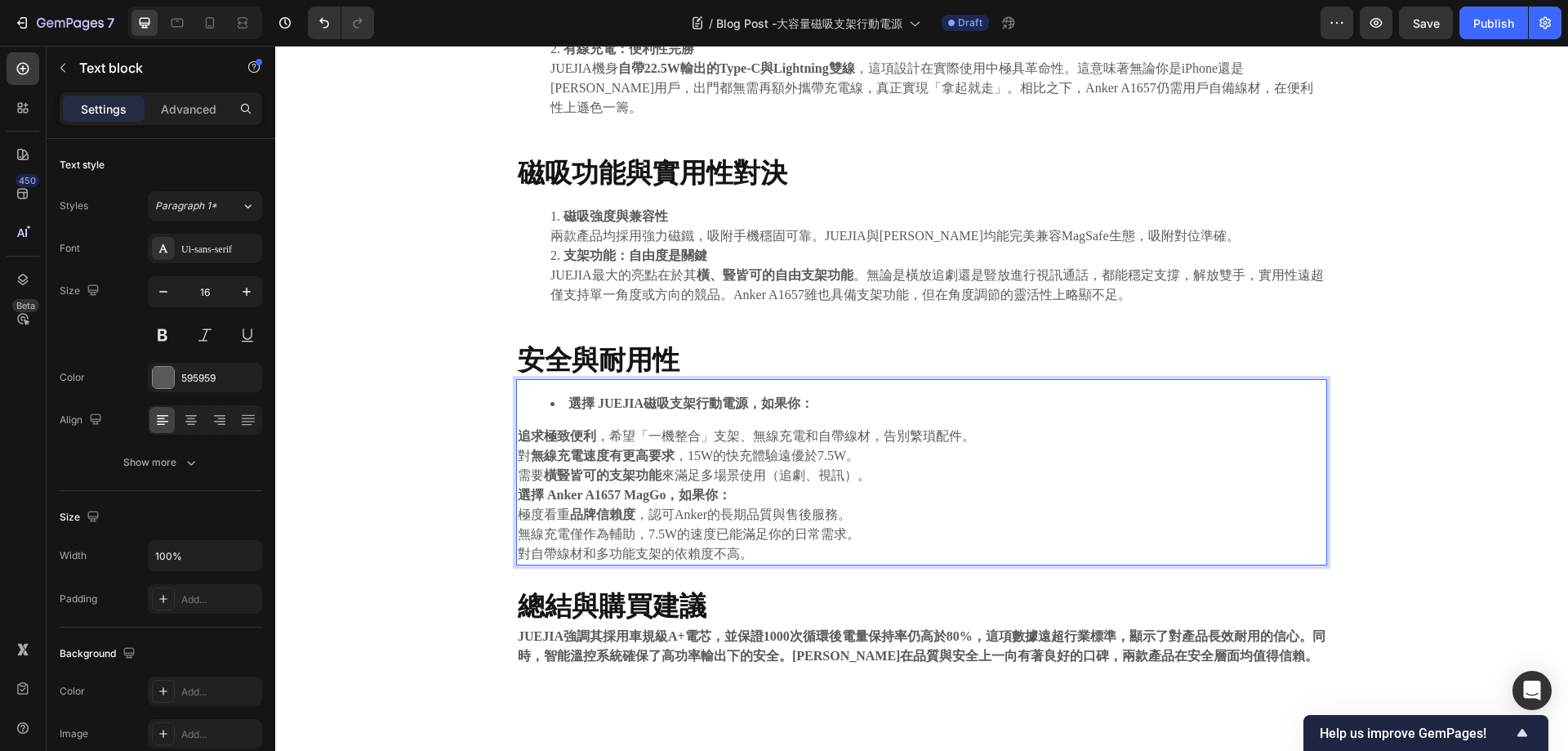
click at [809, 466] on p "需要 橫豎皆可的支架功能 來滿足多場景使用（追劇、視訊）。" at bounding box center [921, 475] width 808 height 19
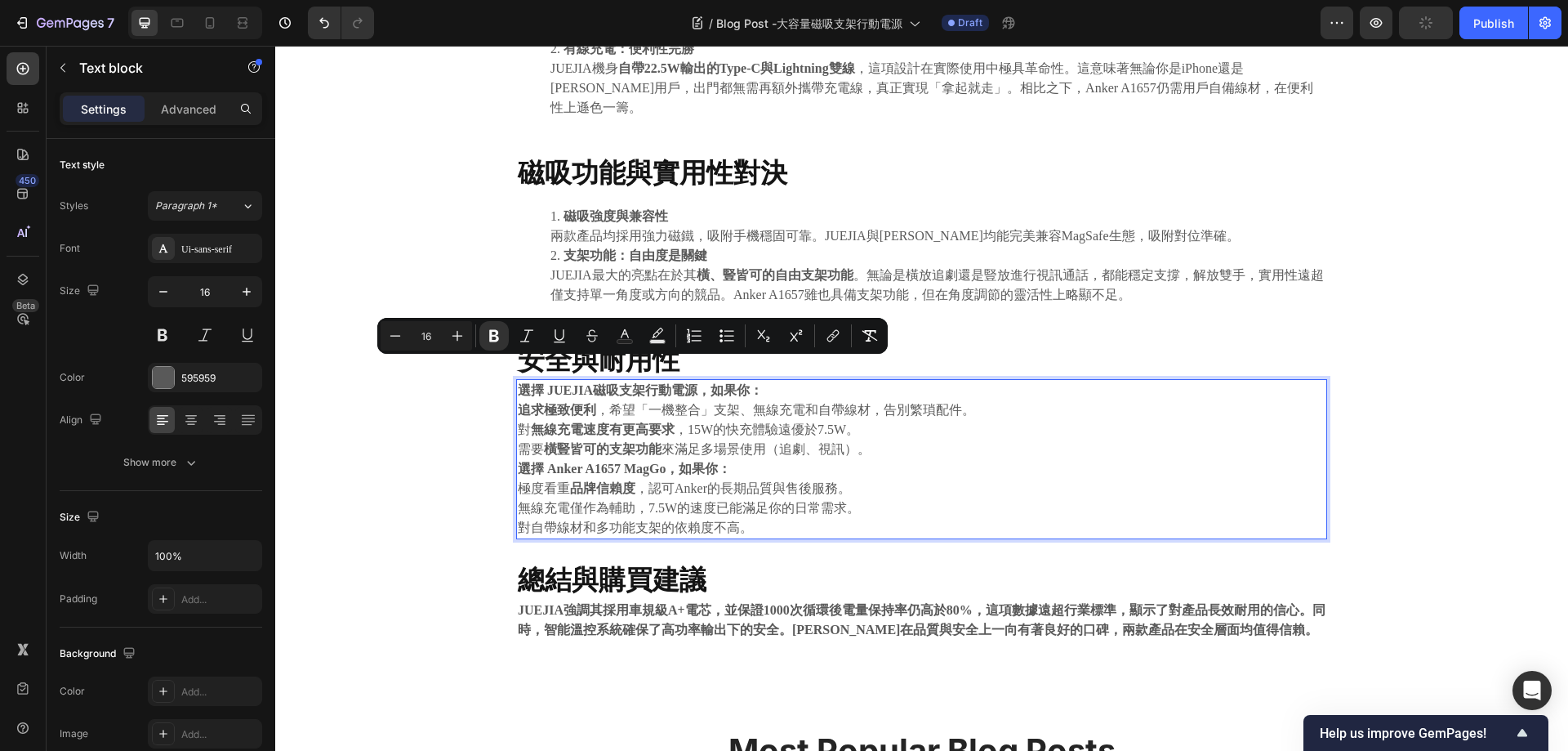
click at [765, 439] on p "需要 橫豎皆可的支架功能 來滿足多場景使用（追劇、視訊）。" at bounding box center [921, 448] width 808 height 19
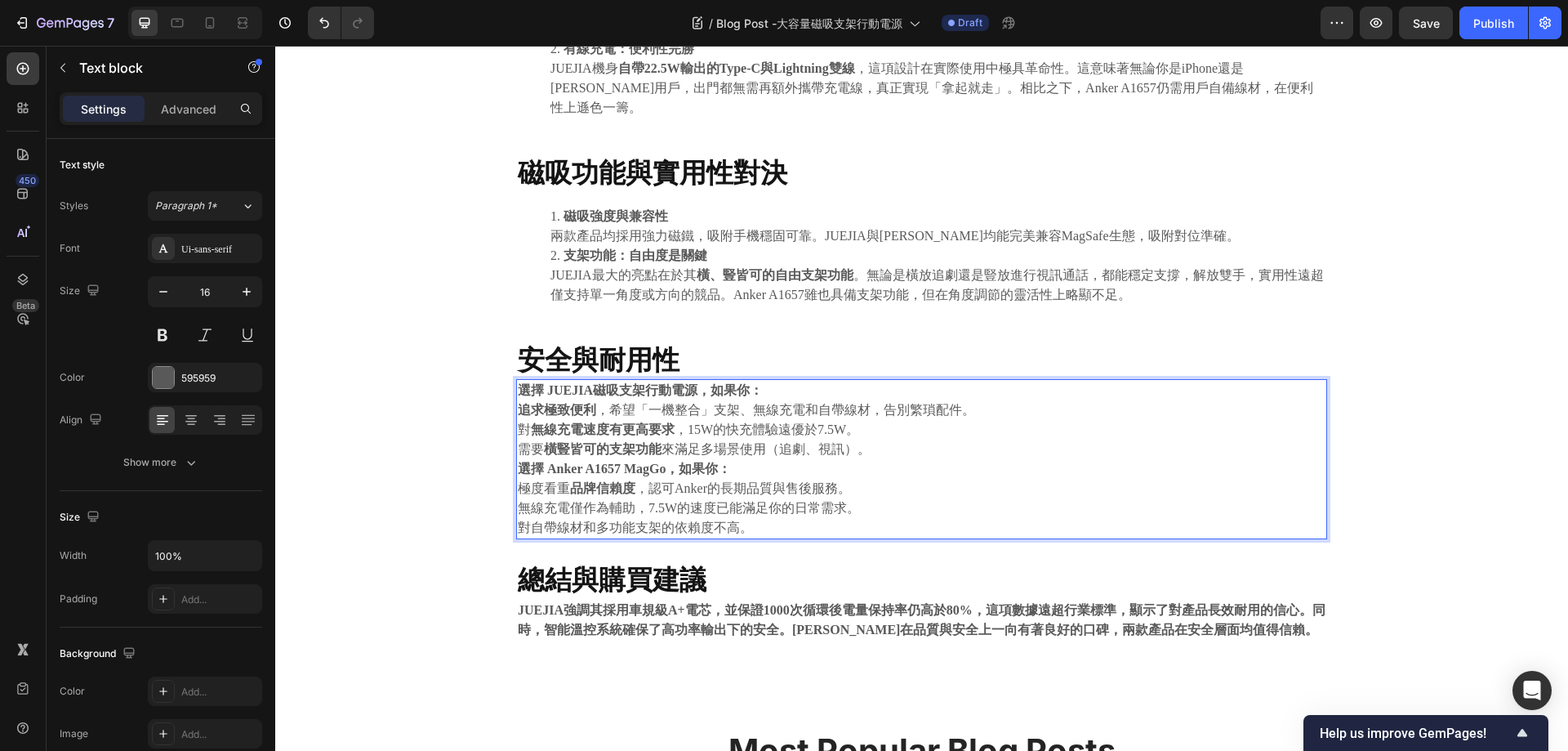
click at [786, 400] on p "追求極致便利 ，希望「一機整合」支架、無線充電和自帶線材，告別繁瑣配件。" at bounding box center [921, 410] width 808 height 19
click at [868, 439] on p "需要 橫豎皆可的支架功能 來滿足多場景使用（追劇、視訊）。" at bounding box center [921, 448] width 808 height 19
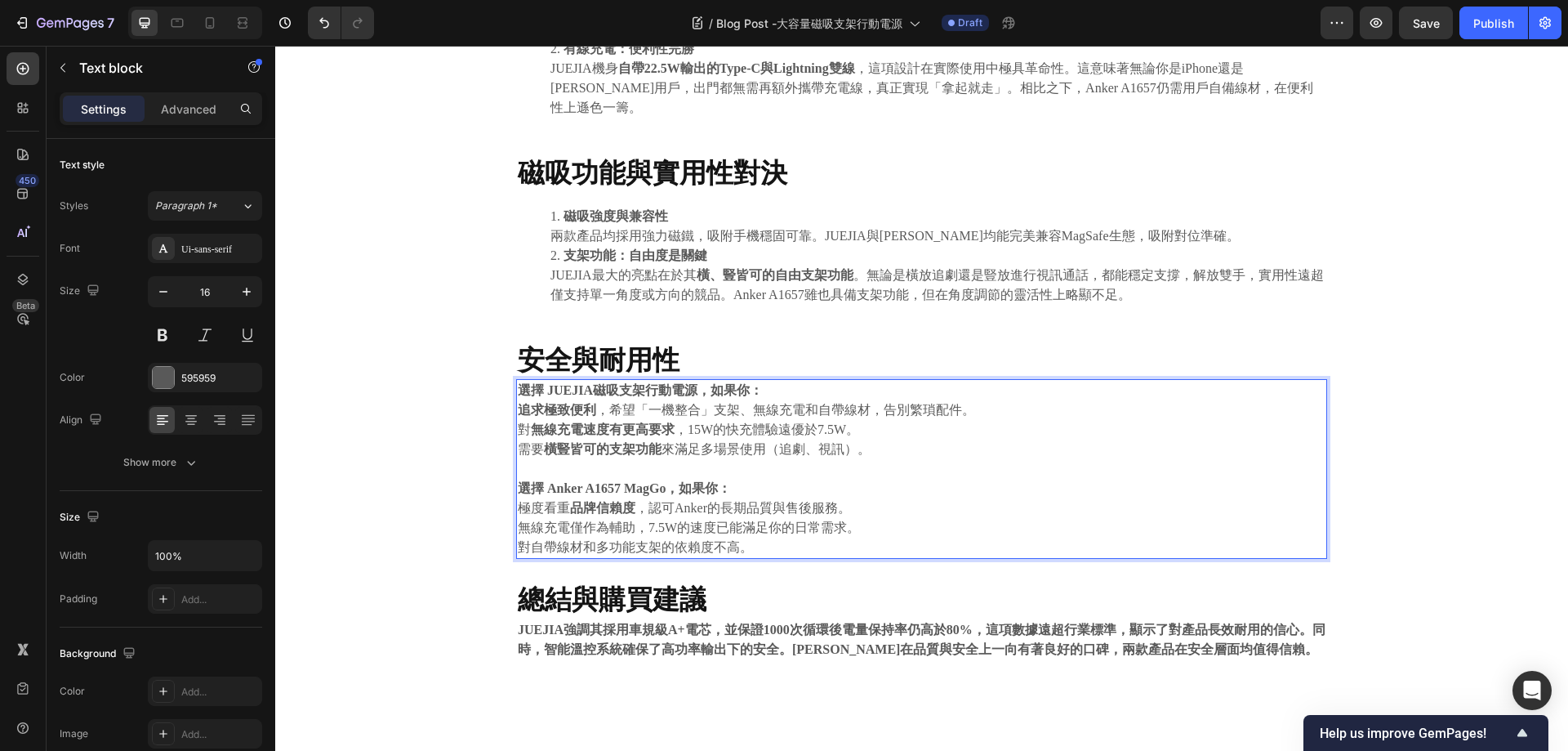
click at [885, 518] on p "無線充電僅作為輔助，7.5W的速度已能滿足你的日常需求。" at bounding box center [921, 527] width 808 height 19
click at [825, 538] on p "對自帶線材和多功能支架的依賴度不高。" at bounding box center [921, 547] width 808 height 19
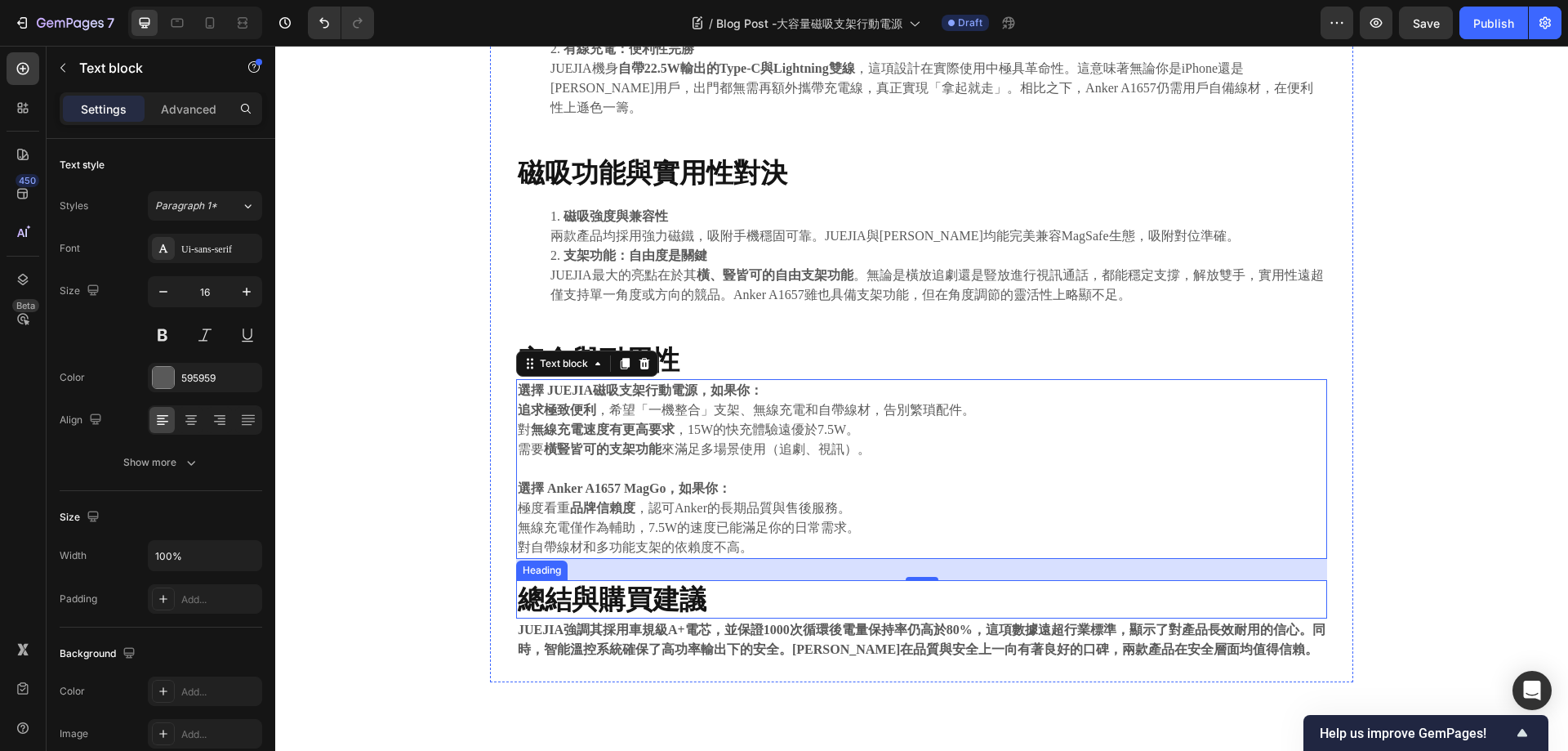
click at [615, 594] on strong "總結與購買建議" at bounding box center [612, 598] width 189 height 32
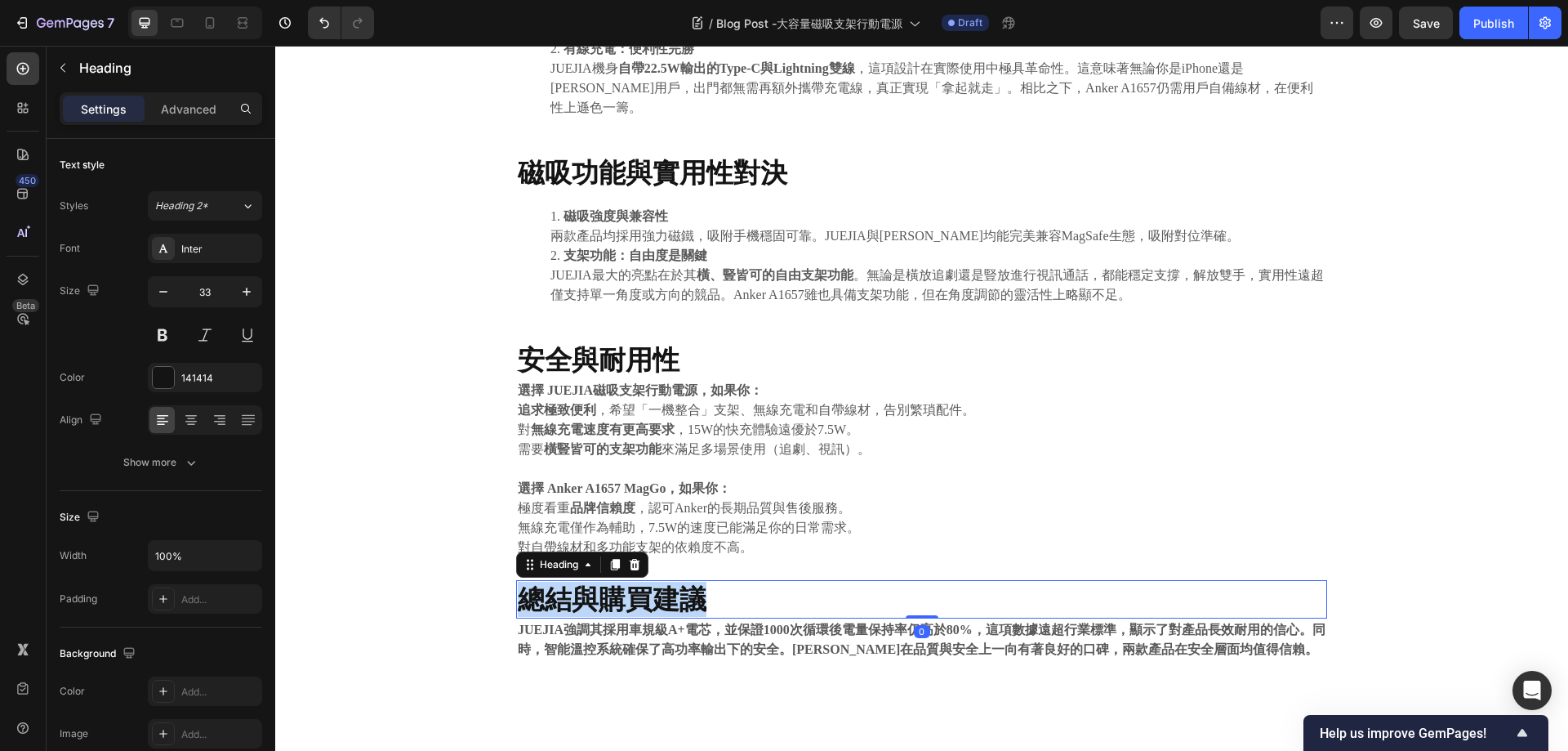
click at [615, 594] on strong "總結與購買建議" at bounding box center [612, 598] width 189 height 32
click at [548, 623] on strong "JUEJIA強調其採用車規級A+電芯，並保證1000次循環後電量保持率仍高於80%，這項數據遠超行業標準，顯示了對產品長效耐用的信心。同時，智能溫控系統確保了…" at bounding box center [921, 639] width 808 height 33
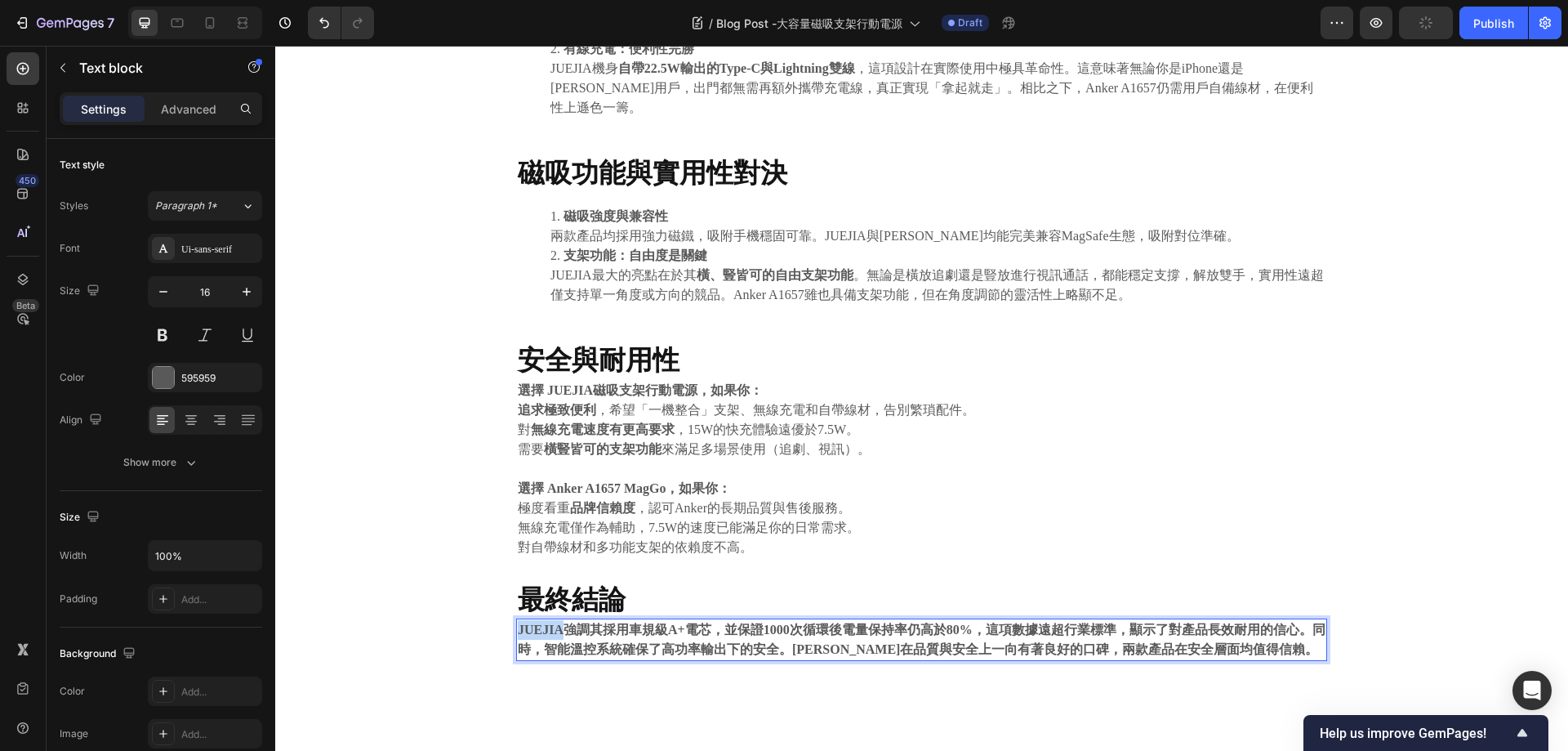
click at [548, 623] on strong "JUEJIA強調其採用車規級A+電芯，並保證1000次循環後電量保持率仍高於80%，這項數據遠超行業標準，顯示了對產品長效耐用的信心。同時，智能溫控系統確保了…" at bounding box center [921, 639] width 808 height 33
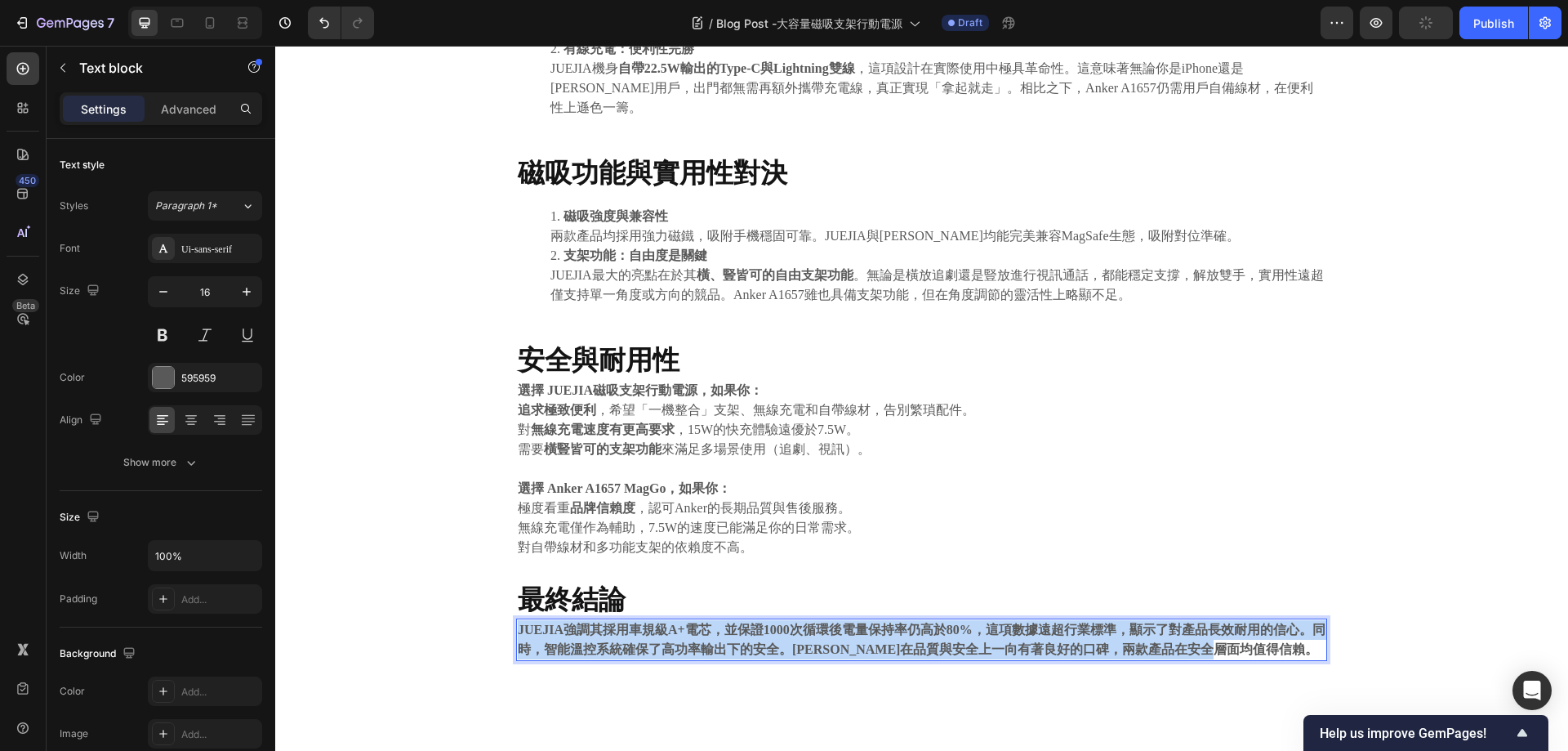
click at [548, 623] on strong "JUEJIA強調其採用車規級A+電芯，並保證1000次循環後電量保持率仍高於80%，這項數據遠超行業標準，顯示了對產品長效耐用的信心。同時，智能溫控系統確保了…" at bounding box center [921, 639] width 808 height 33
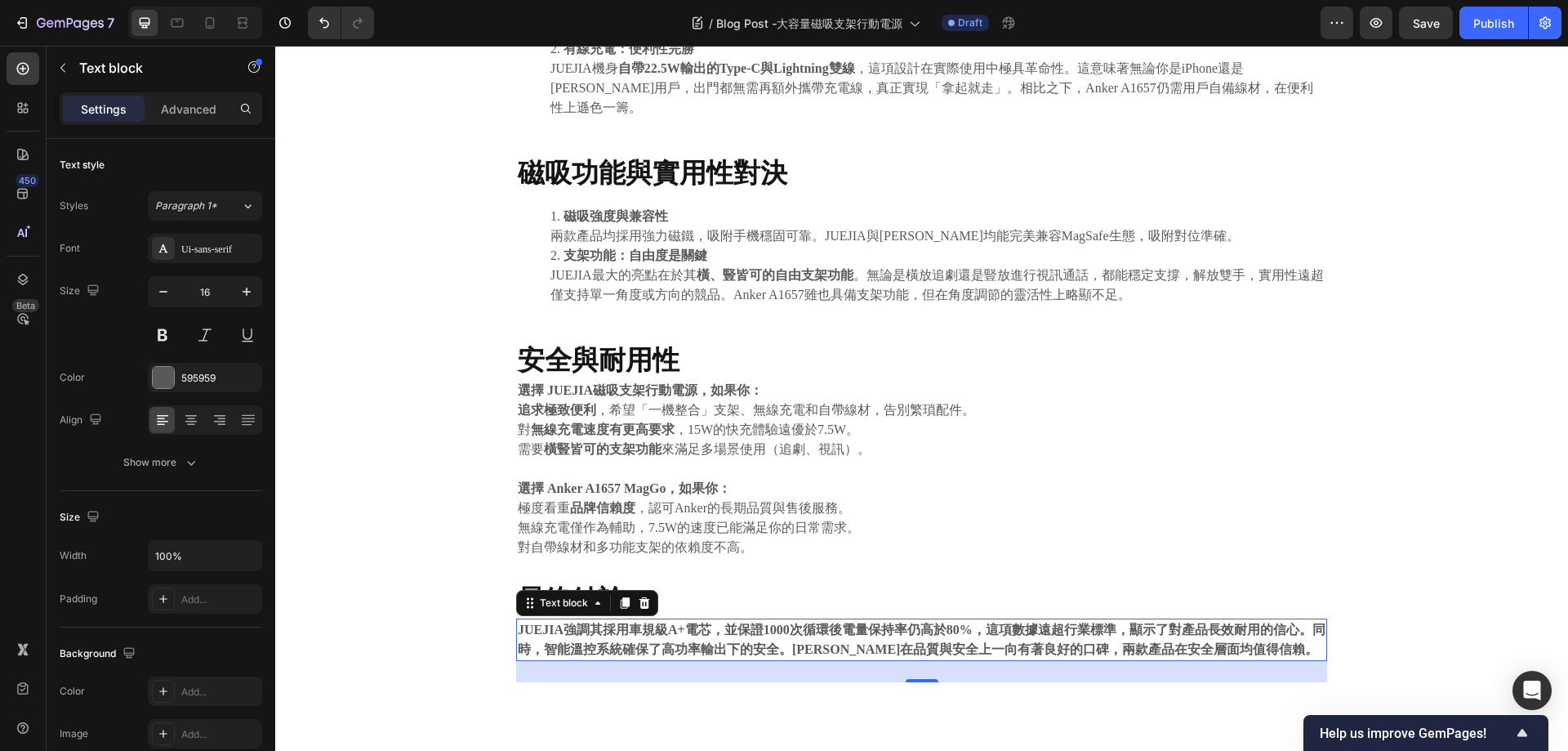
click at [925, 624] on strong "JUEJIA強調其採用車規級A+電芯，並保證1000次循環後電量保持率仍高於80%，這項數據遠超行業標準，顯示了對產品長效耐用的信心。同時，智能溫控系統確保了…" at bounding box center [921, 639] width 808 height 33
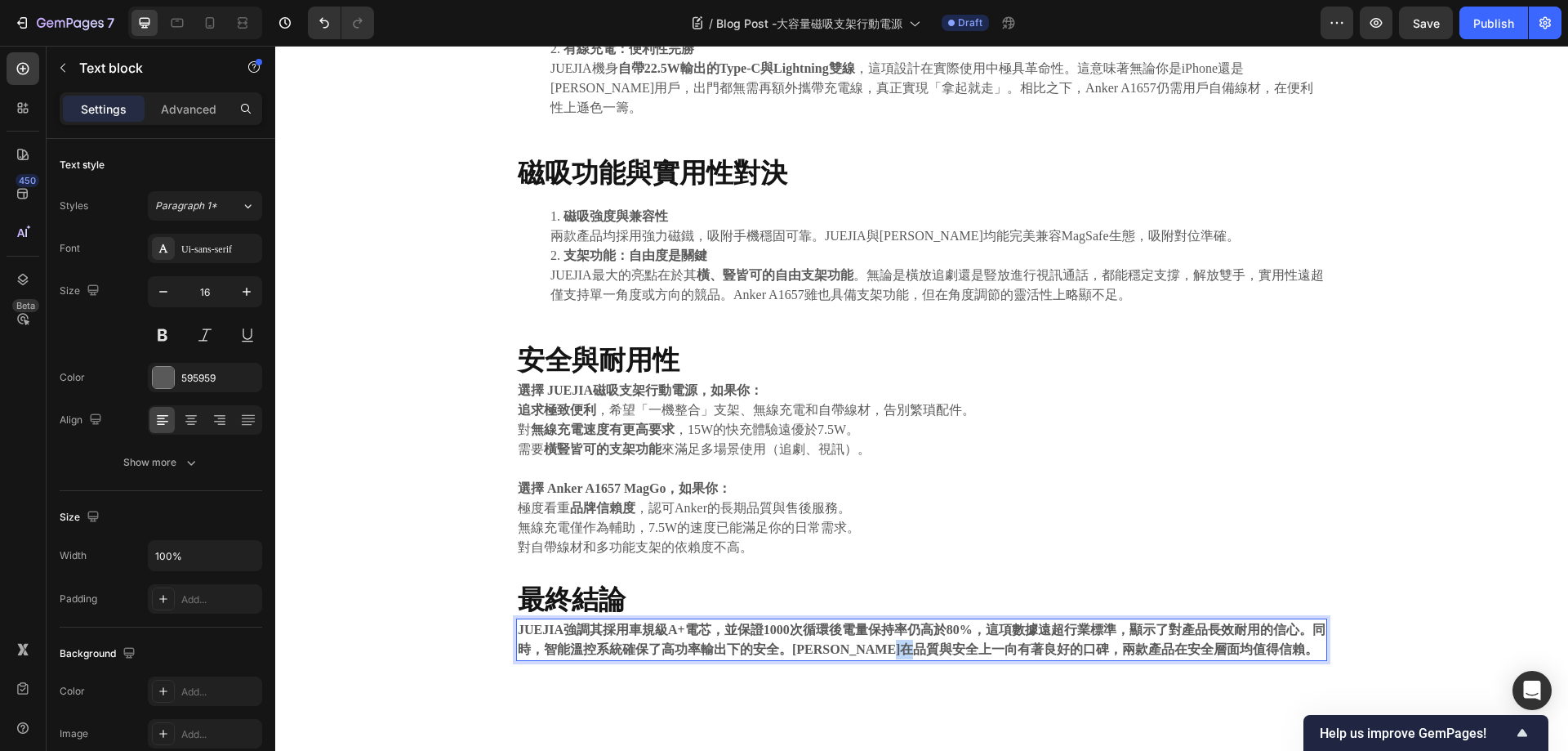
click at [925, 624] on strong "JUEJIA強調其採用車規級A+電芯，並保證1000次循環後電量保持率仍高於80%，這項數據遠超行業標準，顯示了對產品長效耐用的信心。同時，智能溫控系統確保了…" at bounding box center [921, 639] width 808 height 33
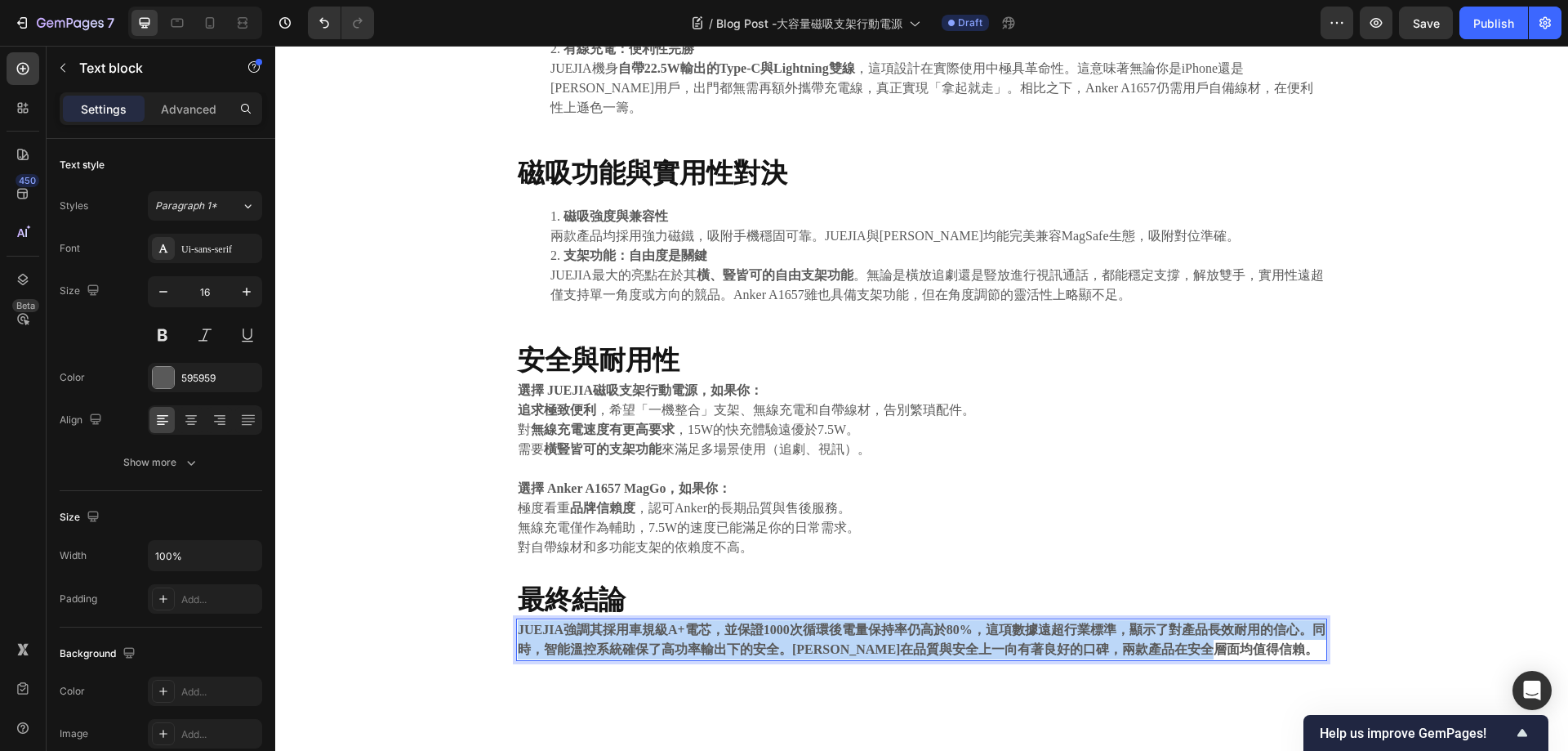
click at [925, 624] on strong "JUEJIA強調其採用車規級A+電芯，並保證1000次循環後電量保持率仍高於80%，這項數據遠超行業標準，顯示了對產品長效耐用的信心。同時，智能溫控系統確保了…" at bounding box center [921, 639] width 808 height 33
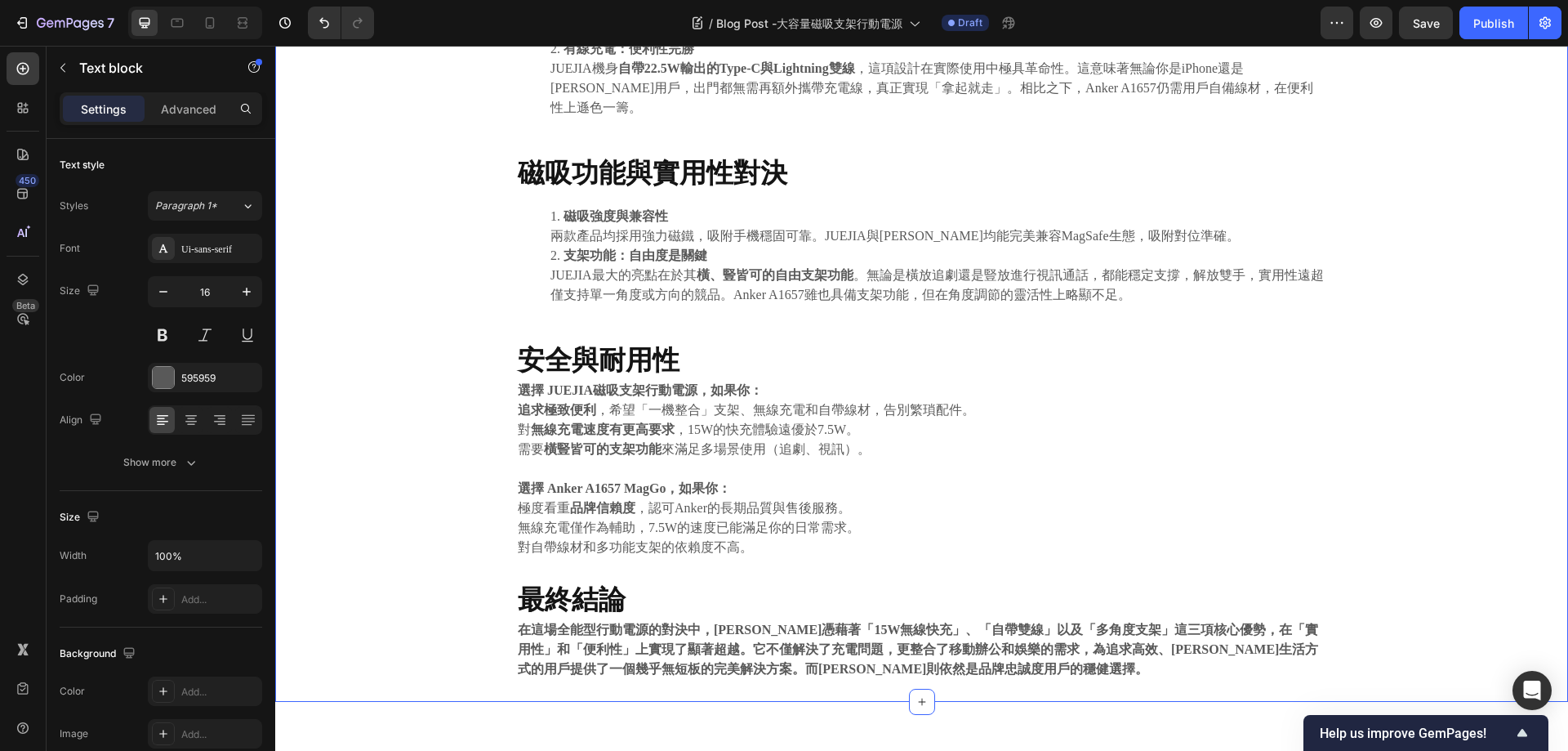
click at [1497, 475] on div "⁠⁠⁠⁠⁠⁠⁠ 終極便利之選 JUEJIA磁吸支架行動電源 vs. Anker A1657 MagGo 全面對決 Heading 2025.08.18 Tex…" at bounding box center [921, 55] width 1268 height 1293
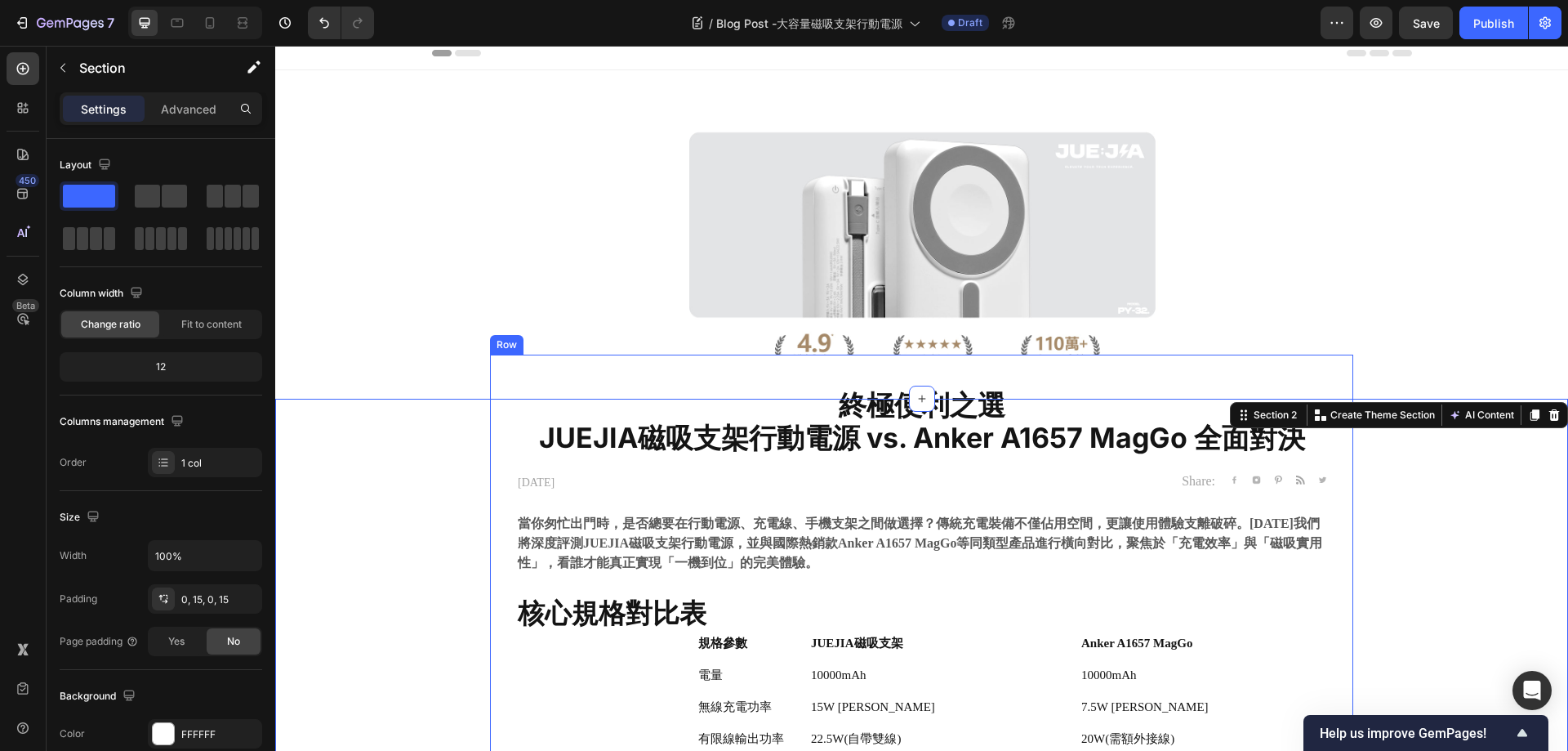
scroll to position [0, 0]
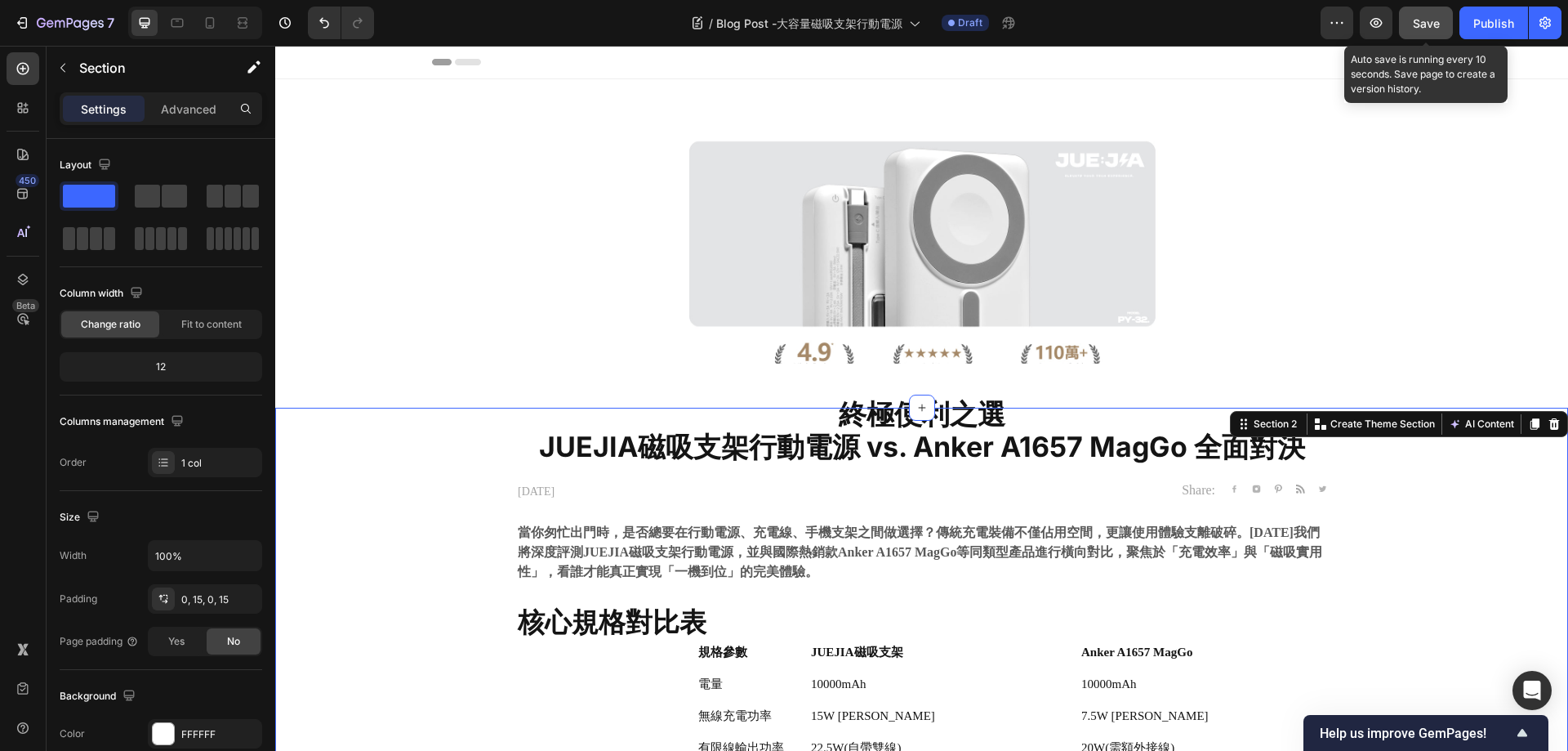
click at [1418, 23] on span "Save" at bounding box center [1426, 23] width 27 height 14
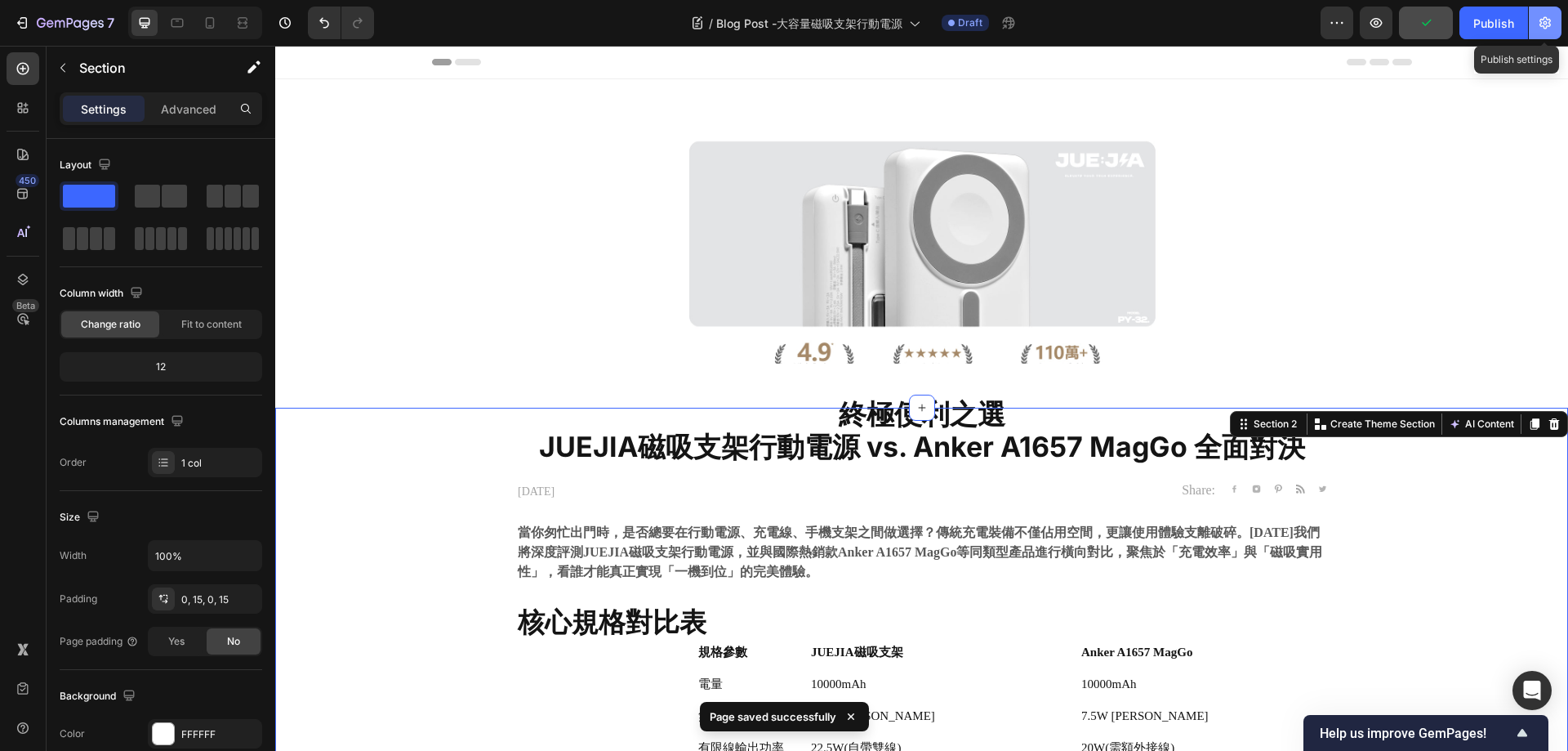
click at [1547, 30] on icon "button" at bounding box center [1546, 23] width 17 height 17
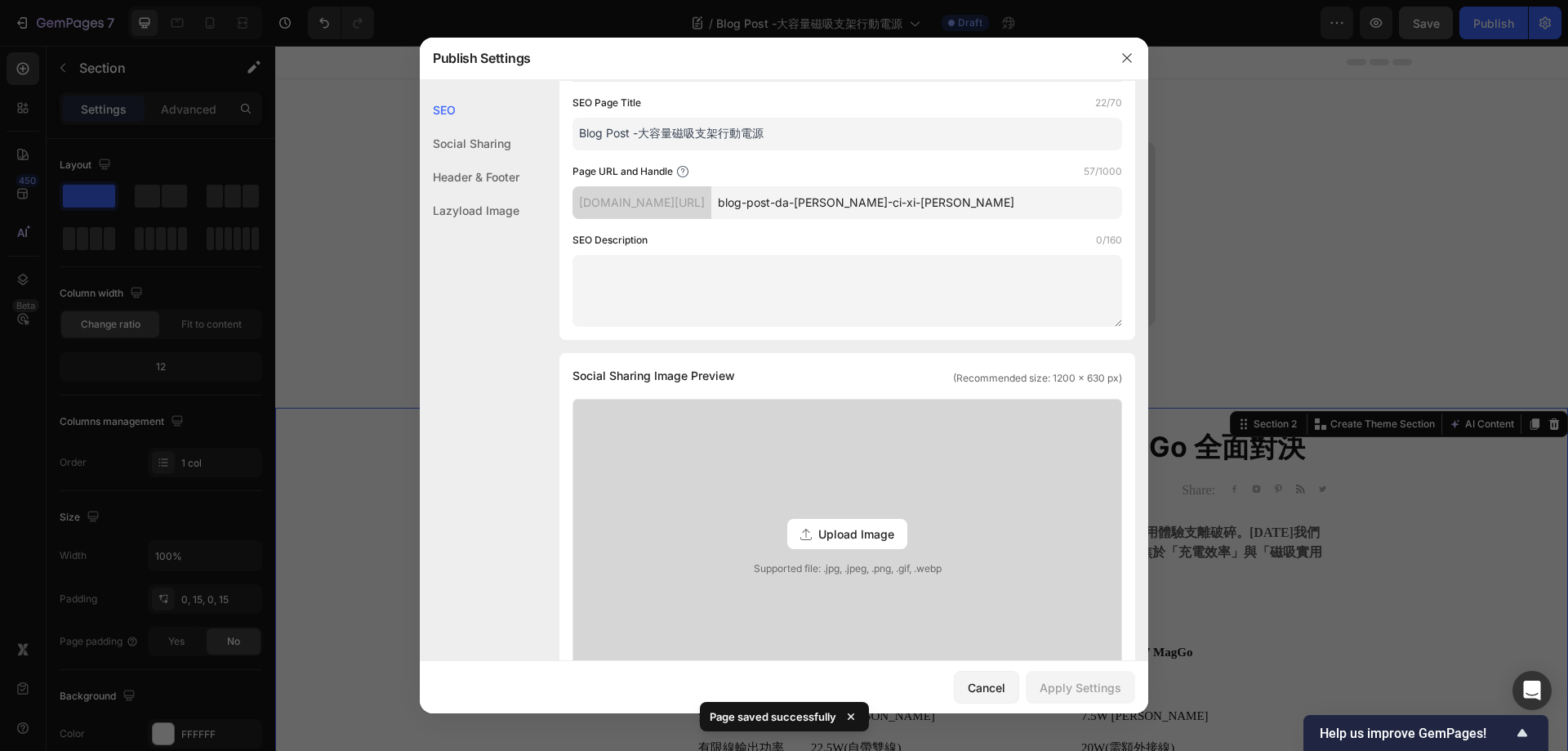
scroll to position [82, 0]
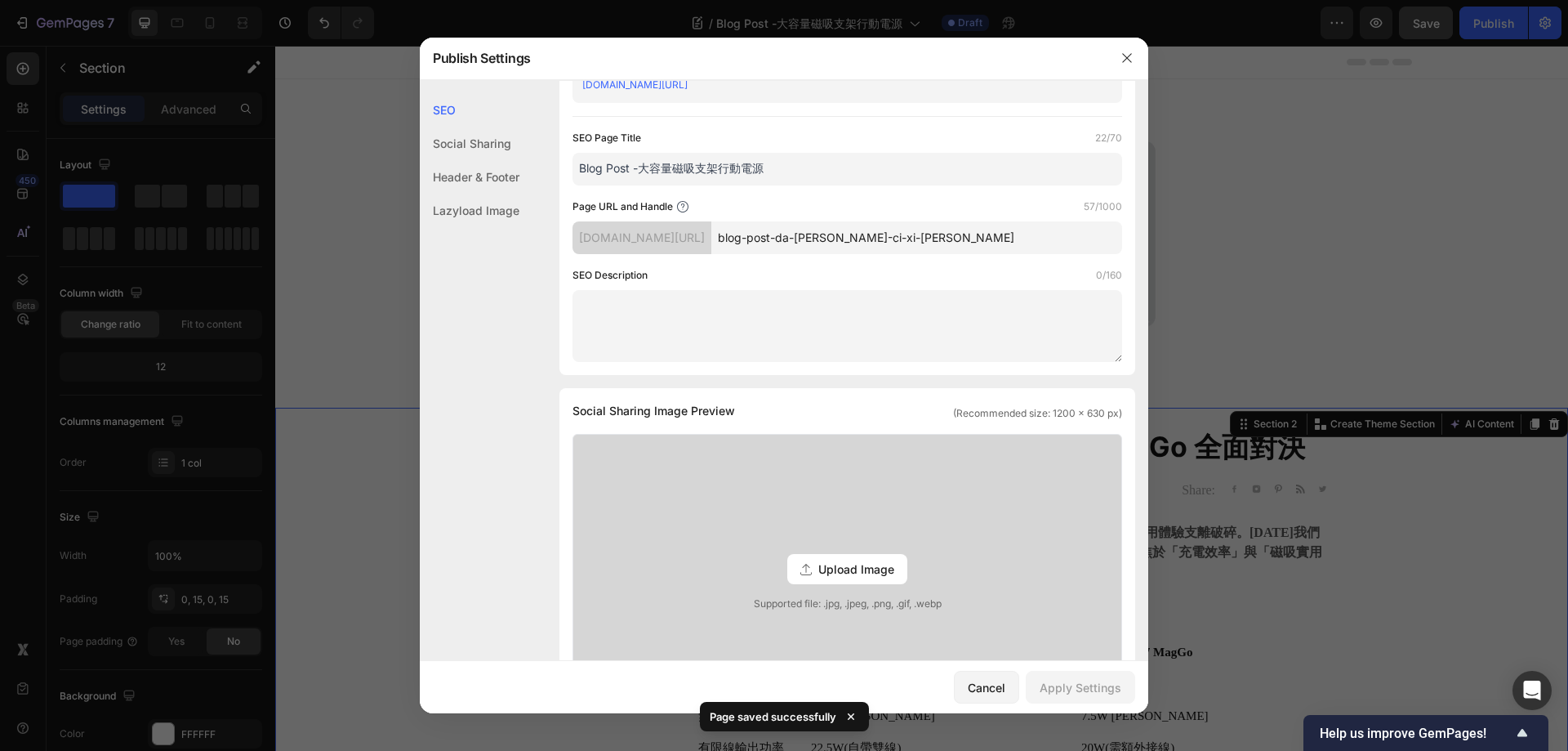
click at [723, 328] on textarea at bounding box center [848, 326] width 550 height 72
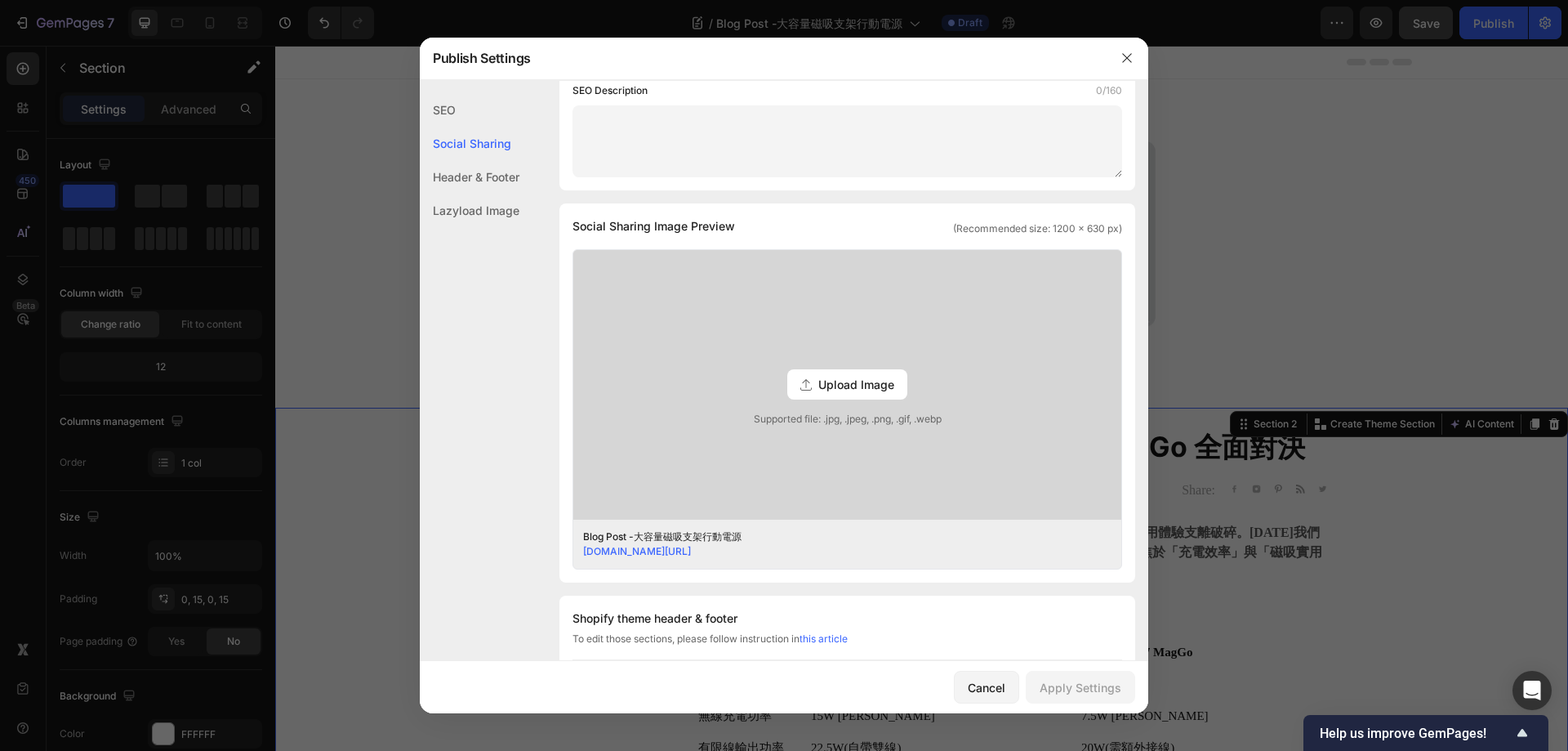
scroll to position [0, 0]
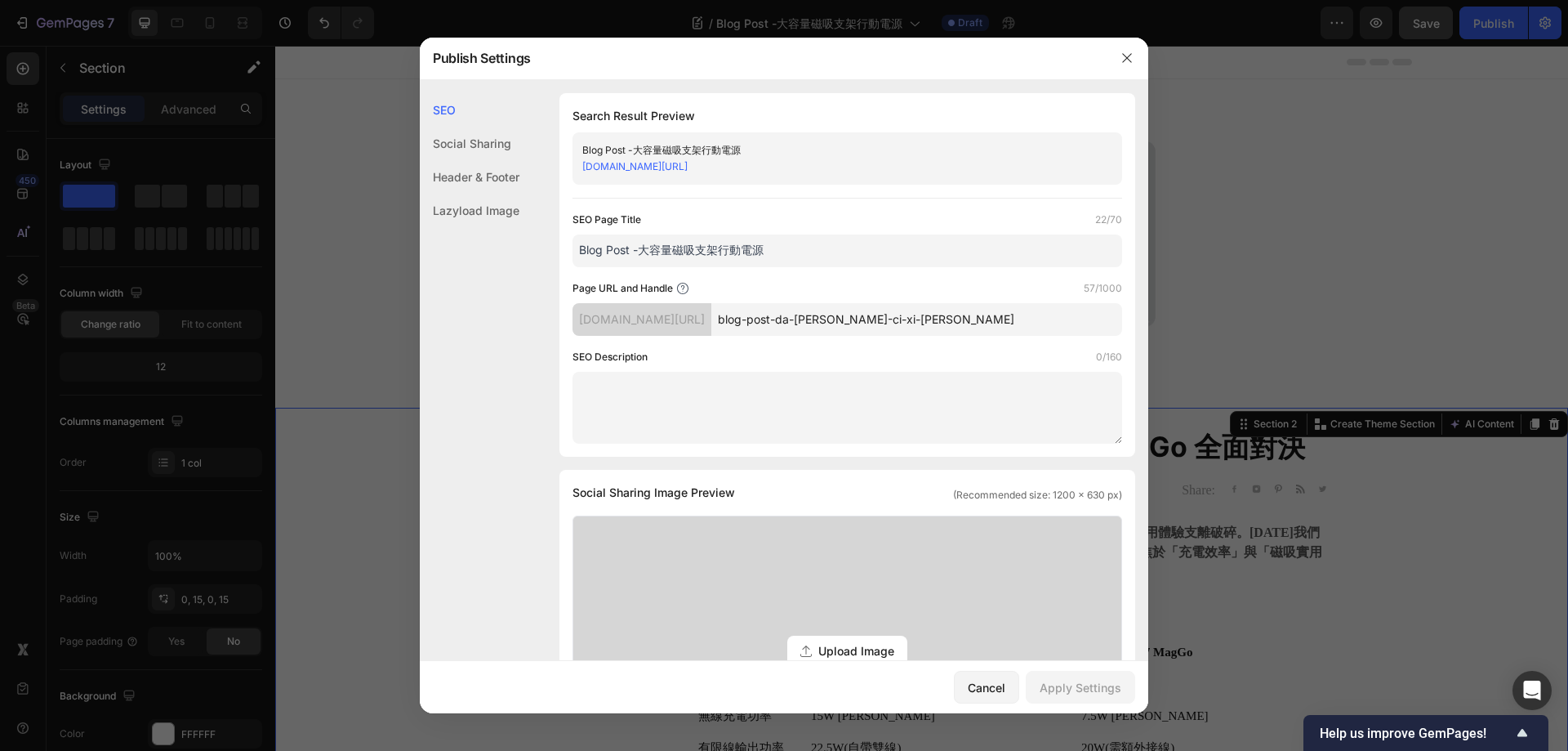
click at [837, 89] on div "SEO Social Sharing Header & Footer Lazyload Image SEO Search Result Preview Blo…" at bounding box center [784, 371] width 729 height 581
click at [859, 102] on div "Search Result Preview Blog Post -大容量磁吸支架行動電源 gknsru-s1.myshopify.com/blogs/news…" at bounding box center [848, 275] width 576 height 364
click at [496, 139] on div "Social Sharing" at bounding box center [469, 143] width 100 height 33
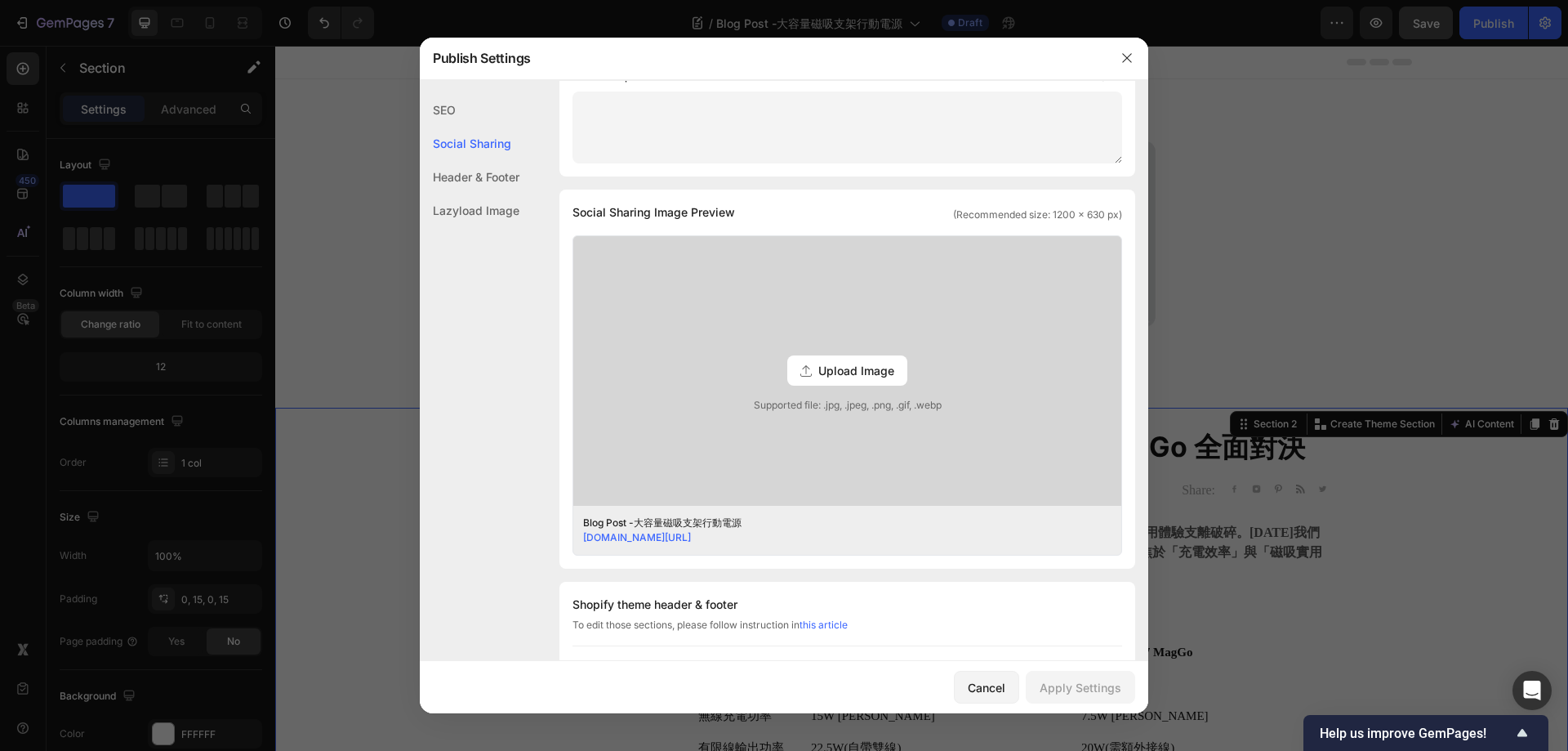
scroll to position [374, 0]
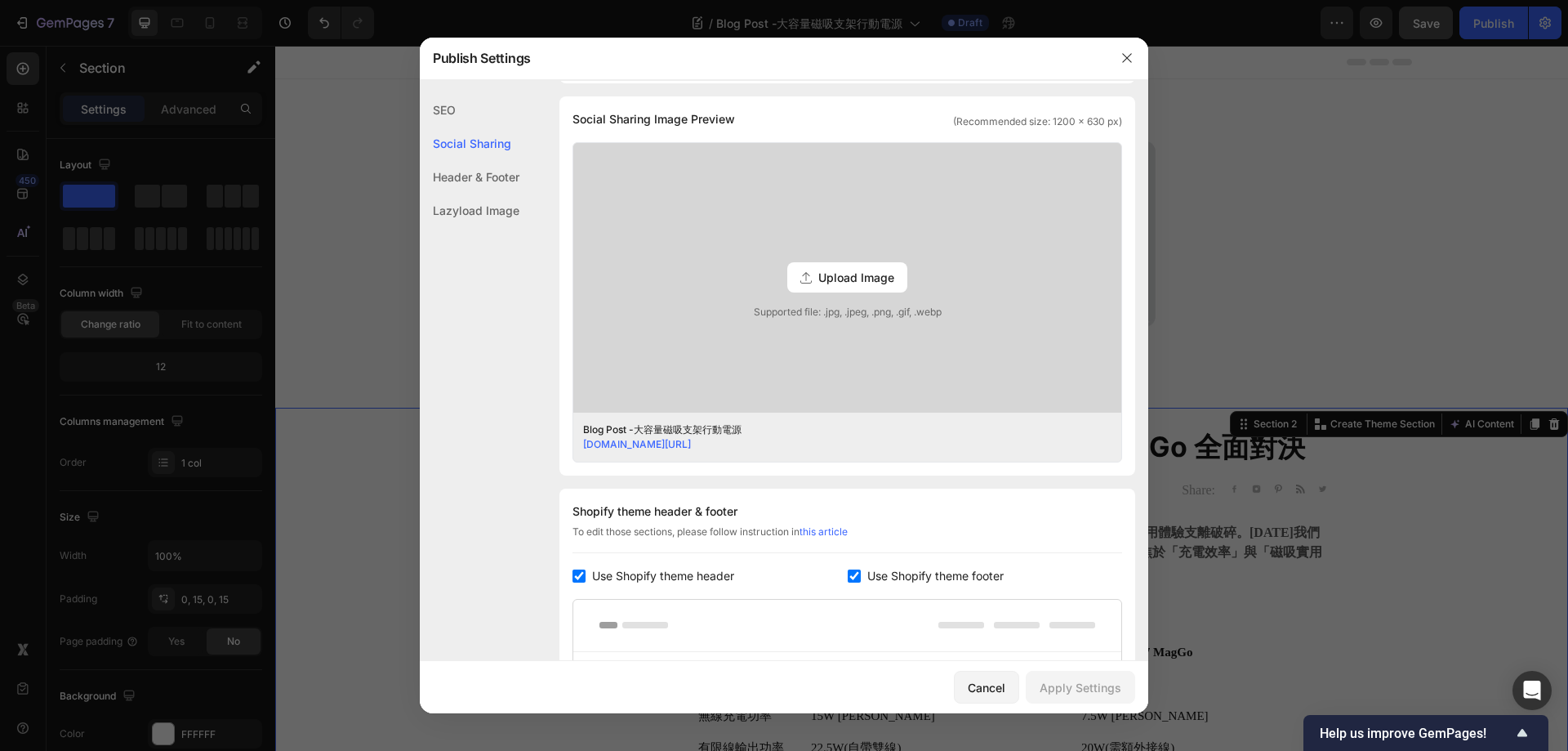
click at [441, 120] on div "SEO" at bounding box center [469, 110] width 100 height 33
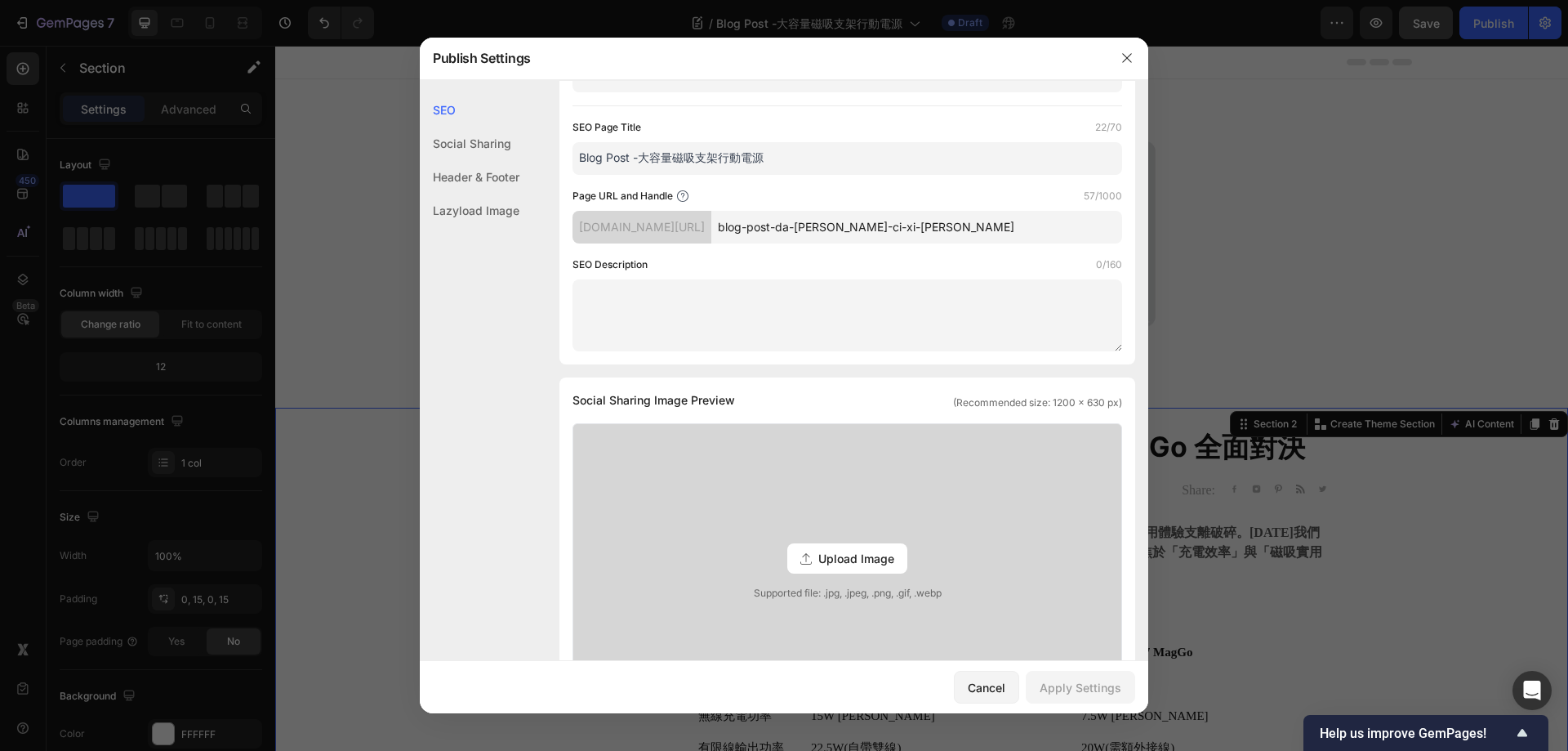
scroll to position [0, 0]
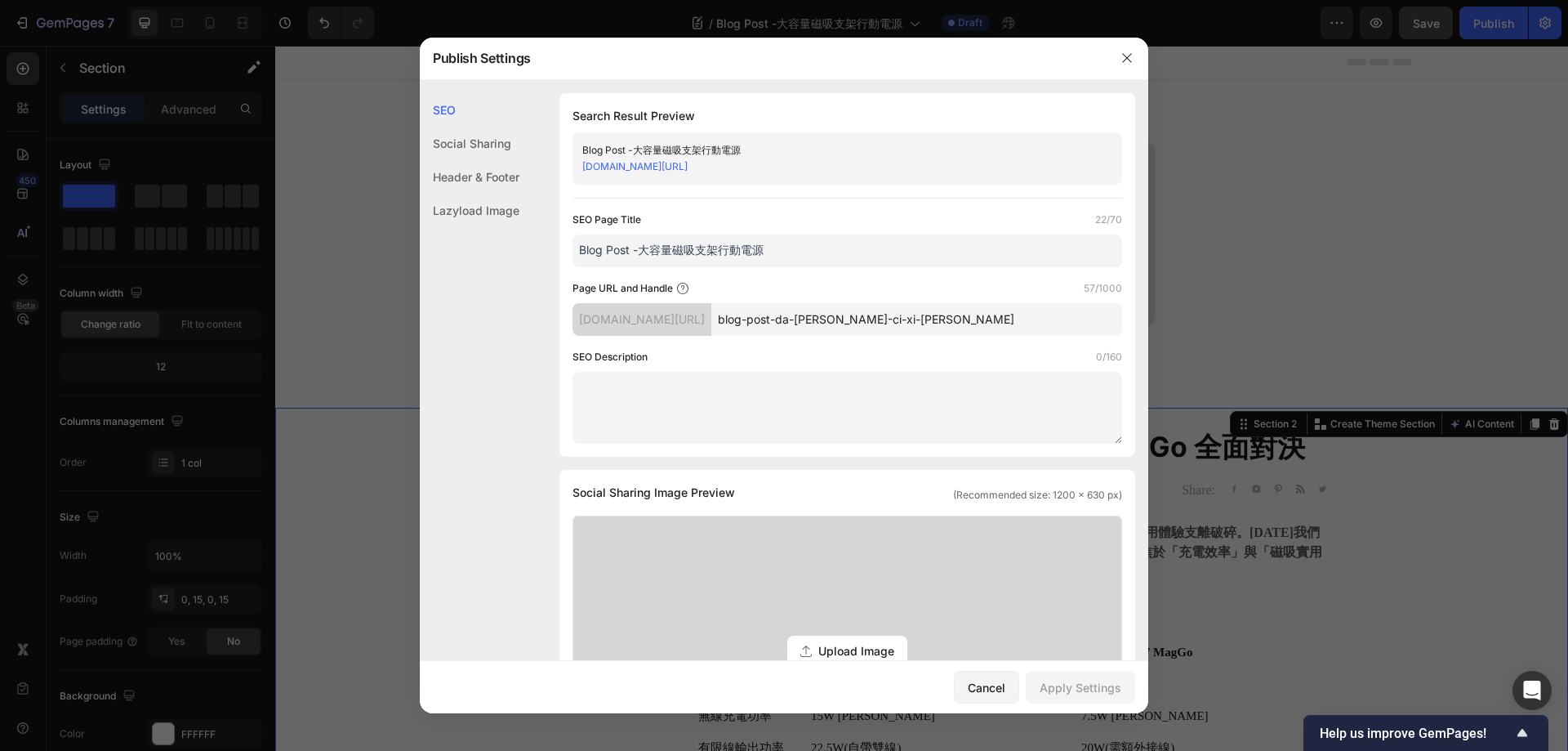
click at [955, 89] on div "SEO Social Sharing Header & Footer Lazyload Image SEO Search Result Preview Blo…" at bounding box center [784, 371] width 729 height 581
click at [1131, 54] on icon "button" at bounding box center [1127, 58] width 9 height 9
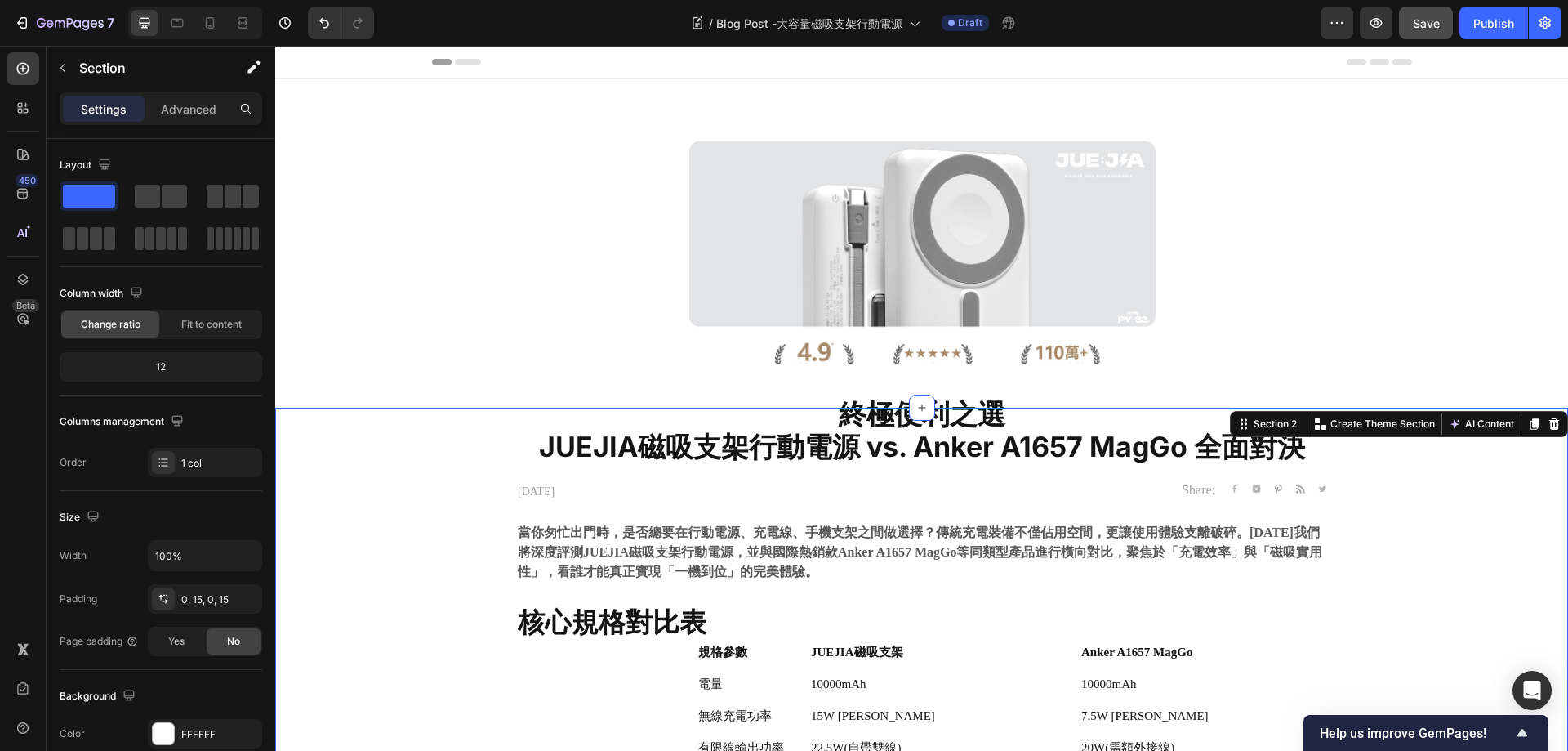
click at [1502, 41] on div "7 Version history / Blog Post -大容量磁吸支架行動電源 Draft Preview Save Publish" at bounding box center [784, 23] width 1568 height 46
click at [1502, 25] on div "Publish" at bounding box center [1494, 23] width 41 height 18
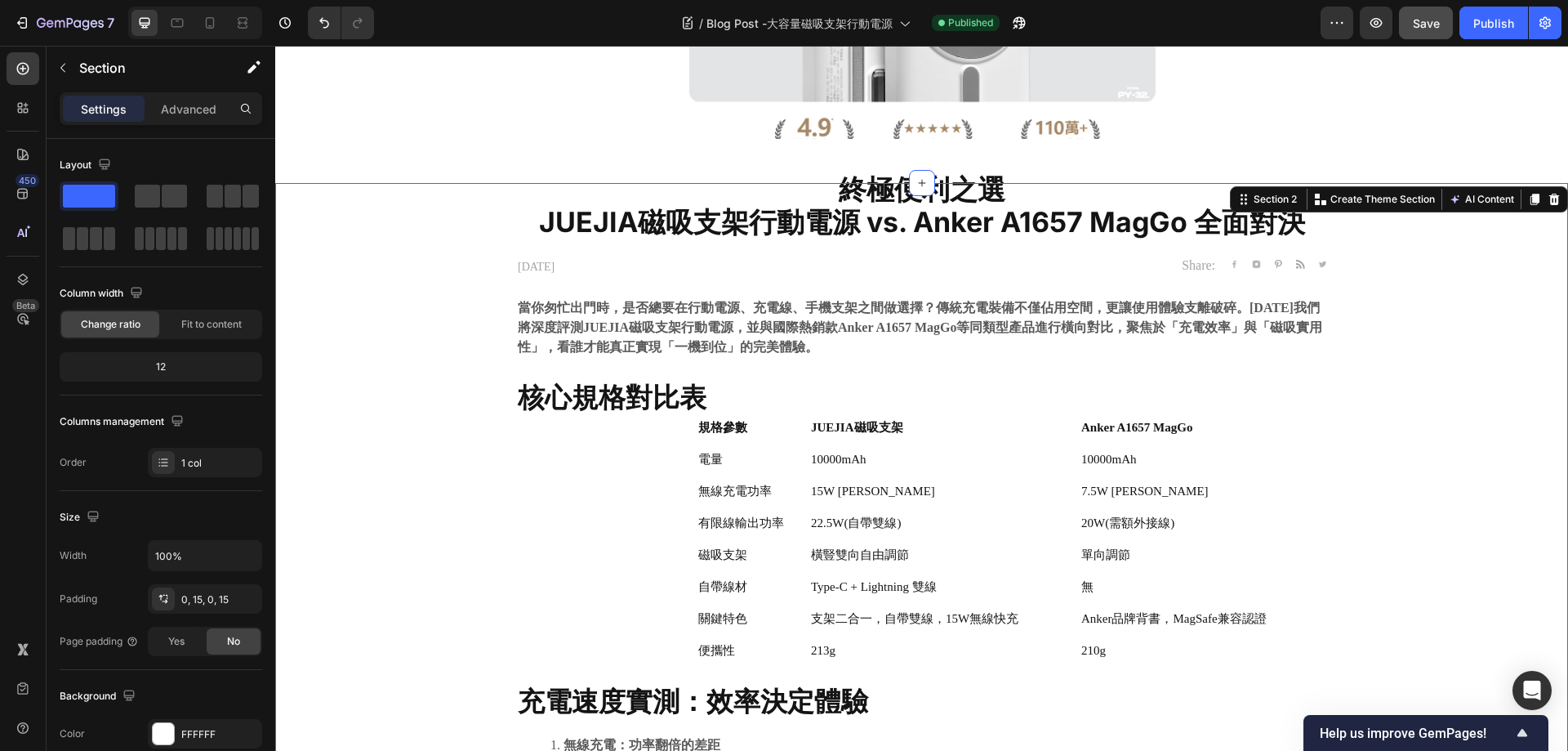
scroll to position [82, 0]
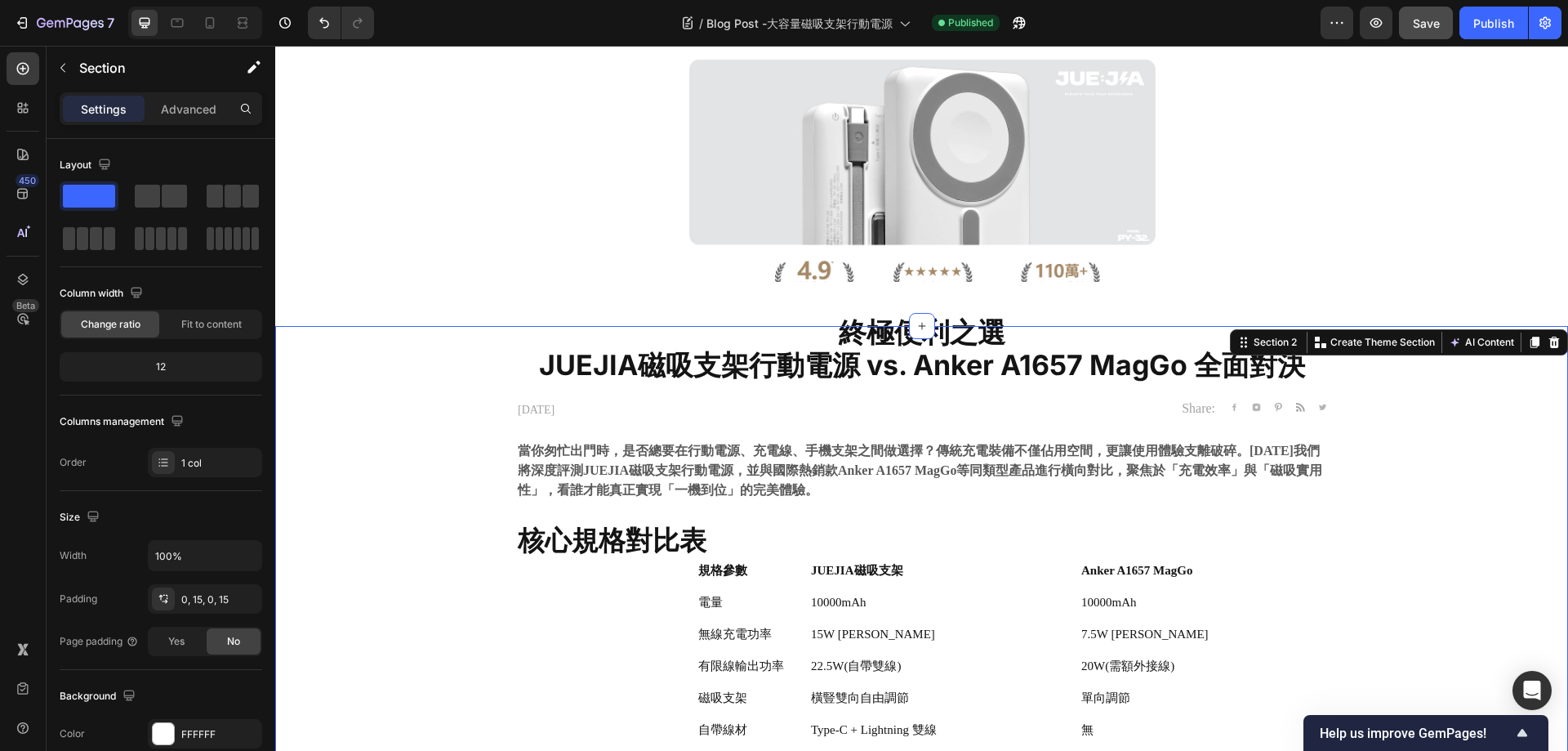
click at [1346, 221] on div at bounding box center [921, 187] width 1293 height 276
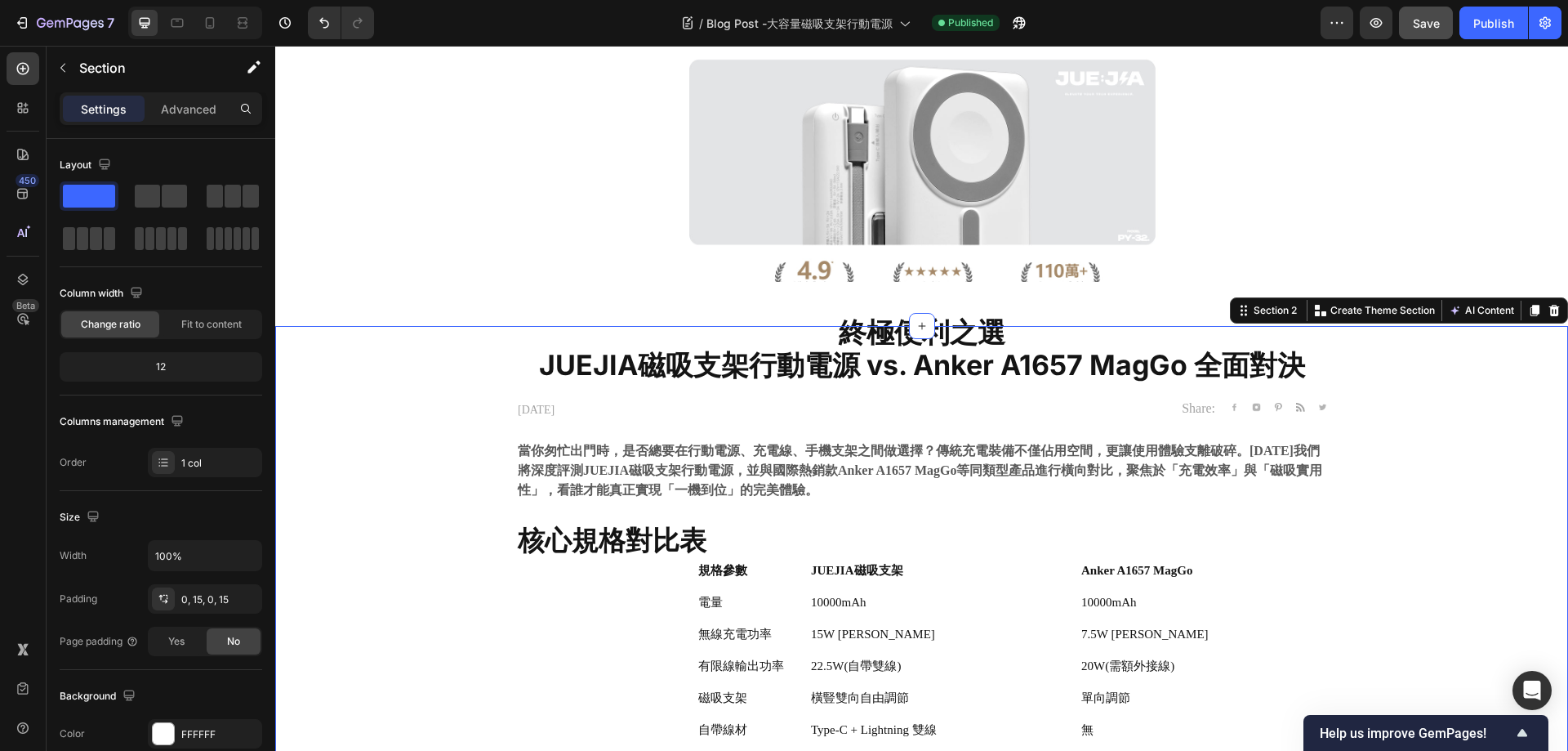
click at [1167, 18] on div "/ Blog Post -大容量磁吸支架行動電源 Published" at bounding box center [854, 22] width 933 height 32
click at [473, 29] on div "/ Blog Post -大容量磁吸支架行動電源 Published" at bounding box center [854, 22] width 933 height 32
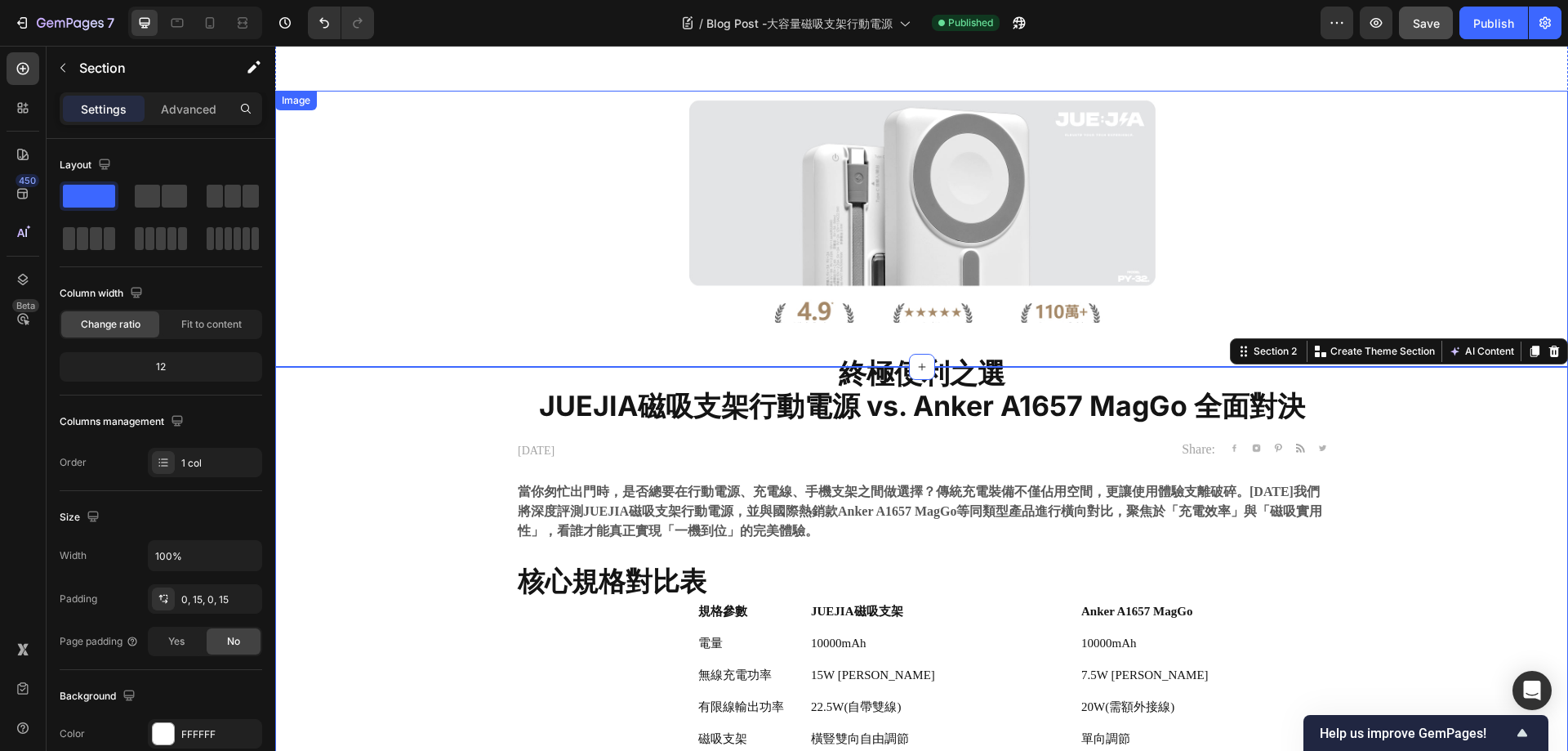
scroll to position [0, 0]
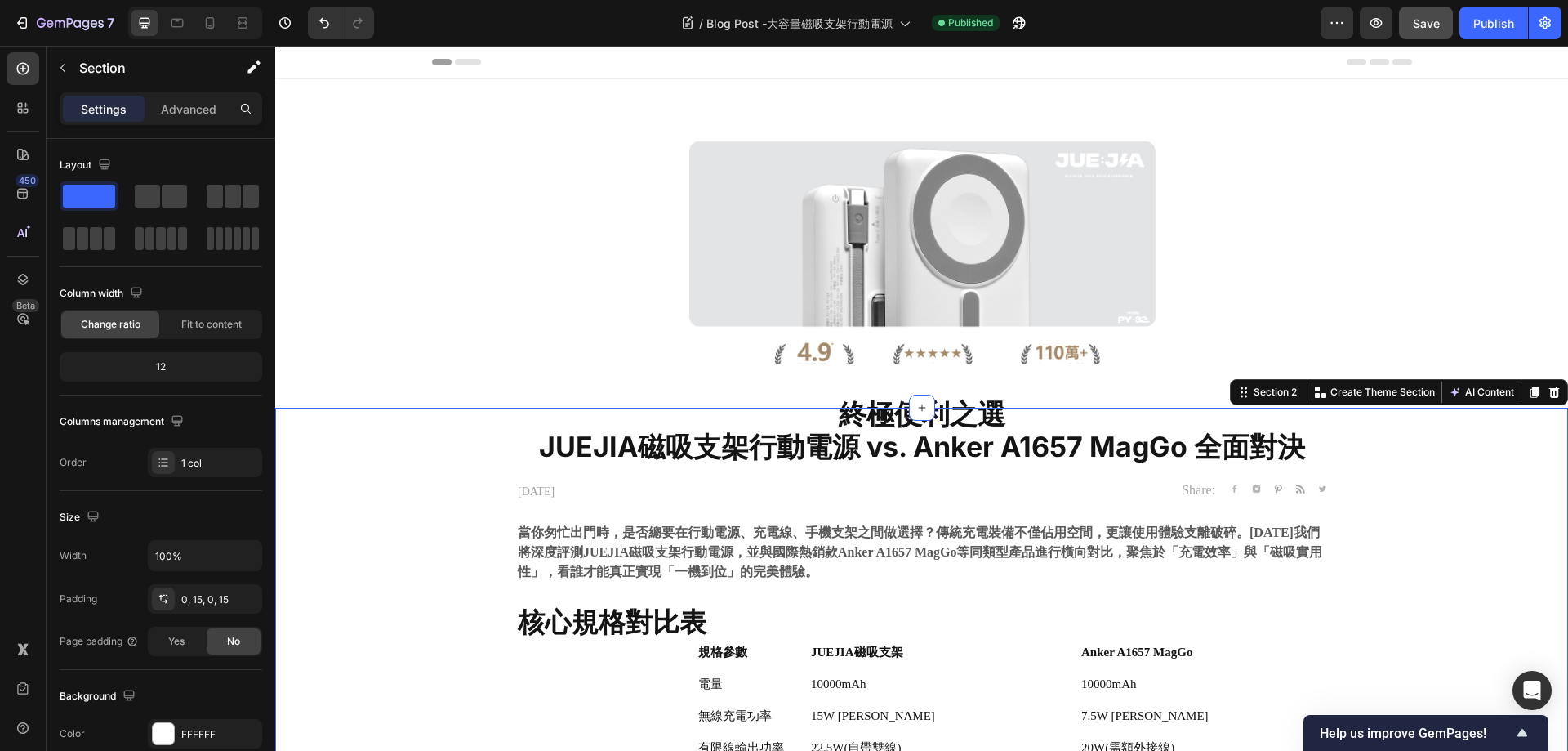
click at [417, 27] on div "/ Blog Post -大容量磁吸支架行動電源 Published" at bounding box center [854, 22] width 933 height 32
drag, startPoint x: 546, startPoint y: 25, endPoint x: 219, endPoint y: 332, distance: 448.5
click at [546, 25] on div "/ Blog Post -大容量磁吸支架行動電源 Published" at bounding box center [854, 22] width 933 height 32
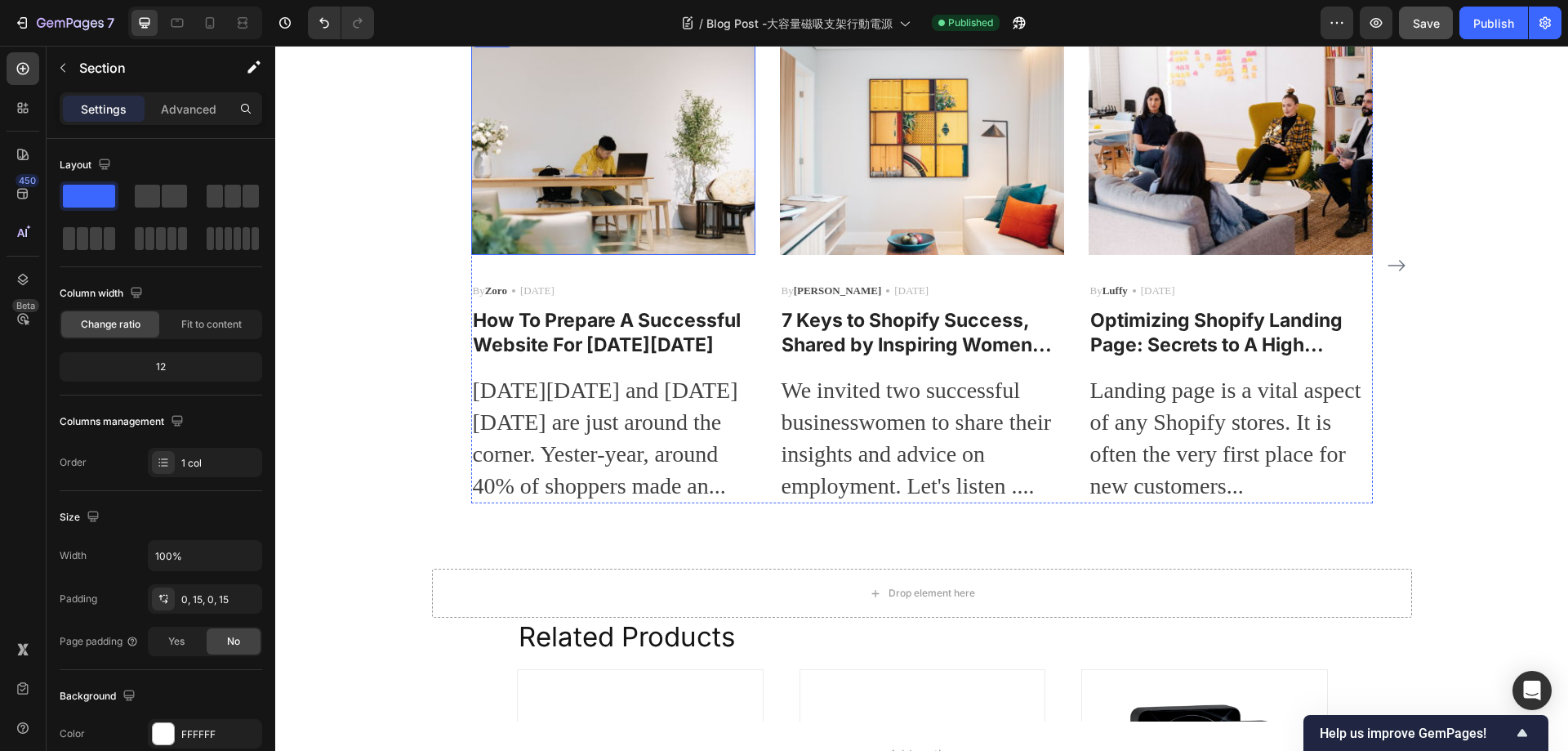
scroll to position [1471, 0]
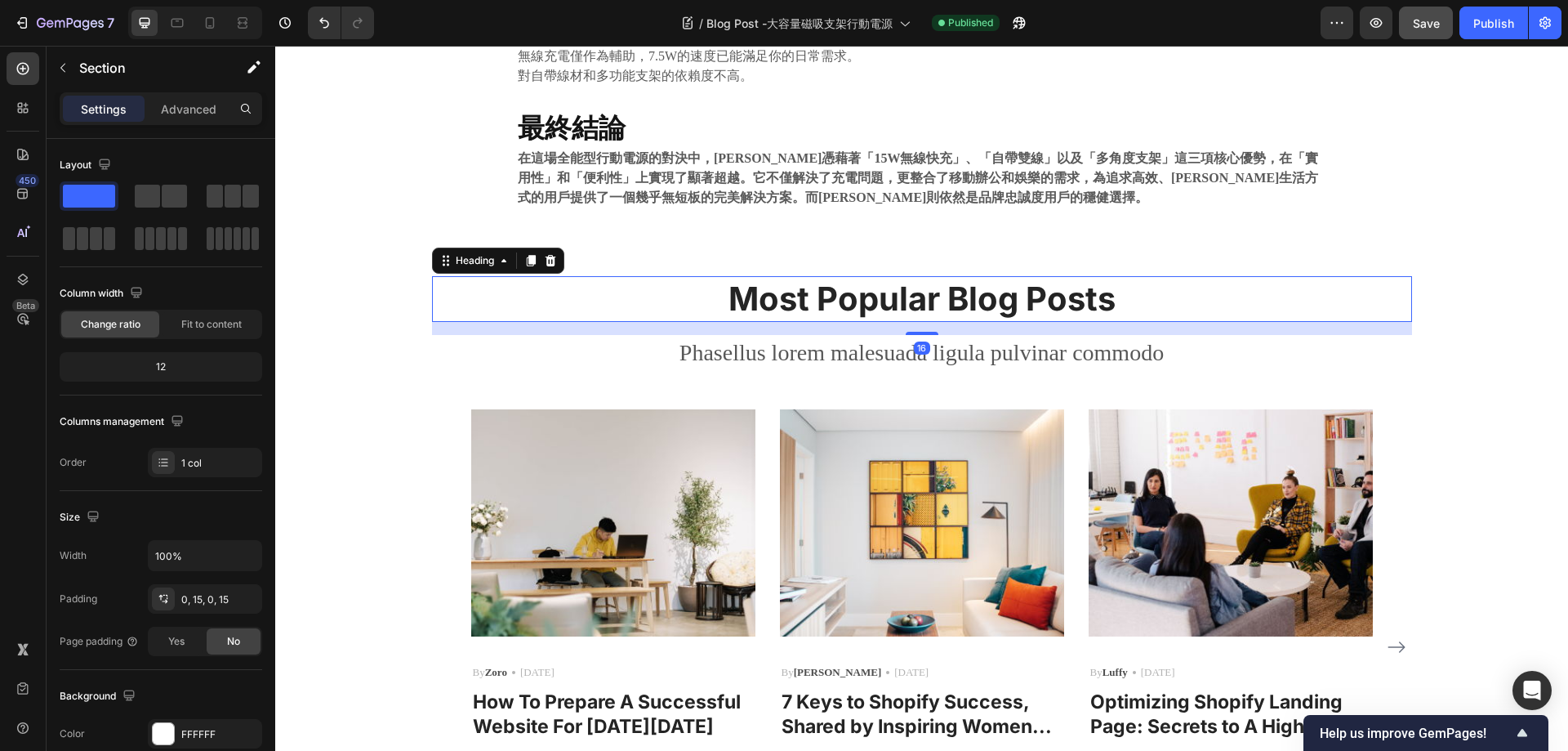
click at [821, 308] on p "Most Popular Blog Posts" at bounding box center [921, 299] width 977 height 42
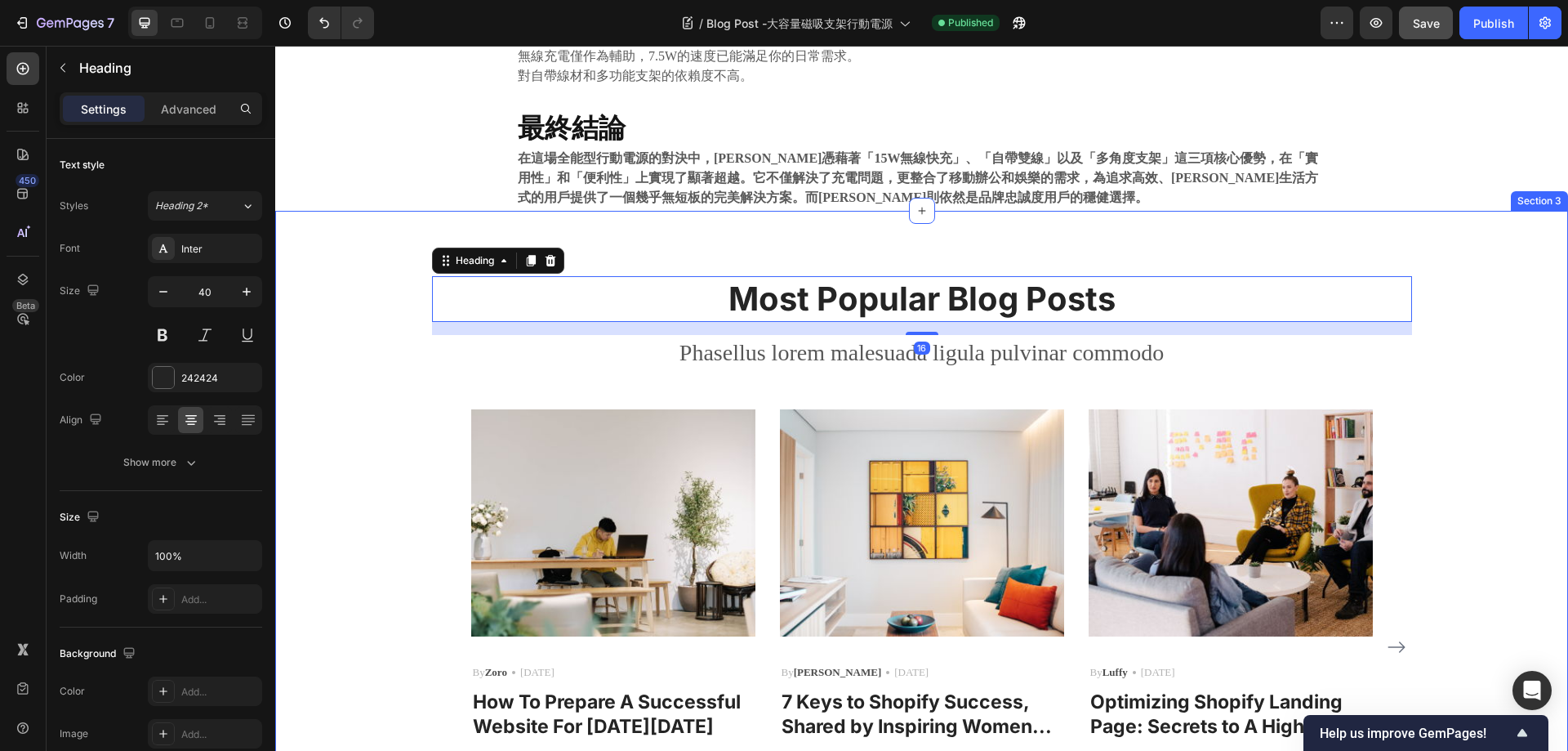
click at [354, 301] on div "Most Popular Blog Posts Heading 16 Phasellus lorem malesuada ligula pulvinar co…" at bounding box center [921, 580] width 1268 height 610
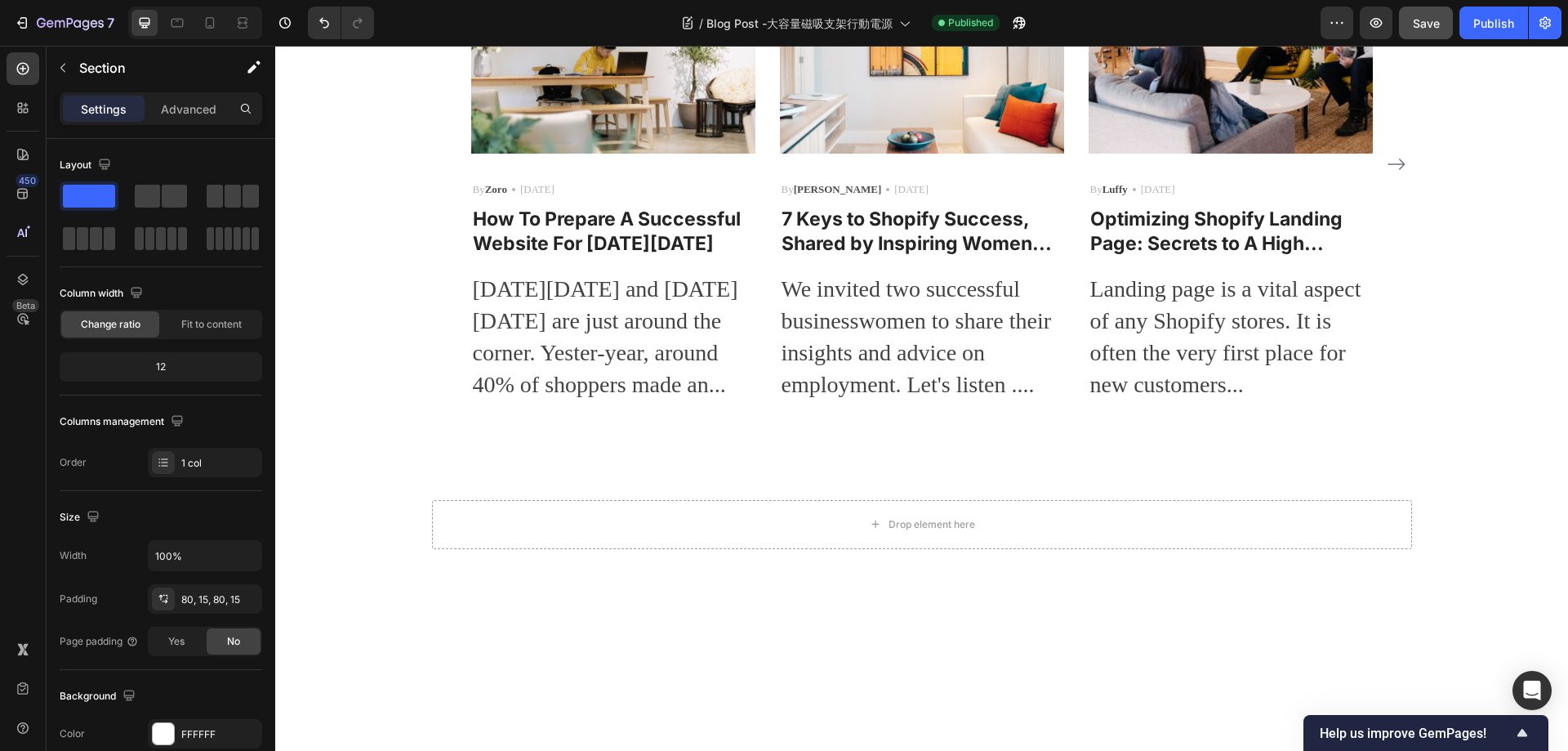
scroll to position [1646, 0]
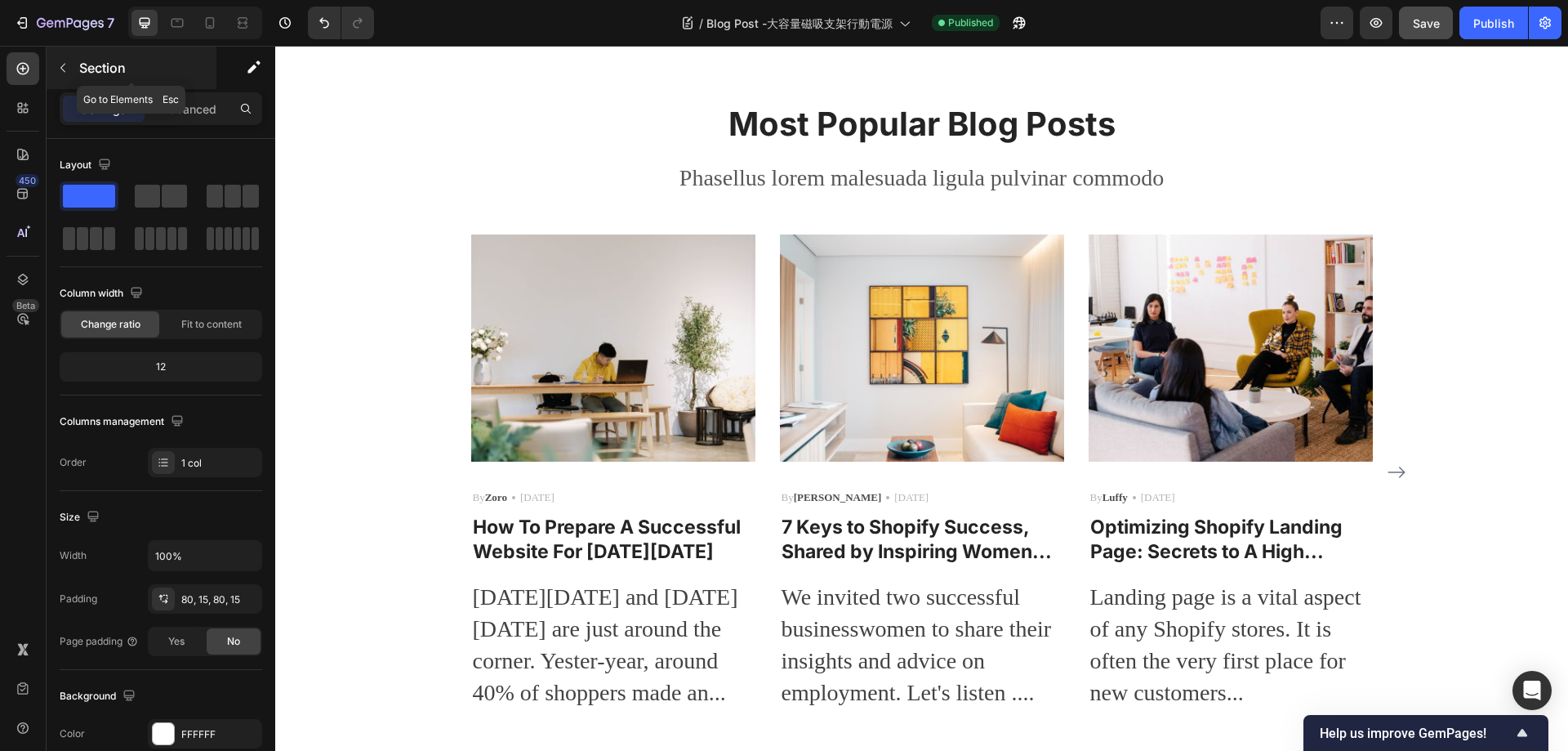
click at [61, 61] on icon "button" at bounding box center [63, 67] width 13 height 13
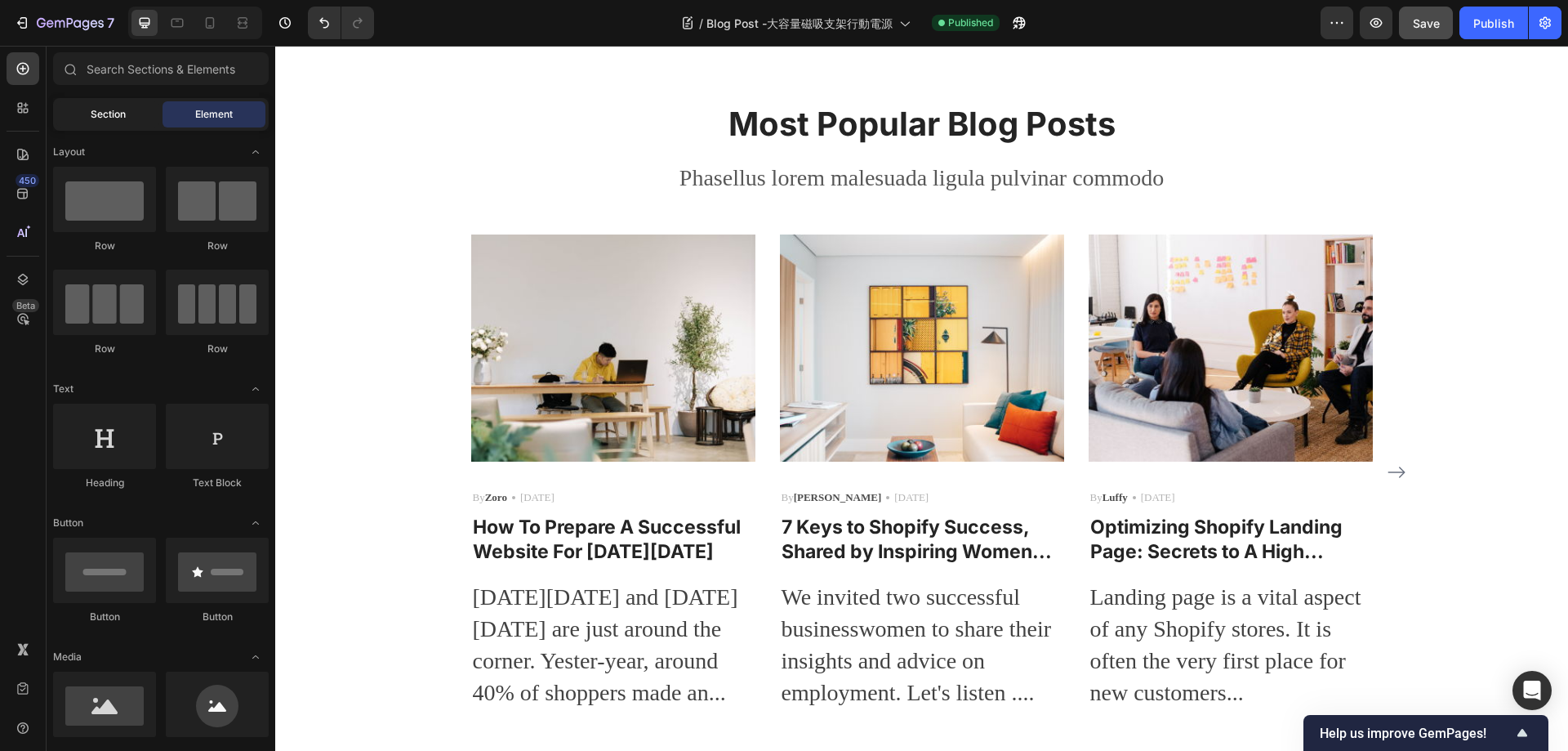
click at [117, 112] on span "Section" at bounding box center [108, 114] width 35 height 15
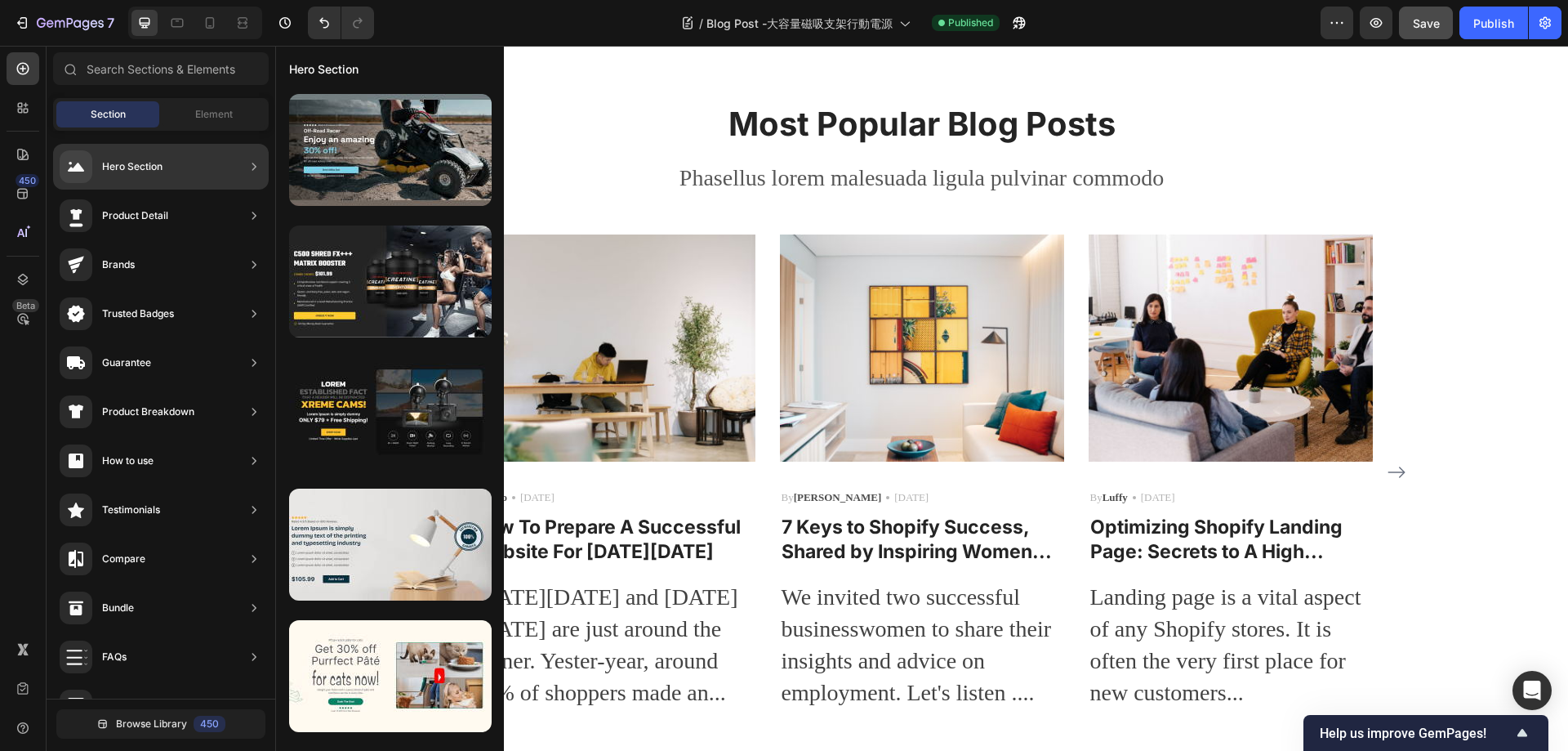
scroll to position [380, 0]
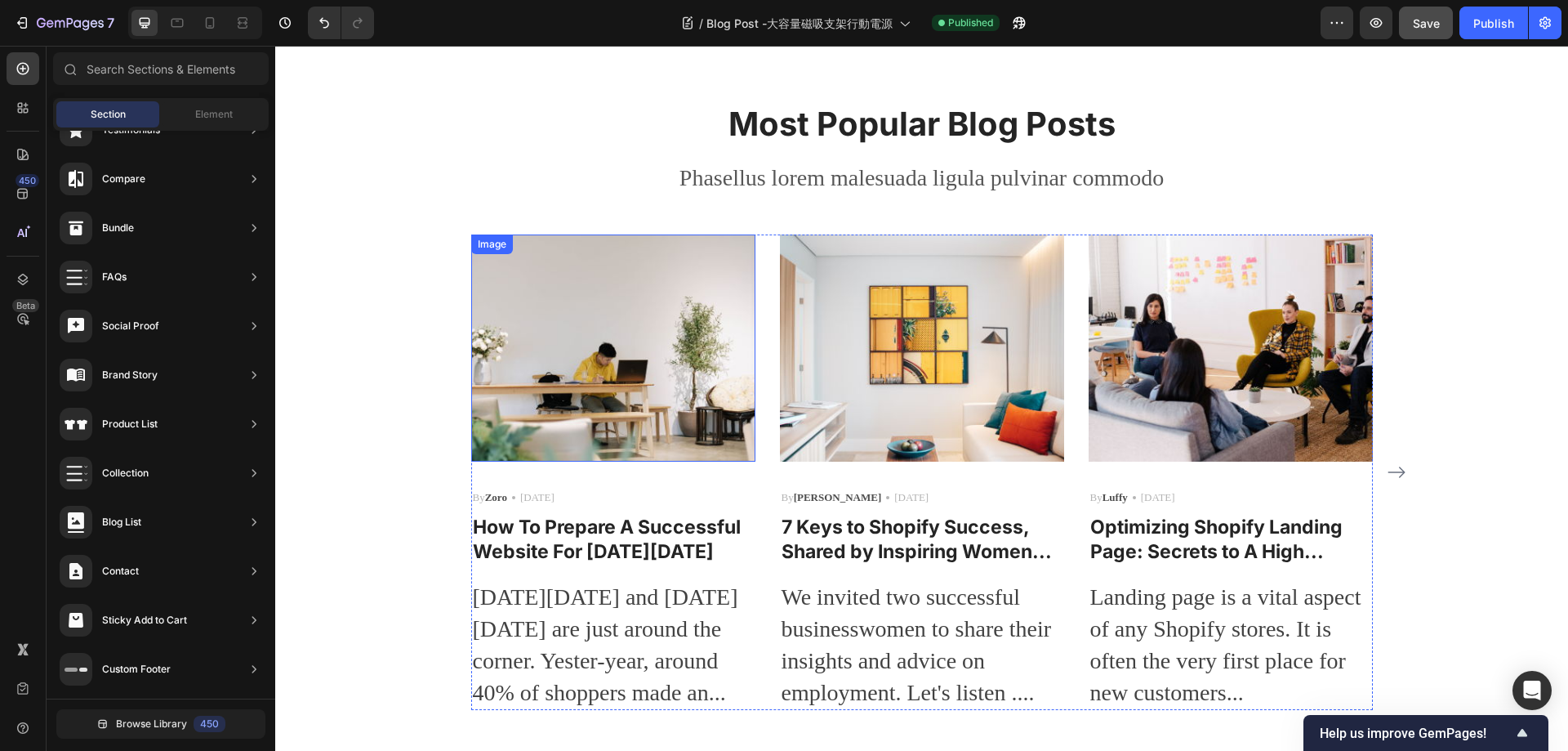
click at [641, 363] on img at bounding box center [613, 348] width 284 height 227
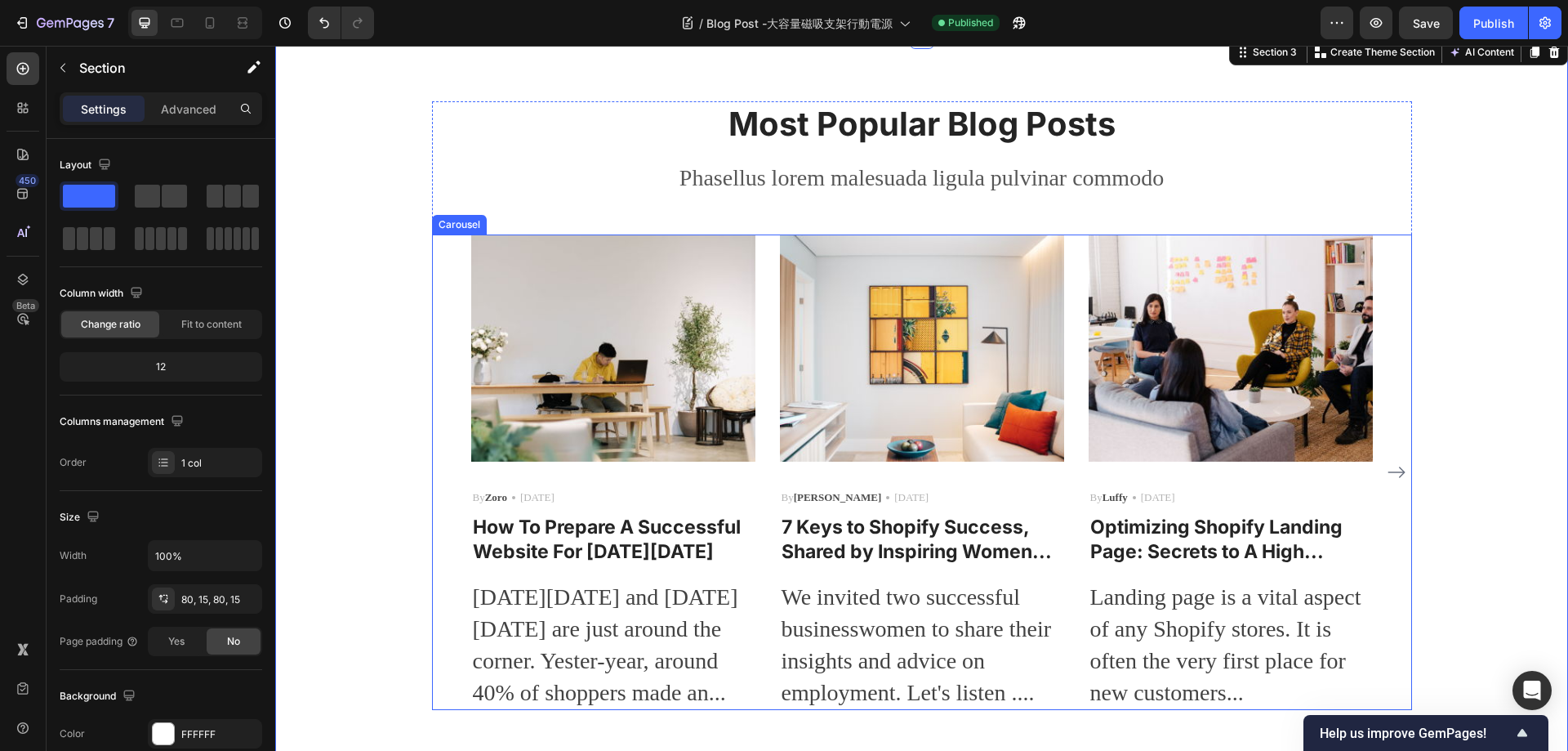
click at [433, 280] on div "Image By Zoro Text block Icon [DATE] Text block Row How To Prepare A Successful…" at bounding box center [921, 472] width 980 height 476
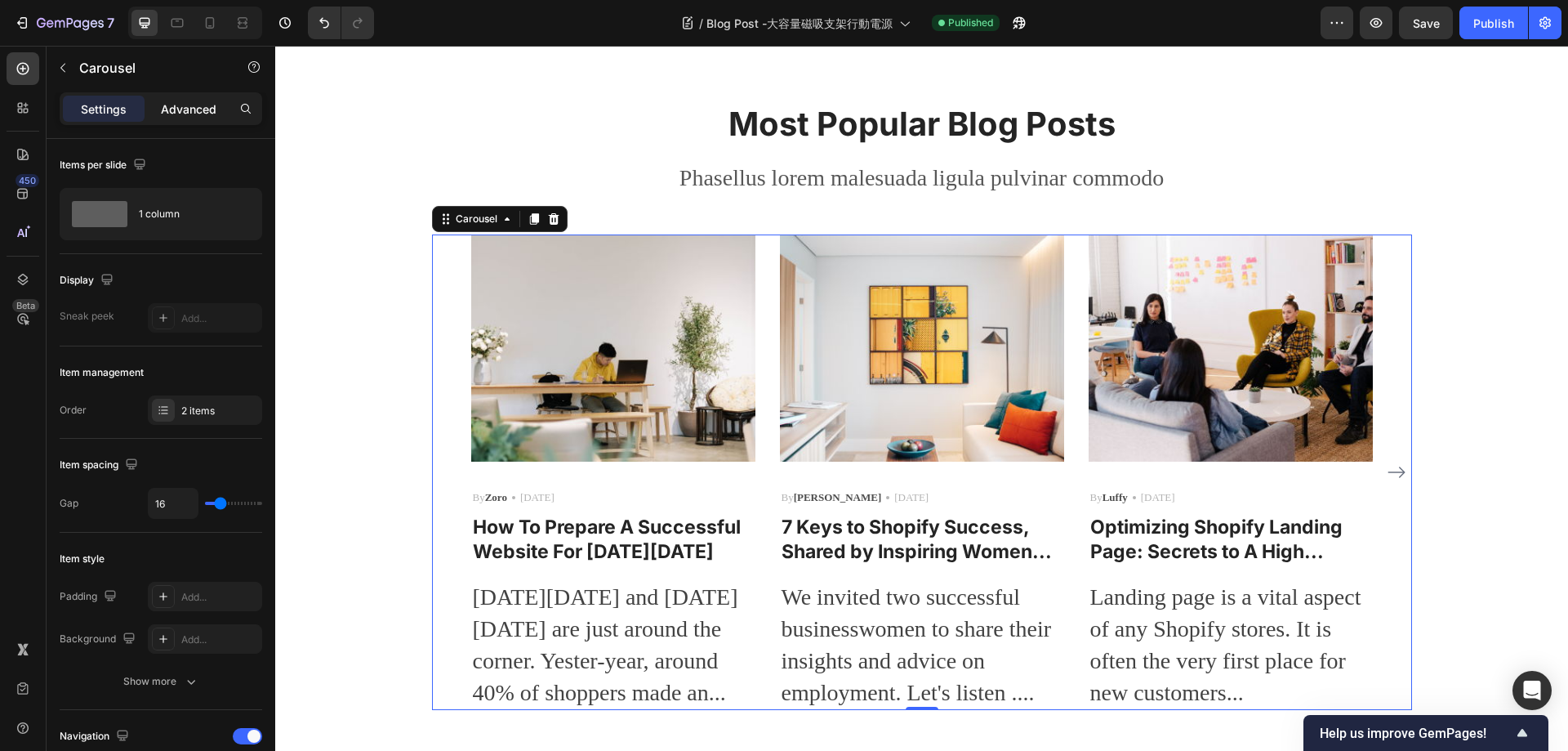
click at [172, 111] on p "Advanced" at bounding box center [188, 109] width 55 height 18
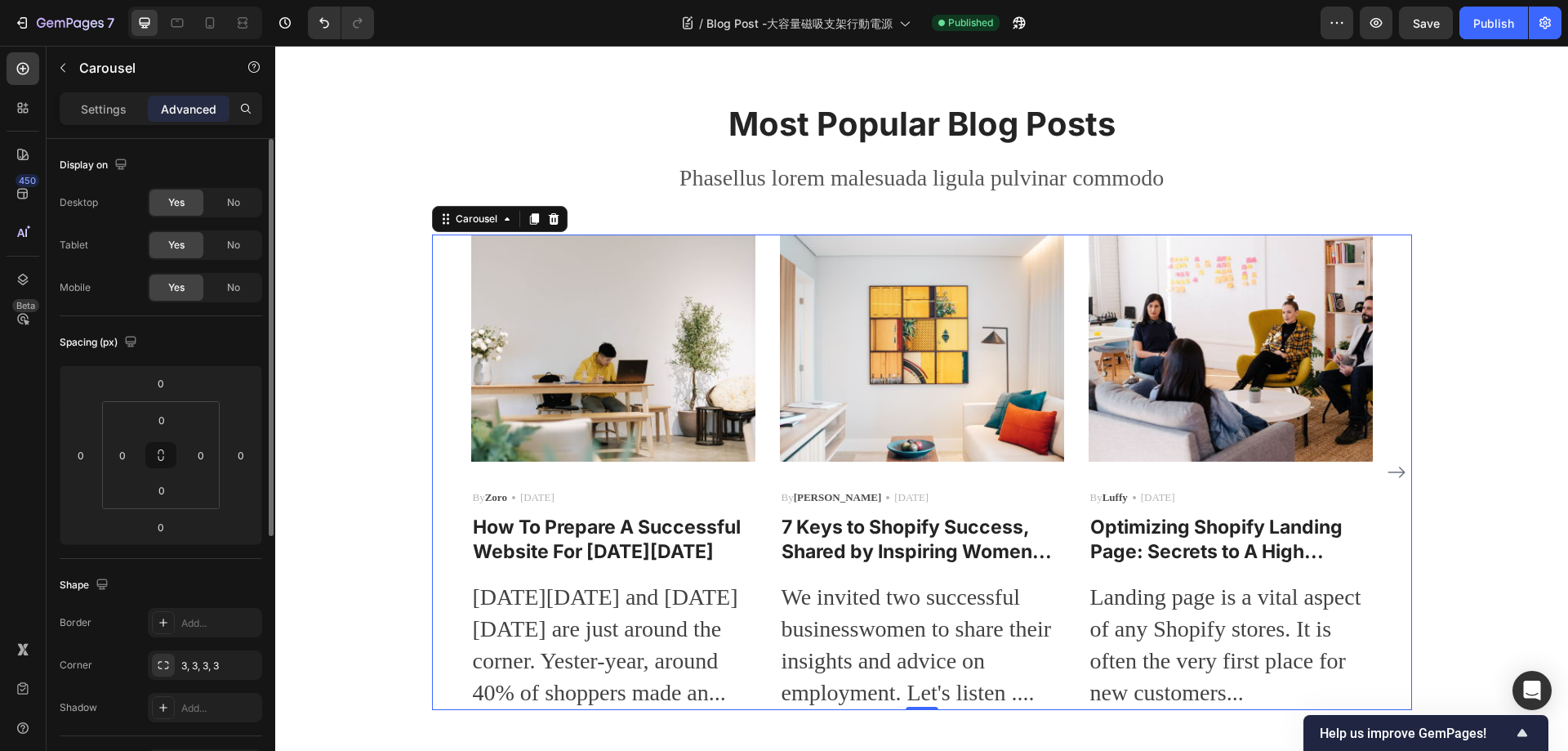
click at [94, 103] on p "Settings" at bounding box center [104, 109] width 46 height 18
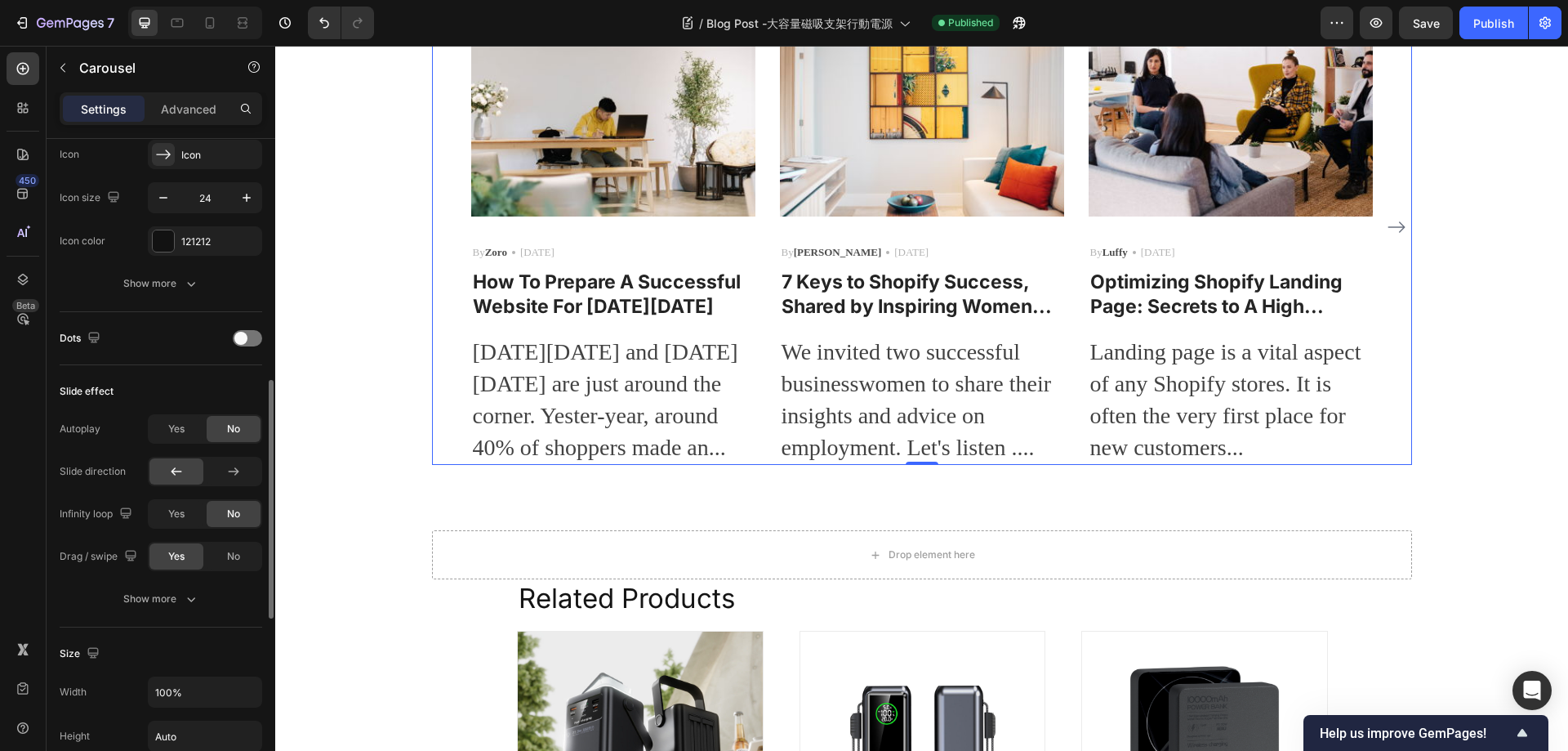
scroll to position [337, 0]
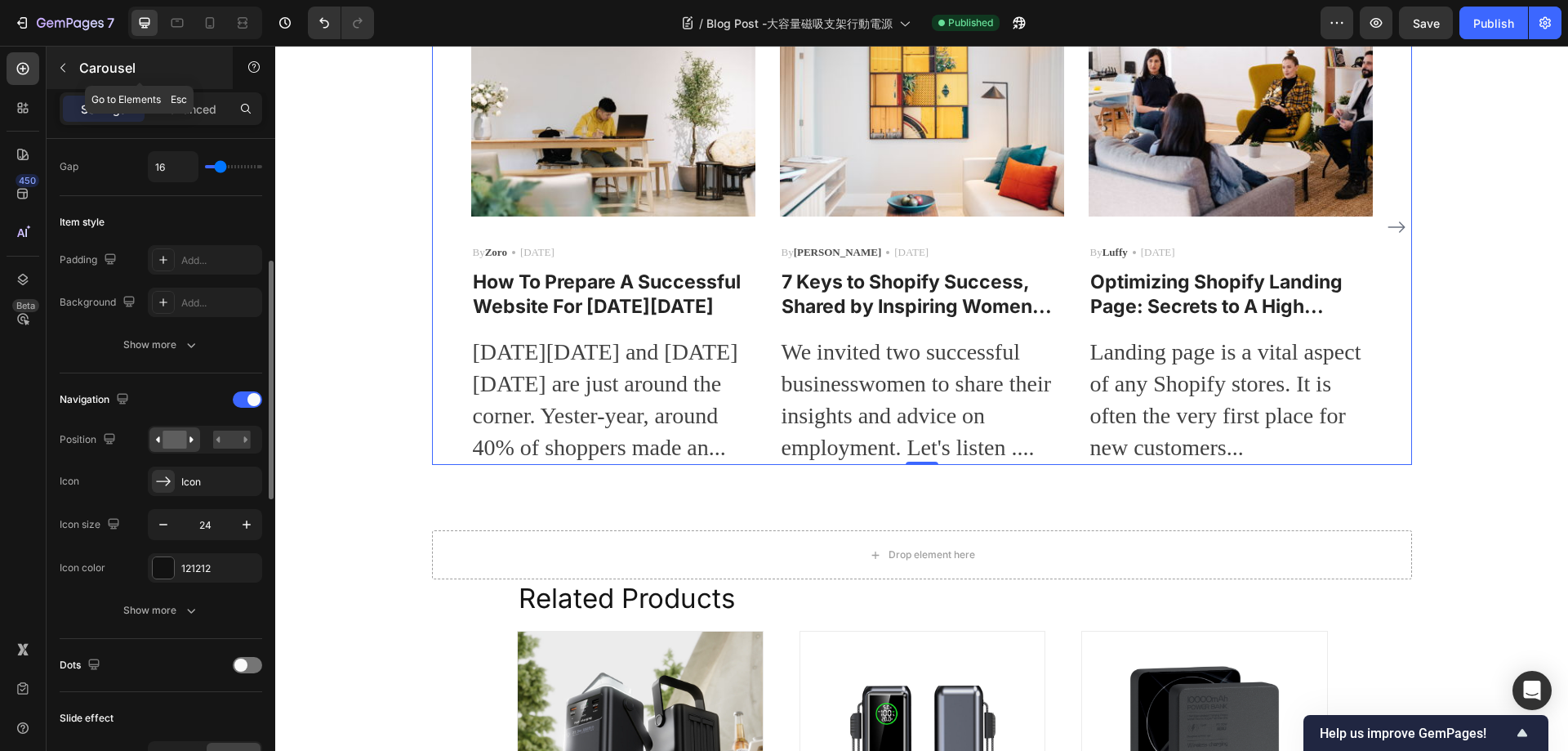
click at [64, 64] on icon "button" at bounding box center [63, 67] width 13 height 13
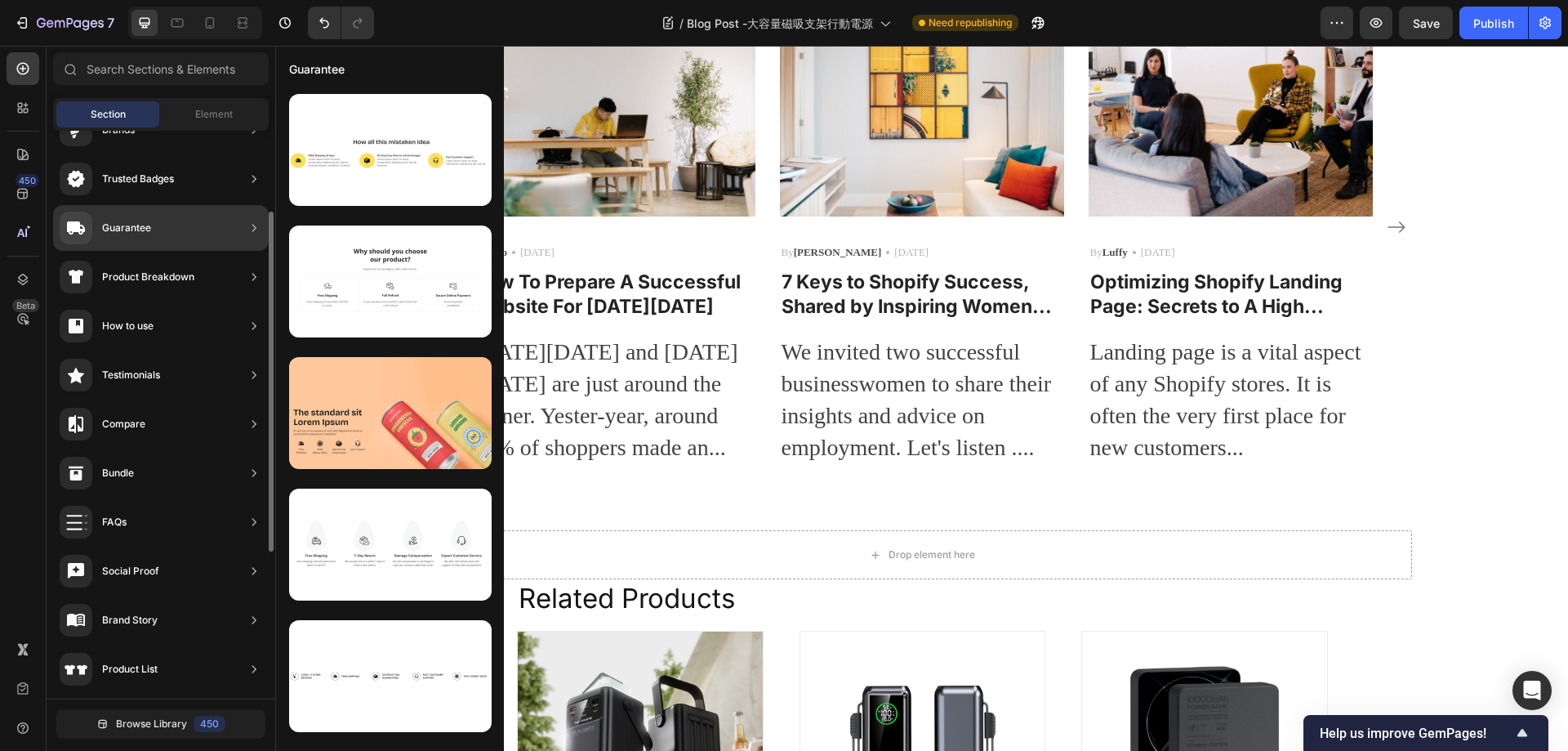
scroll to position [0, 0]
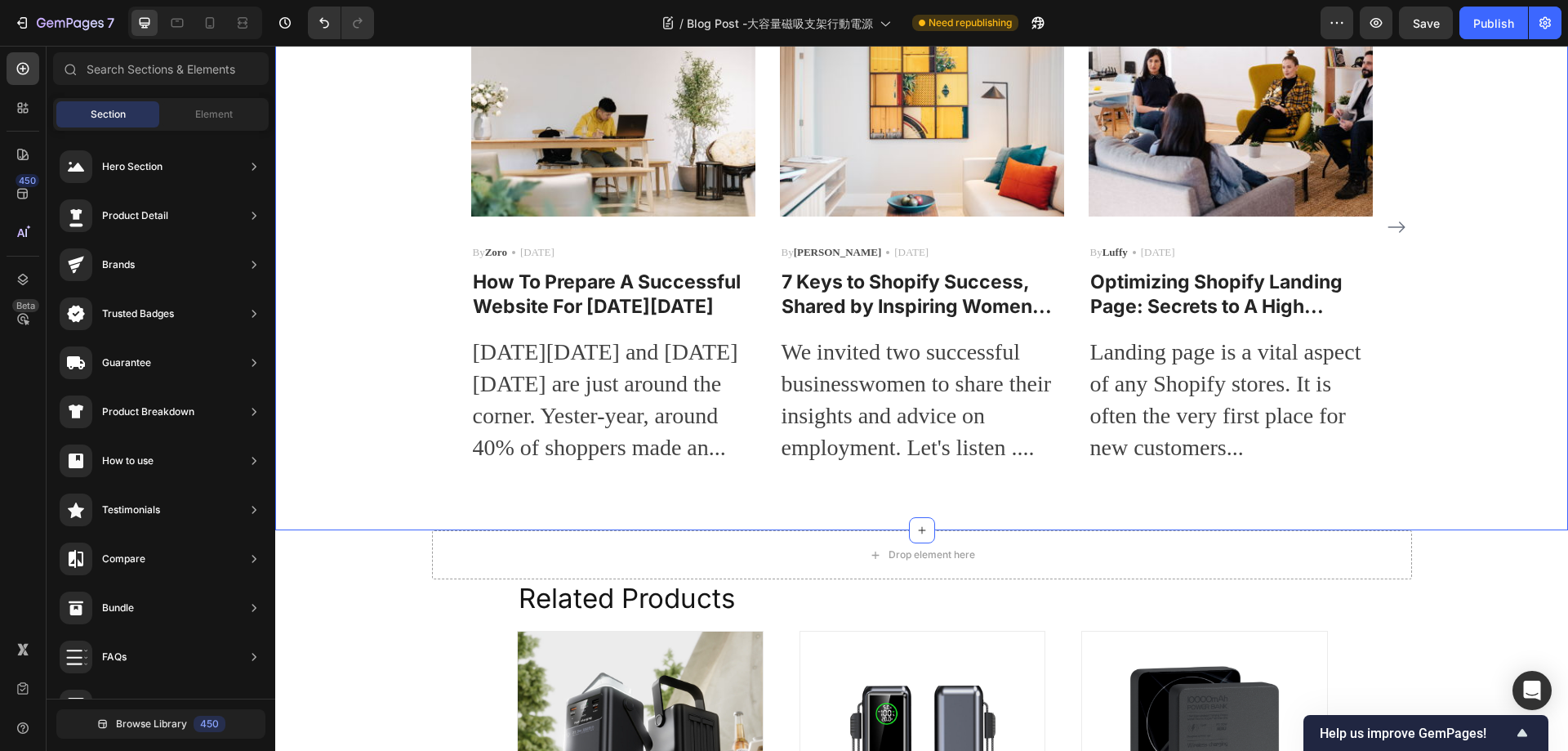
click at [368, 368] on div "Most Popular Blog Posts Heading Phasellus lorem malesuada ligula pulvinar commo…" at bounding box center [921, 161] width 1268 height 610
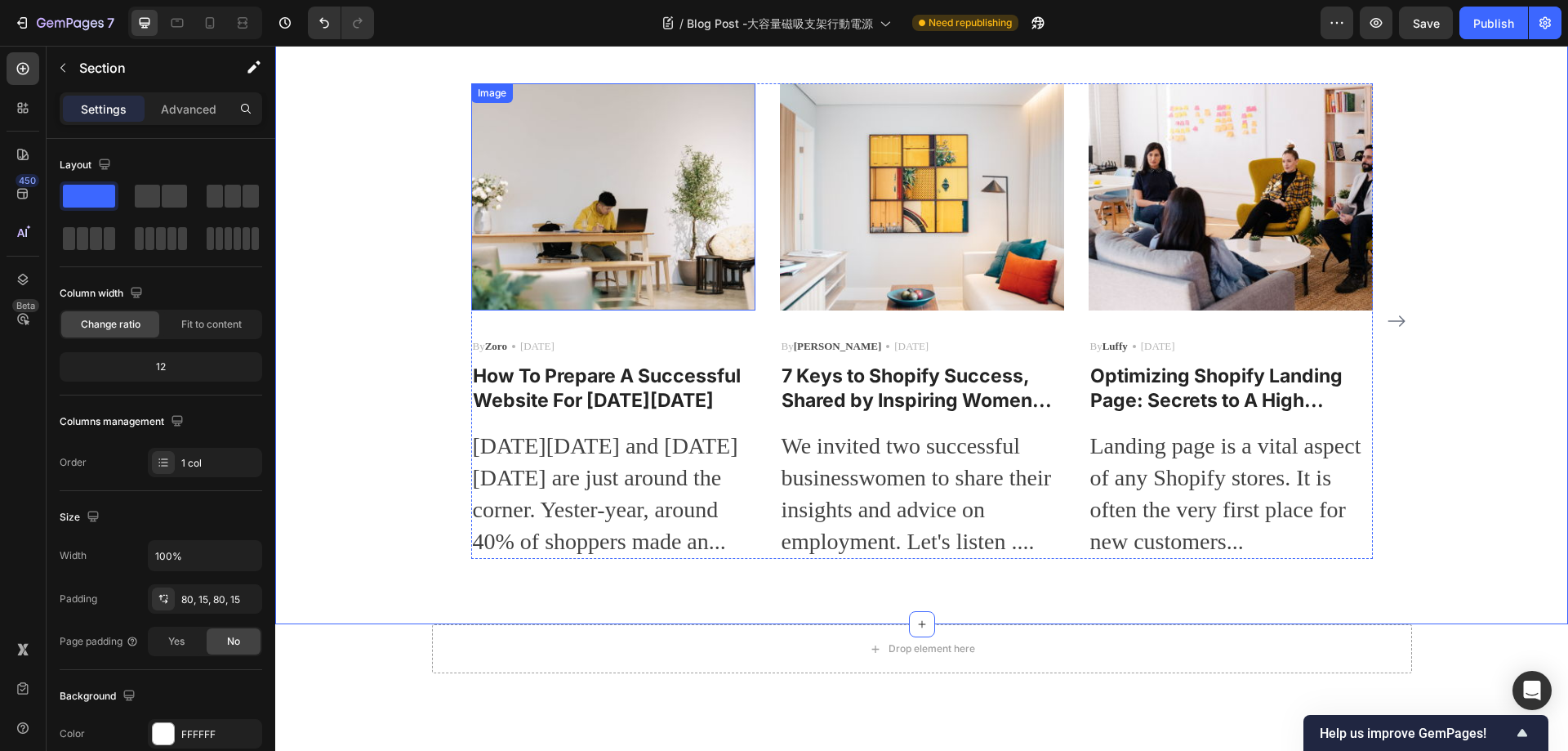
scroll to position [1646, 0]
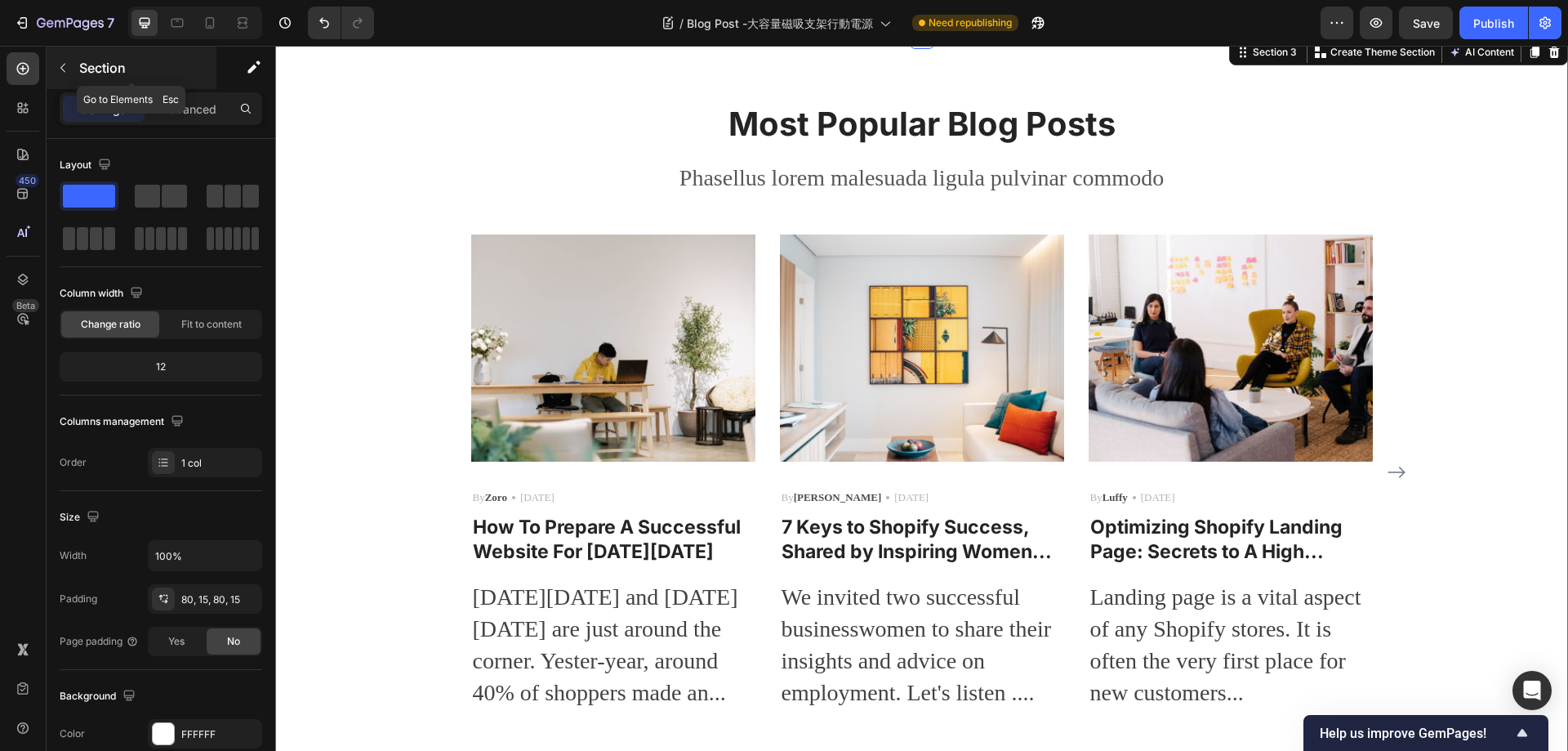
click at [76, 77] on div "Section" at bounding box center [131, 67] width 170 height 42
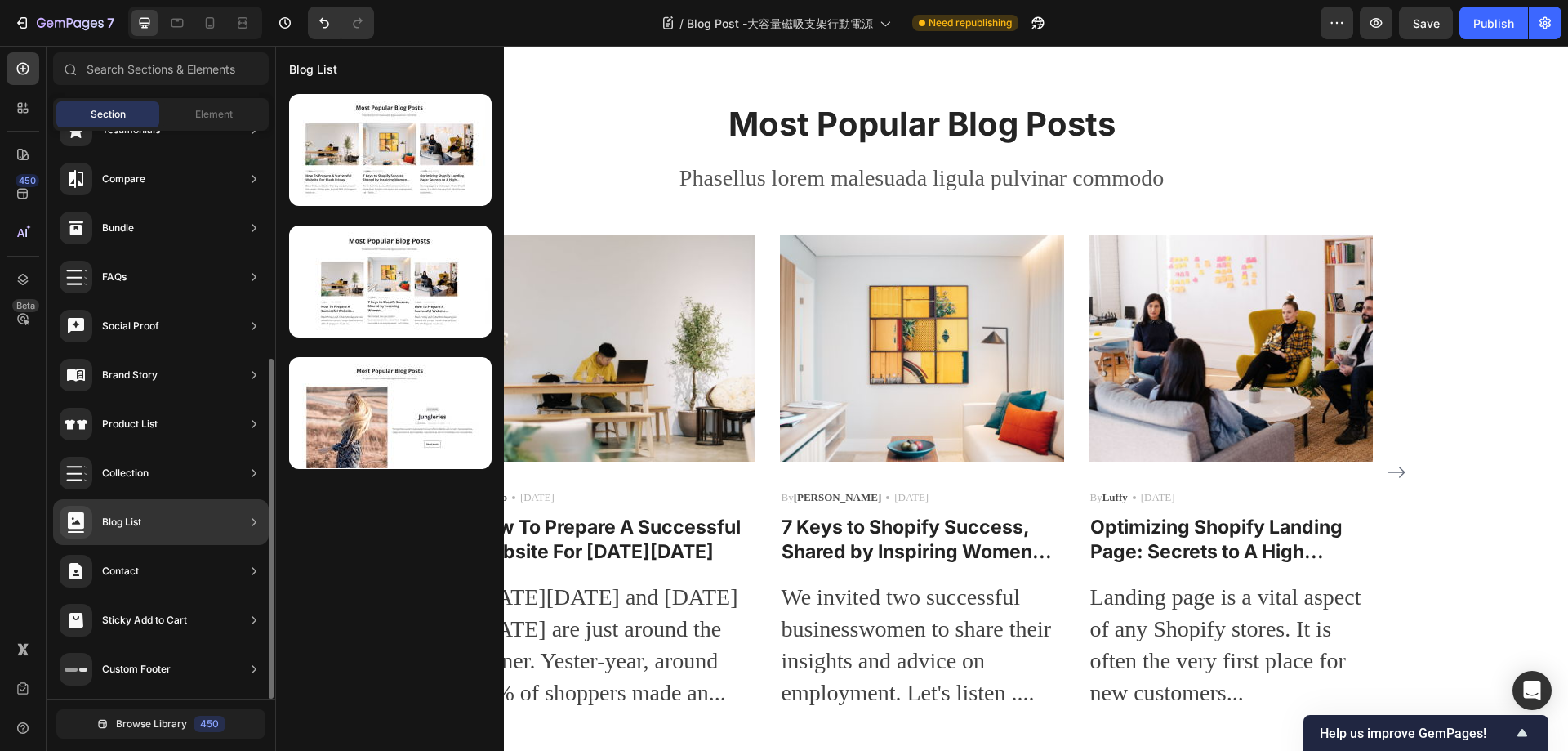
scroll to position [0, 0]
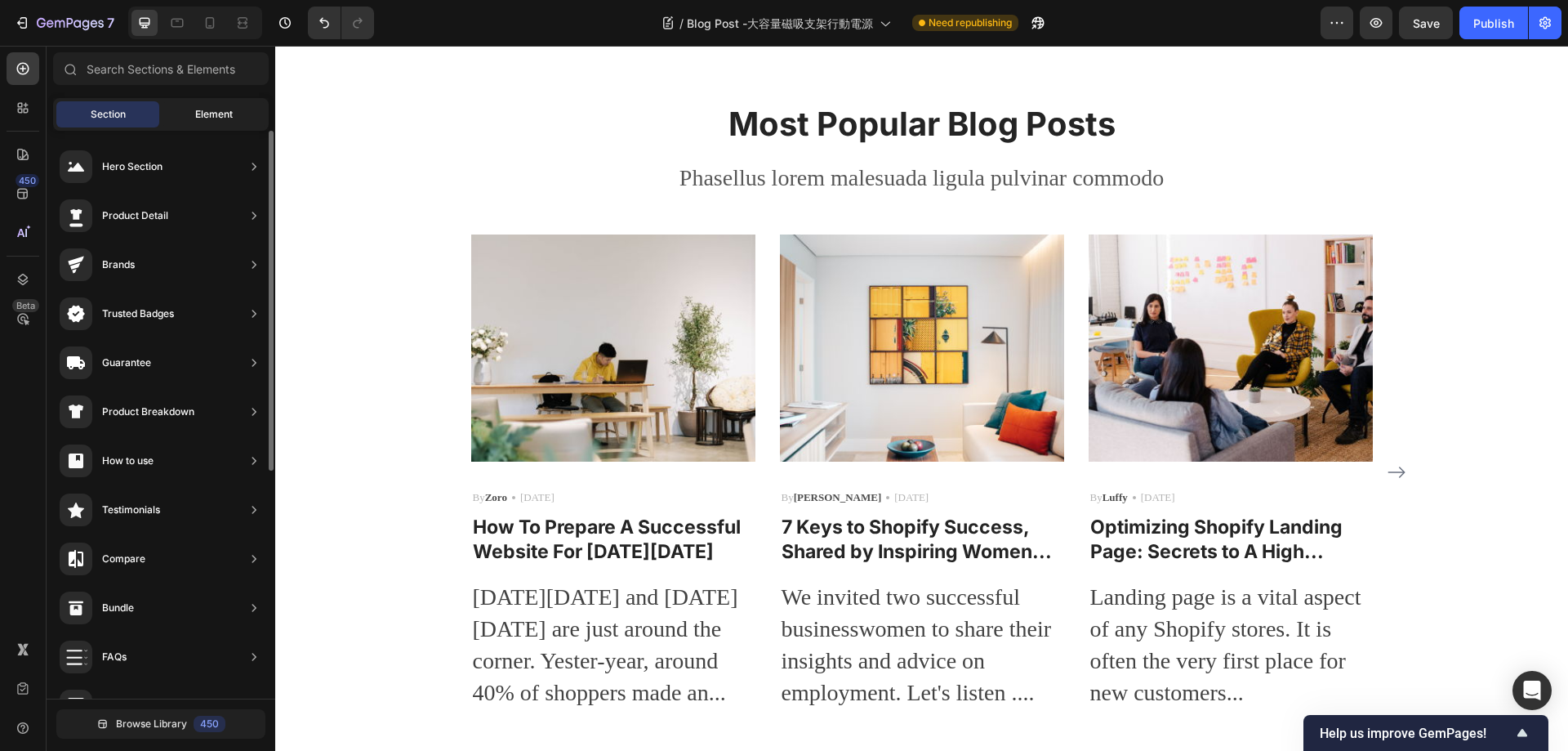
click at [196, 119] on span "Element" at bounding box center [214, 114] width 38 height 15
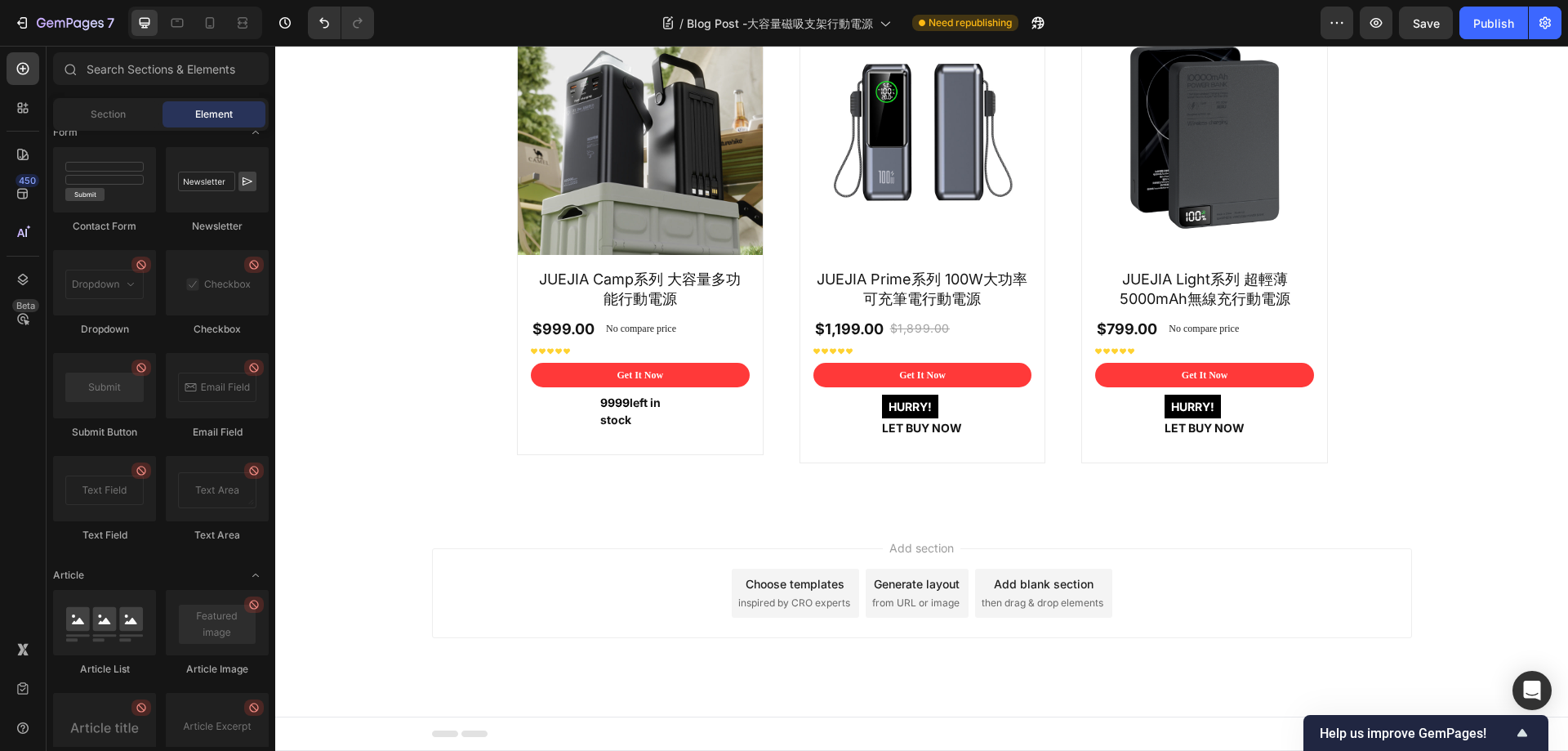
scroll to position [4226, 0]
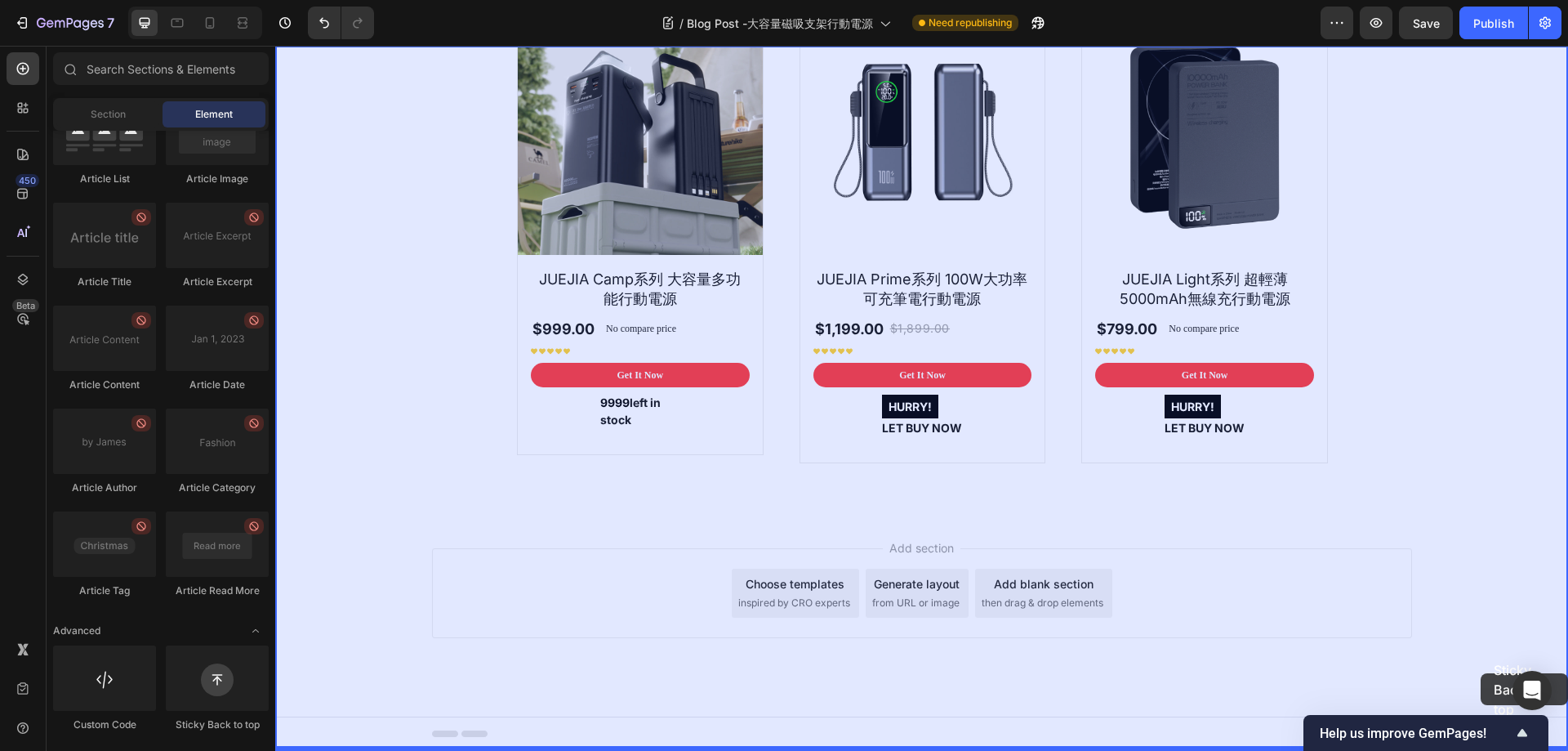
drag, startPoint x: 491, startPoint y: 733, endPoint x: 1510, endPoint y: 677, distance: 1020.5
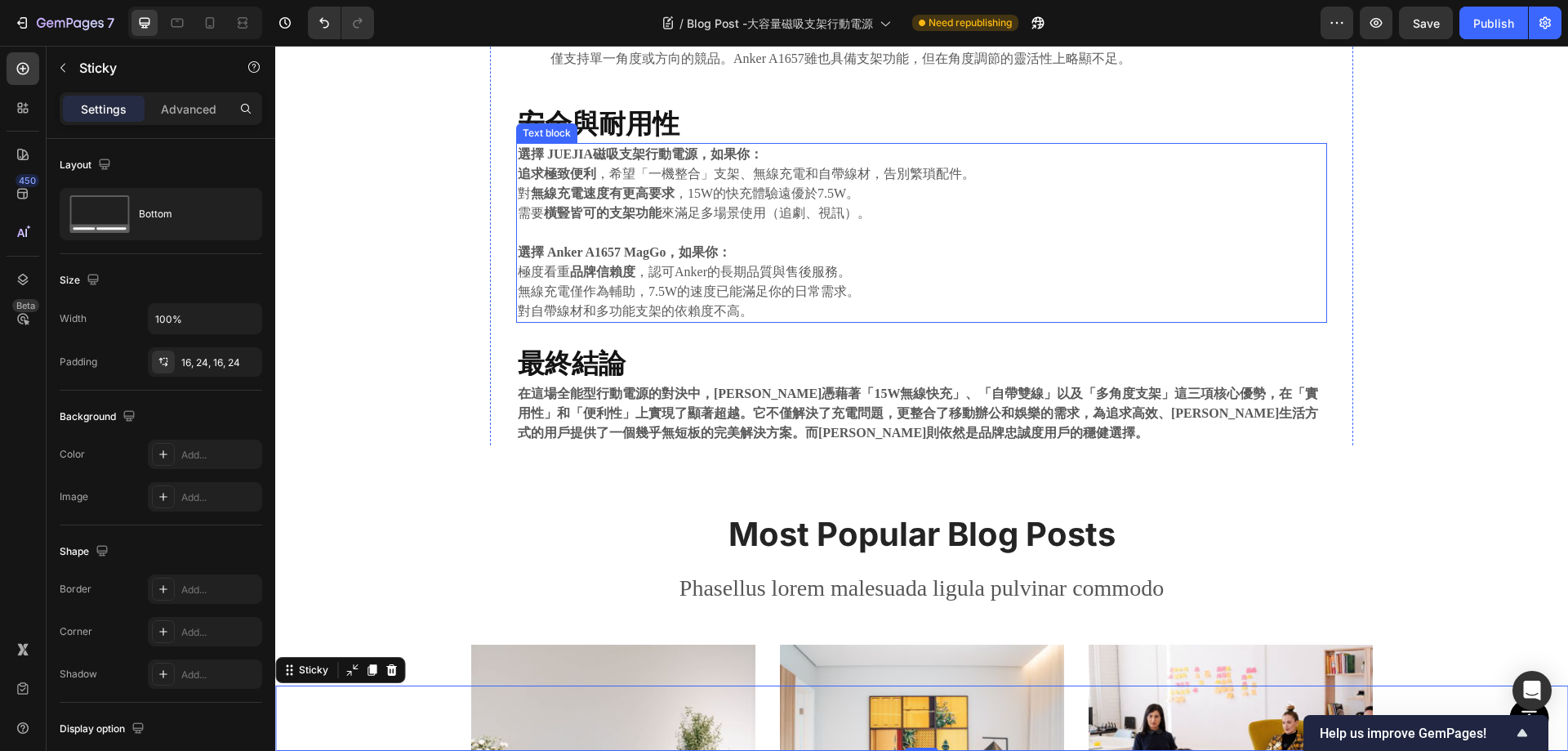
scroll to position [1461, 0]
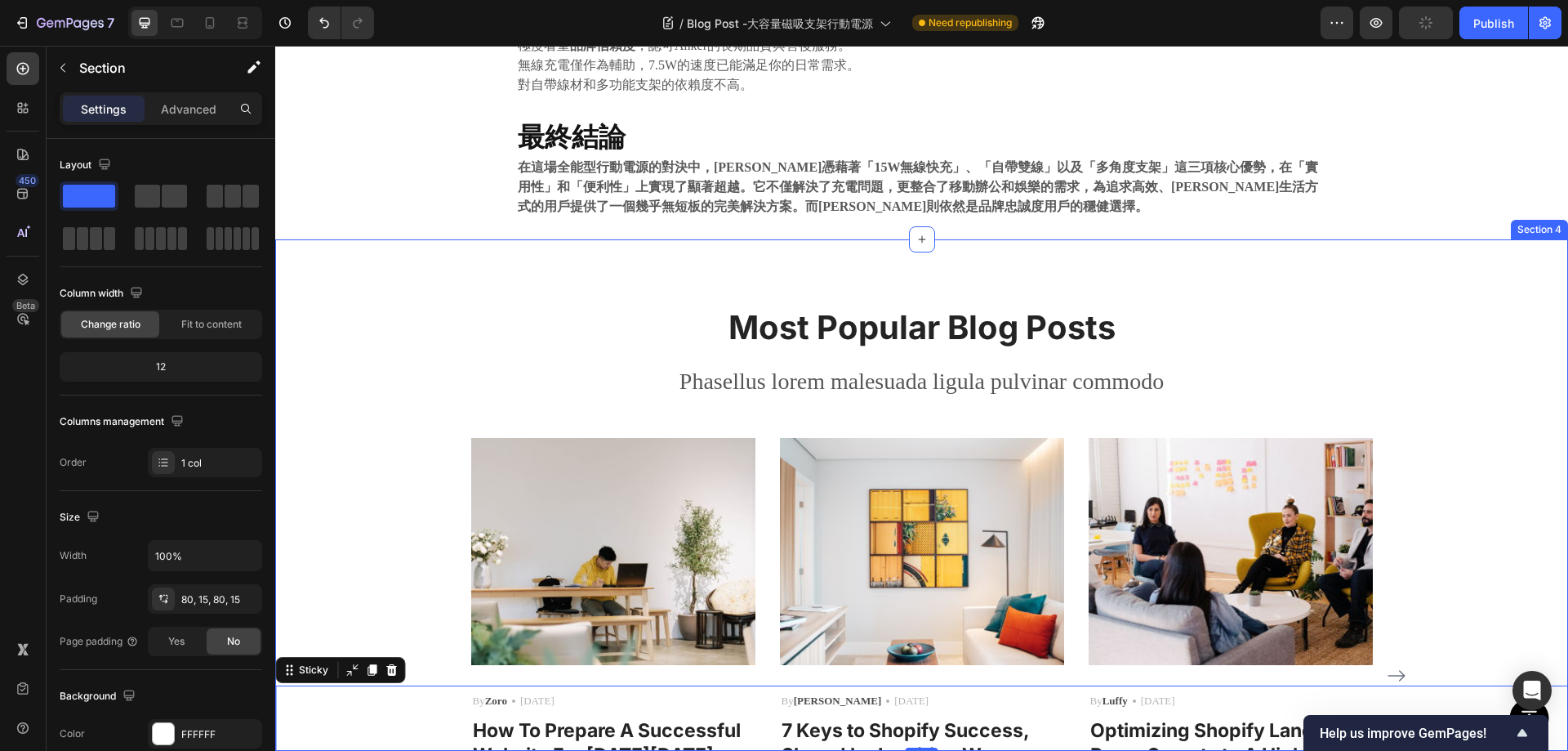
click at [408, 340] on div "Most Popular Blog Posts Heading Phasellus lorem malesuada ligula pulvinar commo…" at bounding box center [921, 609] width 1268 height 610
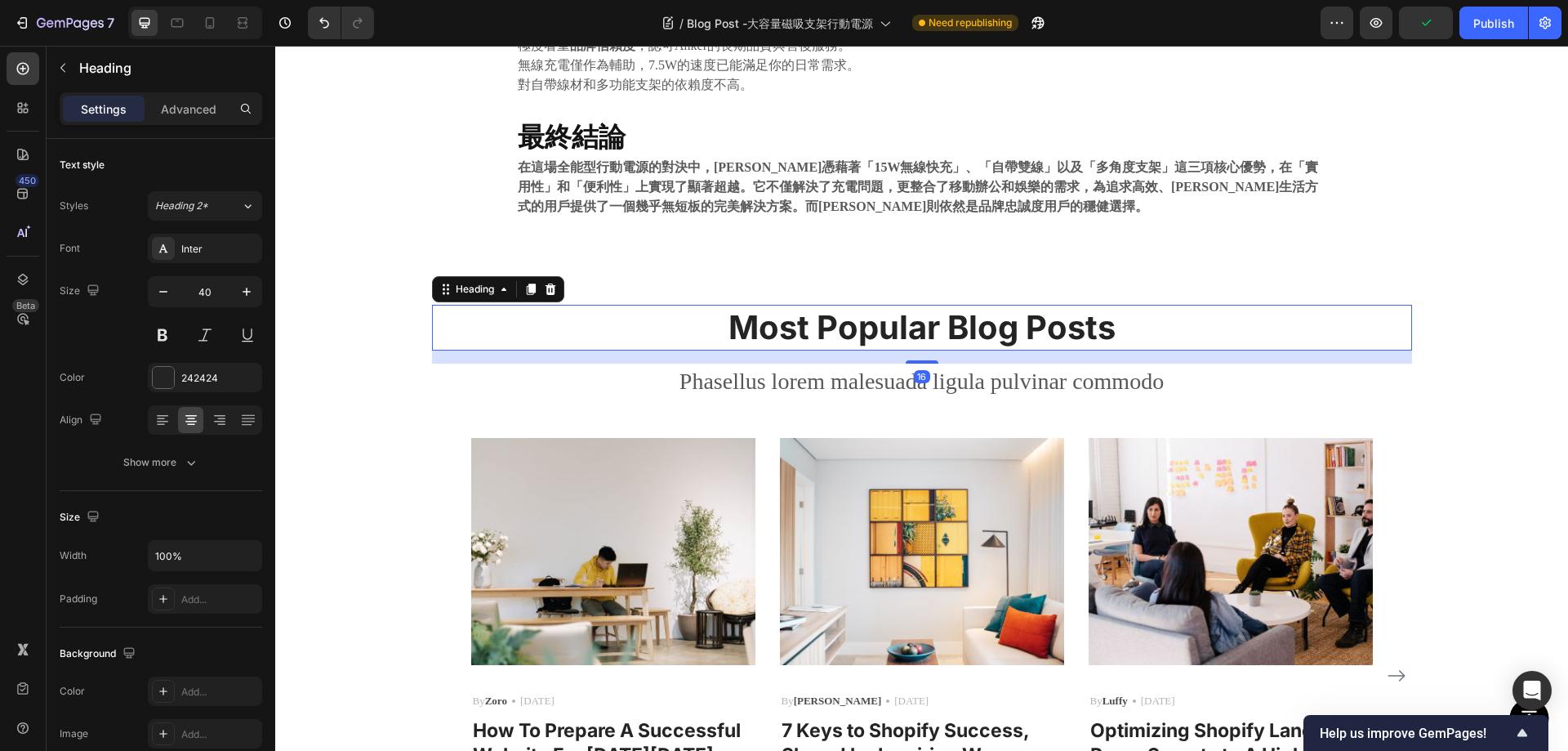
click at [847, 306] on p "Most Popular Blog Posts" at bounding box center [921, 328] width 977 height 42
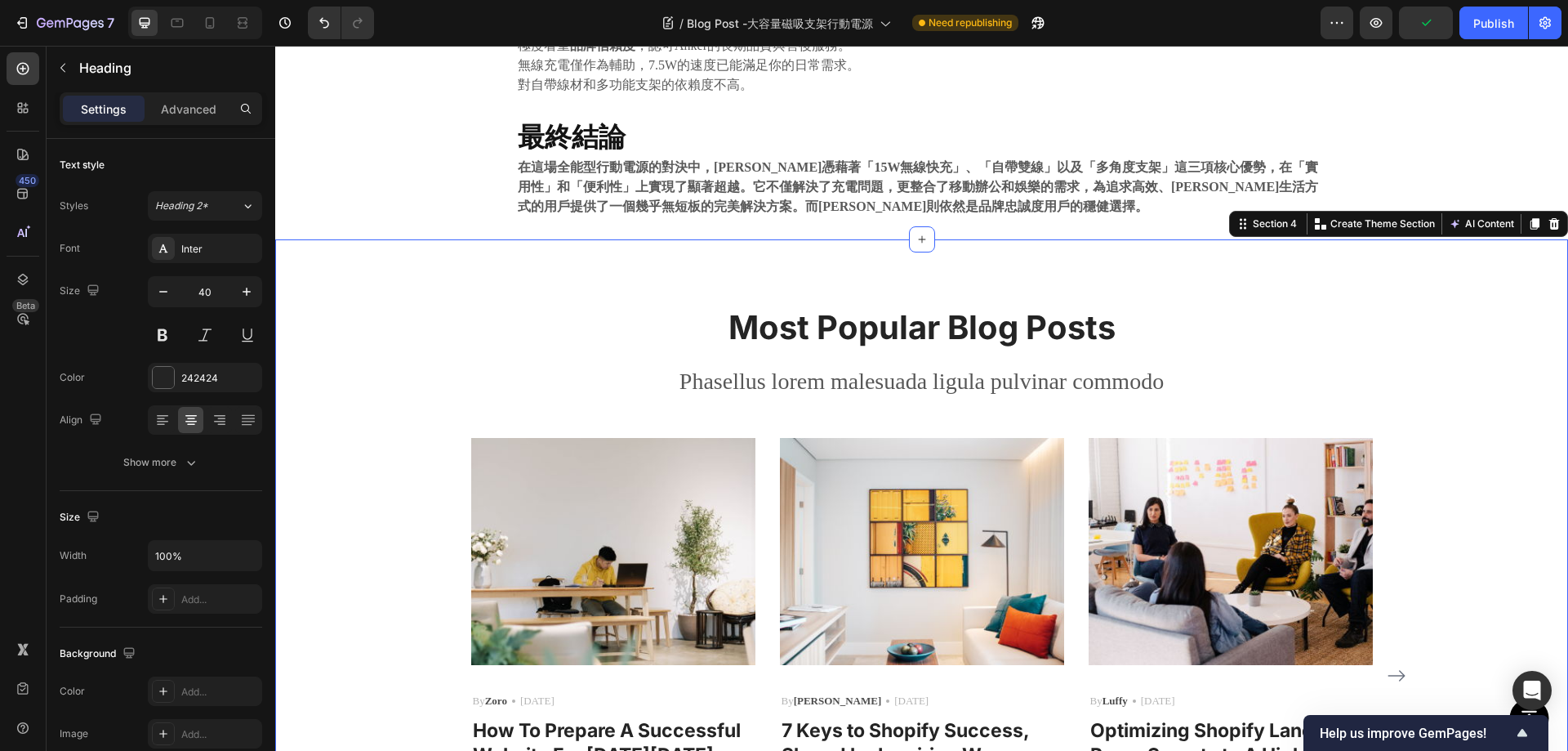
click at [378, 353] on div "Most Popular Blog Posts Heading Phasellus lorem malesuada ligula pulvinar commo…" at bounding box center [921, 609] width 1268 height 610
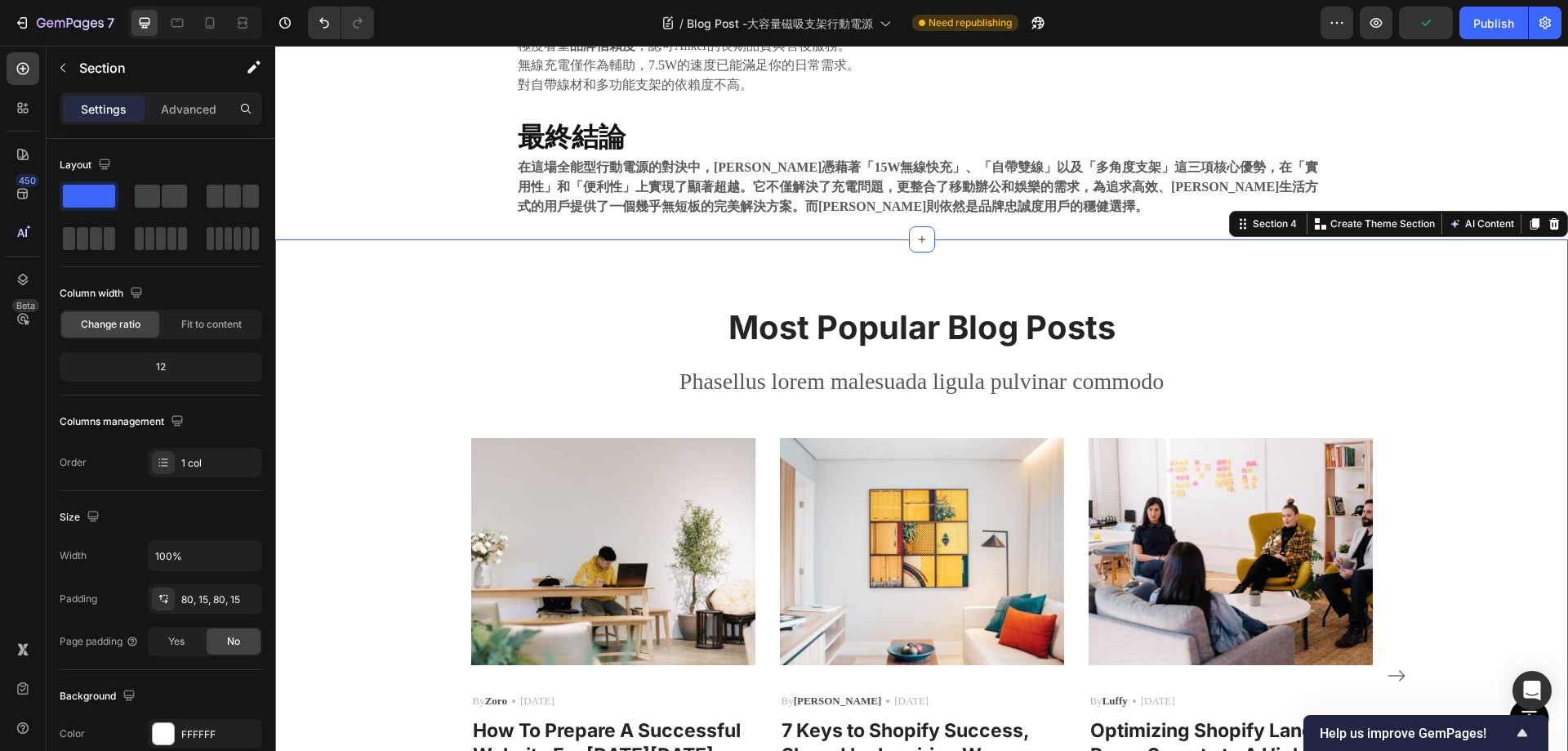
click at [384, 261] on div "Most Popular Blog Posts Heading Phasellus lorem malesuada ligula pulvinar commo…" at bounding box center [921, 609] width 1293 height 740
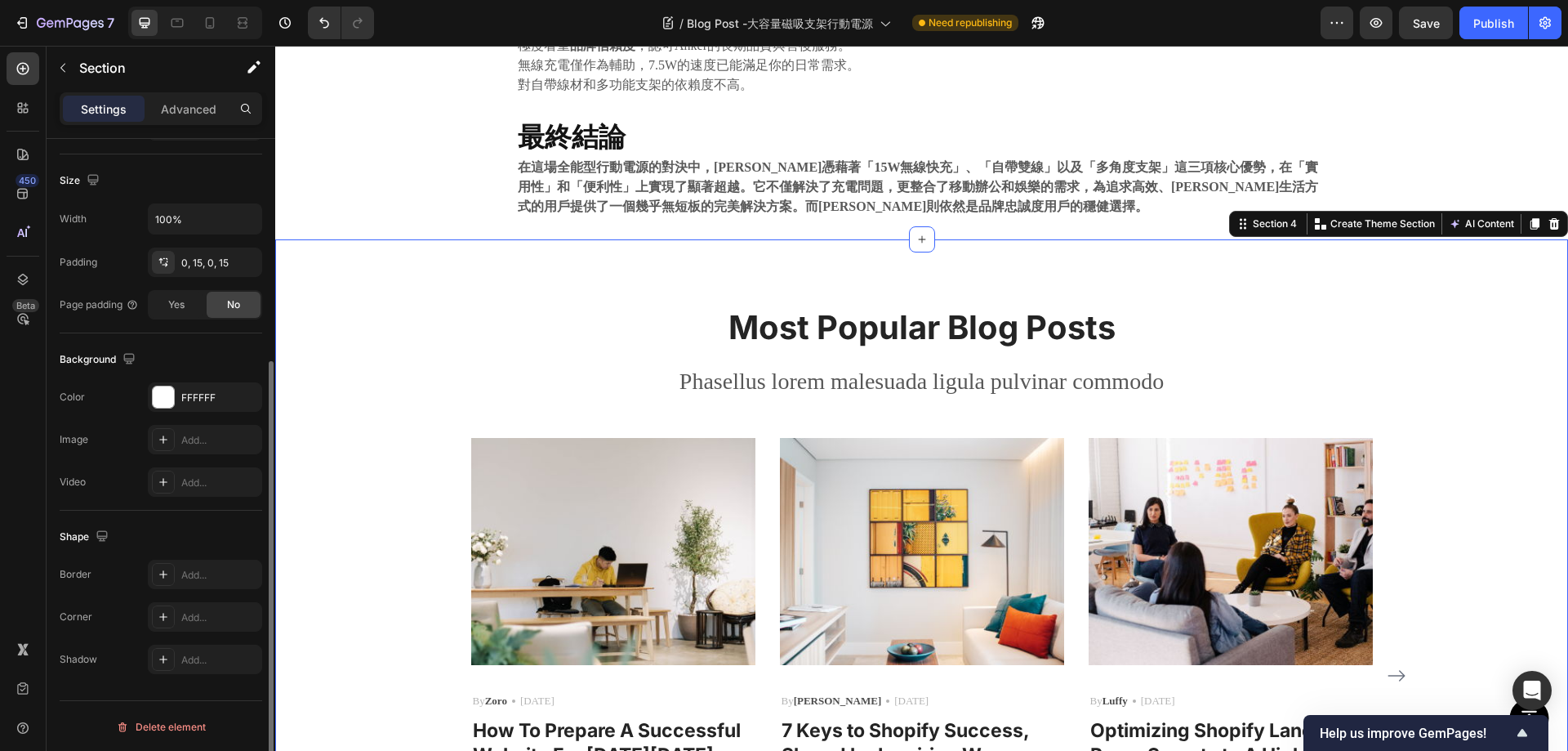
click at [362, 346] on div "Most Popular Blog Posts Heading Phasellus lorem malesuada ligula pulvinar commo…" at bounding box center [921, 609] width 1268 height 610
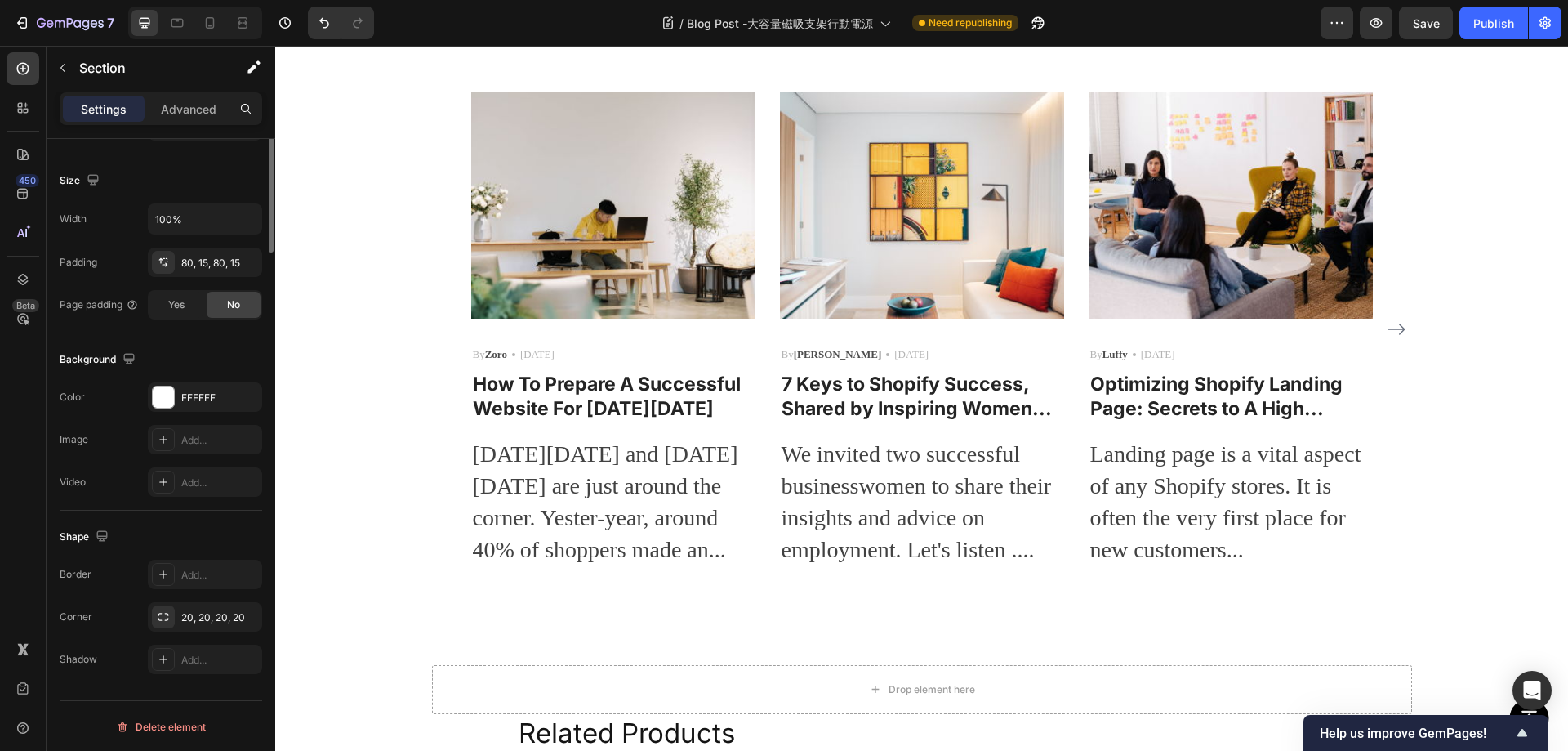
scroll to position [0, 0]
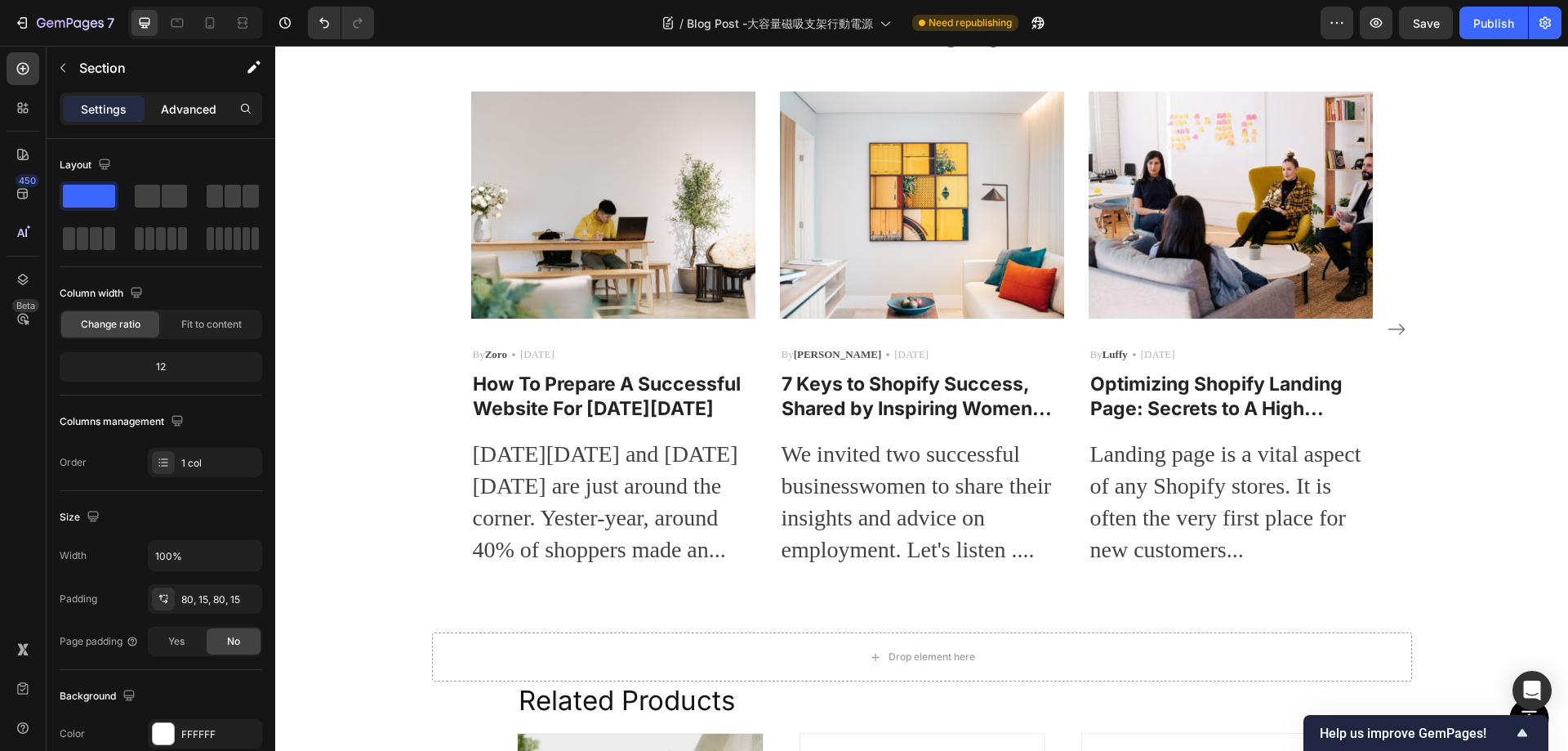
click at [165, 118] on div "Advanced" at bounding box center [188, 109] width 82 height 26
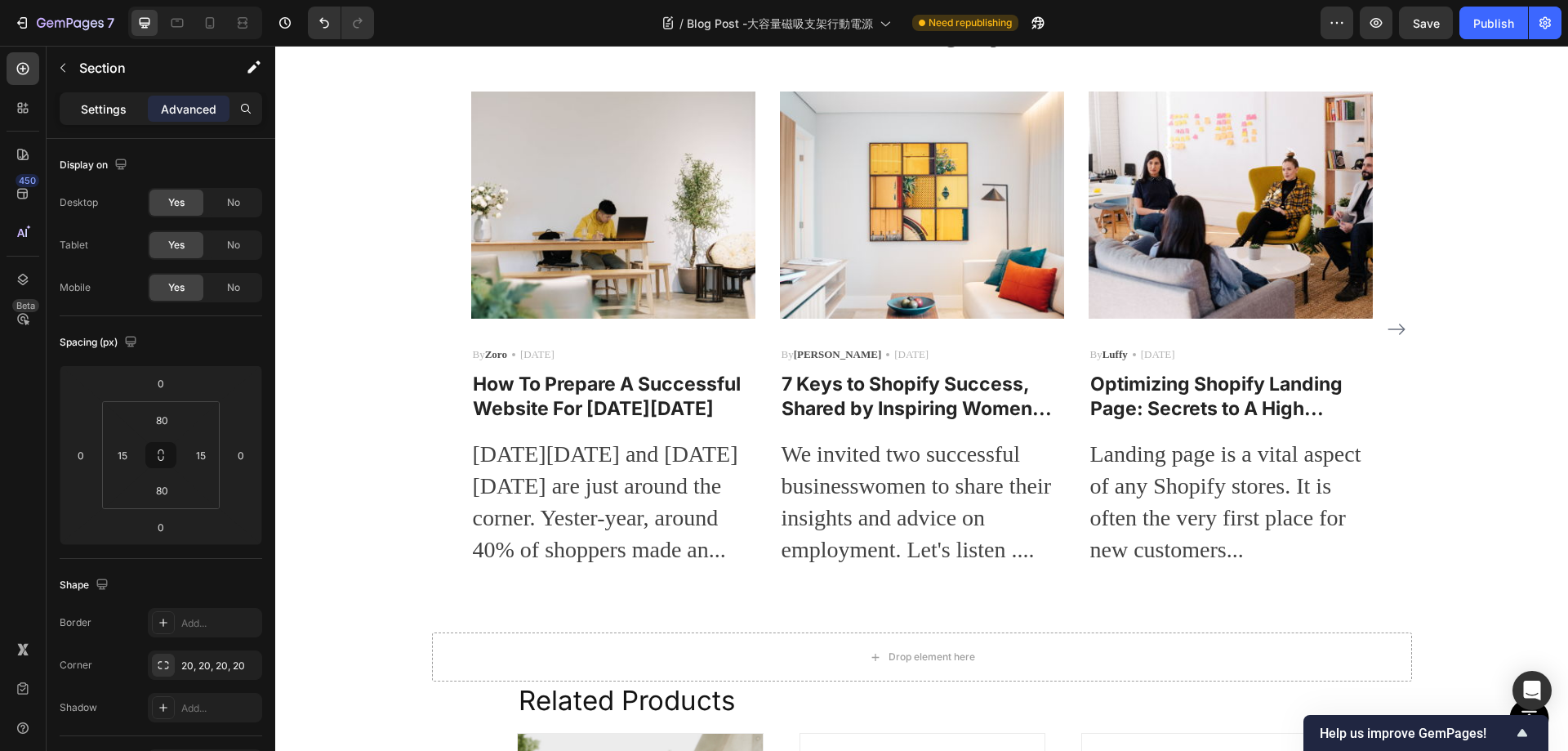
click at [97, 108] on p "Settings" at bounding box center [104, 109] width 46 height 18
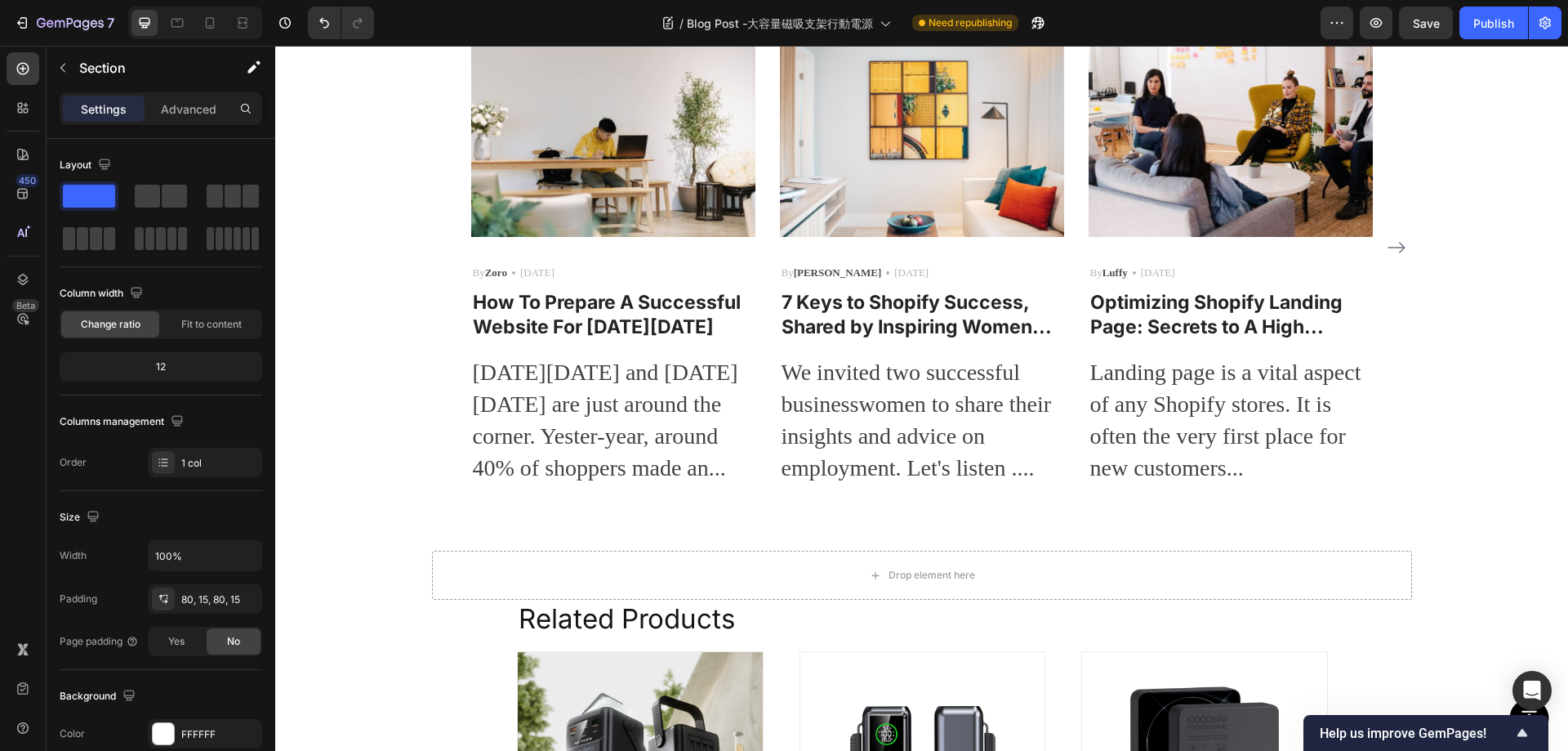
click at [291, 270] on div "Most Popular Blog Posts Heading Phasellus lorem malesuada ligula pulvinar commo…" at bounding box center [921, 181] width 1268 height 610
click at [401, 246] on div "Most Popular Blog Posts Heading Phasellus lorem malesuada ligula pulvinar commo…" at bounding box center [921, 181] width 1268 height 610
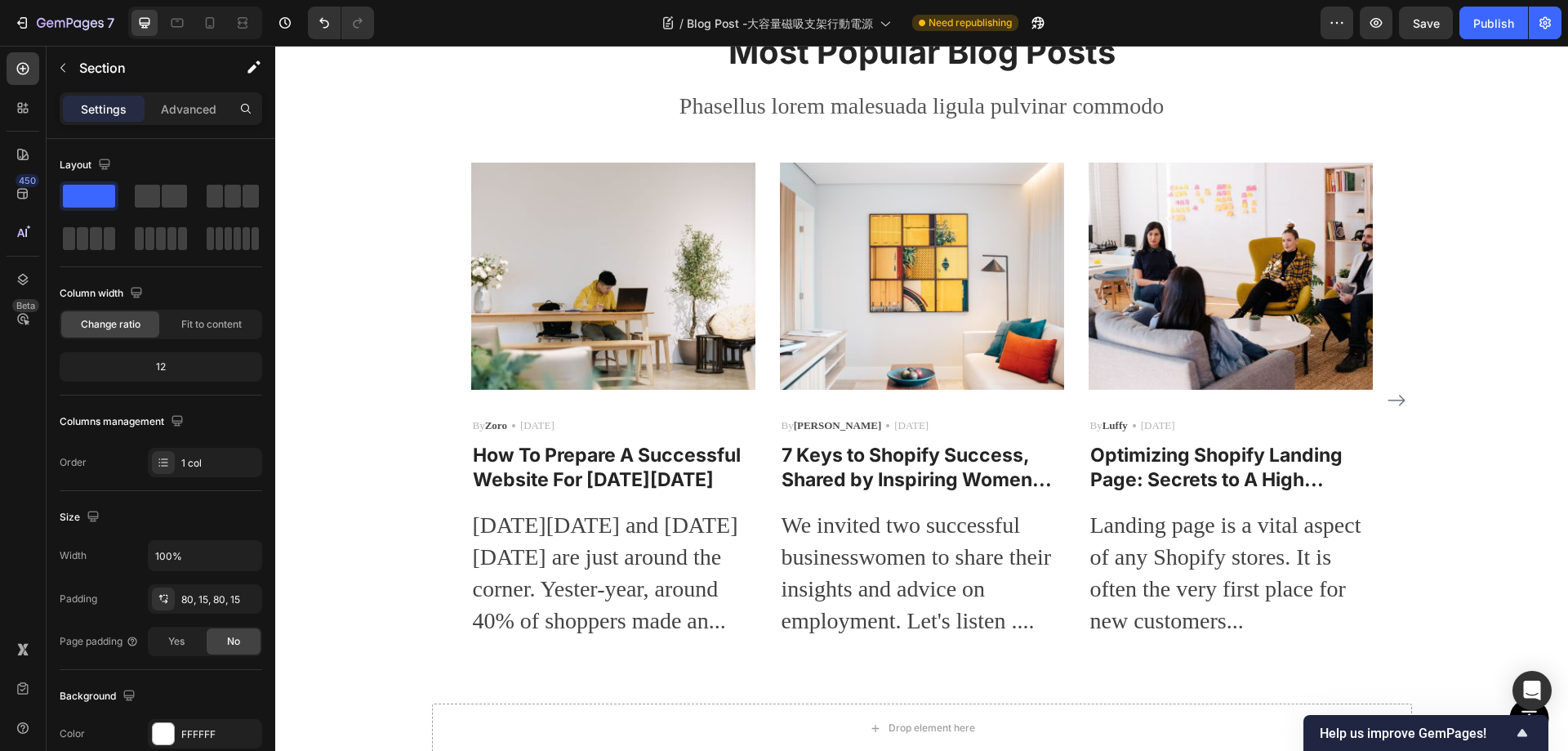
scroll to position [1461, 0]
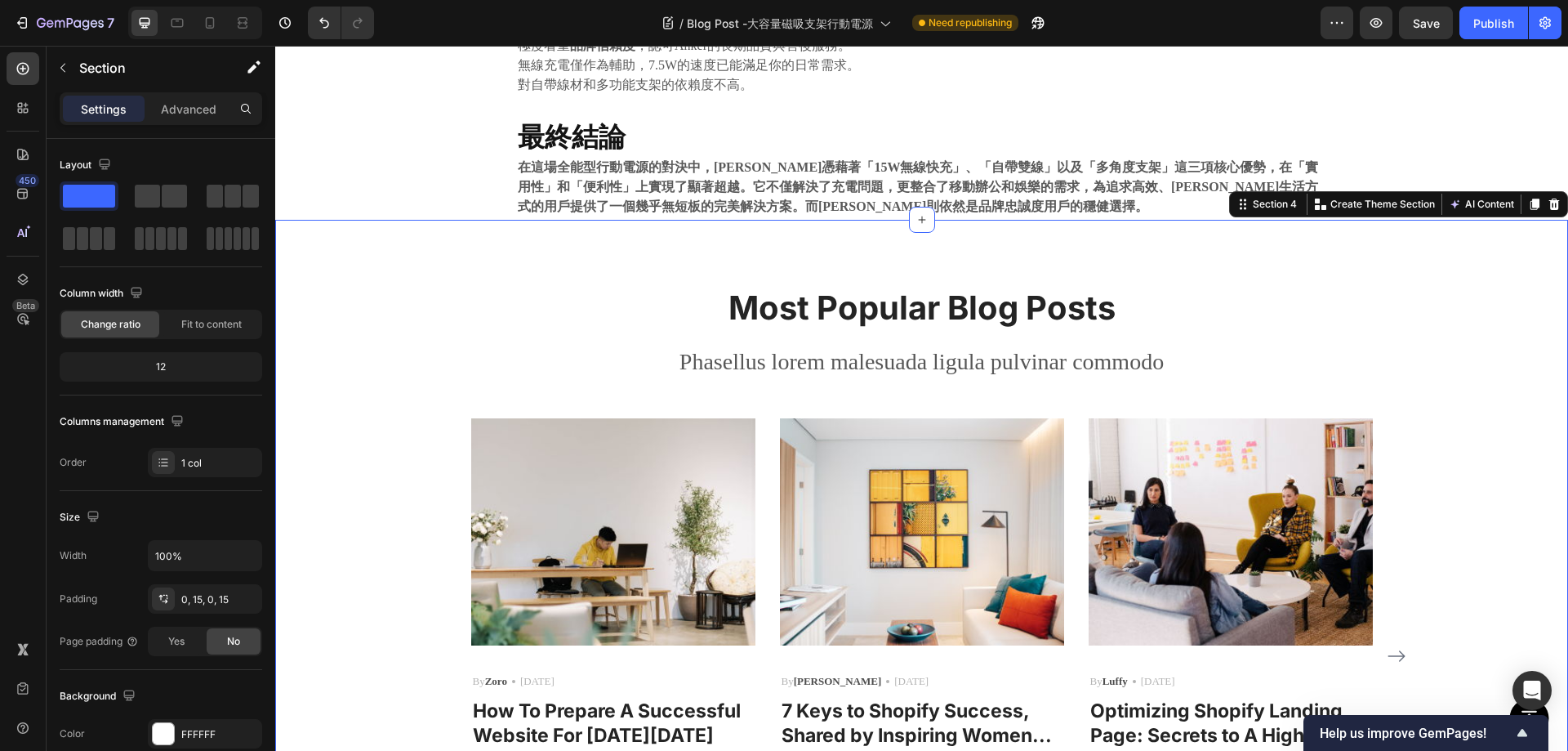
click at [397, 403] on div "Most Popular Blog Posts Heading Phasellus lorem malesuada ligula pulvinar commo…" at bounding box center [921, 590] width 1268 height 610
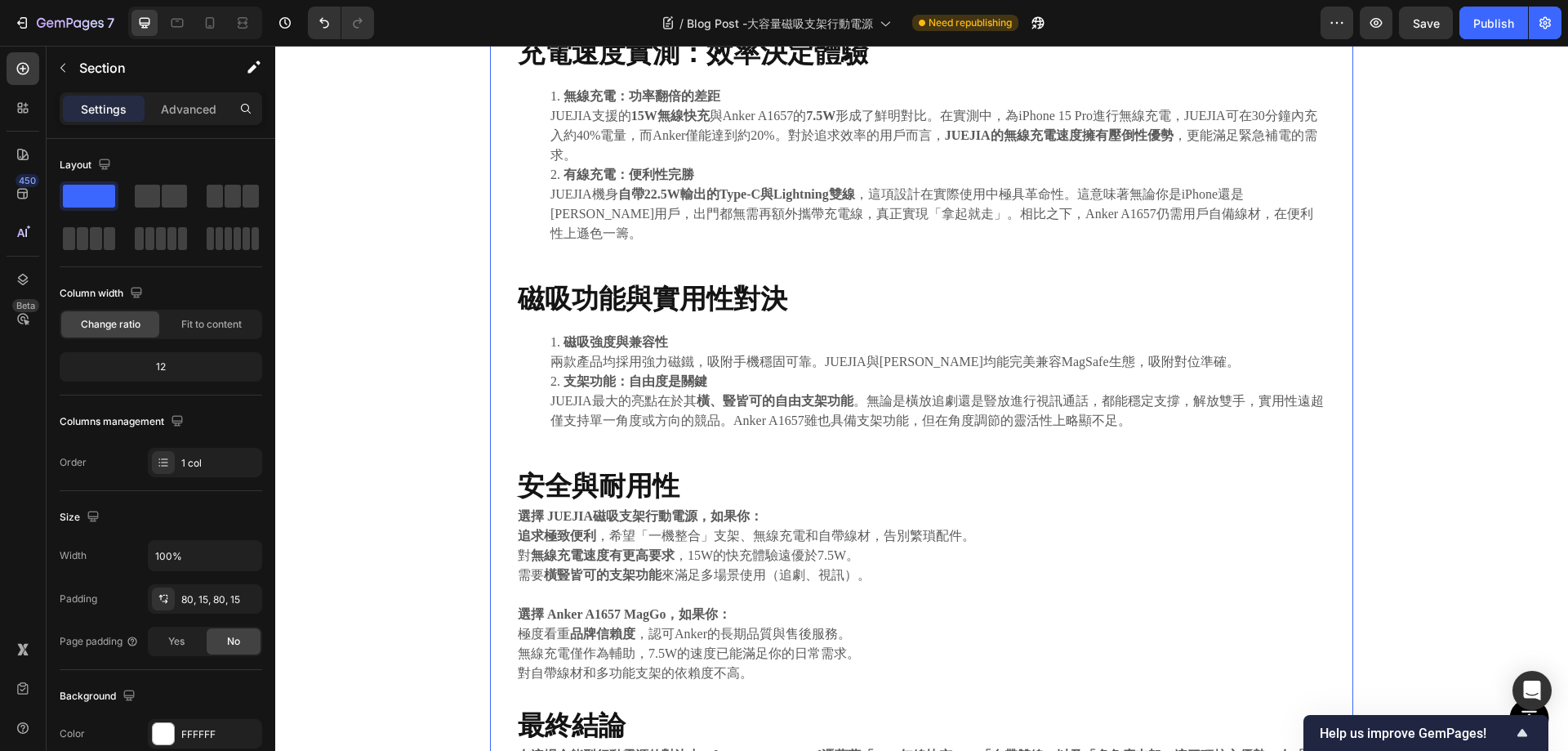
scroll to position [1062, 0]
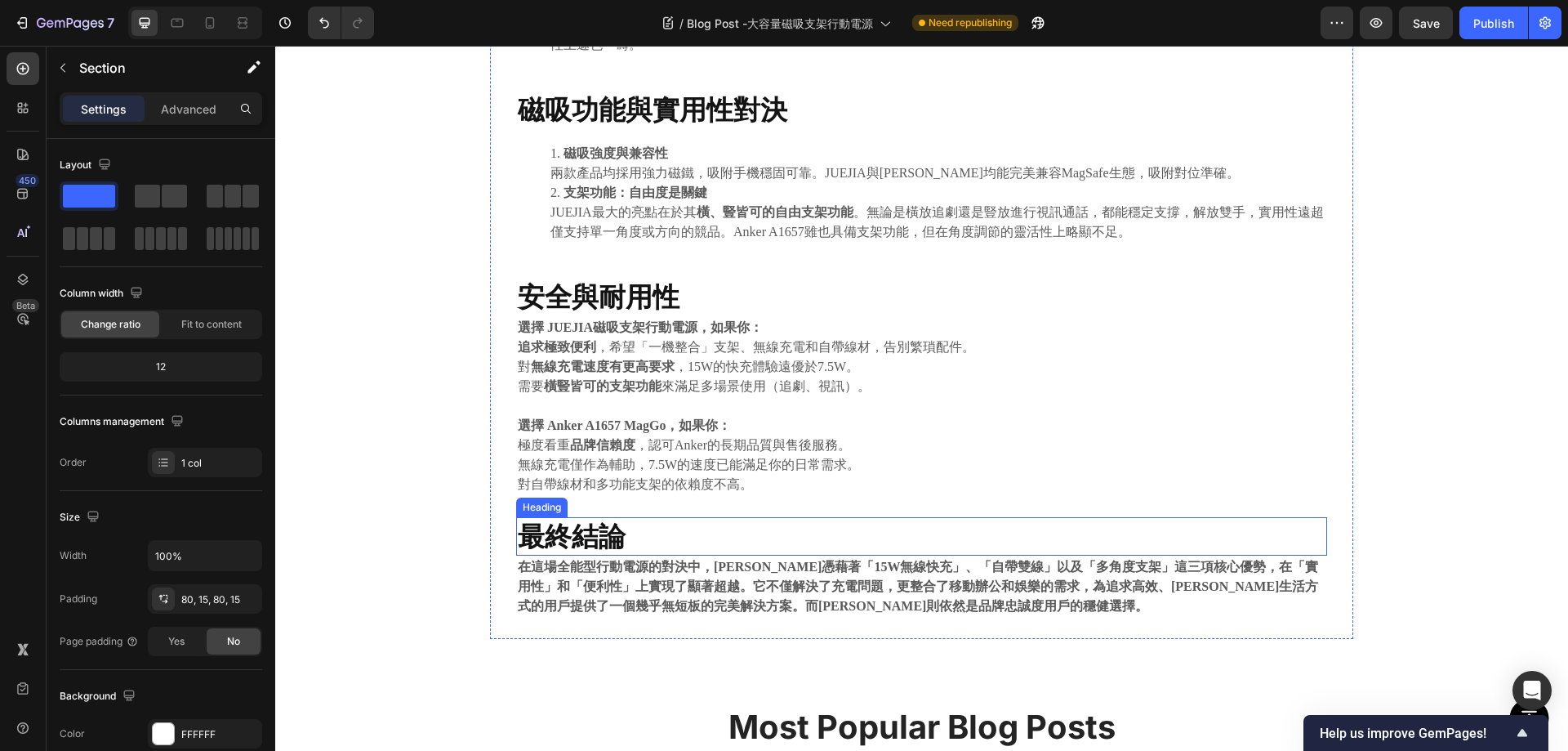
click at [915, 560] on strong "在這場全能型行動電源的對決中，JUEJIA憑藉著「15W無線快充」、「自帶雙線」以及「多角度支架」這三項核心優勢，在「實用性」和「便利性」上實現了顯著超越。它…" at bounding box center [918, 587] width 801 height 54
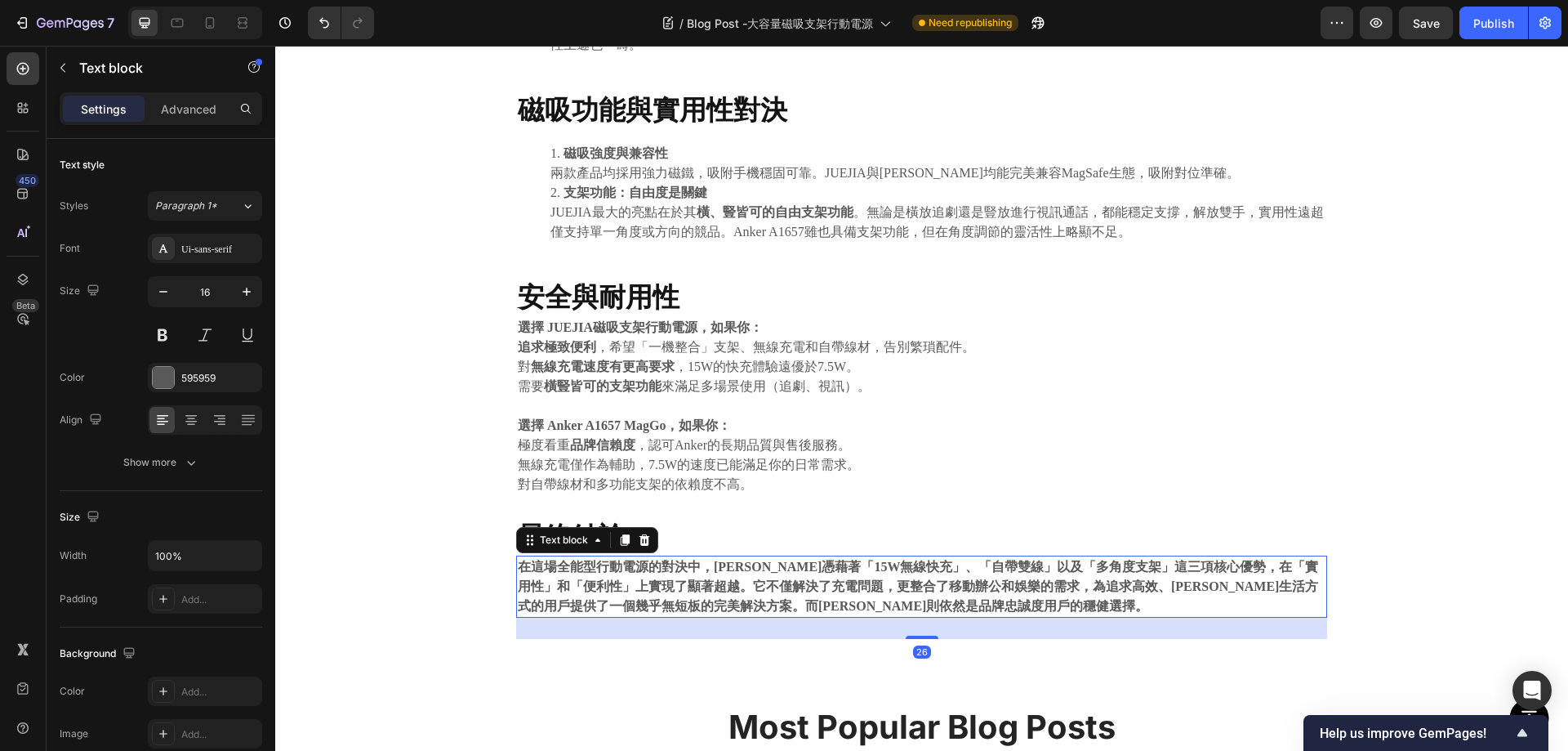
click at [838, 317] on p "選擇 JUEJIA磁吸支架行動電源，如果你：" at bounding box center [921, 327] width 808 height 19
click at [750, 560] on strong "在這場全能型行動電源的對決中，JUEJIA憑藉著「15W無線快充」、「自帶雙線」以及「多角度支架」這三項核心優勢，在「實用性」和「便利性」上實現了顯著超越。它…" at bounding box center [918, 587] width 801 height 54
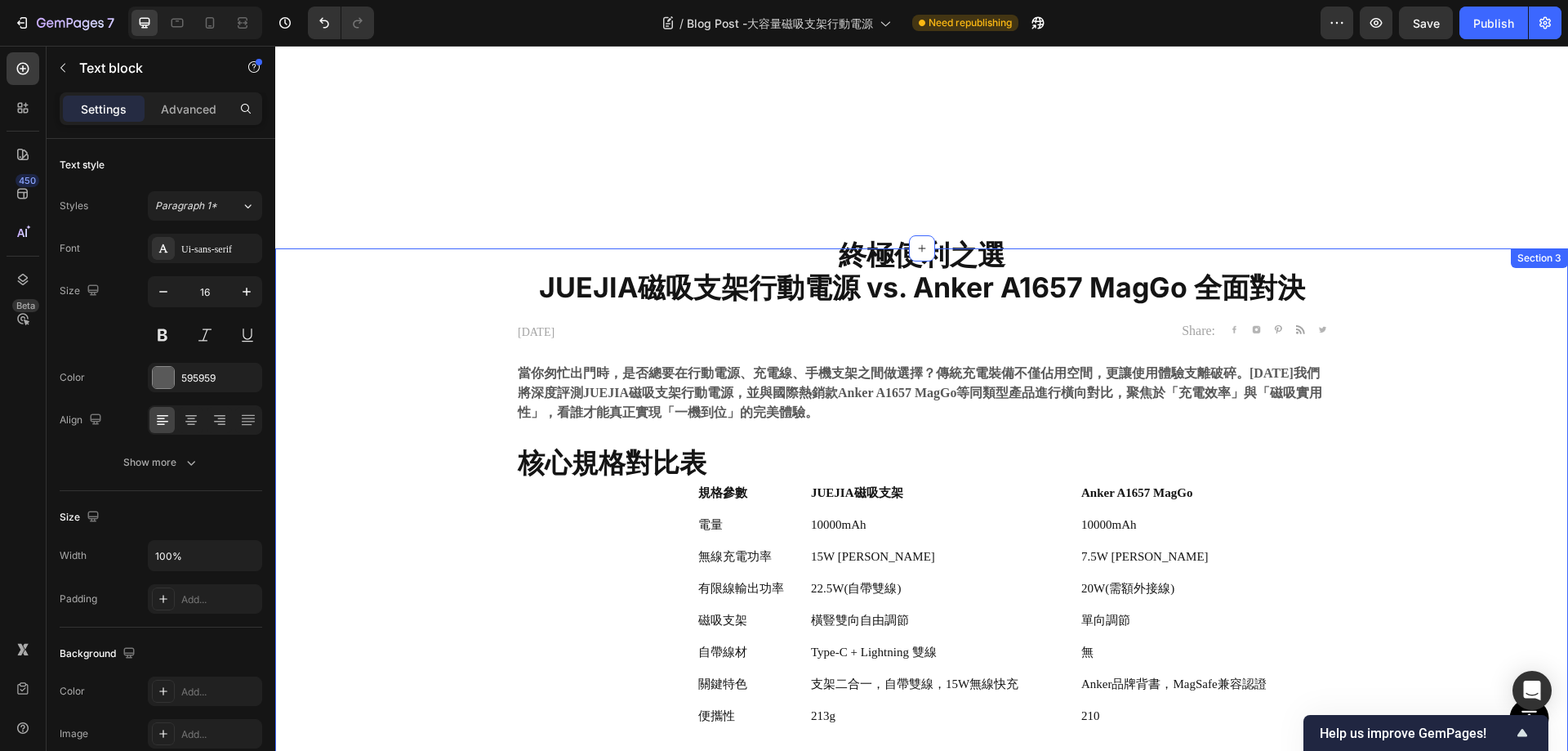
scroll to position [0, 0]
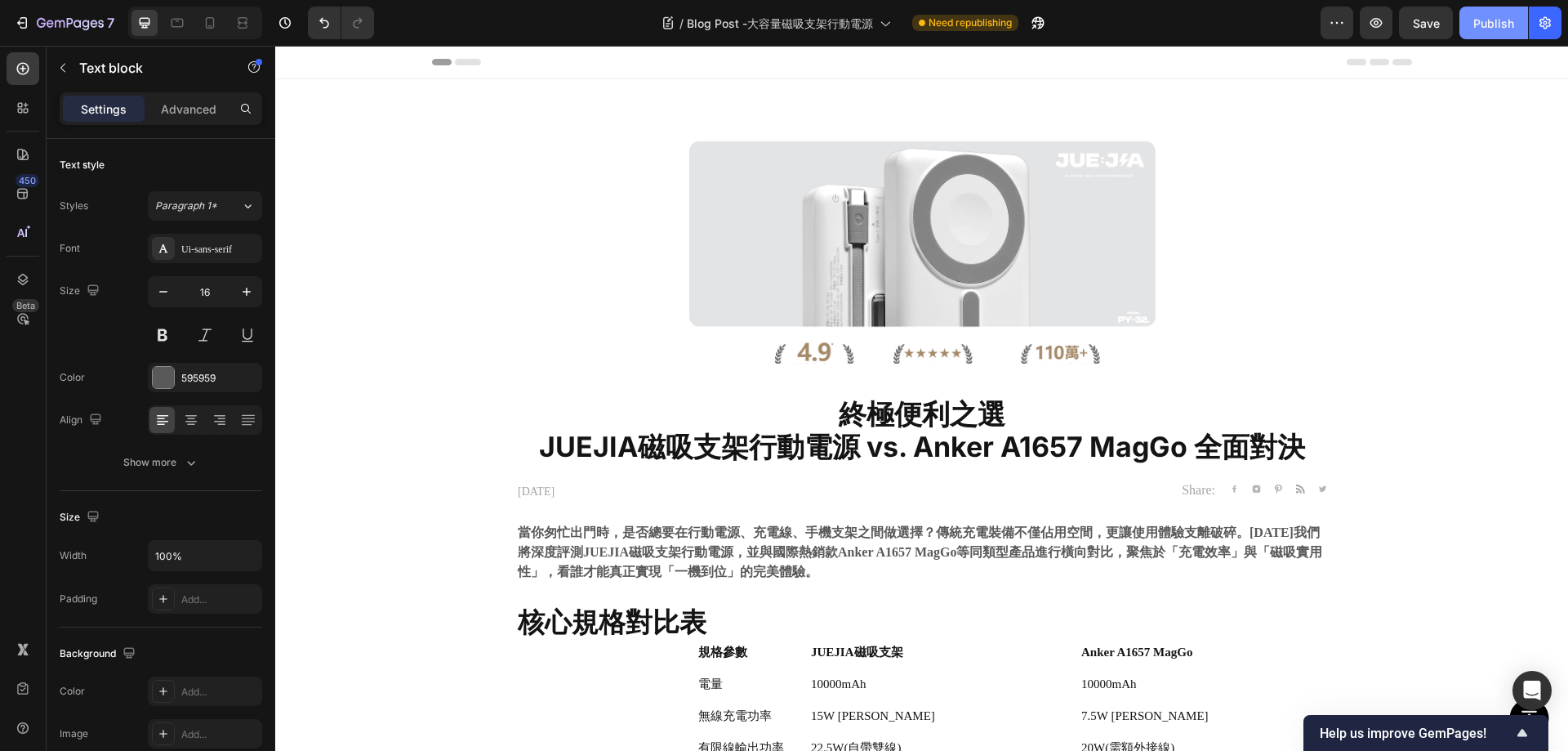
click at [1480, 25] on div "Publish" at bounding box center [1494, 23] width 41 height 18
click at [532, 22] on div "/ Blog Post -大容量磁吸支架行動電源 Need republishing" at bounding box center [854, 22] width 933 height 32
click at [458, 26] on div "/ Blog Post -大容量磁吸支架行動電源 Published" at bounding box center [854, 22] width 933 height 32
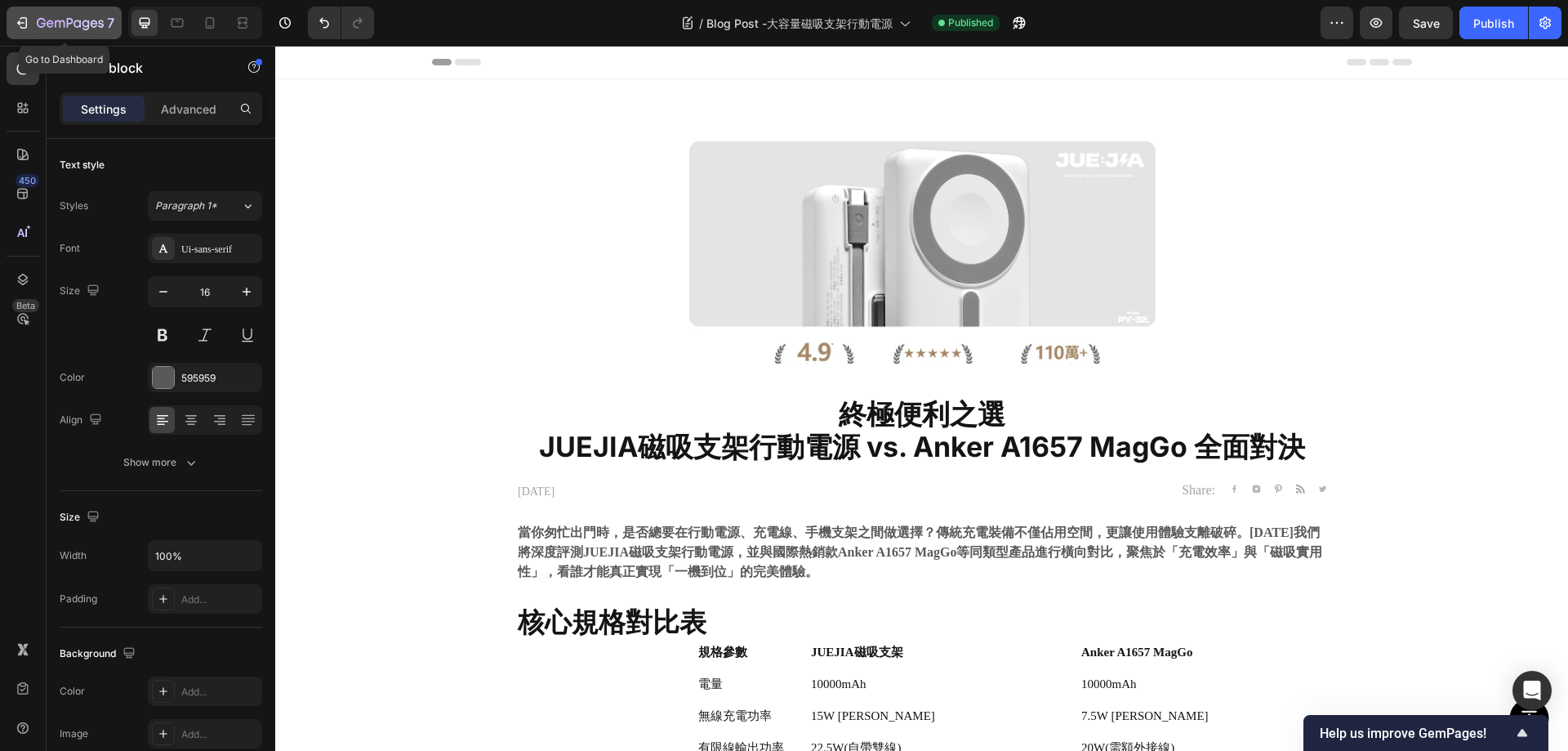
click at [30, 22] on icon "button" at bounding box center [22, 23] width 17 height 17
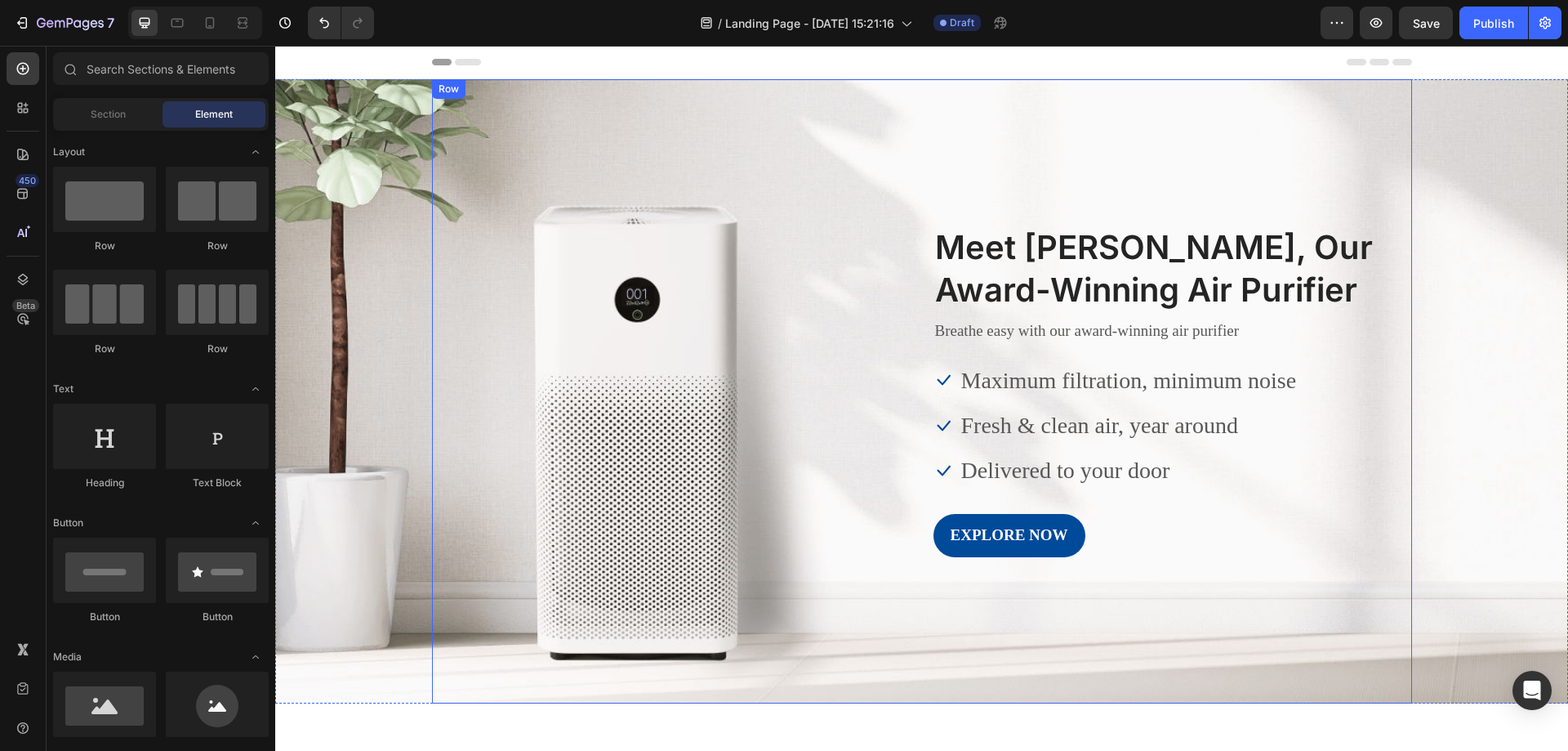
click at [591, 304] on div "Image Meet GemAir, Our Award-Winning Air Purifier Heading Breathe easy with our…" at bounding box center [921, 391] width 980 height 332
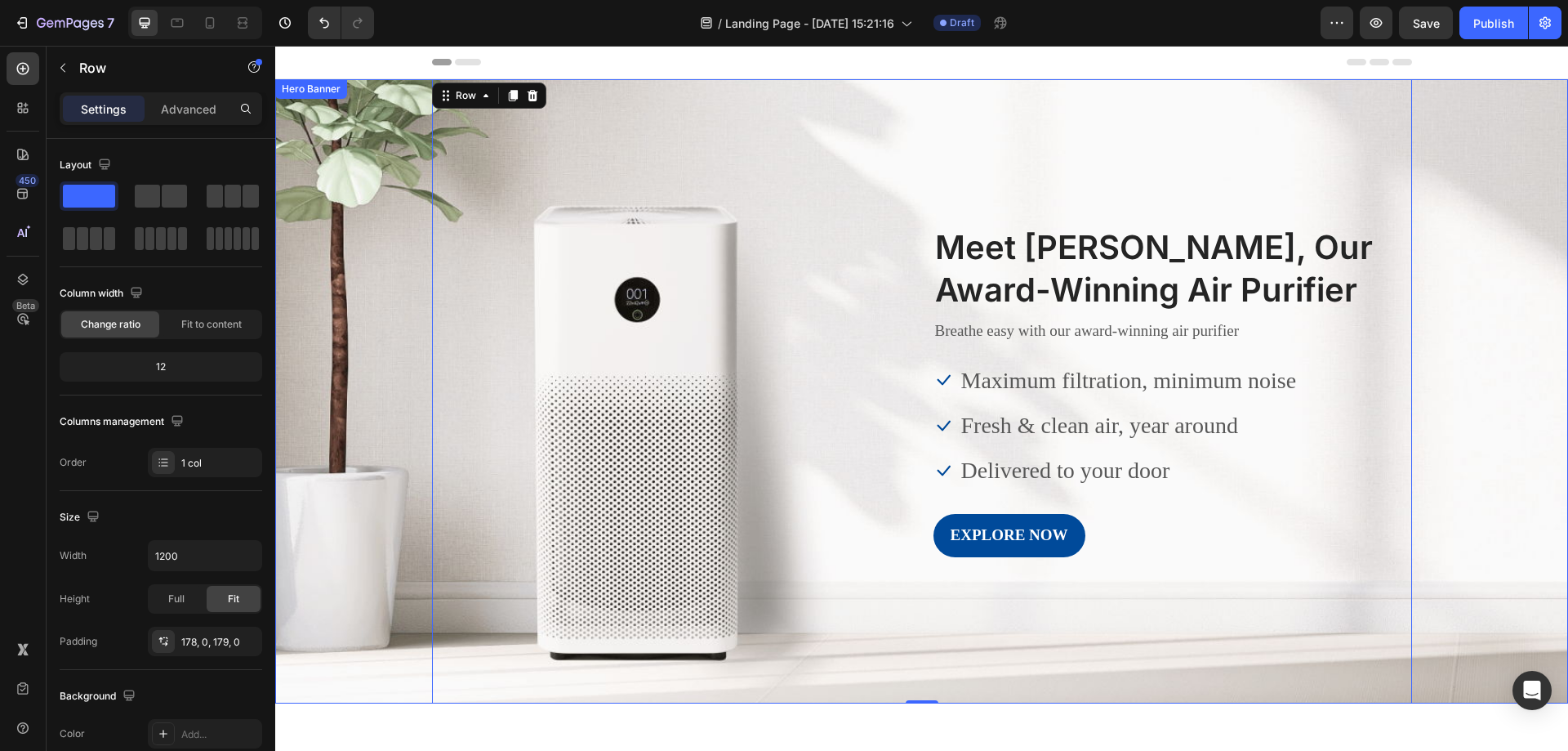
click at [357, 286] on div "Overlay" at bounding box center [921, 391] width 1293 height 625
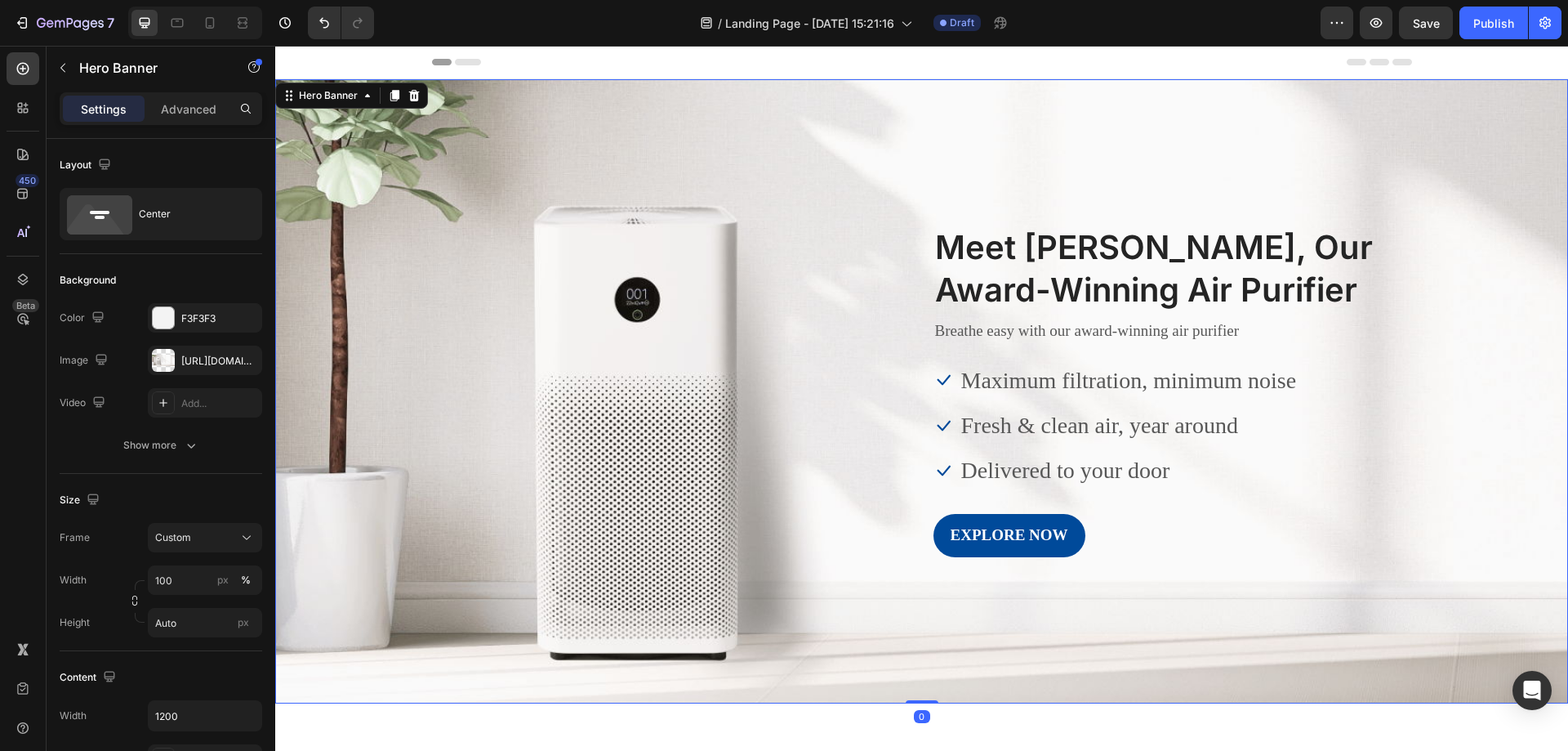
click at [357, 286] on div "Overlay" at bounding box center [921, 391] width 1293 height 625
click at [588, 290] on div "Image Meet GemAir, Our Award-Winning Air Purifier Heading Breathe easy with our…" at bounding box center [921, 391] width 980 height 332
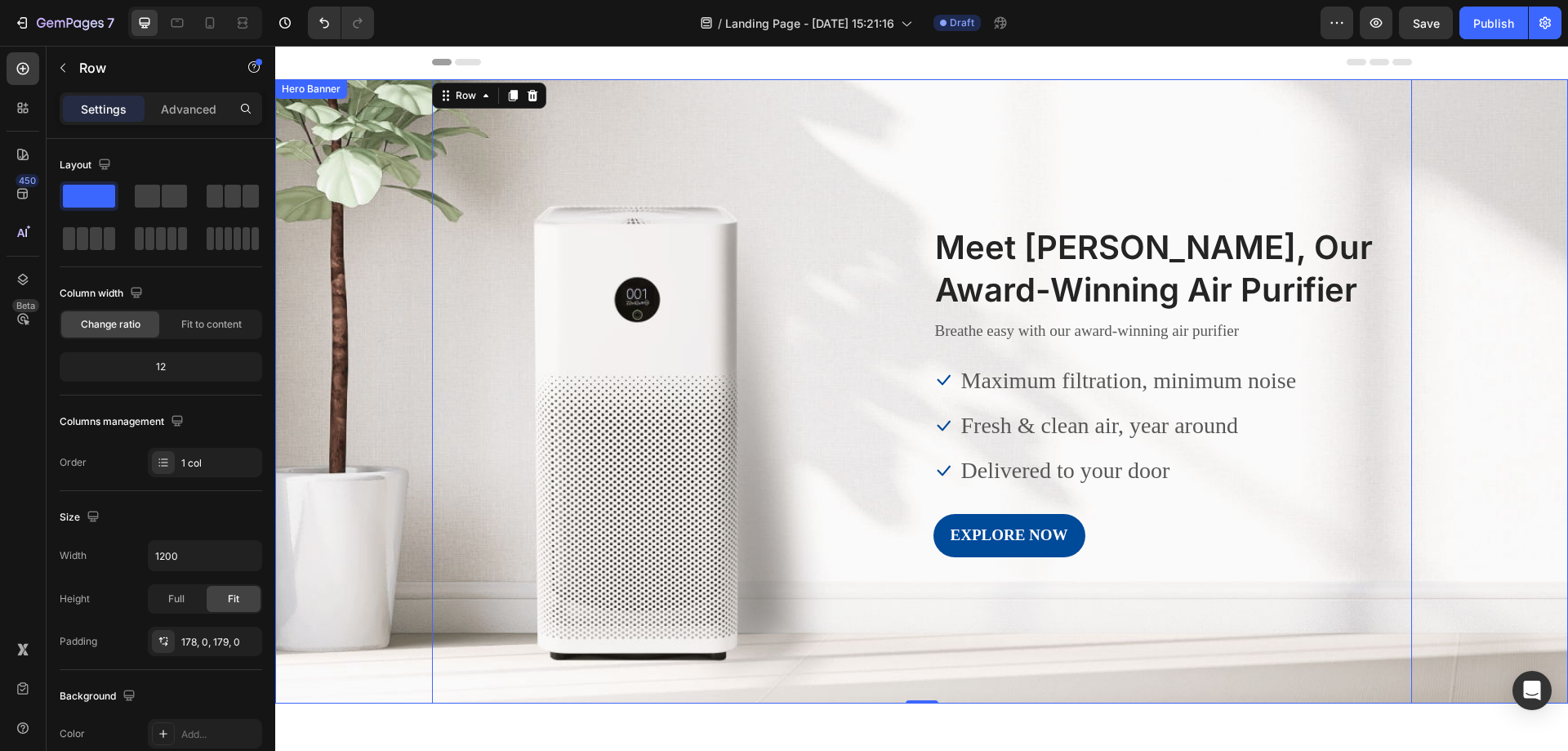
click at [402, 264] on div "Overlay" at bounding box center [921, 391] width 1293 height 625
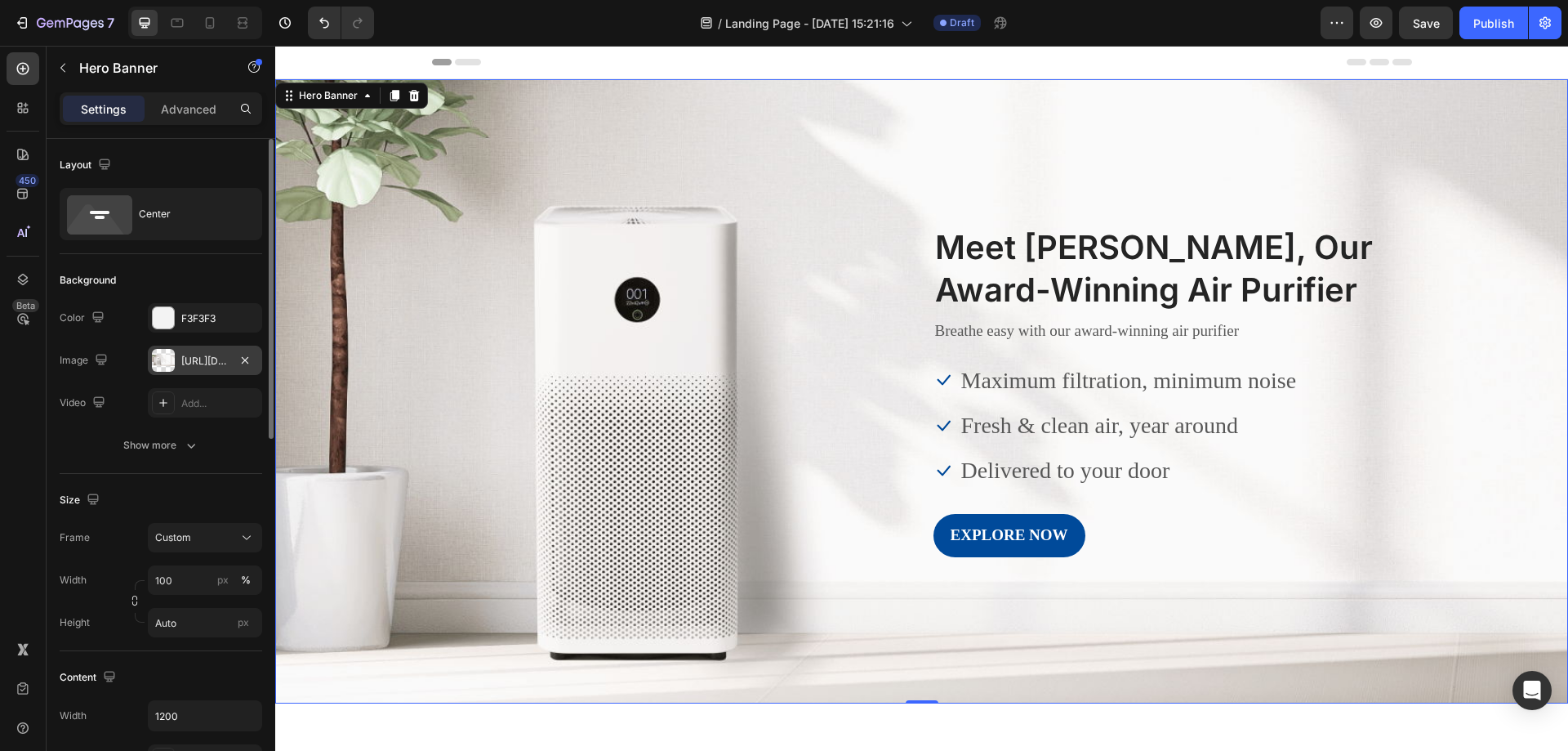
click at [168, 359] on div at bounding box center [163, 360] width 23 height 23
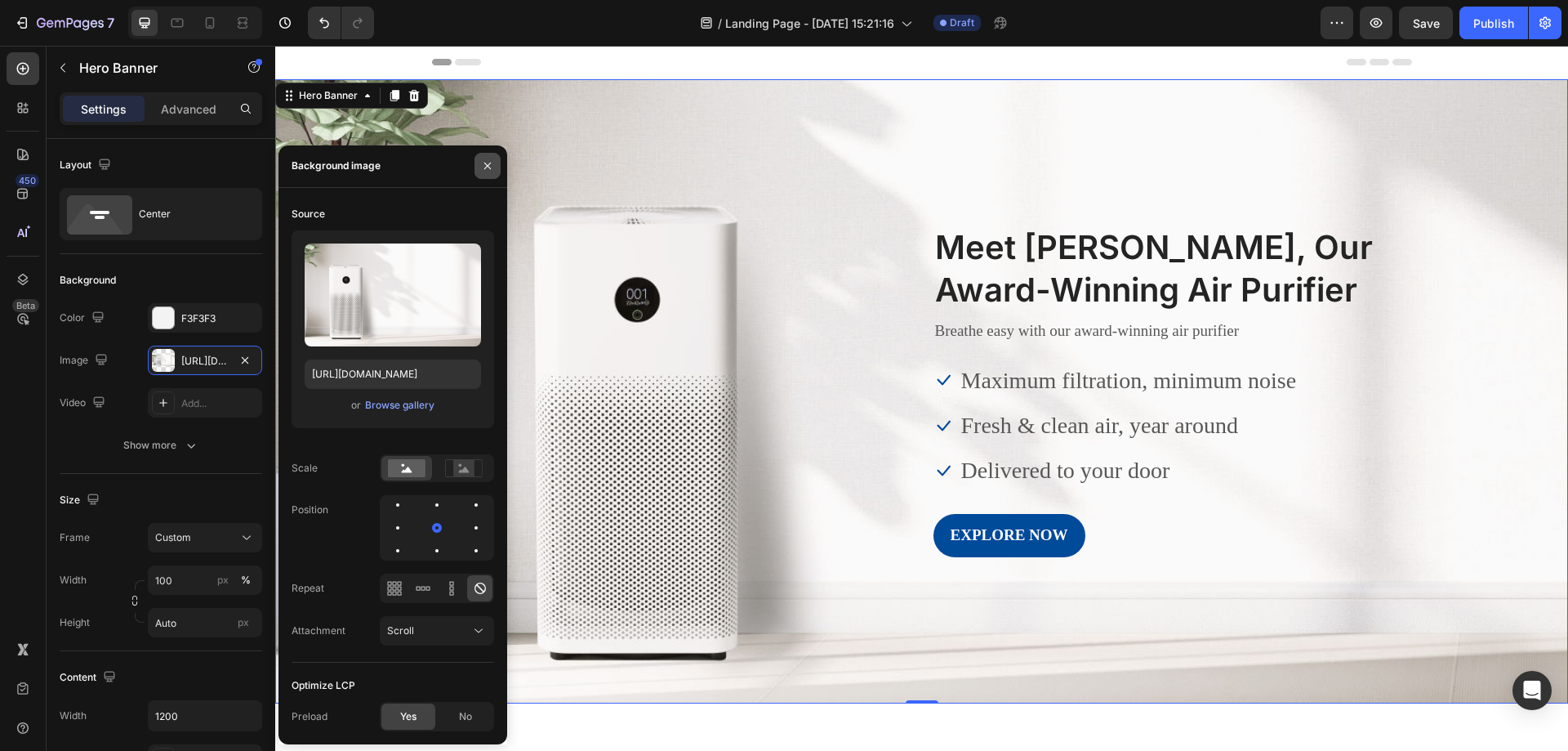
click at [493, 173] on icon "button" at bounding box center [488, 166] width 13 height 13
